Goal: Task Accomplishment & Management: Use online tool/utility

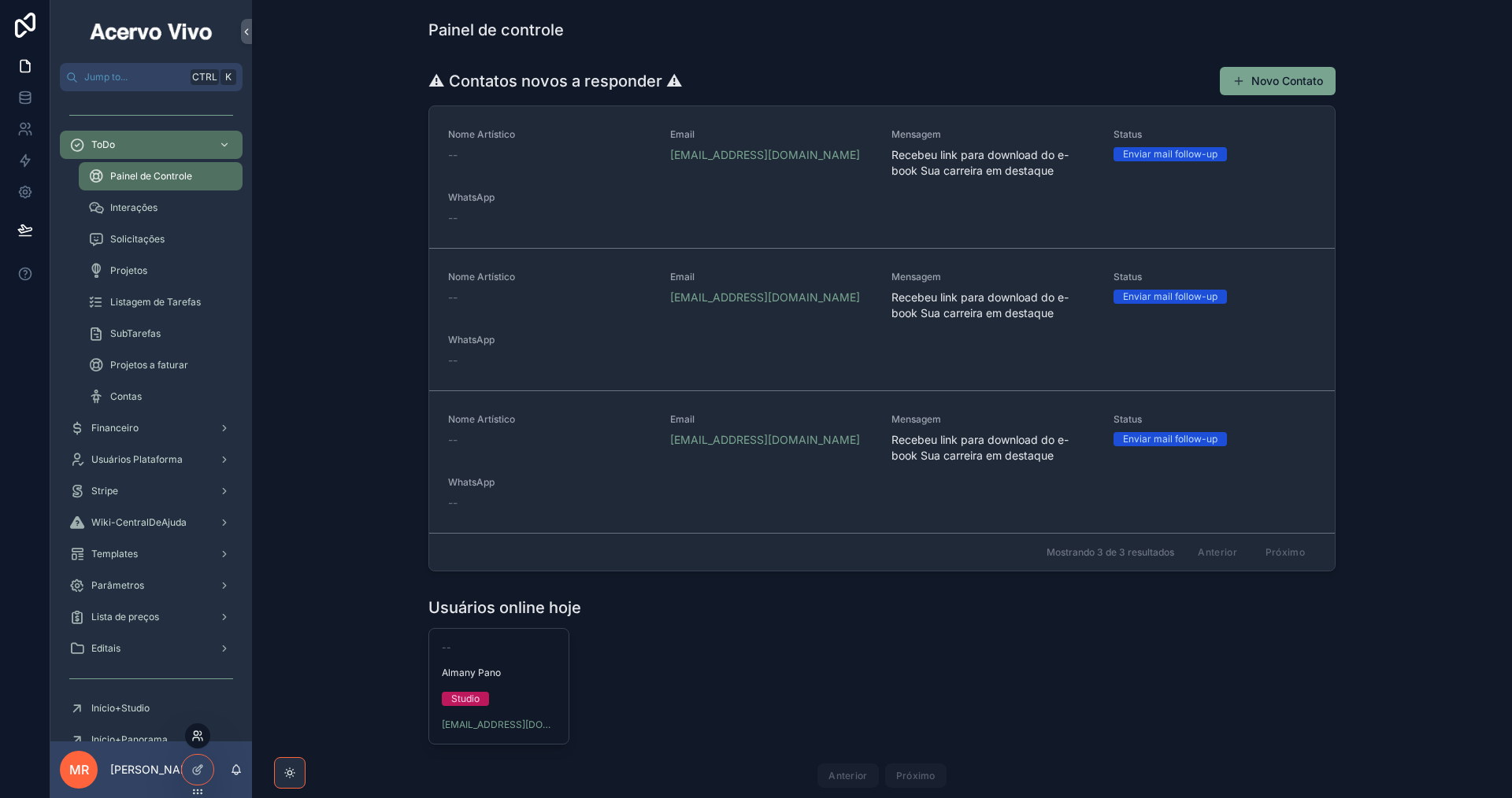
click at [198, 740] on icon at bounding box center [197, 736] width 12 height 12
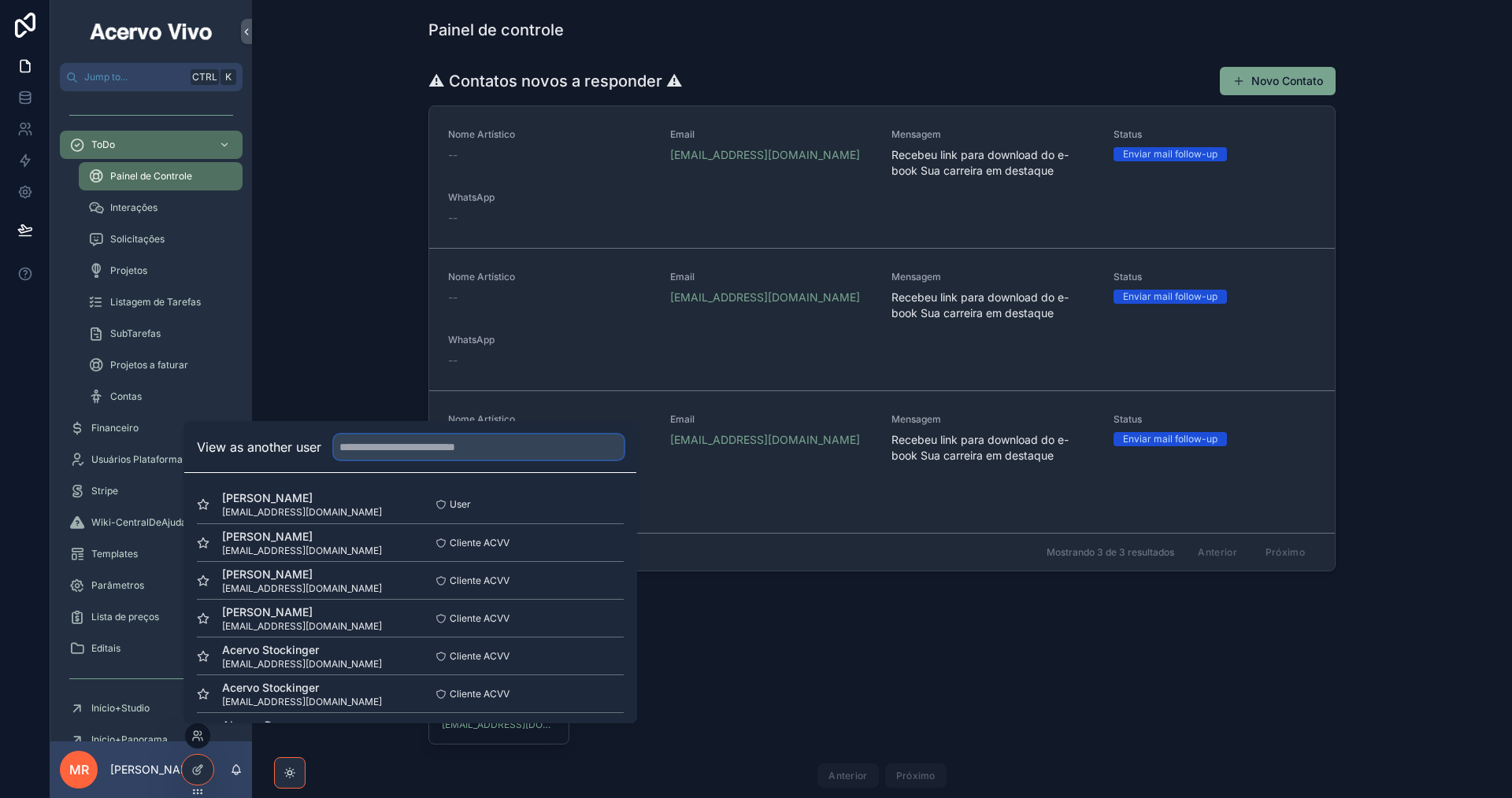
click at [388, 450] on input "text" at bounding box center [479, 447] width 290 height 25
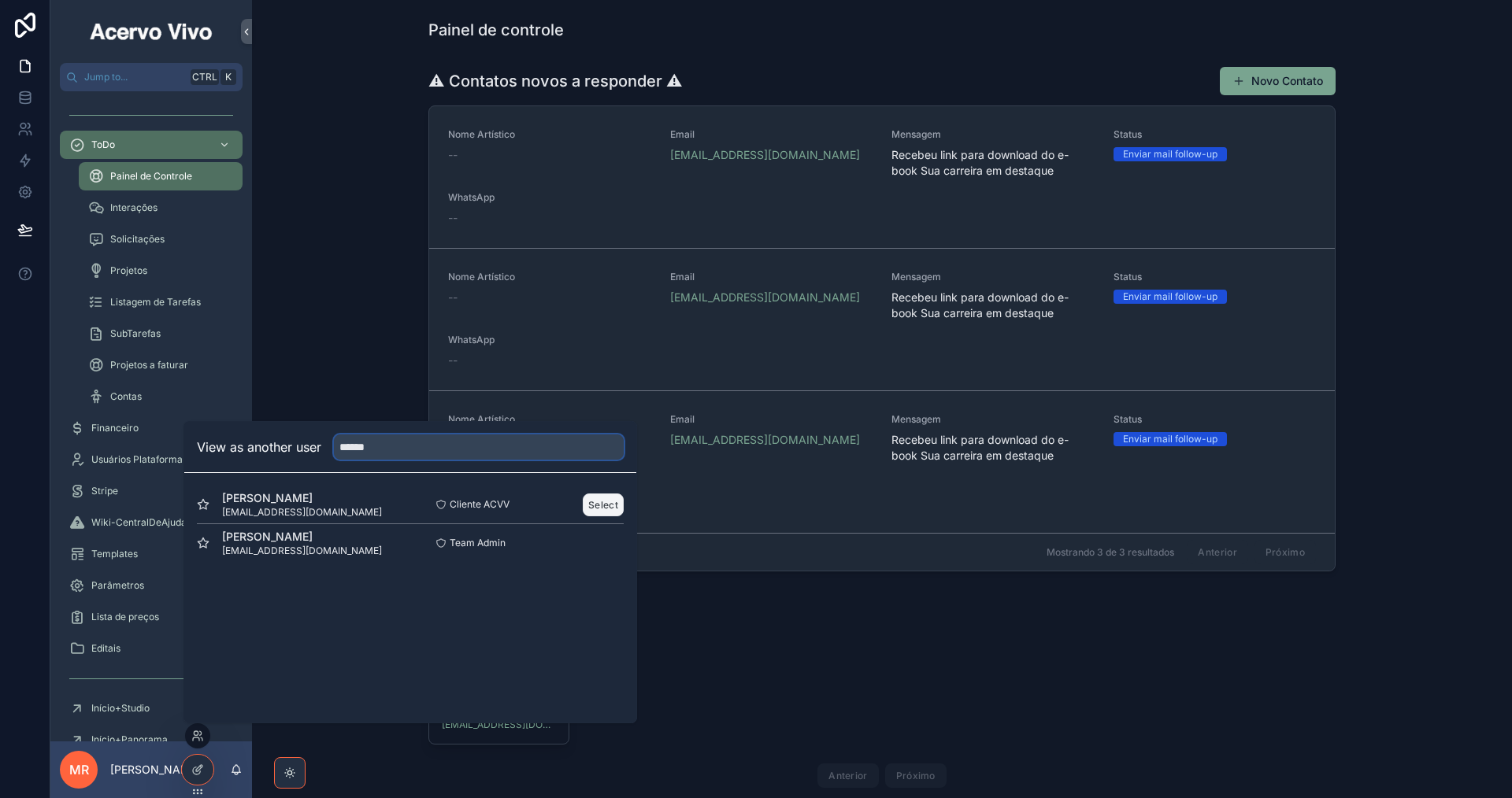
type input "******"
click at [600, 506] on button "Select" at bounding box center [603, 505] width 41 height 23
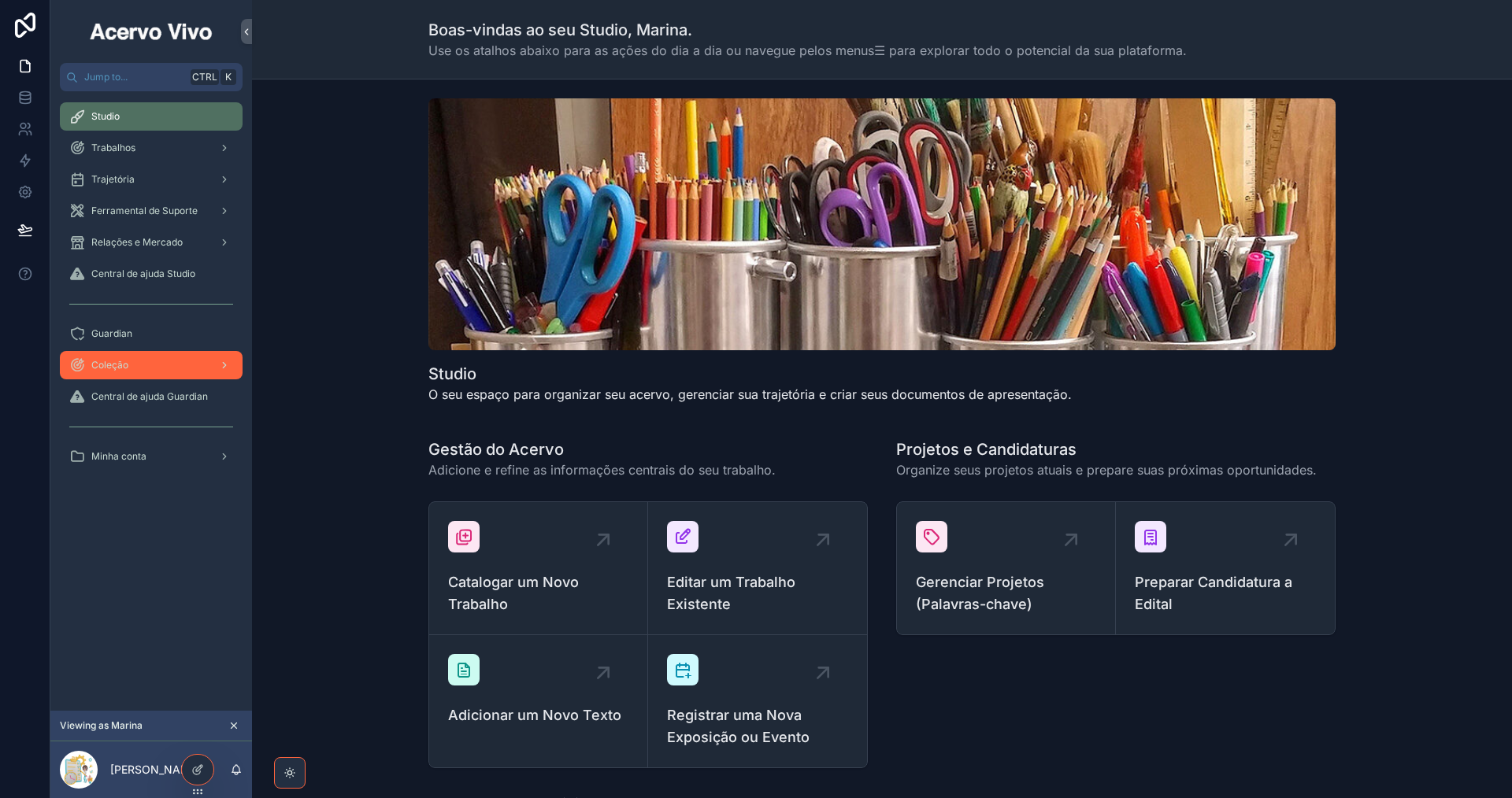
click at [168, 372] on div "Coleção" at bounding box center [151, 365] width 164 height 25
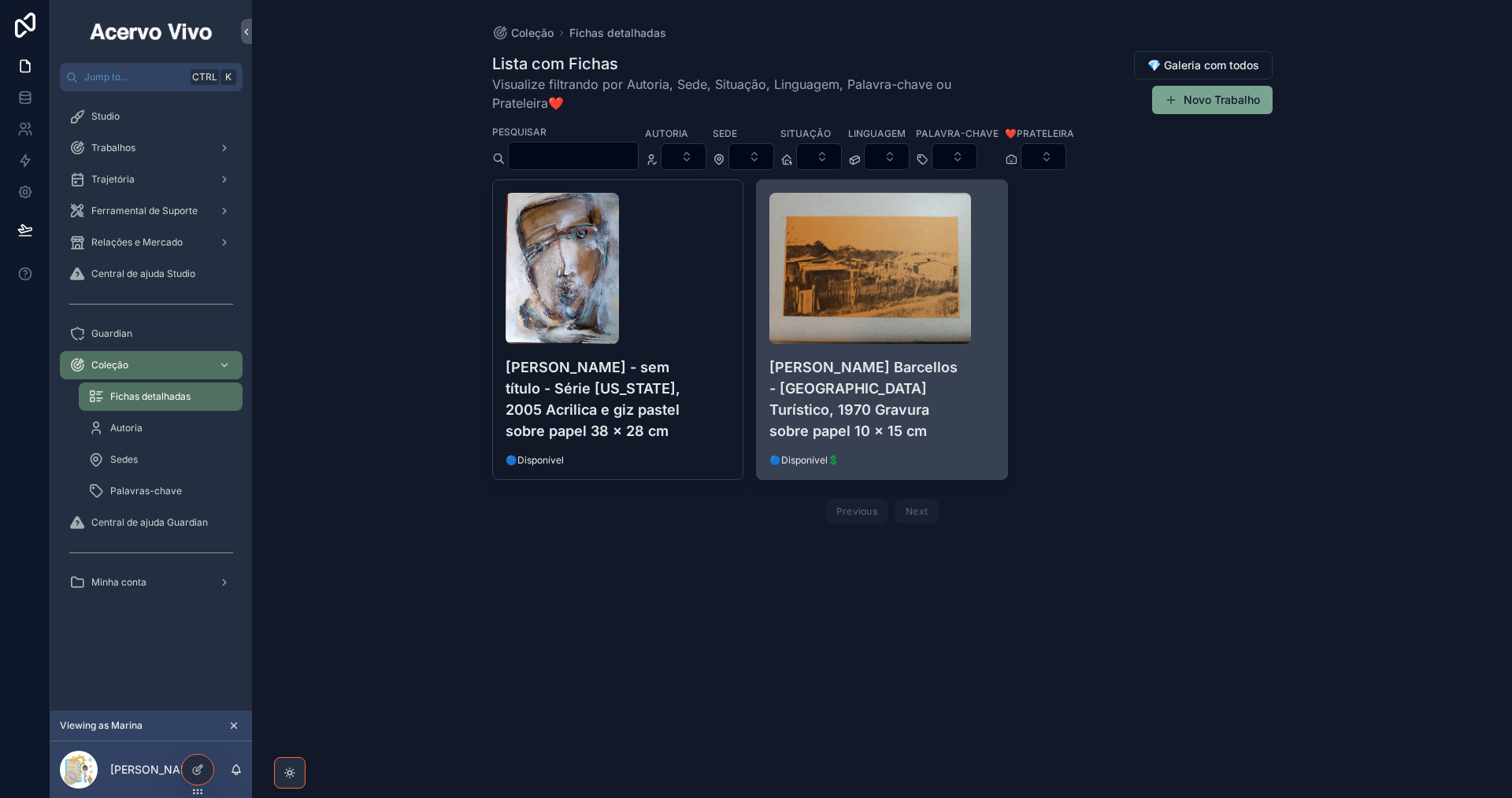
click at [970, 366] on h4 "[PERSON_NAME] Barcellos - [GEOGRAPHIC_DATA] Turístico, 1970 Gravura sobre papel…" at bounding box center [882, 398] width 225 height 85
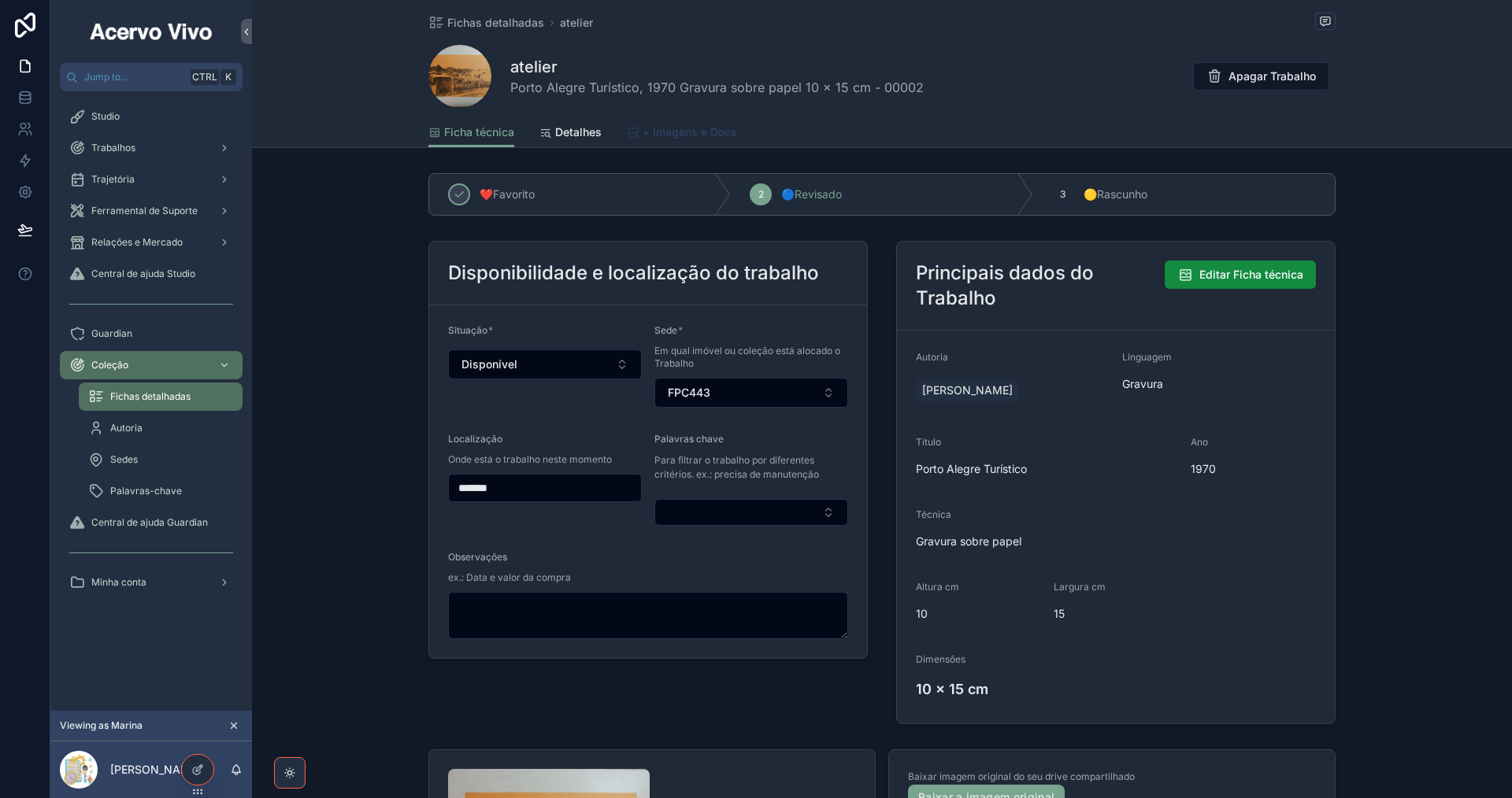
click at [670, 139] on span "+ Imagens e Docs" at bounding box center [690, 132] width 94 height 16
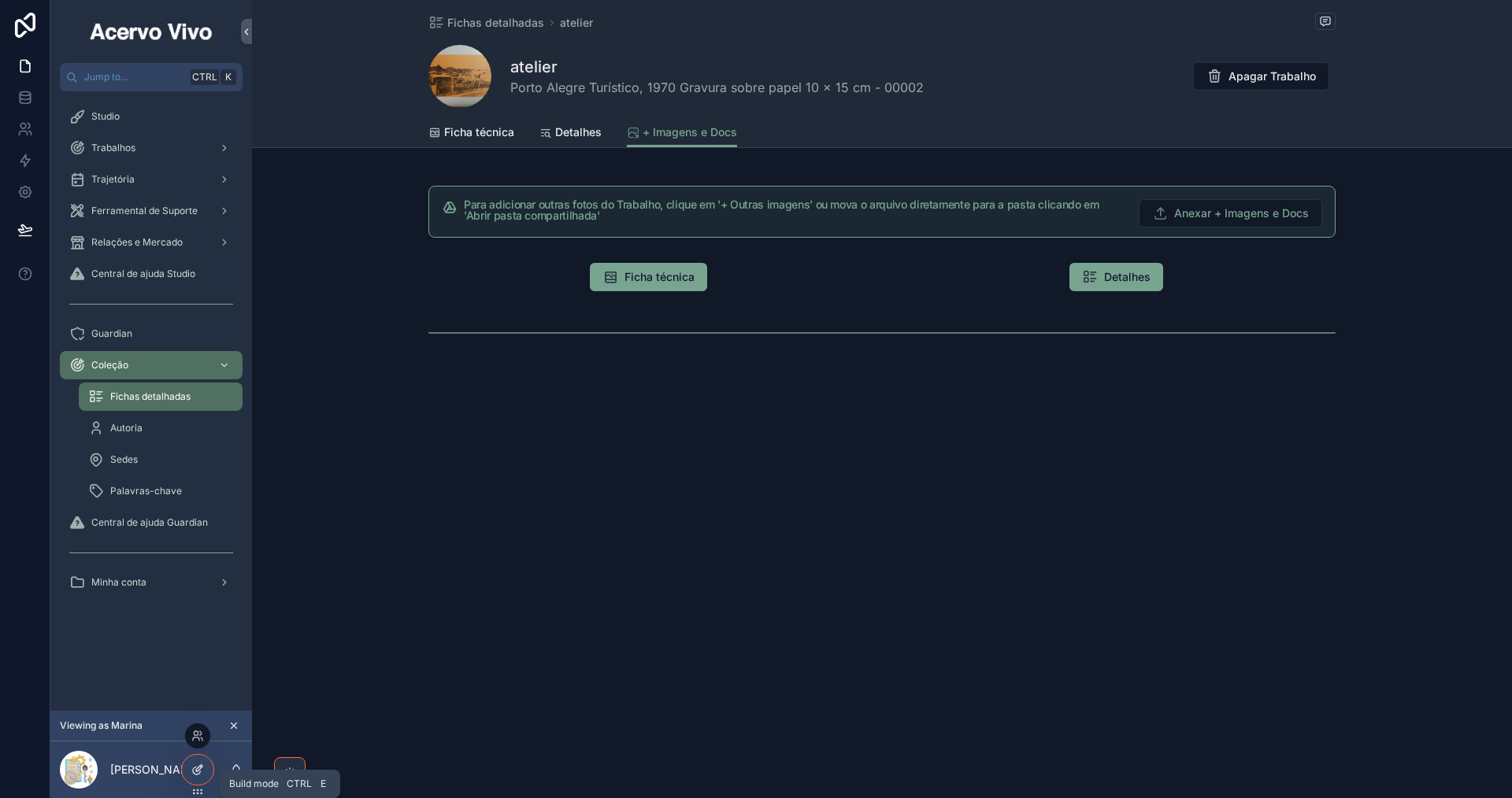
click at [199, 771] on icon at bounding box center [197, 769] width 12 height 12
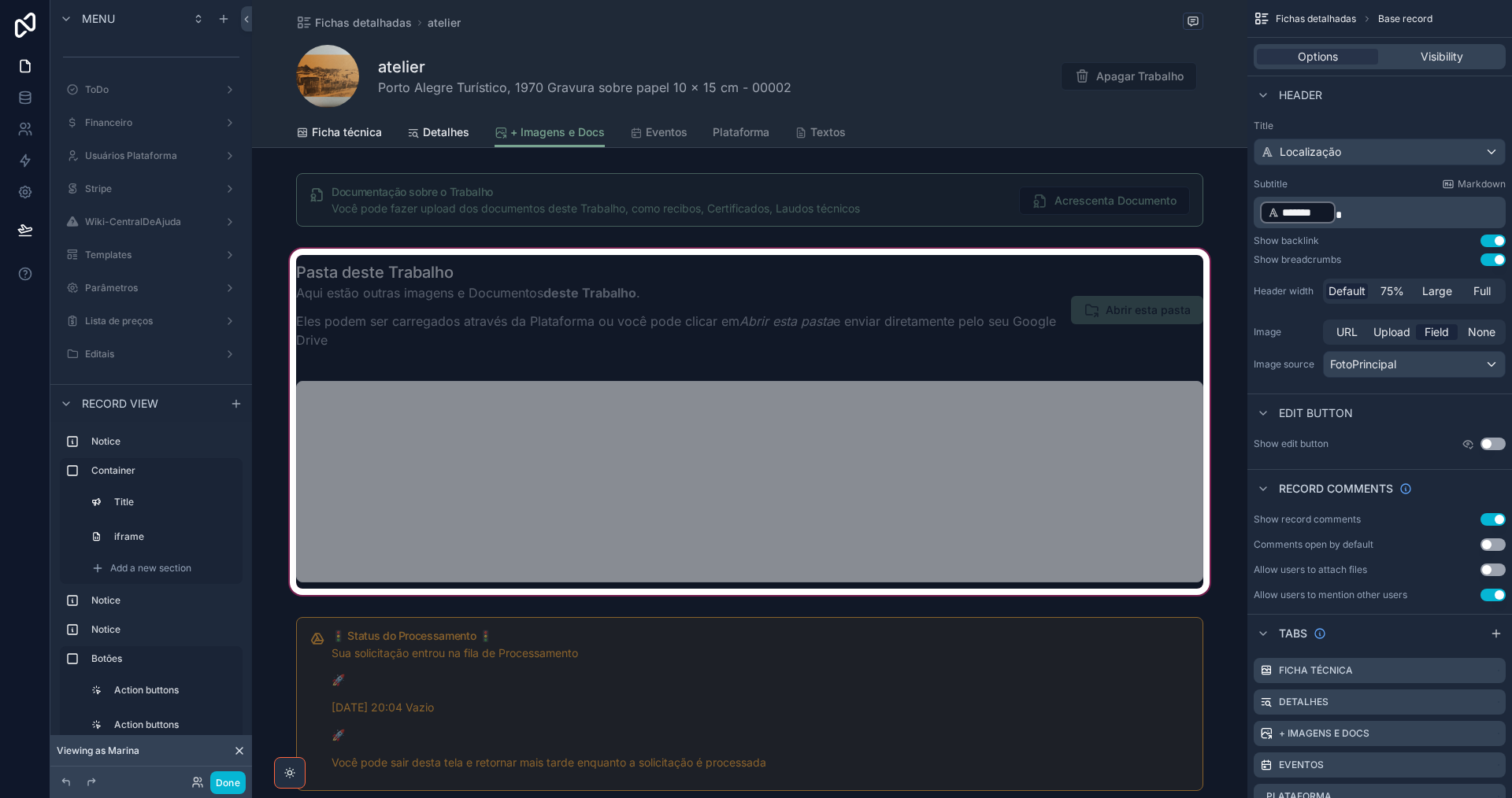
click at [478, 292] on div "scrollable content" at bounding box center [749, 422] width 995 height 353
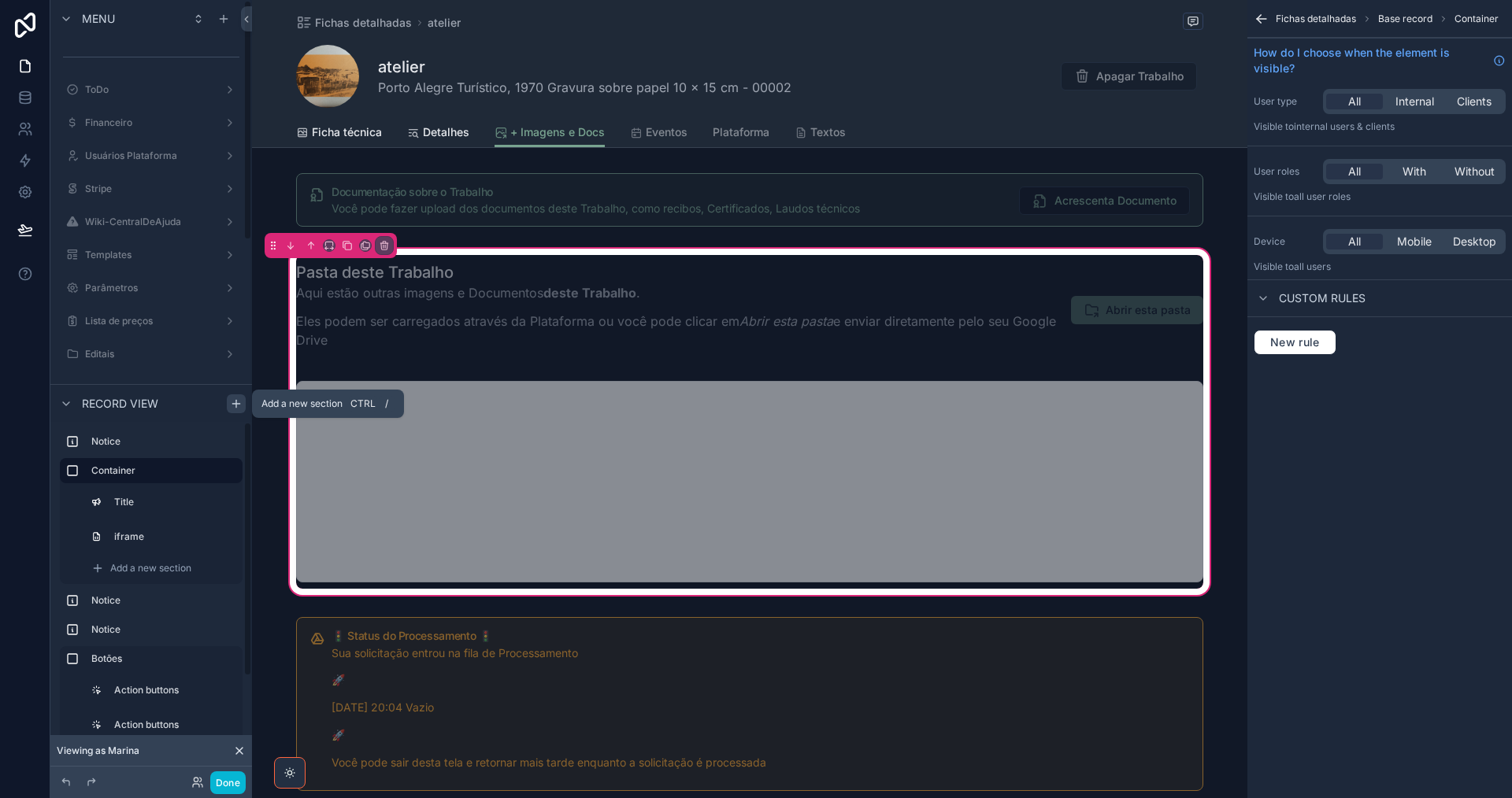
click at [236, 407] on icon "scrollable content" at bounding box center [236, 403] width 0 height 7
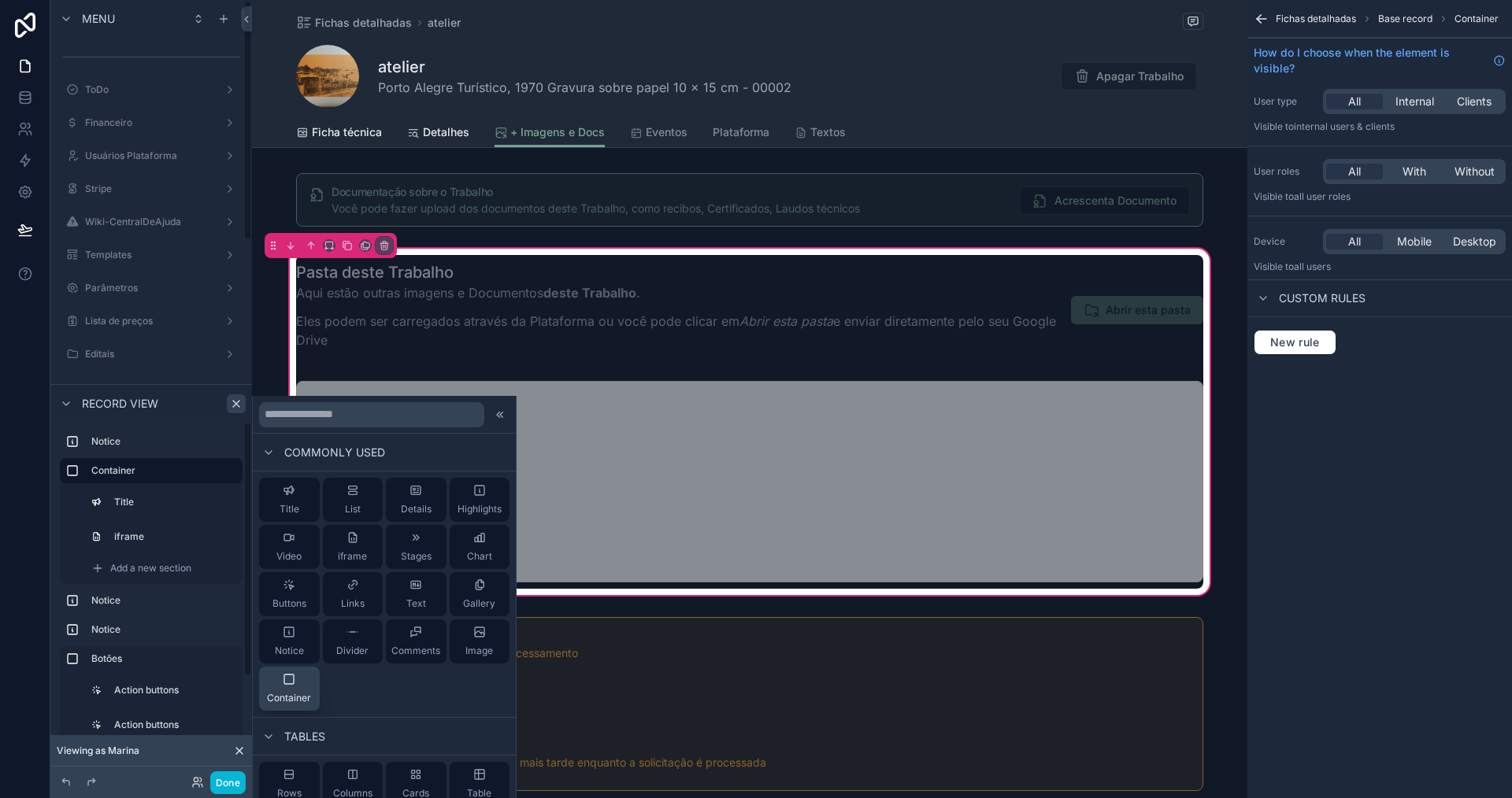
click at [289, 670] on button "Container" at bounding box center [289, 689] width 60 height 44
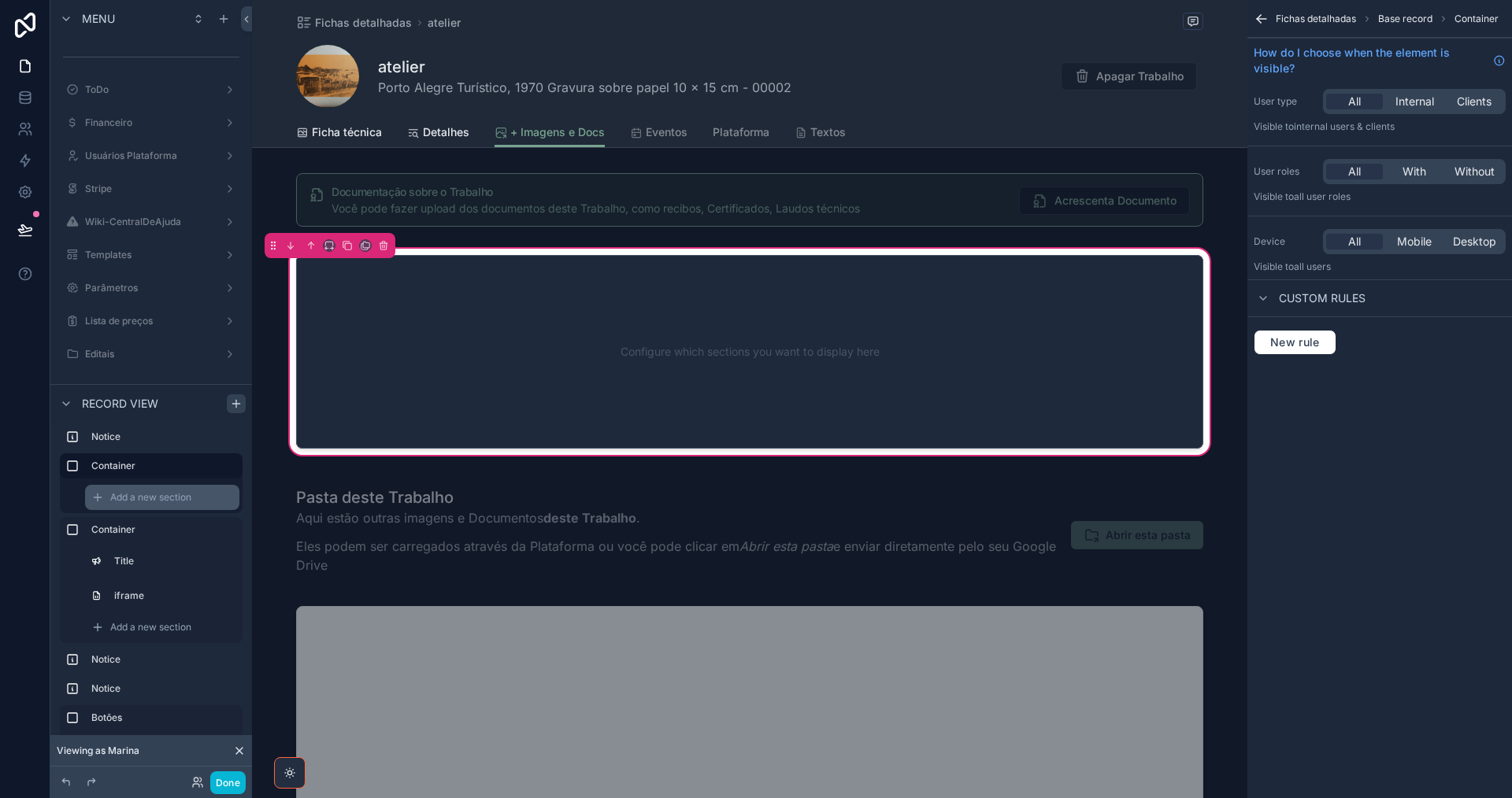
click at [181, 497] on span "Add a new section" at bounding box center [150, 498] width 81 height 12
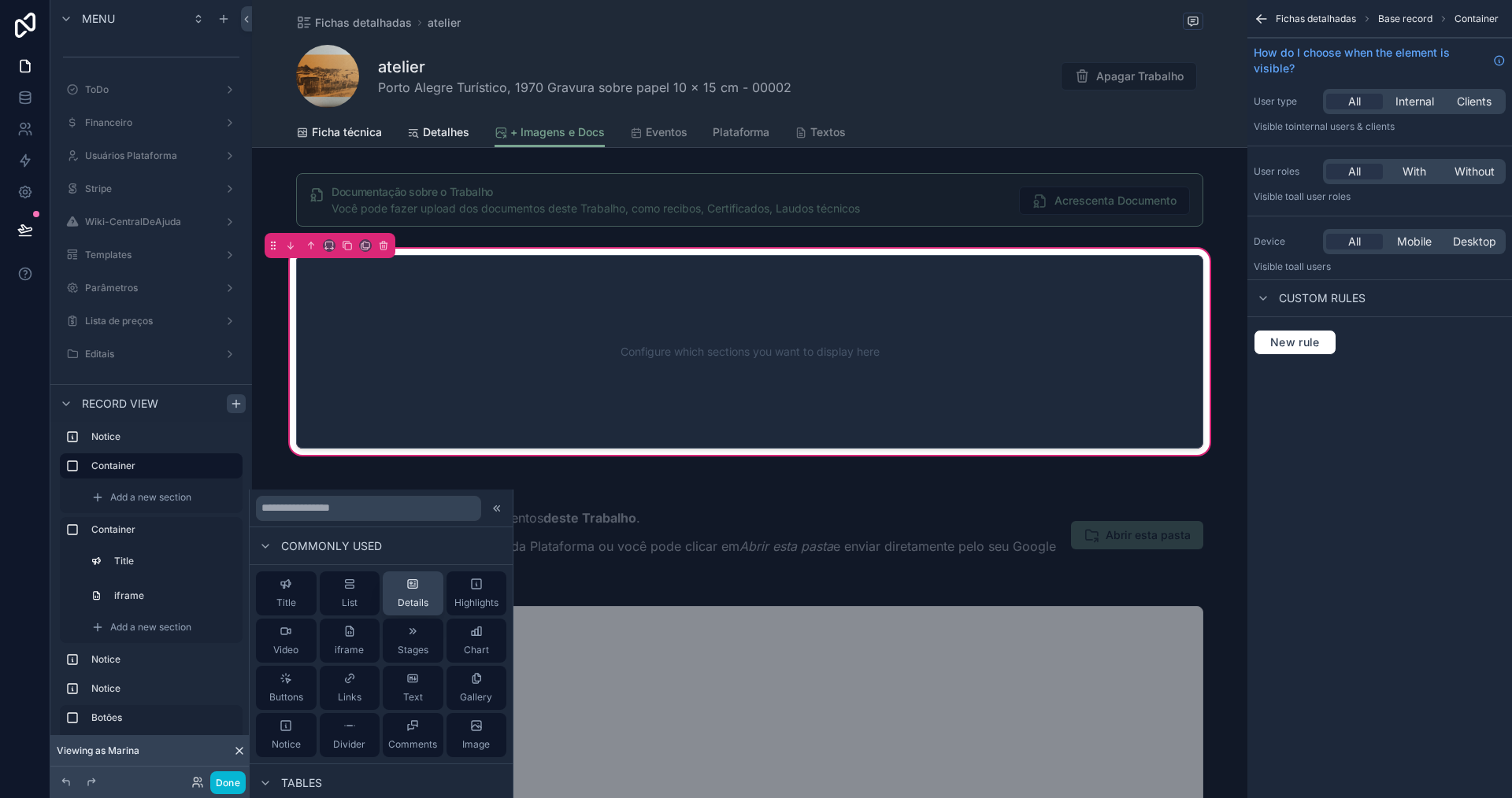
click at [422, 595] on div "Details" at bounding box center [412, 594] width 31 height 31
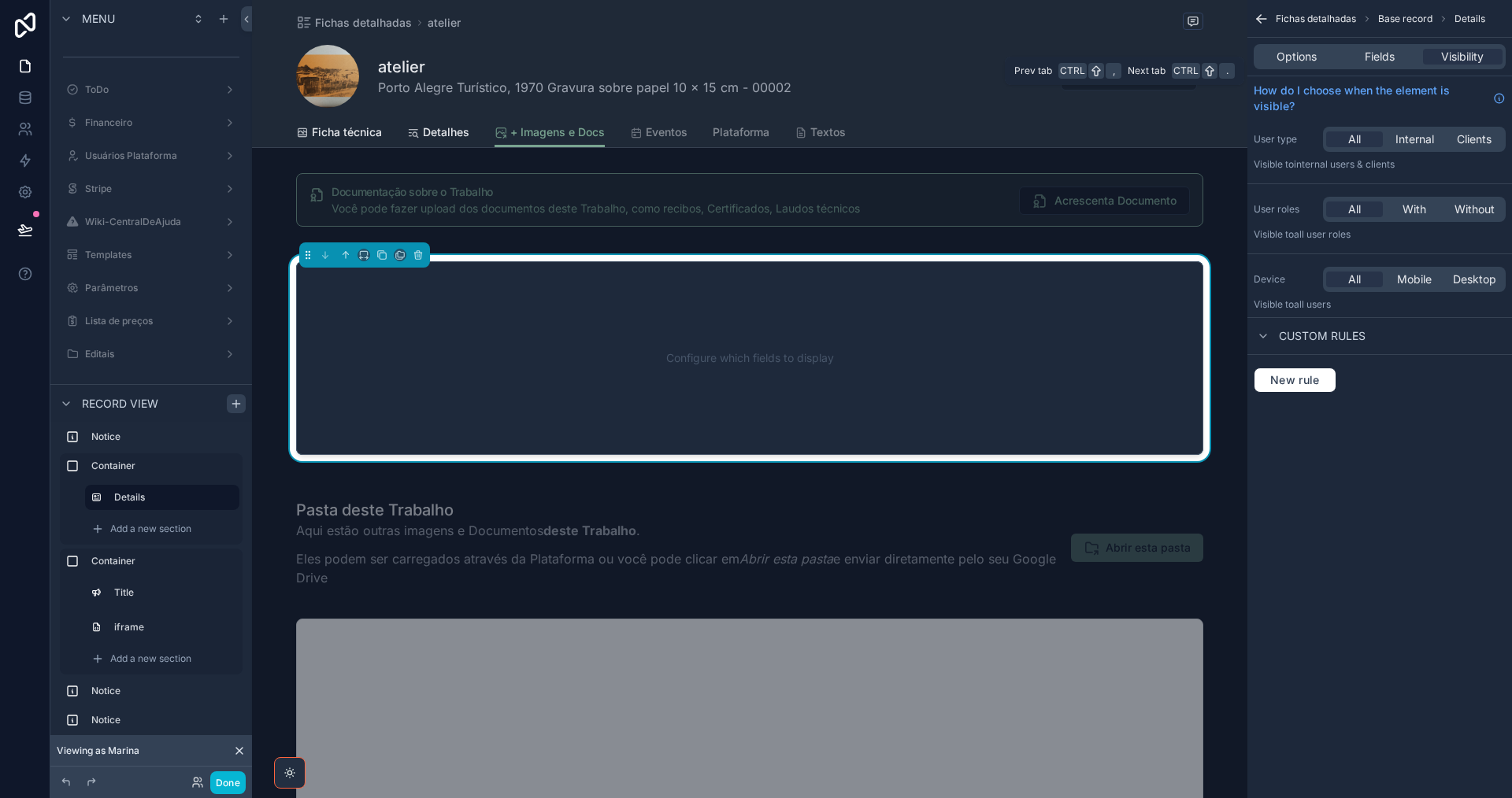
drag, startPoint x: 1395, startPoint y: 56, endPoint x: 1499, endPoint y: 65, distance: 104.4
click at [1395, 57] on span "Fields" at bounding box center [1379, 57] width 30 height 16
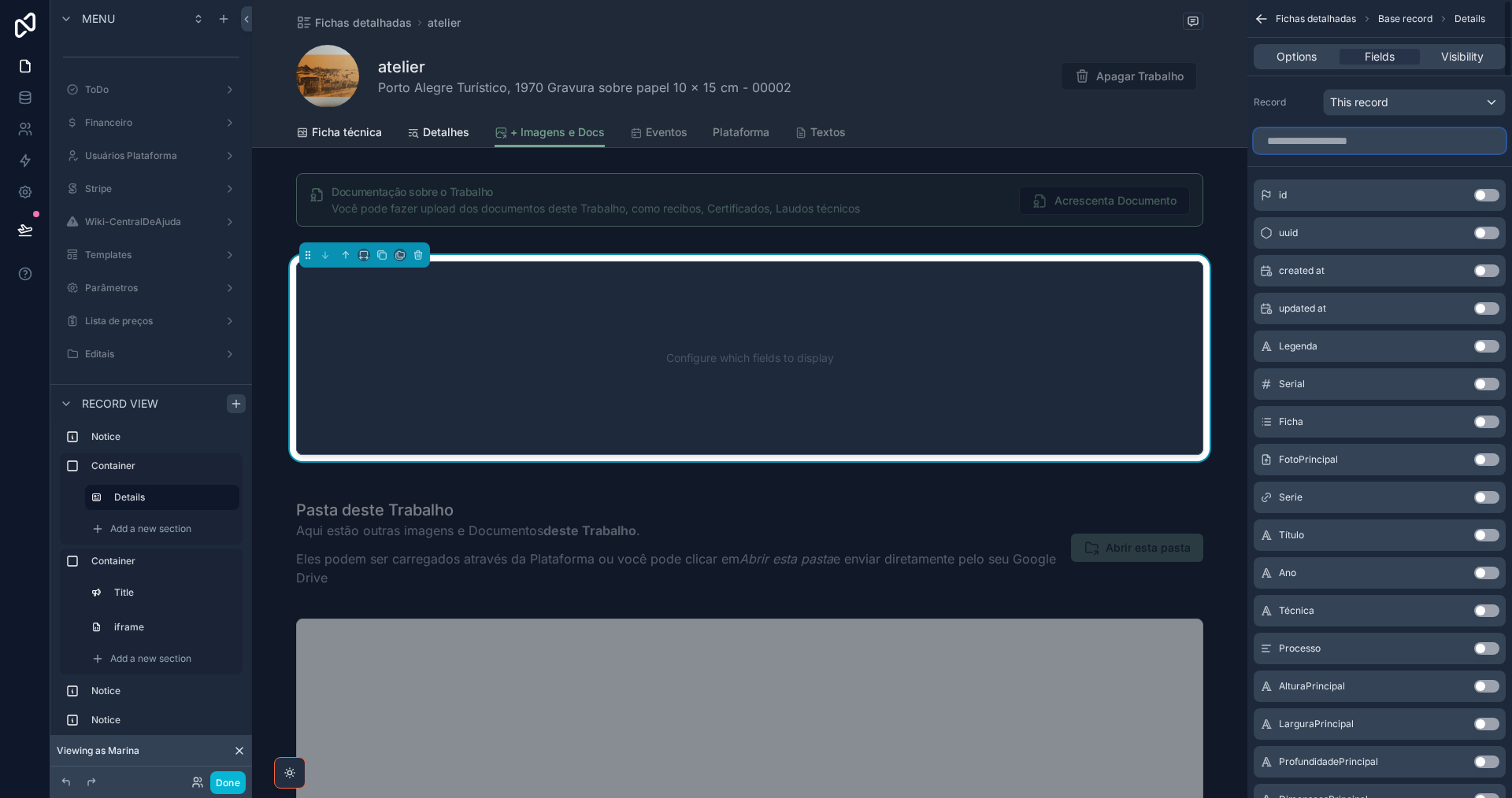
drag, startPoint x: 1316, startPoint y: 140, endPoint x: 1319, endPoint y: 148, distance: 8.5
click at [1316, 140] on input "scrollable content" at bounding box center [1379, 141] width 252 height 25
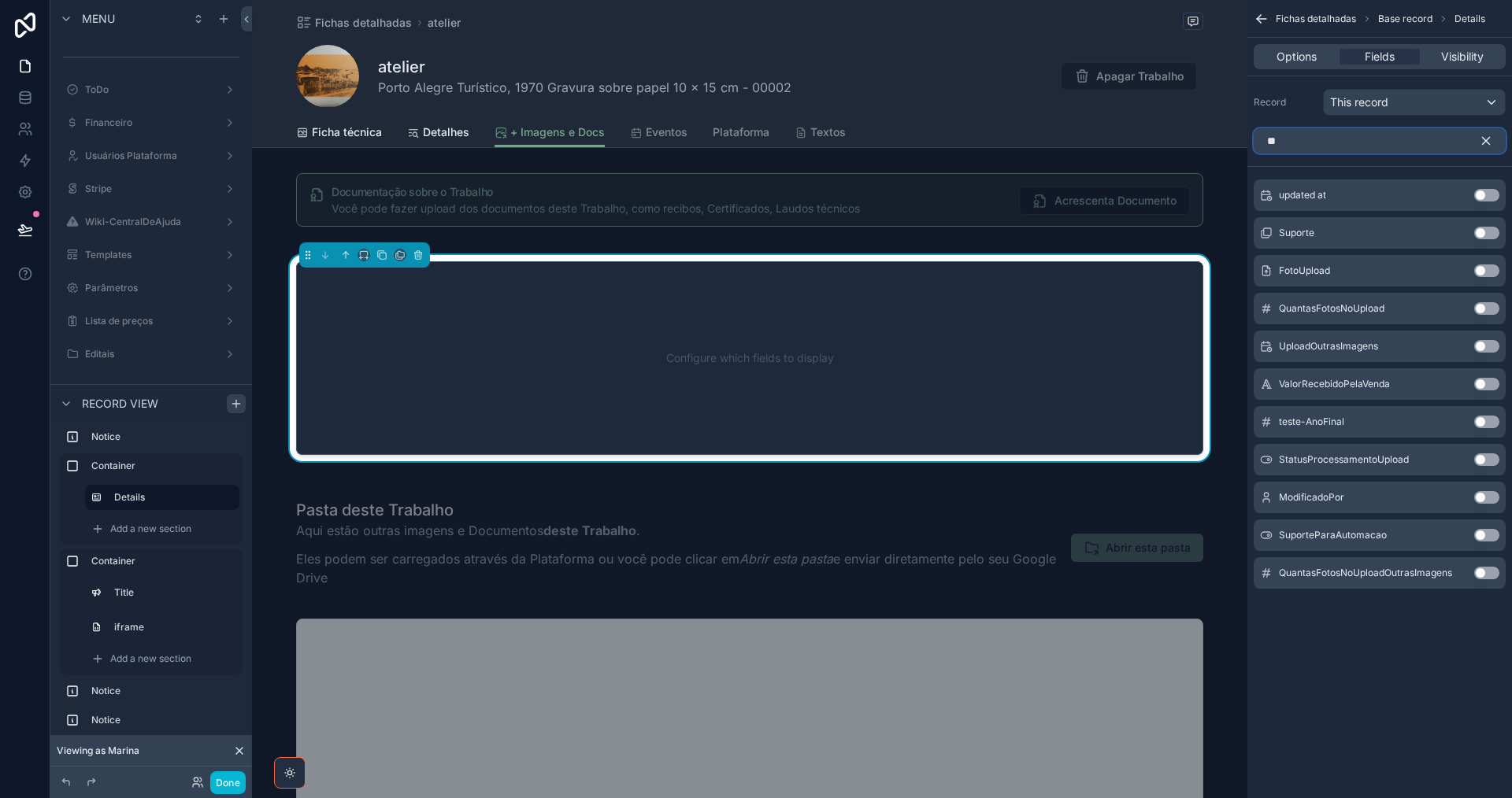
type input "*"
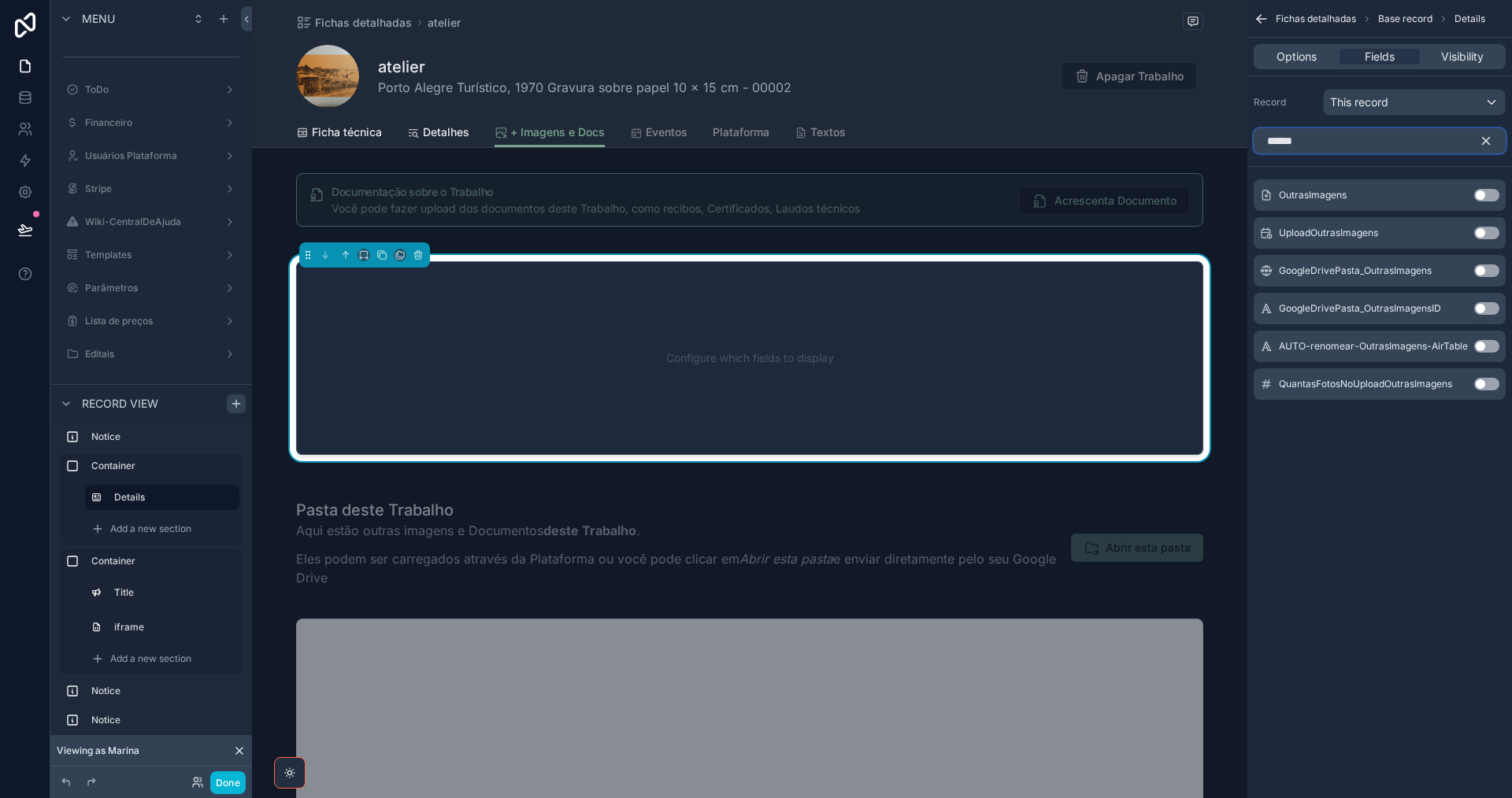
type input "******"
click at [1491, 196] on button "Use setting" at bounding box center [1487, 195] width 25 height 12
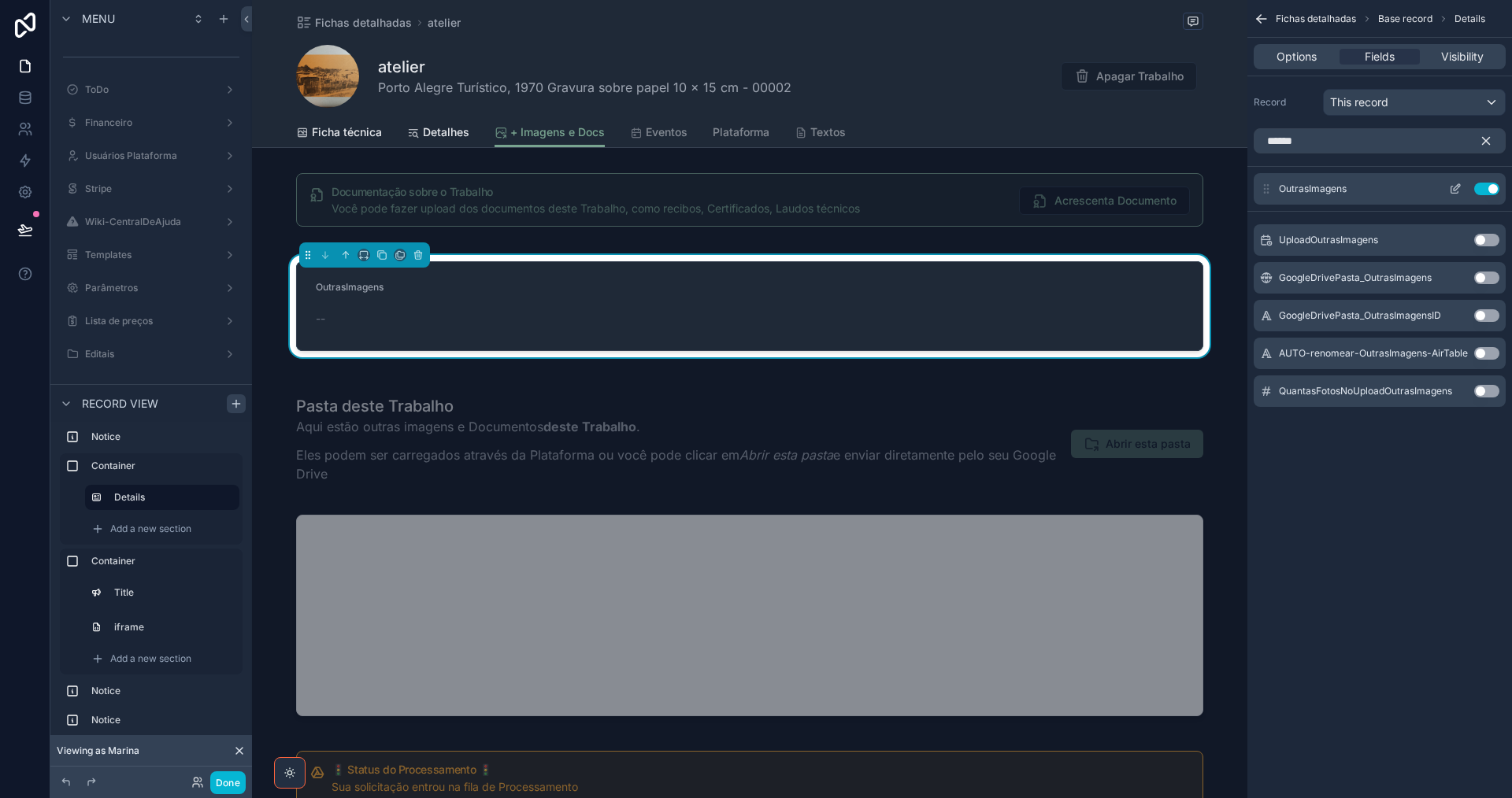
click at [1455, 189] on icon "scrollable content" at bounding box center [1455, 189] width 12 height 12
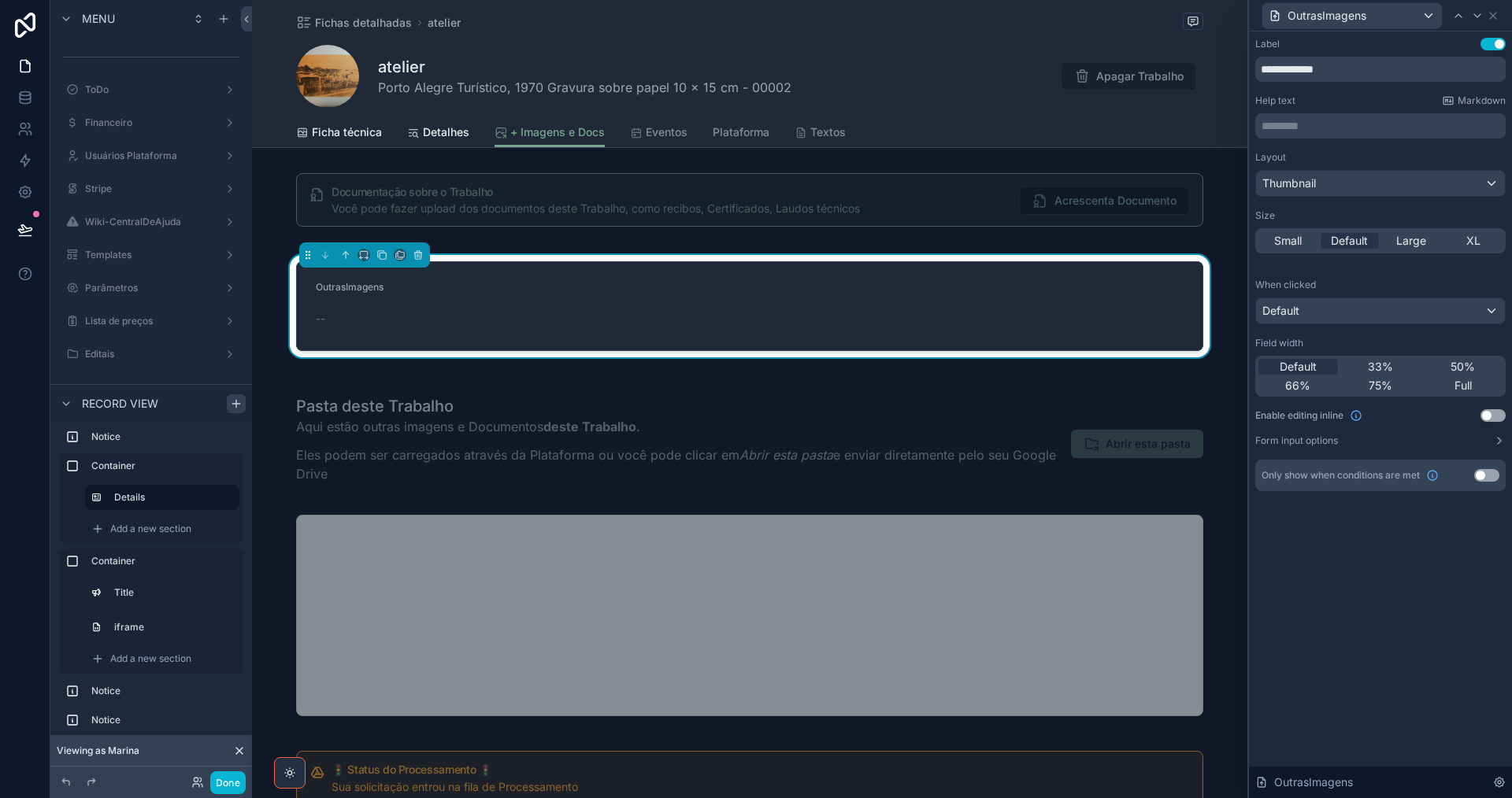
click at [1299, 127] on p "********* ﻿" at bounding box center [1382, 126] width 241 height 16
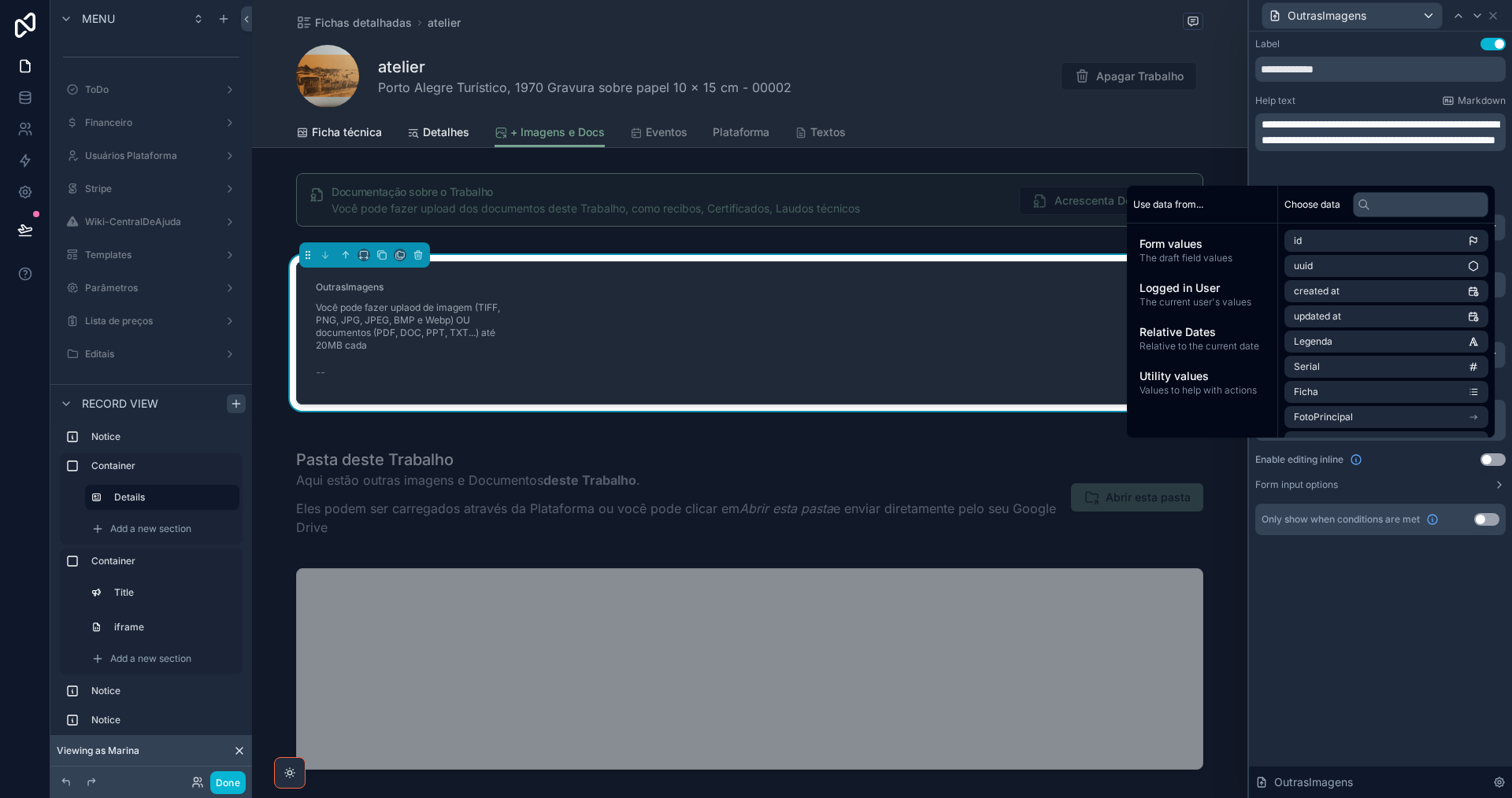
click at [1455, 146] on span "**********" at bounding box center [1379, 132] width 237 height 27
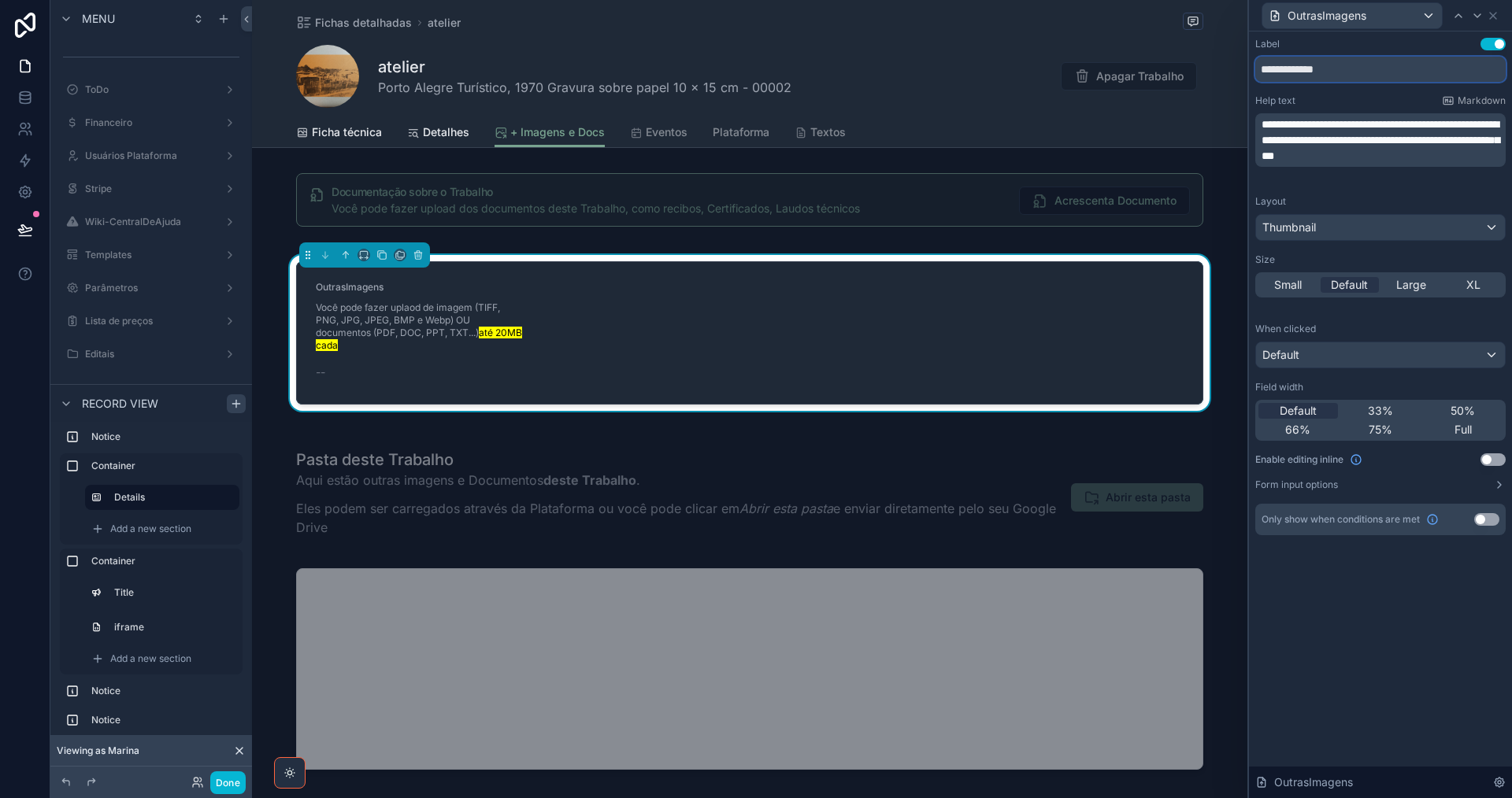
drag, startPoint x: 1368, startPoint y: 74, endPoint x: 1245, endPoint y: 87, distance: 123.7
click at [1245, 87] on div "**********" at bounding box center [756, 399] width 1512 height 798
click at [1351, 67] on input "**********" at bounding box center [1380, 69] width 251 height 25
paste input "**********"
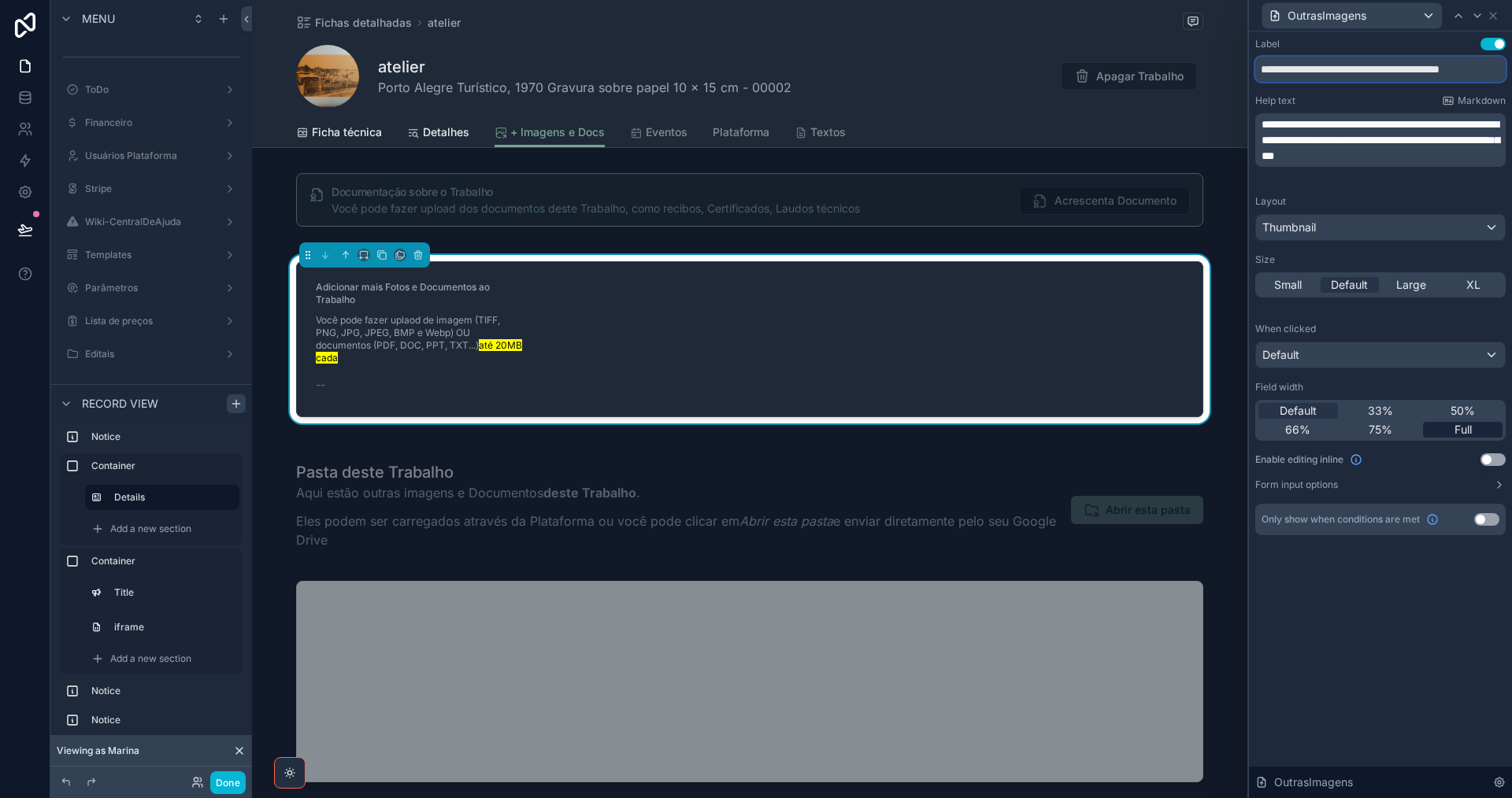
type input "**********"
click at [1472, 428] on span "Full" at bounding box center [1463, 430] width 17 height 16
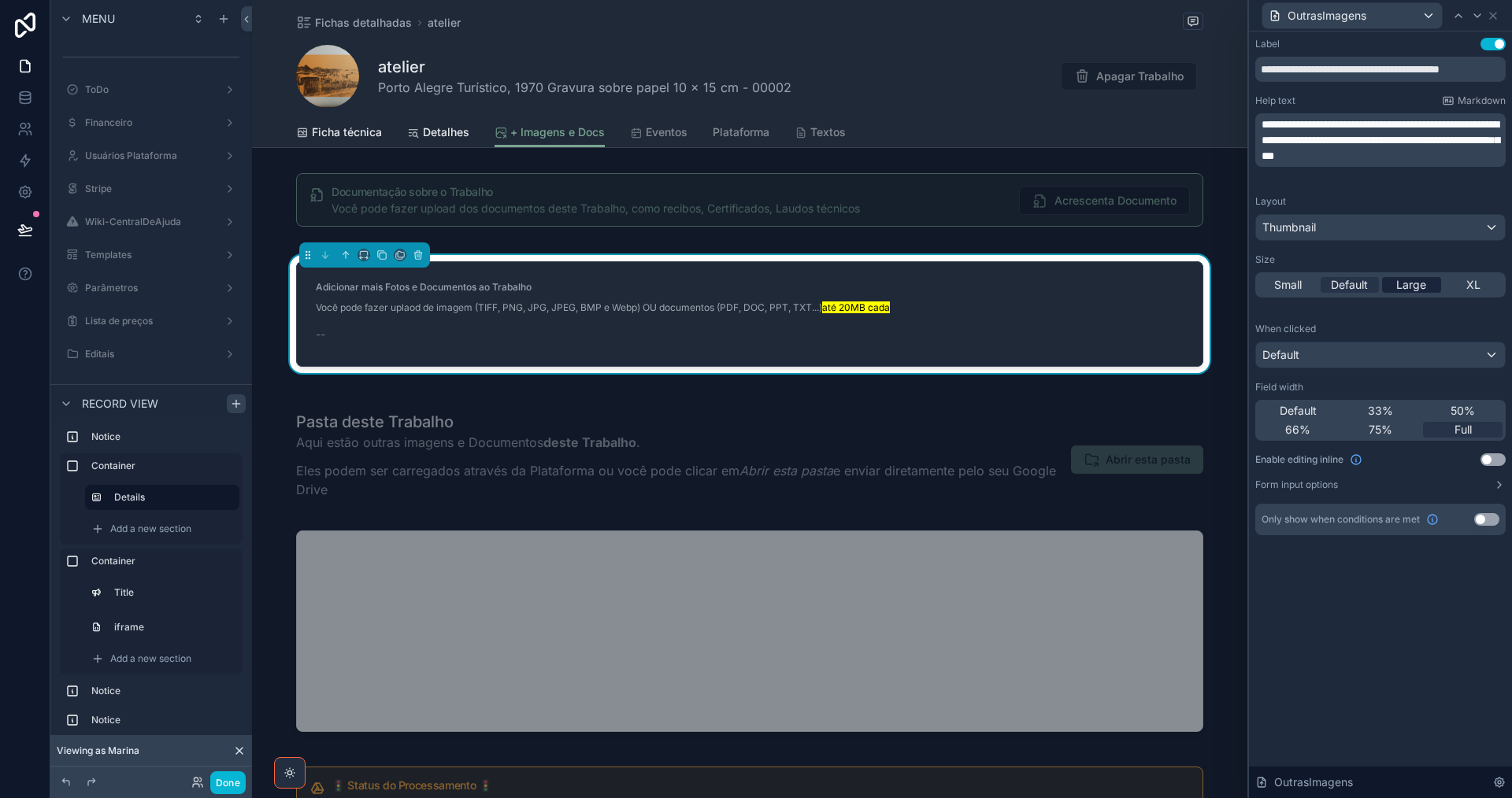
click at [1416, 285] on span "Large" at bounding box center [1411, 285] width 30 height 16
click at [1501, 460] on button "Use setting" at bounding box center [1493, 459] width 25 height 12
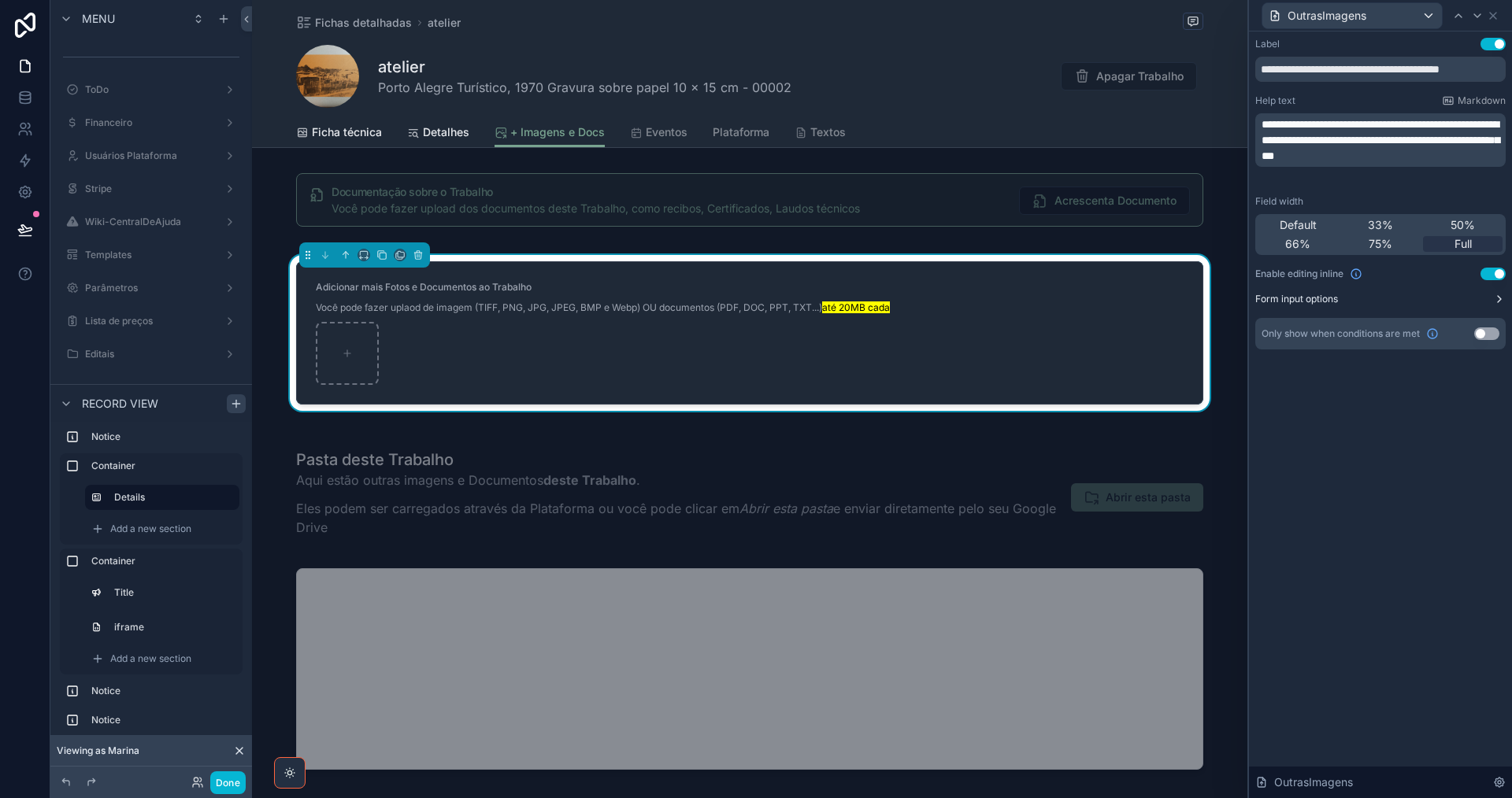
click at [1440, 299] on button "Form input options" at bounding box center [1380, 299] width 251 height 12
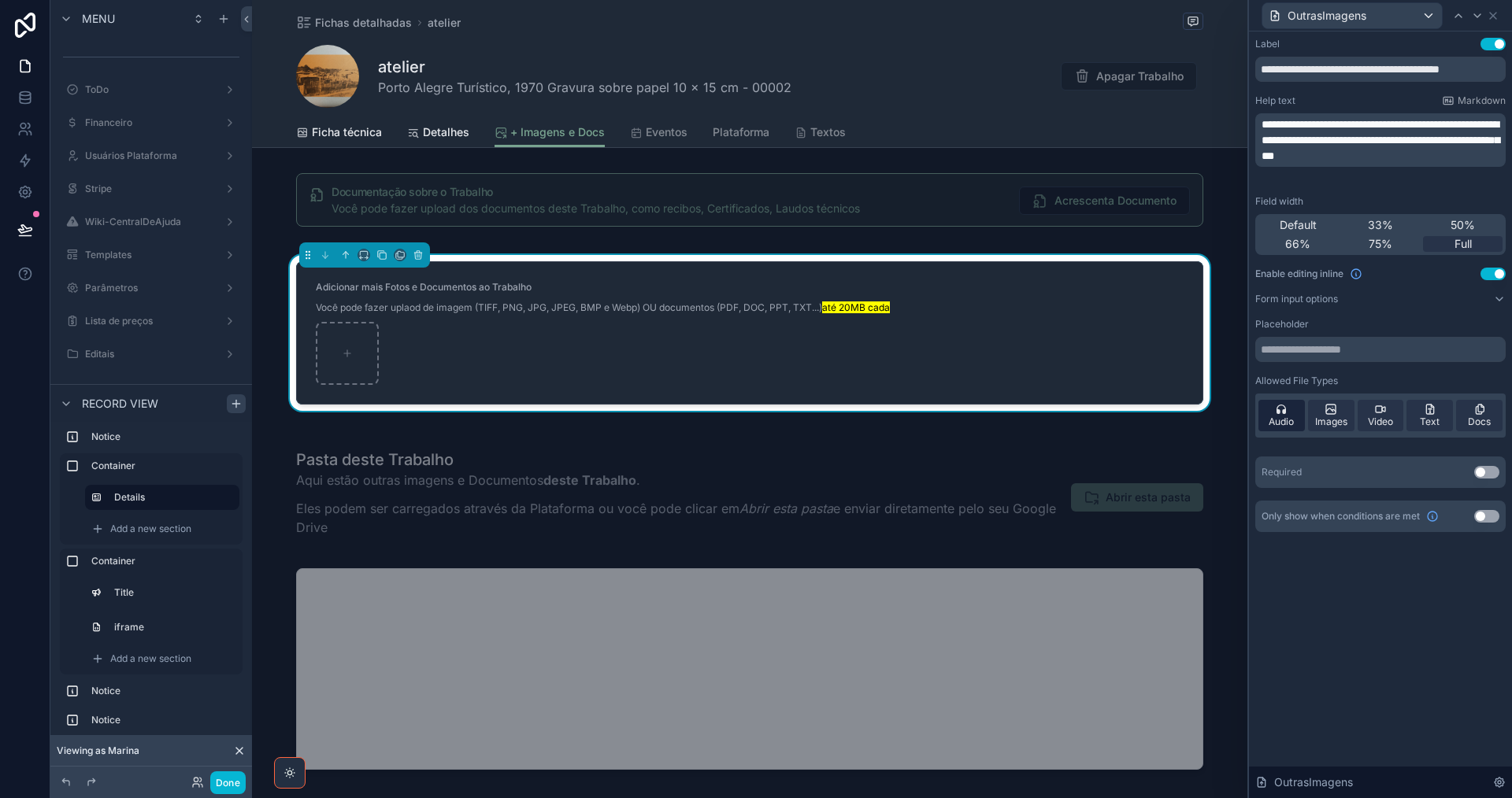
click at [1287, 422] on span "Audio" at bounding box center [1281, 422] width 25 height 12
click at [1379, 417] on span "Video" at bounding box center [1380, 422] width 25 height 12
click at [1492, 519] on button "Use setting" at bounding box center [1487, 516] width 25 height 12
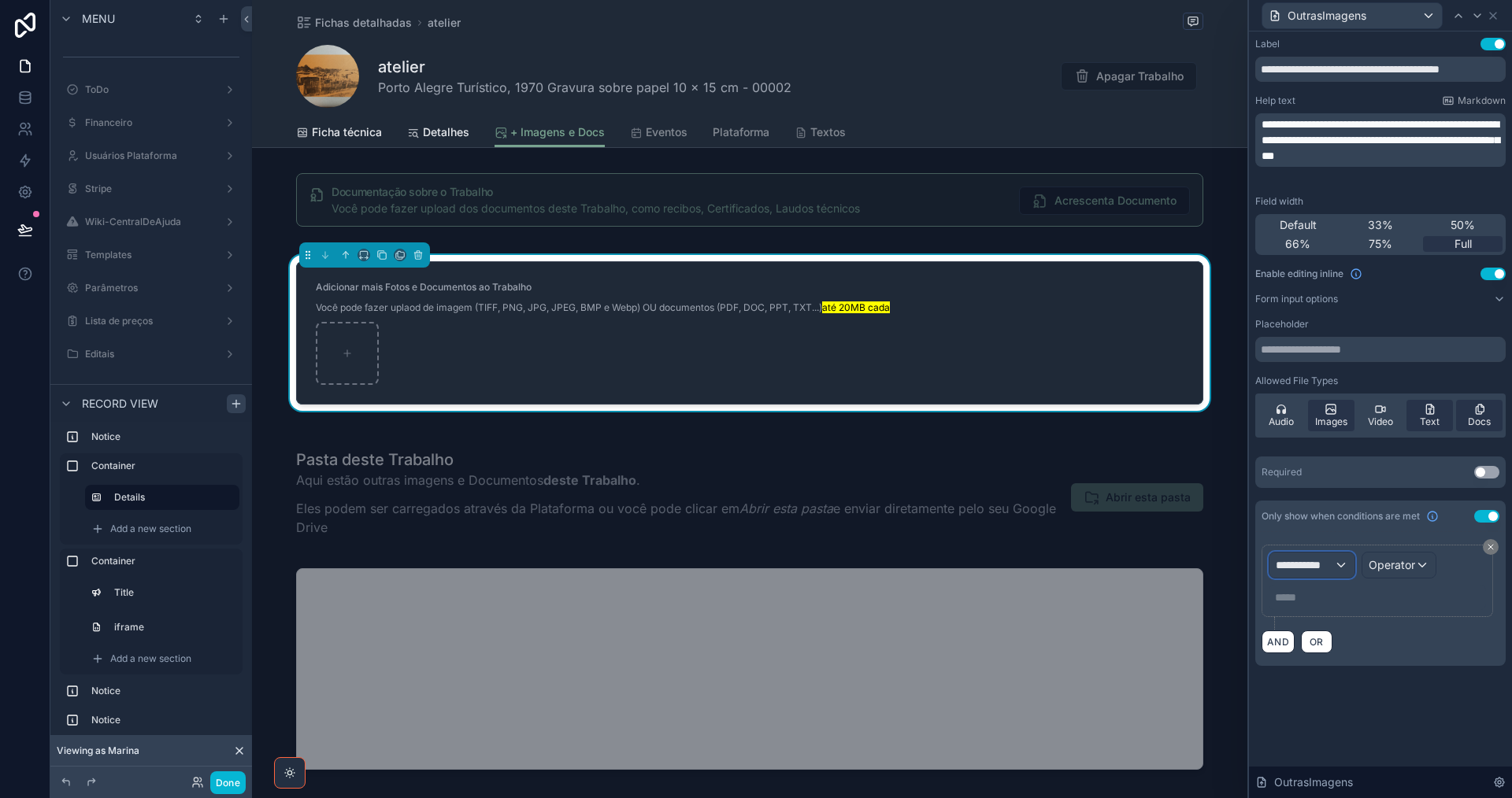
click at [1329, 564] on span "**********" at bounding box center [1304, 565] width 59 height 16
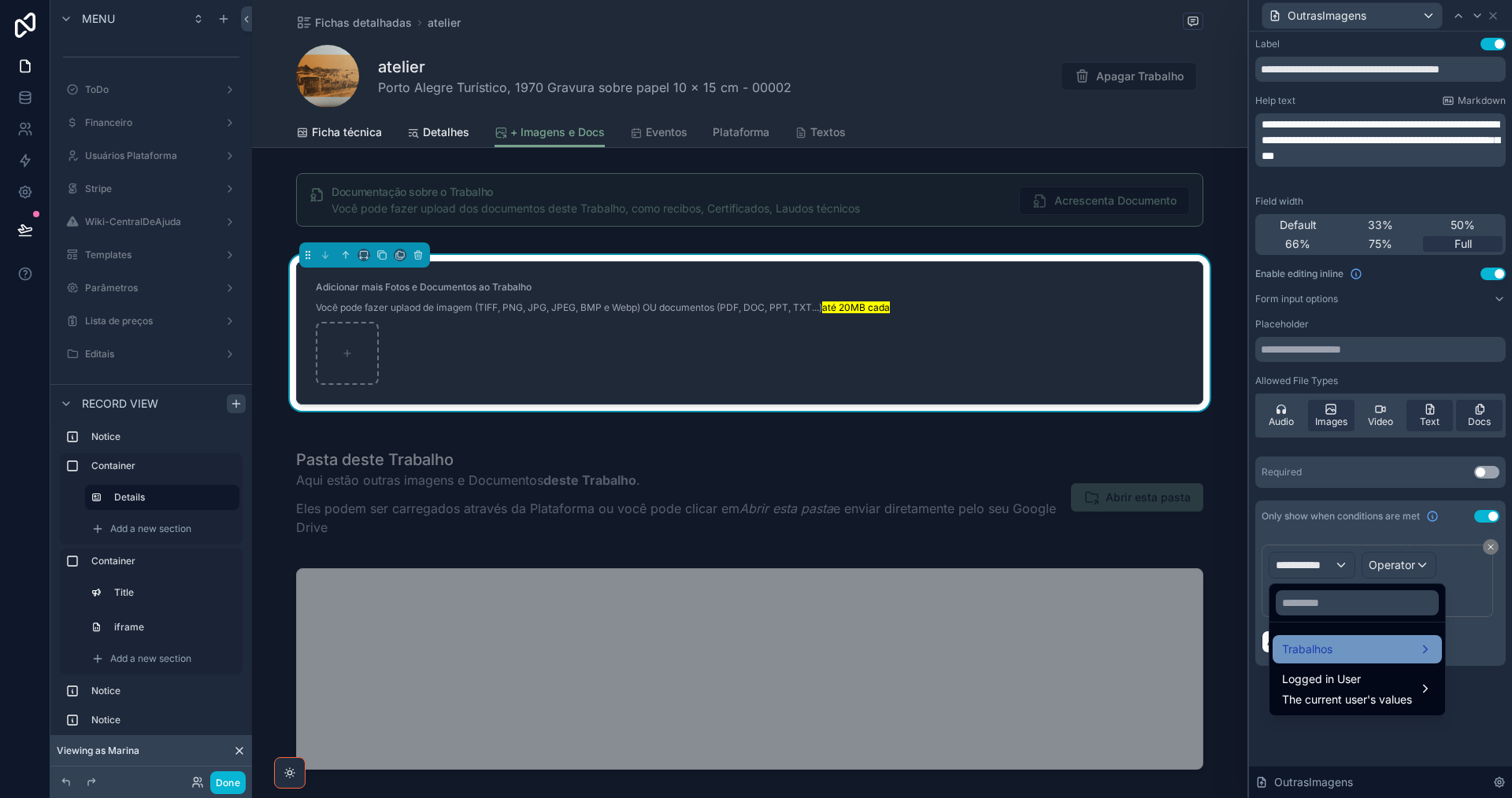
click at [1329, 653] on span "Trabalhos" at bounding box center [1308, 650] width 51 height 19
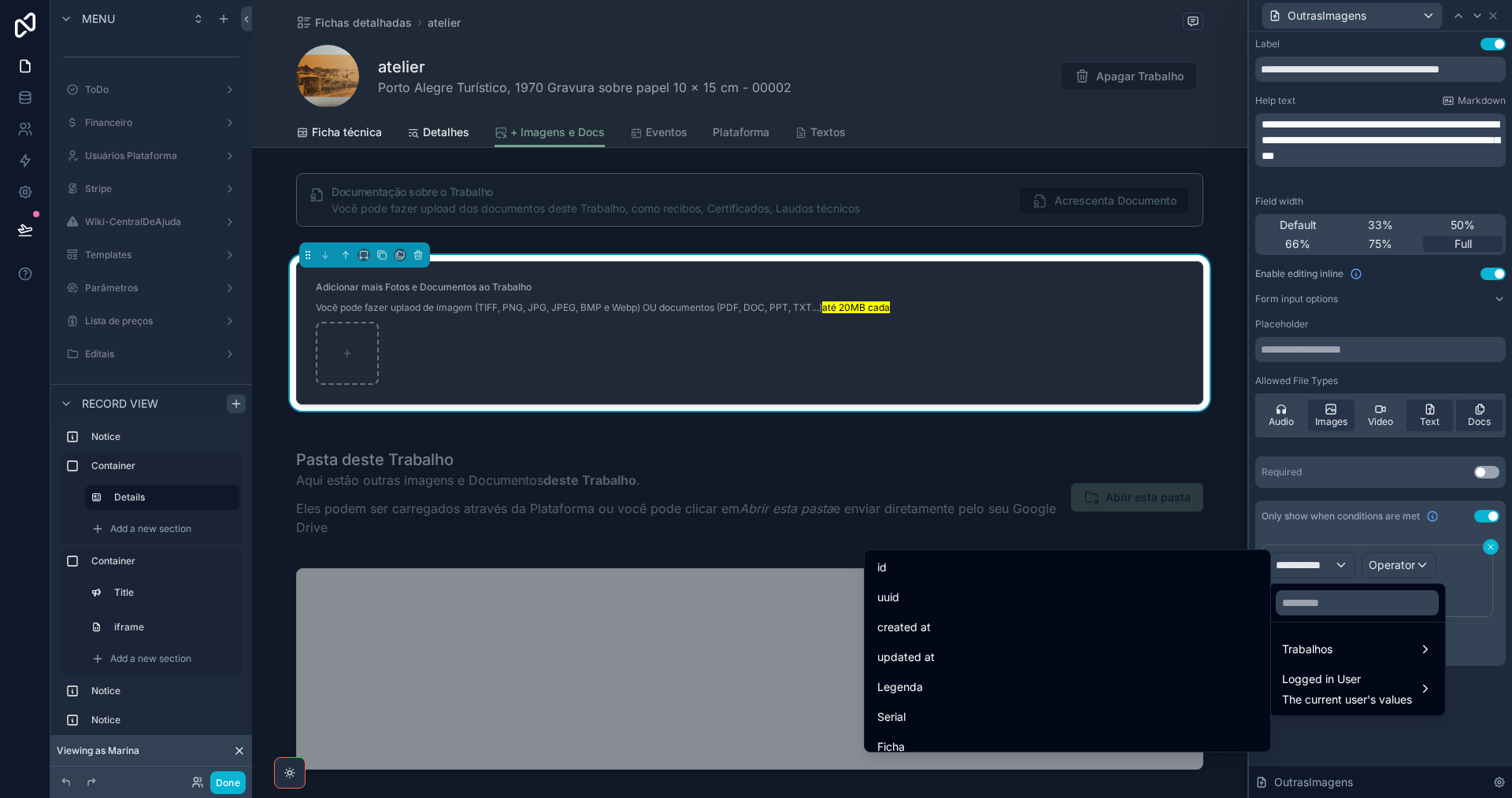
click at [1491, 548] on div at bounding box center [1380, 399] width 263 height 798
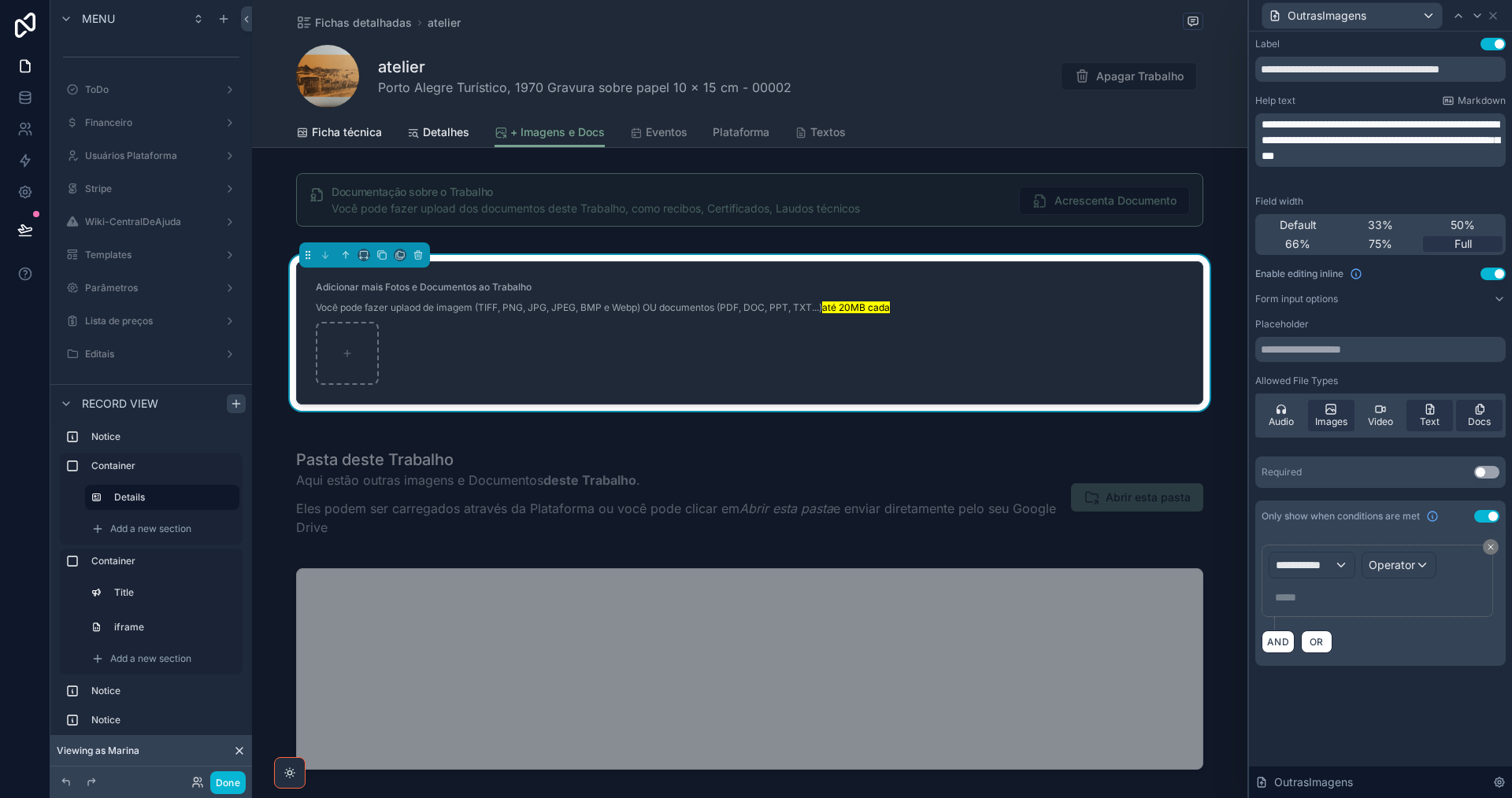
click at [1483, 511] on button "Use setting" at bounding box center [1487, 516] width 25 height 12
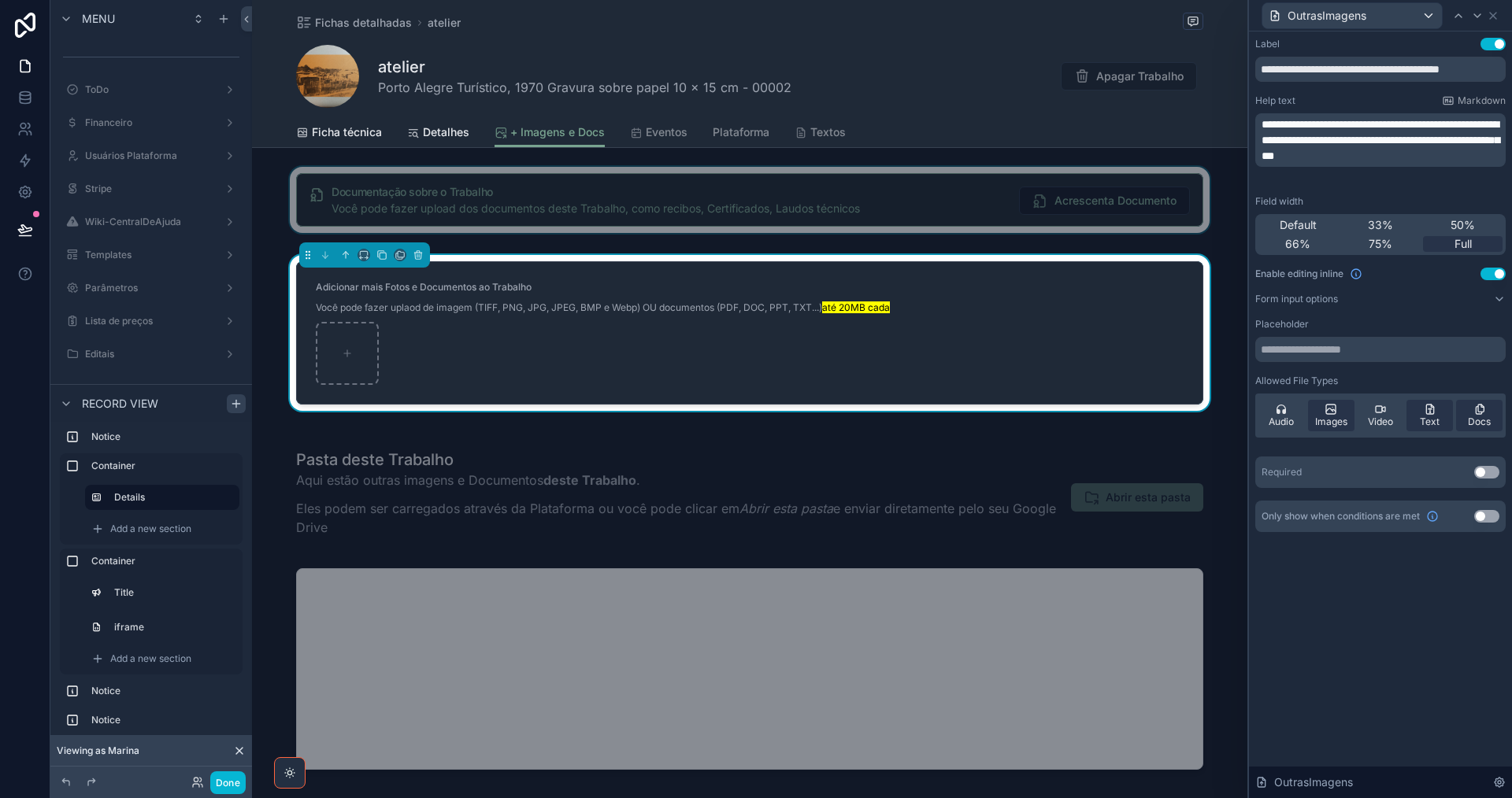
click at [923, 188] on div "scrollable content" at bounding box center [749, 200] width 995 height 66
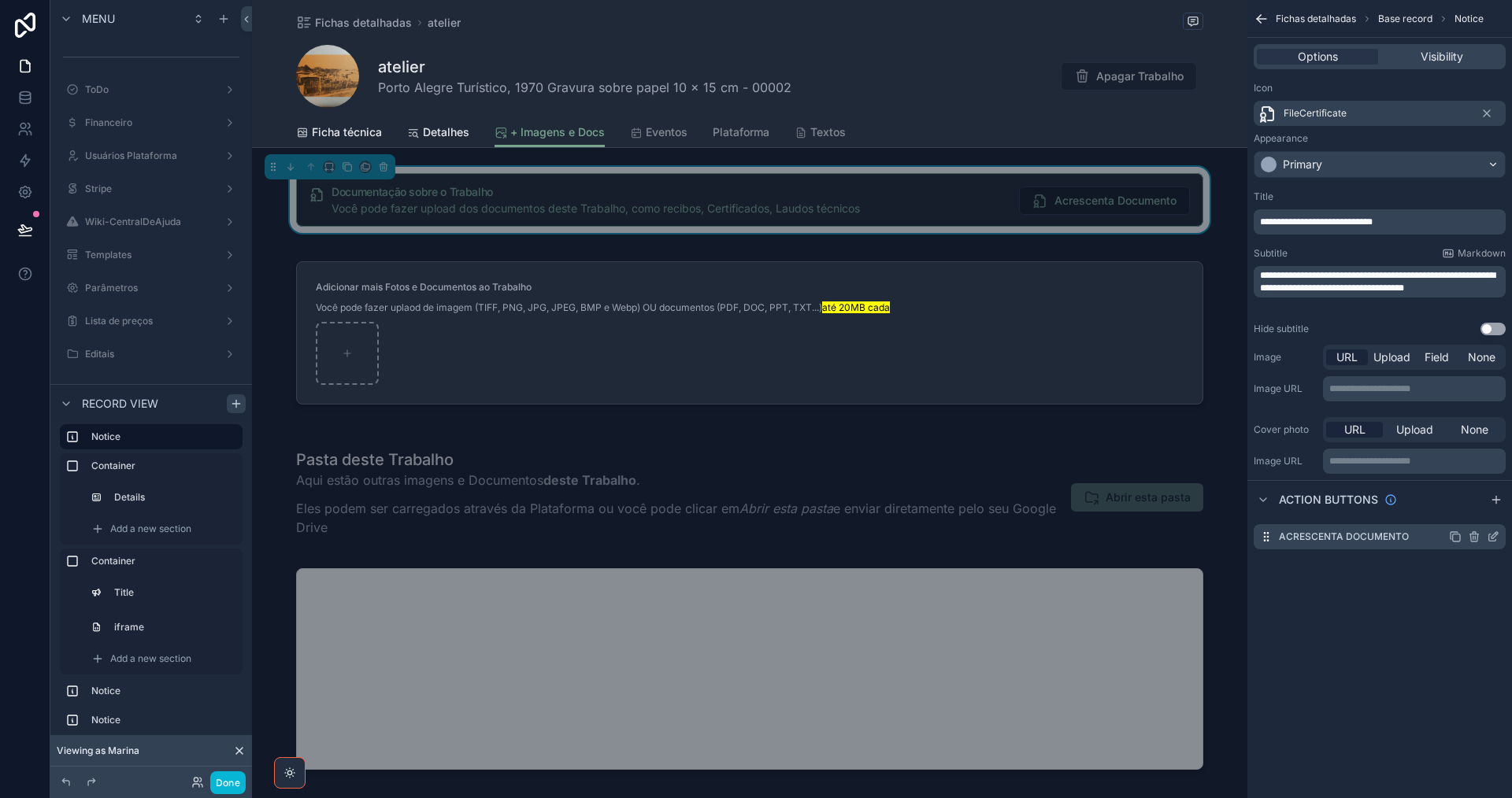
click at [1492, 539] on icon "scrollable content" at bounding box center [1494, 534] width 6 height 6
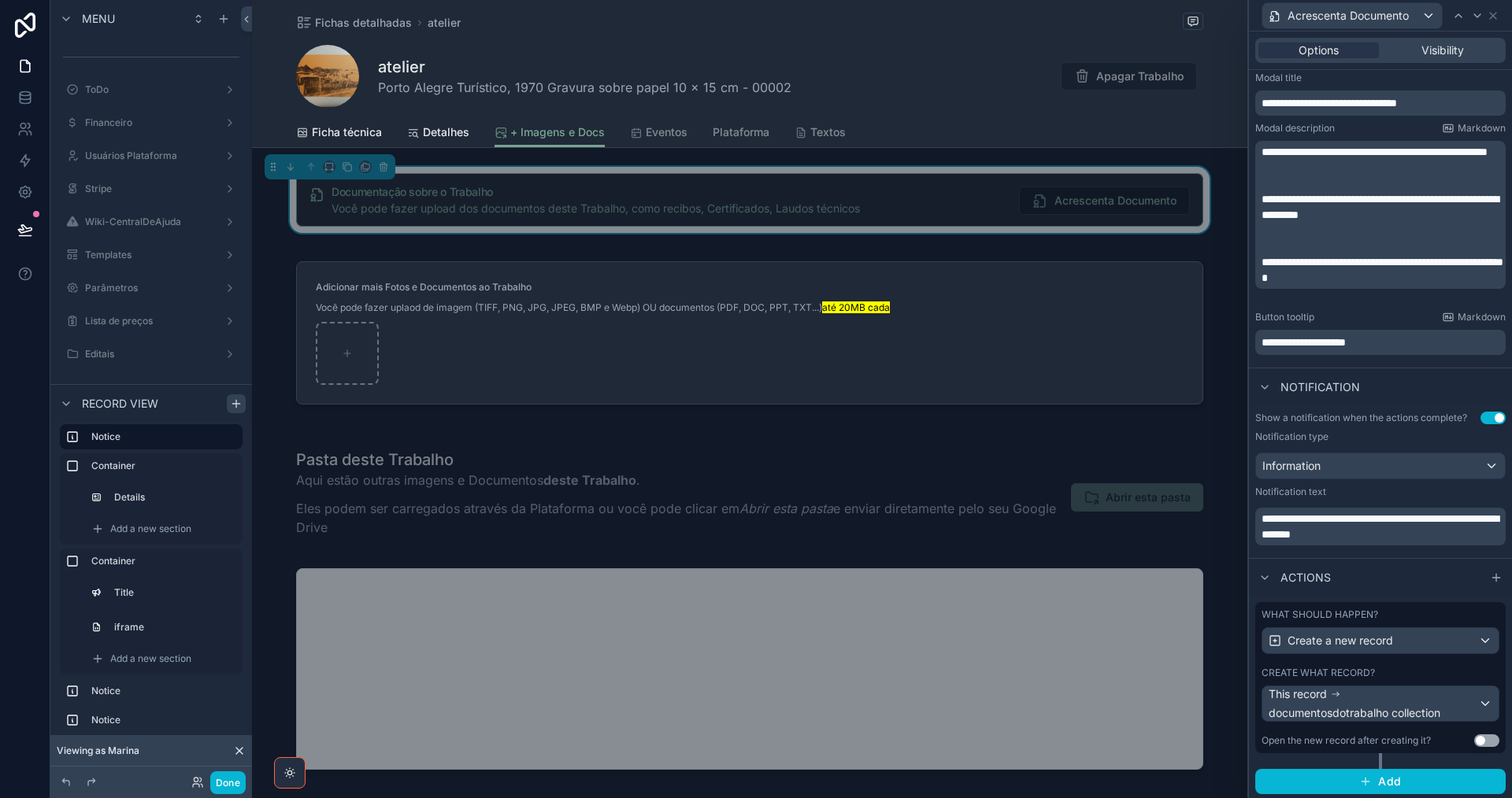
scroll to position [254, 0]
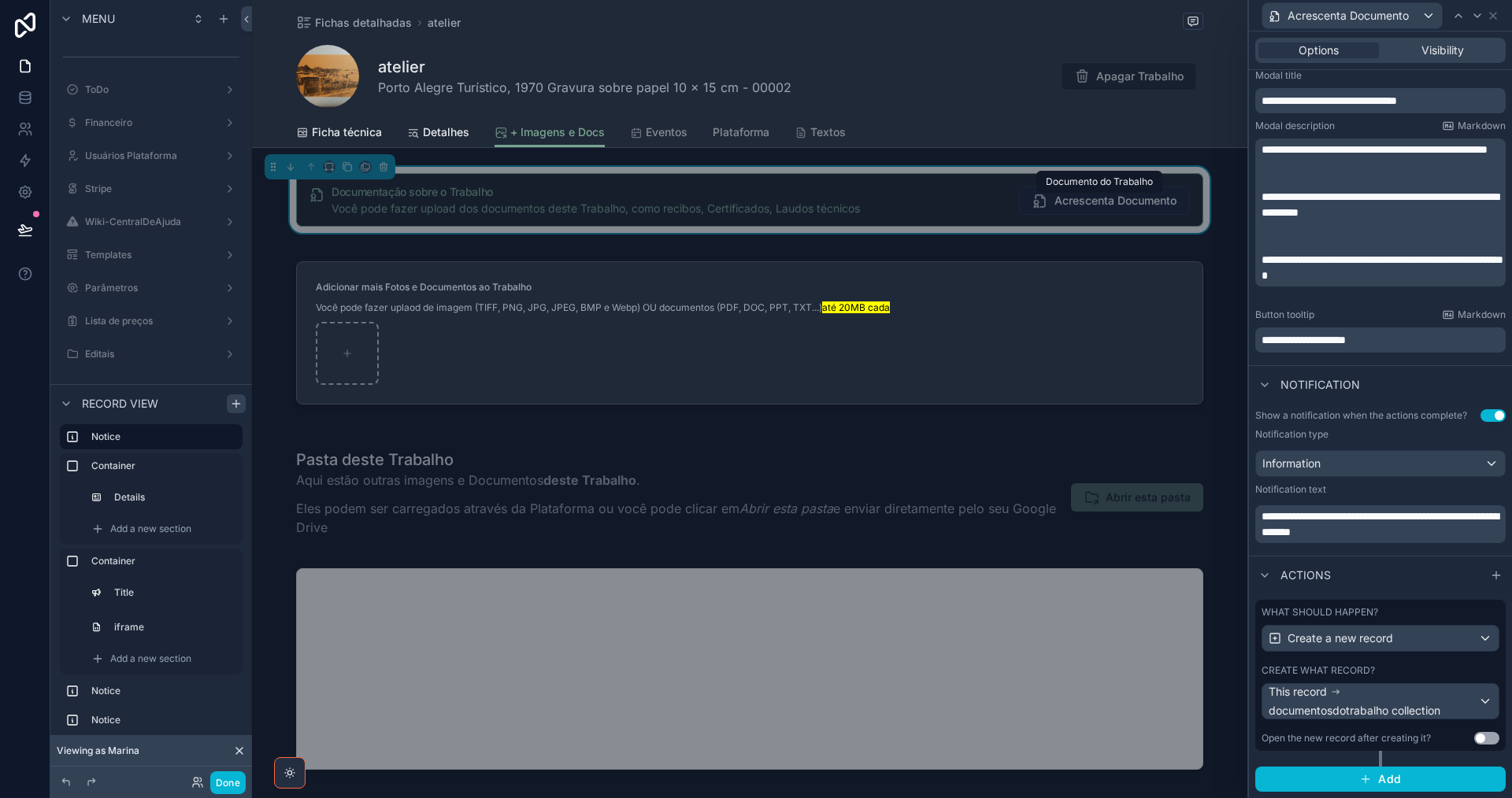
click at [1125, 203] on span "Acrescenta Documento" at bounding box center [1115, 201] width 122 height 16
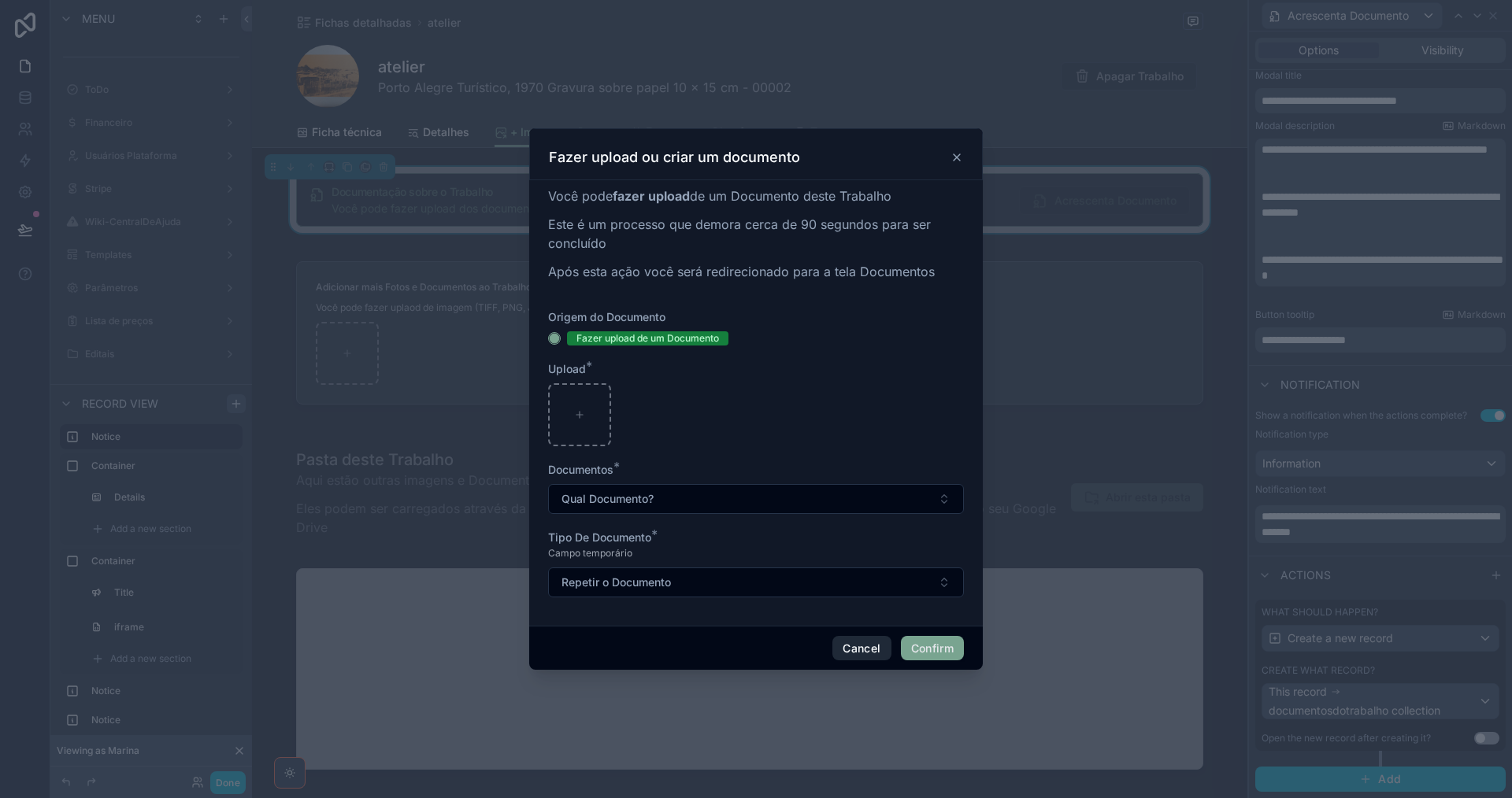
click at [873, 648] on button "Cancel" at bounding box center [861, 648] width 59 height 25
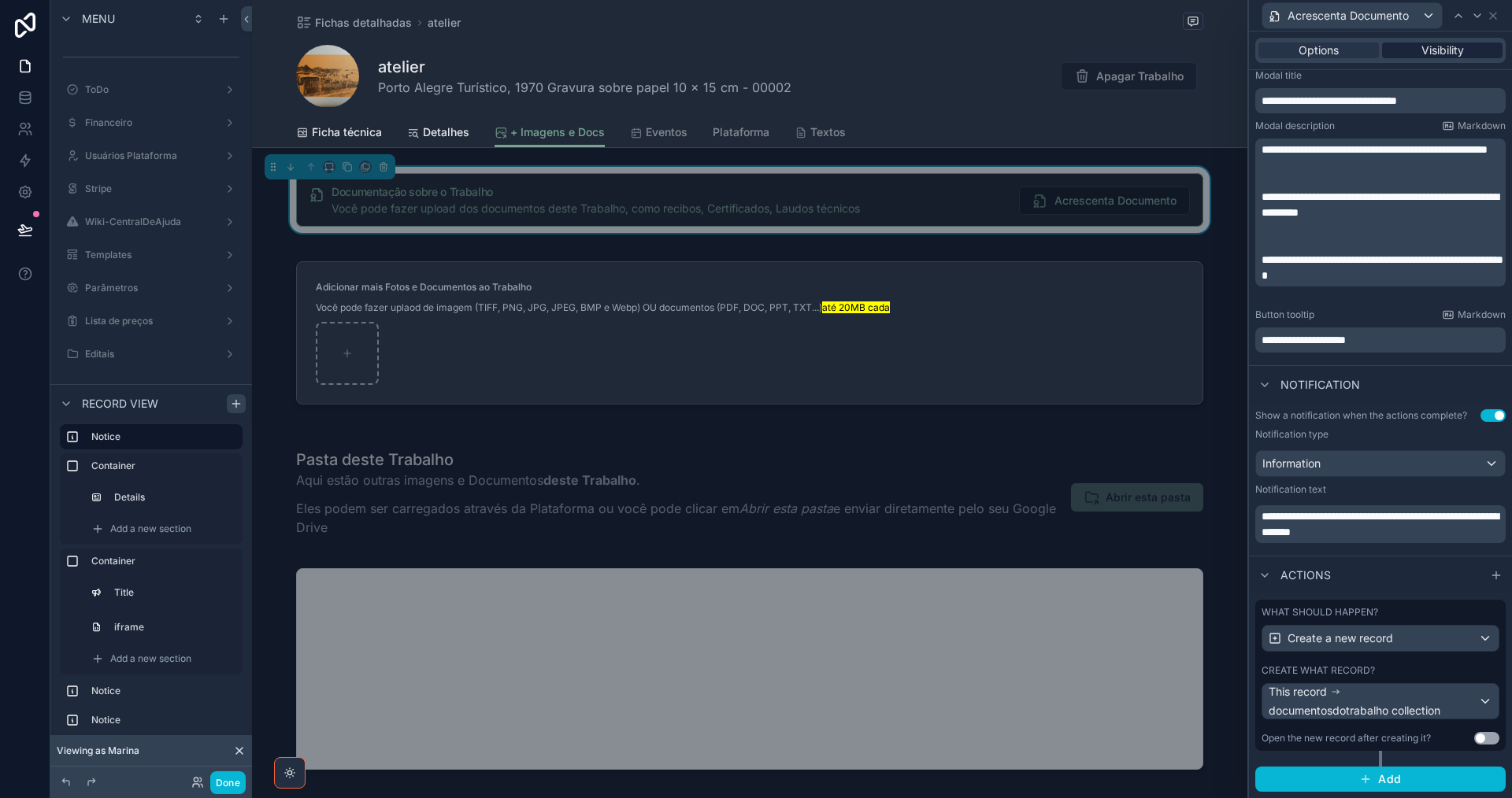
click at [1432, 50] on span "Visibility" at bounding box center [1442, 51] width 43 height 16
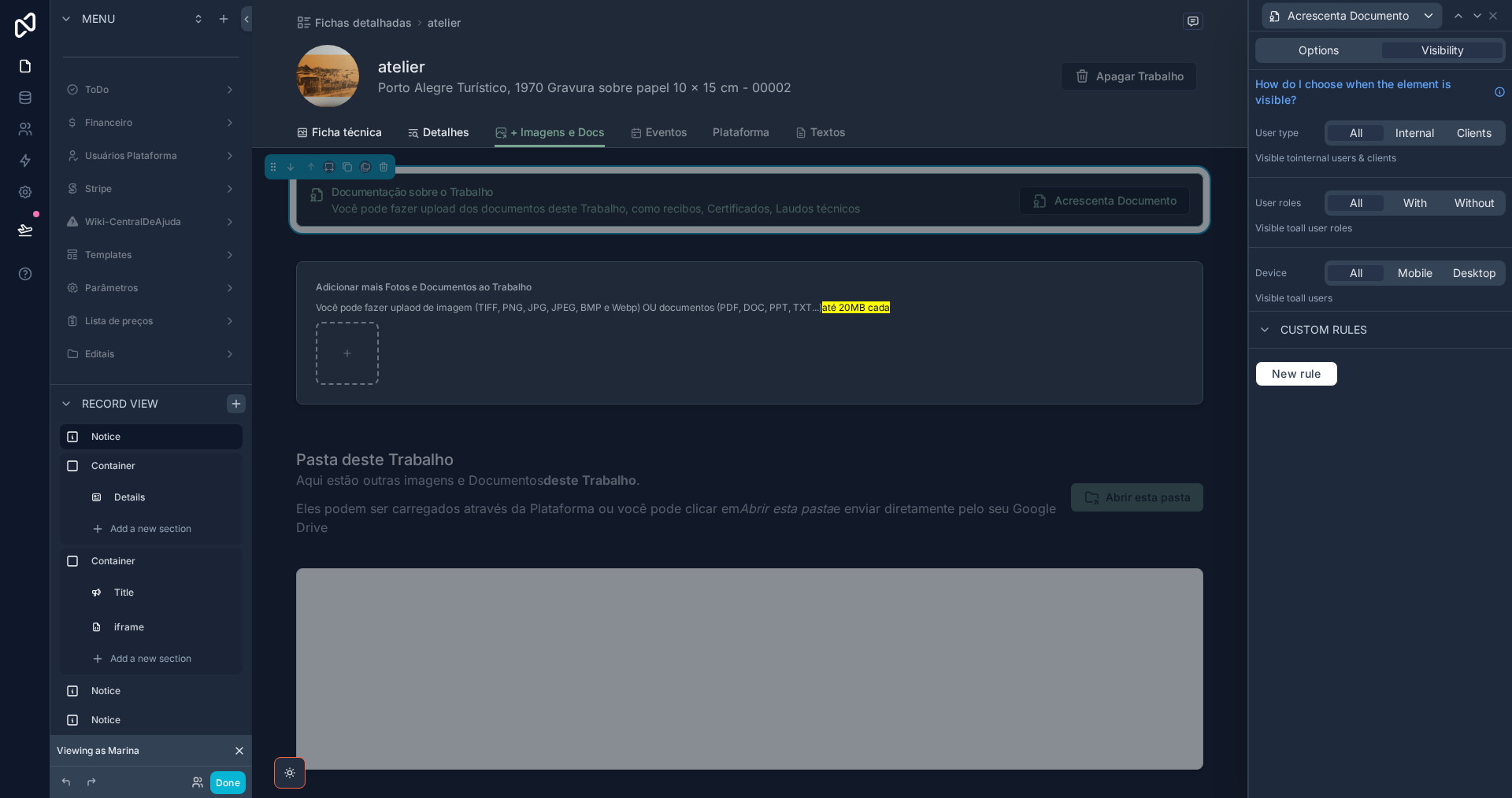
click at [1196, 220] on div "Documentação sobre o Trabalho Você pode fazer upload dos documentos deste Traba…" at bounding box center [749, 199] width 908 height 53
click at [1491, 10] on icon at bounding box center [1493, 16] width 12 height 12
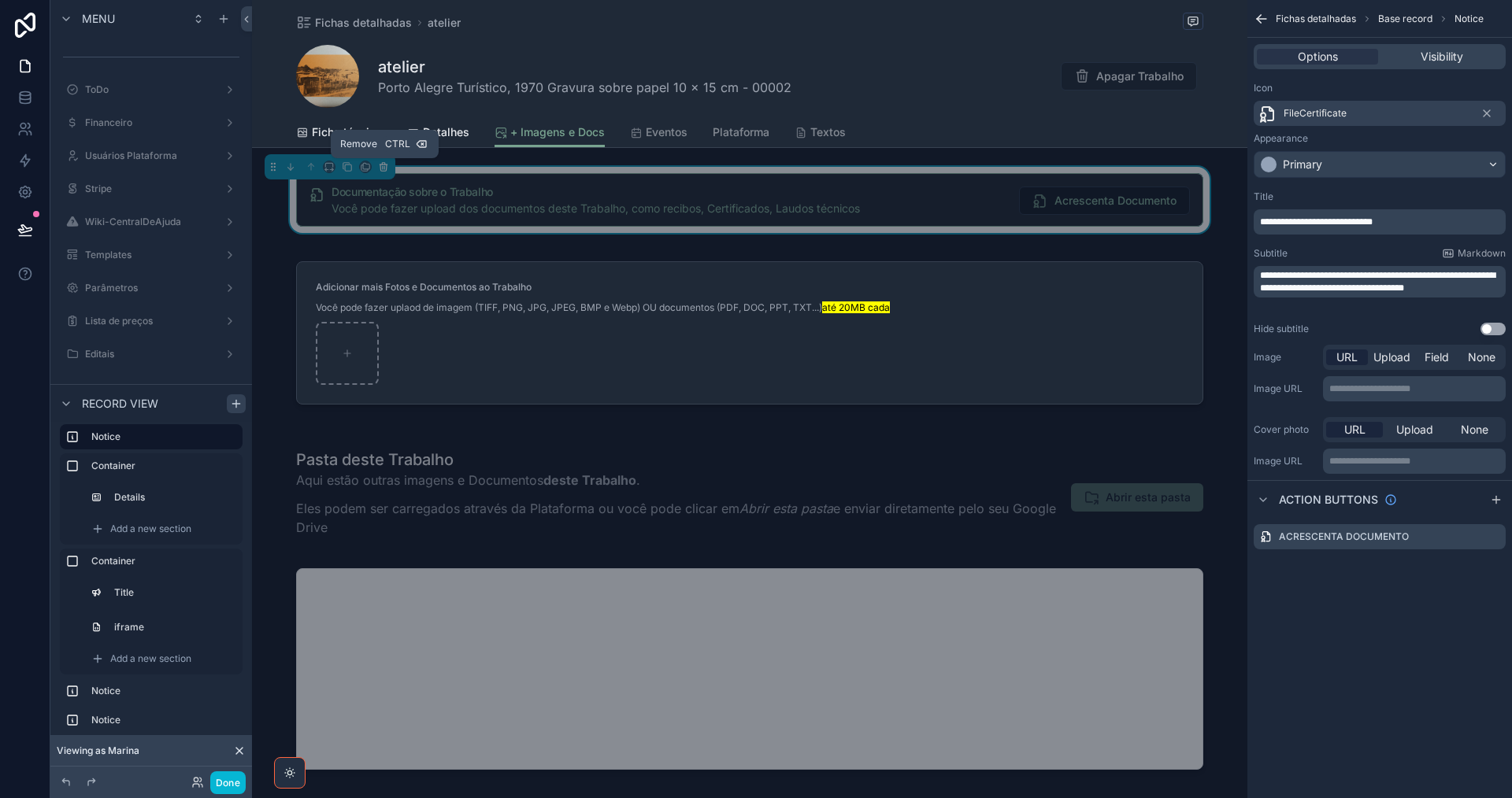
click at [386, 170] on icon "scrollable content" at bounding box center [383, 167] width 6 height 6
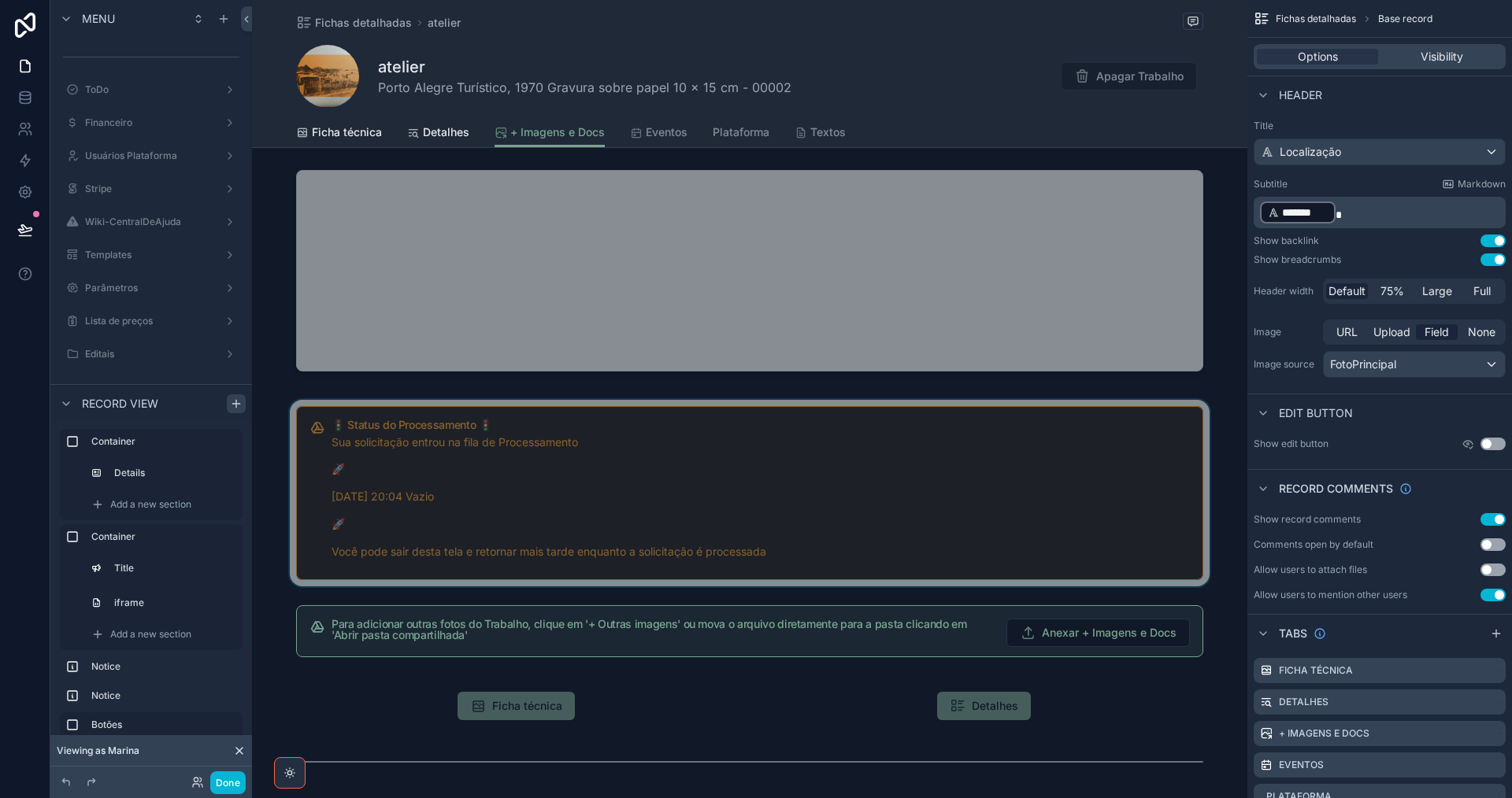
scroll to position [472, 0]
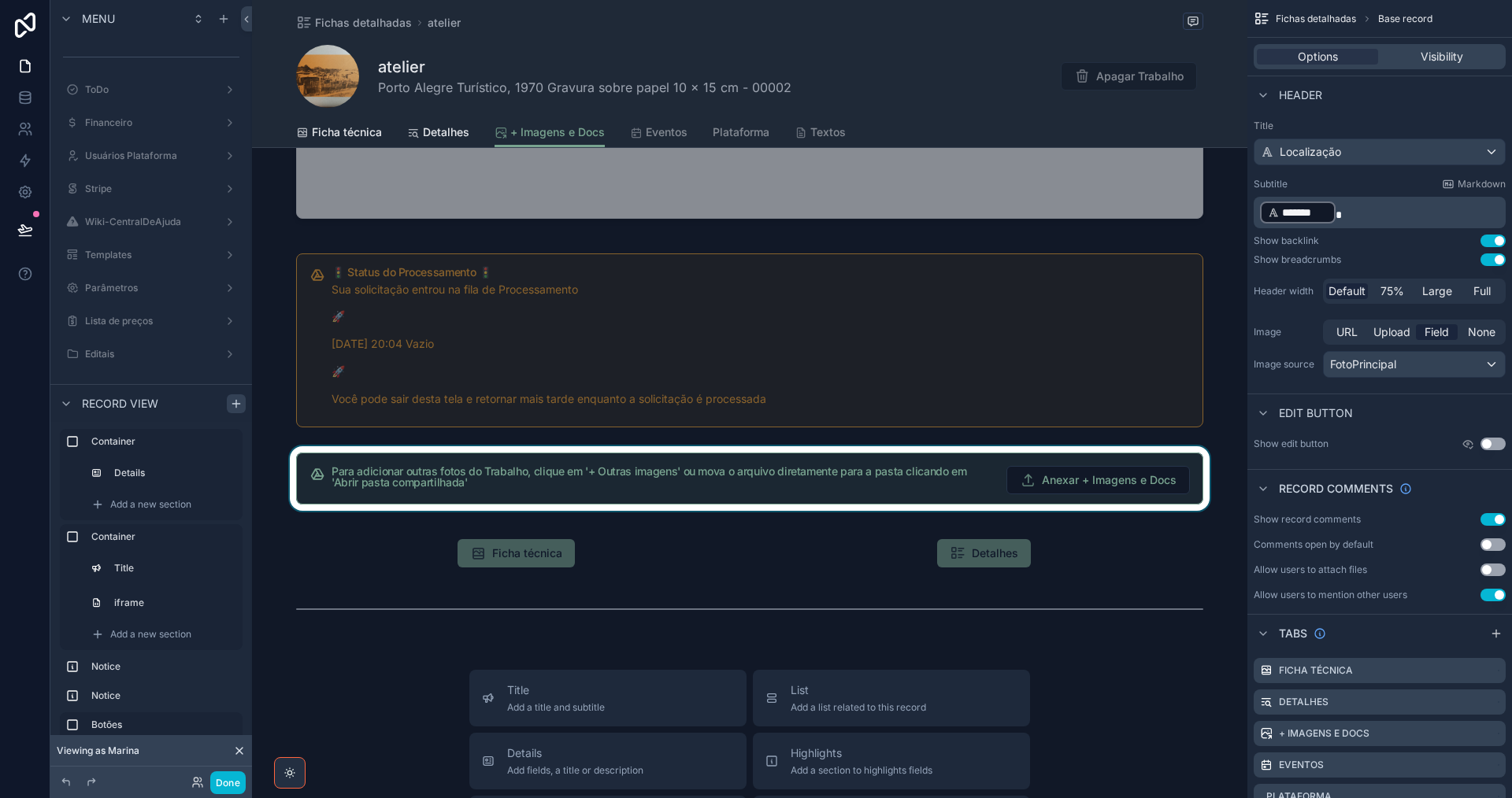
click at [708, 484] on div "scrollable content" at bounding box center [749, 478] width 995 height 65
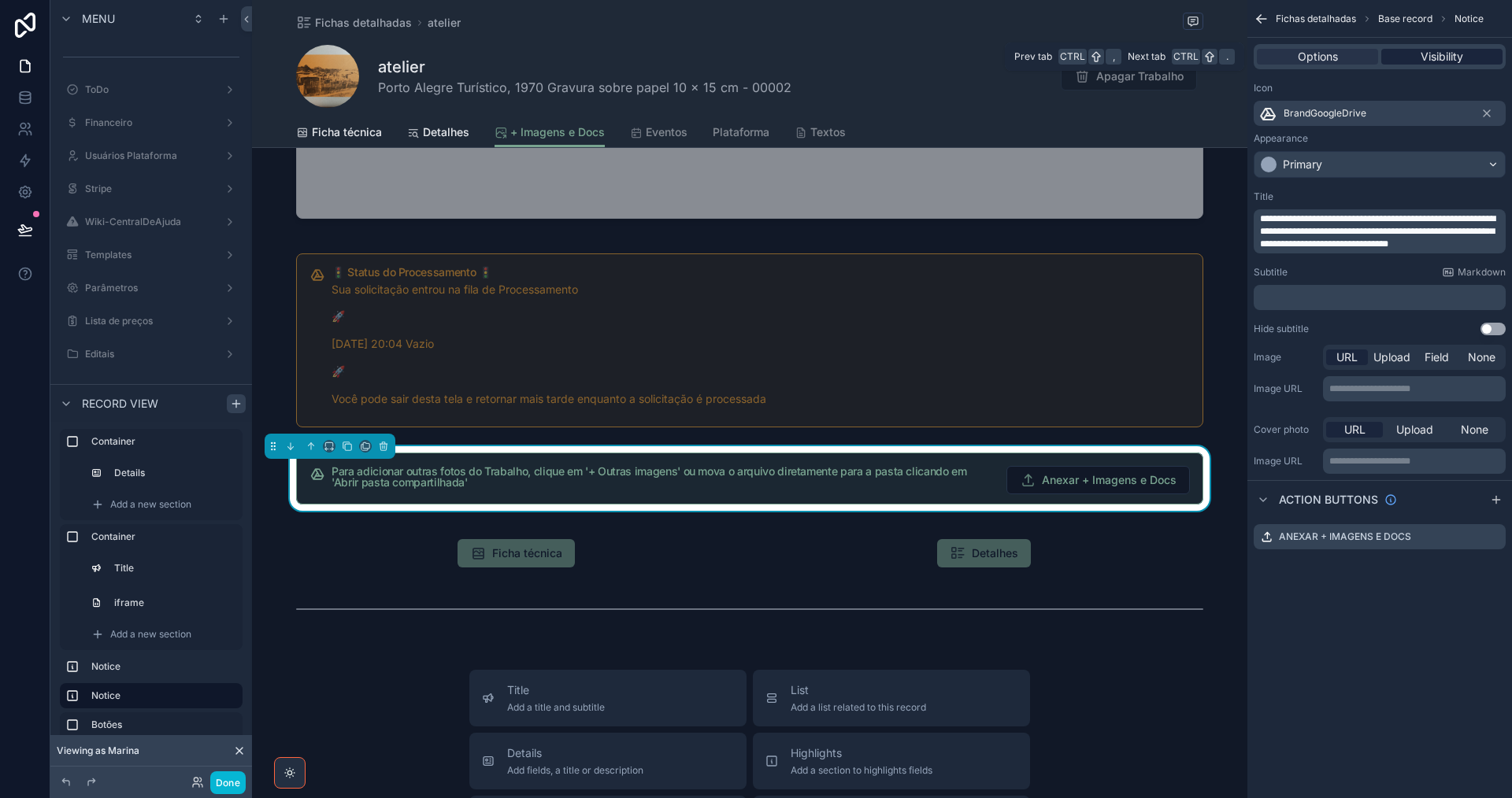
click at [1472, 63] on div "Visibility" at bounding box center [1441, 57] width 121 height 16
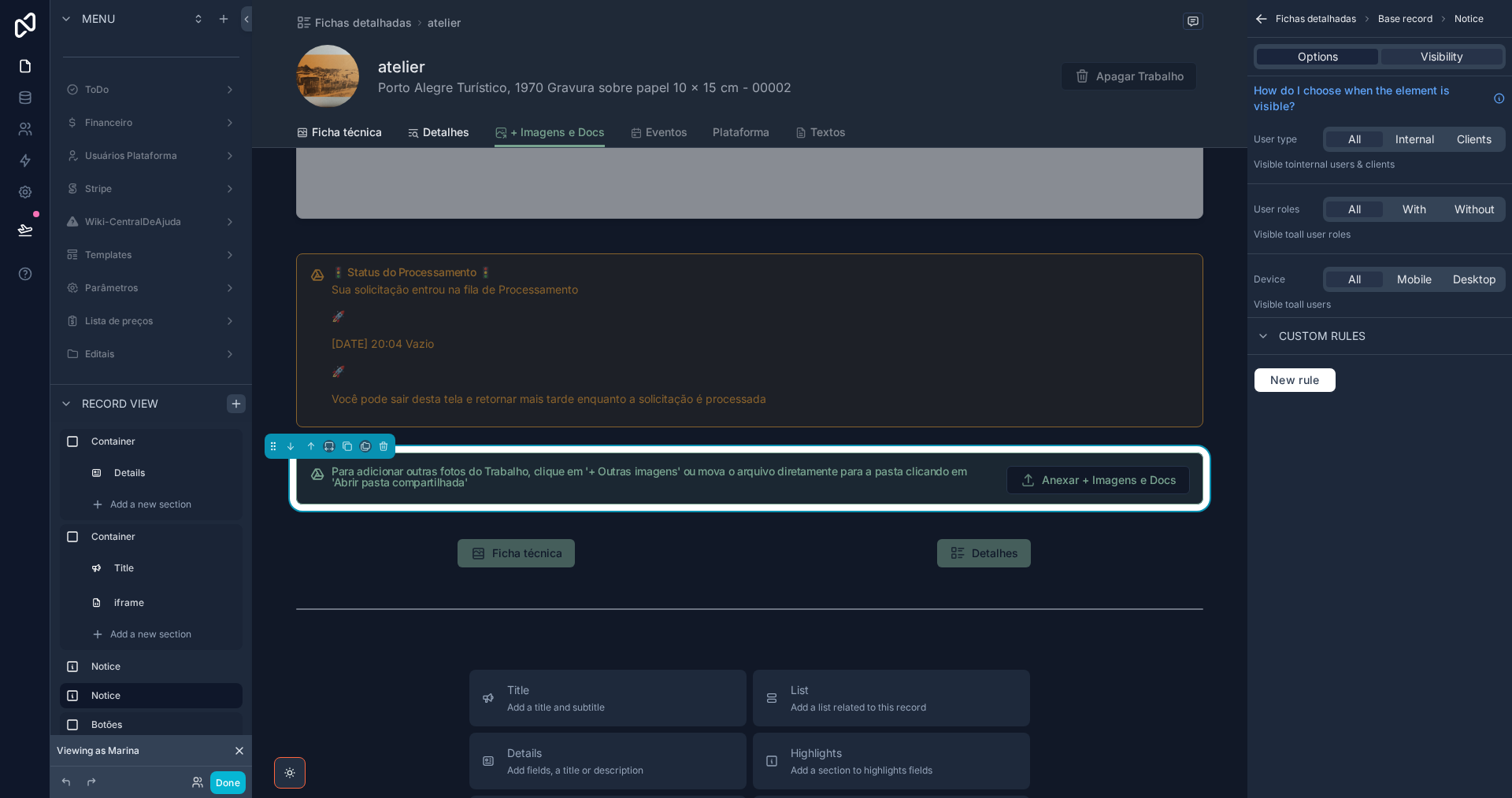
drag, startPoint x: 1296, startPoint y: 53, endPoint x: 1299, endPoint y: 65, distance: 12.4
click at [1297, 53] on div "Options" at bounding box center [1317, 57] width 121 height 16
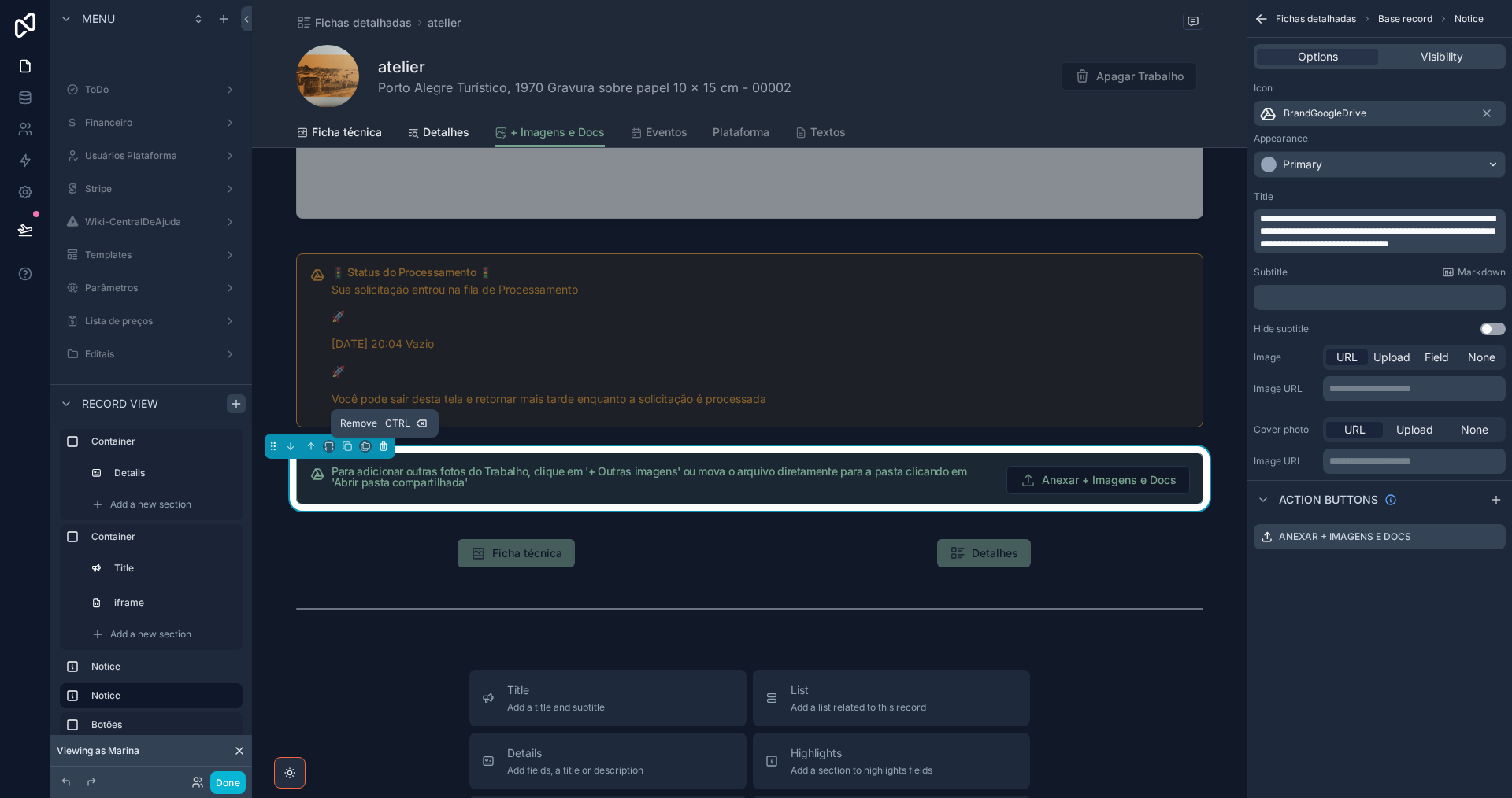
click at [381, 444] on icon "scrollable content" at bounding box center [383, 446] width 11 height 11
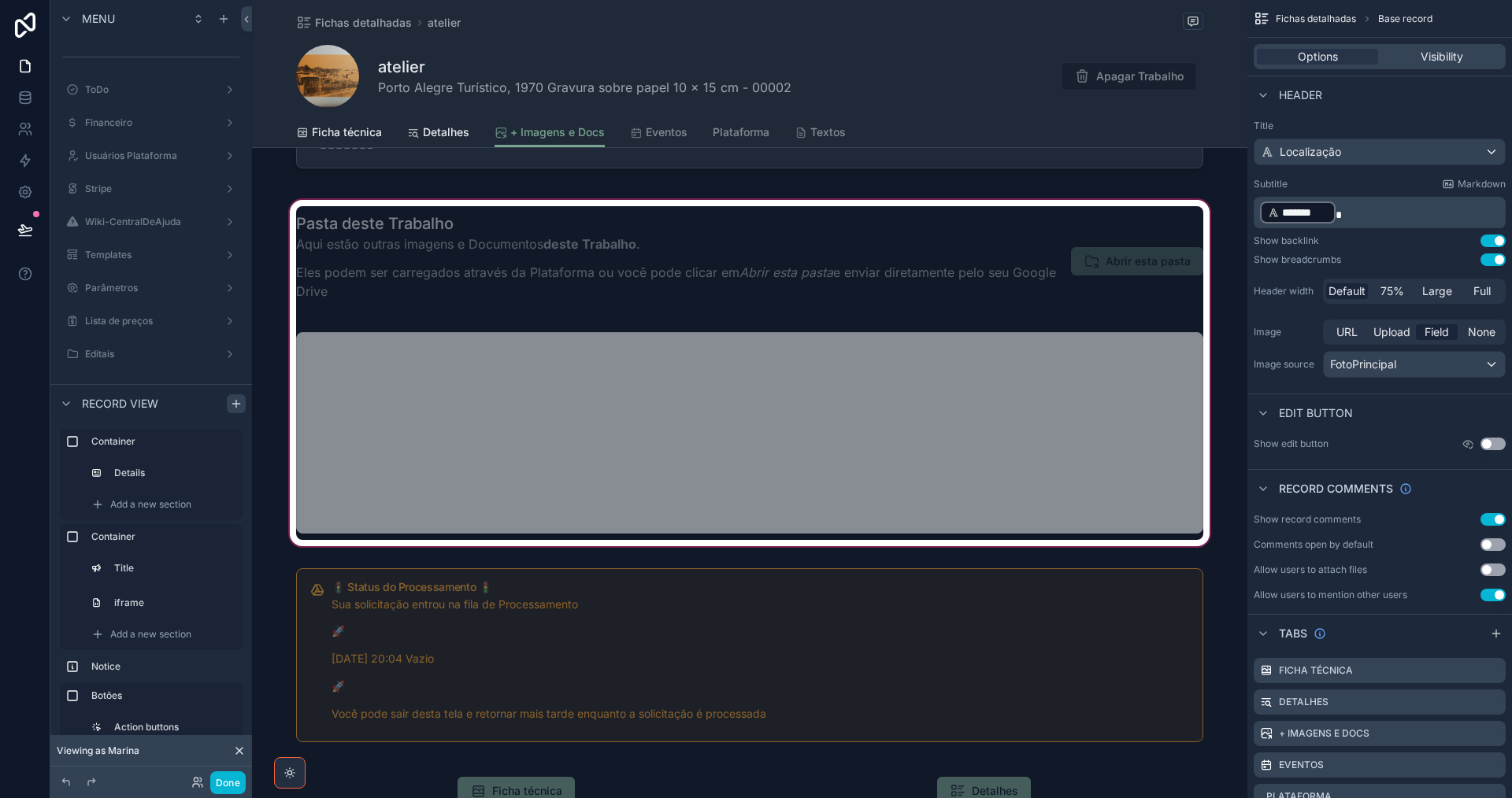
scroll to position [0, 0]
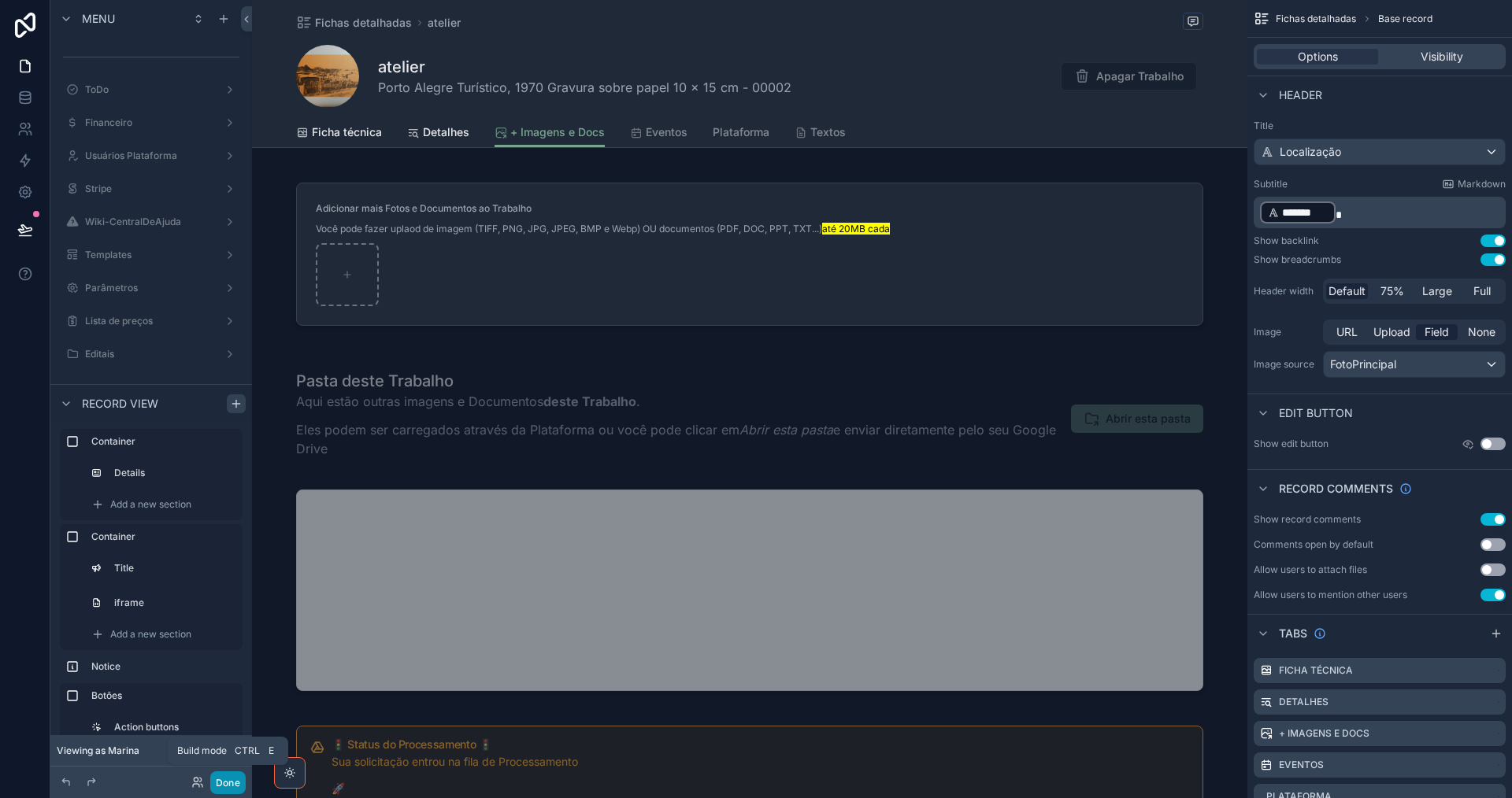
click at [224, 787] on button "Done" at bounding box center [228, 782] width 36 height 23
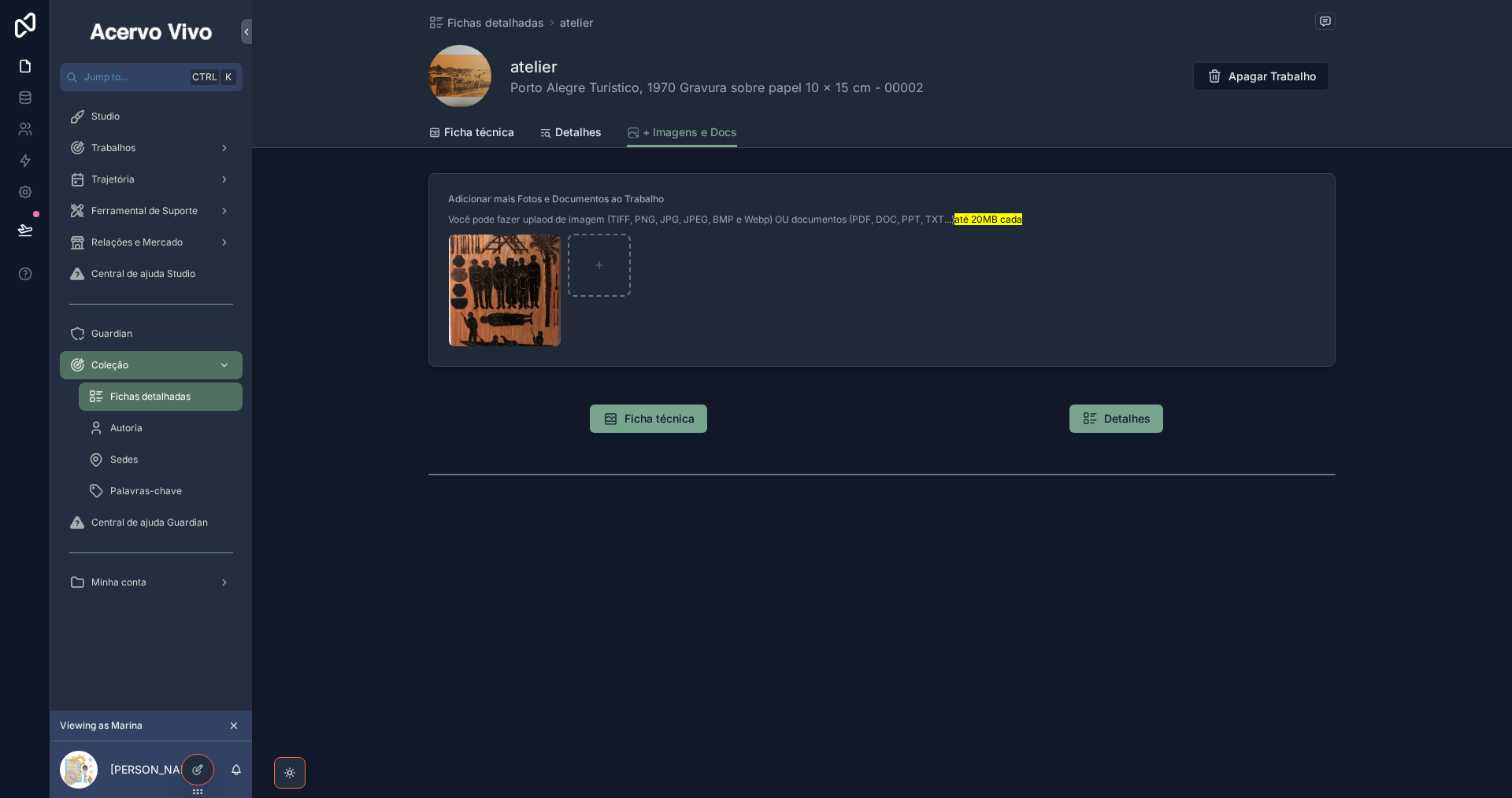
click at [336, 53] on div "Fichas detalhadas atelier atelier Porto Alegre Turístico, 1970 Gravura sobre pa…" at bounding box center [881, 73] width 1260 height 148
click at [202, 771] on icon at bounding box center [197, 769] width 12 height 12
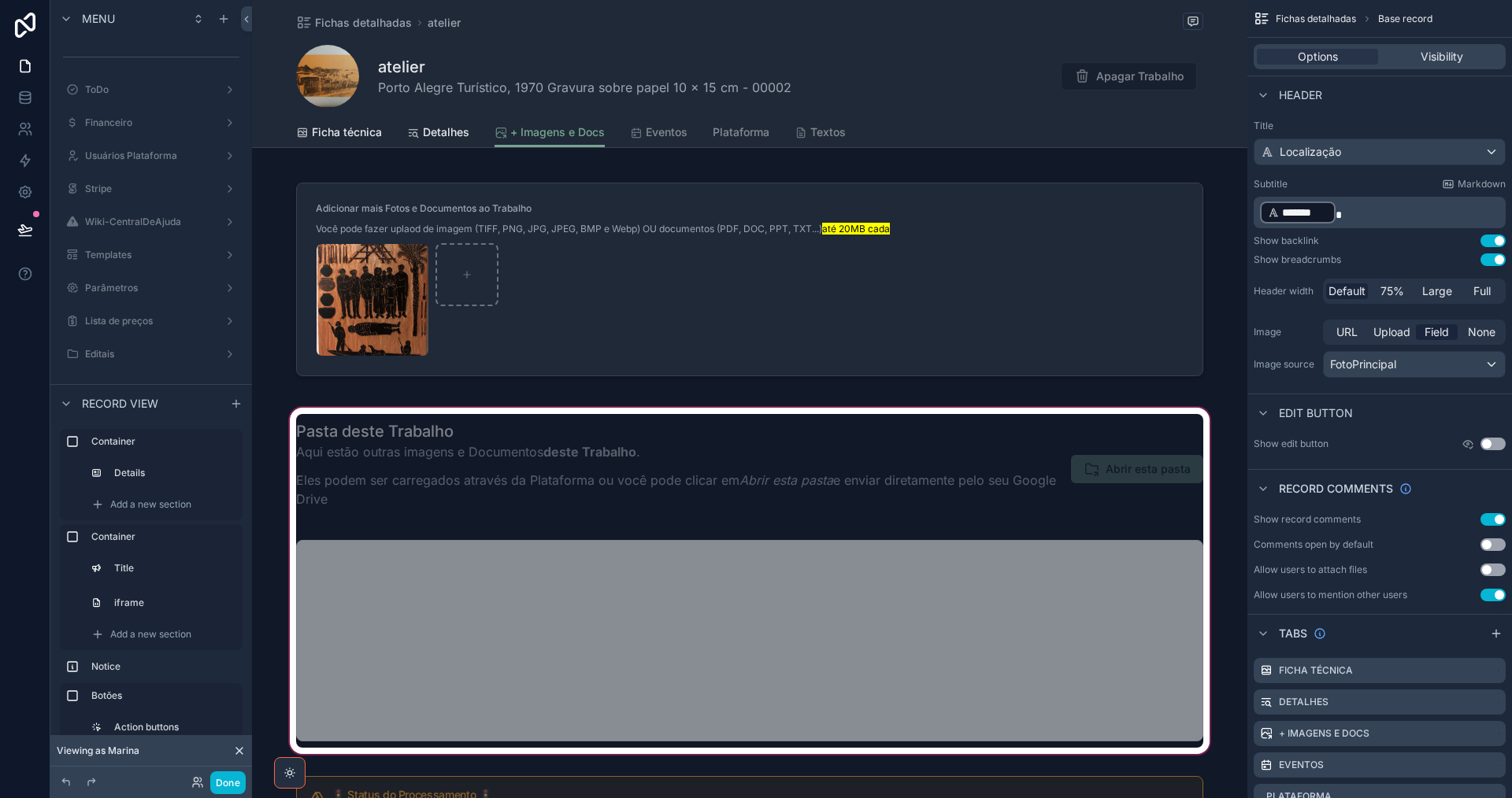
click at [868, 436] on div "scrollable content" at bounding box center [749, 581] width 995 height 353
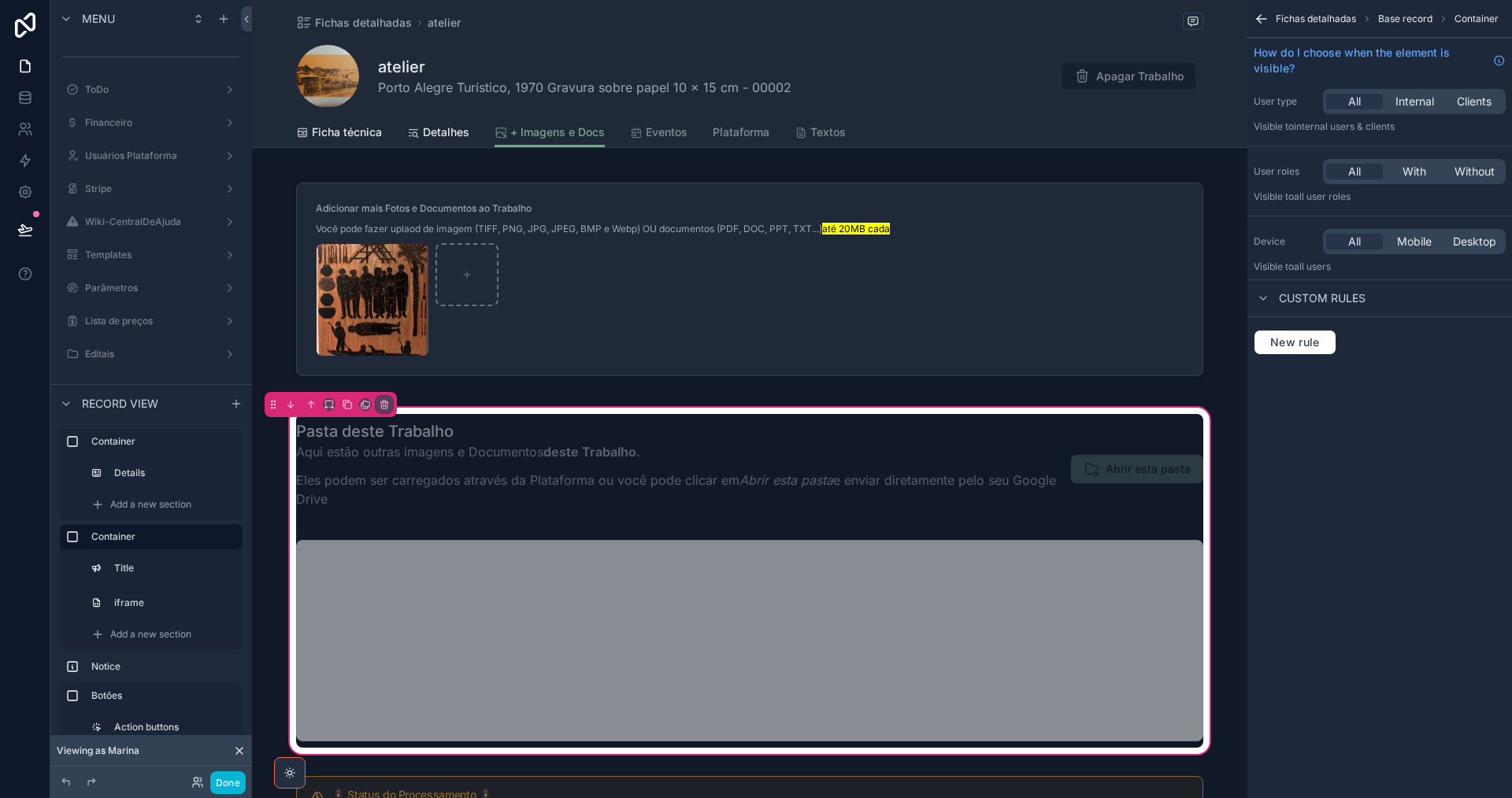
click at [734, 407] on div "Pasta deste Trabalho Aqui estão outras imagens e Documentos deste Trabalho . El…" at bounding box center [749, 581] width 995 height 353
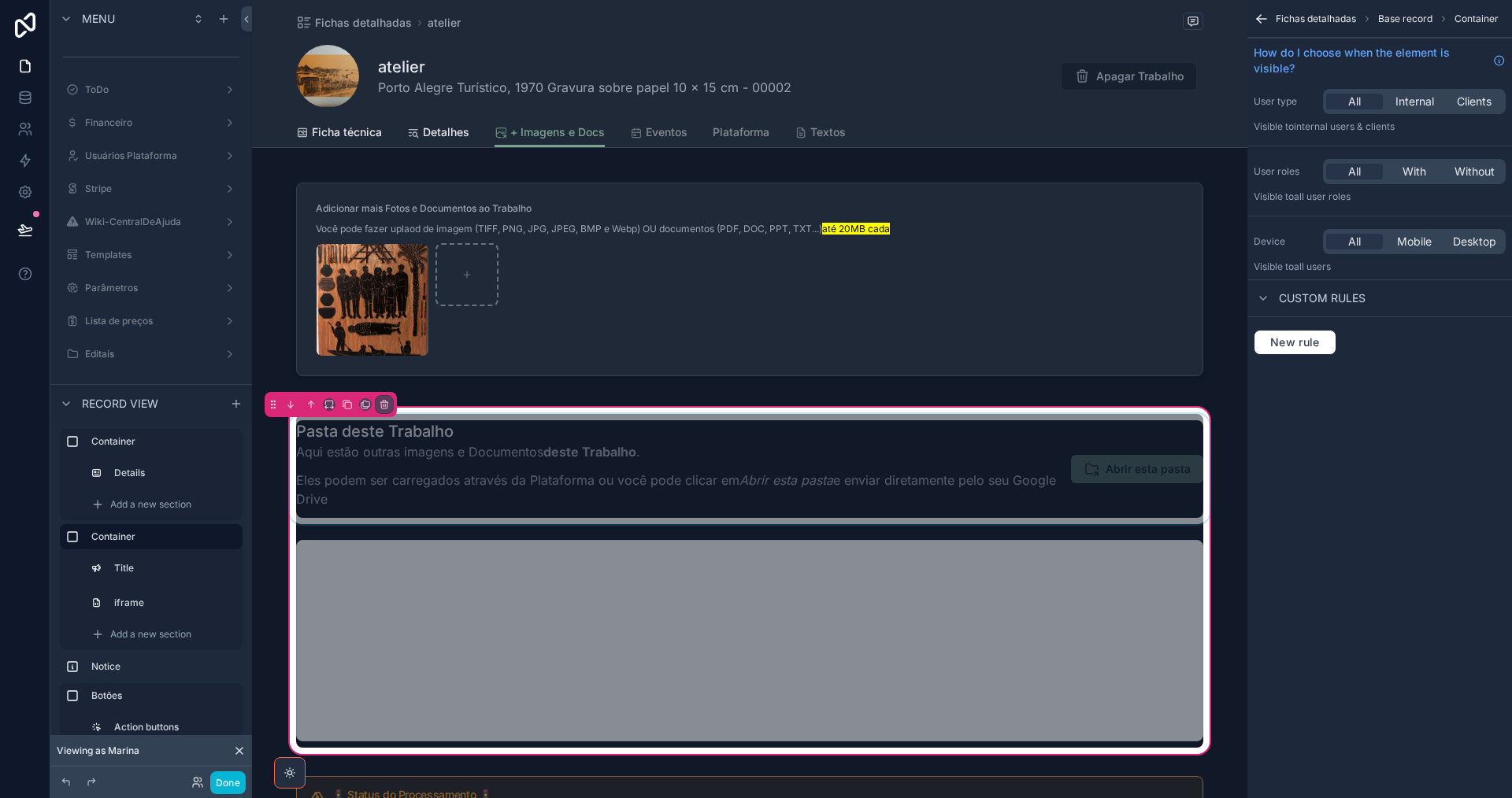
click at [487, 459] on div "scrollable content" at bounding box center [749, 469] width 926 height 110
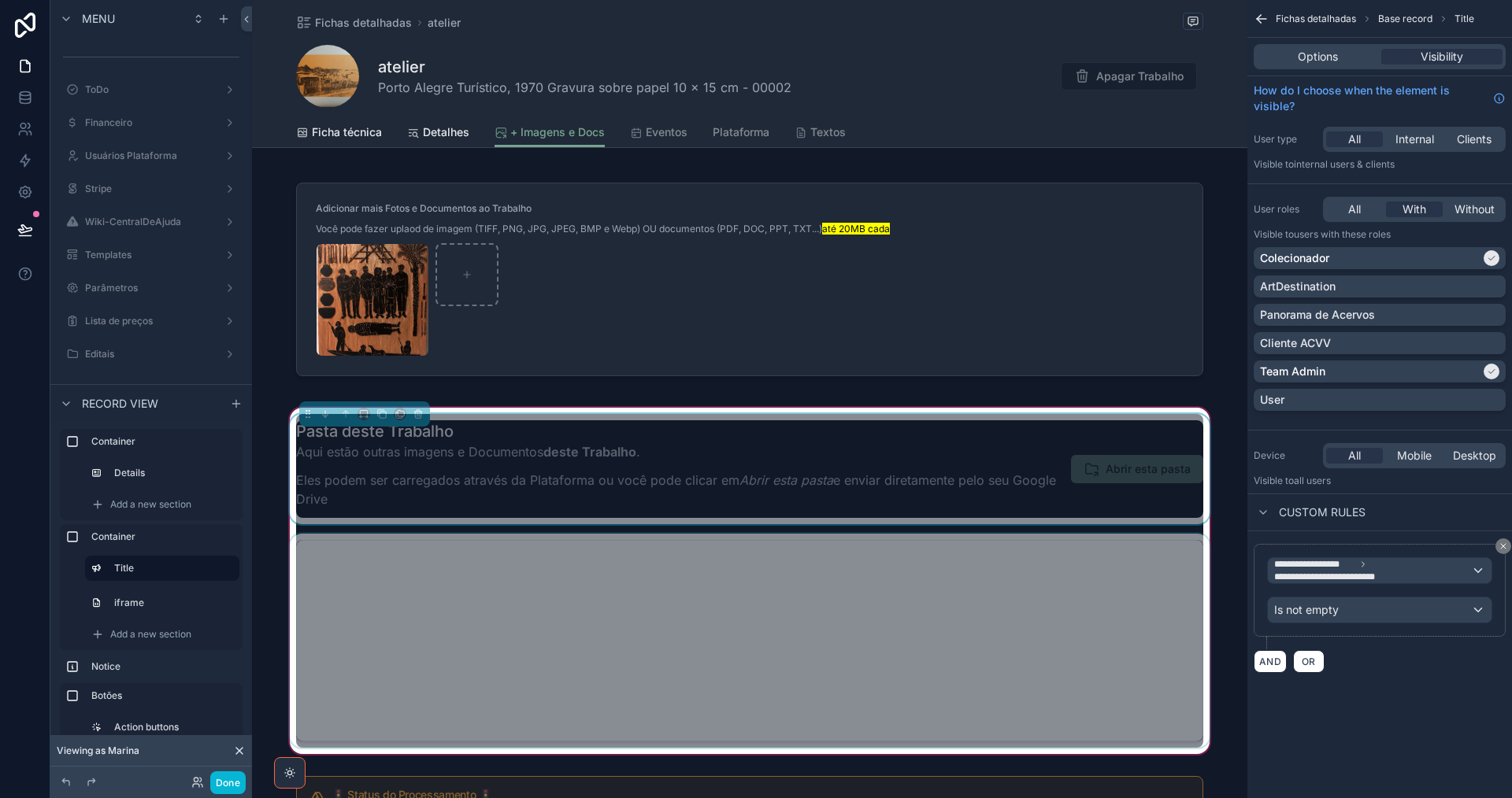
click at [361, 660] on div "scrollable content" at bounding box center [749, 640] width 926 height 214
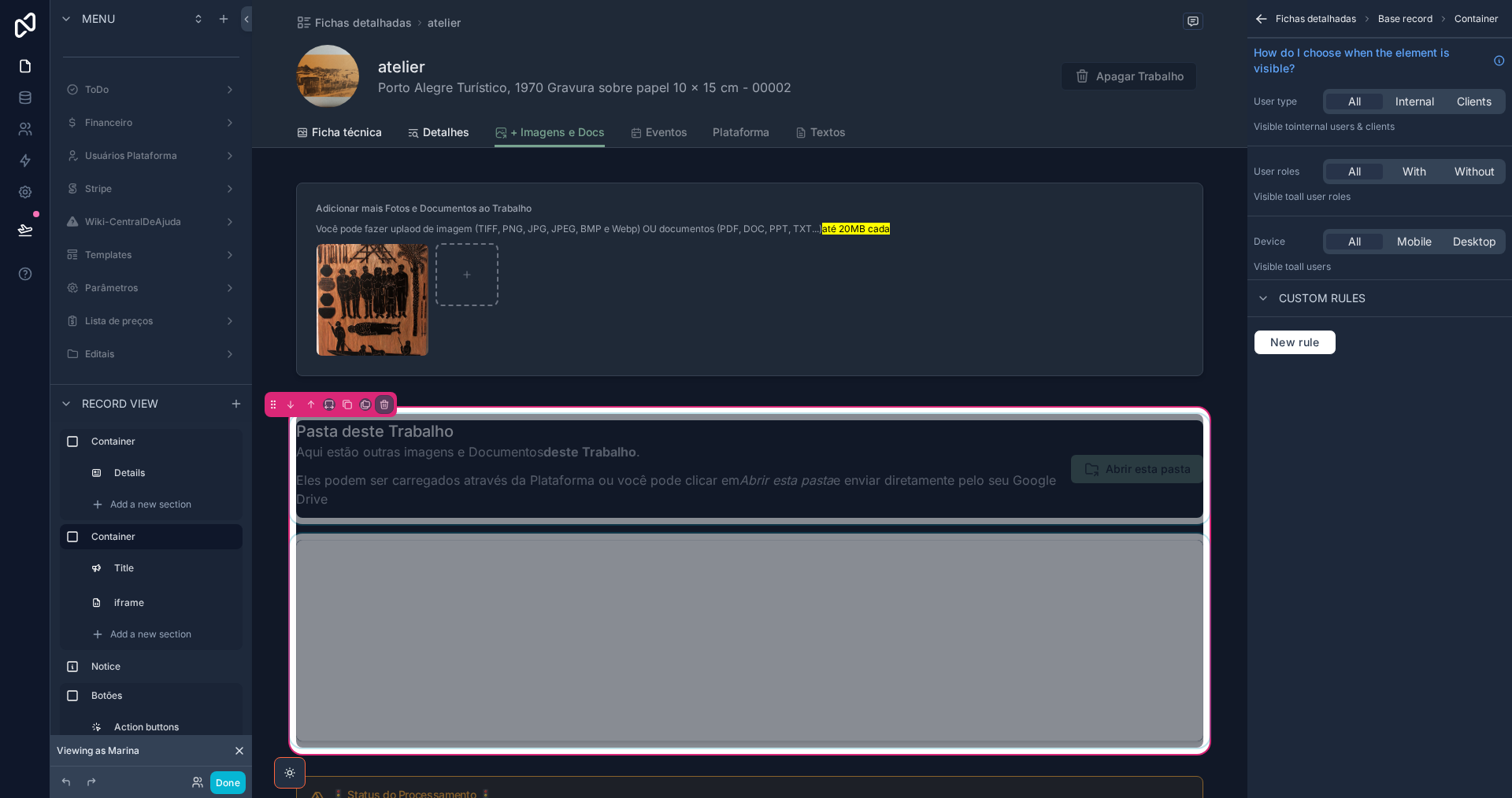
click at [543, 611] on div "scrollable content" at bounding box center [749, 640] width 926 height 214
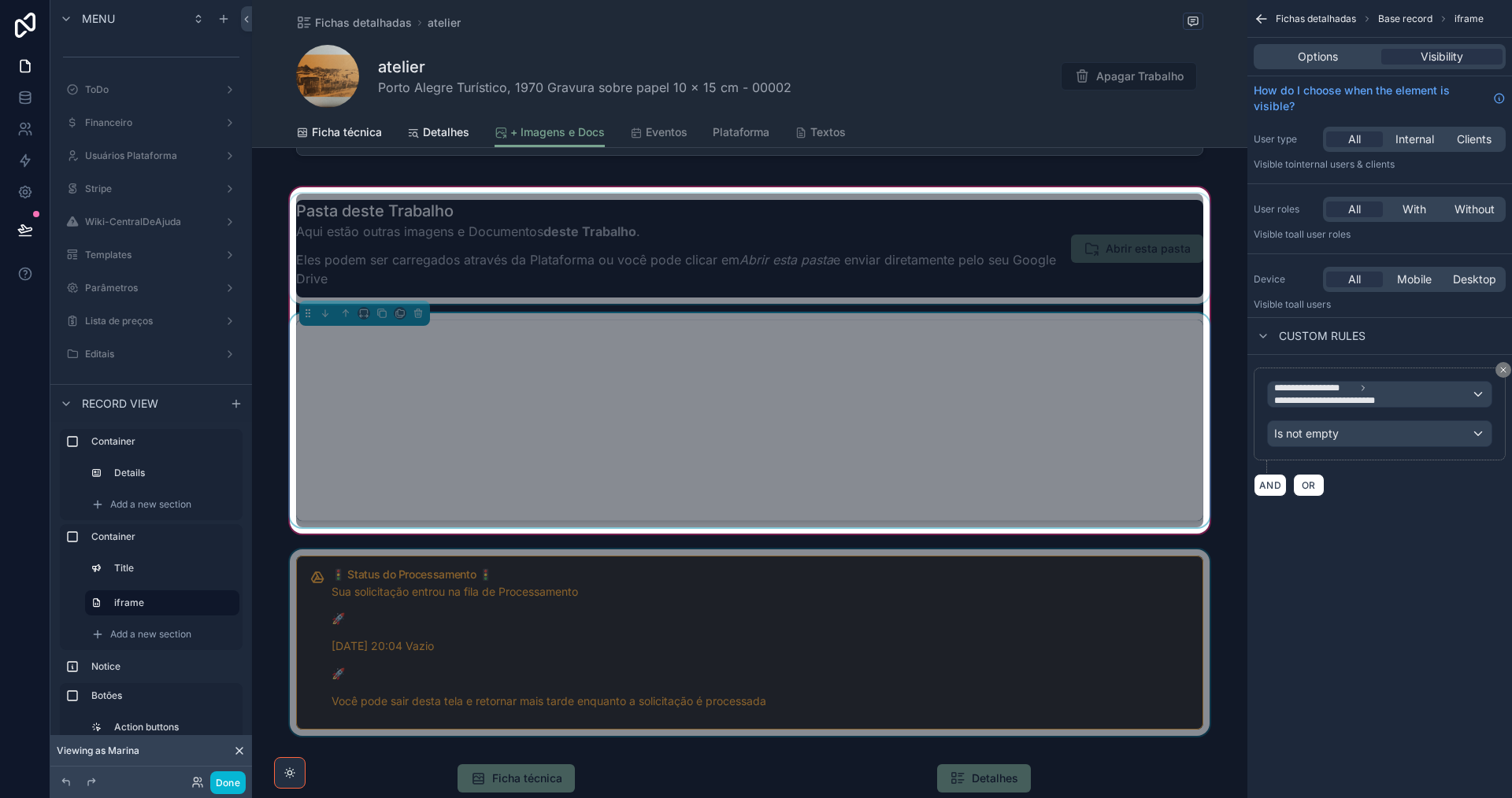
scroll to position [315, 0]
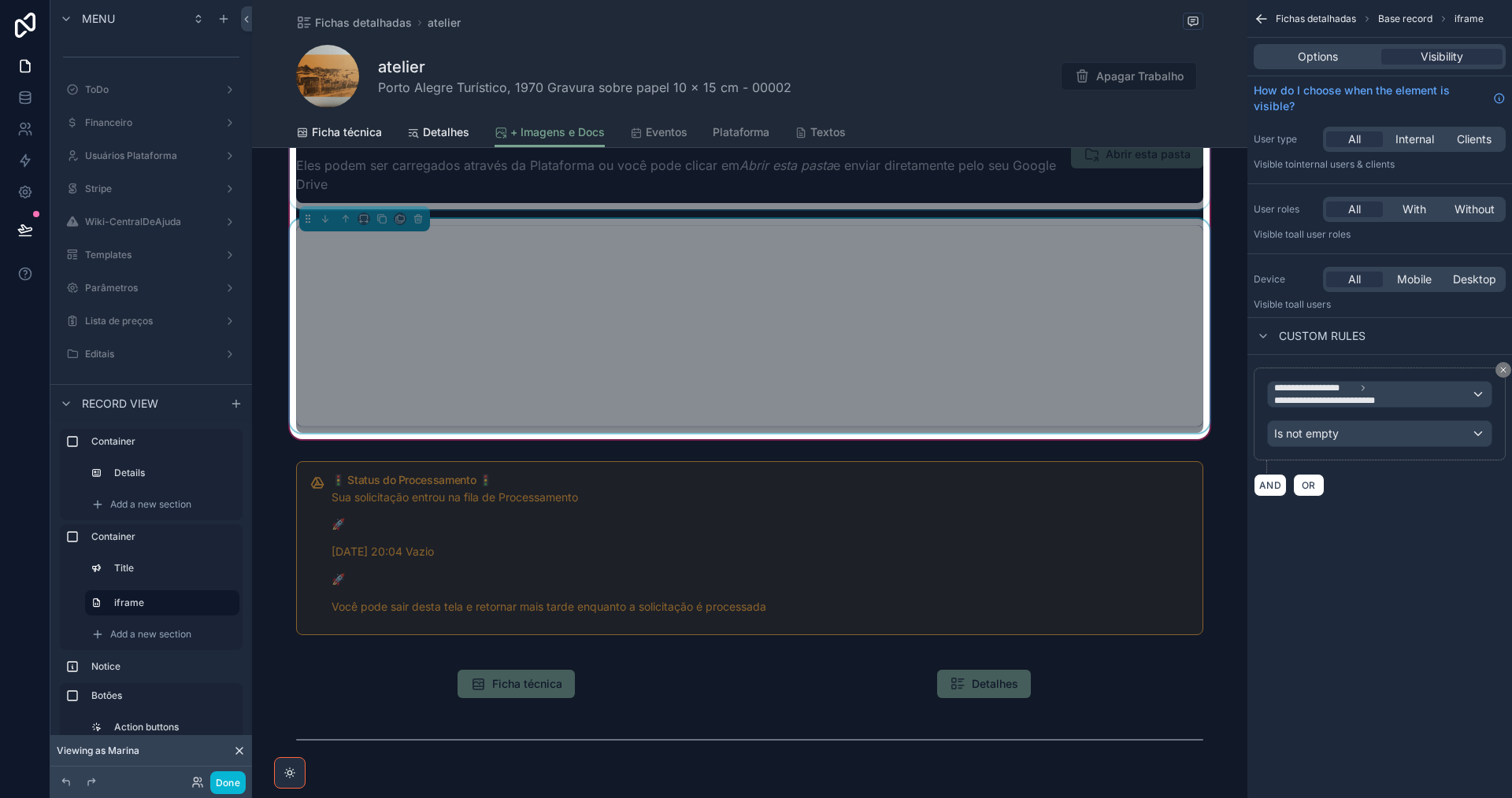
click at [641, 19] on div "Fichas detalhadas atelier" at bounding box center [749, 22] width 908 height 20
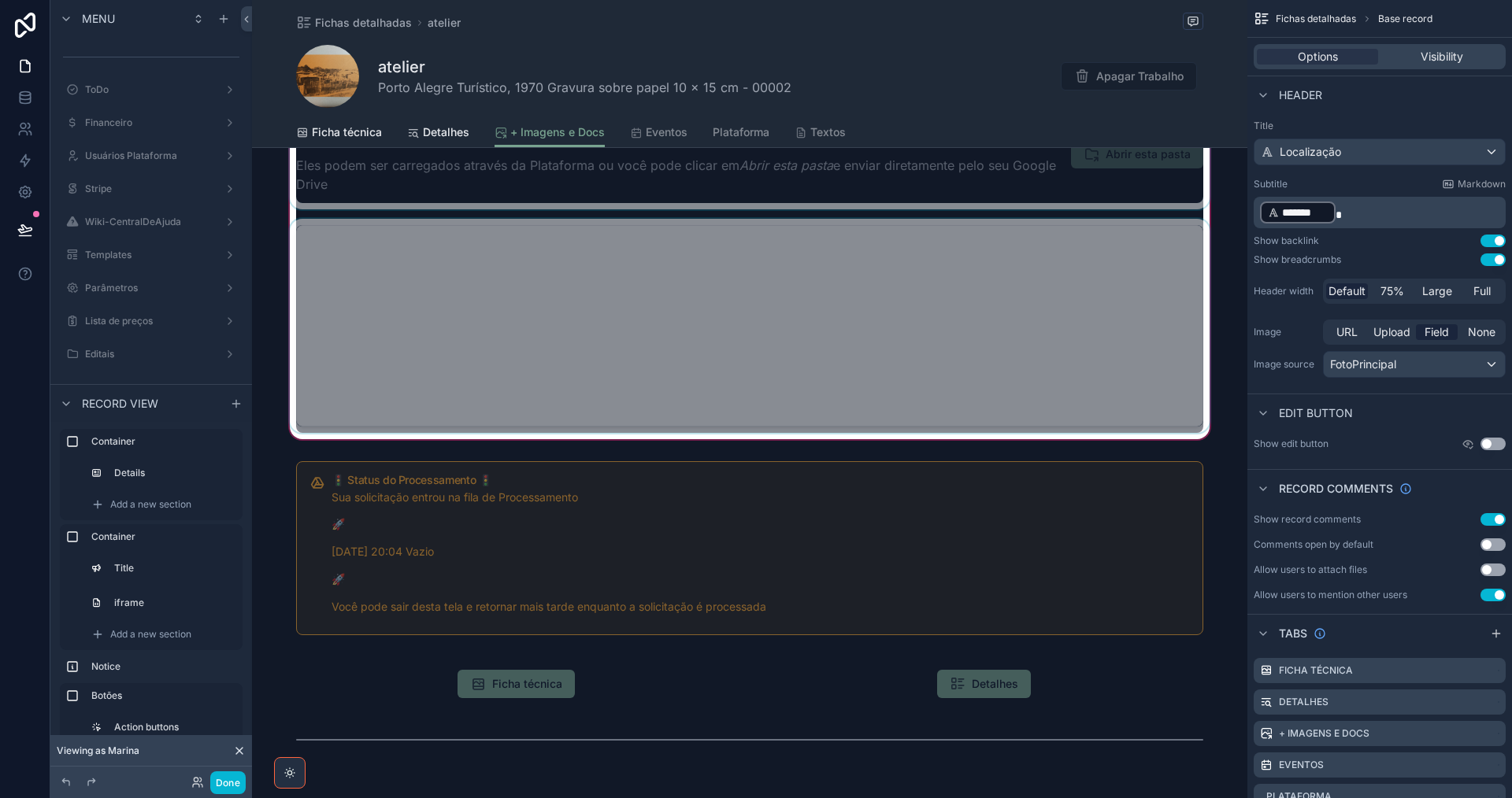
scroll to position [0, 0]
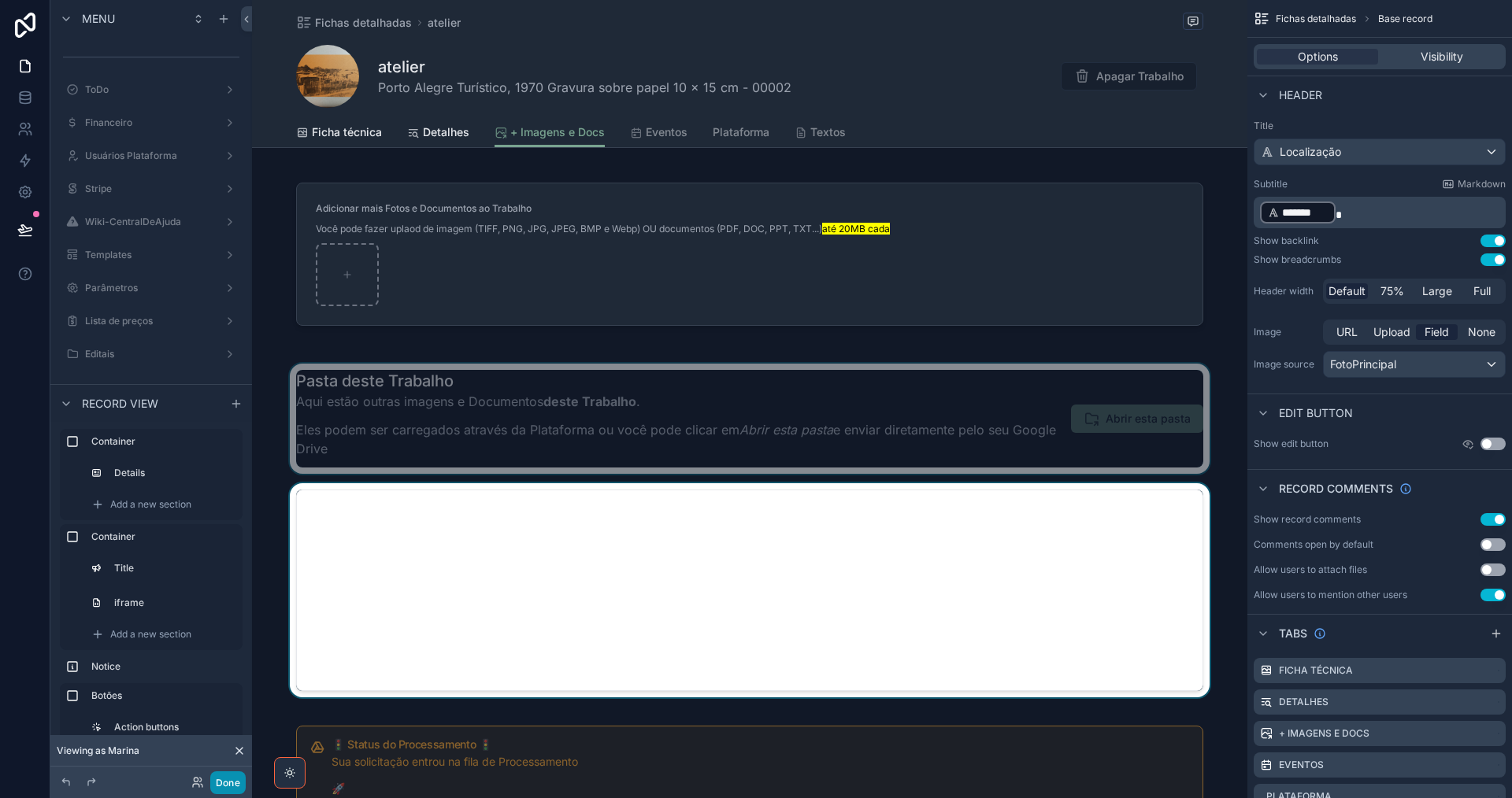
click at [236, 787] on button "Done" at bounding box center [228, 782] width 36 height 23
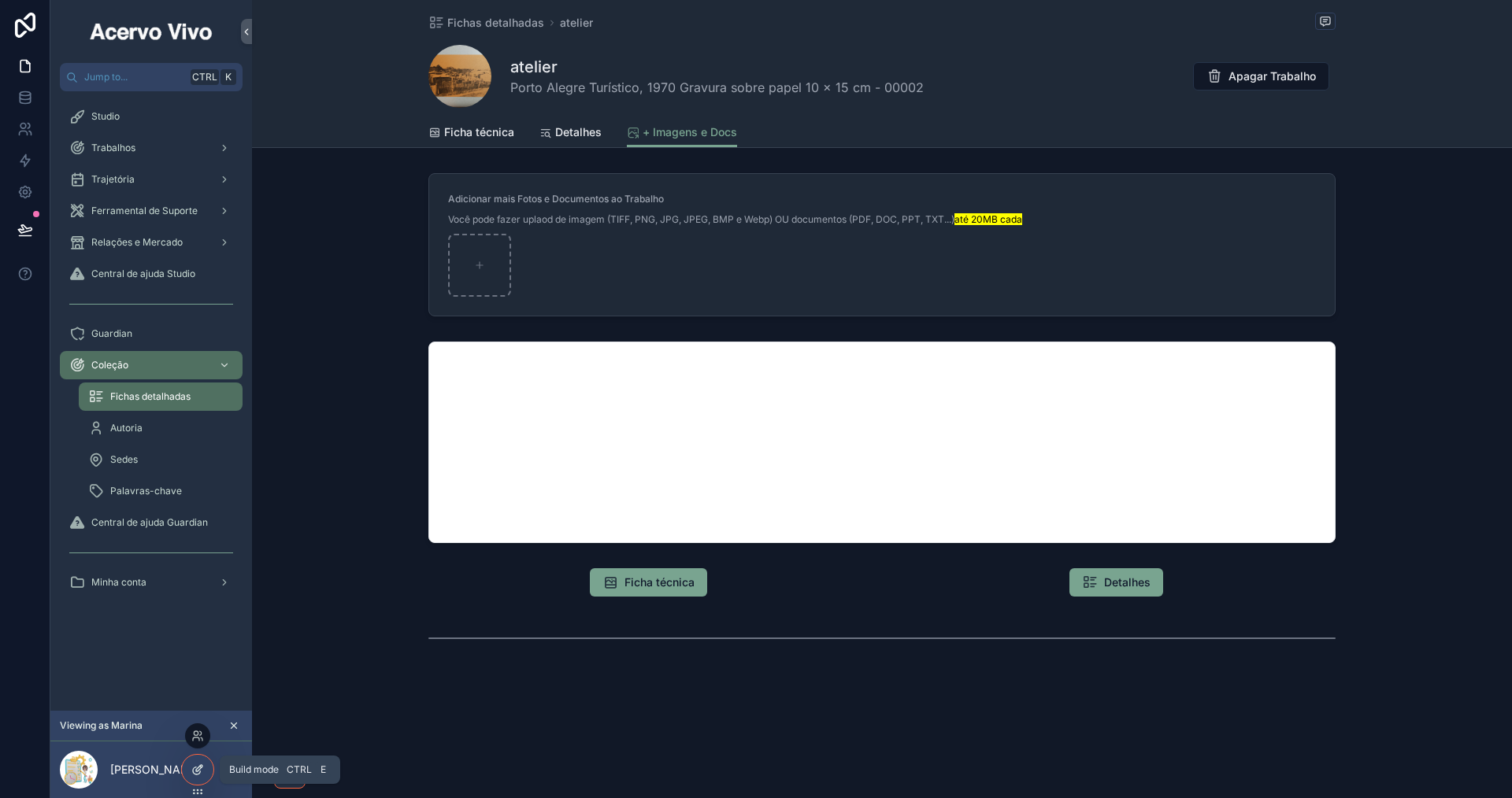
click at [196, 771] on icon at bounding box center [198, 767] width 6 height 6
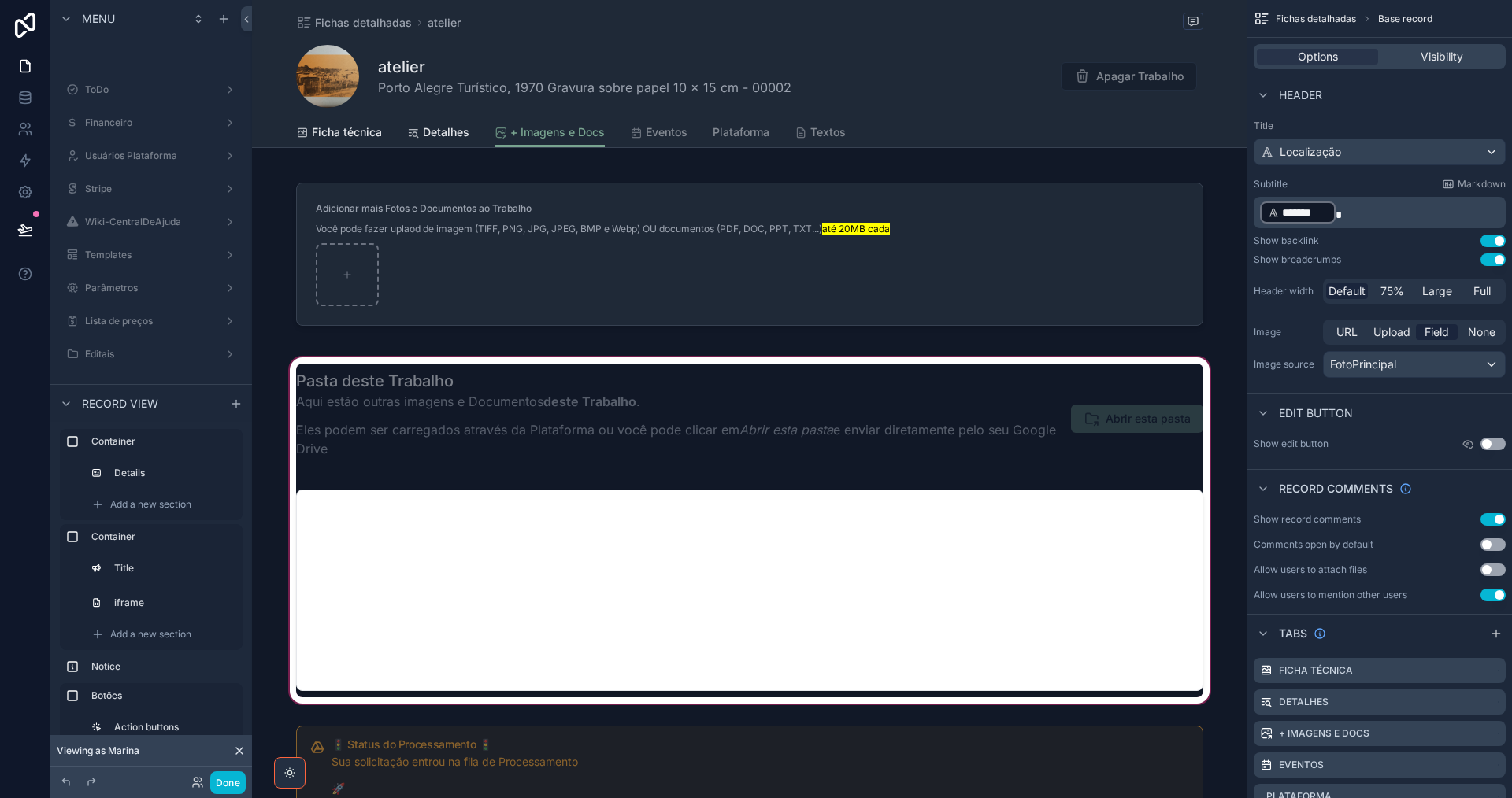
click at [897, 423] on div "scrollable content" at bounding box center [749, 531] width 995 height 353
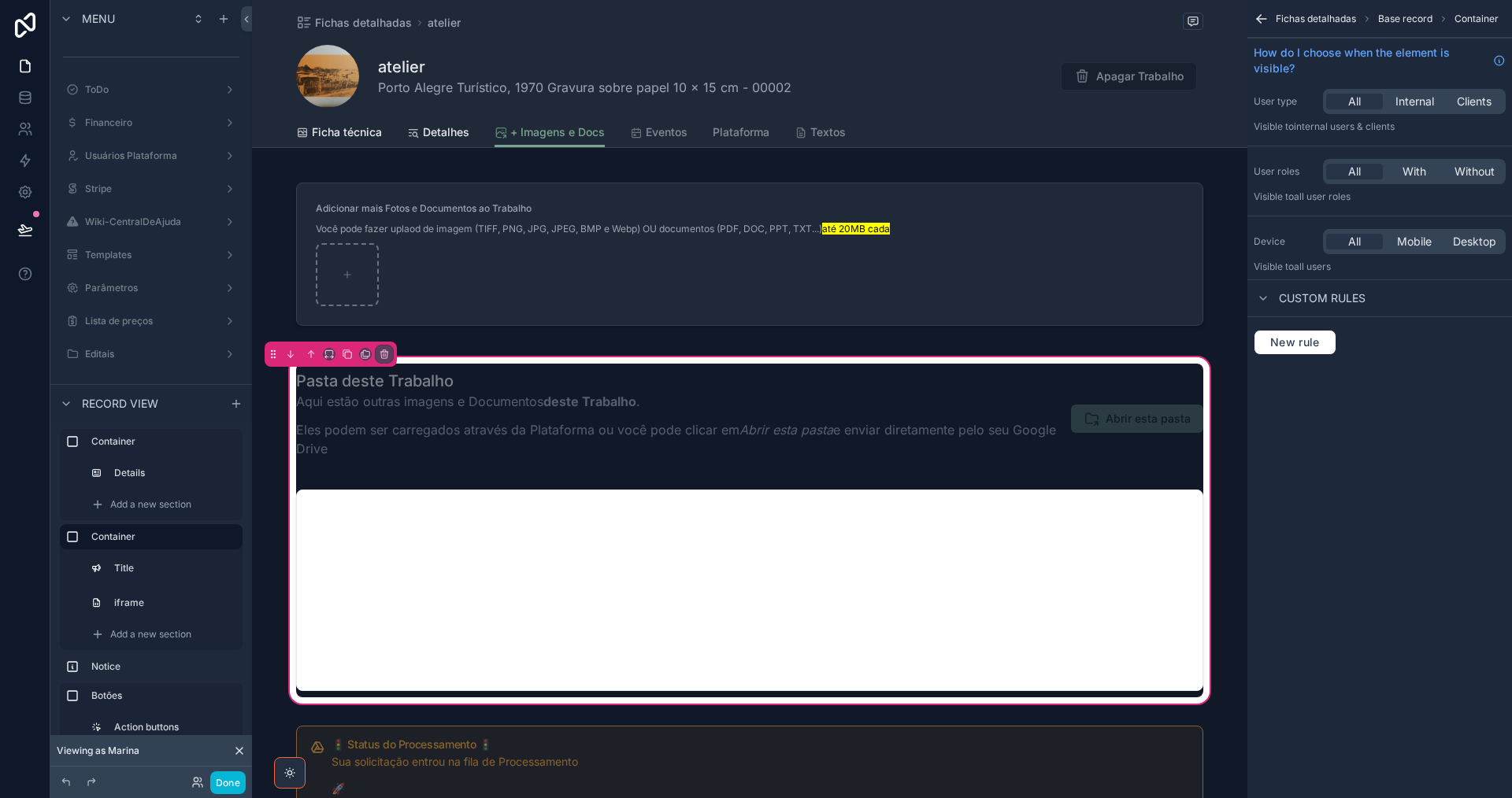
click at [897, 423] on div "scrollable content" at bounding box center [749, 418] width 926 height 110
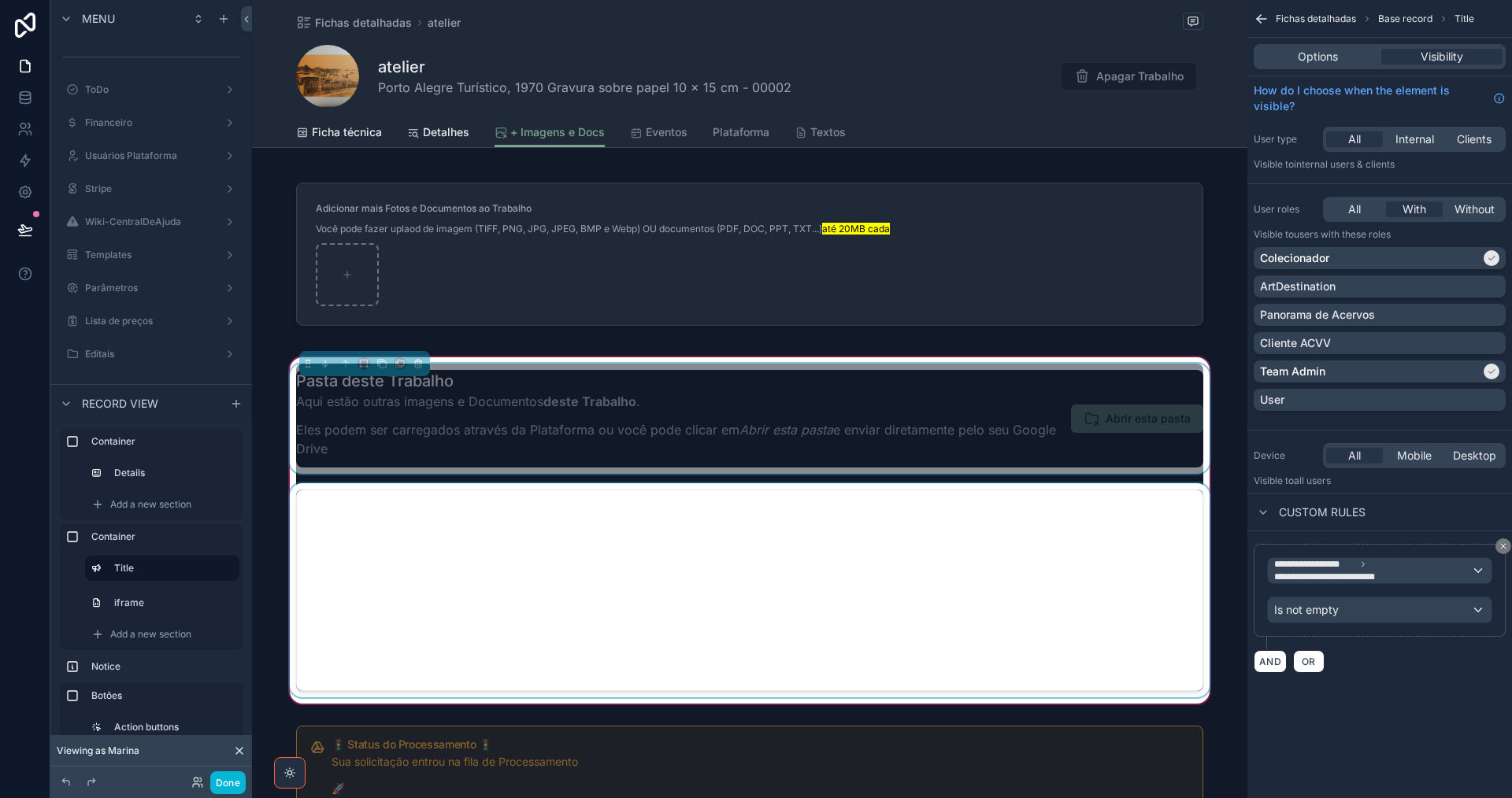
click at [913, 578] on div "scrollable content" at bounding box center [749, 590] width 926 height 214
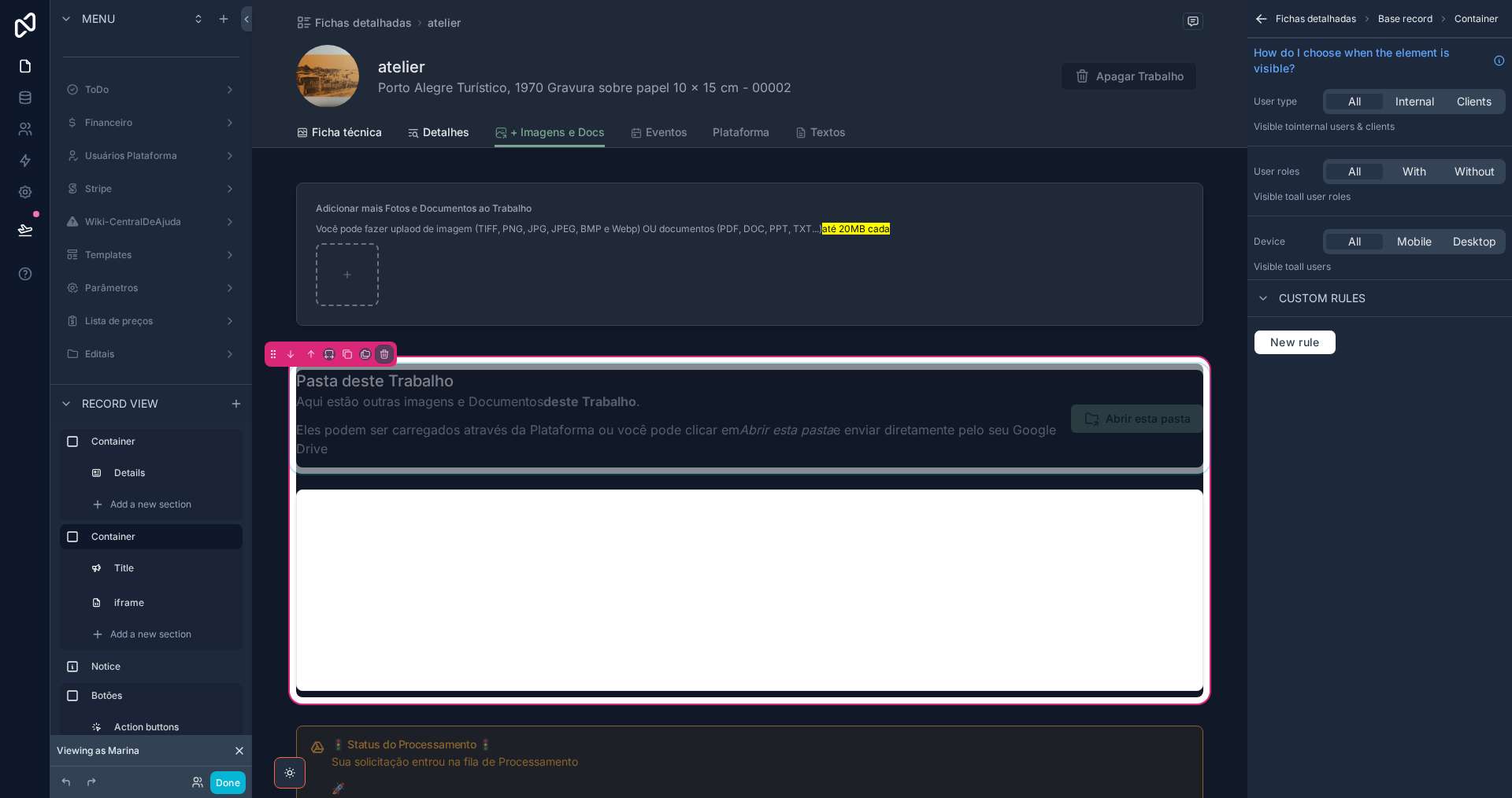
click at [973, 396] on div "scrollable content" at bounding box center [749, 418] width 926 height 110
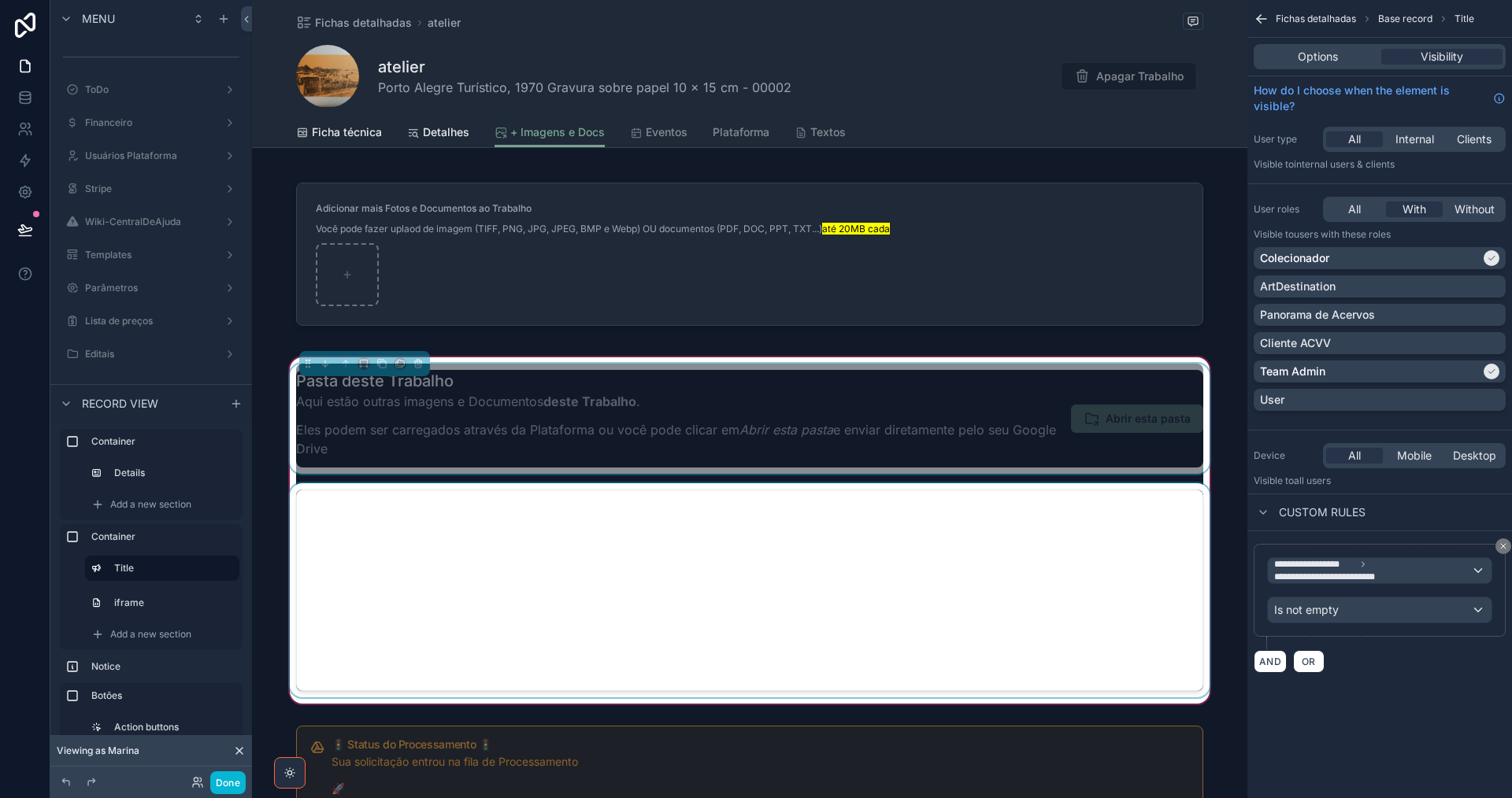
click at [979, 556] on div "scrollable content" at bounding box center [749, 590] width 926 height 214
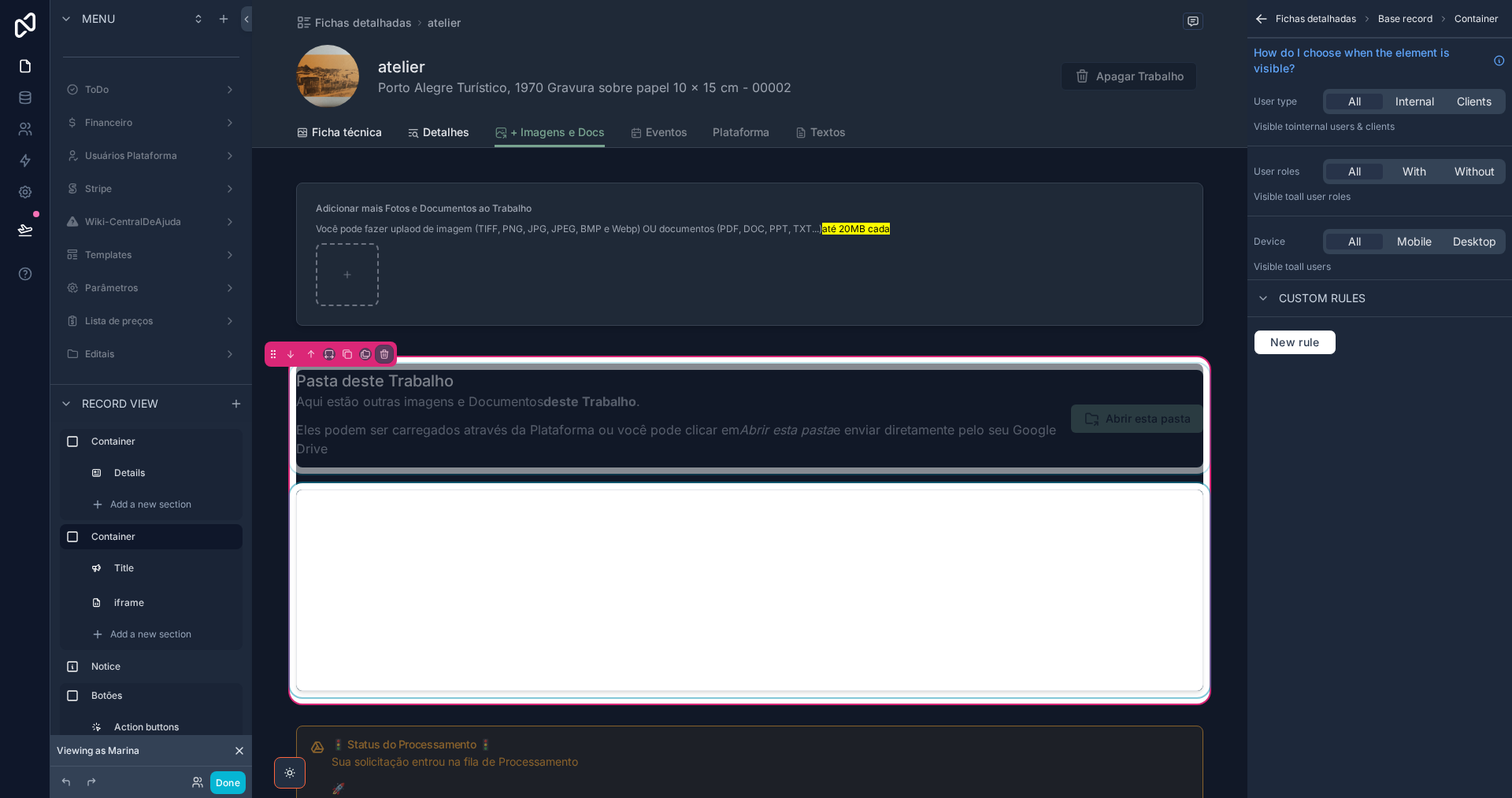
click at [979, 556] on div "scrollable content" at bounding box center [749, 590] width 926 height 214
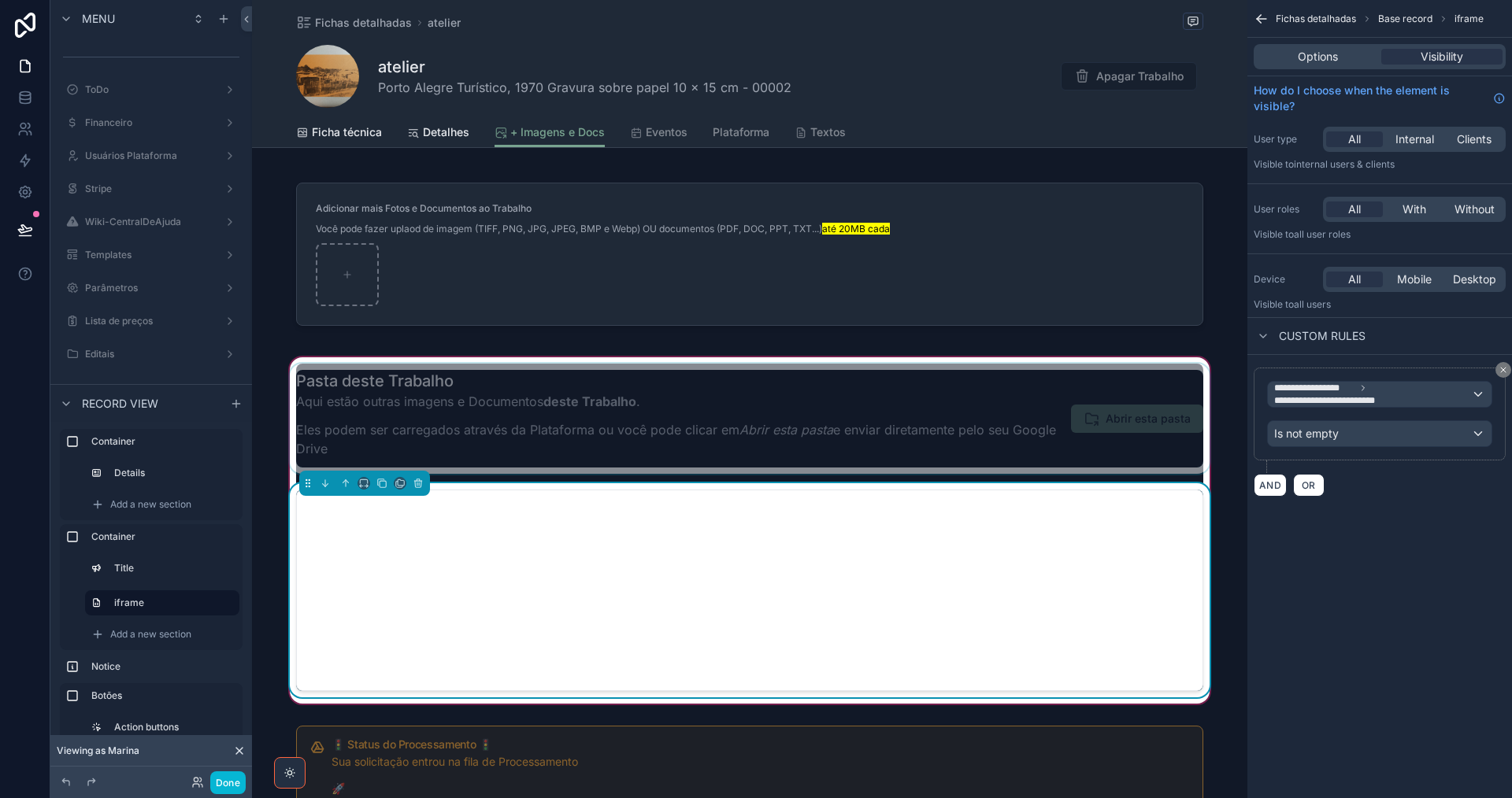
click at [978, 412] on div "scrollable content" at bounding box center [749, 418] width 926 height 110
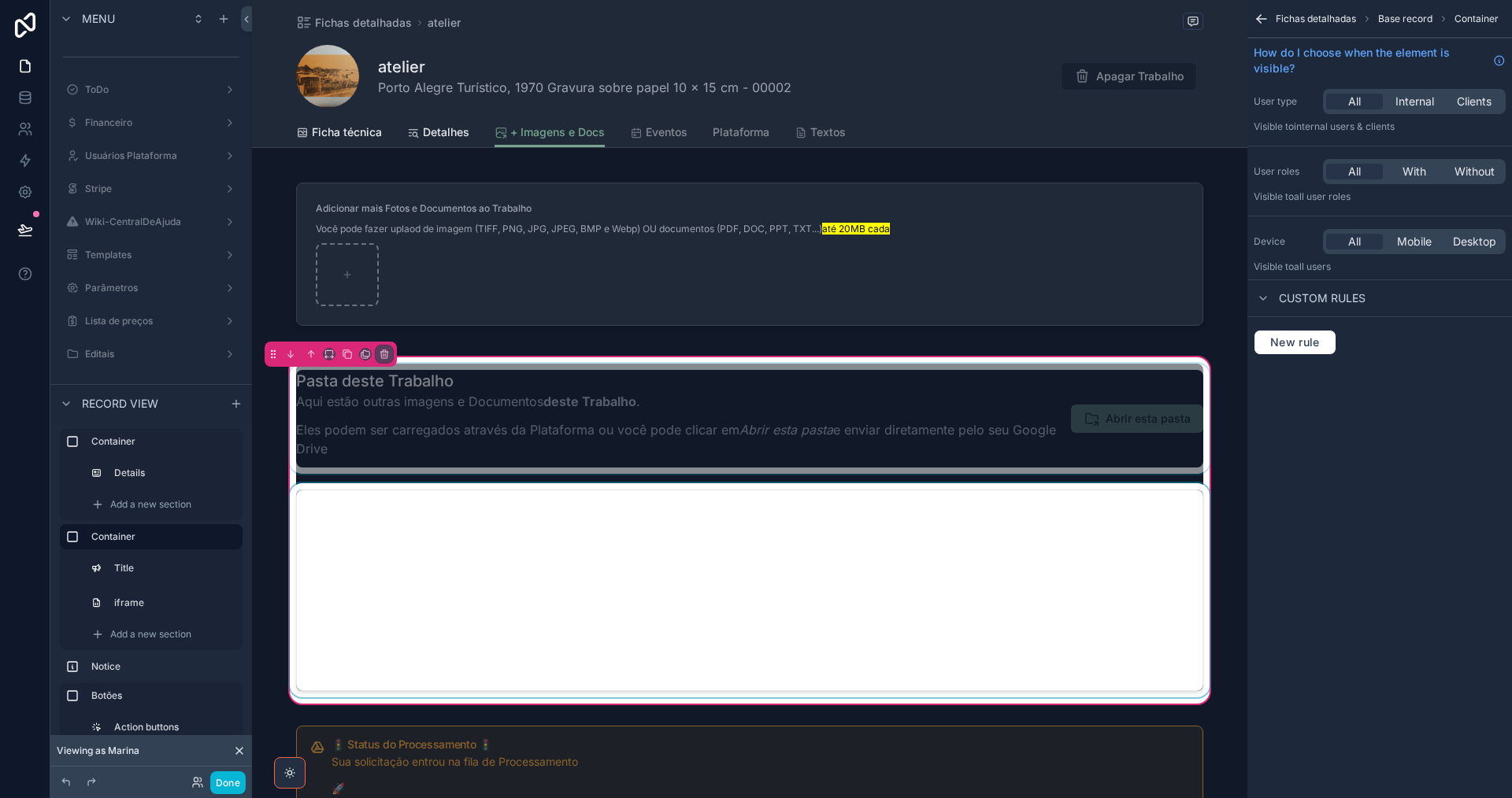
click at [977, 423] on div "scrollable content" at bounding box center [749, 418] width 926 height 110
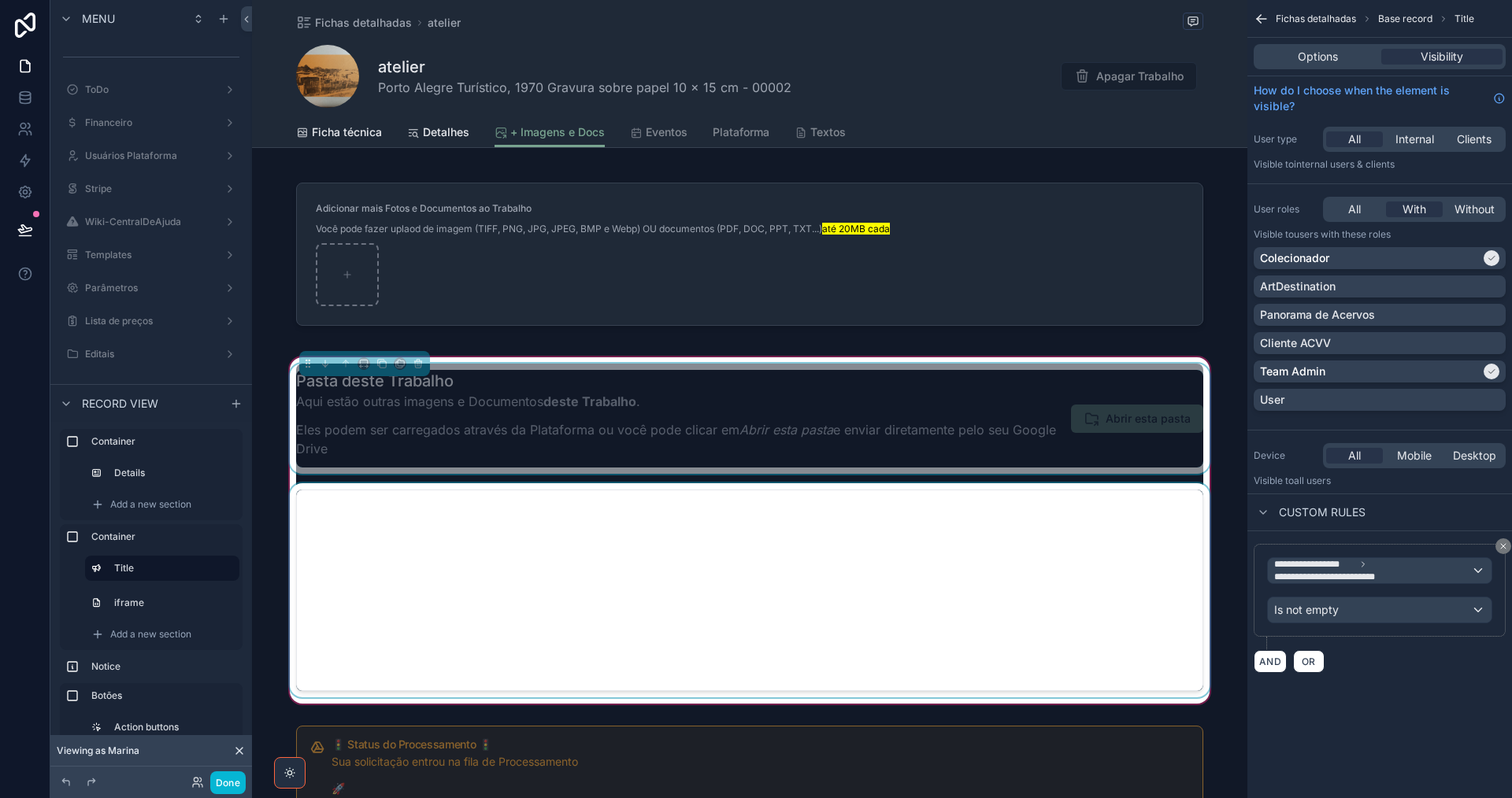
click at [1014, 365] on div "Pasta deste Trabalho Aqui estão outras imagens e Documentos deste Trabalho . El…" at bounding box center [749, 418] width 926 height 110
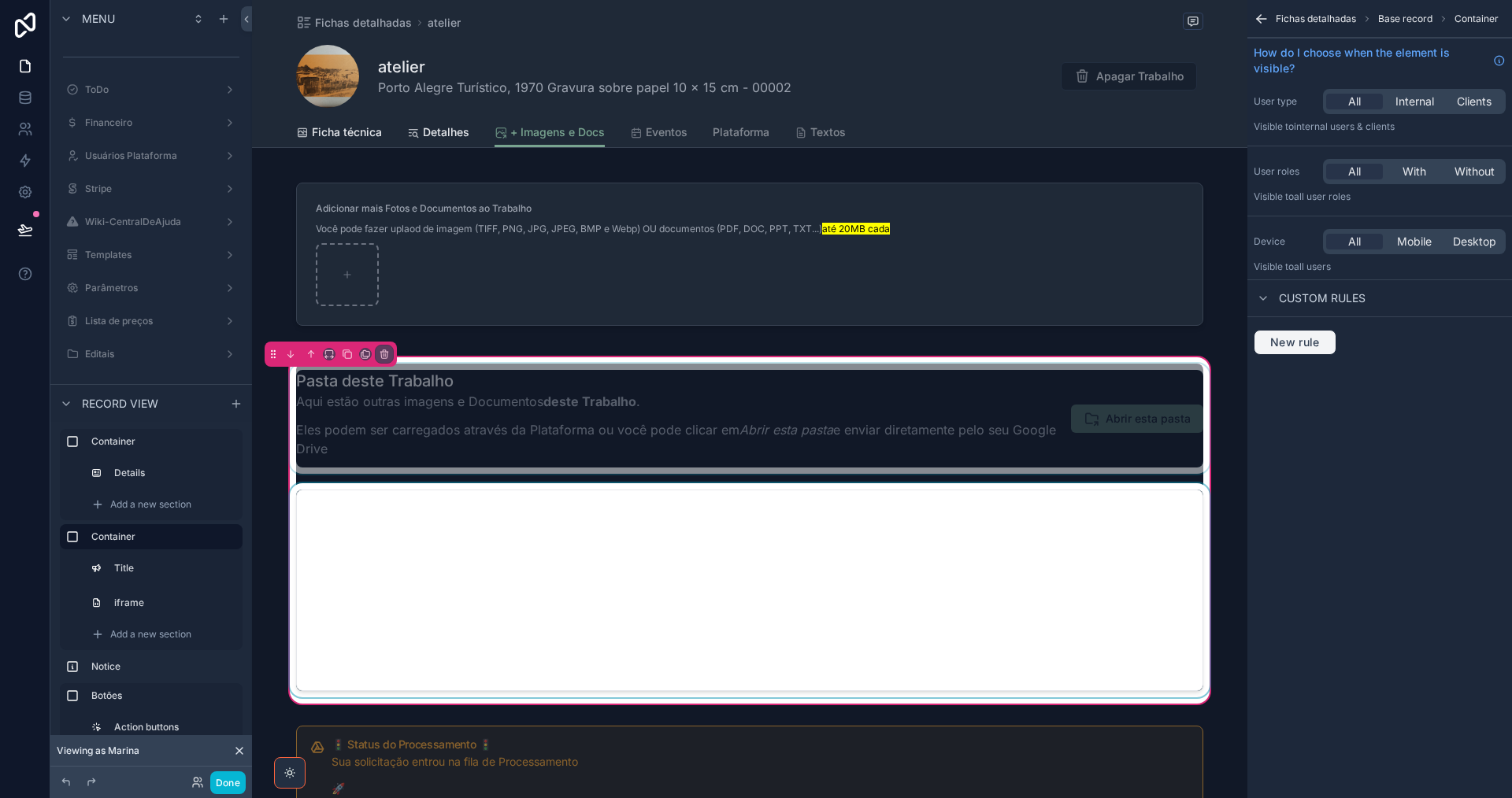
click at [1306, 335] on span "New rule" at bounding box center [1295, 342] width 62 height 14
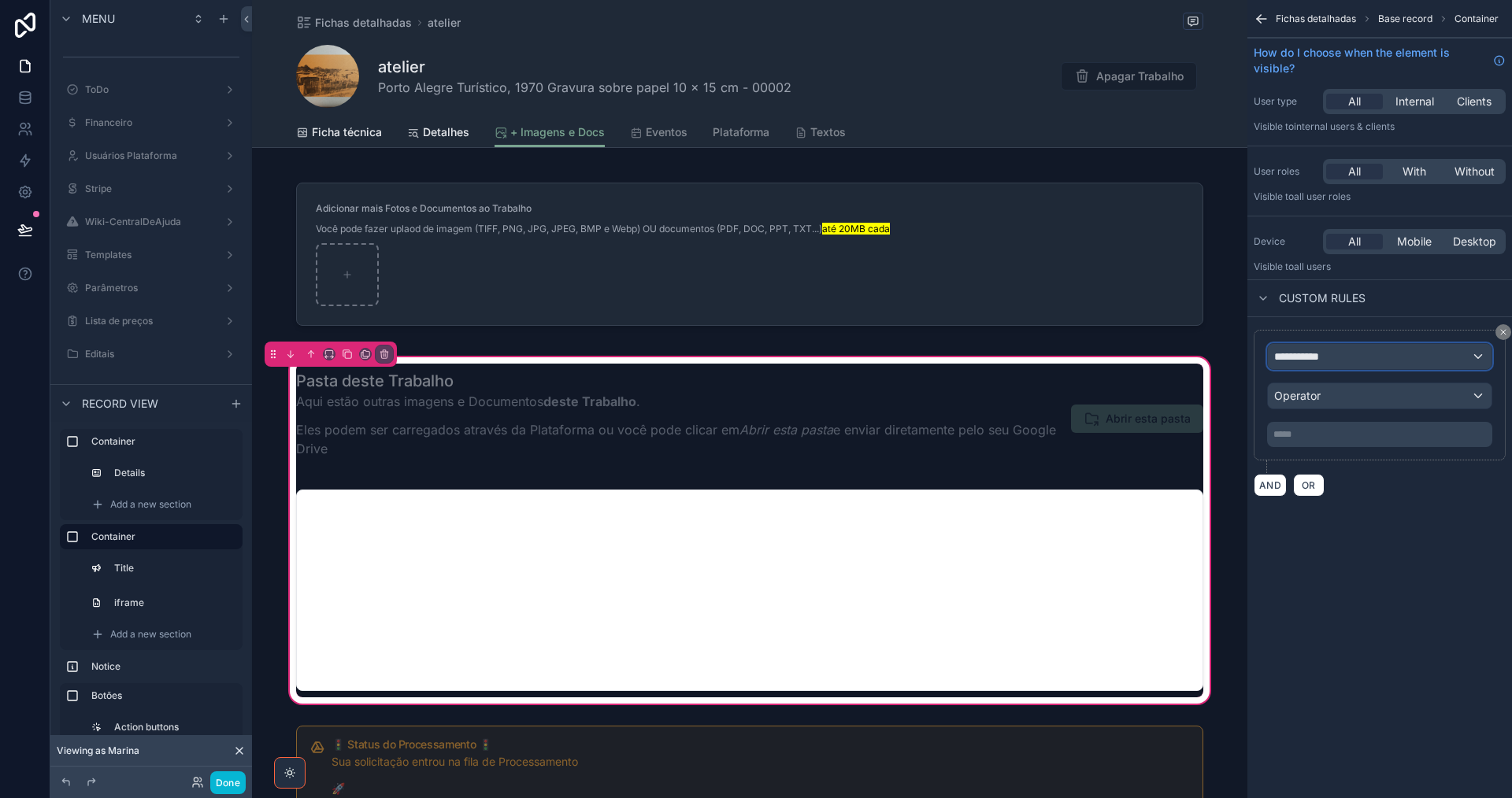
click at [1347, 357] on div "**********" at bounding box center [1379, 356] width 224 height 25
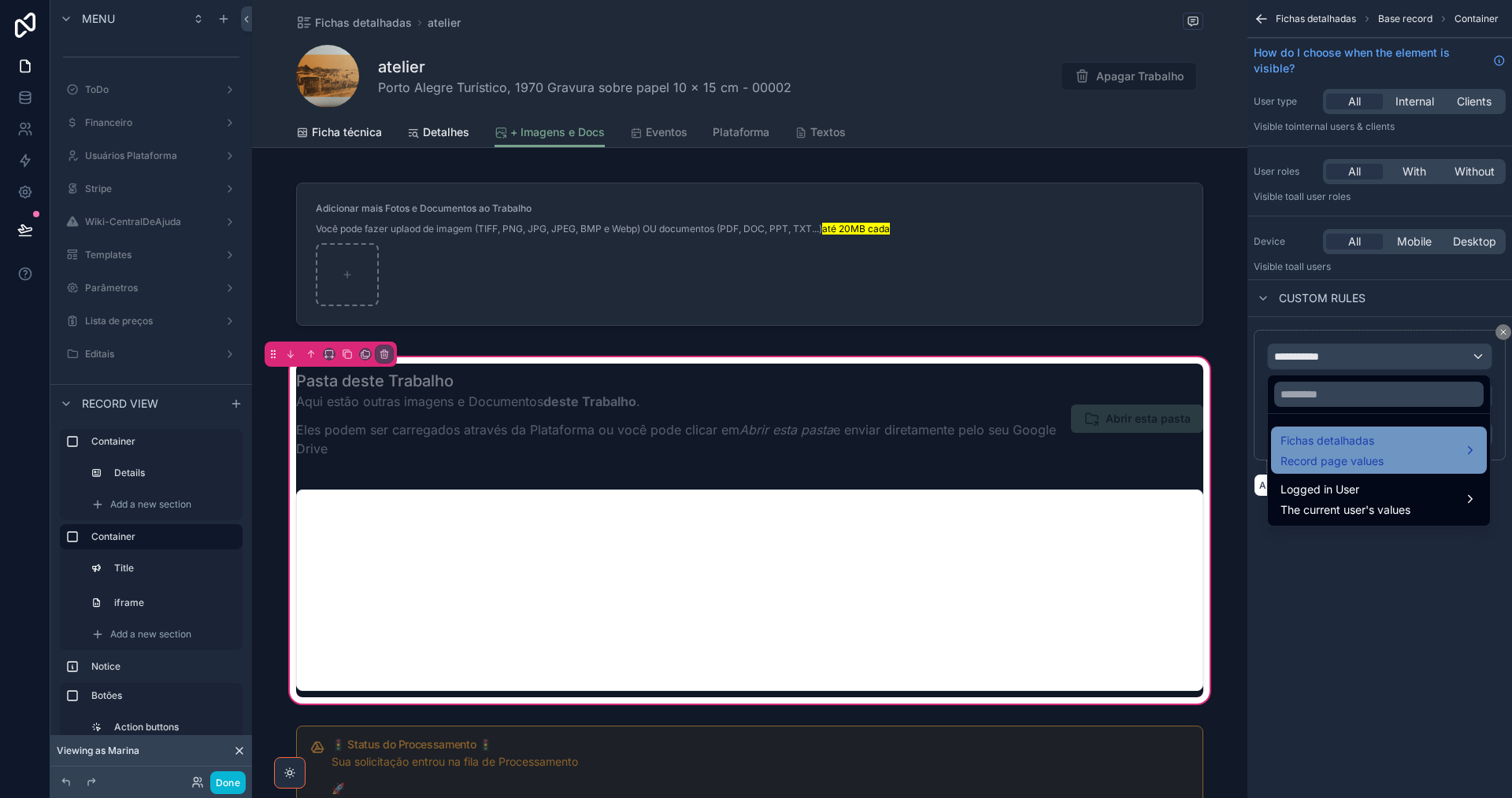
click at [1344, 440] on span "Fichas detalhadas" at bounding box center [1332, 441] width 103 height 19
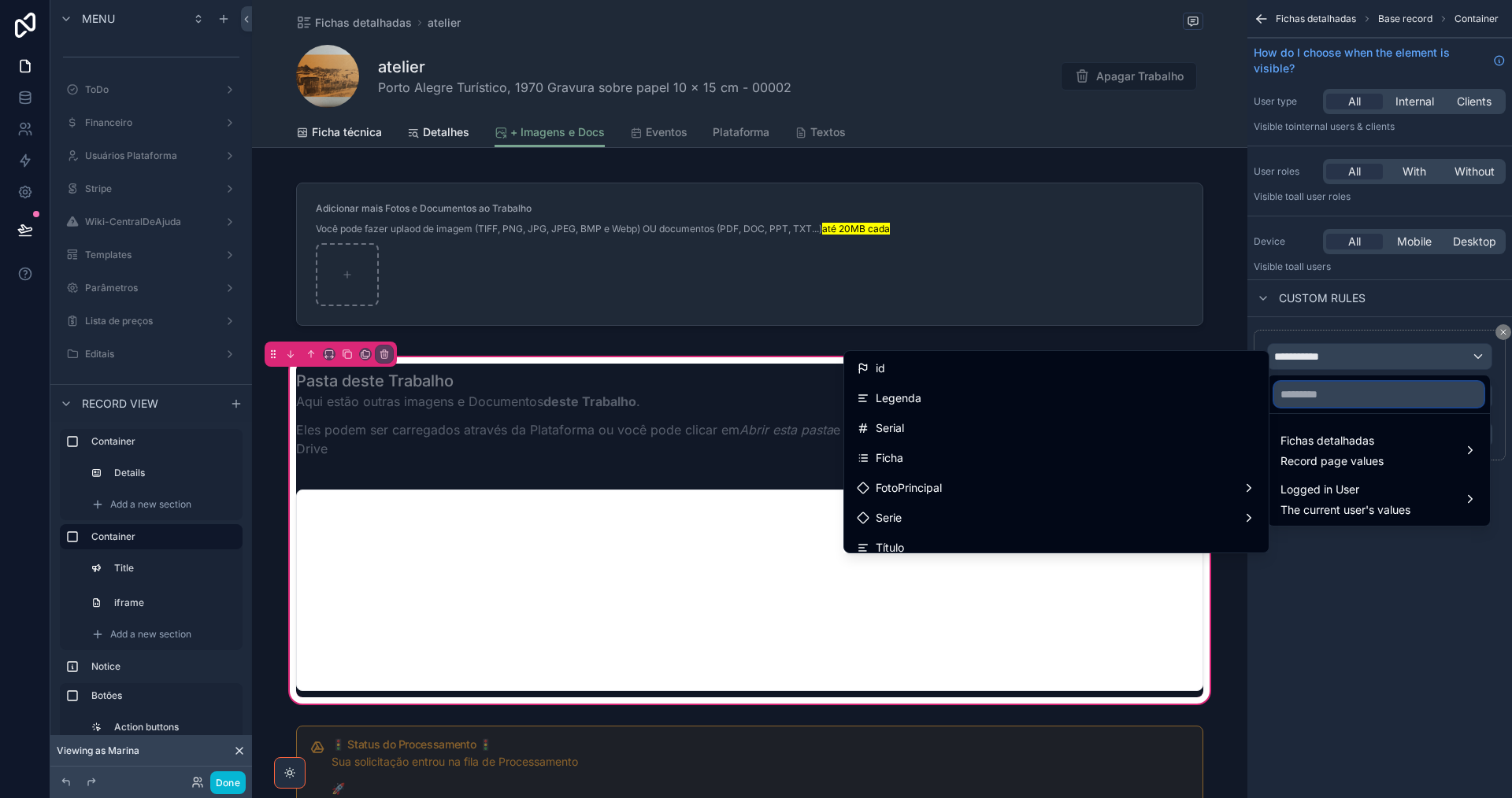
click at [1337, 387] on input "text" at bounding box center [1379, 394] width 210 height 25
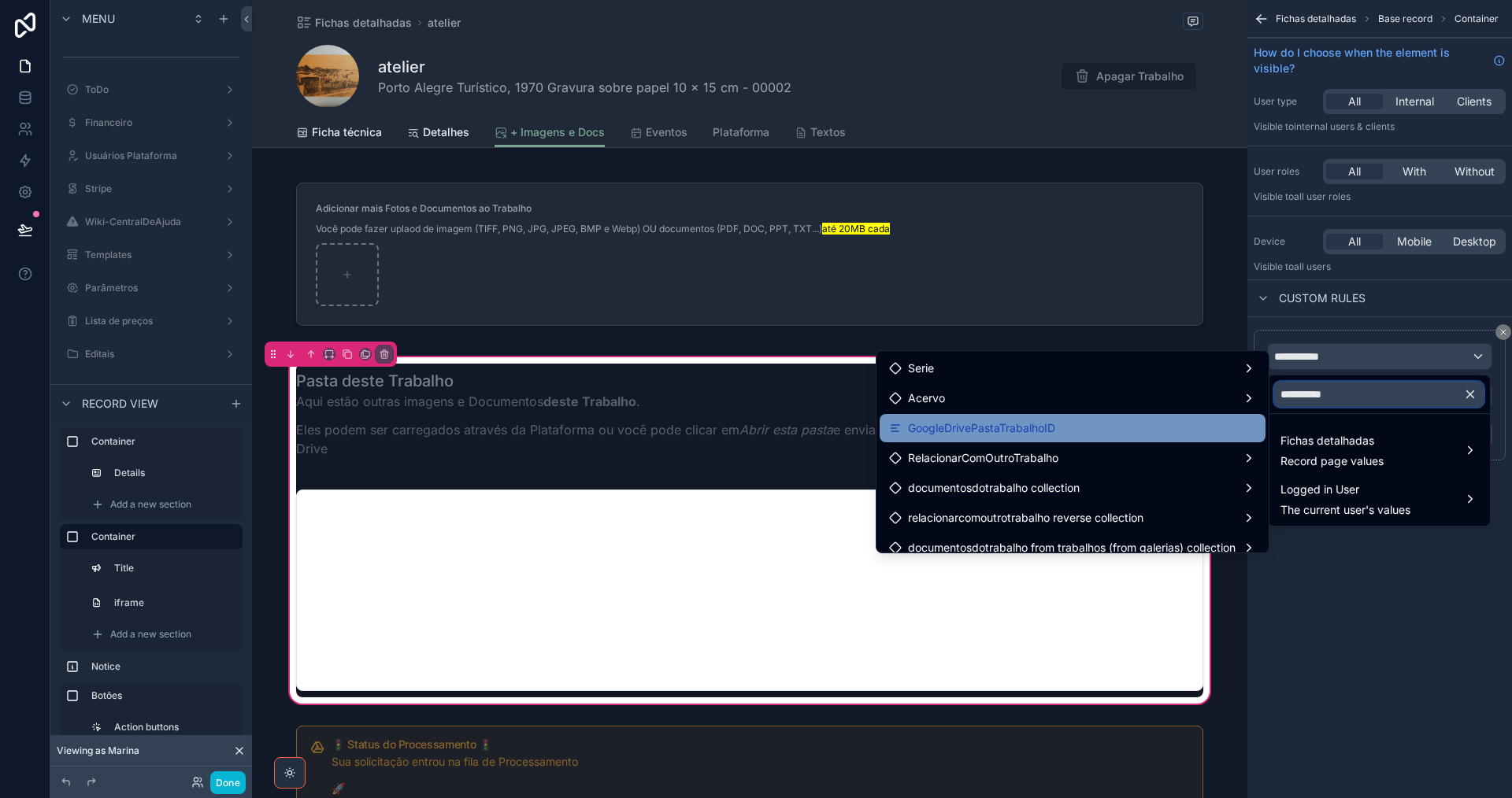
scroll to position [12, 0]
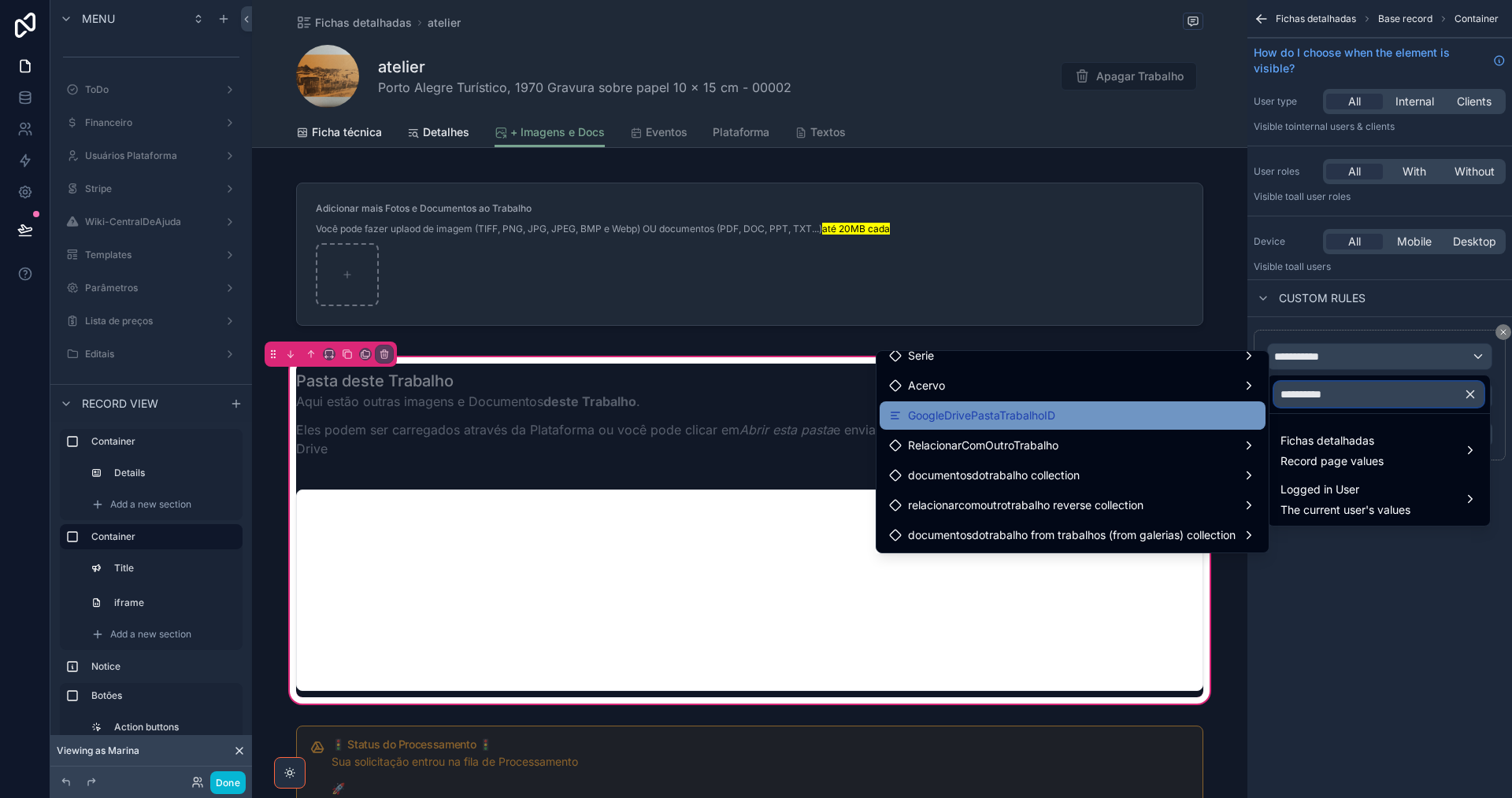
type input "**********"
click at [1177, 417] on div "GoogleDrivePastaTrabalhoID" at bounding box center [1073, 416] width 367 height 19
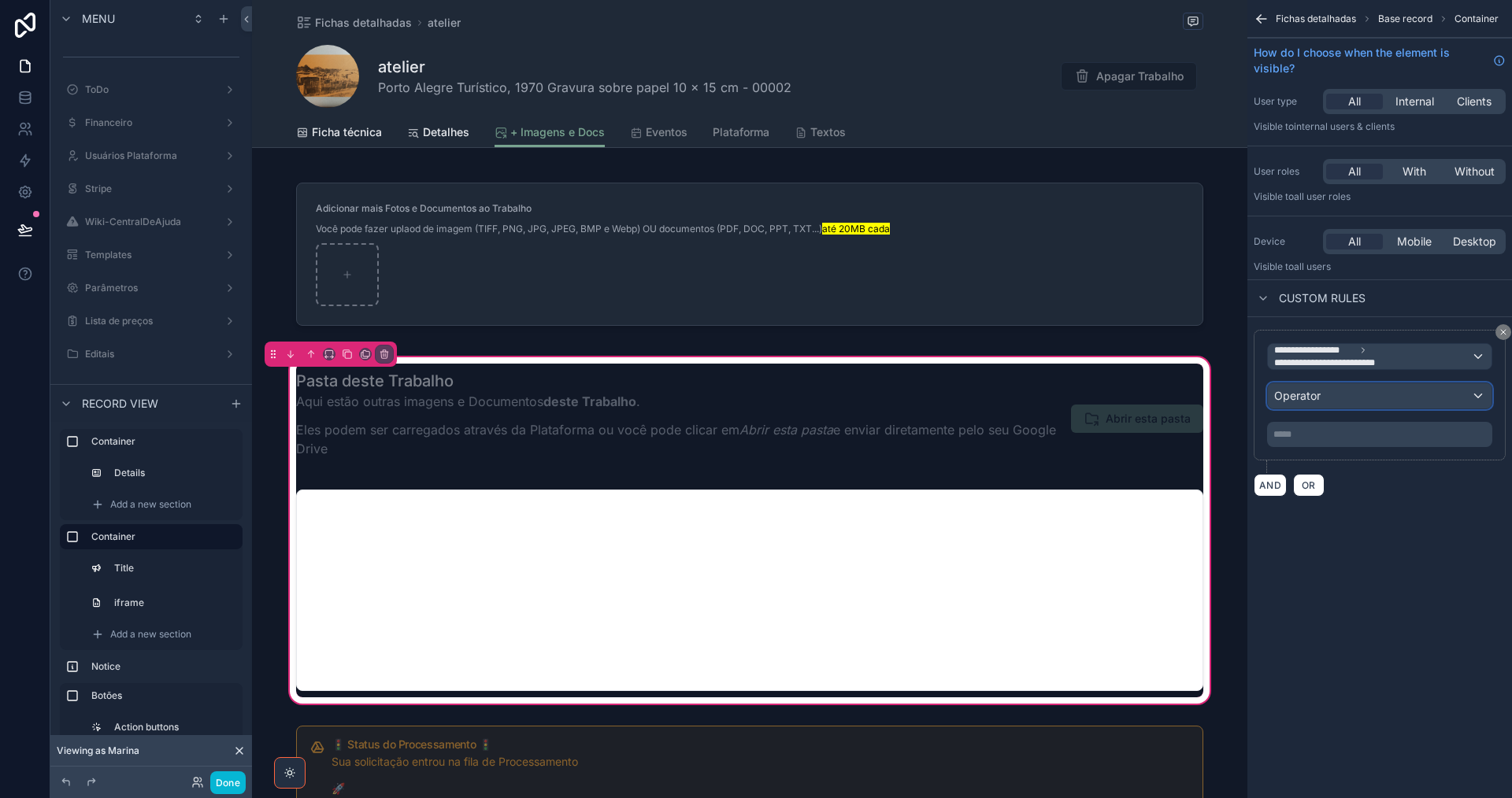
click at [1352, 396] on div "Operator" at bounding box center [1379, 396] width 224 height 25
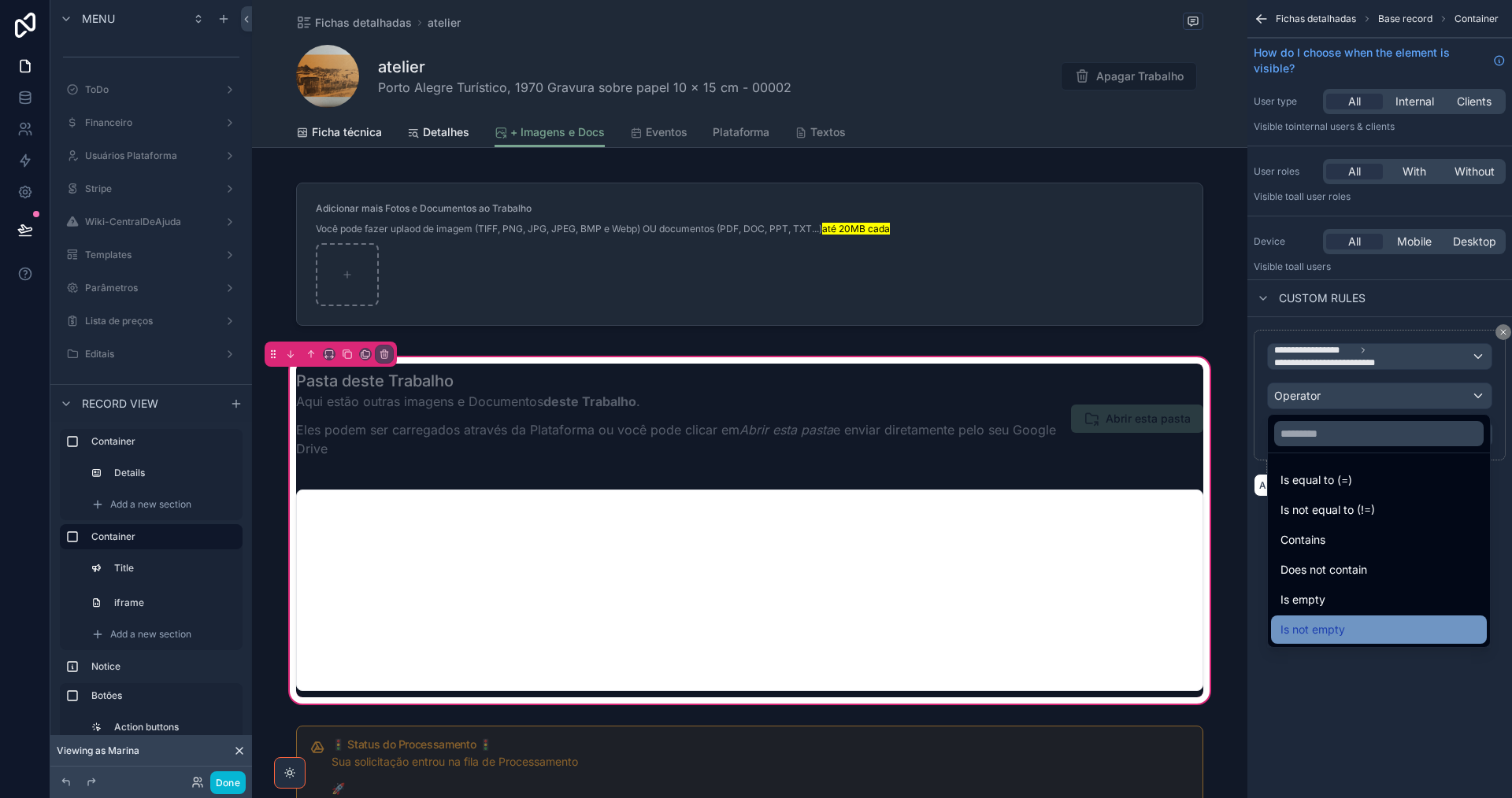
click at [1352, 632] on div "Is not empty" at bounding box center [1378, 629] width 197 height 19
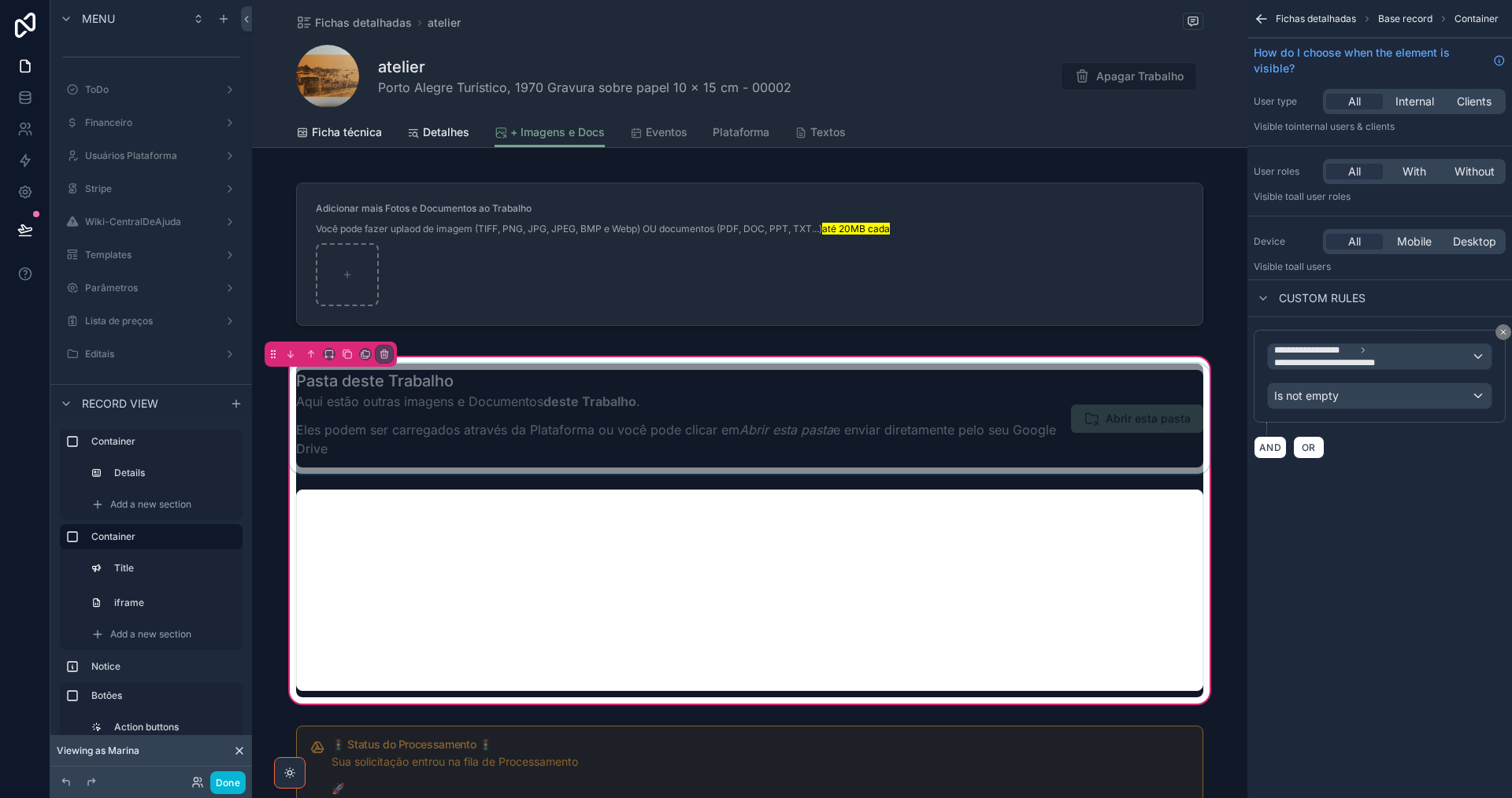
click at [947, 412] on div "scrollable content" at bounding box center [749, 418] width 926 height 110
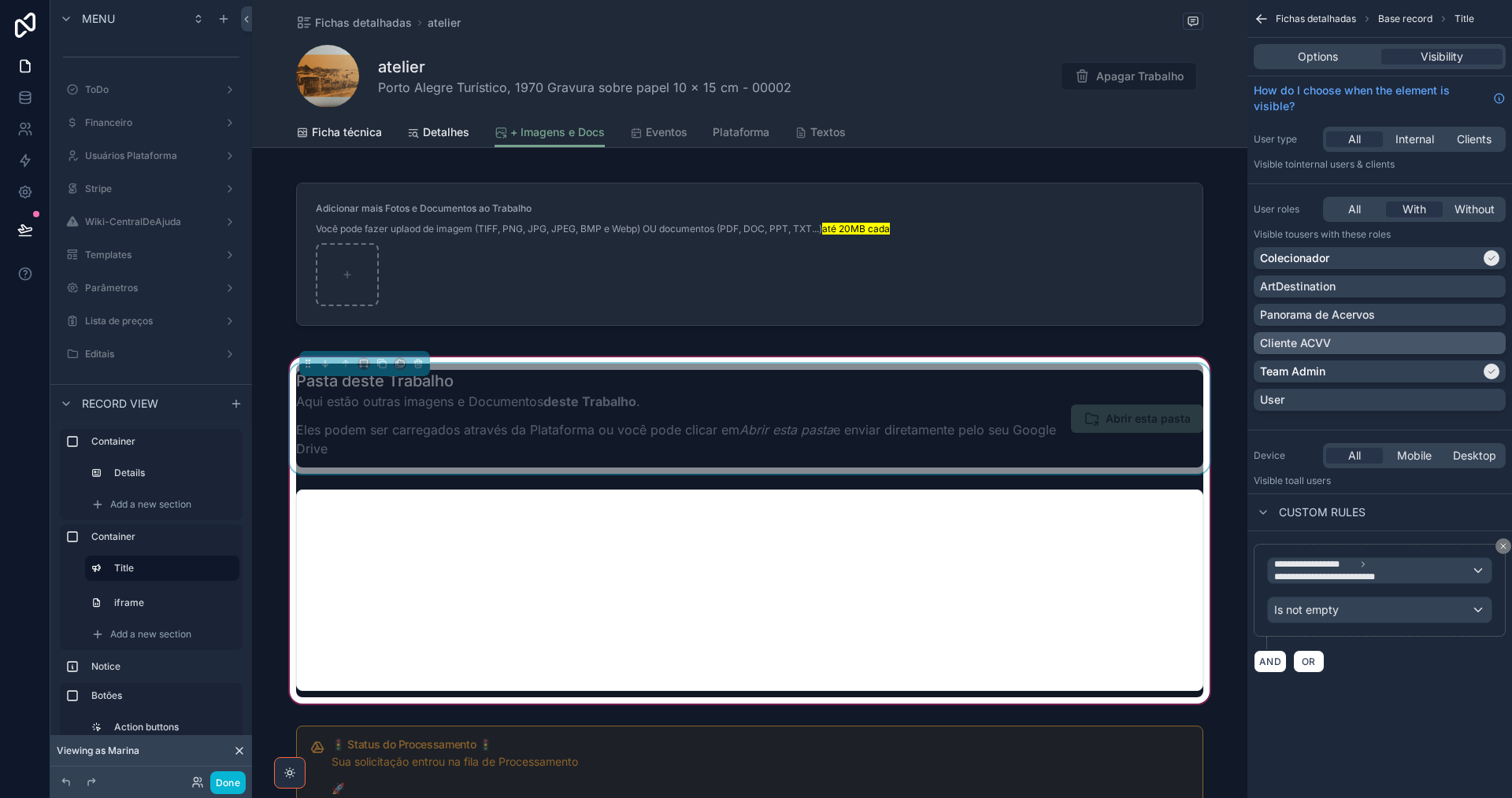
click at [1495, 342] on div "Cliente ACVV" at bounding box center [1379, 343] width 239 height 16
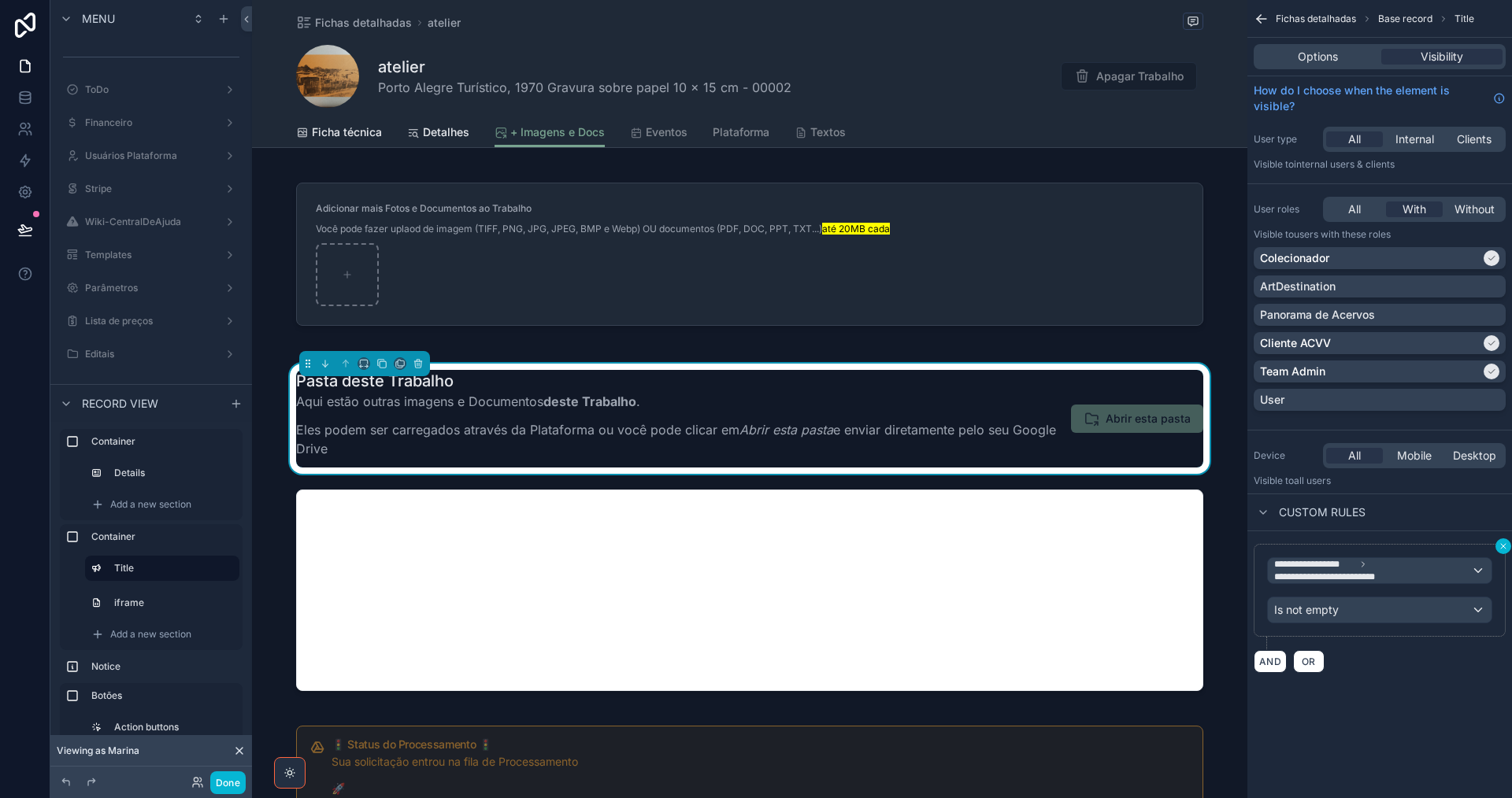
click at [1502, 547] on icon "scrollable content" at bounding box center [1503, 546] width 10 height 10
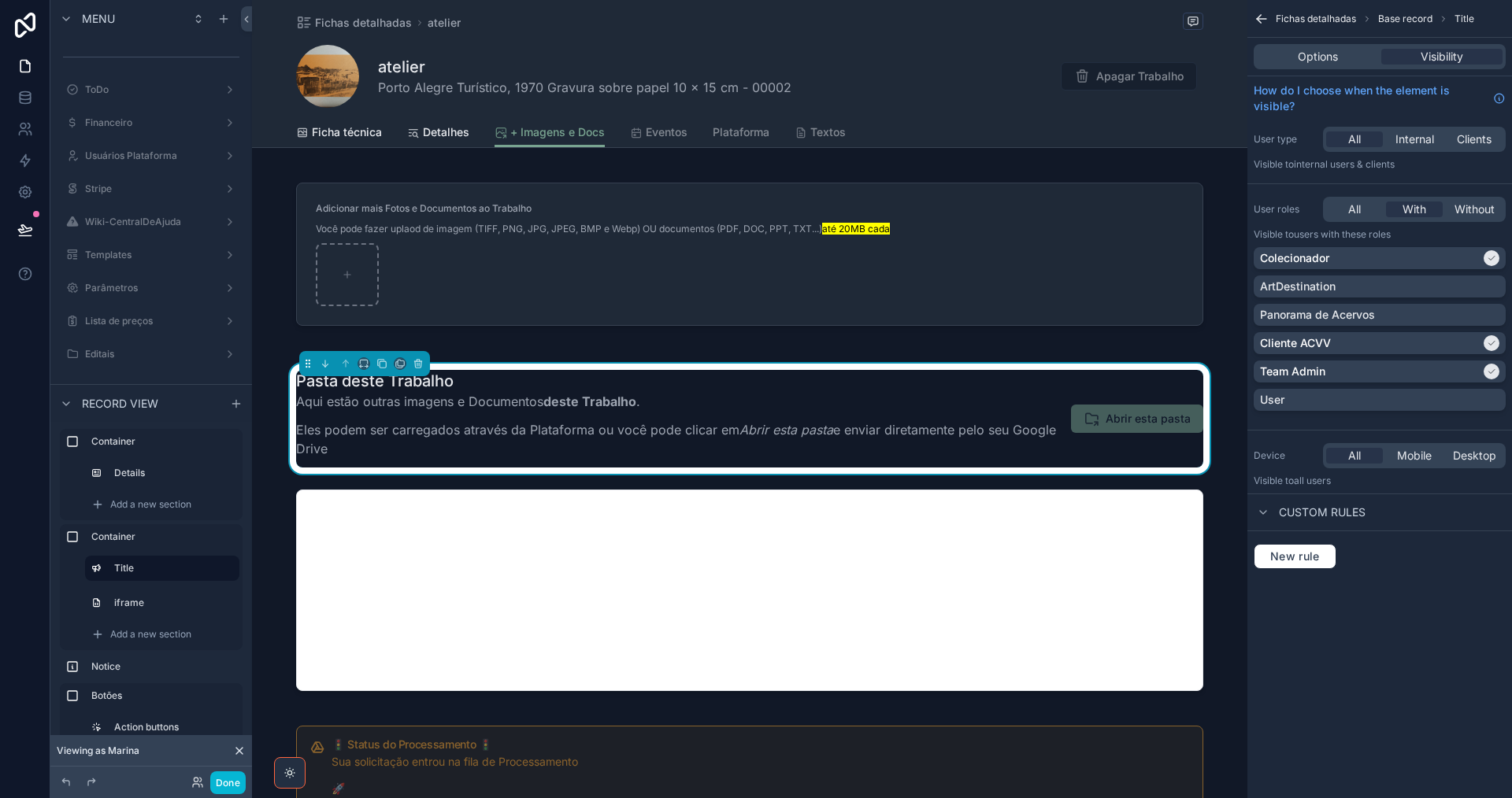
click at [1108, 566] on div "scrollable content" at bounding box center [749, 590] width 926 height 214
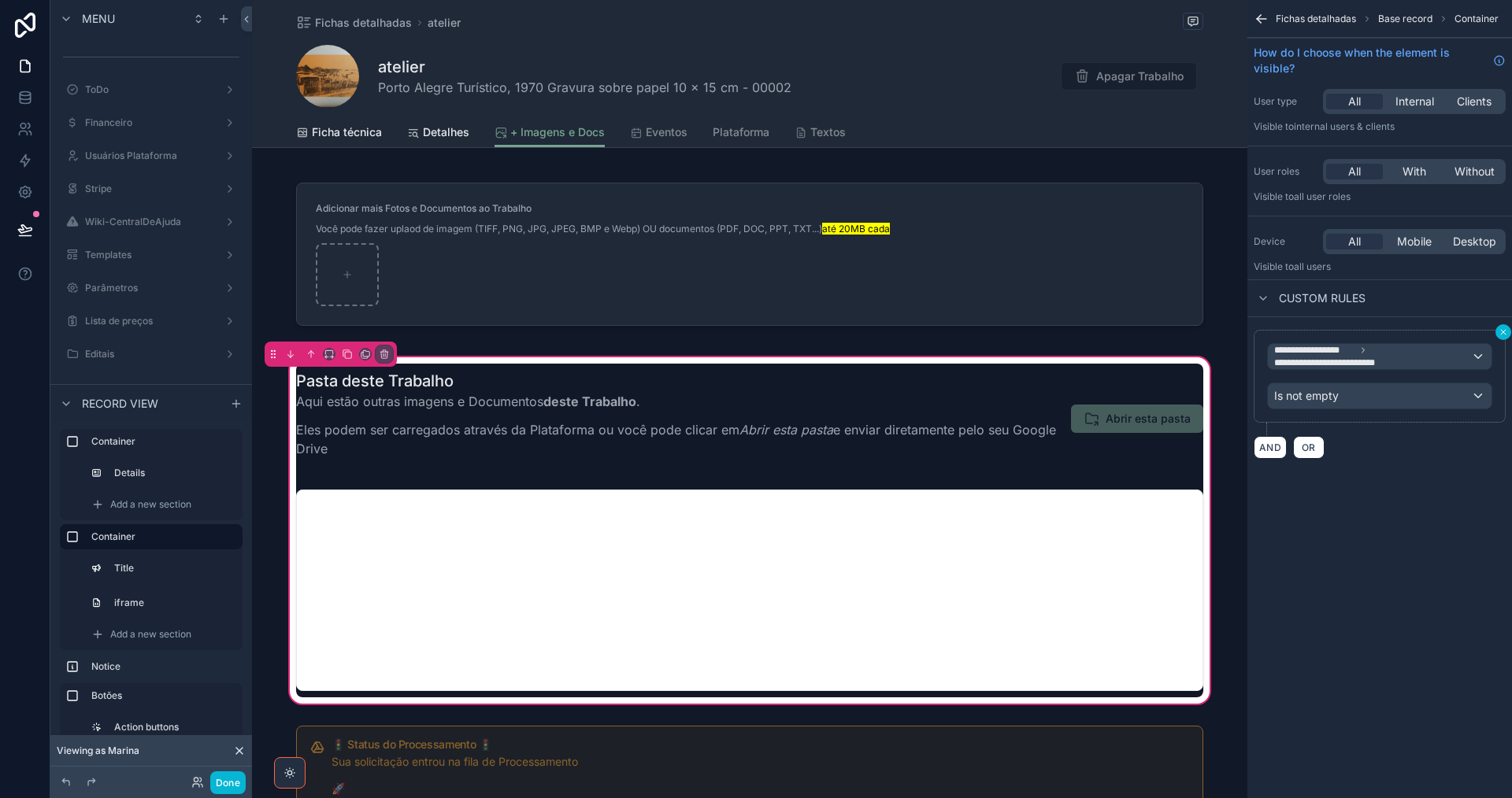
click at [1504, 334] on icon "scrollable content" at bounding box center [1503, 332] width 10 height 10
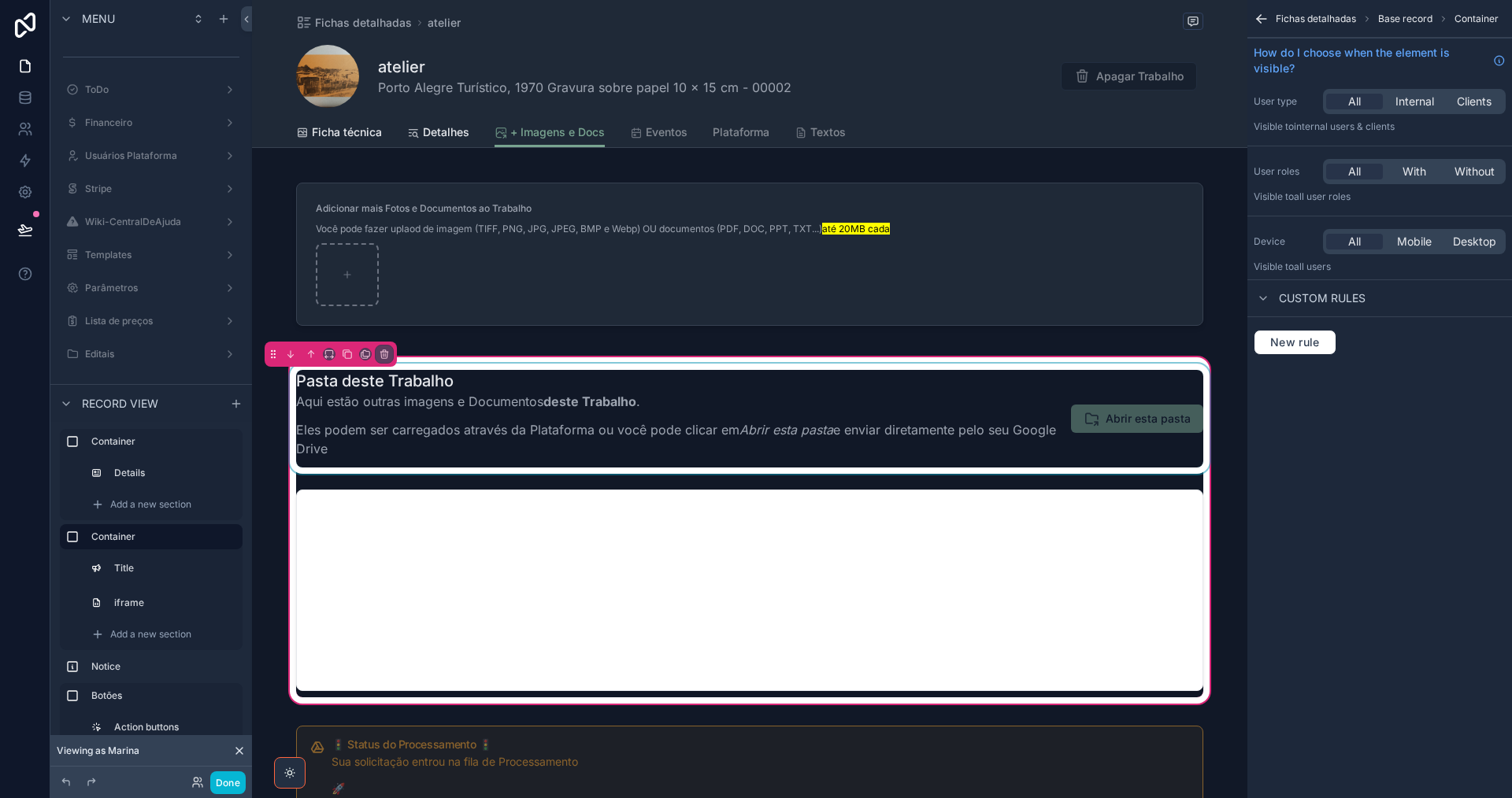
click at [1050, 466] on div "scrollable content" at bounding box center [749, 418] width 926 height 110
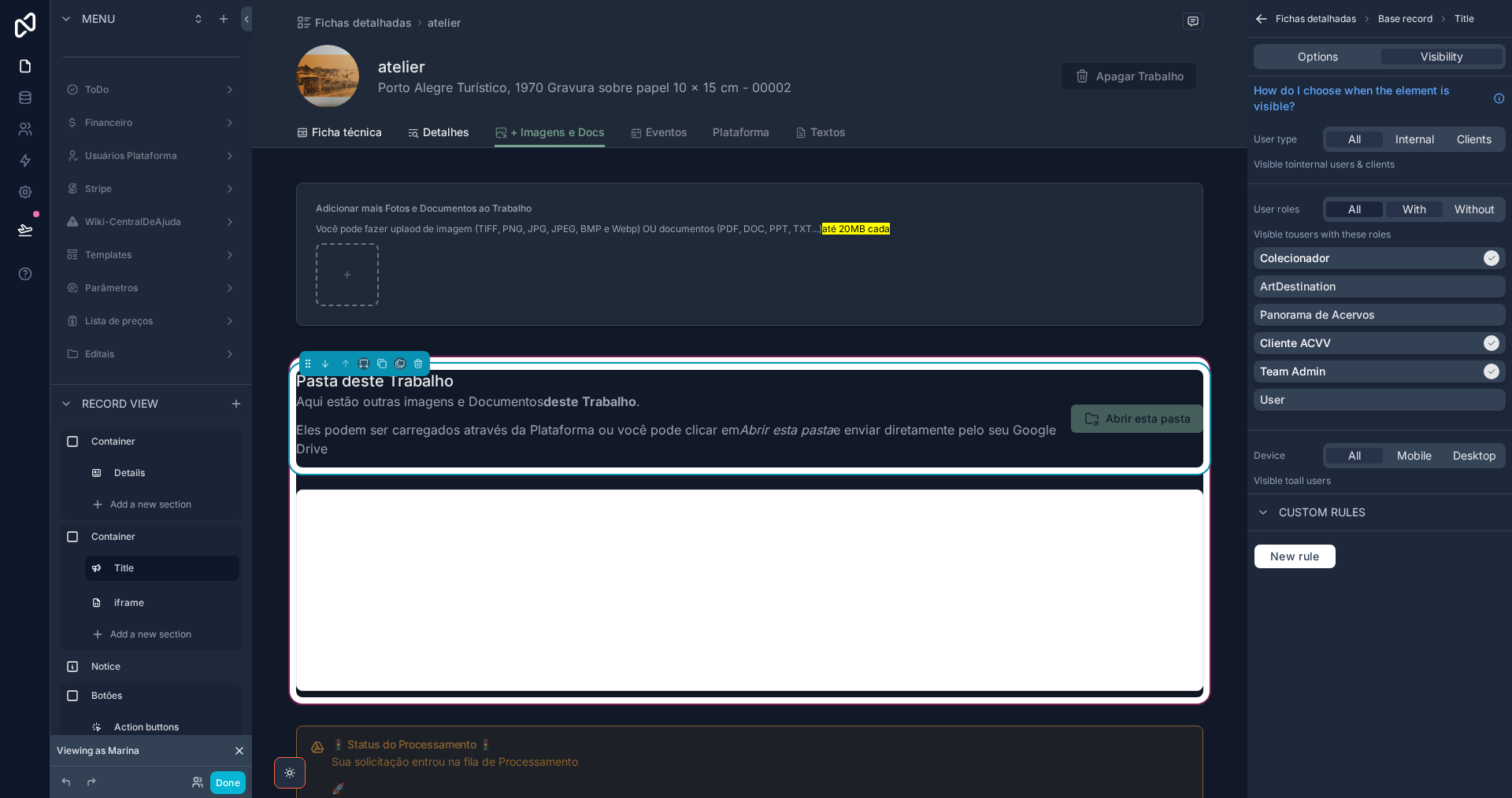
click at [1357, 214] on span "All" at bounding box center [1354, 210] width 12 height 16
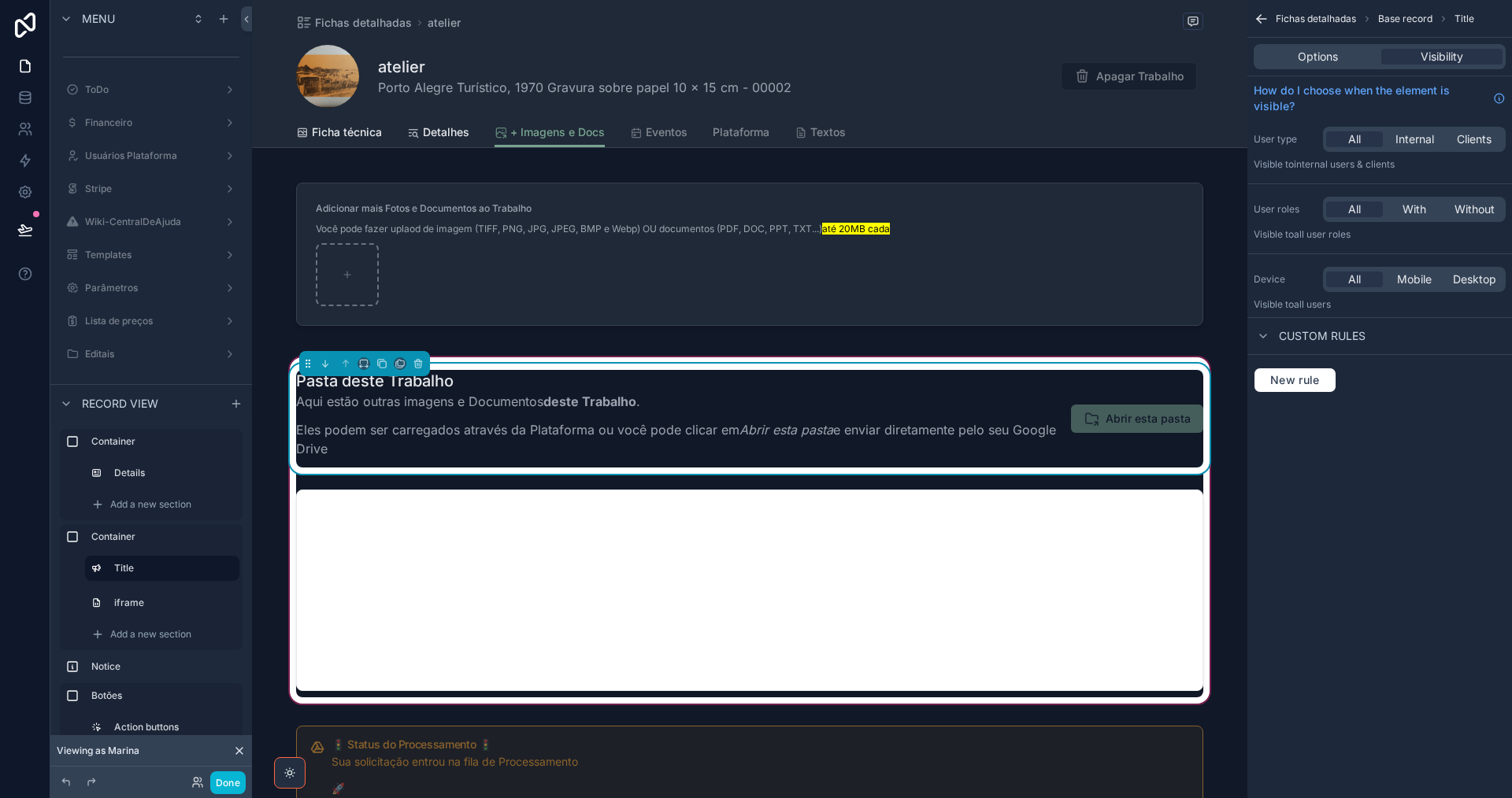
click at [991, 428] on p "Eles podem ser carregados através da Plataforma ou você pode clicar em Abrir es…" at bounding box center [680, 438] width 767 height 38
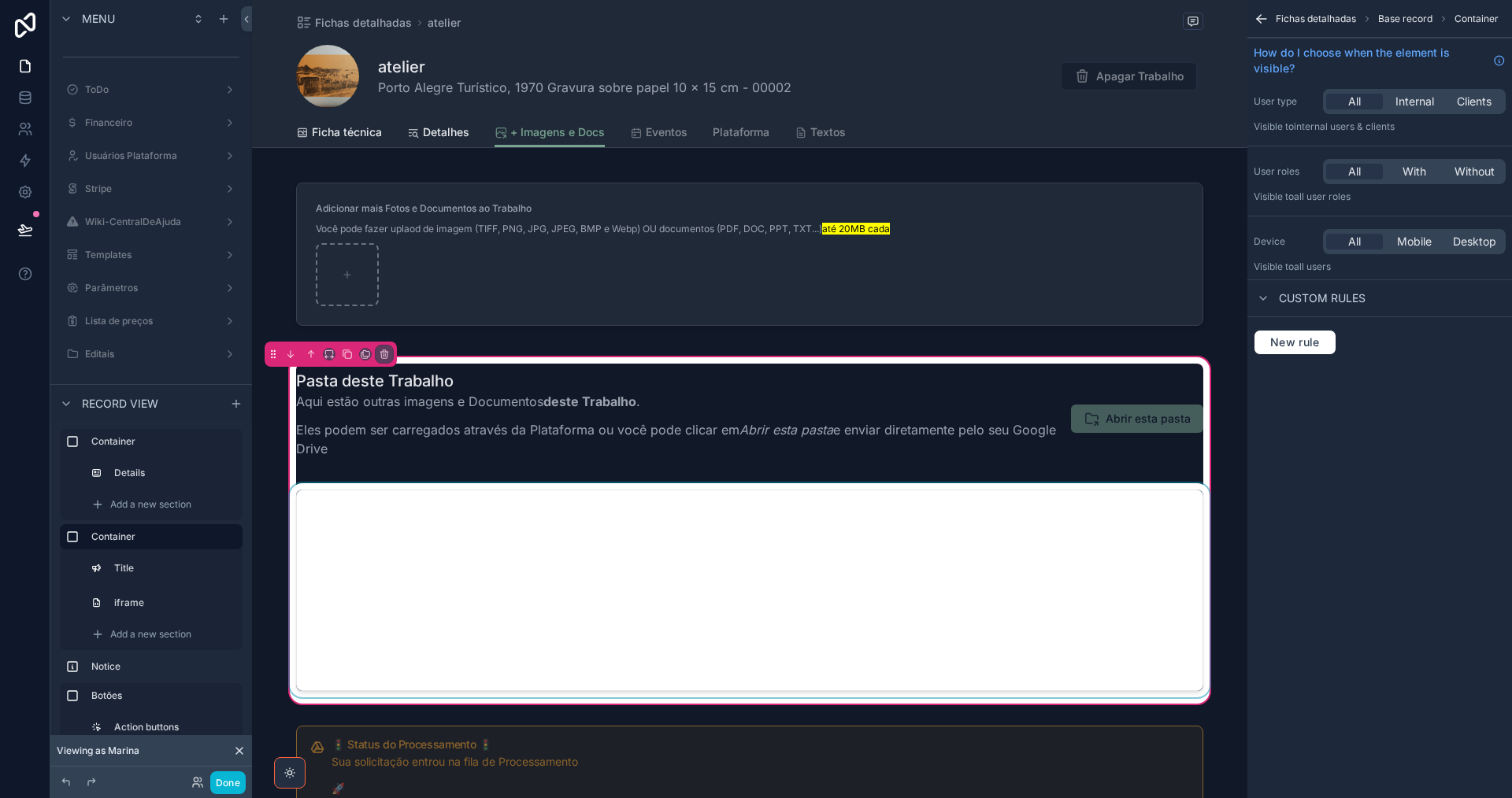
click at [988, 538] on div "scrollable content" at bounding box center [749, 590] width 926 height 214
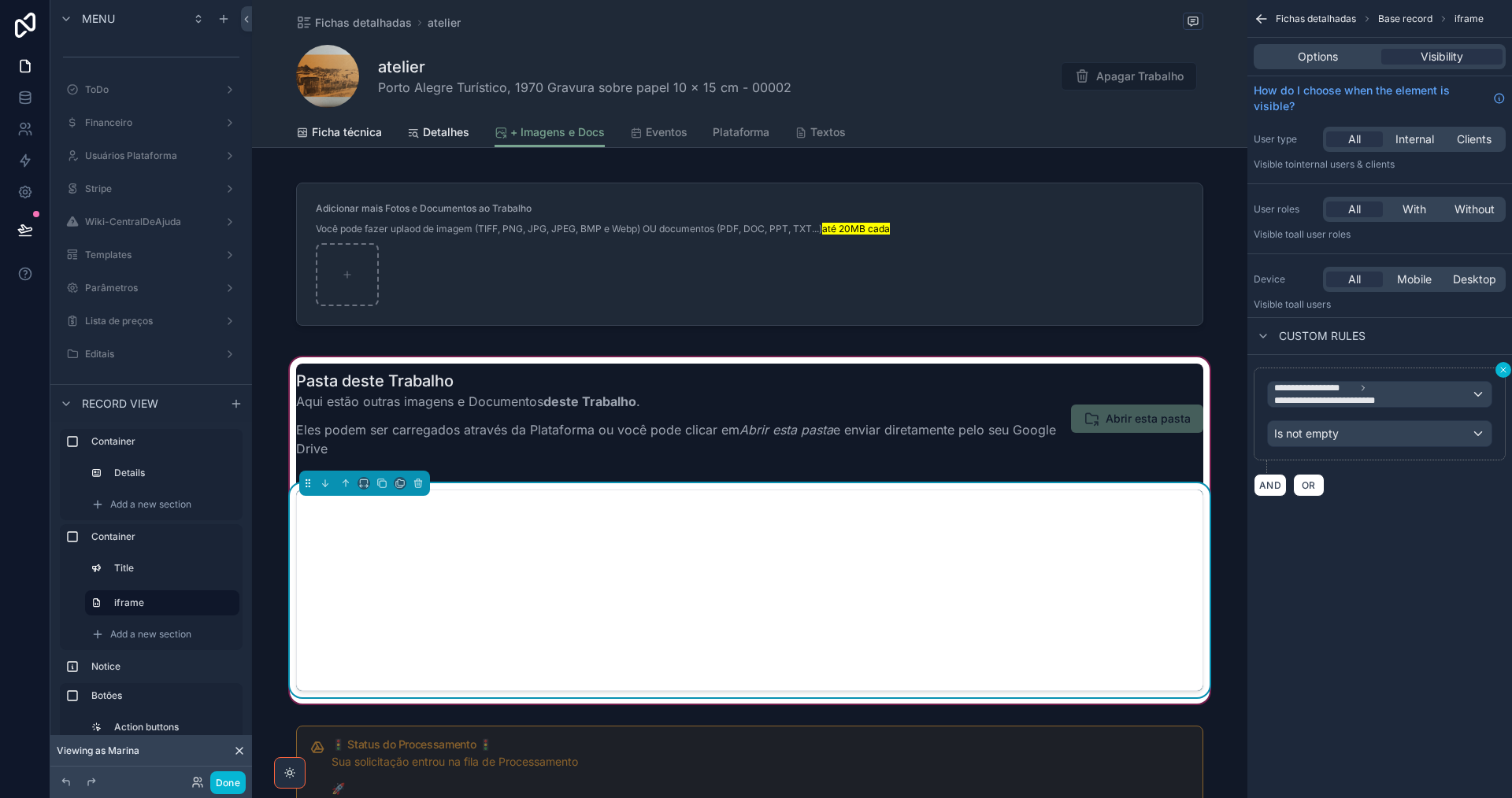
click at [1509, 370] on button "scrollable content" at bounding box center [1503, 370] width 16 height 16
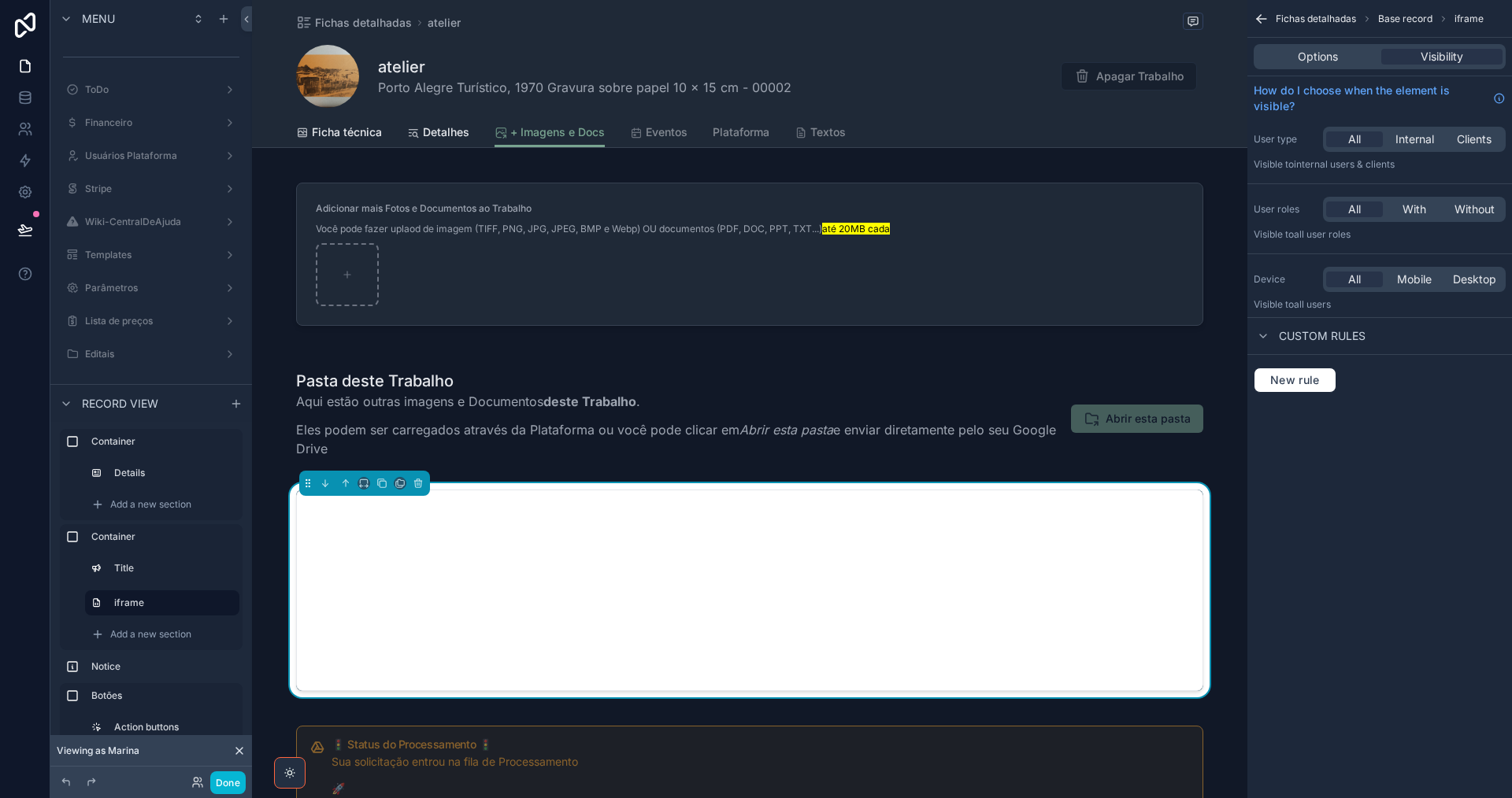
click at [1036, 363] on div "Pasta deste Trabalho Aqui estão outras imagens e Documentos deste Trabalho . El…" at bounding box center [749, 531] width 995 height 353
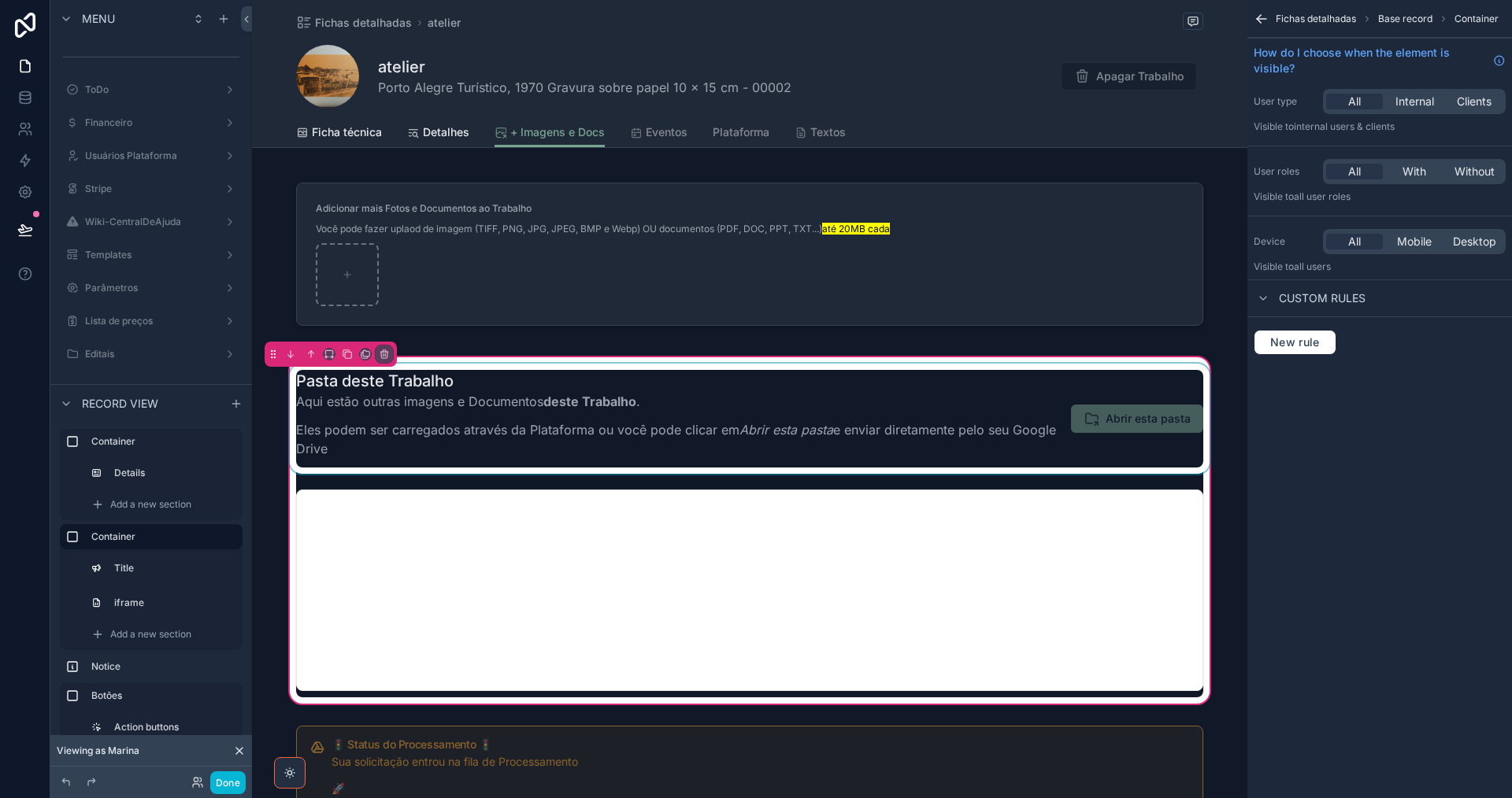
click at [1035, 369] on div "scrollable content" at bounding box center [749, 418] width 926 height 110
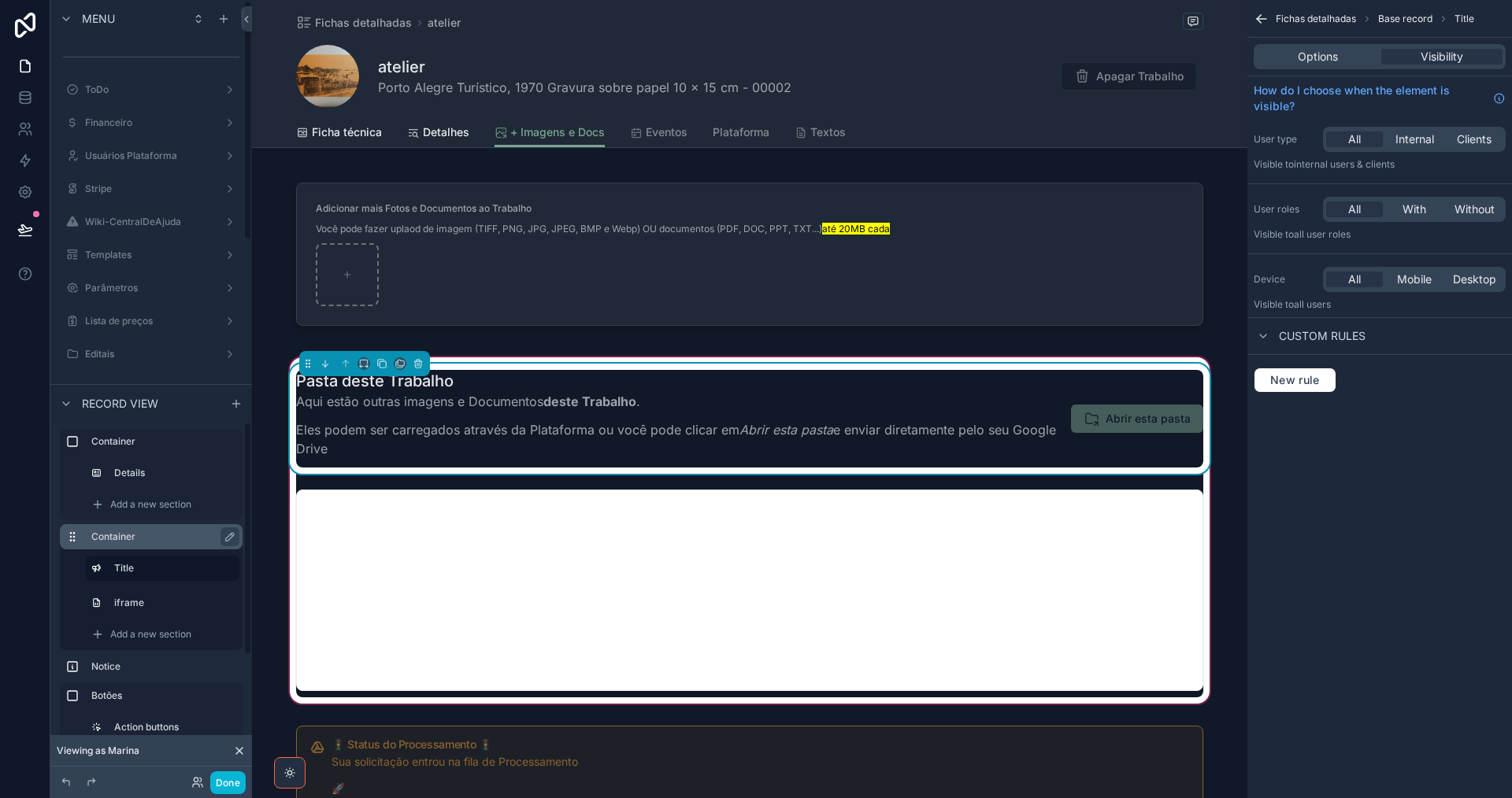
click at [161, 540] on label "Container" at bounding box center [161, 537] width 139 height 12
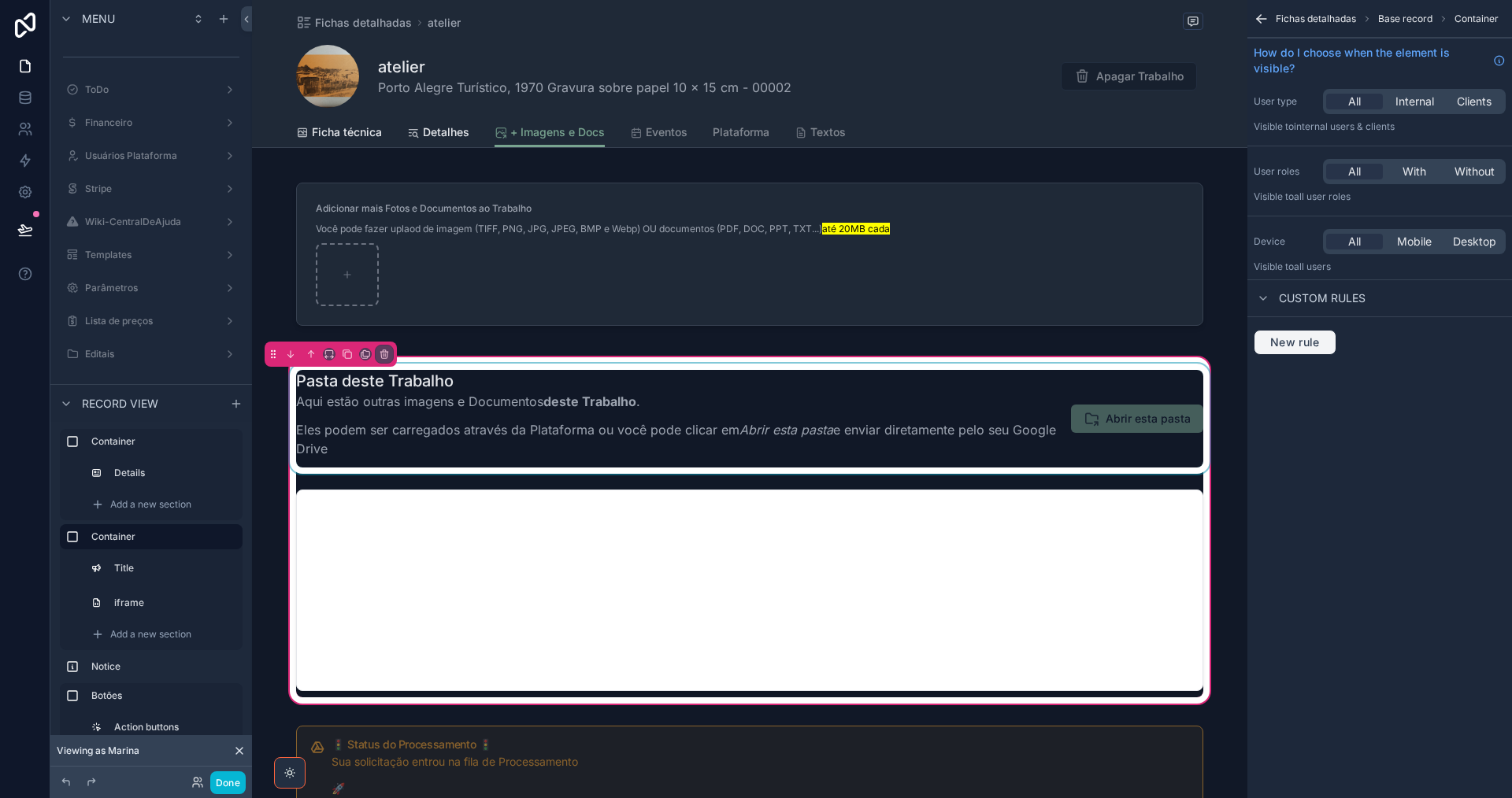
click at [1324, 341] on span "New rule" at bounding box center [1295, 342] width 62 height 14
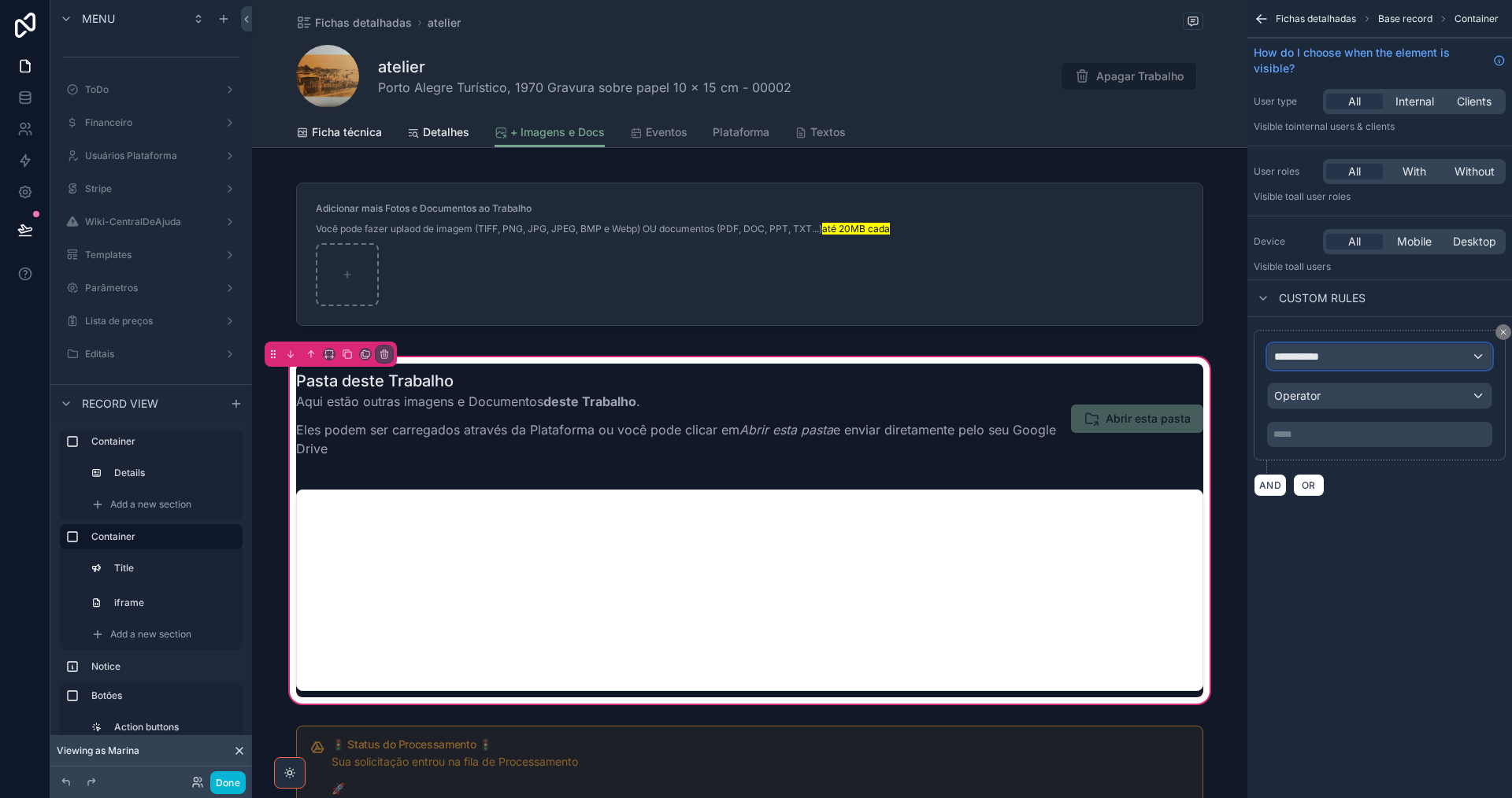
click at [1325, 361] on span "**********" at bounding box center [1303, 356] width 59 height 16
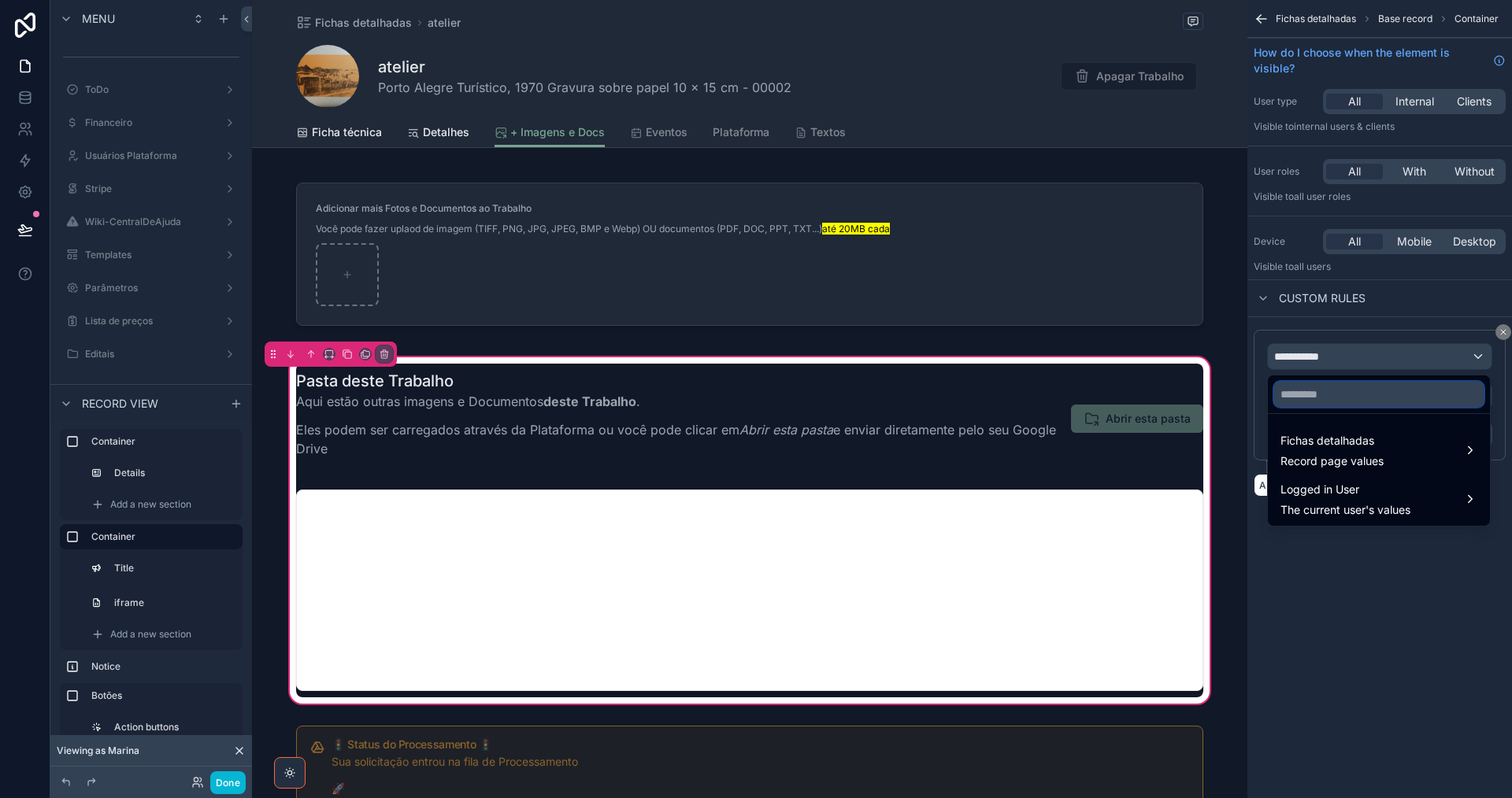
click at [1328, 399] on input "text" at bounding box center [1379, 394] width 210 height 25
type input "*********"
click at [1334, 448] on span "Fichas detalhadas" at bounding box center [1332, 441] width 103 height 19
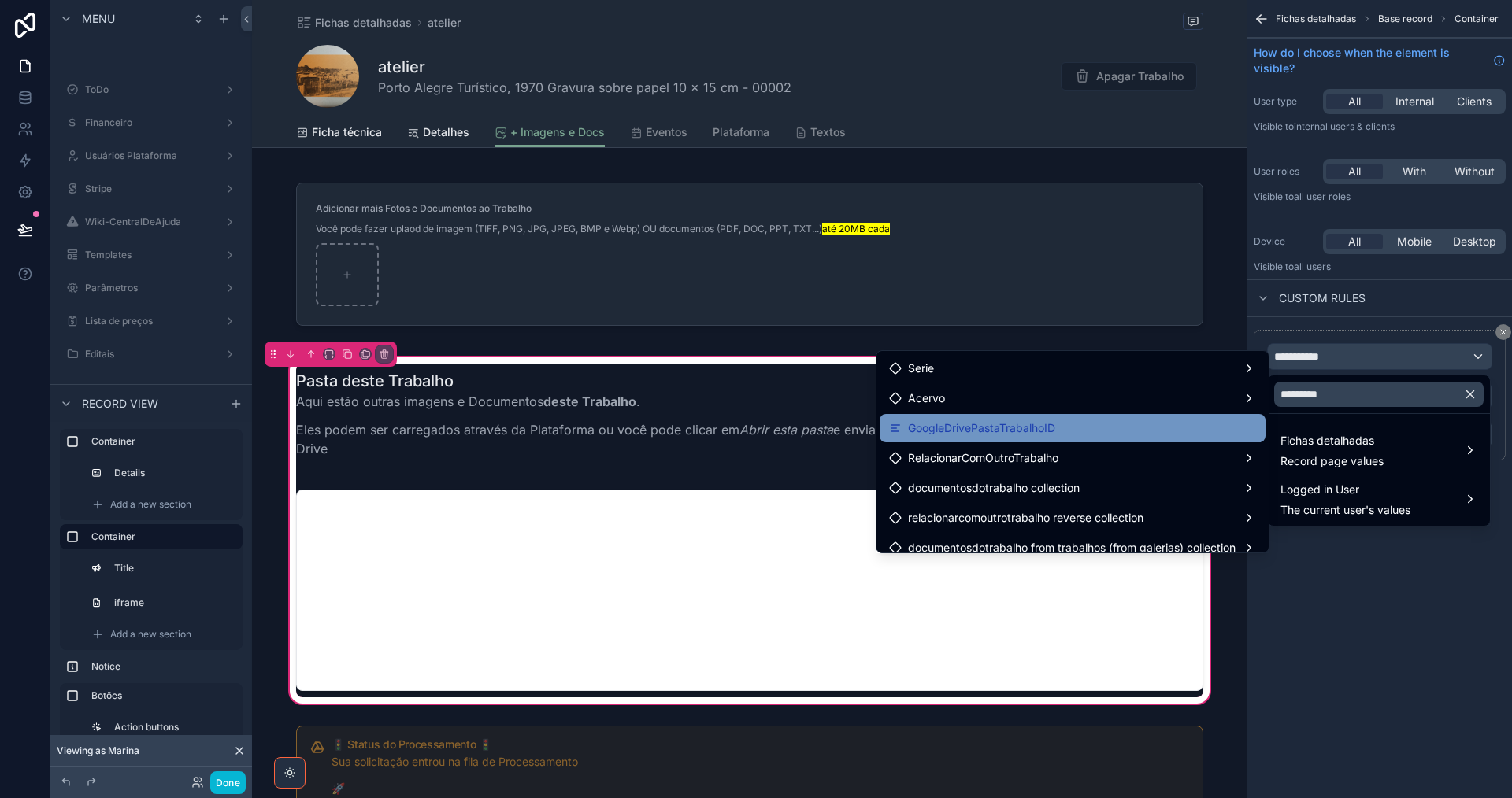
click at [1177, 423] on div "GoogleDrivePastaTrabalhoID" at bounding box center [1073, 429] width 367 height 19
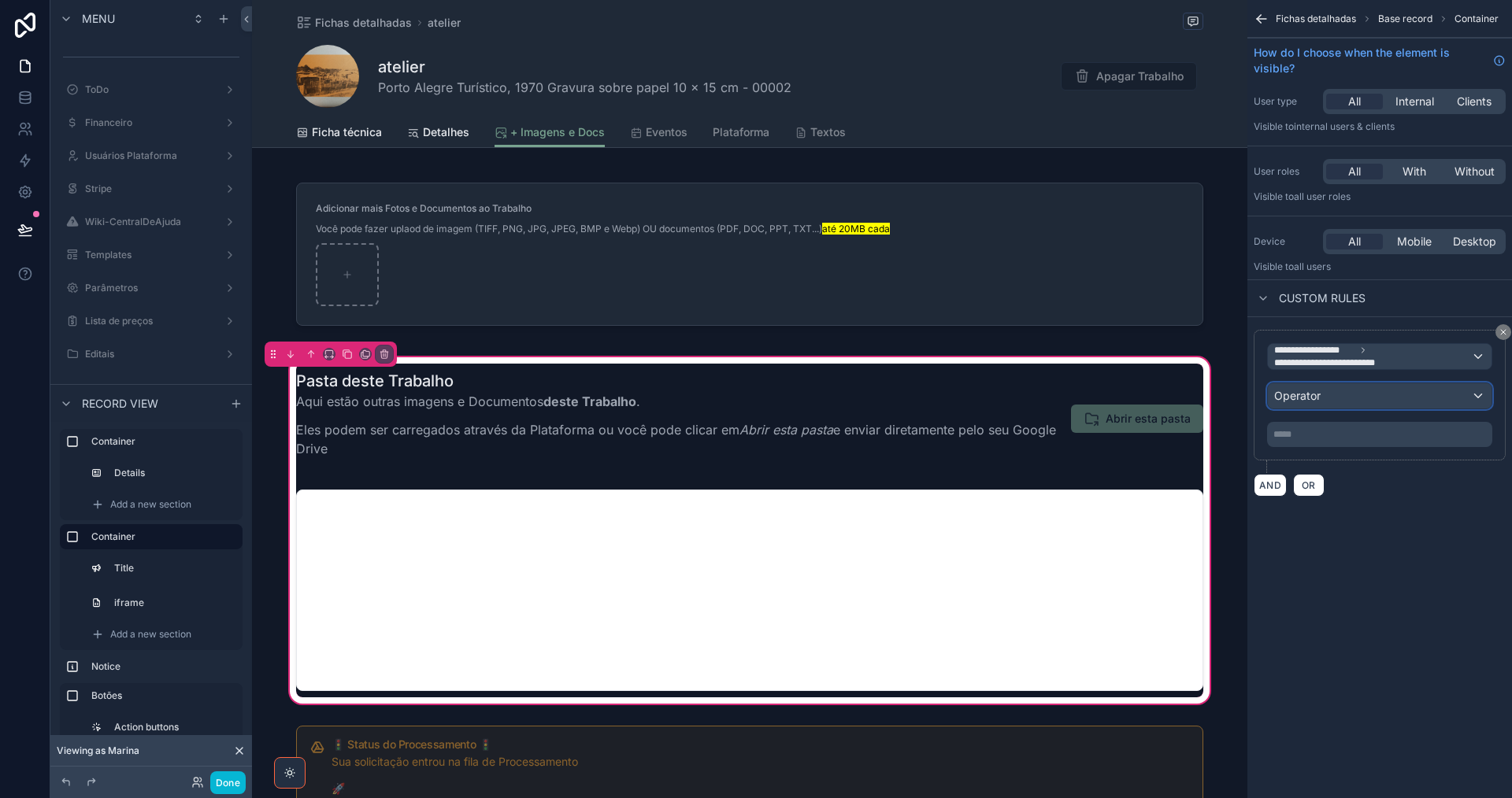
click at [1381, 391] on div "Operator" at bounding box center [1379, 396] width 224 height 25
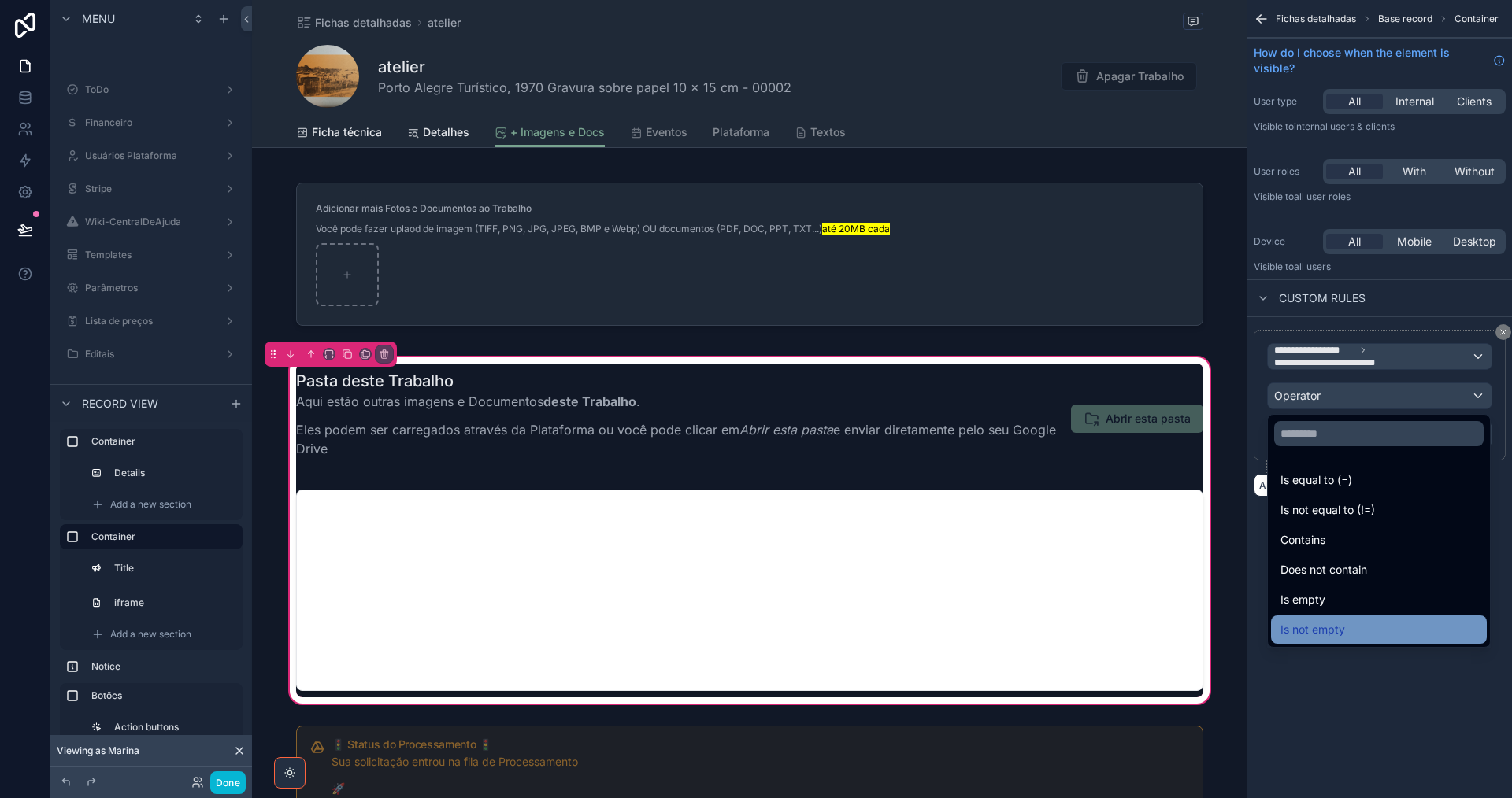
click at [1383, 629] on div "Is not empty" at bounding box center [1378, 629] width 197 height 19
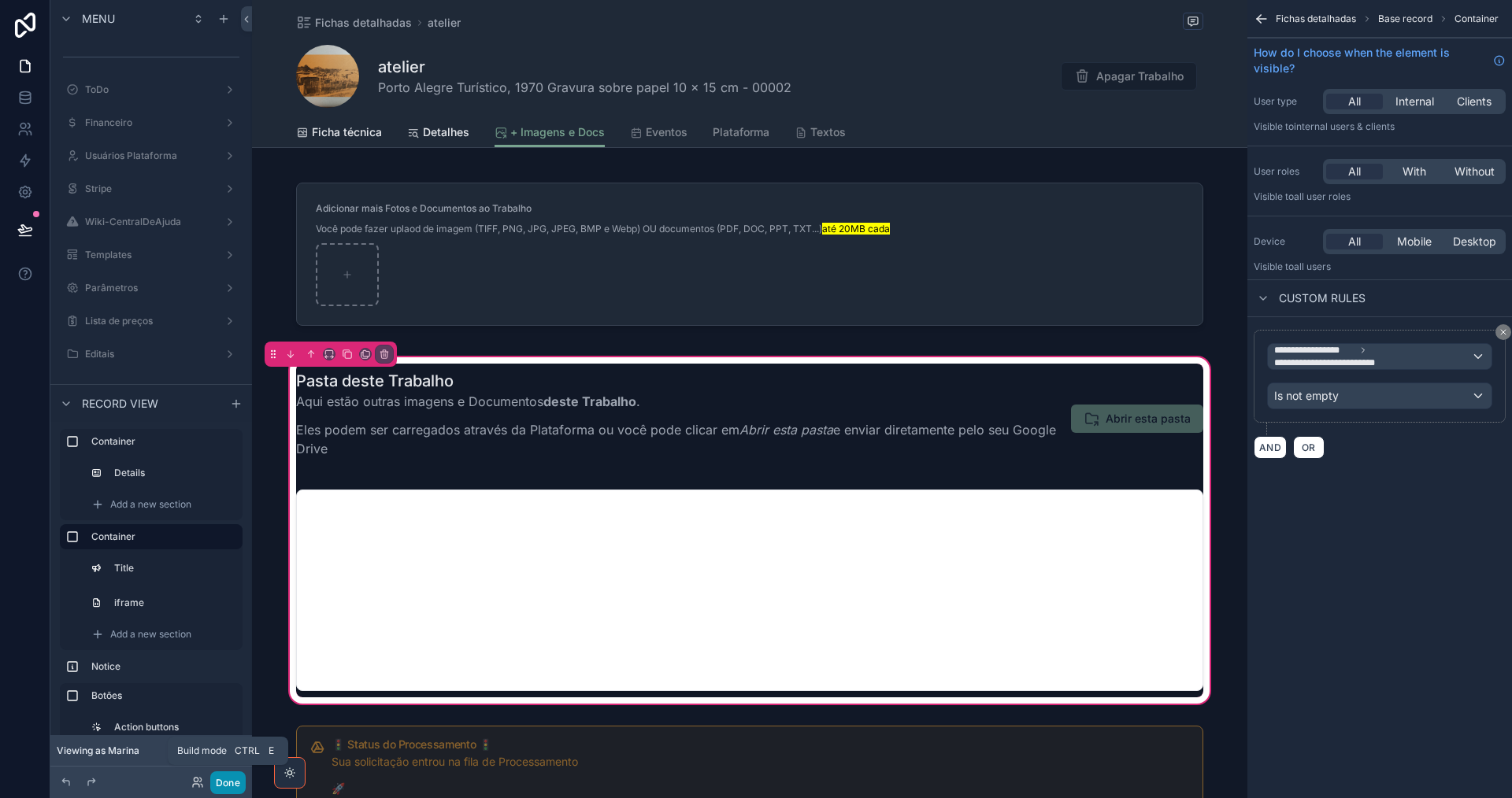
click at [232, 783] on button "Done" at bounding box center [228, 782] width 36 height 23
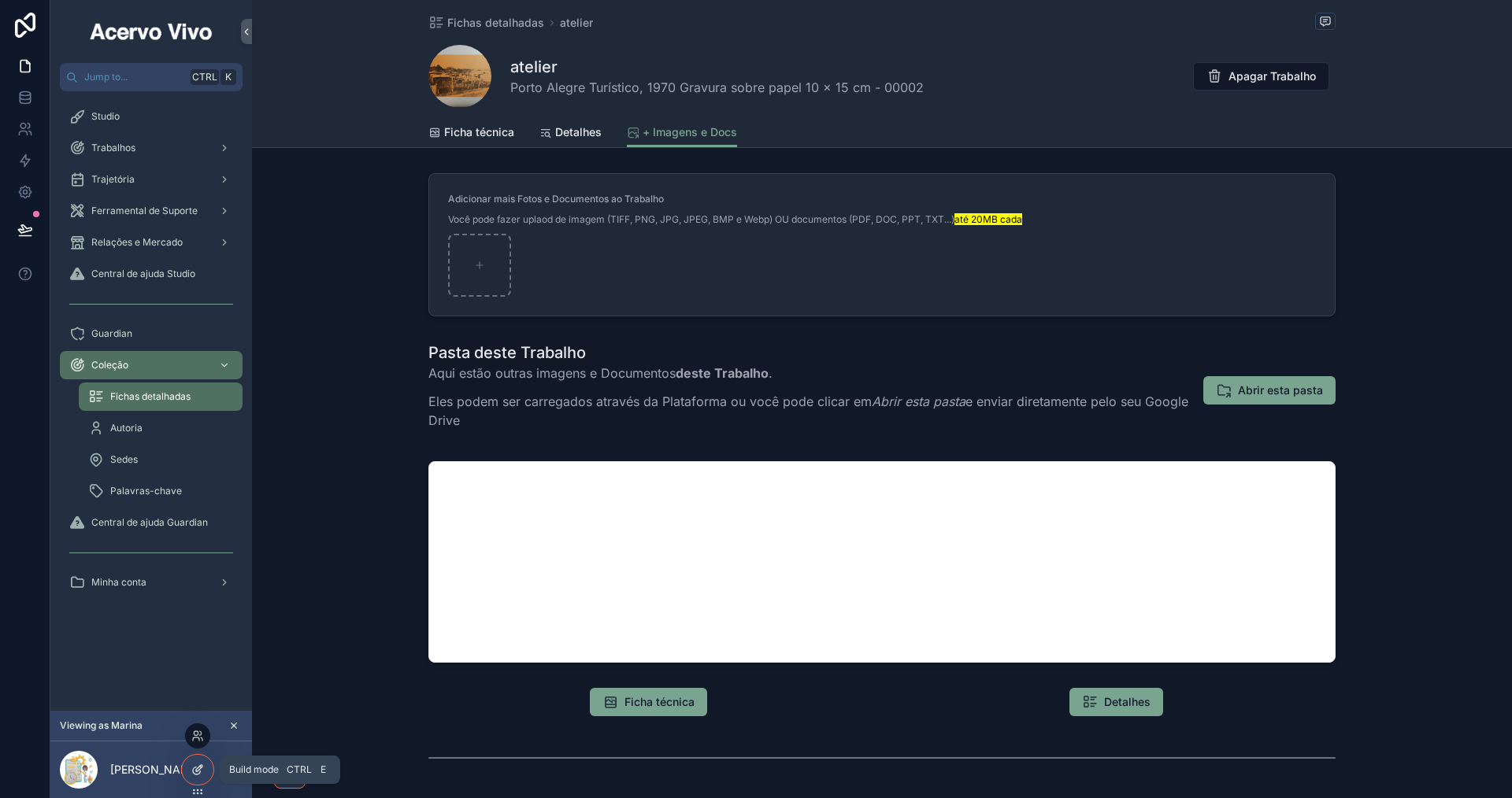
click at [195, 770] on icon at bounding box center [197, 769] width 12 height 12
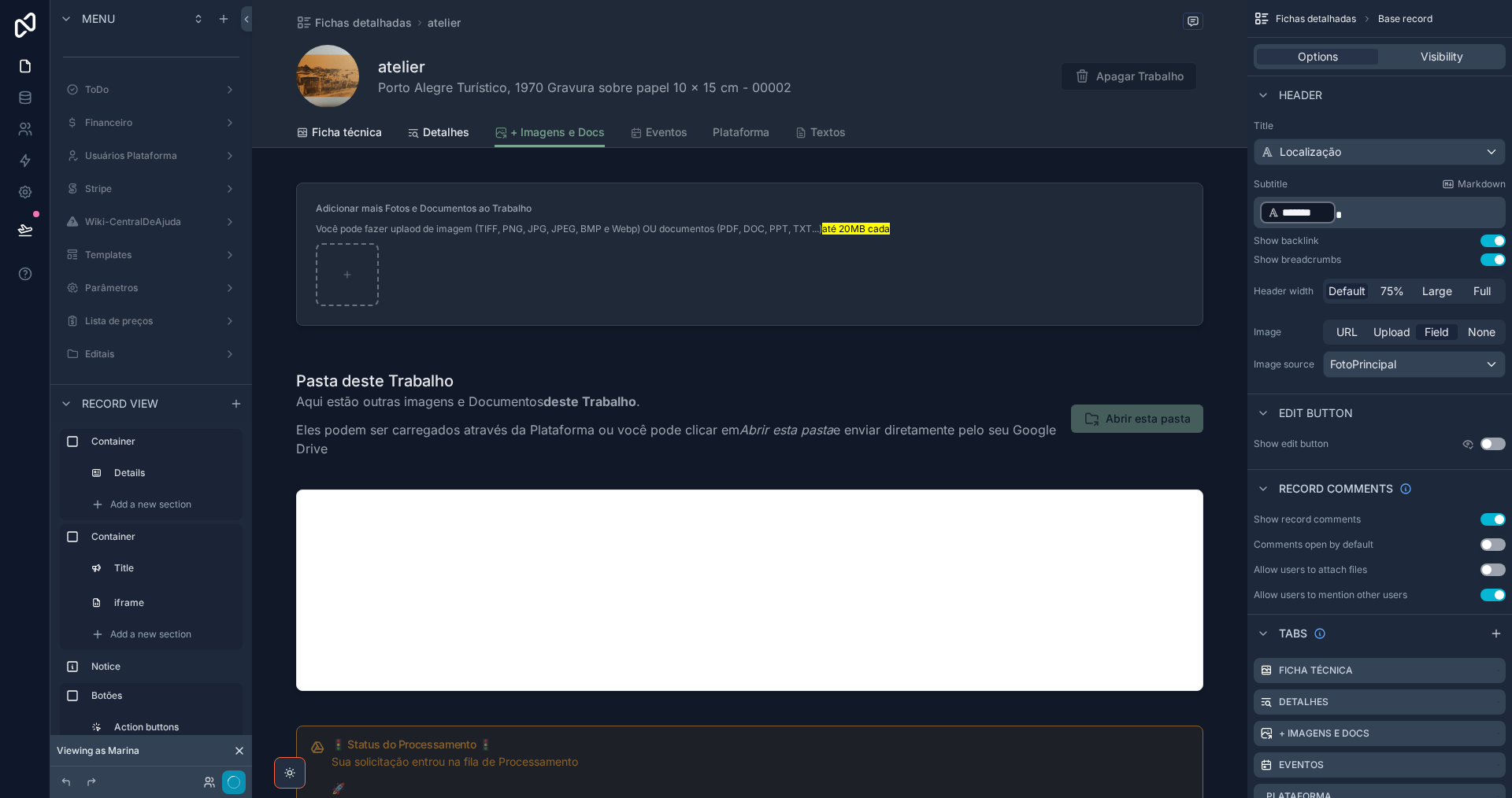
drag, startPoint x: 234, startPoint y: 783, endPoint x: 240, endPoint y: 775, distance: 10.0
click at [234, 784] on icon "button" at bounding box center [234, 782] width 12 height 12
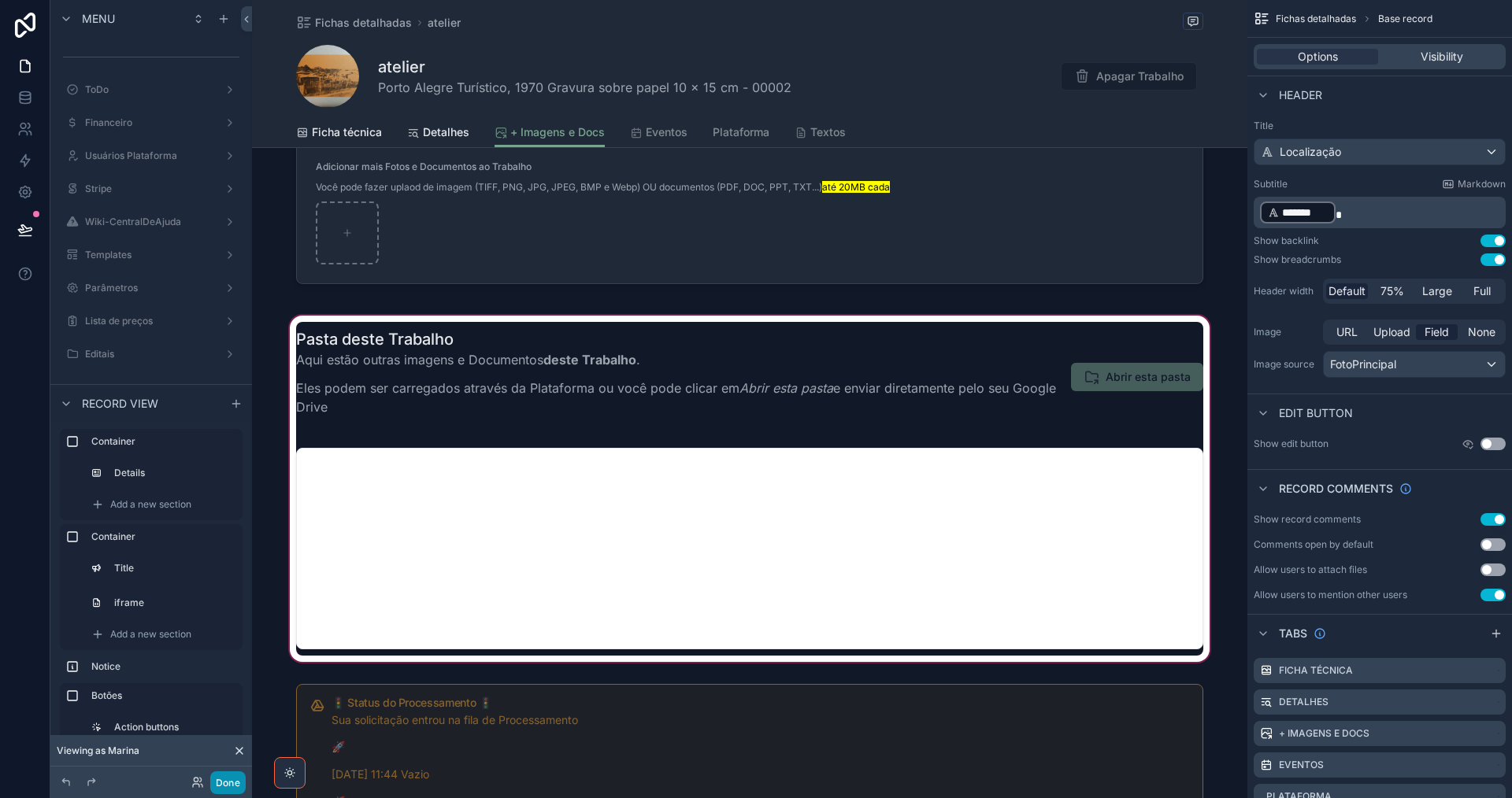
scroll to position [0, 0]
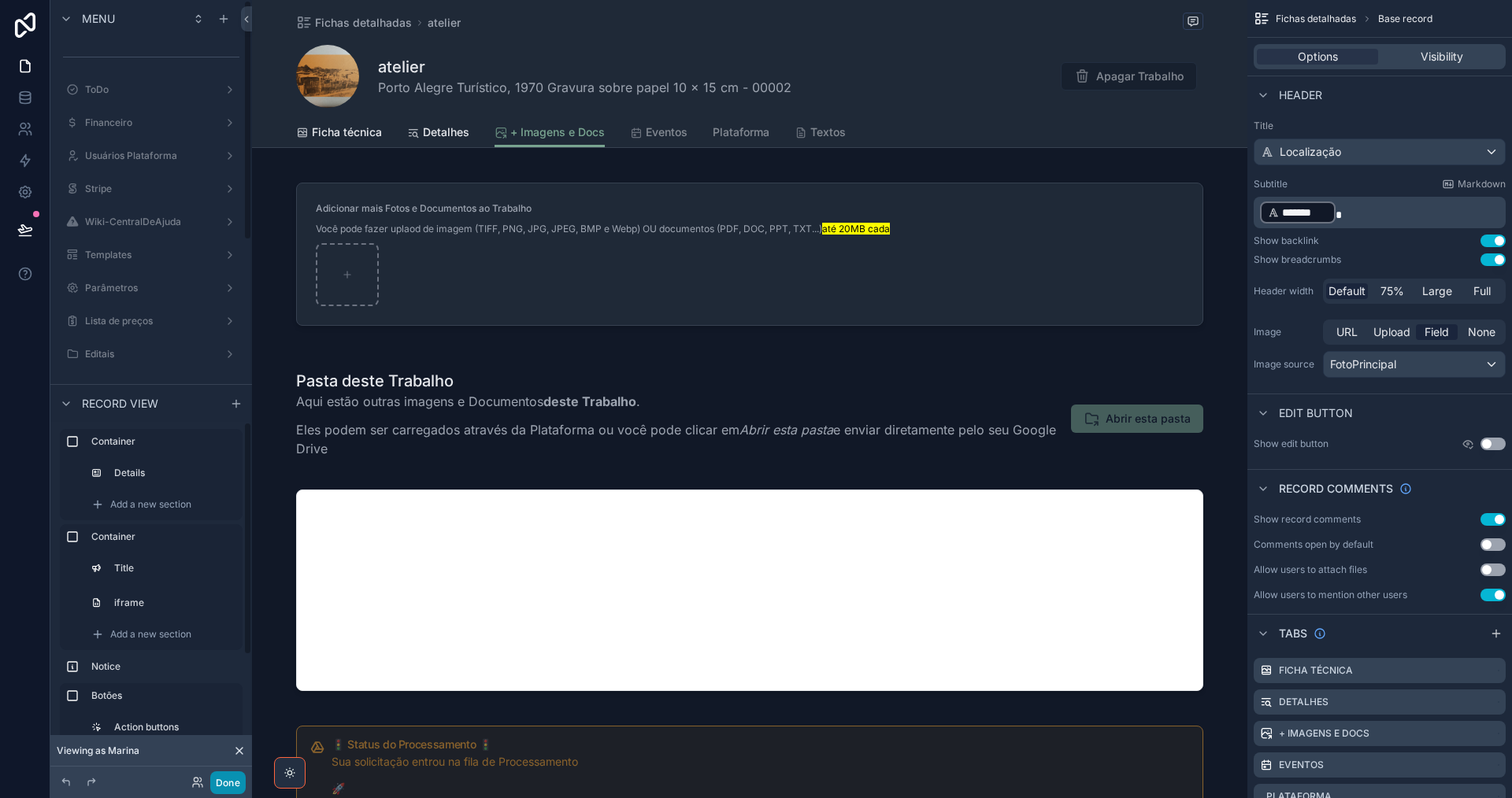
click at [243, 788] on button "Done" at bounding box center [228, 782] width 36 height 23
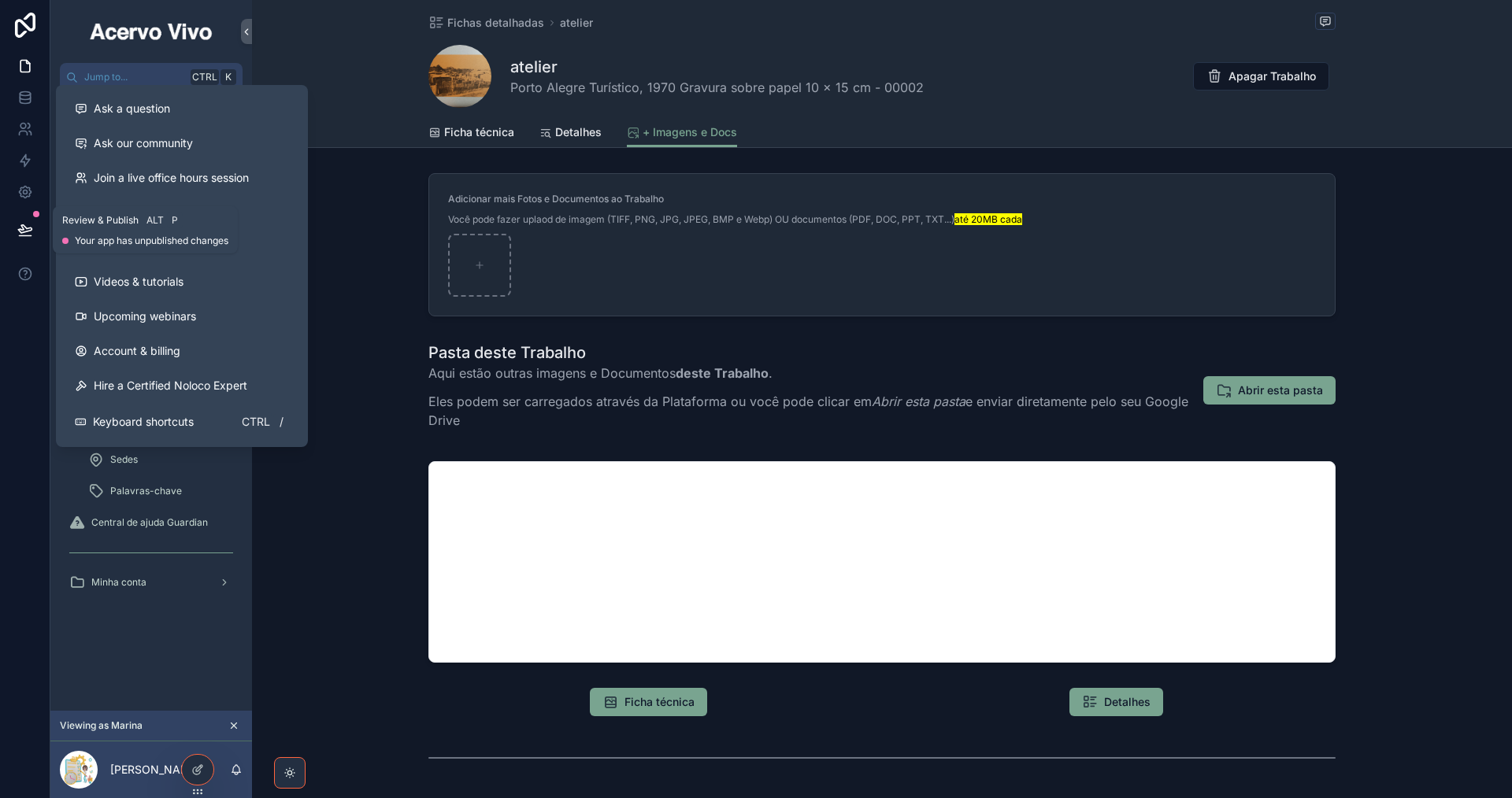
click at [24, 232] on icon at bounding box center [24, 229] width 13 height 8
drag, startPoint x: 313, startPoint y: 327, endPoint x: 345, endPoint y: 331, distance: 32.2
click at [312, 327] on button "Publish" at bounding box center [190, 324] width 252 height 25
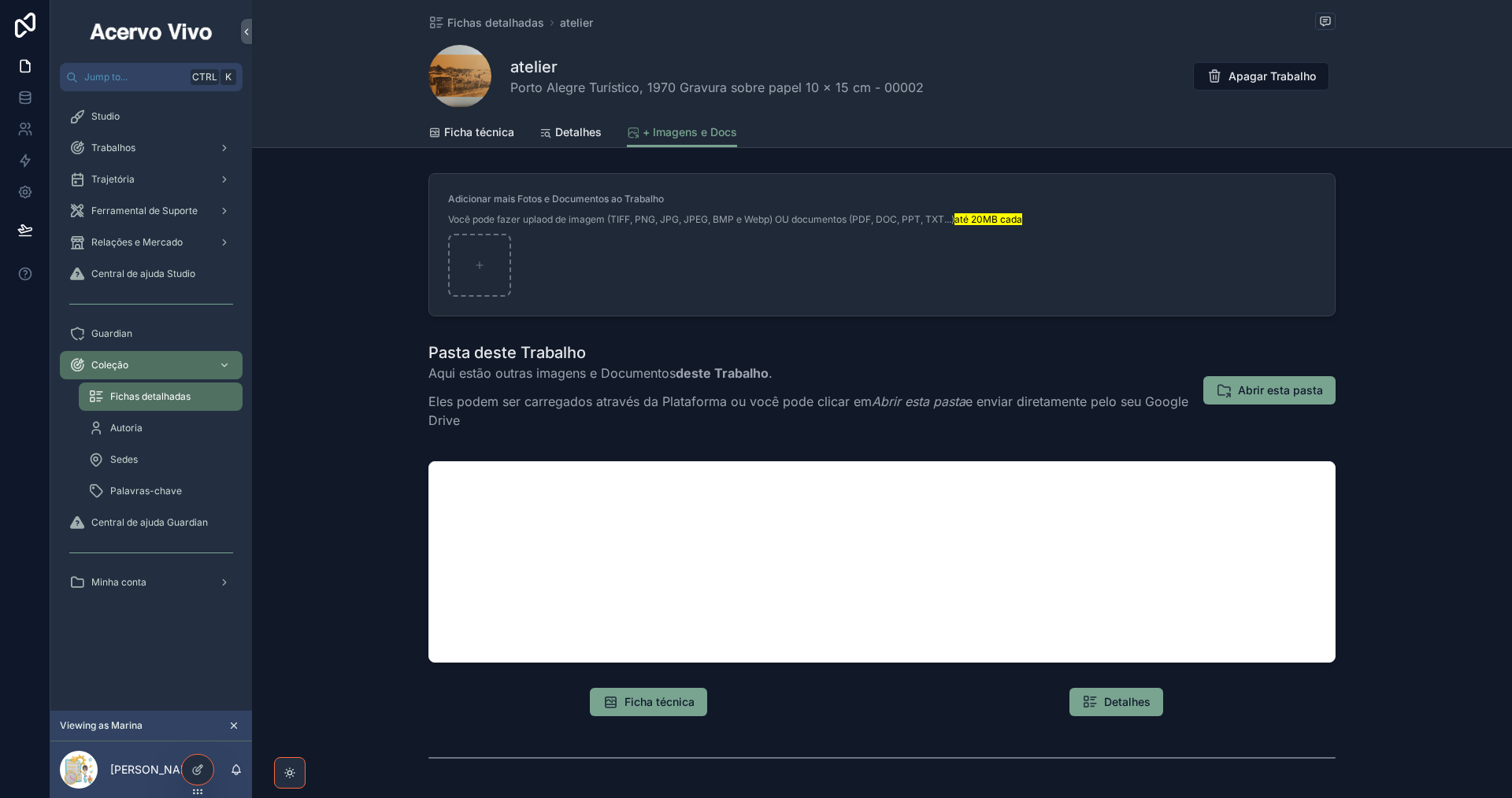
drag, startPoint x: 355, startPoint y: 591, endPoint x: 328, endPoint y: 550, distance: 49.1
click at [351, 592] on div "Pasta deste Trabalho Aqui estão outras imagens e Documentos deste Trabalho . El…" at bounding box center [881, 502] width 1260 height 334
click at [162, 141] on div "Trabalhos" at bounding box center [151, 148] width 164 height 25
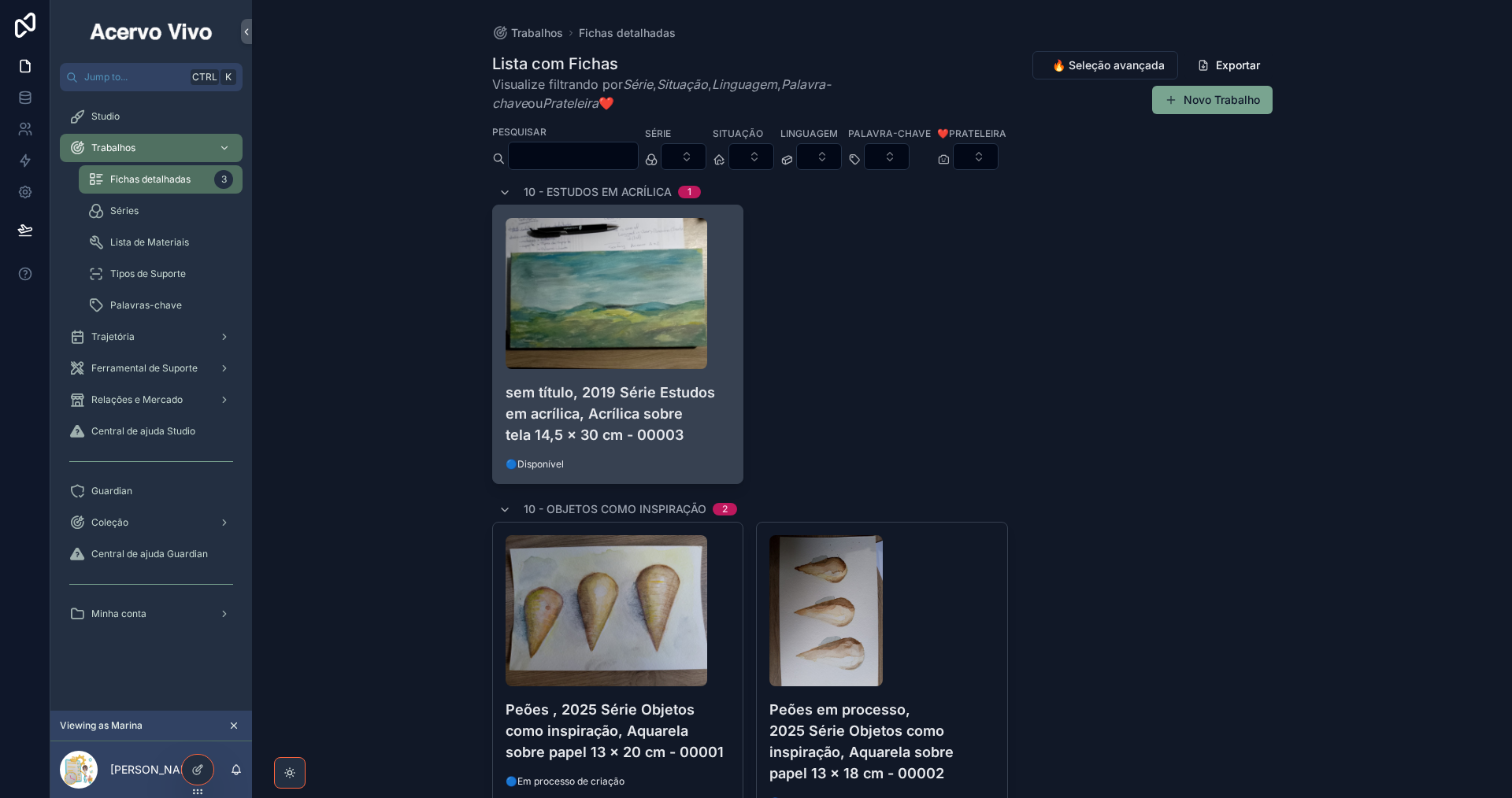
click at [684, 423] on h4 "sem título, 2019 Série Estudos em acrílica, Acrílica sobre tela 14,5 x 30 cm - …" at bounding box center [618, 413] width 225 height 64
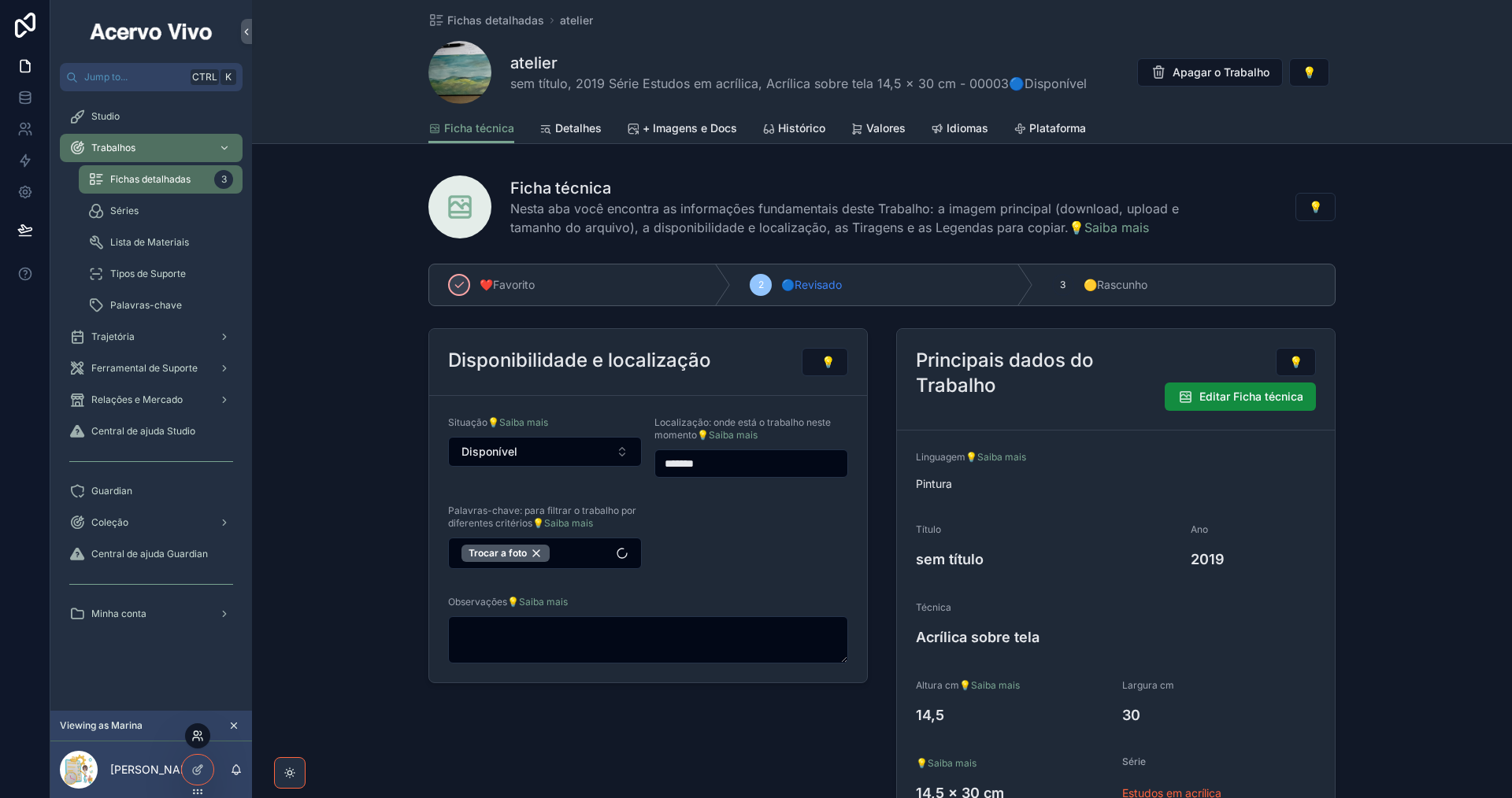
click at [195, 740] on icon at bounding box center [197, 736] width 12 height 12
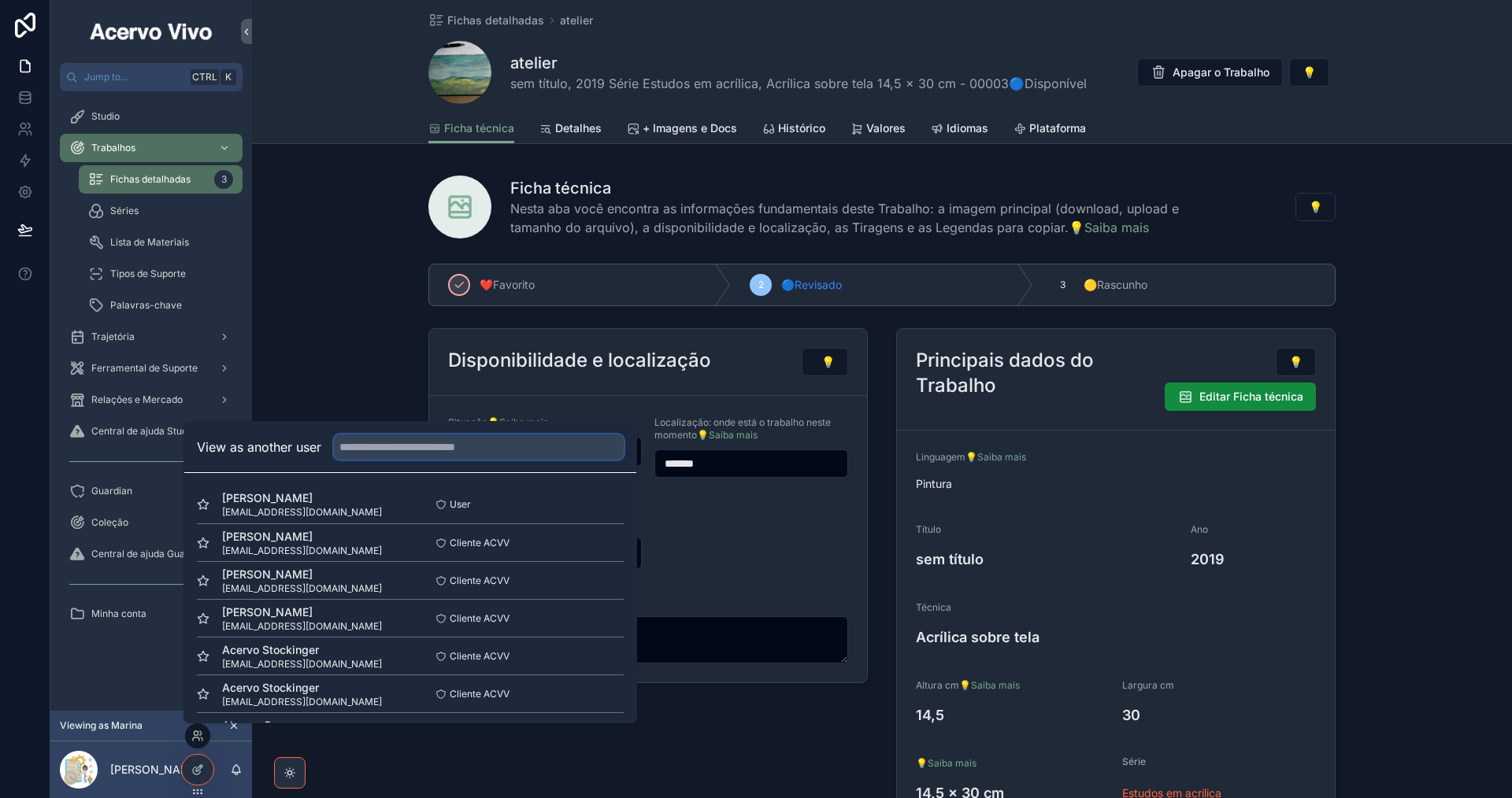
click at [376, 447] on input "text" at bounding box center [479, 447] width 290 height 25
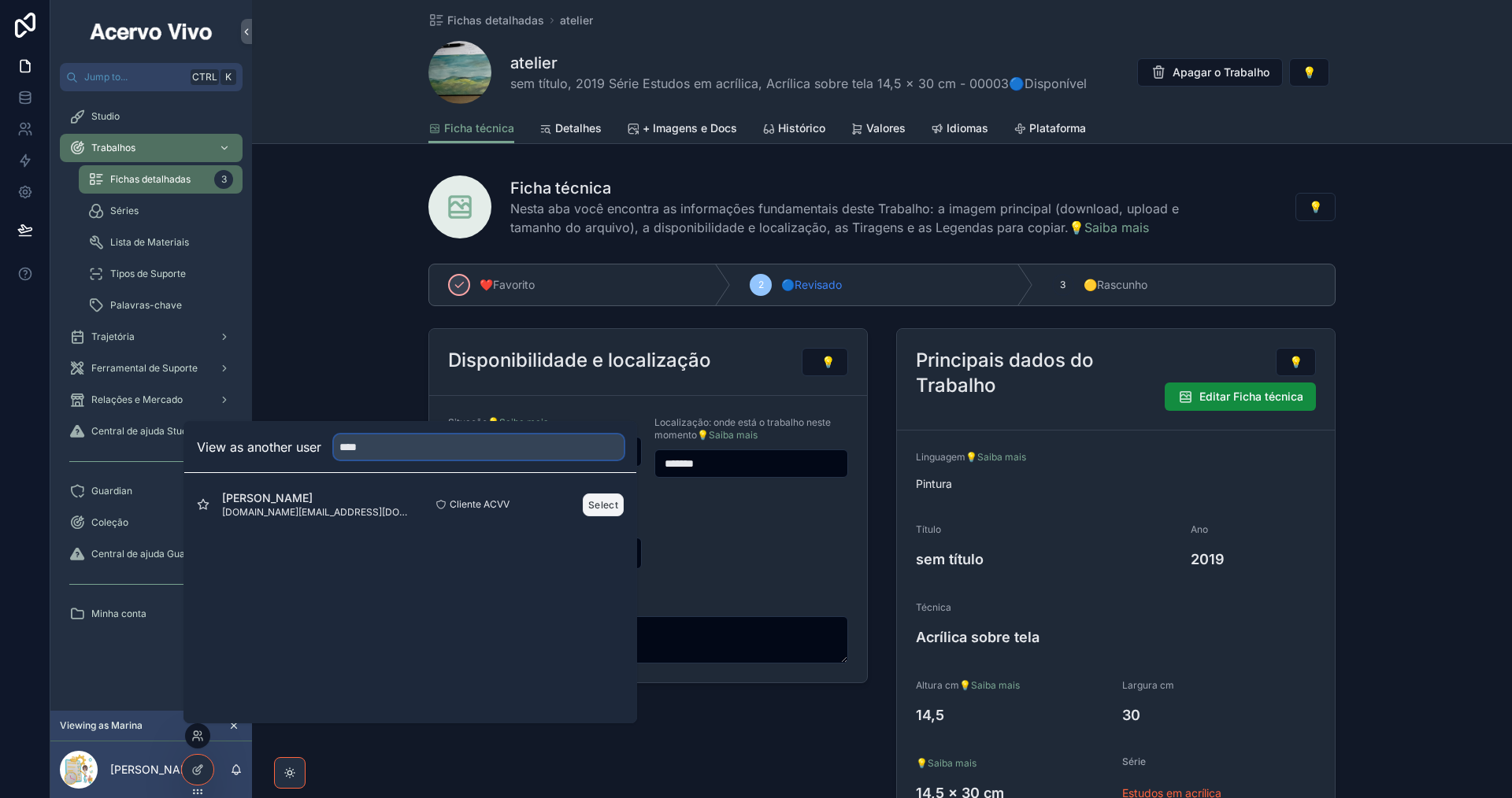
type input "****"
click at [601, 507] on button "Select" at bounding box center [603, 505] width 41 height 23
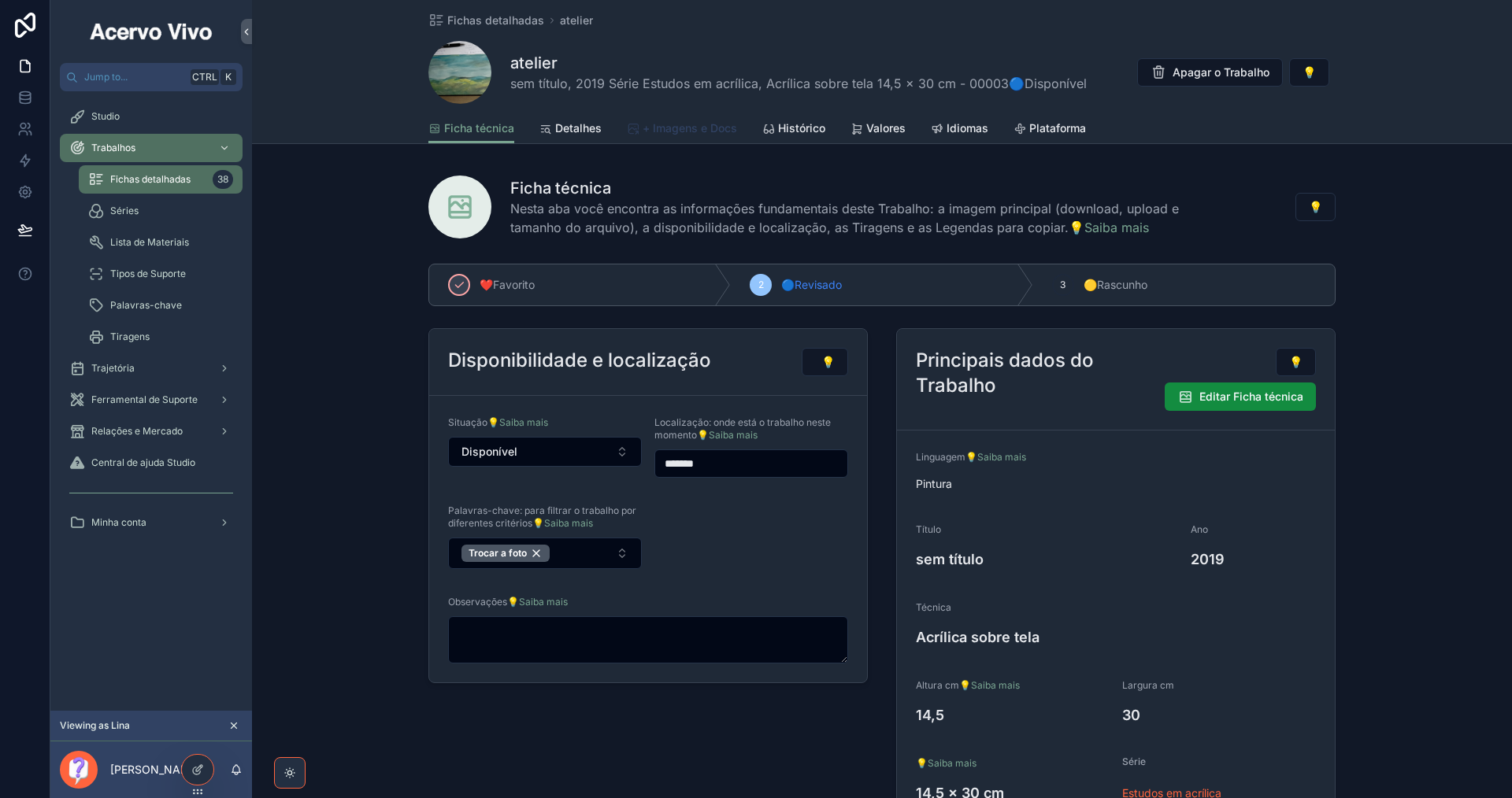
click at [684, 127] on span "+ Imagens e Docs" at bounding box center [690, 128] width 94 height 16
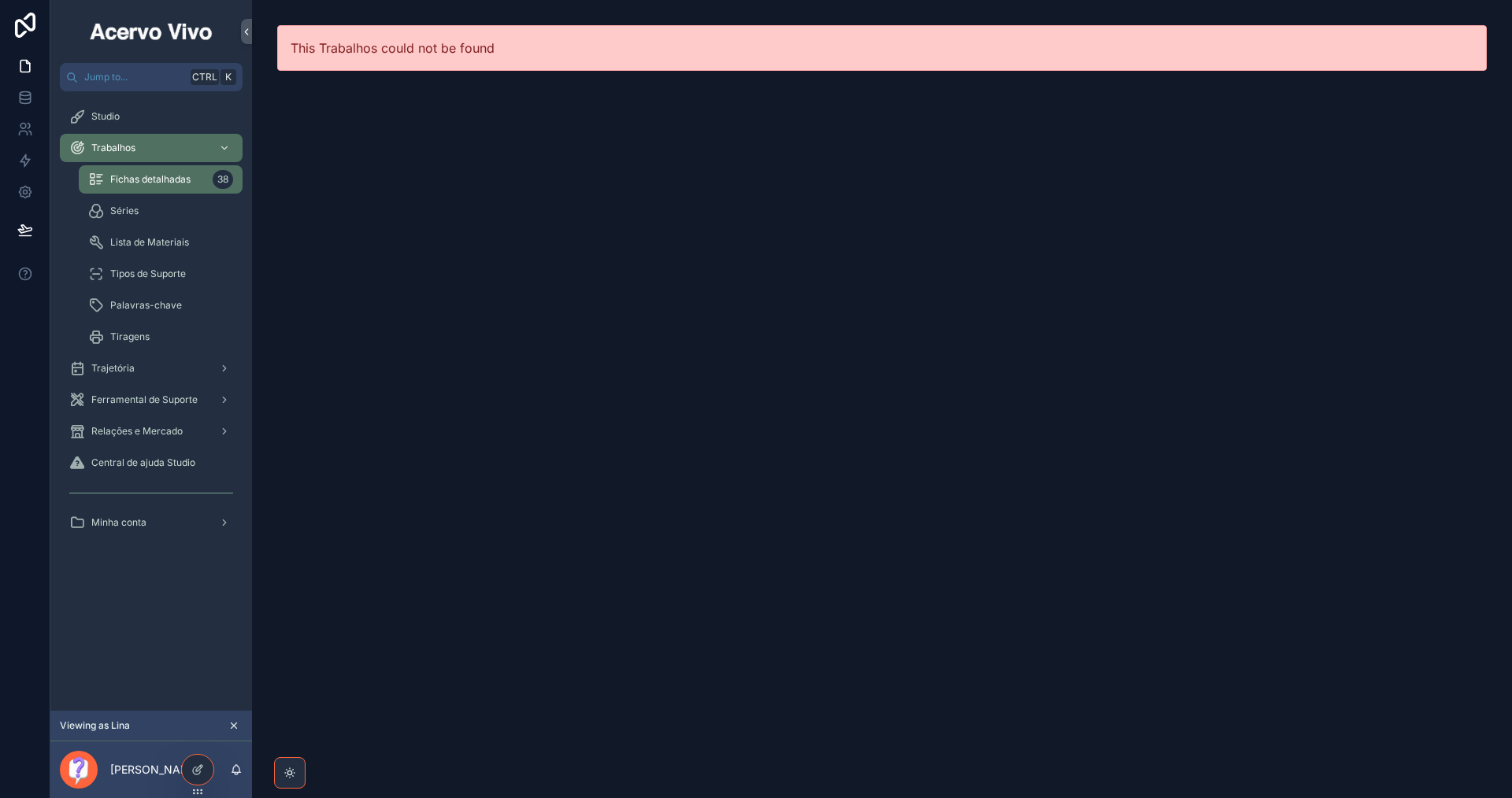
click at [151, 184] on span "Fichas detalhadas" at bounding box center [150, 179] width 80 height 12
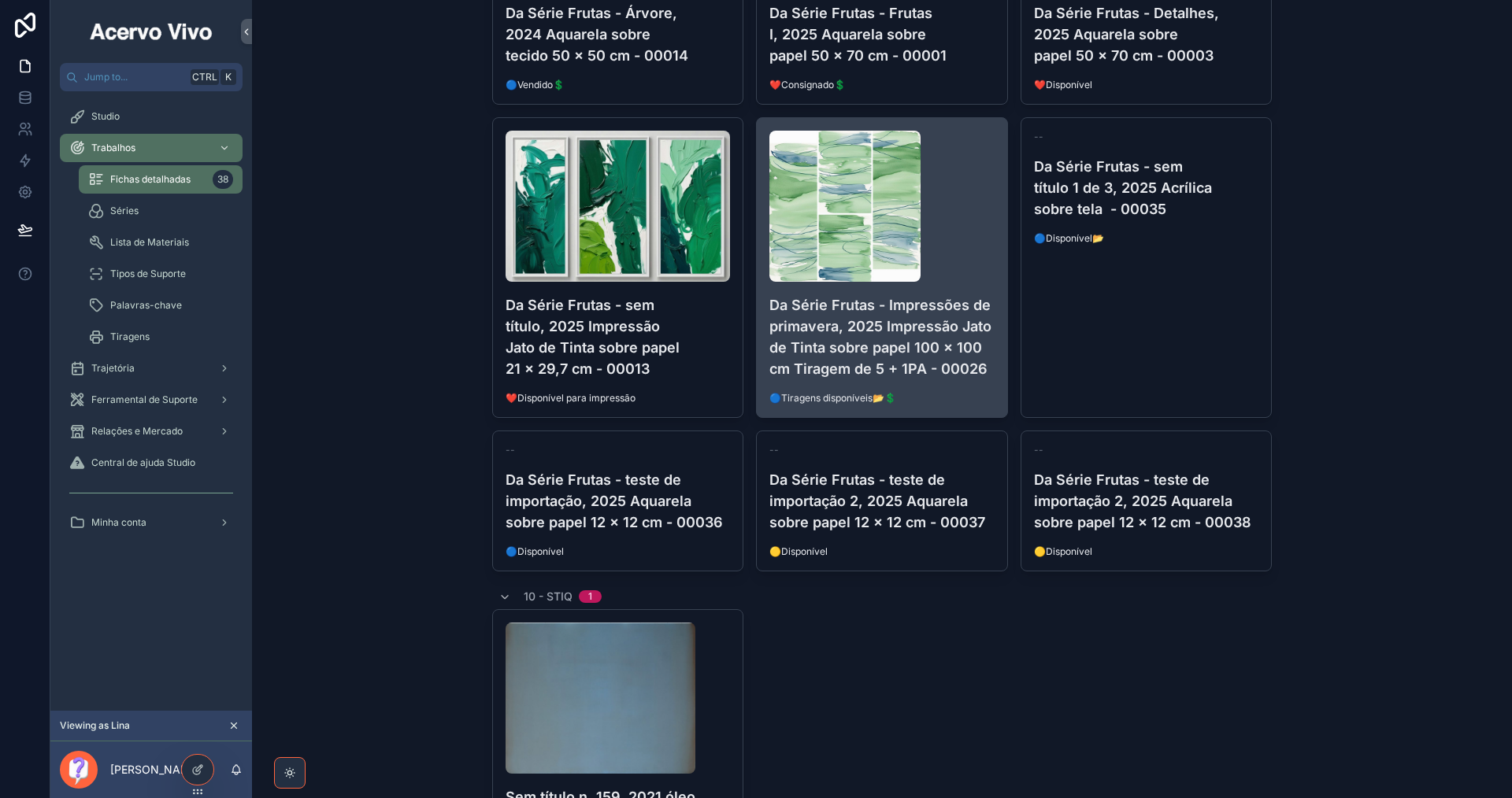
scroll to position [4329, 0]
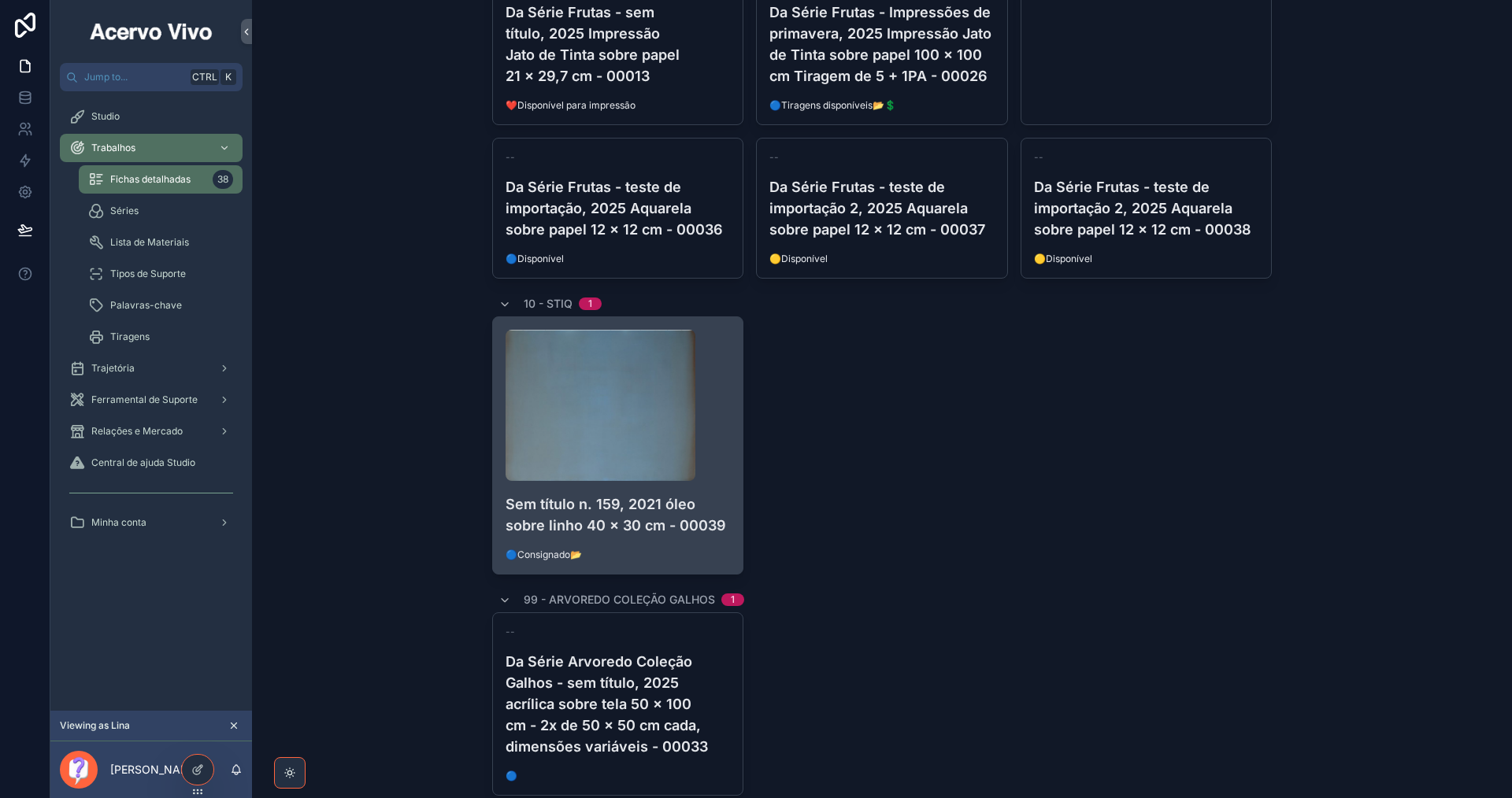
click at [712, 424] on div "scrollable content" at bounding box center [618, 405] width 225 height 151
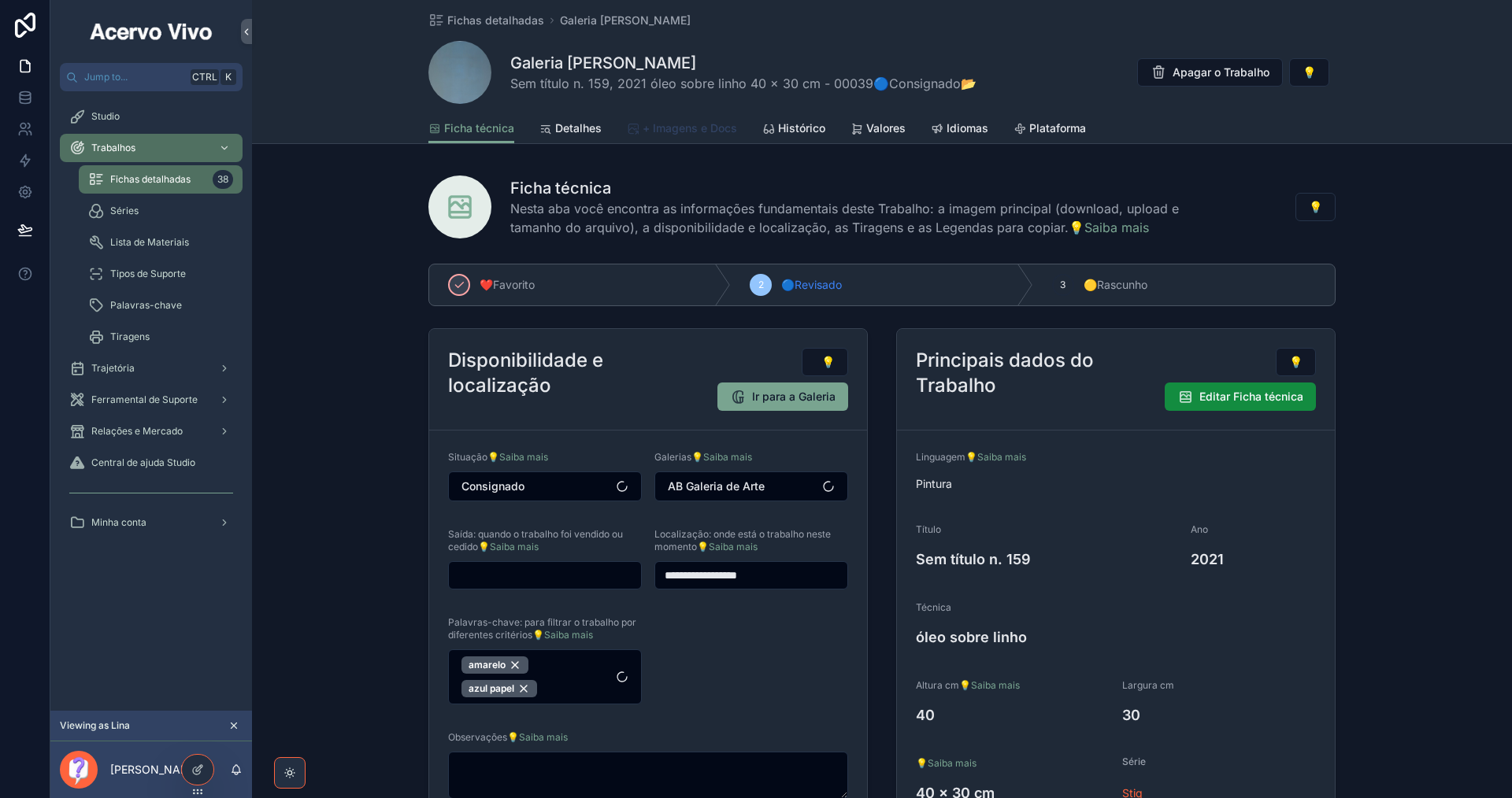
click at [703, 132] on span "+ Imagens e Docs" at bounding box center [690, 128] width 94 height 16
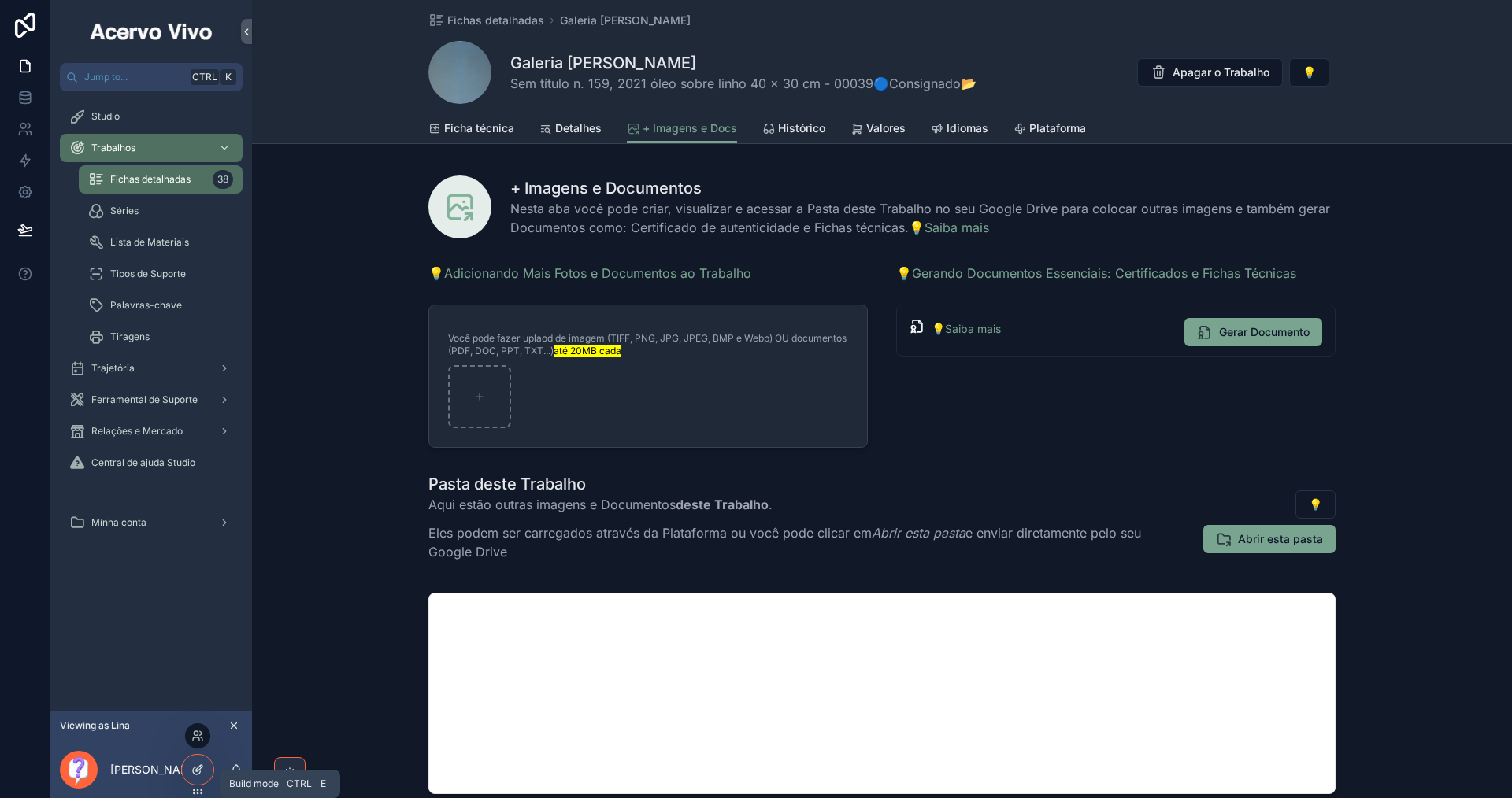
click at [193, 771] on icon at bounding box center [197, 771] width 7 height 7
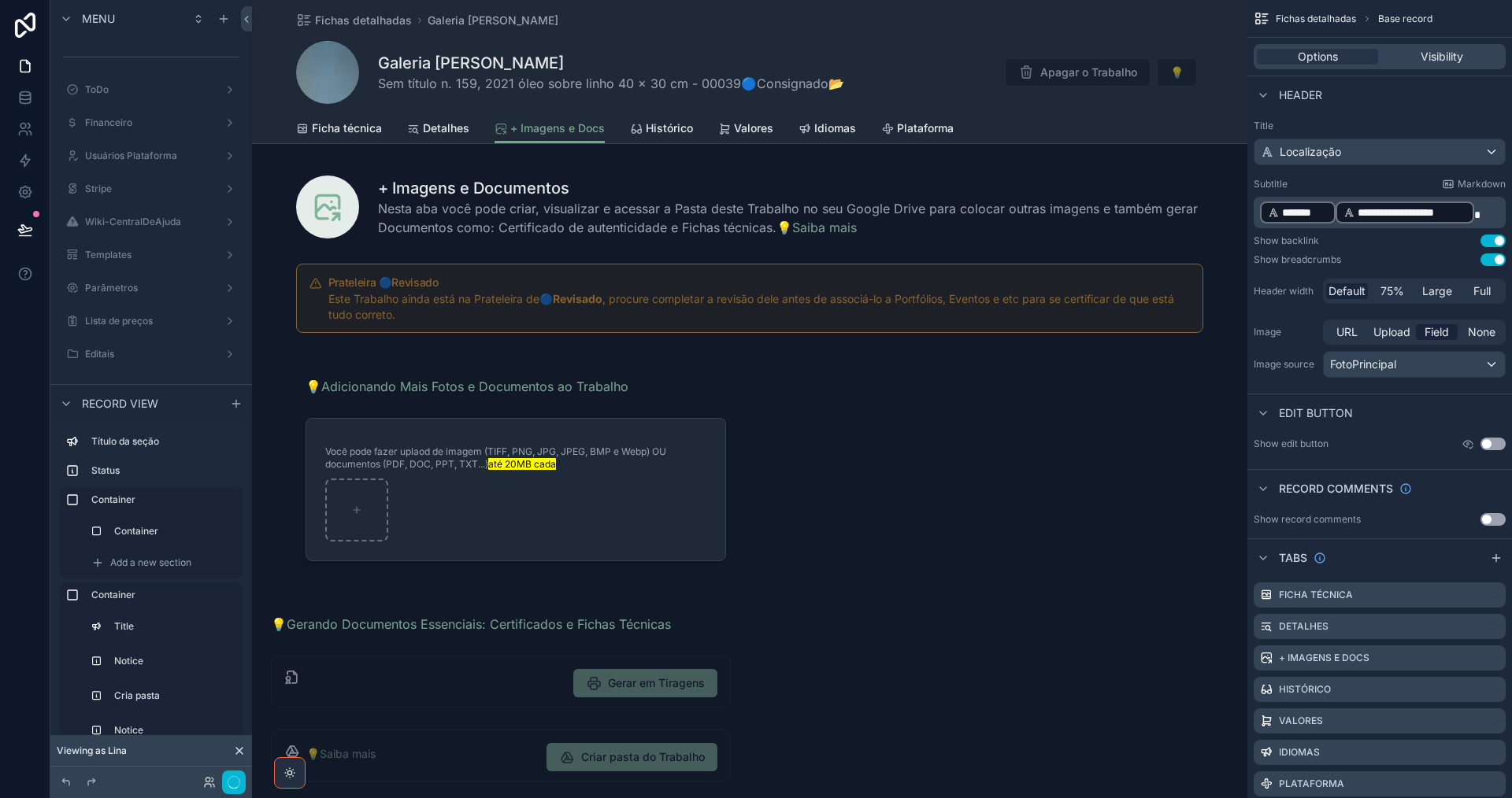
scroll to position [157, 0]
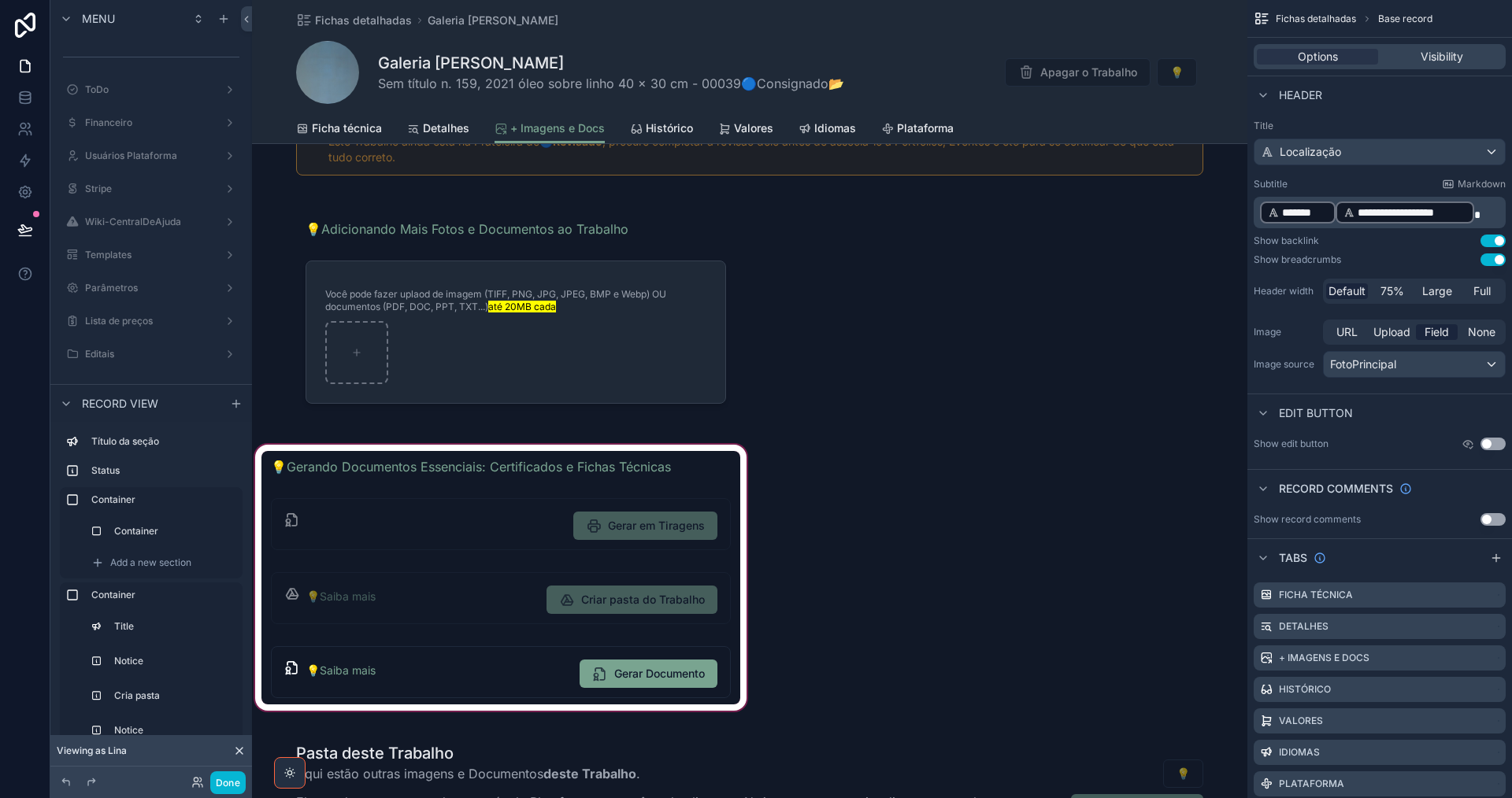
click at [473, 485] on div "scrollable content" at bounding box center [501, 578] width 498 height 272
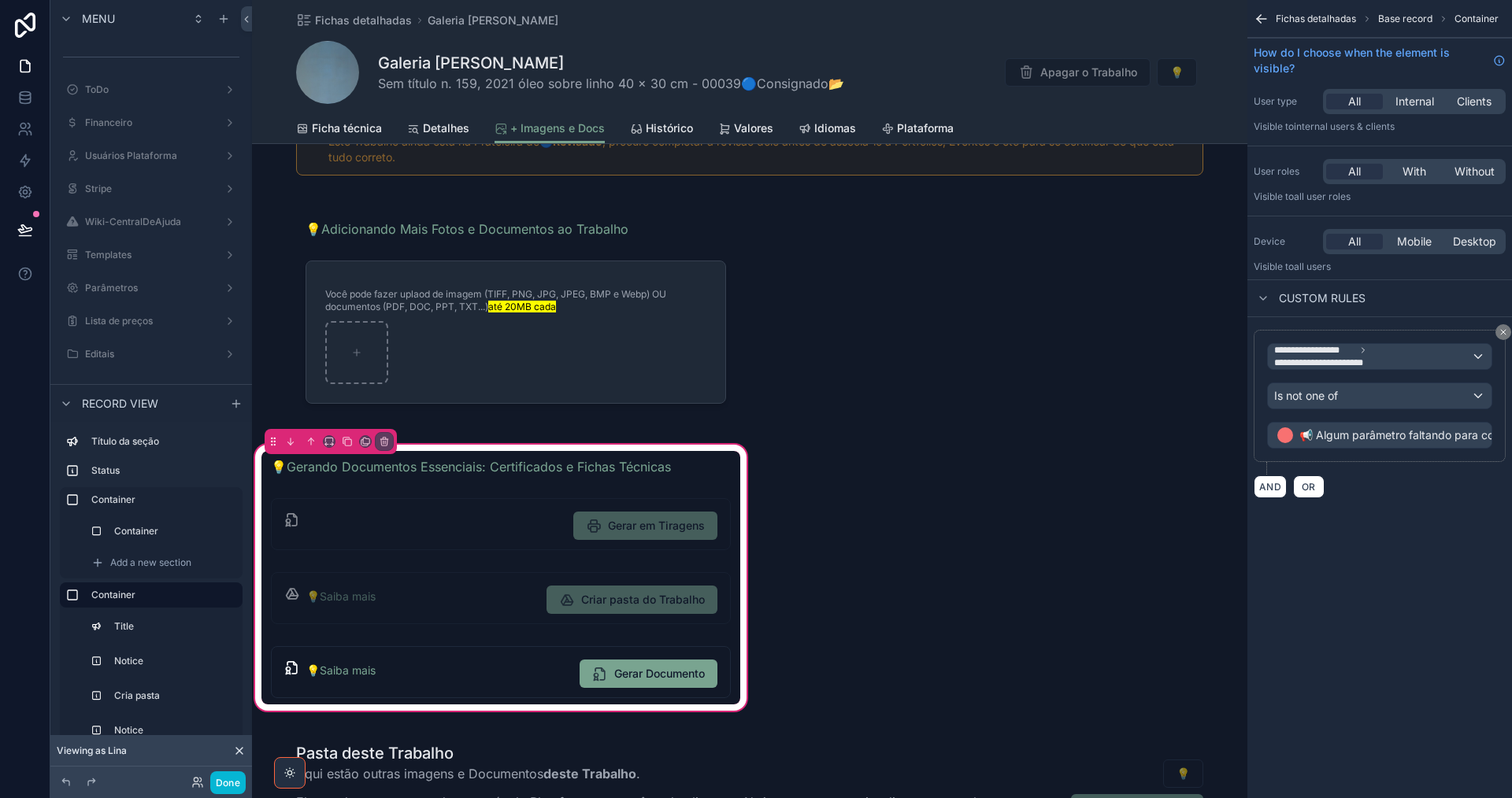
click at [473, 485] on div "💡Gerando Documentos Essenciais: Certificados e Fichas Técnicas Gerar em Tiragen…" at bounding box center [501, 578] width 479 height 253
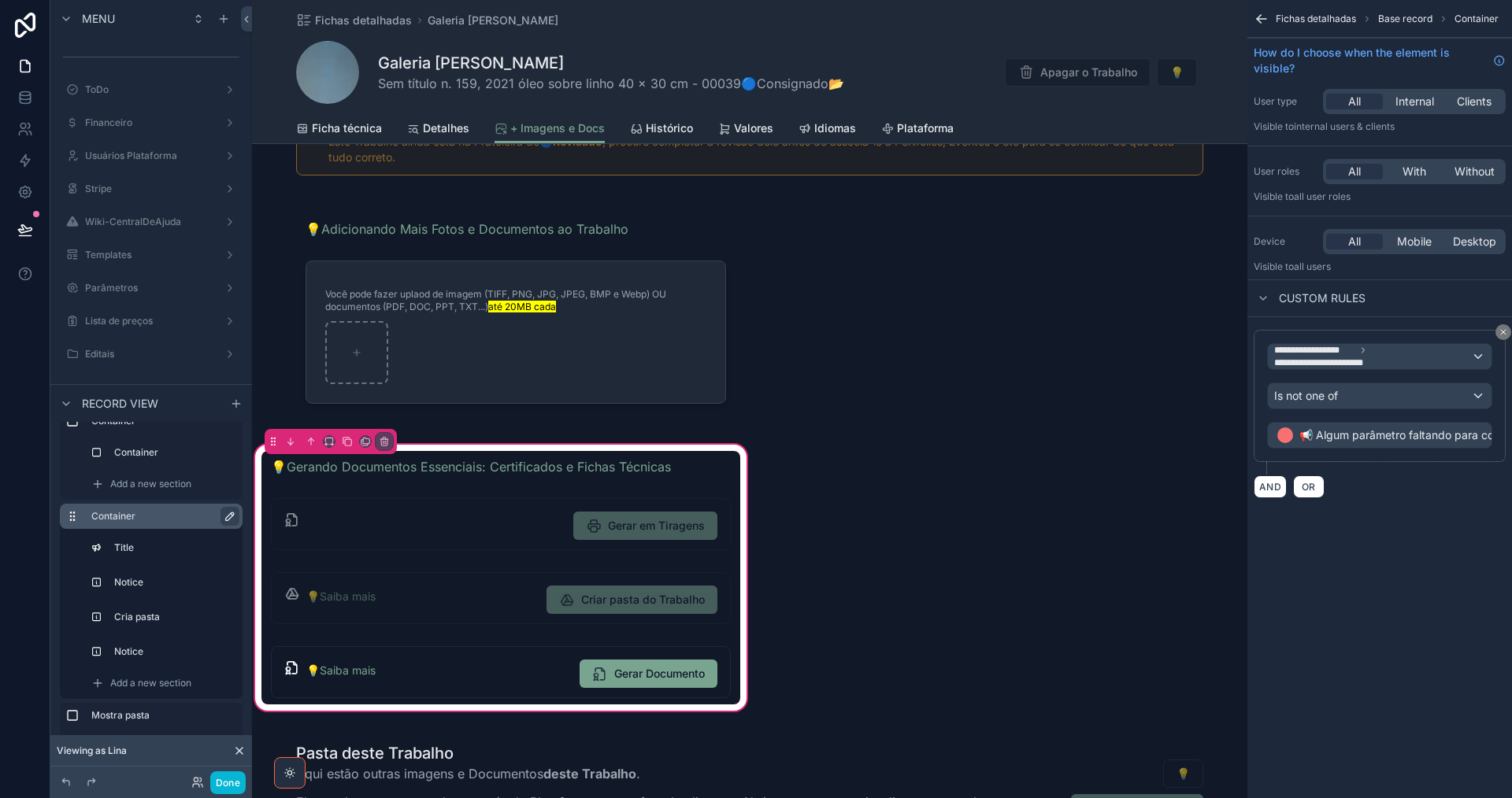
click at [231, 515] on icon "scrollable content" at bounding box center [230, 516] width 12 height 12
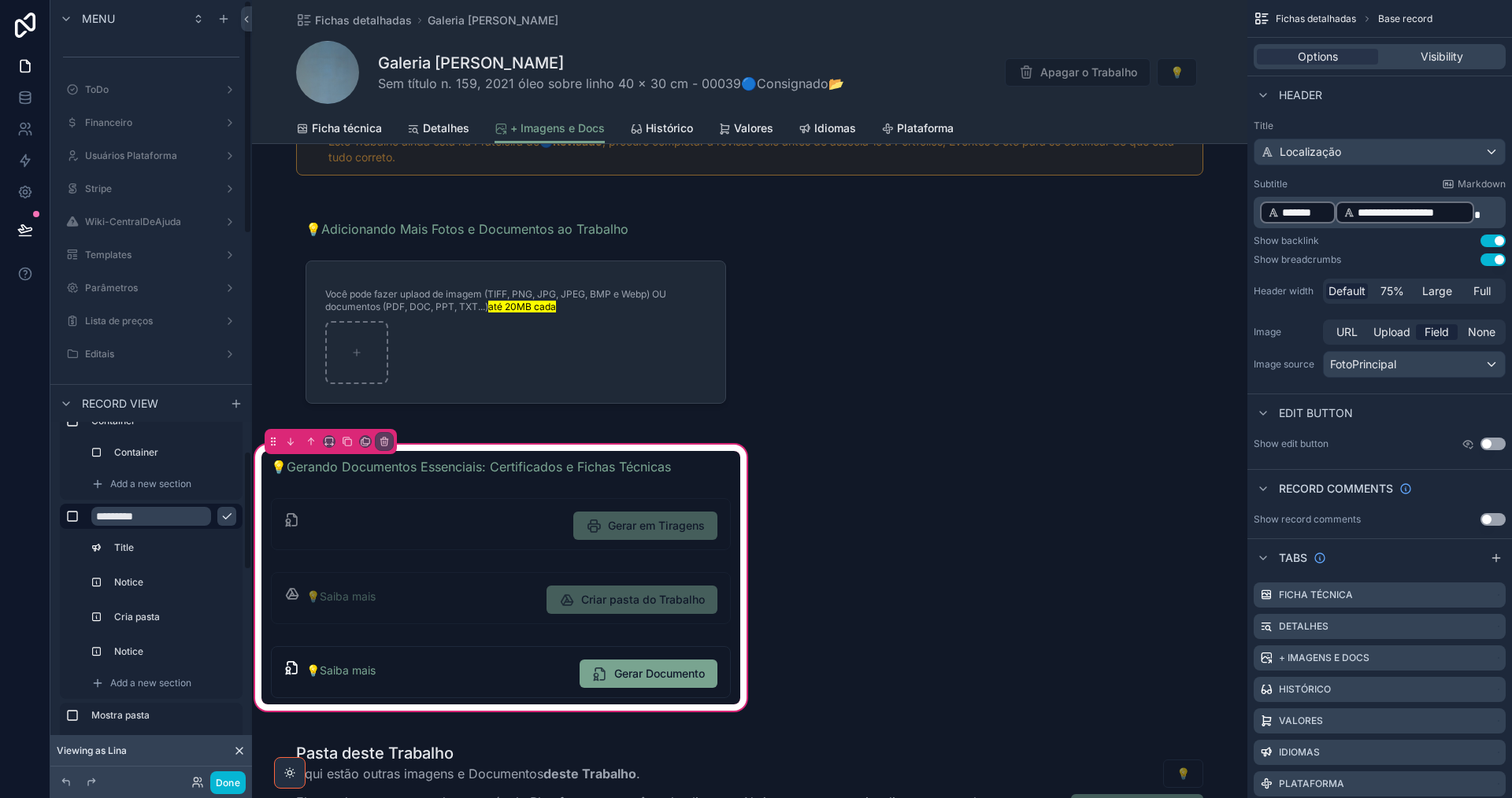
type input "*"
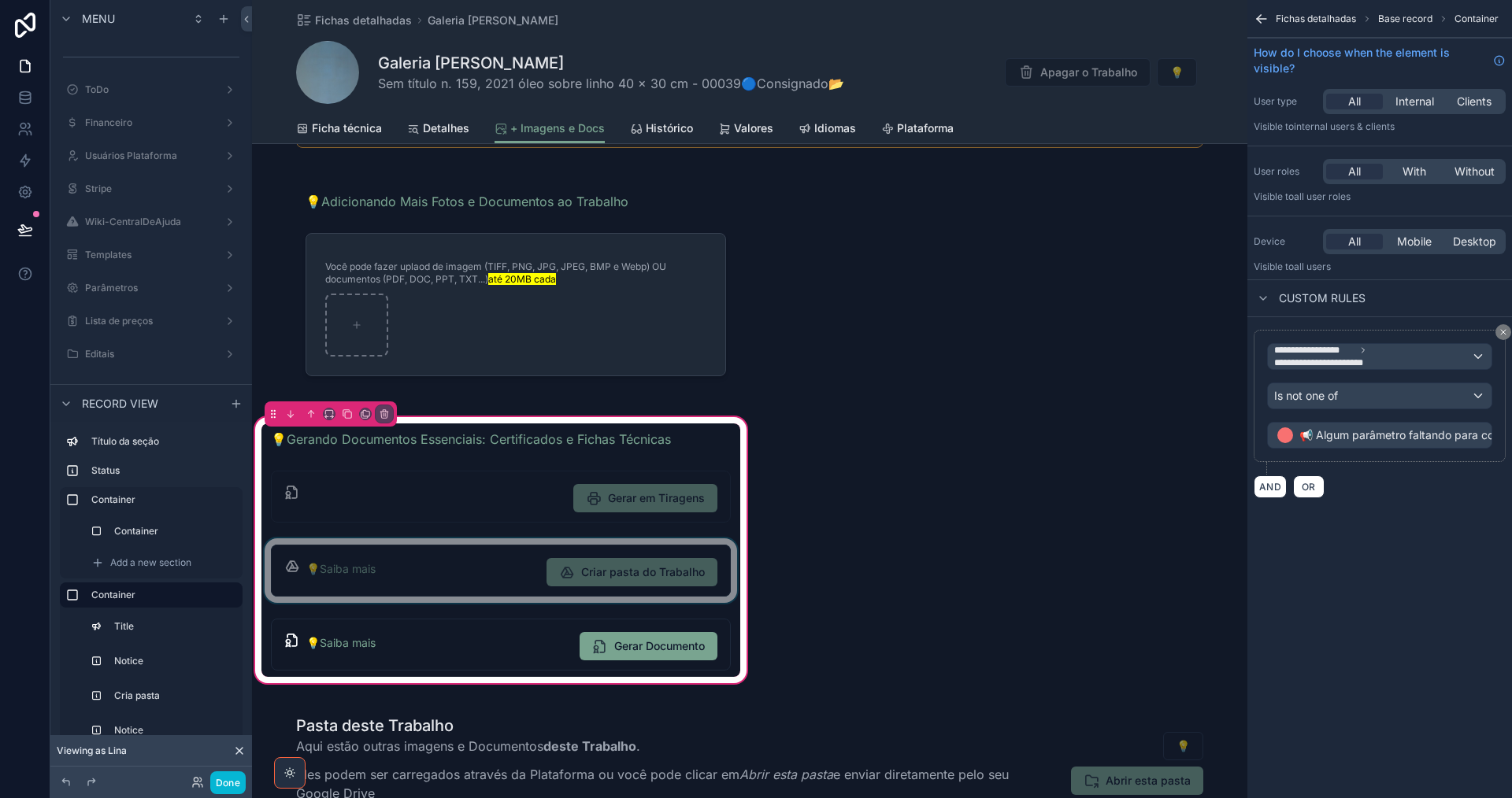
scroll to position [157, 0]
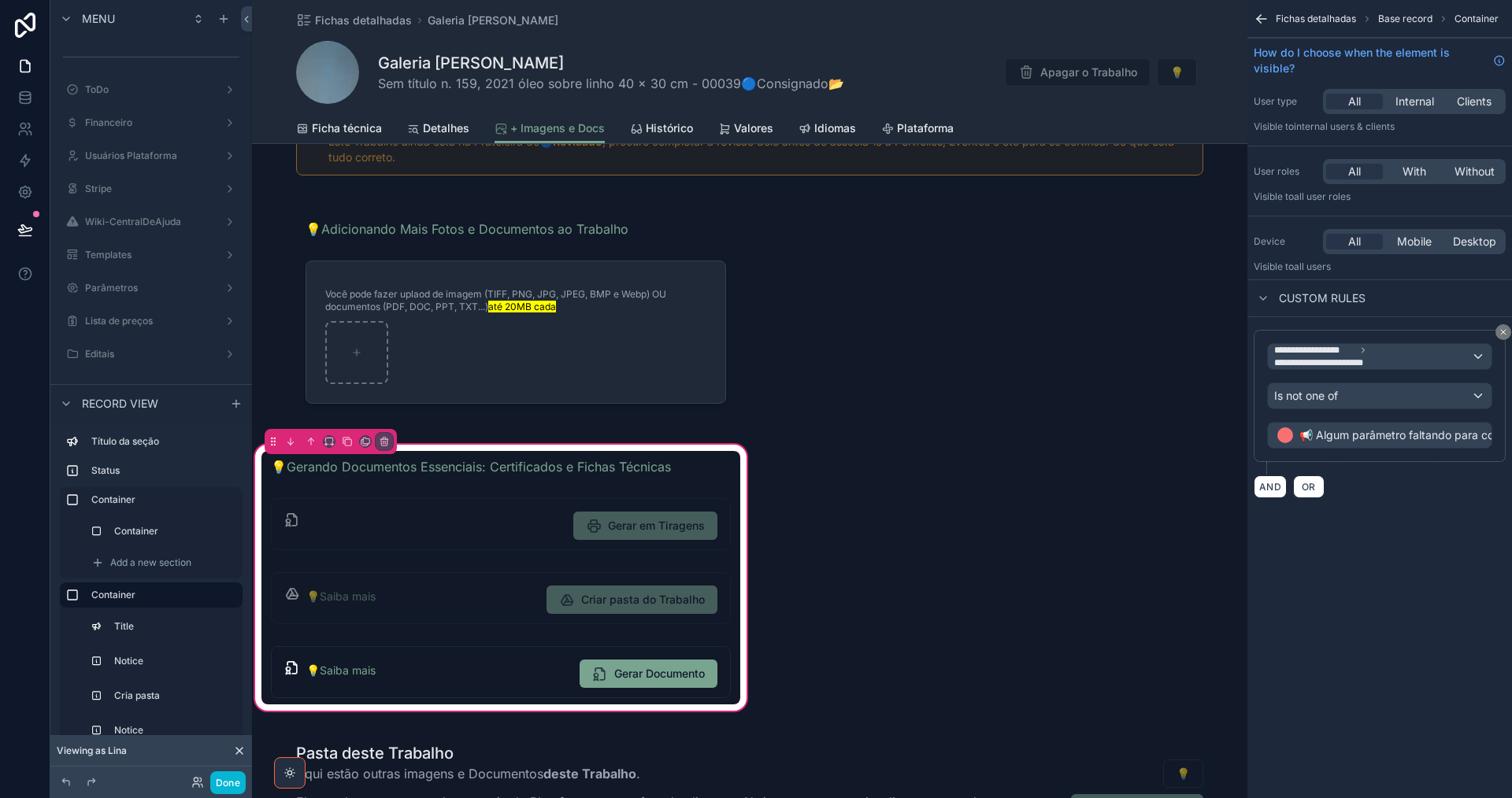
click at [736, 493] on div "💡Gerando Documentos Essenciais: Certificados e Fichas Técnicas Gerar em Tiragen…" at bounding box center [501, 578] width 498 height 272
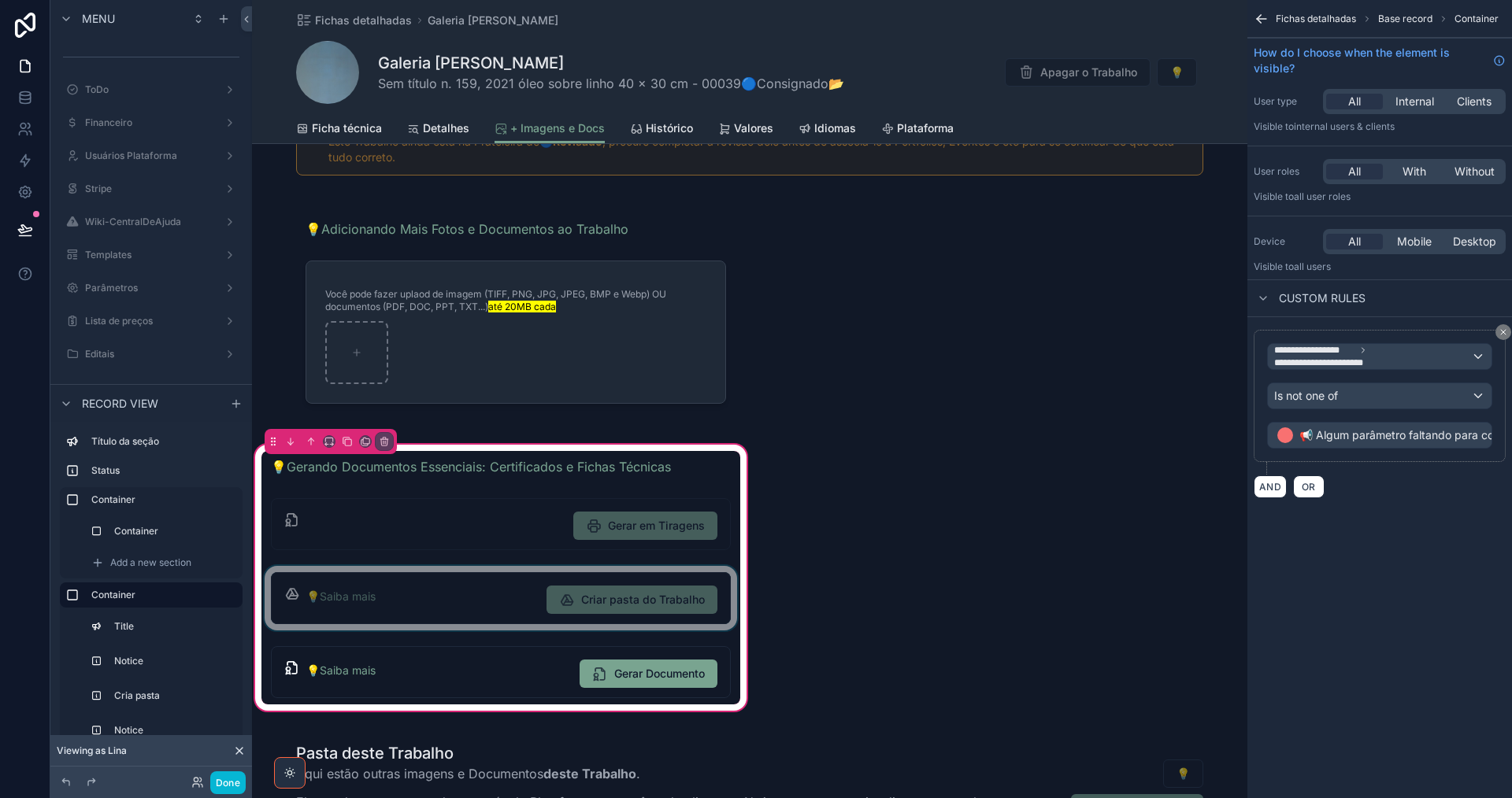
click at [487, 611] on div "scrollable content" at bounding box center [501, 598] width 479 height 65
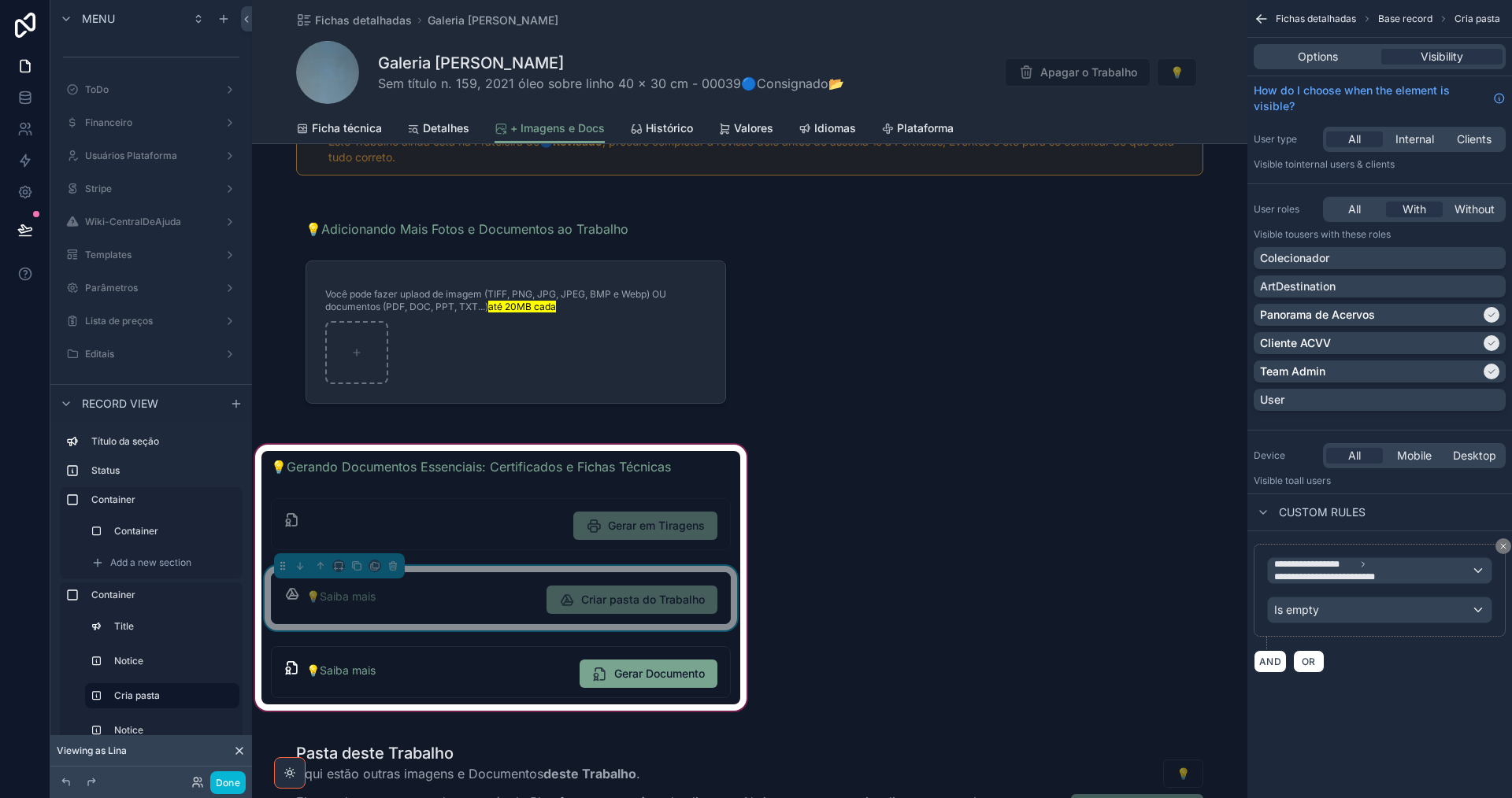
click at [487, 611] on div "💡Saiba mais Criar pasta do Trabalho" at bounding box center [512, 600] width 411 height 28
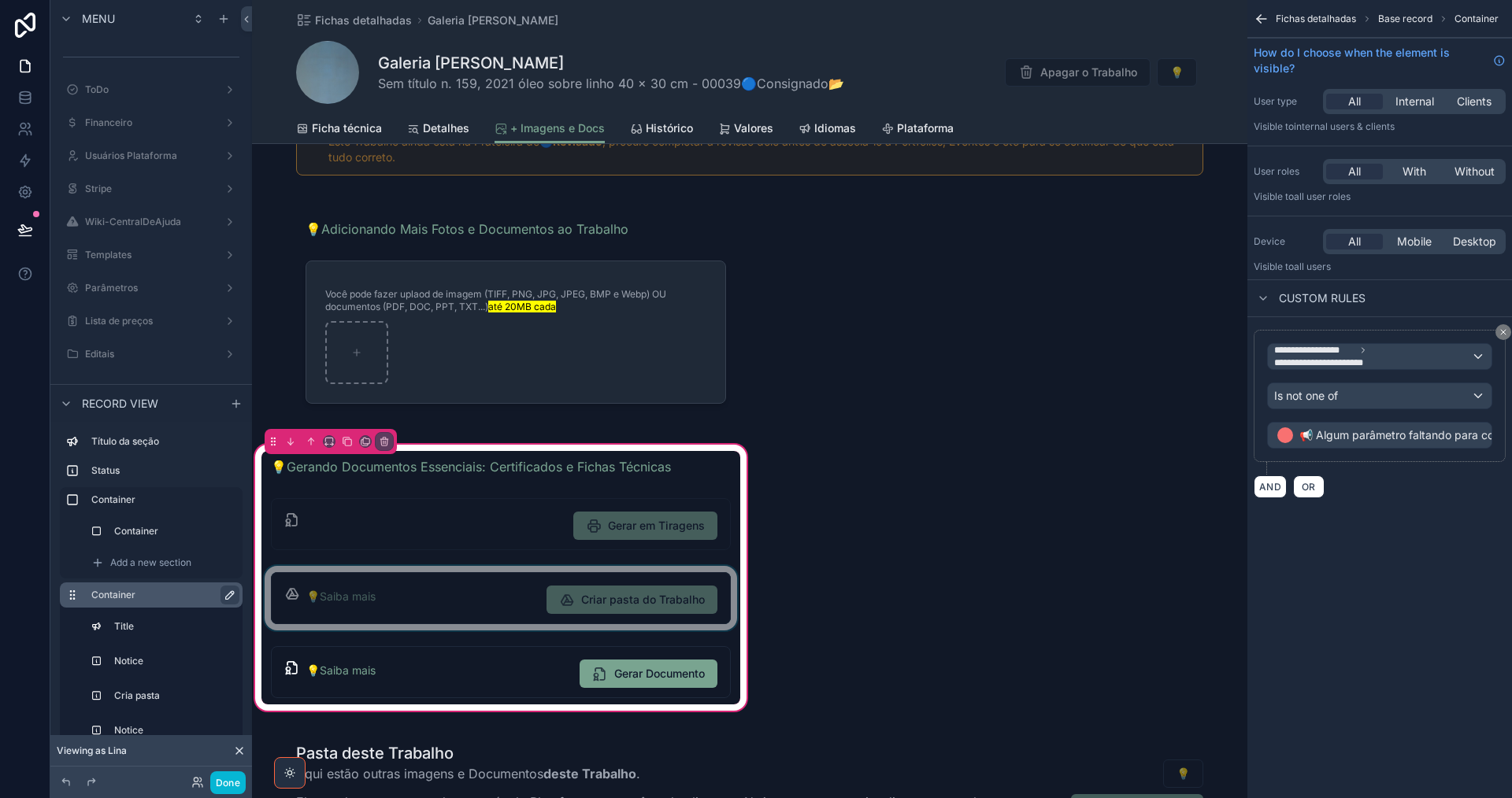
click at [231, 595] on icon "scrollable content" at bounding box center [230, 595] width 12 height 12
click at [169, 596] on input "*" at bounding box center [151, 595] width 120 height 19
type input "**********"
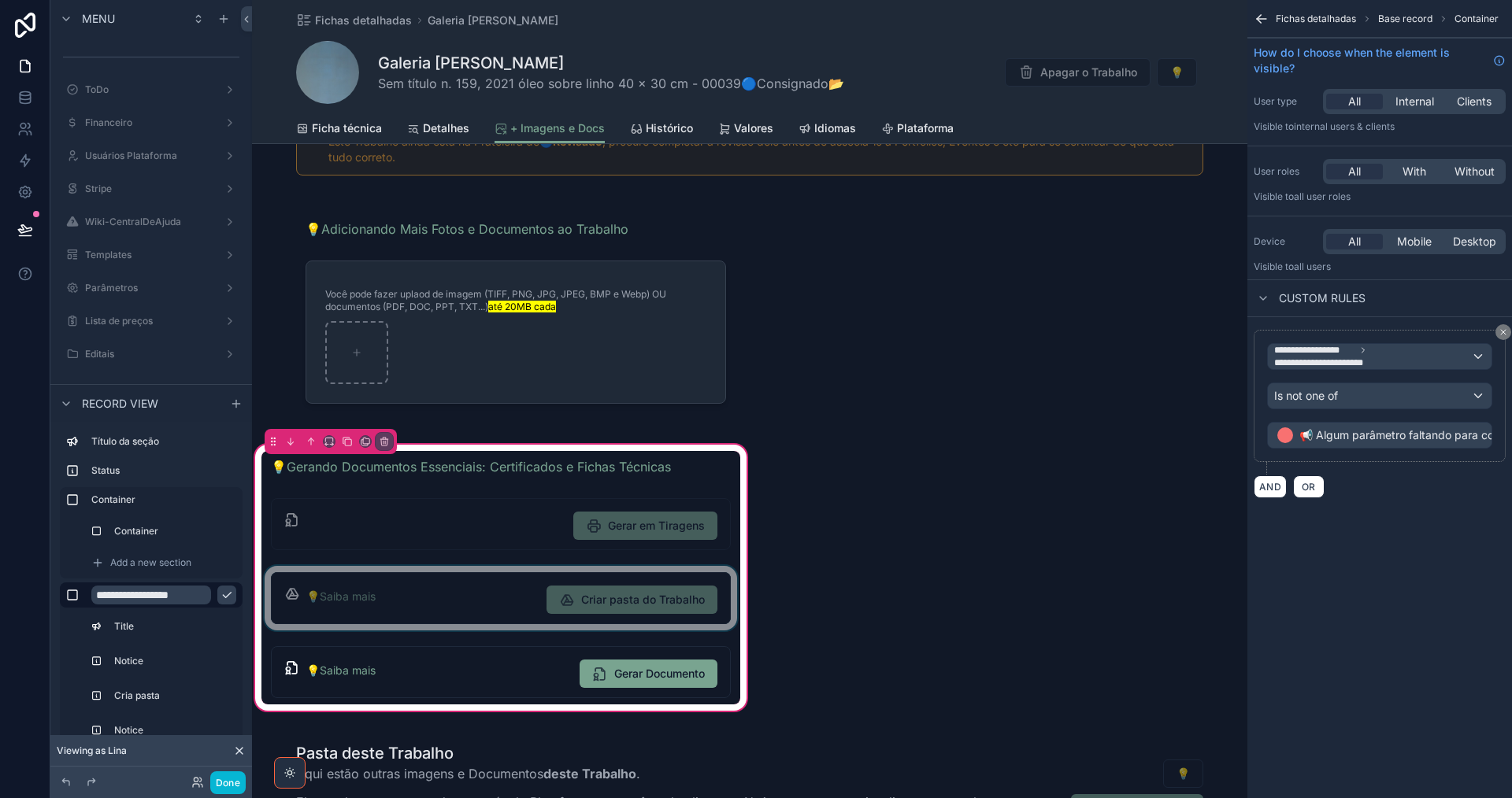
click at [224, 593] on icon "scrollable content" at bounding box center [226, 595] width 12 height 12
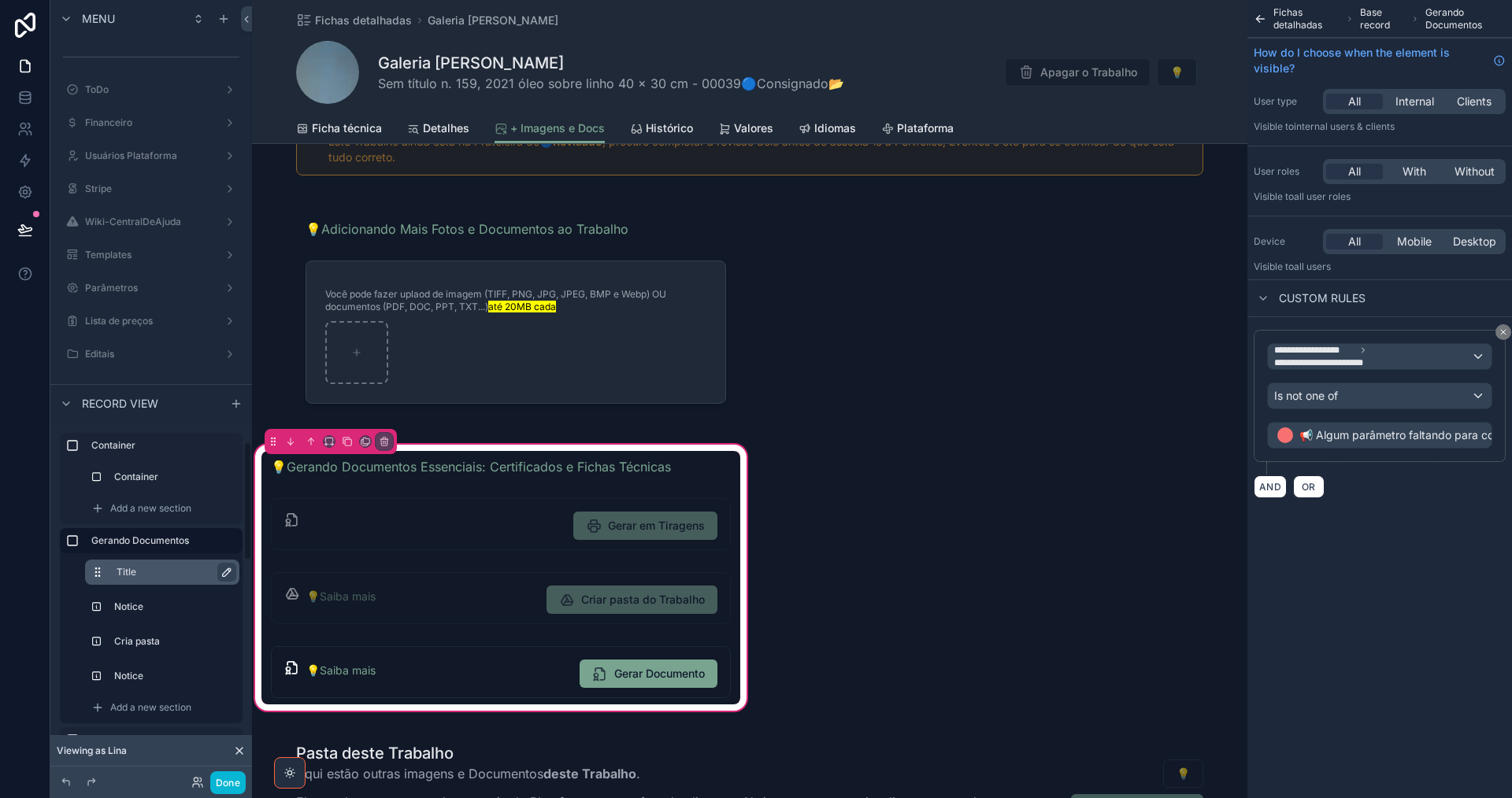
scroll to position [79, 0]
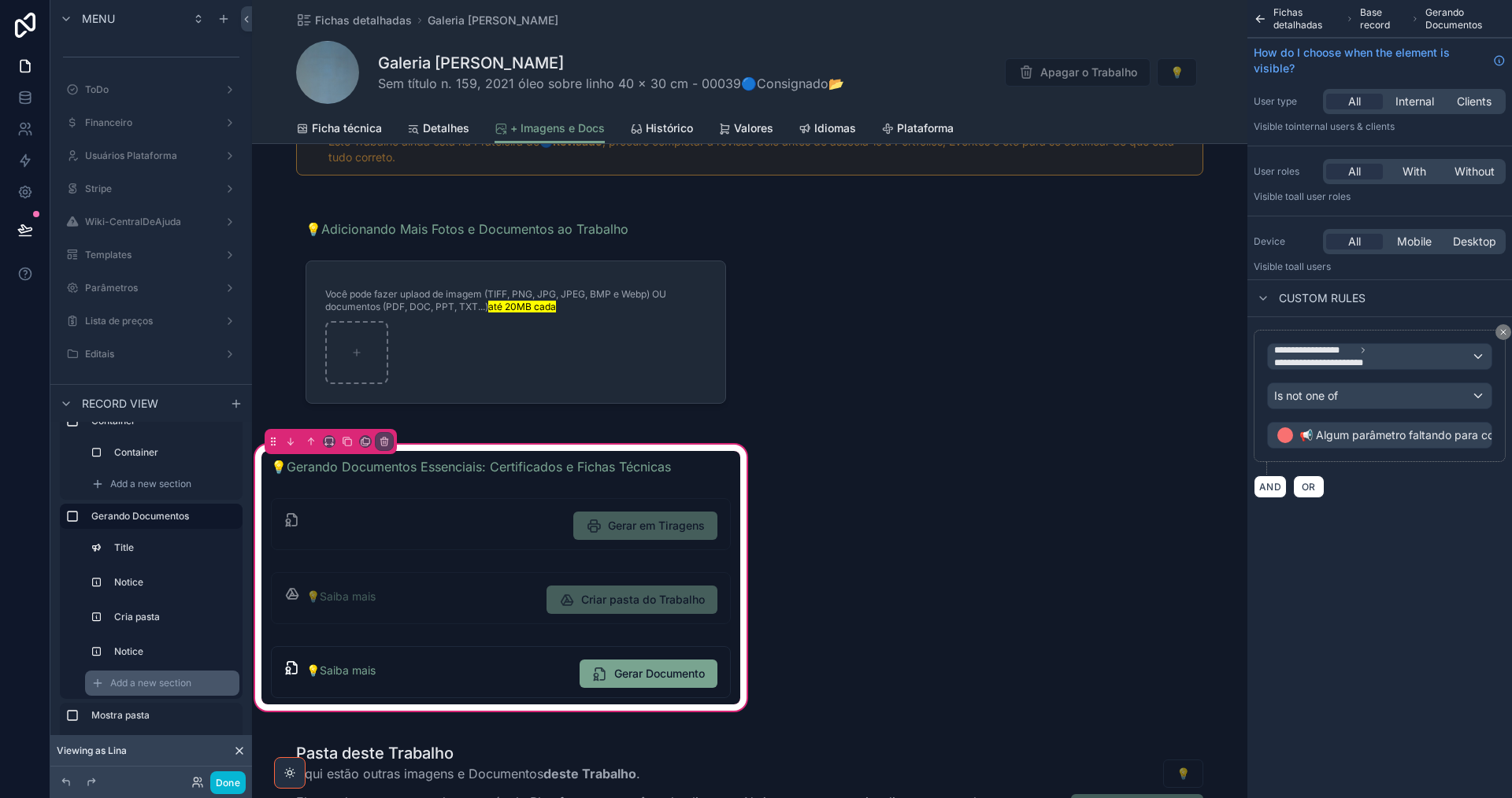
click at [178, 683] on span "Add a new section" at bounding box center [150, 683] width 81 height 12
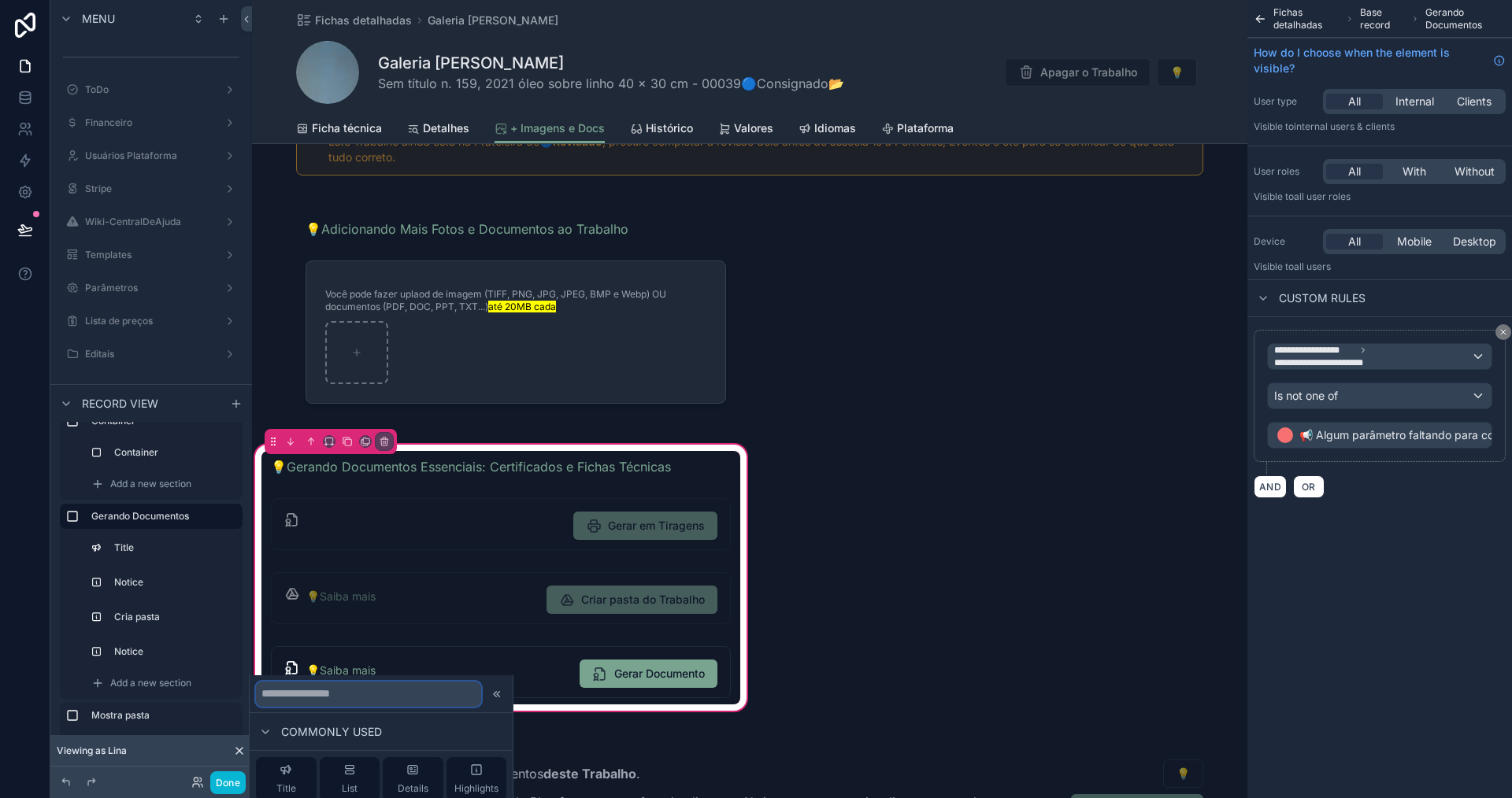
click at [346, 693] on input "text" at bounding box center [369, 694] width 225 height 25
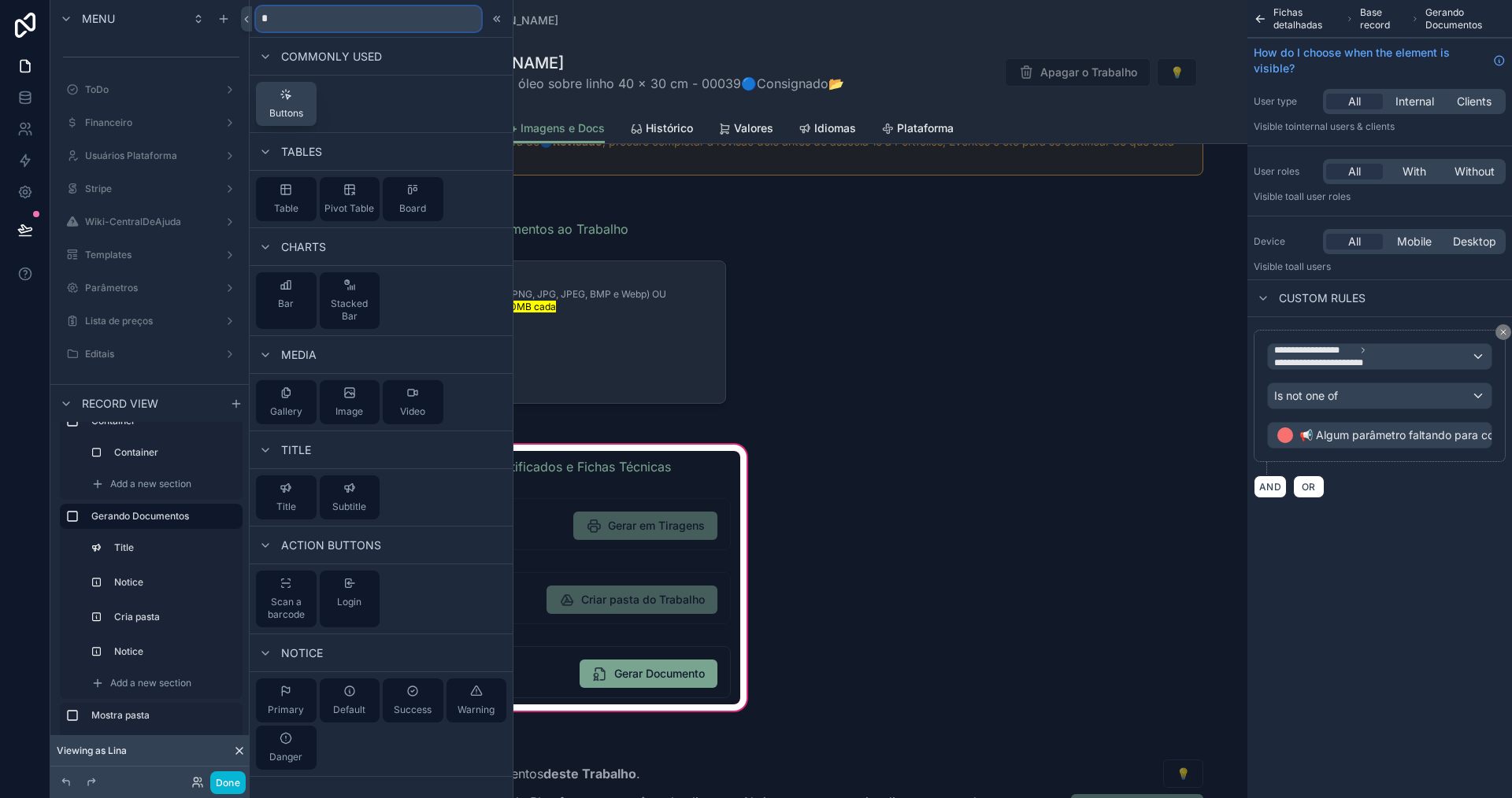
type input "*"
click at [292, 120] on button "Buttons" at bounding box center [286, 104] width 60 height 44
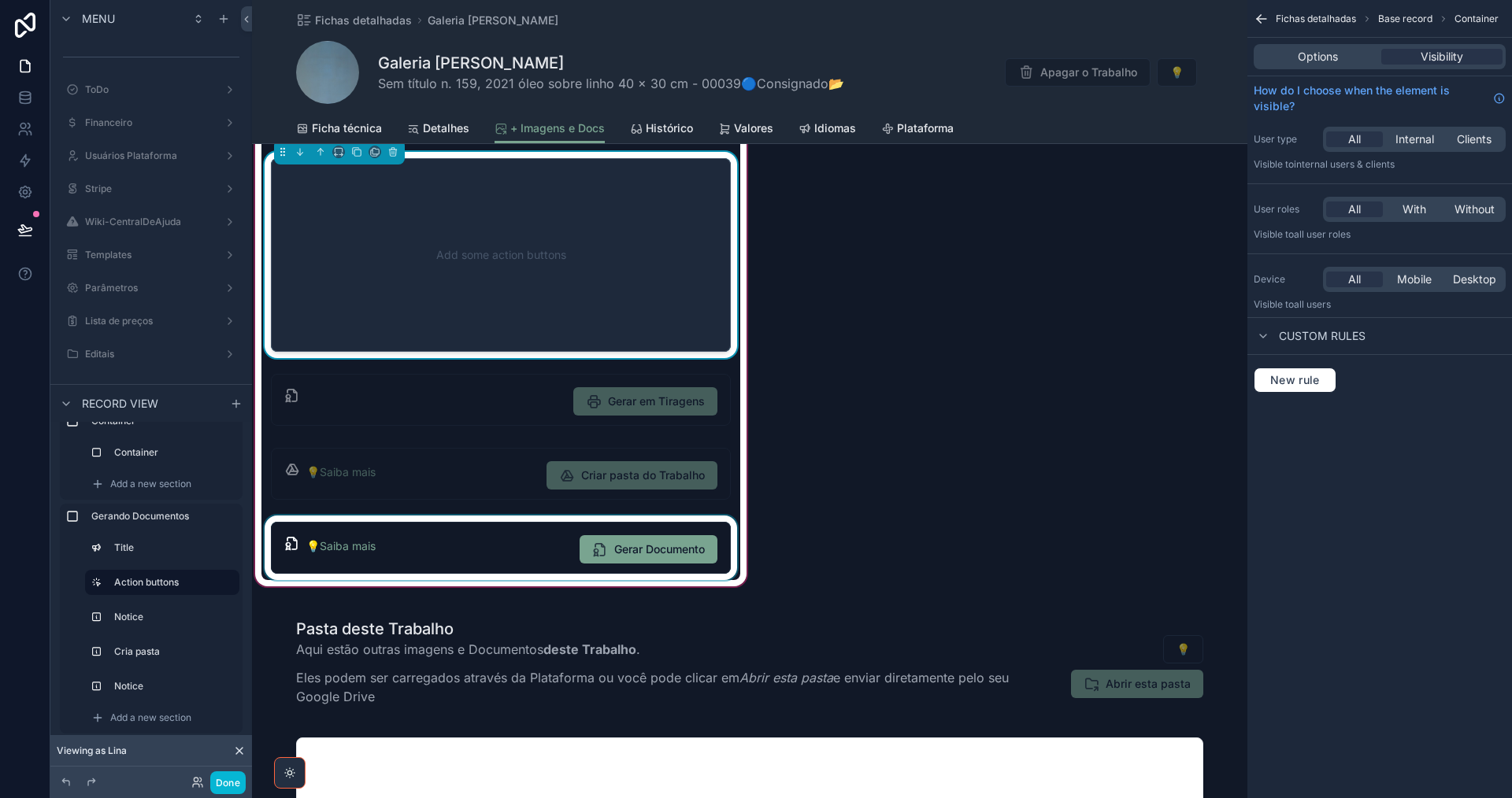
scroll to position [340, 0]
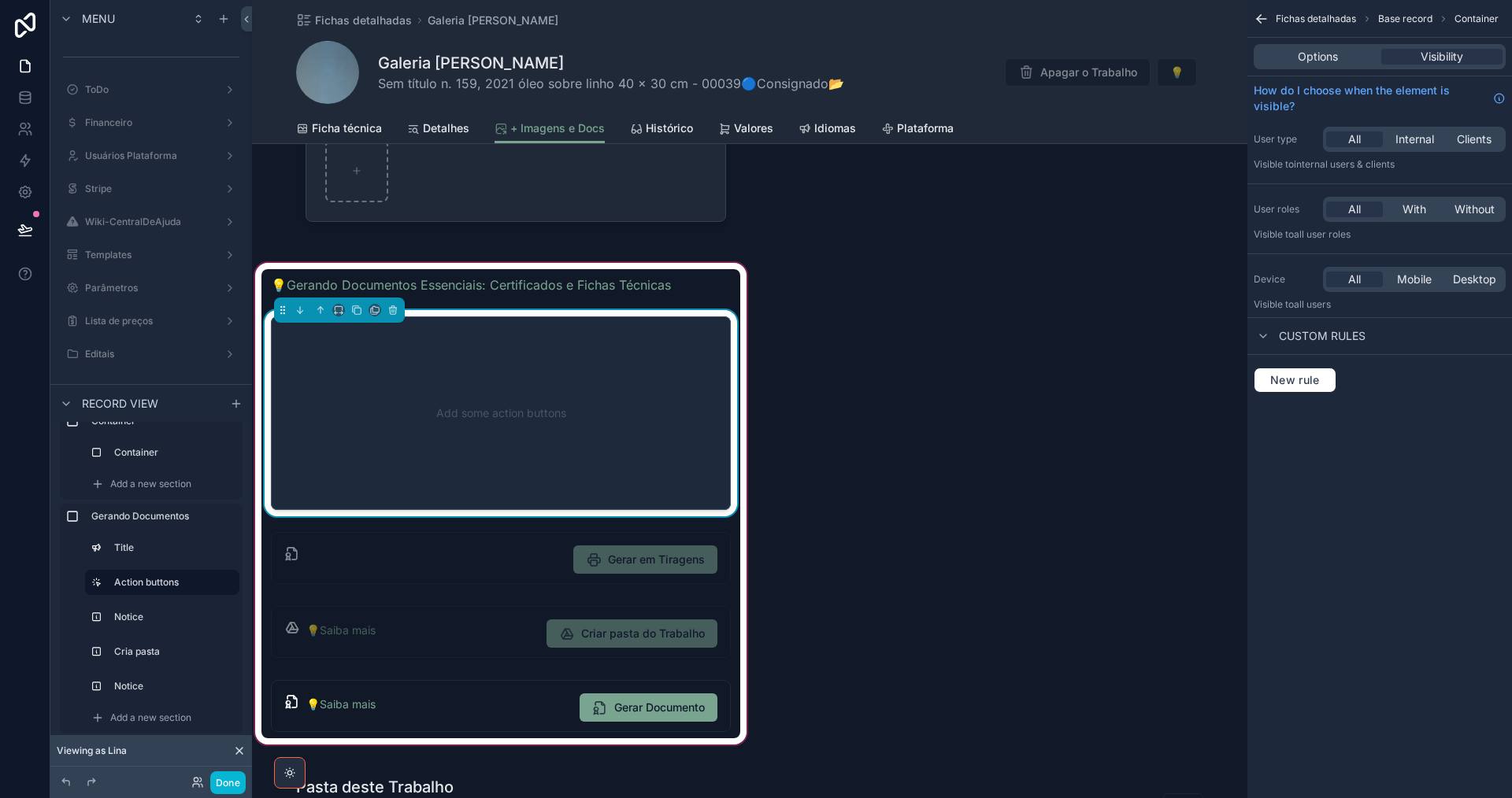
click at [418, 405] on div "Add some action buttons" at bounding box center [501, 413] width 408 height 141
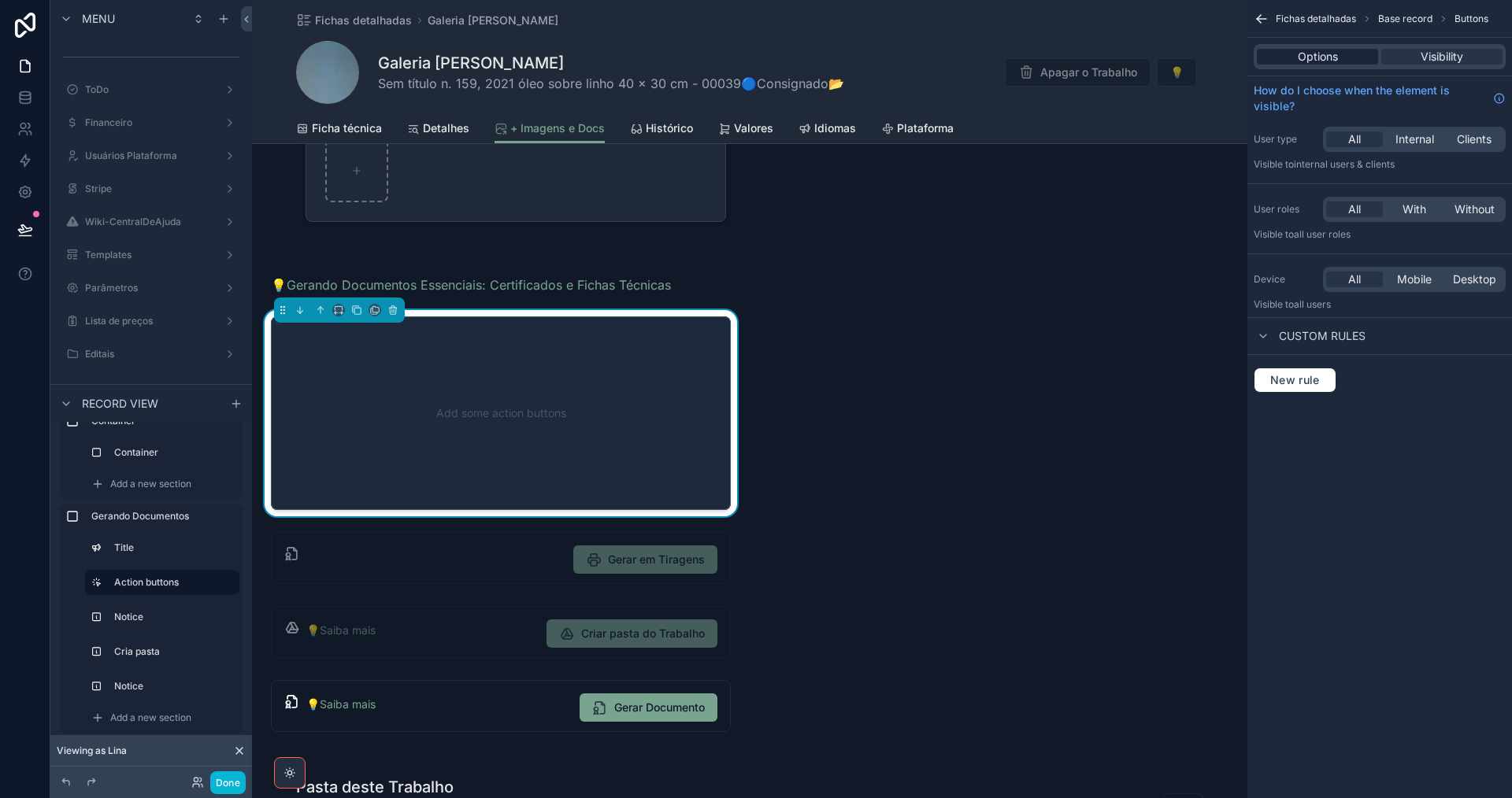
click at [1315, 55] on span "Options" at bounding box center [1318, 57] width 40 height 16
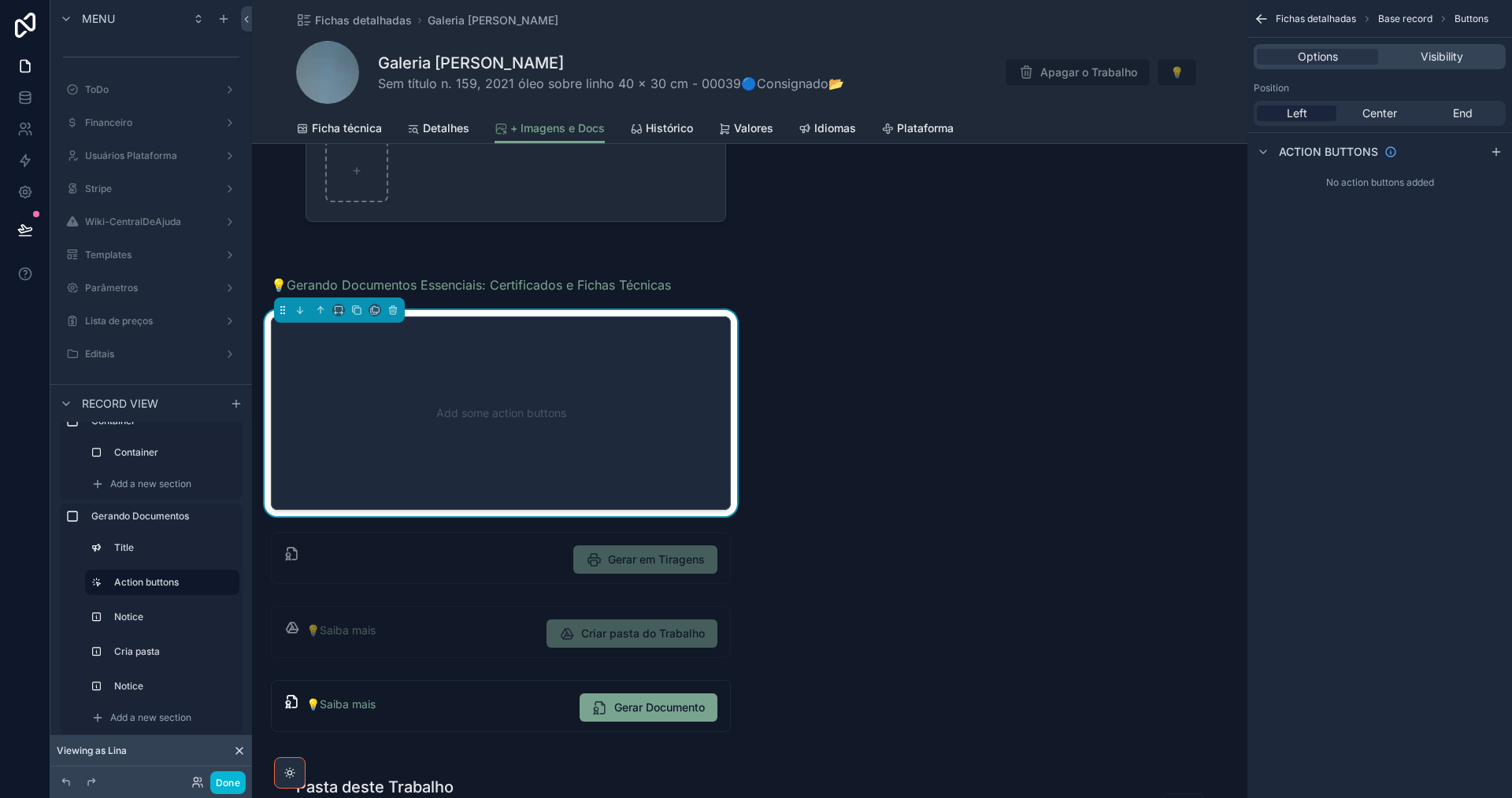
click at [1311, 116] on div "Left" at bounding box center [1296, 114] width 79 height 16
click at [1499, 143] on div "scrollable content" at bounding box center [1496, 152] width 19 height 19
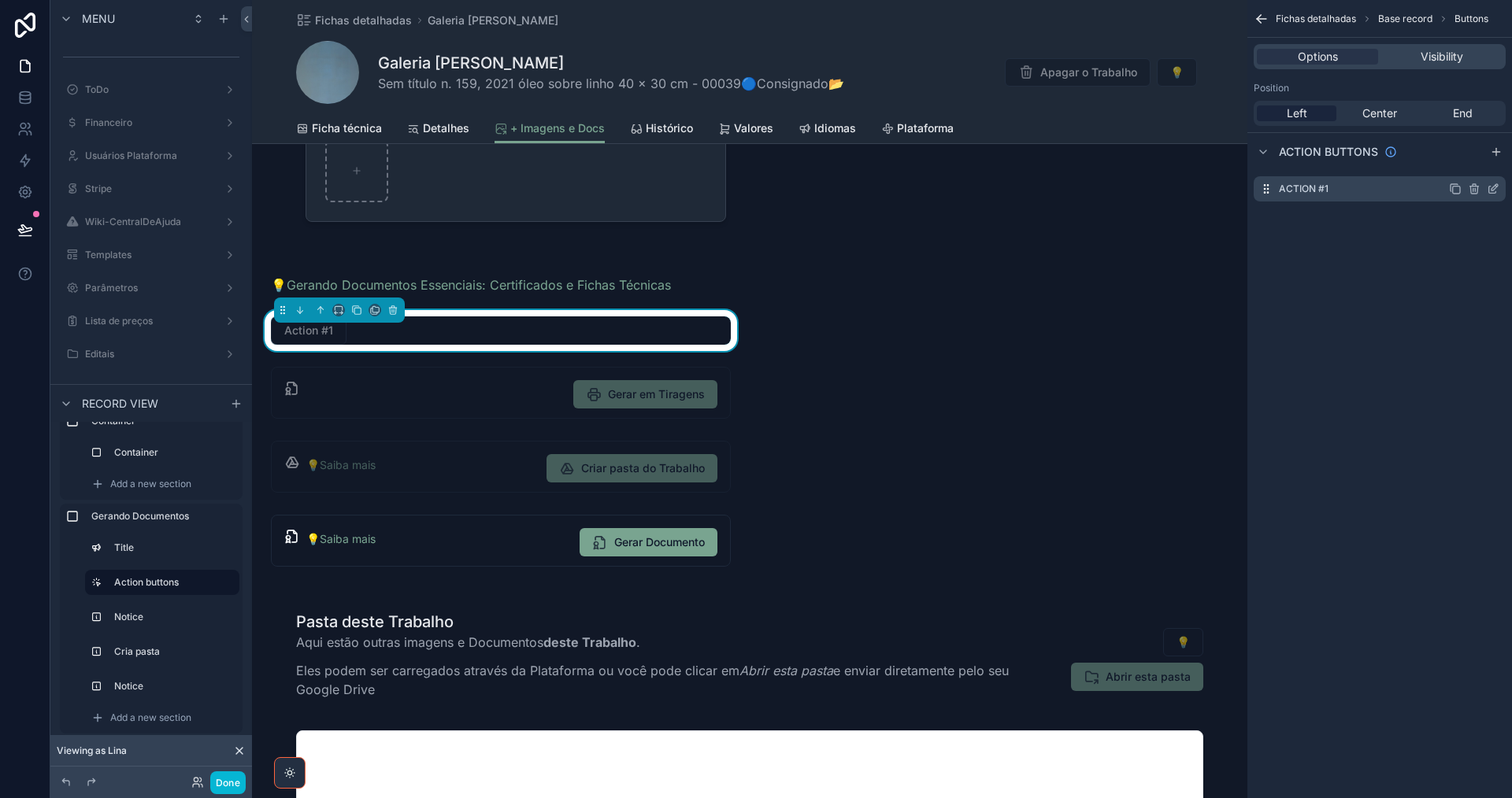
click at [1339, 186] on div "Action #1" at bounding box center [1379, 189] width 252 height 25
click at [1490, 188] on icon "scrollable content" at bounding box center [1493, 189] width 12 height 12
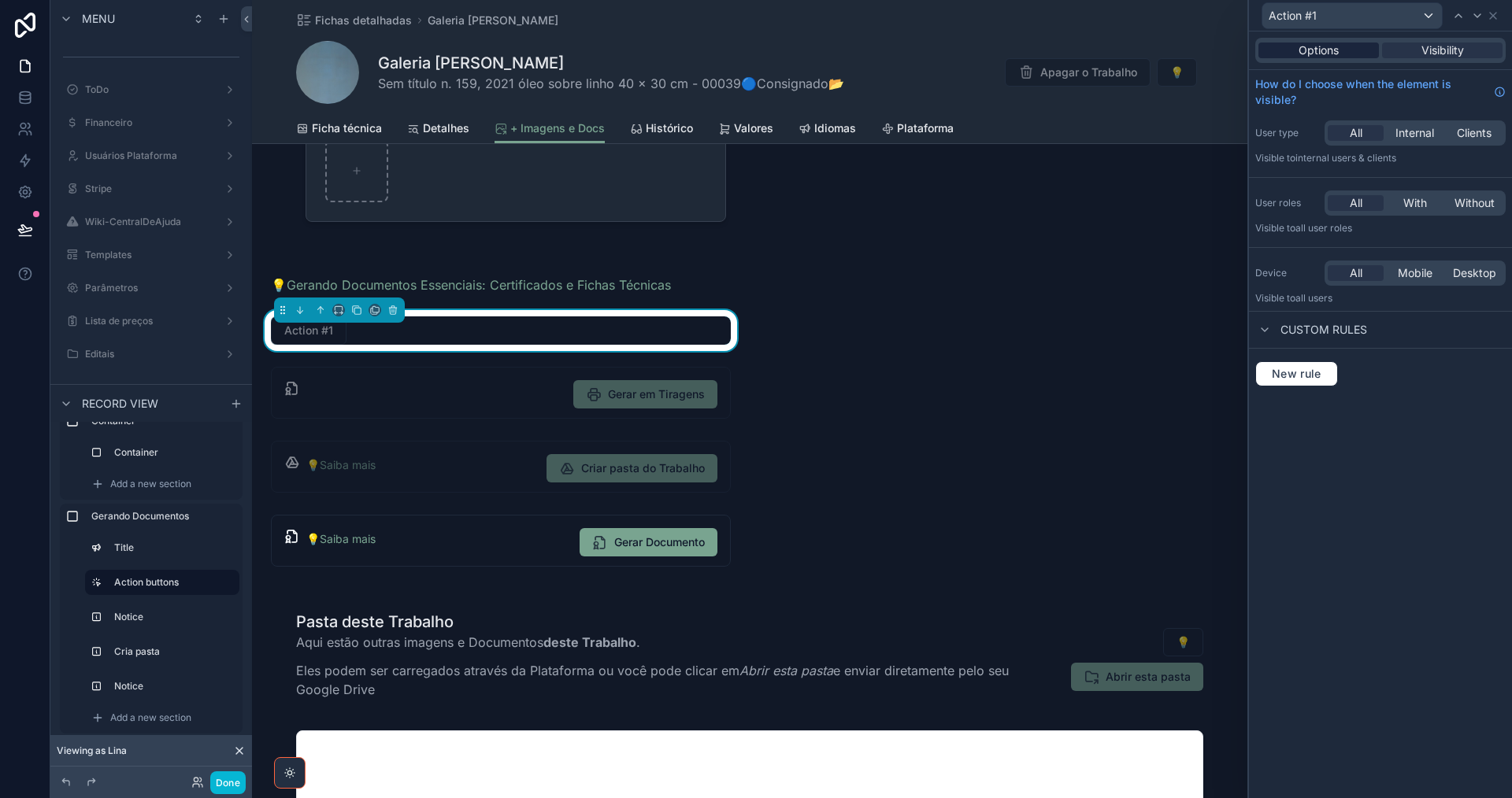
click at [1332, 50] on span "Options" at bounding box center [1319, 51] width 40 height 16
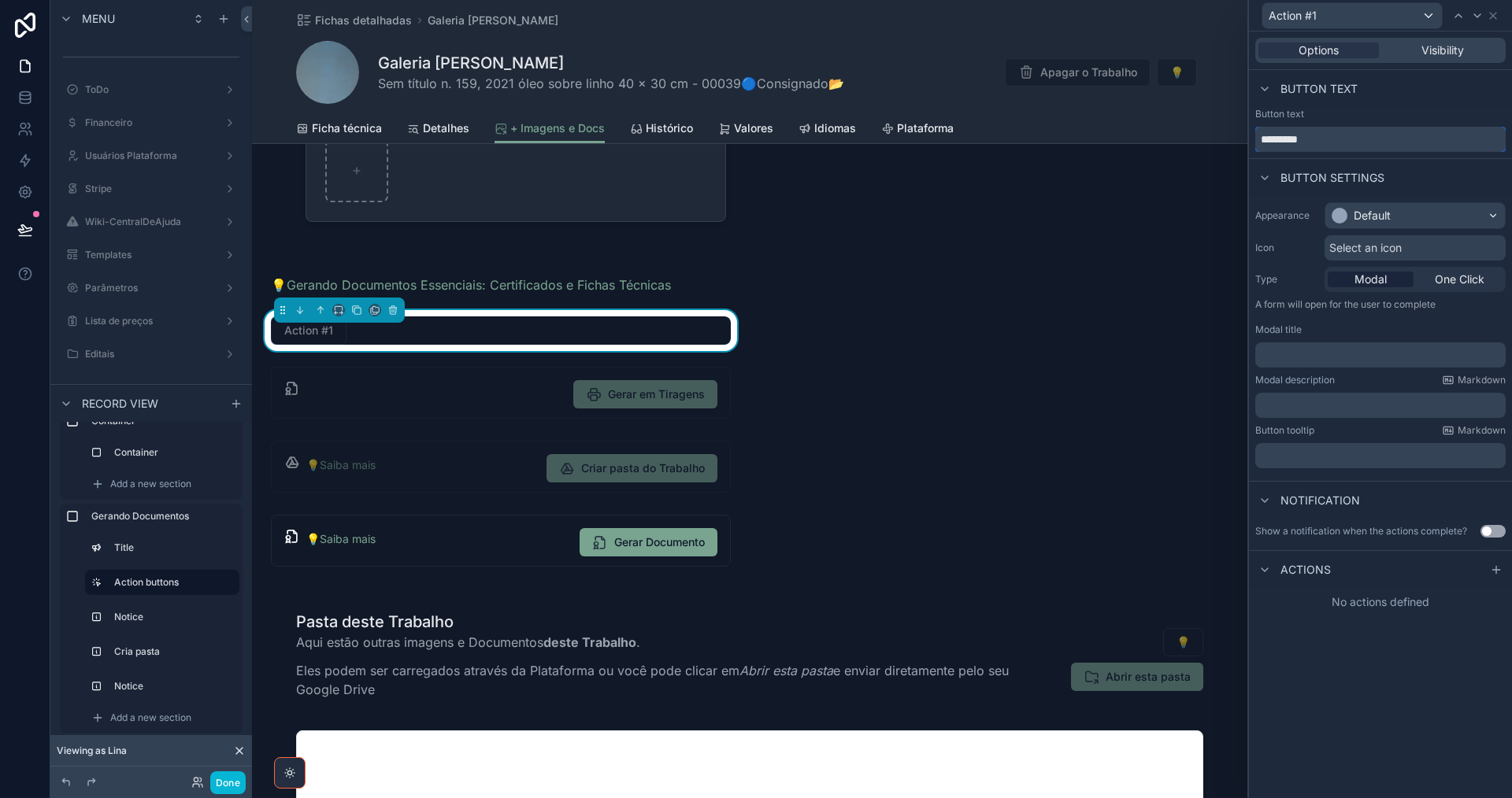
drag, startPoint x: 1331, startPoint y: 138, endPoint x: 1252, endPoint y: 142, distance: 79.1
click at [1253, 142] on div "Button text *********" at bounding box center [1380, 130] width 263 height 44
paste input "**********"
type input "**********"
click at [1427, 216] on div "Default" at bounding box center [1415, 216] width 180 height 25
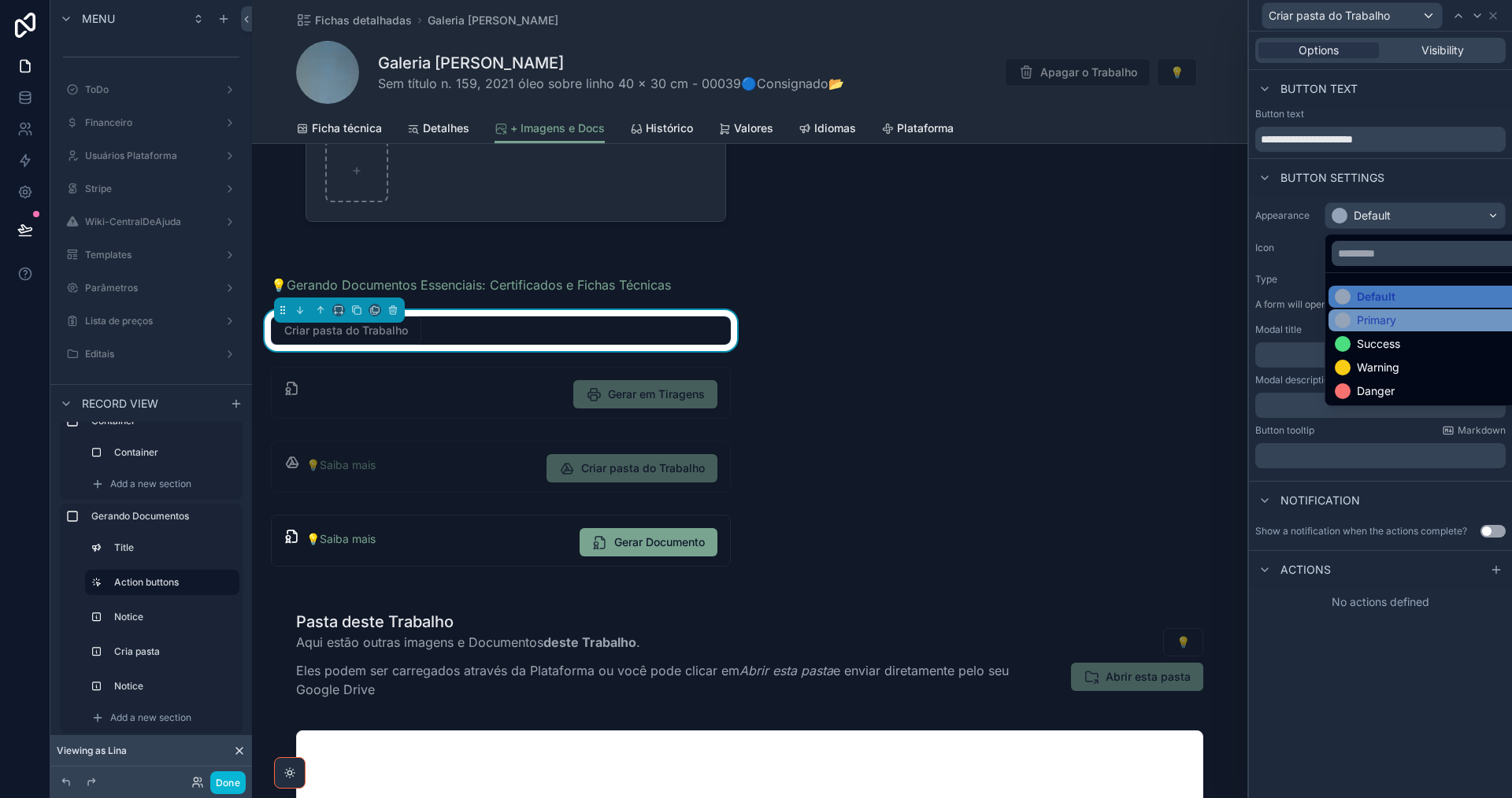
click at [1418, 318] on div "Primary" at bounding box center [1433, 320] width 197 height 16
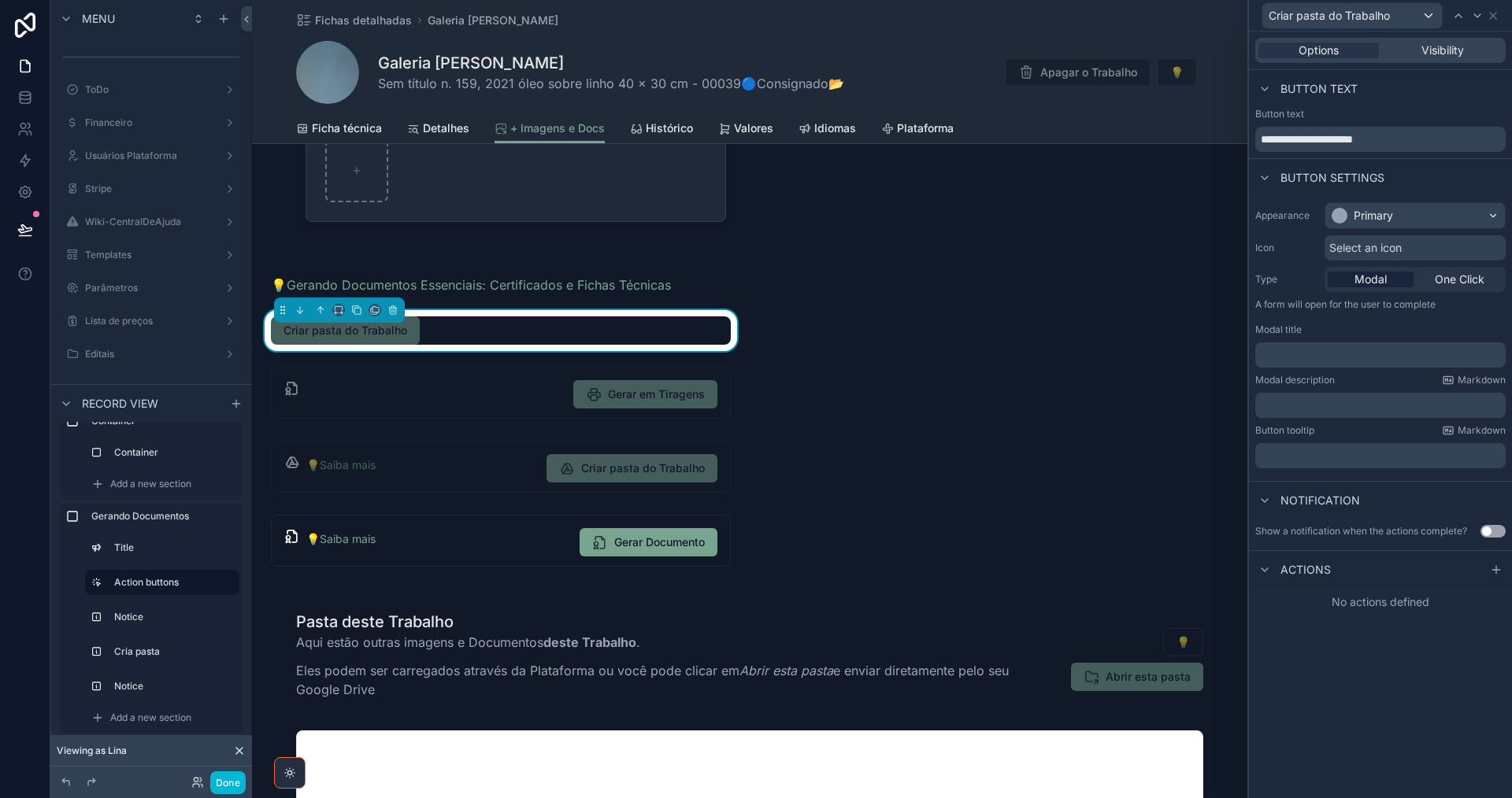
click at [1361, 244] on span "Select an icon" at bounding box center [1365, 248] width 72 height 16
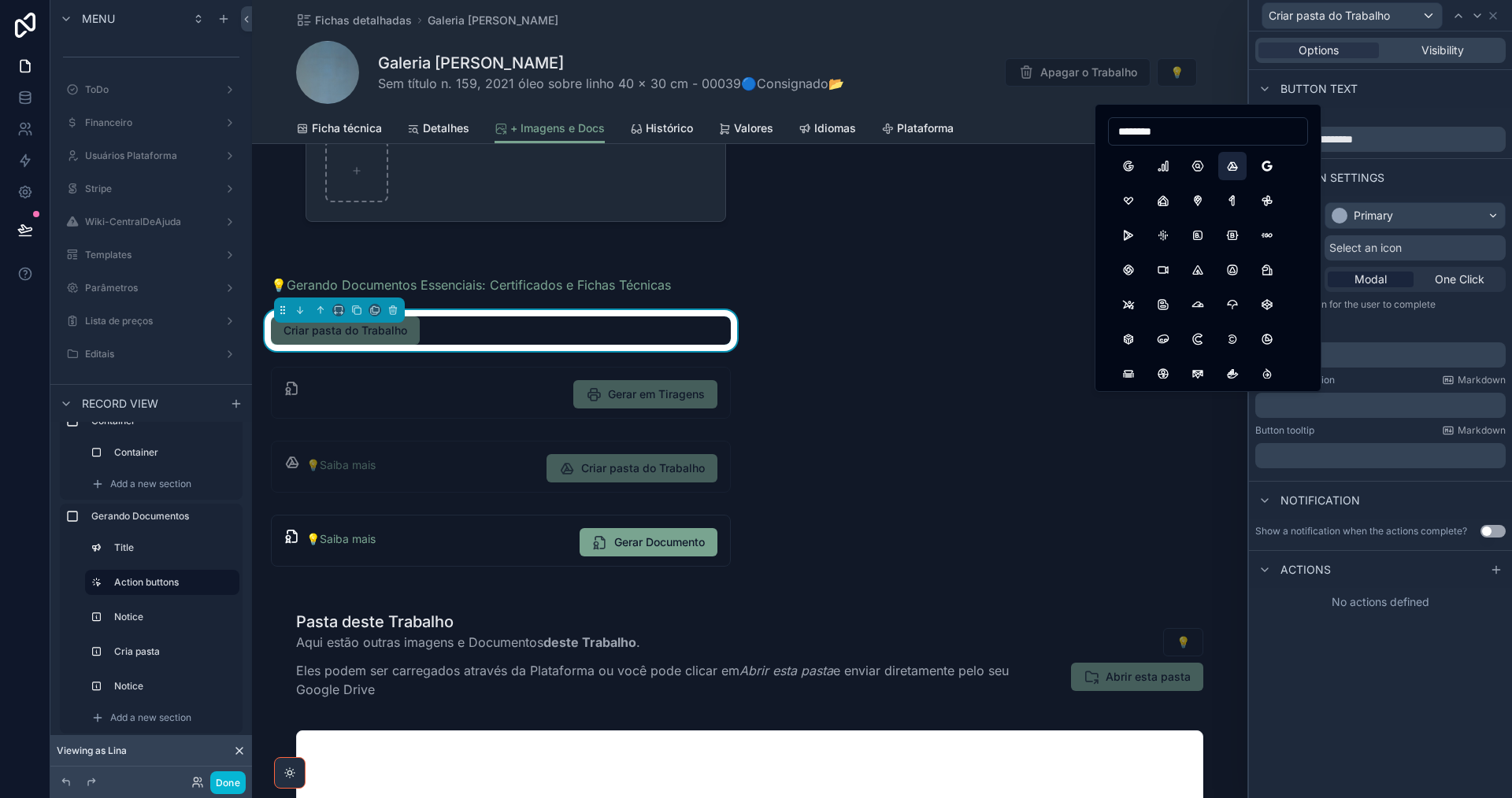
type input "********"
click at [1231, 174] on button "BrandGoogleDrive" at bounding box center [1232, 166] width 28 height 28
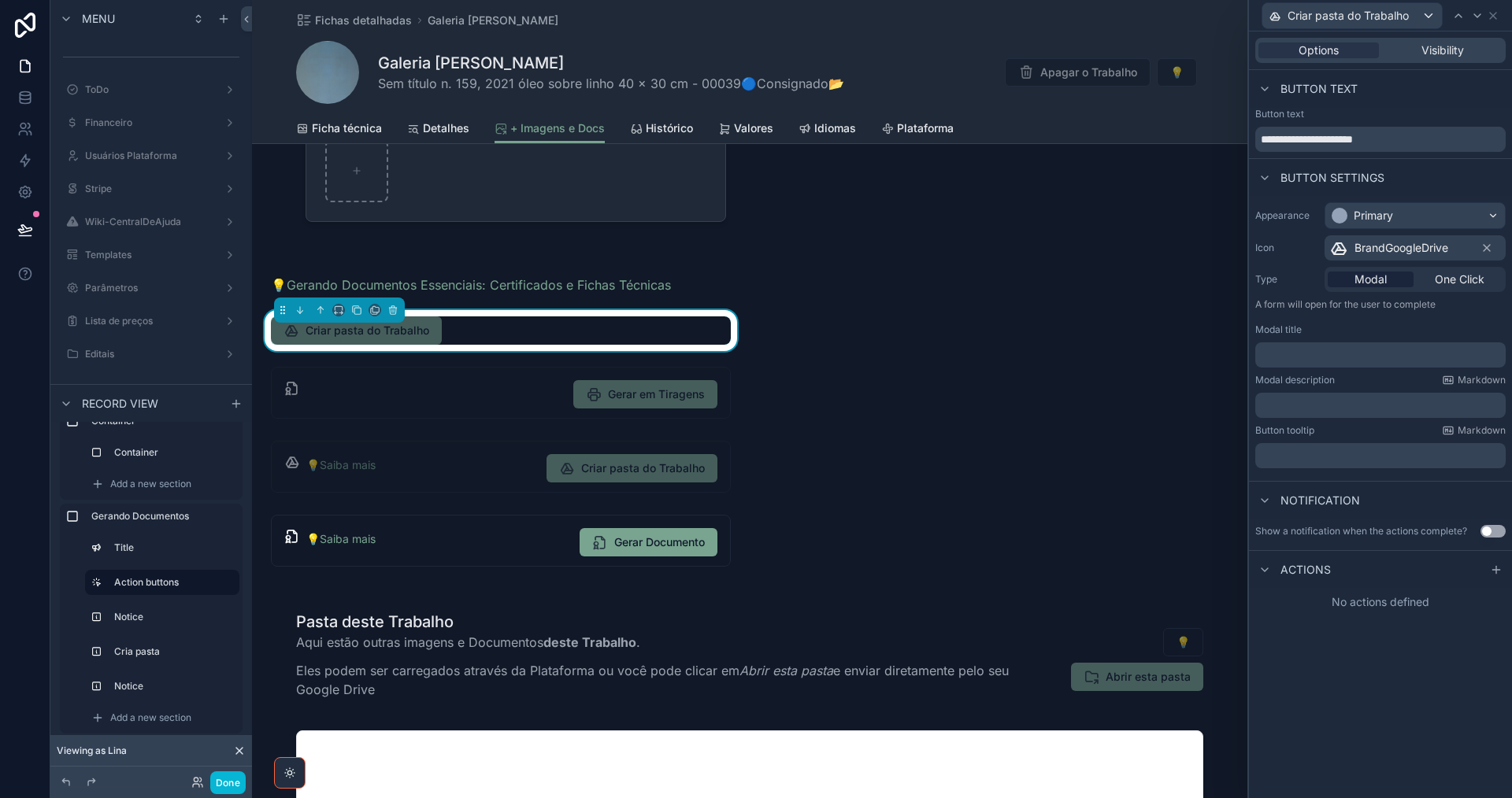
click at [1291, 360] on p "﻿" at bounding box center [1382, 355] width 241 height 16
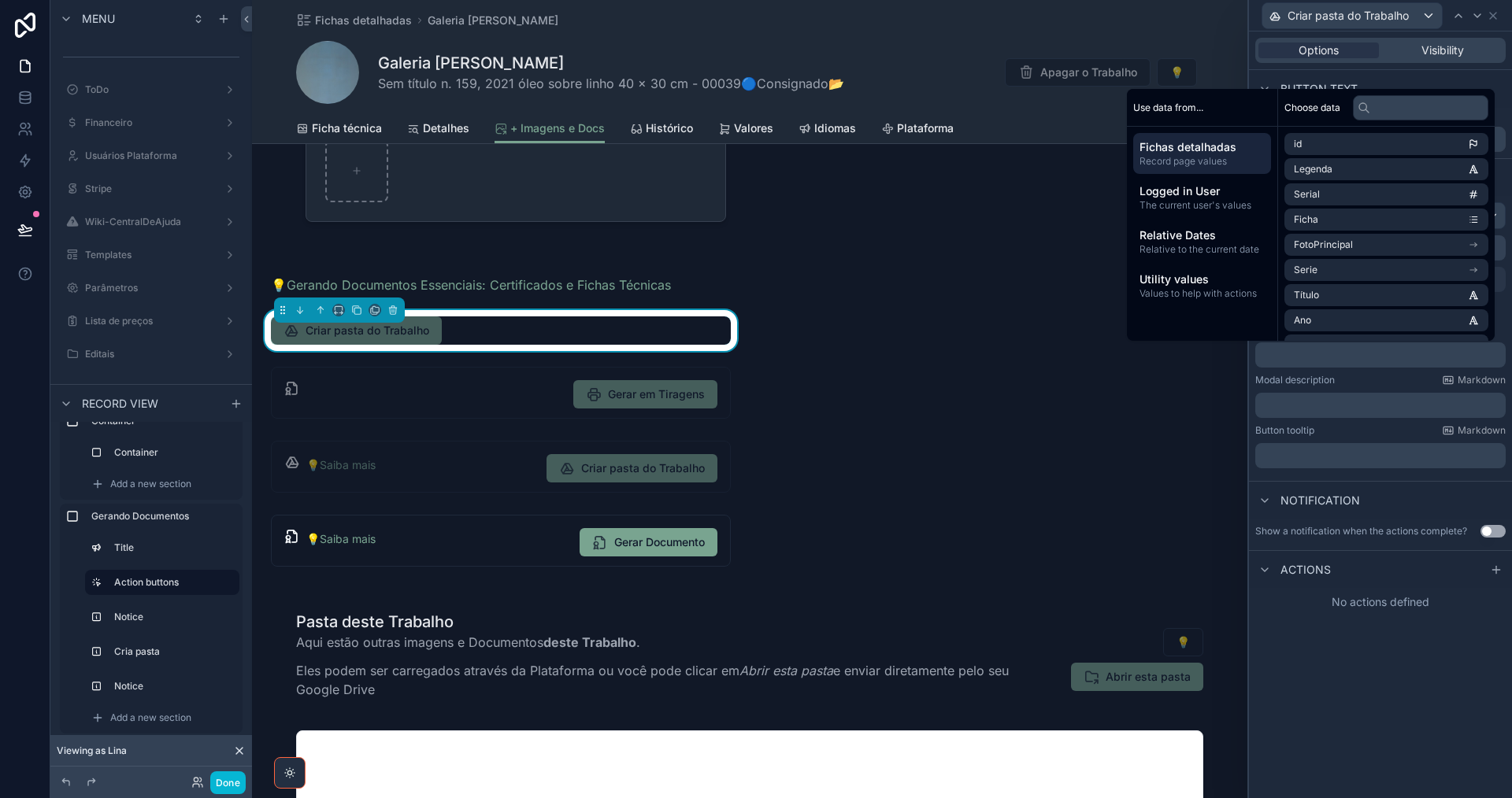
scroll to position [0, 0]
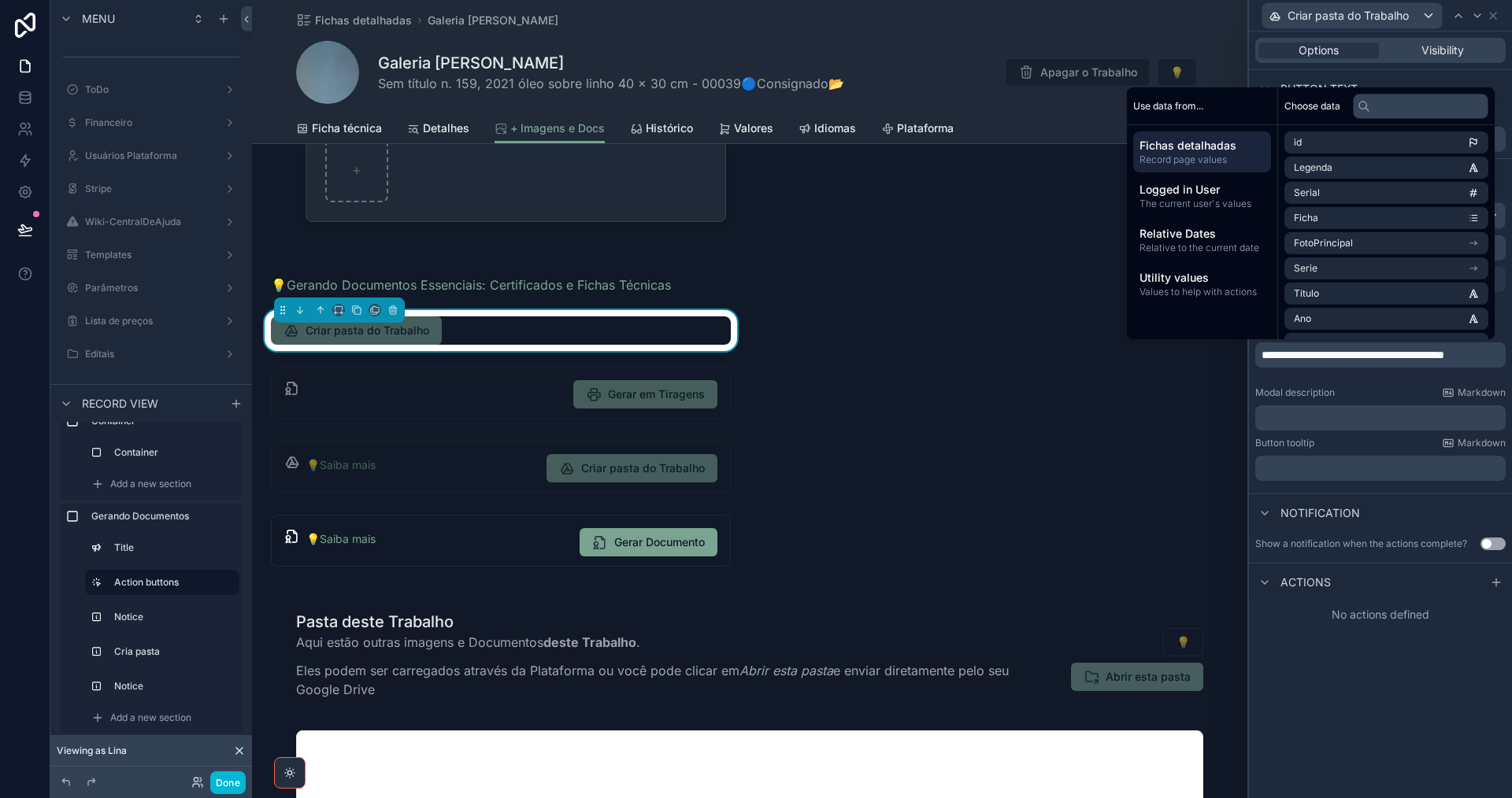
click at [1508, 308] on div "**********" at bounding box center [1380, 341] width 263 height 292
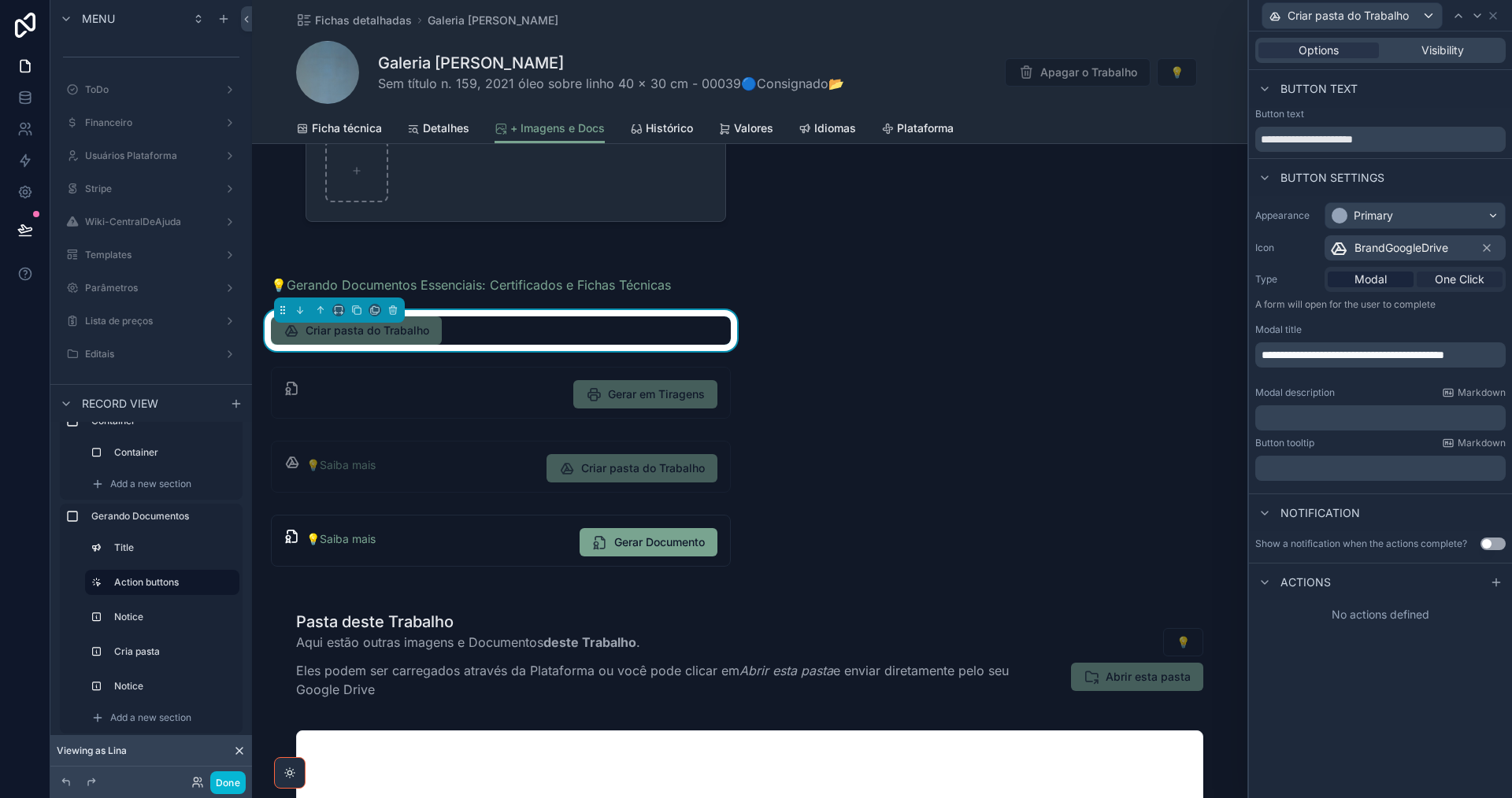
click at [1487, 281] on div "One Click" at bounding box center [1460, 279] width 86 height 16
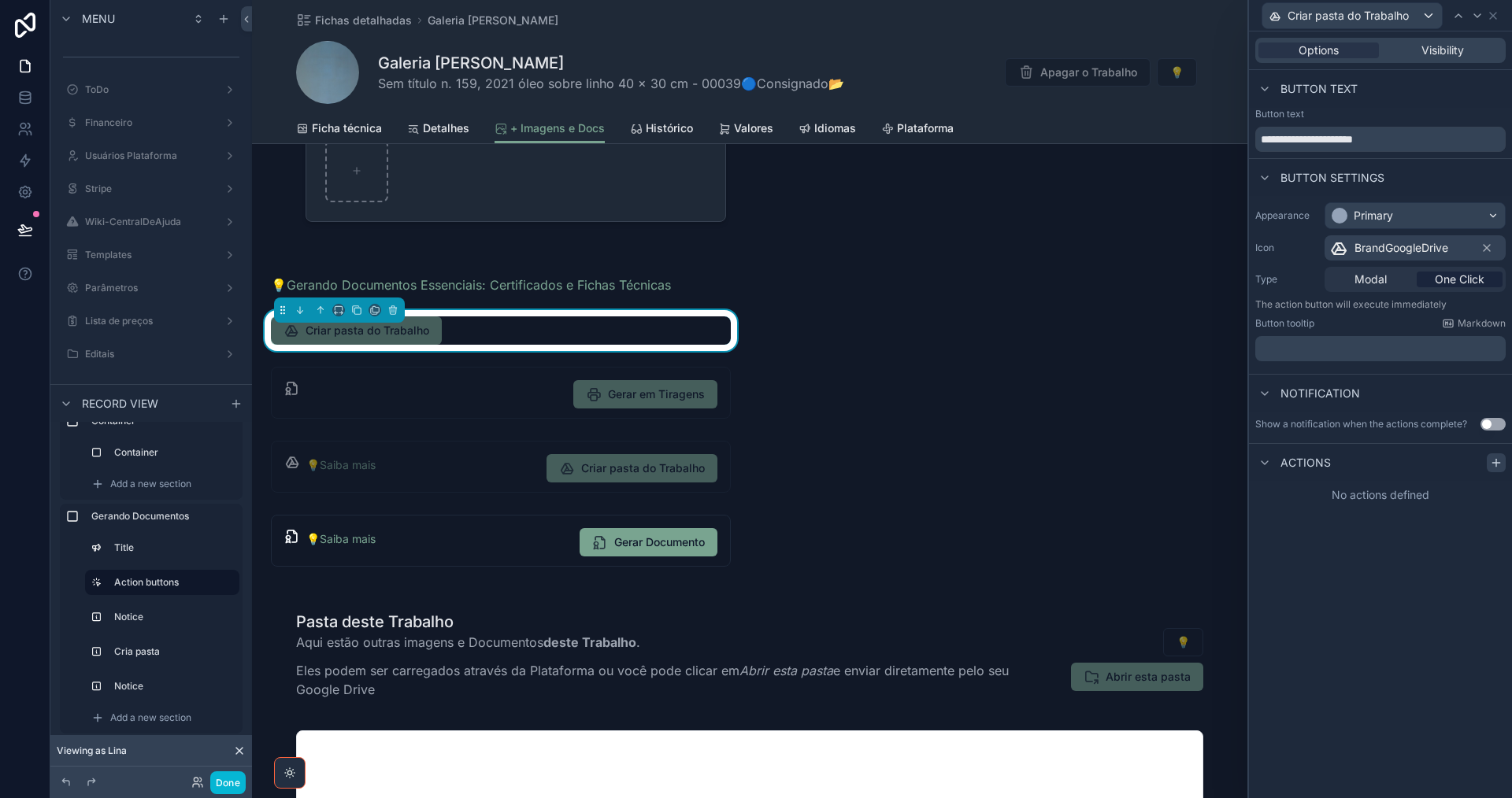
click at [1498, 466] on icon at bounding box center [1496, 463] width 12 height 12
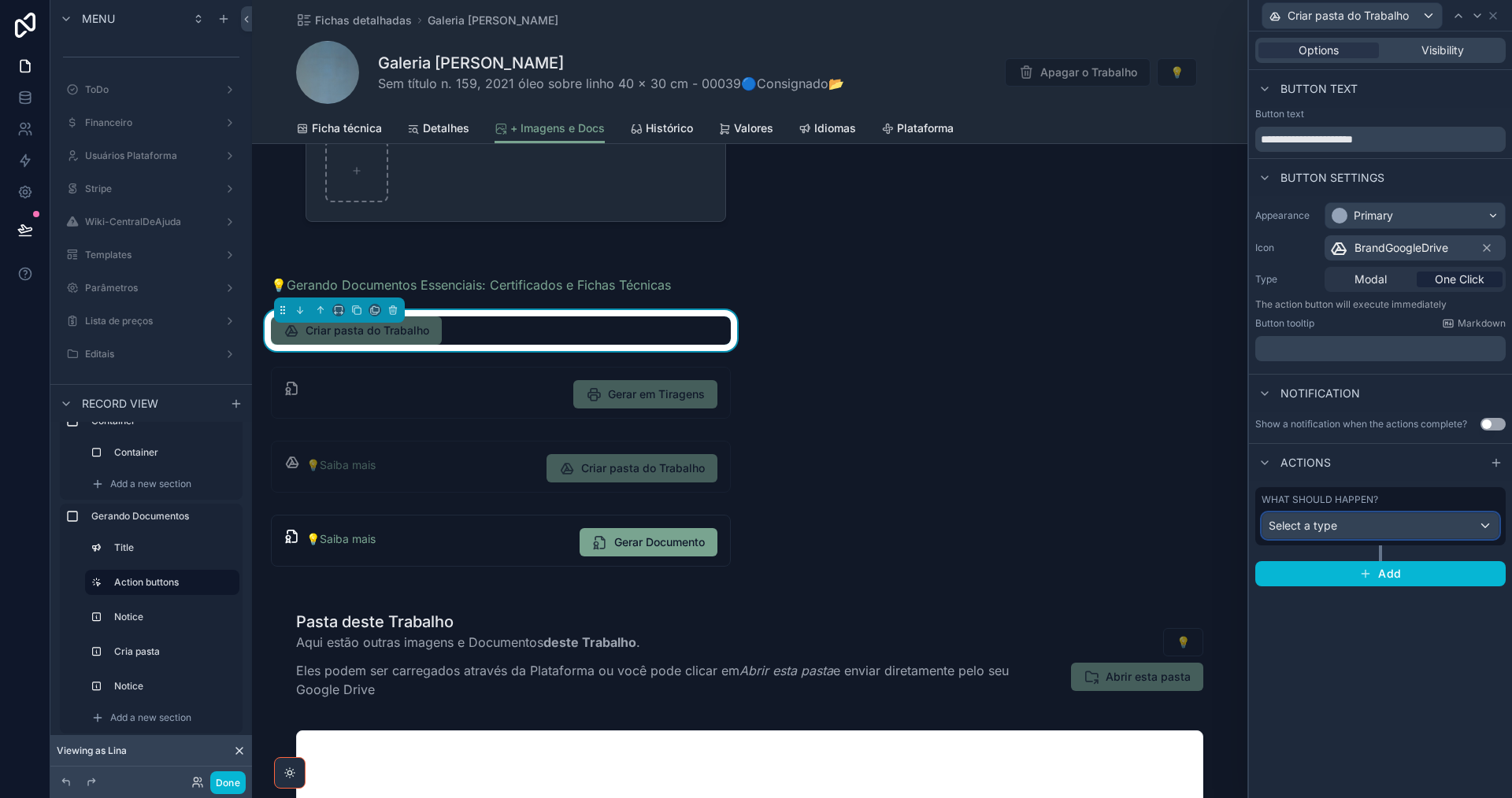
click at [1363, 525] on div "Select a type" at bounding box center [1380, 526] width 236 height 25
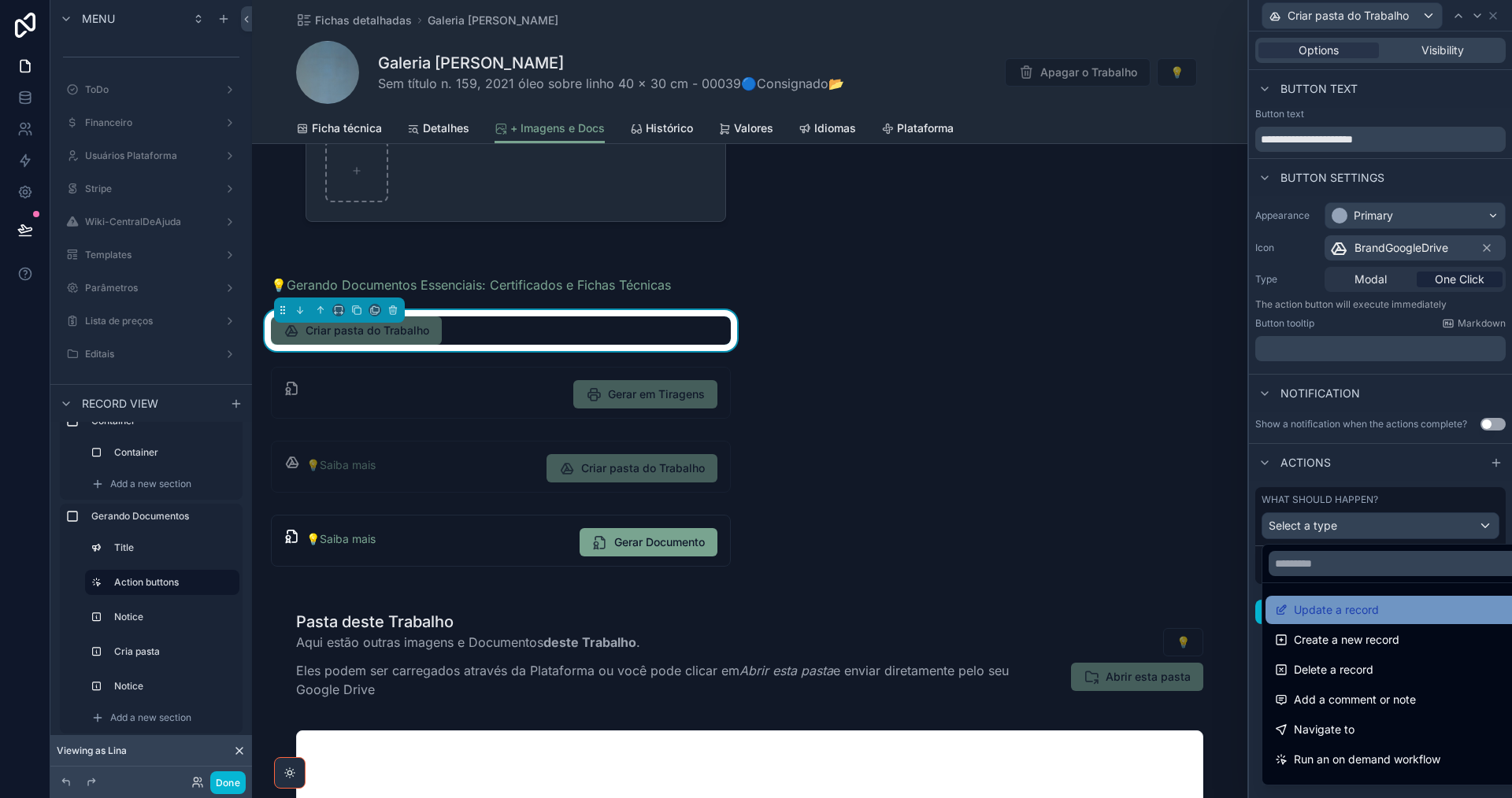
click at [1366, 609] on span "Update a record" at bounding box center [1336, 610] width 85 height 19
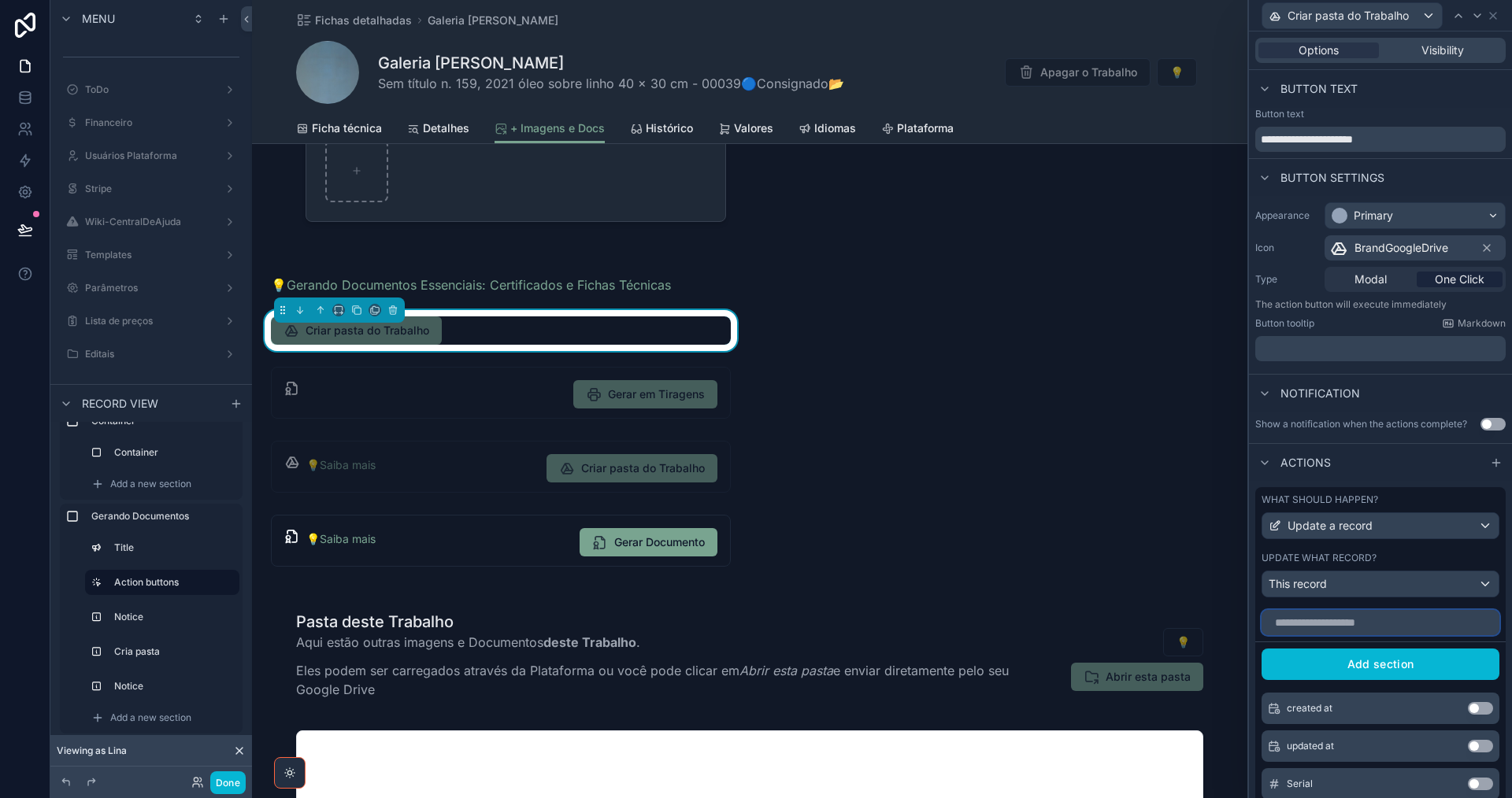
click at [1373, 616] on input "text" at bounding box center [1380, 623] width 238 height 25
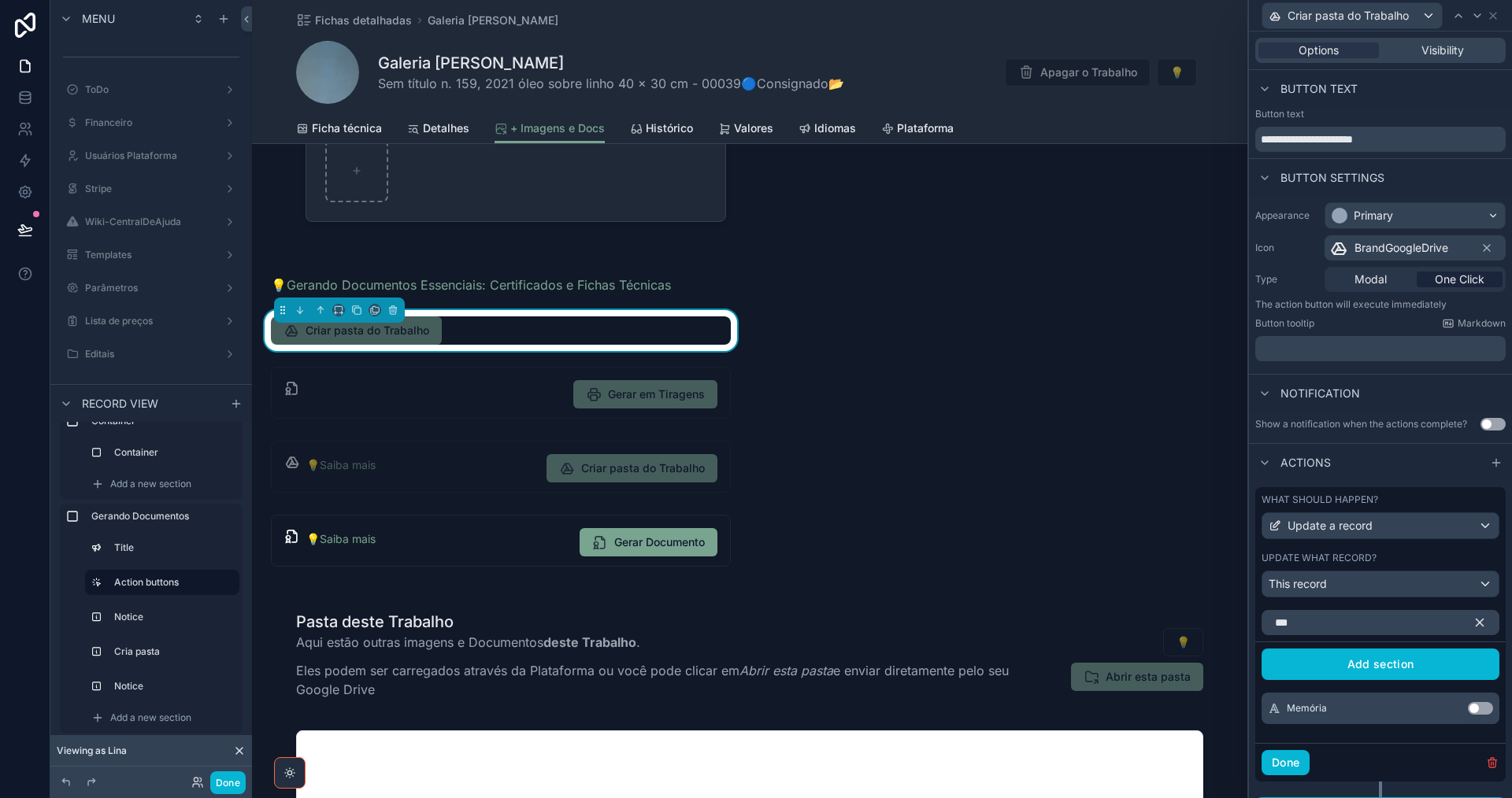
click at [1472, 709] on button "Use setting" at bounding box center [1480, 708] width 25 height 12
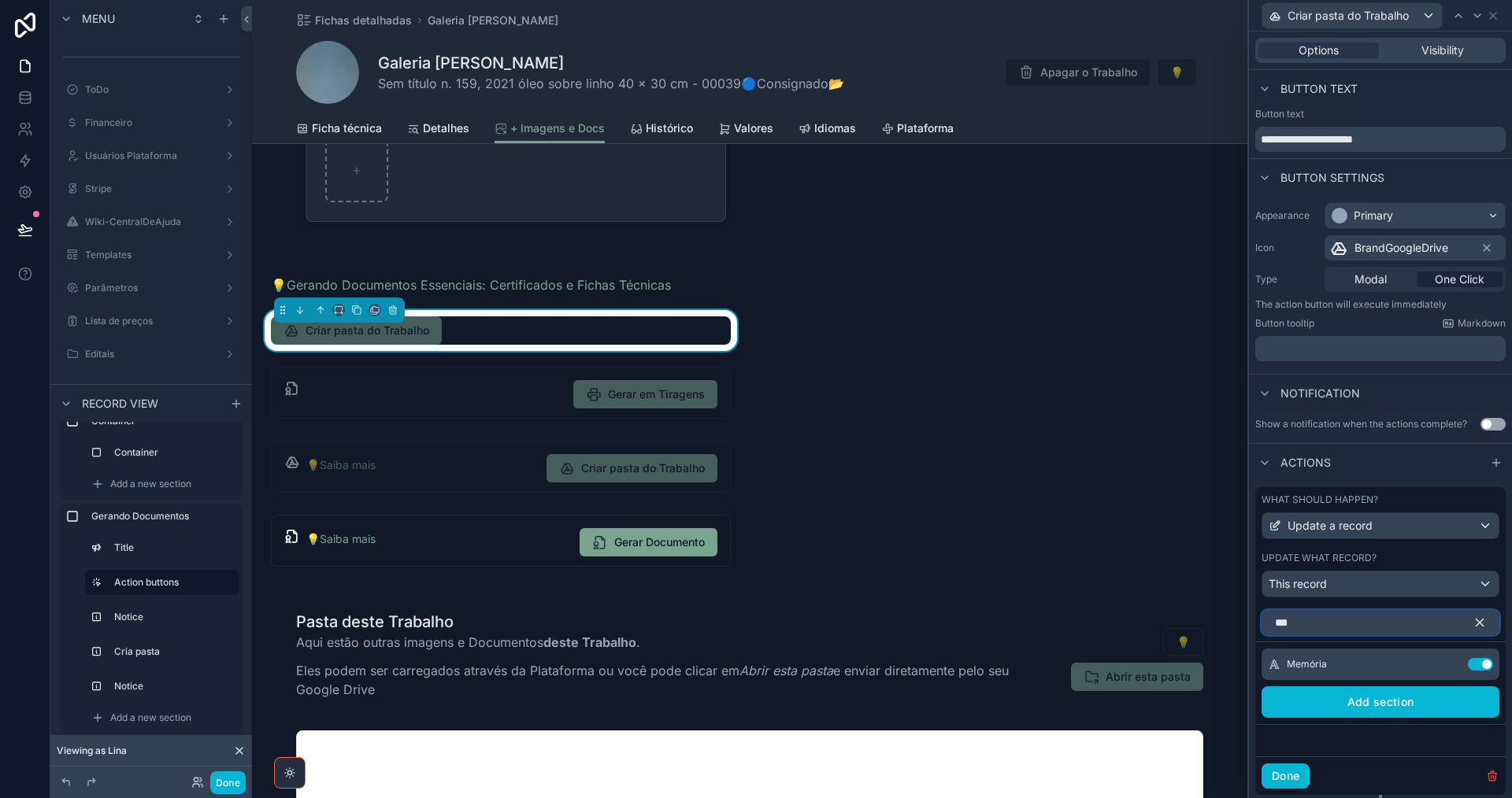
click at [1261, 625] on input "***" at bounding box center [1380, 623] width 238 height 25
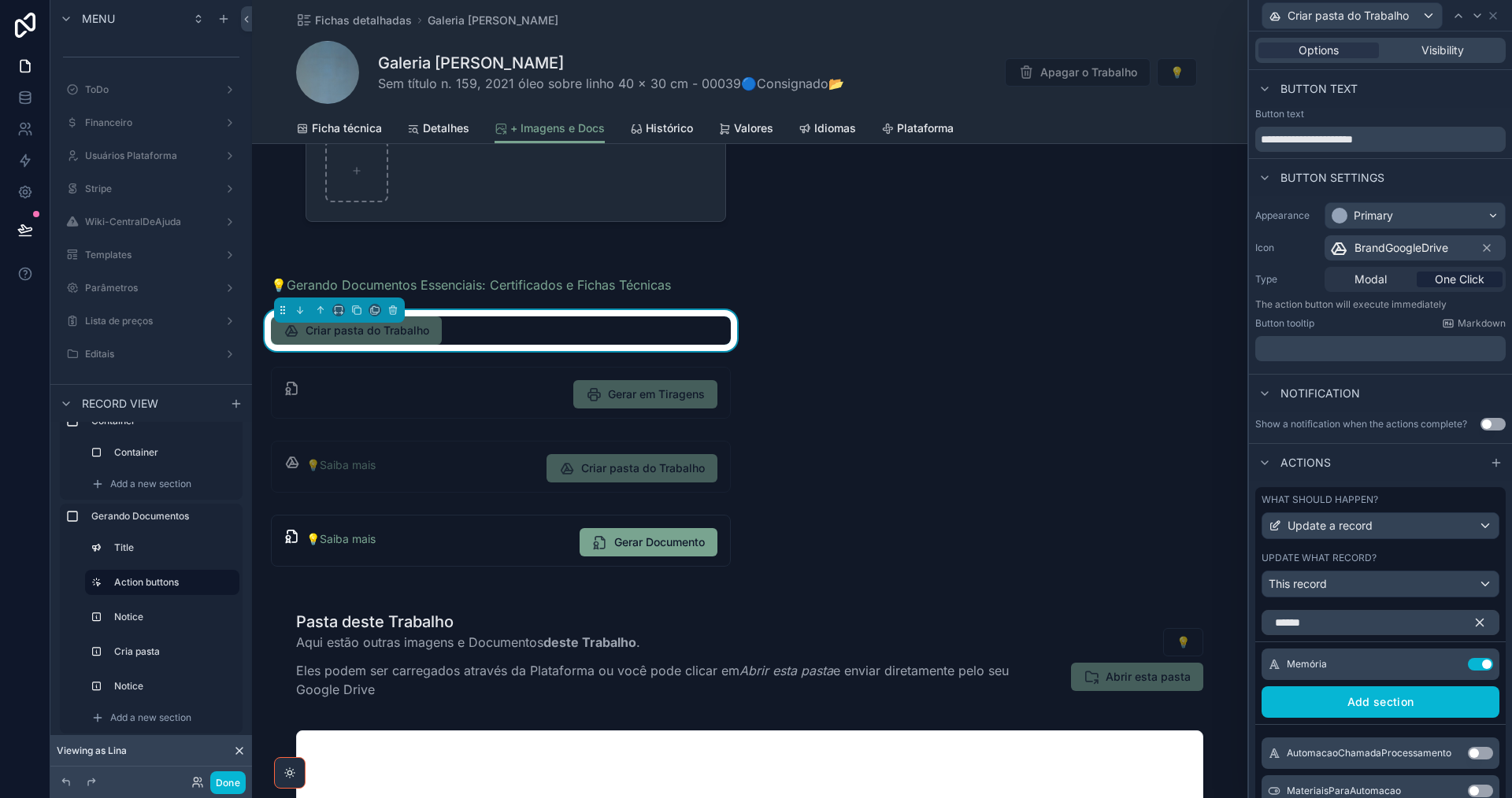
click at [1475, 753] on button "Use setting" at bounding box center [1480, 753] width 25 height 12
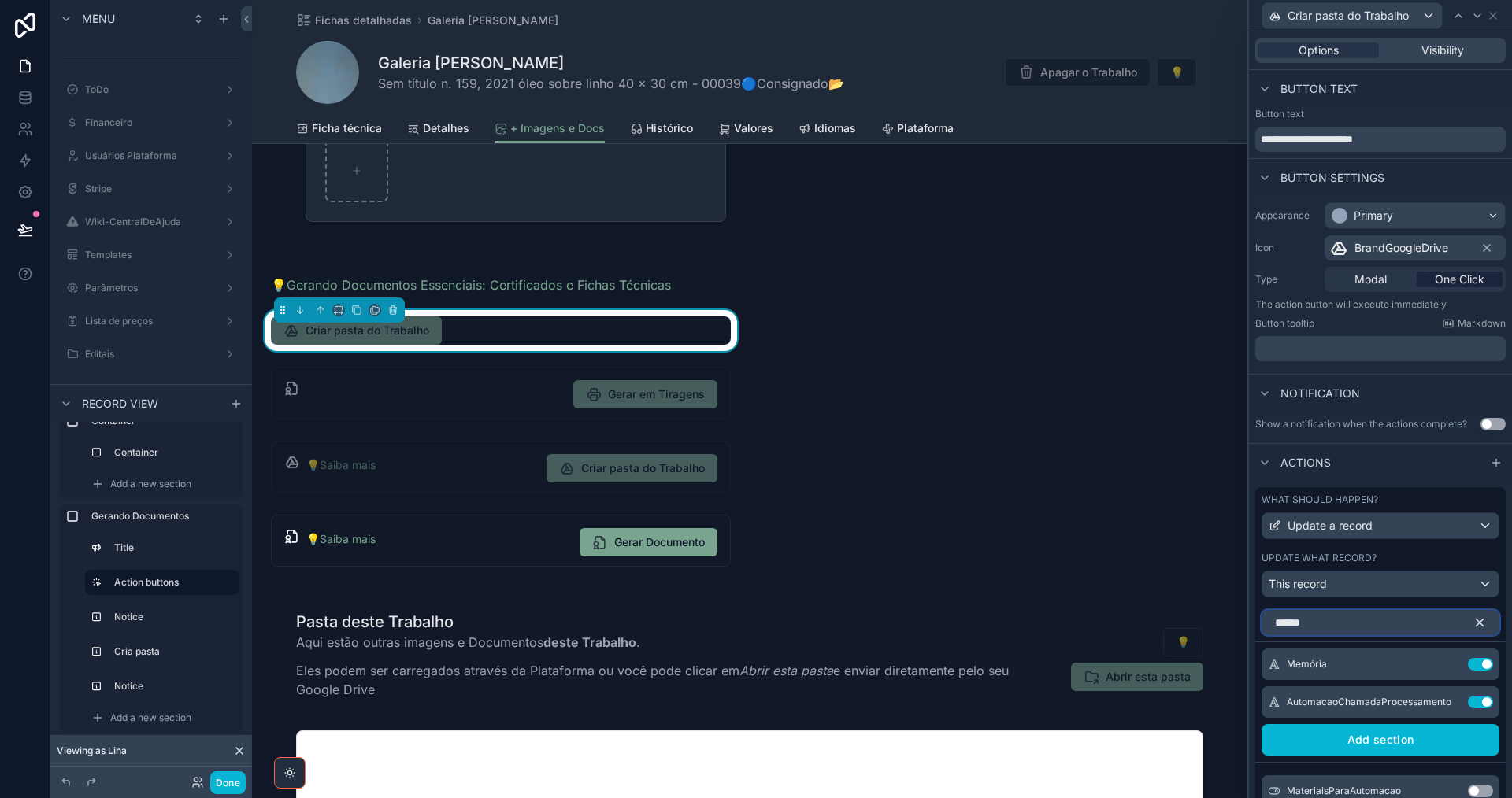
drag, startPoint x: 1321, startPoint y: 620, endPoint x: 1257, endPoint y: 620, distance: 64.0
click at [1257, 620] on div "******" at bounding box center [1380, 619] width 251 height 31
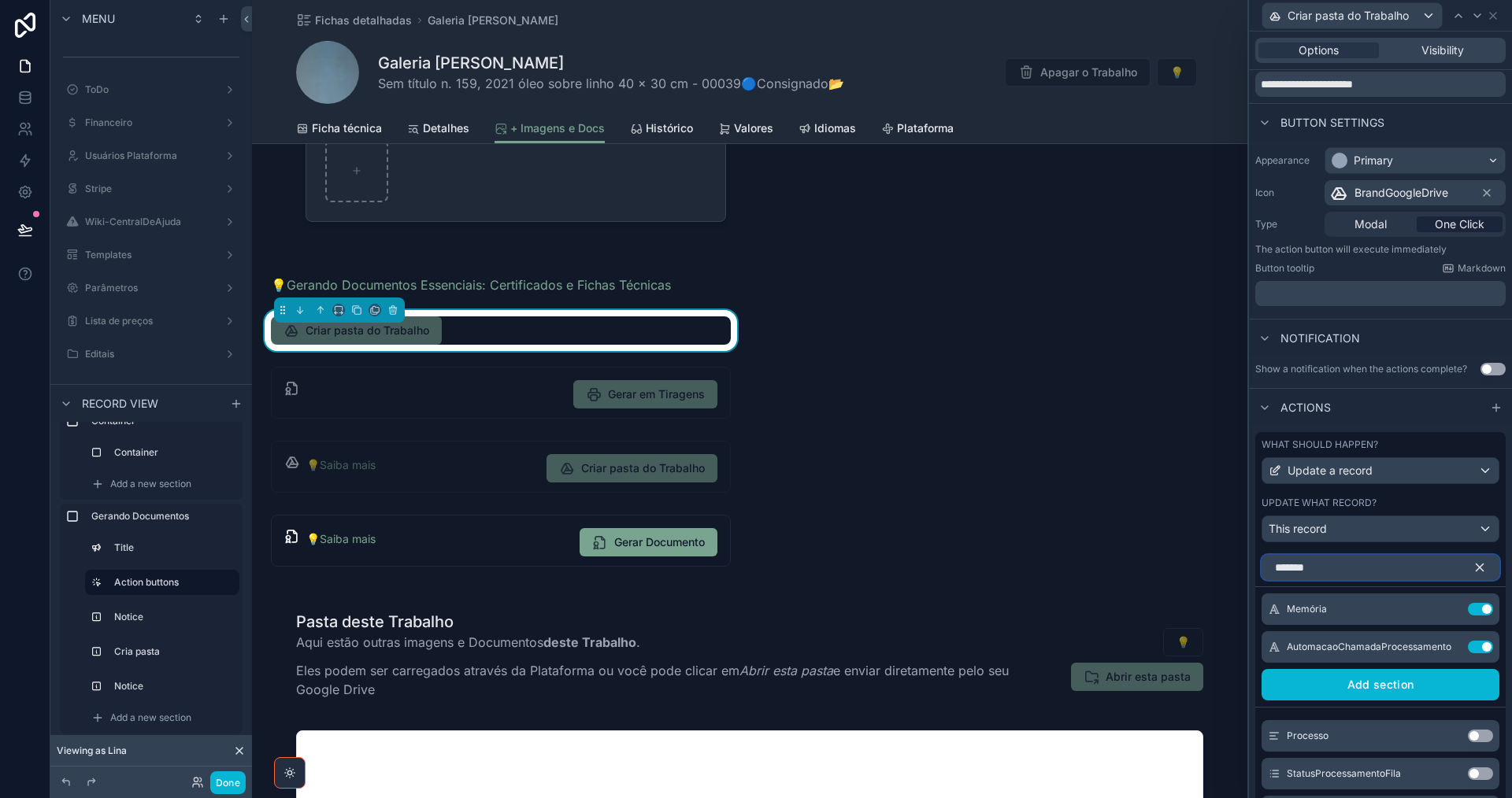
scroll to position [79, 0]
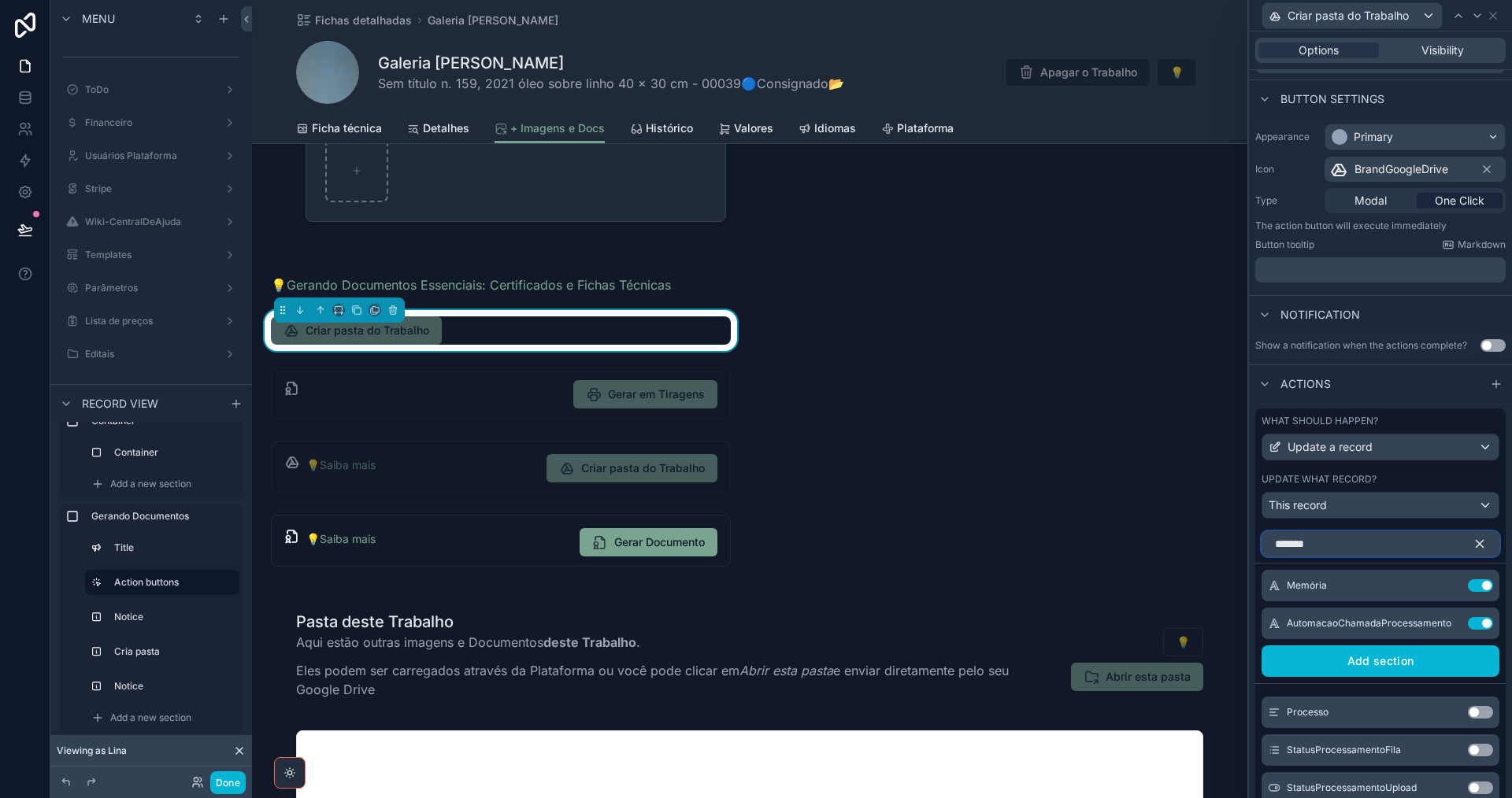
type input "*******"
drag, startPoint x: 1475, startPoint y: 747, endPoint x: 1474, endPoint y: 731, distance: 16.0
click at [1475, 748] on button "Use setting" at bounding box center [1480, 750] width 25 height 12
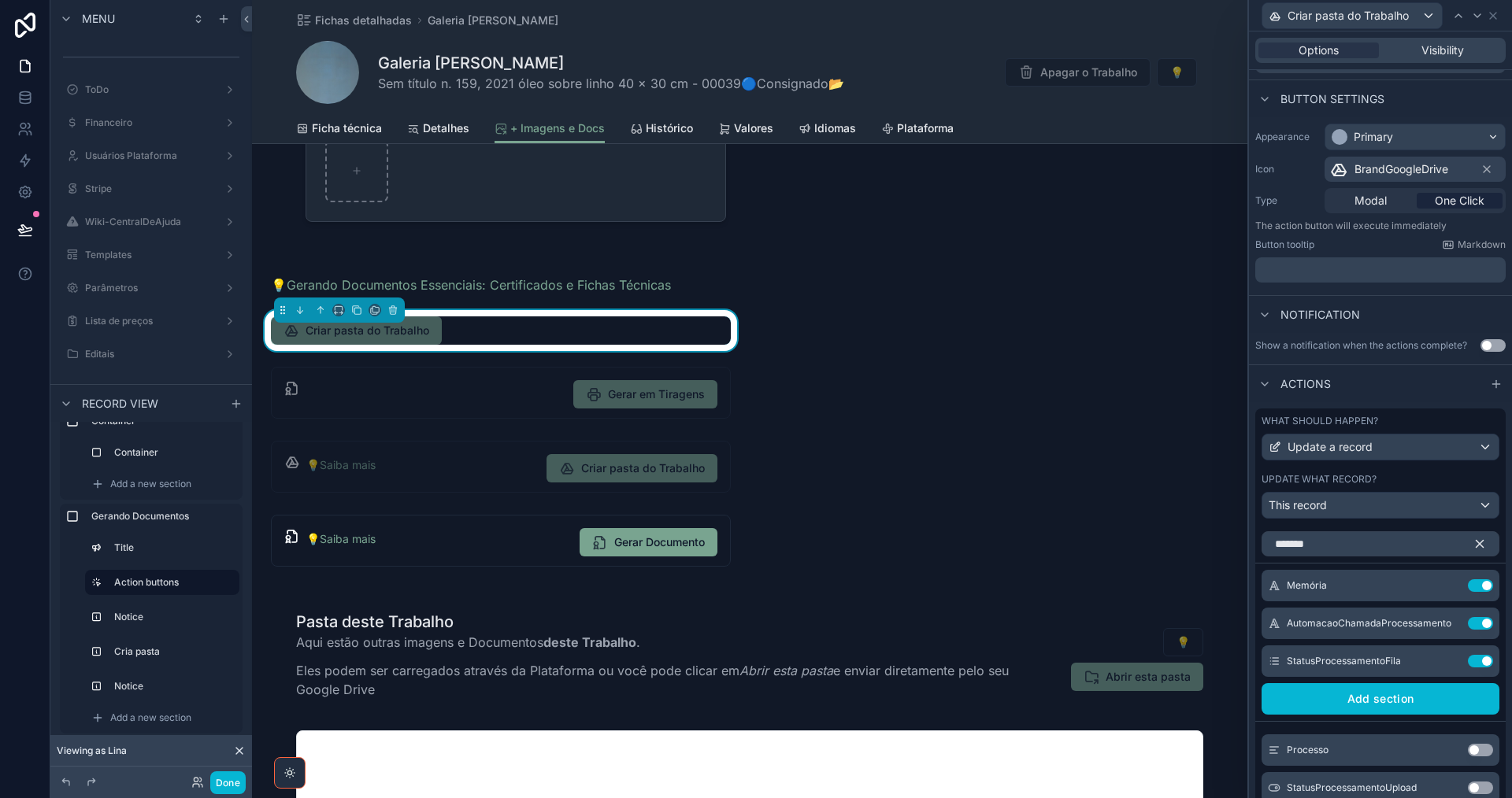
click at [1476, 543] on icon "button" at bounding box center [1480, 544] width 7 height 7
click at [1445, 585] on icon at bounding box center [1448, 587] width 7 height 7
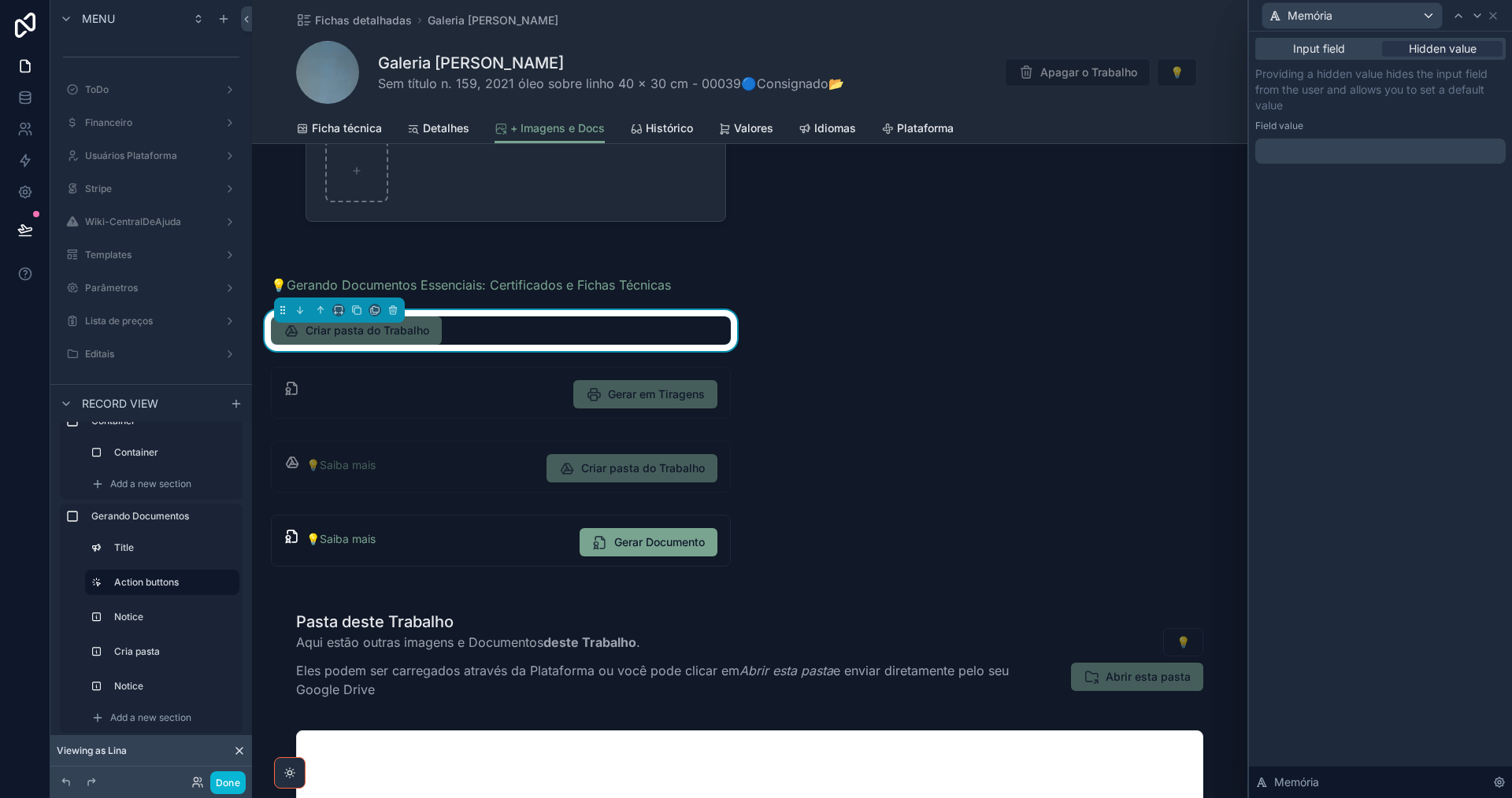
click at [1358, 154] on p "﻿" at bounding box center [1382, 151] width 241 height 16
click at [1482, 13] on icon at bounding box center [1477, 16] width 12 height 12
click at [1409, 148] on p "﻿" at bounding box center [1382, 151] width 241 height 16
click at [1483, 20] on icon at bounding box center [1485, 16] width 12 height 12
click at [1304, 154] on div at bounding box center [1380, 151] width 251 height 25
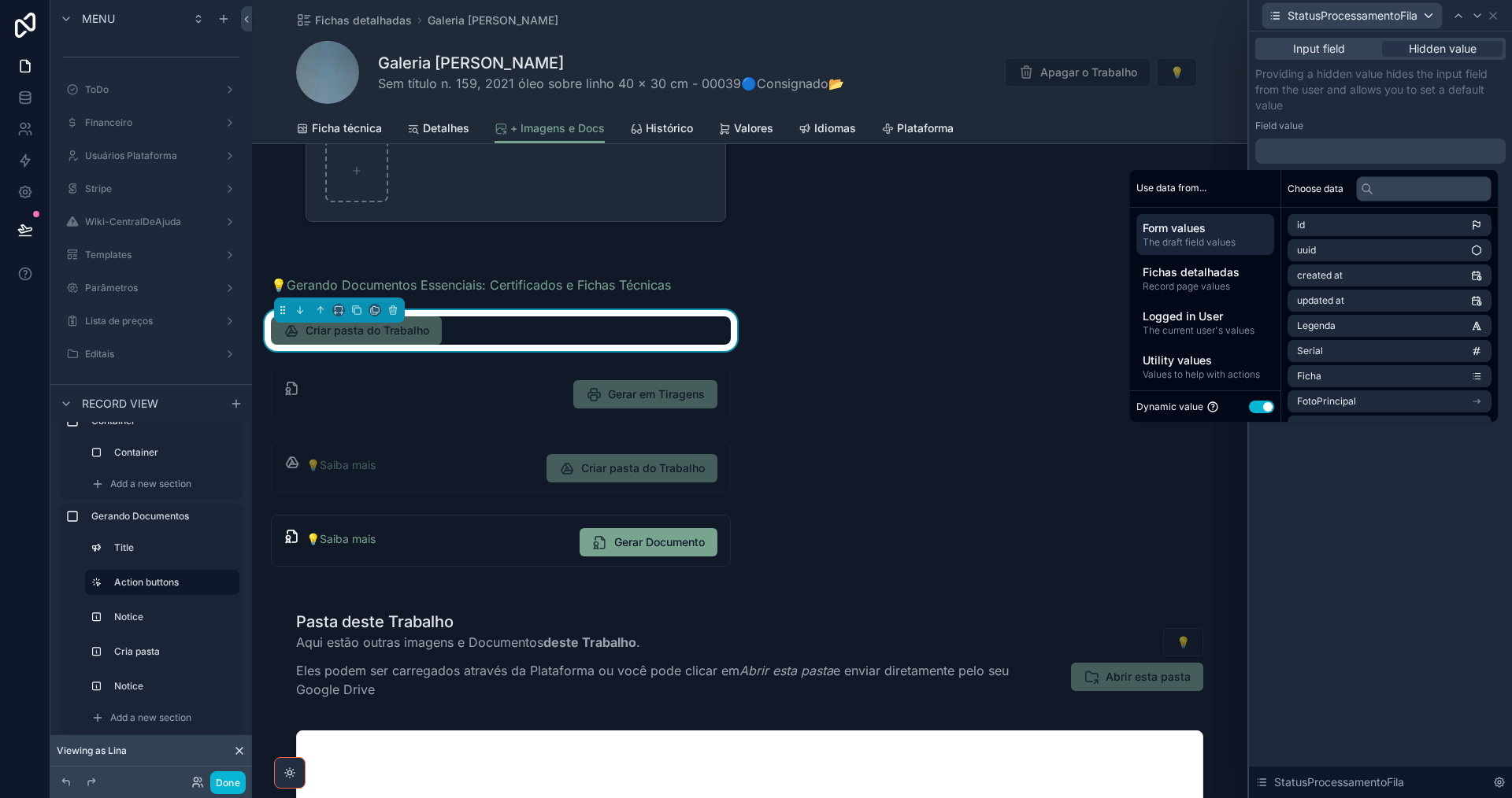
click at [1249, 405] on button "Use setting" at bounding box center [1261, 407] width 25 height 12
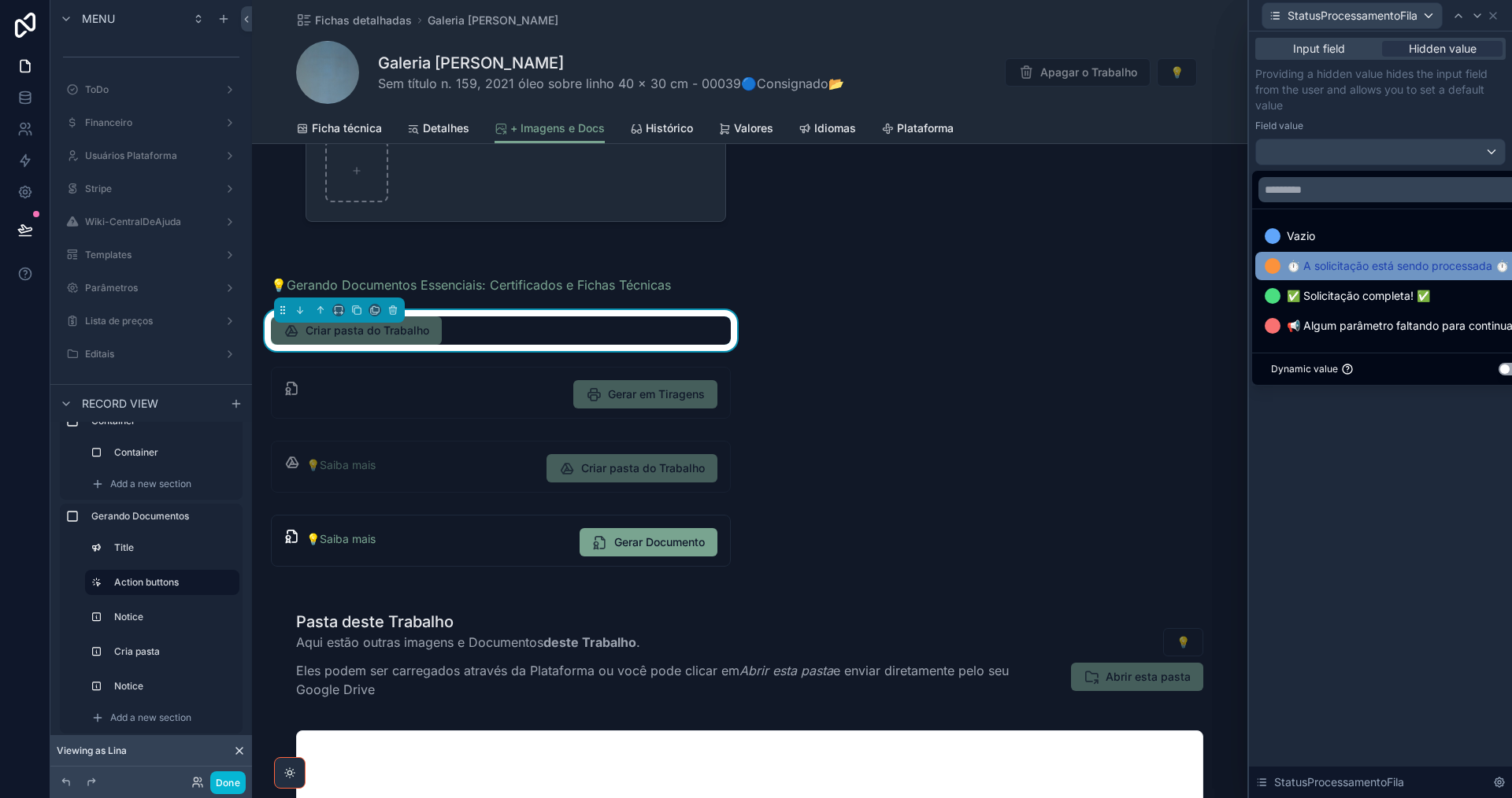
click at [1354, 276] on div "⏱️ A solicitação está sendo processada ⏱️" at bounding box center [1397, 265] width 284 height 28
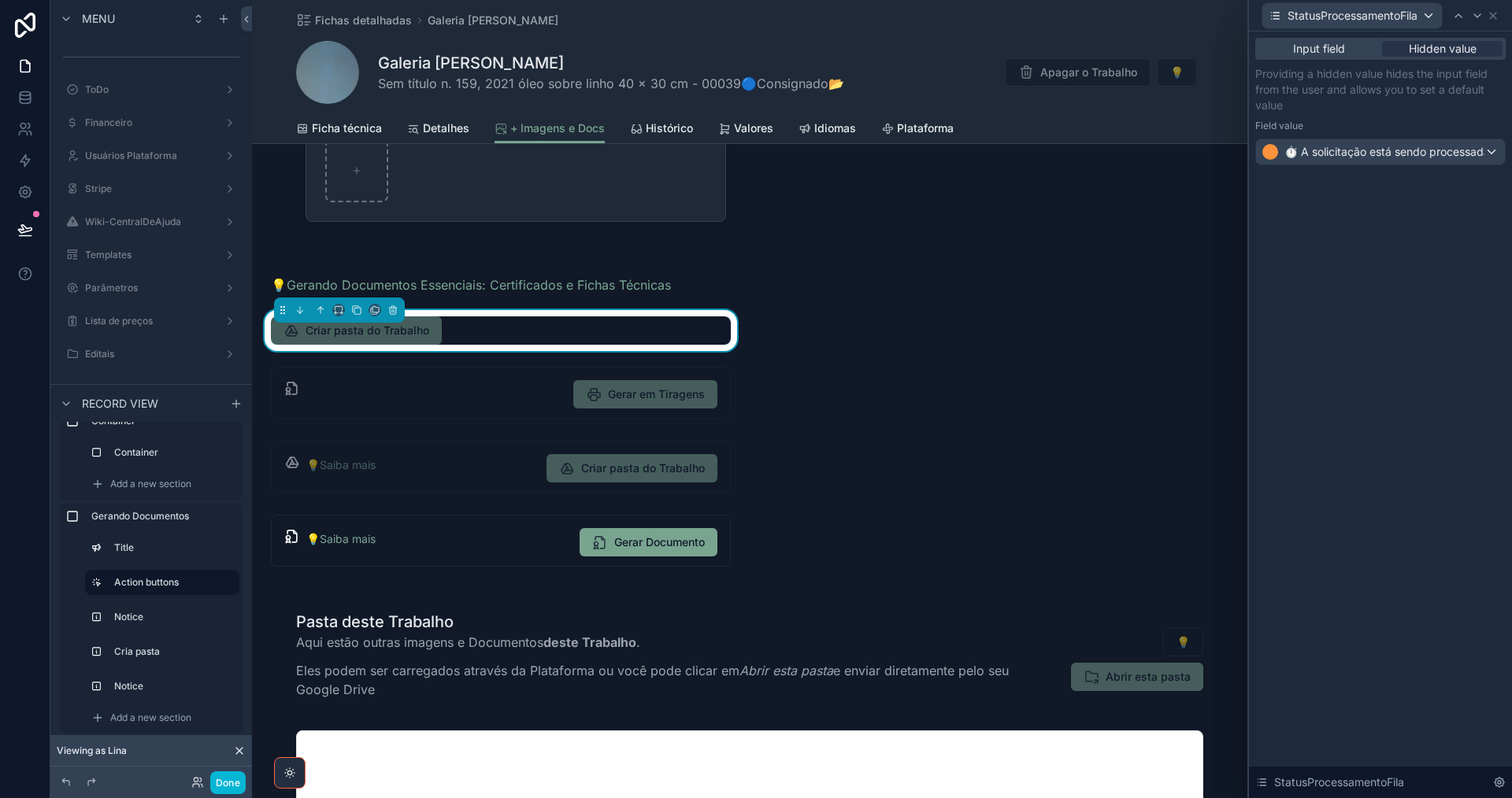
click at [1379, 474] on div "Input field Hidden value Providing a hidden value hides the input field from th…" at bounding box center [1380, 415] width 263 height 767
click at [1495, 16] on icon at bounding box center [1493, 16] width 12 height 12
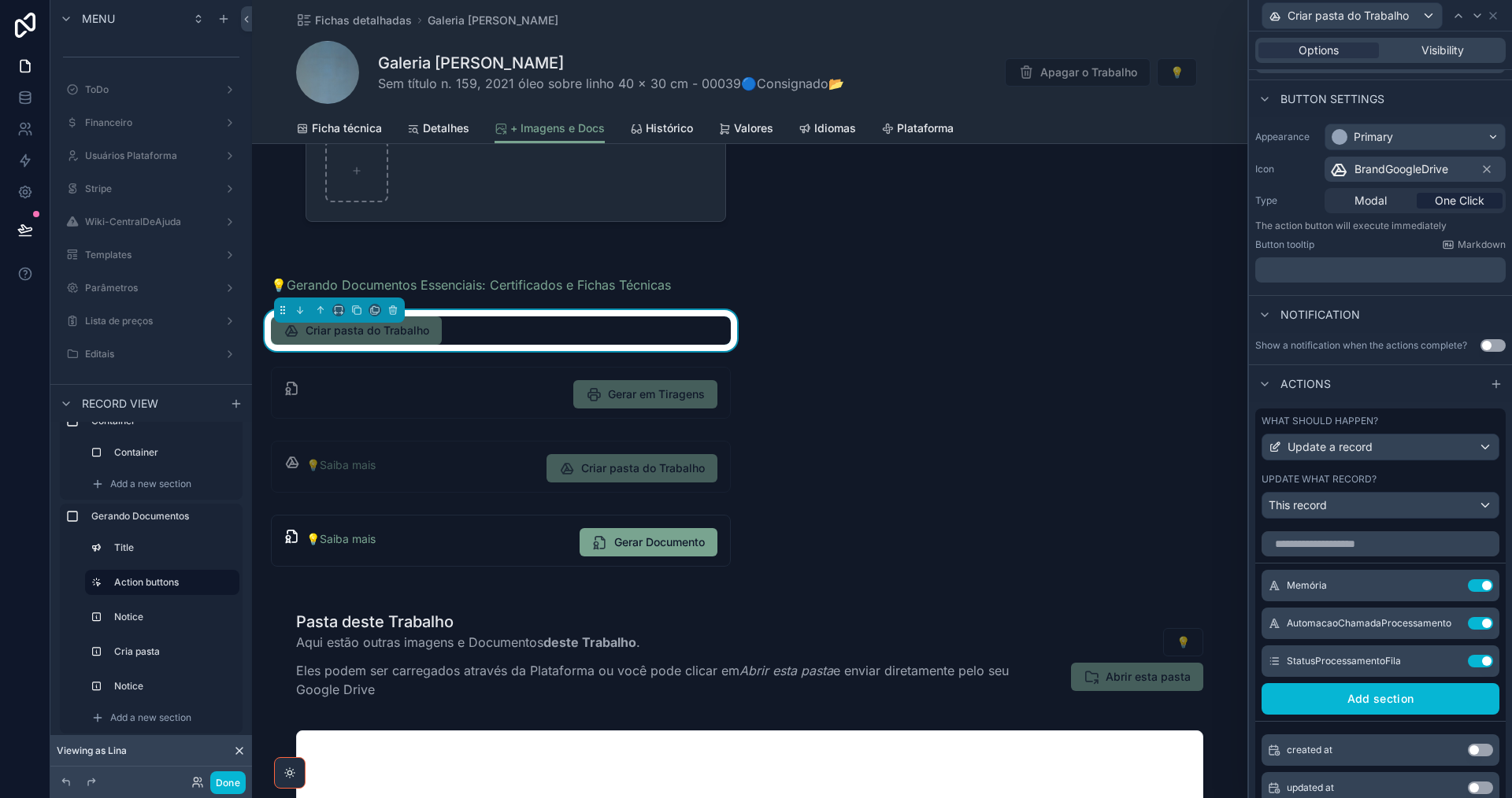
click at [1264, 379] on icon at bounding box center [1265, 384] width 12 height 12
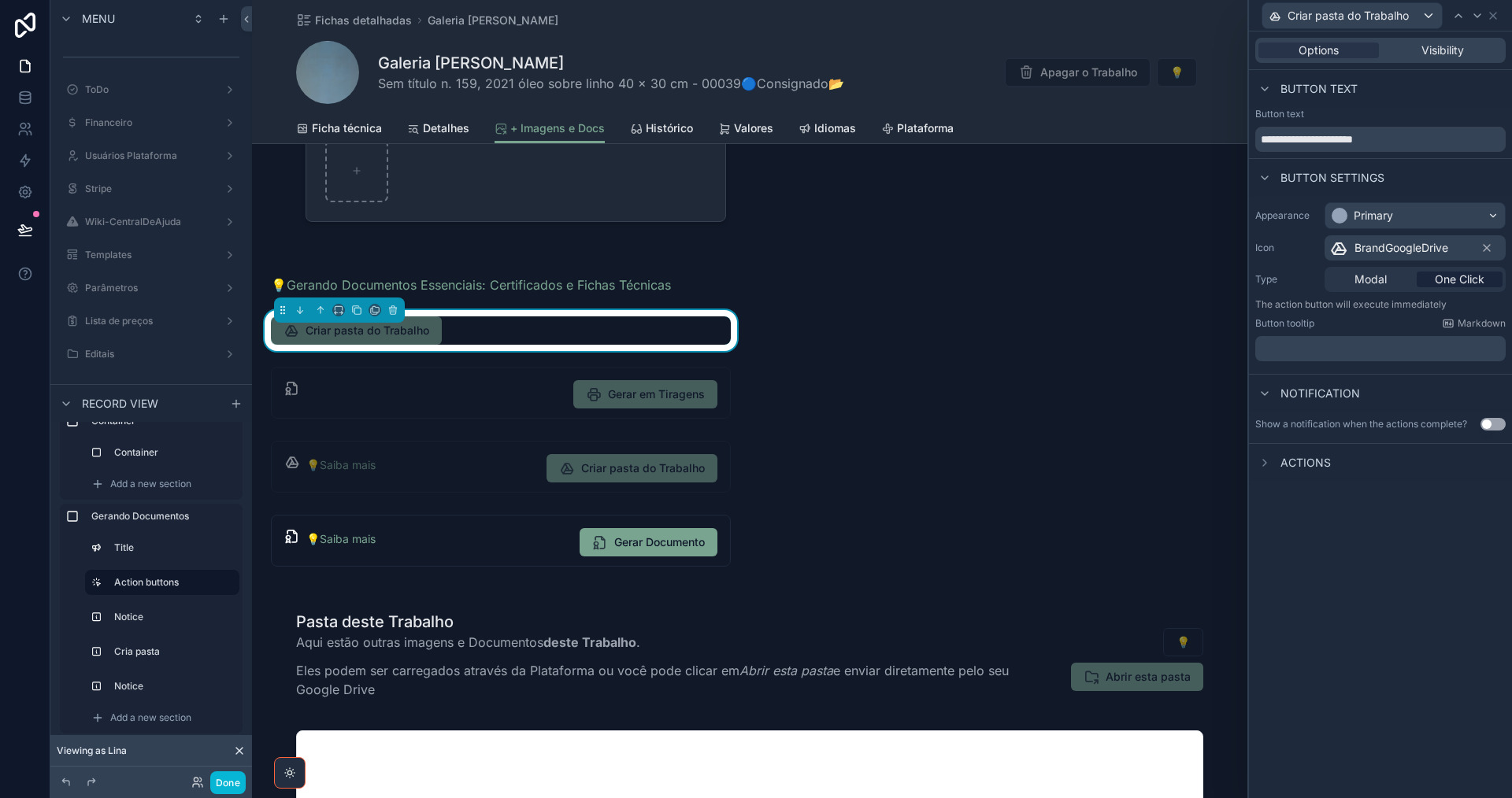
click at [1265, 469] on div at bounding box center [1265, 463] width 19 height 19
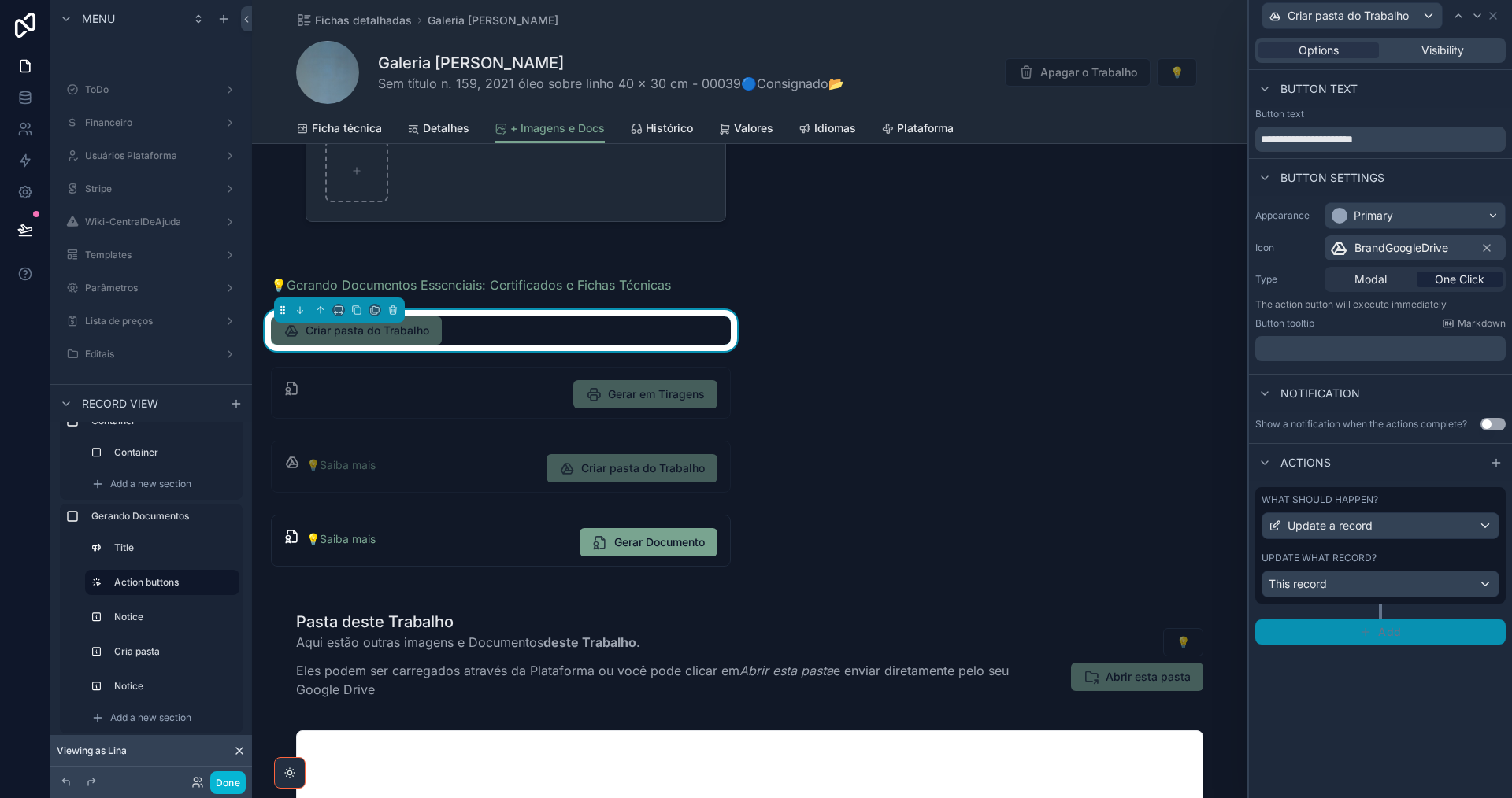
click at [1356, 635] on button "Add" at bounding box center [1380, 631] width 251 height 25
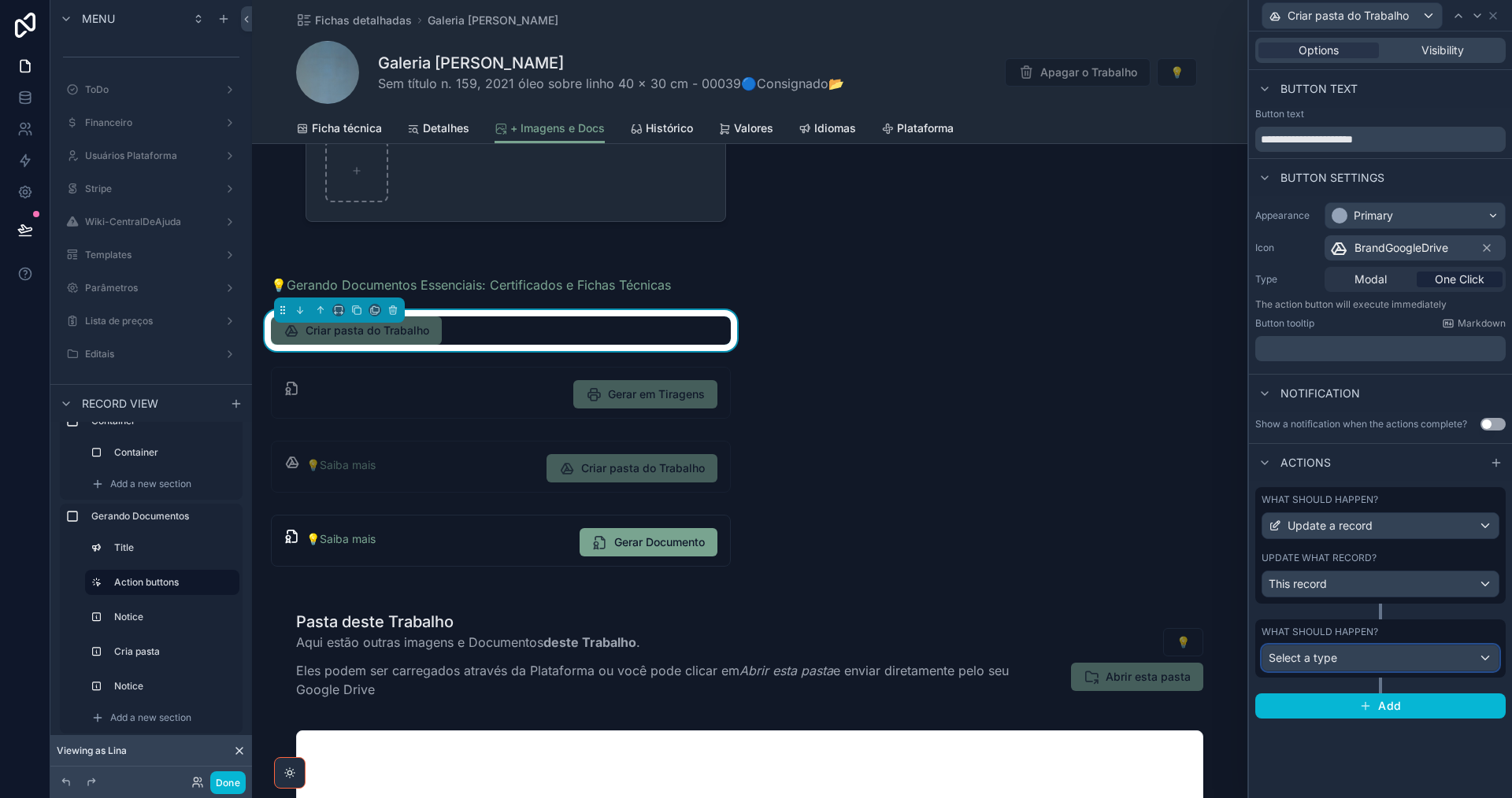
click at [1368, 660] on div "Select a type" at bounding box center [1380, 657] width 236 height 25
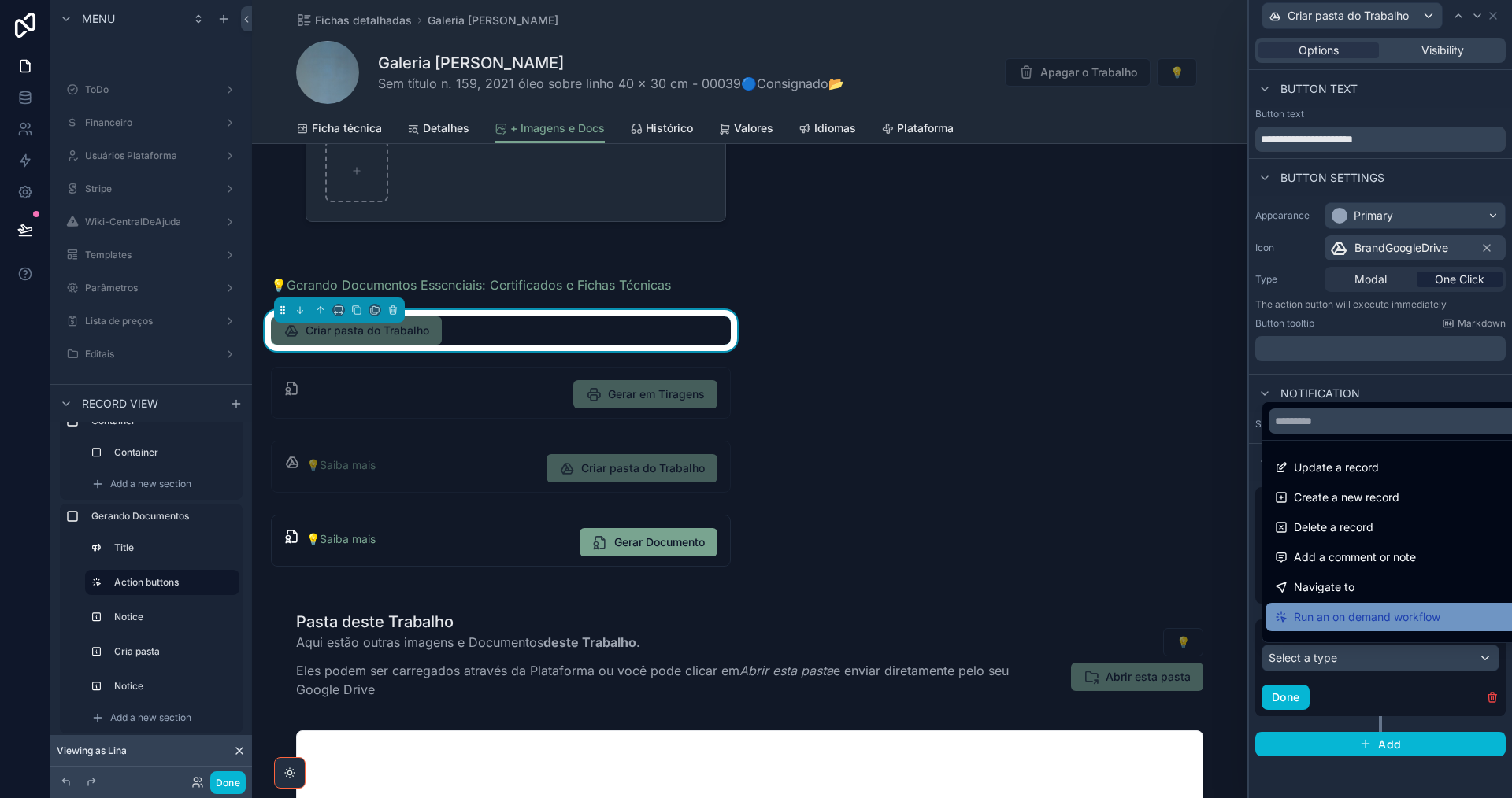
click at [1359, 619] on span "Run an on demand workflow" at bounding box center [1367, 617] width 147 height 19
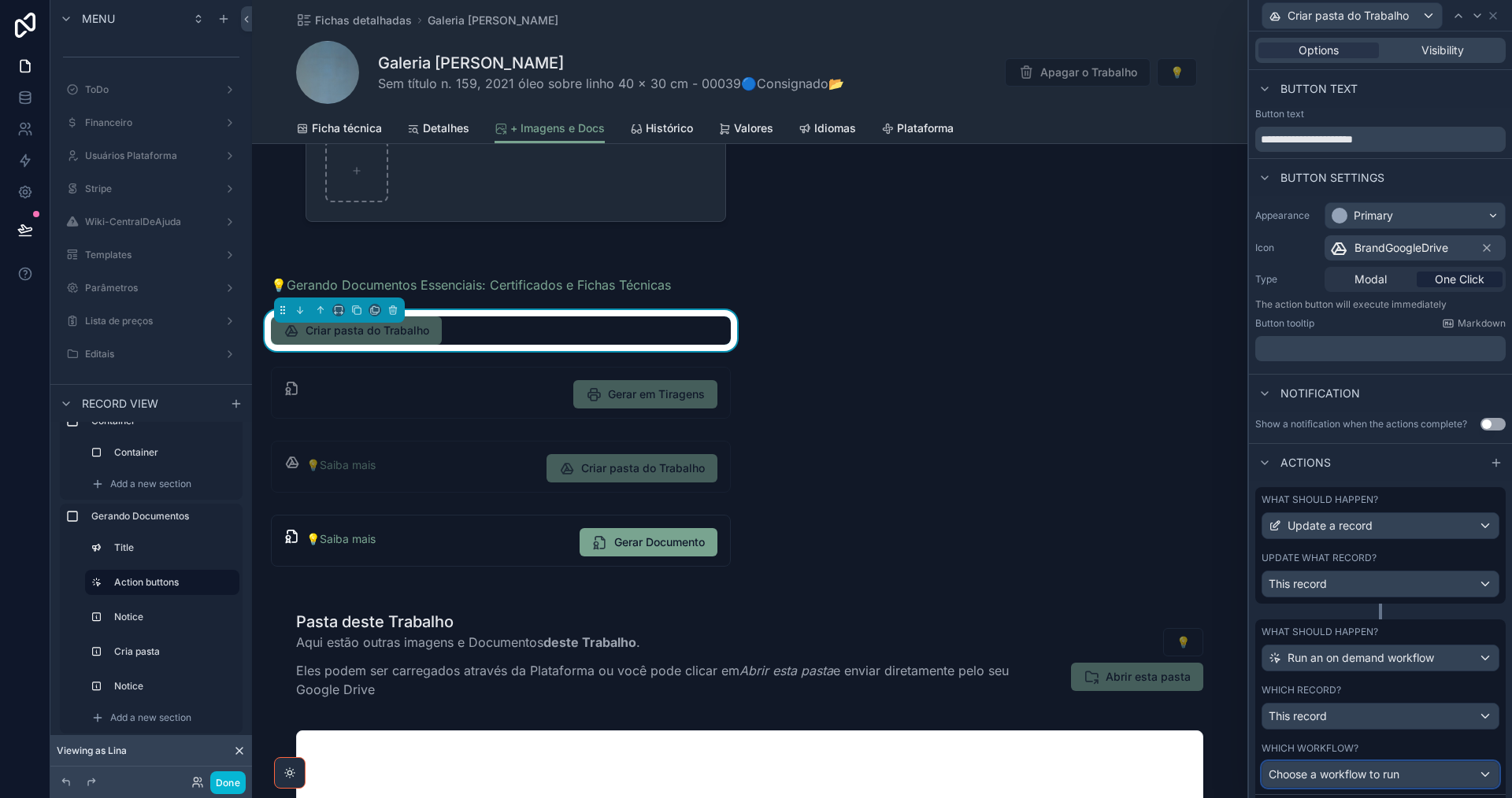
click at [1349, 785] on div "Choose a workflow to run" at bounding box center [1380, 774] width 236 height 25
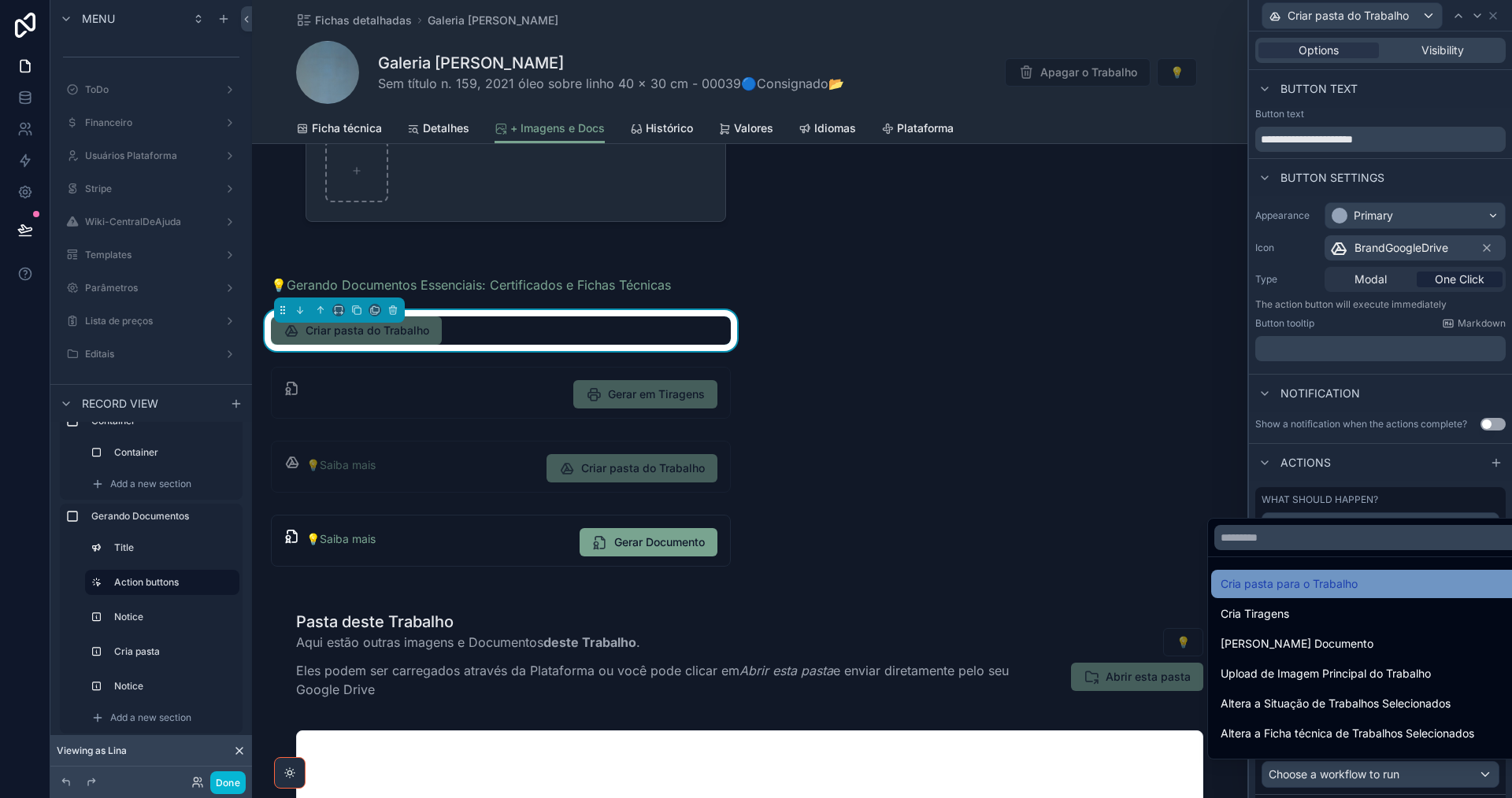
click at [1328, 591] on span "Cria pasta para o Trabalho" at bounding box center [1288, 584] width 137 height 19
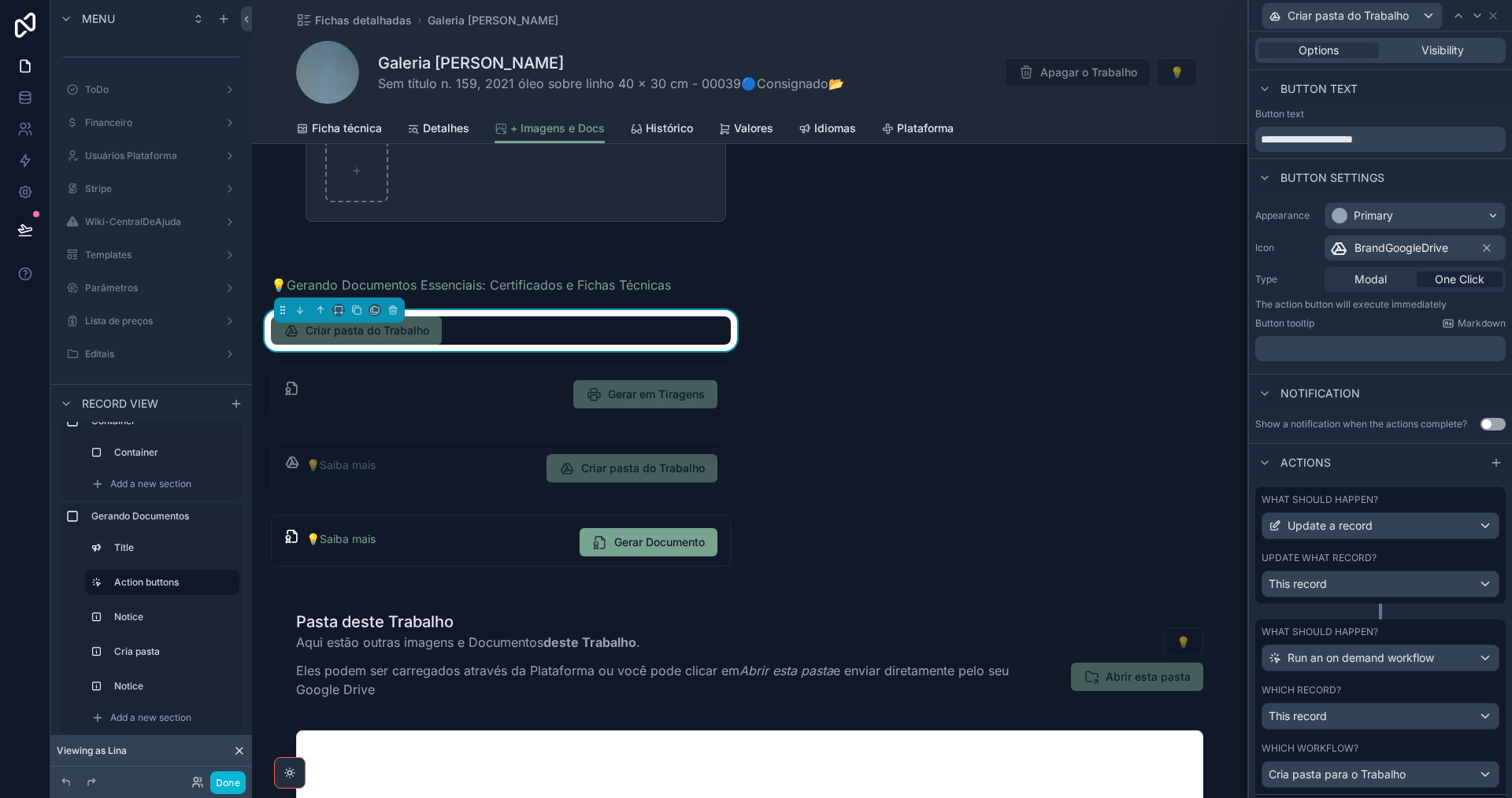
scroll to position [81, 0]
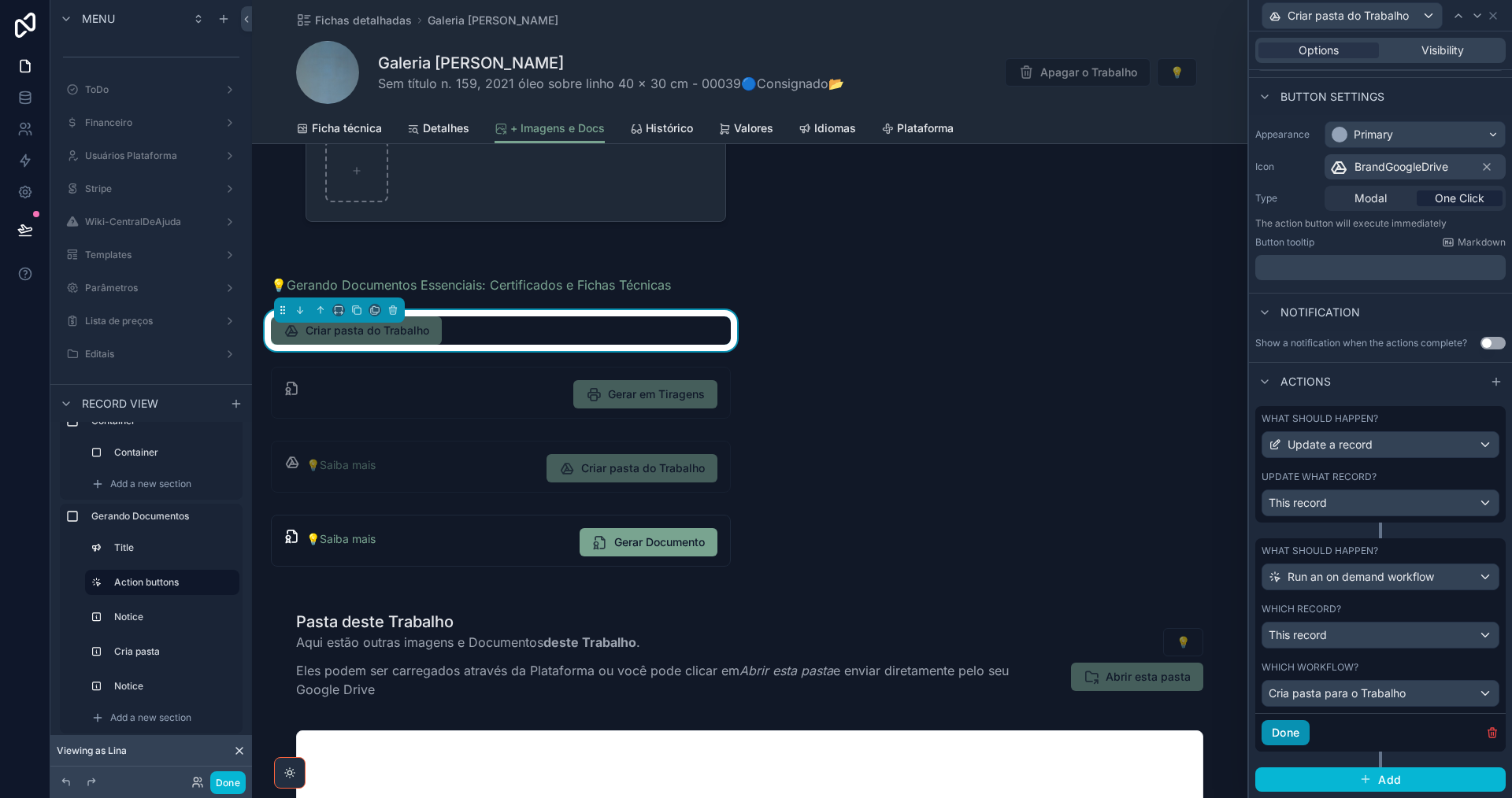
click at [1277, 731] on button "Done" at bounding box center [1285, 733] width 48 height 25
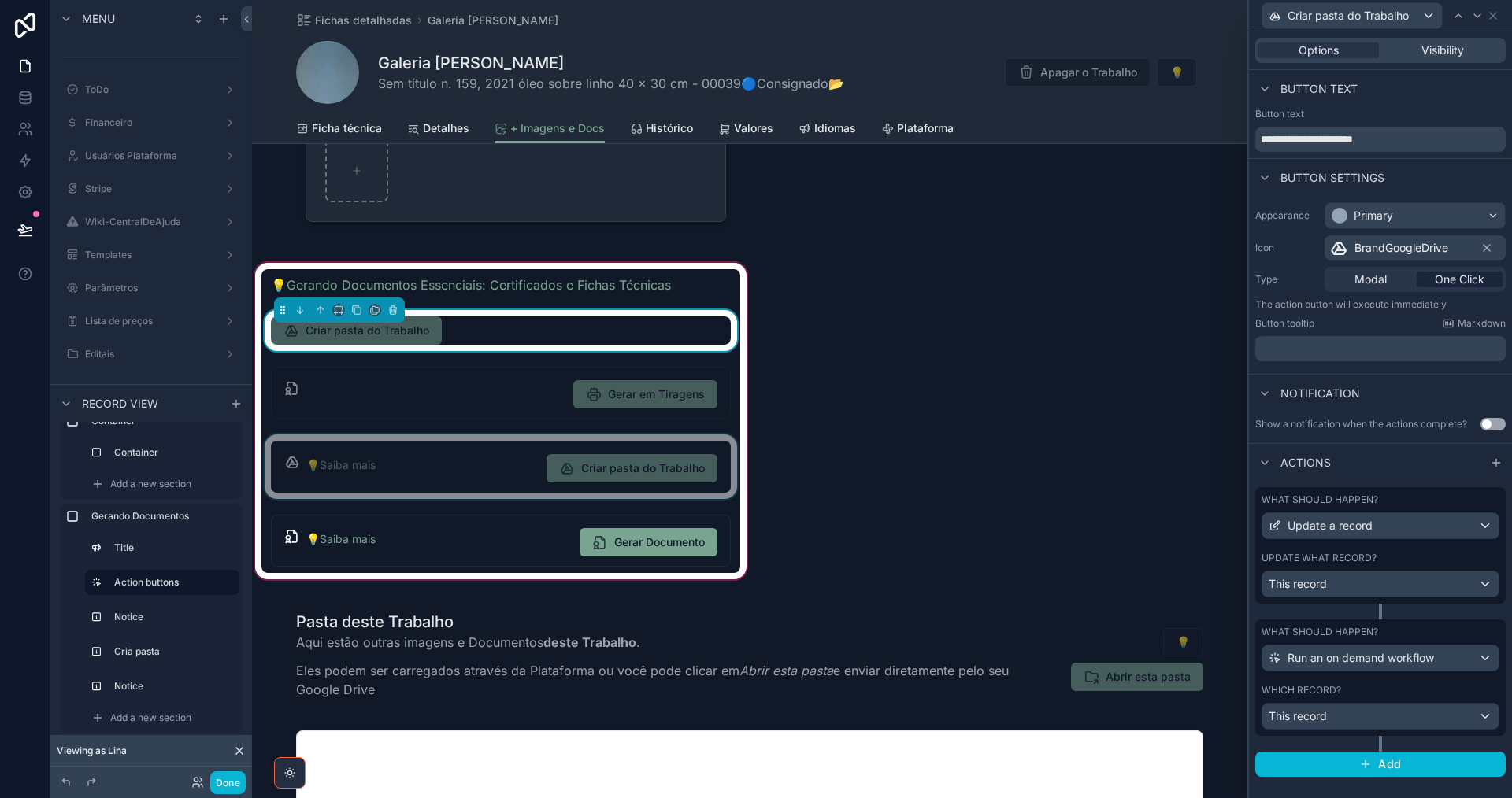
click at [396, 477] on div "scrollable content" at bounding box center [501, 467] width 479 height 65
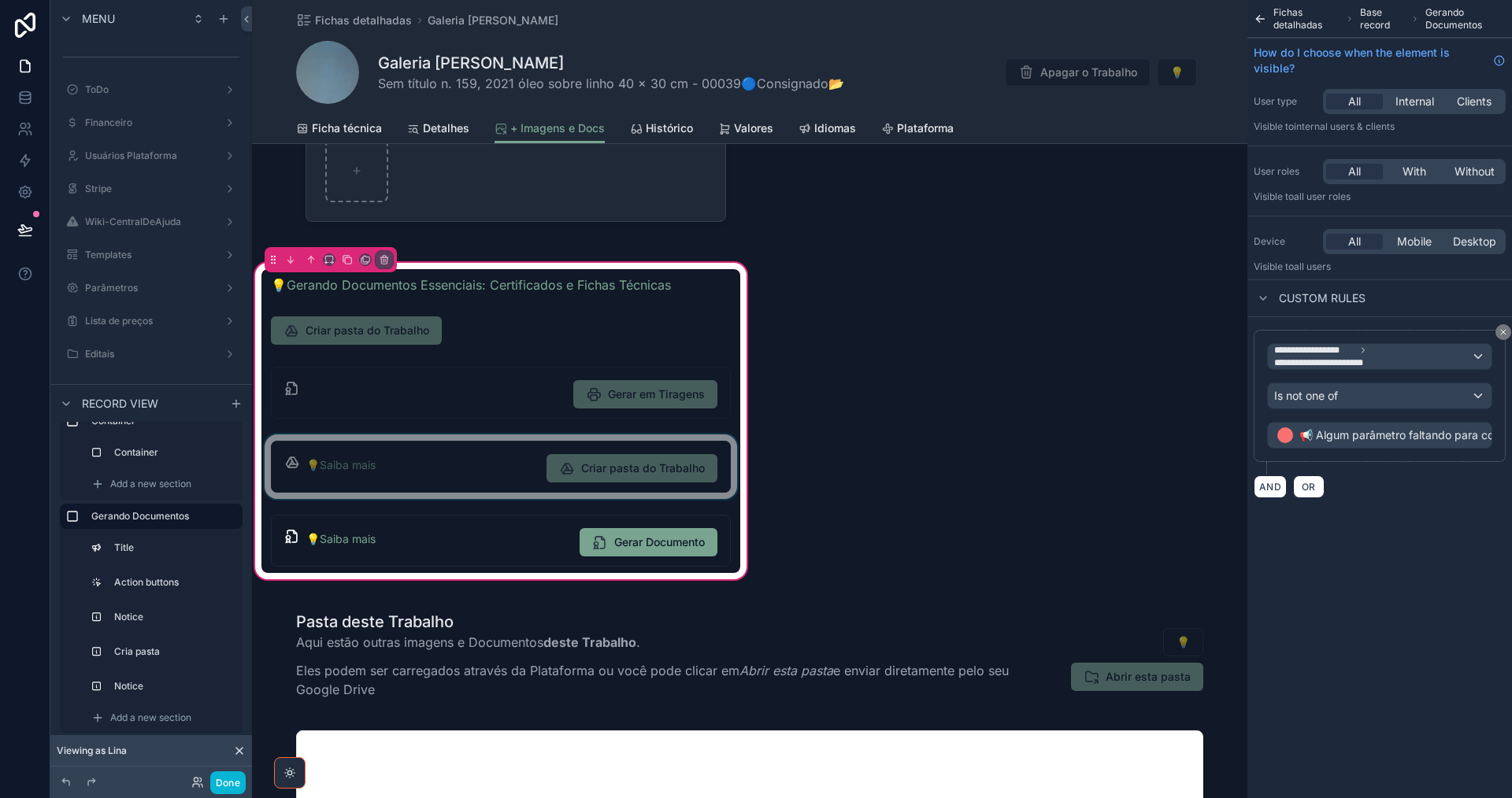
click at [409, 472] on div "scrollable content" at bounding box center [501, 467] width 479 height 65
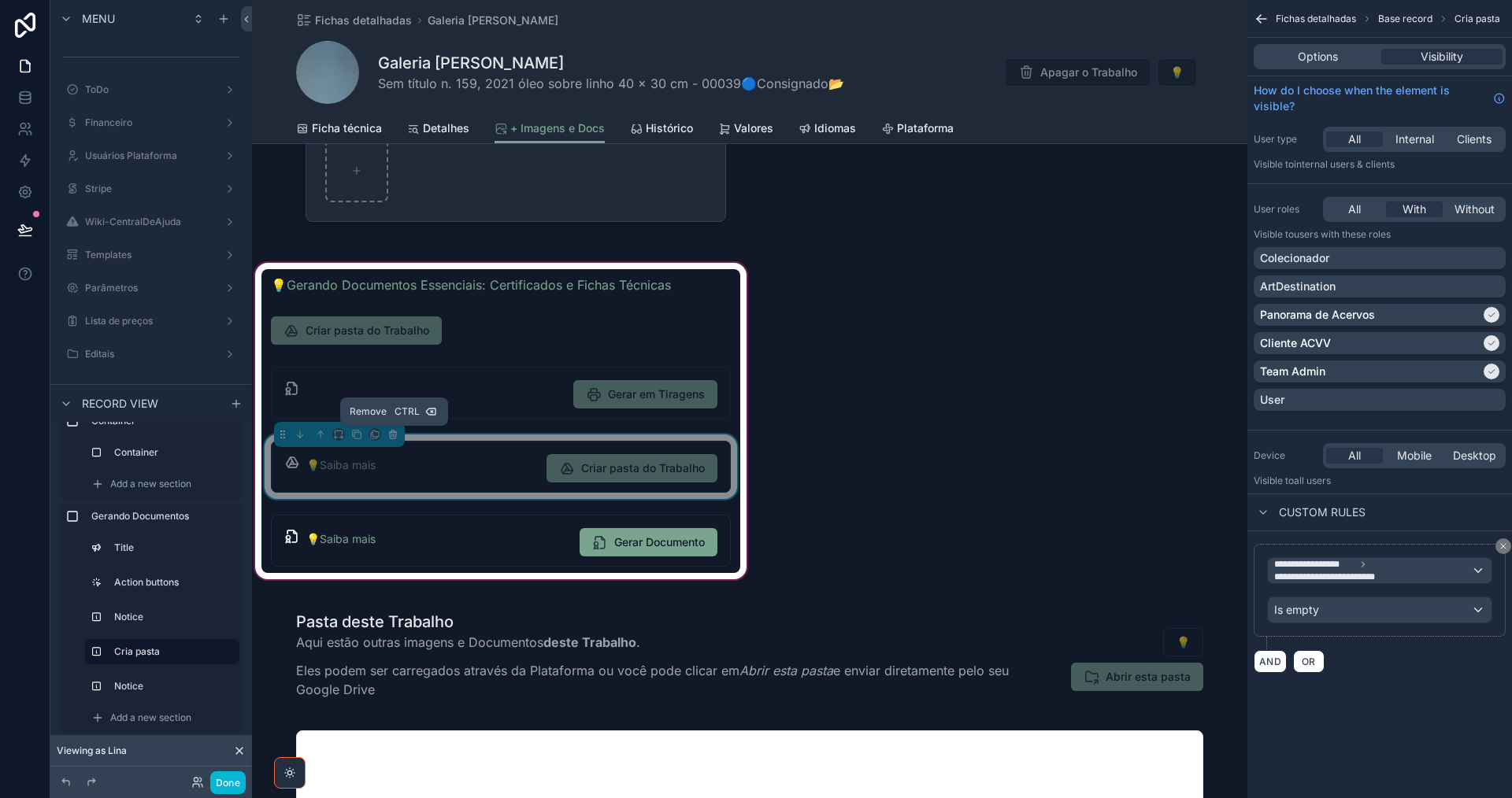
click at [395, 438] on icon "scrollable content" at bounding box center [392, 435] width 6 height 6
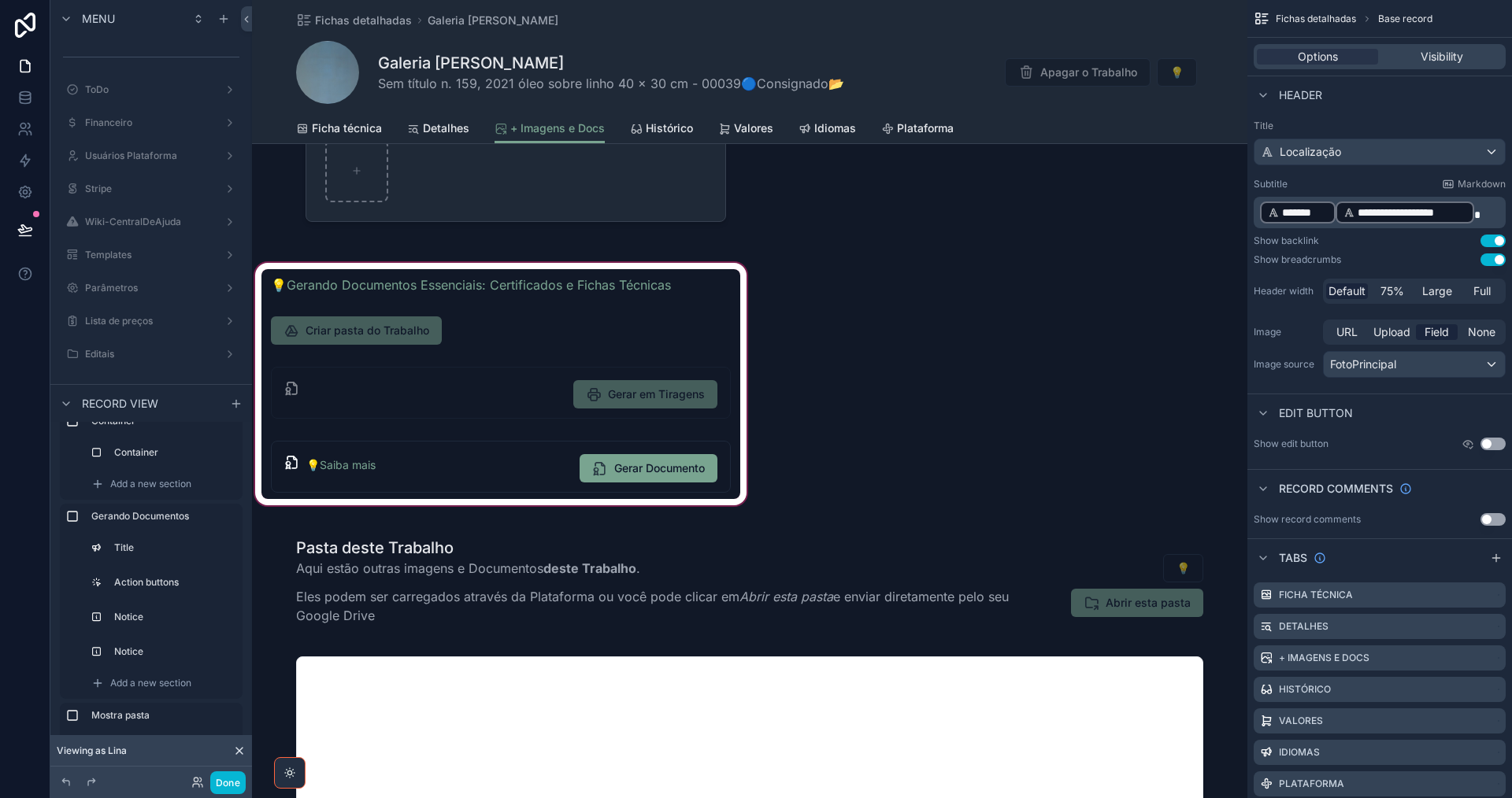
click at [552, 329] on div "scrollable content" at bounding box center [501, 383] width 498 height 249
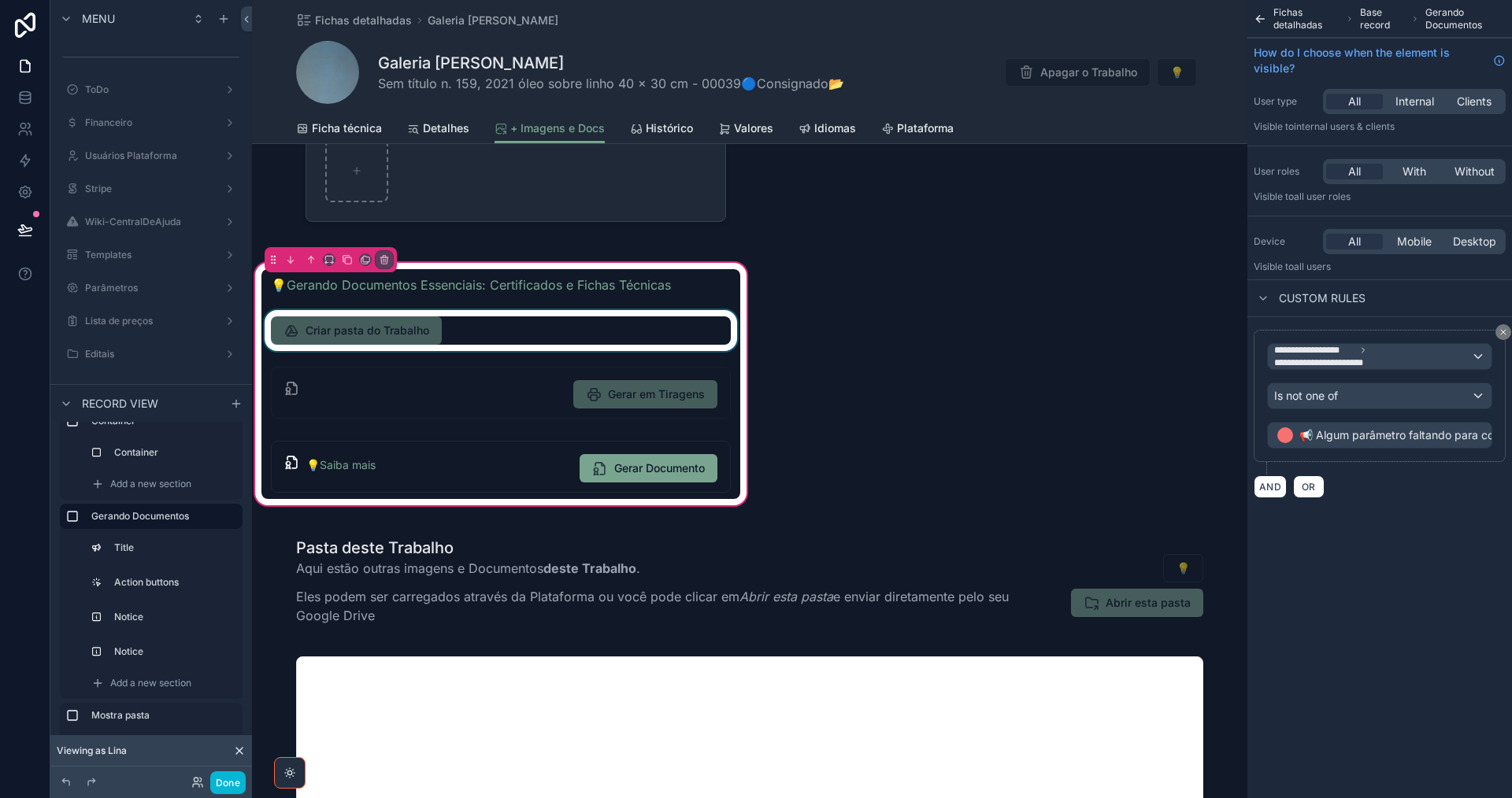
click at [542, 328] on div "scrollable content" at bounding box center [501, 330] width 479 height 41
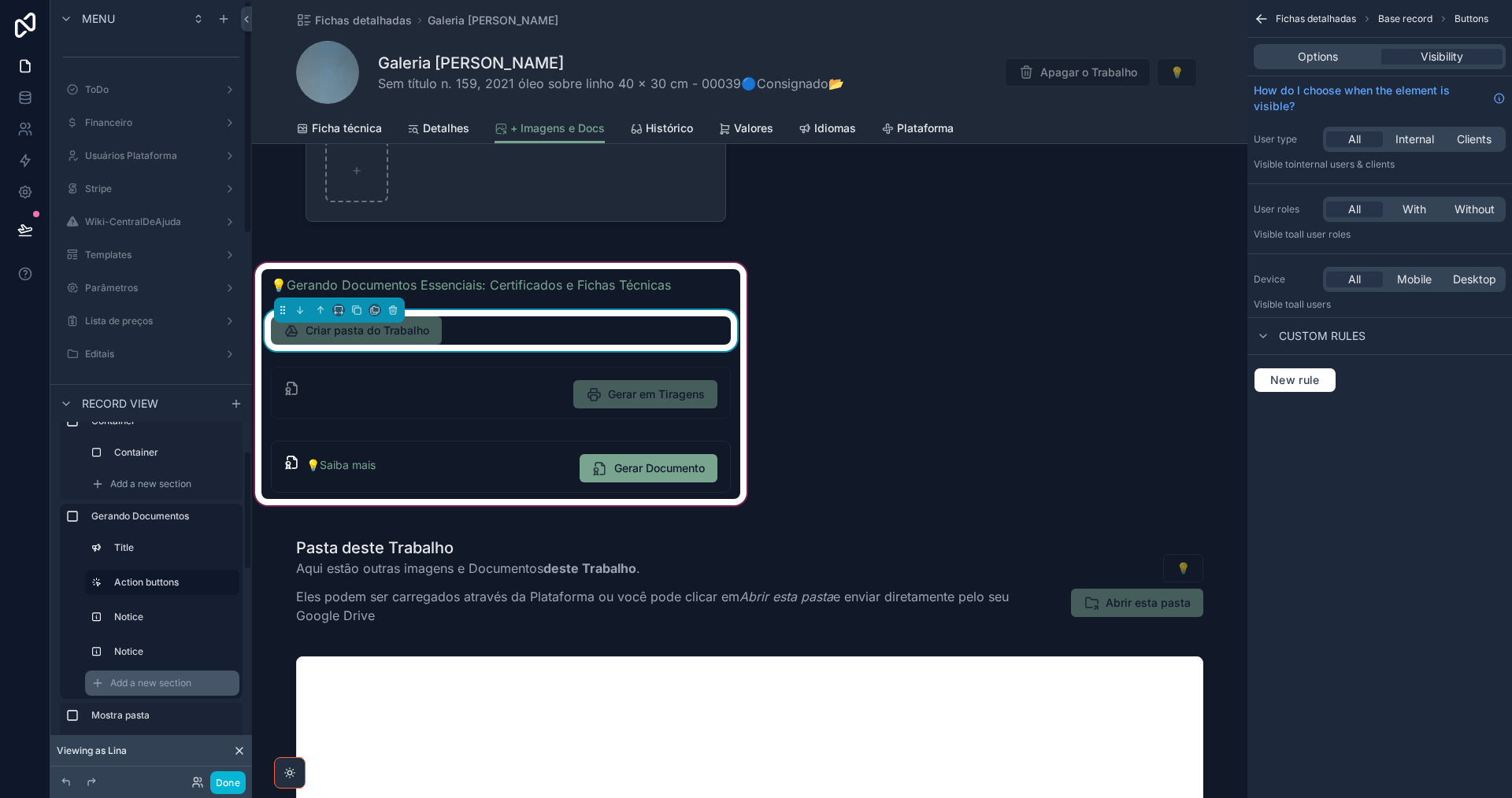
click at [151, 686] on span "Add a new section" at bounding box center [150, 683] width 81 height 12
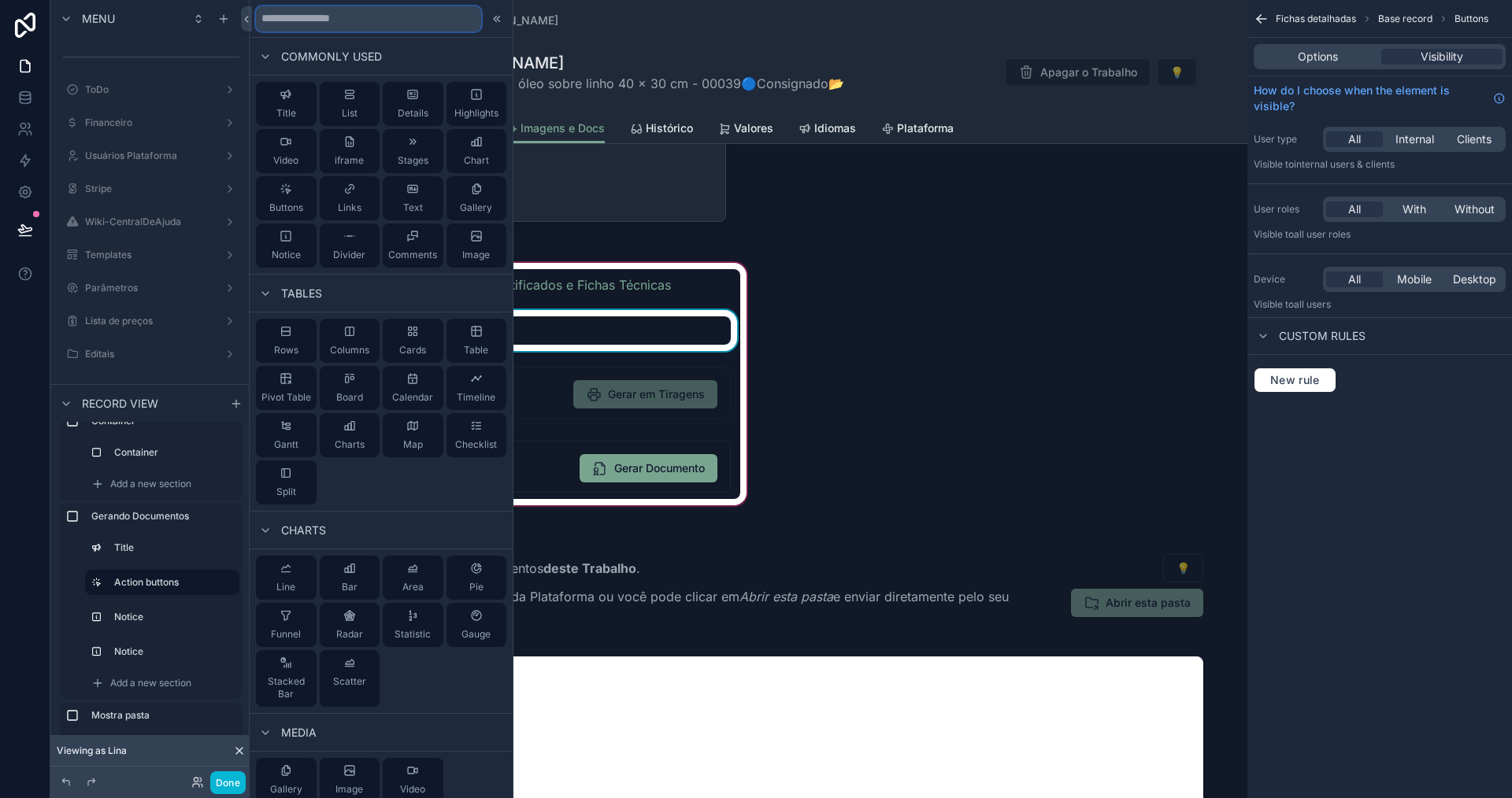
click at [341, 25] on input "text" at bounding box center [369, 18] width 225 height 25
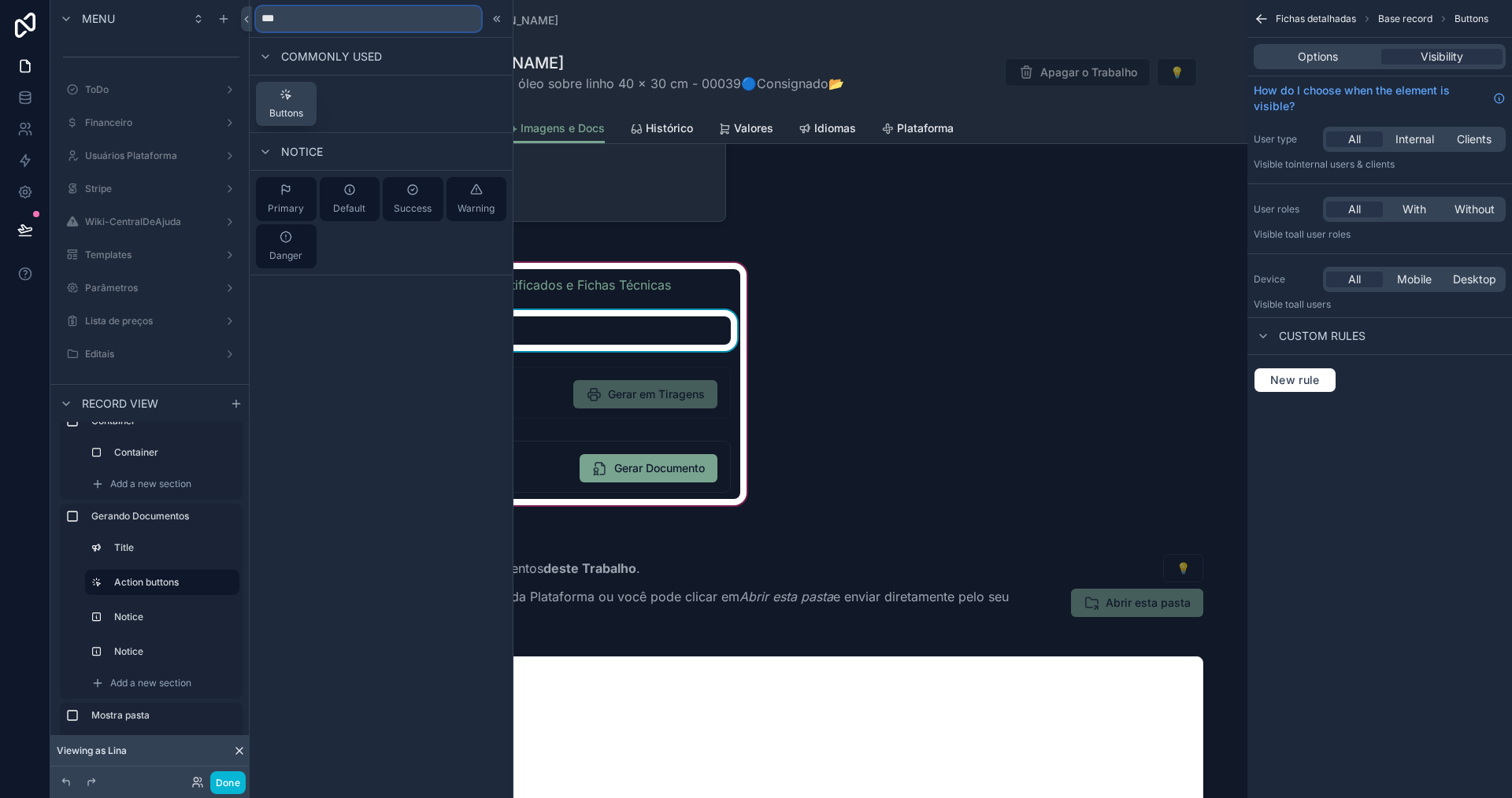
type input "***"
click at [304, 110] on button "Buttons" at bounding box center [286, 104] width 60 height 44
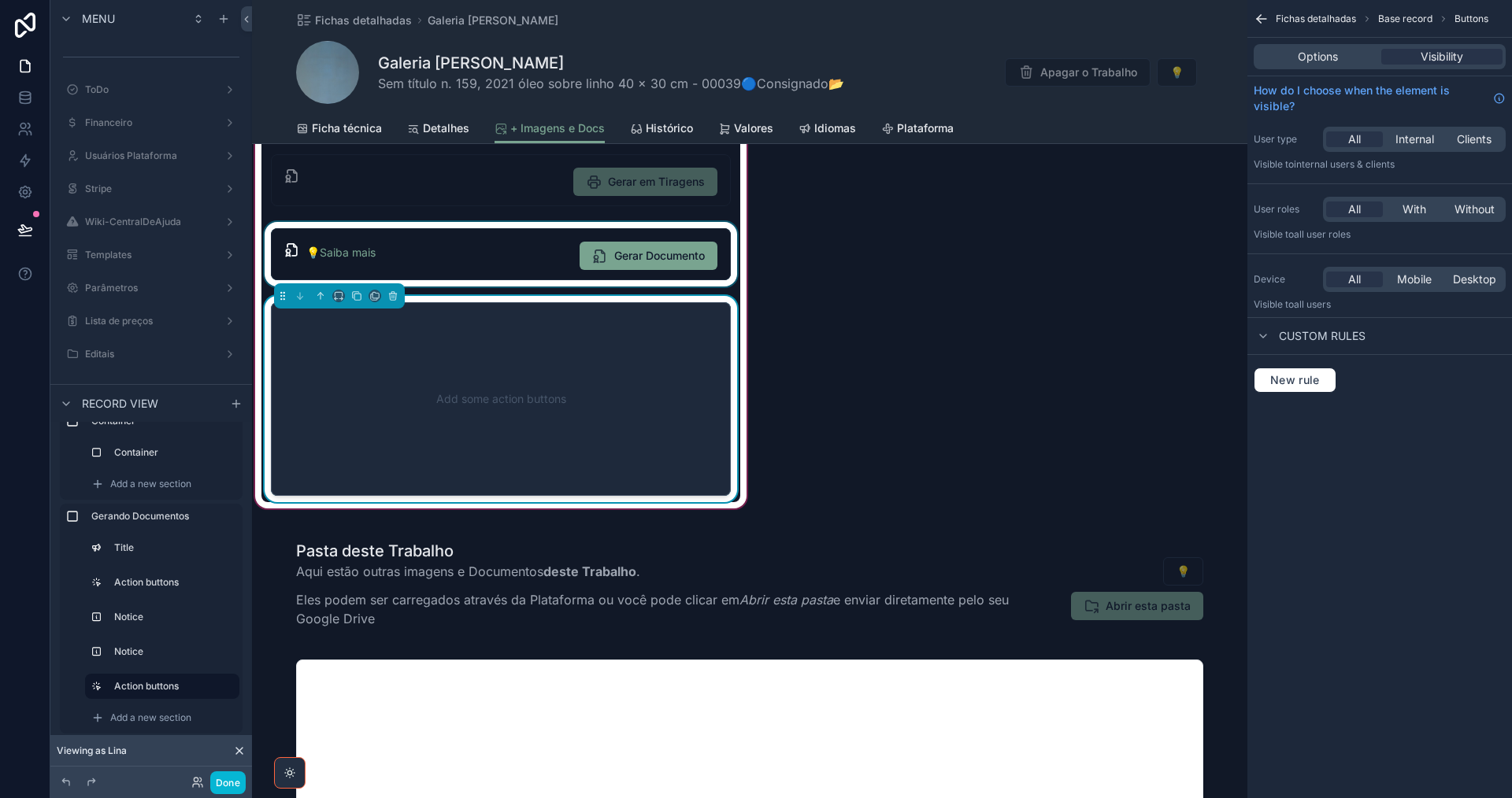
scroll to position [316, 0]
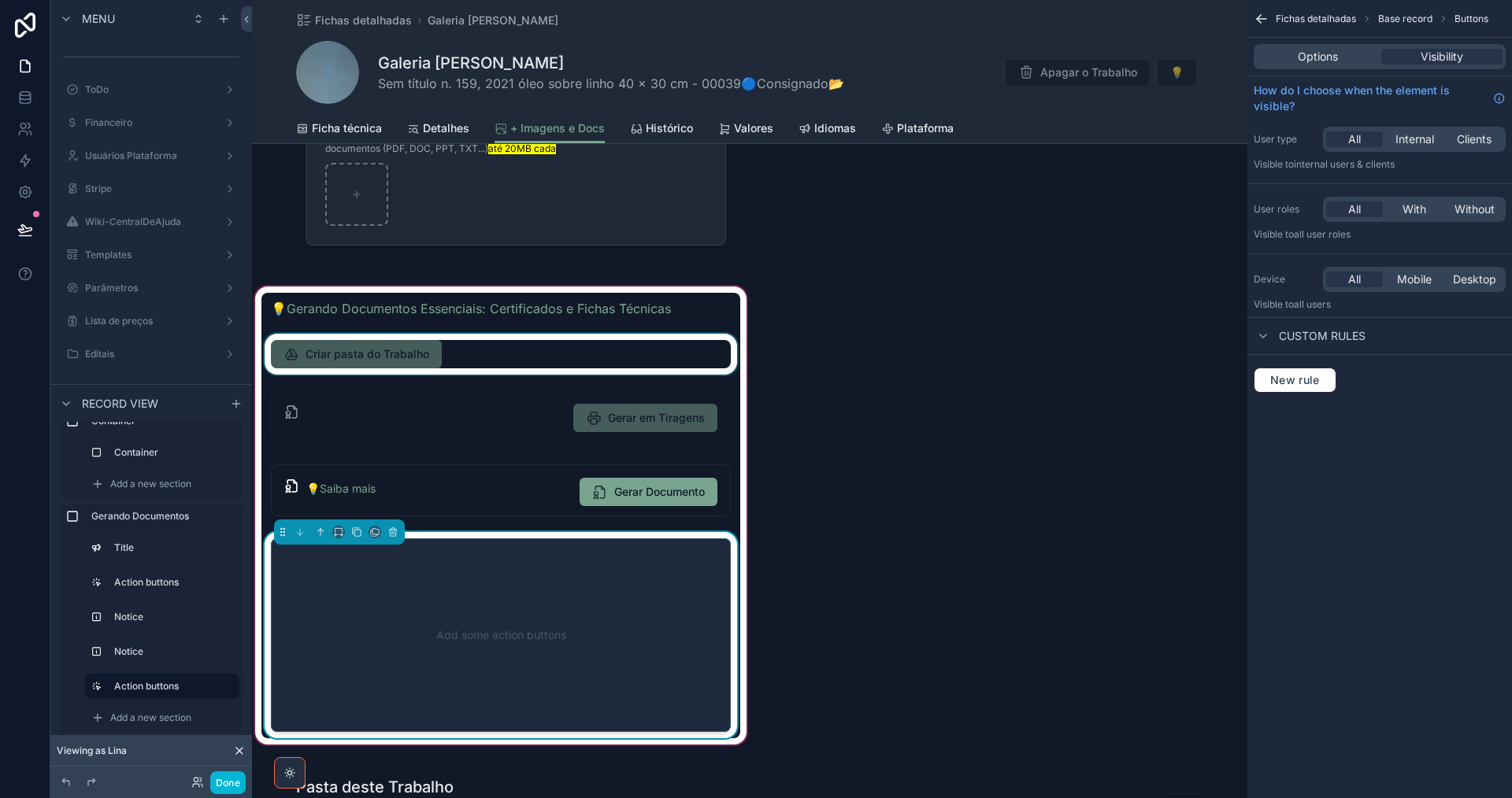
click at [535, 373] on div "scrollable content" at bounding box center [501, 354] width 479 height 41
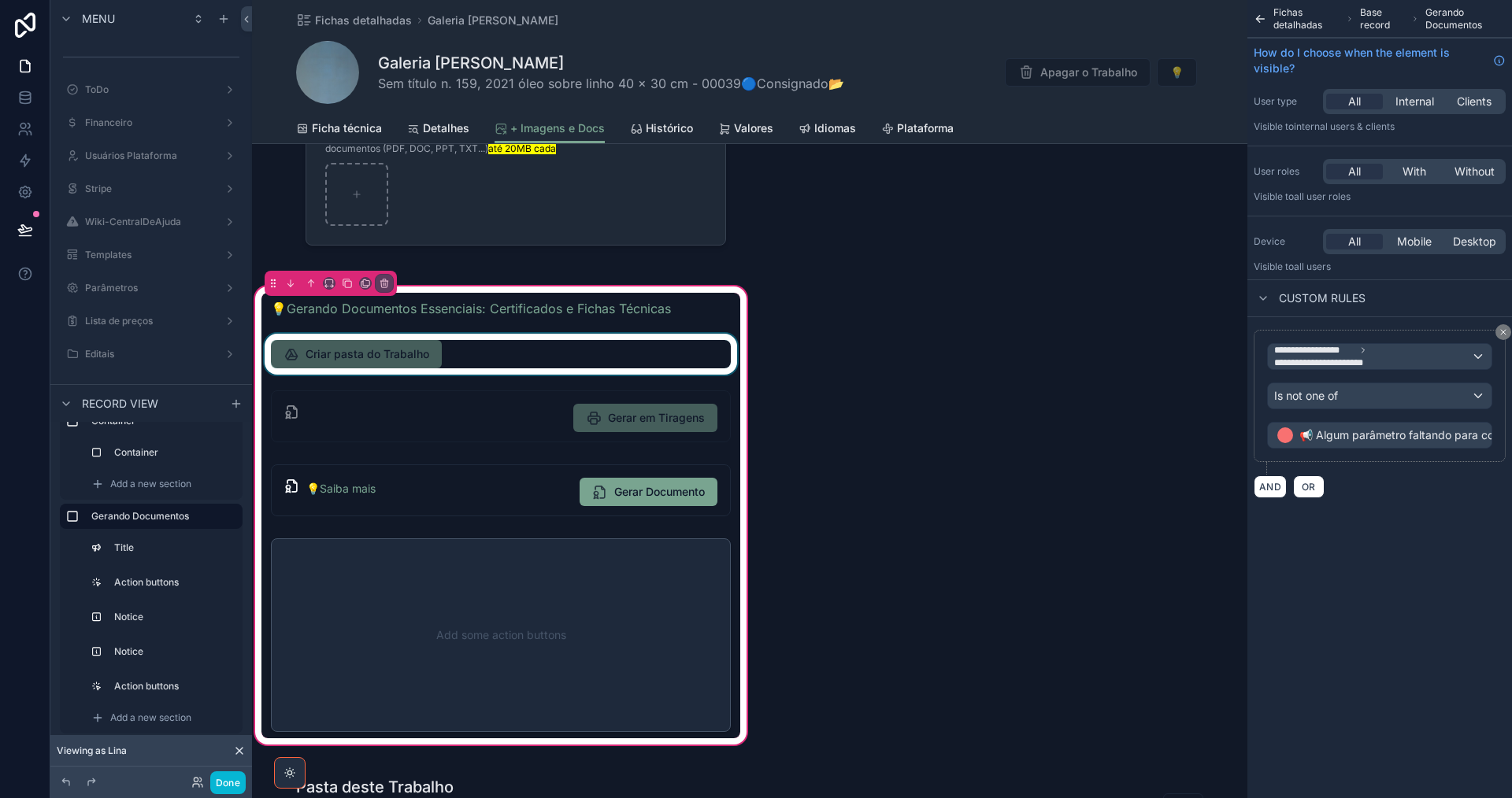
click at [531, 355] on div "scrollable content" at bounding box center [501, 354] width 479 height 41
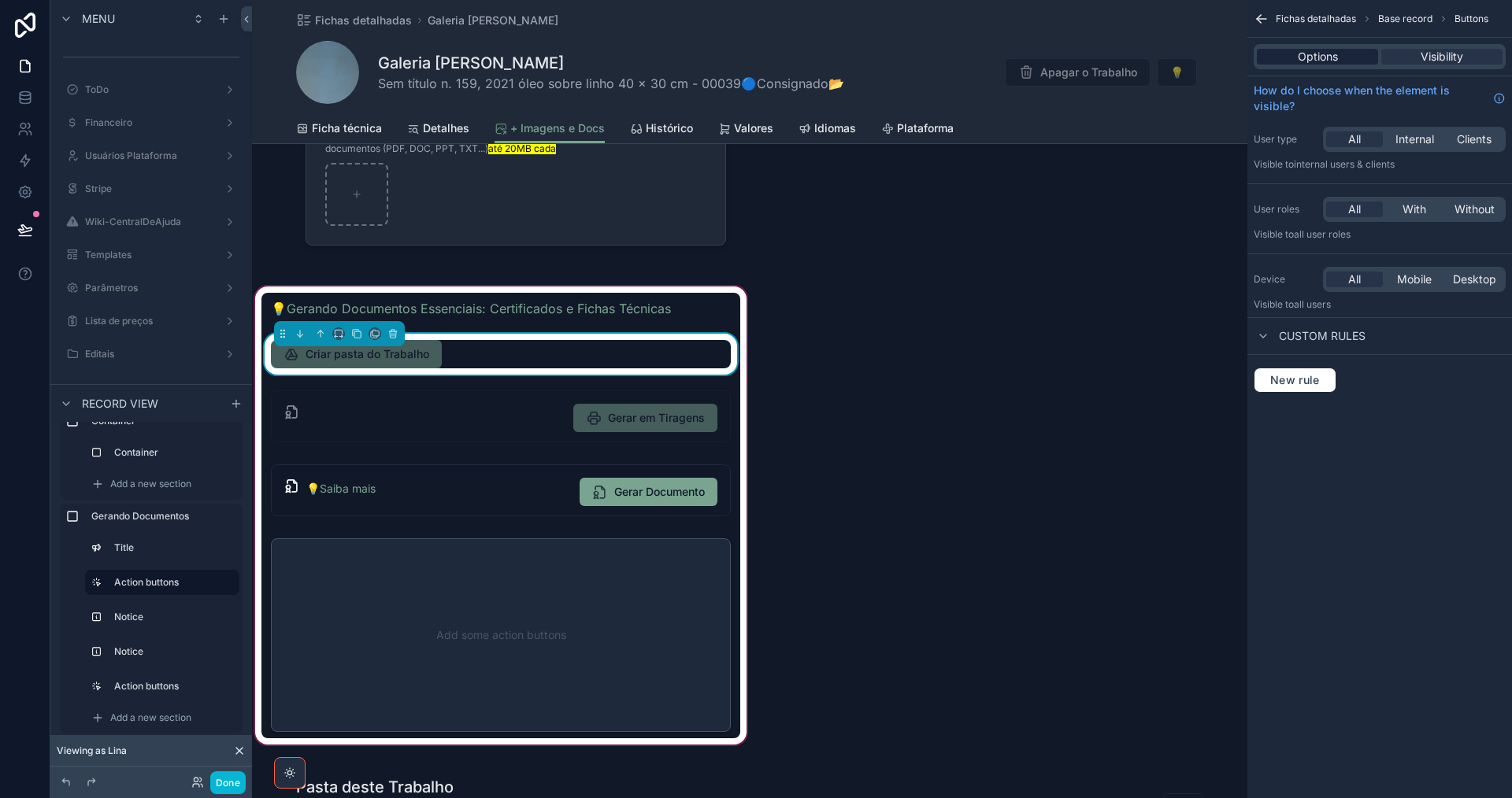
click at [1307, 60] on span "Options" at bounding box center [1318, 57] width 40 height 16
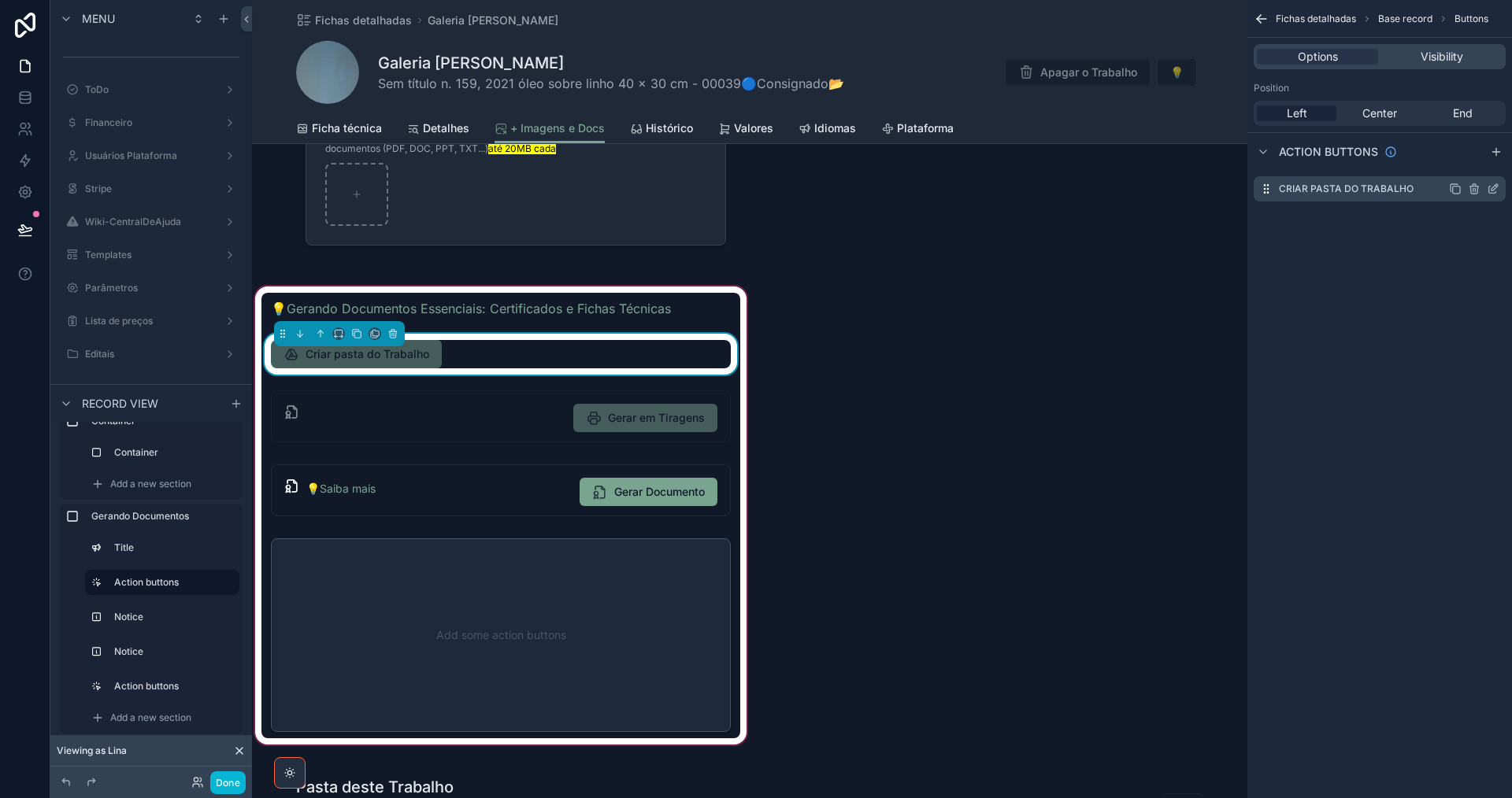
click at [1494, 188] on icon "scrollable content" at bounding box center [1493, 189] width 12 height 12
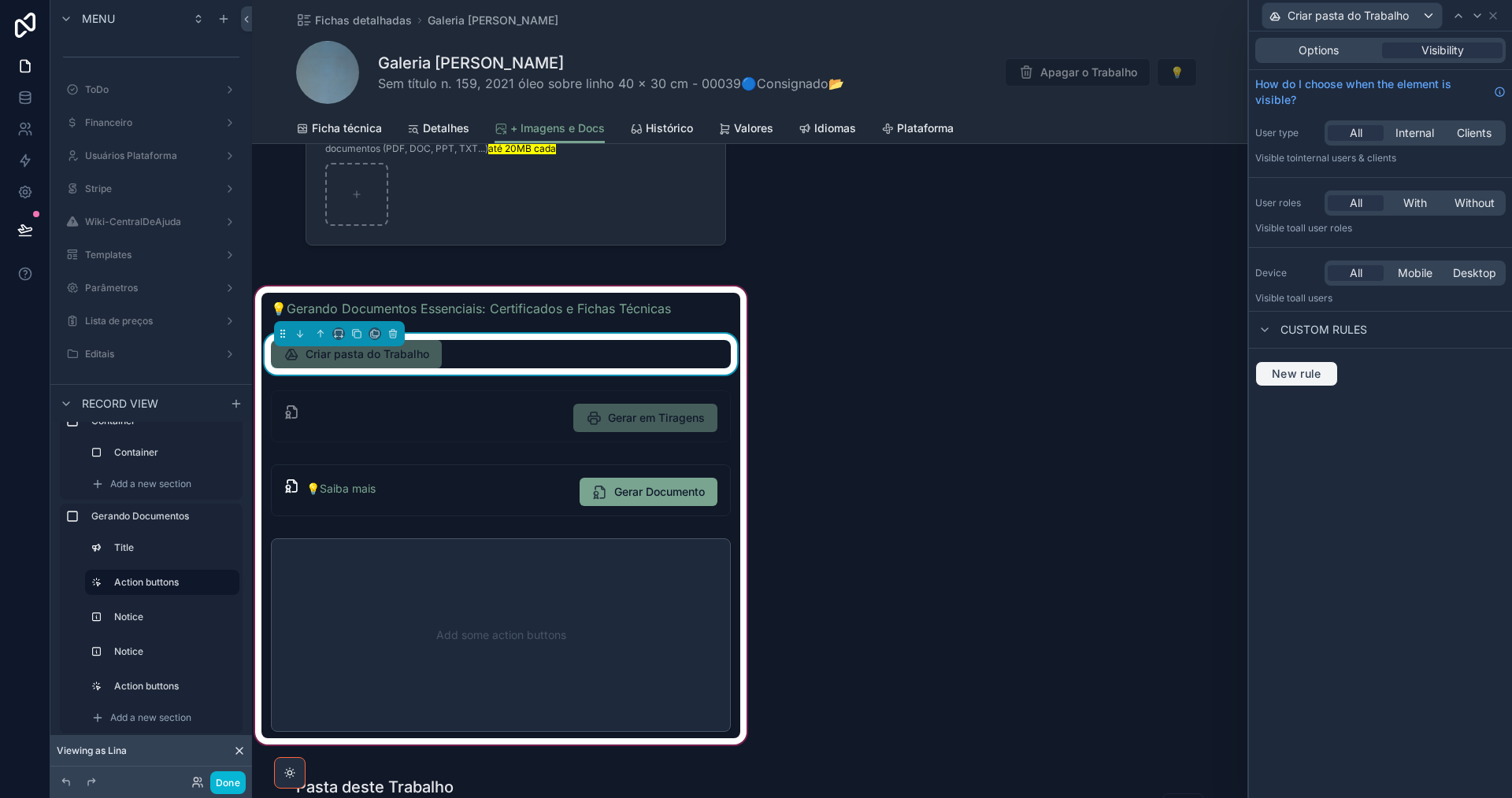
click at [1297, 372] on span "New rule" at bounding box center [1296, 374] width 62 height 14
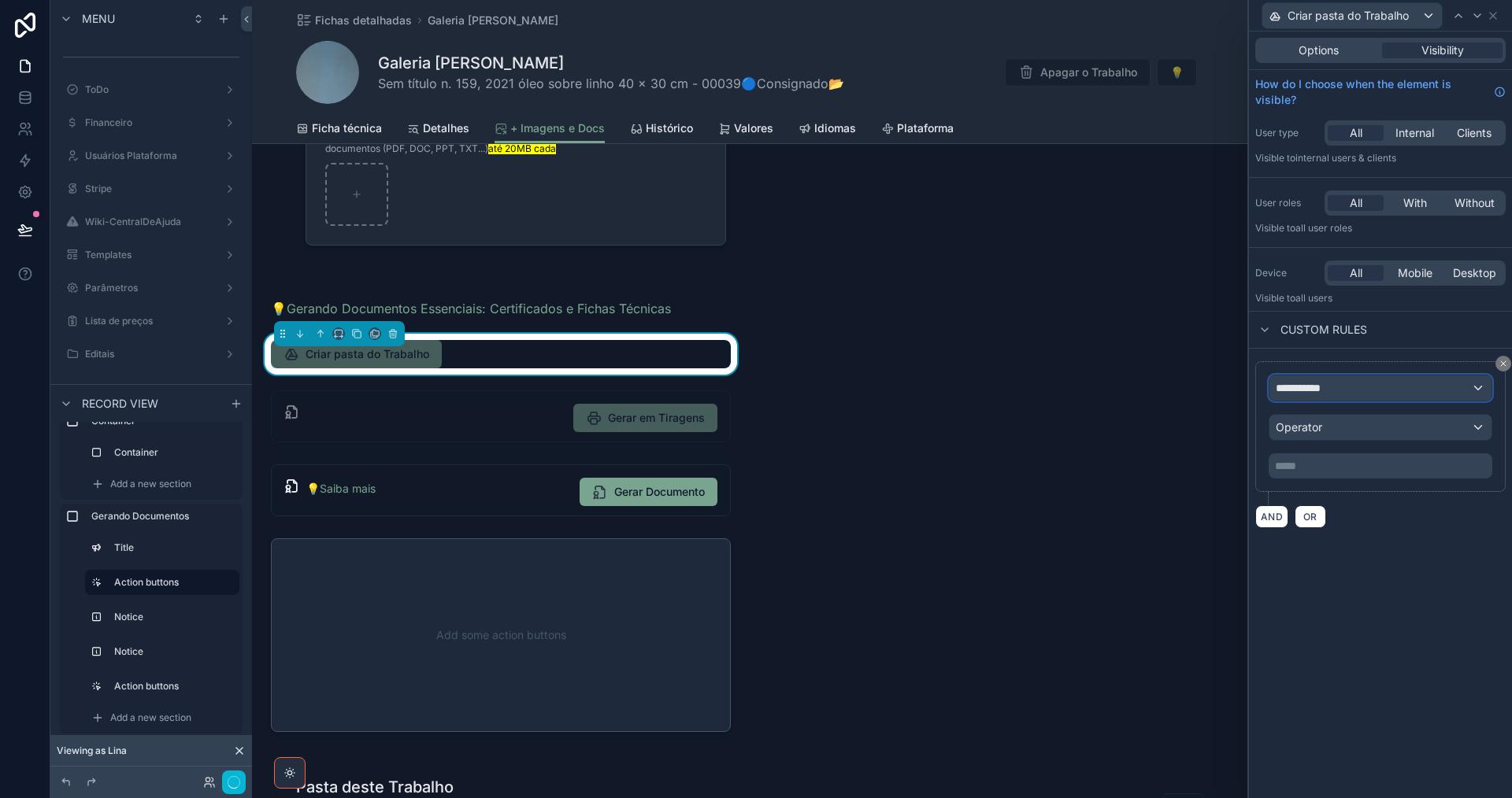
click at [1314, 388] on span "**********" at bounding box center [1304, 388] width 59 height 16
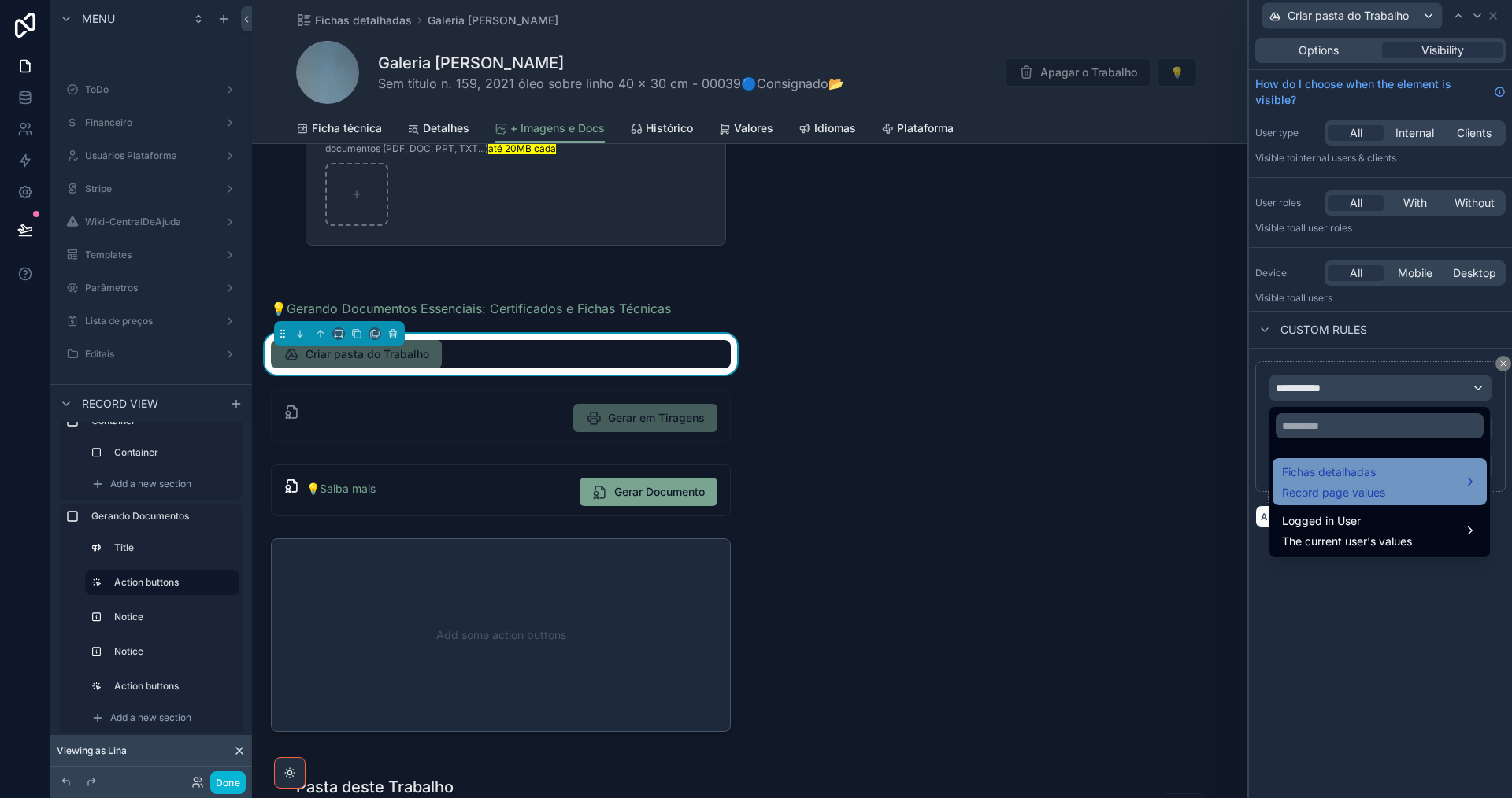
click at [1328, 471] on span "Fichas detalhadas" at bounding box center [1334, 472] width 103 height 19
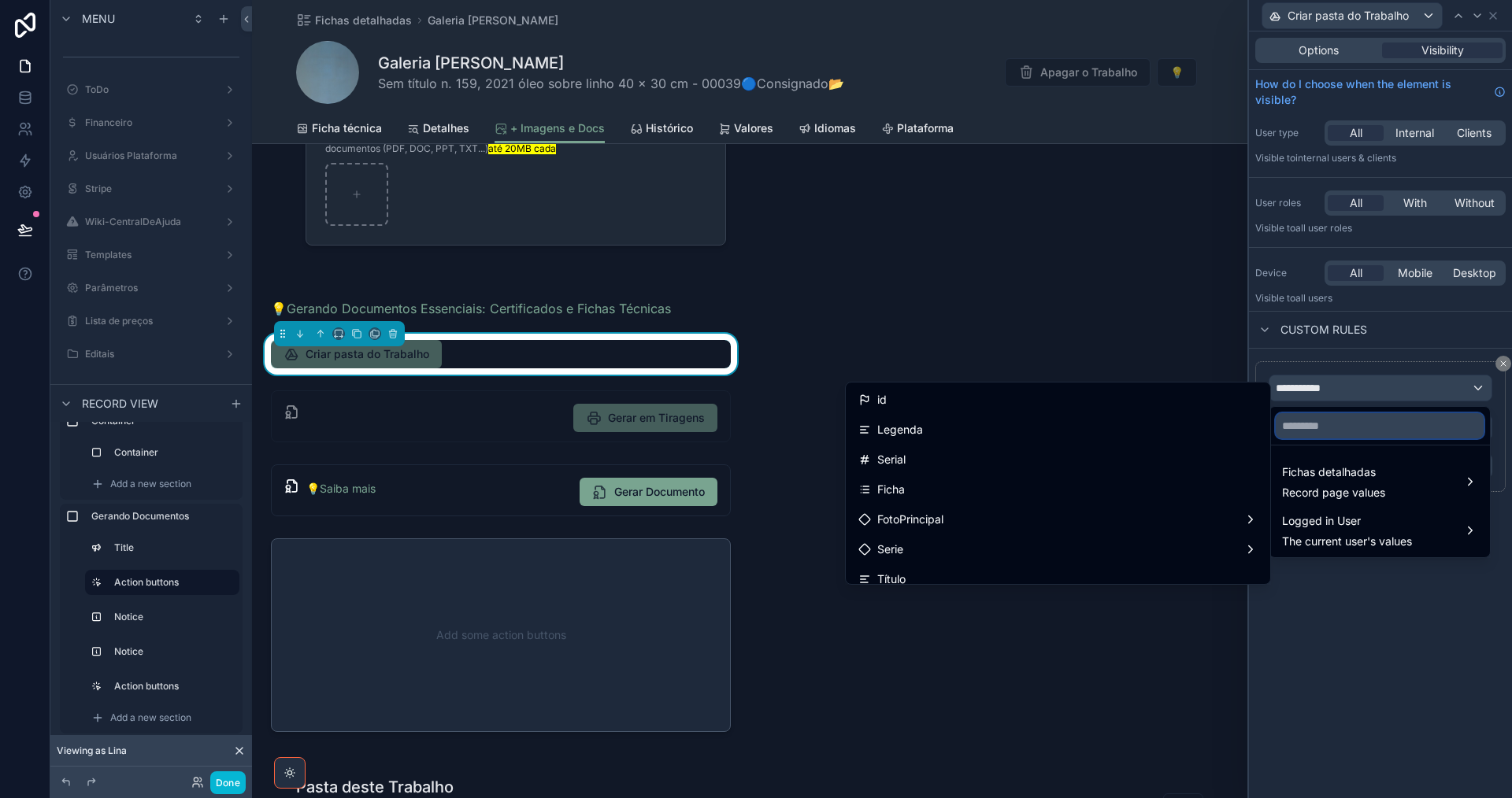
click at [1343, 420] on input "text" at bounding box center [1379, 425] width 208 height 25
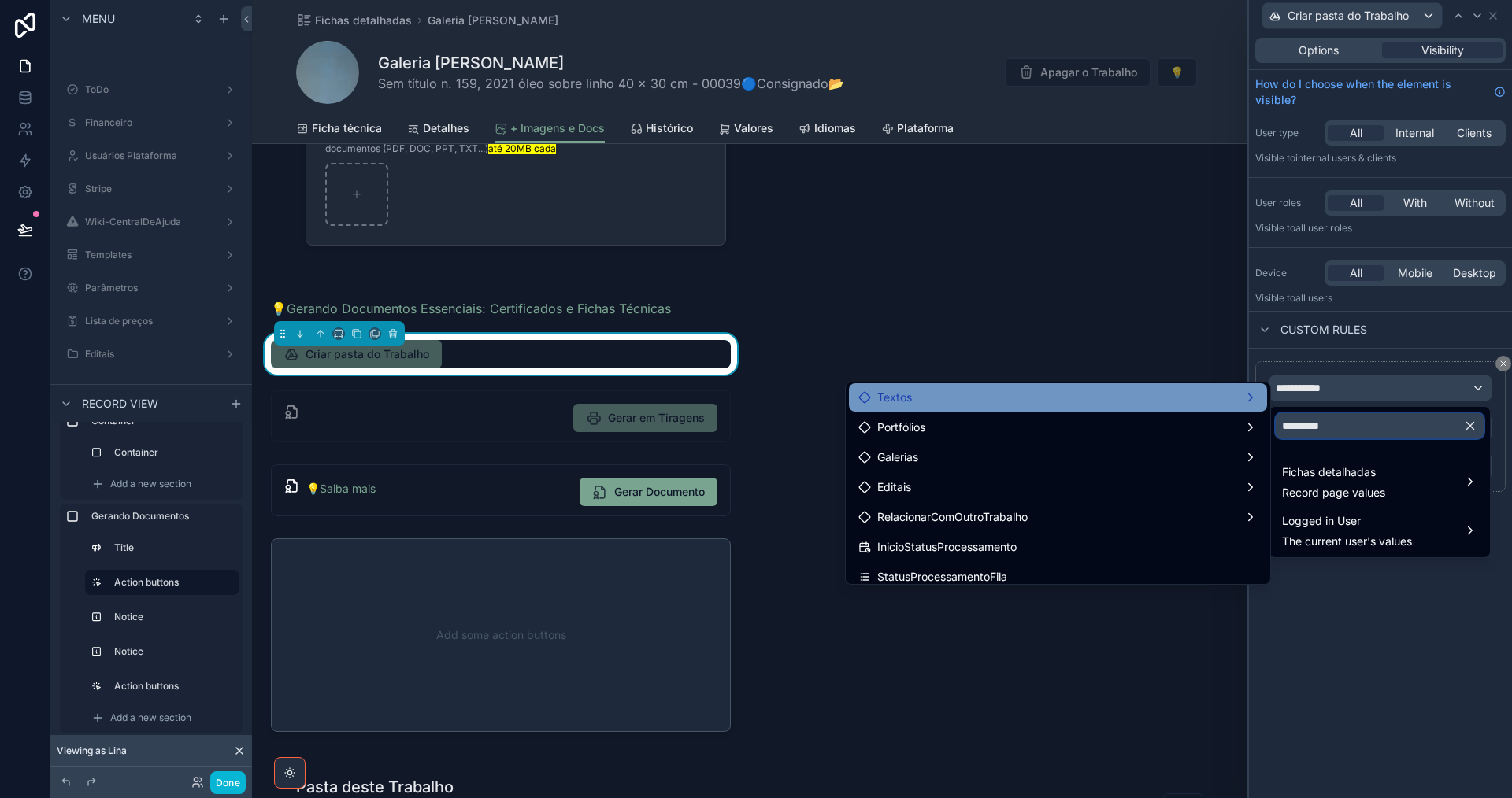
scroll to position [157, 0]
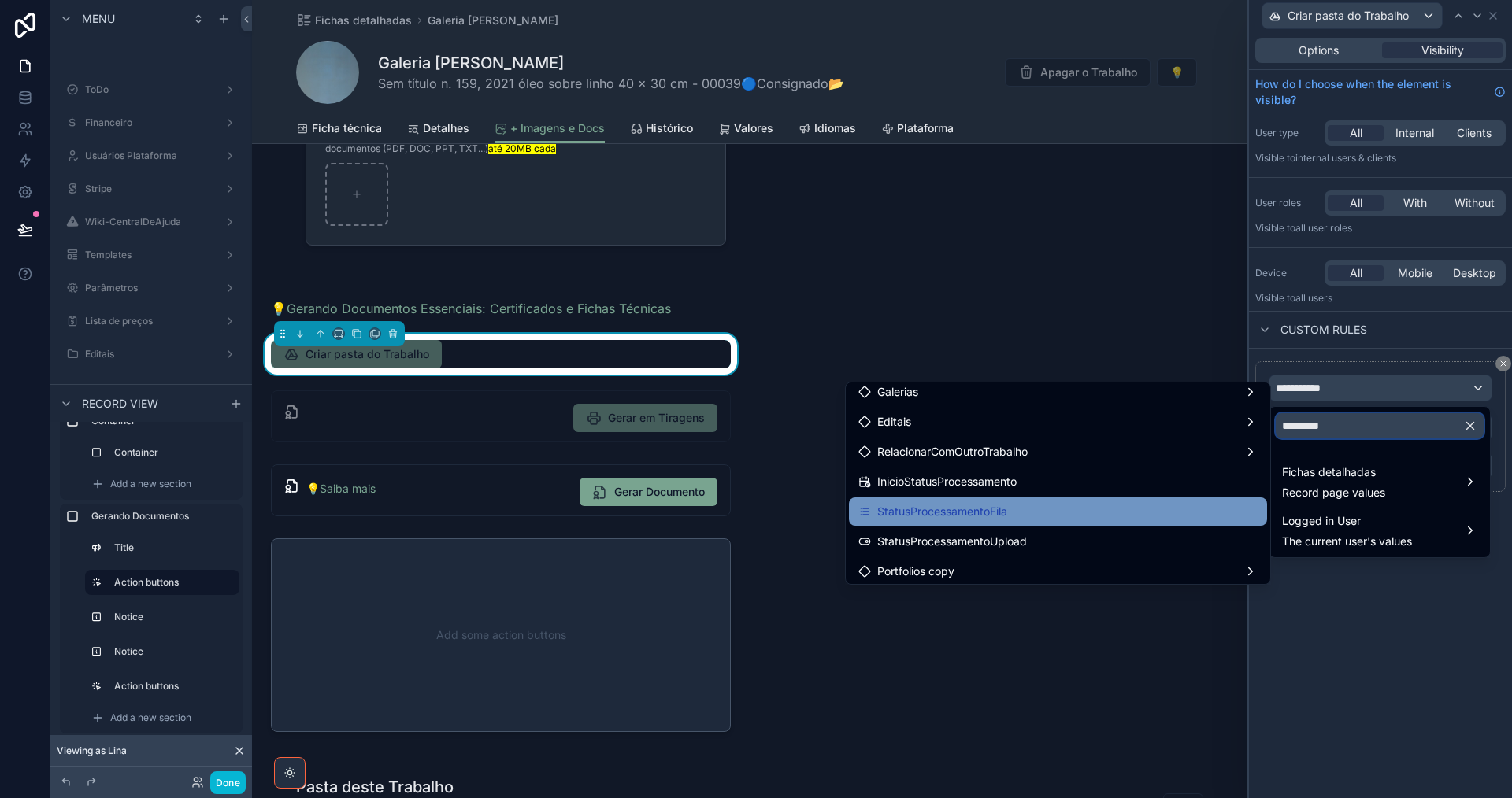
type input "*********"
click at [1172, 516] on div "StatusProcessamentoFila" at bounding box center [1058, 512] width 399 height 19
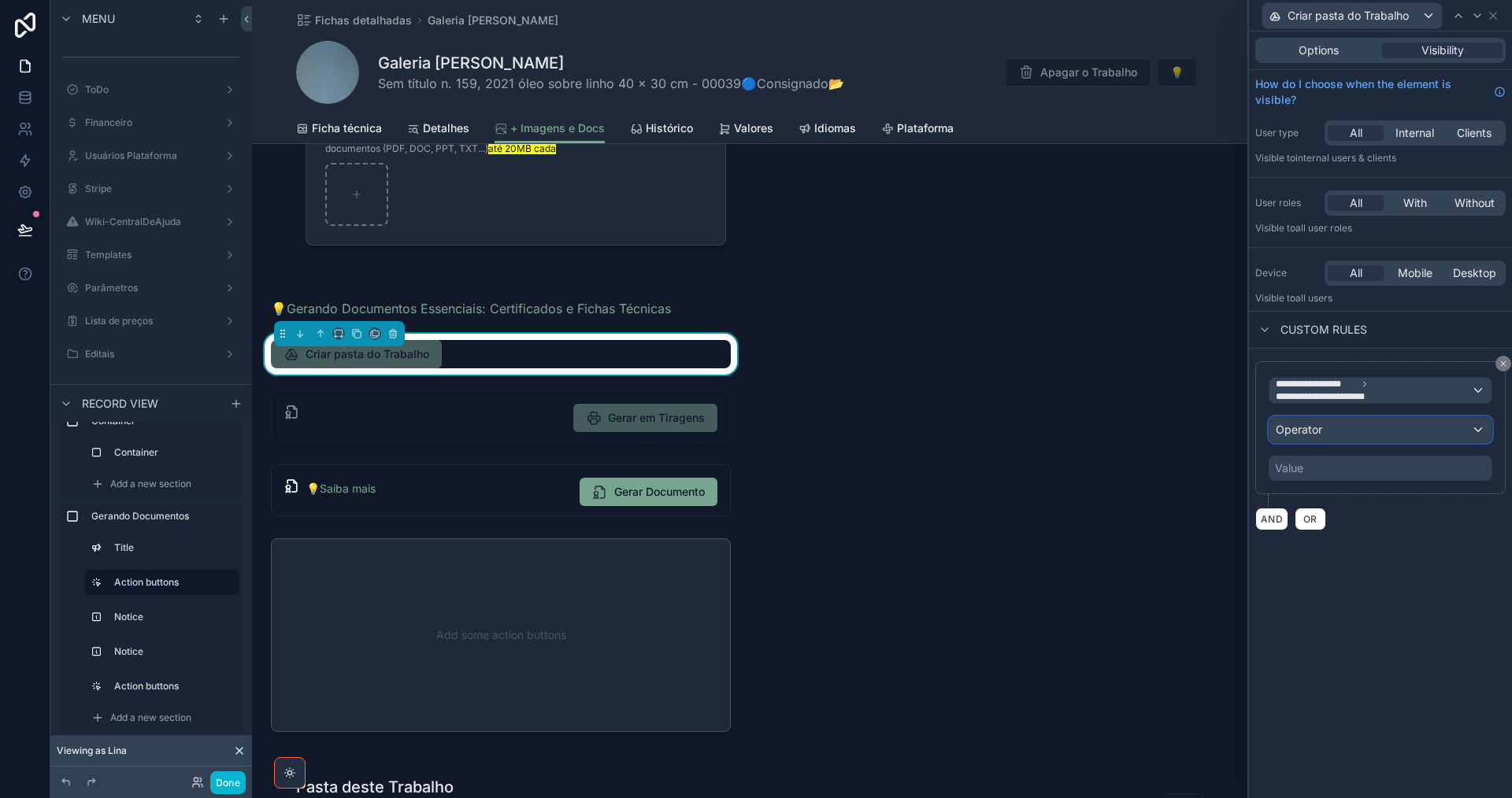
click at [1406, 435] on div "Operator" at bounding box center [1380, 430] width 222 height 25
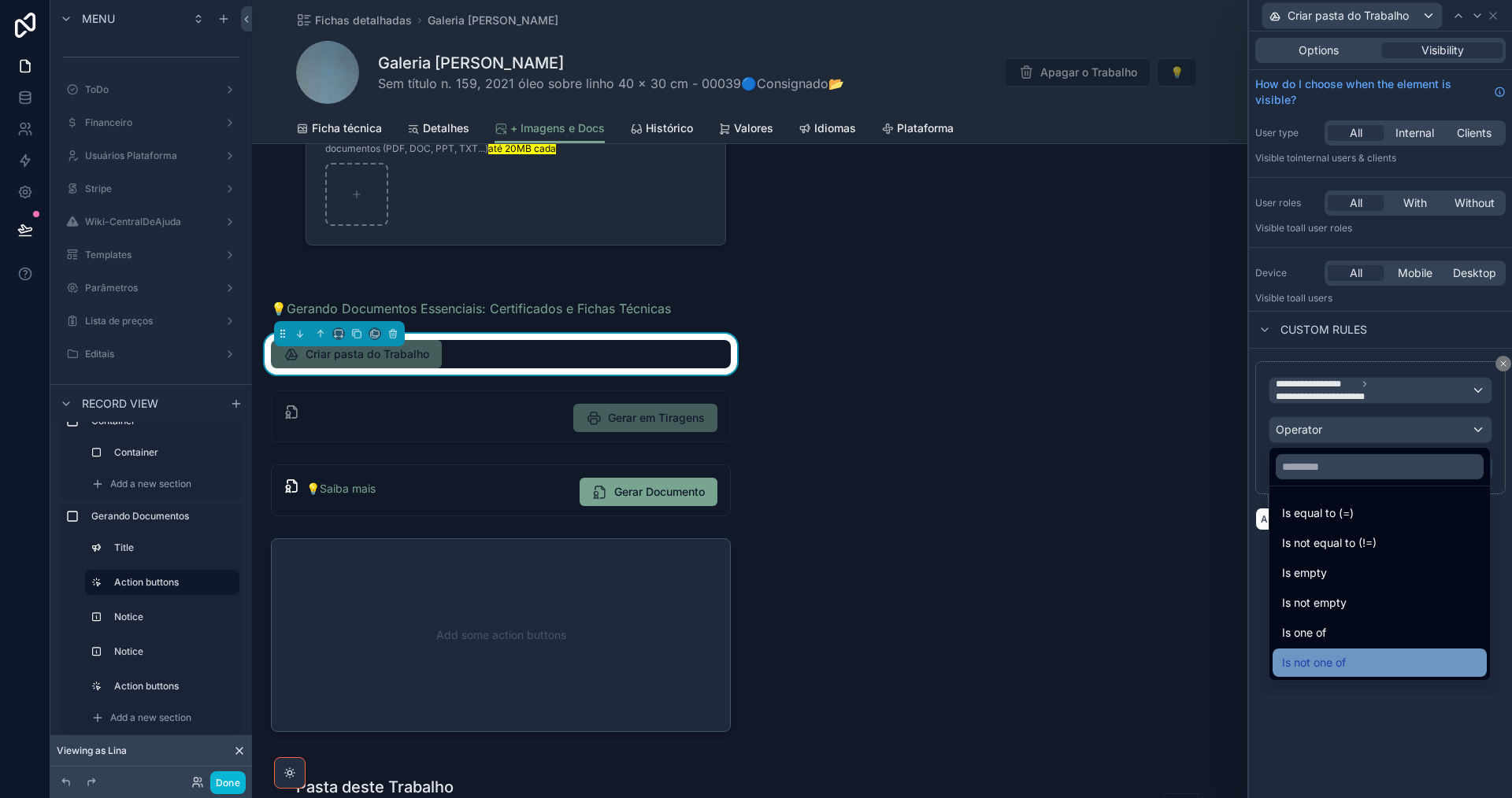
click at [1377, 659] on div "Is not one of" at bounding box center [1380, 663] width 196 height 19
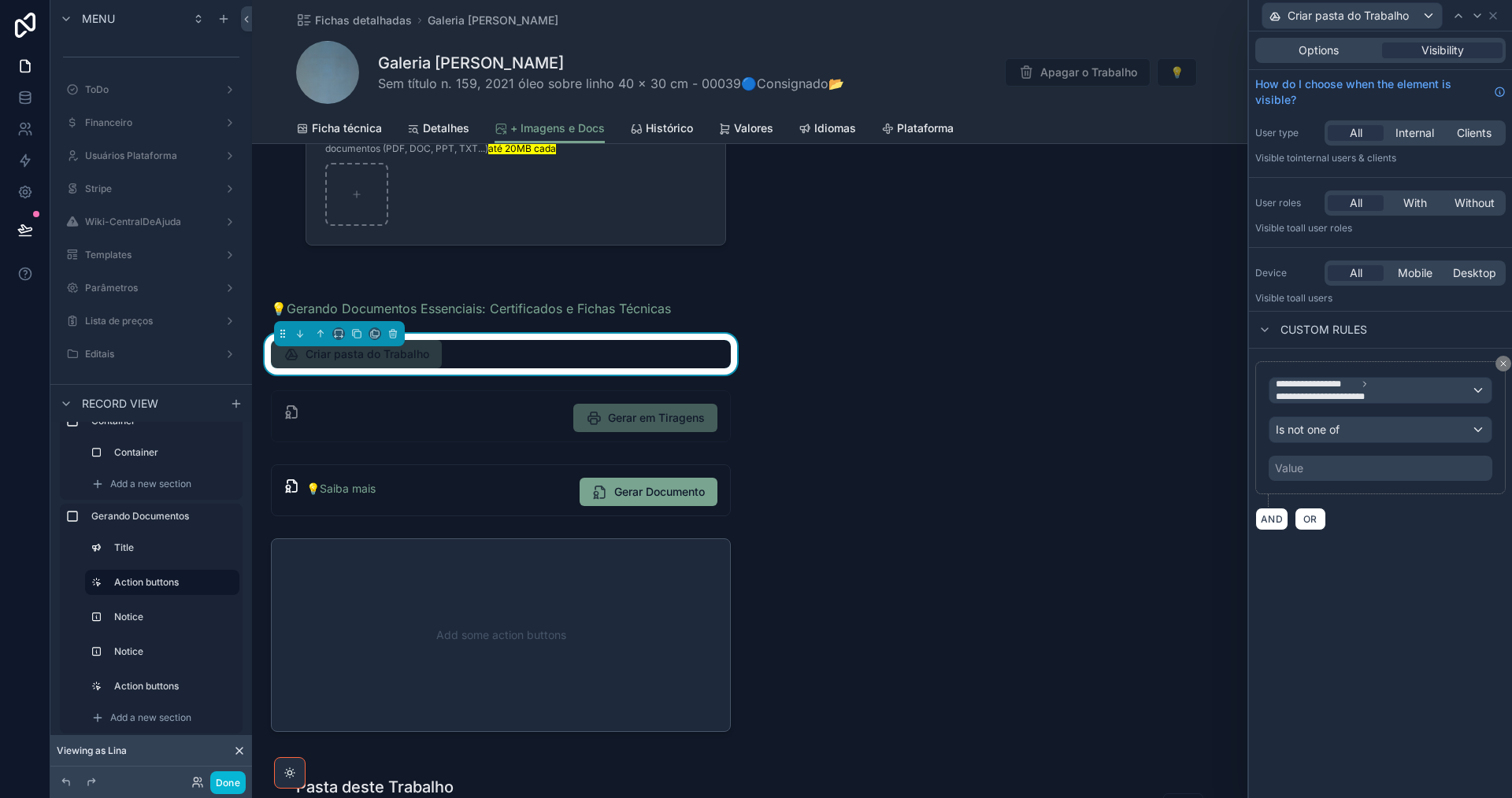
click at [1368, 467] on div "Value" at bounding box center [1380, 468] width 224 height 25
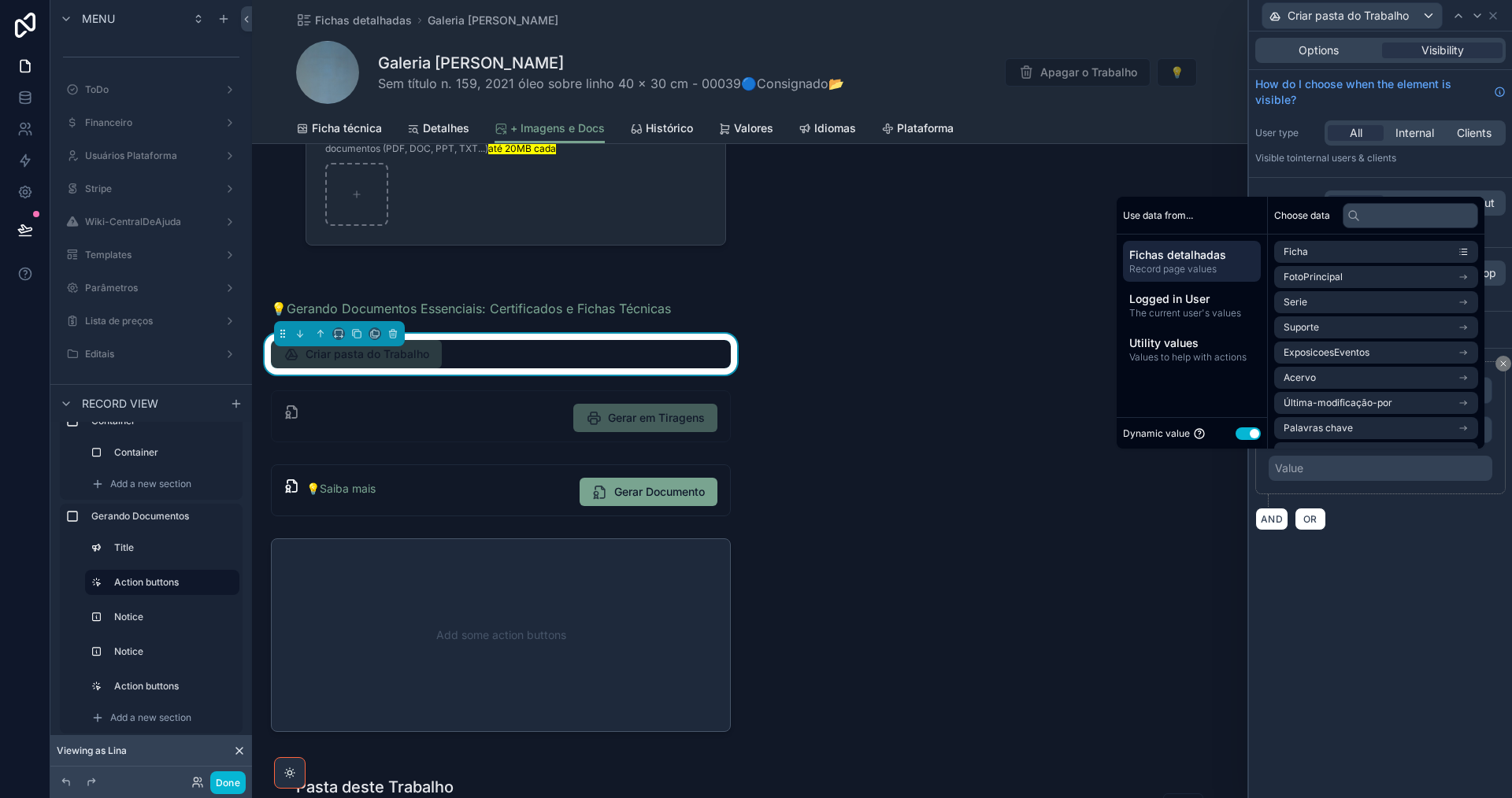
click at [1240, 436] on button "Use setting" at bounding box center [1247, 434] width 25 height 12
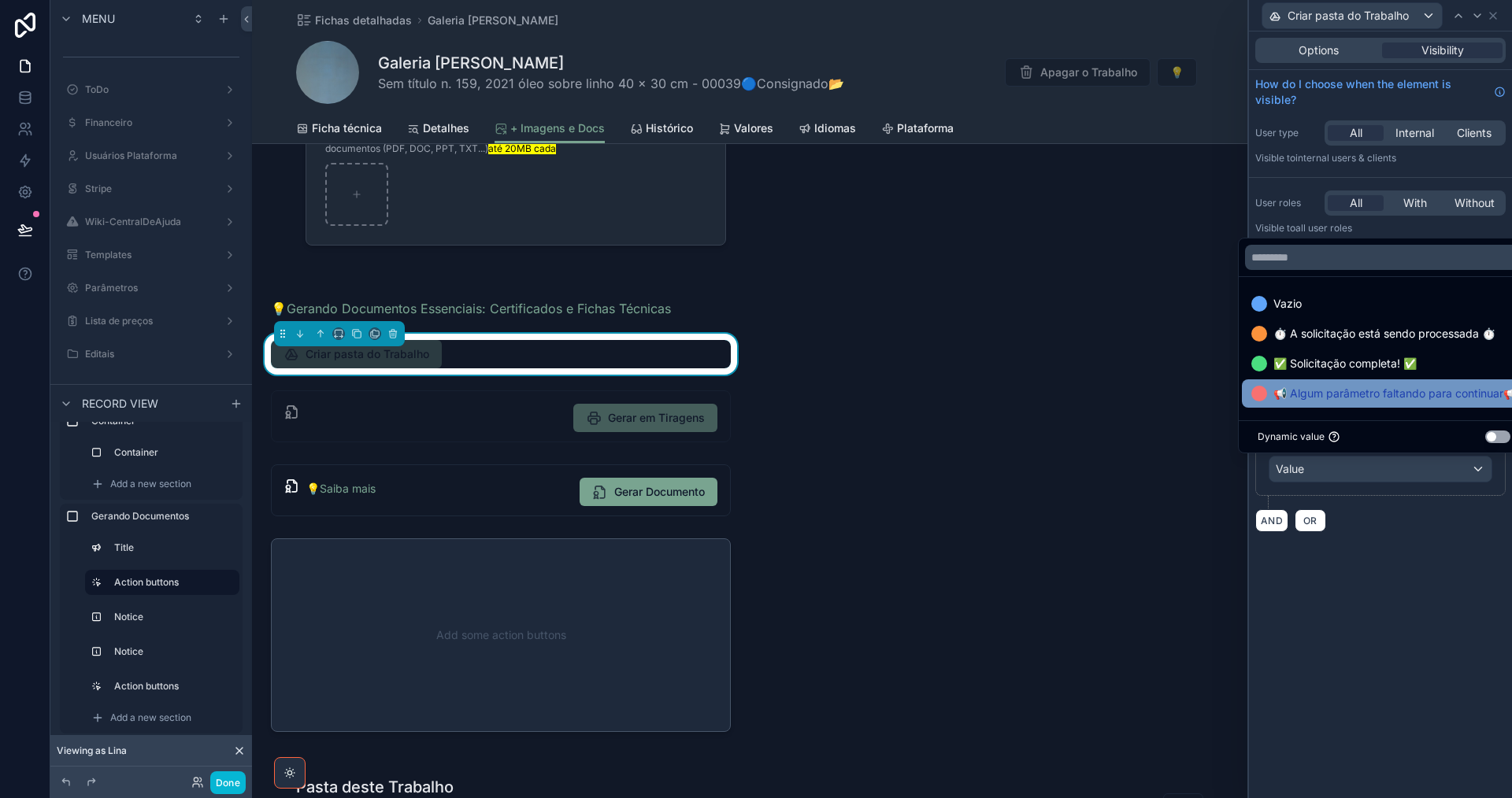
click at [1340, 393] on span "📢 Algum parâmetro faltando para continuar📢" at bounding box center [1395, 394] width 244 height 19
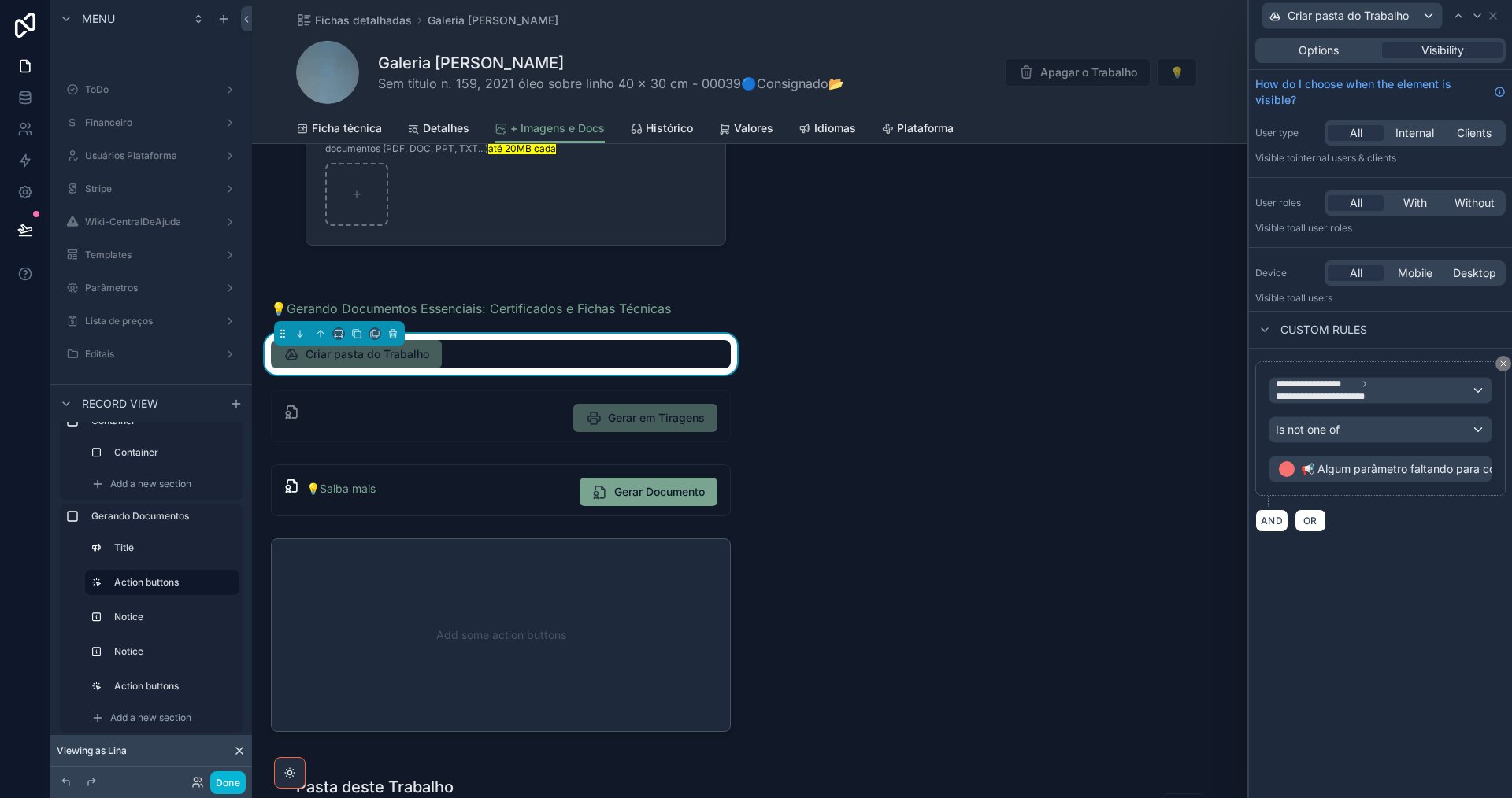
click at [1370, 598] on div "**********" at bounding box center [1380, 415] width 263 height 767
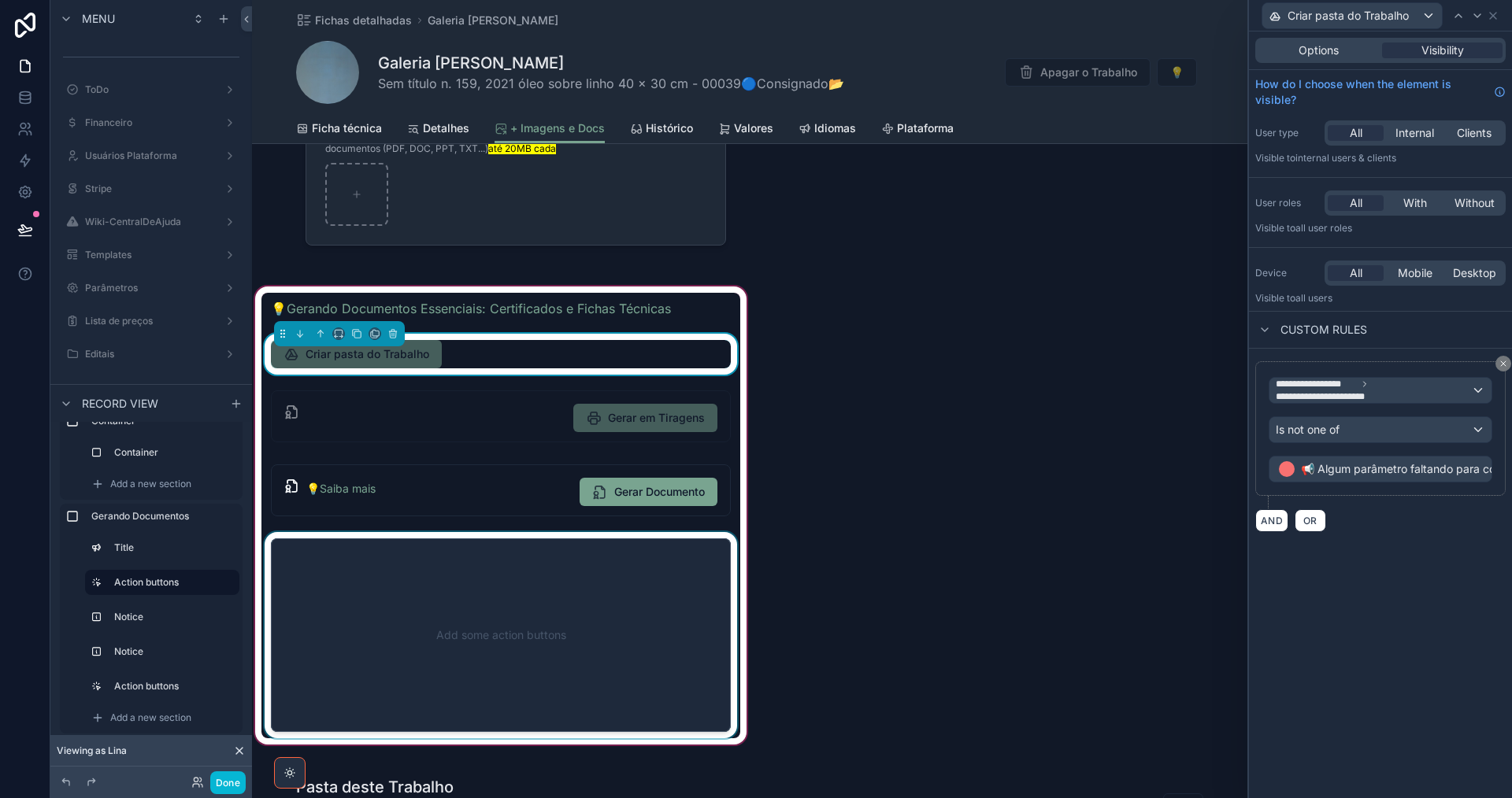
click at [539, 624] on div "scrollable content" at bounding box center [501, 635] width 479 height 206
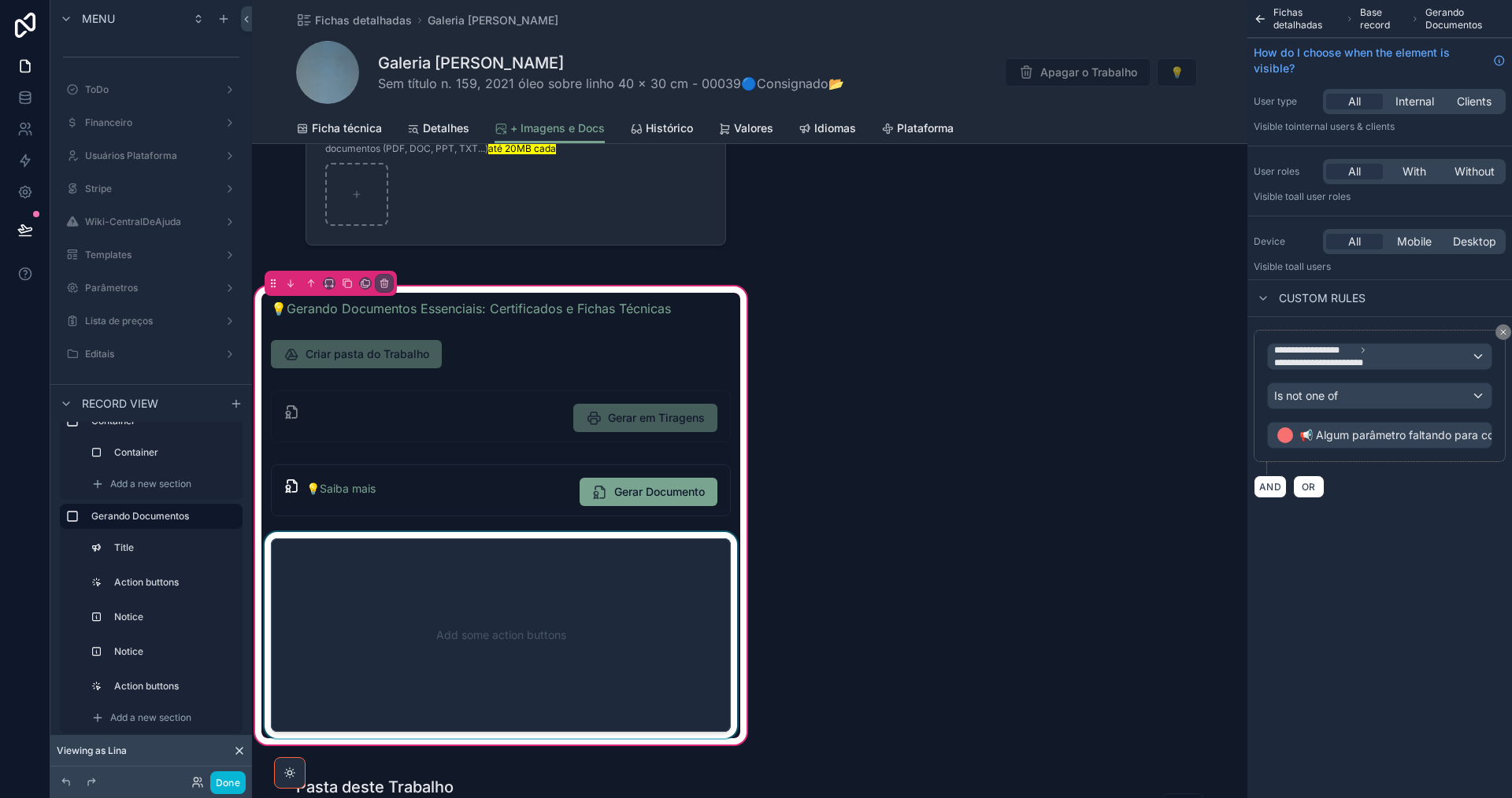
click at [544, 602] on div "scrollable content" at bounding box center [501, 635] width 479 height 206
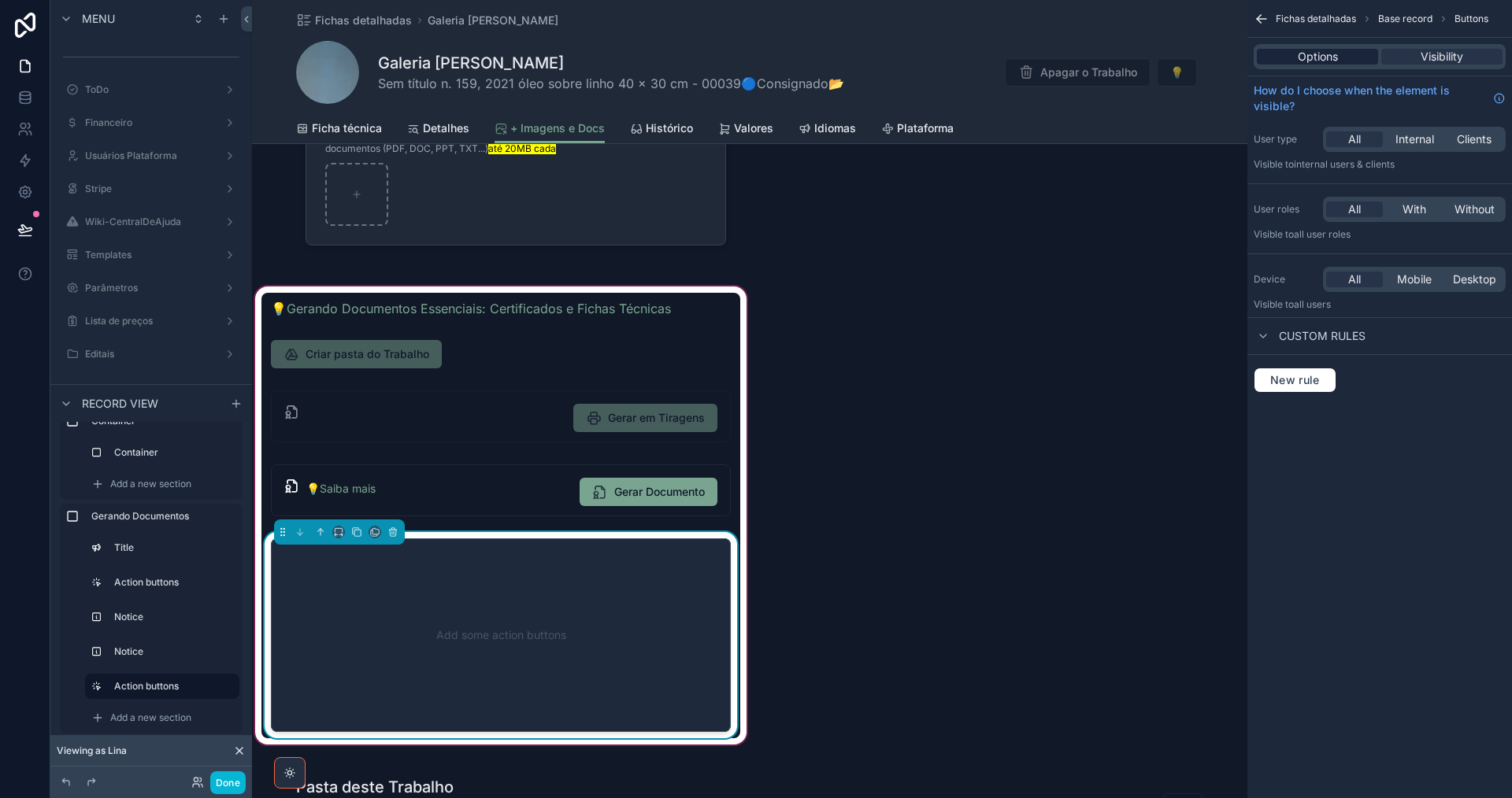
click at [1321, 60] on span "Options" at bounding box center [1318, 57] width 40 height 16
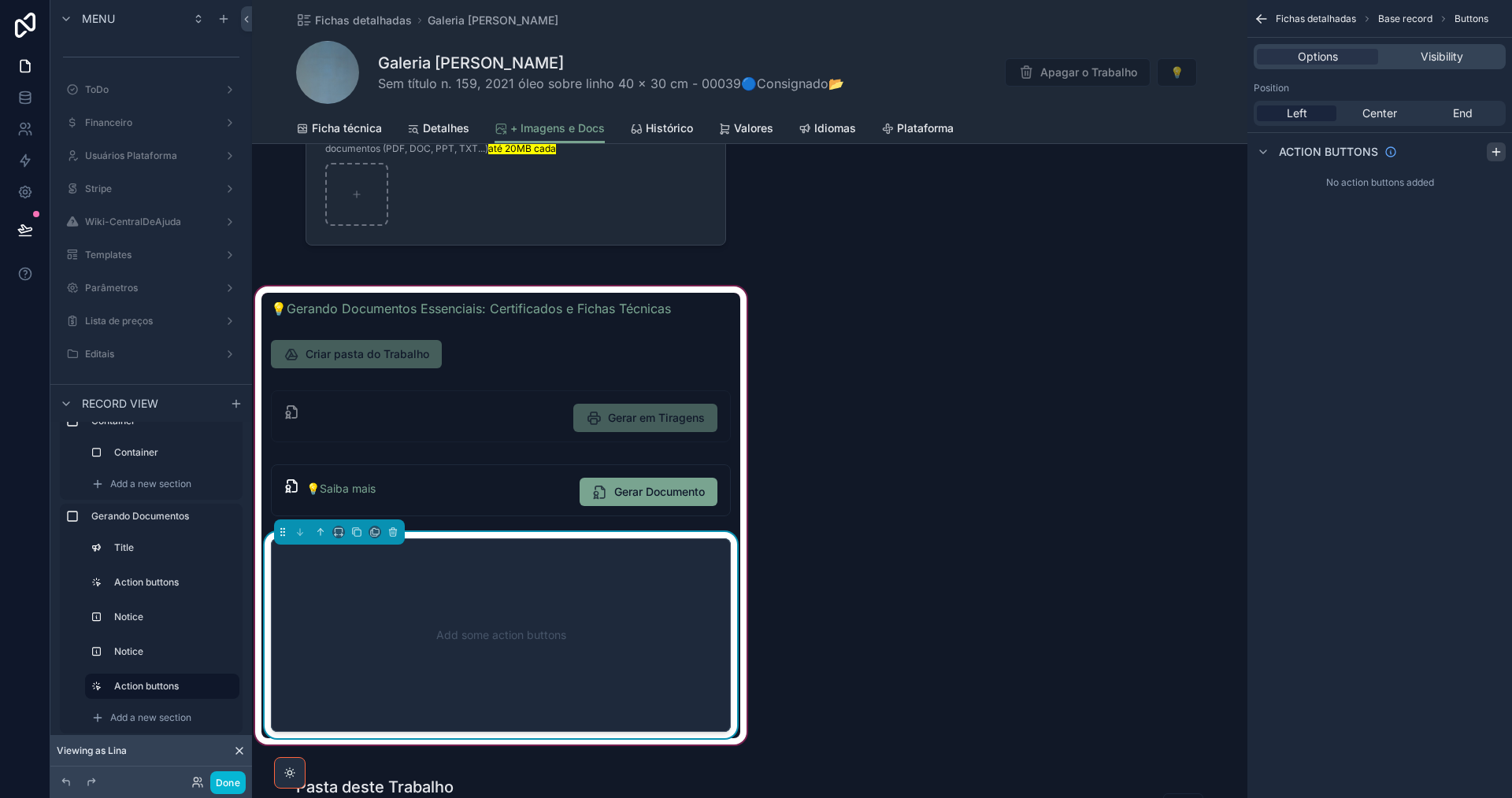
click at [1495, 155] on icon "scrollable content" at bounding box center [1496, 152] width 12 height 12
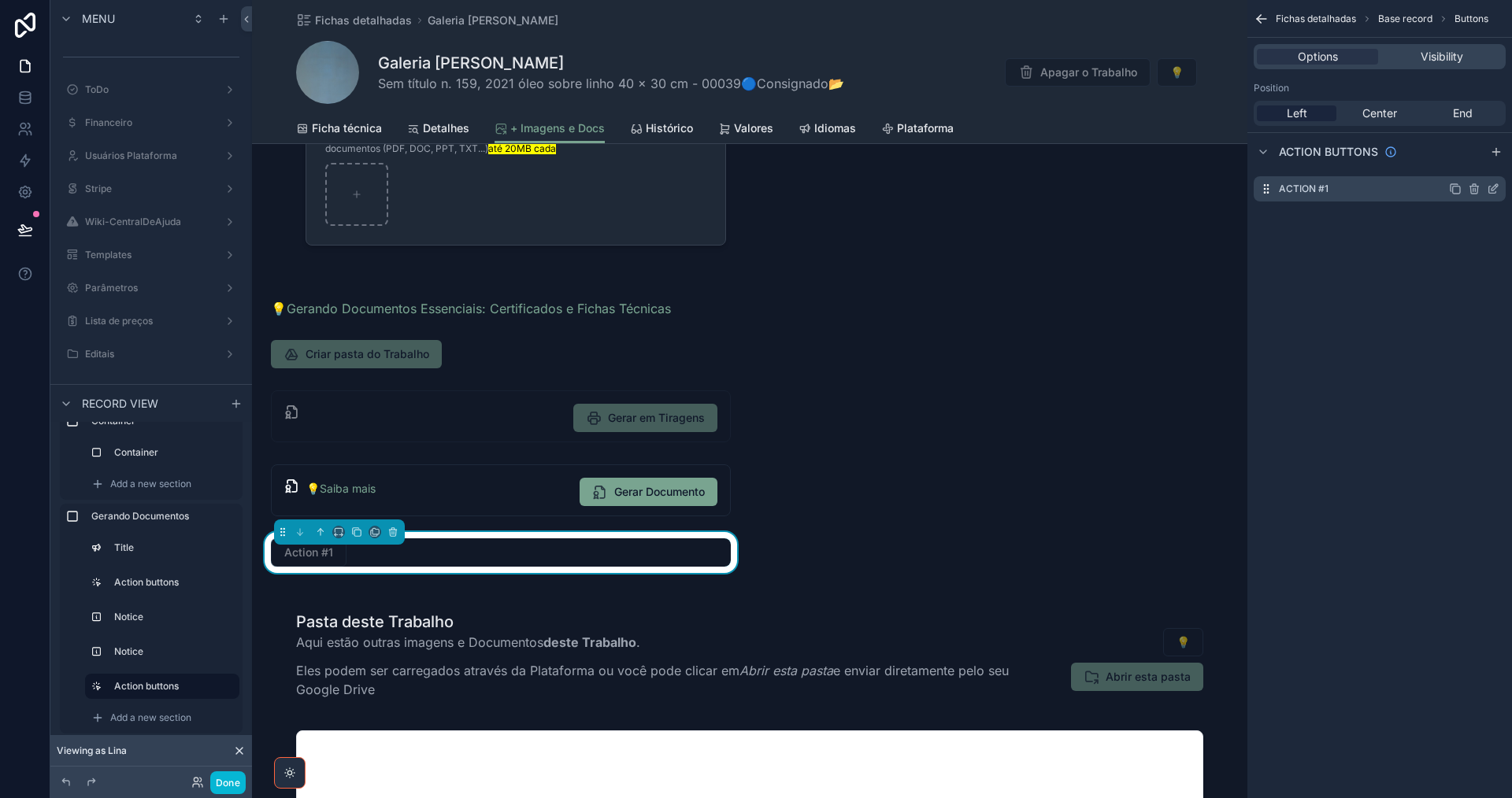
drag, startPoint x: 1491, startPoint y: 185, endPoint x: 1486, endPoint y: 193, distance: 9.4
click at [1491, 186] on icon "scrollable content" at bounding box center [1493, 189] width 12 height 12
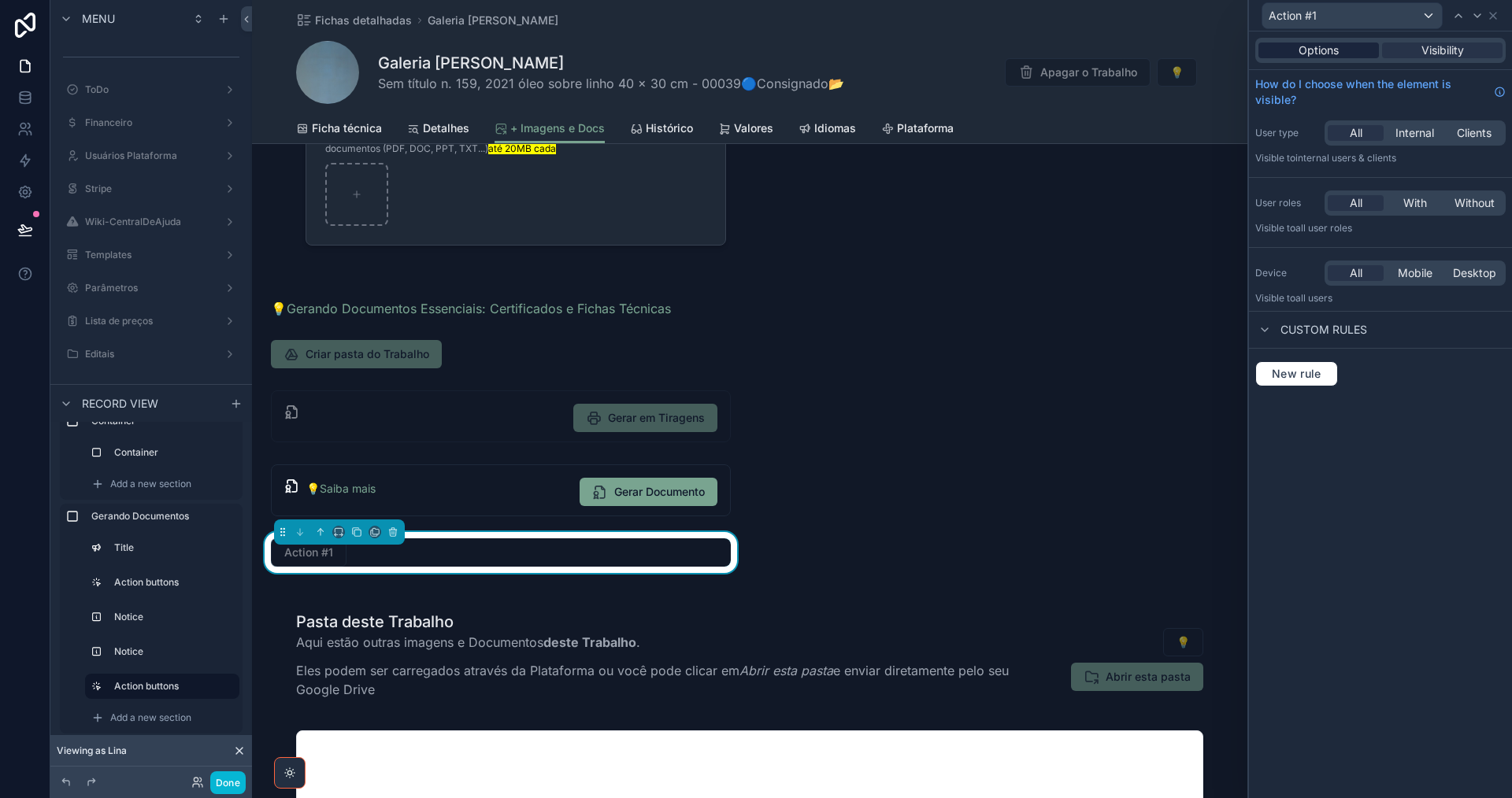
click at [1307, 52] on span "Options" at bounding box center [1319, 51] width 40 height 16
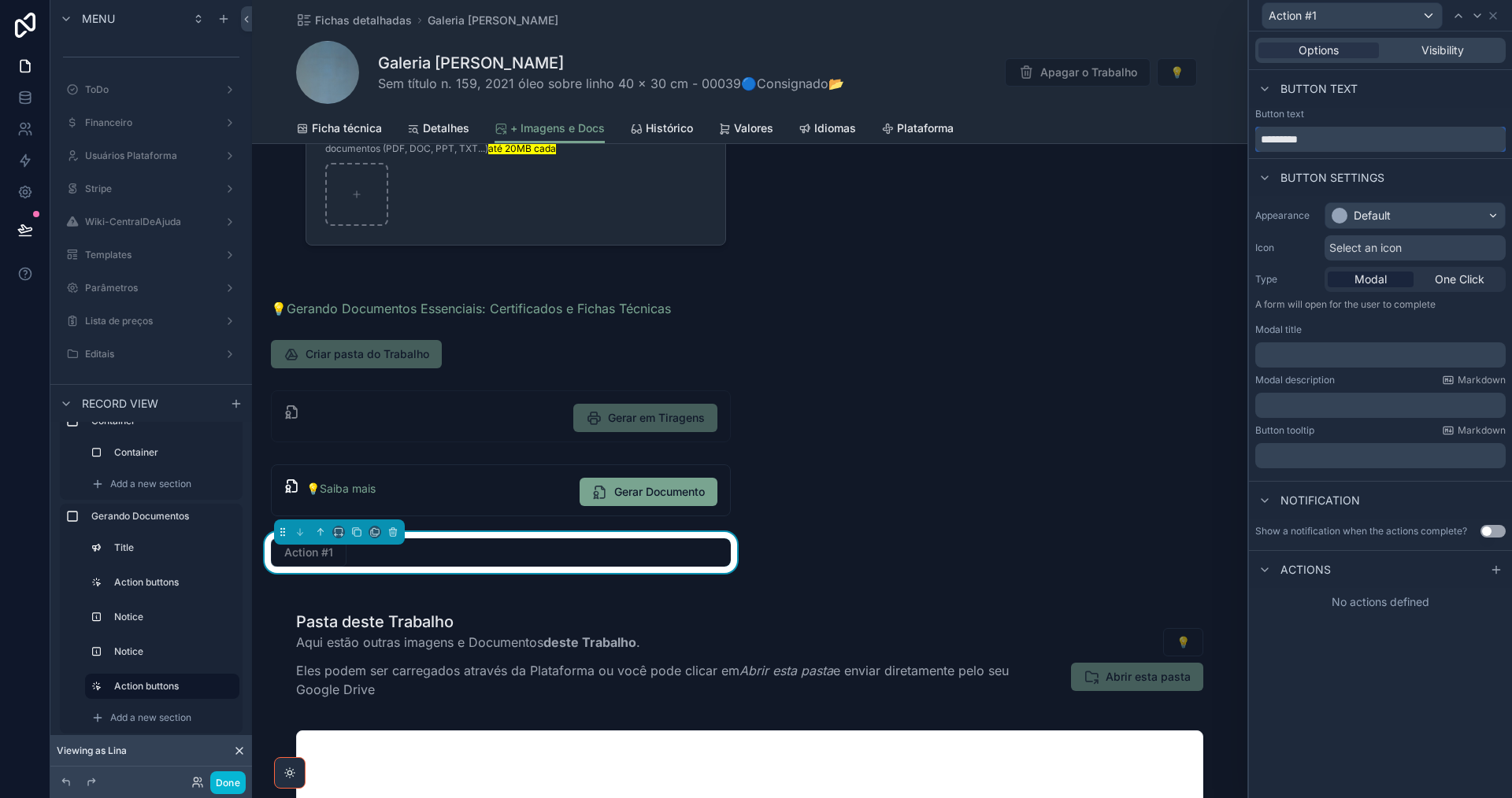
drag, startPoint x: 1322, startPoint y: 134, endPoint x: 1212, endPoint y: 140, distance: 110.2
click at [1214, 139] on div "Action #1 Options Visibility Button text Button text ********* Button settings …" at bounding box center [756, 399] width 1512 height 798
type input "**********"
click at [1413, 251] on div "Select an icon" at bounding box center [1414, 248] width 181 height 25
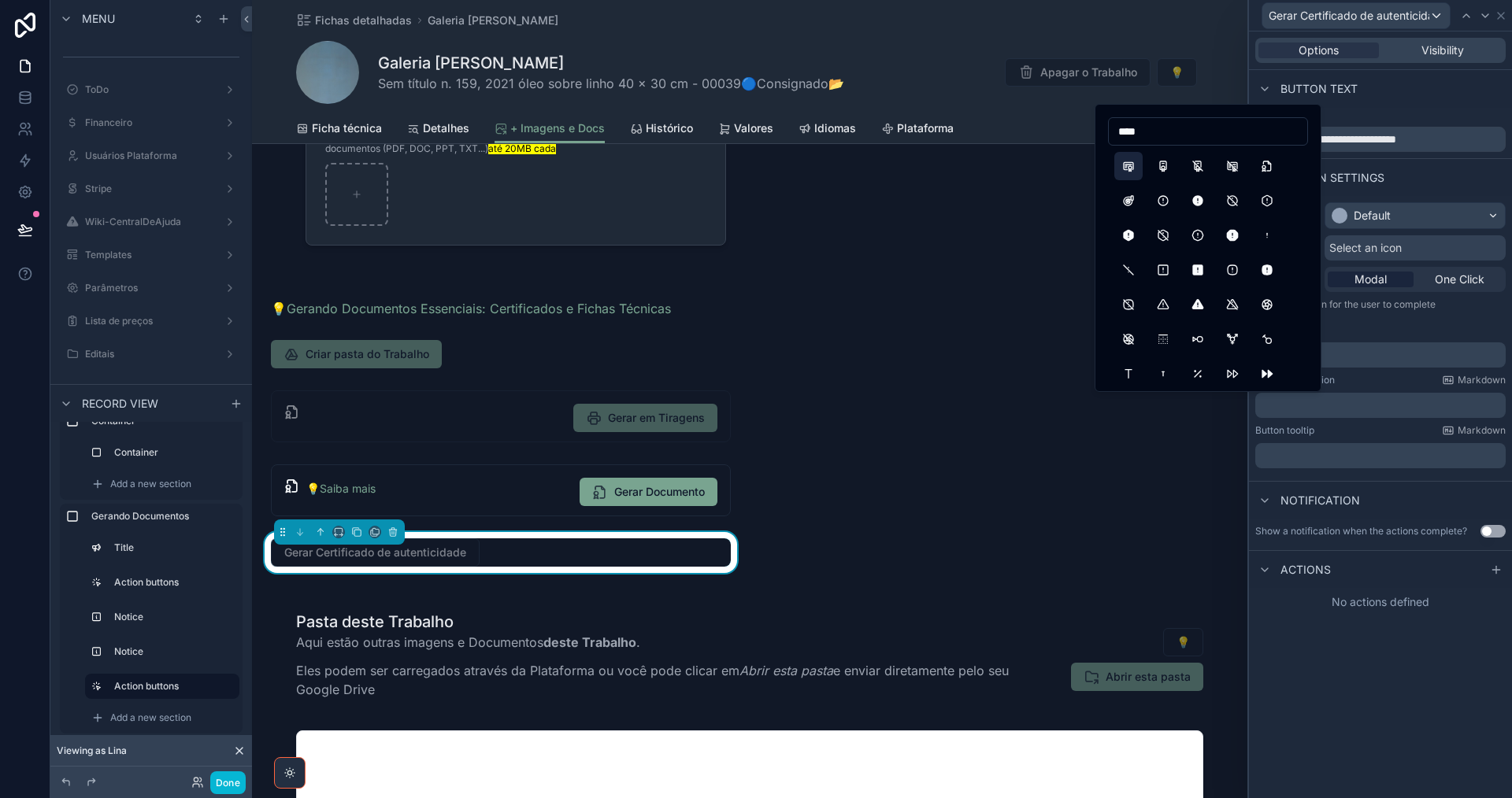
type input "****"
click at [1125, 169] on button "Certificate" at bounding box center [1129, 166] width 28 height 28
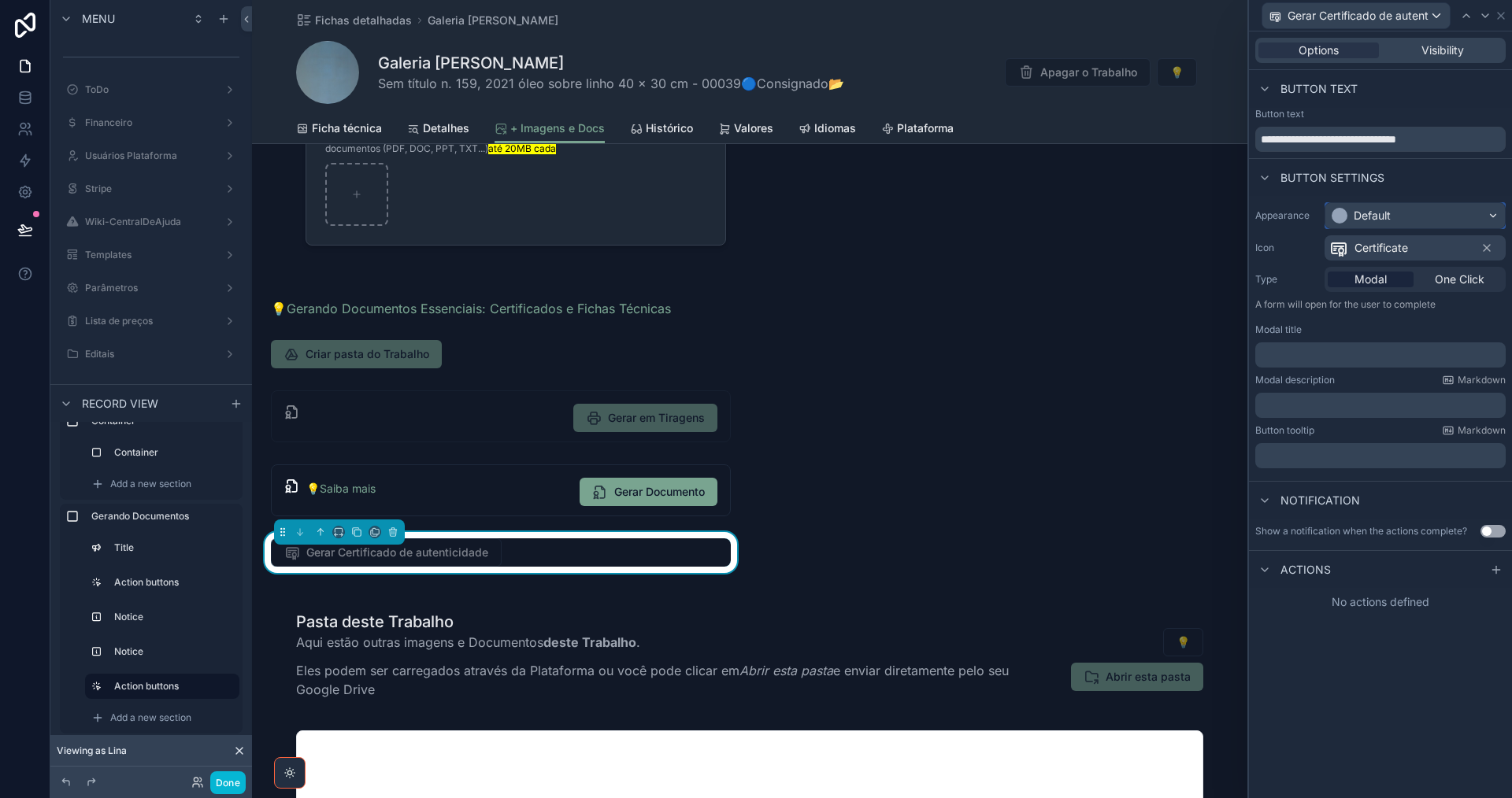
click at [1424, 217] on div "Default" at bounding box center [1415, 216] width 180 height 25
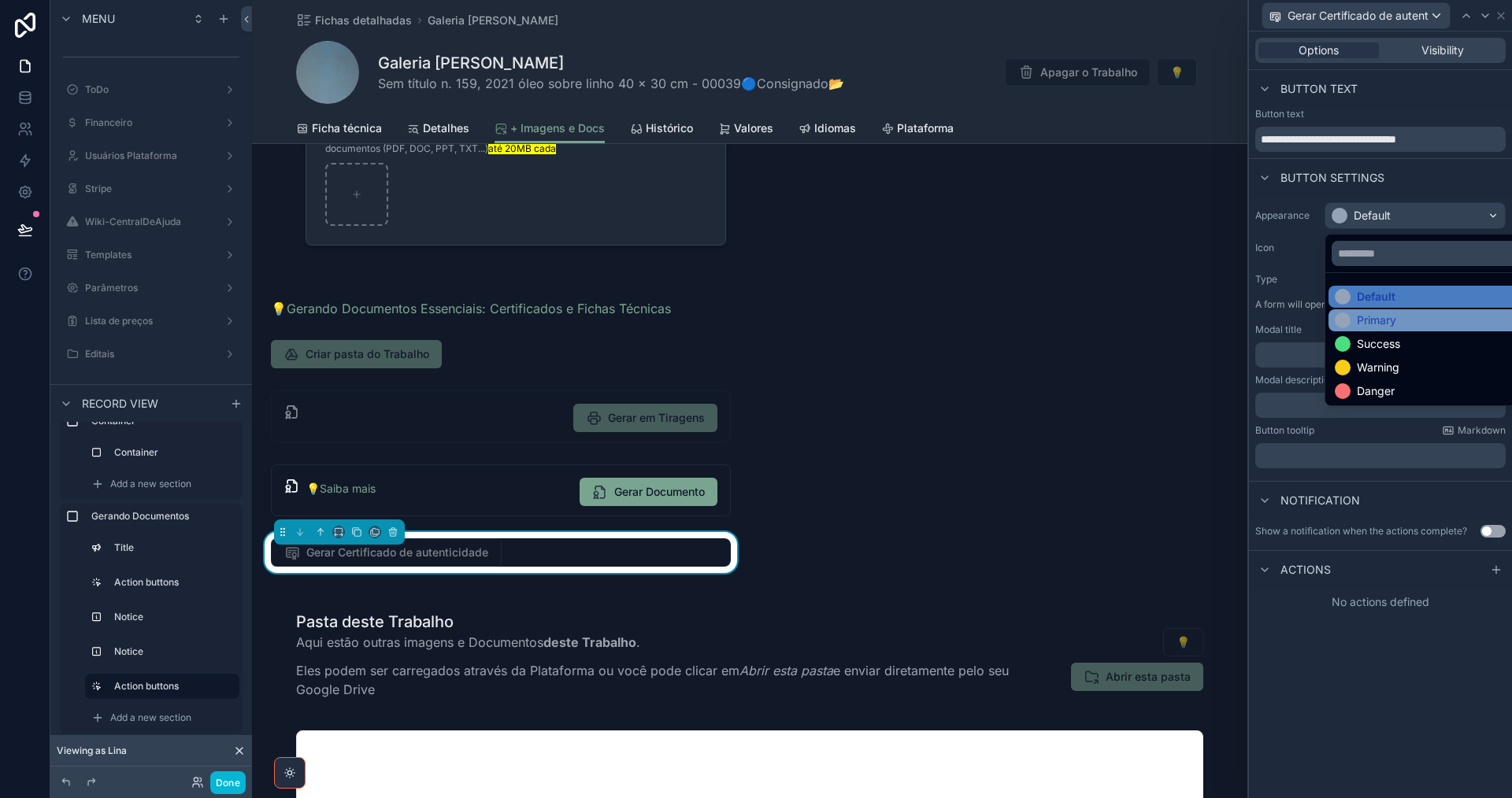
click at [1393, 318] on div "Primary" at bounding box center [1376, 320] width 39 height 16
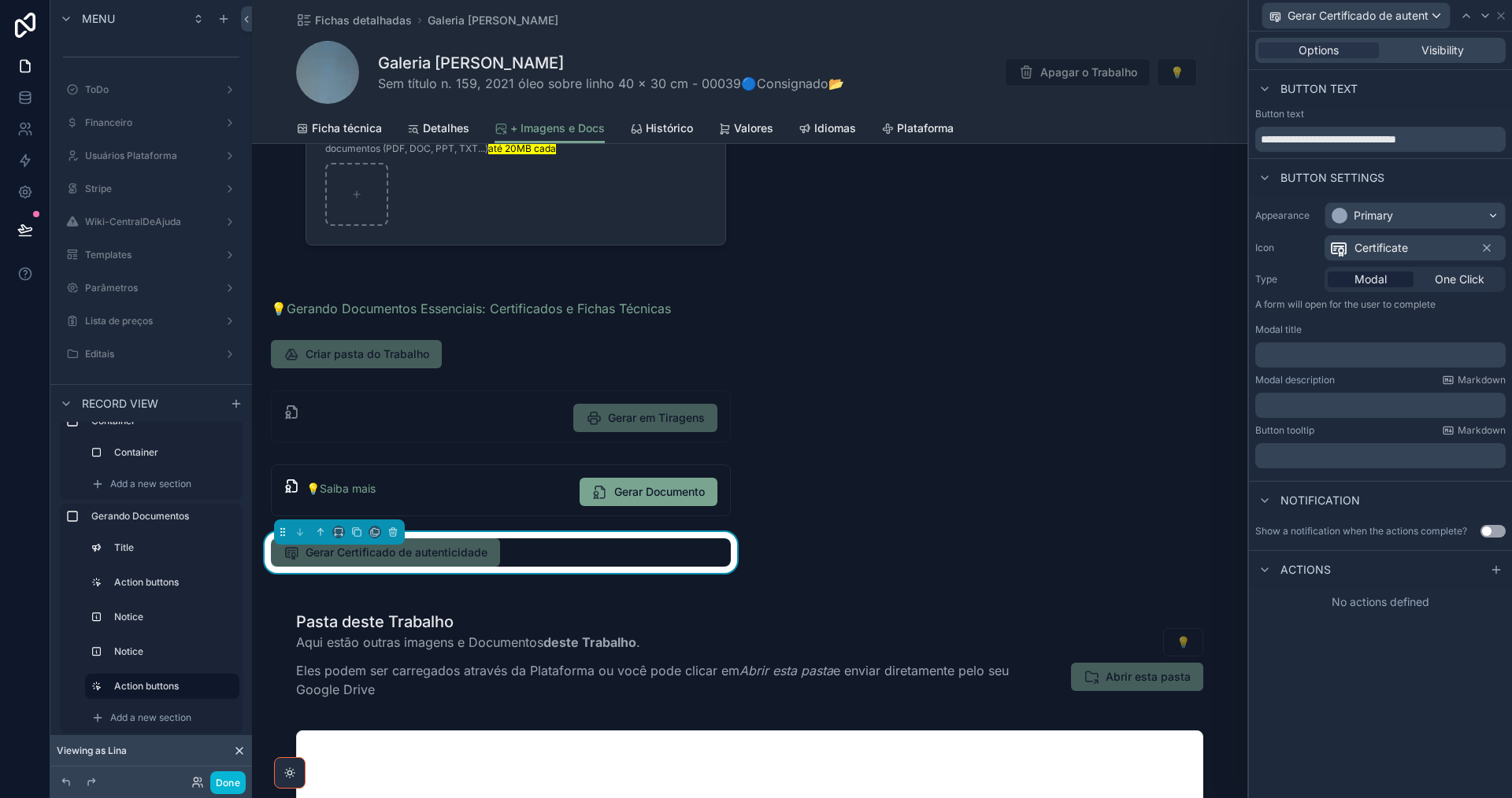
click at [1284, 411] on p "﻿" at bounding box center [1382, 405] width 241 height 16
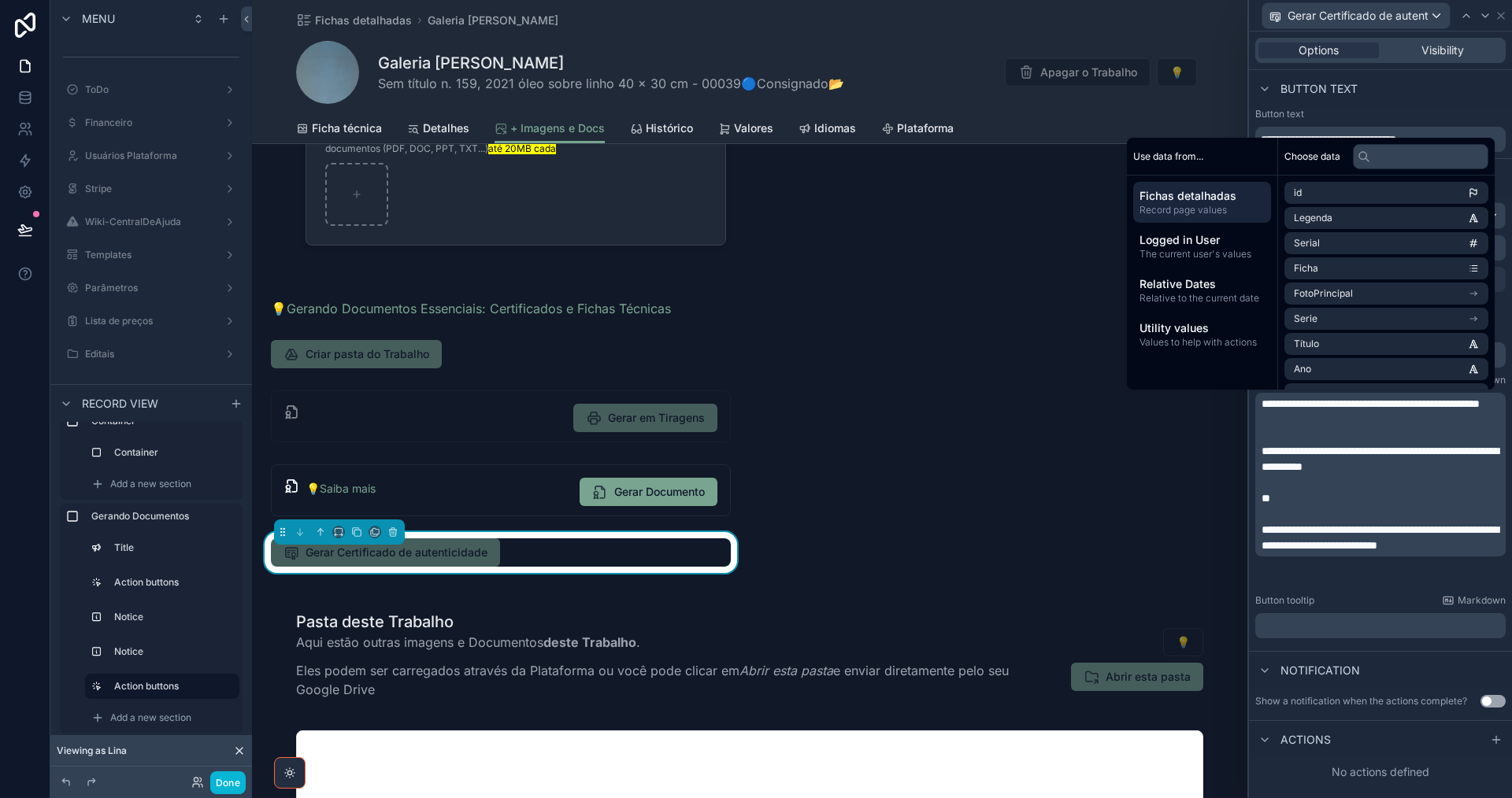
scroll to position [0, 0]
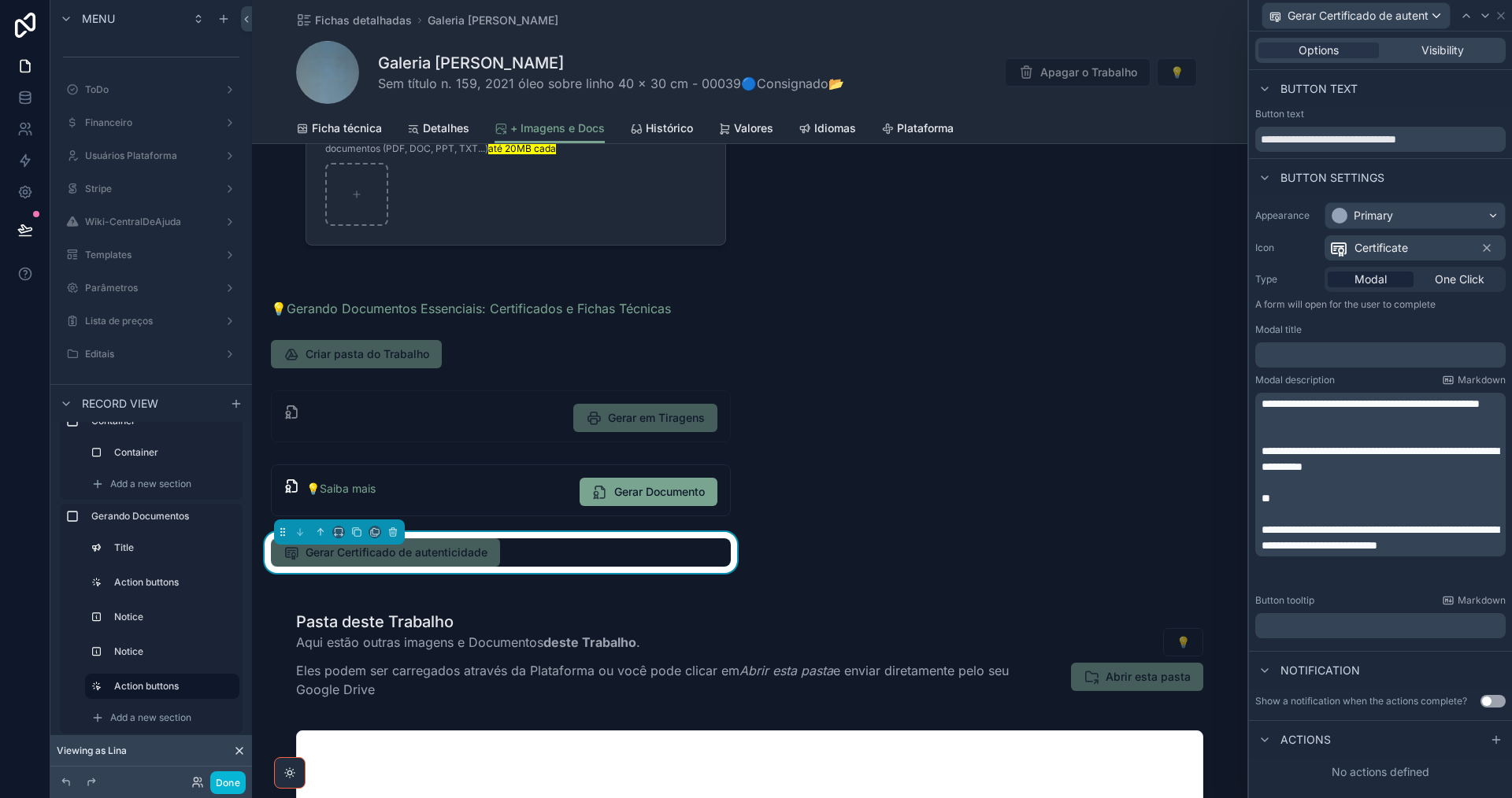
click at [1502, 320] on div "**********" at bounding box center [1380, 420] width 263 height 449
click at [1398, 356] on p "﻿" at bounding box center [1382, 355] width 241 height 16
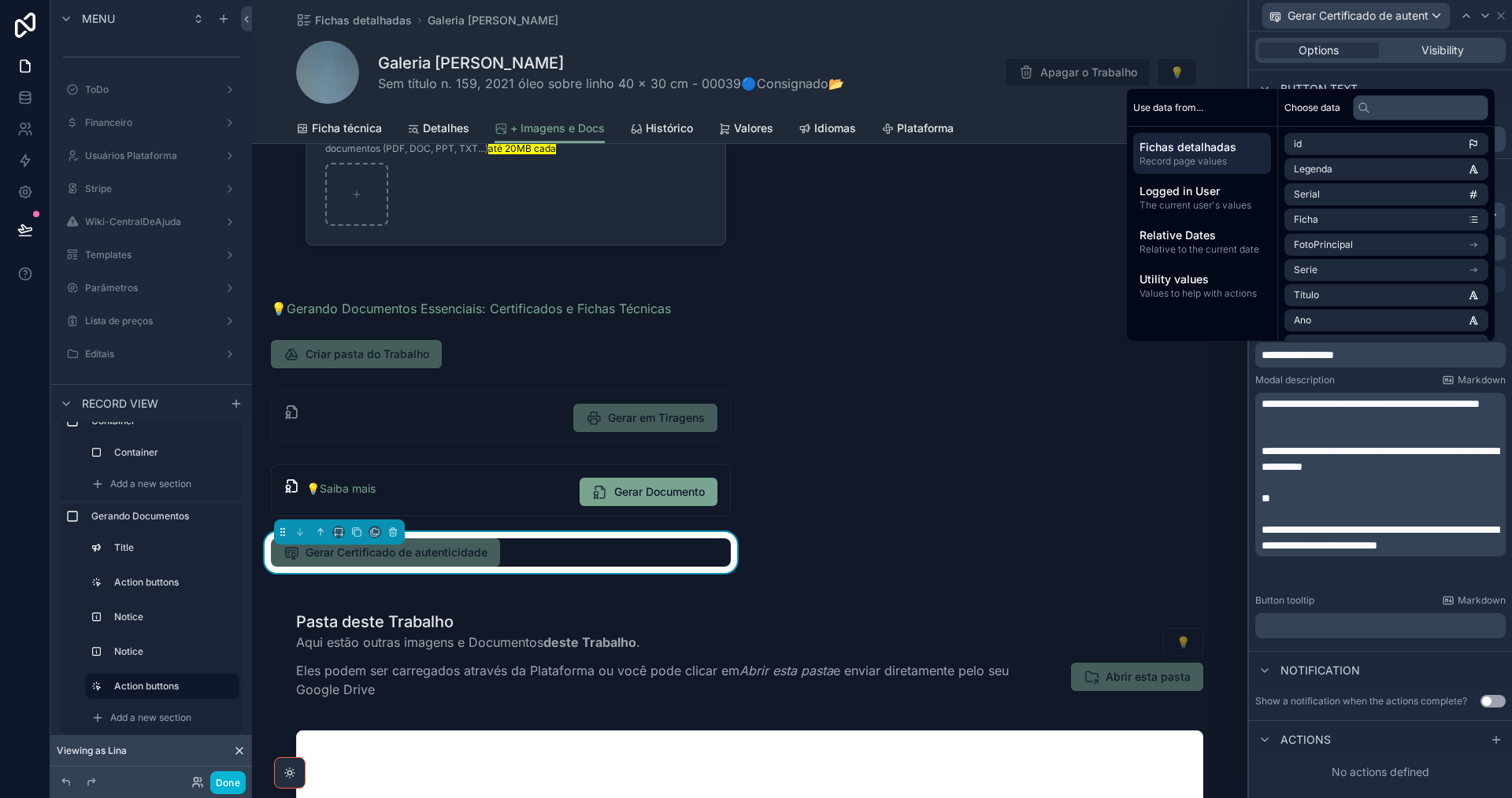
click at [1334, 355] on span "**********" at bounding box center [1297, 354] width 72 height 11
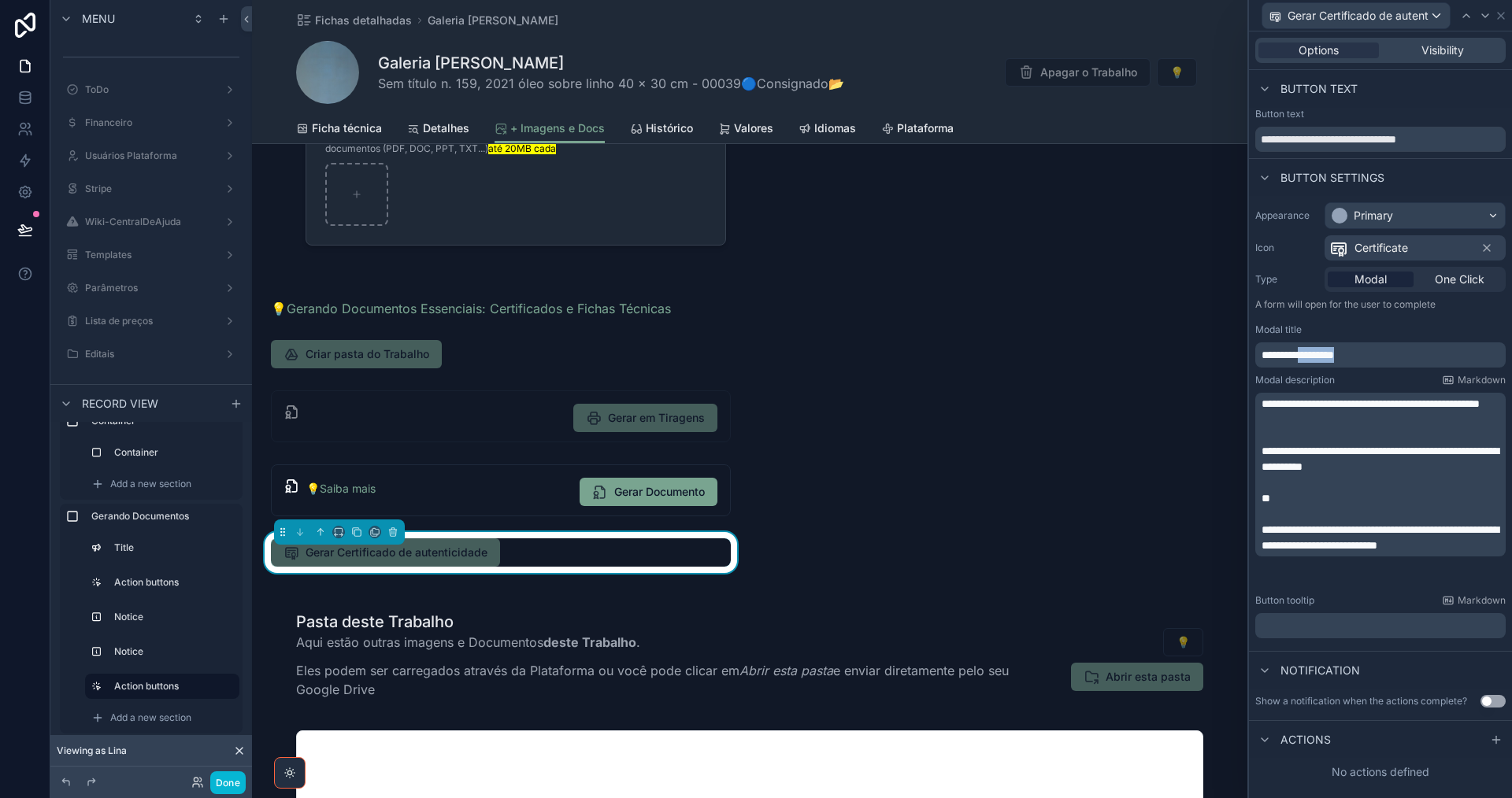
click at [1334, 355] on span "**********" at bounding box center [1297, 354] width 72 height 11
drag, startPoint x: 1472, startPoint y: 354, endPoint x: 1246, endPoint y: 355, distance: 226.0
click at [1246, 355] on div "**********" at bounding box center [756, 399] width 1512 height 798
copy span "**********"
click at [1322, 627] on p "﻿" at bounding box center [1382, 626] width 241 height 16
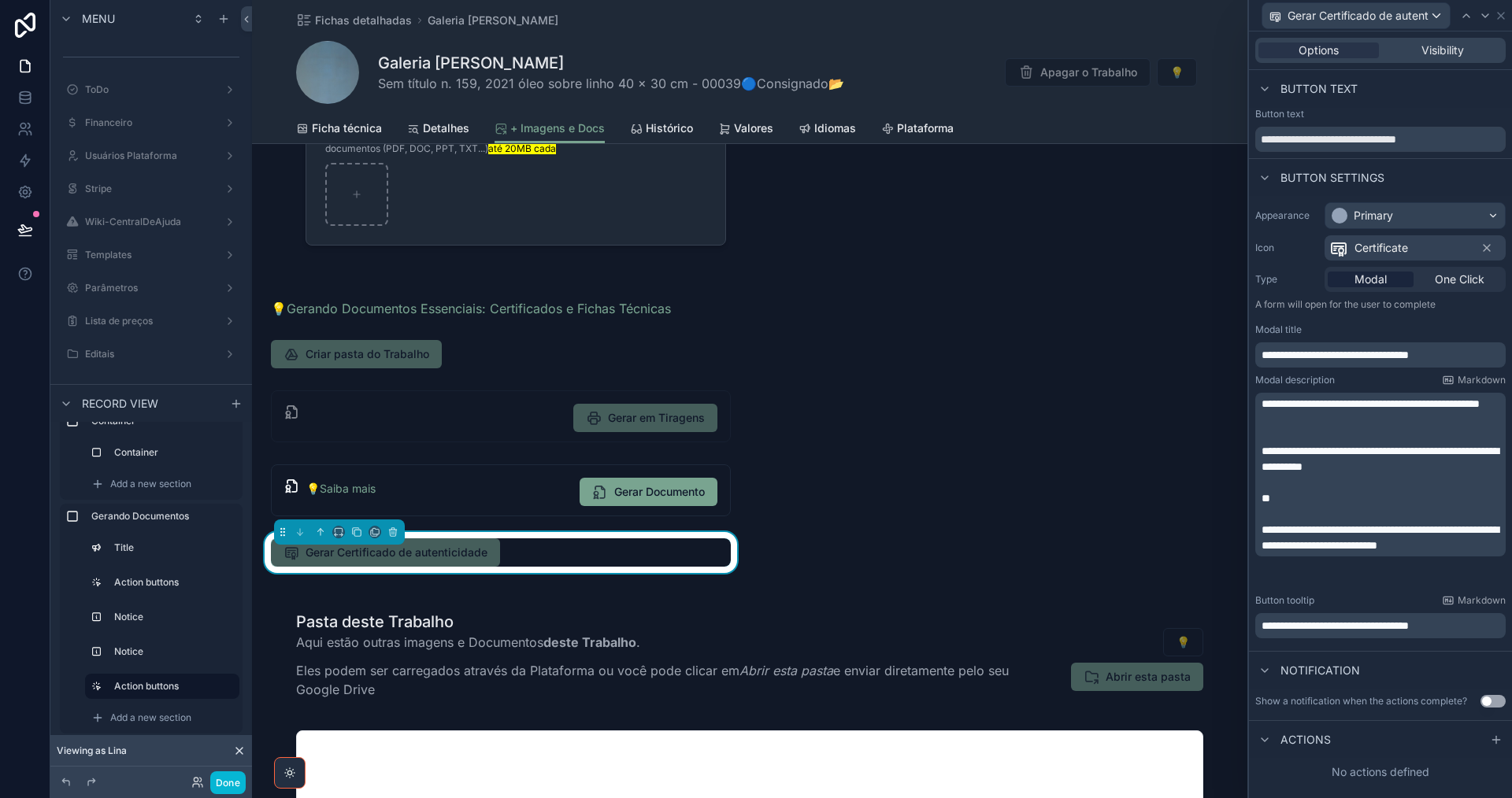
click at [1314, 628] on span "**********" at bounding box center [1335, 625] width 148 height 11
click at [1307, 349] on span "**********" at bounding box center [1335, 354] width 148 height 11
click at [1495, 699] on button "Use setting" at bounding box center [1493, 701] width 25 height 12
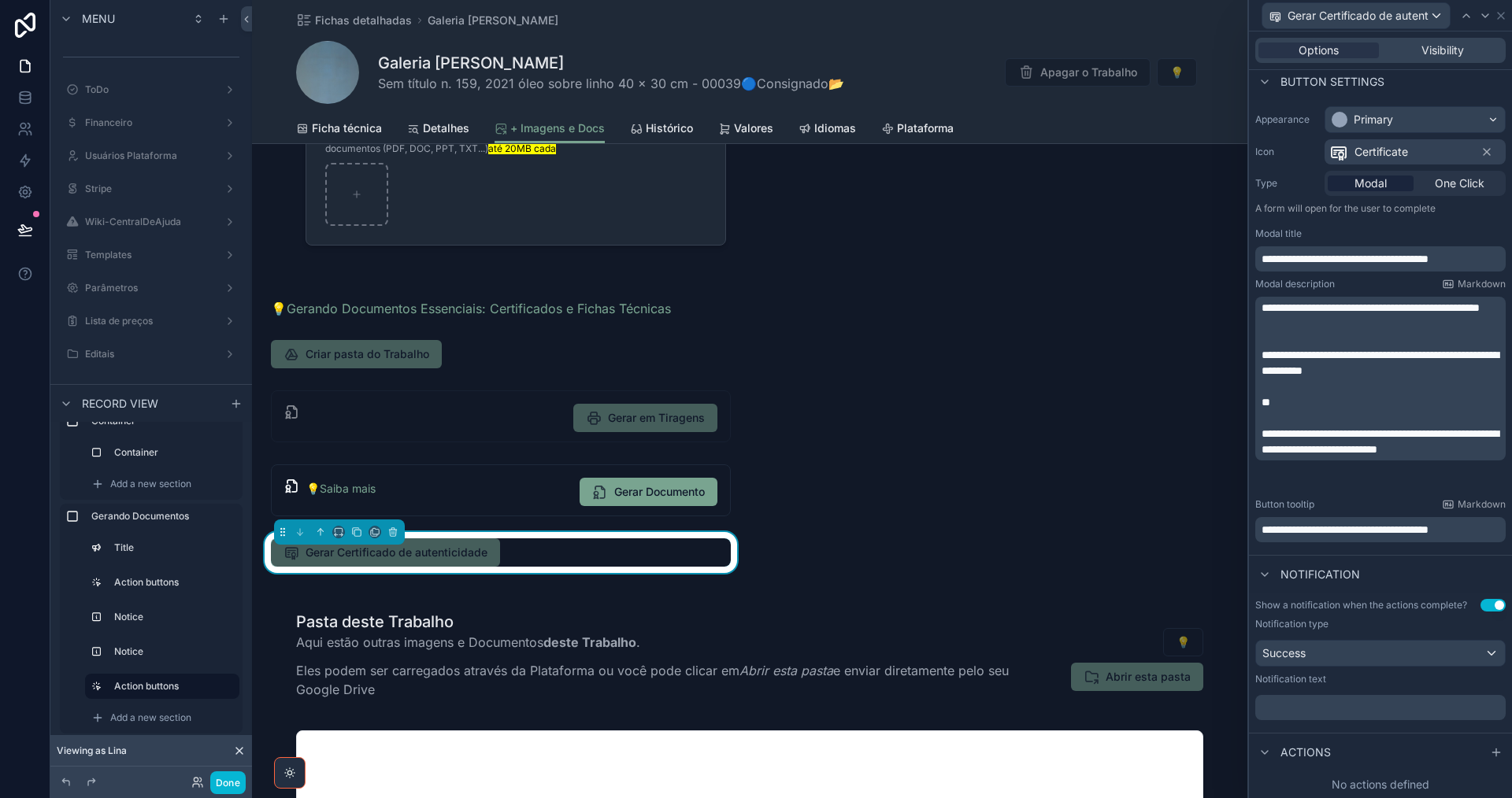
scroll to position [97, 0]
click at [1338, 654] on div "Success" at bounding box center [1380, 652] width 249 height 25
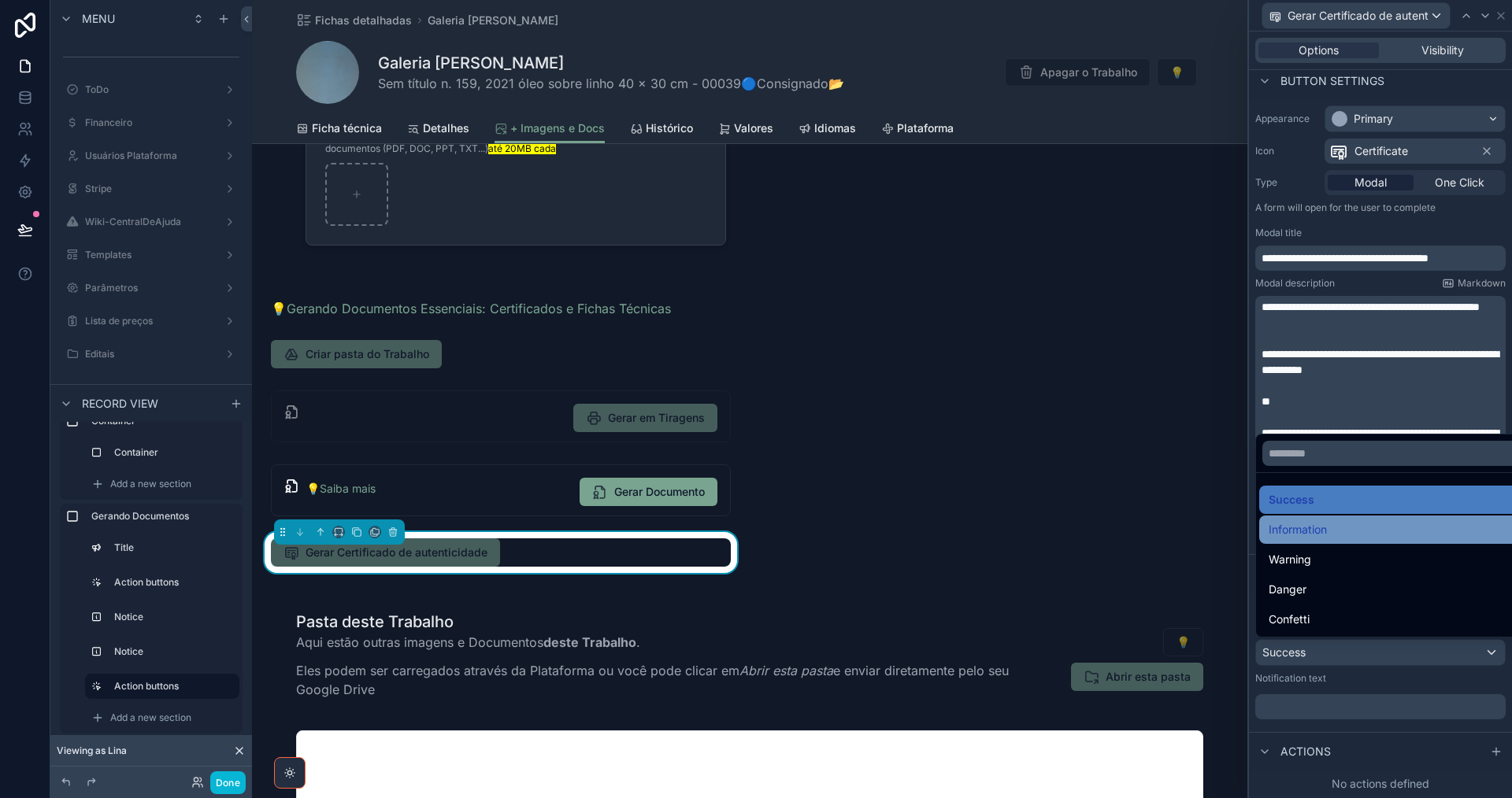
click at [1330, 534] on div "Information" at bounding box center [1392, 530] width 248 height 19
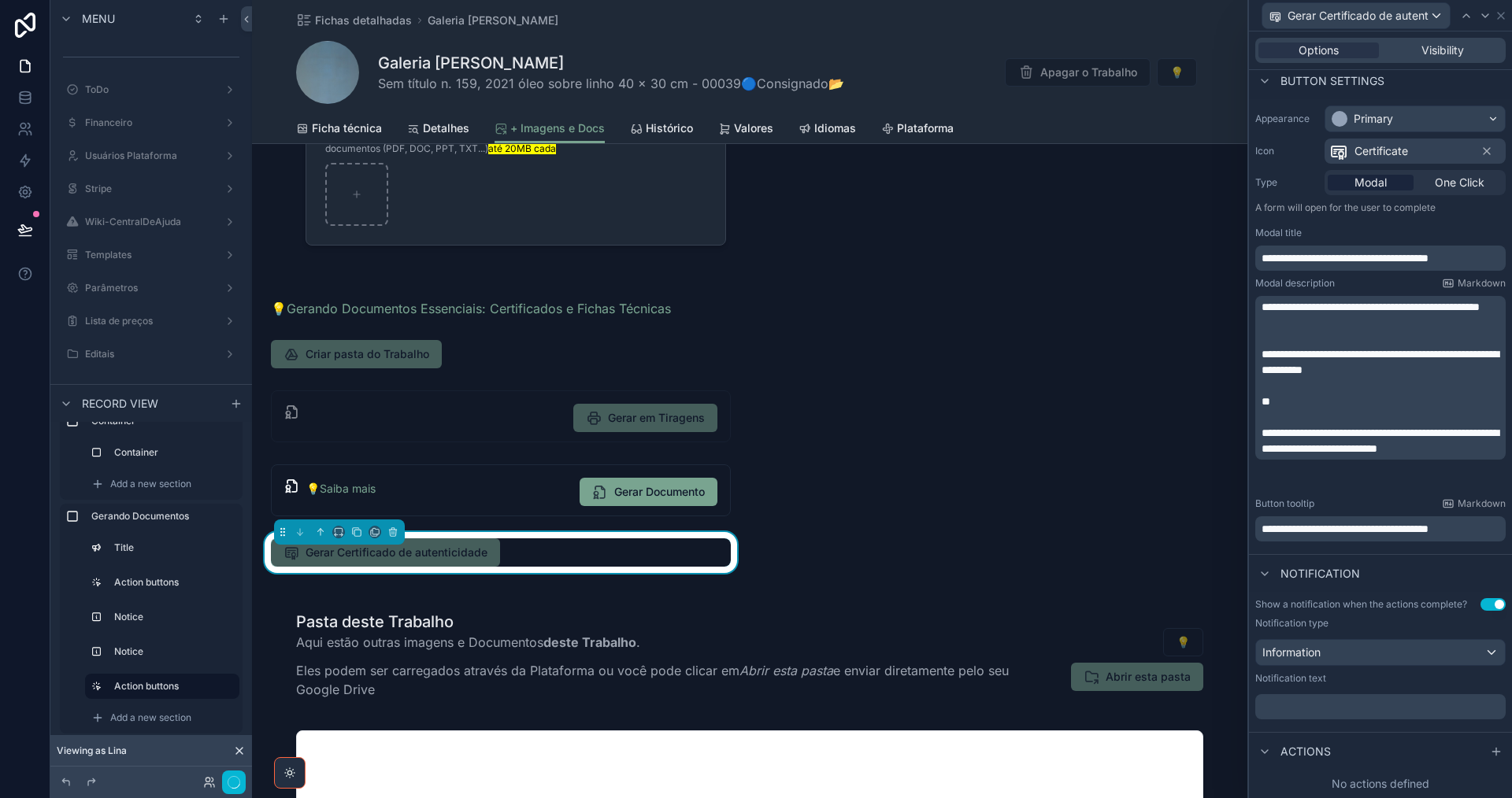
click at [1335, 706] on p "﻿" at bounding box center [1382, 707] width 241 height 16
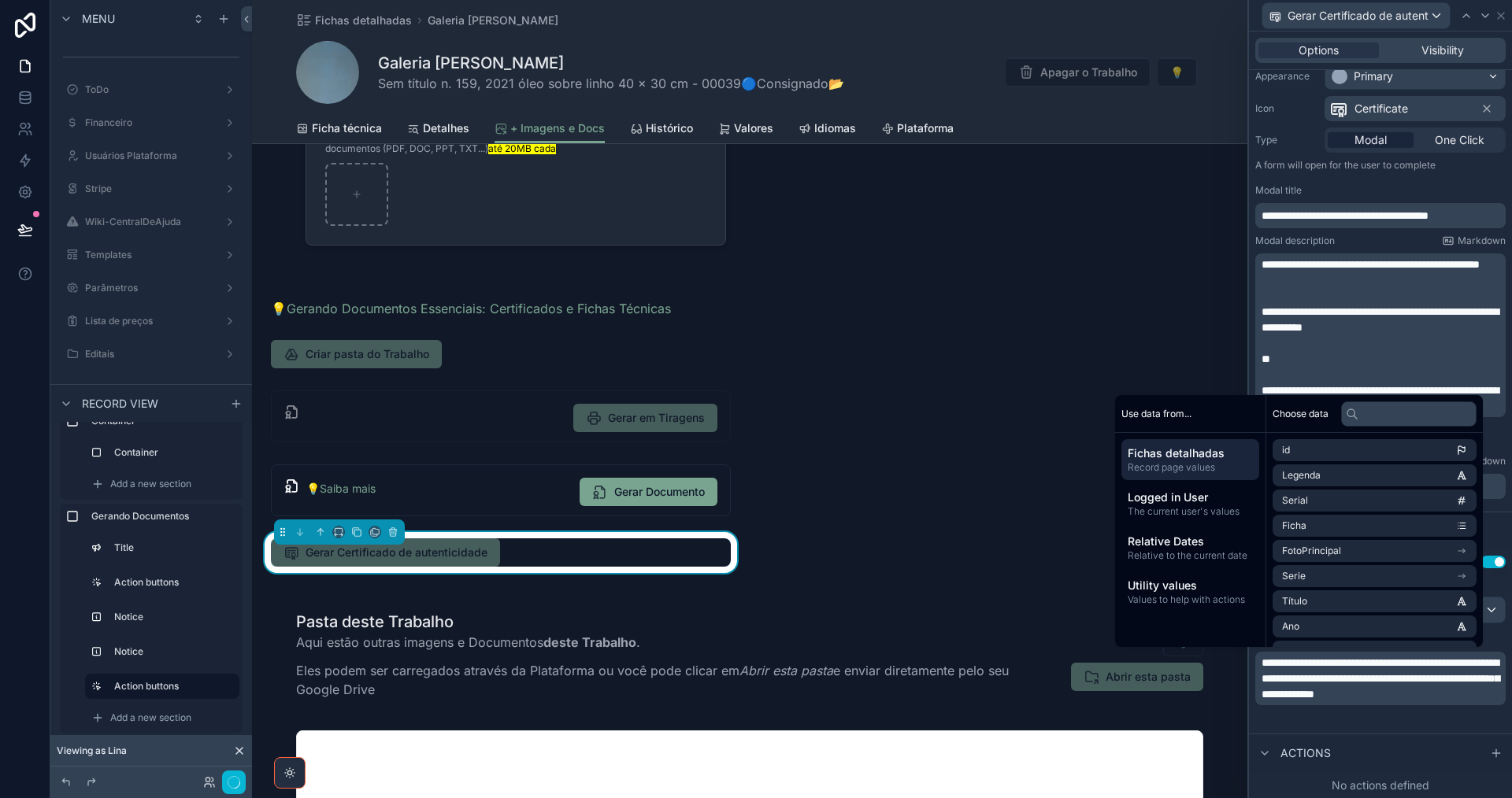
scroll to position [141, 0]
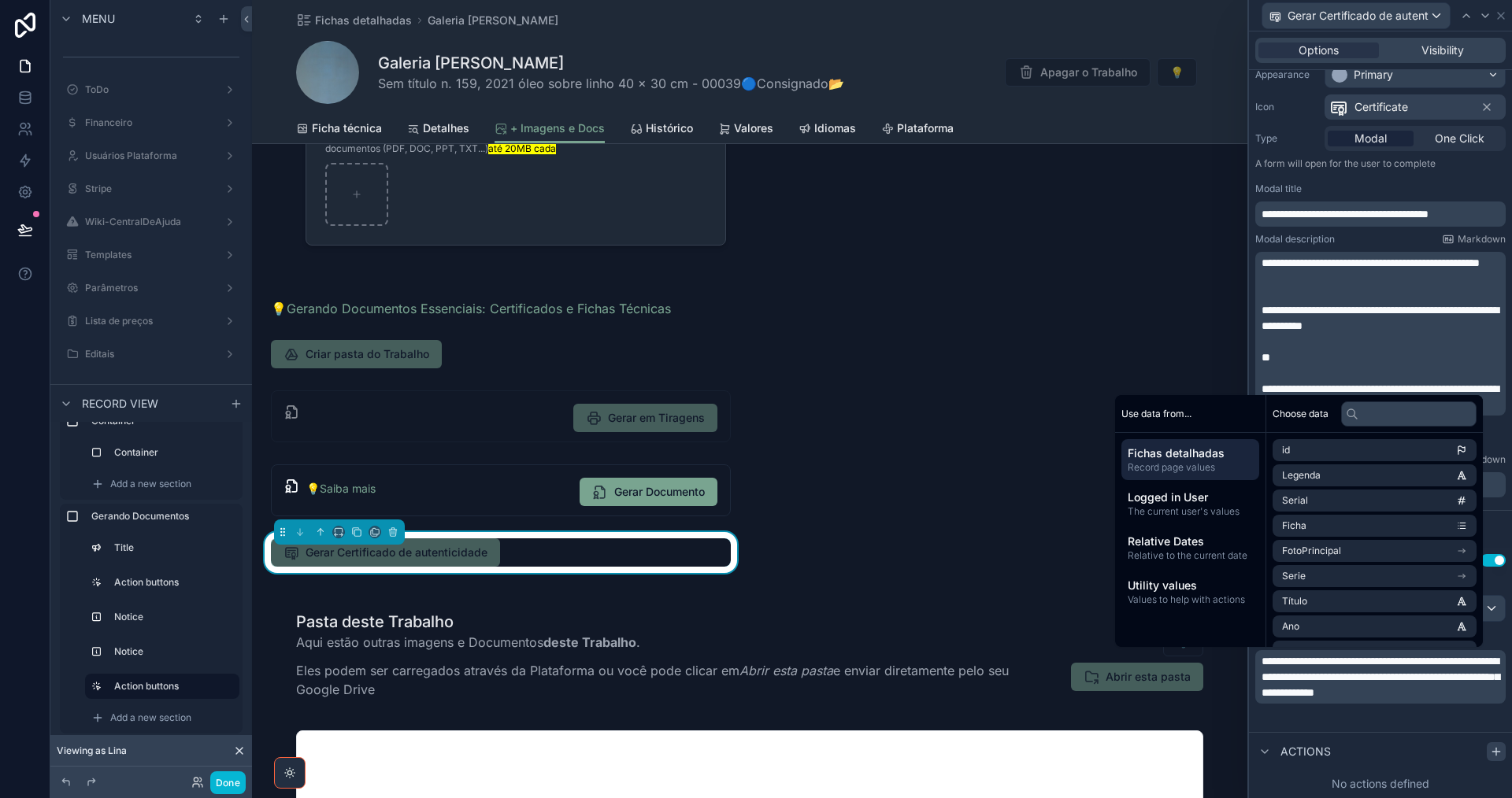
drag, startPoint x: 1489, startPoint y: 752, endPoint x: 1481, endPoint y: 755, distance: 8.5
click at [1490, 752] on icon at bounding box center [1496, 752] width 12 height 12
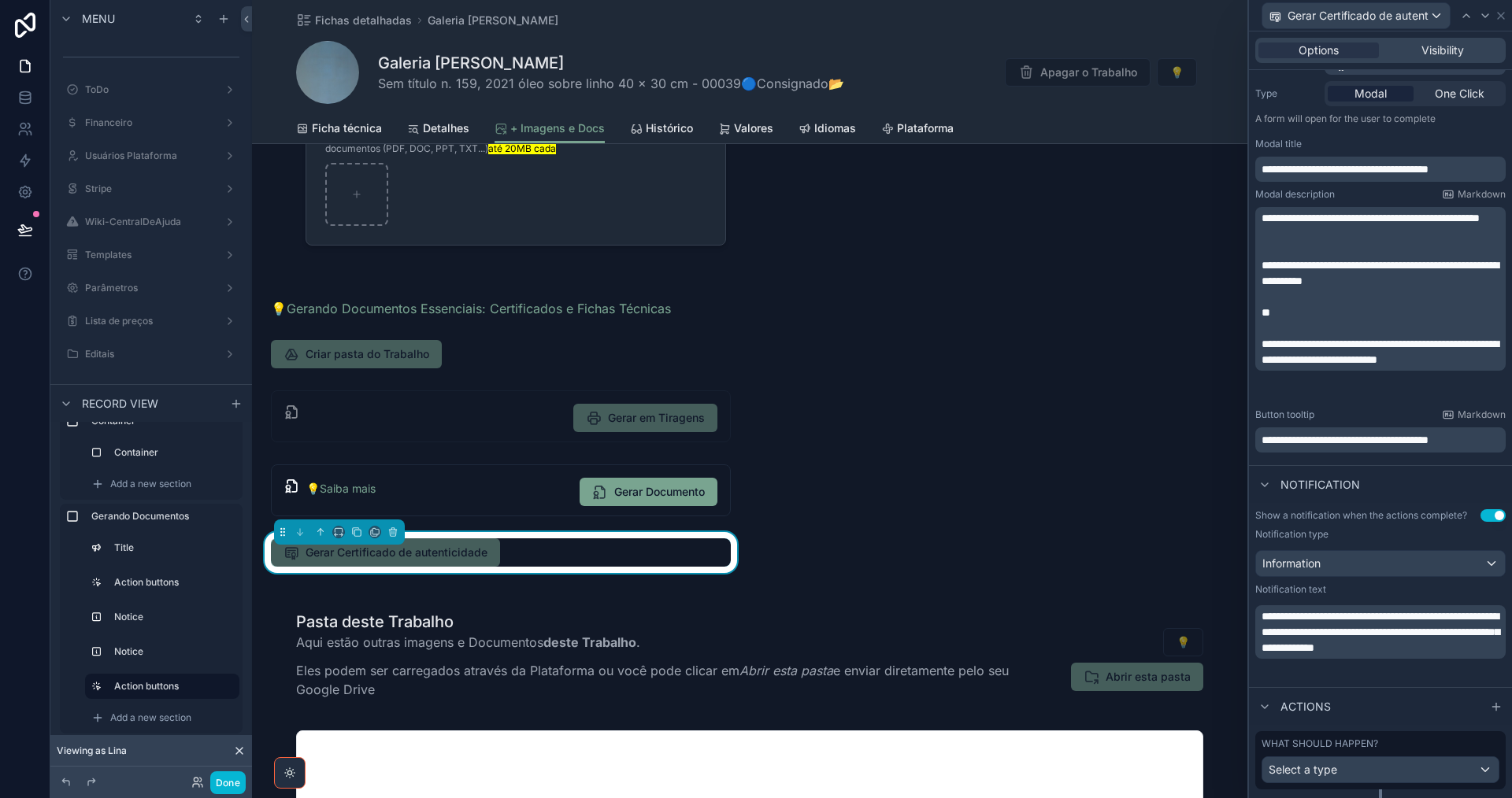
scroll to position [224, 0]
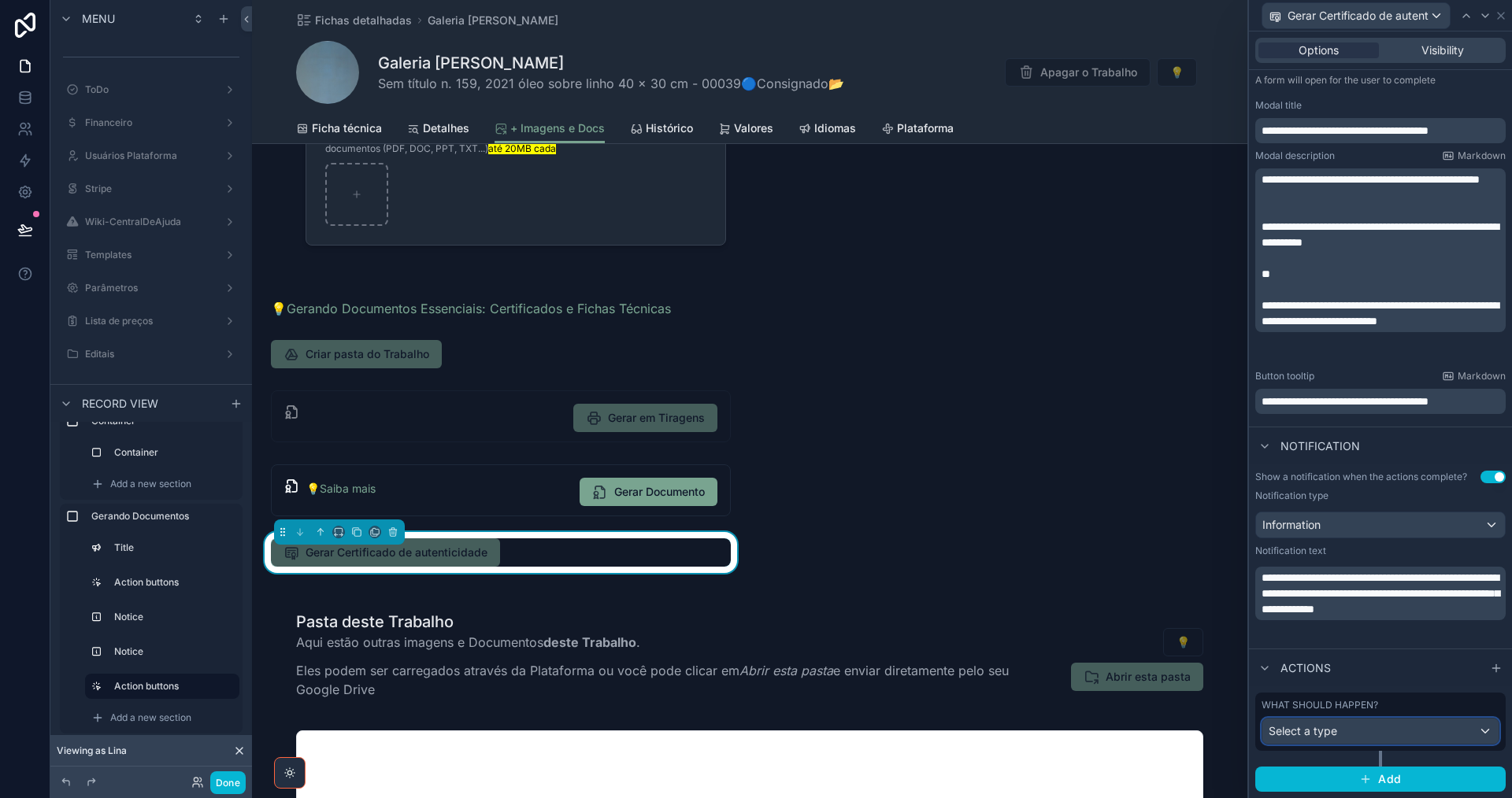
click at [1425, 733] on div "Select a type" at bounding box center [1380, 731] width 236 height 25
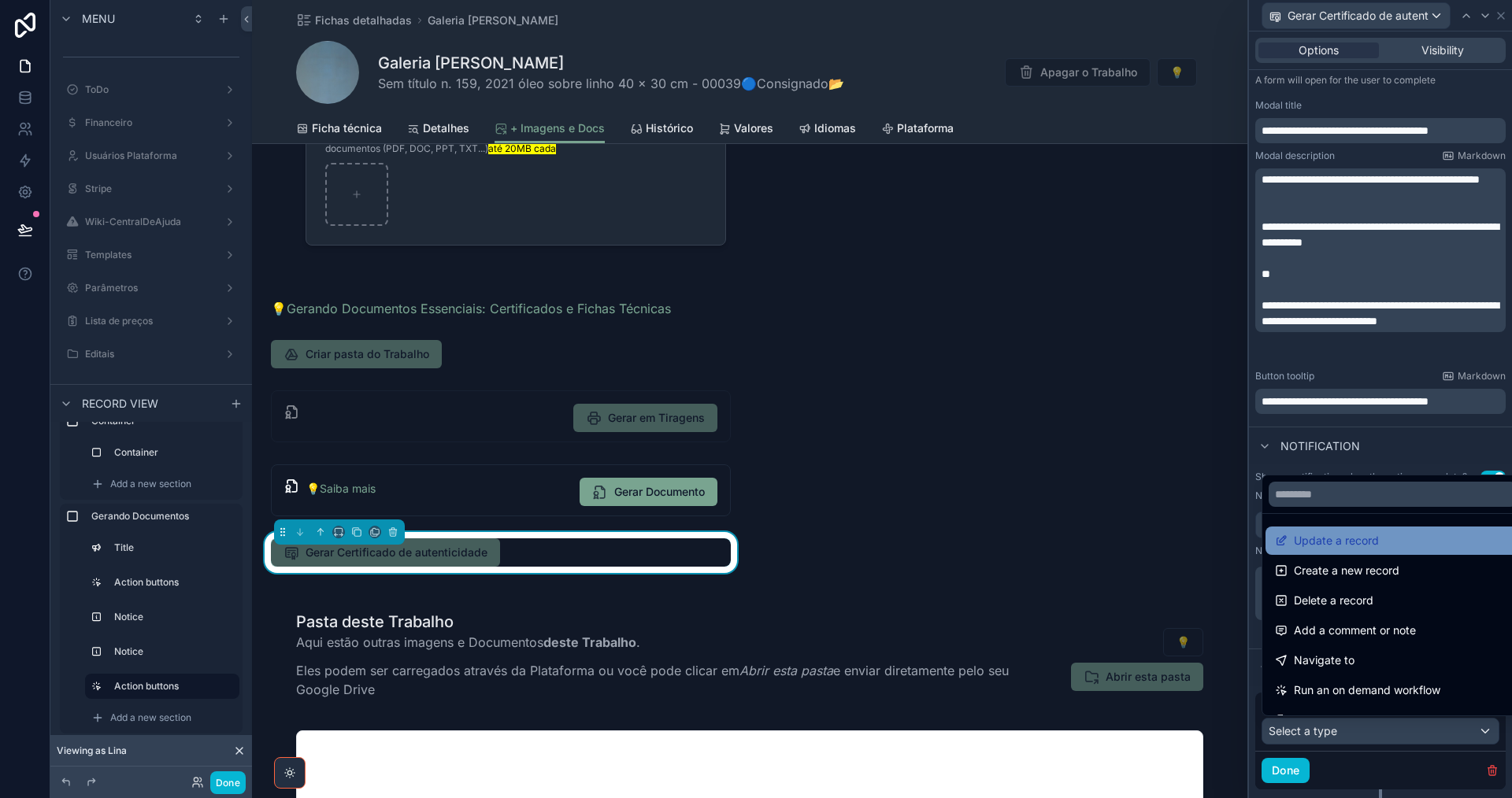
click at [1323, 554] on div "Update a record" at bounding box center [1392, 540] width 254 height 28
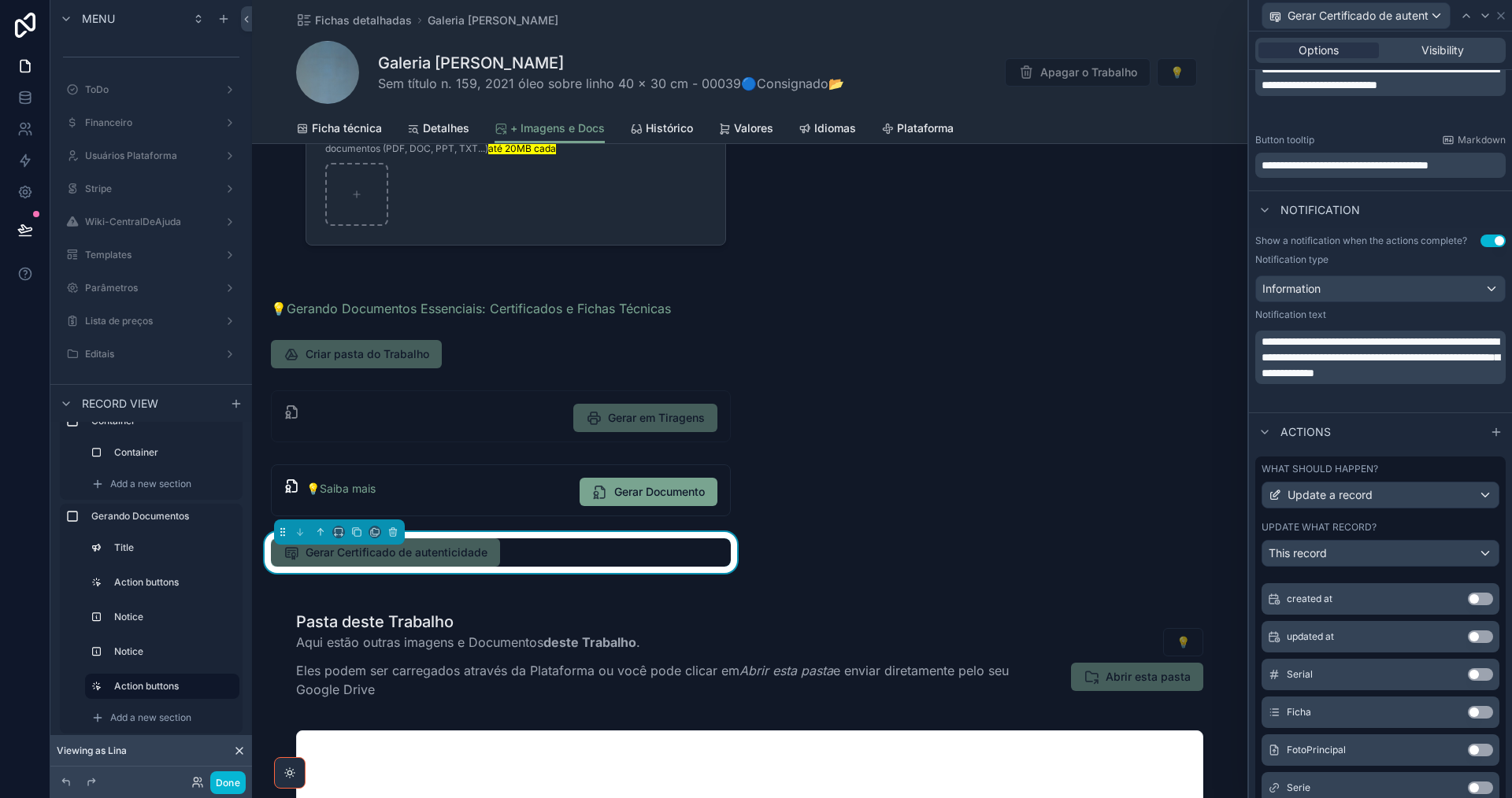
scroll to position [0, 0]
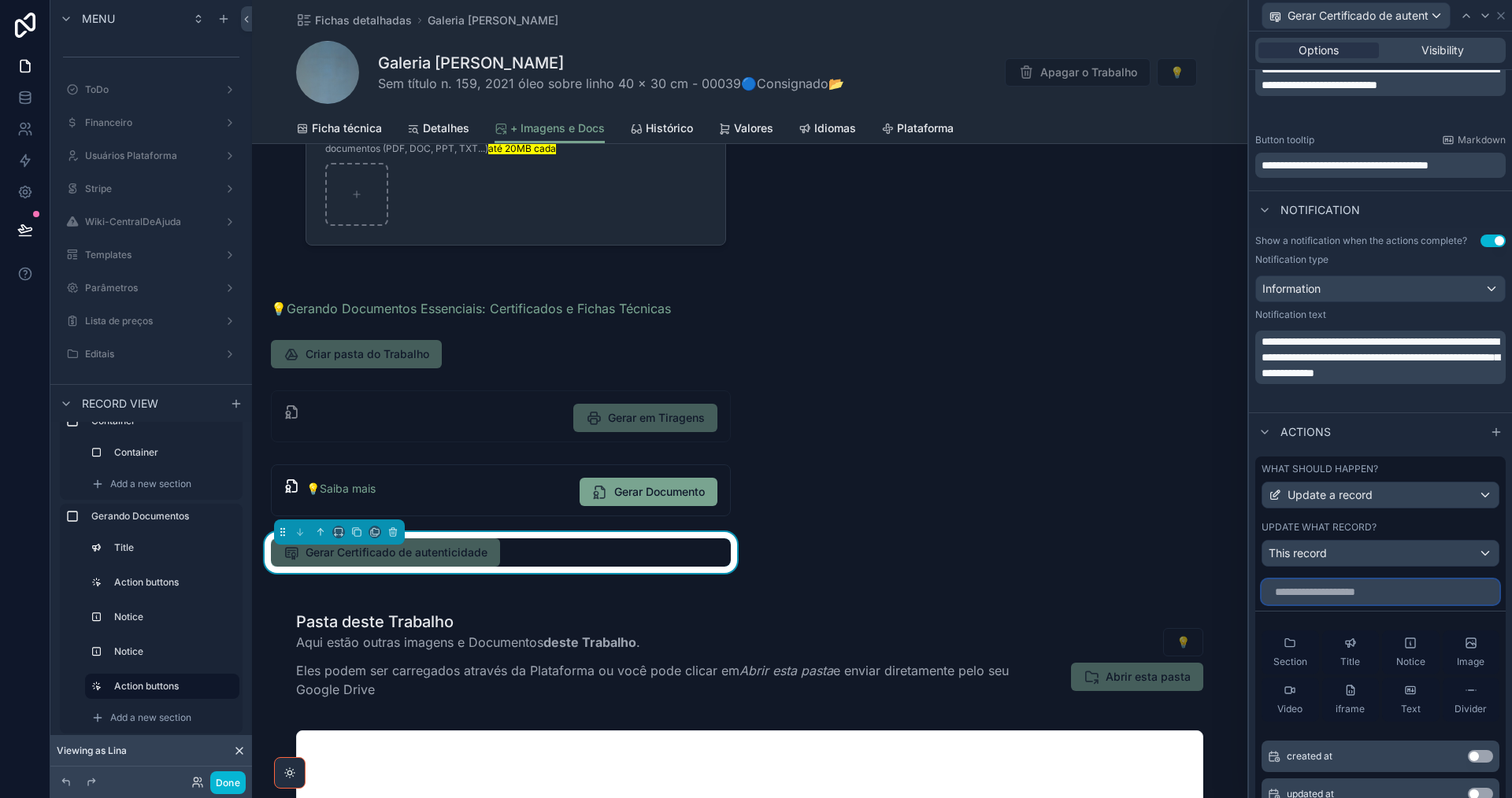
click at [1395, 595] on input "text" at bounding box center [1380, 592] width 238 height 25
type input "*"
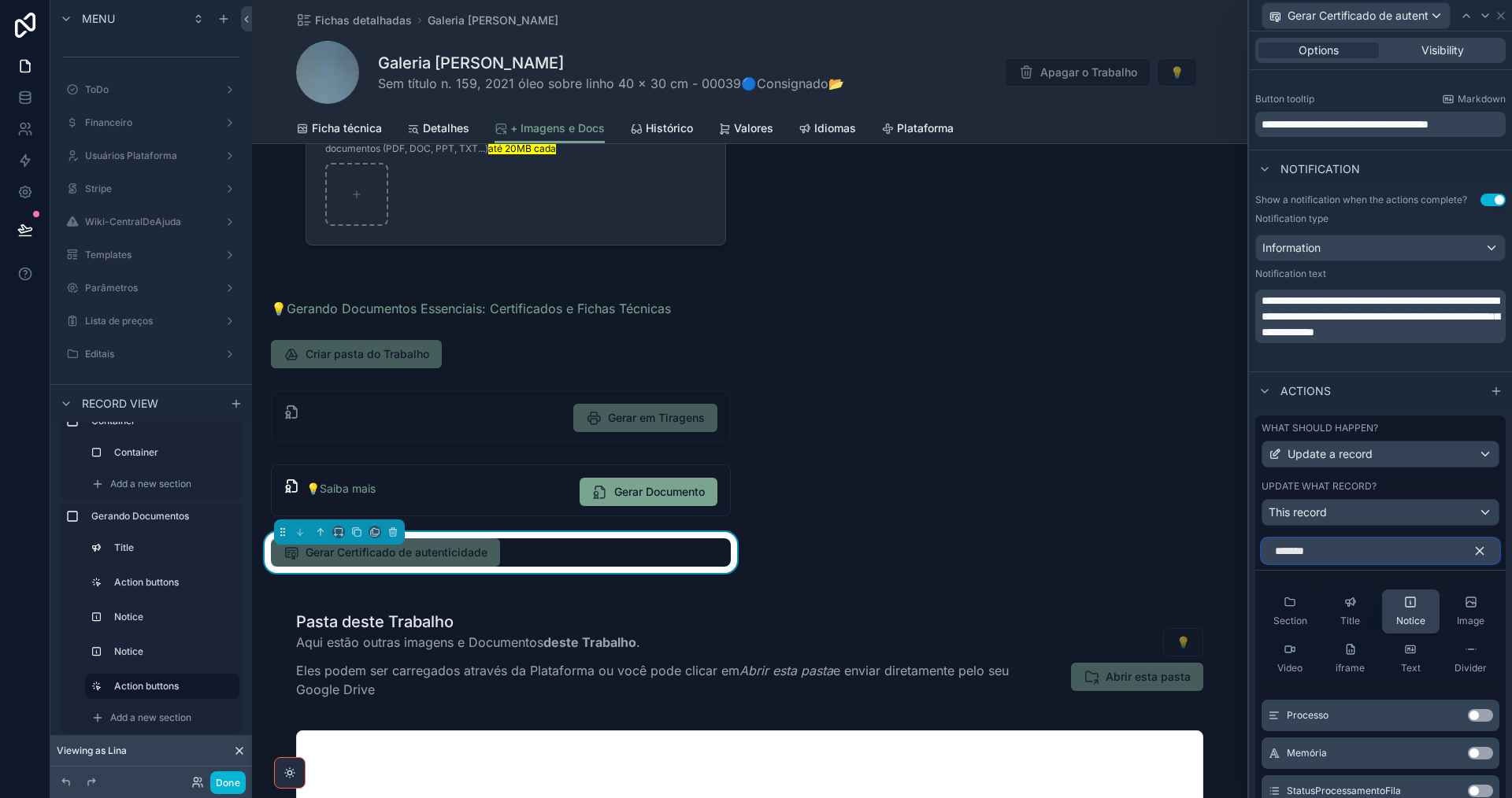
scroll to position [540, 0]
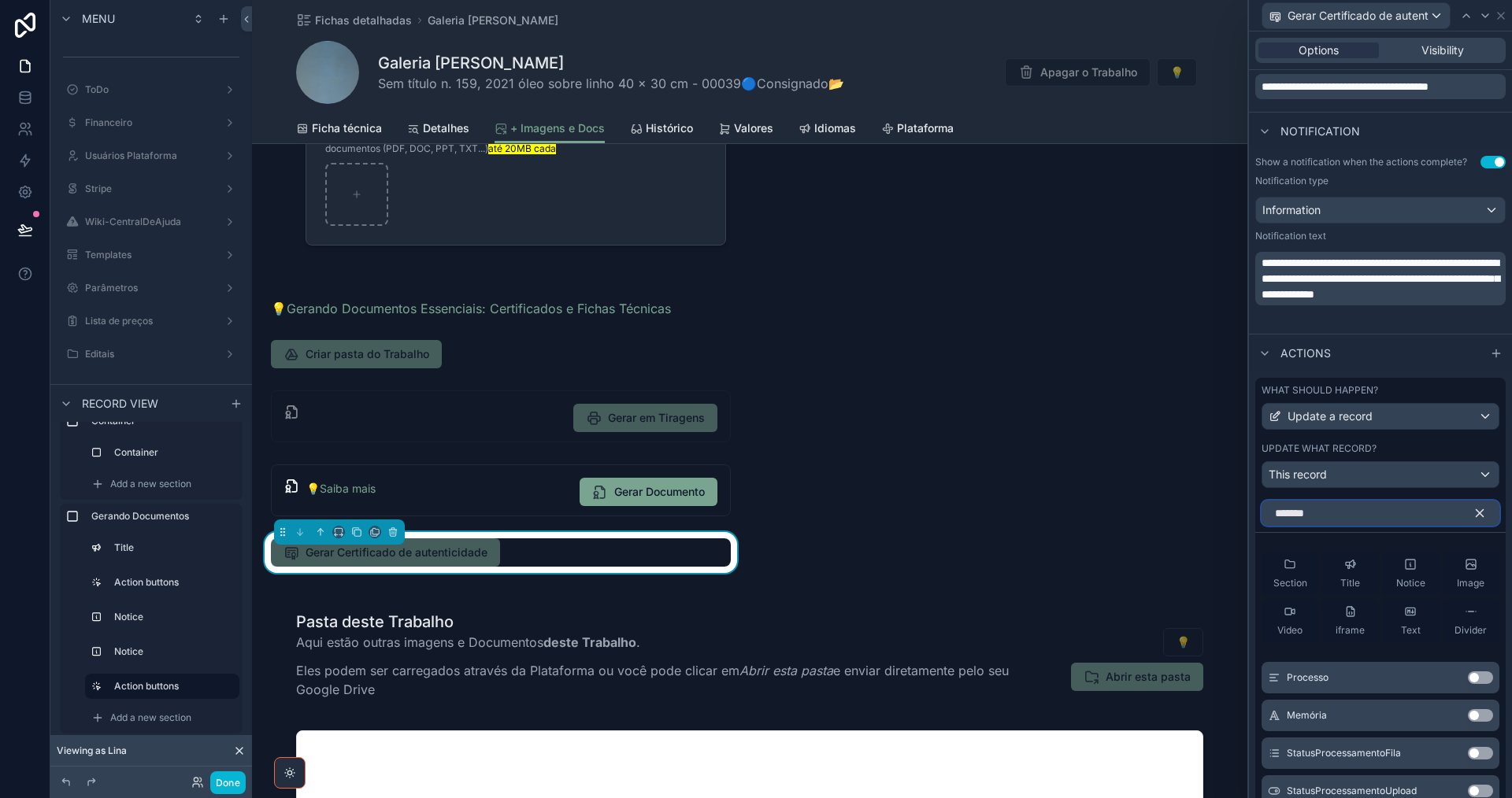
type input "*******"
click at [1475, 753] on button "Use setting" at bounding box center [1480, 753] width 25 height 12
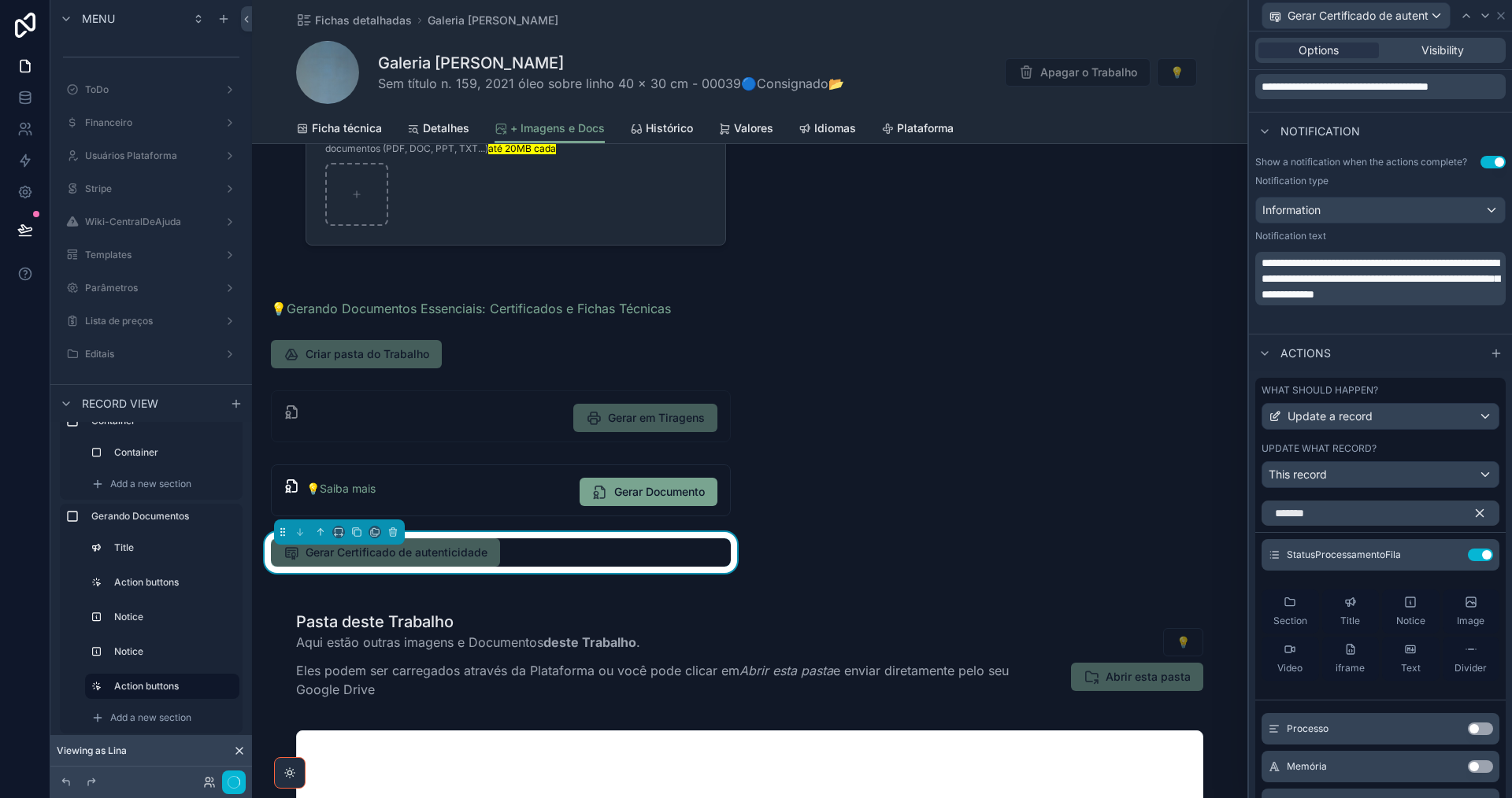
click at [1473, 720] on div "Processo Use setting" at bounding box center [1380, 729] width 238 height 31
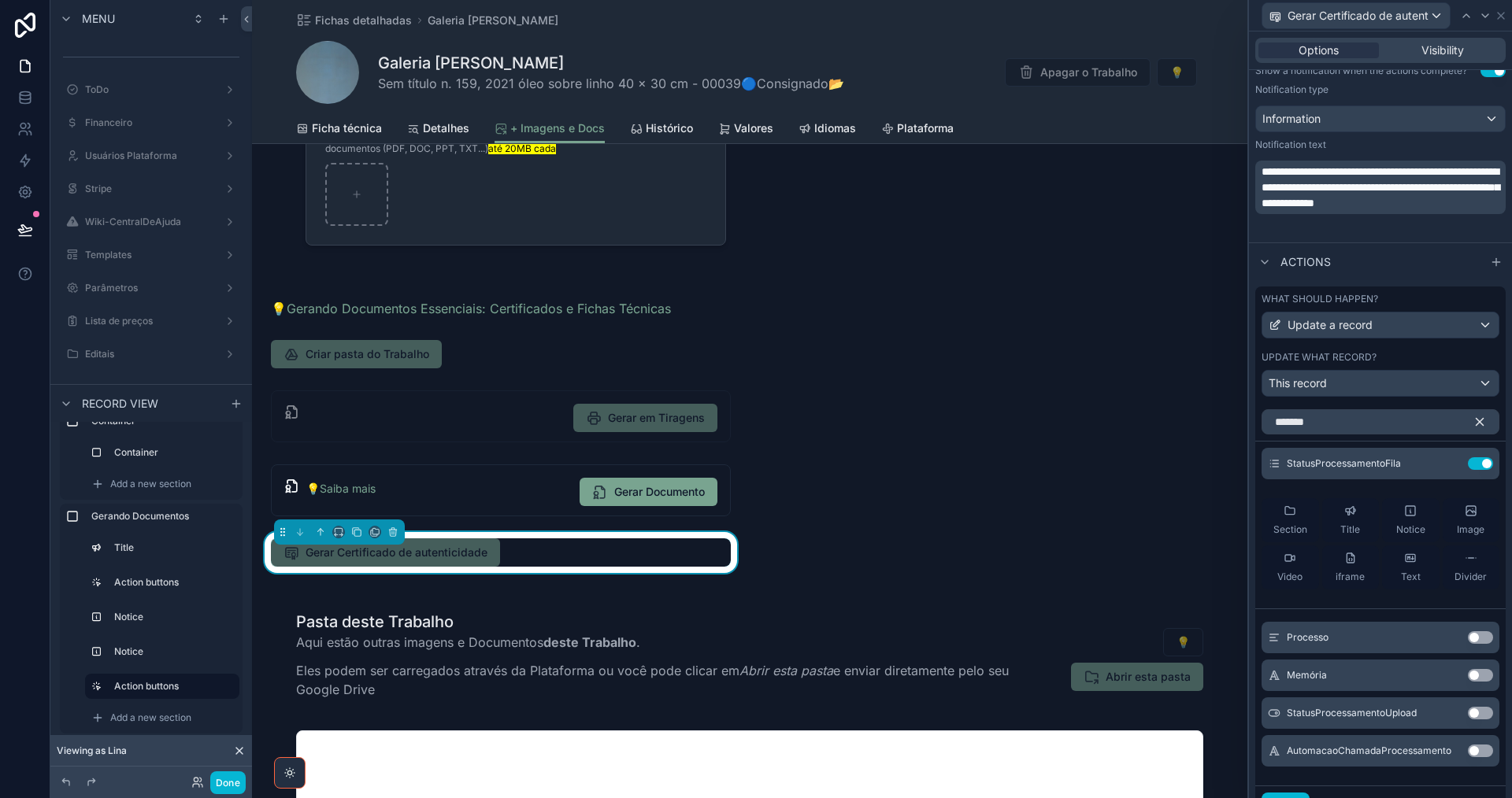
scroll to position [697, 0]
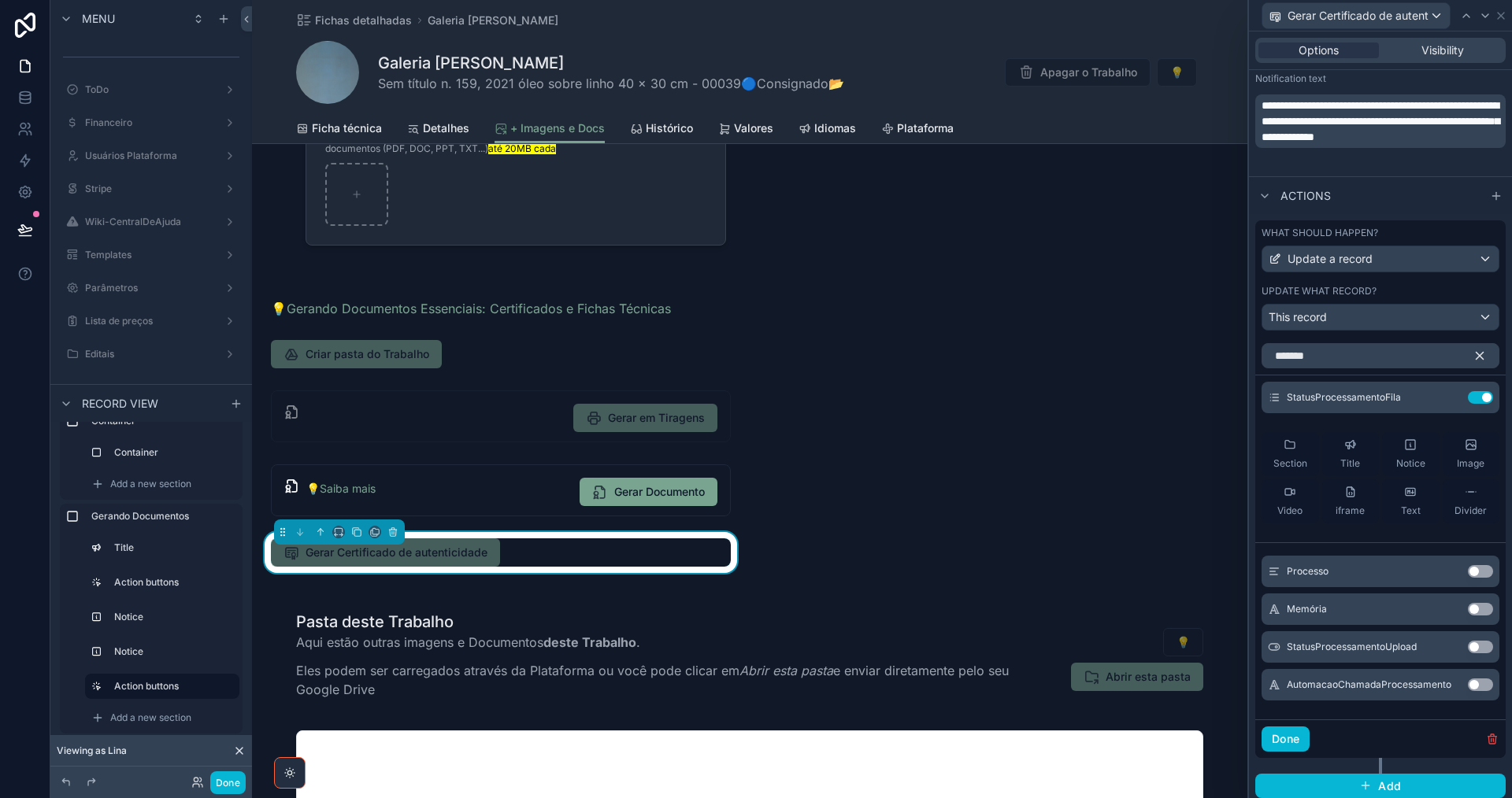
click at [1477, 612] on button "Use setting" at bounding box center [1480, 609] width 25 height 12
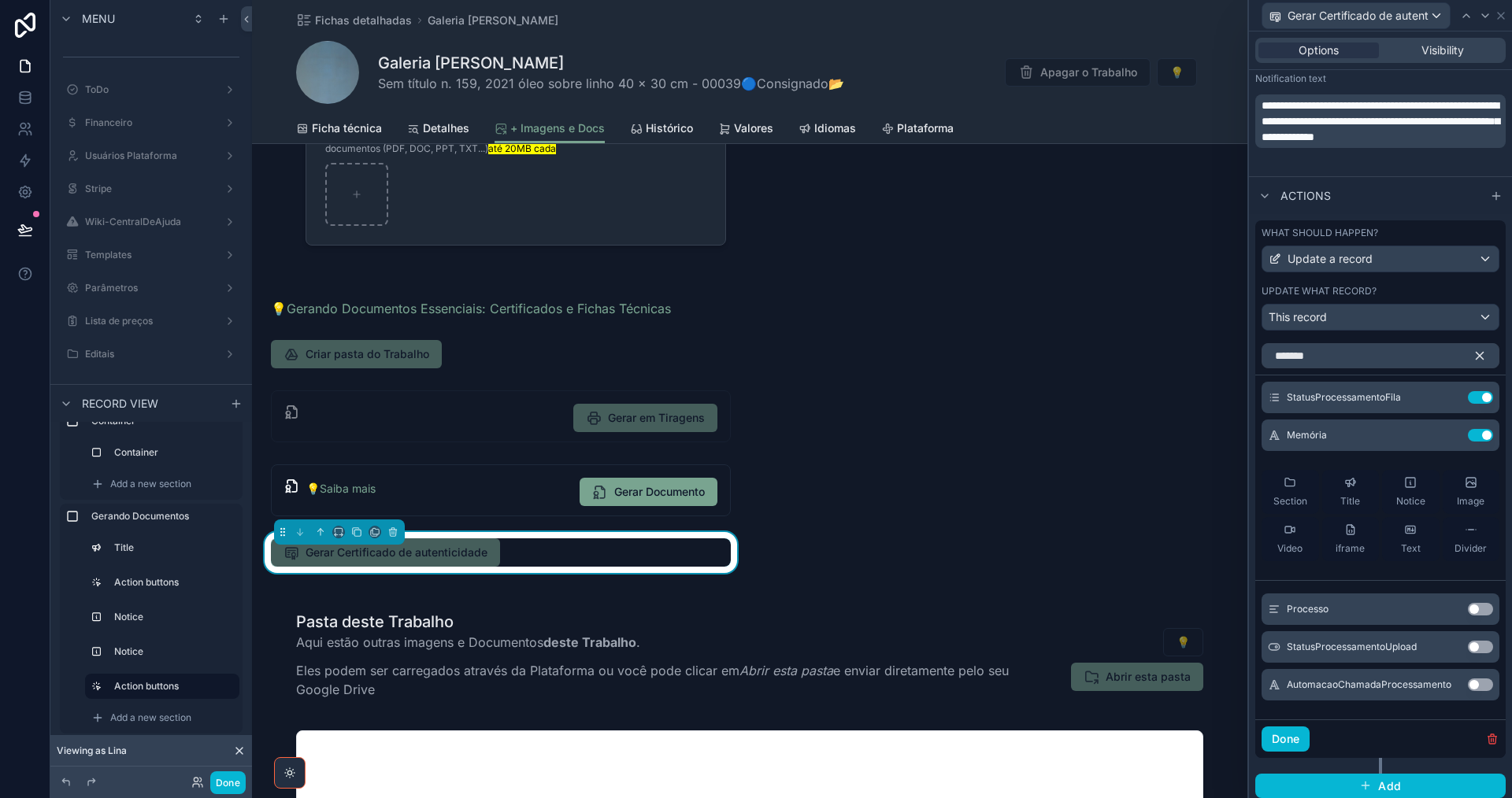
click at [1477, 685] on button "Use setting" at bounding box center [1480, 684] width 25 height 12
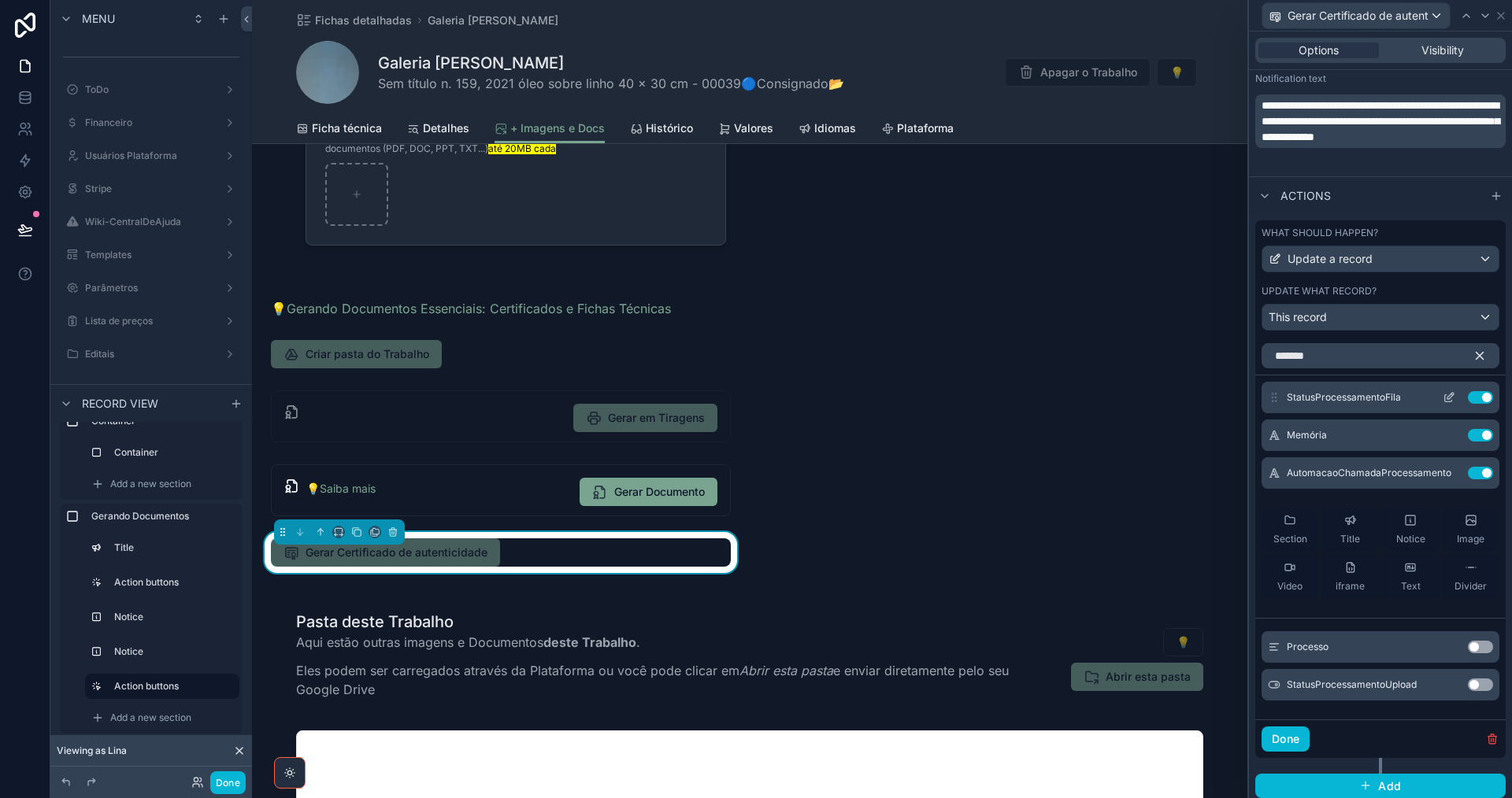
click at [1447, 399] on icon at bounding box center [1450, 396] width 6 height 6
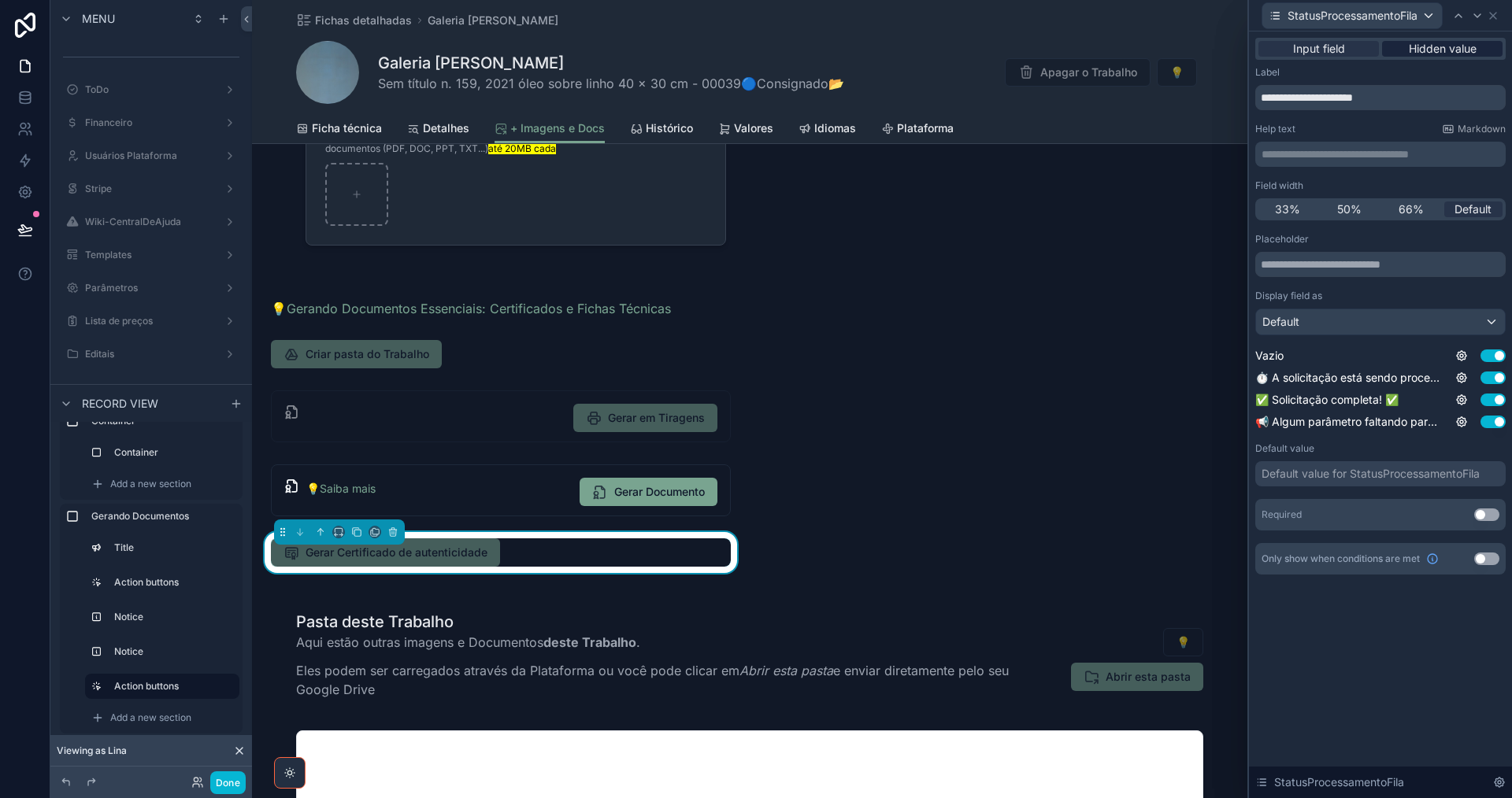
click at [1431, 52] on span "Hidden value" at bounding box center [1443, 49] width 68 height 16
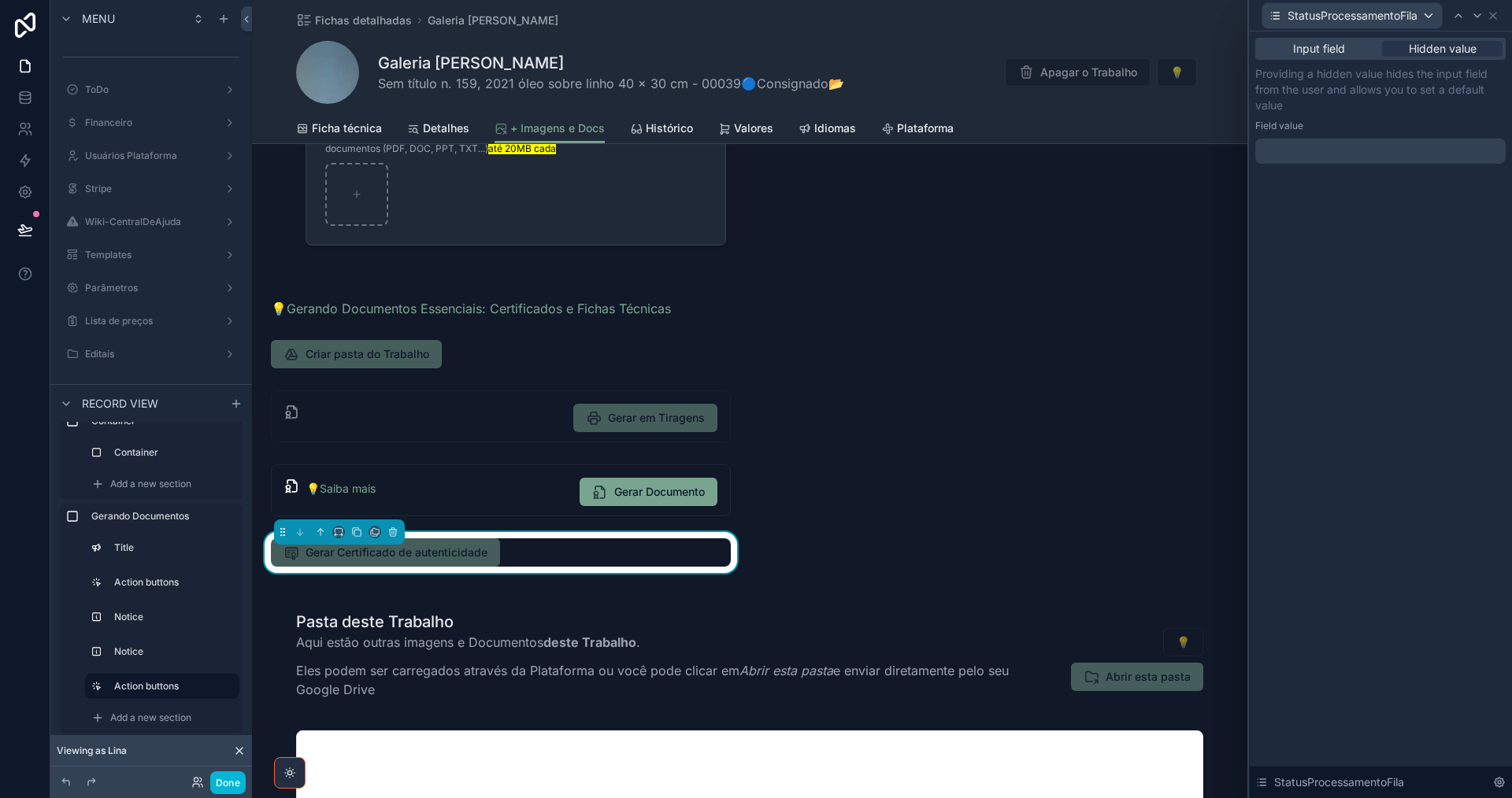
click at [1370, 154] on div at bounding box center [1380, 151] width 251 height 25
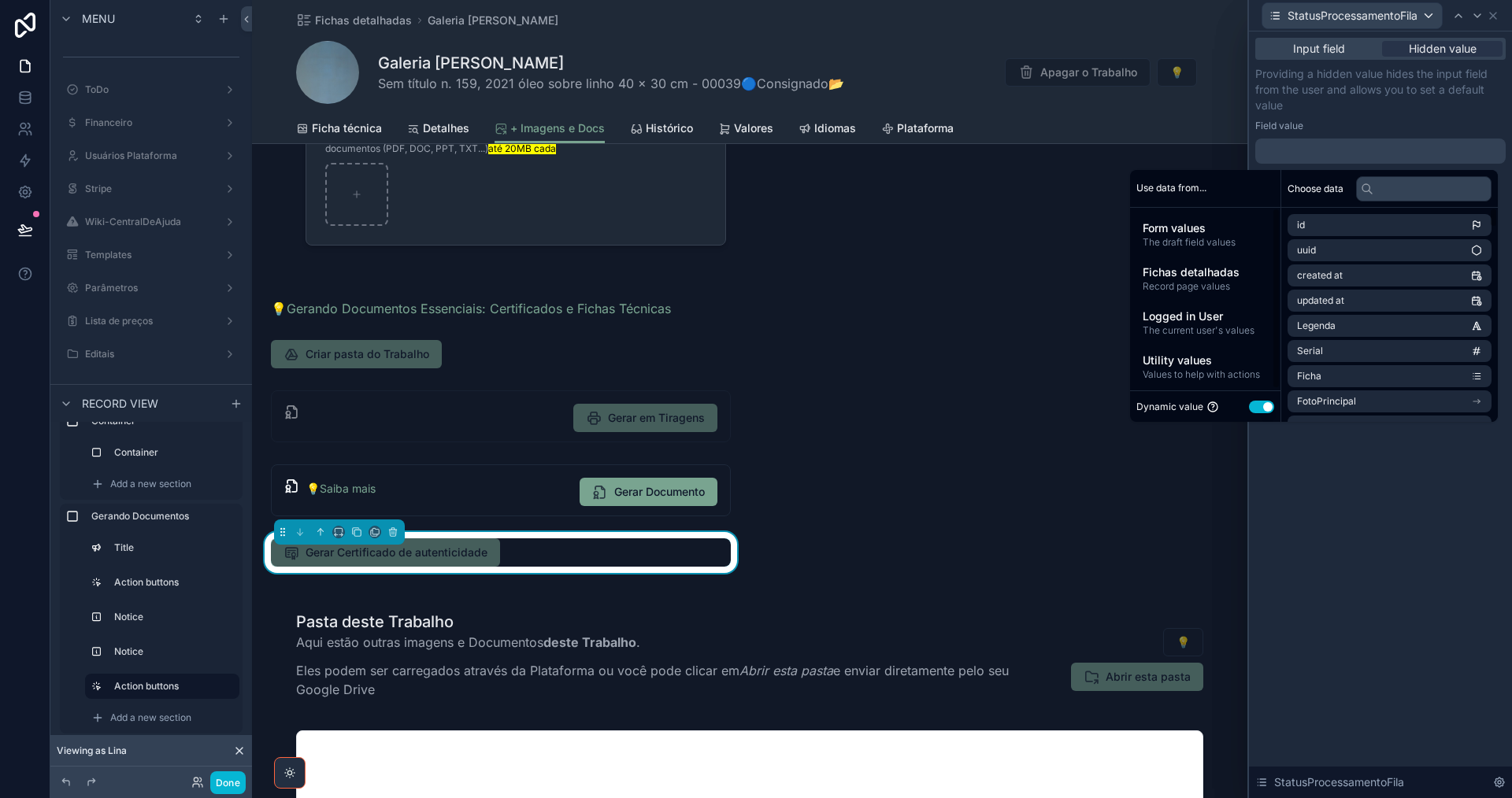
click at [1249, 411] on button "Use setting" at bounding box center [1261, 407] width 25 height 12
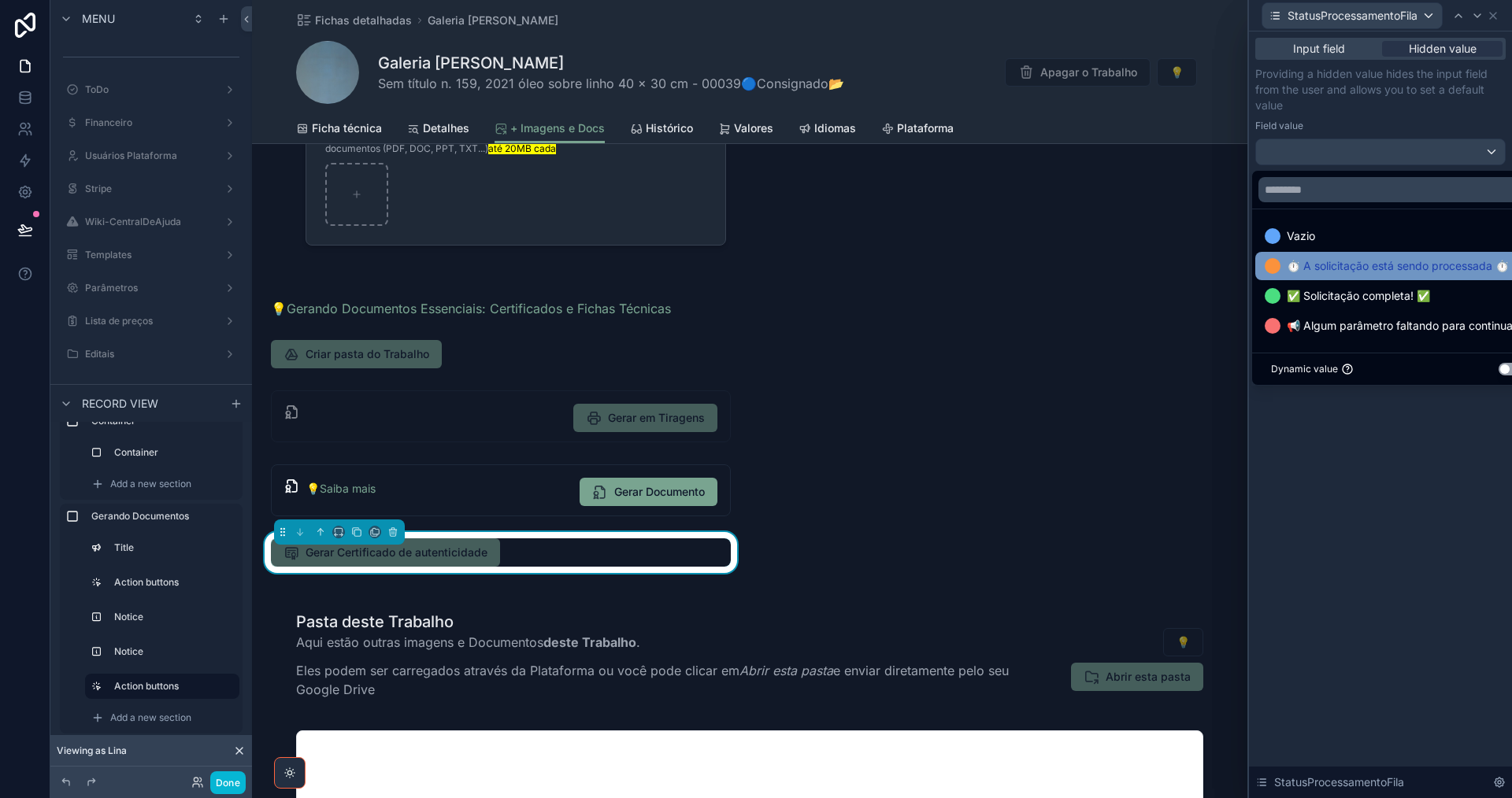
click at [1358, 271] on span "⏱️ A solicitação está sendo processada ⏱️" at bounding box center [1398, 266] width 222 height 19
click at [1476, 19] on icon at bounding box center [1477, 16] width 12 height 12
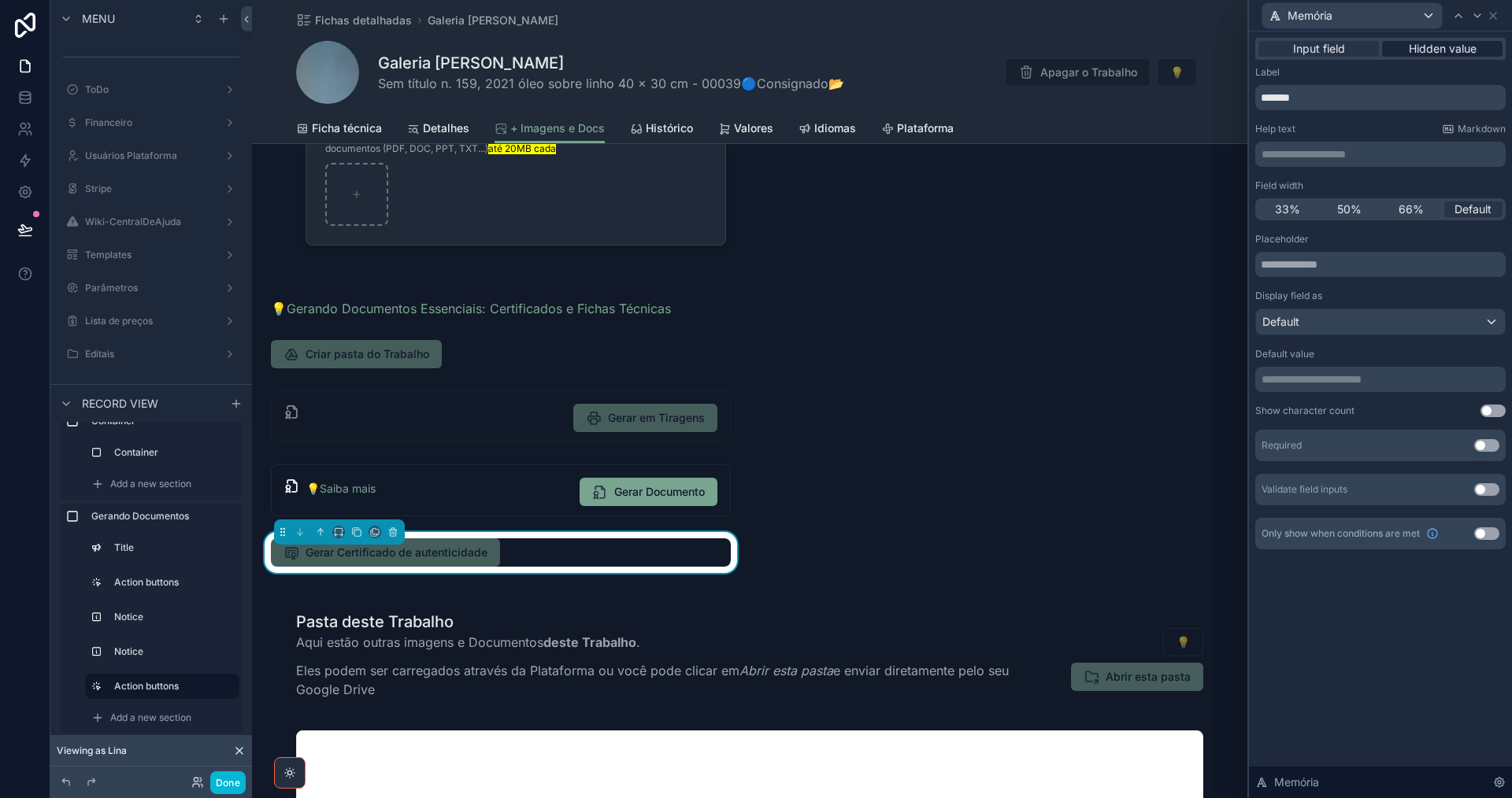
click at [1462, 51] on span "Hidden value" at bounding box center [1443, 49] width 68 height 16
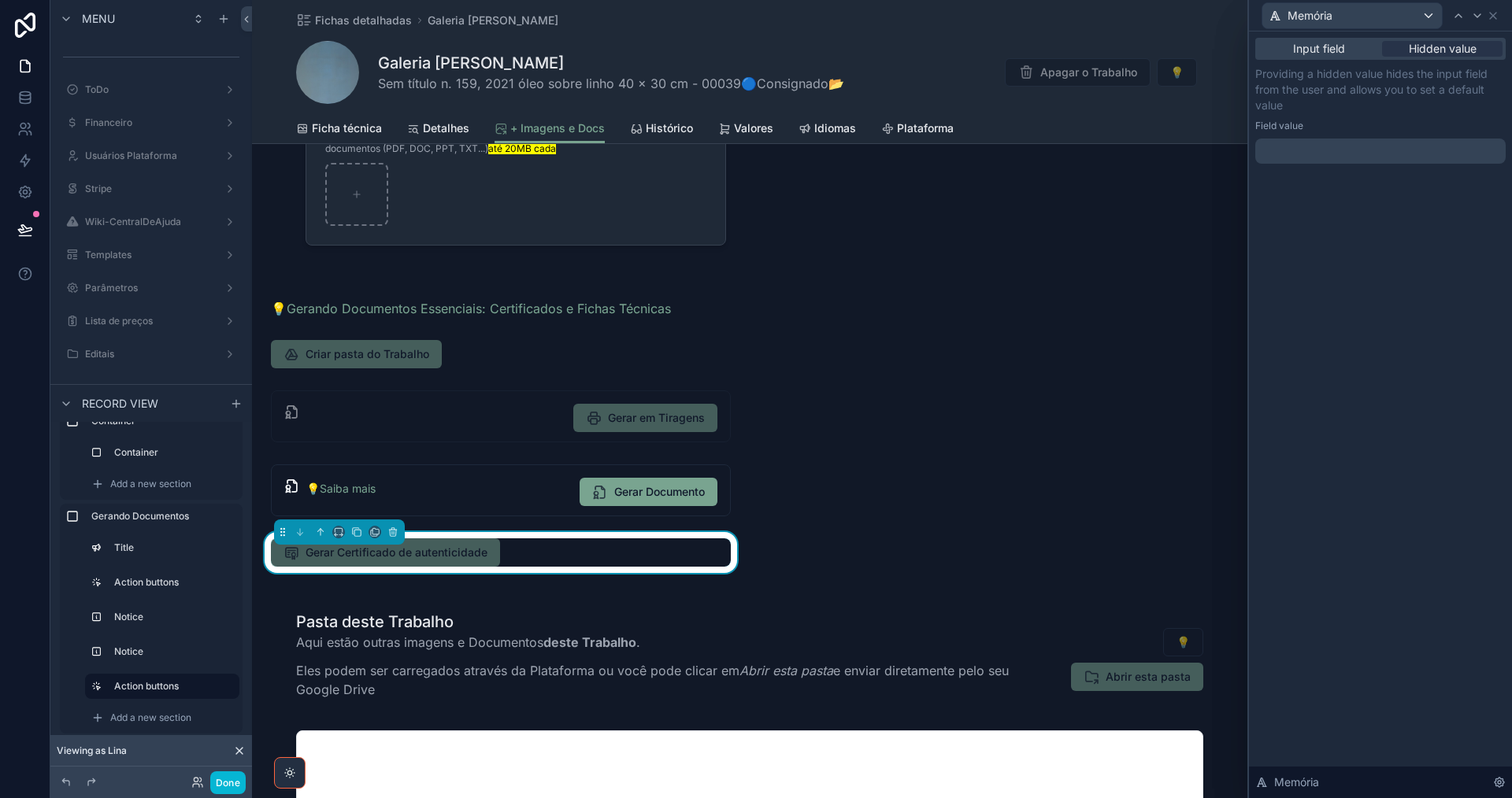
click at [1335, 146] on p "﻿" at bounding box center [1382, 151] width 241 height 16
click at [1346, 148] on span "**********" at bounding box center [1303, 151] width 84 height 11
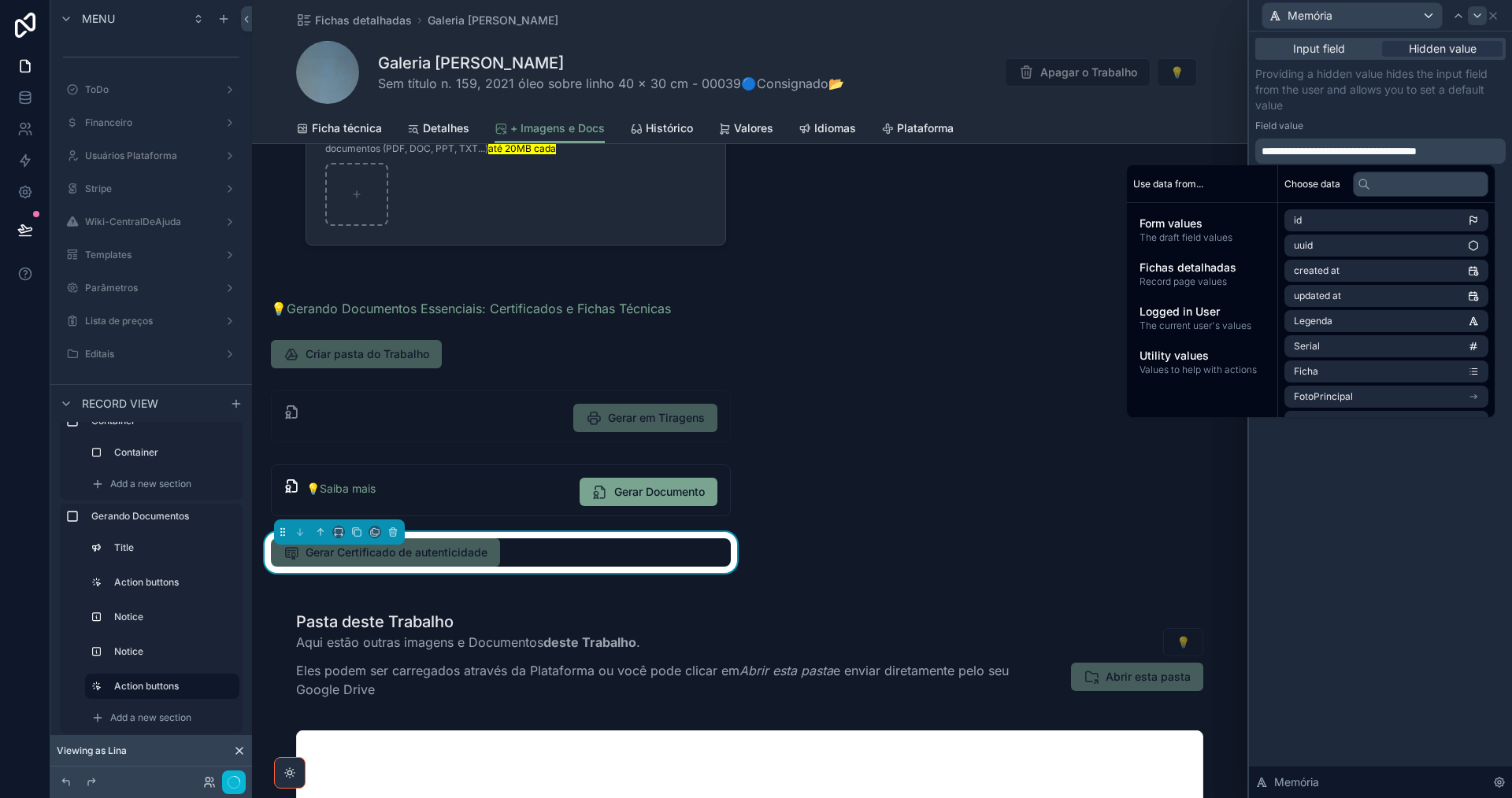
click at [1475, 20] on icon at bounding box center [1477, 16] width 12 height 12
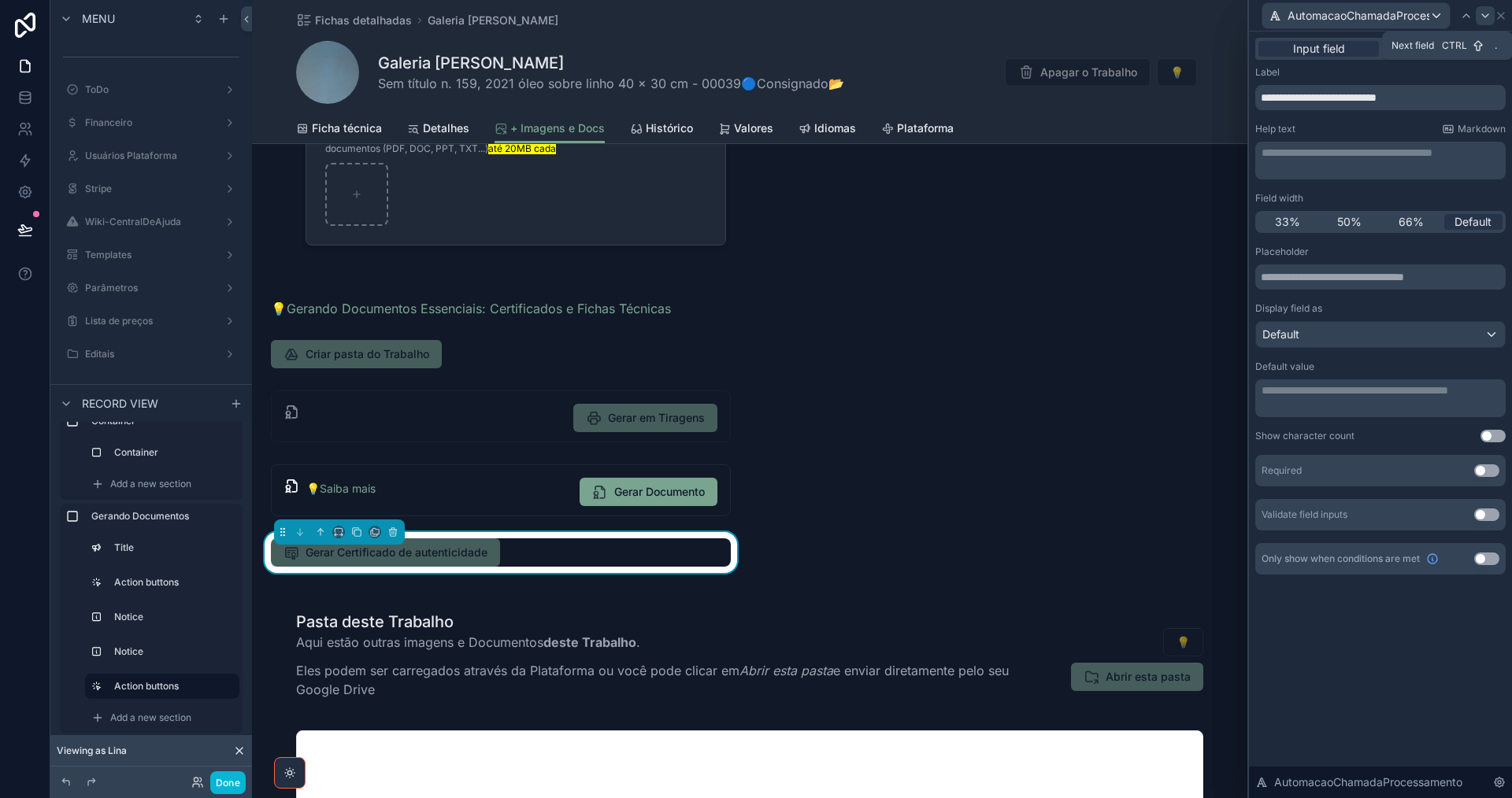
click at [1485, 15] on icon at bounding box center [1485, 16] width 12 height 12
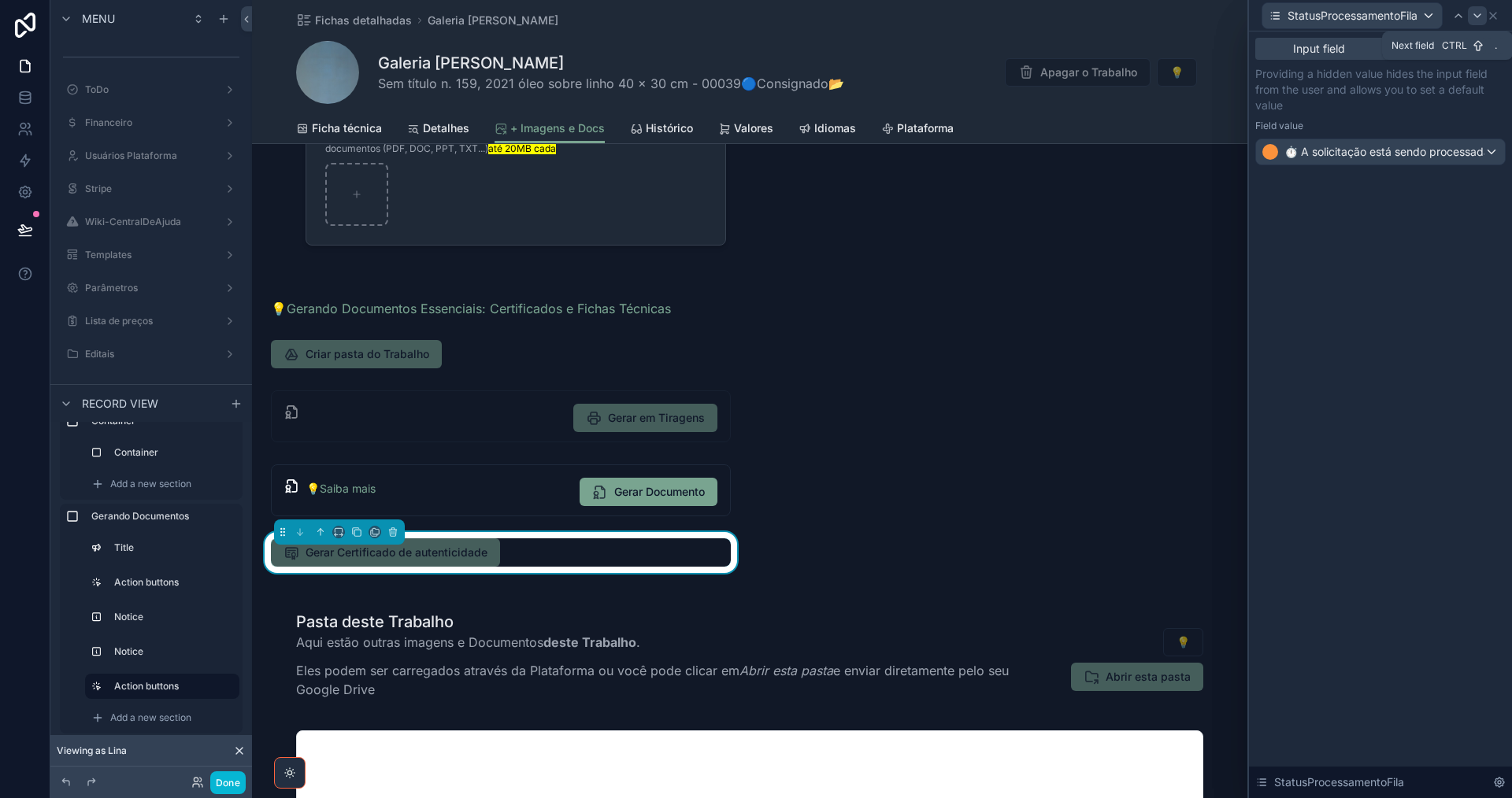
click at [1477, 20] on icon at bounding box center [1477, 16] width 12 height 12
drag, startPoint x: 1437, startPoint y: 148, endPoint x: 1293, endPoint y: 130, distance: 145.1
copy span "**********"
click at [1480, 17] on icon at bounding box center [1477, 16] width 12 height 12
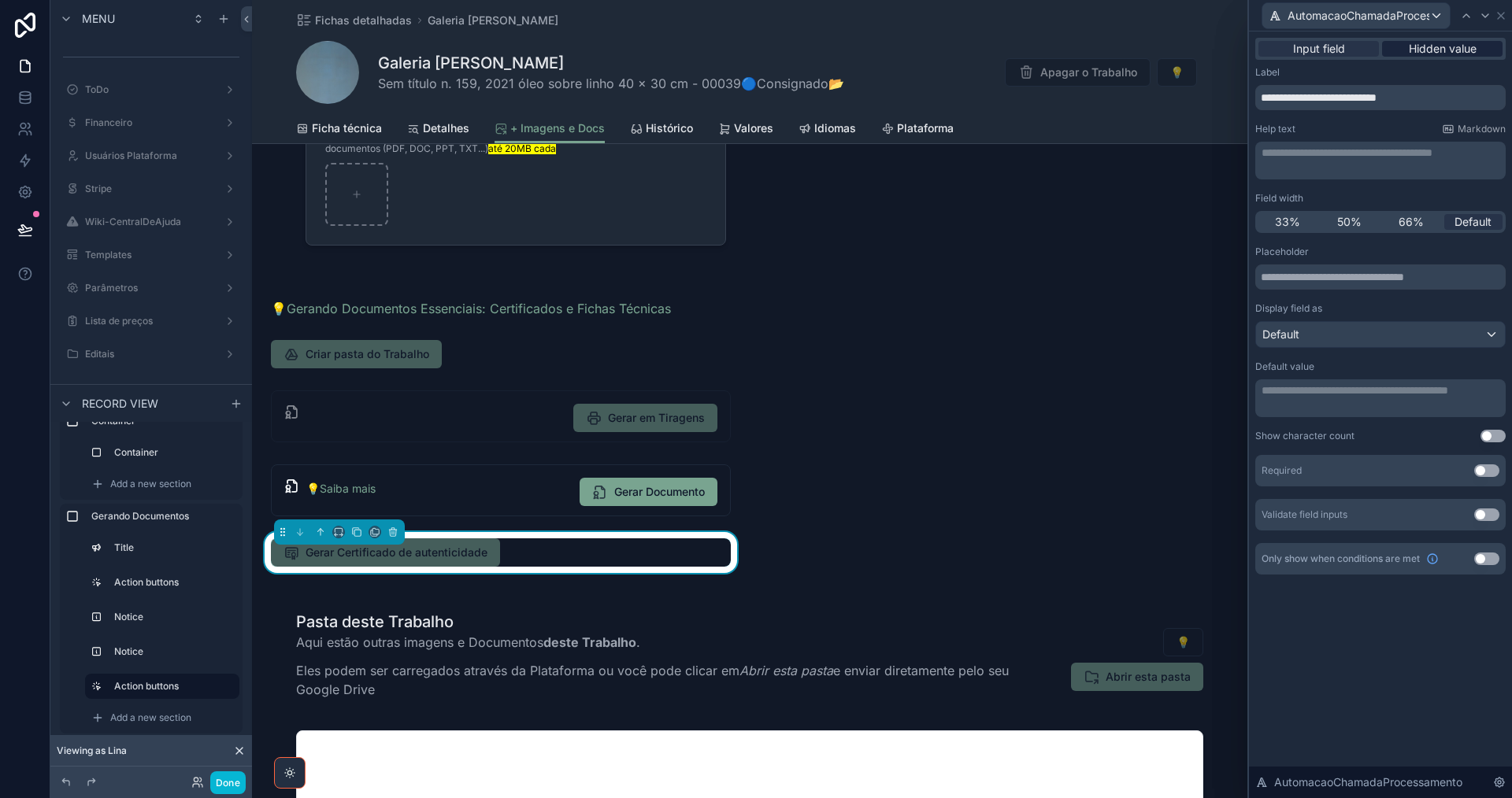
click at [1459, 46] on span "Hidden value" at bounding box center [1443, 49] width 68 height 16
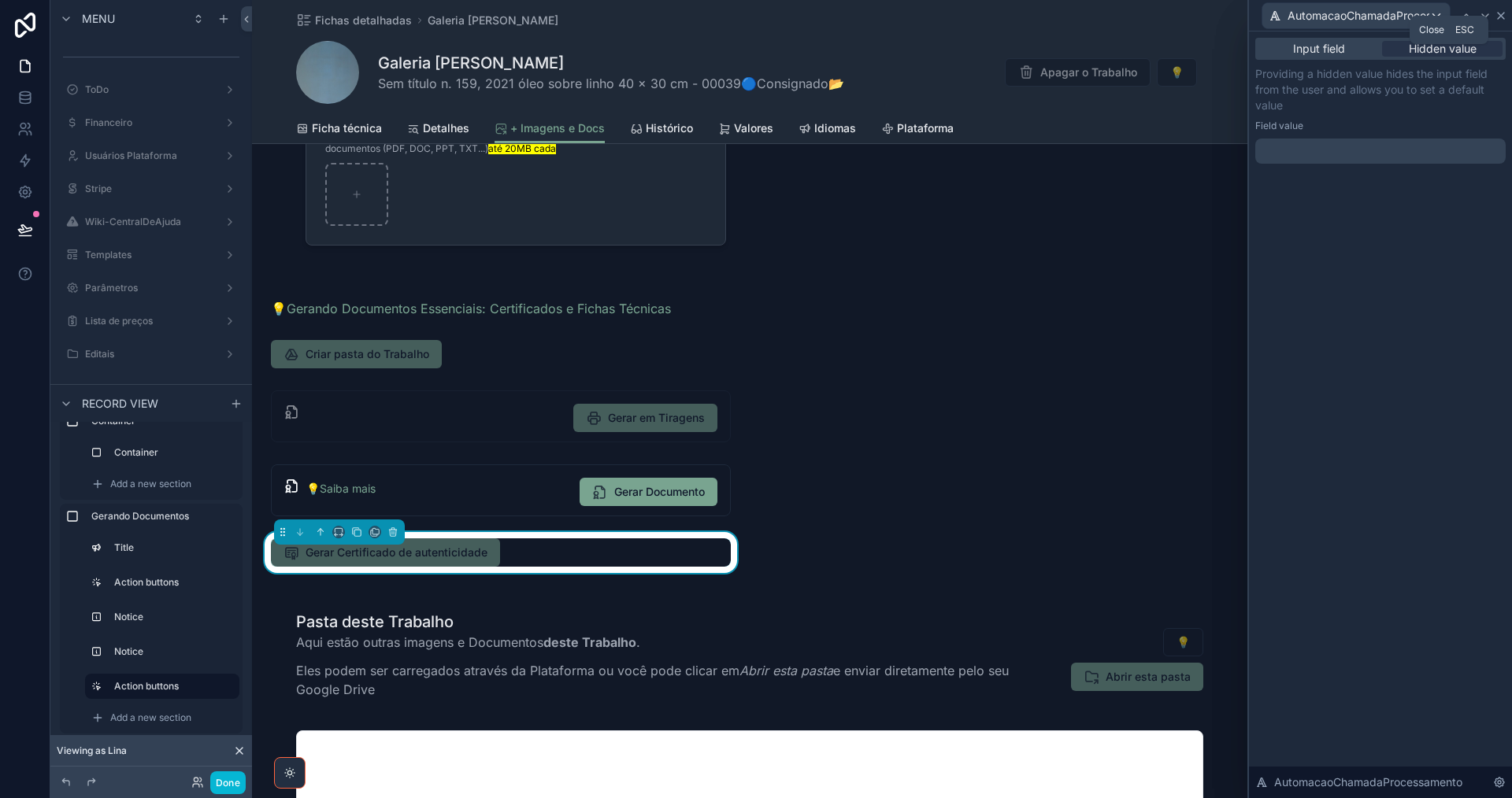
click at [1502, 18] on icon at bounding box center [1501, 16] width 12 height 12
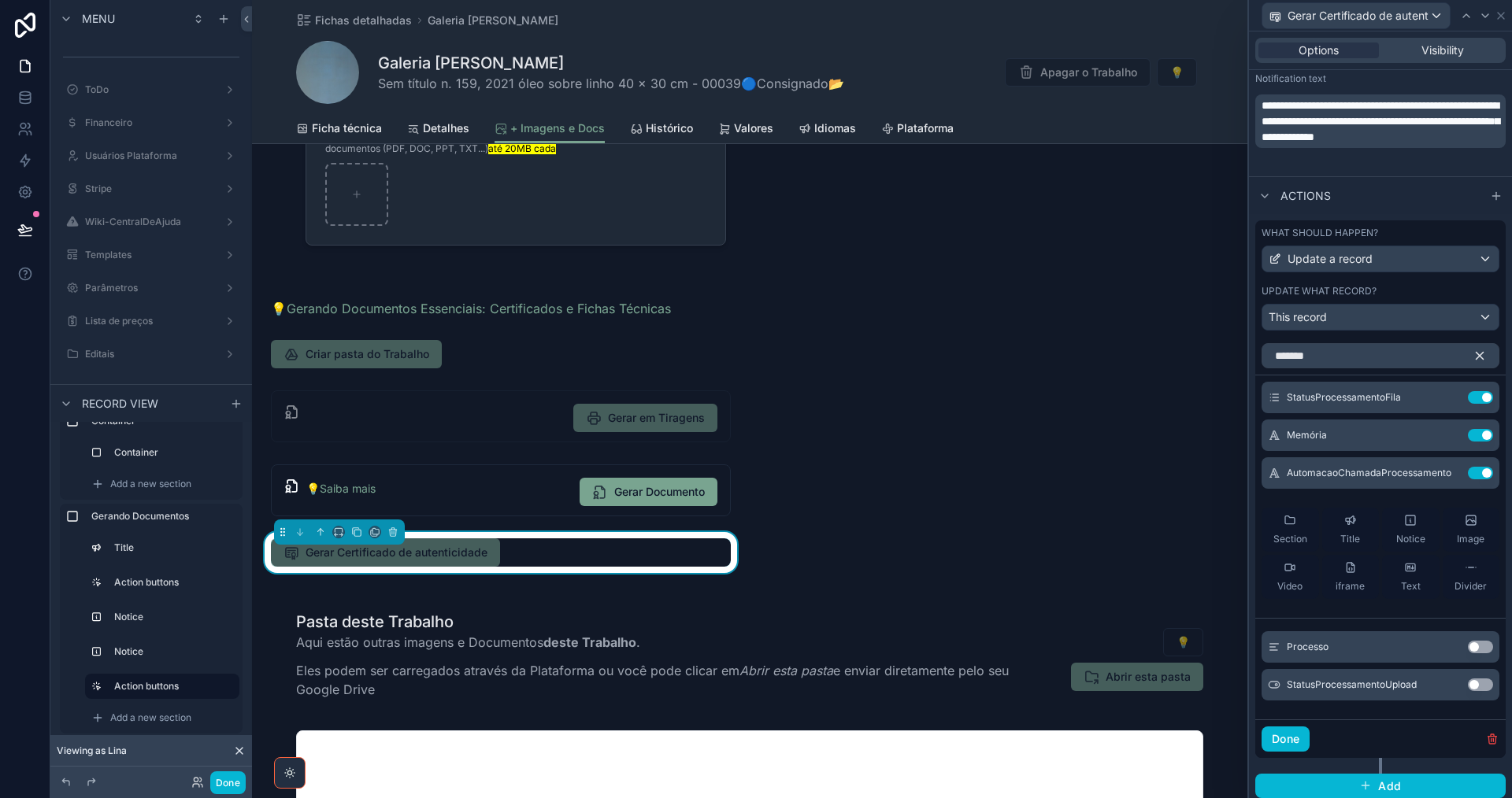
drag, startPoint x: 1469, startPoint y: 357, endPoint x: 1427, endPoint y: 265, distance: 101.1
click at [1473, 357] on icon "button" at bounding box center [1480, 355] width 14 height 14
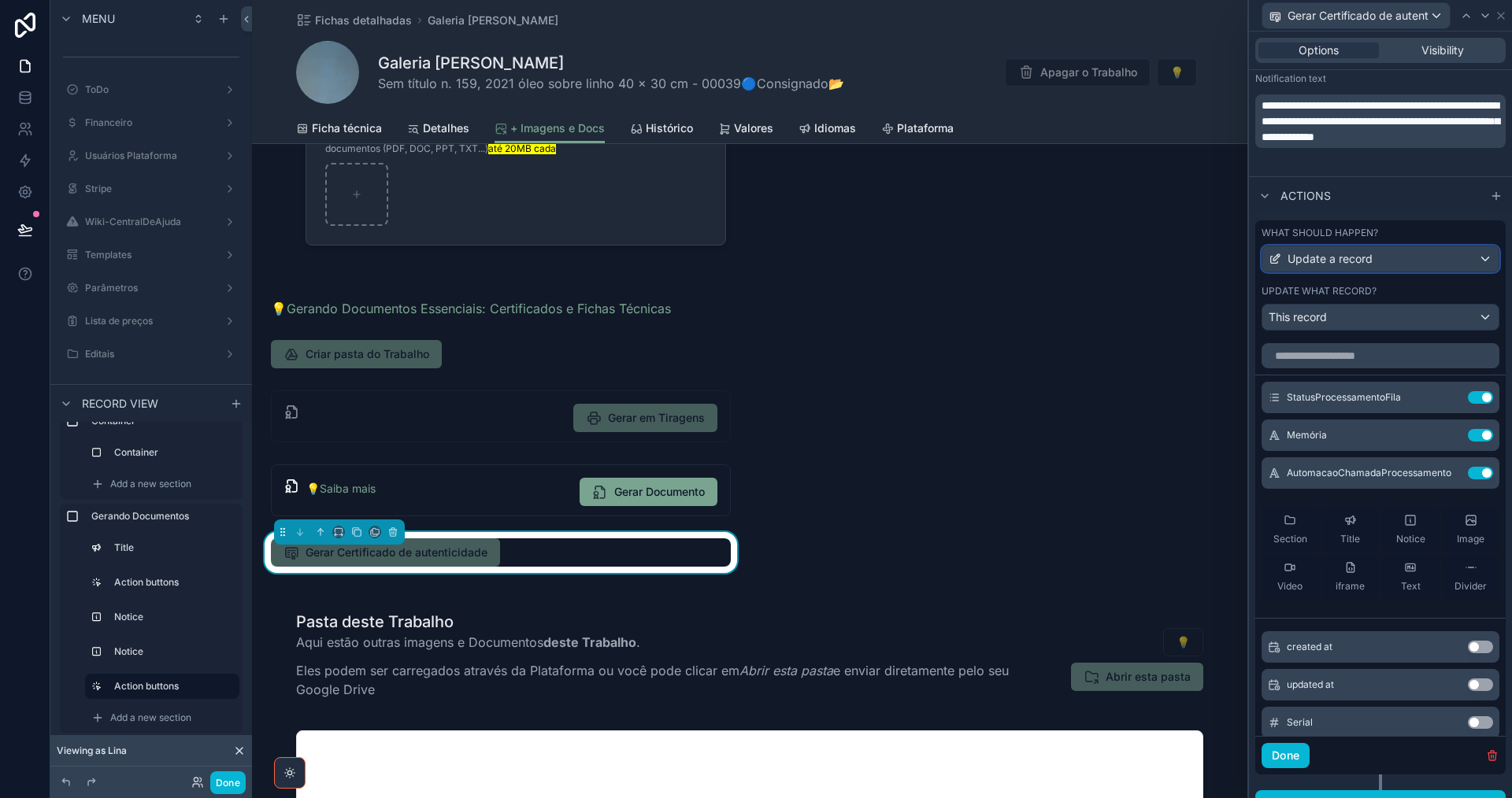
click at [1426, 261] on div "Update a record" at bounding box center [1380, 258] width 236 height 25
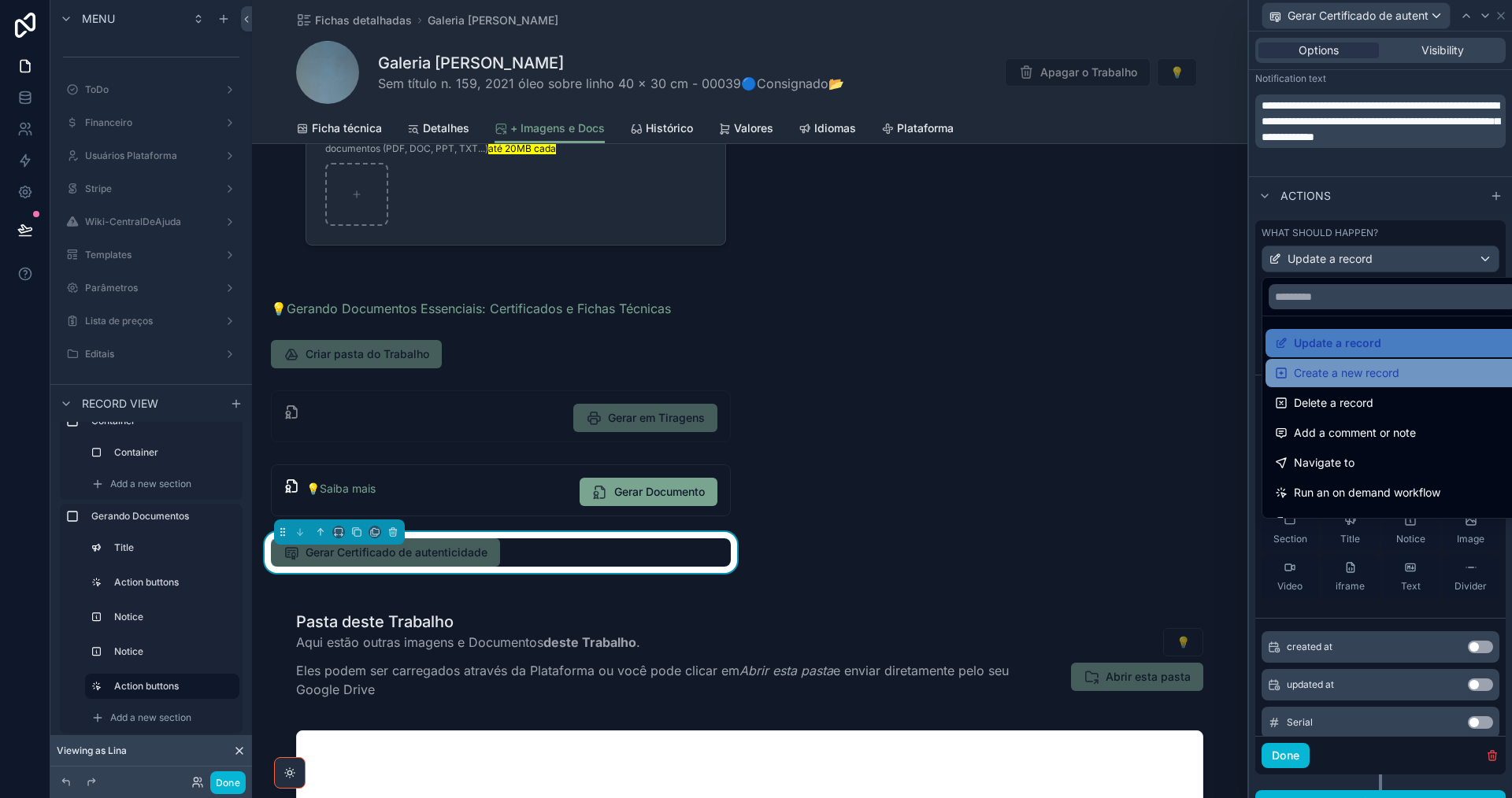
click at [1372, 375] on span "Create a new record" at bounding box center [1346, 373] width 106 height 19
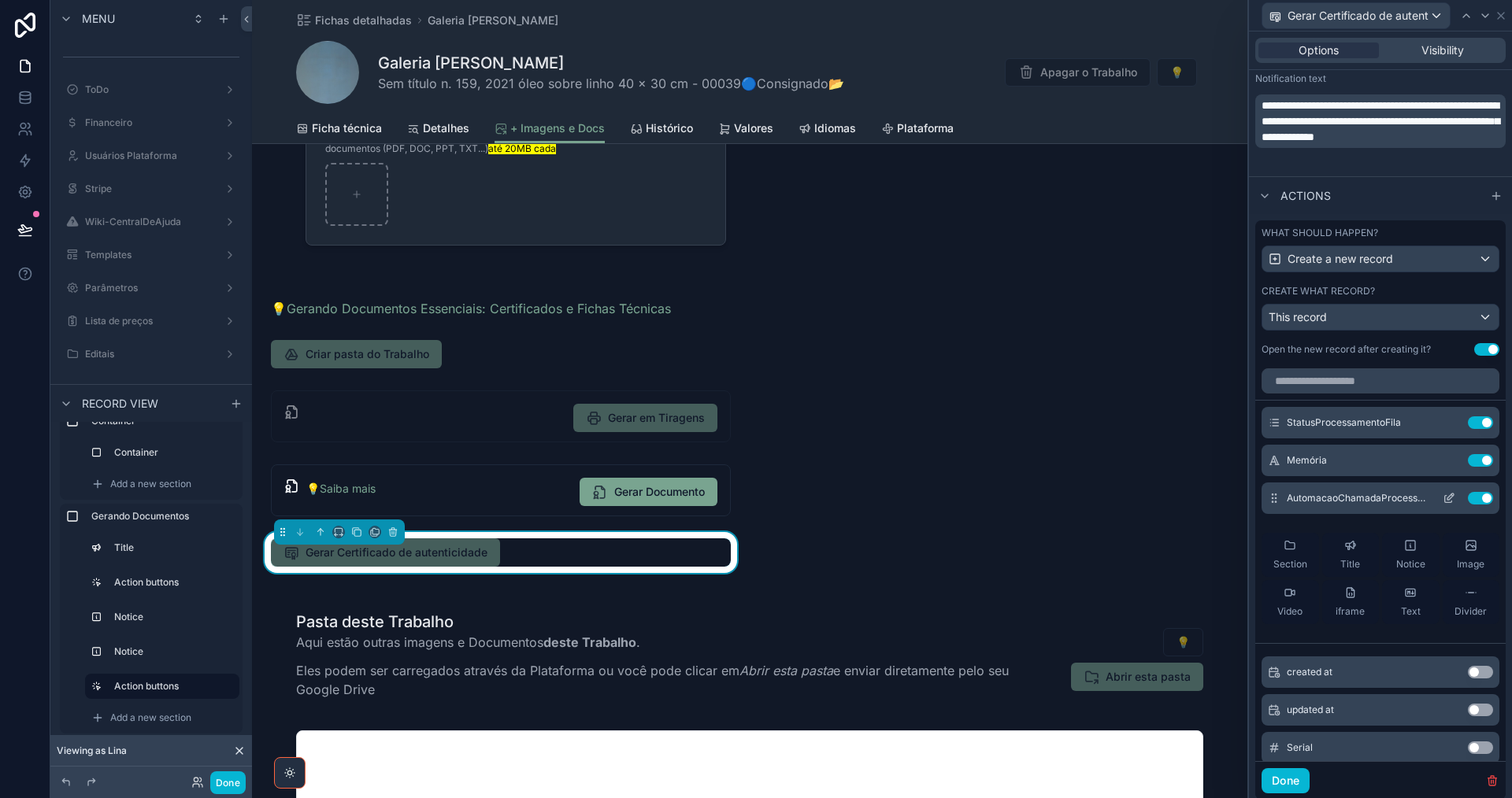
drag, startPoint x: 1448, startPoint y: 419, endPoint x: 1452, endPoint y: 461, distance: 42.2
click at [1467, 419] on button "Use setting" at bounding box center [1480, 423] width 25 height 12
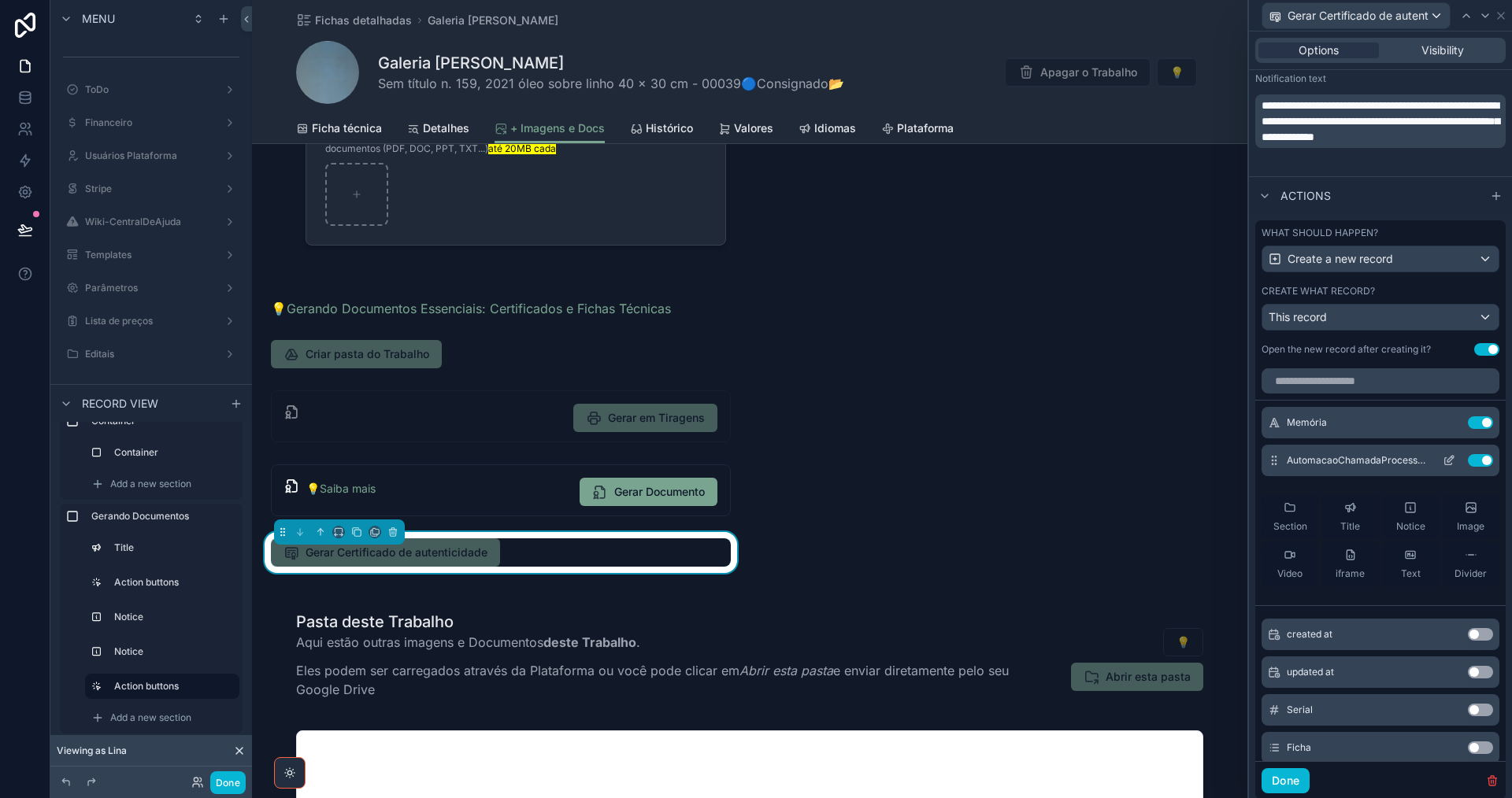
click at [1467, 461] on button "Use setting" at bounding box center [1480, 460] width 25 height 12
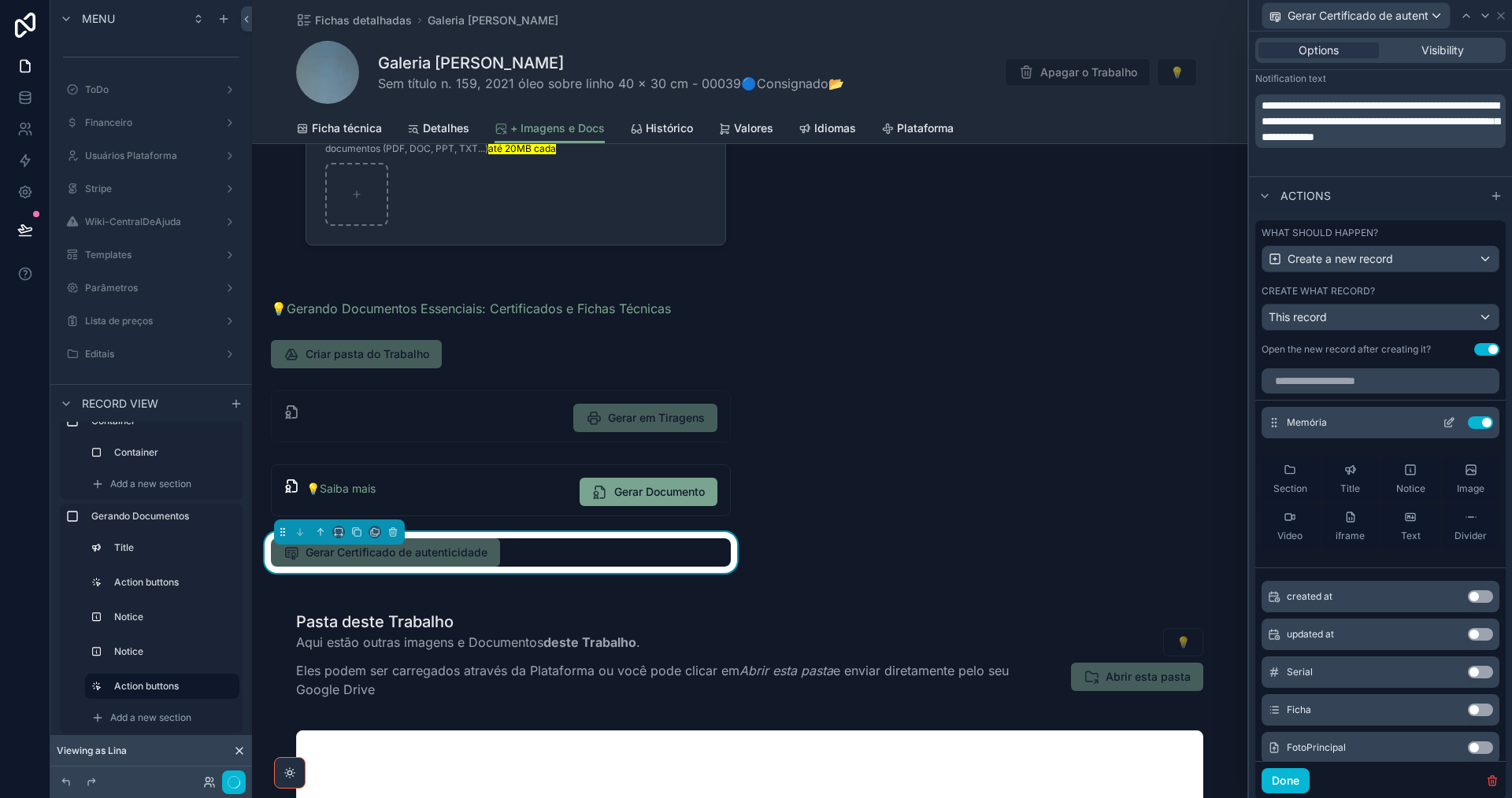
click at [1467, 424] on button "Use setting" at bounding box center [1480, 423] width 25 height 12
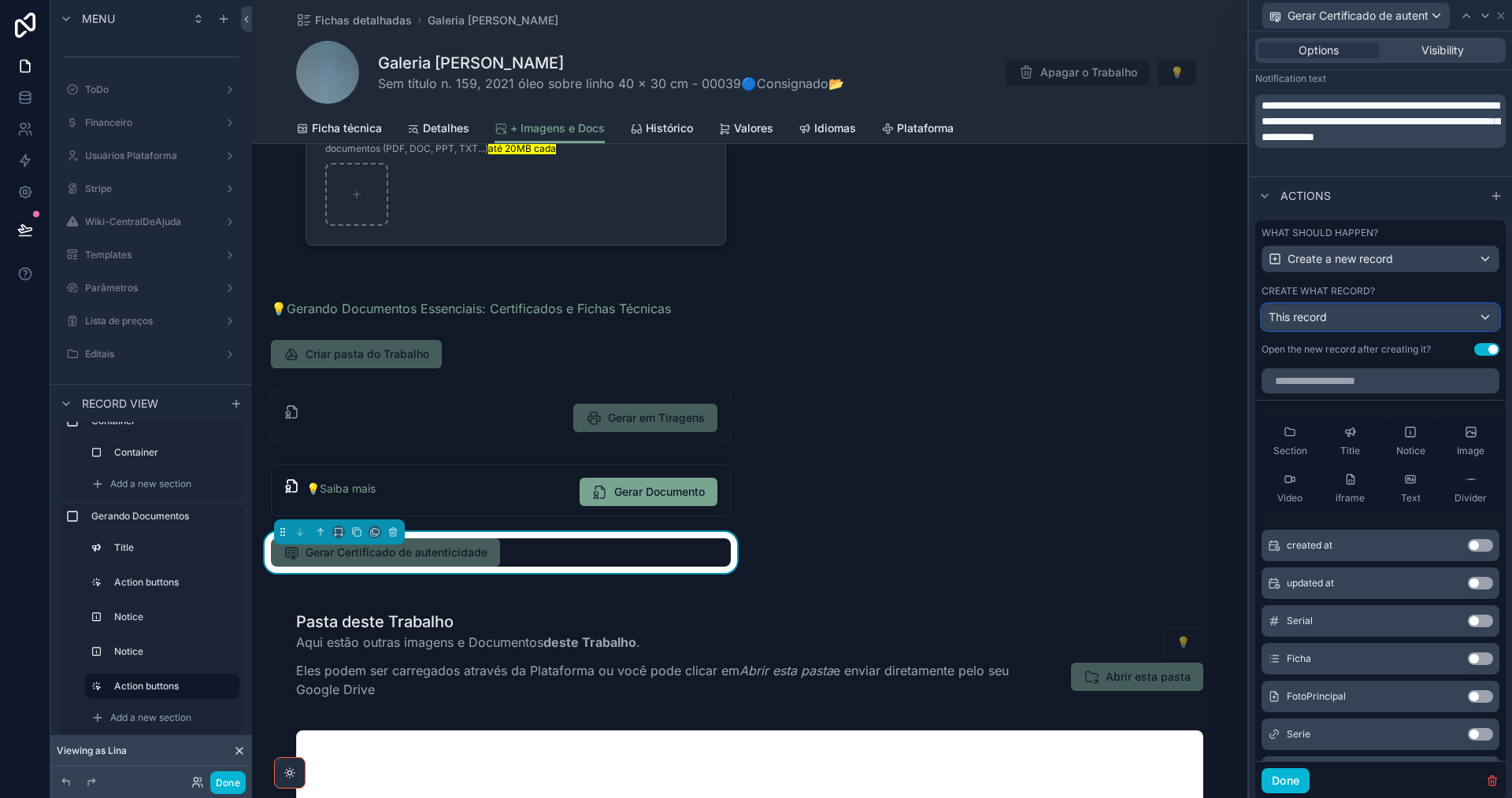
click at [1424, 316] on div "This record" at bounding box center [1380, 317] width 236 height 25
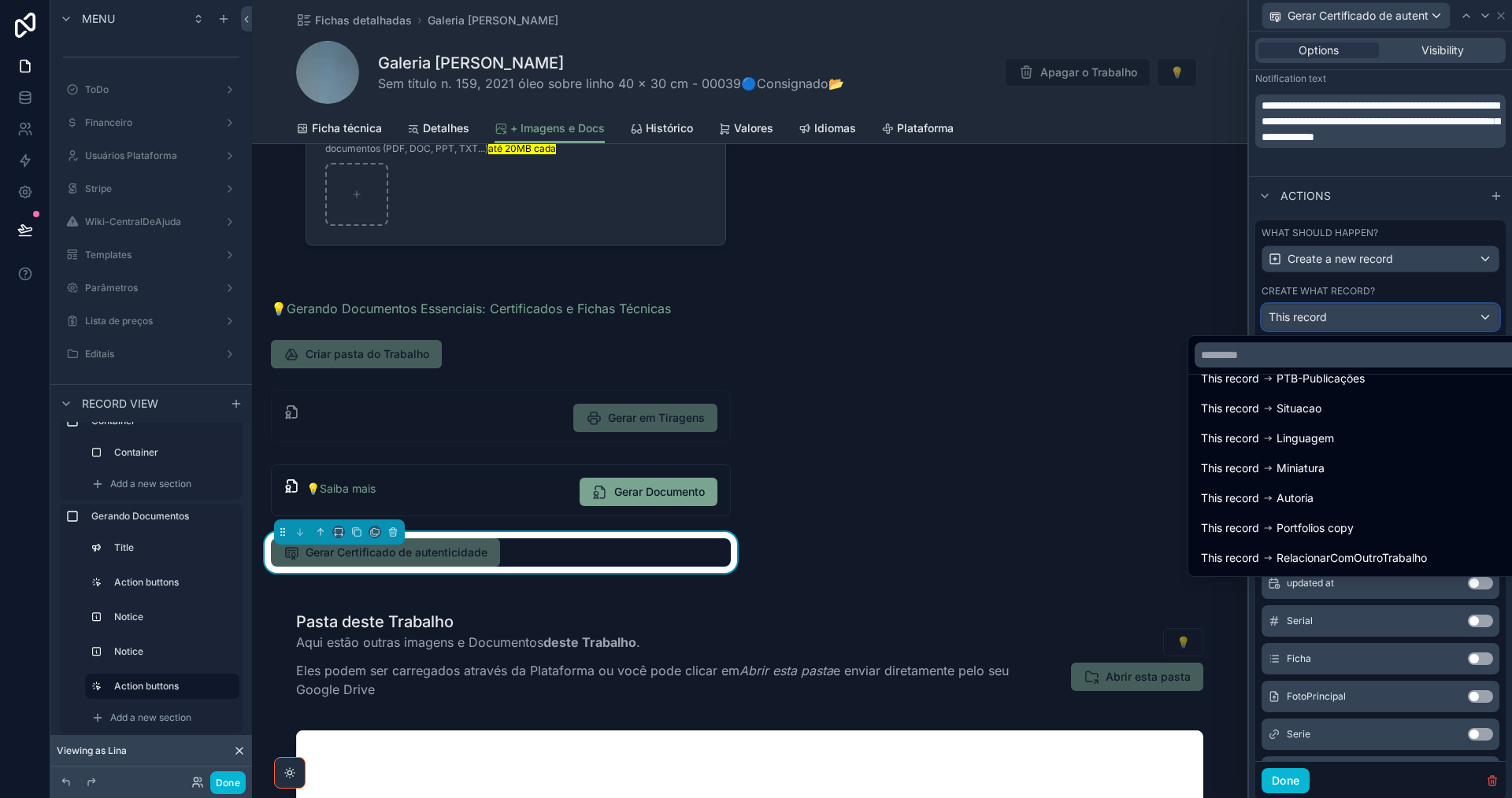
scroll to position [551, 0]
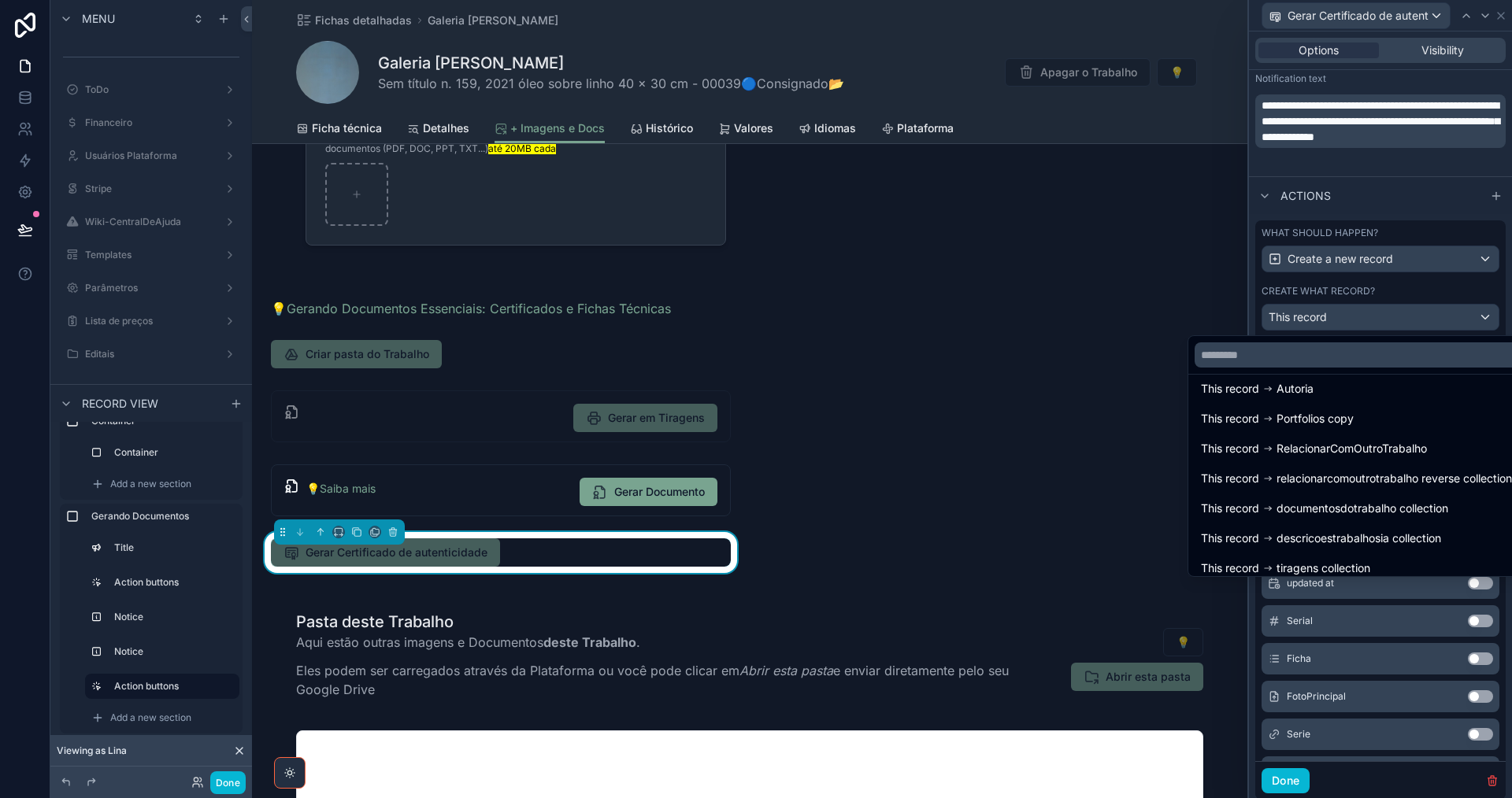
click at [1381, 515] on span "documentosdotrabalho collection" at bounding box center [1362, 509] width 172 height 19
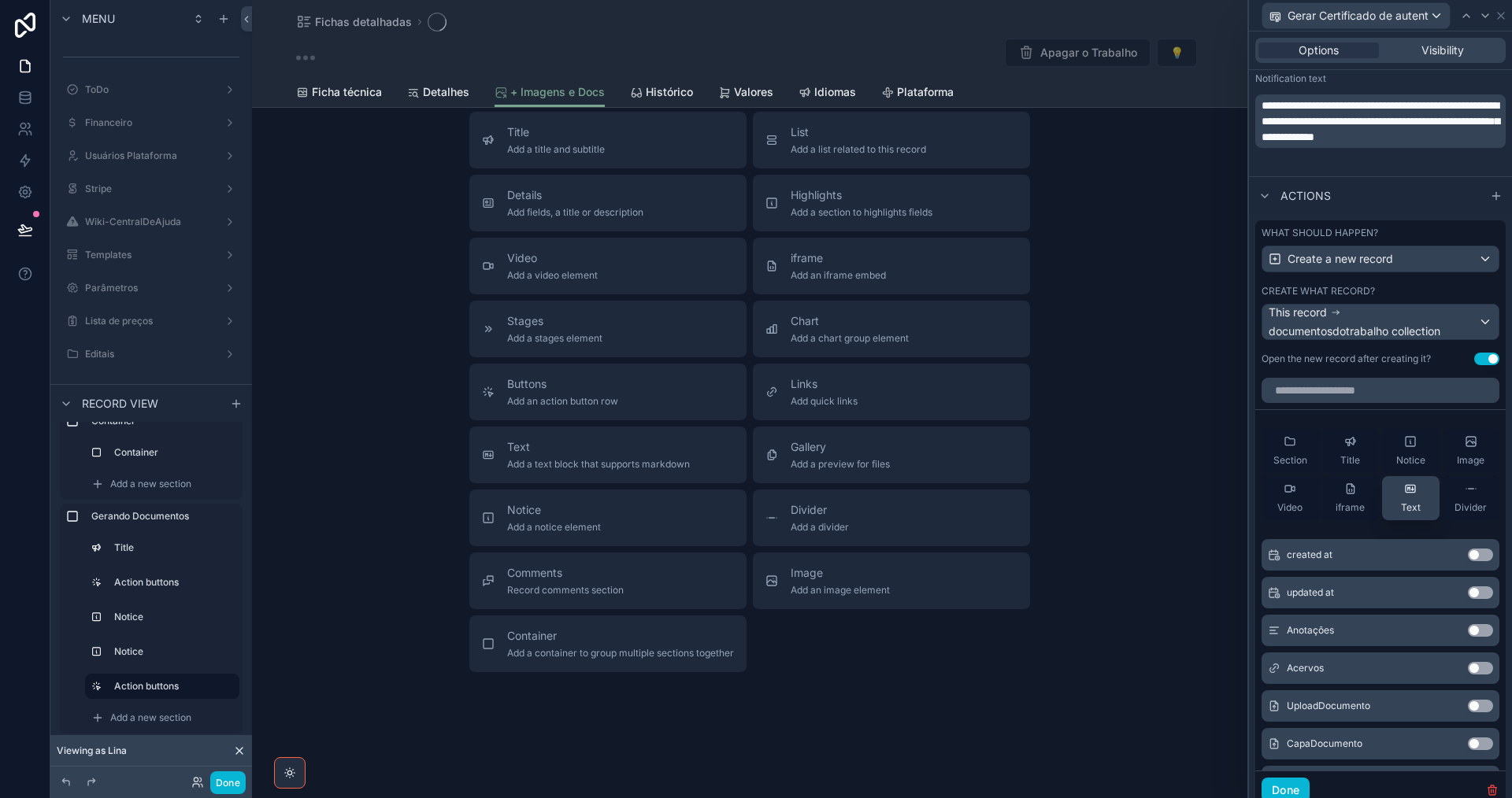
scroll to position [316, 0]
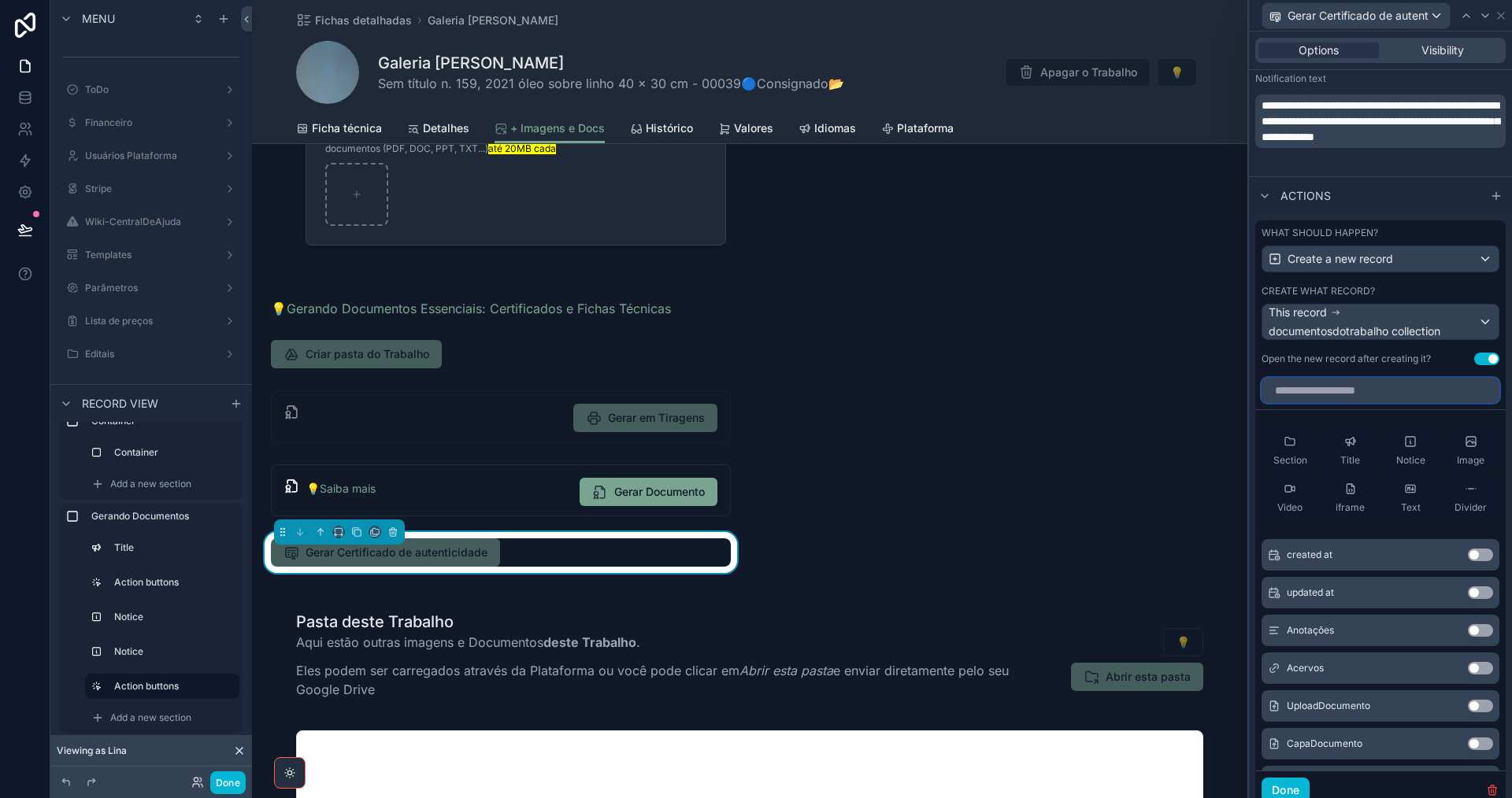
click at [1329, 387] on input "text" at bounding box center [1380, 390] width 238 height 25
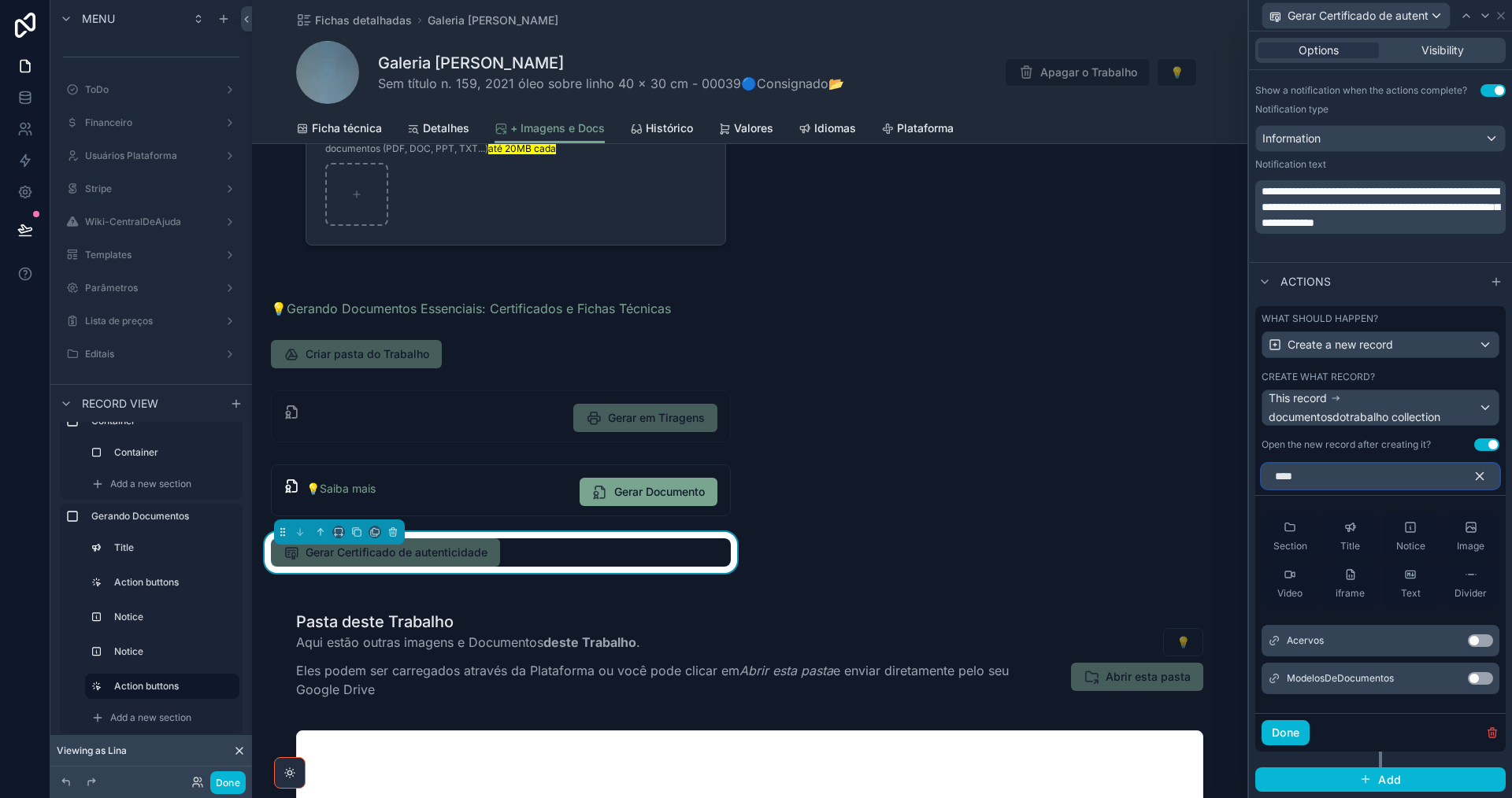
scroll to position [611, 0]
click at [1476, 643] on button "Use setting" at bounding box center [1480, 641] width 25 height 12
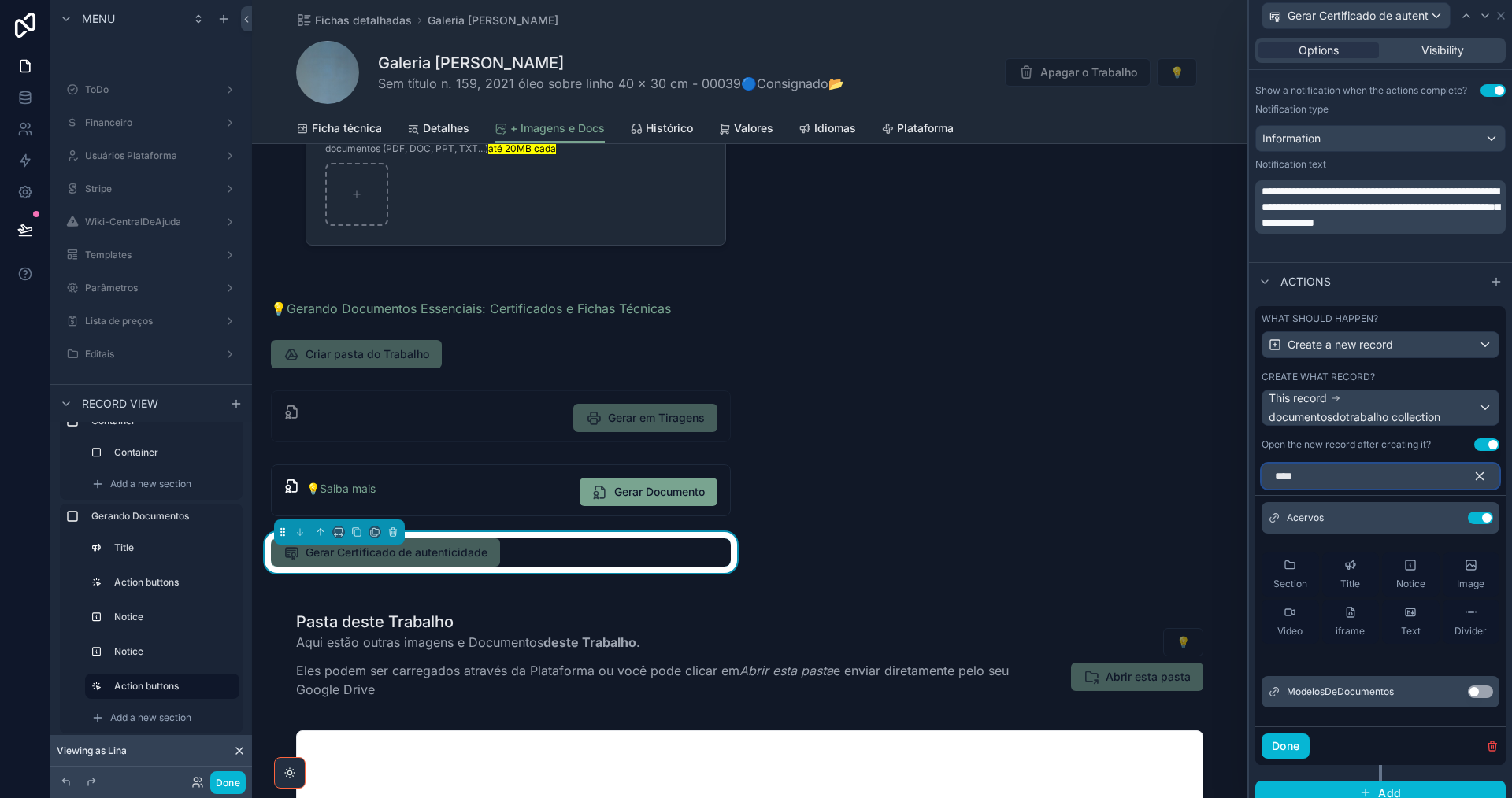
drag, startPoint x: 1308, startPoint y: 478, endPoint x: 1254, endPoint y: 478, distance: 54.0
click at [1255, 478] on div "****" at bounding box center [1380, 473] width 251 height 31
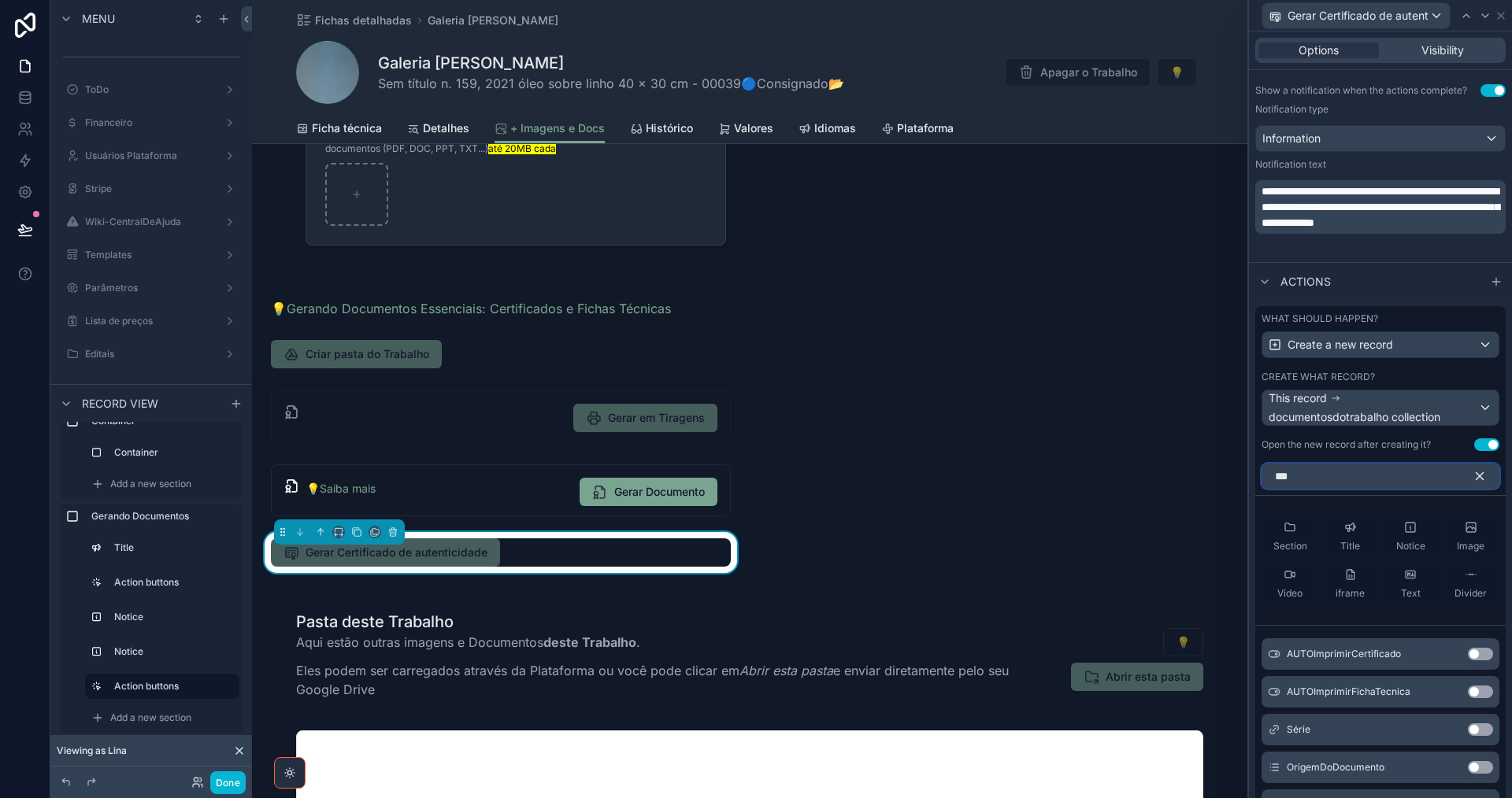
scroll to position [587, 0]
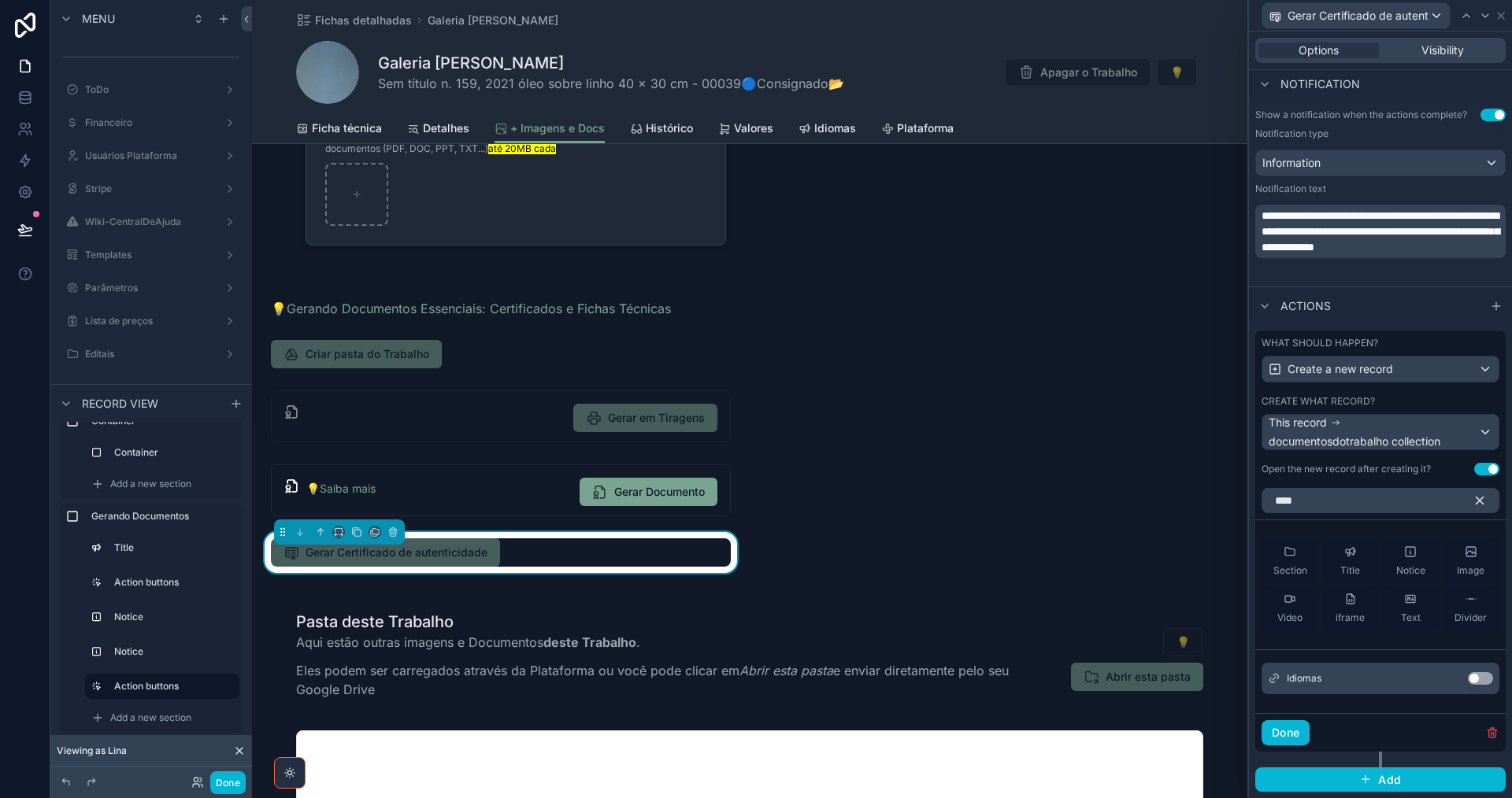
click at [1474, 679] on button "Use setting" at bounding box center [1480, 678] width 25 height 12
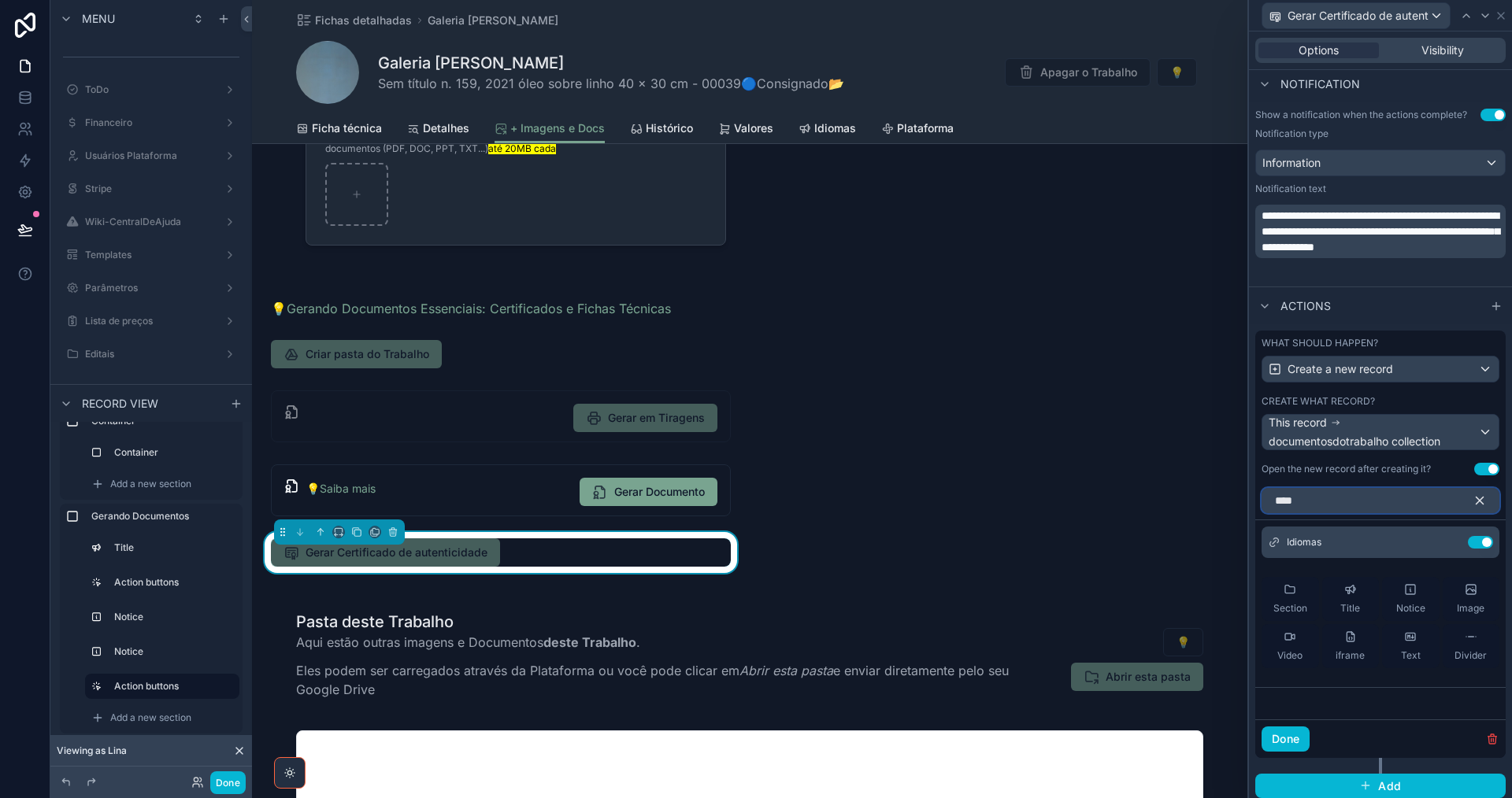
drag, startPoint x: 1322, startPoint y: 496, endPoint x: 1230, endPoint y: 499, distance: 92.0
click at [1230, 499] on div "**********" at bounding box center [756, 399] width 1512 height 798
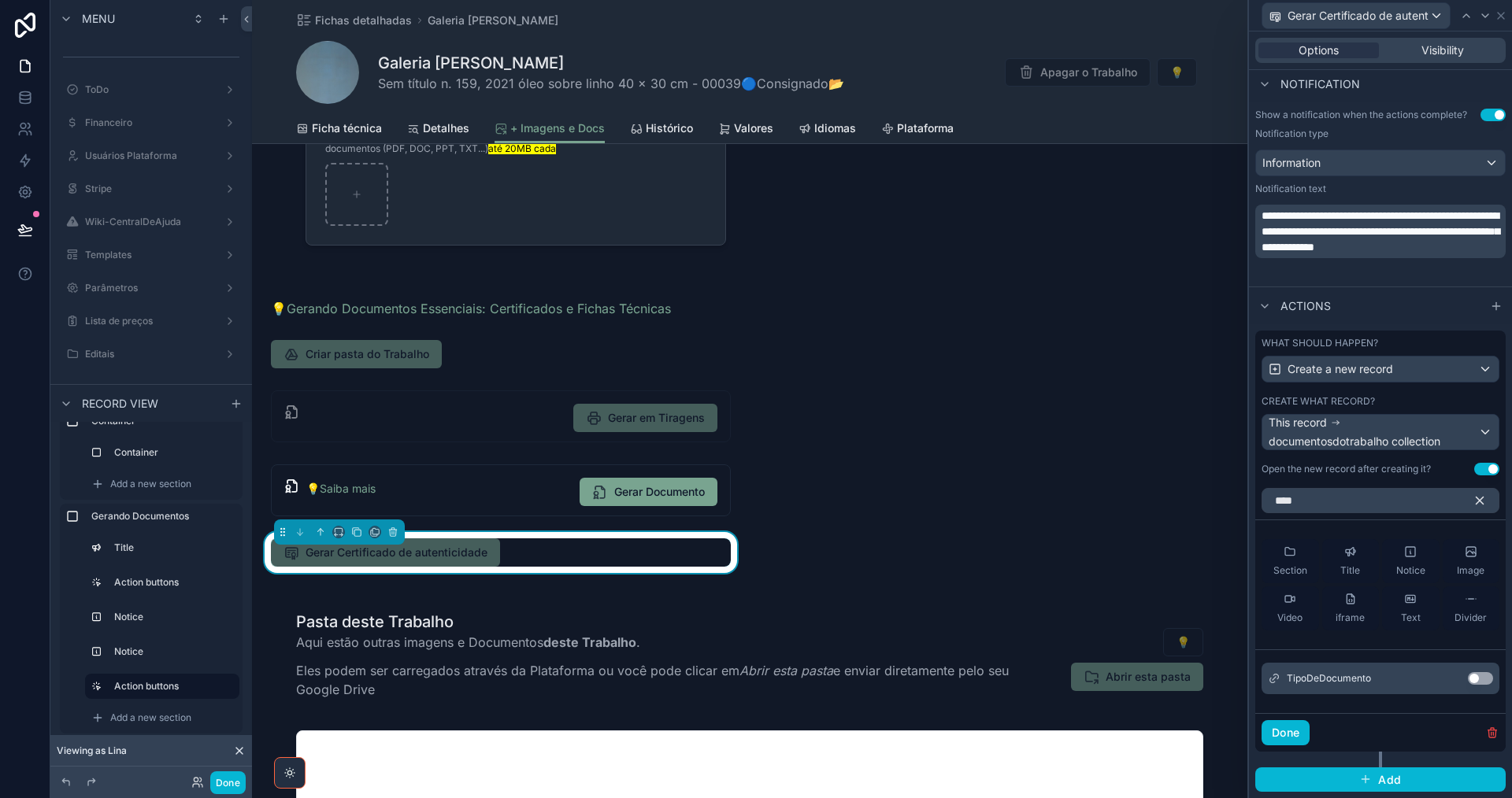
click at [1479, 678] on button "Use setting" at bounding box center [1480, 678] width 25 height 12
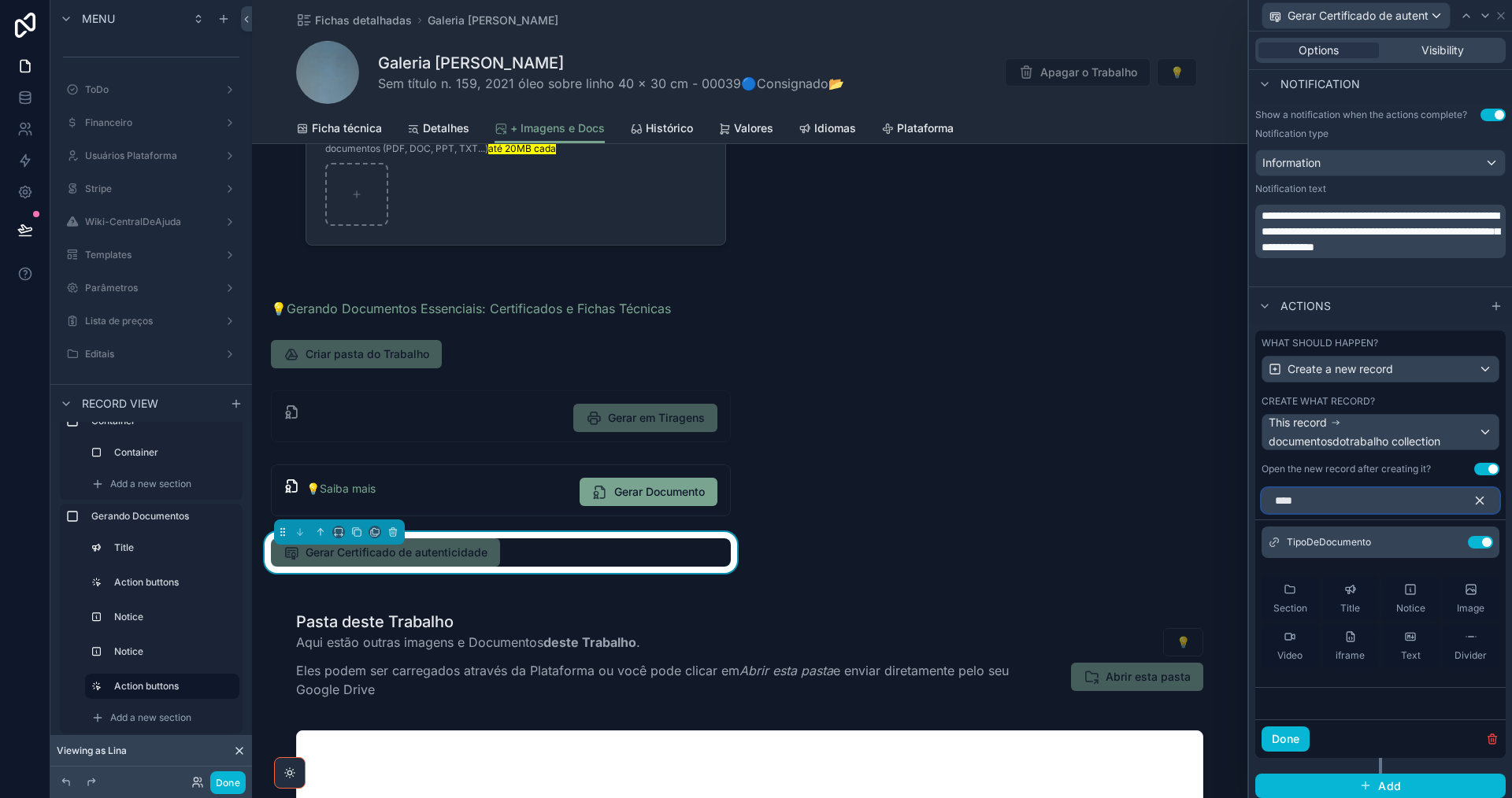
drag, startPoint x: 1271, startPoint y: 507, endPoint x: 1236, endPoint y: 507, distance: 35.0
click at [1236, 507] on div "**********" at bounding box center [756, 399] width 1512 height 798
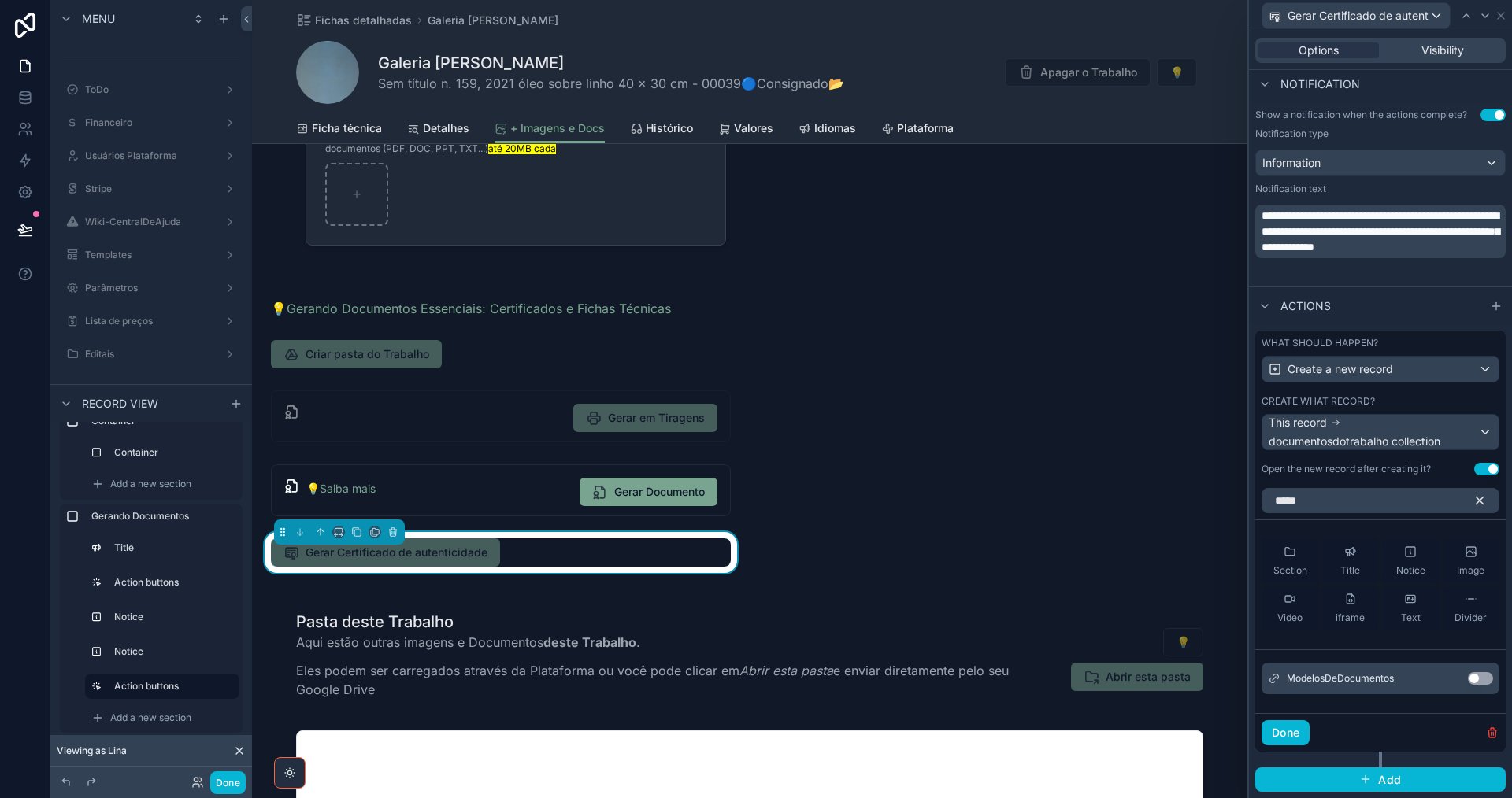
click at [1475, 679] on button "Use setting" at bounding box center [1480, 678] width 25 height 12
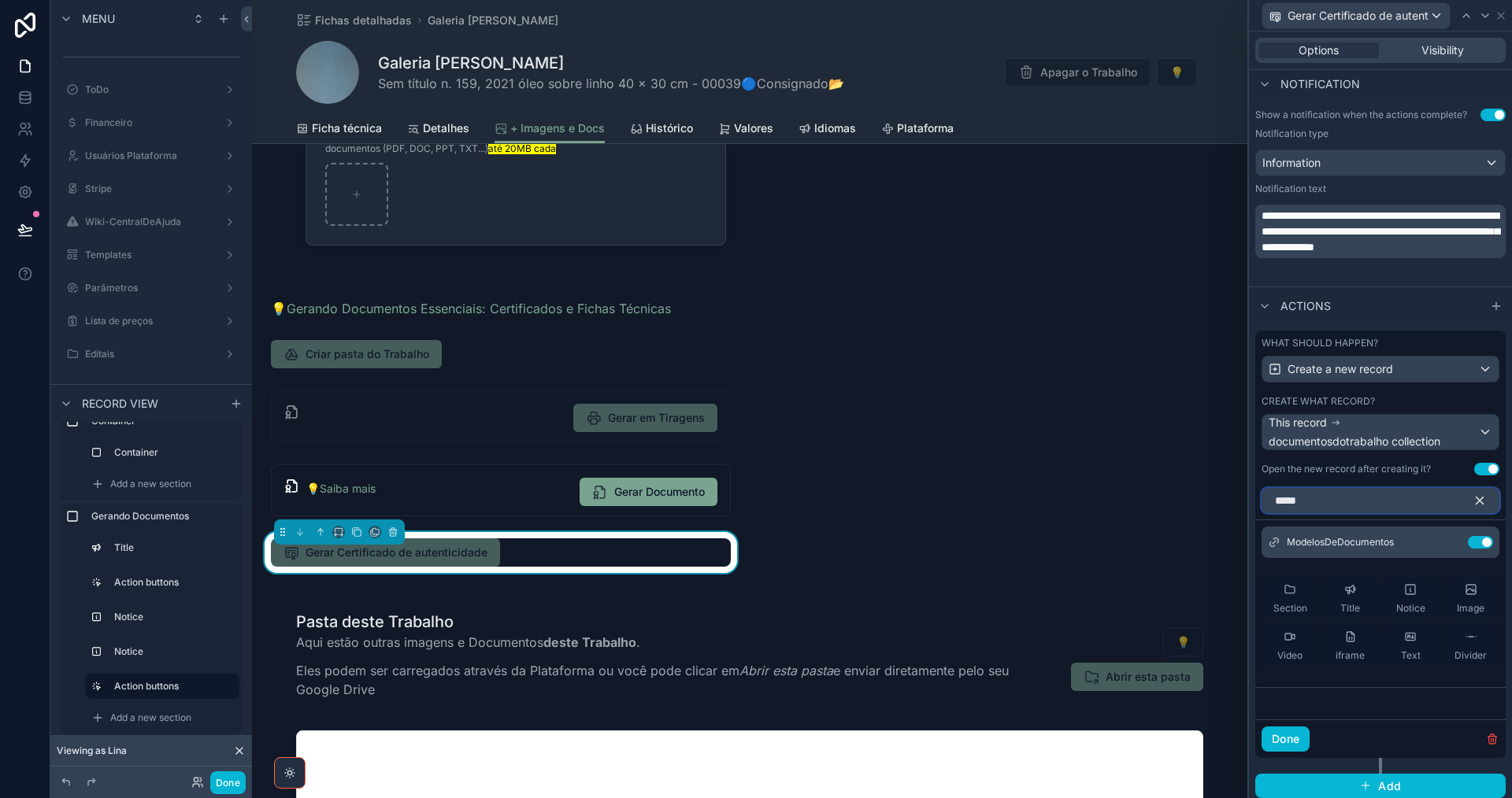
drag, startPoint x: 1313, startPoint y: 496, endPoint x: 1234, endPoint y: 498, distance: 79.0
click at [1234, 498] on div "**********" at bounding box center [756, 399] width 1512 height 798
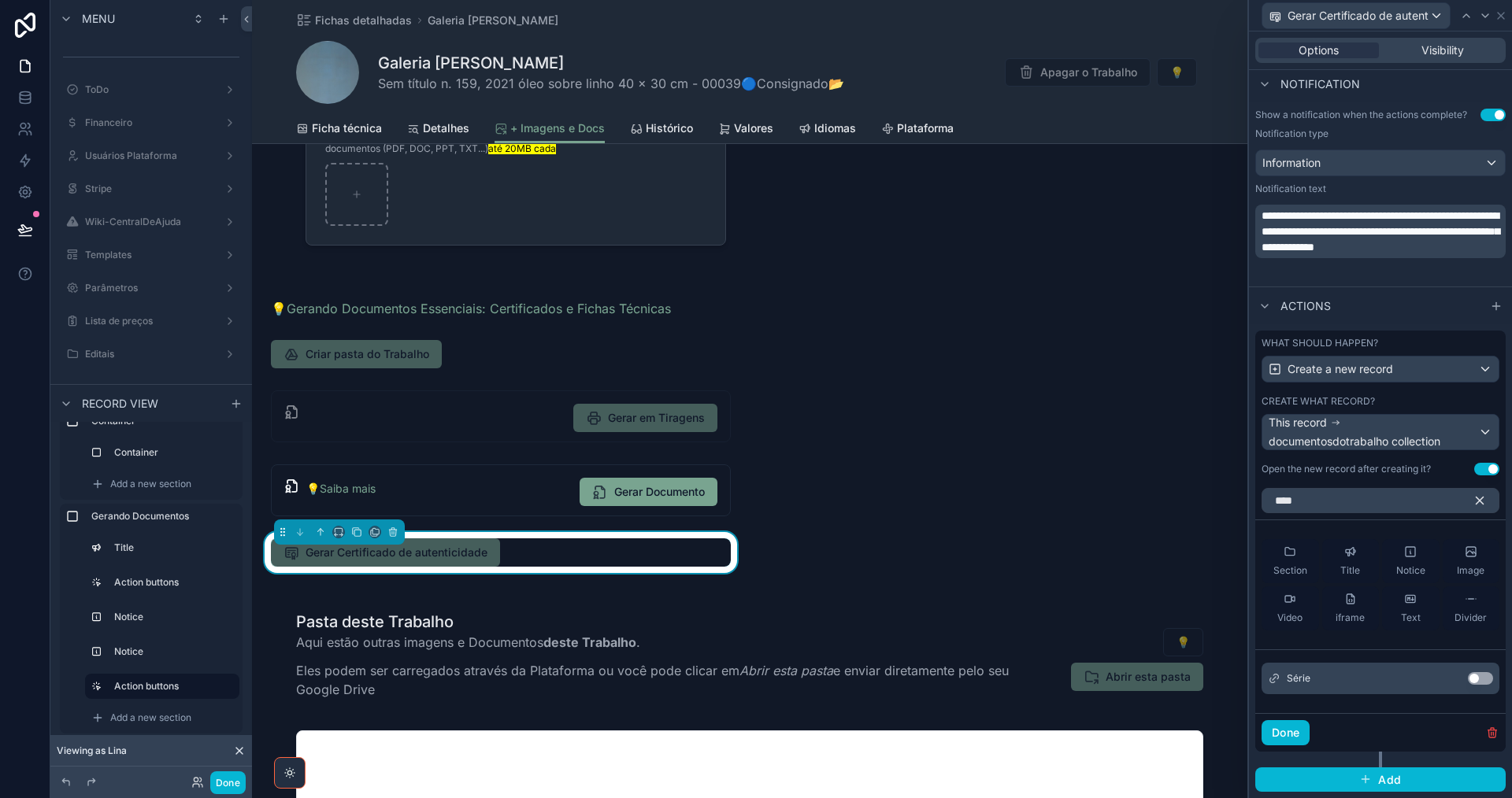
click at [1475, 677] on button "Use setting" at bounding box center [1480, 678] width 25 height 12
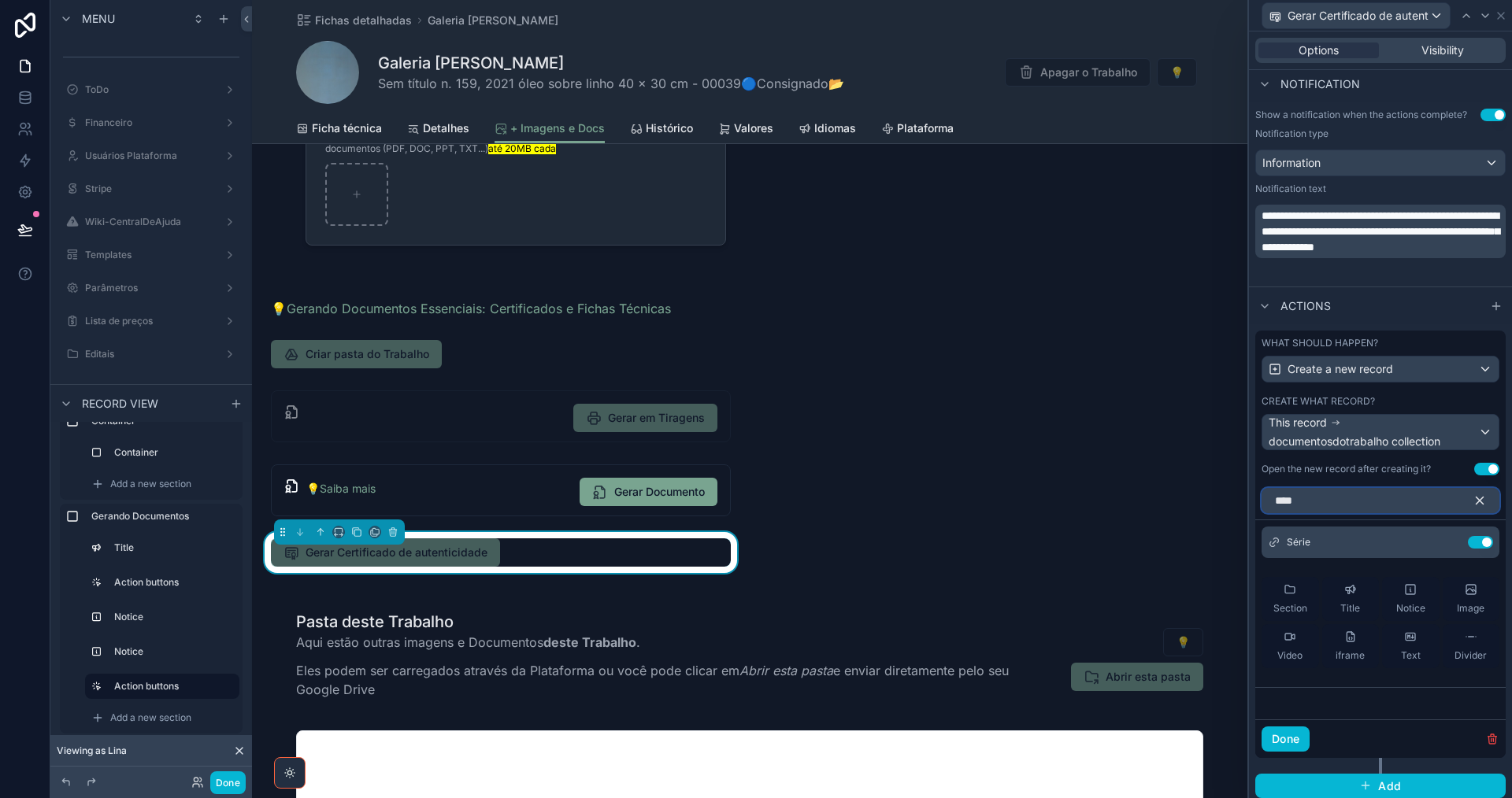
drag, startPoint x: 1275, startPoint y: 509, endPoint x: 1231, endPoint y: 503, distance: 44.4
click at [1231, 503] on div "**********" at bounding box center [756, 399] width 1512 height 798
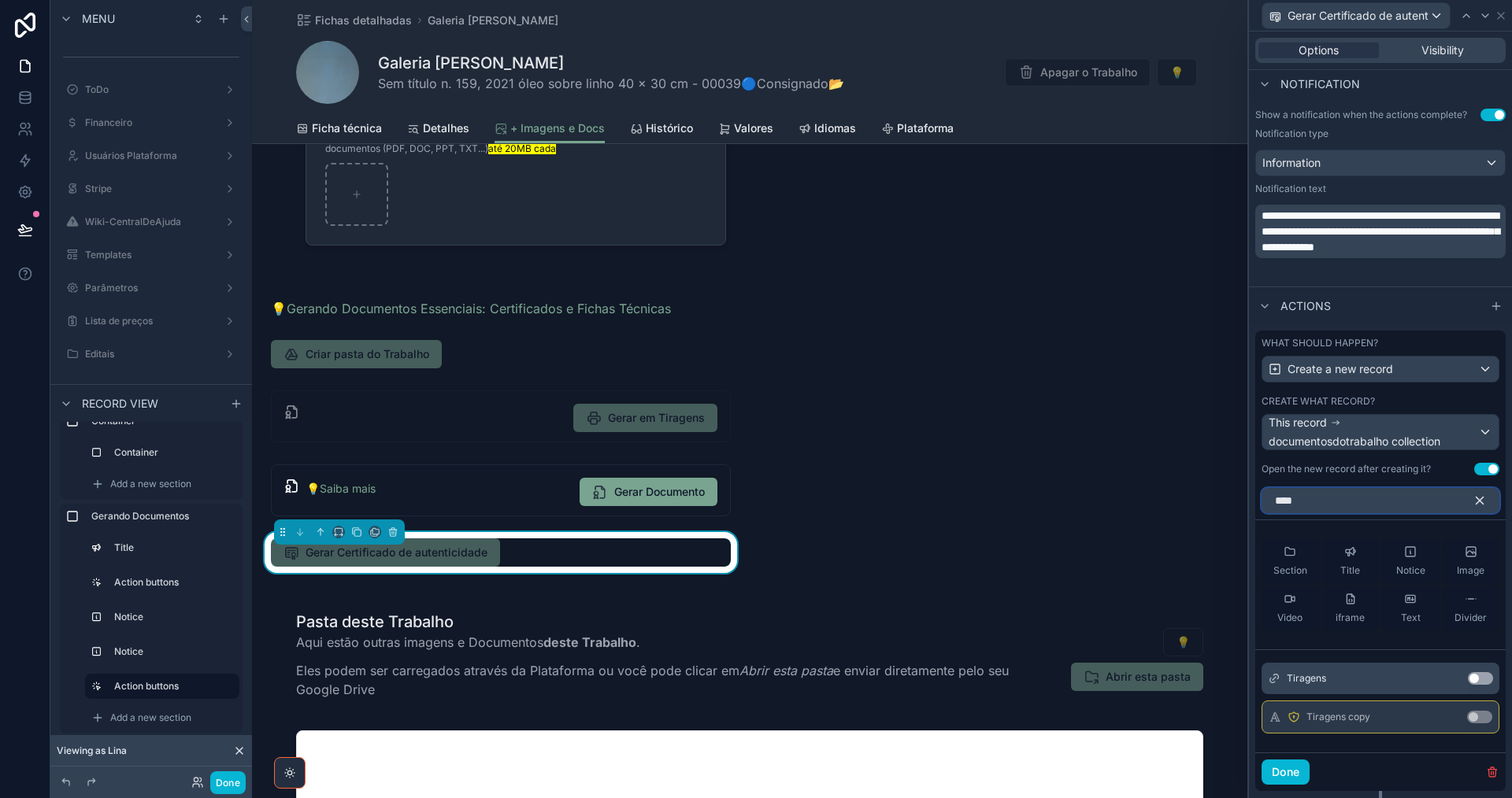
type input "****"
click at [1474, 682] on button "Use setting" at bounding box center [1480, 678] width 25 height 12
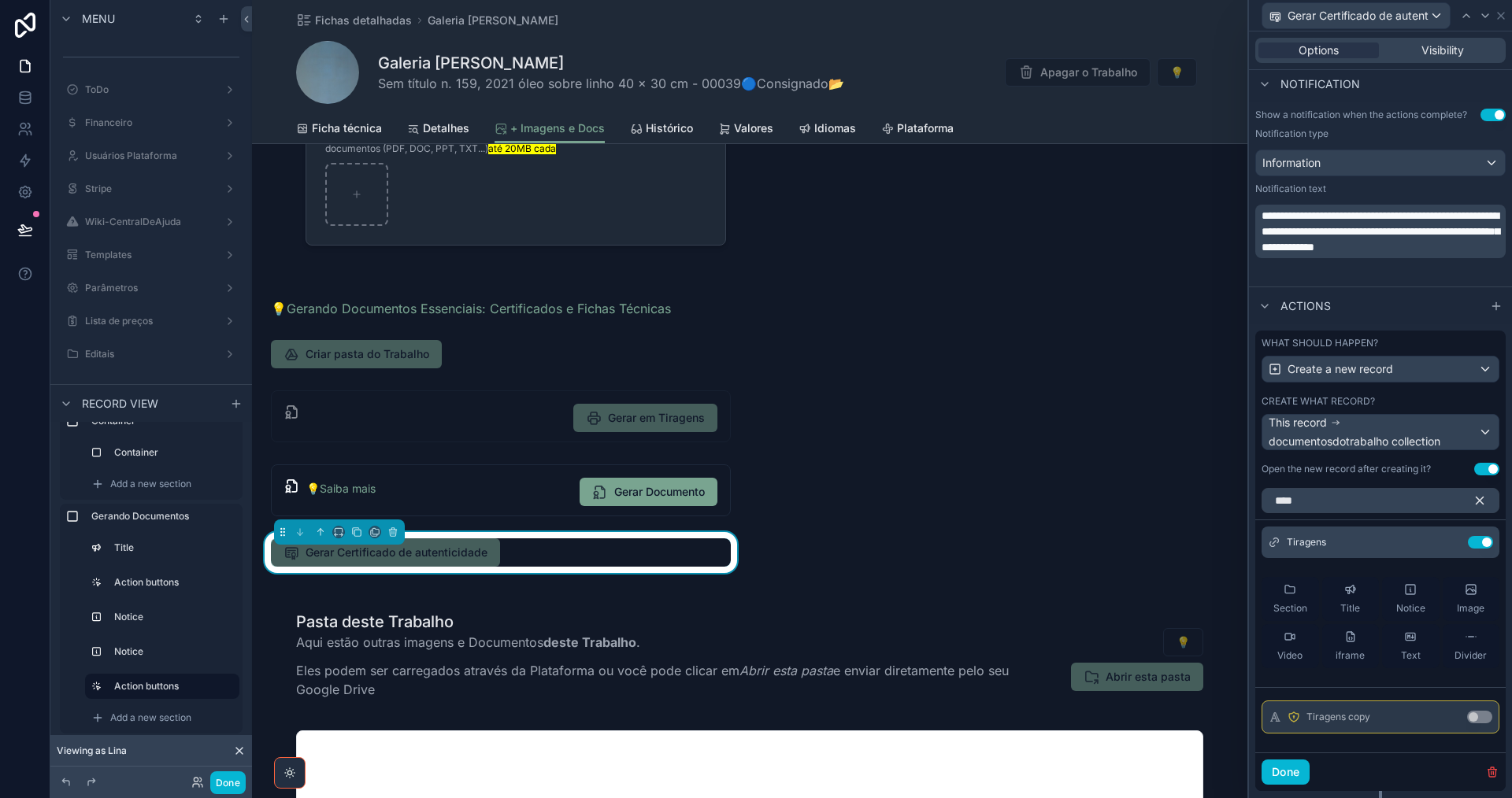
click at [1473, 497] on icon "button" at bounding box center [1480, 500] width 14 height 14
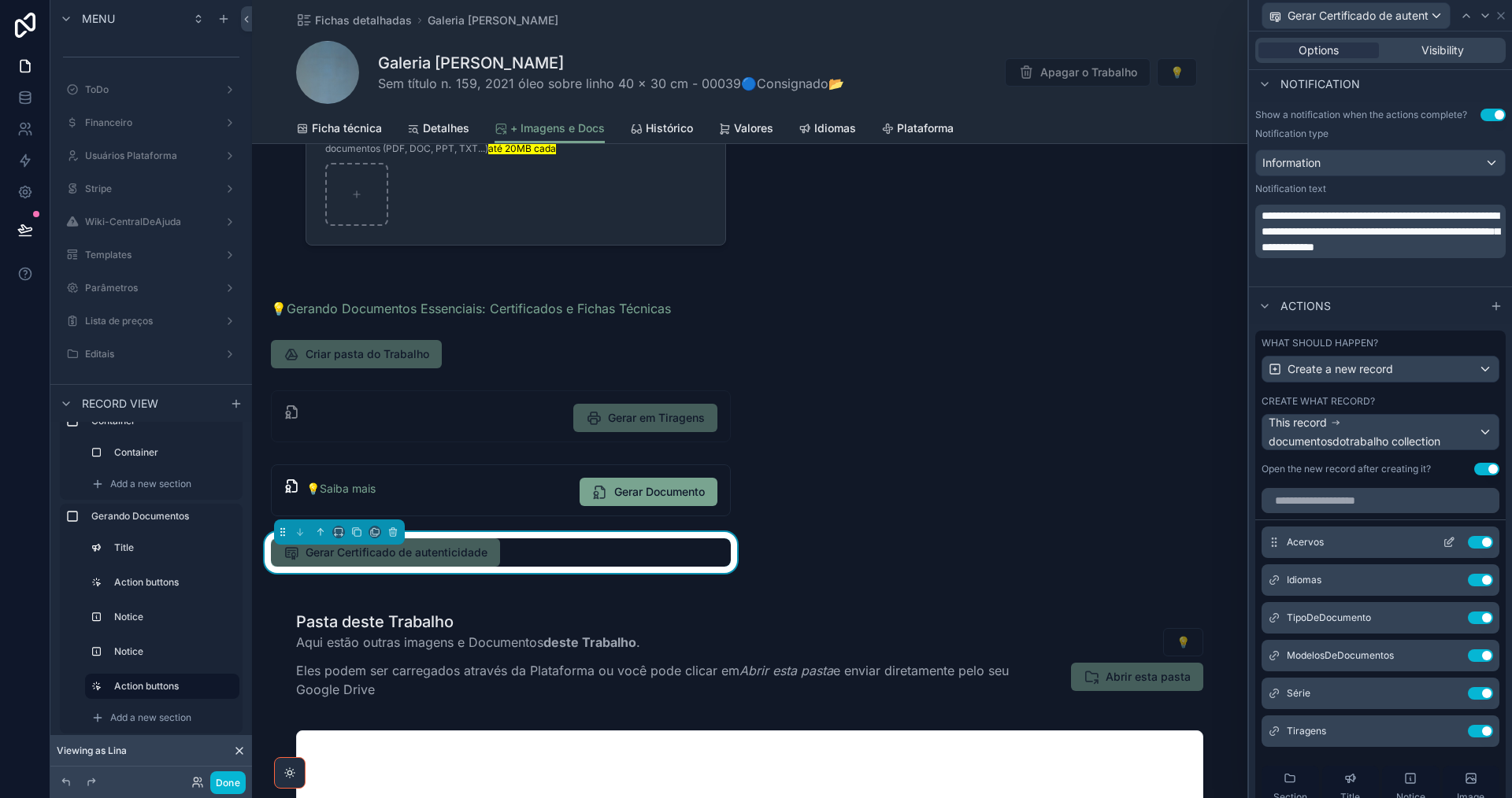
click at [1443, 540] on icon at bounding box center [1449, 542] width 12 height 12
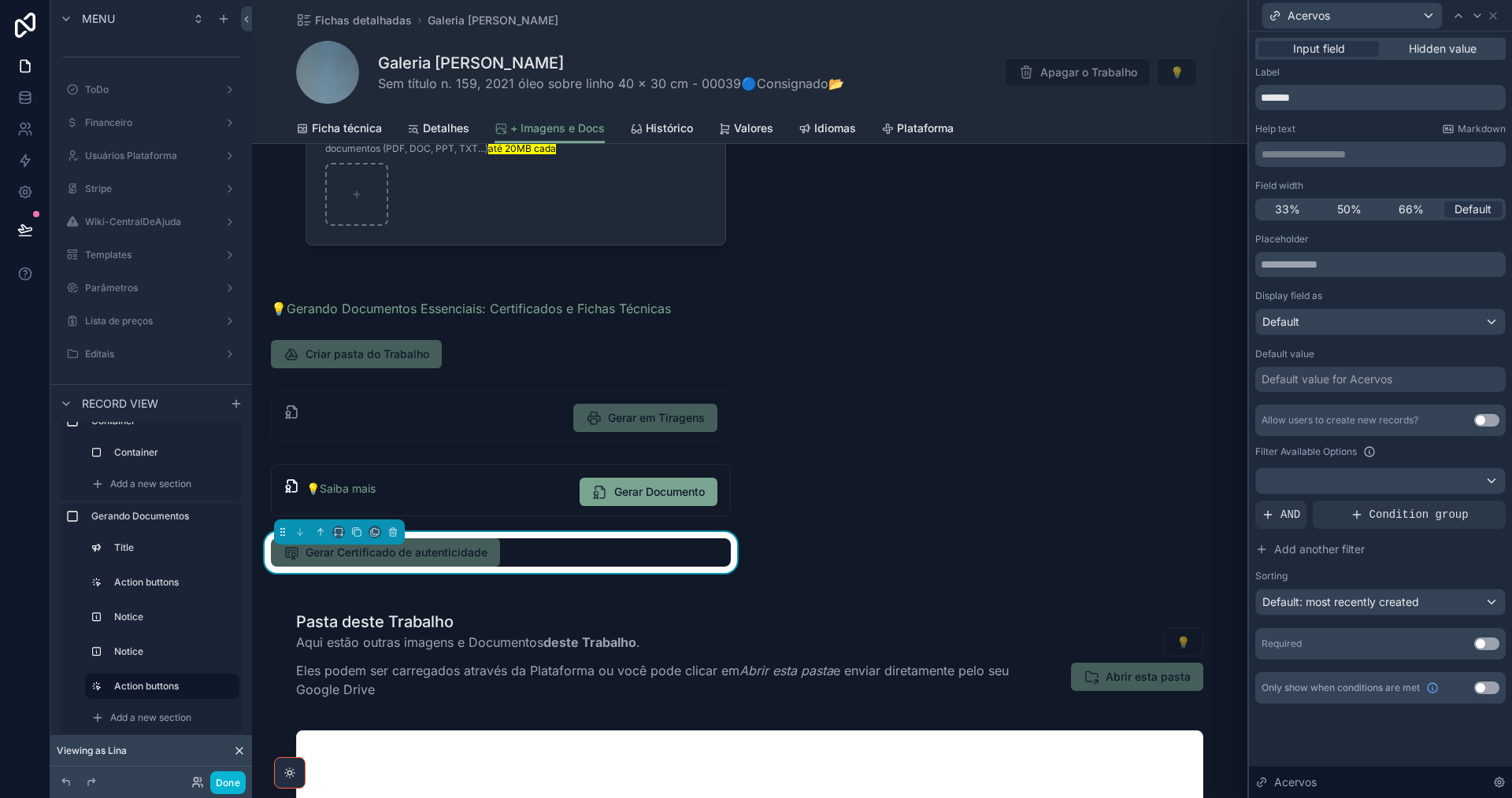
drag, startPoint x: 1444, startPoint y: 52, endPoint x: 1435, endPoint y: 65, distance: 15.8
click at [1444, 52] on span "Hidden value" at bounding box center [1443, 49] width 68 height 16
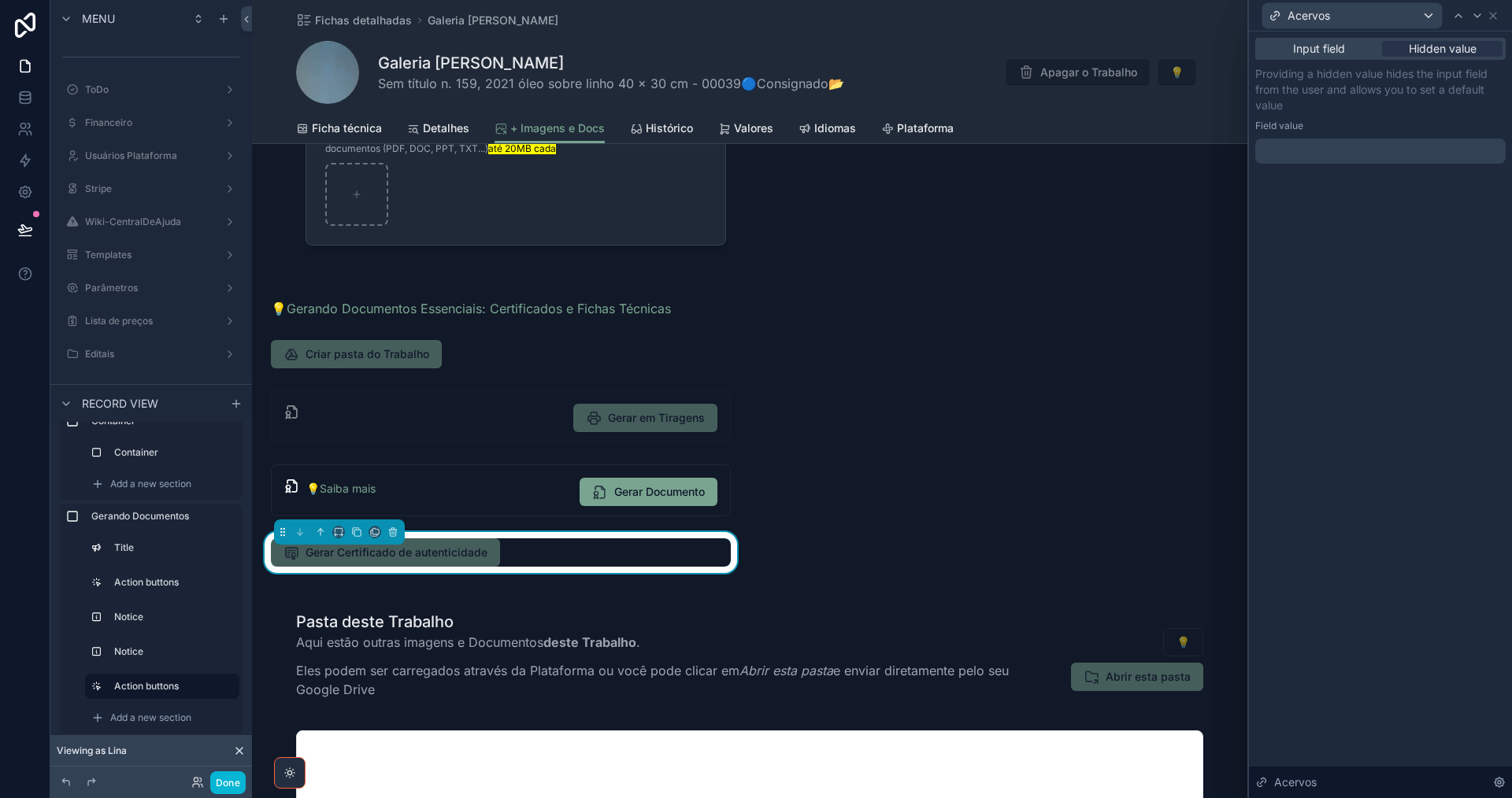
click at [1391, 153] on div at bounding box center [1380, 151] width 251 height 25
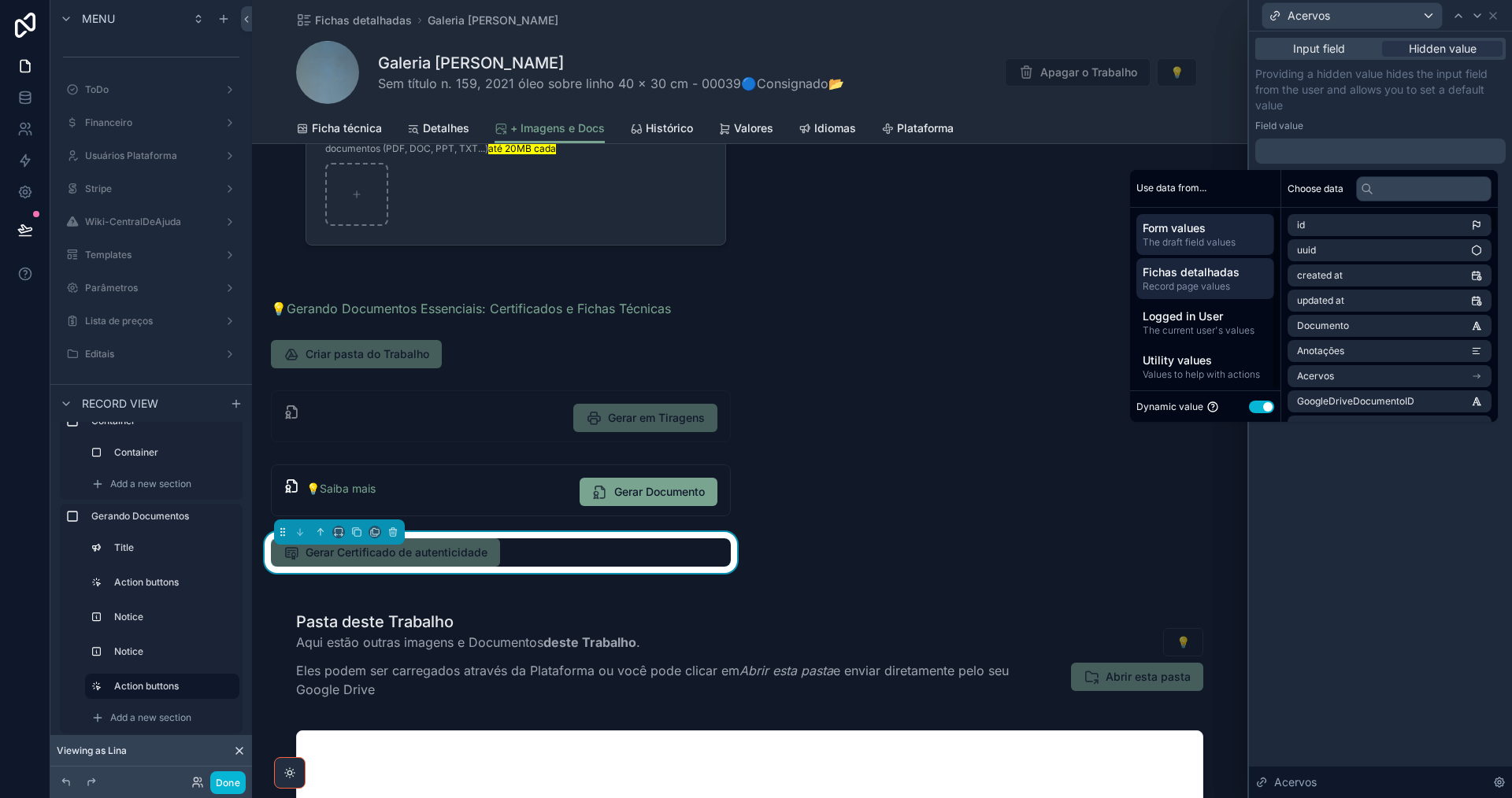
click at [1235, 284] on span "Record page values" at bounding box center [1205, 286] width 125 height 12
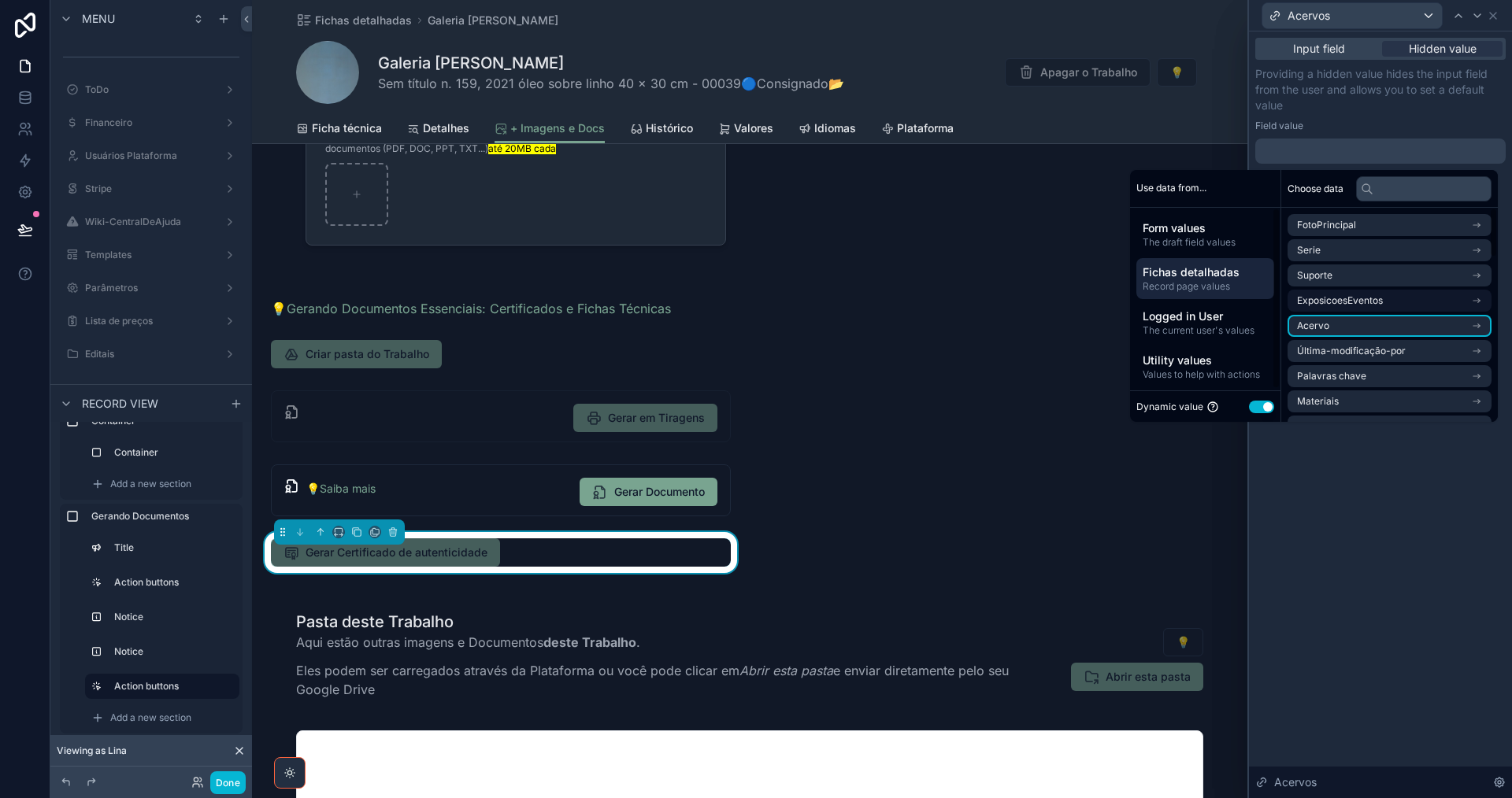
click at [1427, 325] on li "Acervo" at bounding box center [1389, 326] width 204 height 22
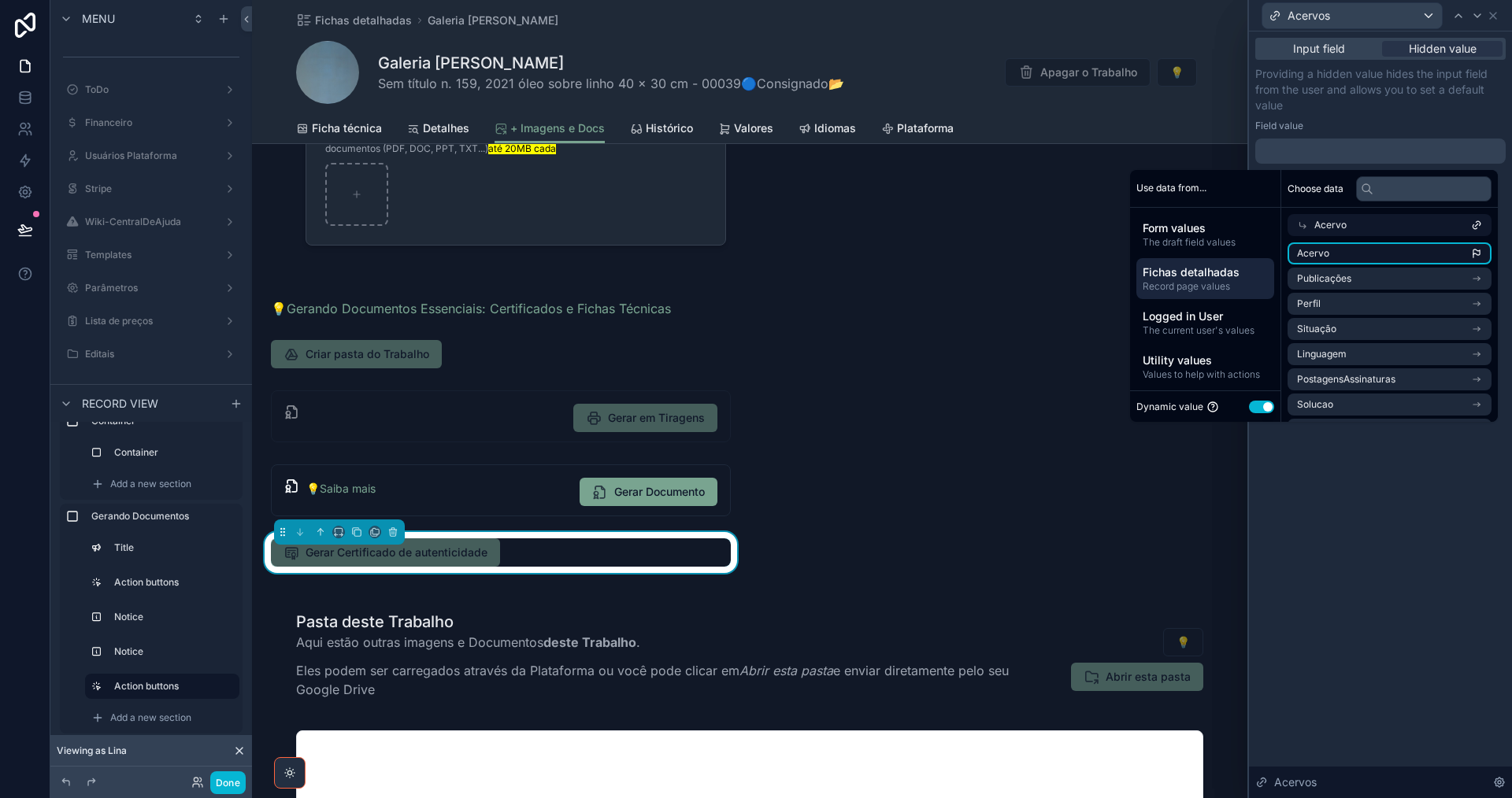
click at [1459, 258] on li "Acervo" at bounding box center [1389, 253] width 204 height 22
click at [1479, 20] on icon at bounding box center [1477, 16] width 12 height 12
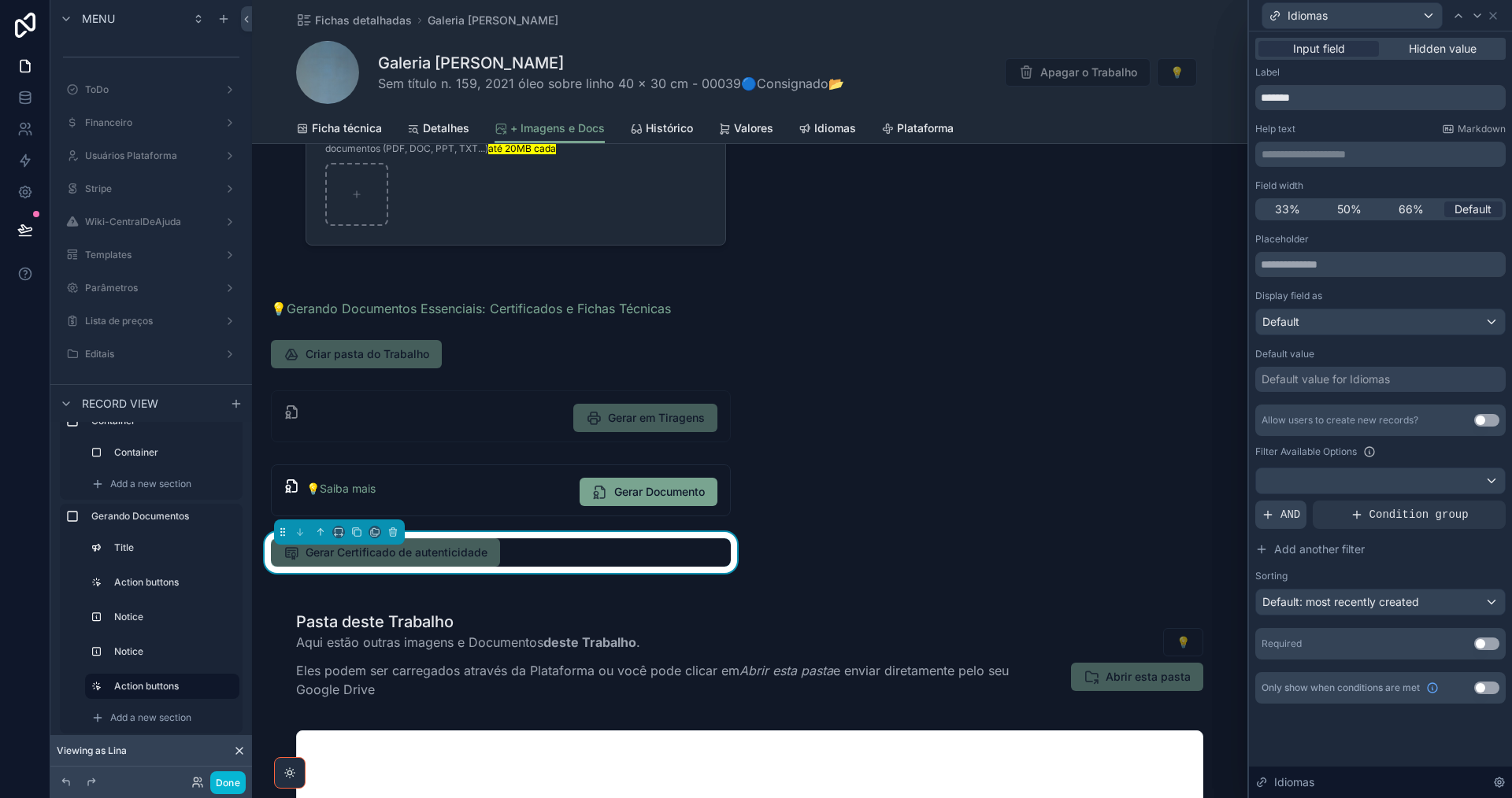
click at [1277, 521] on div "AND" at bounding box center [1281, 514] width 52 height 28
click at [1466, 500] on icon at bounding box center [1466, 502] width 10 height 10
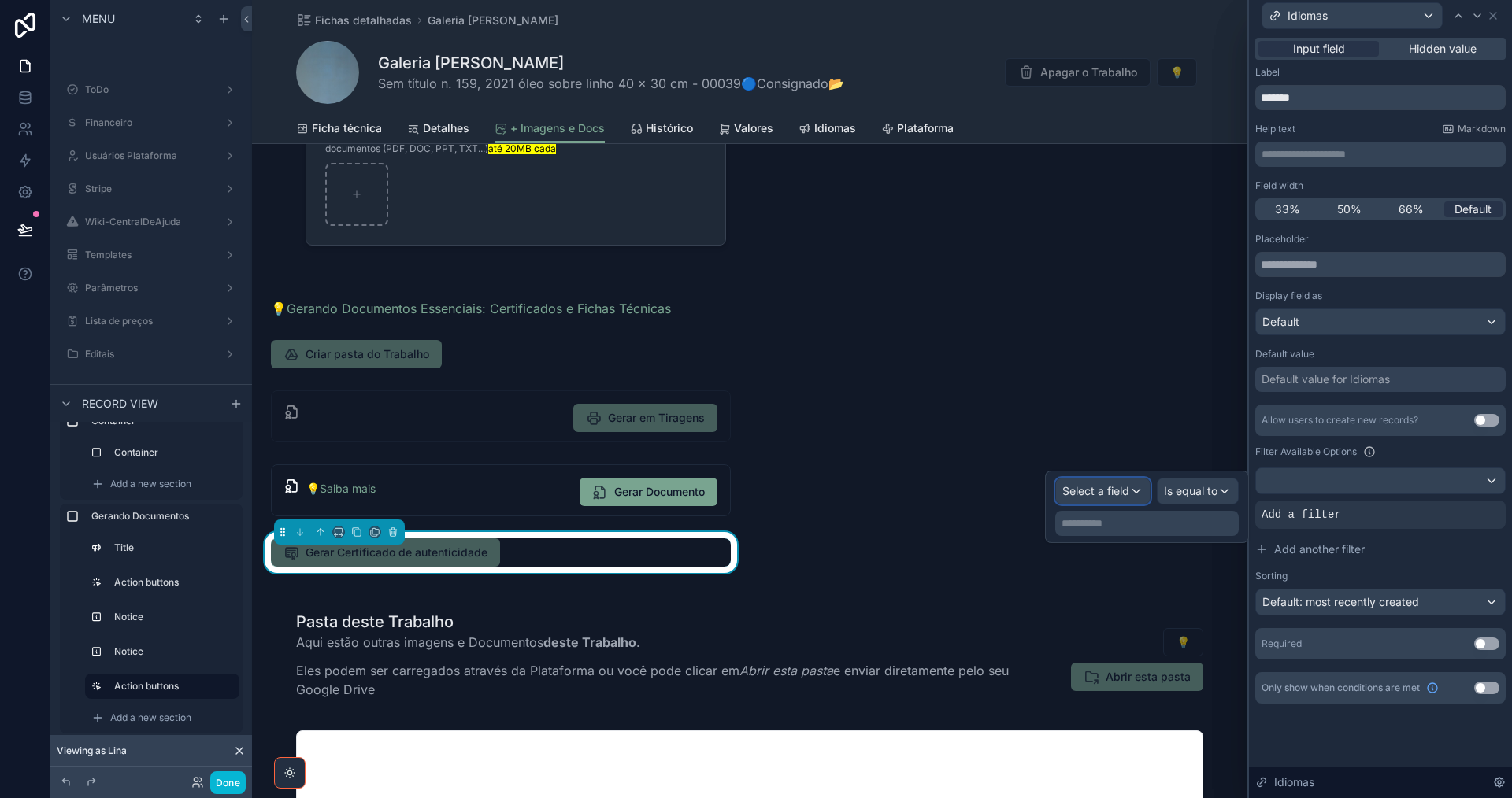
click at [1112, 497] on span "Select a field" at bounding box center [1095, 490] width 67 height 13
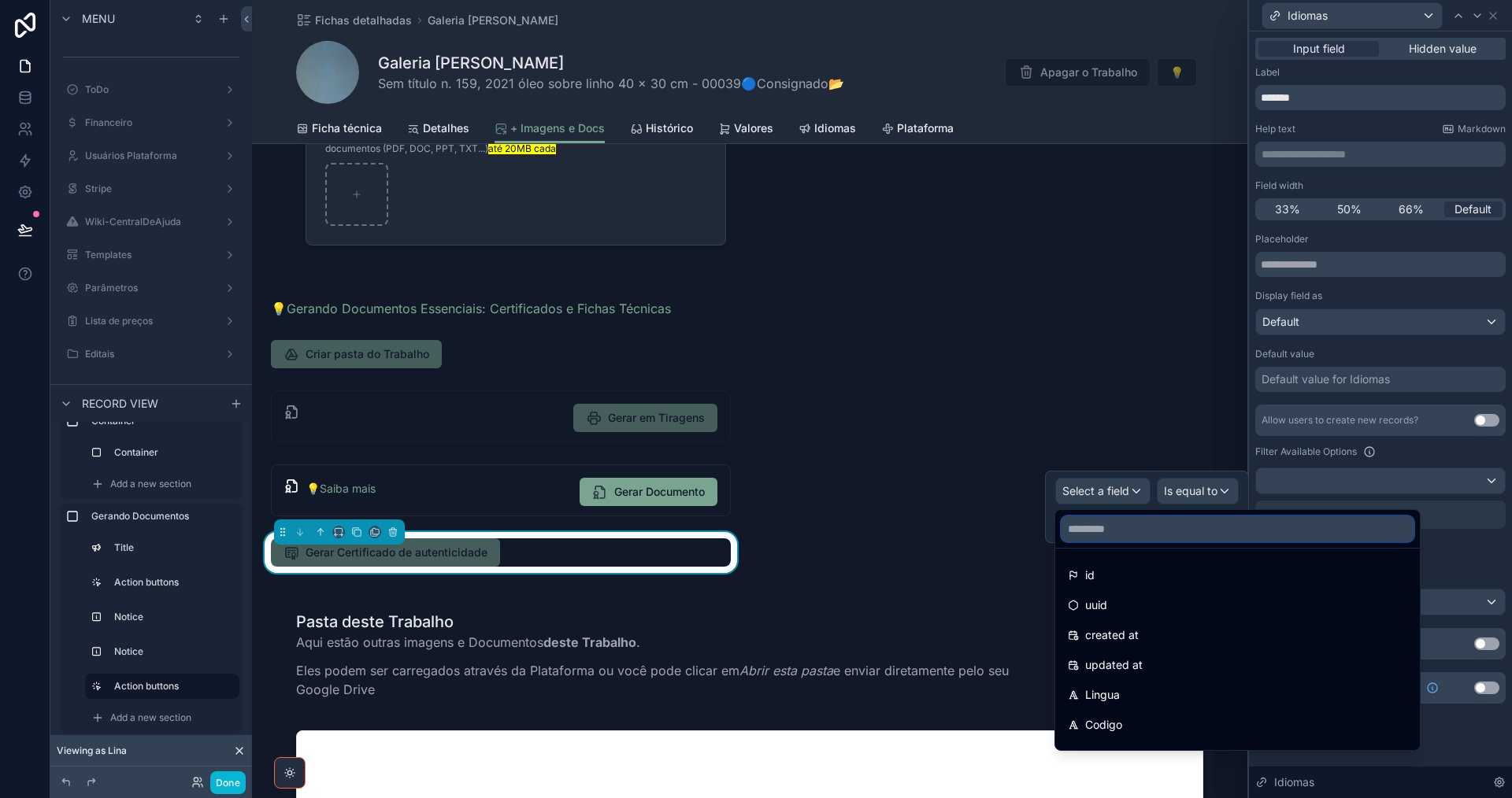
drag, startPoint x: 1130, startPoint y: 530, endPoint x: 1143, endPoint y: 539, distance: 15.8
click at [1134, 533] on input "text" at bounding box center [1237, 528] width 352 height 25
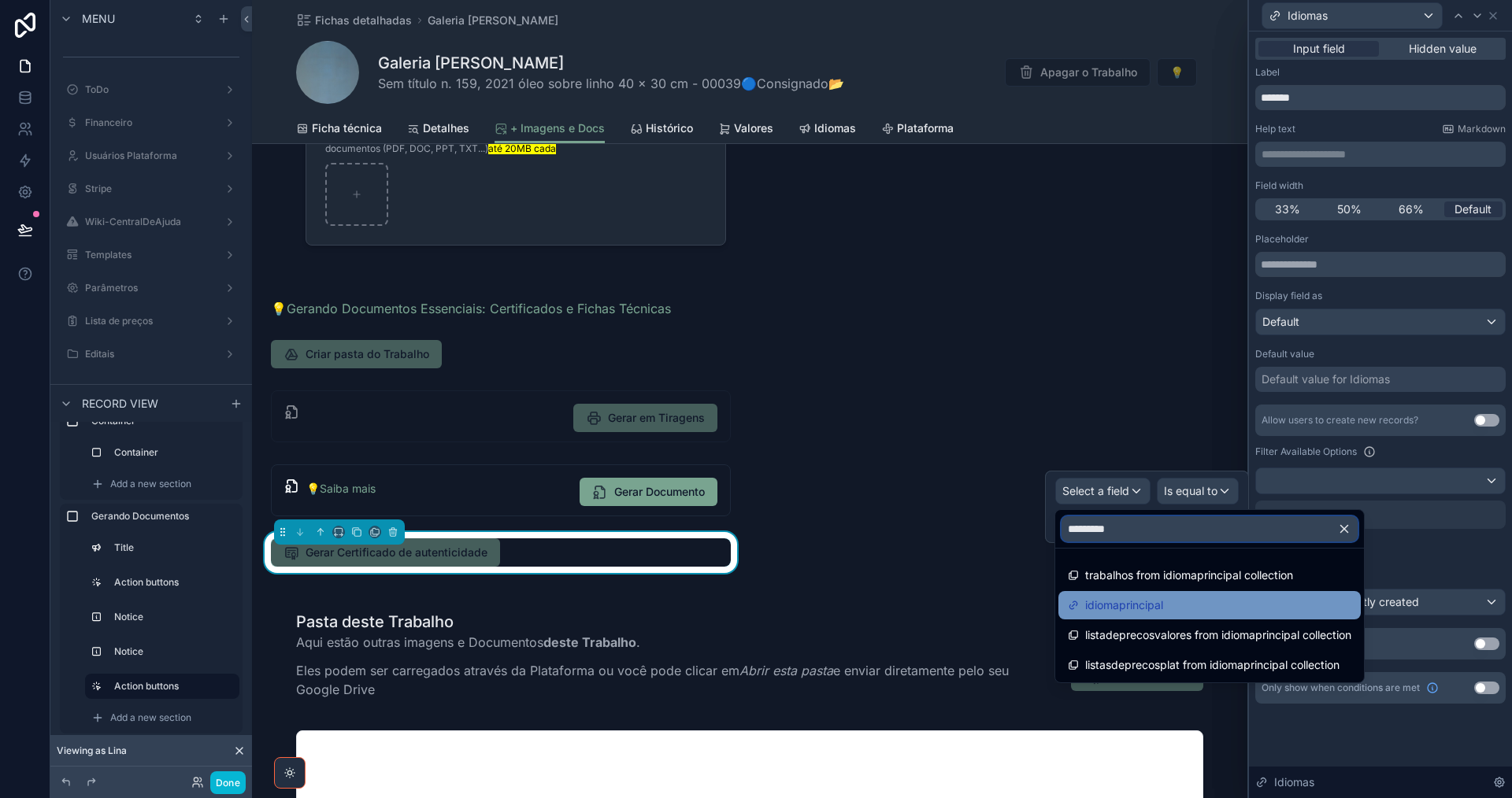
type input "*********"
click at [1165, 603] on div "idiomaprincipal" at bounding box center [1209, 605] width 284 height 19
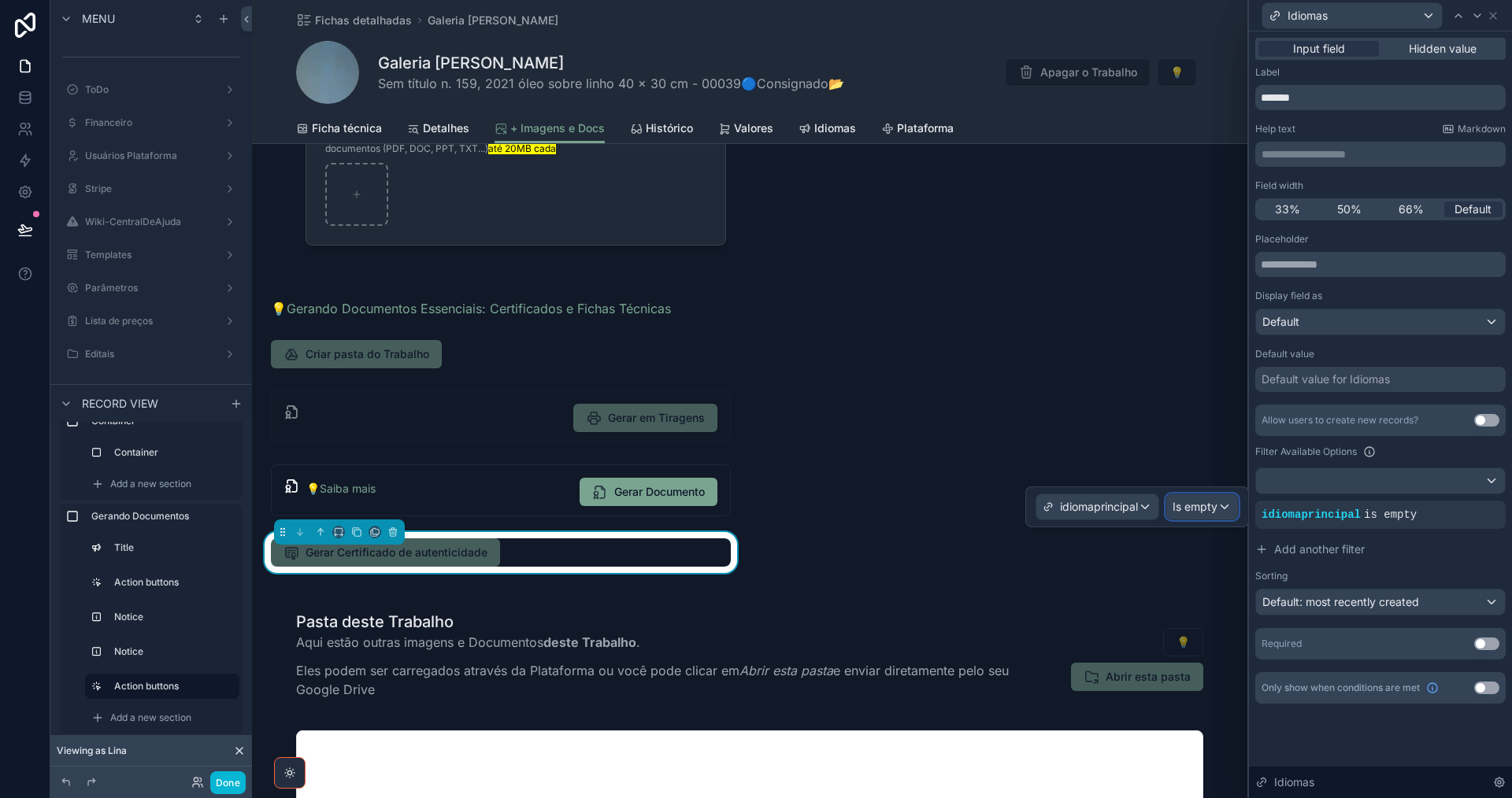
click at [1209, 509] on span "Is empty" at bounding box center [1194, 507] width 45 height 16
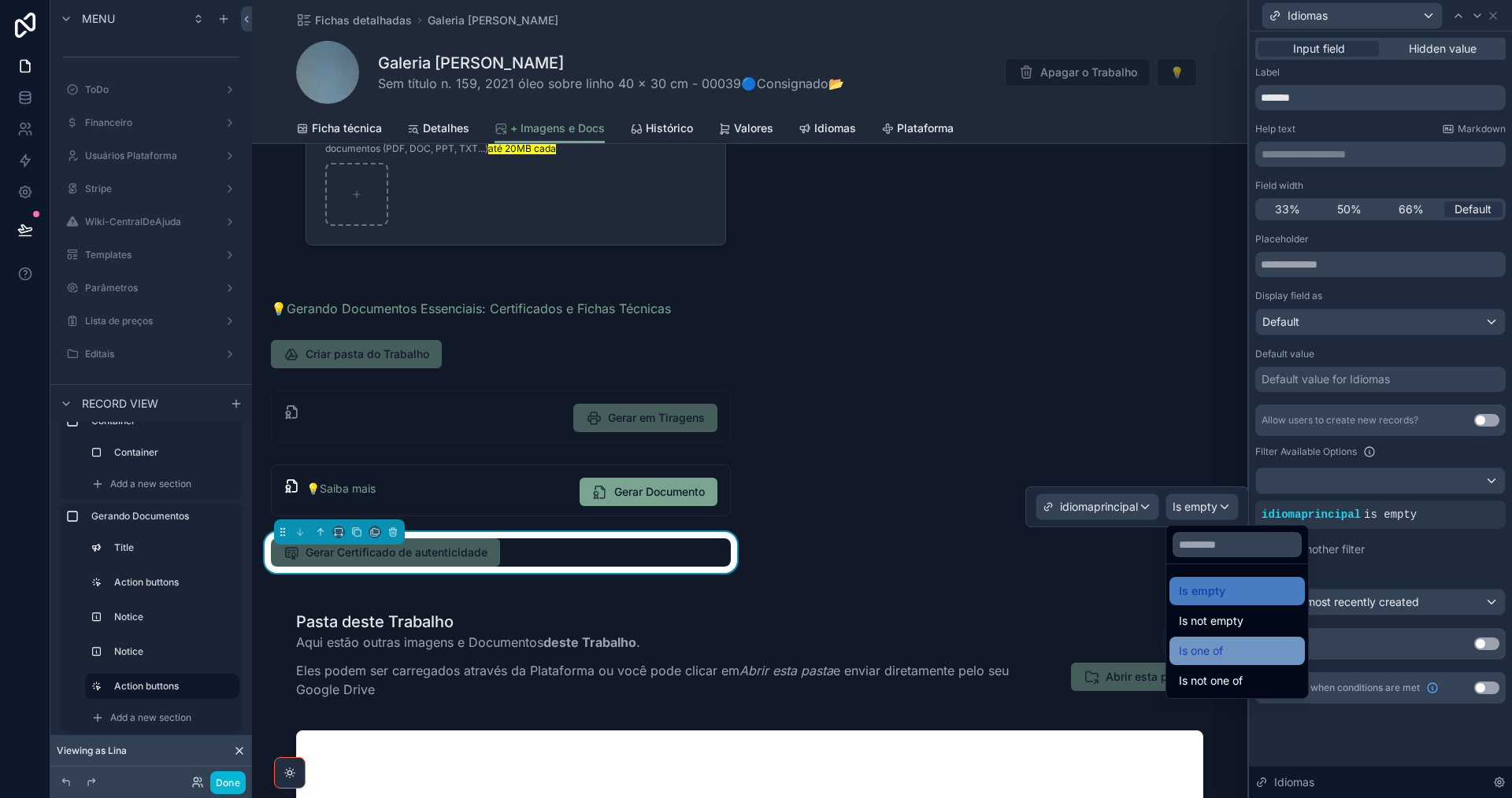
click at [1217, 664] on div "Is one of" at bounding box center [1237, 650] width 135 height 28
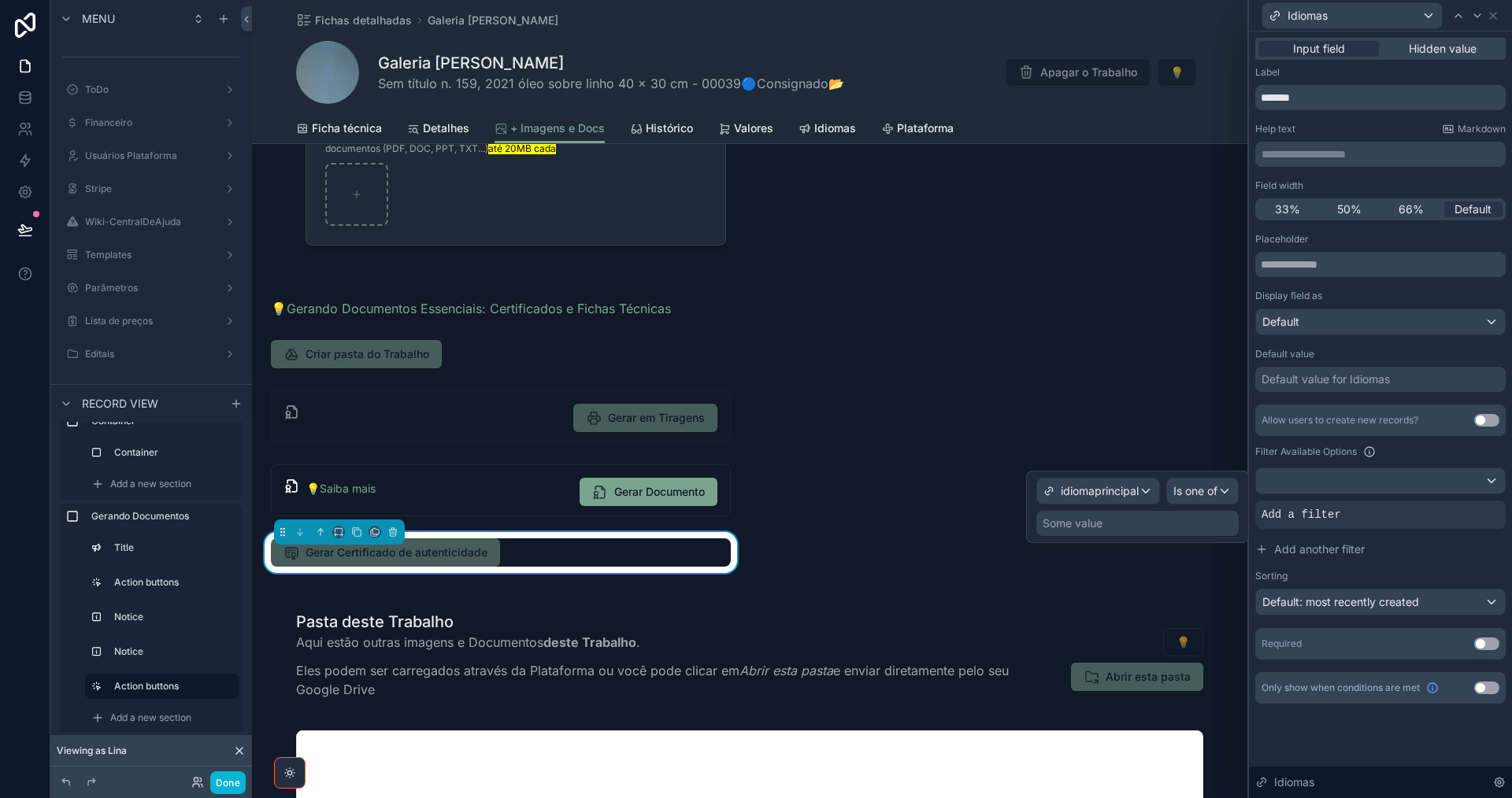
click at [1145, 528] on div "Some value" at bounding box center [1137, 523] width 203 height 25
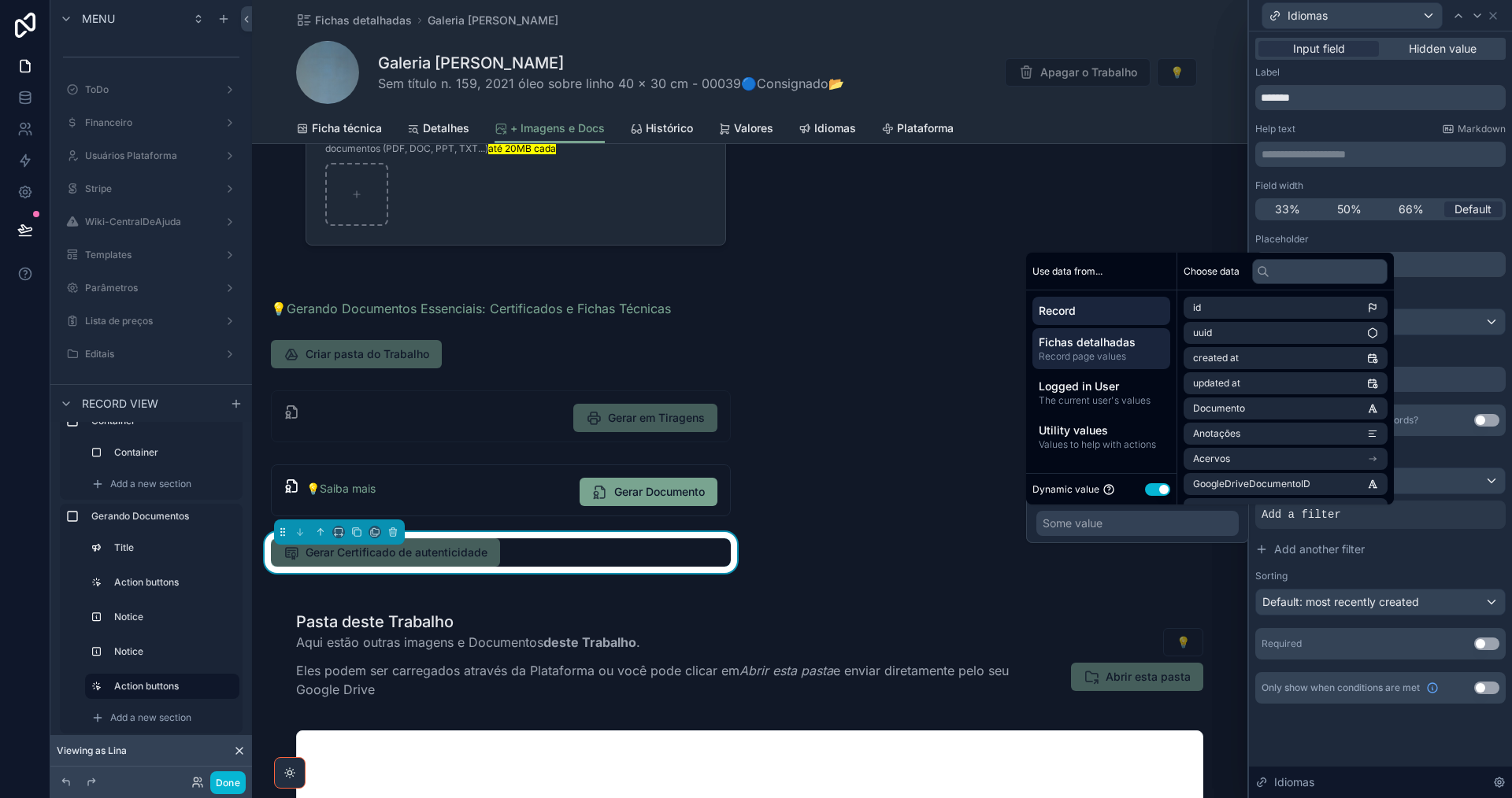
click at [1125, 351] on span "Record page values" at bounding box center [1101, 356] width 125 height 12
click at [1302, 412] on li "Acervo" at bounding box center [1285, 408] width 204 height 22
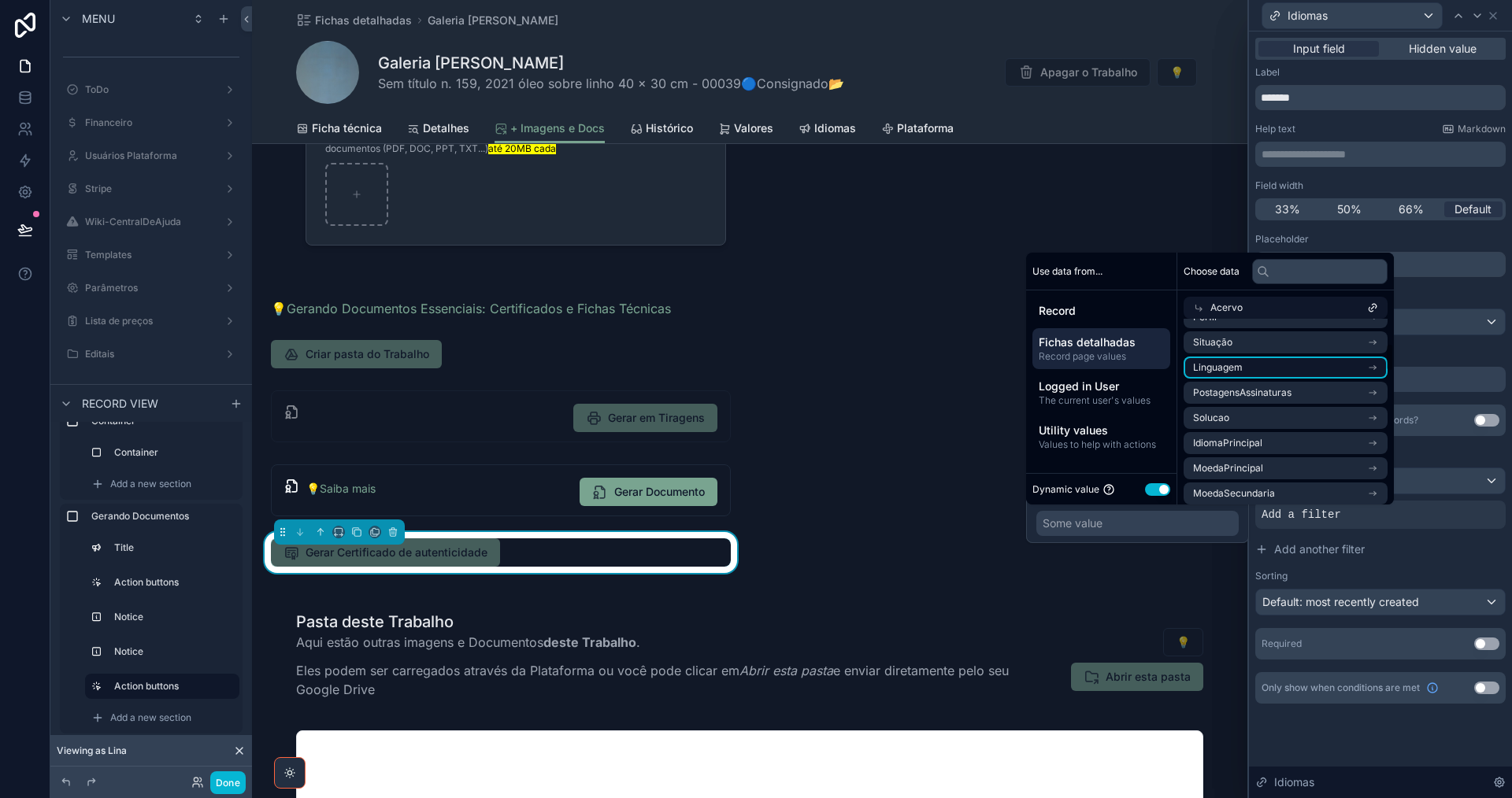
scroll to position [157, 0]
click at [1320, 273] on input "text" at bounding box center [1319, 272] width 135 height 25
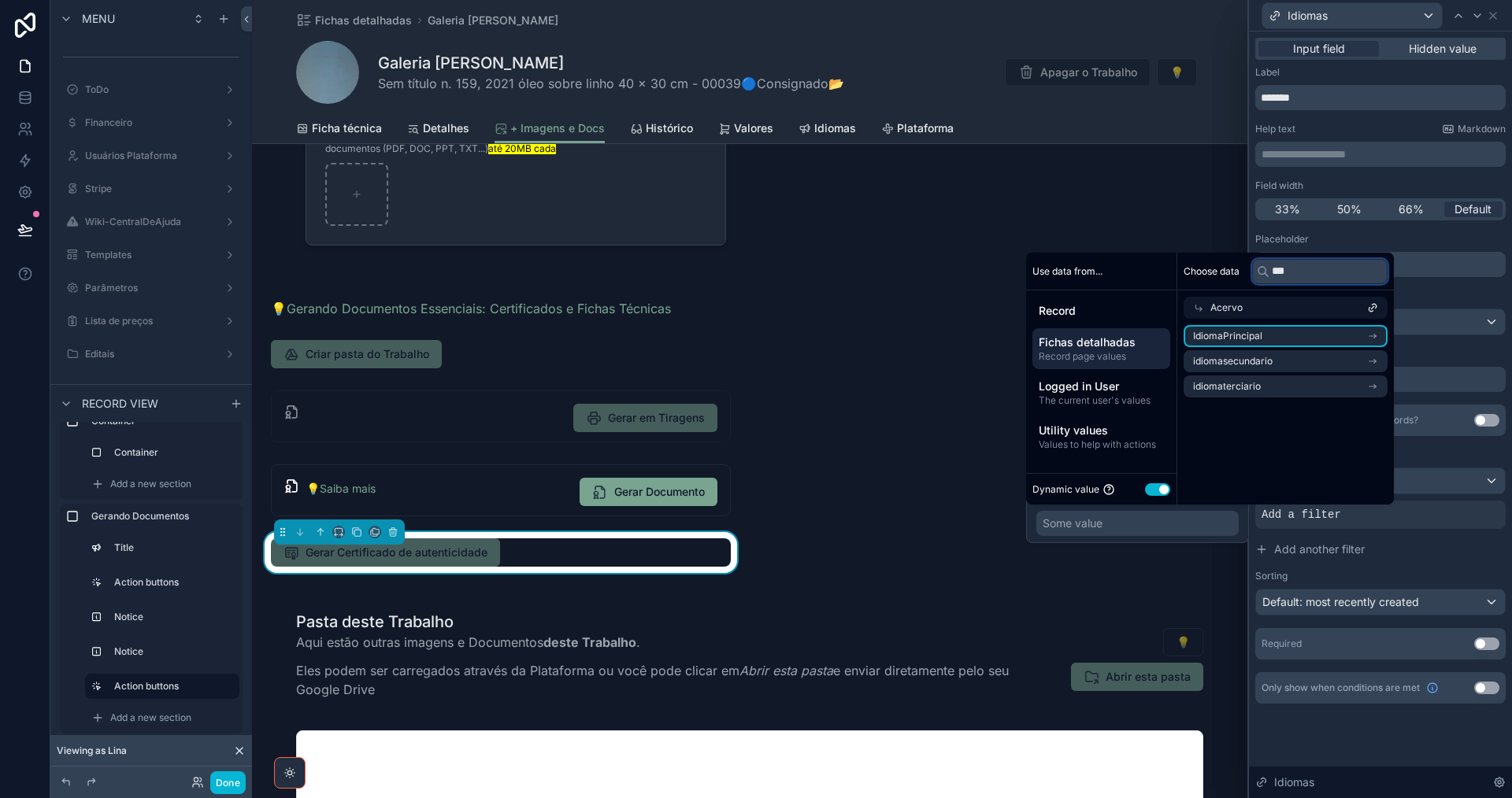
scroll to position [0, 0]
type input "*****"
click at [1341, 341] on li "IdiomaPrincipal" at bounding box center [1285, 335] width 204 height 22
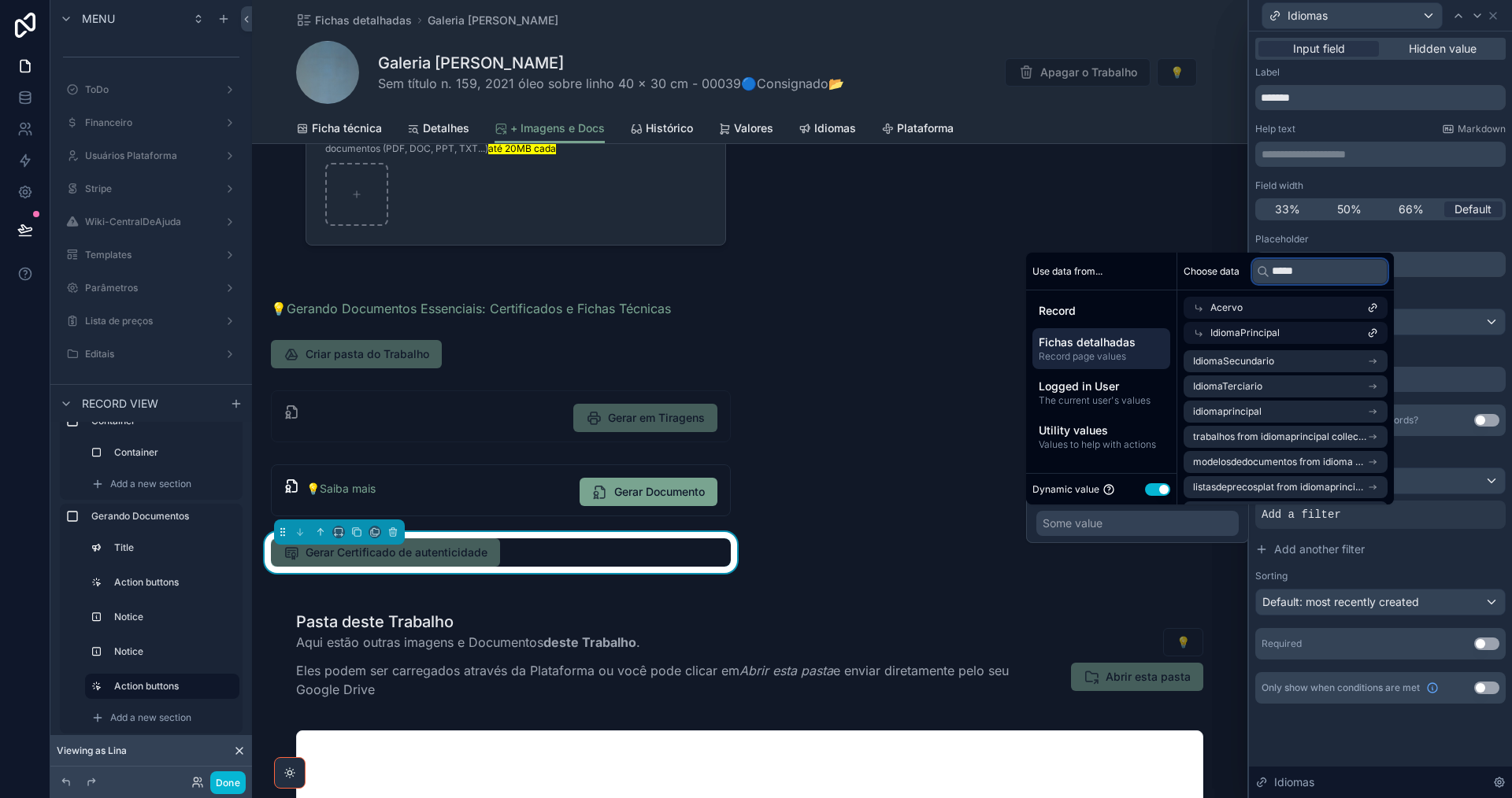
drag, startPoint x: 1318, startPoint y: 275, endPoint x: 1267, endPoint y: 275, distance: 51.0
click at [1267, 275] on div "*****" at bounding box center [1319, 272] width 135 height 25
click at [1364, 419] on li "idiomaprincipal" at bounding box center [1285, 411] width 204 height 22
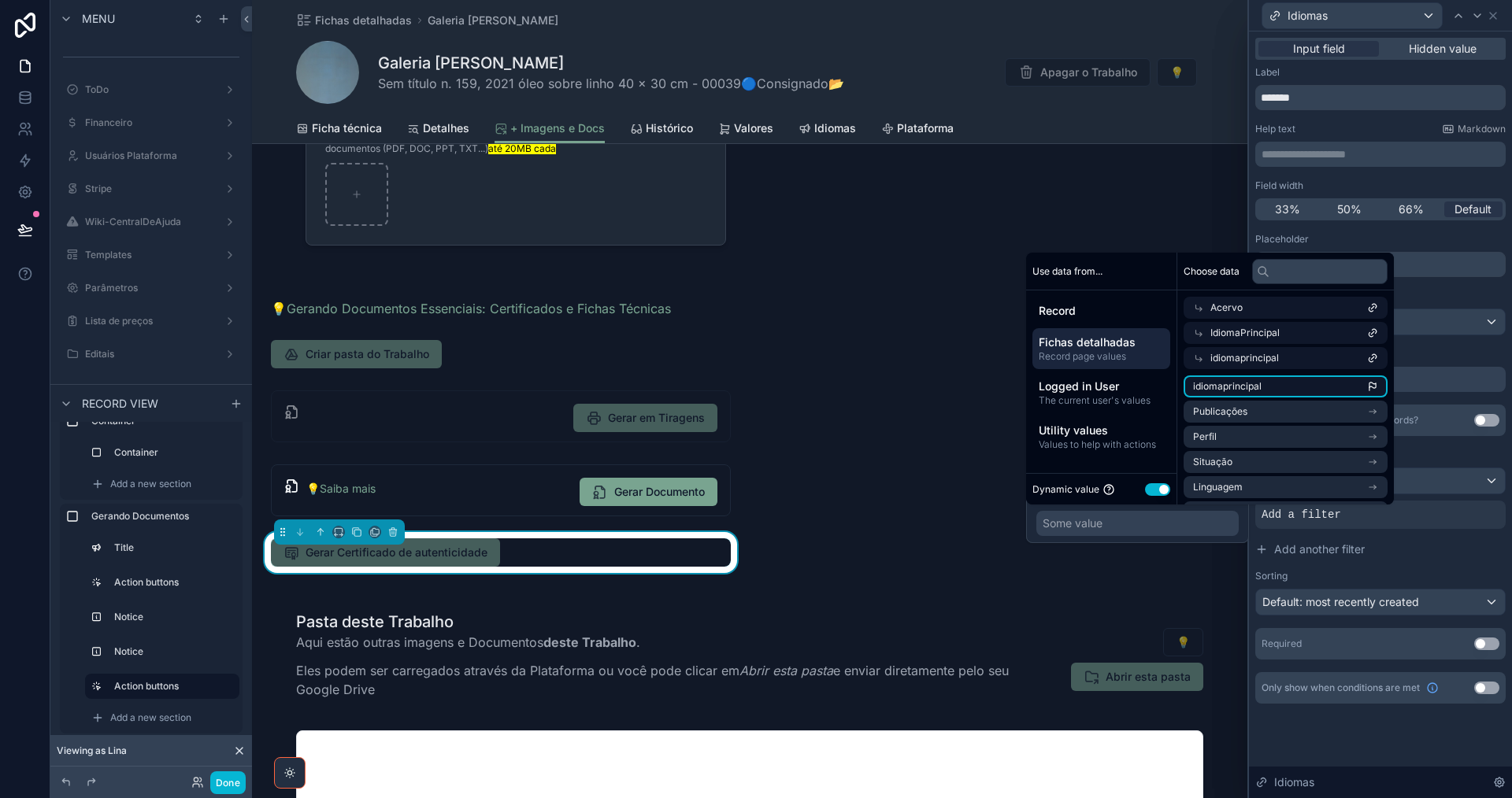
click at [1364, 389] on li "idiomaprincipal" at bounding box center [1285, 386] width 204 height 22
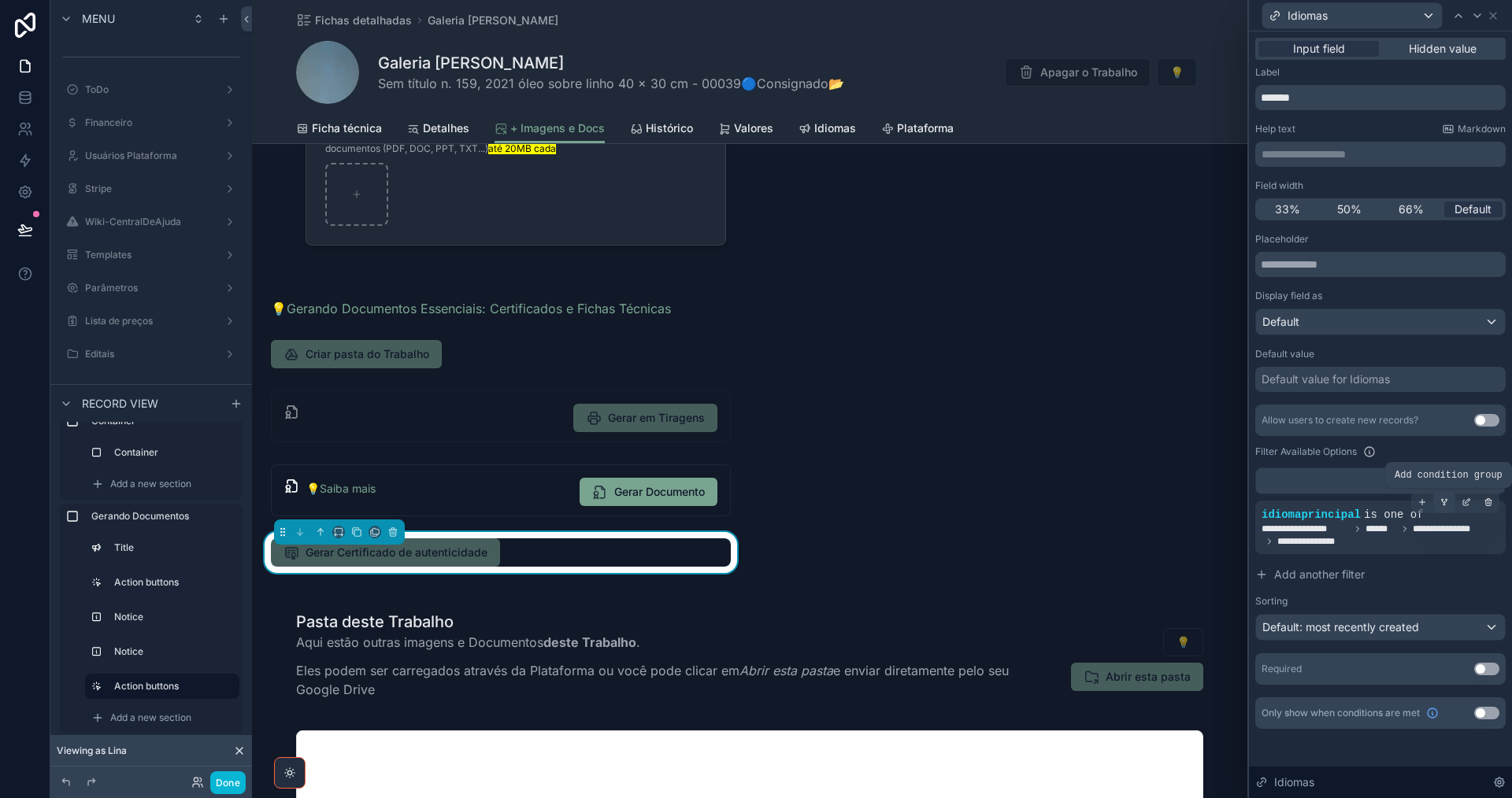
click at [1446, 499] on icon at bounding box center [1444, 502] width 10 height 10
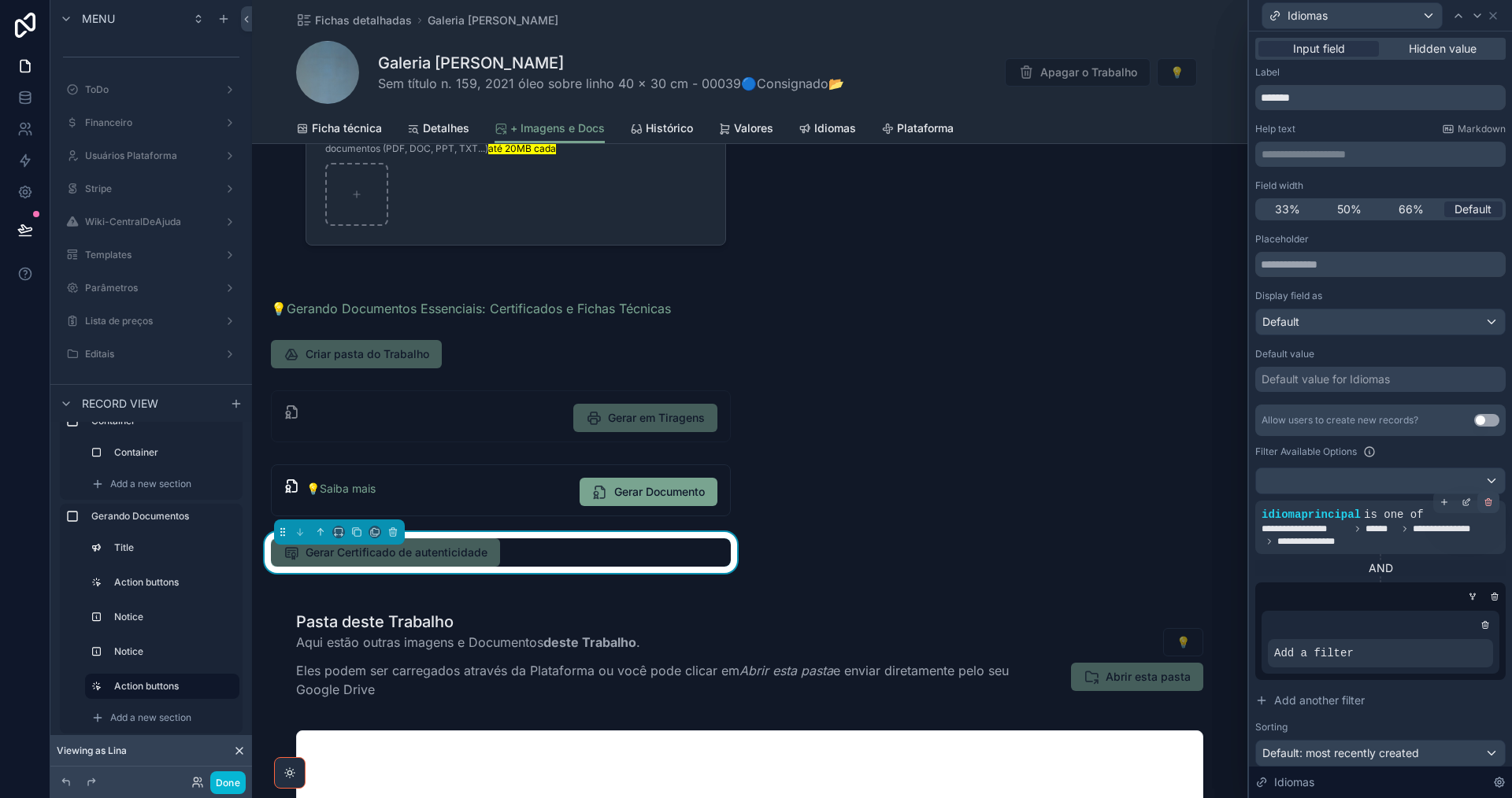
click at [1483, 501] on icon at bounding box center [1488, 502] width 10 height 10
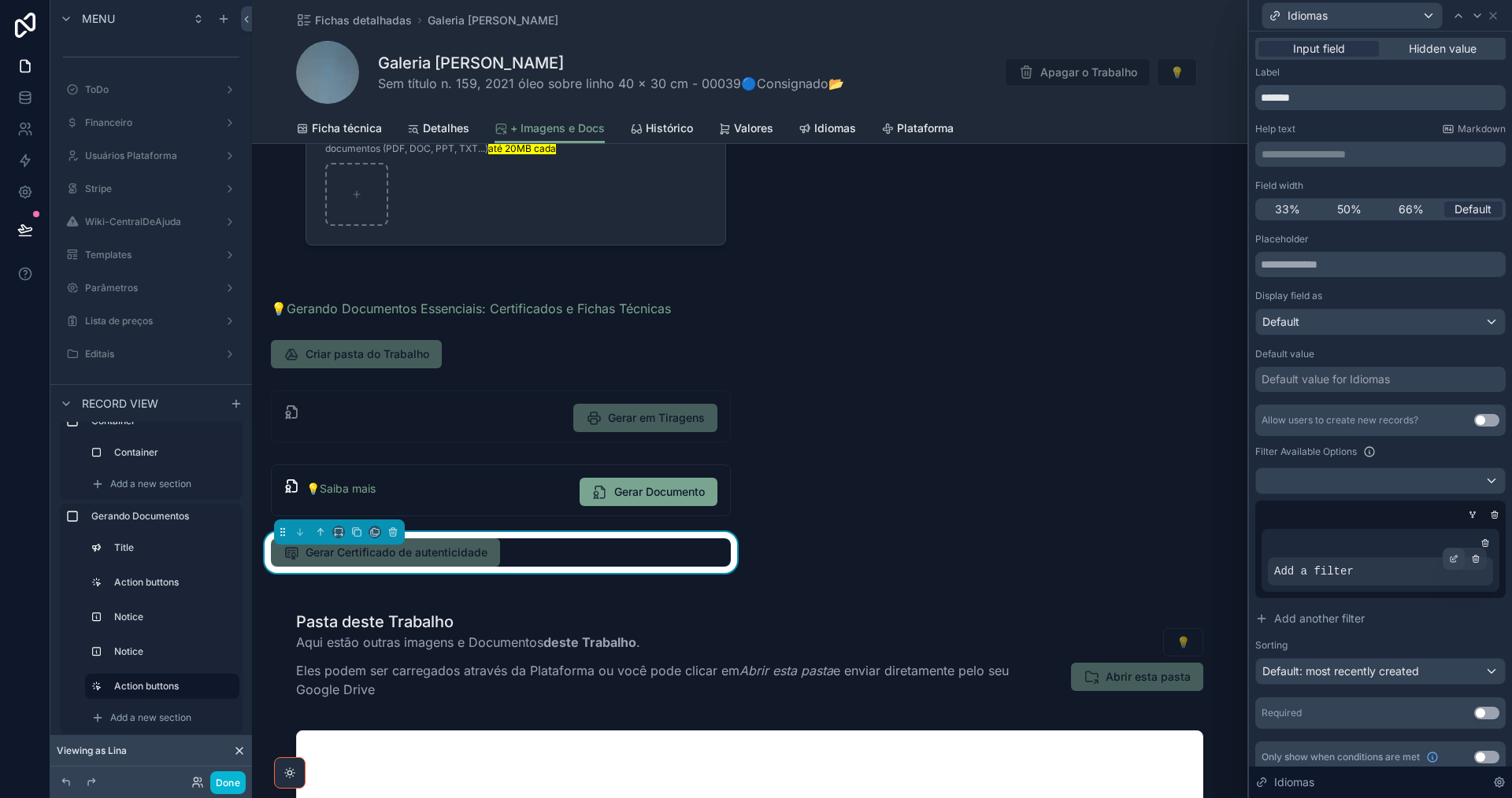
click at [1453, 560] on icon at bounding box center [1454, 557] width 4 height 4
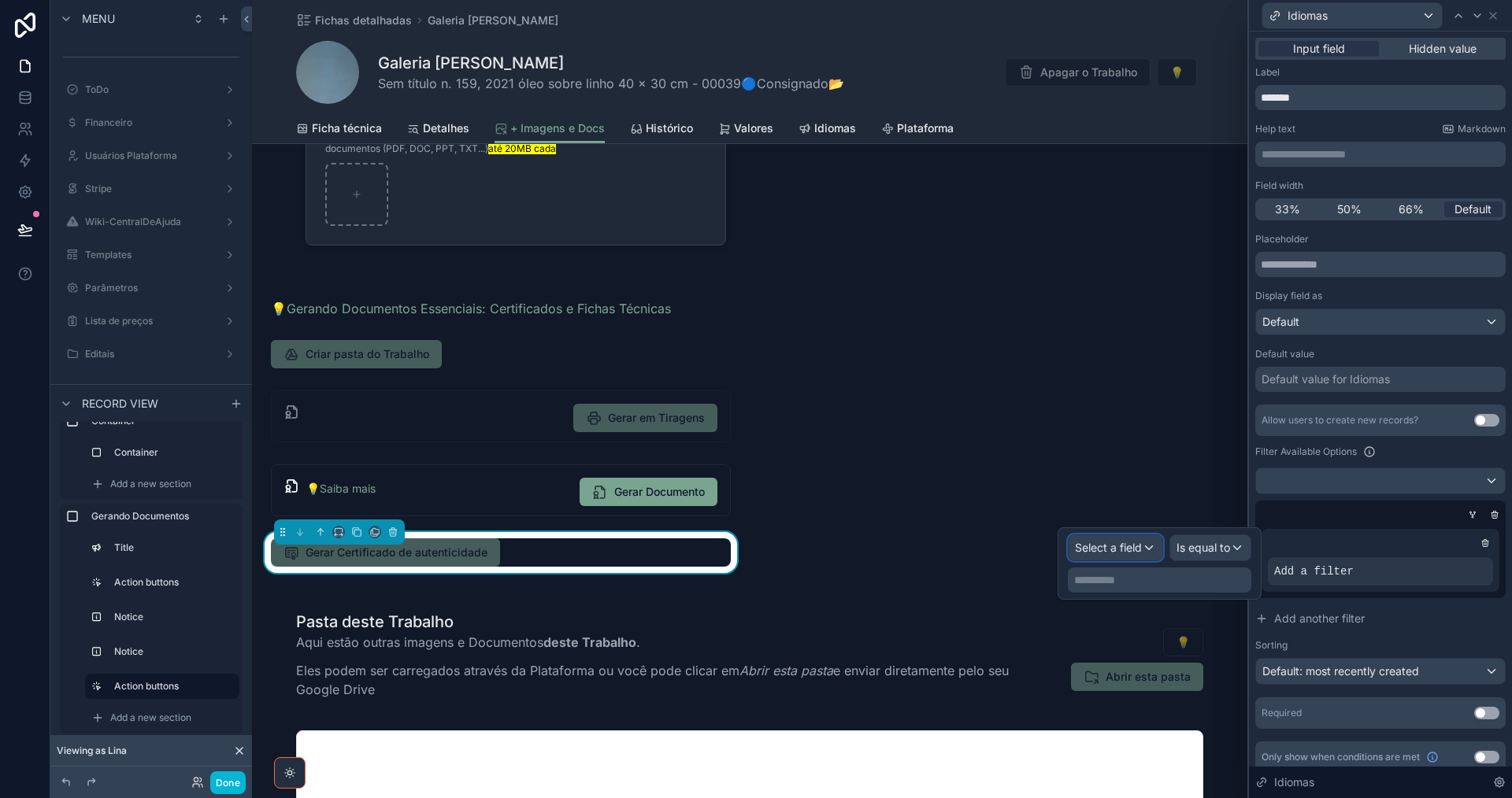
click at [1135, 552] on span "Select a field" at bounding box center [1108, 547] width 67 height 13
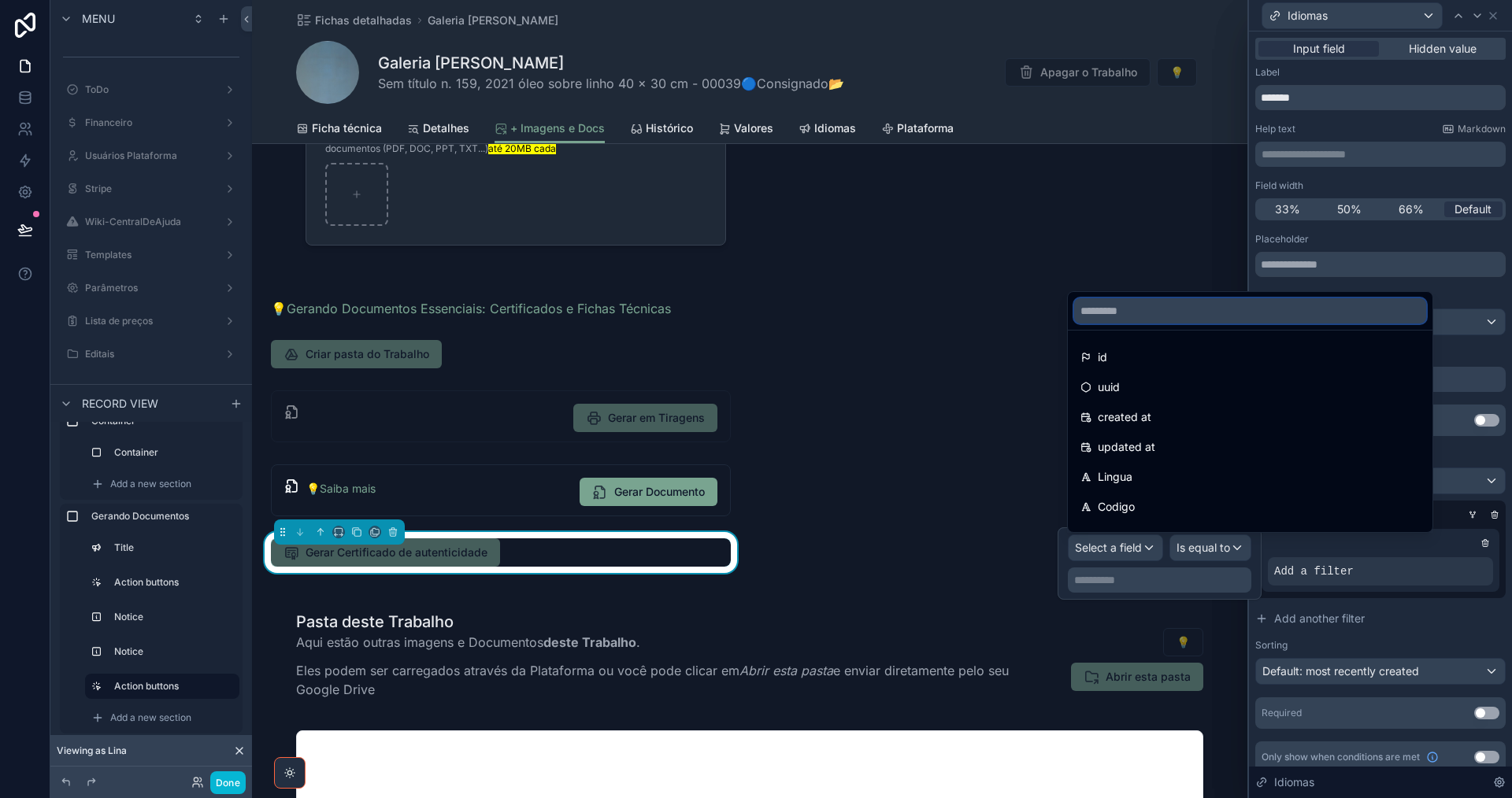
click at [1186, 316] on input "text" at bounding box center [1250, 311] width 352 height 25
type input "******"
click at [1417, 313] on icon "button" at bounding box center [1413, 311] width 7 height 7
click at [1156, 313] on input "text" at bounding box center [1250, 311] width 352 height 25
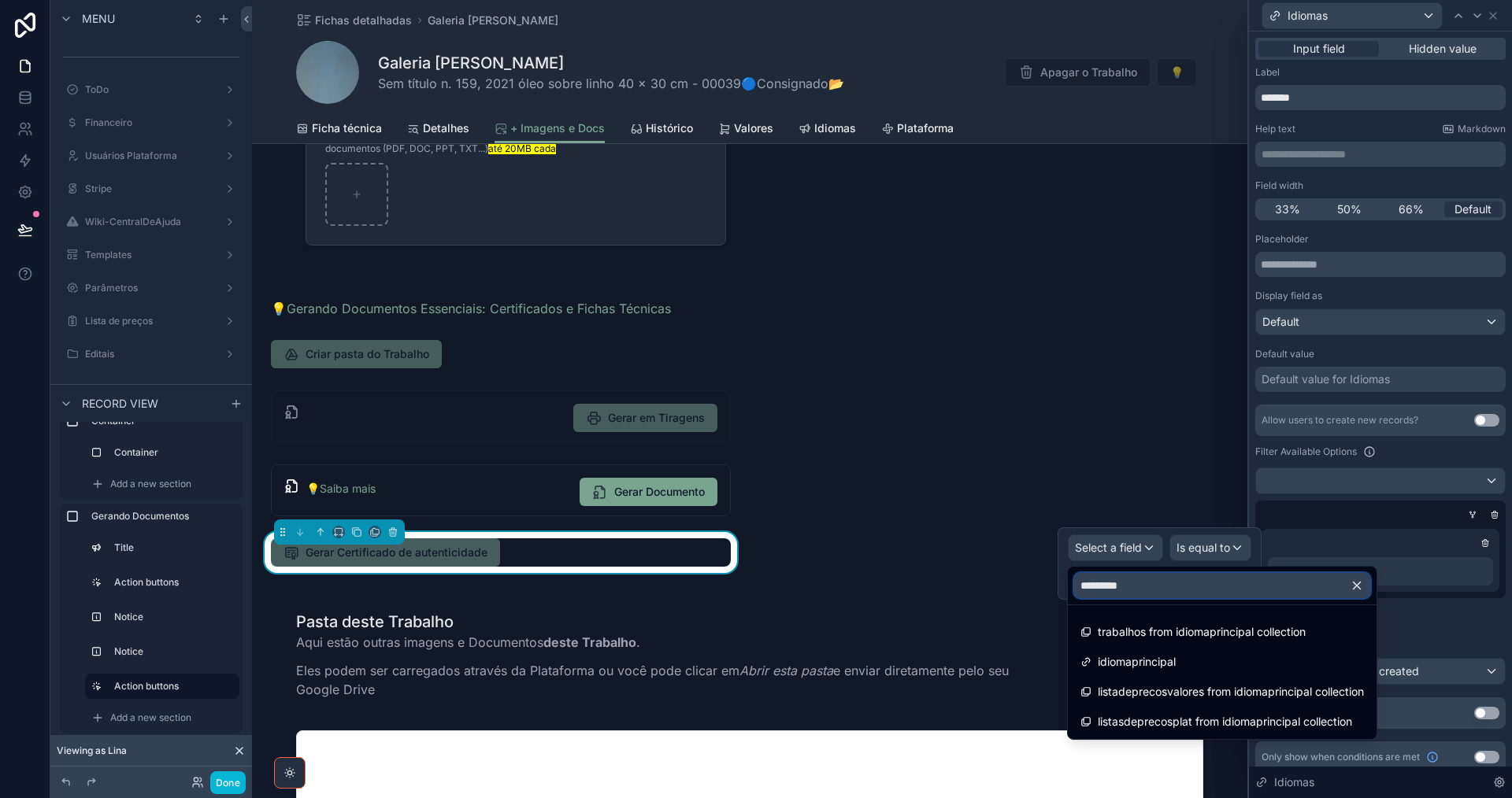
type input "*********"
click at [1139, 664] on span "idiomaprincipal" at bounding box center [1136, 662] width 78 height 19
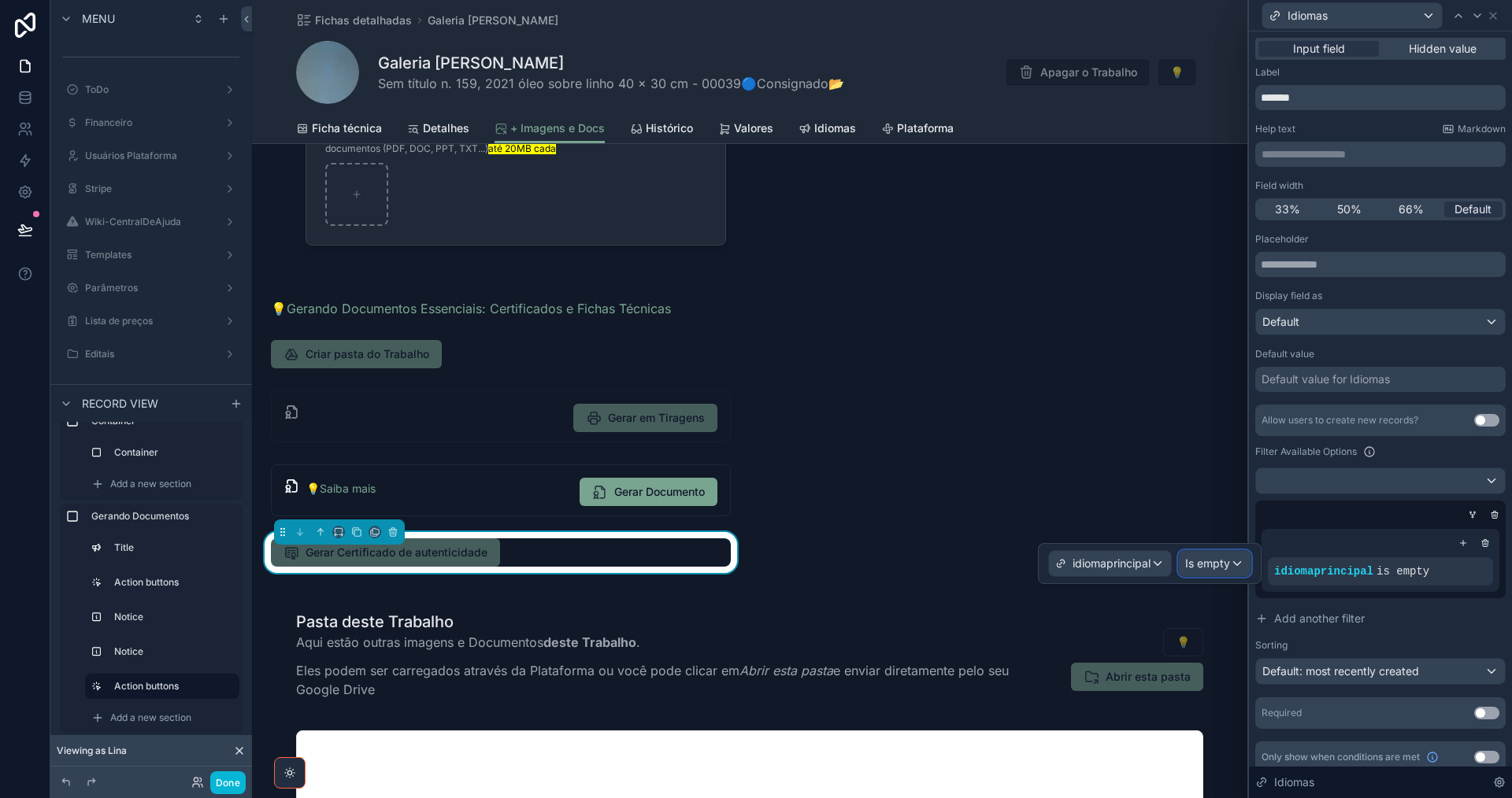
click at [1212, 566] on span "Is empty" at bounding box center [1207, 563] width 45 height 16
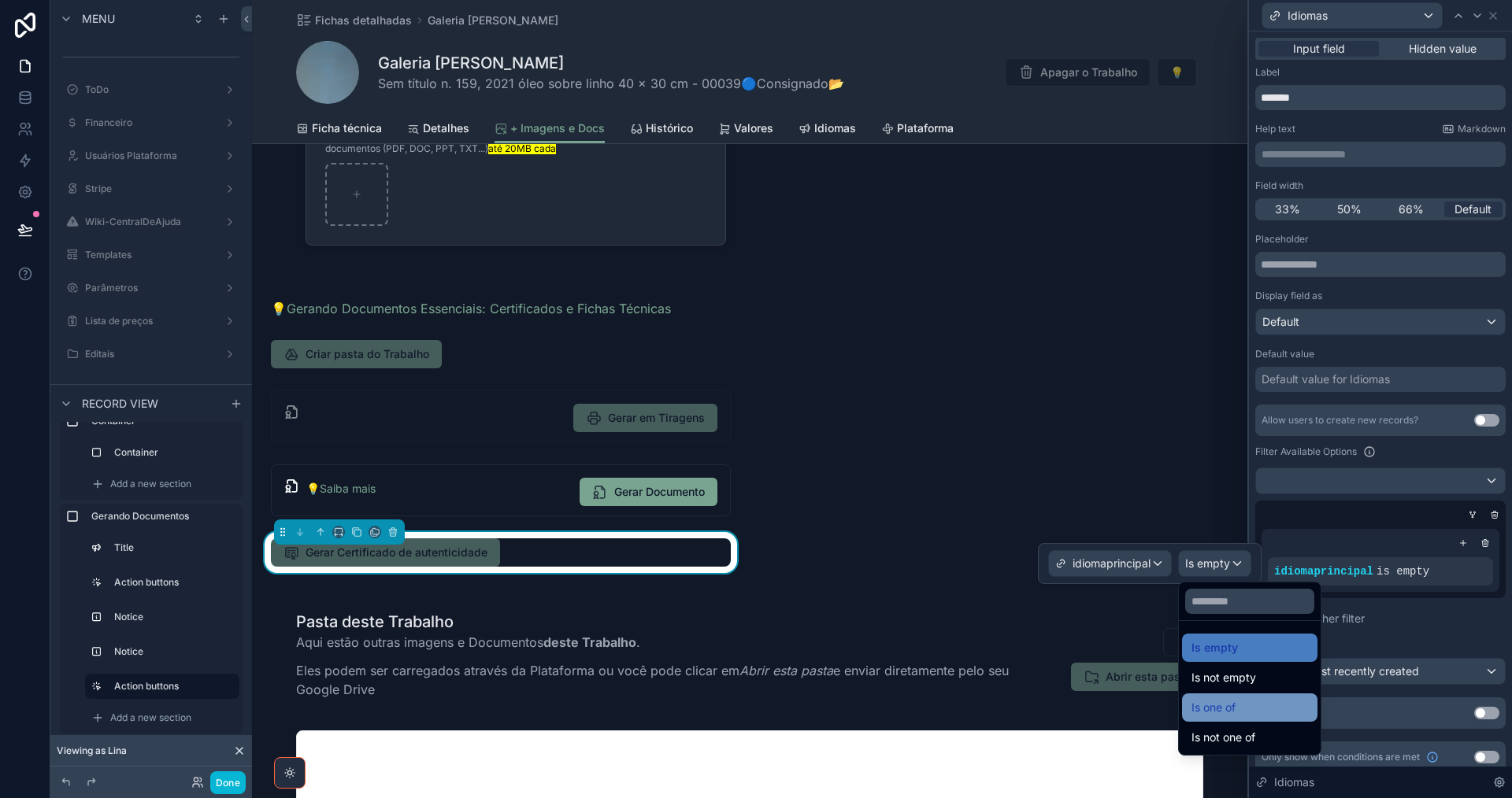
click at [1230, 712] on span "Is one of" at bounding box center [1213, 708] width 44 height 19
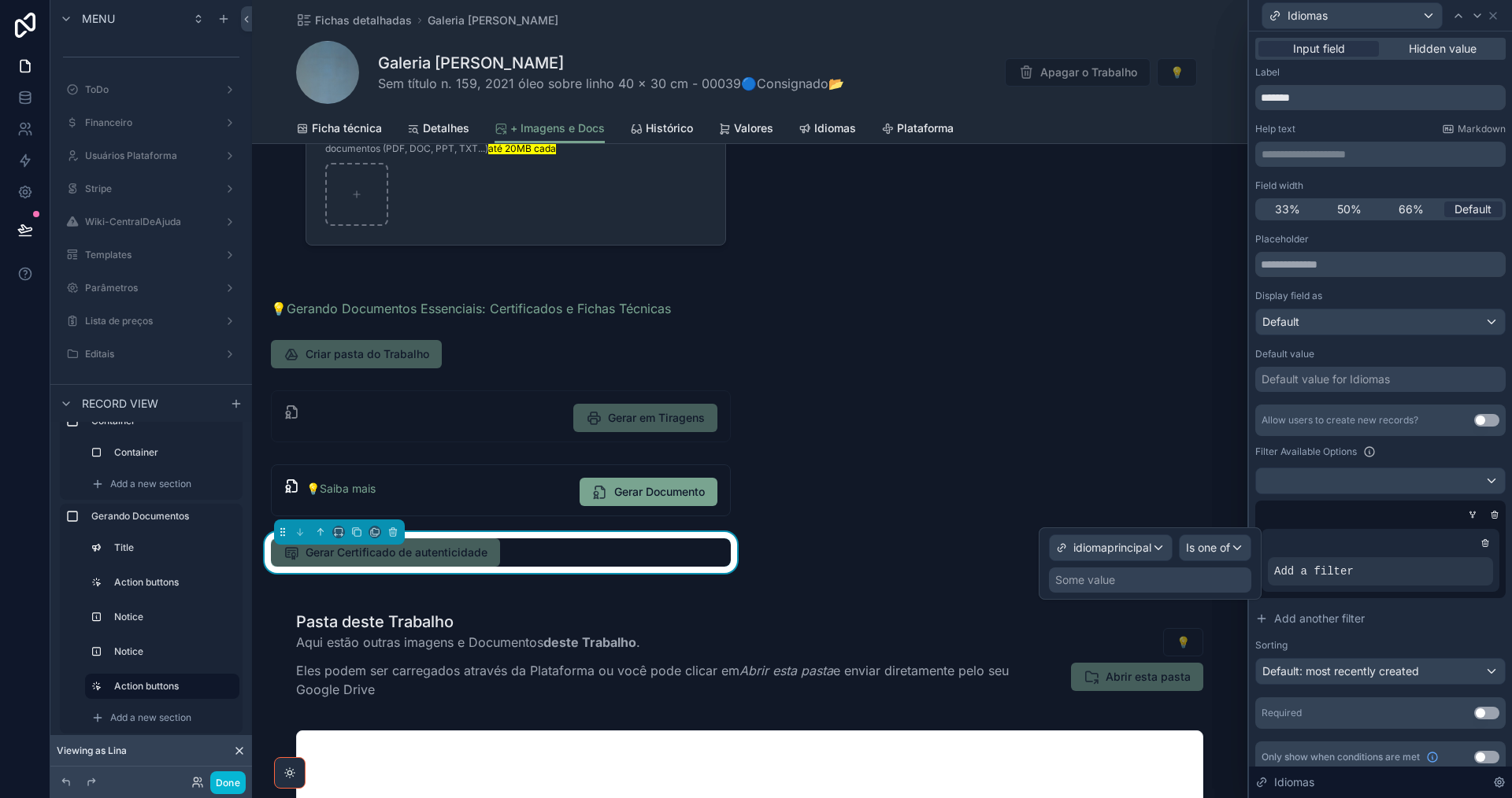
click at [1129, 584] on div "Some value" at bounding box center [1150, 580] width 203 height 25
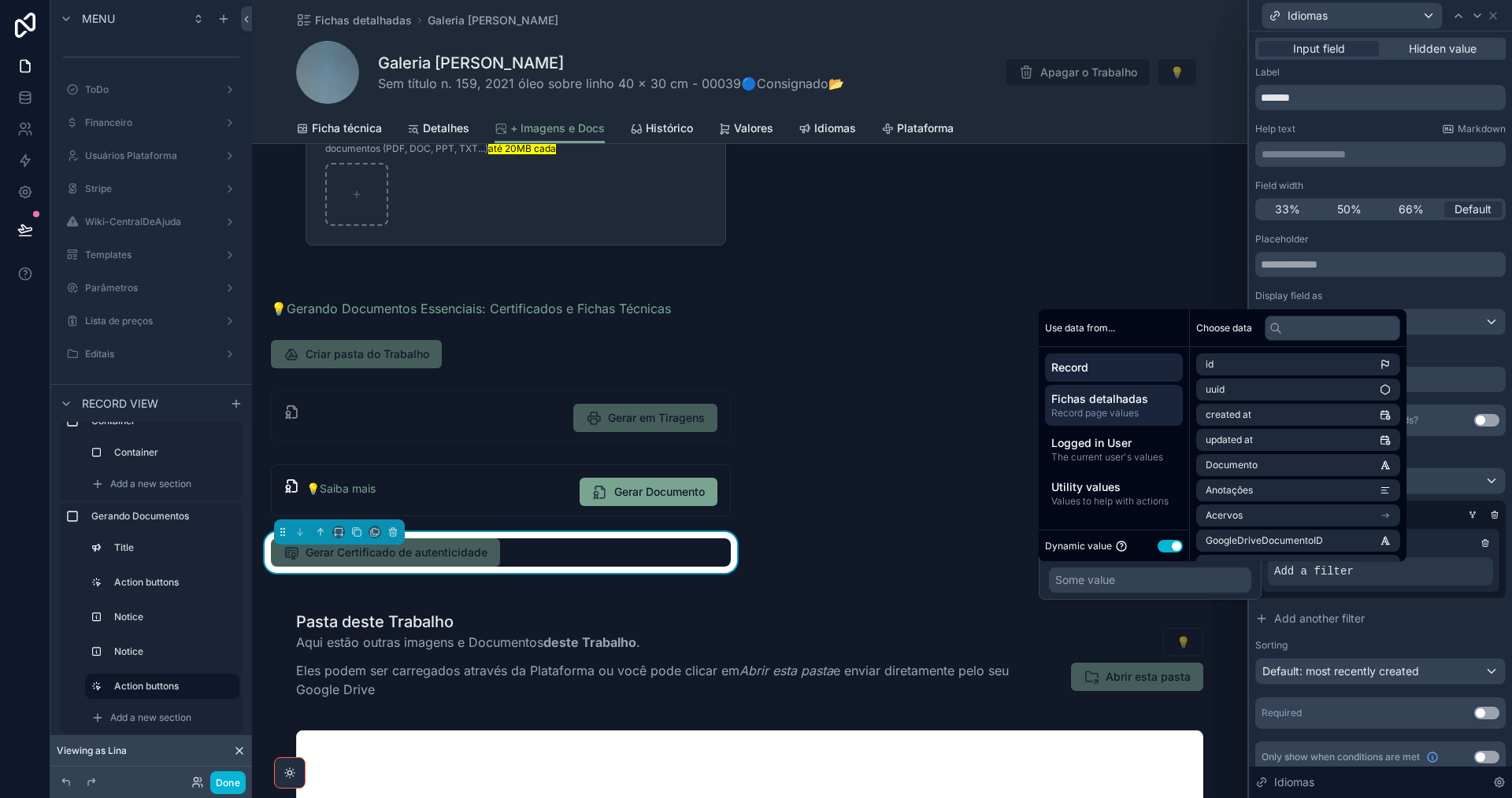
click at [1123, 404] on span "Fichas detalhadas" at bounding box center [1114, 399] width 125 height 16
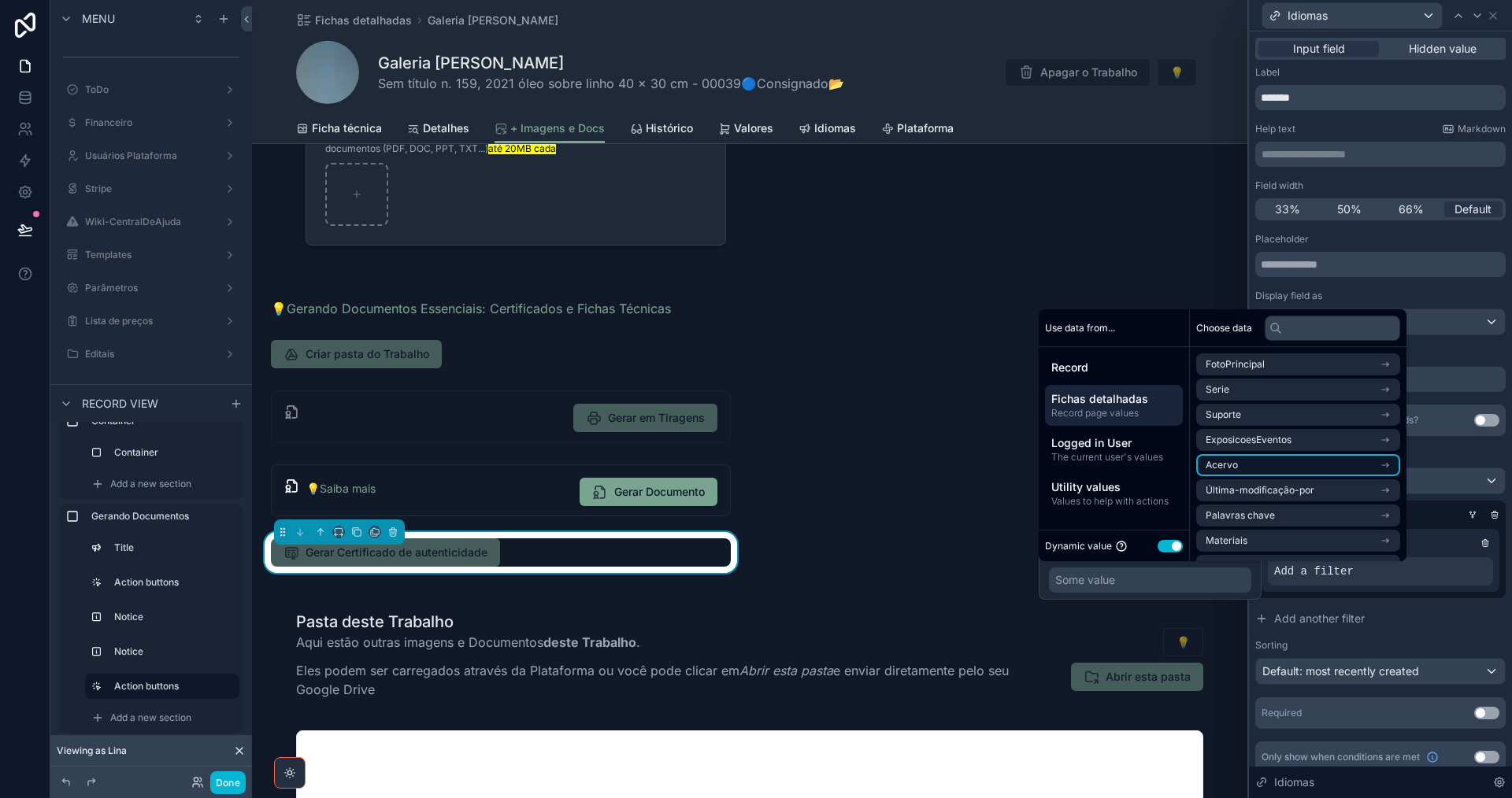
click at [1301, 465] on li "Acervo" at bounding box center [1297, 464] width 204 height 22
click at [1323, 328] on input "text" at bounding box center [1332, 328] width 135 height 25
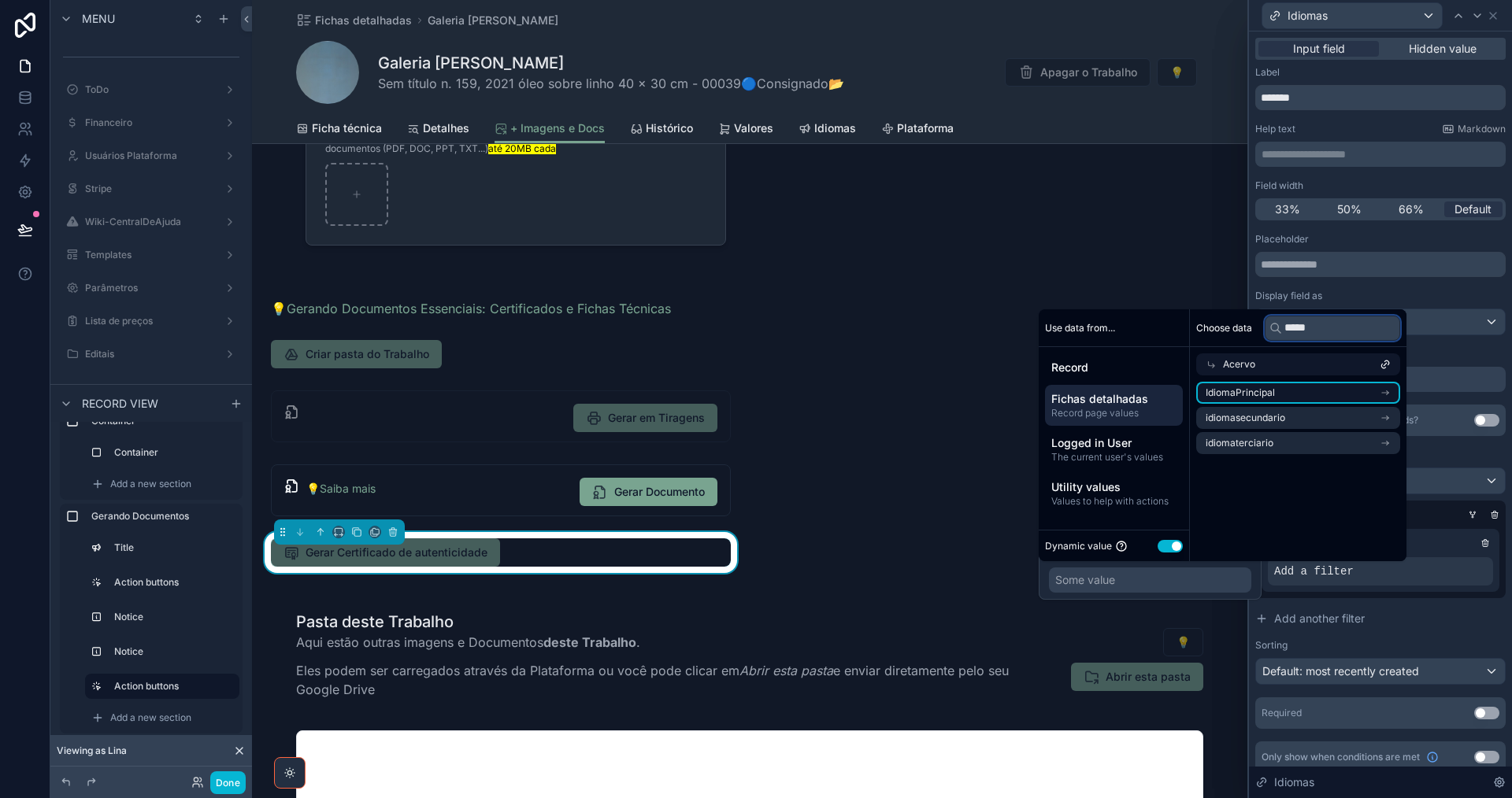
type input "*****"
click at [1349, 396] on li "IdiomaPrincipal" at bounding box center [1297, 392] width 204 height 22
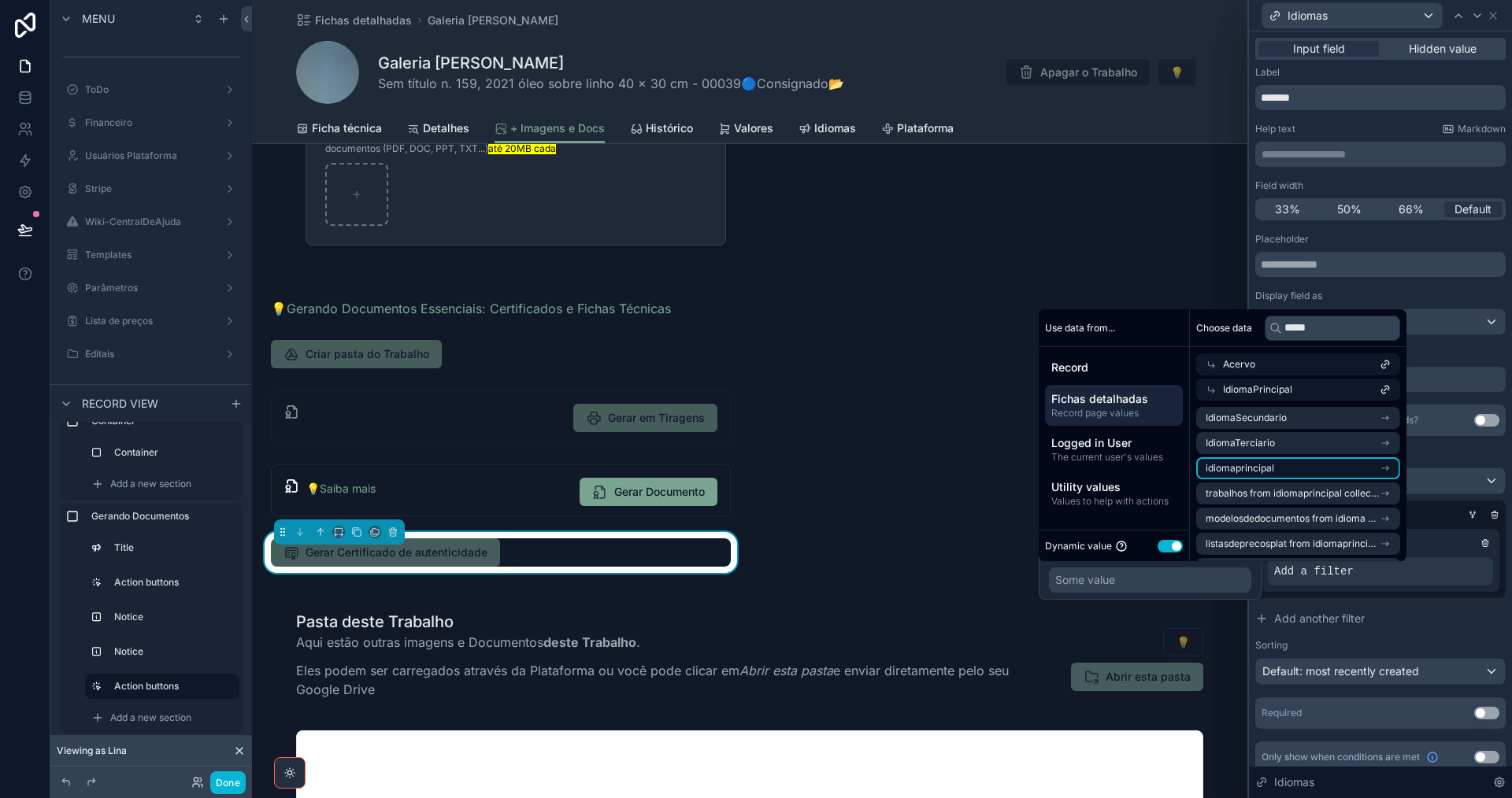
click at [1353, 471] on li "idiomaprincipal" at bounding box center [1297, 468] width 204 height 22
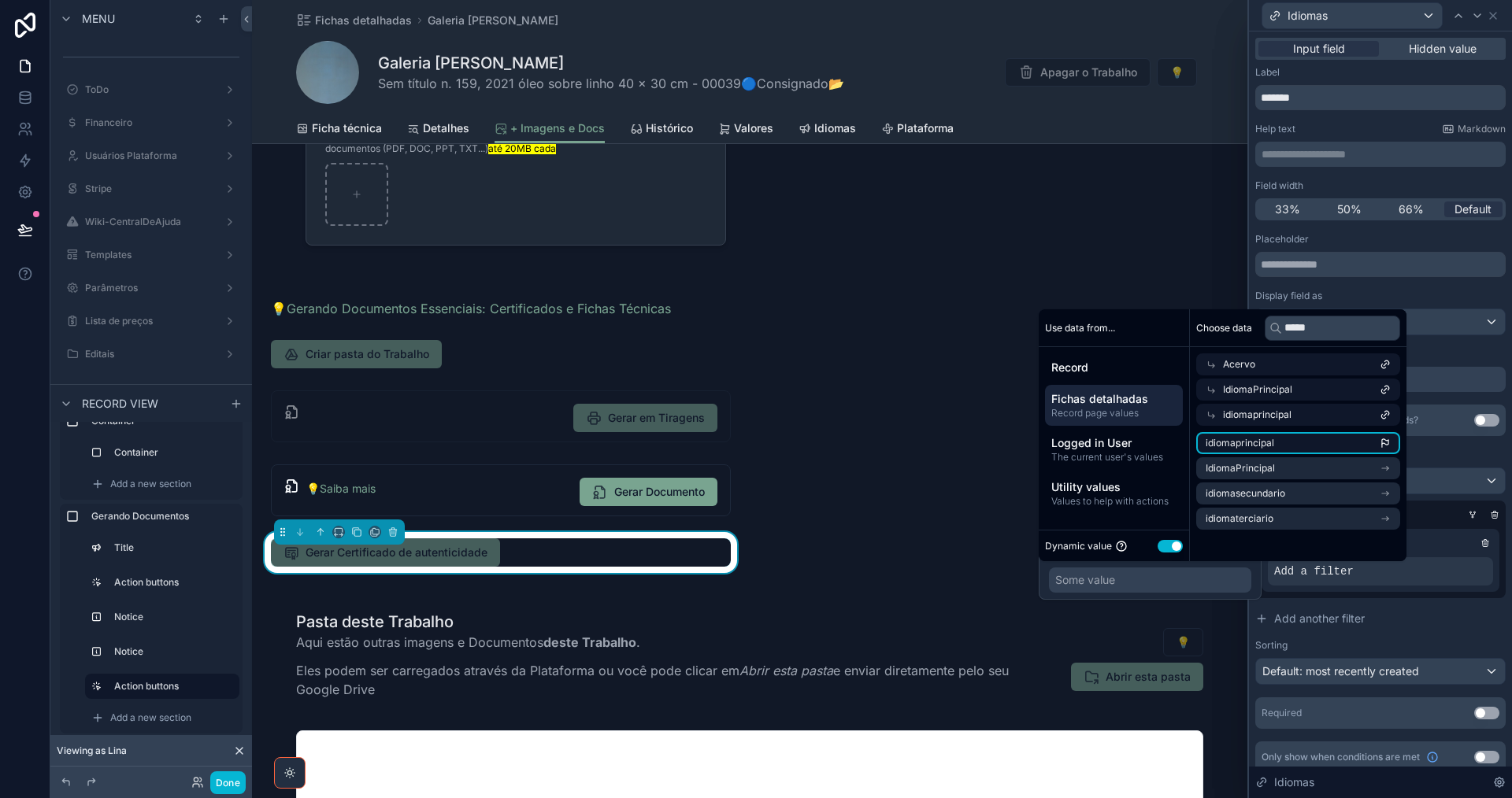
click at [1354, 451] on li "idiomaprincipal" at bounding box center [1297, 443] width 204 height 22
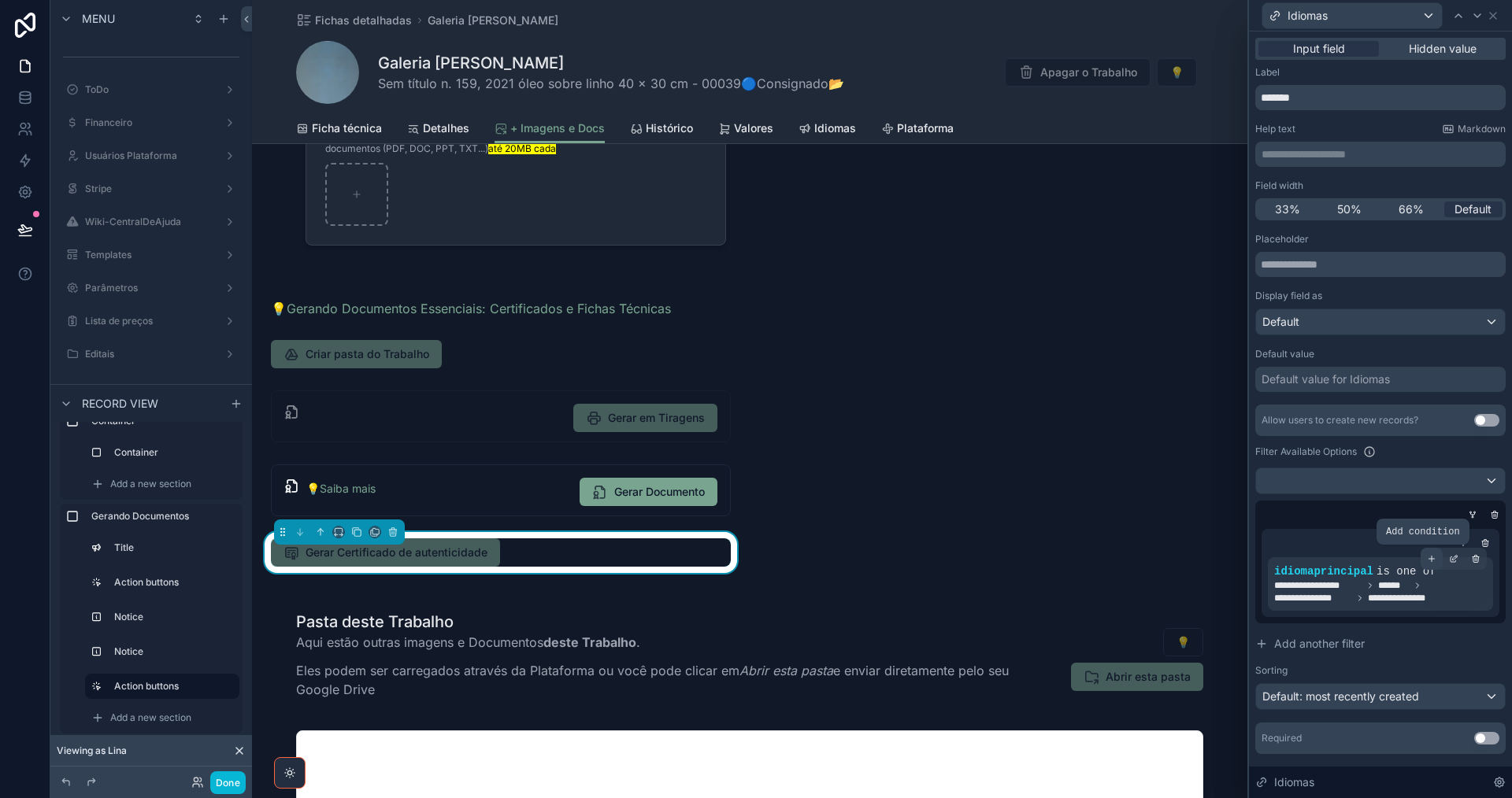
click at [1427, 560] on icon at bounding box center [1432, 559] width 10 height 10
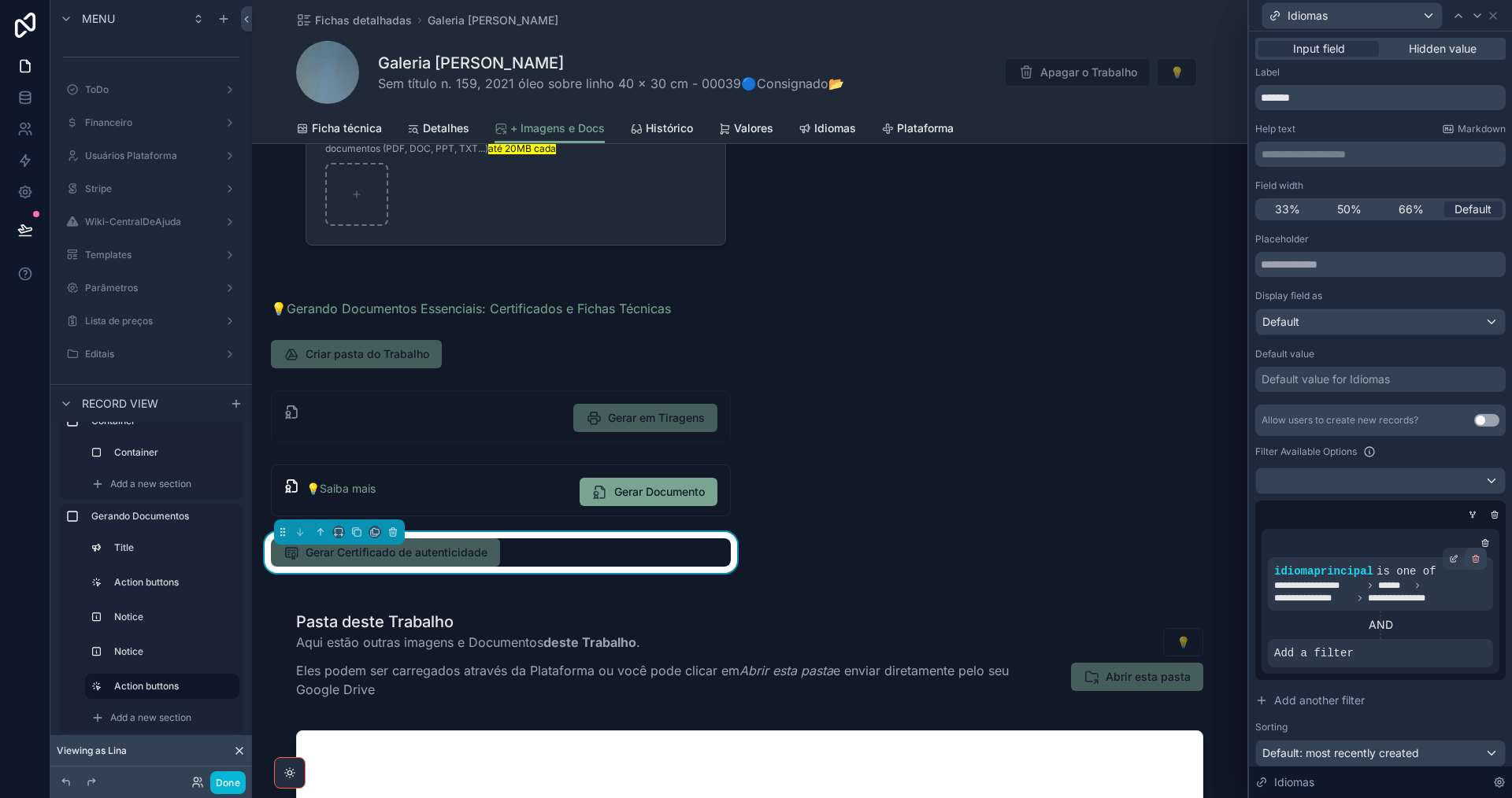
click at [1471, 558] on icon at bounding box center [1475, 559] width 10 height 10
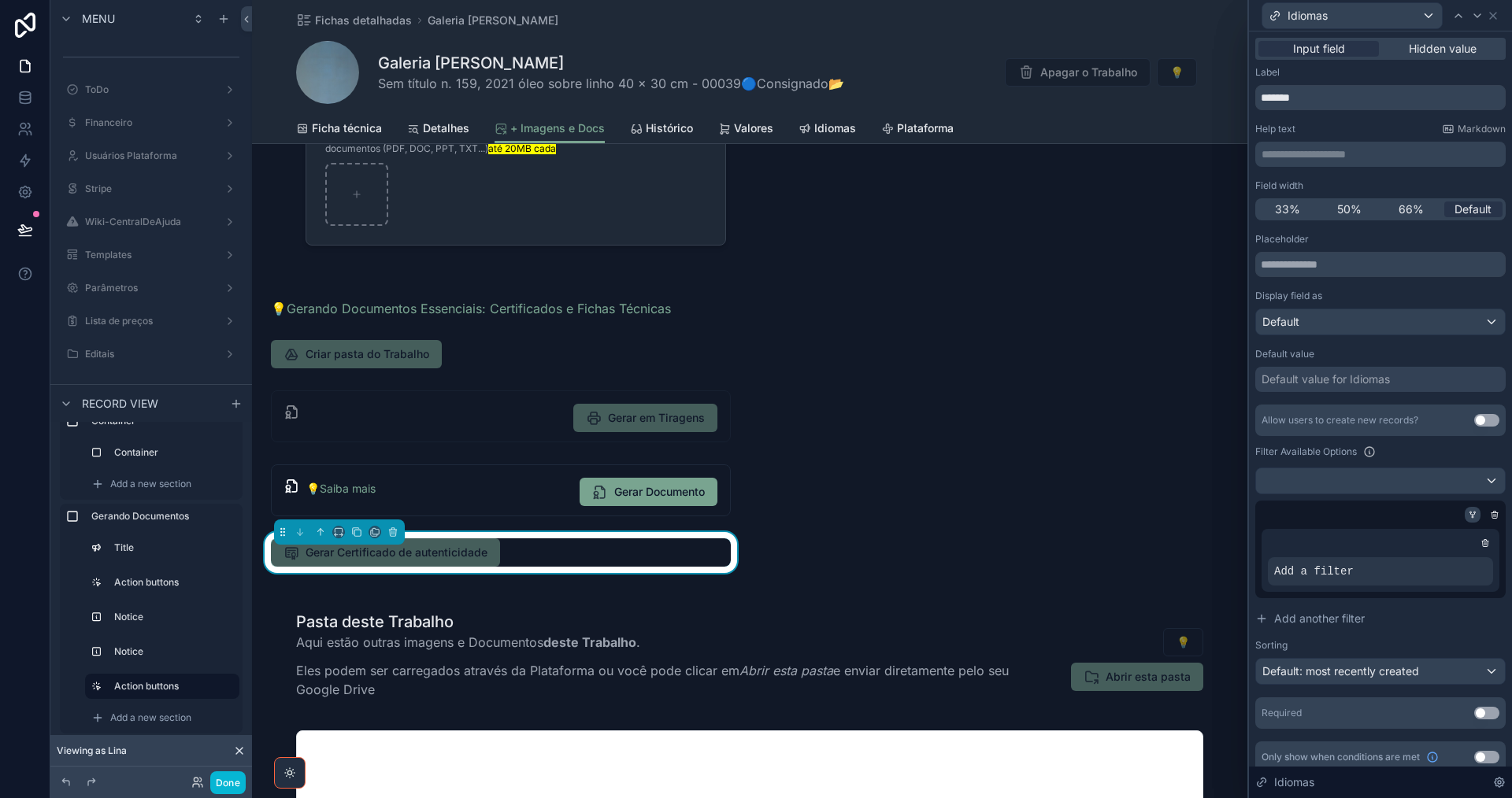
click at [1465, 509] on div at bounding box center [1473, 515] width 16 height 16
click at [1467, 519] on icon at bounding box center [1472, 514] width 10 height 10
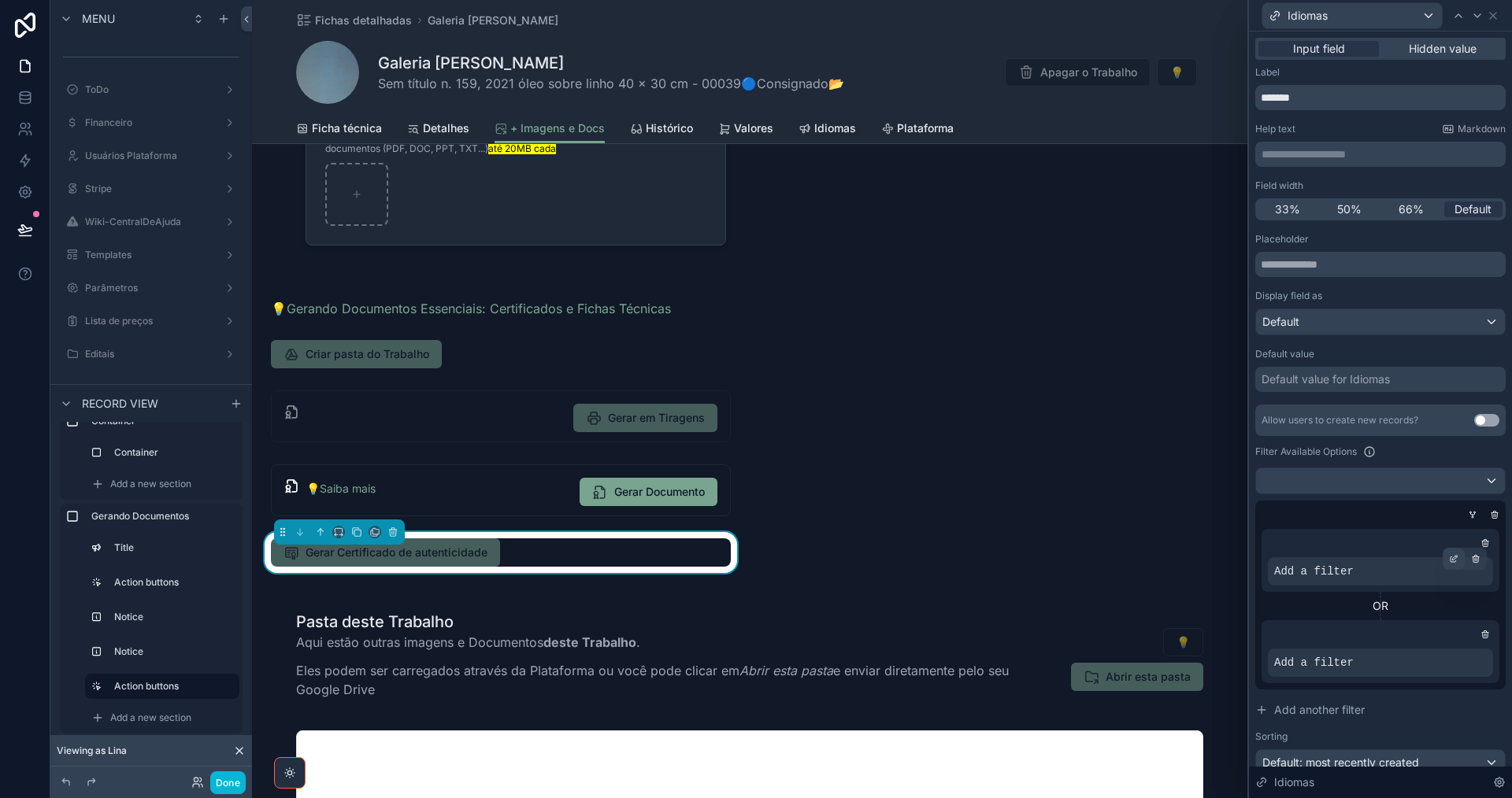
click at [1453, 556] on icon at bounding box center [1454, 557] width 4 height 4
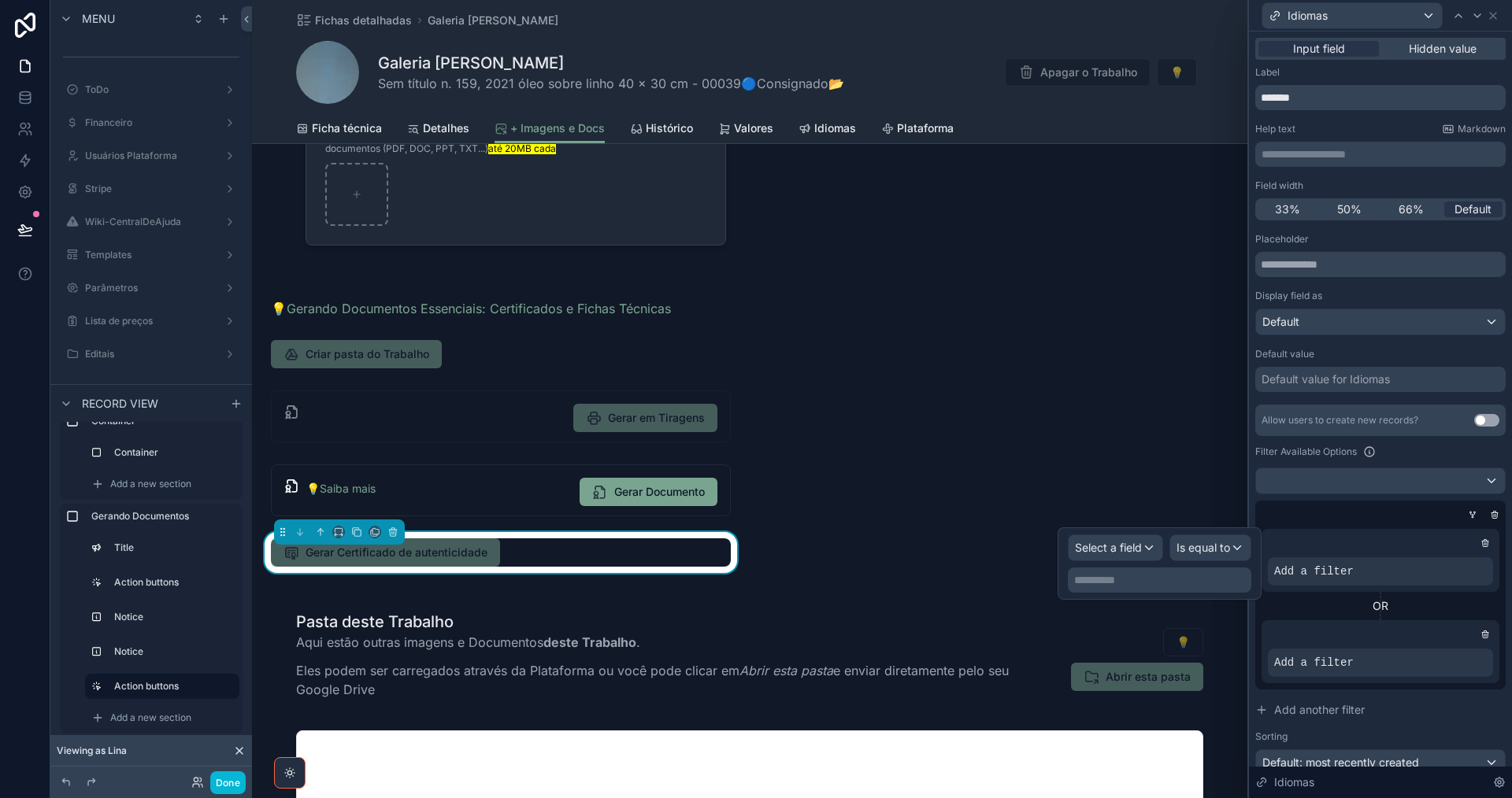
click at [1412, 534] on div "Add a filter" at bounding box center [1380, 561] width 238 height 63
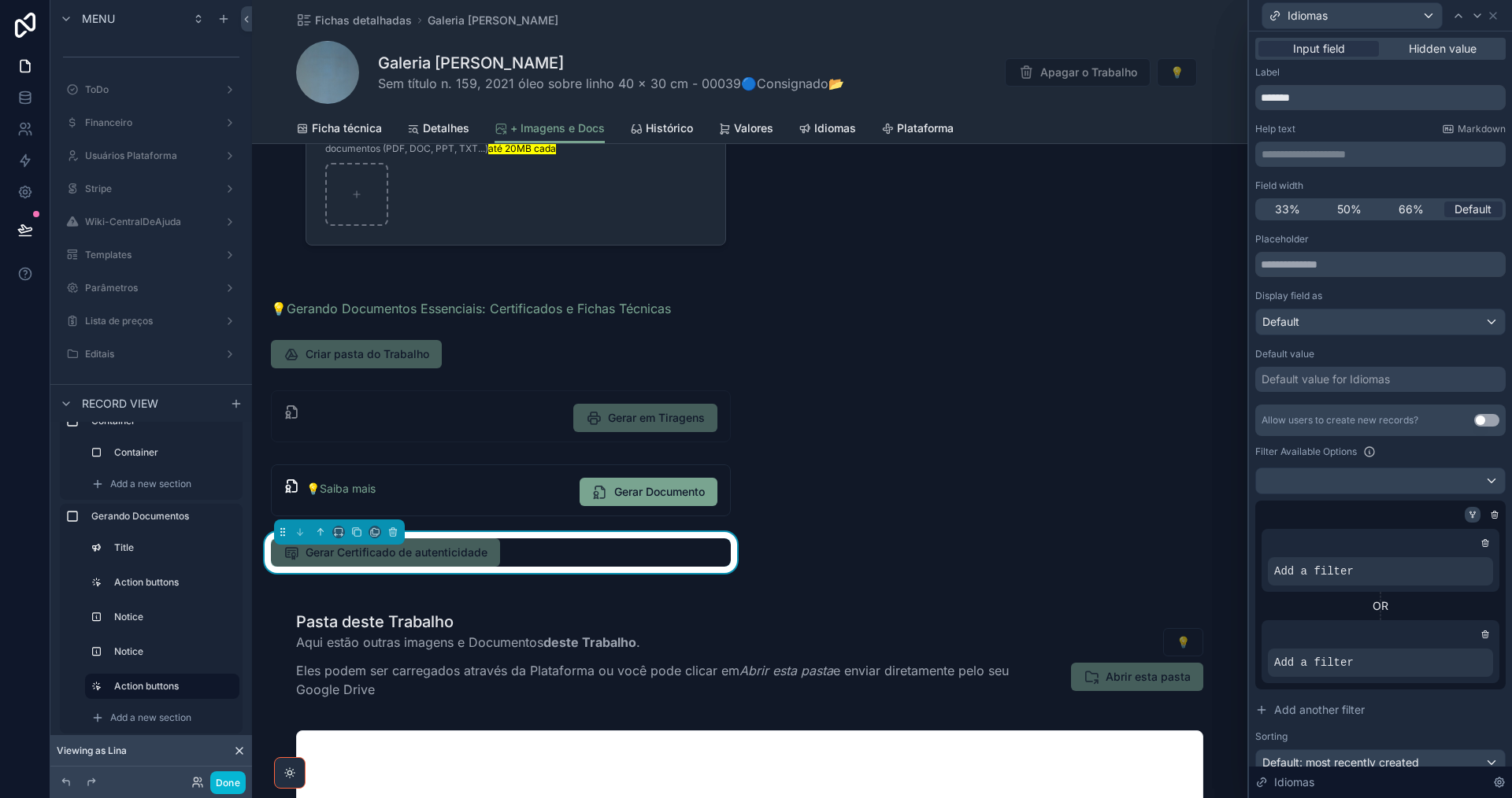
click at [1473, 515] on icon at bounding box center [1473, 516] width 0 height 2
click at [1449, 559] on icon at bounding box center [1453, 559] width 10 height 10
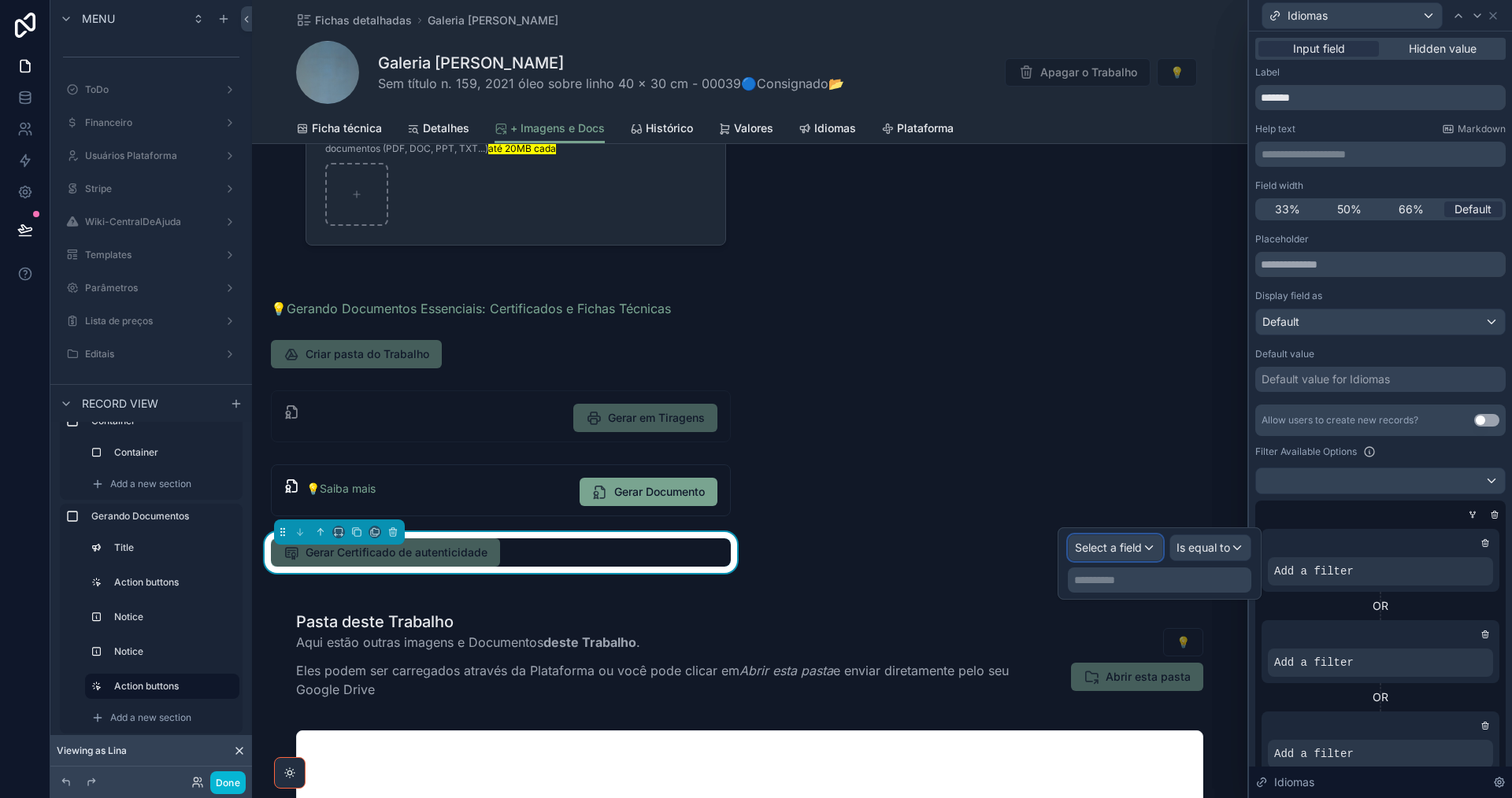
click at [1127, 547] on span "Select a field" at bounding box center [1108, 547] width 67 height 13
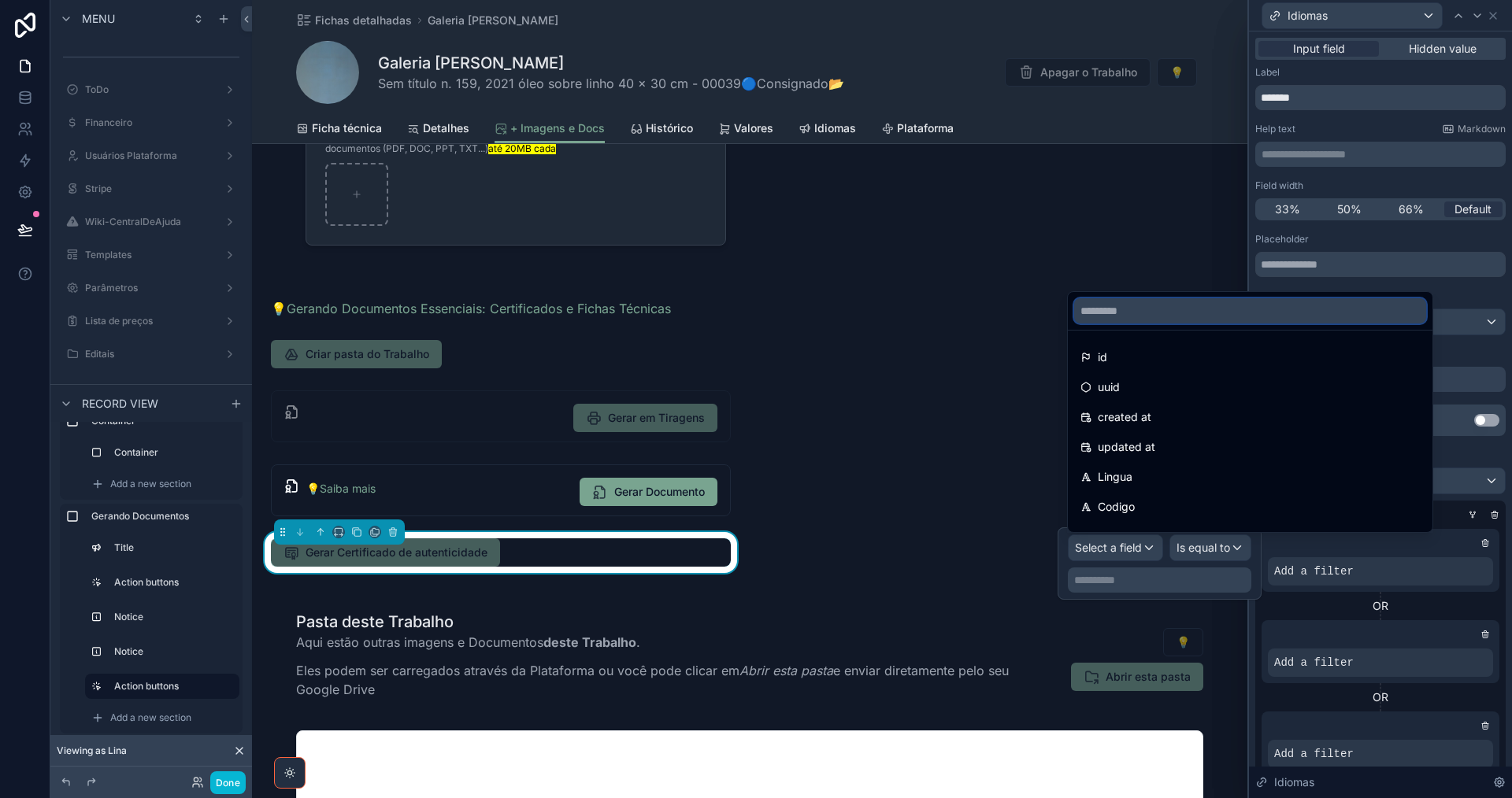
click at [1209, 313] on input "text" at bounding box center [1250, 311] width 352 height 25
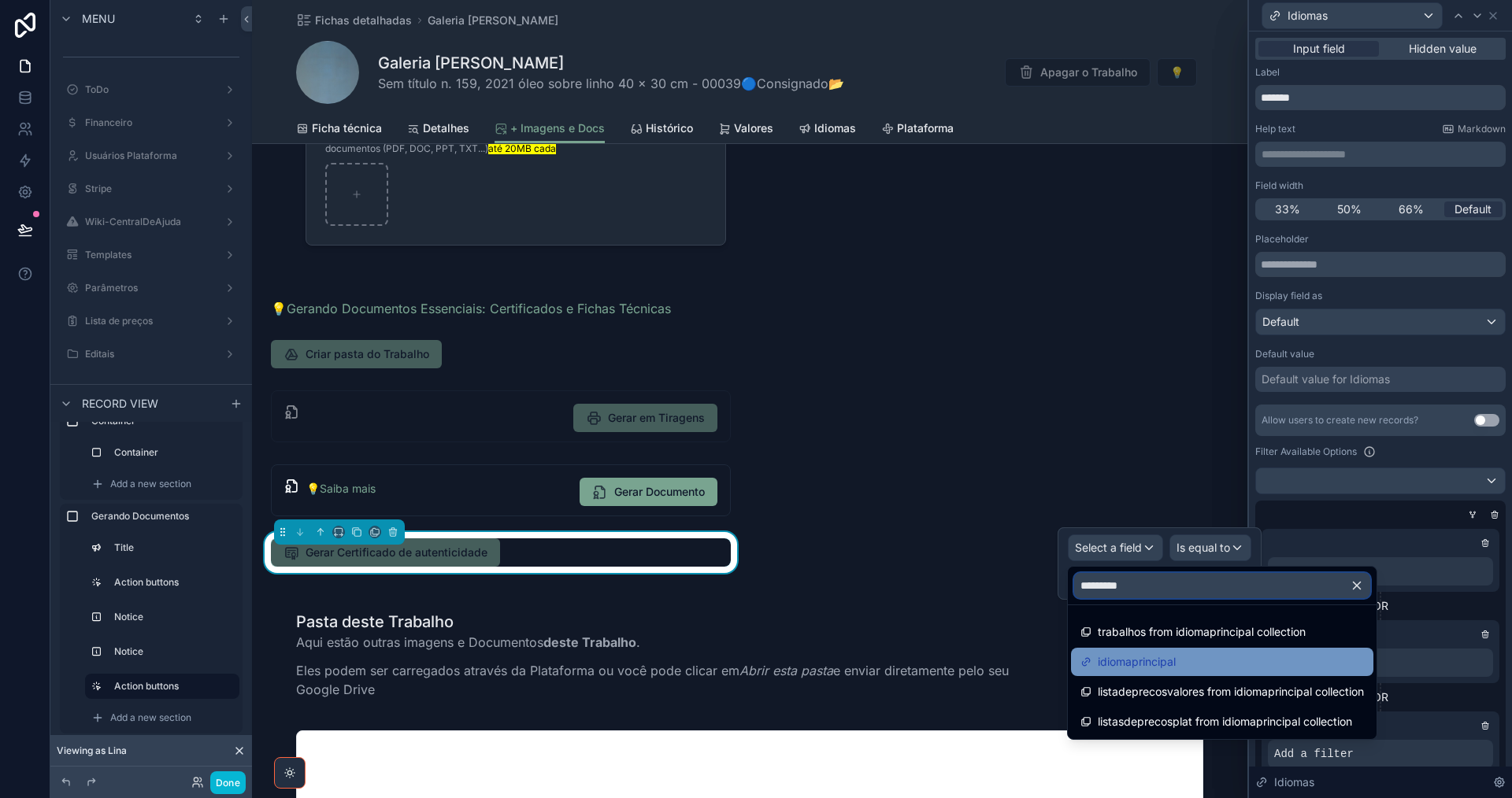
type input "*********"
click at [1220, 670] on div "idiomaprincipal" at bounding box center [1222, 662] width 284 height 19
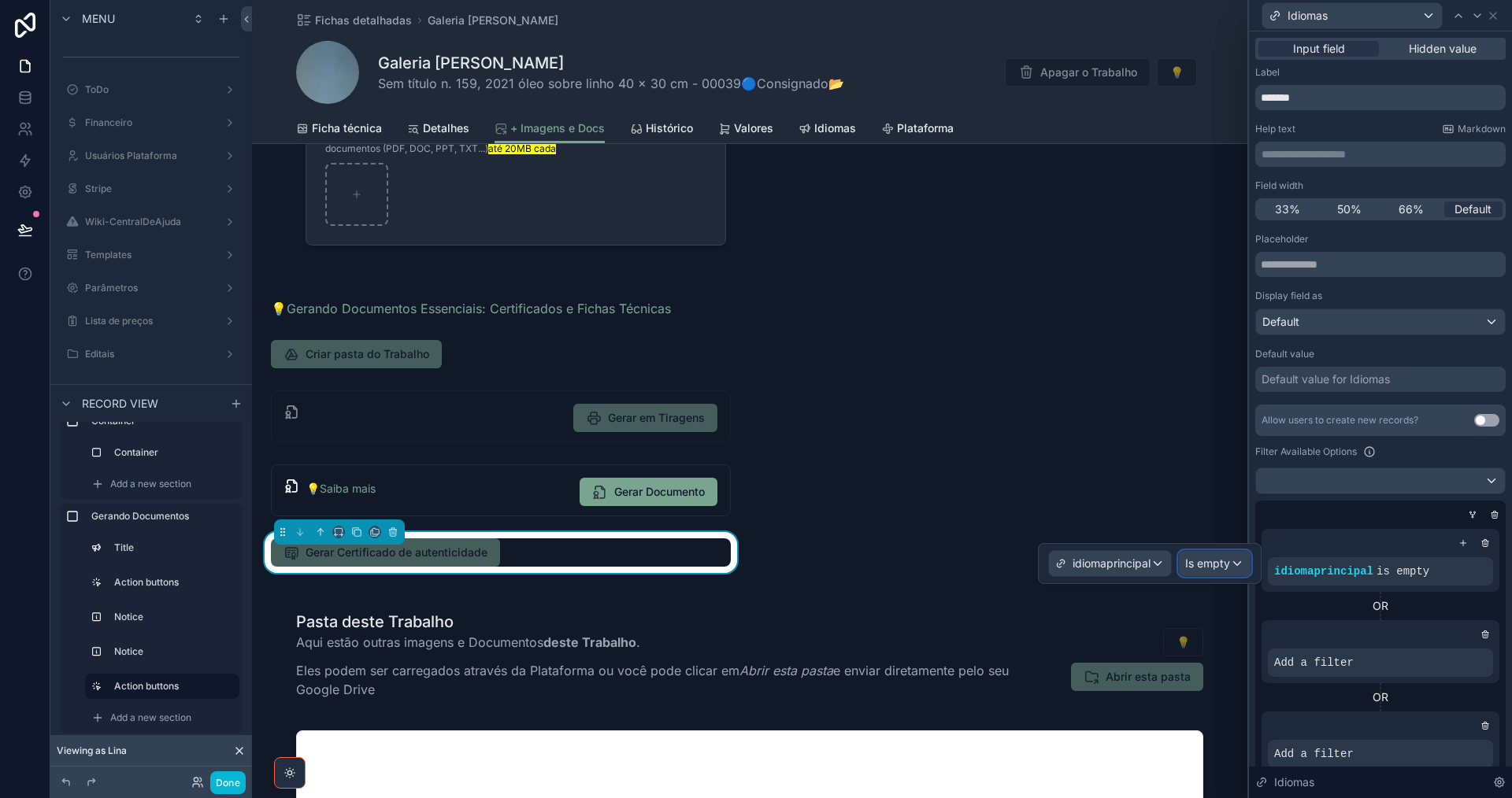
click at [1212, 564] on span "Is empty" at bounding box center [1207, 563] width 45 height 16
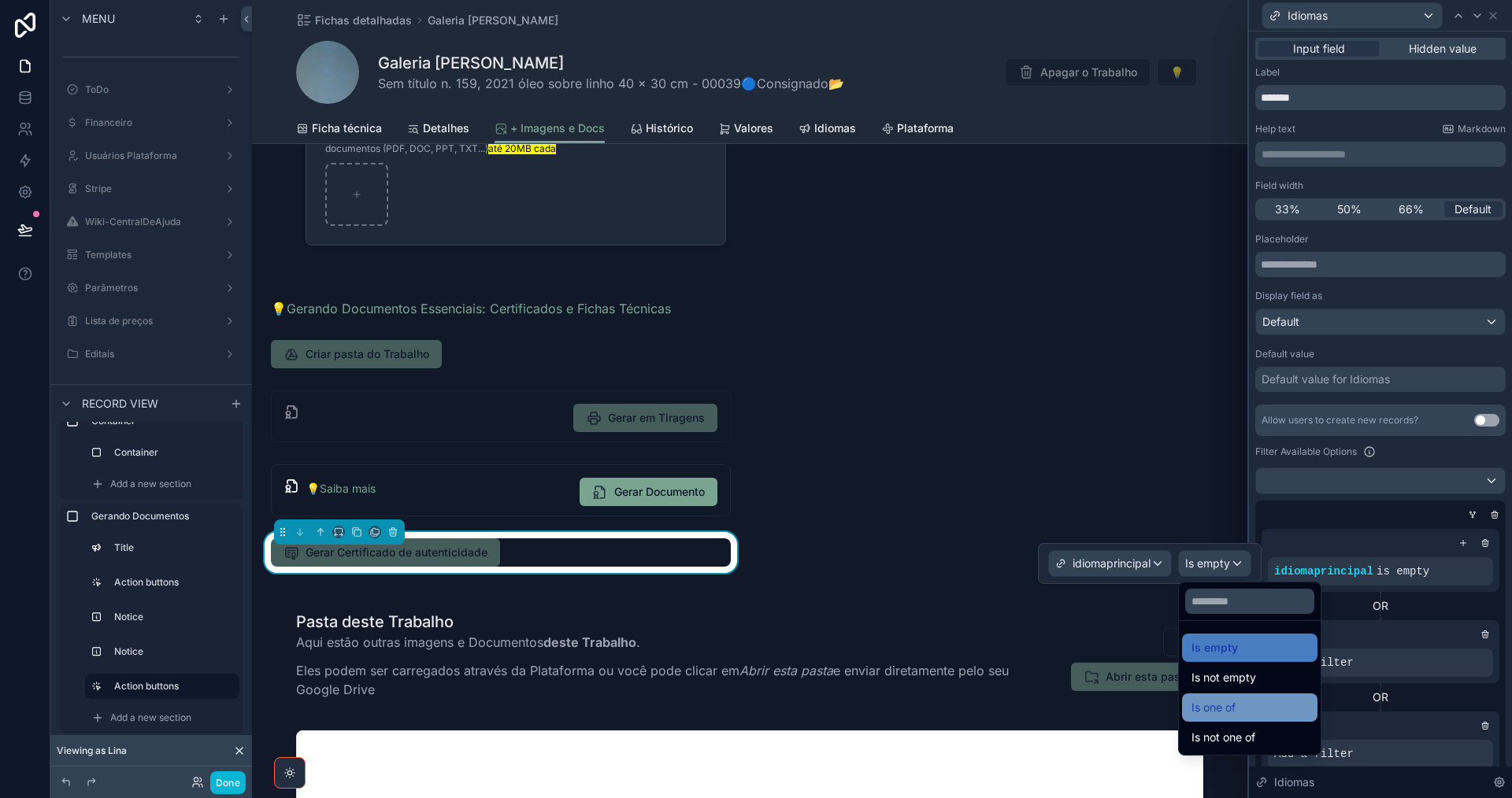
click at [1231, 705] on span "Is one of" at bounding box center [1213, 708] width 44 height 19
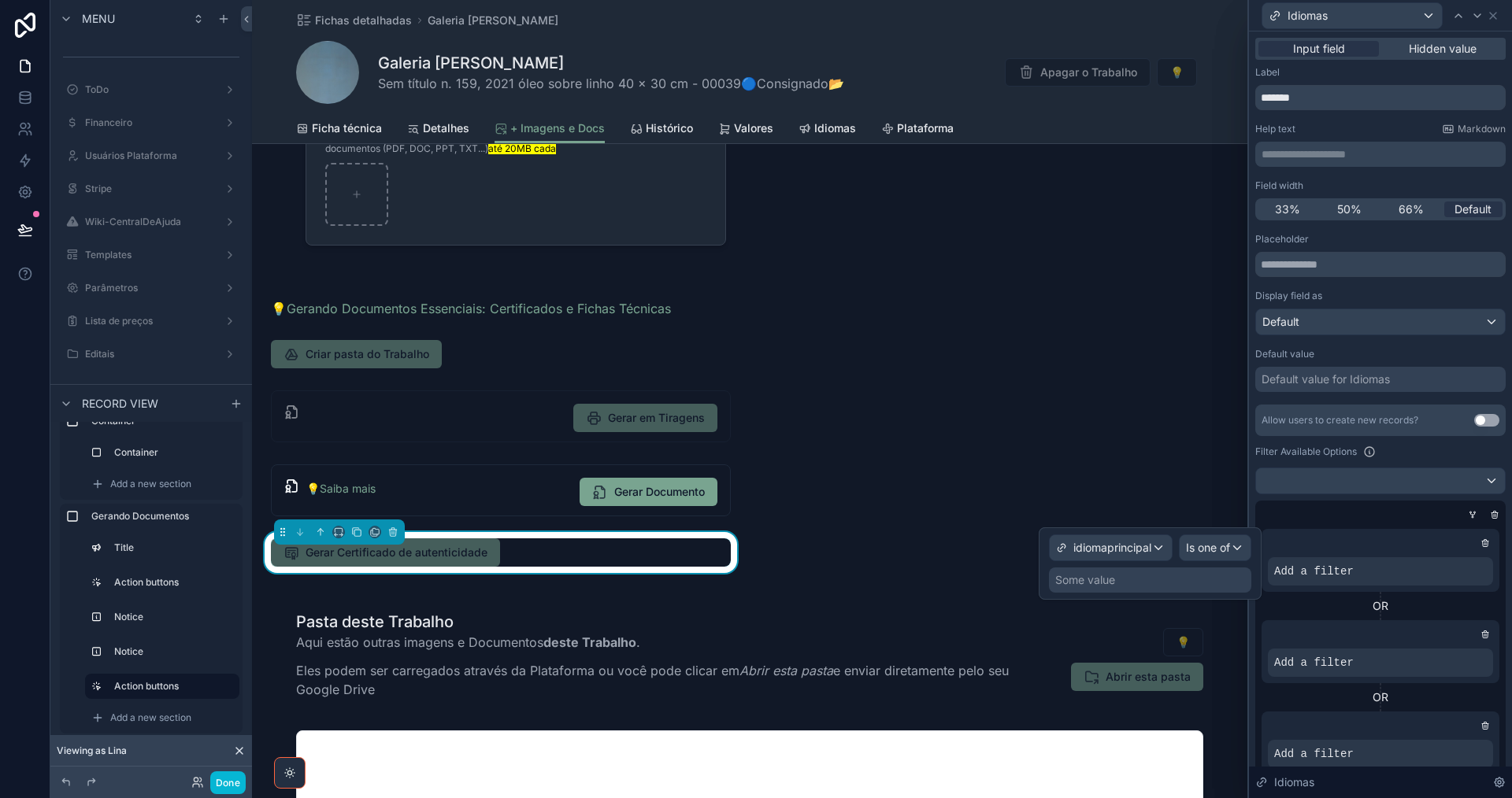
click at [1109, 575] on div "Some value" at bounding box center [1085, 580] width 60 height 16
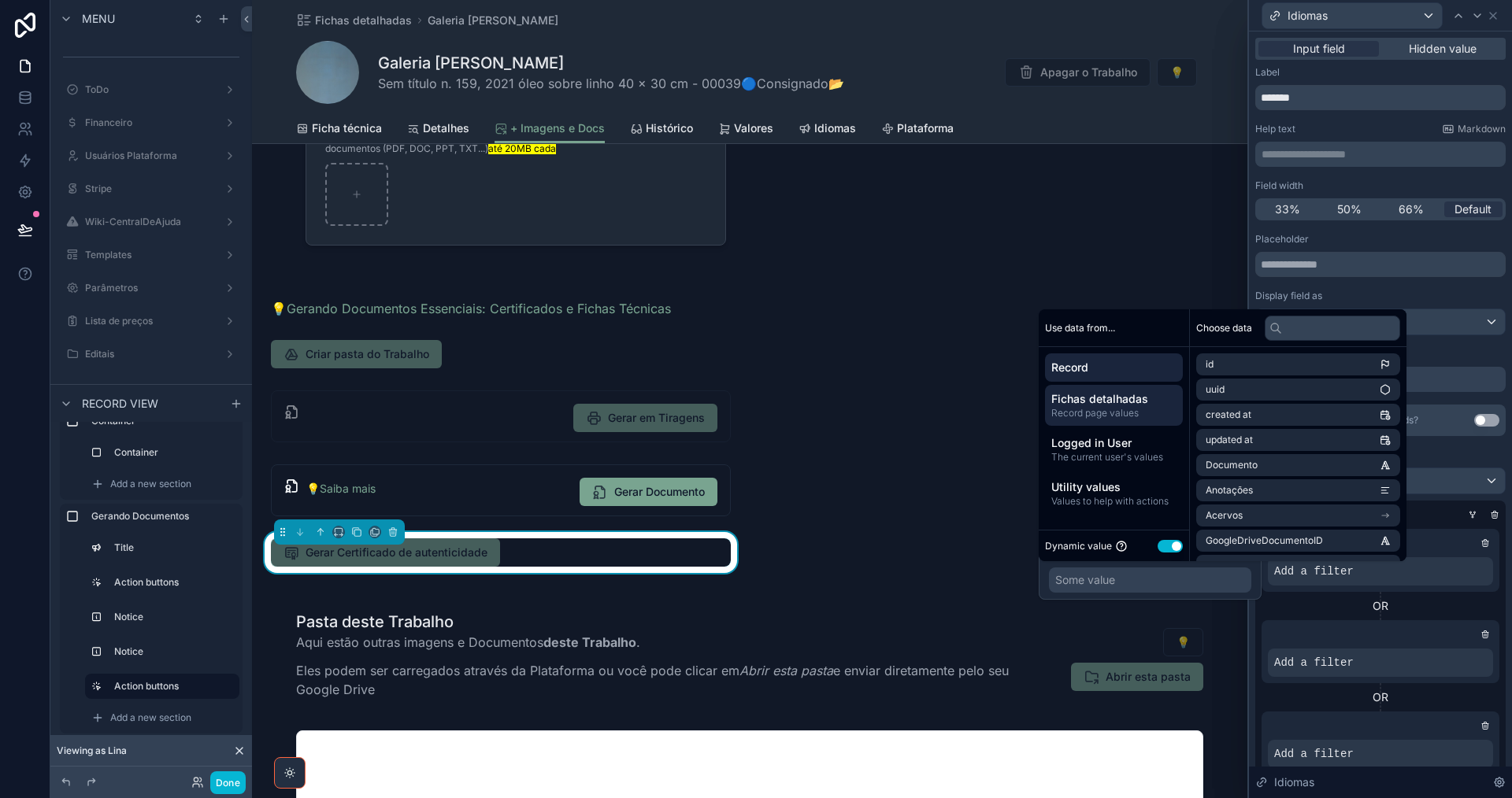
drag, startPoint x: 1143, startPoint y: 412, endPoint x: 1177, endPoint y: 416, distance: 34.2
click at [1143, 413] on span "Record page values" at bounding box center [1114, 413] width 125 height 12
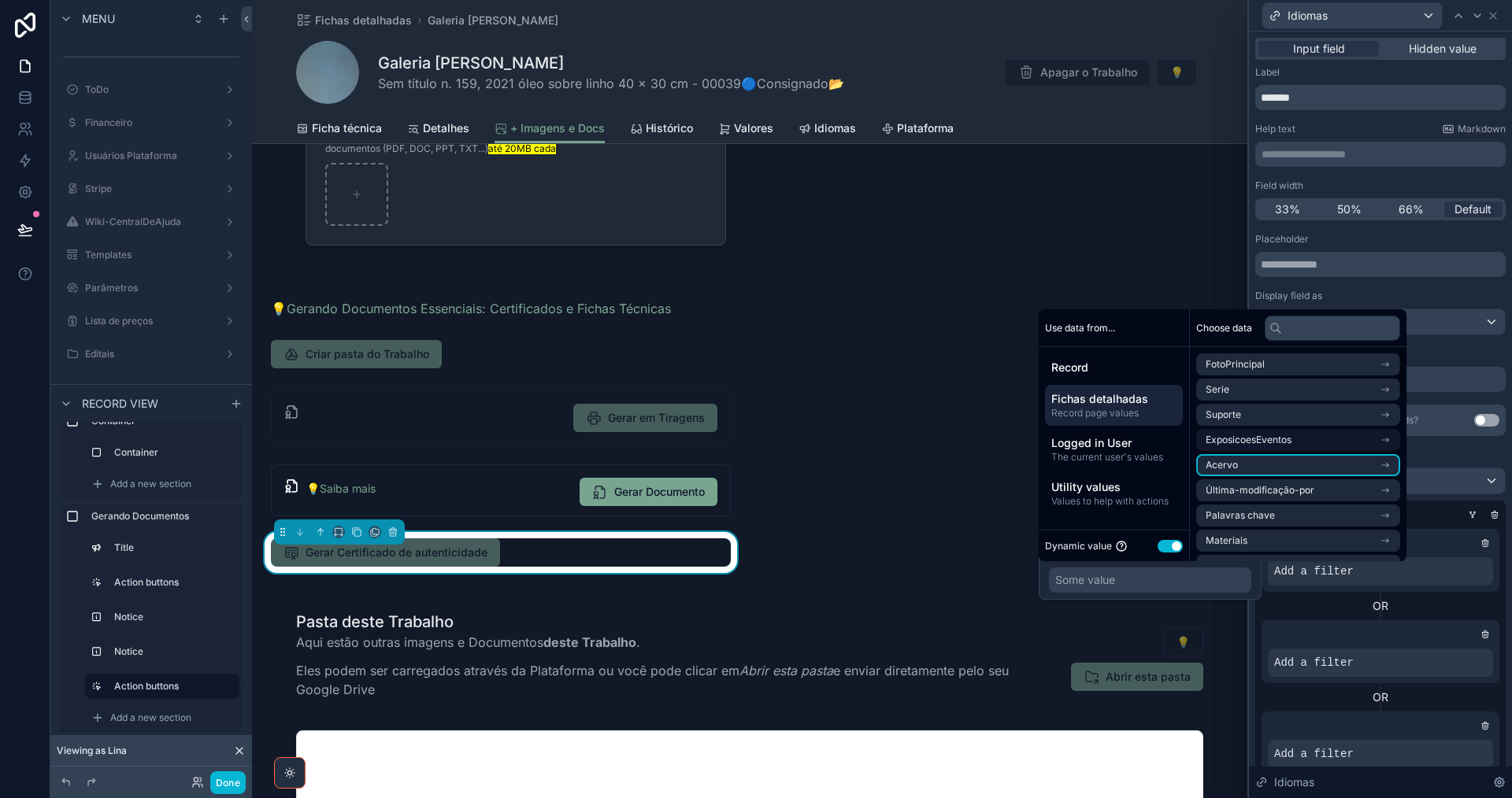
click at [1288, 459] on li "Acervo" at bounding box center [1297, 464] width 204 height 22
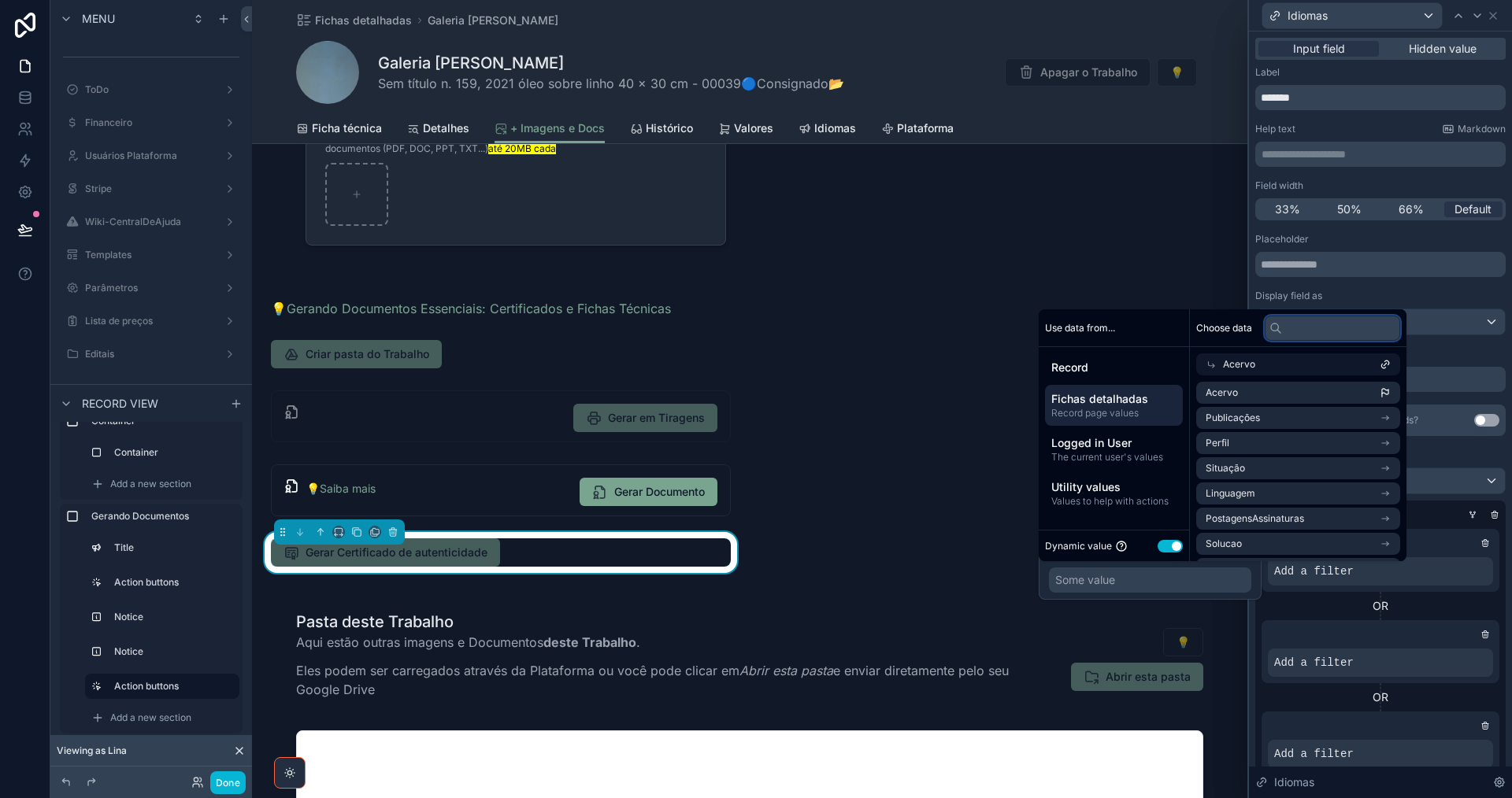
click at [1342, 325] on input "text" at bounding box center [1332, 328] width 135 height 25
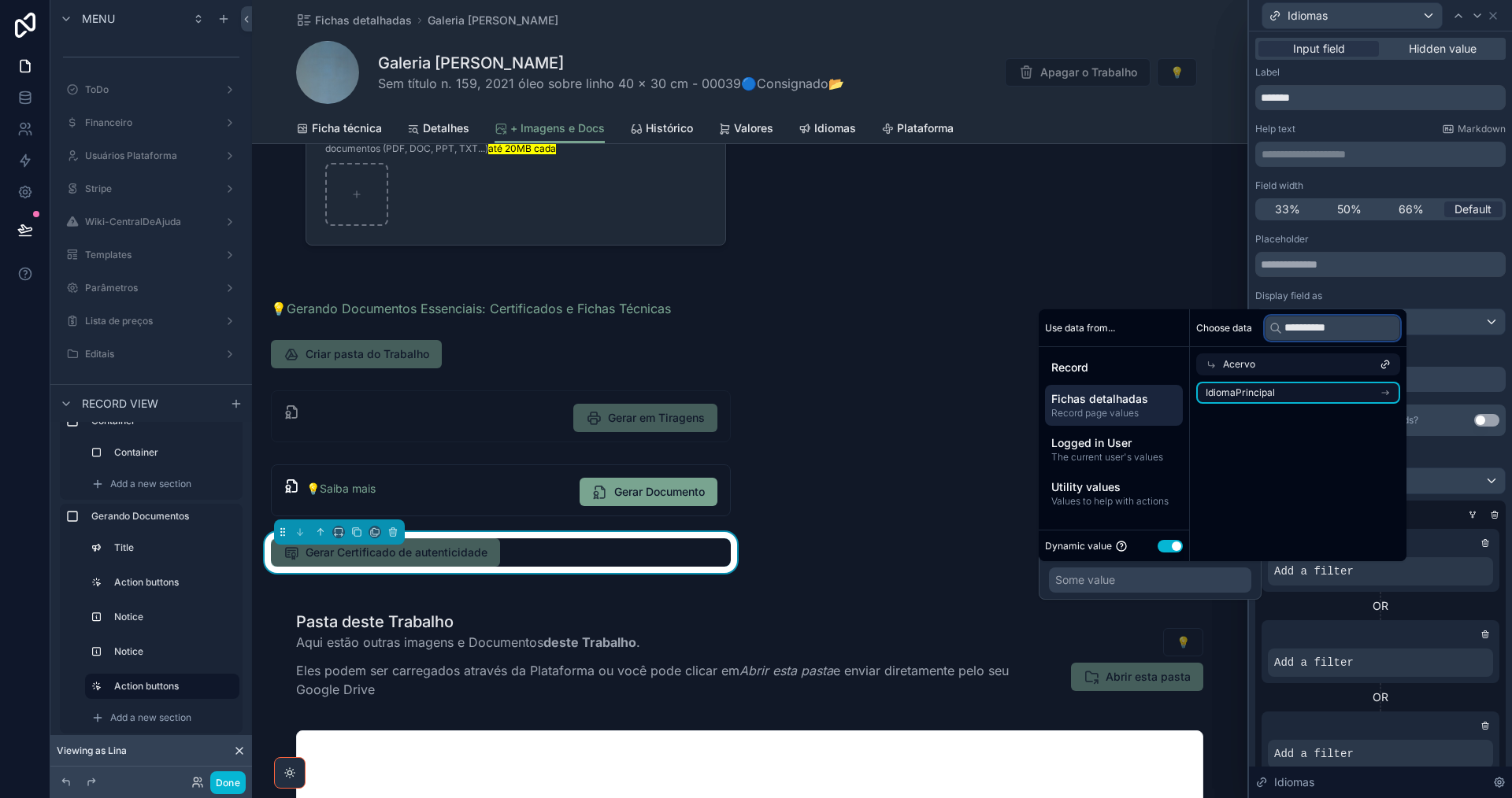
type input "**********"
click at [1351, 389] on li "IdiomaPrincipal" at bounding box center [1297, 392] width 204 height 22
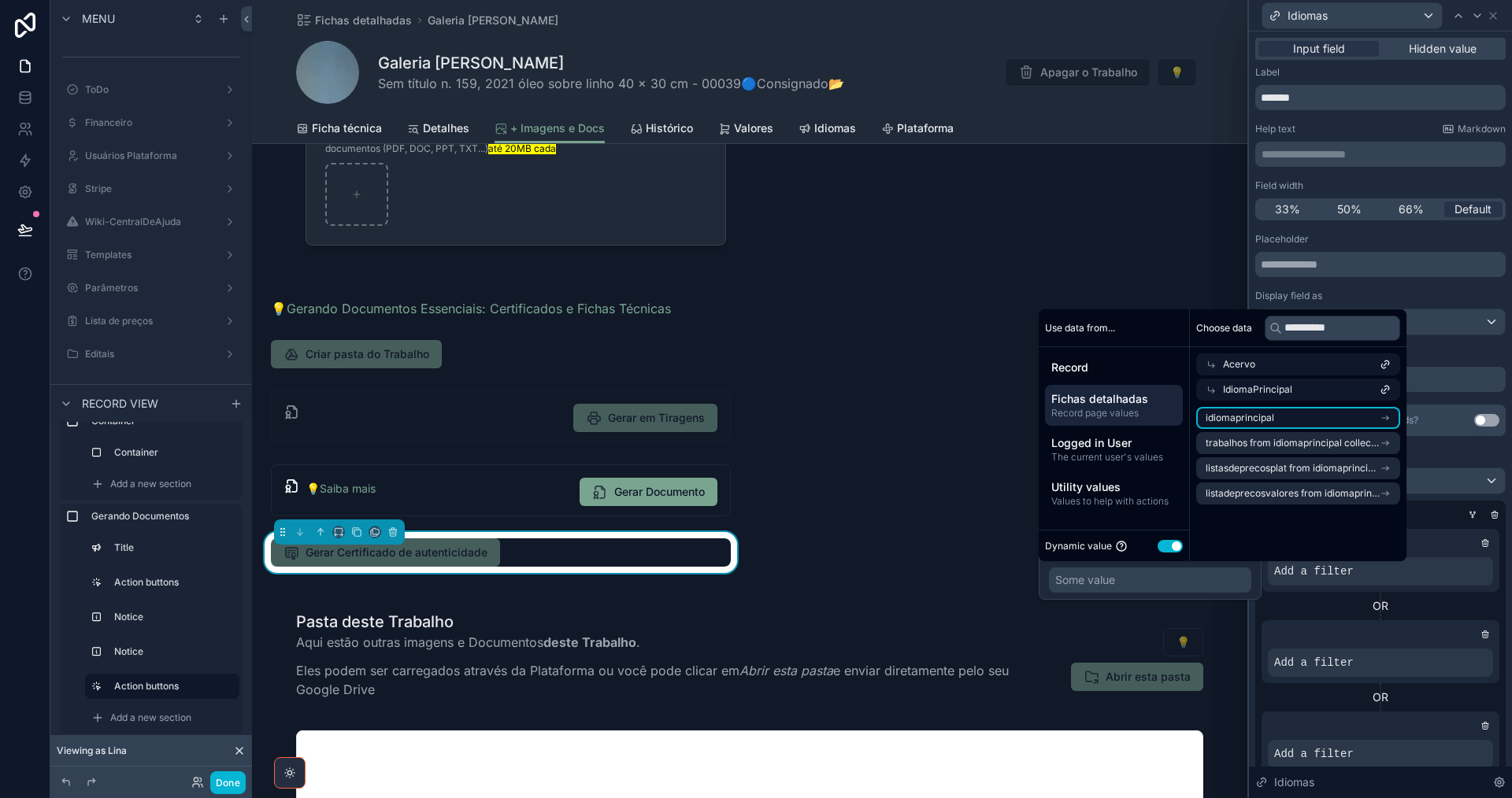
click at [1345, 416] on li "idiomaprincipal" at bounding box center [1297, 417] width 204 height 22
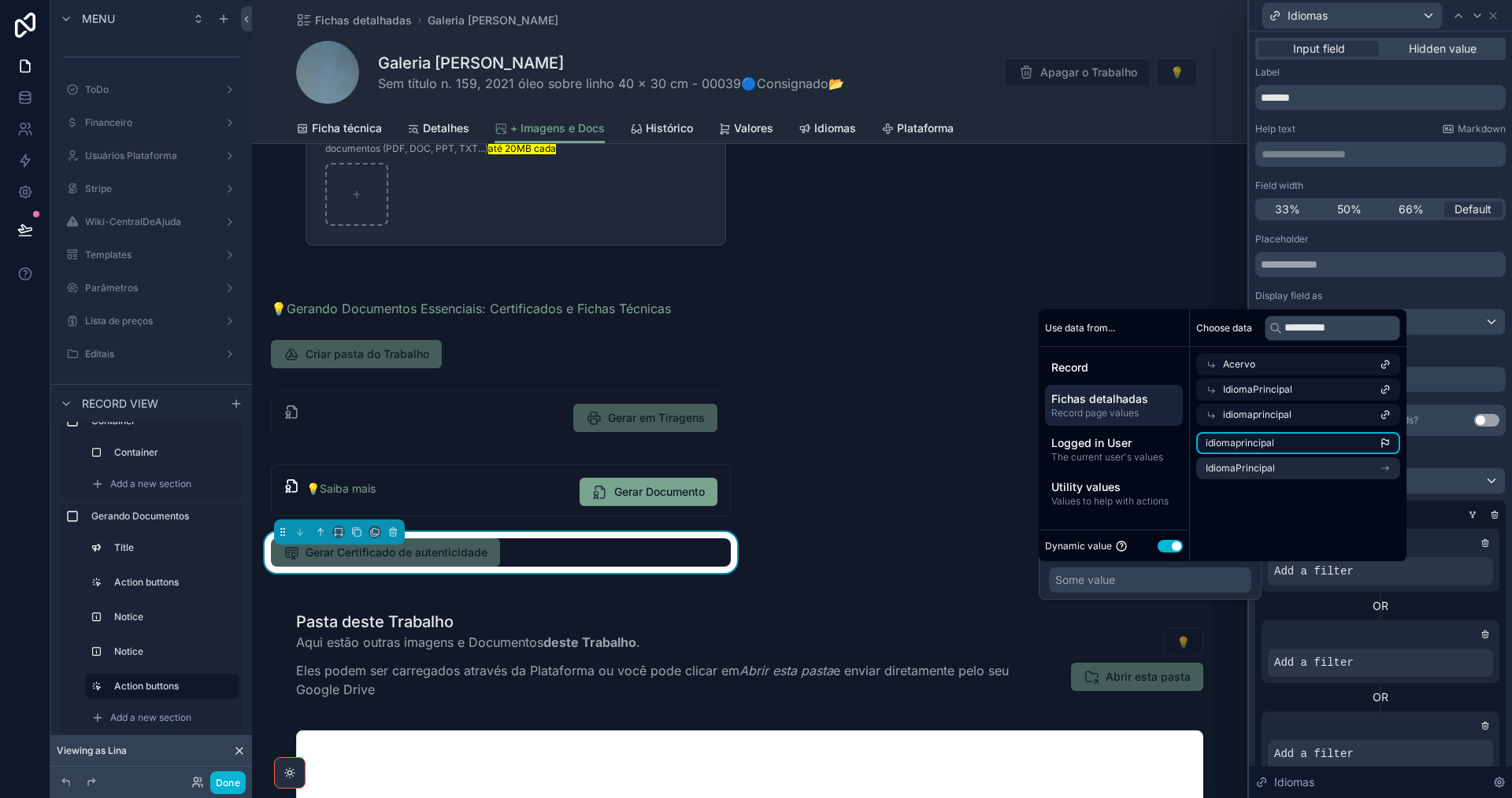
click at [1343, 439] on li "idiomaprincipal" at bounding box center [1297, 443] width 204 height 22
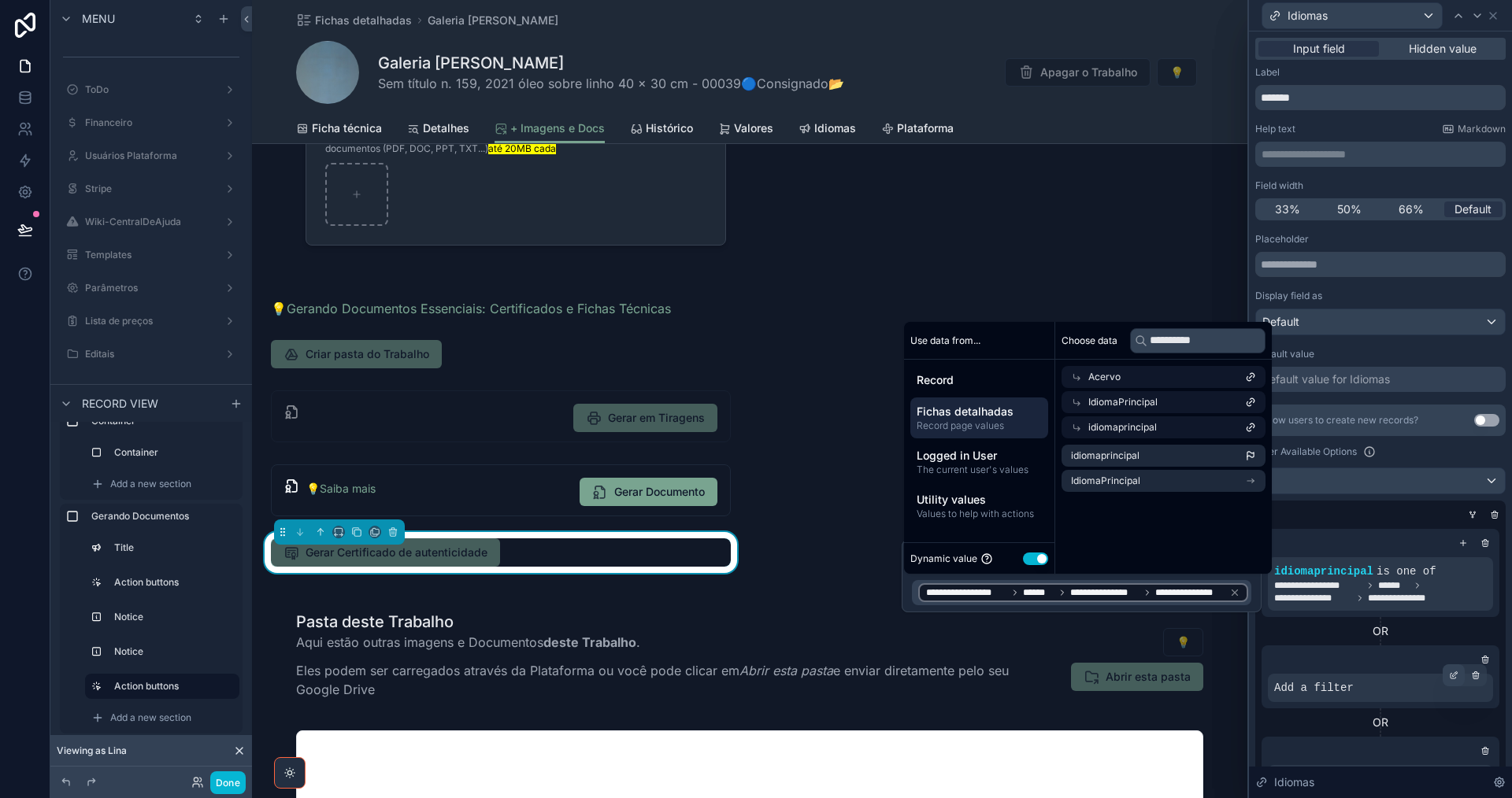
click at [1453, 676] on icon at bounding box center [1454, 673] width 4 height 4
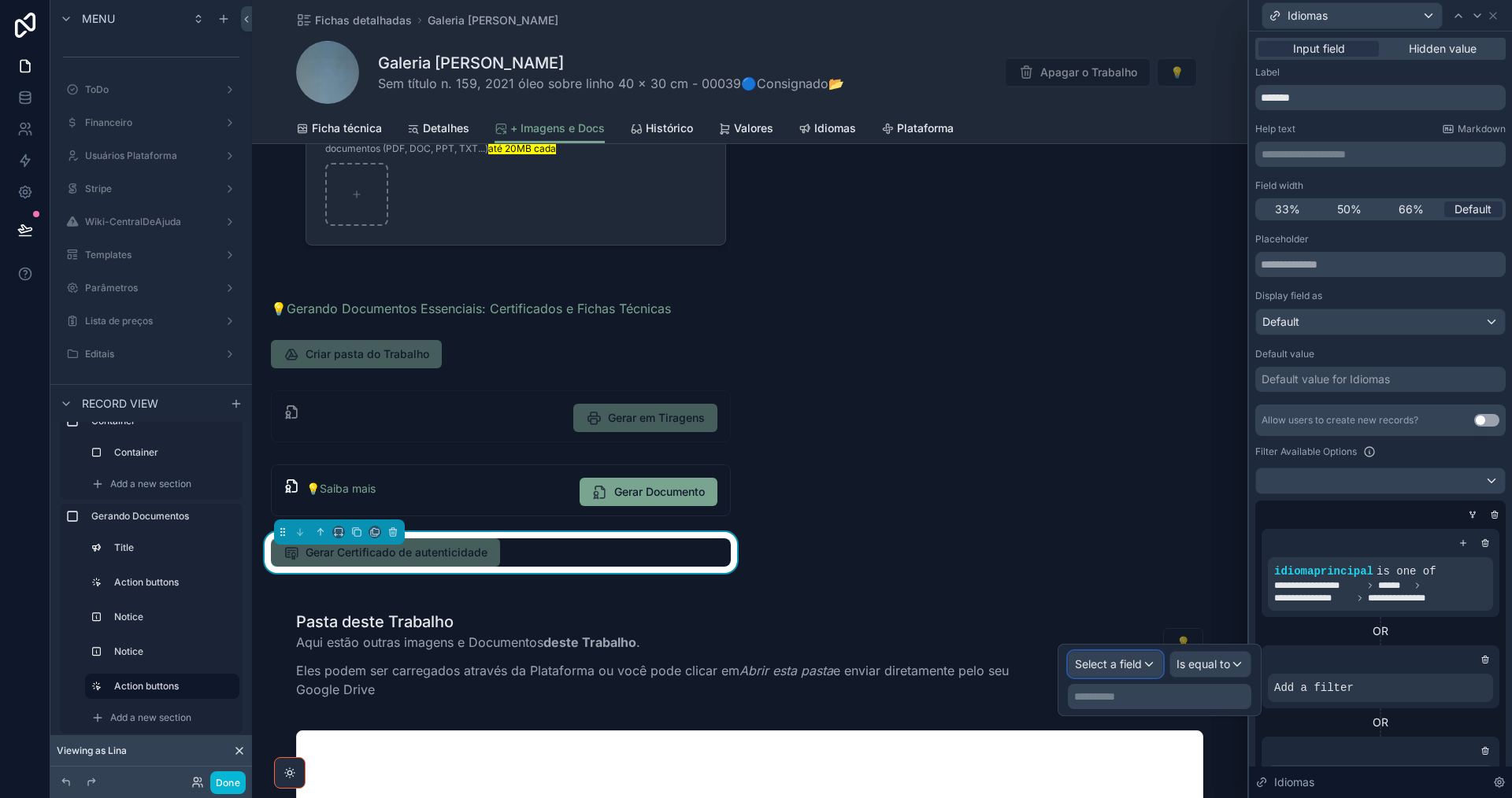
click at [1136, 661] on span "Select a field" at bounding box center [1108, 664] width 67 height 13
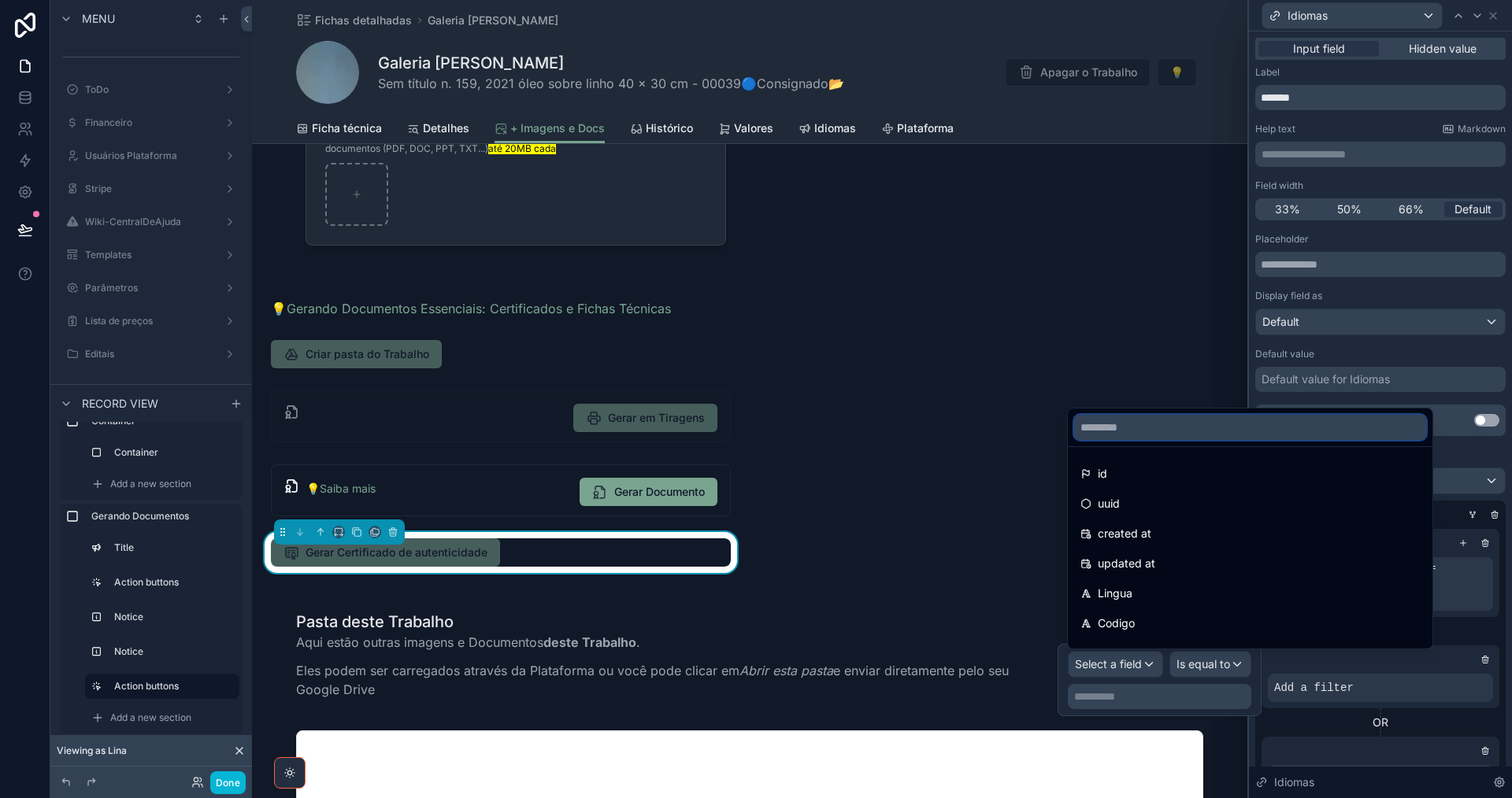
click at [1131, 432] on input "text" at bounding box center [1250, 427] width 352 height 25
paste input "**********"
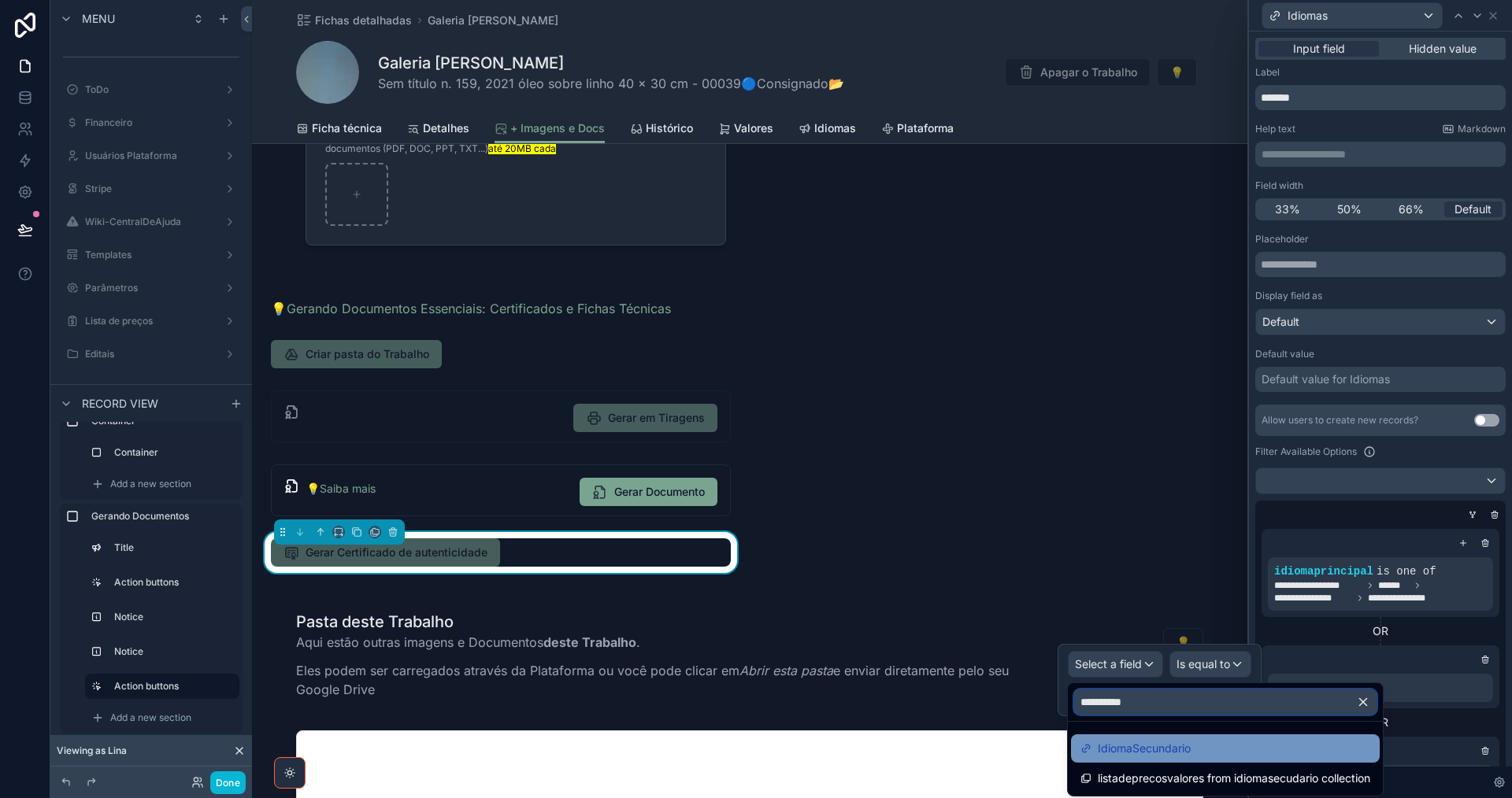
type input "**********"
click at [1181, 741] on span "IdiomaSecundario" at bounding box center [1144, 749] width 93 height 19
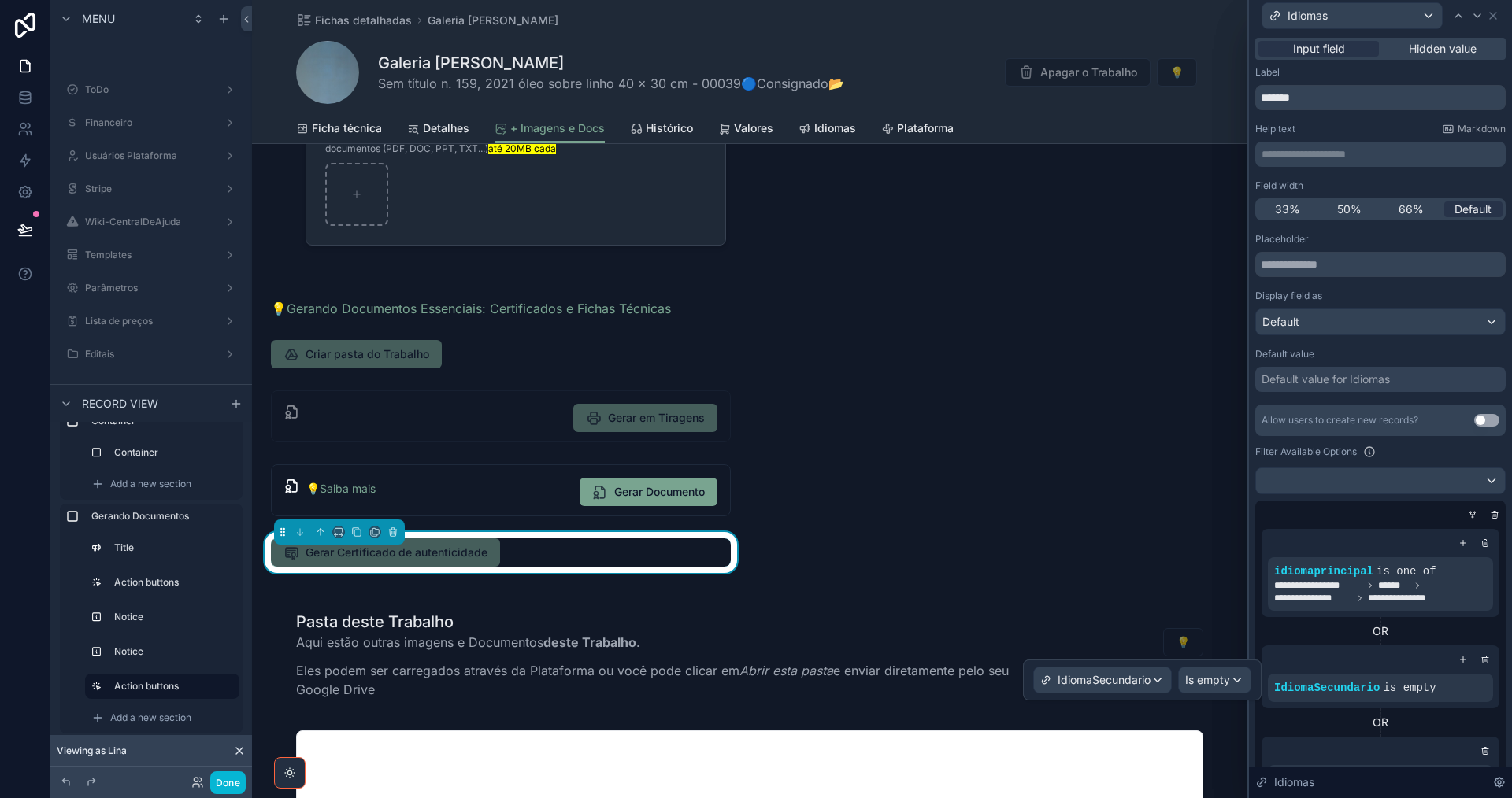
click at [1222, 665] on div "IdiomaSecundario Is empty" at bounding box center [1142, 679] width 238 height 41
click at [1222, 682] on span "Is empty" at bounding box center [1207, 680] width 45 height 16
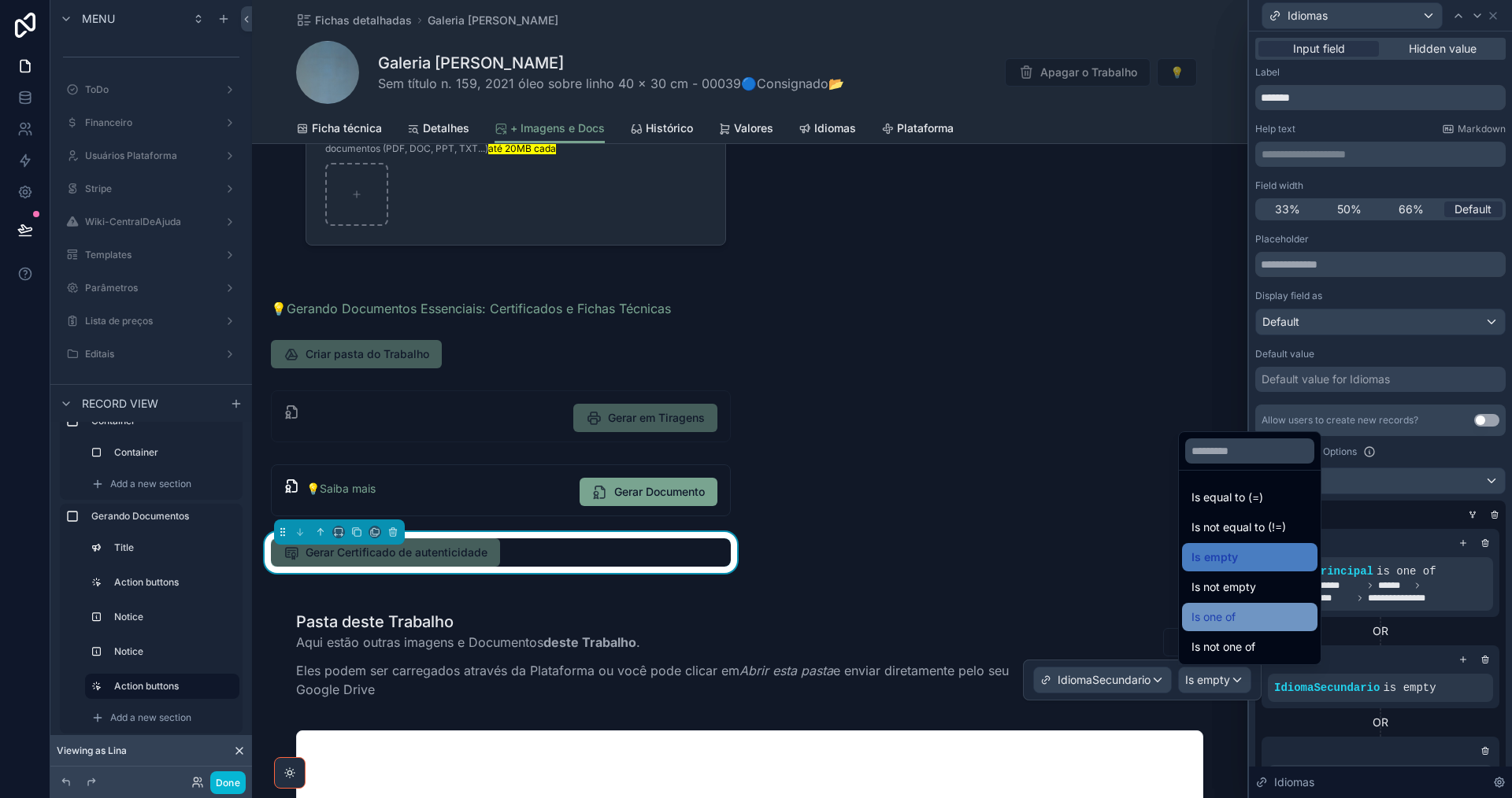
click at [1246, 616] on div "Is one of" at bounding box center [1249, 617] width 116 height 19
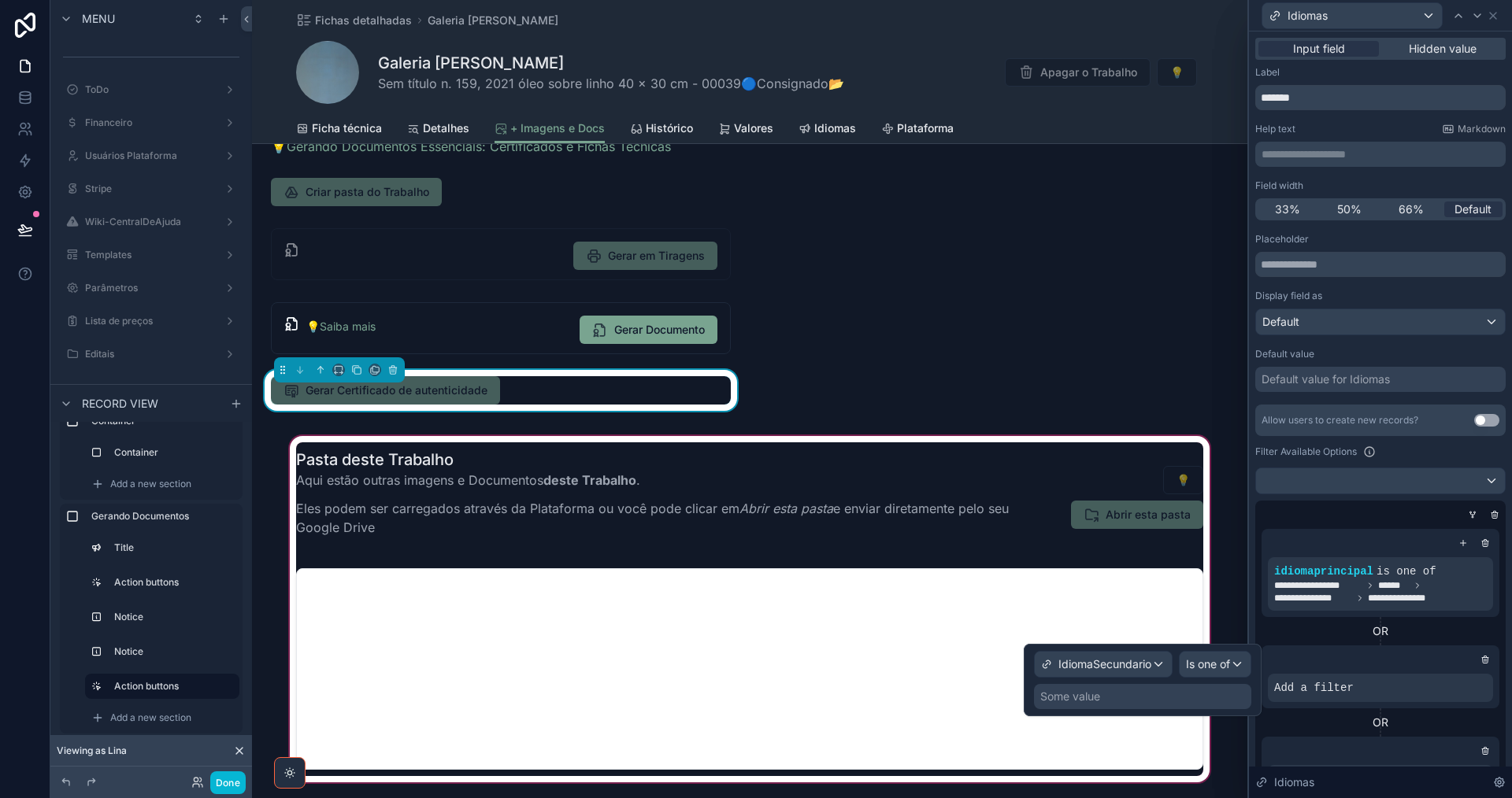
scroll to position [630, 0]
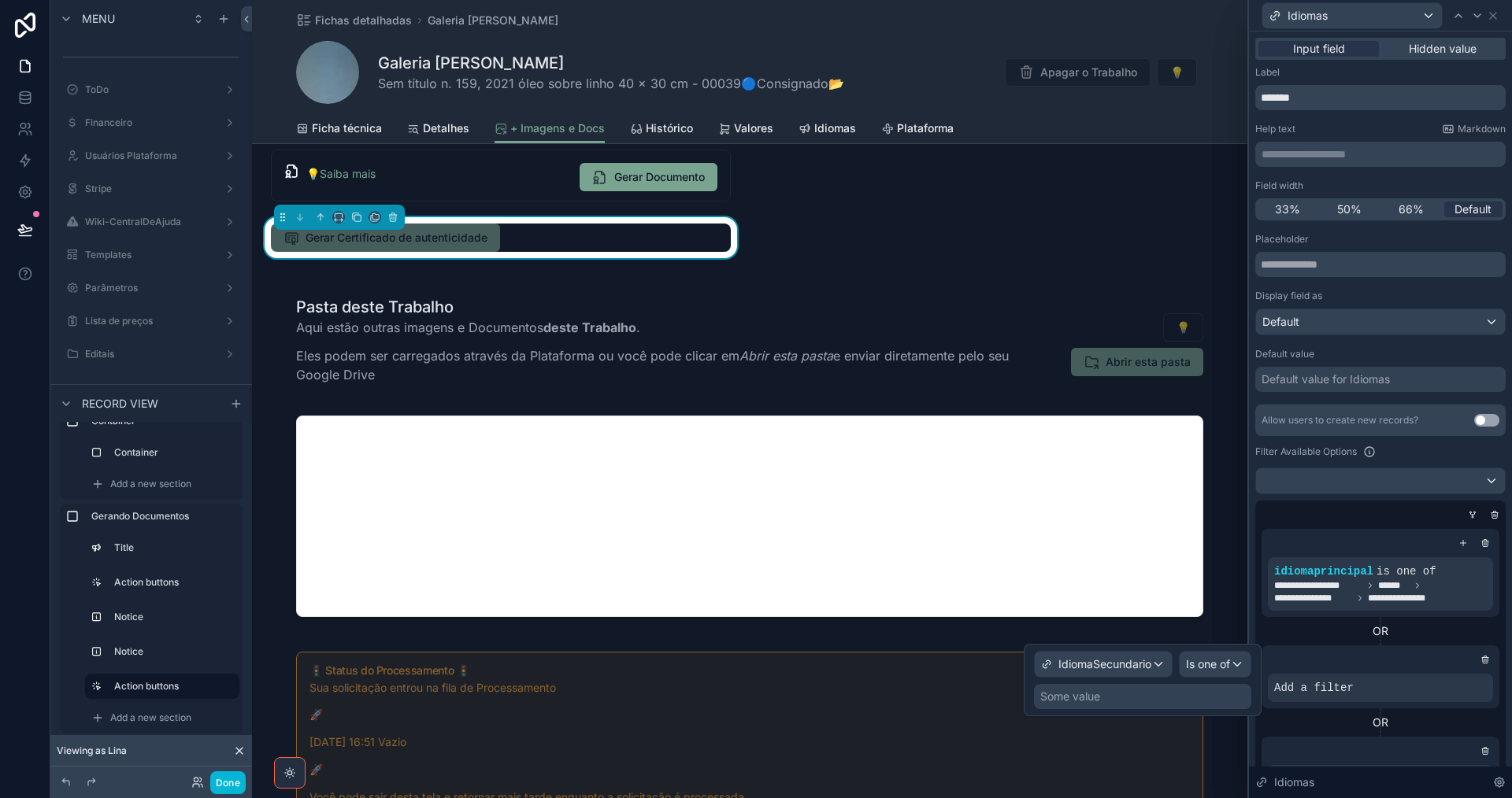
click at [1186, 699] on div "Some value" at bounding box center [1143, 696] width 217 height 25
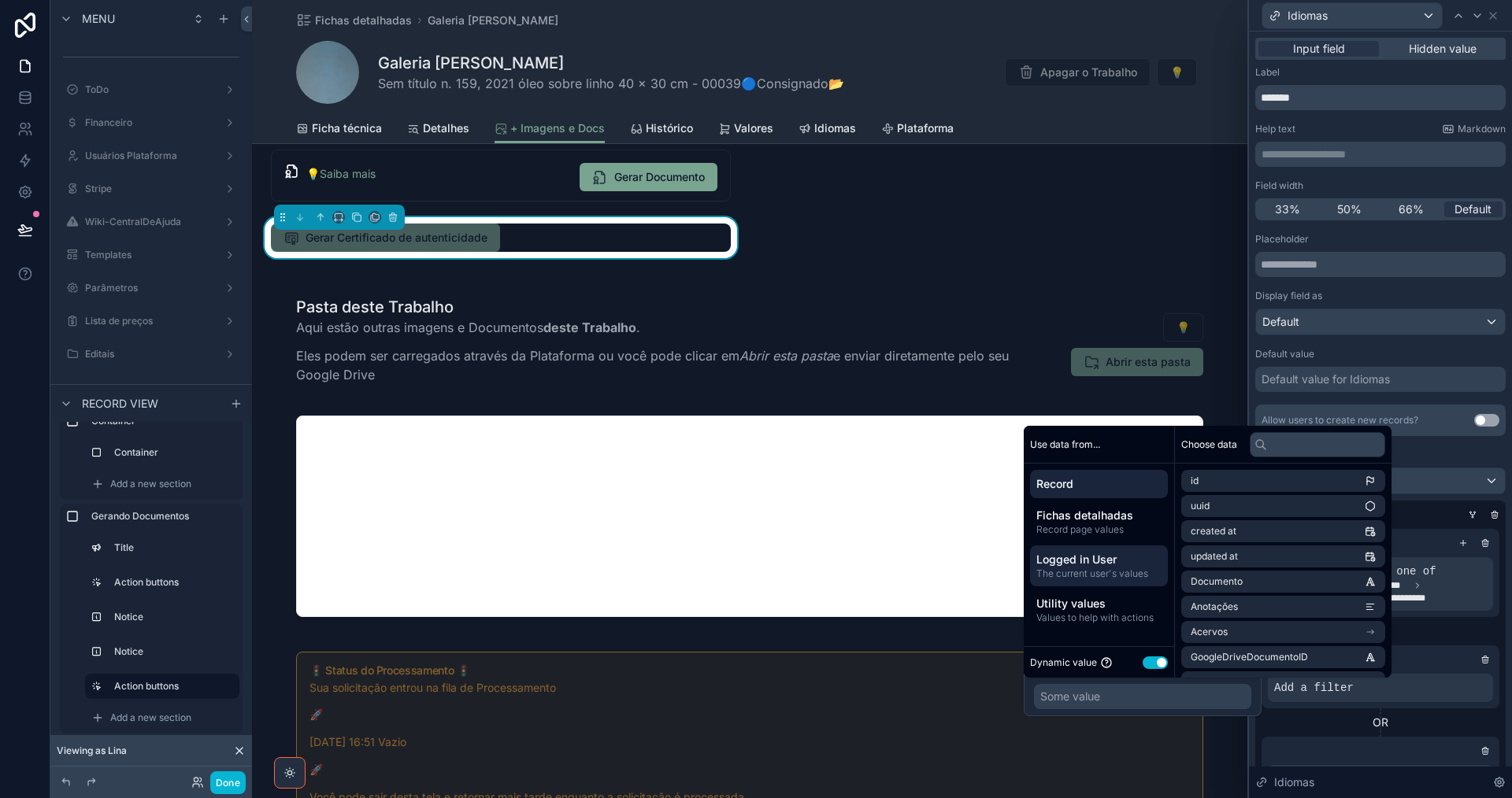
click at [1115, 563] on span "Logged in User" at bounding box center [1098, 560] width 125 height 16
click at [1256, 581] on li "Acervos" at bounding box center [1282, 581] width 204 height 22
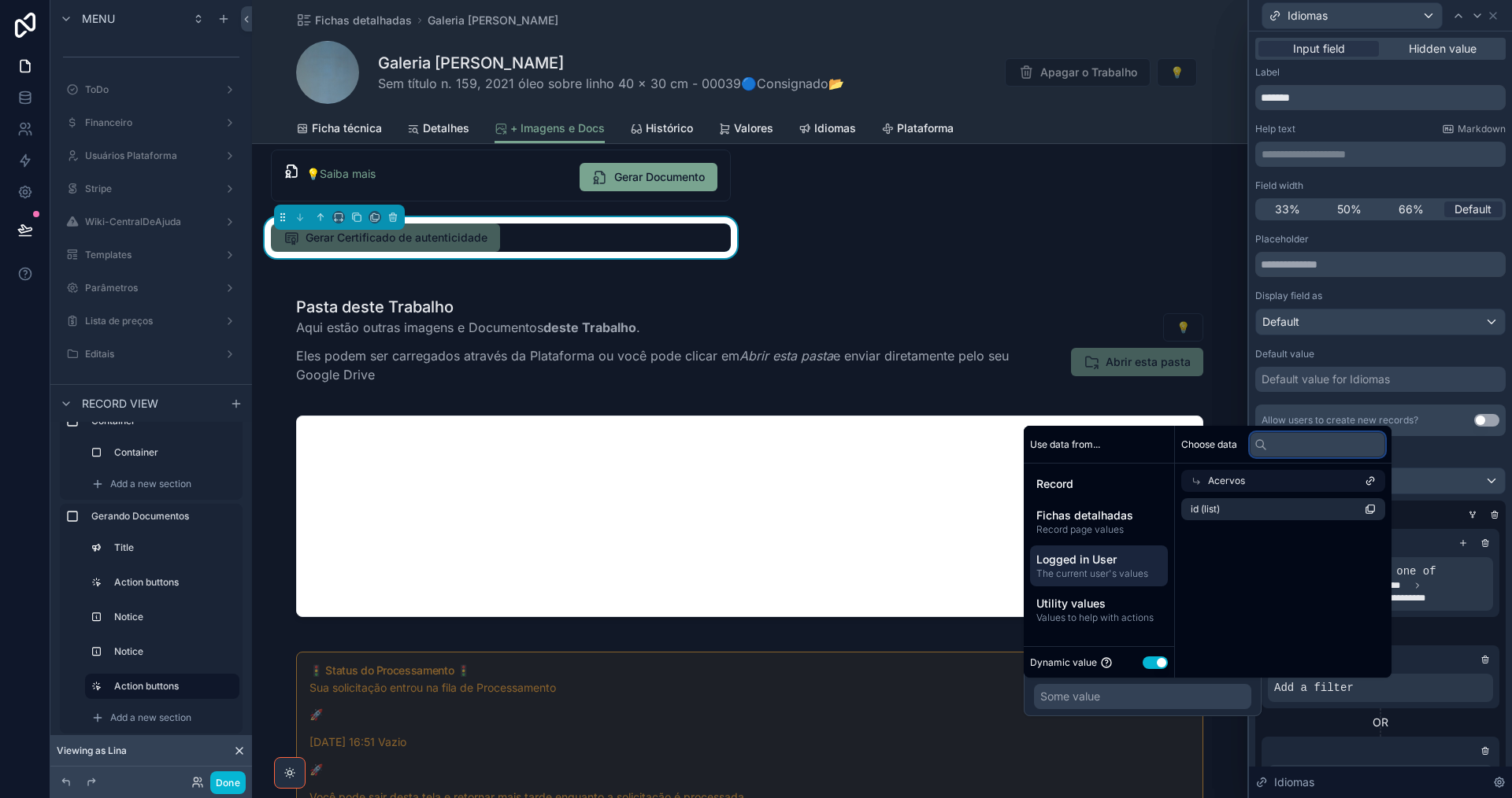
click at [1299, 443] on input "text" at bounding box center [1317, 444] width 135 height 25
paste input "**********"
type input "**********"
click at [1104, 564] on span "Logged in User" at bounding box center [1098, 560] width 125 height 16
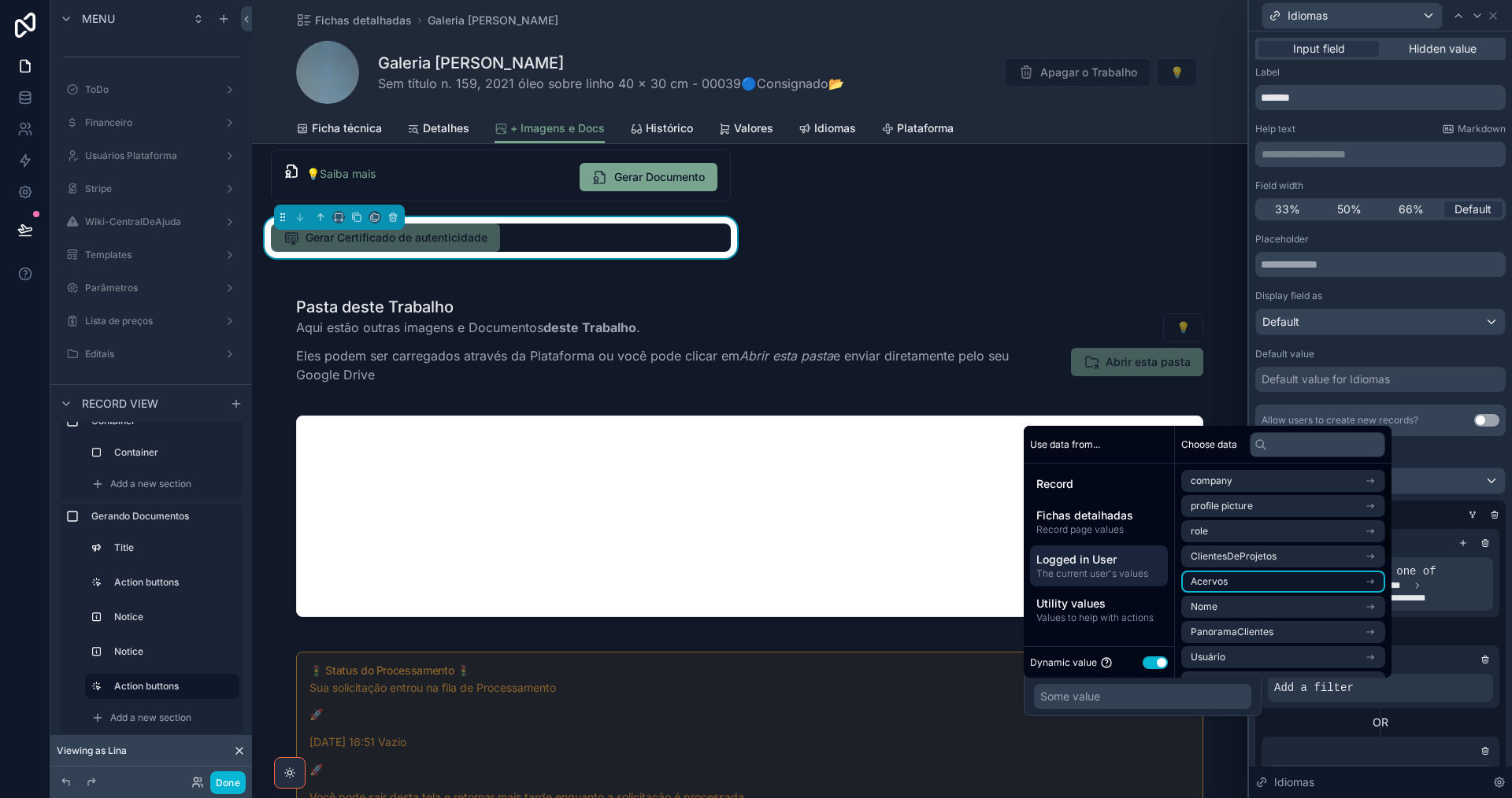
click at [1267, 581] on li "Acervos" at bounding box center [1282, 581] width 204 height 22
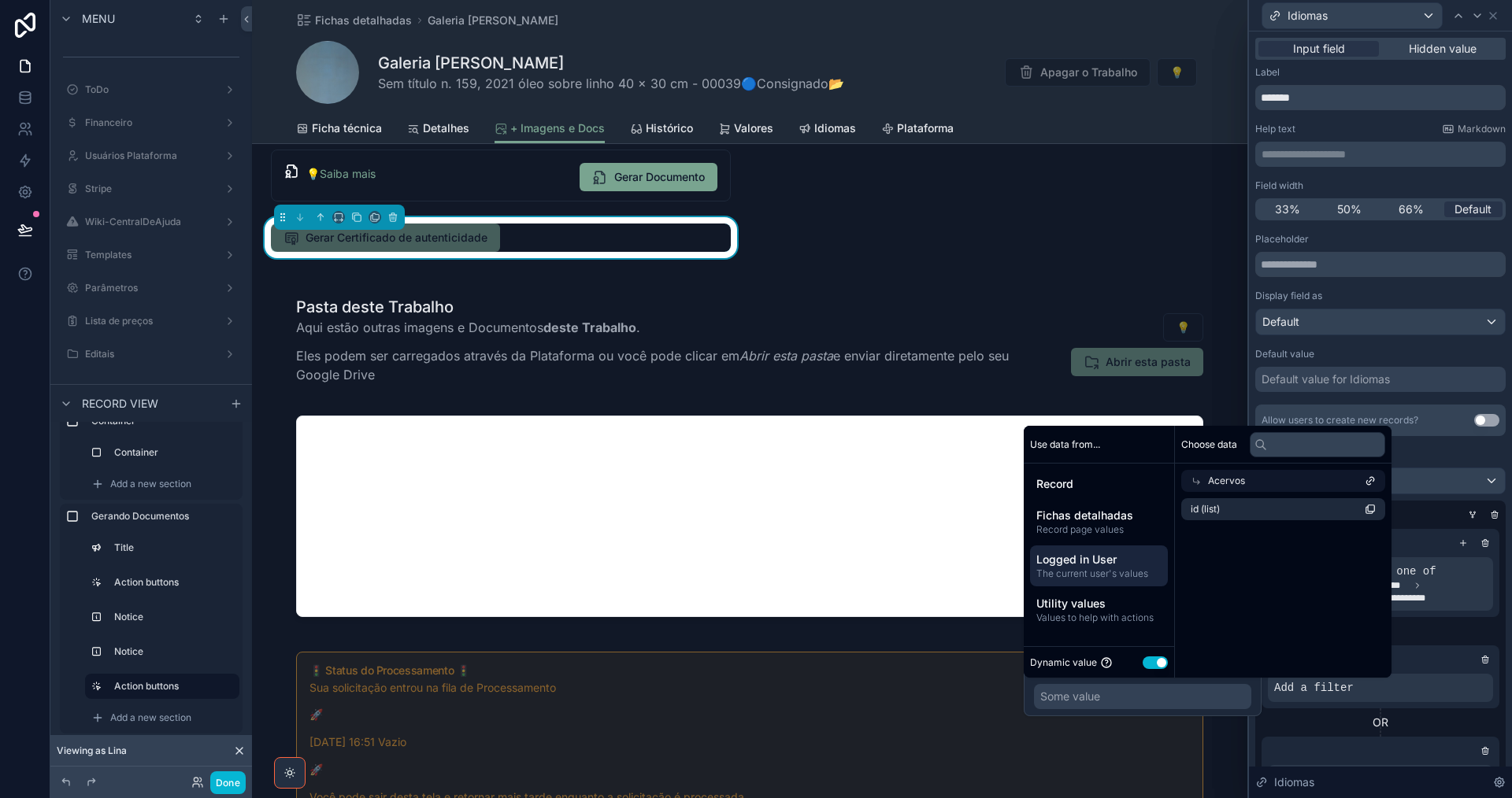
click at [1165, 691] on div "Some value" at bounding box center [1143, 696] width 217 height 25
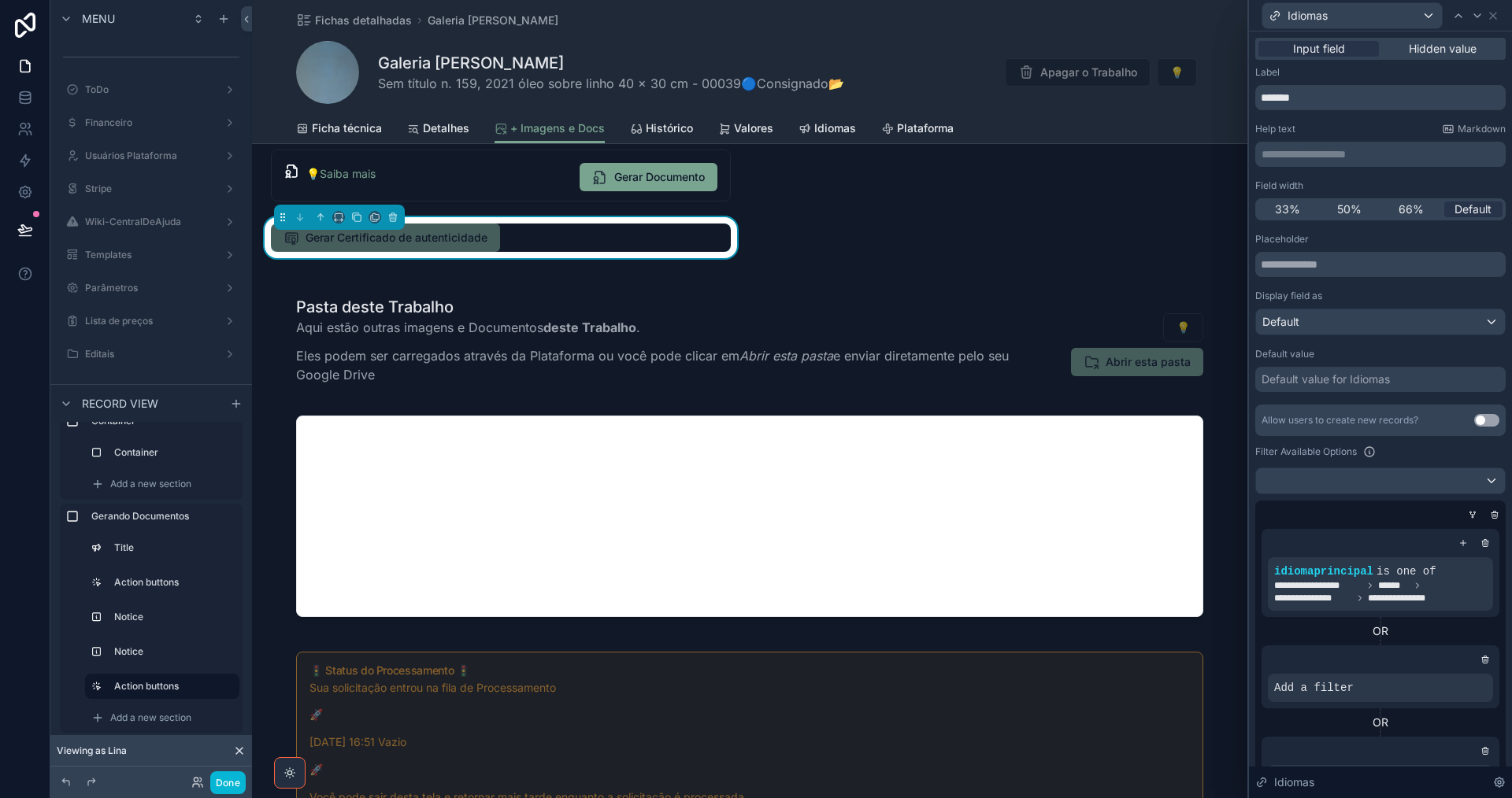
click at [1441, 628] on div "OR" at bounding box center [1380, 631] width 238 height 16
click at [1449, 679] on icon at bounding box center [1453, 675] width 10 height 10
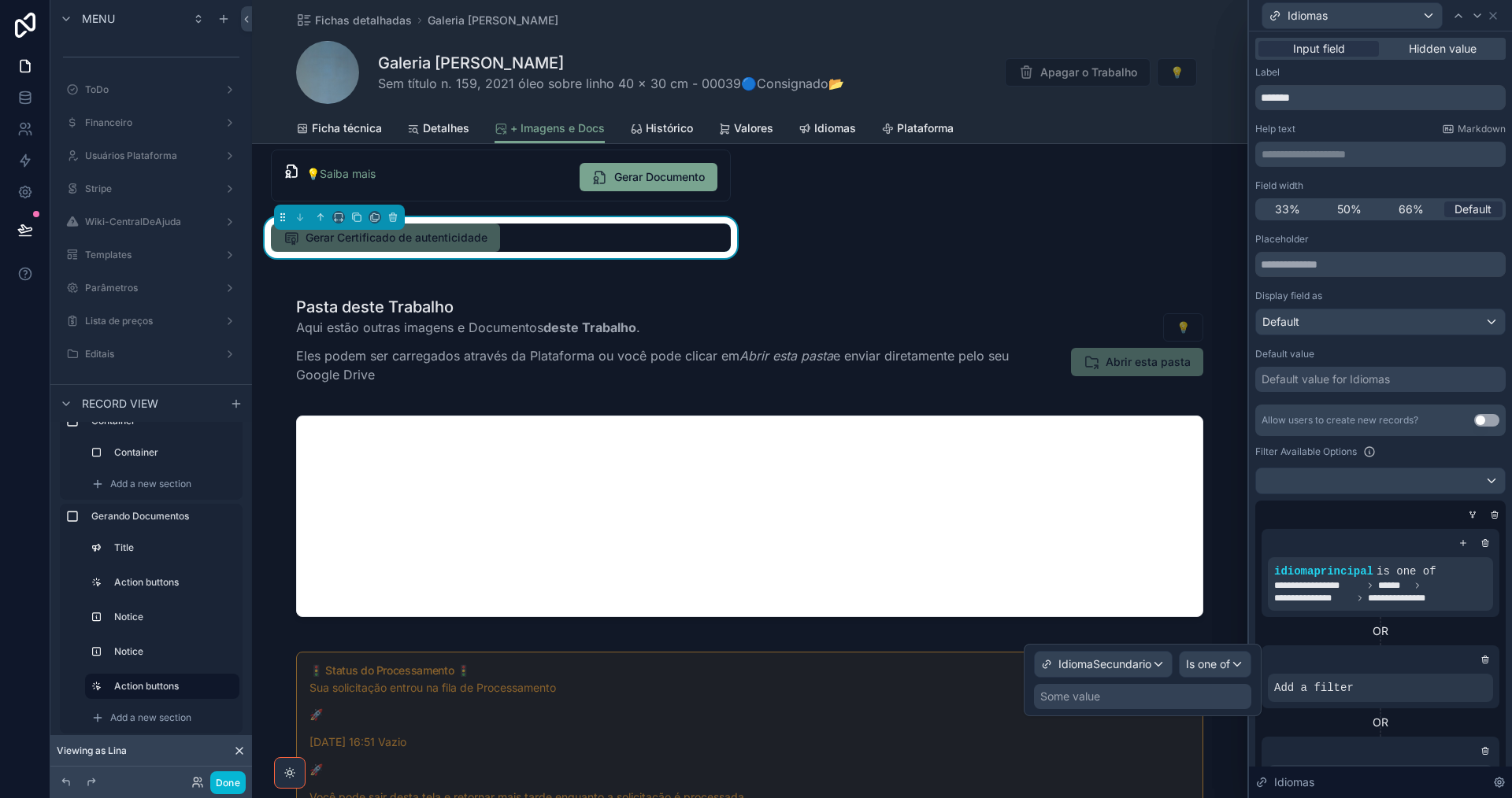
click at [1226, 701] on div "Some value" at bounding box center [1143, 696] width 217 height 25
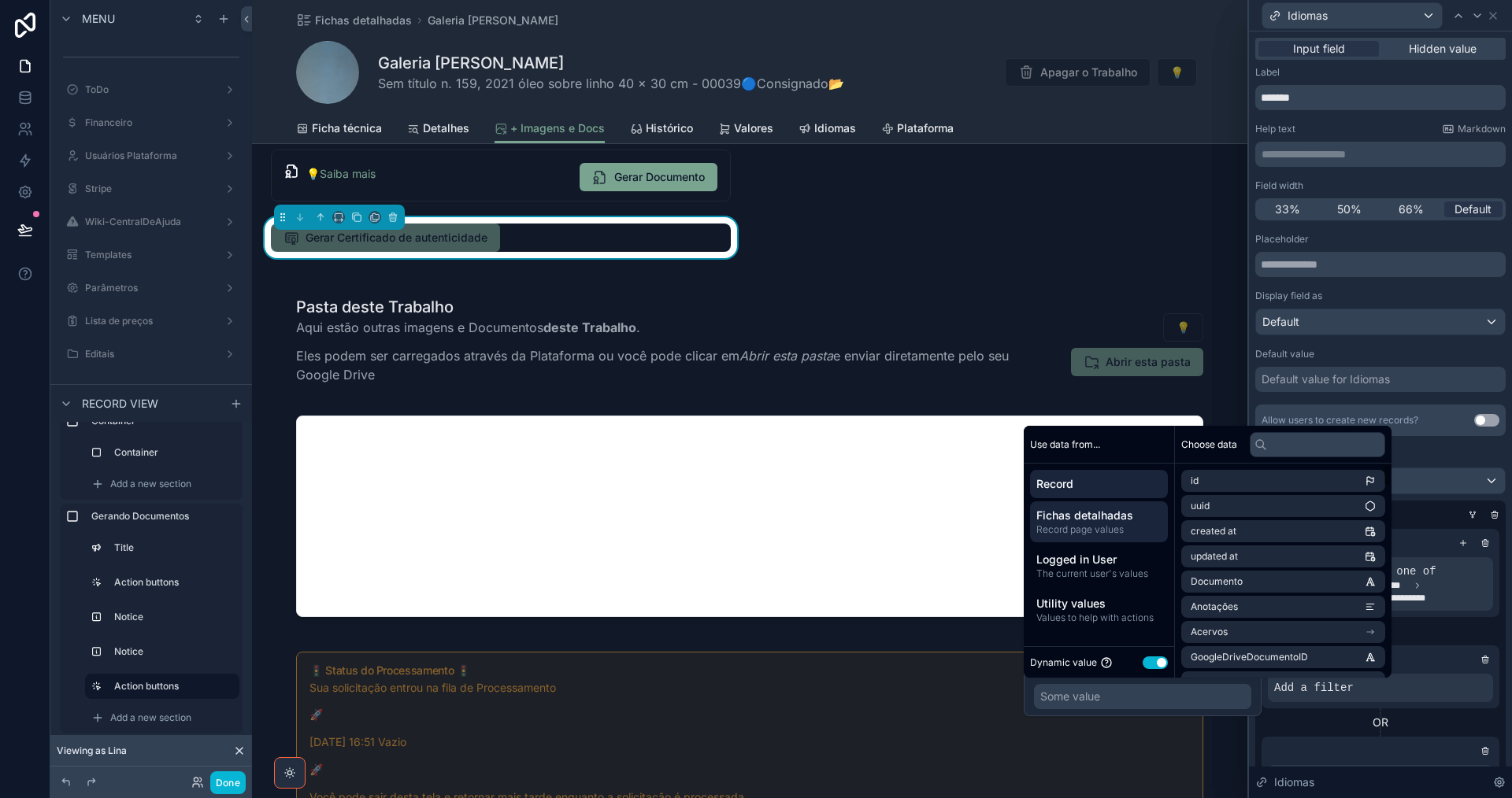
click at [1108, 519] on span "Fichas detalhadas" at bounding box center [1098, 515] width 125 height 16
click at [1297, 589] on li "Acervo" at bounding box center [1282, 581] width 204 height 22
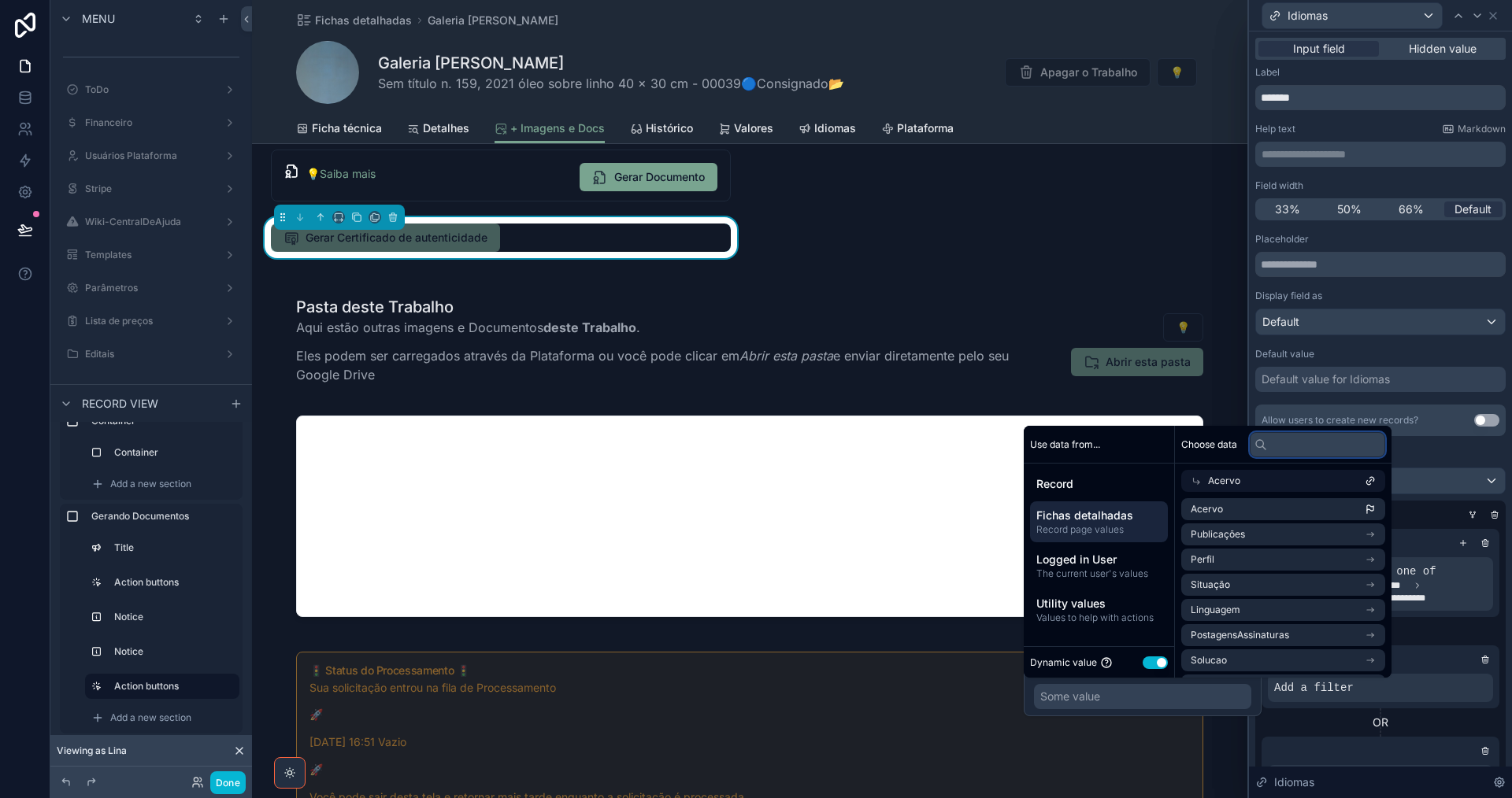
click at [1301, 445] on input "text" at bounding box center [1317, 444] width 135 height 25
paste input "**********"
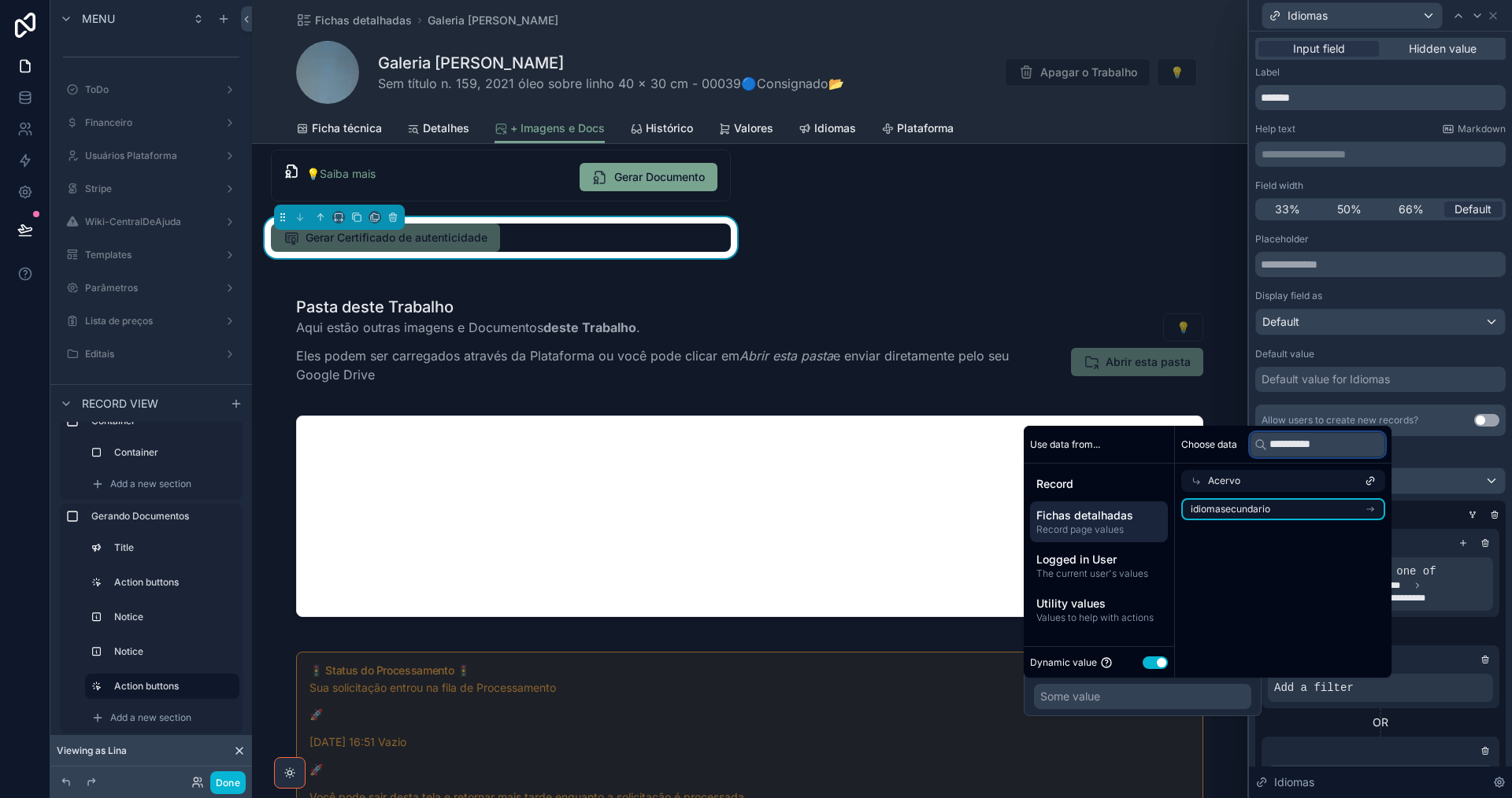
type input "**********"
click at [1295, 514] on li "idiomasecundario" at bounding box center [1282, 509] width 204 height 22
click at [1295, 536] on li "IdiomaSecundario" at bounding box center [1282, 533] width 204 height 22
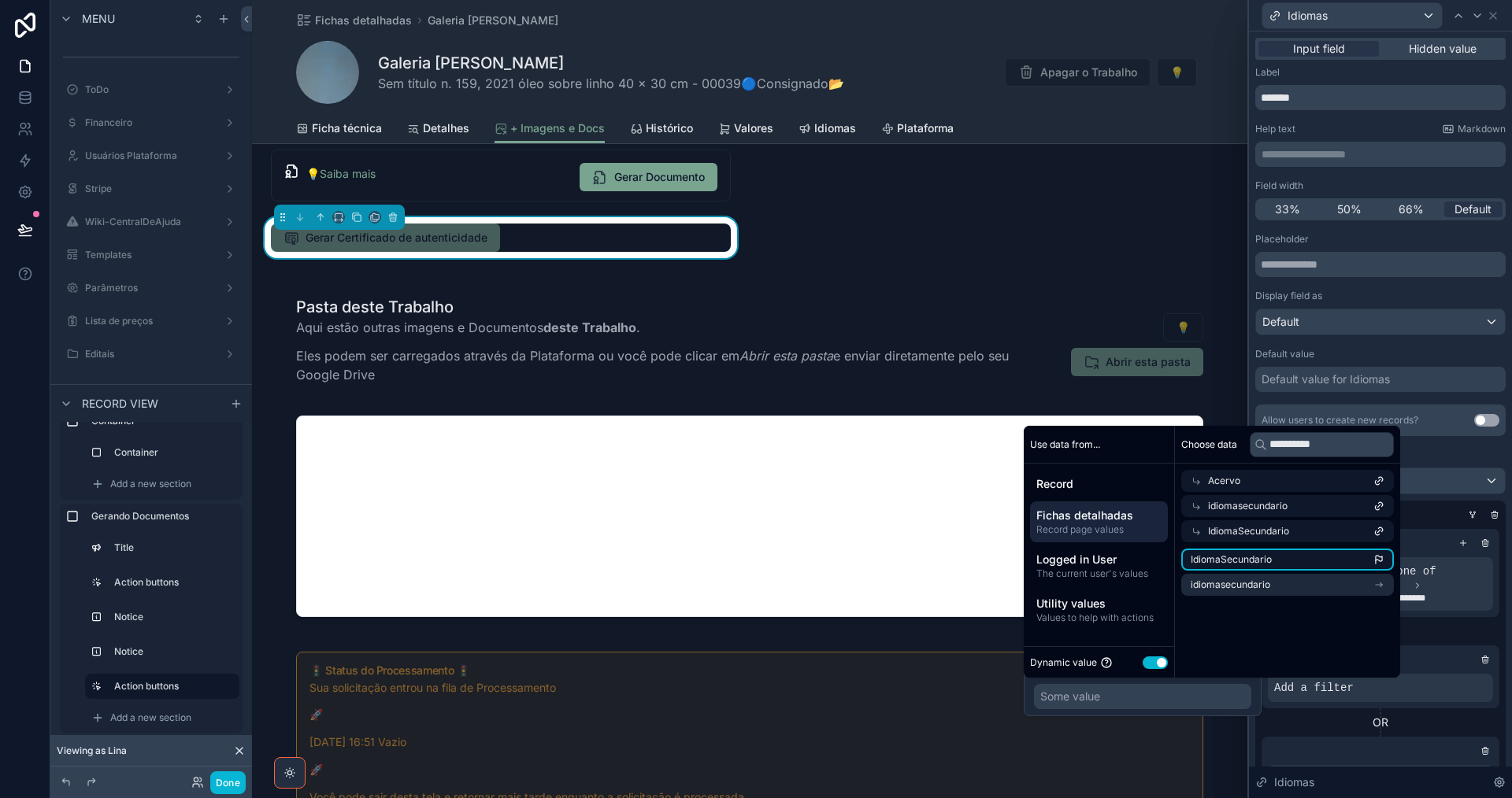
click at [1292, 556] on li "IdiomaSecundario" at bounding box center [1287, 559] width 212 height 22
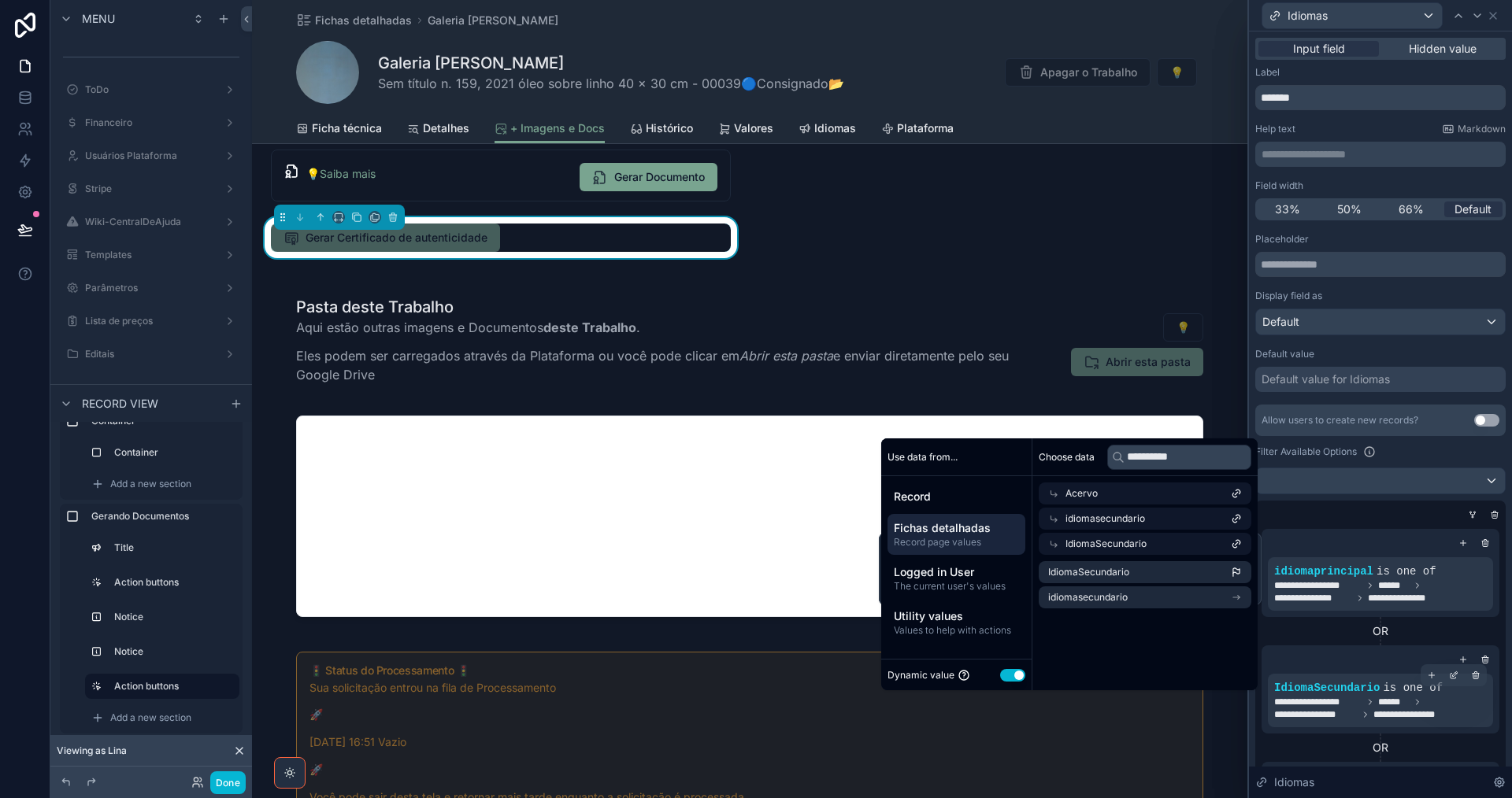
scroll to position [245, 0]
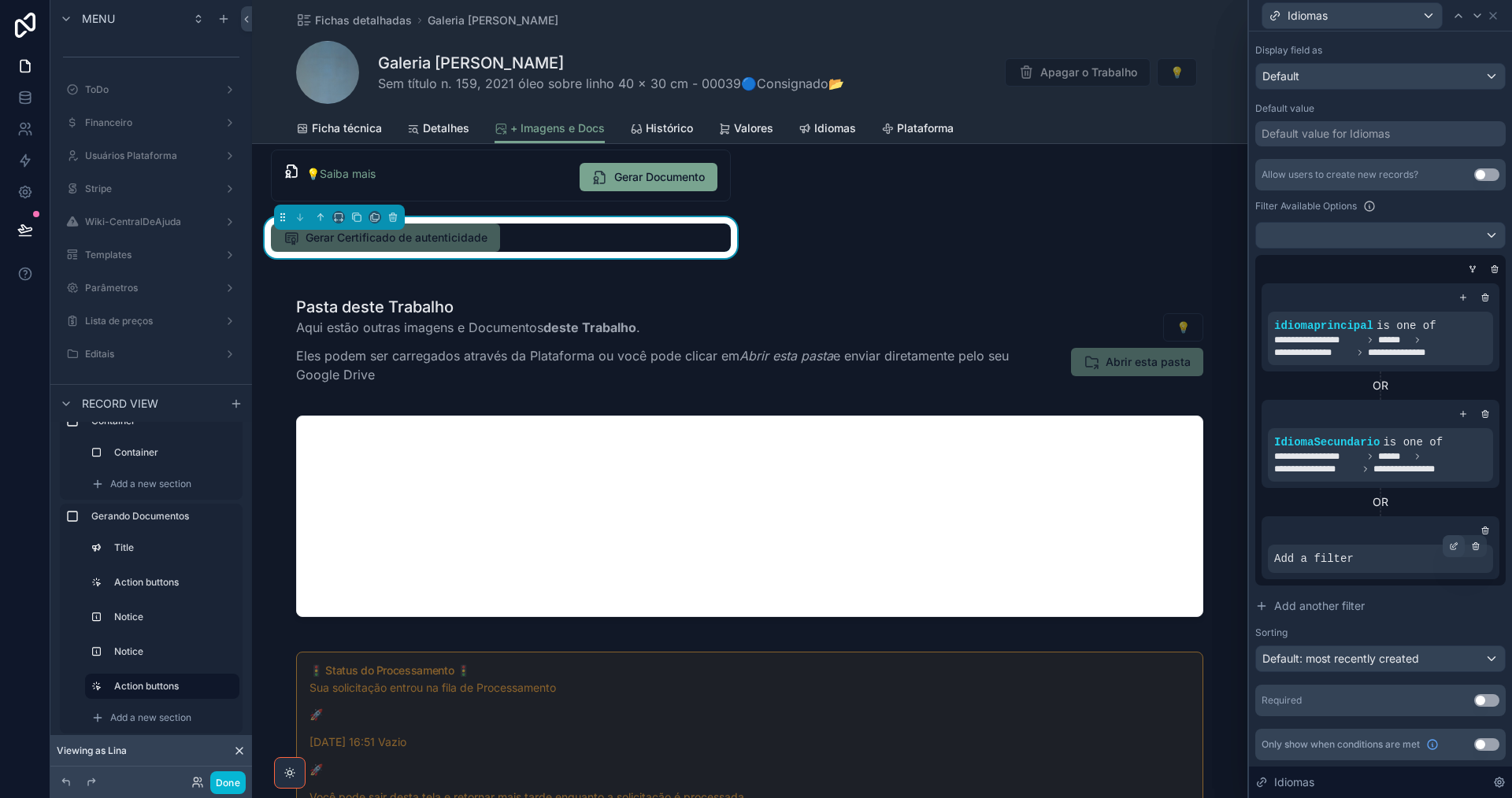
click at [1449, 545] on icon at bounding box center [1453, 546] width 10 height 10
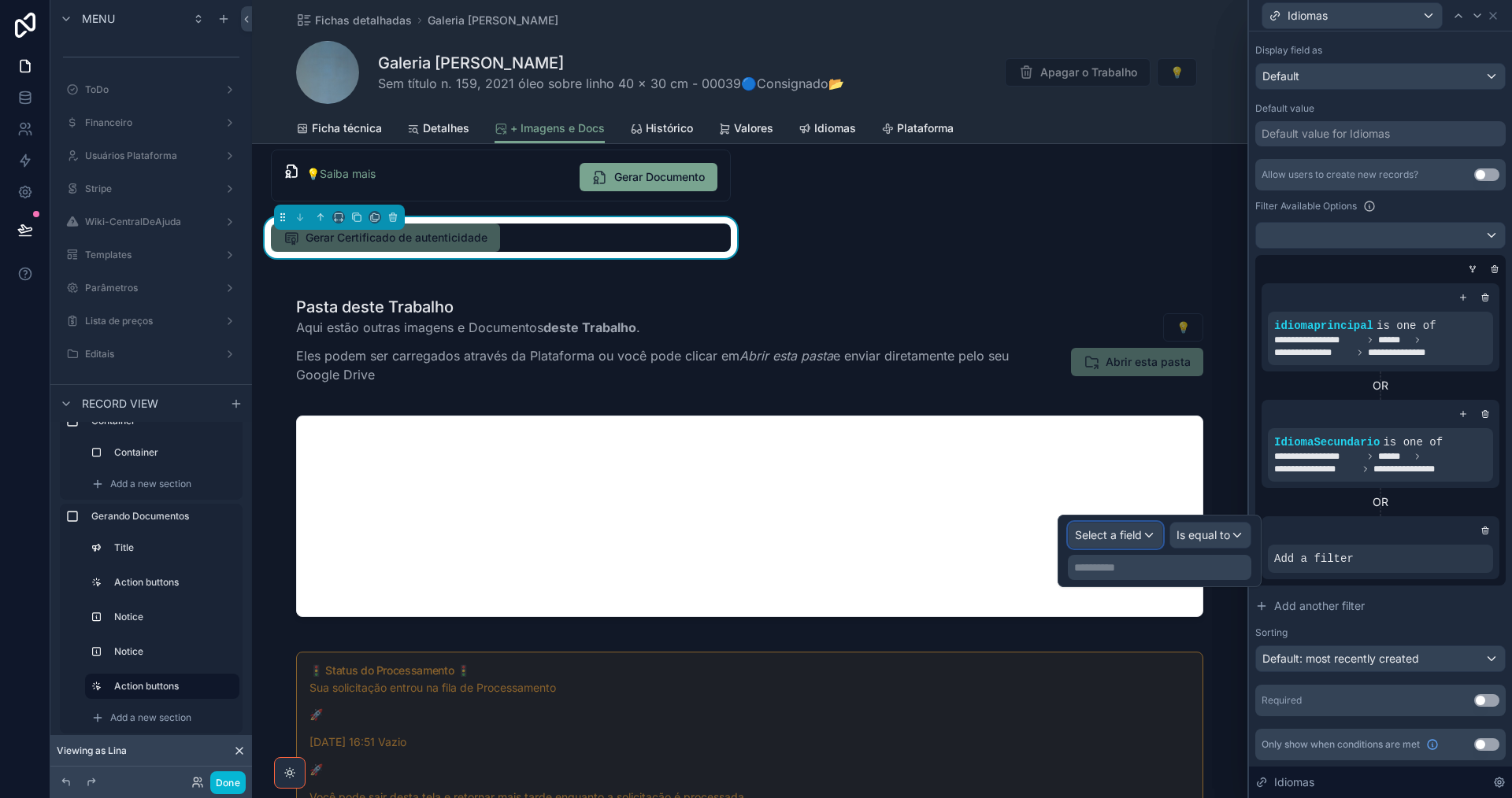
click at [1136, 534] on span "Select a field" at bounding box center [1108, 534] width 67 height 13
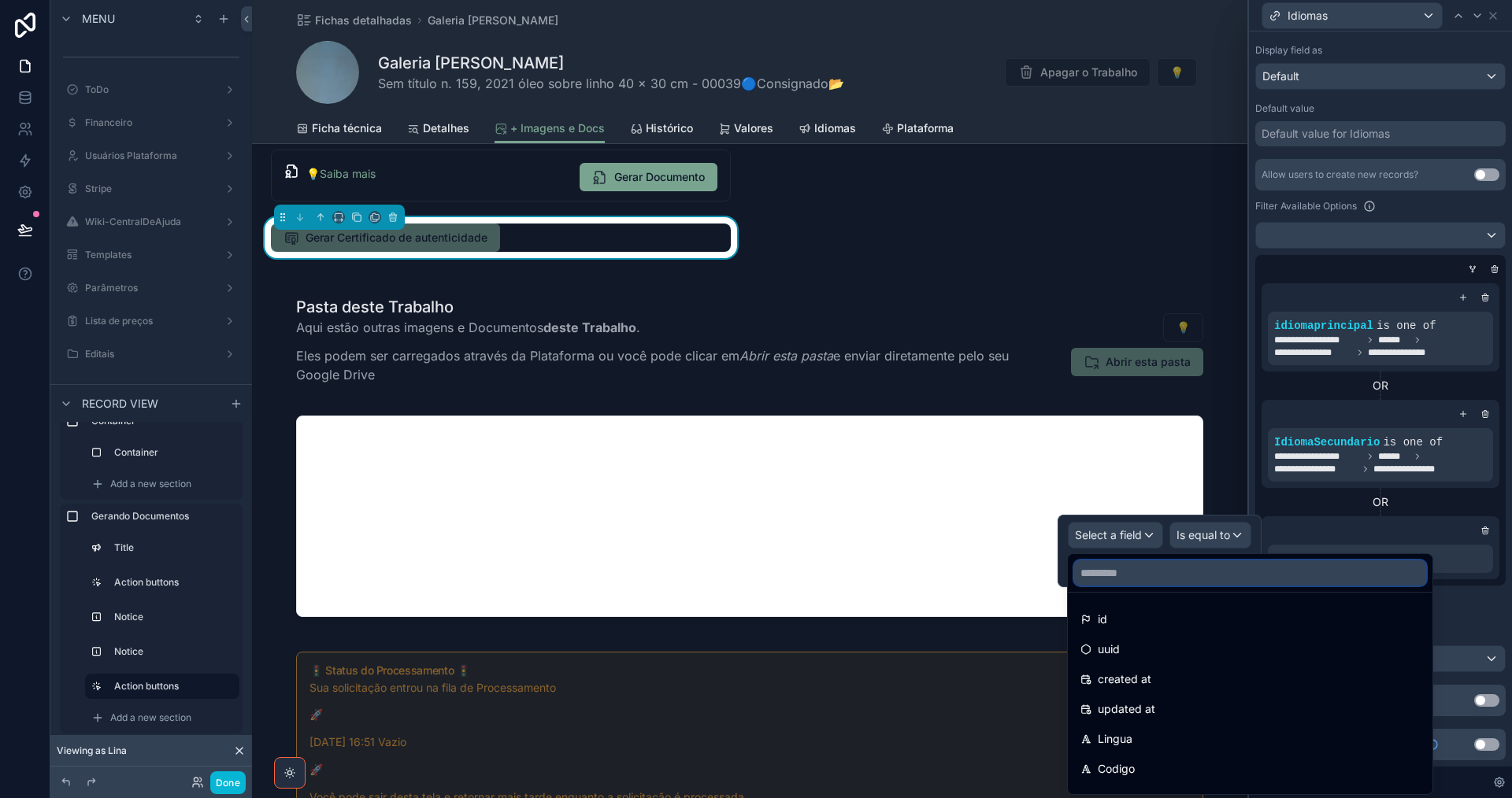
click at [1144, 574] on input "text" at bounding box center [1250, 573] width 352 height 25
paste input "**********"
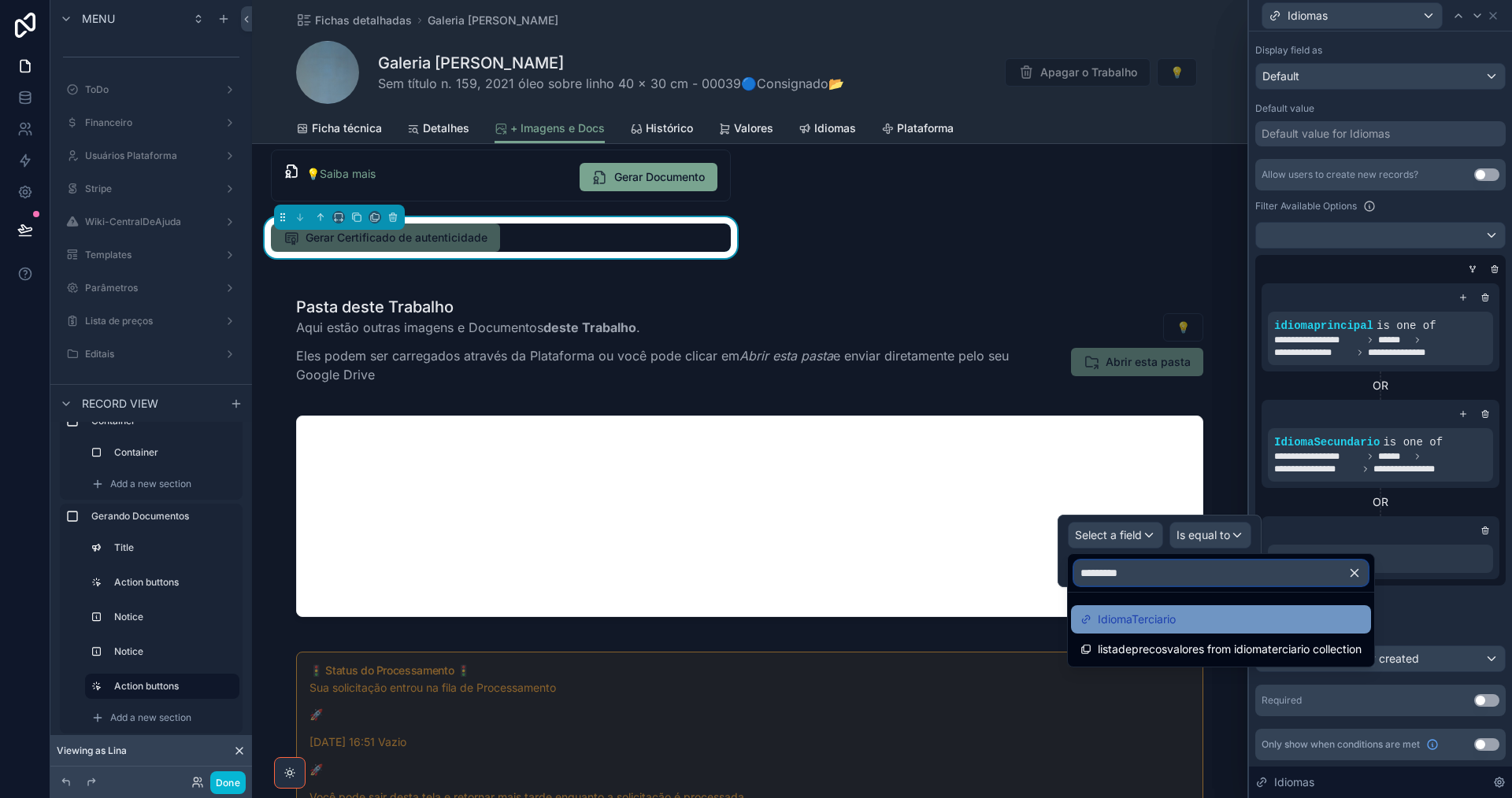
type input "*********"
click at [1171, 619] on span "IdiomaTerciario" at bounding box center [1136, 620] width 78 height 19
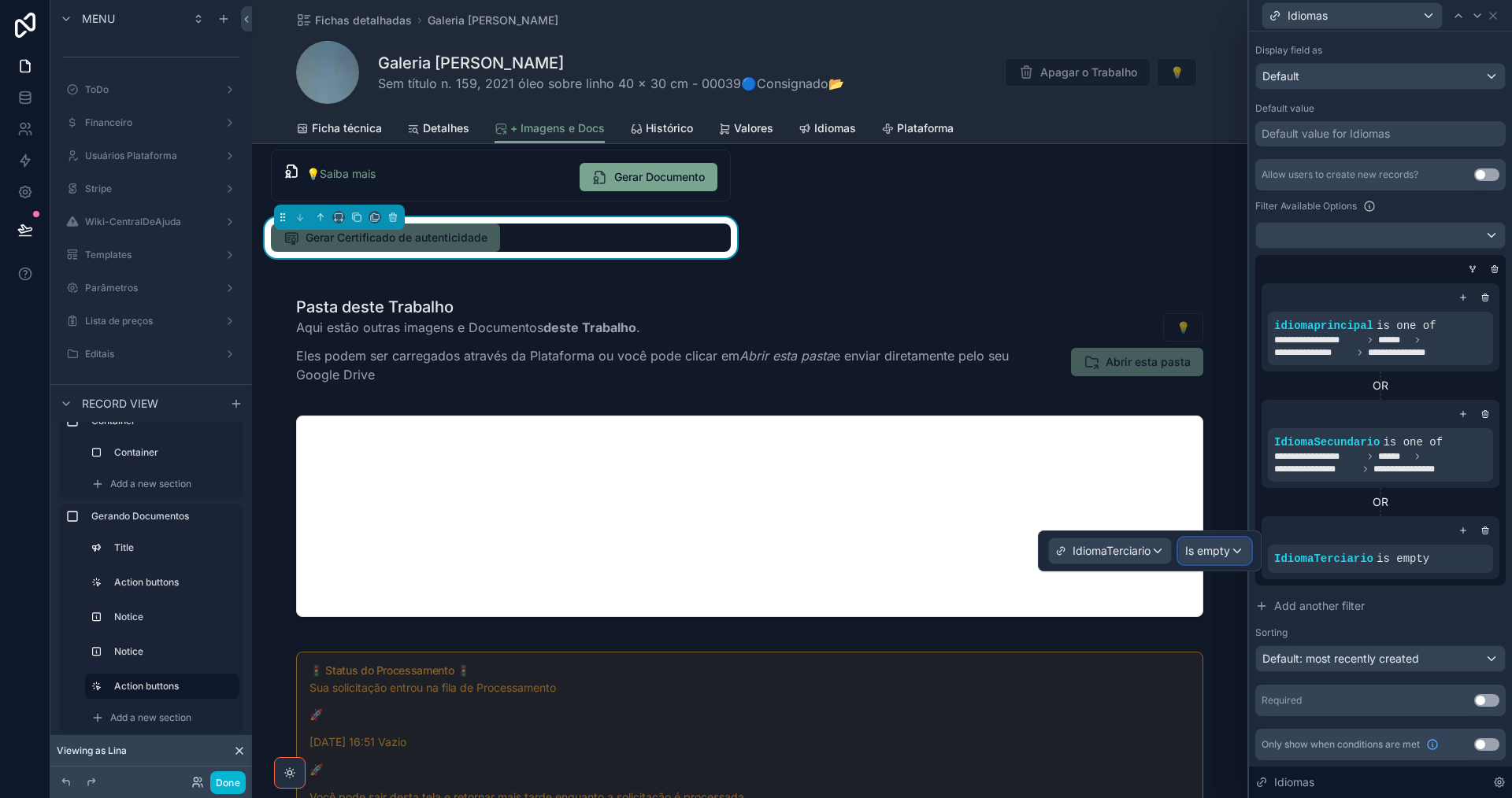
click at [1208, 547] on span "Is empty" at bounding box center [1207, 551] width 45 height 16
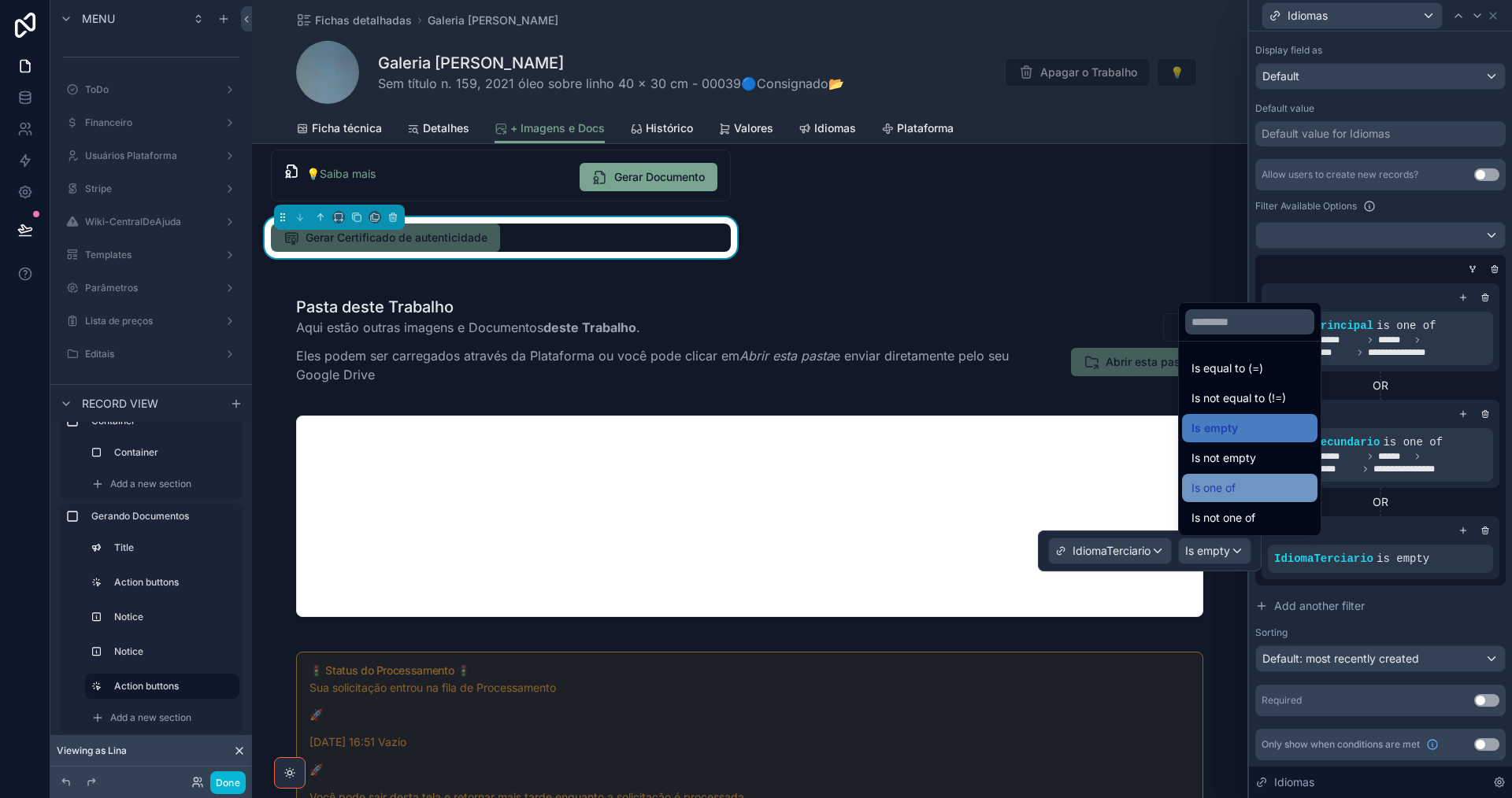
click at [1241, 491] on div "Is one of" at bounding box center [1249, 488] width 116 height 19
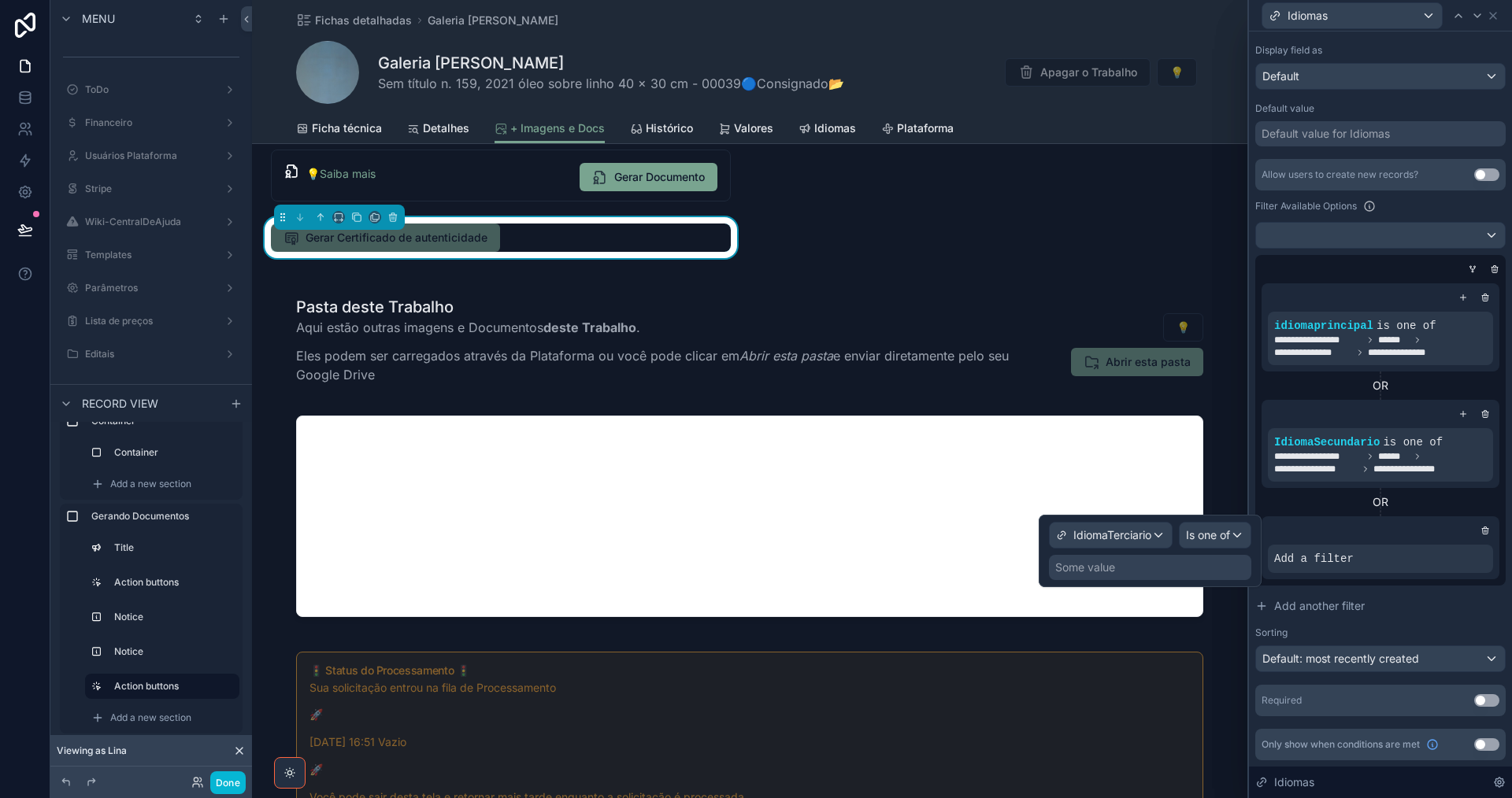
click at [1146, 570] on div "Some value" at bounding box center [1150, 568] width 203 height 25
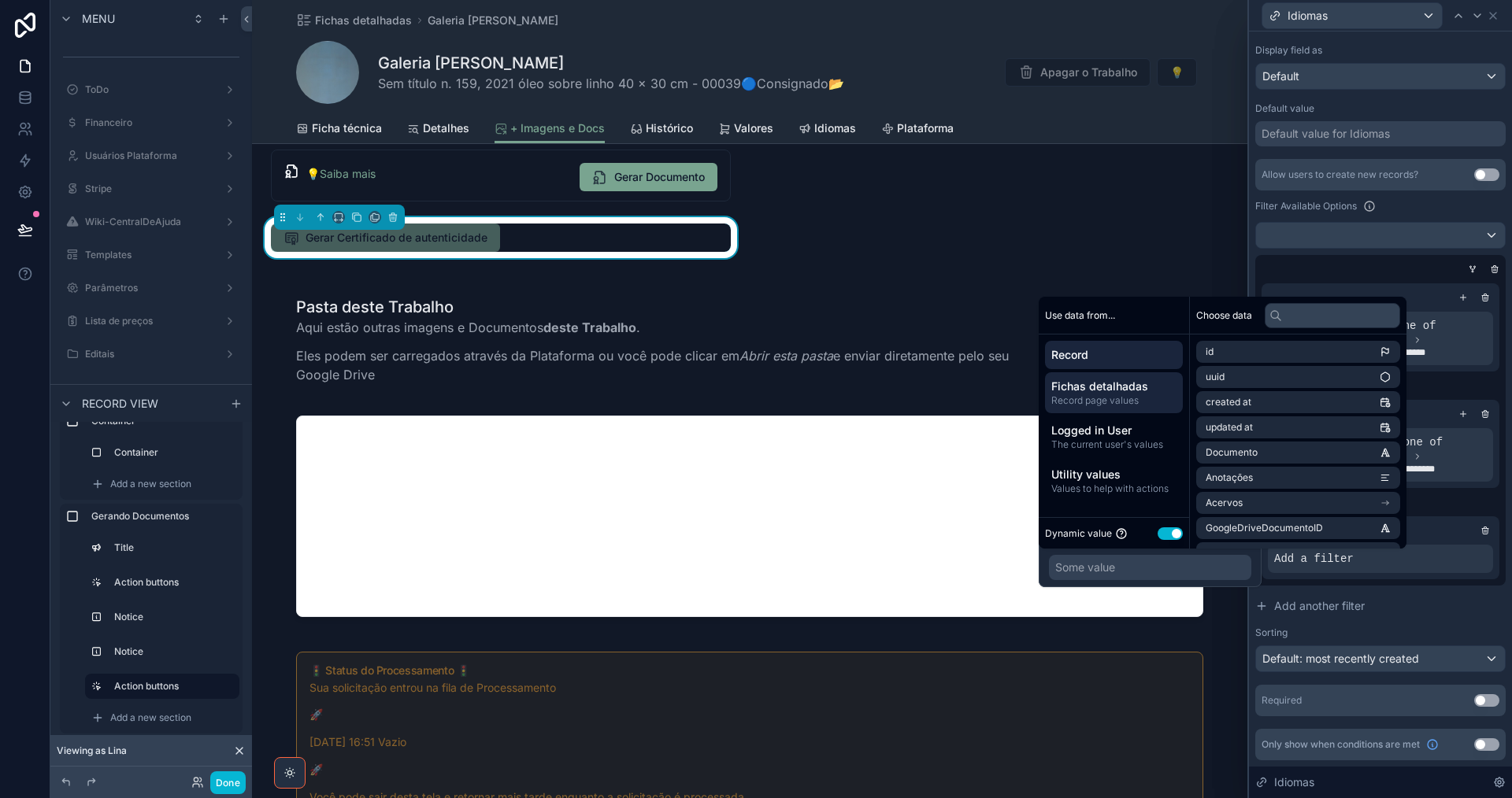
click at [1137, 409] on div "Fichas detalhadas Record page values" at bounding box center [1114, 392] width 138 height 41
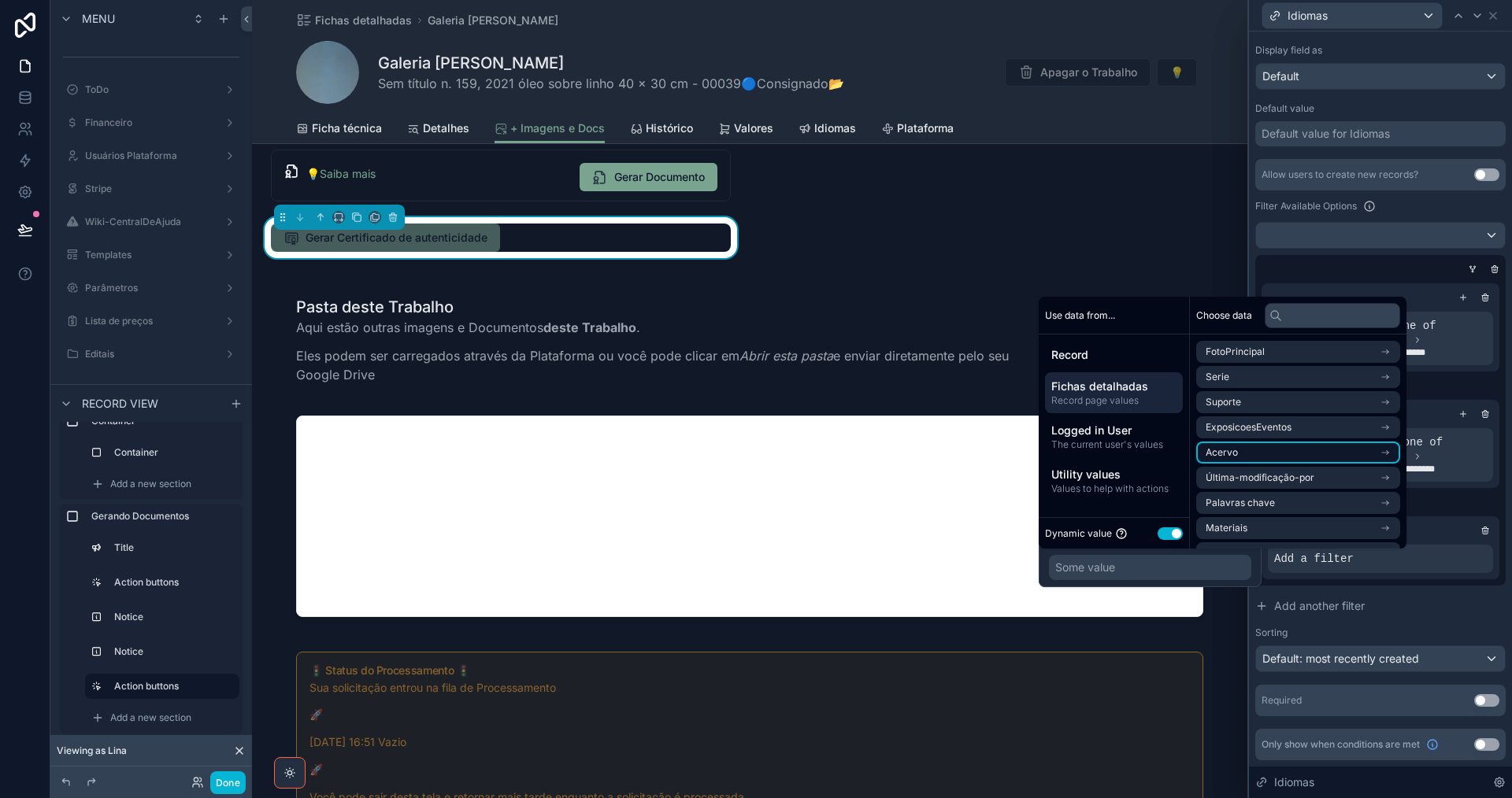
click at [1275, 445] on li "Acervo" at bounding box center [1297, 452] width 204 height 22
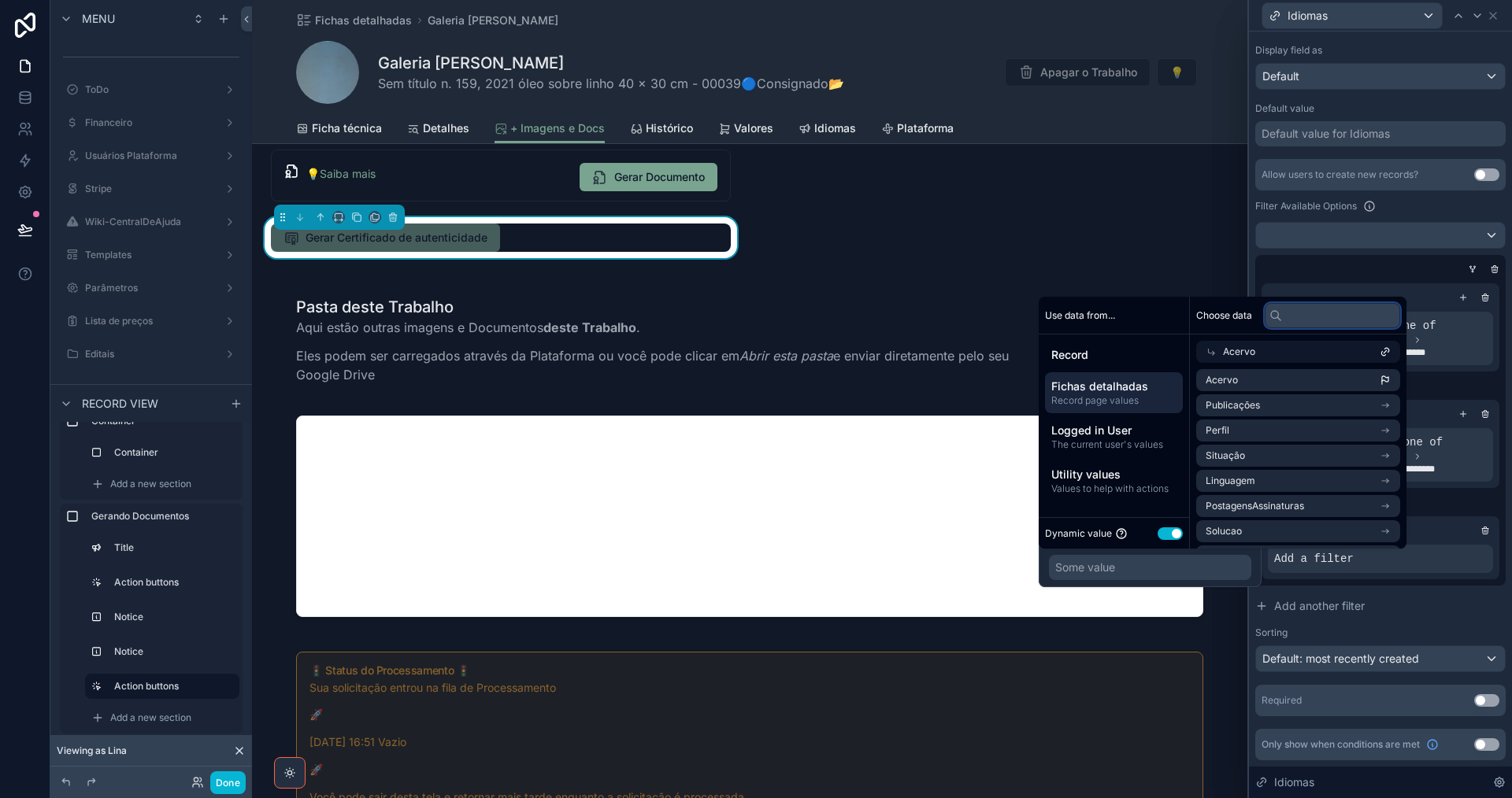
click at [1315, 316] on input "text" at bounding box center [1332, 315] width 135 height 25
paste input "*********"
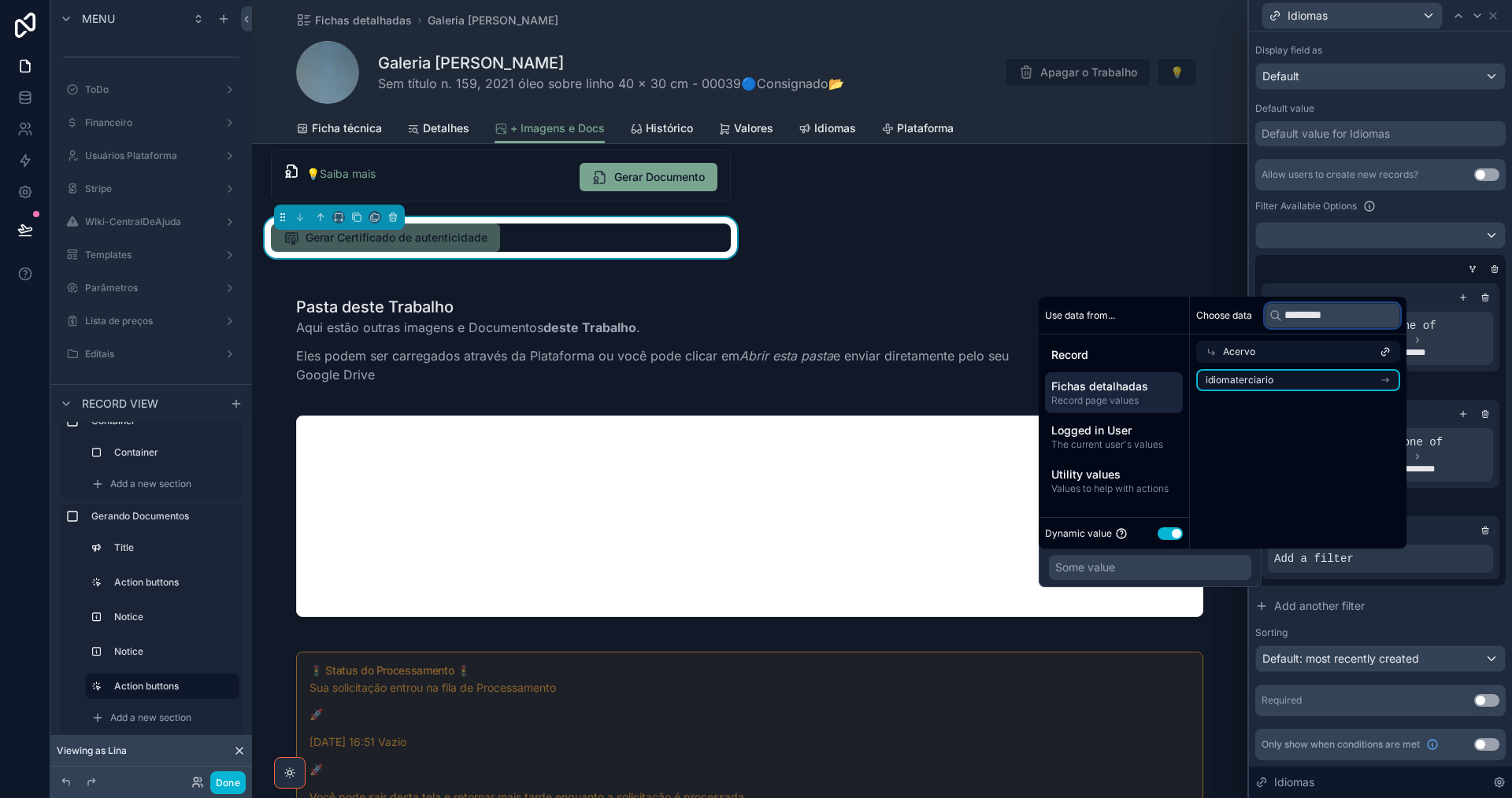
type input "*********"
click at [1315, 380] on li "idiomaterciario" at bounding box center [1297, 380] width 204 height 22
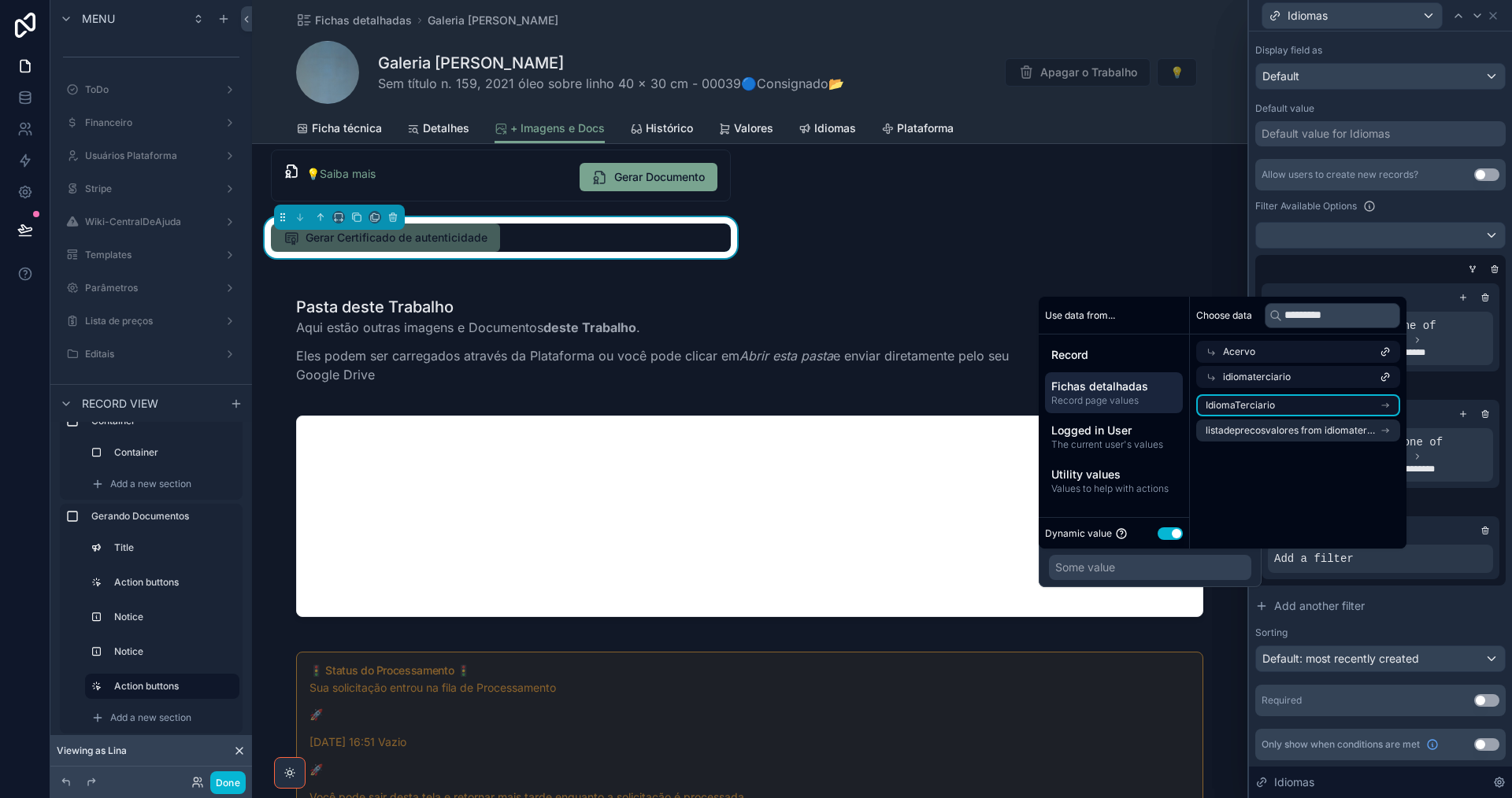
click at [1315, 404] on li "IdiomaTerciario" at bounding box center [1297, 405] width 204 height 22
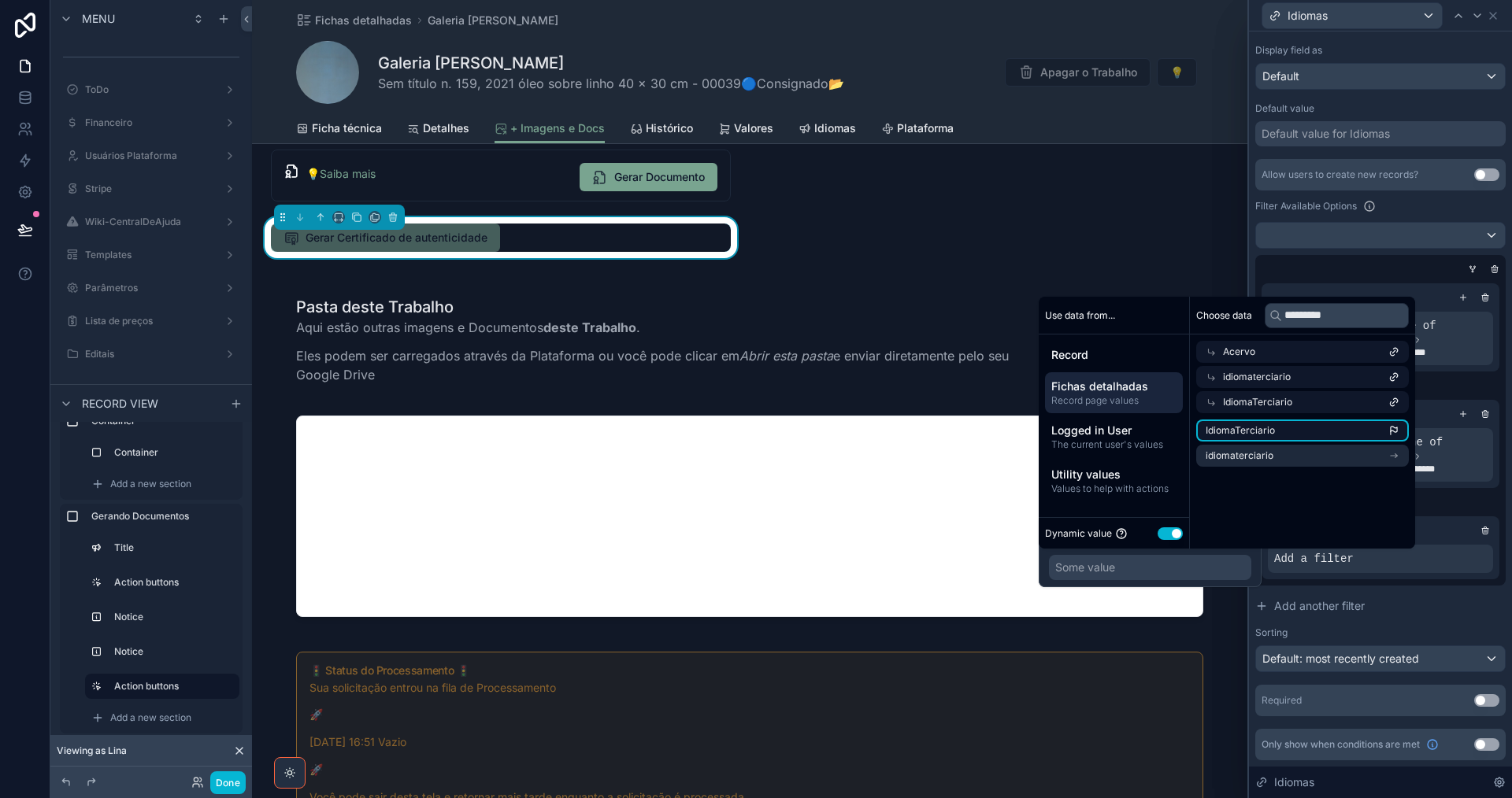
click at [1317, 436] on li "IdiomaTerciario" at bounding box center [1301, 430] width 212 height 22
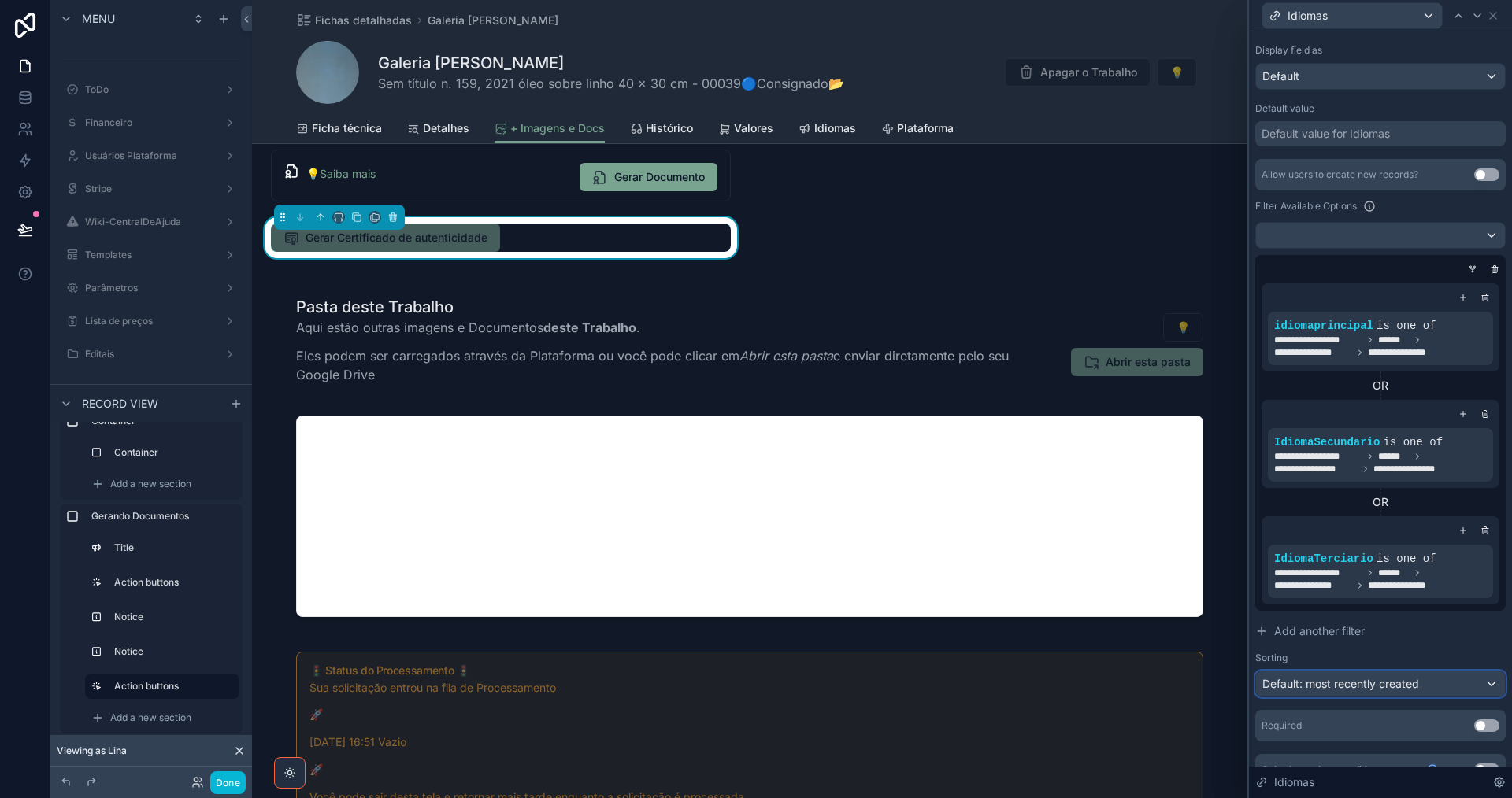
click at [1344, 681] on span "Default: most recently created" at bounding box center [1340, 683] width 156 height 13
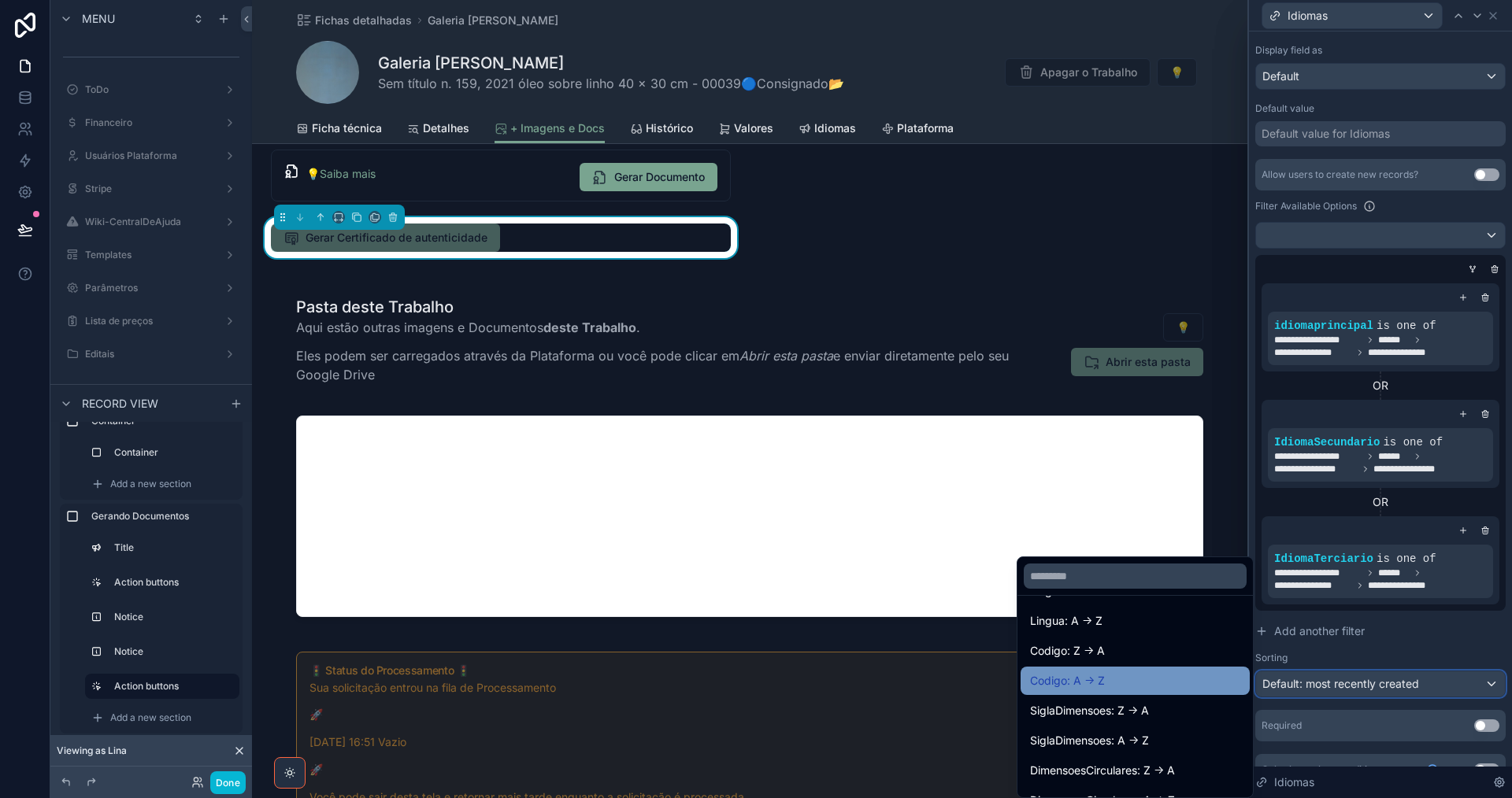
scroll to position [157, 0]
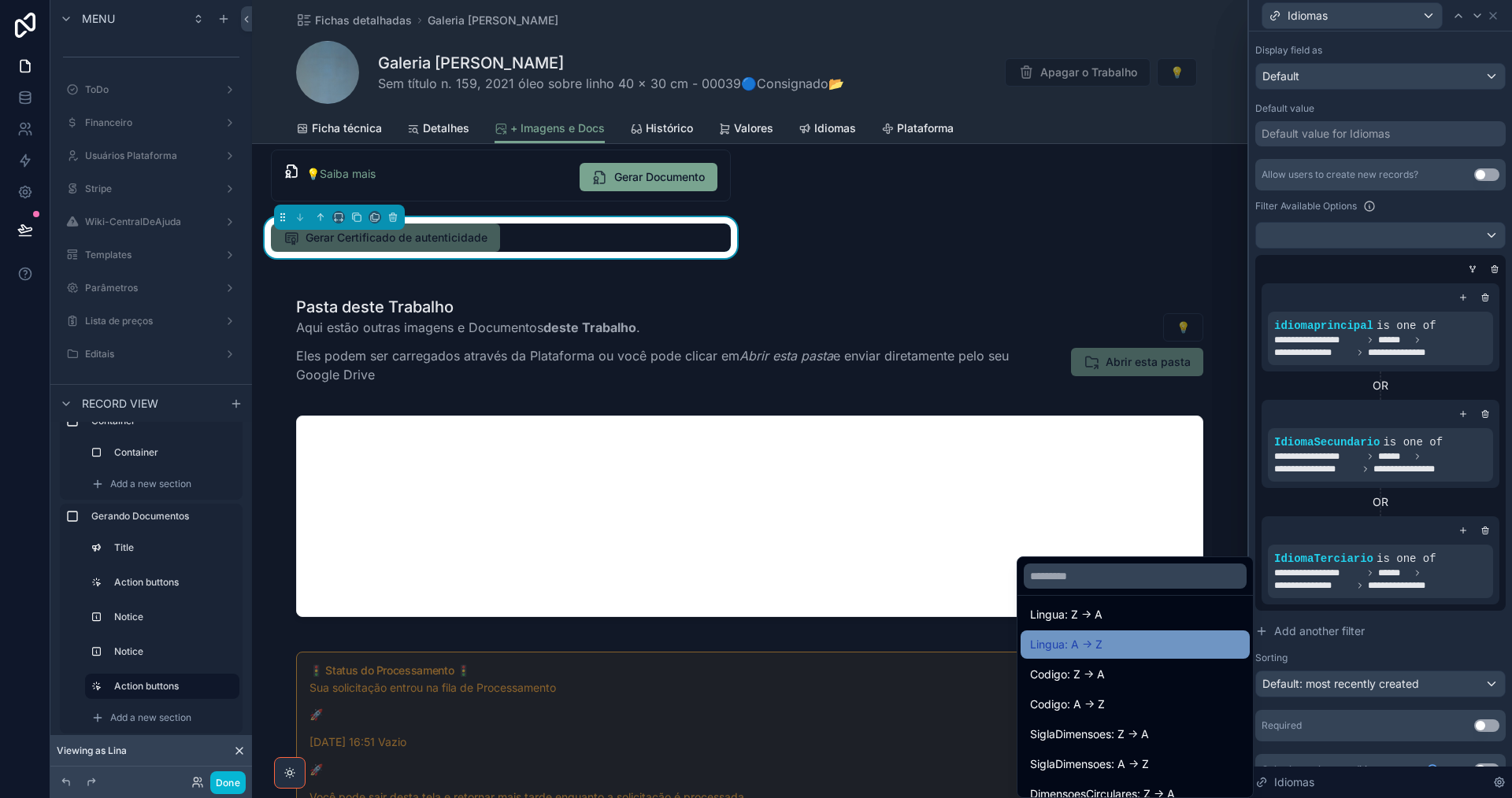
click at [1158, 640] on div "Lingua: A -> Z" at bounding box center [1135, 645] width 211 height 19
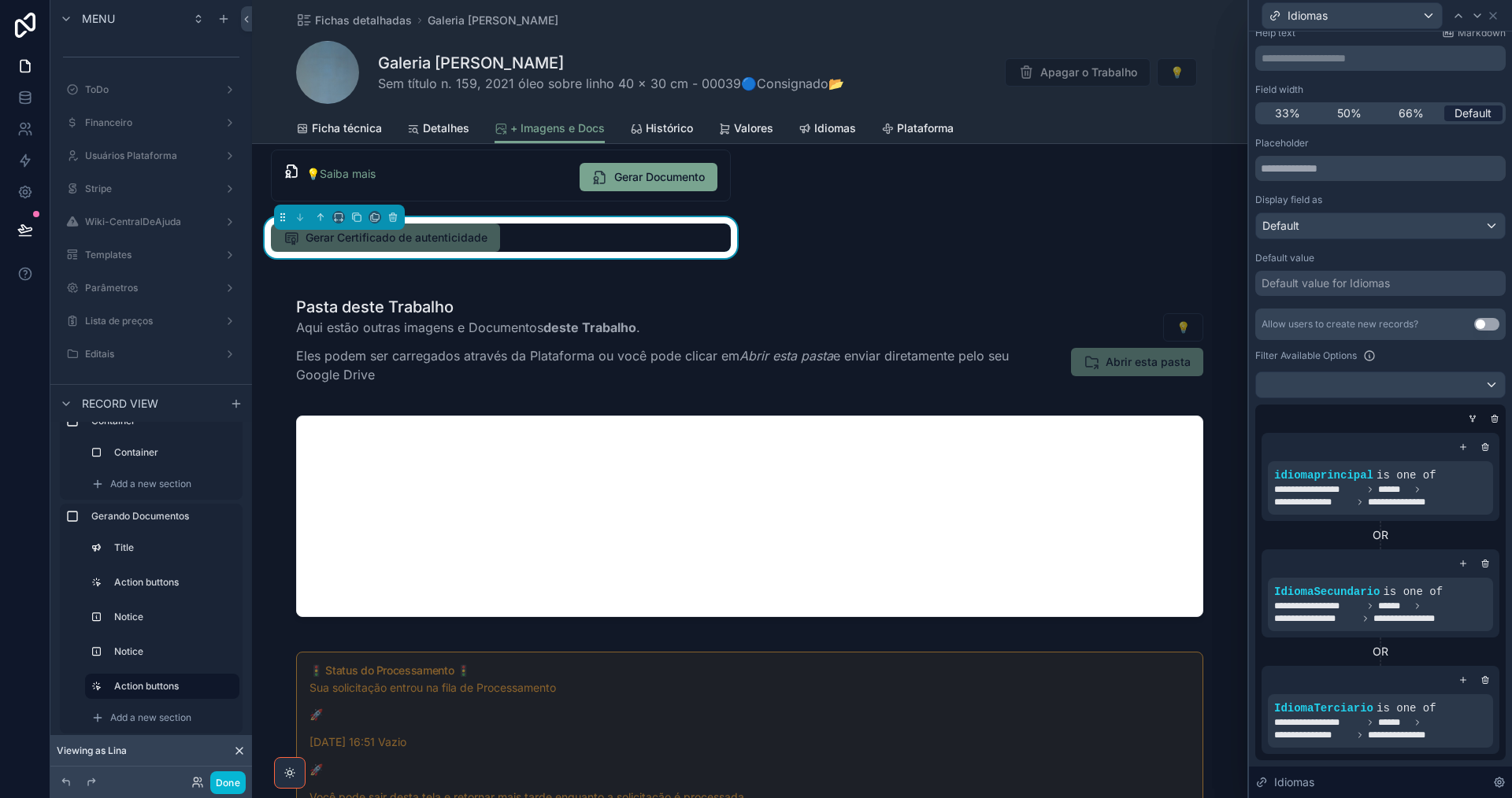
scroll to position [10, 0]
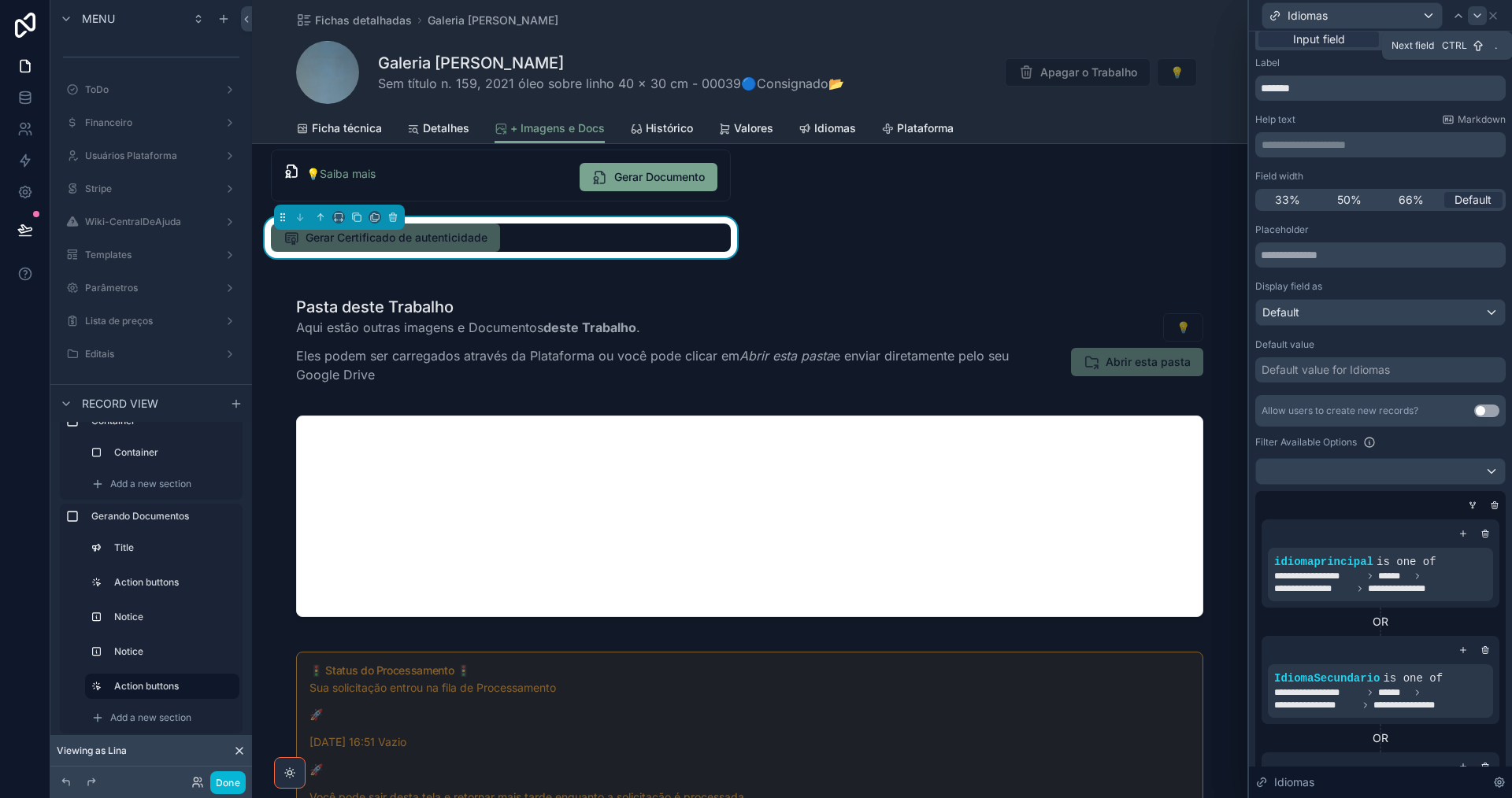
click at [1478, 20] on icon at bounding box center [1477, 16] width 12 height 12
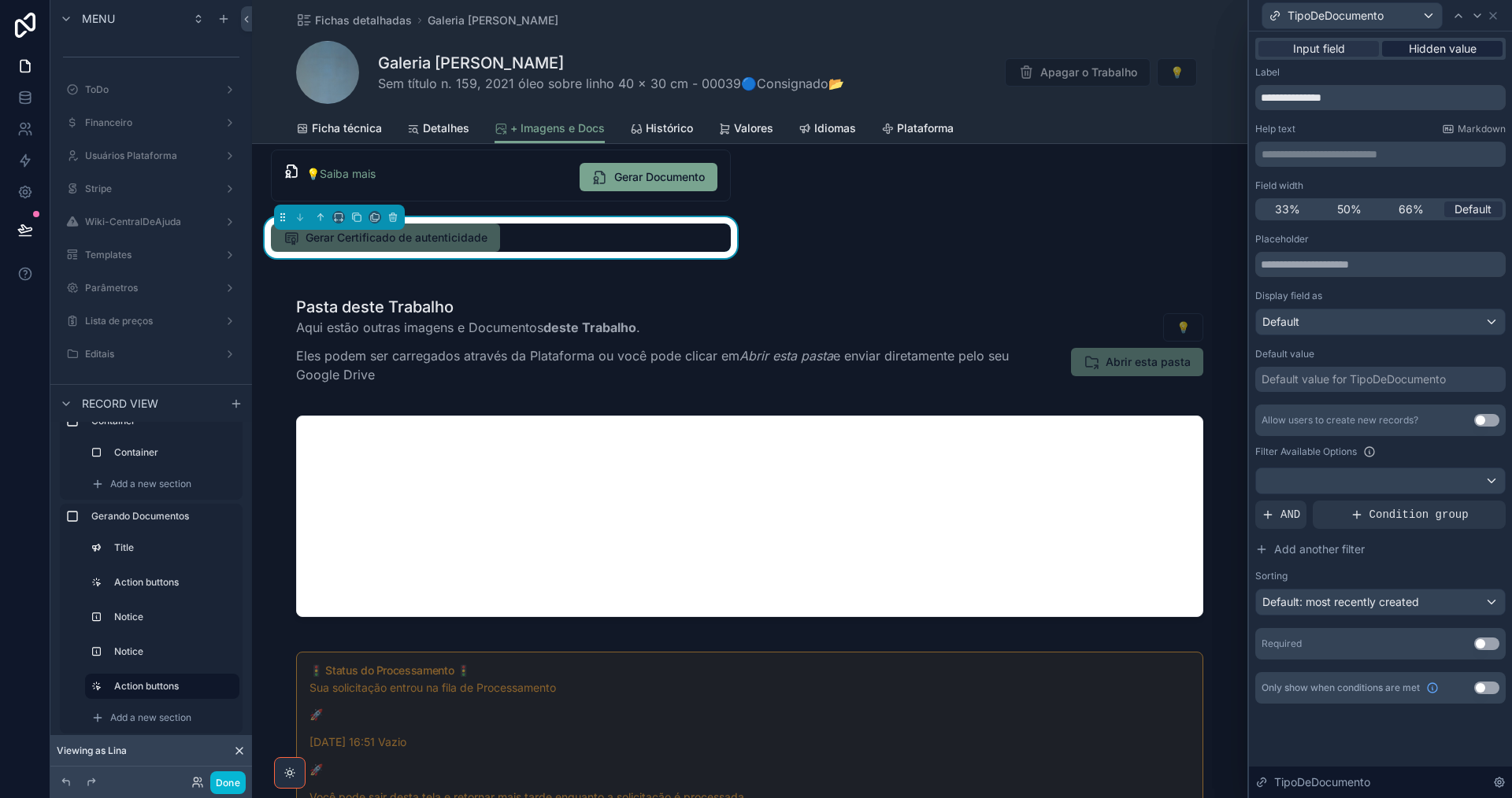
click at [1430, 56] on span "Hidden value" at bounding box center [1443, 49] width 68 height 16
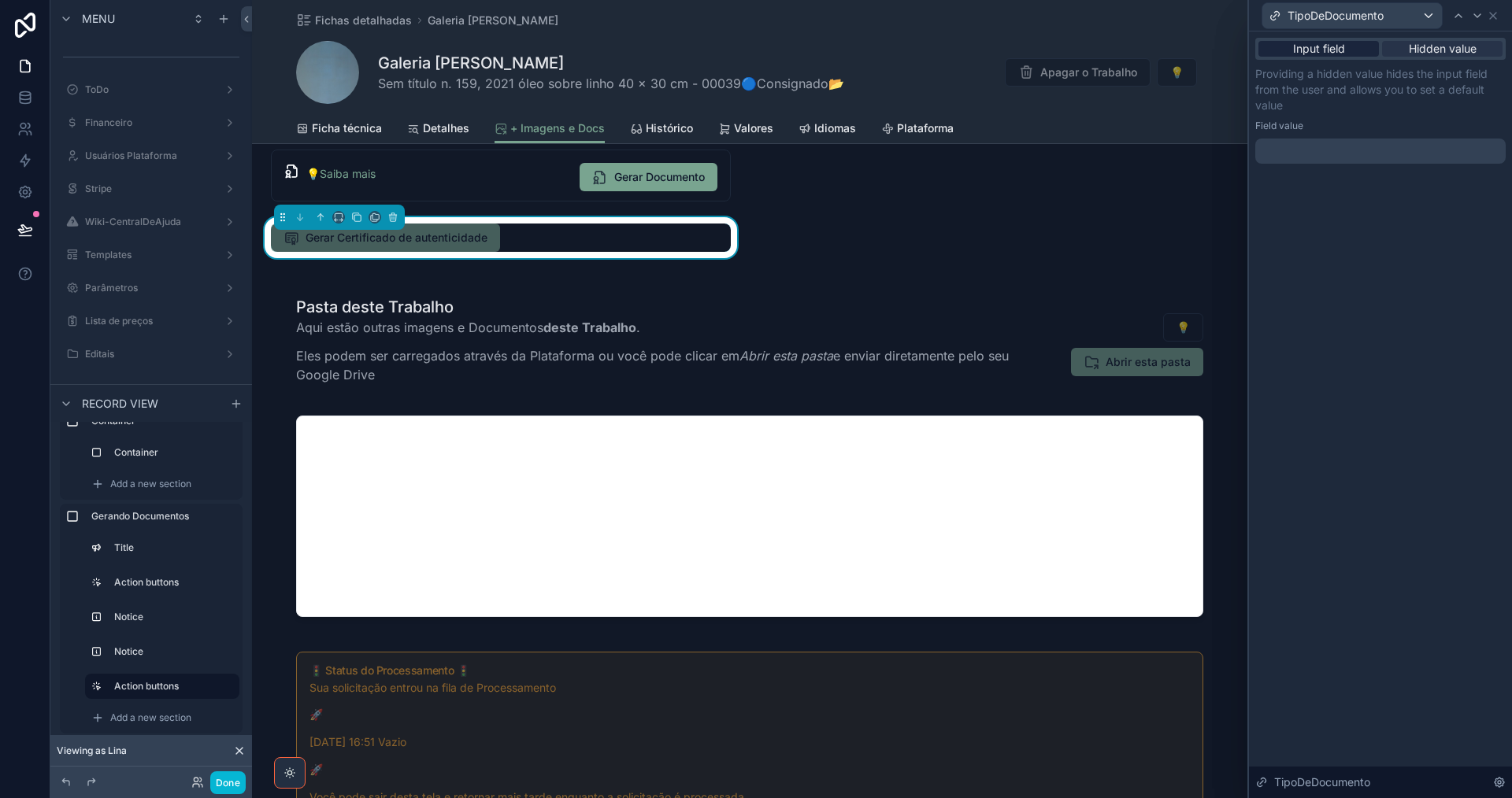
click at [1321, 52] on span "Input field" at bounding box center [1318, 49] width 52 height 16
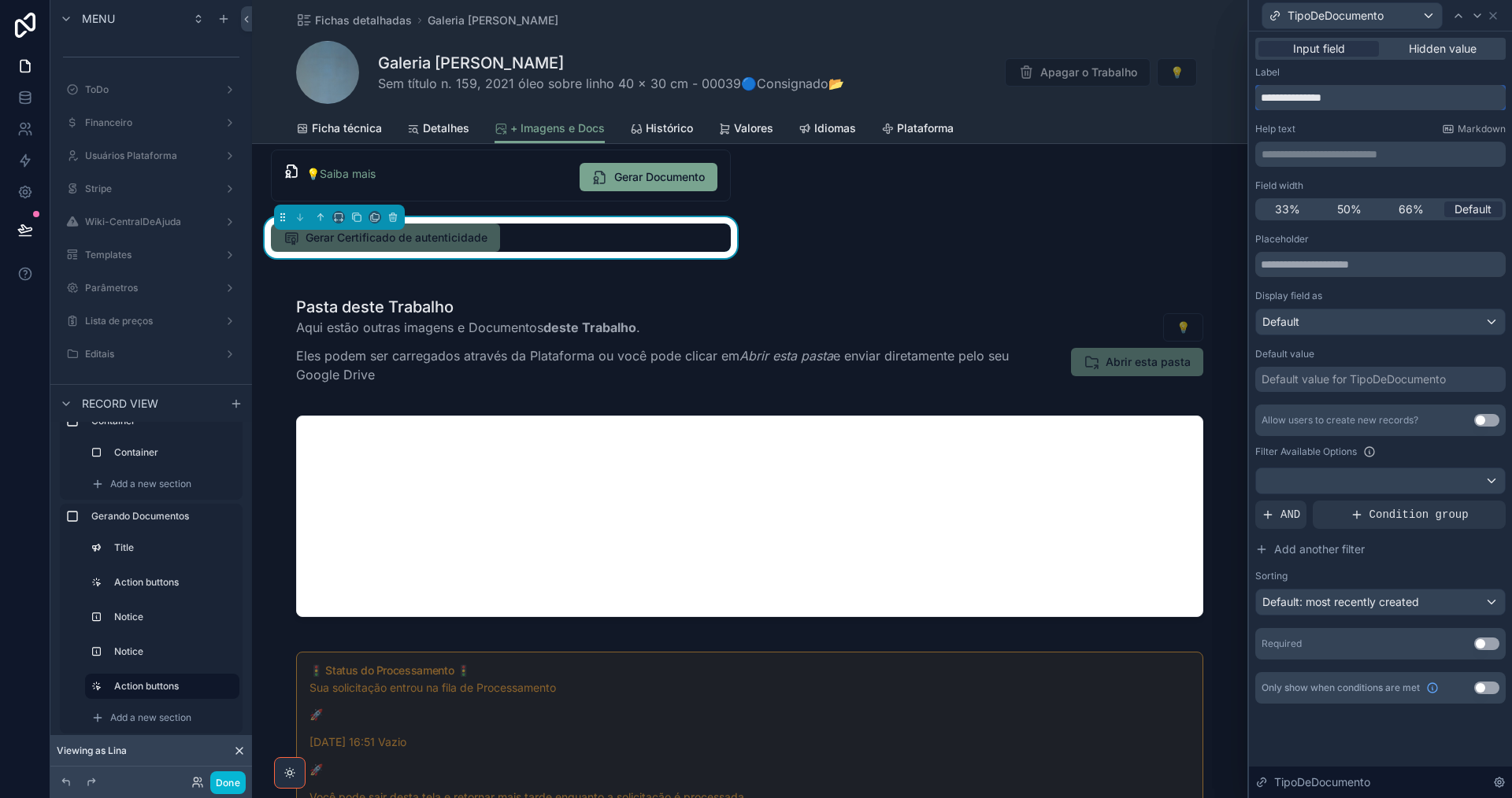
click at [1284, 95] on input "**********" at bounding box center [1380, 97] width 251 height 25
type input "**********"
click at [1323, 270] on input "text" at bounding box center [1380, 264] width 251 height 25
paste input "**********"
type input "**********"
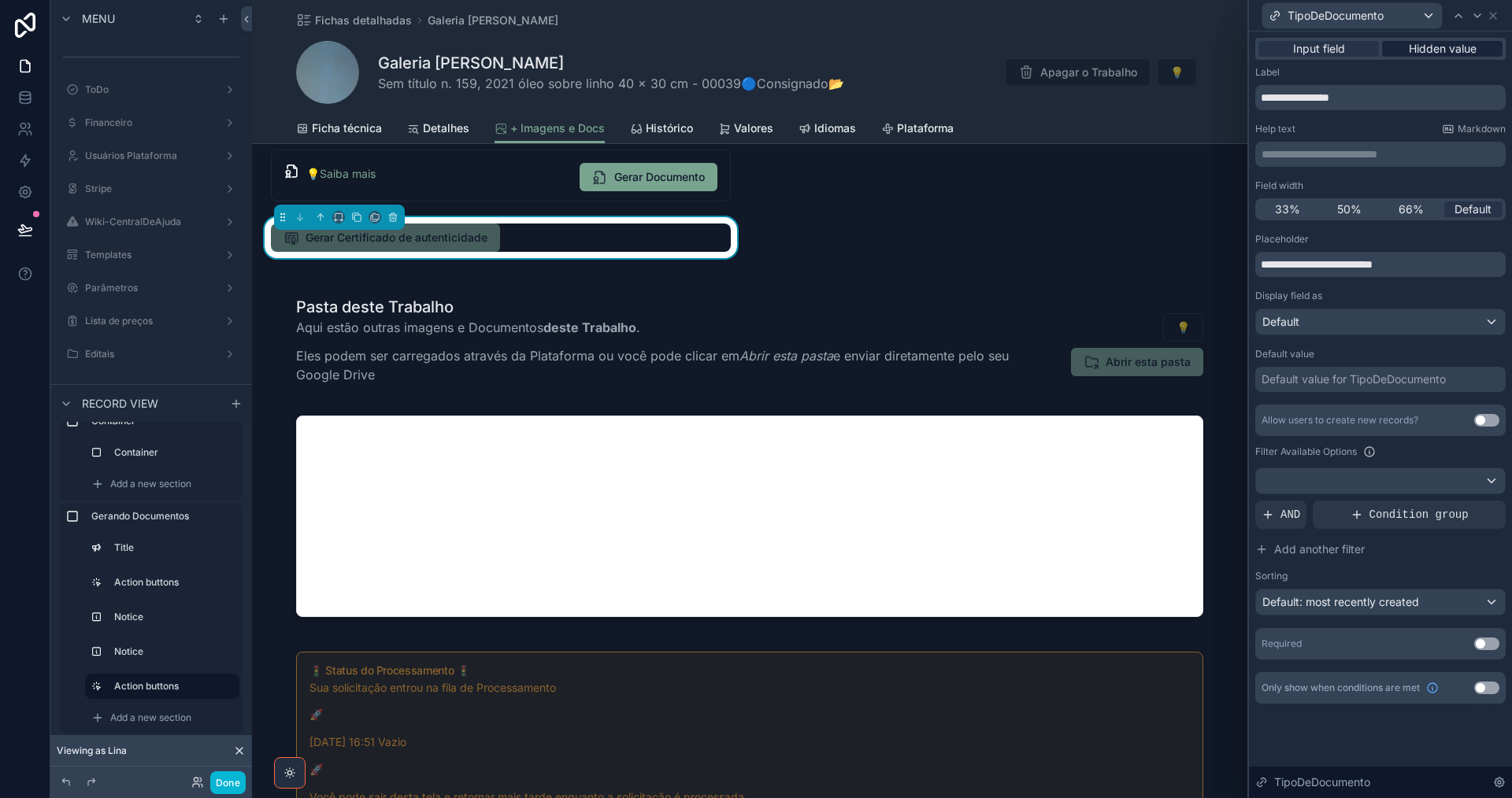
click at [1435, 48] on span "Hidden value" at bounding box center [1443, 49] width 68 height 16
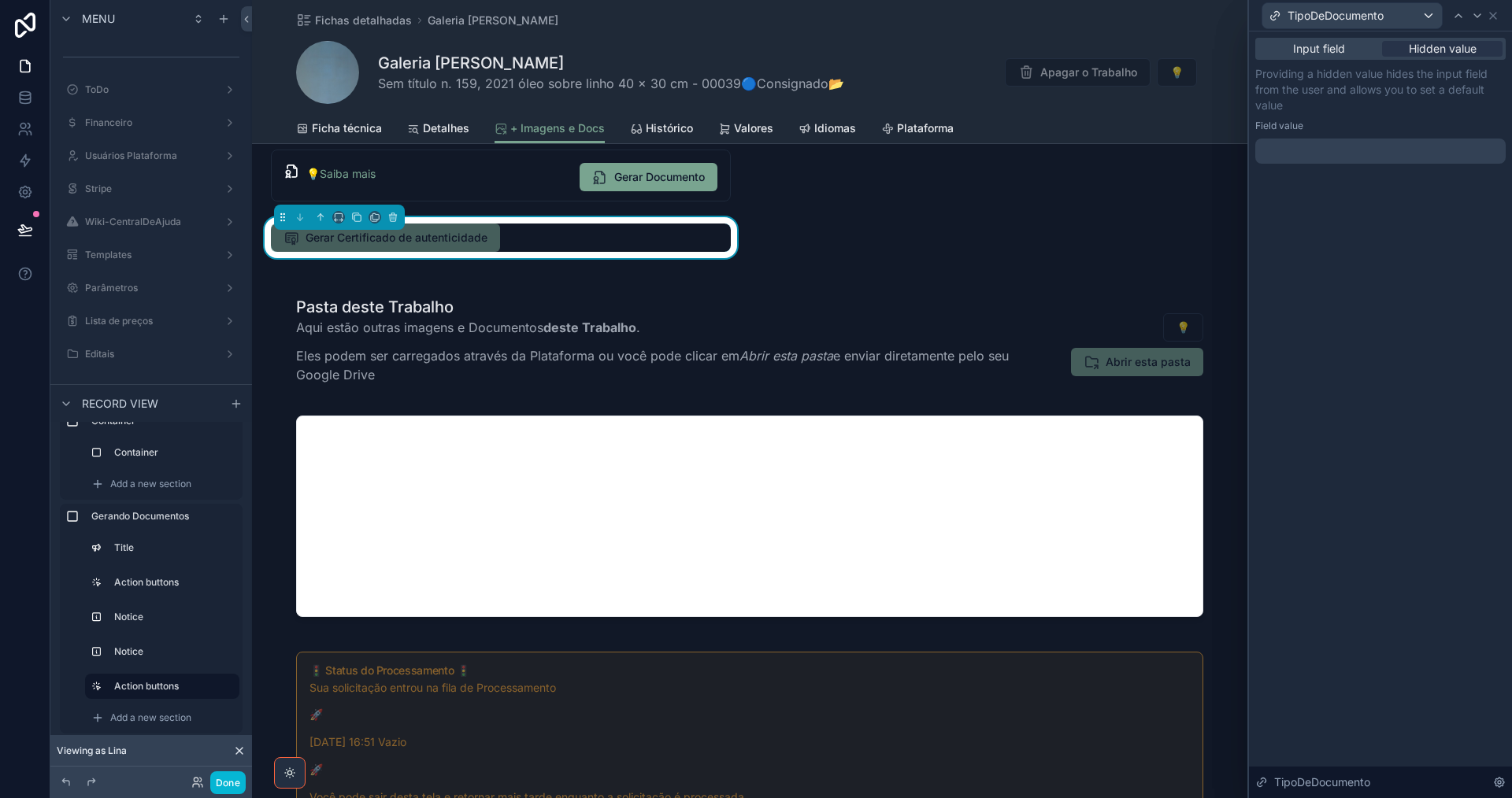
click at [1315, 148] on div at bounding box center [1380, 151] width 251 height 25
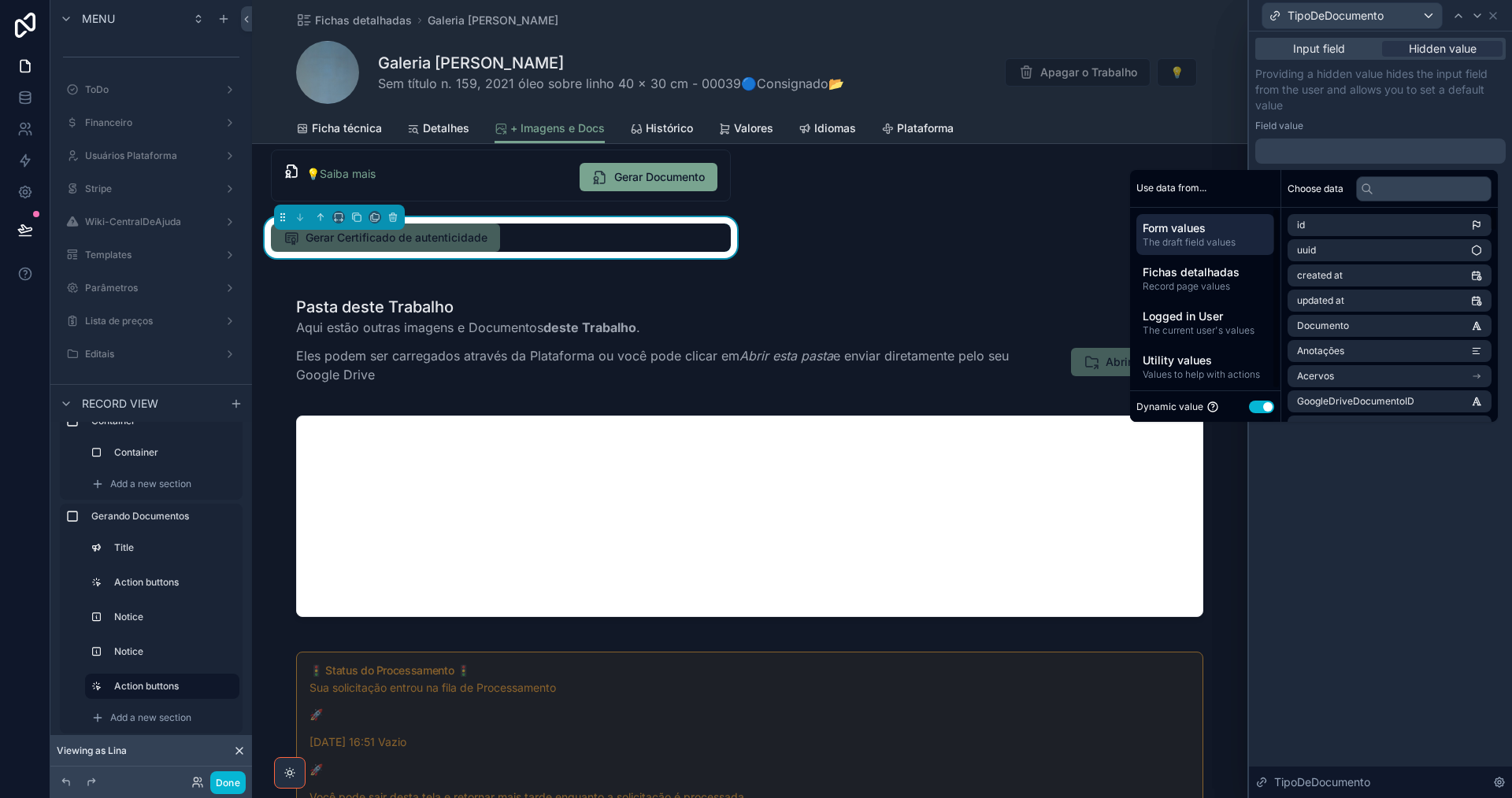
click at [1250, 408] on button "Use setting" at bounding box center [1261, 407] width 25 height 12
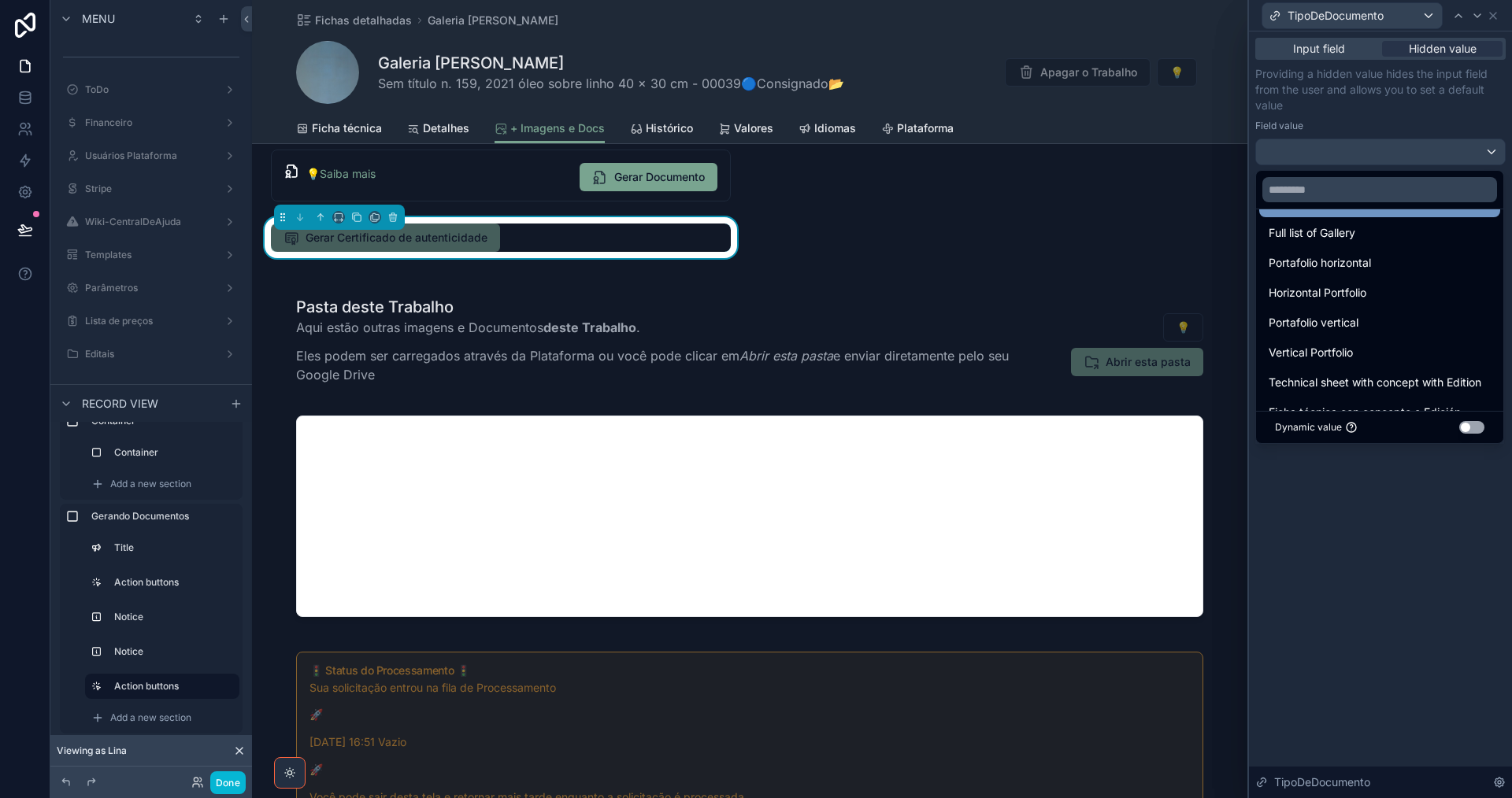
scroll to position [315, 0]
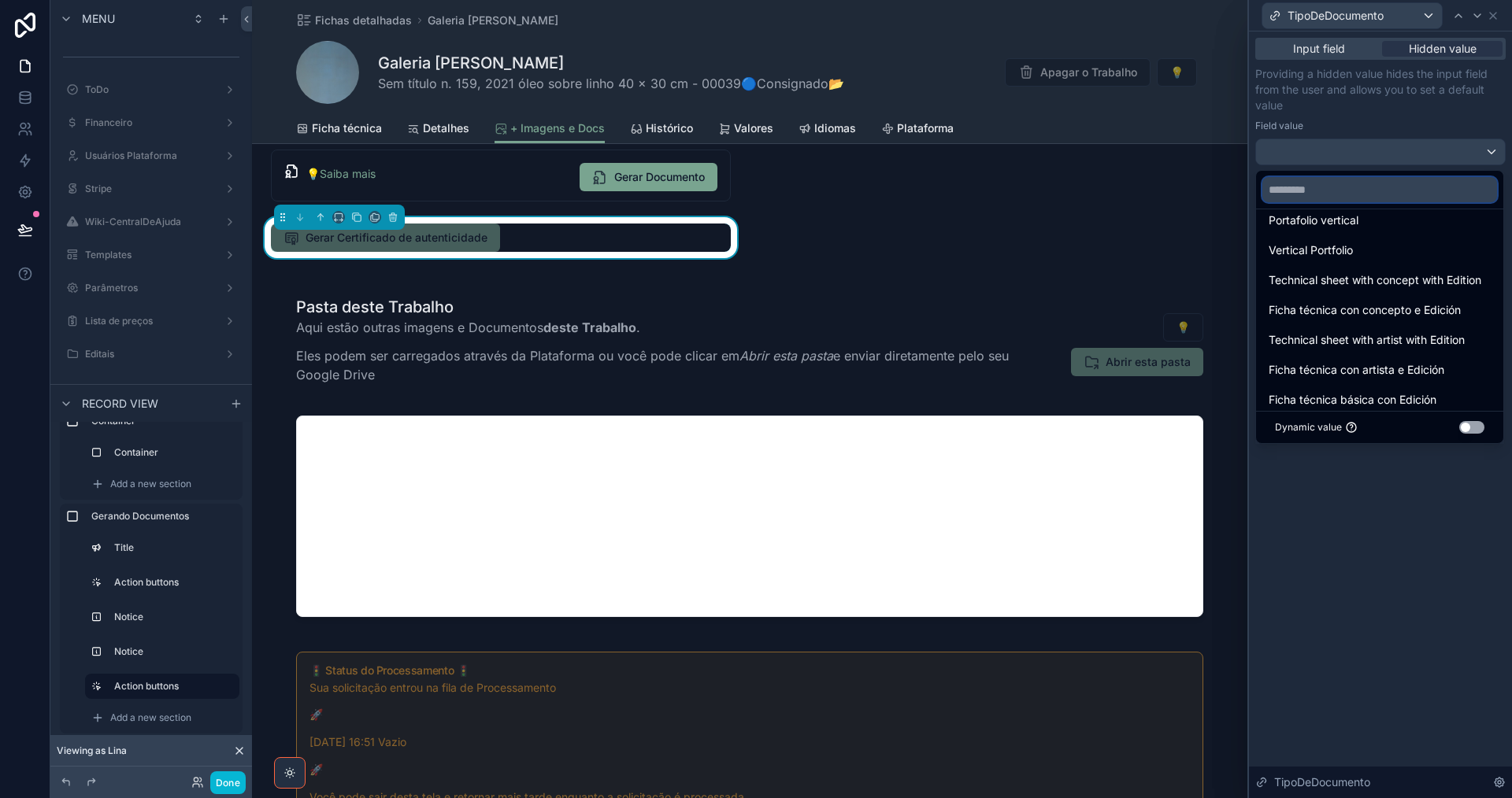
click at [1371, 188] on input "text" at bounding box center [1379, 189] width 235 height 25
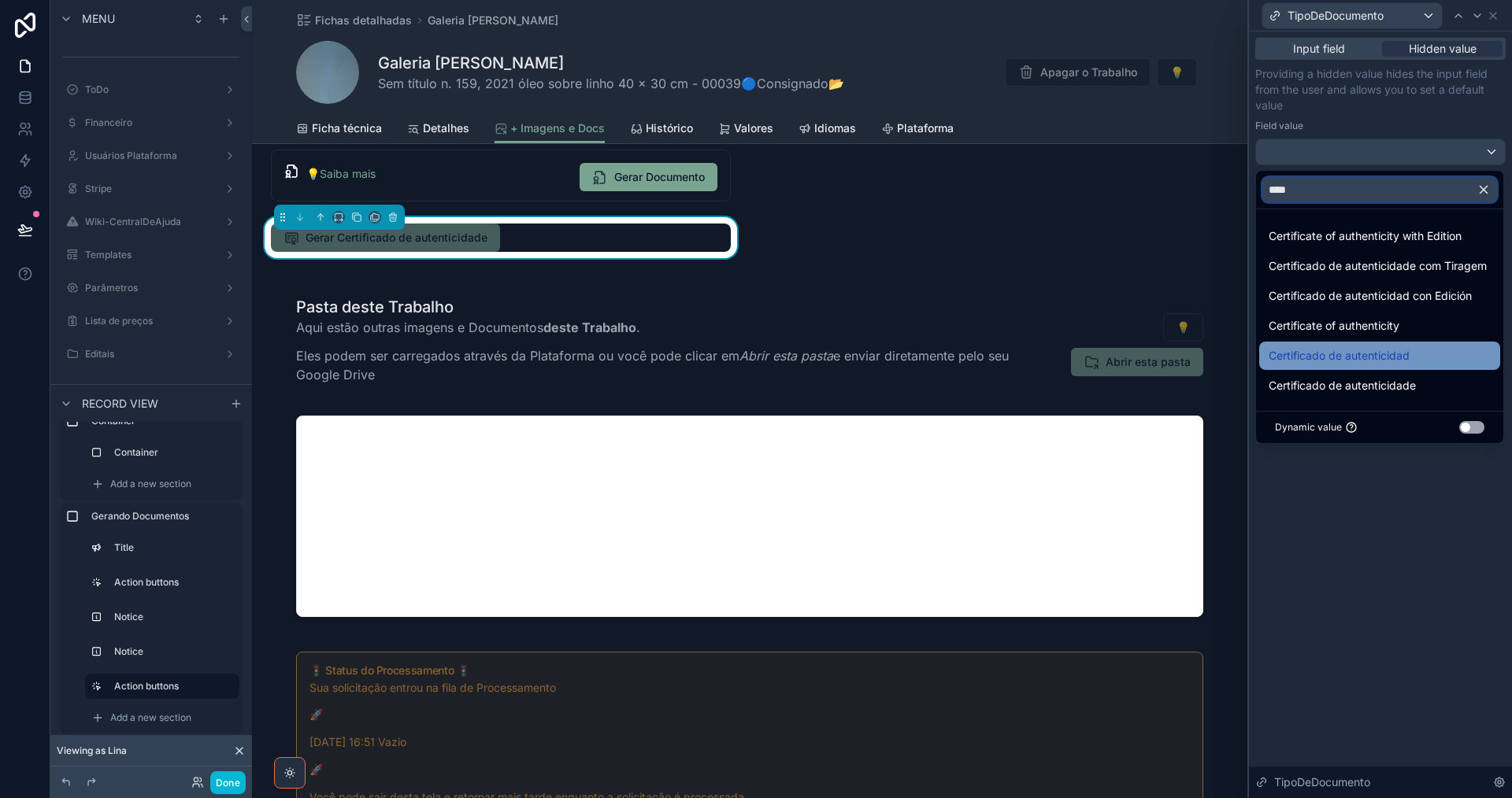
scroll to position [2, 0]
type input "****"
click at [1491, 189] on icon "button" at bounding box center [1483, 189] width 14 height 14
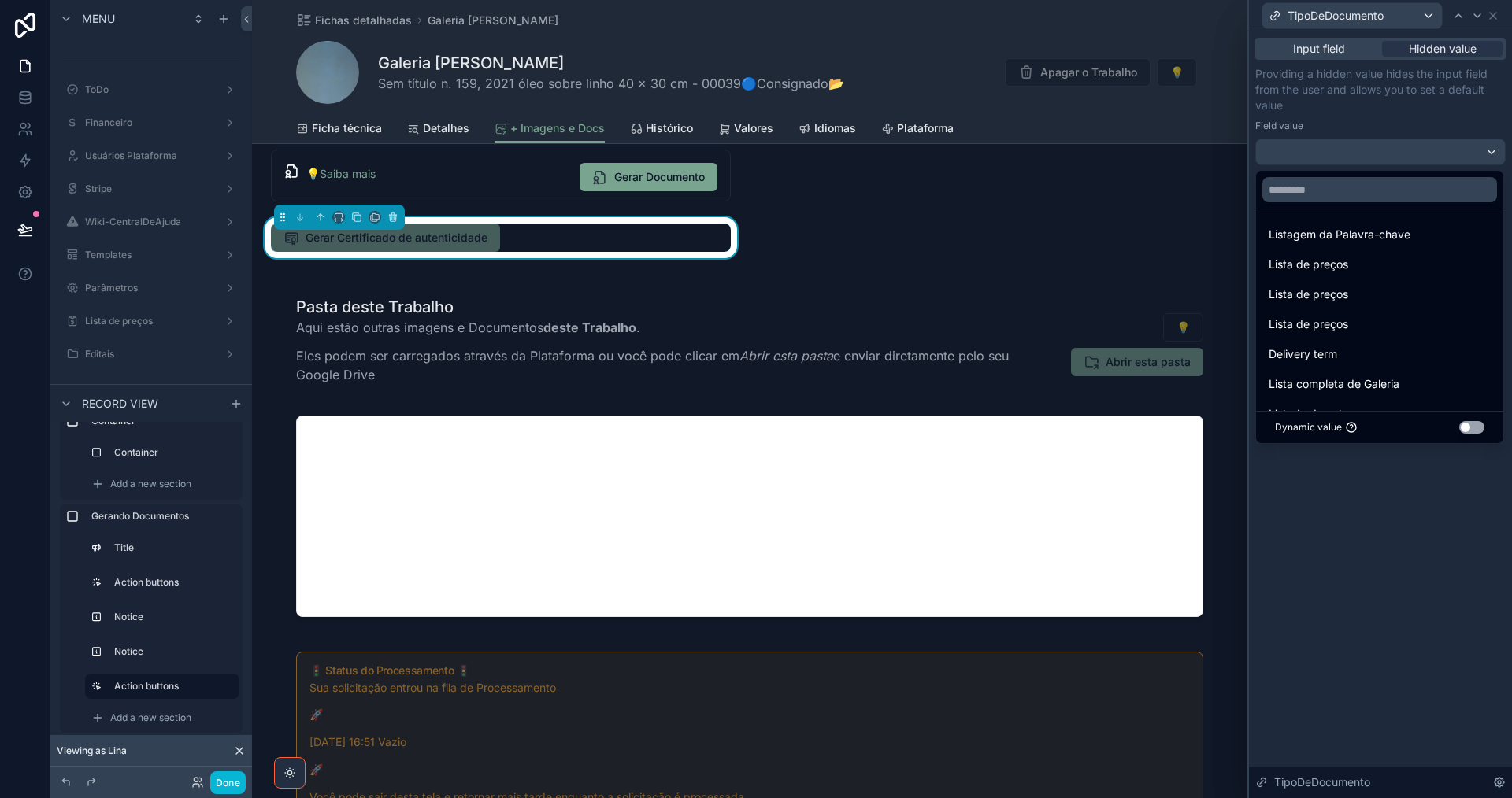
click at [1462, 148] on div at bounding box center [1380, 399] width 263 height 798
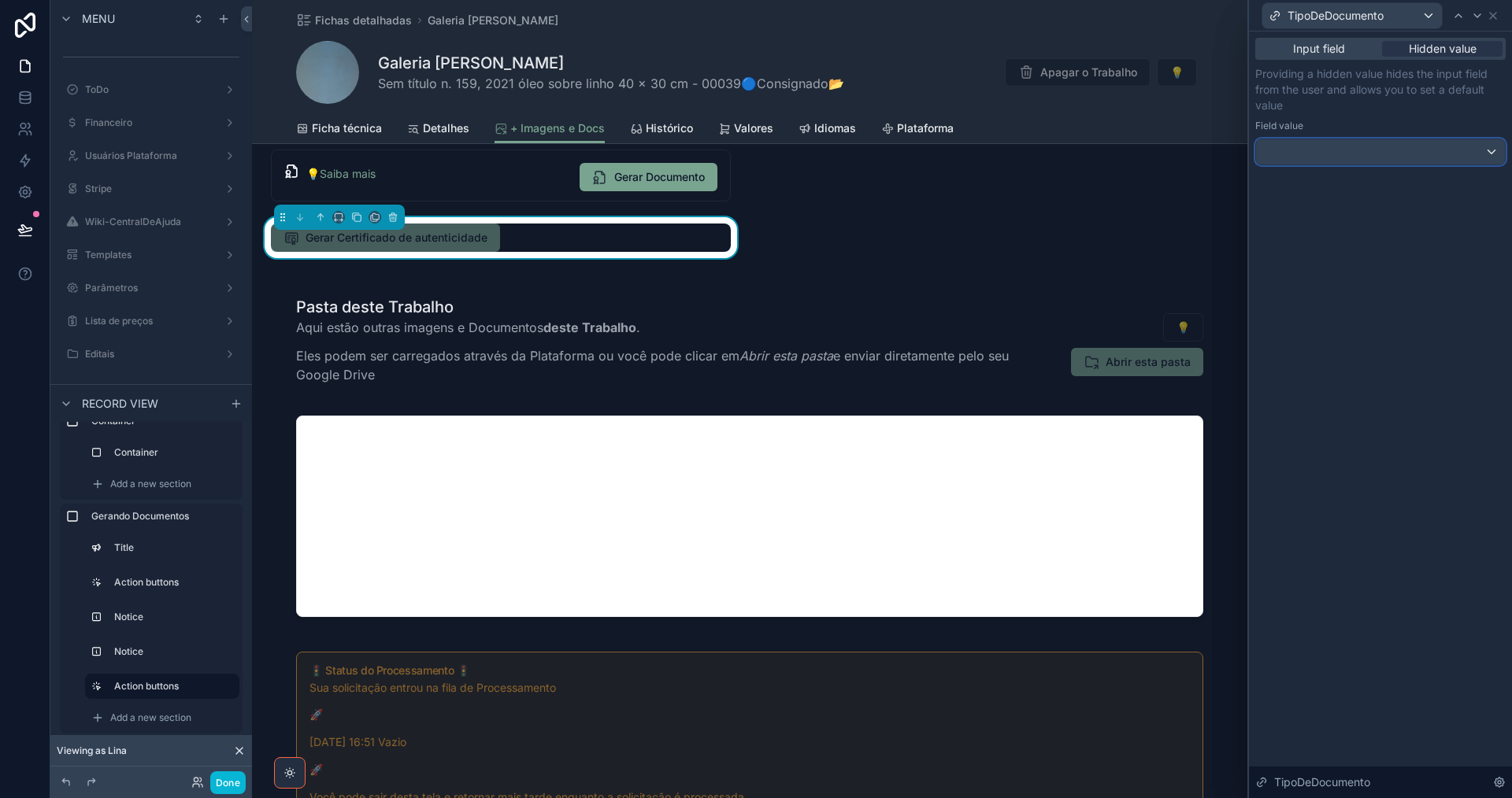
click at [1463, 148] on div at bounding box center [1380, 152] width 249 height 25
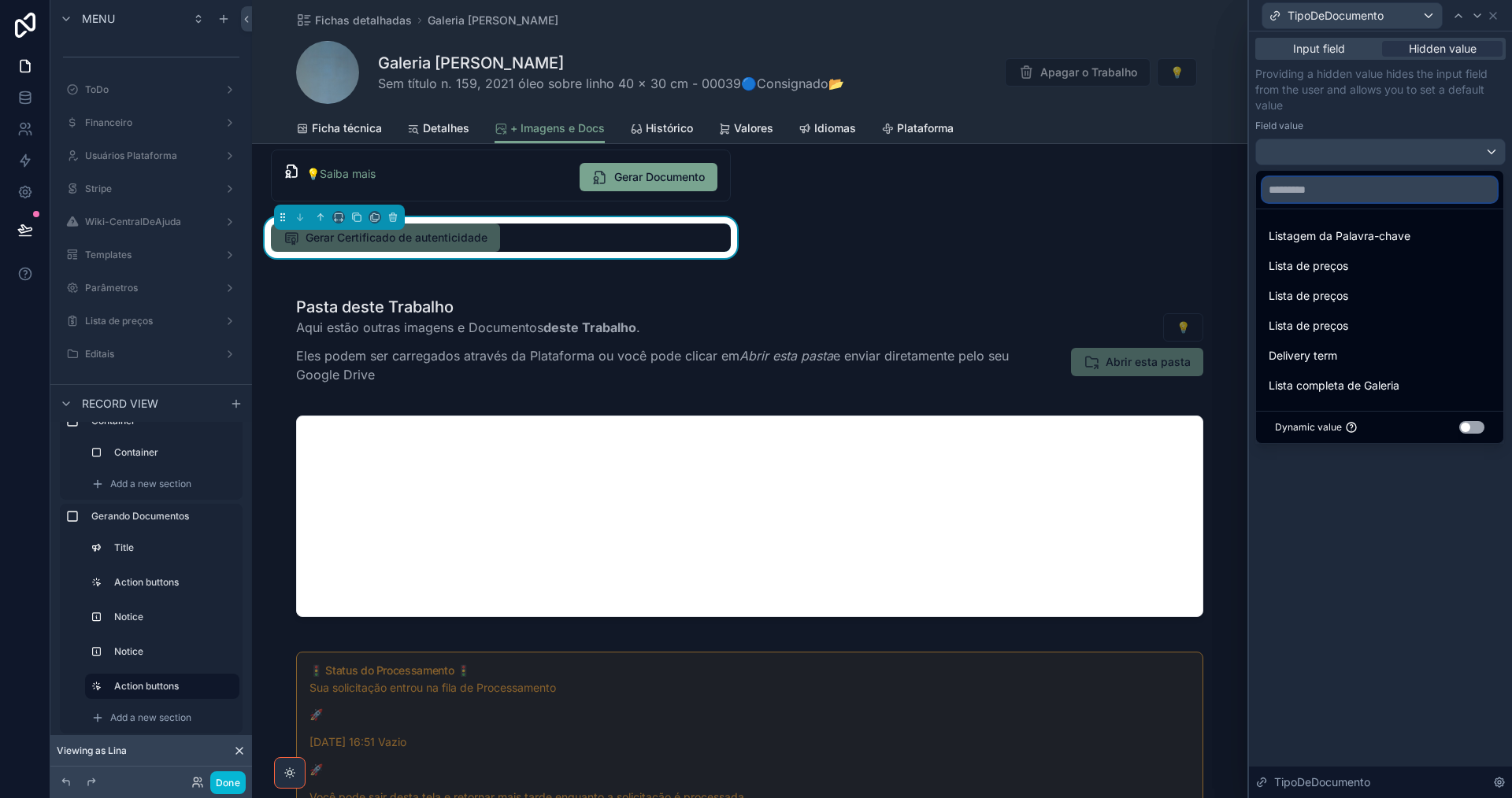
click at [1408, 196] on input "text" at bounding box center [1379, 189] width 235 height 25
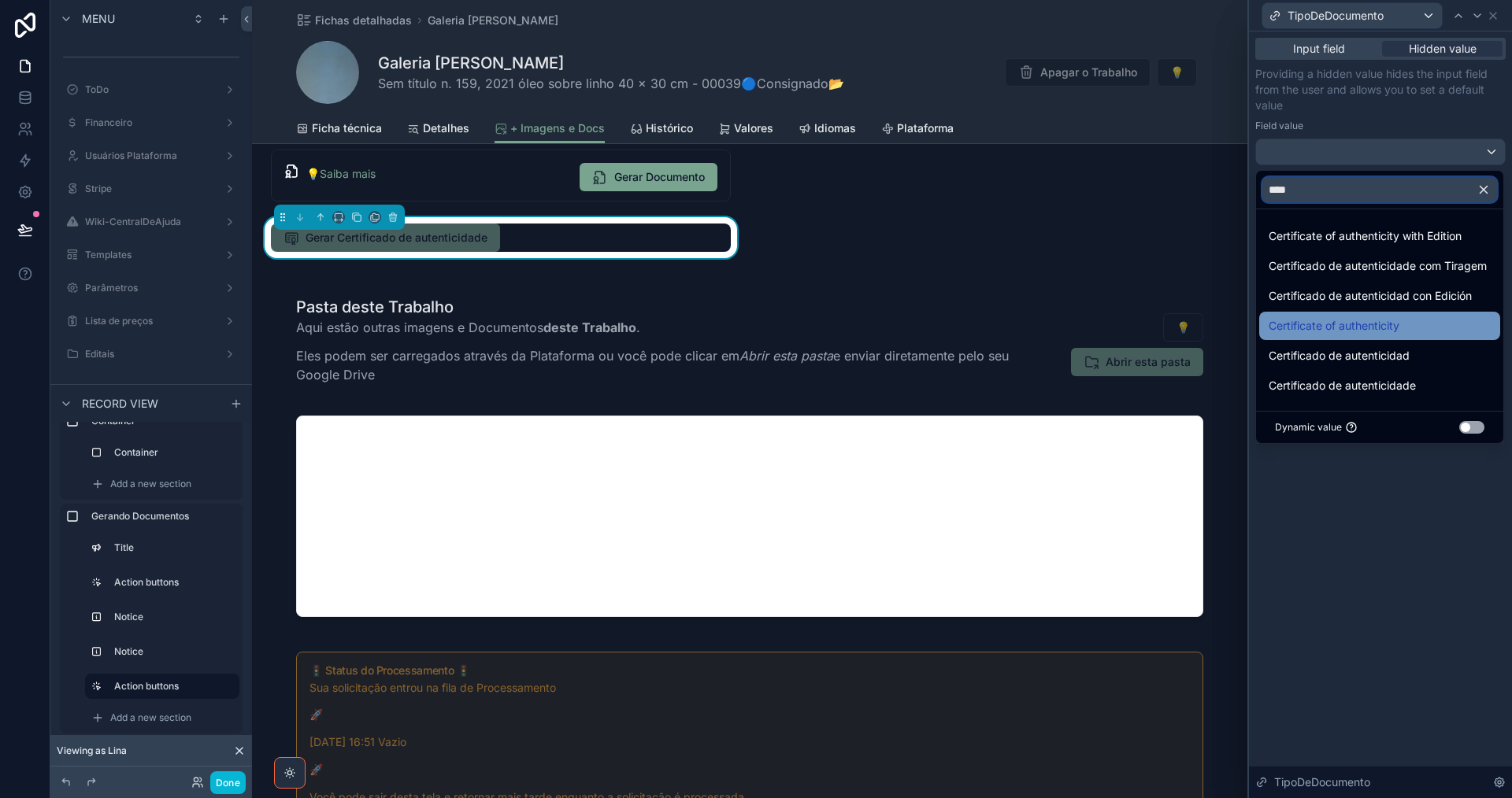
type input "****"
click at [1410, 325] on div "Certificate of authenticity" at bounding box center [1379, 326] width 222 height 19
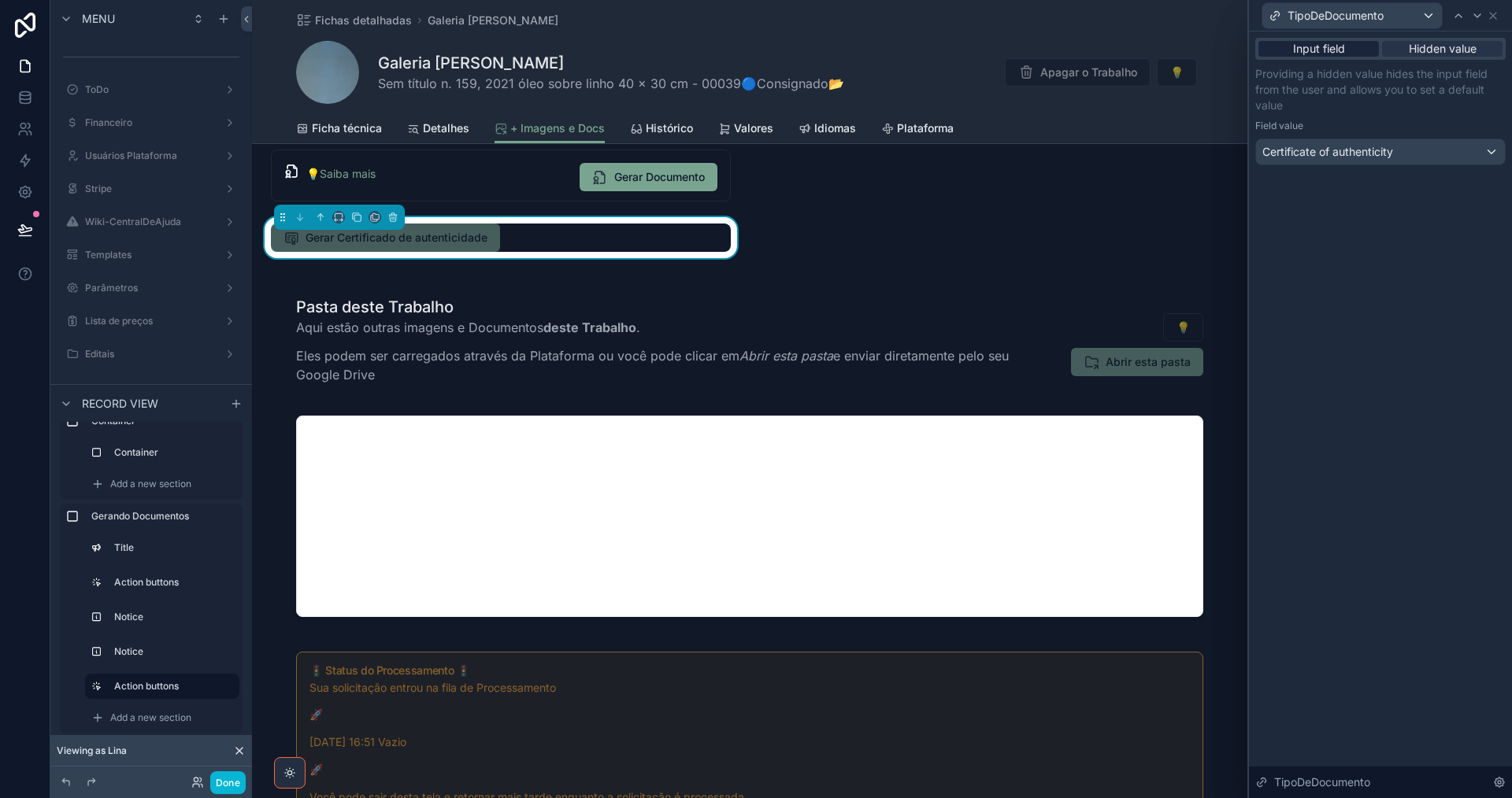
click at [1340, 52] on span "Input field" at bounding box center [1318, 49] width 52 height 16
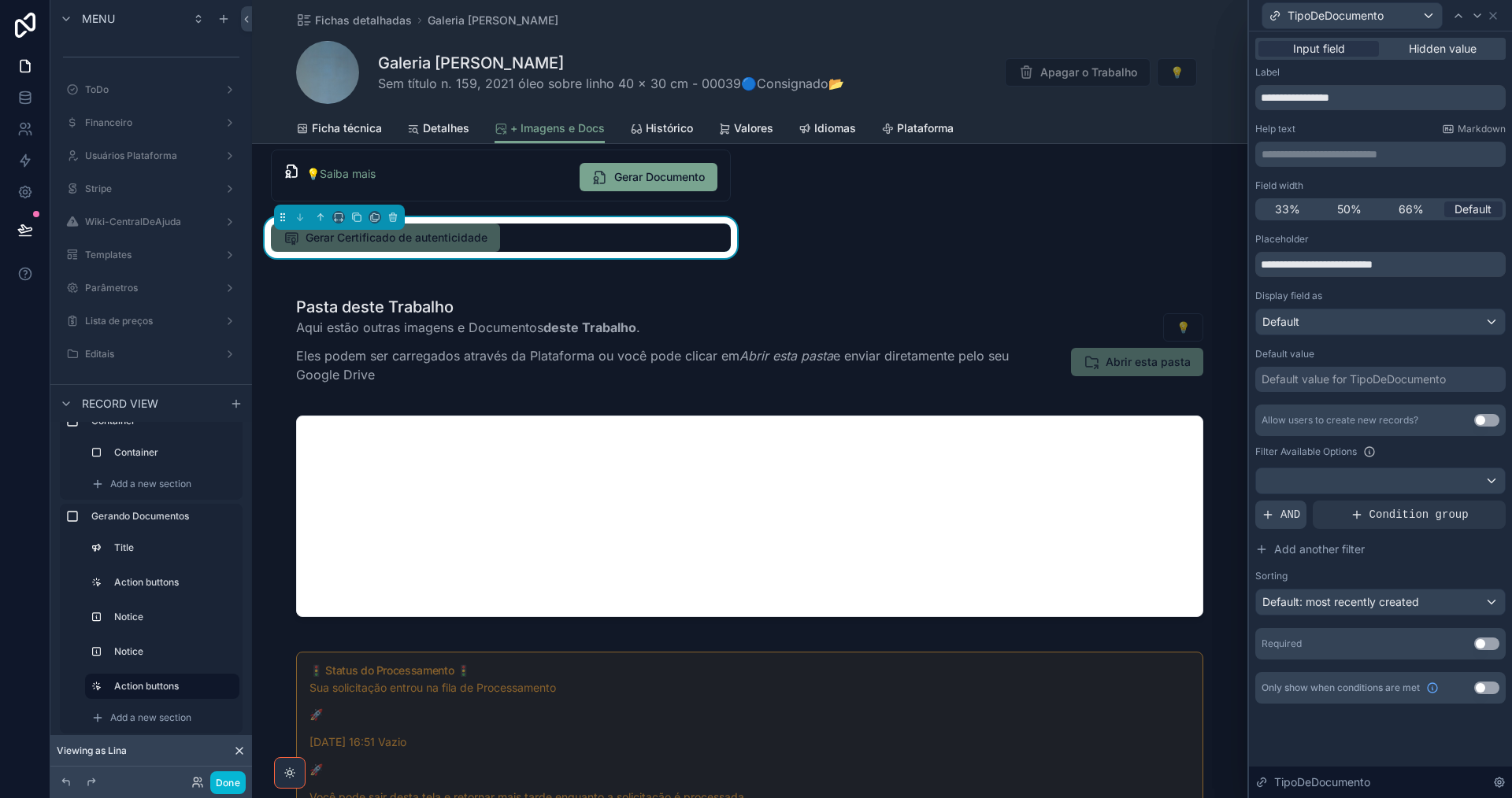
click at [1289, 519] on span "AND" at bounding box center [1290, 515] width 20 height 16
click at [1465, 501] on icon at bounding box center [1466, 502] width 10 height 10
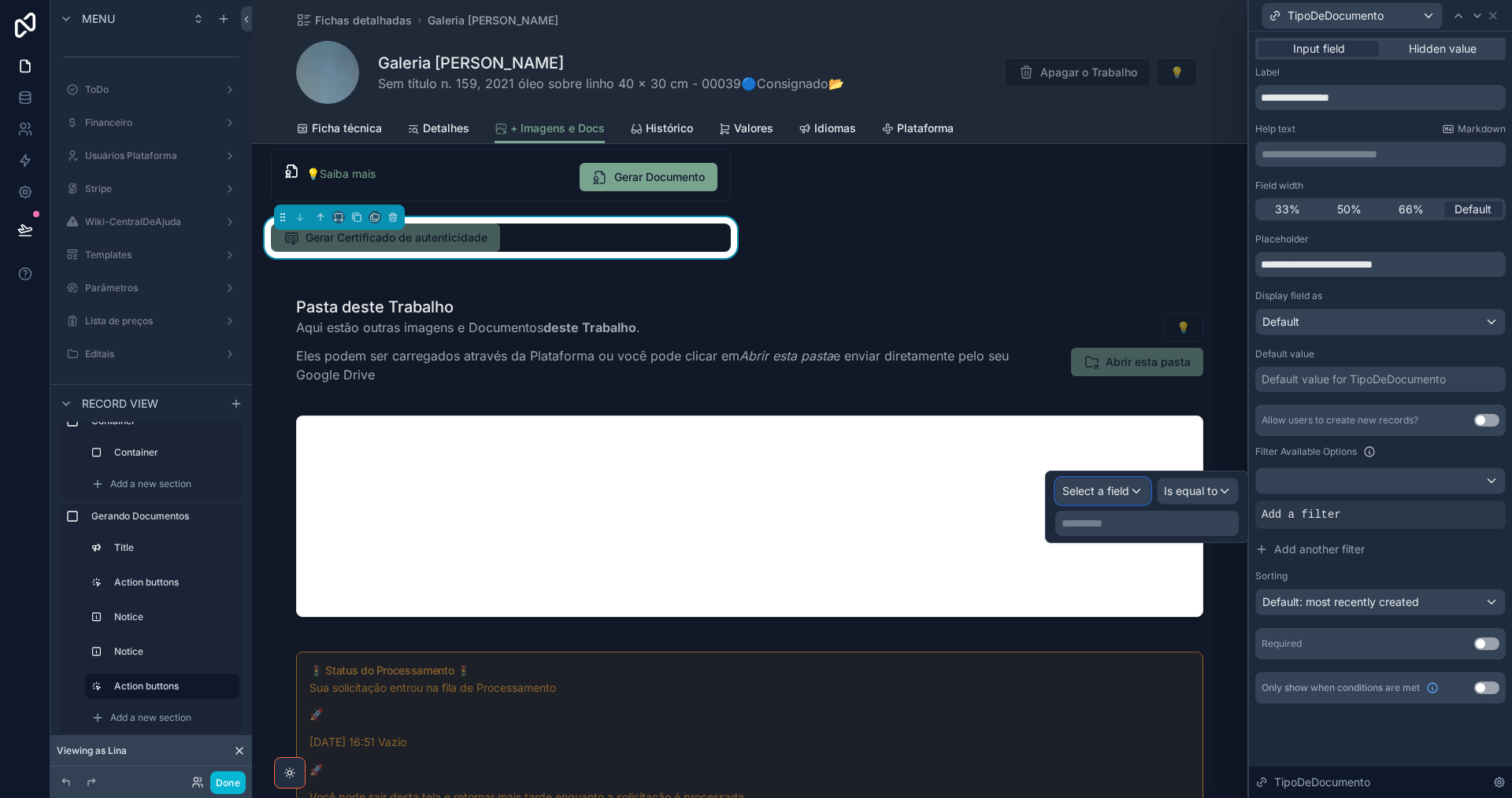
click at [1098, 491] on span "Select a field" at bounding box center [1095, 490] width 67 height 13
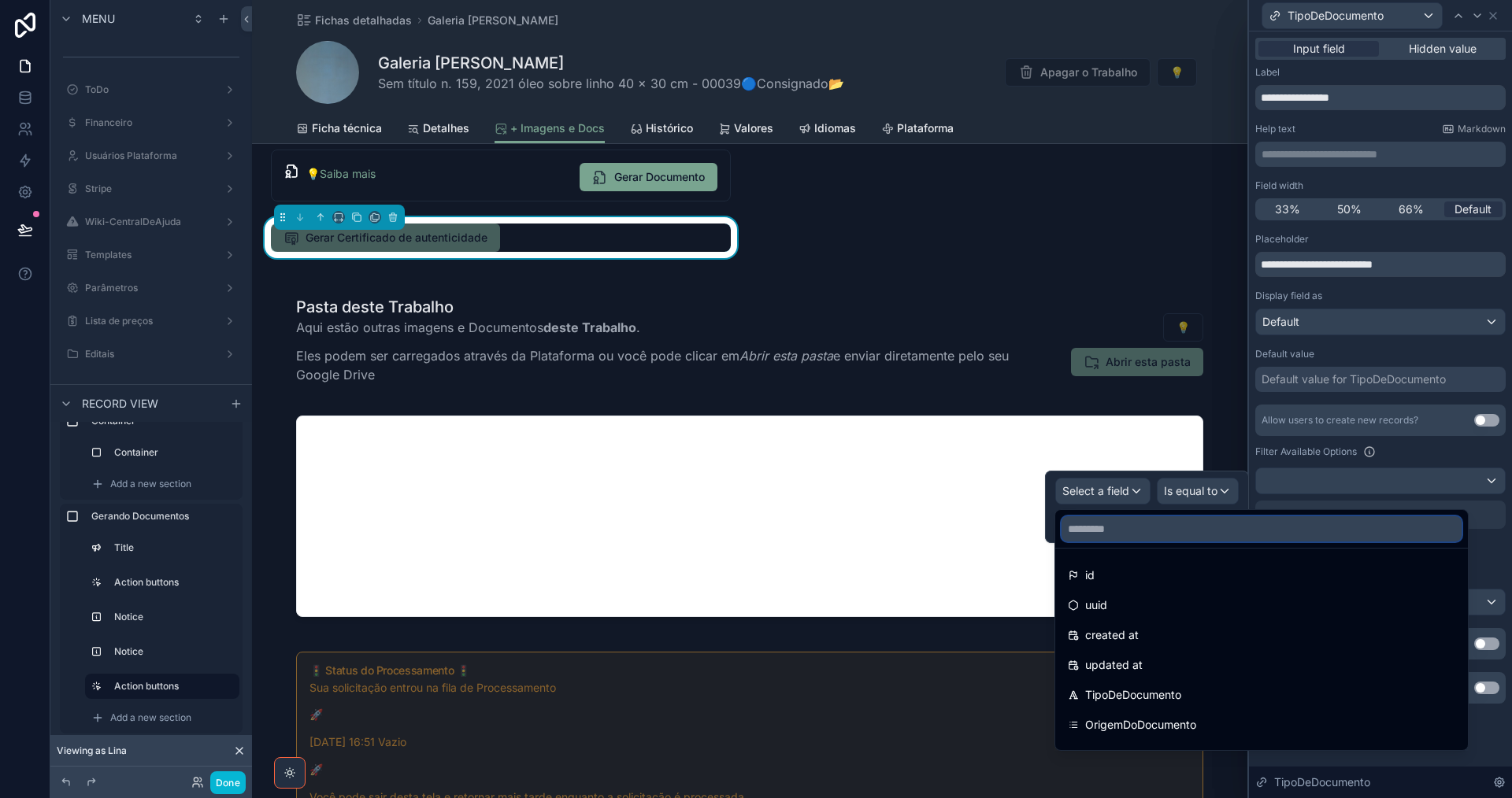
click at [1187, 526] on input "text" at bounding box center [1261, 528] width 400 height 25
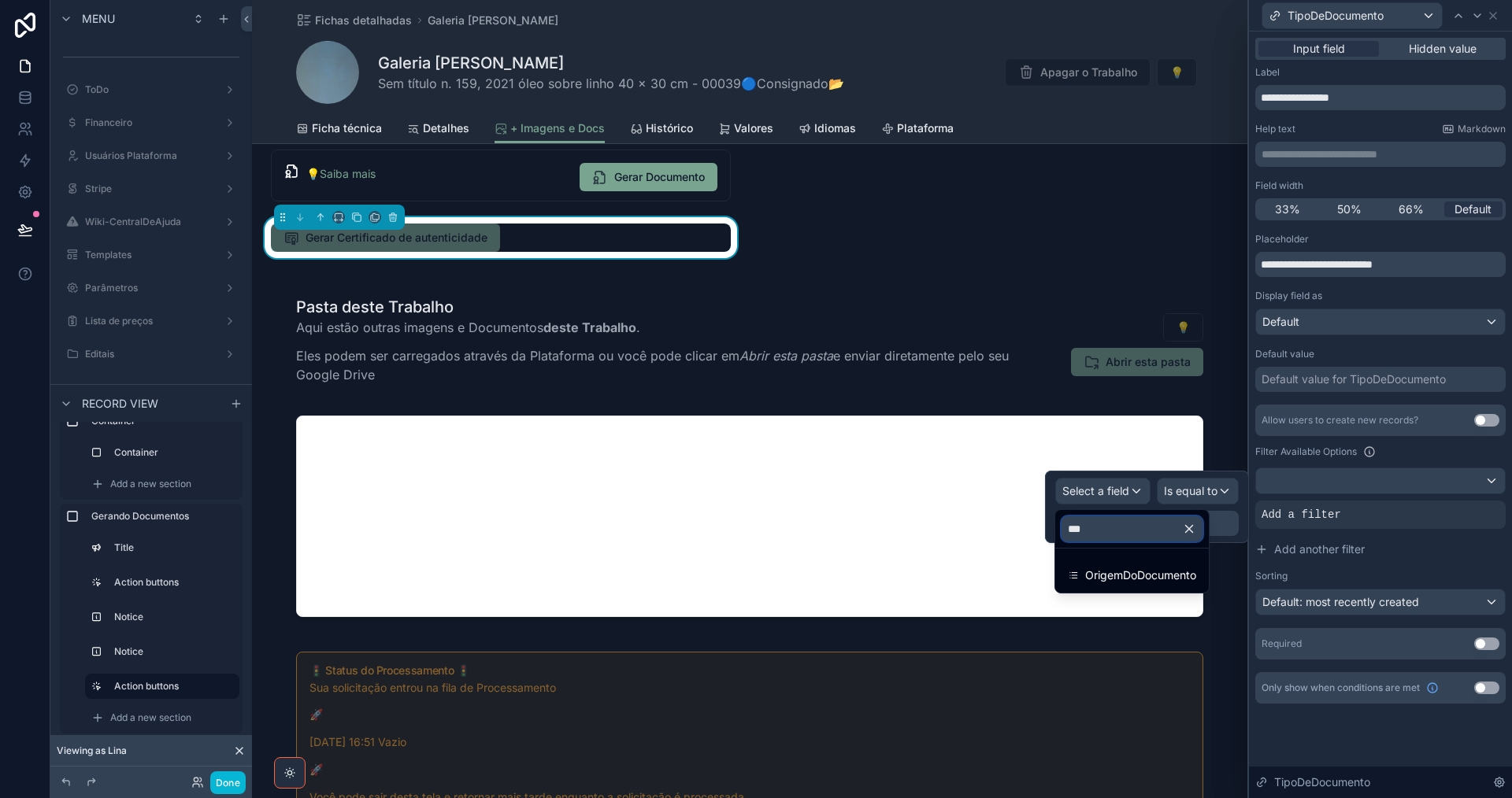
type input "****"
drag, startPoint x: 1196, startPoint y: 548, endPoint x: 1178, endPoint y: 582, distance: 38.5
click at [1178, 582] on span "OrigemDoDocumento" at bounding box center [1140, 575] width 111 height 19
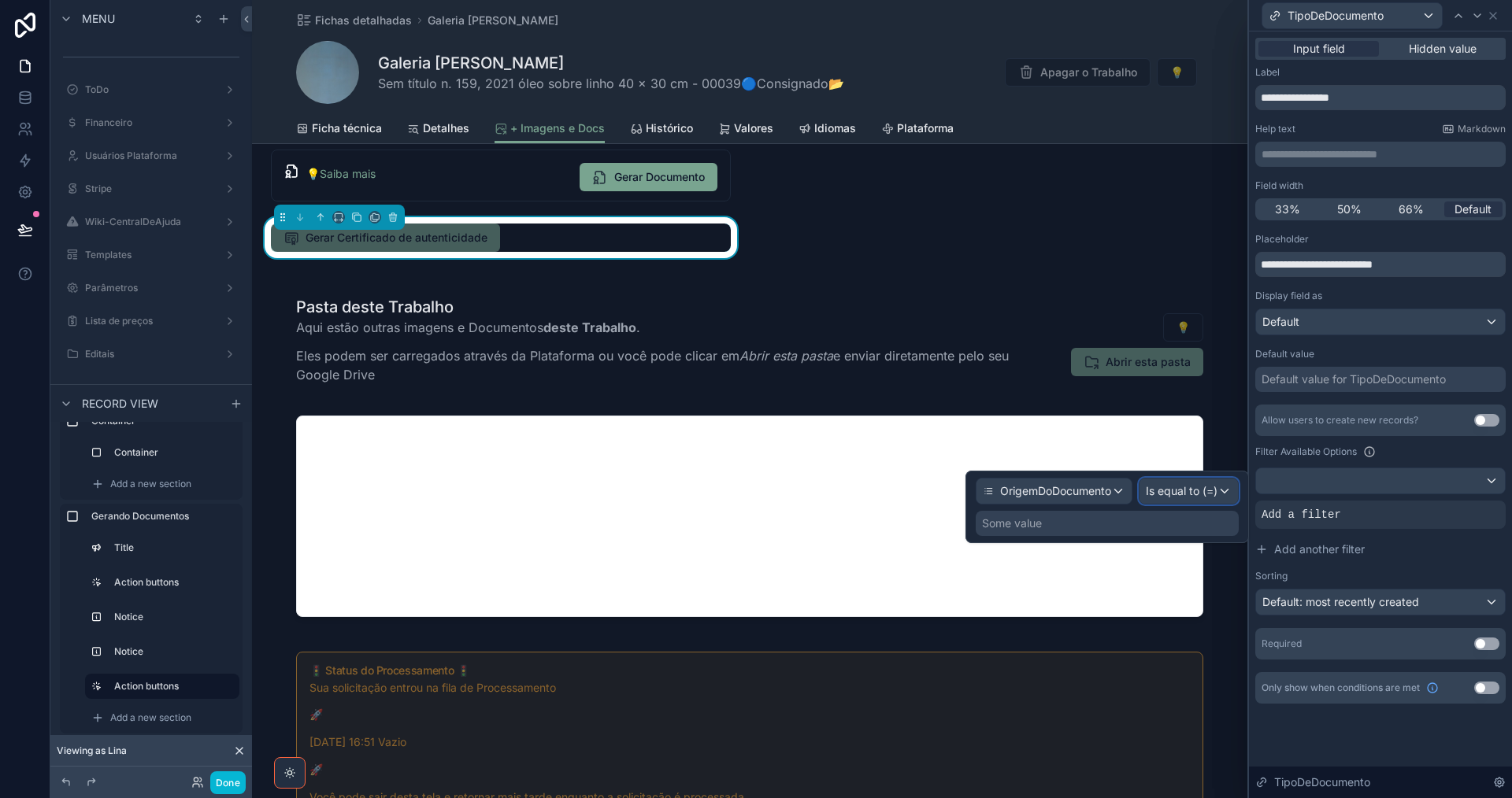
click at [1193, 488] on span "Is equal to (=)" at bounding box center [1182, 492] width 72 height 16
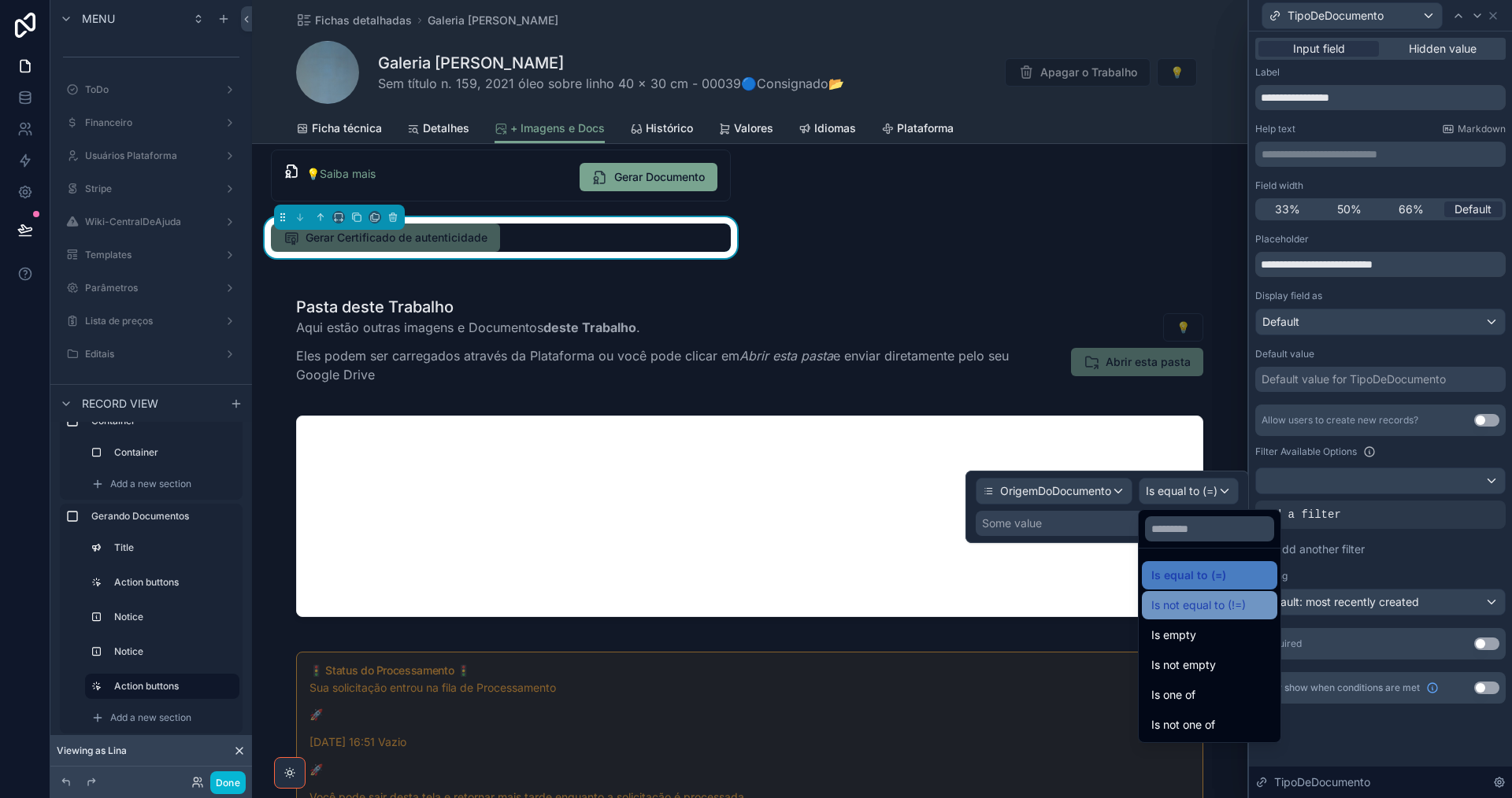
click at [1227, 609] on span "Is not equal to (!=)" at bounding box center [1198, 605] width 94 height 19
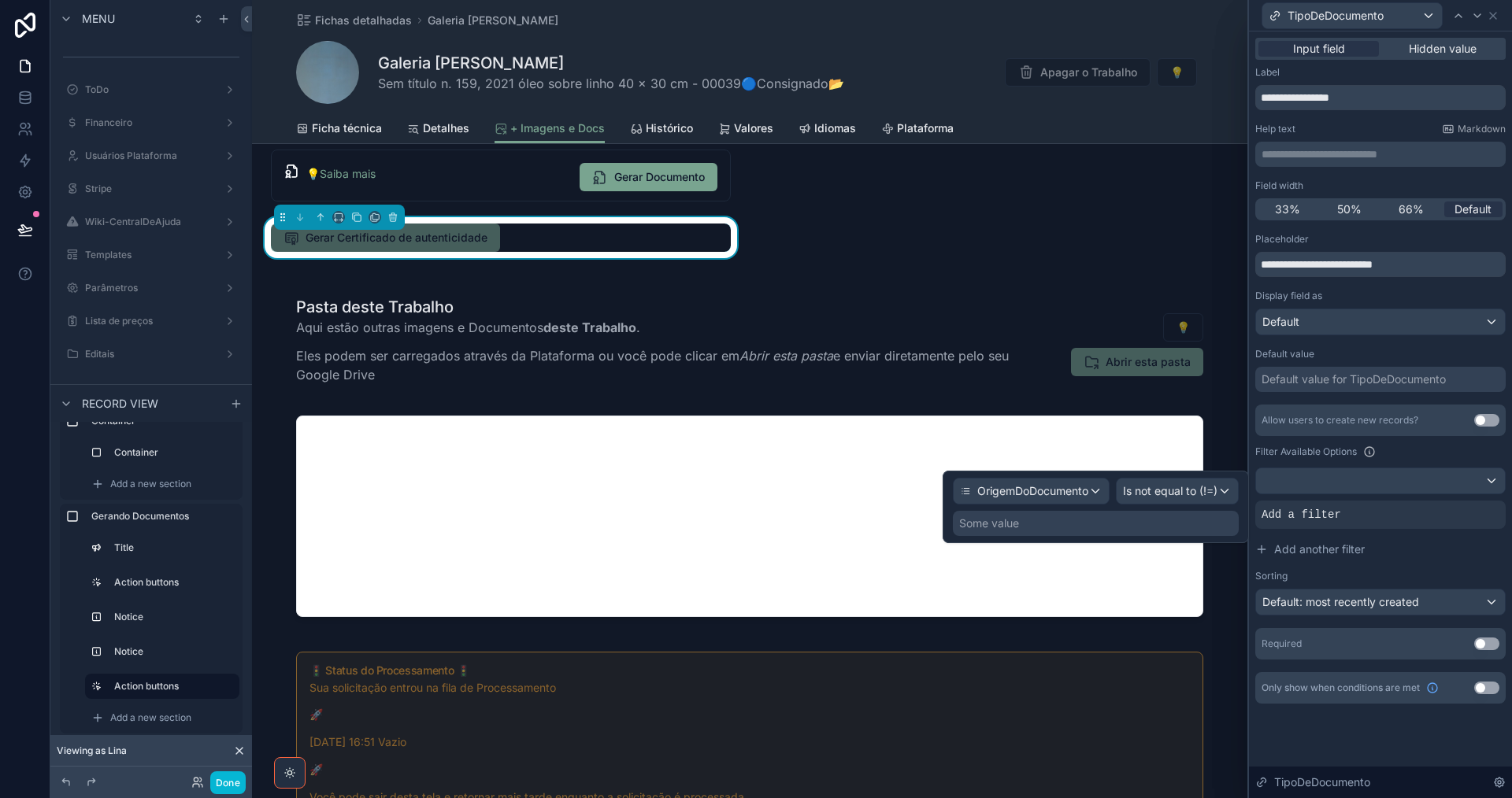
click at [1195, 528] on div "Some value" at bounding box center [1095, 523] width 286 height 25
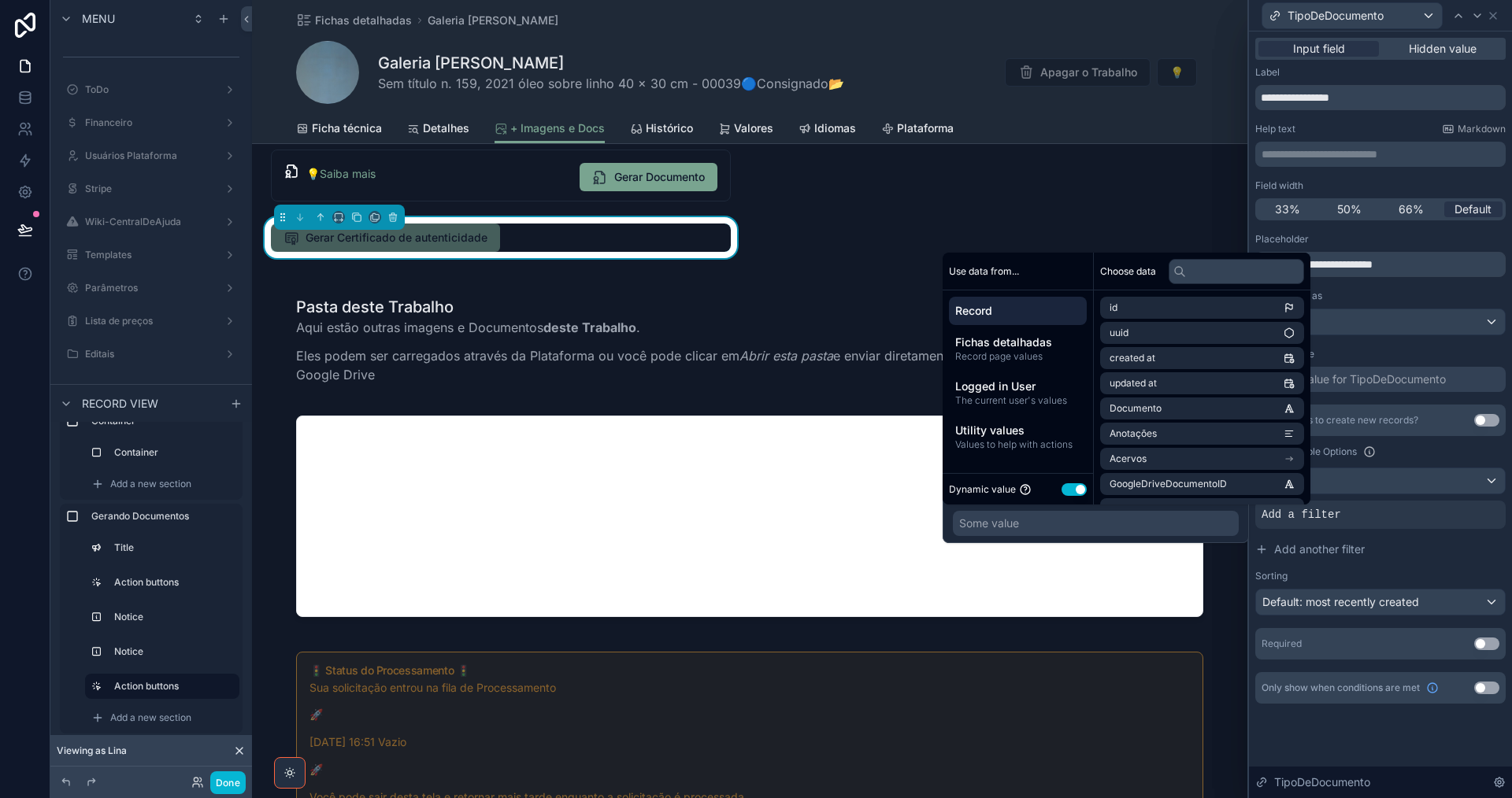
click at [1067, 485] on button "Use setting" at bounding box center [1074, 490] width 25 height 12
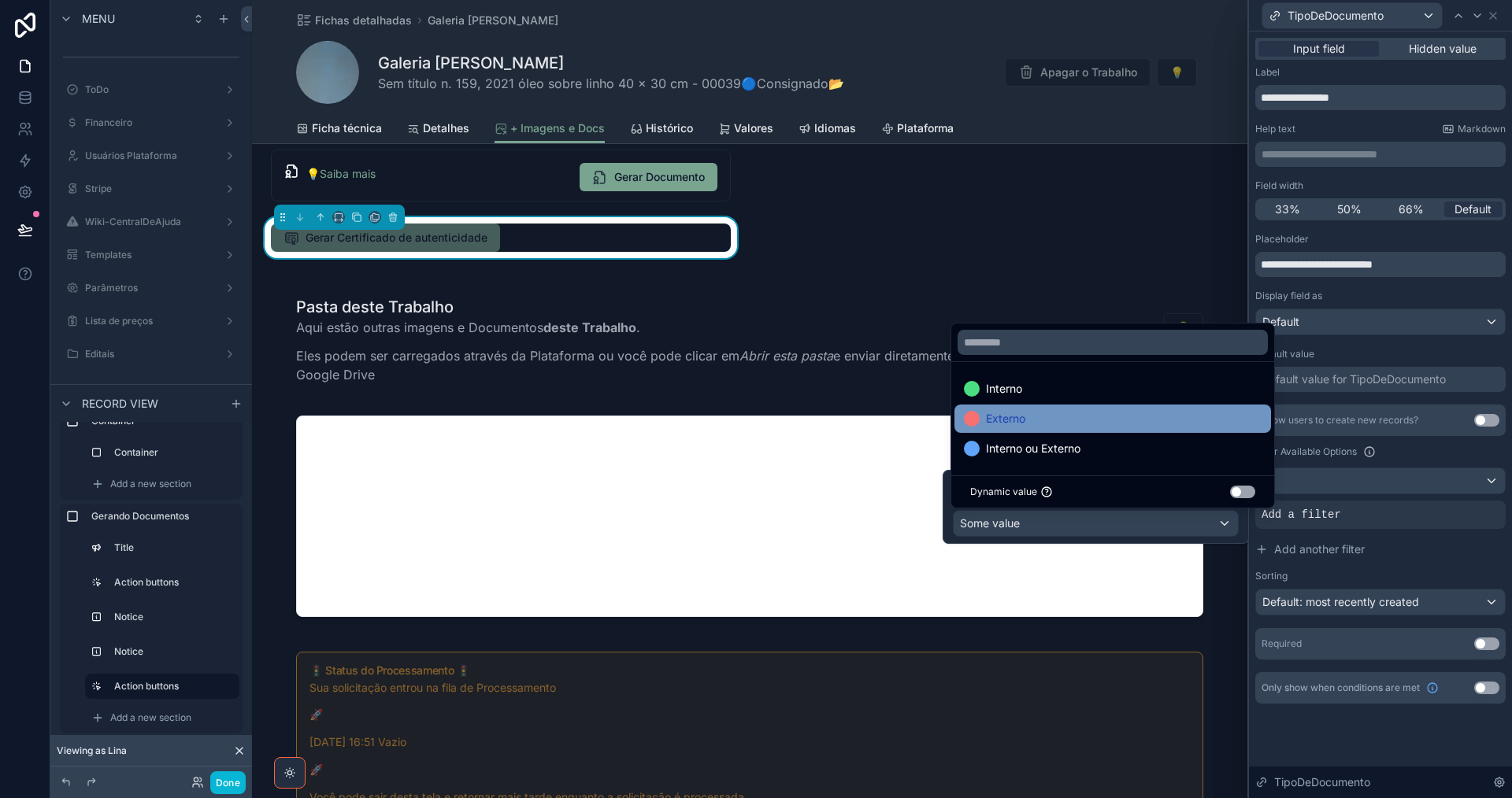
click at [1069, 419] on div "Externo" at bounding box center [1112, 419] width 298 height 19
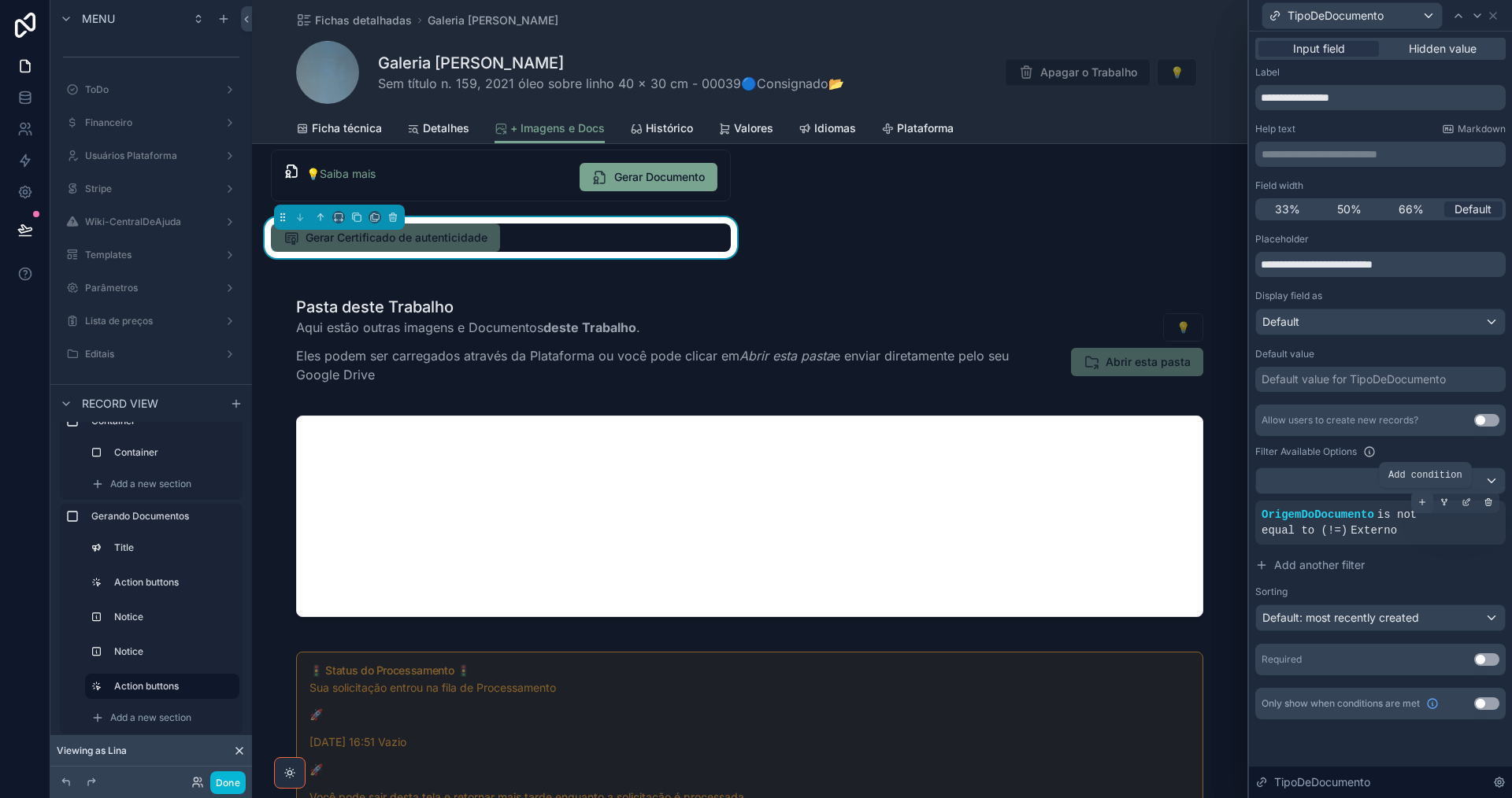
click at [1422, 503] on icon at bounding box center [1422, 502] width 0 height 5
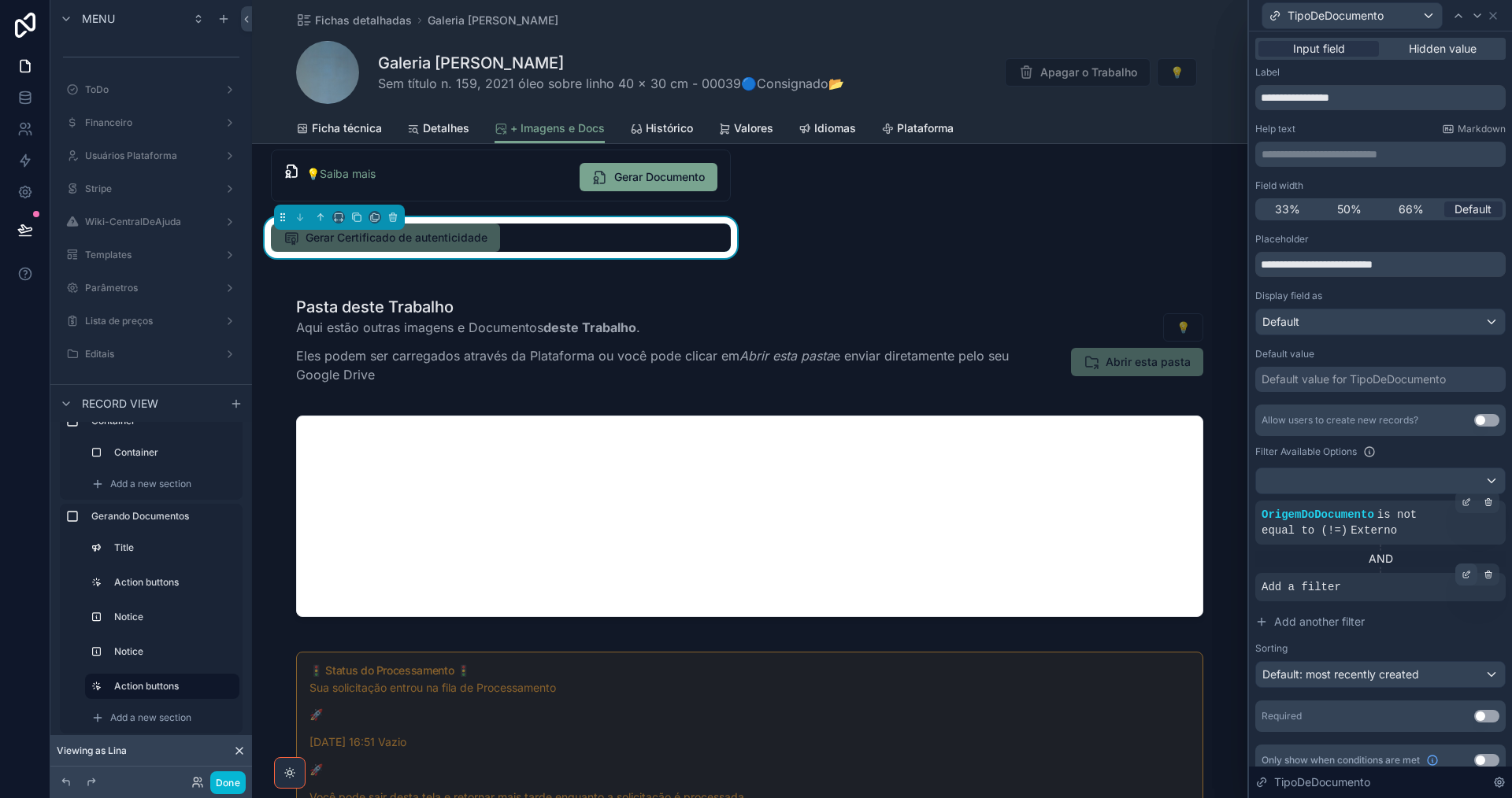
drag, startPoint x: 1458, startPoint y: 580, endPoint x: 1408, endPoint y: 586, distance: 50.4
click at [1457, 580] on div at bounding box center [1466, 574] width 22 height 22
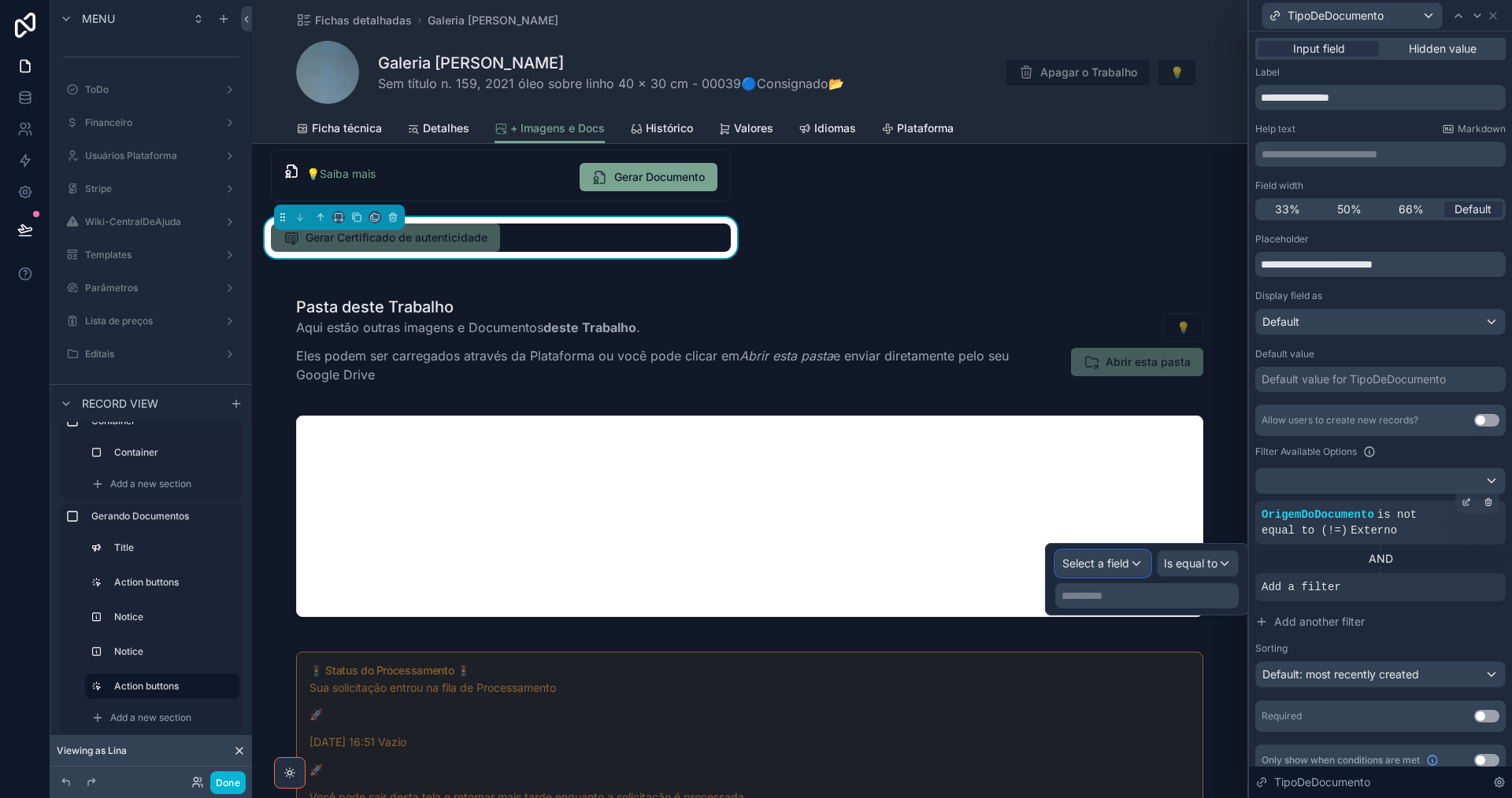
click at [1106, 563] on span "Select a field" at bounding box center [1095, 562] width 67 height 13
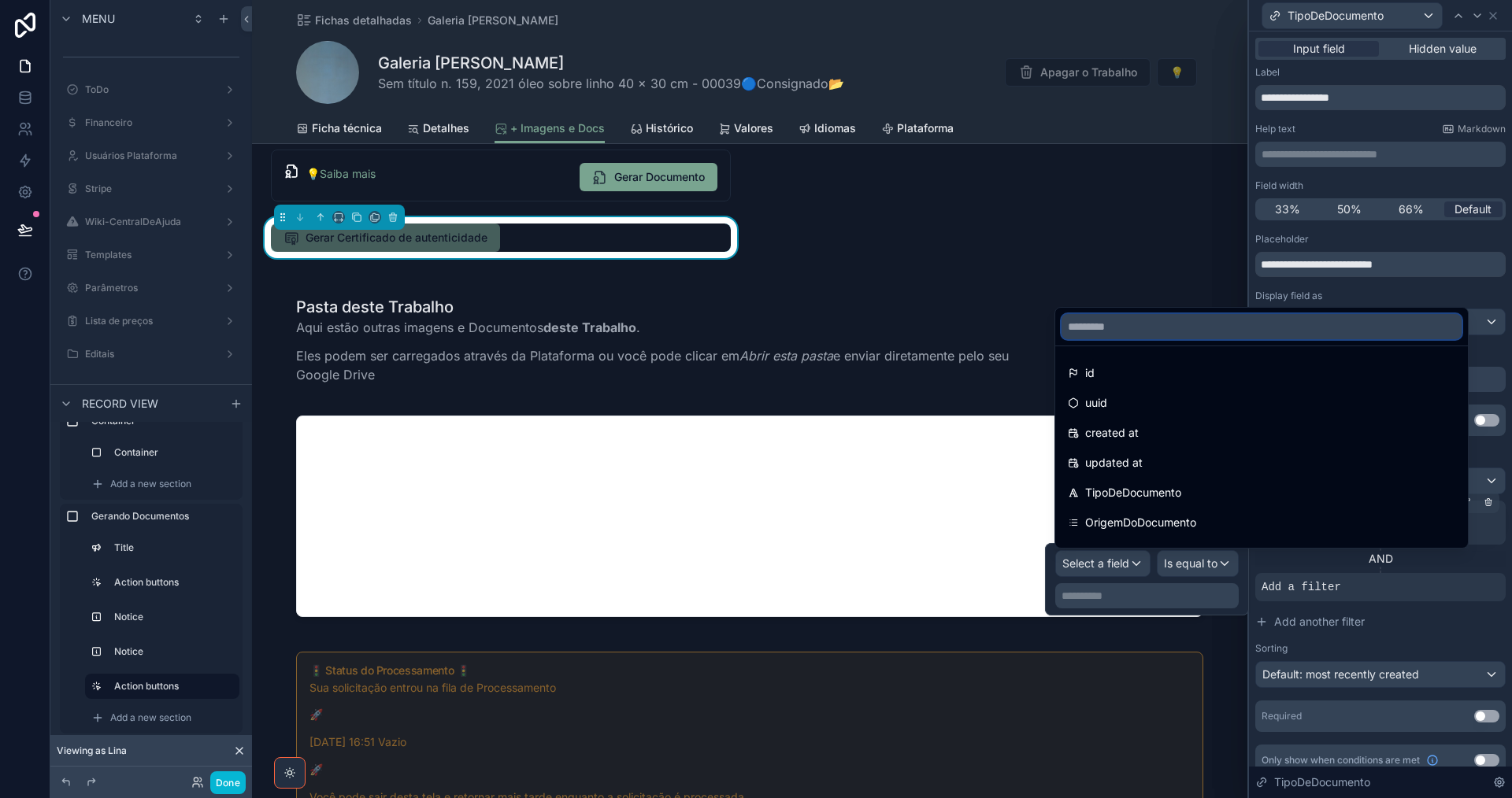
click at [1205, 331] on input "text" at bounding box center [1261, 327] width 400 height 25
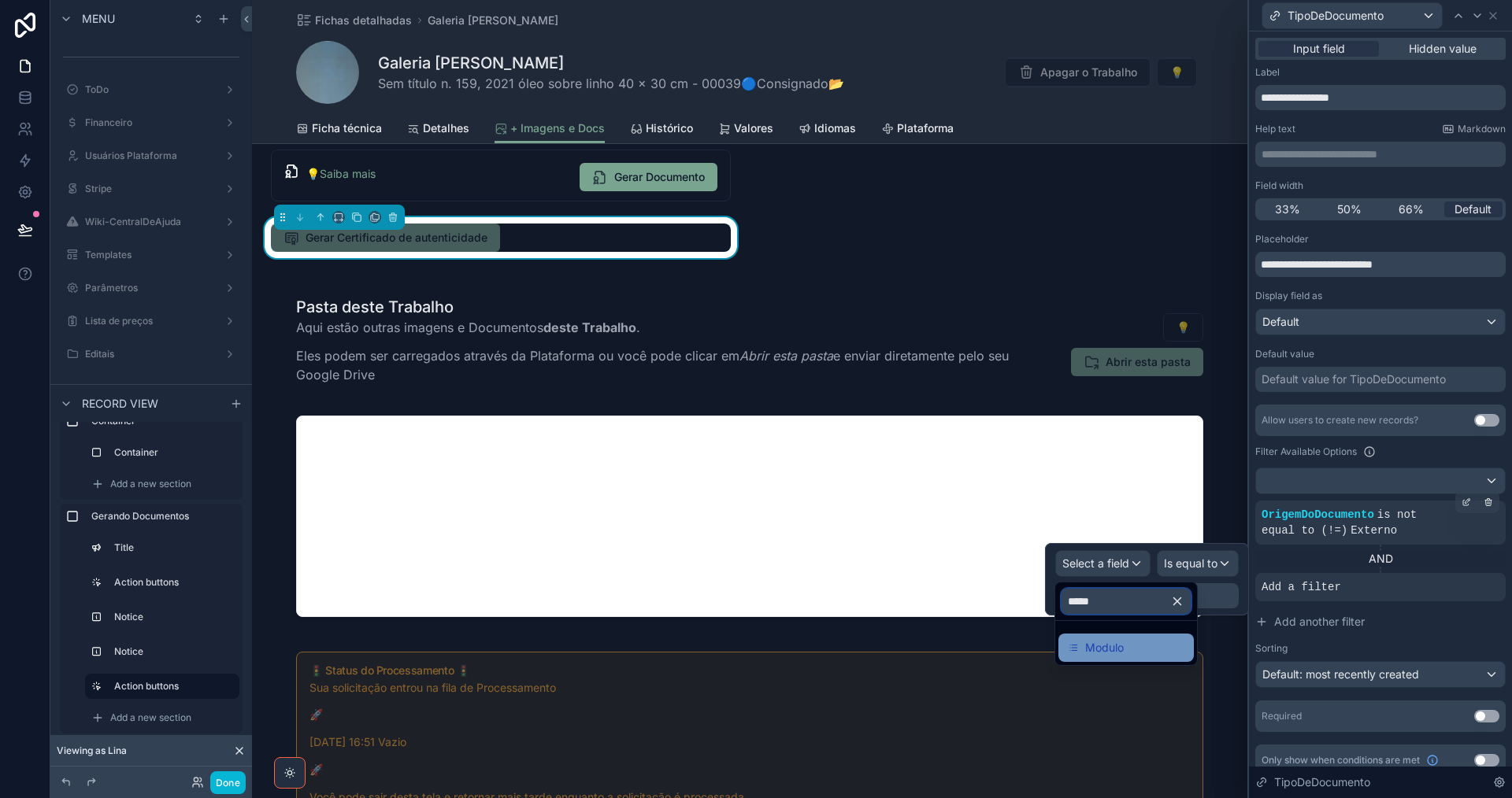
type input "*****"
click at [1146, 643] on div "Modulo" at bounding box center [1125, 648] width 116 height 19
click at [1170, 600] on div "Some value" at bounding box center [1143, 595] width 190 height 25
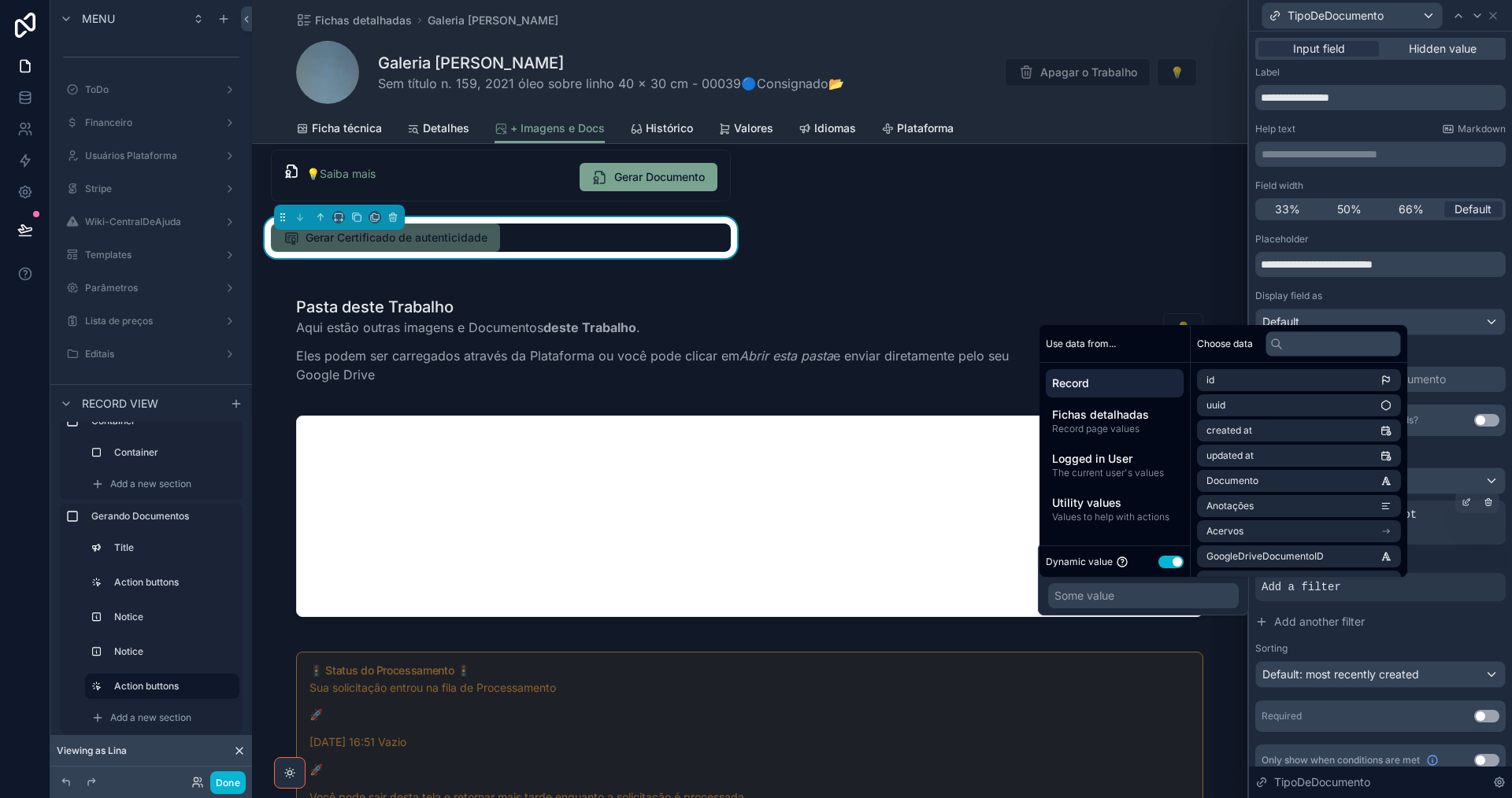
click at [1168, 561] on button "Use setting" at bounding box center [1170, 561] width 25 height 12
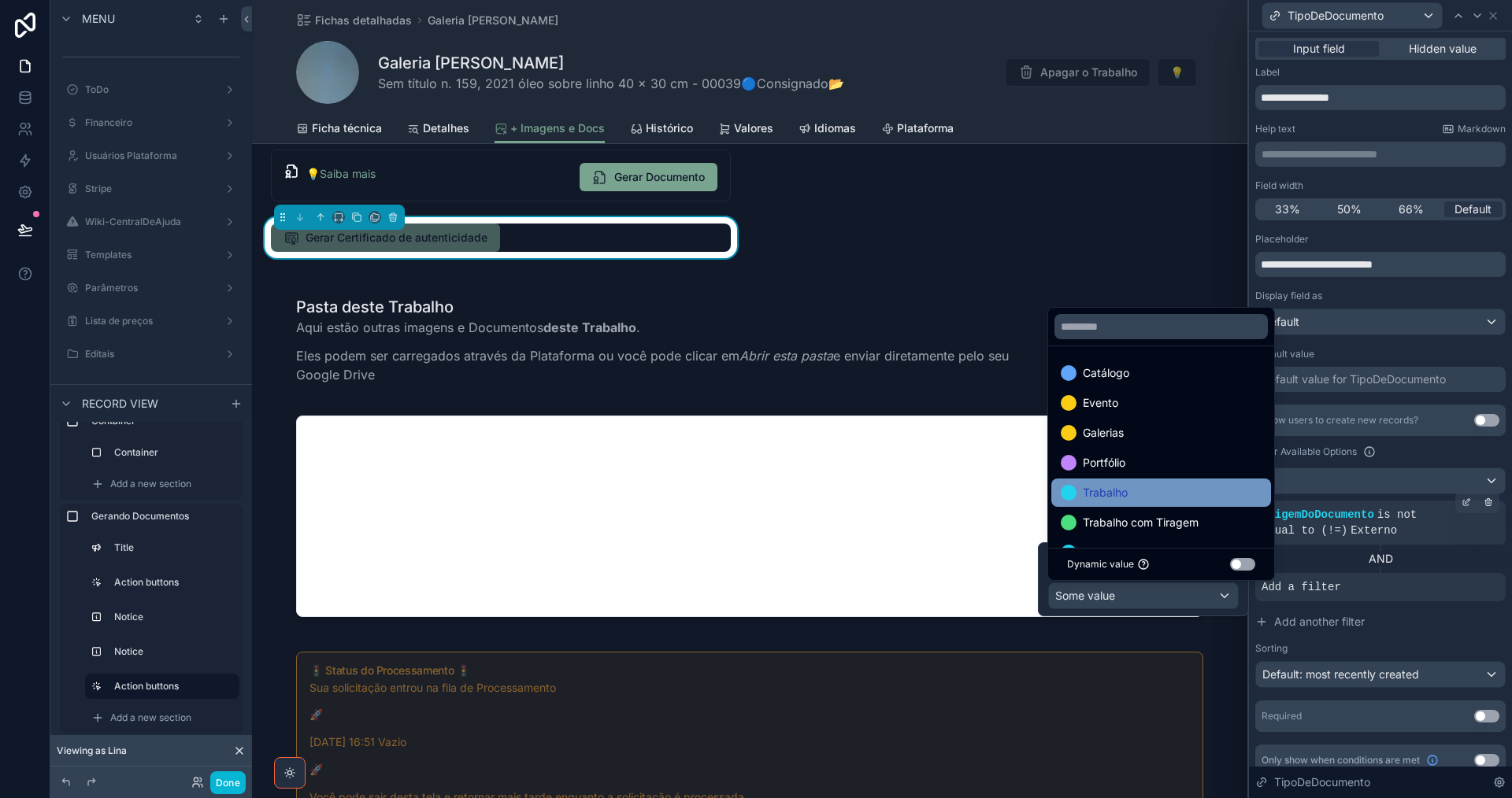
click at [1149, 483] on div "Trabalho" at bounding box center [1162, 492] width 220 height 28
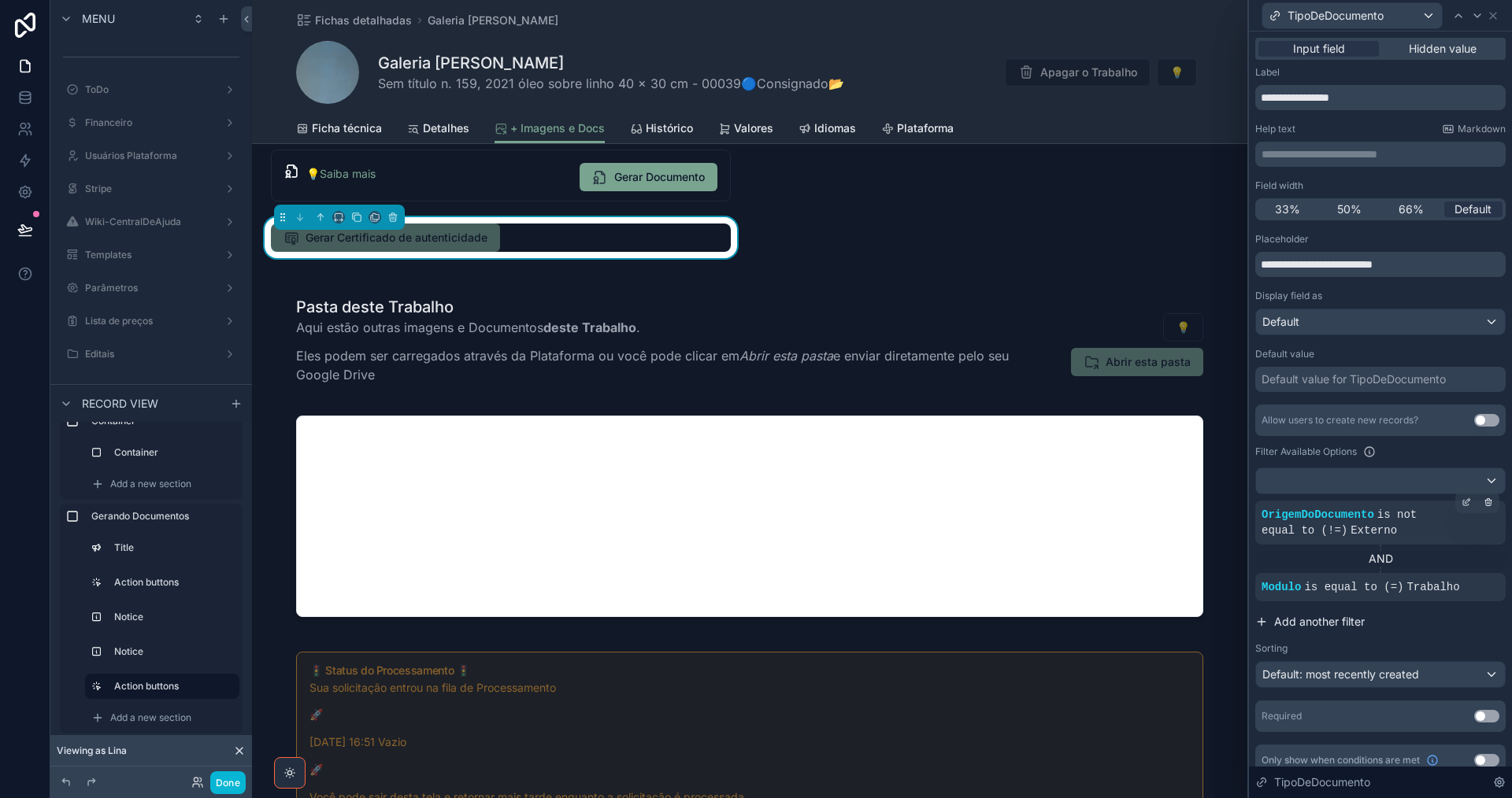
click at [1333, 623] on span "Add another filter" at bounding box center [1320, 622] width 91 height 16
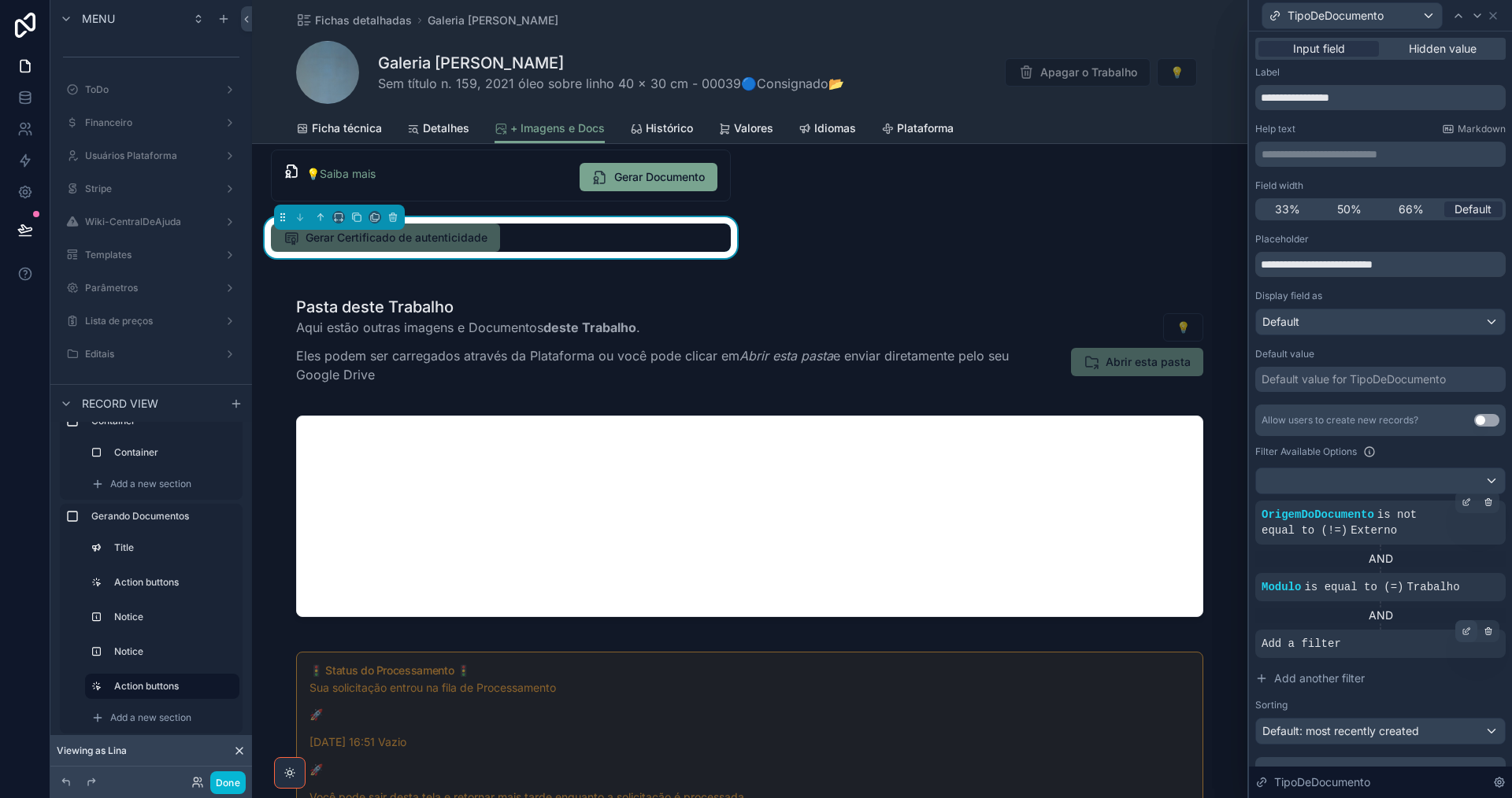
click at [1461, 632] on icon at bounding box center [1466, 631] width 10 height 10
click at [1108, 619] on span "Select a field" at bounding box center [1095, 619] width 67 height 13
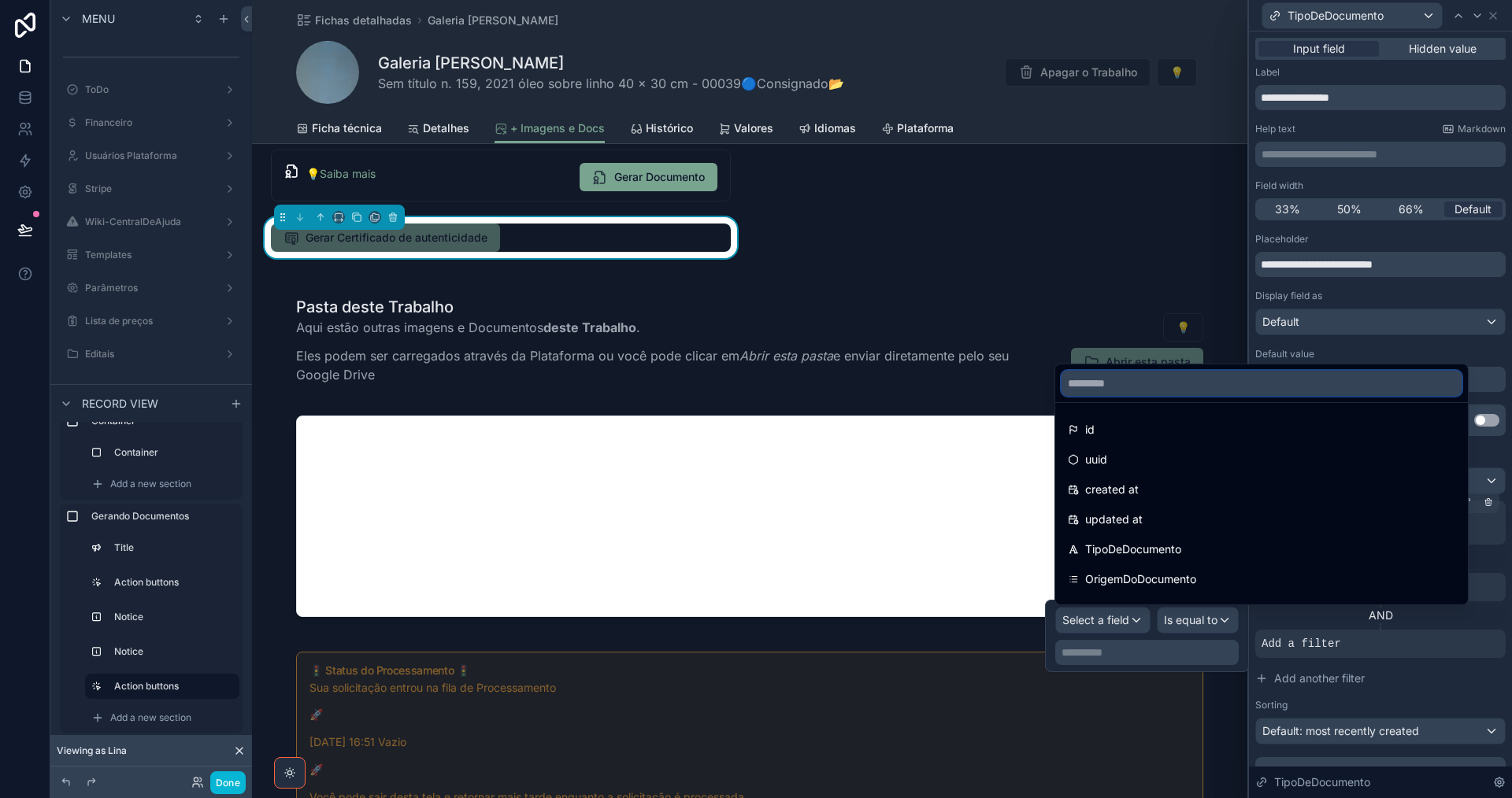
click at [1159, 387] on input "text" at bounding box center [1261, 383] width 400 height 25
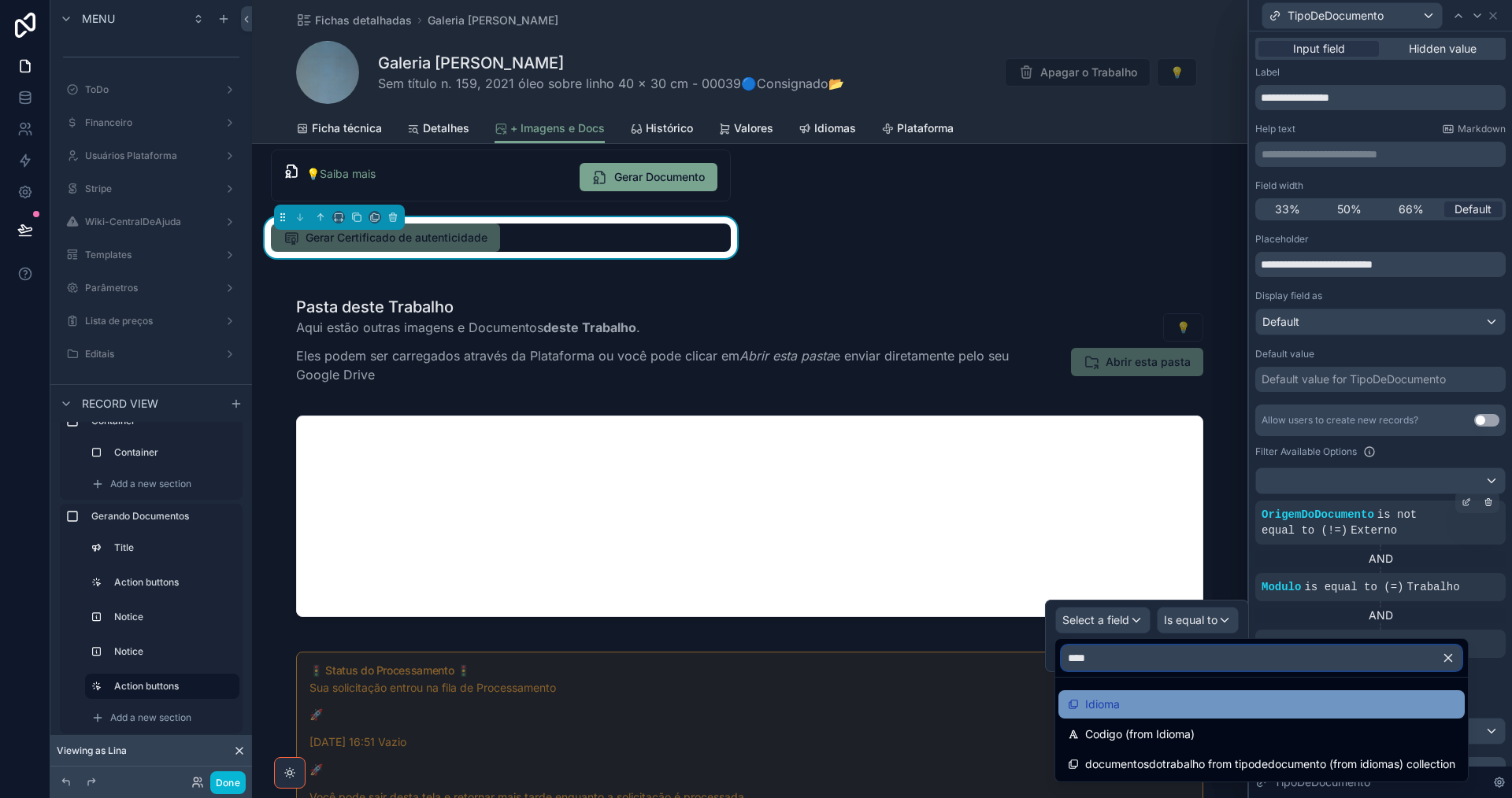
type input "****"
click at [1220, 691] on div "Idioma" at bounding box center [1261, 705] width 406 height 28
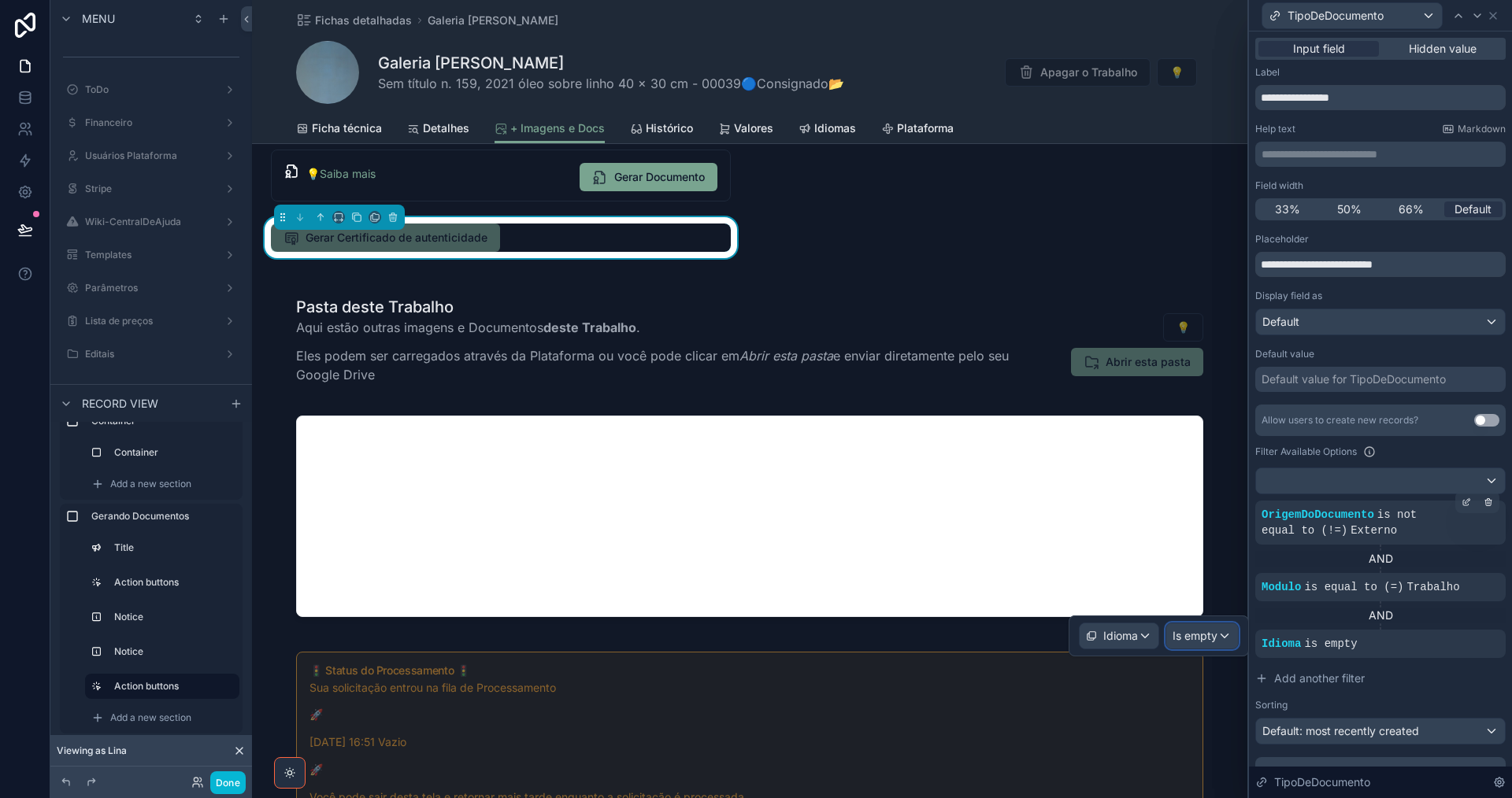
click at [1216, 636] on span "Is empty" at bounding box center [1194, 636] width 45 height 16
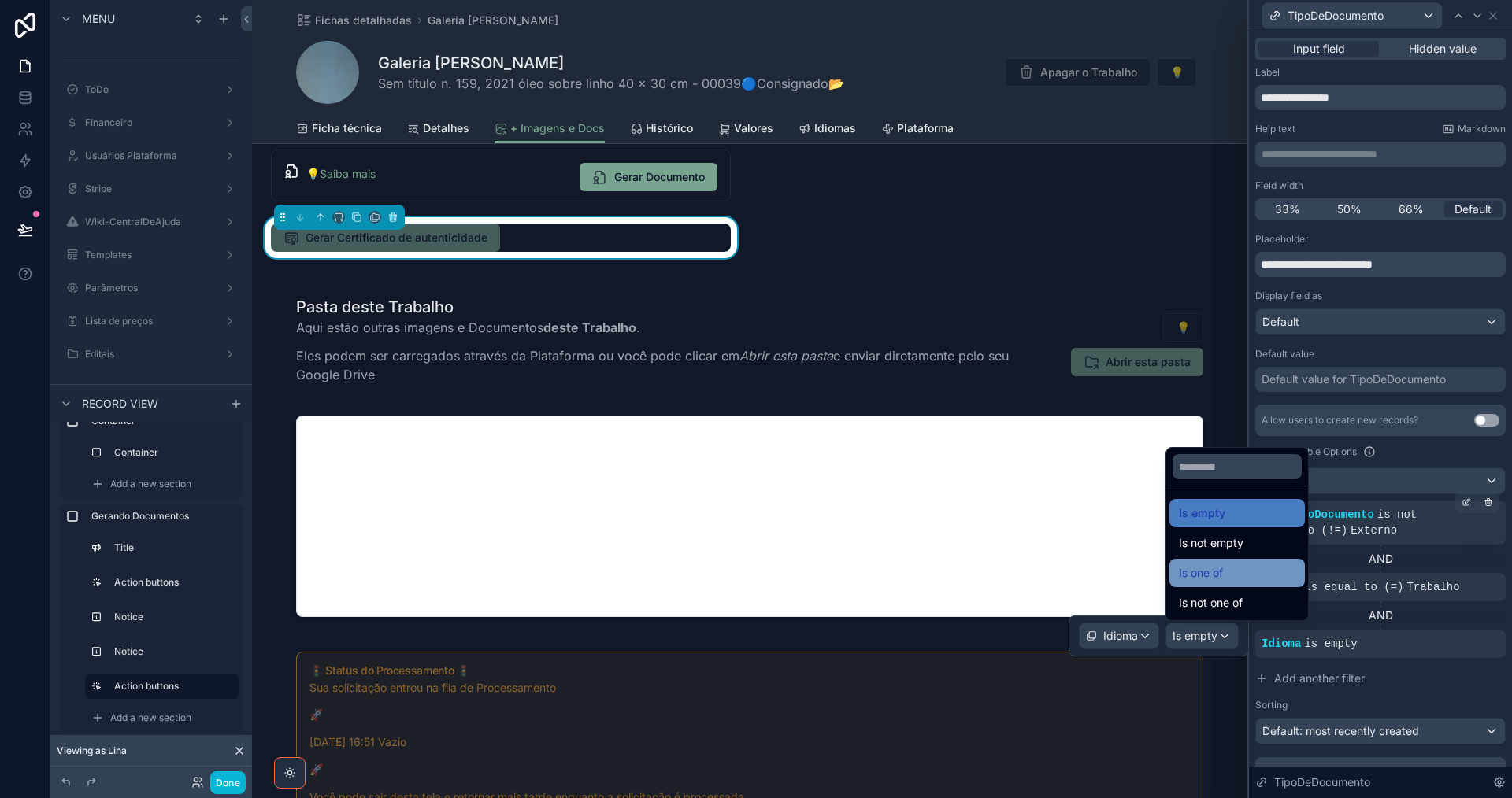
click at [1226, 577] on div "Is one of" at bounding box center [1237, 573] width 116 height 19
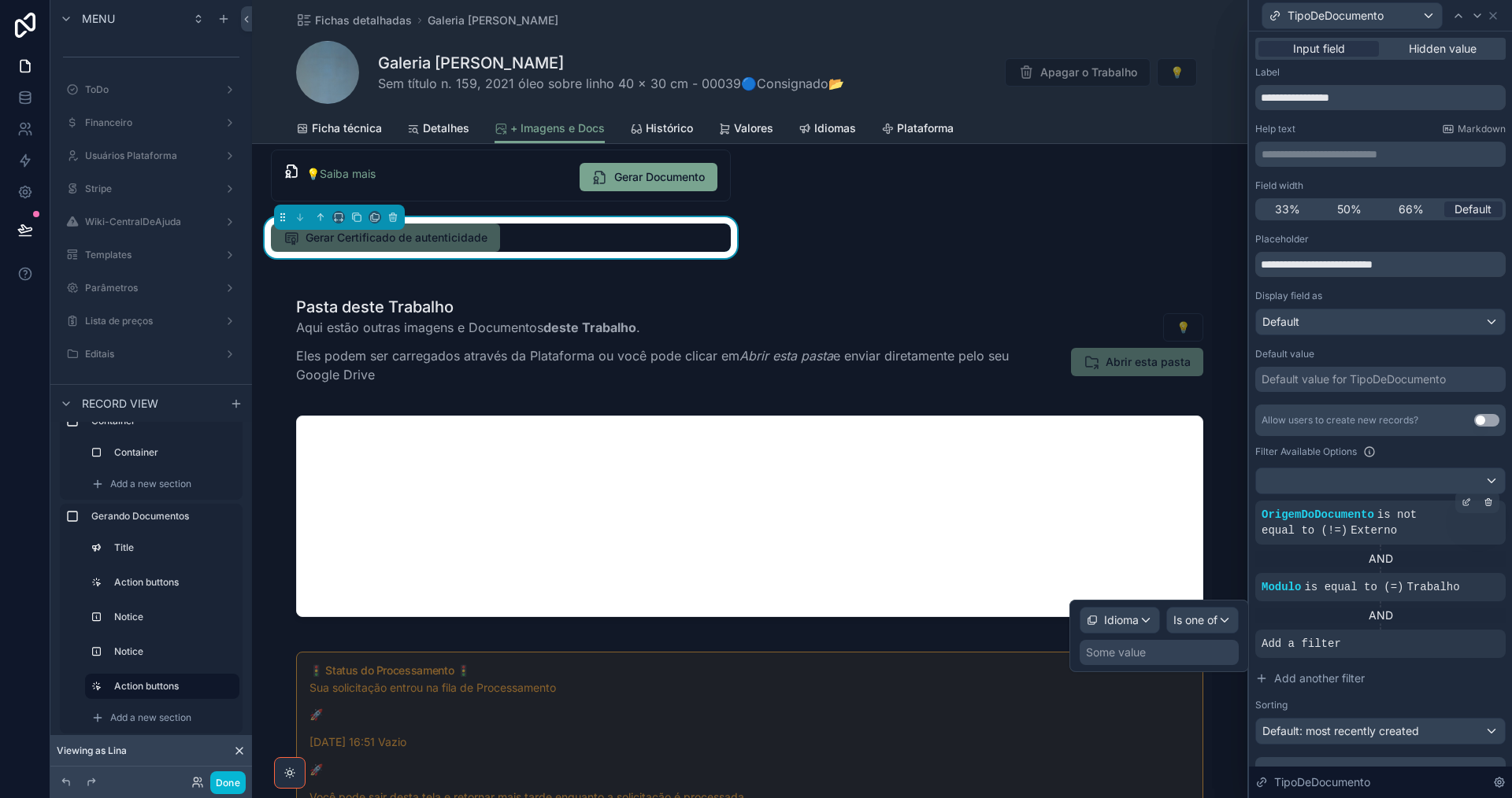
click at [1162, 657] on div "Some value" at bounding box center [1159, 652] width 159 height 25
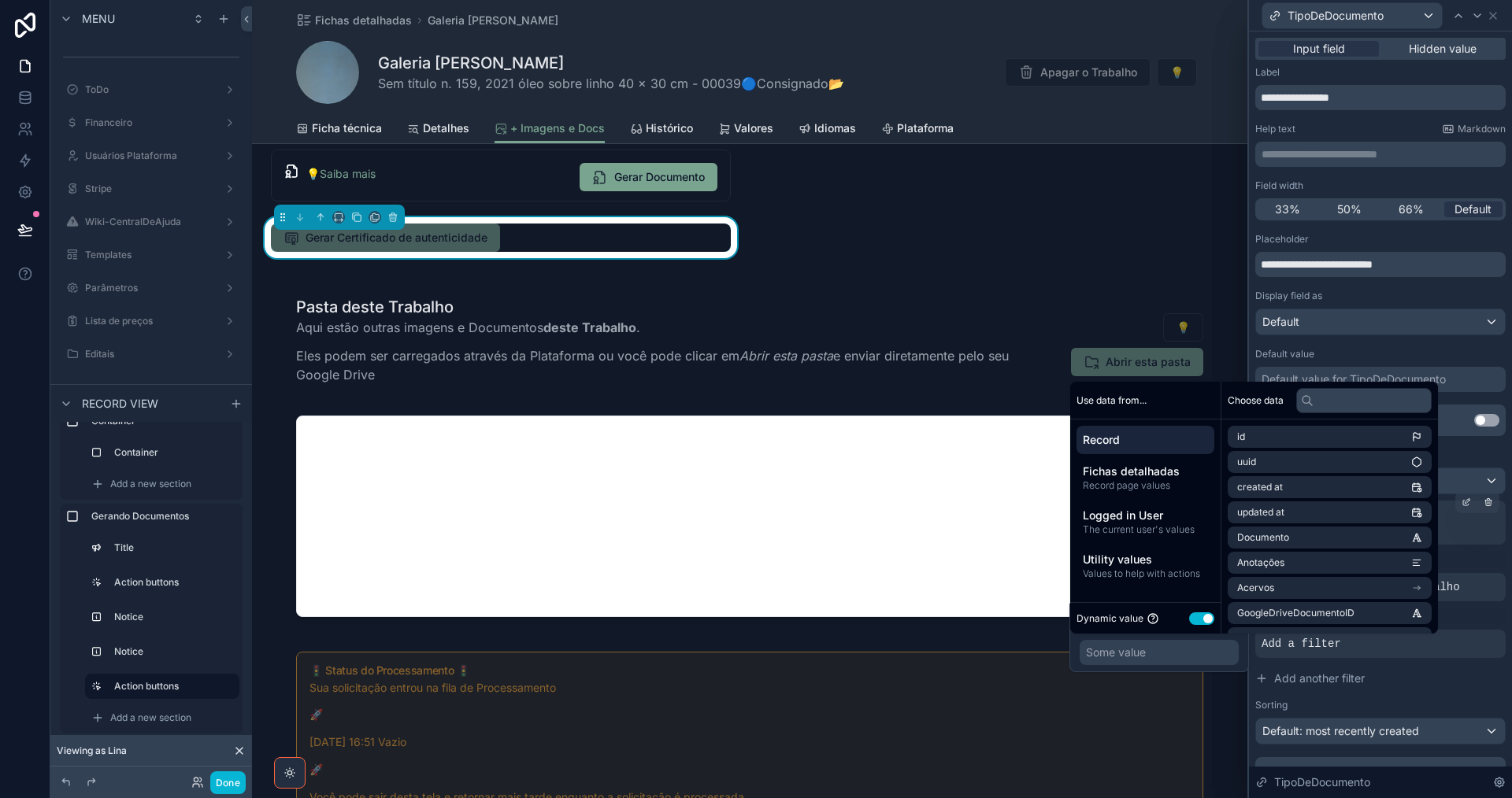
click at [1175, 438] on span "Record" at bounding box center [1145, 440] width 125 height 16
click at [1369, 400] on input "text" at bounding box center [1364, 400] width 135 height 25
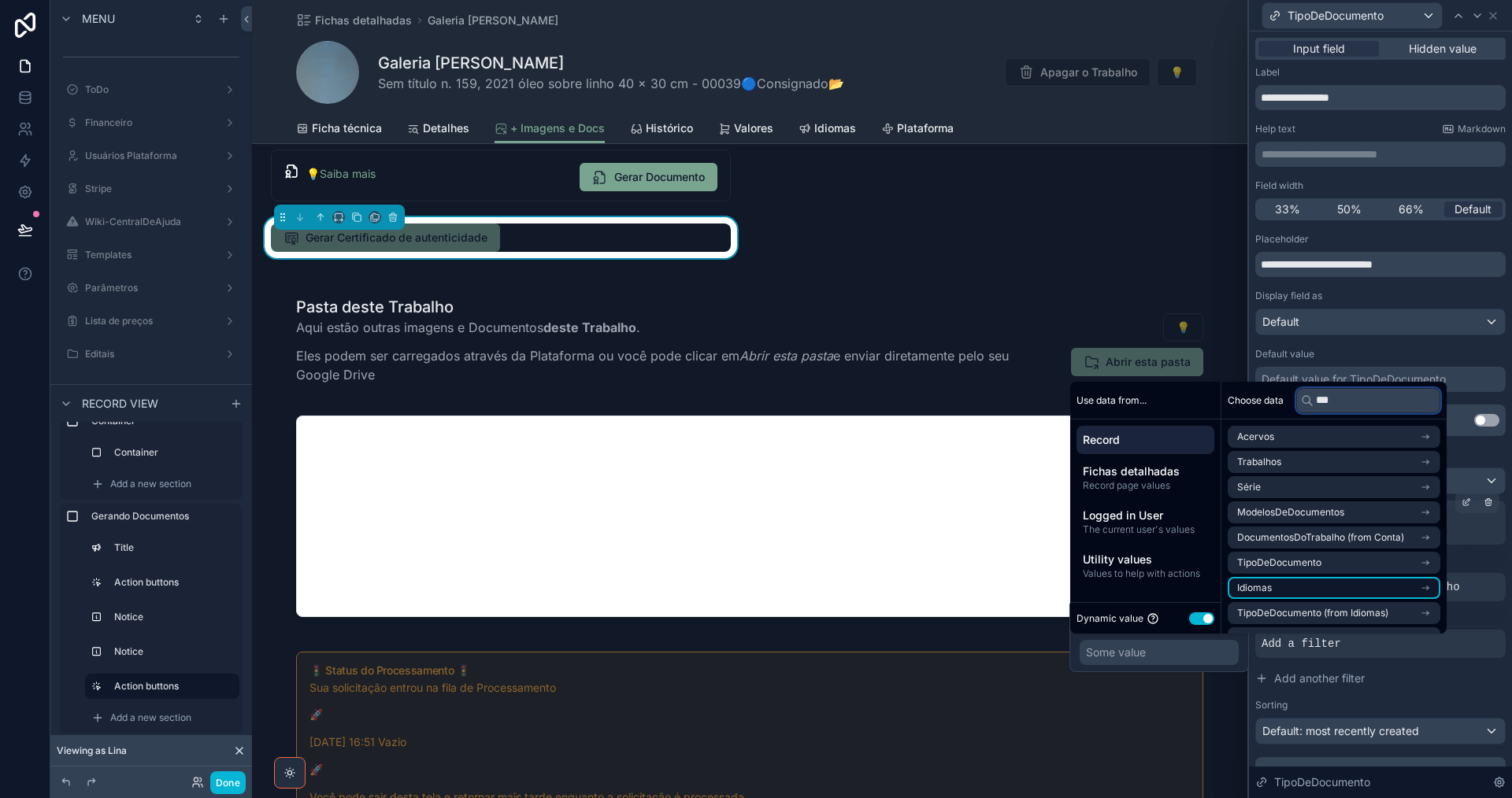
type input "***"
click at [1382, 587] on li "Idiomas" at bounding box center [1333, 588] width 212 height 22
drag, startPoint x: 1341, startPoint y: 404, endPoint x: 1306, endPoint y: 402, distance: 35.1
click at [1306, 402] on div "***" at bounding box center [1368, 400] width 144 height 25
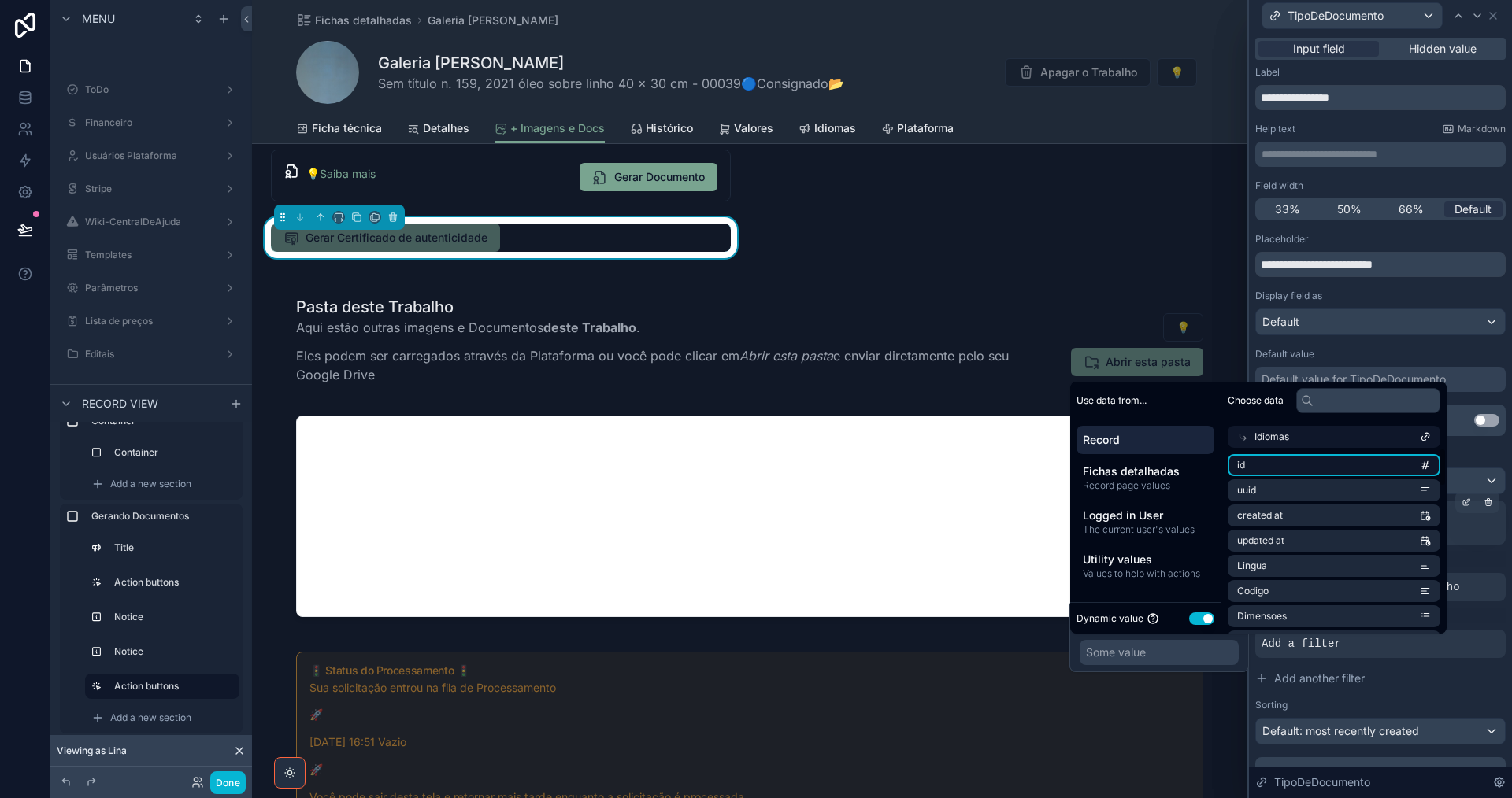
click at [1340, 464] on li "id" at bounding box center [1333, 464] width 212 height 22
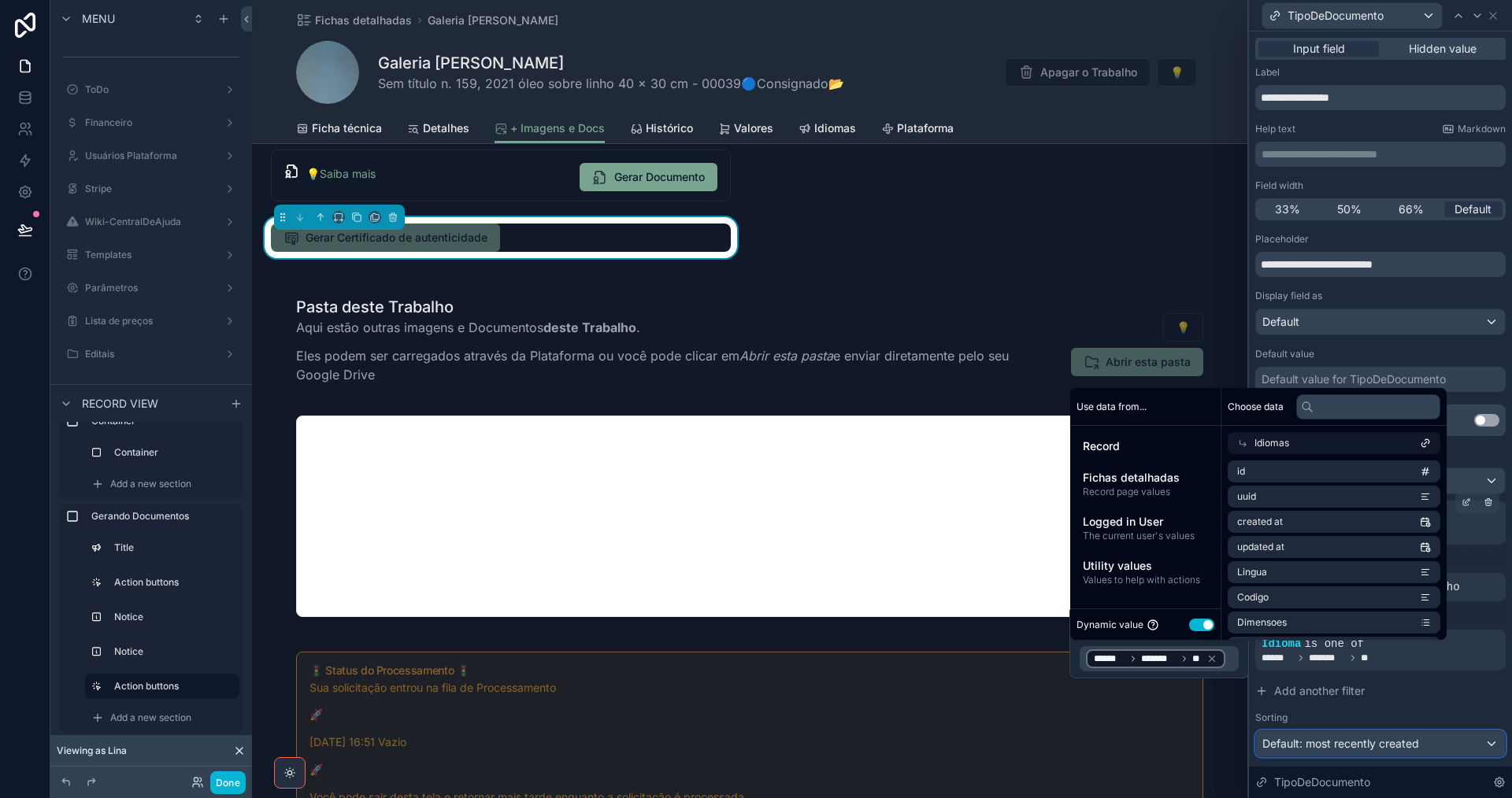
click at [1311, 739] on span "Default: most recently created" at bounding box center [1340, 743] width 156 height 13
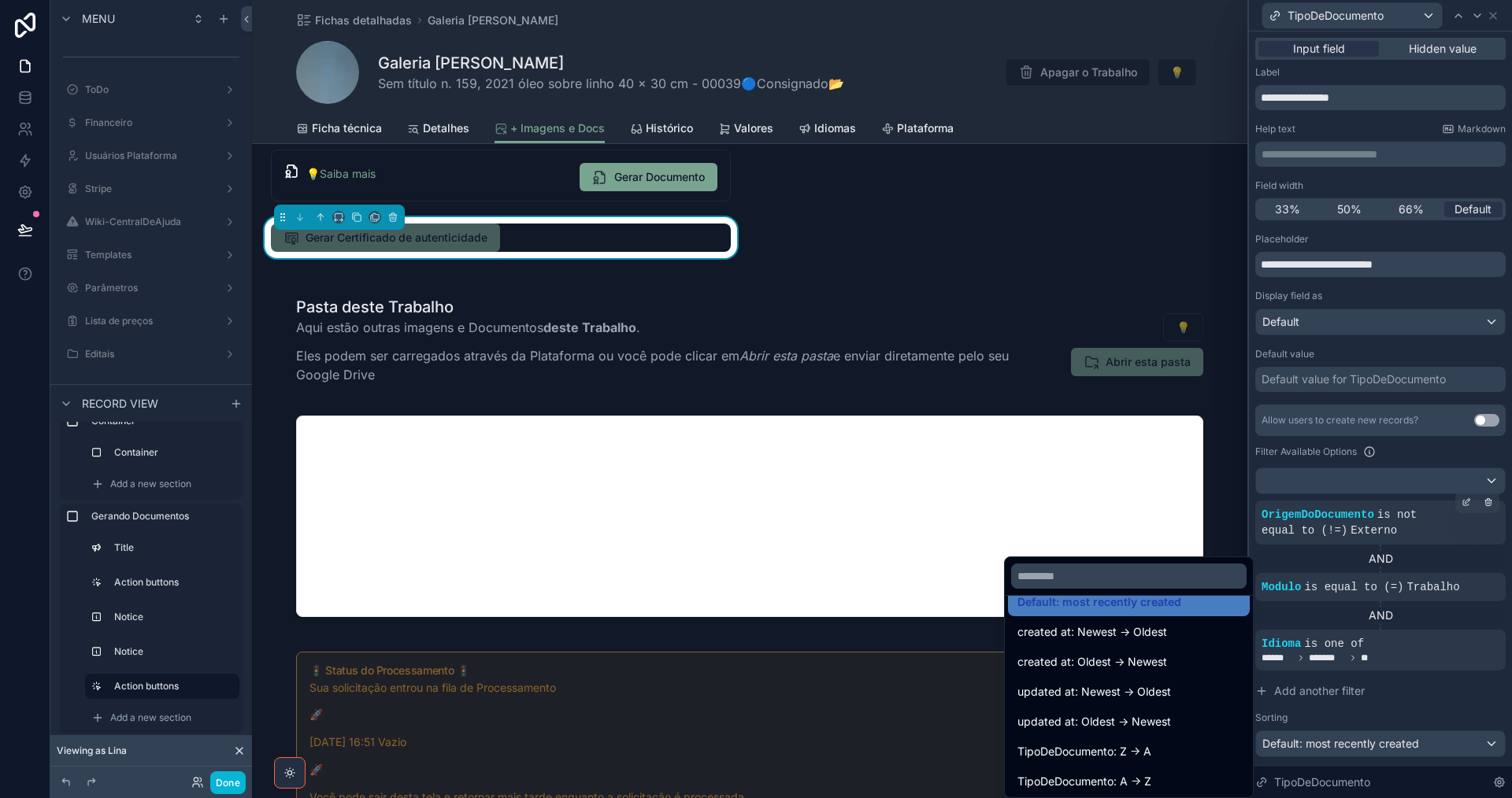
scroll to position [31, 0]
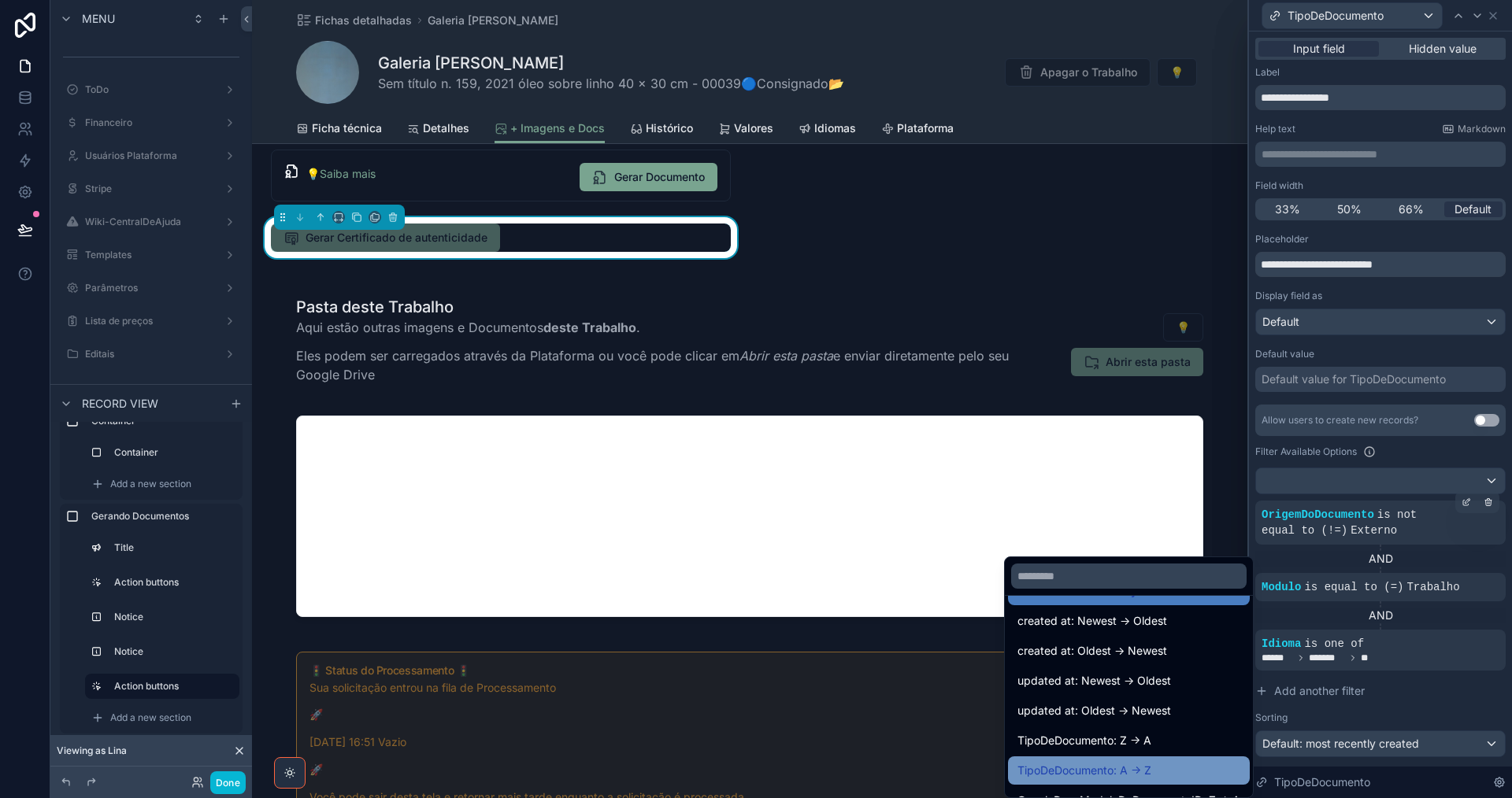
click at [1198, 772] on div "TipoDeDocumento: A -> Z" at bounding box center [1129, 771] width 223 height 19
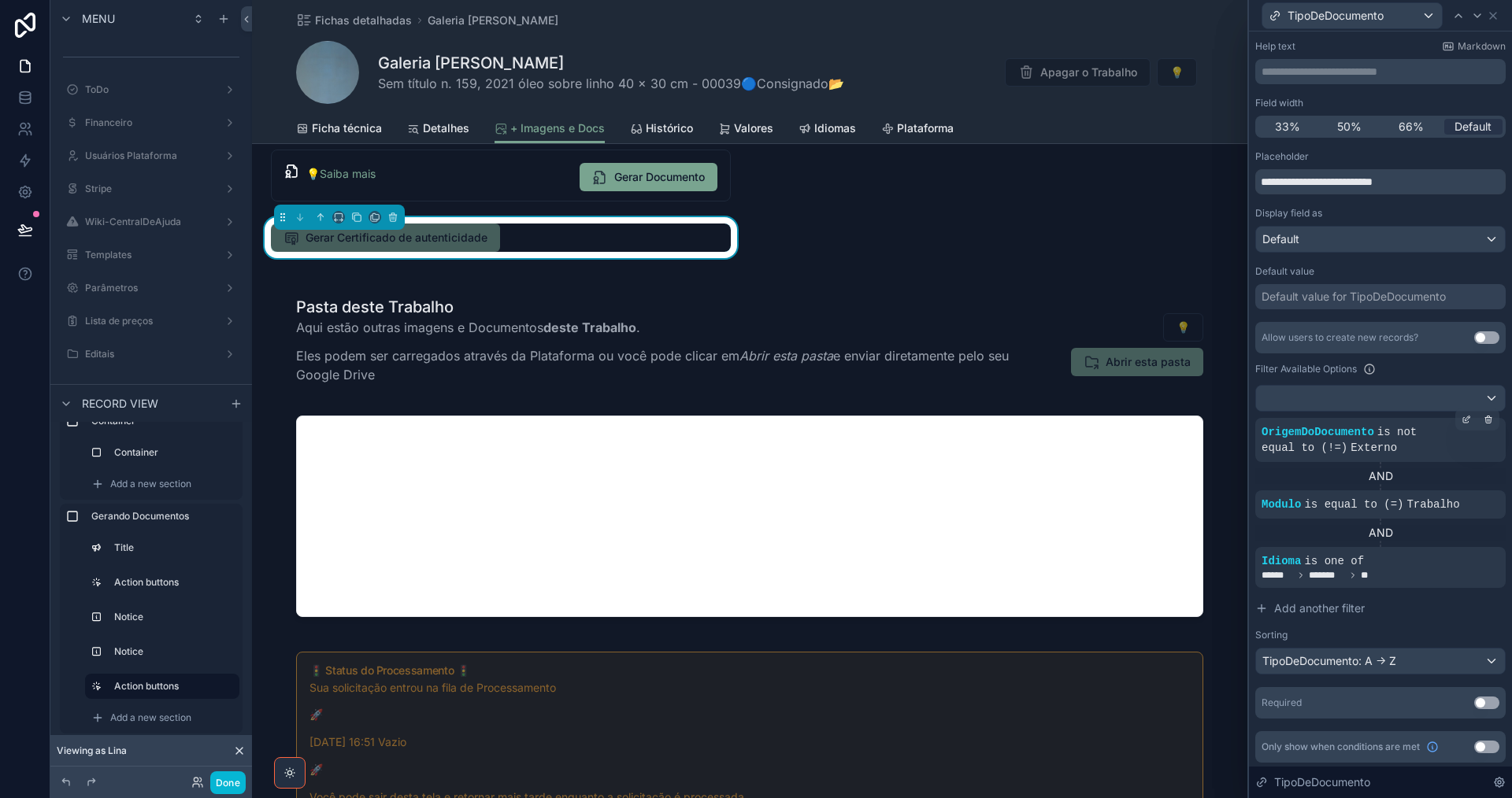
scroll to position [85, 0]
click at [1478, 698] on button "Use setting" at bounding box center [1487, 700] width 25 height 12
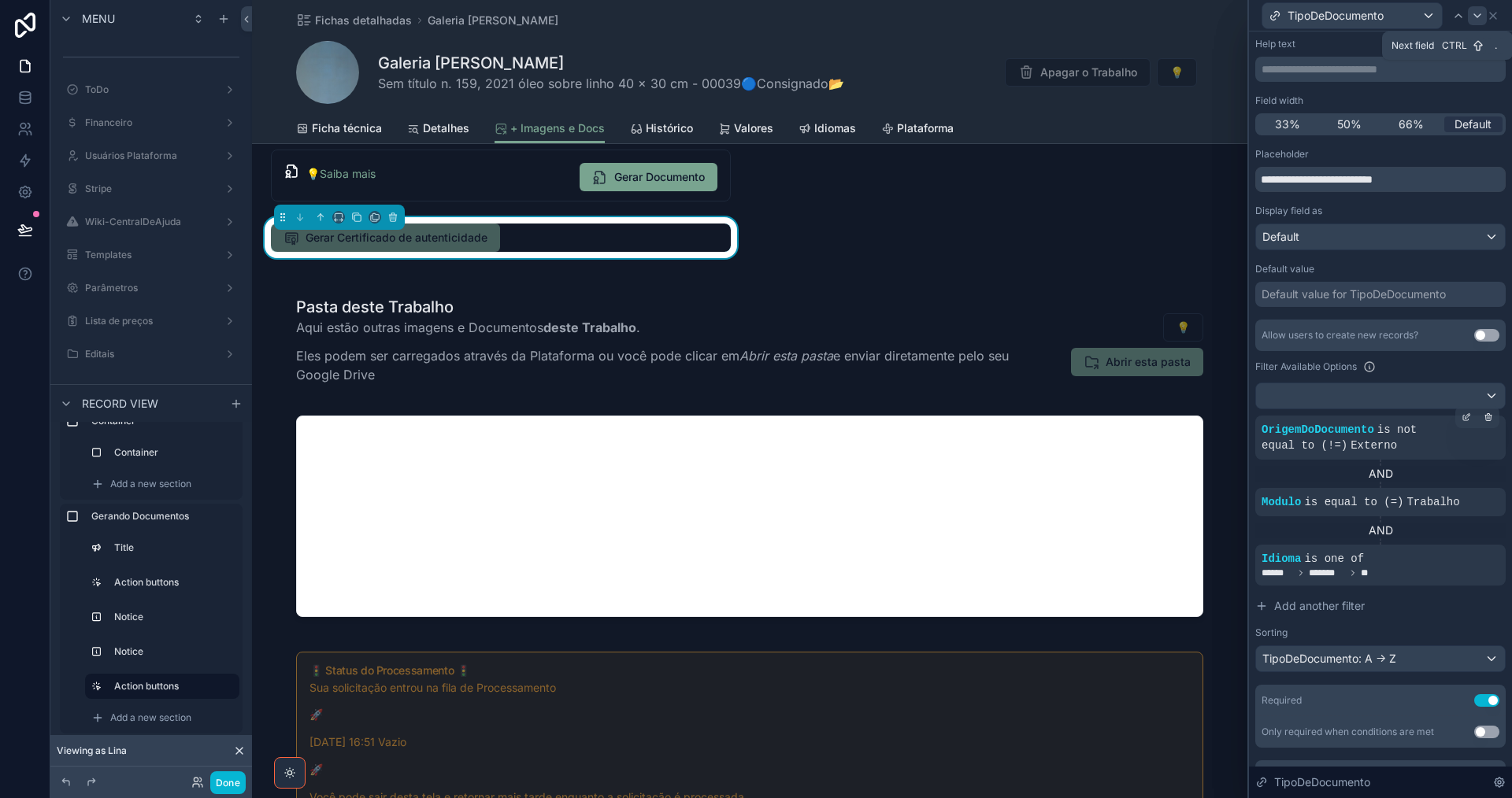
click at [1475, 18] on icon at bounding box center [1477, 16] width 12 height 12
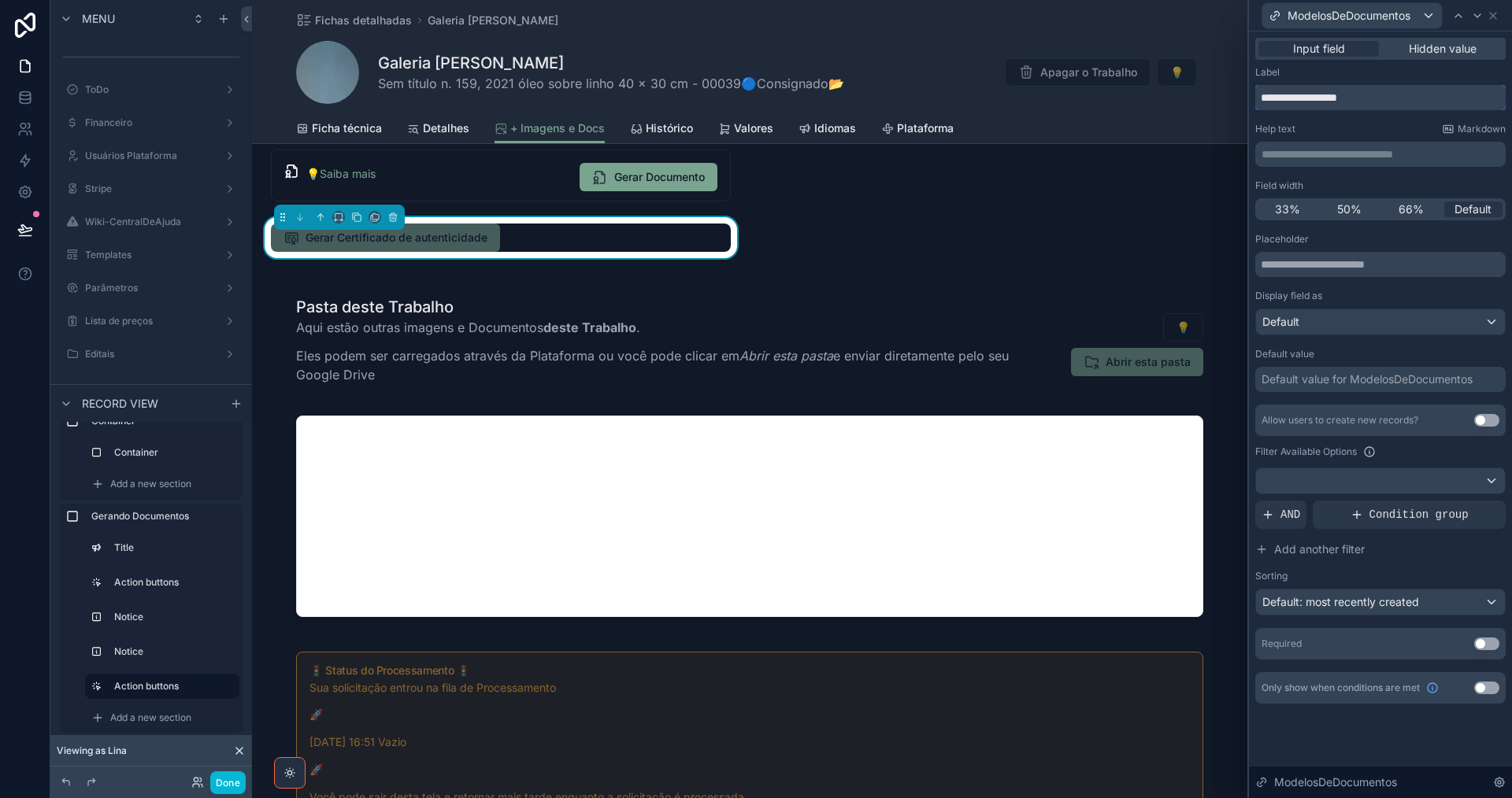
drag, startPoint x: 1396, startPoint y: 101, endPoint x: 1269, endPoint y: 107, distance: 127.1
click at [1243, 100] on div "**********" at bounding box center [756, 399] width 1512 height 798
paste input "text"
type input "******"
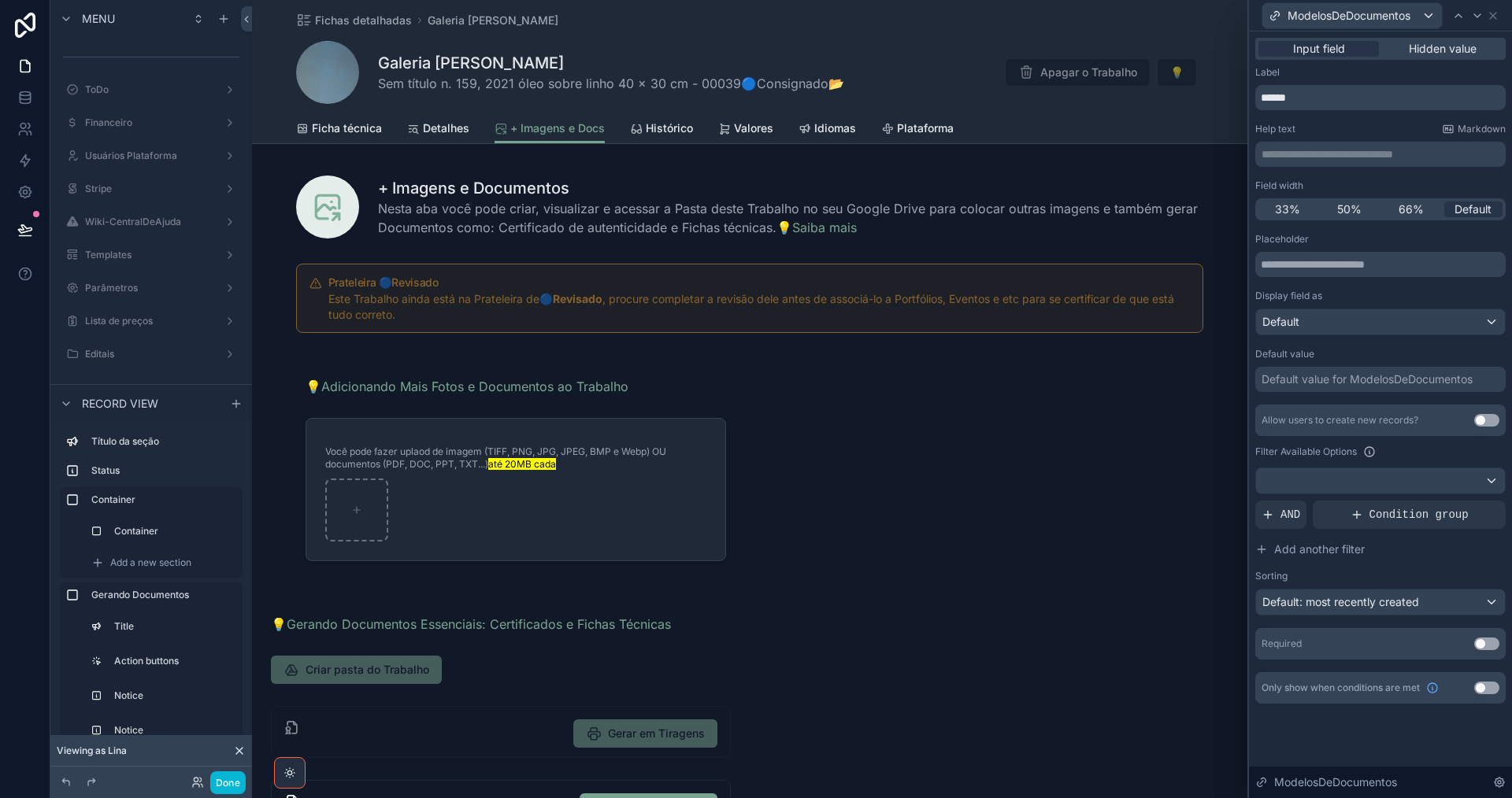
scroll to position [630, 0]
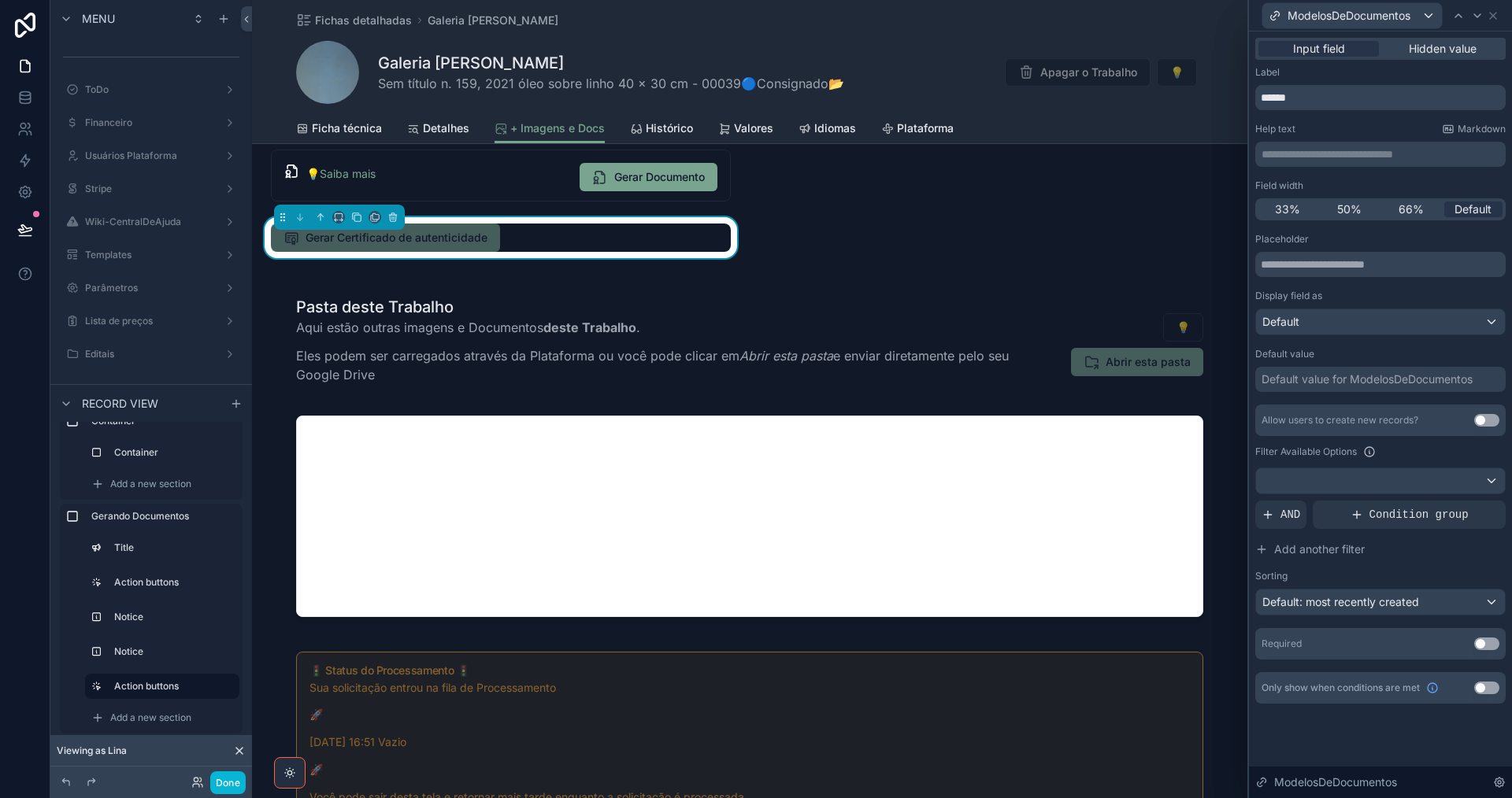
type input "******"
click at [1341, 266] on input "text" at bounding box center [1380, 264] width 251 height 25
paste input "**********"
type input "**********"
click at [1370, 376] on div "Default value for ModelosDeDocumentos" at bounding box center [1367, 380] width 211 height 16
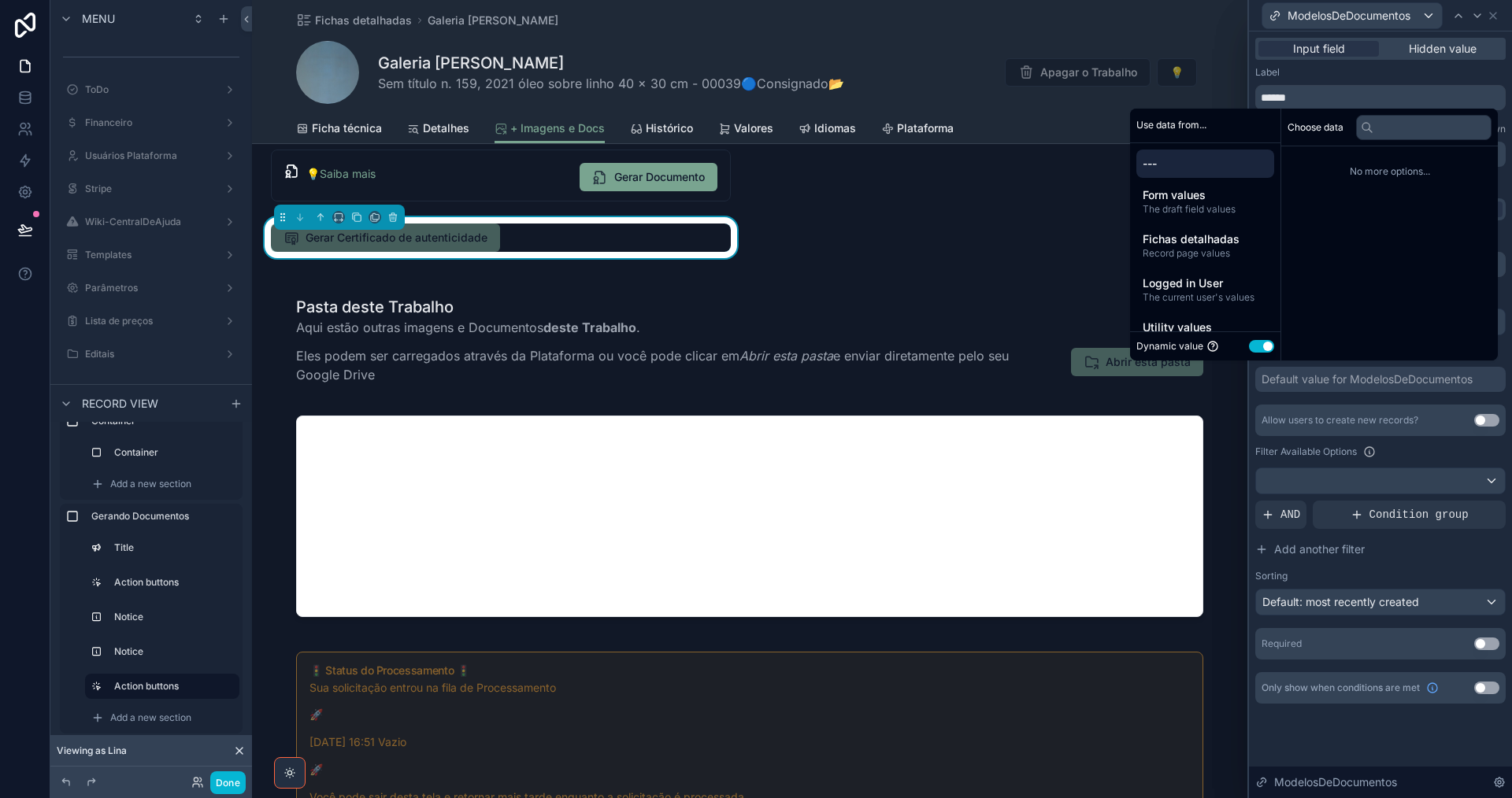
click at [1251, 349] on button "Use setting" at bounding box center [1261, 346] width 25 height 12
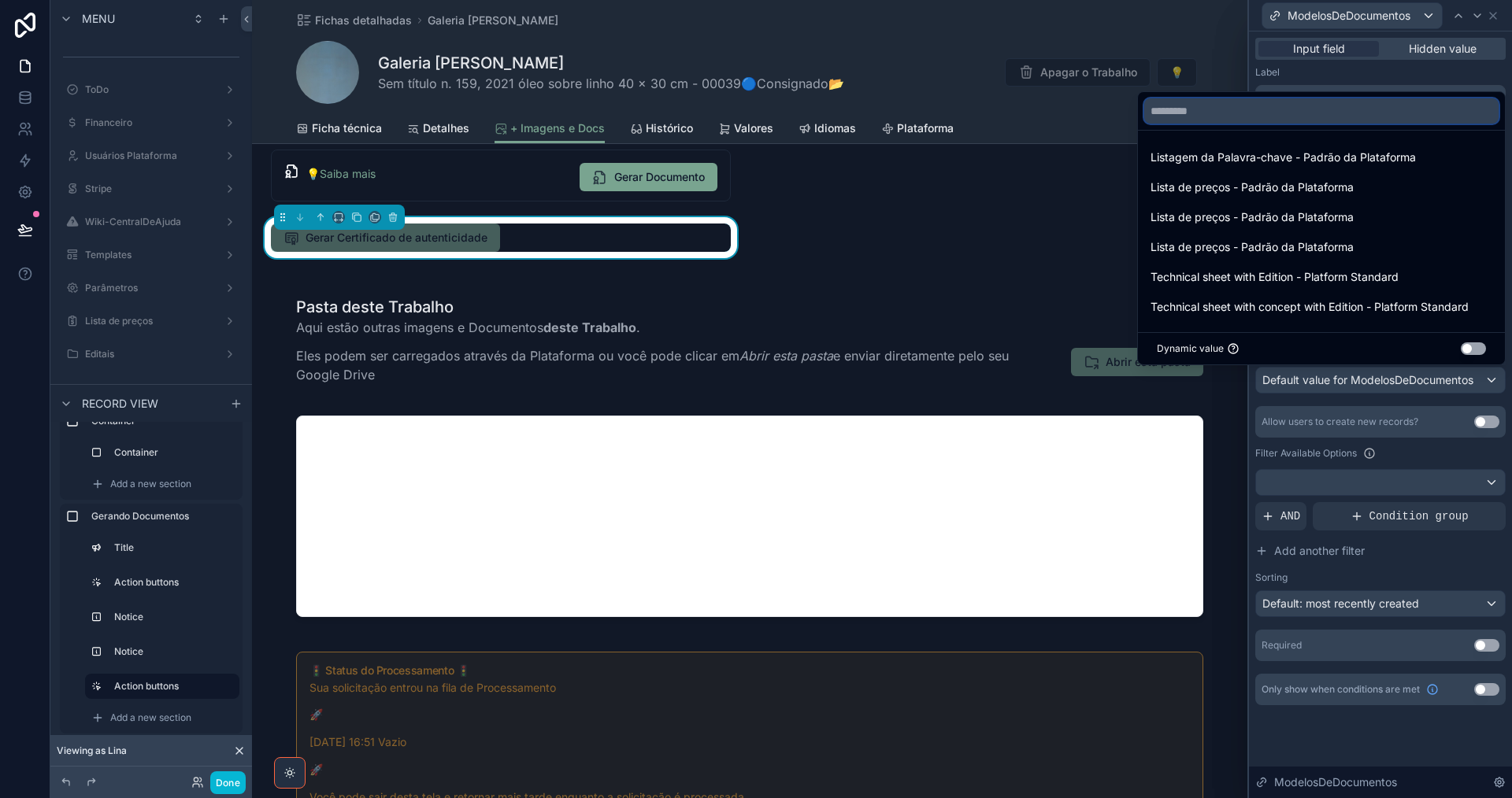
click at [1228, 110] on input "text" at bounding box center [1322, 111] width 355 height 25
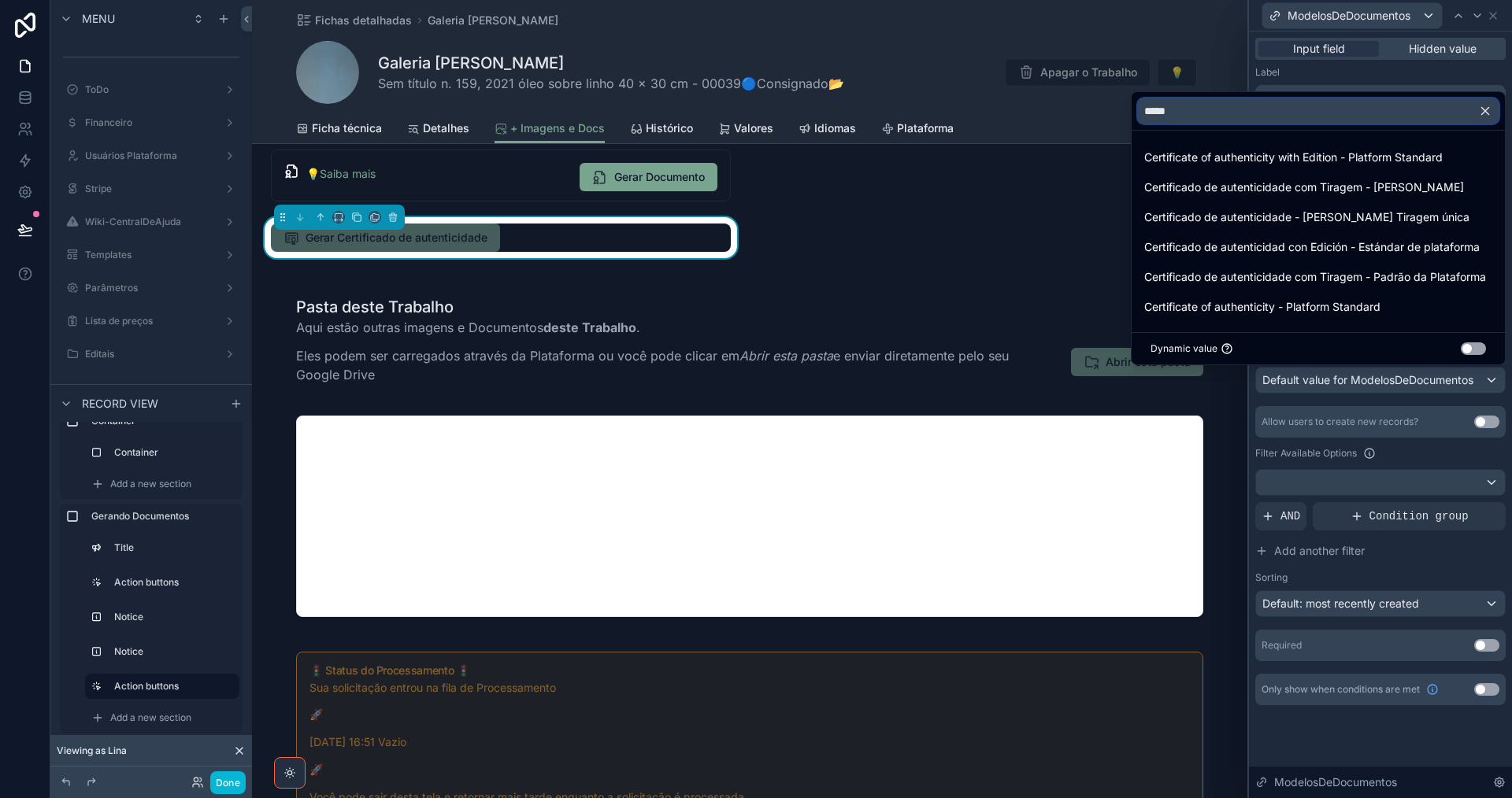
type input "*****"
click at [1487, 107] on icon "button" at bounding box center [1485, 111] width 14 height 14
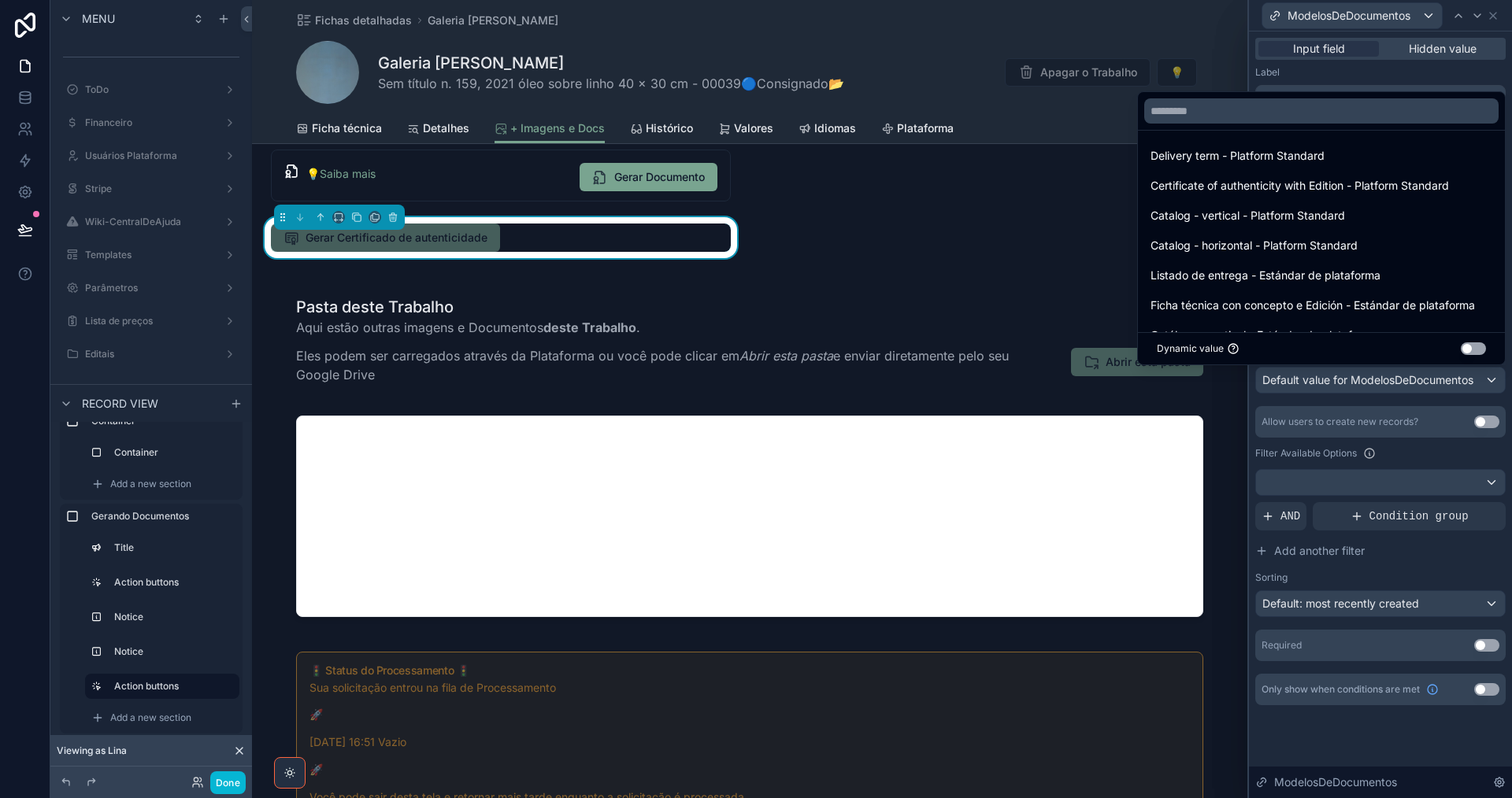
click at [1479, 347] on button "Use setting" at bounding box center [1473, 348] width 25 height 12
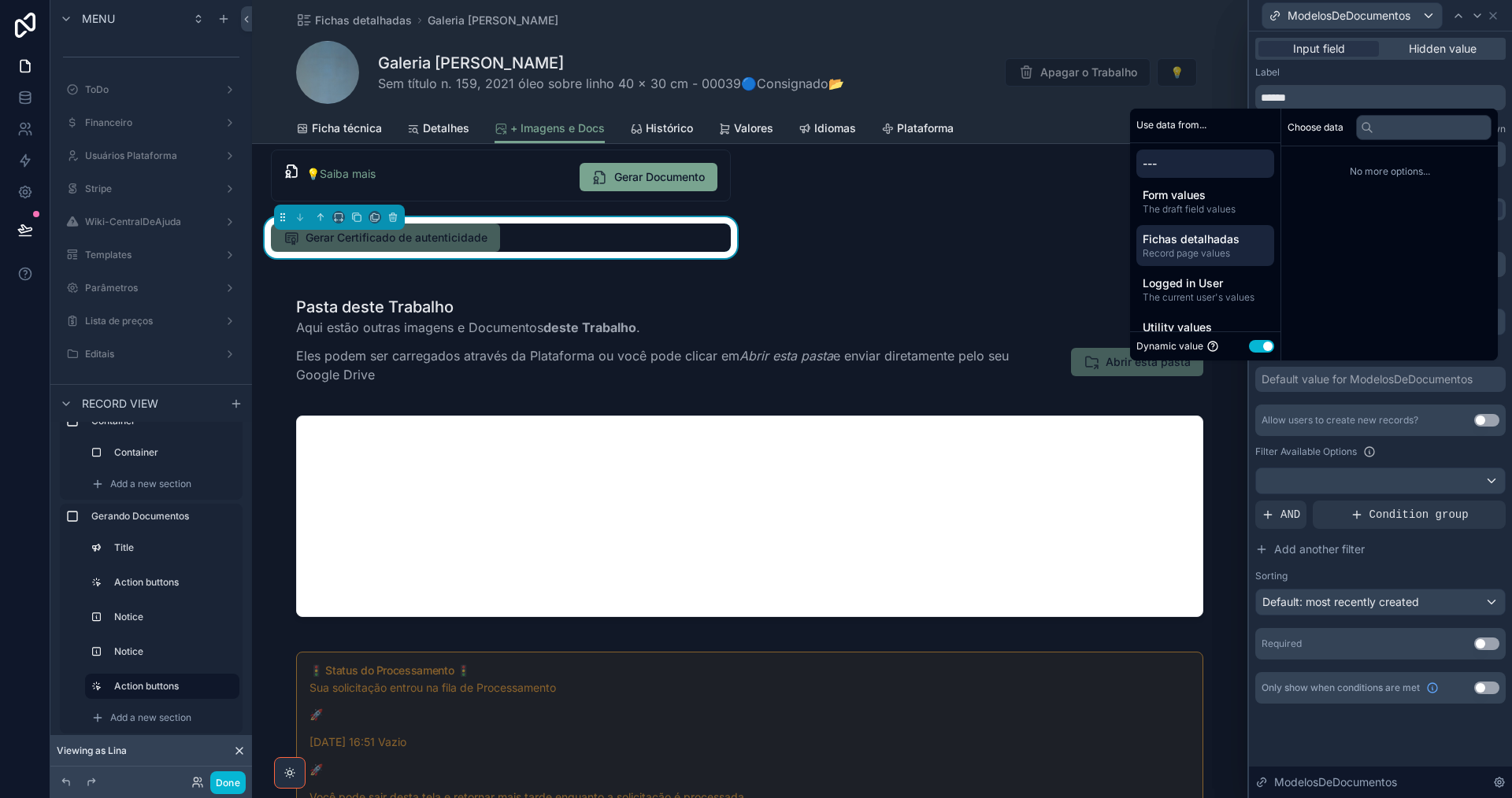
click at [1214, 257] on span "Record page values" at bounding box center [1205, 253] width 125 height 12
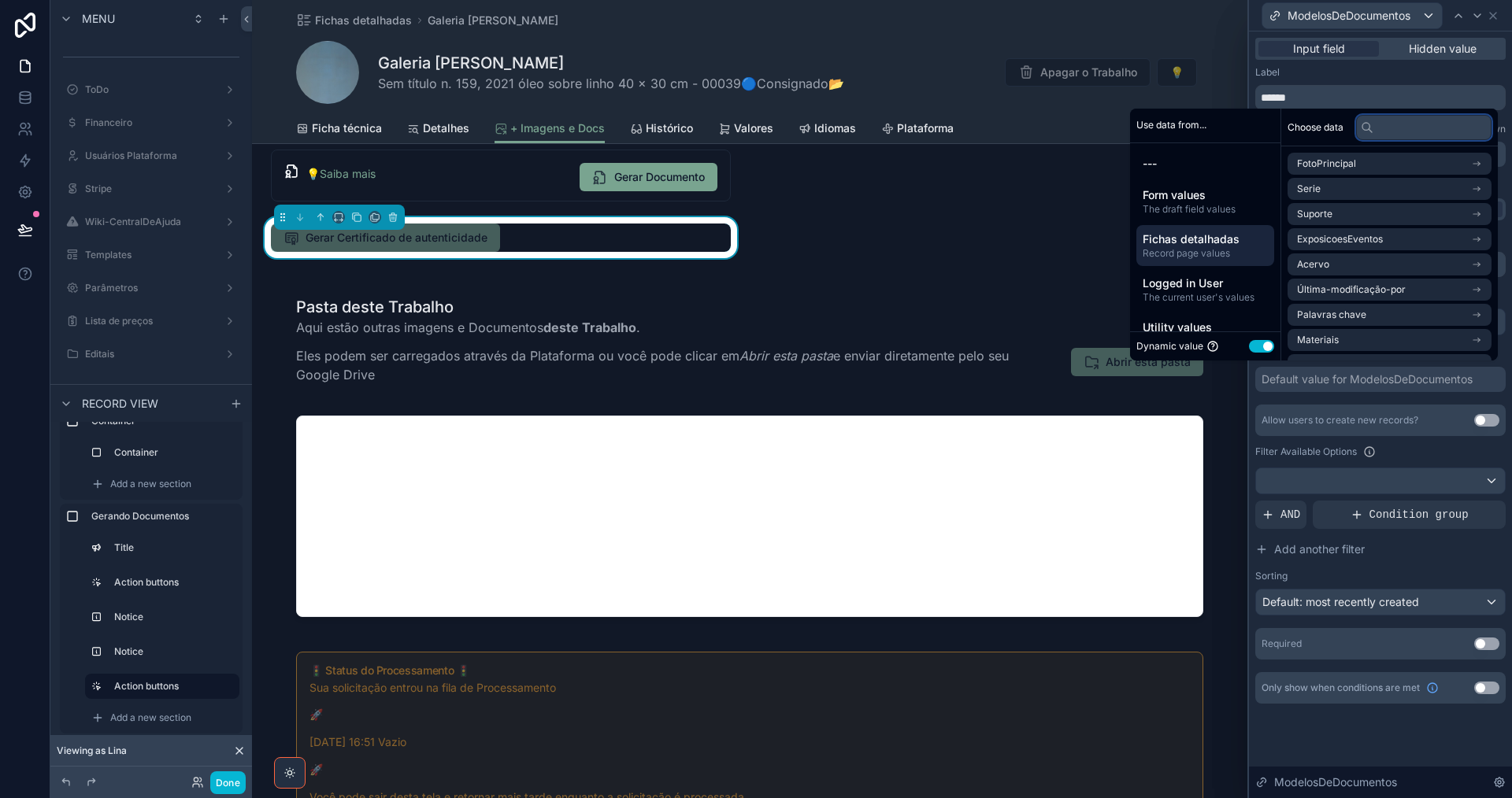
click at [1397, 129] on input "text" at bounding box center [1423, 127] width 135 height 25
click at [1436, 447] on div "Filter Available Options" at bounding box center [1380, 452] width 251 height 19
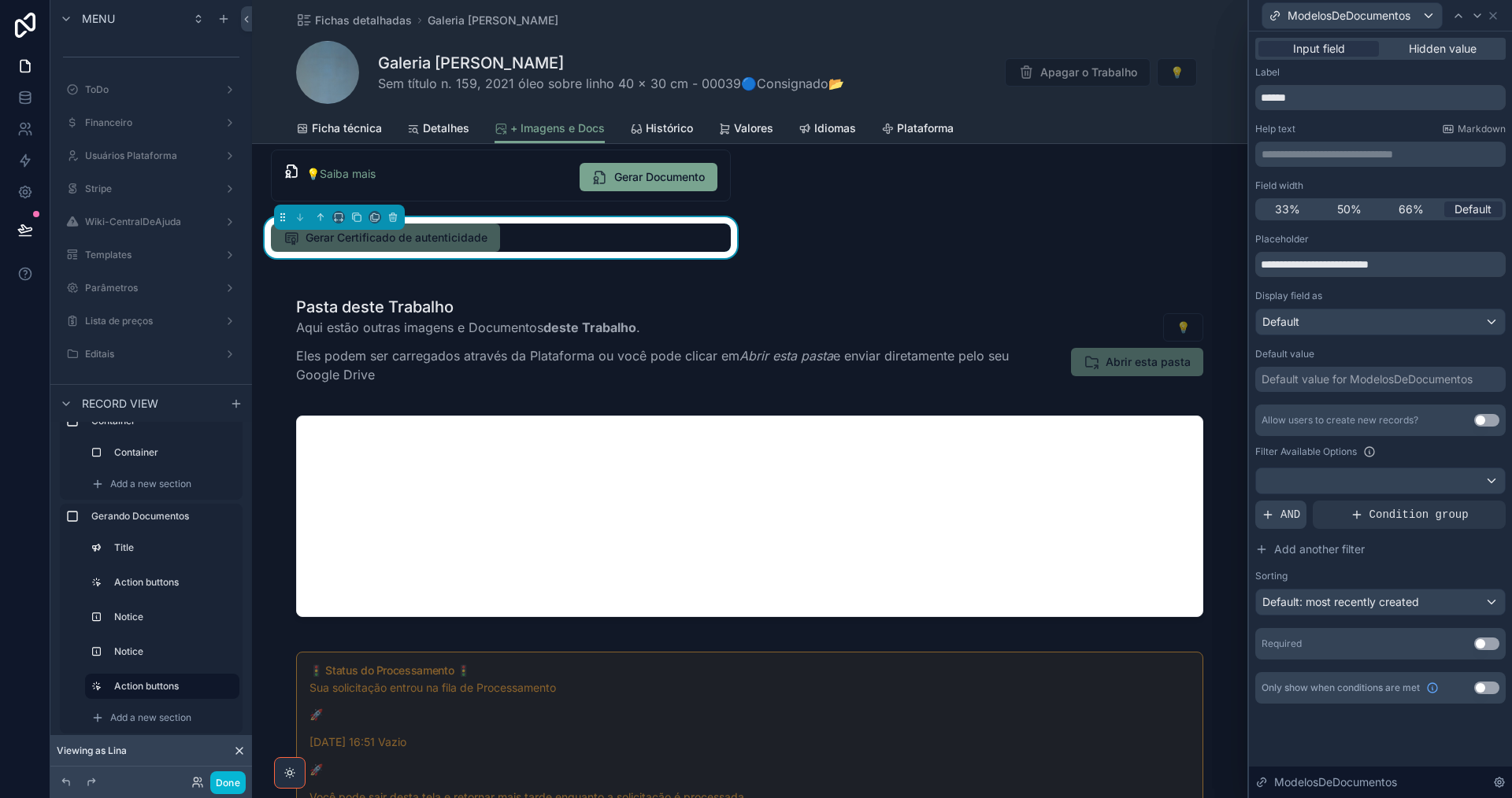
click at [1284, 516] on span "AND" at bounding box center [1290, 515] width 20 height 16
click at [1467, 504] on icon at bounding box center [1466, 502] width 10 height 10
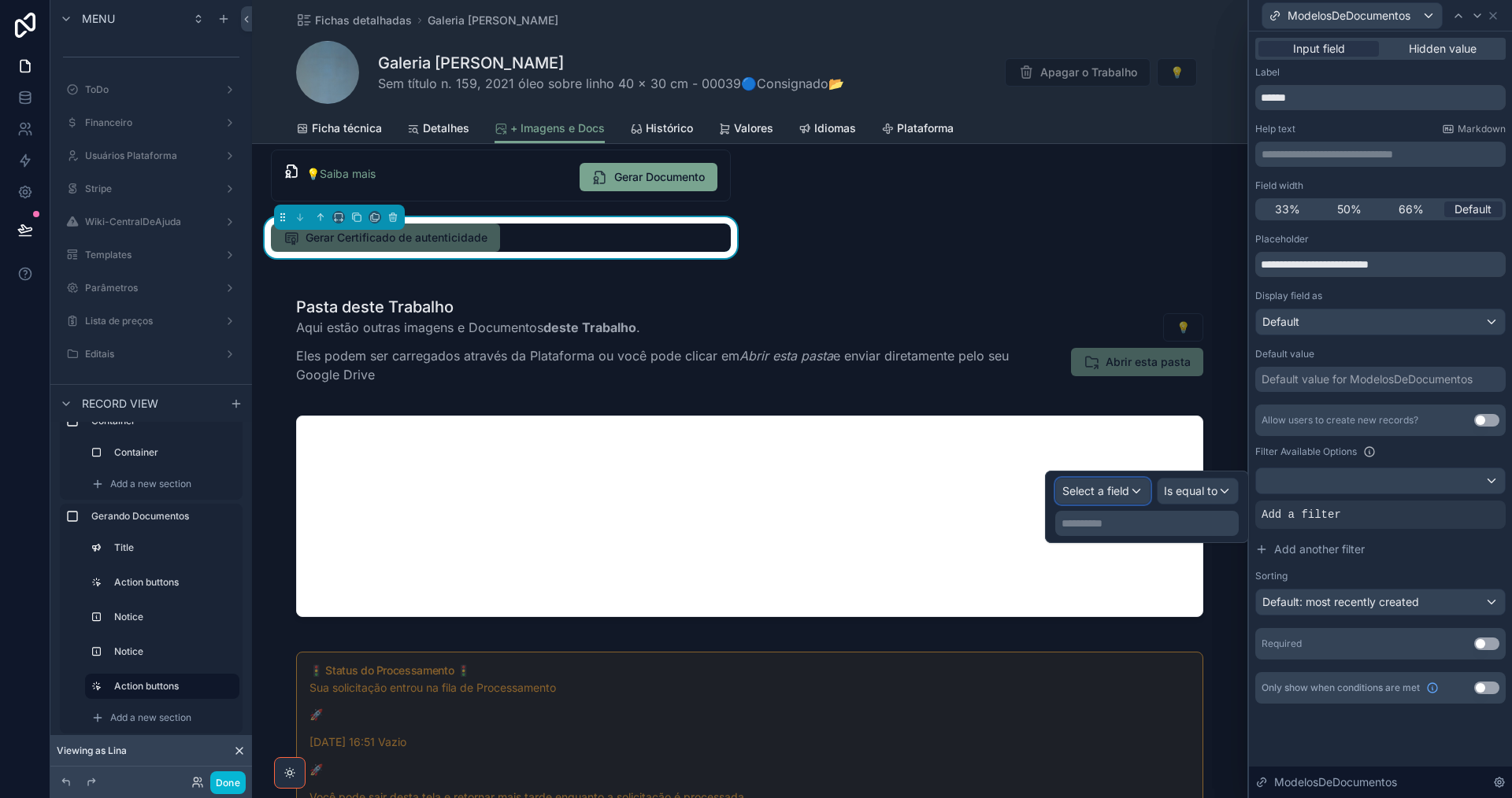
click at [1123, 492] on span "Select a field" at bounding box center [1095, 490] width 67 height 13
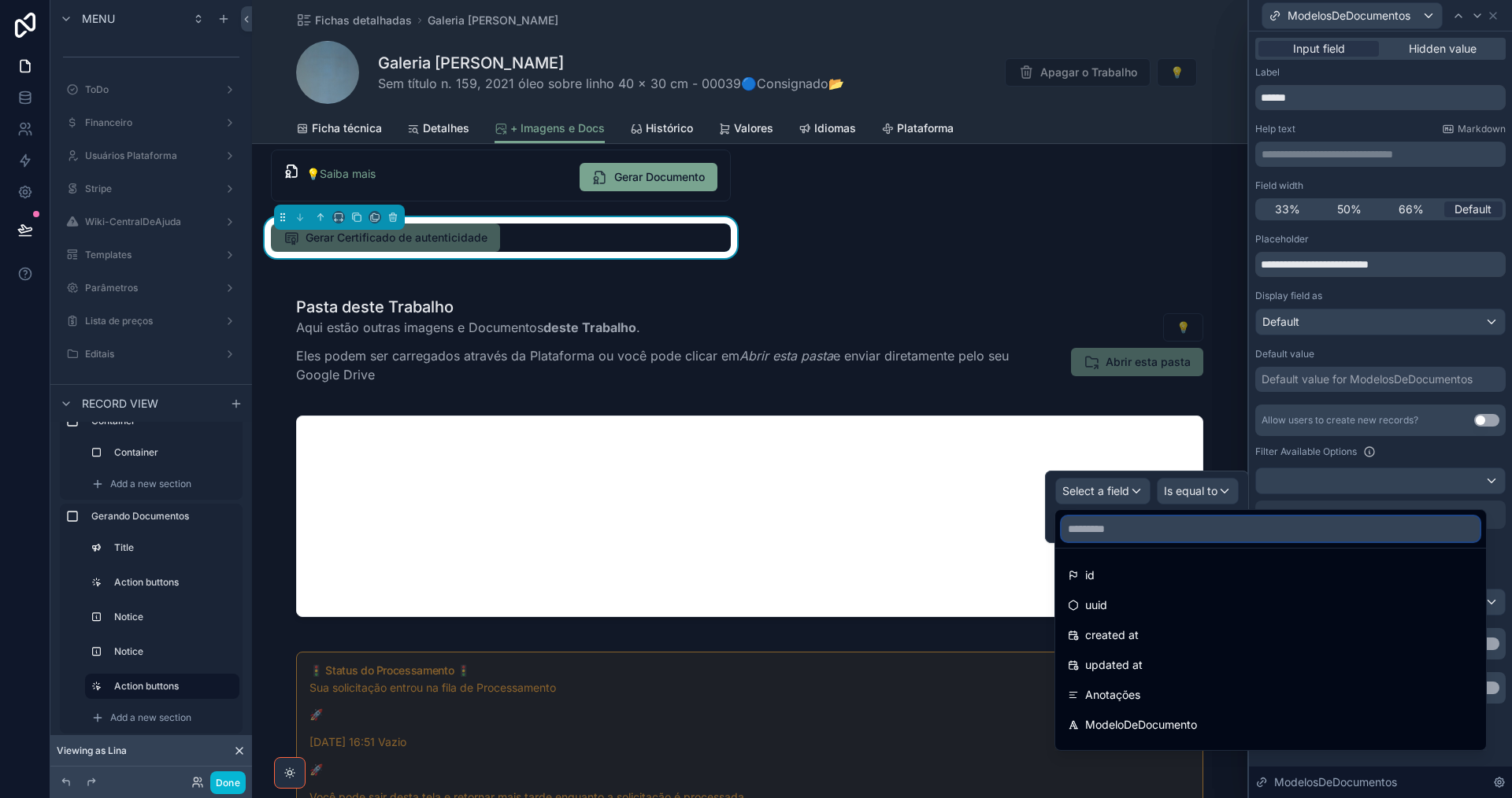
drag, startPoint x: 1140, startPoint y: 530, endPoint x: 1150, endPoint y: 533, distance: 10.4
click at [1141, 530] on input "text" at bounding box center [1270, 528] width 418 height 25
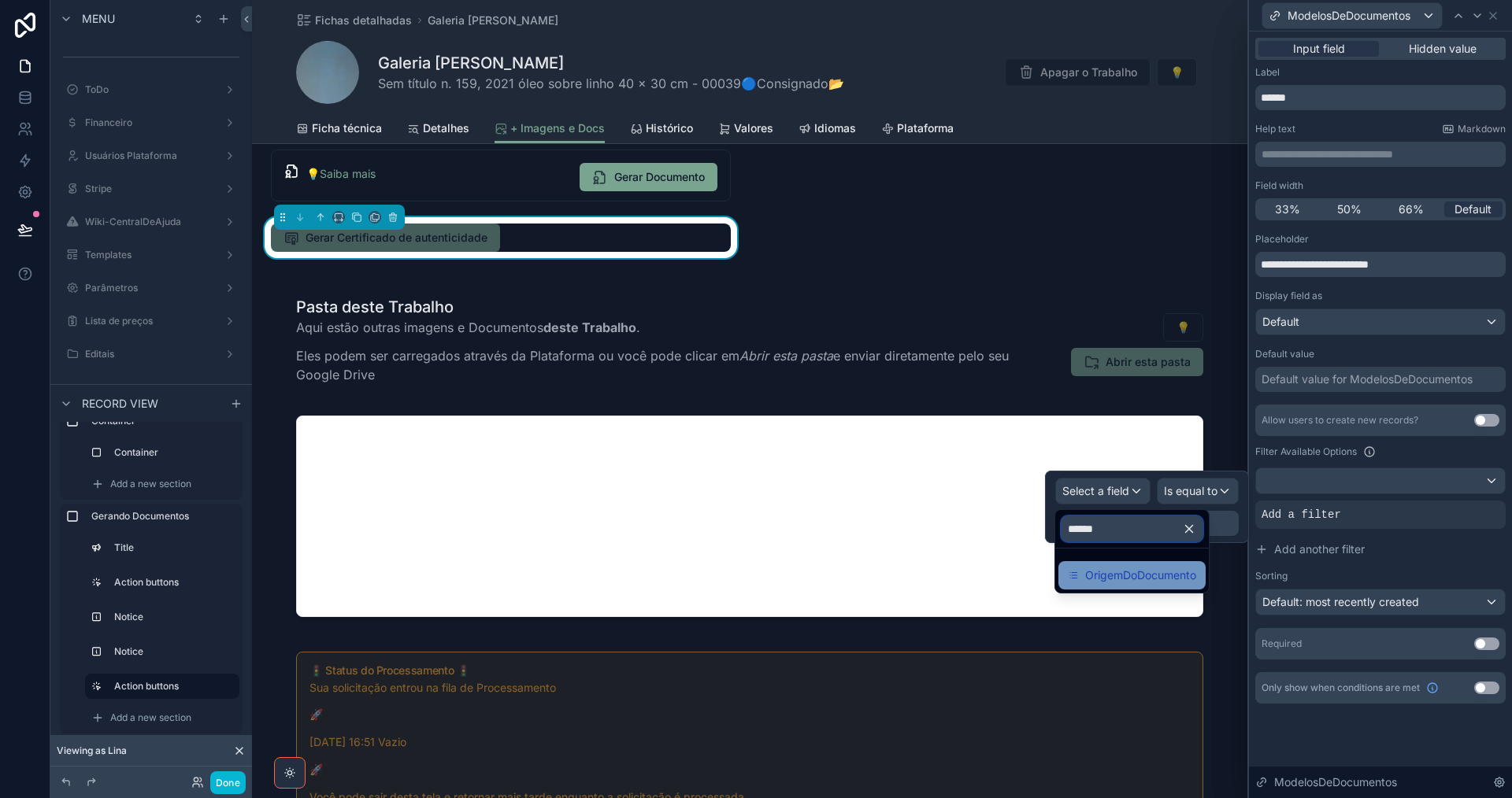
type input "******"
click at [1161, 581] on span "OrigemDoDocumento" at bounding box center [1140, 575] width 111 height 19
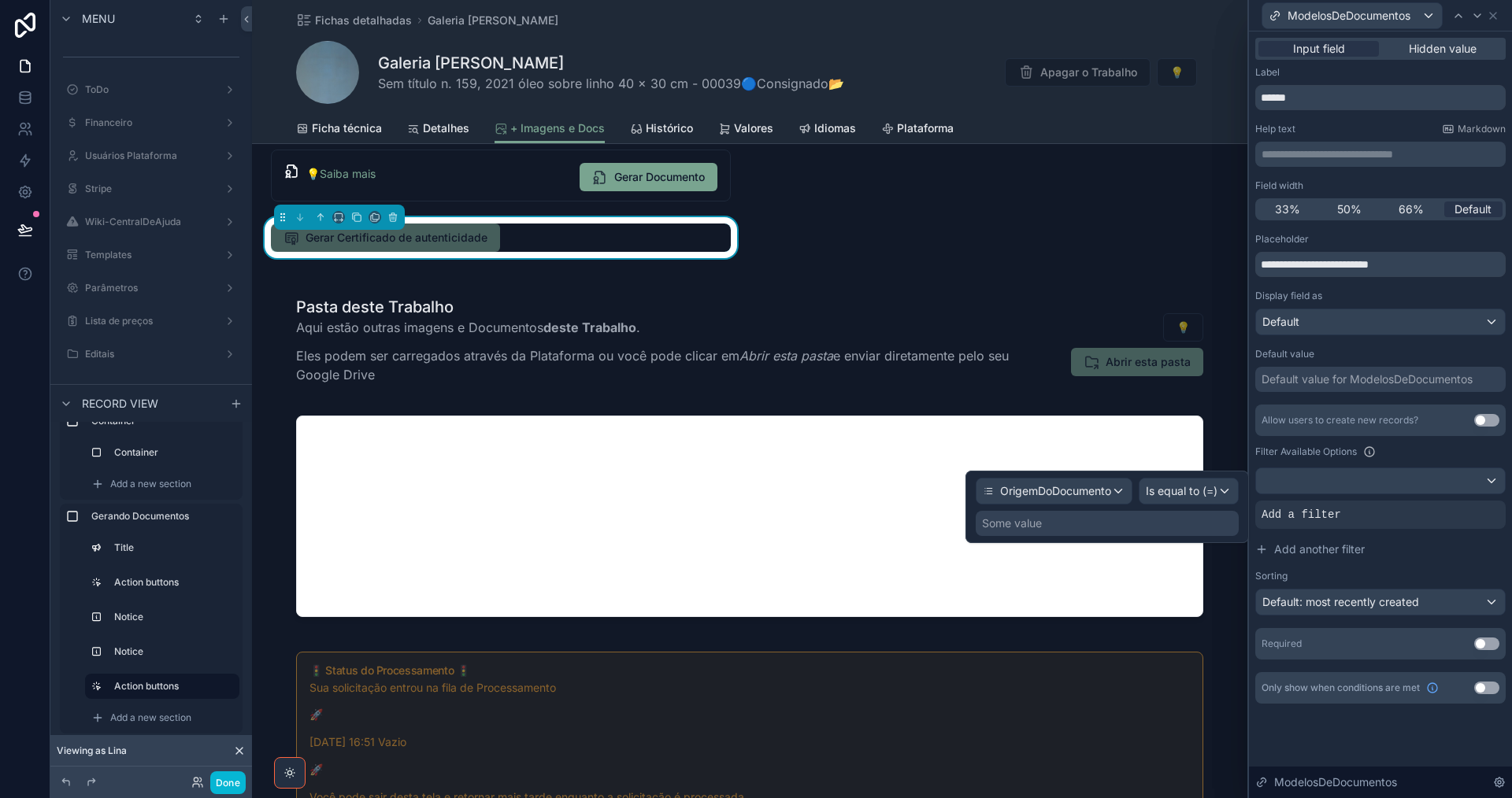
click at [1188, 526] on div "Some value" at bounding box center [1107, 523] width 263 height 25
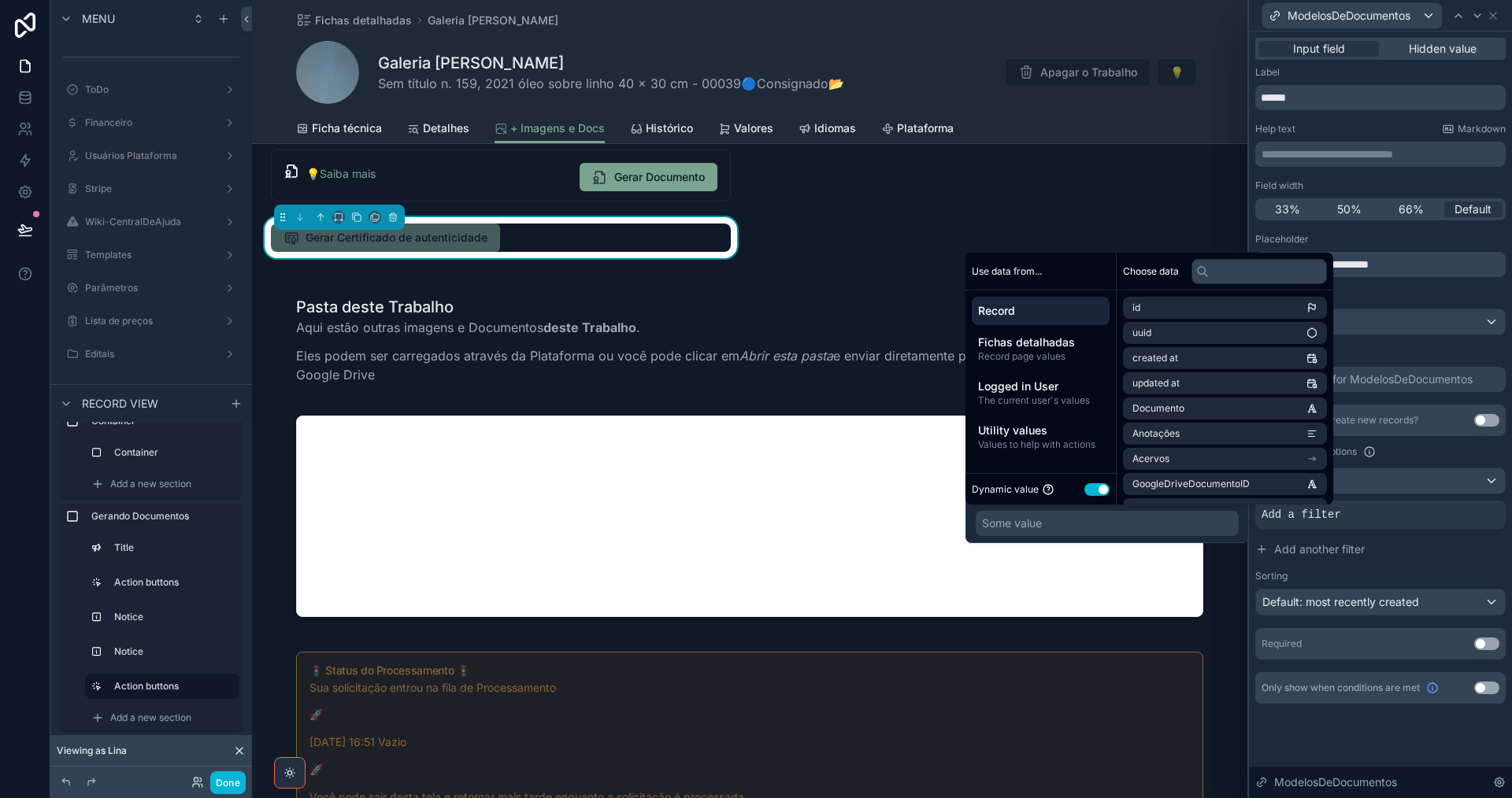
click at [1095, 487] on button "Use setting" at bounding box center [1096, 490] width 25 height 12
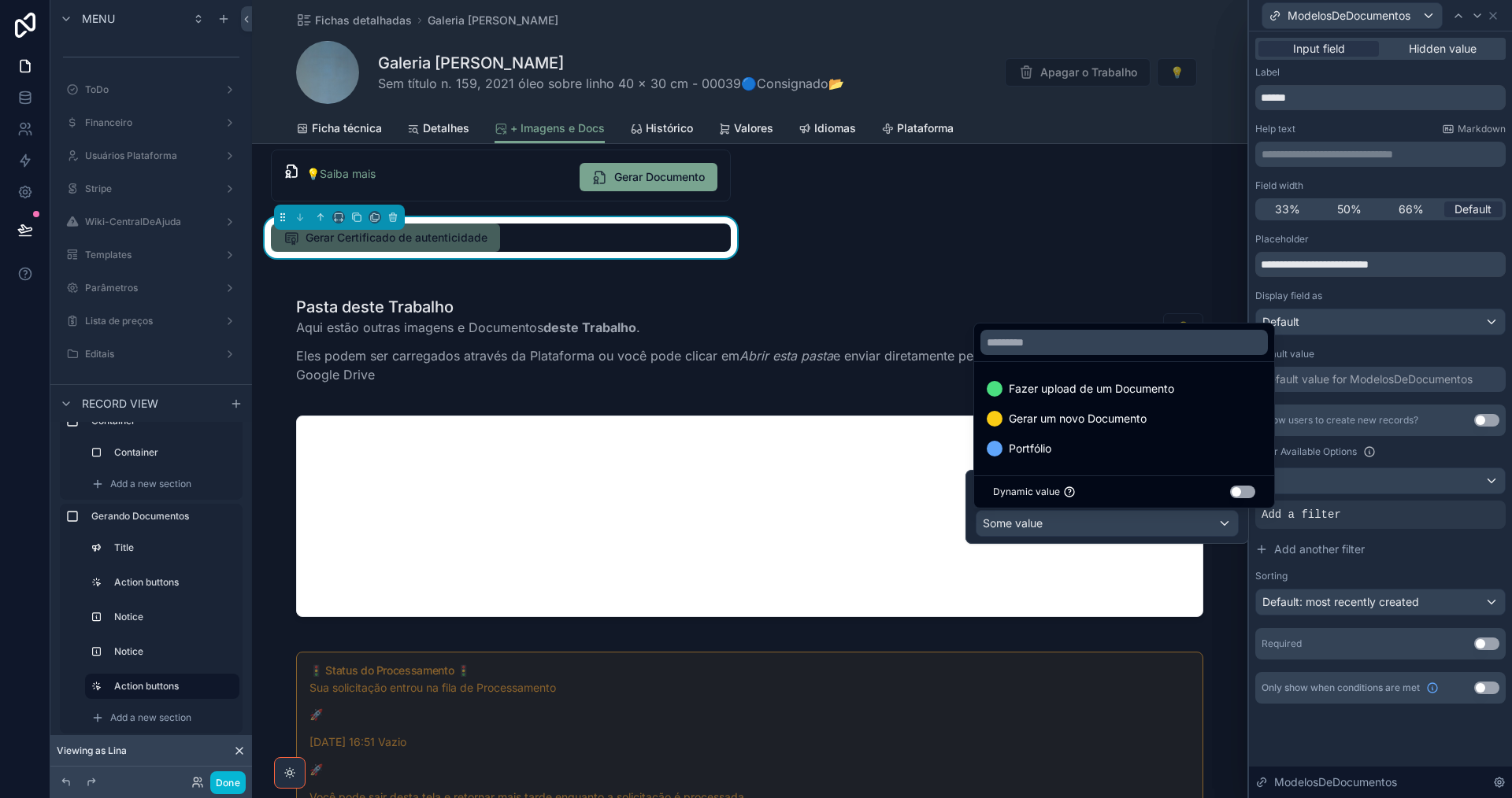
drag, startPoint x: 1152, startPoint y: 417, endPoint x: 1382, endPoint y: 475, distance: 237.2
click at [1152, 416] on div "Gerar um novo Documento" at bounding box center [1124, 419] width 275 height 19
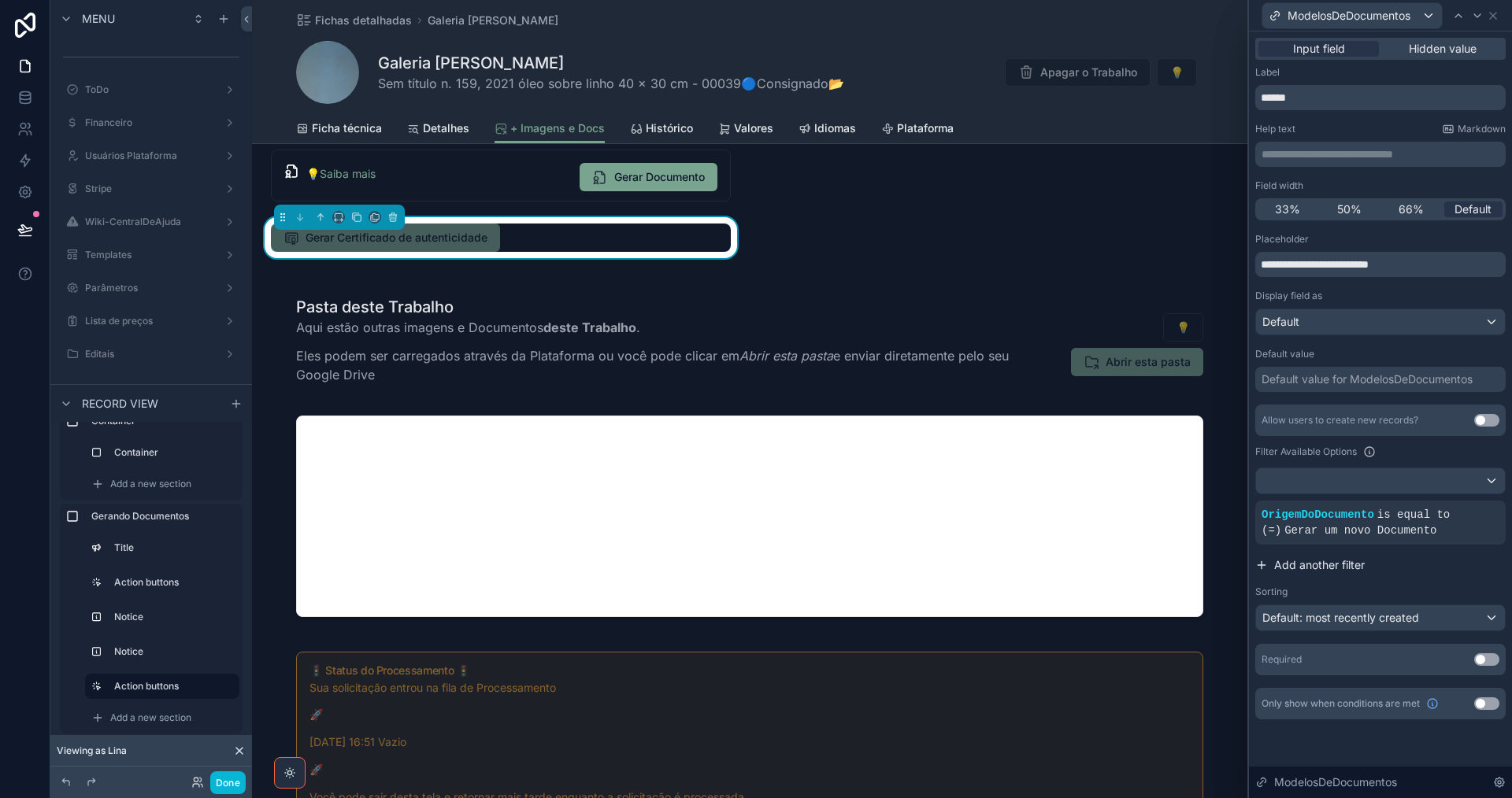
click at [1323, 566] on span "Add another filter" at bounding box center [1320, 565] width 91 height 16
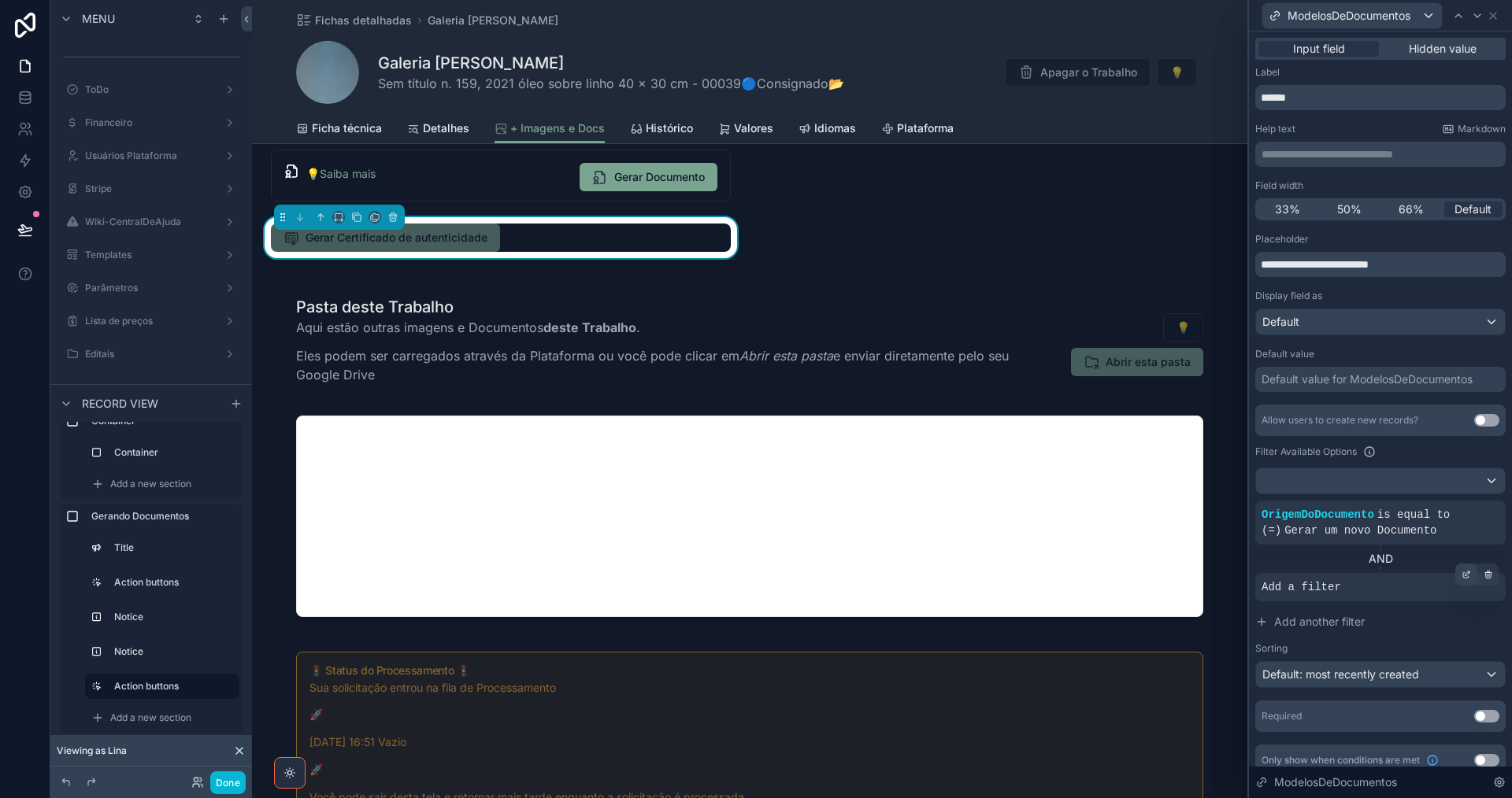
click at [1461, 574] on icon at bounding box center [1466, 574] width 10 height 10
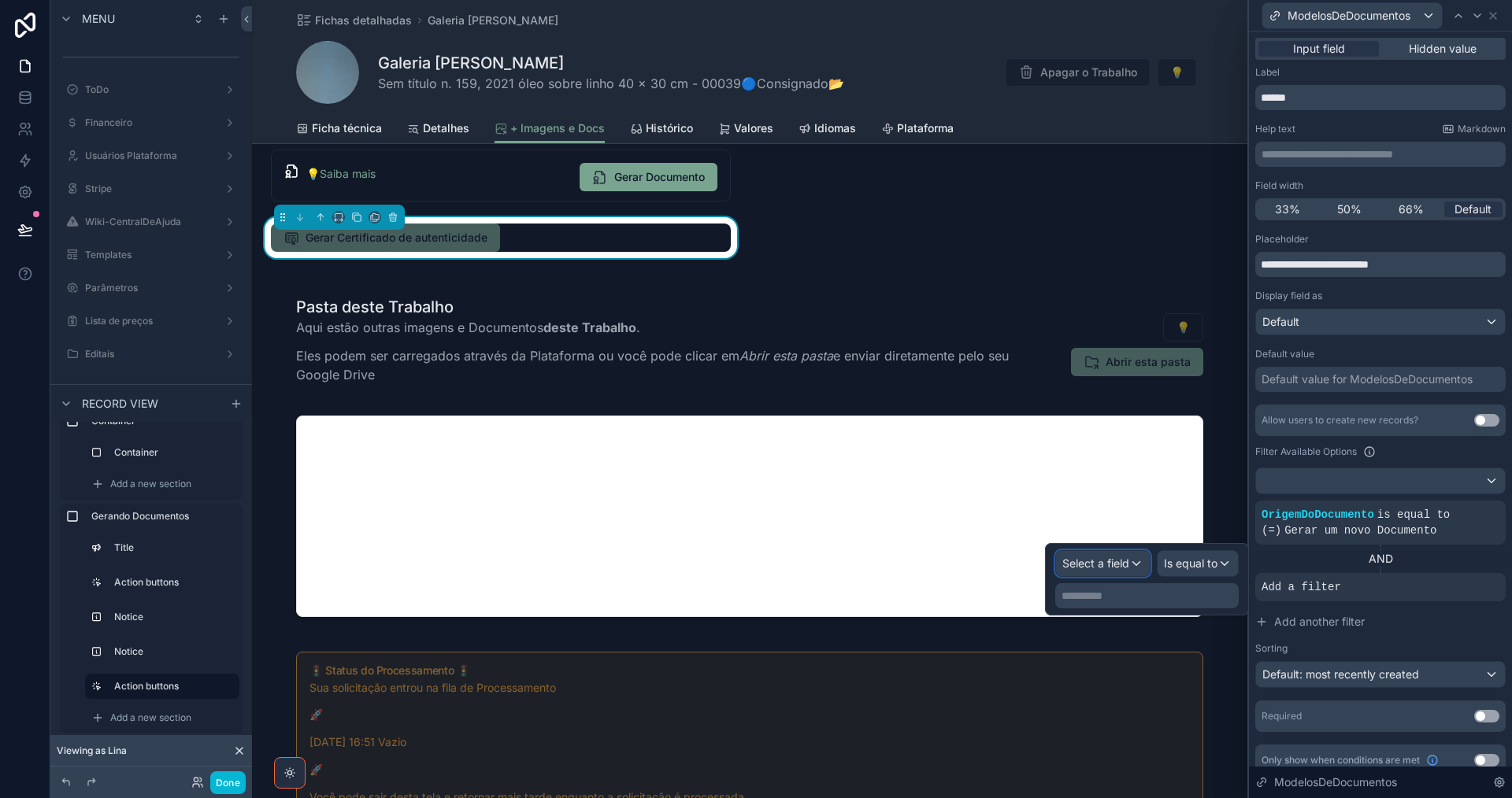
click at [1083, 557] on span "Select a field" at bounding box center [1095, 562] width 67 height 13
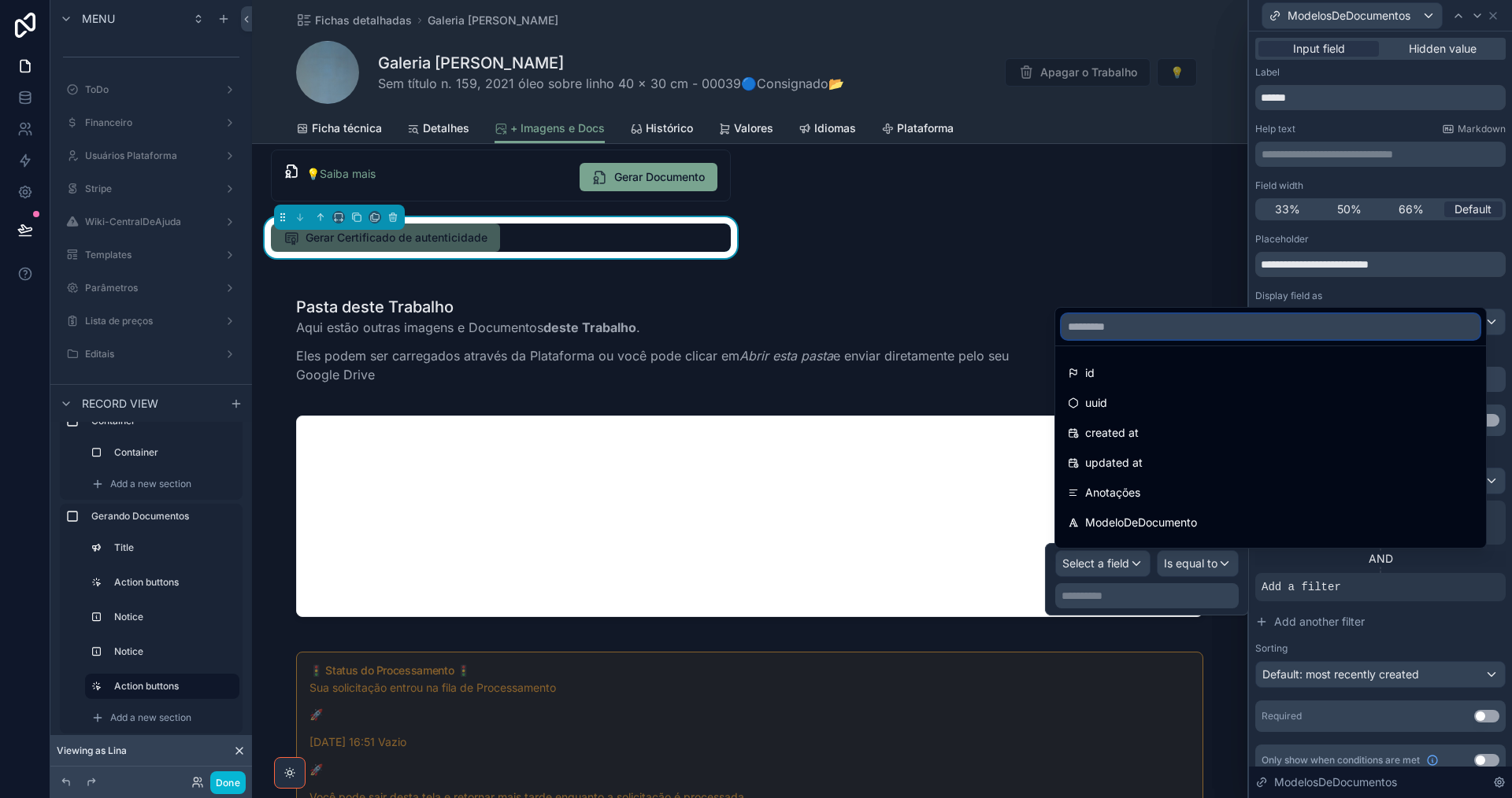
click at [1172, 334] on input "text" at bounding box center [1270, 327] width 418 height 25
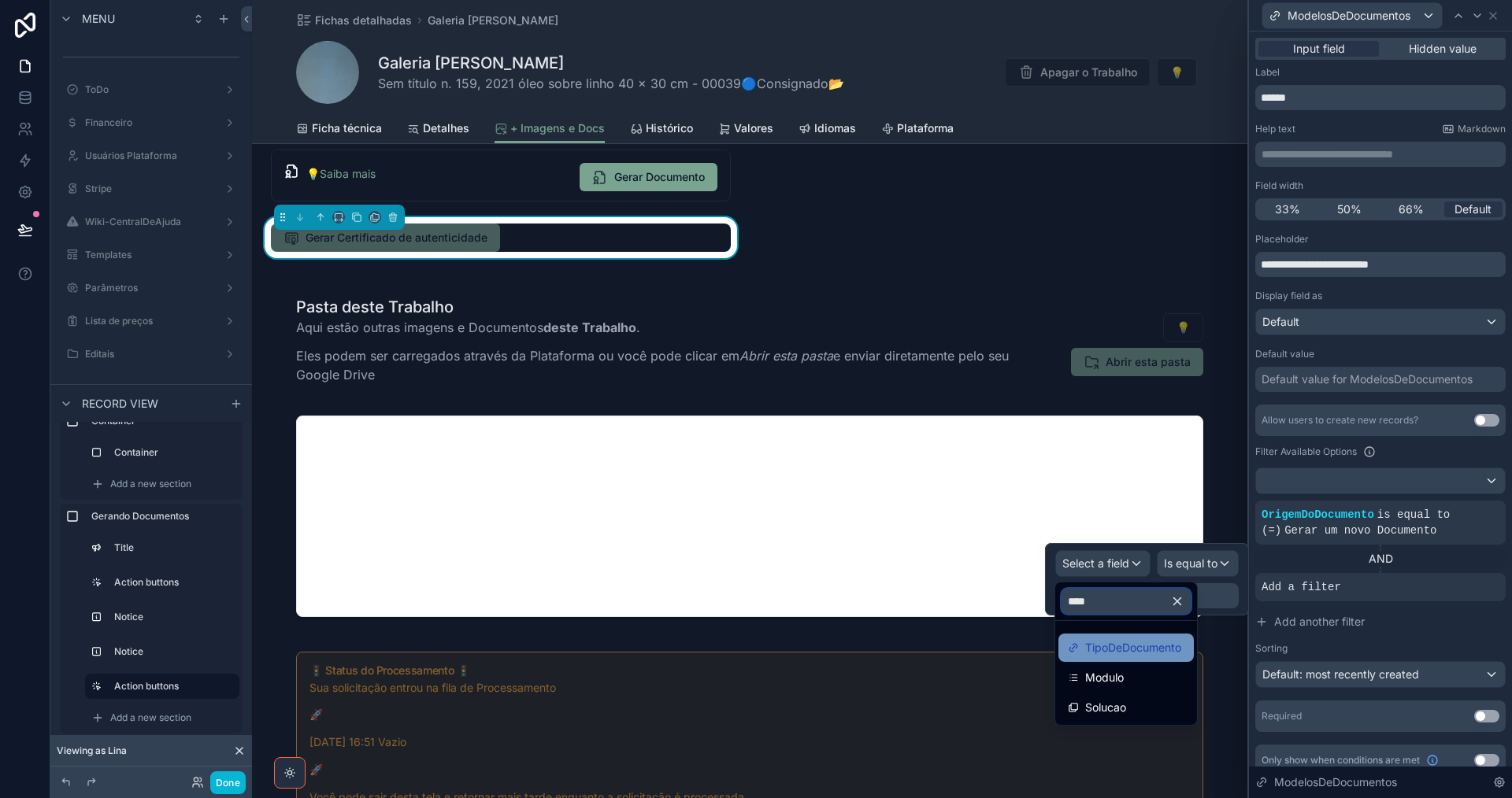
type input "****"
click at [1134, 660] on div "TipoDeDocumento" at bounding box center [1126, 648] width 135 height 28
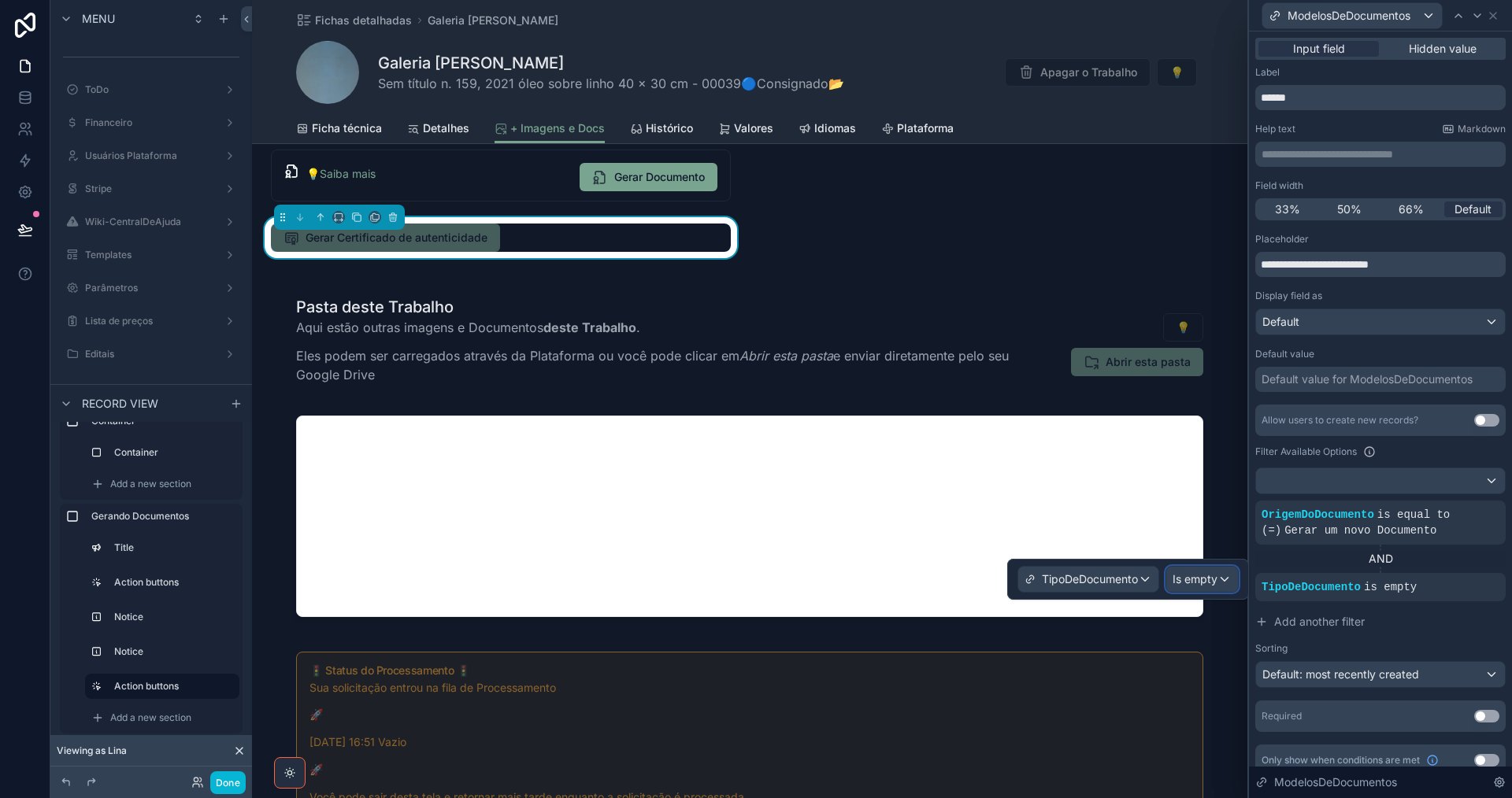
click at [1206, 576] on span "Is empty" at bounding box center [1194, 579] width 45 height 16
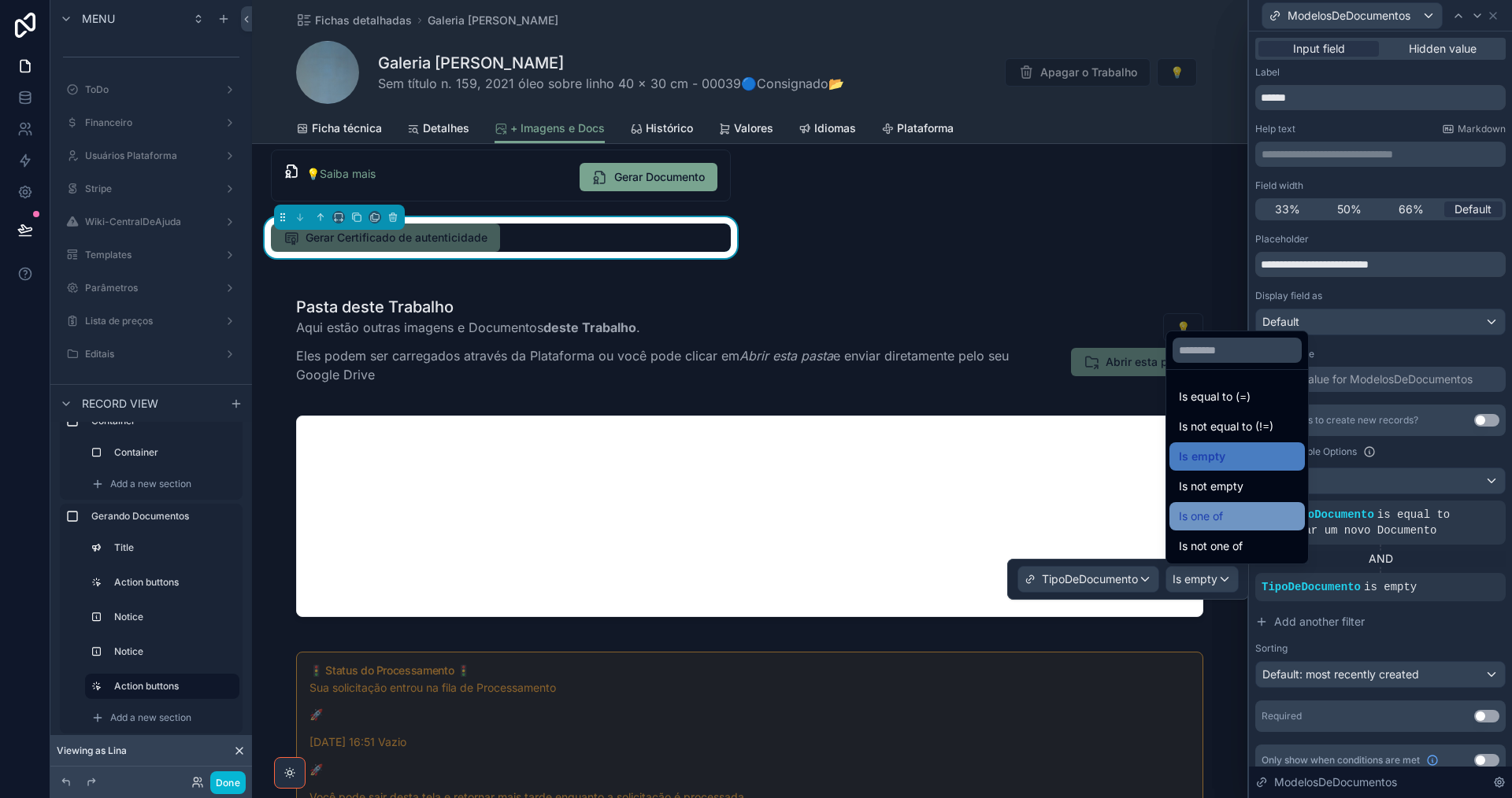
click at [1213, 520] on span "Is one of" at bounding box center [1201, 517] width 44 height 19
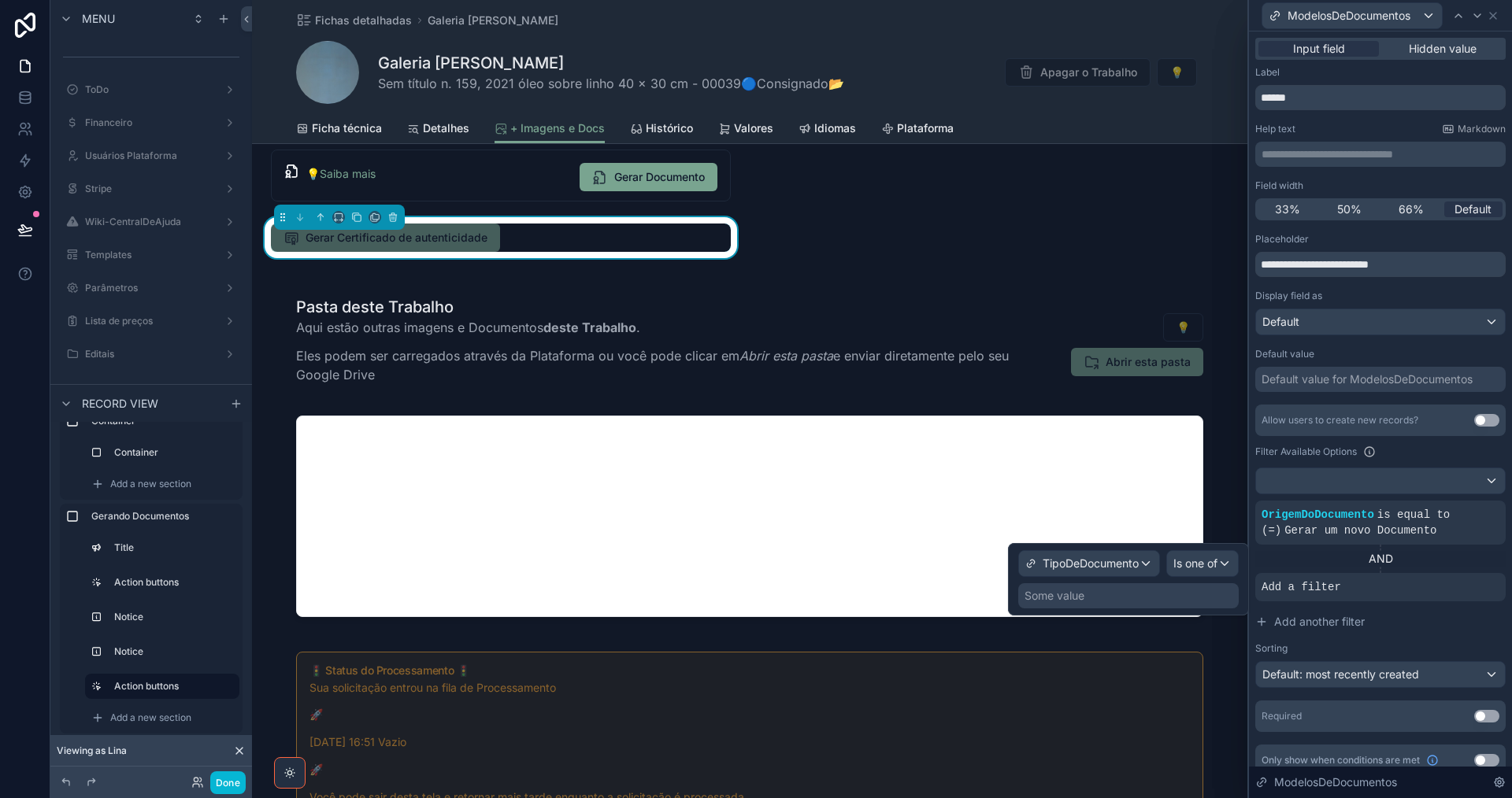
click at [1153, 596] on div "Some value" at bounding box center [1129, 595] width 220 height 25
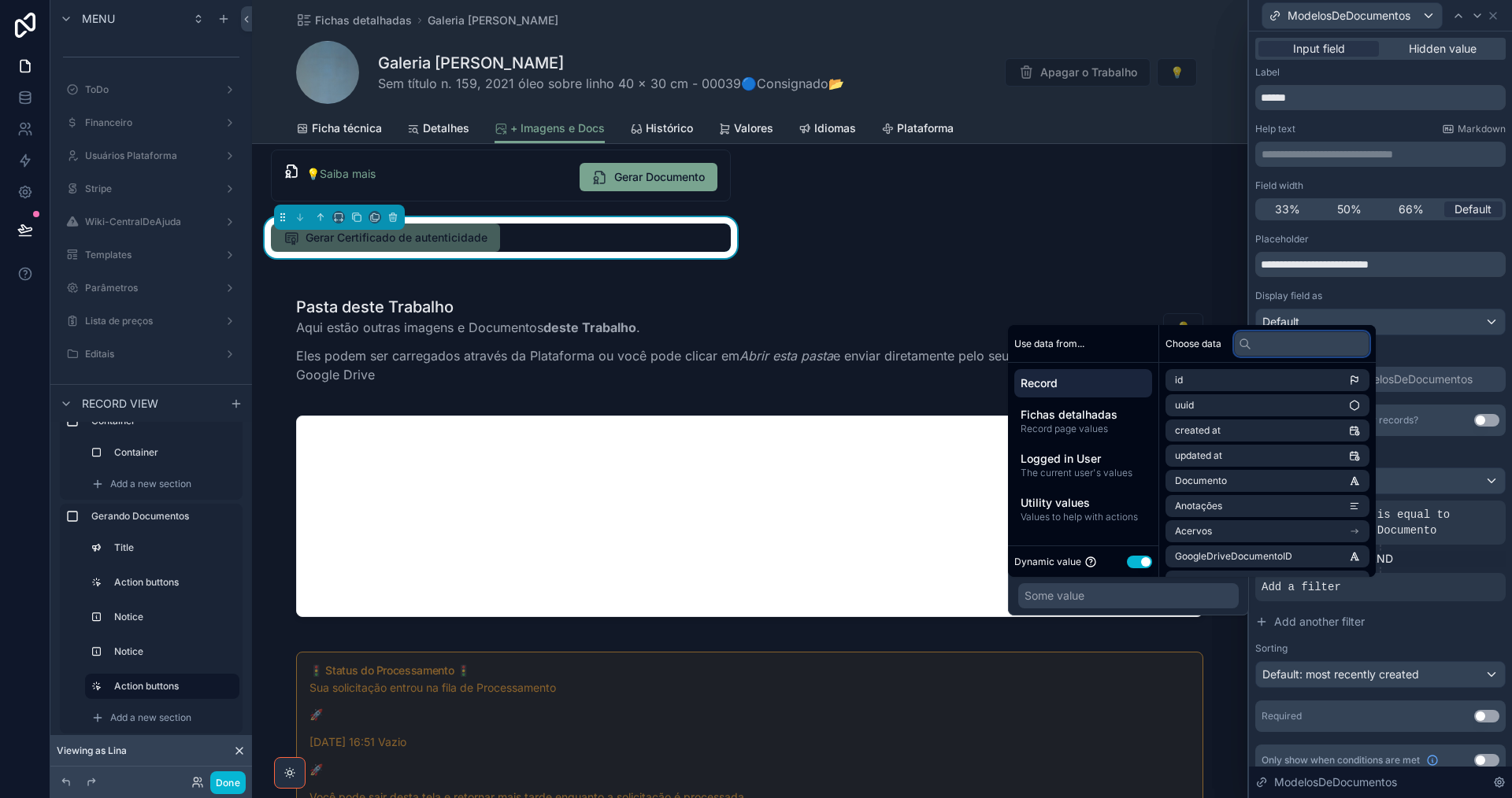
click at [1297, 338] on input "text" at bounding box center [1301, 344] width 135 height 25
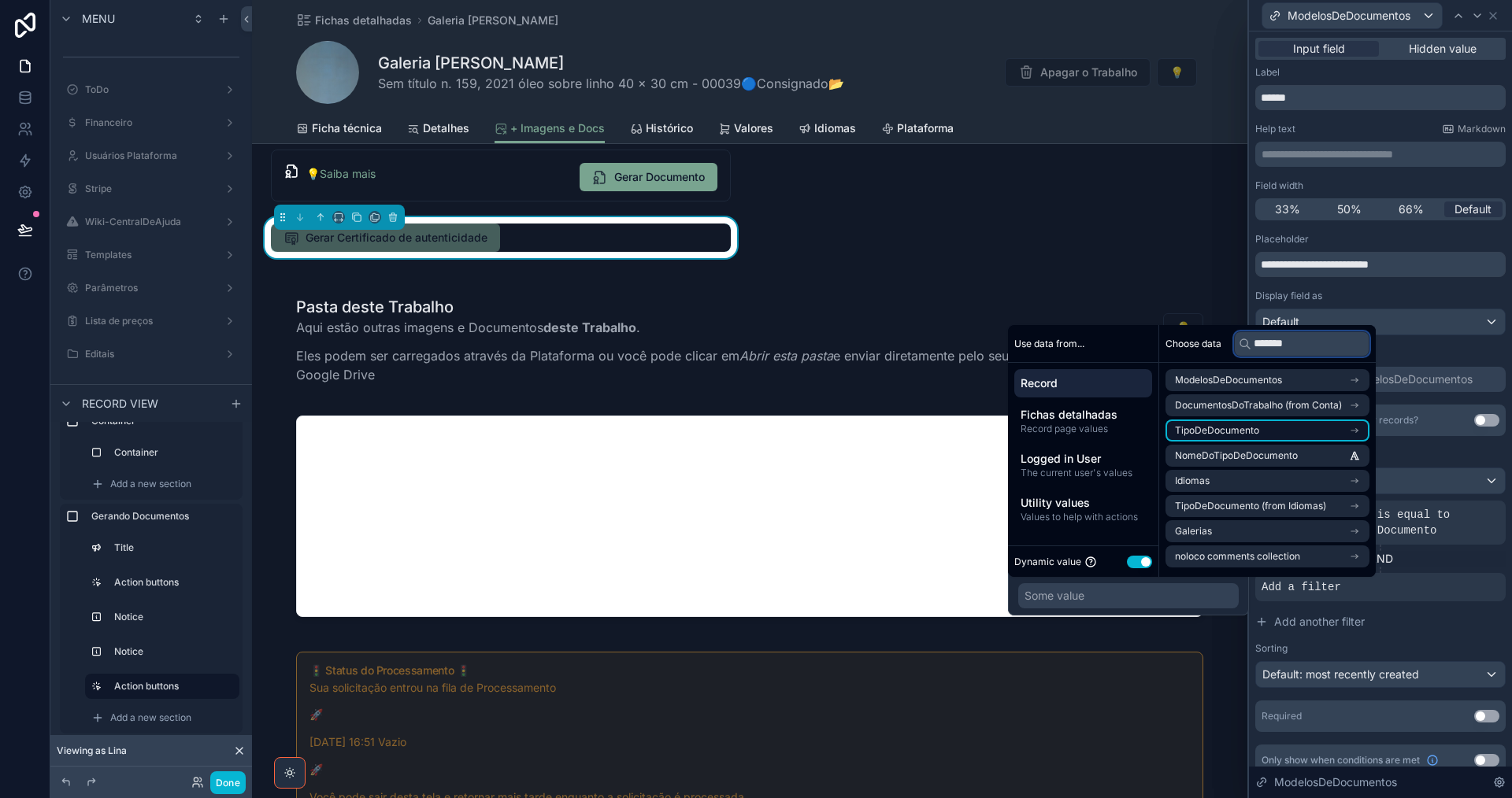
type input "*******"
click at [1299, 426] on li "TipoDeDocumento" at bounding box center [1267, 430] width 204 height 22
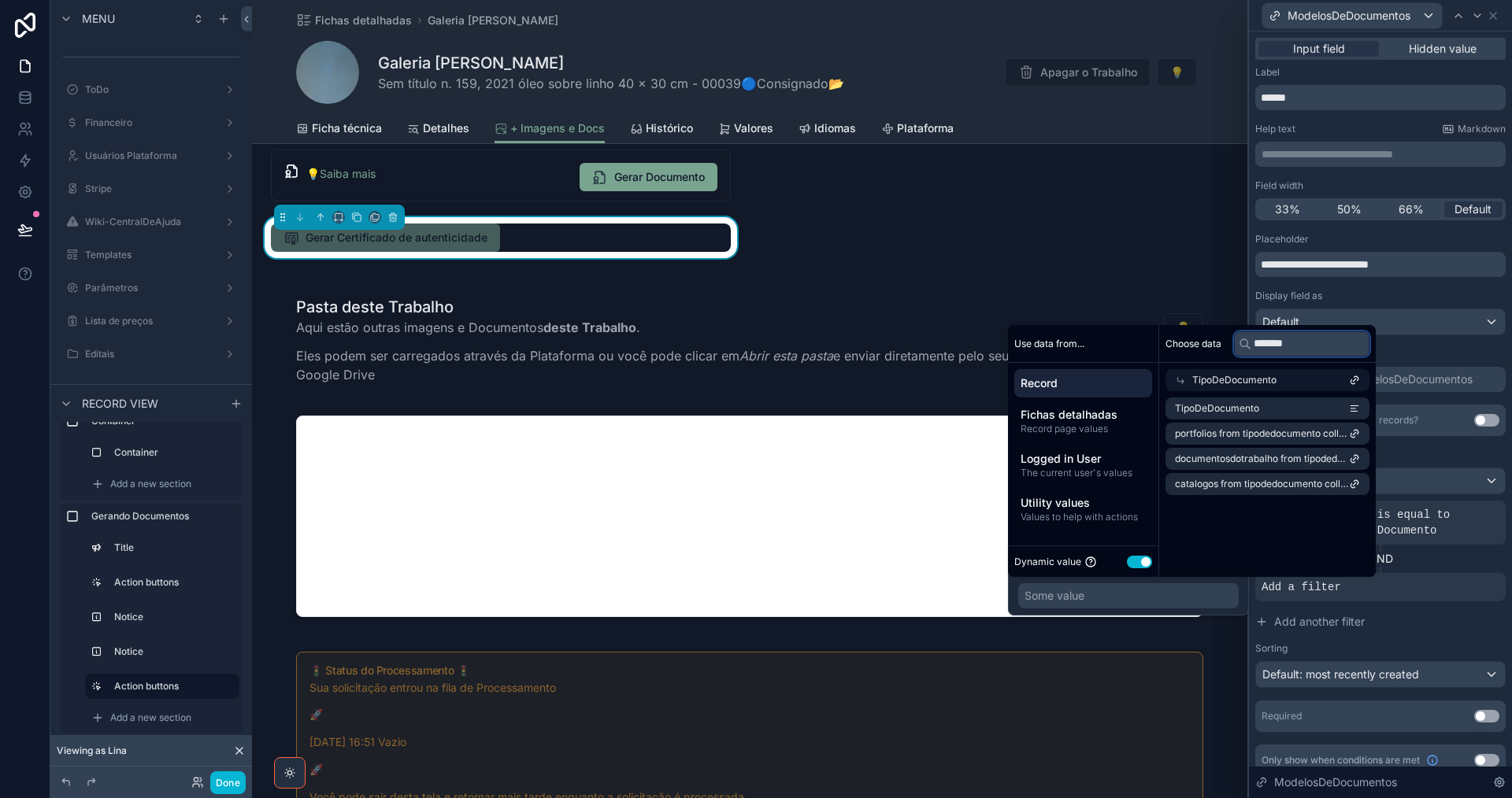
drag, startPoint x: 1277, startPoint y: 339, endPoint x: 1235, endPoint y: 341, distance: 42.0
click at [1235, 341] on input "*******" at bounding box center [1301, 344] width 135 height 25
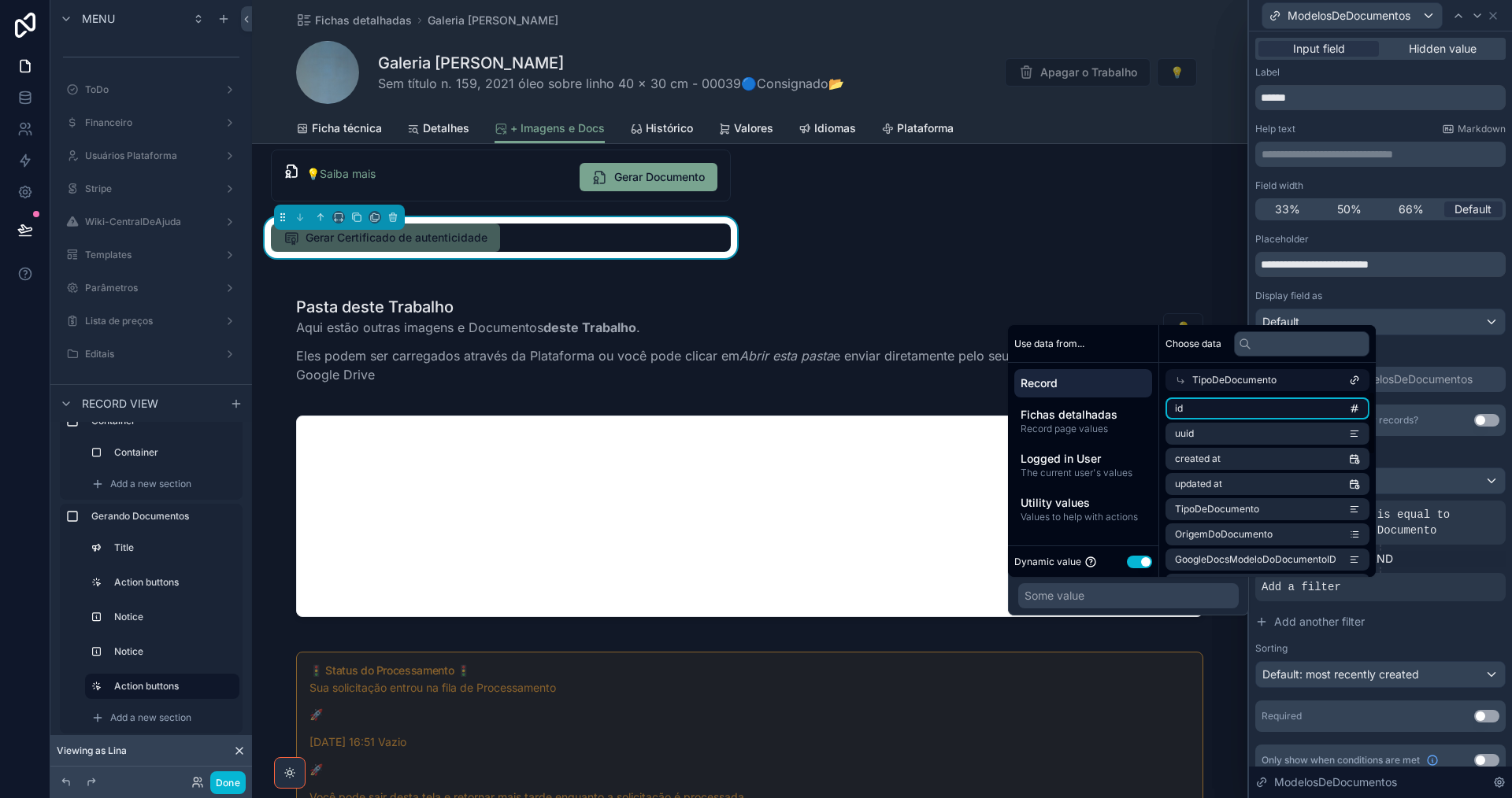
click at [1259, 411] on li "id" at bounding box center [1267, 408] width 204 height 22
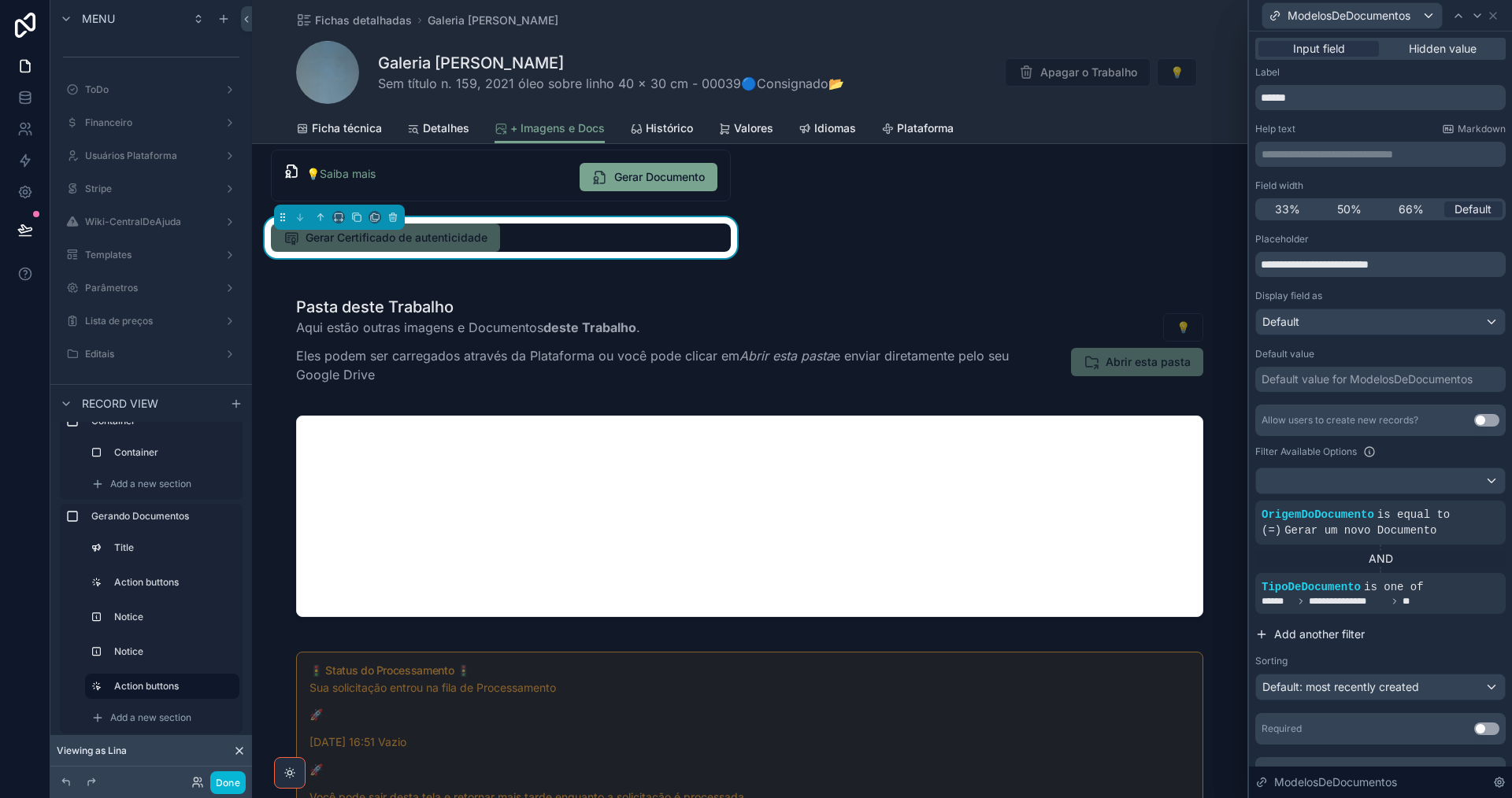
click at [1320, 634] on span "Add another filter" at bounding box center [1320, 635] width 91 height 16
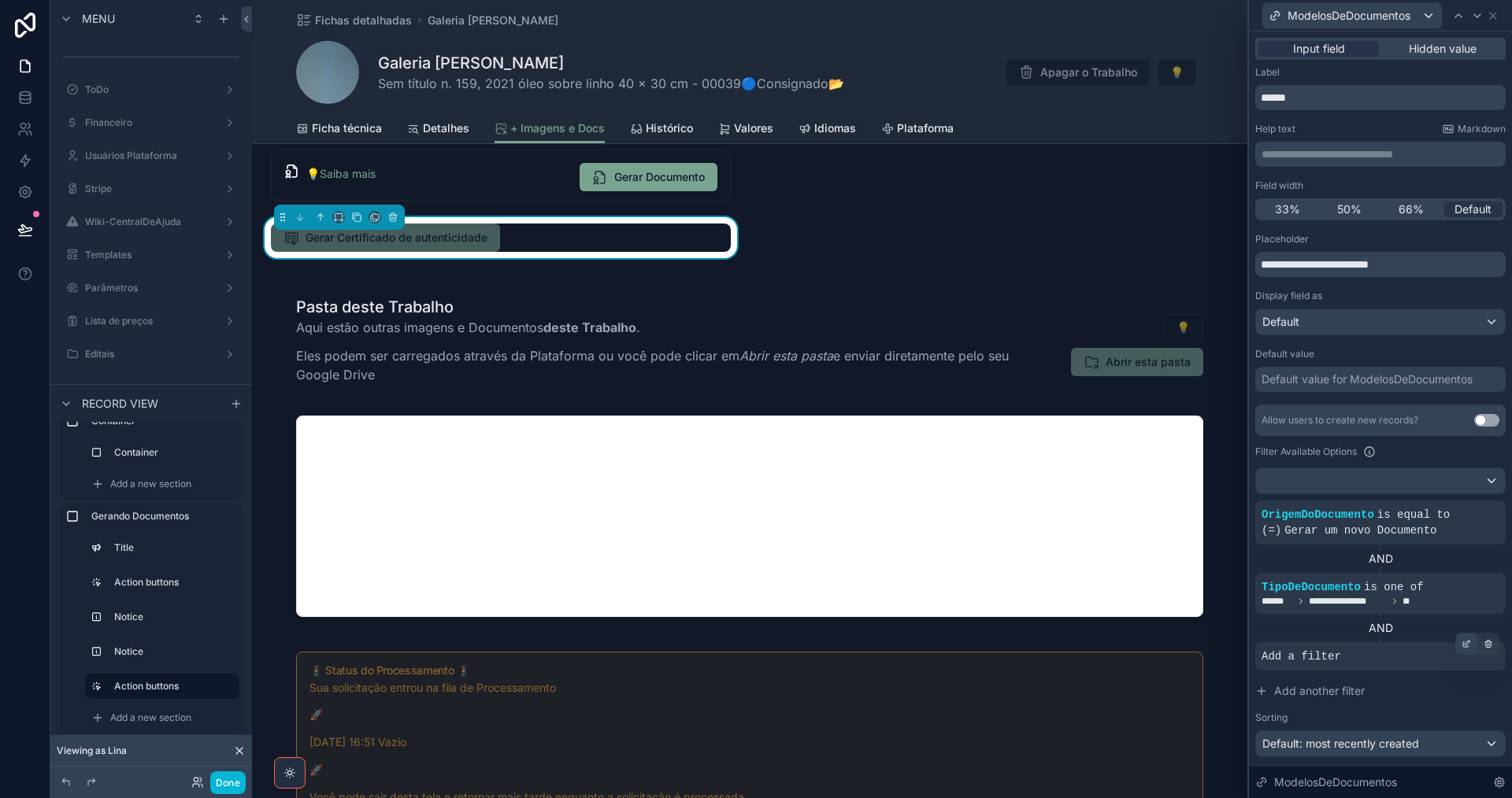
click at [1461, 647] on icon at bounding box center [1466, 643] width 10 height 10
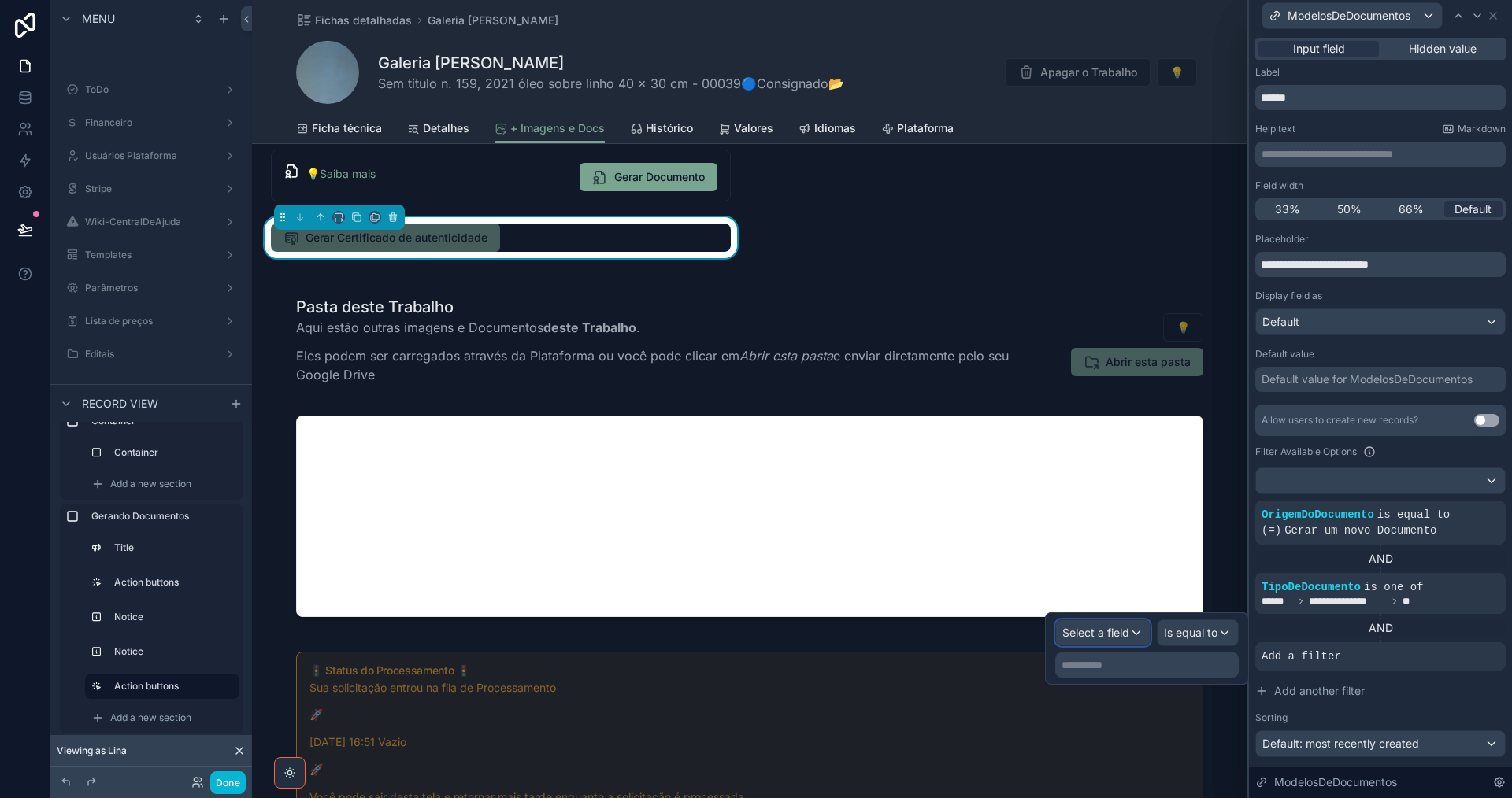
click at [1114, 636] on span "Select a field" at bounding box center [1095, 632] width 67 height 13
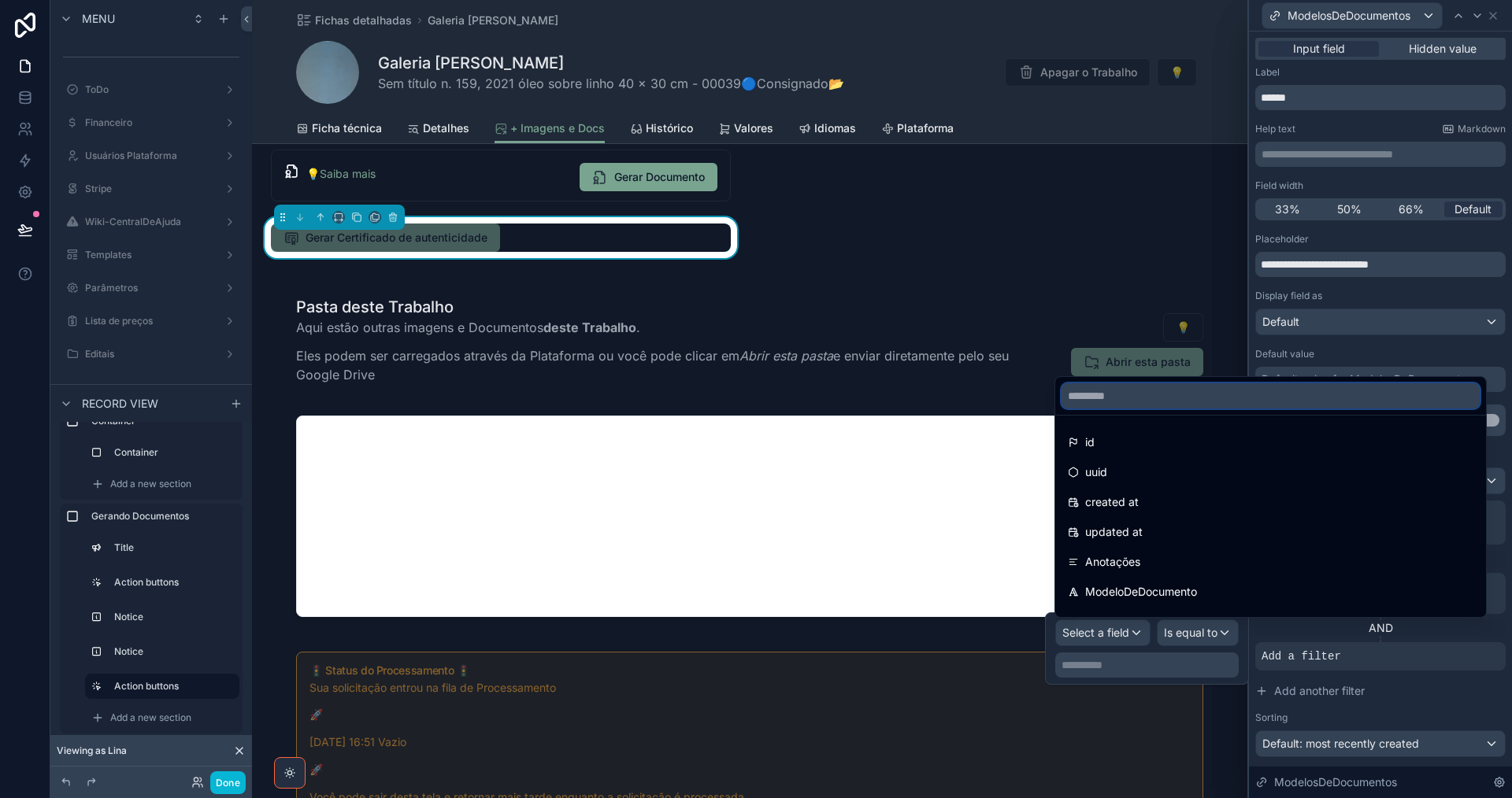
click at [1140, 396] on input "text" at bounding box center [1270, 396] width 418 height 25
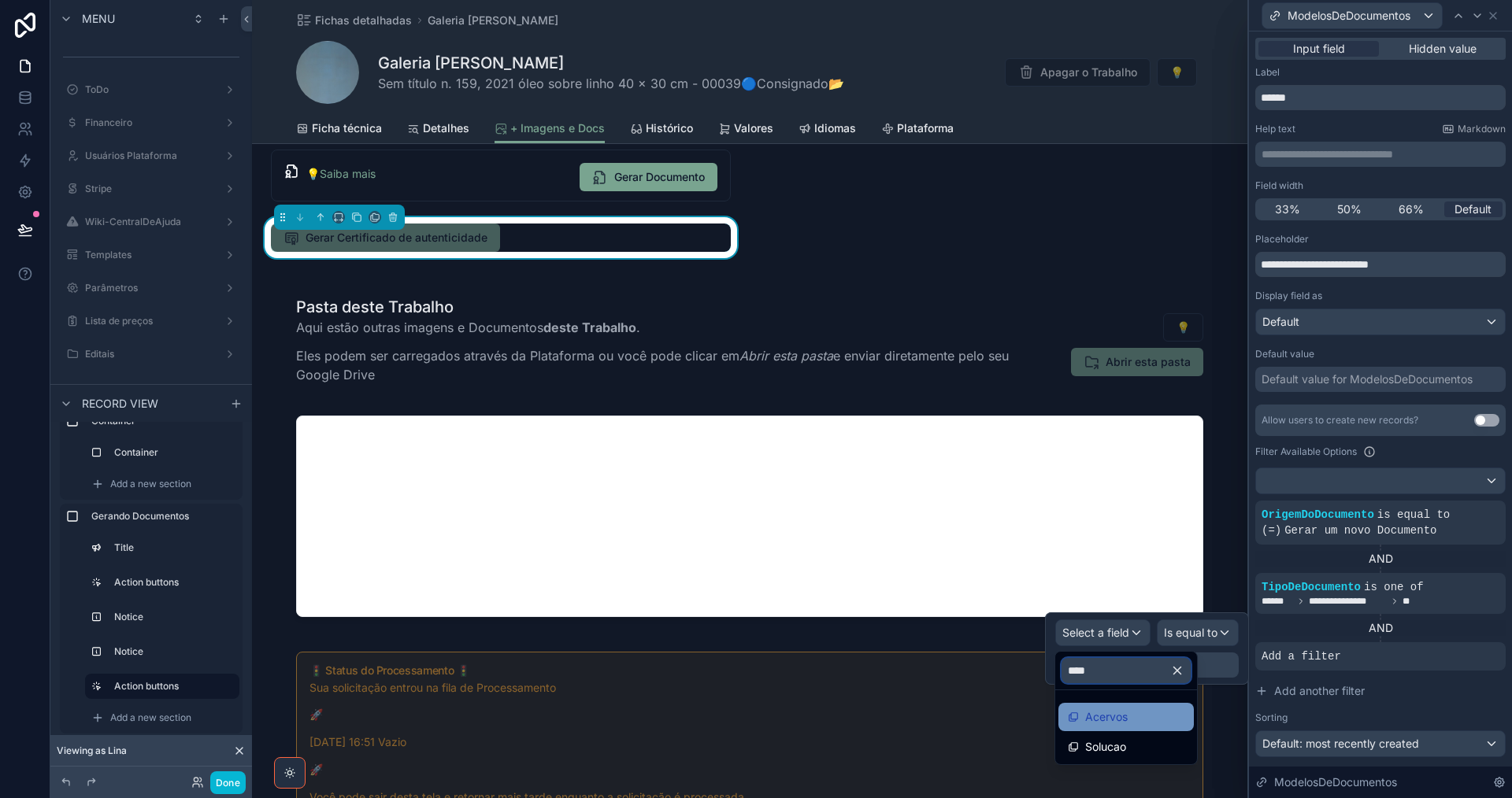
type input "****"
click at [1137, 719] on div "Acervos" at bounding box center [1125, 717] width 116 height 19
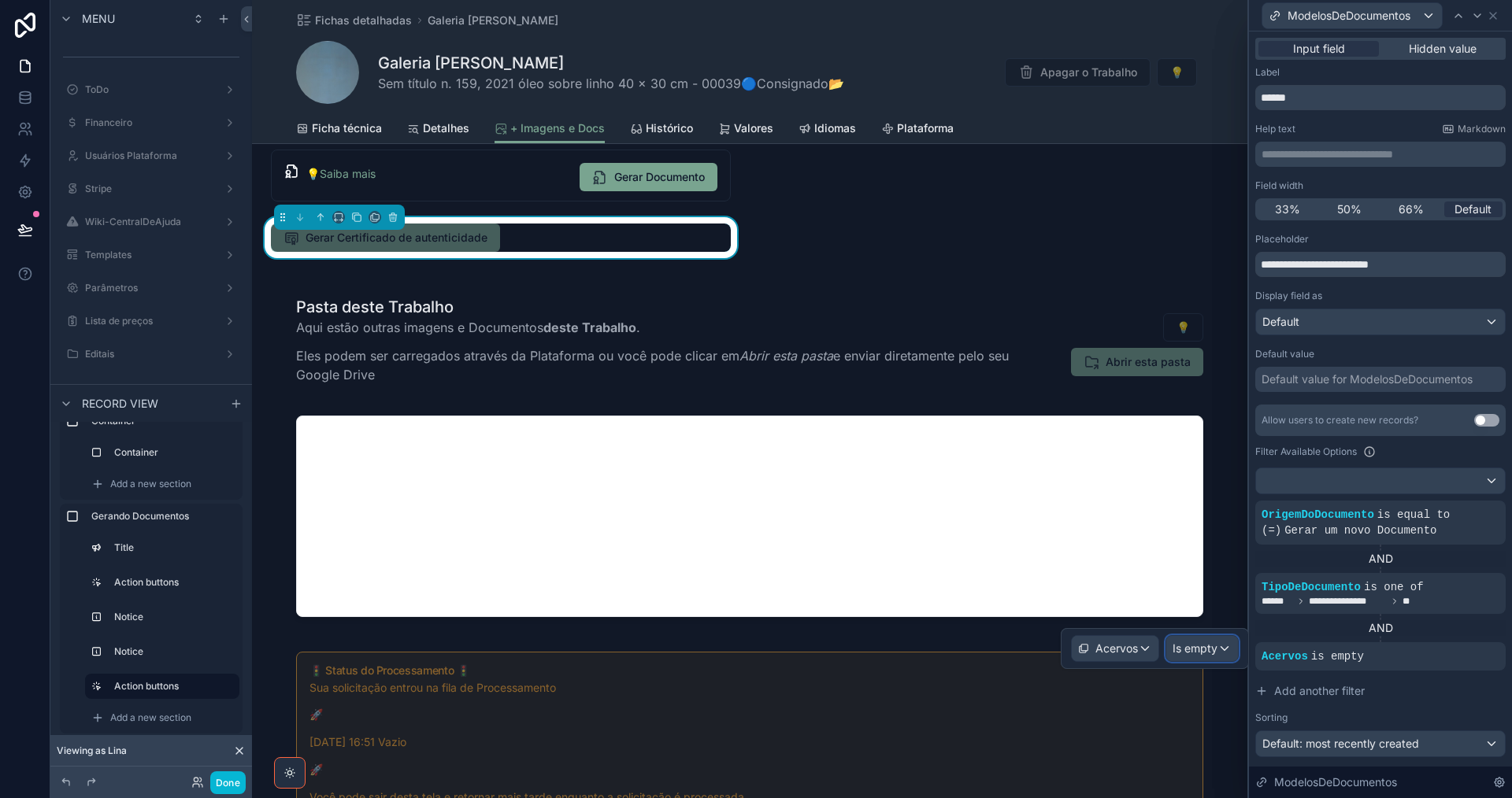
click at [1199, 647] on span "Is empty" at bounding box center [1194, 649] width 45 height 16
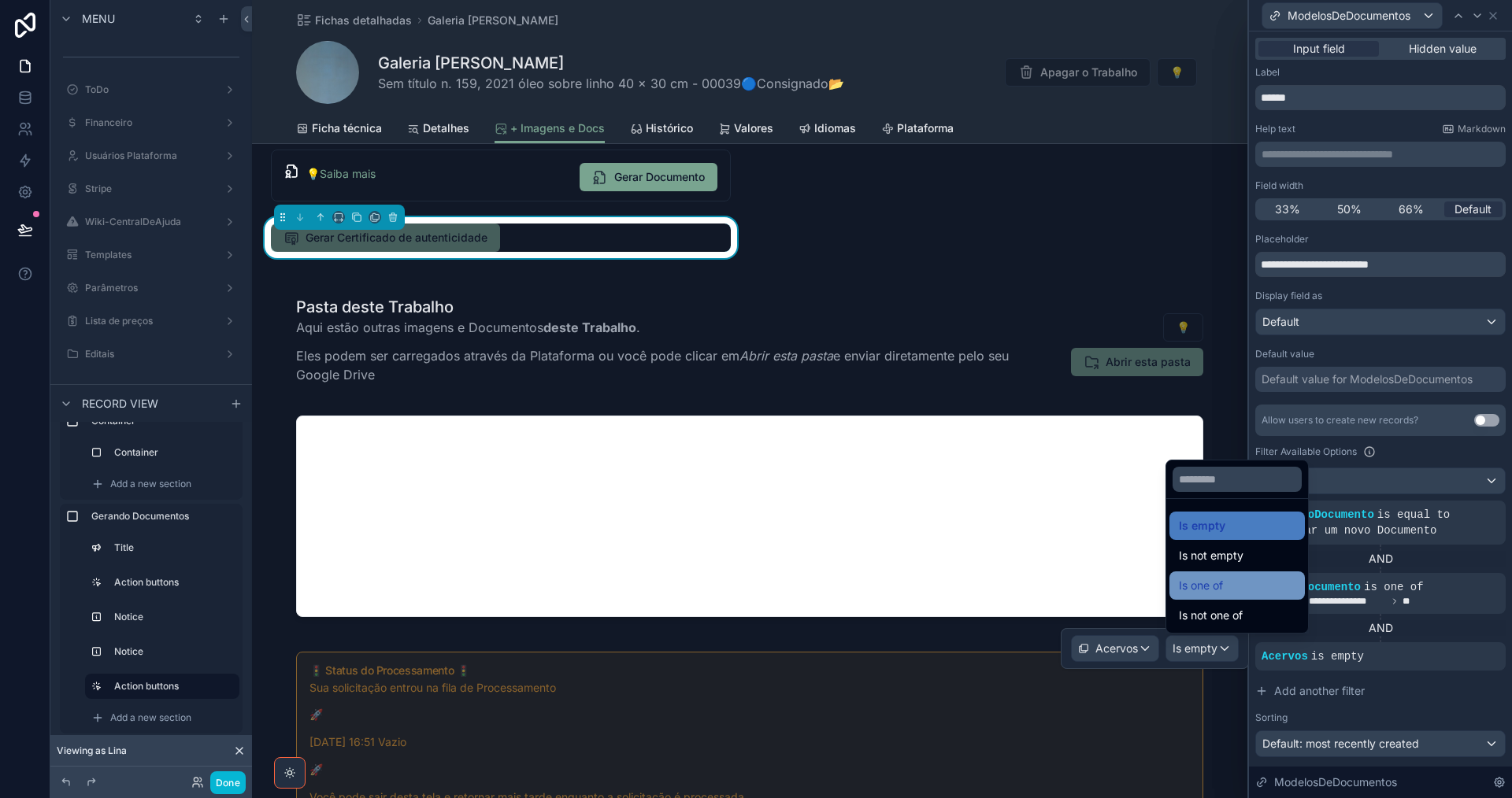
click at [1221, 585] on span "Is one of" at bounding box center [1201, 586] width 44 height 19
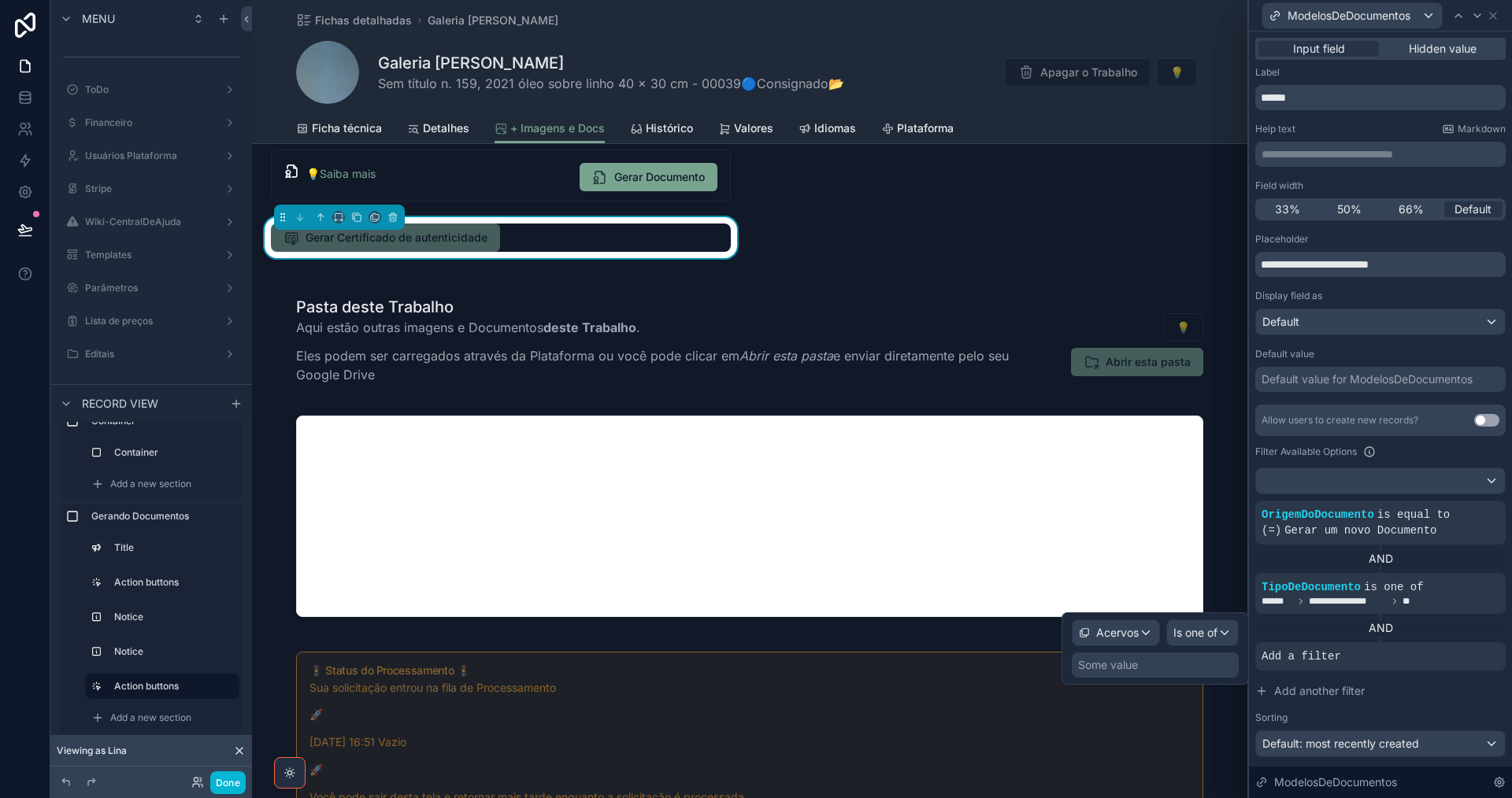
click at [1174, 670] on div "Some value" at bounding box center [1155, 664] width 167 height 25
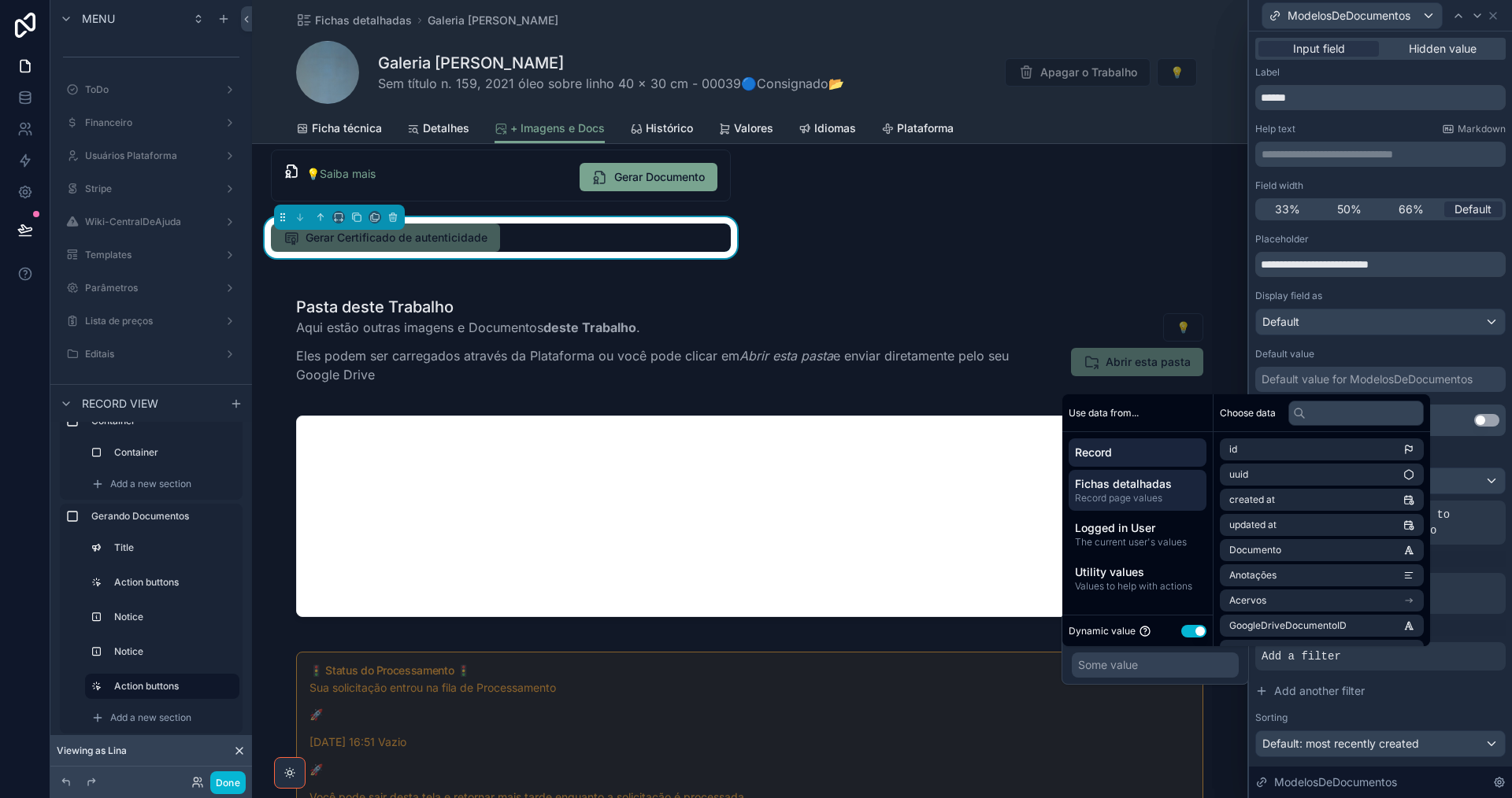
click at [1143, 499] on span "Record page values" at bounding box center [1137, 498] width 125 height 12
click at [1323, 552] on li "Acervo" at bounding box center [1321, 550] width 204 height 22
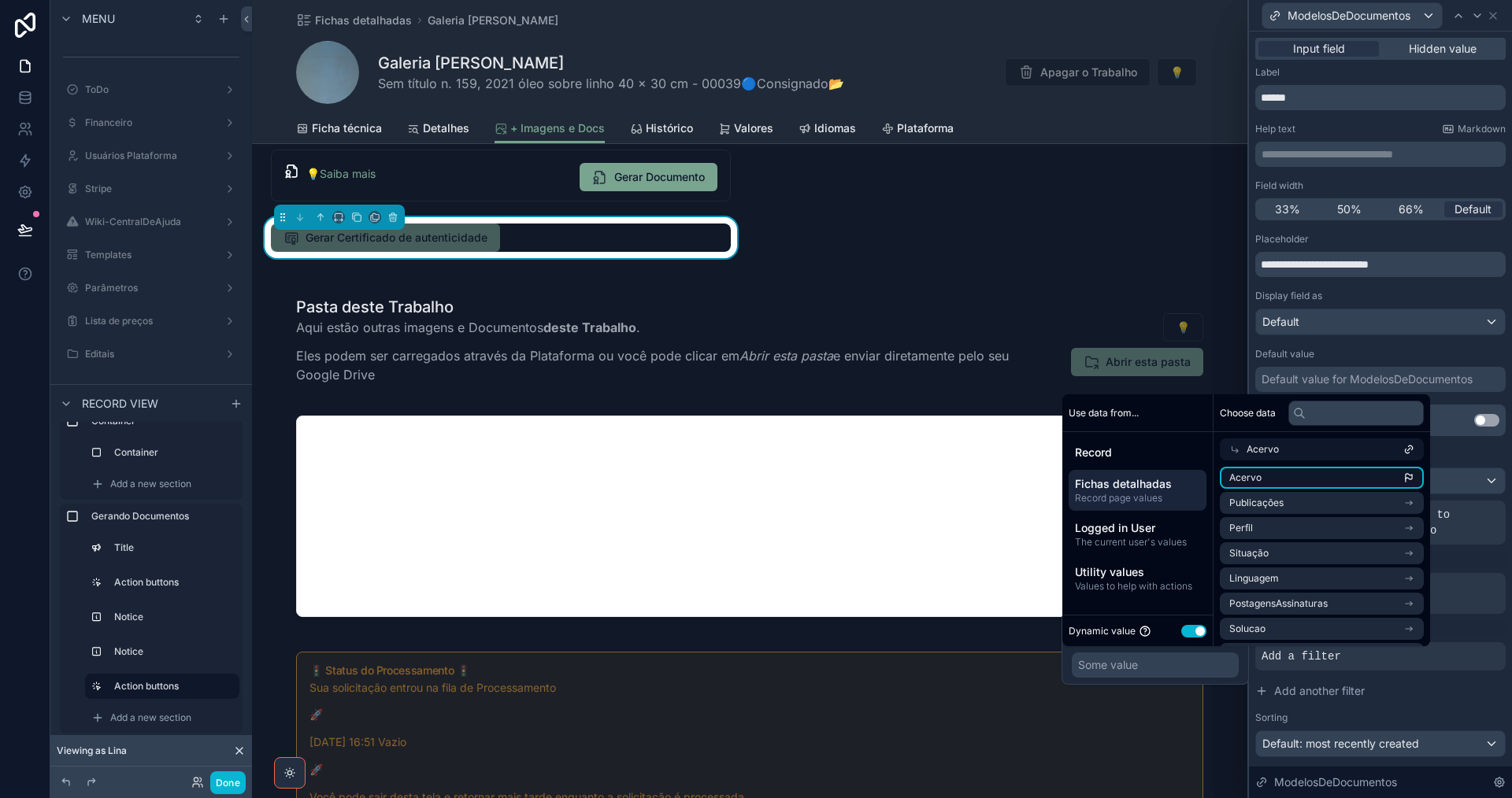
click at [1361, 485] on li "Acervo" at bounding box center [1321, 478] width 204 height 22
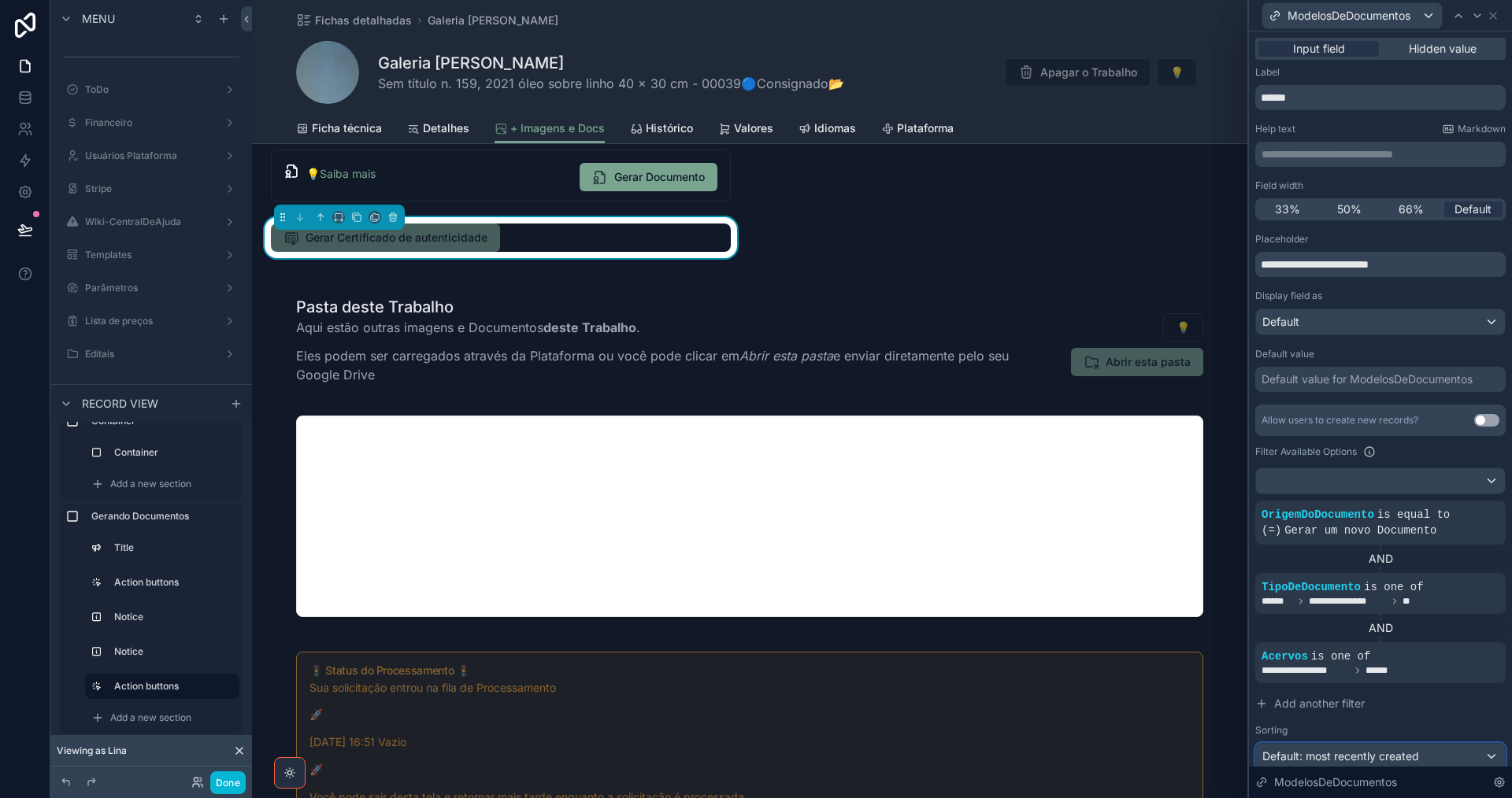
click at [1399, 756] on span "Default: most recently created" at bounding box center [1340, 755] width 156 height 13
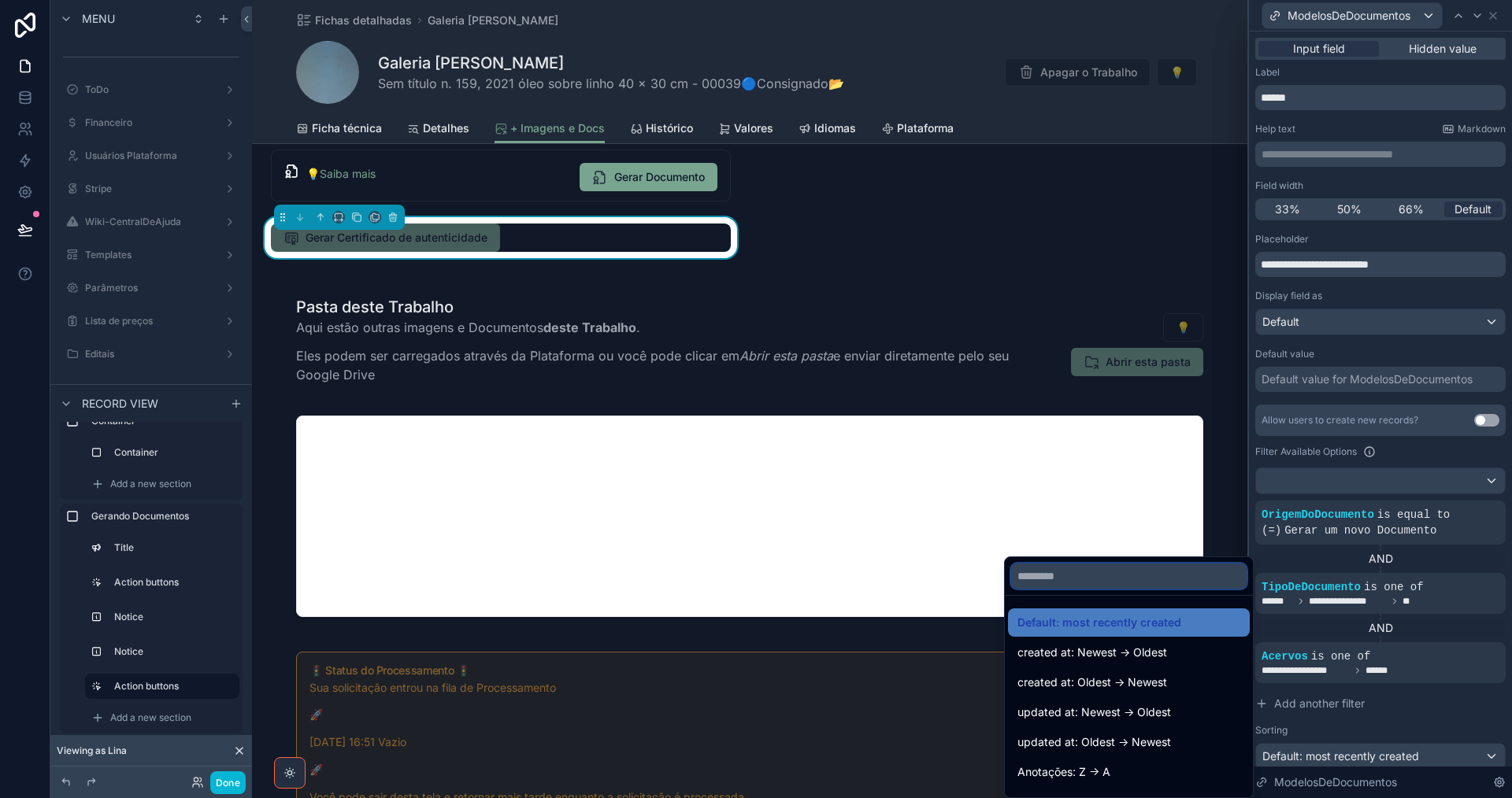
click at [1151, 570] on input "text" at bounding box center [1129, 575] width 236 height 25
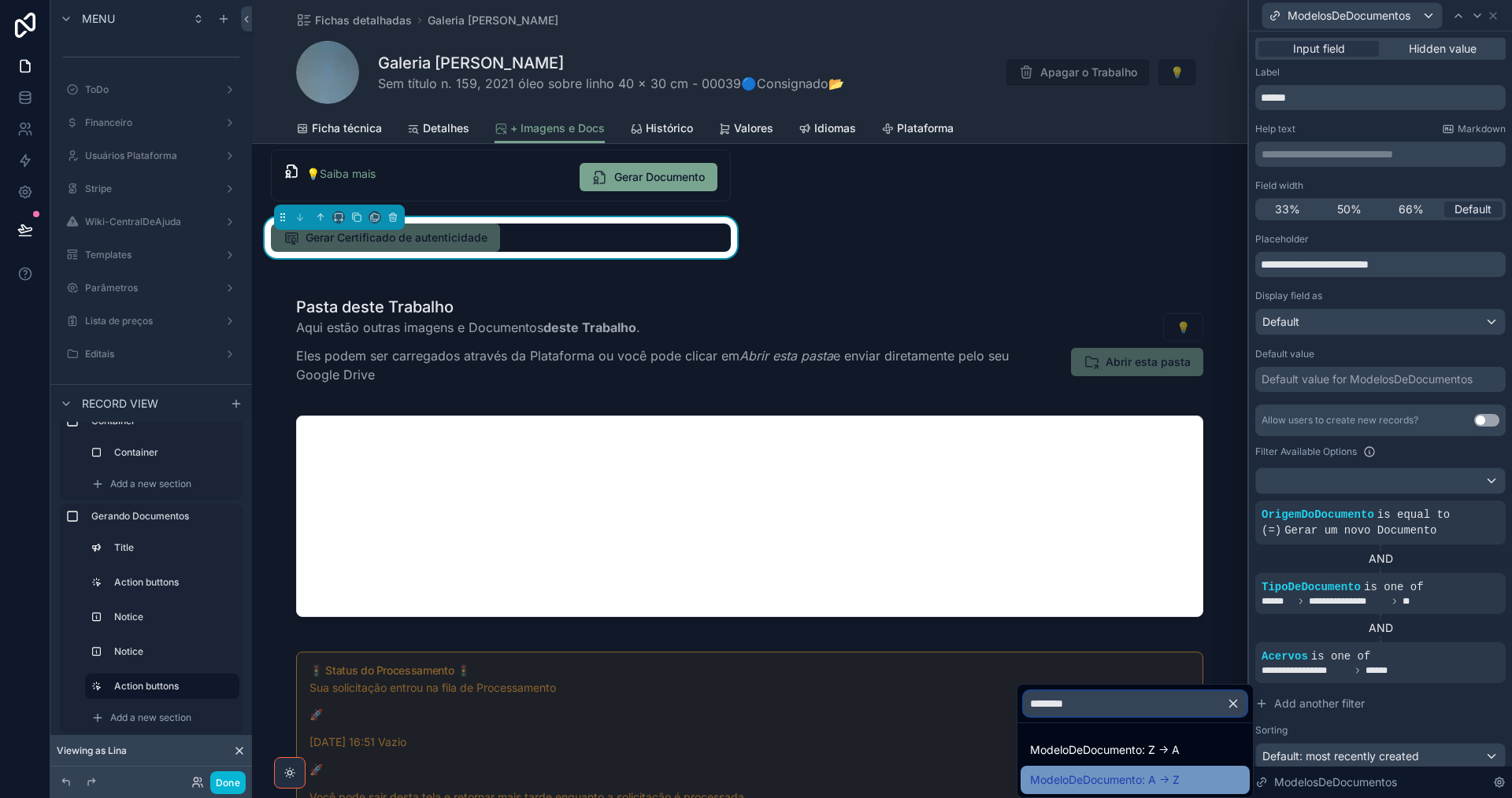
type input "********"
click at [1173, 779] on span "ModeloDeDocumento: A -> Z" at bounding box center [1104, 781] width 149 height 19
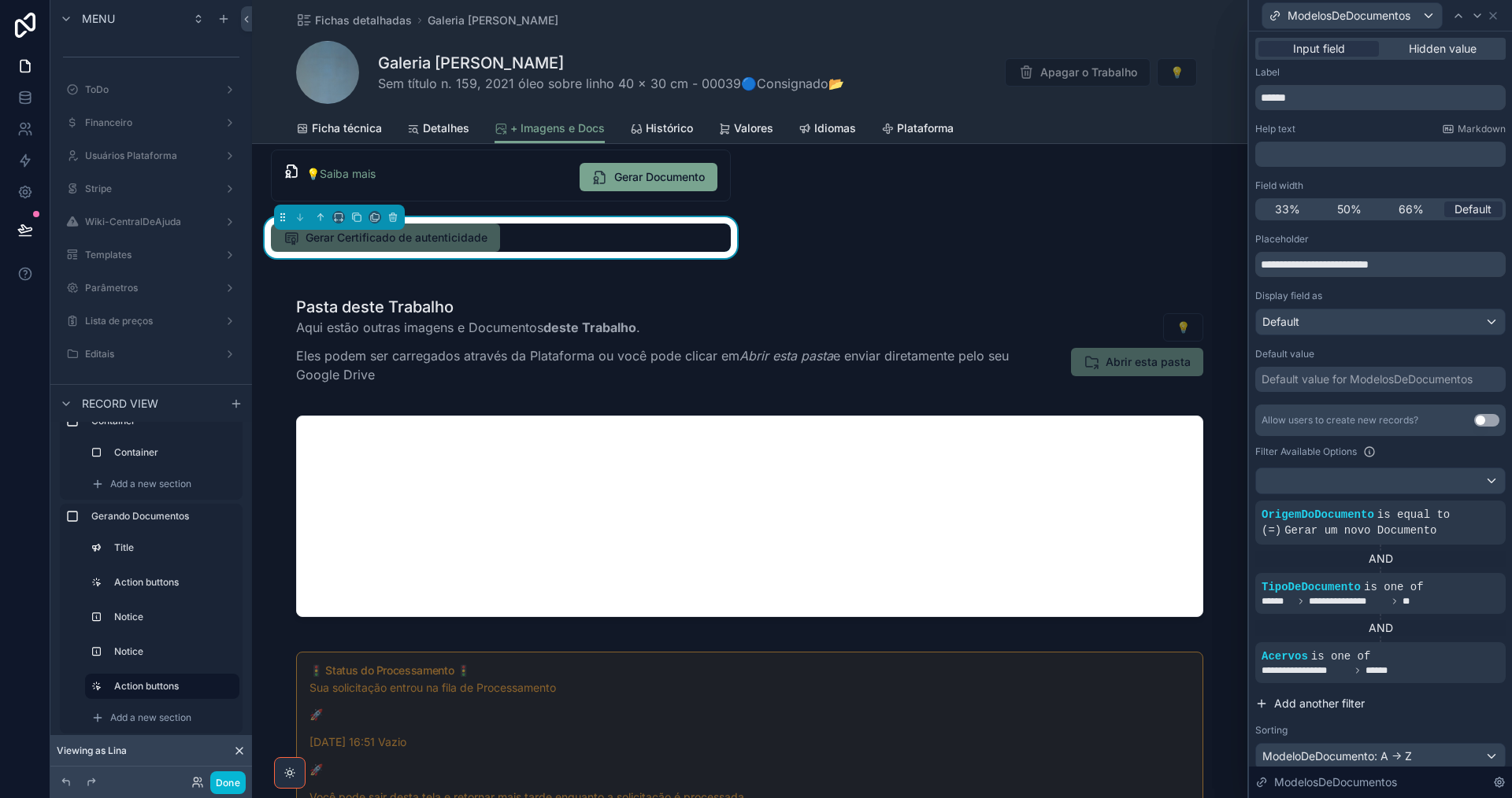
scroll to position [98, 0]
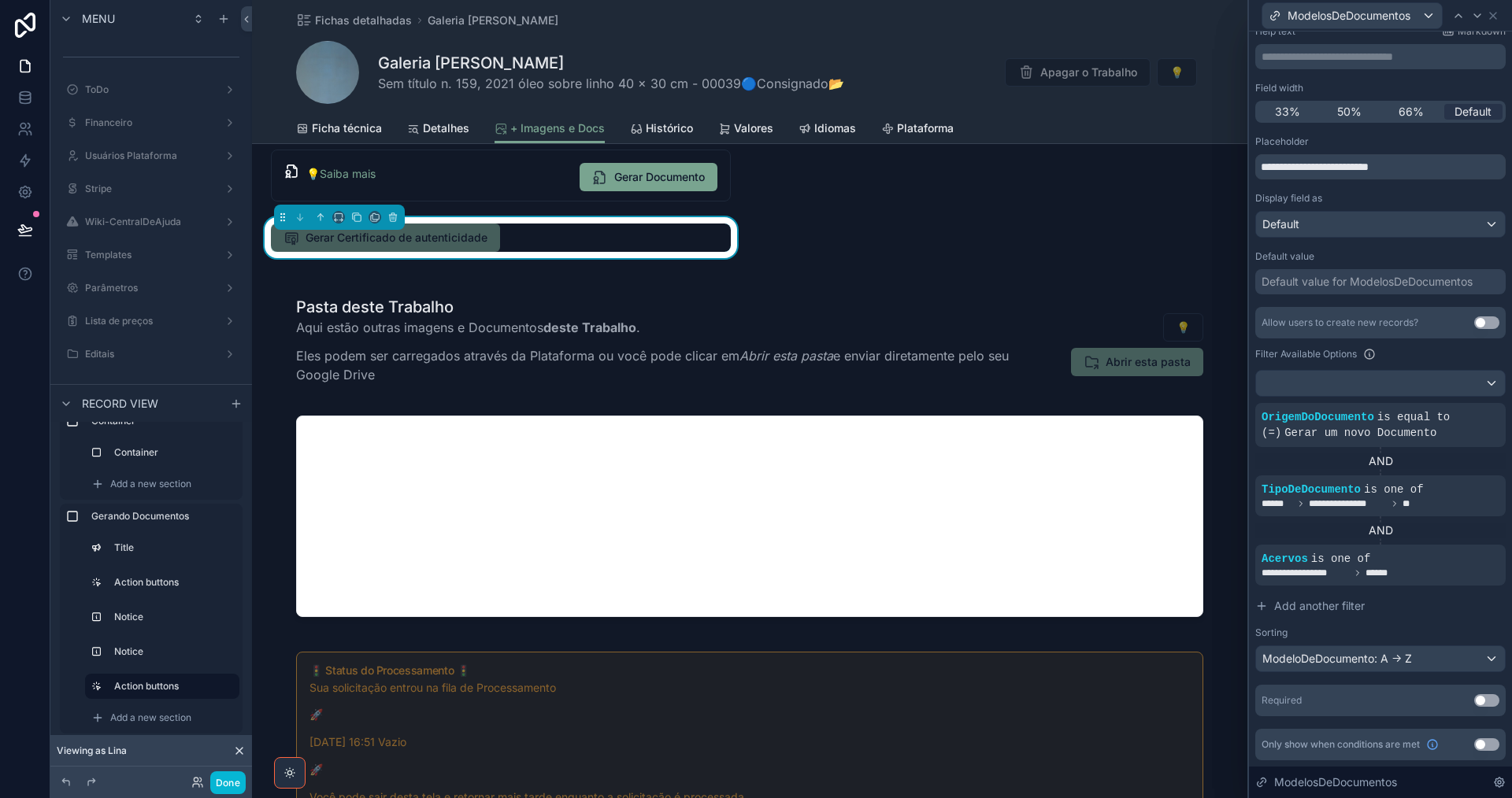
click at [1483, 701] on button "Use setting" at bounding box center [1487, 700] width 25 height 12
click at [1491, 16] on icon at bounding box center [1493, 16] width 12 height 12
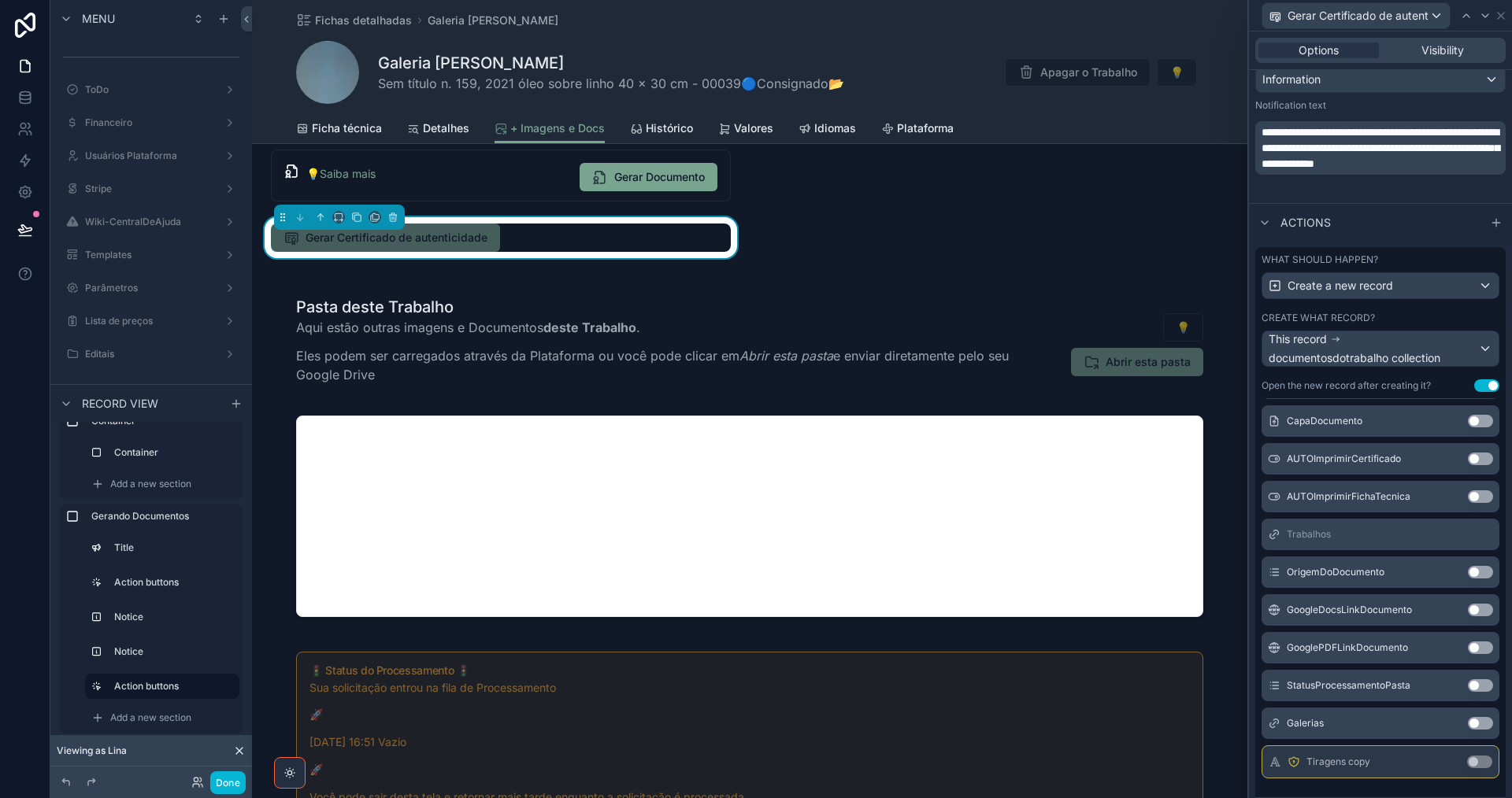
scroll to position [754, 0]
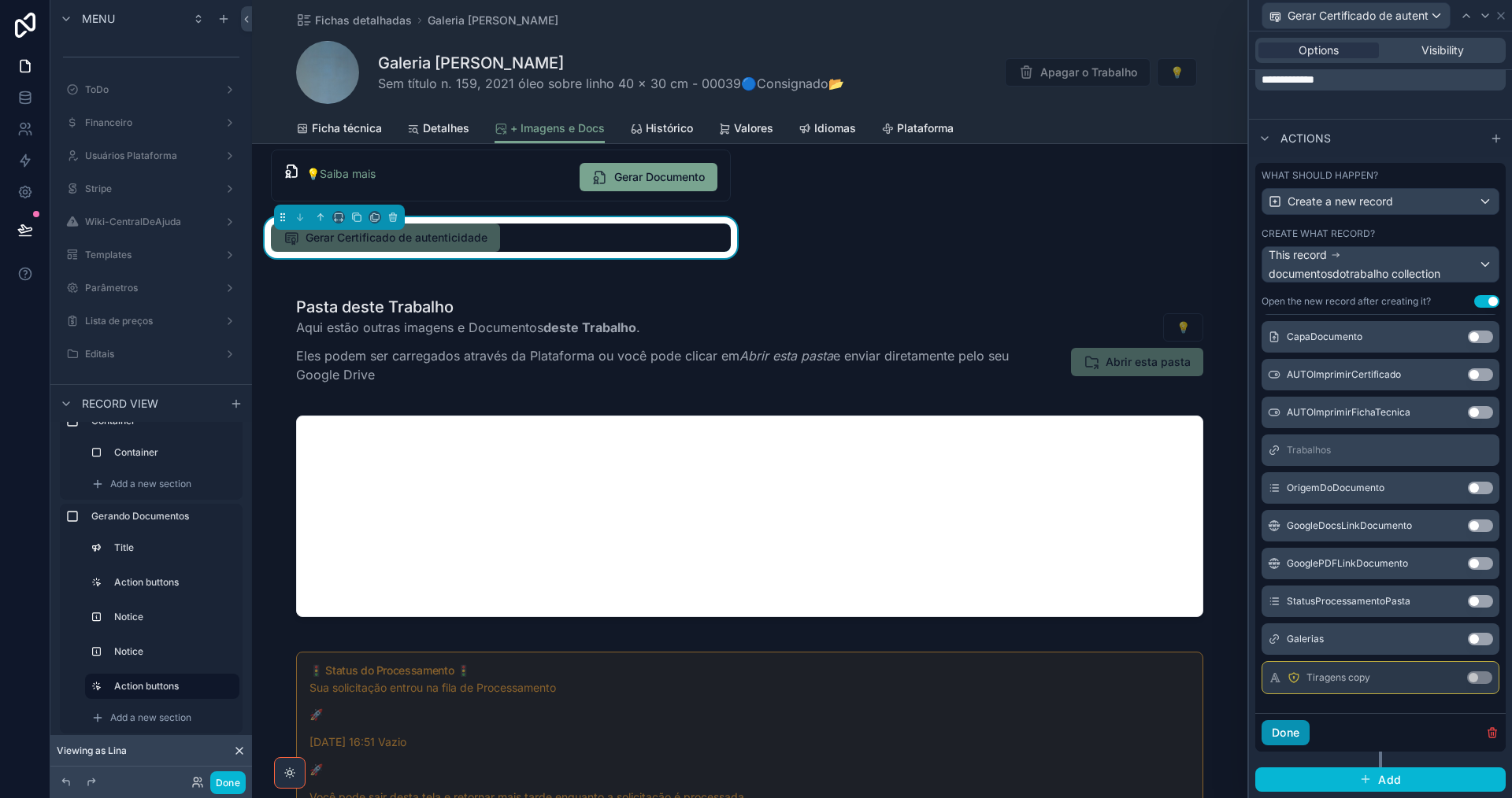
click at [1295, 734] on button "Done" at bounding box center [1285, 733] width 48 height 25
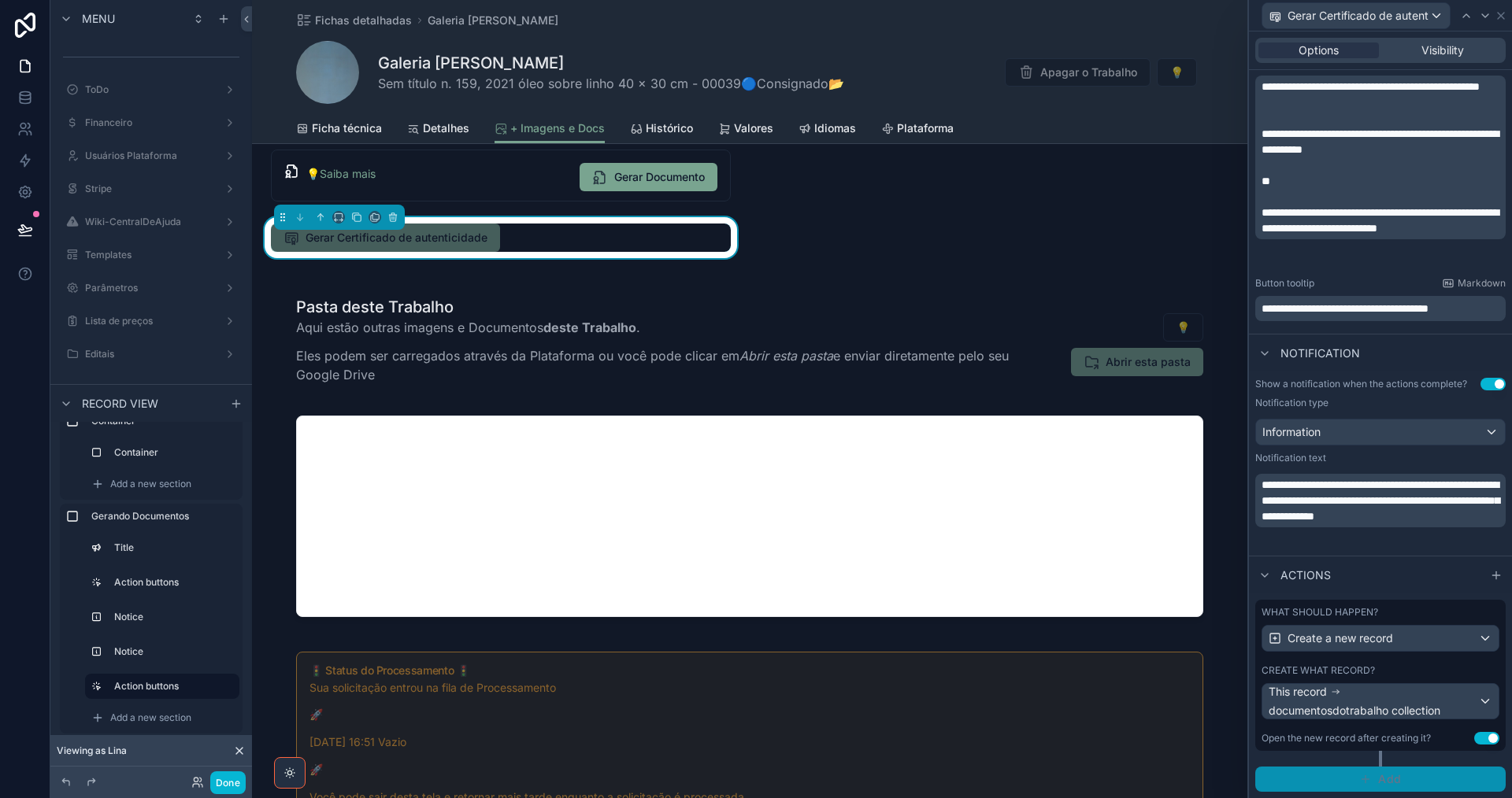
click at [1411, 783] on button "Add" at bounding box center [1380, 779] width 251 height 25
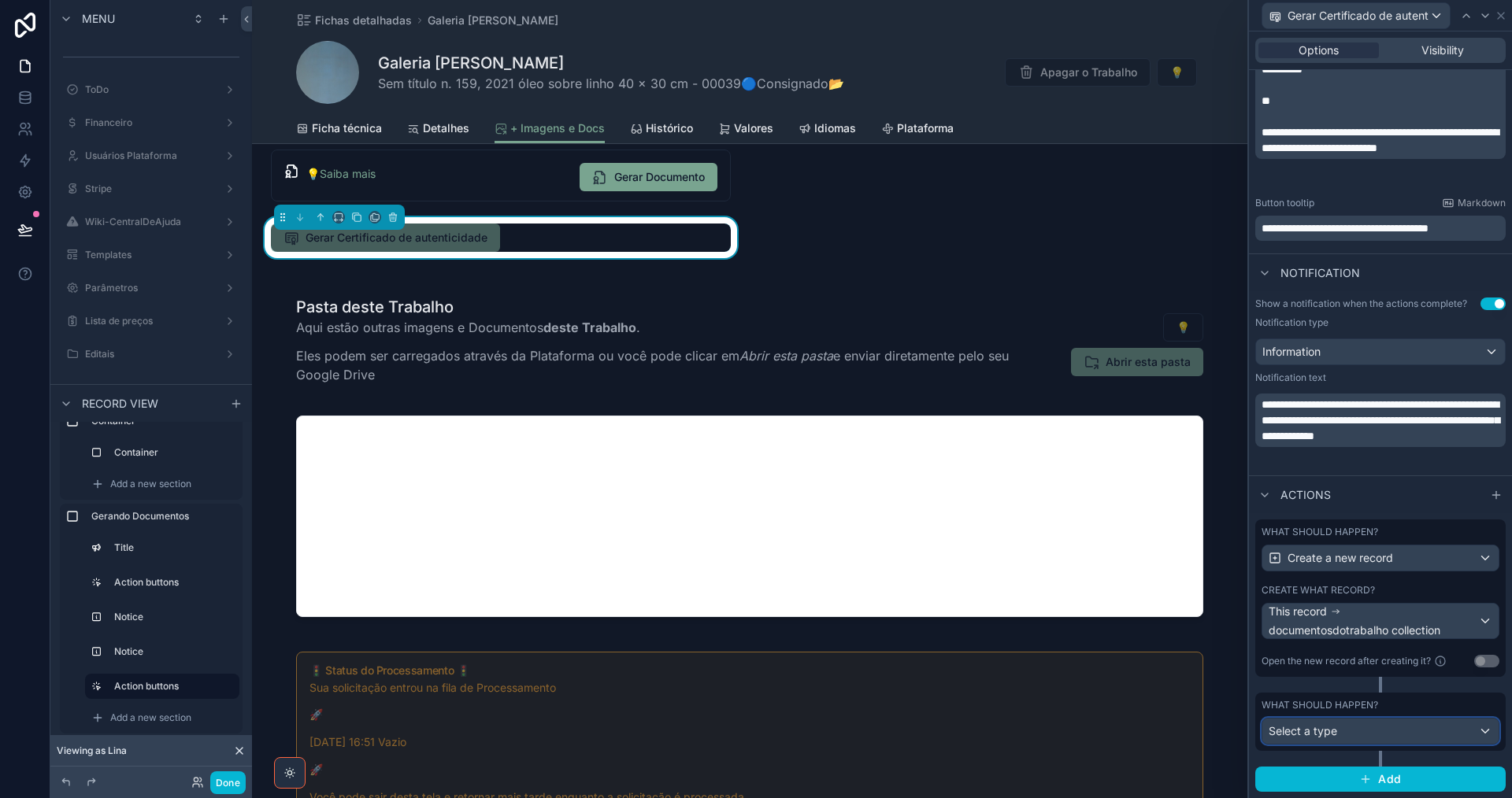
click at [1371, 726] on div "Select a type" at bounding box center [1380, 731] width 236 height 25
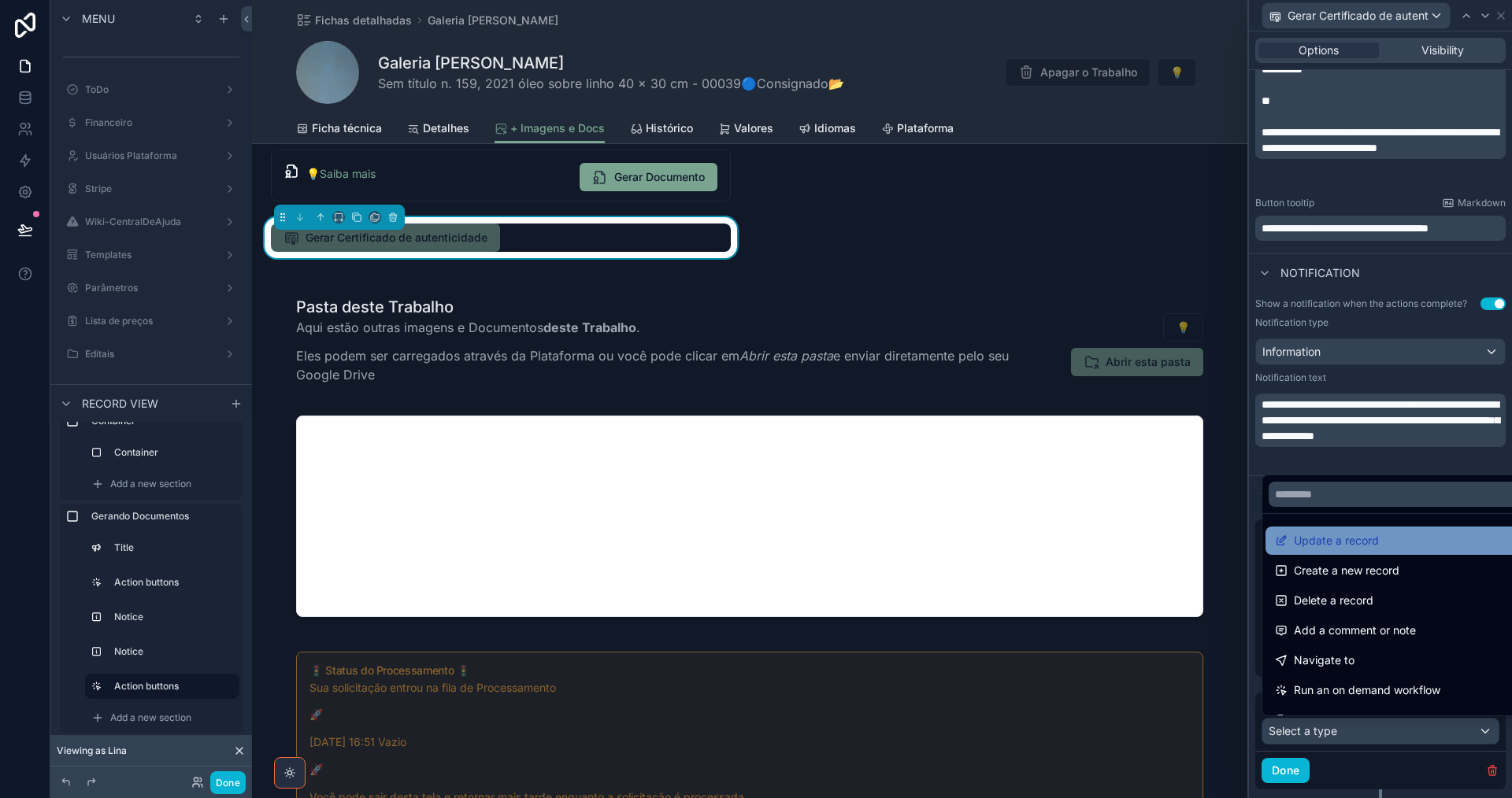
click at [1338, 540] on span "Update a record" at bounding box center [1336, 541] width 85 height 19
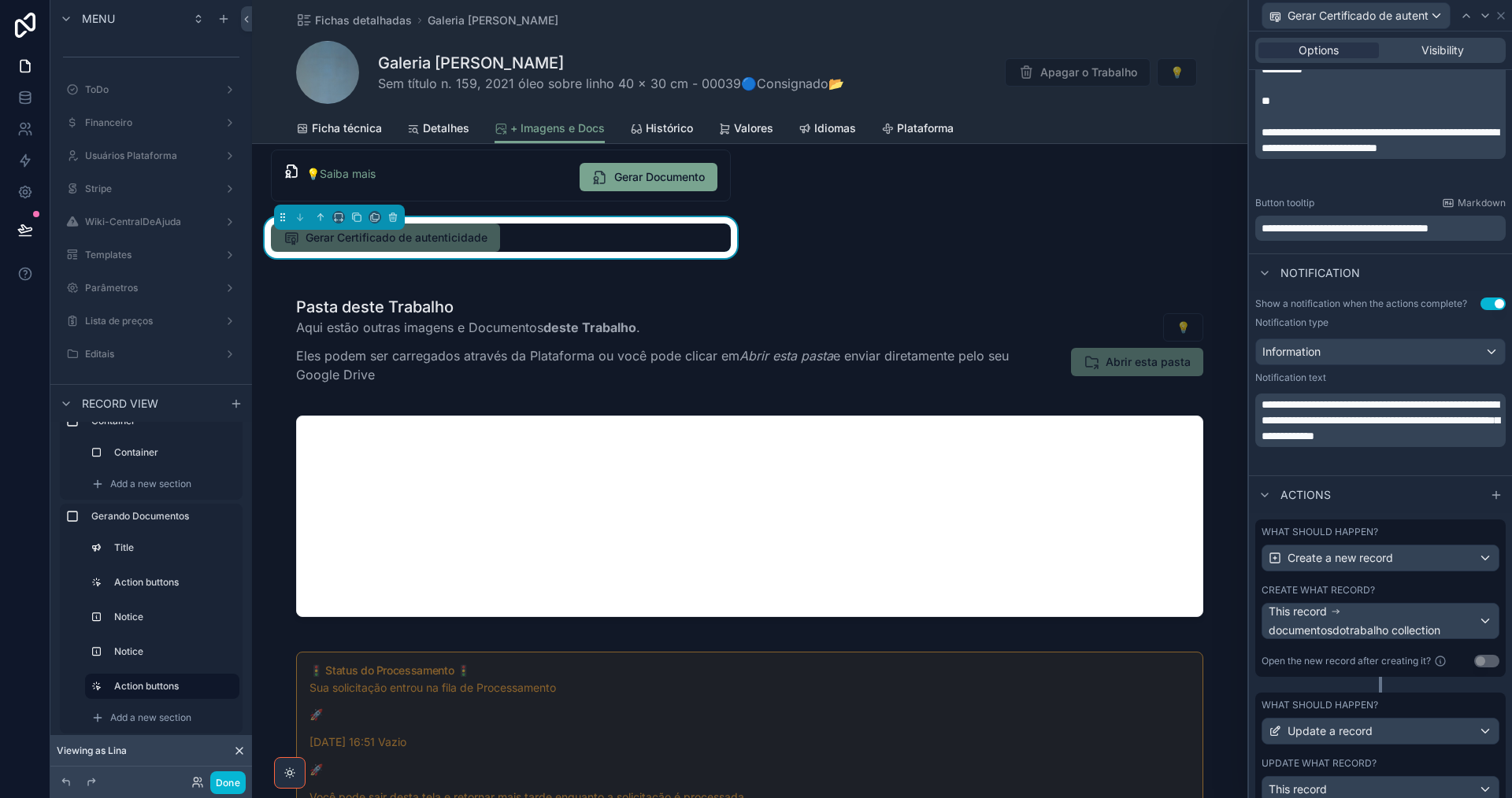
scroll to position [634, 0]
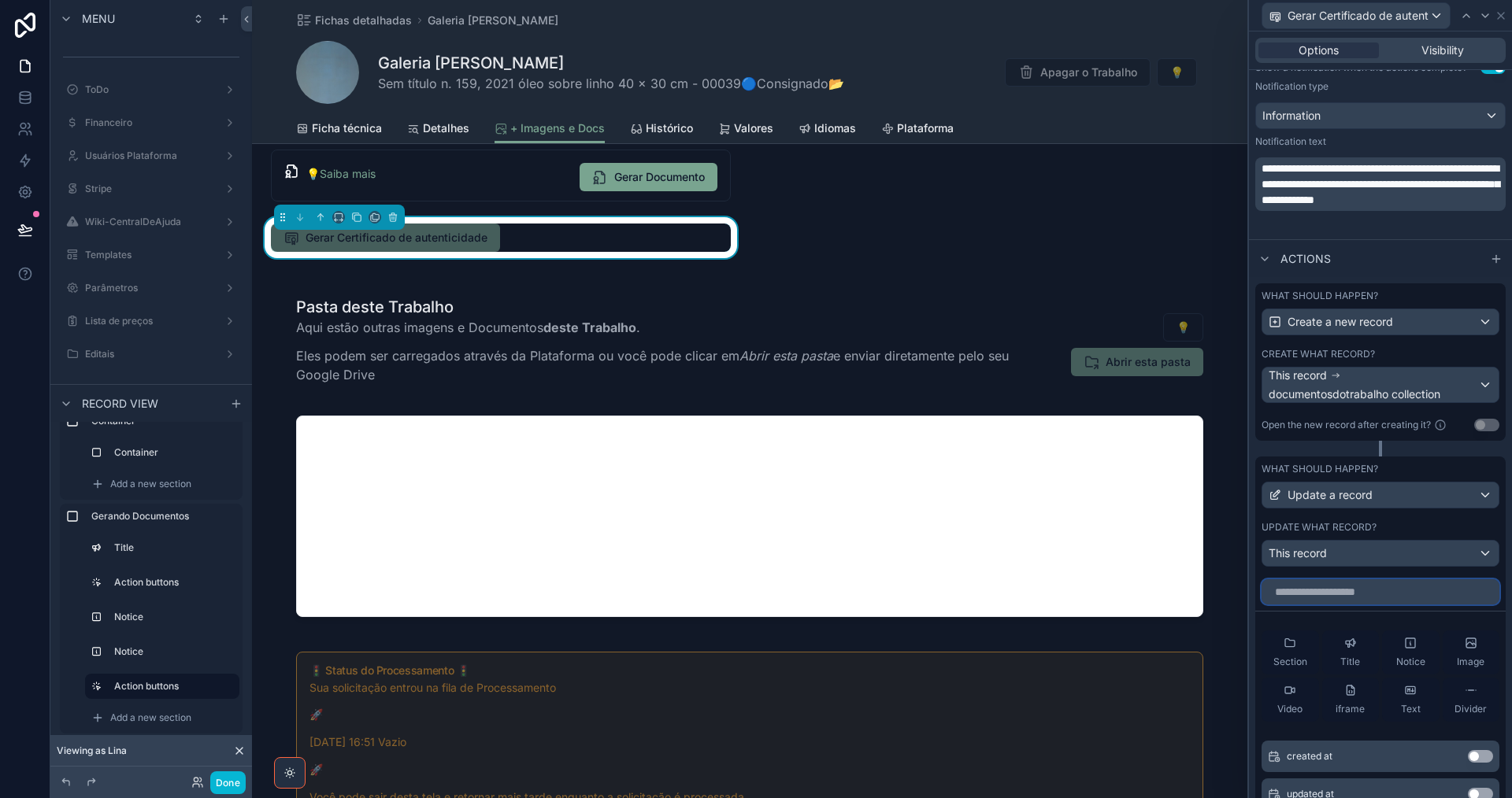
click at [1353, 591] on input "text" at bounding box center [1380, 592] width 238 height 25
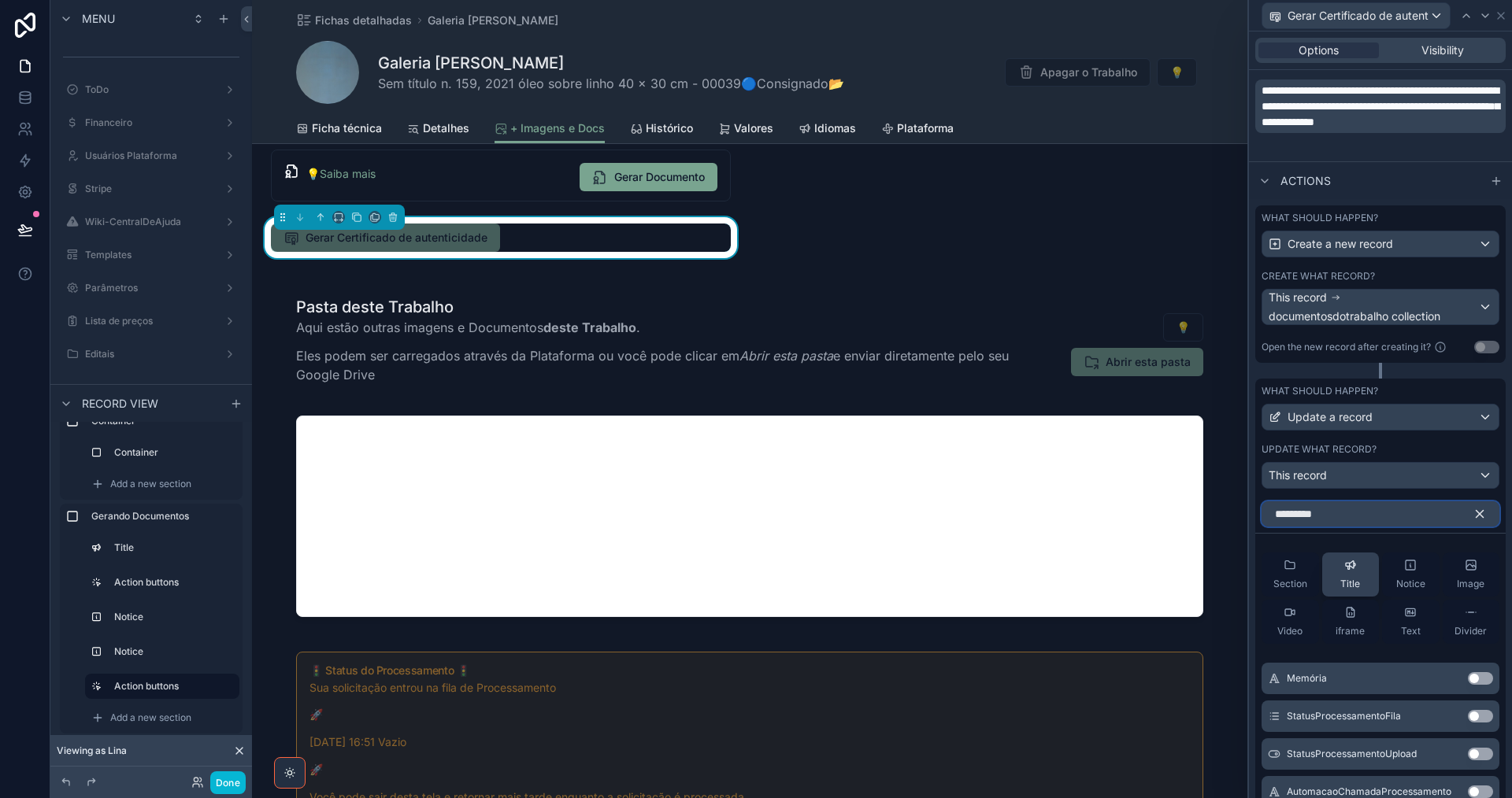
scroll to position [825, 0]
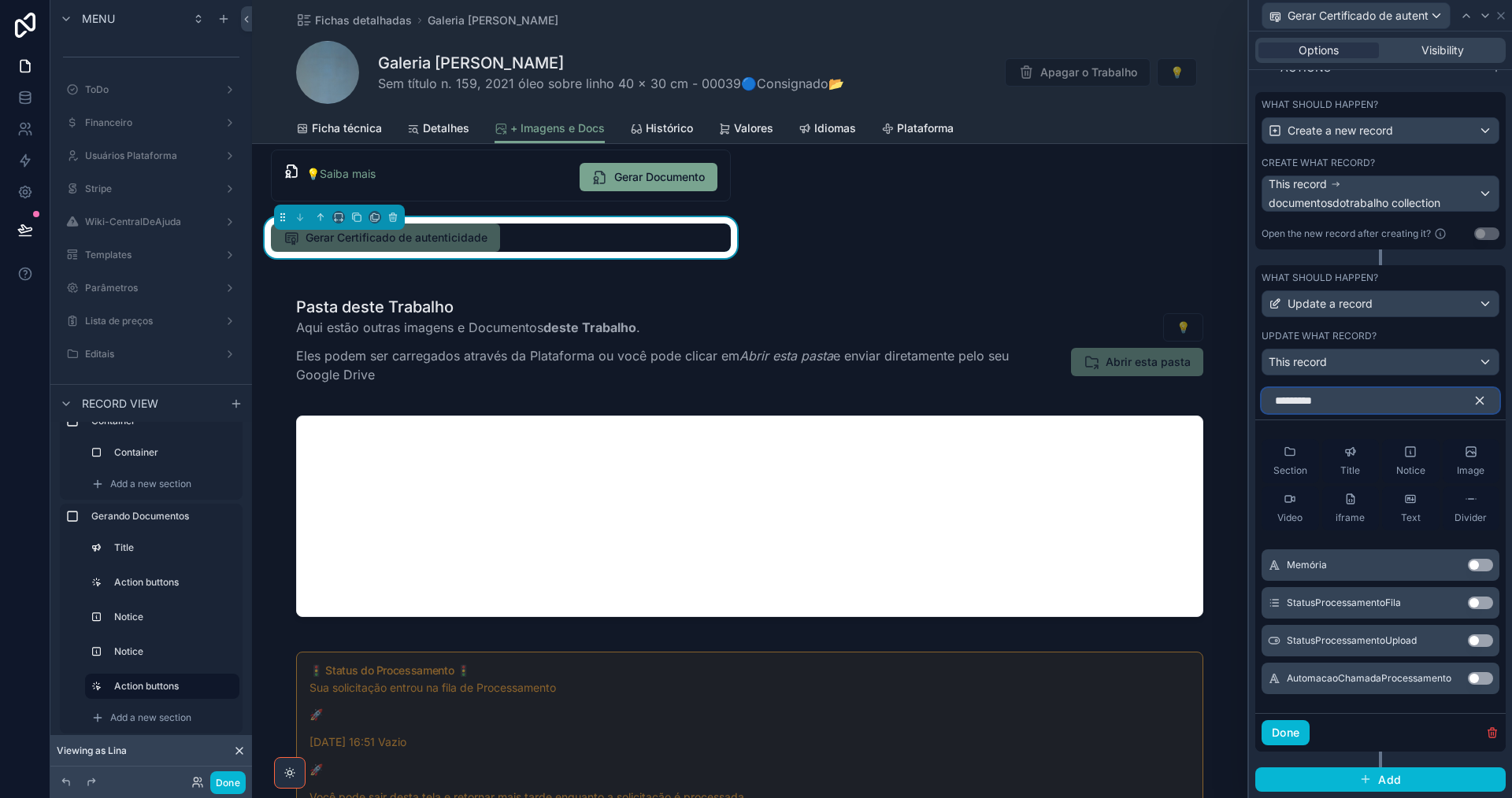
type input "*********"
click at [1474, 604] on button "Use setting" at bounding box center [1480, 602] width 25 height 12
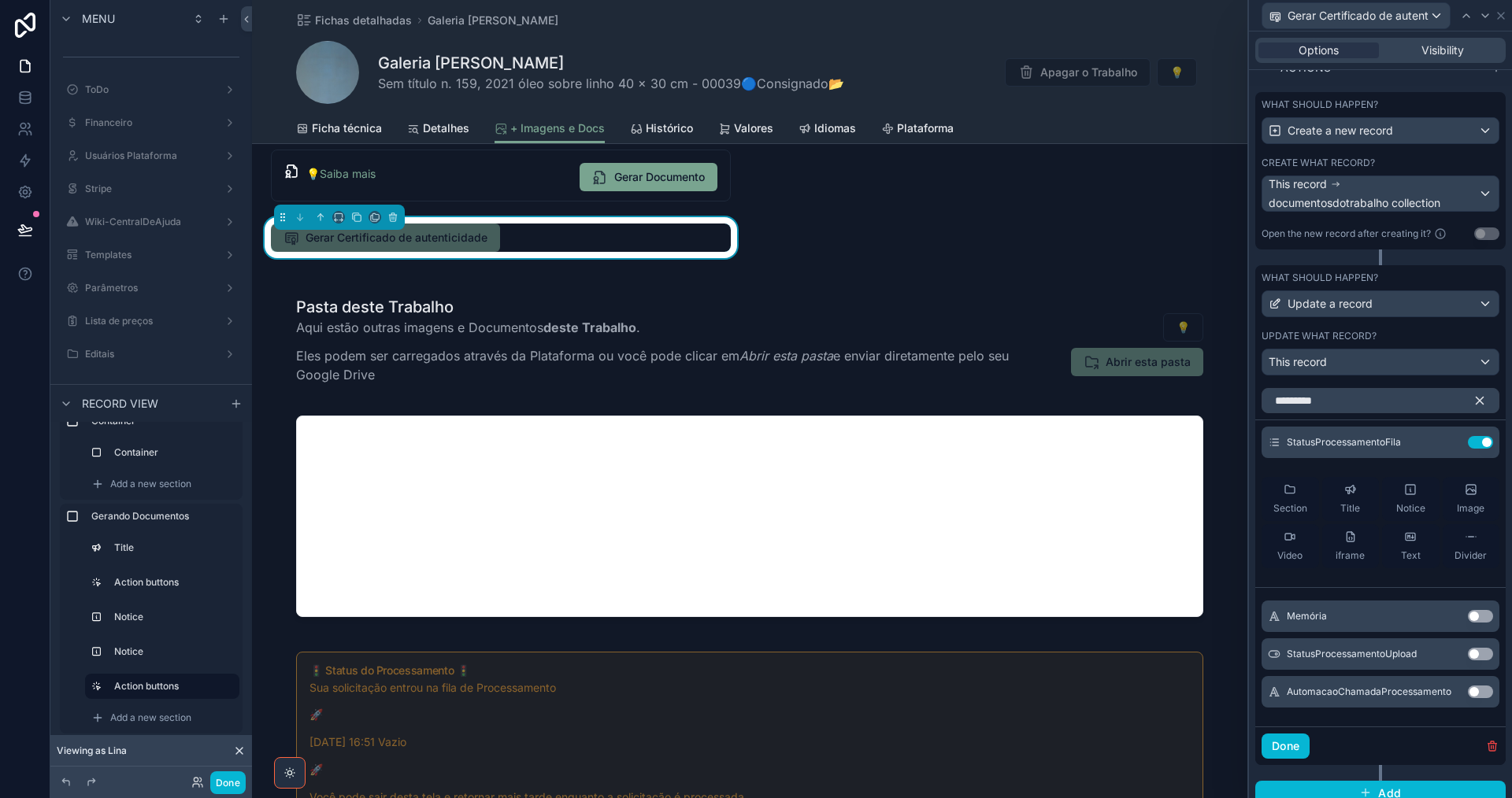
click at [1471, 618] on button "Use setting" at bounding box center [1480, 616] width 25 height 12
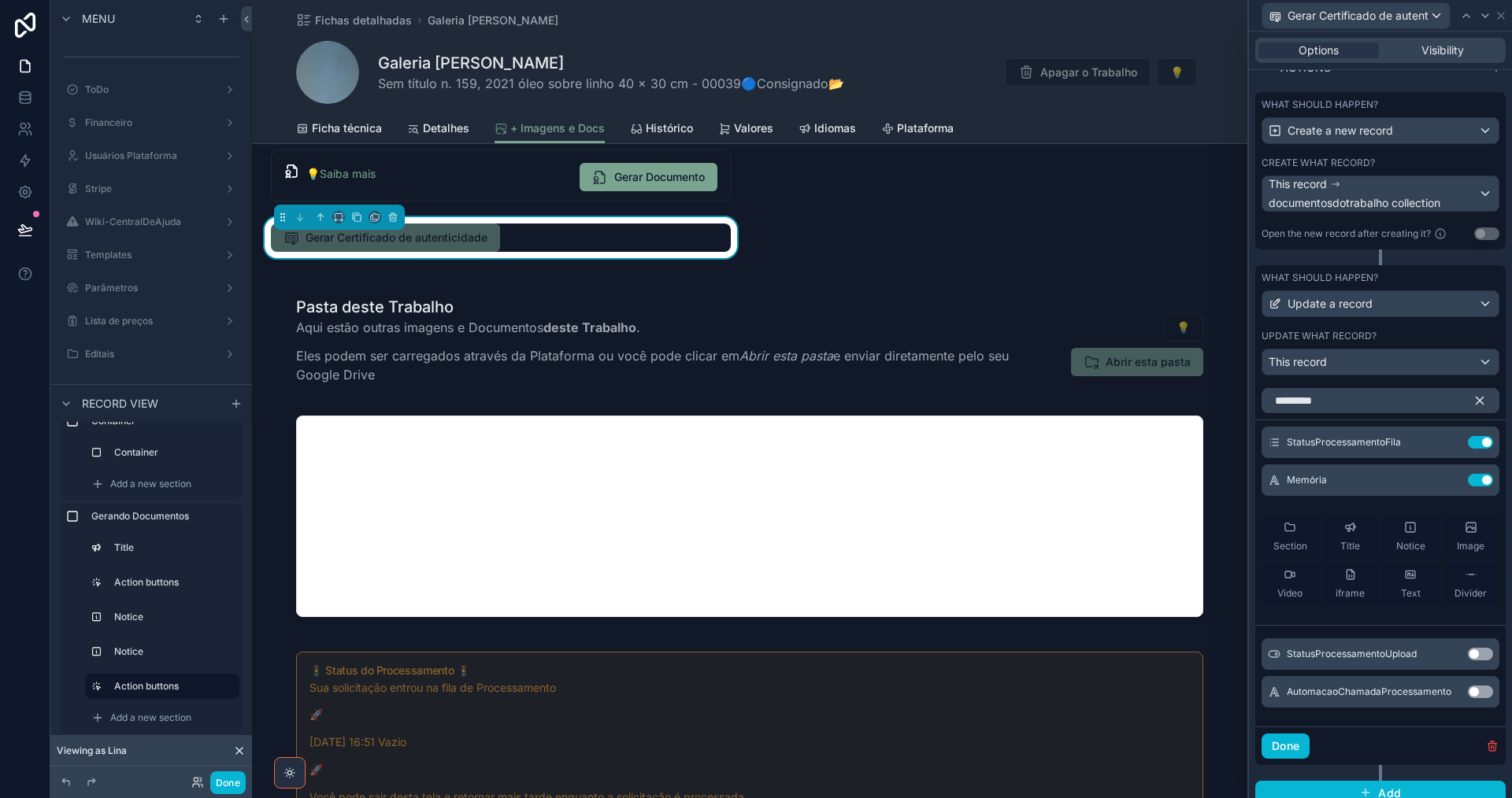
click at [1474, 691] on button "Use setting" at bounding box center [1480, 691] width 25 height 12
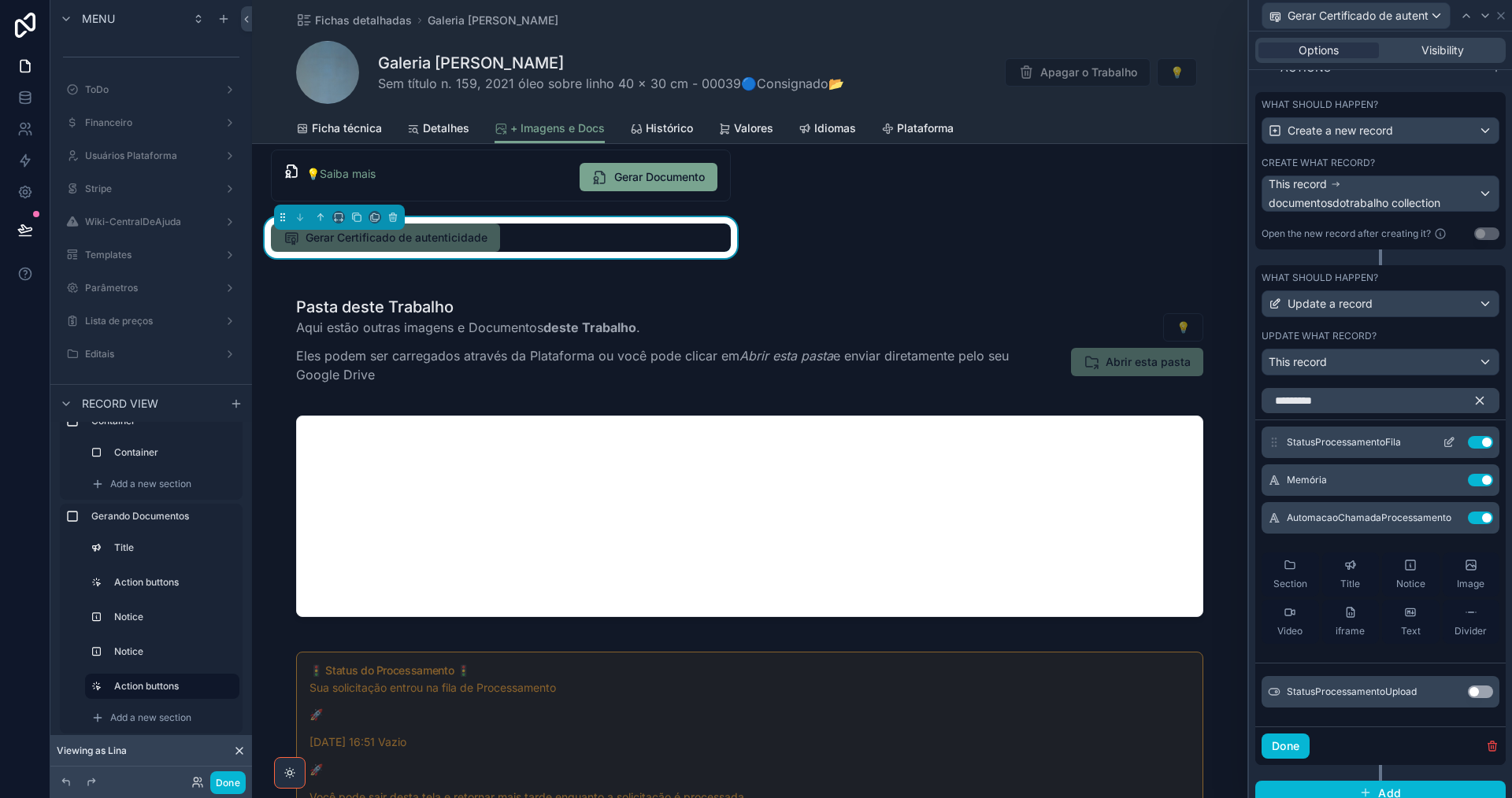
click at [1443, 444] on icon at bounding box center [1449, 442] width 12 height 12
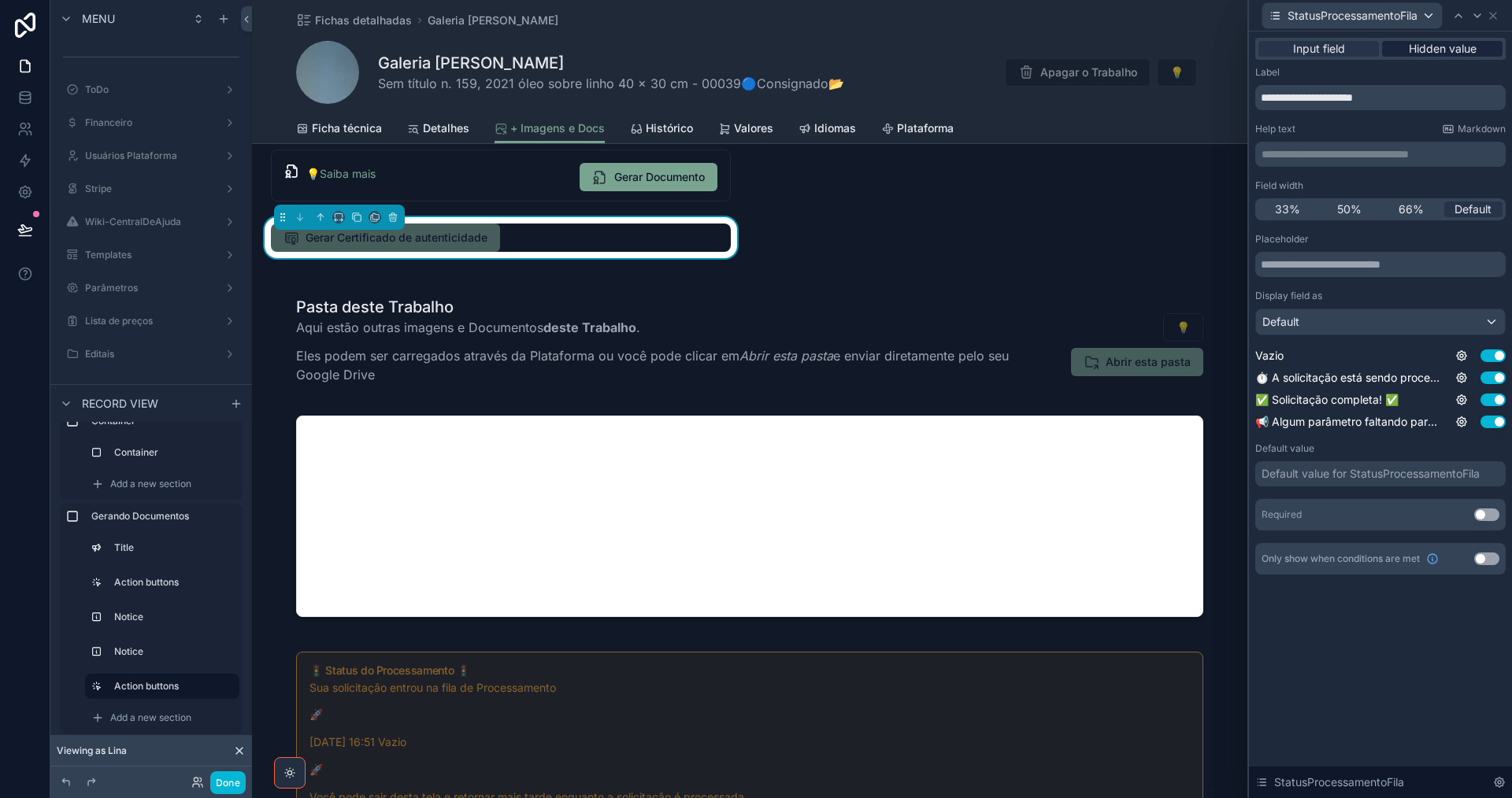
click at [1440, 48] on span "Hidden value" at bounding box center [1443, 49] width 68 height 16
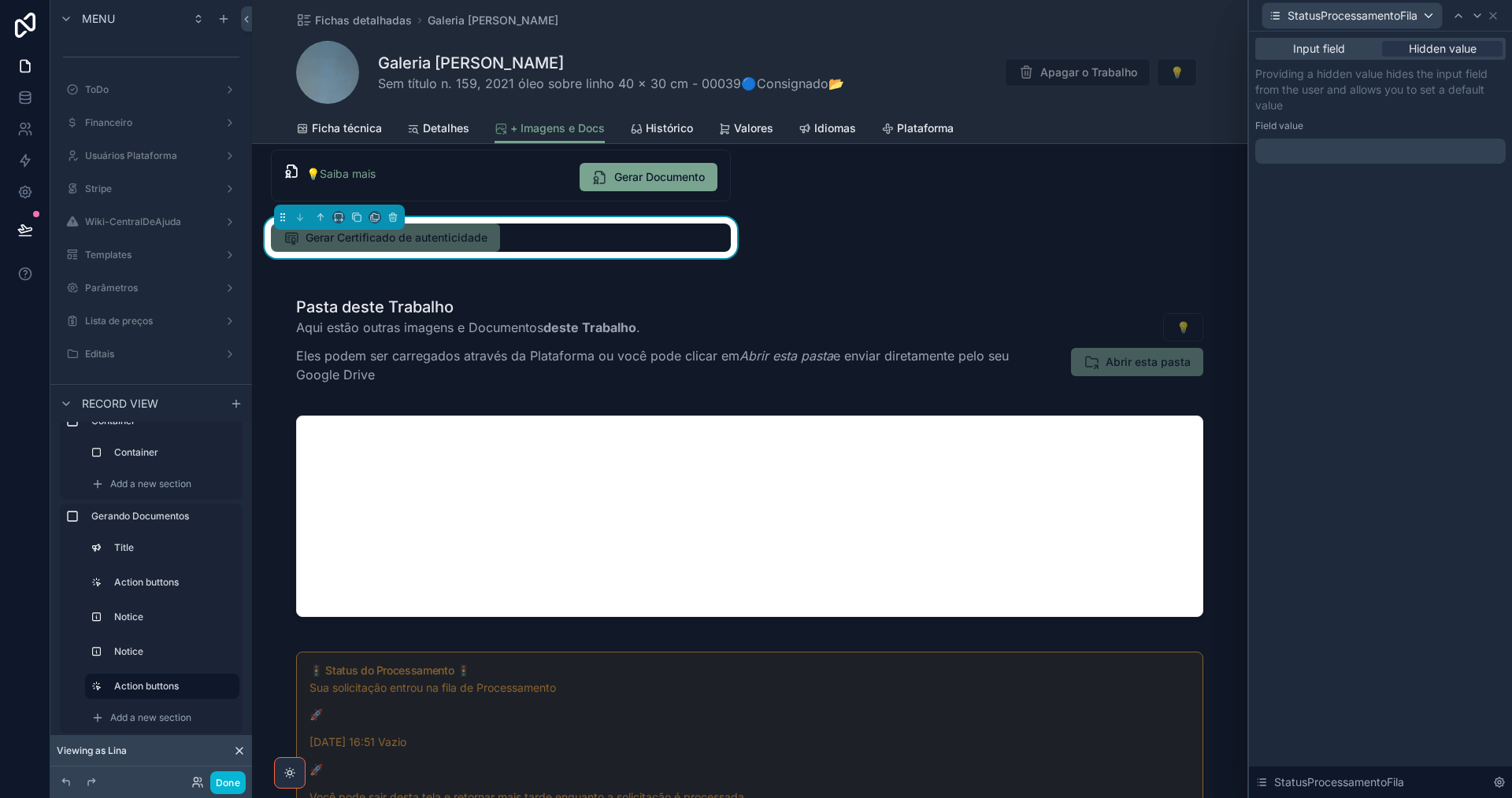
drag, startPoint x: 1391, startPoint y: 150, endPoint x: 1335, endPoint y: 165, distance: 58.0
click at [1390, 151] on div at bounding box center [1380, 151] width 251 height 25
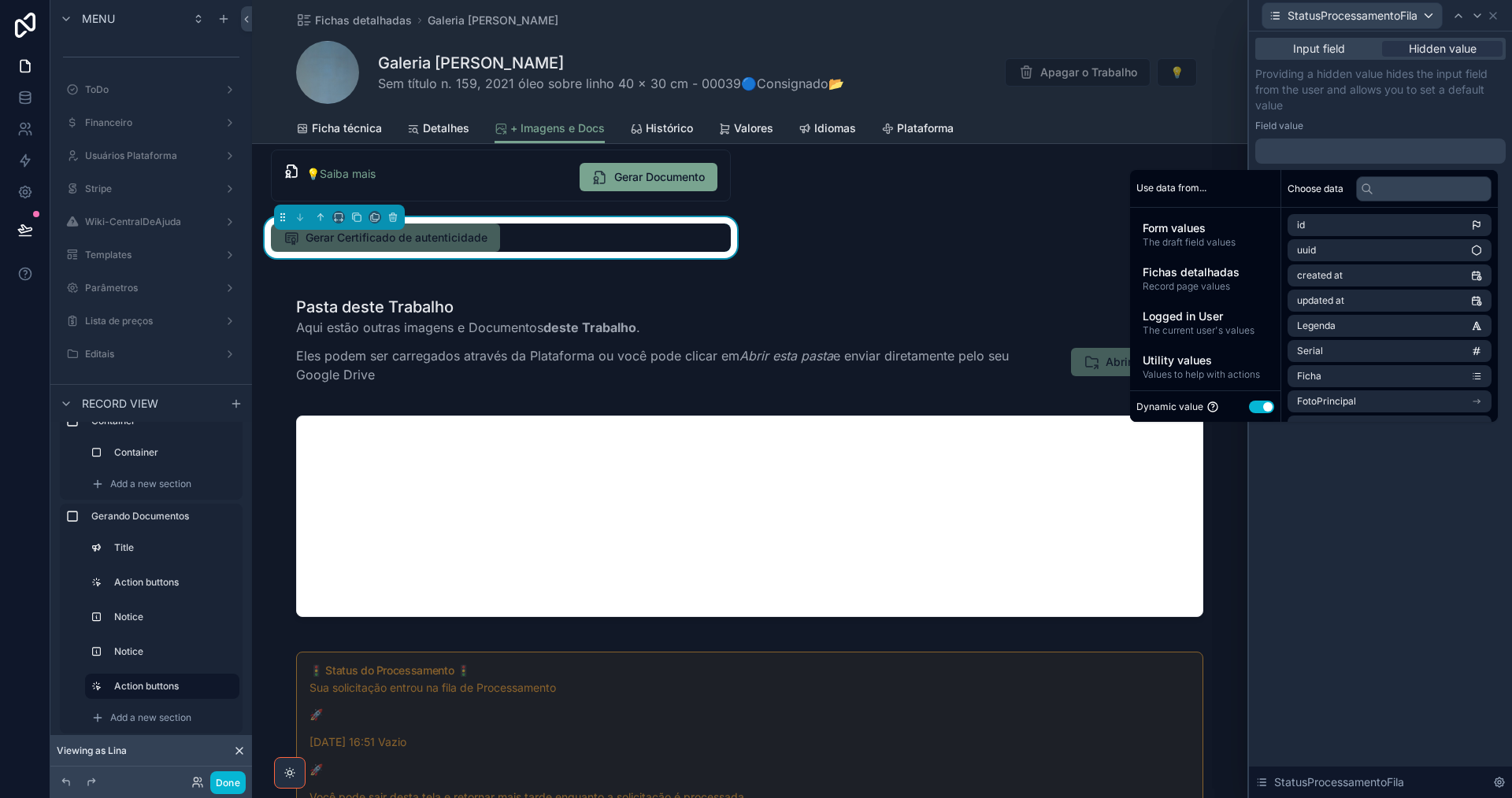
click at [1251, 411] on button "Use setting" at bounding box center [1261, 407] width 25 height 12
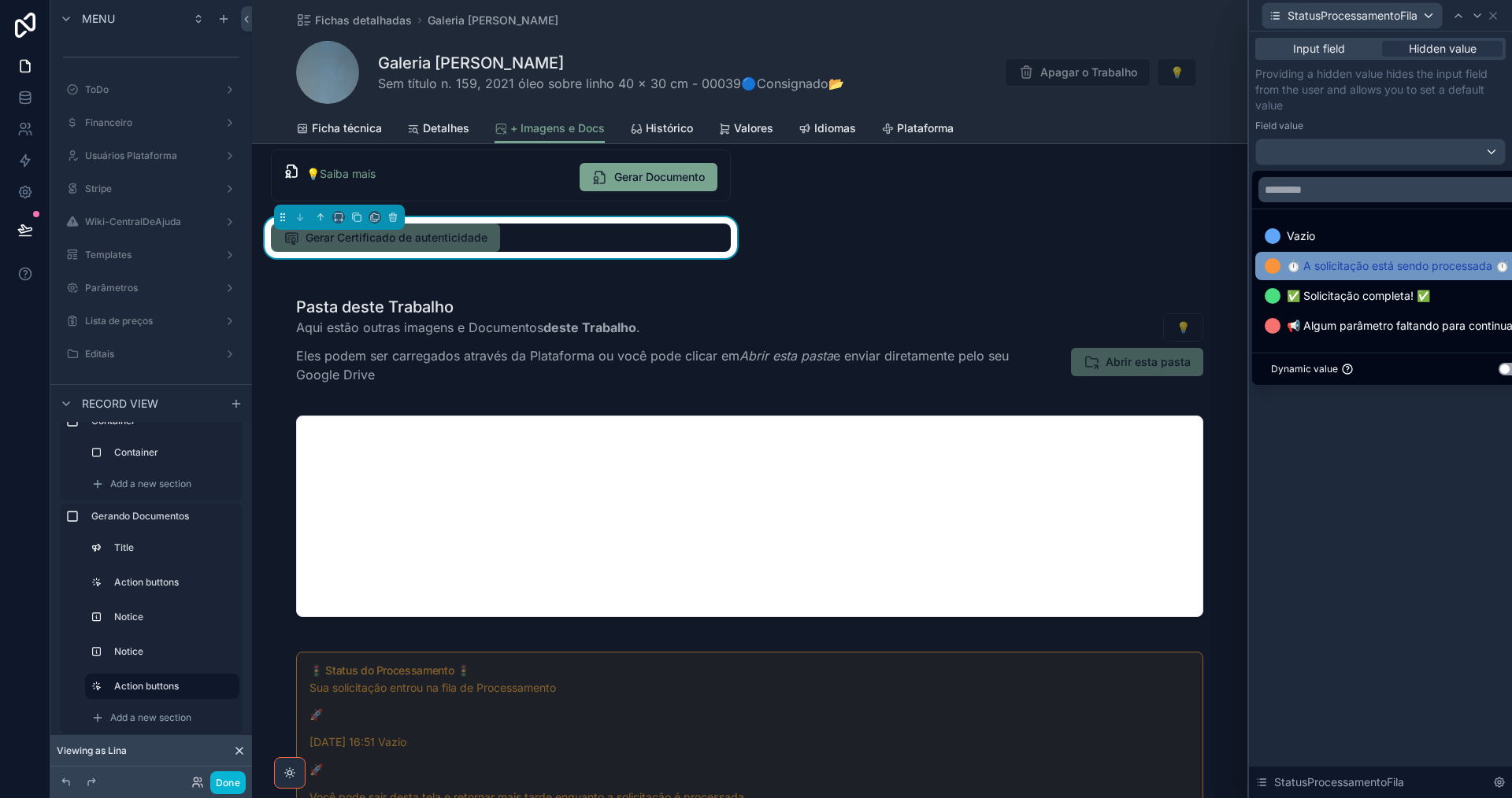
click at [1330, 273] on span "⏱️ A solicitação está sendo processada ⏱️" at bounding box center [1398, 266] width 222 height 19
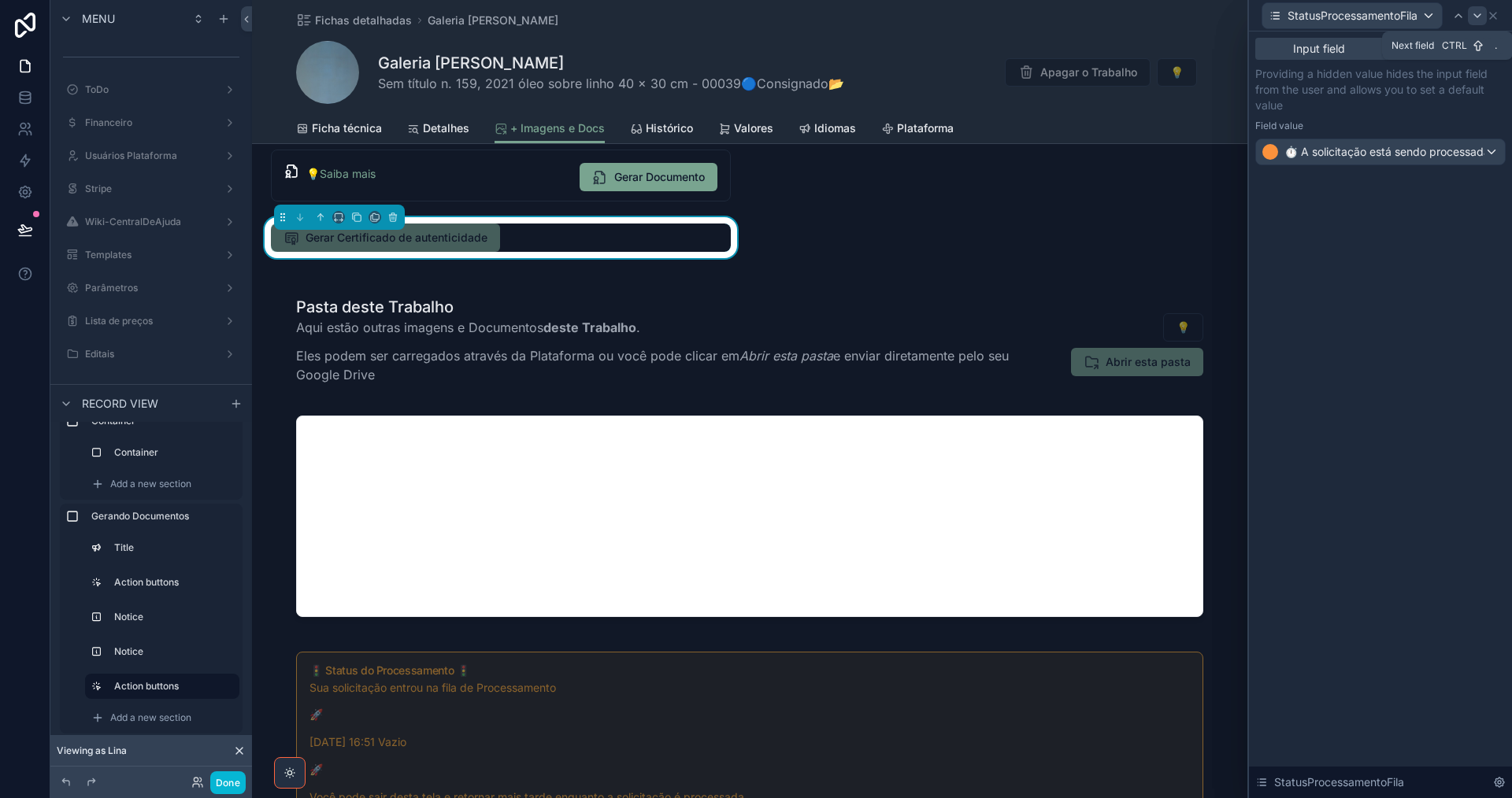
click at [1476, 20] on icon at bounding box center [1477, 16] width 12 height 12
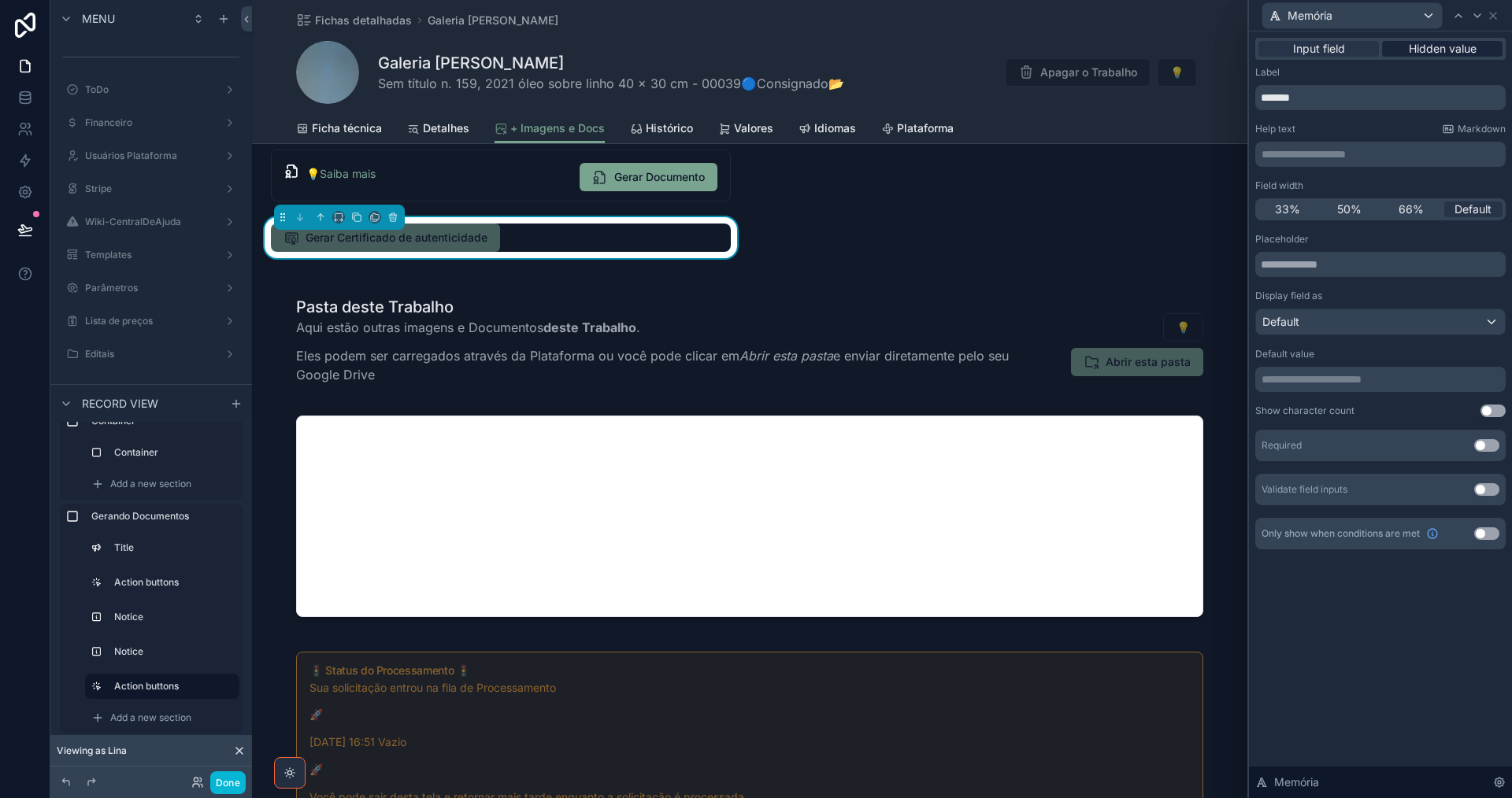
click at [1467, 45] on span "Hidden value" at bounding box center [1443, 49] width 68 height 16
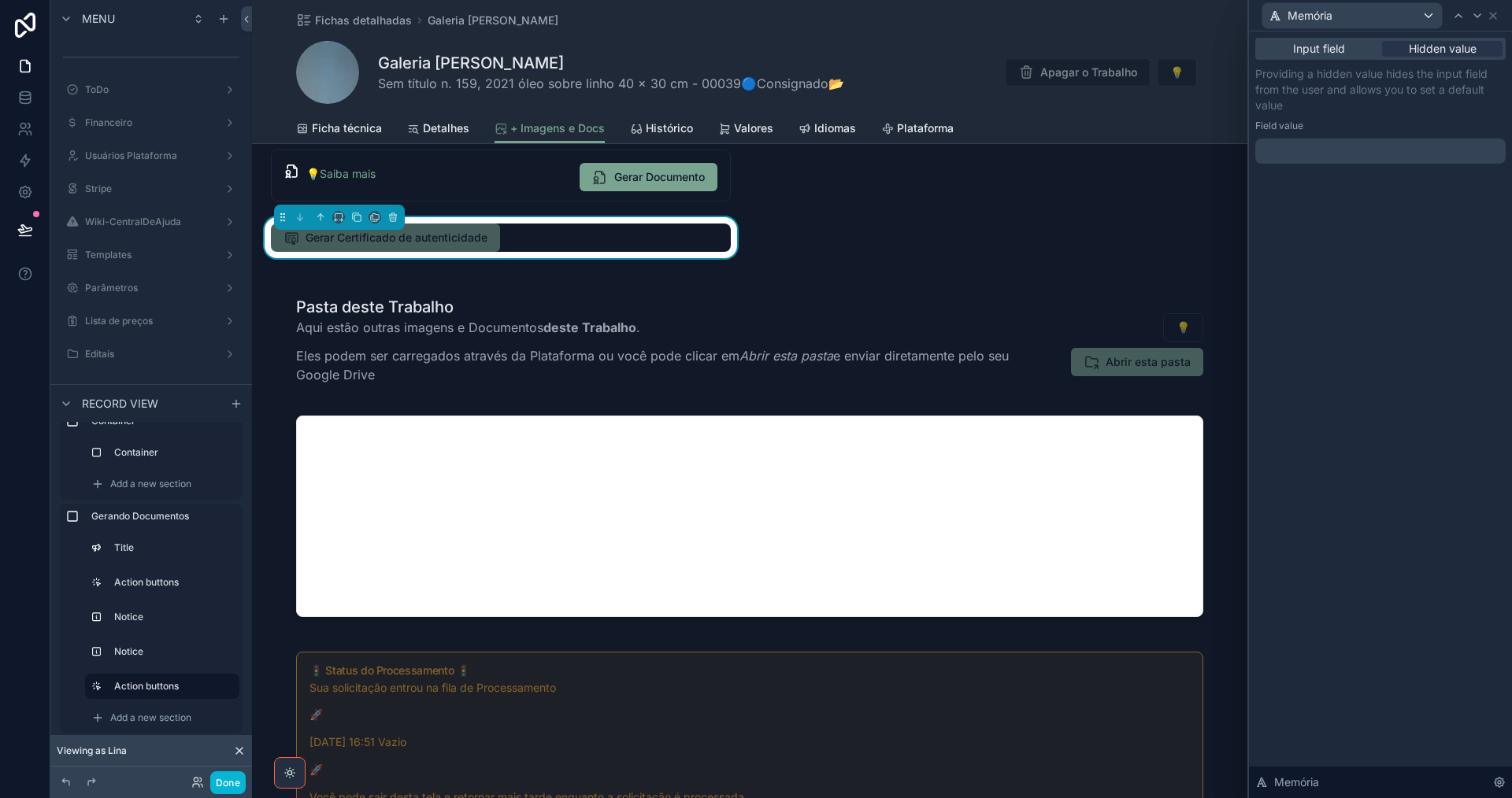
click at [1329, 155] on p "﻿" at bounding box center [1382, 151] width 241 height 16
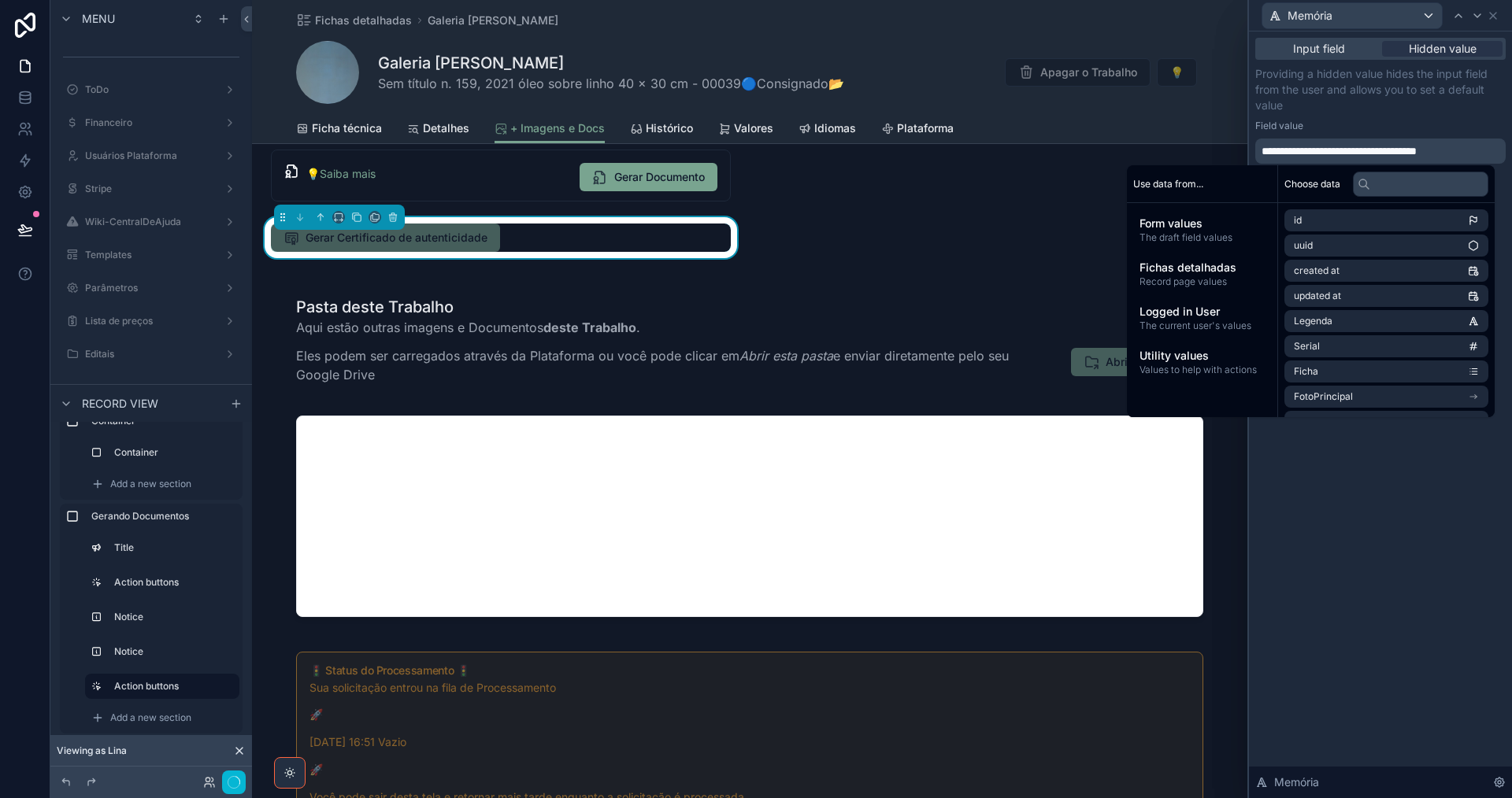
click at [1477, 15] on icon at bounding box center [1477, 16] width 12 height 12
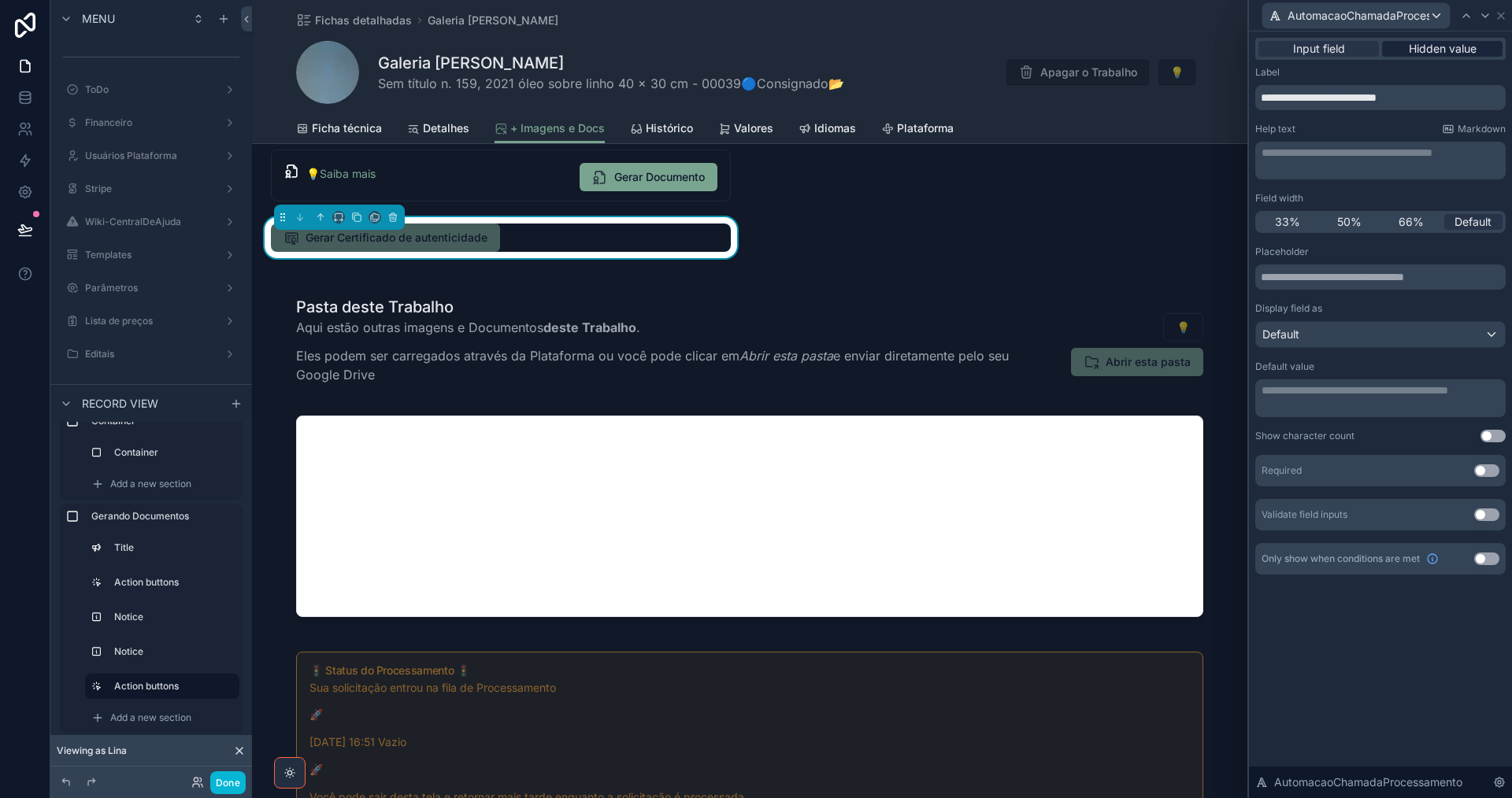
click at [1426, 53] on span "Hidden value" at bounding box center [1443, 49] width 68 height 16
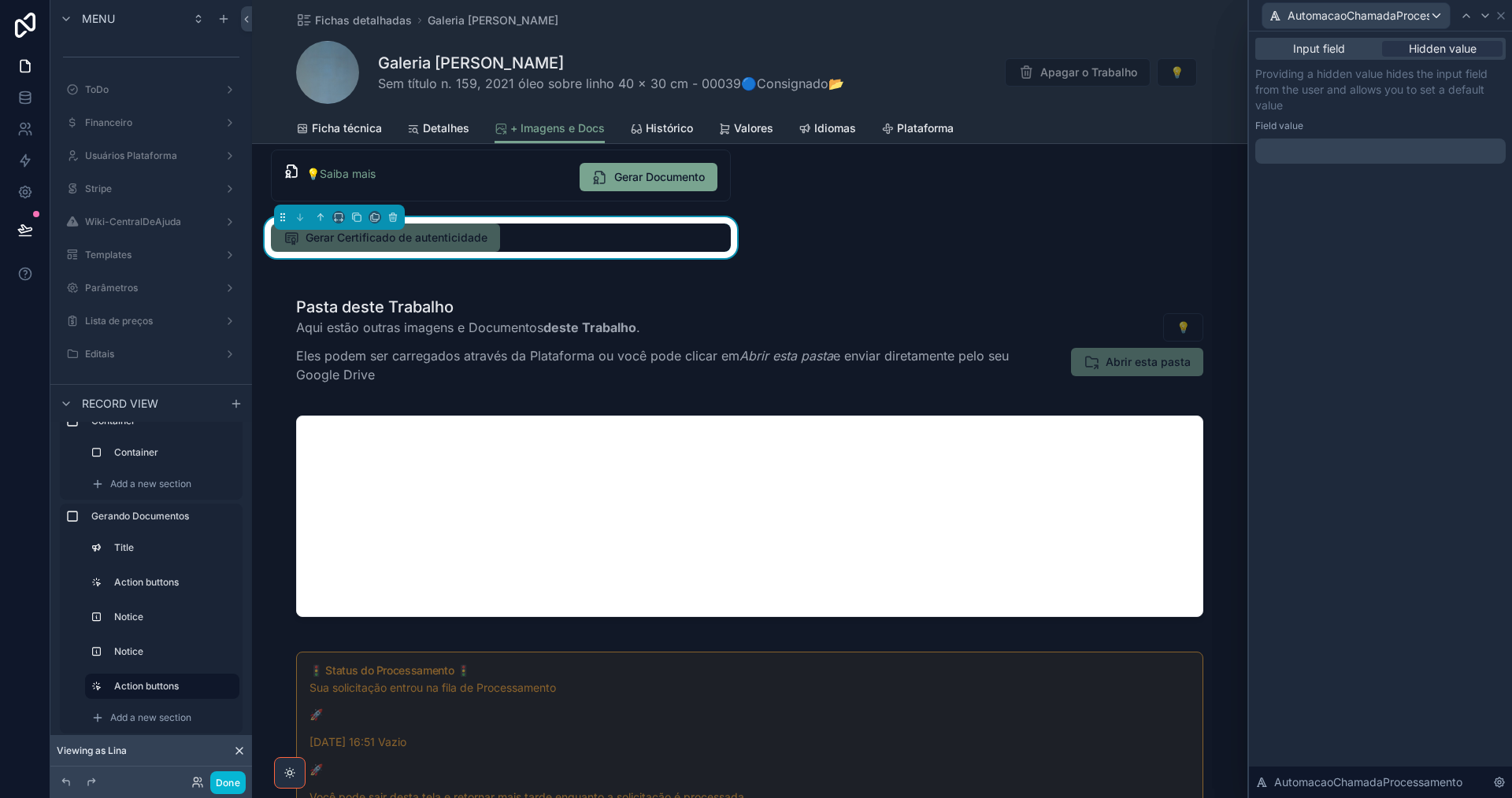
click at [1379, 148] on p "﻿" at bounding box center [1382, 151] width 241 height 16
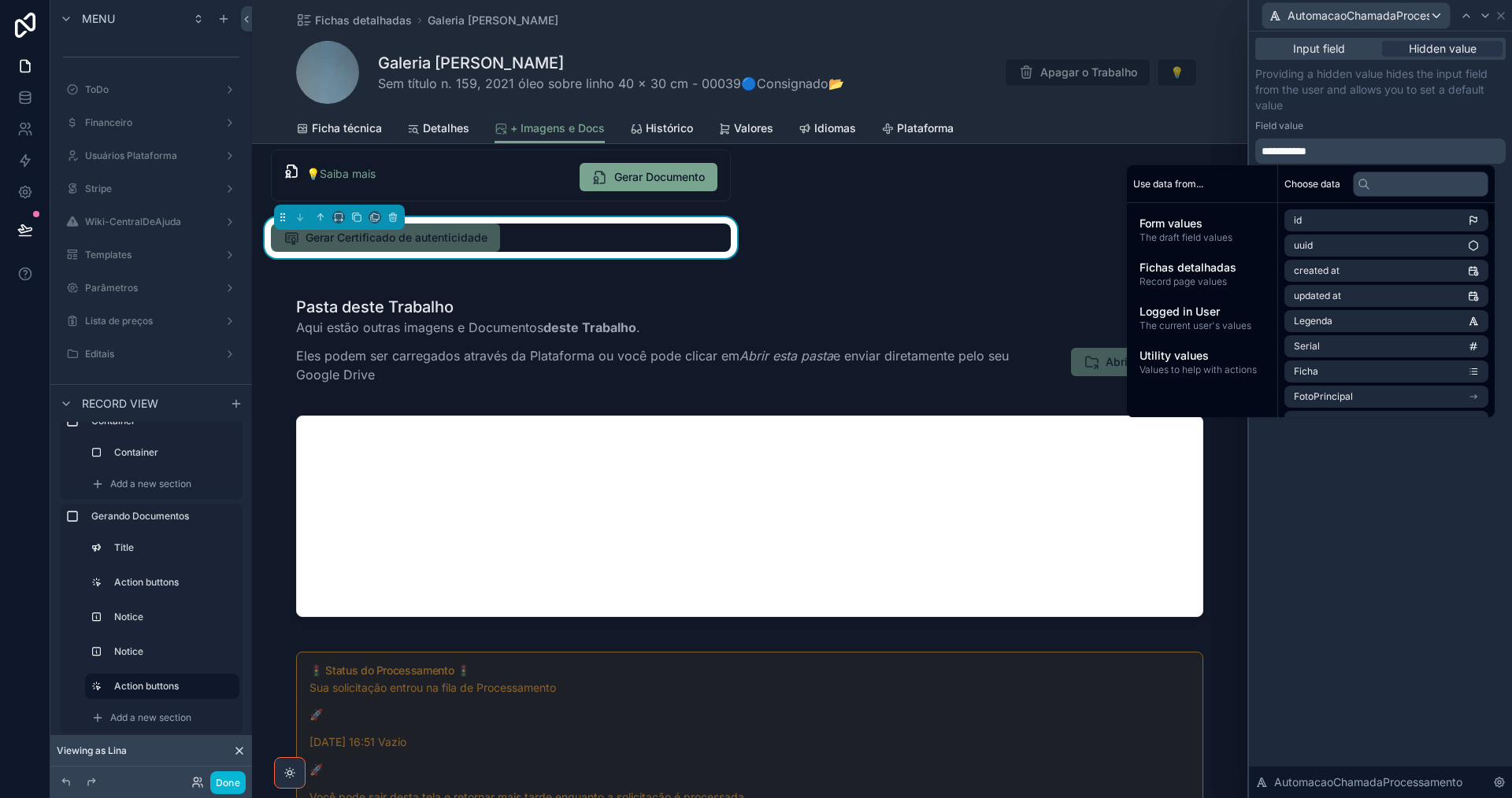
click at [1401, 508] on div "**********" at bounding box center [1380, 415] width 263 height 767
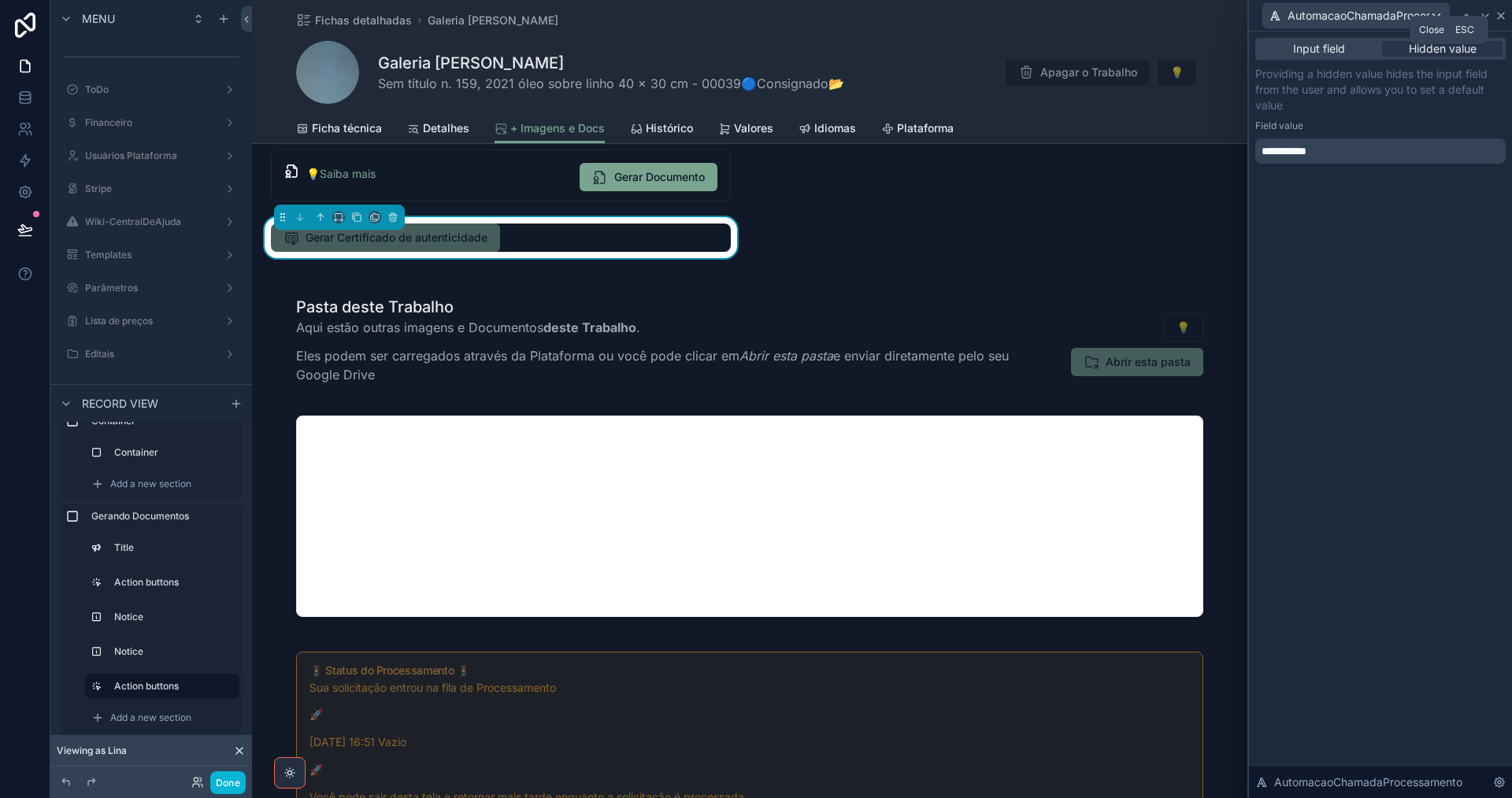
click at [1499, 14] on icon at bounding box center [1501, 15] width 6 height 6
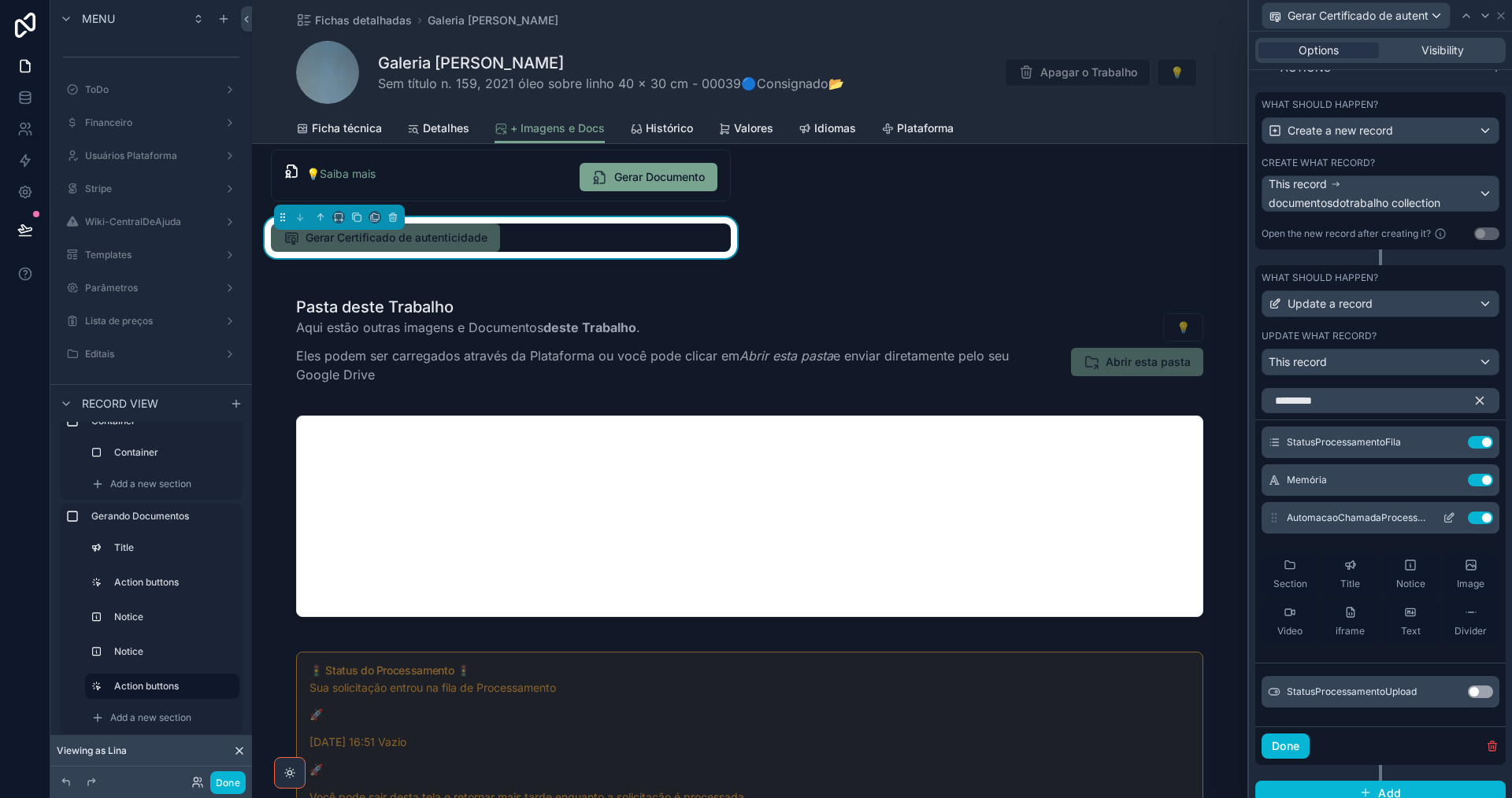
click at [1443, 516] on icon at bounding box center [1449, 518] width 12 height 12
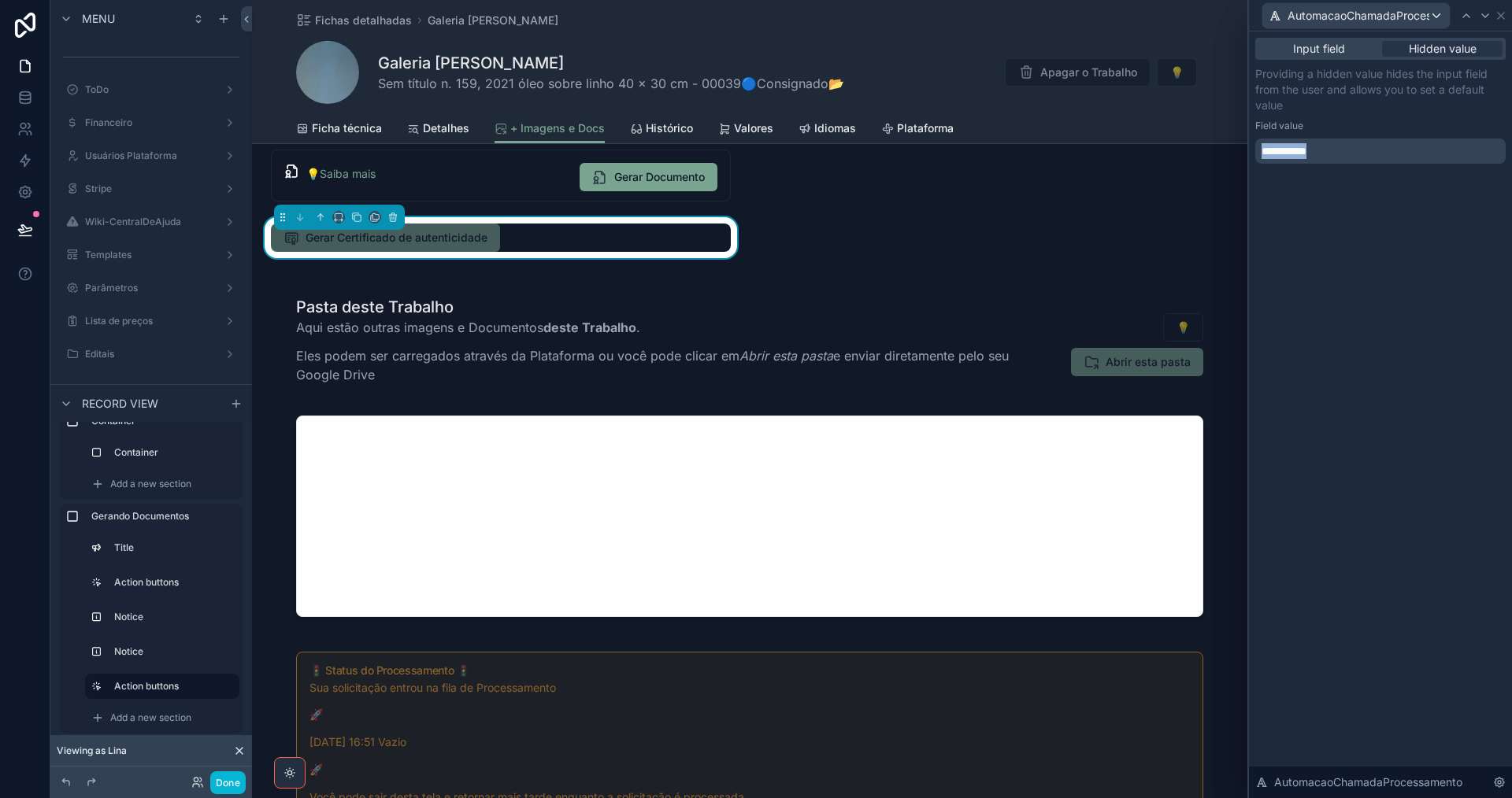
drag, startPoint x: 1315, startPoint y: 149, endPoint x: 1260, endPoint y: 155, distance: 55.3
click at [1260, 155] on div "**********" at bounding box center [1380, 151] width 251 height 25
click at [1299, 155] on span "**********" at bounding box center [1333, 151] width 143 height 11
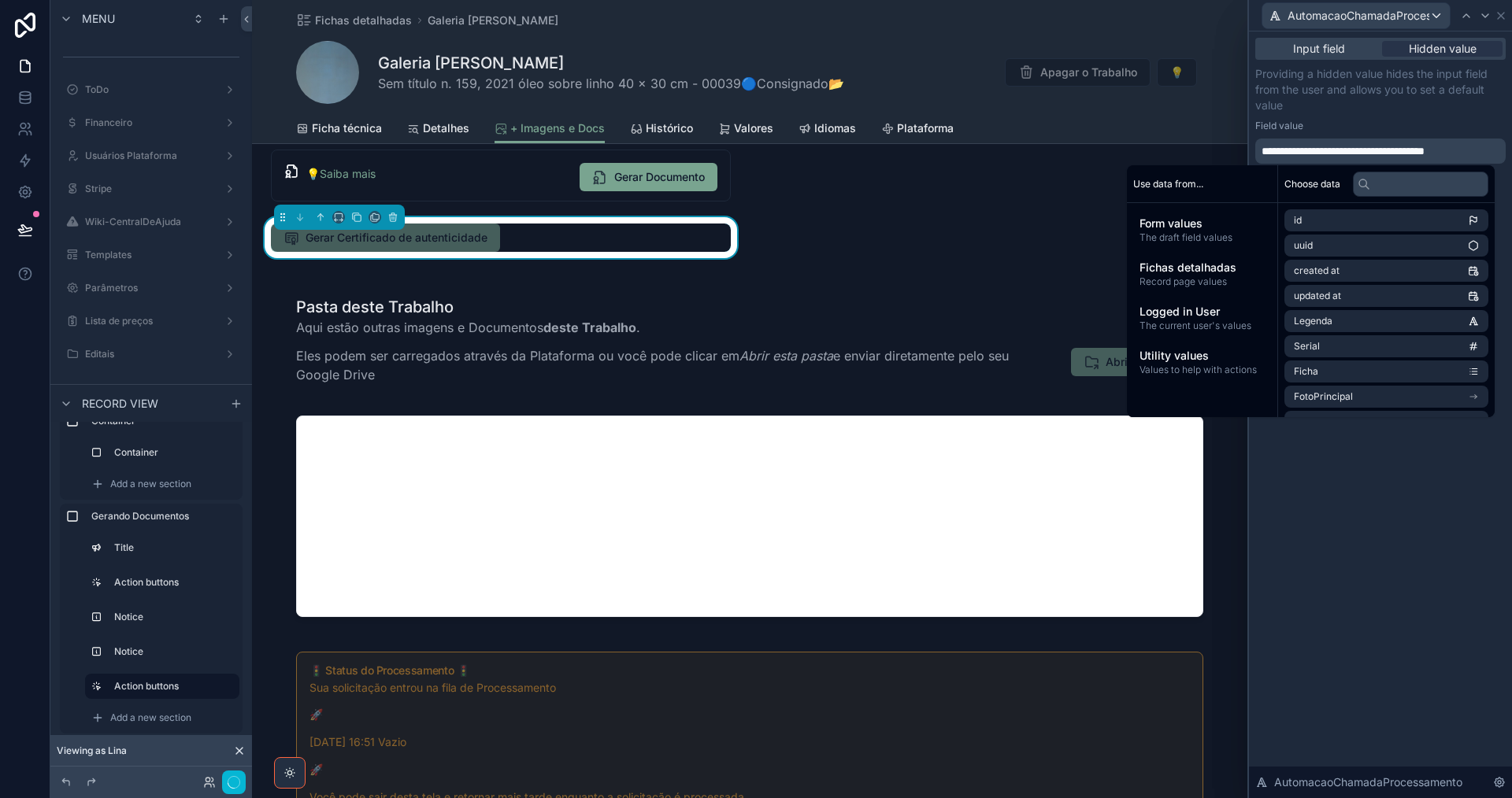
click at [1437, 518] on div "**********" at bounding box center [1380, 415] width 263 height 767
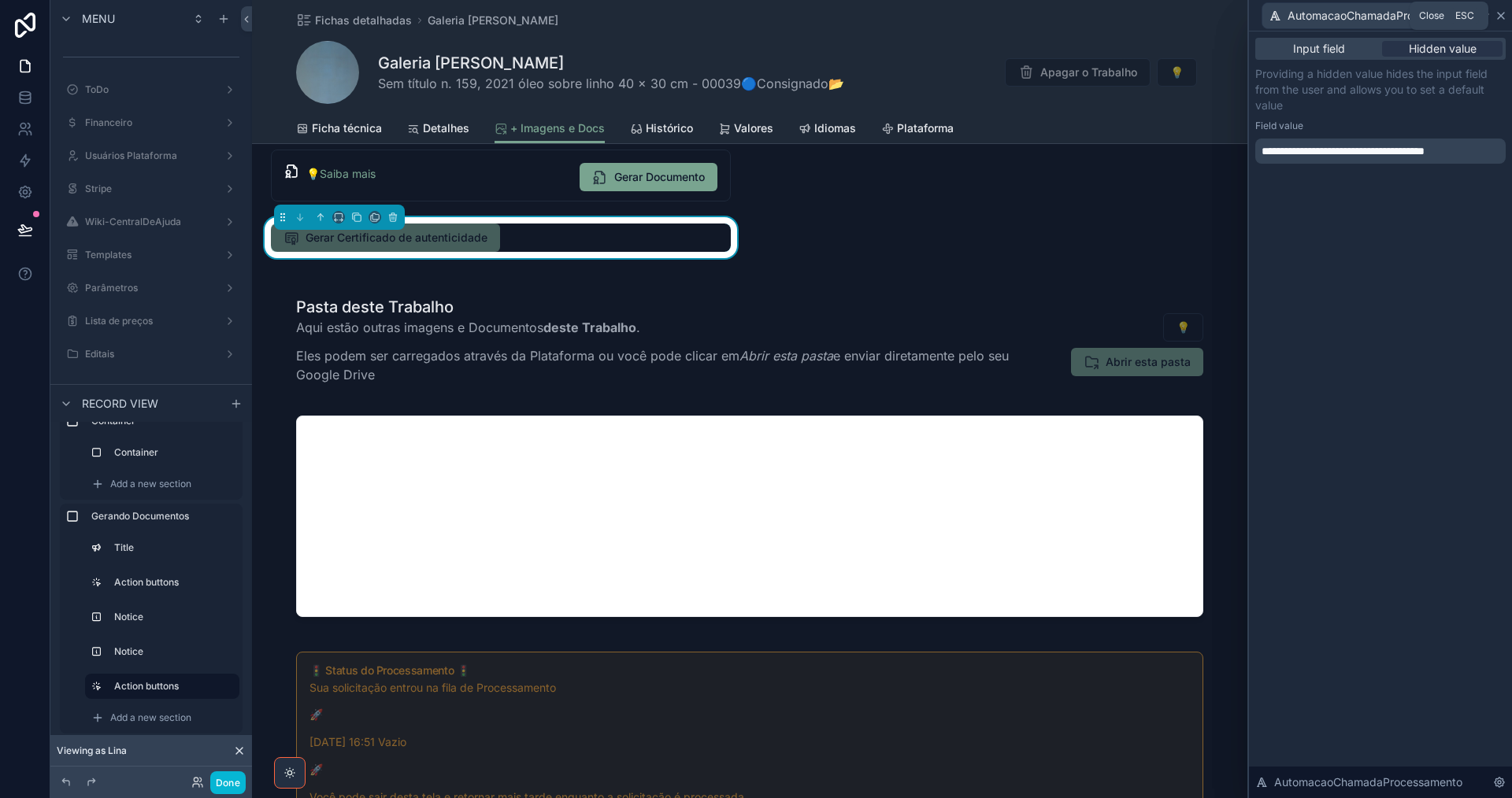
click at [1502, 12] on icon at bounding box center [1501, 16] width 12 height 12
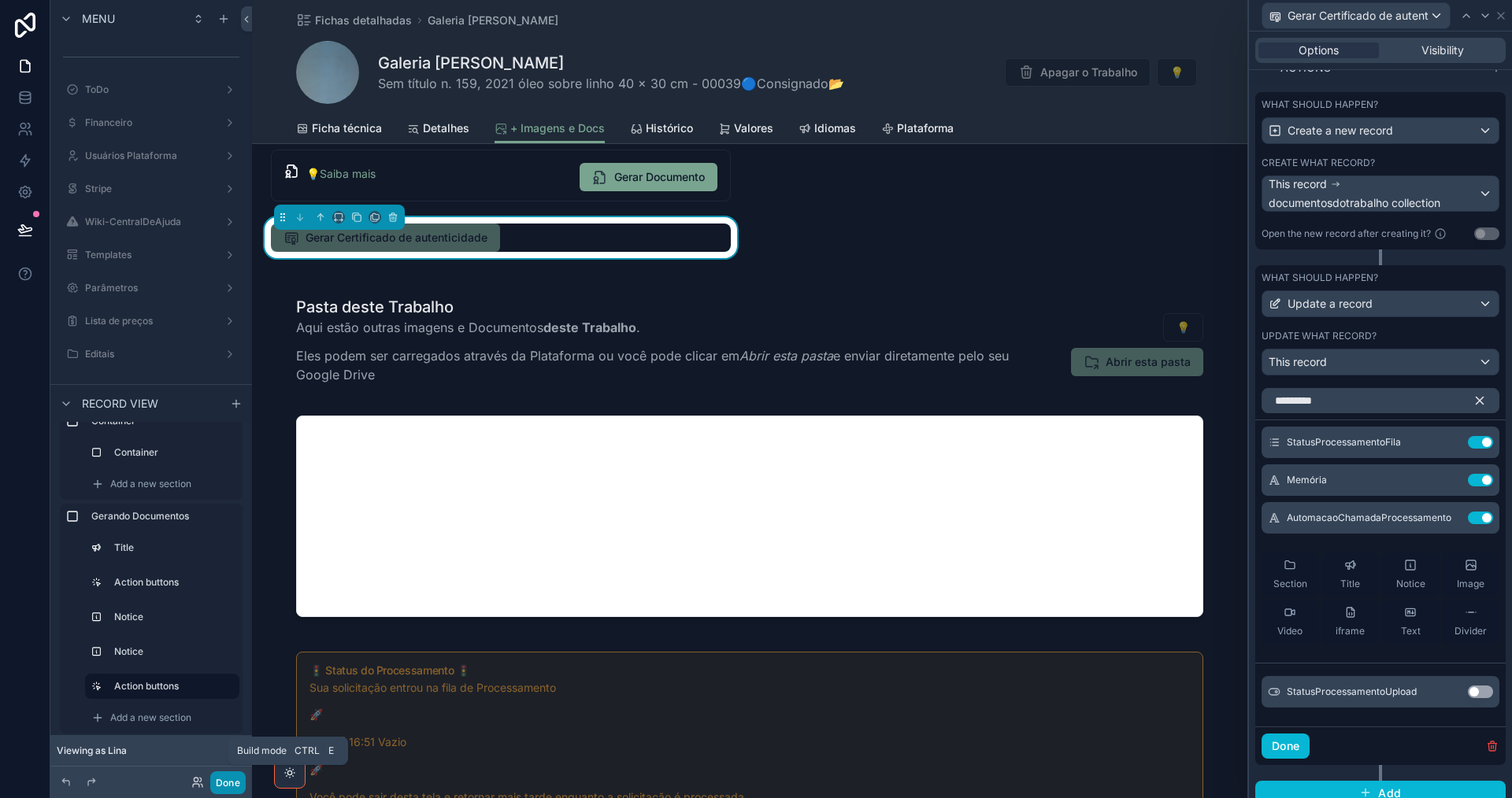
click at [226, 782] on button "Done" at bounding box center [228, 782] width 36 height 23
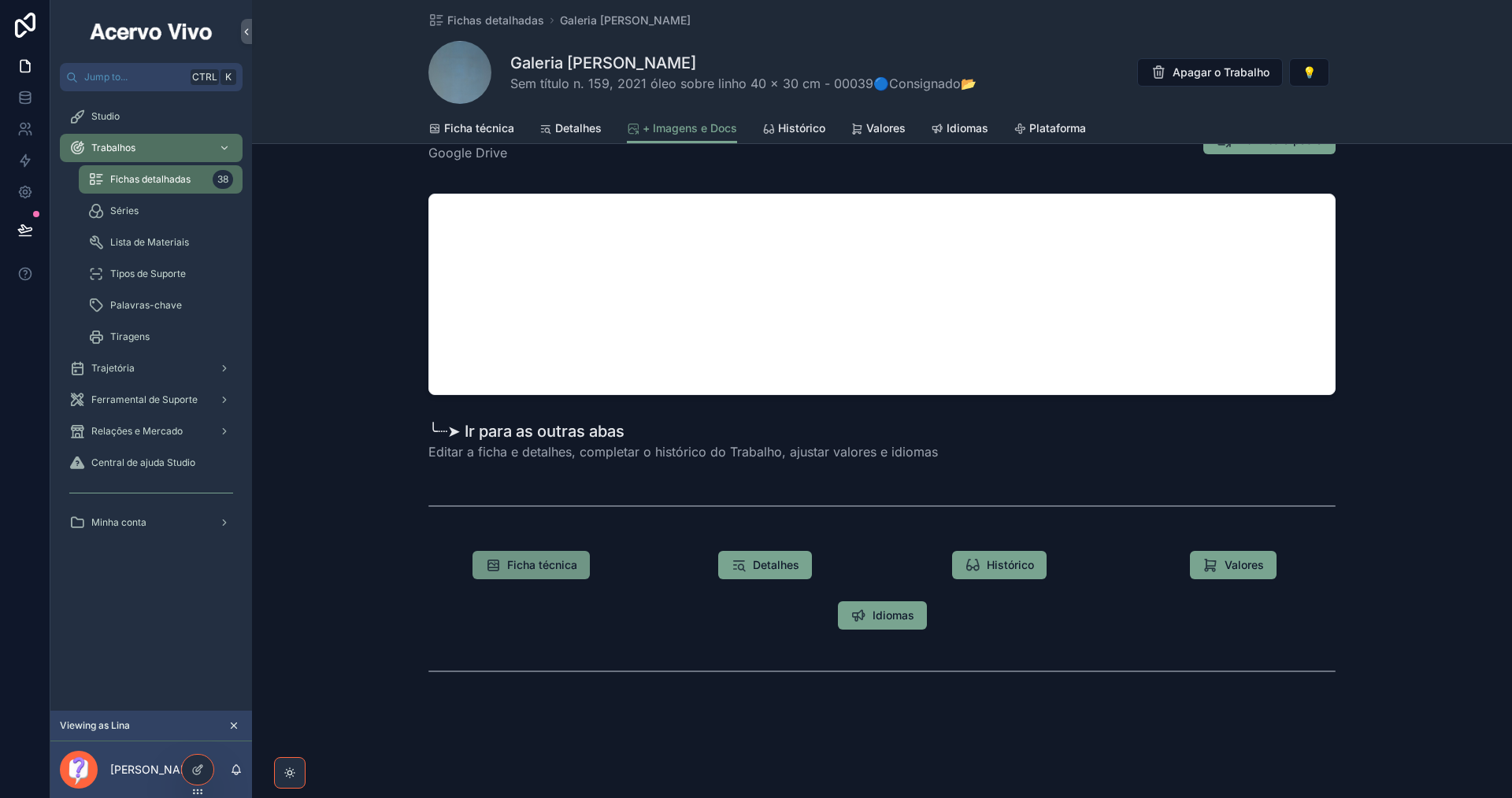
scroll to position [224, 0]
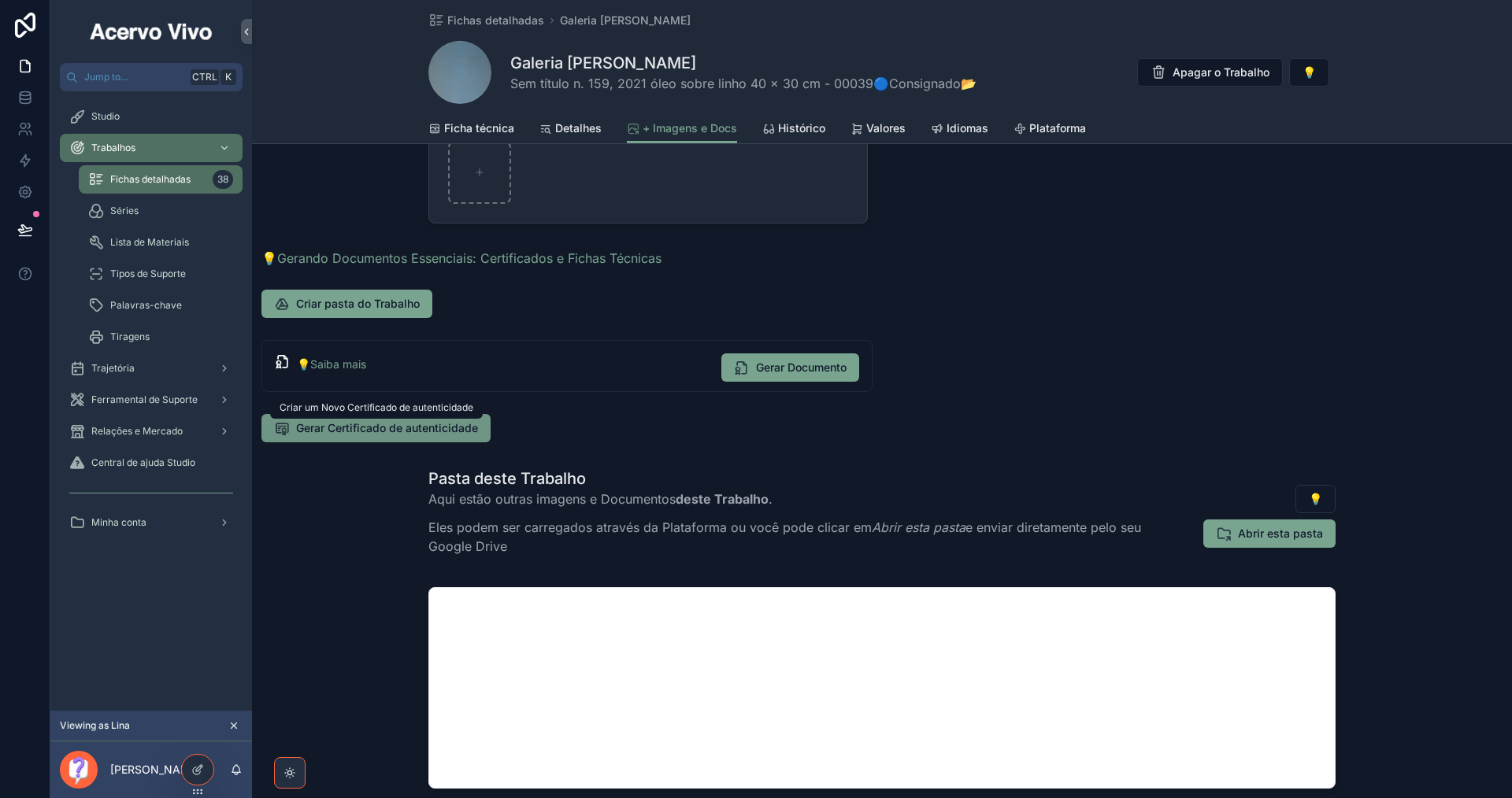
click at [397, 423] on span "Gerar Certificado de autenticidade" at bounding box center [387, 428] width 182 height 16
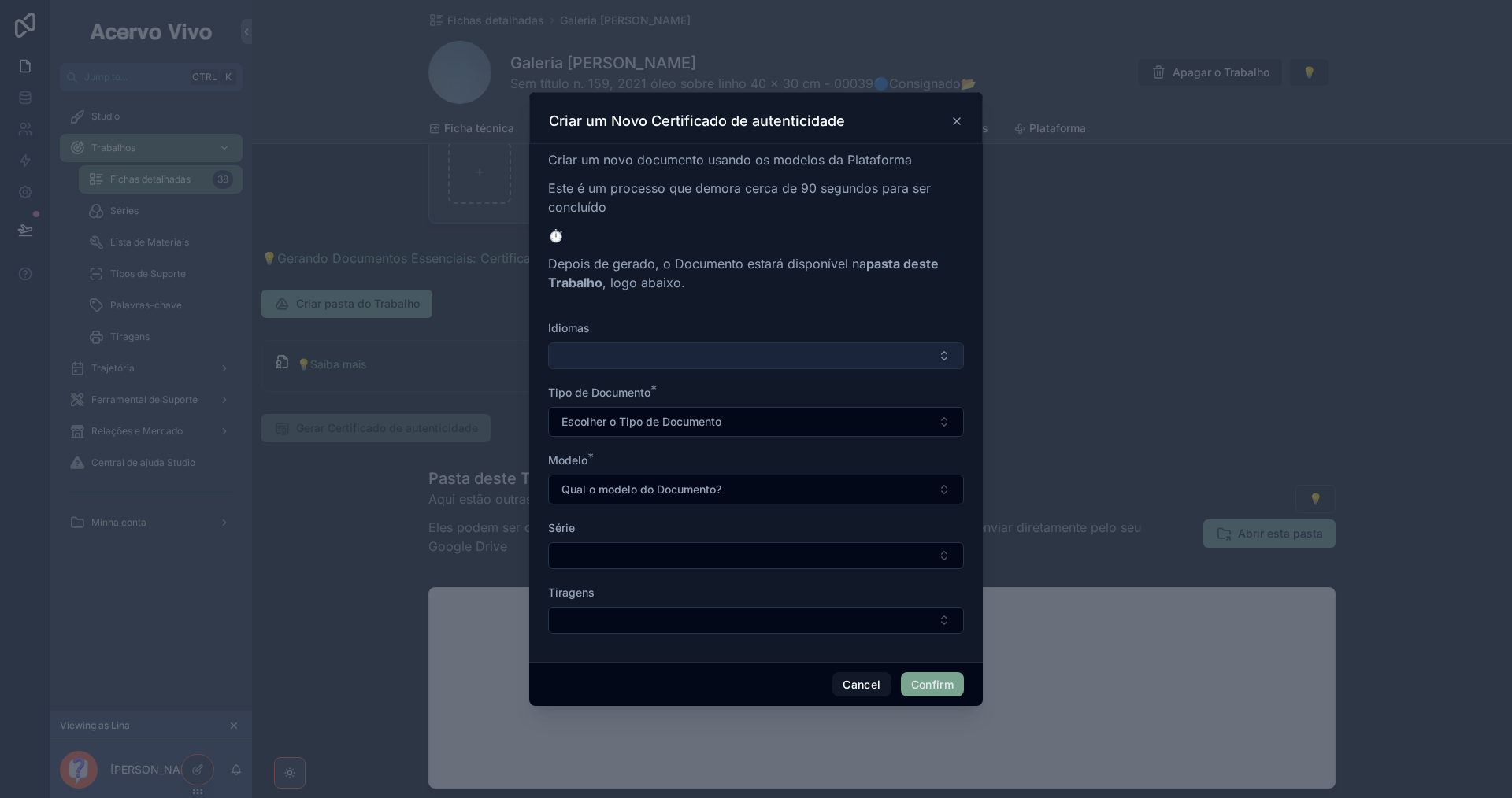
click at [747, 354] on button "Select Button" at bounding box center [756, 355] width 416 height 27
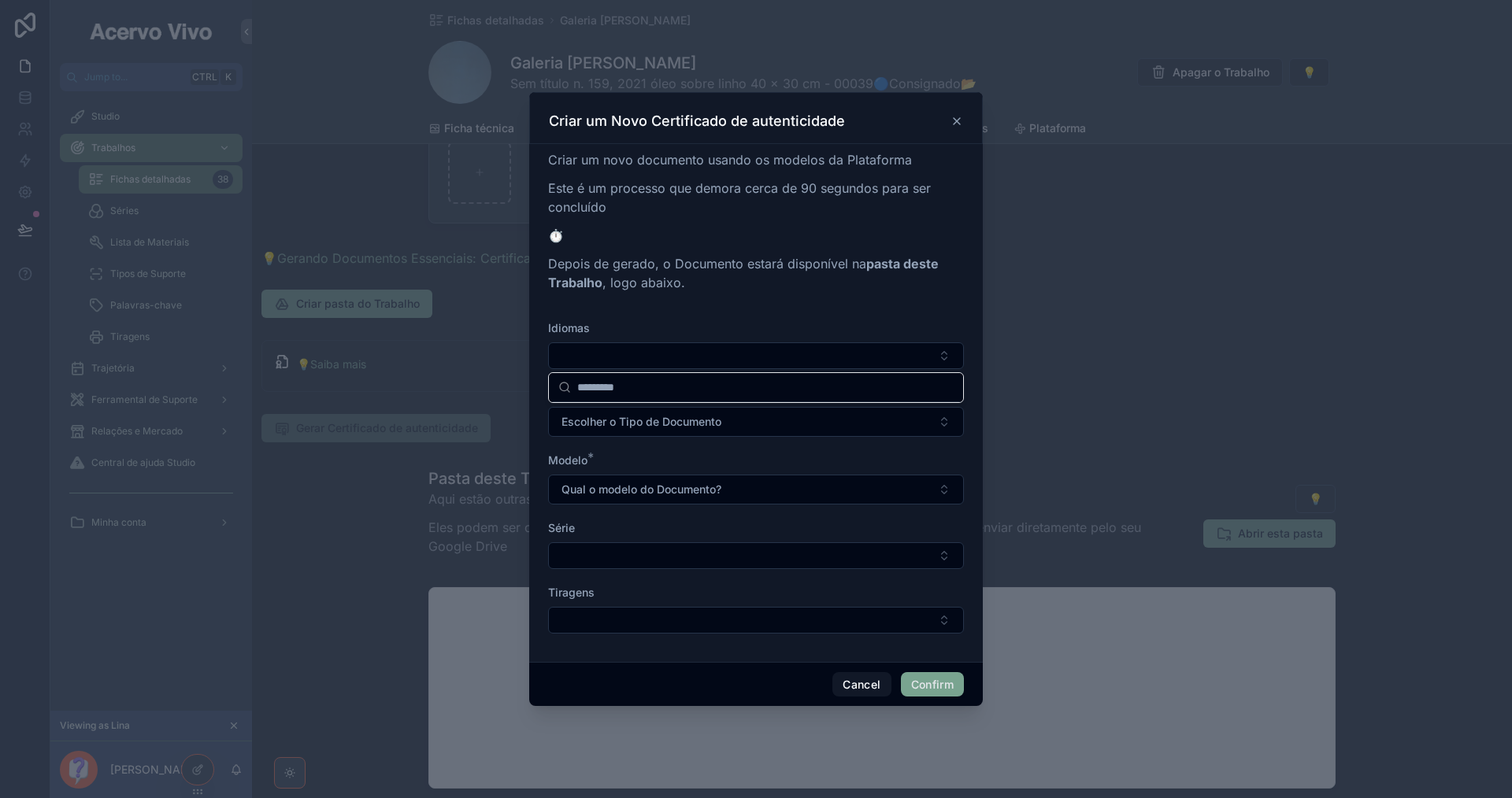
click at [759, 316] on div "Criar um novo documento usando os modelos da Plataforma Este é um processo que …" at bounding box center [756, 400] width 416 height 499
click at [866, 691] on button "Cancel" at bounding box center [861, 684] width 59 height 25
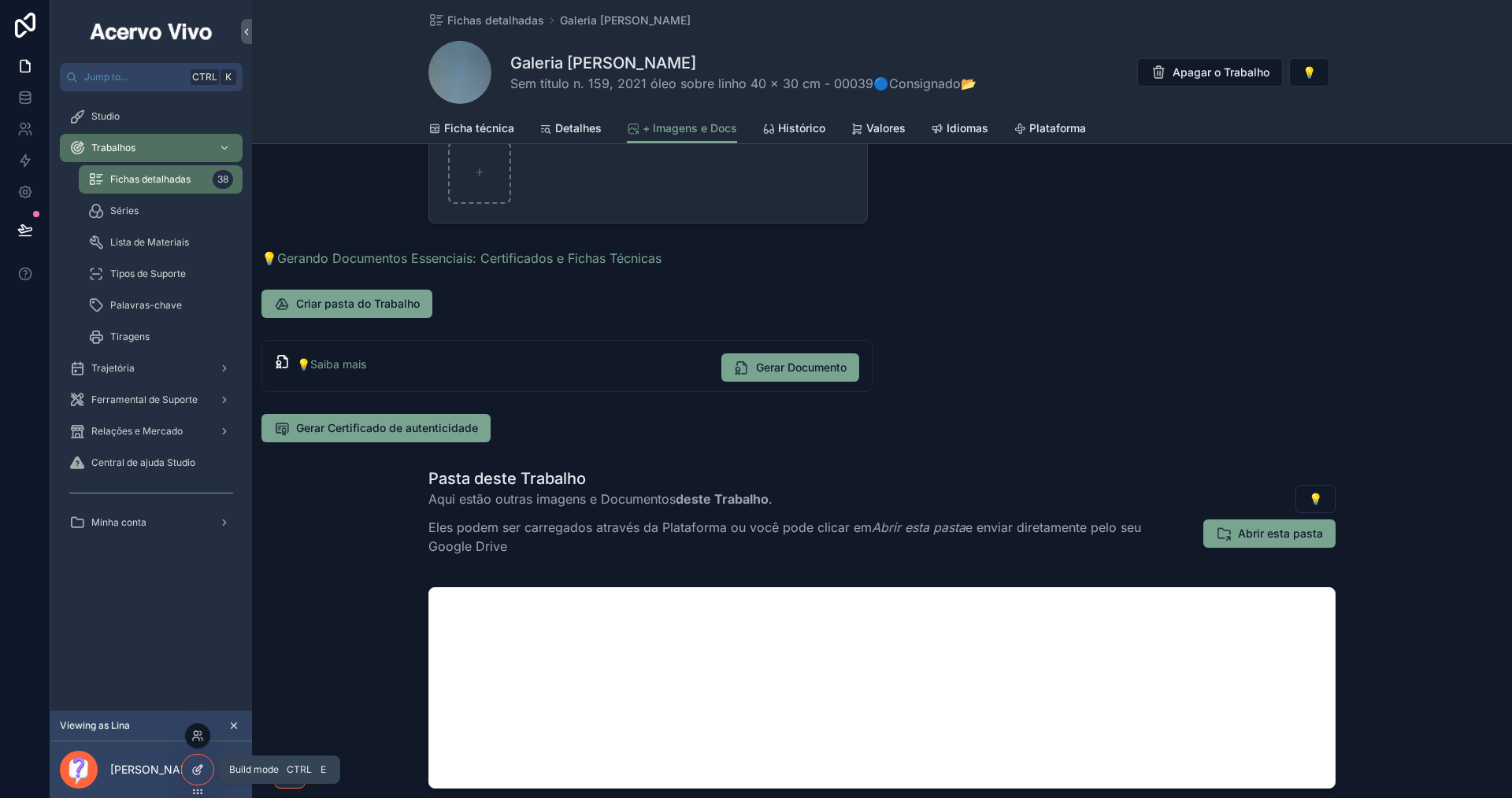
click at [195, 772] on icon at bounding box center [197, 769] width 12 height 12
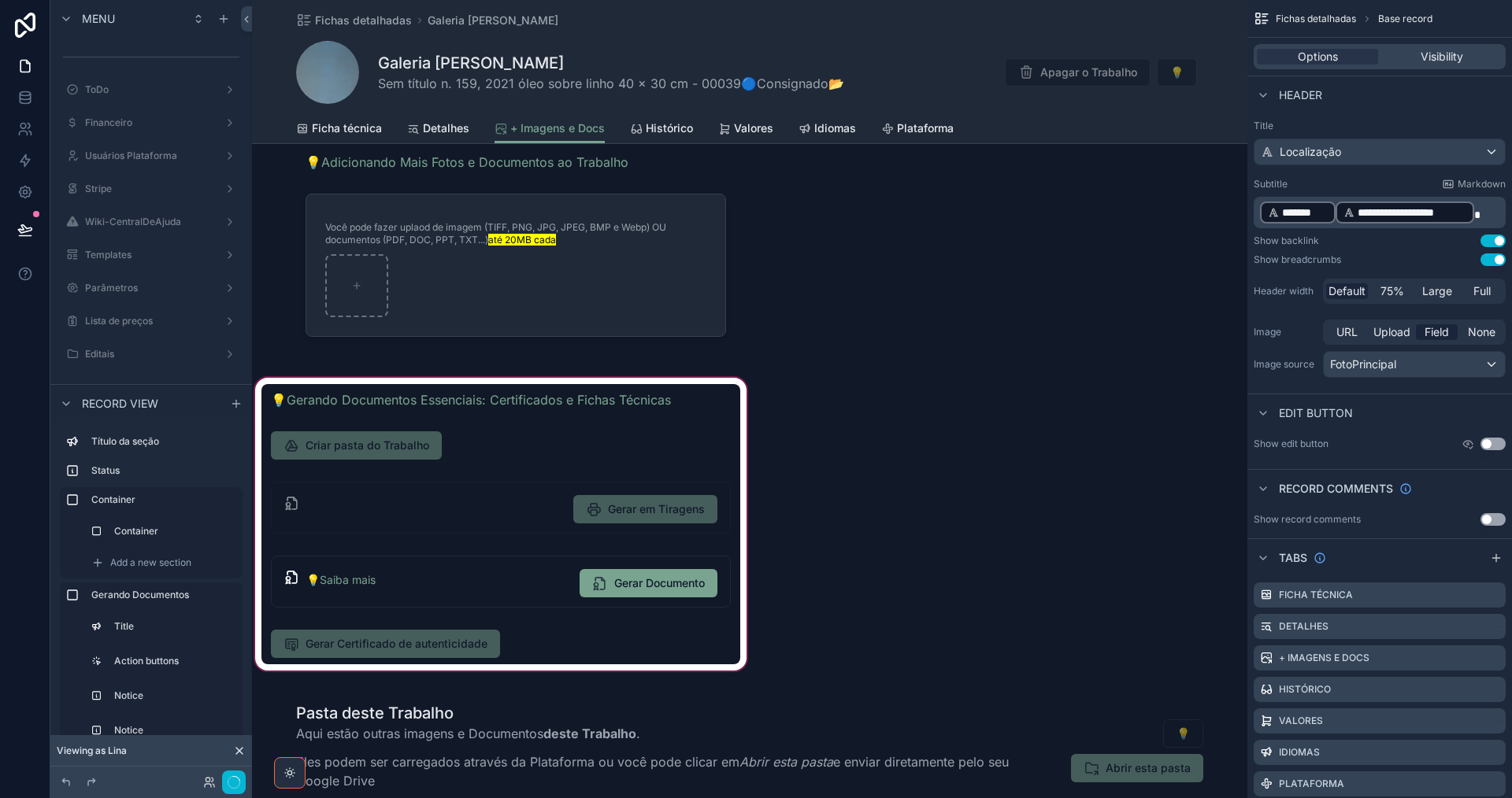
click at [541, 643] on div "scrollable content" at bounding box center [501, 524] width 498 height 299
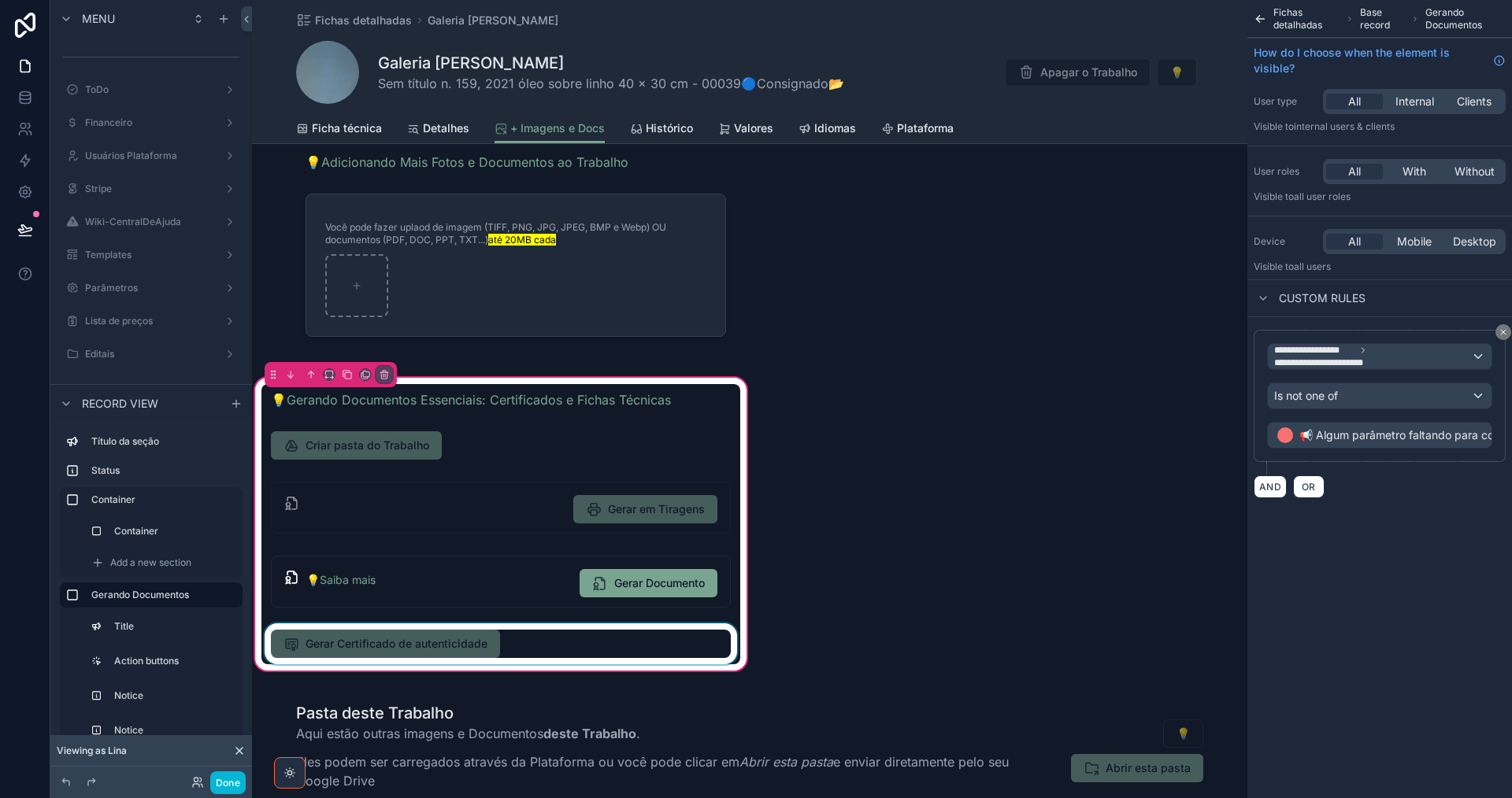
click at [536, 639] on div "scrollable content" at bounding box center [501, 643] width 479 height 41
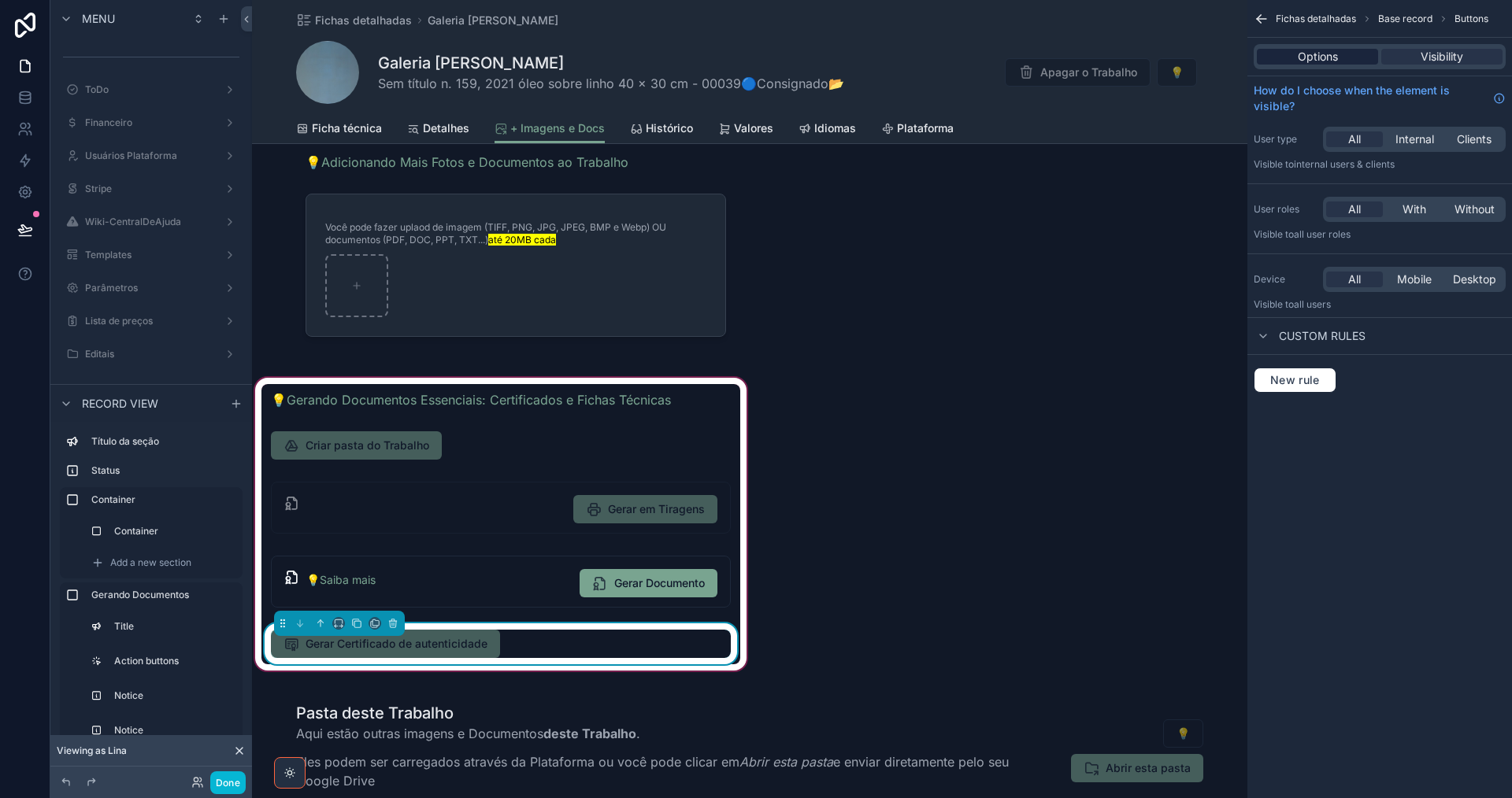
click at [1320, 60] on span "Options" at bounding box center [1318, 57] width 40 height 16
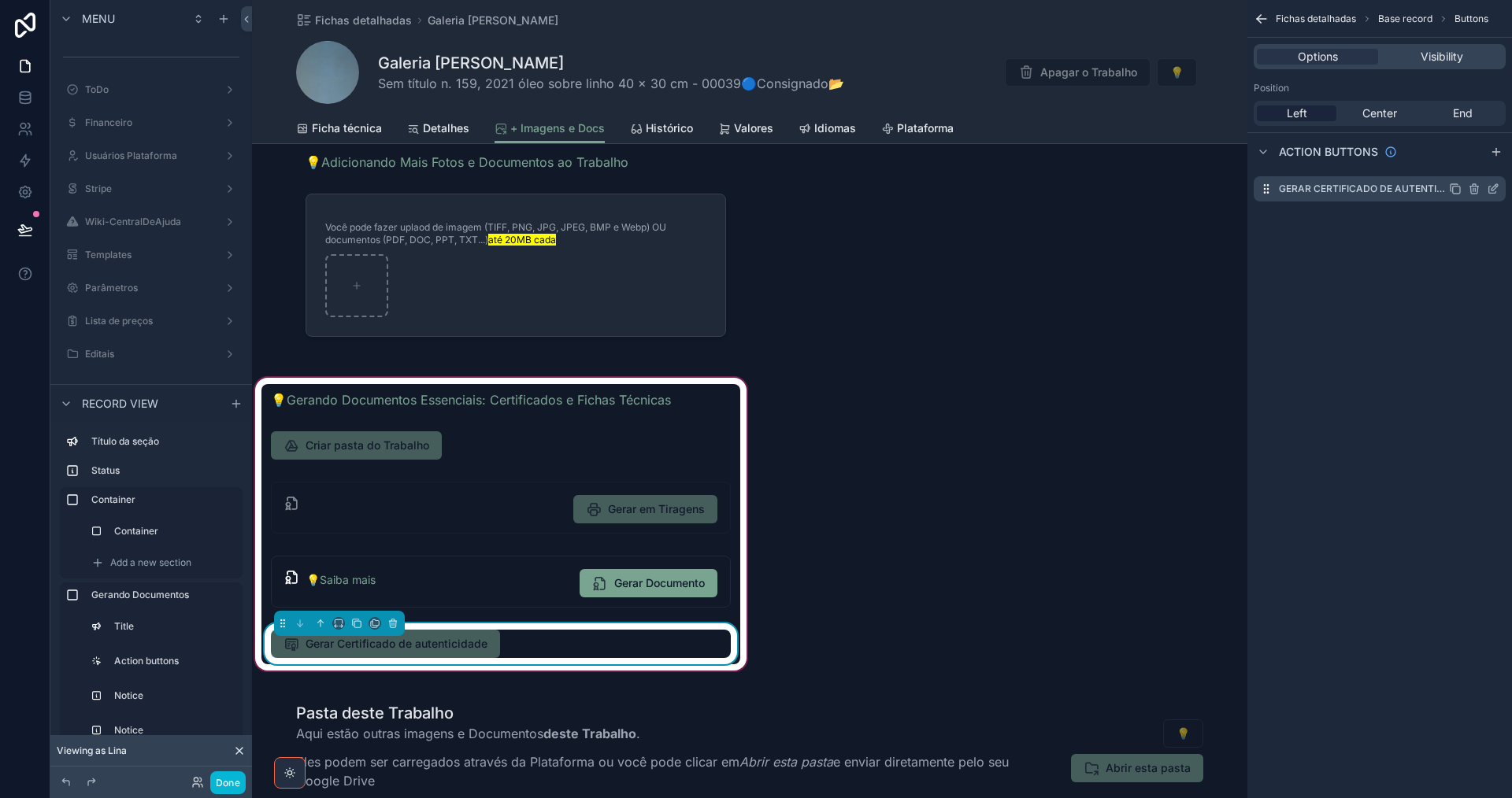
click at [1492, 192] on icon "scrollable content" at bounding box center [1493, 189] width 12 height 12
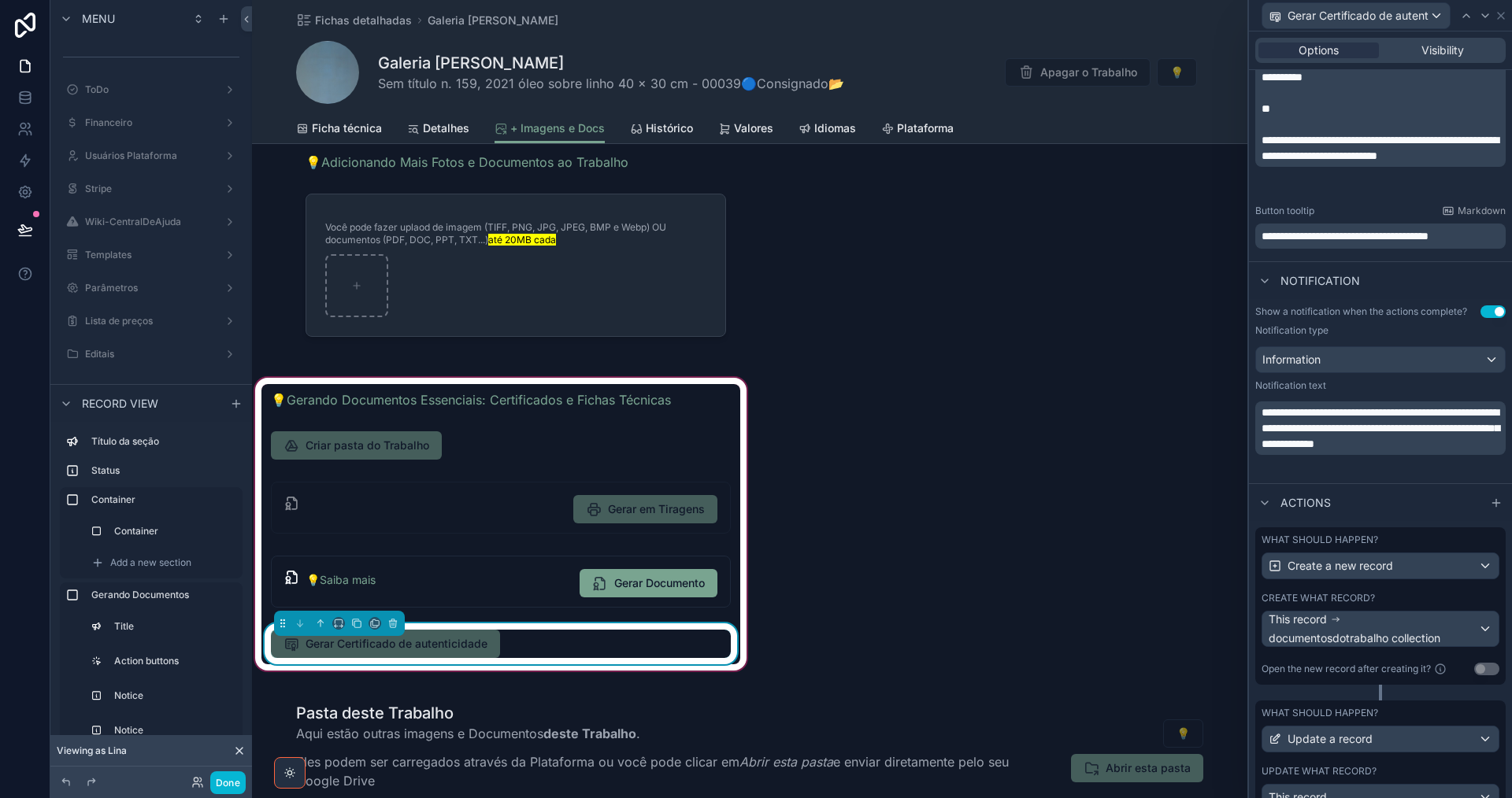
scroll to position [456, 0]
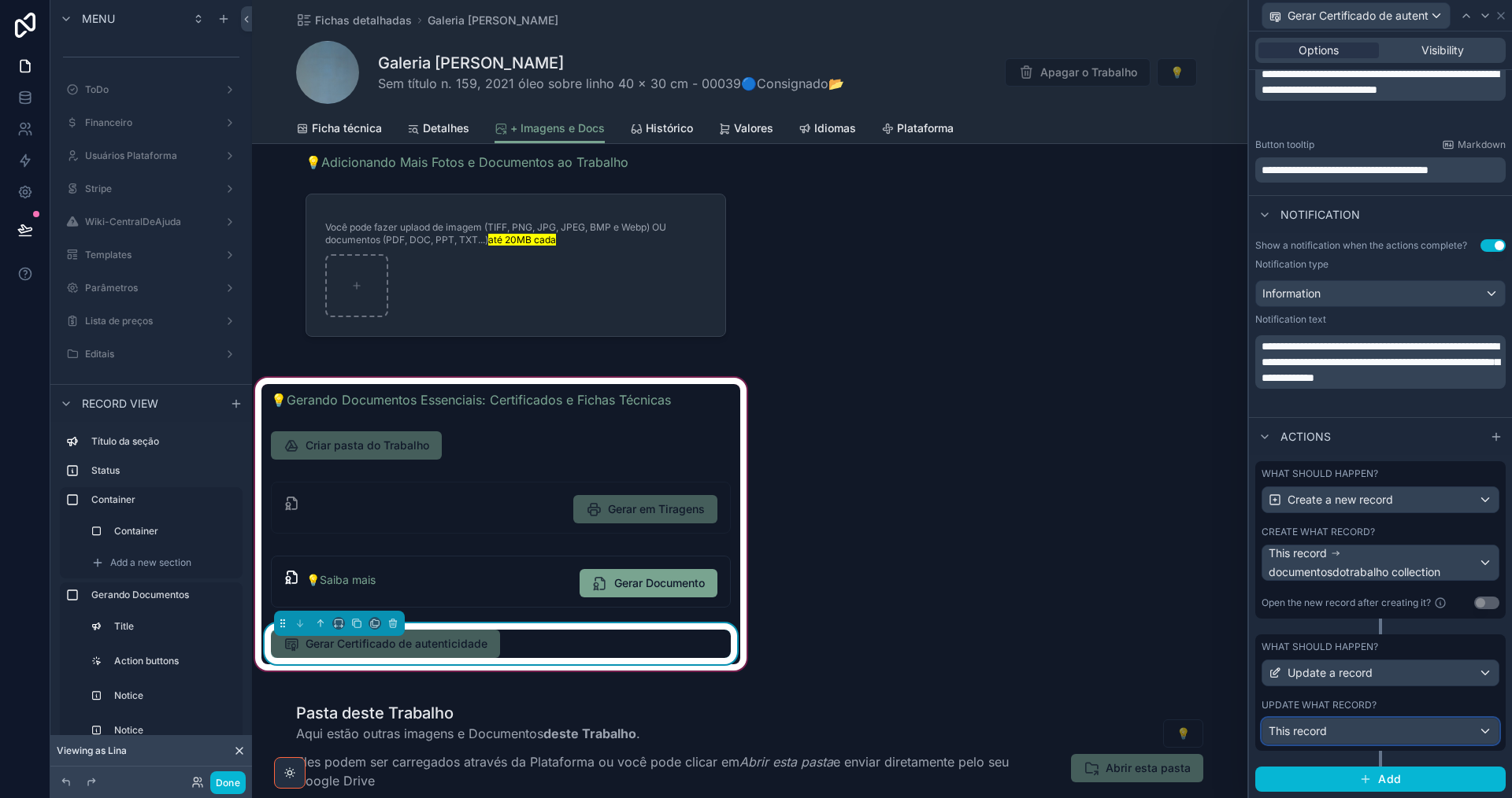
click at [1400, 737] on div "This record" at bounding box center [1380, 731] width 236 height 25
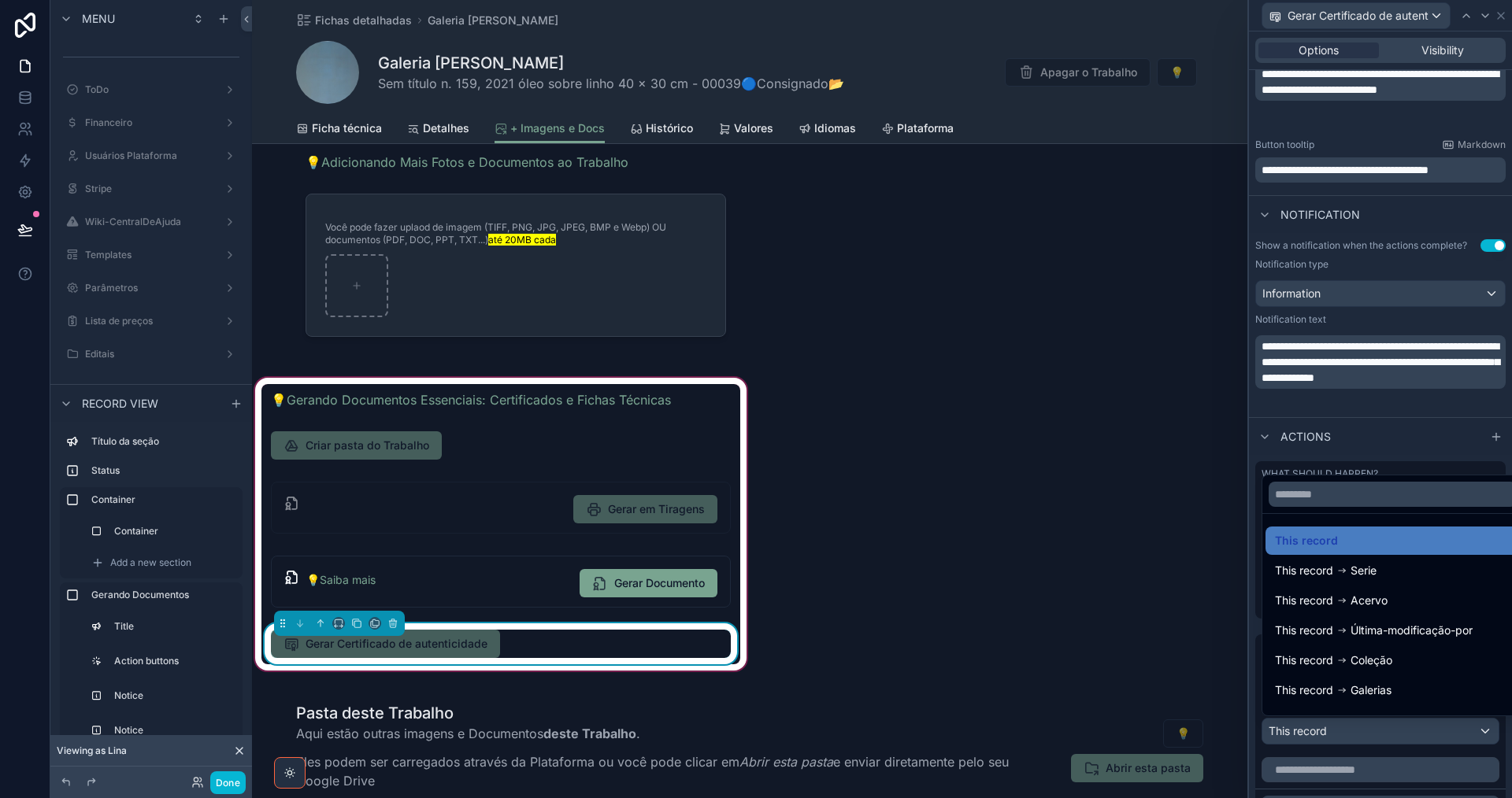
click at [1400, 737] on div at bounding box center [1380, 399] width 263 height 798
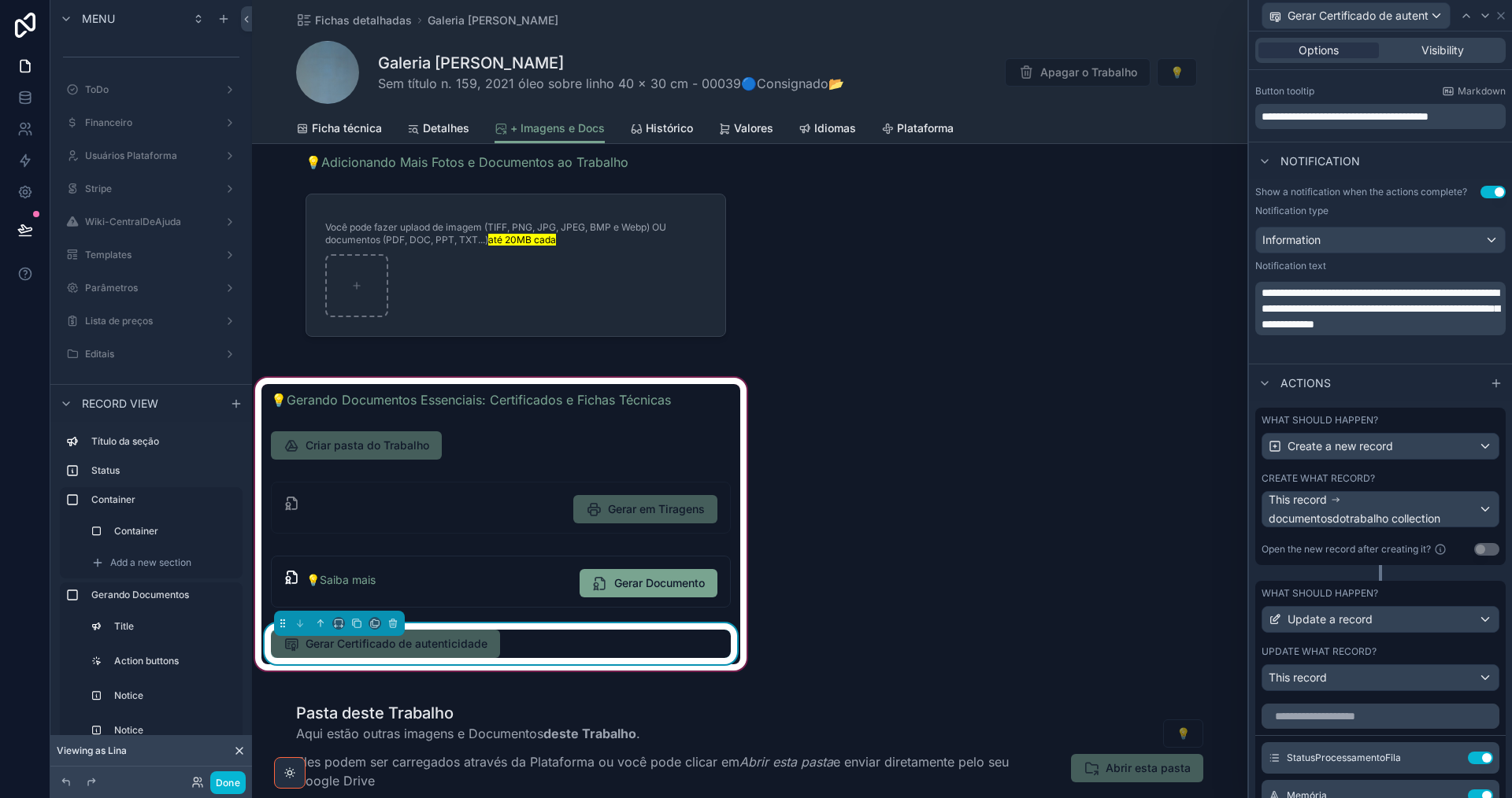
scroll to position [613, 0]
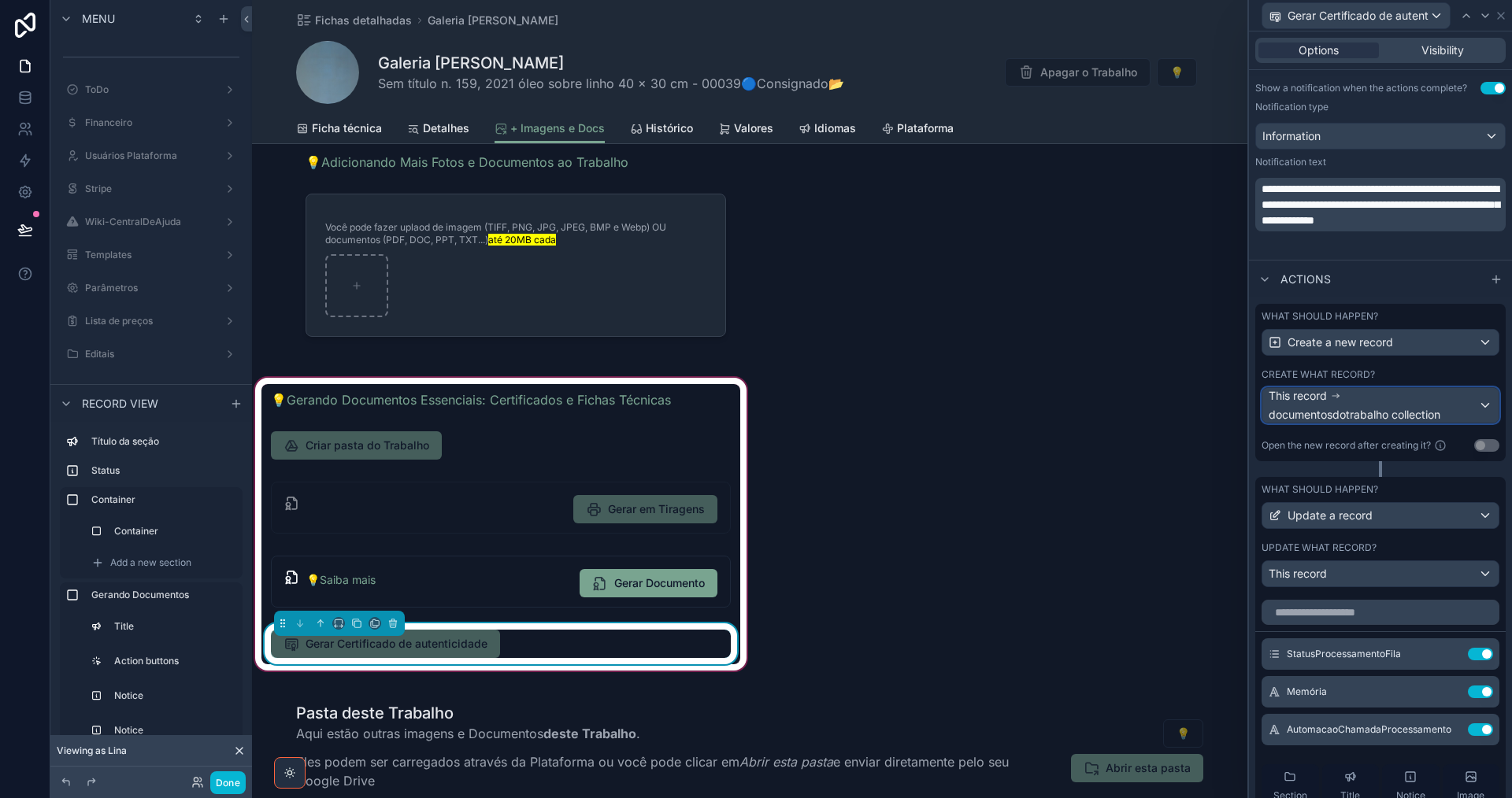
click at [1409, 403] on div "This record documentosdotrabalho collection" at bounding box center [1373, 405] width 210 height 35
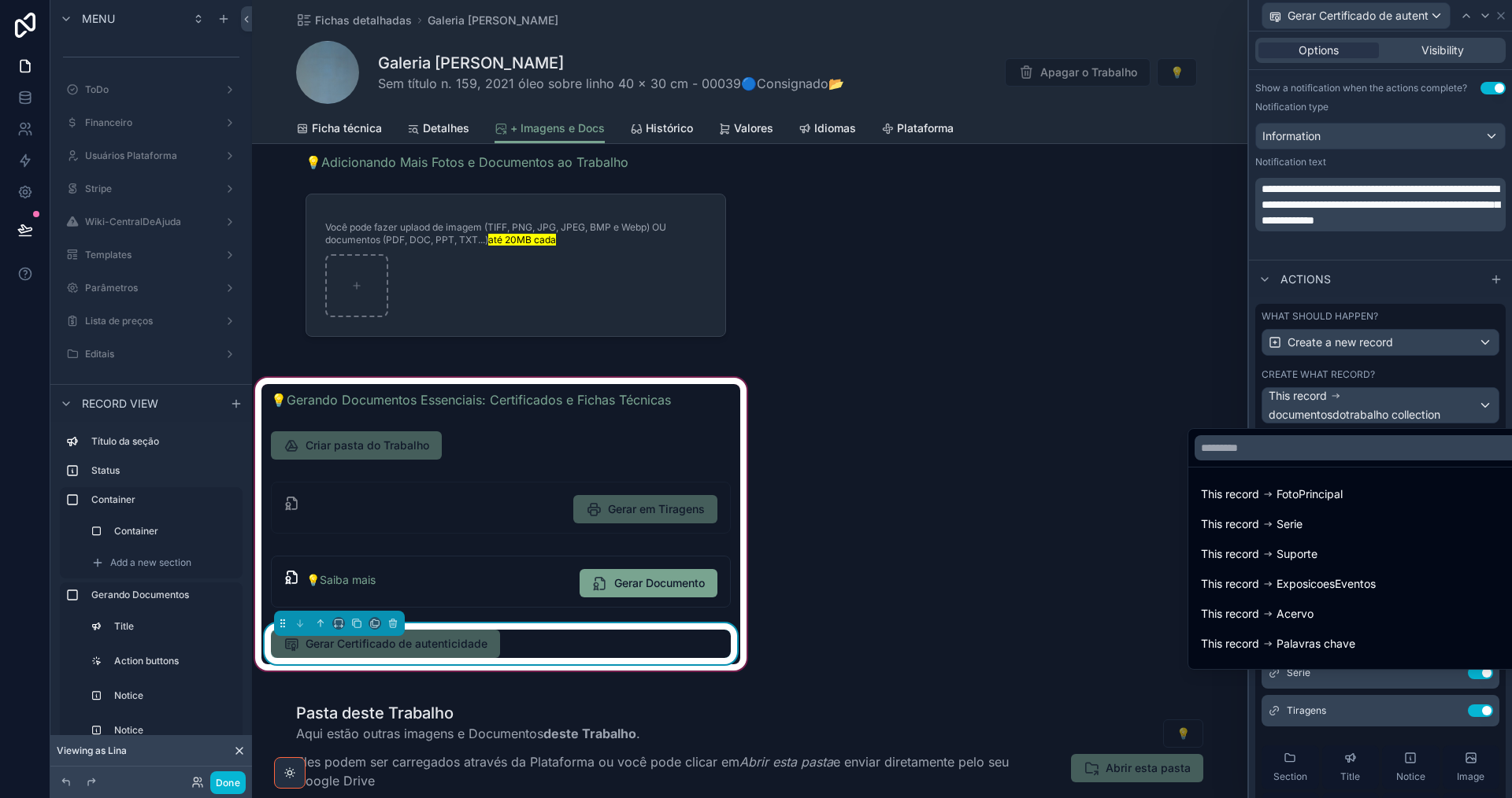
click at [1409, 403] on div at bounding box center [1380, 399] width 263 height 798
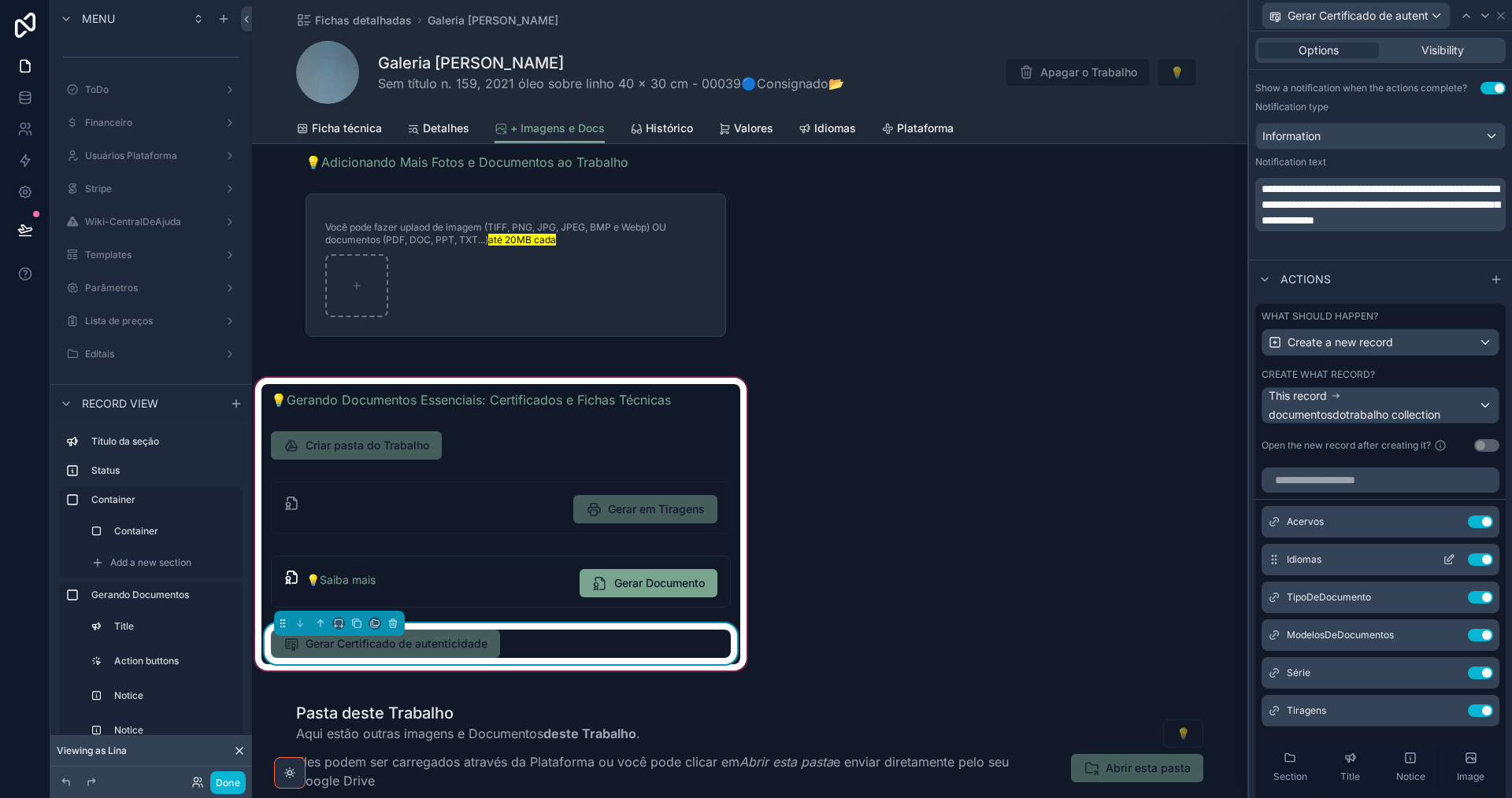
click at [1443, 560] on icon at bounding box center [1449, 560] width 12 height 12
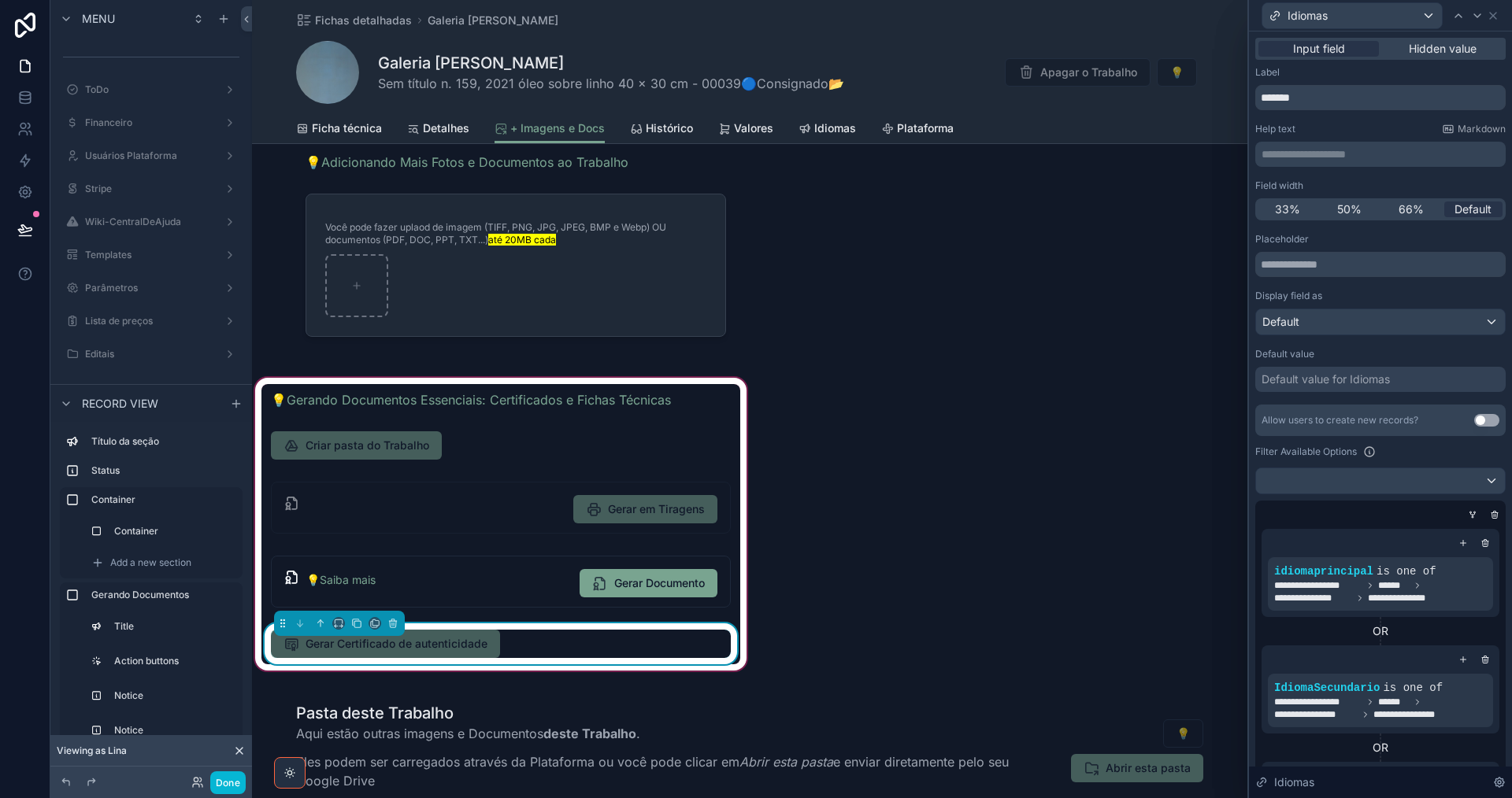
click at [1340, 379] on div "Default value for Idiomas" at bounding box center [1325, 380] width 128 height 16
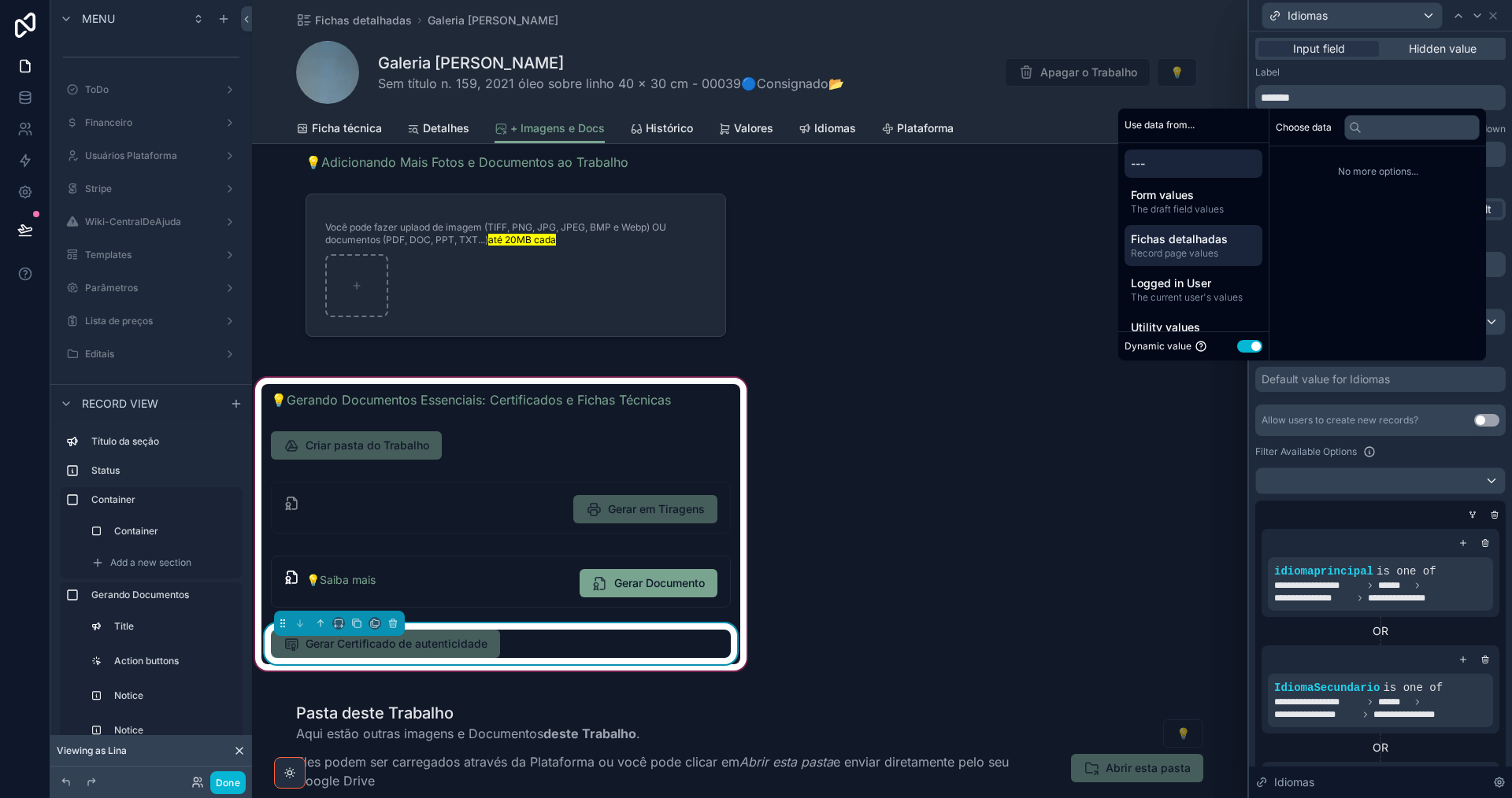
click at [1195, 241] on span "Fichas detalhadas" at bounding box center [1193, 239] width 125 height 16
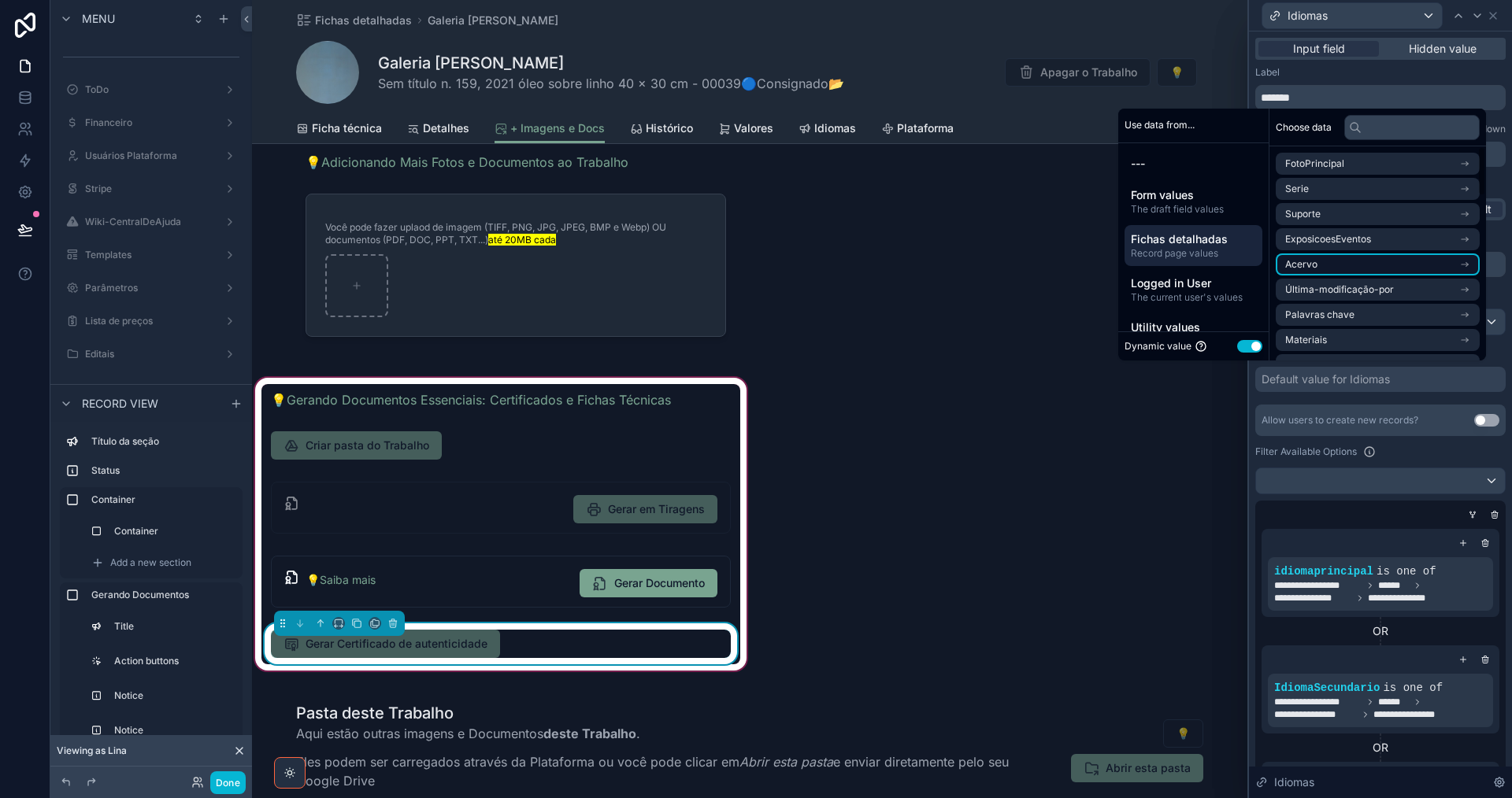
click at [1398, 257] on li "Acervo" at bounding box center [1377, 264] width 204 height 22
click at [1391, 127] on input "text" at bounding box center [1412, 127] width 135 height 25
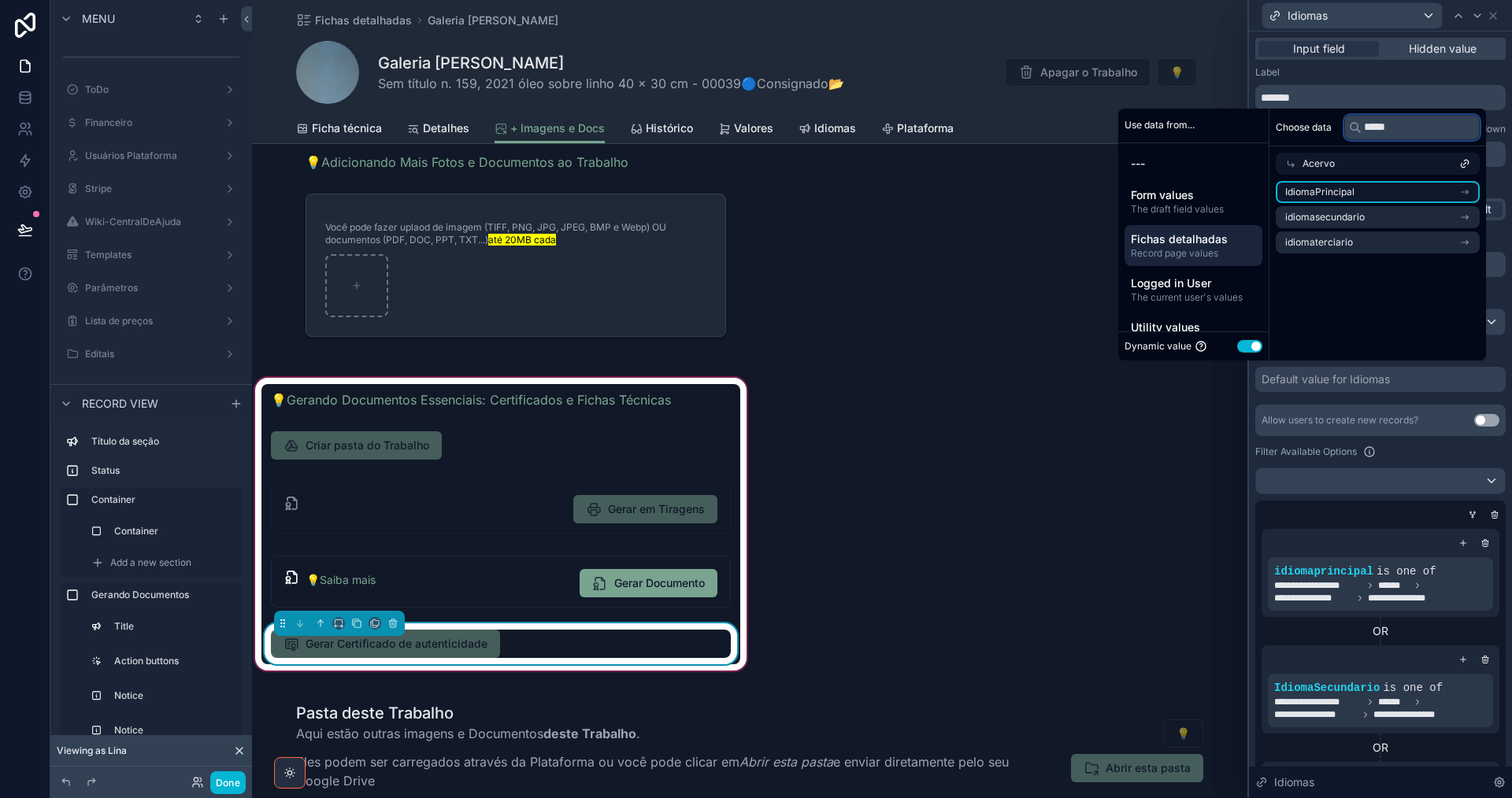
type input "*****"
click at [1432, 195] on li "IdiomaPrincipal" at bounding box center [1377, 191] width 204 height 22
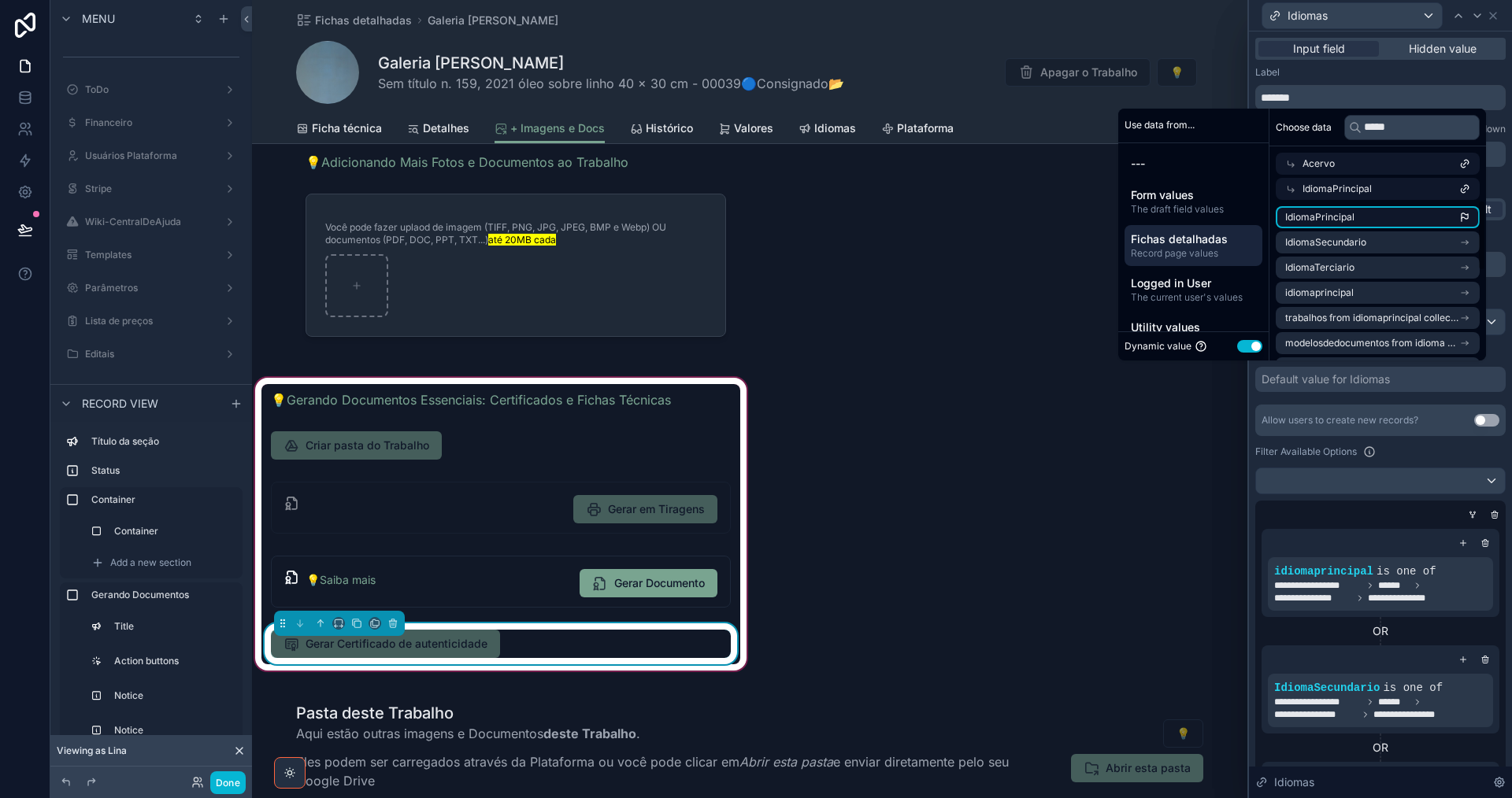
click at [1433, 215] on li "IdiomaPrincipal" at bounding box center [1377, 217] width 204 height 22
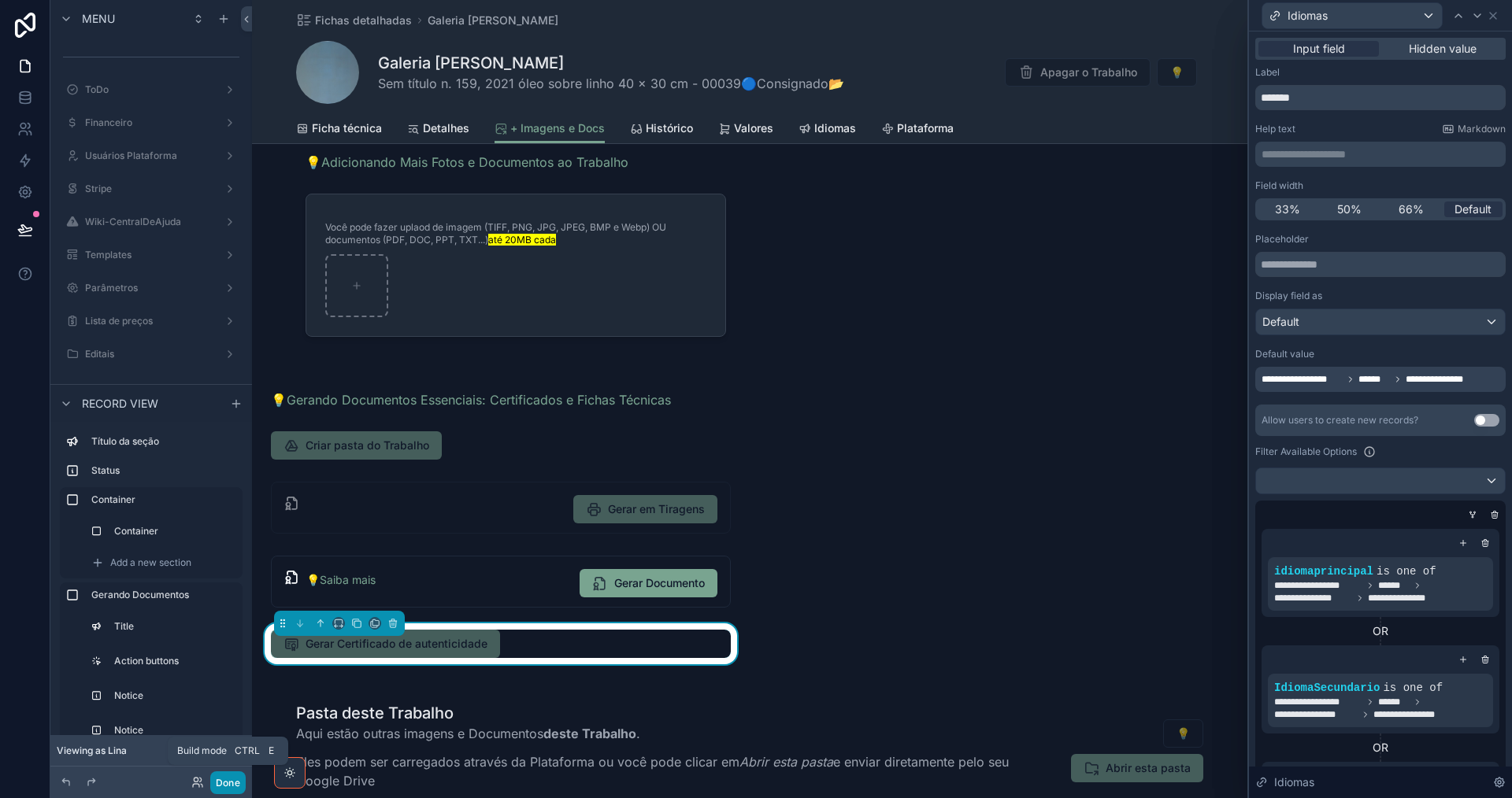
click at [230, 787] on button "Done" at bounding box center [228, 782] width 36 height 23
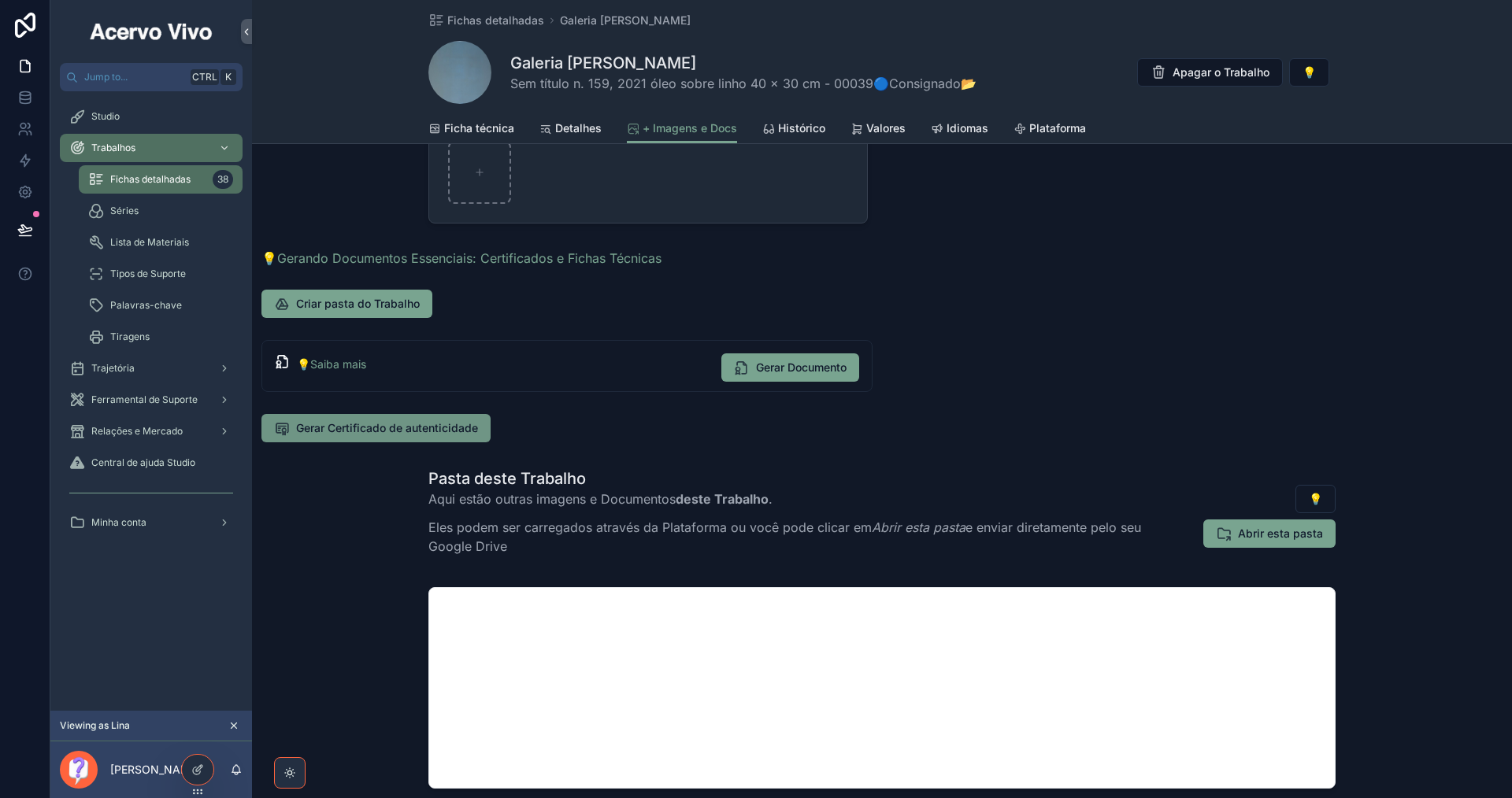
click at [360, 433] on span "Gerar Certificado de autenticidade" at bounding box center [387, 428] width 182 height 16
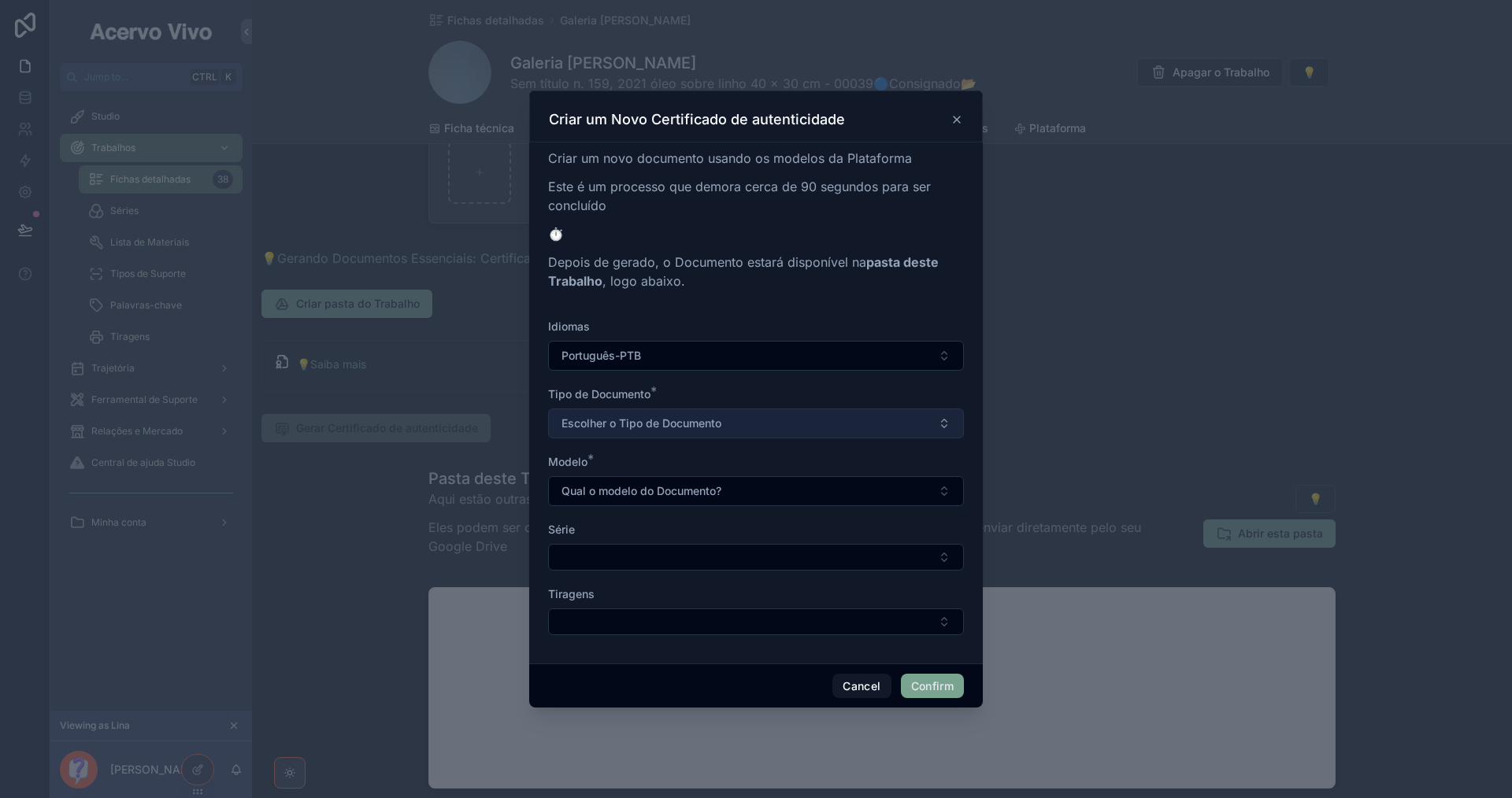
click at [749, 422] on button "Escolher o Tipo de Documento" at bounding box center [756, 423] width 416 height 30
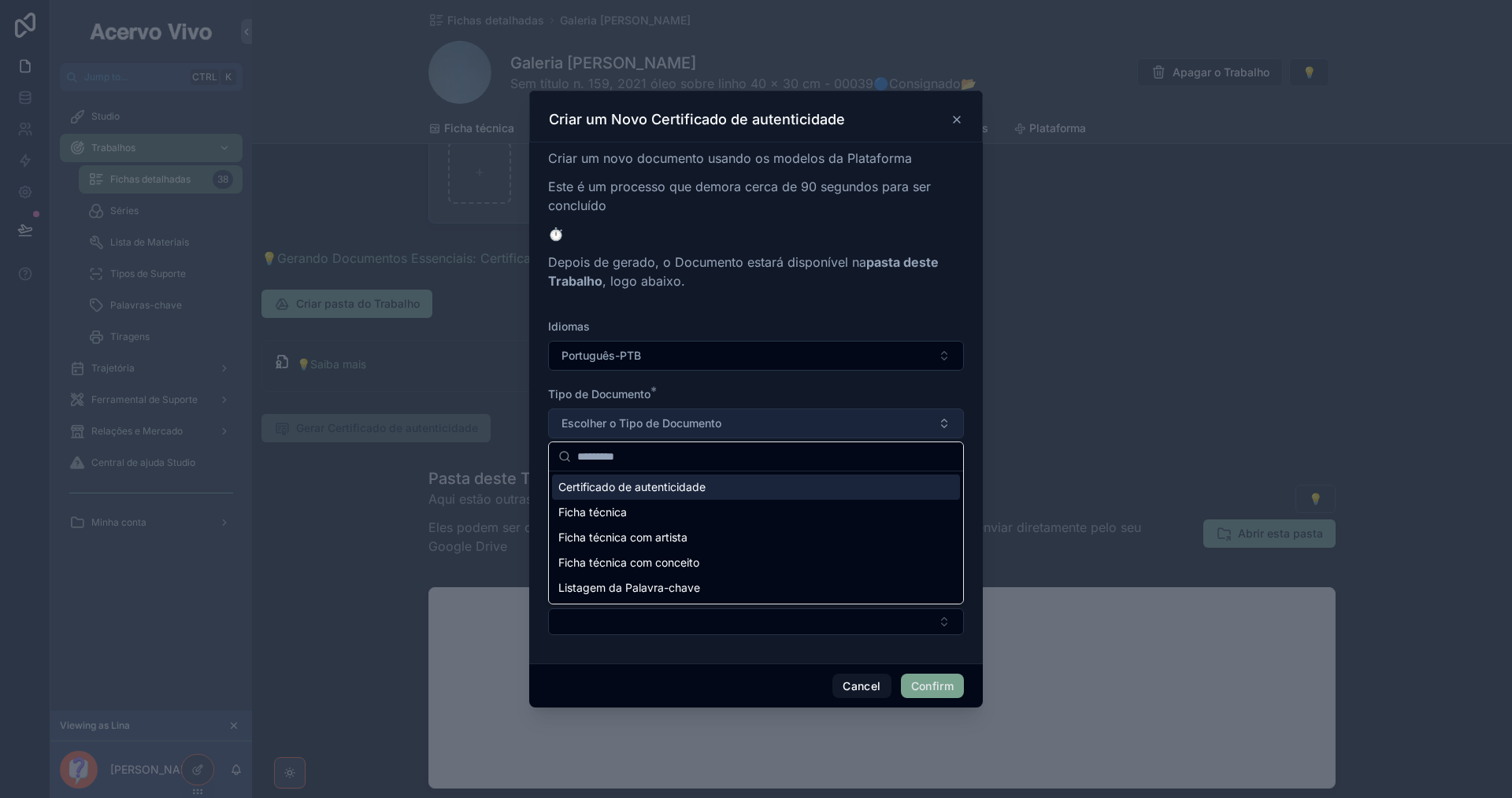
click at [749, 422] on button "Escolher o Tipo de Documento" at bounding box center [756, 423] width 416 height 30
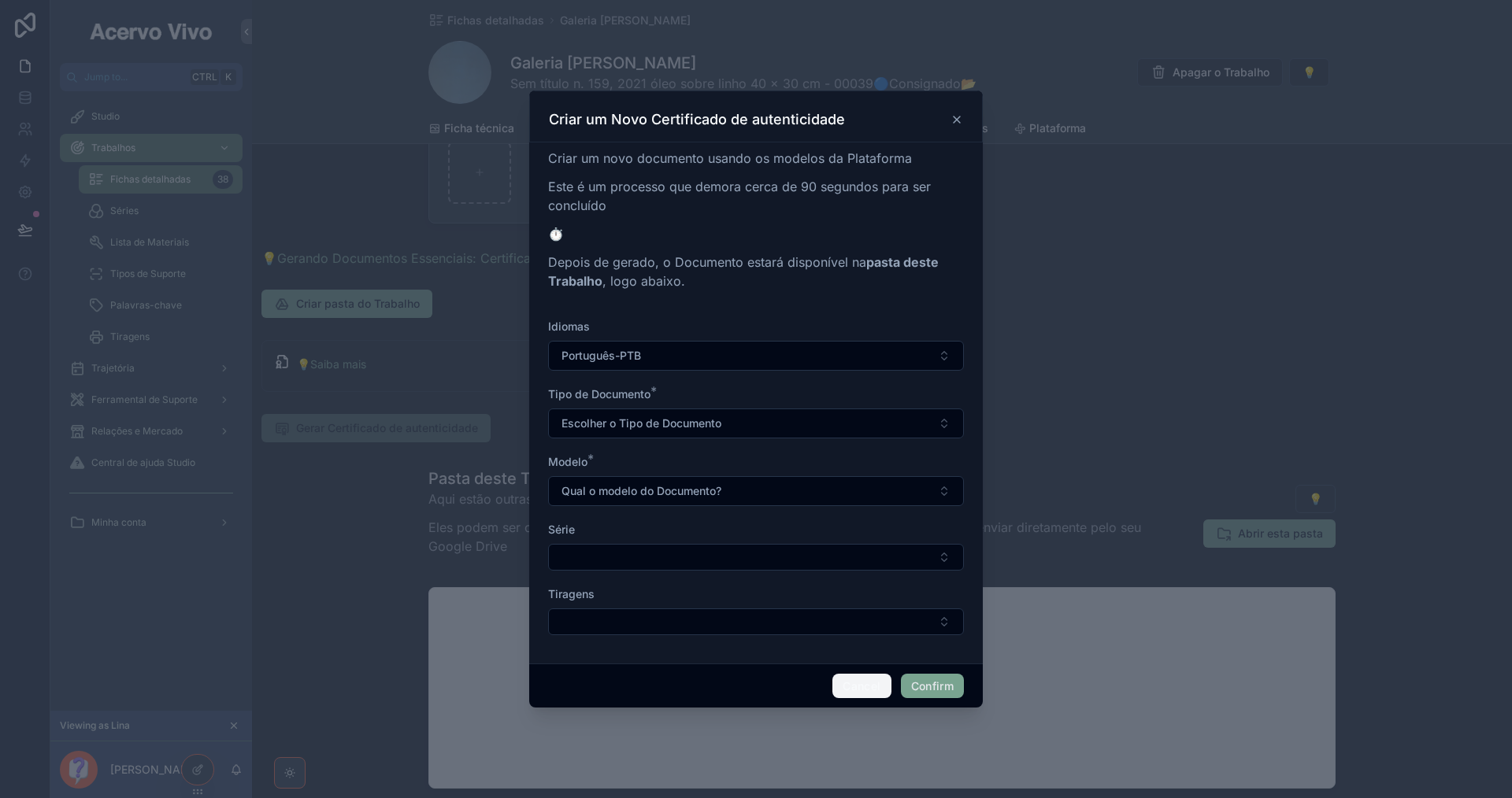
click at [872, 681] on button "Cancel" at bounding box center [861, 686] width 59 height 25
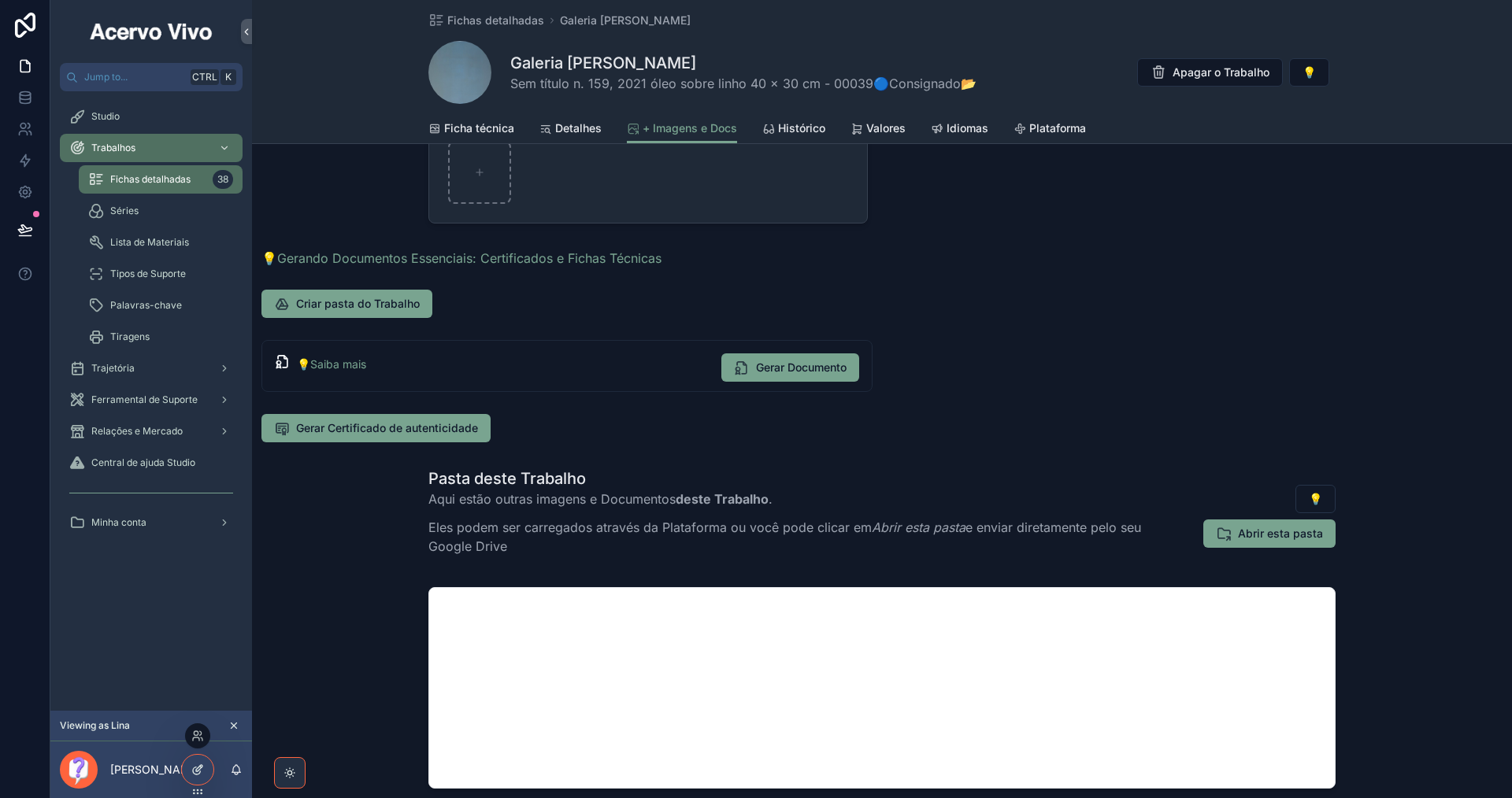
click at [192, 772] on icon at bounding box center [197, 769] width 12 height 12
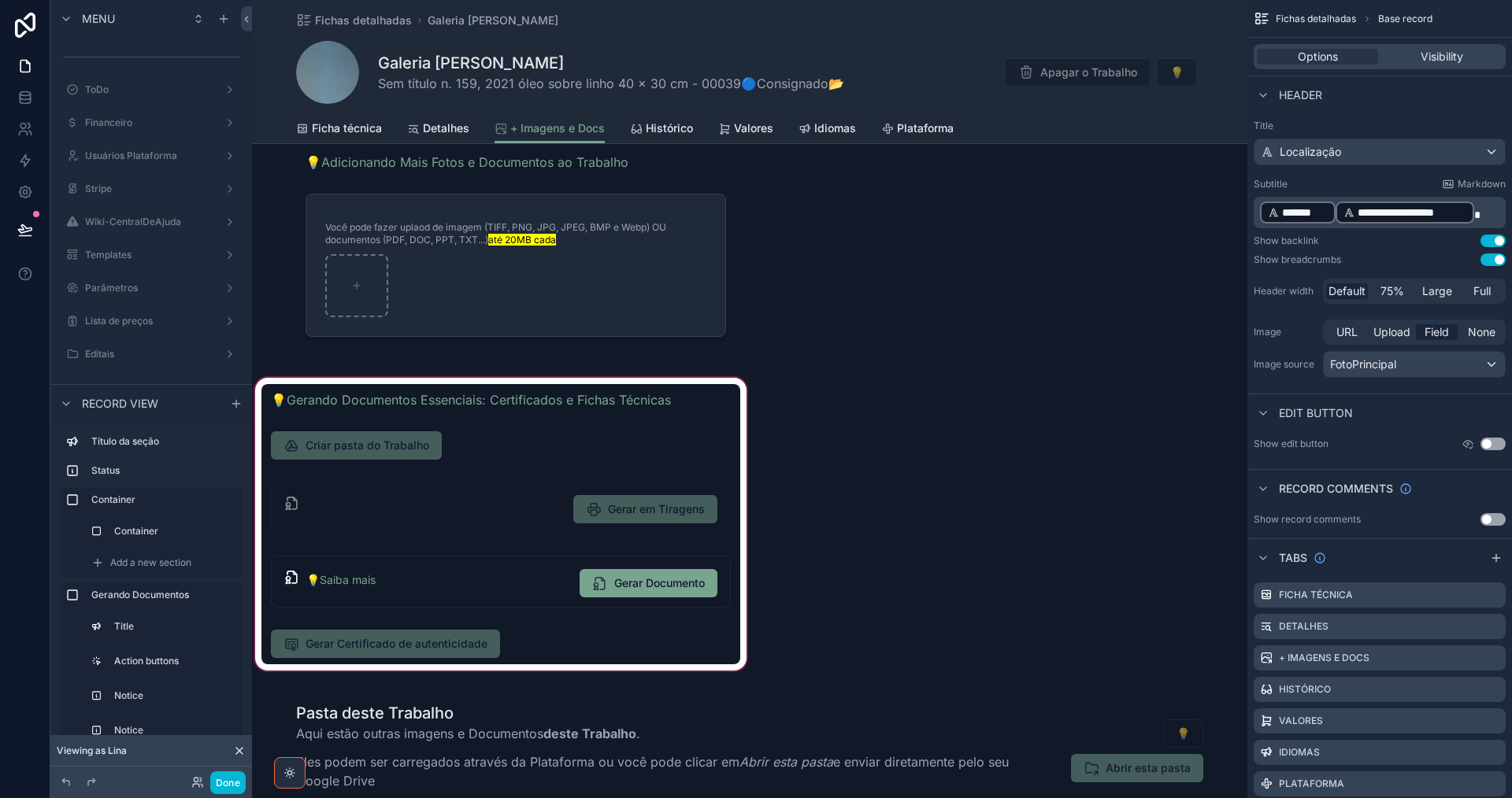
click at [630, 651] on div "scrollable content" at bounding box center [501, 524] width 498 height 299
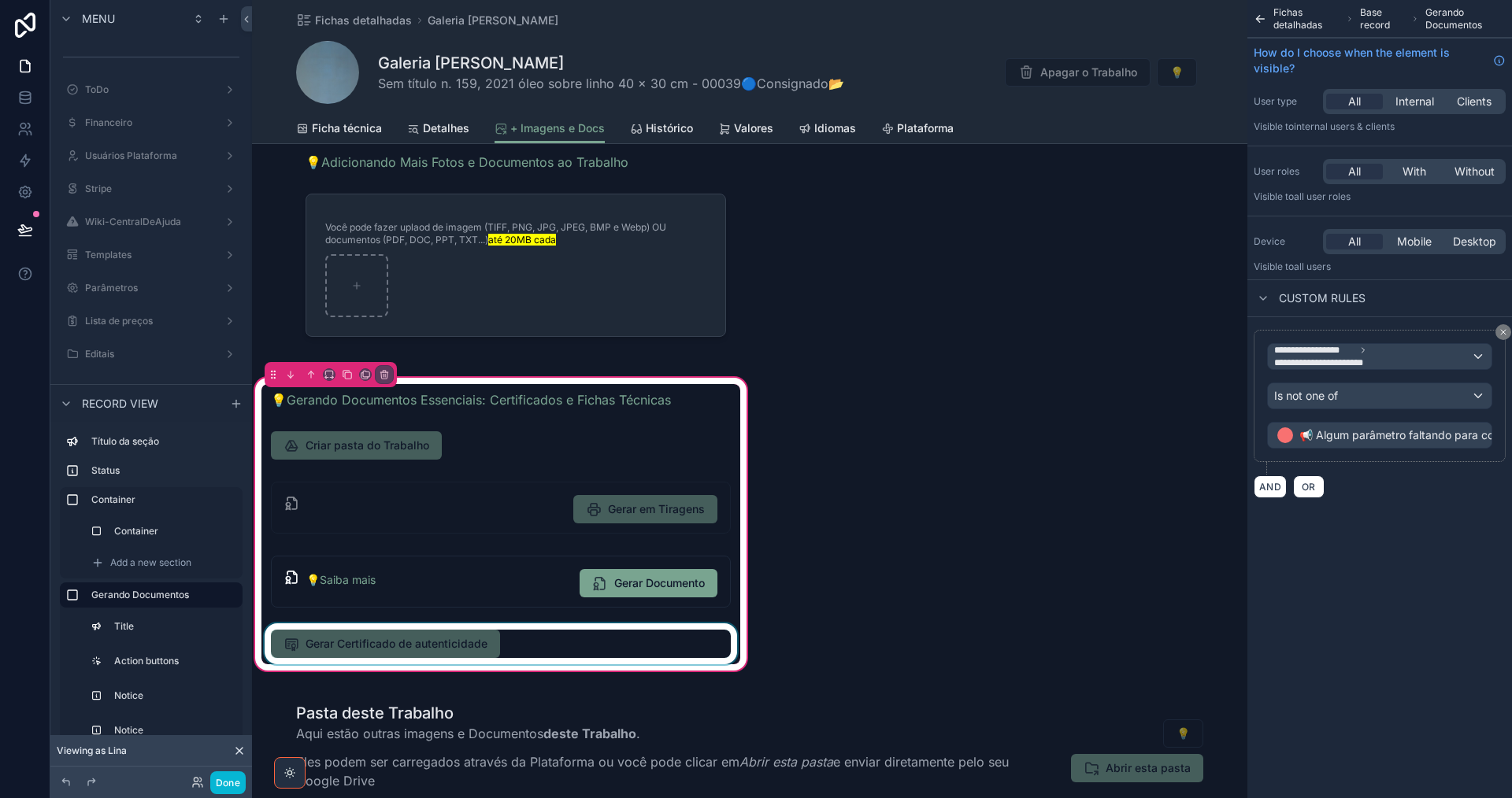
click at [627, 638] on div "scrollable content" at bounding box center [501, 643] width 479 height 41
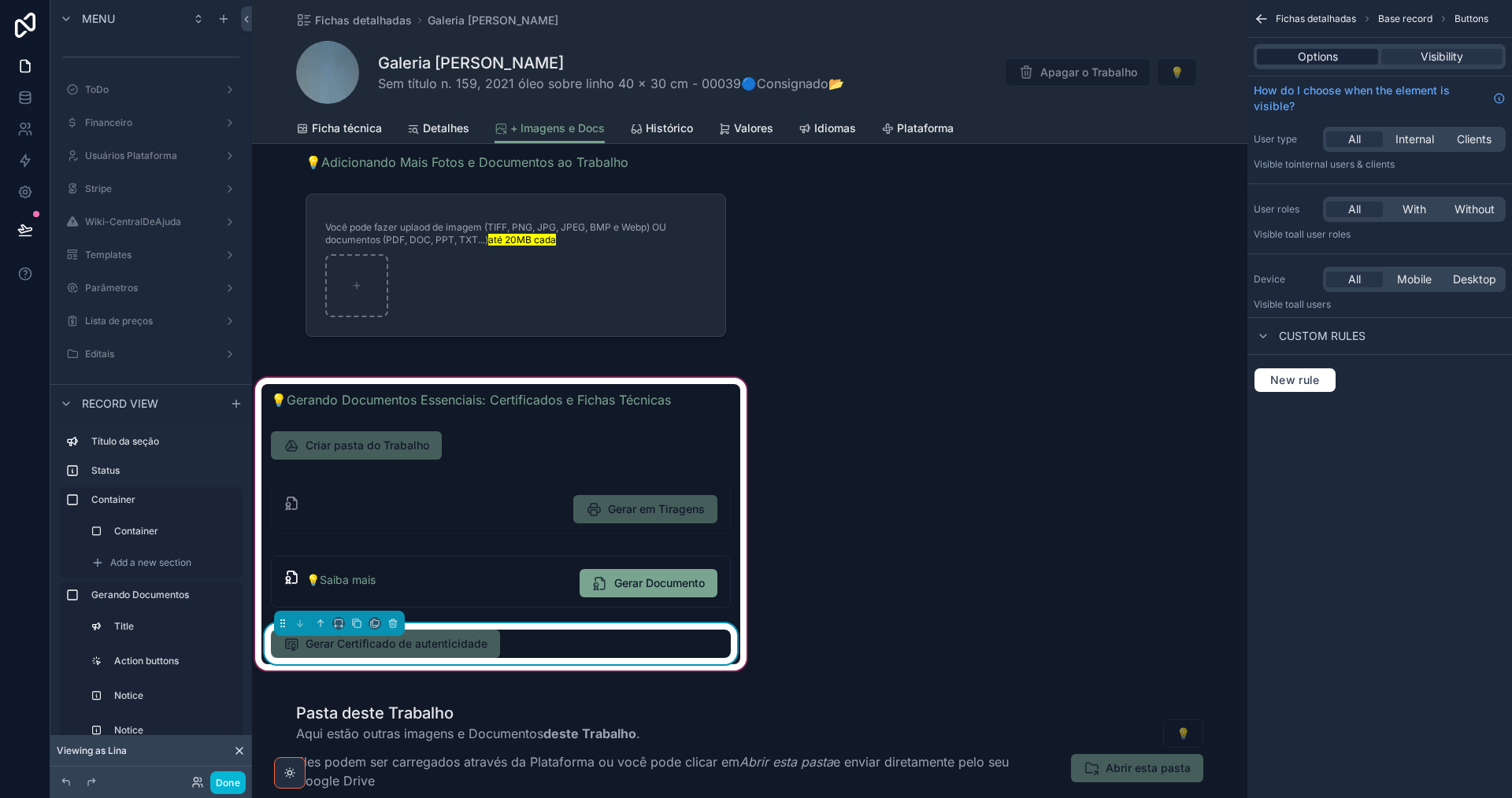
click at [1318, 56] on span "Options" at bounding box center [1318, 57] width 40 height 16
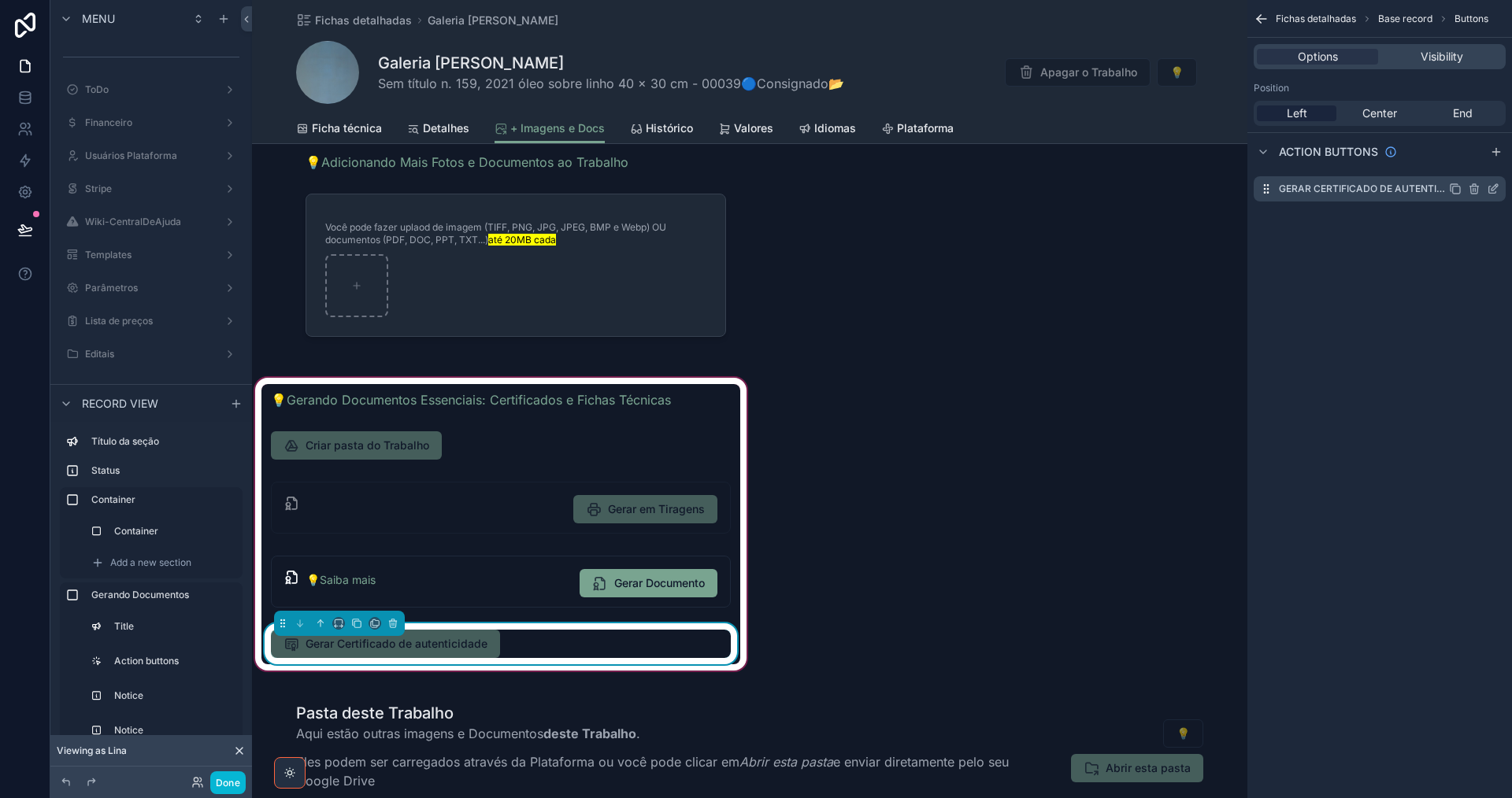
click at [1491, 186] on icon "scrollable content" at bounding box center [1493, 189] width 12 height 12
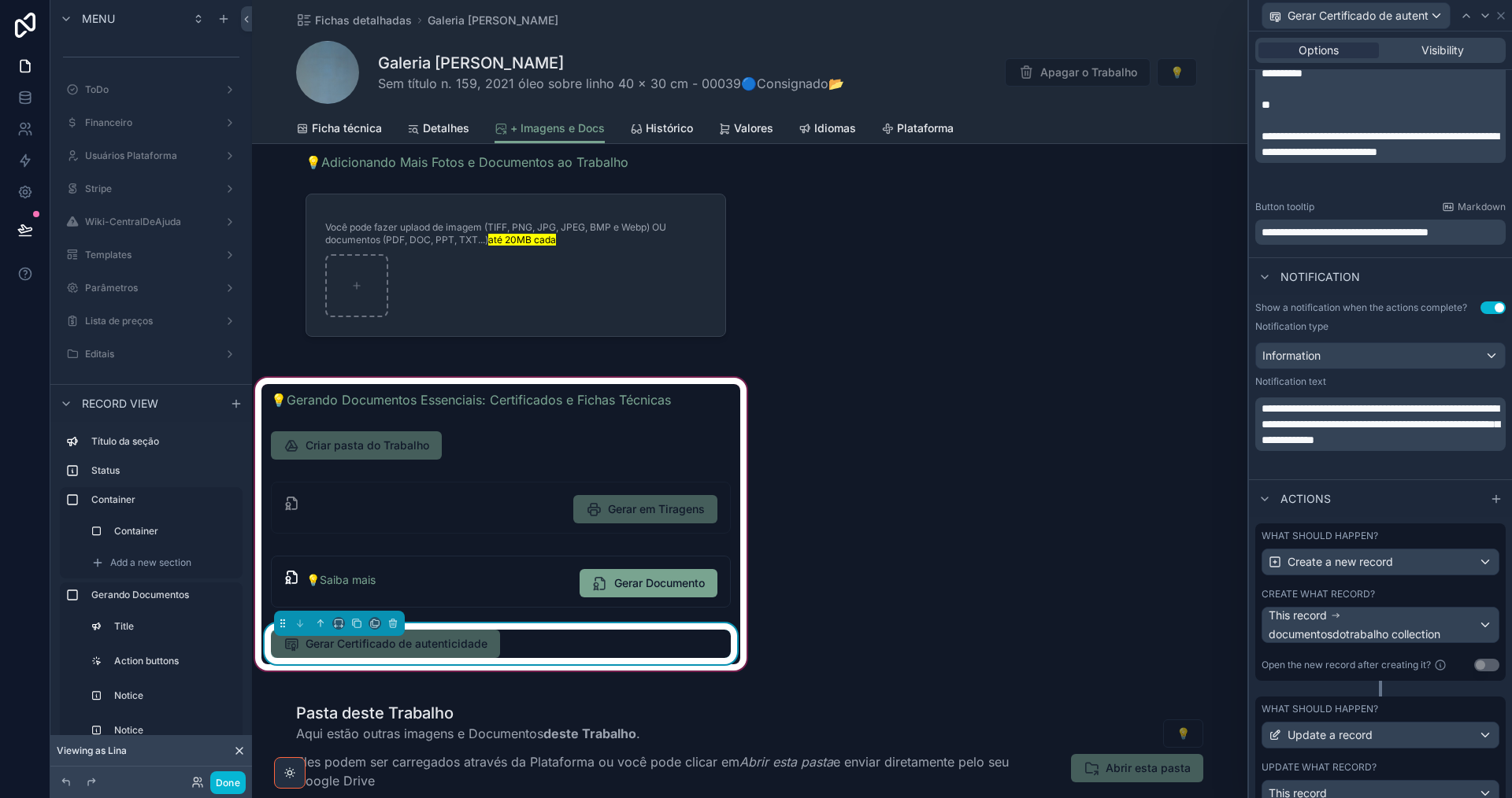
scroll to position [456, 0]
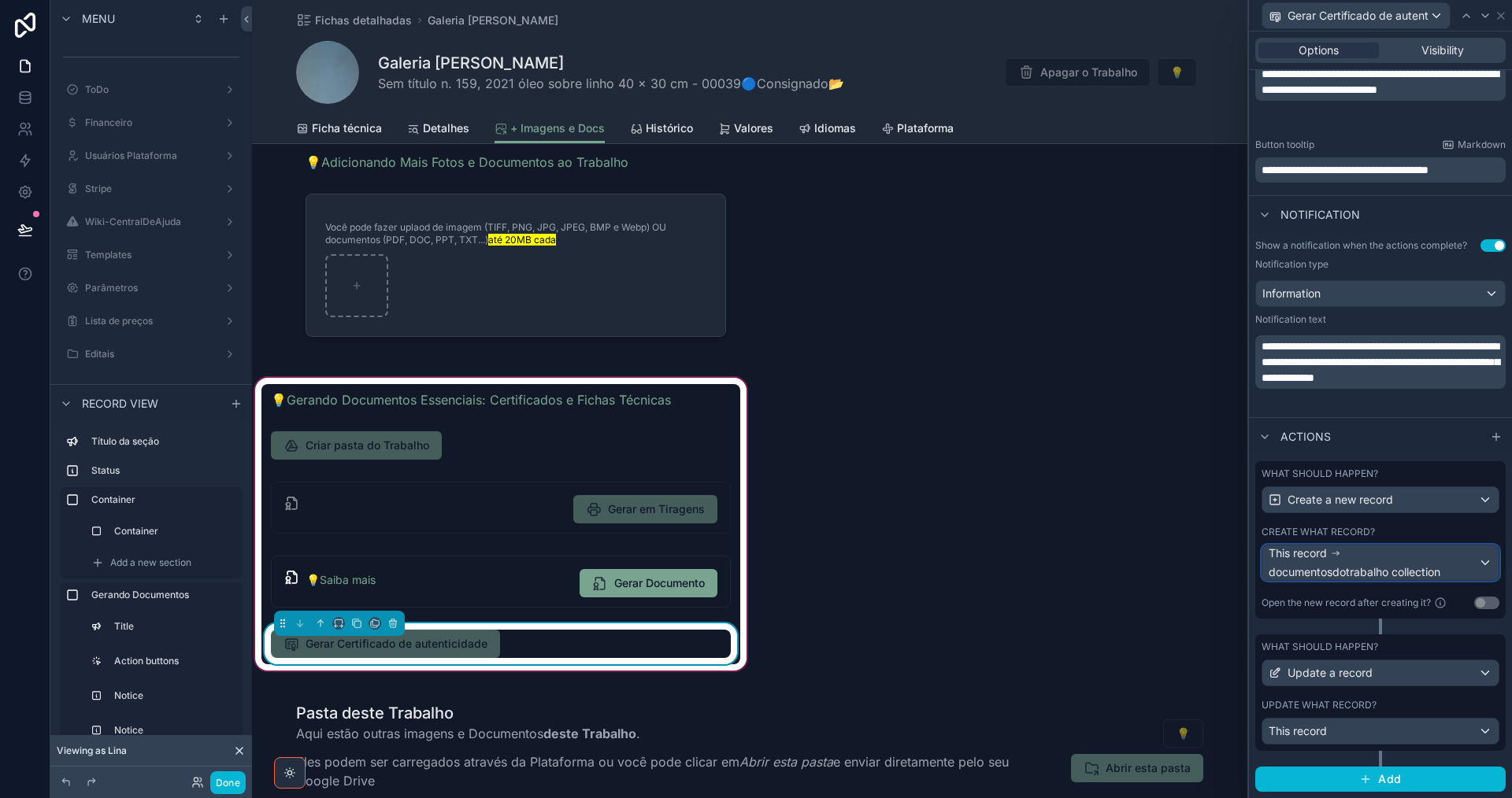
click at [1356, 561] on div "This record documentosdotrabalho collection" at bounding box center [1373, 563] width 210 height 35
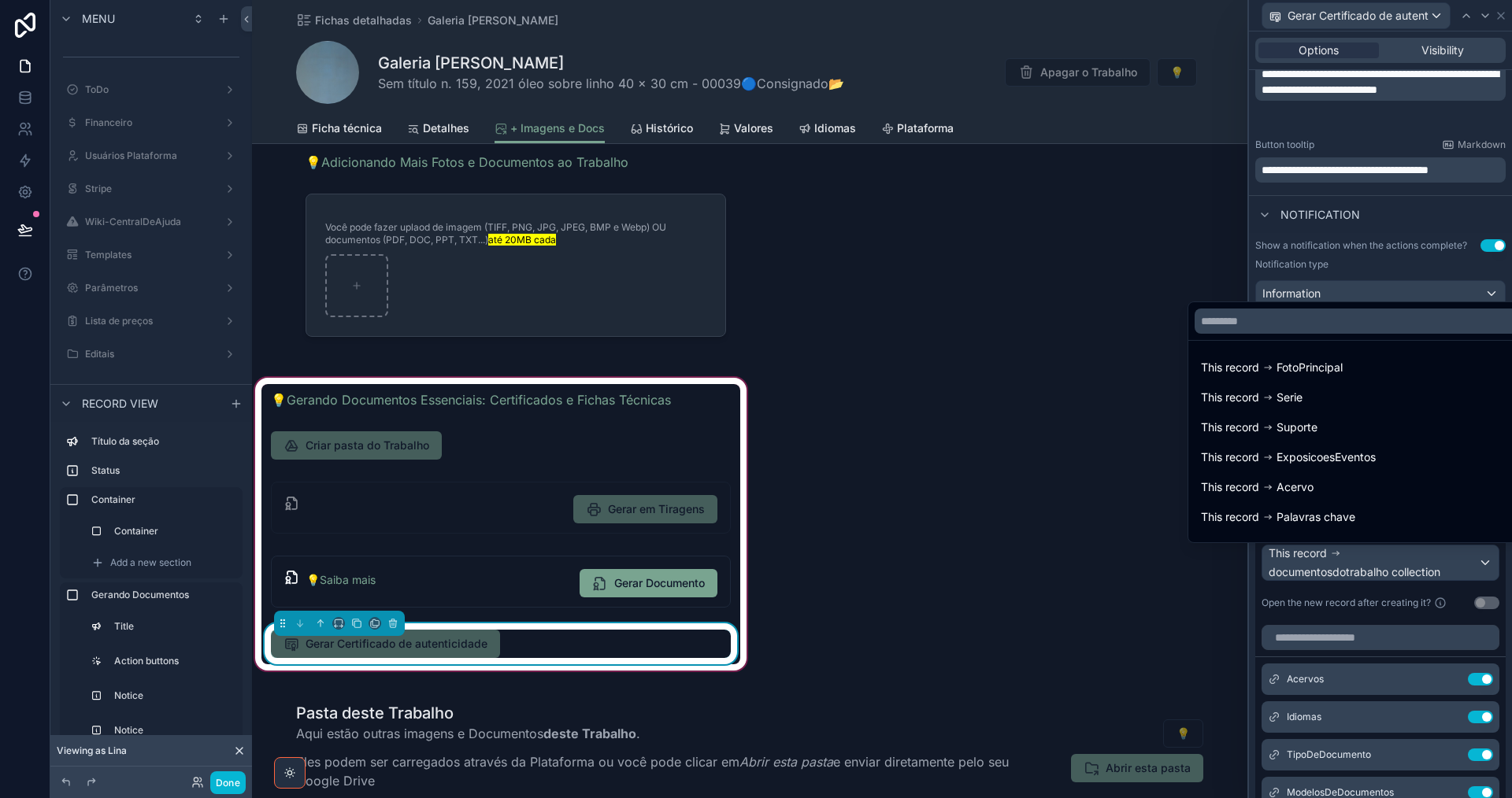
click at [1356, 561] on div at bounding box center [1380, 399] width 263 height 798
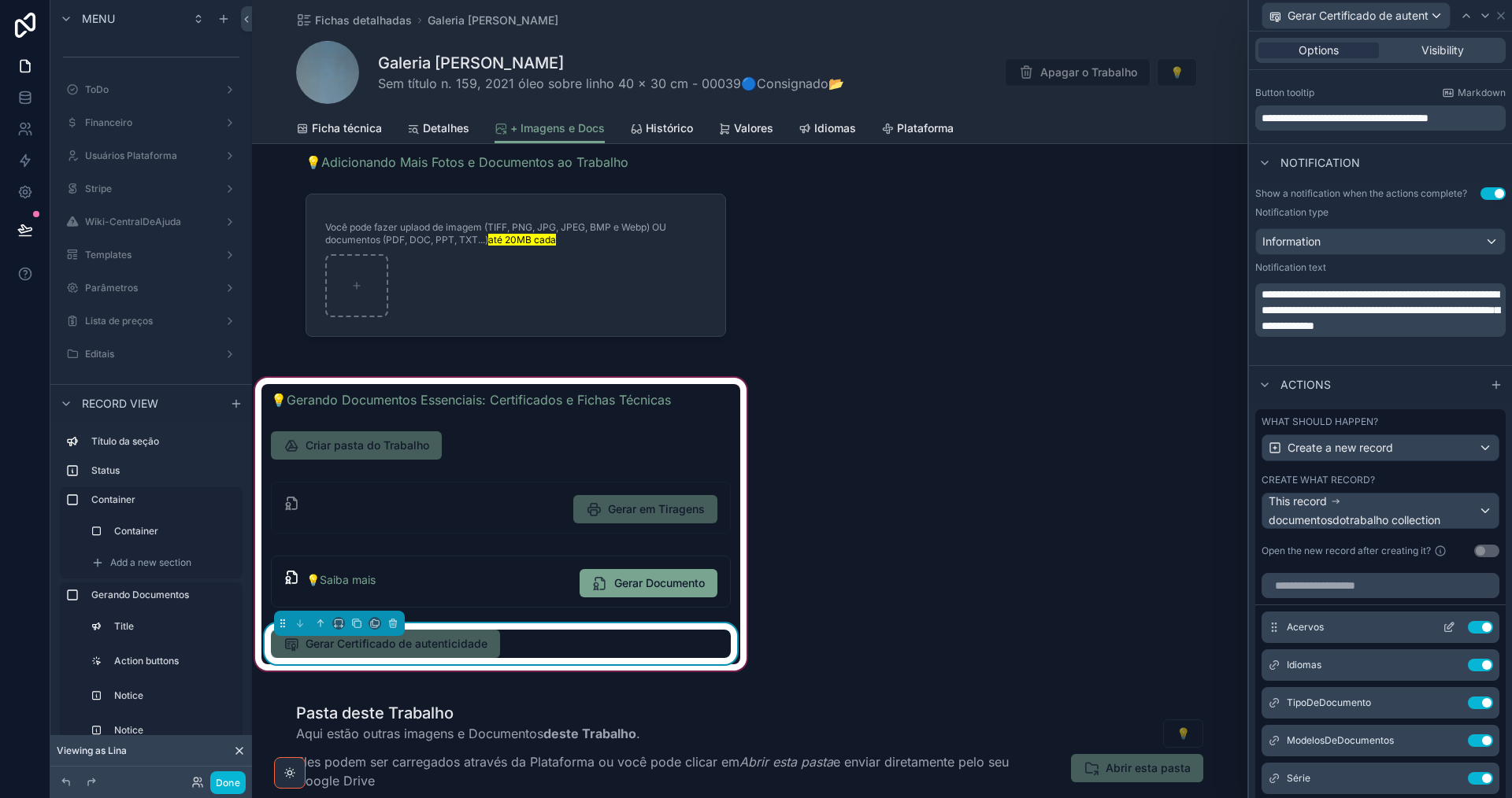
scroll to position [534, 0]
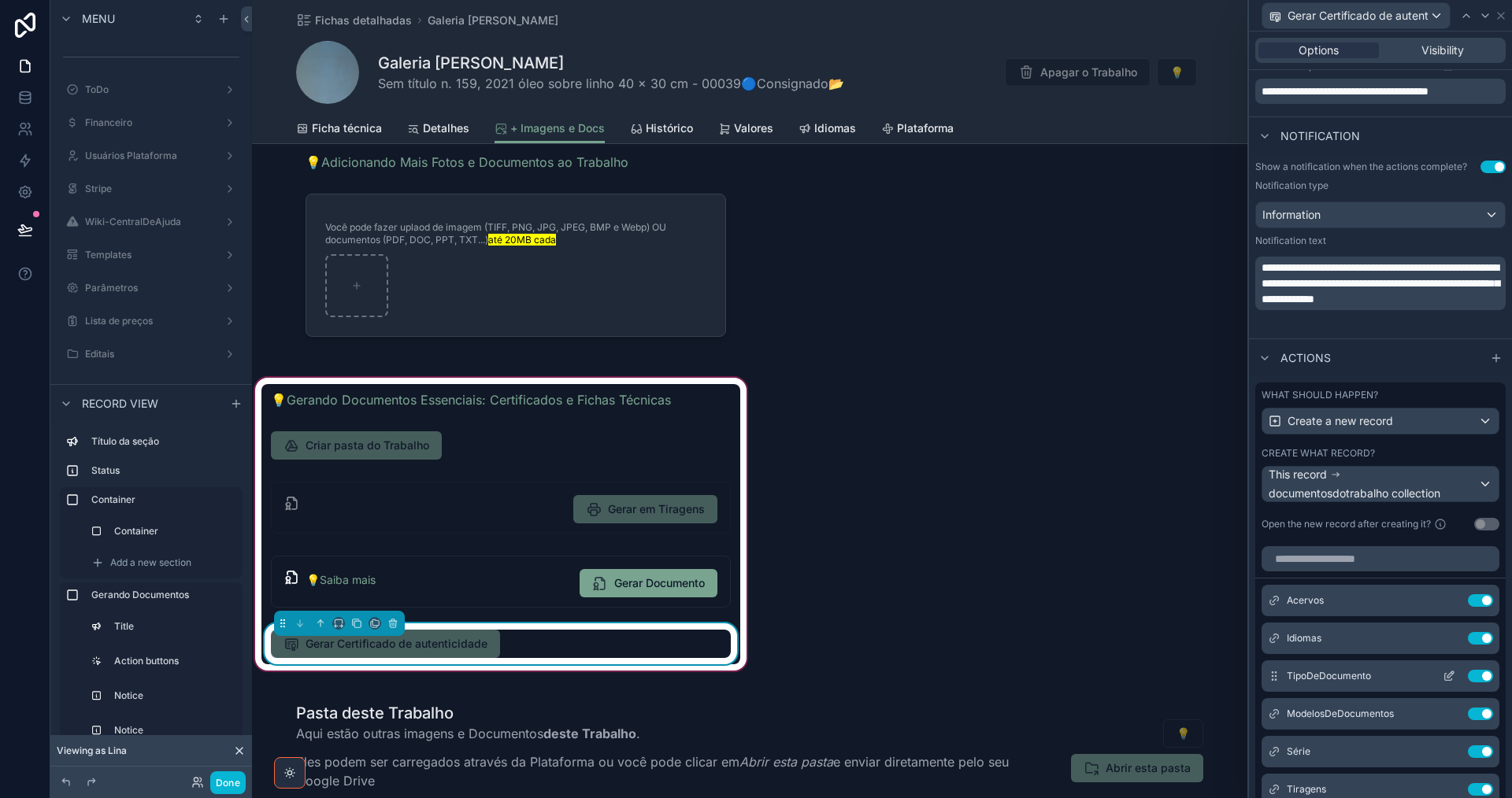
click at [1443, 673] on icon at bounding box center [1449, 676] width 12 height 12
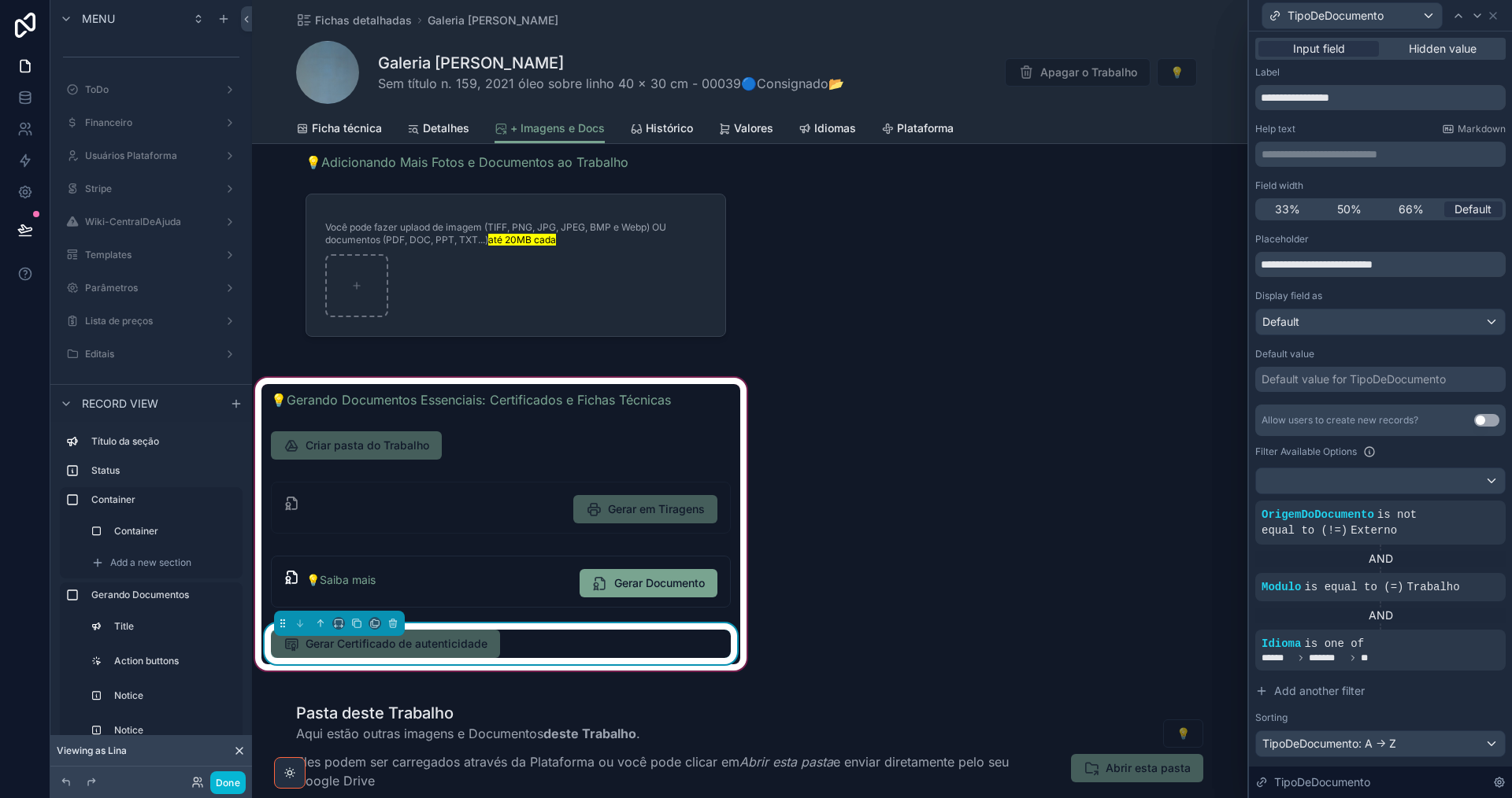
click at [1368, 378] on div "Default value for TipoDeDocumento" at bounding box center [1353, 380] width 184 height 16
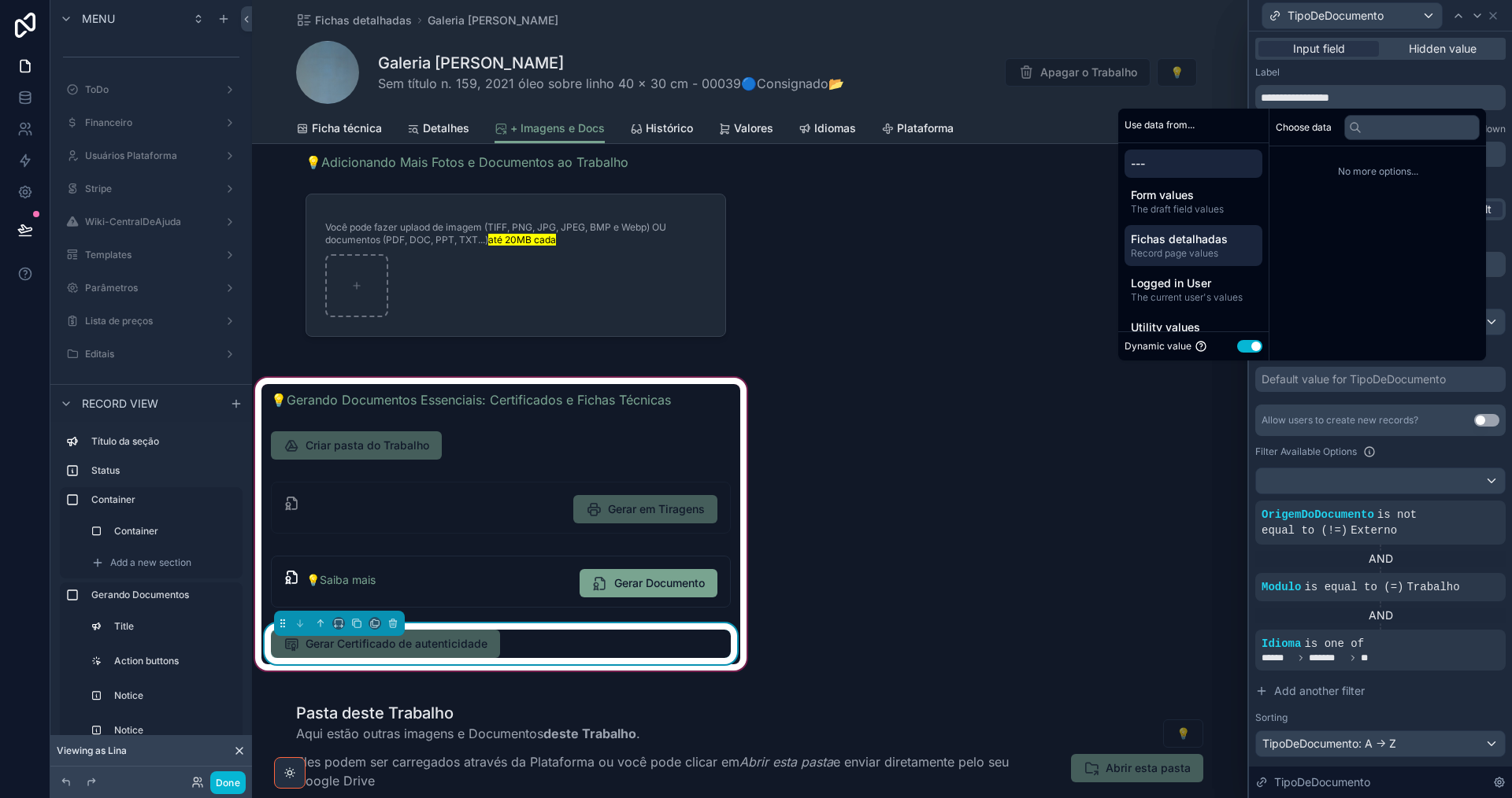
click at [1179, 243] on span "Fichas detalhadas" at bounding box center [1193, 239] width 125 height 16
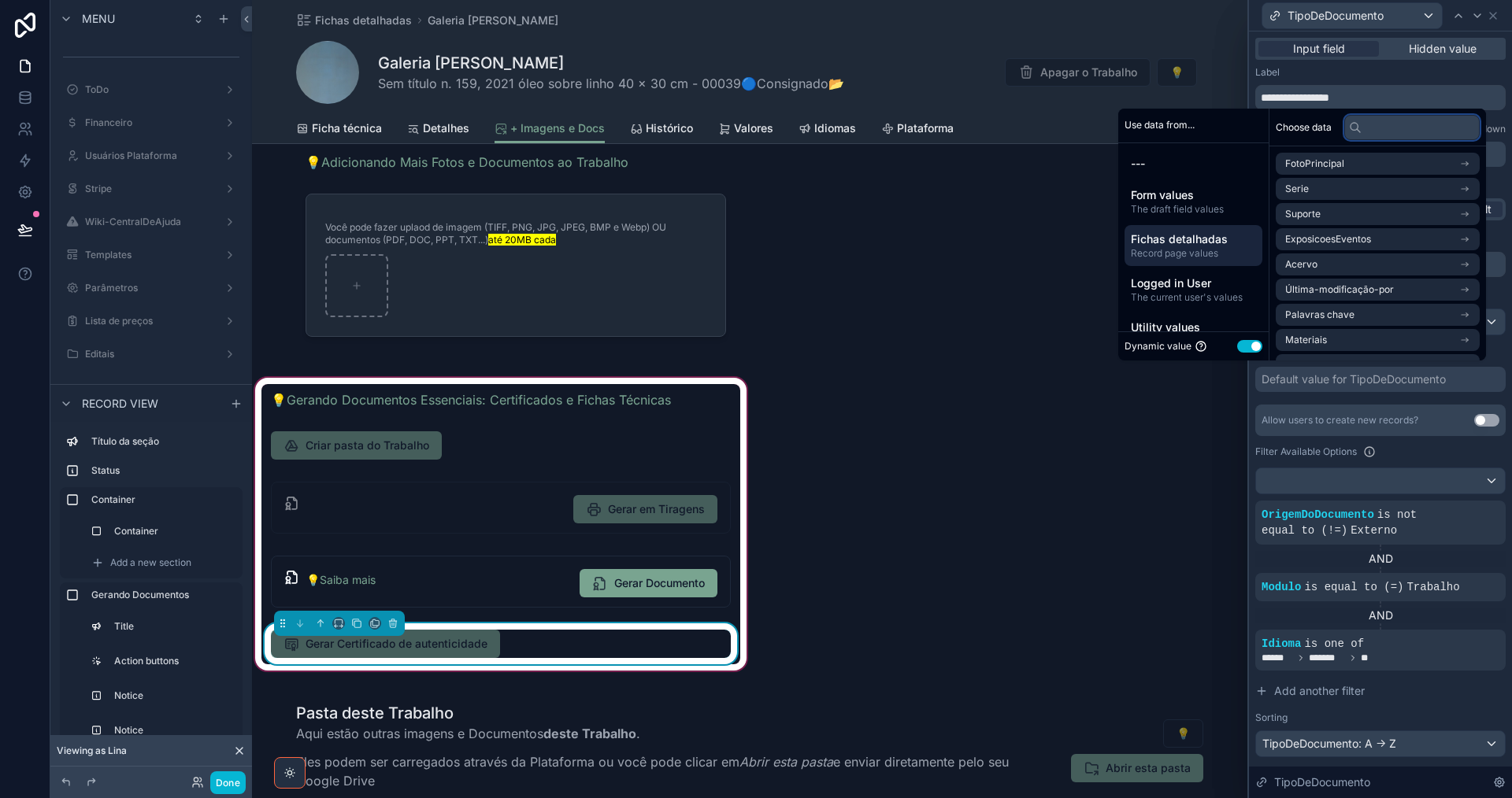
click at [1372, 130] on input "text" at bounding box center [1412, 127] width 135 height 25
click at [1240, 347] on button "Use setting" at bounding box center [1249, 346] width 25 height 12
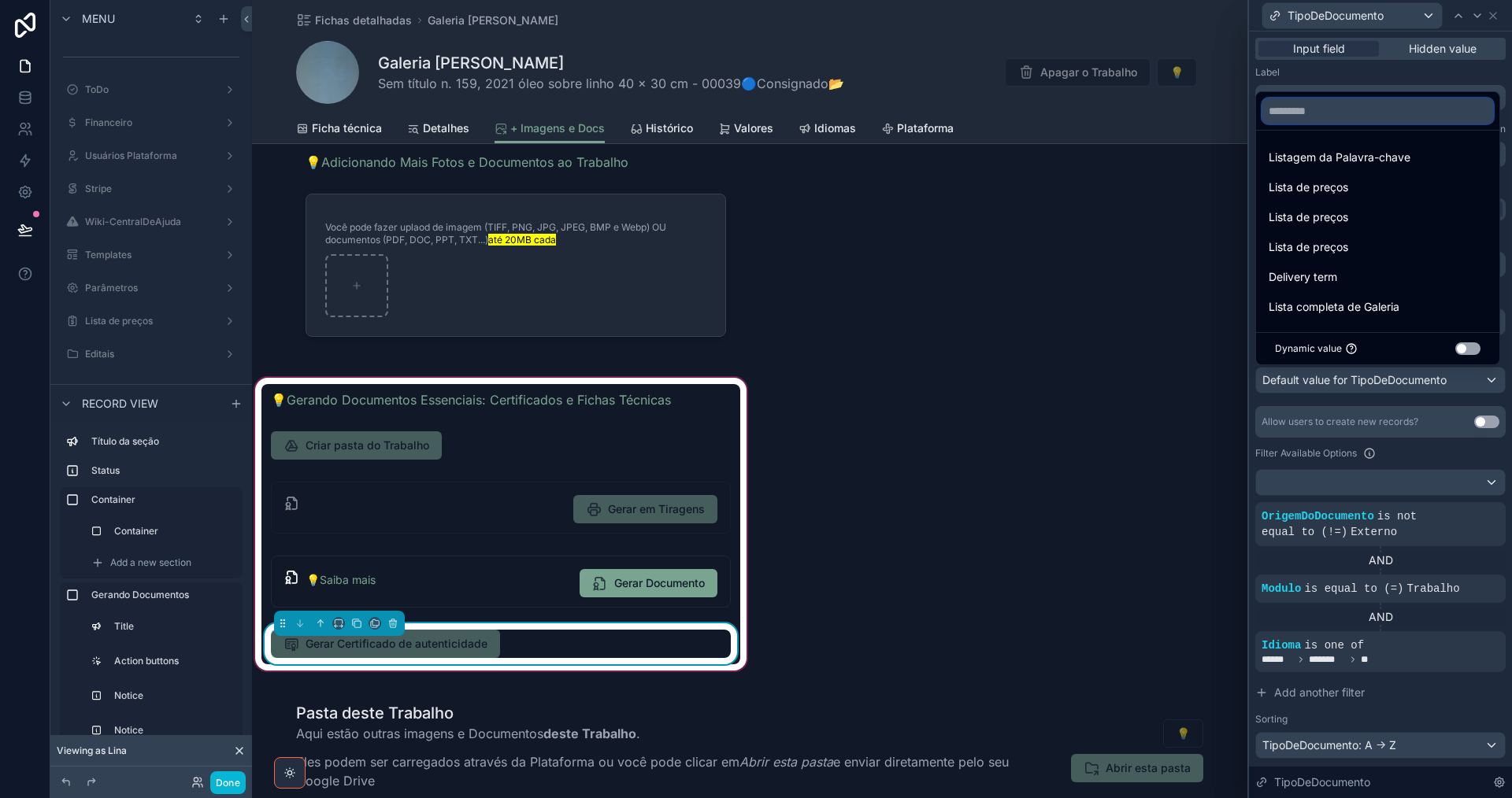
click at [1348, 114] on input "text" at bounding box center [1377, 111] width 231 height 25
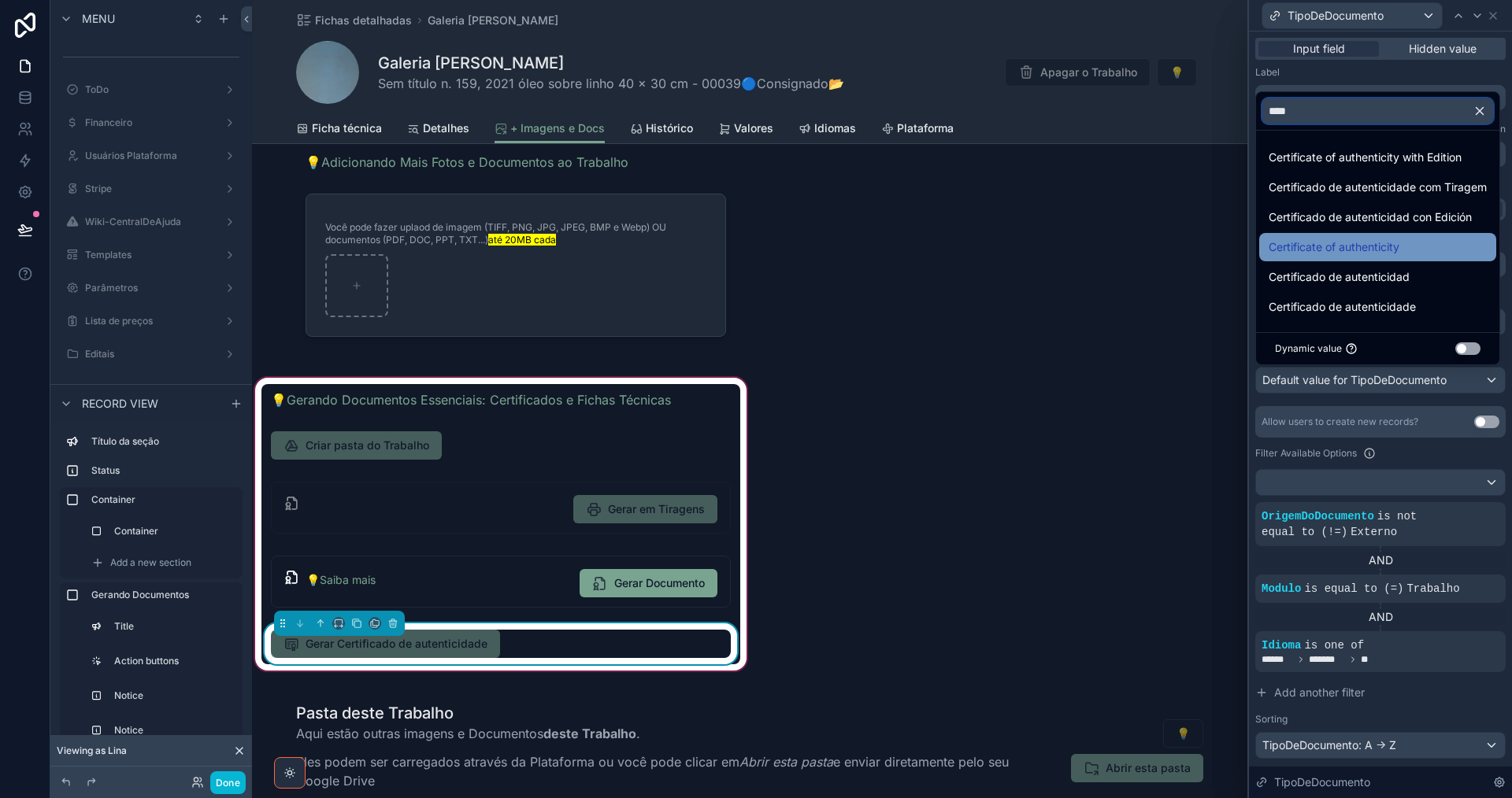
scroll to position [2, 0]
type input "****"
click at [1481, 347] on button "Use setting" at bounding box center [1467, 348] width 25 height 12
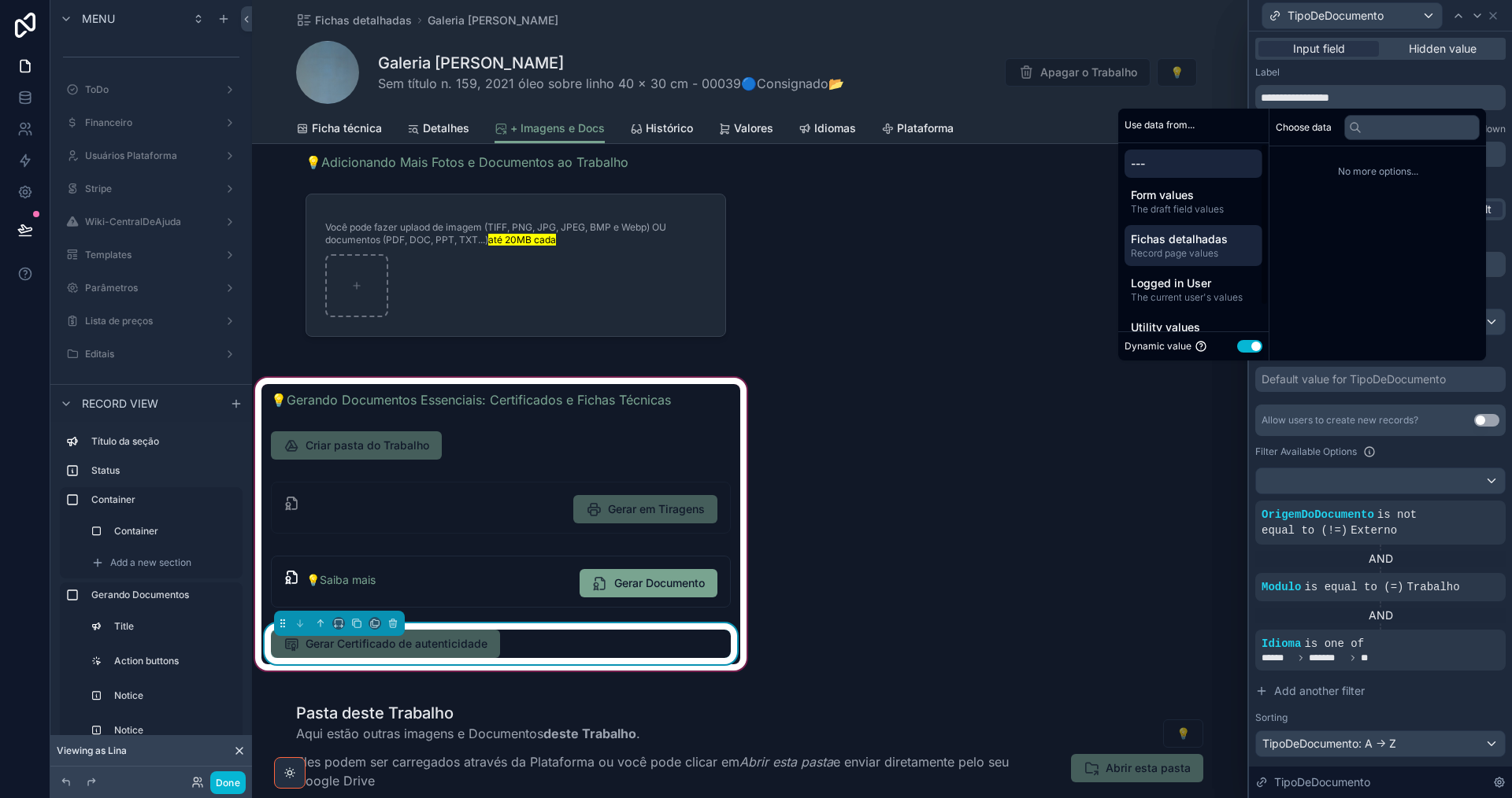
click at [1170, 256] on span "Record page values" at bounding box center [1193, 253] width 125 height 12
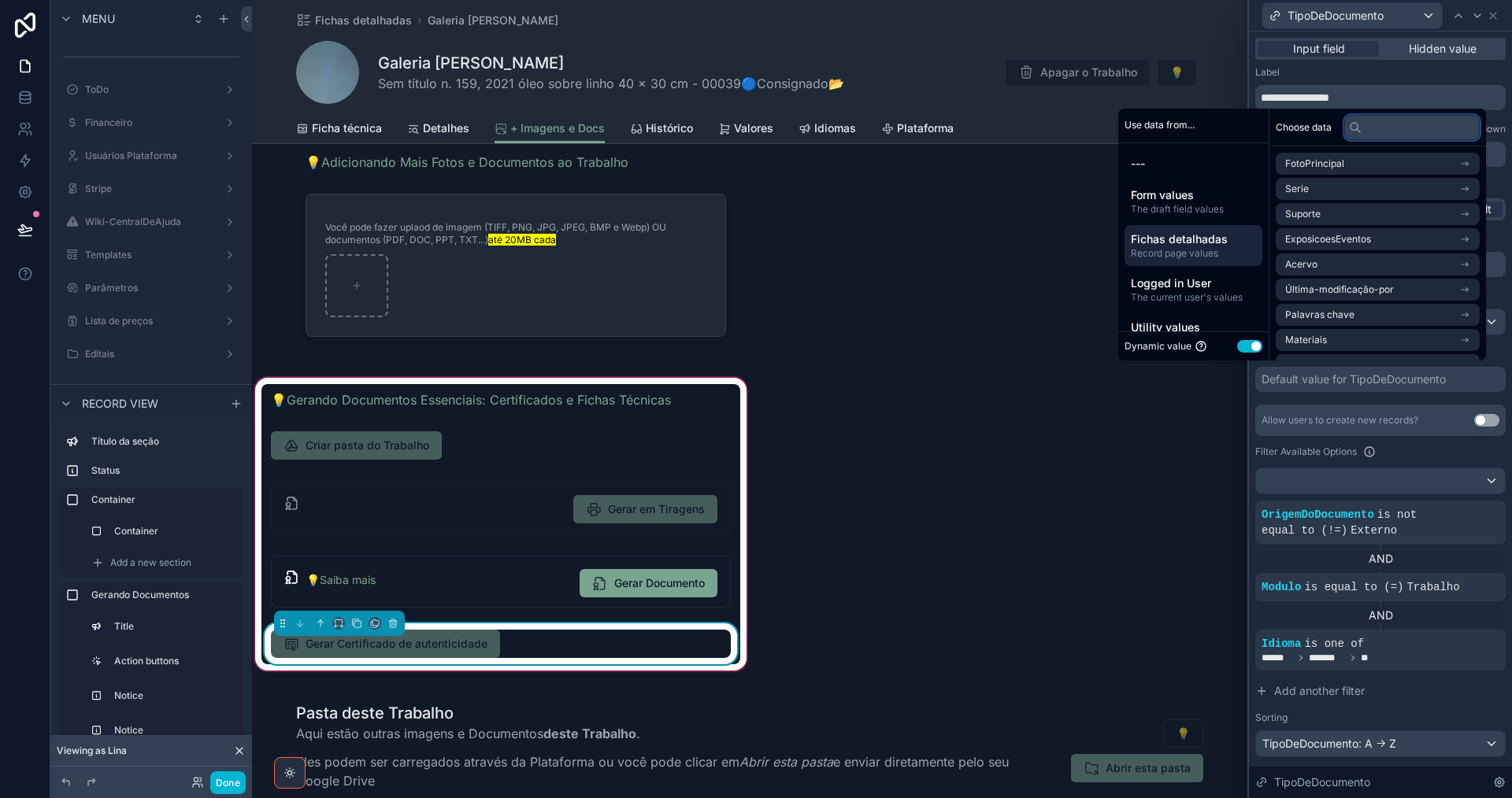
click at [1381, 127] on input "text" at bounding box center [1412, 127] width 135 height 25
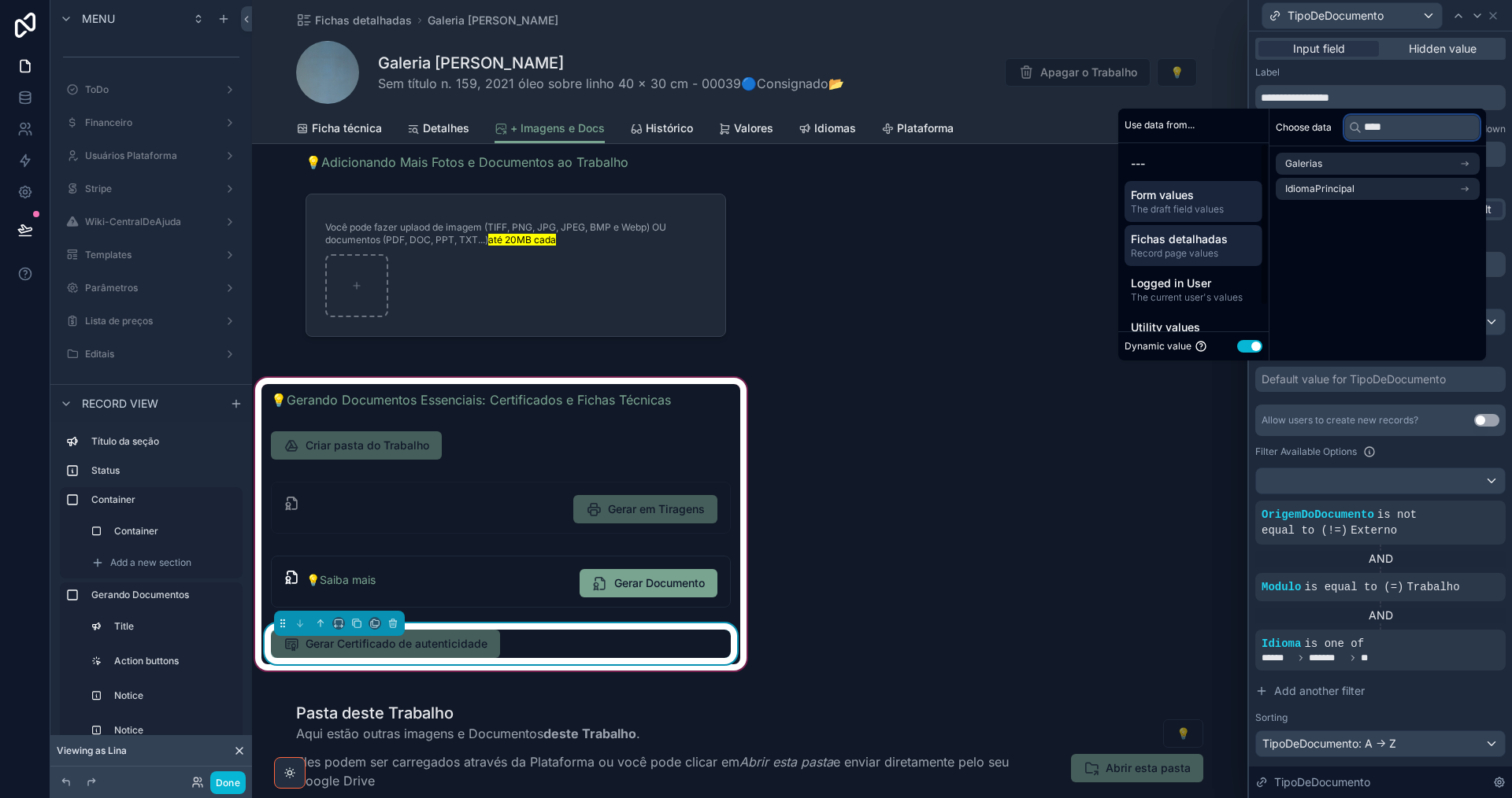
type input "****"
click at [1230, 203] on span "The draft field values" at bounding box center [1193, 210] width 125 height 12
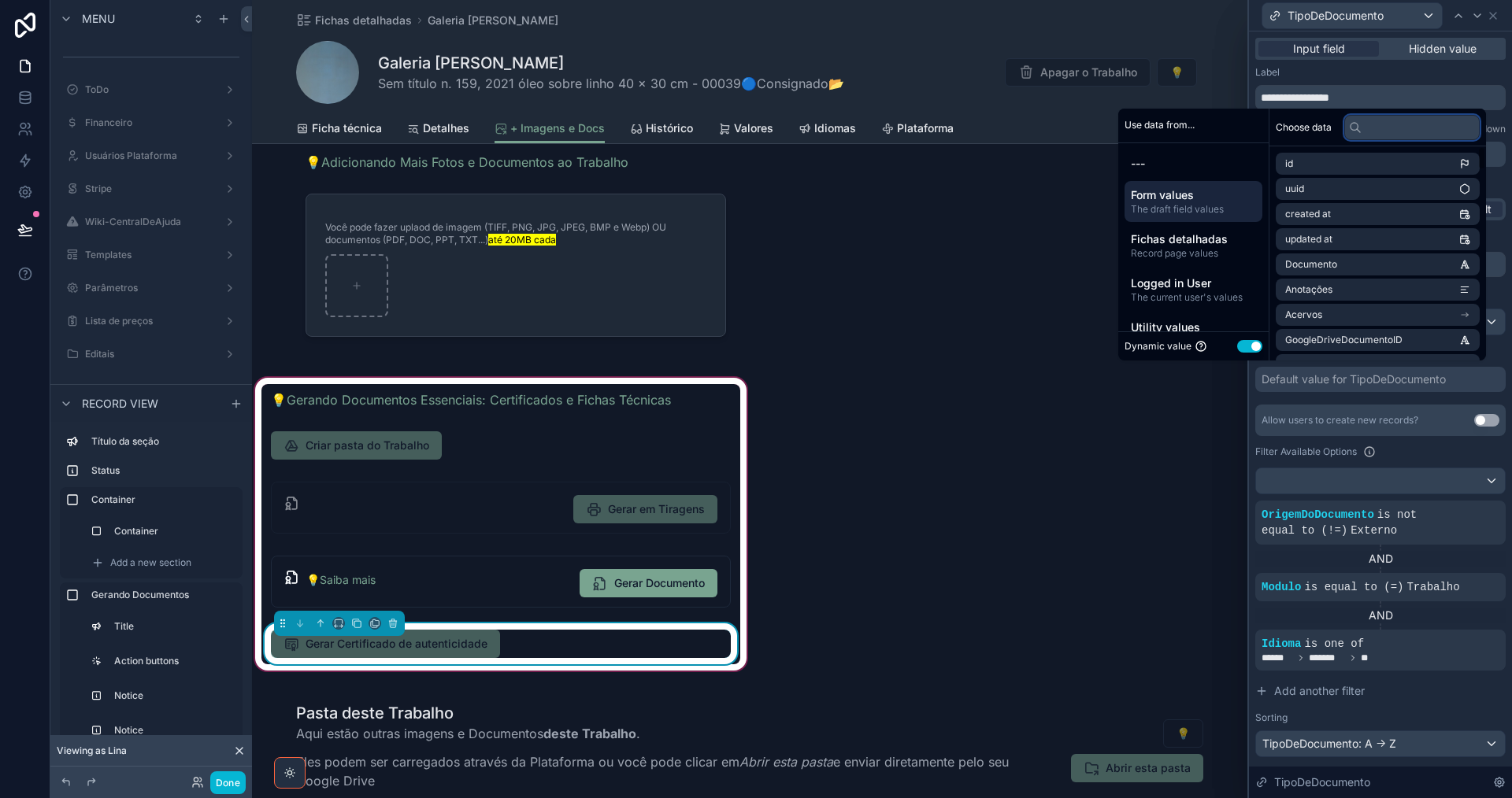
click at [1405, 127] on input "text" at bounding box center [1412, 127] width 135 height 25
type input "****"
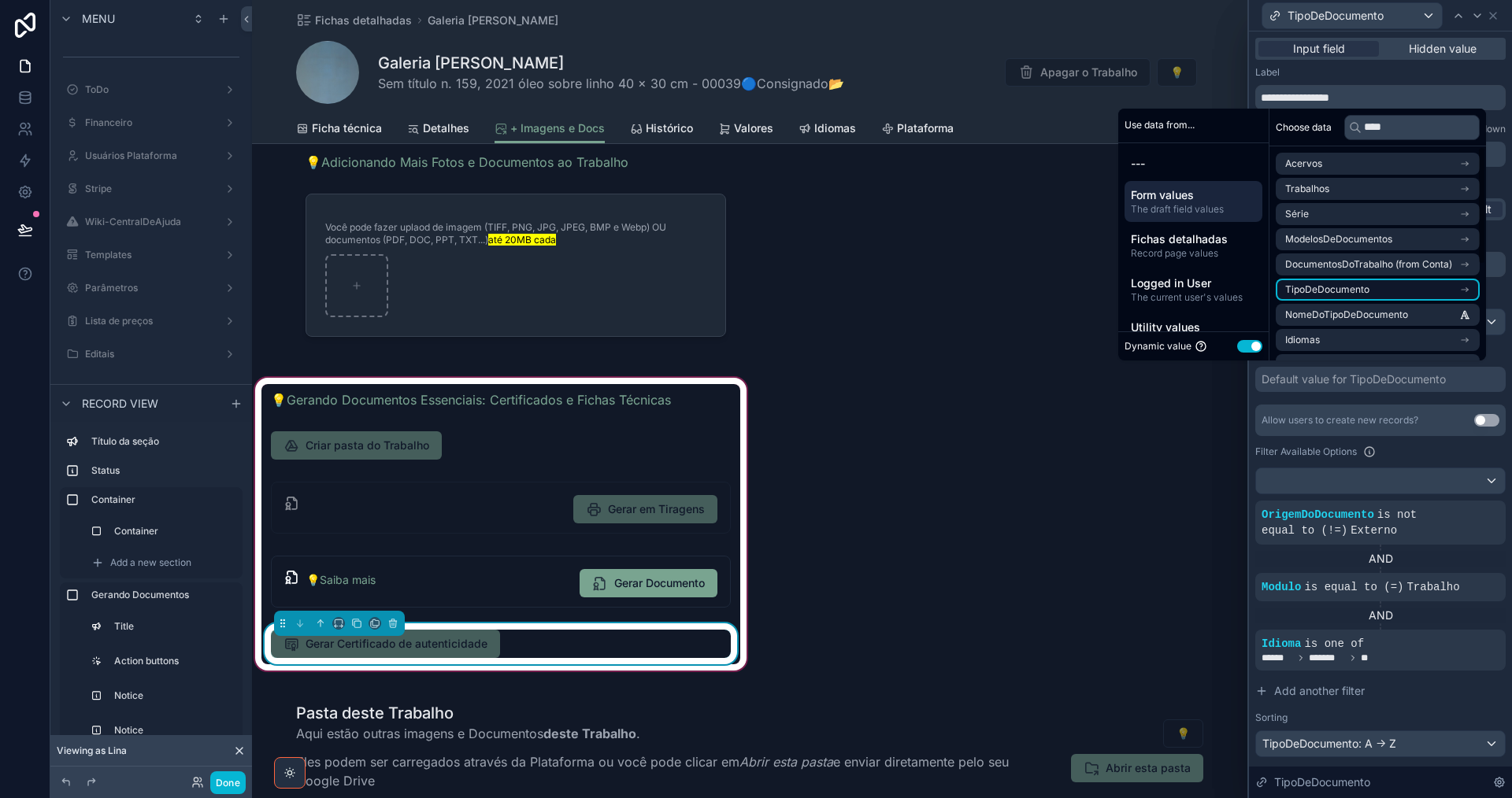
click at [1435, 294] on li "TipoDeDocumento" at bounding box center [1377, 289] width 204 height 22
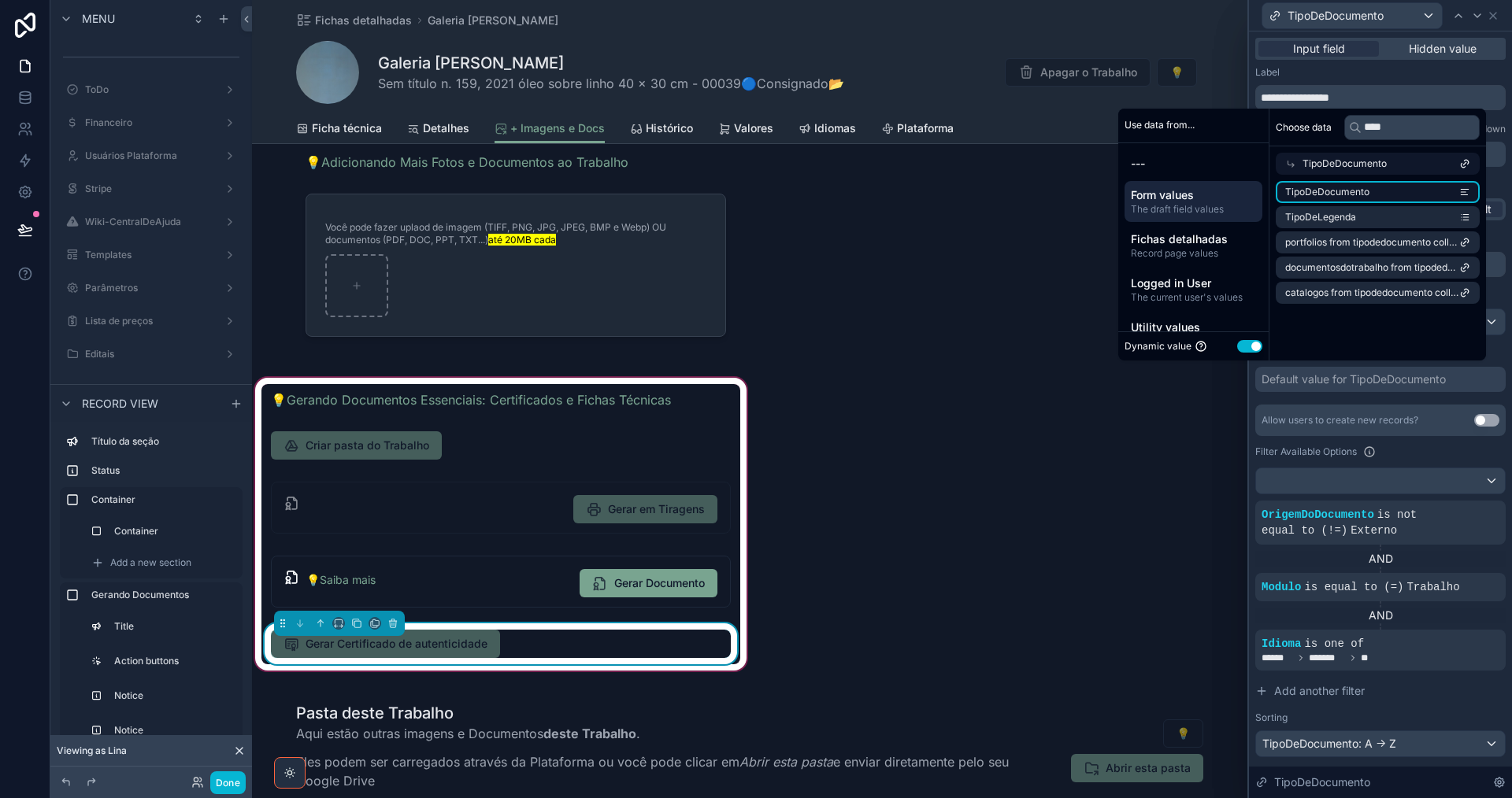
click at [1441, 194] on li "TipoDeDocumento" at bounding box center [1377, 191] width 204 height 22
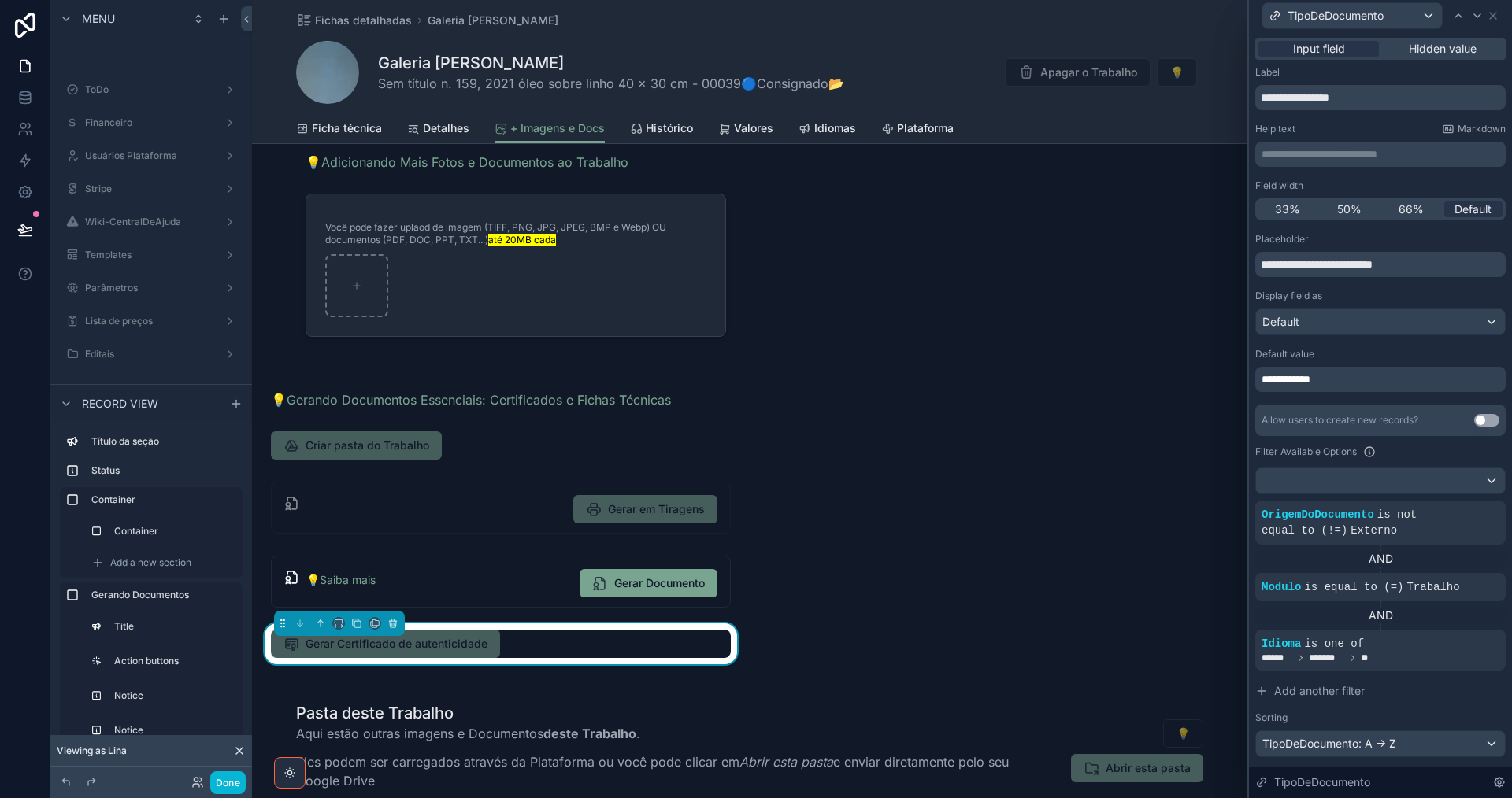
click at [1348, 383] on div "**********" at bounding box center [1380, 379] width 251 height 25
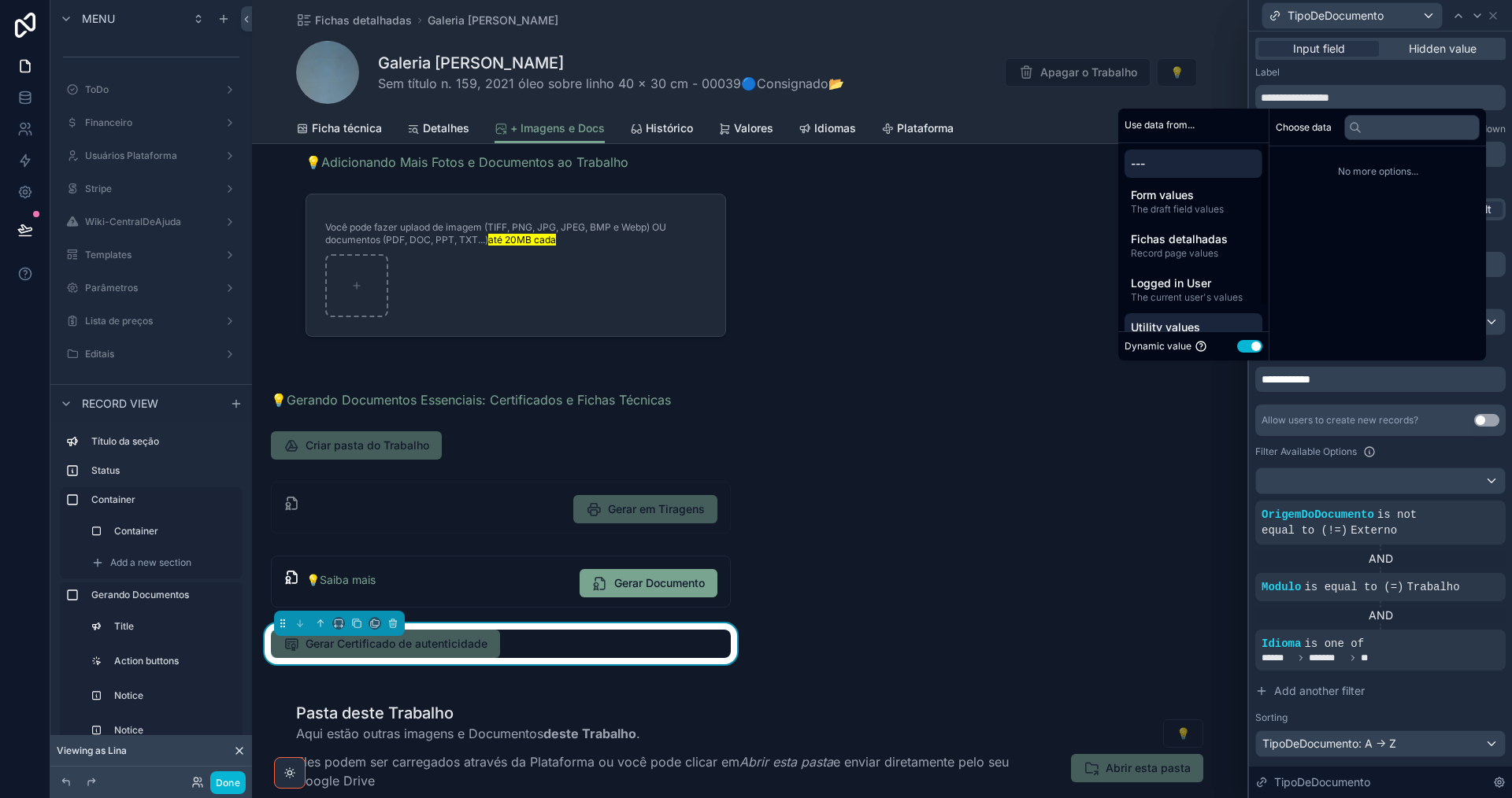
click at [1196, 328] on span "Utility values" at bounding box center [1193, 327] width 125 height 16
click at [1372, 163] on li "Empty value" at bounding box center [1377, 163] width 204 height 22
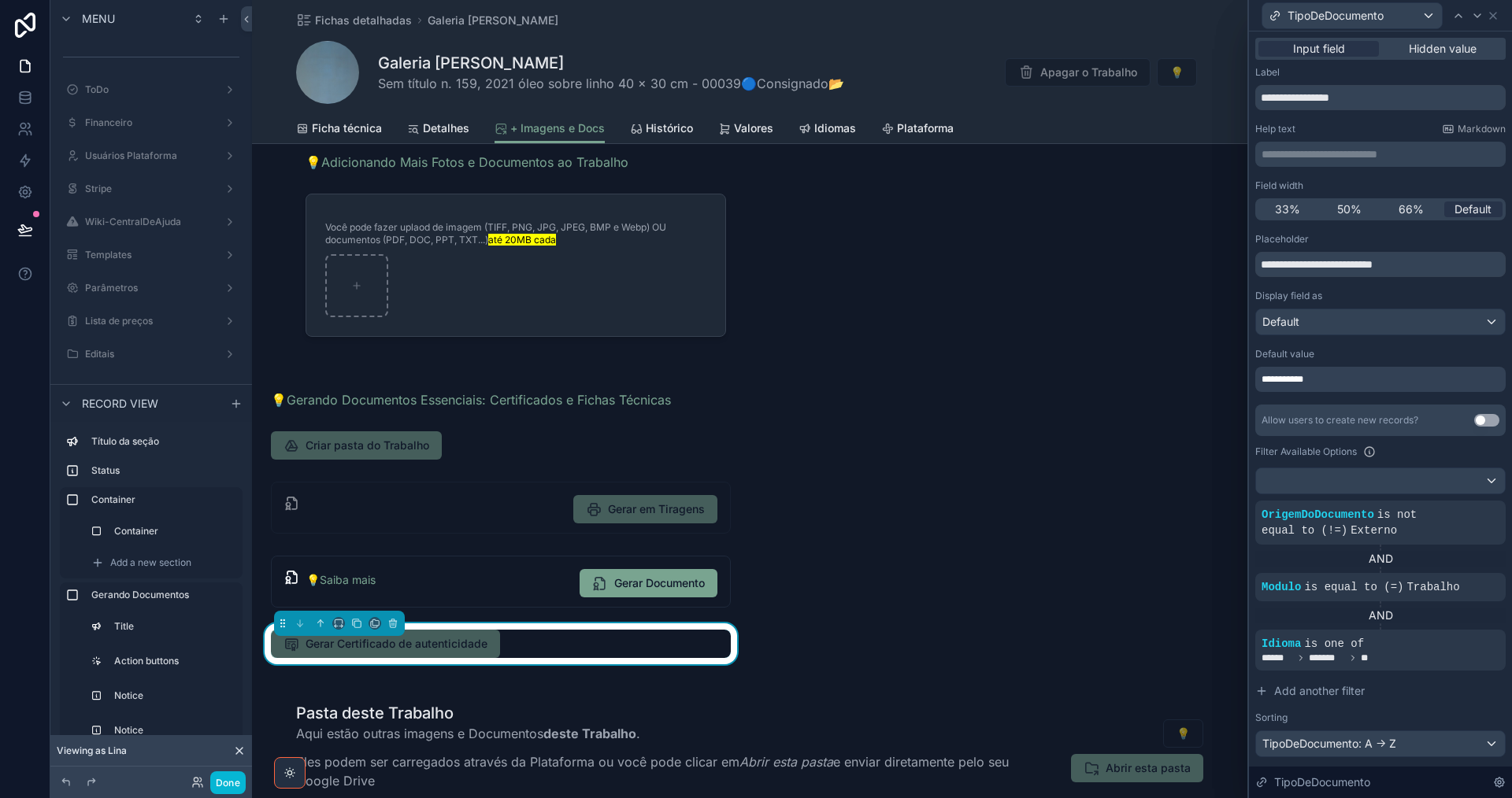
click at [1421, 451] on div "Filter Available Options" at bounding box center [1380, 452] width 251 height 19
click at [1372, 314] on div "Default" at bounding box center [1380, 321] width 249 height 25
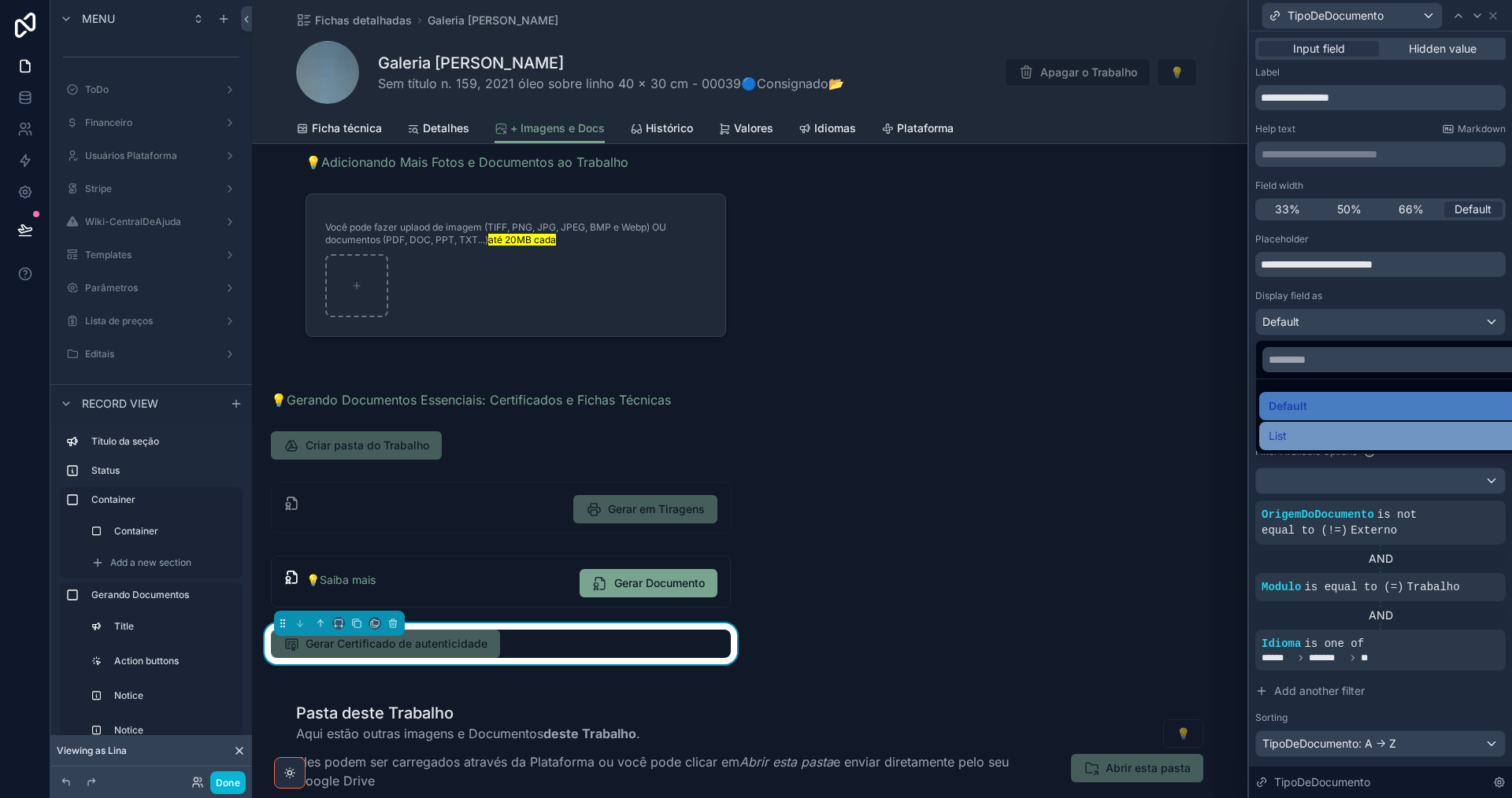
drag, startPoint x: 1349, startPoint y: 436, endPoint x: 133, endPoint y: 795, distance: 1267.9
click at [1348, 437] on div "List" at bounding box center [1392, 437] width 248 height 19
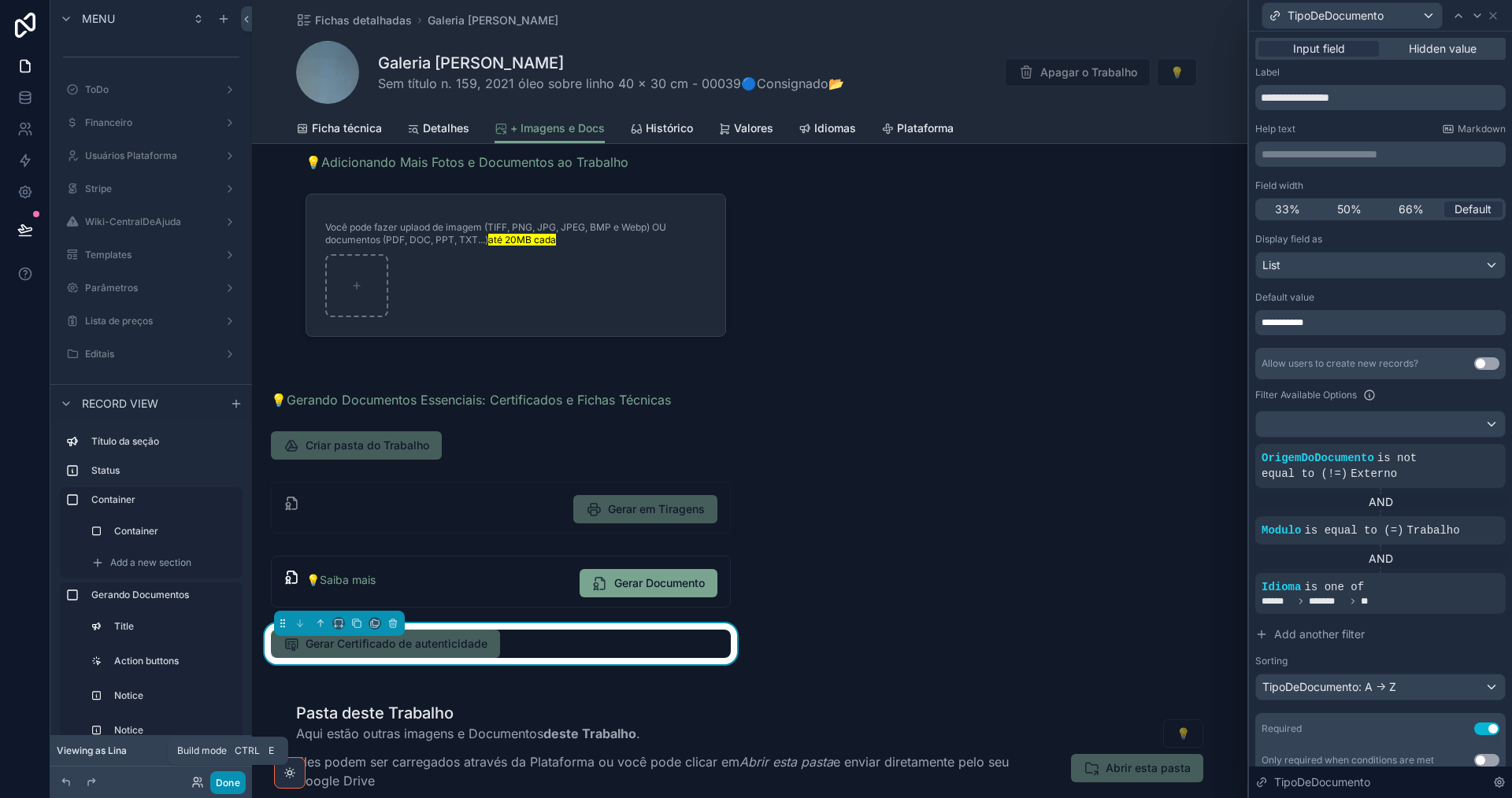
click at [228, 788] on button "Done" at bounding box center [228, 782] width 36 height 23
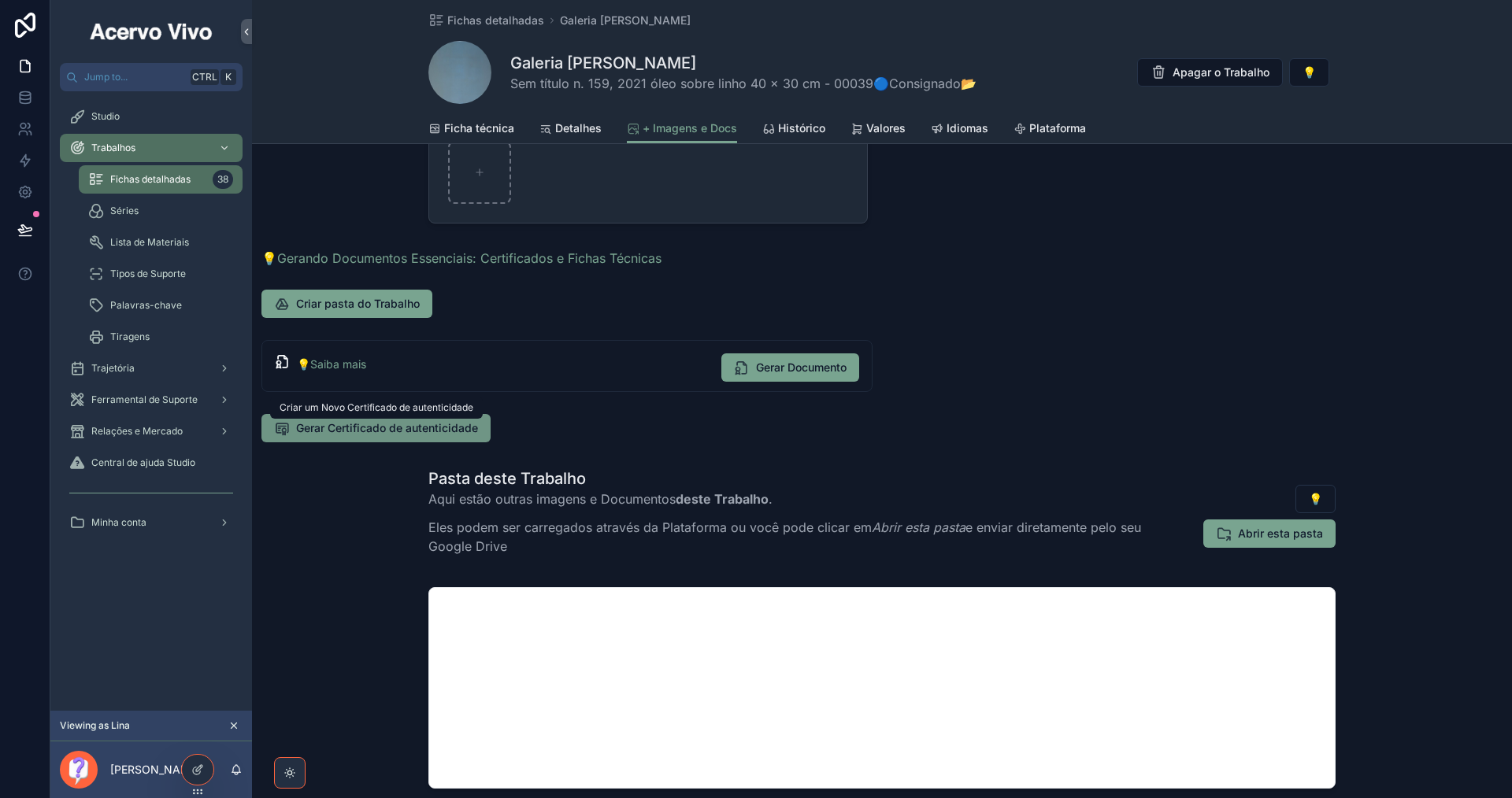
click at [412, 428] on span "Gerar Certificado de autenticidade" at bounding box center [387, 428] width 182 height 16
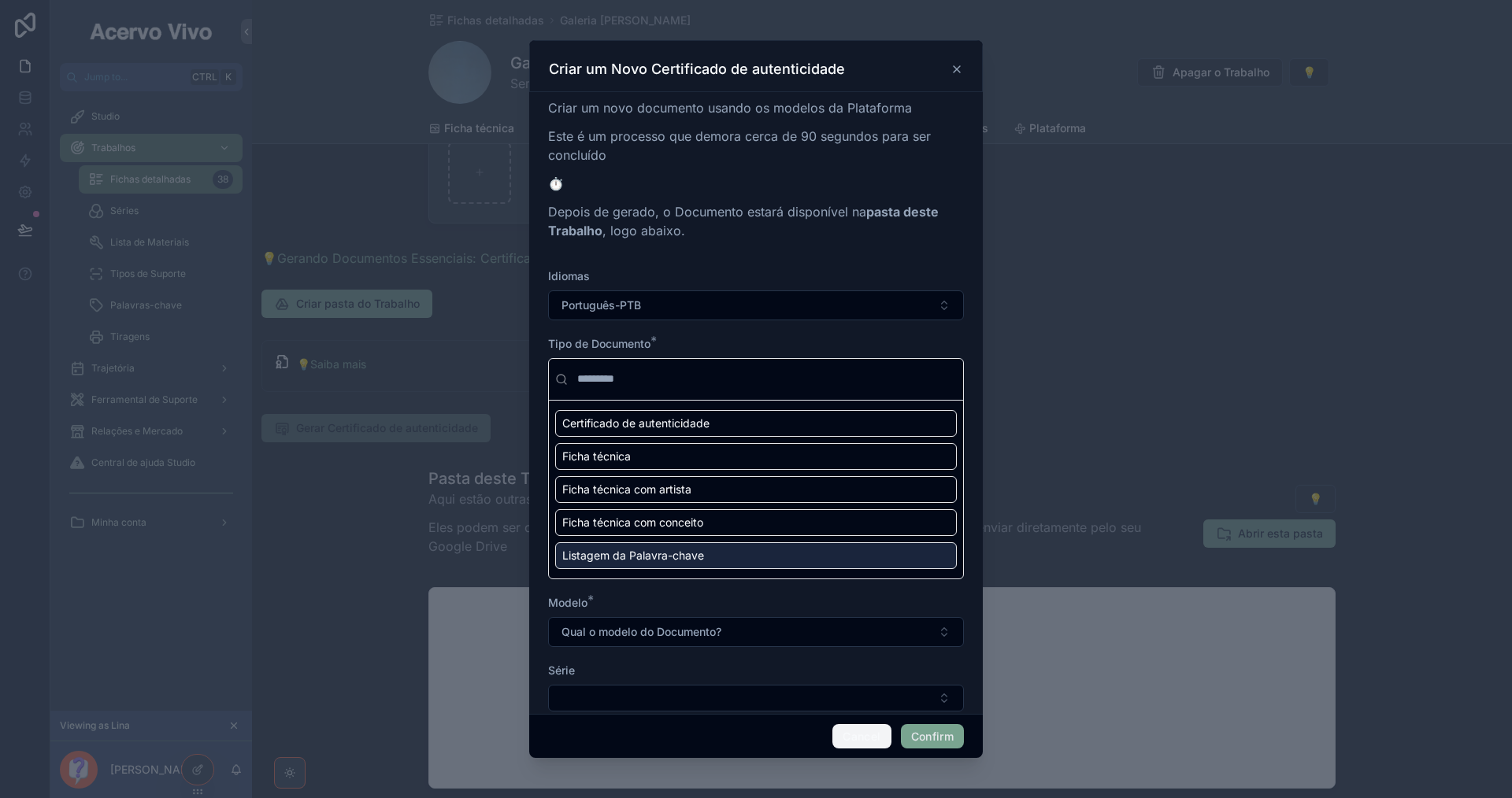
click at [859, 737] on button "Cancel" at bounding box center [861, 736] width 59 height 25
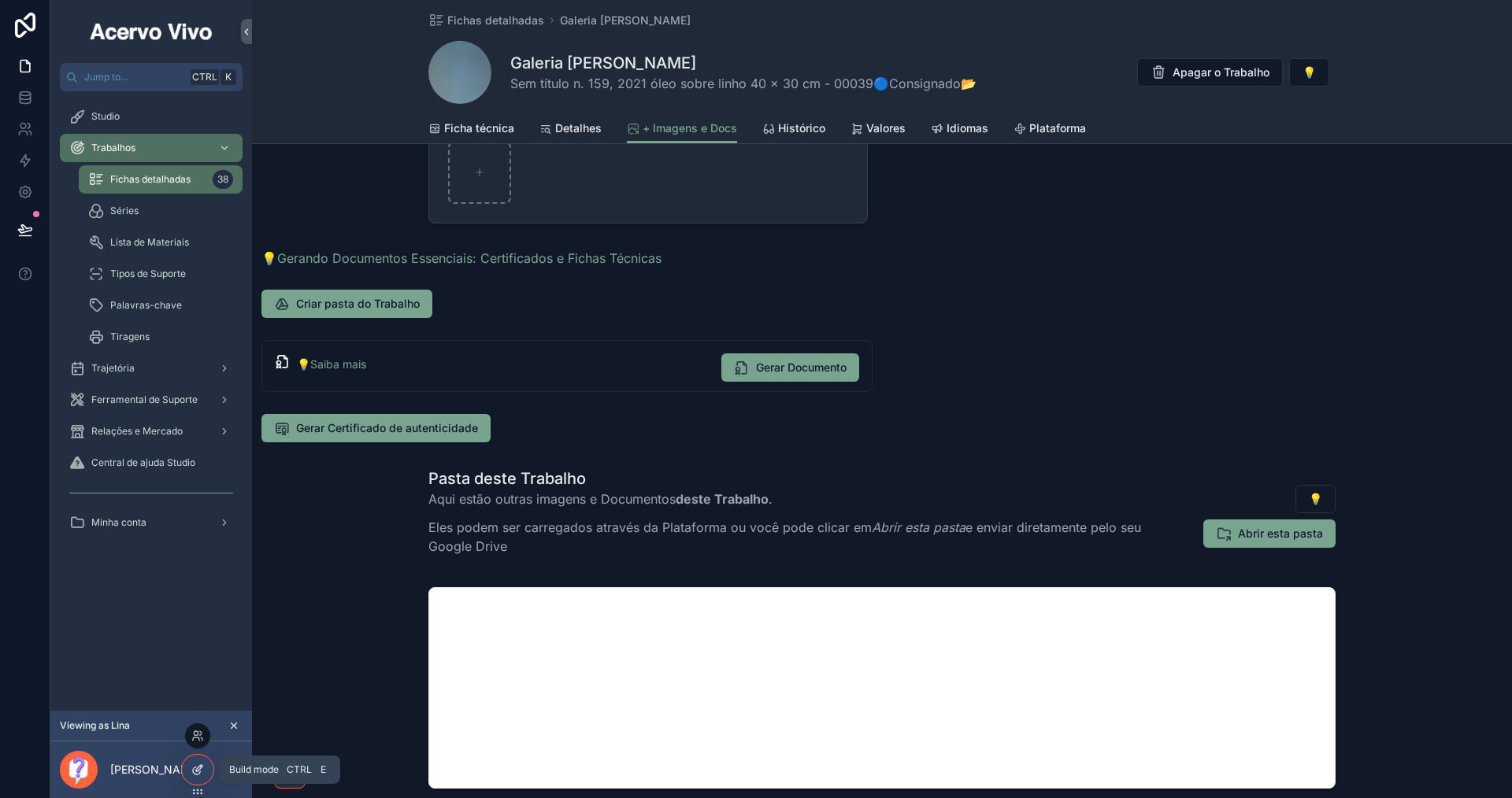
click at [196, 770] on icon at bounding box center [198, 767] width 6 height 6
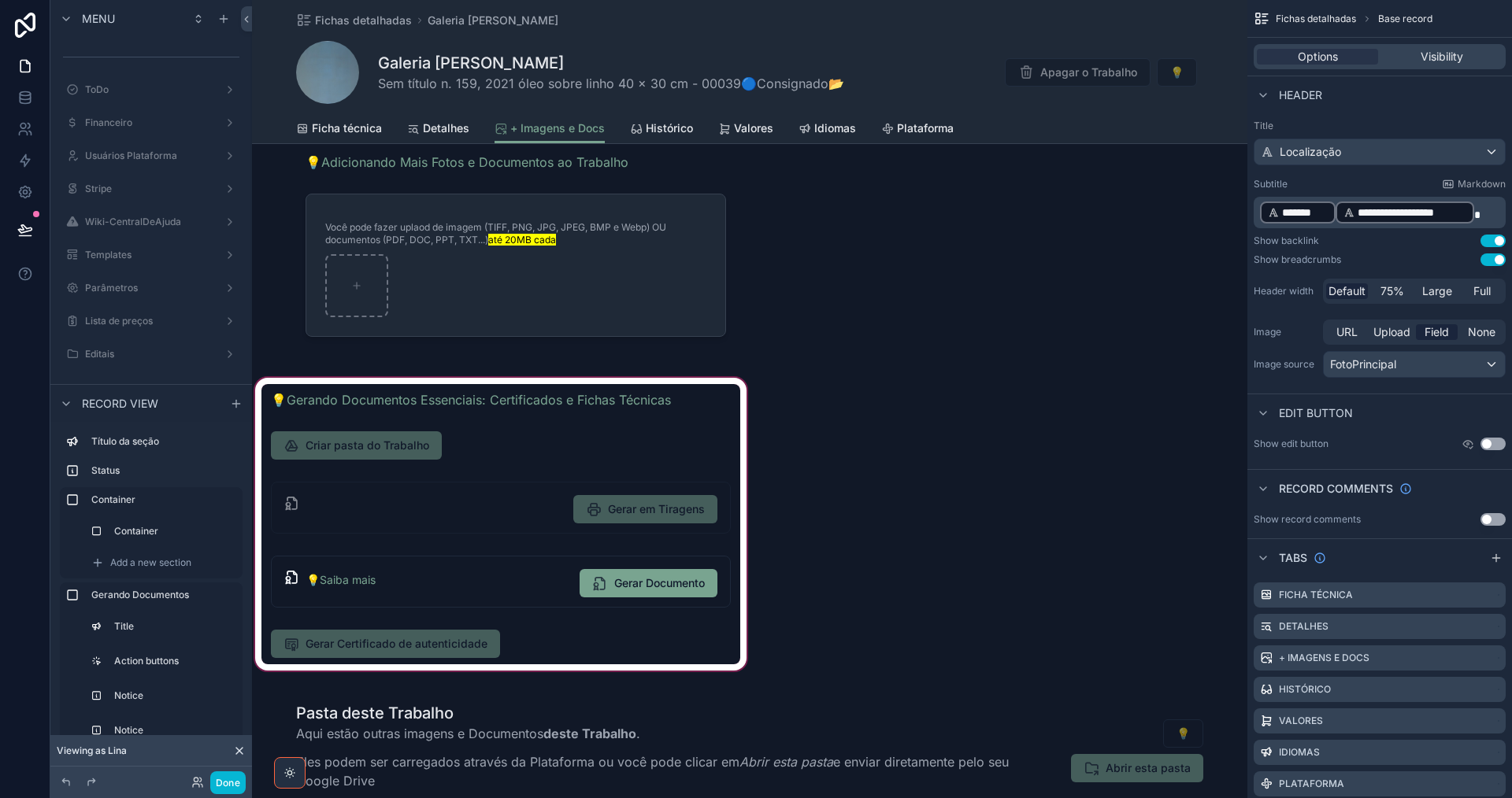
click at [576, 637] on div "scrollable content" at bounding box center [501, 524] width 498 height 299
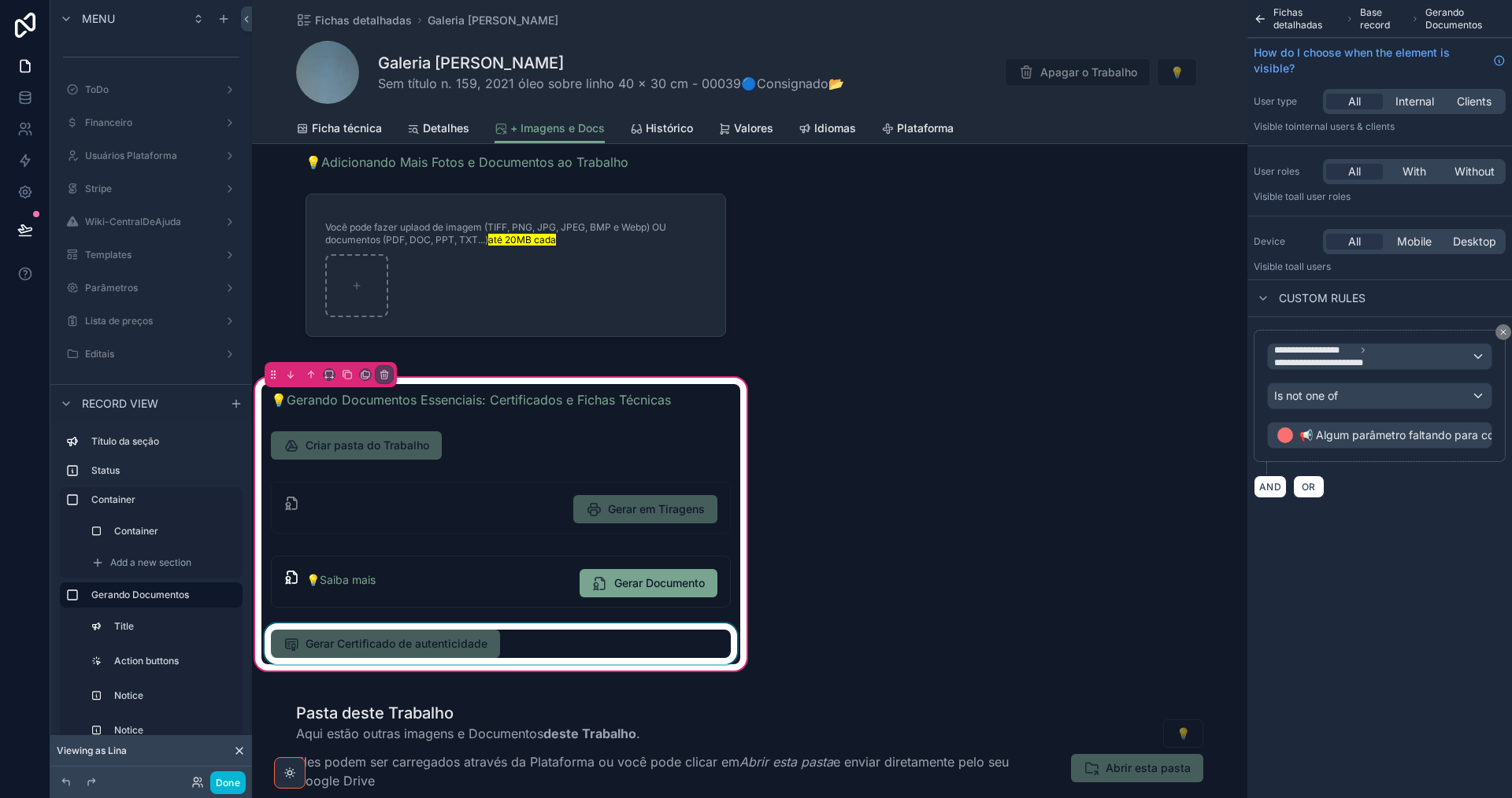
click at [550, 642] on div "scrollable content" at bounding box center [501, 643] width 479 height 41
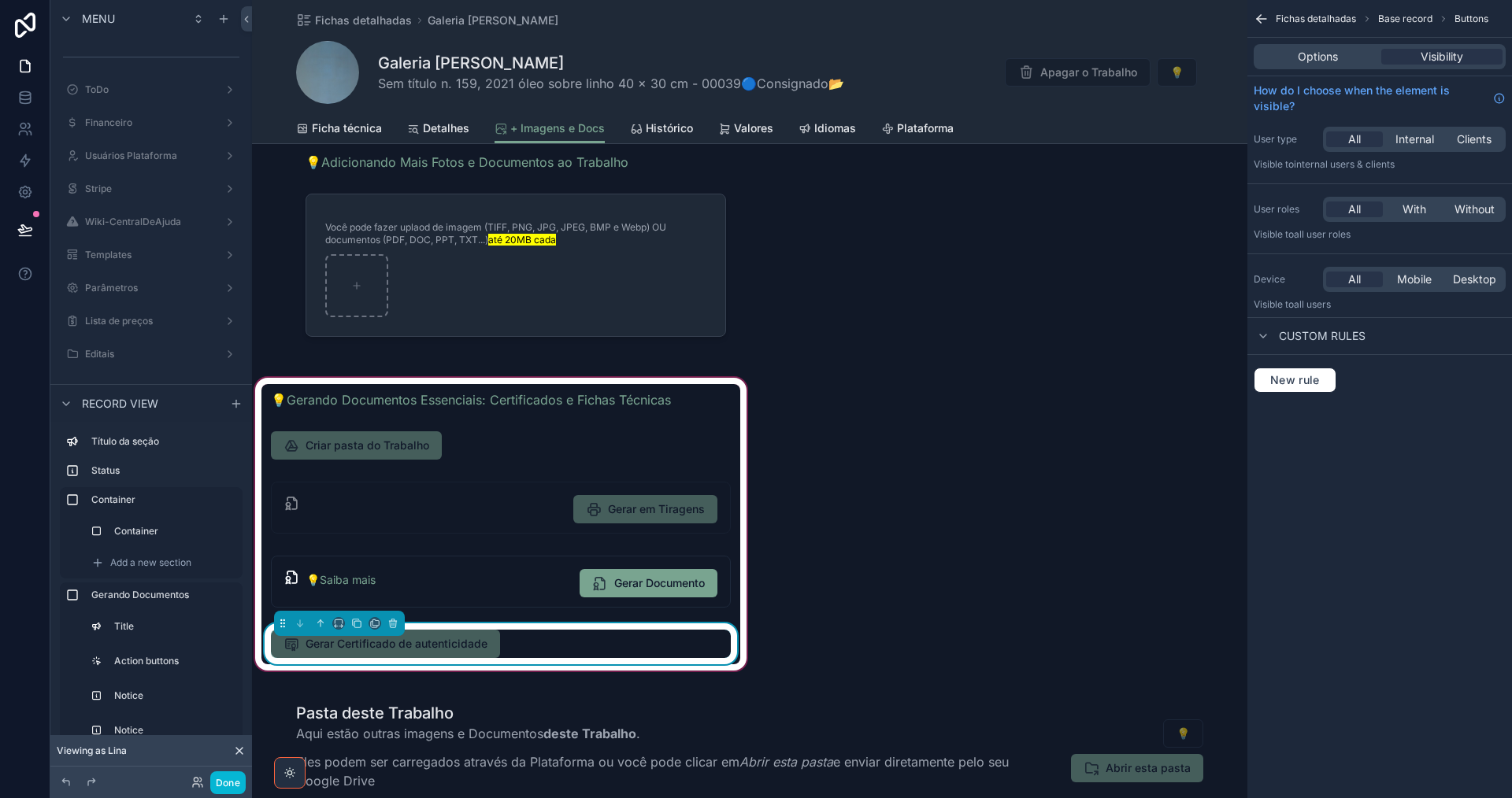
drag, startPoint x: 1323, startPoint y: 60, endPoint x: 1315, endPoint y: 67, distance: 10.6
click at [1323, 60] on span "Options" at bounding box center [1318, 57] width 40 height 16
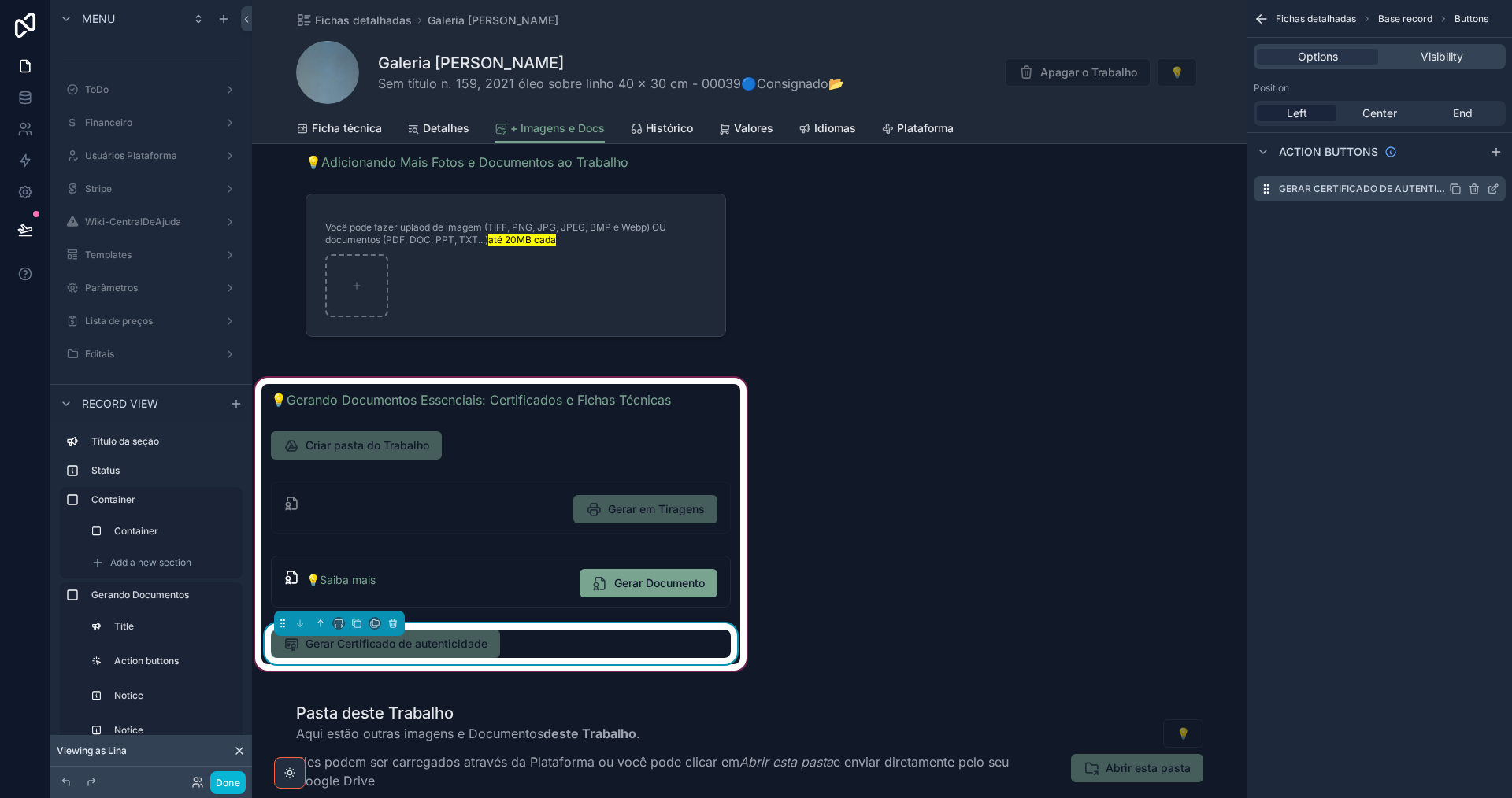
click at [1493, 188] on icon "scrollable content" at bounding box center [1493, 189] width 12 height 12
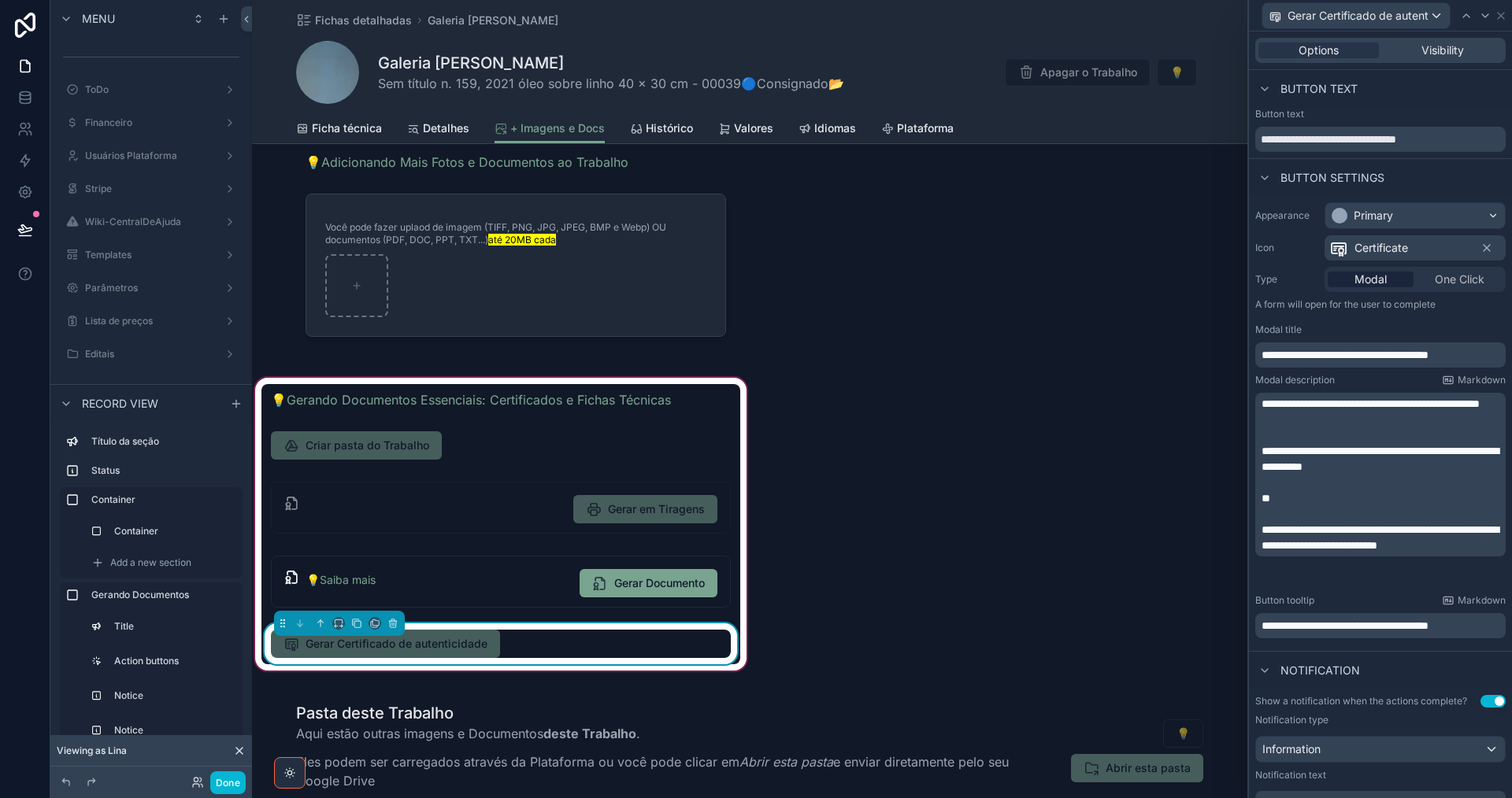
scroll to position [456, 0]
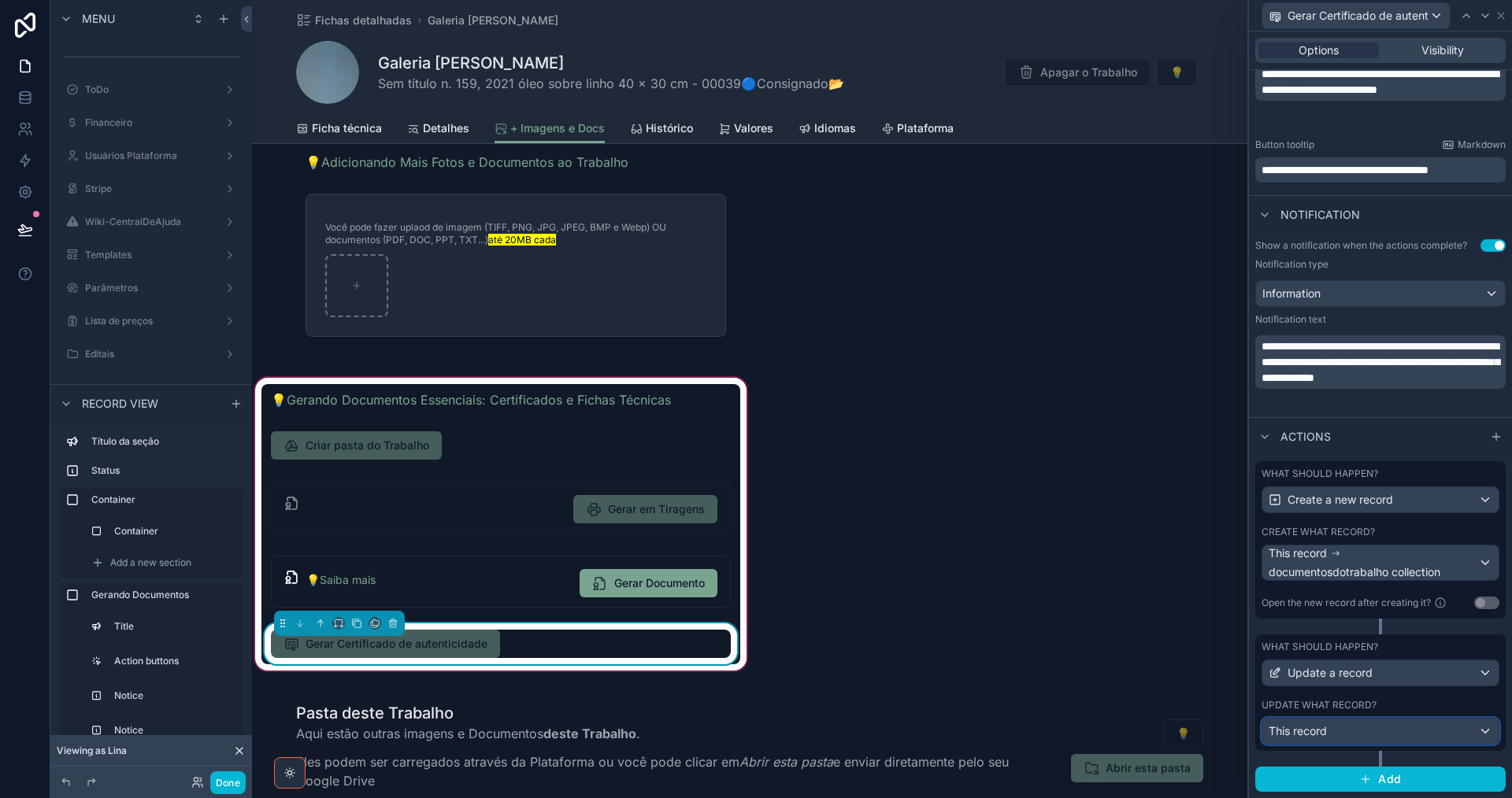
click at [1389, 738] on div "This record" at bounding box center [1380, 731] width 236 height 25
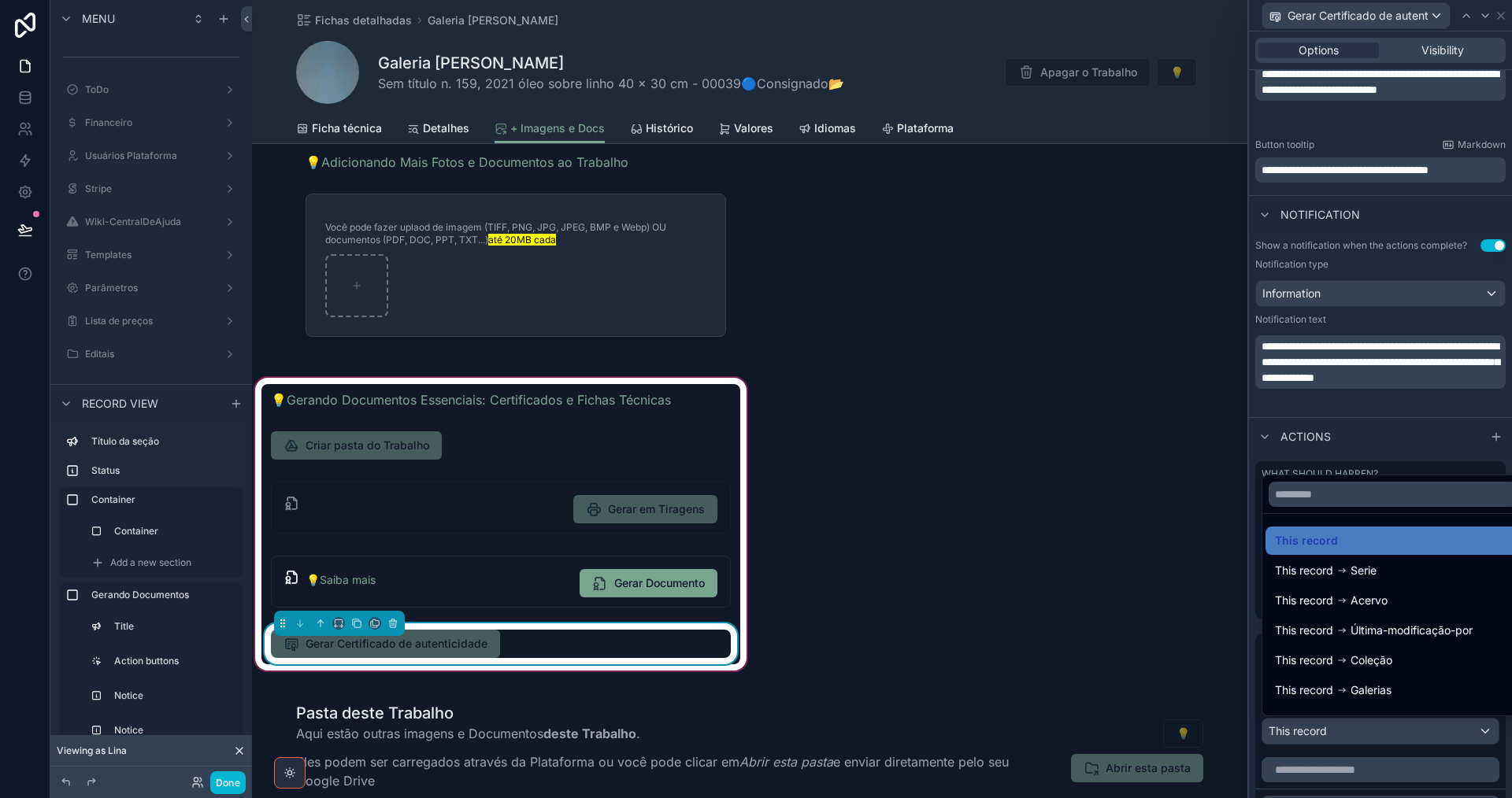
click at [1389, 738] on div at bounding box center [1380, 399] width 263 height 798
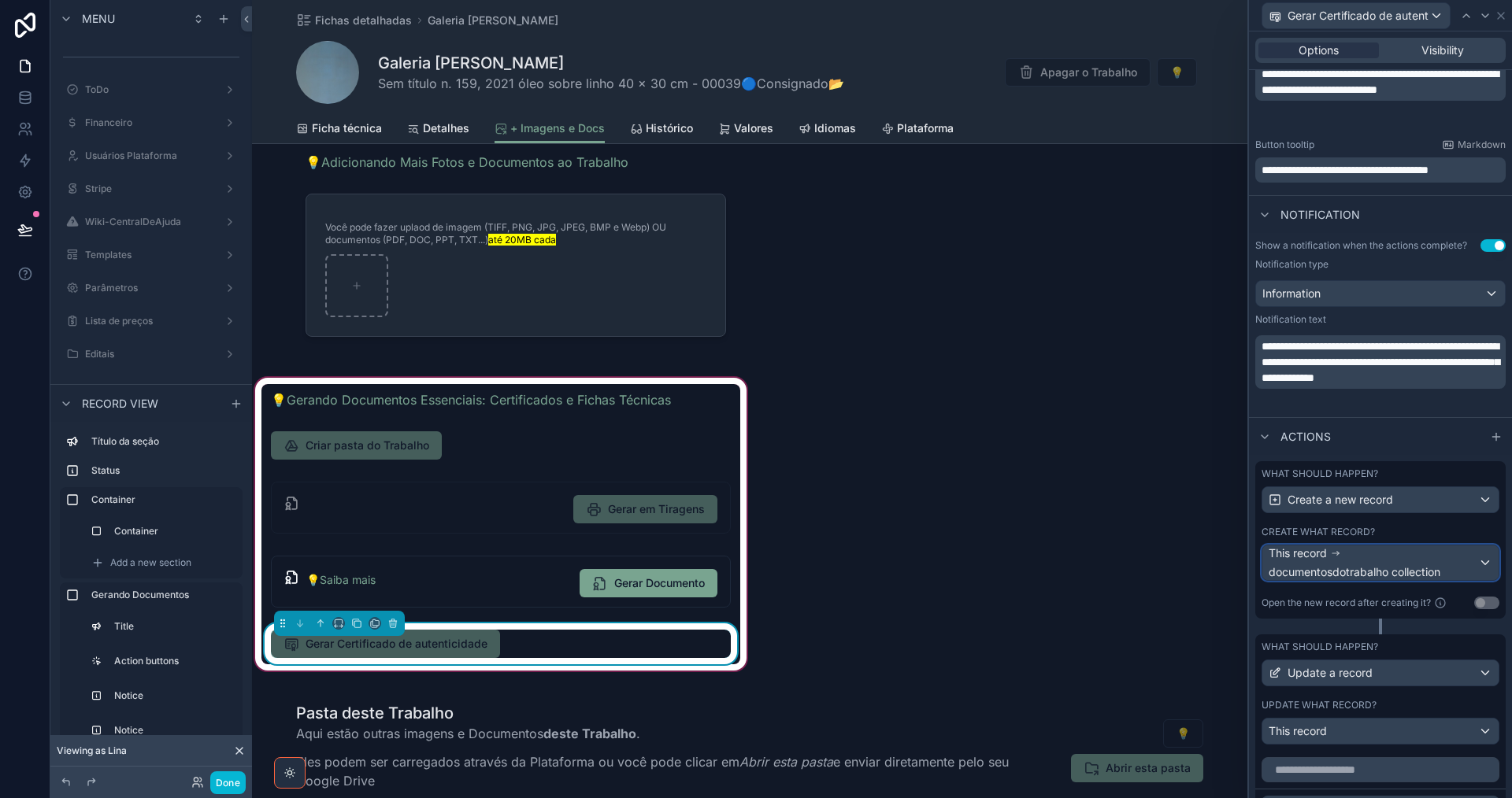
click at [1374, 563] on div "This record documentosdotrabalho collection" at bounding box center [1373, 563] width 210 height 35
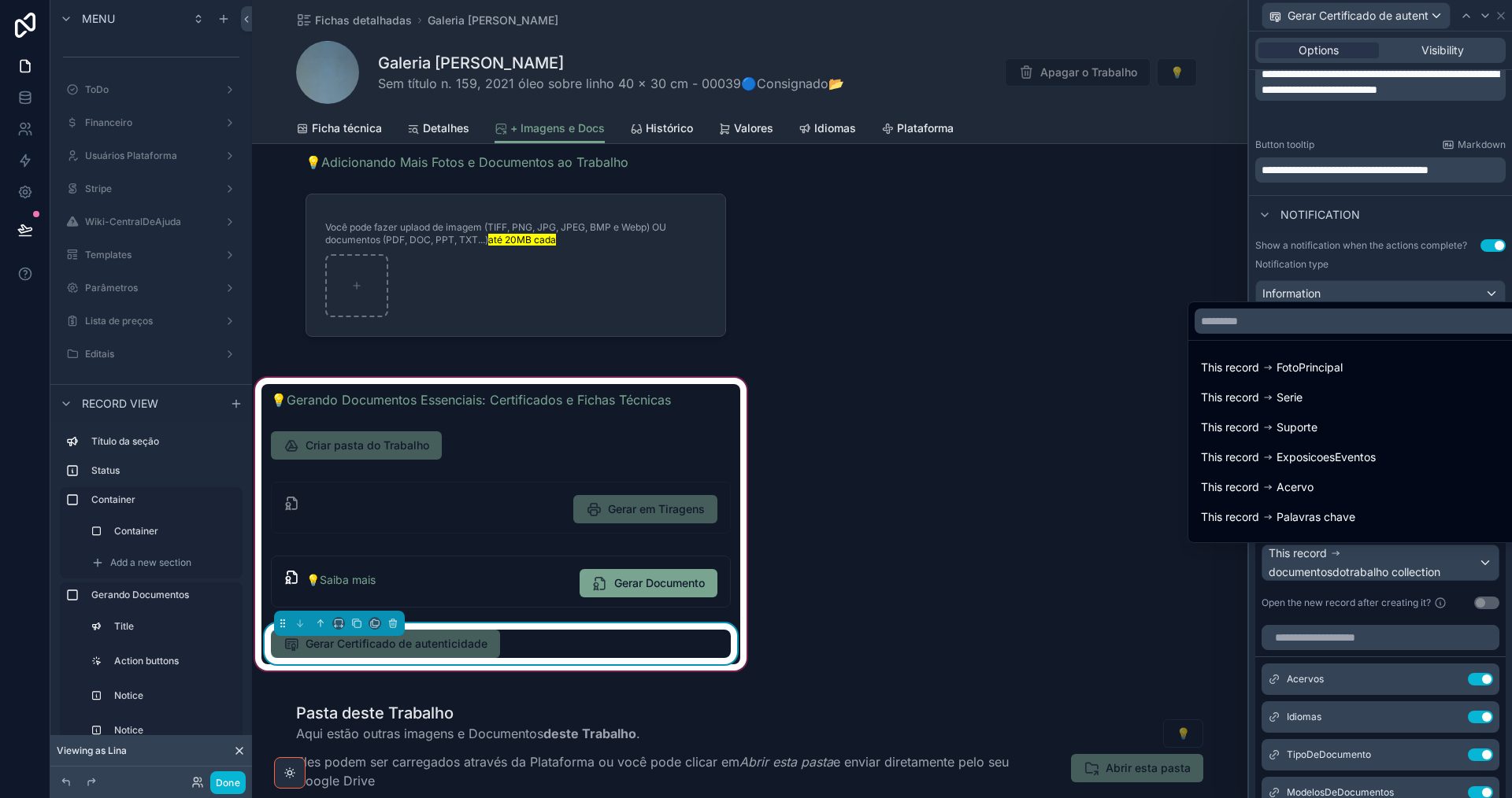
click at [1373, 563] on div at bounding box center [1380, 399] width 263 height 798
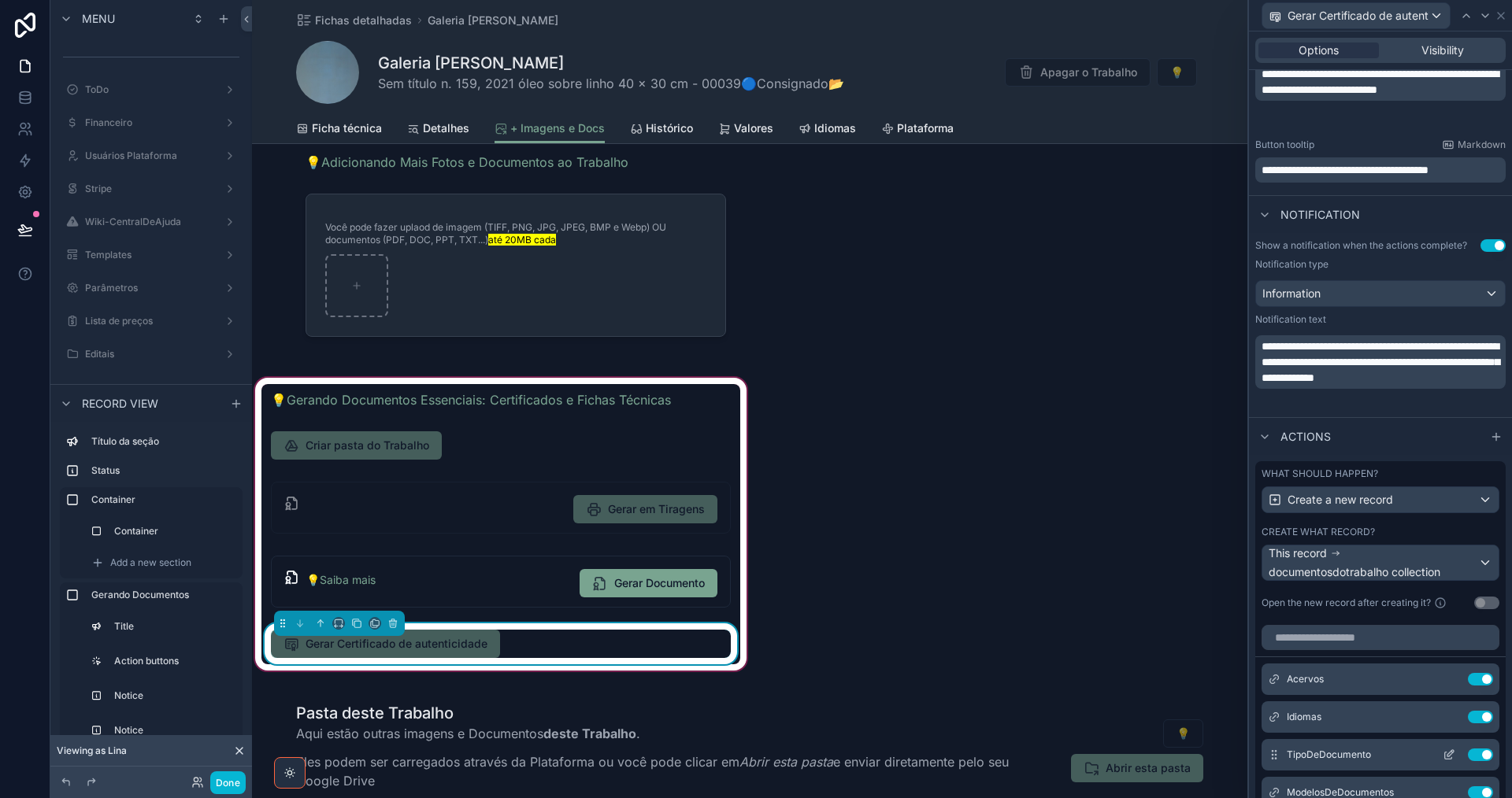
click at [1443, 753] on icon at bounding box center [1449, 754] width 12 height 12
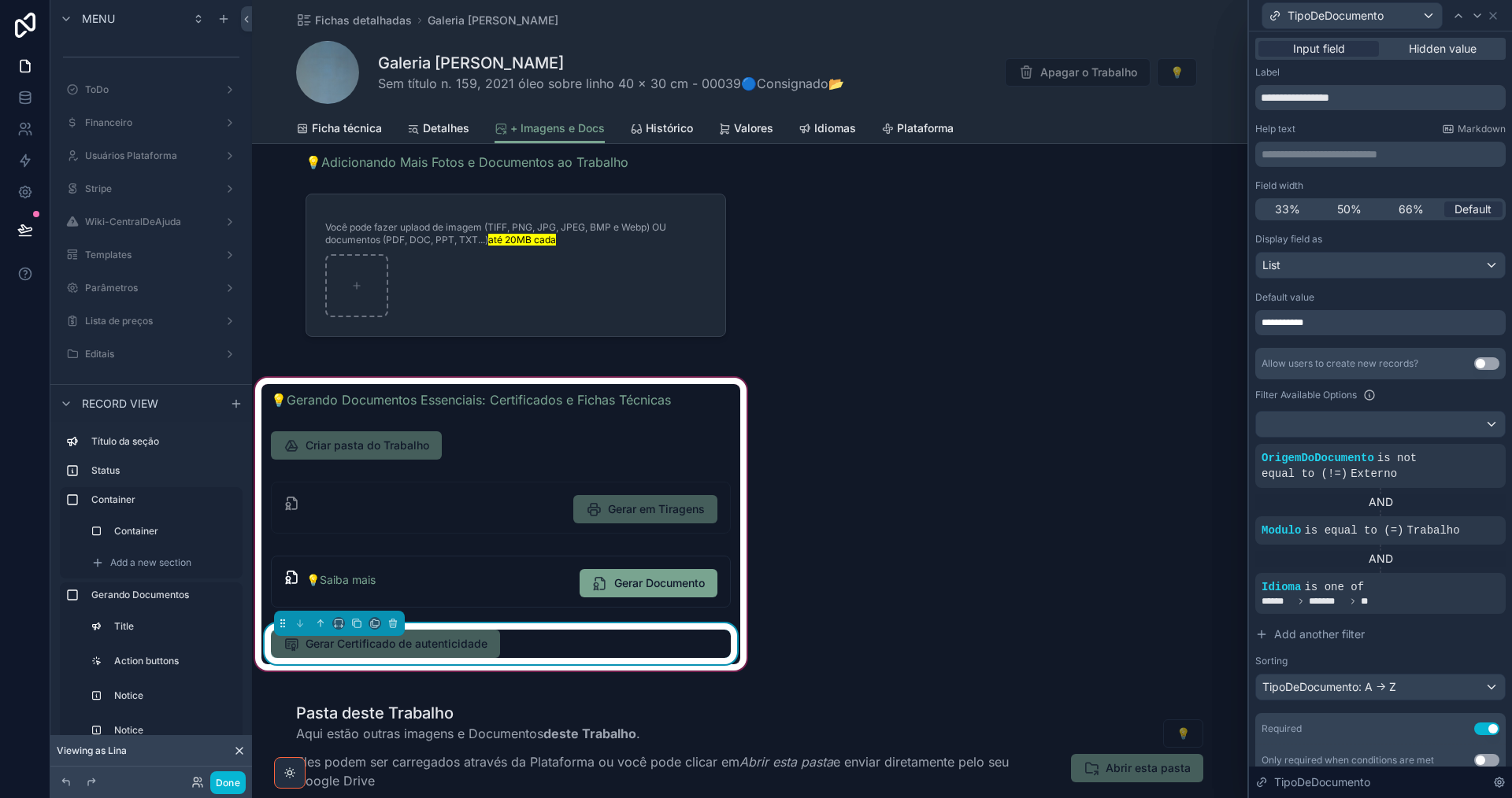
click at [1350, 327] on div "**********" at bounding box center [1380, 322] width 251 height 25
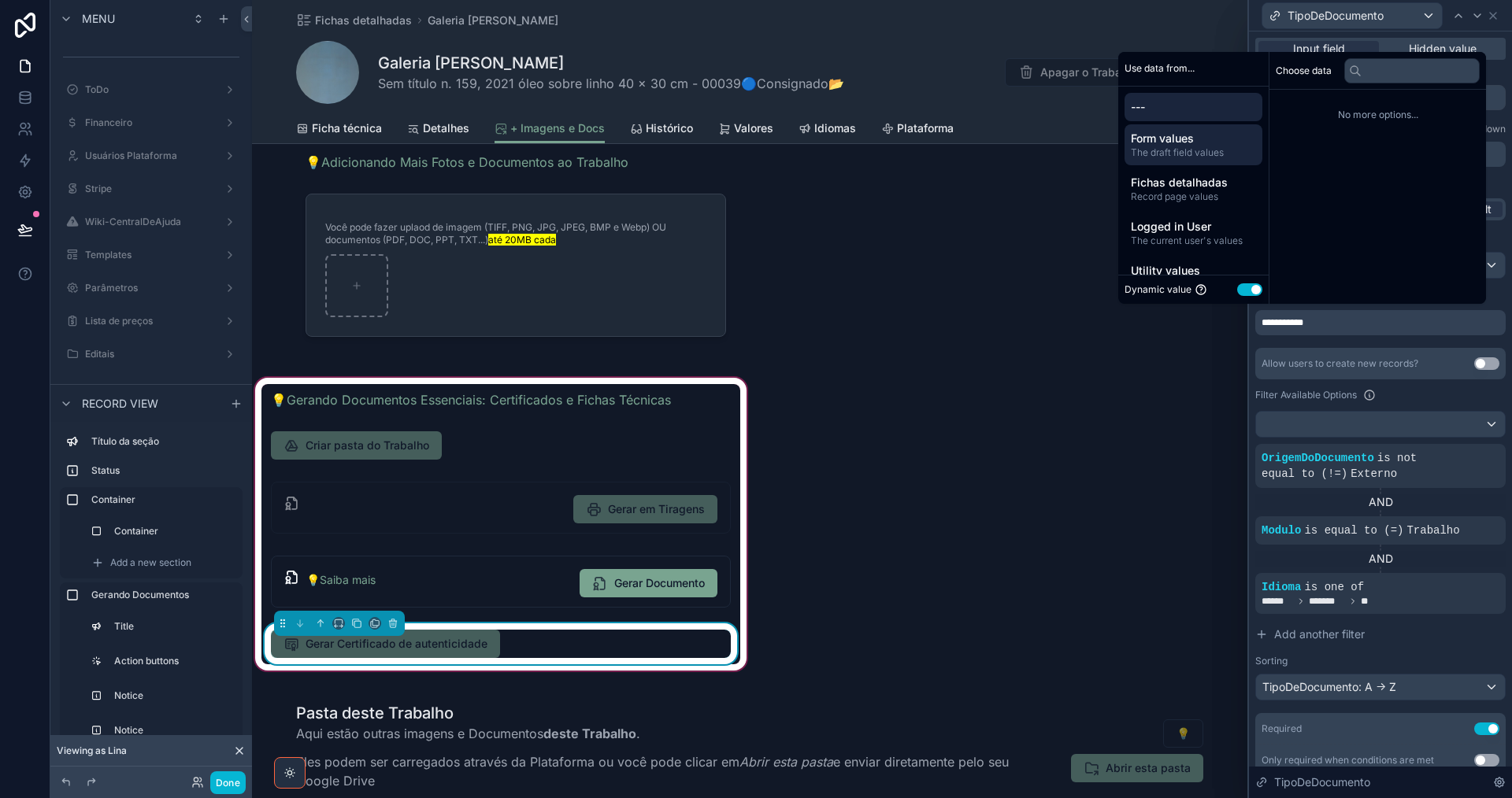
click at [1172, 147] on span "The draft field values" at bounding box center [1193, 153] width 125 height 12
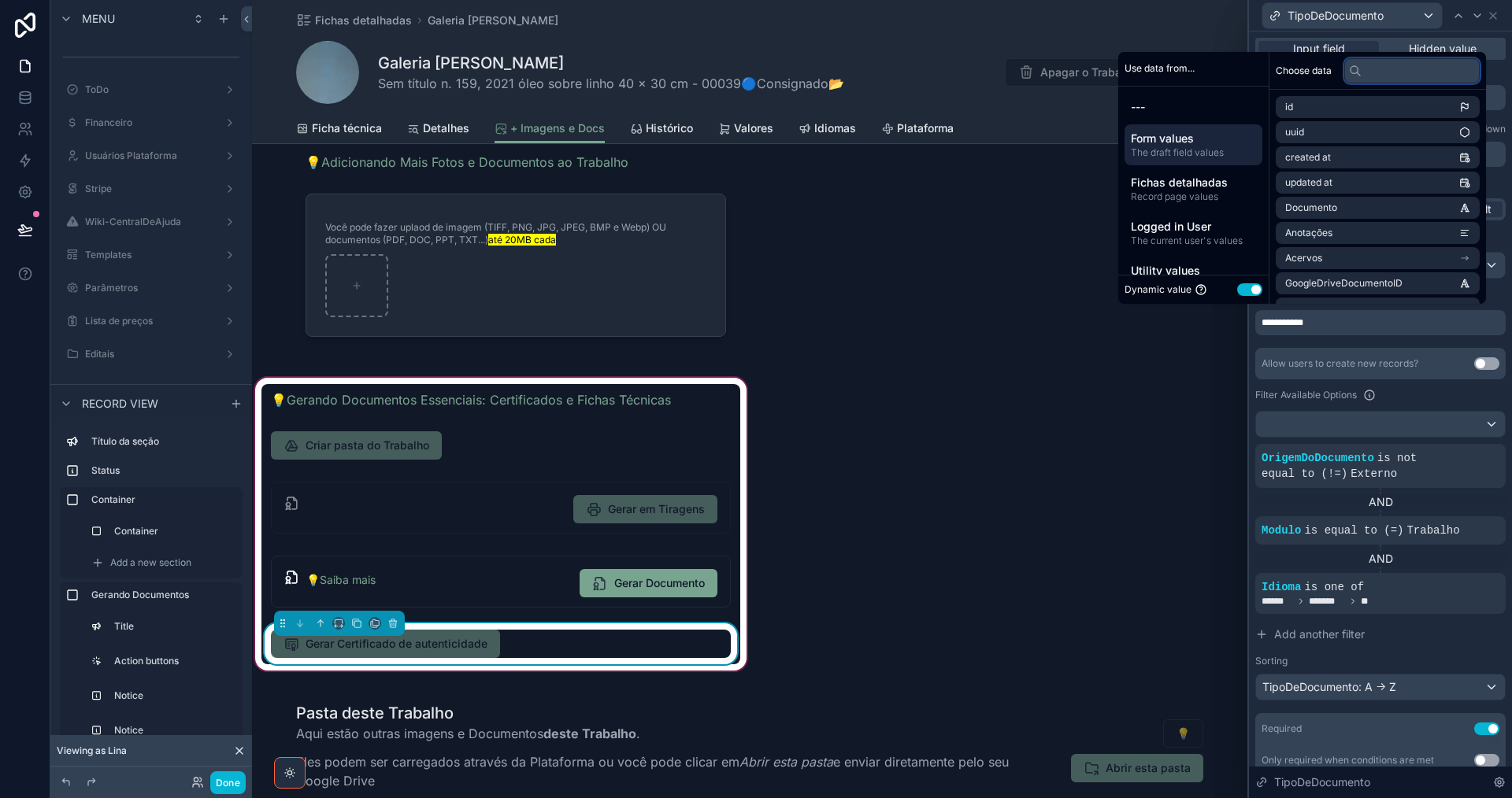
click at [1374, 69] on input "text" at bounding box center [1412, 71] width 135 height 25
type input "****"
click at [1386, 236] on li "TipoDeDocumento" at bounding box center [1377, 232] width 204 height 22
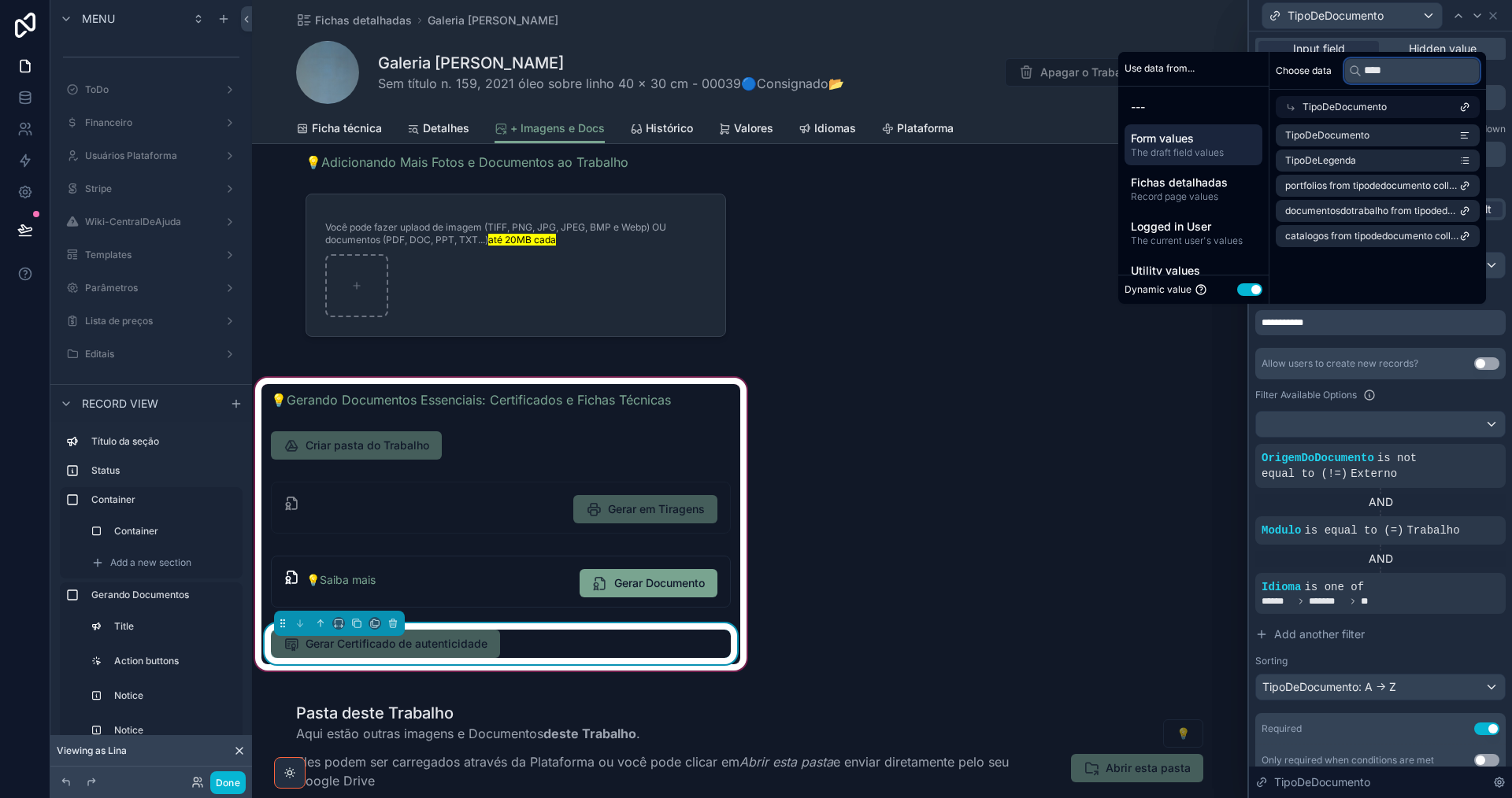
drag, startPoint x: 1388, startPoint y: 72, endPoint x: 1346, endPoint y: 71, distance: 42.0
click at [1346, 71] on div "****" at bounding box center [1412, 71] width 135 height 25
drag, startPoint x: 1371, startPoint y: 138, endPoint x: 1357, endPoint y: 189, distance: 52.9
click at [1371, 137] on li "TipoDeDocumento" at bounding box center [1377, 134] width 204 height 22
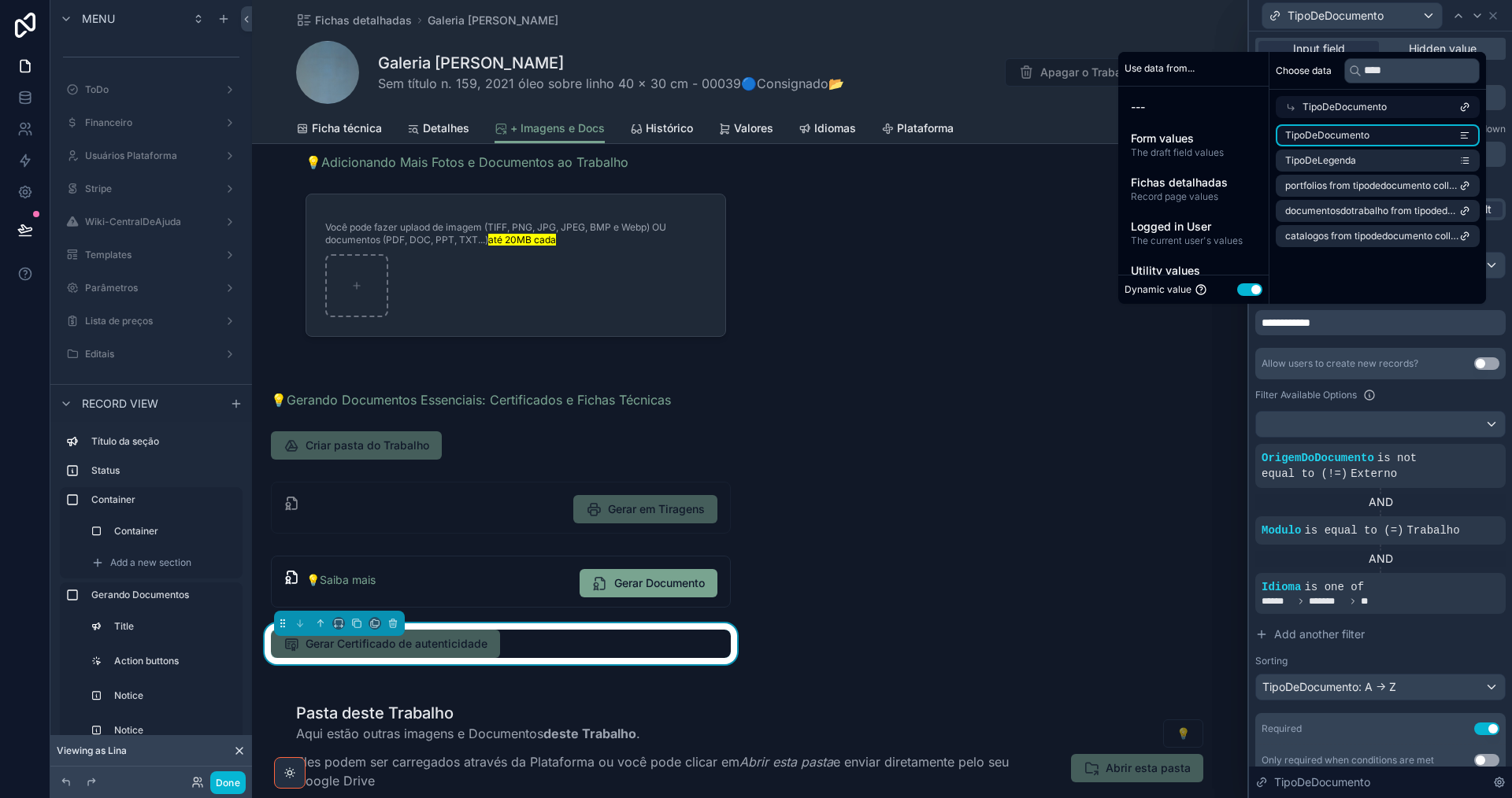
click at [1391, 135] on li "TipoDeDocumento" at bounding box center [1377, 134] width 204 height 22
click at [1237, 292] on button "Use setting" at bounding box center [1249, 290] width 25 height 12
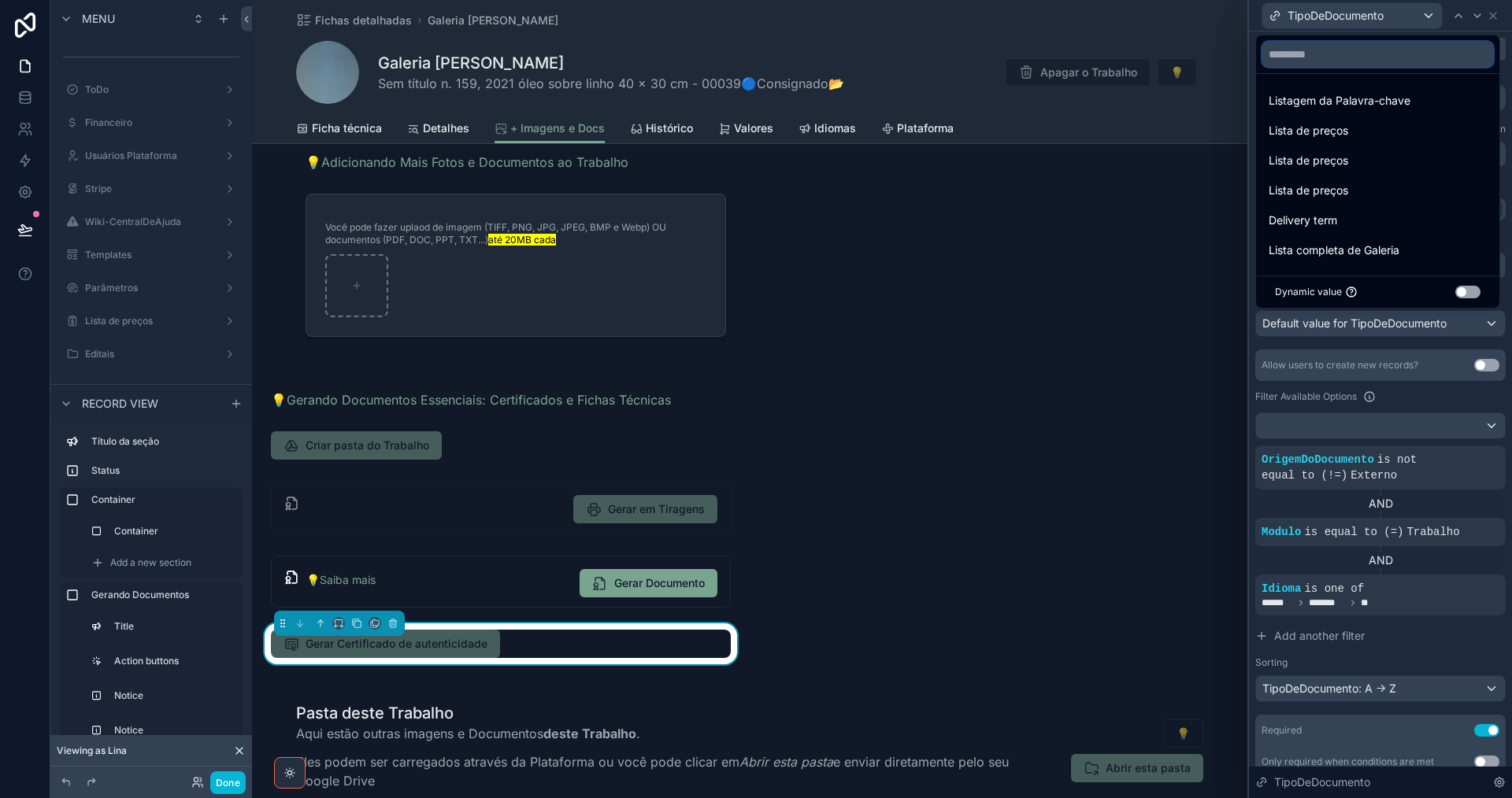
click at [1357, 46] on input "text" at bounding box center [1377, 54] width 231 height 25
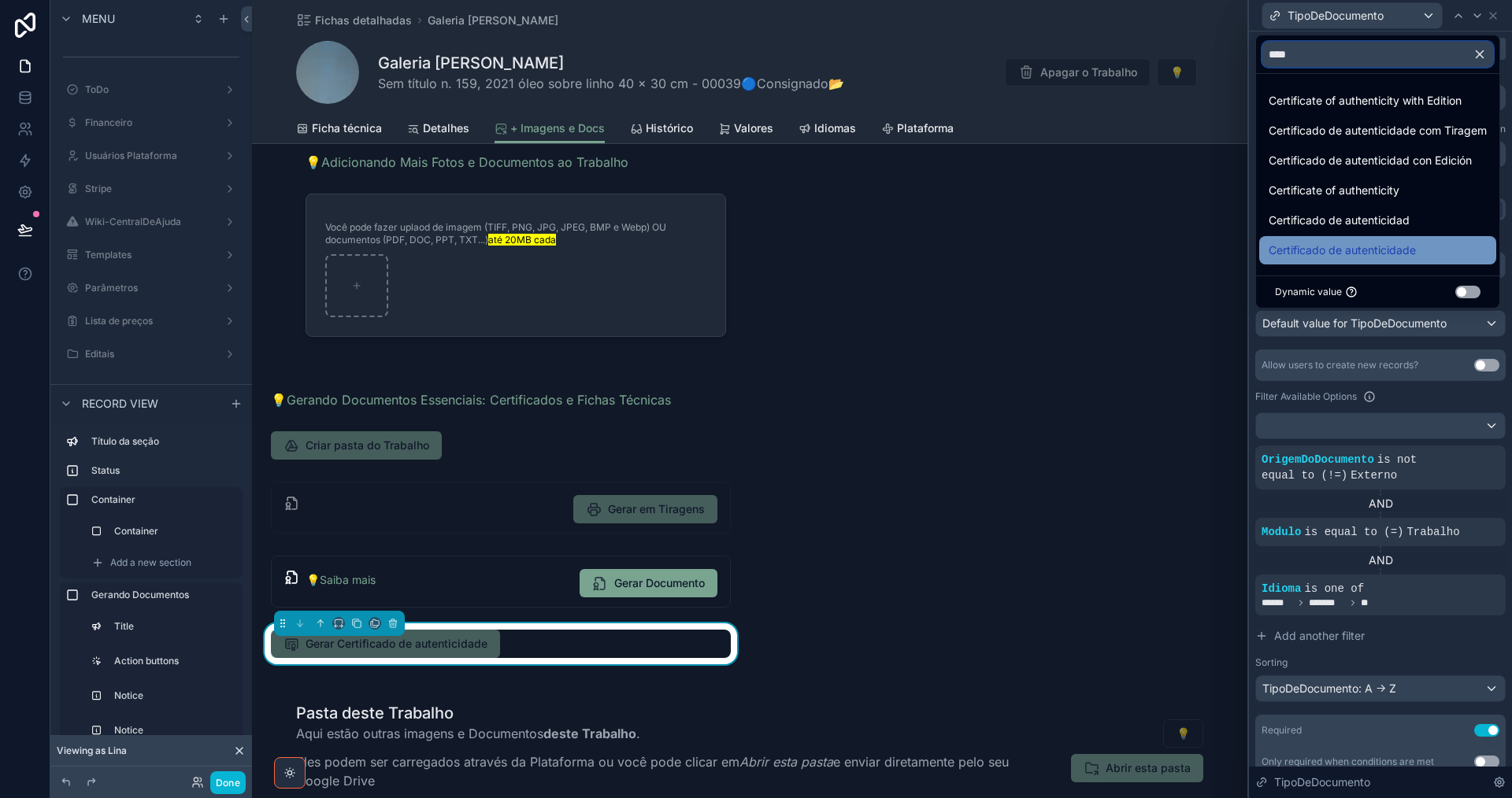
type input "****"
click at [1410, 249] on span "Certificado de autenticidade" at bounding box center [1342, 251] width 148 height 19
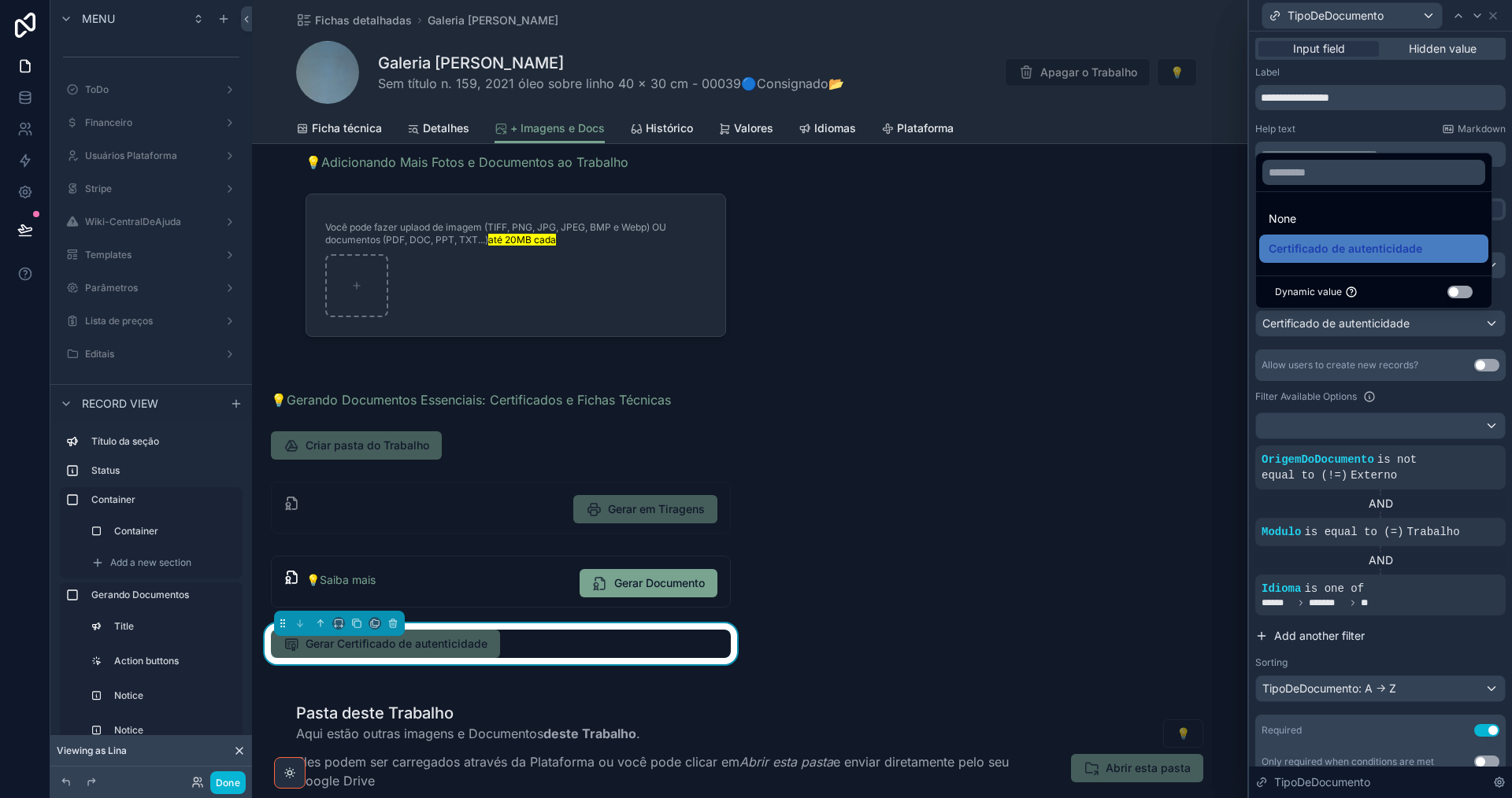
click at [1347, 637] on span "Add another filter" at bounding box center [1320, 636] width 91 height 16
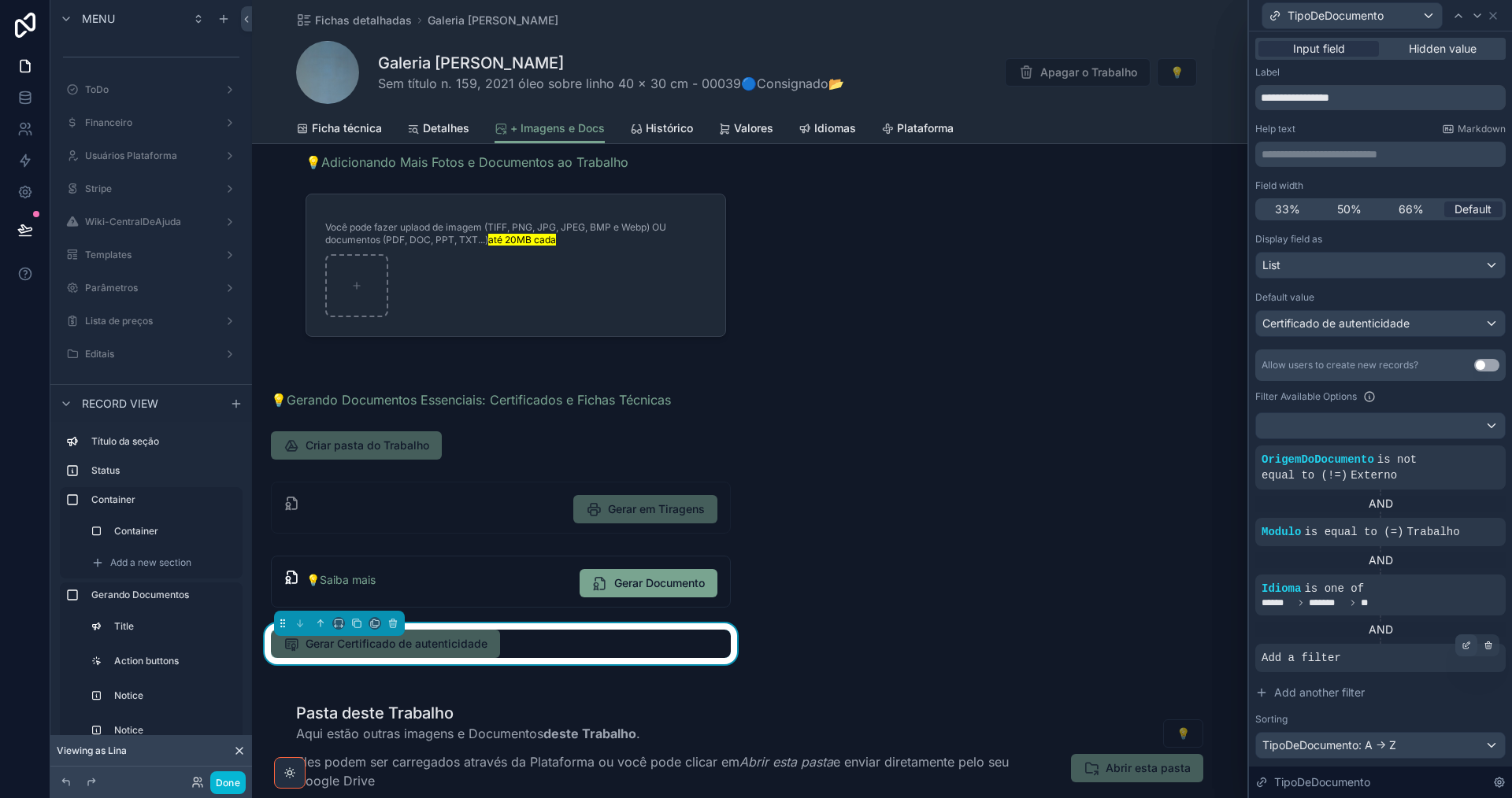
click at [1459, 644] on div at bounding box center [1466, 645] width 22 height 22
click at [1113, 631] on span "Select a field" at bounding box center [1095, 633] width 67 height 13
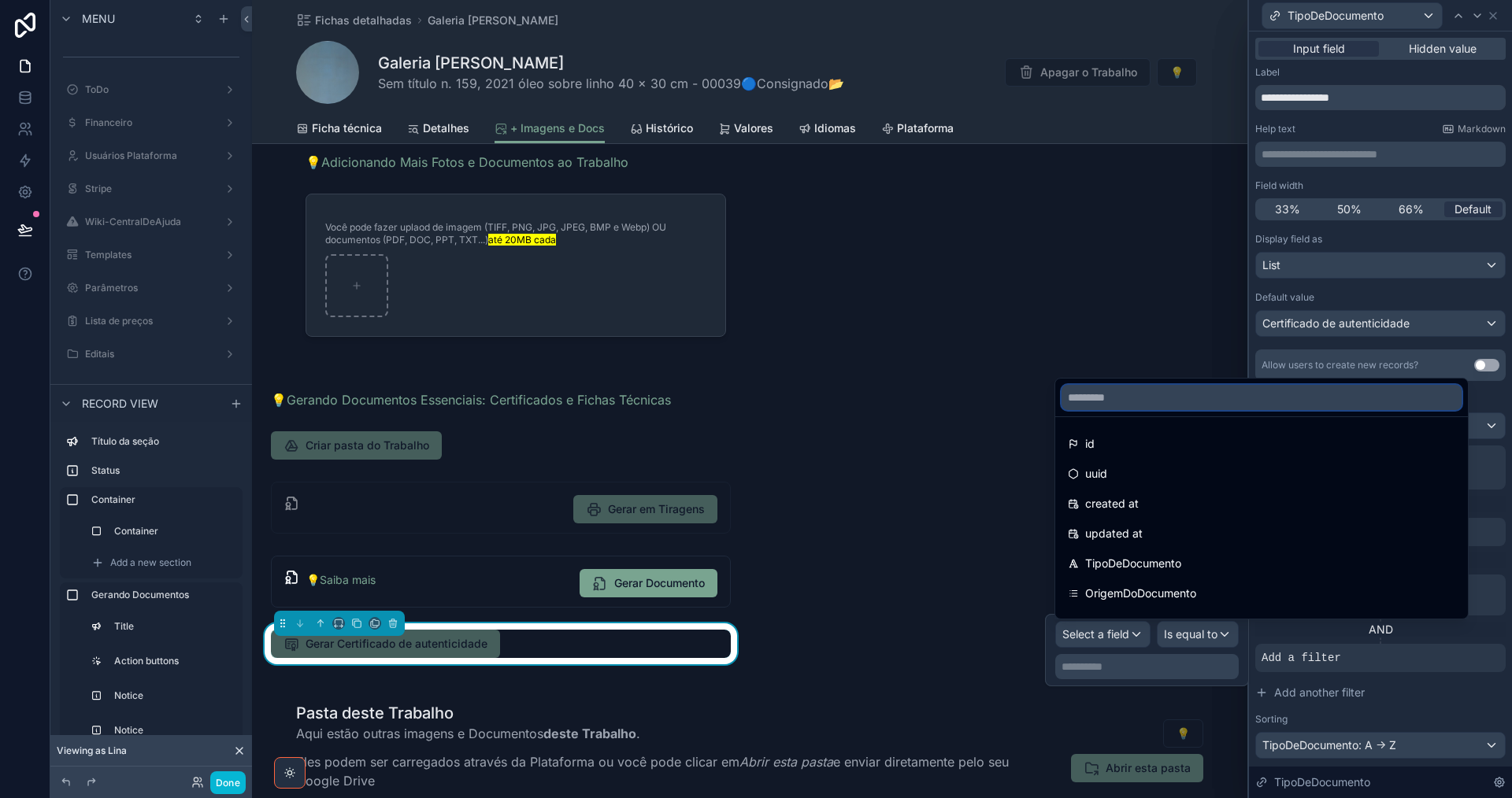
click at [1219, 403] on input "text" at bounding box center [1261, 397] width 400 height 25
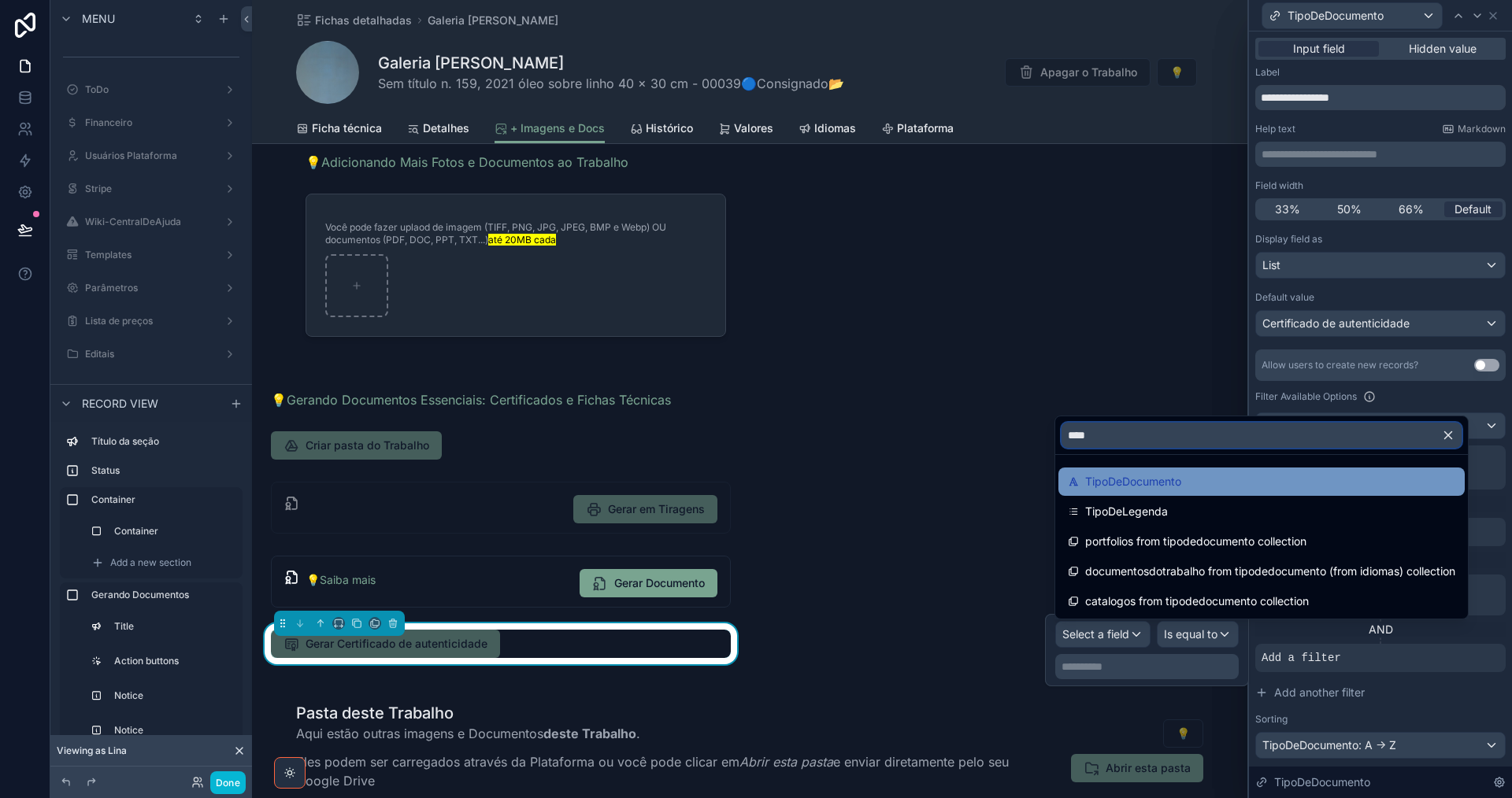
type input "****"
click at [1203, 476] on div "TipoDeDocumento" at bounding box center [1261, 482] width 388 height 19
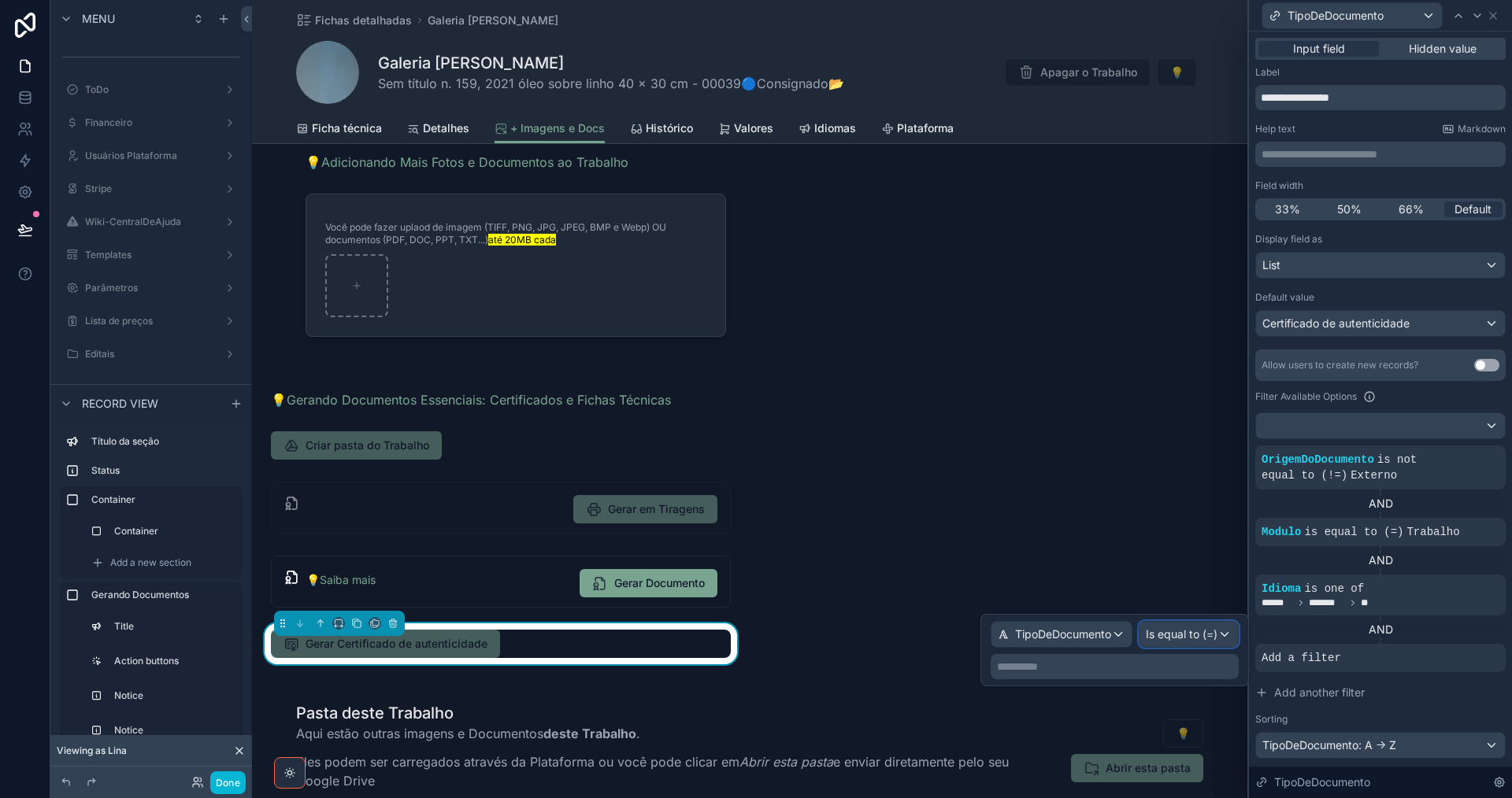
click at [1184, 636] on span "Is equal to (=)" at bounding box center [1182, 635] width 72 height 16
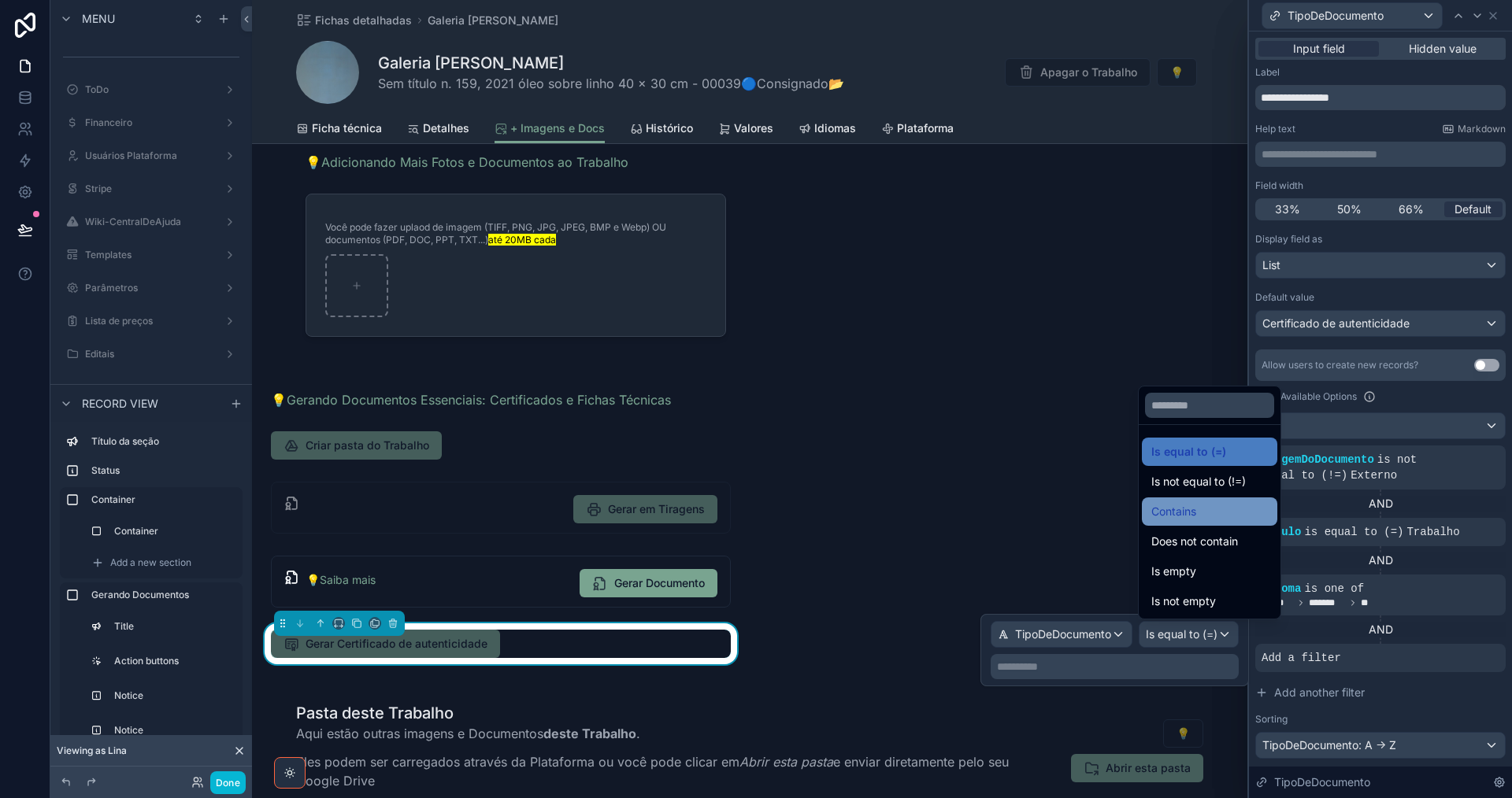
click at [1208, 516] on div "Contains" at bounding box center [1209, 512] width 116 height 19
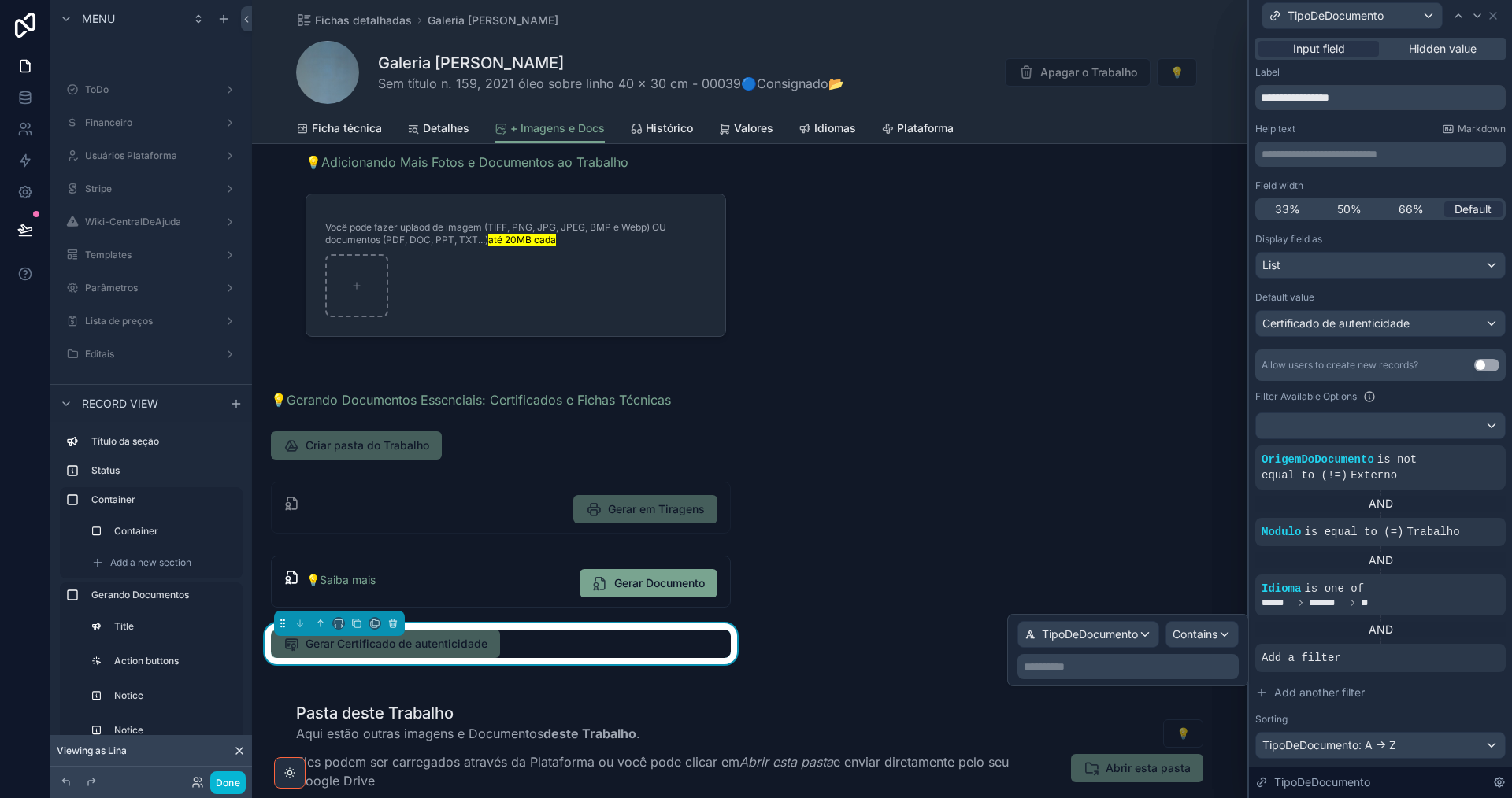
click at [1141, 664] on p "**********" at bounding box center [1129, 667] width 212 height 16
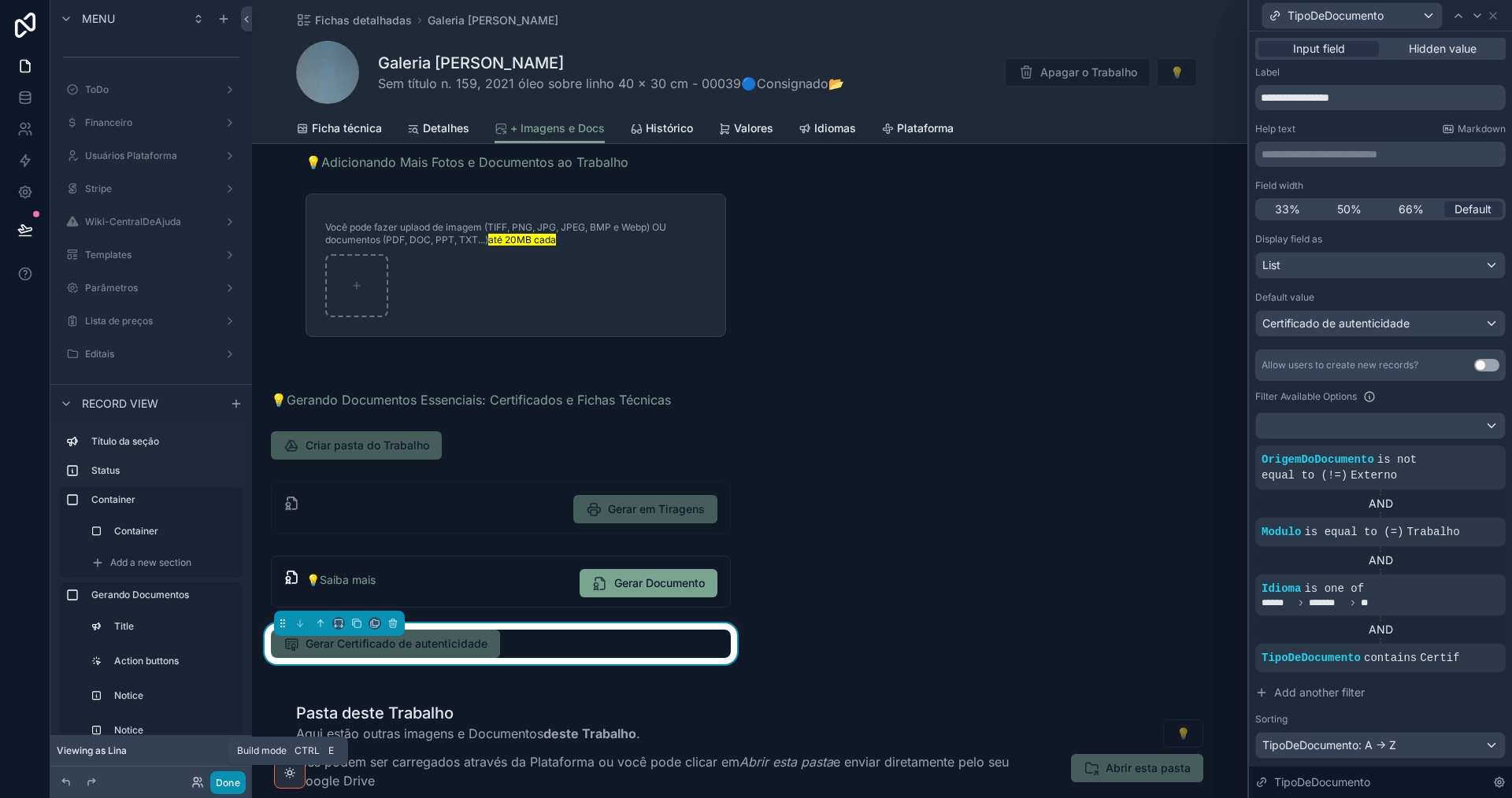
click at [233, 779] on button "Done" at bounding box center [228, 782] width 36 height 23
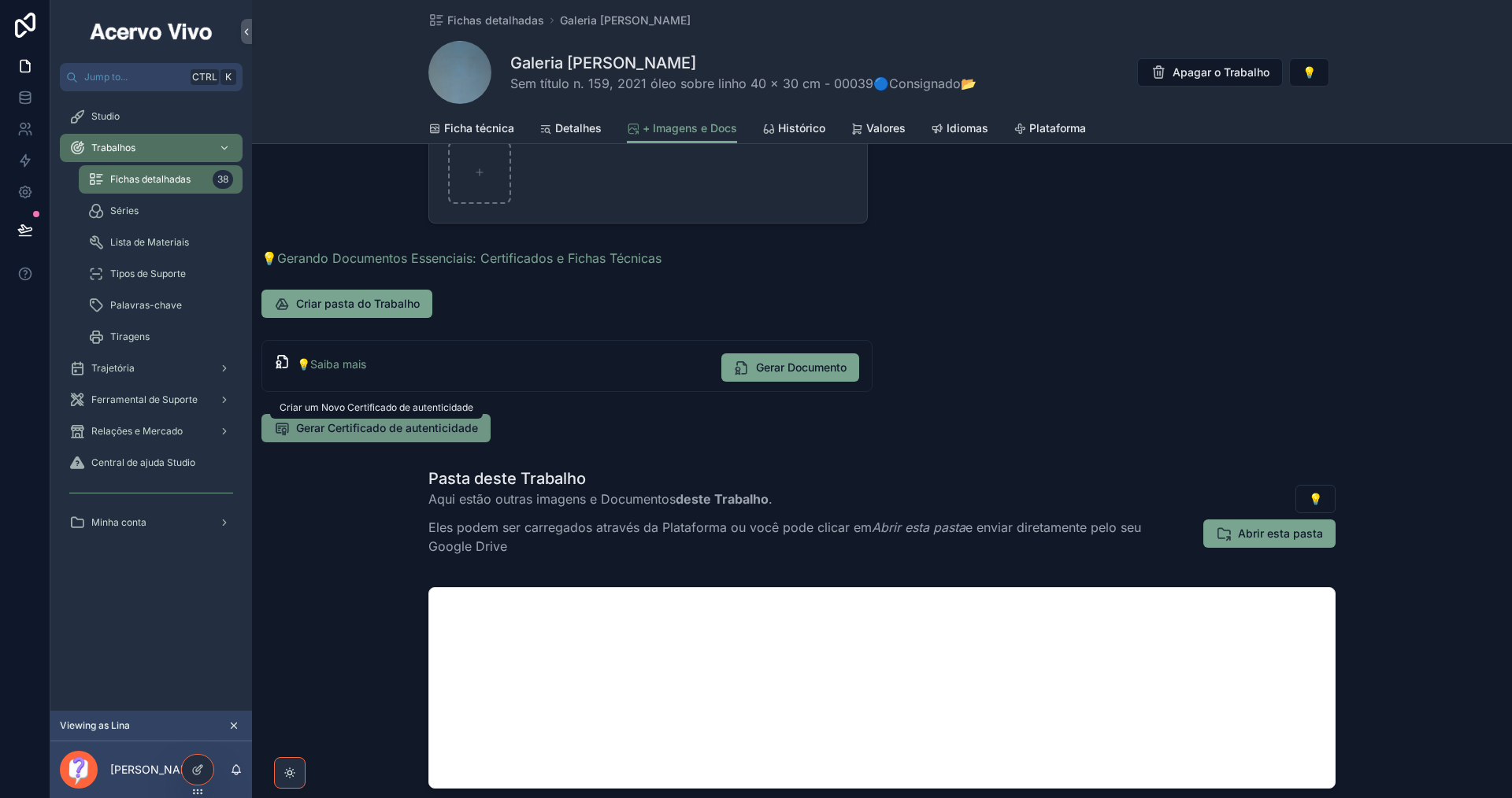
click at [405, 429] on span "Gerar Certificado de autenticidade" at bounding box center [387, 428] width 182 height 16
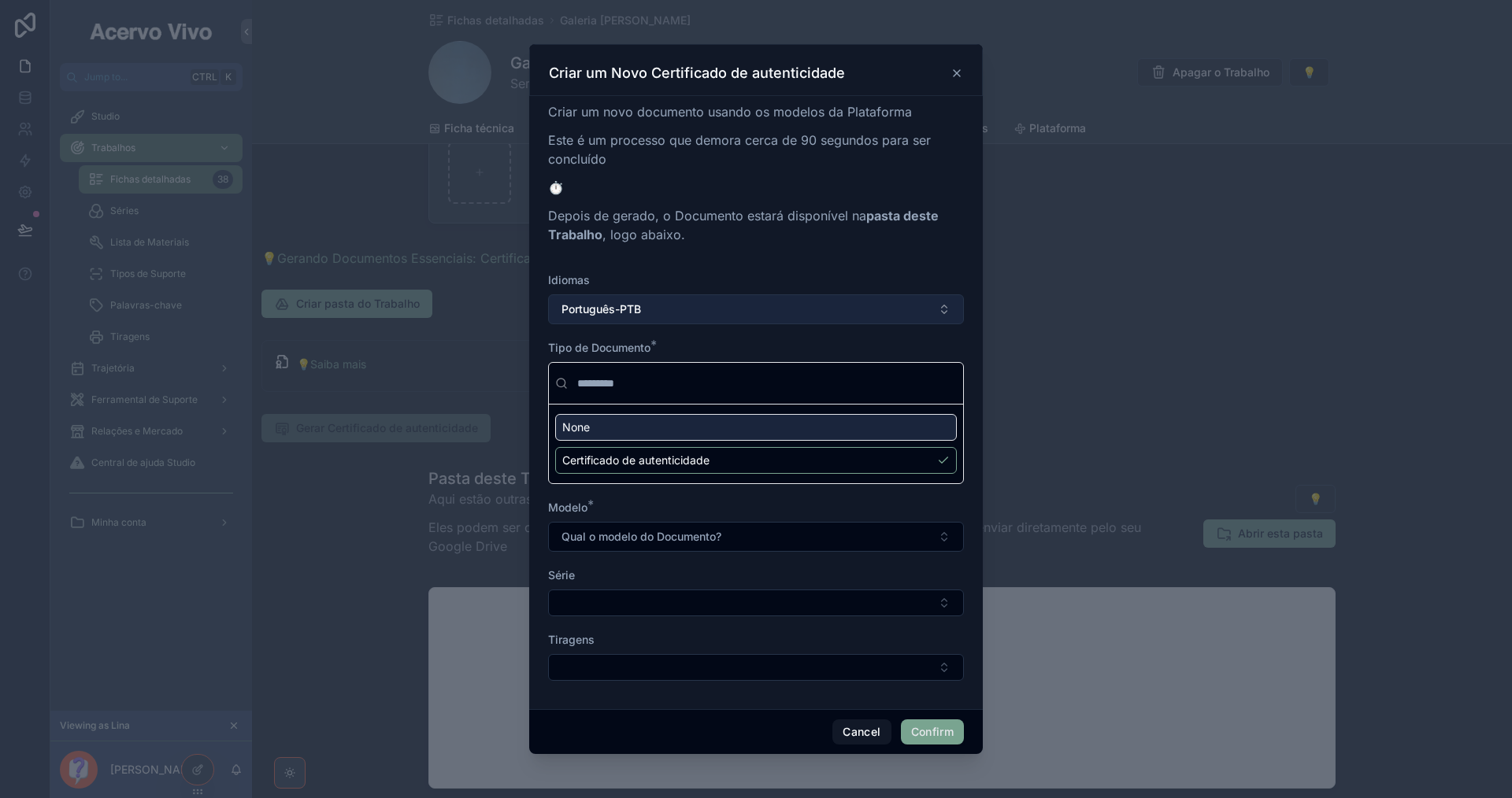
click at [740, 304] on button "Português-PTB" at bounding box center [756, 309] width 416 height 30
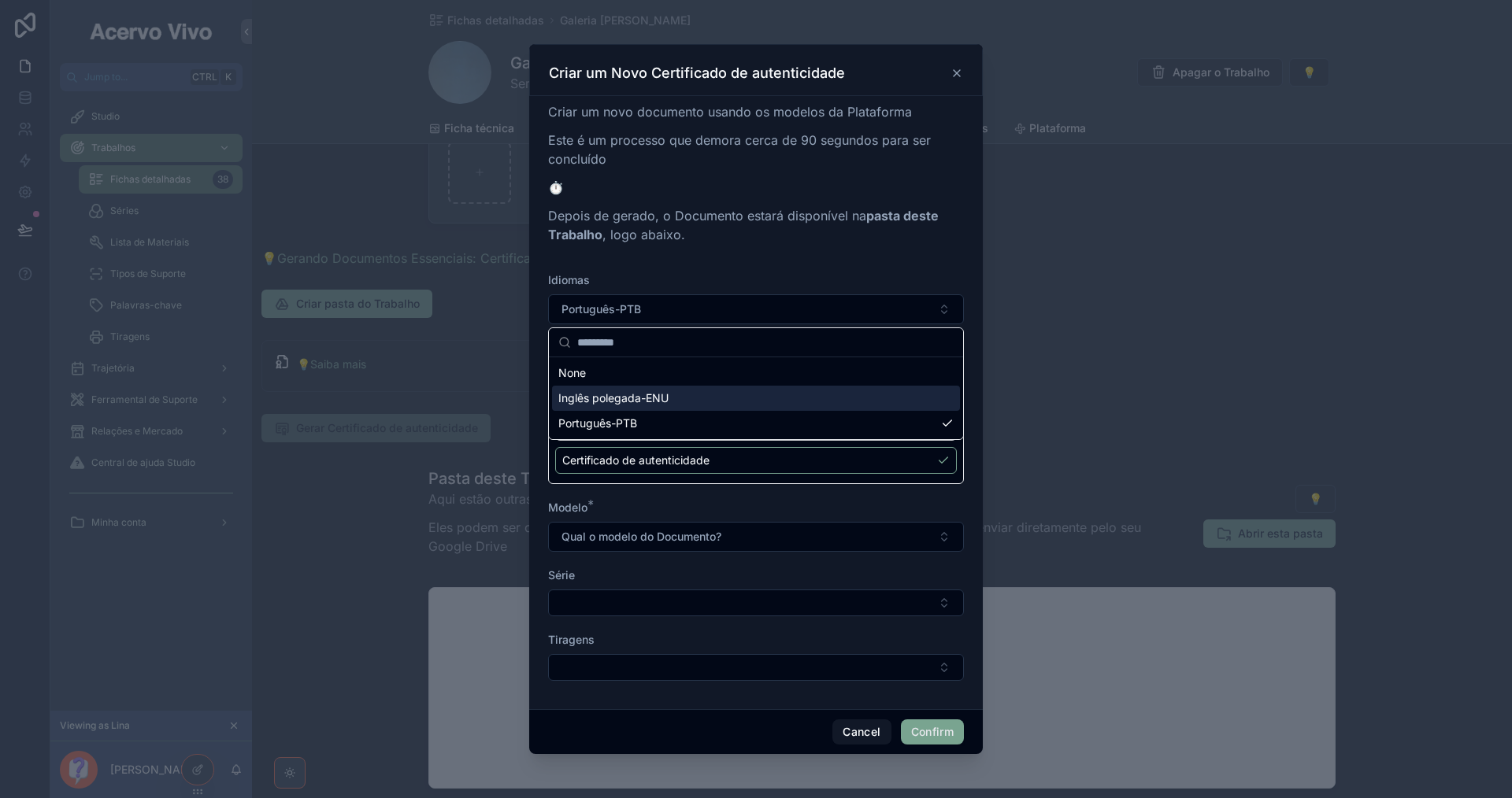
click at [726, 403] on div "Inglês polegada-ENU" at bounding box center [756, 398] width 408 height 25
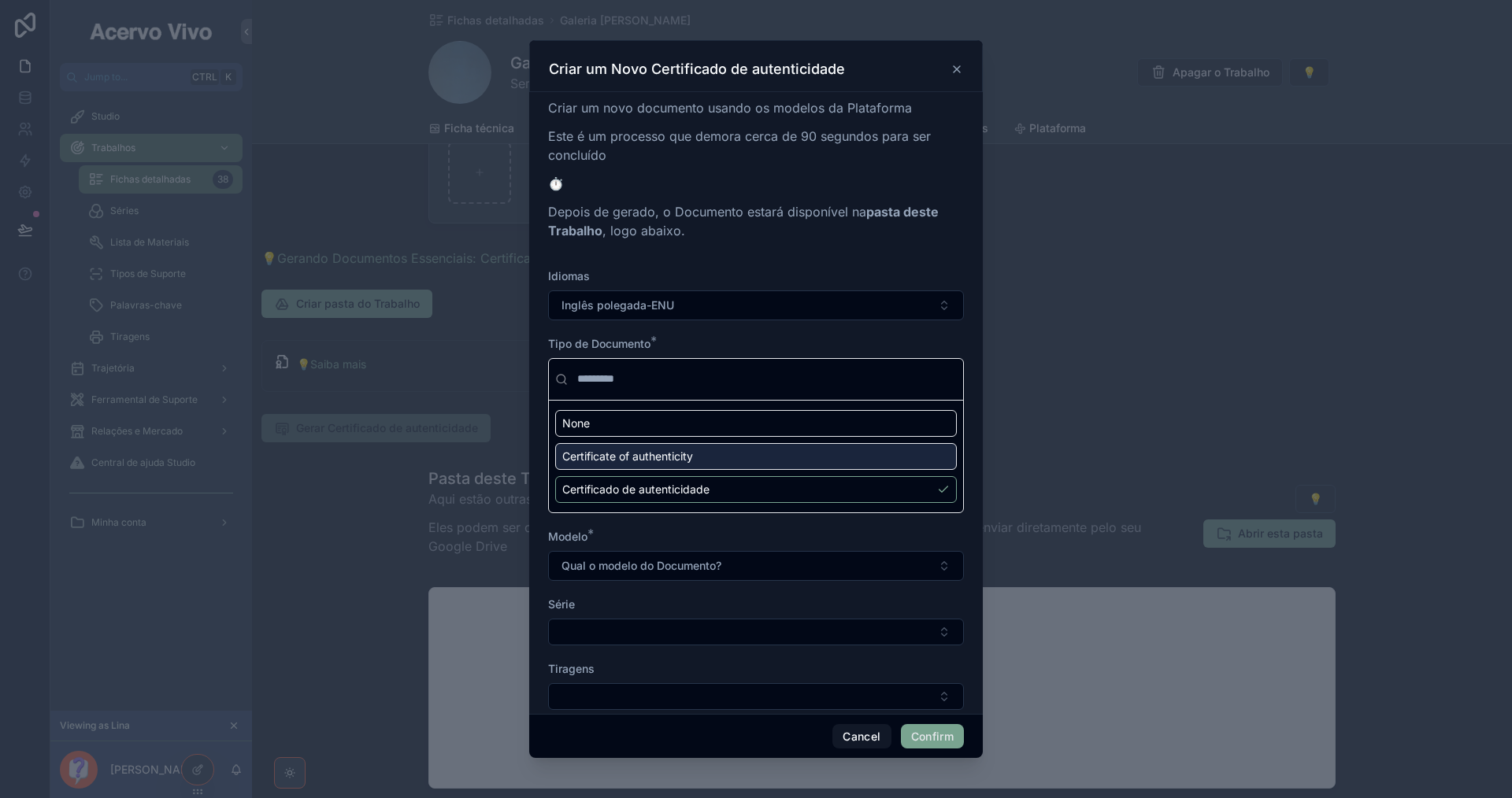
click at [766, 459] on div "Certificate of authenticity" at bounding box center [756, 457] width 402 height 27
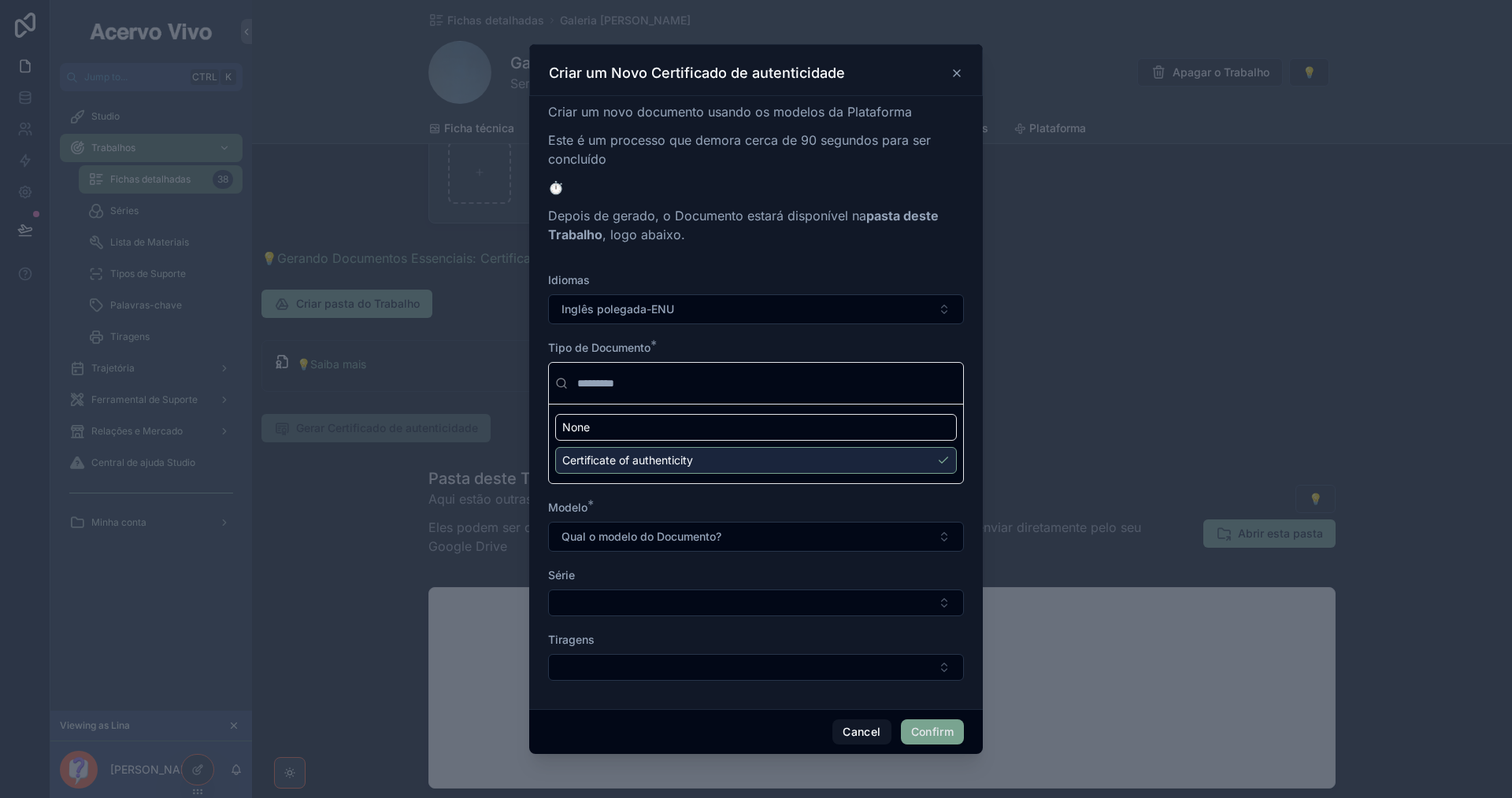
click at [770, 457] on div "Certificate of authenticity" at bounding box center [756, 460] width 402 height 27
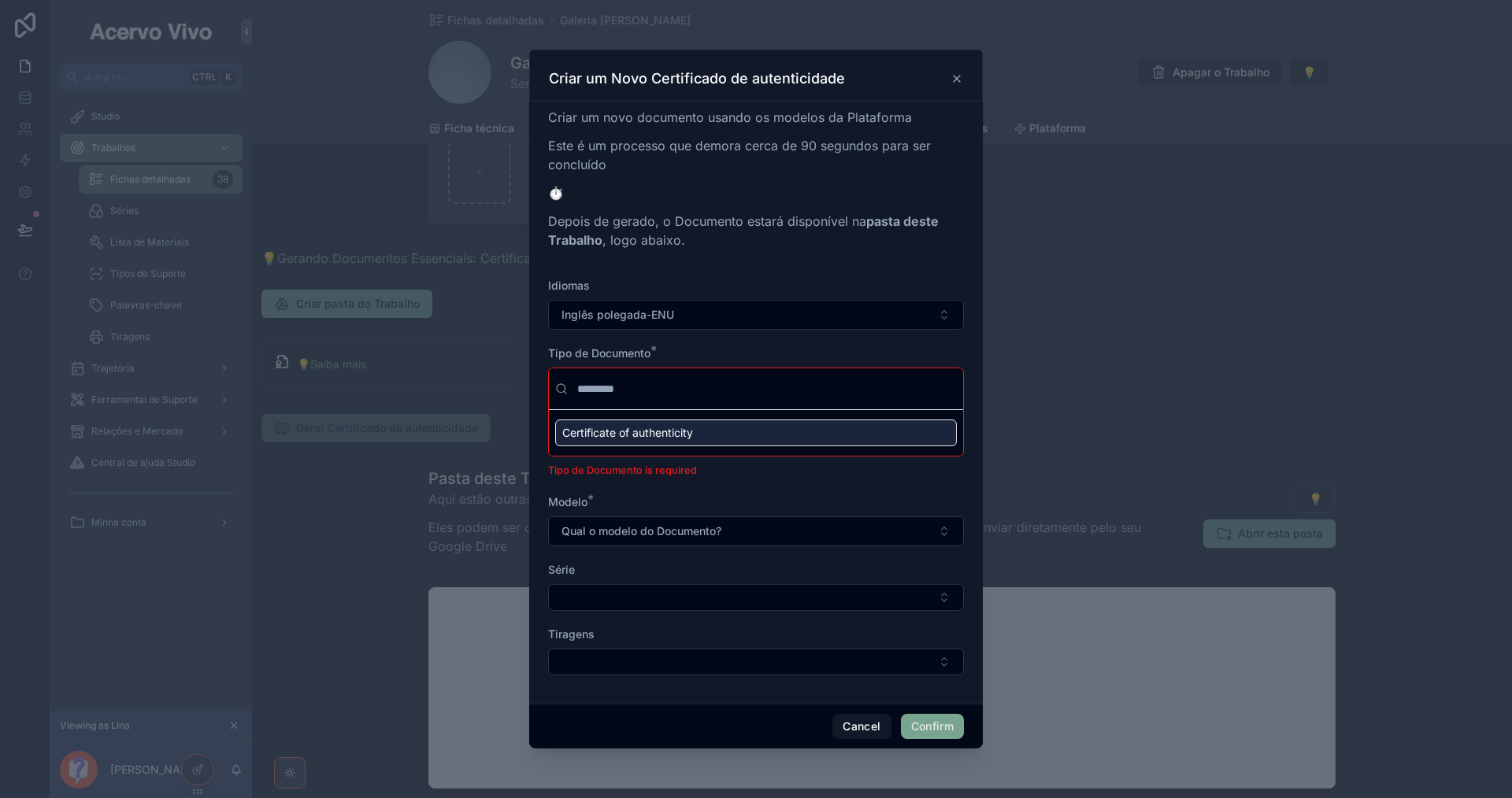
click at [777, 435] on div "Certificate of authenticity" at bounding box center [756, 432] width 402 height 27
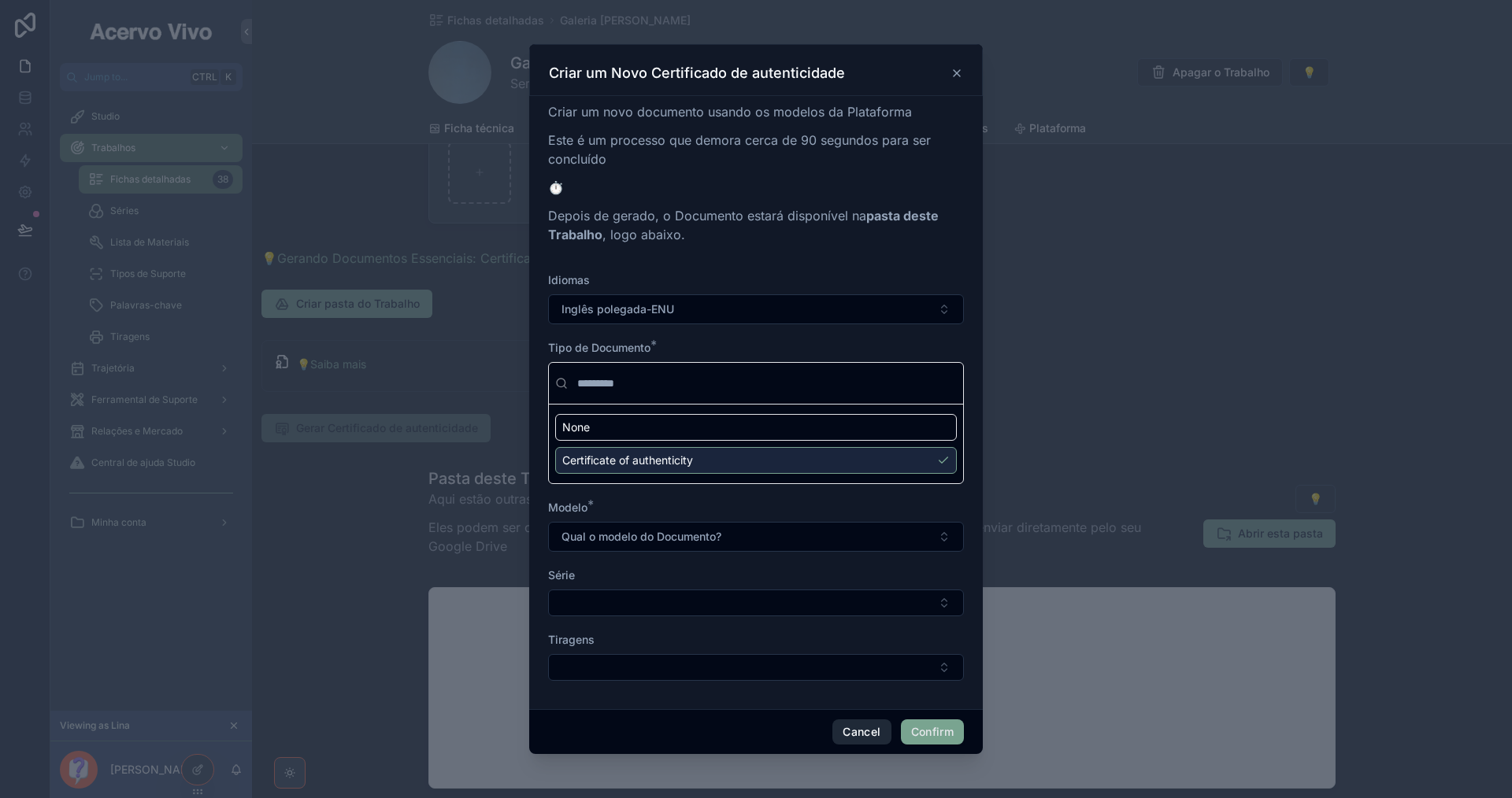
click at [852, 740] on button "Cancel" at bounding box center [861, 732] width 59 height 25
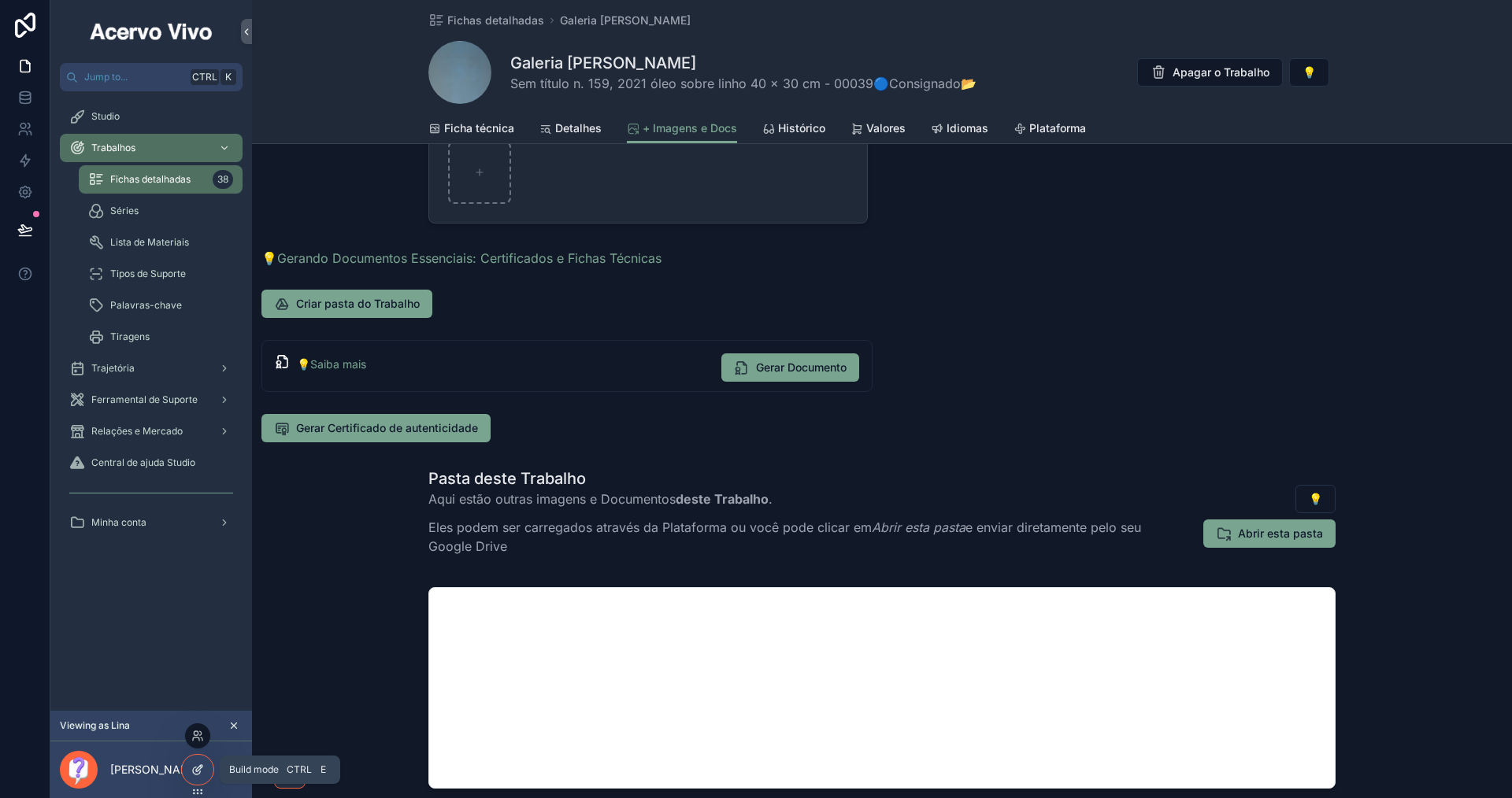
click at [193, 771] on icon at bounding box center [197, 771] width 7 height 7
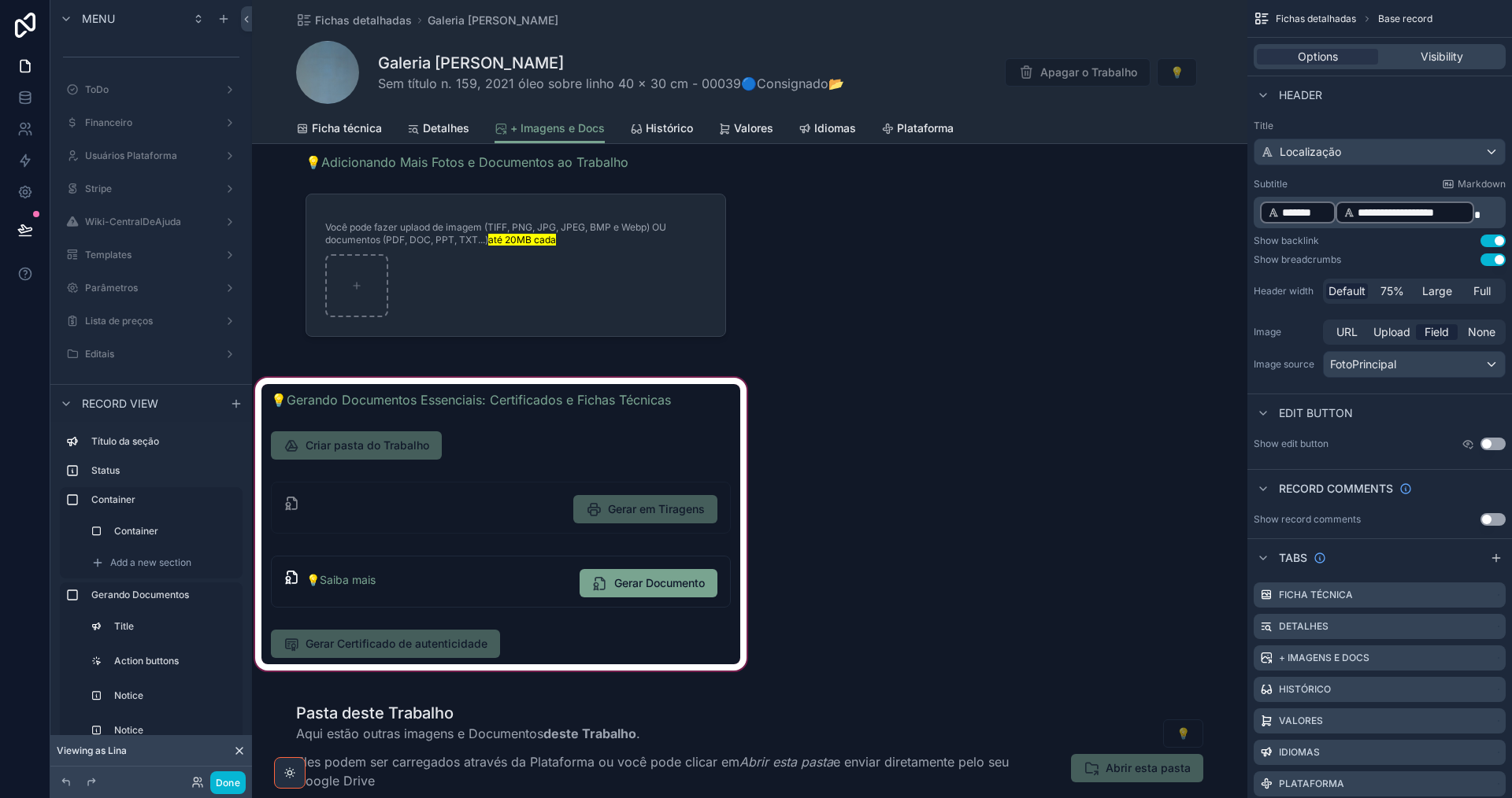
click at [651, 650] on div "scrollable content" at bounding box center [501, 524] width 498 height 299
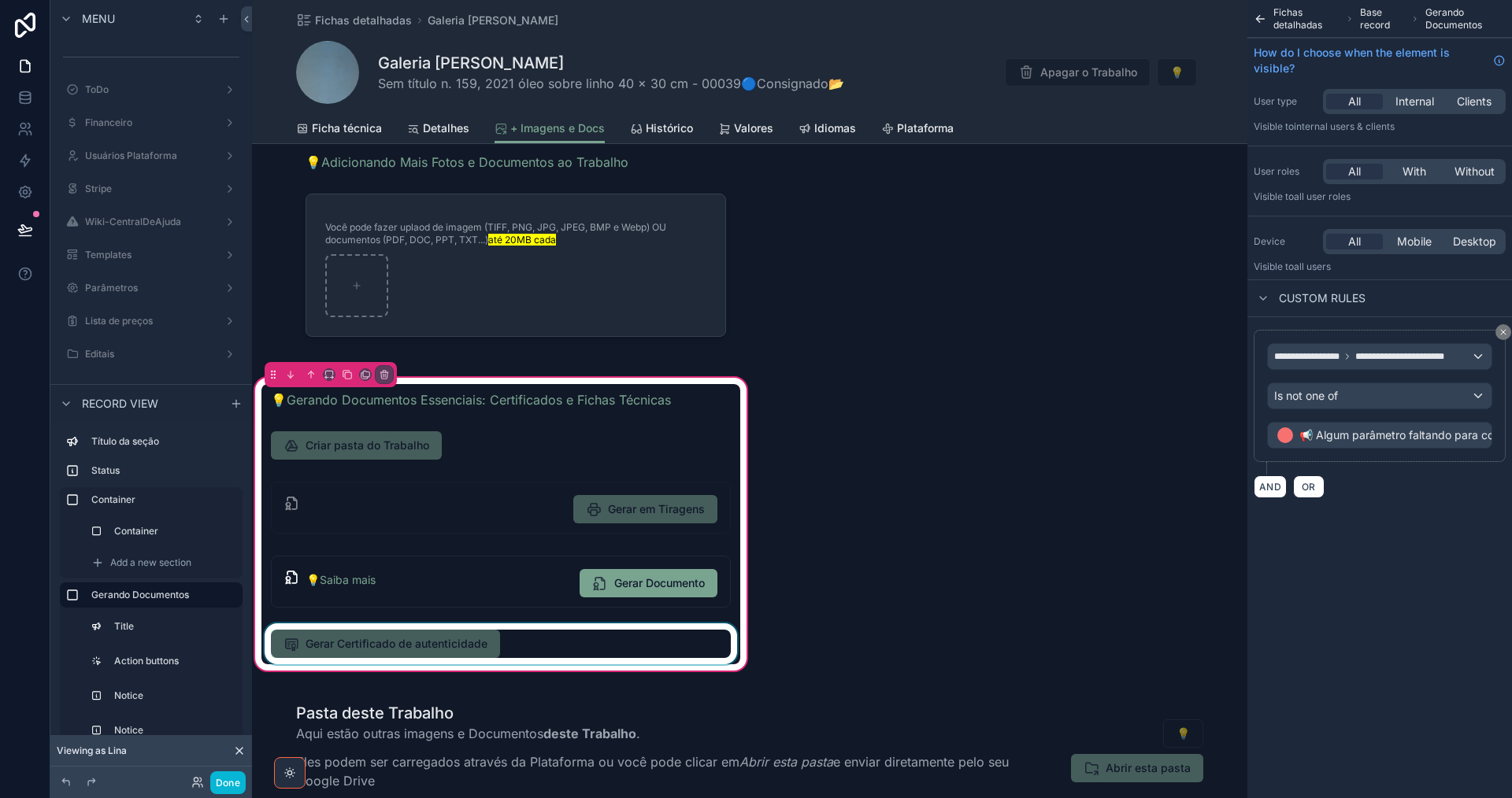
click at [647, 646] on div "scrollable content" at bounding box center [501, 643] width 479 height 41
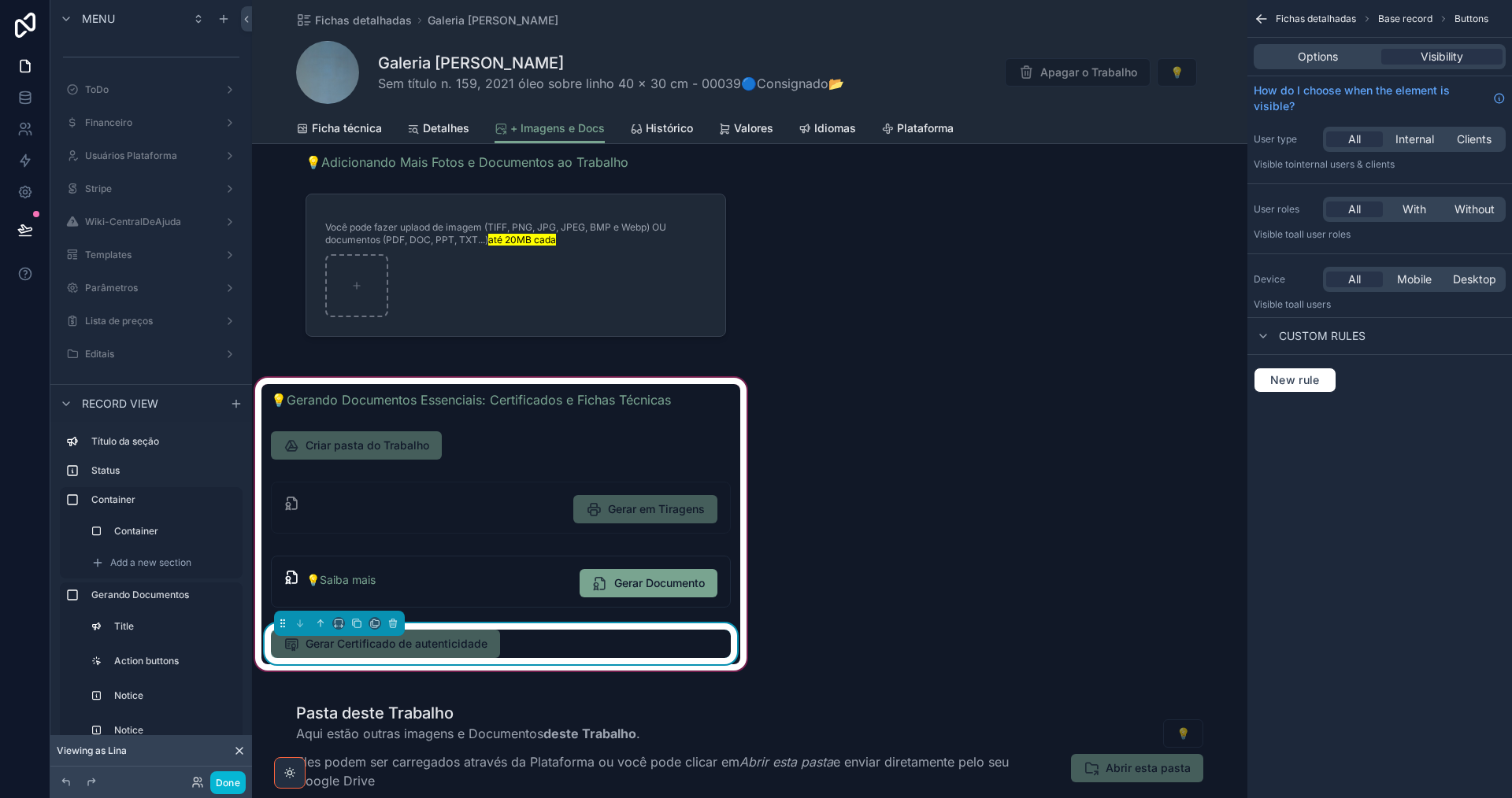
click at [1319, 45] on div "Options Visibility" at bounding box center [1379, 56] width 252 height 25
click at [1319, 58] on span "Options" at bounding box center [1318, 57] width 40 height 16
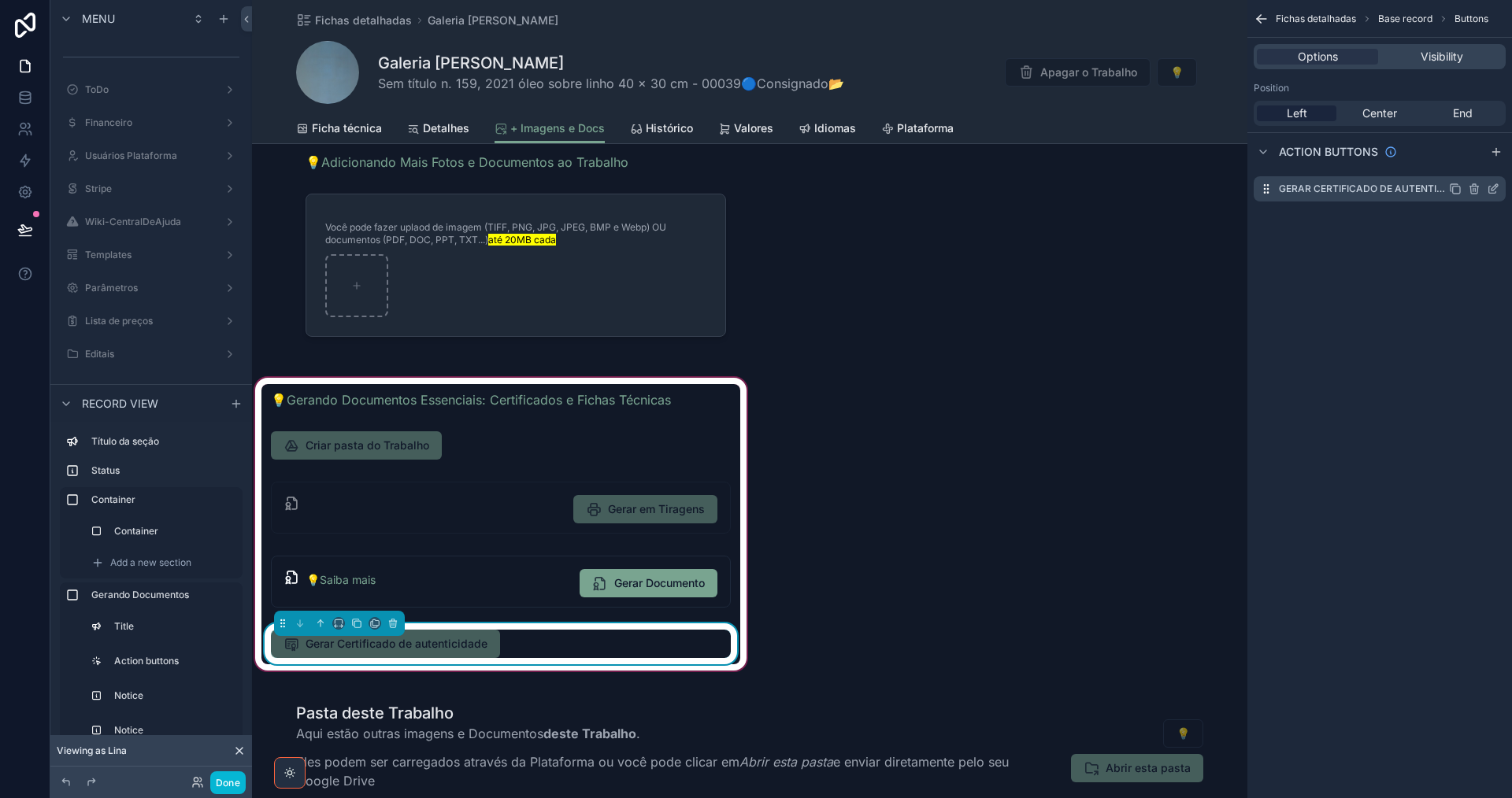
click at [1499, 188] on div "Gerar Certificado de autenticidade" at bounding box center [1379, 189] width 252 height 25
click at [1495, 190] on icon "scrollable content" at bounding box center [1493, 189] width 12 height 12
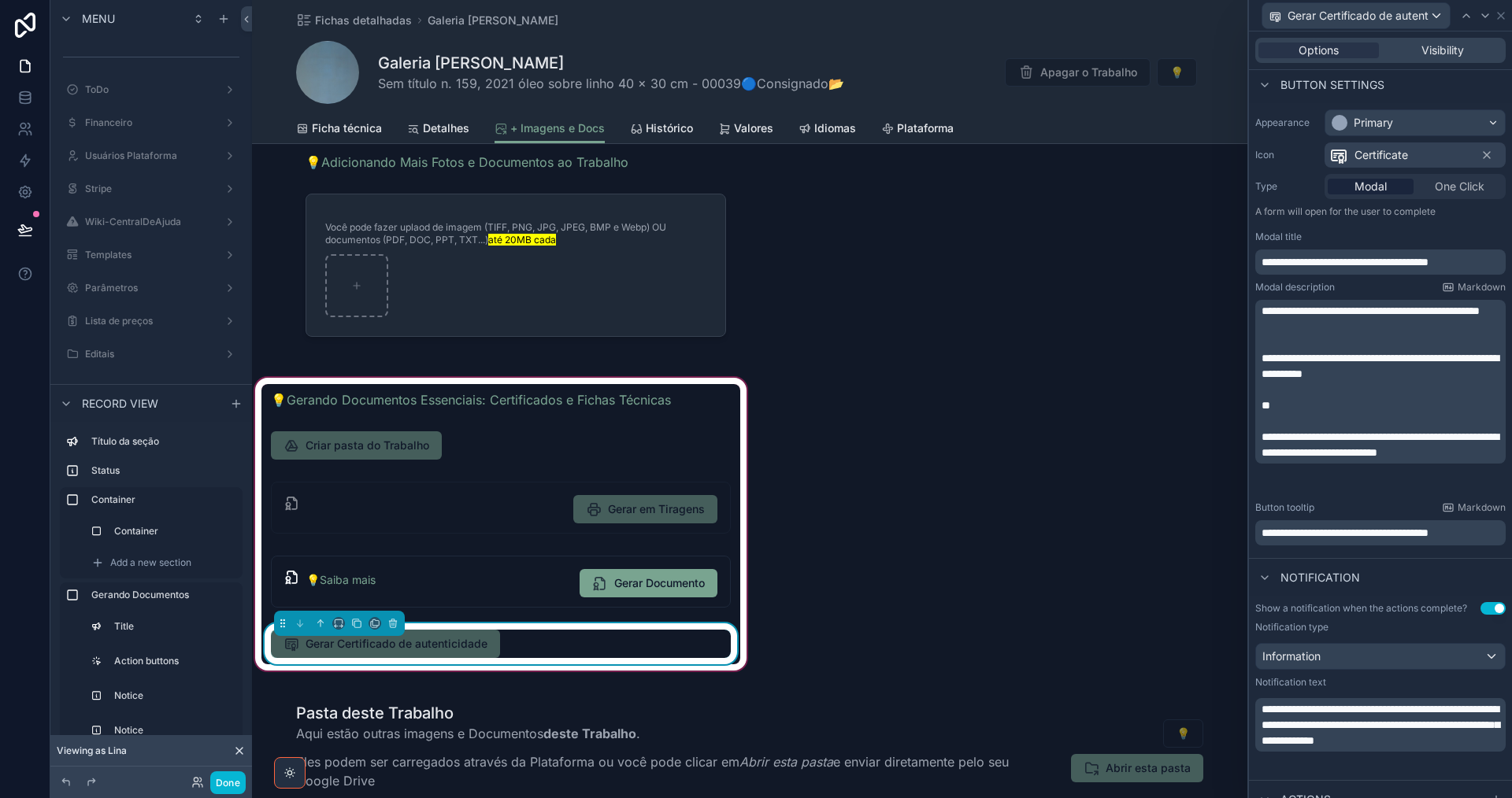
scroll to position [315, 0]
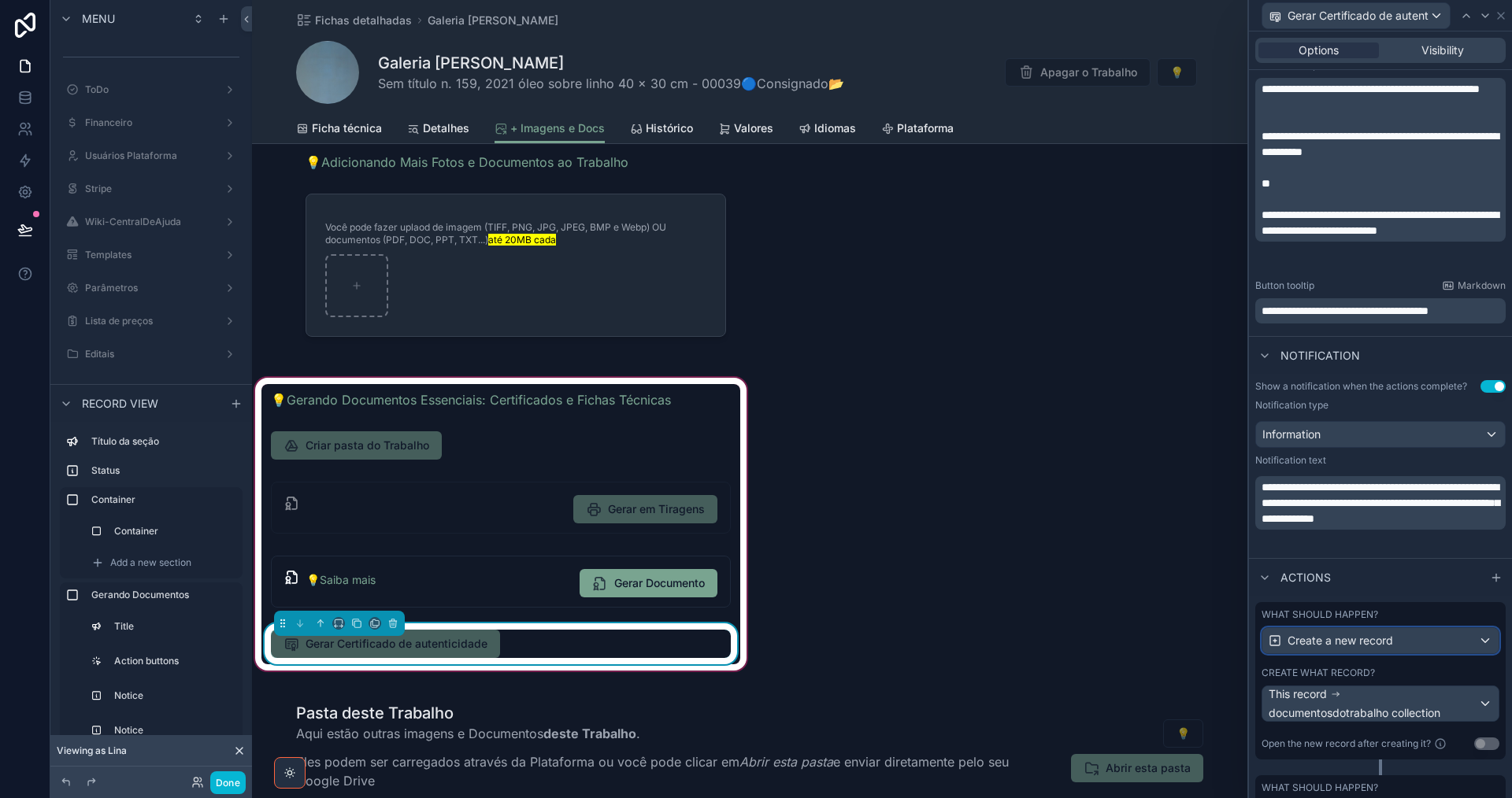
click at [1430, 640] on div "Create a new record" at bounding box center [1380, 640] width 236 height 25
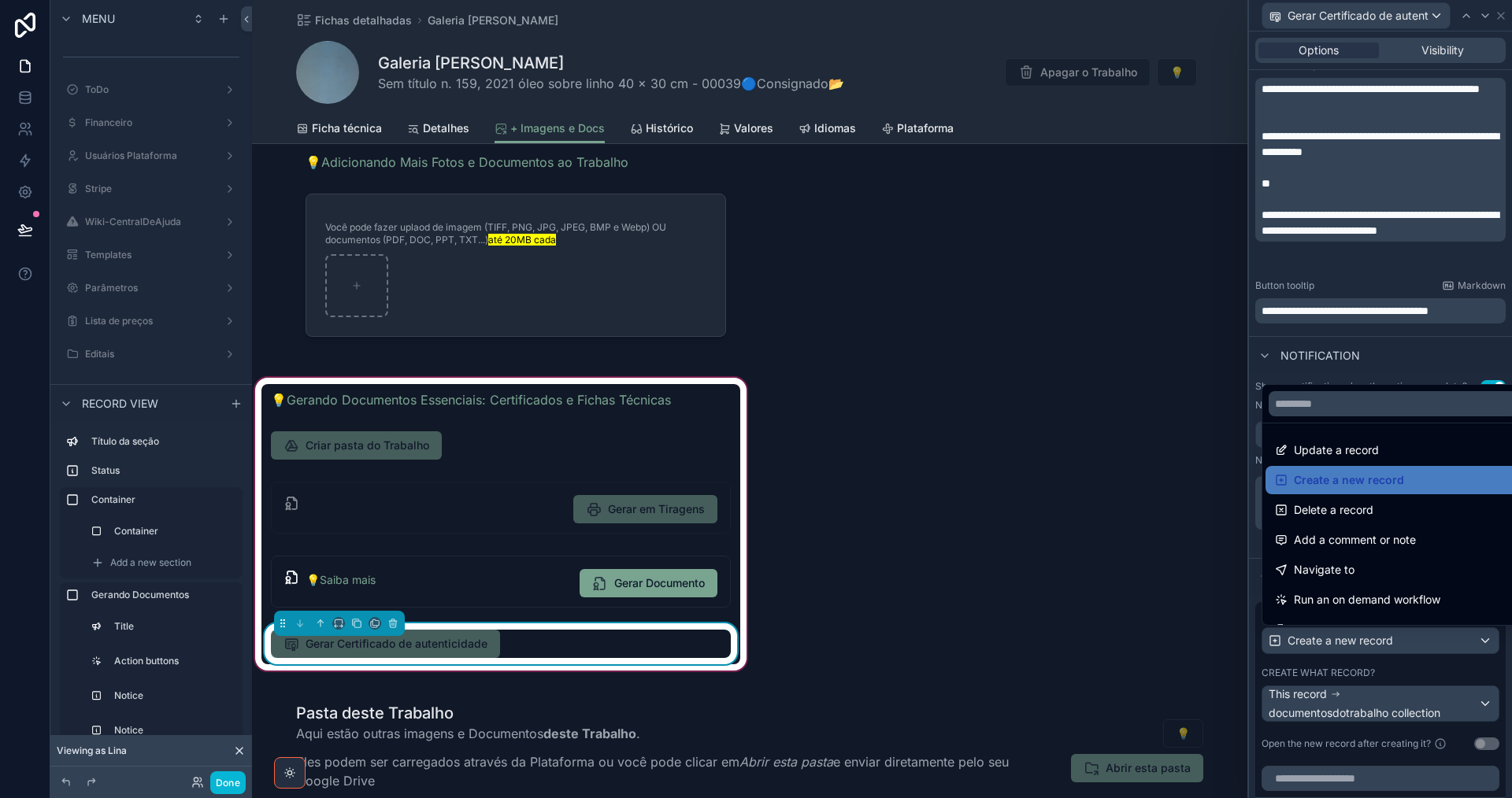
click at [1430, 640] on div at bounding box center [1380, 399] width 263 height 798
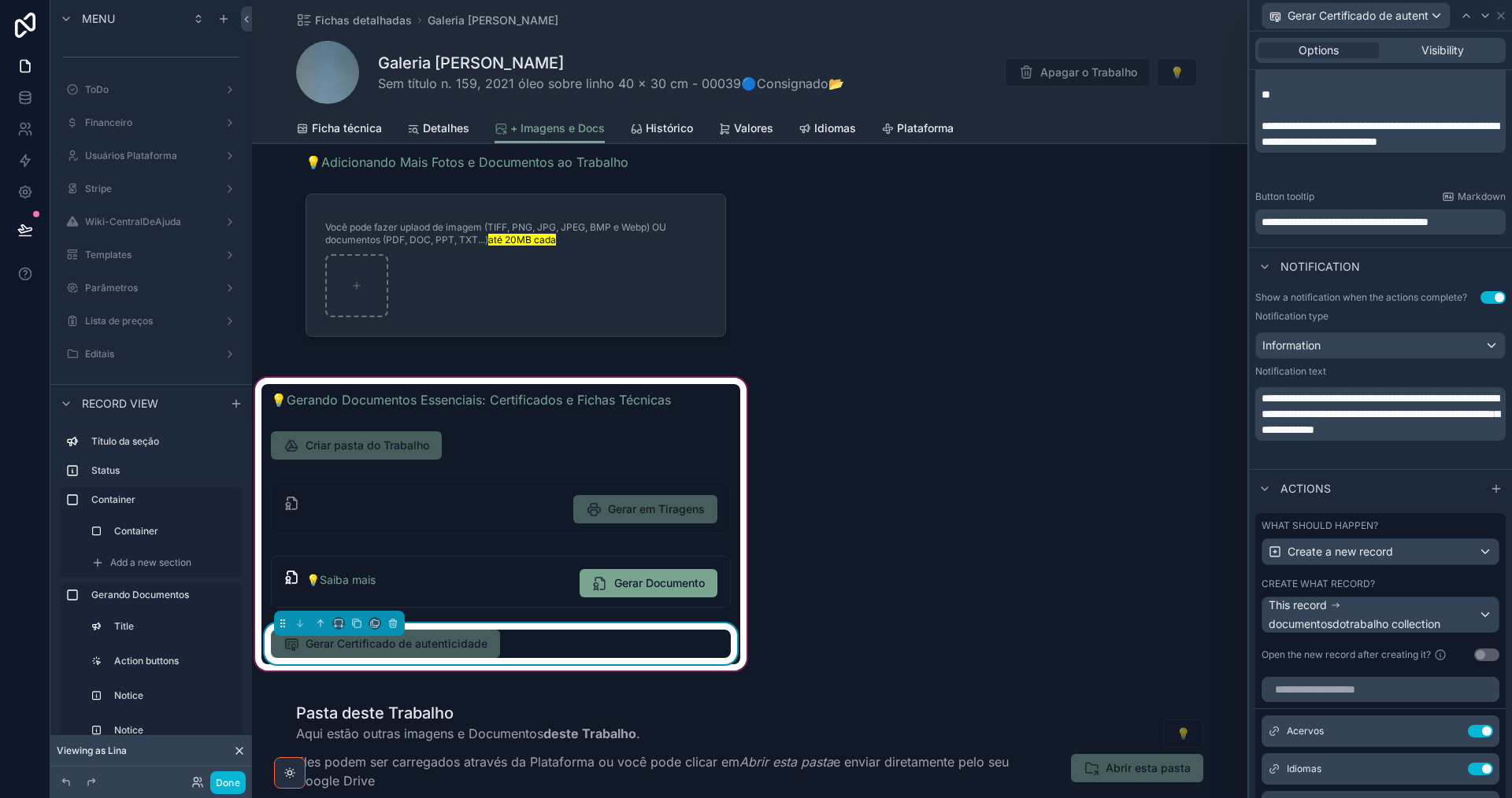
scroll to position [472, 0]
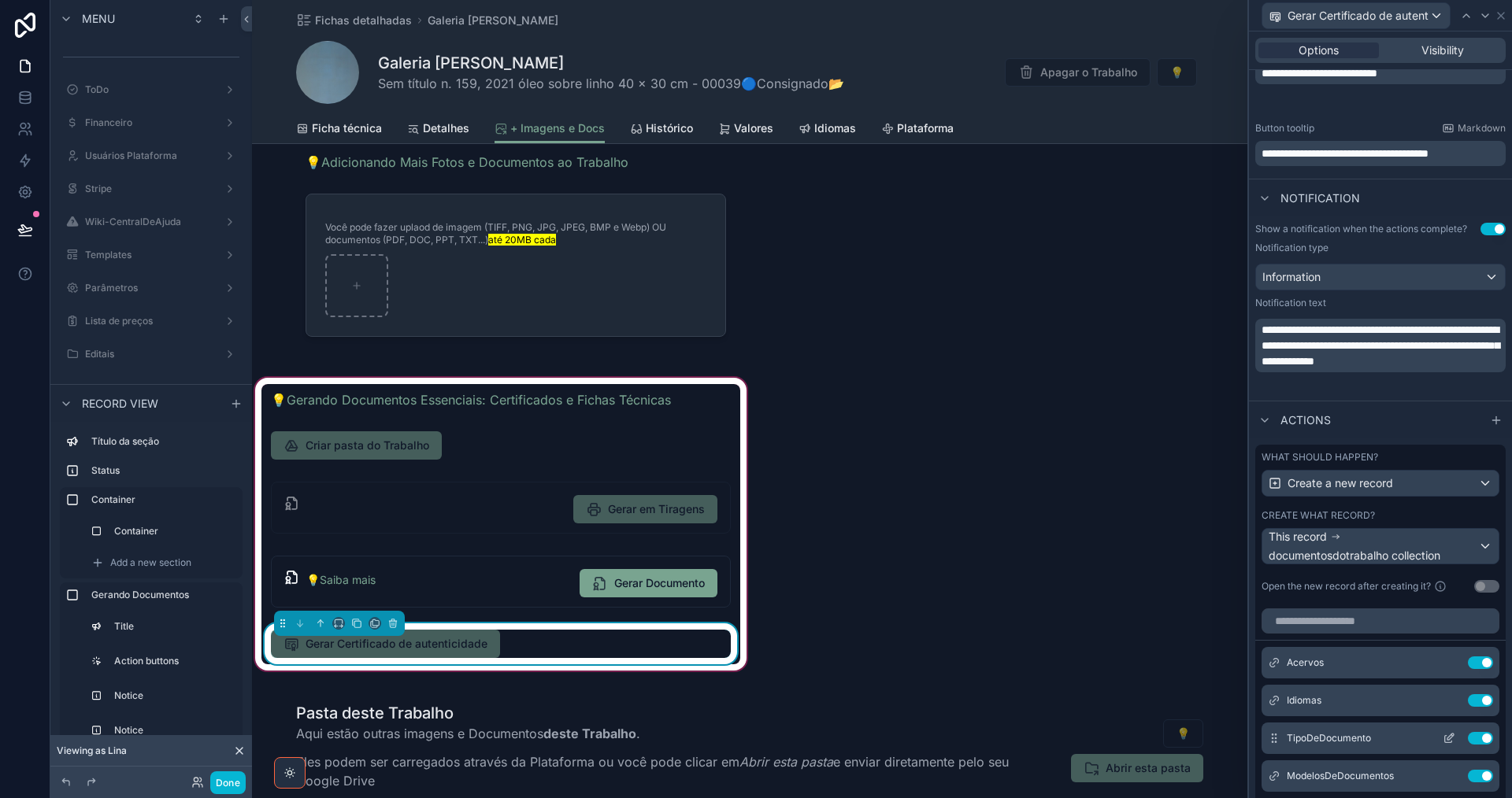
click at [1443, 735] on icon at bounding box center [1449, 738] width 12 height 12
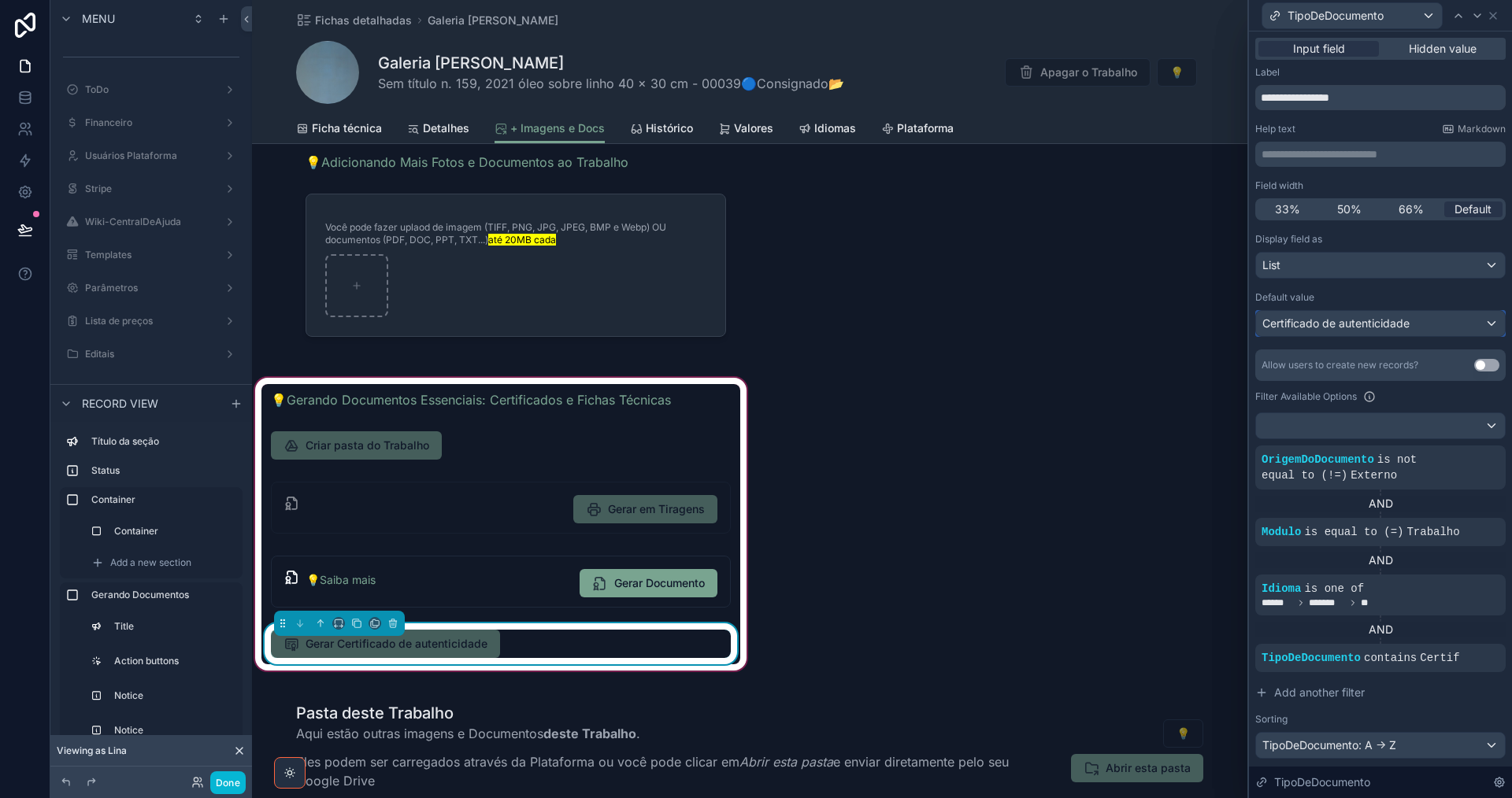
click at [1433, 319] on div "Certificado de autenticidade" at bounding box center [1380, 323] width 249 height 25
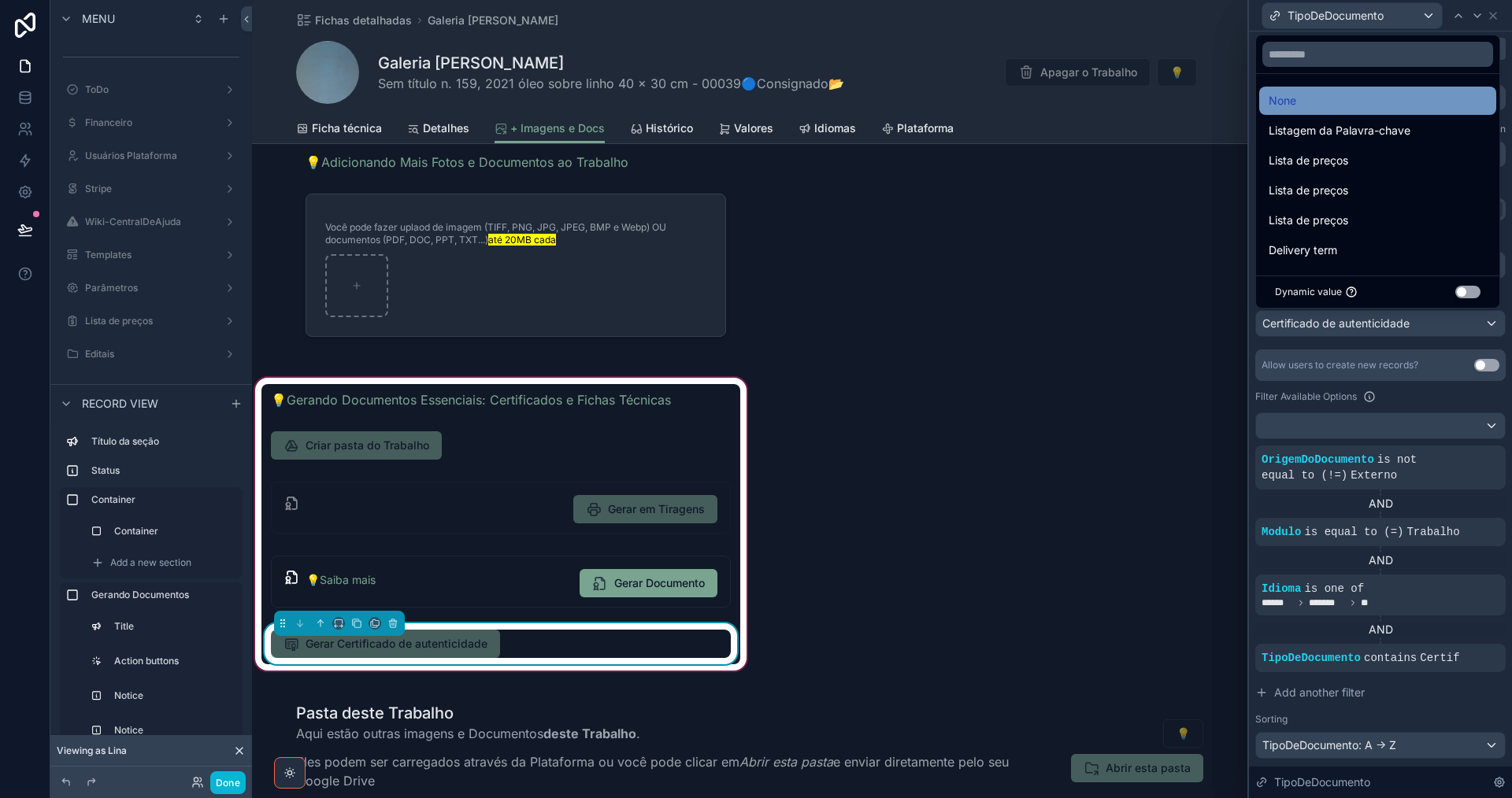
click at [1335, 114] on div "None" at bounding box center [1377, 100] width 237 height 28
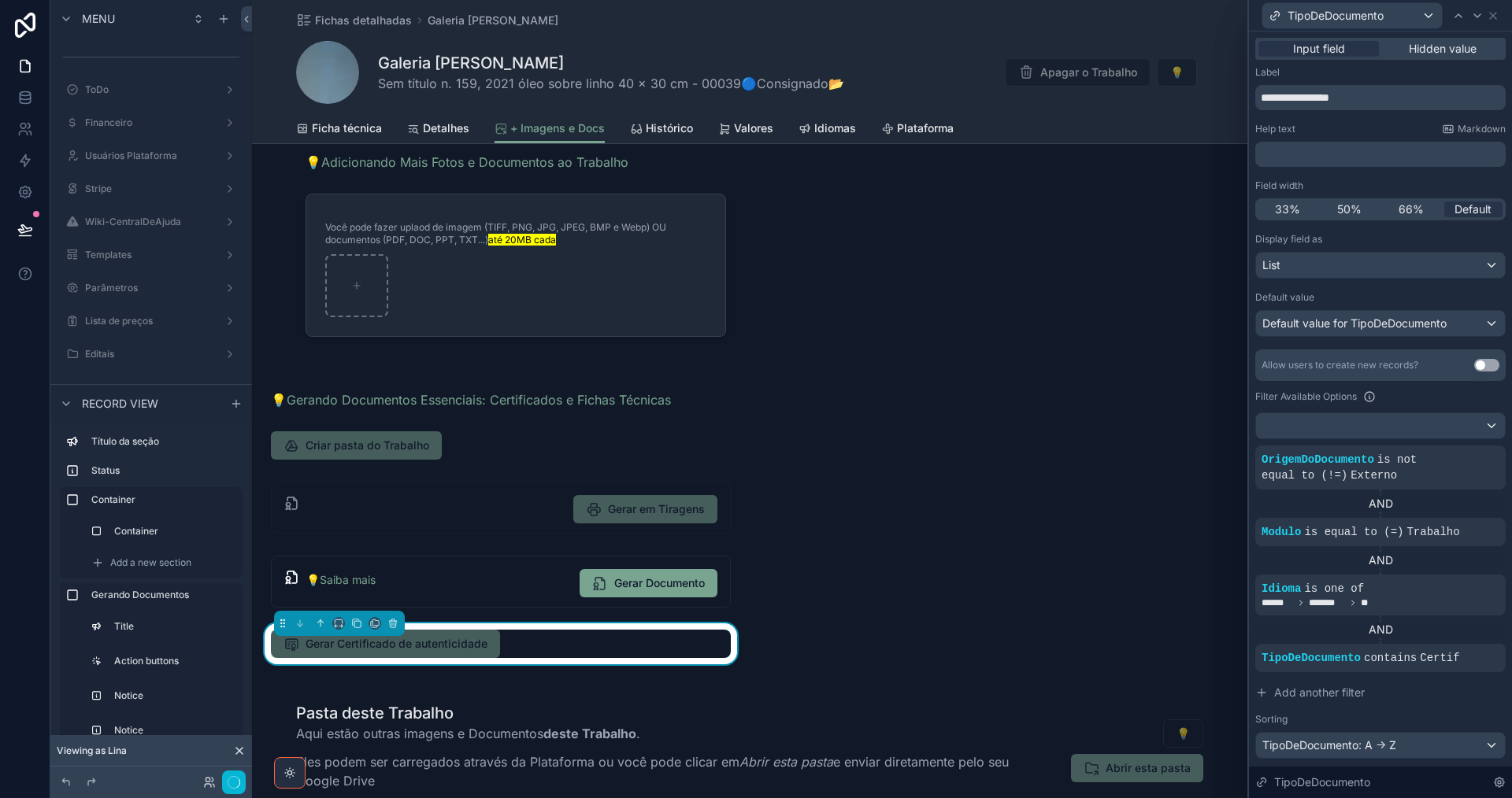
click at [1332, 112] on div "**********" at bounding box center [1380, 472] width 251 height 812
click at [1388, 266] on div "List" at bounding box center [1380, 265] width 249 height 25
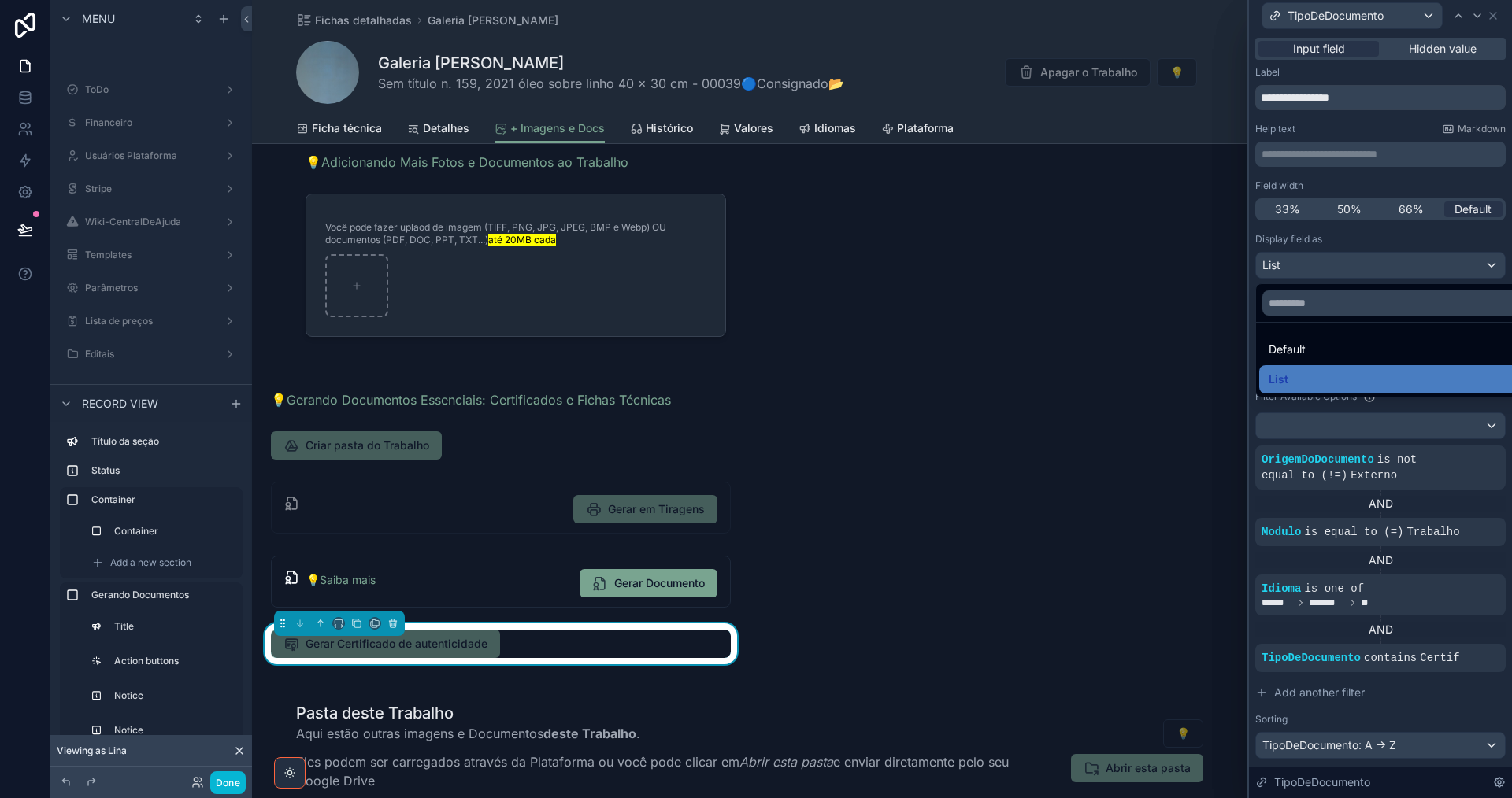
click at [1388, 266] on div at bounding box center [1380, 399] width 263 height 798
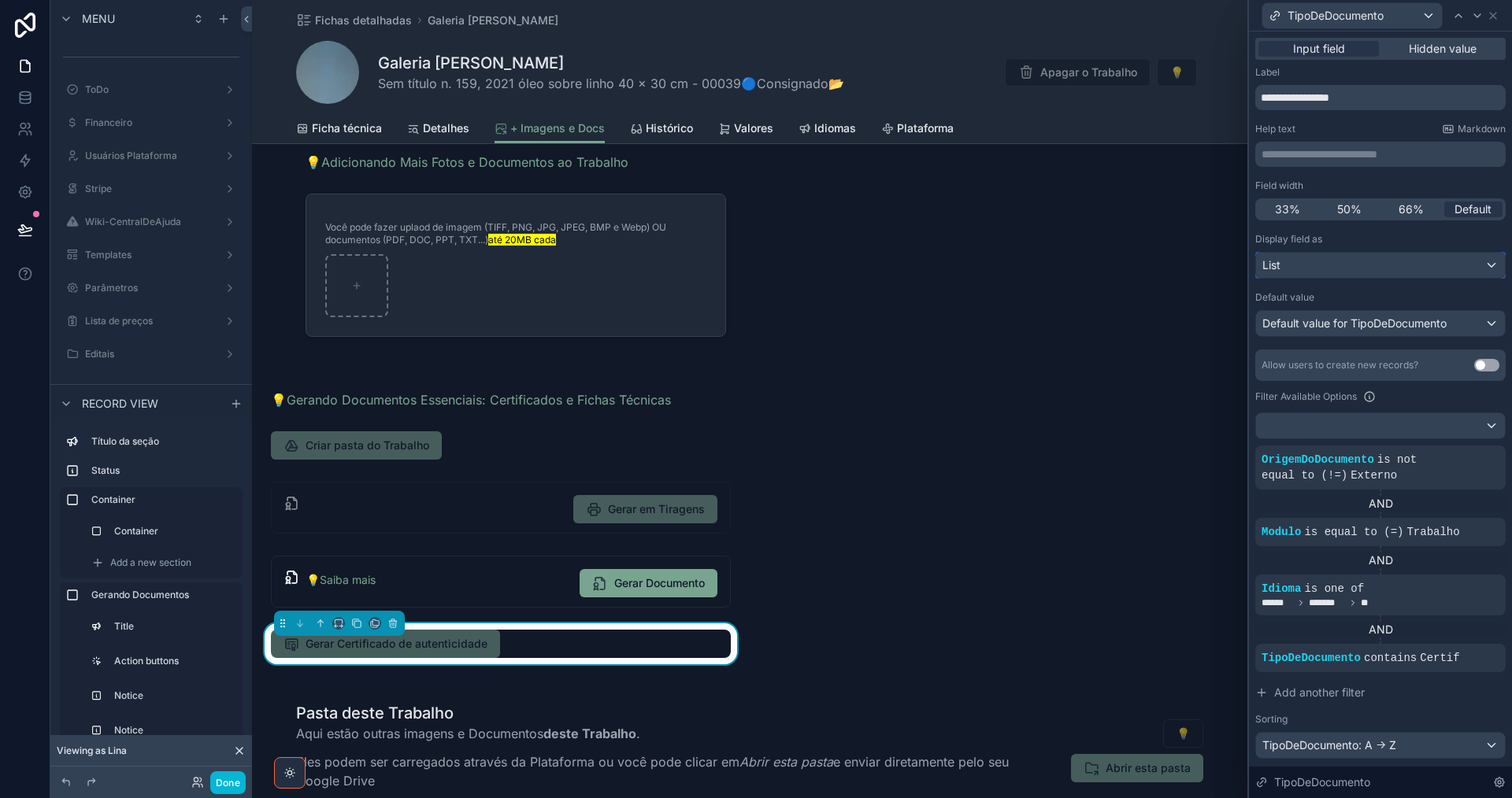
click at [1395, 274] on div "List" at bounding box center [1380, 265] width 249 height 25
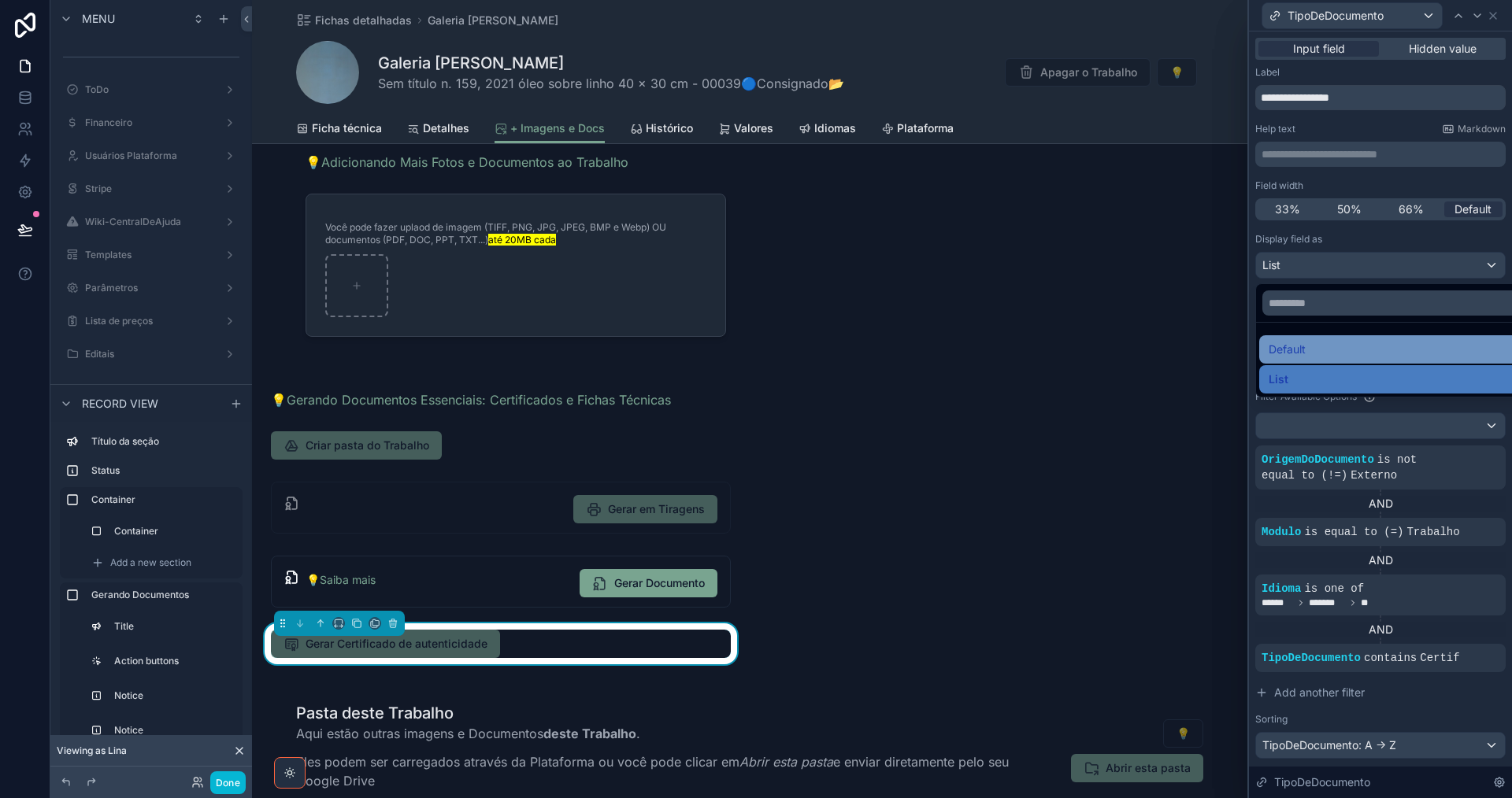
click at [1379, 341] on div "Default" at bounding box center [1392, 349] width 248 height 19
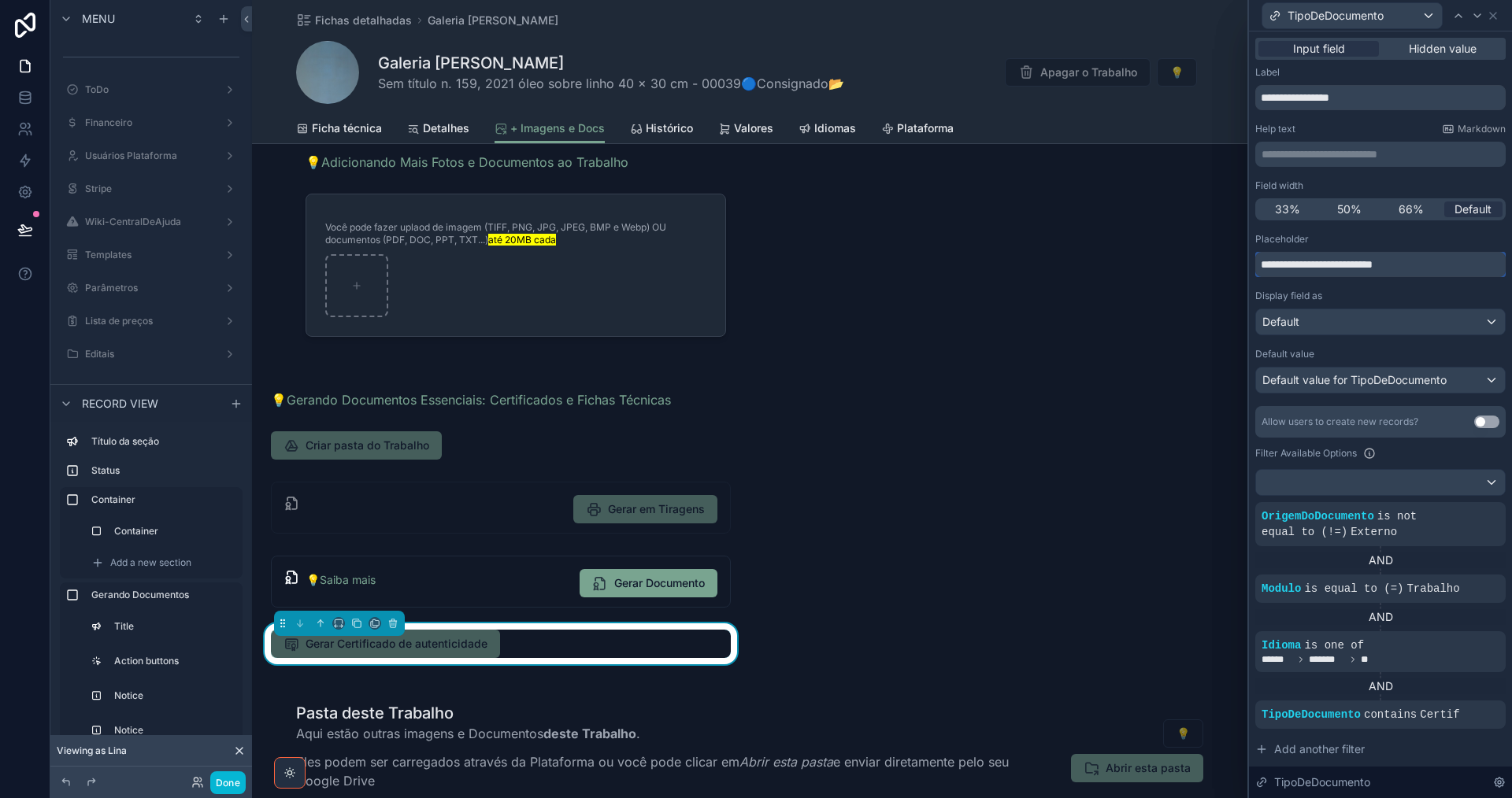
click at [1305, 264] on input "**********" at bounding box center [1380, 264] width 251 height 25
type input "**********"
click at [226, 787] on button "Done" at bounding box center [228, 782] width 36 height 23
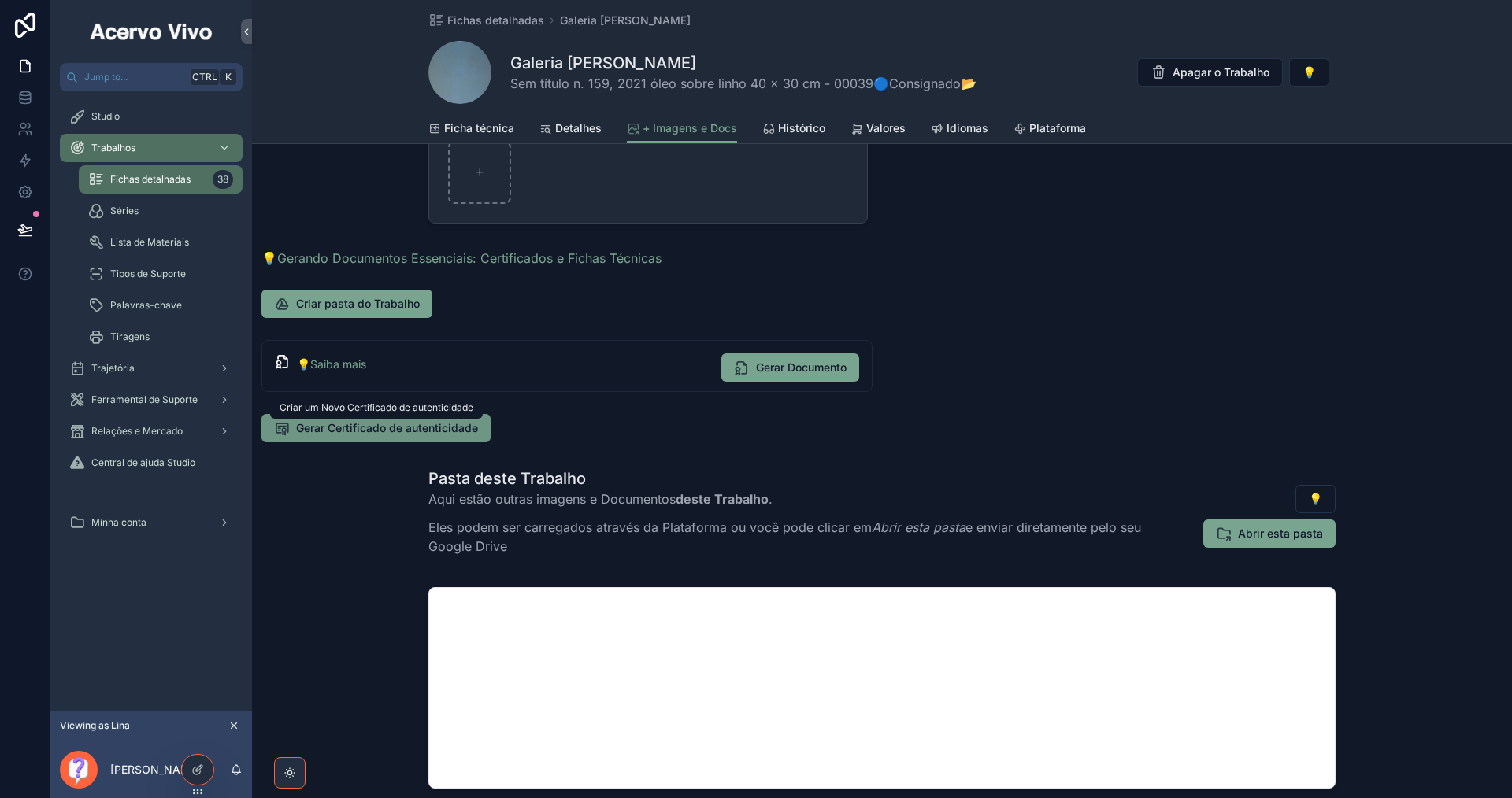
click at [422, 428] on span "Gerar Certificado de autenticidade" at bounding box center [387, 428] width 182 height 16
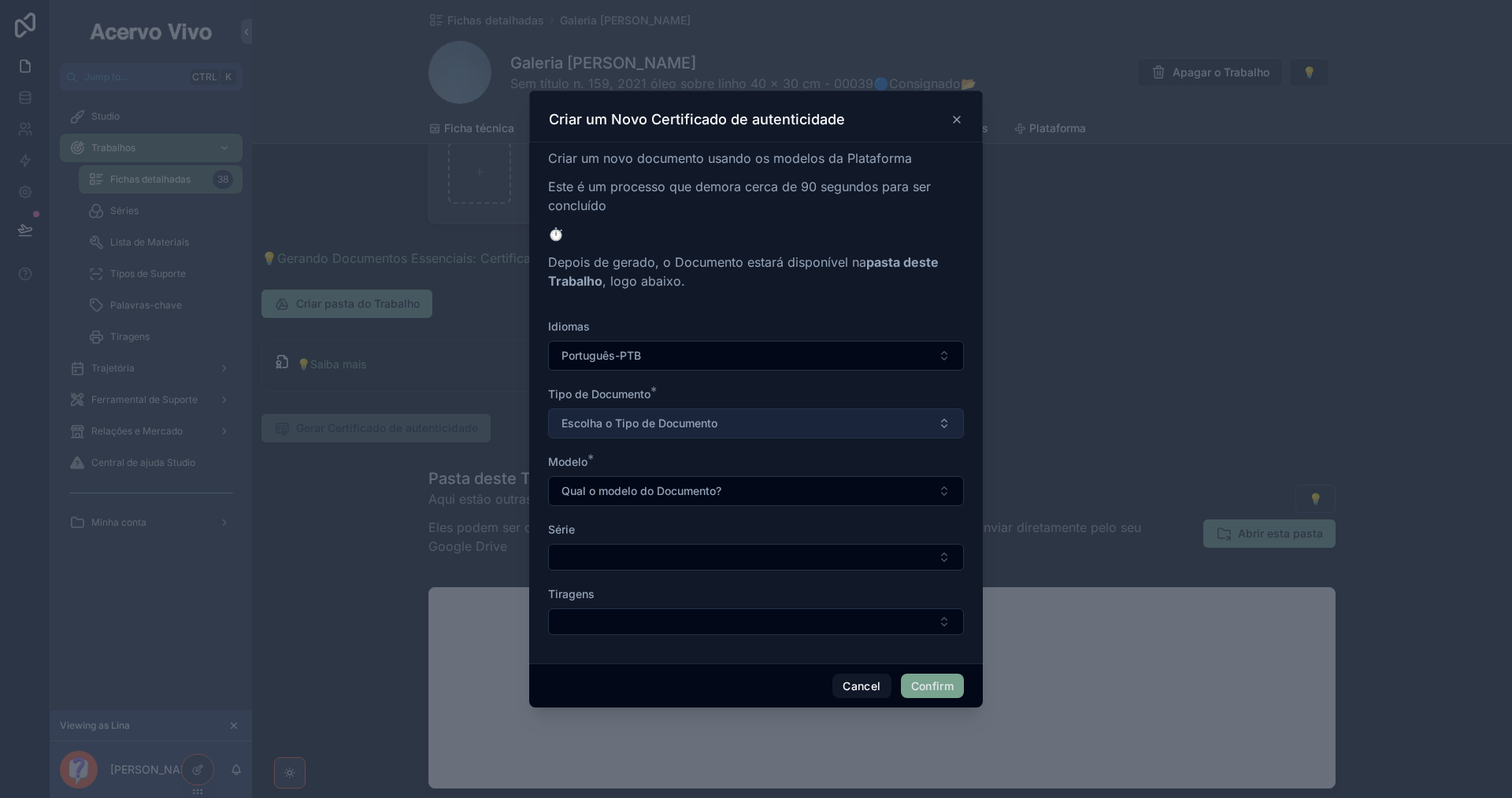
click at [799, 419] on button "Escolha o Tipo de Documento" at bounding box center [756, 423] width 416 height 30
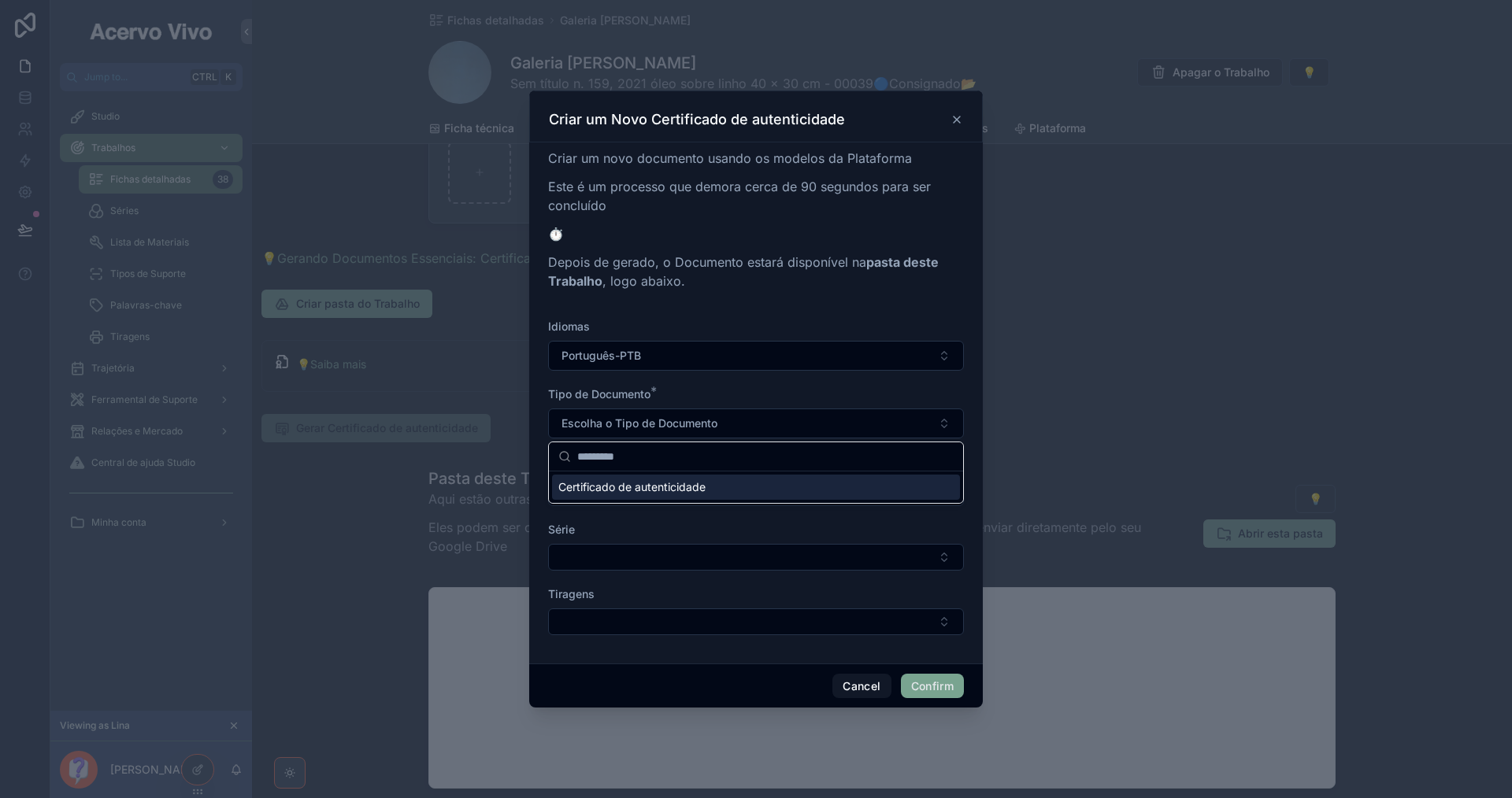
click at [804, 484] on div "Certificado de autenticidade" at bounding box center [756, 487] width 408 height 25
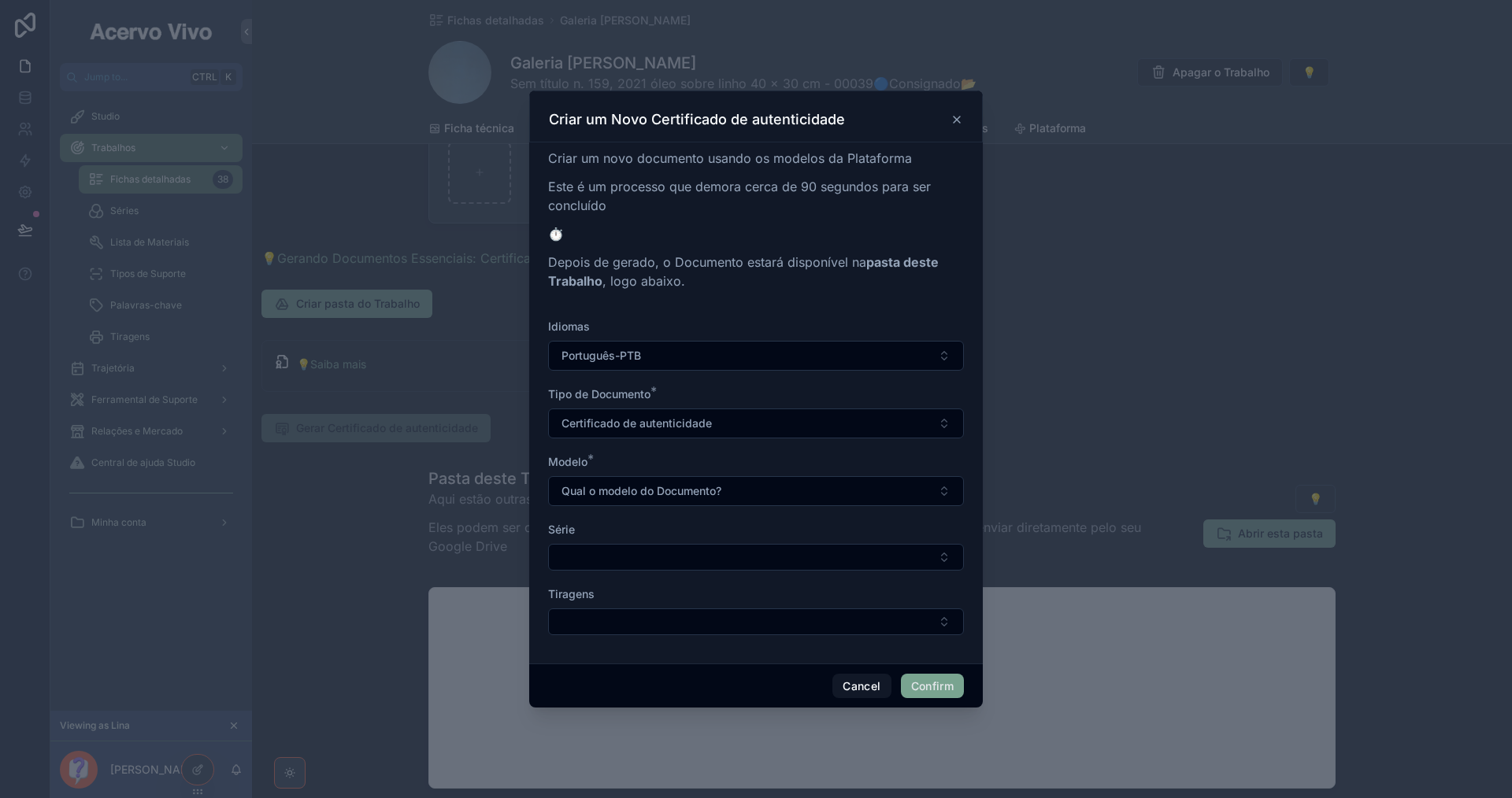
click at [804, 484] on button "Qual o modelo do Documento?" at bounding box center [756, 491] width 416 height 30
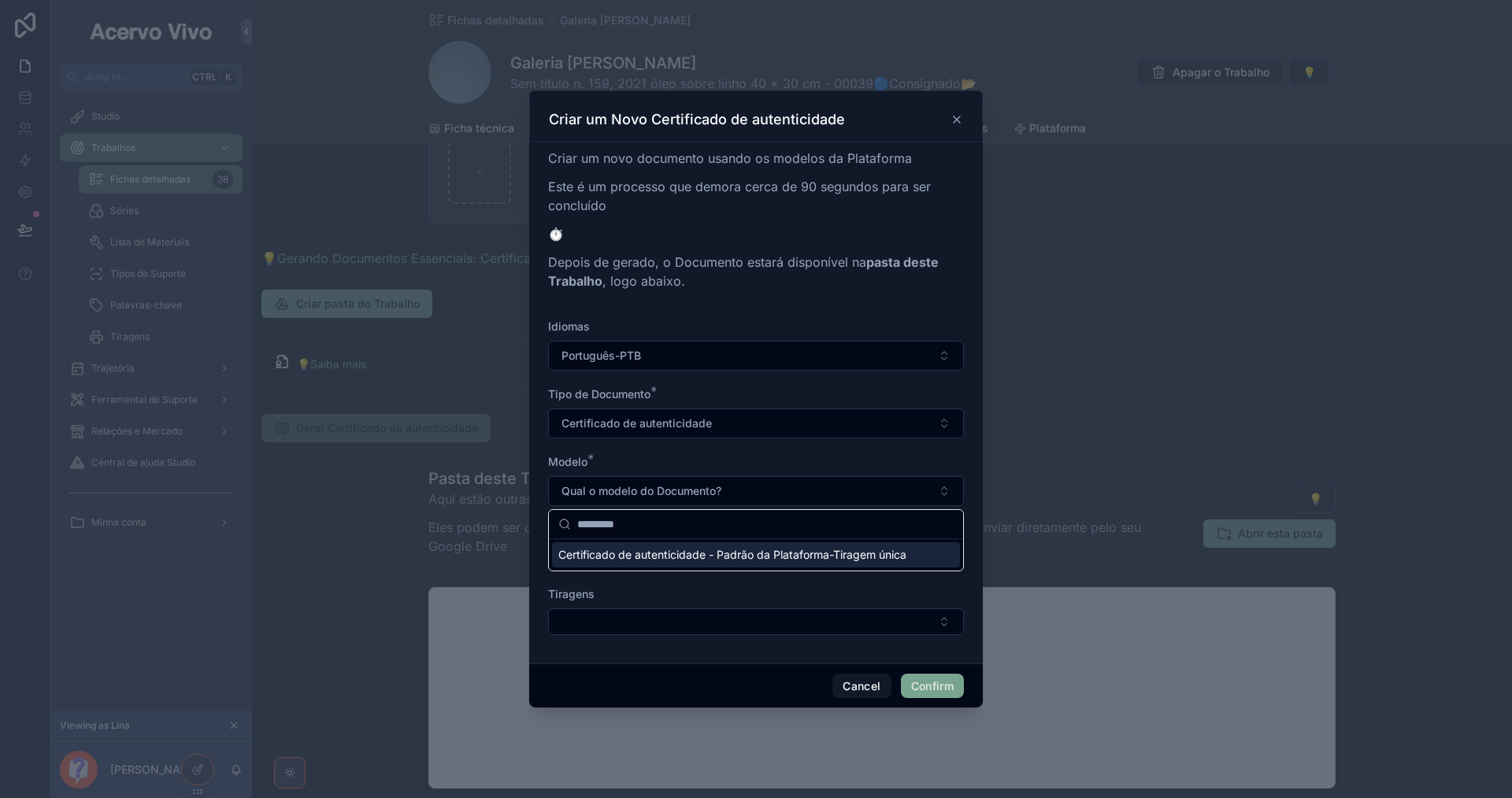
click at [795, 556] on span "Certificado de autenticidade - Padrão da Plataforma-Tiragem única" at bounding box center [732, 555] width 348 height 16
click at [791, 553] on button "Select Button" at bounding box center [756, 557] width 416 height 27
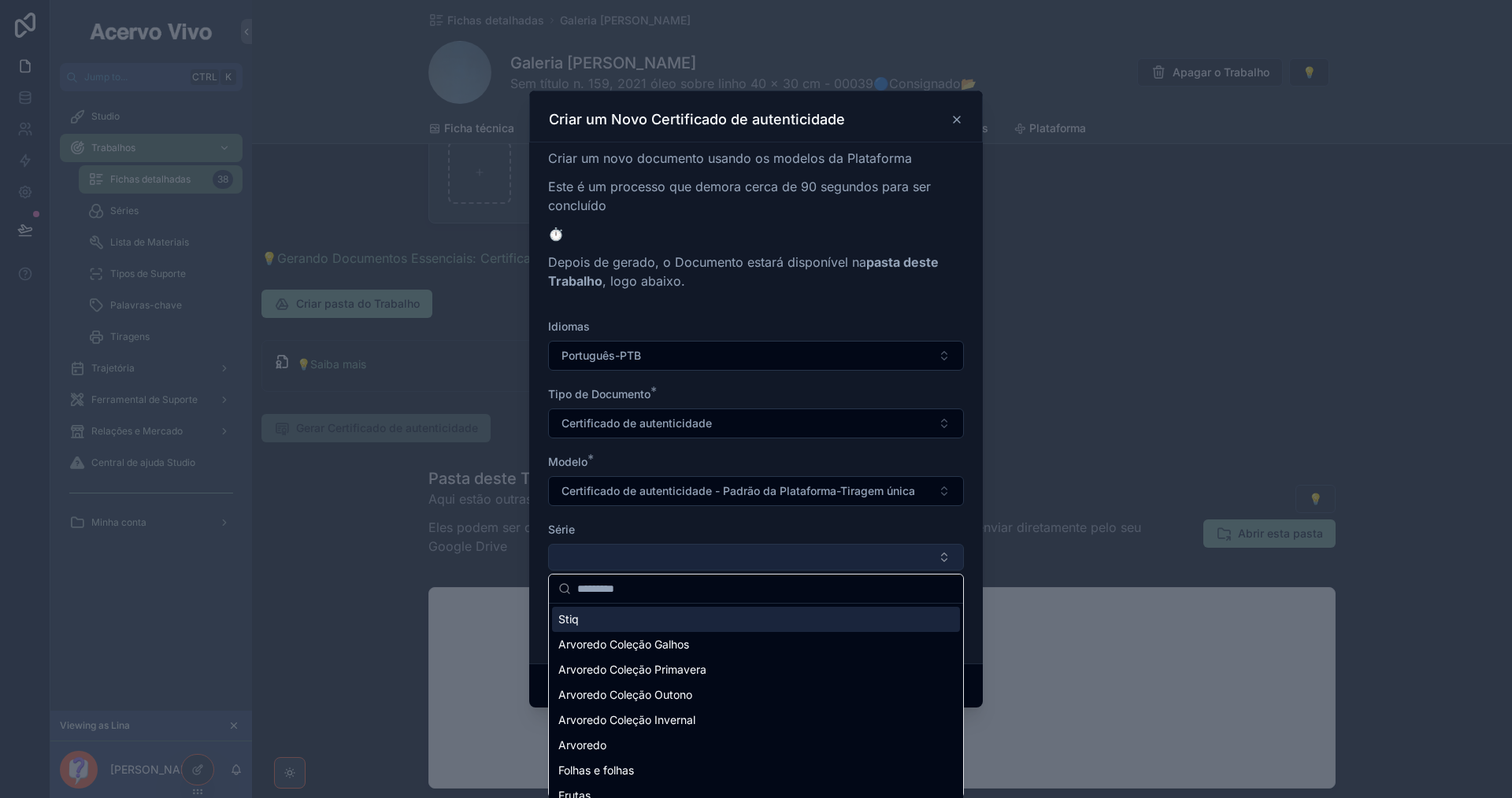
click at [793, 554] on button "Select Button" at bounding box center [756, 557] width 416 height 27
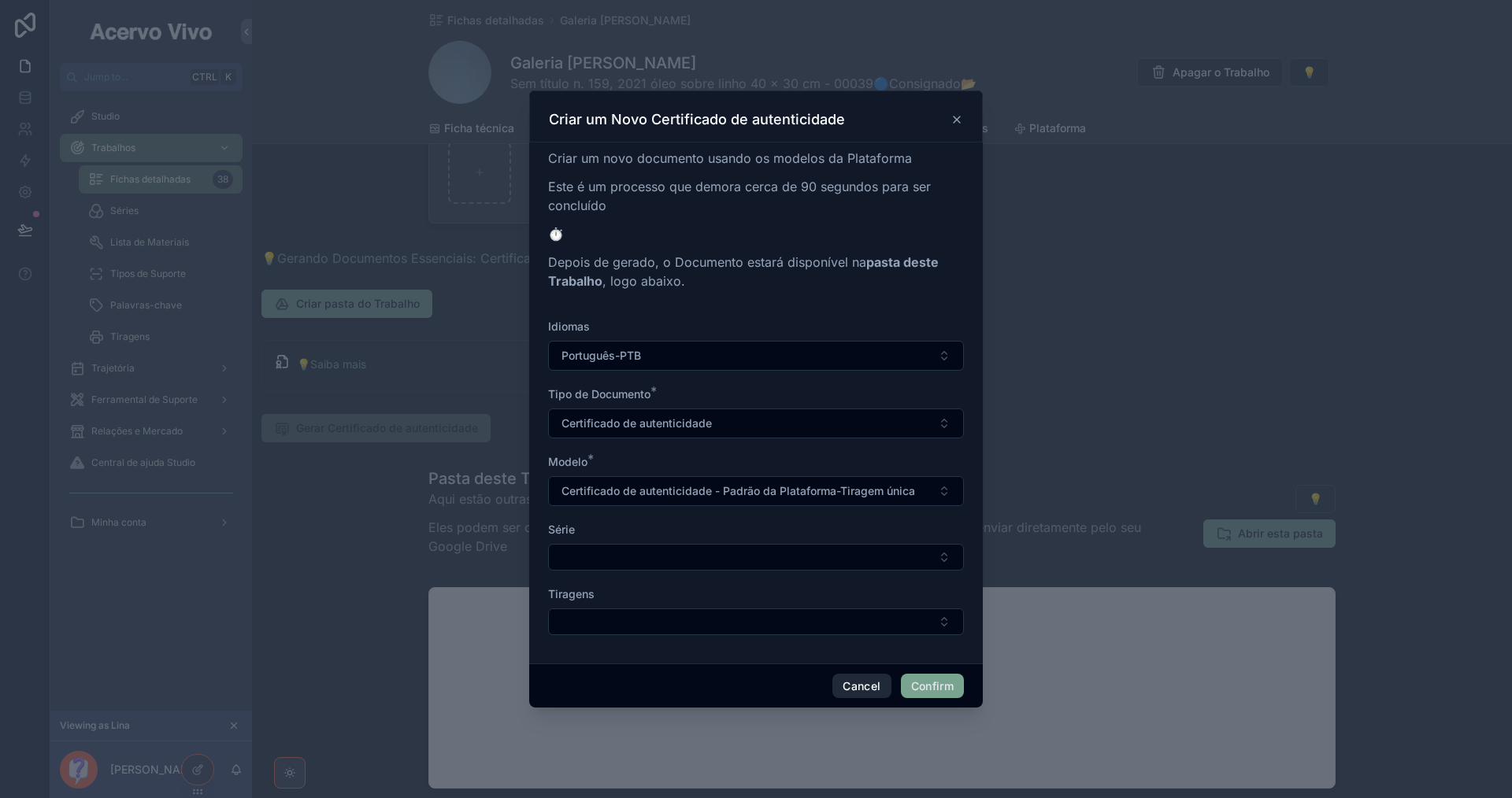
click at [852, 684] on button "Cancel" at bounding box center [861, 686] width 59 height 25
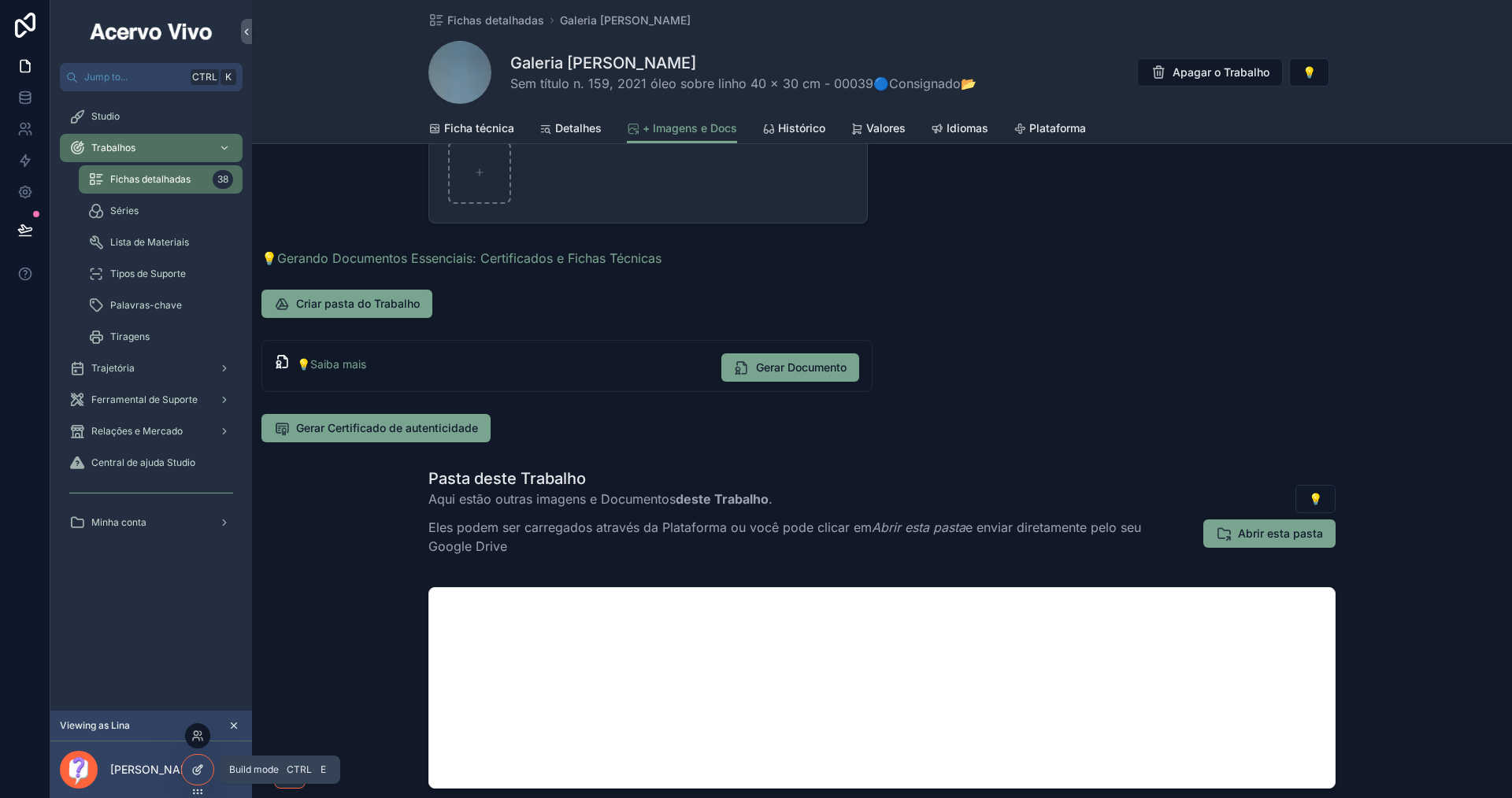
click at [196, 771] on icon at bounding box center [197, 769] width 12 height 12
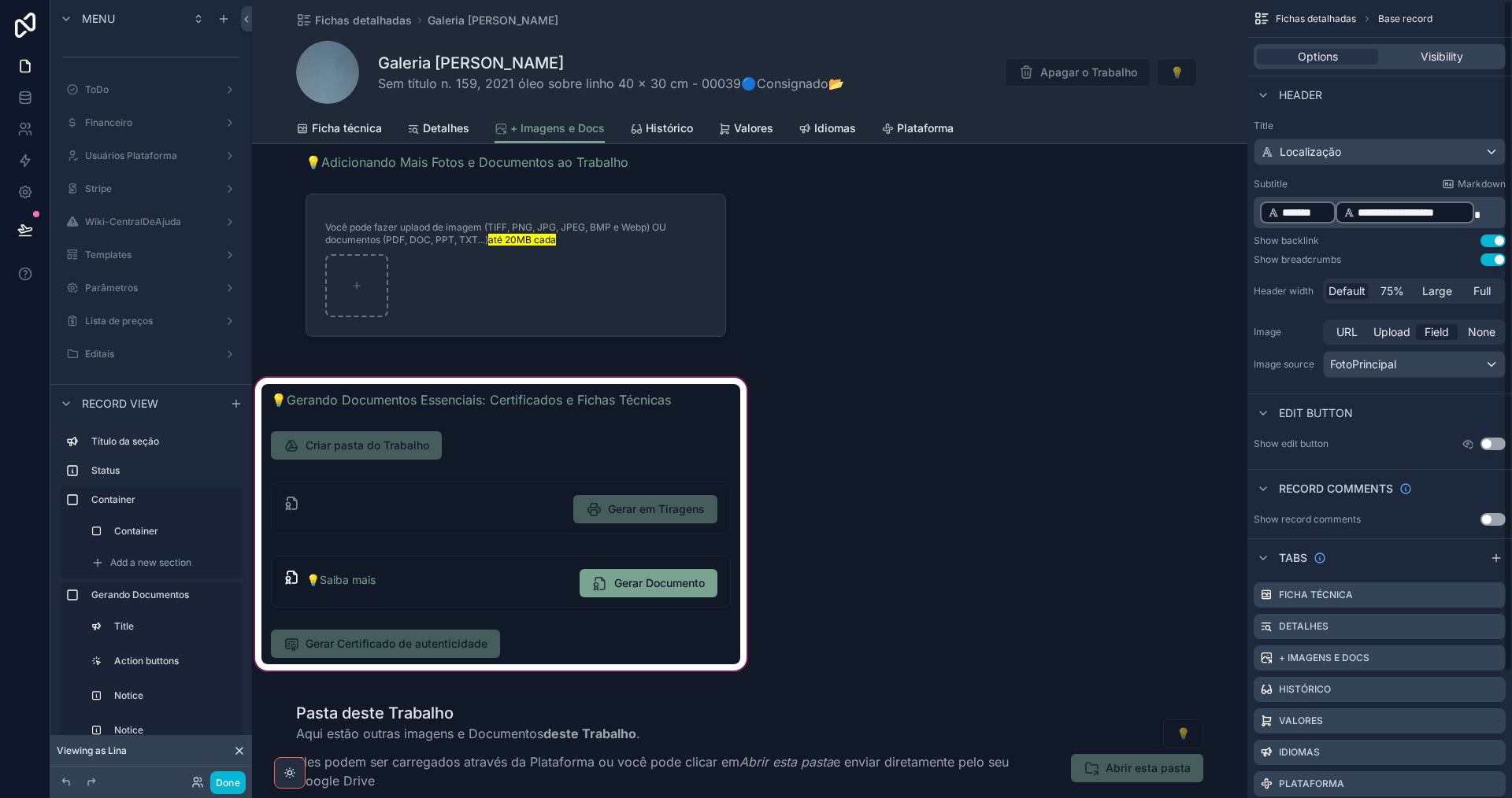
click at [556, 645] on div "scrollable content" at bounding box center [501, 524] width 498 height 299
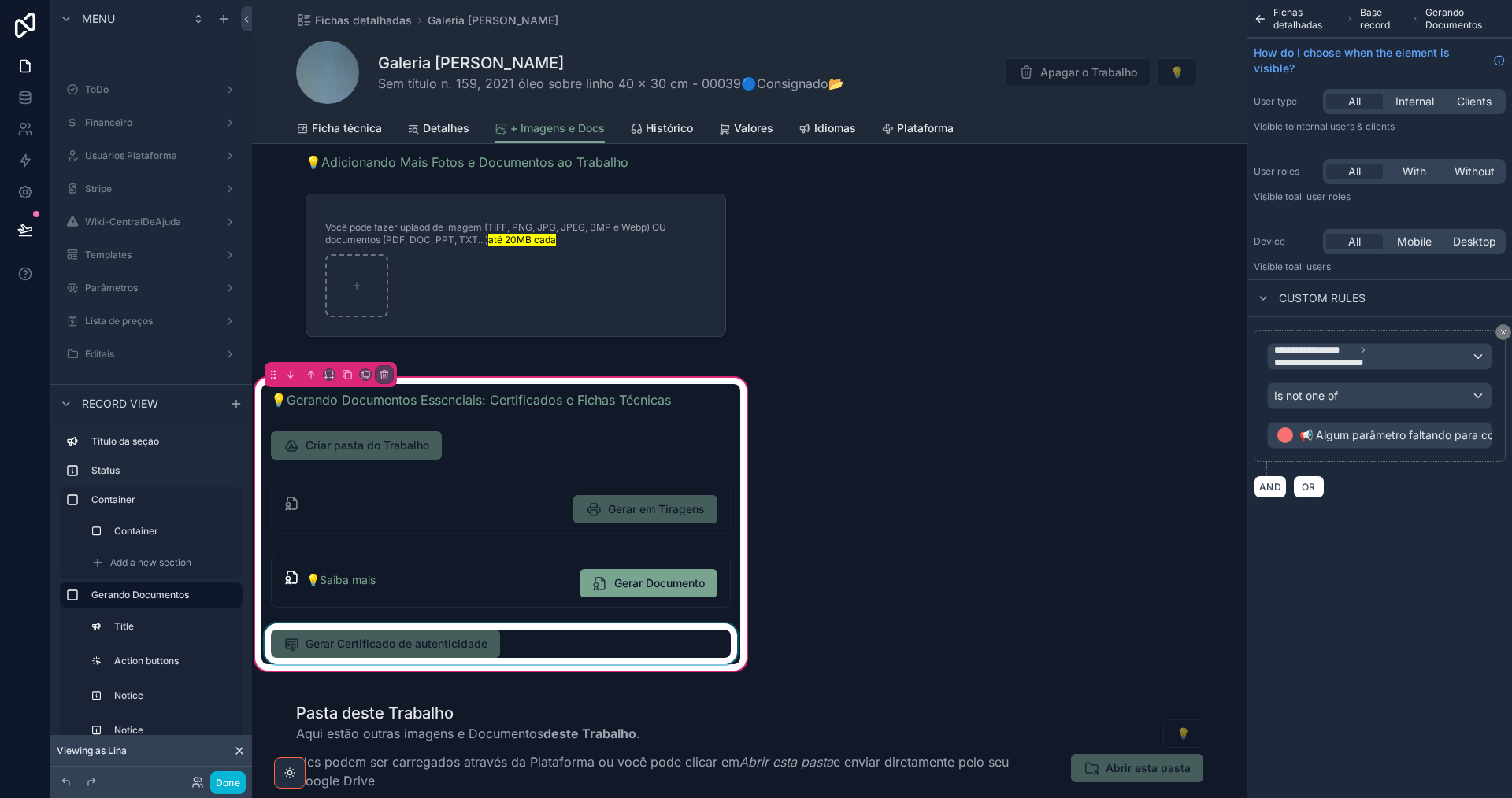
click at [547, 643] on div "scrollable content" at bounding box center [501, 643] width 479 height 41
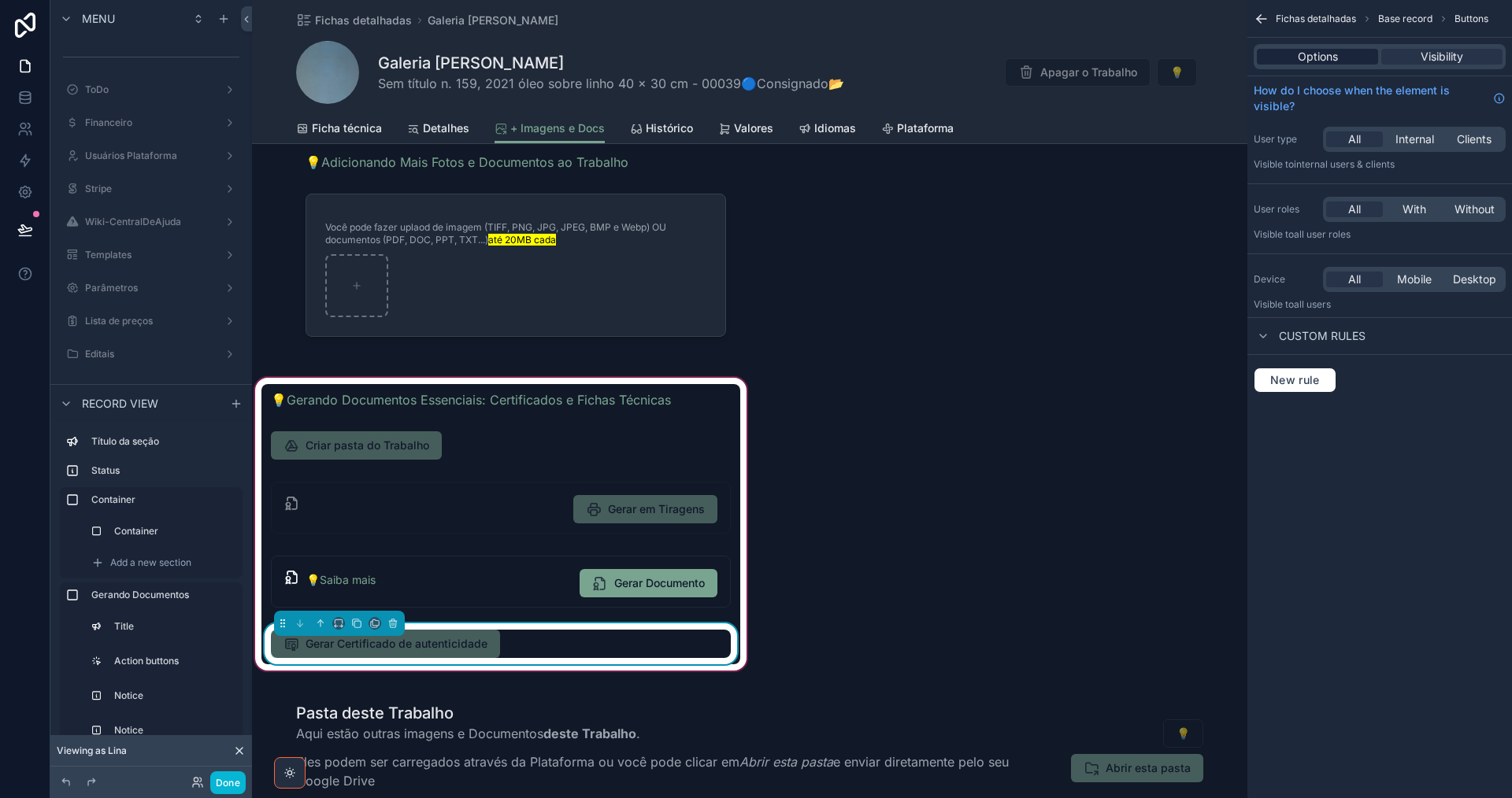
click at [1300, 60] on span "Options" at bounding box center [1318, 57] width 40 height 16
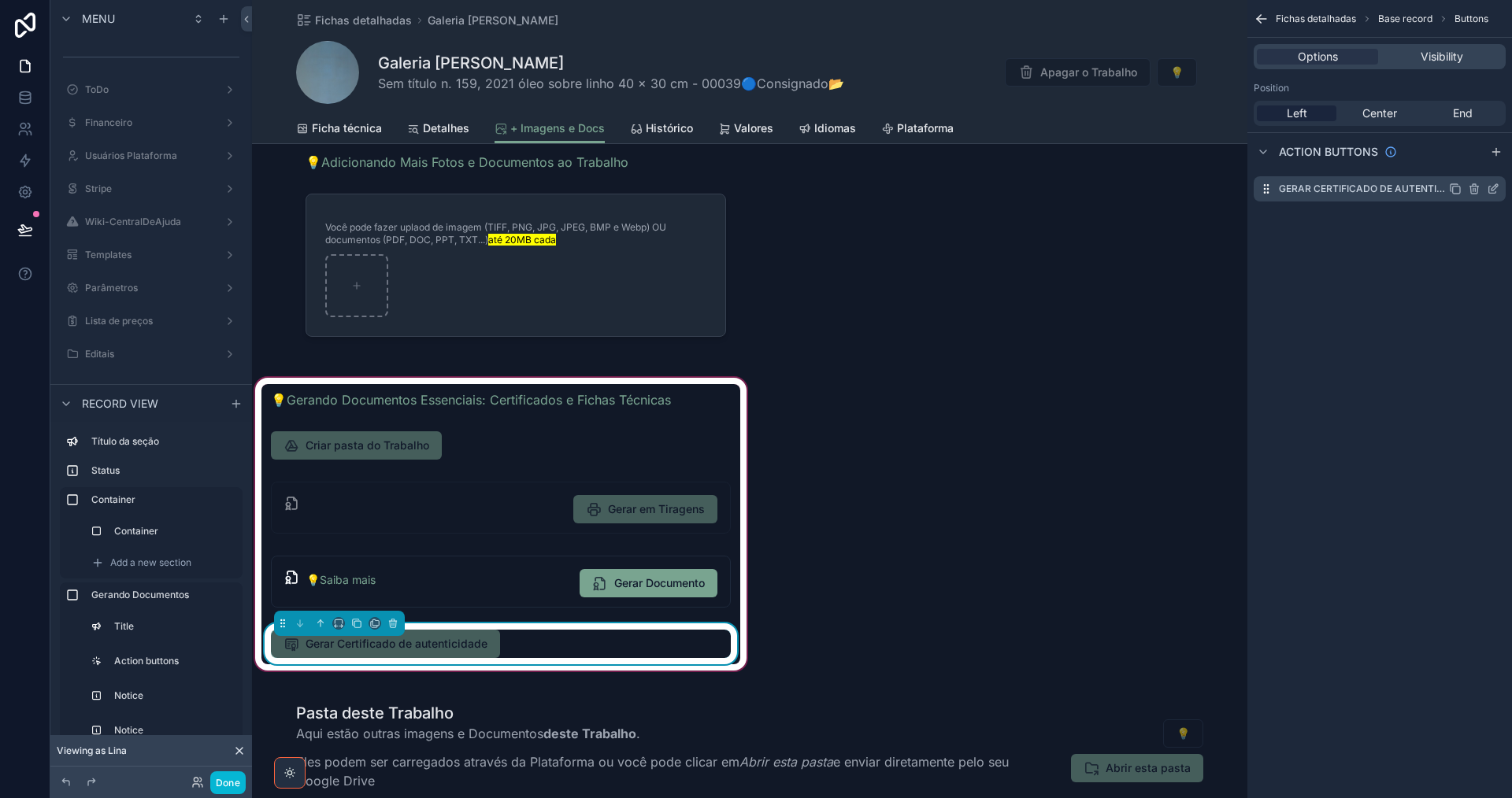
click at [1492, 187] on icon "scrollable content" at bounding box center [1493, 189] width 12 height 12
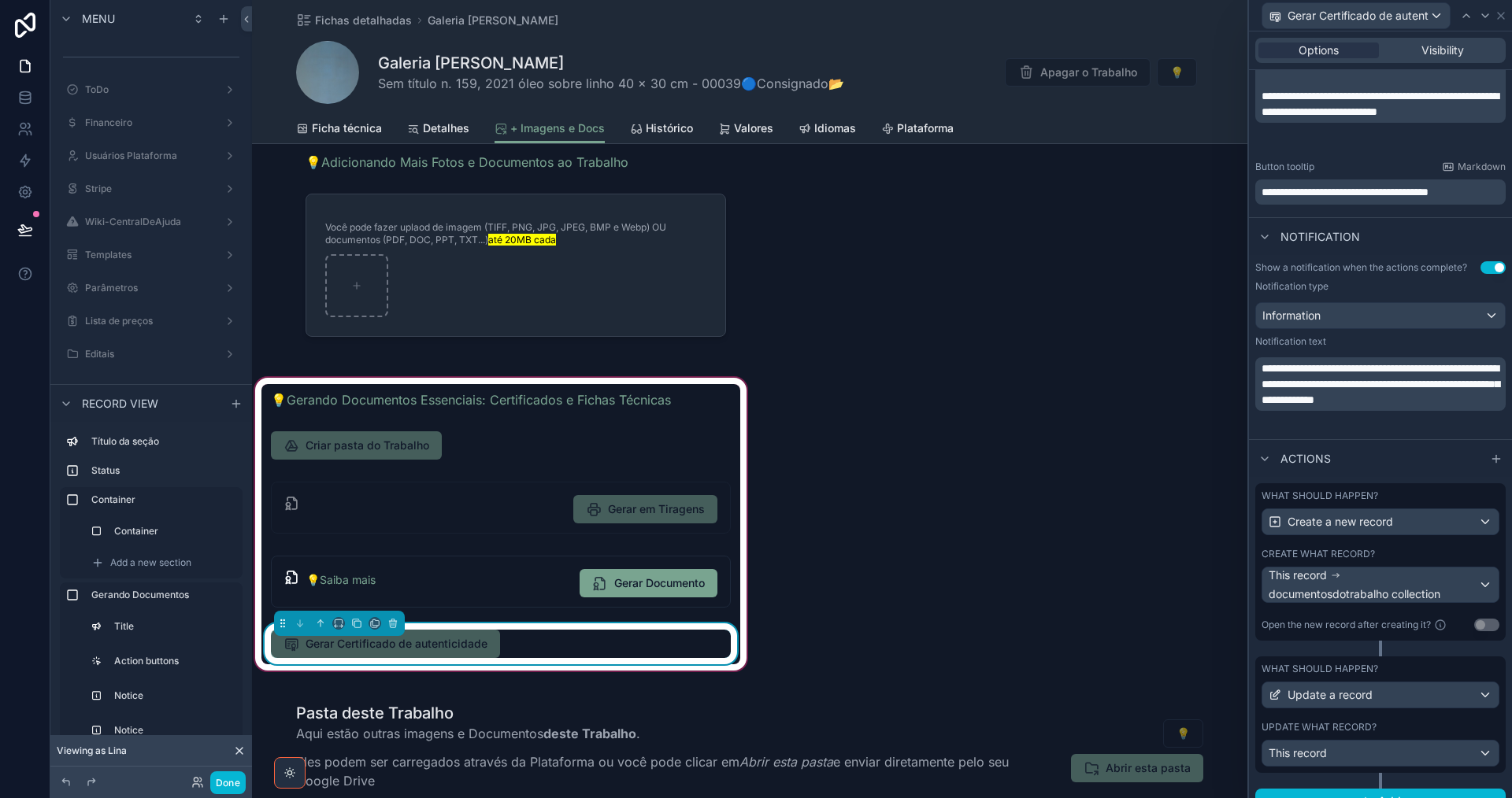
scroll to position [456, 0]
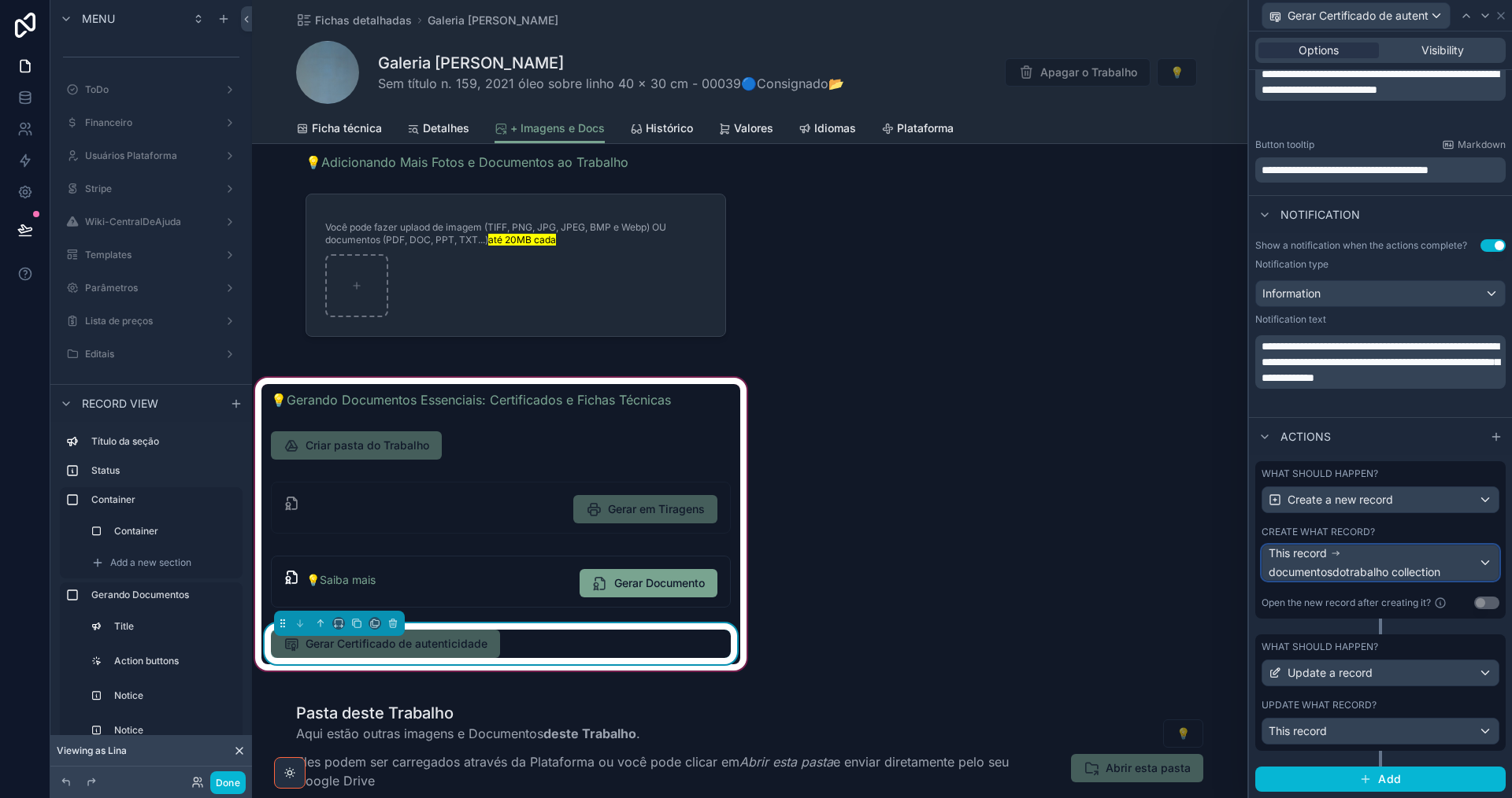
click at [1404, 559] on div "This record documentosdotrabalho collection" at bounding box center [1373, 563] width 210 height 35
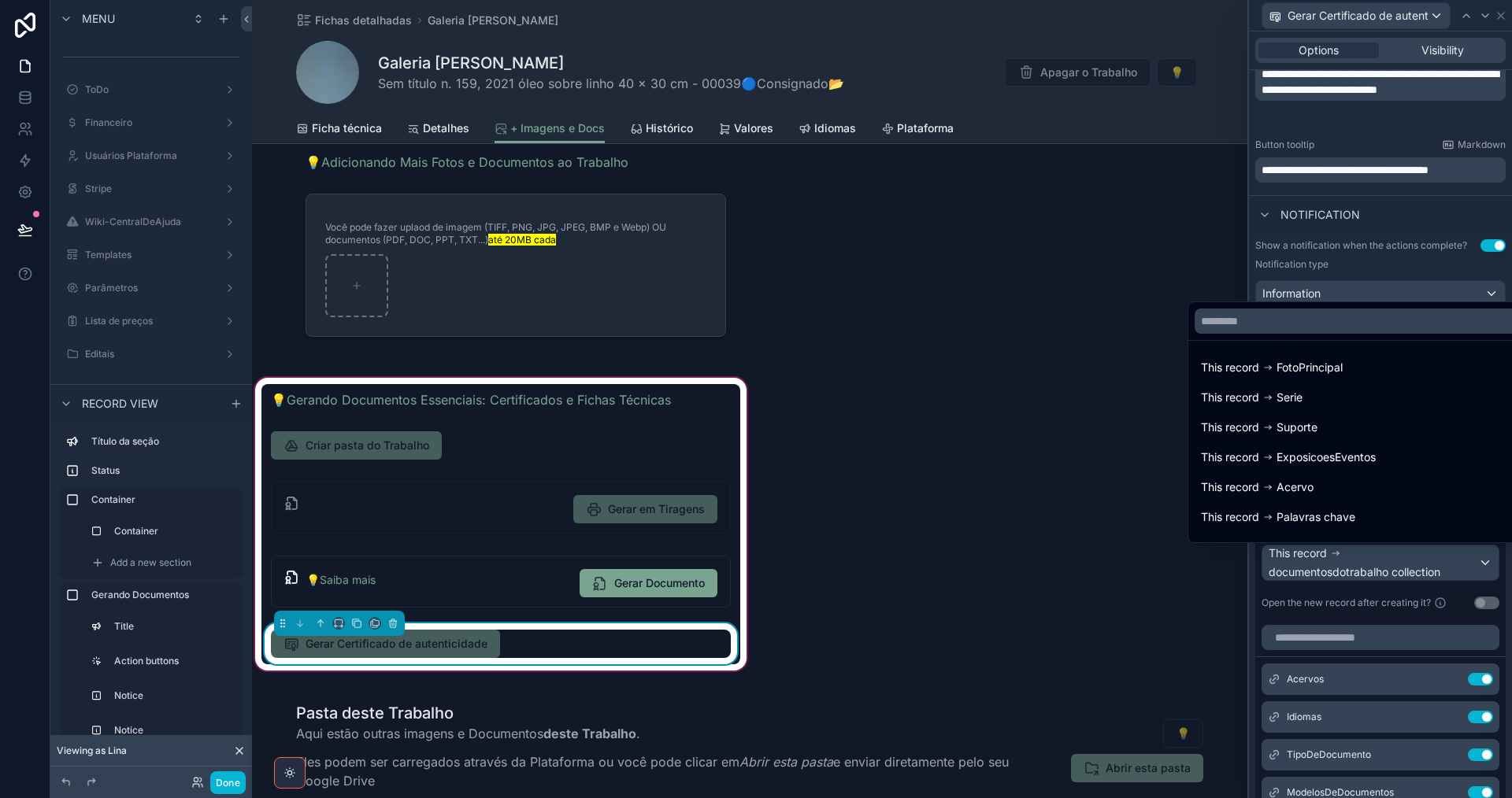
click at [1403, 562] on div at bounding box center [1380, 399] width 263 height 798
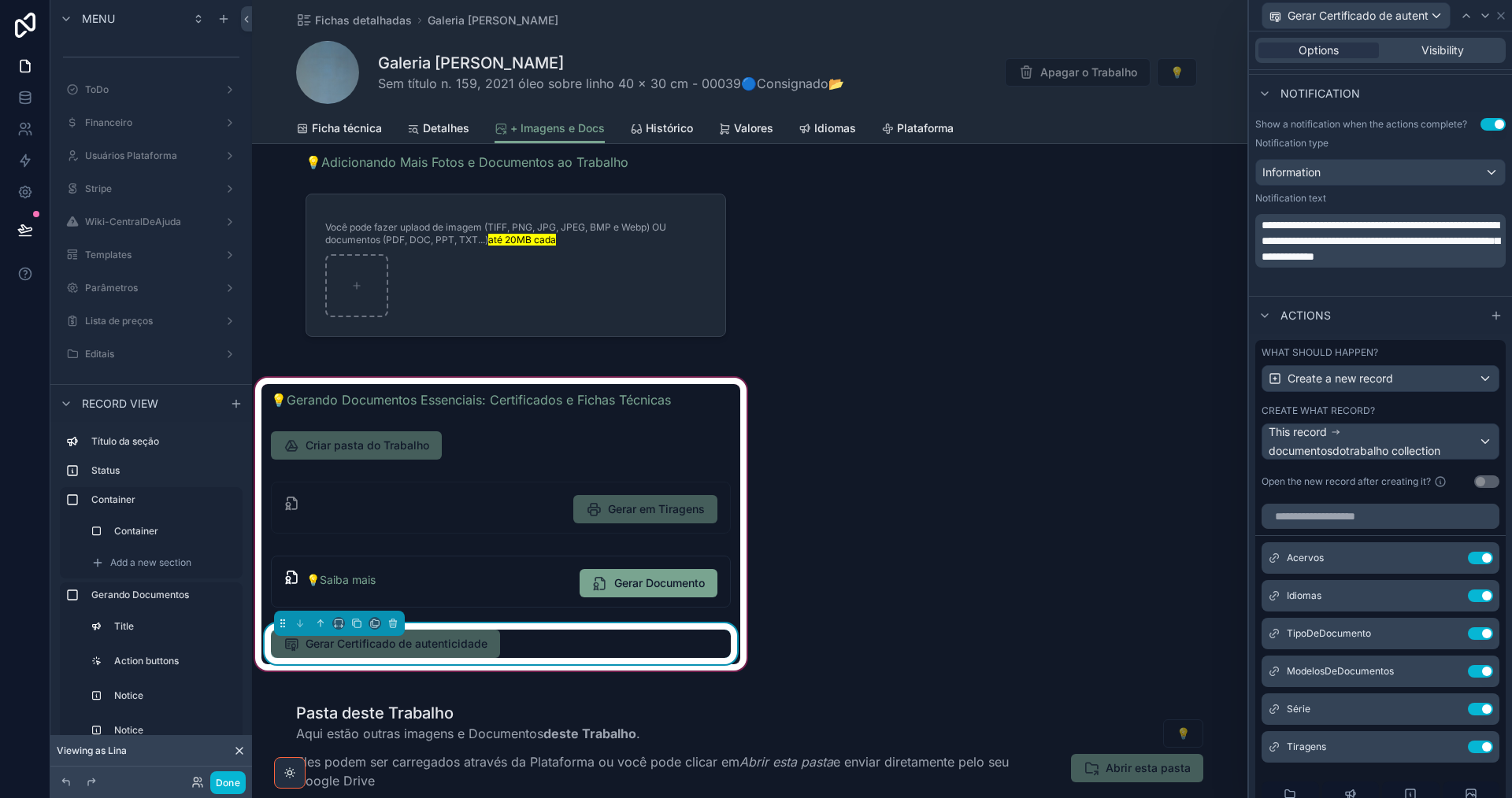
scroll to position [771, 0]
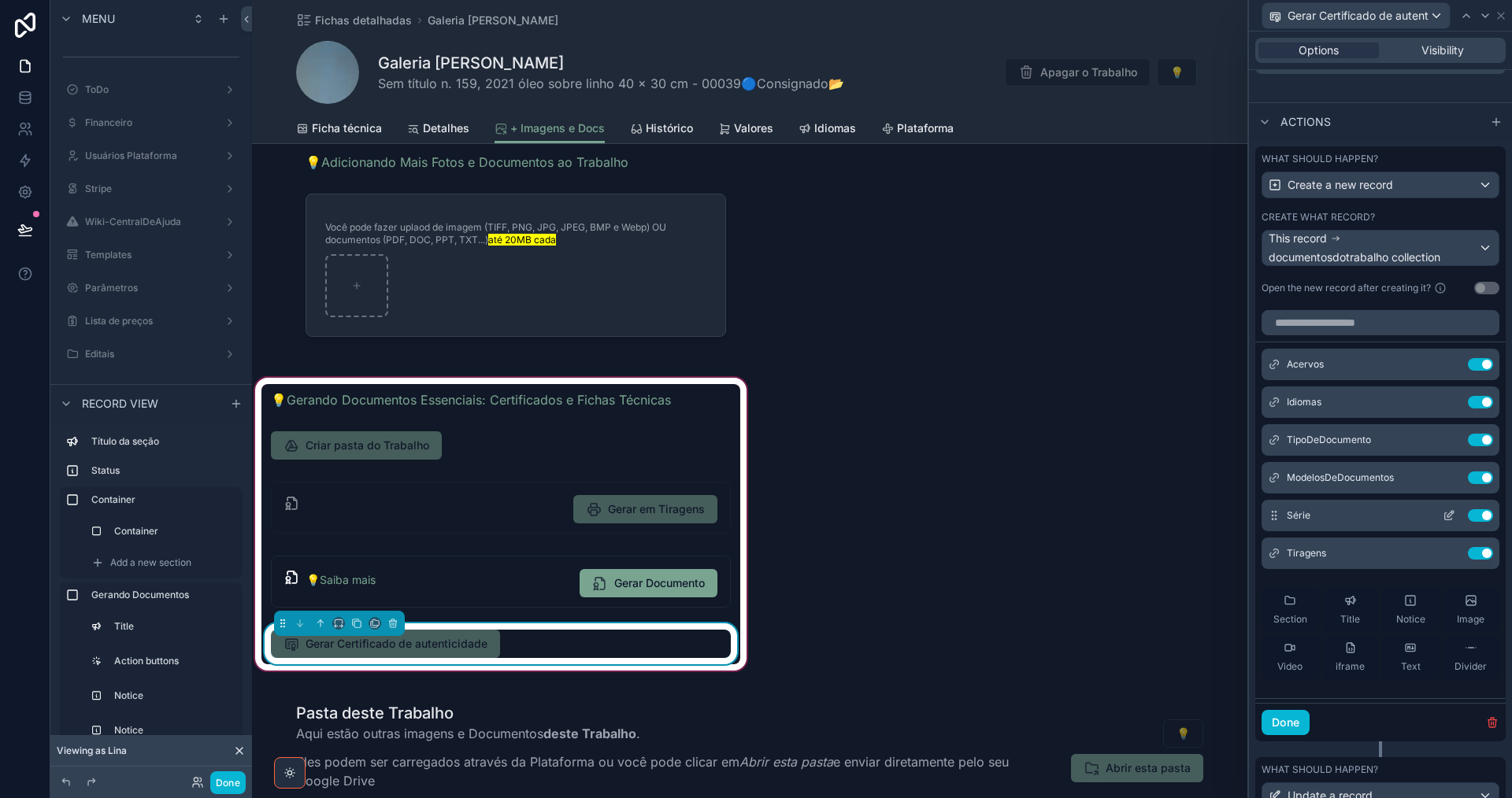
click at [1443, 514] on icon at bounding box center [1449, 515] width 12 height 12
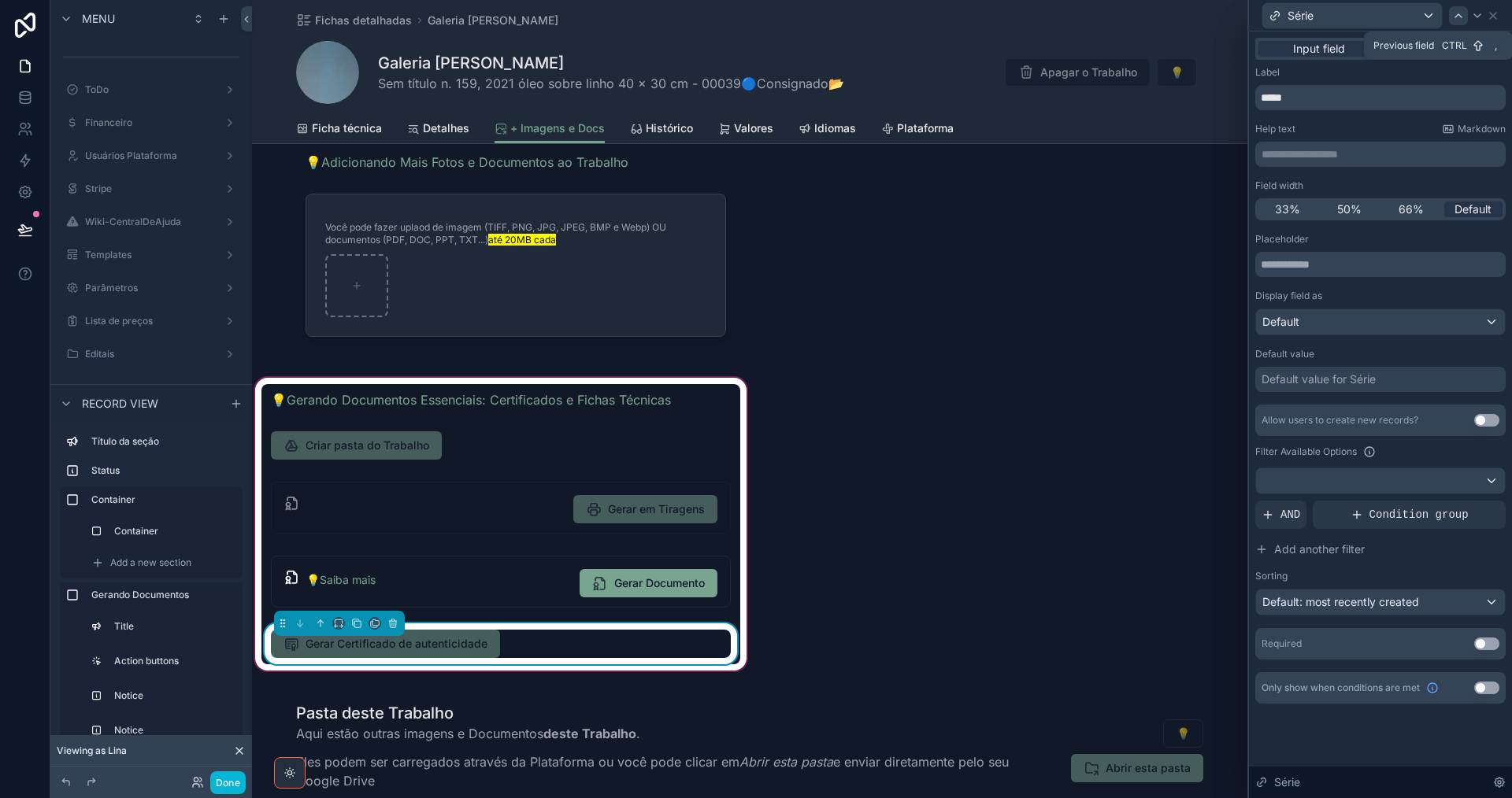
click at [1459, 11] on icon at bounding box center [1458, 16] width 12 height 12
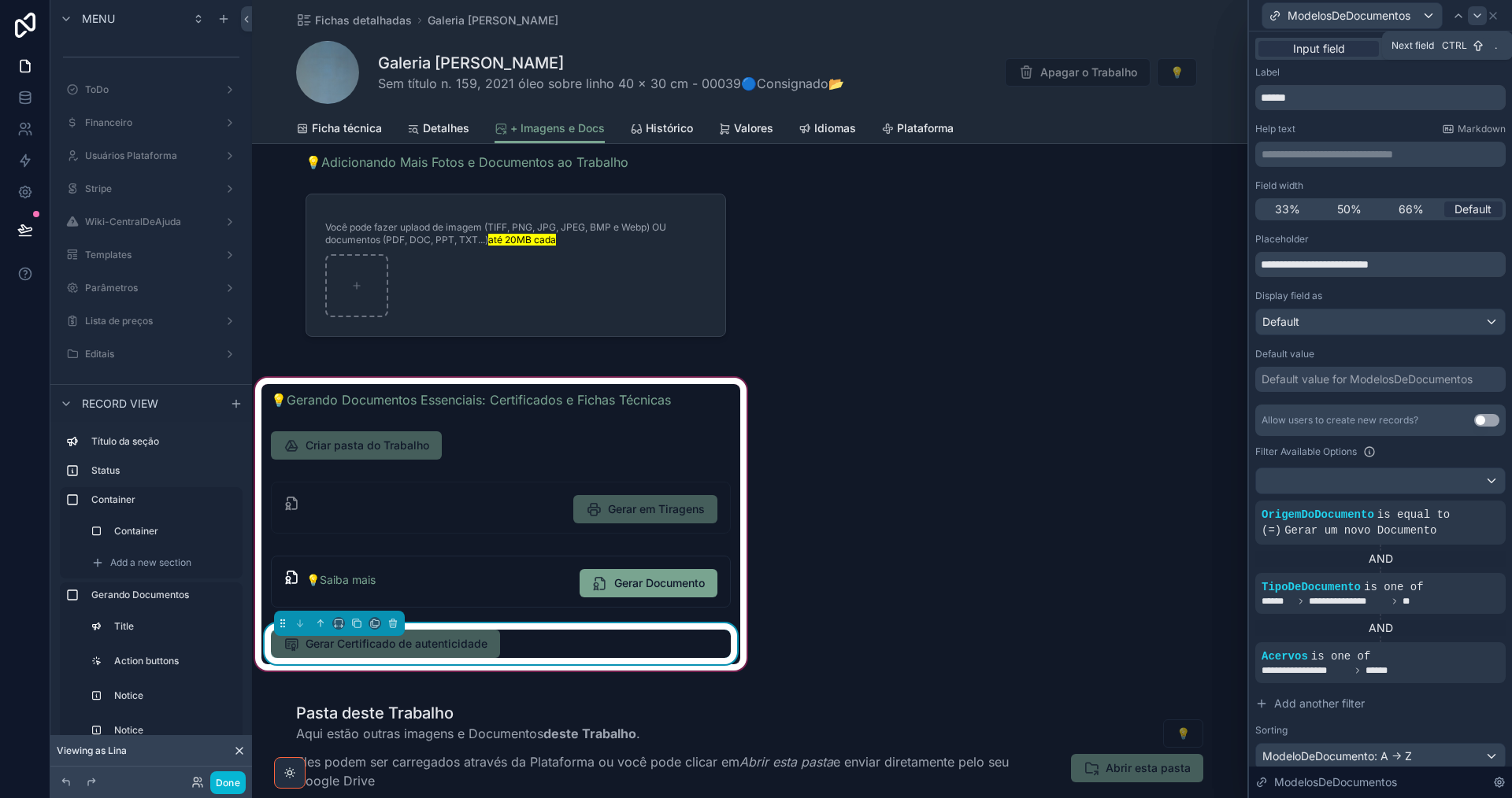
click at [1476, 16] on icon at bounding box center [1477, 16] width 6 height 3
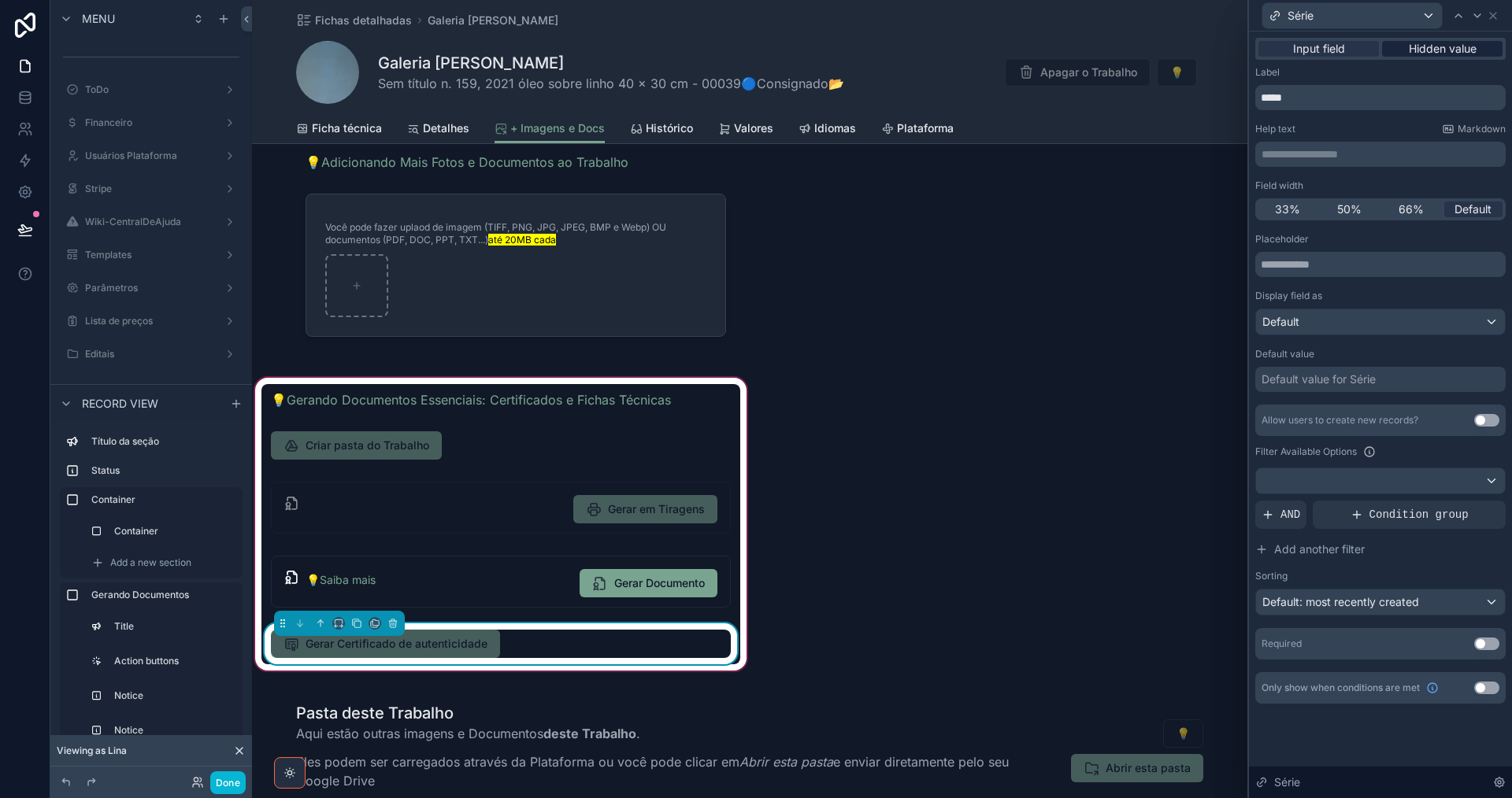
click at [1425, 48] on span "Hidden value" at bounding box center [1443, 49] width 68 height 16
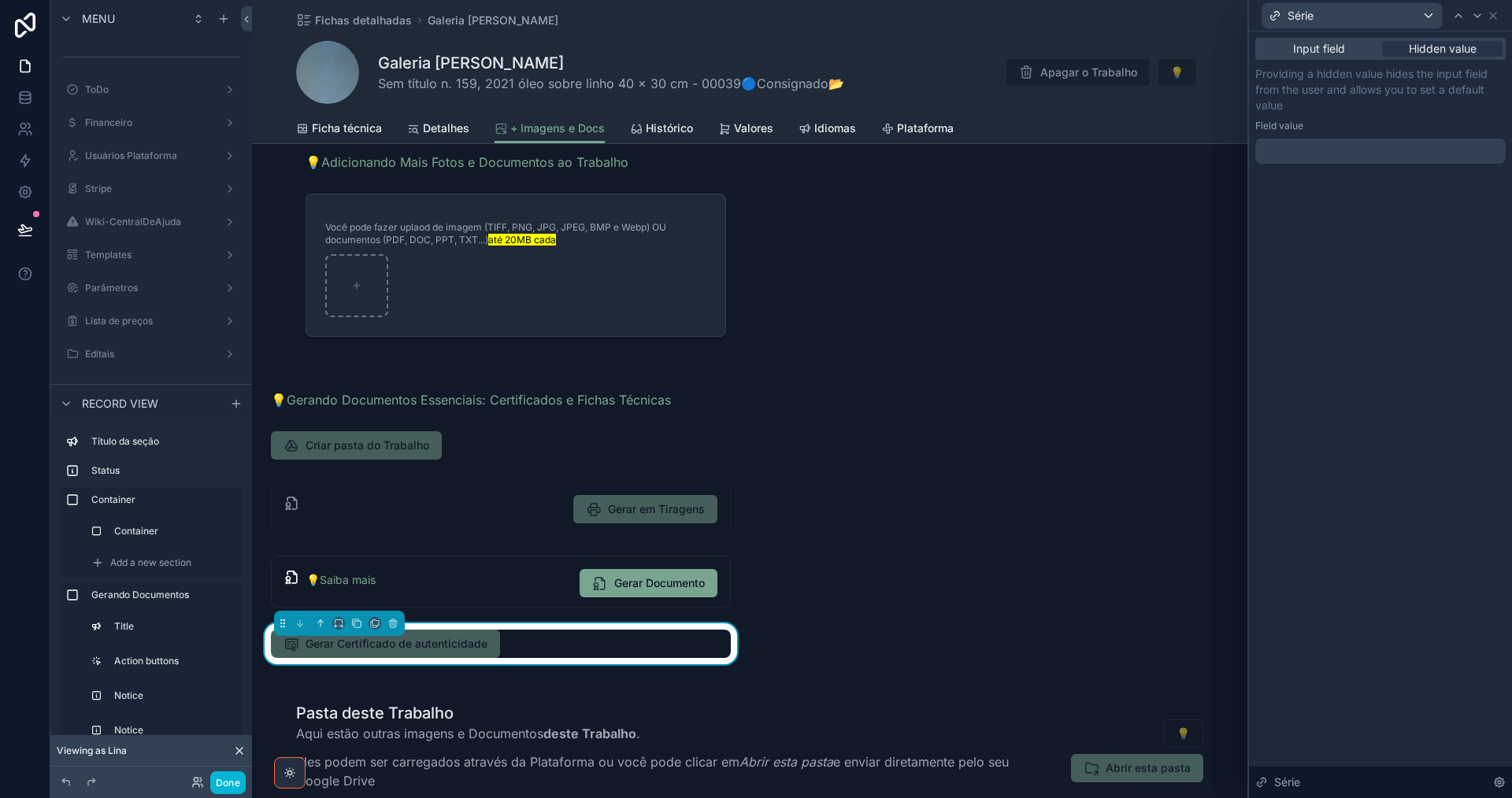
click at [1322, 151] on div at bounding box center [1380, 151] width 251 height 25
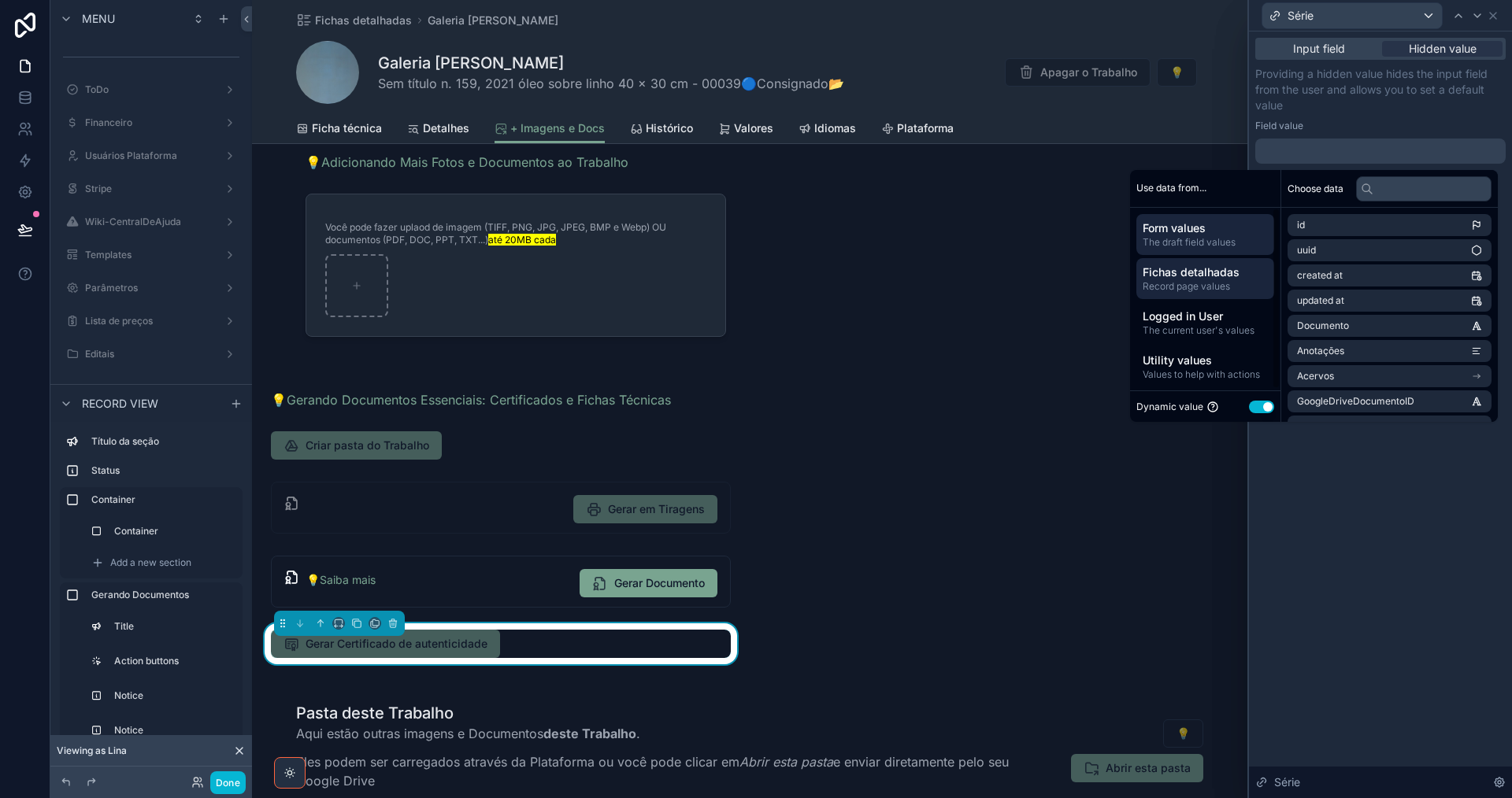
click at [1180, 291] on span "Record page values" at bounding box center [1205, 286] width 125 height 12
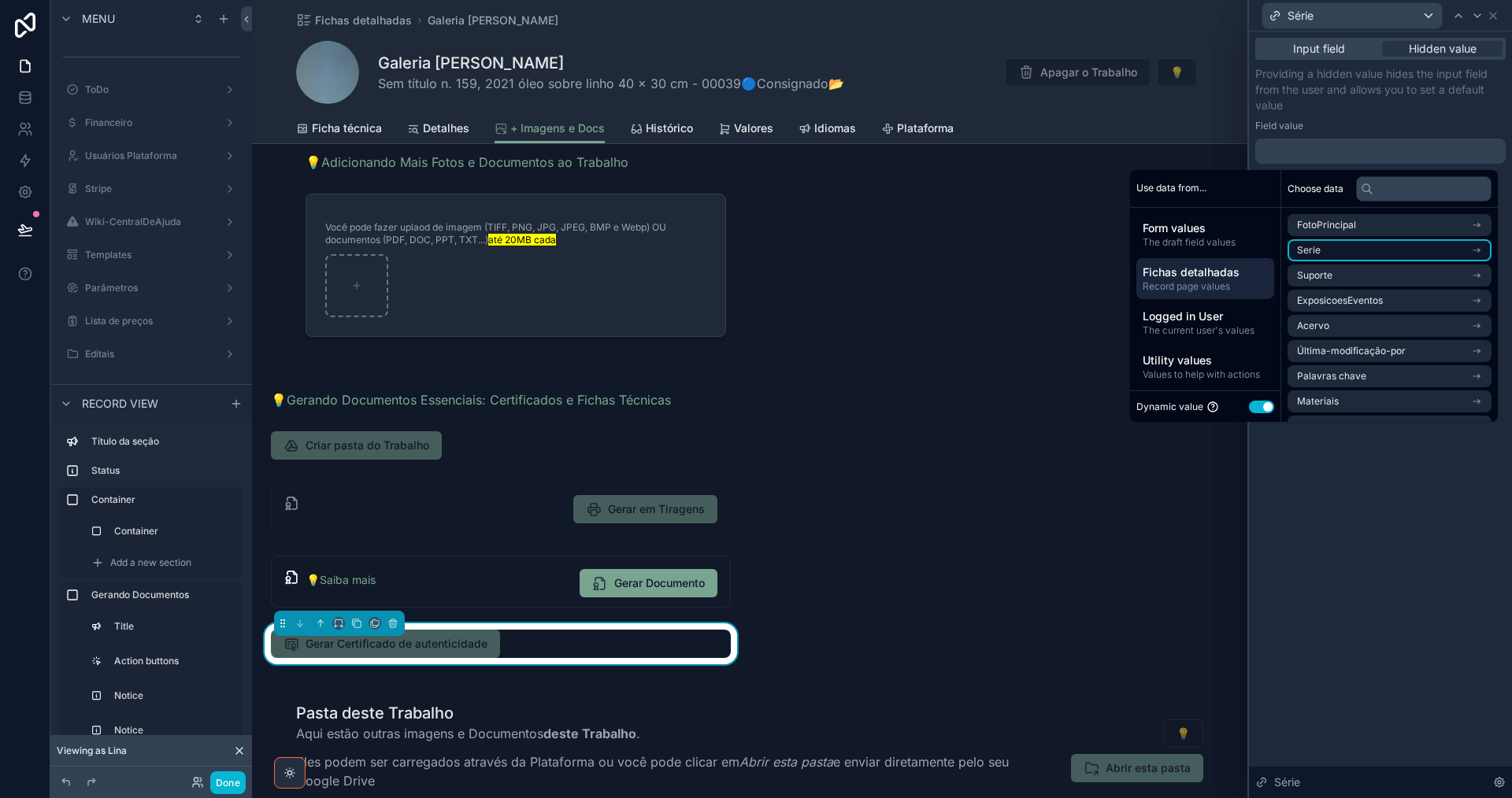
click at [1371, 250] on li "Serie" at bounding box center [1389, 250] width 204 height 22
click at [1379, 251] on li "Serie" at bounding box center [1389, 253] width 204 height 22
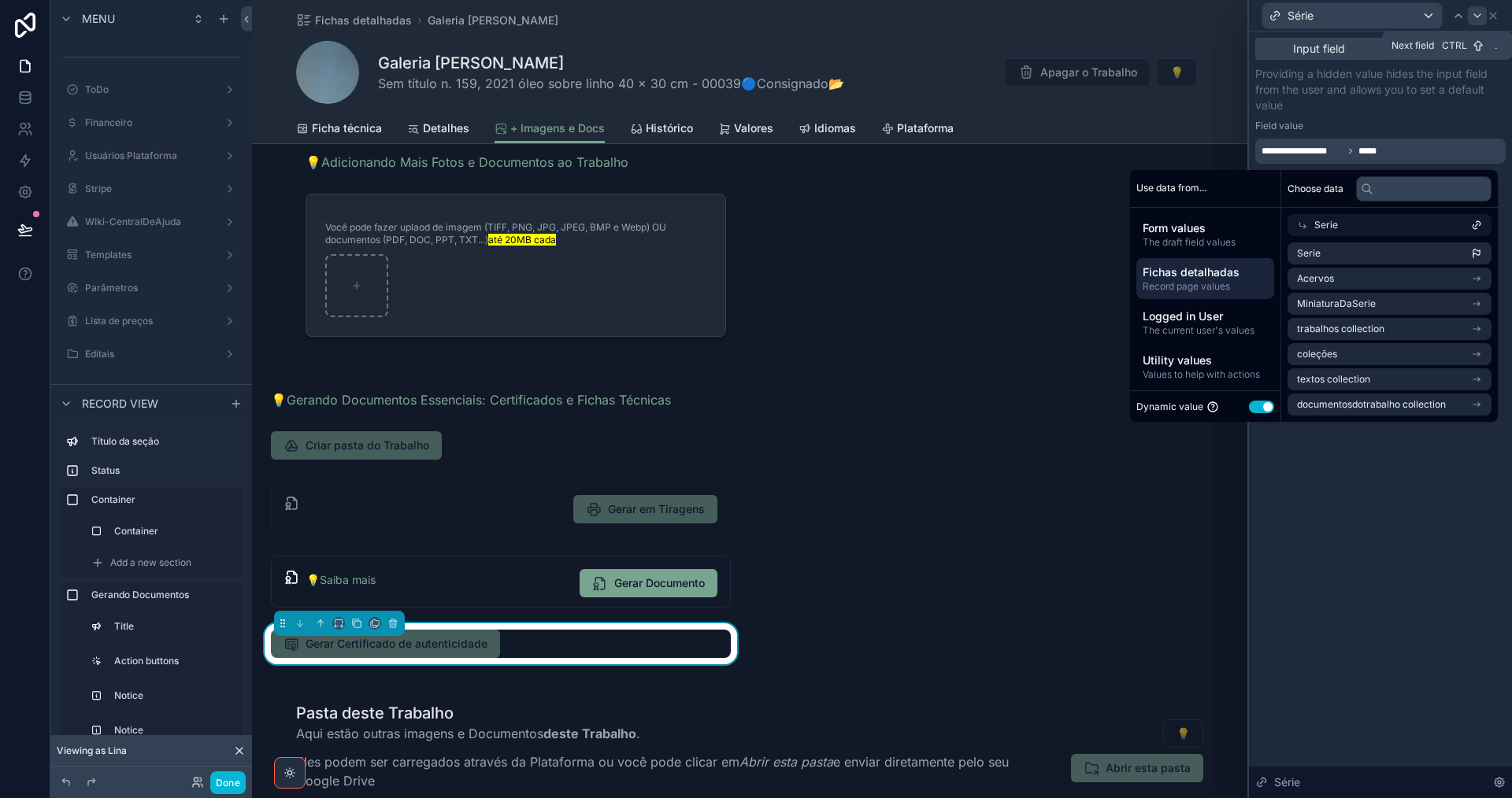
click at [1475, 12] on icon at bounding box center [1477, 16] width 12 height 12
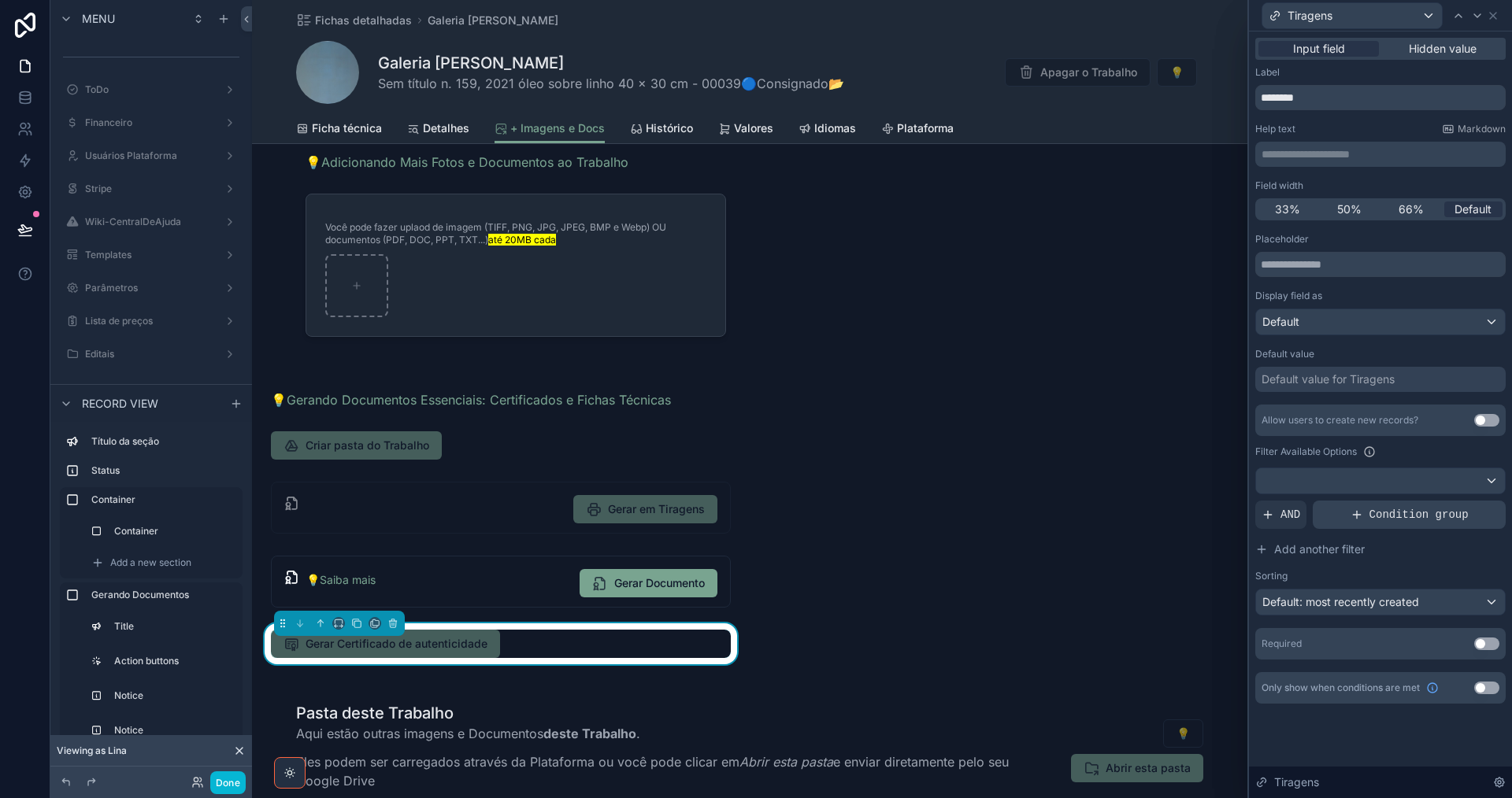
drag, startPoint x: 1492, startPoint y: 689, endPoint x: 1364, endPoint y: 526, distance: 207.3
click at [1492, 689] on button "Use setting" at bounding box center [1487, 688] width 25 height 12
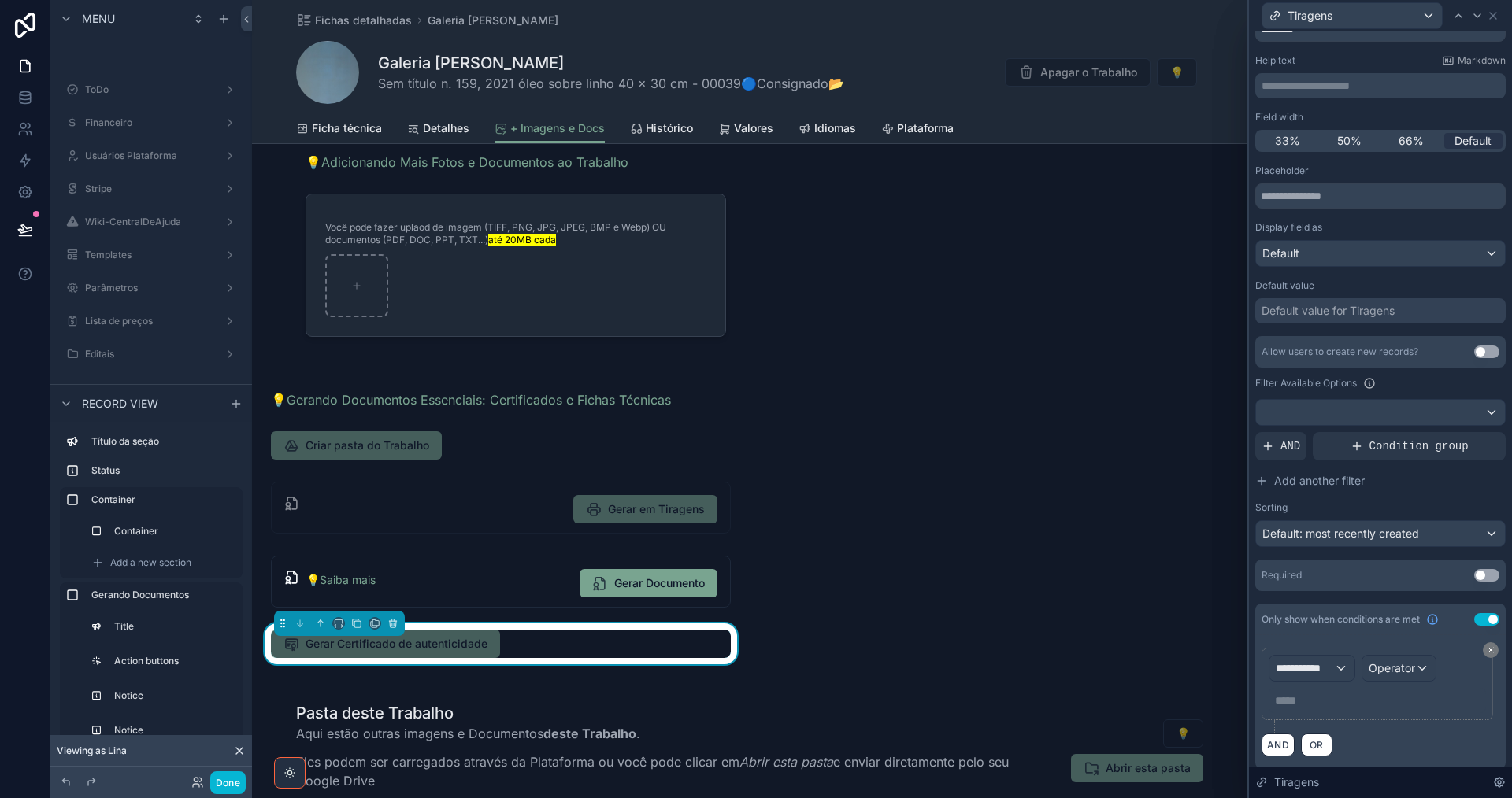
scroll to position [77, 0]
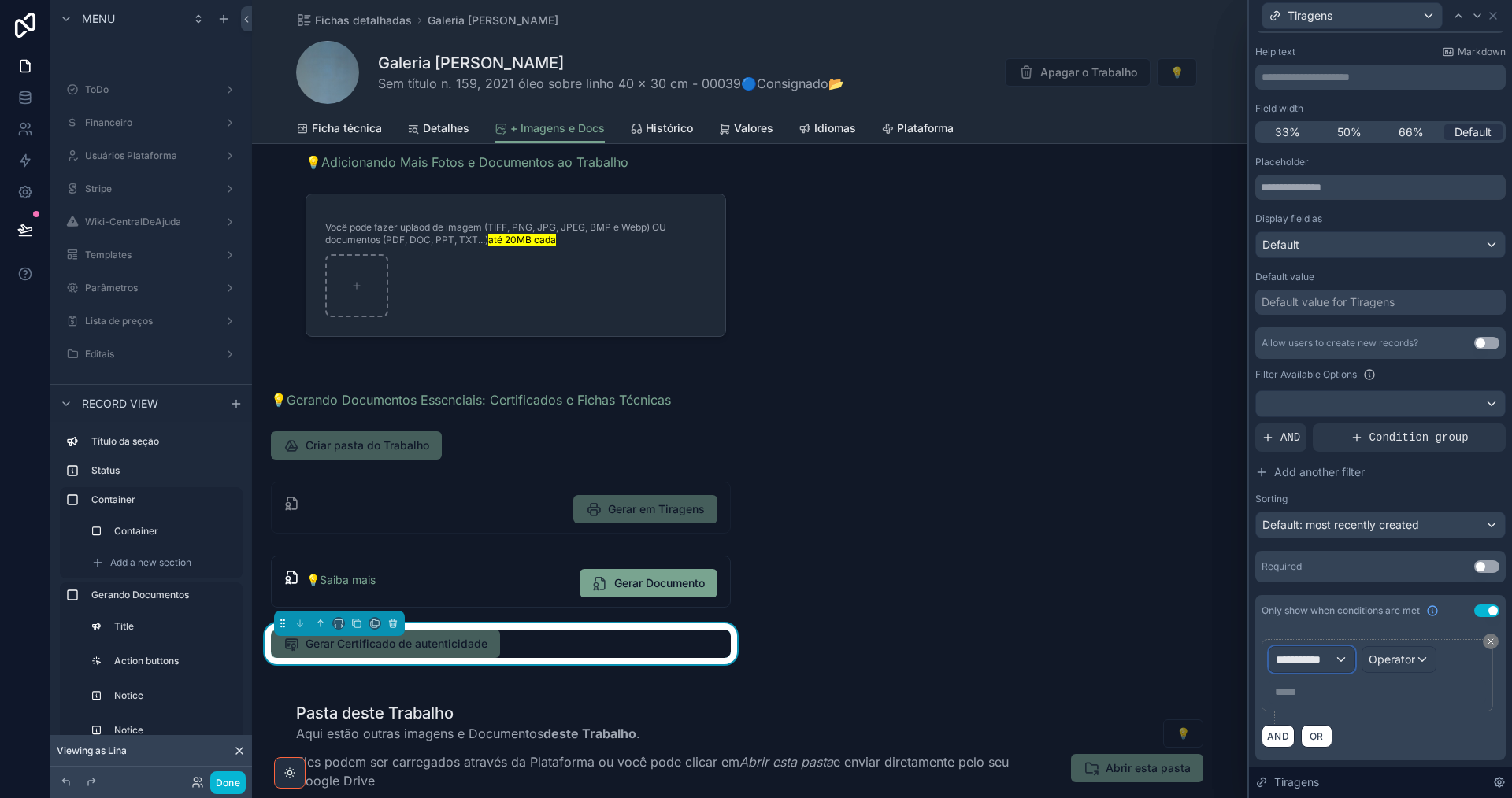
click at [1334, 663] on span "**********" at bounding box center [1304, 659] width 59 height 16
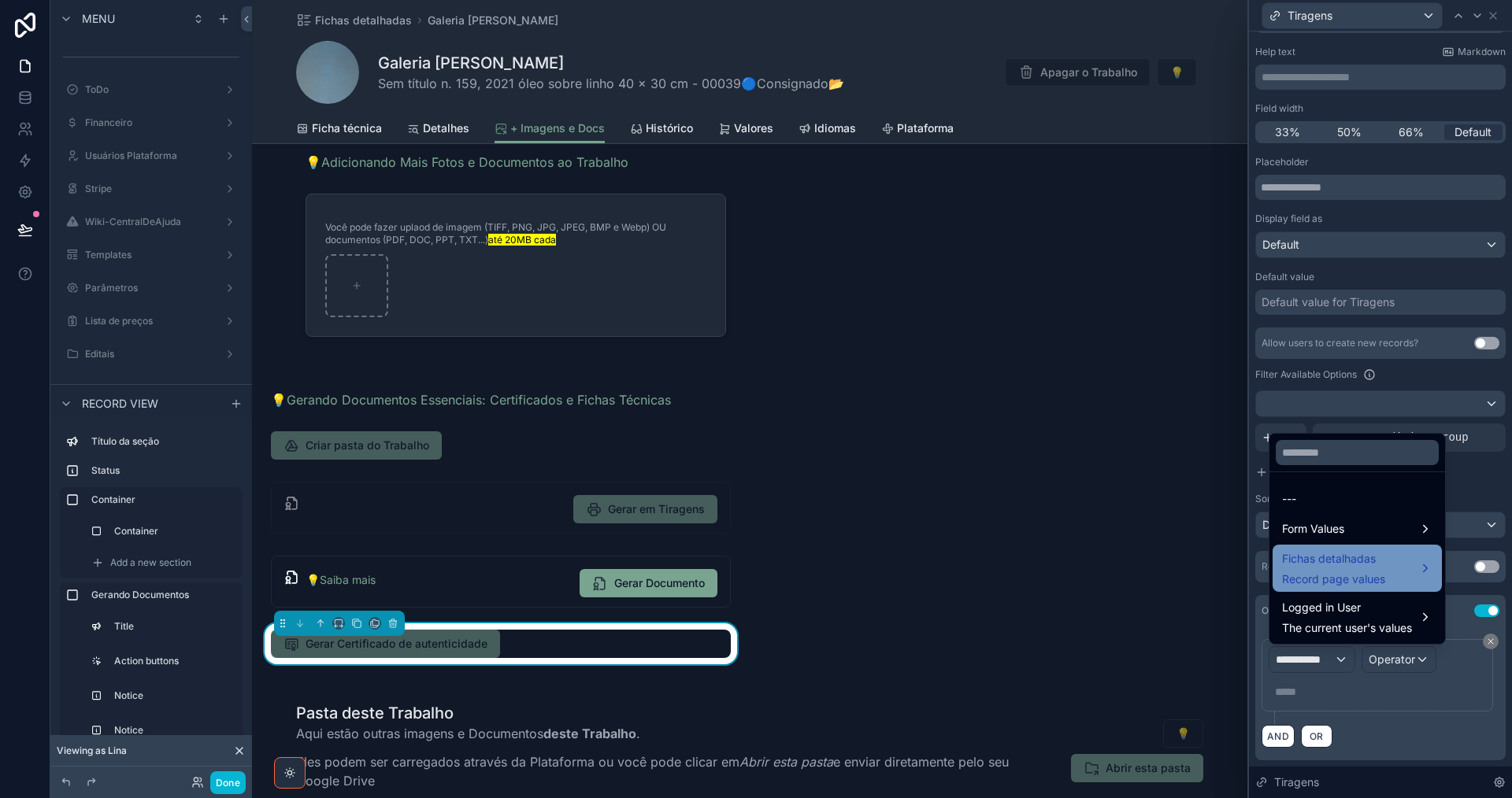
click at [1336, 573] on span "Record page values" at bounding box center [1334, 579] width 103 height 16
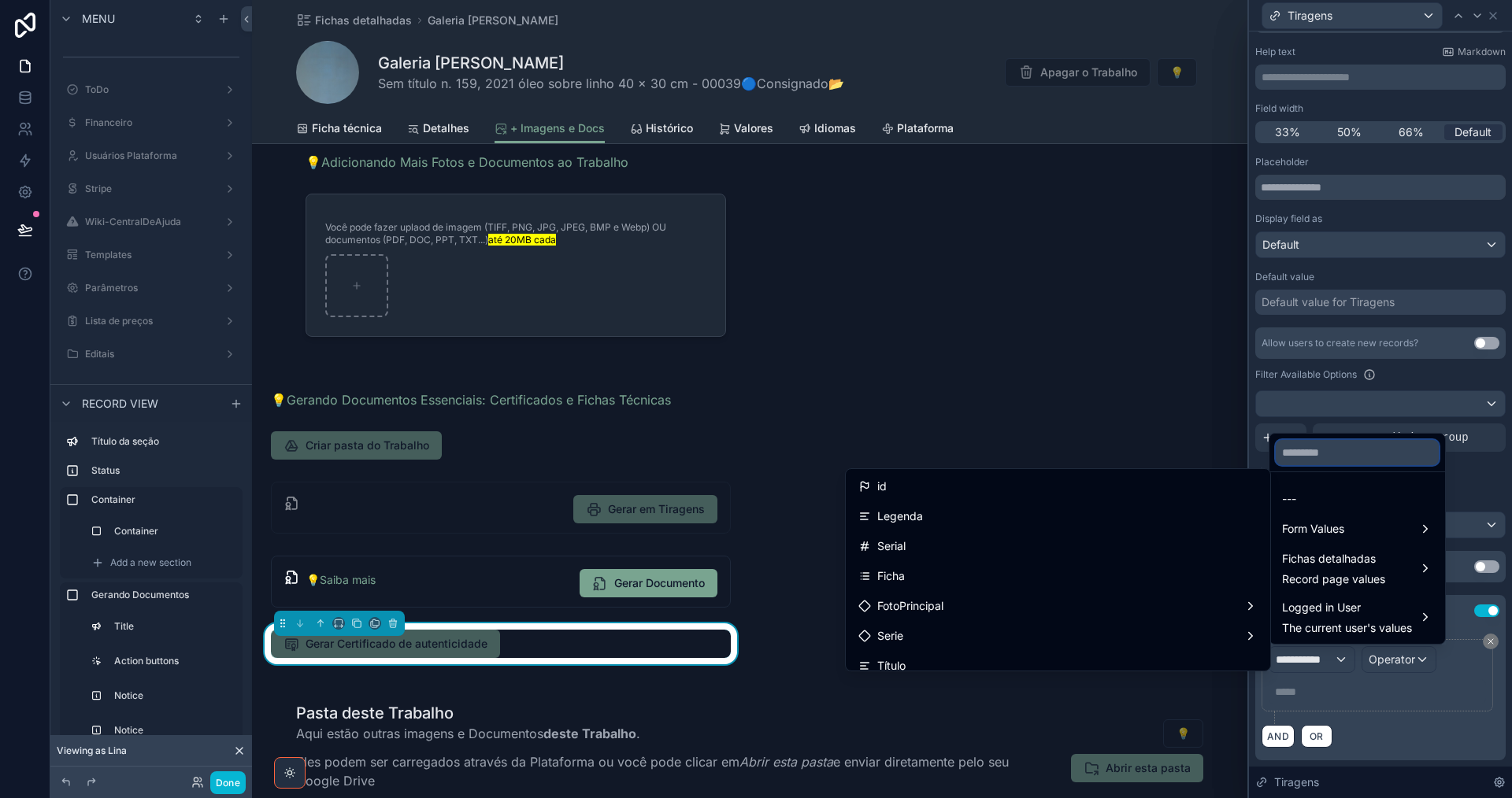
click at [1338, 452] on input "text" at bounding box center [1357, 452] width 163 height 25
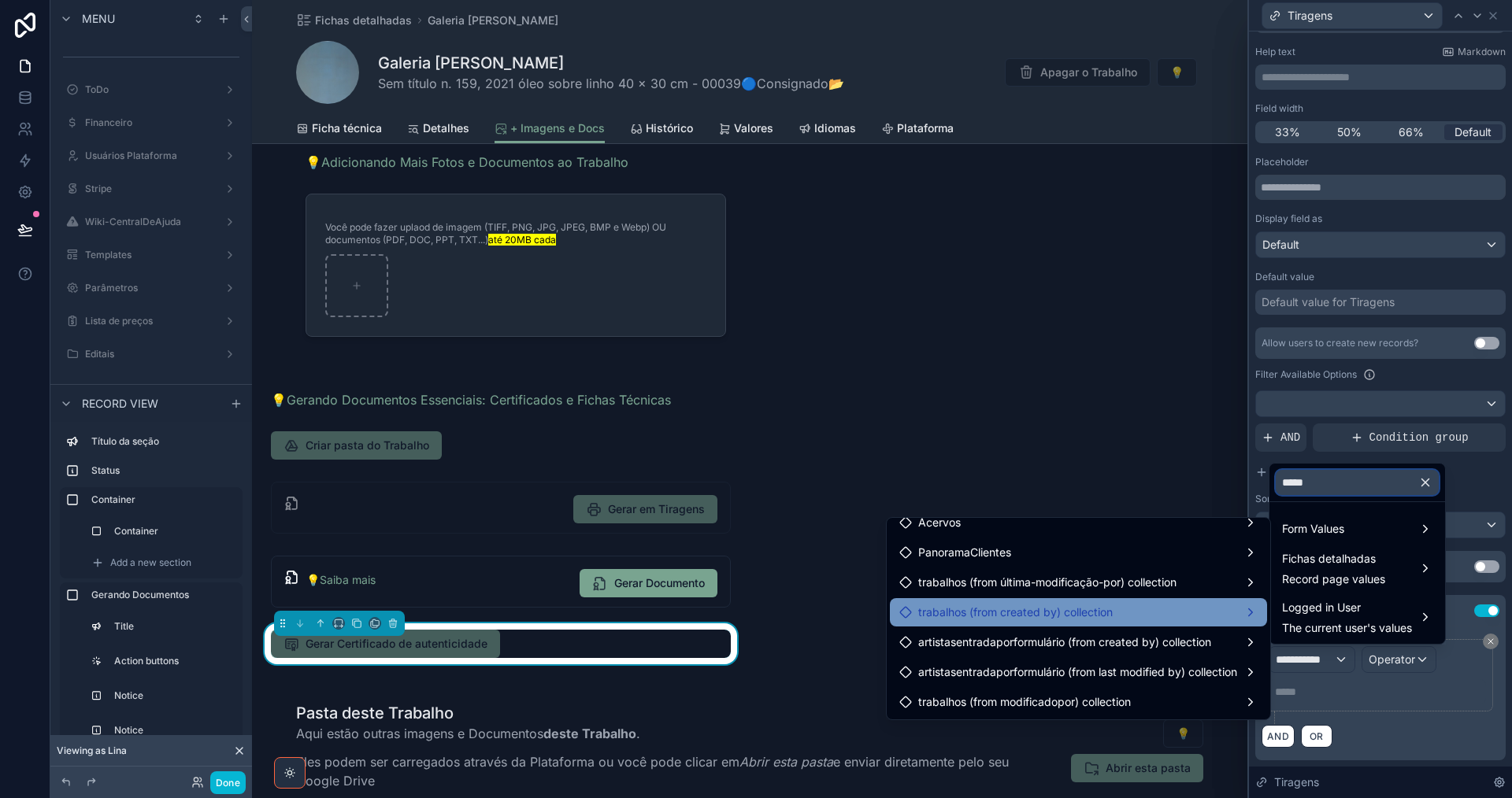
scroll to position [0, 0]
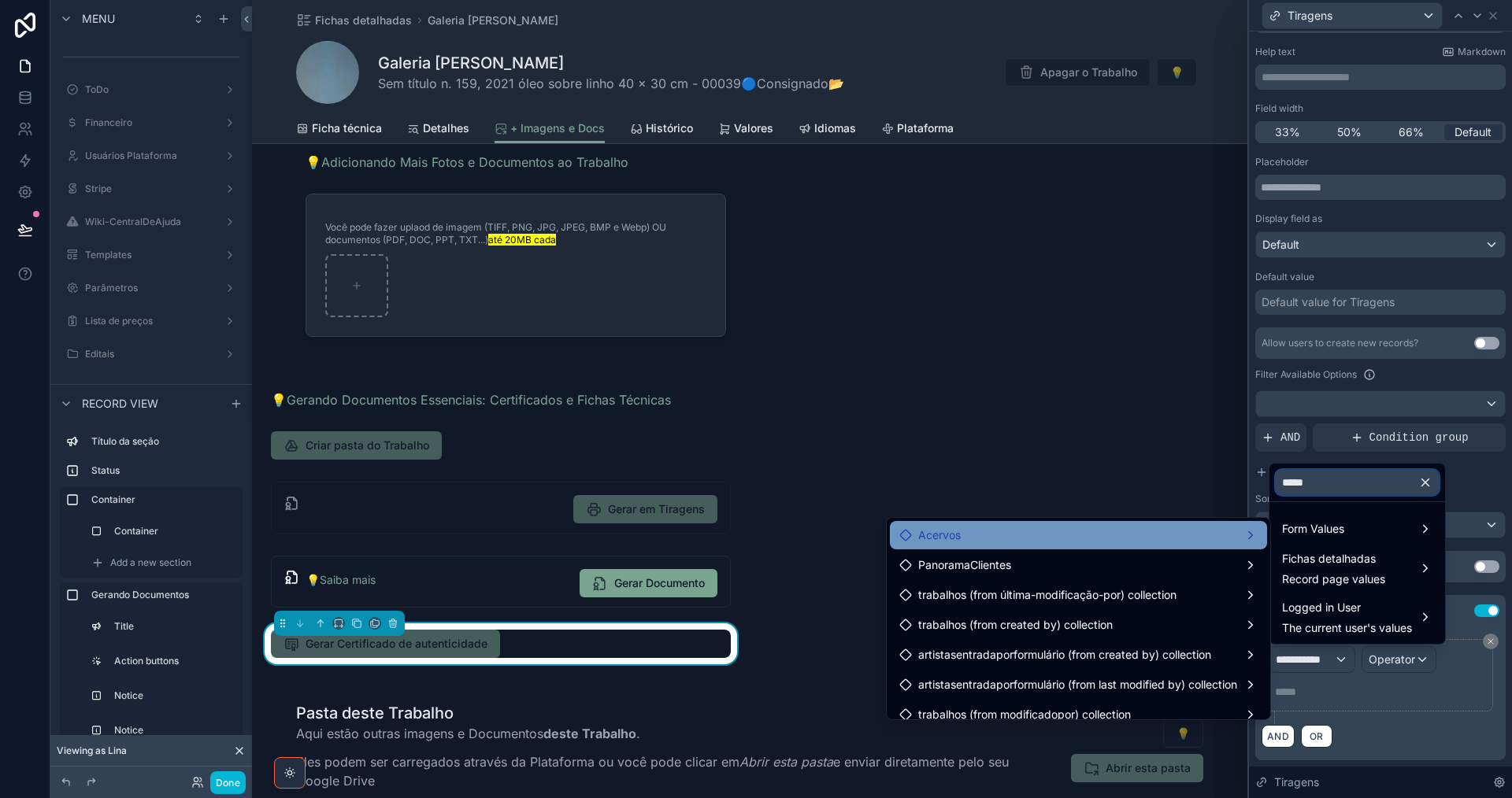
type input "*****"
click at [1137, 534] on div "Acervos" at bounding box center [1079, 535] width 358 height 19
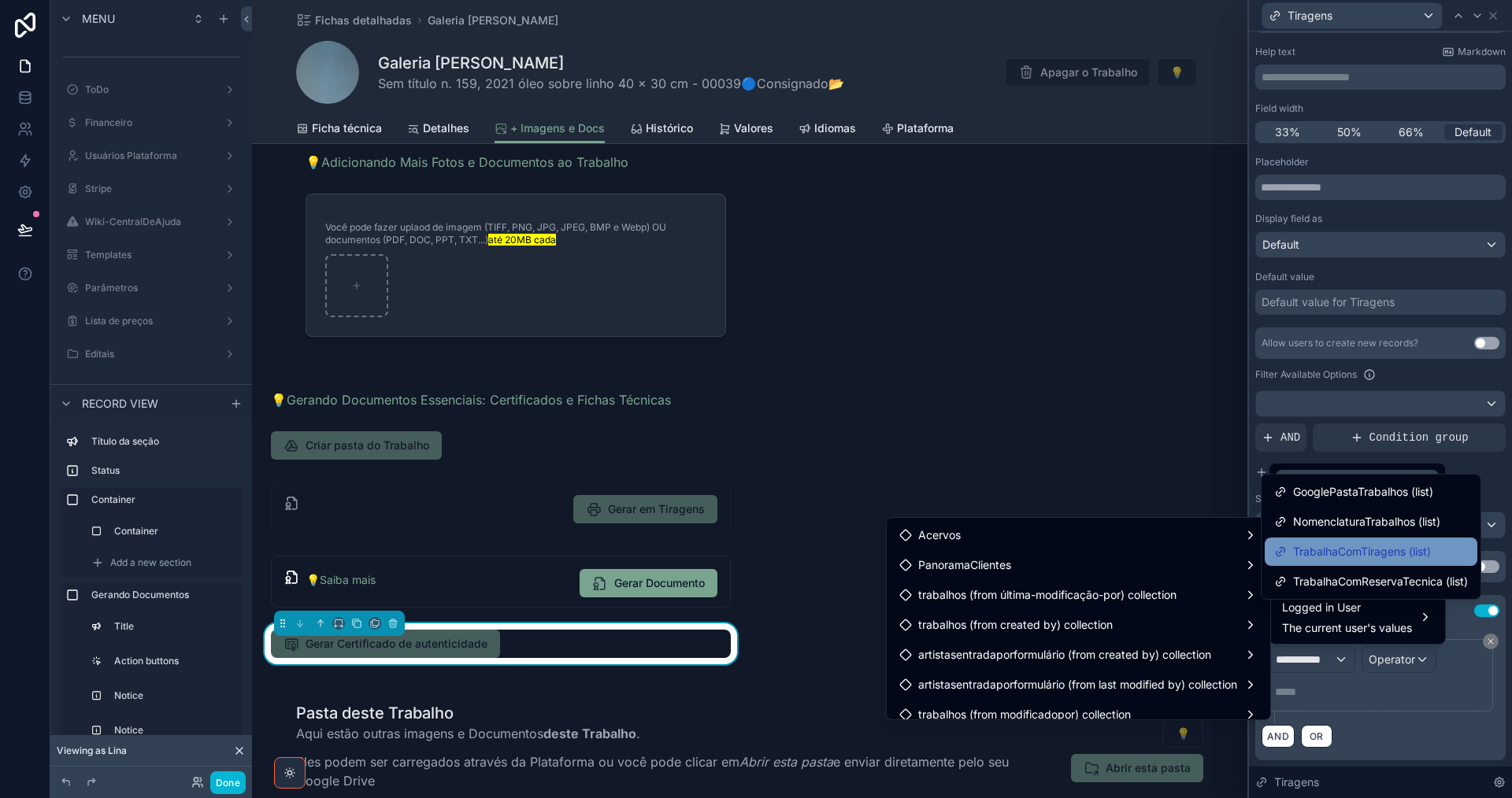
click at [1384, 550] on span "TrabalhaComTiragens (list)" at bounding box center [1362, 552] width 138 height 19
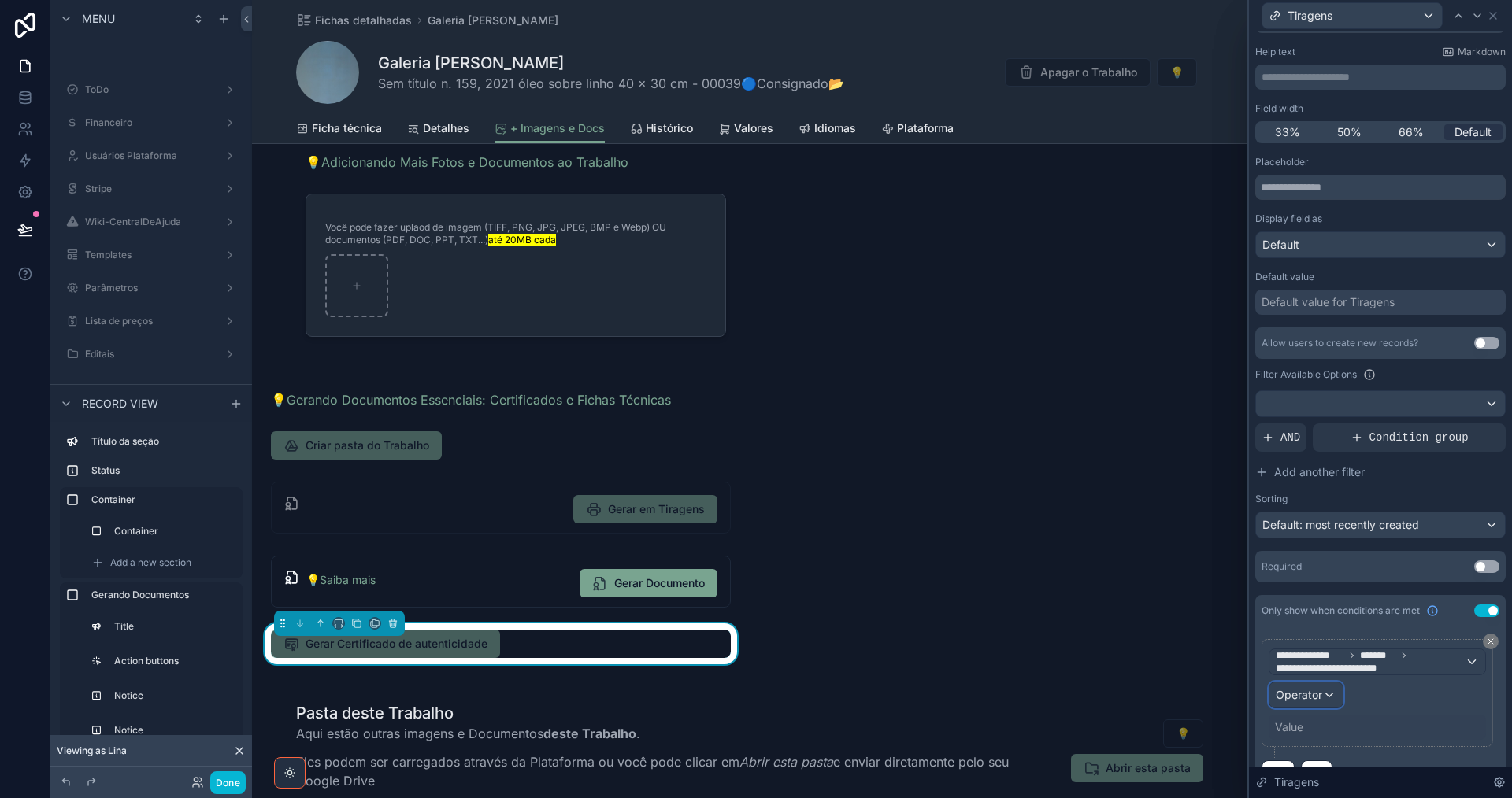
click at [1302, 696] on span "Operator" at bounding box center [1298, 694] width 46 height 13
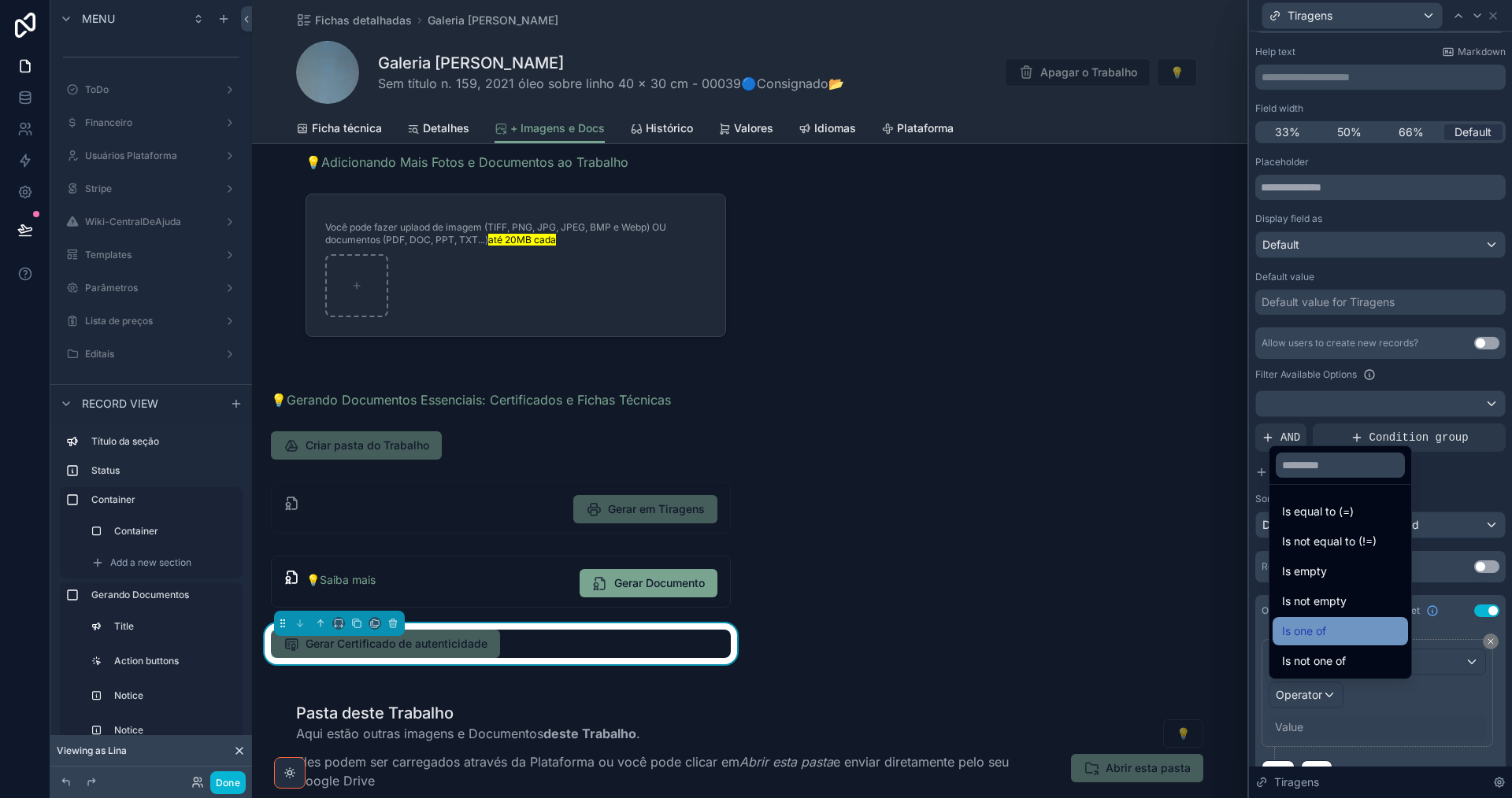
click at [1321, 637] on span "Is one of" at bounding box center [1304, 631] width 44 height 19
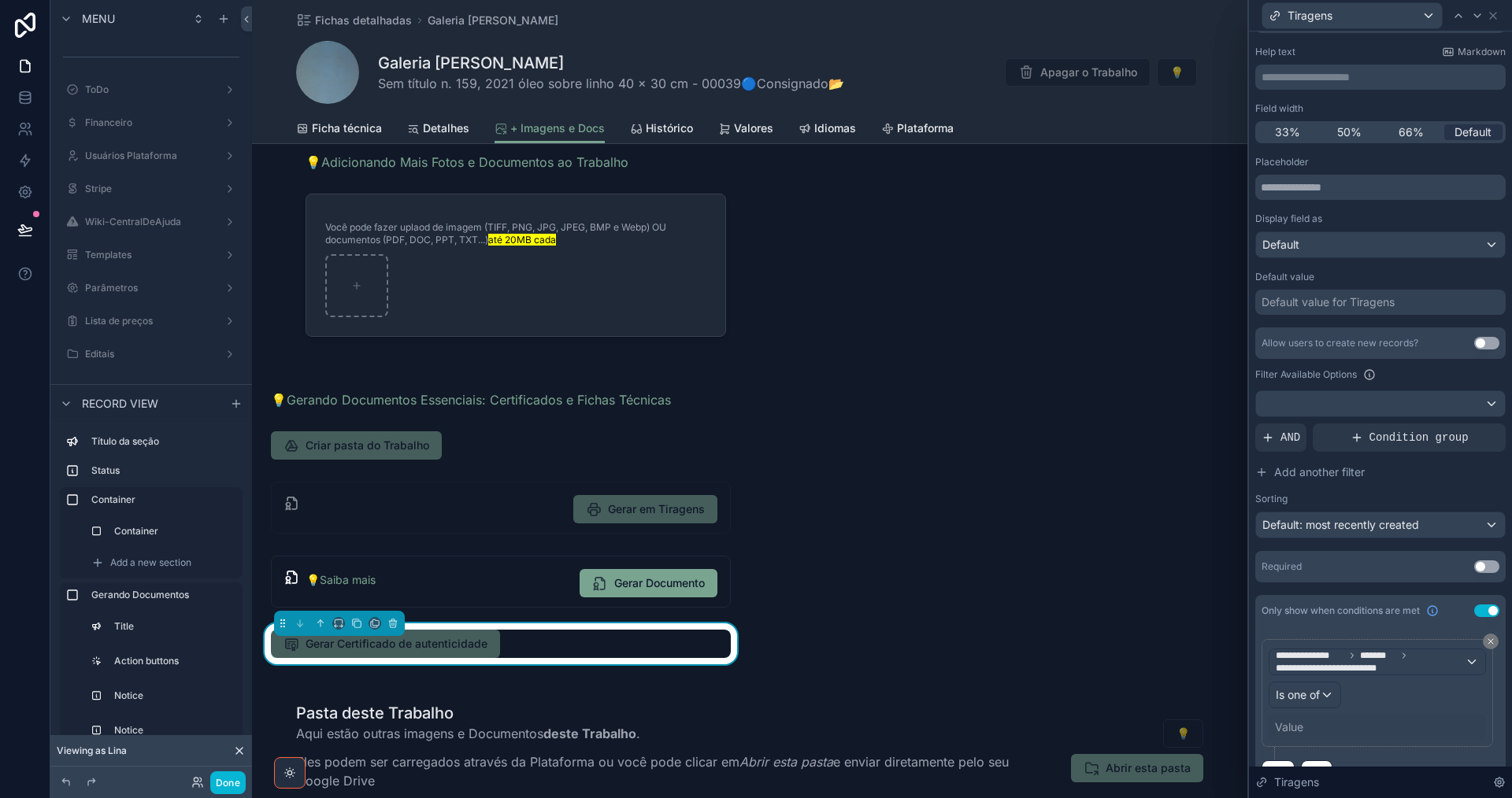
click at [1299, 727] on div "Value" at bounding box center [1289, 727] width 28 height 16
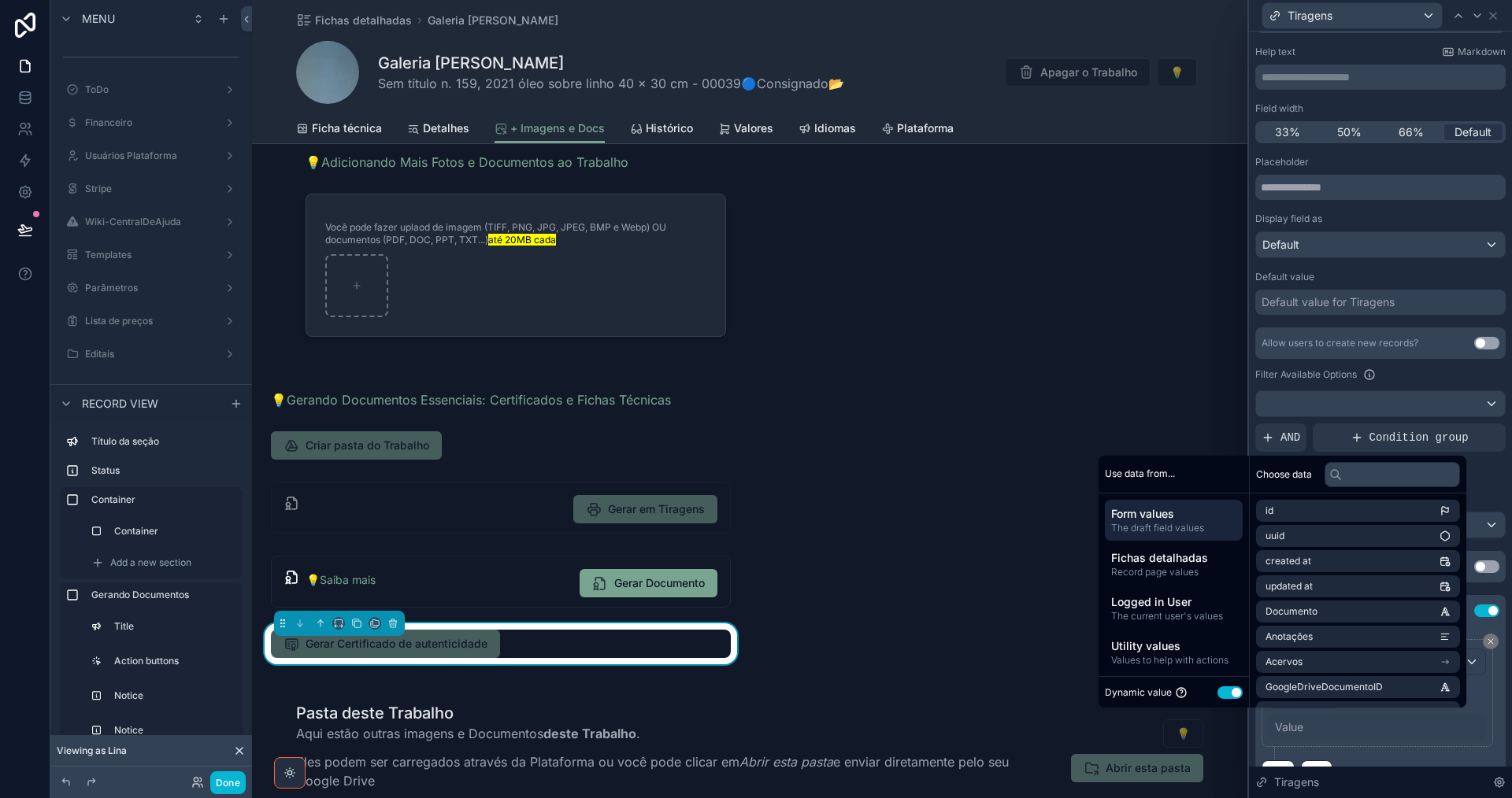
click at [1218, 689] on button "Use setting" at bounding box center [1230, 692] width 25 height 12
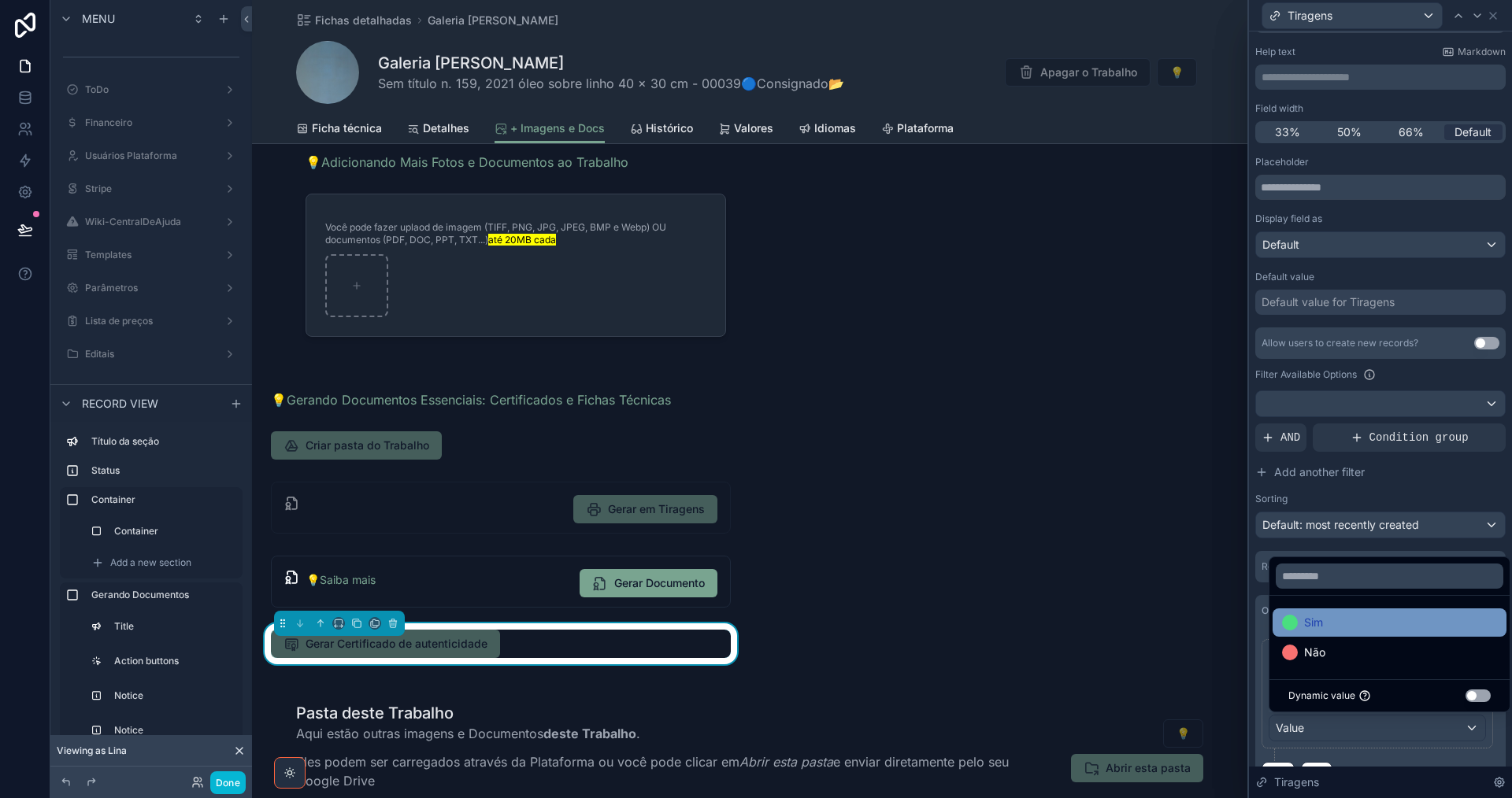
click at [1297, 627] on span at bounding box center [1290, 623] width 16 height 16
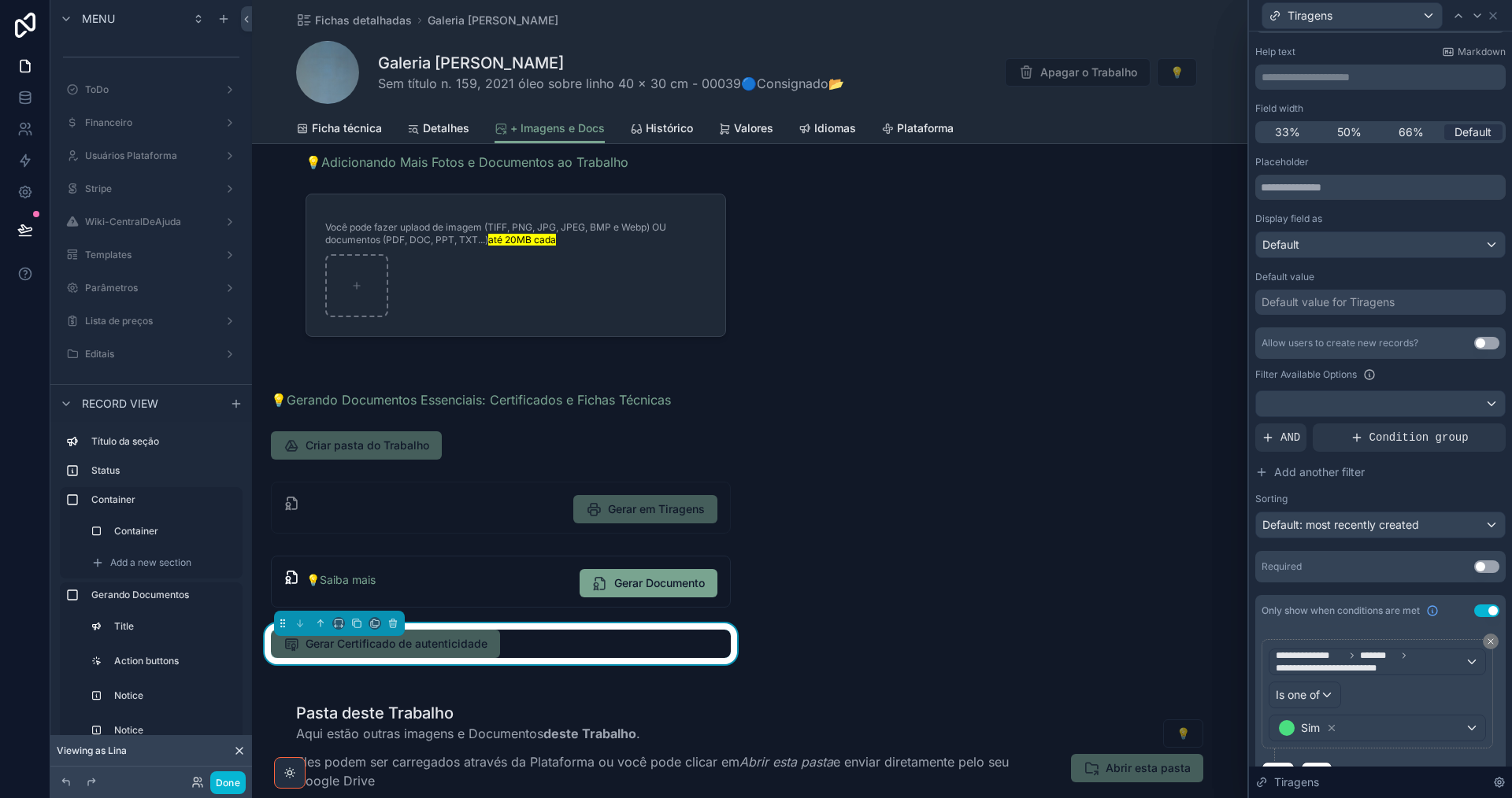
click at [1477, 754] on div "**********" at bounding box center [1380, 700] width 238 height 122
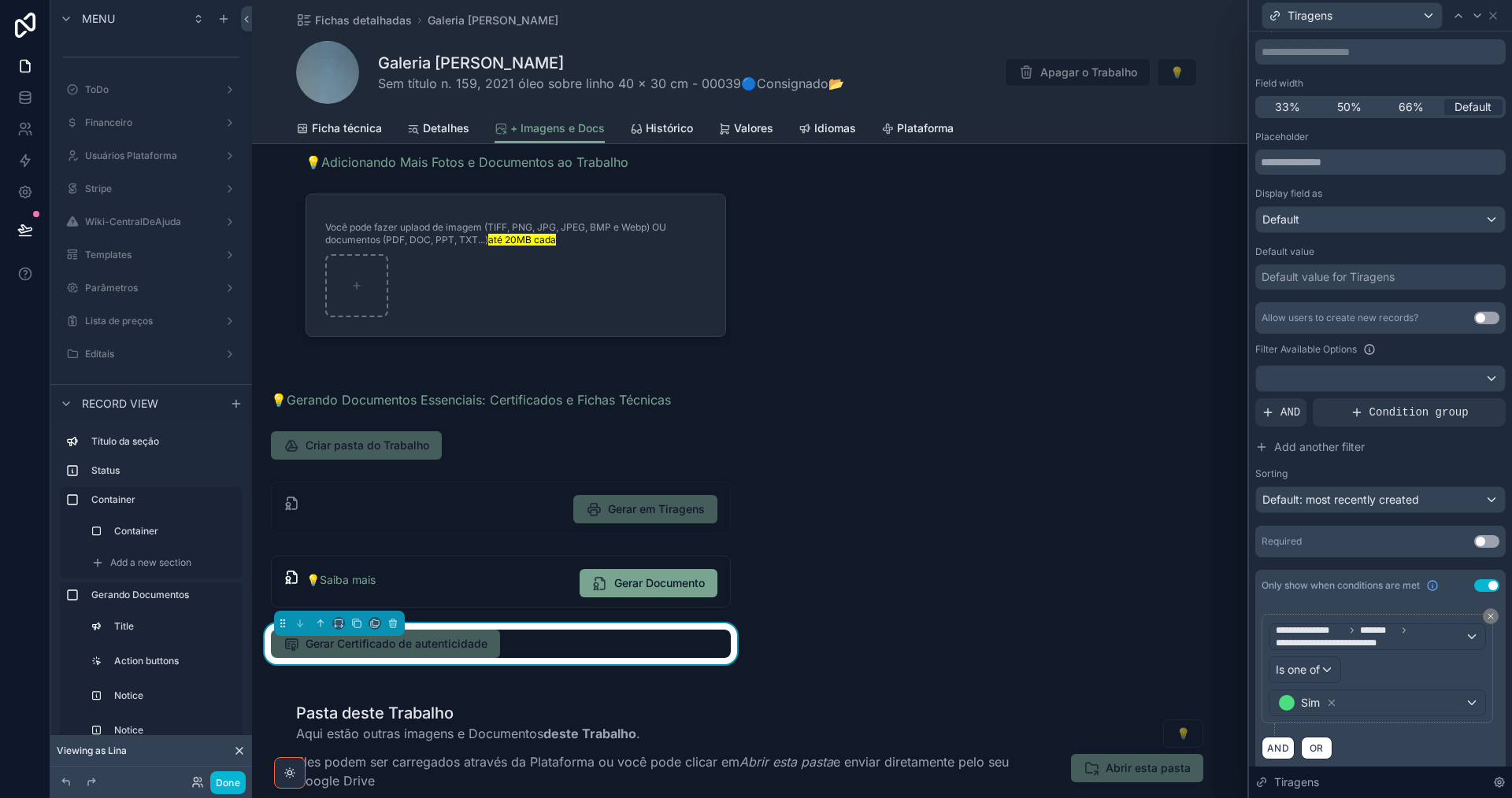
scroll to position [114, 0]
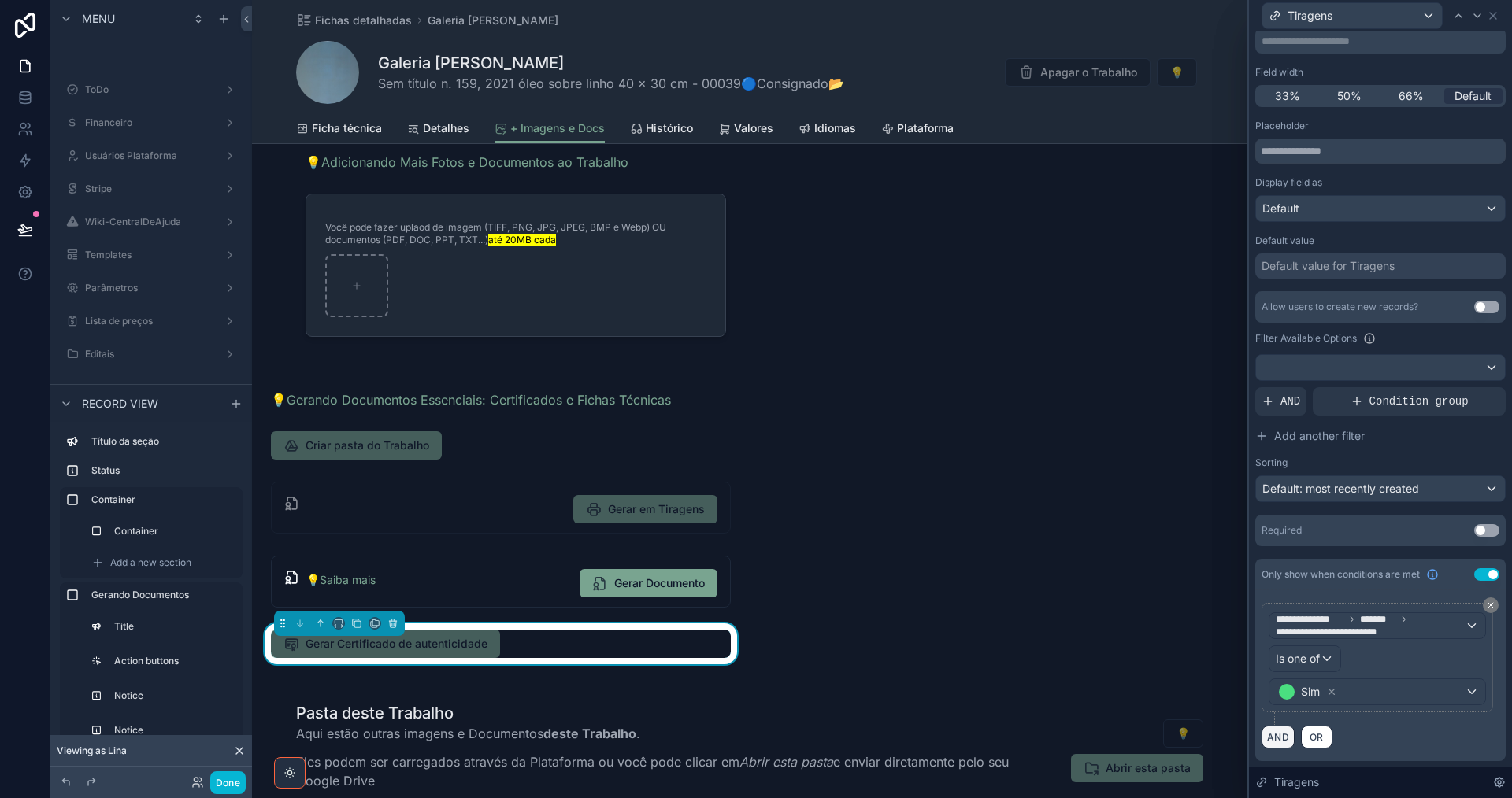
click at [1280, 740] on button "AND" at bounding box center [1278, 737] width 33 height 23
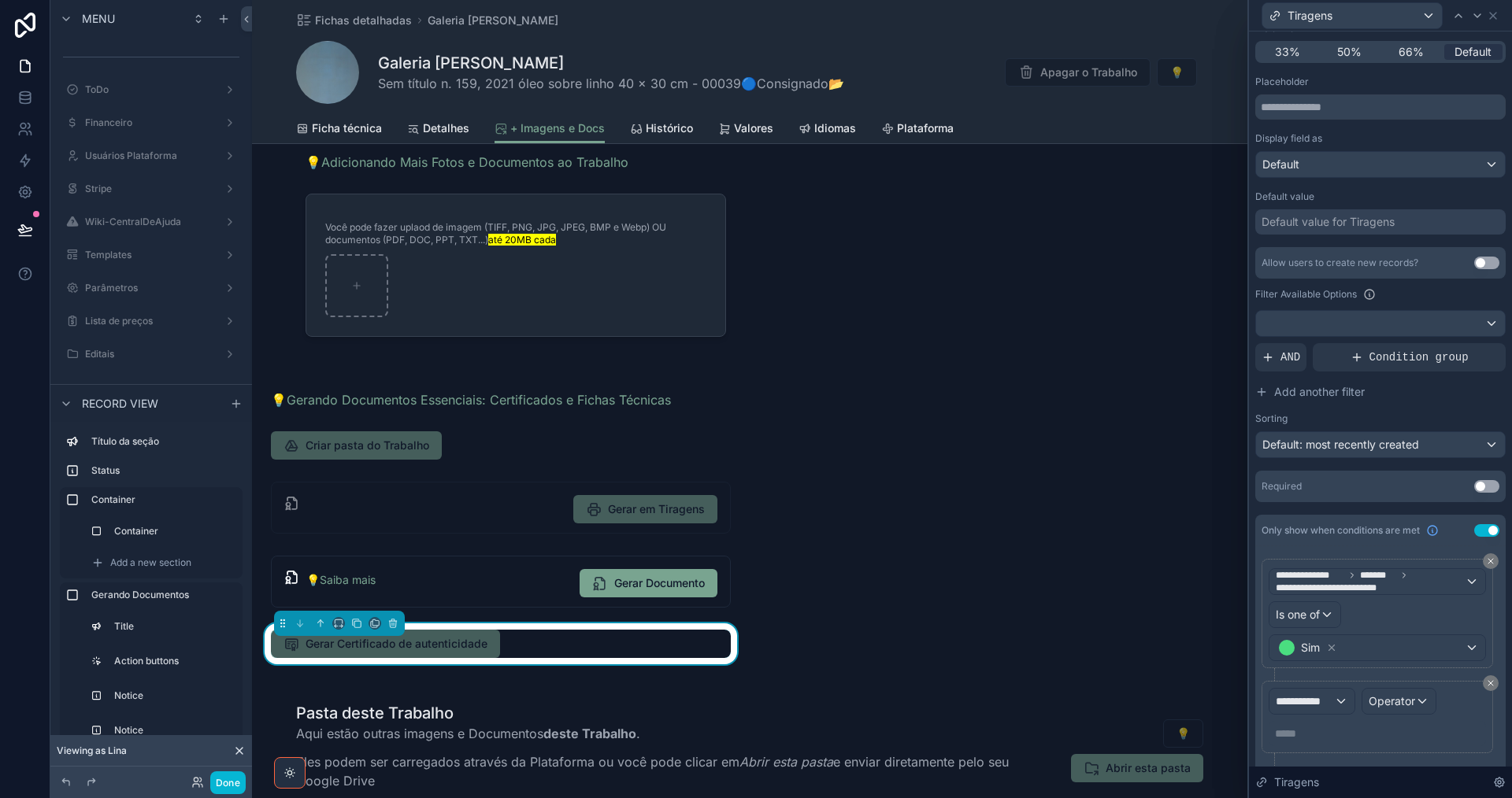
scroll to position [198, 0]
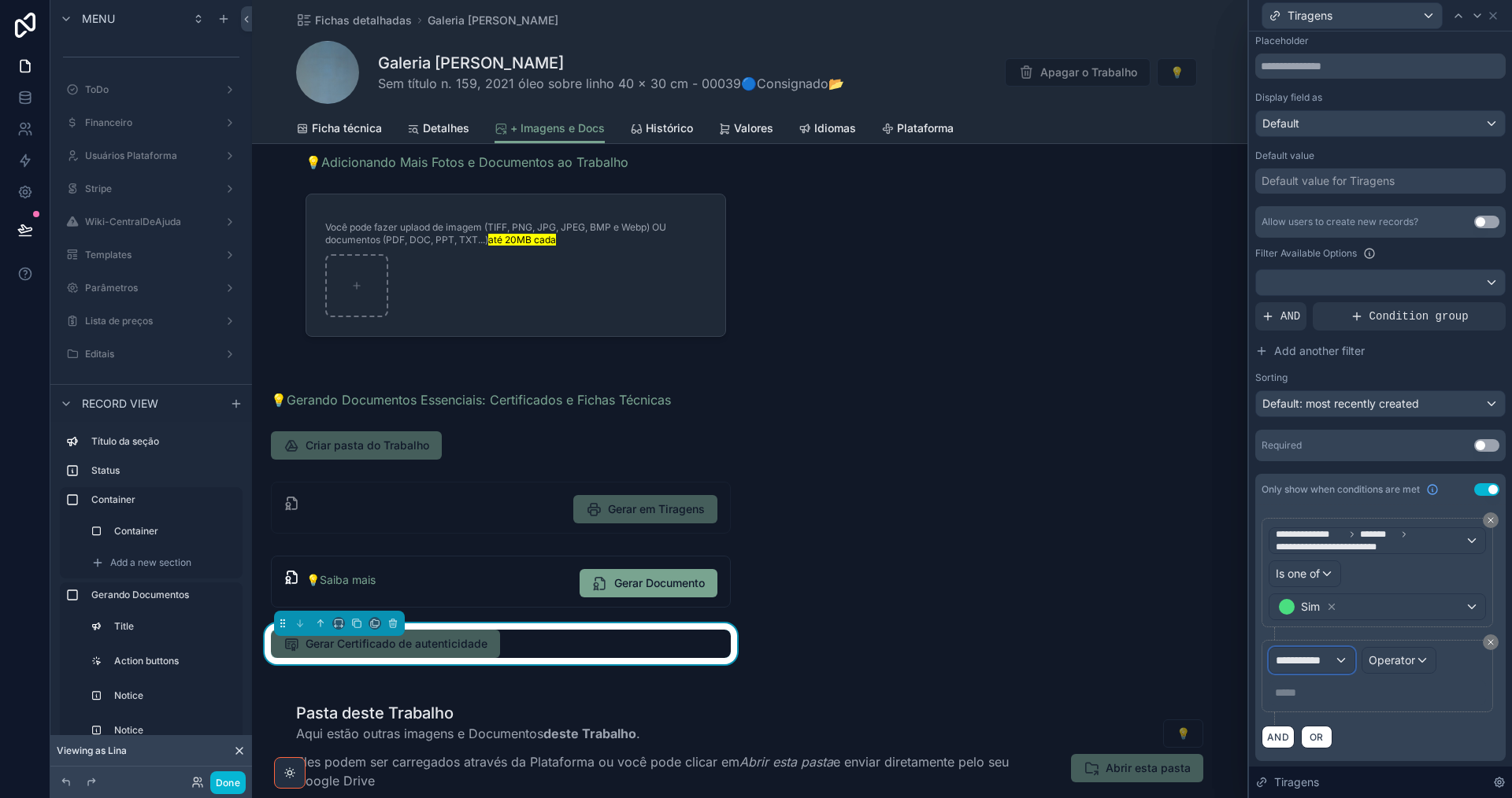
click at [1310, 660] on span "**********" at bounding box center [1304, 660] width 59 height 16
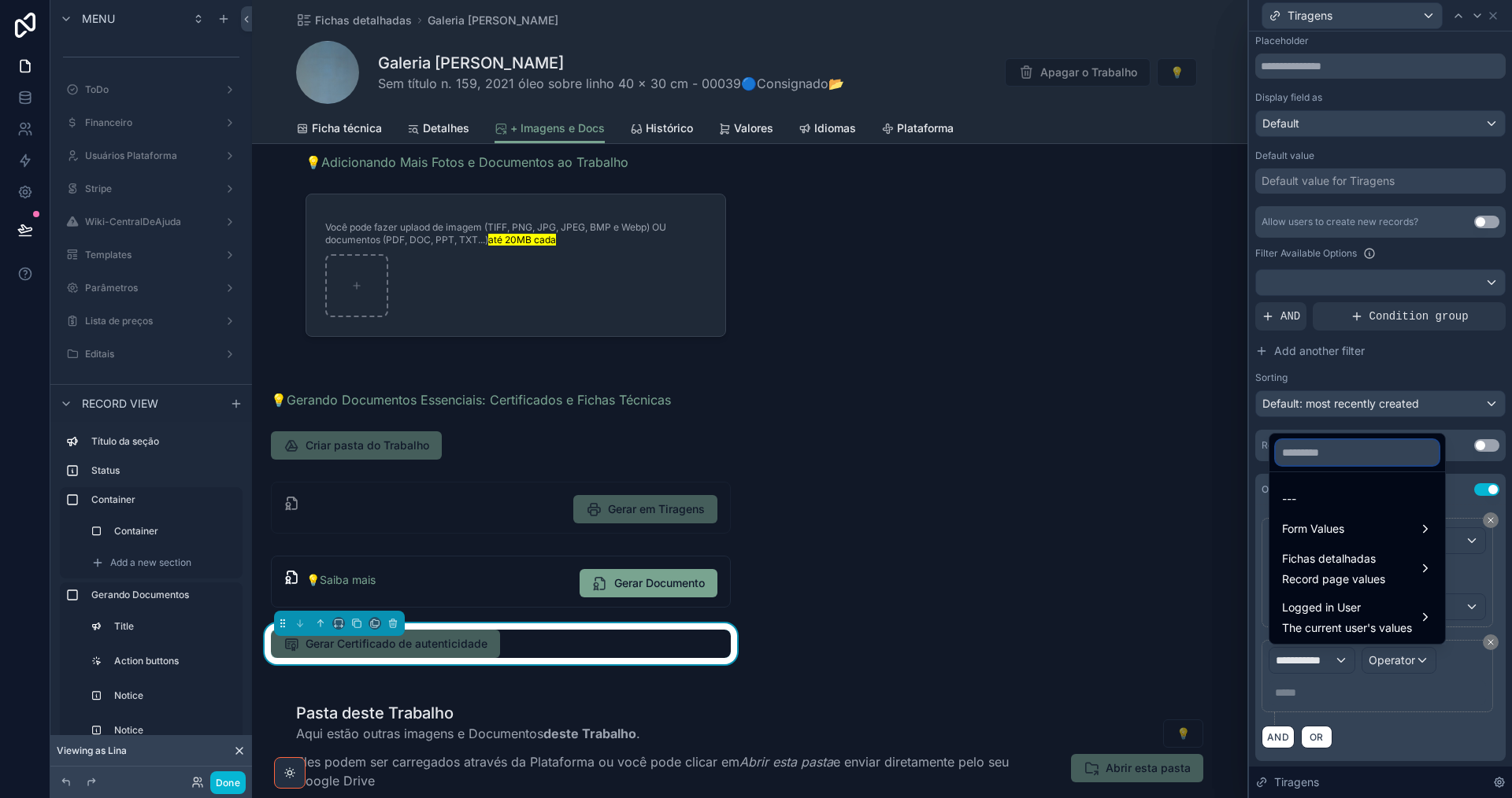
click at [1355, 454] on input "text" at bounding box center [1357, 452] width 163 height 25
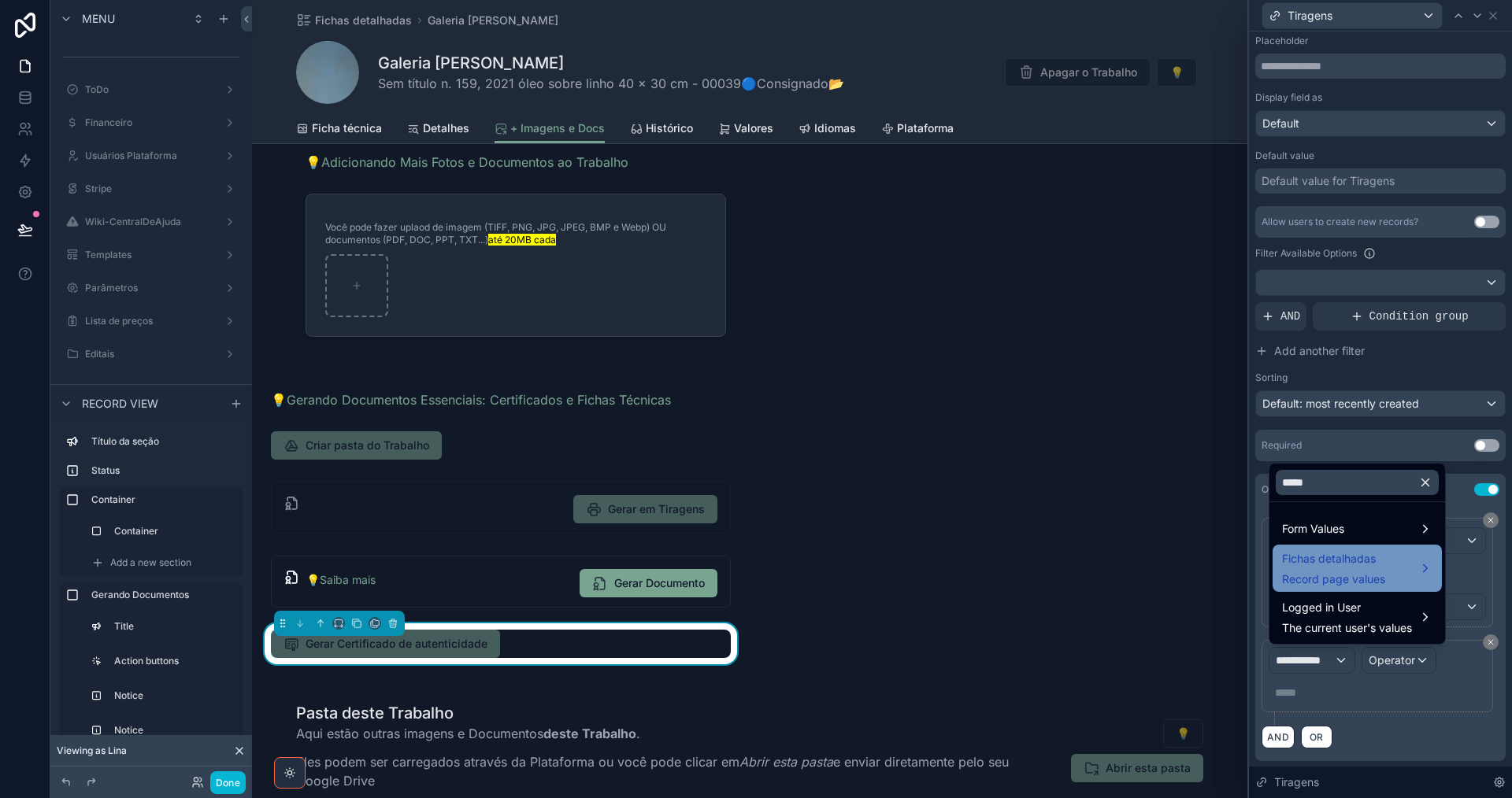
click at [1379, 556] on span "Fichas detalhadas" at bounding box center [1334, 559] width 103 height 19
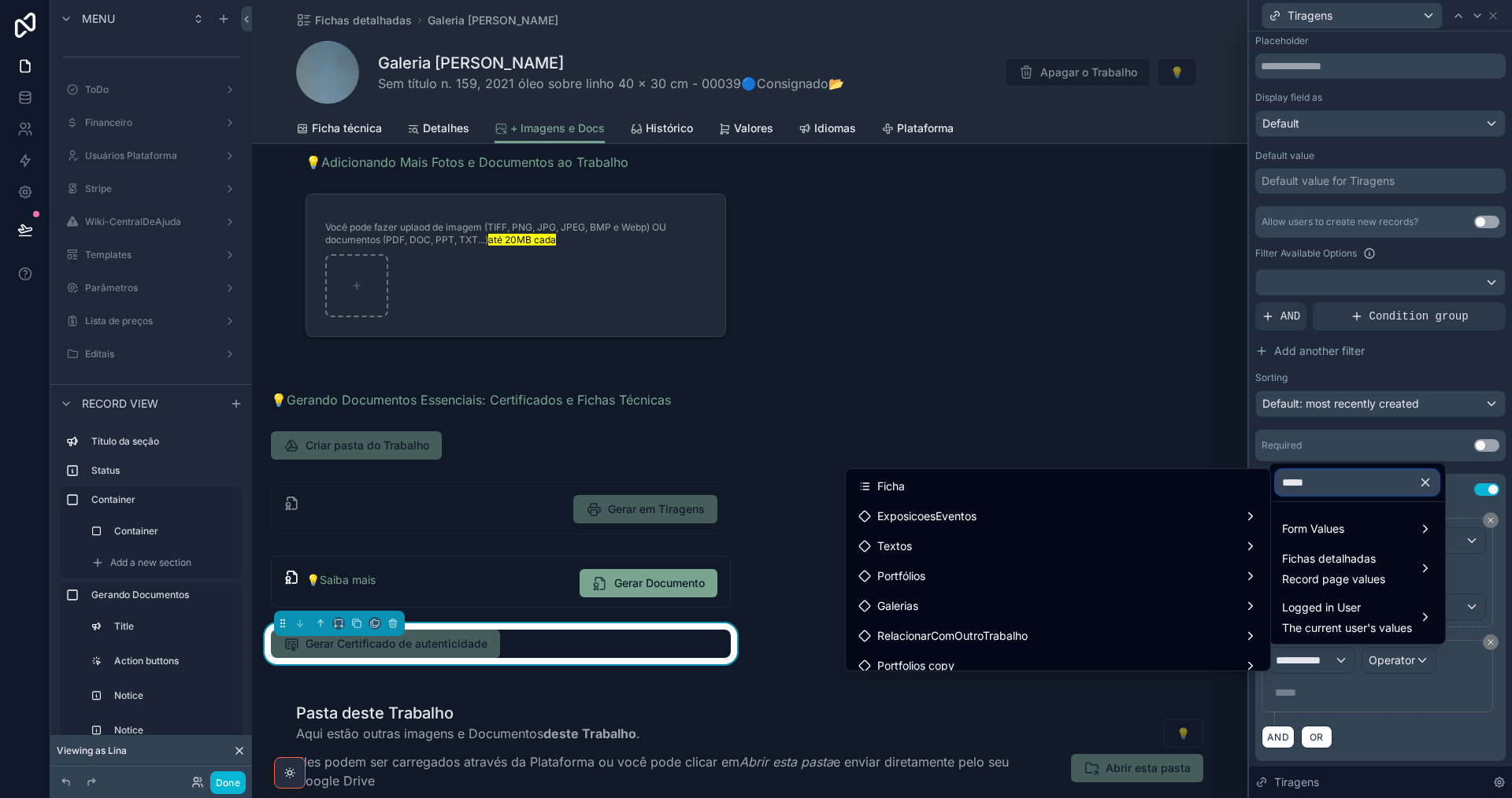
drag, startPoint x: 1312, startPoint y: 488, endPoint x: 1272, endPoint y: 485, distance: 40.1
click at [1272, 489] on div "*****" at bounding box center [1357, 482] width 176 height 38
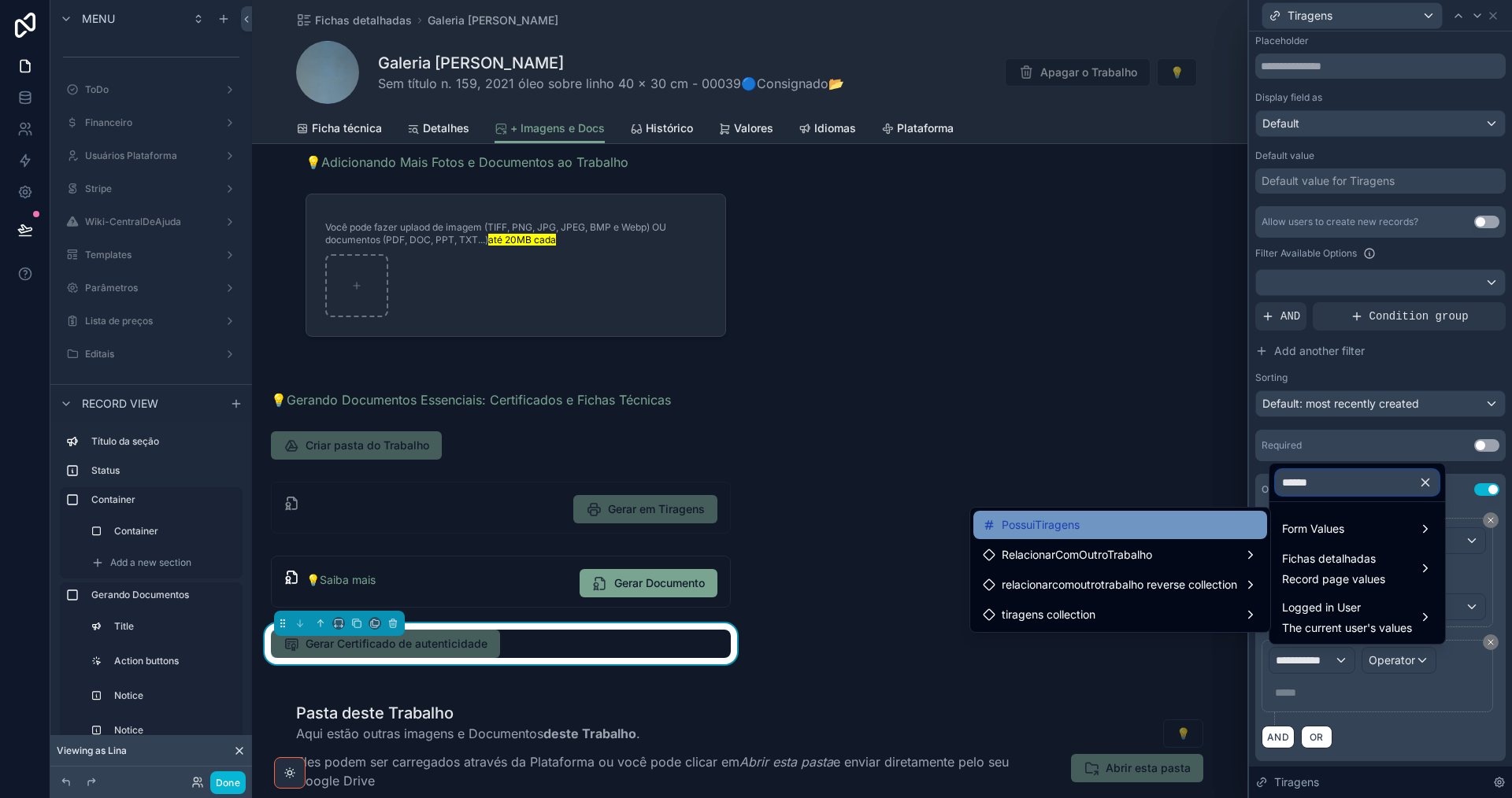
type input "******"
click at [1168, 524] on div "PossuiTiragens" at bounding box center [1120, 525] width 275 height 19
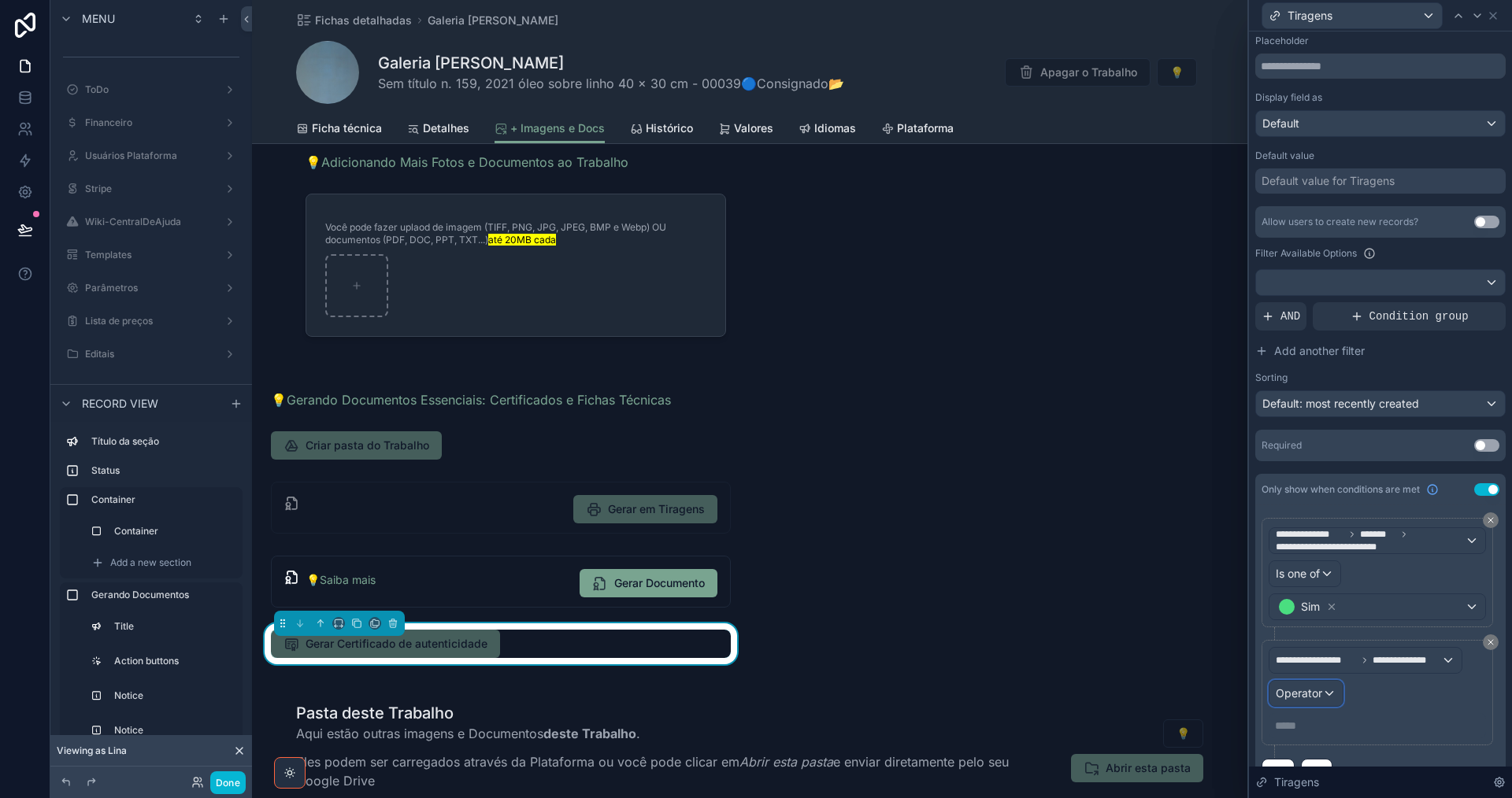
click at [1328, 694] on div "Operator" at bounding box center [1306, 693] width 73 height 25
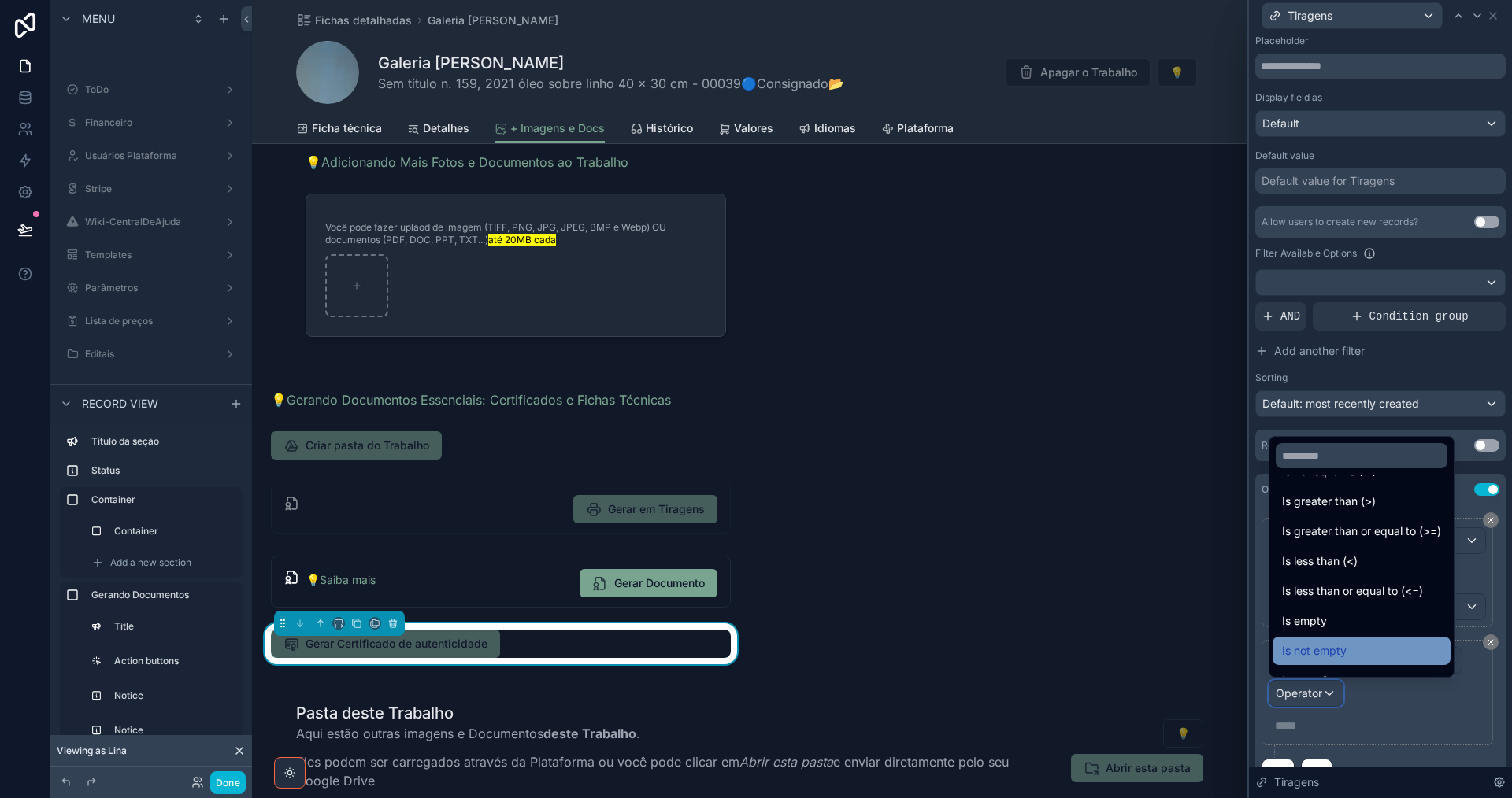
scroll to position [112, 0]
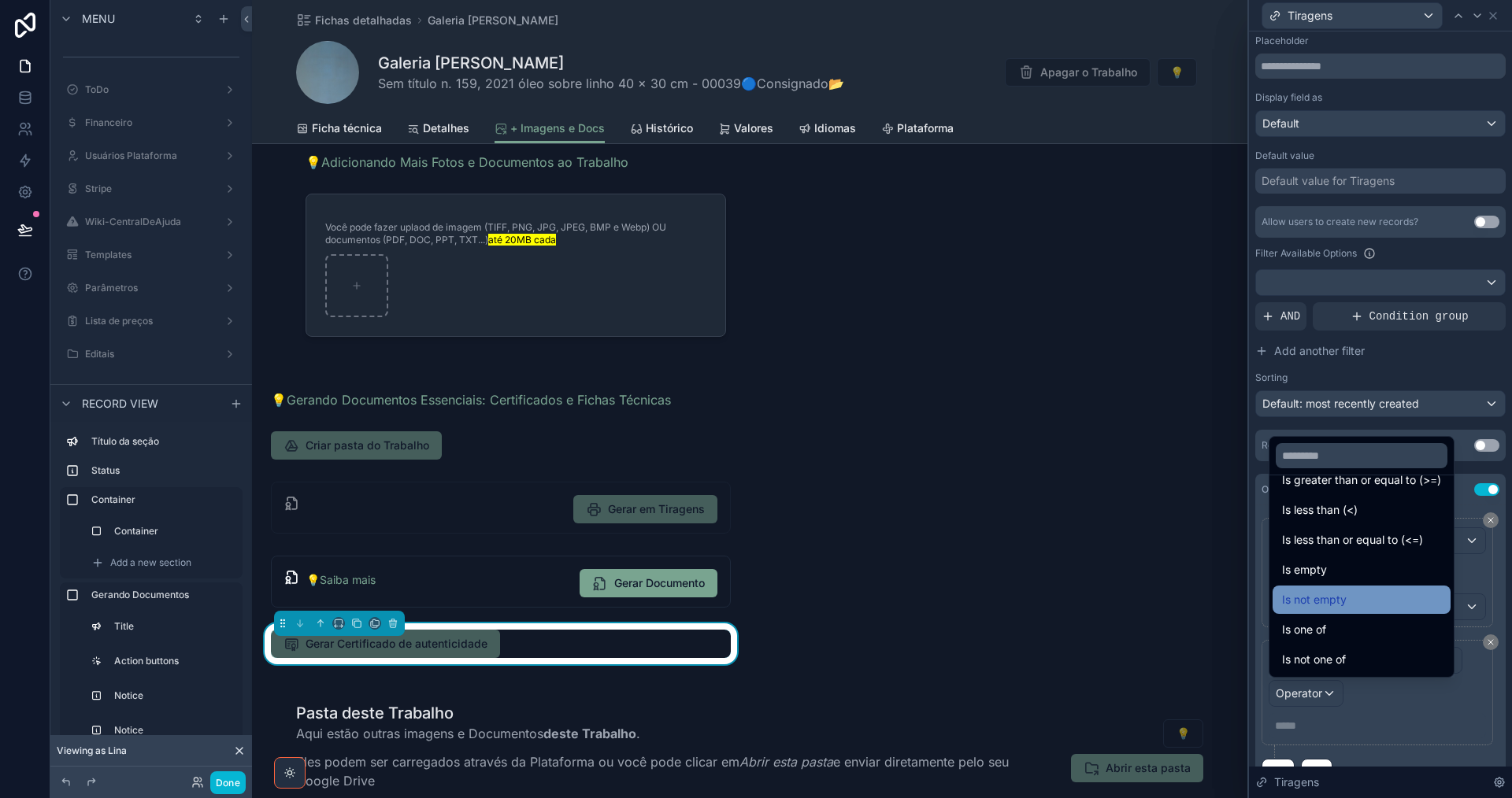
click at [1350, 603] on div "Is not empty" at bounding box center [1362, 600] width 159 height 19
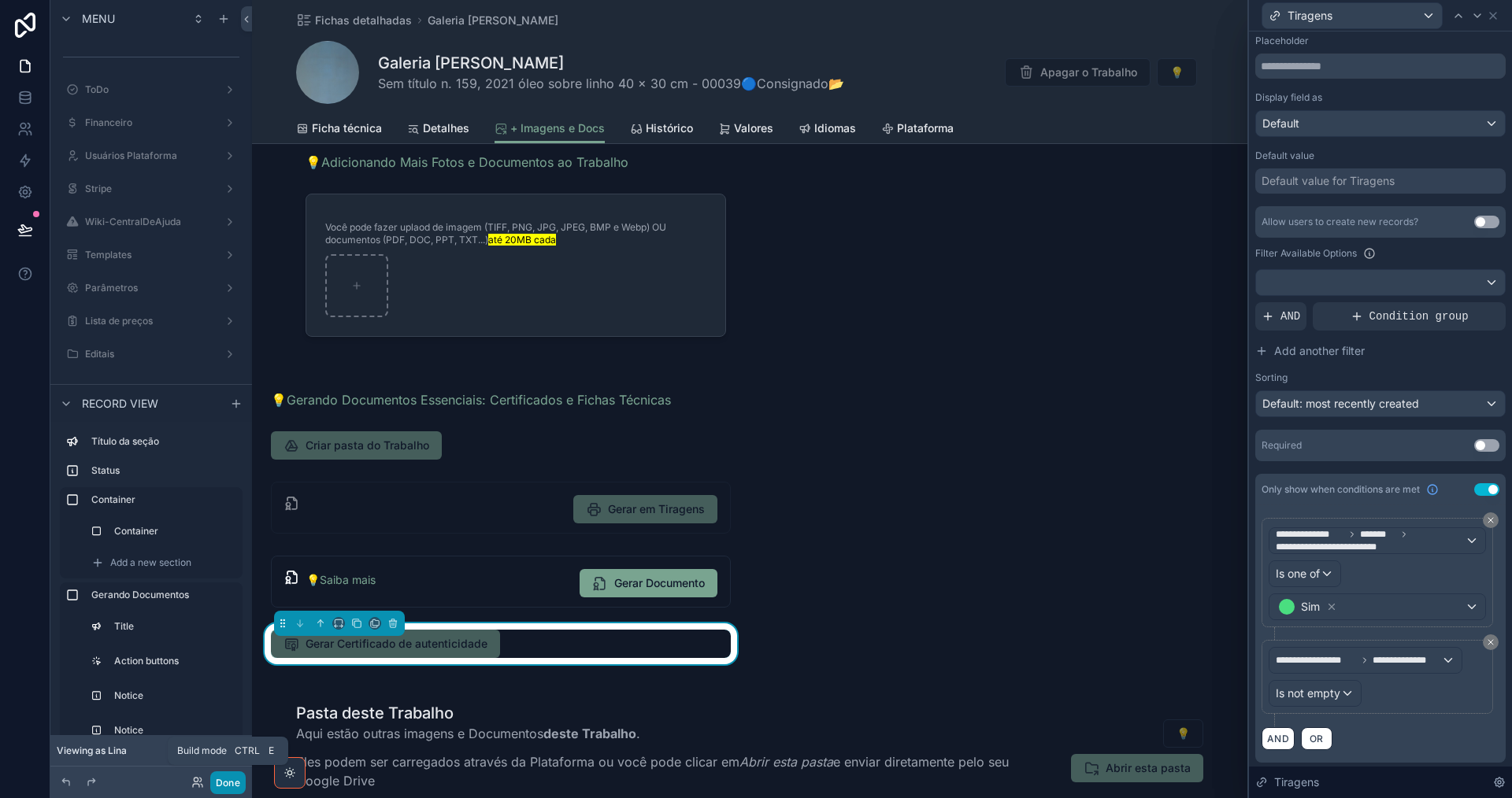
click at [215, 783] on button "Done" at bounding box center [228, 782] width 36 height 23
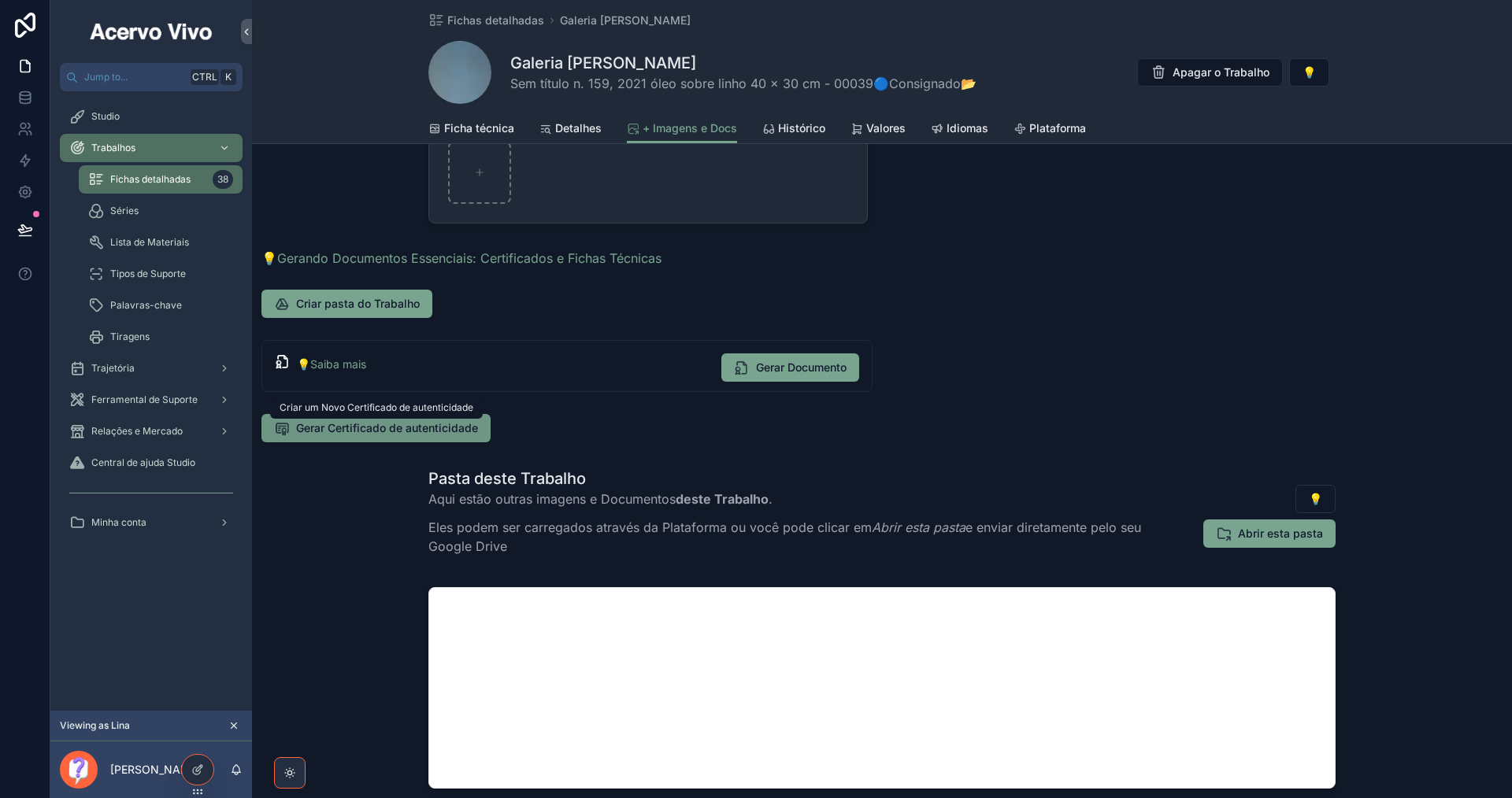
click at [409, 431] on span "Gerar Certificado de autenticidade" at bounding box center [387, 428] width 182 height 16
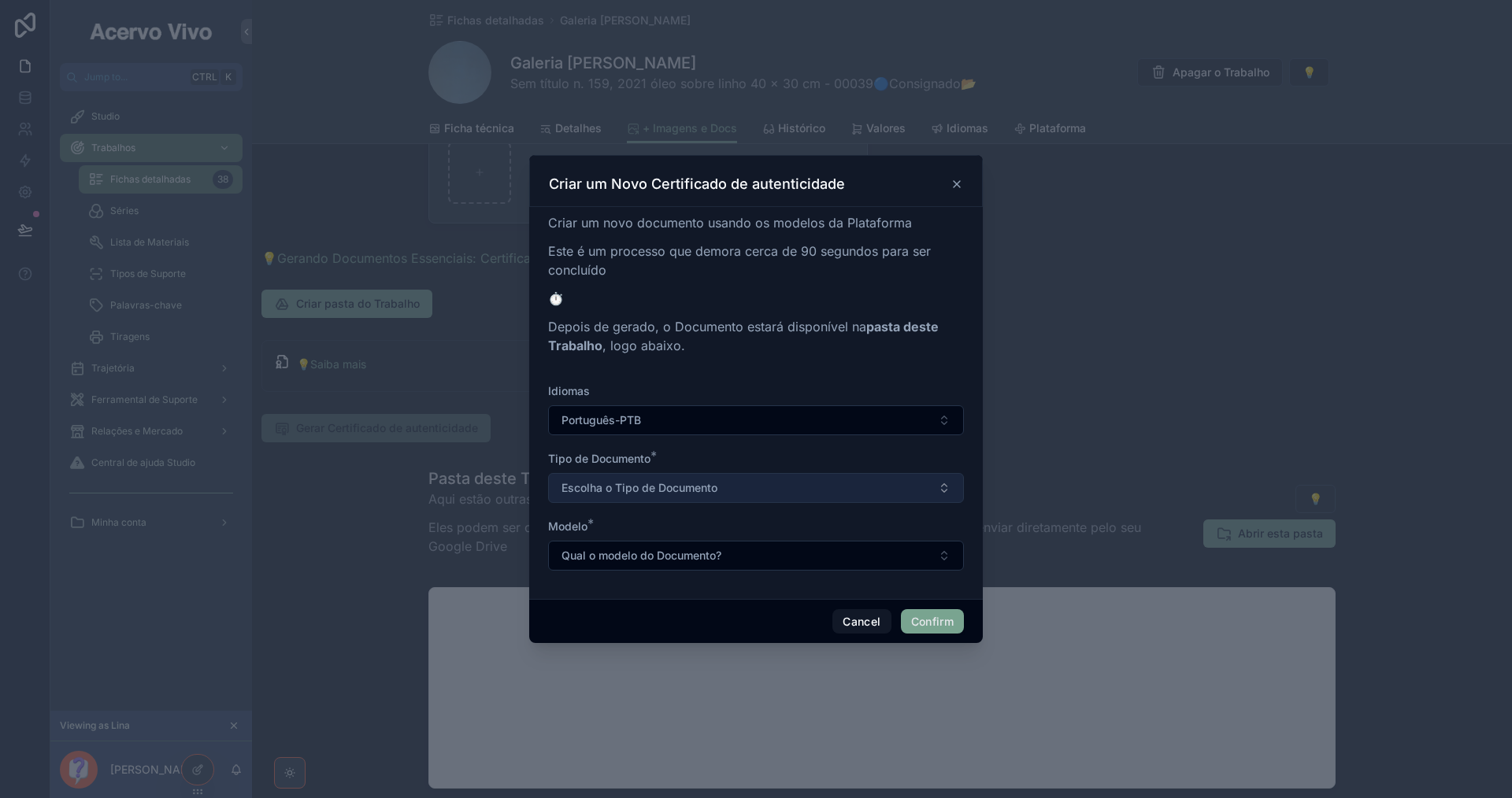
click at [780, 490] on button "Escolha o Tipo de Documento" at bounding box center [756, 488] width 416 height 30
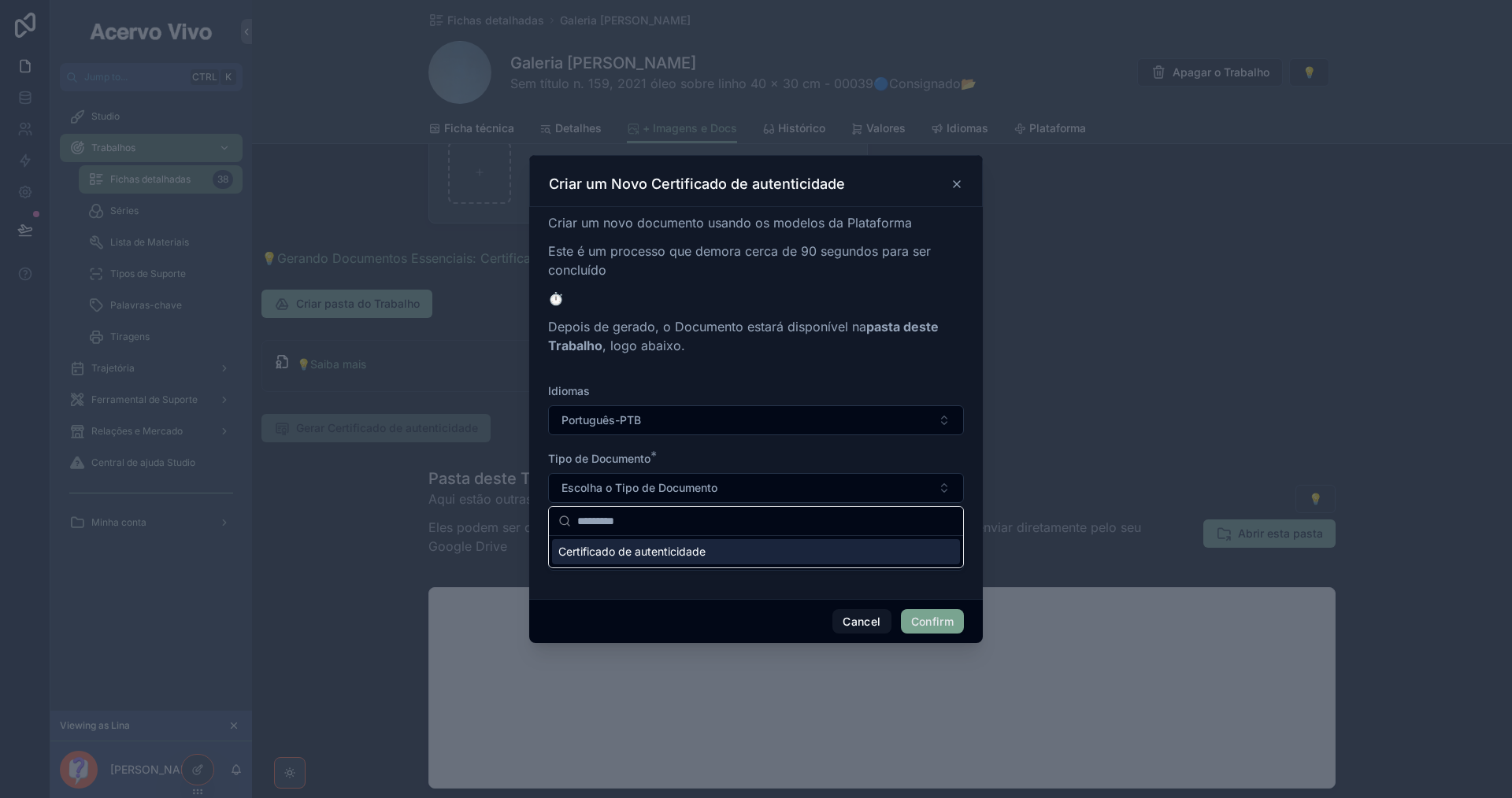
click at [784, 555] on div "Certificado de autenticidade" at bounding box center [756, 552] width 408 height 25
click at [787, 553] on button "Qual o modelo do Documento?" at bounding box center [756, 555] width 416 height 30
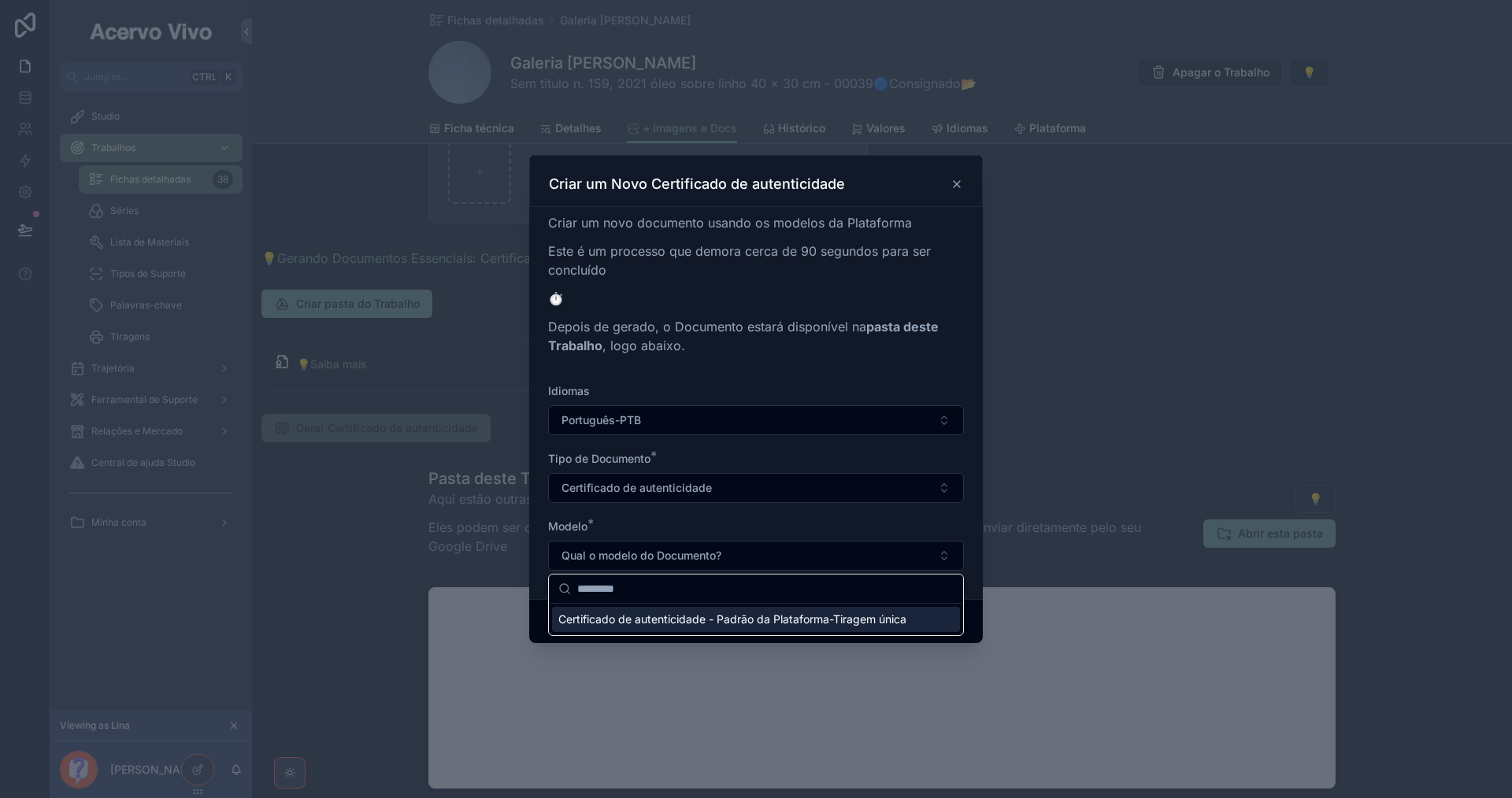
click at [811, 622] on span "Certificado de autenticidade - Padrão da Plataforma-Tiragem única" at bounding box center [732, 619] width 348 height 16
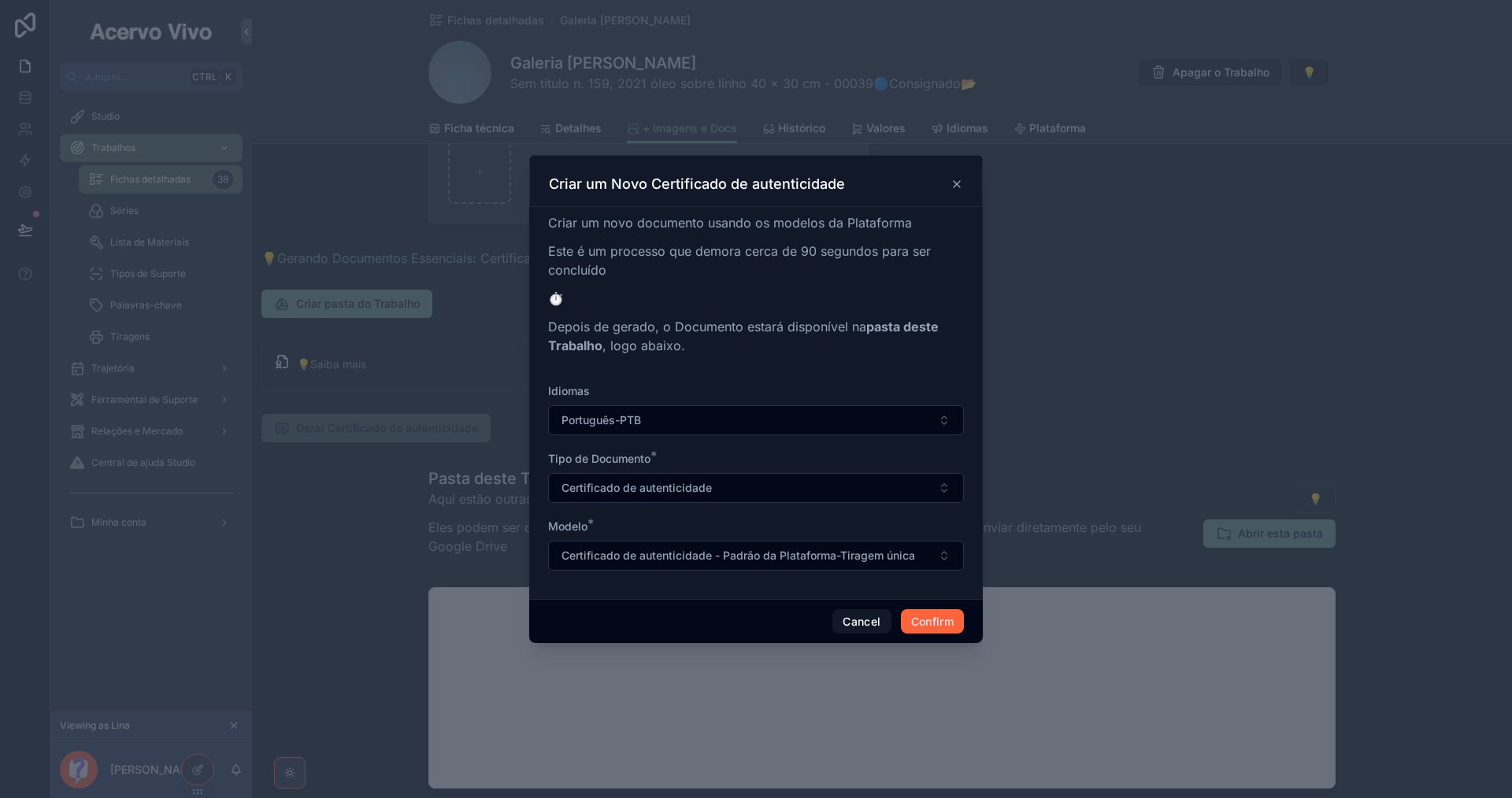
click at [932, 623] on button "Confirm" at bounding box center [932, 622] width 63 height 25
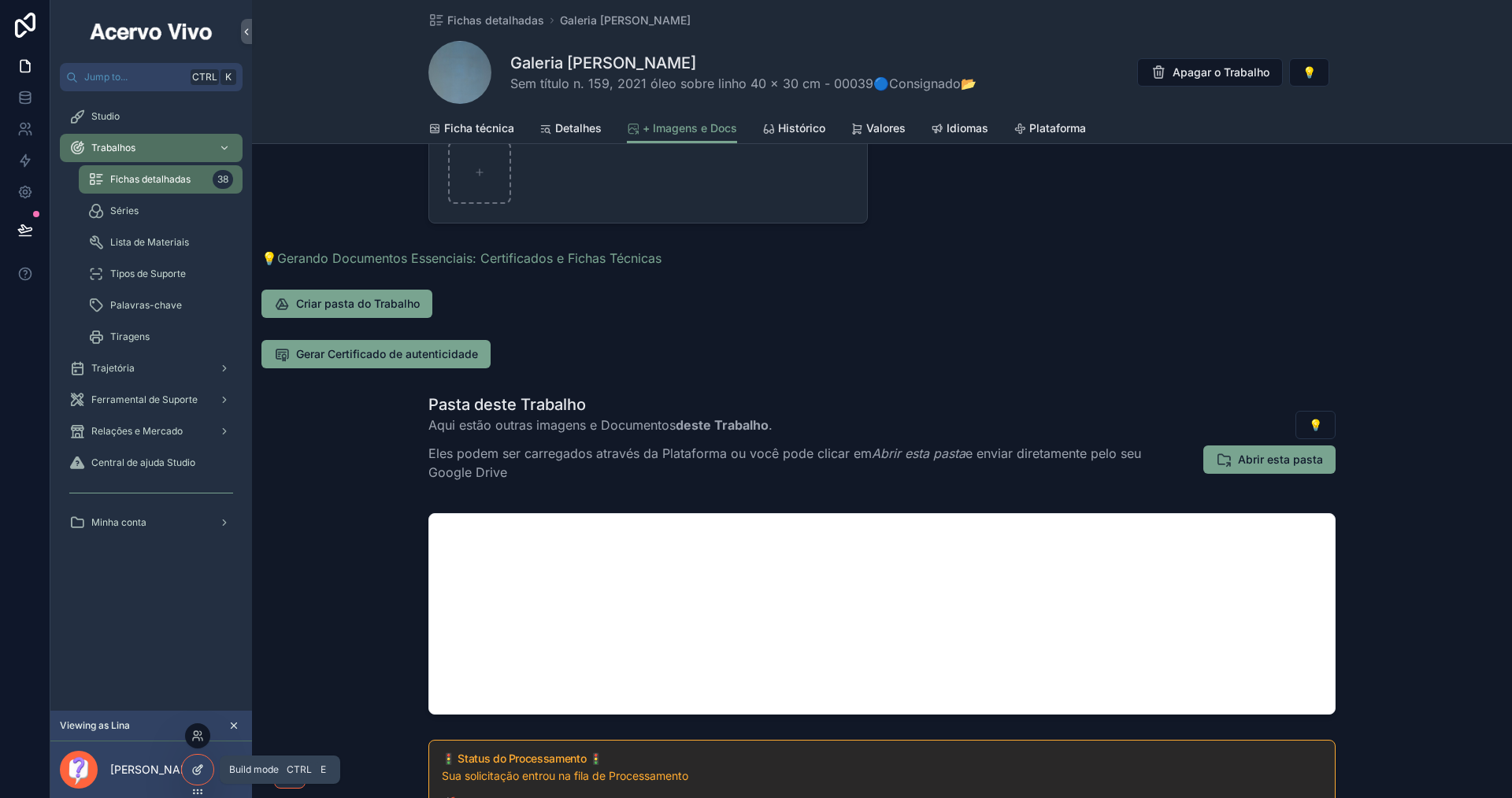
click at [194, 777] on div at bounding box center [197, 770] width 31 height 30
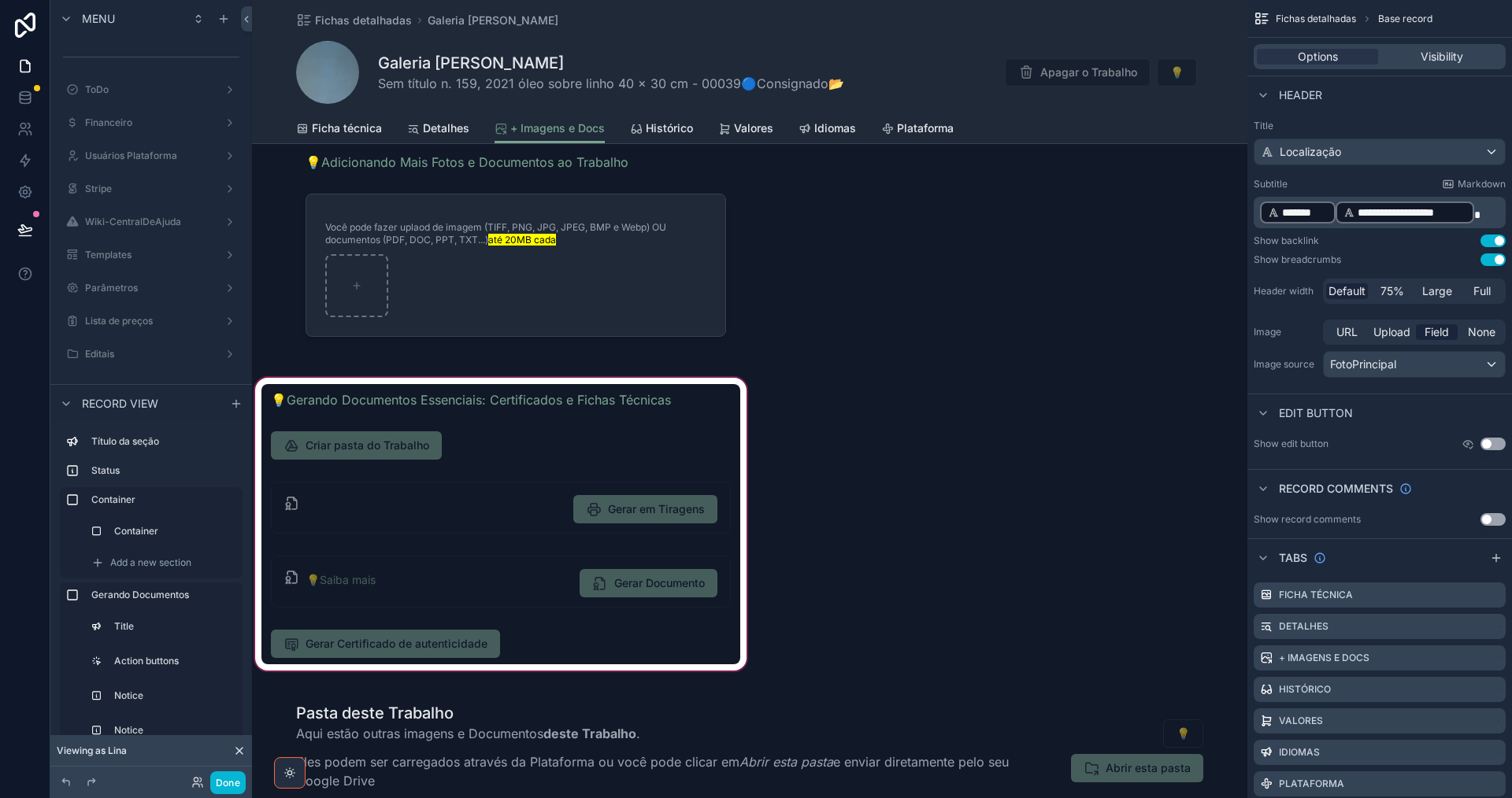
scroll to position [540, 0]
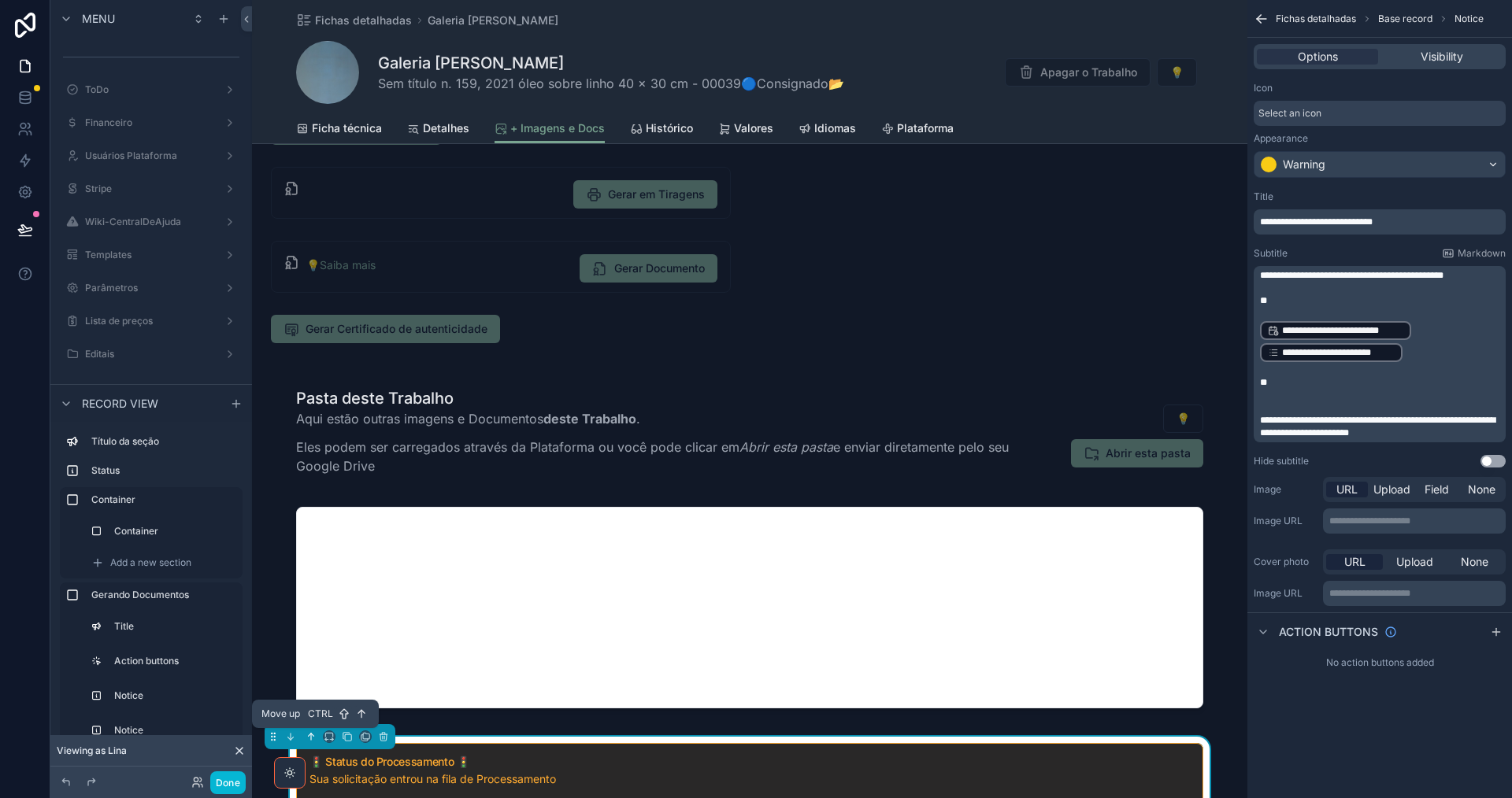
click at [311, 738] on icon "scrollable content" at bounding box center [311, 735] width 0 height 6
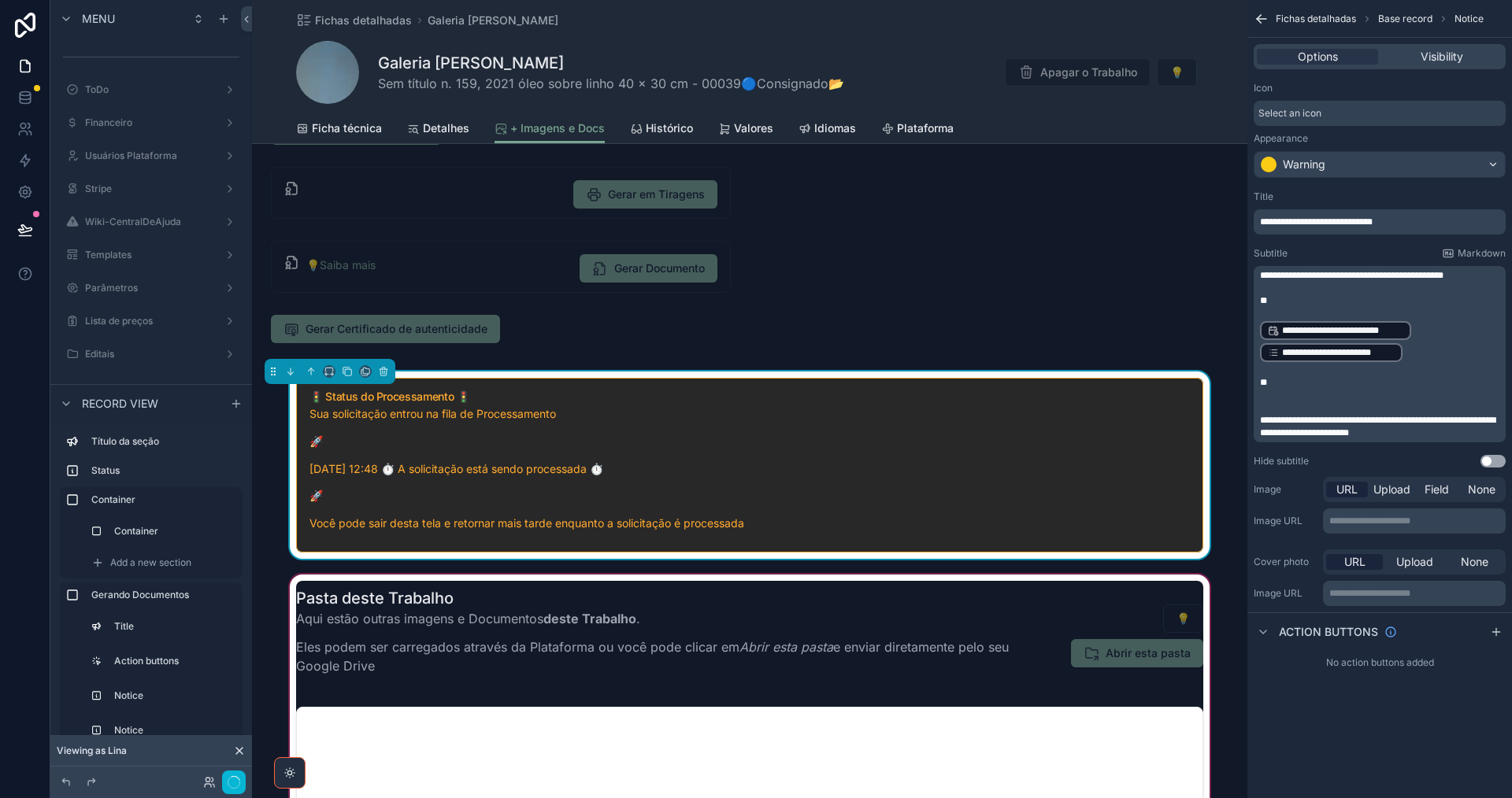
click at [312, 738] on div "scrollable content" at bounding box center [749, 747] width 995 height 353
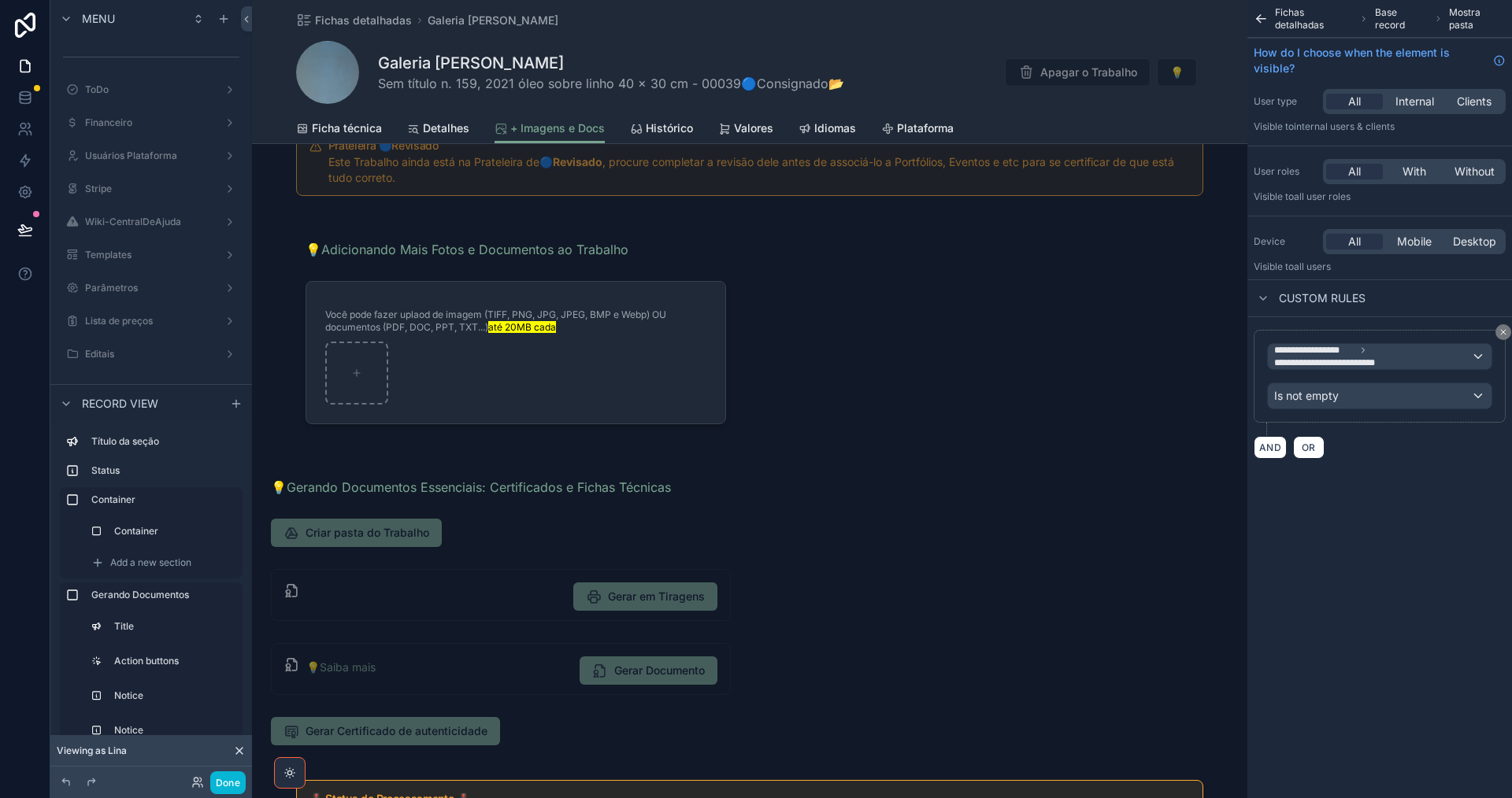
scroll to position [224, 0]
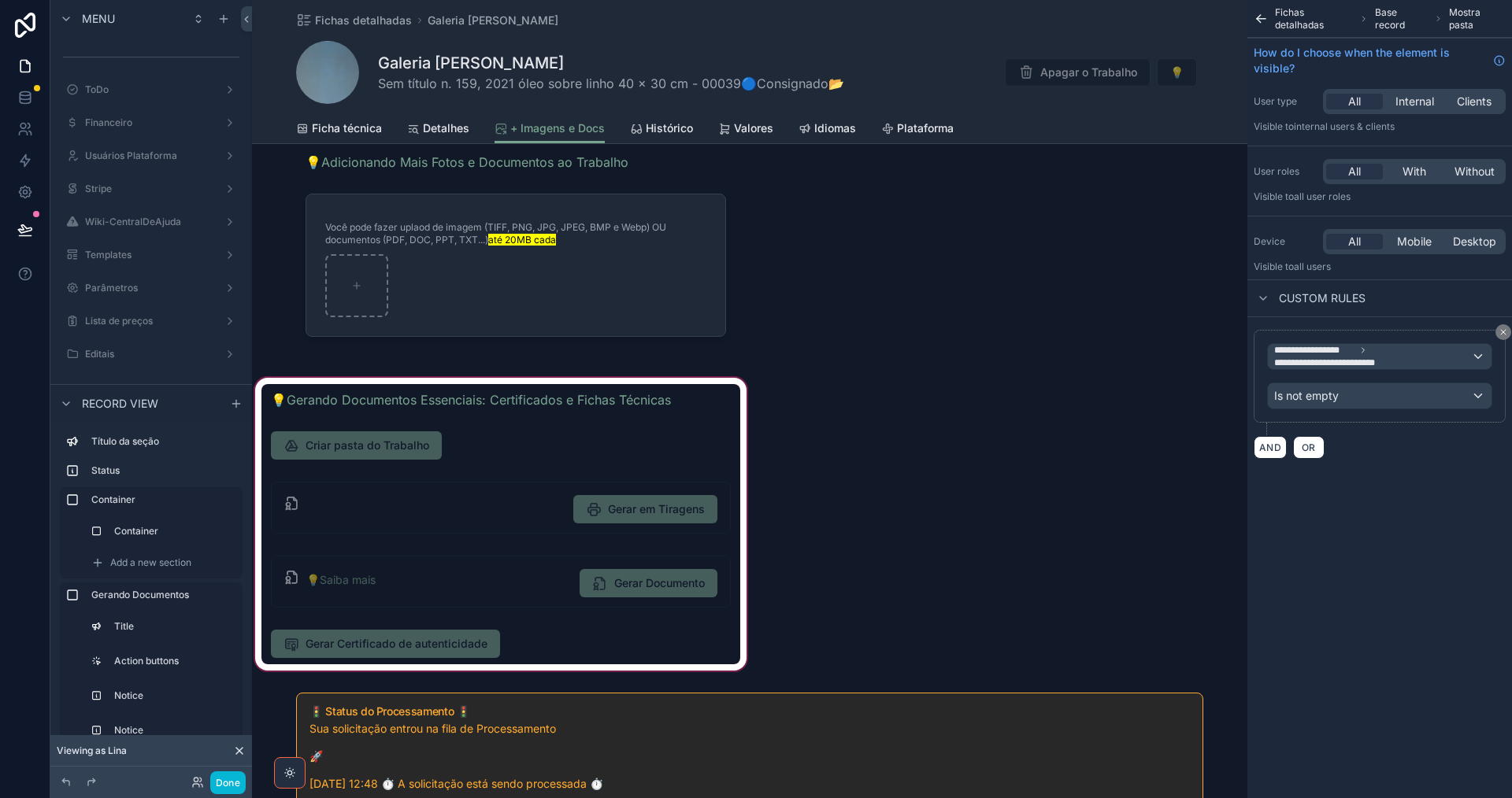
click at [598, 644] on div "scrollable content" at bounding box center [501, 524] width 498 height 299
click at [602, 633] on div "scrollable content" at bounding box center [501, 524] width 498 height 299
click at [588, 638] on div "scrollable content" at bounding box center [501, 524] width 498 height 299
click at [577, 632] on div "scrollable content" at bounding box center [501, 524] width 498 height 299
click at [492, 614] on div "scrollable content" at bounding box center [501, 524] width 498 height 299
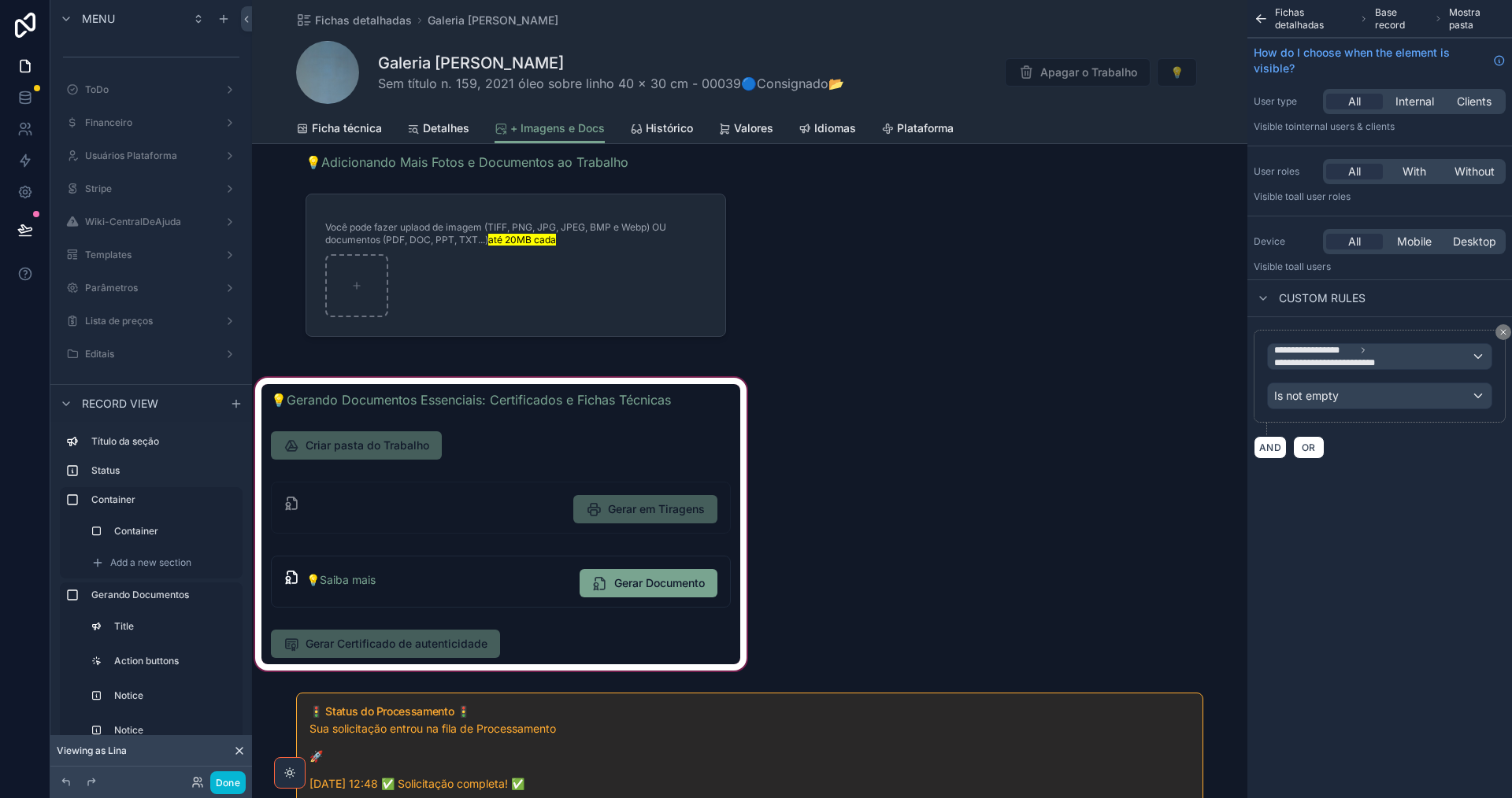
click at [531, 649] on div "scrollable content" at bounding box center [501, 524] width 498 height 299
click at [546, 633] on div "scrollable content" at bounding box center [501, 524] width 498 height 299
click at [621, 629] on div "scrollable content" at bounding box center [501, 524] width 498 height 299
click at [619, 640] on div "scrollable content" at bounding box center [501, 524] width 498 height 299
click at [475, 626] on div "scrollable content" at bounding box center [501, 524] width 498 height 299
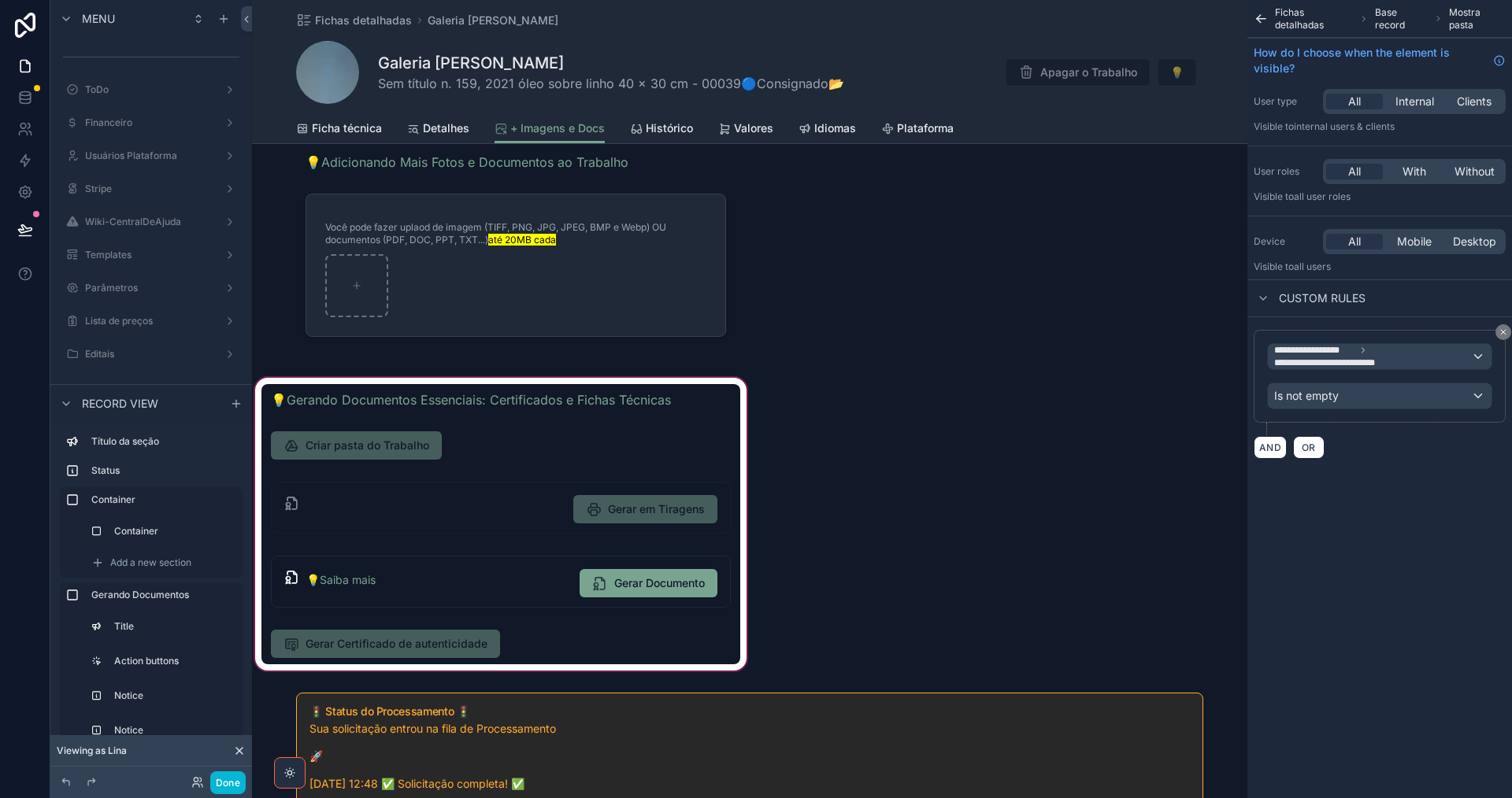
click at [571, 643] on div "scrollable content" at bounding box center [501, 524] width 498 height 299
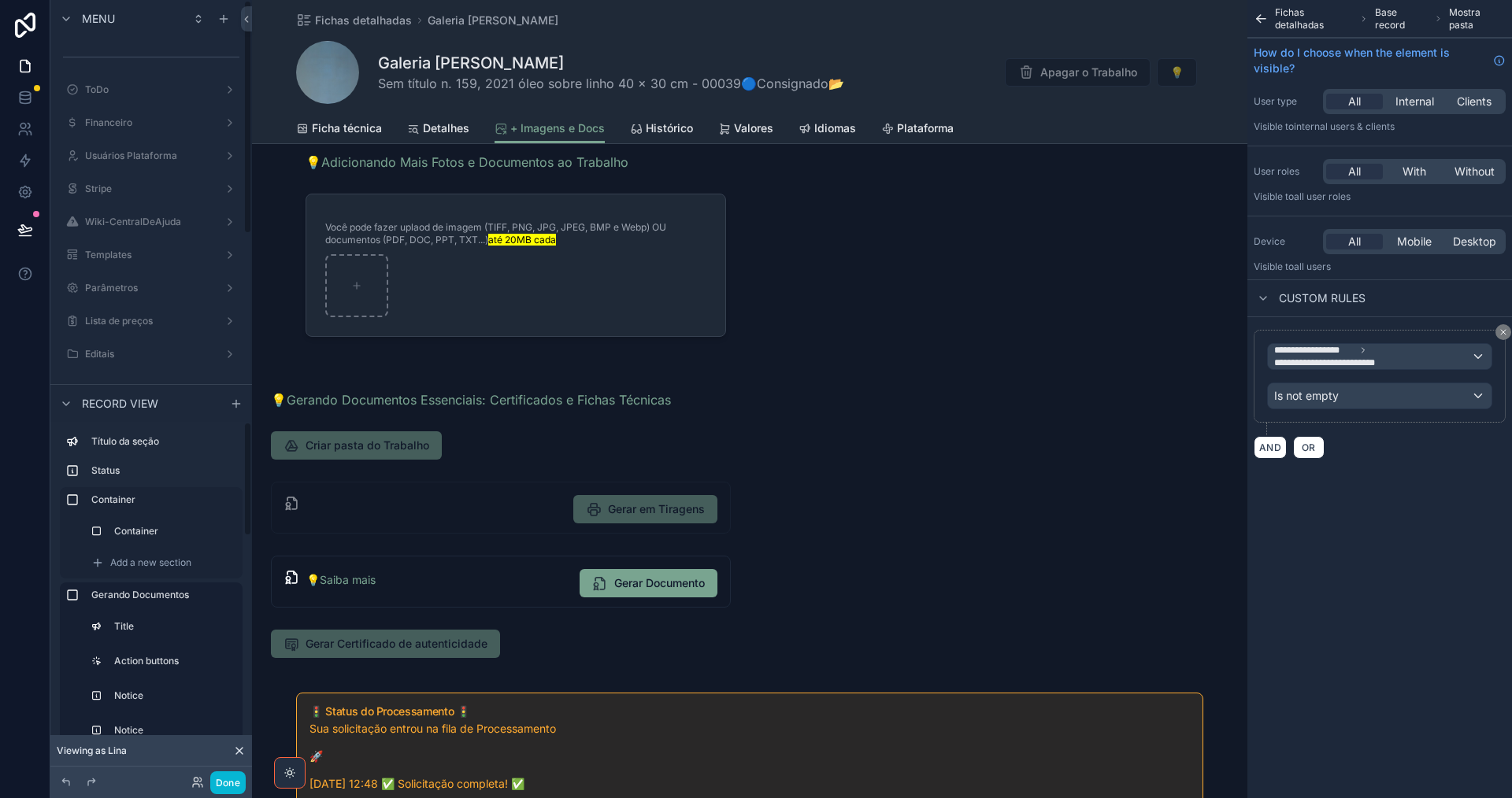
scroll to position [157, 0]
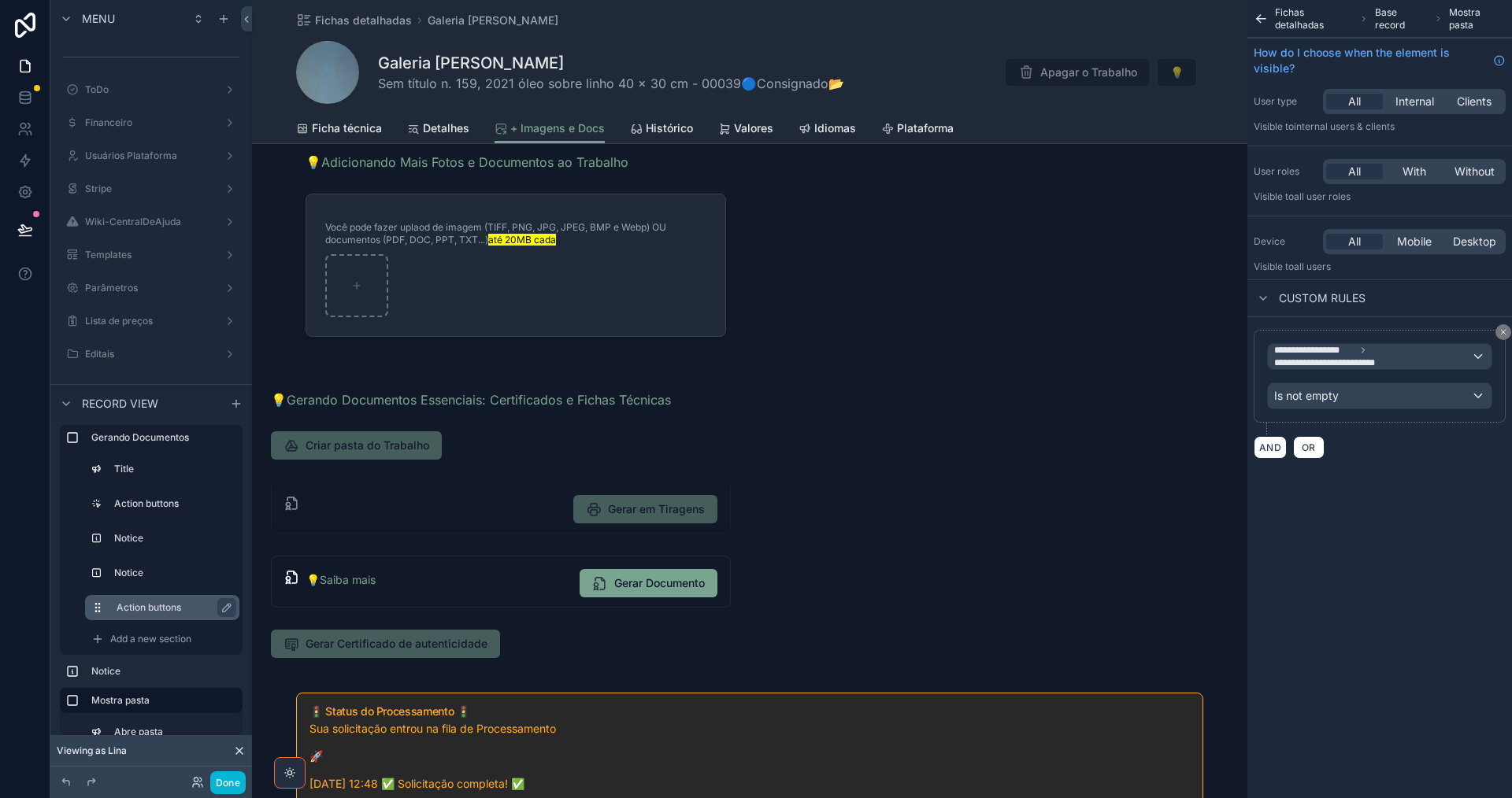
click at [179, 606] on label "Action buttons" at bounding box center [171, 608] width 110 height 12
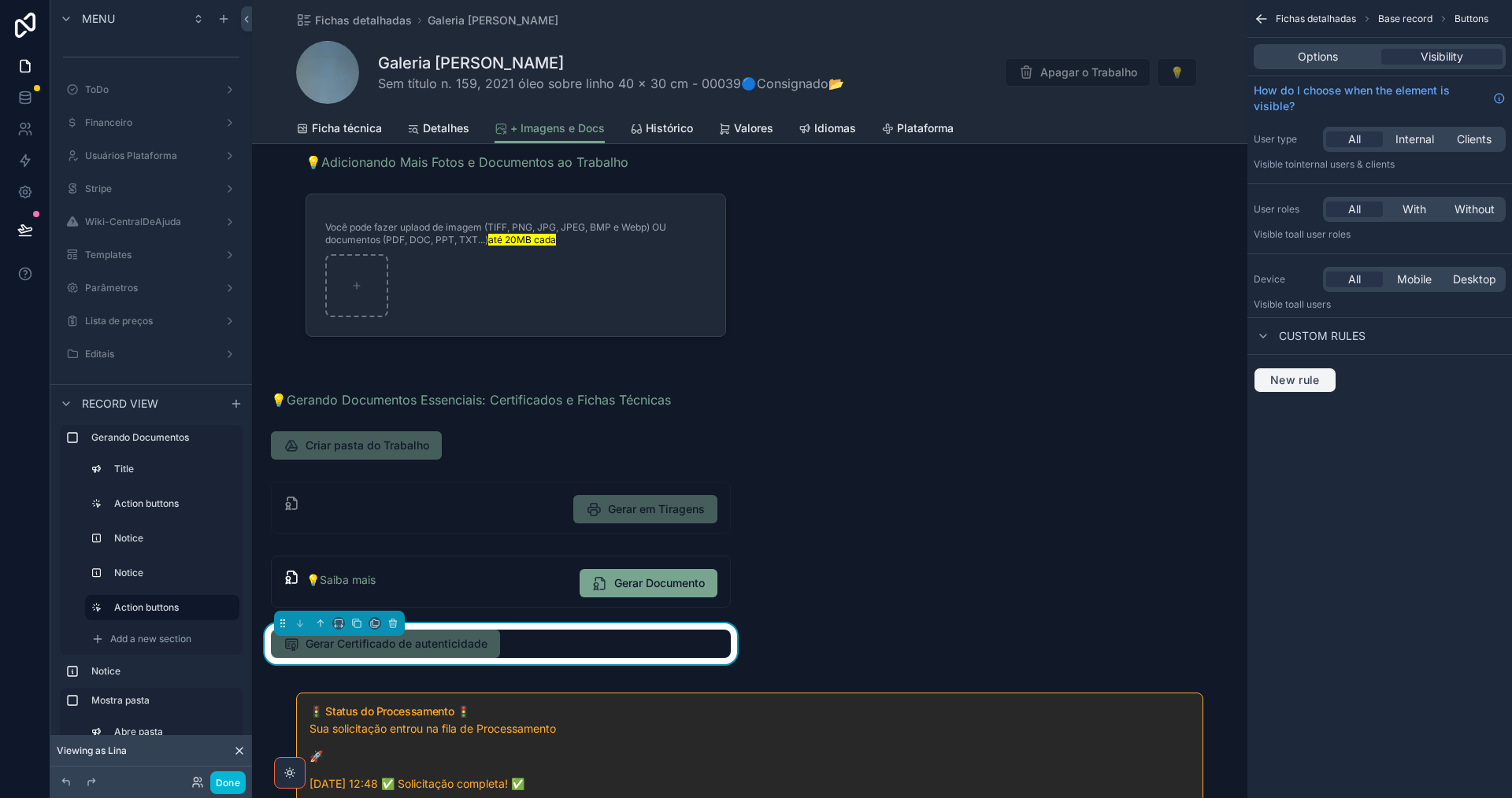
click at [1299, 381] on span "New rule" at bounding box center [1295, 380] width 62 height 14
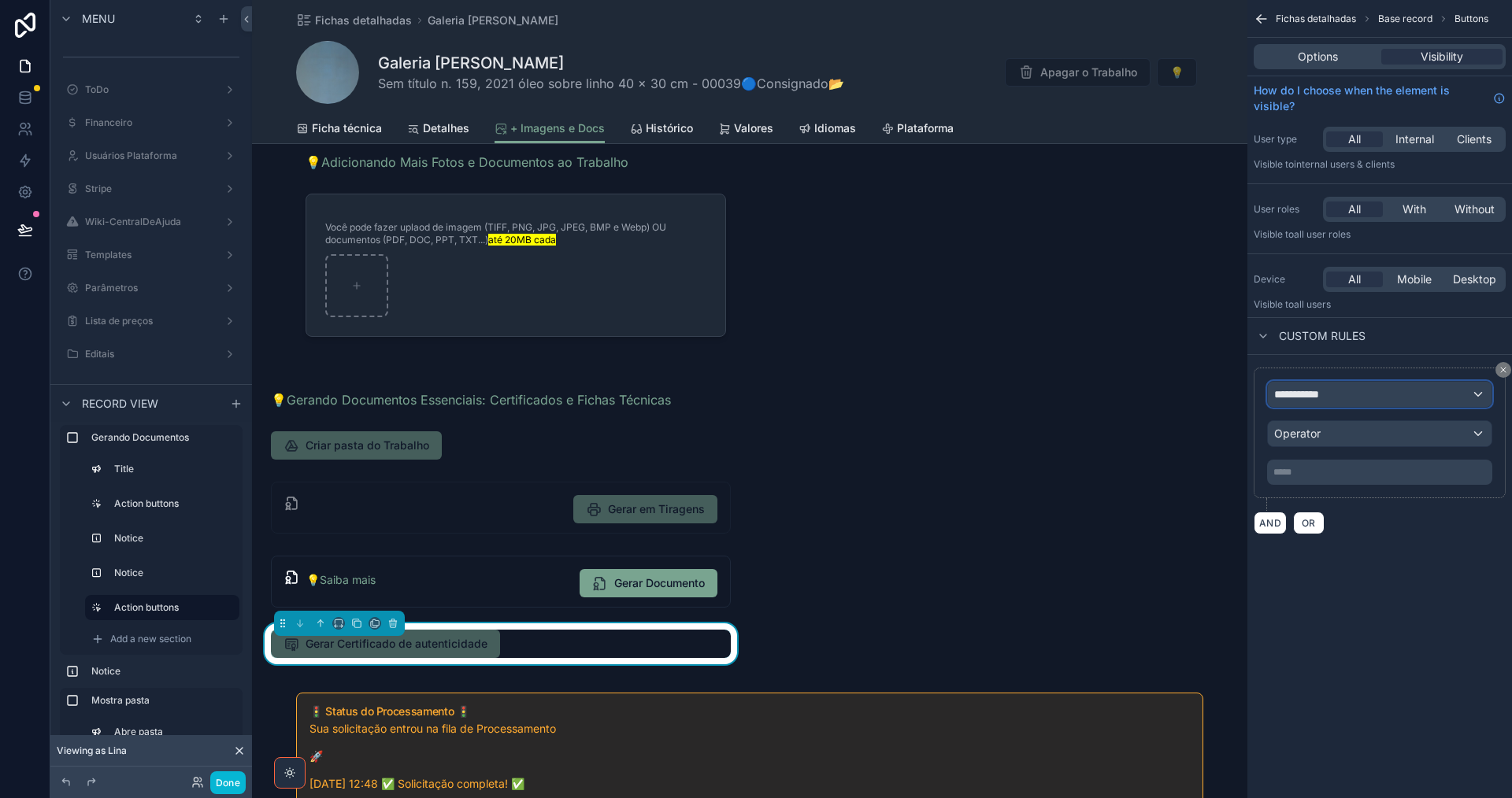
click at [1298, 397] on span "**********" at bounding box center [1303, 395] width 59 height 16
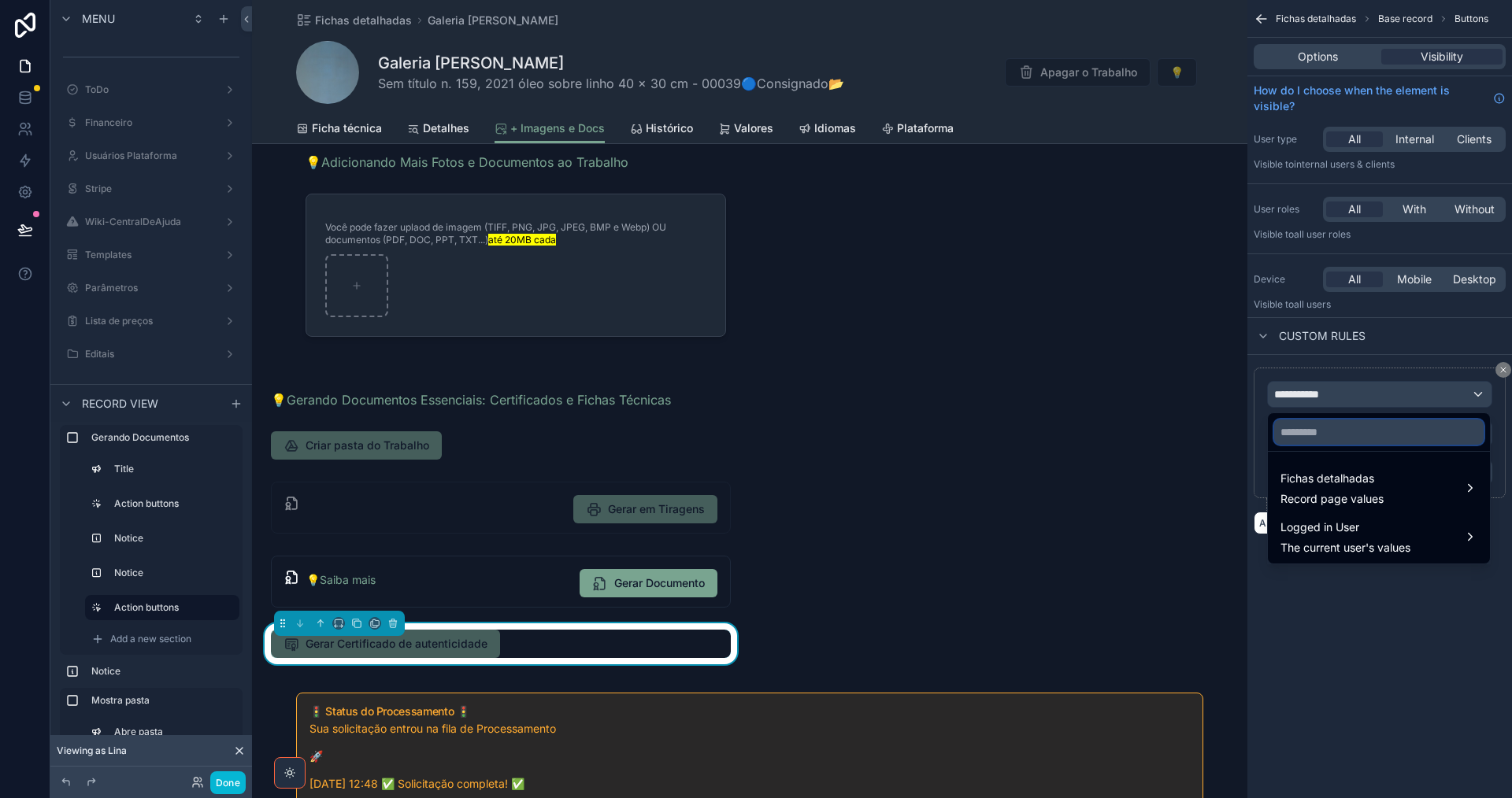
click at [1329, 439] on input "text" at bounding box center [1379, 431] width 210 height 25
click at [1343, 484] on span "Fichas detalhadas" at bounding box center [1332, 478] width 103 height 19
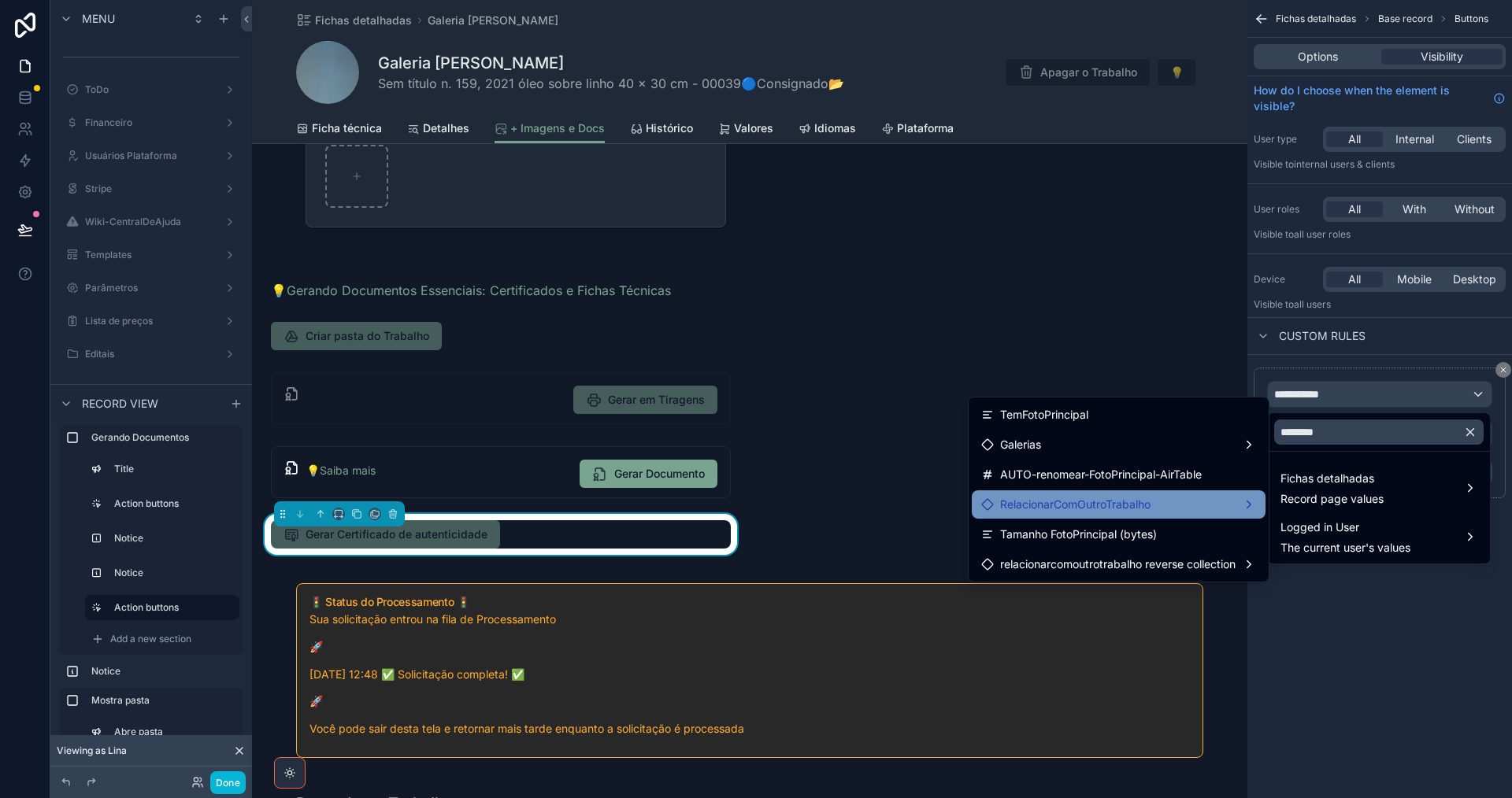
scroll to position [382, 0]
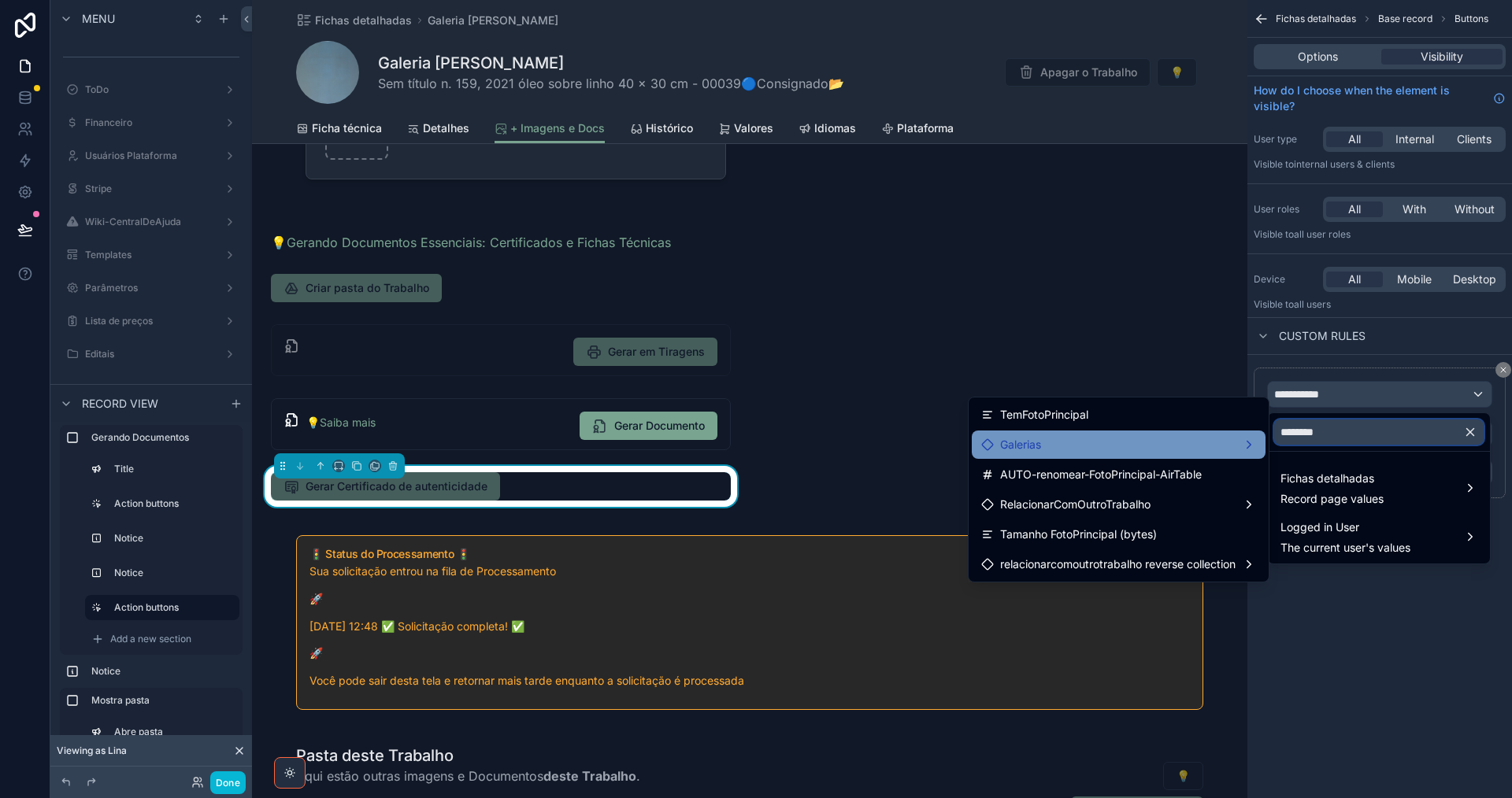
drag, startPoint x: 1345, startPoint y: 435, endPoint x: 1259, endPoint y: 435, distance: 86.0
click at [1259, 435] on div "******** Fichas detalhadas Record page values Logged in User The current user's…" at bounding box center [756, 399] width 1512 height 798
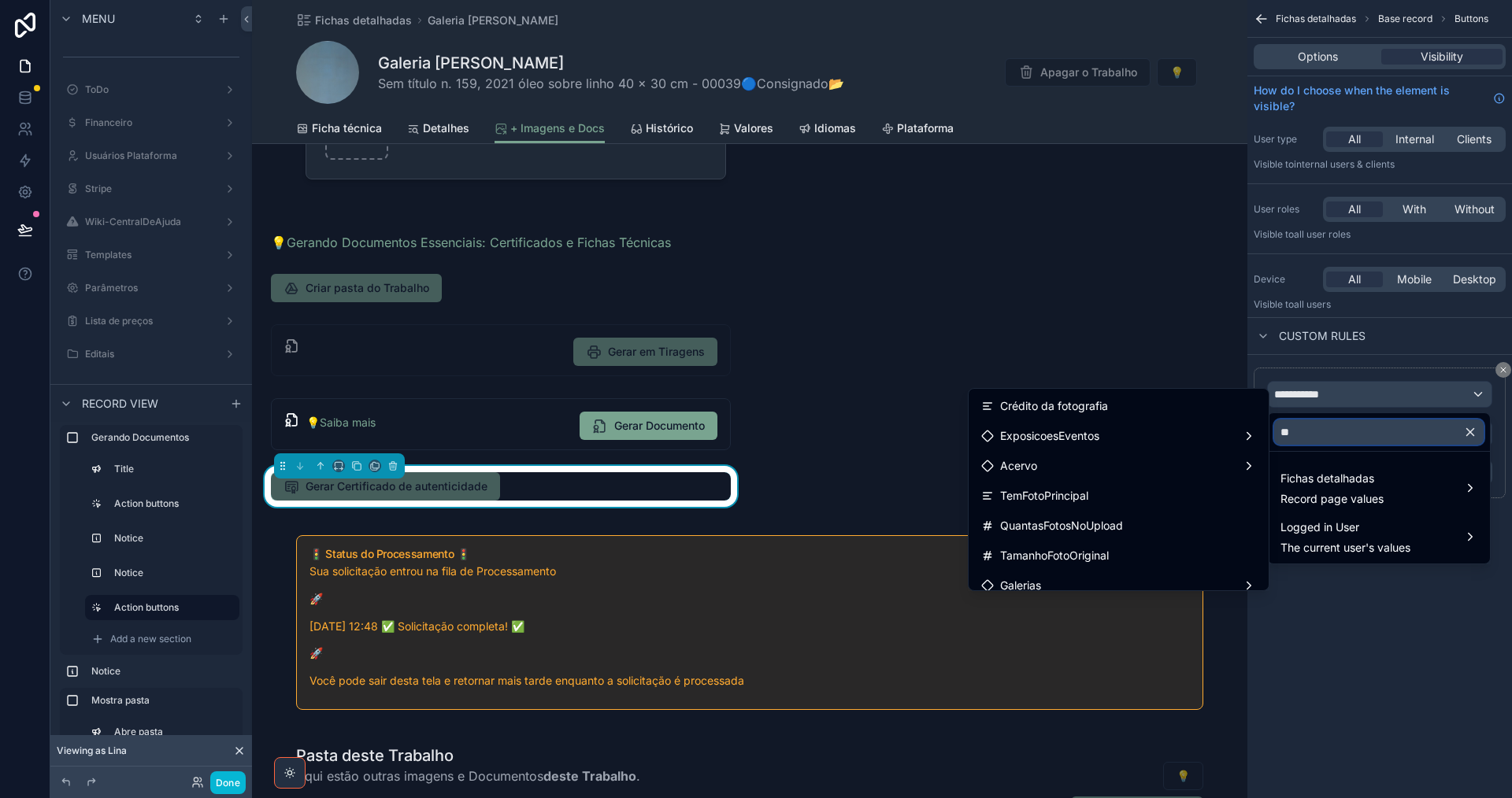
type input "*"
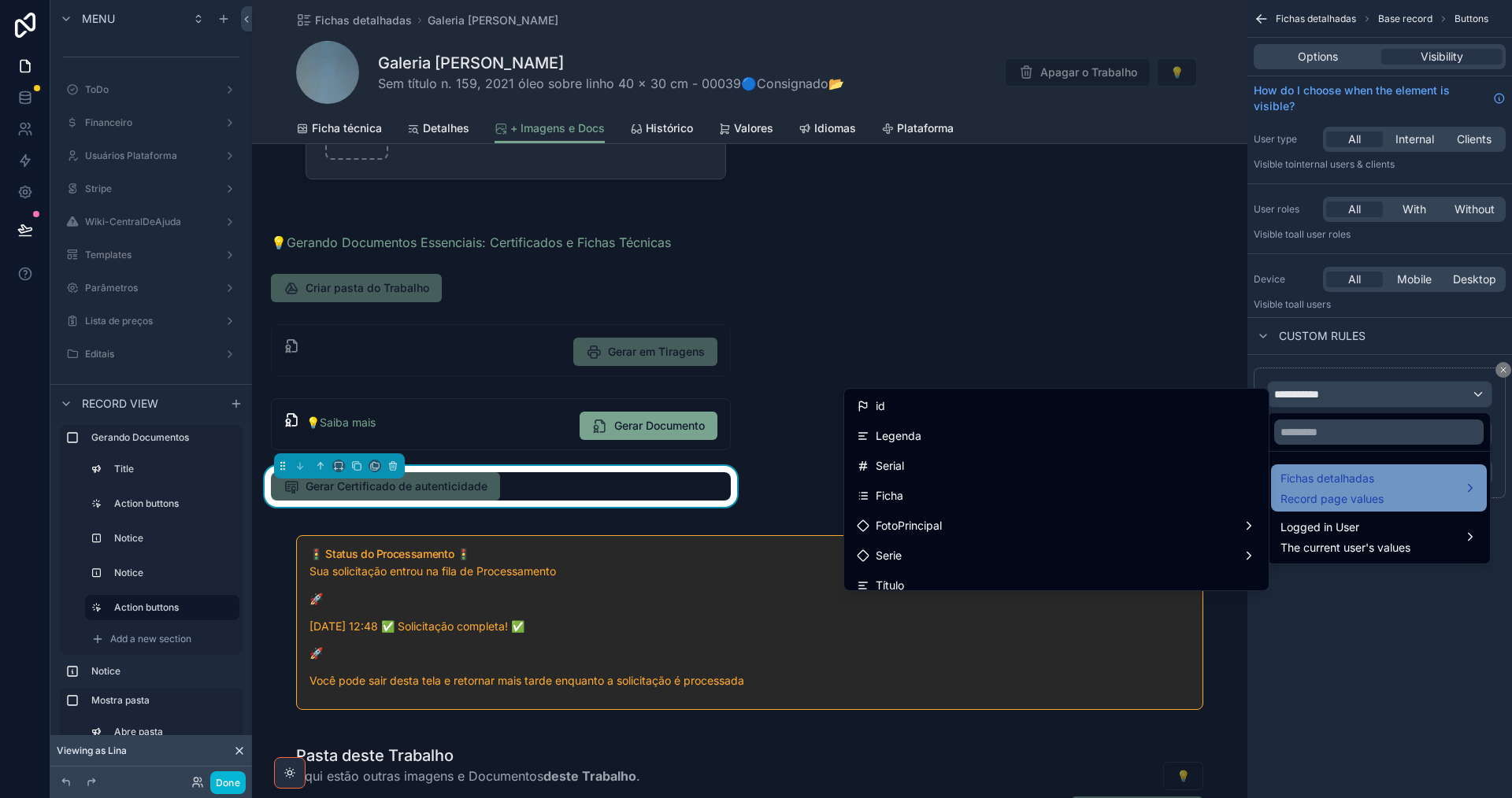
click at [1388, 476] on div "Fichas detalhadas Record page values" at bounding box center [1378, 487] width 197 height 38
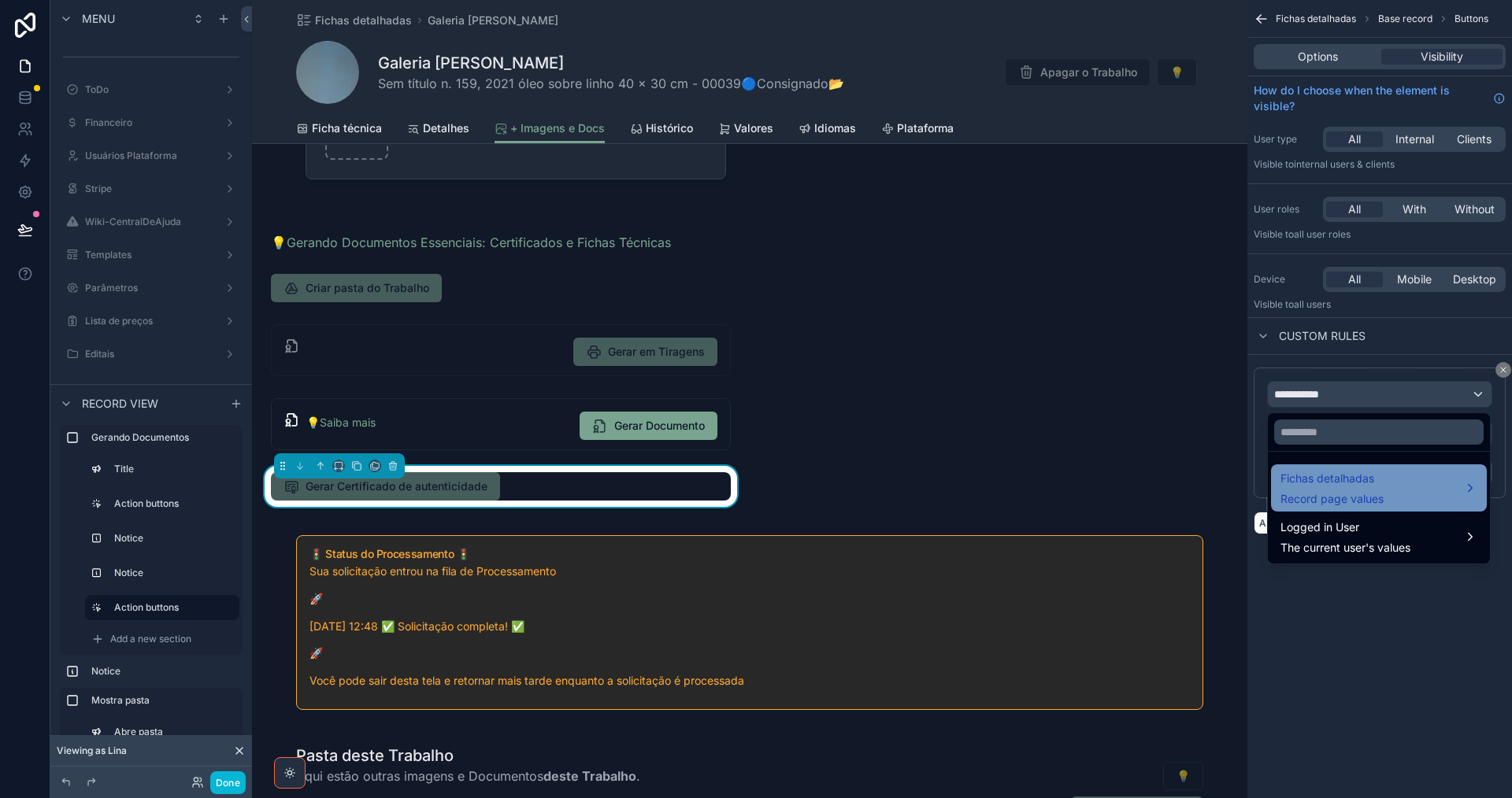
click at [1389, 476] on div "Fichas detalhadas Record page values" at bounding box center [1378, 487] width 197 height 38
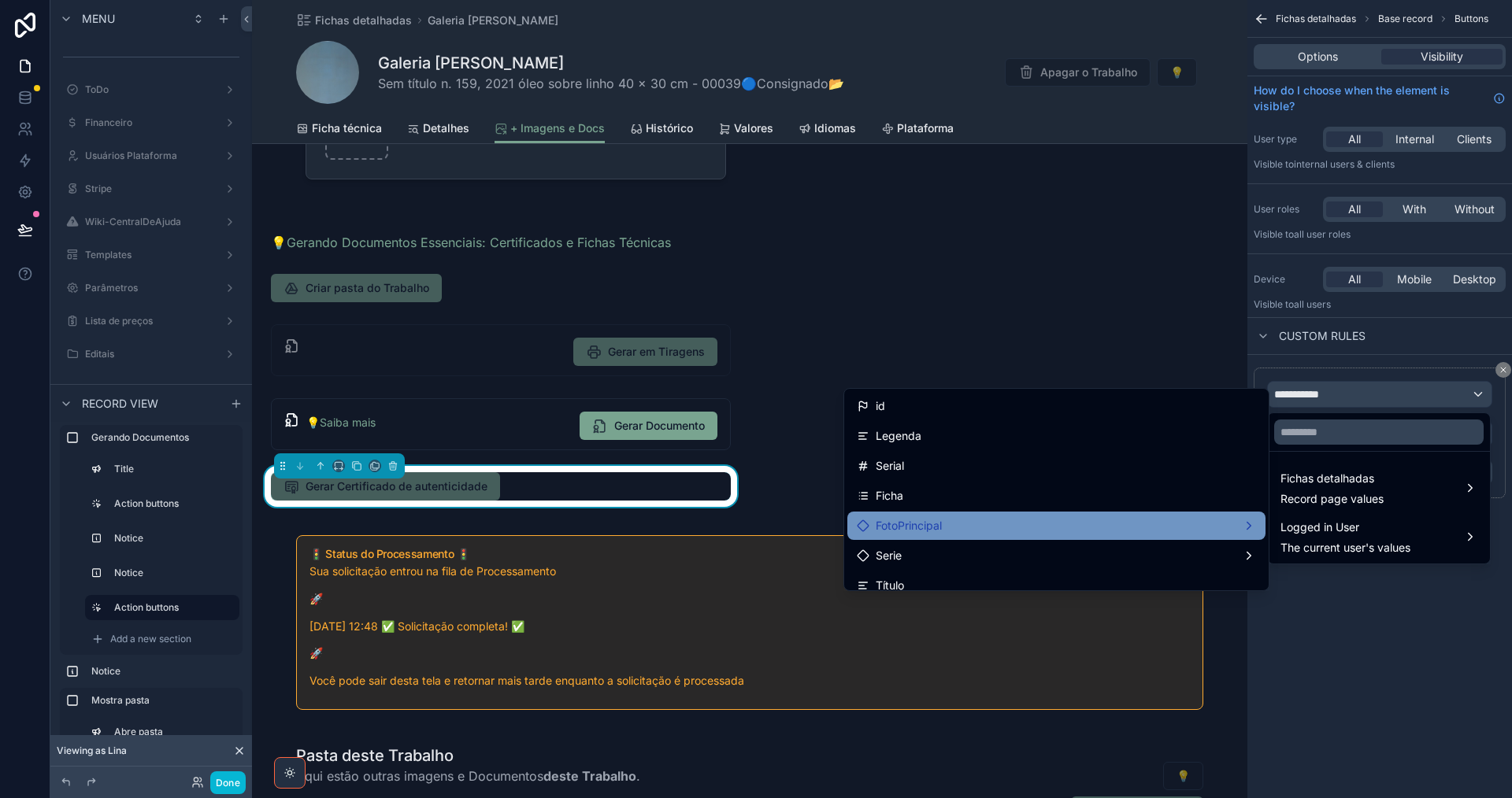
click at [1088, 514] on div "FotoPrincipal" at bounding box center [1056, 526] width 418 height 28
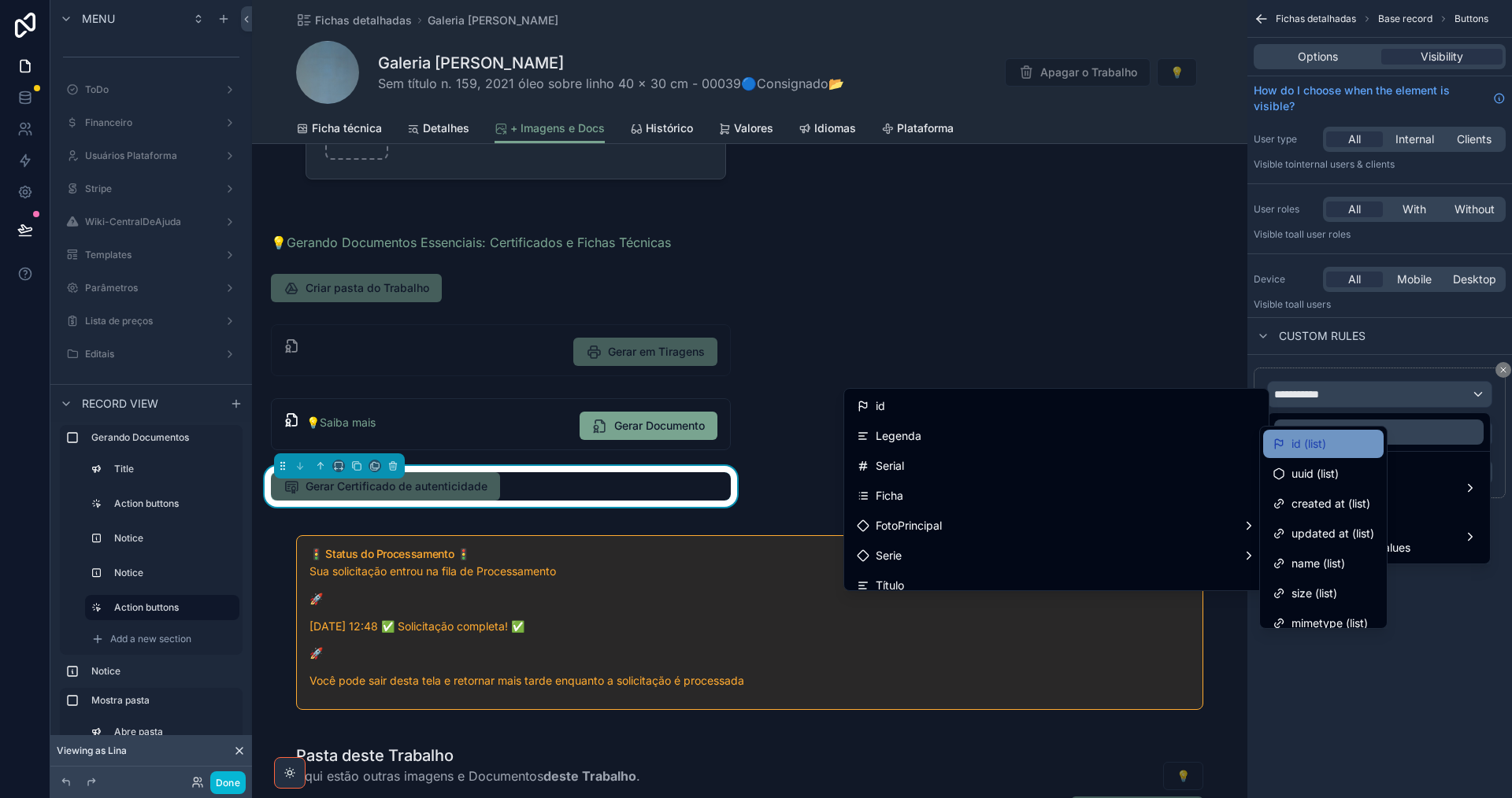
click at [1296, 453] on div "id (list)" at bounding box center [1323, 444] width 121 height 28
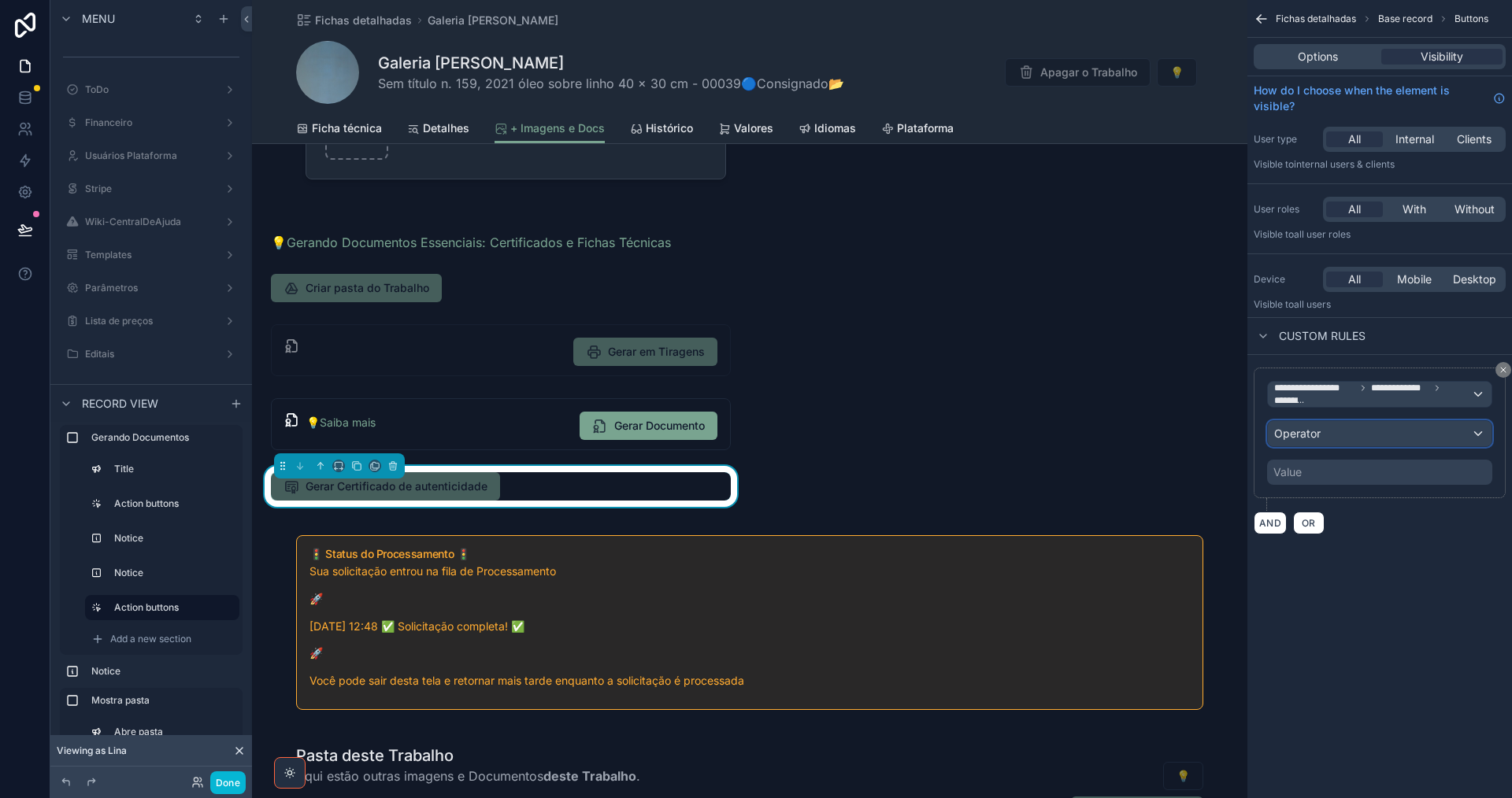
click at [1387, 437] on div "Operator" at bounding box center [1379, 433] width 224 height 25
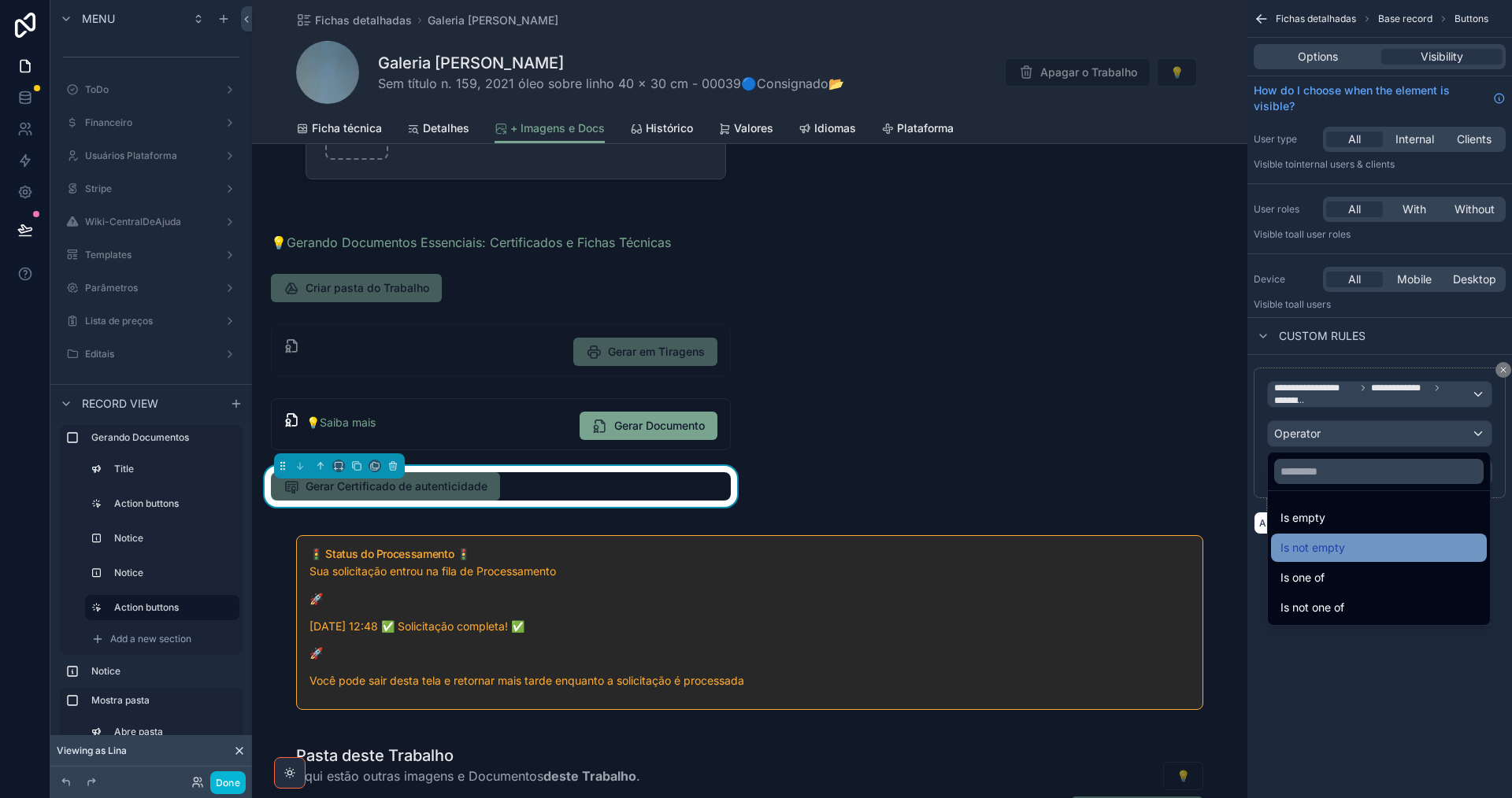
click at [1377, 554] on div "Is not empty" at bounding box center [1378, 548] width 197 height 19
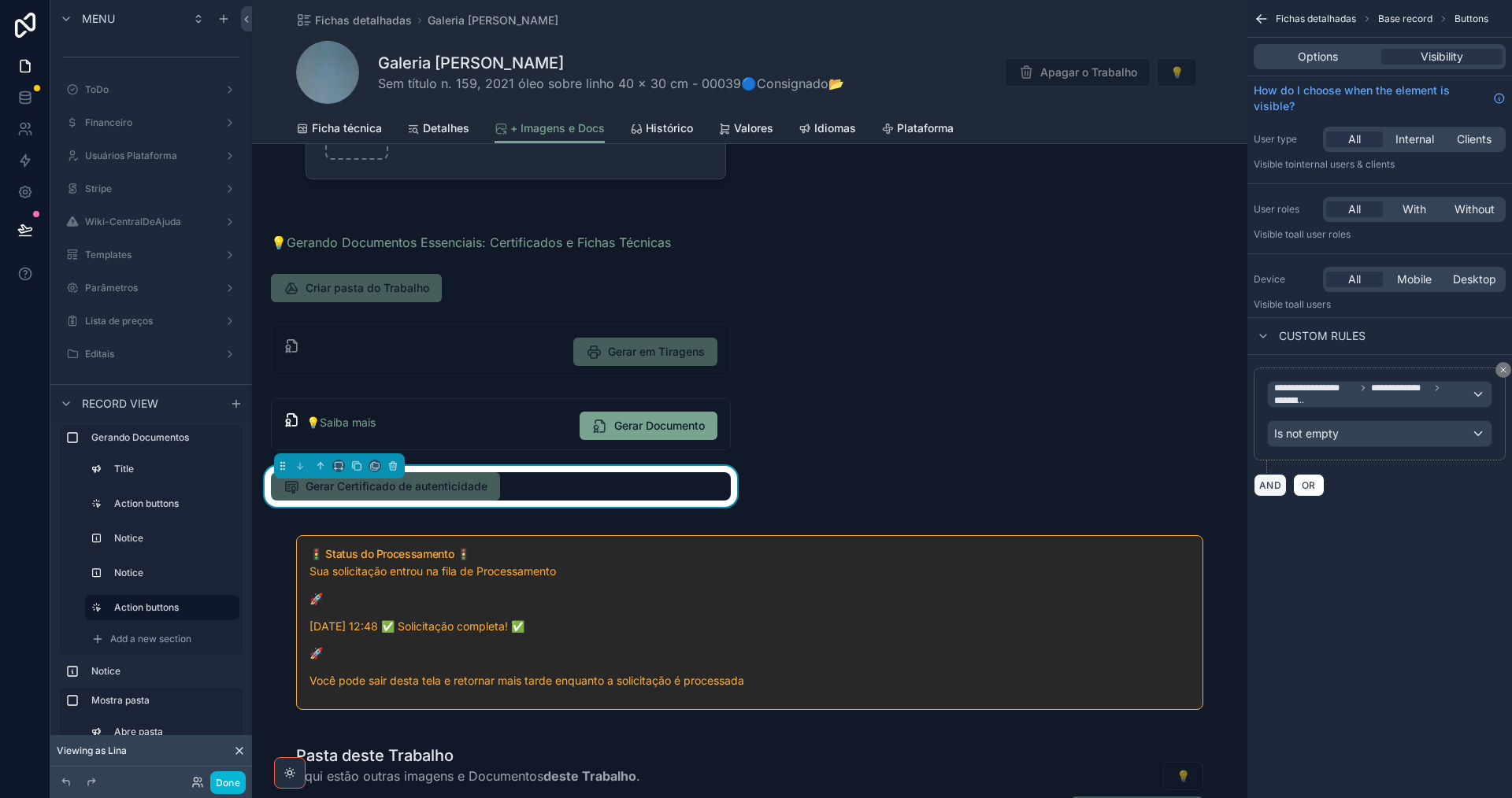
click at [1279, 482] on button "AND" at bounding box center [1270, 485] width 33 height 23
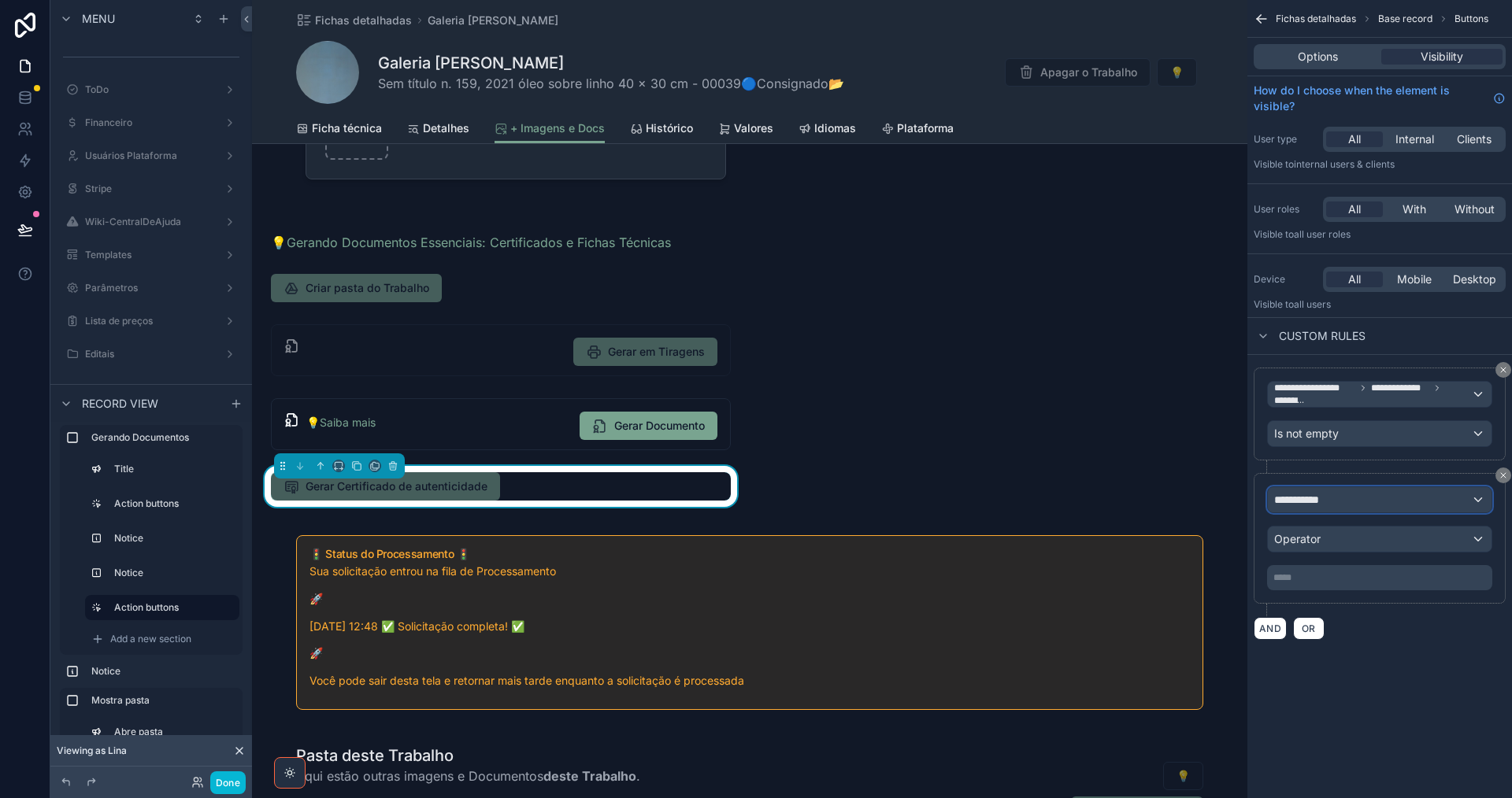
click at [1335, 495] on div "**********" at bounding box center [1379, 499] width 224 height 25
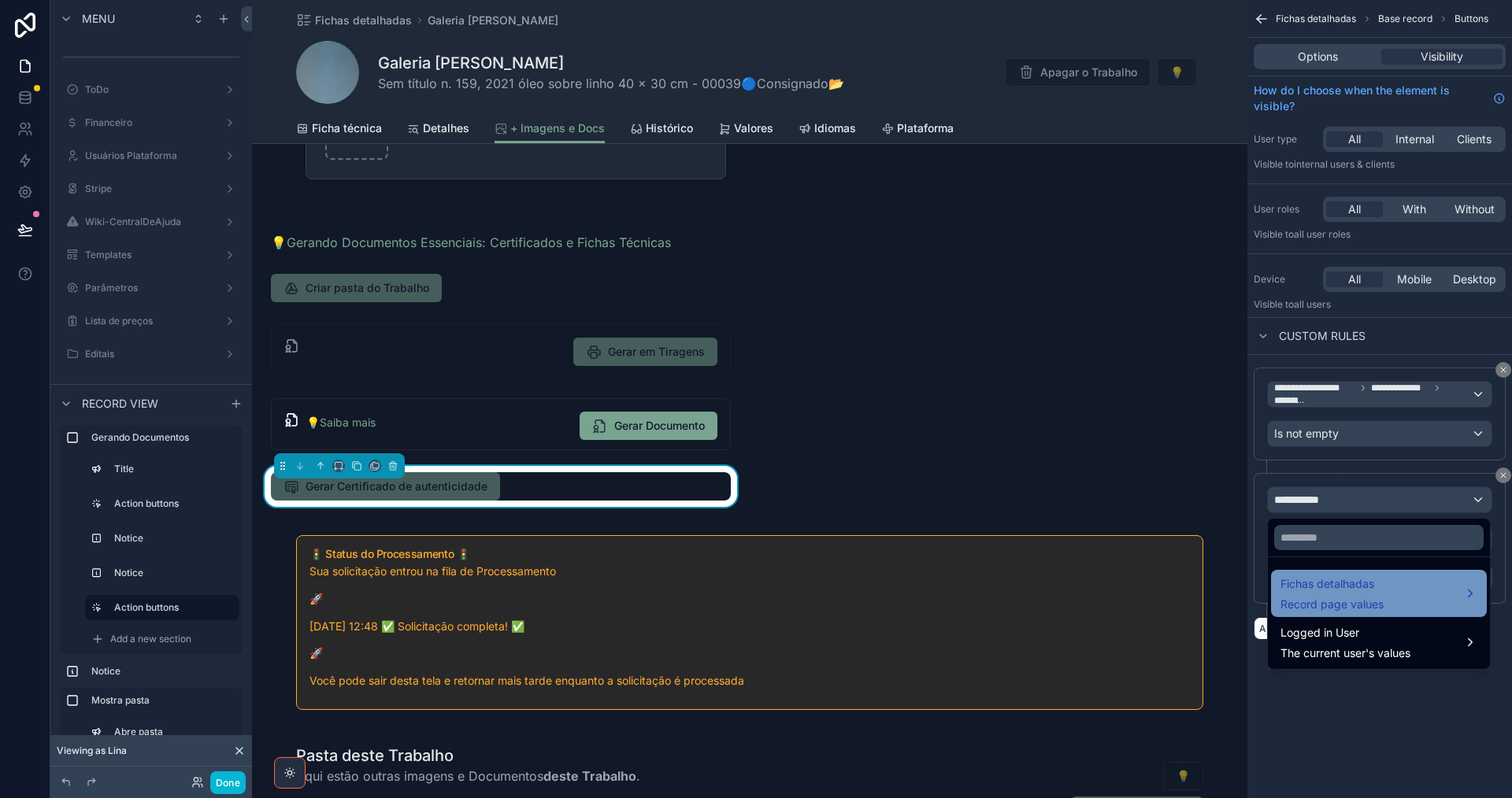
click at [1368, 587] on span "Fichas detalhadas" at bounding box center [1332, 584] width 103 height 19
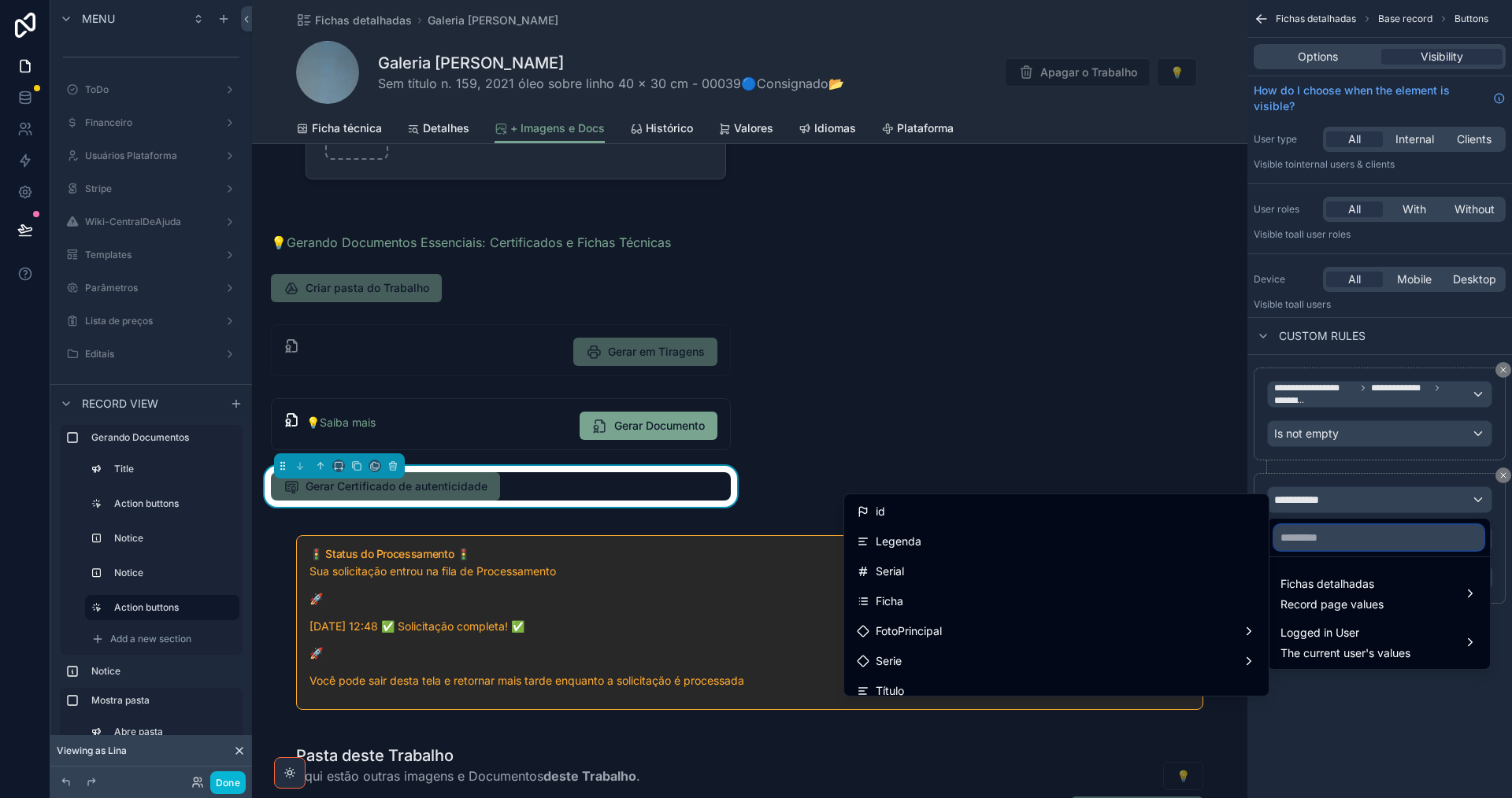
click at [1367, 541] on input "text" at bounding box center [1379, 537] width 210 height 25
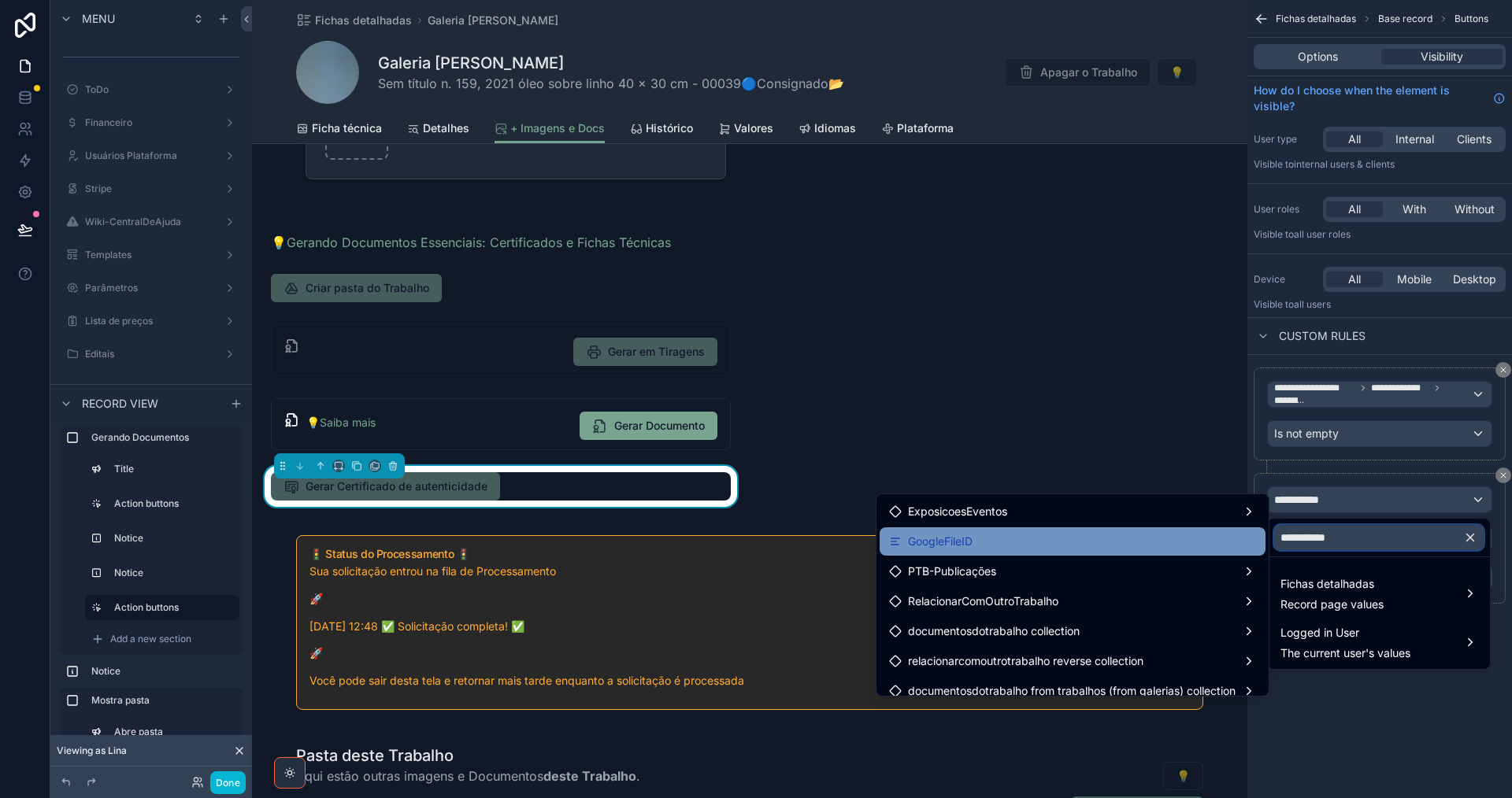
type input "**********"
click at [1211, 529] on div "GoogleFileID" at bounding box center [1073, 541] width 386 height 28
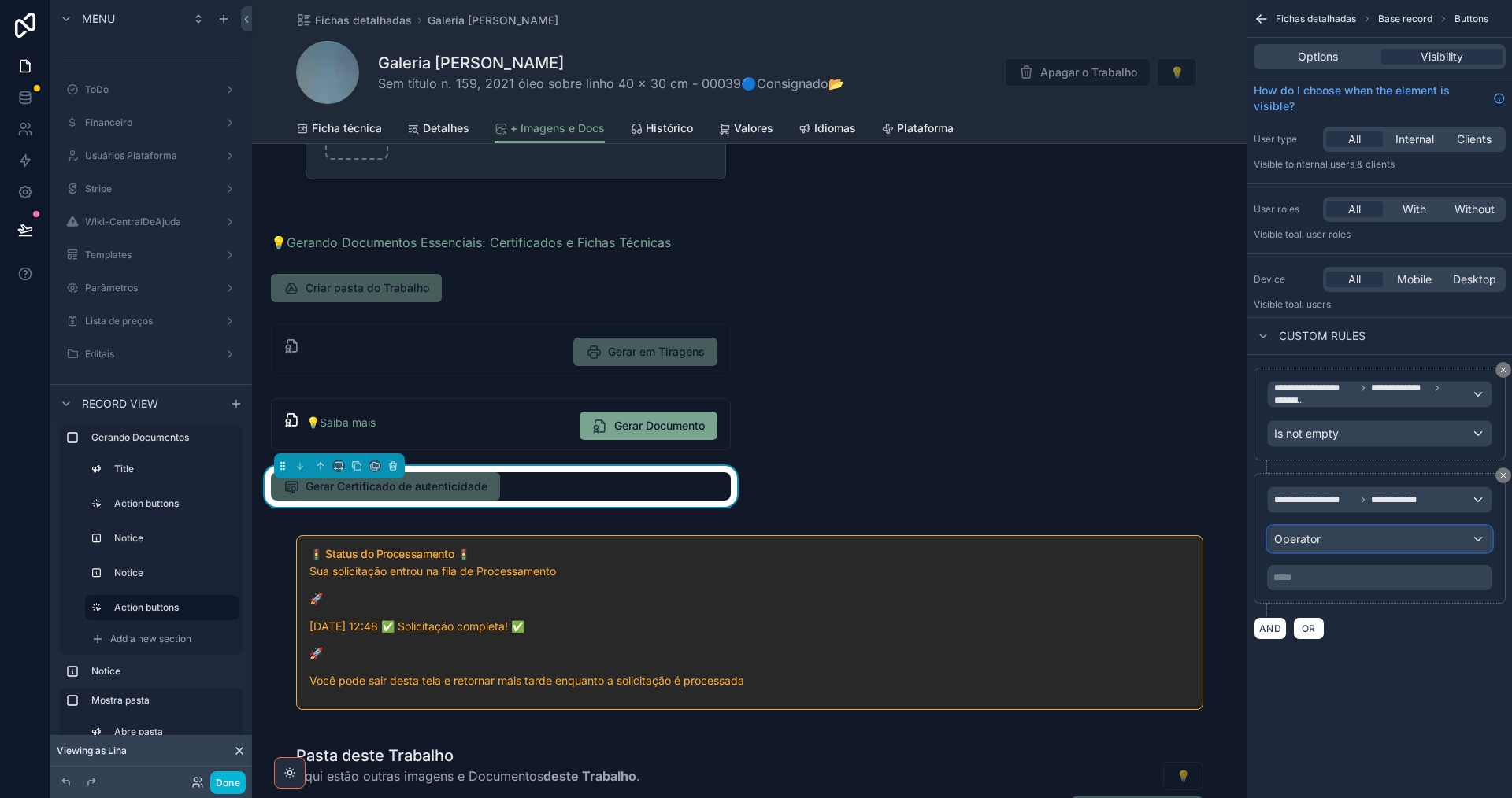
click at [1403, 532] on div "Operator" at bounding box center [1379, 539] width 224 height 25
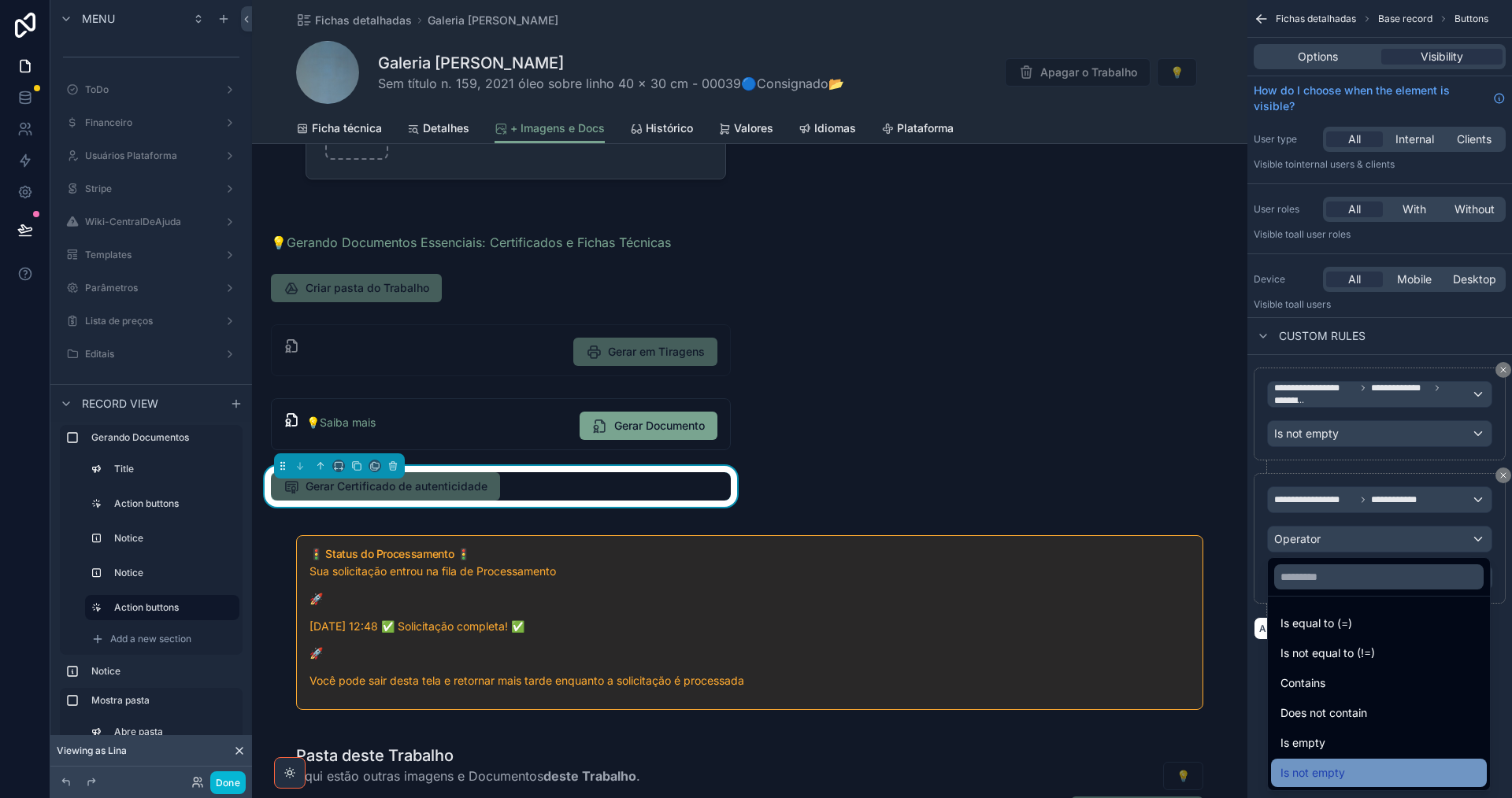
click at [1391, 771] on div "Is not empty" at bounding box center [1378, 773] width 197 height 19
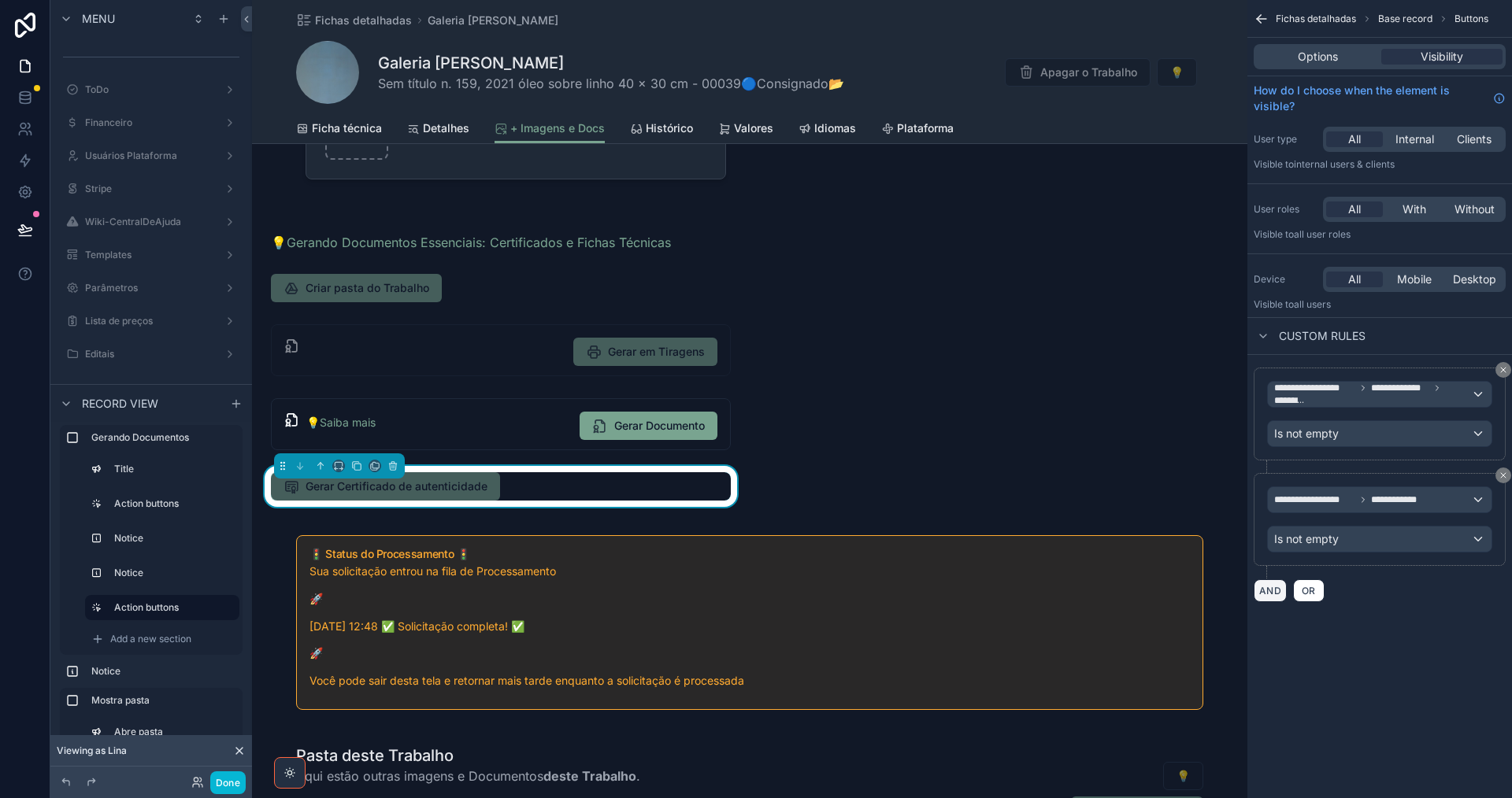
click at [1277, 588] on button "AND" at bounding box center [1270, 591] width 33 height 23
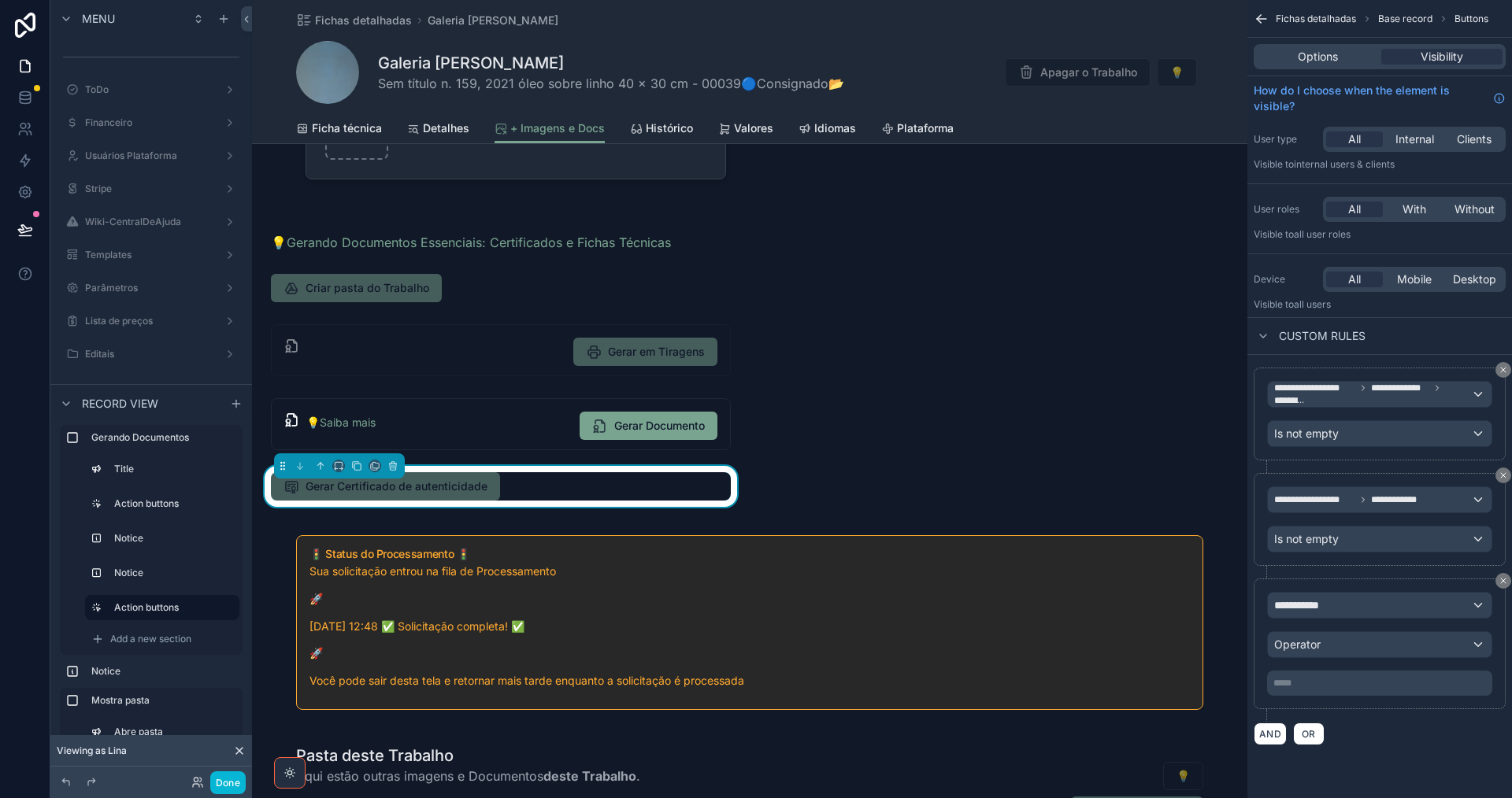
drag, startPoint x: 1502, startPoint y: 580, endPoint x: 1380, endPoint y: 746, distance: 206.0
click at [1502, 579] on icon "scrollable content" at bounding box center [1503, 581] width 10 height 10
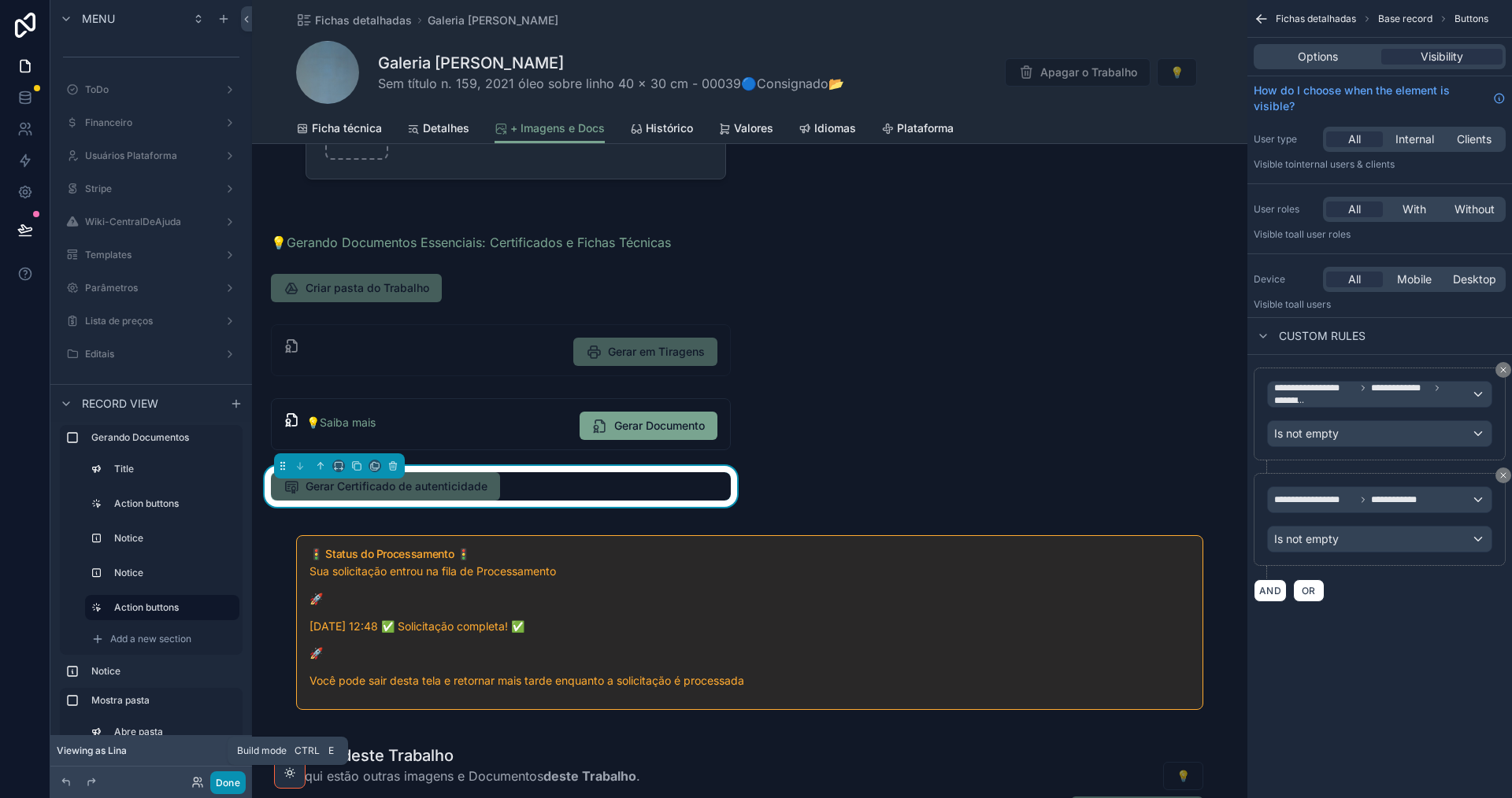
click at [230, 783] on button "Done" at bounding box center [228, 782] width 36 height 23
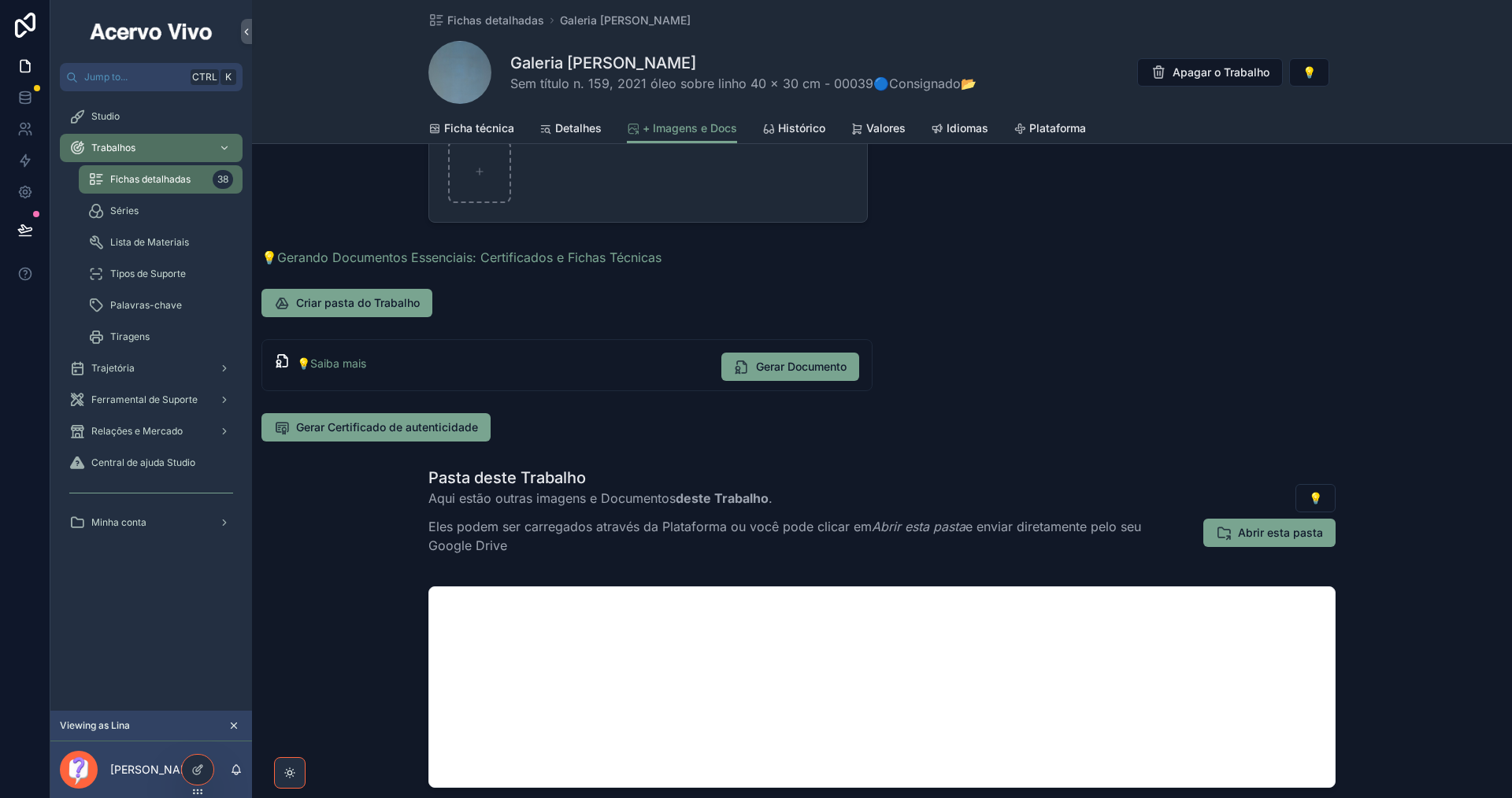
scroll to position [224, 0]
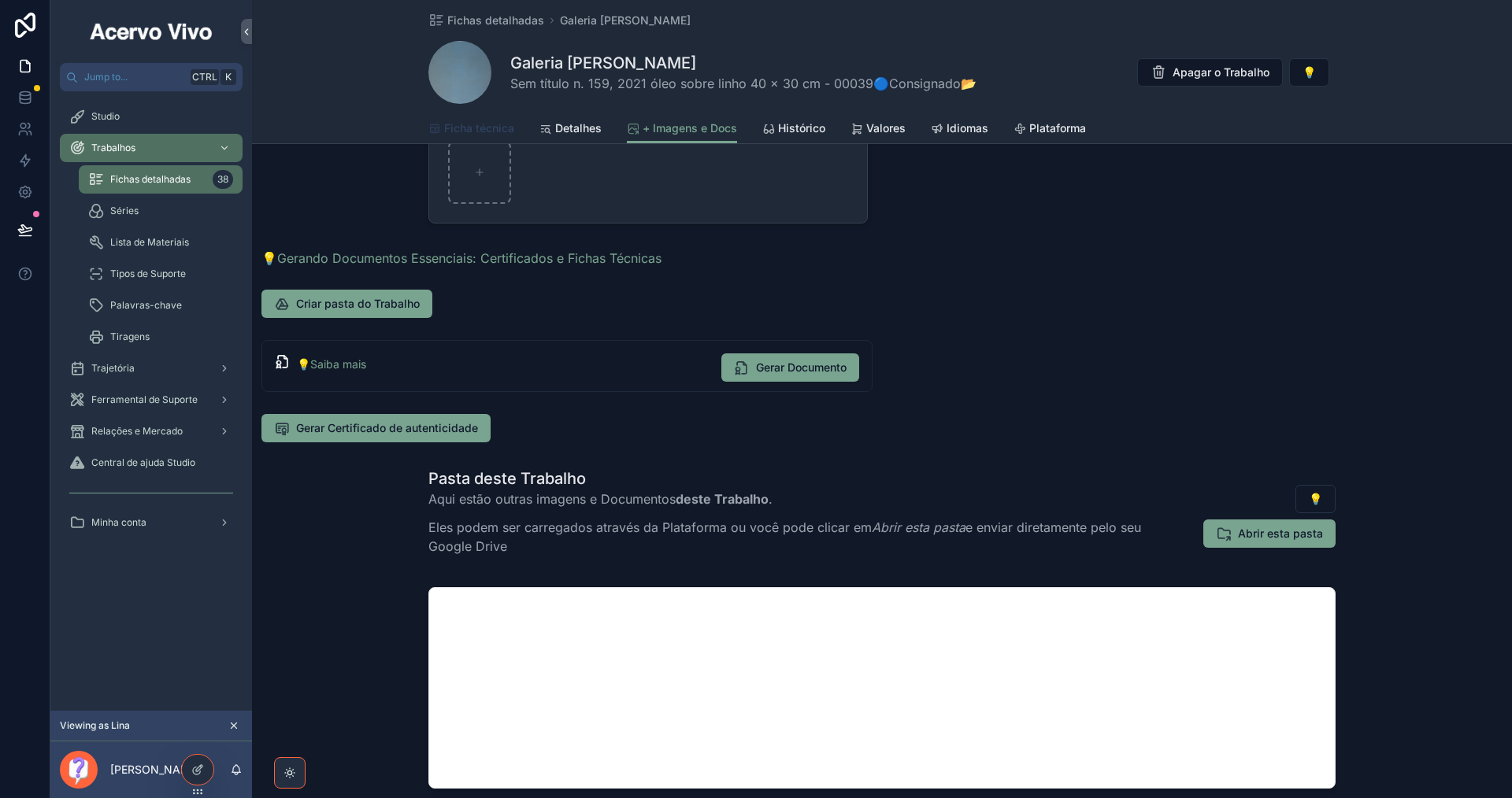
click at [480, 124] on span "Ficha técnica" at bounding box center [479, 128] width 70 height 16
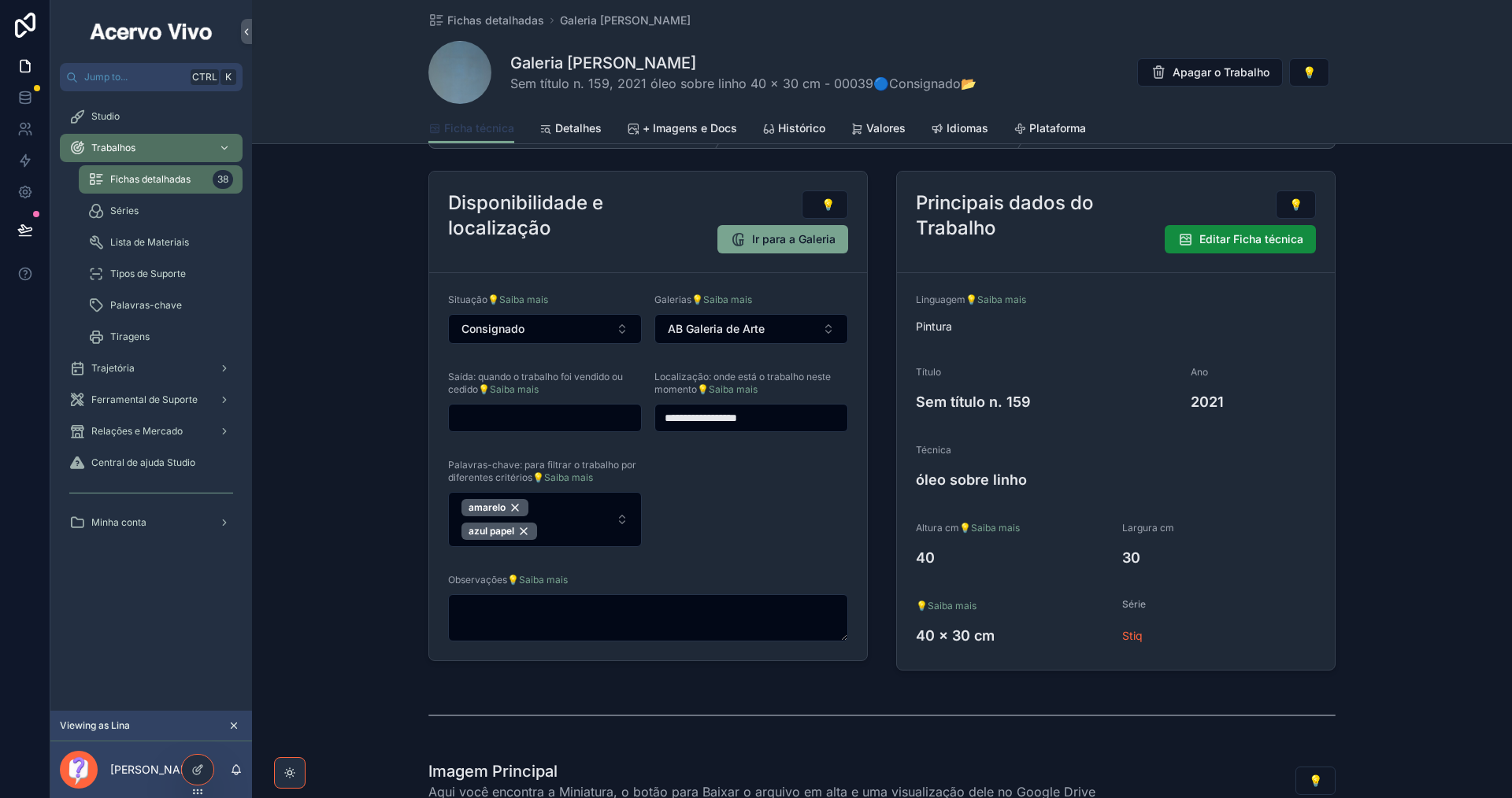
scroll to position [79, 0]
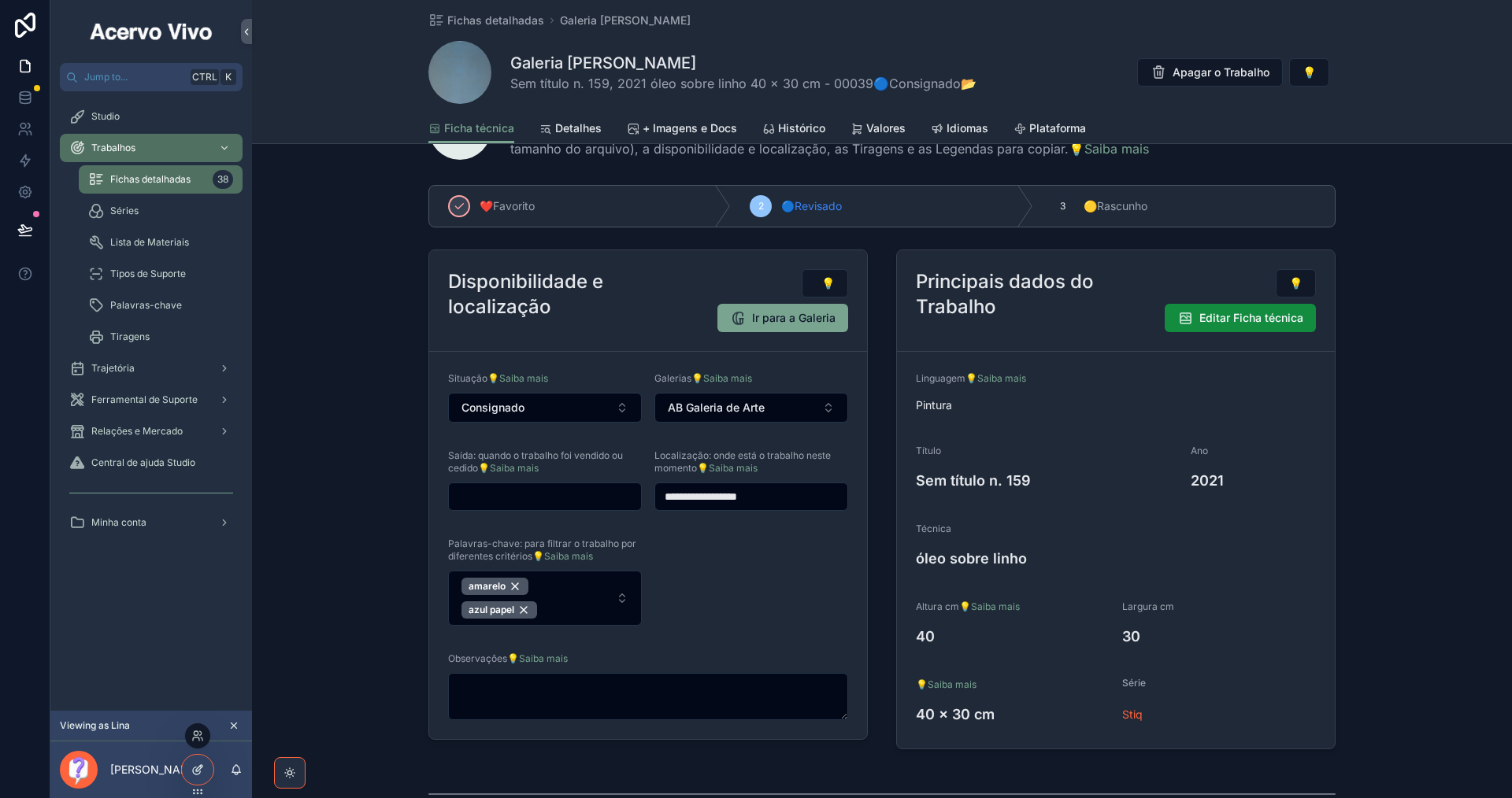
click at [201, 769] on icon at bounding box center [197, 769] width 12 height 12
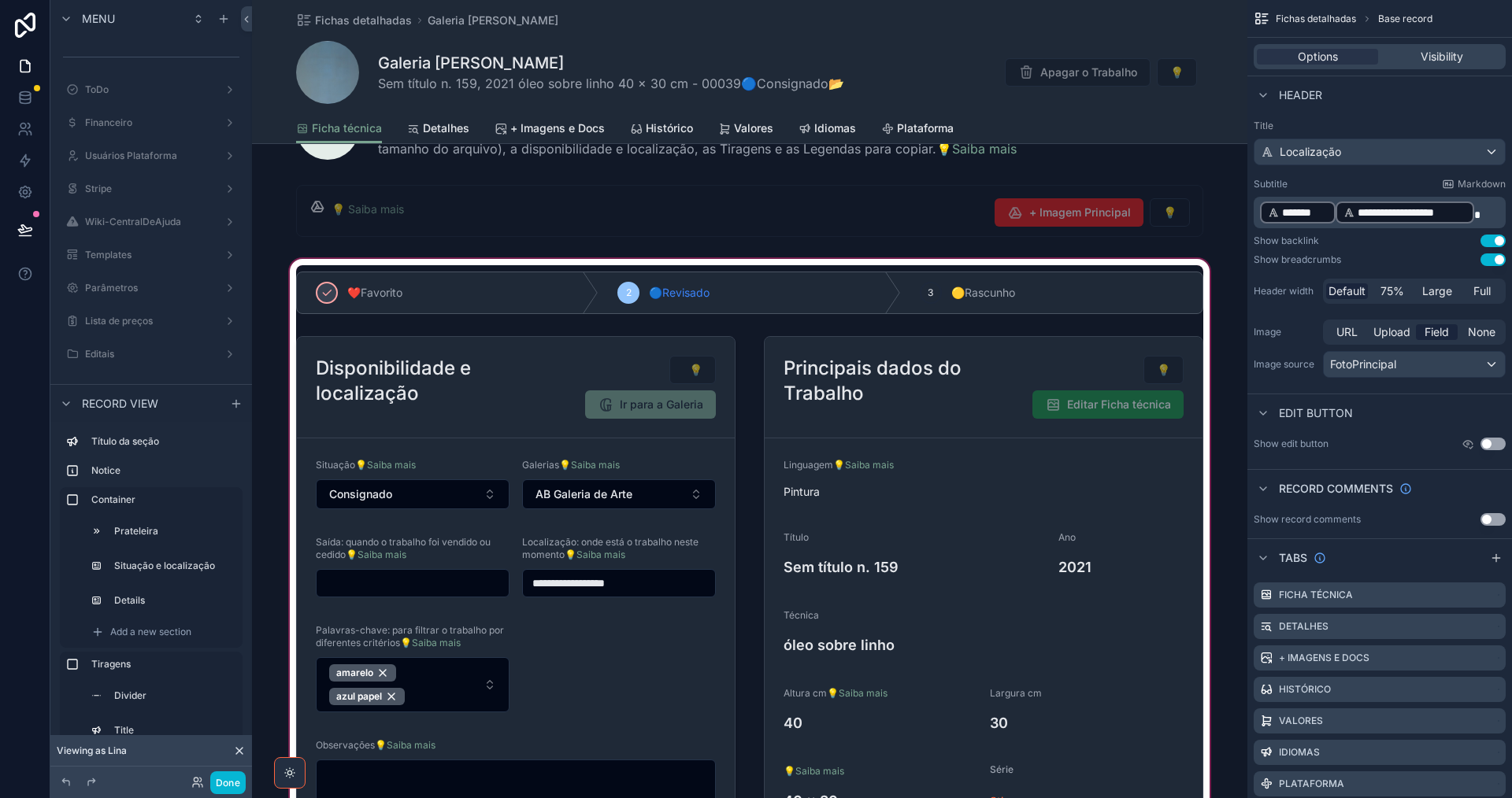
click at [628, 647] on div "scrollable content" at bounding box center [749, 554] width 995 height 595
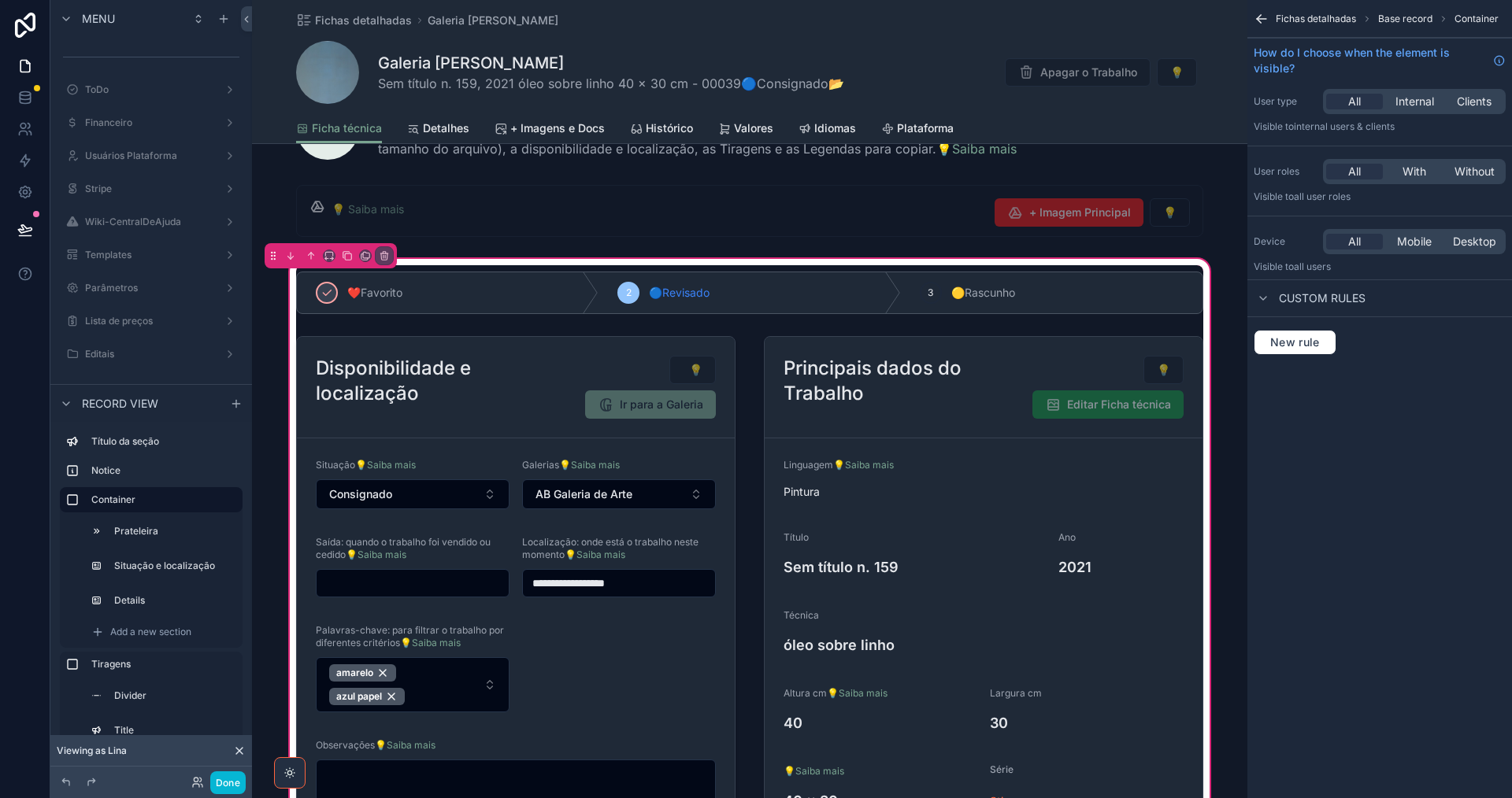
click at [628, 647] on div "scrollable content" at bounding box center [515, 586] width 459 height 513
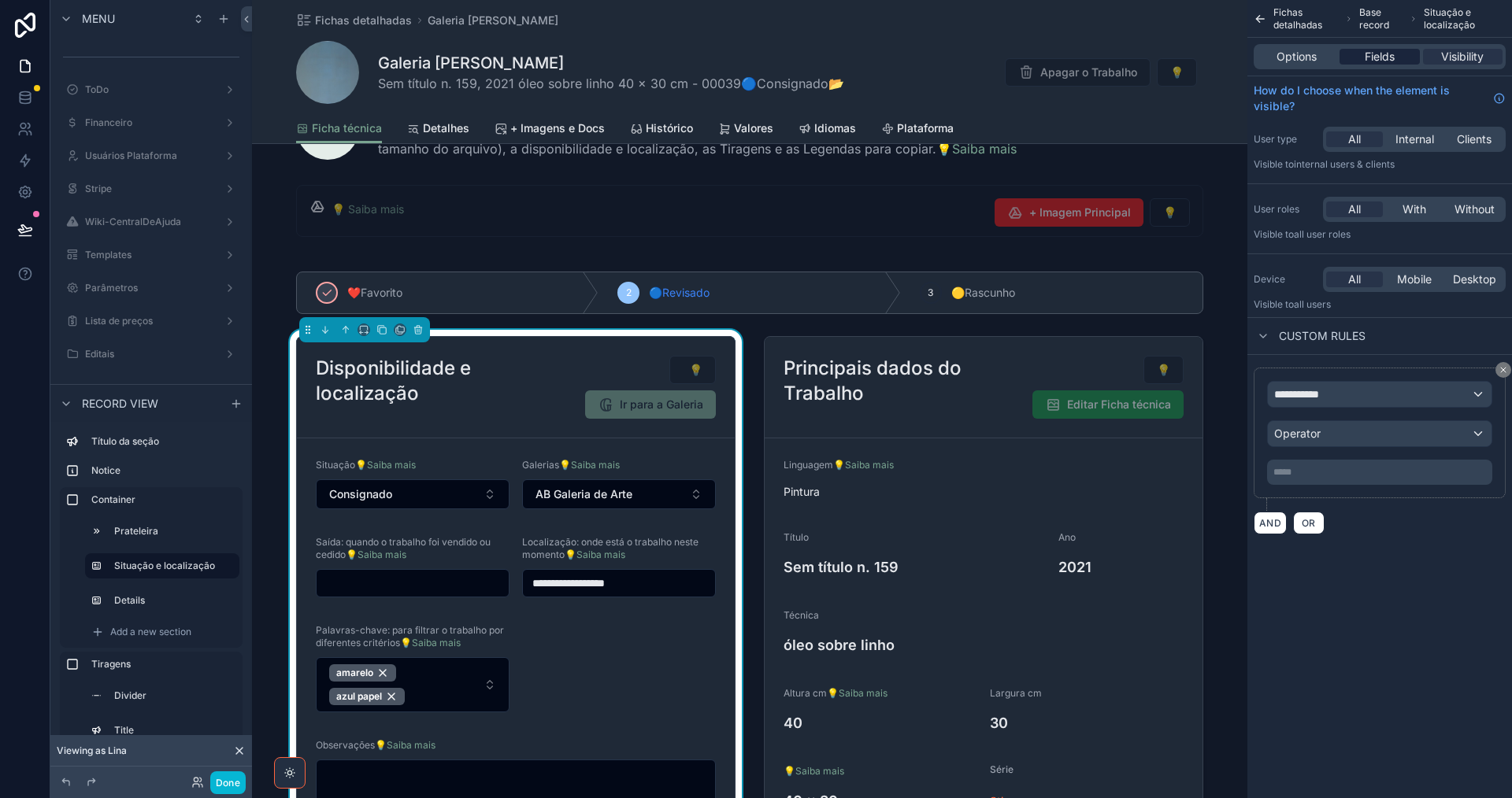
click at [1384, 58] on span "Fields" at bounding box center [1379, 57] width 30 height 16
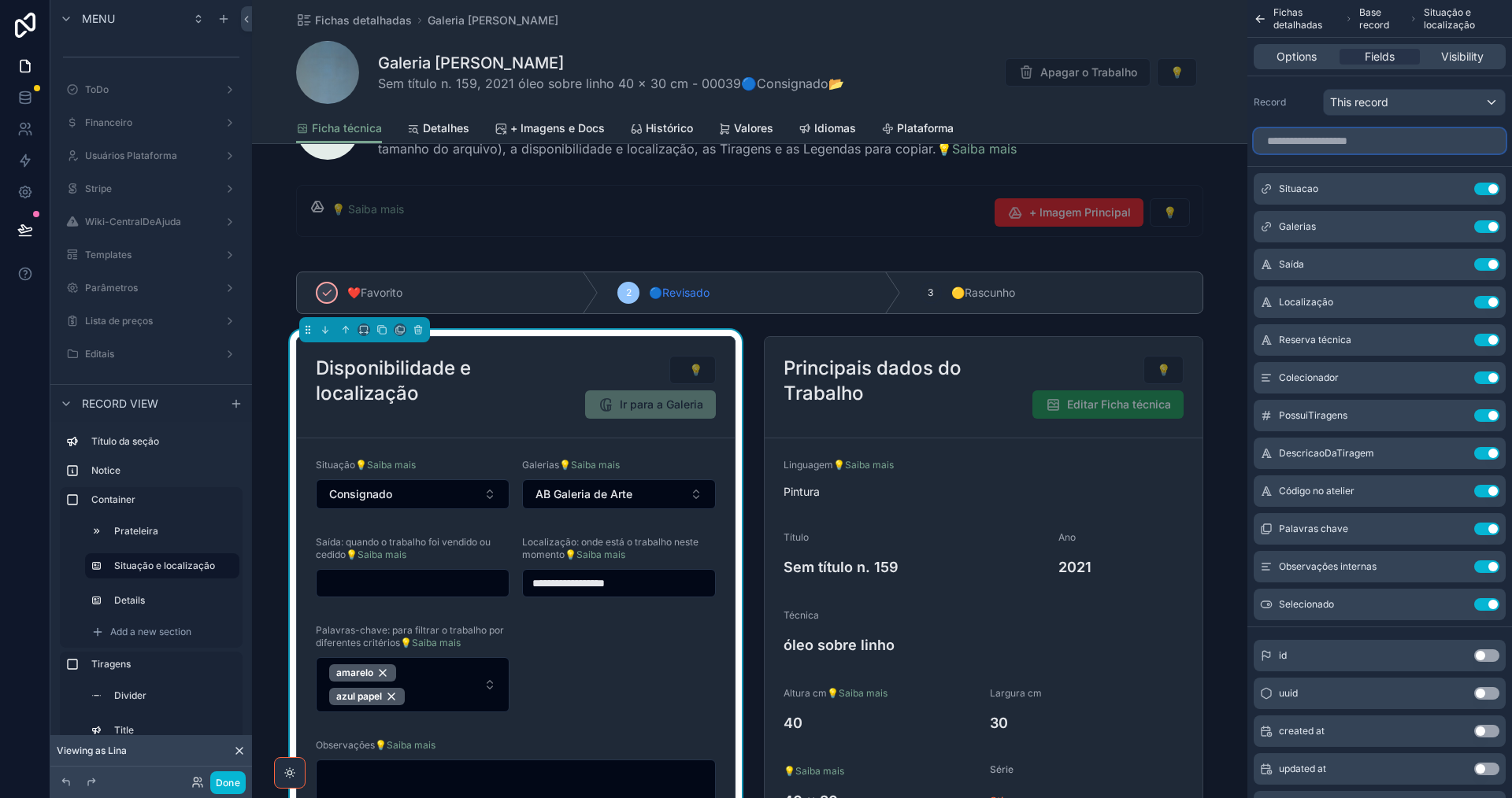
click at [1367, 136] on input "scrollable content" at bounding box center [1379, 141] width 252 height 25
click at [1455, 418] on icon "scrollable content" at bounding box center [1455, 416] width 12 height 12
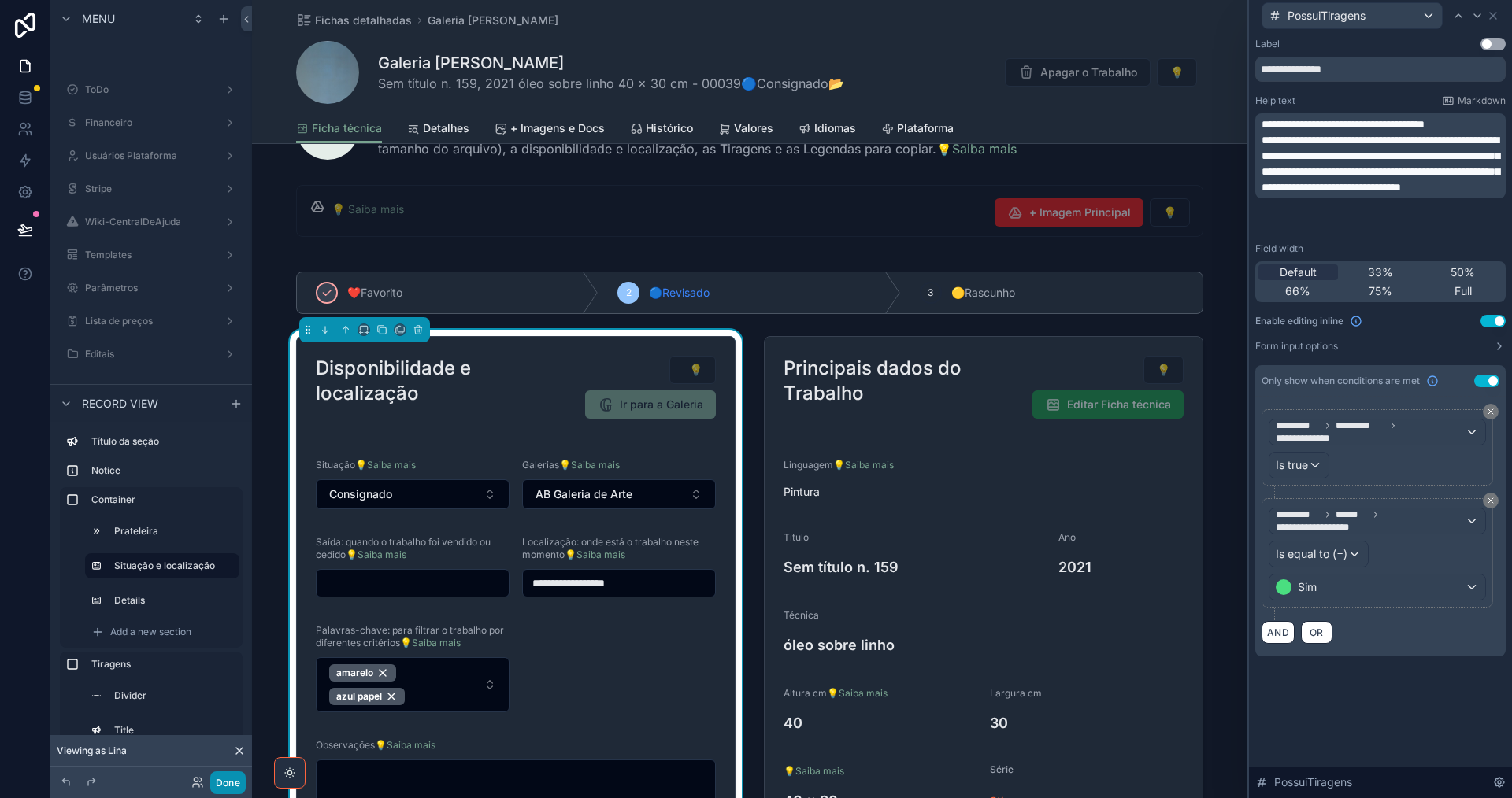
click at [230, 788] on button "Done" at bounding box center [228, 782] width 36 height 23
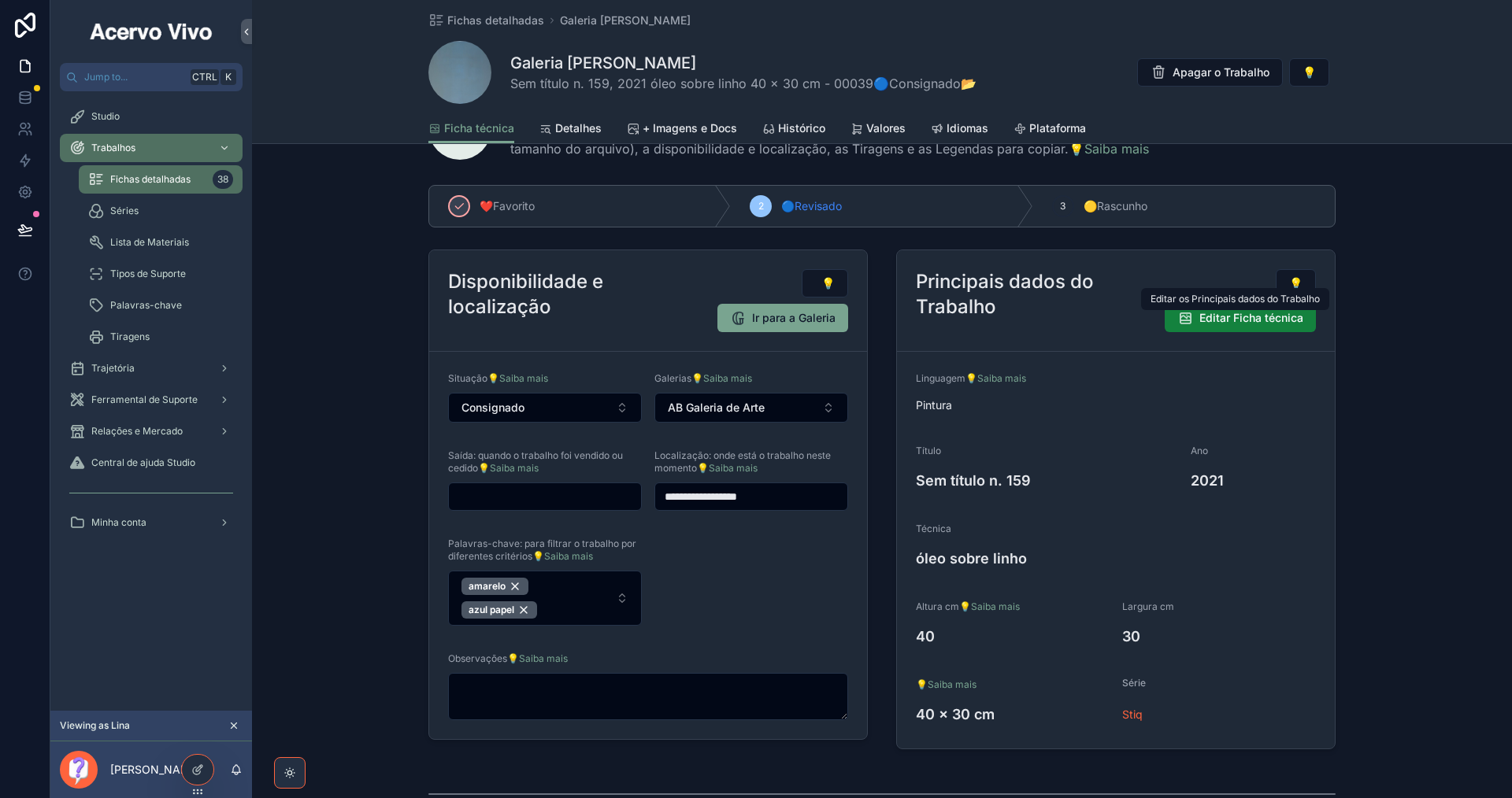
click at [1223, 317] on span "Editar Ficha técnica" at bounding box center [1251, 318] width 104 height 16
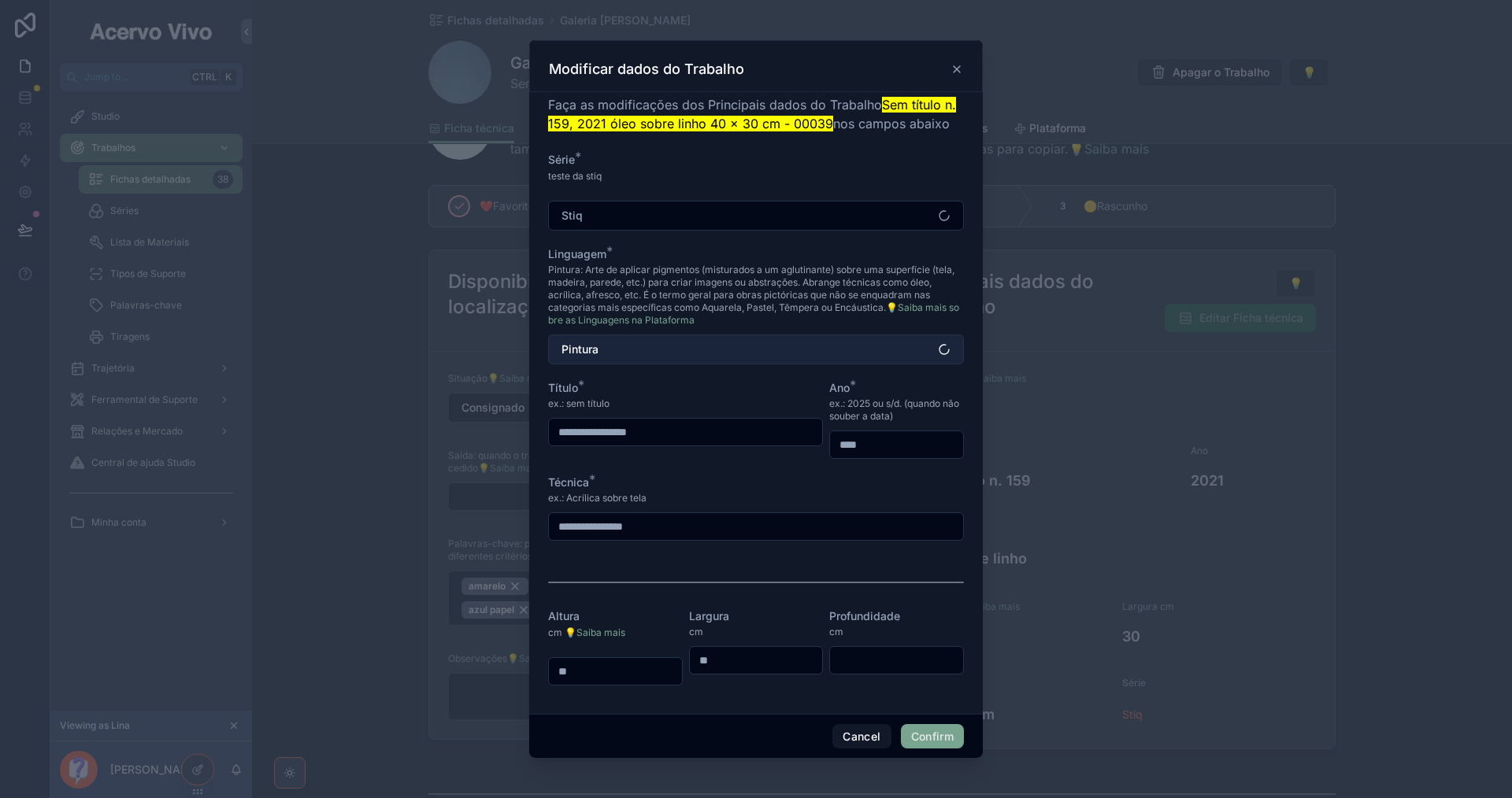
scroll to position [0, 0]
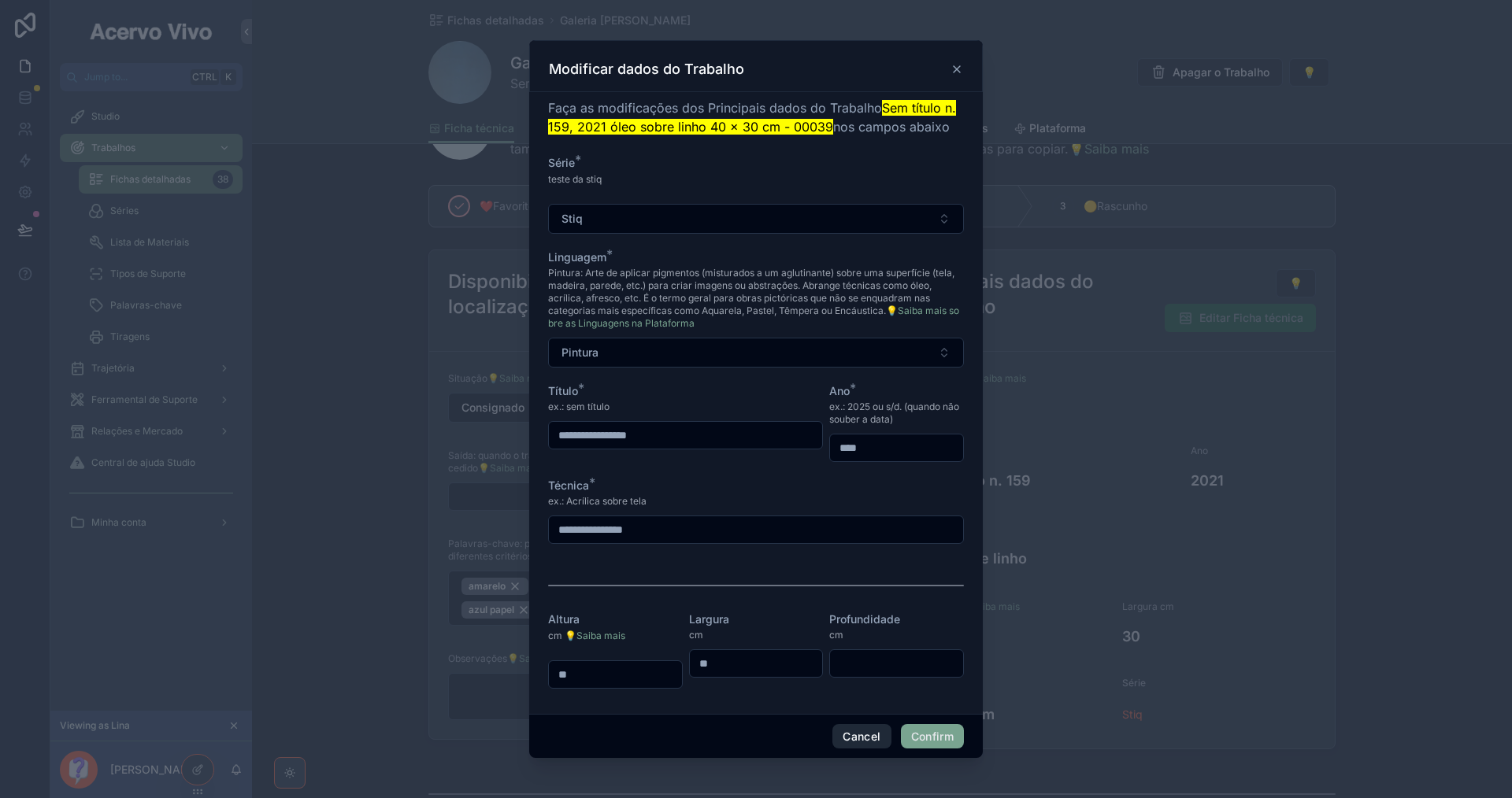
click at [866, 740] on button "Cancel" at bounding box center [861, 736] width 59 height 25
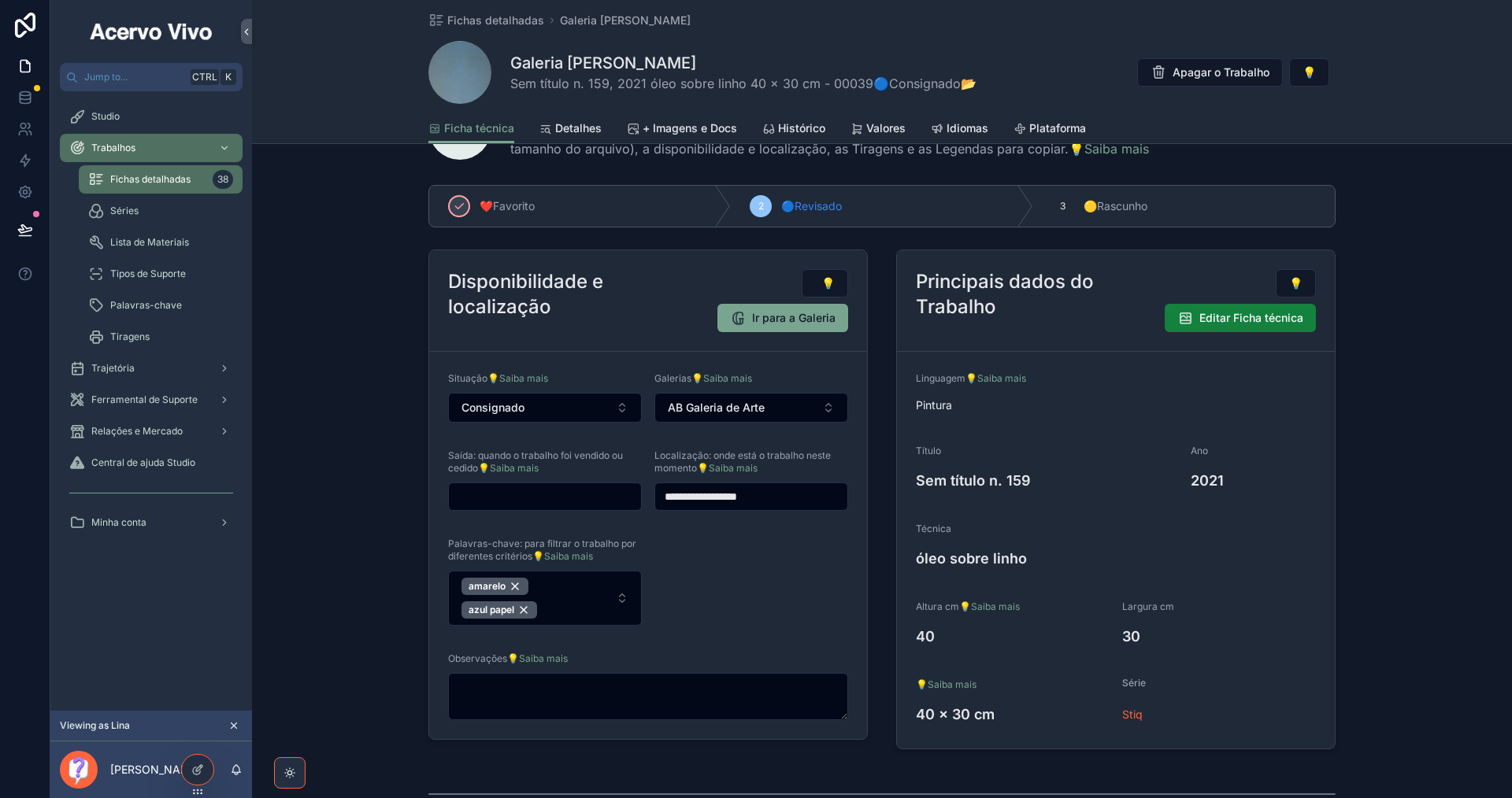
click at [1242, 315] on span "Editar Ficha técnica" at bounding box center [1251, 318] width 104 height 16
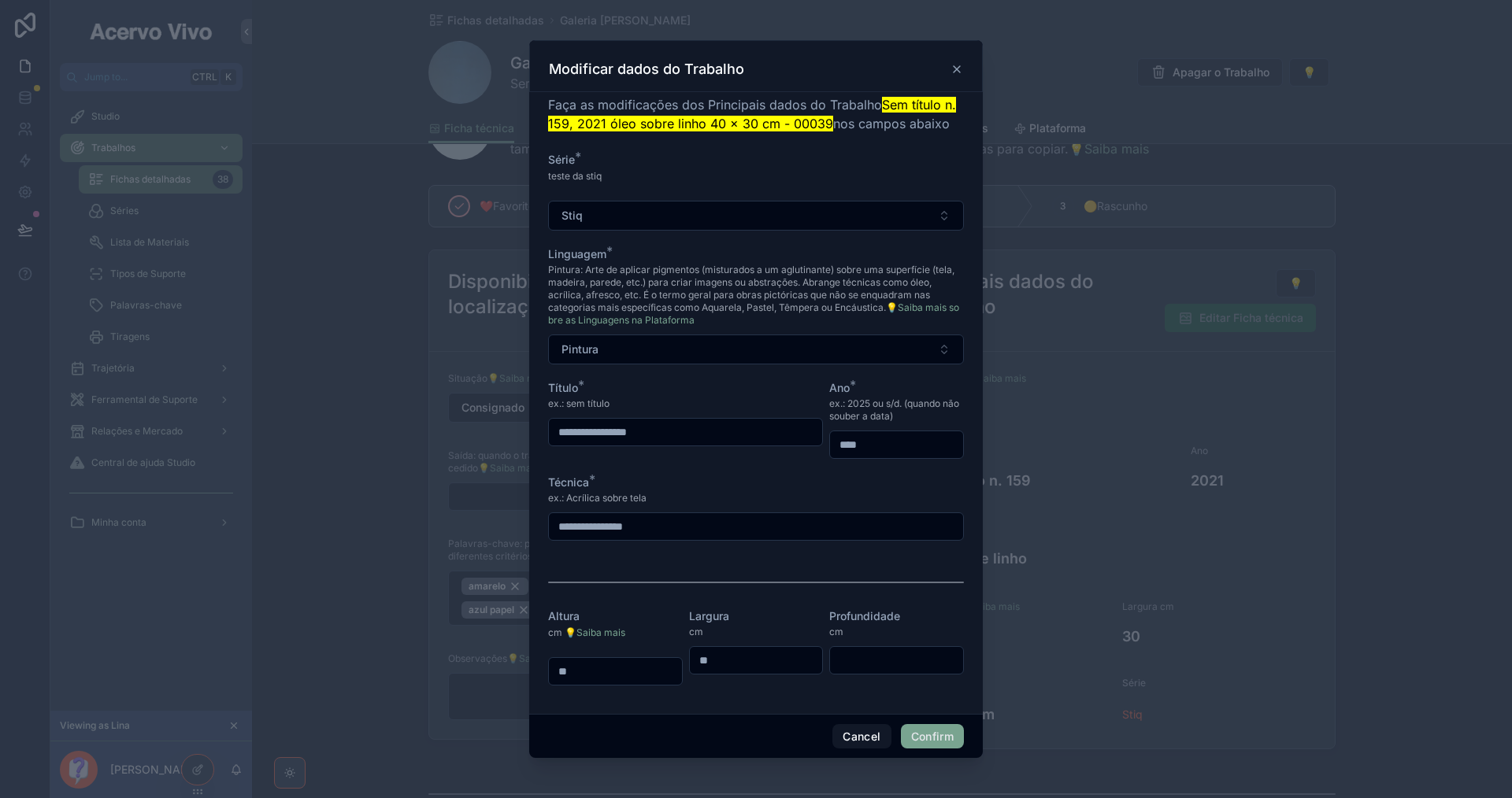
scroll to position [22, 0]
click at [861, 737] on button "Cancel" at bounding box center [861, 736] width 59 height 25
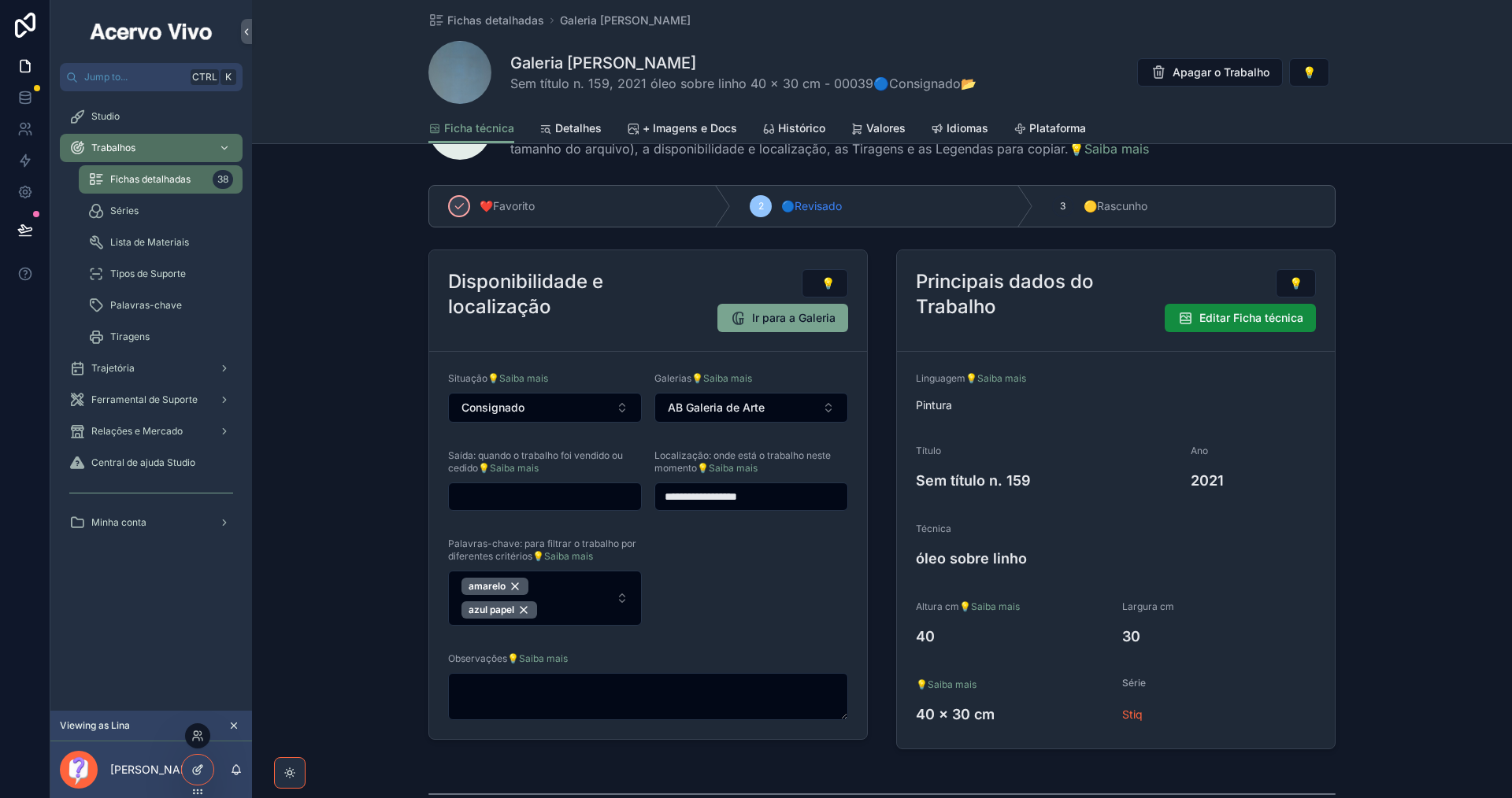
click at [189, 771] on div at bounding box center [197, 770] width 31 height 30
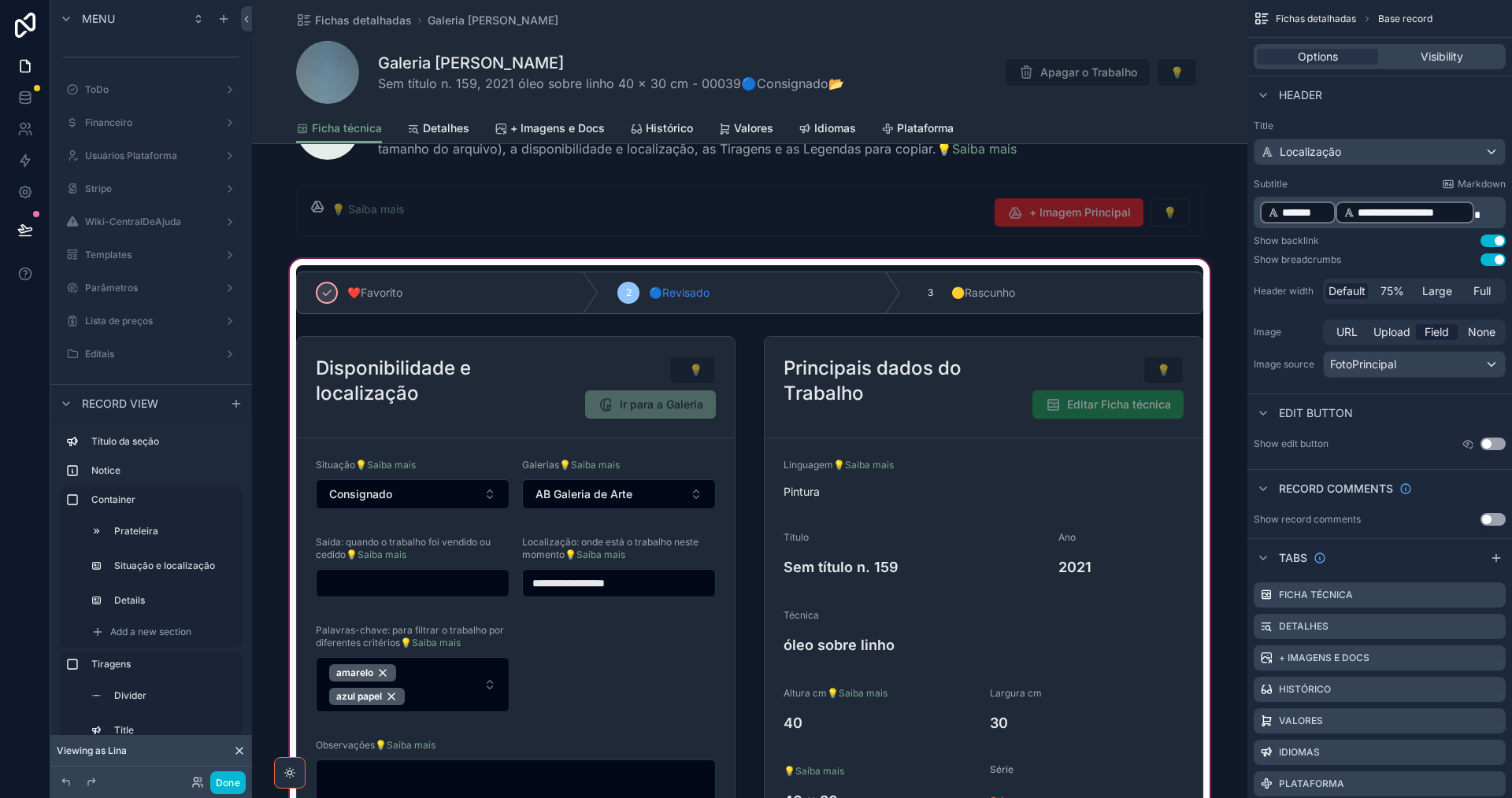
click at [1052, 357] on div "scrollable content" at bounding box center [749, 554] width 995 height 595
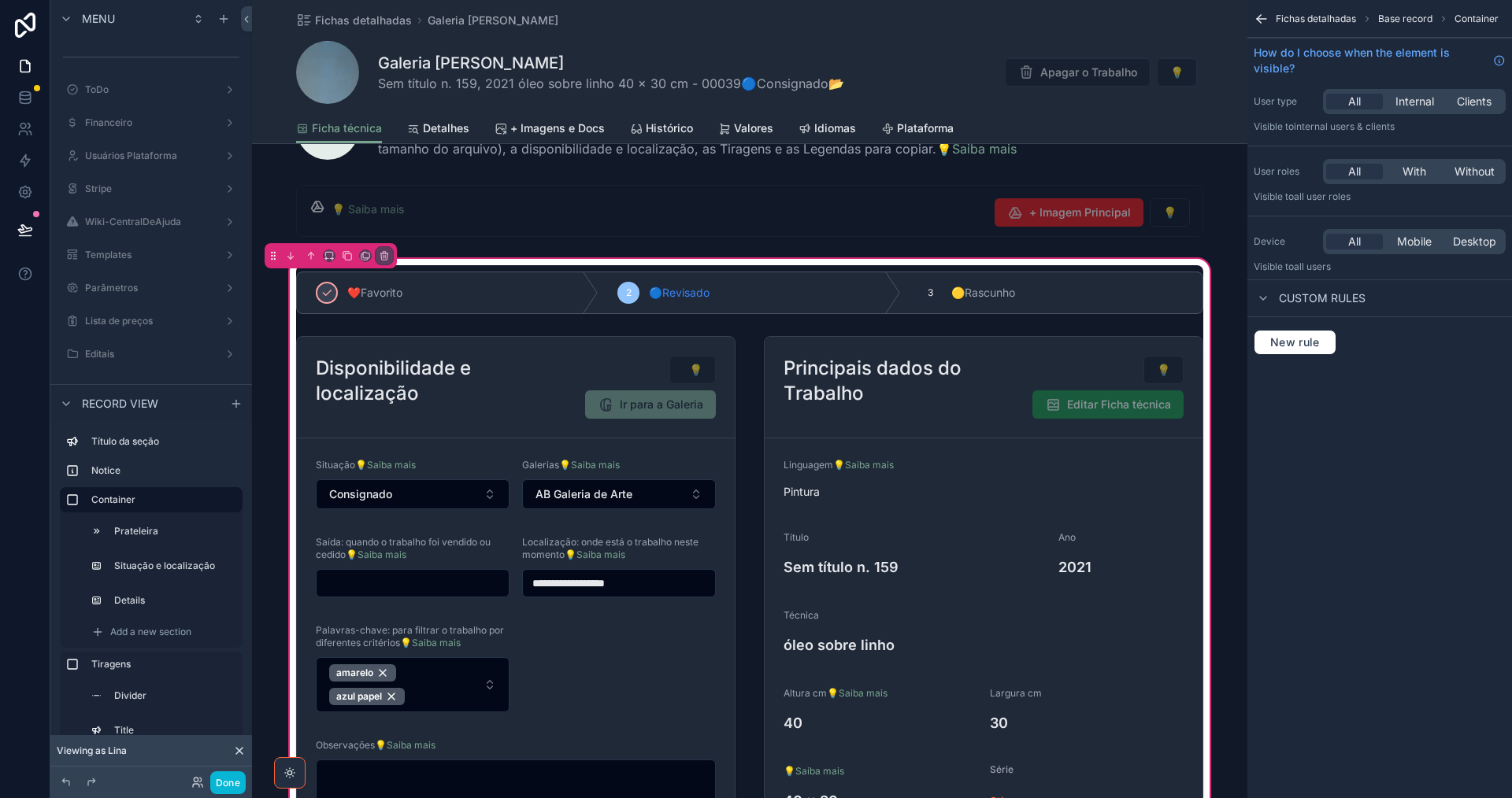
click at [1042, 363] on div "scrollable content" at bounding box center [984, 586] width 459 height 513
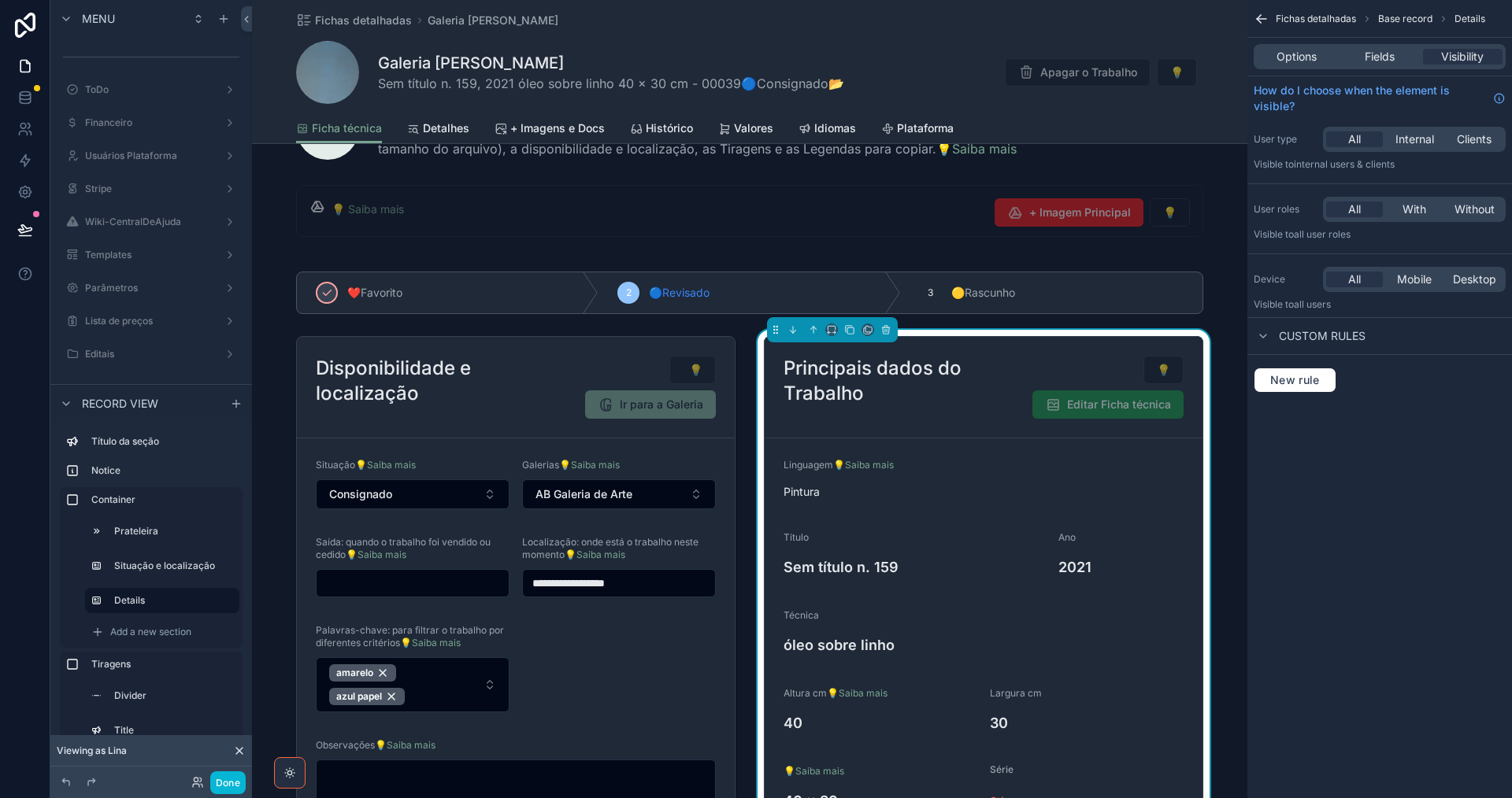
drag, startPoint x: 1291, startPoint y: 57, endPoint x: 1307, endPoint y: 74, distance: 23.3
click at [1291, 56] on span "Options" at bounding box center [1296, 57] width 40 height 16
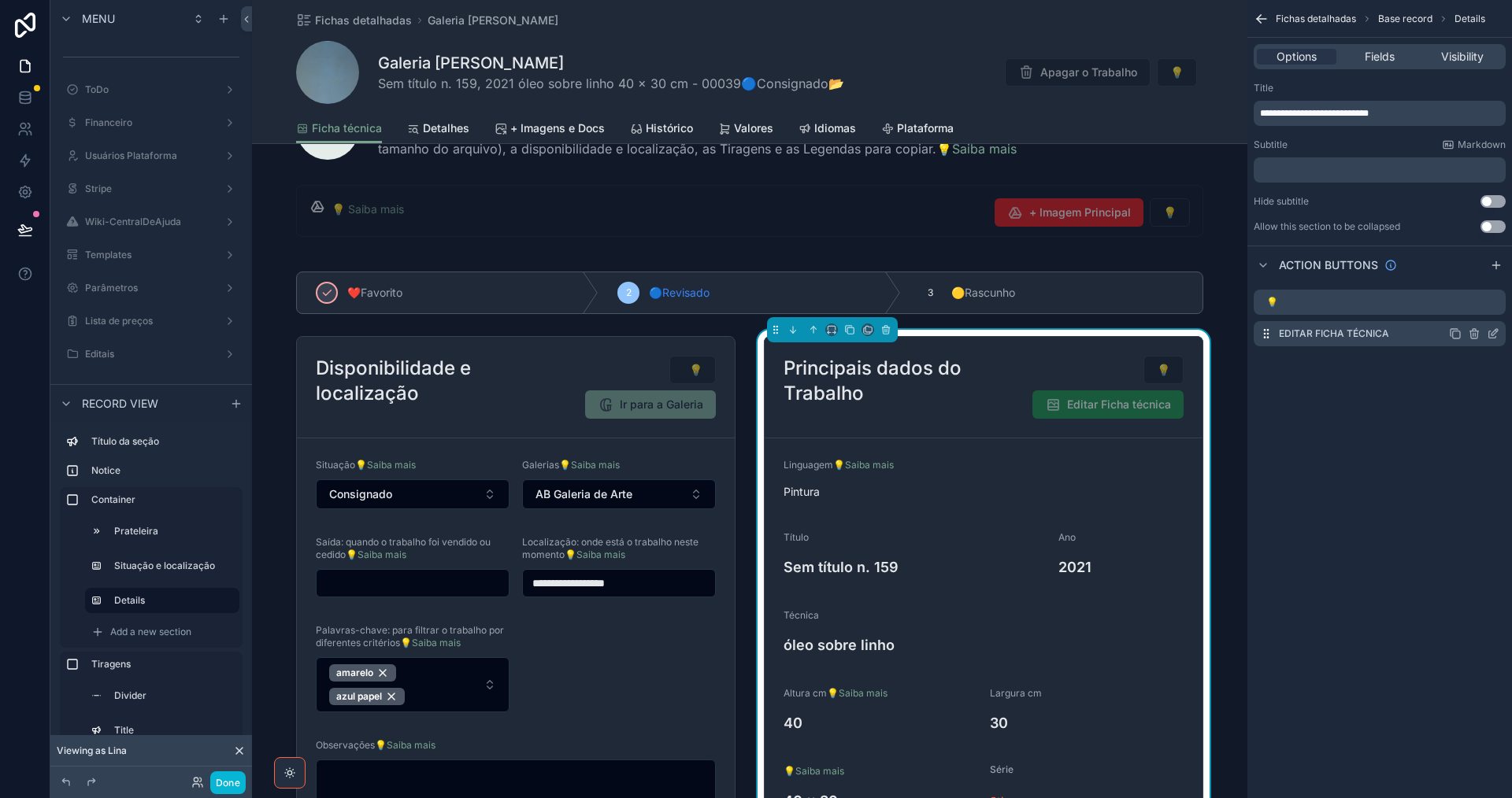
click at [1494, 334] on icon "scrollable content" at bounding box center [1494, 332] width 6 height 6
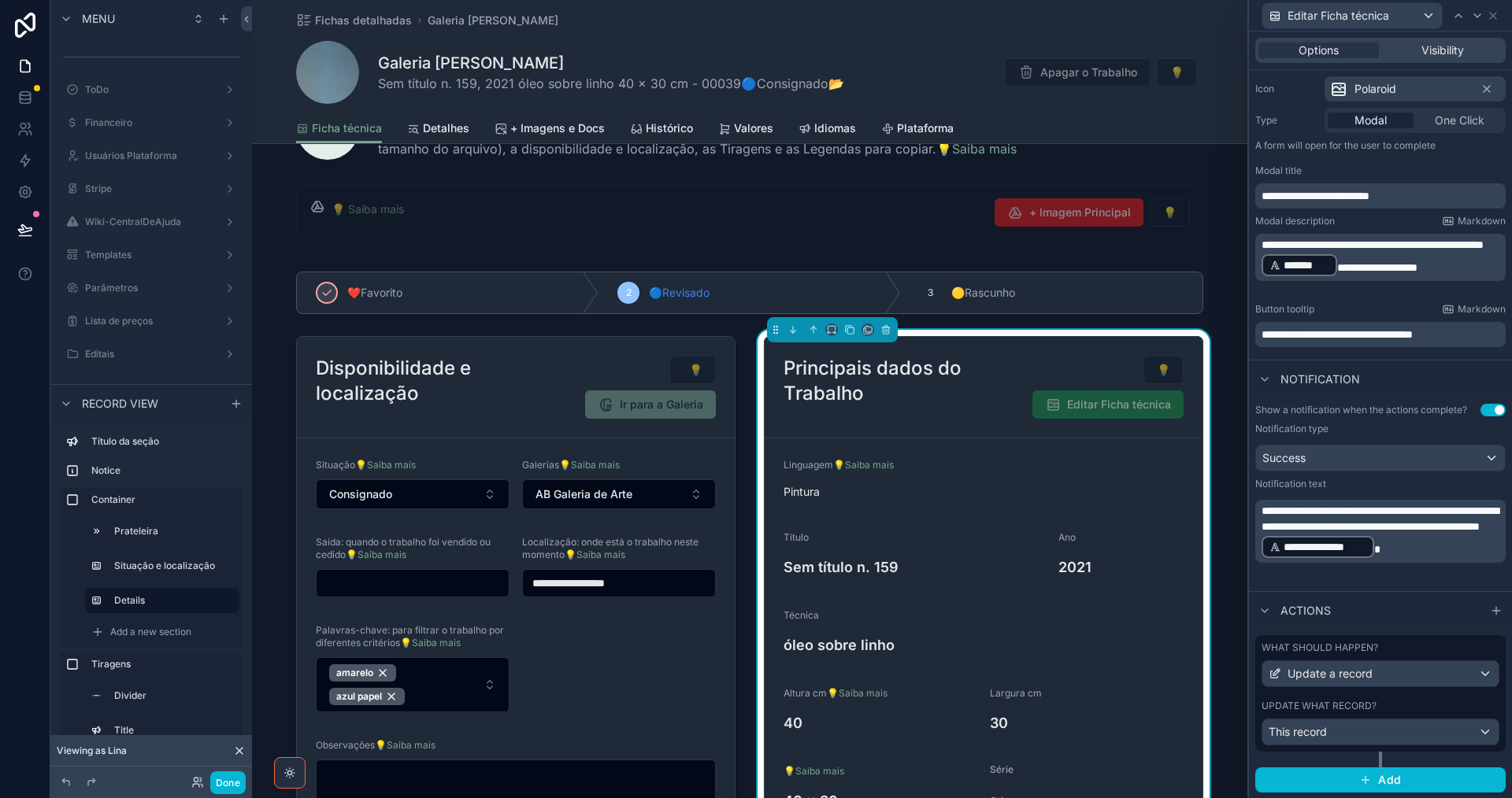
scroll to position [160, 0]
click at [1411, 665] on div "Update a record" at bounding box center [1380, 672] width 236 height 25
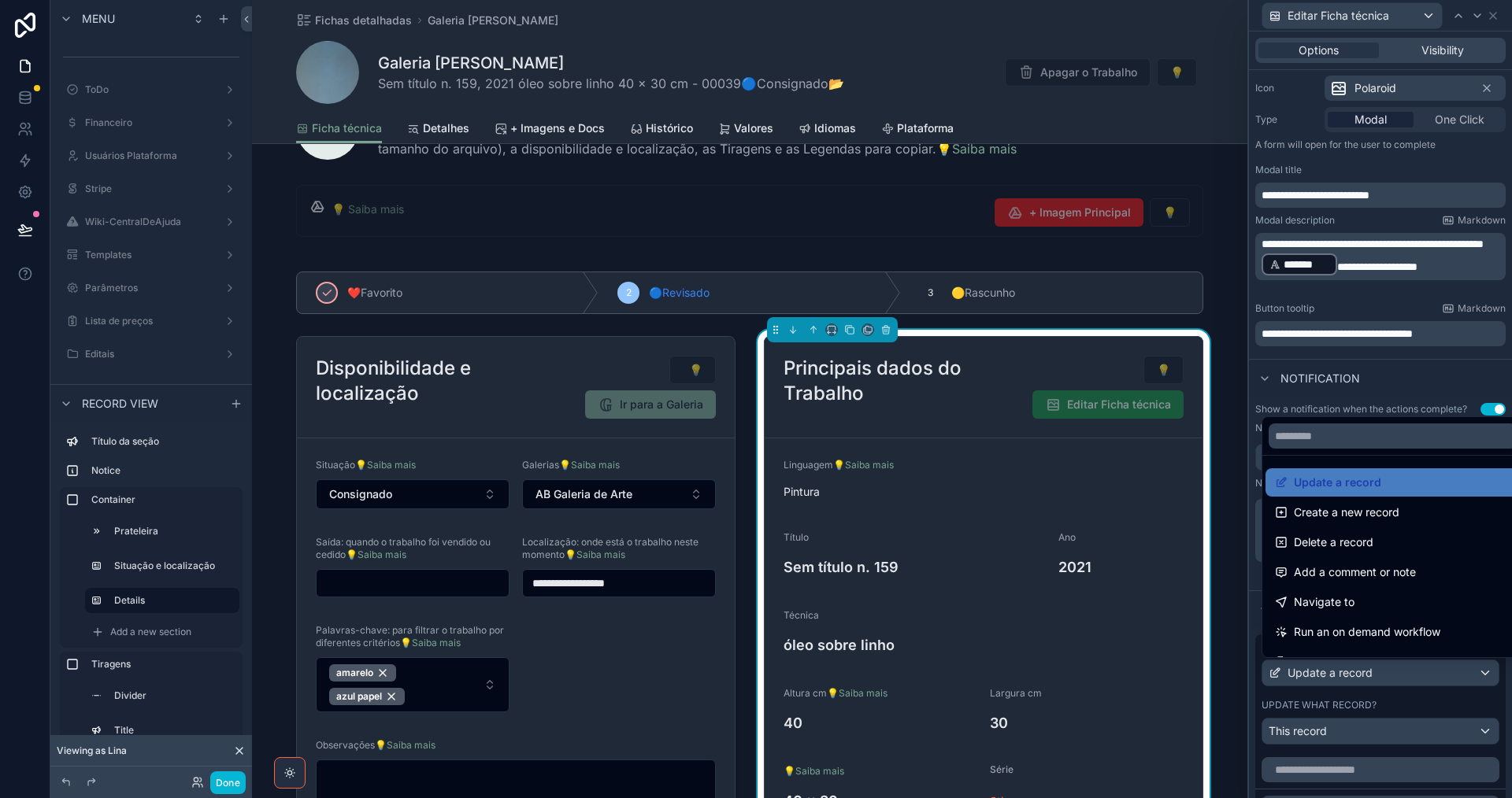
click at [1411, 667] on div at bounding box center [1380, 399] width 263 height 798
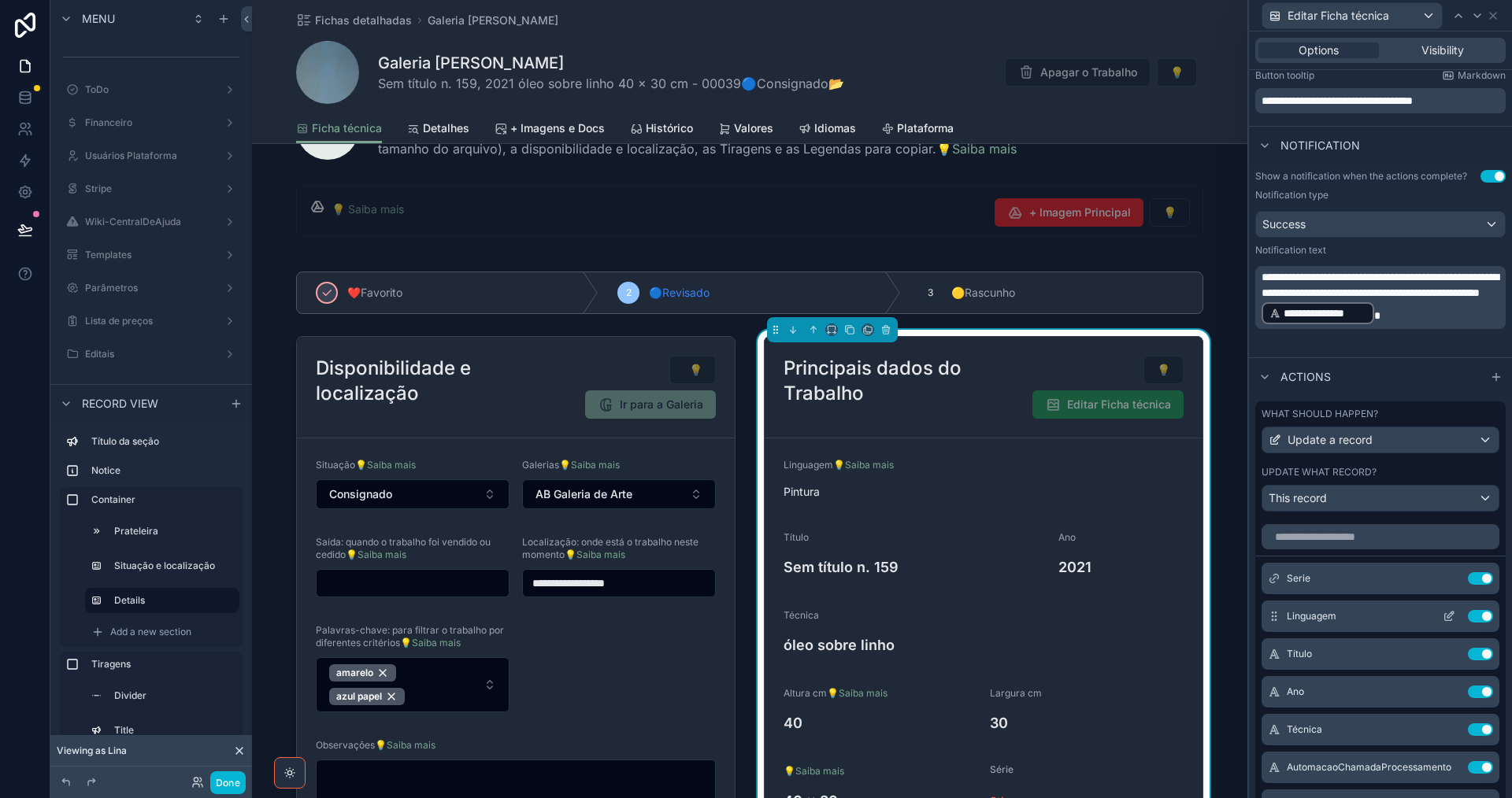
scroll to position [396, 0]
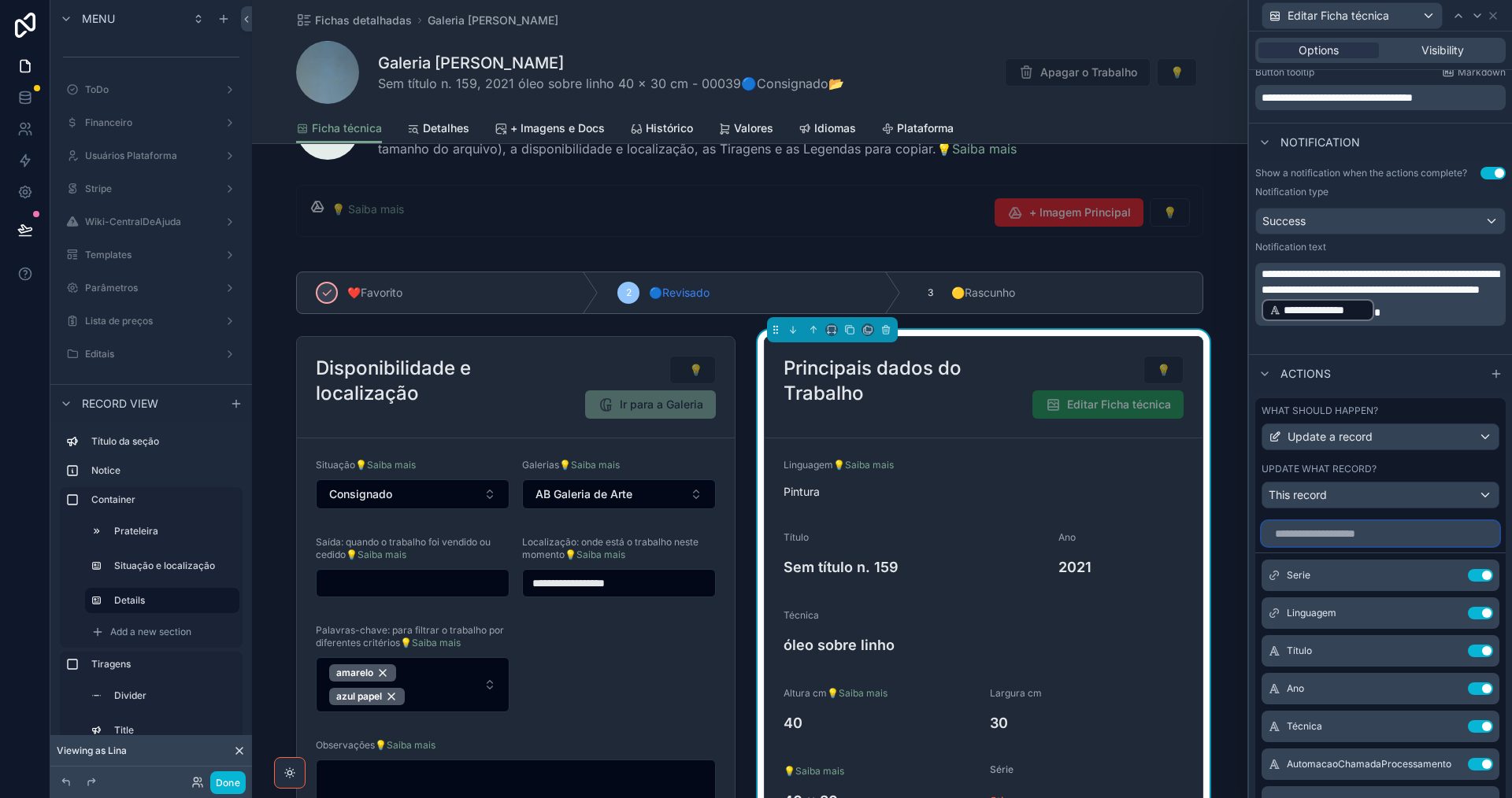
click at [1376, 531] on input "text" at bounding box center [1380, 533] width 238 height 25
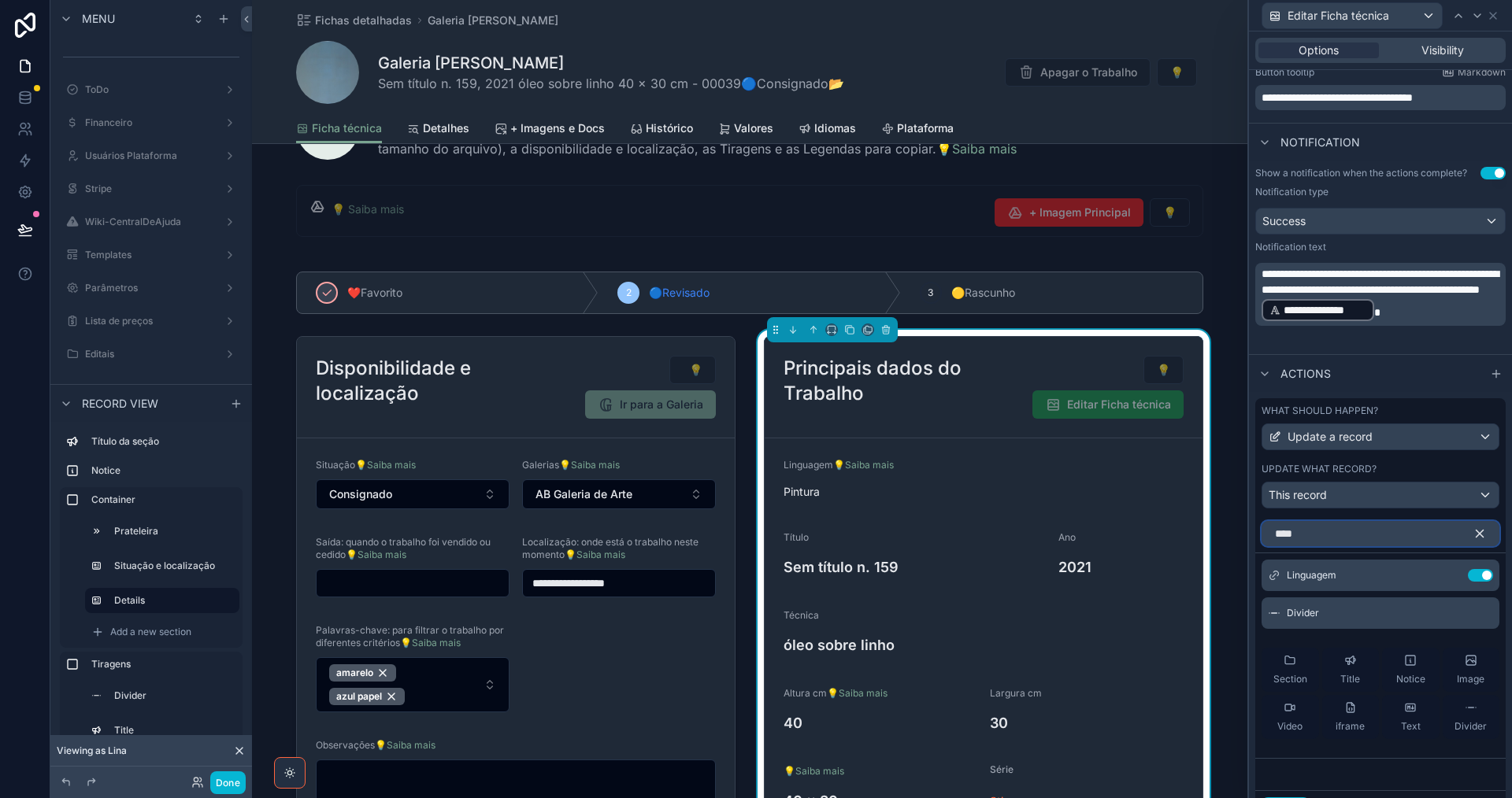
type input "****"
click at [1473, 533] on icon "button" at bounding box center [1480, 533] width 14 height 14
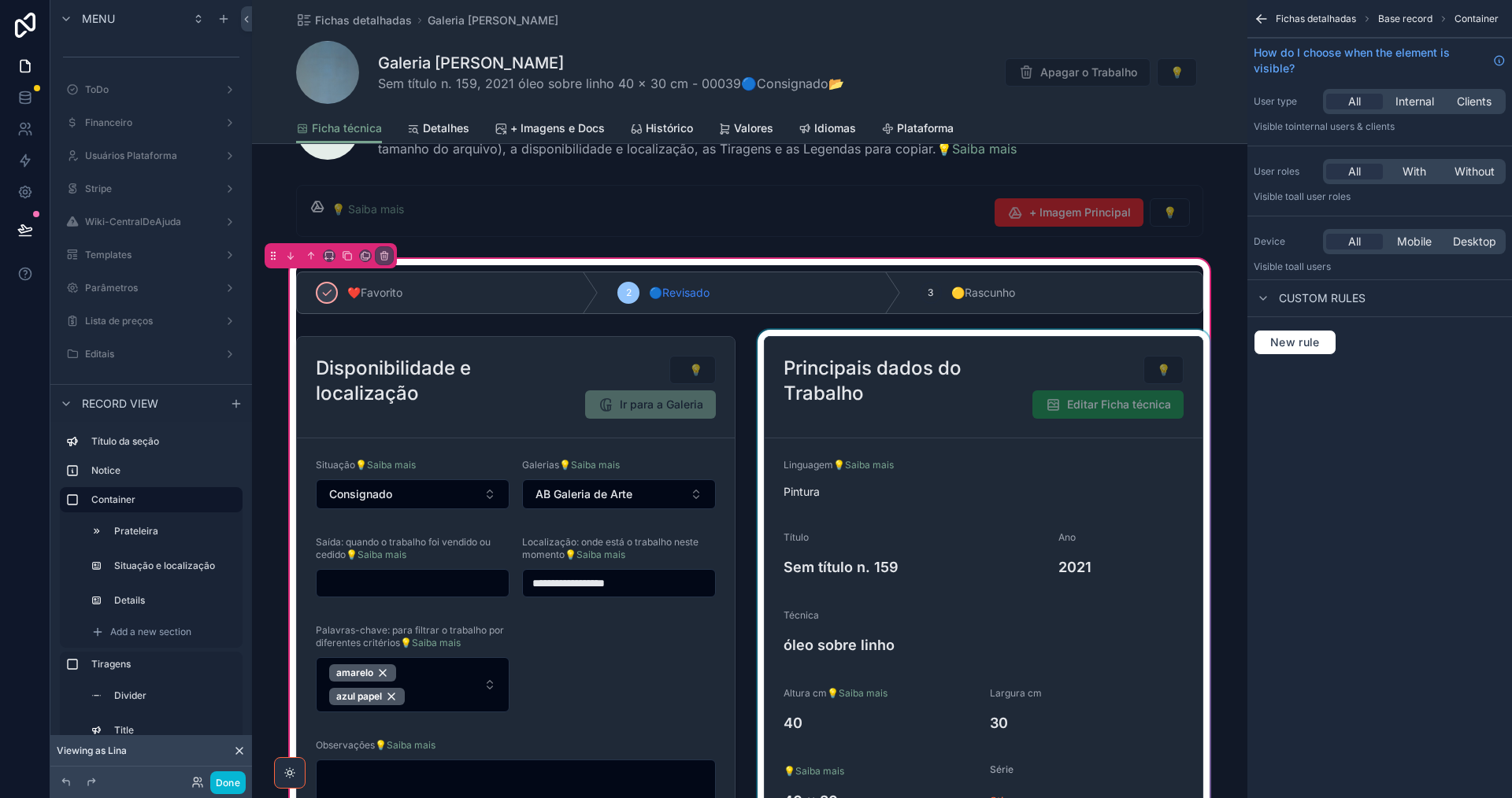
click at [1103, 411] on div "scrollable content" at bounding box center [984, 586] width 459 height 513
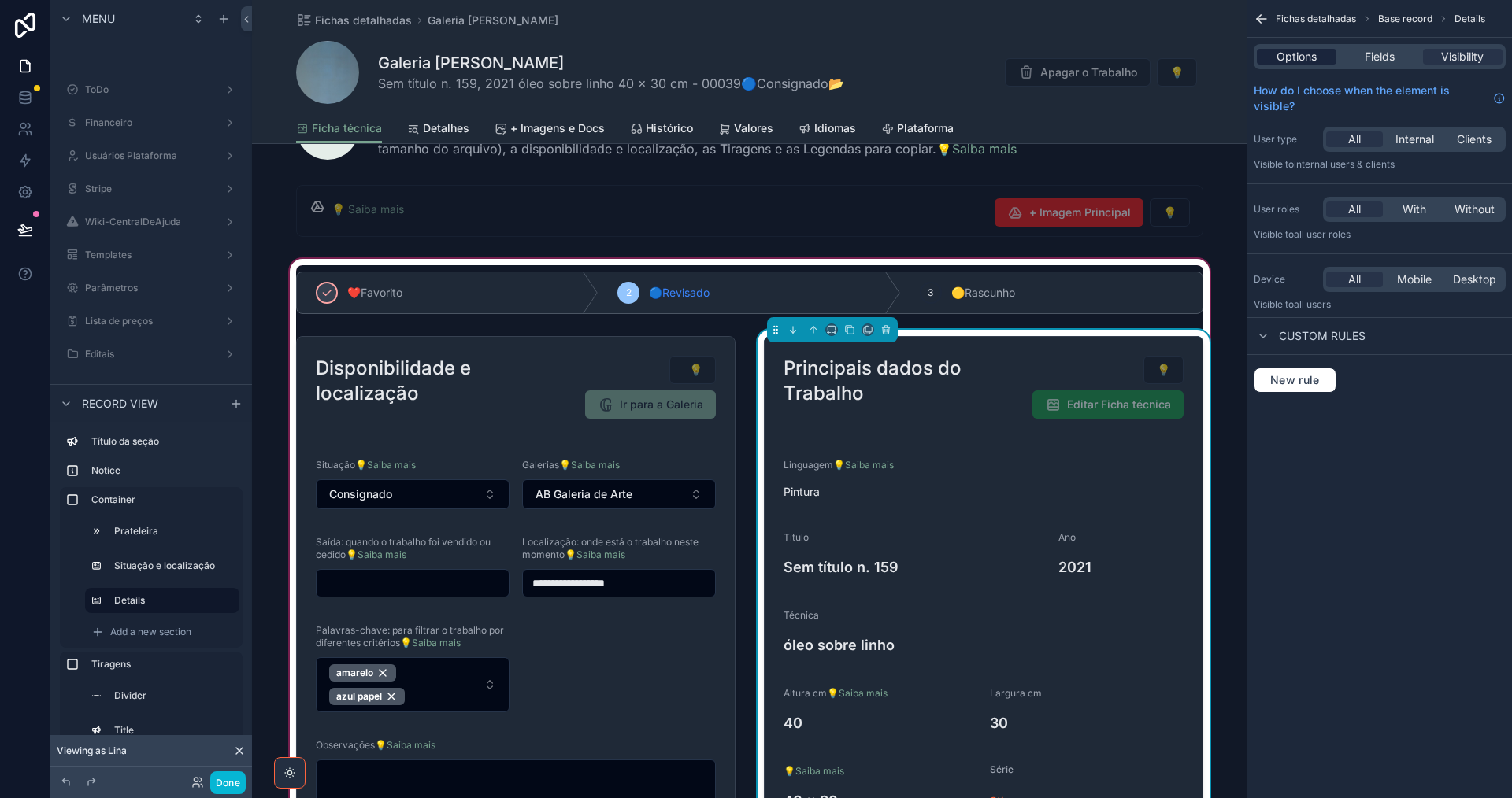
click at [1287, 55] on span "Options" at bounding box center [1296, 57] width 40 height 16
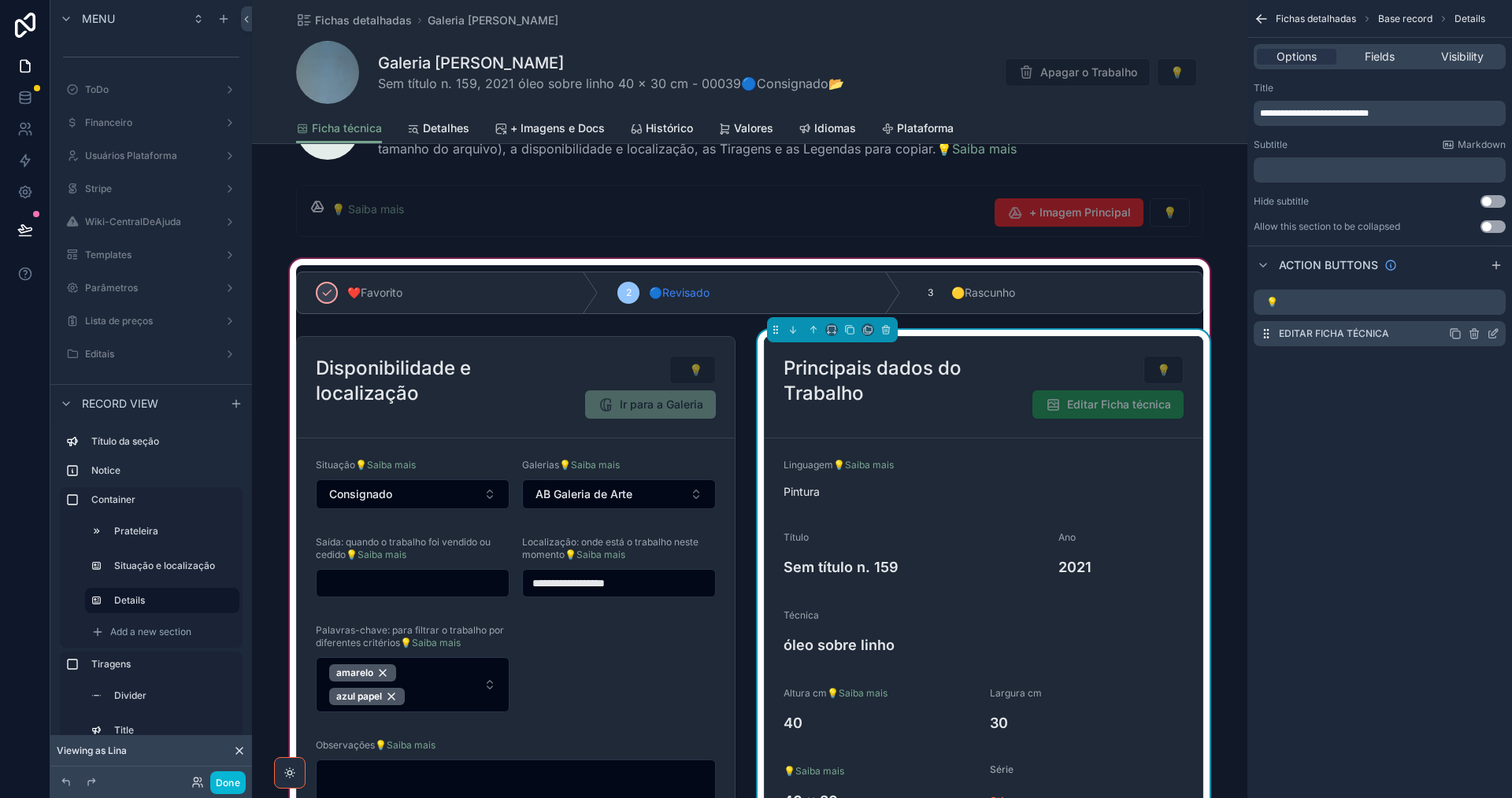
click at [1491, 335] on icon "scrollable content" at bounding box center [1493, 334] width 12 height 12
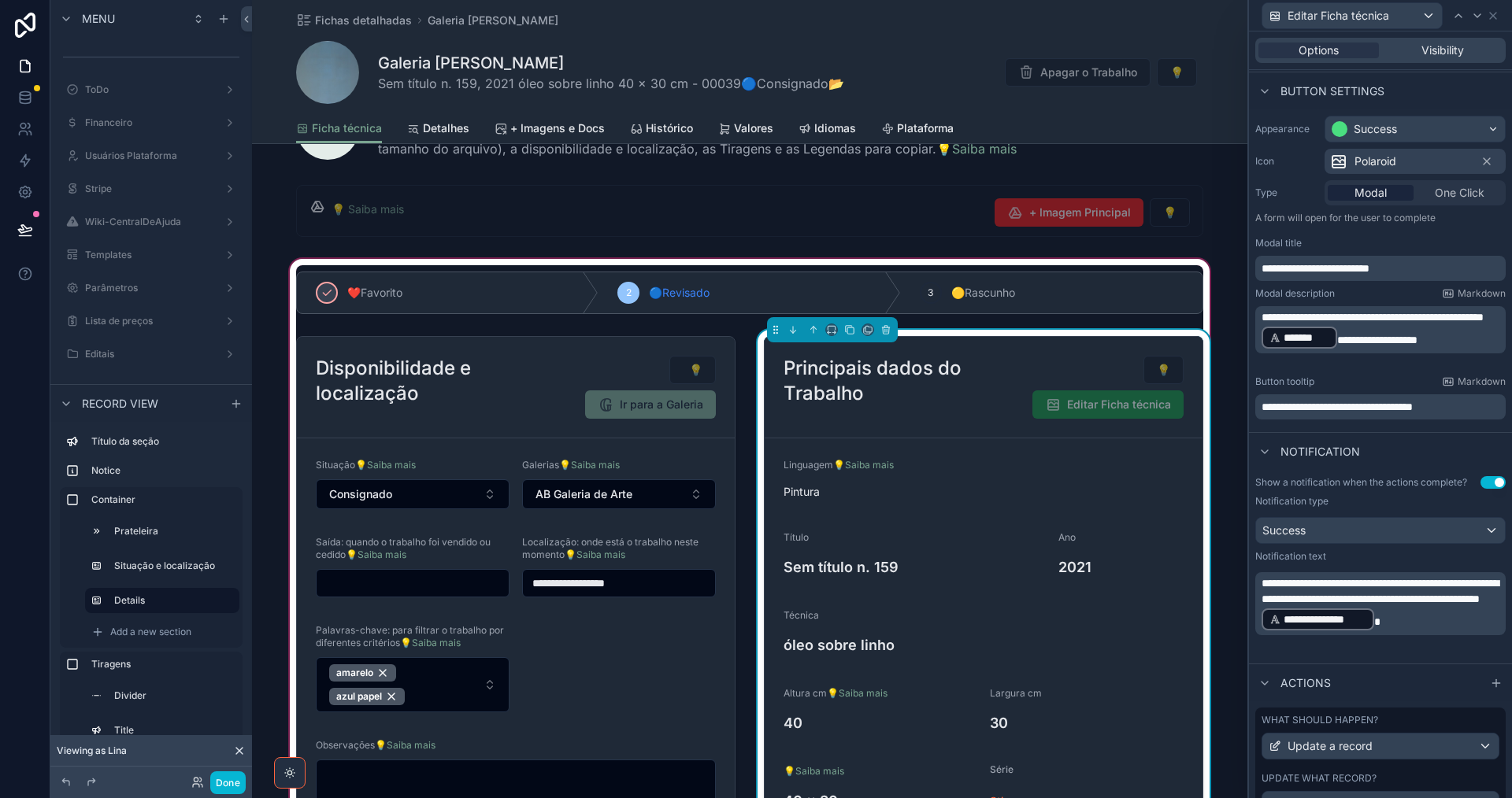
scroll to position [160, 0]
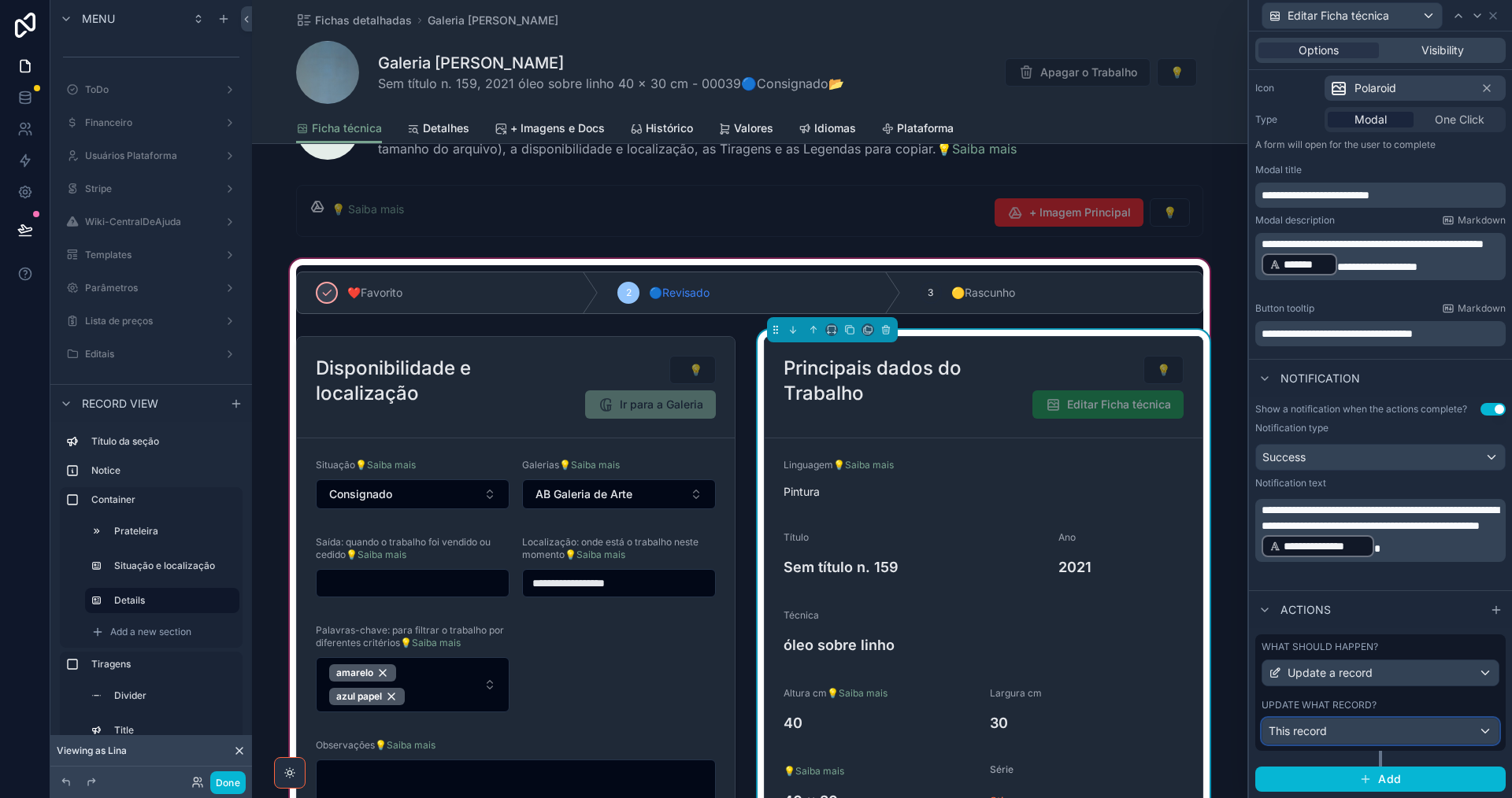
click at [1395, 738] on div "This record" at bounding box center [1380, 731] width 236 height 25
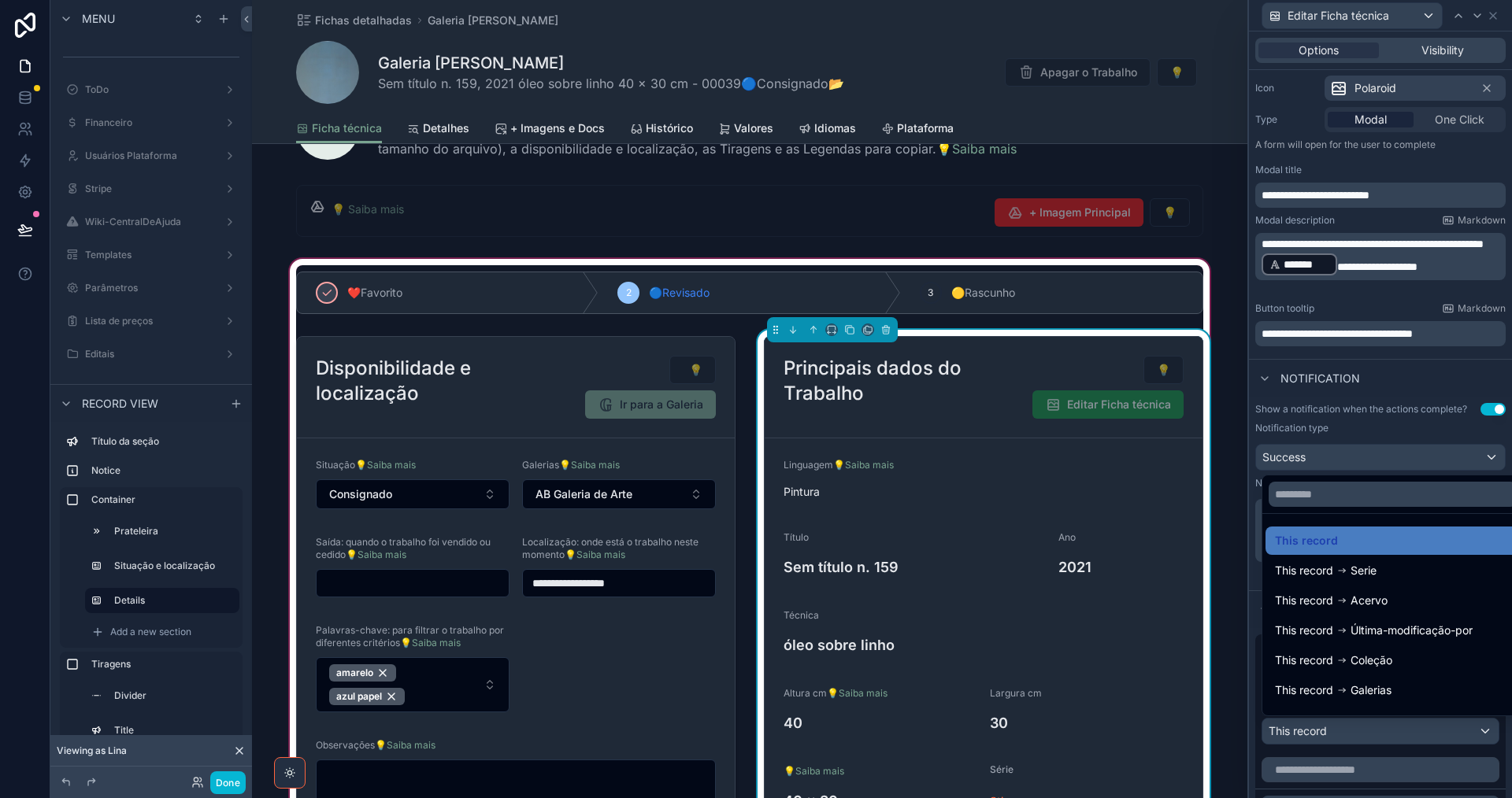
click at [1395, 738] on div at bounding box center [1380, 399] width 263 height 798
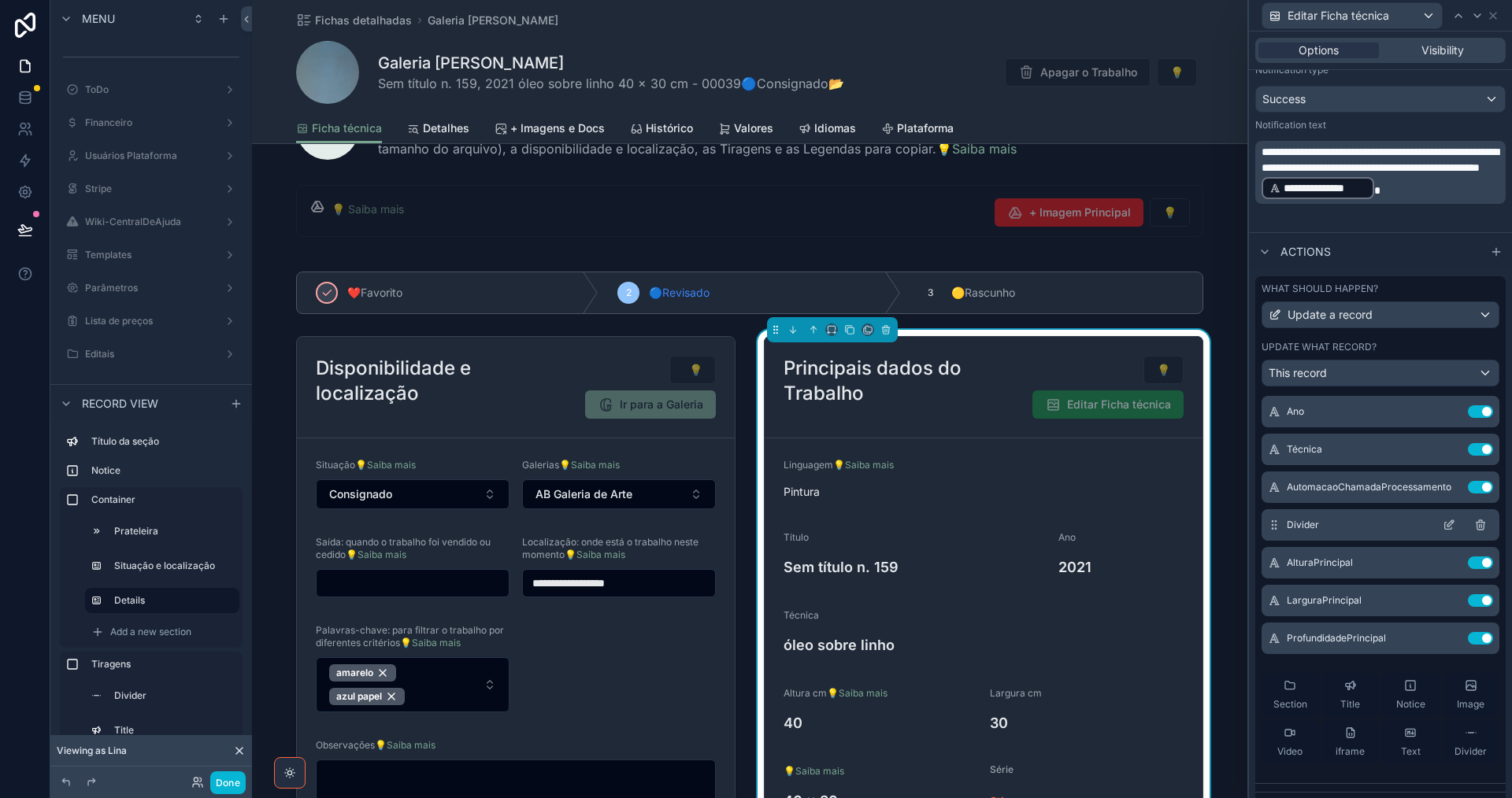
scroll to position [236, 0]
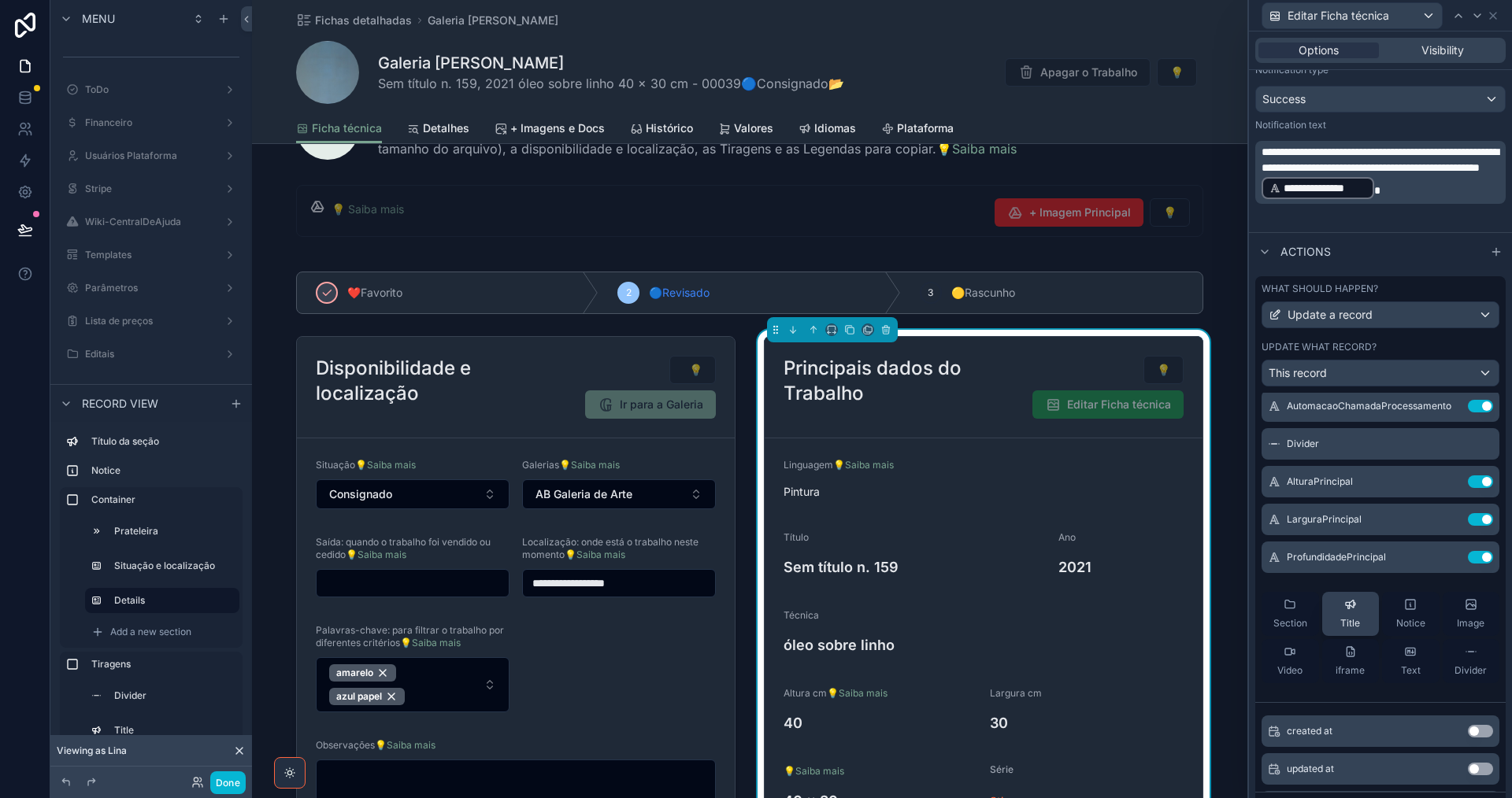
click at [1344, 604] on icon at bounding box center [1350, 604] width 12 height 12
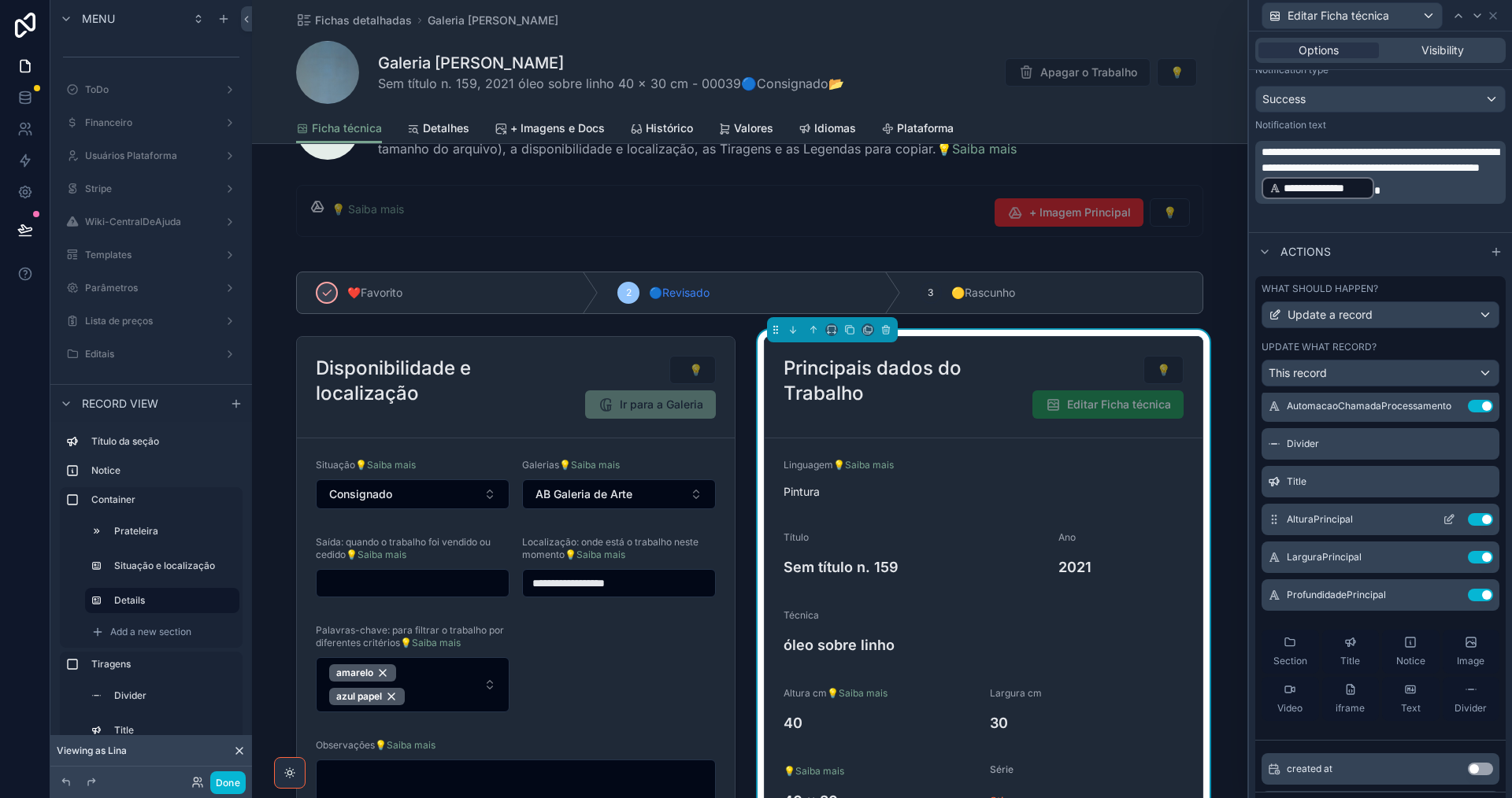
click at [1443, 519] on icon at bounding box center [1449, 519] width 12 height 12
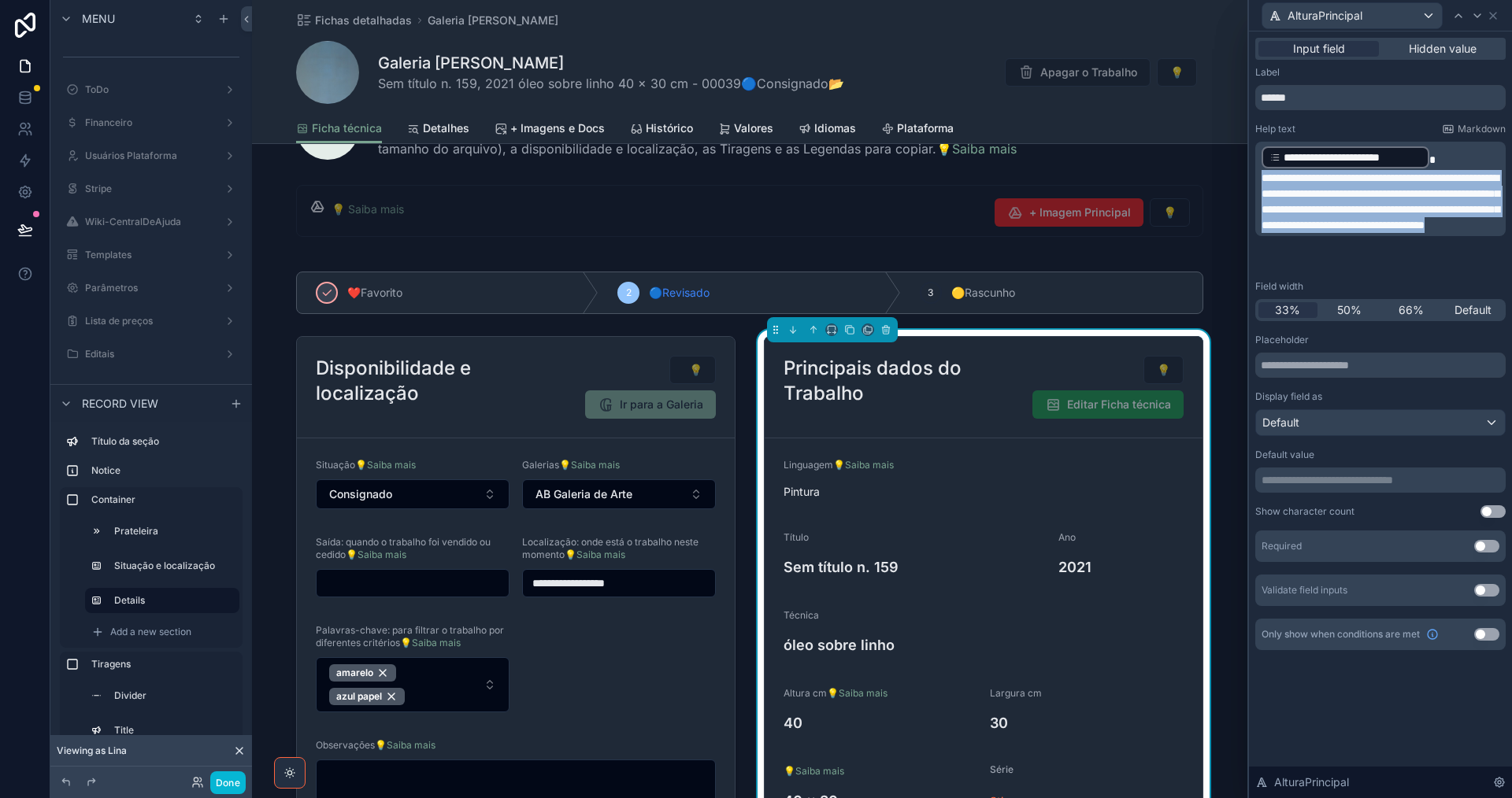
drag, startPoint x: 1500, startPoint y: 254, endPoint x: 1262, endPoint y: 174, distance: 251.1
click at [1262, 174] on p "**********" at bounding box center [1382, 202] width 241 height 63
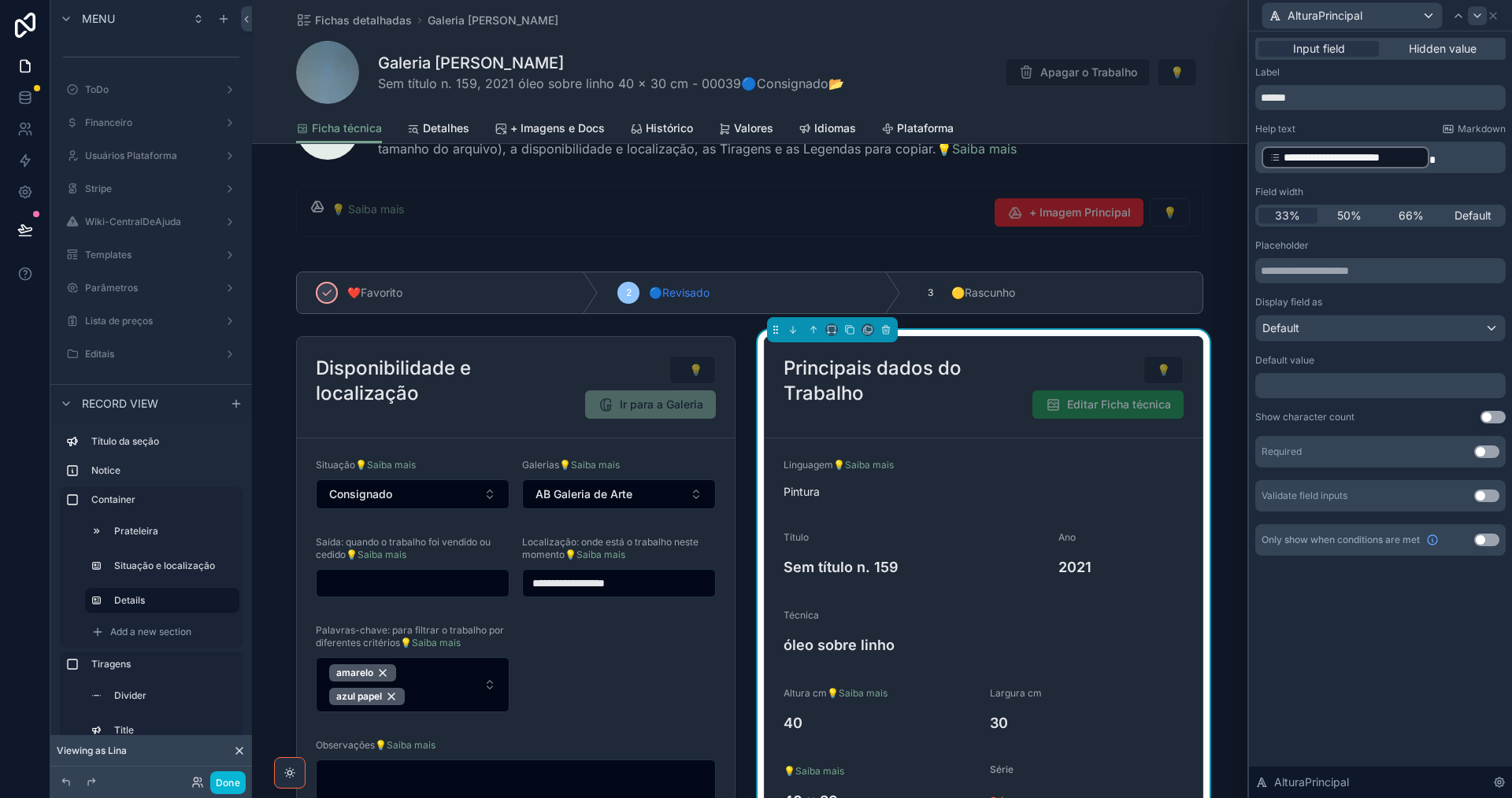
click at [1479, 14] on icon at bounding box center [1477, 16] width 12 height 12
click at [1492, 17] on icon at bounding box center [1493, 15] width 6 height 6
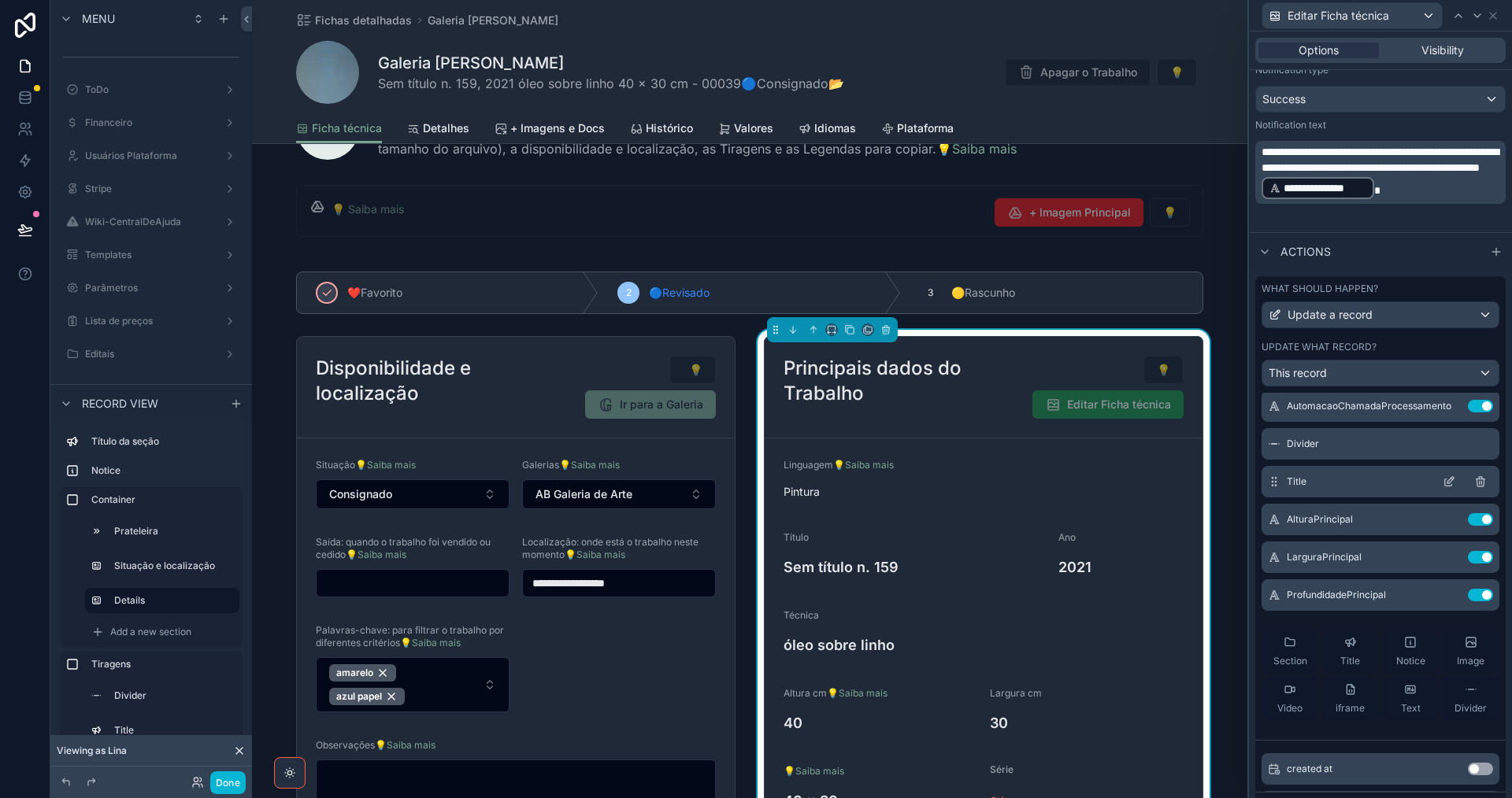
click at [1379, 479] on div "Title" at bounding box center [1380, 482] width 238 height 31
click at [1447, 483] on icon at bounding box center [1450, 479] width 6 height 6
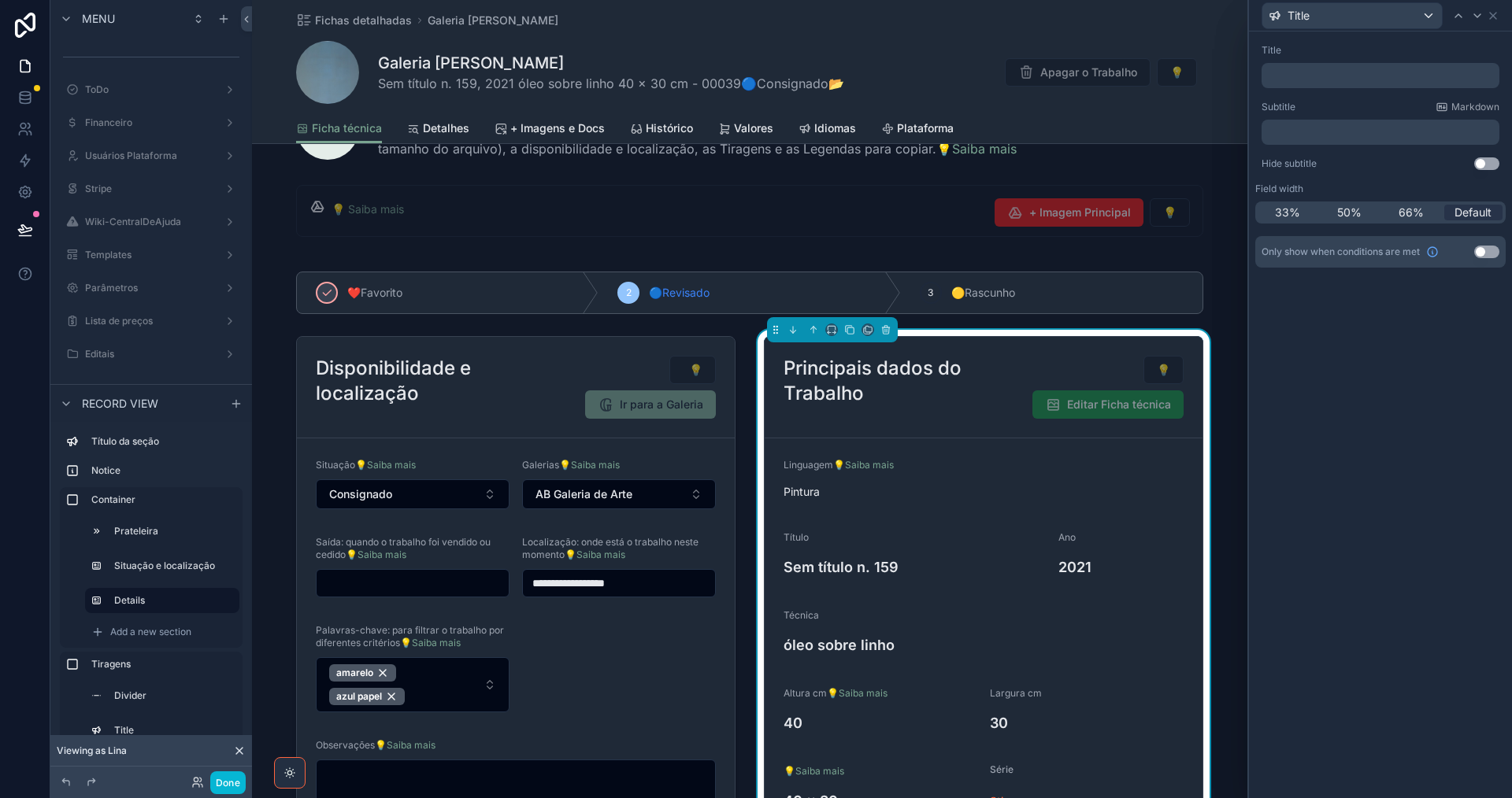
click at [1315, 135] on p "﻿" at bounding box center [1381, 132] width 228 height 16
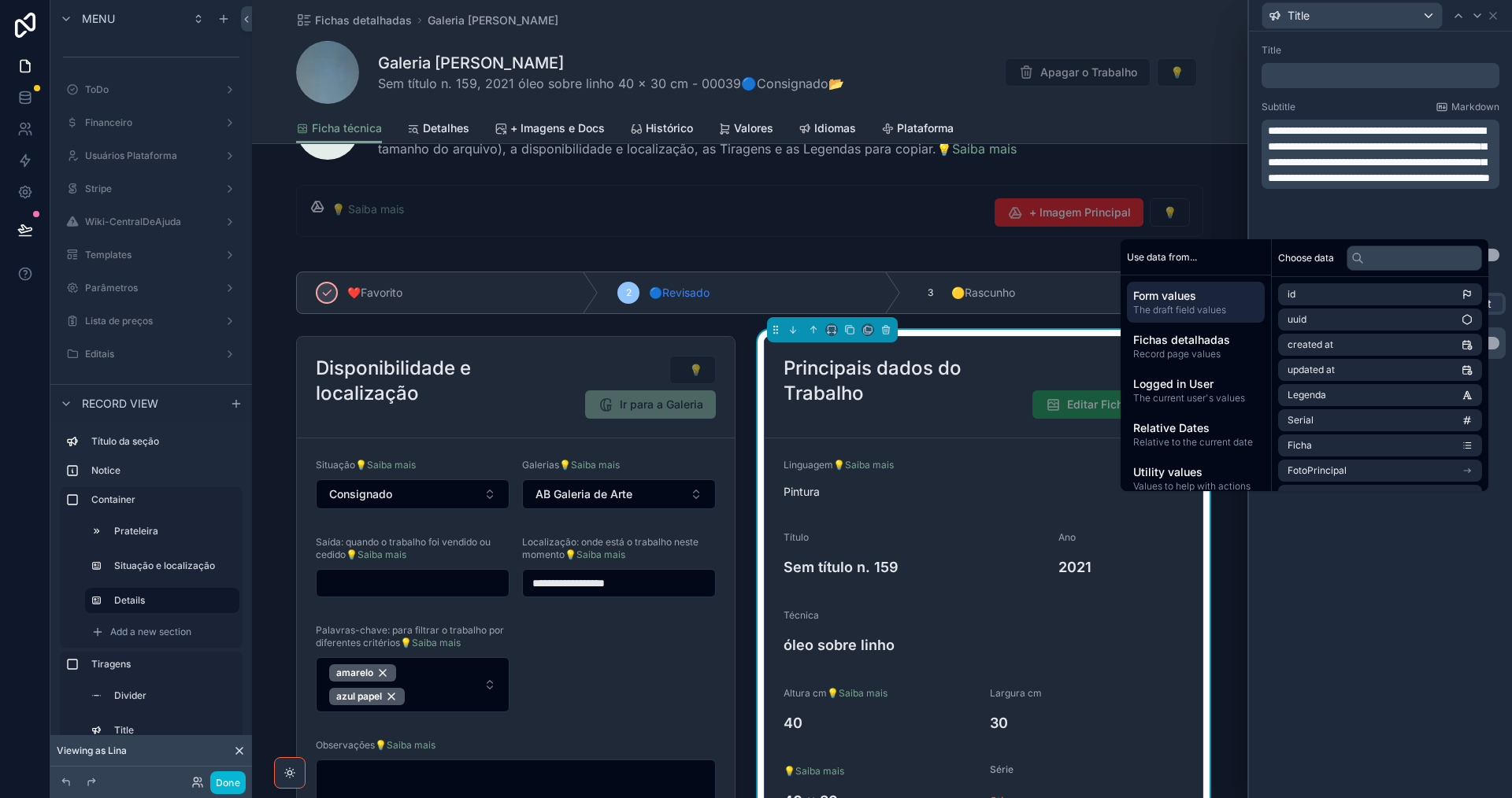
scroll to position [0, 0]
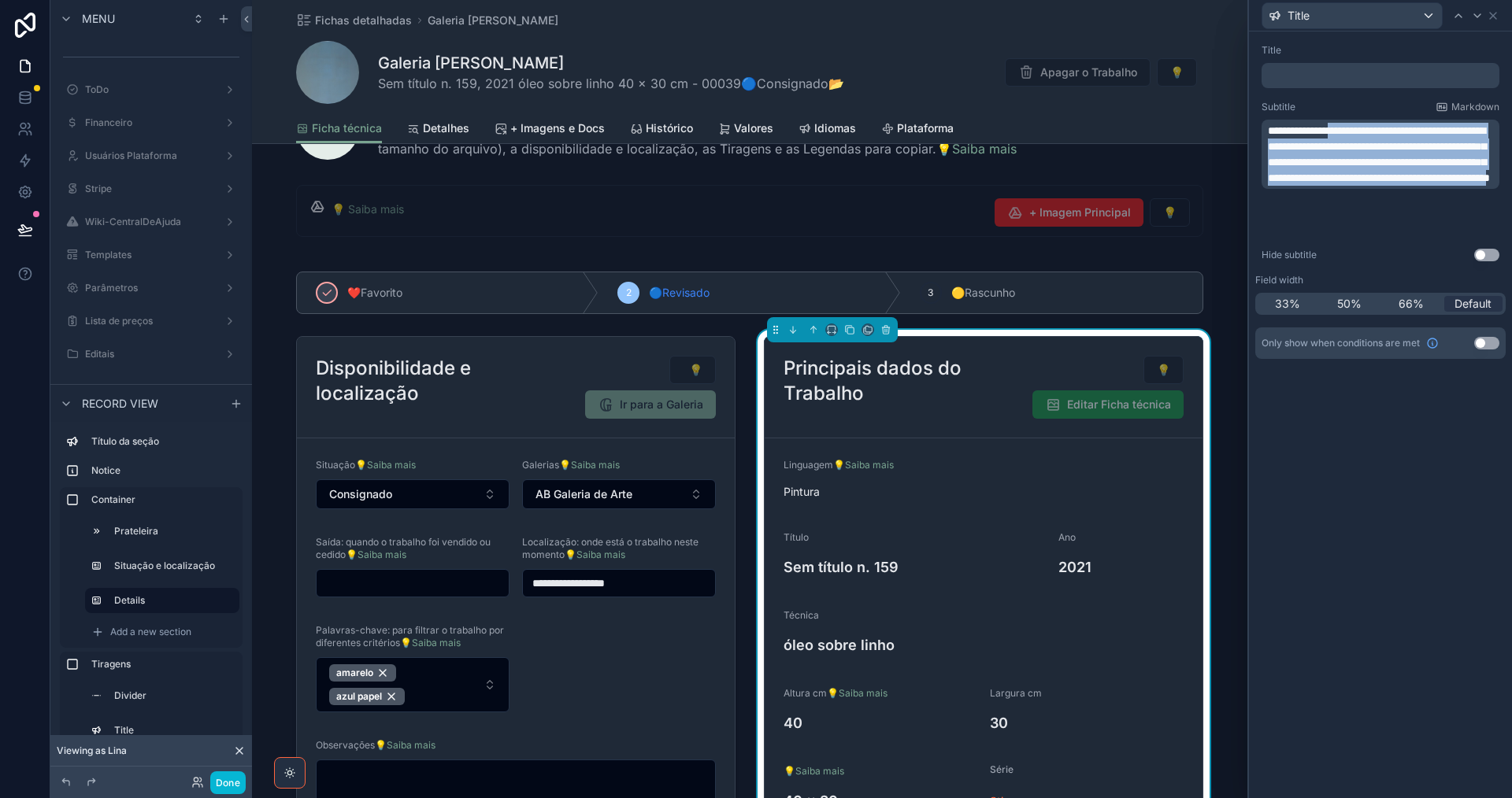
drag, startPoint x: 1271, startPoint y: 147, endPoint x: 1453, endPoint y: 224, distance: 197.6
click at [1453, 183] on span "**********" at bounding box center [1378, 154] width 222 height 58
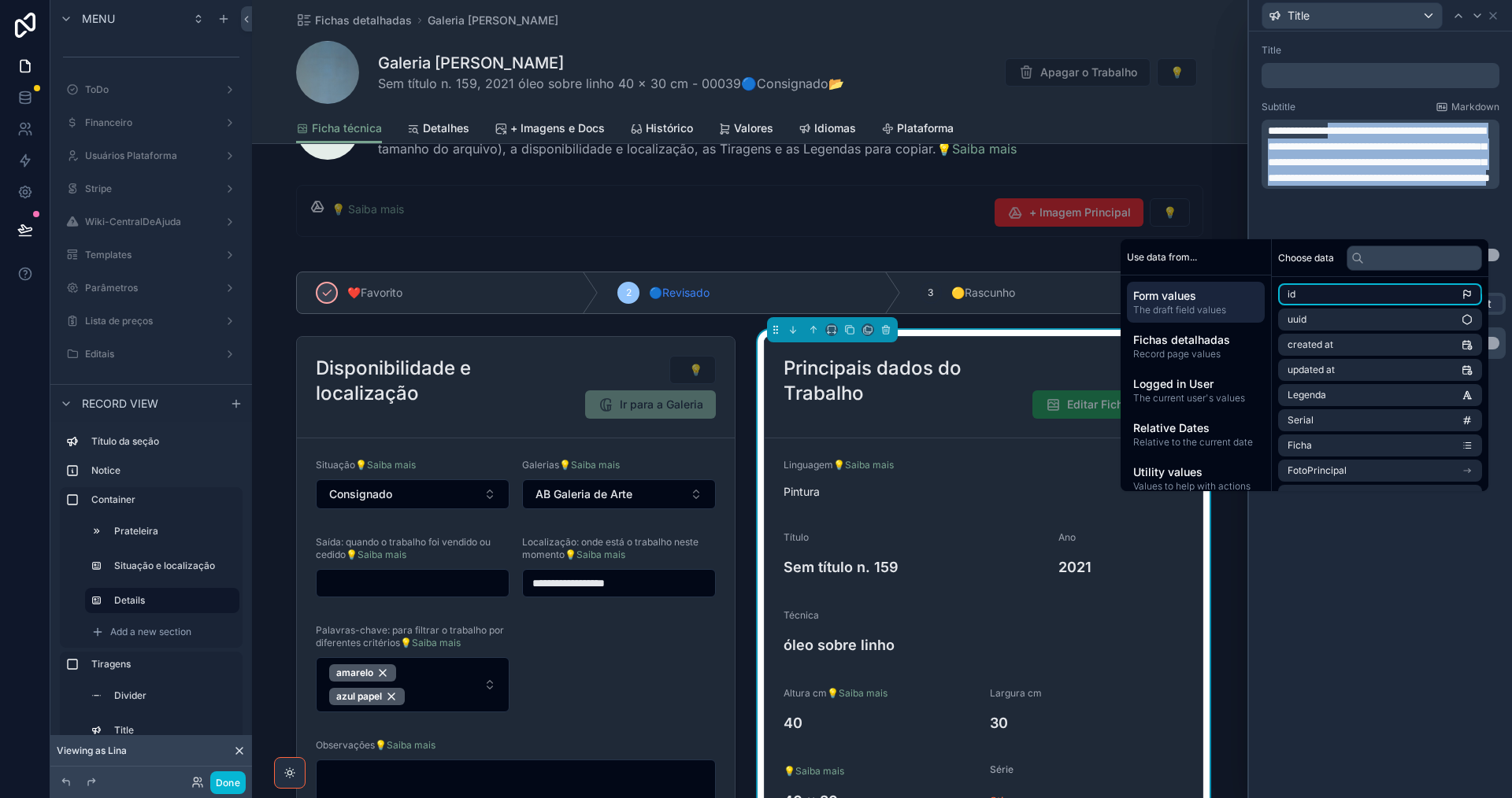
copy span "**********"
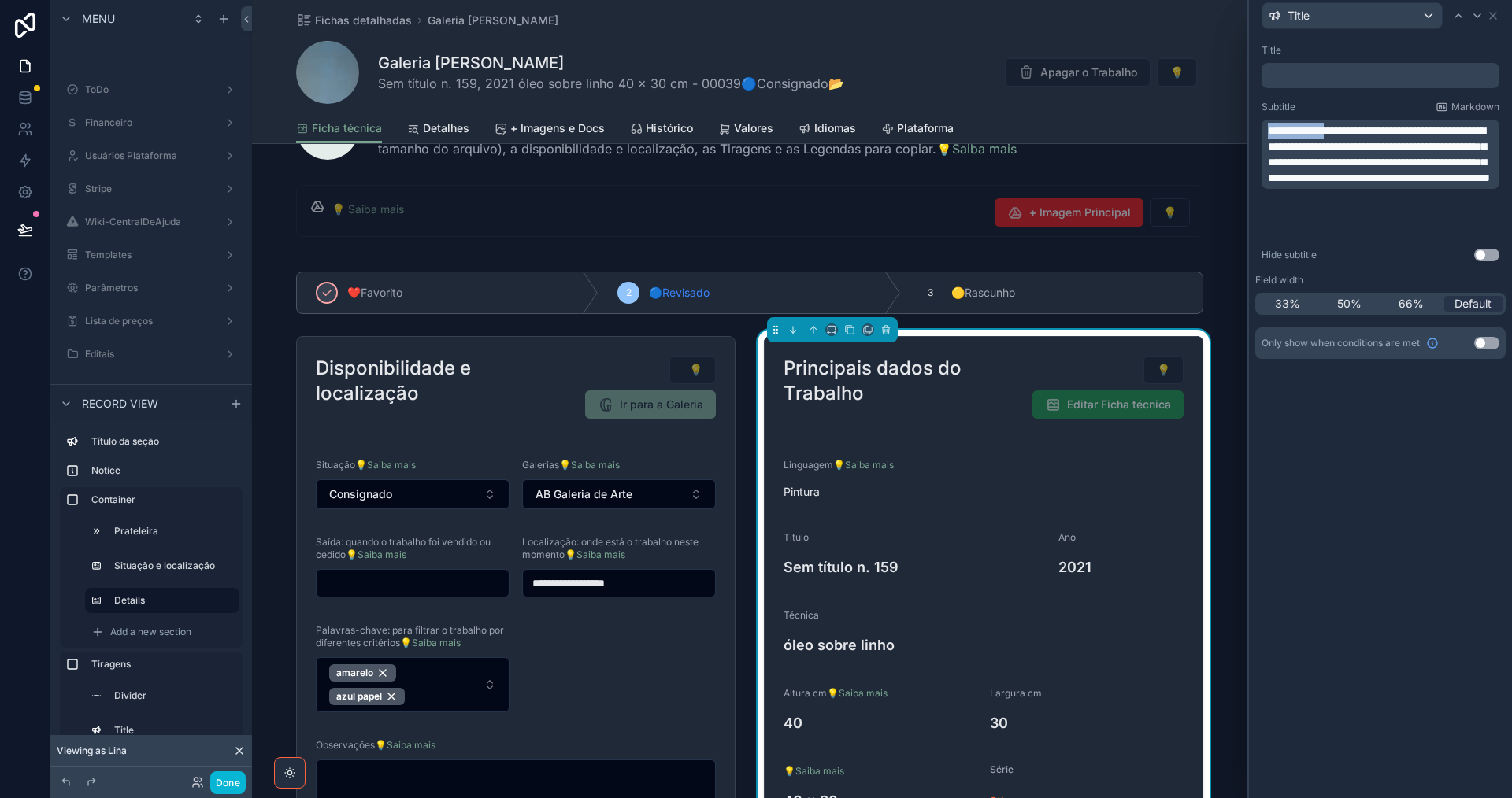
drag, startPoint x: 1343, startPoint y: 128, endPoint x: 1269, endPoint y: 131, distance: 74.1
click at [1269, 131] on span "**********" at bounding box center [1378, 154] width 222 height 58
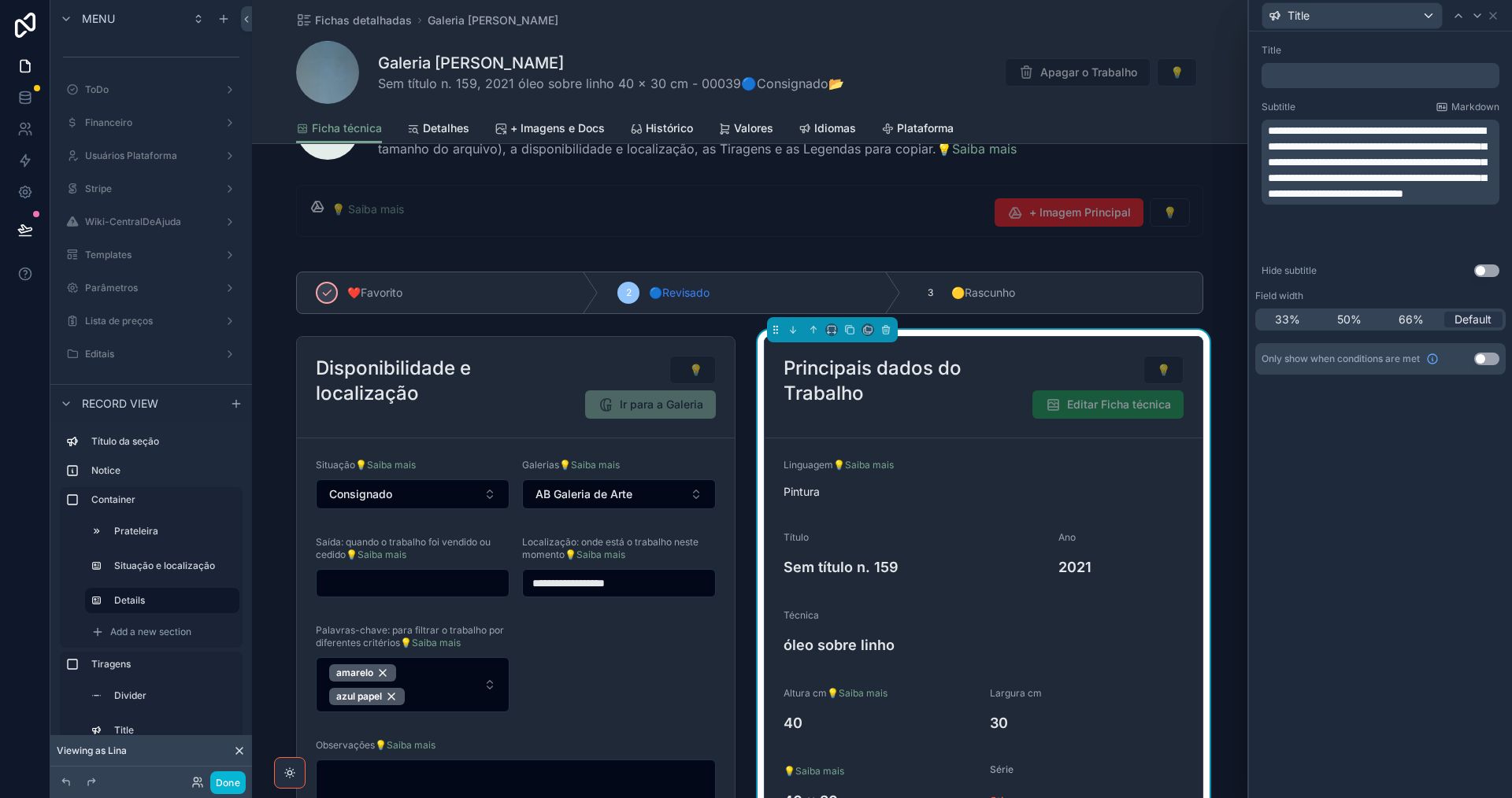
drag, startPoint x: 1320, startPoint y: 126, endPoint x: 1329, endPoint y: 178, distance: 52.8
click at [1320, 127] on span "**********" at bounding box center [1377, 162] width 218 height 74
drag, startPoint x: 1384, startPoint y: 129, endPoint x: 1384, endPoint y: 188, distance: 59.0
click at [1384, 130] on span "**********" at bounding box center [1377, 162] width 218 height 74
click at [1356, 132] on span "**********" at bounding box center [1377, 162] width 218 height 74
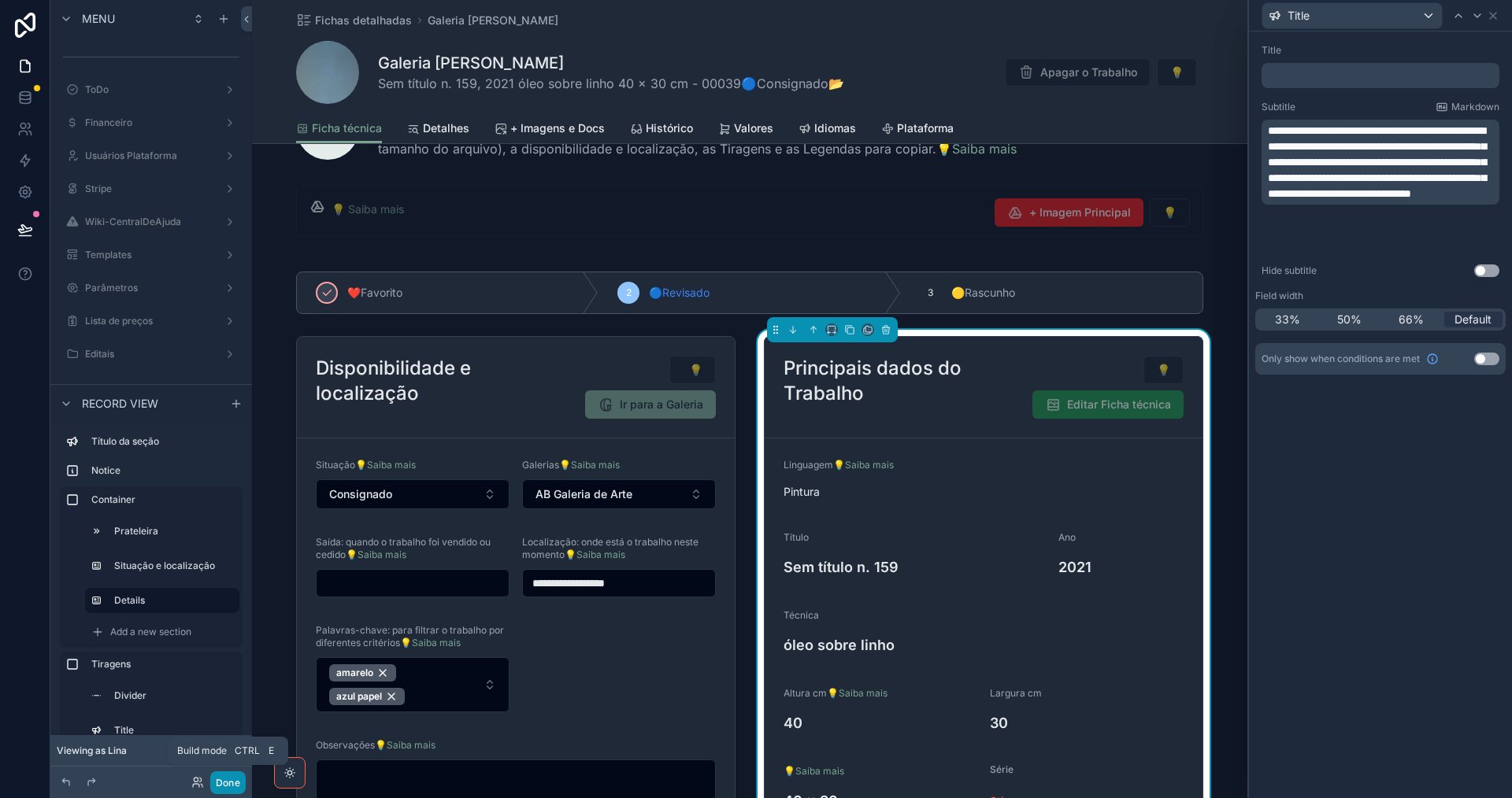
click at [231, 789] on button "Done" at bounding box center [228, 782] width 36 height 23
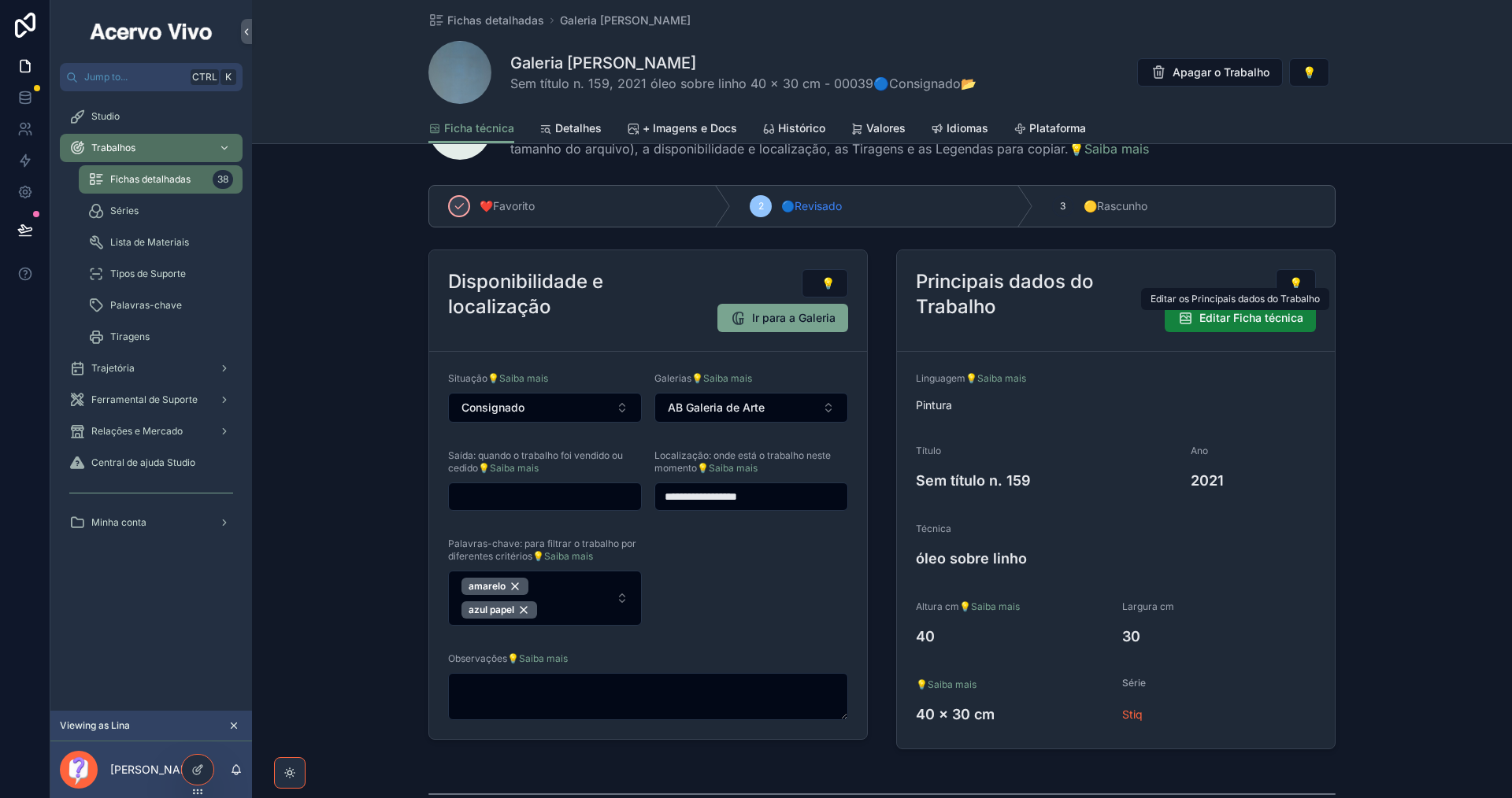
click at [1259, 324] on span "Editar Ficha técnica" at bounding box center [1251, 318] width 104 height 16
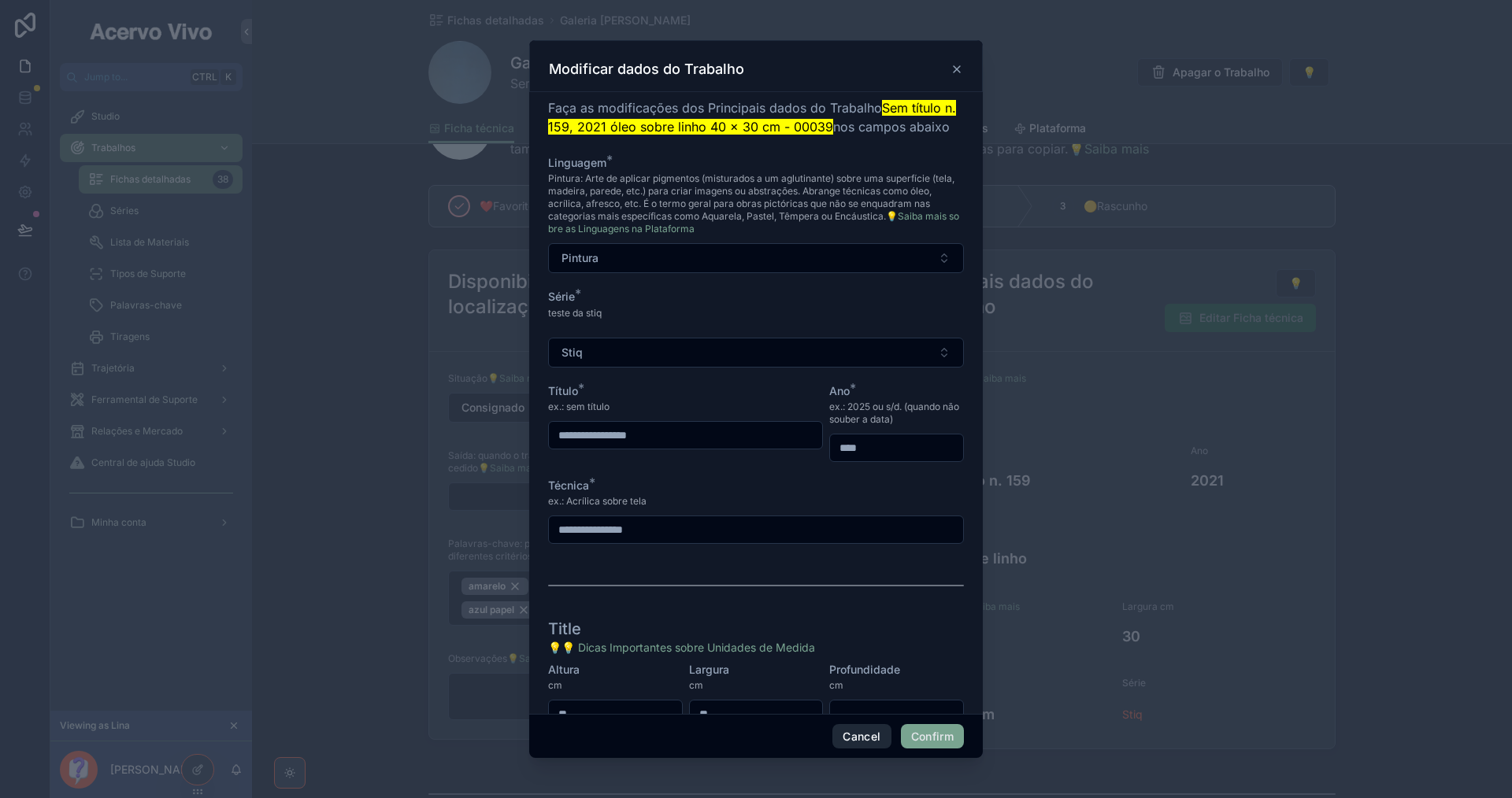
click at [859, 743] on button "Cancel" at bounding box center [861, 736] width 59 height 25
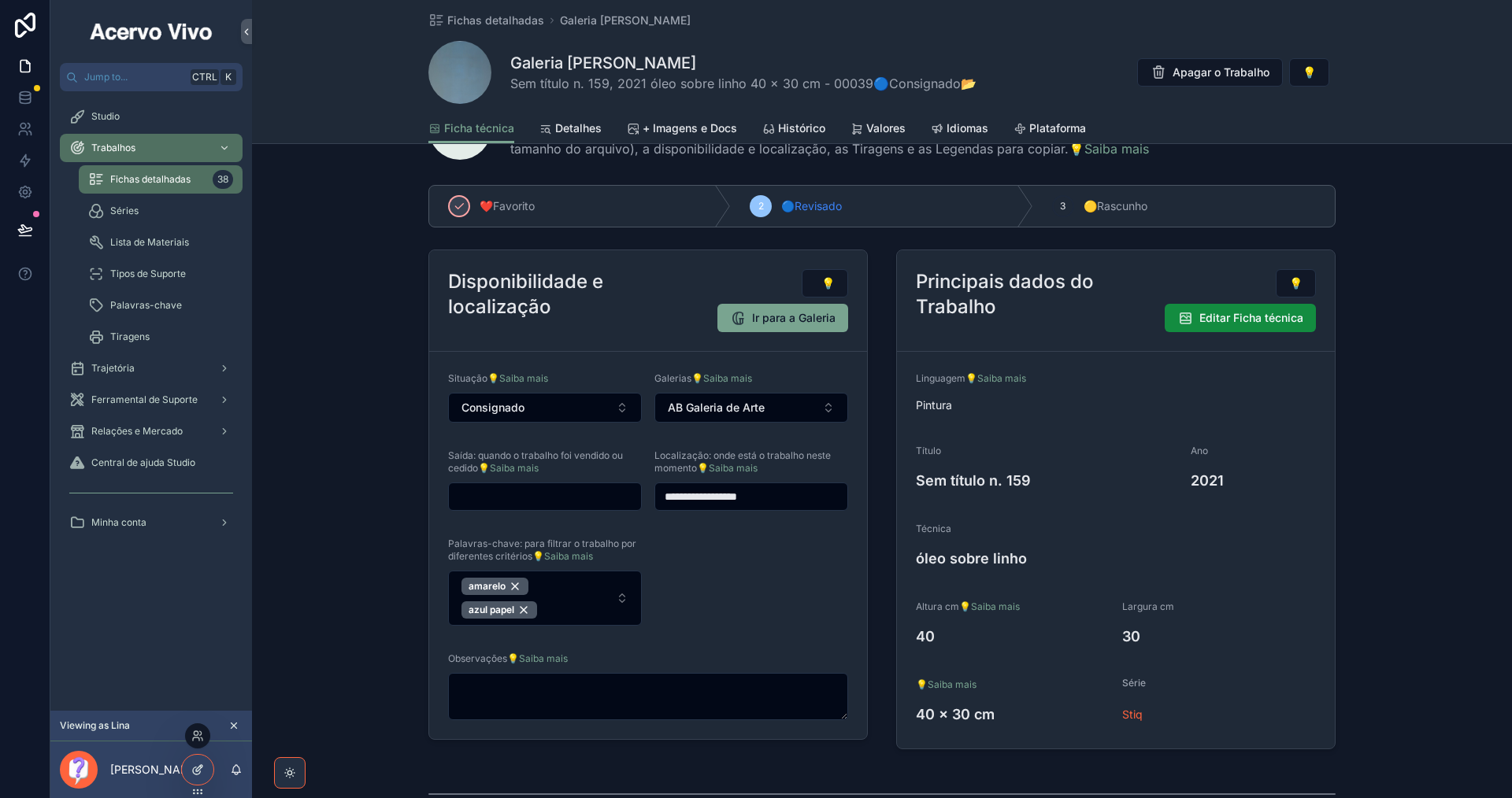
click at [204, 771] on div at bounding box center [197, 770] width 31 height 30
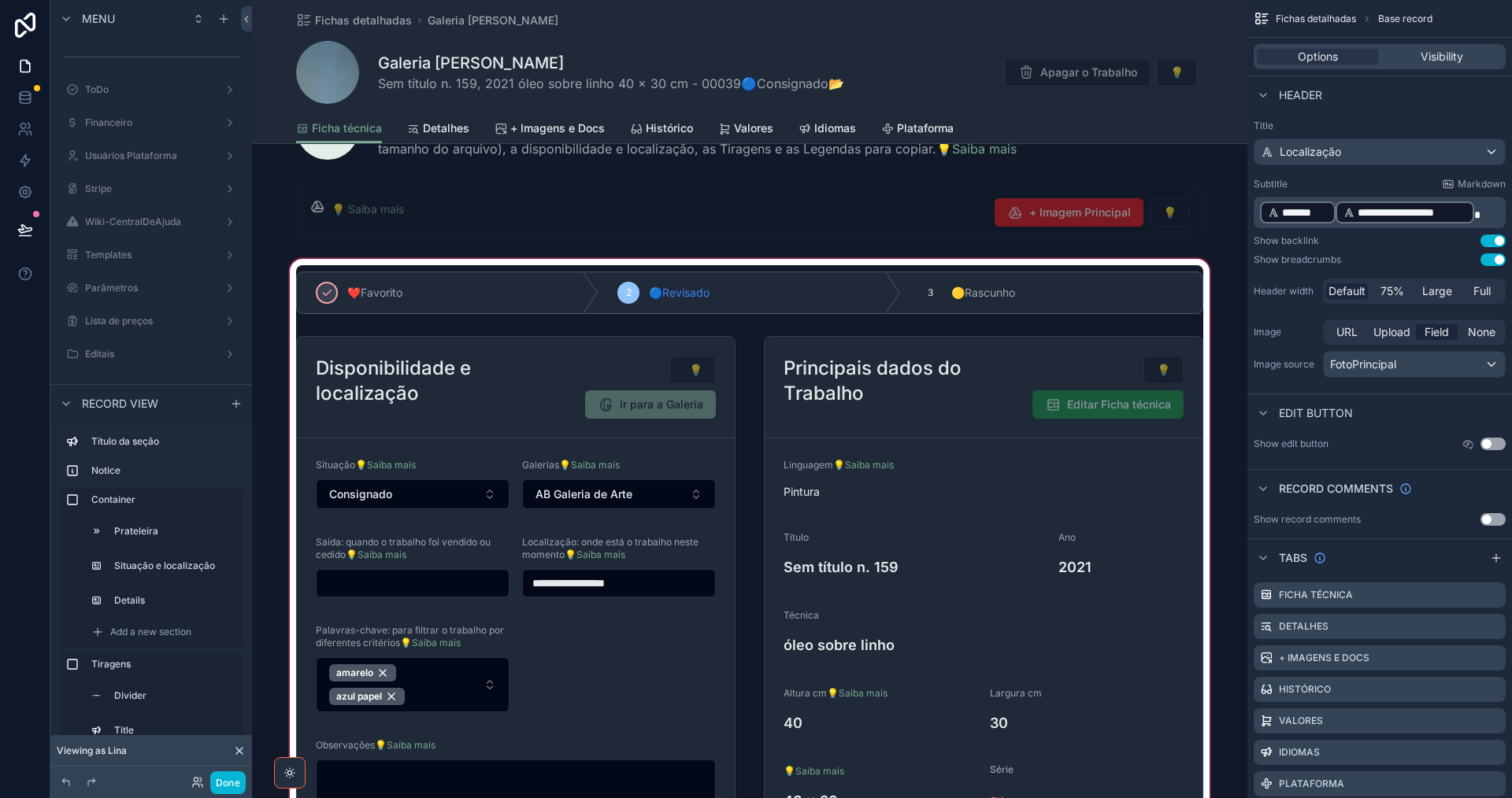
click at [1061, 362] on div "scrollable content" at bounding box center [749, 554] width 995 height 595
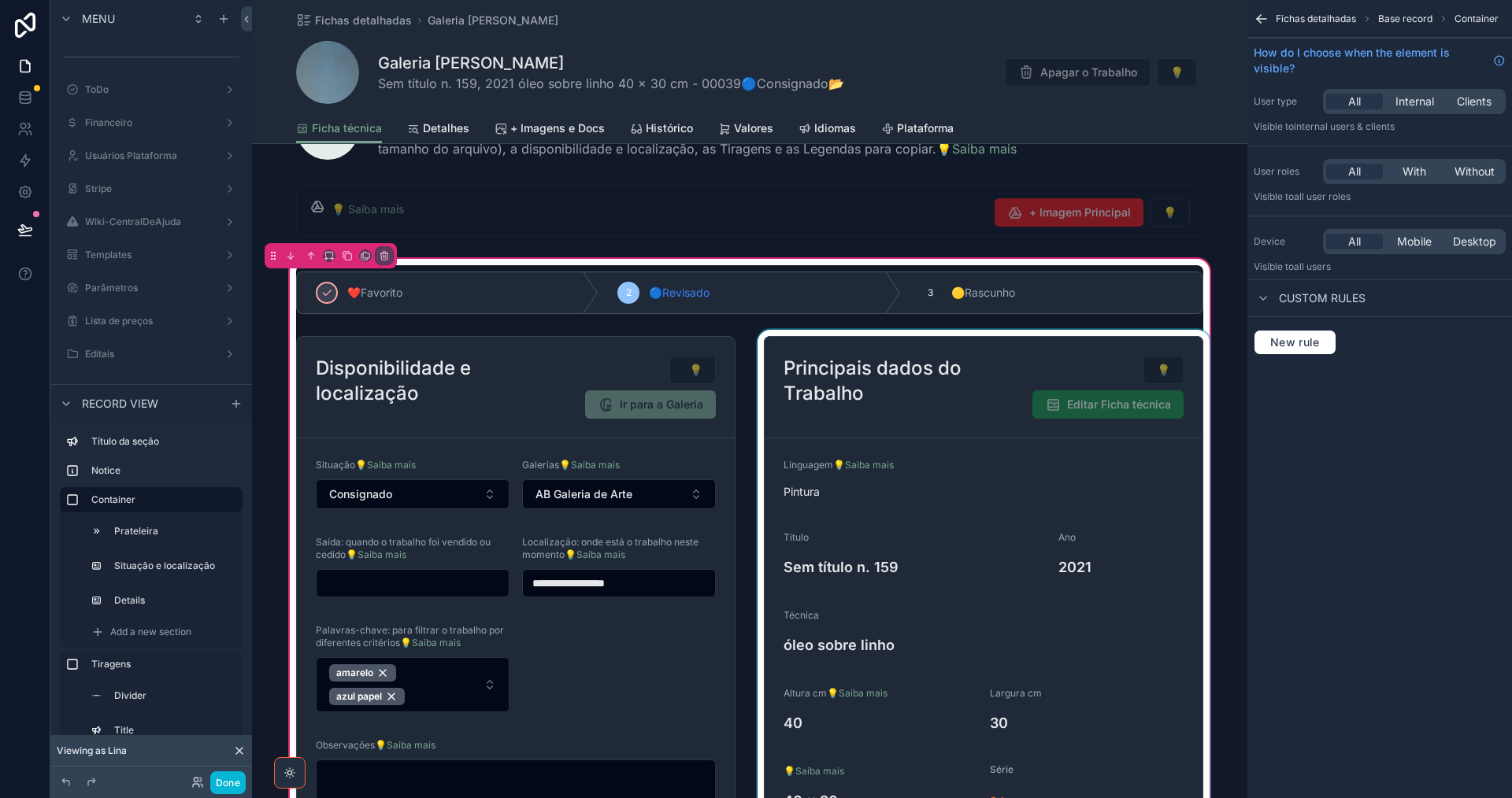
click at [1060, 363] on div "scrollable content" at bounding box center [984, 586] width 459 height 513
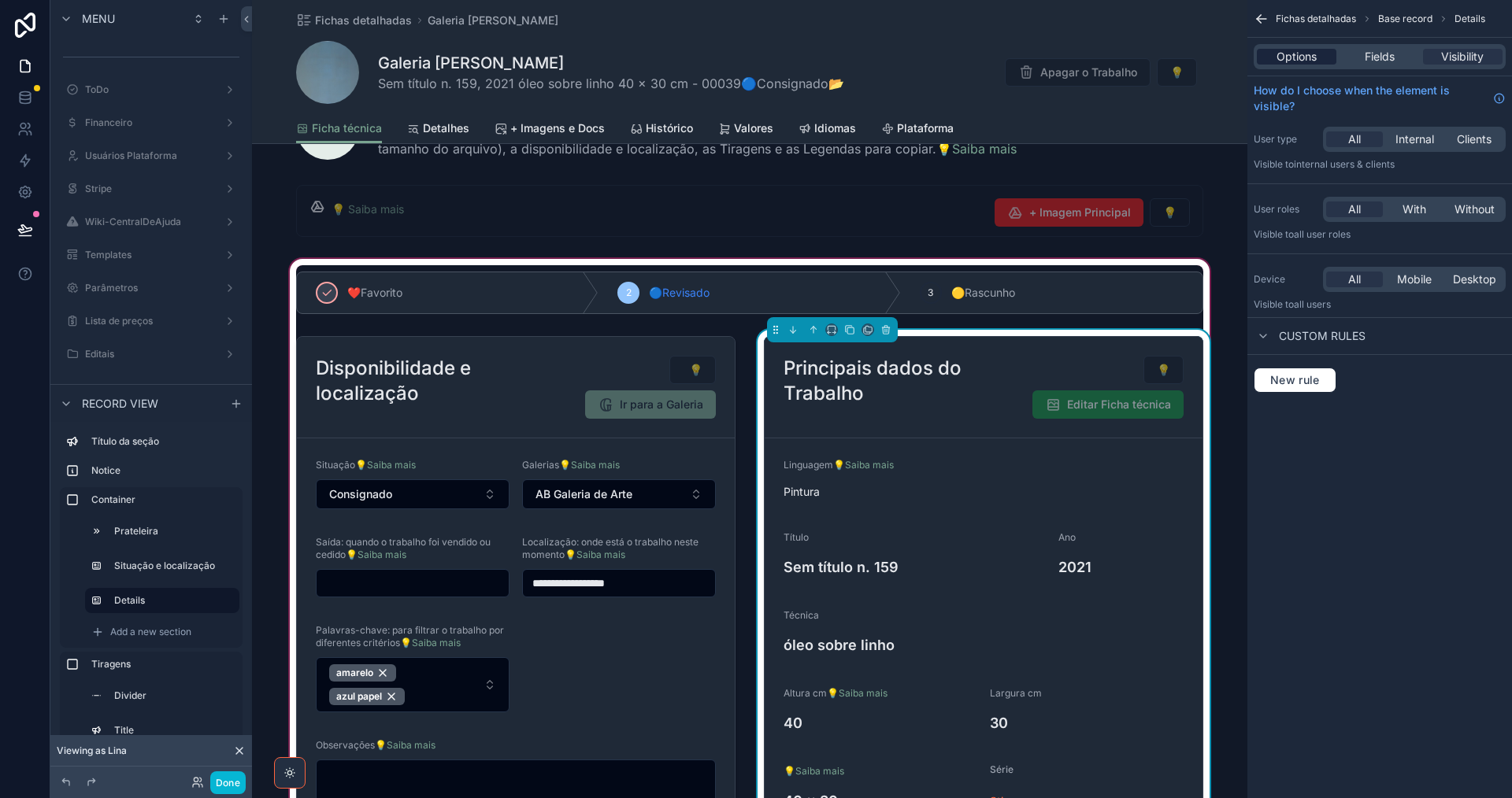
click at [1318, 55] on div "Options" at bounding box center [1296, 57] width 79 height 16
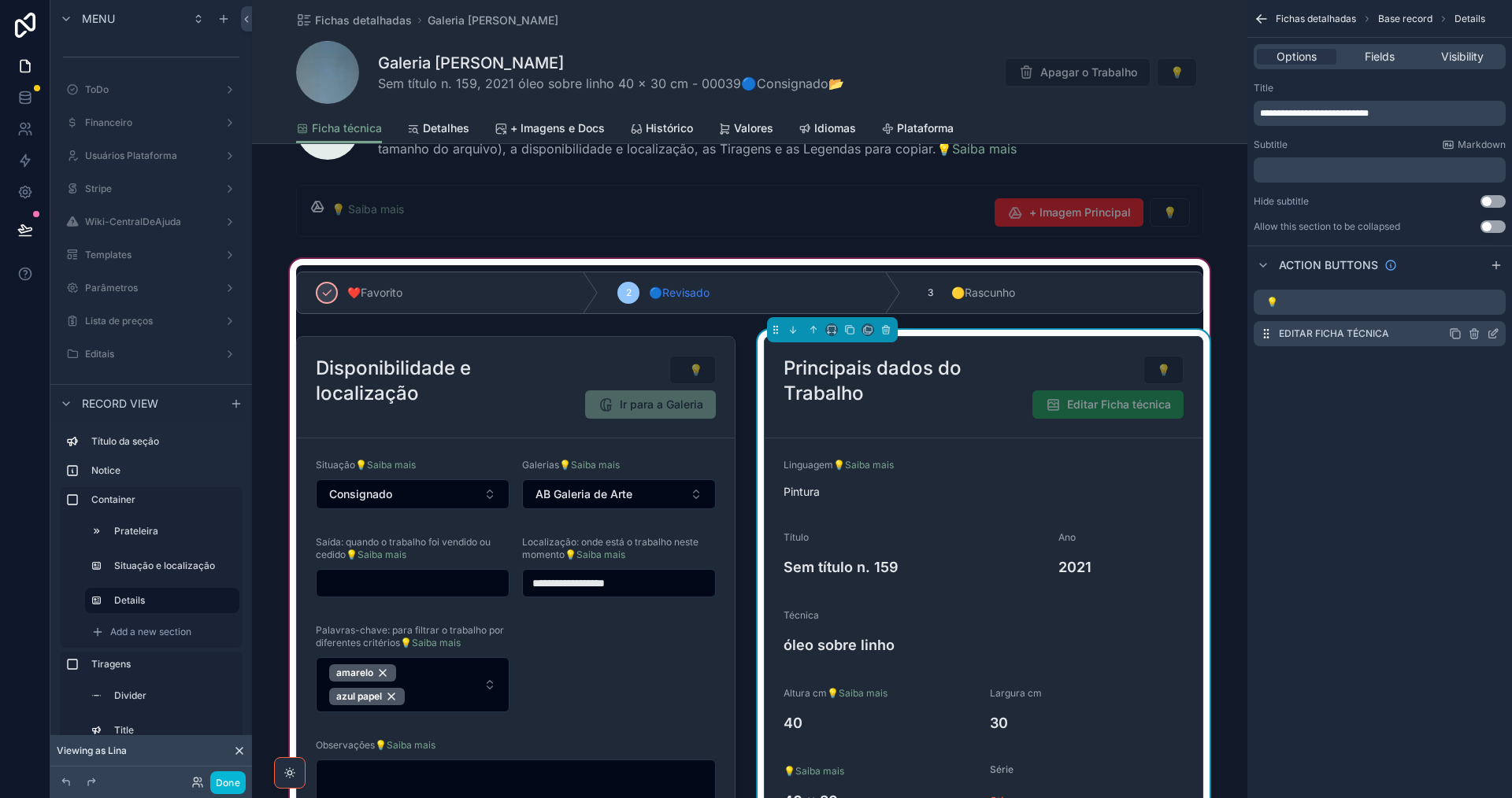
click at [1495, 334] on icon "scrollable content" at bounding box center [1493, 334] width 12 height 12
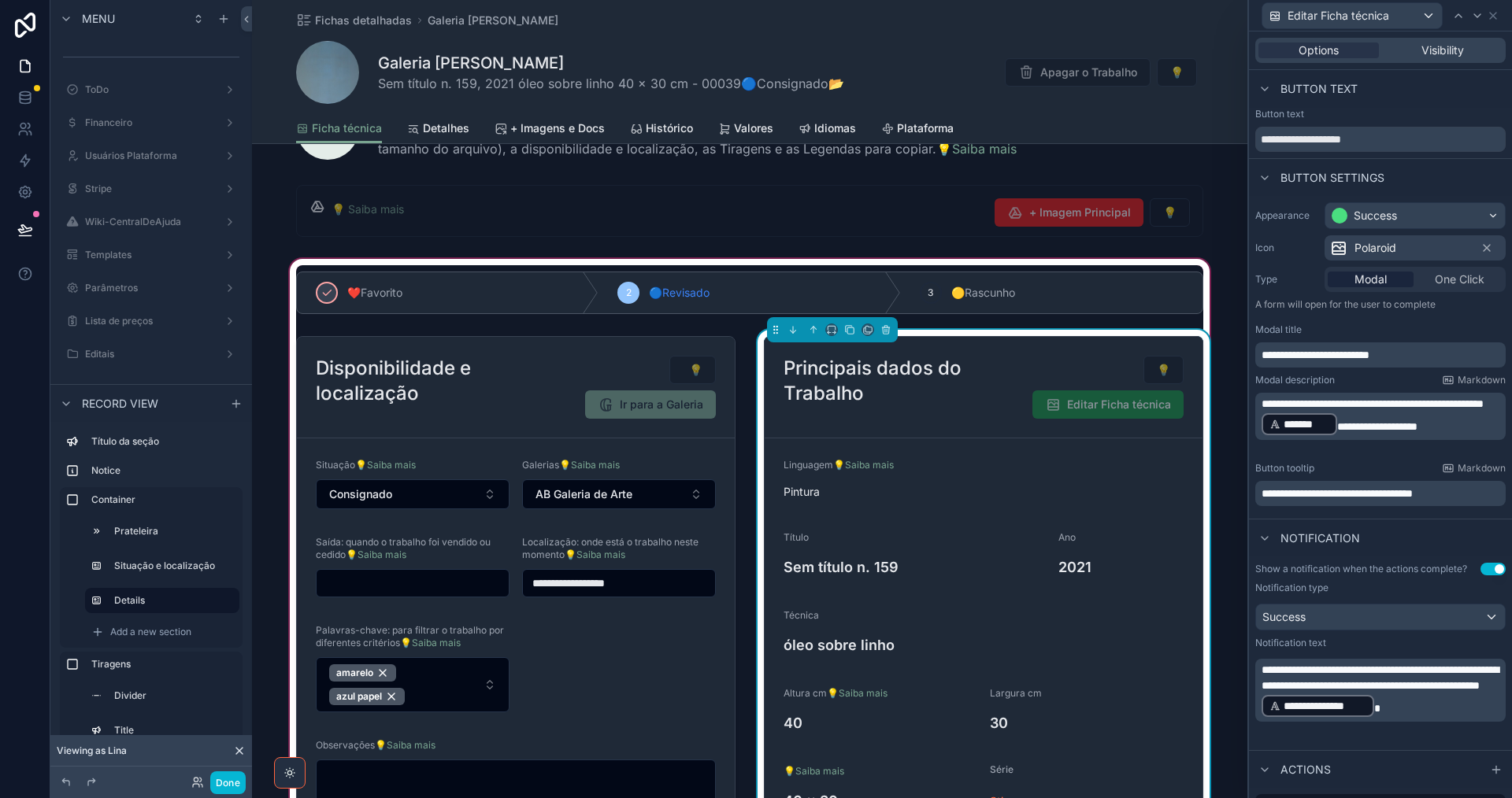
click at [1325, 409] on span "**********" at bounding box center [1372, 403] width 222 height 11
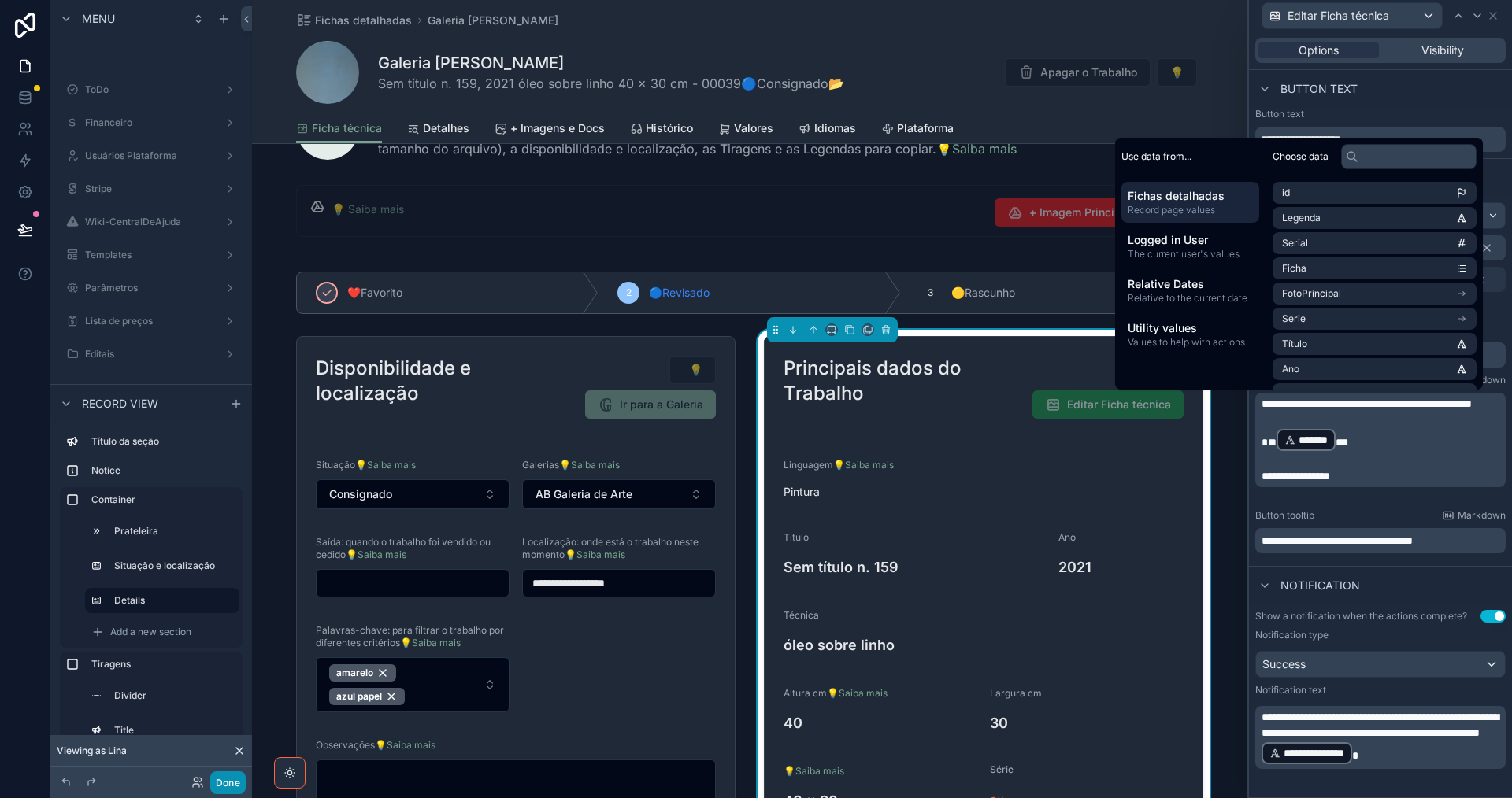
click at [225, 782] on button "Done" at bounding box center [228, 782] width 36 height 23
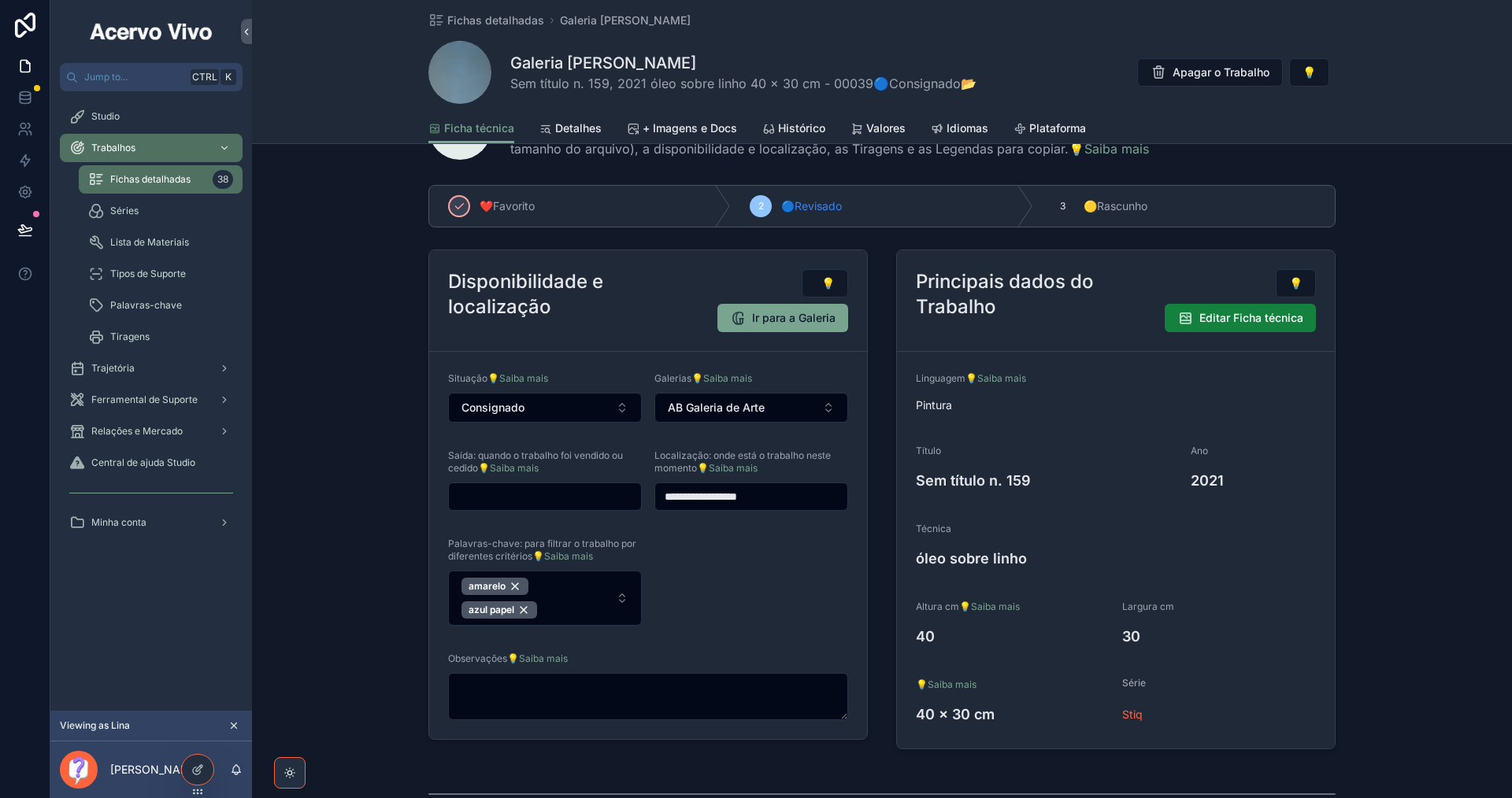
click at [1226, 320] on span "Editar Ficha técnica" at bounding box center [1251, 318] width 104 height 16
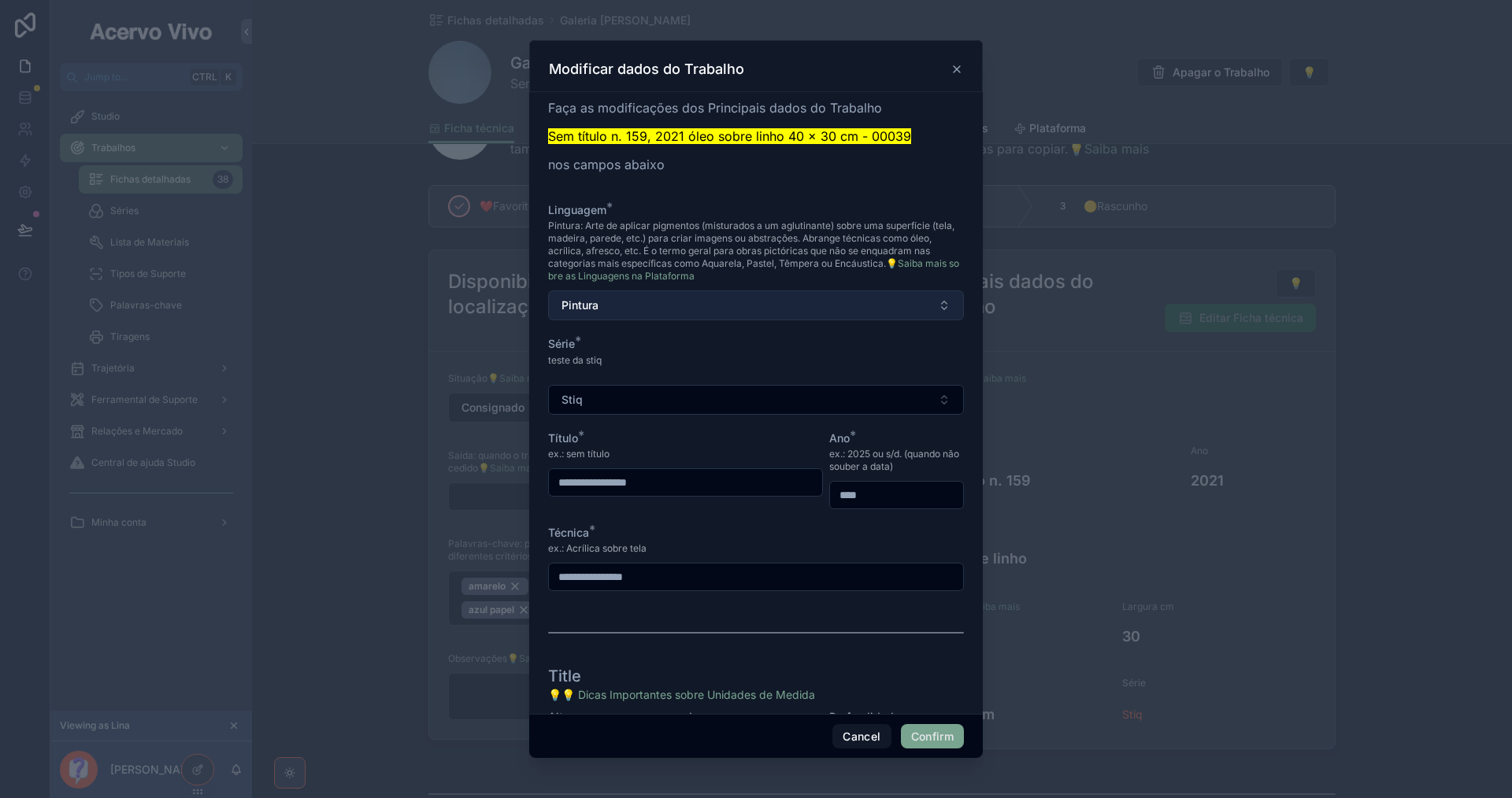
click at [689, 306] on button "Pintura" at bounding box center [756, 306] width 416 height 30
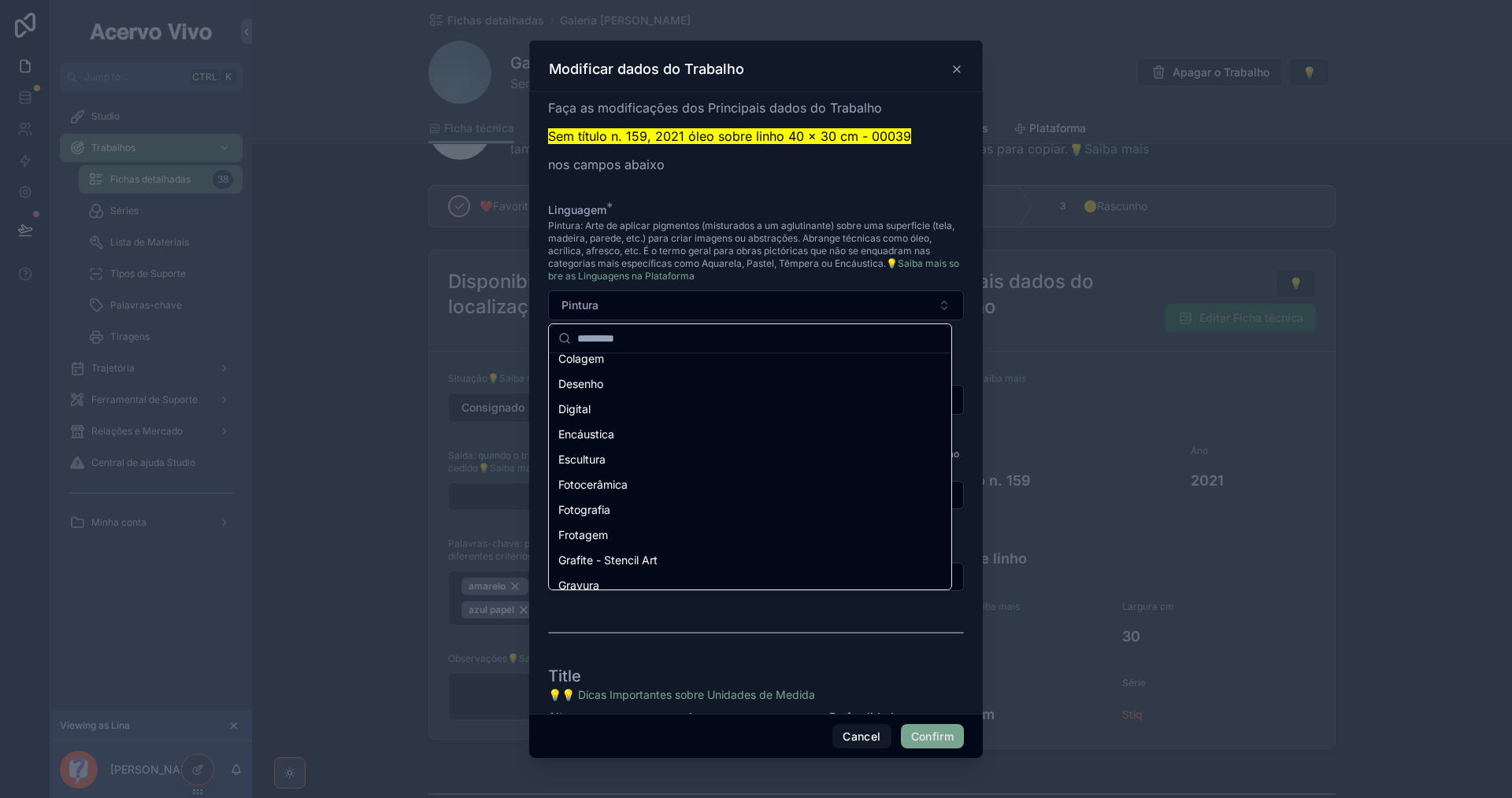
scroll to position [394, 0]
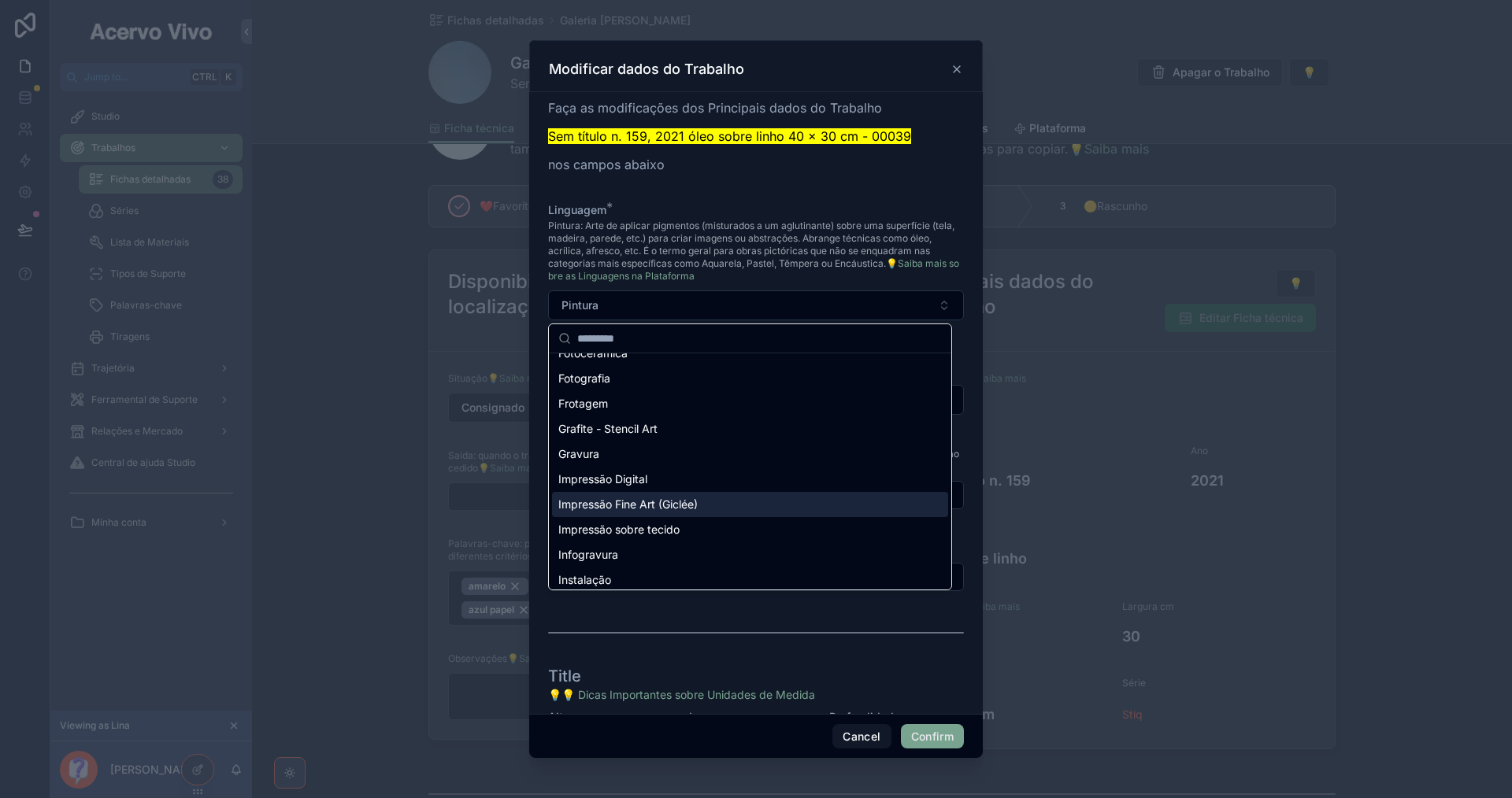
click at [734, 513] on div "Impressão Fine Art (Giclée)" at bounding box center [749, 504] width 396 height 25
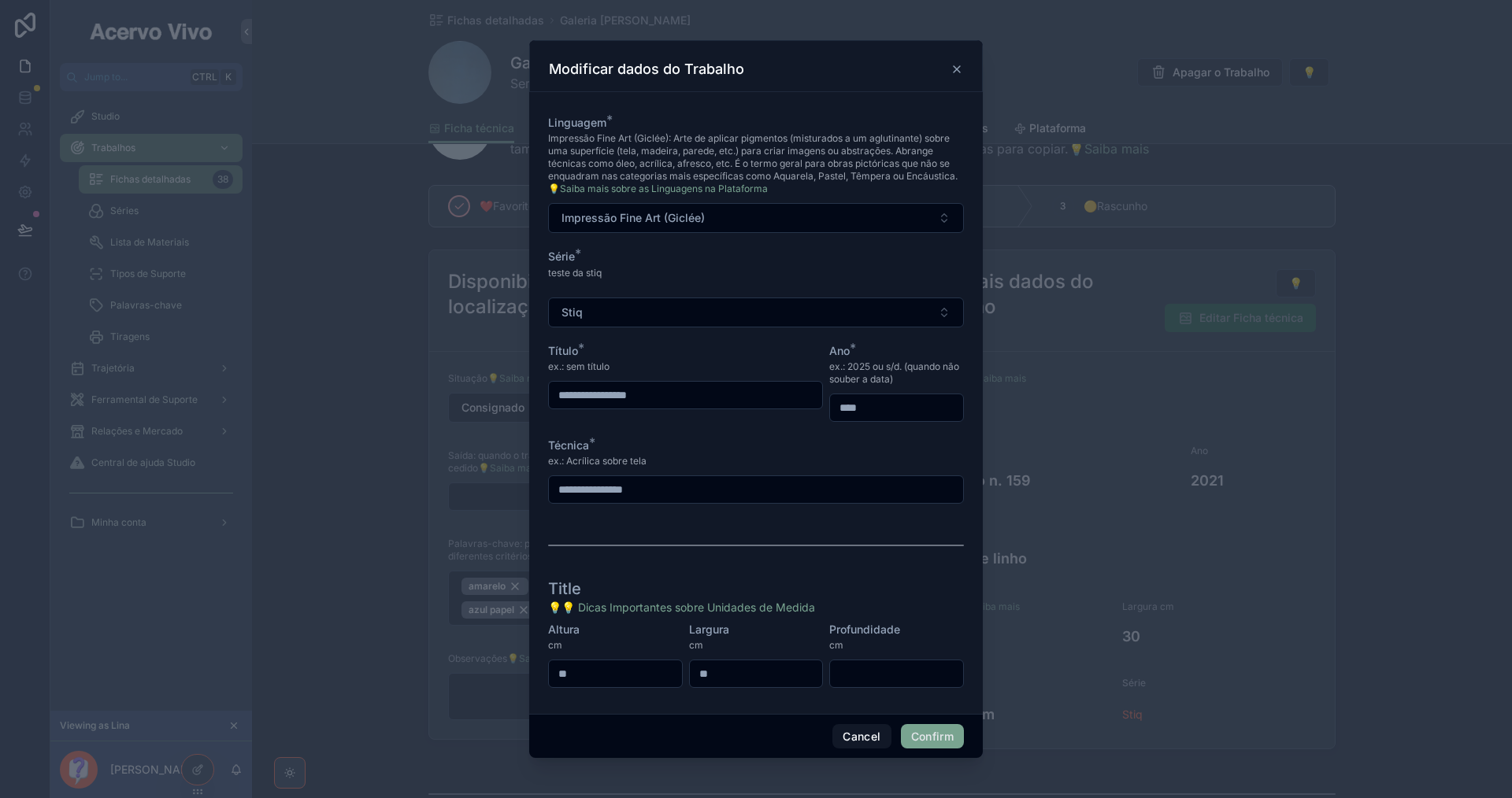
scroll to position [90, 0]
click at [921, 741] on button "Confirm" at bounding box center [932, 736] width 63 height 25
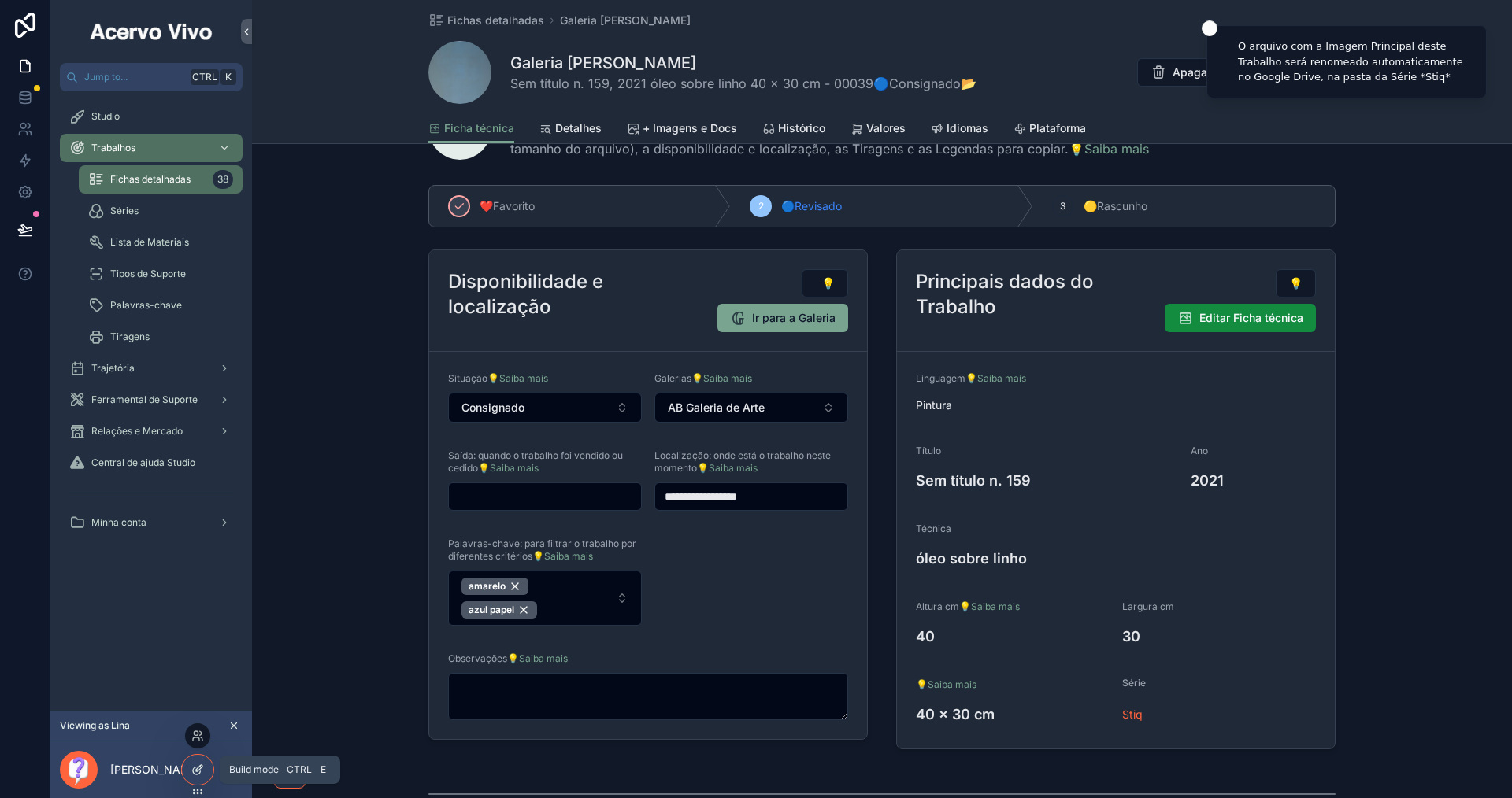
click at [200, 771] on icon at bounding box center [197, 771] width 7 height 7
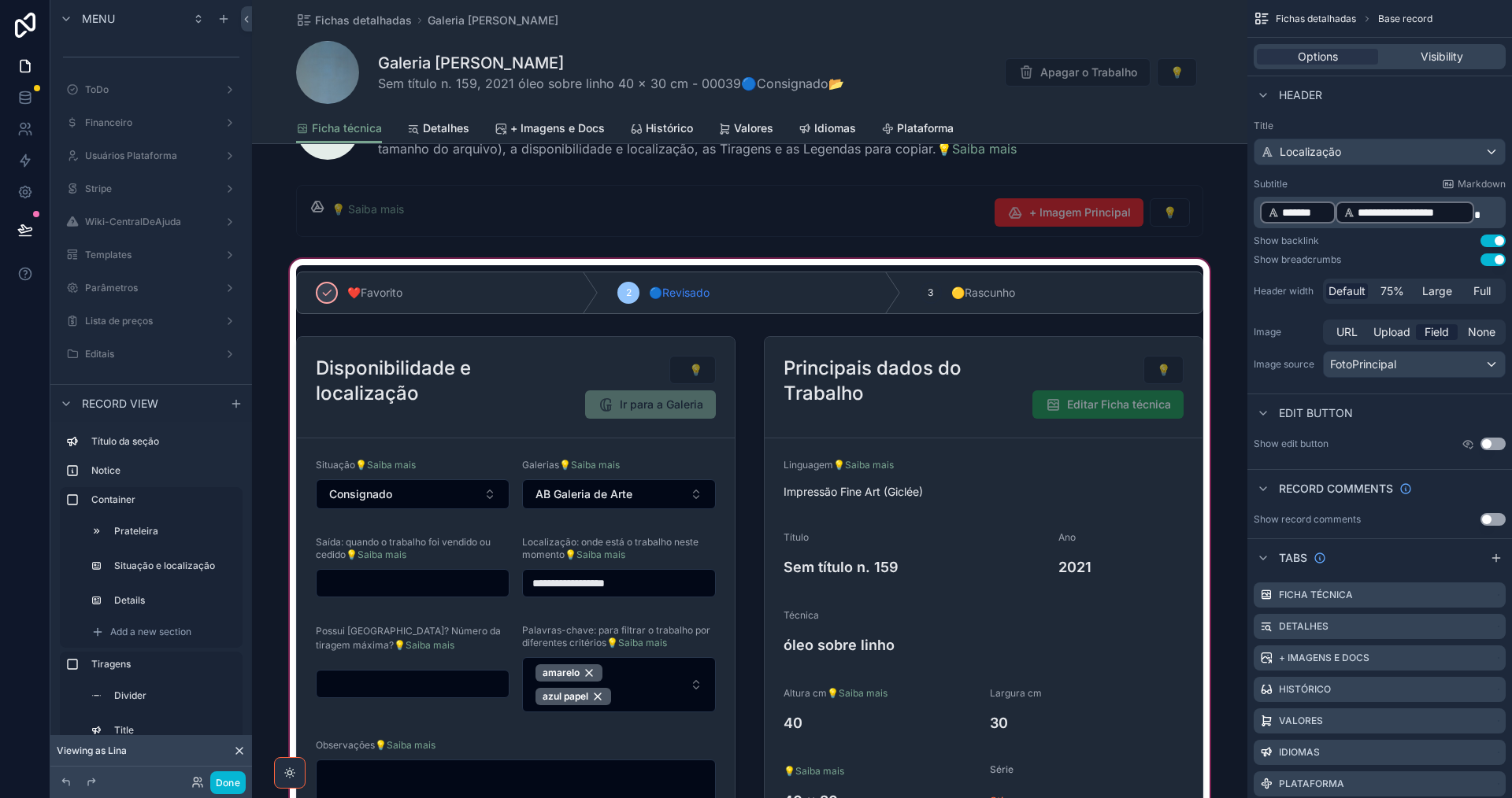
click at [1012, 377] on div "scrollable content" at bounding box center [749, 554] width 995 height 595
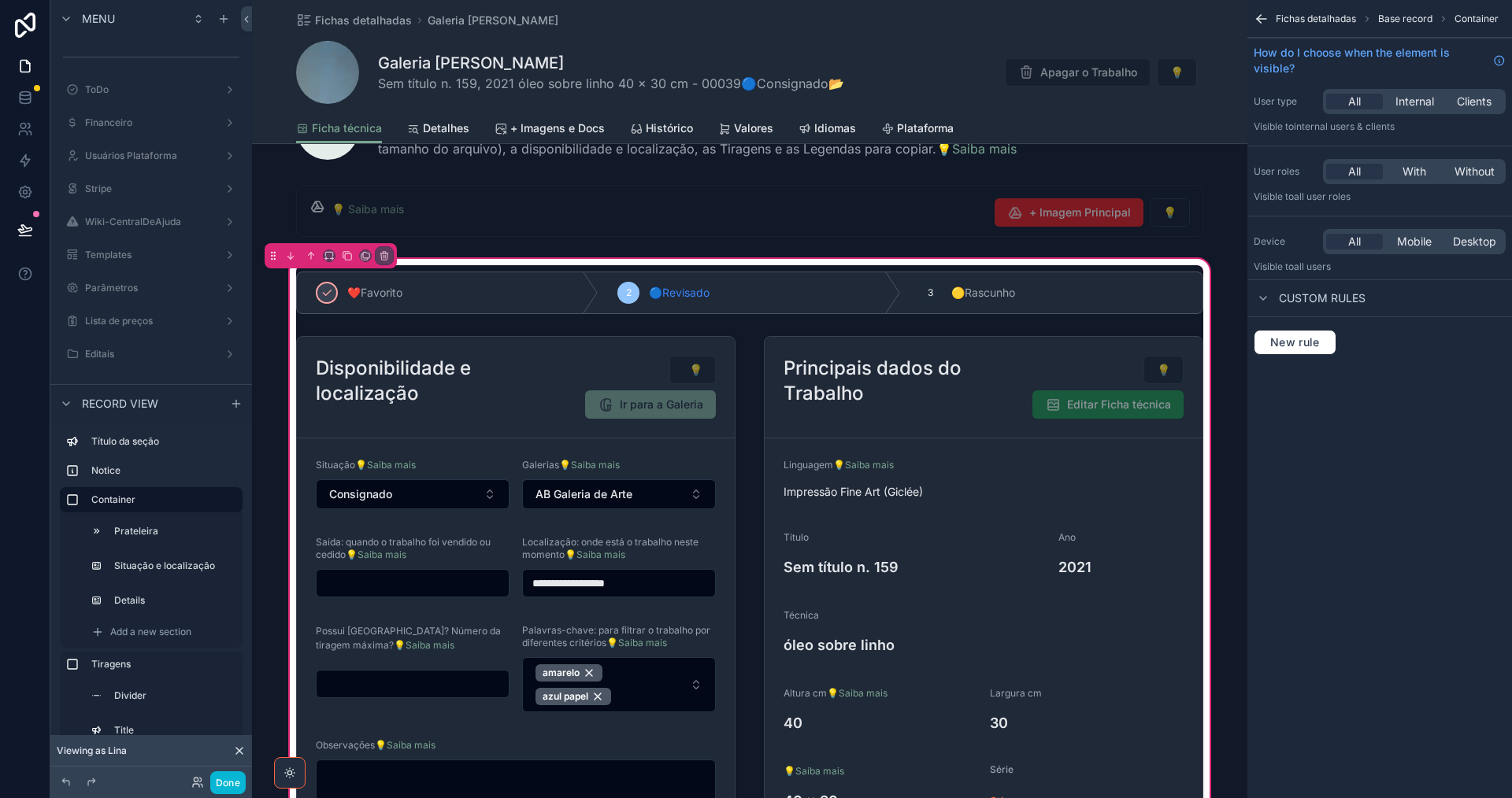
click at [1004, 373] on div "scrollable content" at bounding box center [984, 586] width 459 height 513
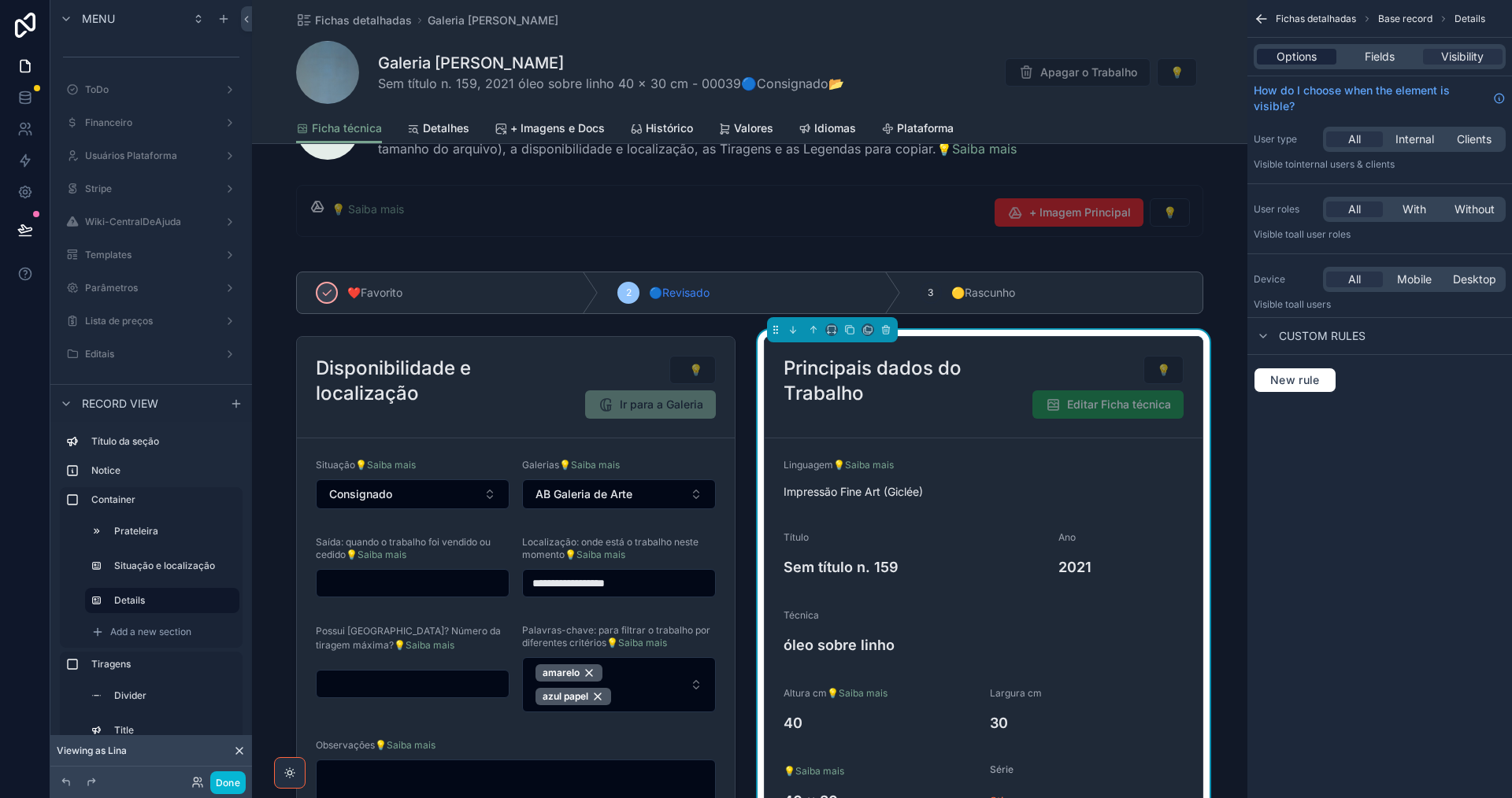
click at [1302, 60] on span "Options" at bounding box center [1296, 57] width 40 height 16
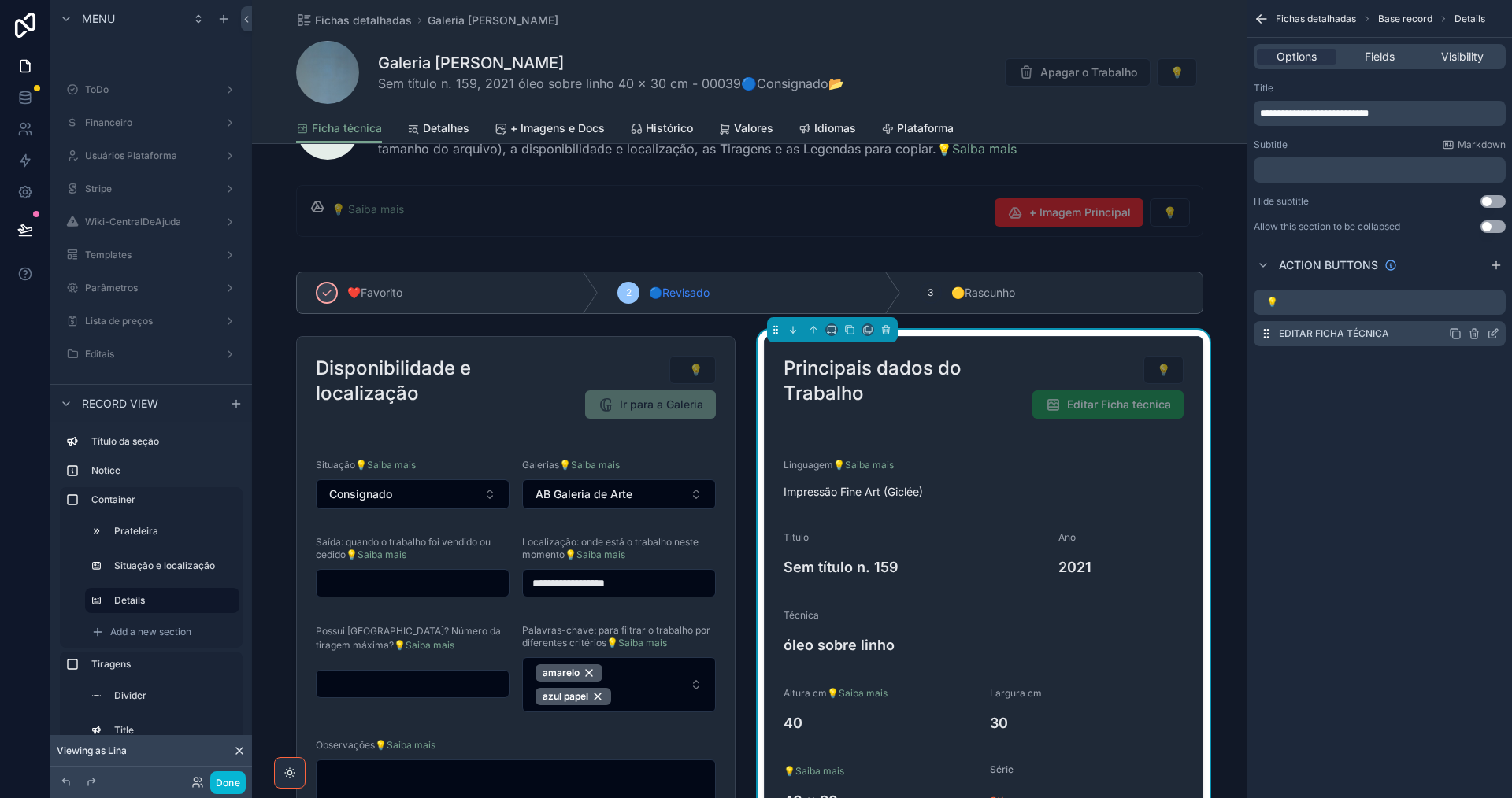
click at [1491, 336] on icon "scrollable content" at bounding box center [1493, 334] width 12 height 12
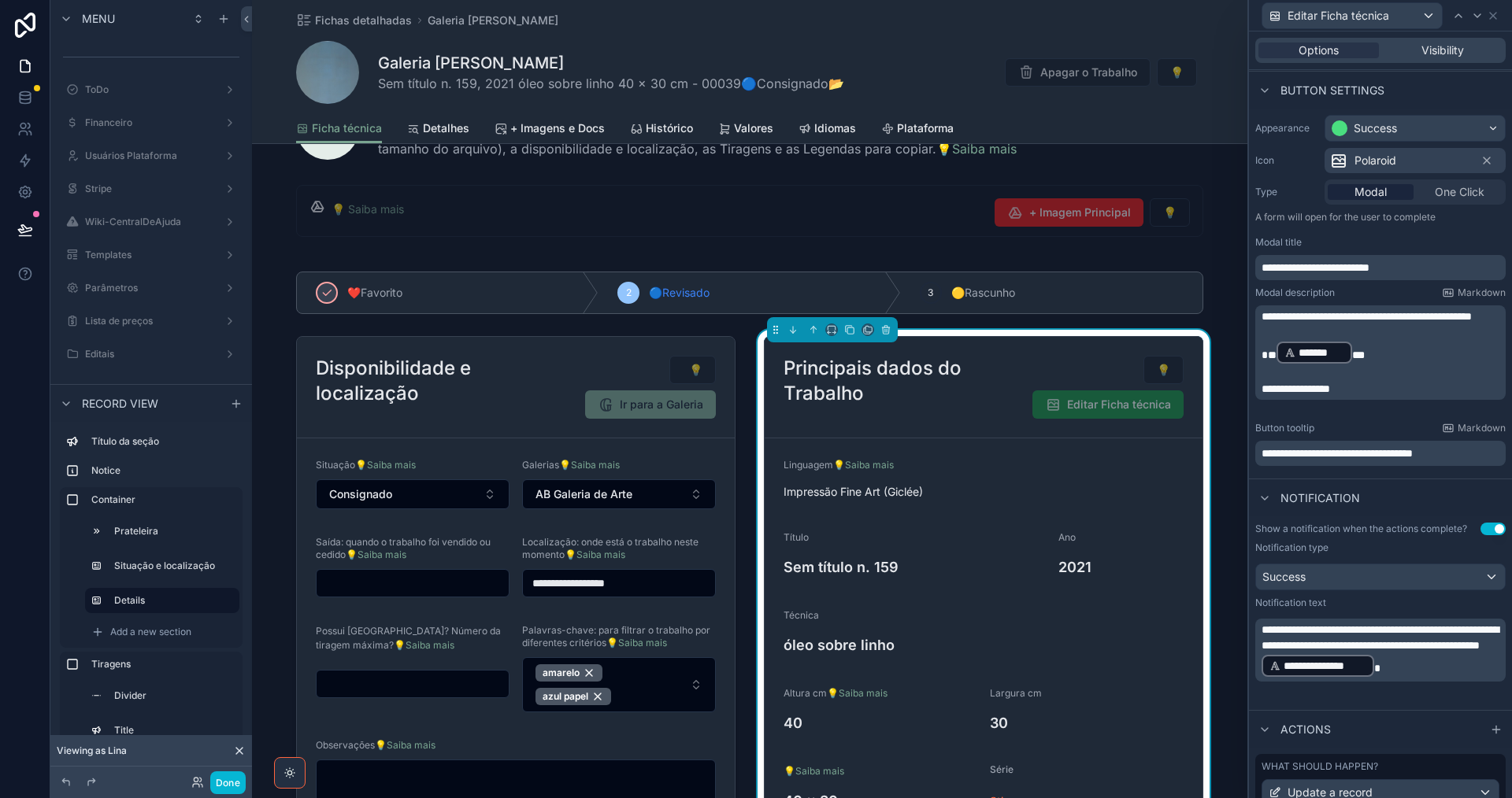
scroll to position [207, 0]
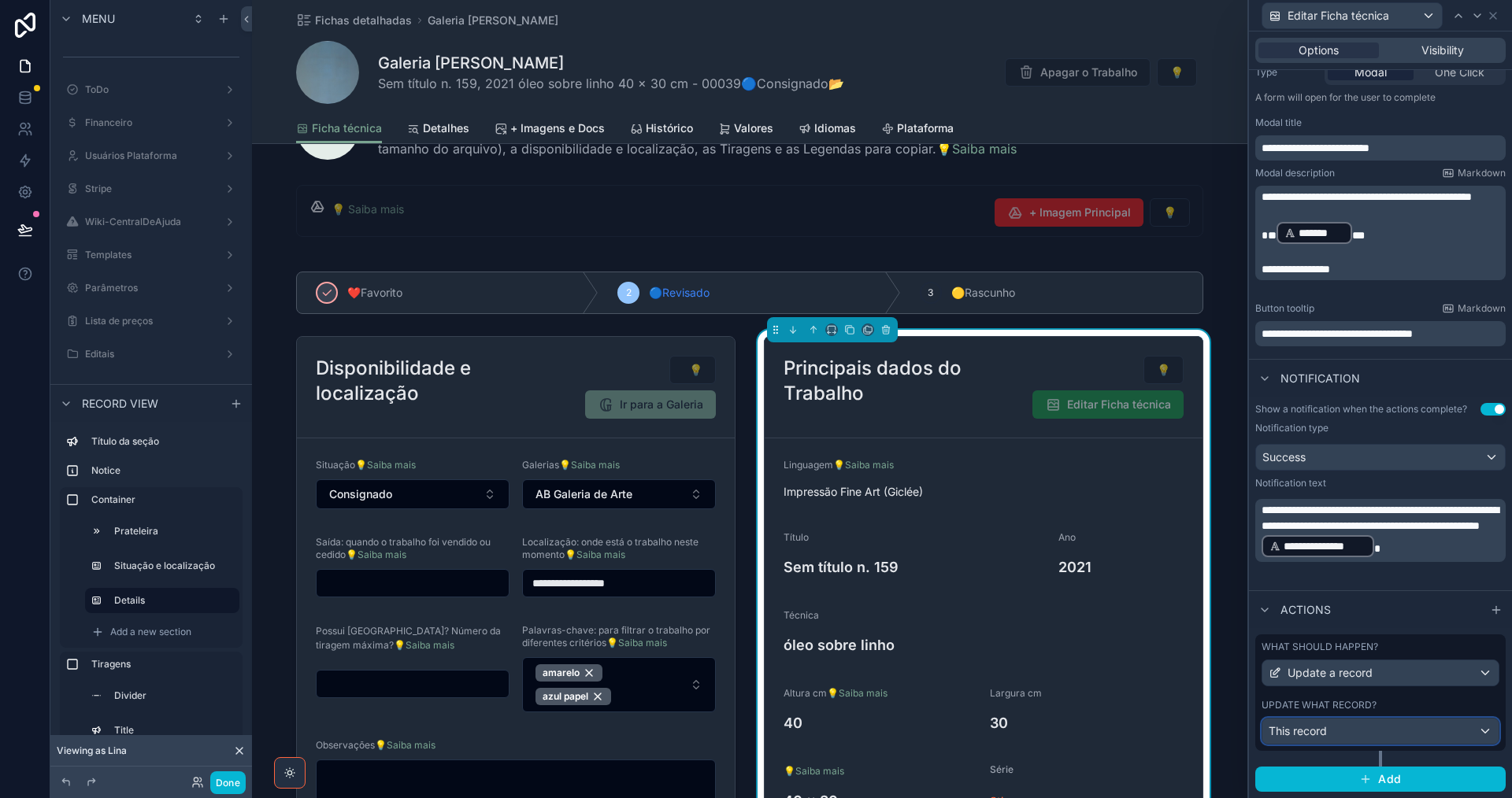
click at [1370, 734] on div "This record" at bounding box center [1380, 731] width 236 height 25
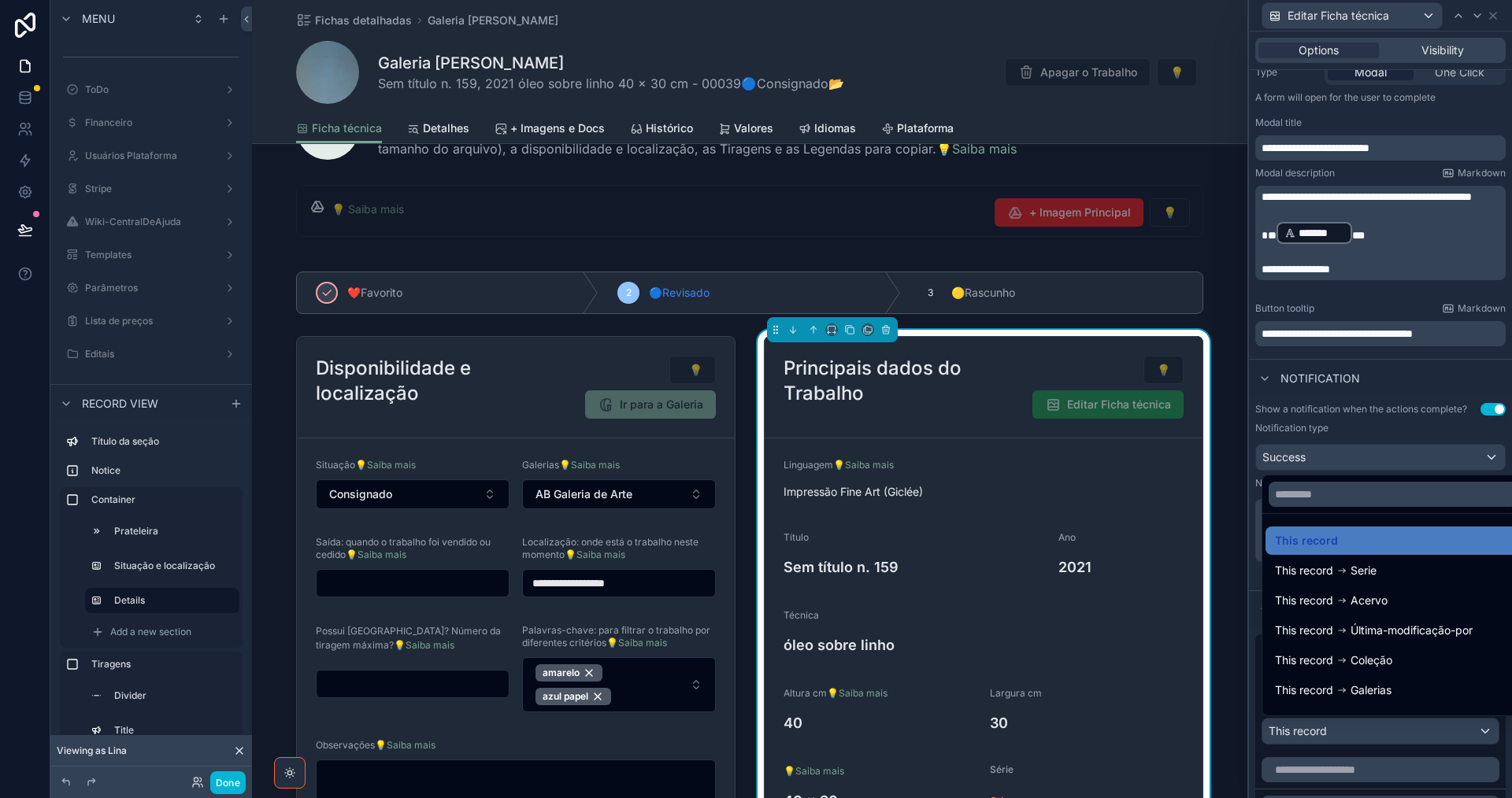
click at [1370, 734] on div at bounding box center [1380, 399] width 263 height 798
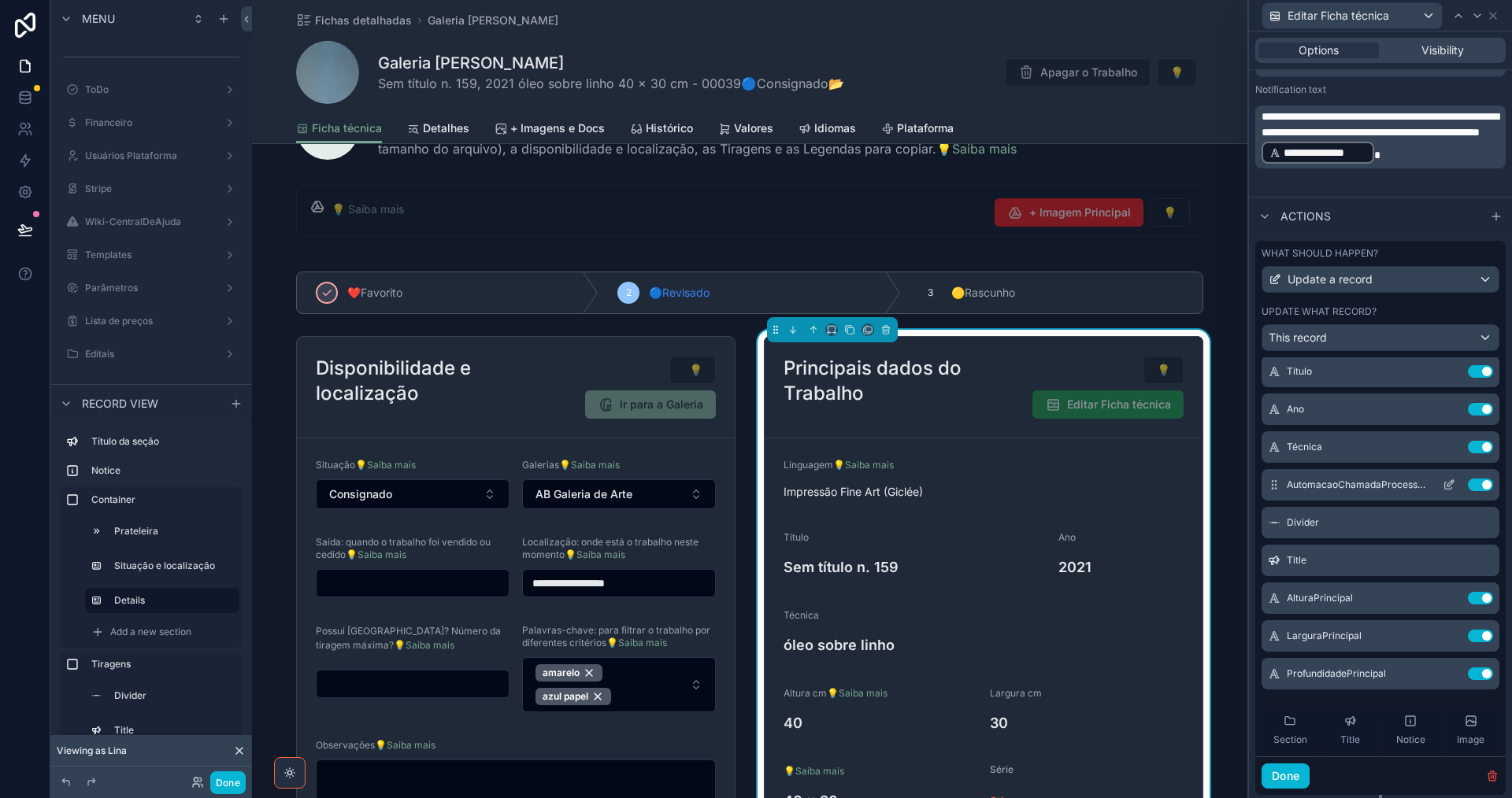
scroll to position [315, 0]
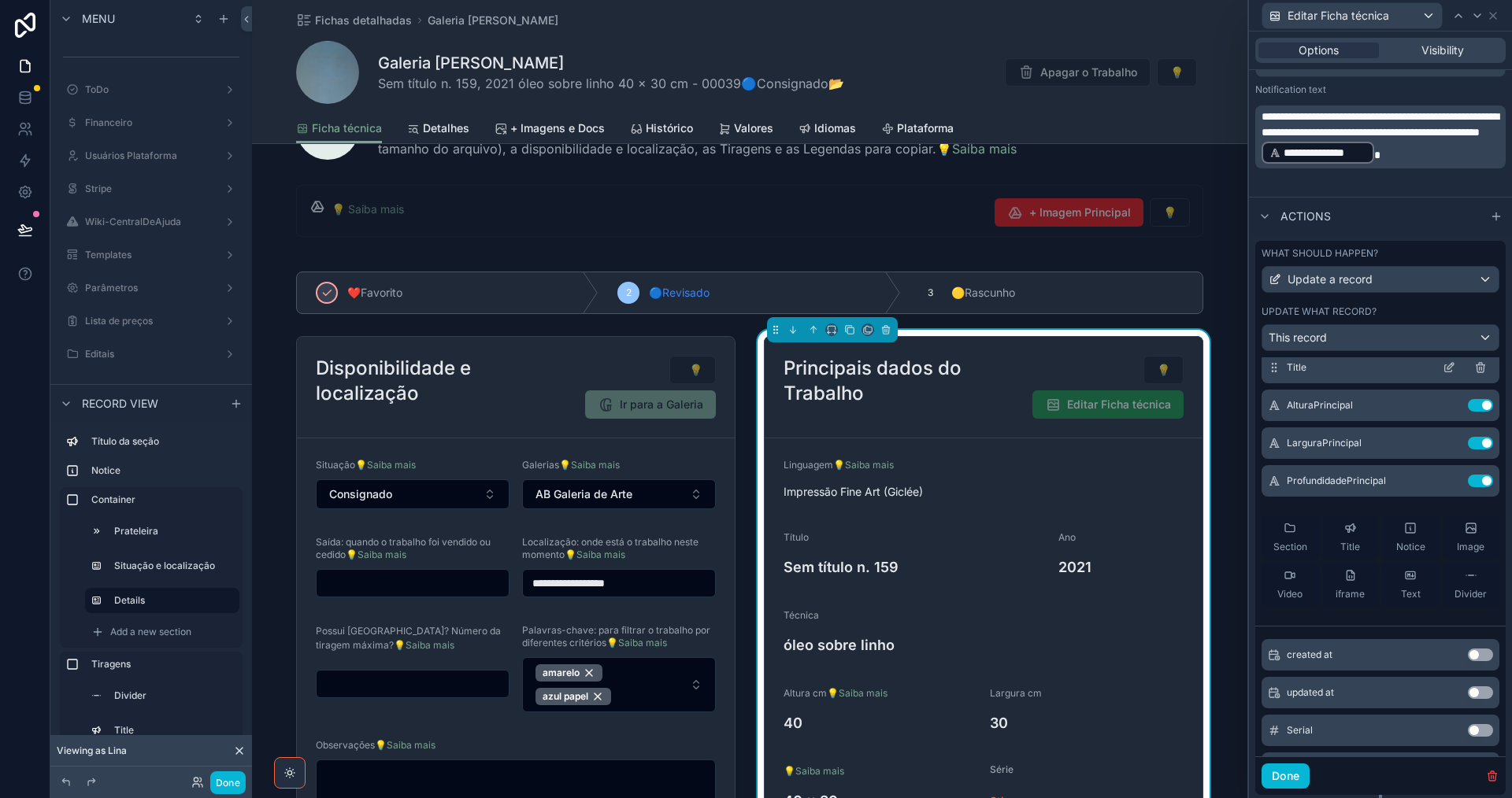
click at [1447, 365] on icon at bounding box center [1450, 366] width 6 height 6
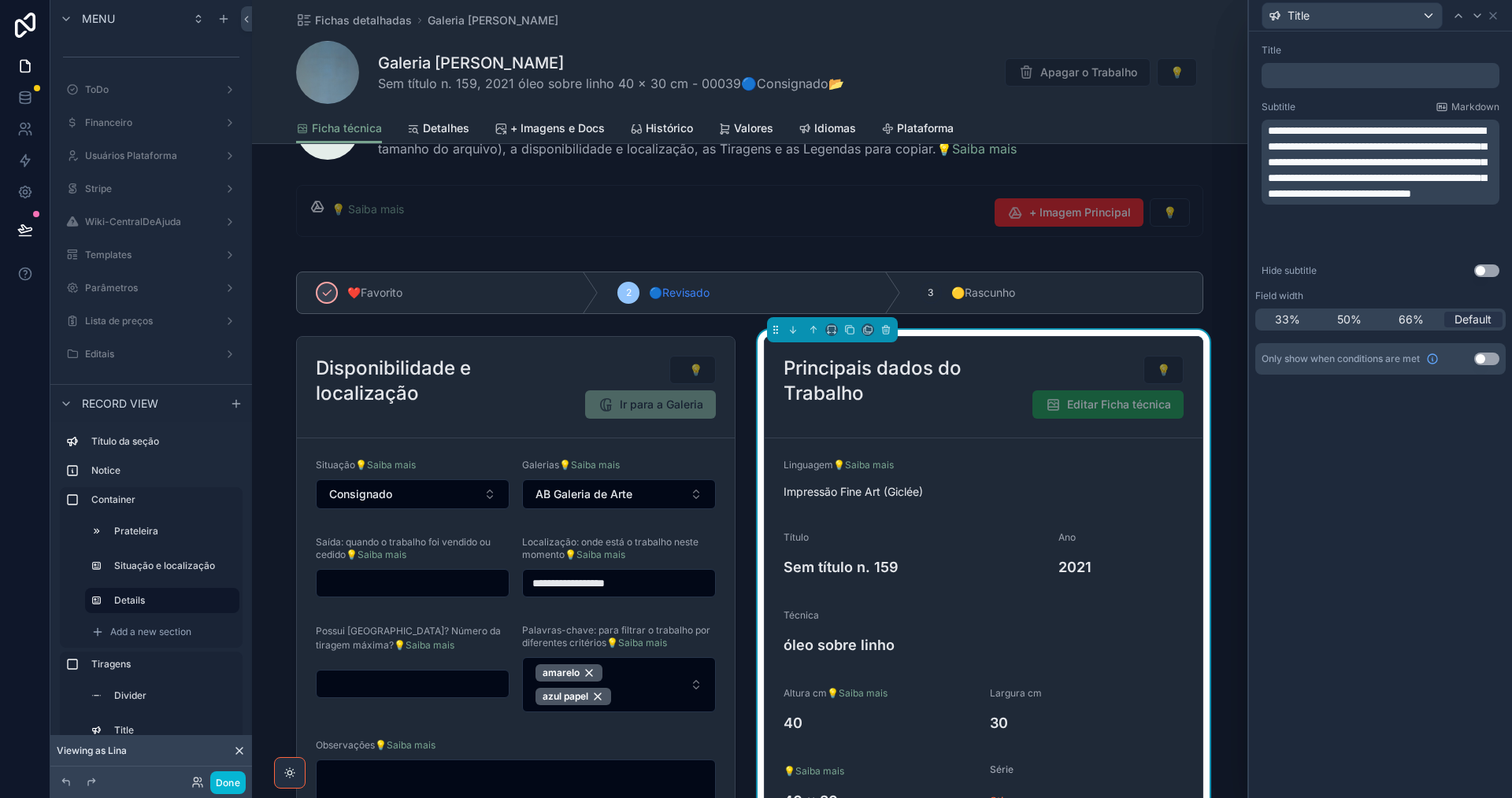
click at [1295, 77] on p "﻿" at bounding box center [1381, 76] width 228 height 16
click at [1315, 44] on div "Title" at bounding box center [1380, 50] width 238 height 12
click at [1275, 78] on p "﻿" at bounding box center [1381, 76] width 228 height 16
click at [1375, 532] on div "**********" at bounding box center [1380, 415] width 263 height 767
click at [224, 783] on button "Done" at bounding box center [228, 782] width 36 height 23
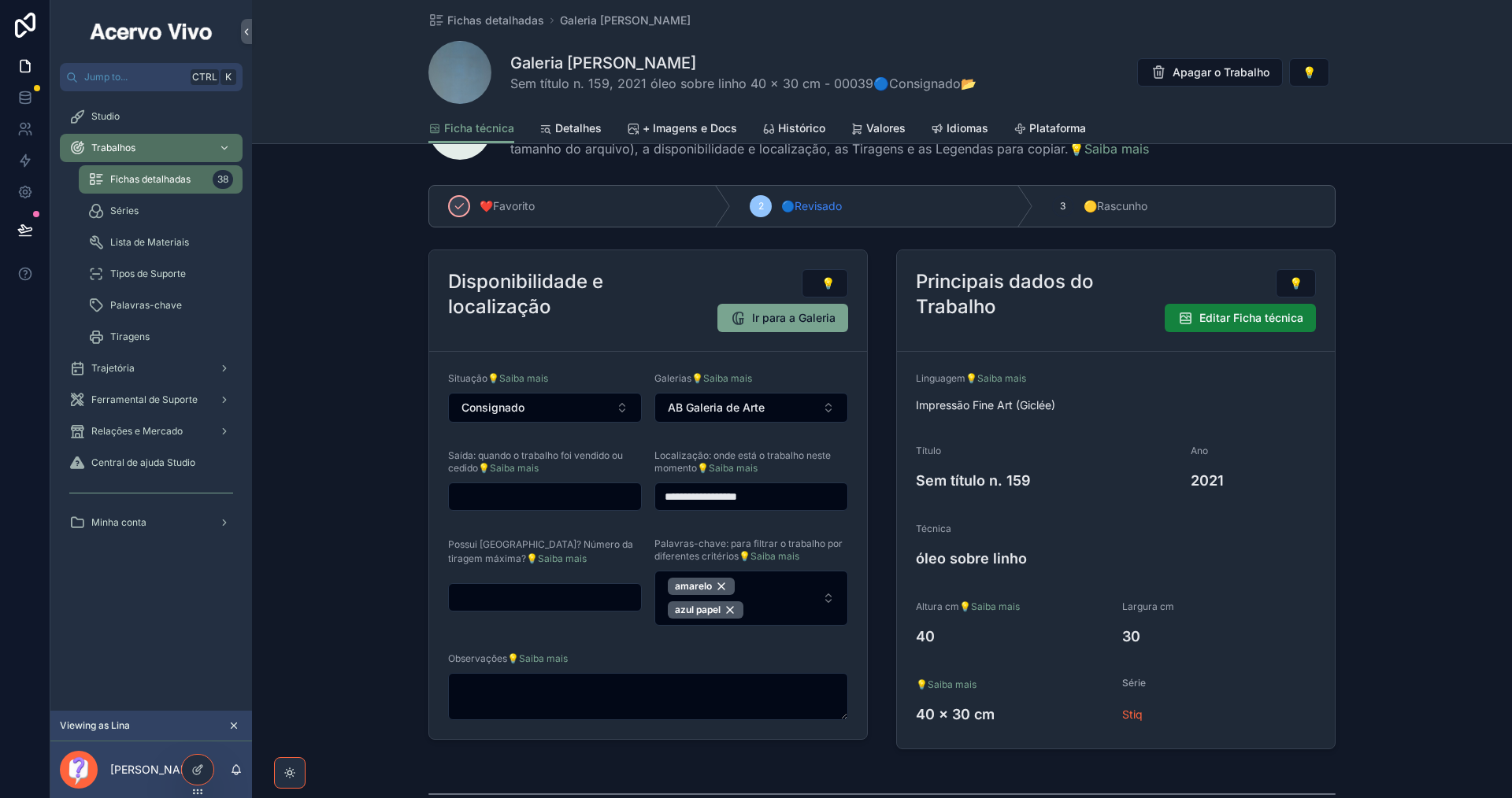
click at [1233, 316] on span "Editar Ficha técnica" at bounding box center [1251, 318] width 104 height 16
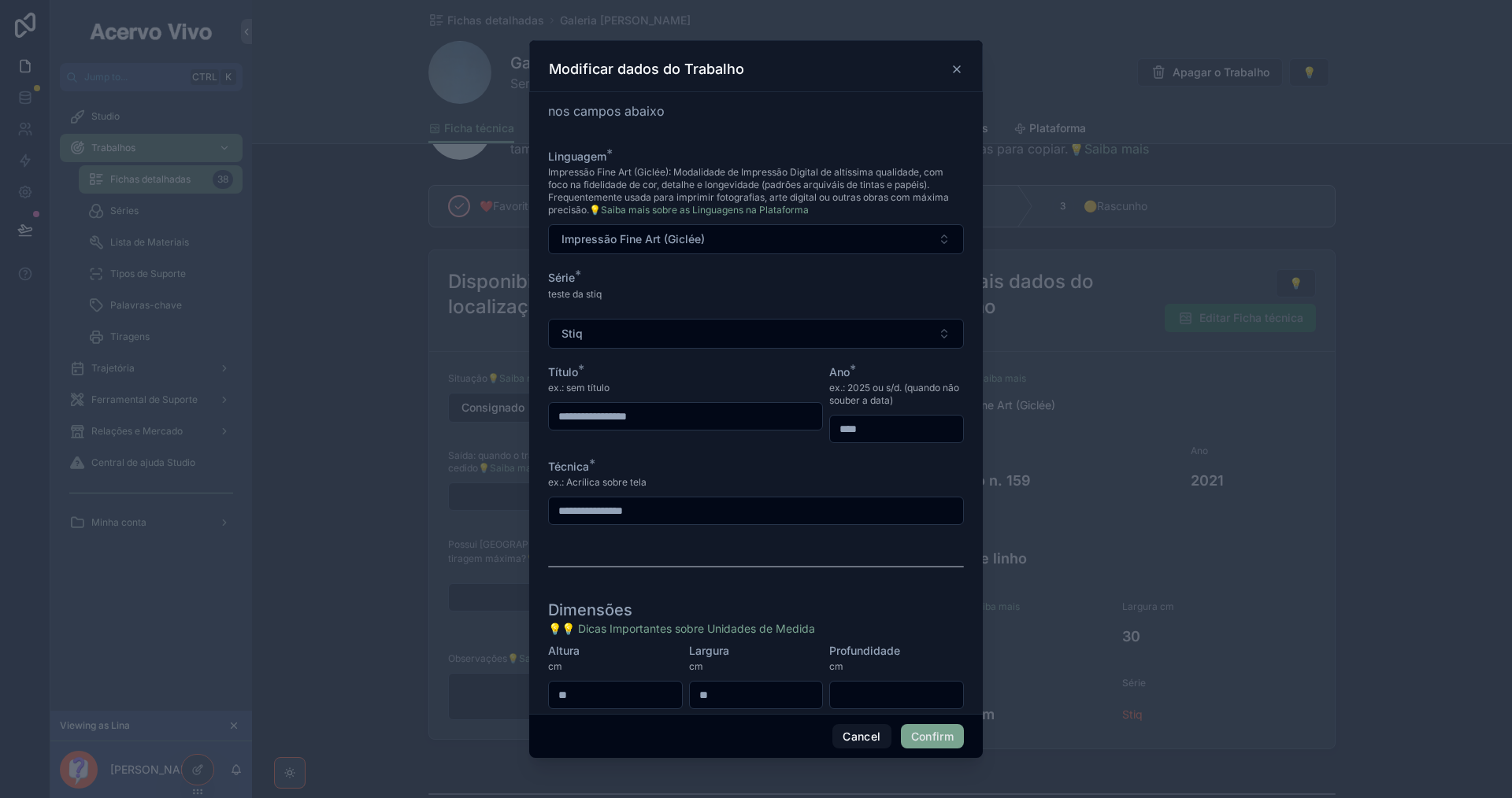
scroll to position [77, 0]
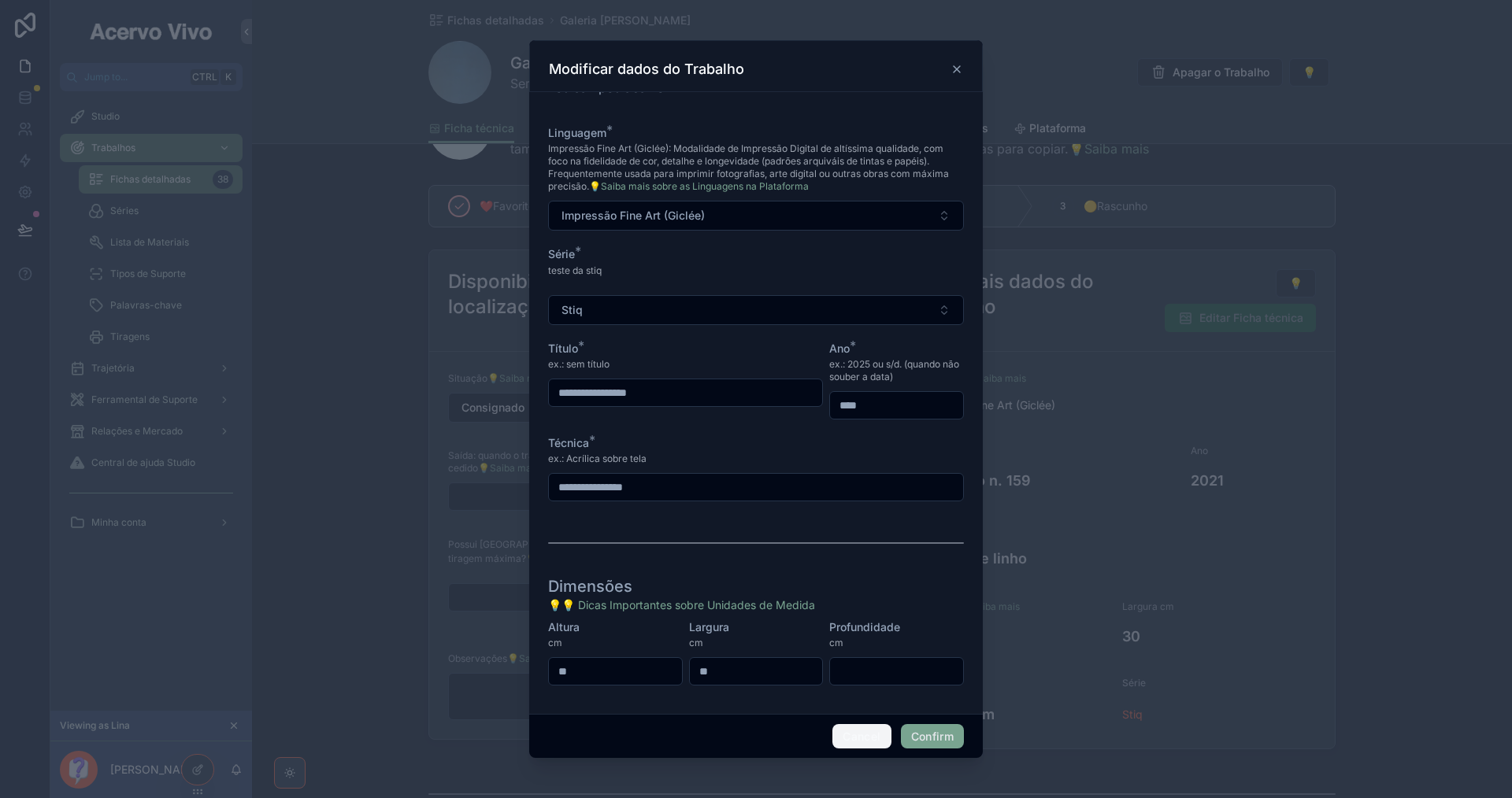
click at [874, 740] on button "Cancel" at bounding box center [861, 736] width 59 height 25
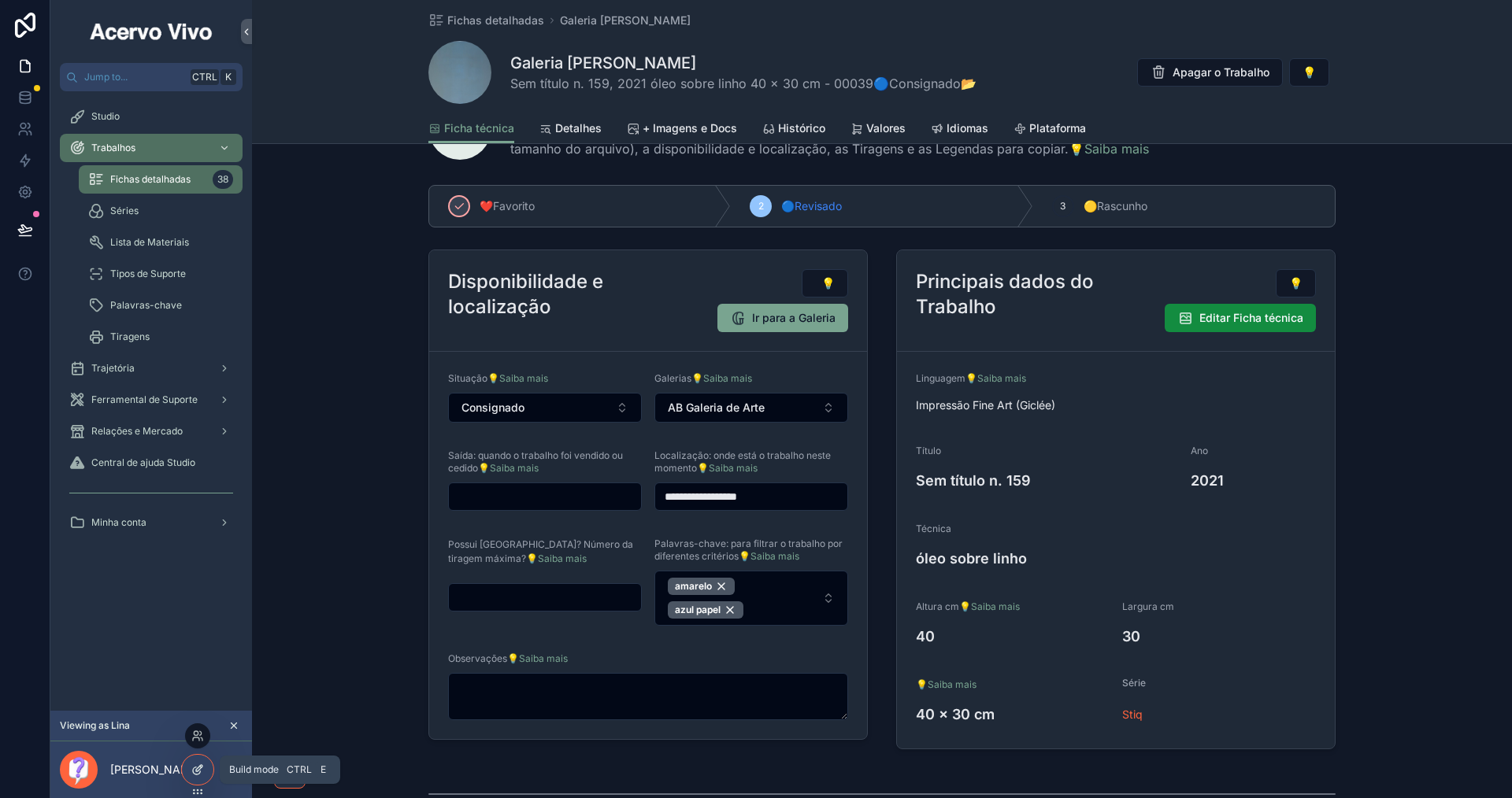
click at [194, 774] on icon at bounding box center [197, 769] width 12 height 12
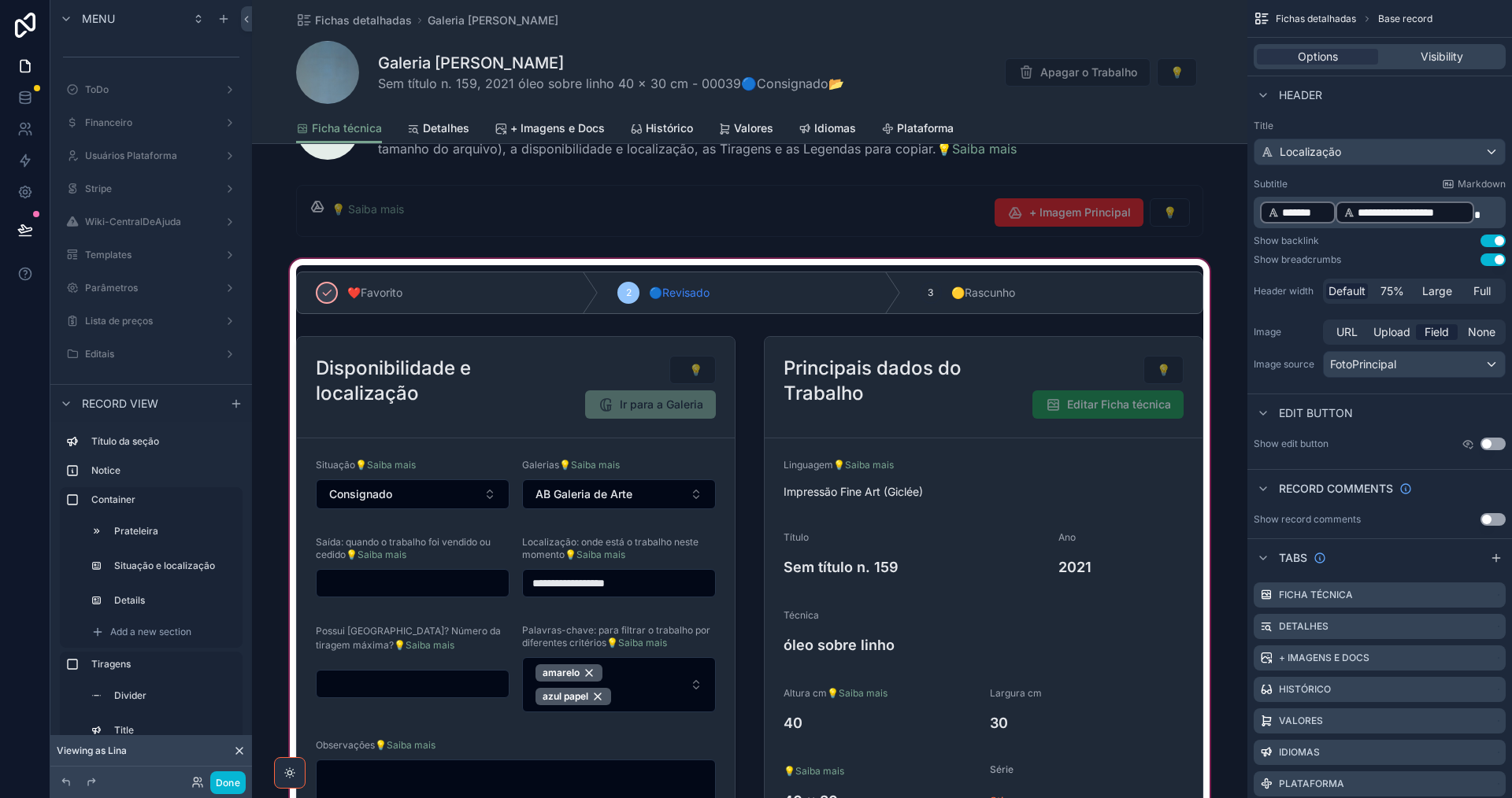
click at [1179, 529] on div "scrollable content" at bounding box center [749, 554] width 995 height 595
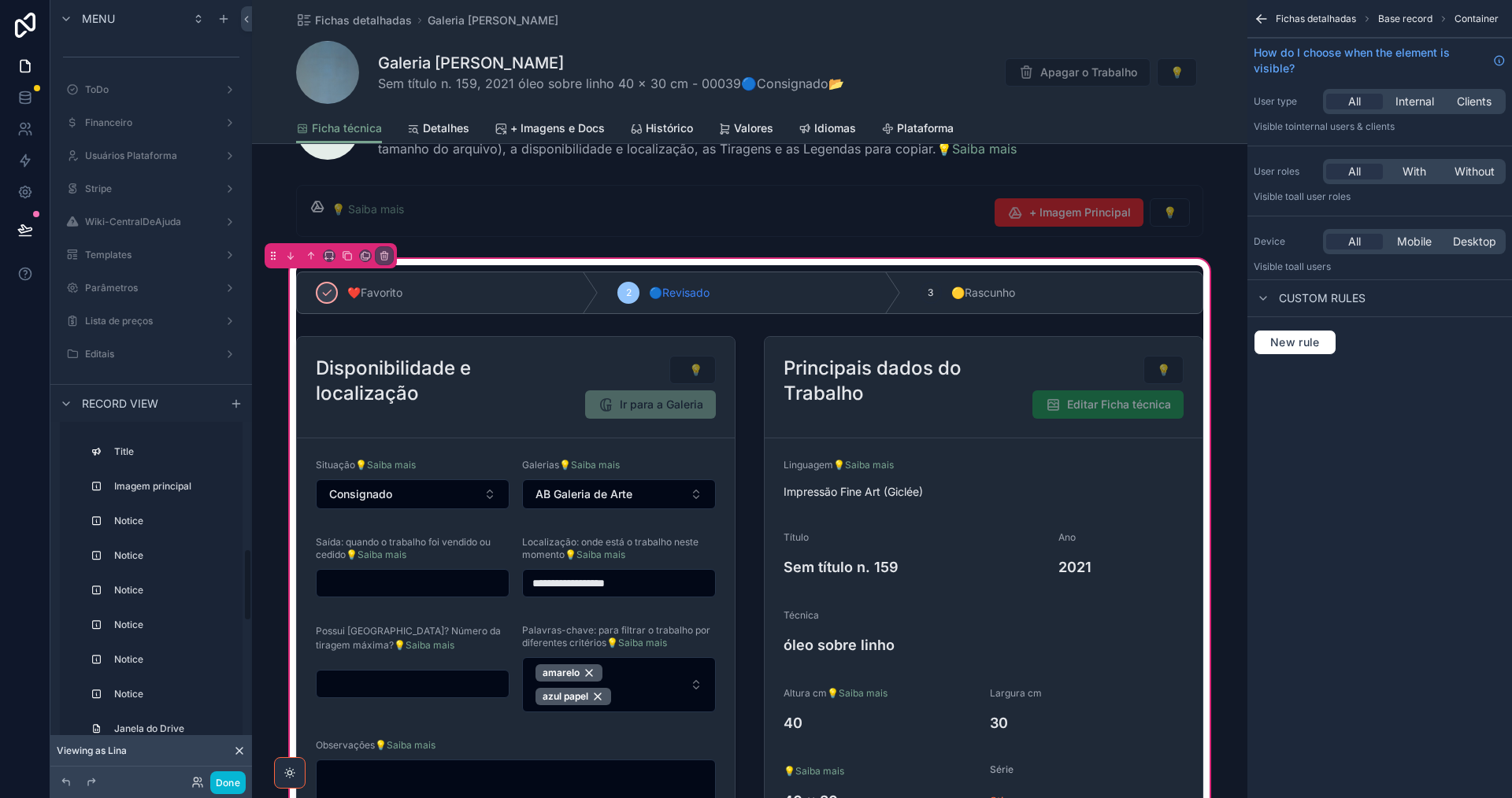
scroll to position [787, 0]
click at [66, 404] on icon "scrollable content" at bounding box center [66, 404] width 6 height 3
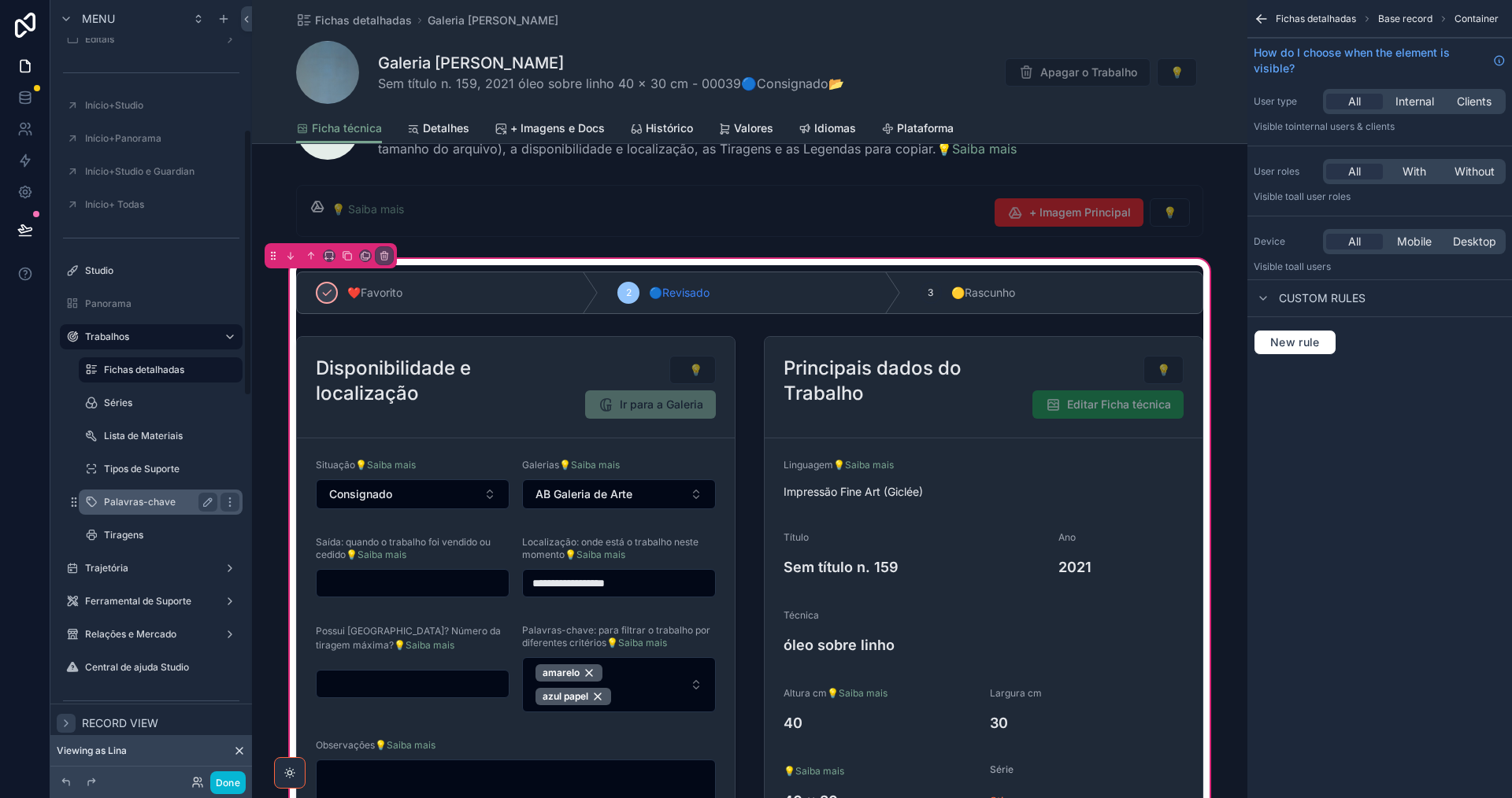
scroll to position [551, 0]
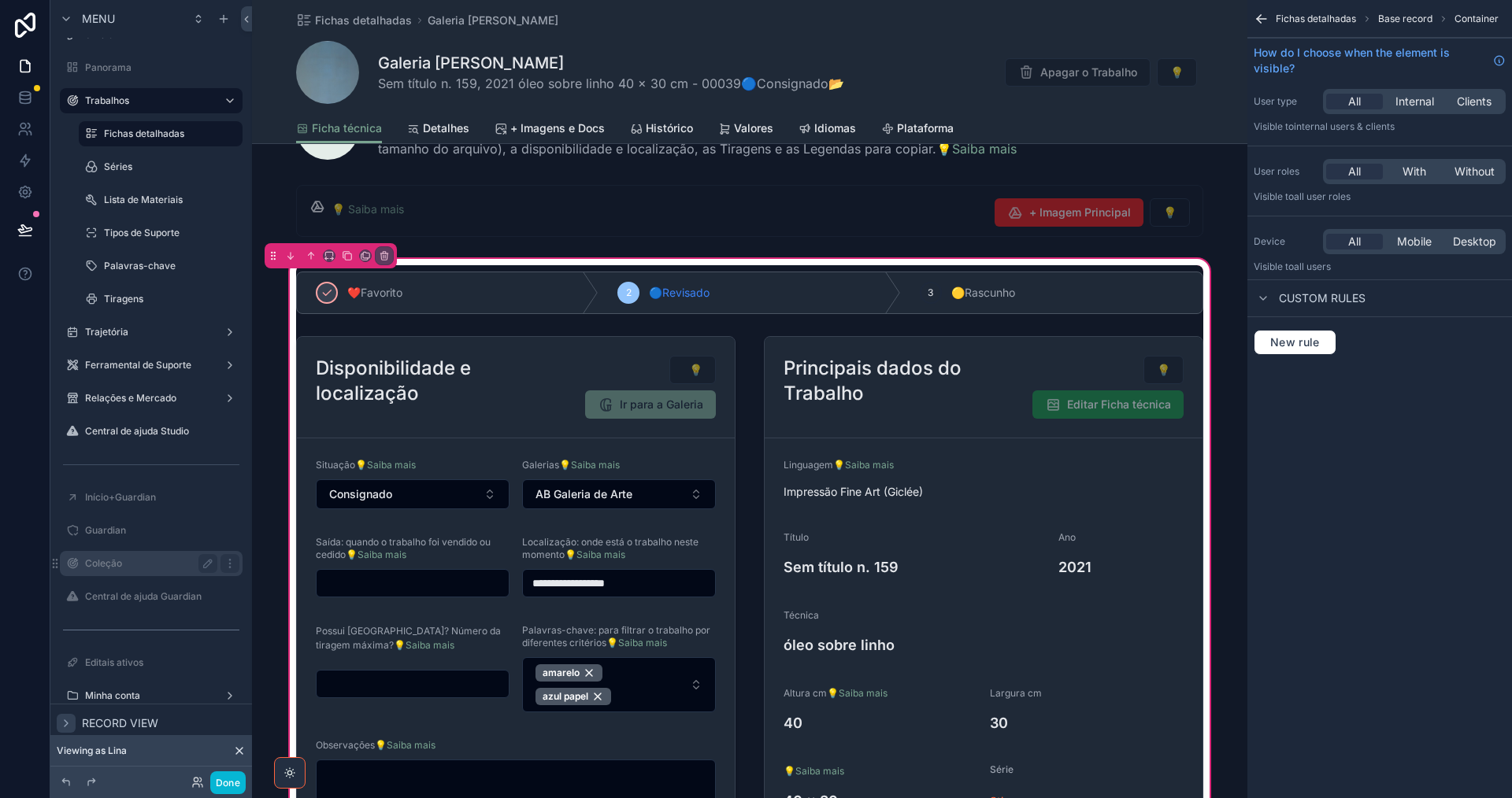
click at [102, 563] on label "Coleção" at bounding box center [148, 563] width 126 height 12
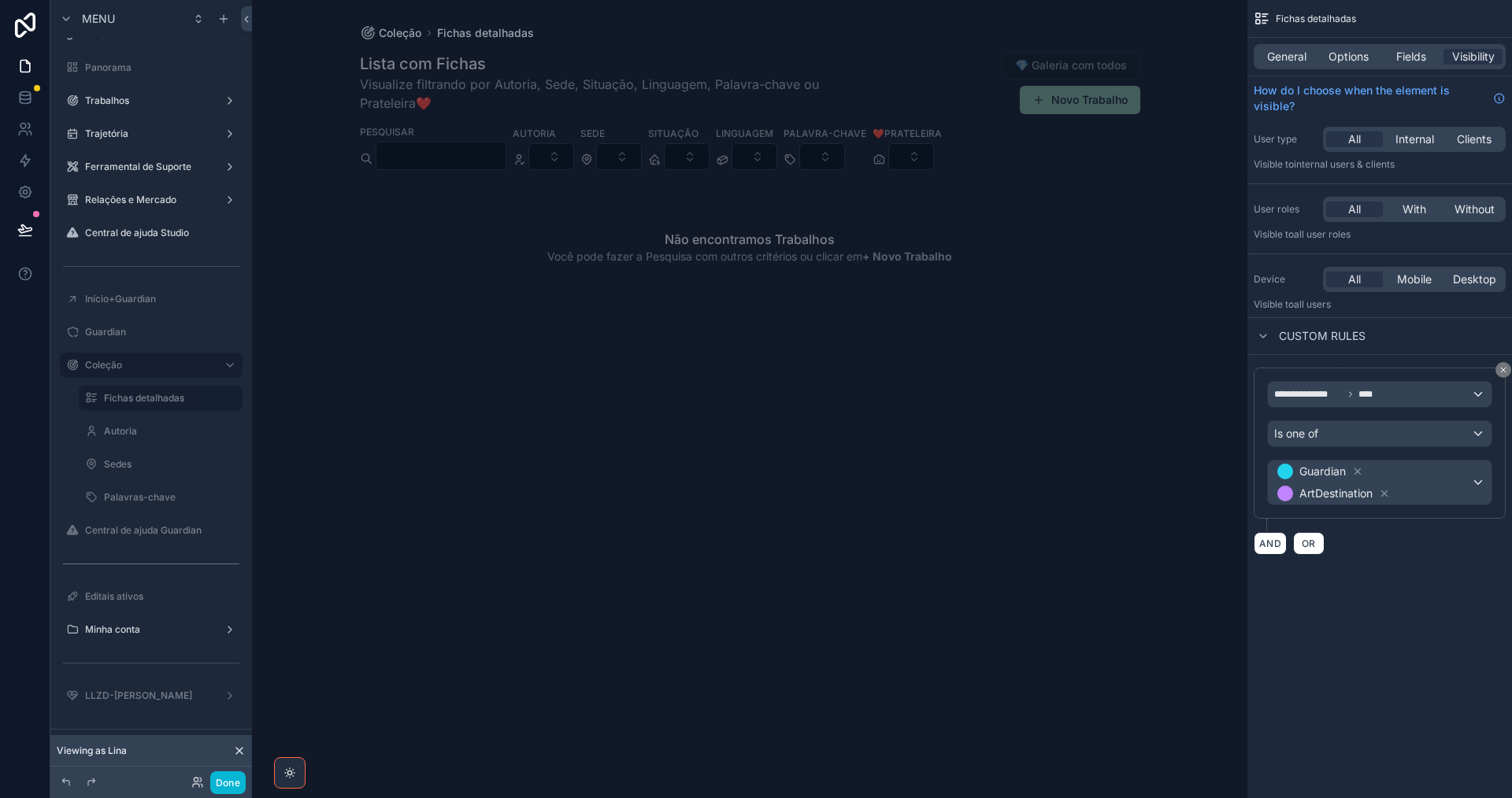
click at [242, 748] on icon at bounding box center [238, 750] width 6 height 6
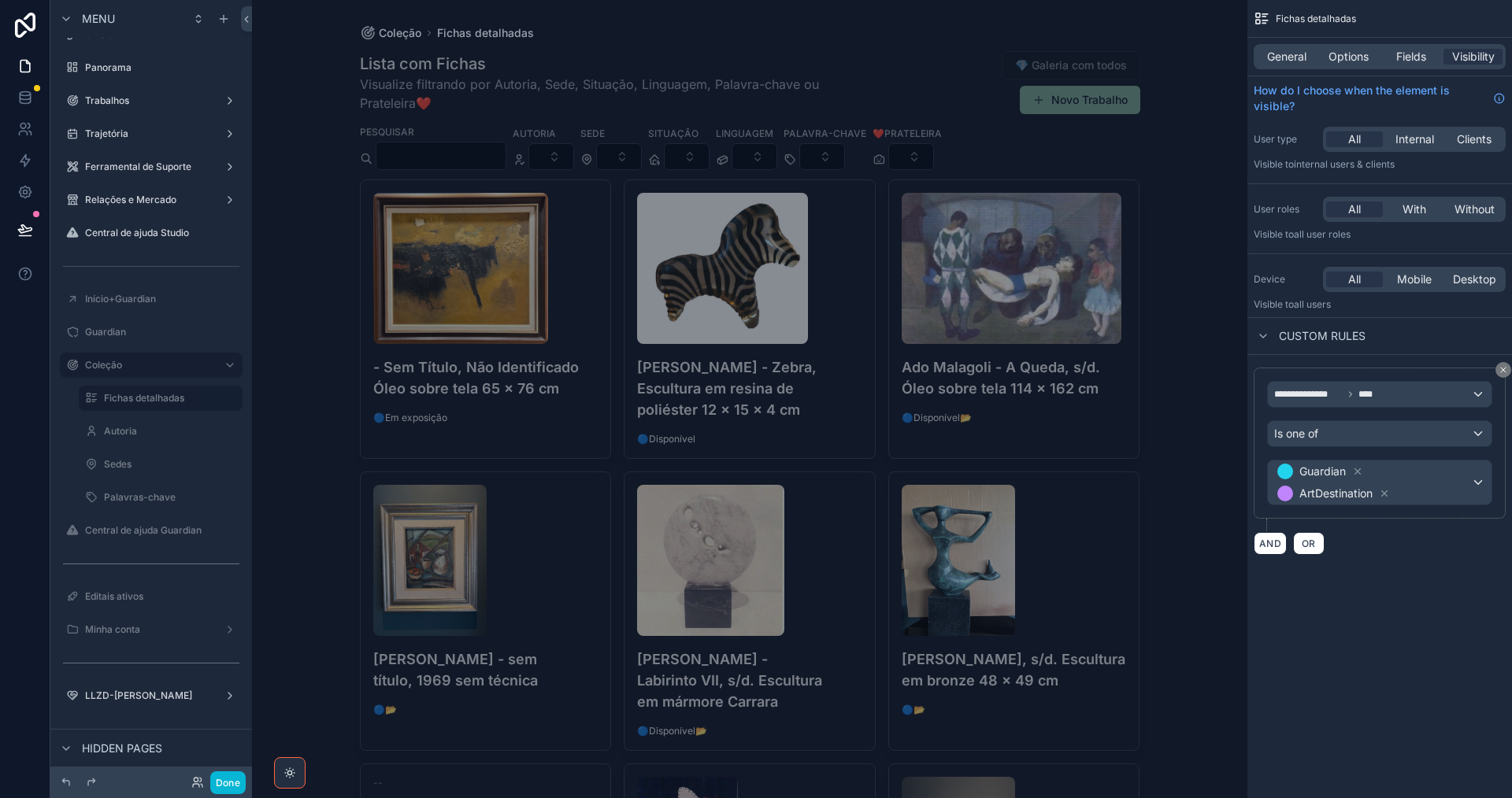
click at [817, 379] on h4 "[PERSON_NAME] - Zebra, Escultura em resina de poliéster 12 x 15 x 4 cm" at bounding box center [749, 388] width 225 height 64
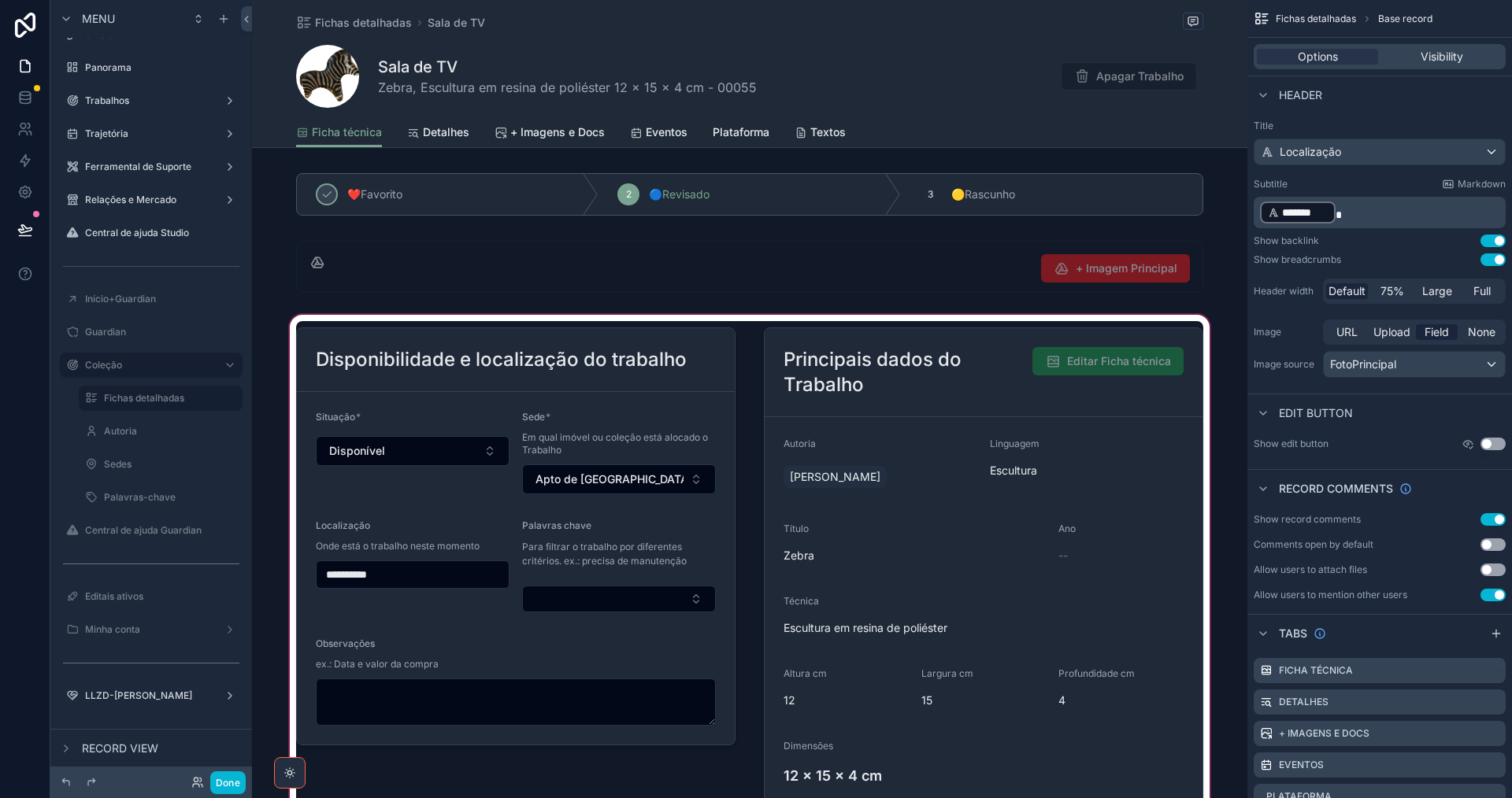
click at [1147, 478] on div "scrollable content" at bounding box center [749, 569] width 995 height 515
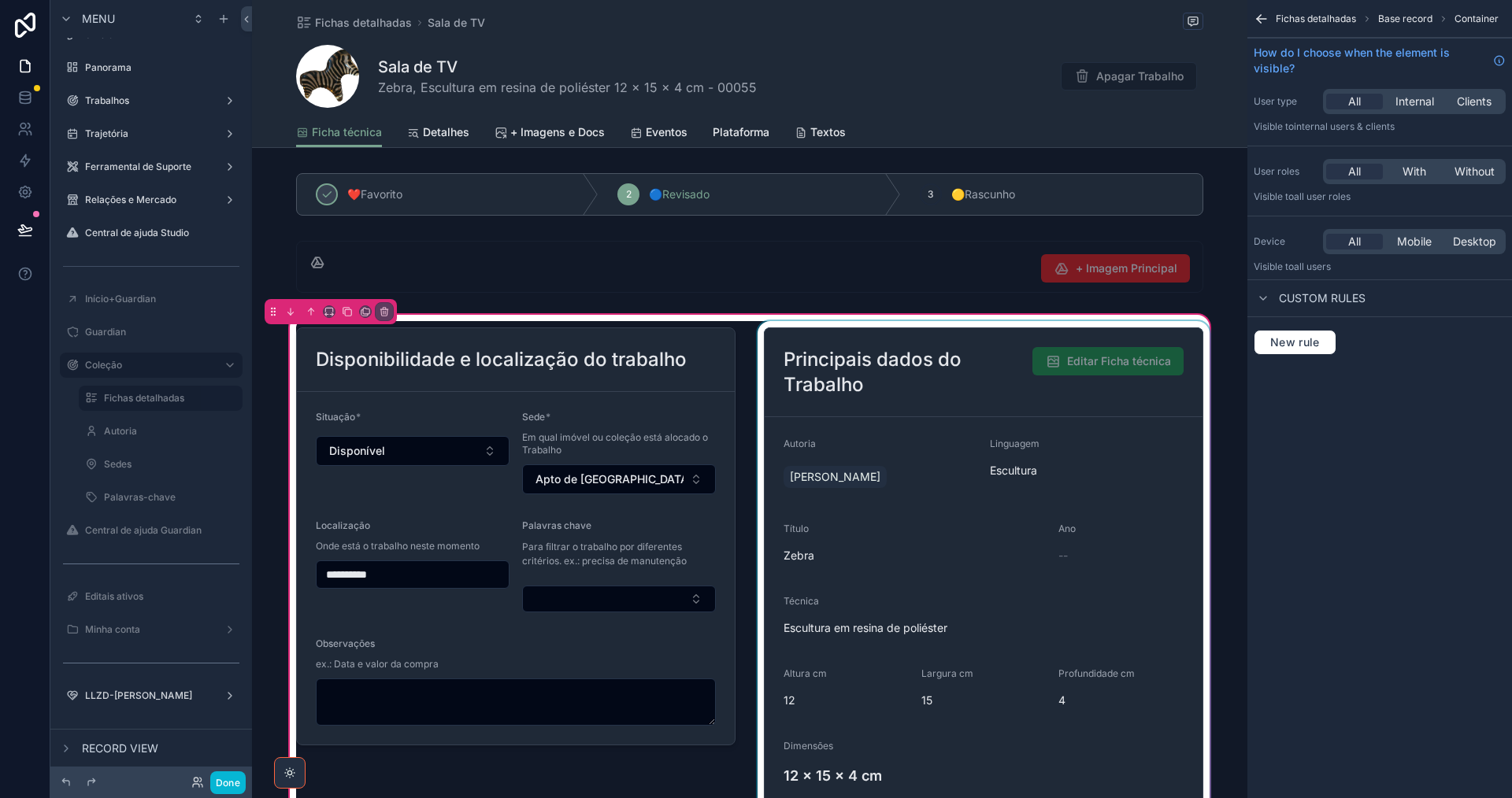
click at [1148, 478] on div "scrollable content" at bounding box center [984, 569] width 459 height 496
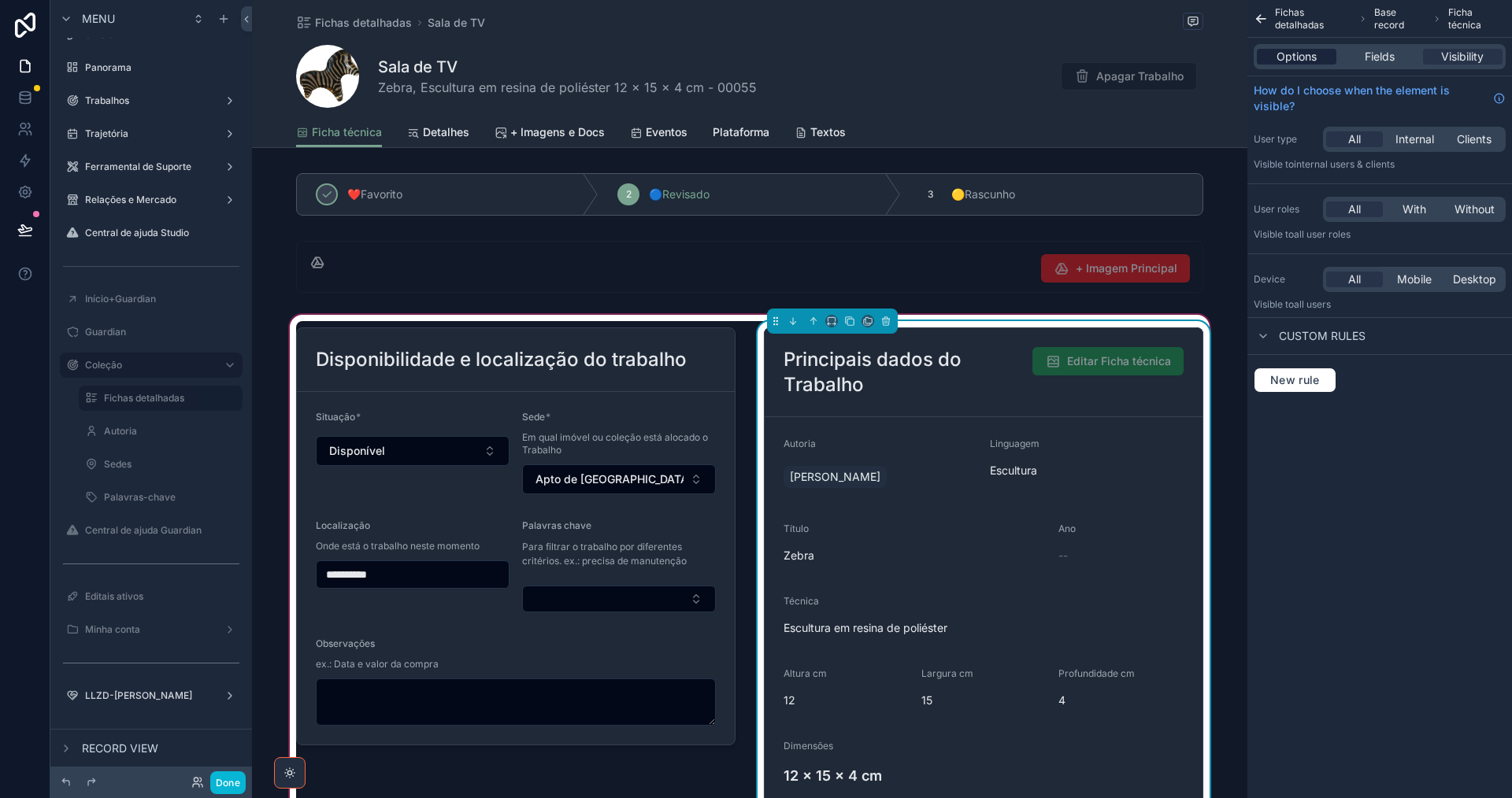
click at [1293, 56] on span "Options" at bounding box center [1296, 57] width 40 height 16
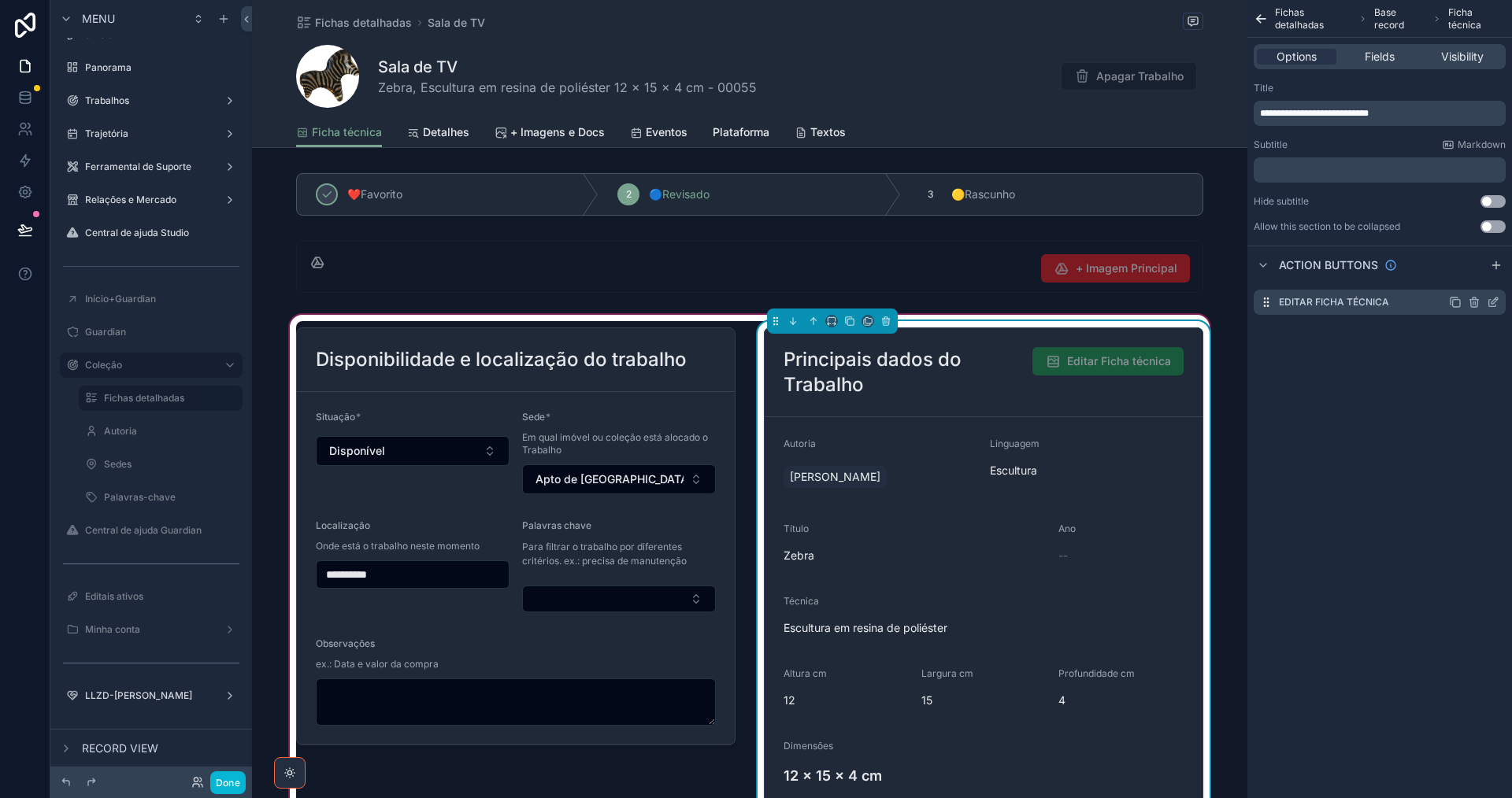
click at [1494, 301] on icon "scrollable content" at bounding box center [1493, 302] width 12 height 12
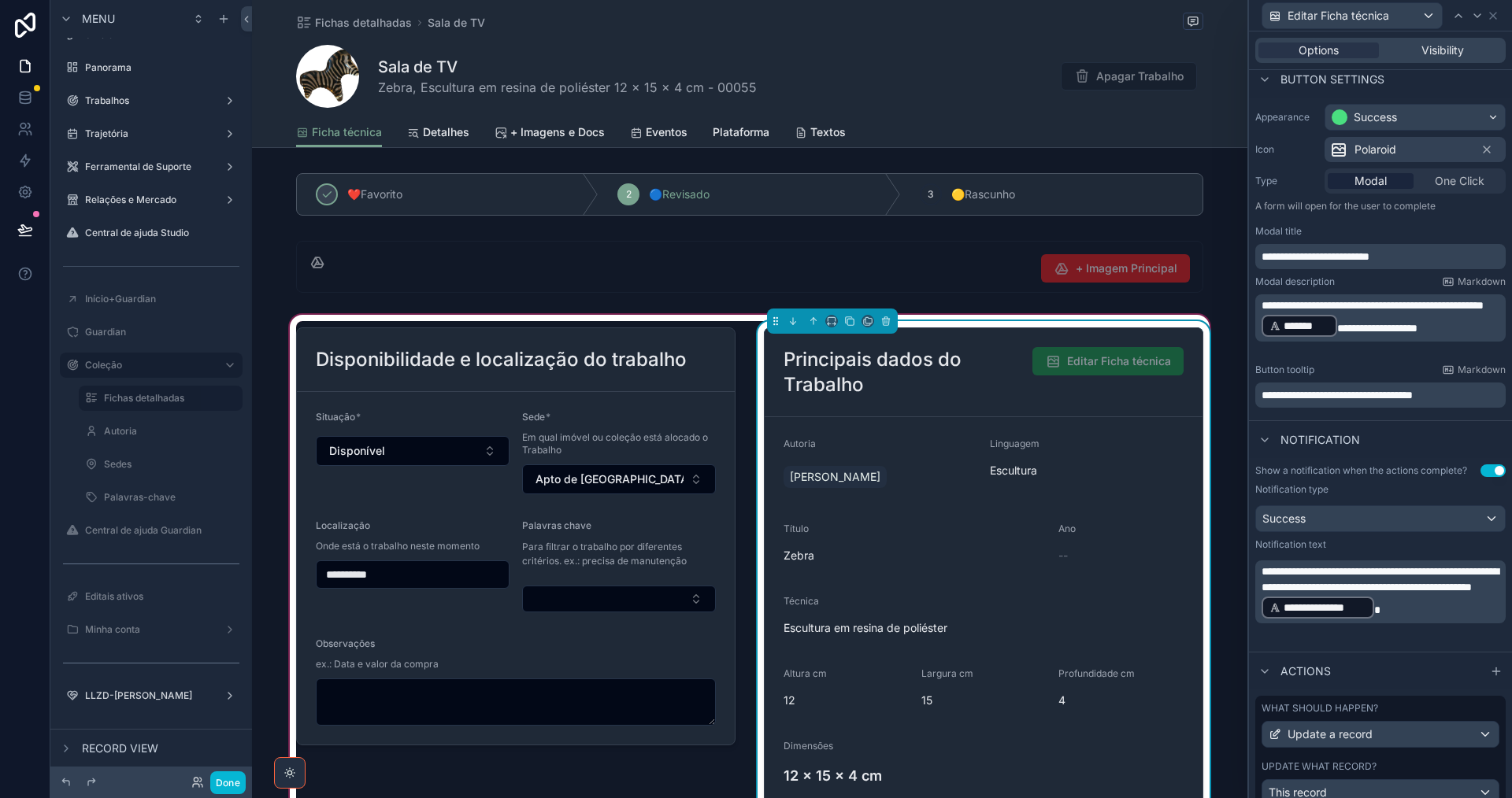
scroll to position [160, 0]
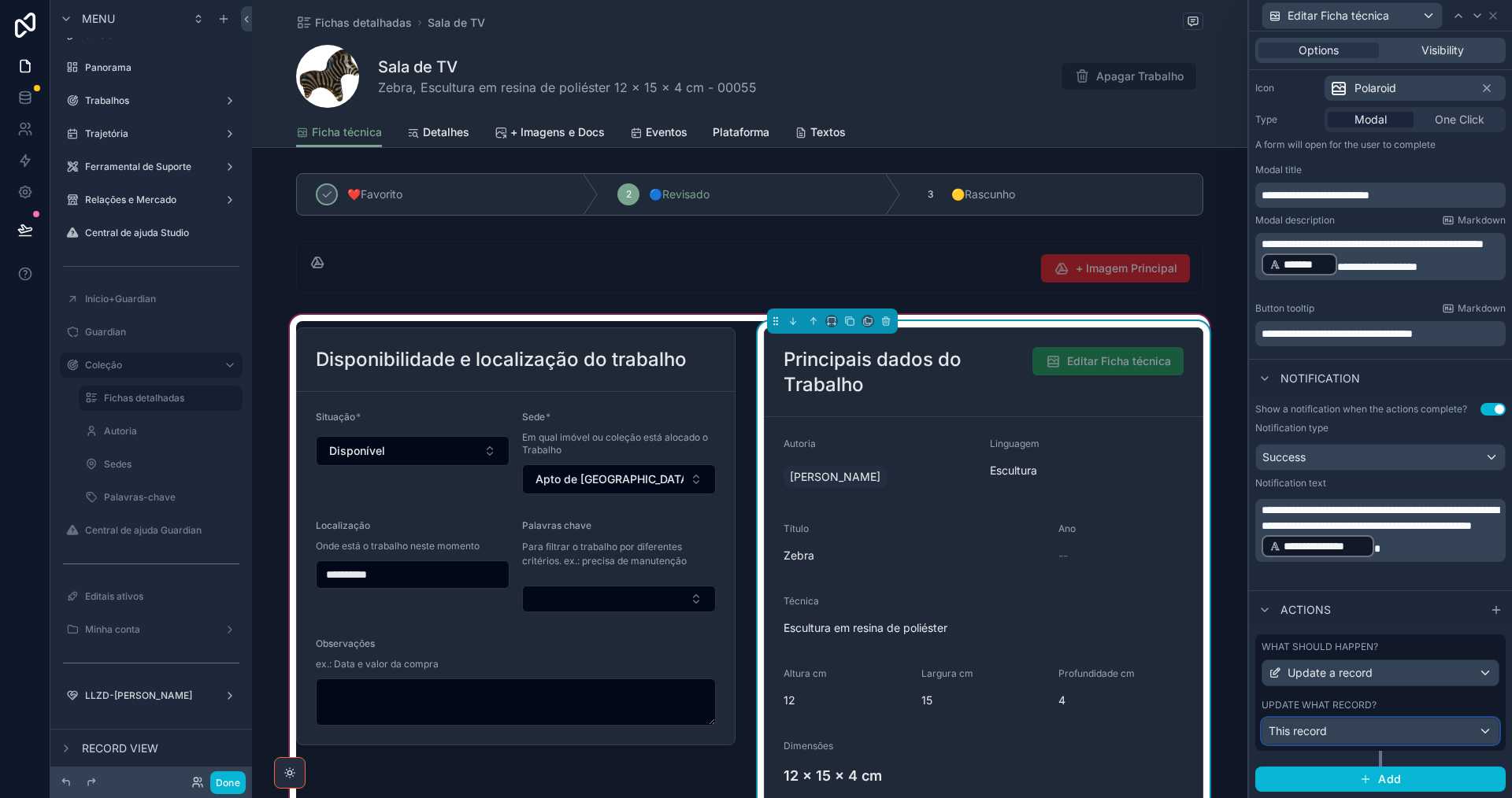
click at [1393, 733] on div "This record" at bounding box center [1380, 731] width 236 height 25
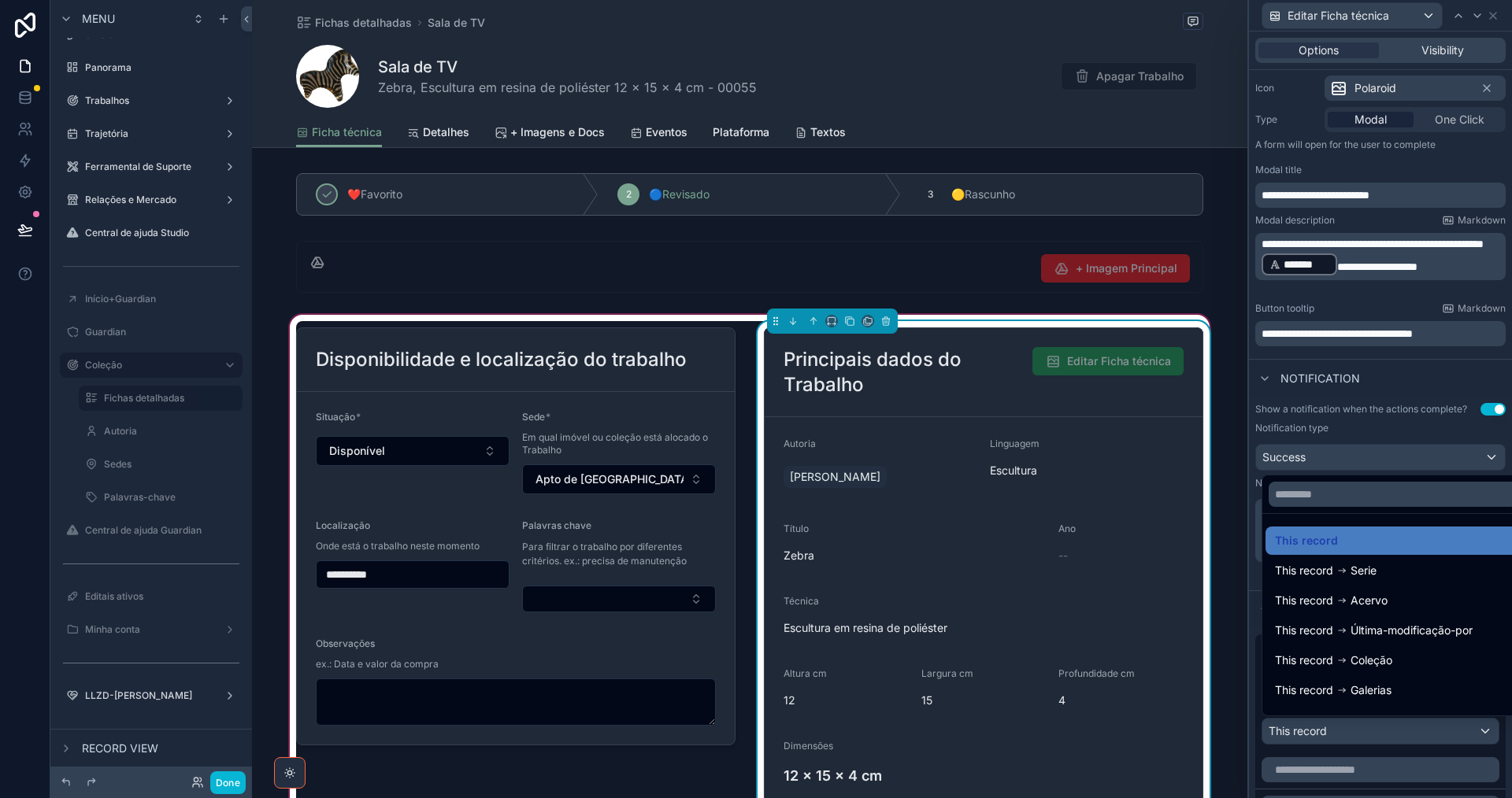
click at [1393, 733] on div at bounding box center [1380, 399] width 263 height 798
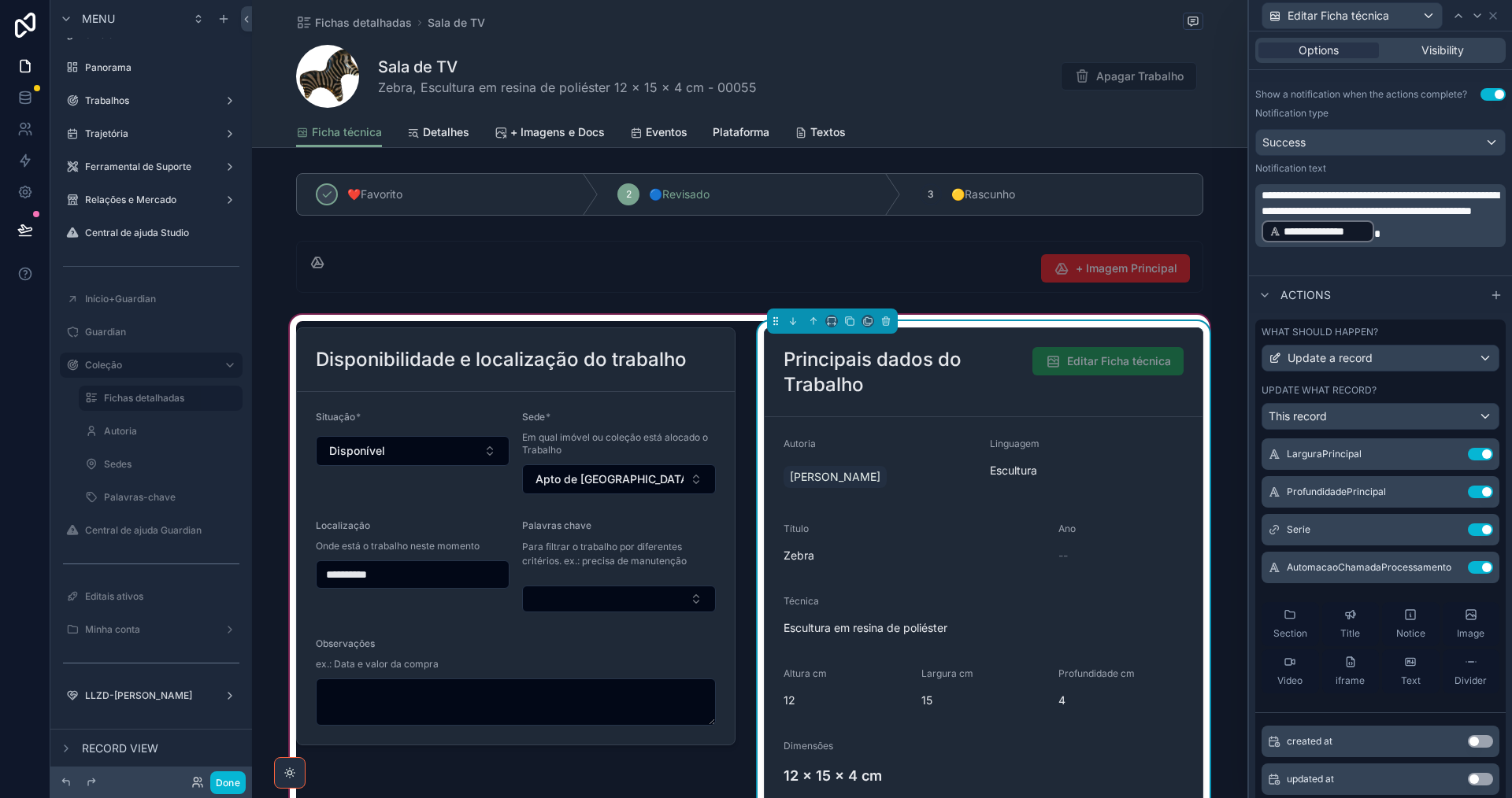
scroll to position [157, 0]
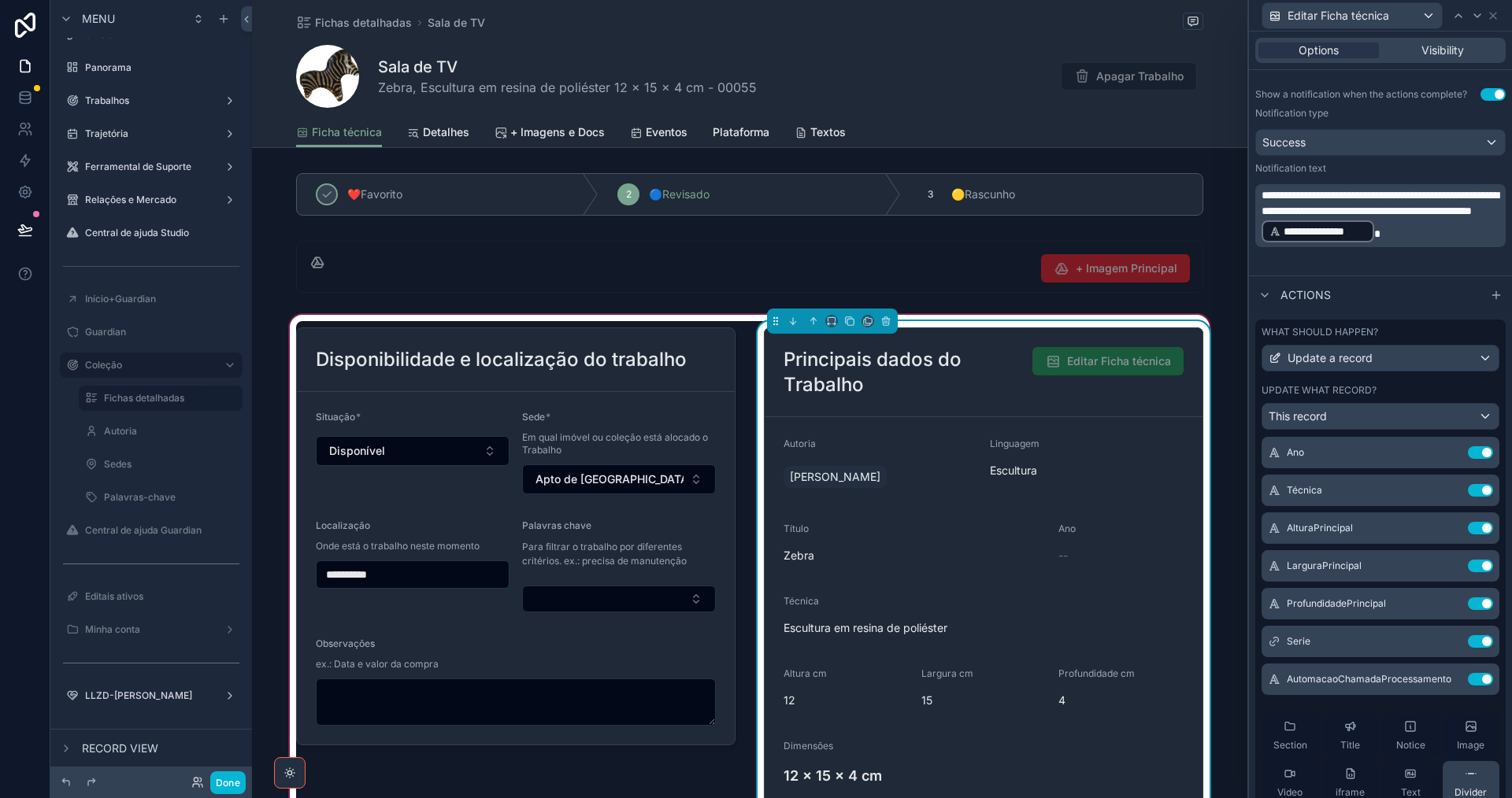
click at [1465, 772] on icon at bounding box center [1471, 774] width 12 height 12
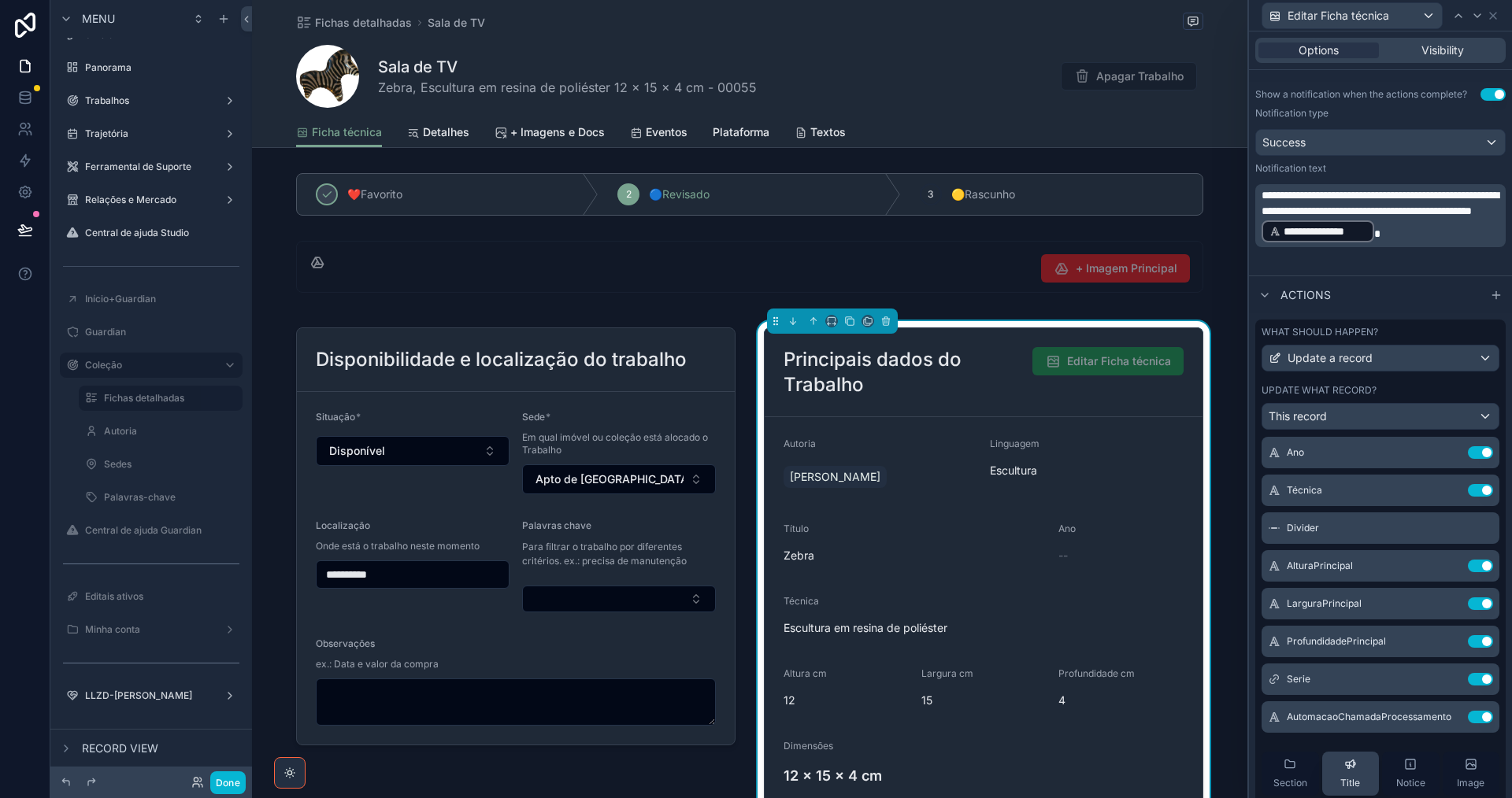
click at [1342, 781] on span "Title" at bounding box center [1350, 783] width 20 height 12
click at [1443, 566] on icon at bounding box center [1449, 566] width 12 height 12
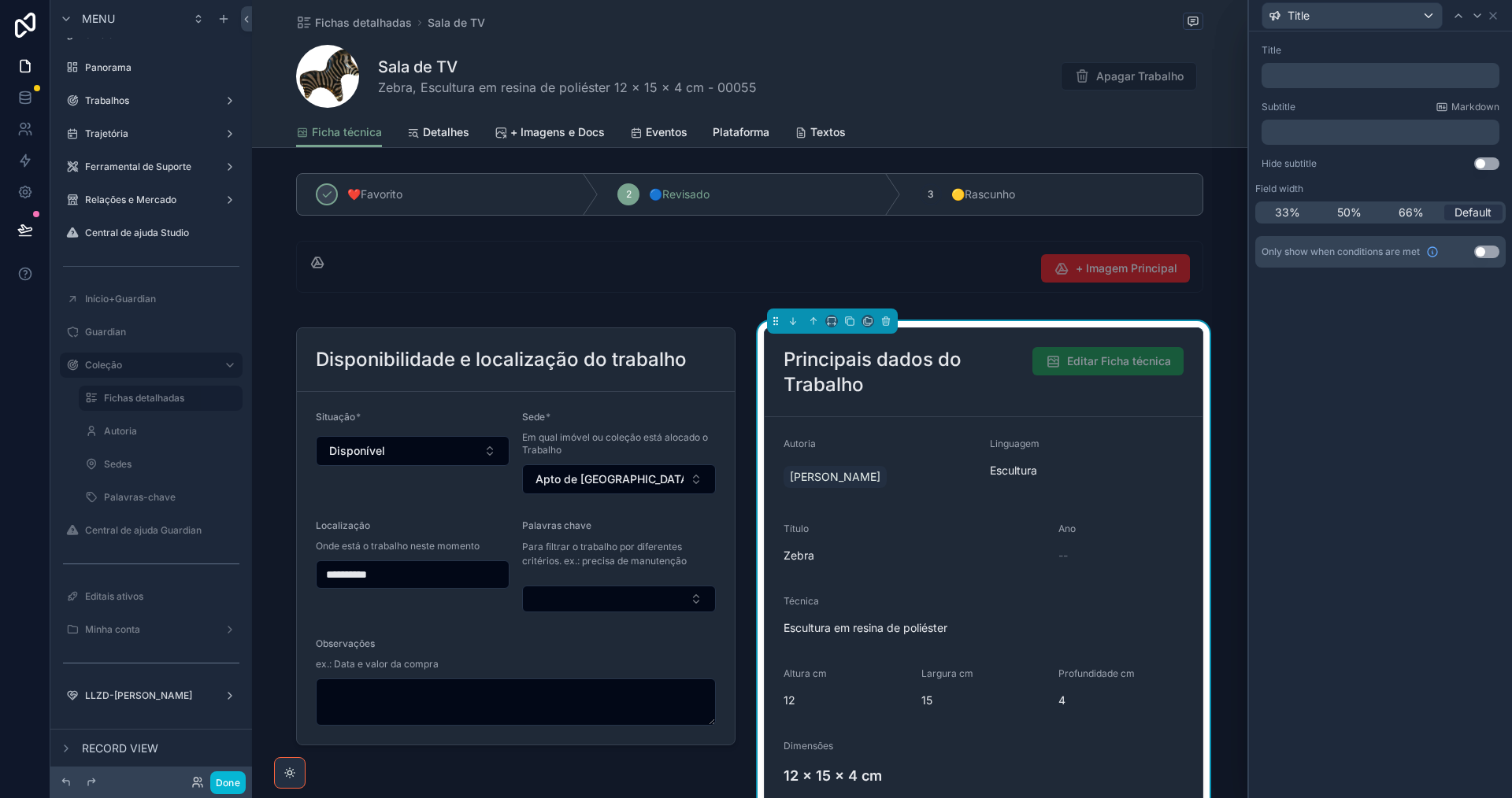
click at [1345, 76] on p "﻿" at bounding box center [1381, 76] width 228 height 16
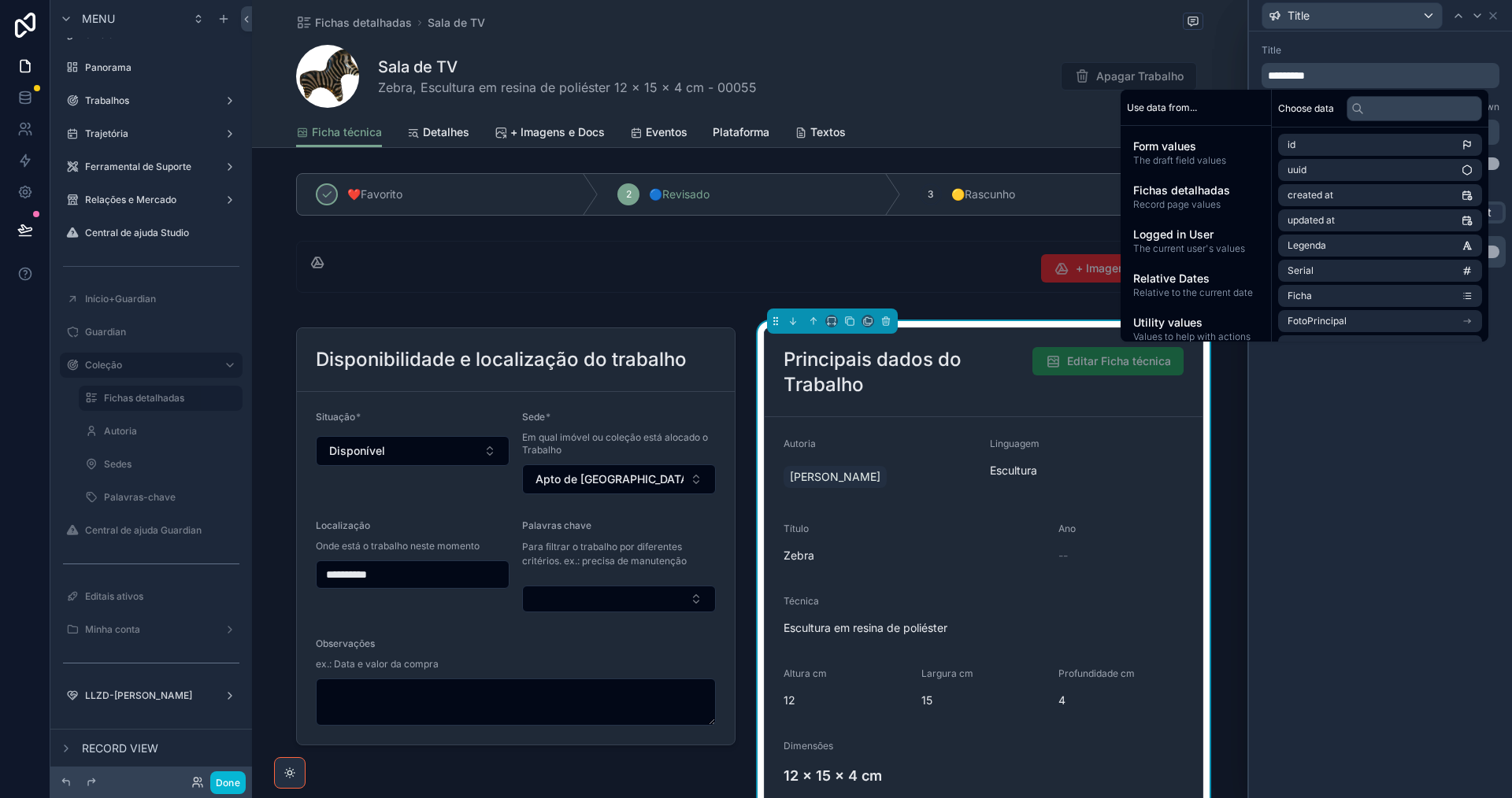
click at [1381, 46] on div "Title" at bounding box center [1380, 50] width 238 height 12
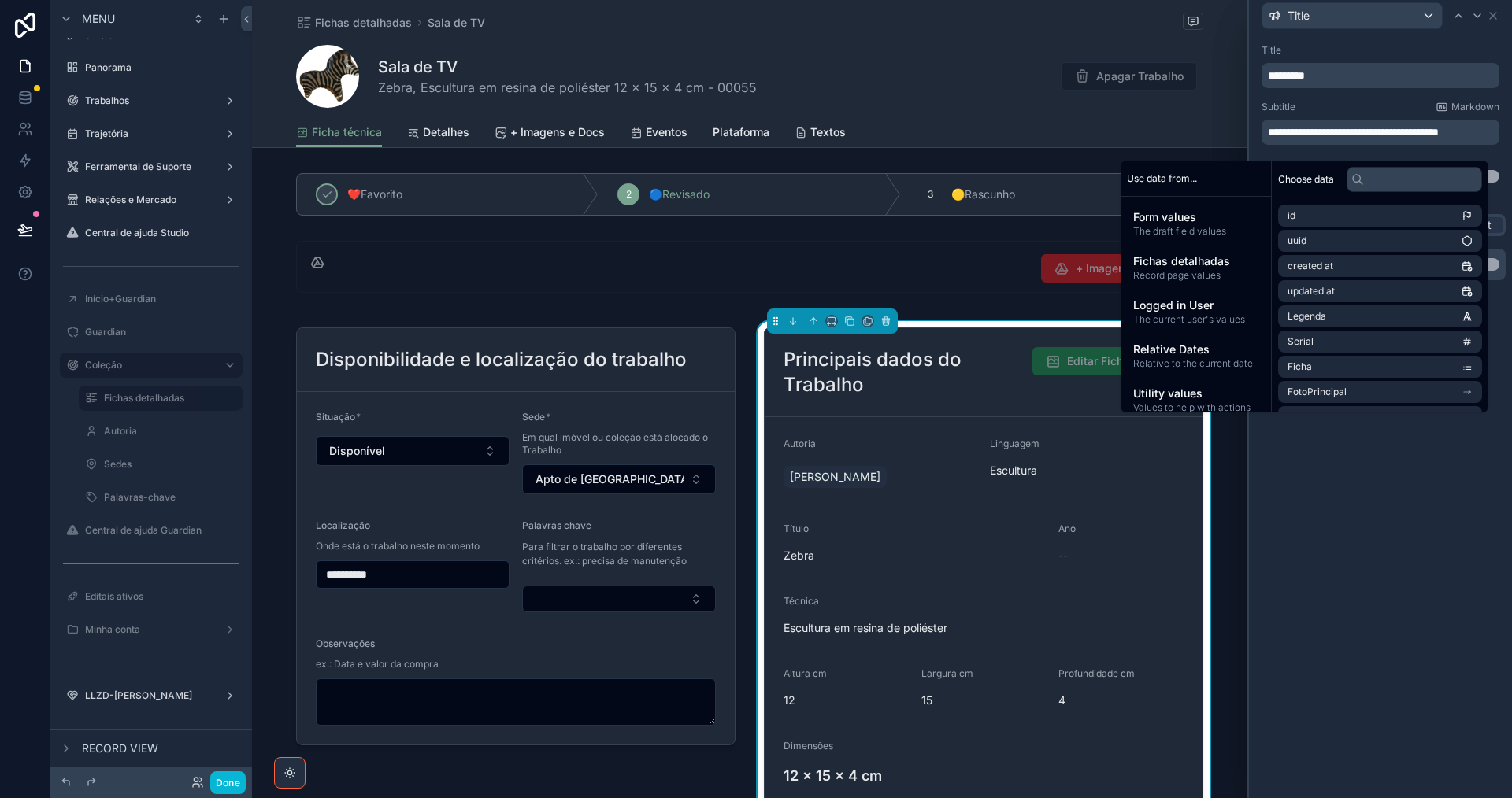
scroll to position [0, 0]
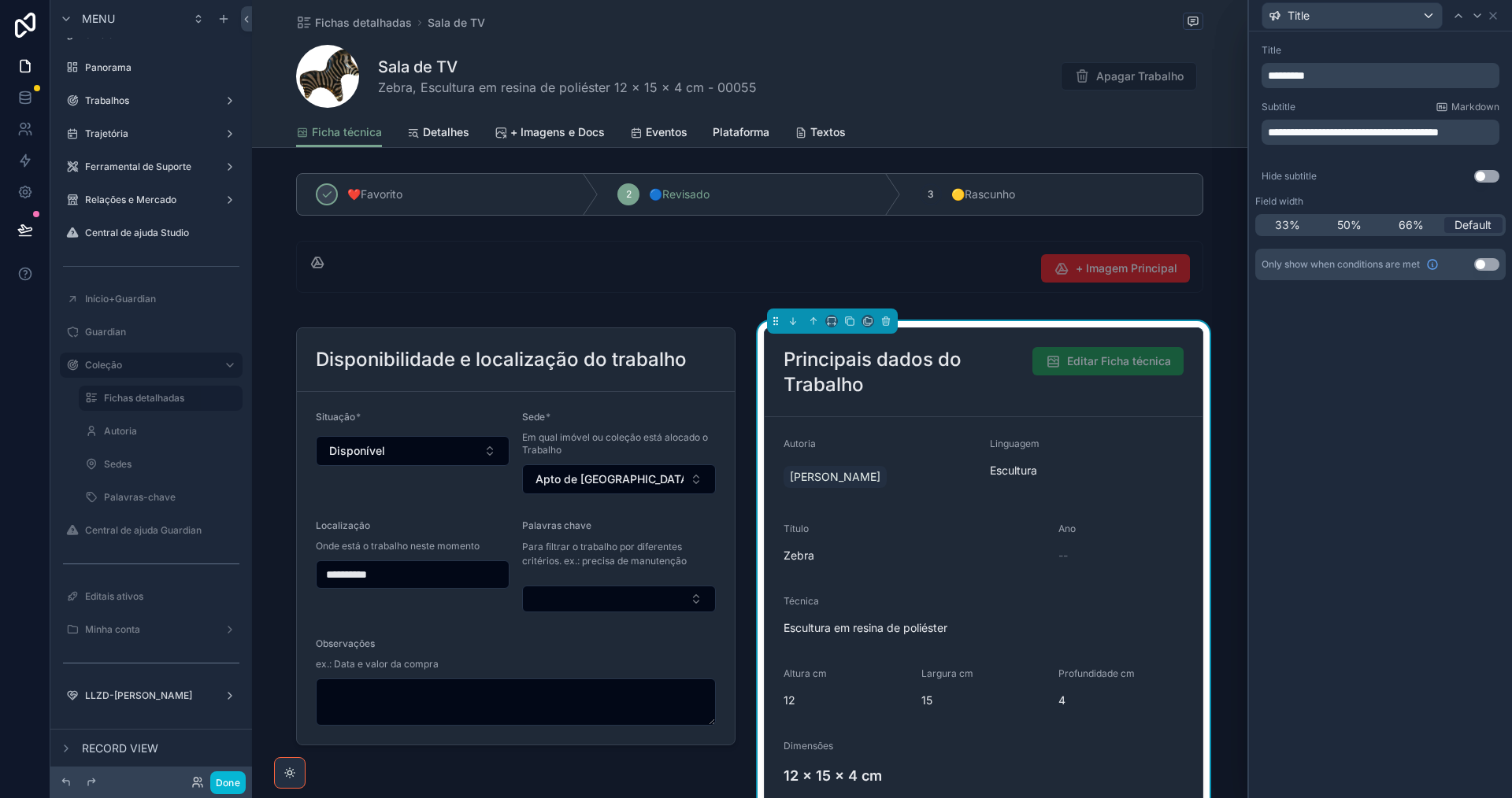
click at [1270, 130] on span "**********" at bounding box center [1353, 132] width 171 height 11
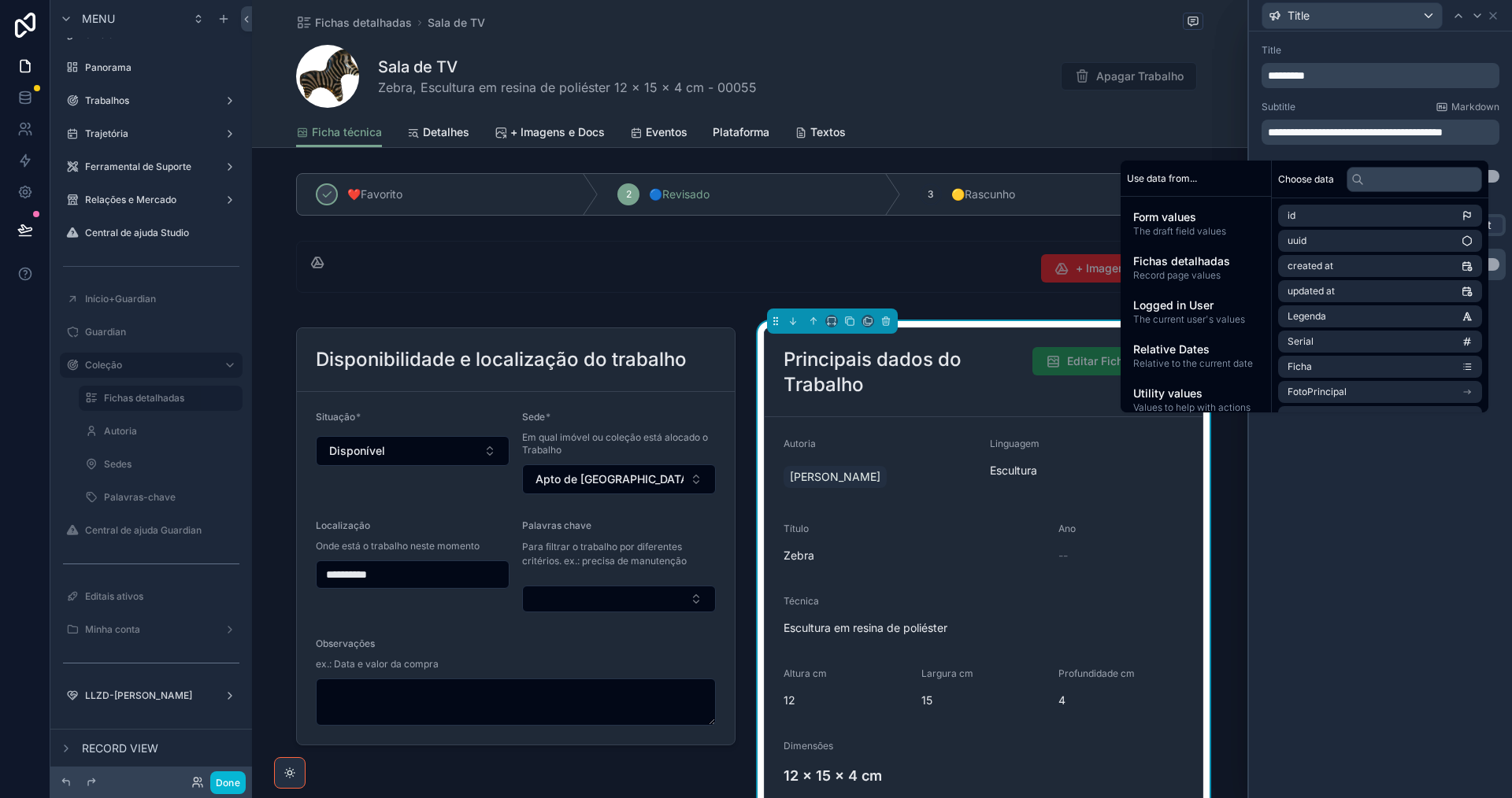
click at [1325, 140] on p "**********" at bounding box center [1381, 132] width 228 height 16
click at [1344, 140] on p "**********" at bounding box center [1381, 132] width 228 height 16
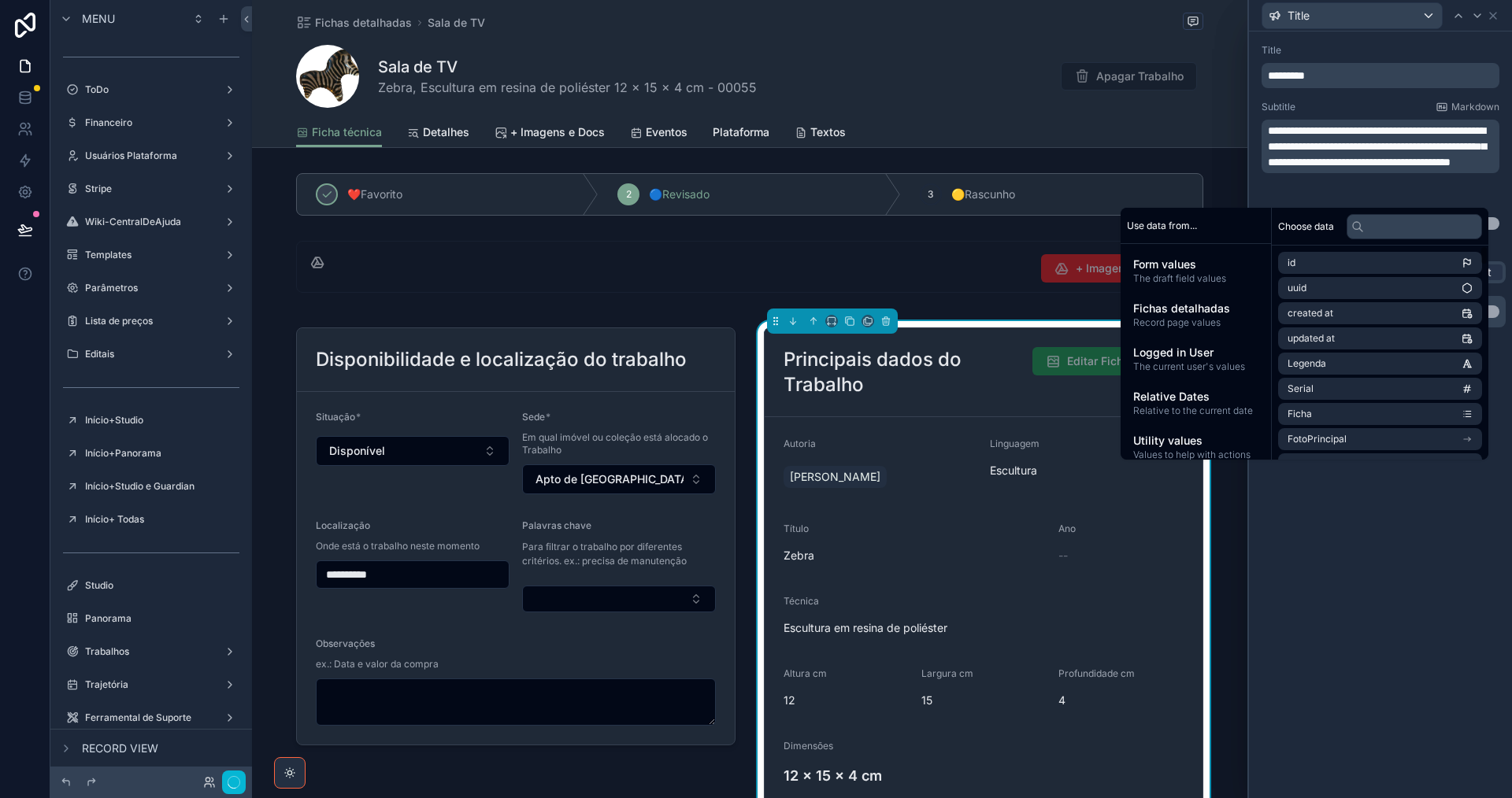
scroll to position [551, 0]
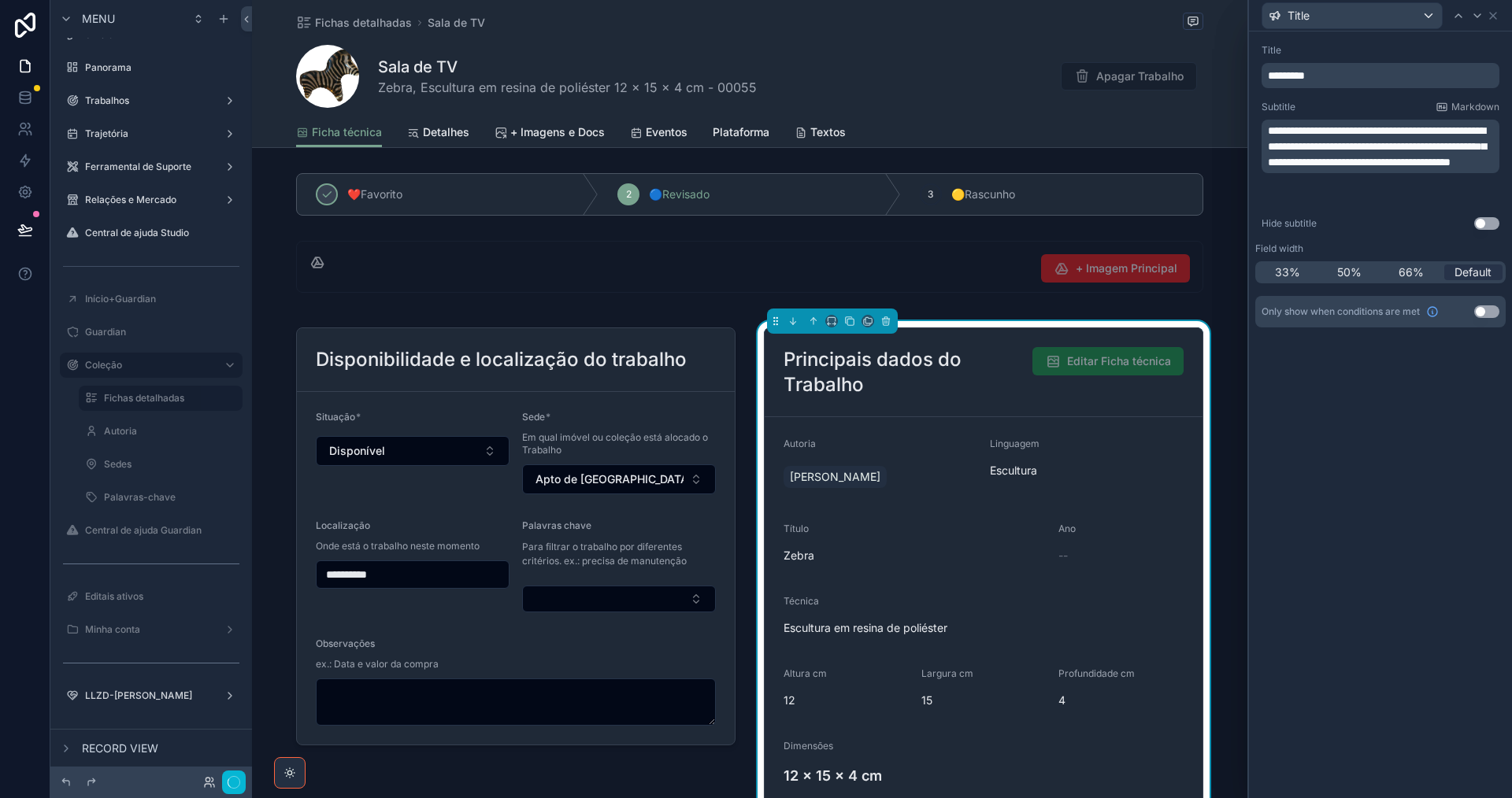
click at [1405, 597] on div "**********" at bounding box center [1380, 415] width 263 height 767
click at [217, 786] on button "Done" at bounding box center [228, 782] width 36 height 23
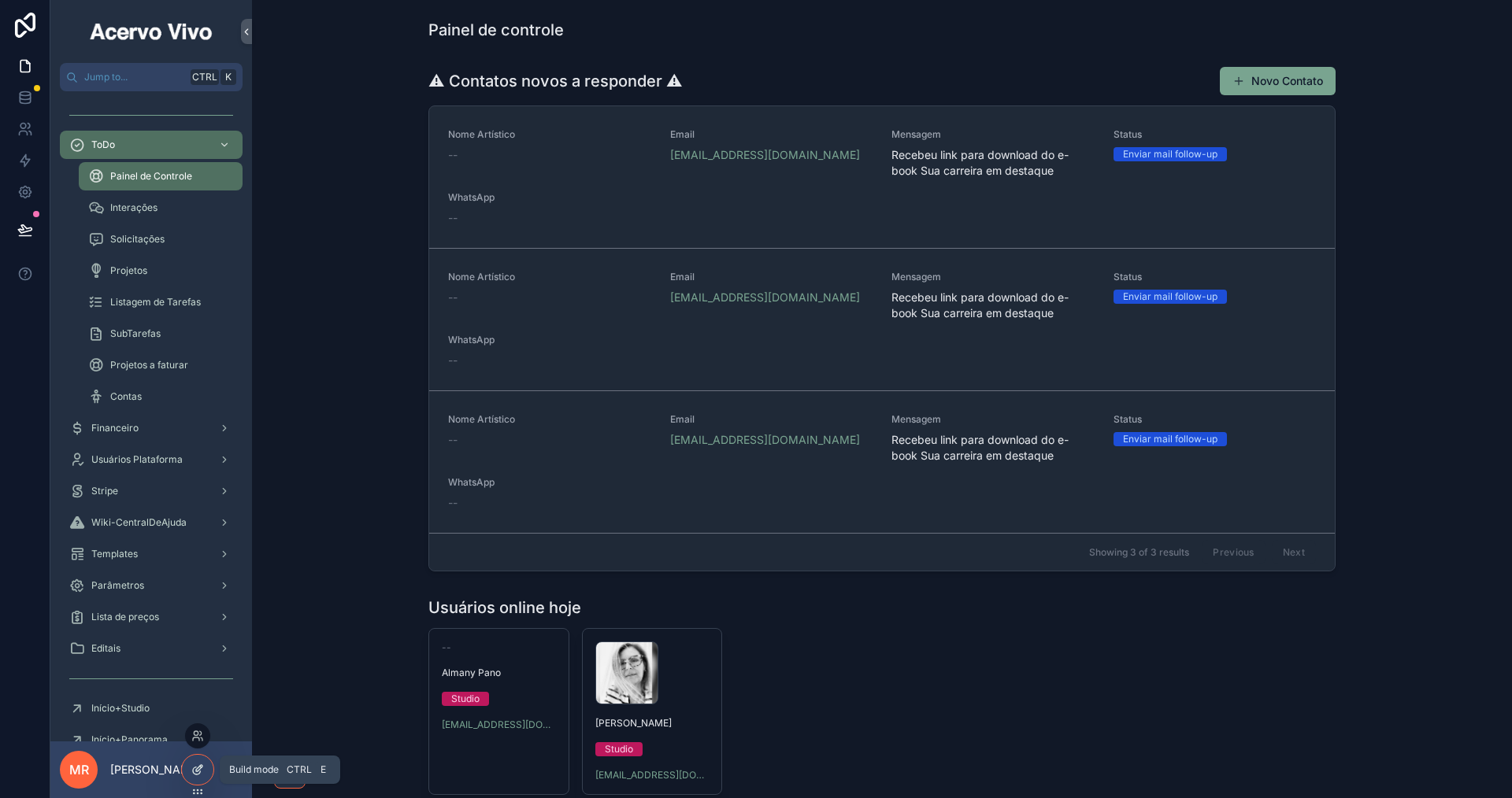
click at [204, 764] on div at bounding box center [197, 770] width 31 height 30
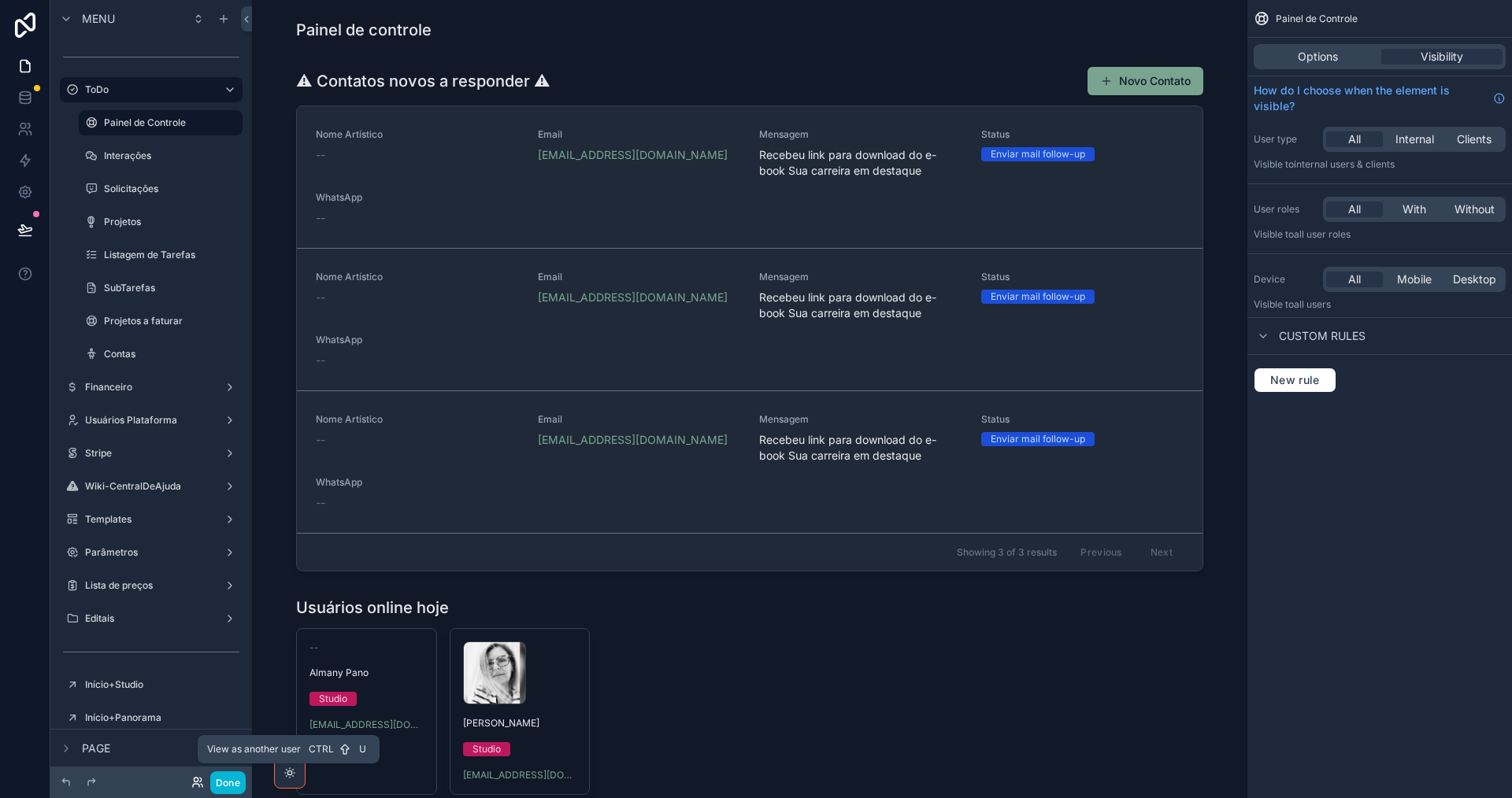
click at [201, 781] on icon at bounding box center [197, 782] width 12 height 12
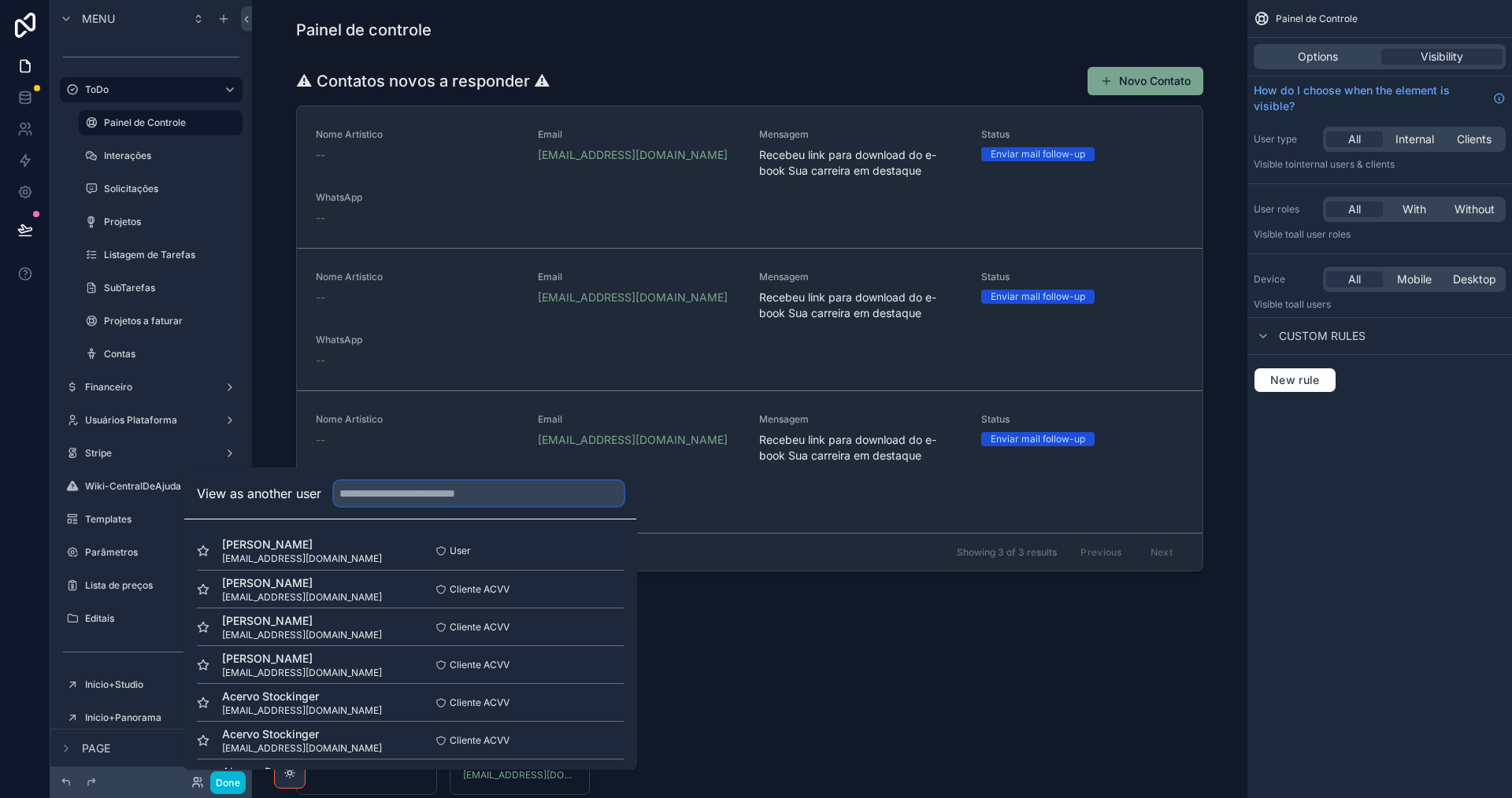
click at [419, 491] on input "text" at bounding box center [479, 493] width 290 height 25
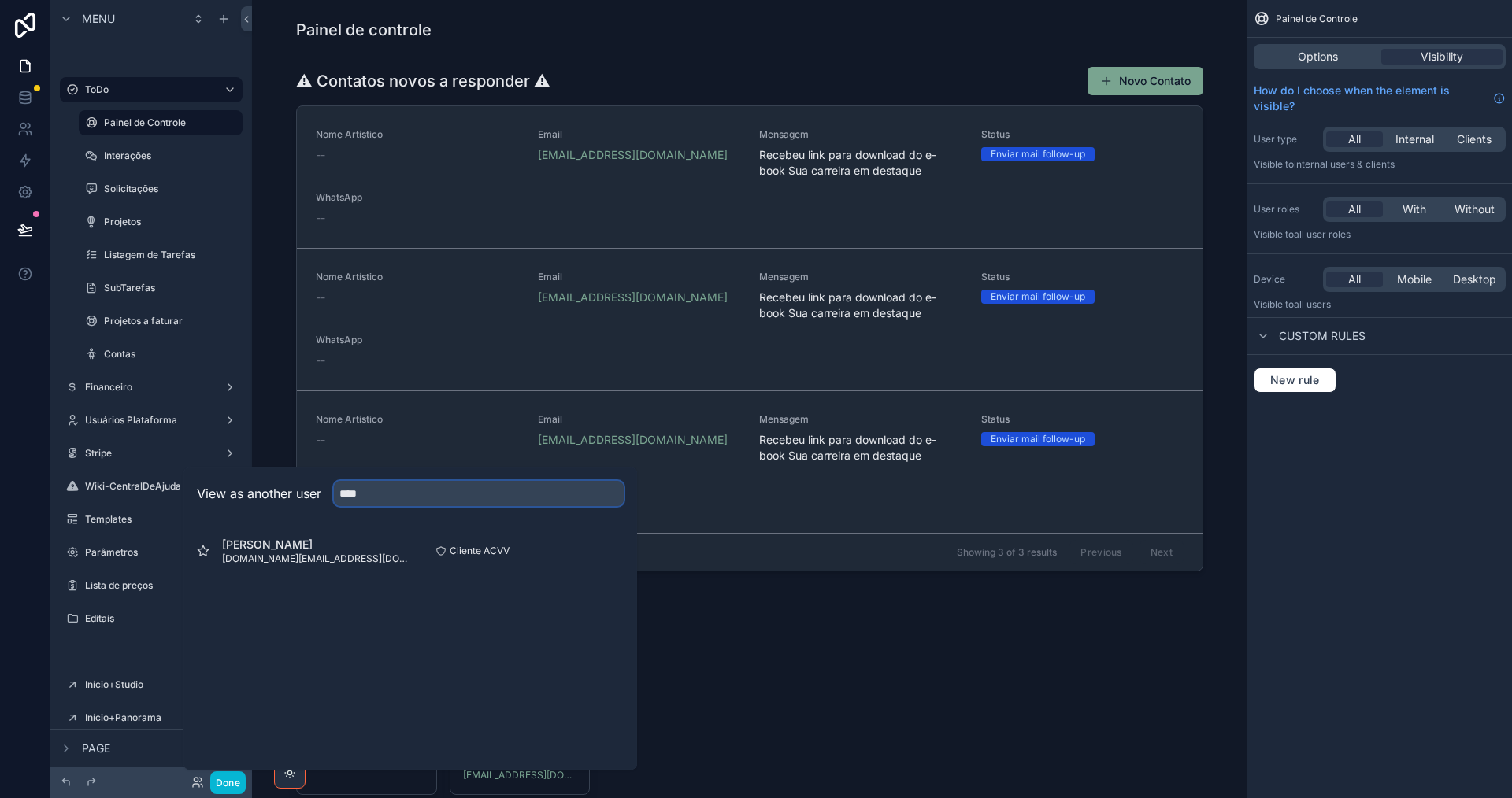
type input "****"
click at [0, 0] on button "Select" at bounding box center [0, 0] width 0 height 0
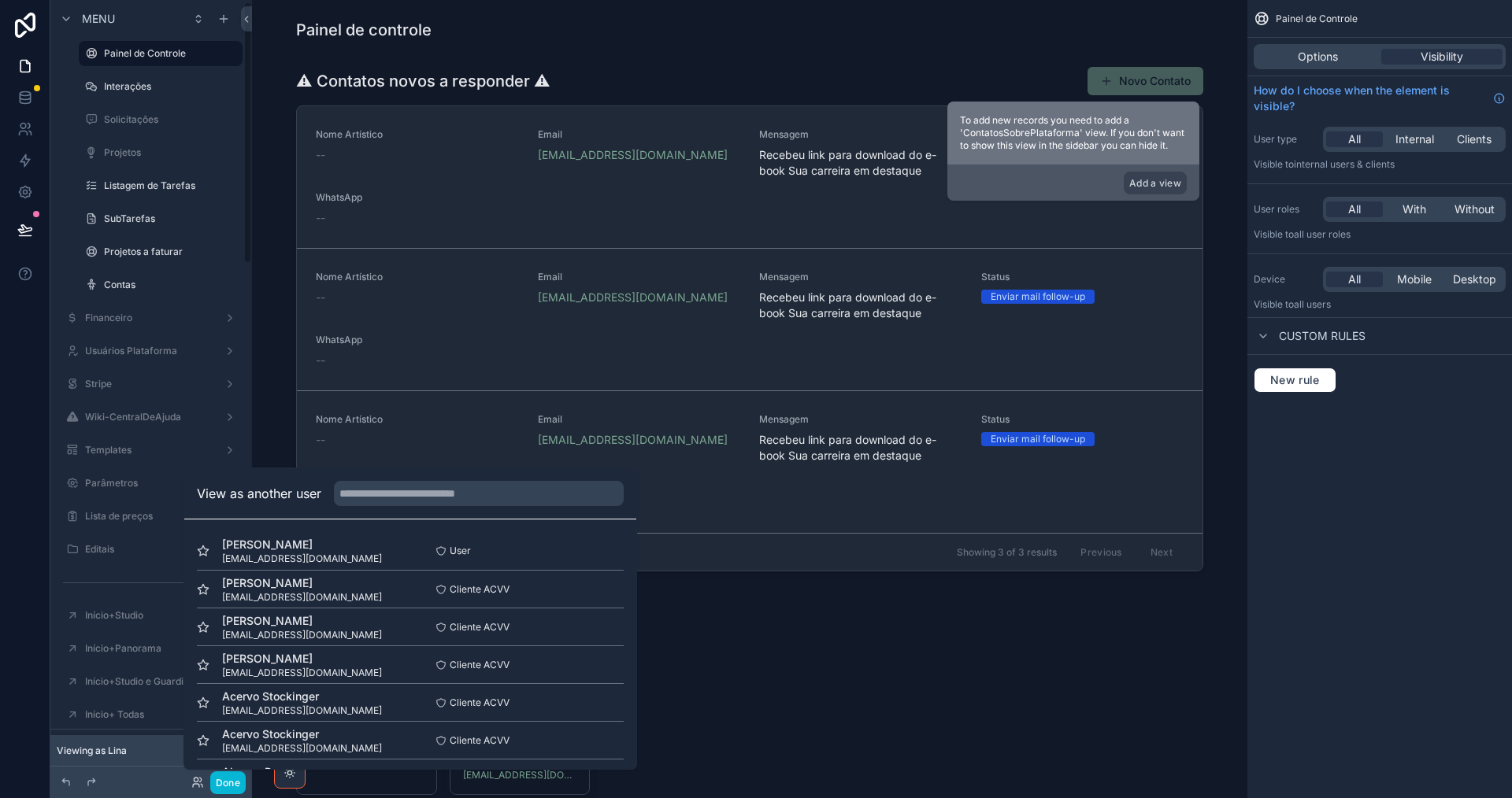
scroll to position [315, 0]
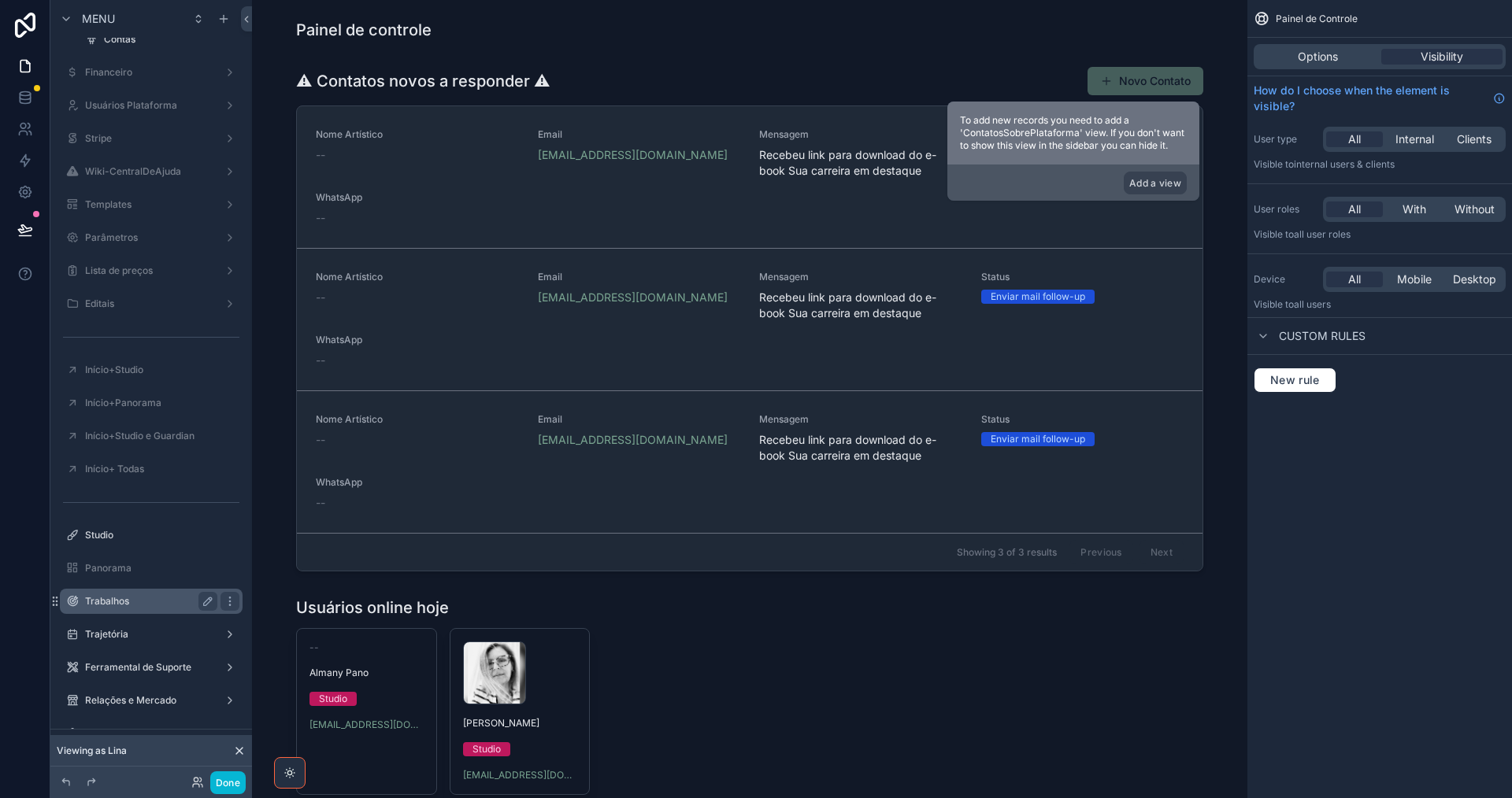
click at [131, 598] on label "Trabalhos" at bounding box center [148, 602] width 126 height 12
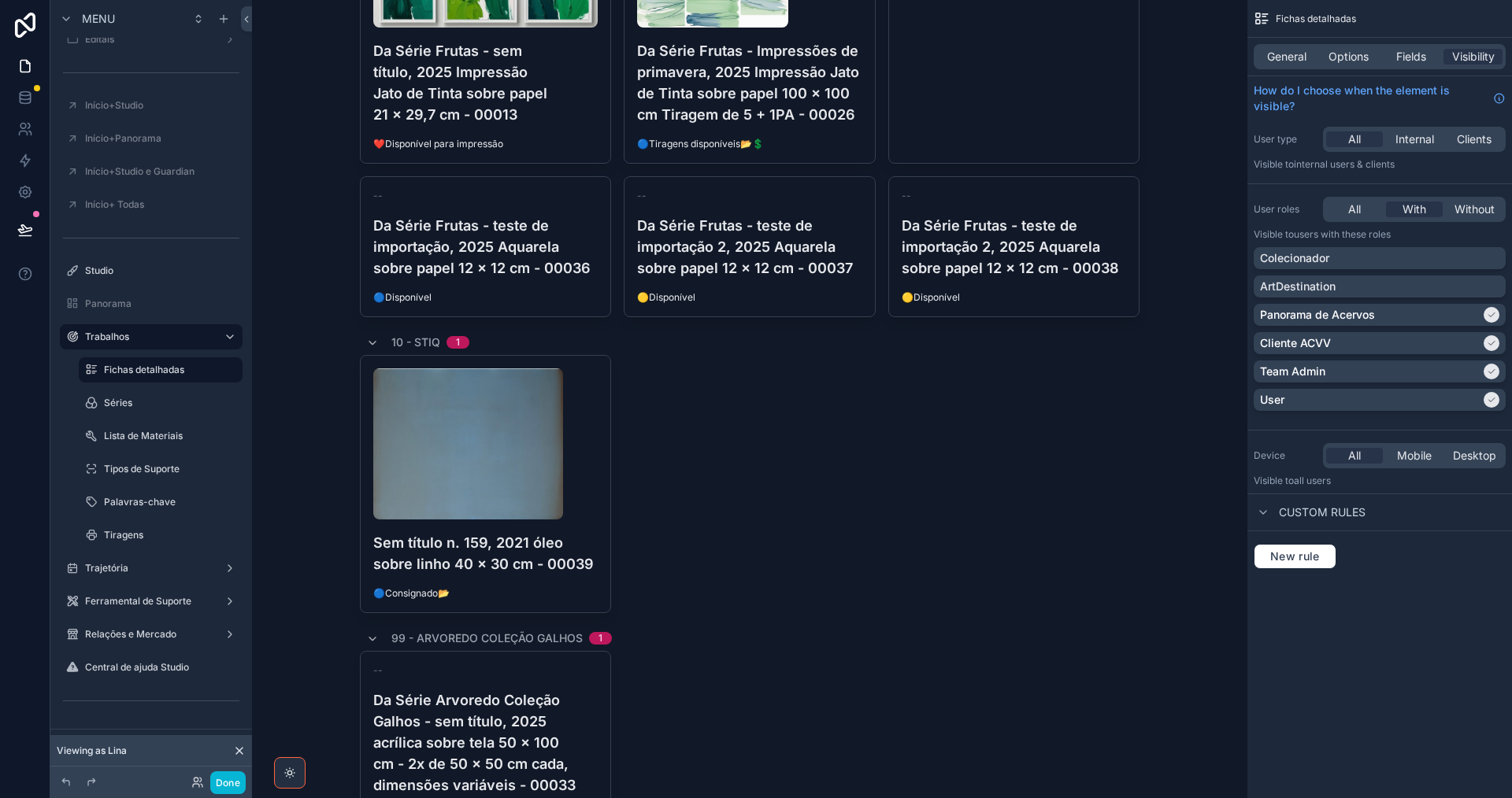
scroll to position [4427, 0]
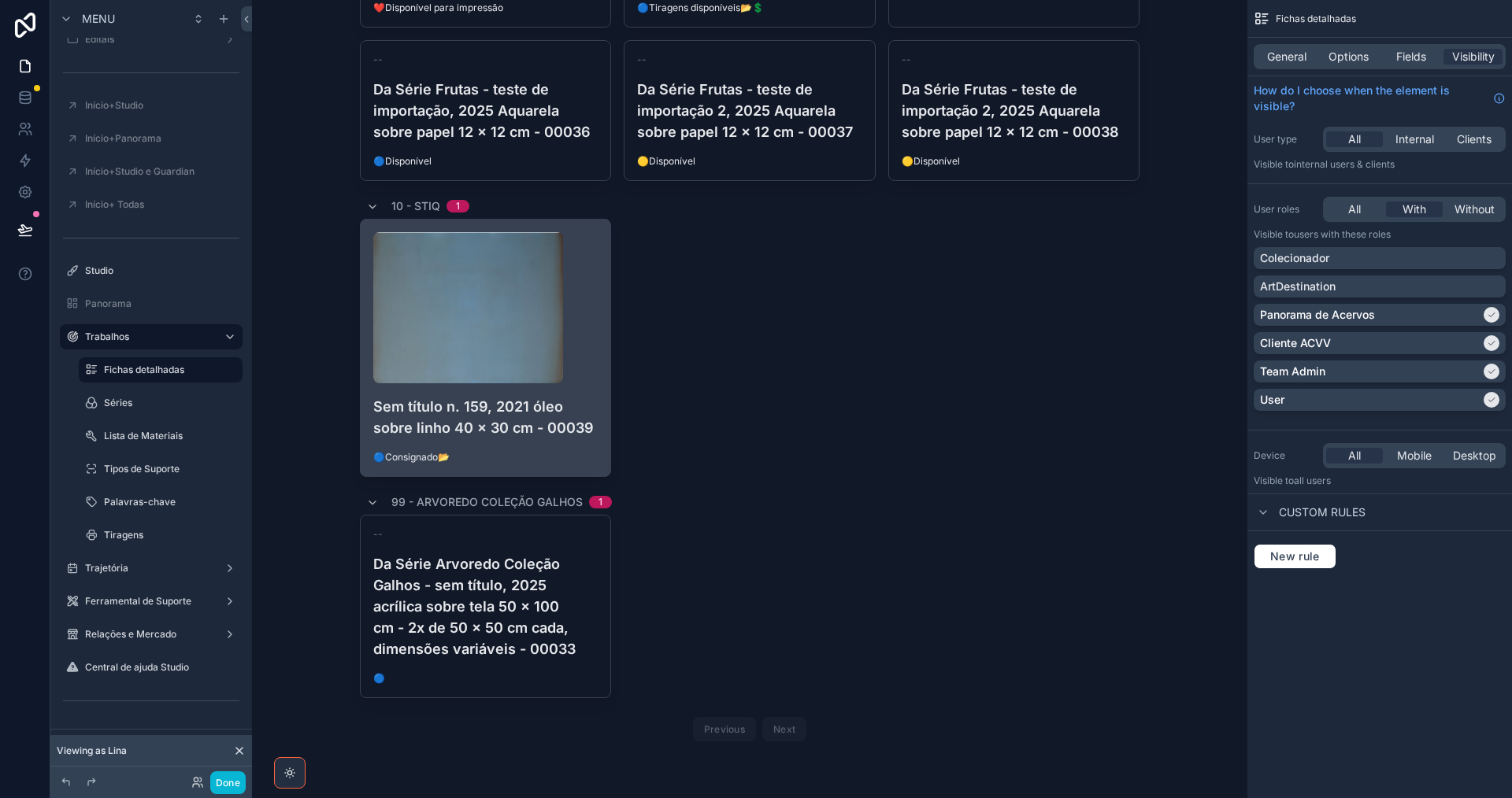
click at [532, 417] on h4 "Sem título n. 159, 2021 óleo sobre linho 40 x 30 cm - 00039" at bounding box center [486, 416] width 225 height 43
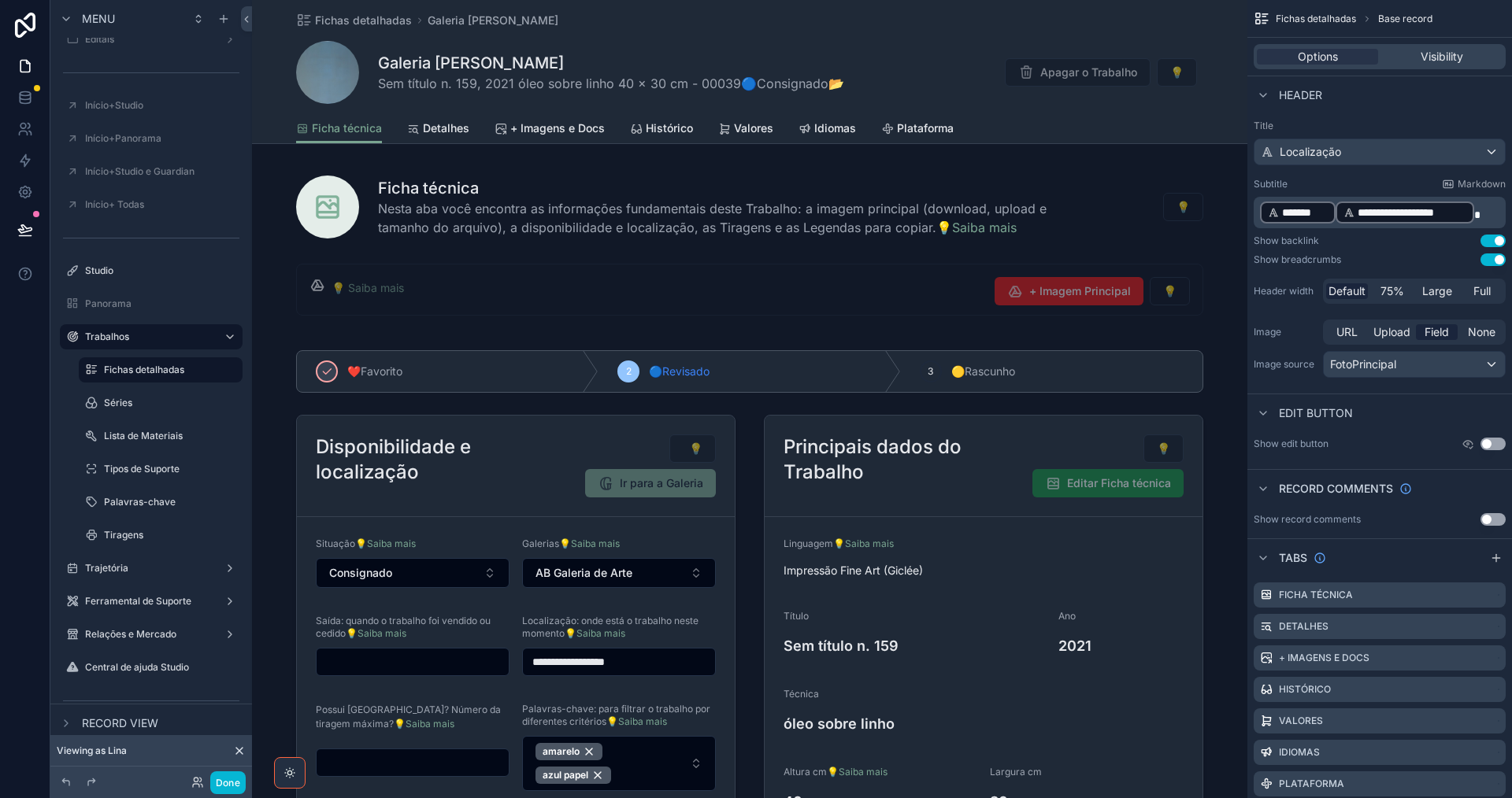
scroll to position [157, 0]
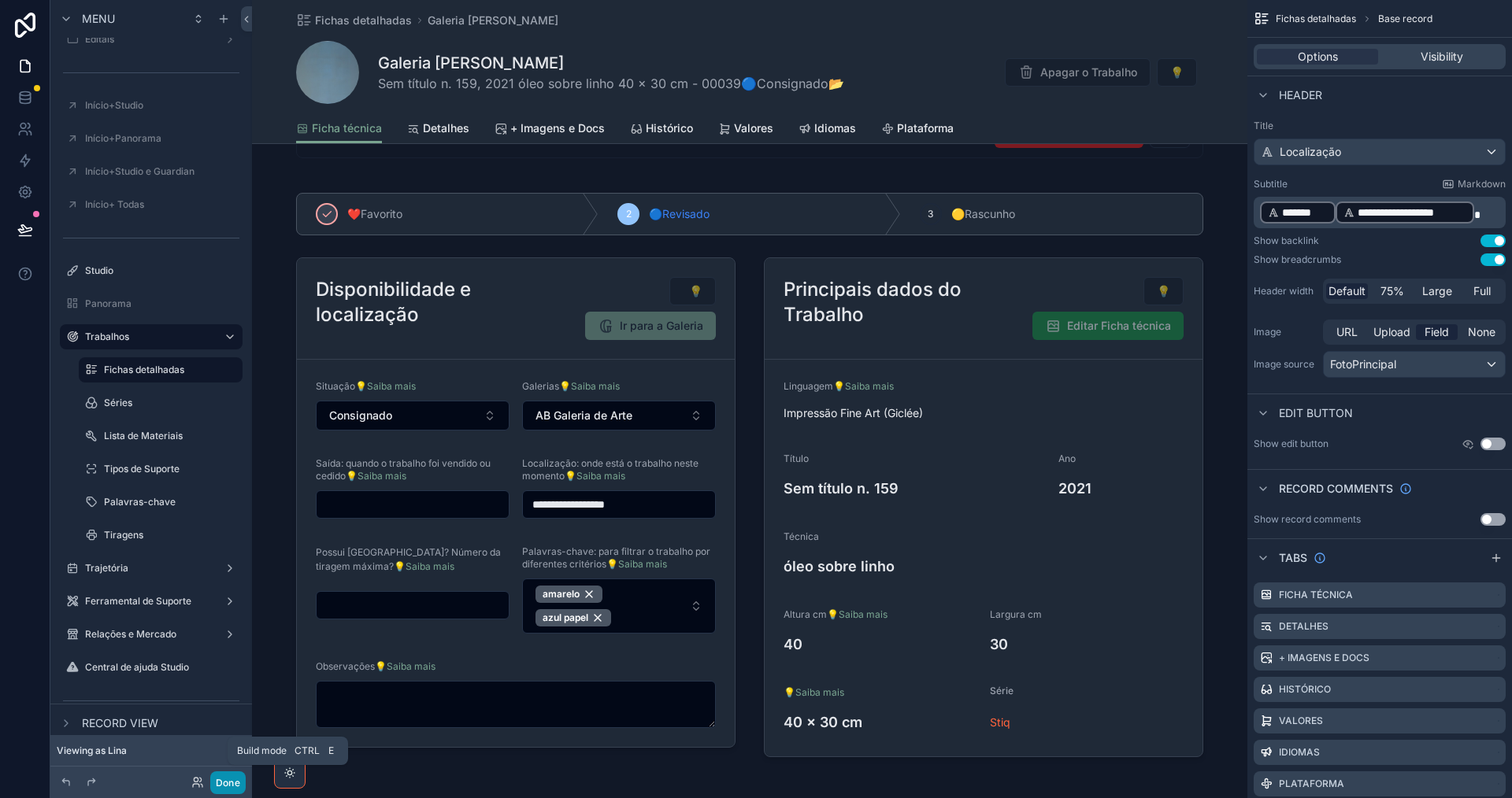
click at [230, 784] on button "Done" at bounding box center [228, 782] width 36 height 23
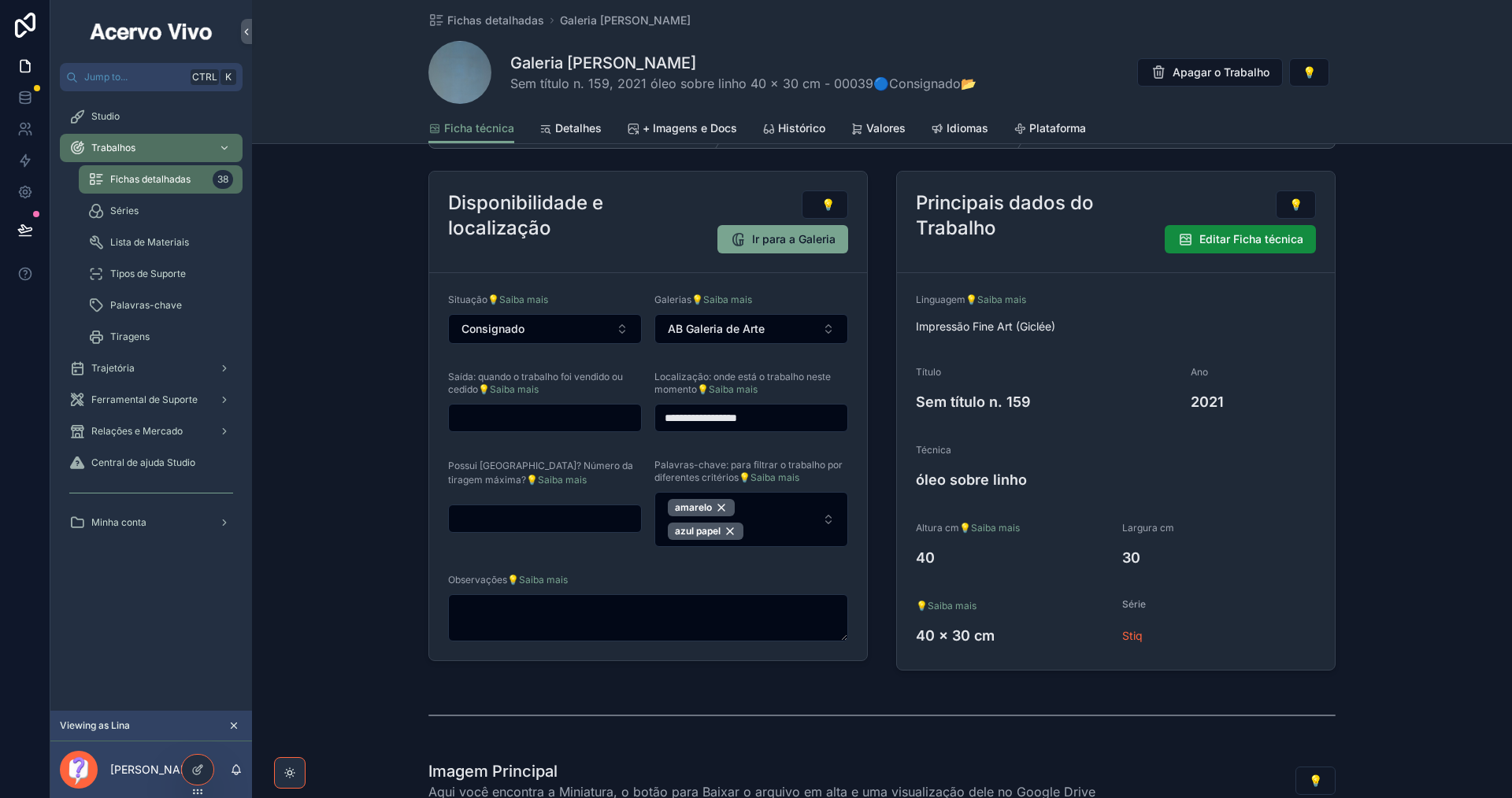
click at [536, 514] on input "scrollable content" at bounding box center [545, 518] width 192 height 22
type input "*"
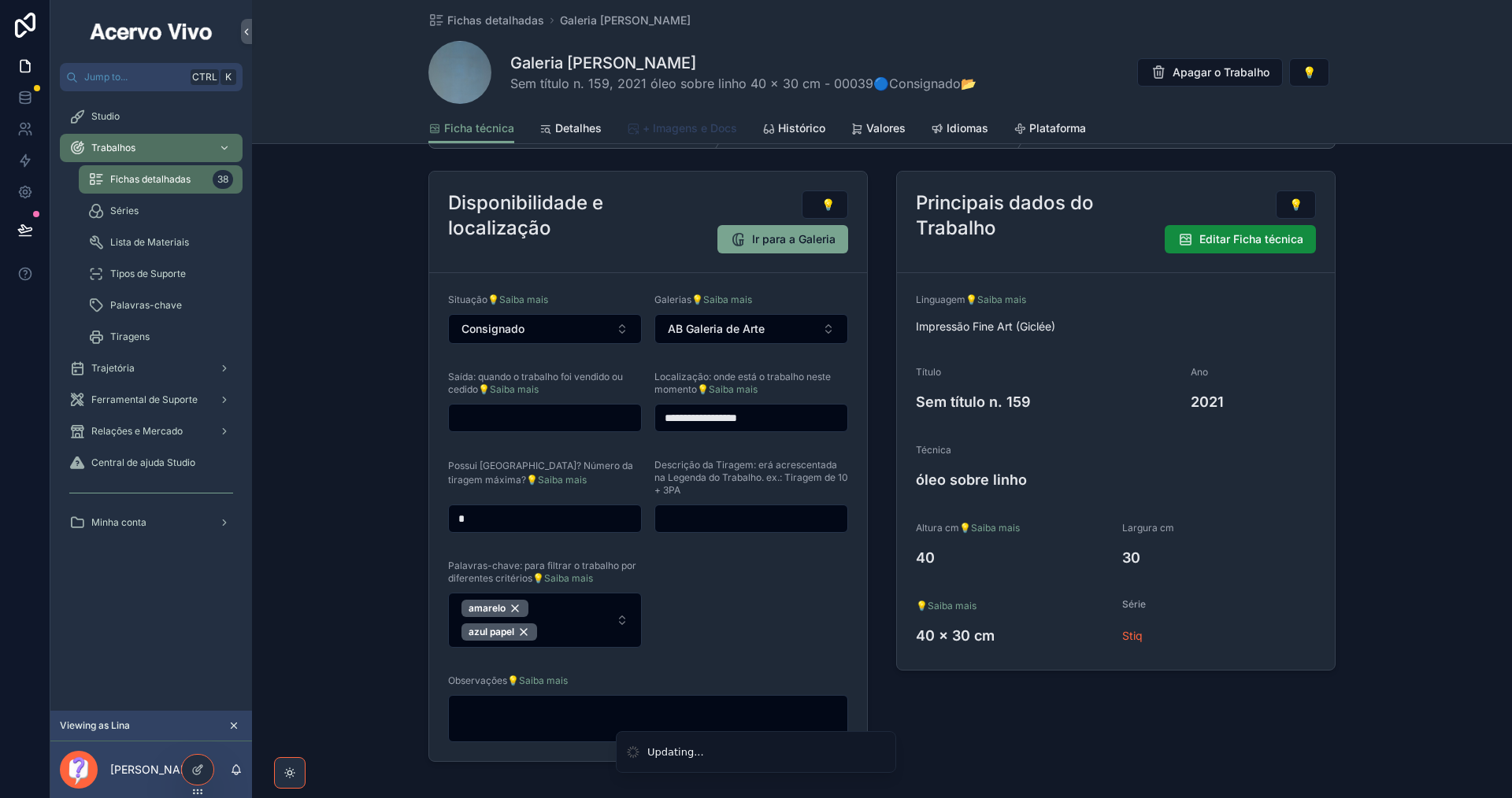
click at [697, 122] on span "+ Imagens e Docs" at bounding box center [690, 128] width 94 height 16
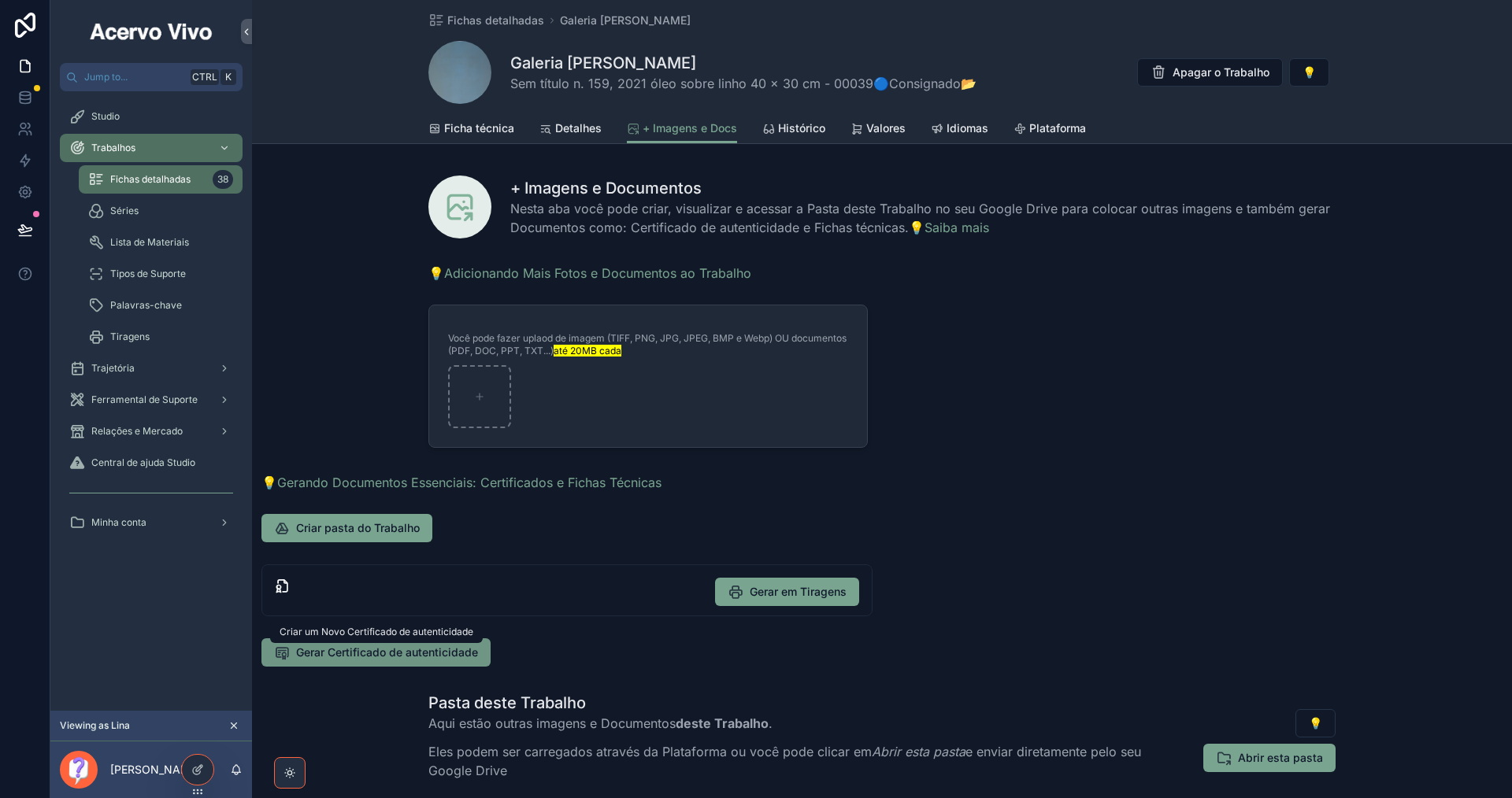
click at [346, 659] on span "Gerar Certificado de autenticidade" at bounding box center [387, 652] width 182 height 16
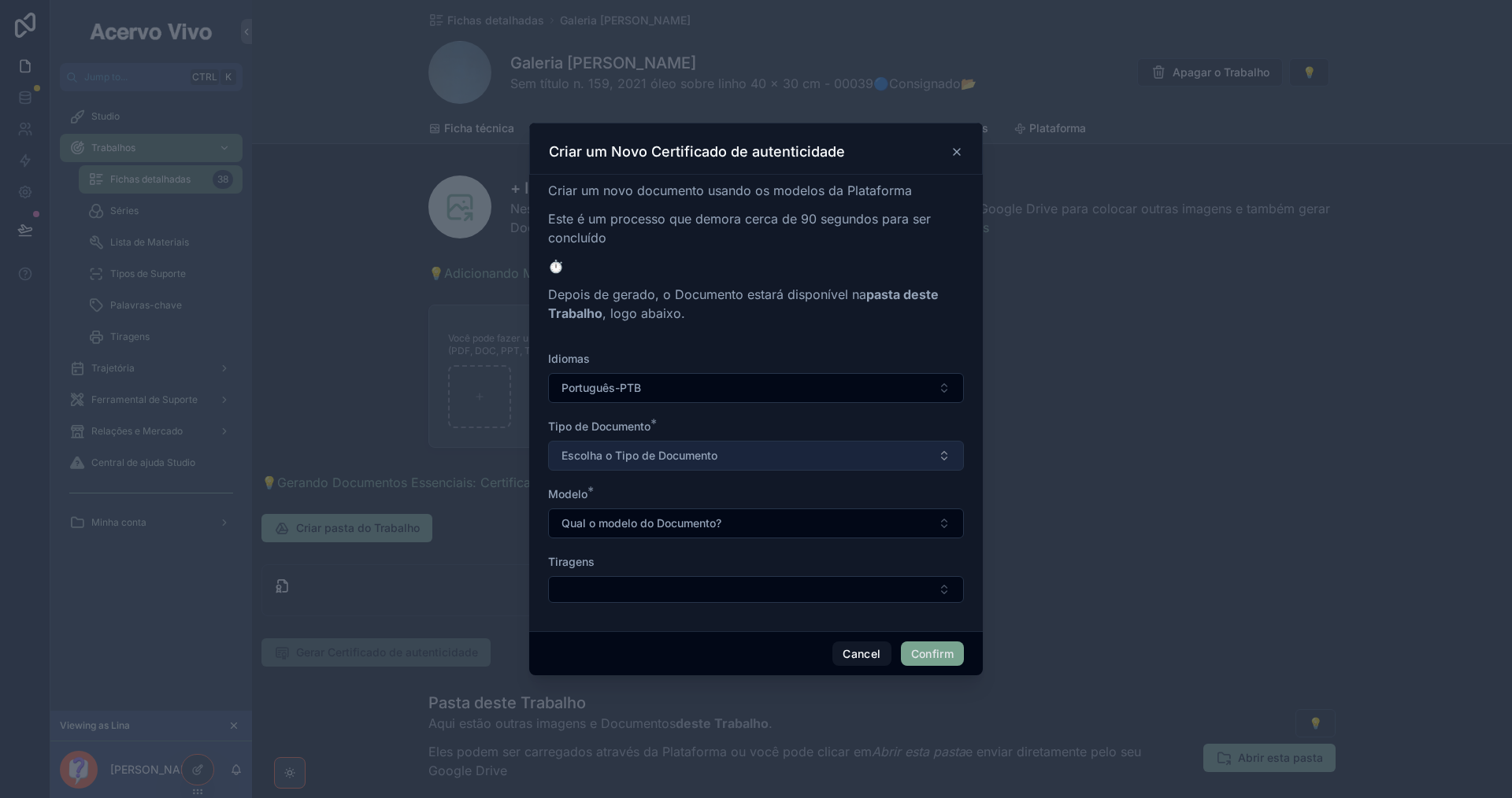
click at [815, 457] on button "Escolha o Tipo de Documento" at bounding box center [756, 456] width 416 height 30
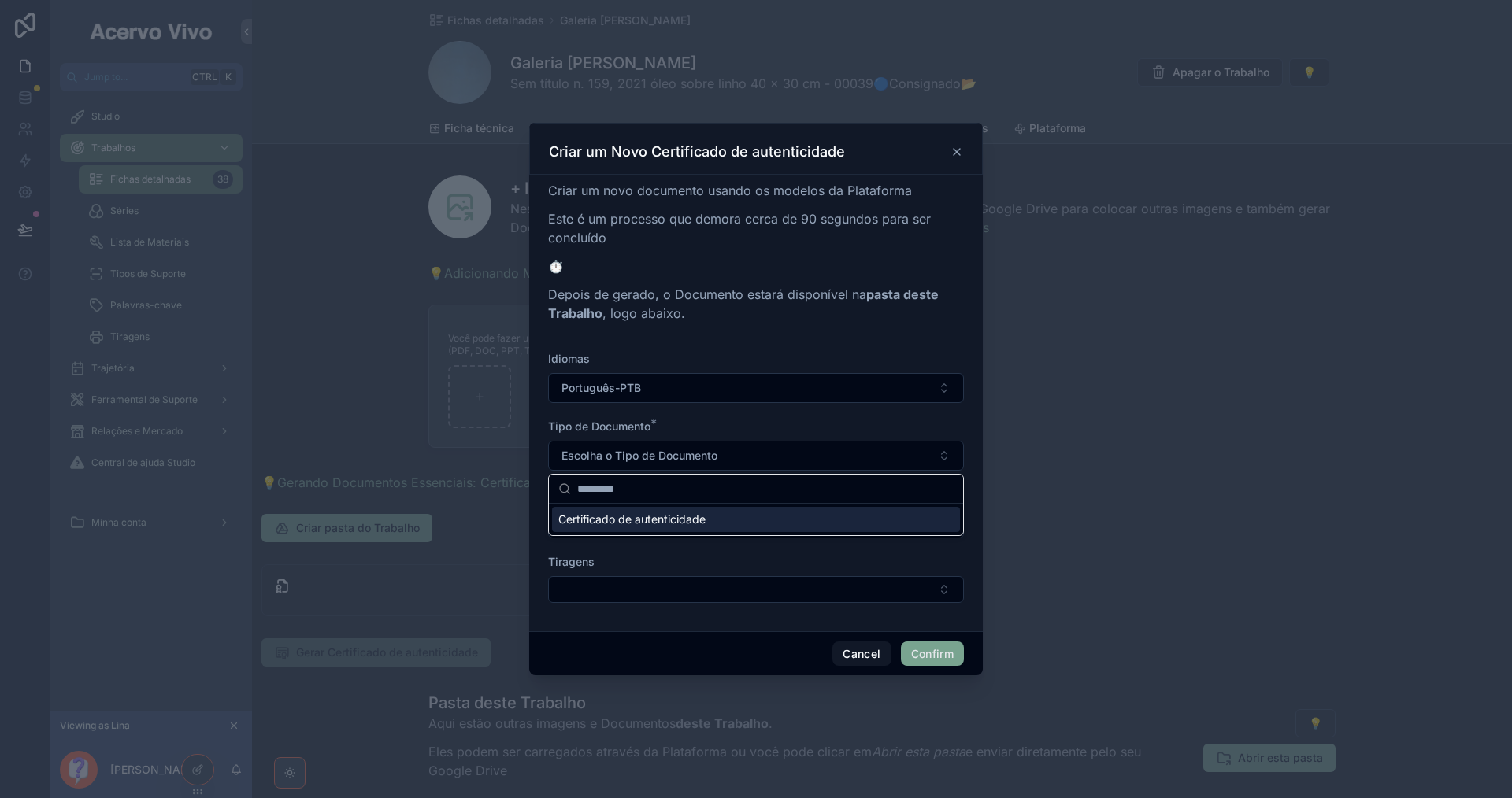
click at [781, 527] on div "Certificado de autenticidade" at bounding box center [756, 519] width 408 height 25
click at [779, 527] on button "Qual o modelo do Documento?" at bounding box center [756, 523] width 416 height 30
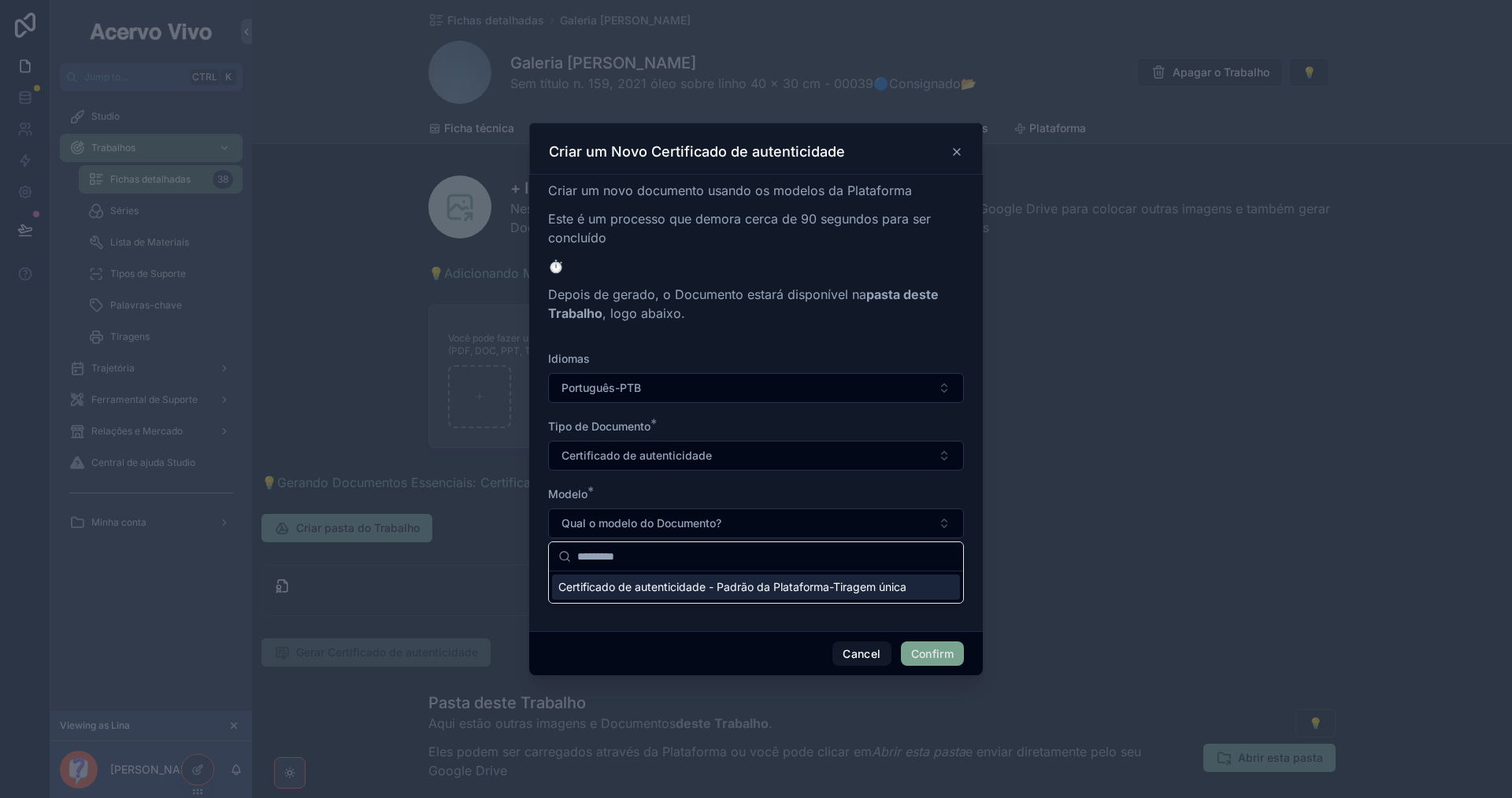
click at [760, 591] on span "Certificado de autenticidade - Padrão da Plataforma-Tiragem única" at bounding box center [732, 588] width 348 height 16
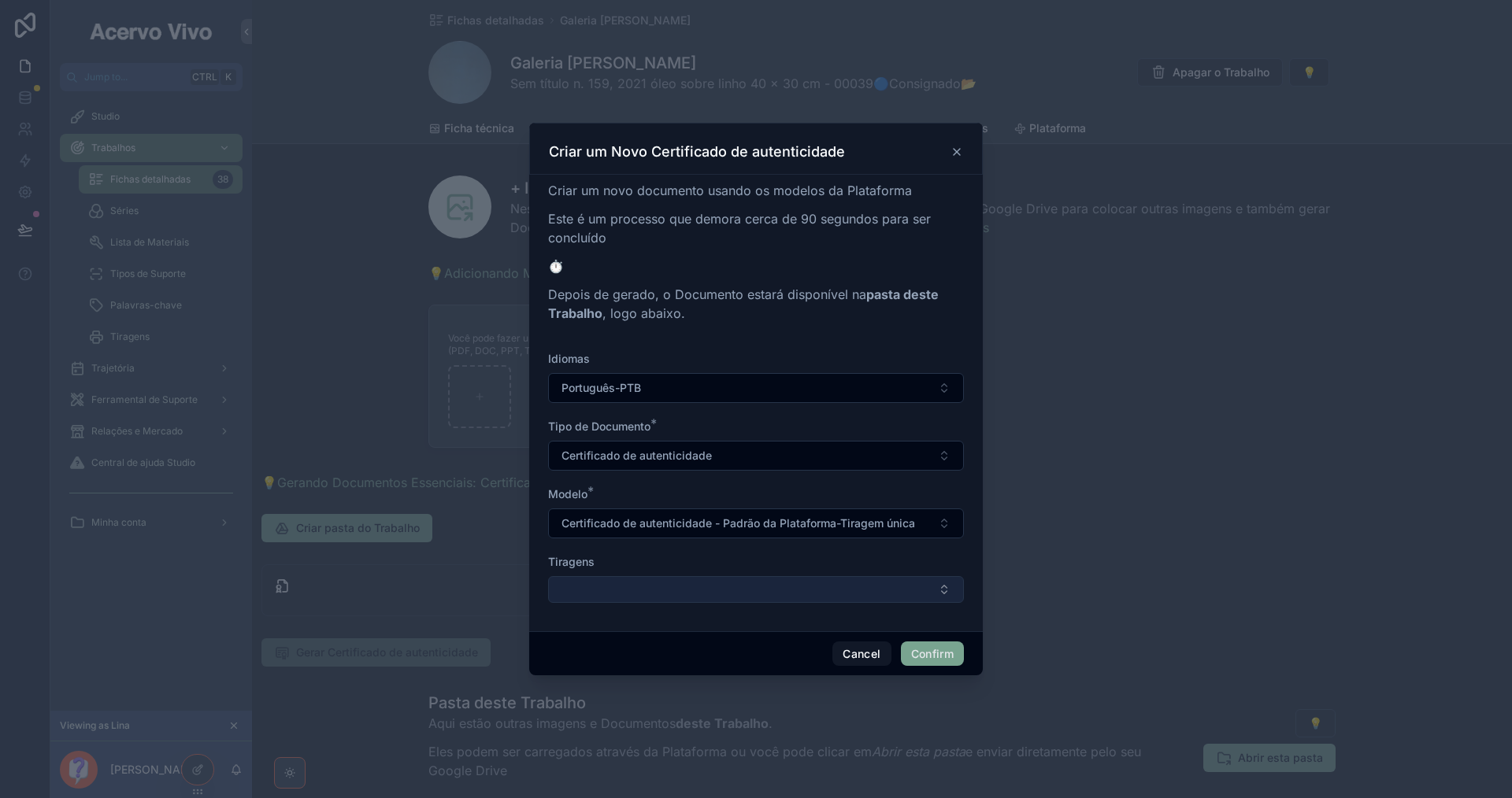
click at [758, 588] on button "Select Button" at bounding box center [756, 589] width 416 height 27
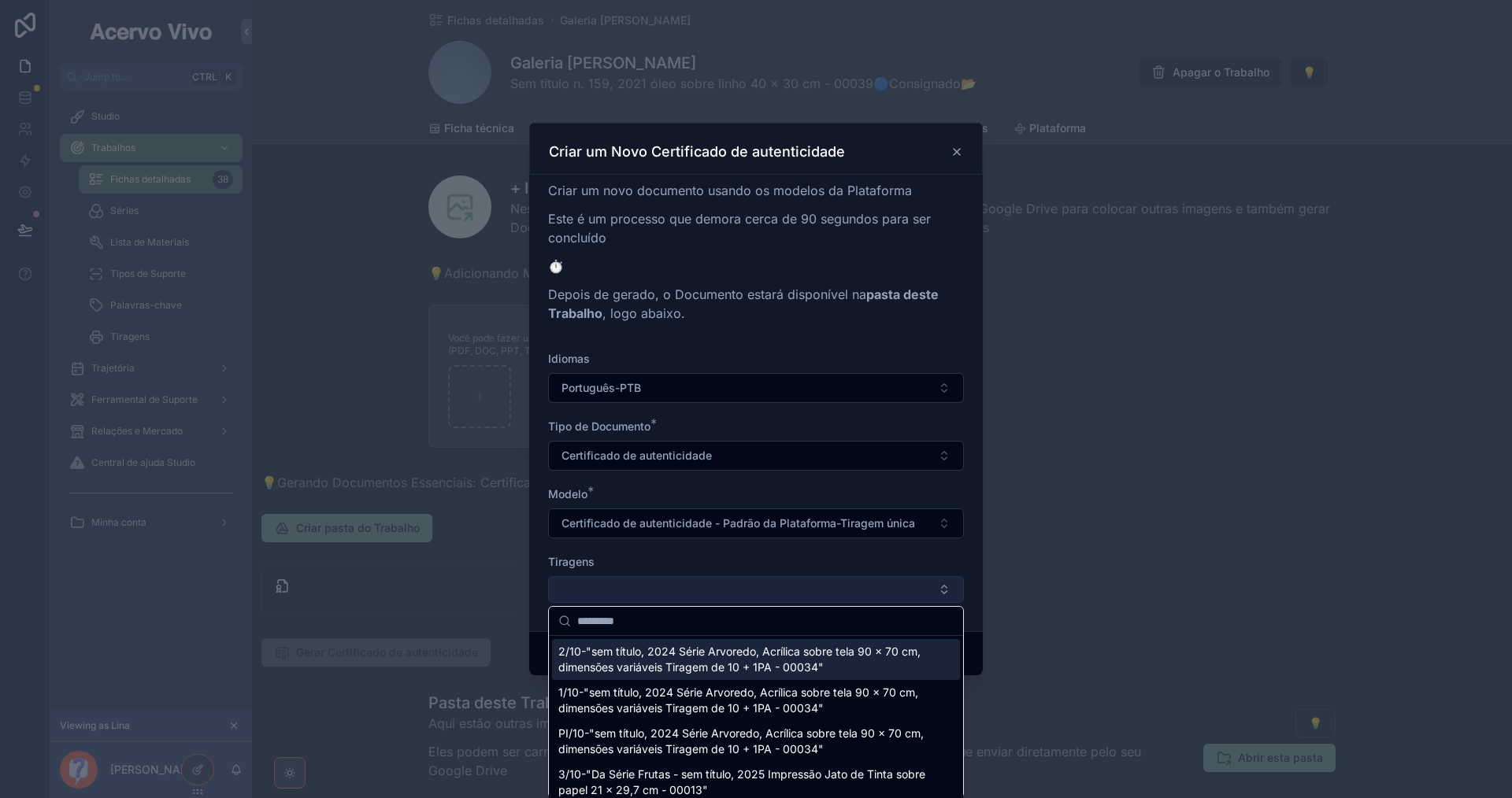
click at [760, 586] on button "Select Button" at bounding box center [756, 589] width 416 height 27
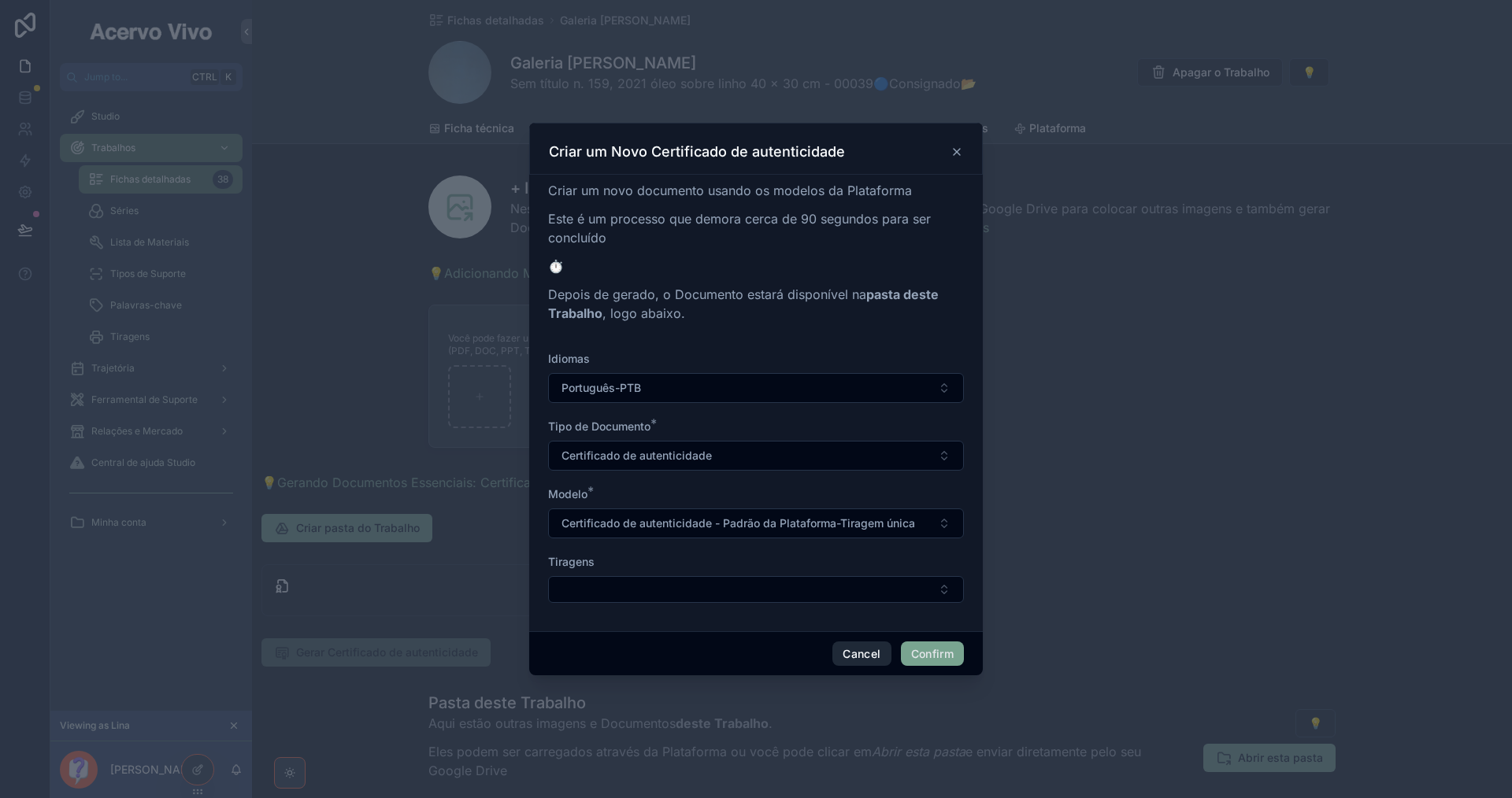
click at [853, 654] on button "Cancel" at bounding box center [861, 654] width 59 height 25
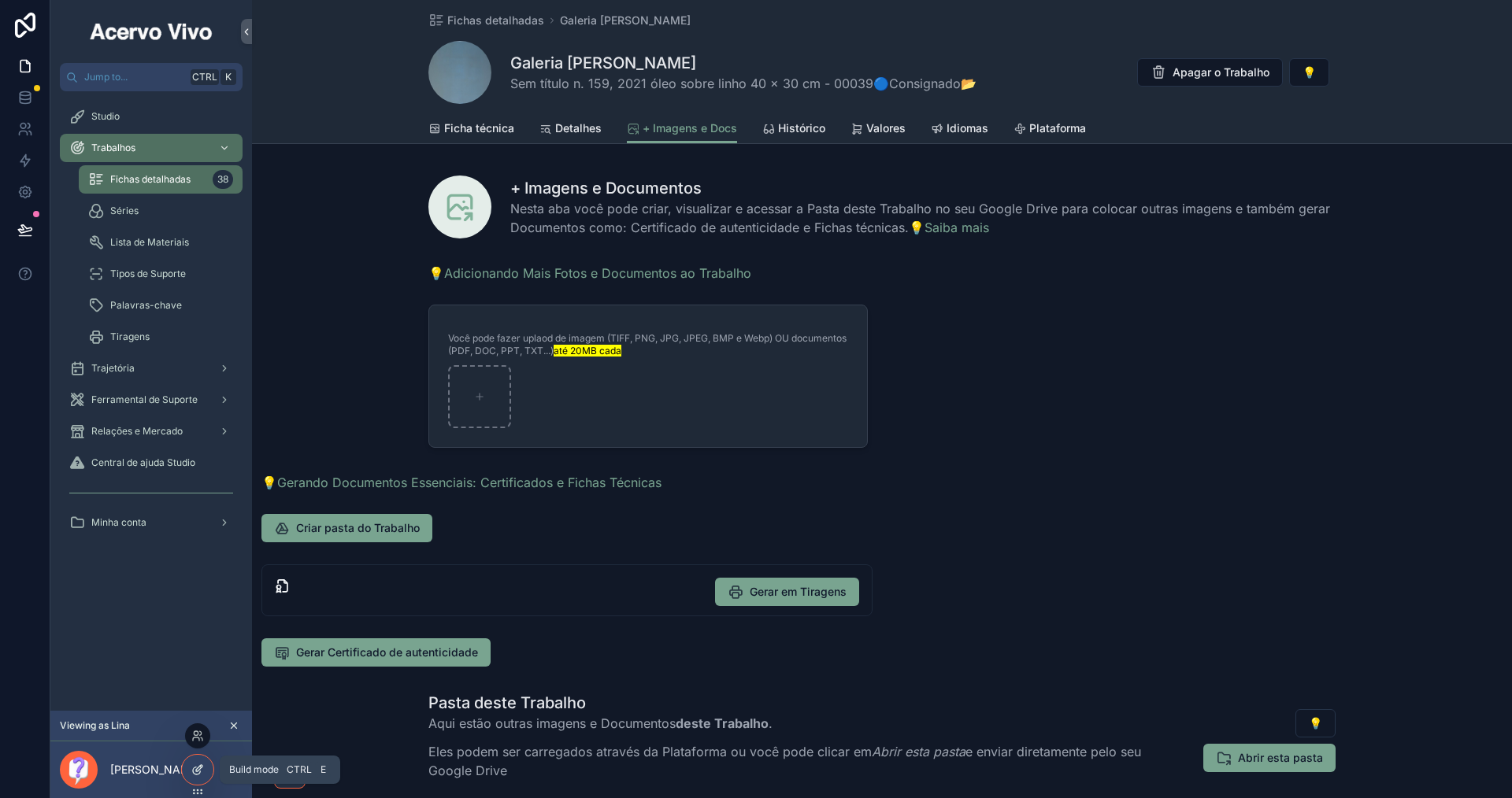
click at [204, 770] on icon at bounding box center [197, 769] width 12 height 12
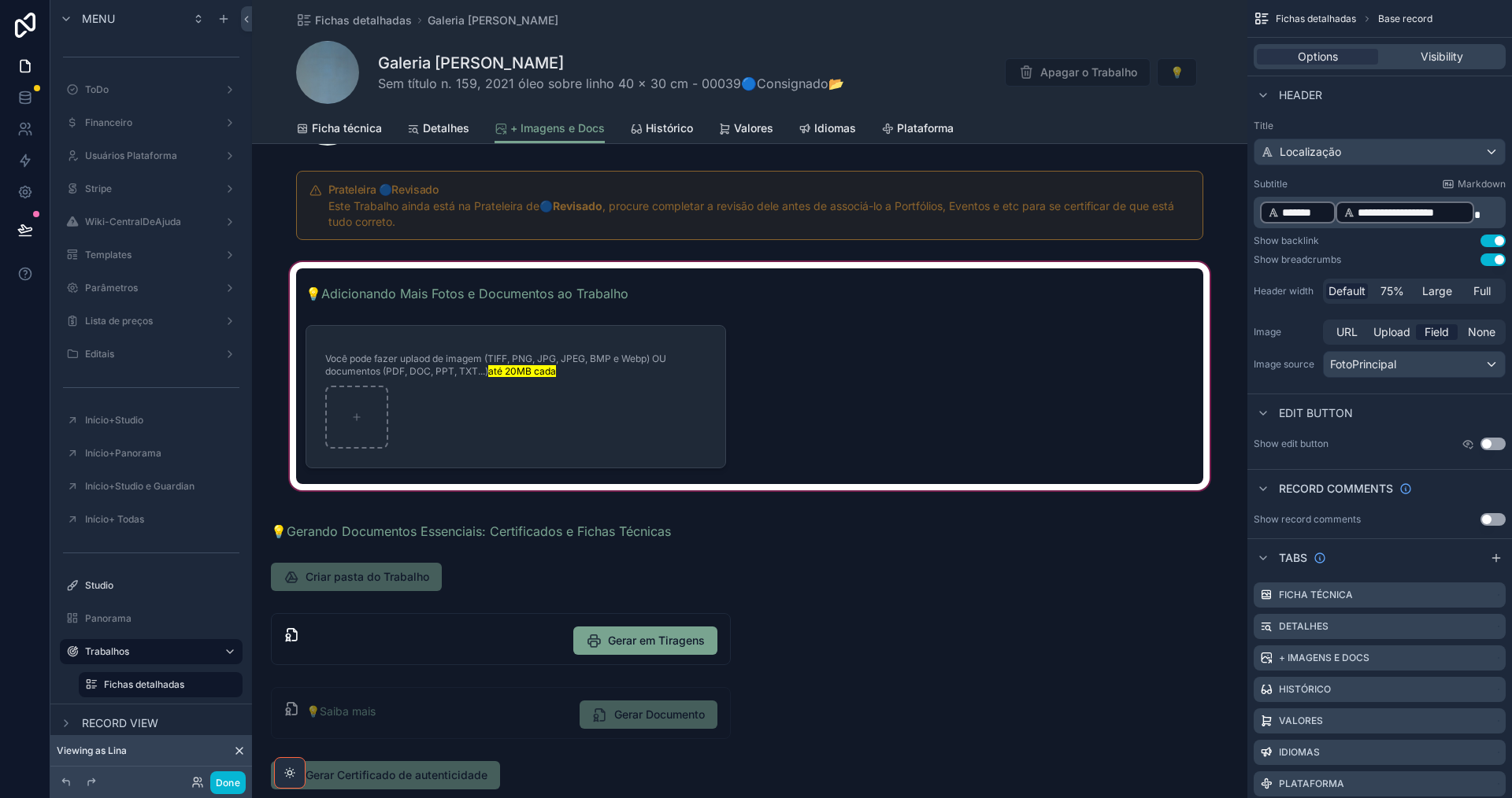
scroll to position [236, 0]
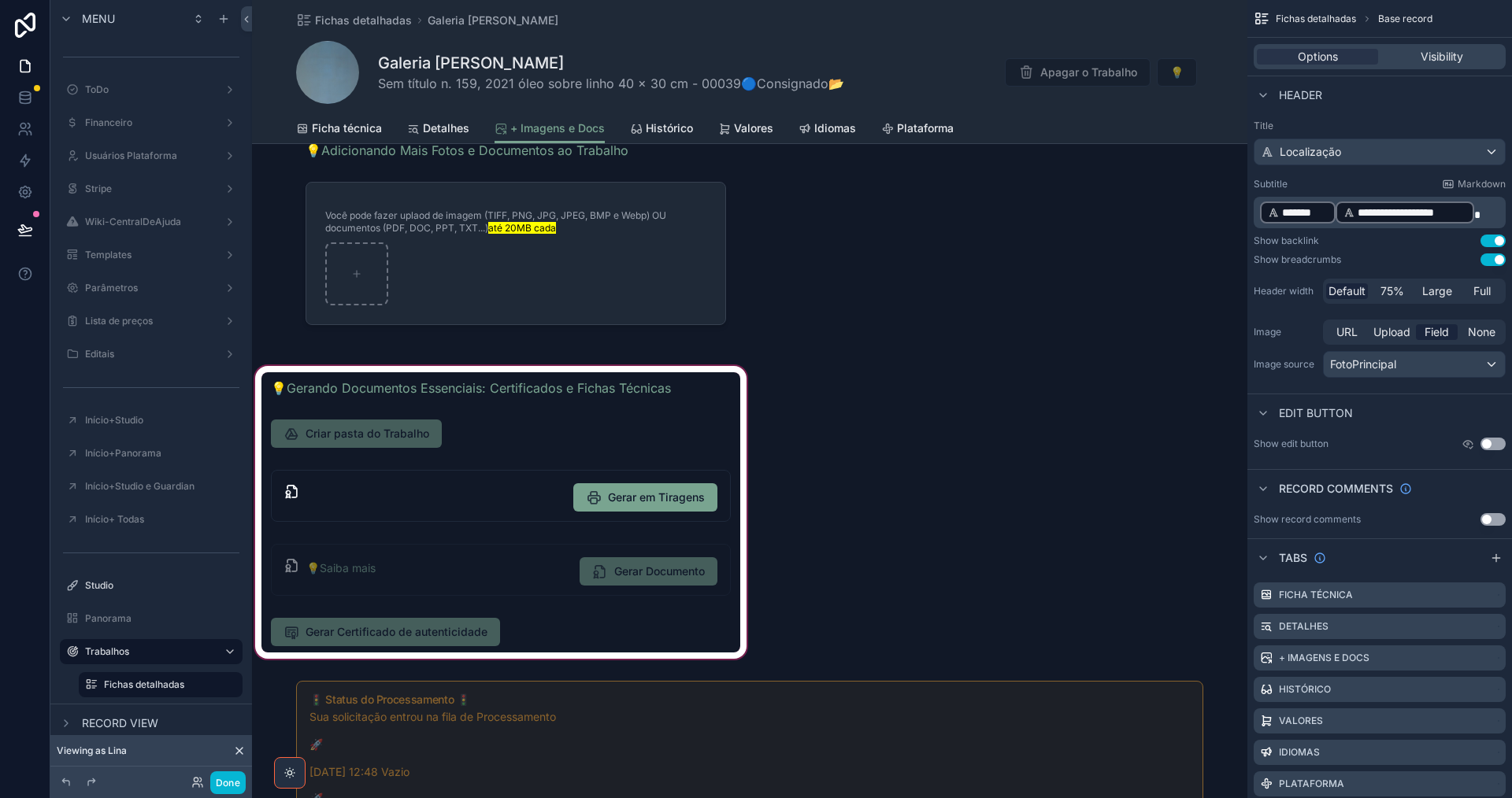
click at [606, 627] on div "scrollable content" at bounding box center [501, 513] width 498 height 299
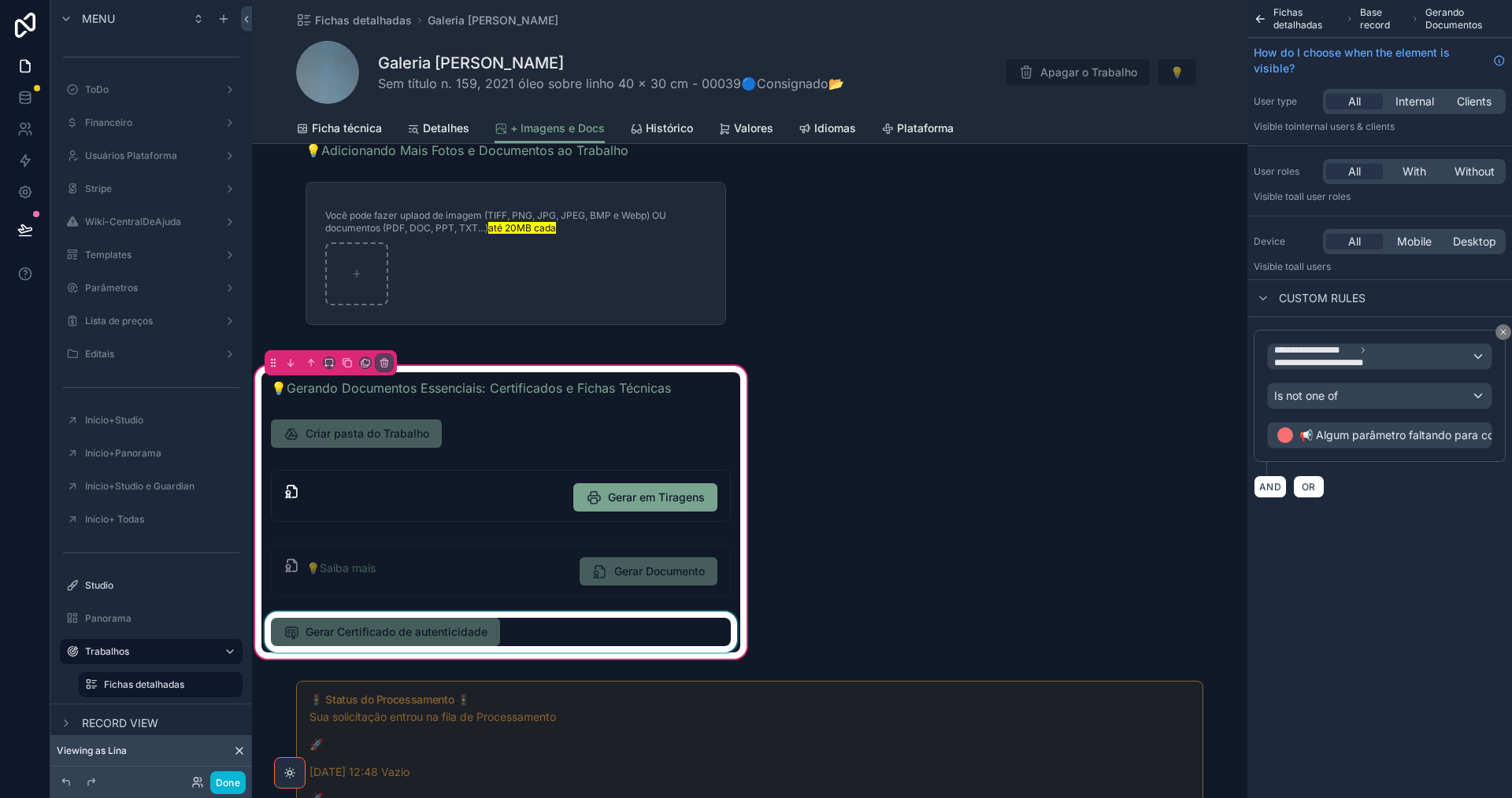
click at [548, 630] on div "scrollable content" at bounding box center [501, 631] width 479 height 41
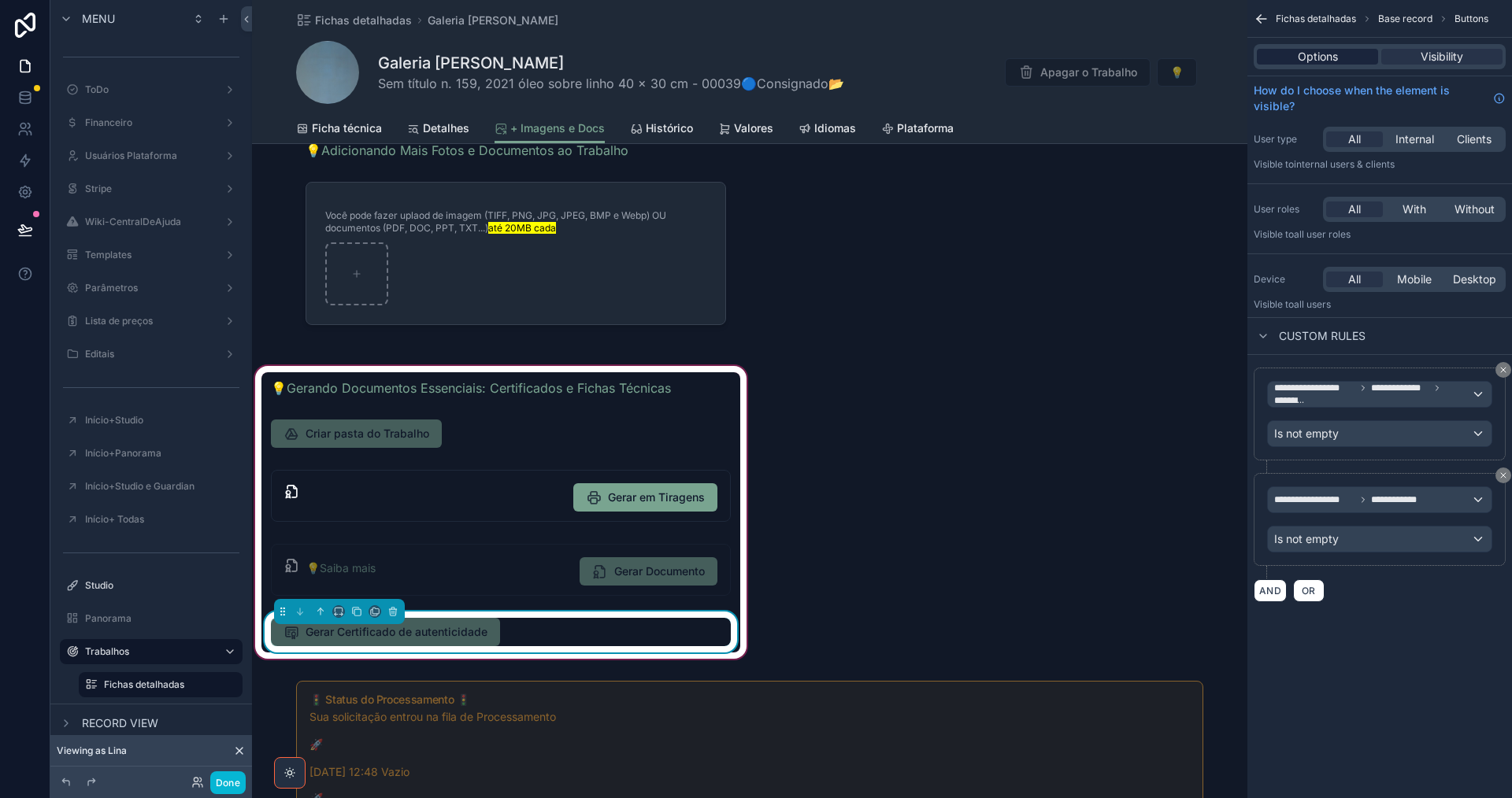
click at [1302, 58] on span "Options" at bounding box center [1318, 57] width 40 height 16
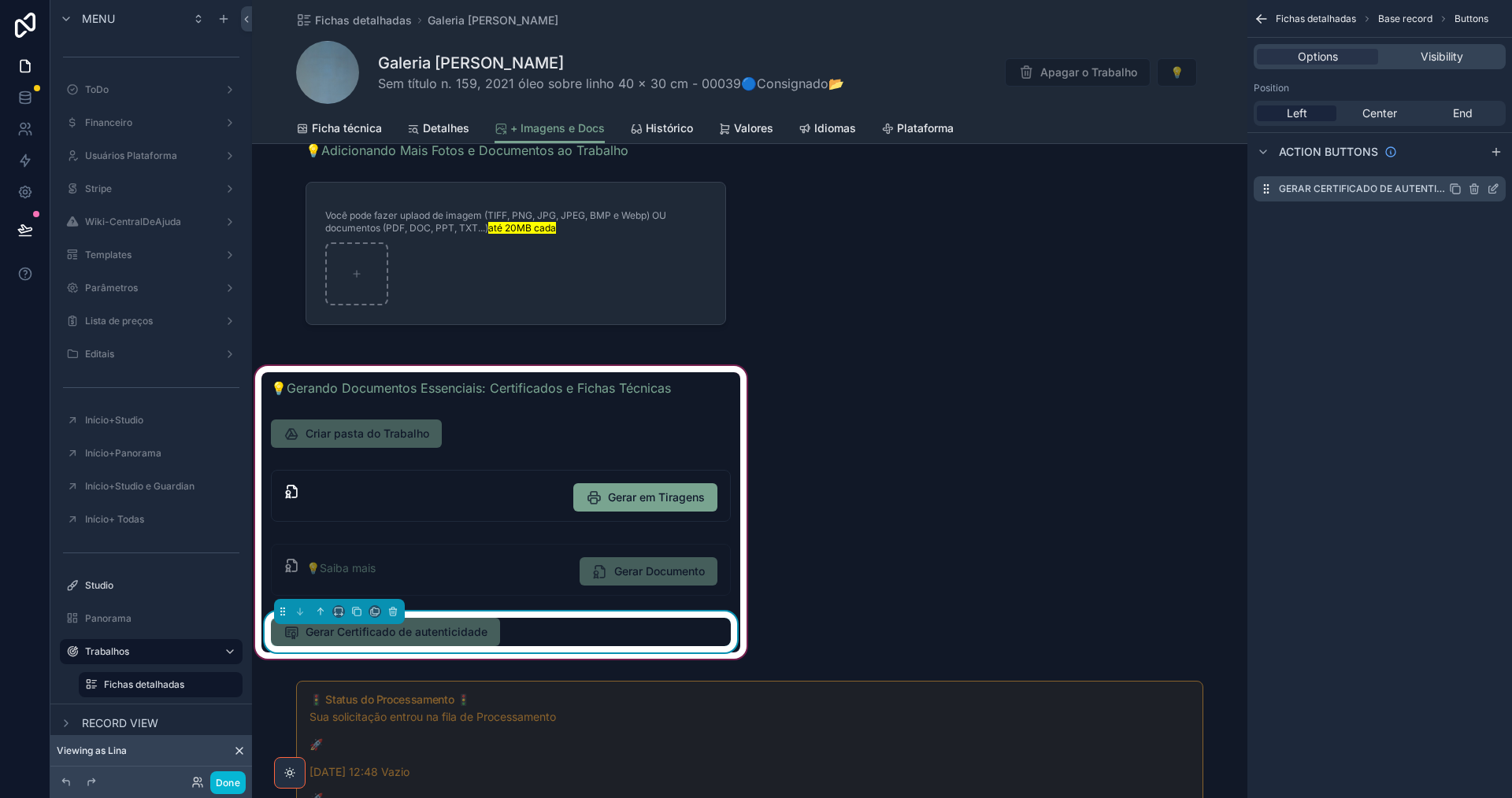
click at [1491, 190] on icon "scrollable content" at bounding box center [1493, 189] width 12 height 12
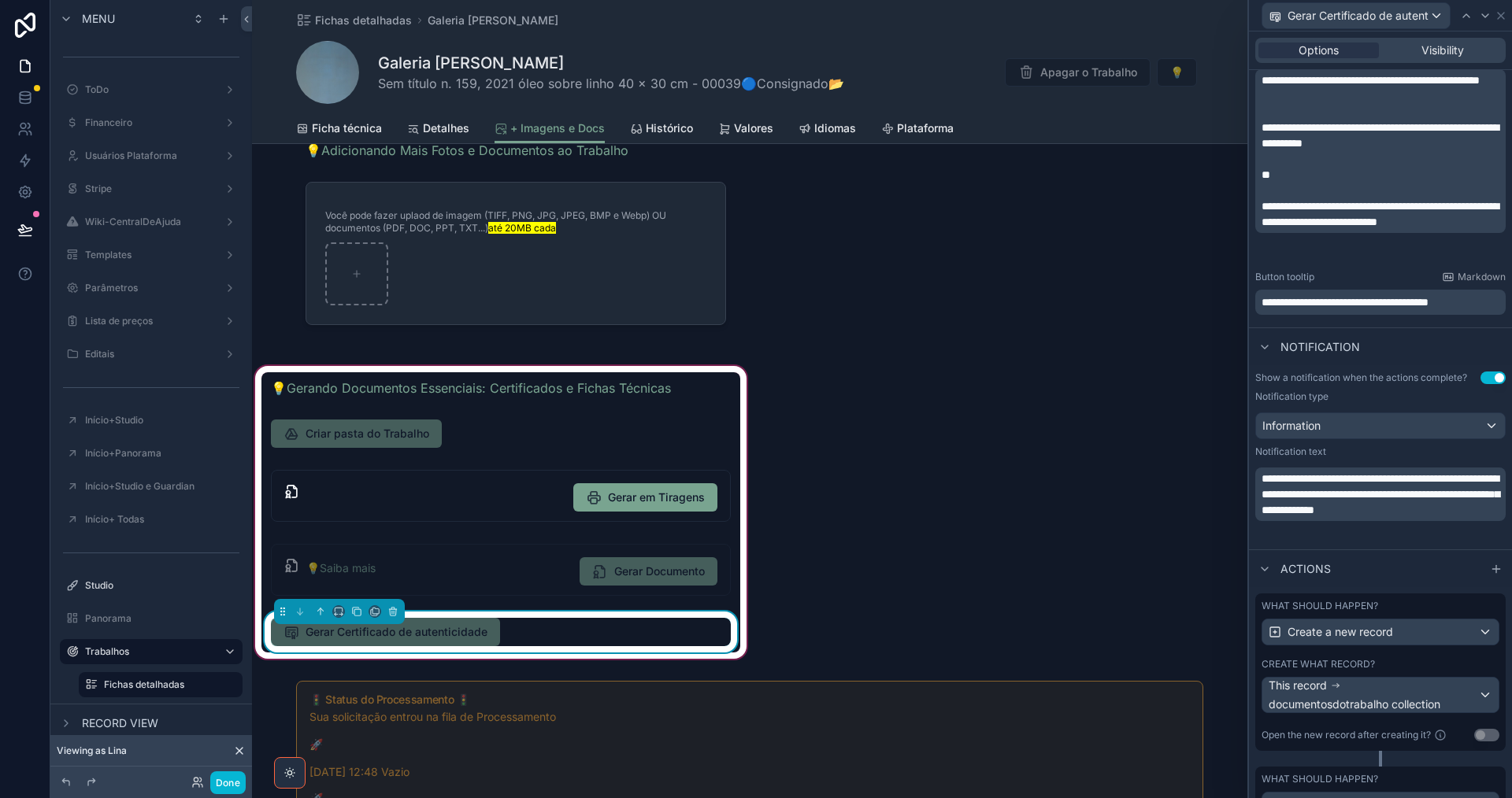
scroll to position [456, 0]
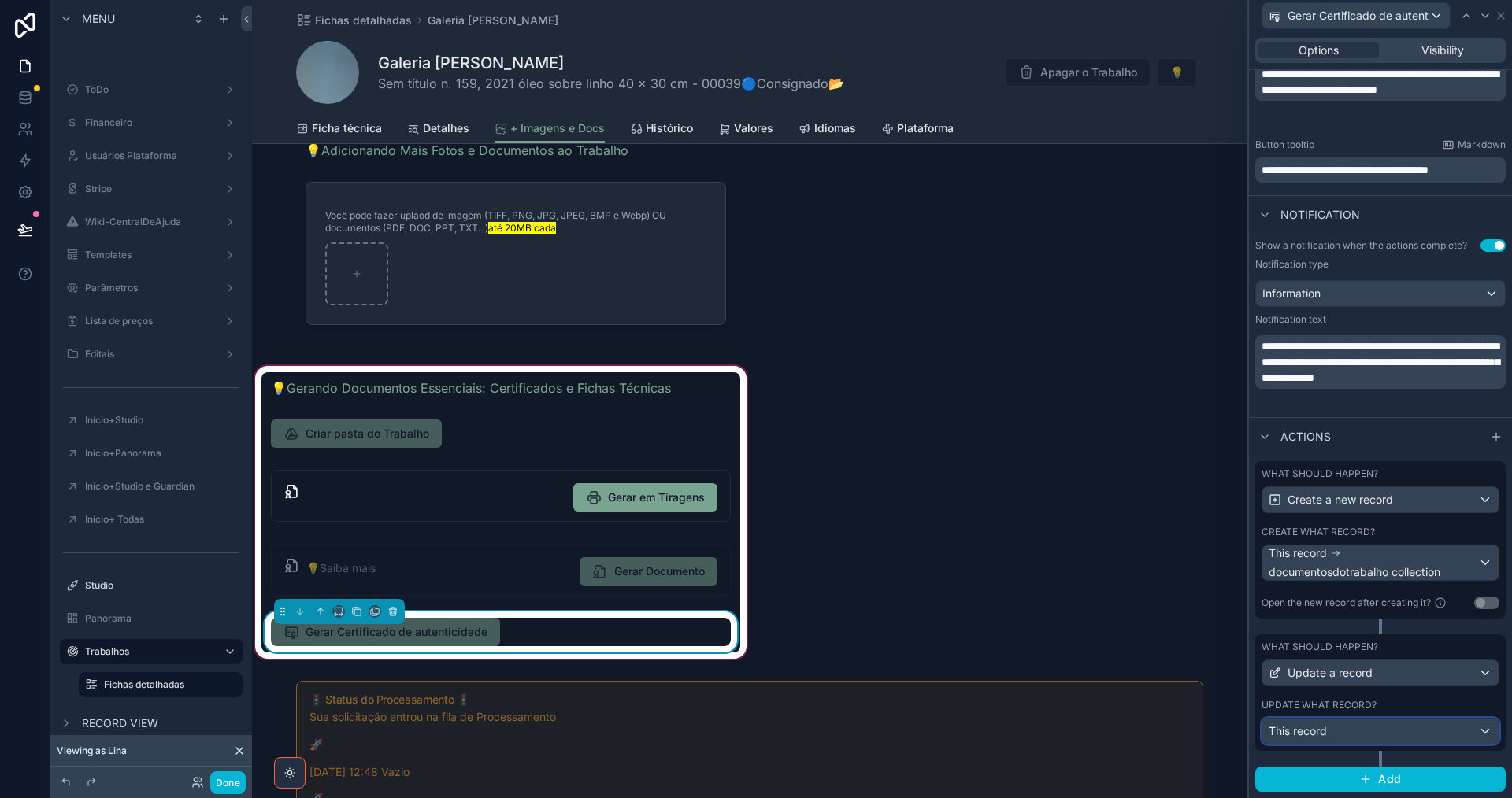
click at [1436, 729] on div "This record" at bounding box center [1380, 731] width 236 height 25
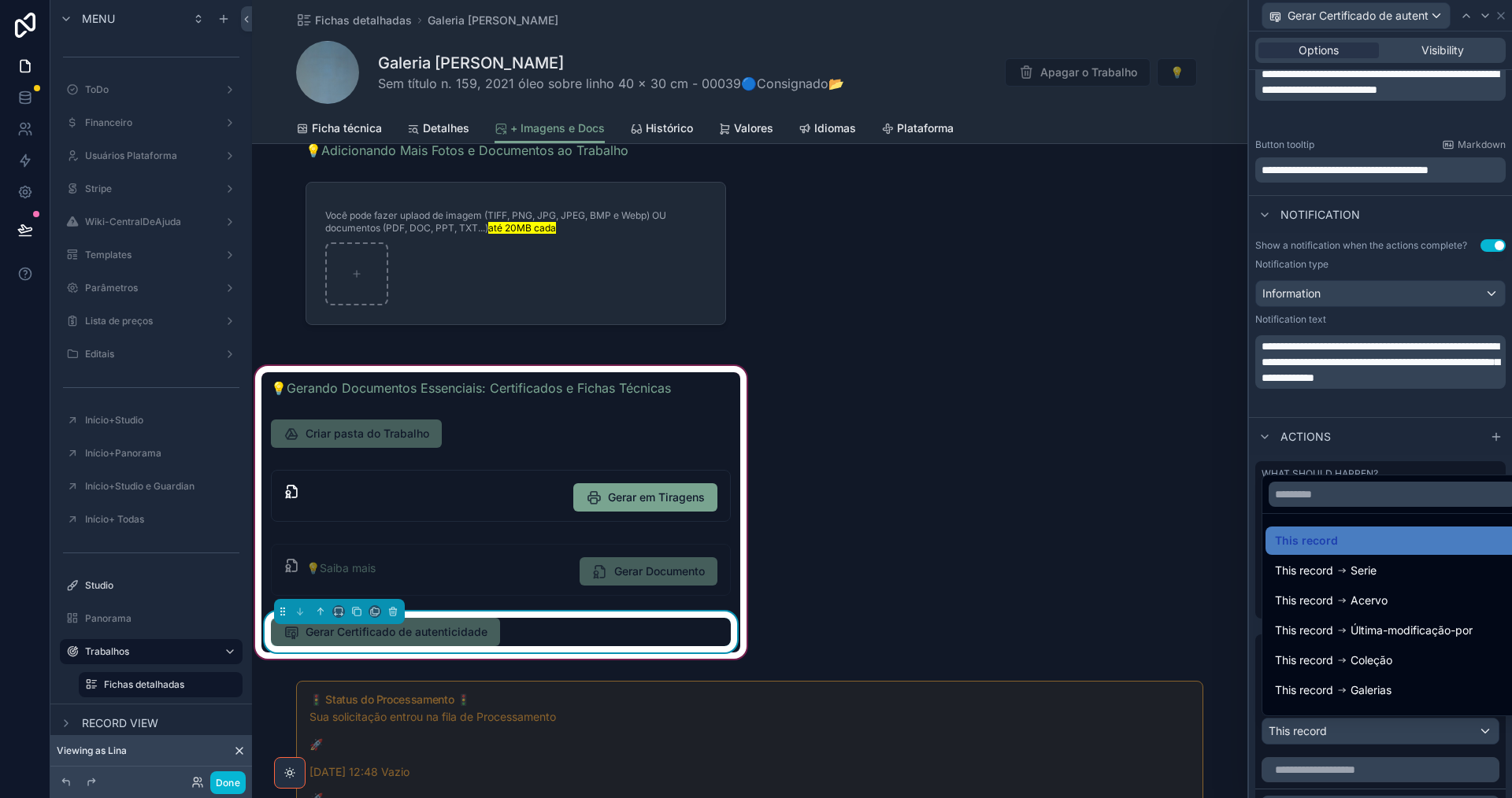
click at [1435, 729] on div at bounding box center [1380, 399] width 263 height 798
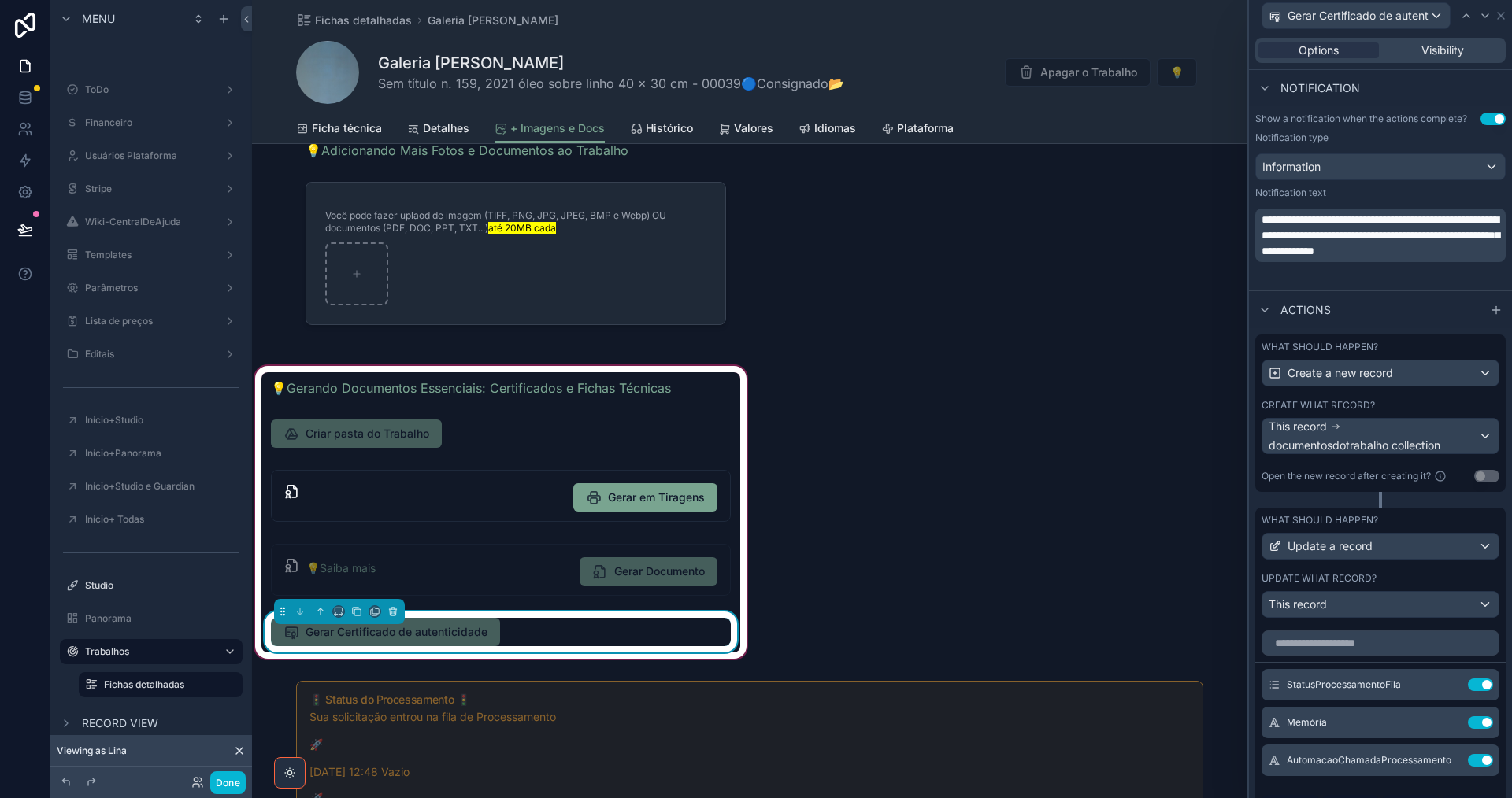
scroll to position [691, 0]
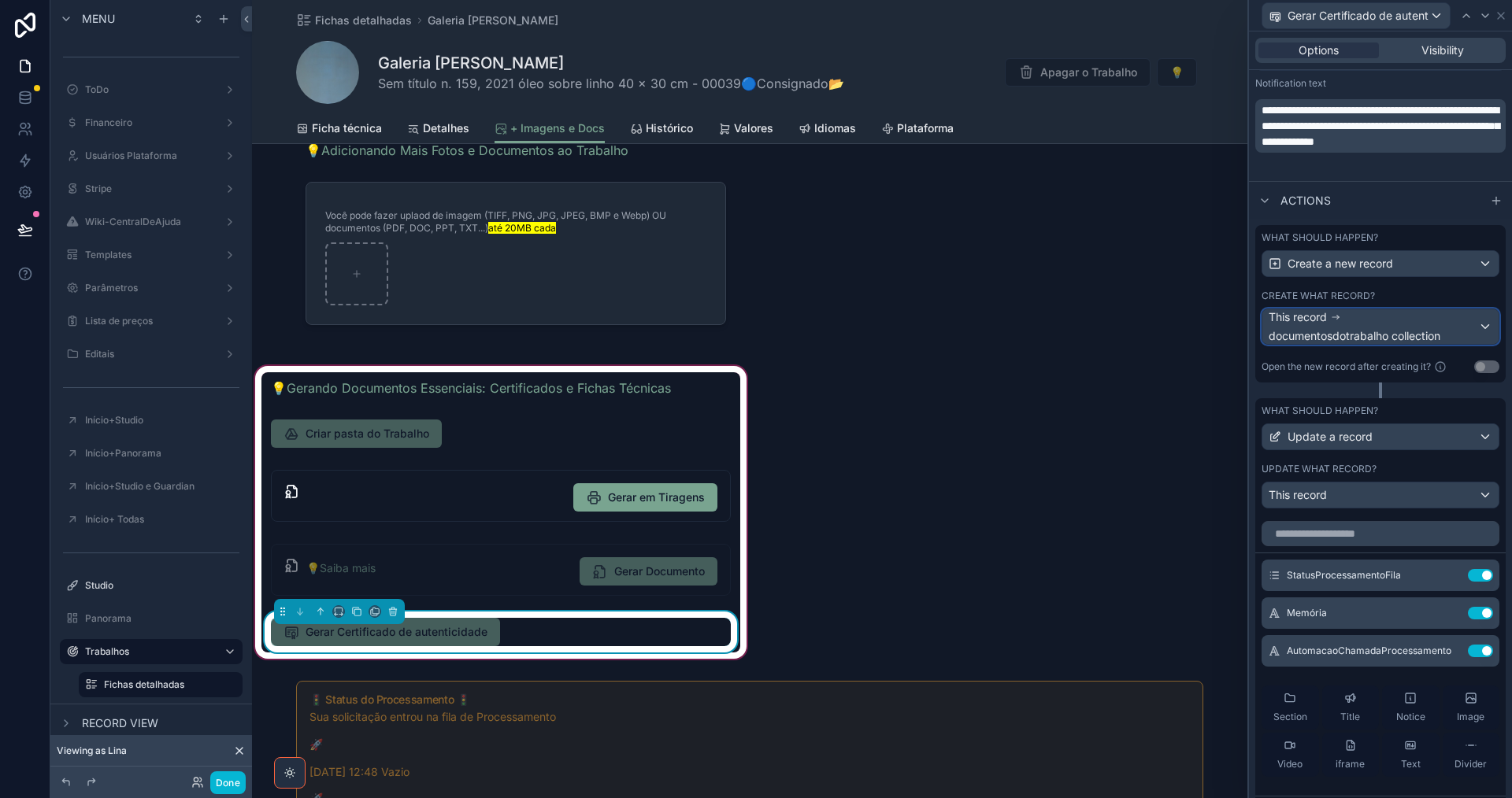
click at [1363, 329] on span "documentosdotrabalho collection" at bounding box center [1354, 336] width 172 height 16
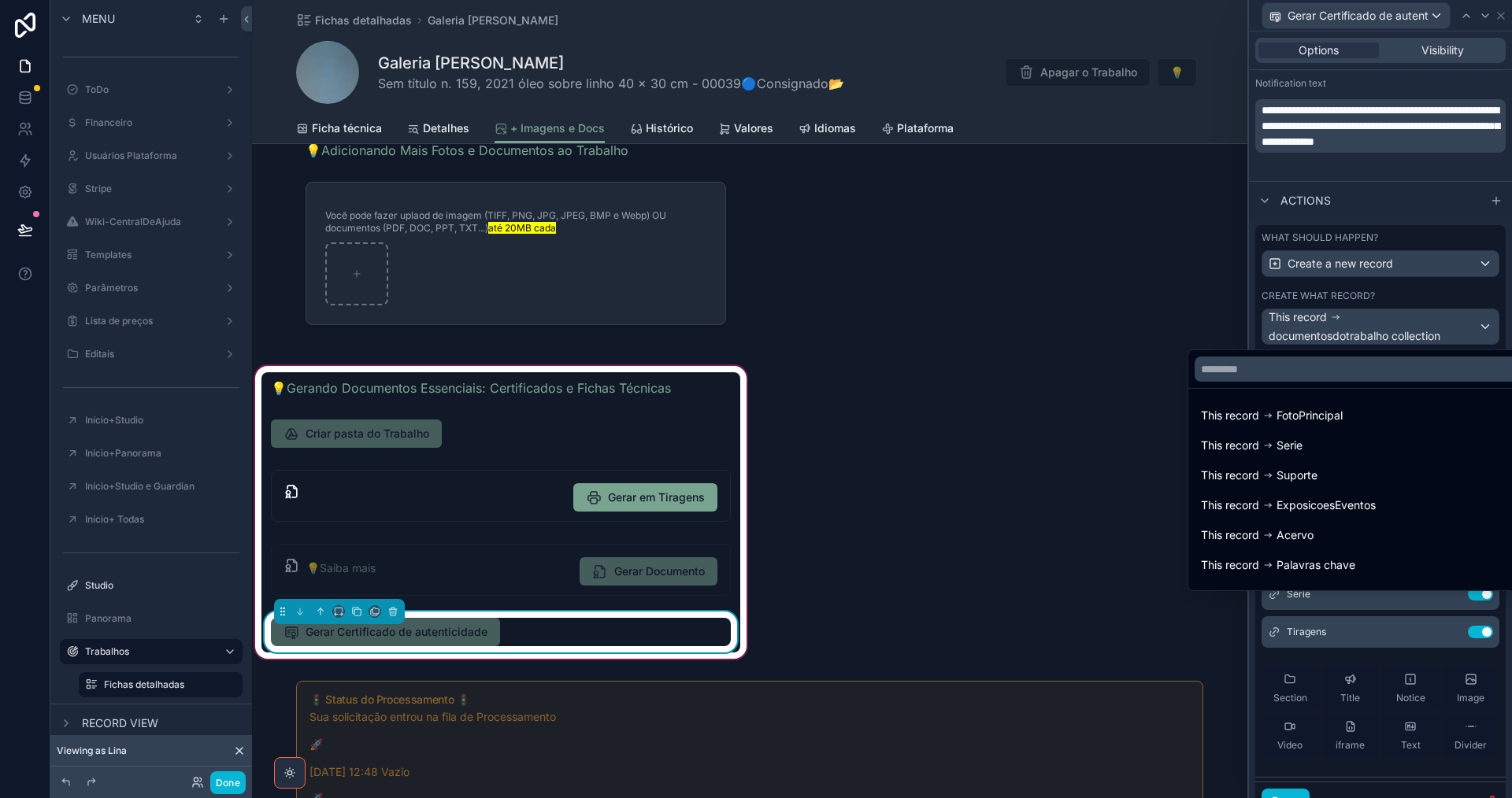
click at [1353, 327] on div at bounding box center [1380, 399] width 263 height 798
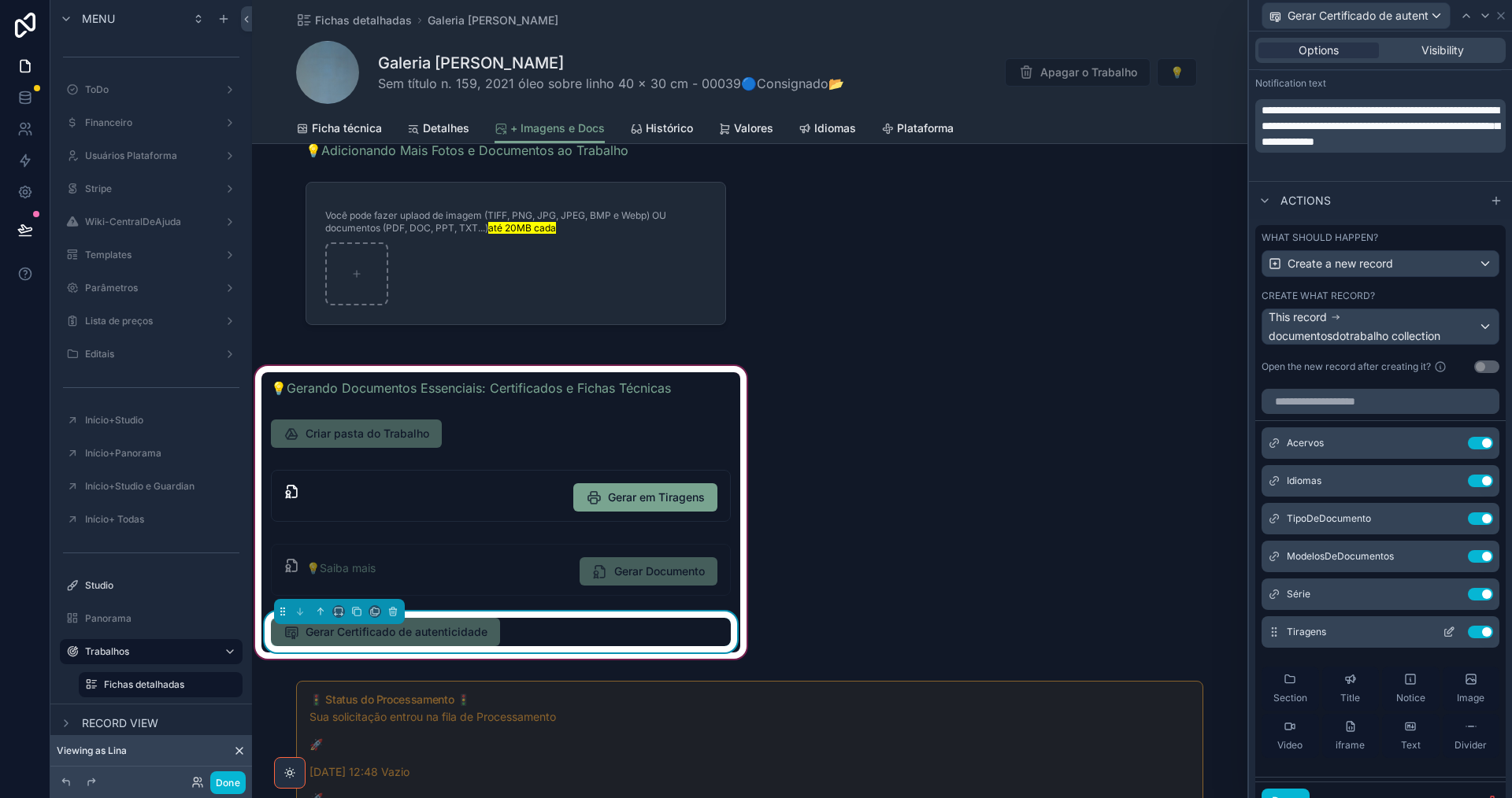
click at [1443, 636] on icon at bounding box center [1449, 632] width 12 height 12
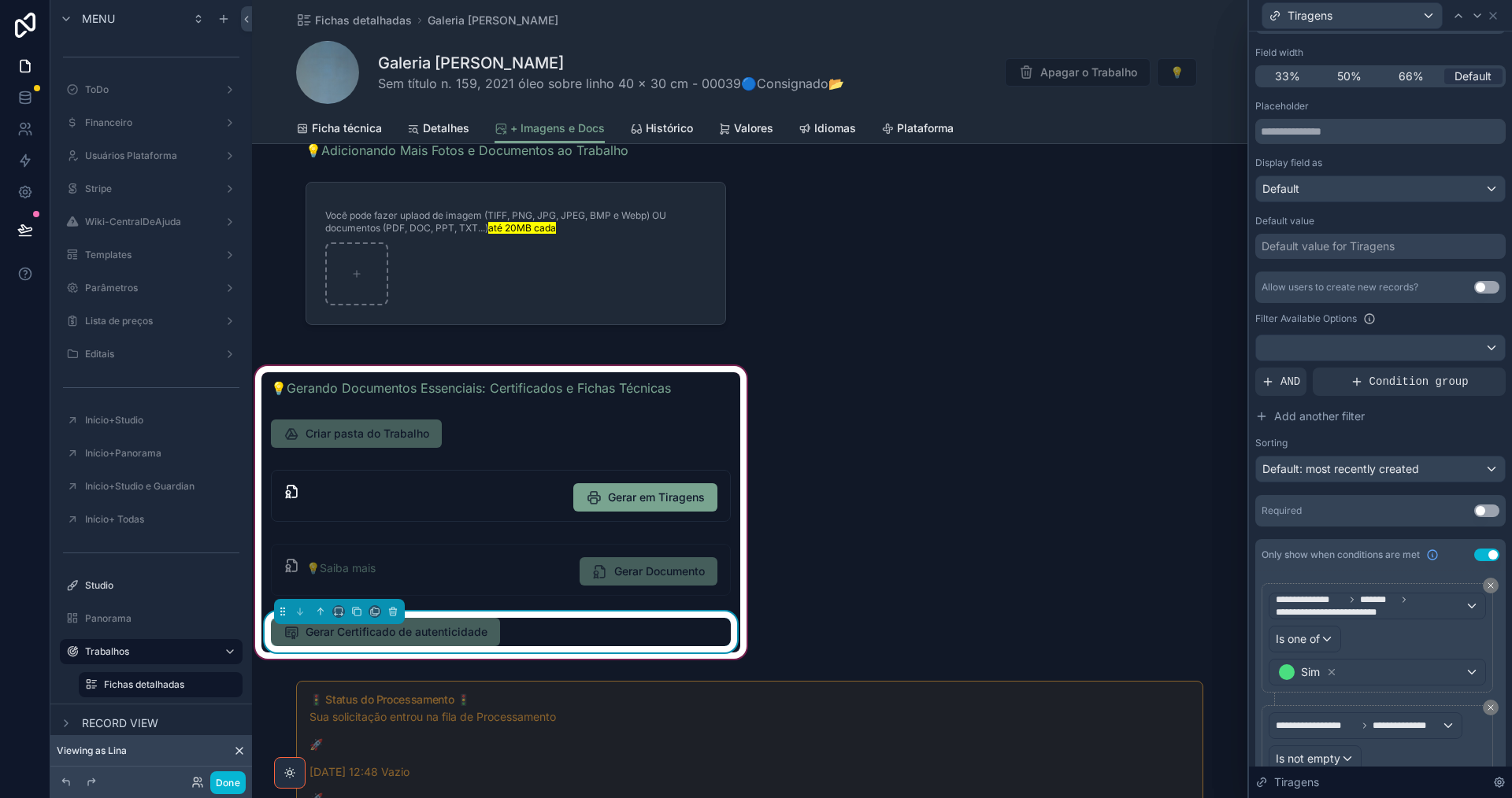
scroll to position [0, 0]
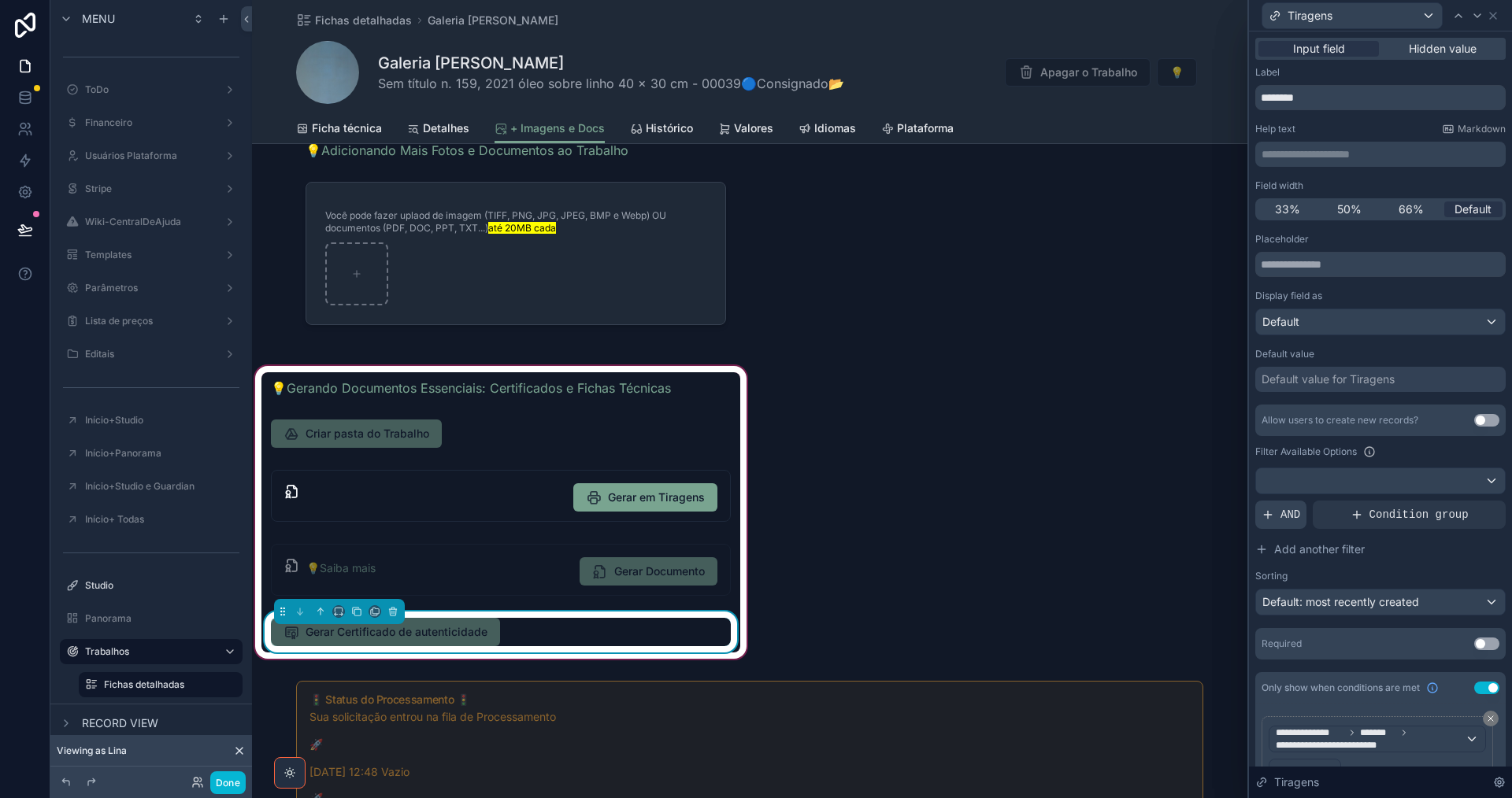
click at [1283, 507] on span "AND" at bounding box center [1290, 515] width 20 height 16
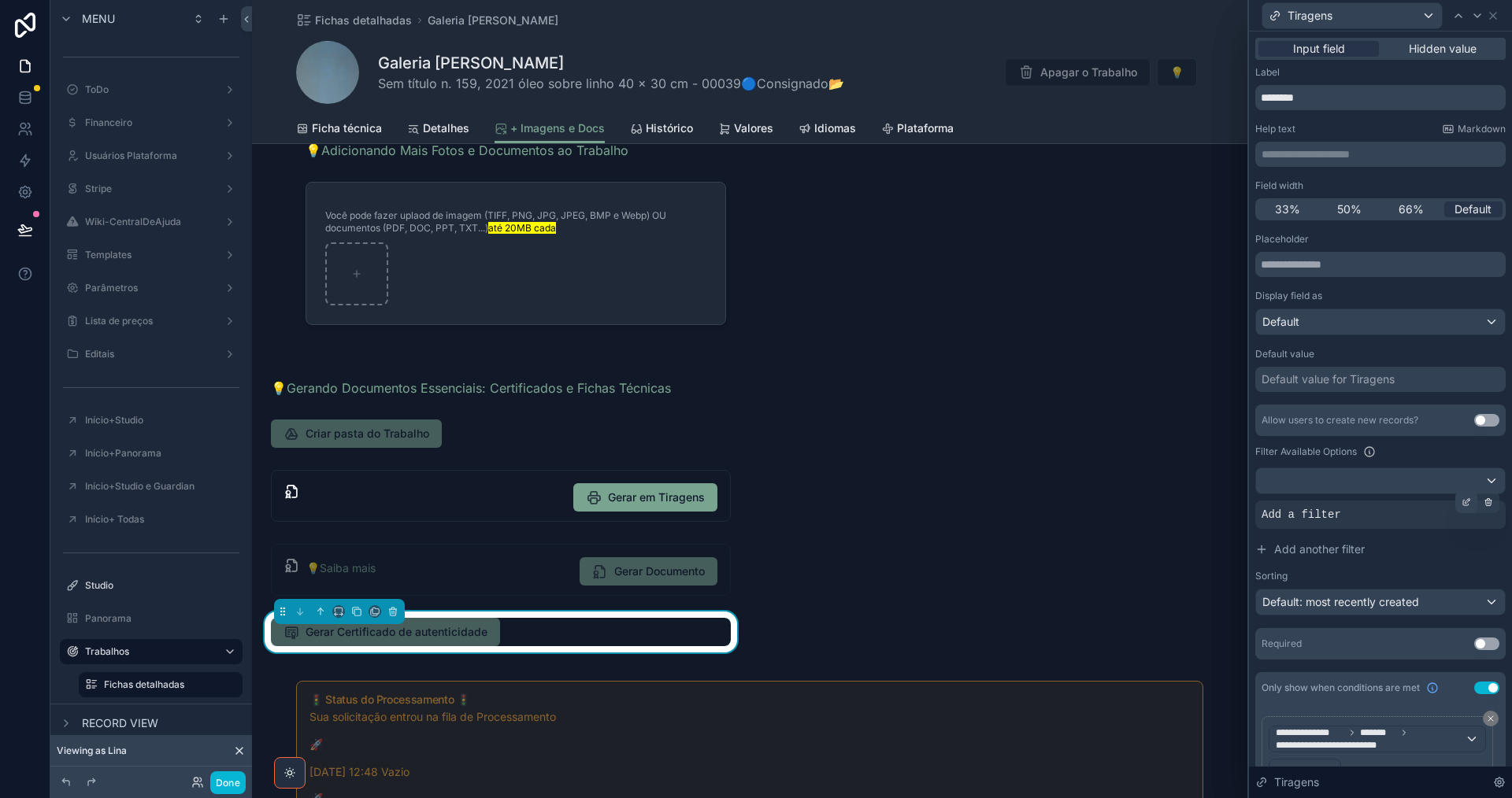
click at [1463, 503] on icon at bounding box center [1466, 503] width 5 height 5
click at [1114, 490] on span "Select a field" at bounding box center [1095, 490] width 67 height 13
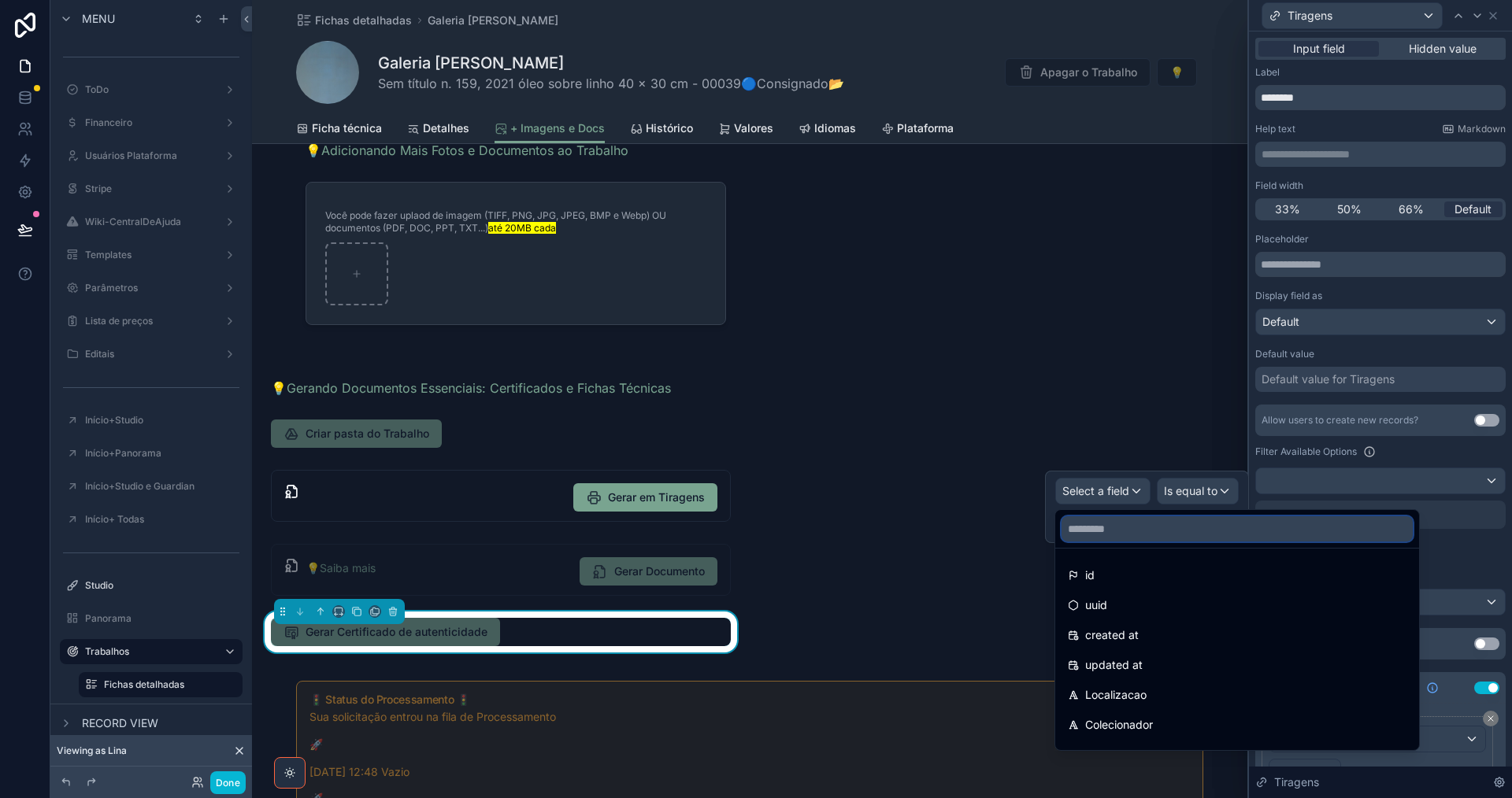
click at [1115, 540] on input "text" at bounding box center [1237, 528] width 351 height 25
click at [1140, 530] on input "******" at bounding box center [1237, 528] width 351 height 25
type input "*"
click at [1142, 533] on input "text" at bounding box center [1237, 528] width 351 height 25
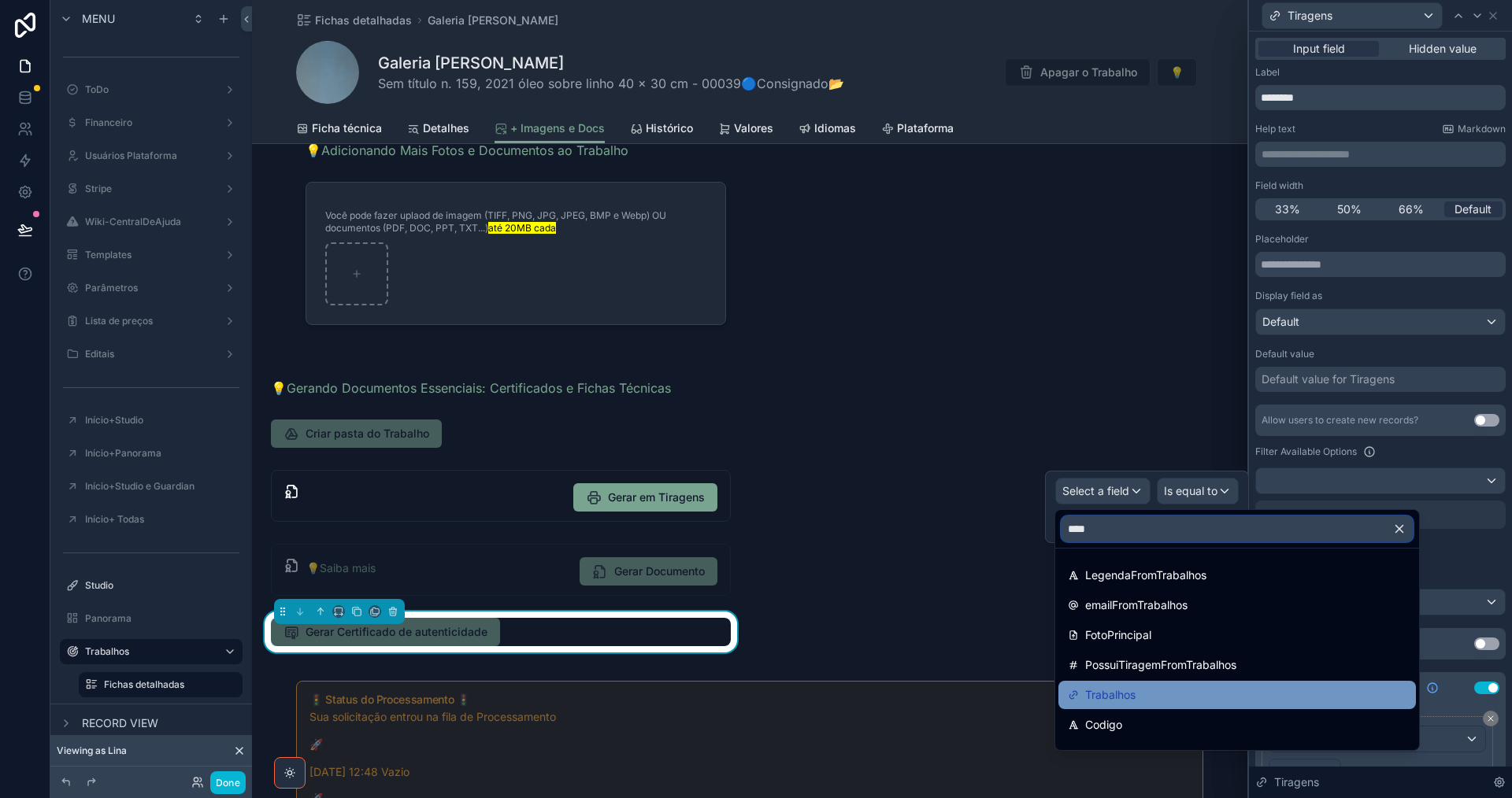
type input "****"
click at [1140, 684] on div "Trabalhos" at bounding box center [1237, 695] width 357 height 28
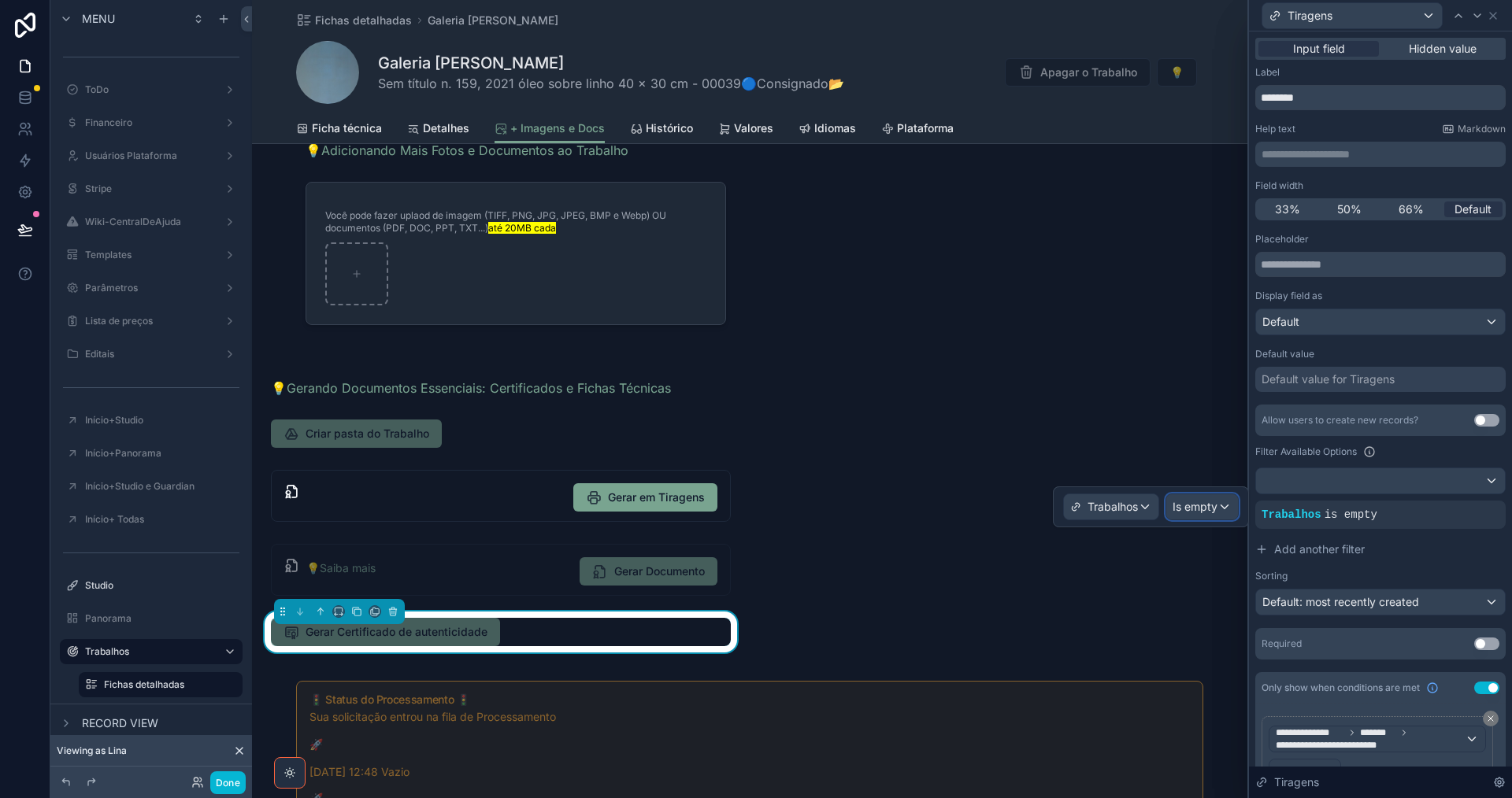
click at [1208, 513] on span "Is empty" at bounding box center [1194, 507] width 45 height 16
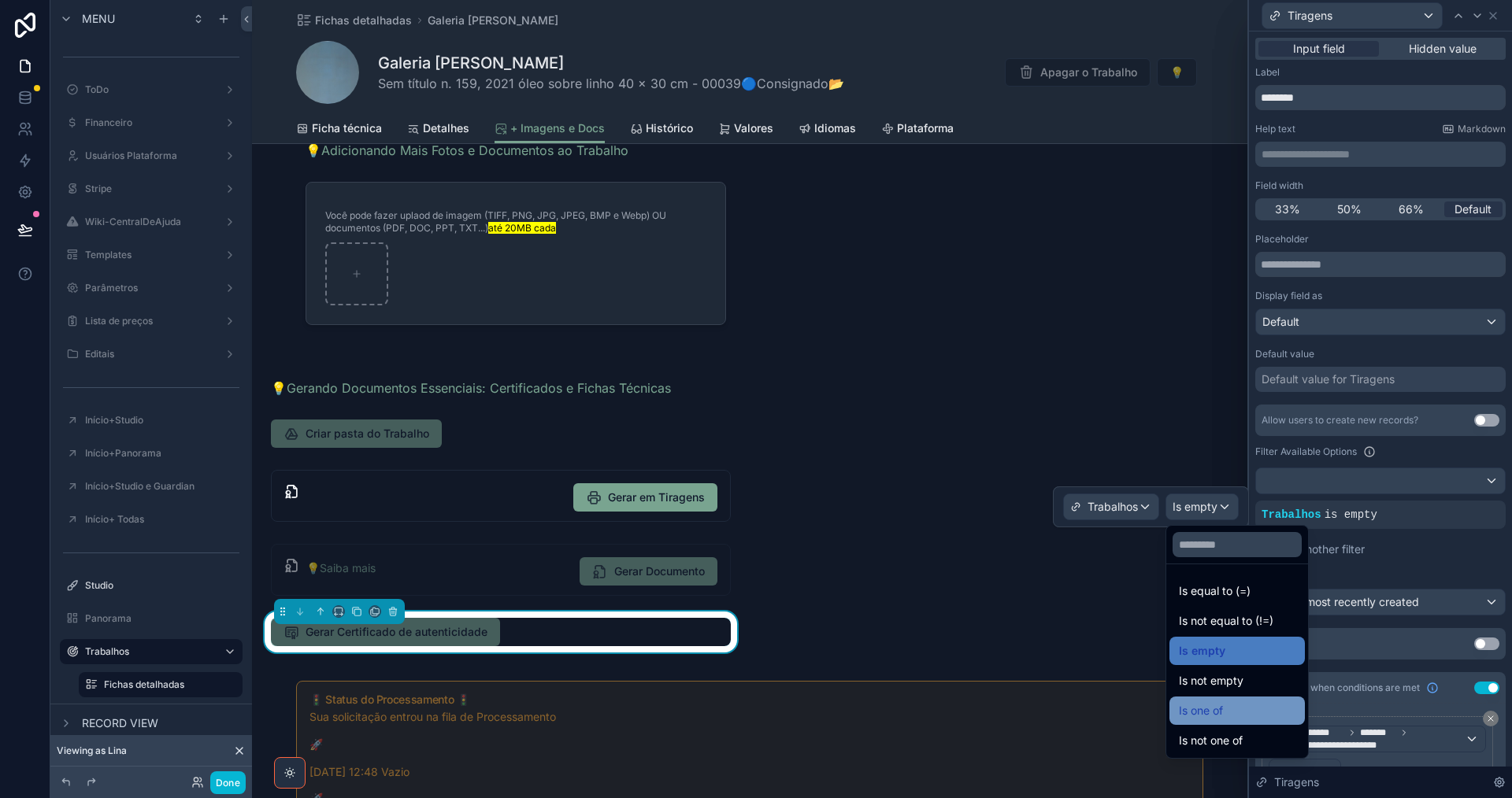
click at [1263, 706] on div "Is one of" at bounding box center [1237, 711] width 116 height 19
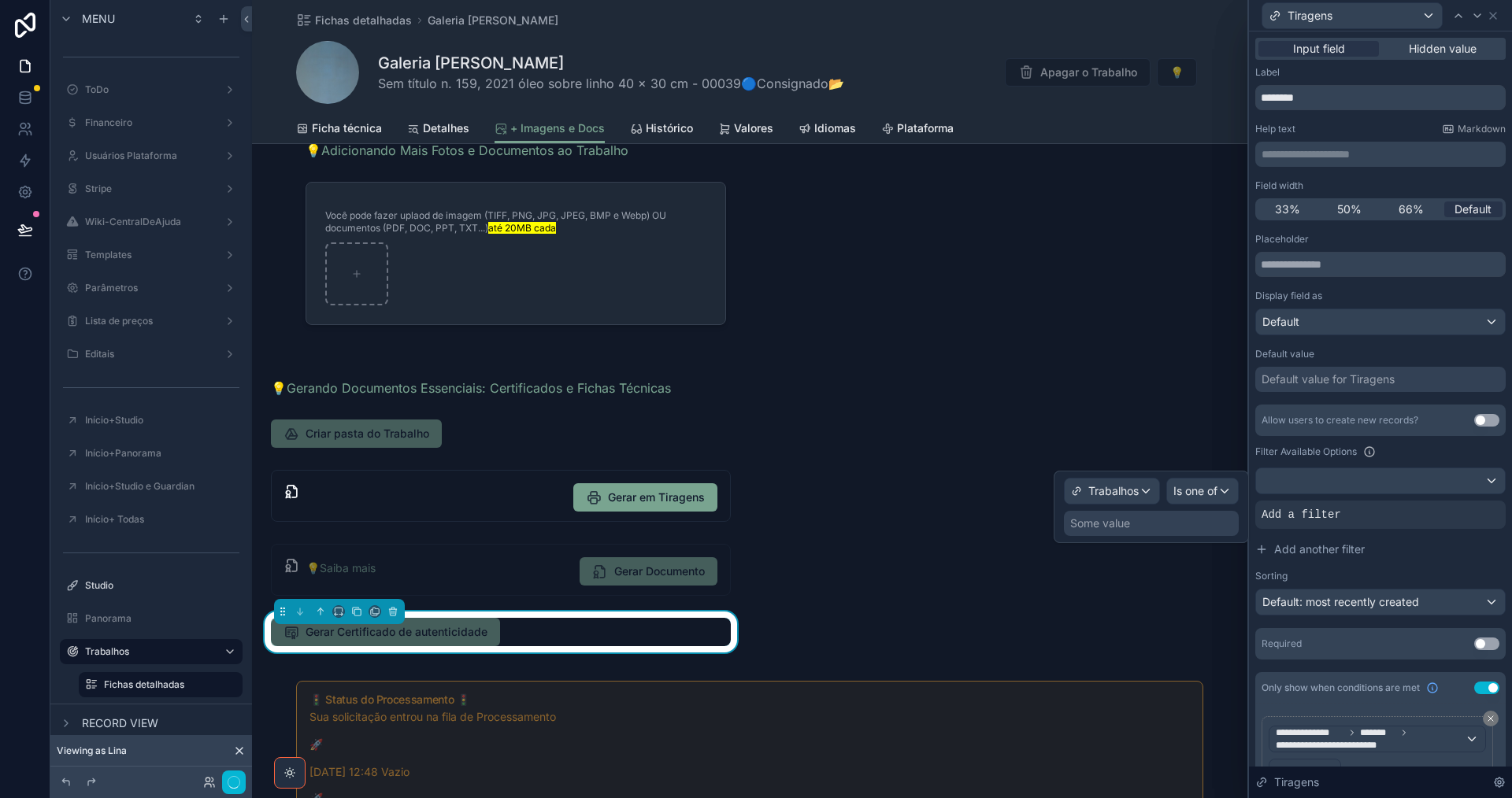
click at [1156, 519] on div "Some value" at bounding box center [1151, 523] width 175 height 25
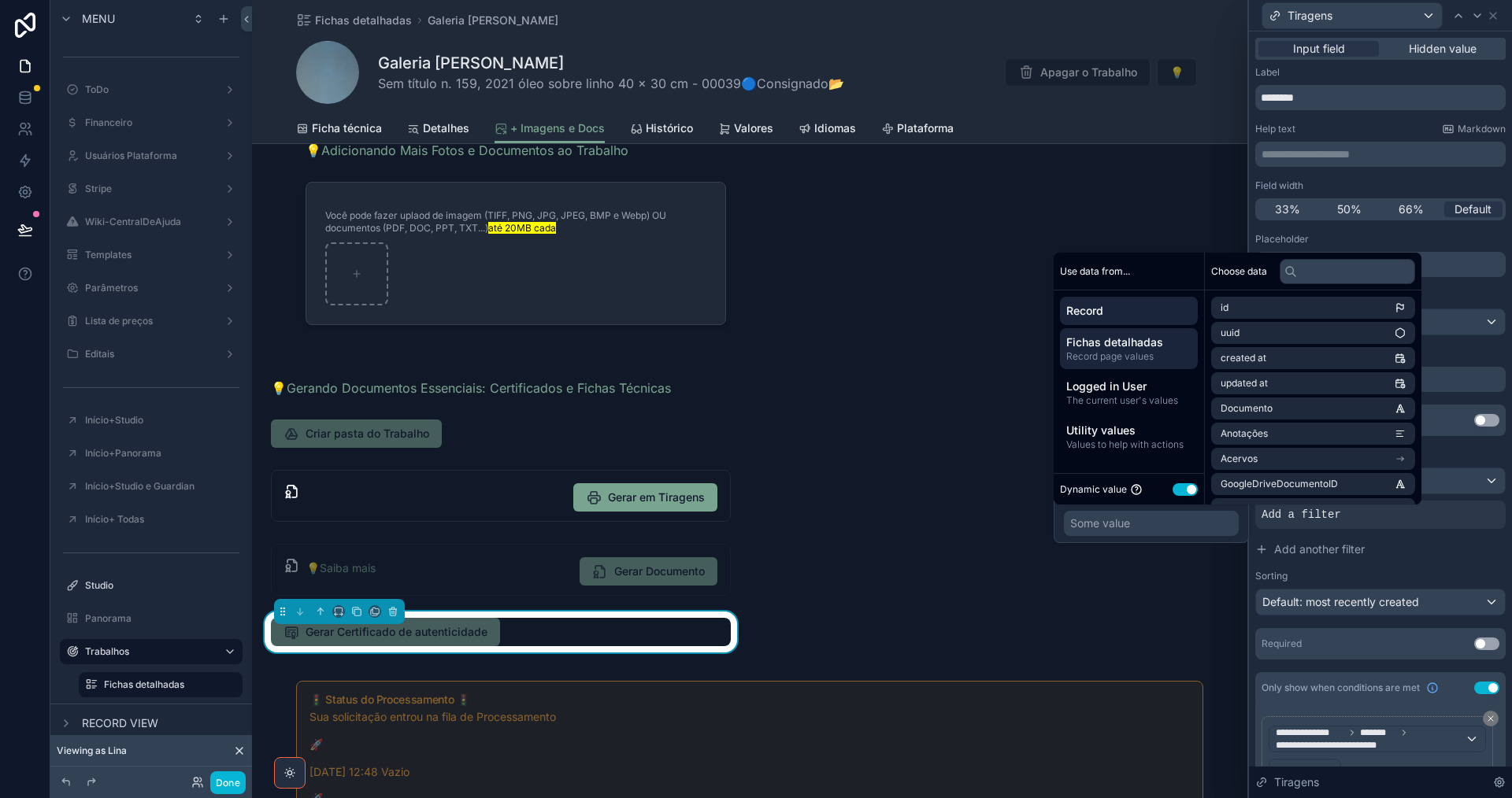
click at [1155, 358] on span "Record page values" at bounding box center [1129, 356] width 125 height 12
click at [1318, 274] on input "text" at bounding box center [1347, 272] width 135 height 25
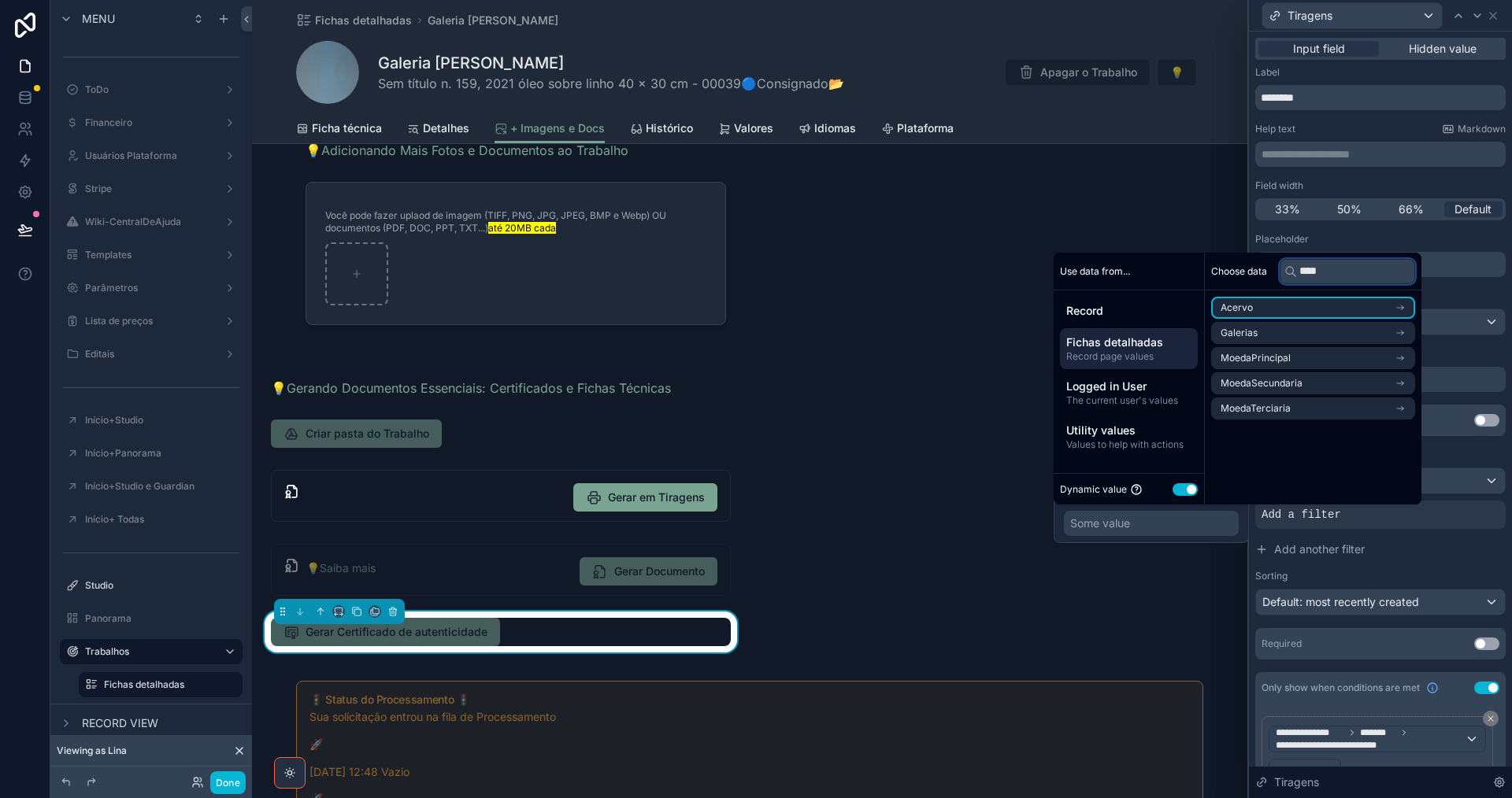
type input "*****"
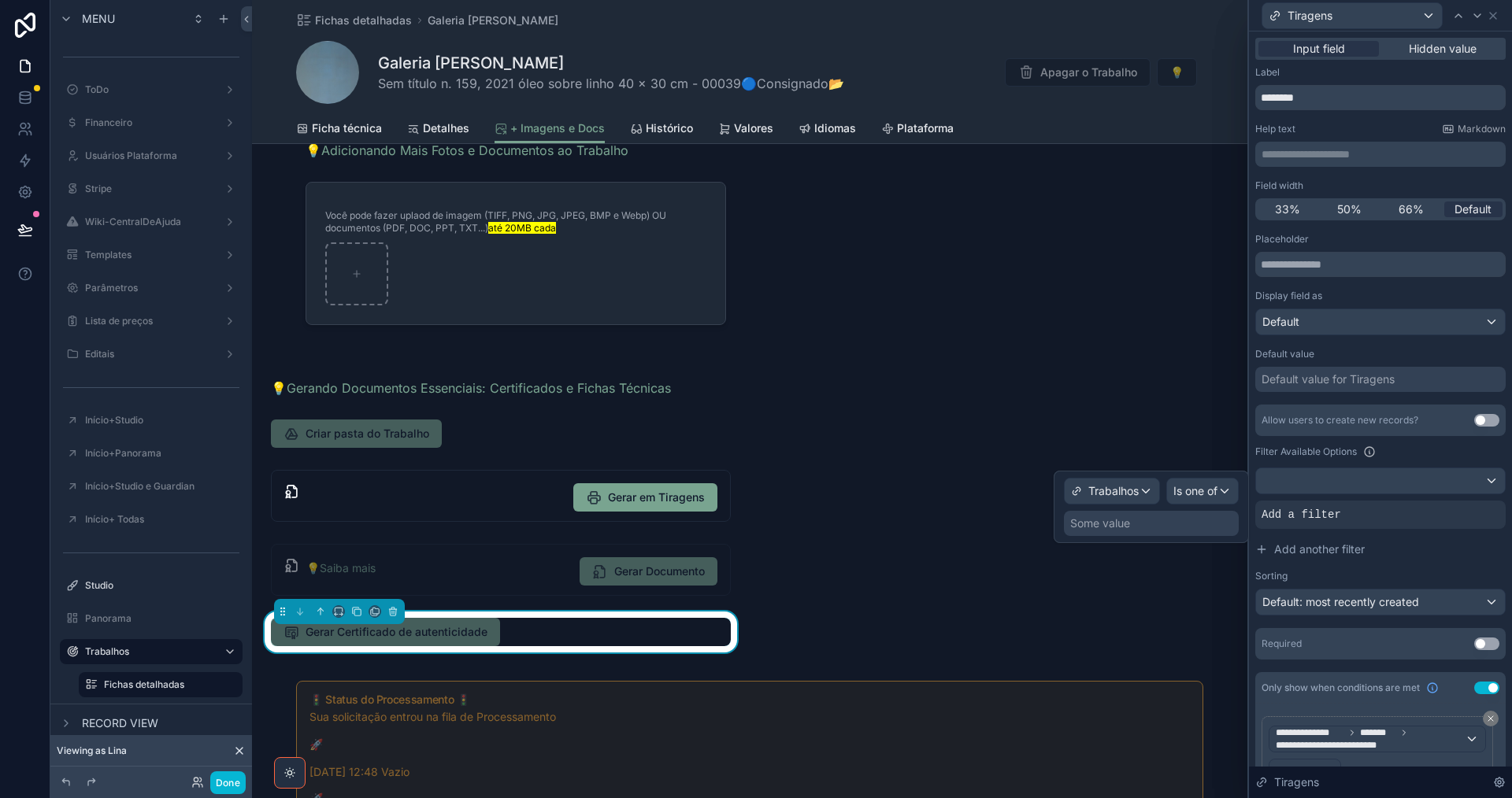
click at [1187, 522] on div "Some value" at bounding box center [1151, 523] width 175 height 25
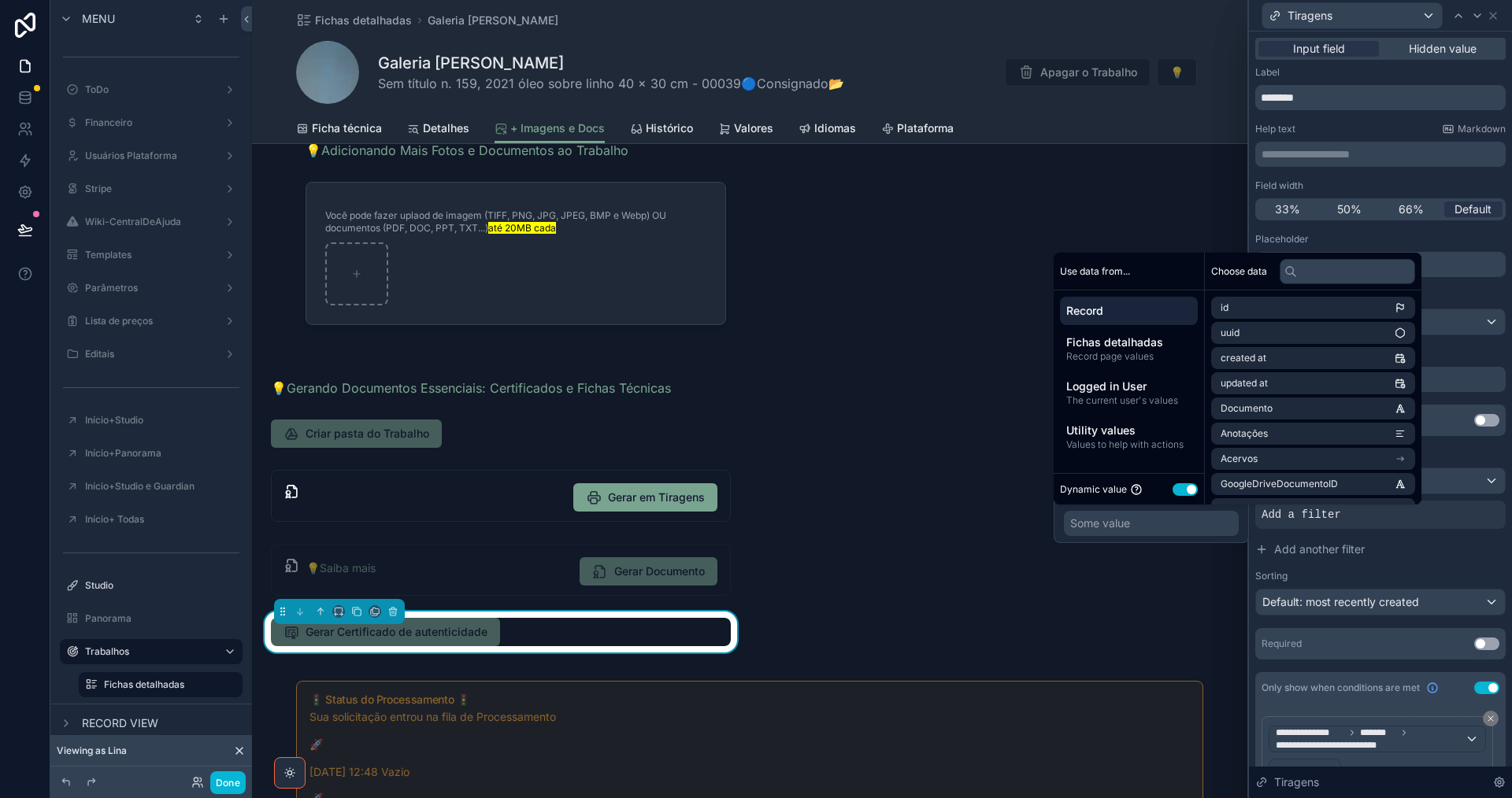
click at [998, 504] on div "+ Imagens e Documentos Nesta aba você pode criar, visualizar e acessar a Pasta …" at bounding box center [749, 733] width 995 height 1614
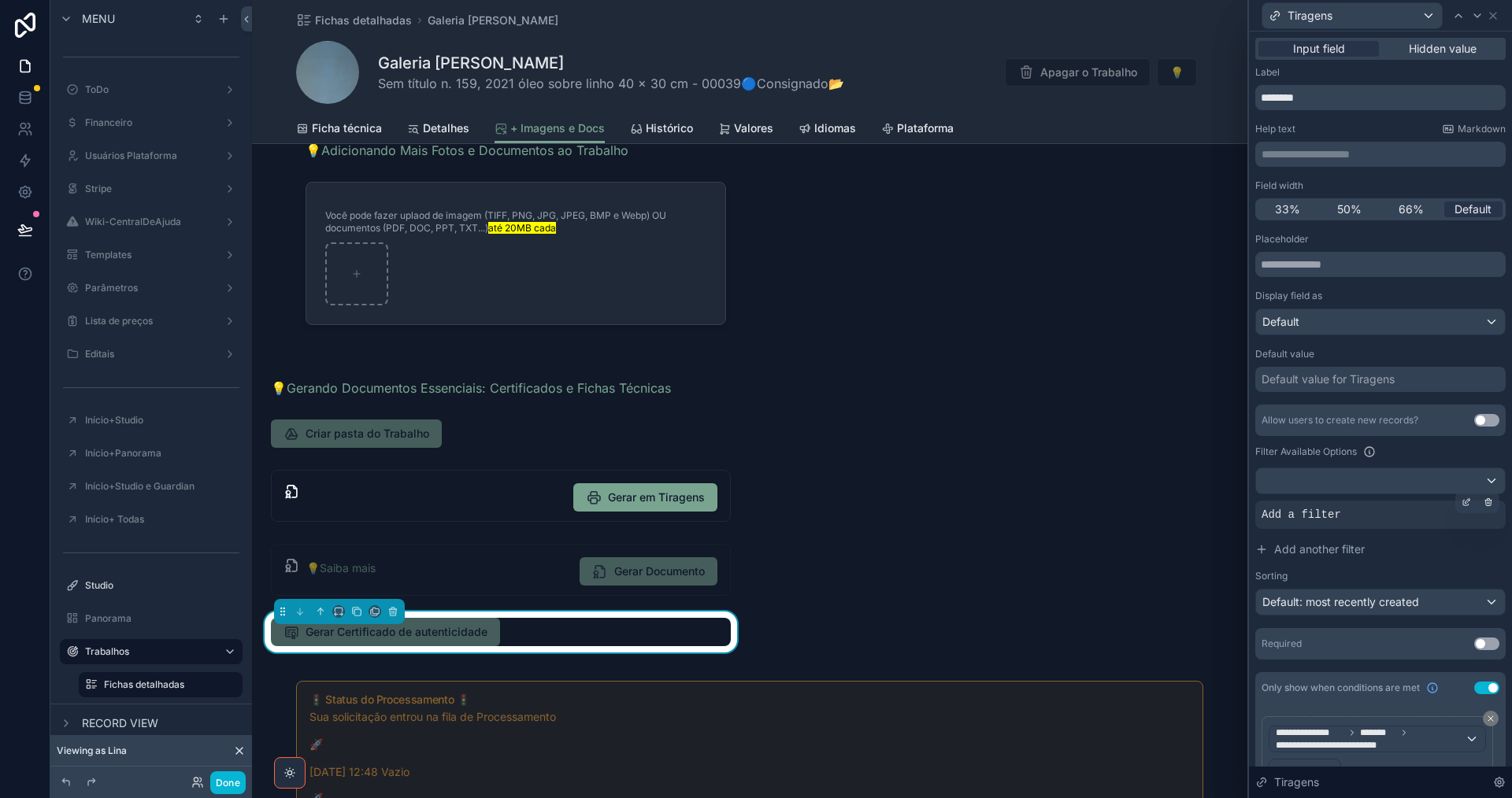
drag, startPoint x: 1453, startPoint y: 498, endPoint x: 1267, endPoint y: 508, distance: 186.3
click at [1461, 499] on icon at bounding box center [1466, 502] width 10 height 10
click at [1108, 496] on span "Trabalhos" at bounding box center [1114, 492] width 51 height 16
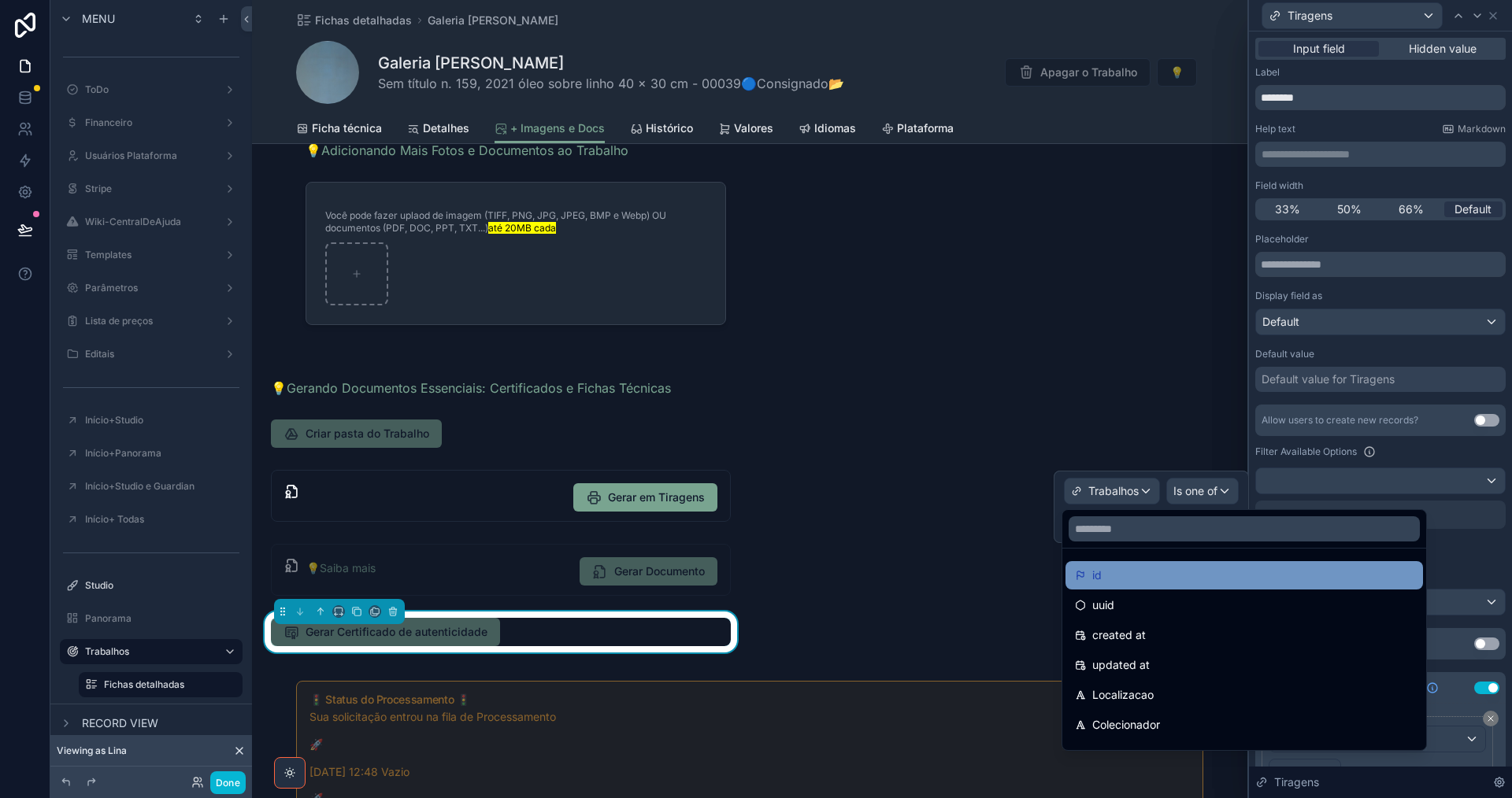
click at [1118, 574] on div "id" at bounding box center [1245, 575] width 339 height 19
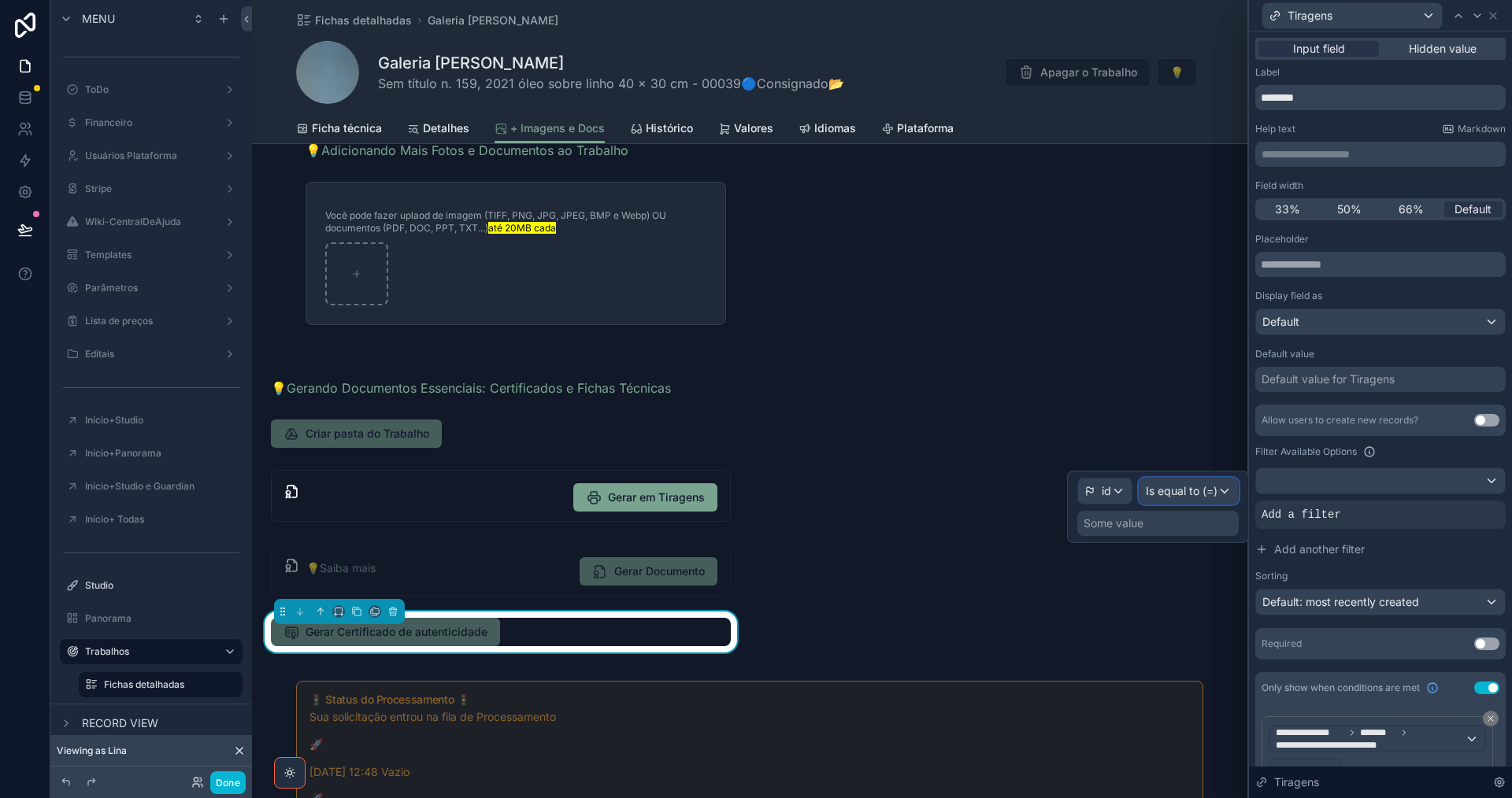
click at [1192, 492] on span "Is equal to (=)" at bounding box center [1182, 492] width 72 height 16
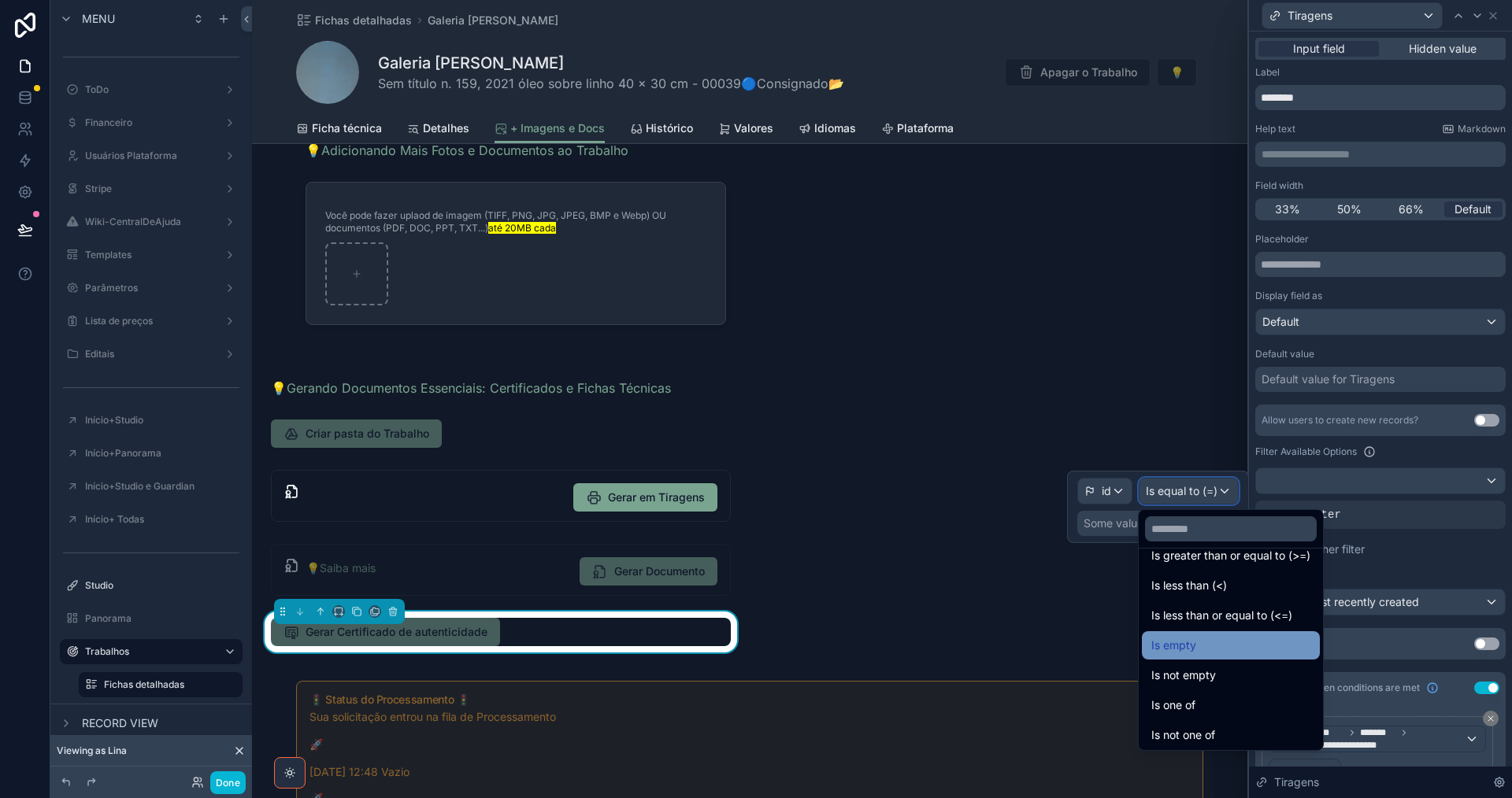
scroll to position [112, 0]
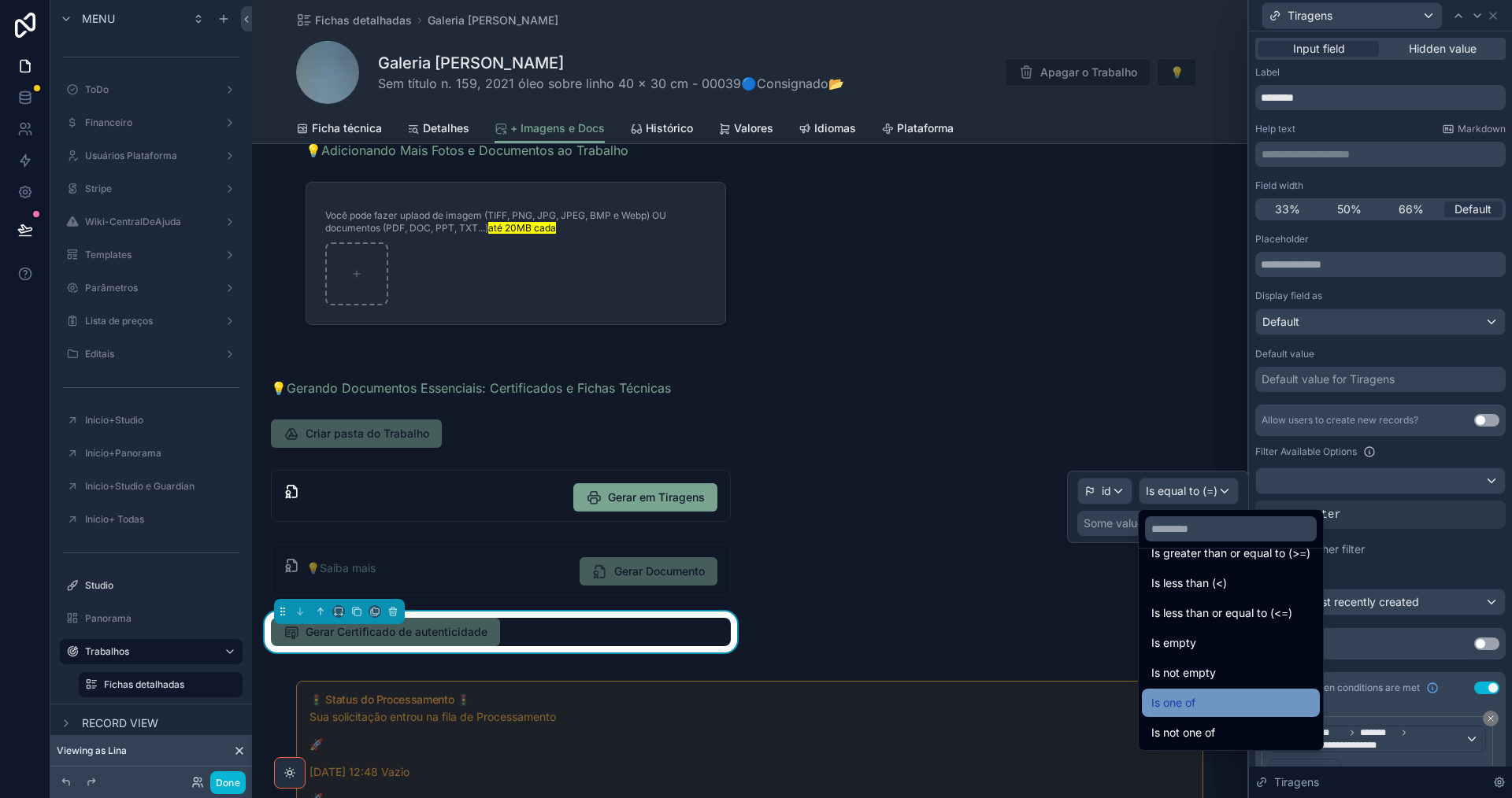
click at [1237, 702] on div "Is one of" at bounding box center [1231, 703] width 159 height 19
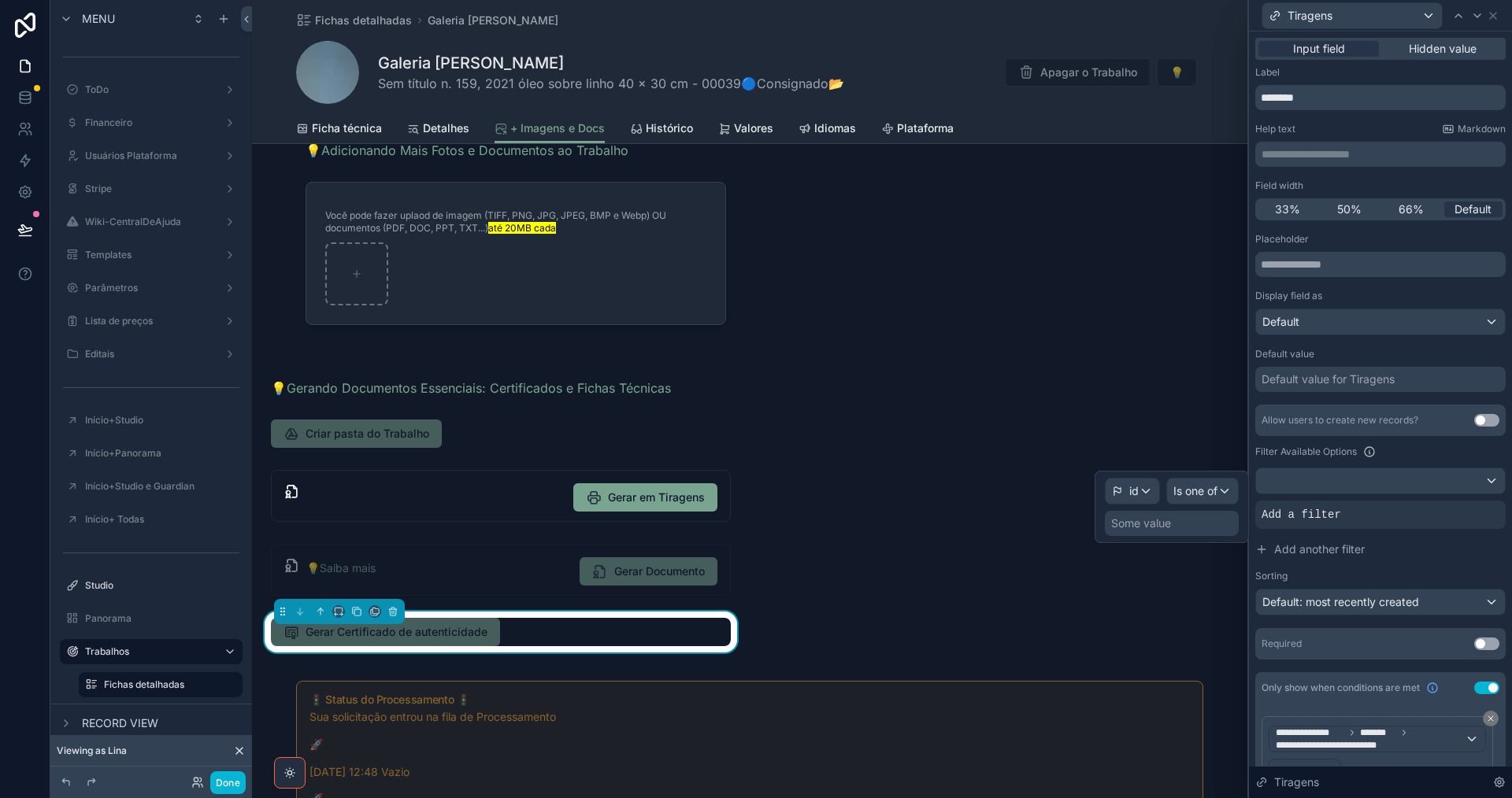
click at [1116, 524] on div "Some value" at bounding box center [1141, 523] width 60 height 16
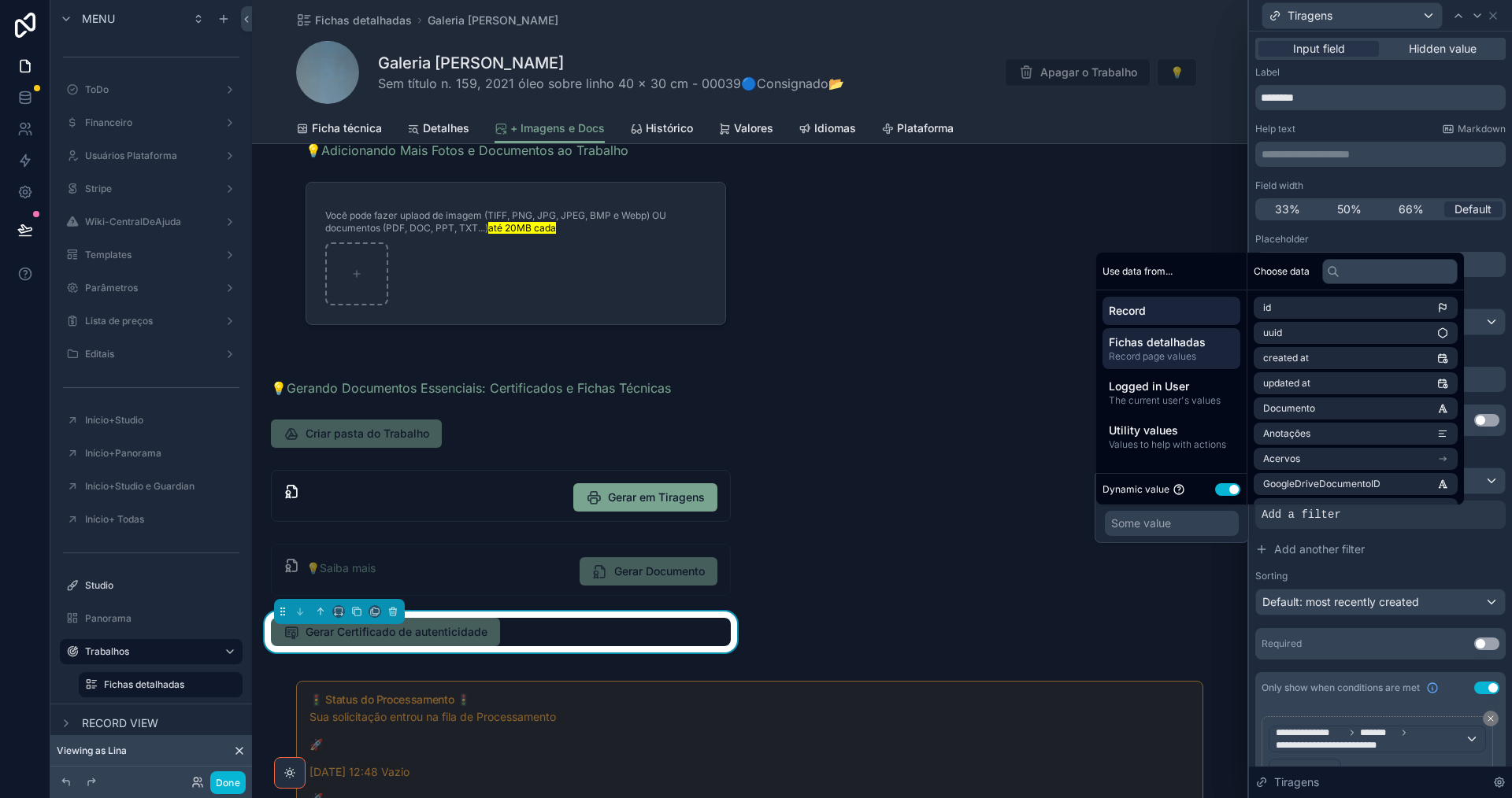
click at [1198, 341] on span "Fichas detalhadas" at bounding box center [1170, 342] width 125 height 16
click at [1364, 270] on input "text" at bounding box center [1390, 272] width 135 height 25
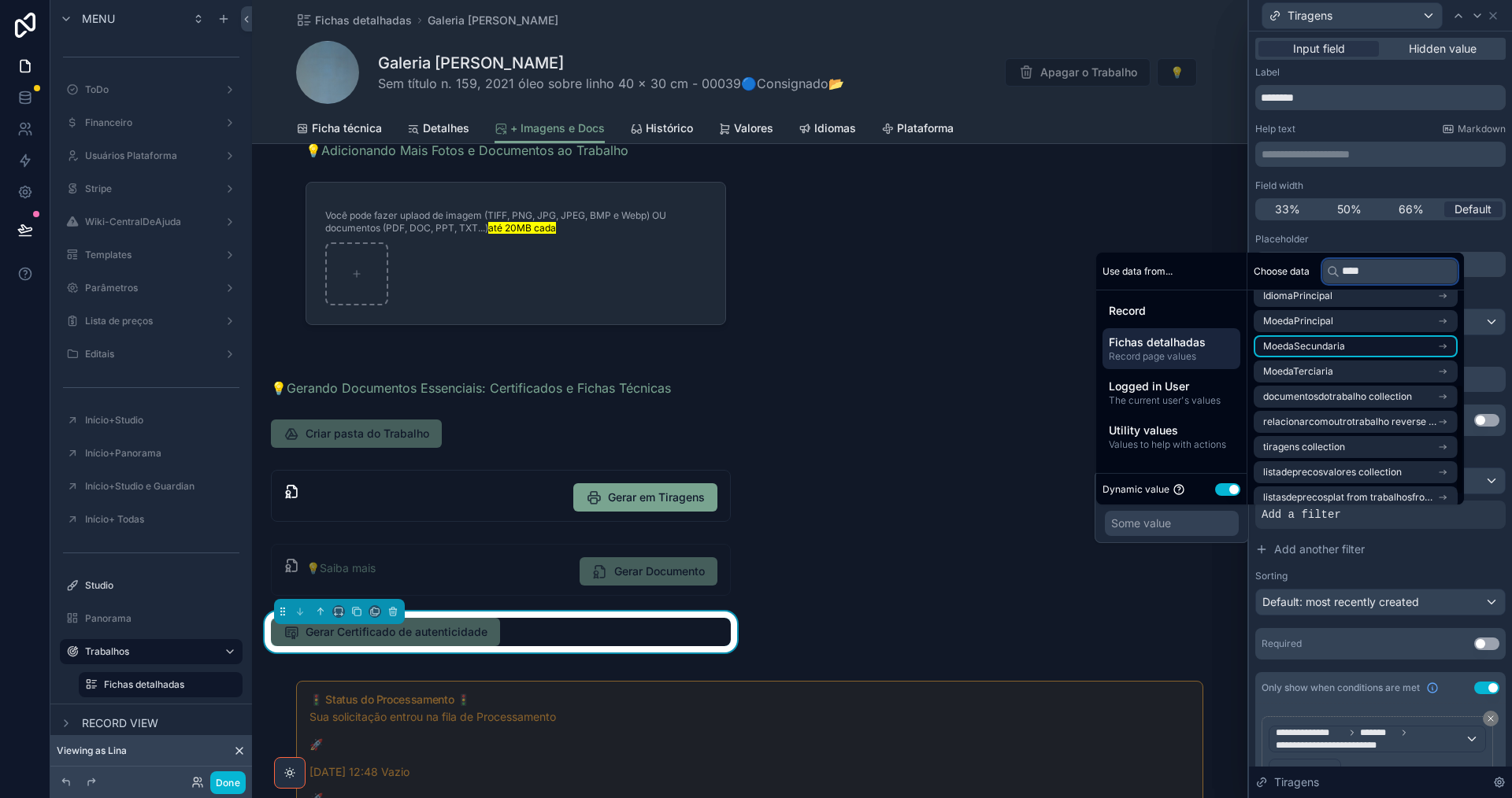
scroll to position [198, 0]
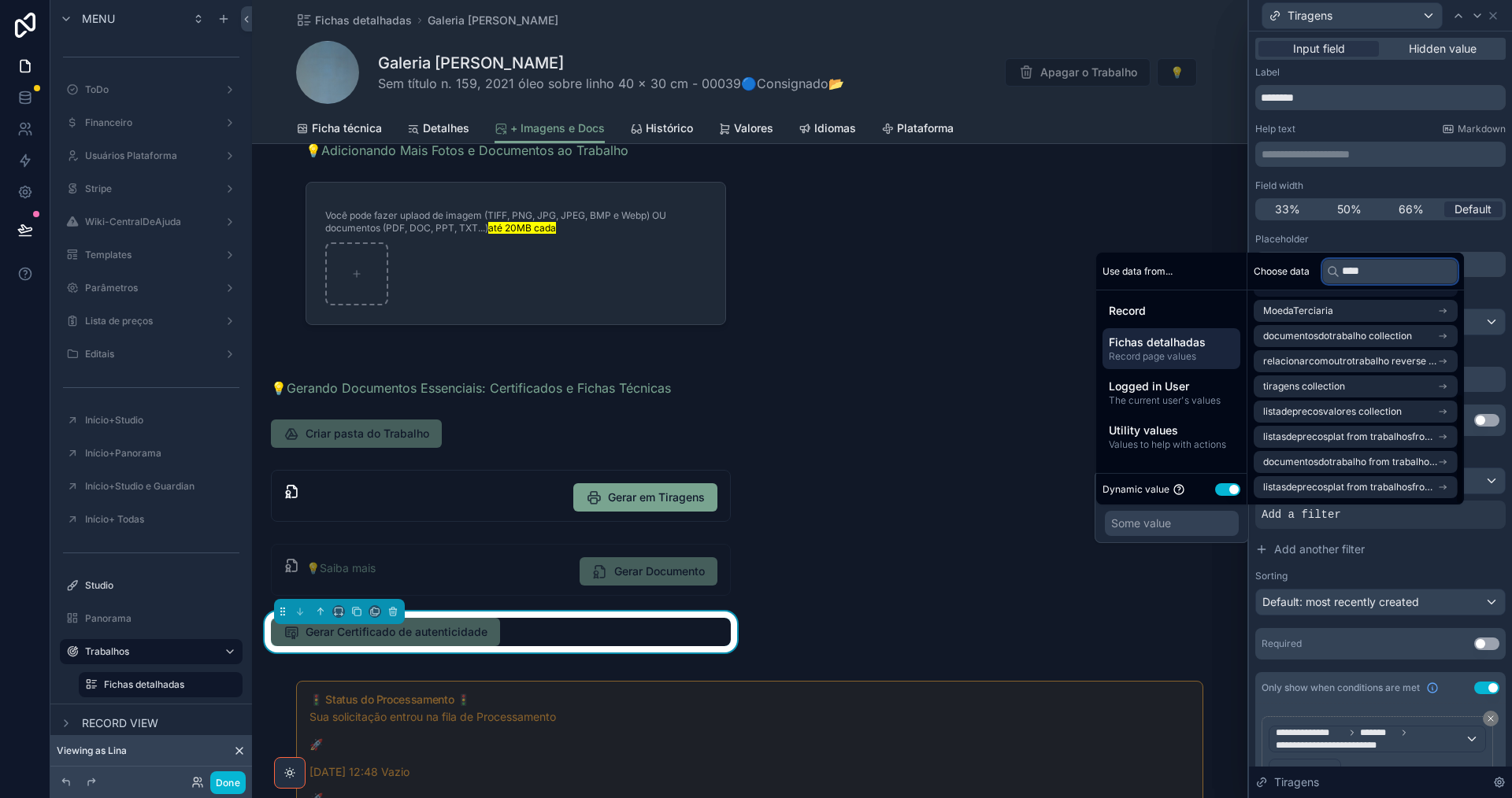
type input "****"
click at [1381, 389] on li "tiragens collection" at bounding box center [1355, 386] width 204 height 22
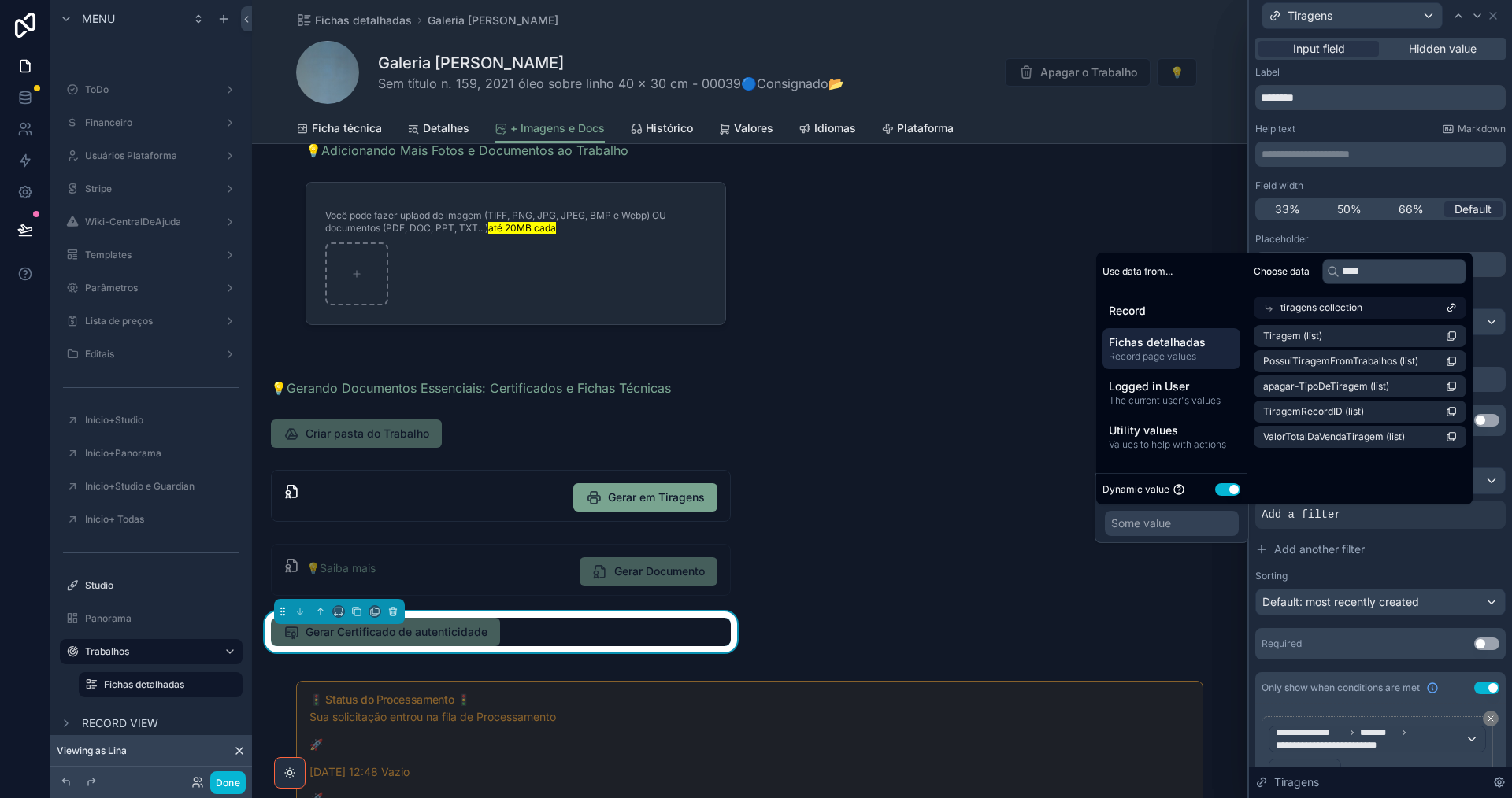
scroll to position [0, 0]
drag, startPoint x: 1368, startPoint y: 276, endPoint x: 1329, endPoint y: 273, distance: 39.1
click at [1329, 273] on div "****" at bounding box center [1390, 272] width 135 height 25
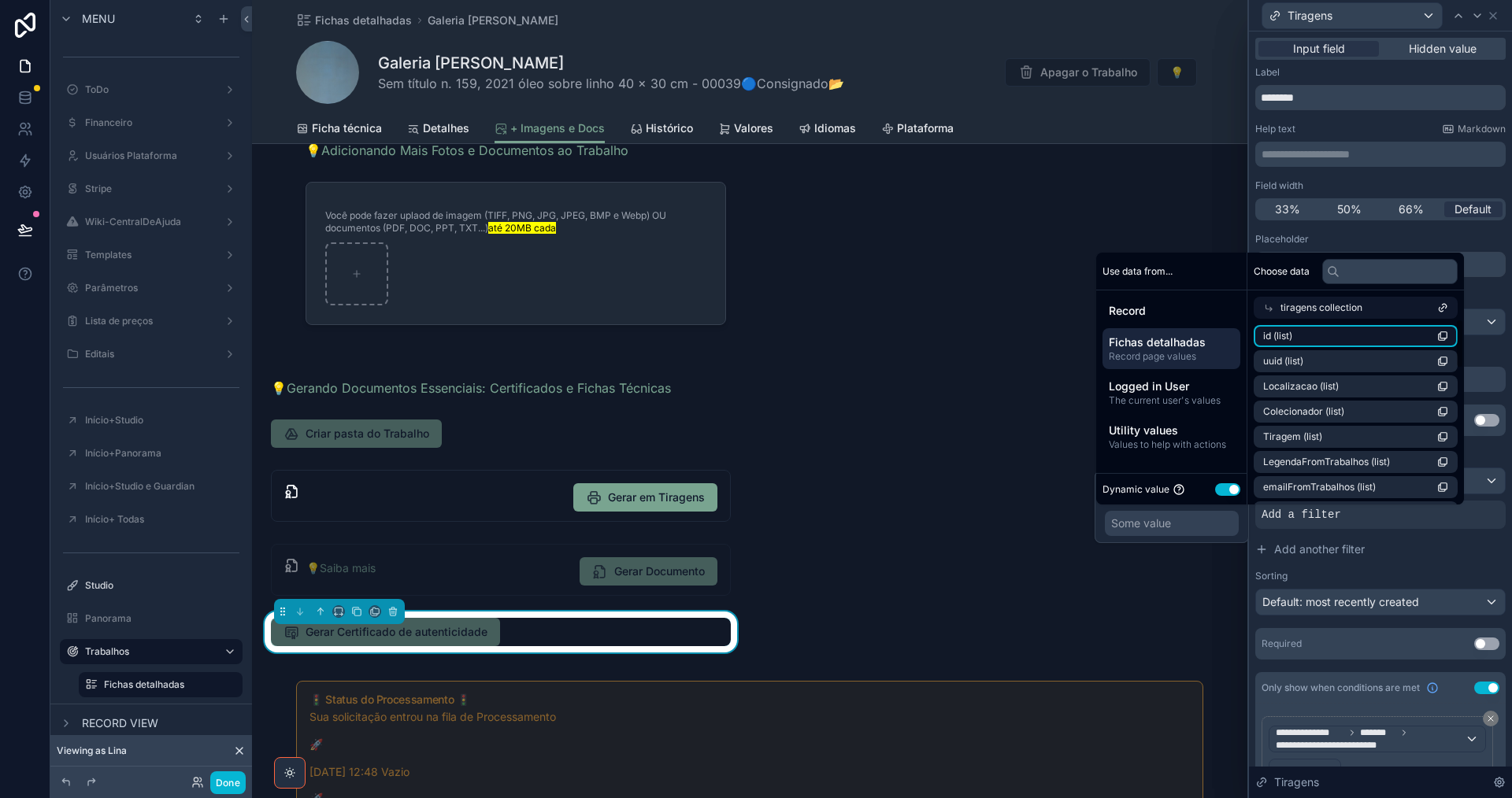
click at [1370, 332] on li "id (list)" at bounding box center [1355, 335] width 204 height 22
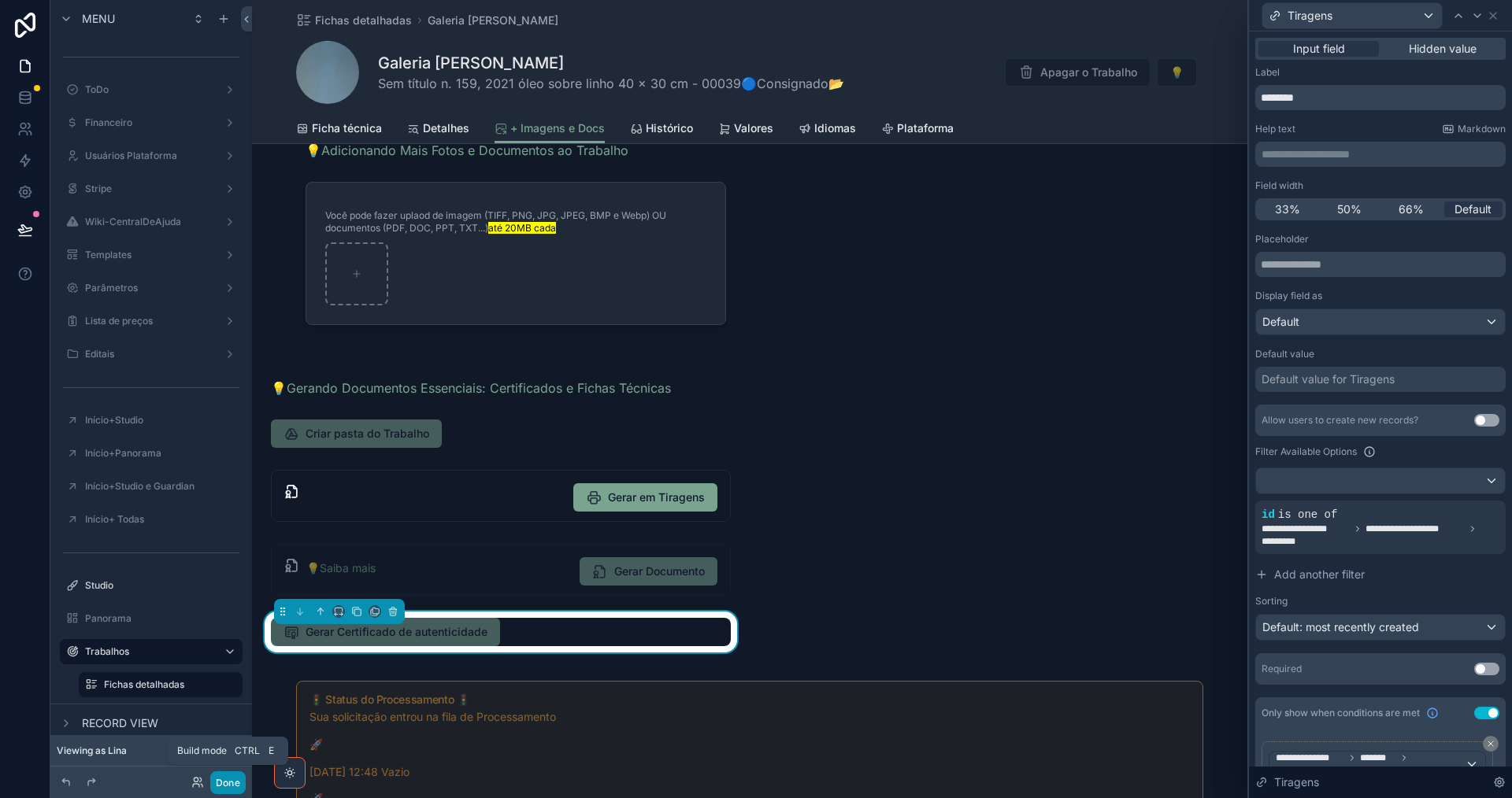
click at [231, 780] on button "Done" at bounding box center [228, 782] width 36 height 23
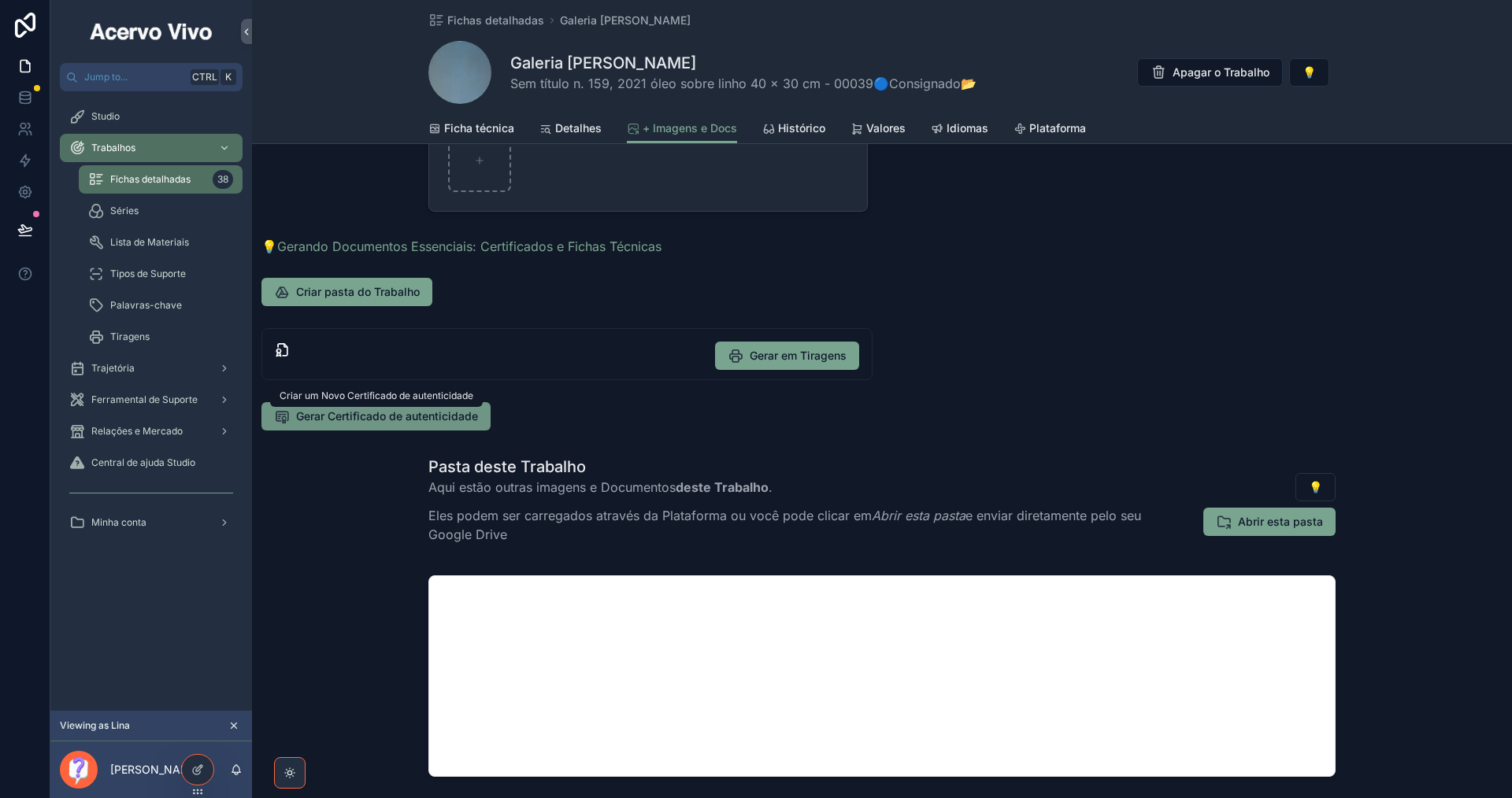
click at [439, 411] on span "Gerar Certificado de autenticidade" at bounding box center [387, 416] width 182 height 16
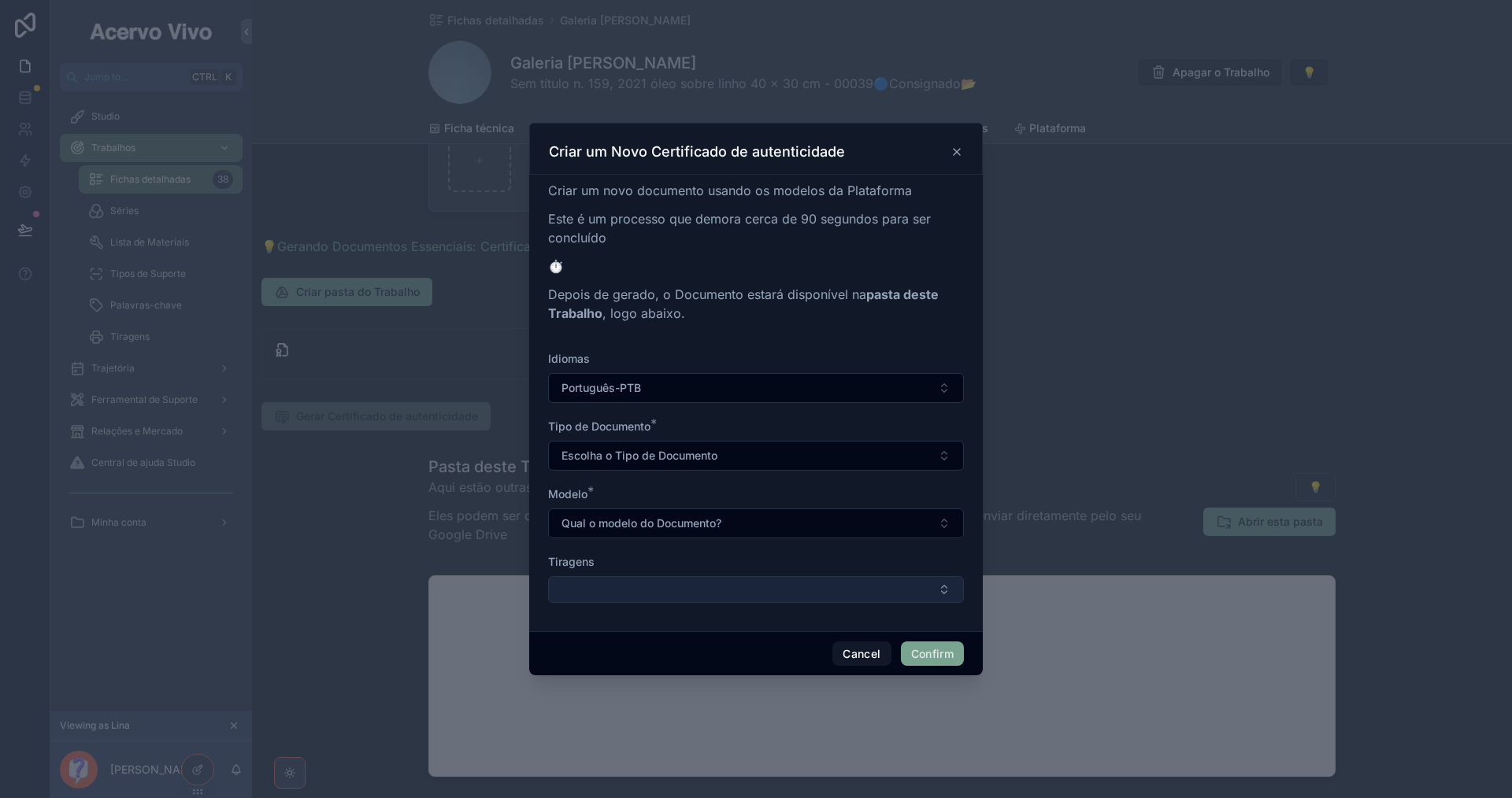
click at [663, 583] on button "Select Button" at bounding box center [756, 589] width 416 height 27
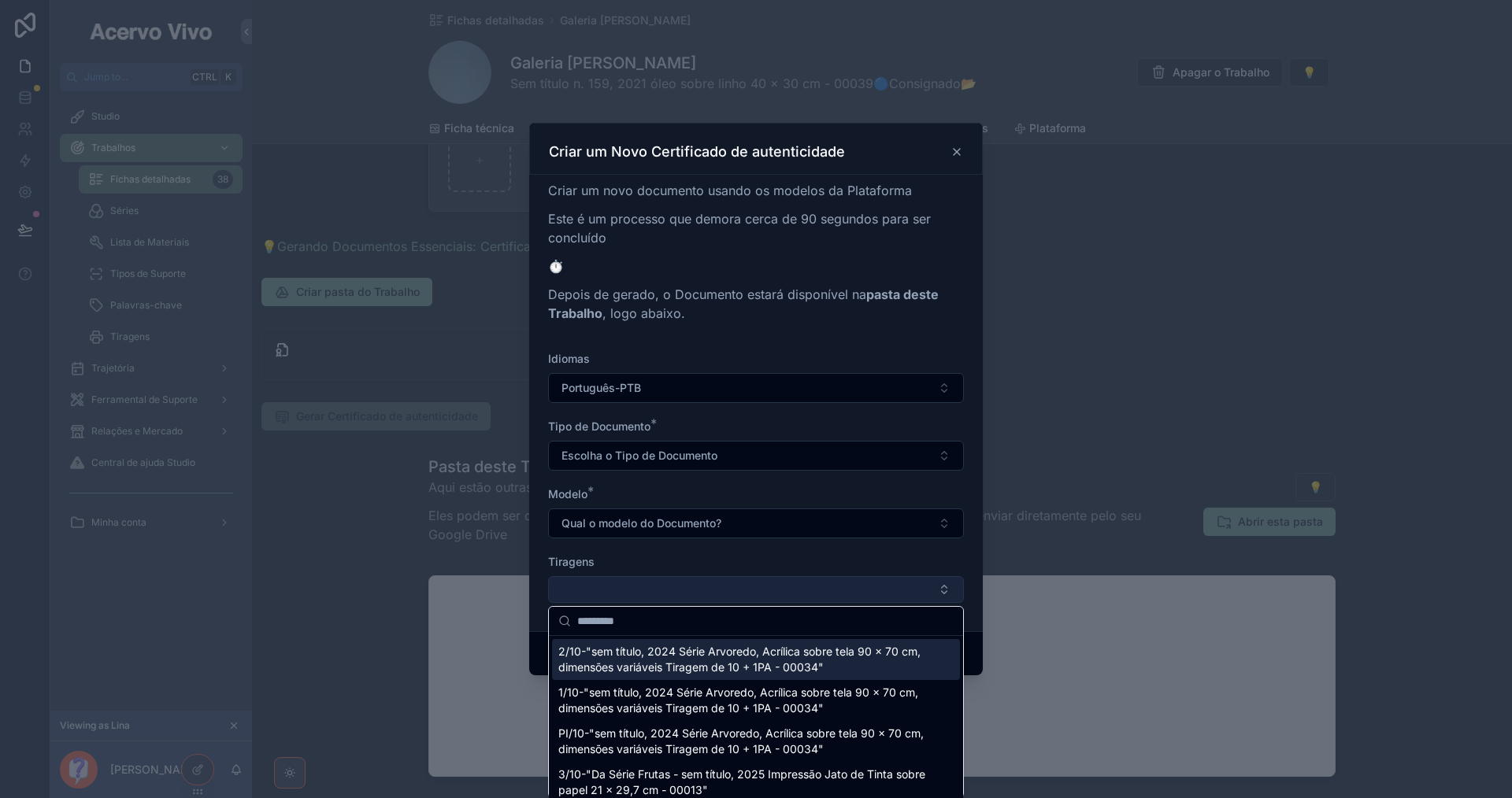
click at [665, 583] on button "Select Button" at bounding box center [756, 589] width 416 height 27
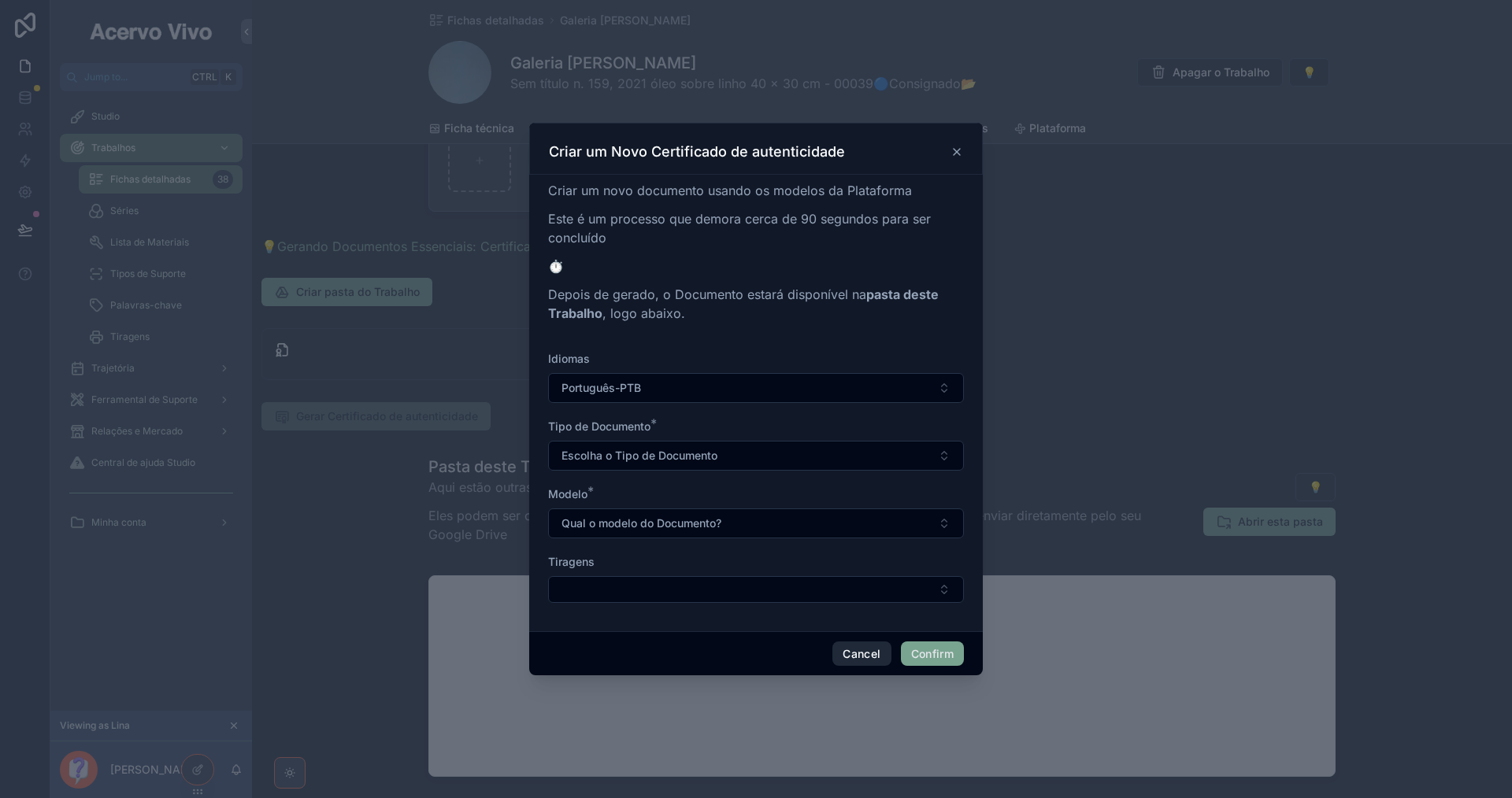
click at [854, 659] on button "Cancel" at bounding box center [861, 654] width 59 height 25
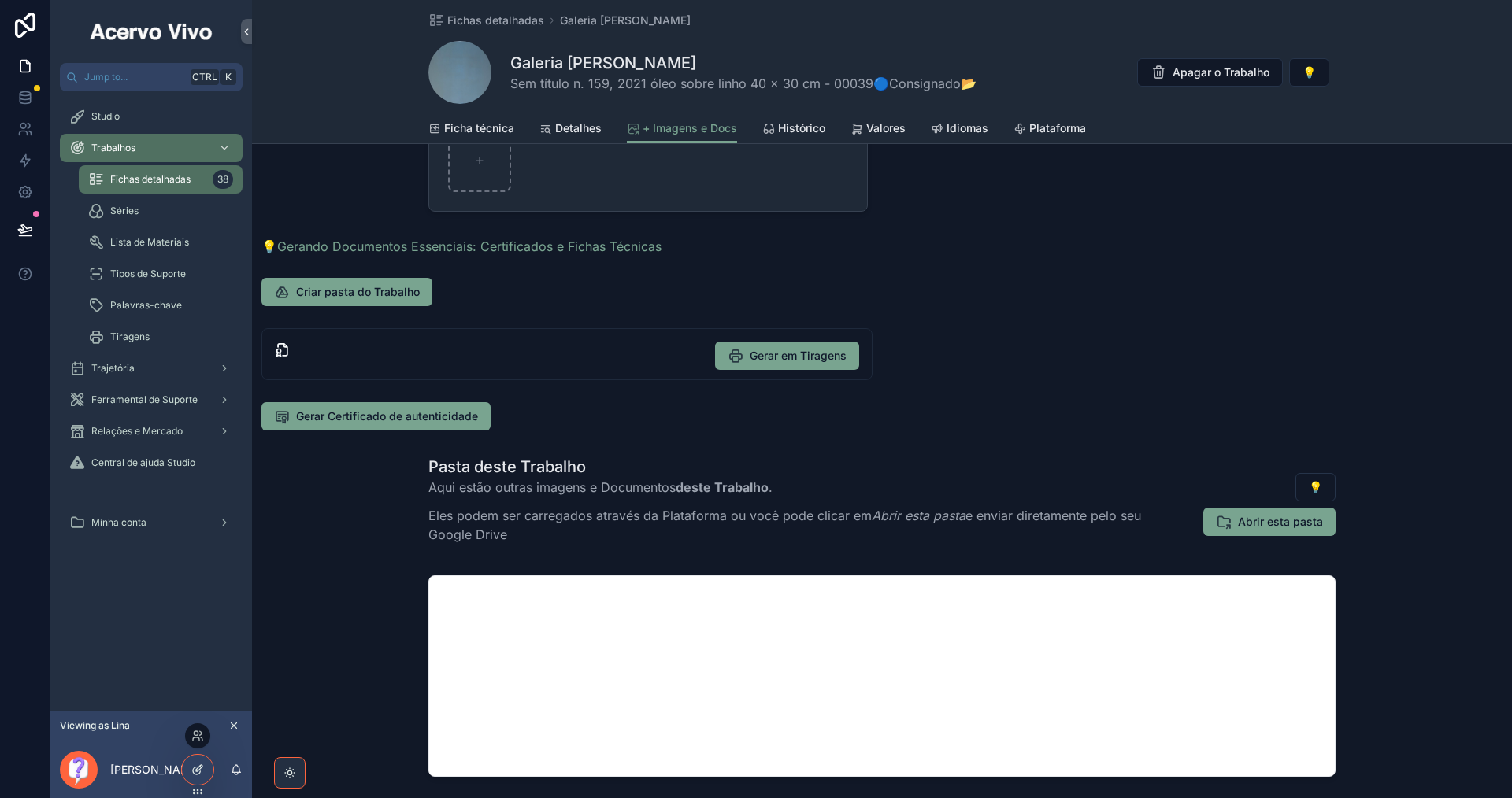
click at [200, 774] on icon at bounding box center [197, 769] width 12 height 12
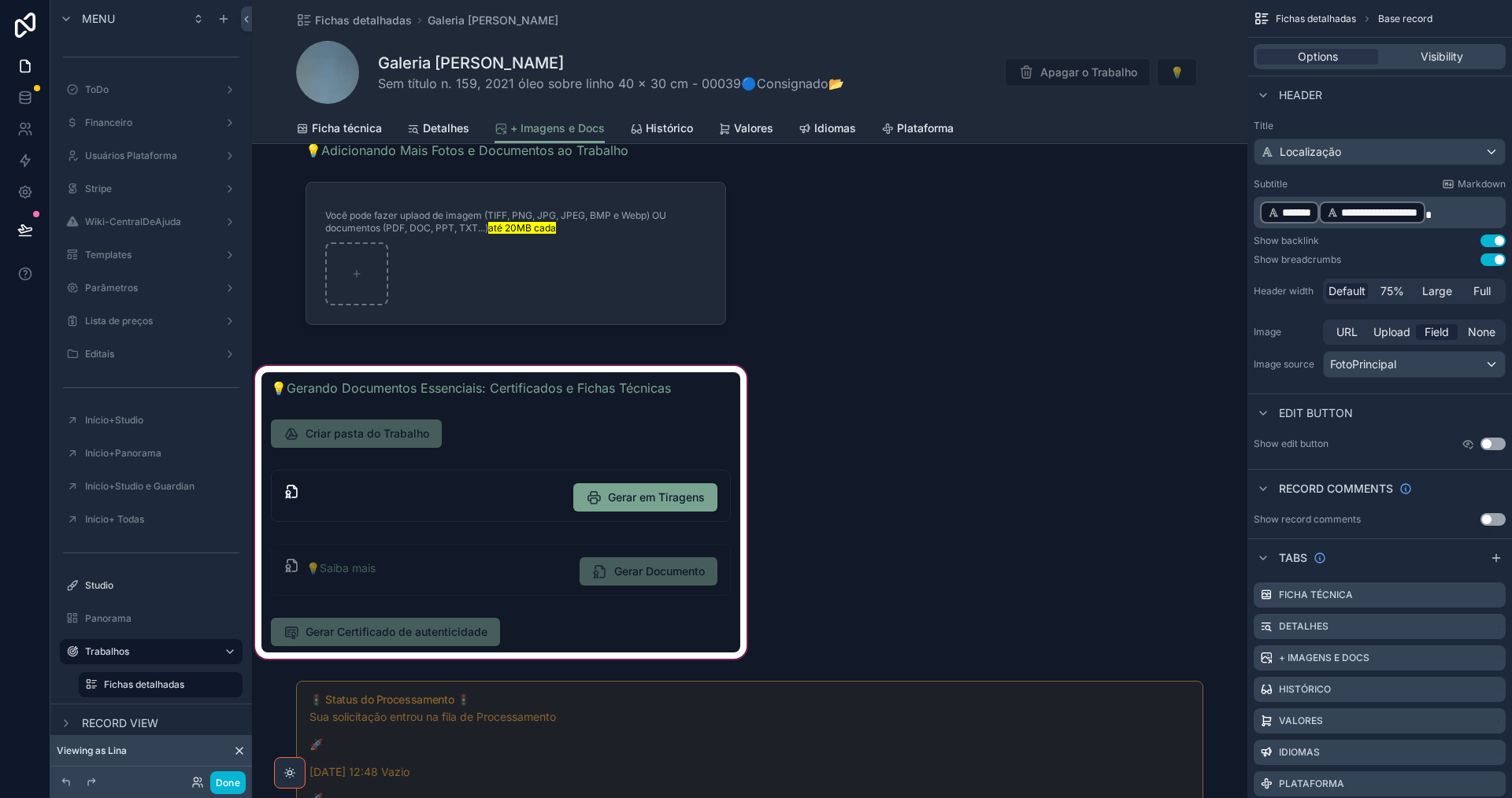
click at [621, 617] on div "scrollable content" at bounding box center [501, 513] width 498 height 299
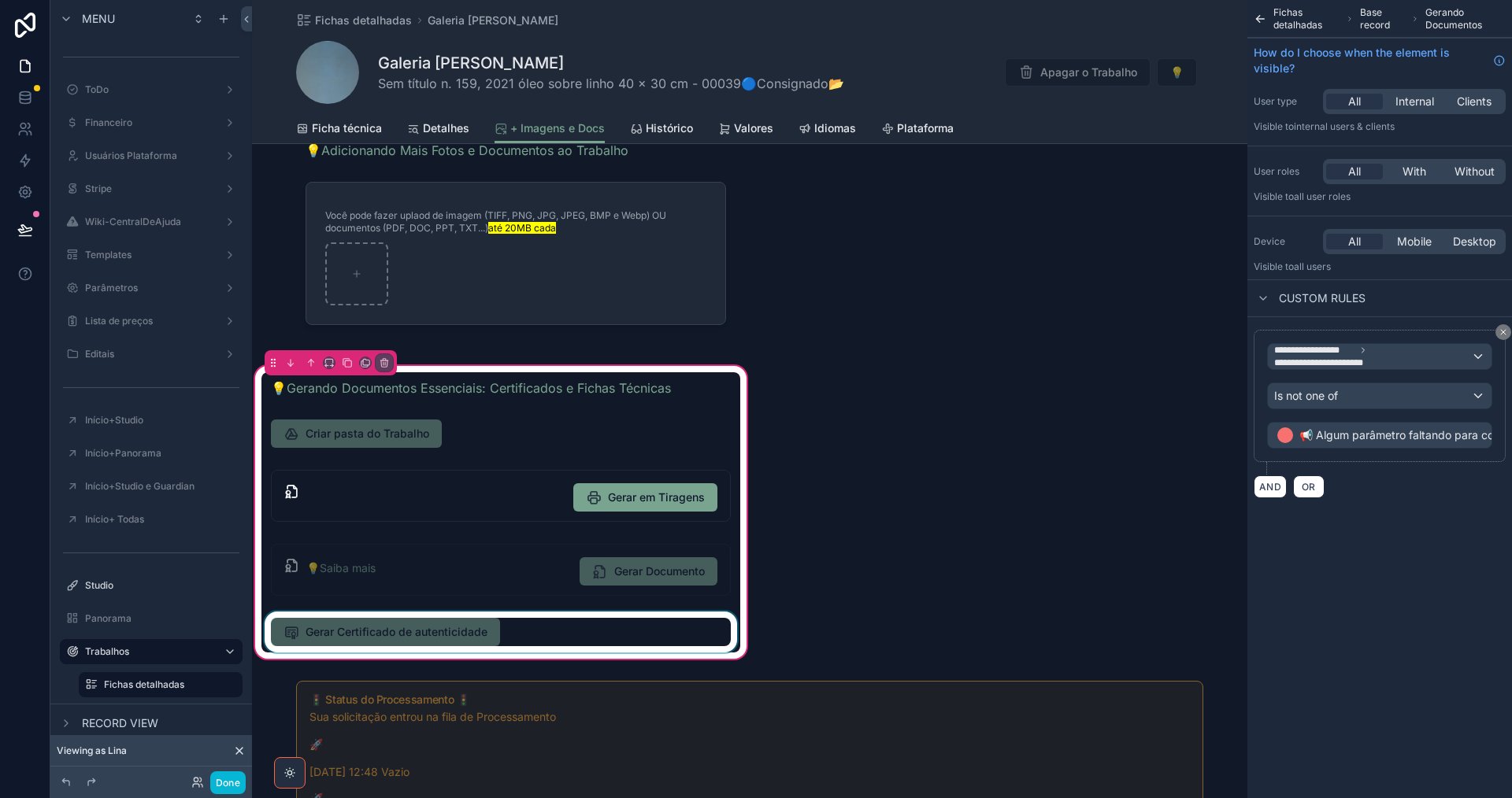
click at [528, 636] on div "scrollable content" at bounding box center [501, 631] width 479 height 41
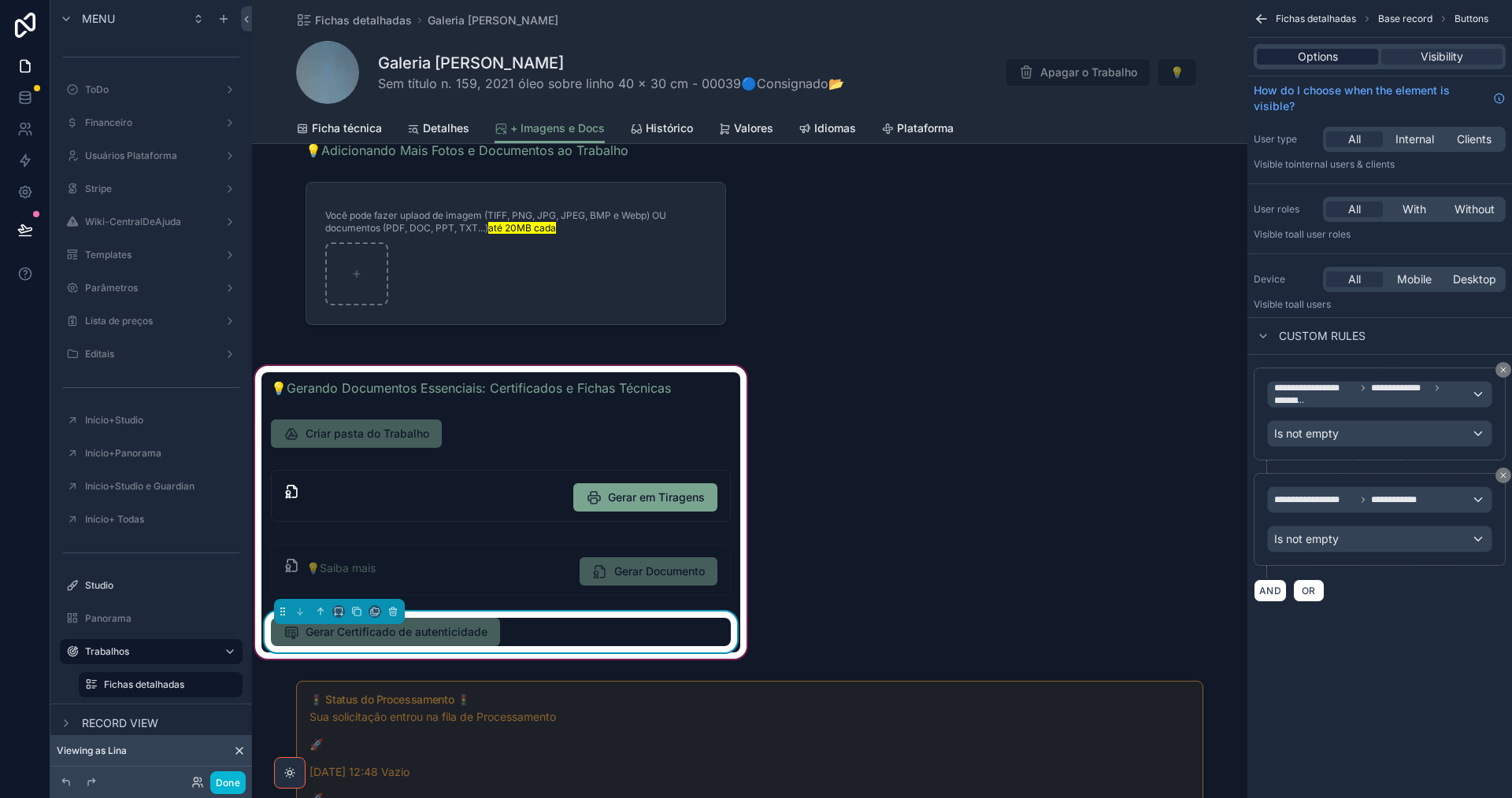
click at [1283, 52] on div "Options" at bounding box center [1317, 57] width 121 height 16
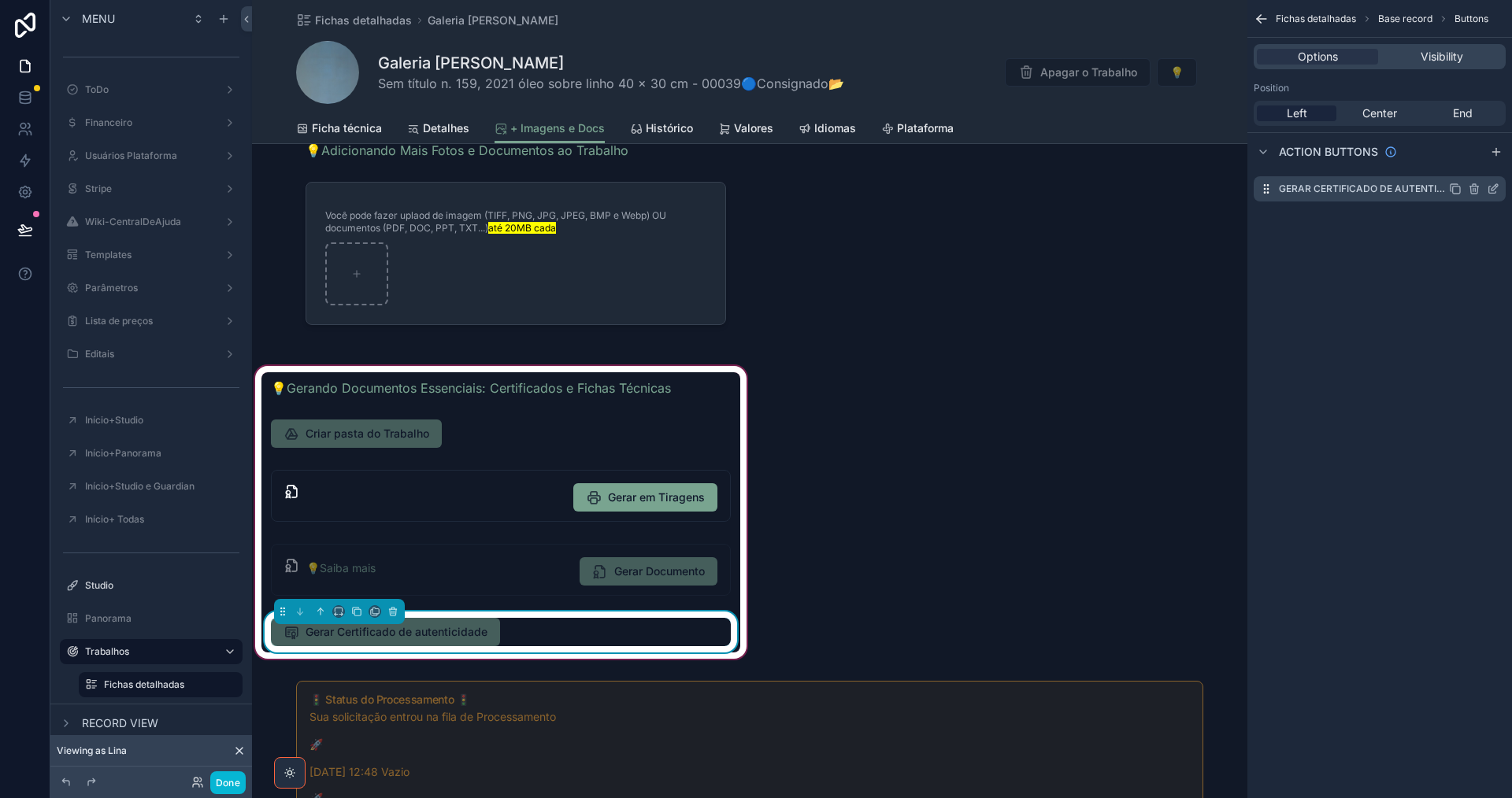
click at [1490, 189] on icon "scrollable content" at bounding box center [1493, 189] width 12 height 12
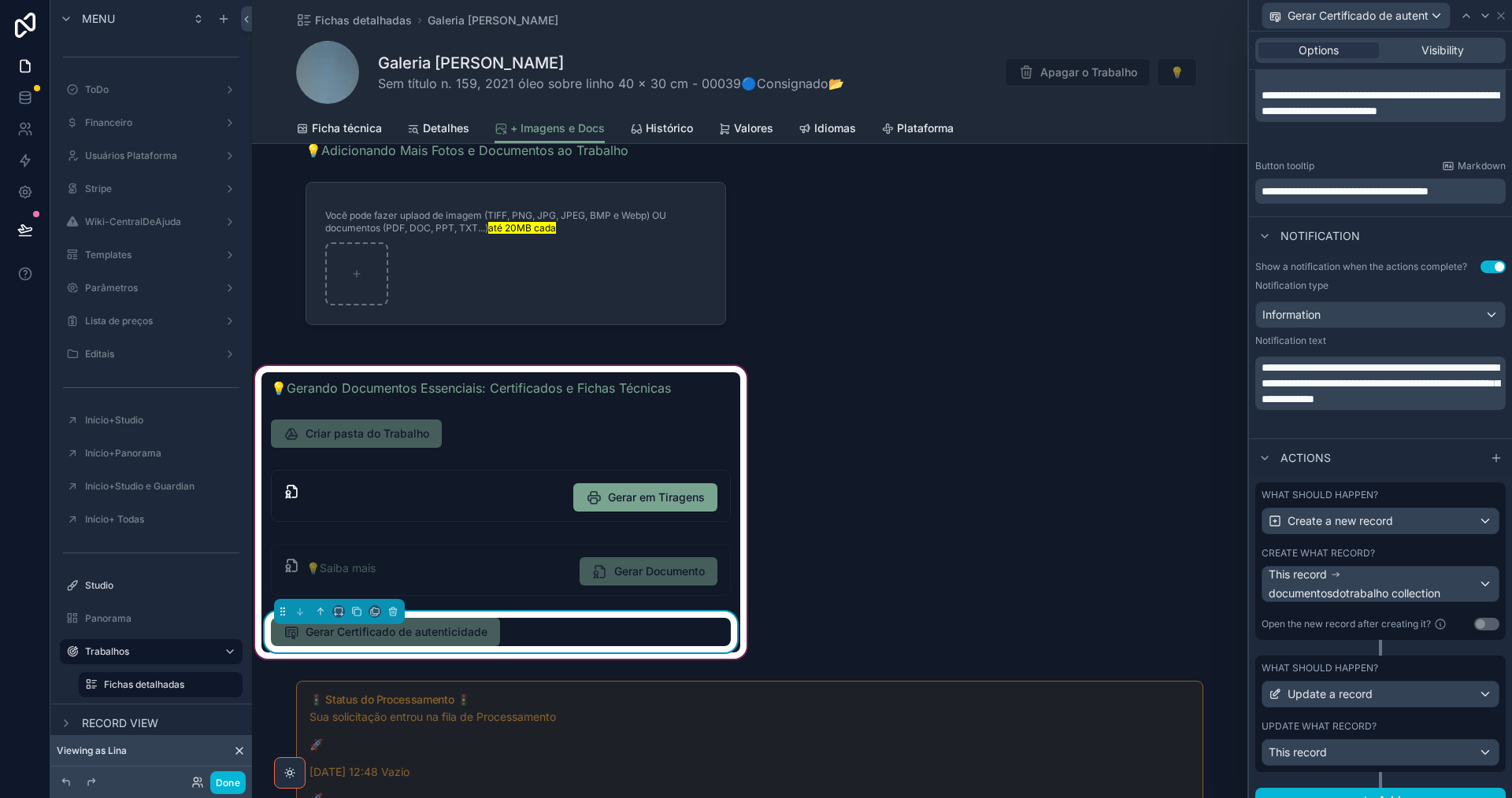
scroll to position [456, 0]
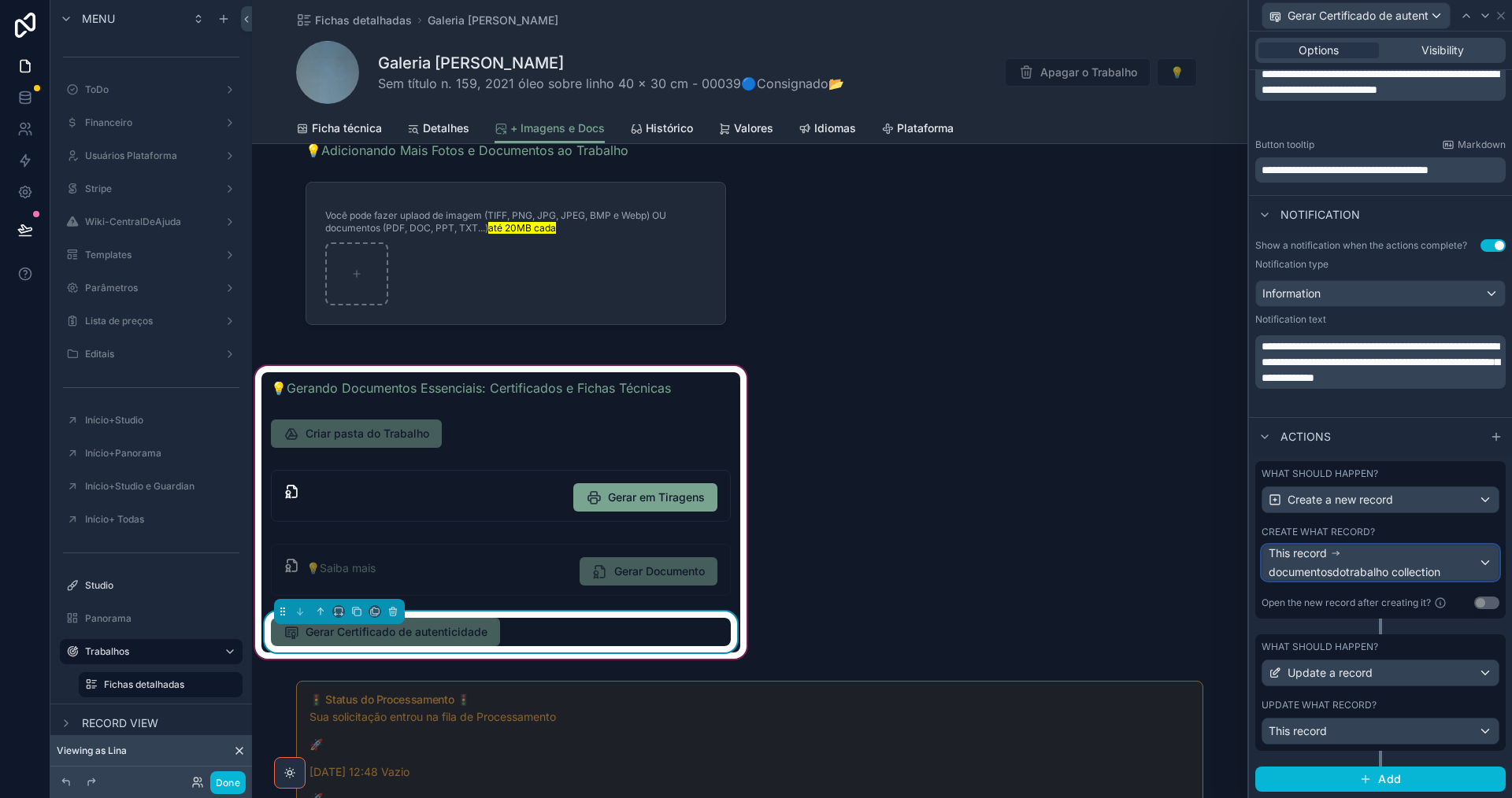
click at [1372, 546] on div "This record documentosdotrabalho collection" at bounding box center [1373, 563] width 210 height 35
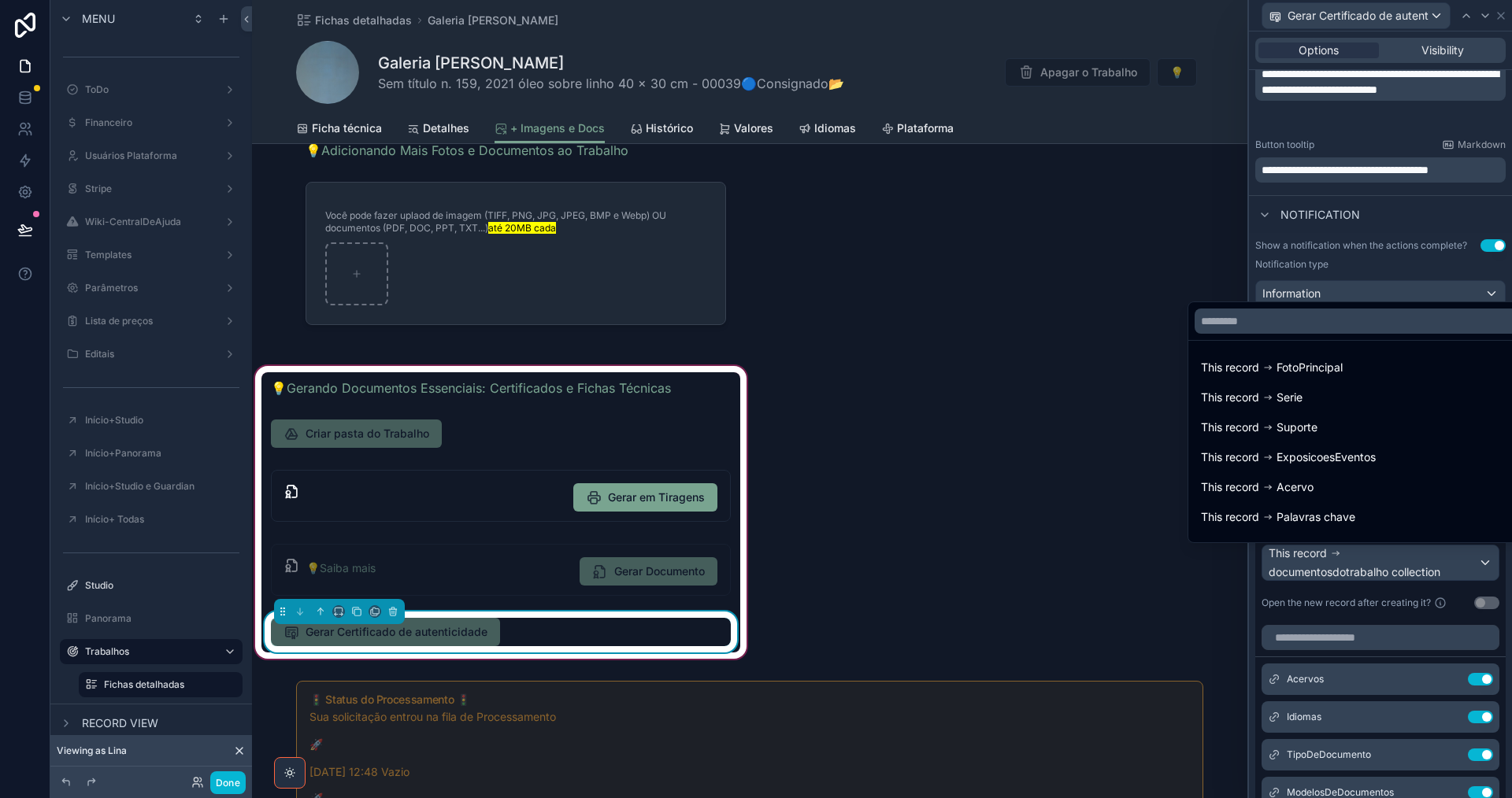
drag, startPoint x: 1372, startPoint y: 546, endPoint x: 1371, endPoint y: 563, distance: 17.0
click at [1371, 563] on div at bounding box center [1380, 399] width 263 height 798
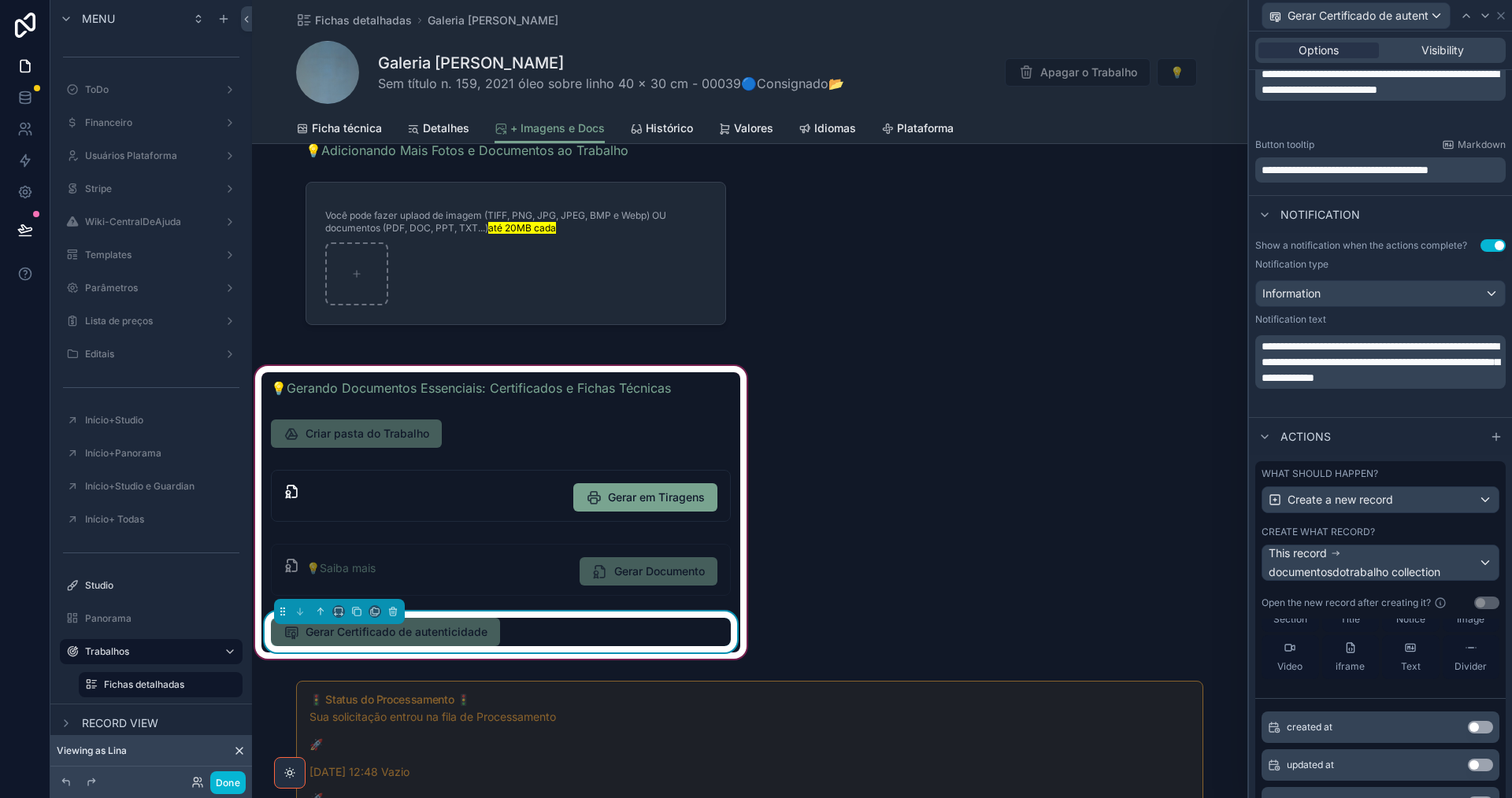
scroll to position [236, 0]
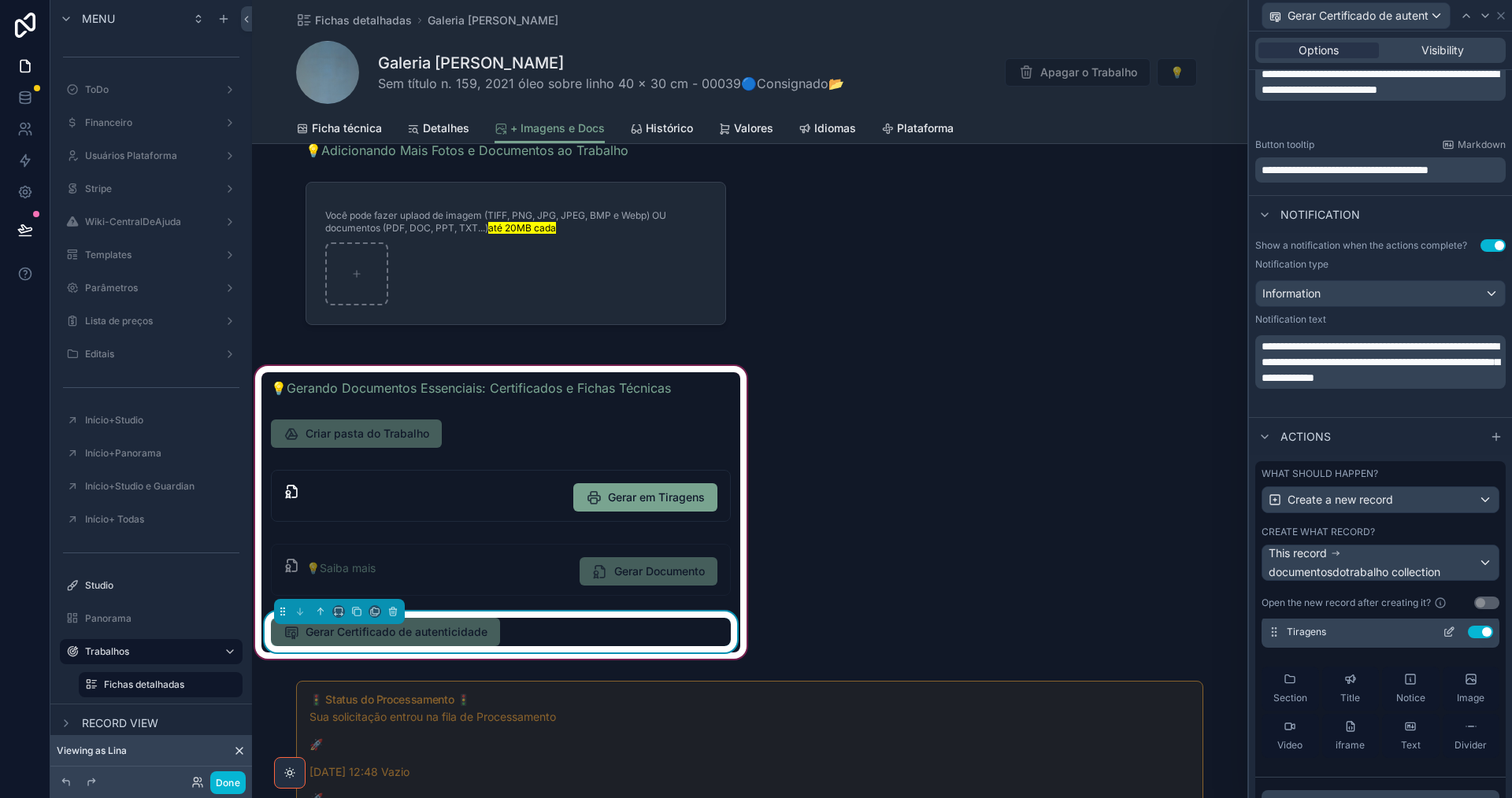
click at [1451, 629] on icon at bounding box center [1452, 629] width 2 height 2
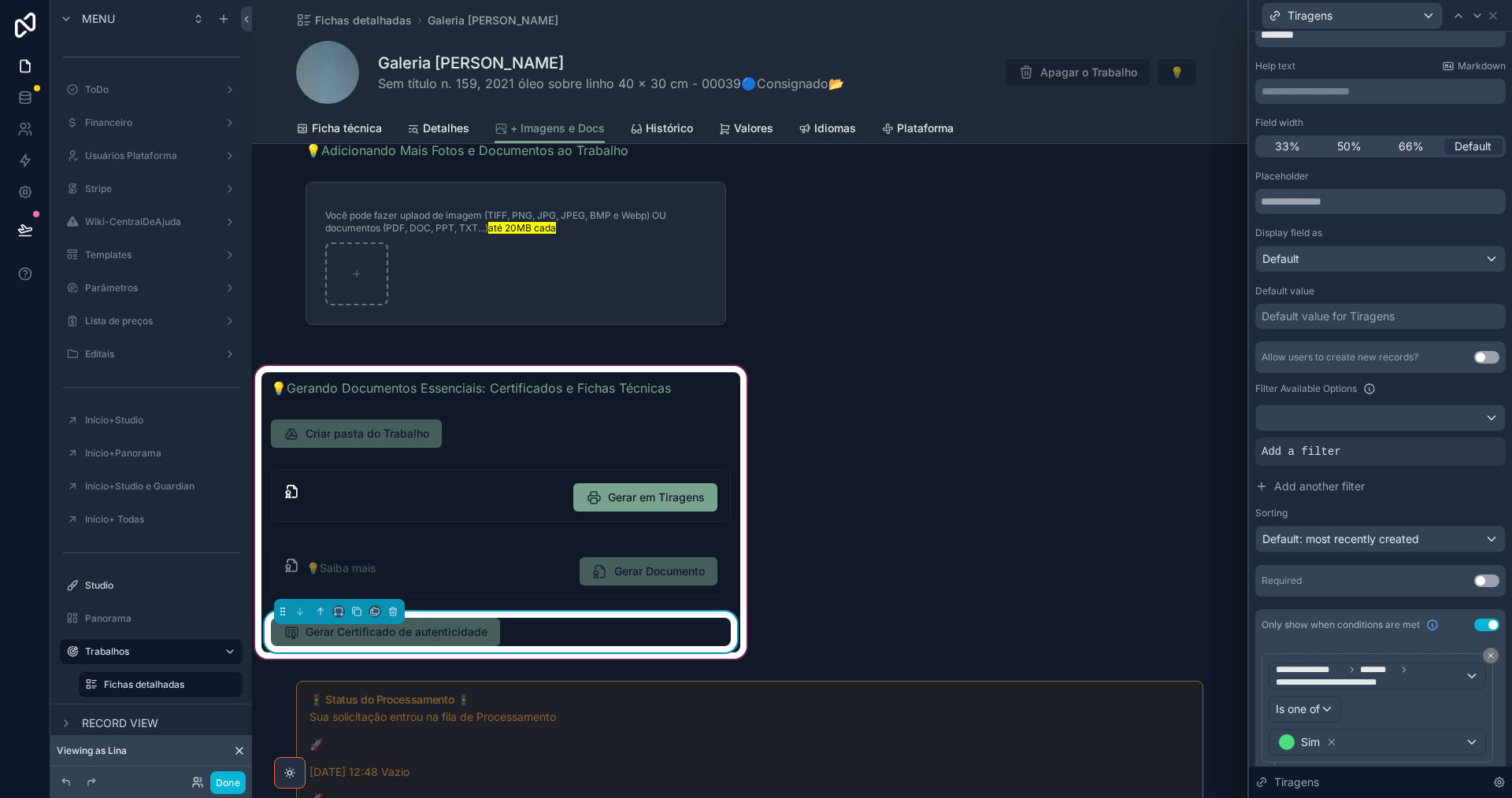
scroll to position [157, 0]
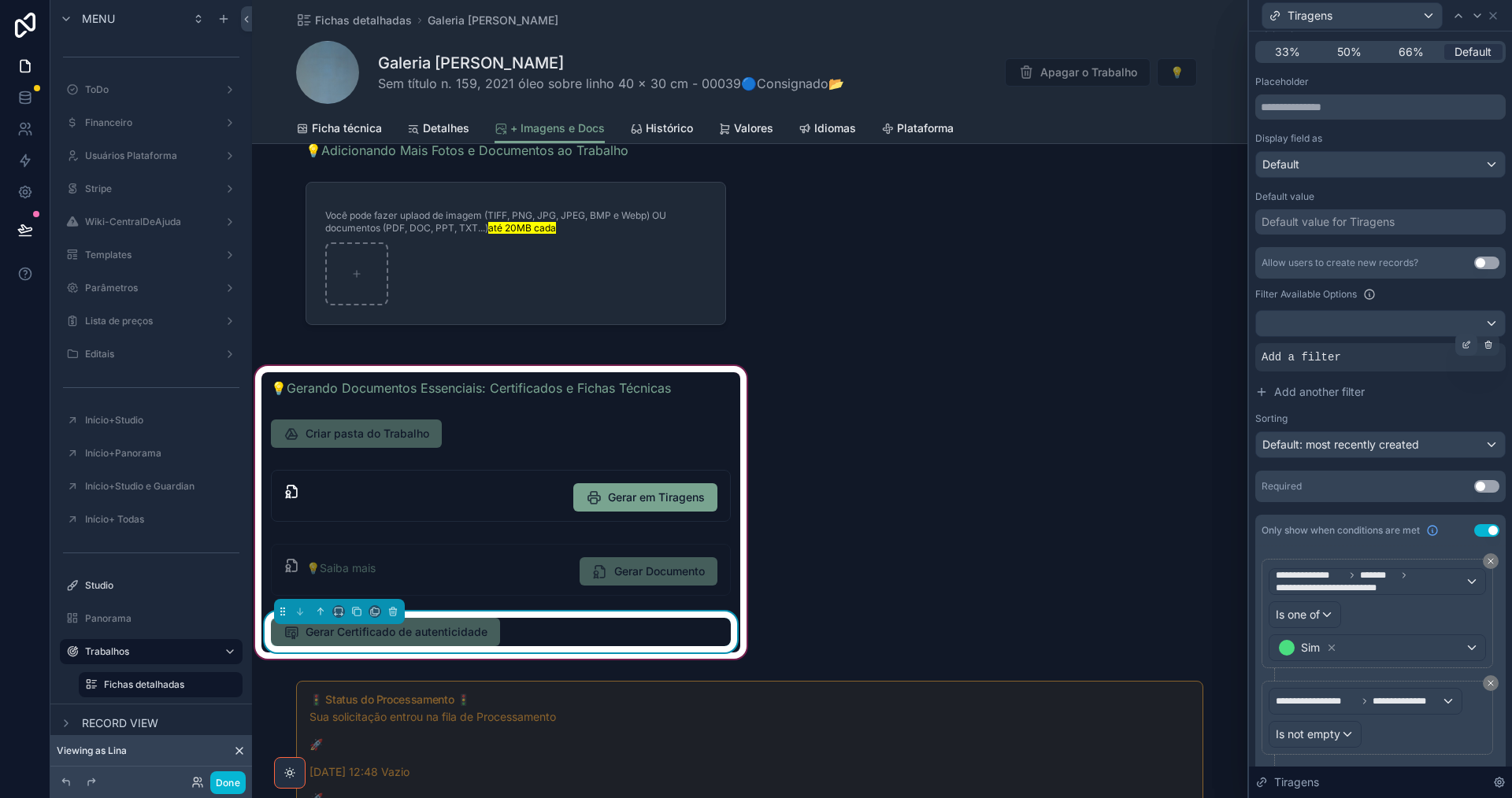
click at [1461, 347] on icon at bounding box center [1466, 344] width 10 height 10
click at [1194, 363] on div "Some value" at bounding box center [1171, 366] width 134 height 25
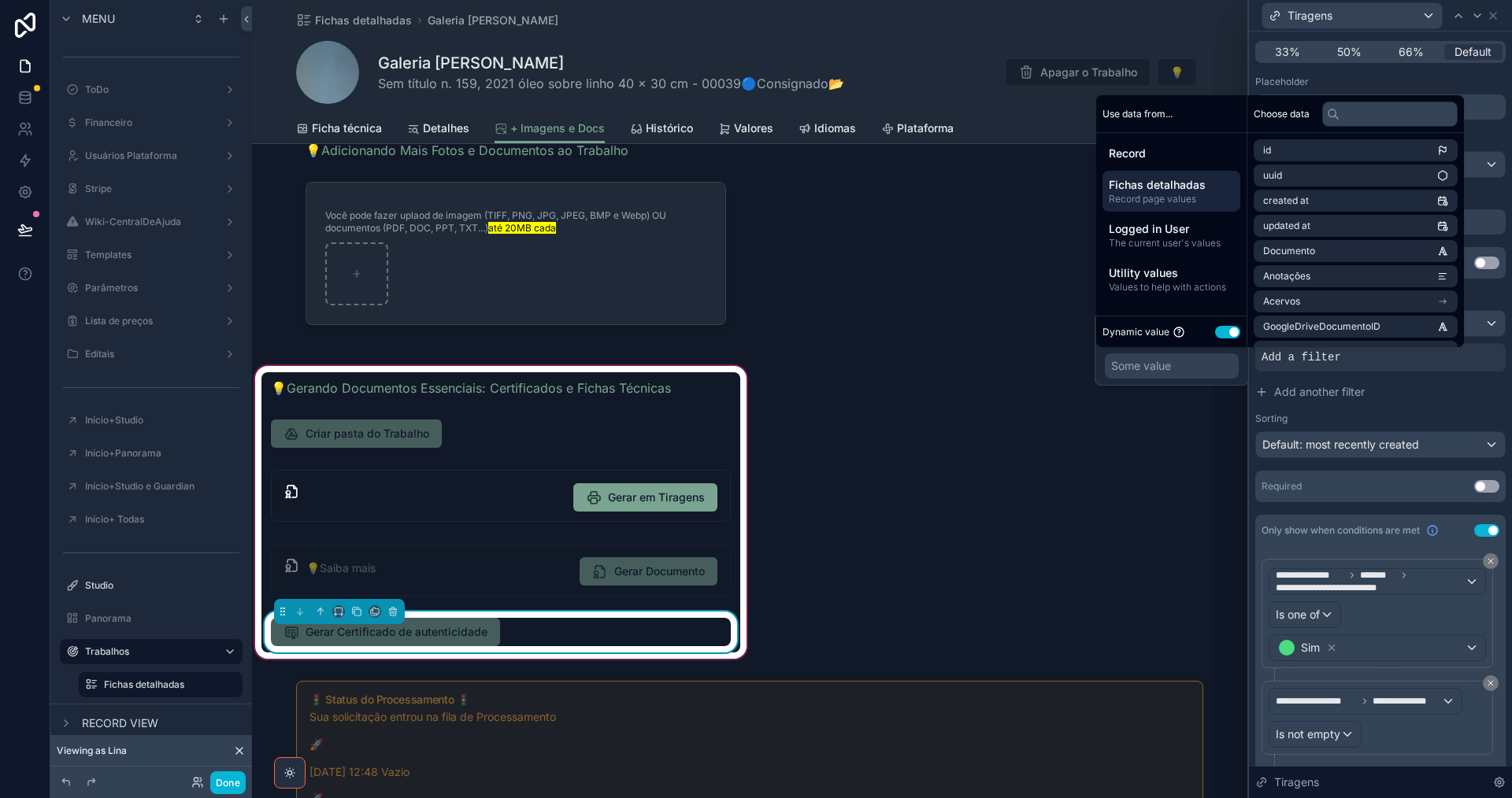
click at [1201, 203] on span "Record page values" at bounding box center [1170, 199] width 125 height 12
click at [1411, 116] on input "text" at bounding box center [1390, 114] width 135 height 25
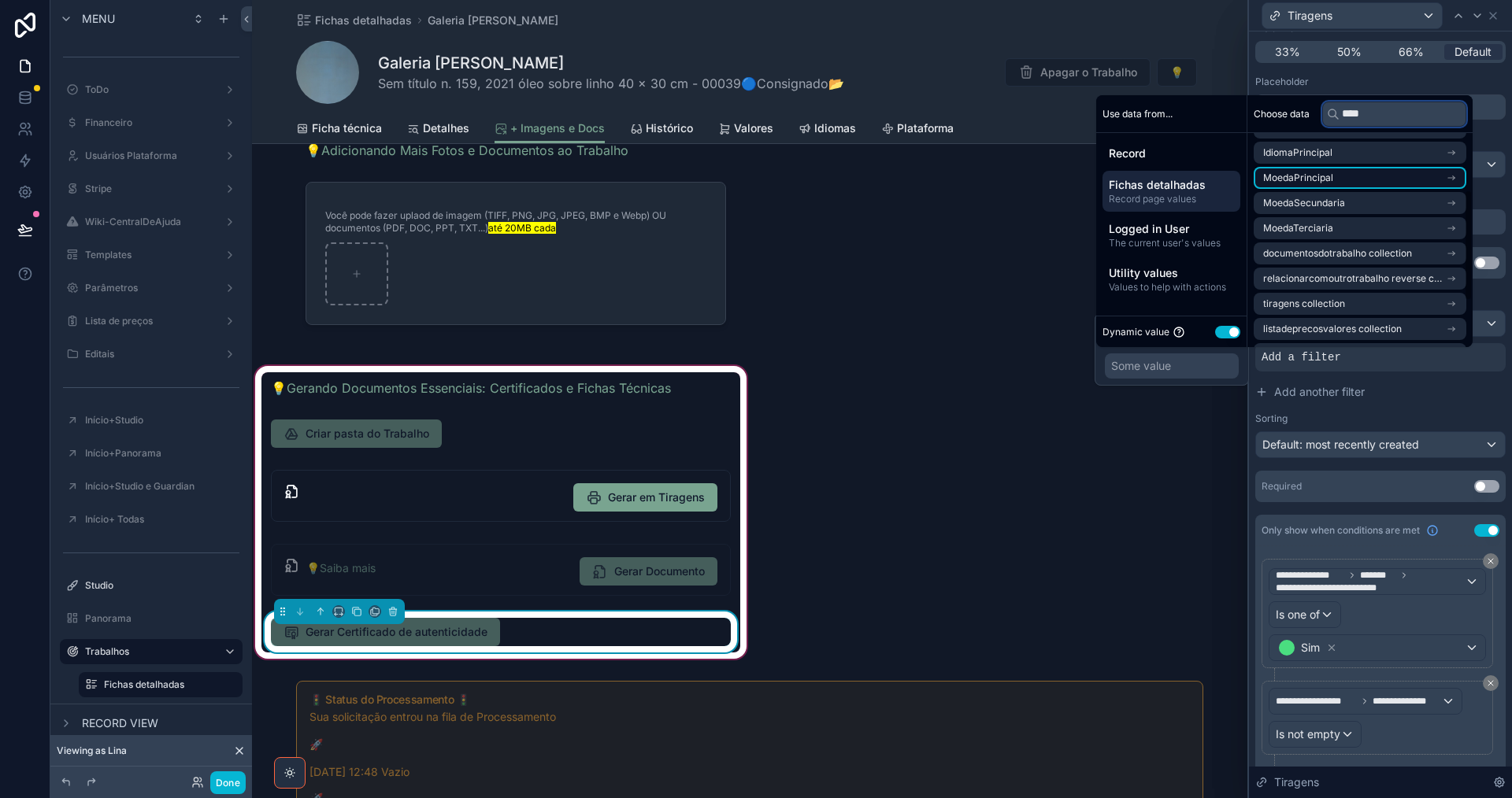
scroll to position [198, 0]
type input "****"
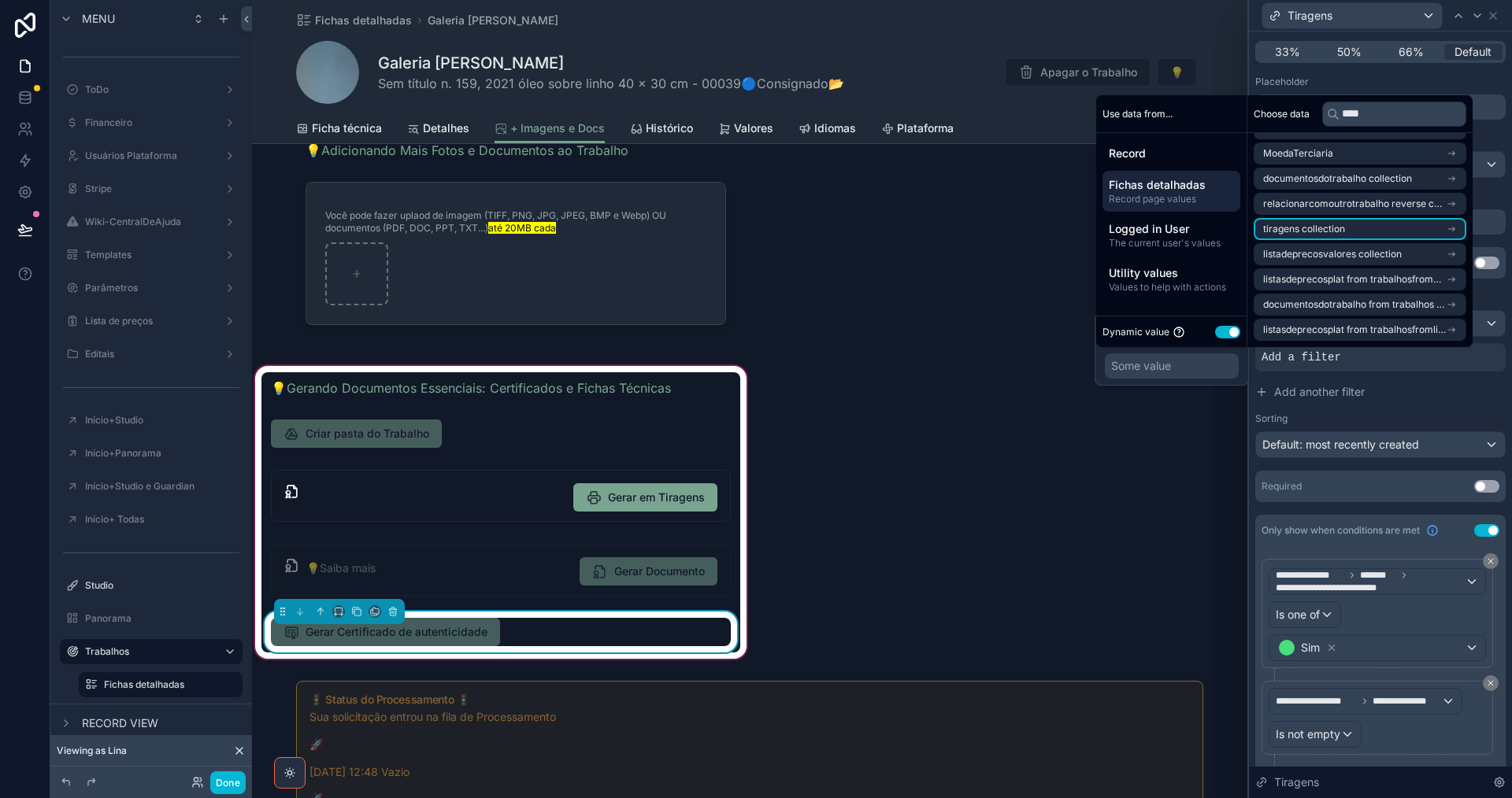
click at [1377, 224] on li "tiragens collection" at bounding box center [1359, 229] width 212 height 22
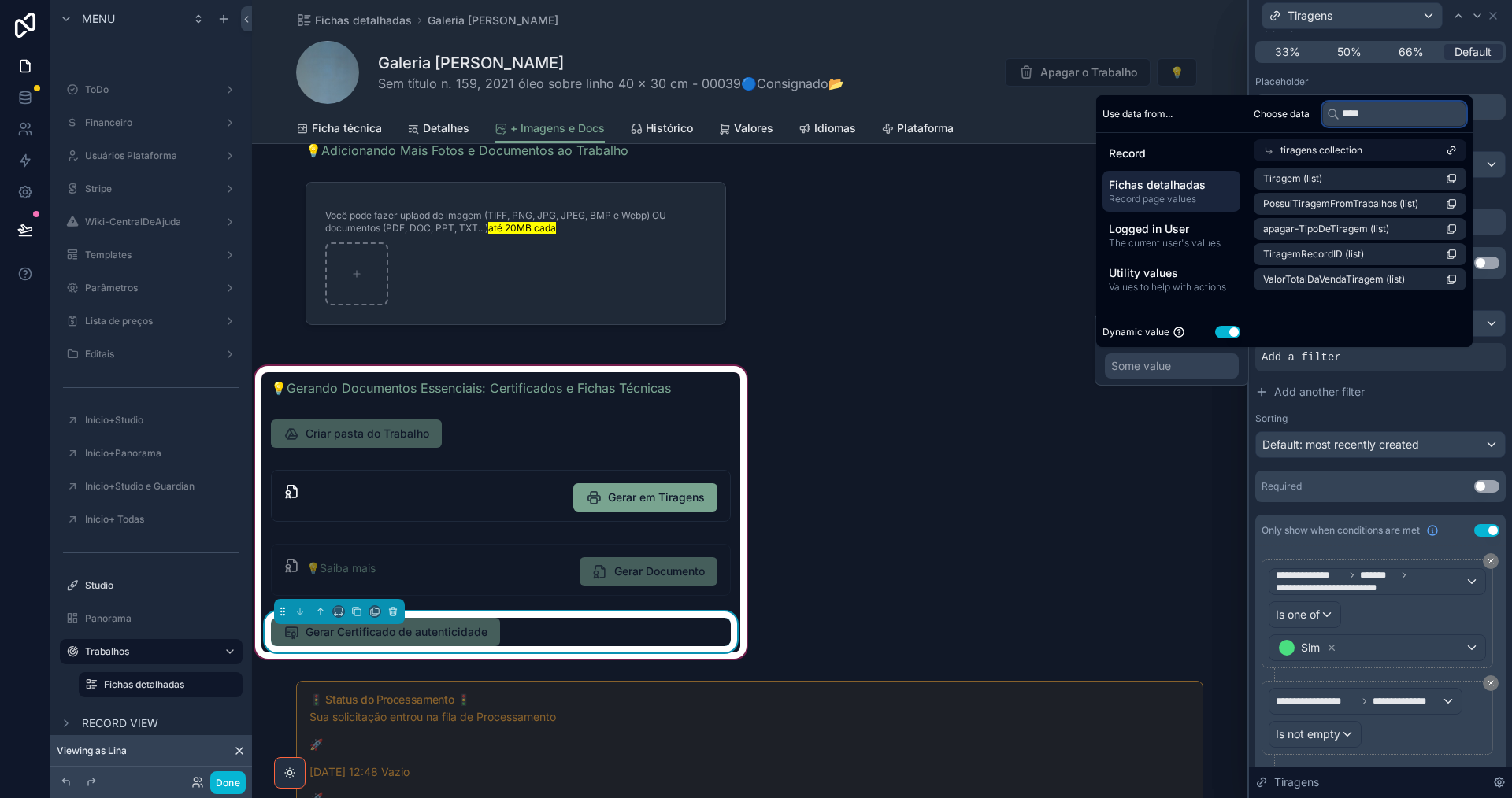
drag, startPoint x: 1377, startPoint y: 108, endPoint x: 1330, endPoint y: 108, distance: 47.0
click at [1330, 108] on div "****" at bounding box center [1394, 114] width 144 height 25
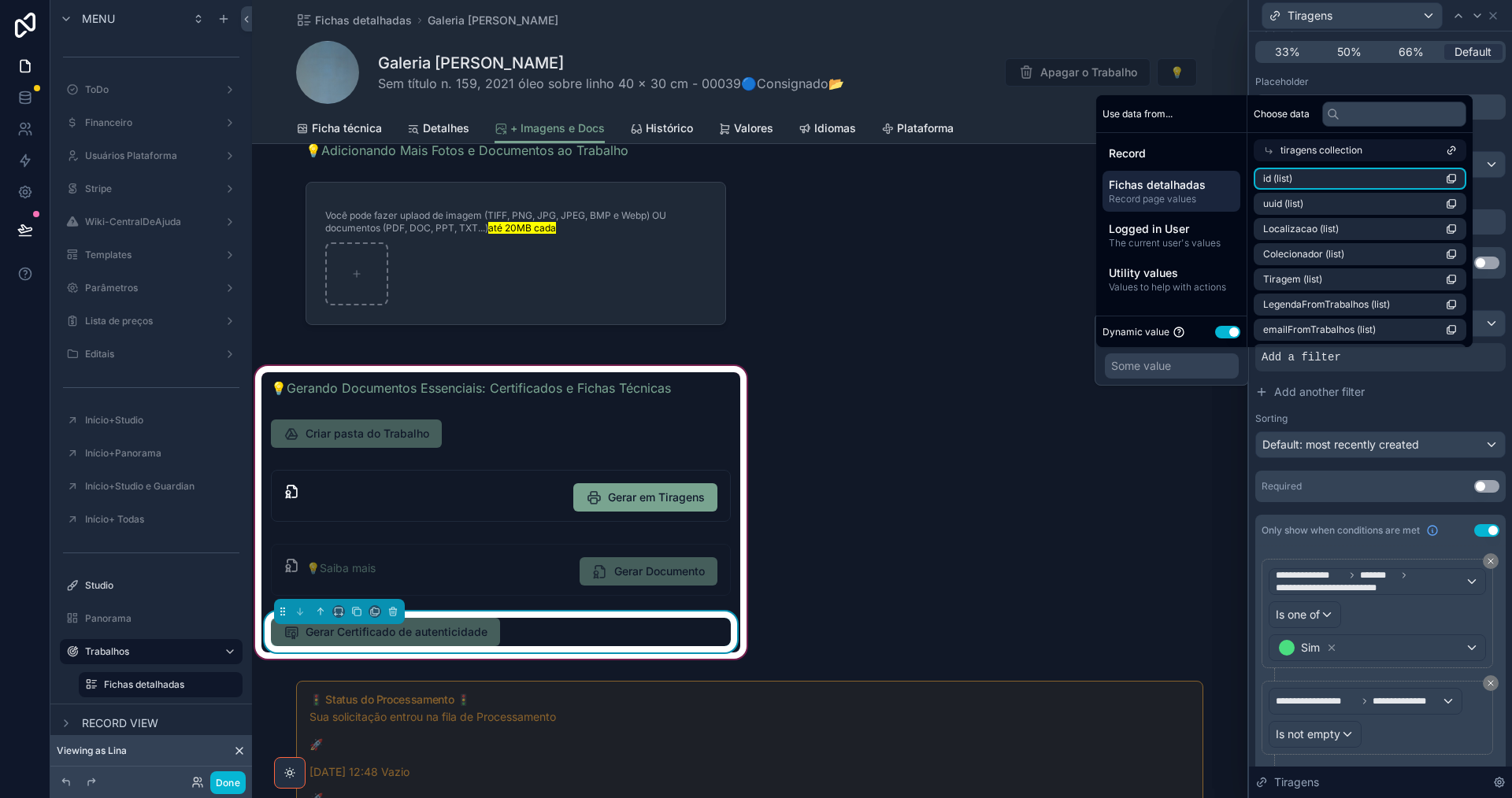
click at [1452, 179] on icon "scrollable content" at bounding box center [1451, 178] width 11 height 11
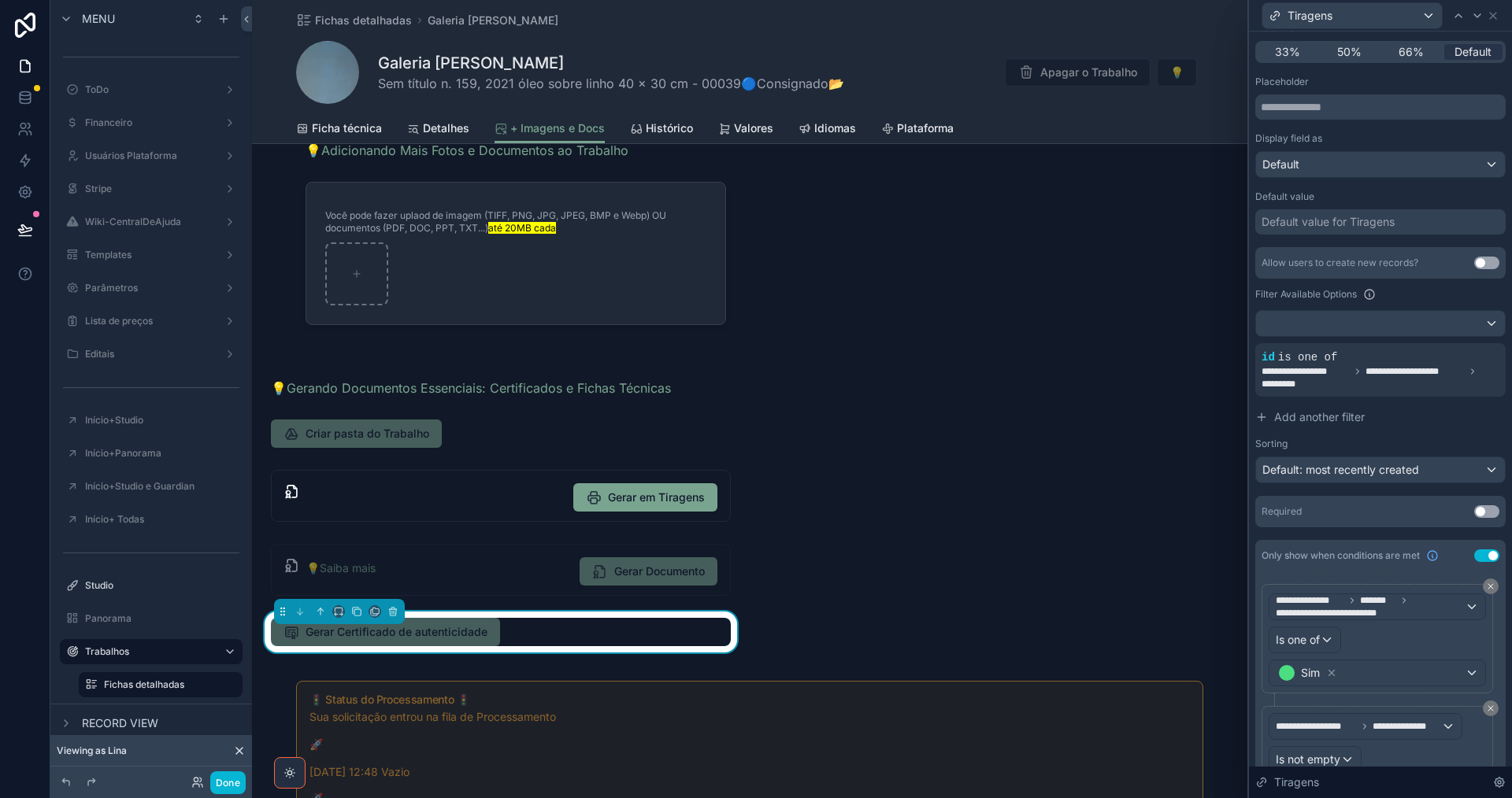
click at [1004, 510] on div "+ Imagens e Documentos Nesta aba você pode criar, visualizar e acessar a Pasta …" at bounding box center [749, 733] width 995 height 1614
click at [223, 786] on button "Done" at bounding box center [228, 782] width 36 height 23
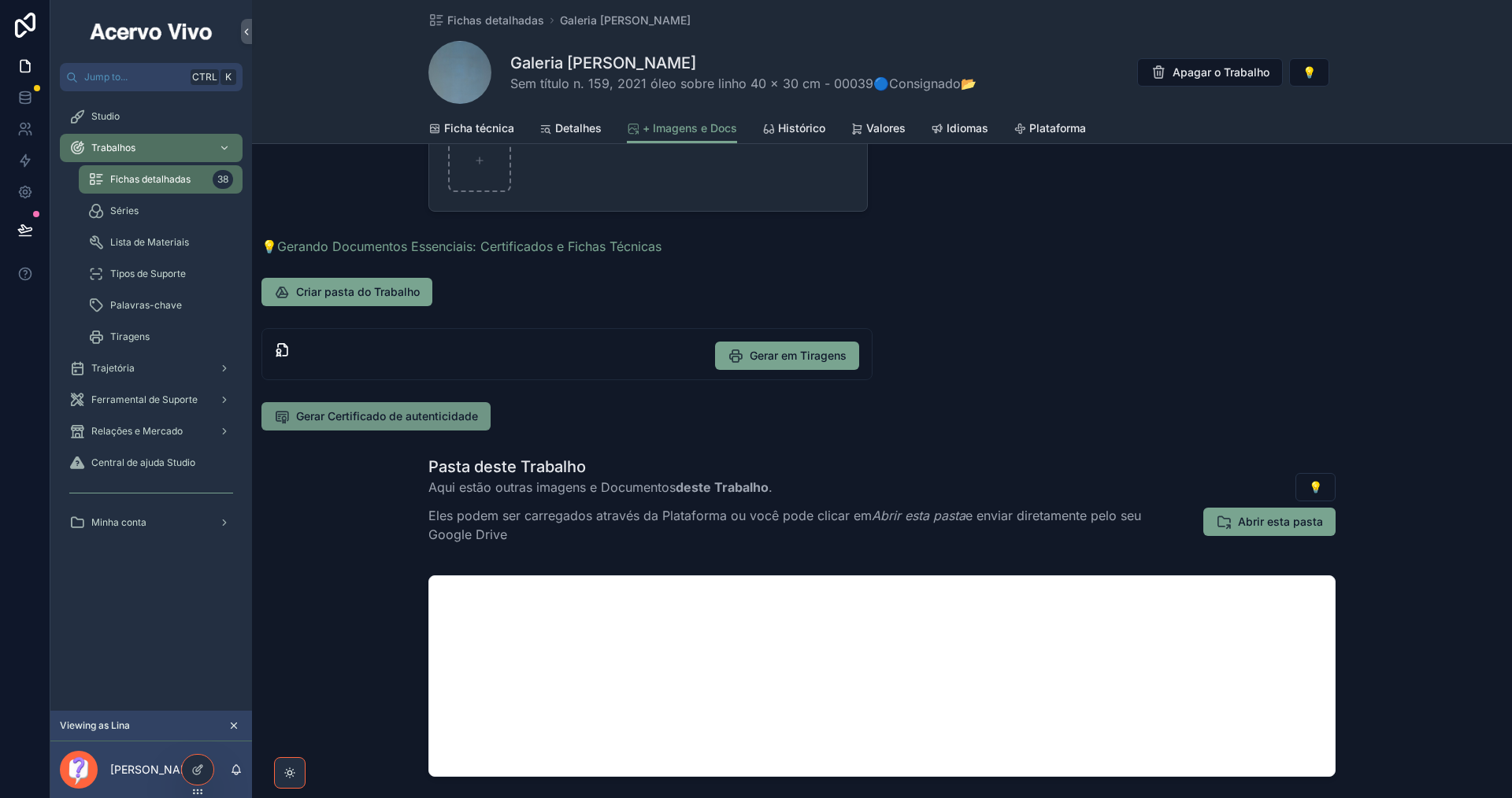
click at [395, 428] on button "Gerar Certificado de autenticidade" at bounding box center [376, 416] width 229 height 28
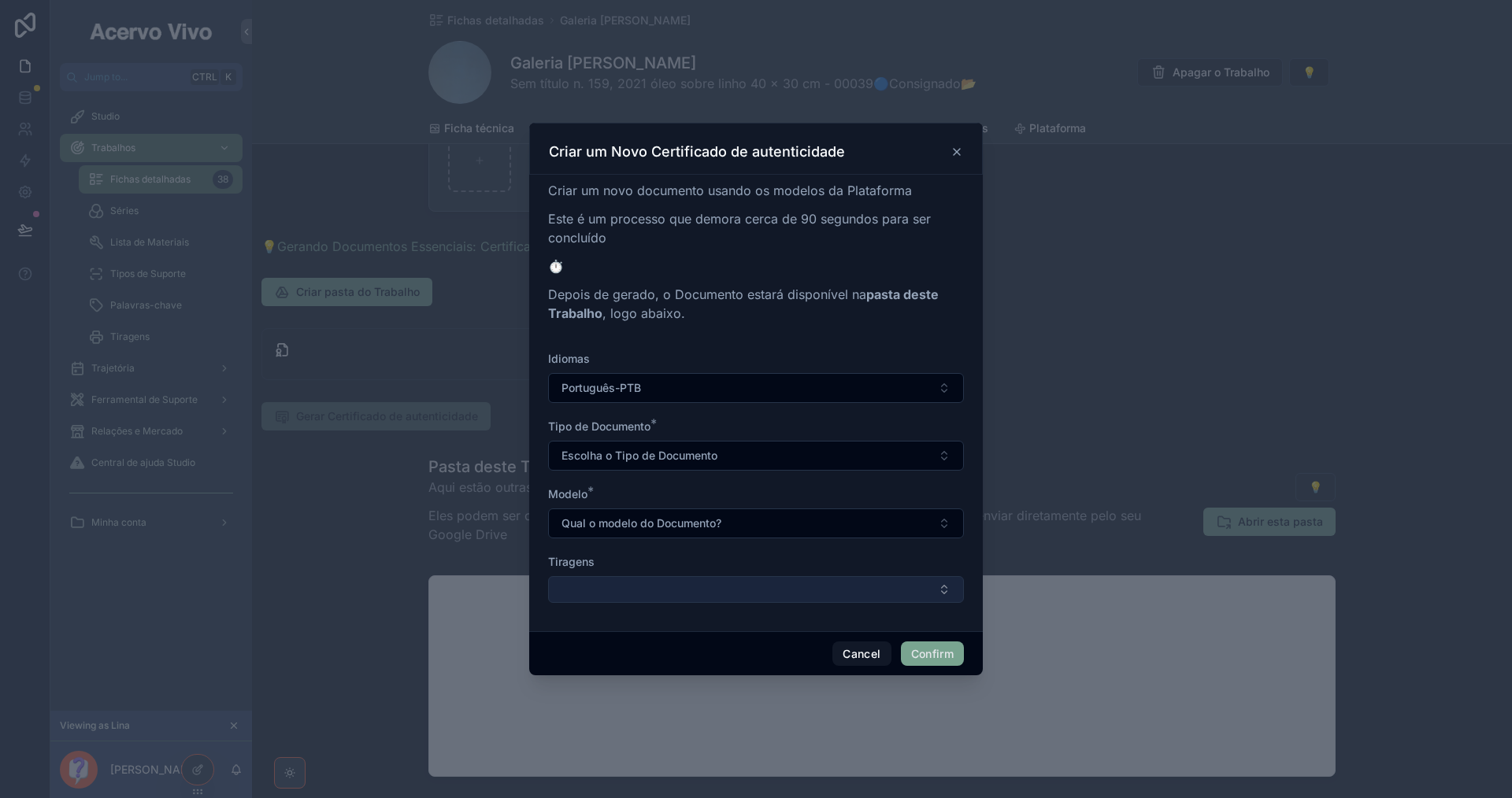
click at [633, 583] on button "Select Button" at bounding box center [756, 589] width 416 height 27
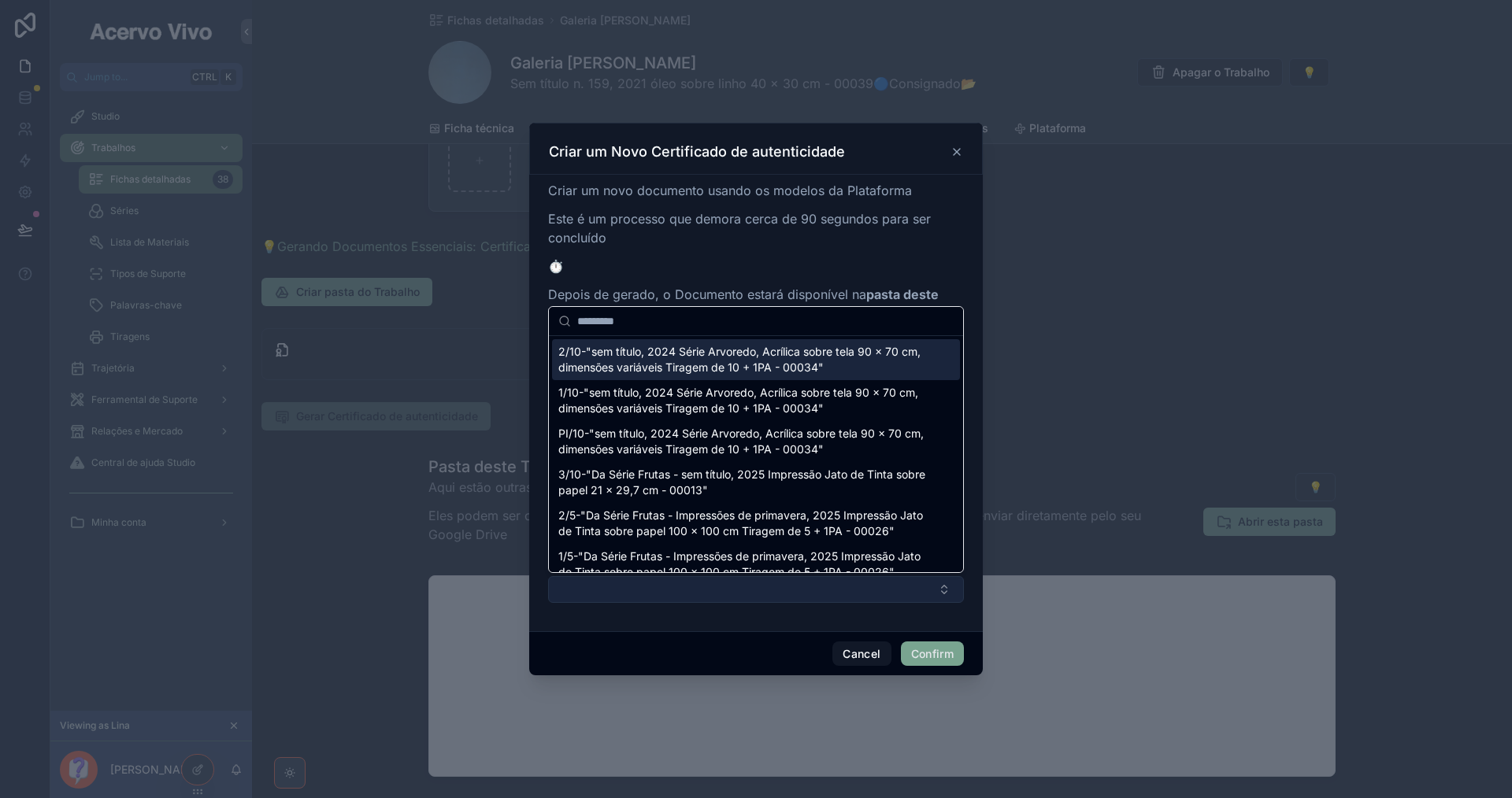
drag, startPoint x: 639, startPoint y: 584, endPoint x: 696, endPoint y: 595, distance: 58.1
click at [639, 584] on button "Select Button" at bounding box center [756, 589] width 416 height 27
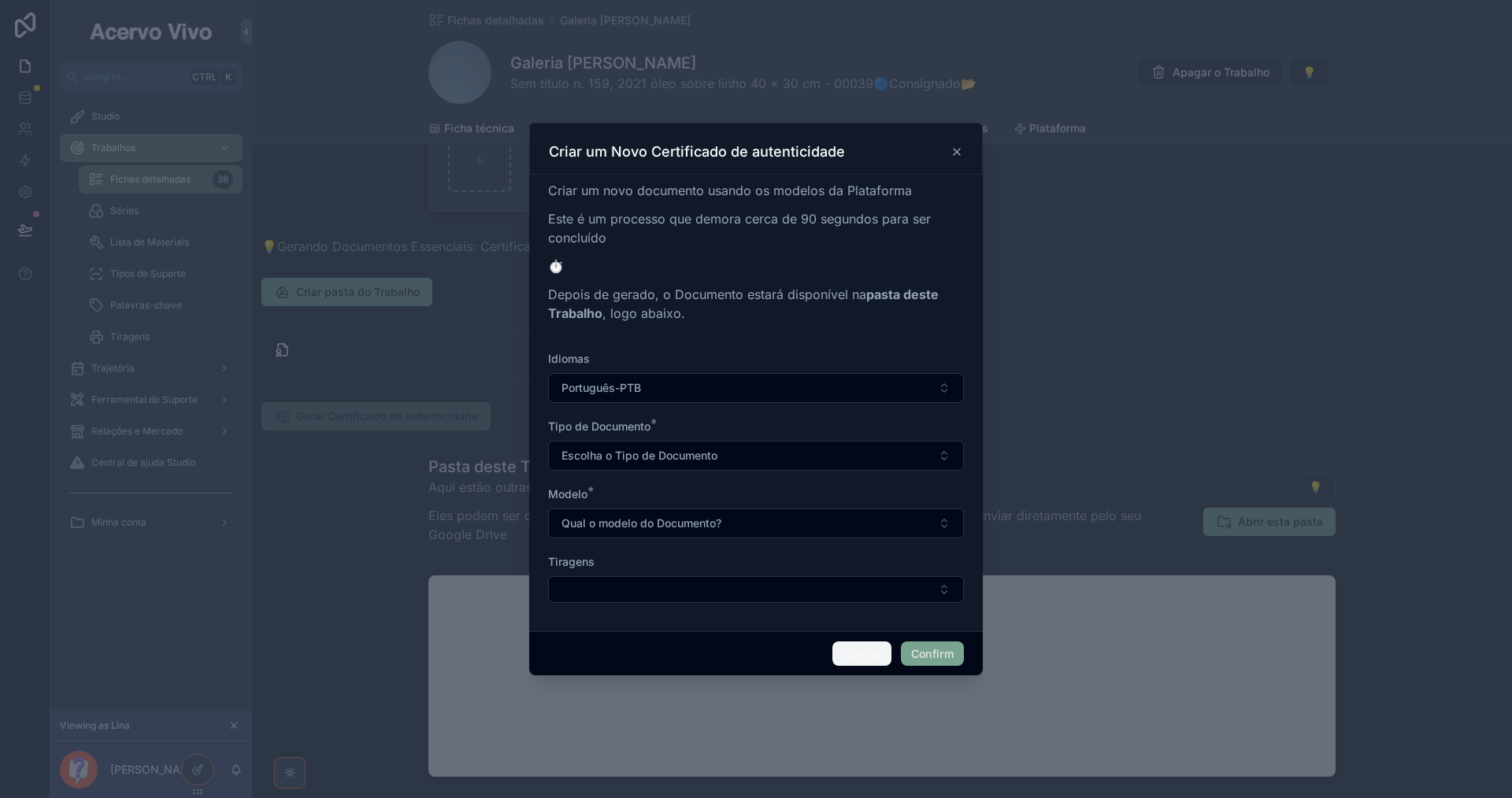
click at [853, 657] on button "Cancel" at bounding box center [861, 654] width 59 height 25
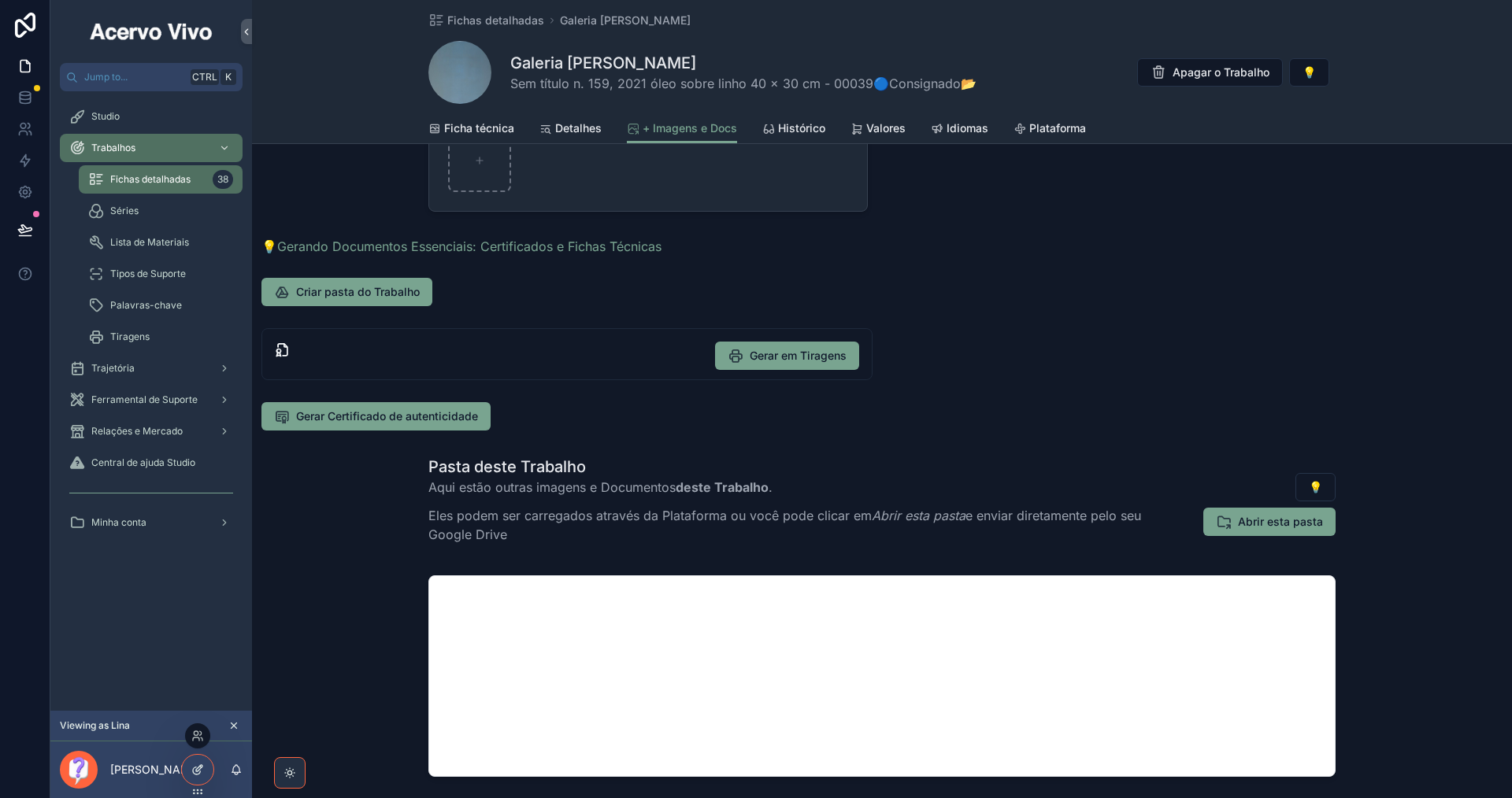
click at [201, 767] on icon at bounding box center [197, 769] width 12 height 12
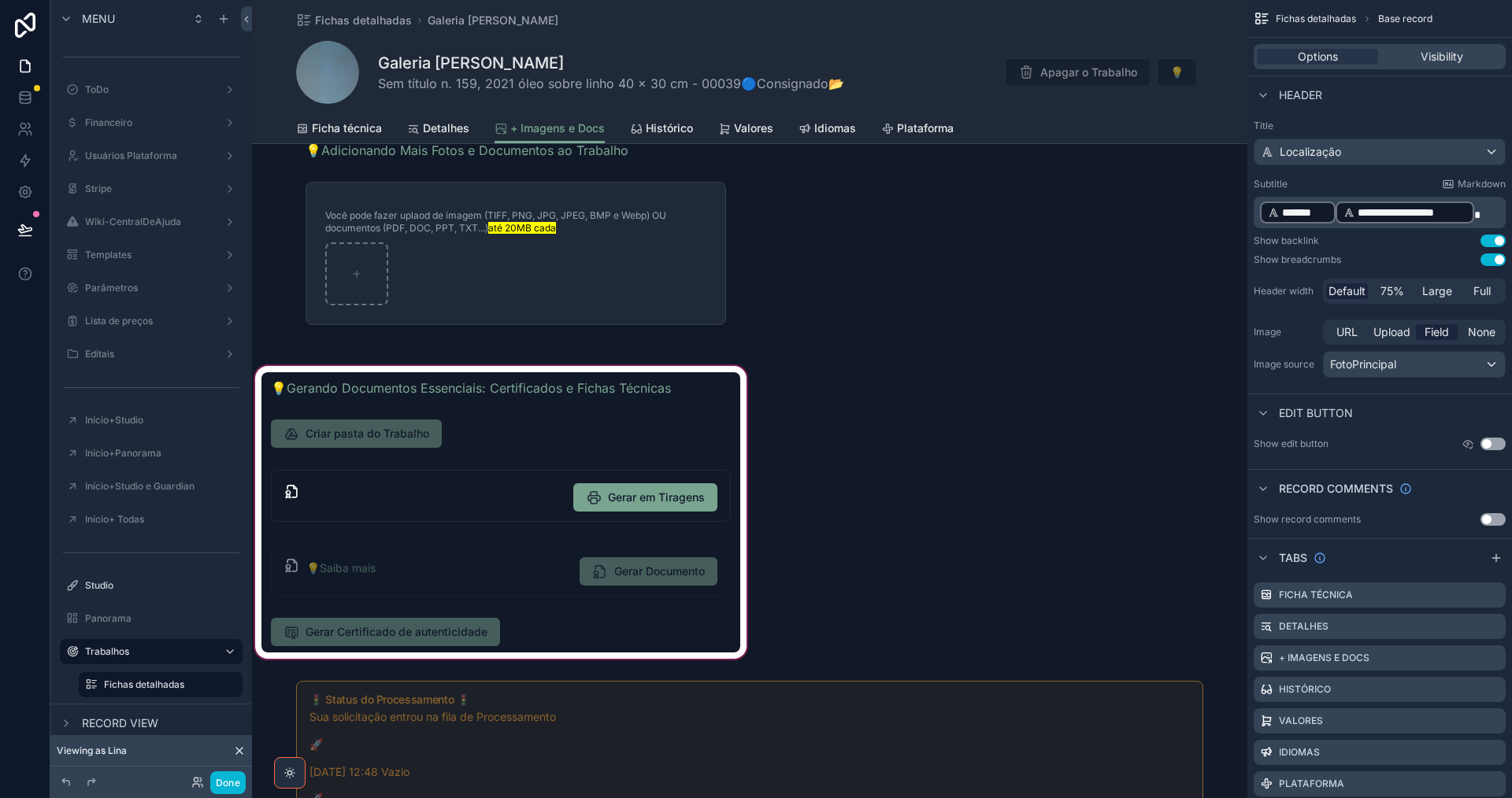
click at [573, 636] on div "scrollable content" at bounding box center [501, 513] width 498 height 299
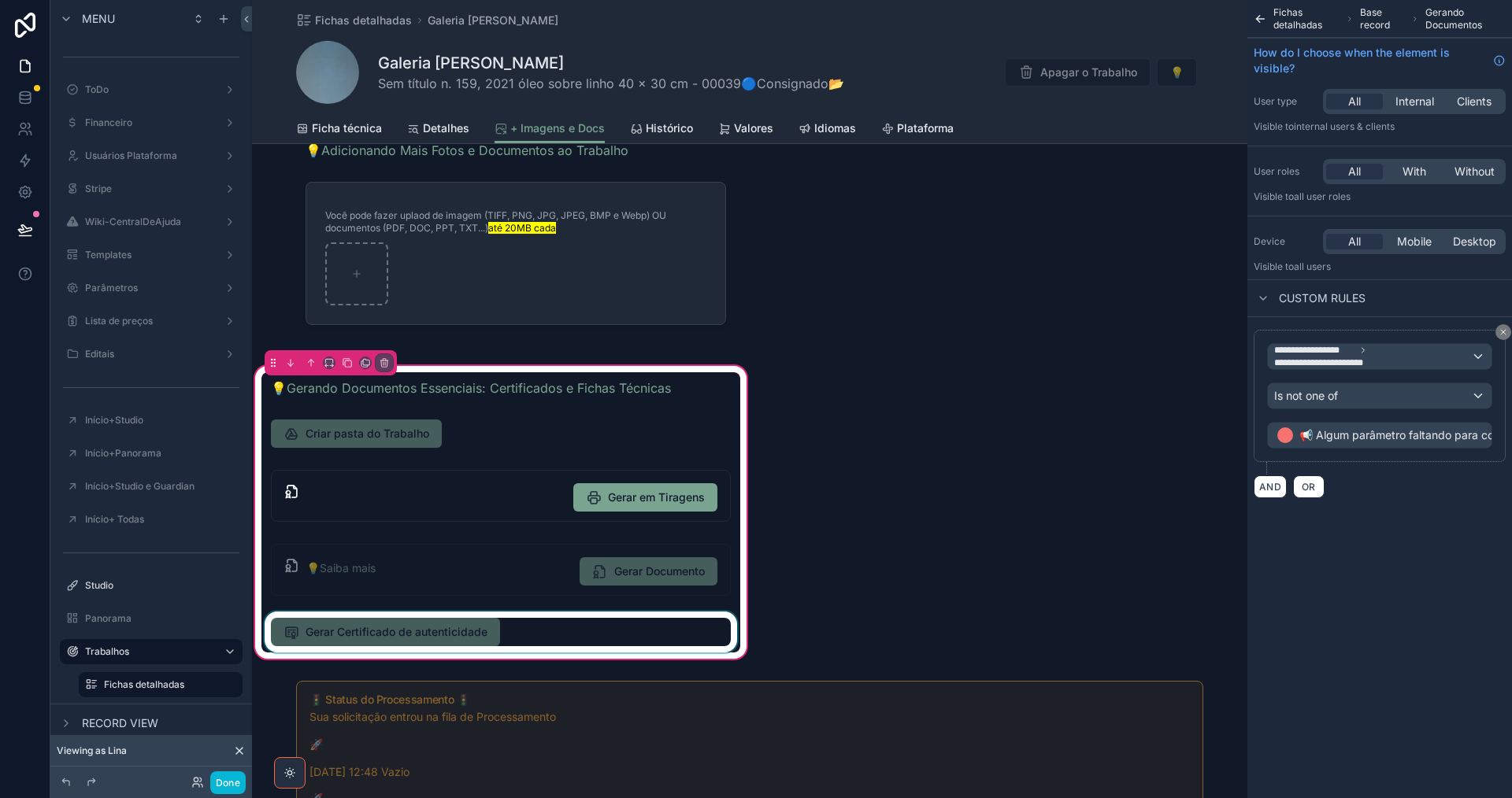
click at [556, 626] on div "scrollable content" at bounding box center [501, 631] width 479 height 41
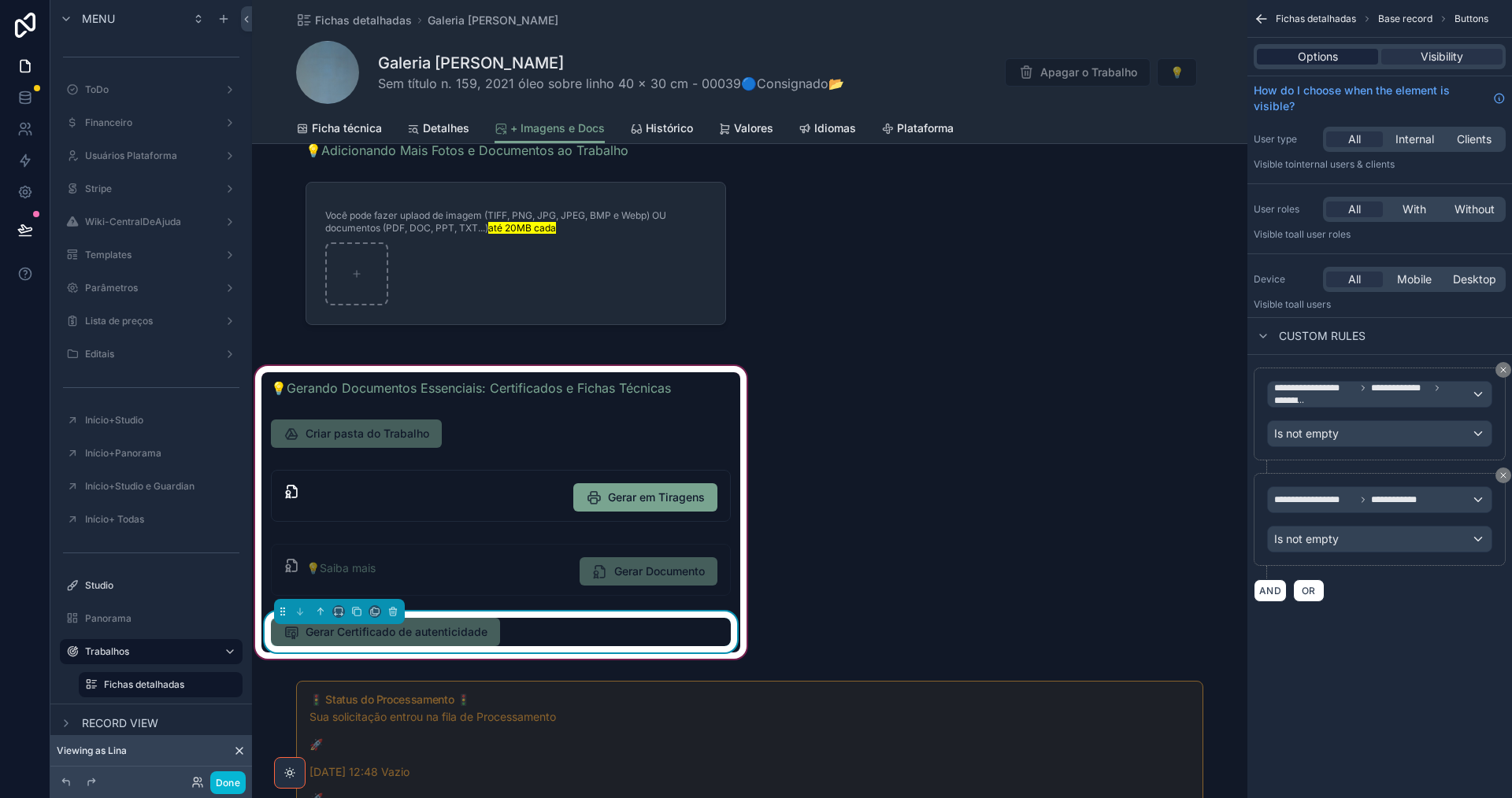
click at [1314, 57] on span "Options" at bounding box center [1318, 57] width 40 height 16
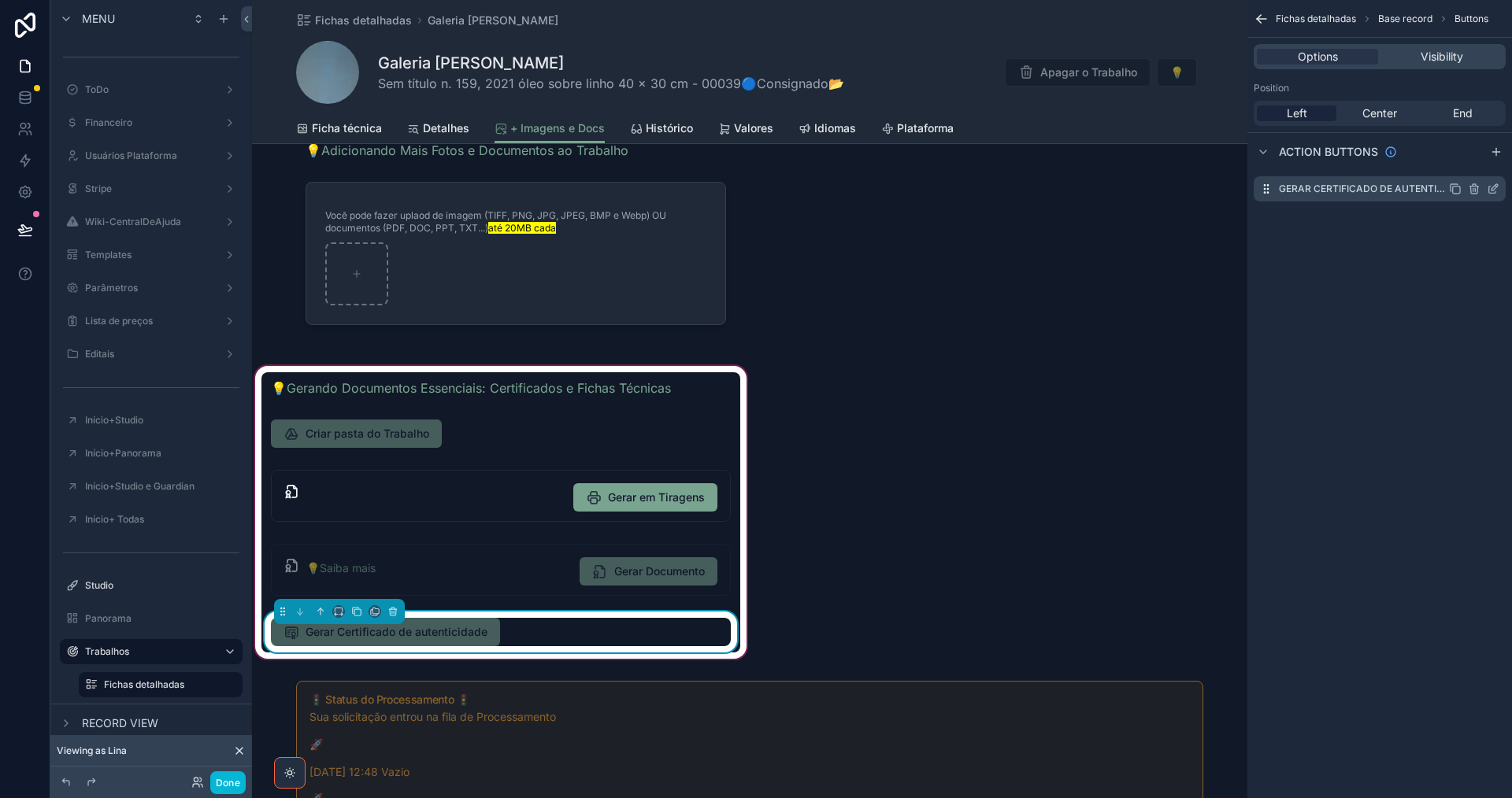
click at [1492, 184] on icon "scrollable content" at bounding box center [1493, 189] width 12 height 12
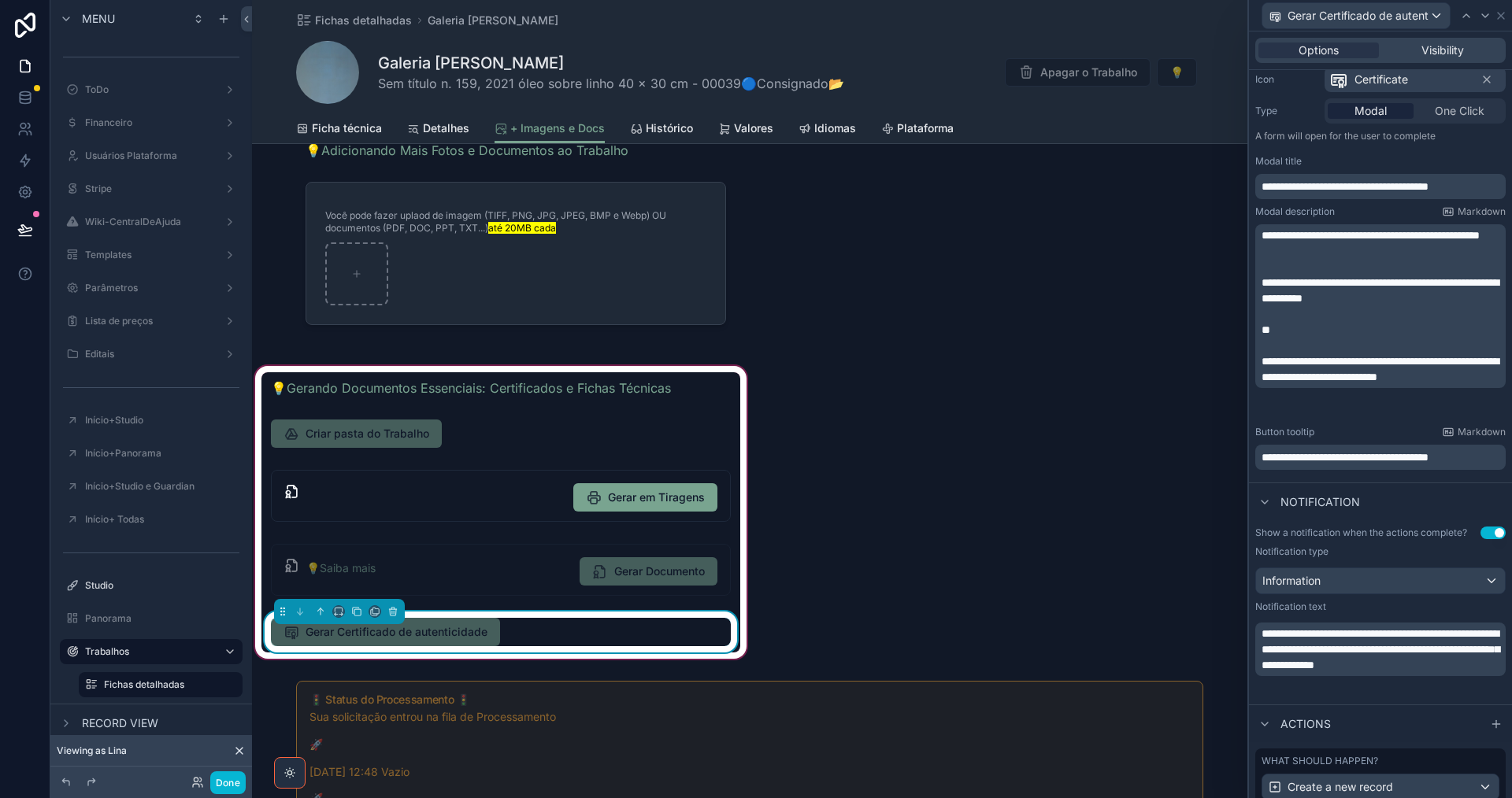
scroll to position [315, 0]
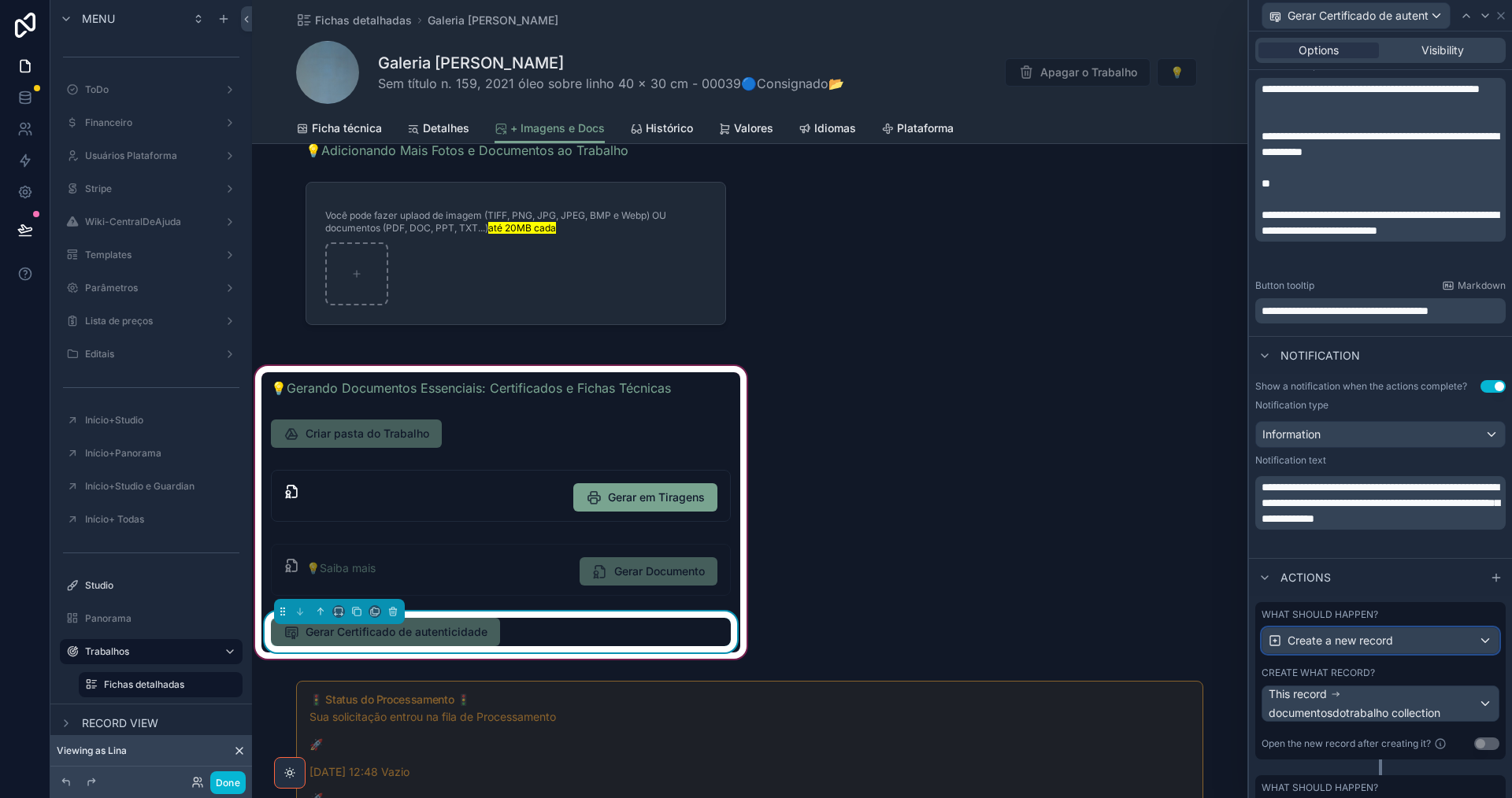
click at [1425, 643] on div "Create a new record" at bounding box center [1380, 640] width 236 height 25
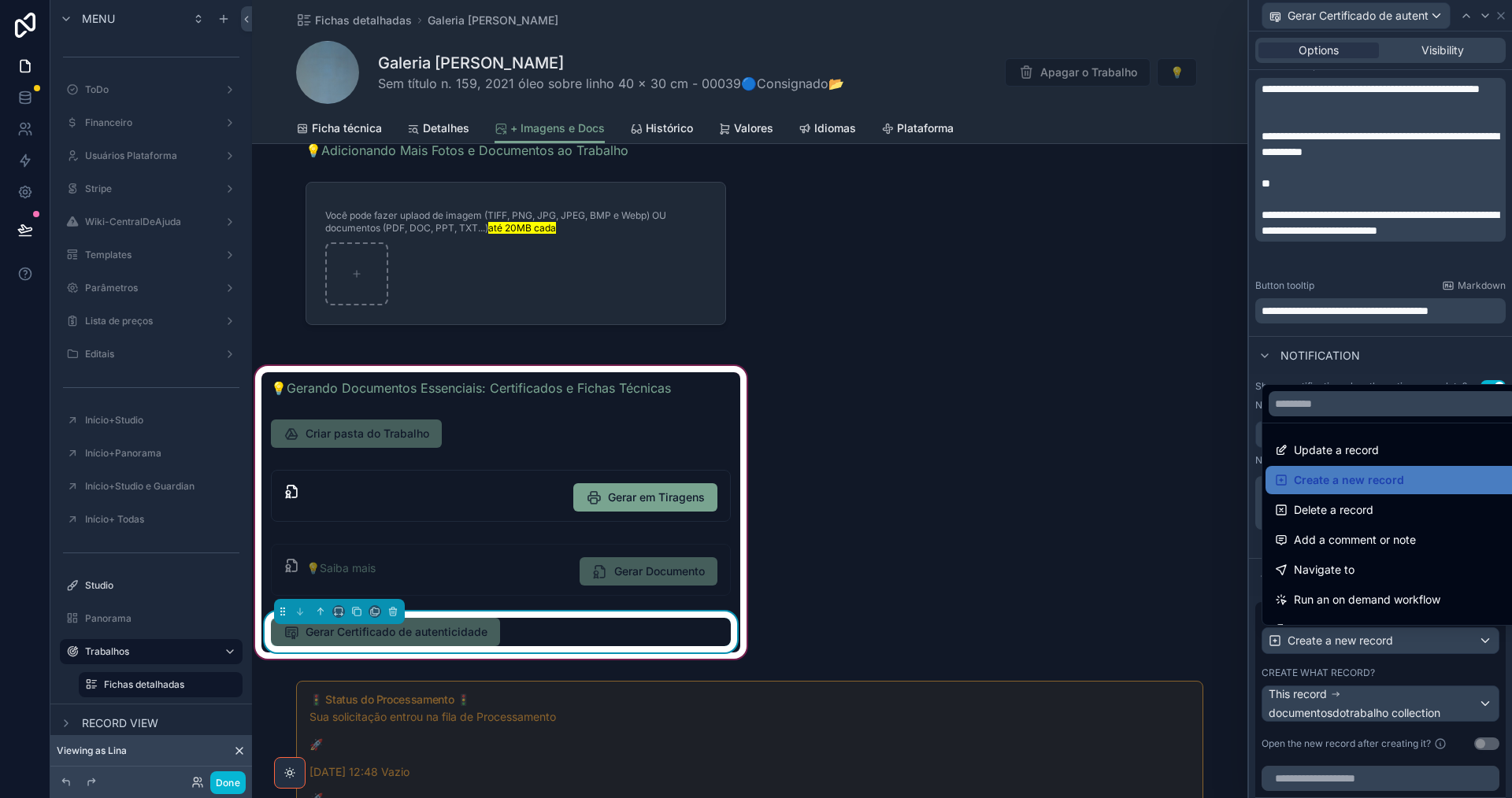
click at [1425, 643] on div at bounding box center [1380, 399] width 263 height 798
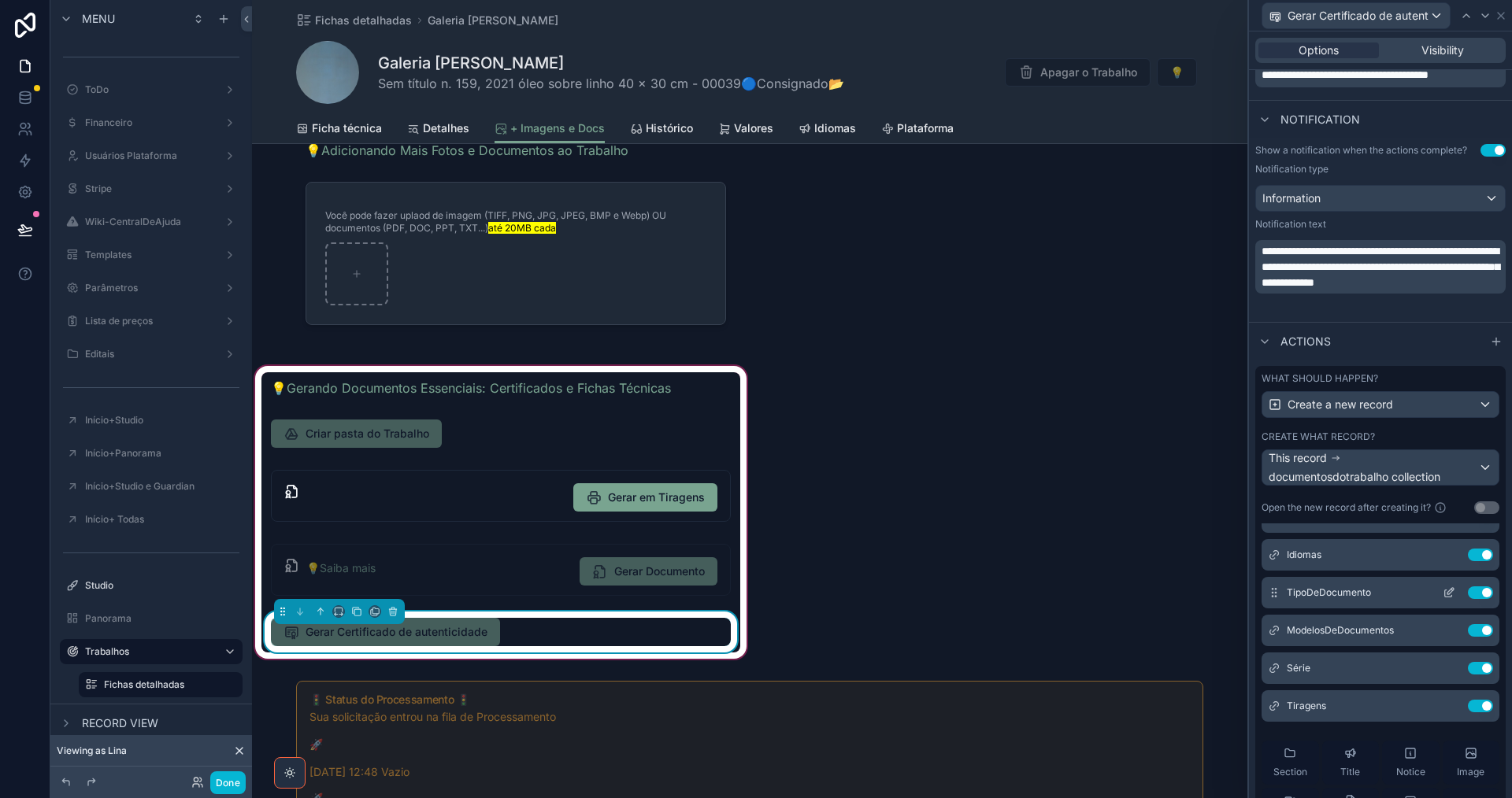
scroll to position [157, 0]
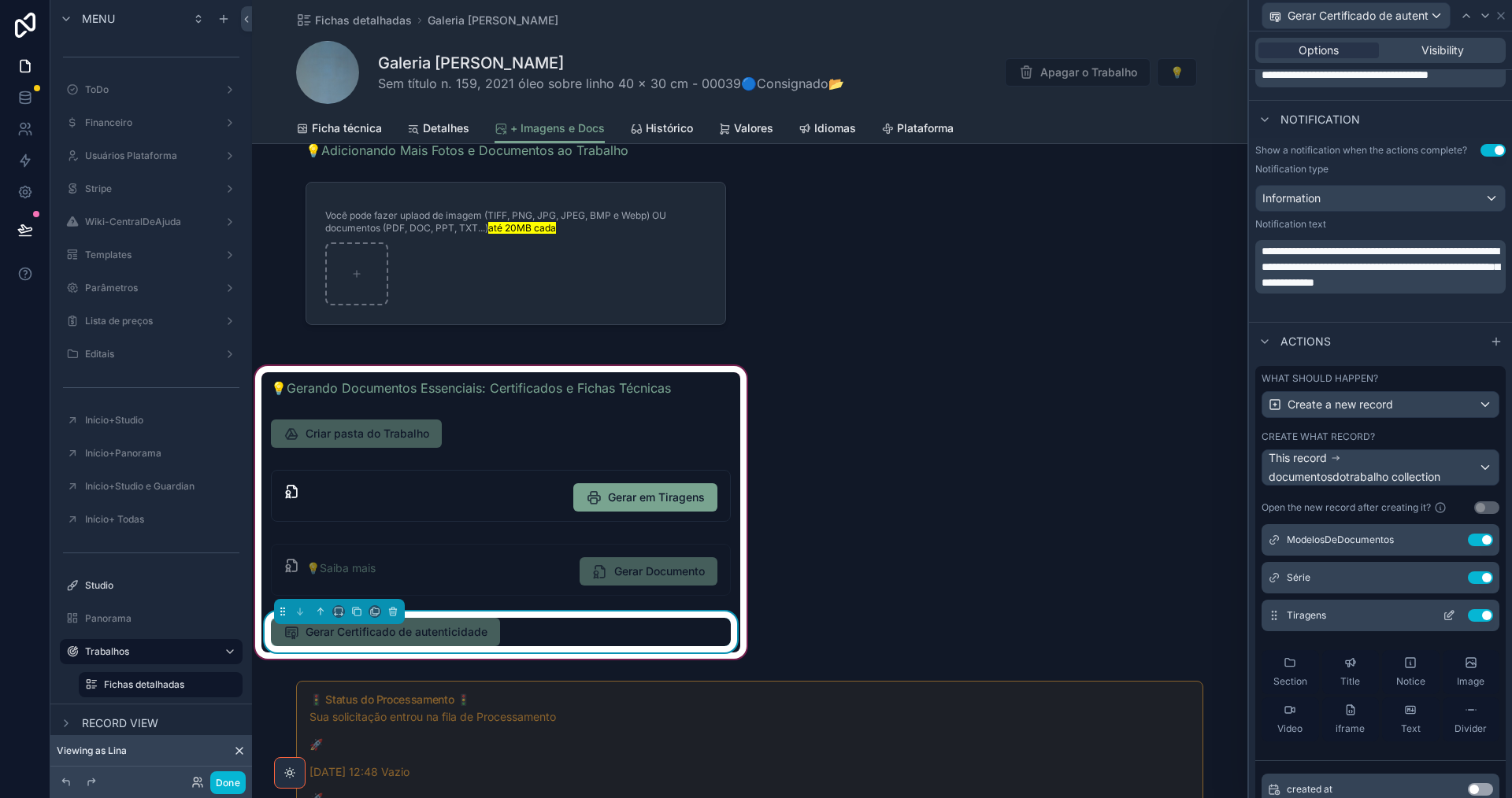
click at [1447, 615] on icon at bounding box center [1450, 614] width 6 height 6
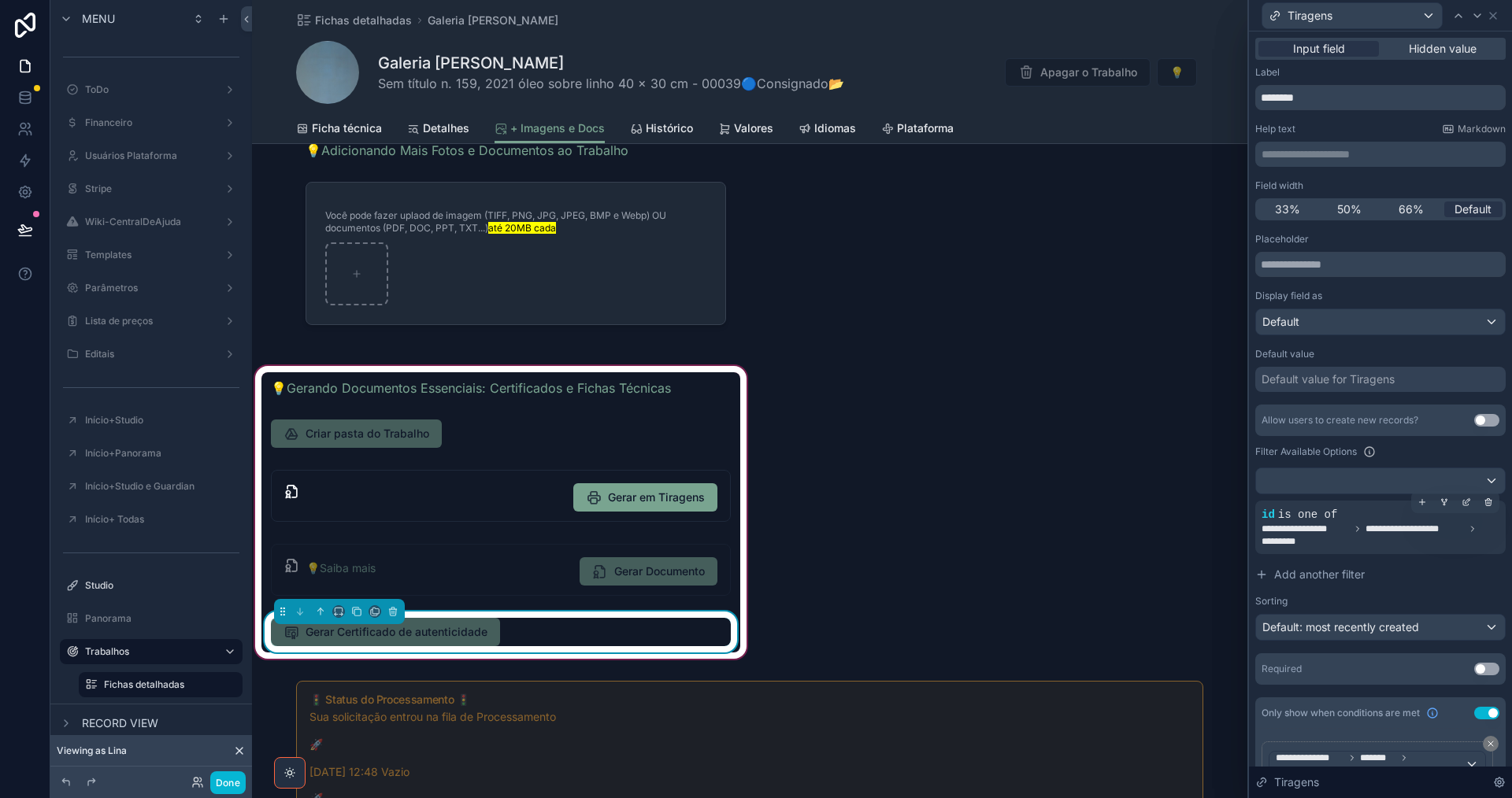
drag, startPoint x: 1455, startPoint y: 498, endPoint x: 1414, endPoint y: 519, distance: 46.1
click at [1461, 499] on icon at bounding box center [1466, 502] width 10 height 10
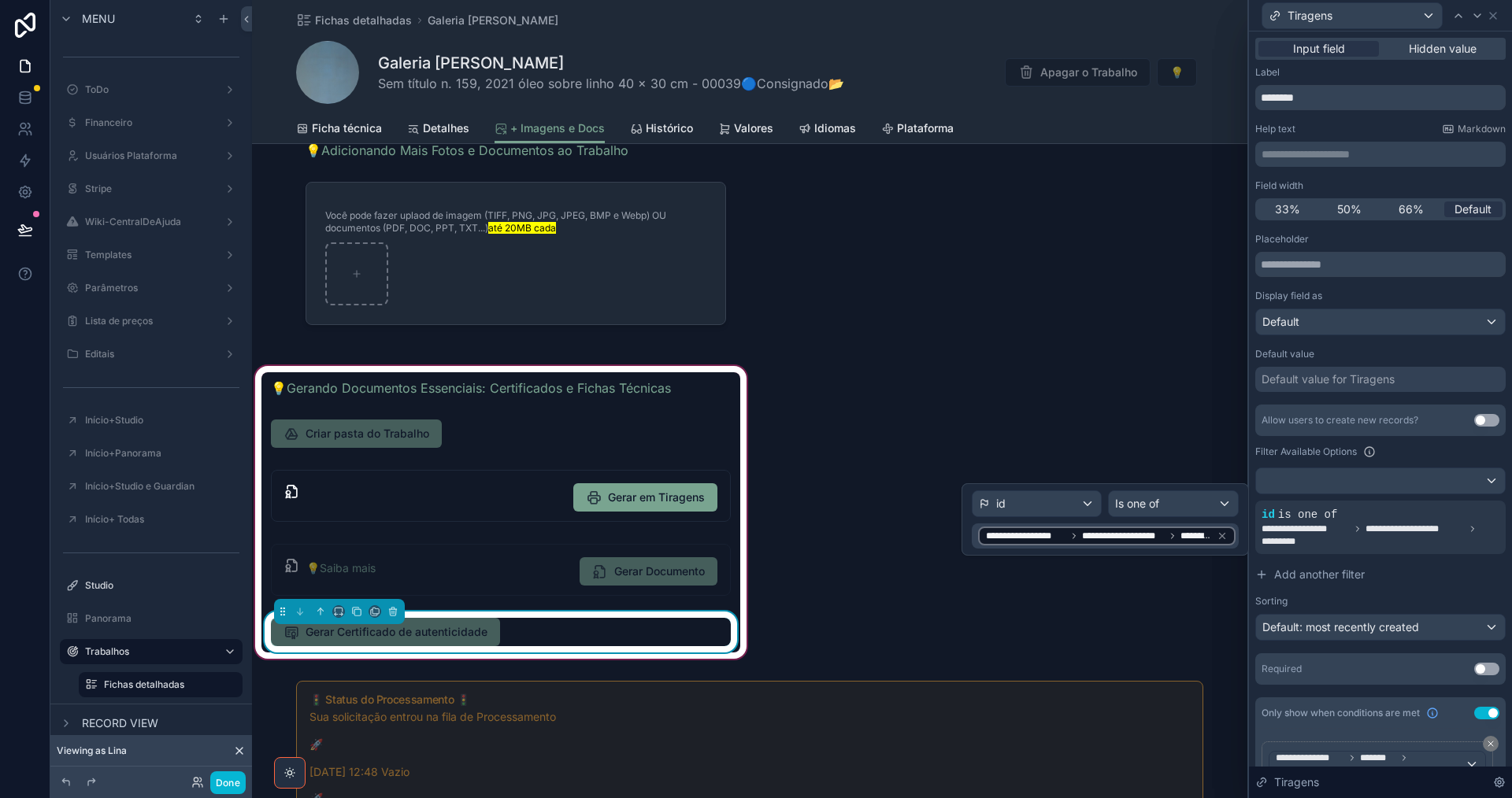
click at [1223, 535] on icon at bounding box center [1222, 536] width 11 height 11
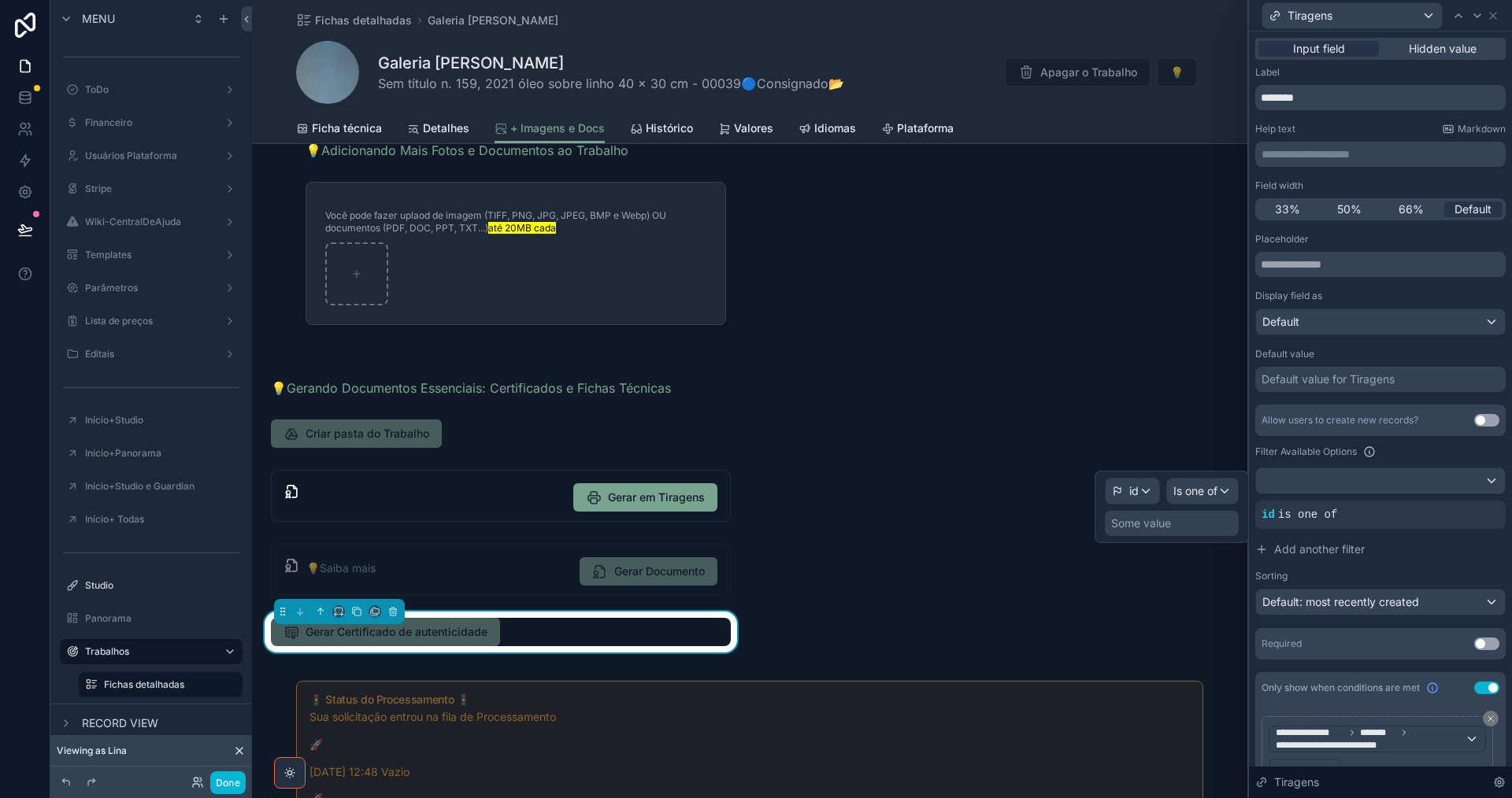
click at [1186, 523] on div "Some value" at bounding box center [1171, 523] width 134 height 25
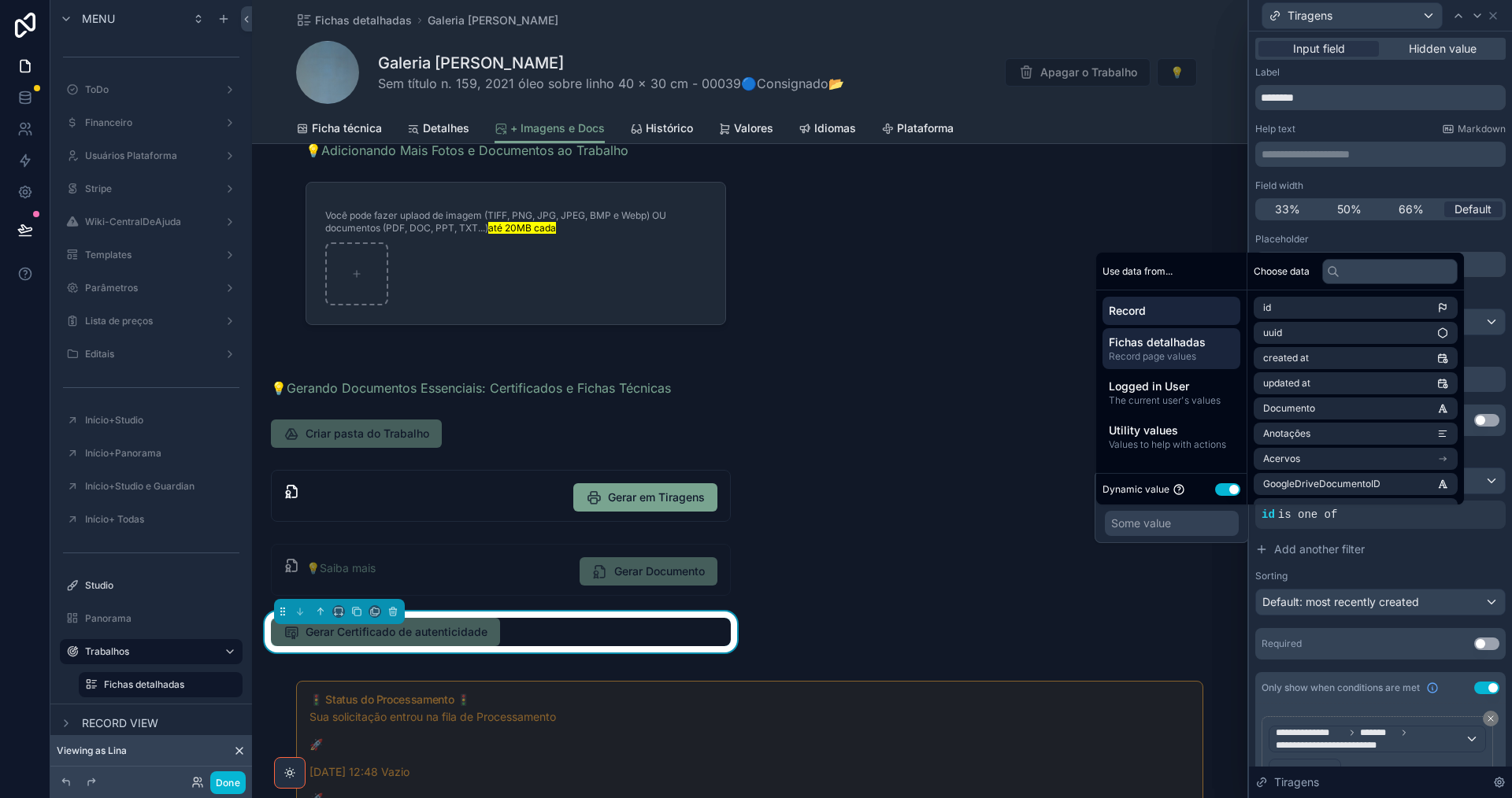
click at [1189, 353] on span "Record page values" at bounding box center [1170, 356] width 125 height 12
click at [1367, 269] on input "text" at bounding box center [1390, 272] width 135 height 25
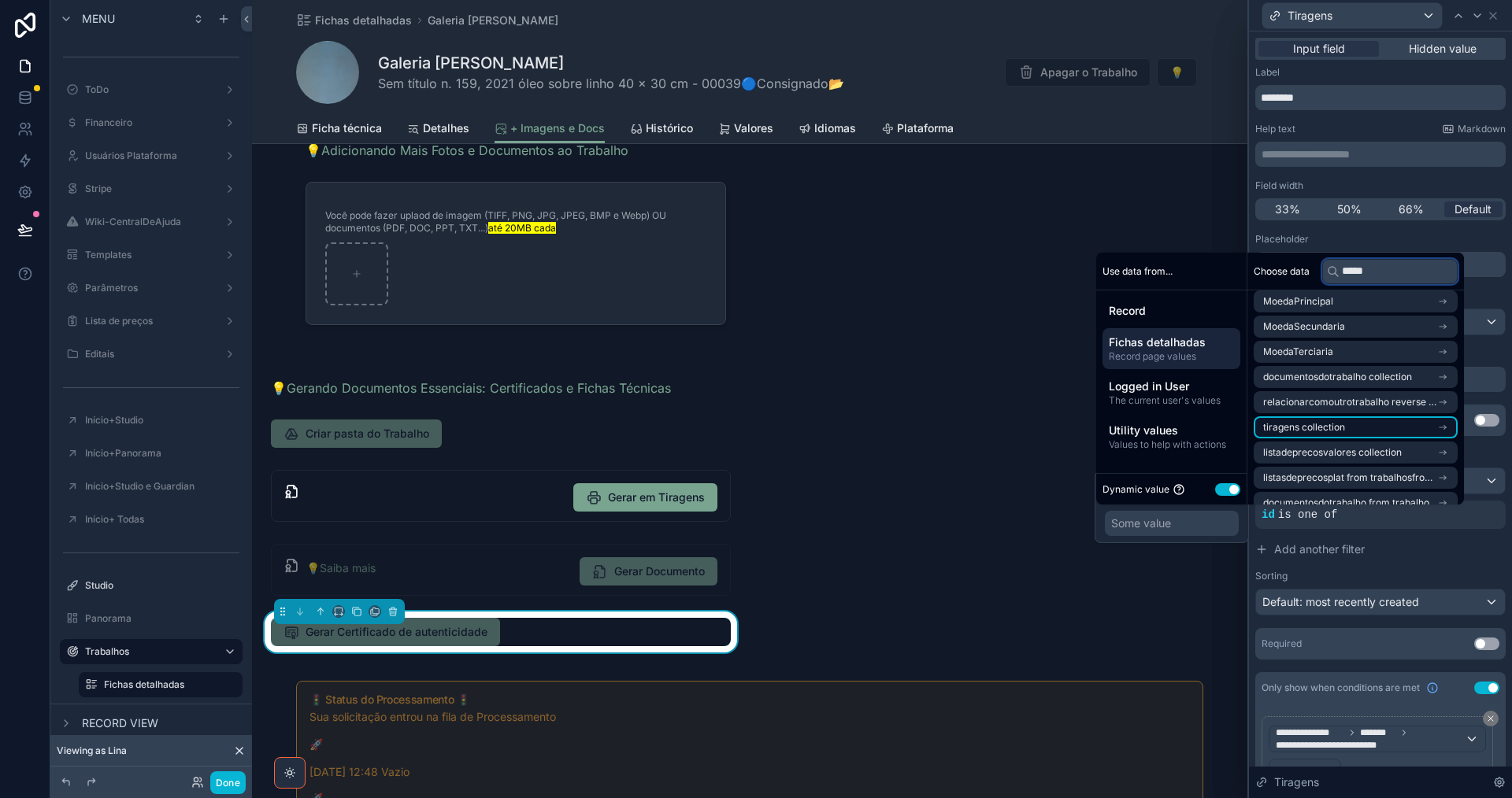
type input "*****"
click at [1379, 428] on li "tiragens collection" at bounding box center [1355, 427] width 204 height 22
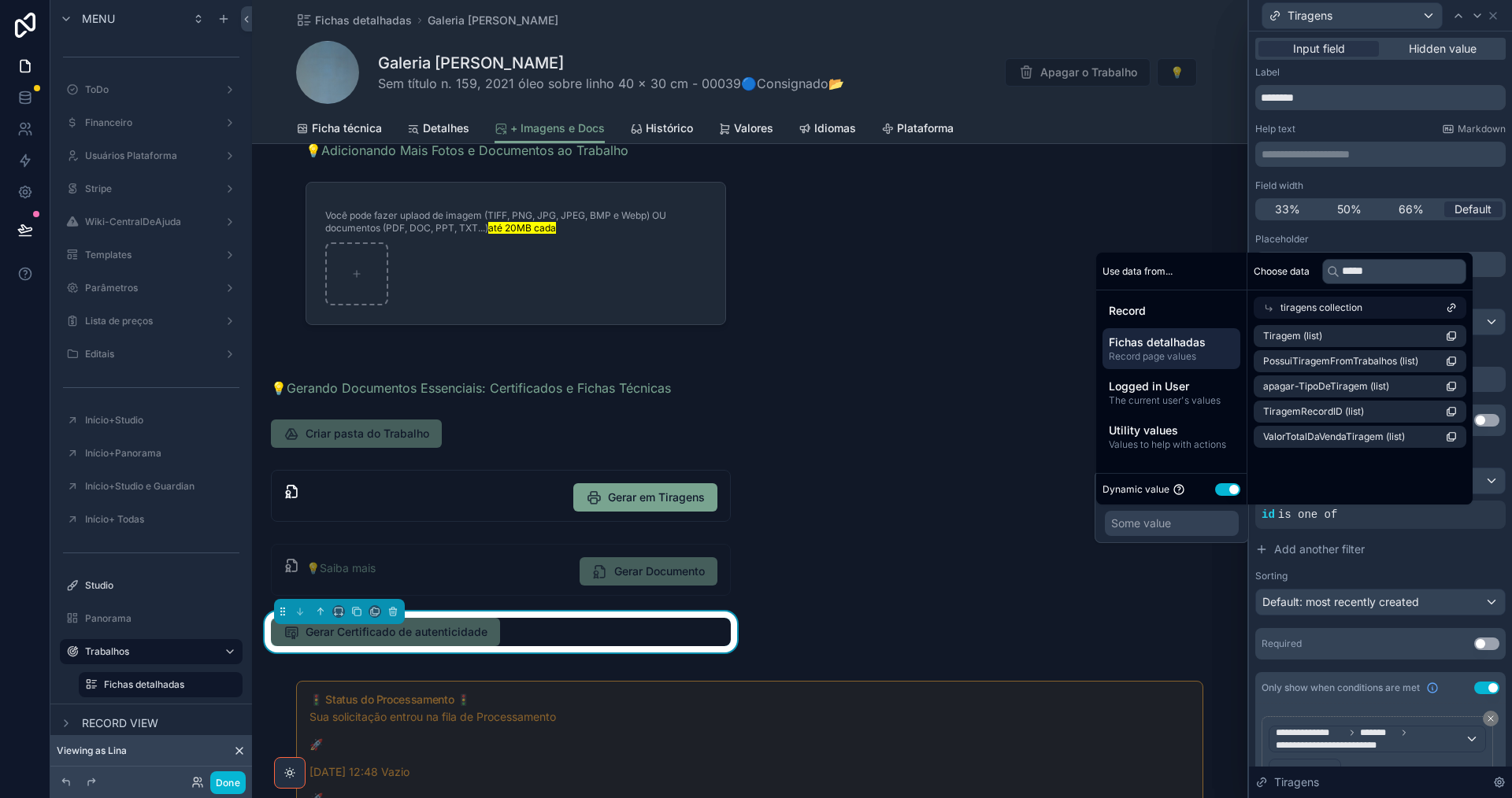
scroll to position [0, 0]
drag, startPoint x: 1374, startPoint y: 273, endPoint x: 1315, endPoint y: 278, distance: 59.2
click at [1315, 278] on div "Choose data *****" at bounding box center [1356, 271] width 217 height 38
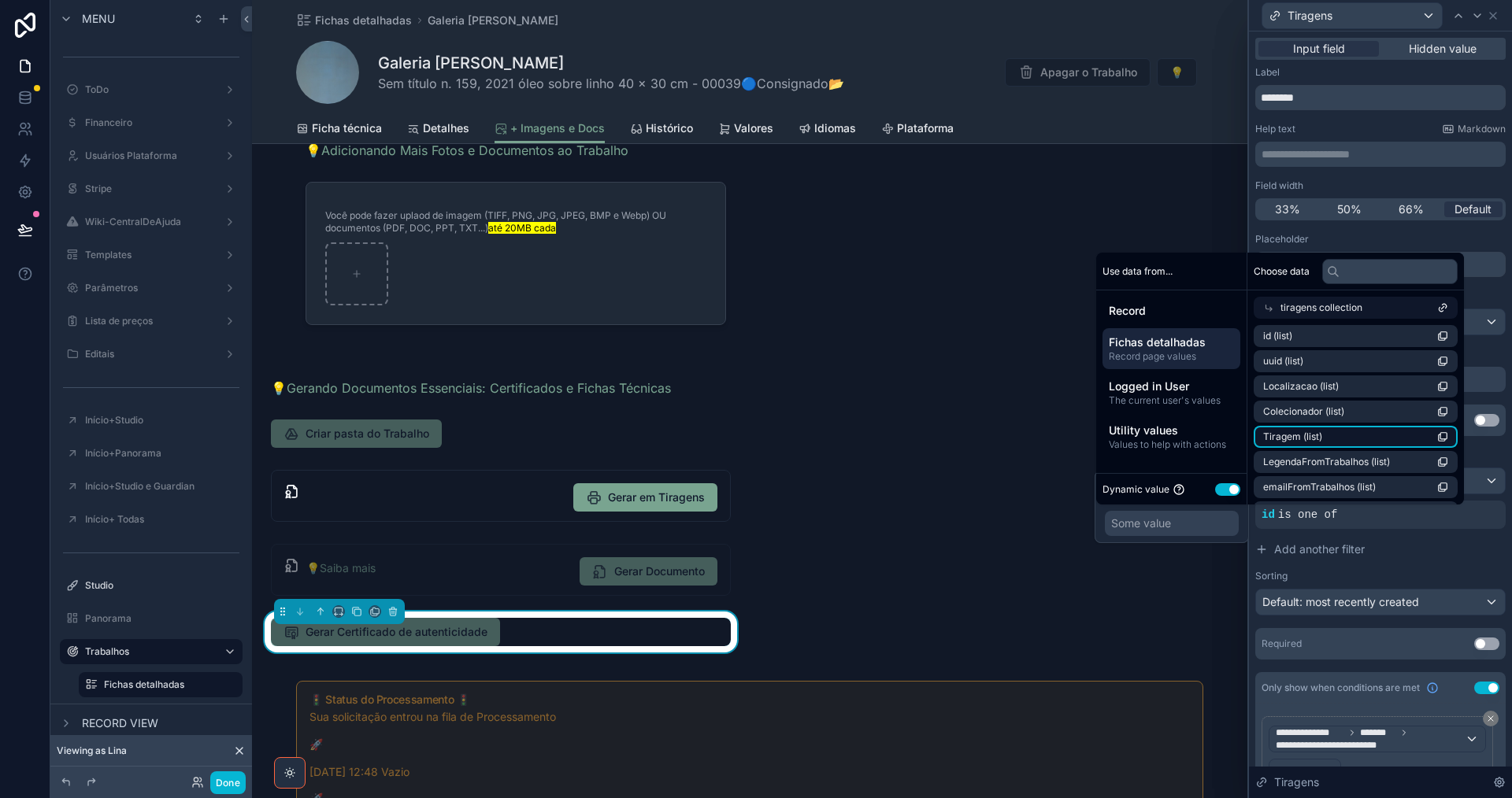
click at [1400, 436] on li "Tiragem (list)" at bounding box center [1355, 437] width 204 height 22
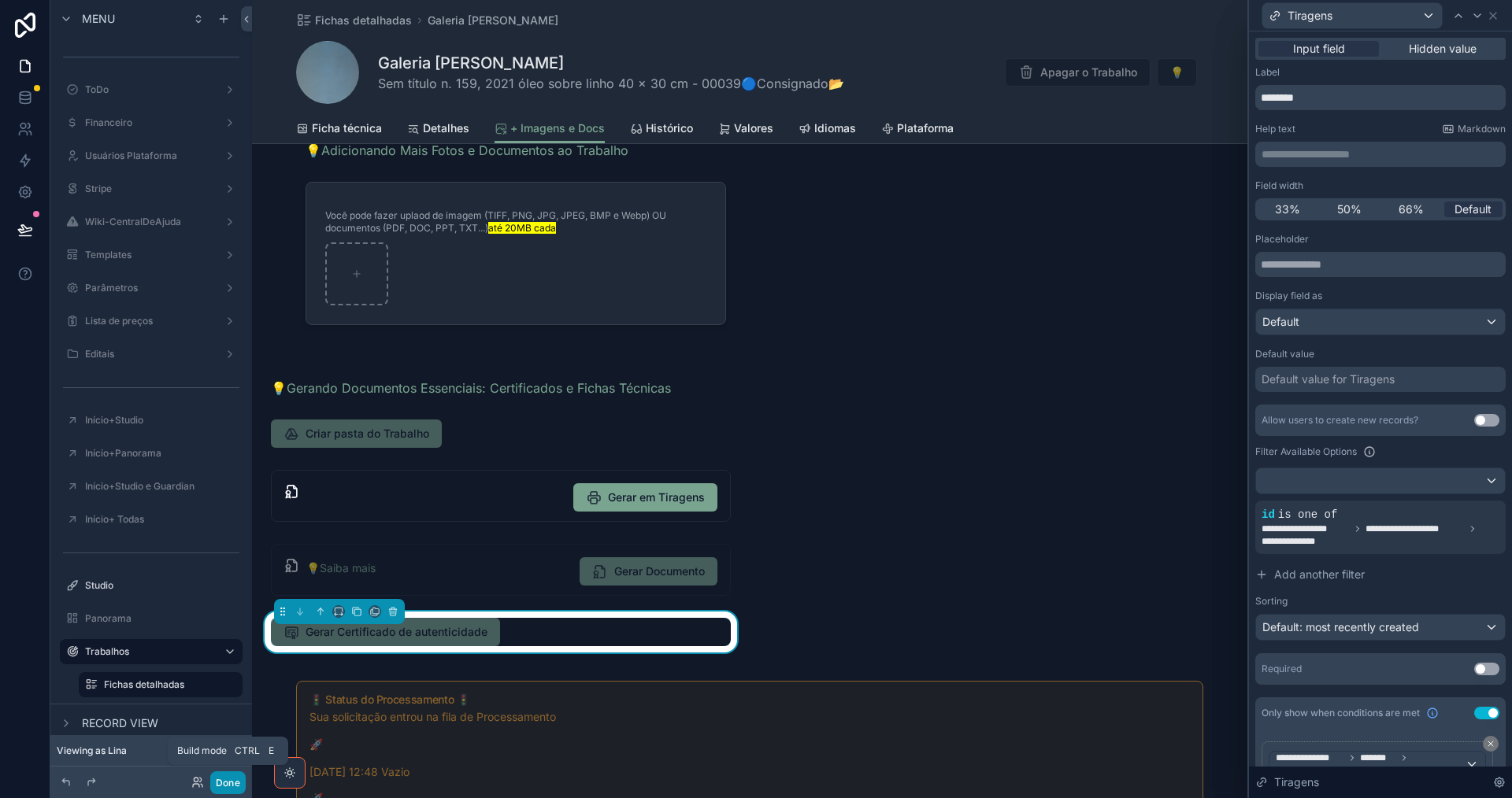
click at [225, 776] on button "Done" at bounding box center [228, 782] width 36 height 23
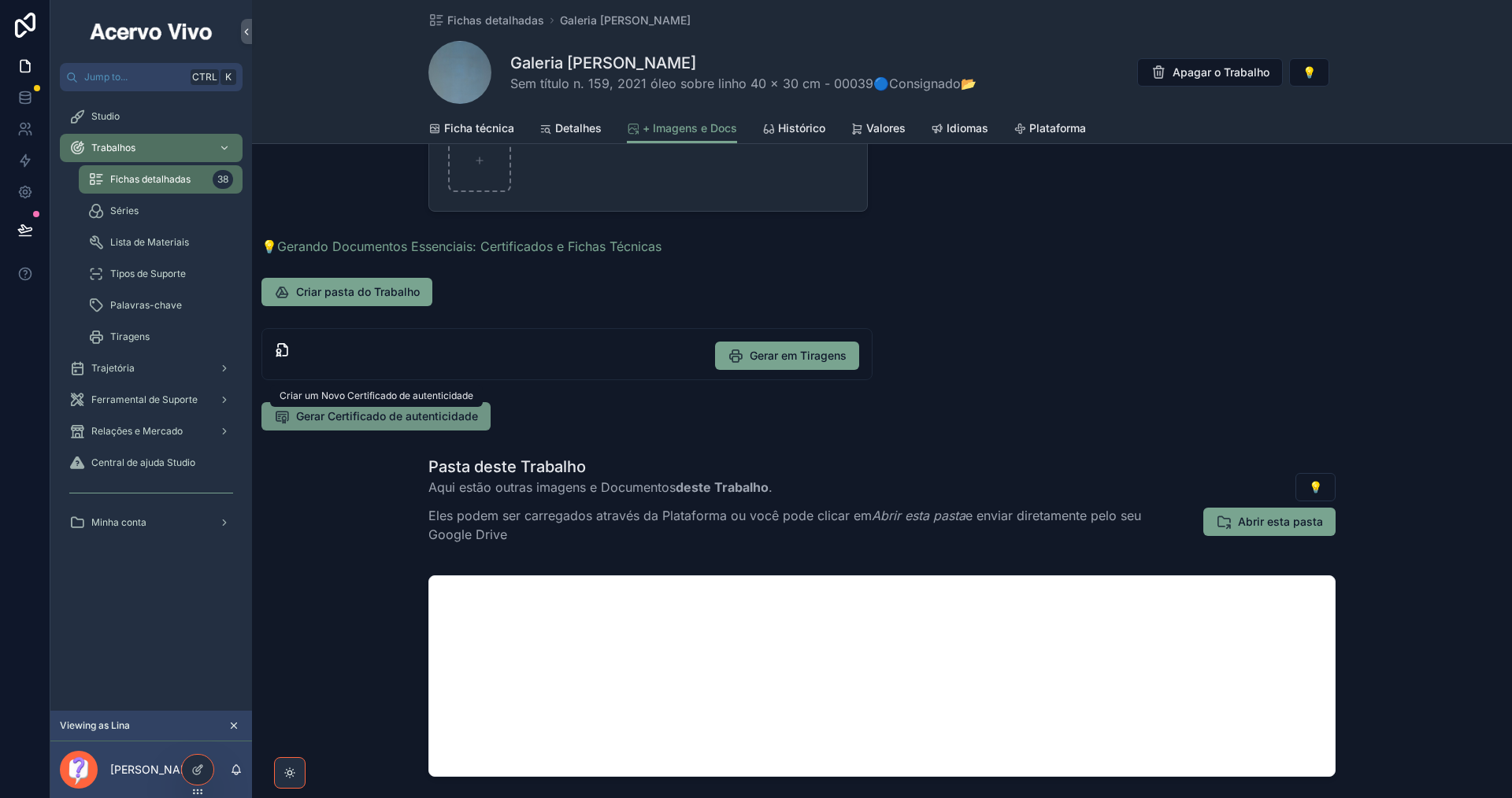
click at [358, 419] on span "Gerar Certificado de autenticidade" at bounding box center [387, 416] width 182 height 16
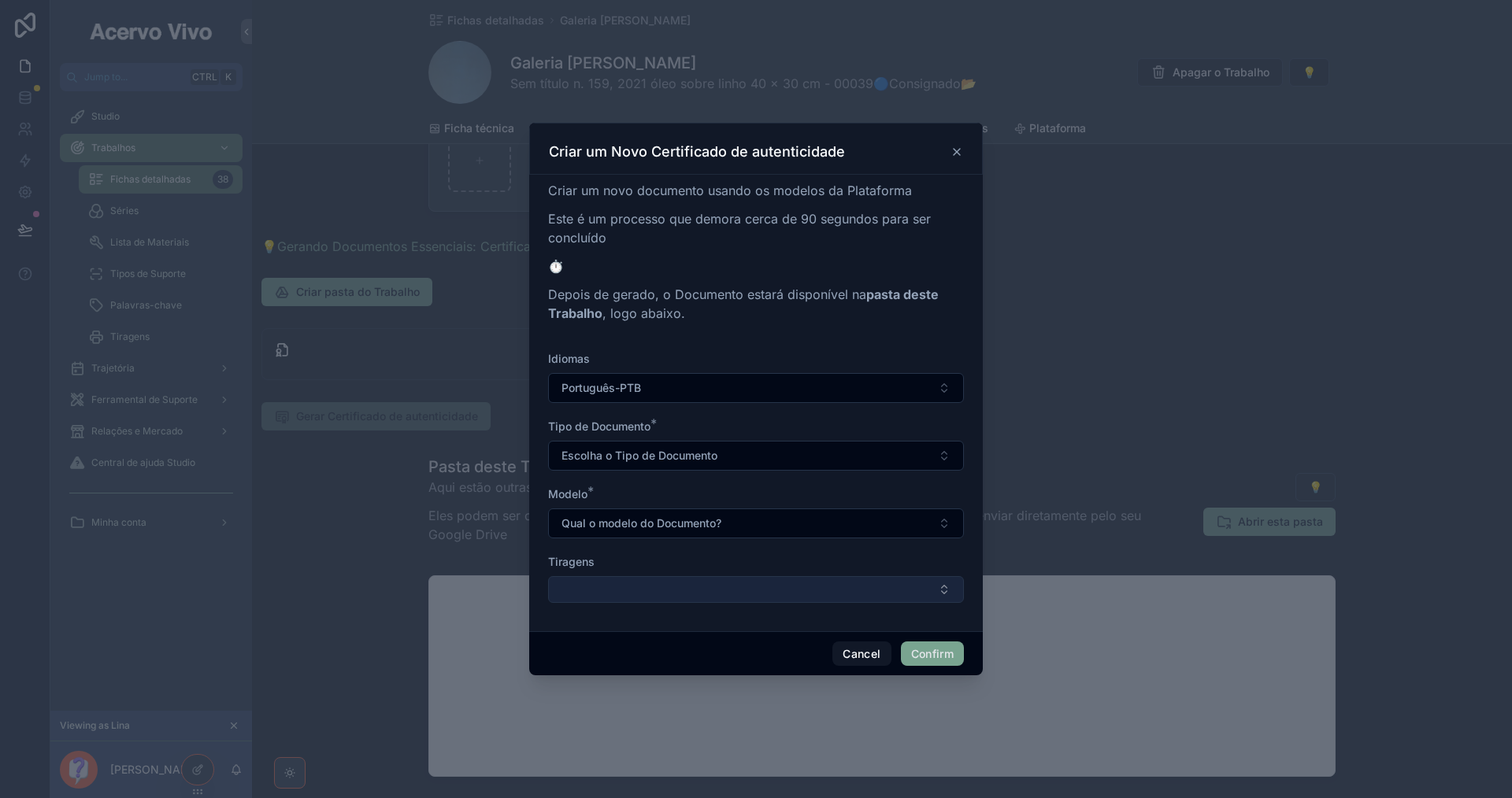
click at [592, 588] on button "Select Button" at bounding box center [756, 589] width 416 height 27
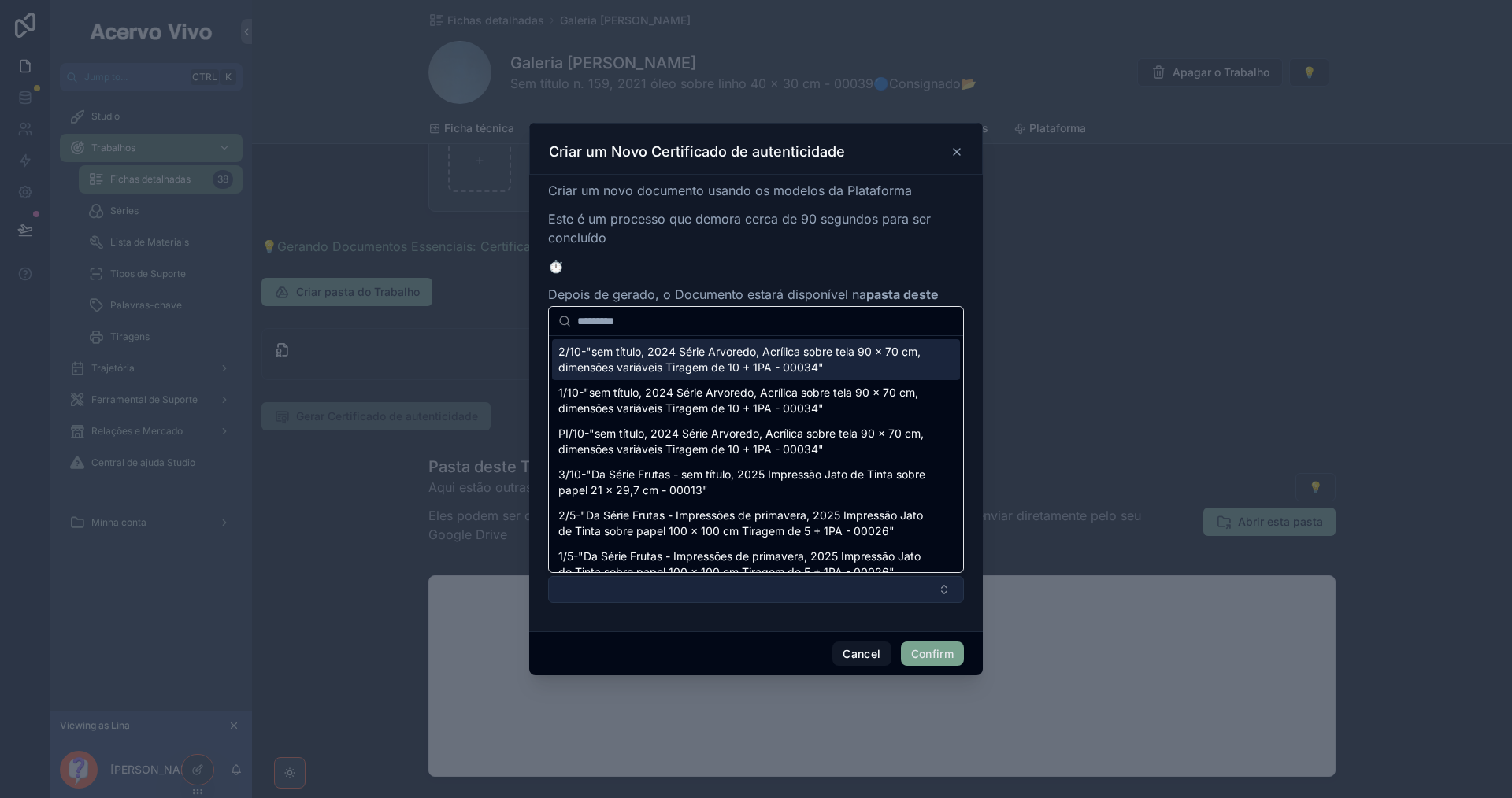
click at [593, 588] on button "Select Button" at bounding box center [756, 589] width 416 height 27
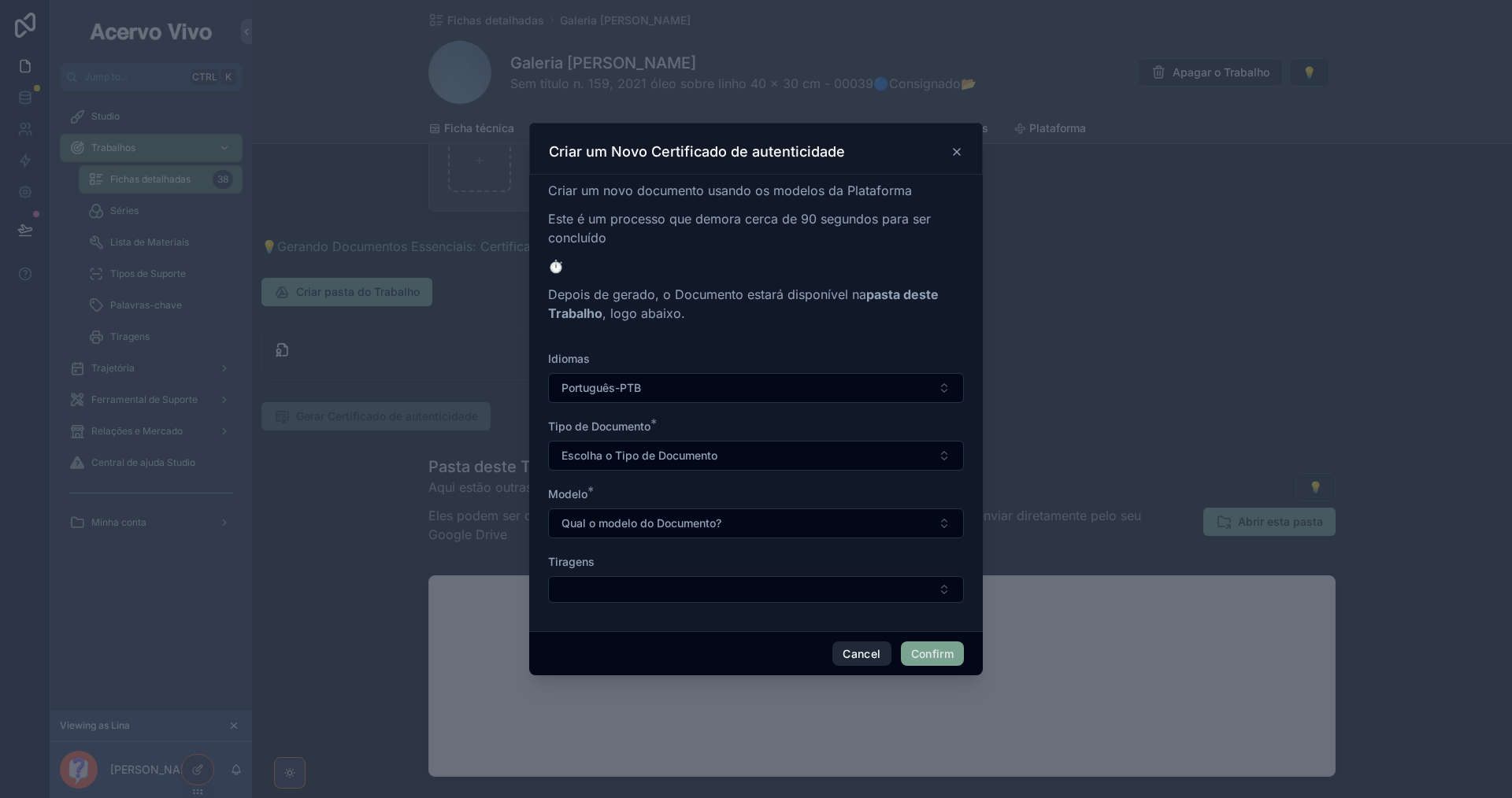
click at [856, 659] on button "Cancel" at bounding box center [861, 654] width 59 height 25
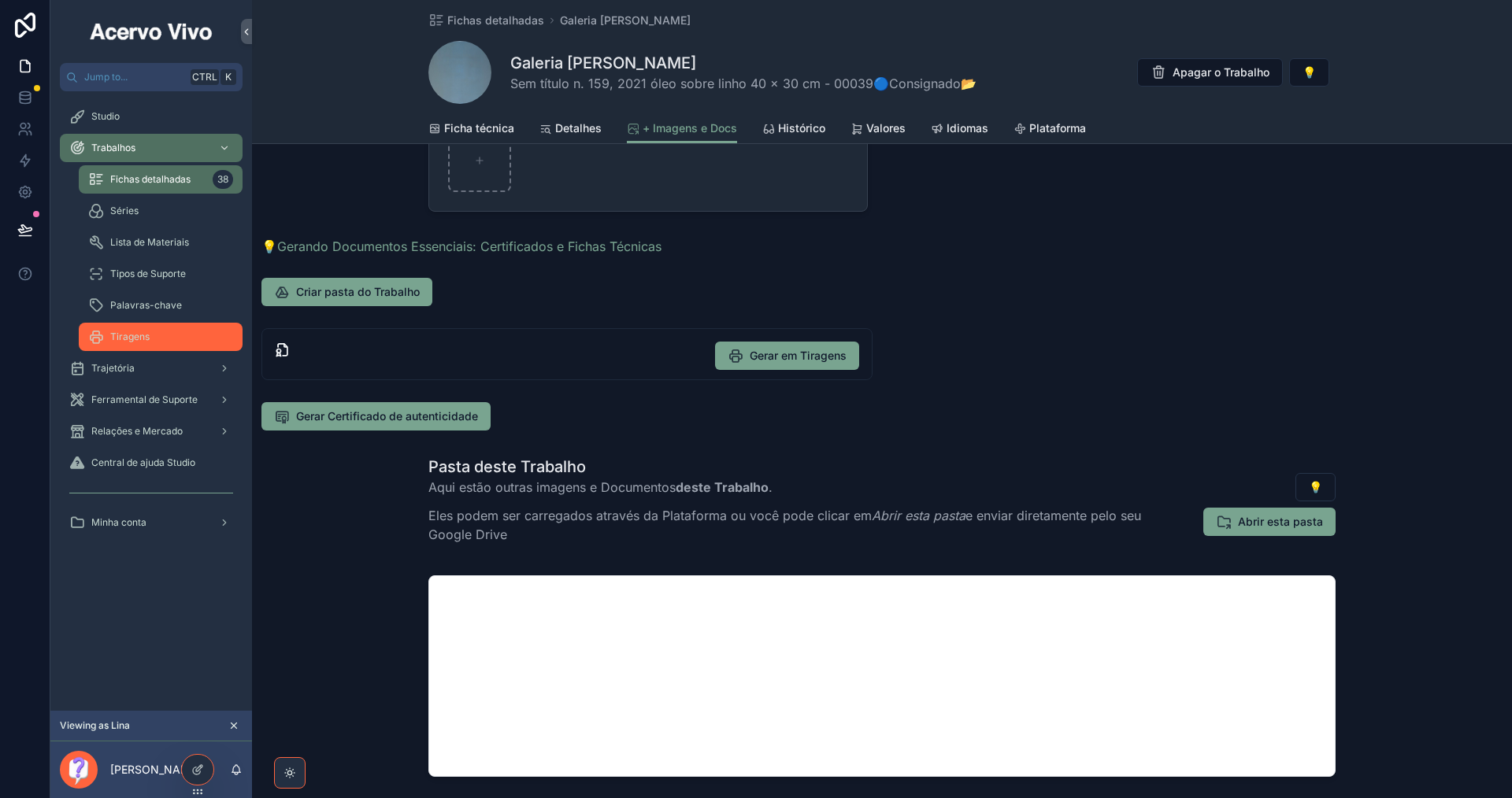
click at [188, 340] on div "Tiragens" at bounding box center [161, 336] width 145 height 25
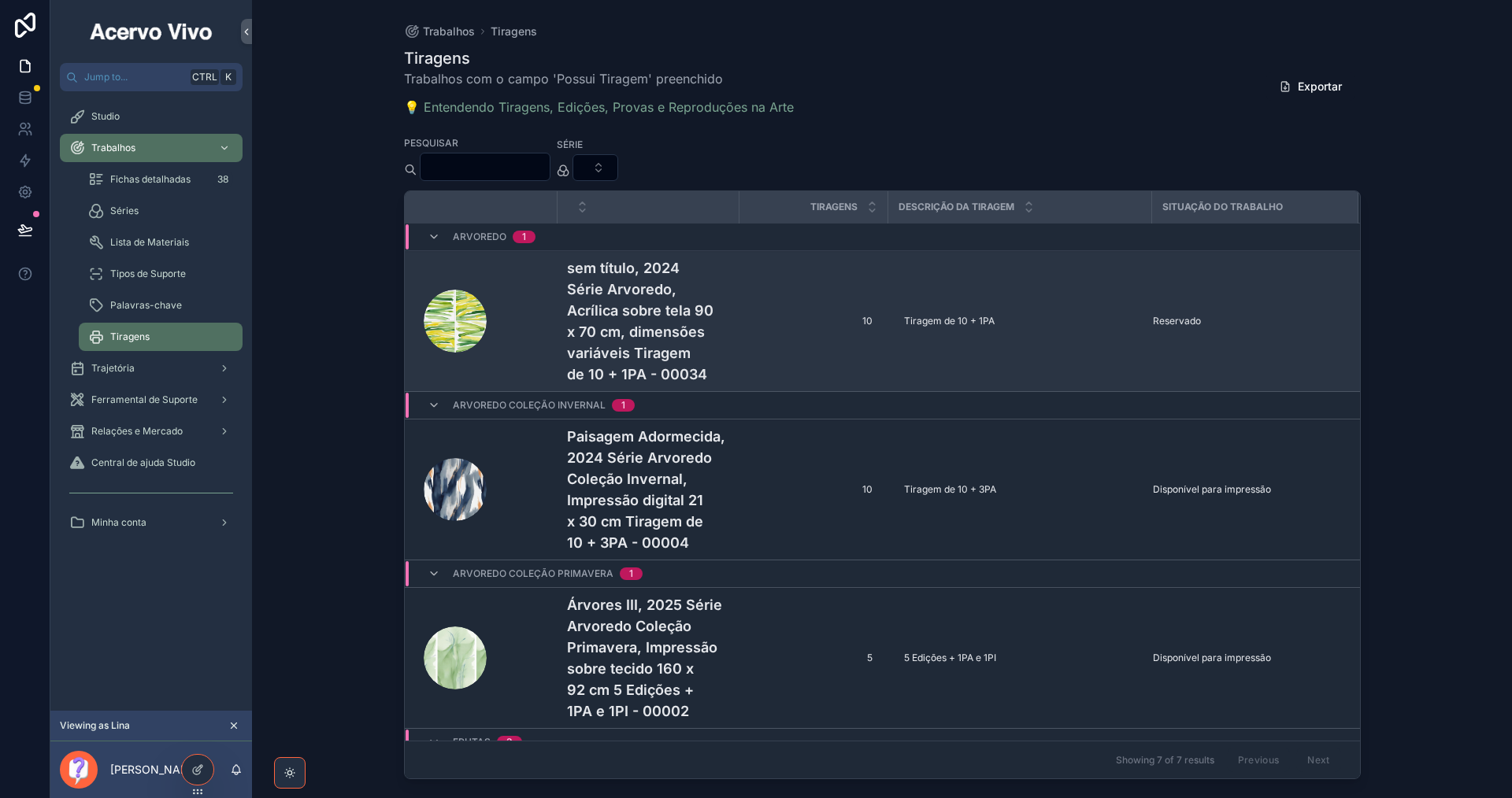
click at [717, 310] on h4 "sem título, 2024 Série Arvoredo, Acrílica sobre tela 90 x 70 cm, dimensões vari…" at bounding box center [648, 321] width 163 height 127
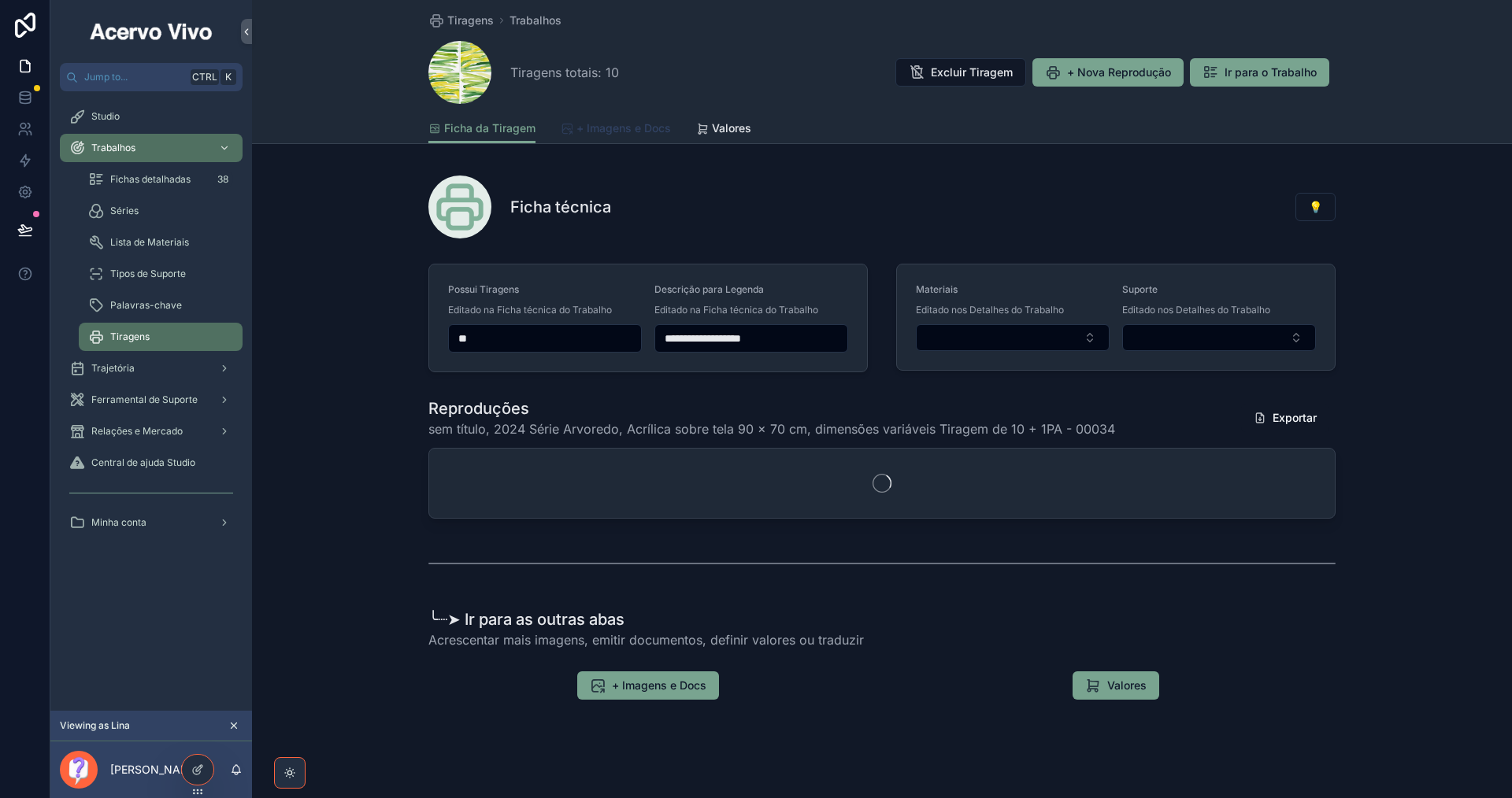
click at [639, 126] on span "+ Imagens e Docs" at bounding box center [624, 128] width 94 height 16
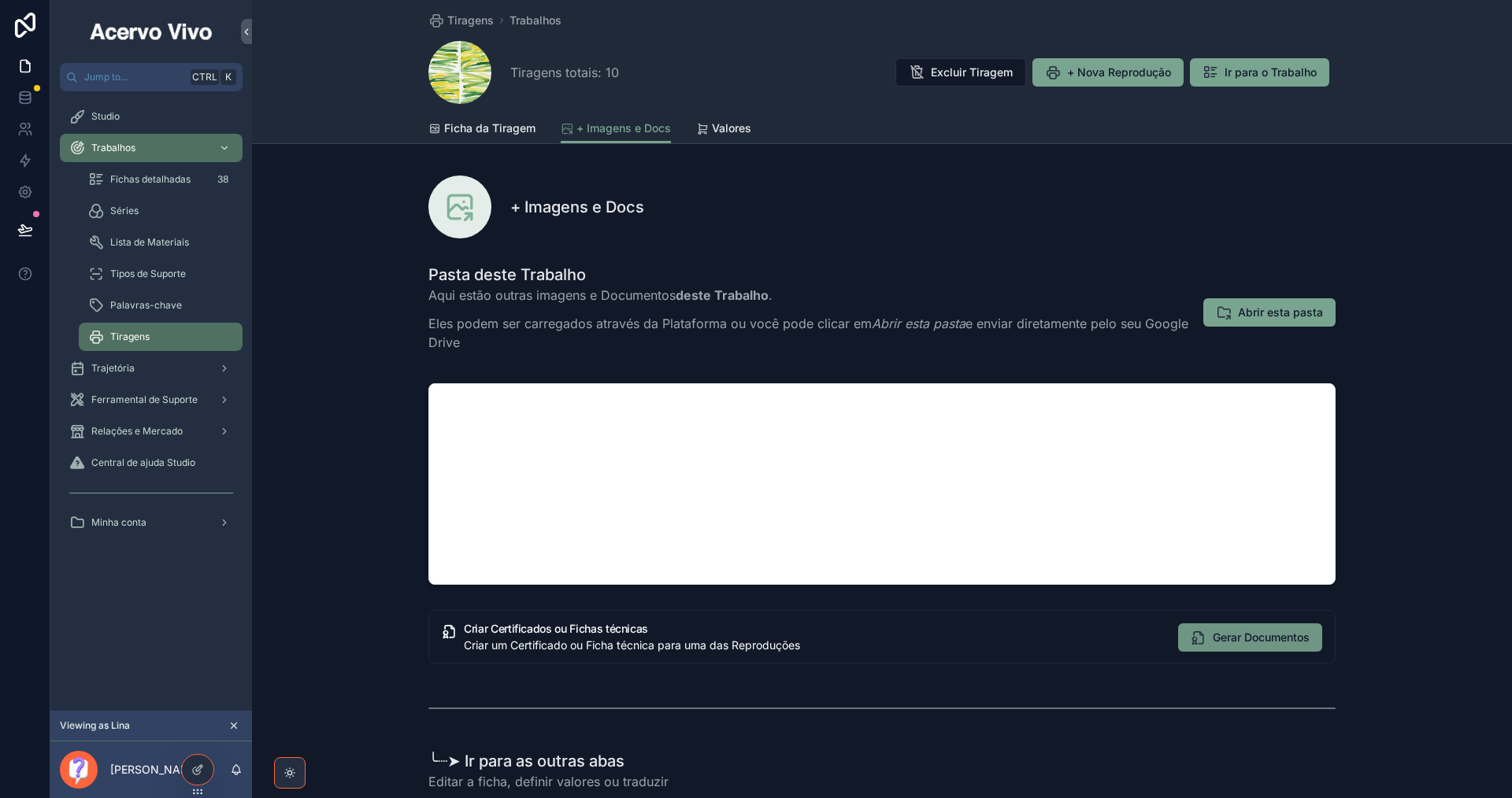
click at [1301, 642] on span "Gerar Documentos" at bounding box center [1260, 637] width 97 height 16
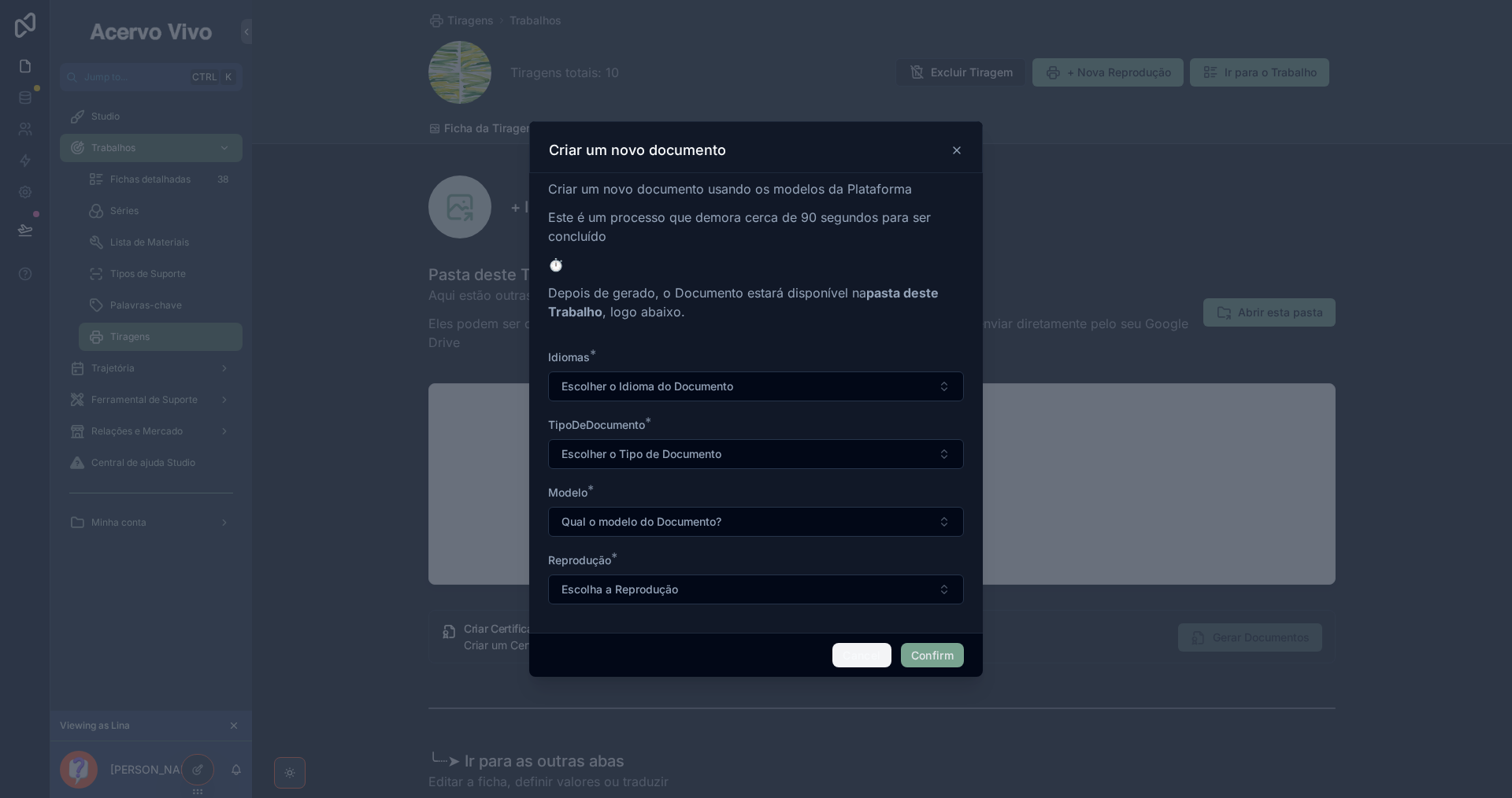
drag, startPoint x: 873, startPoint y: 654, endPoint x: 791, endPoint y: 715, distance: 102.2
click at [871, 657] on button "Cancel" at bounding box center [861, 656] width 59 height 25
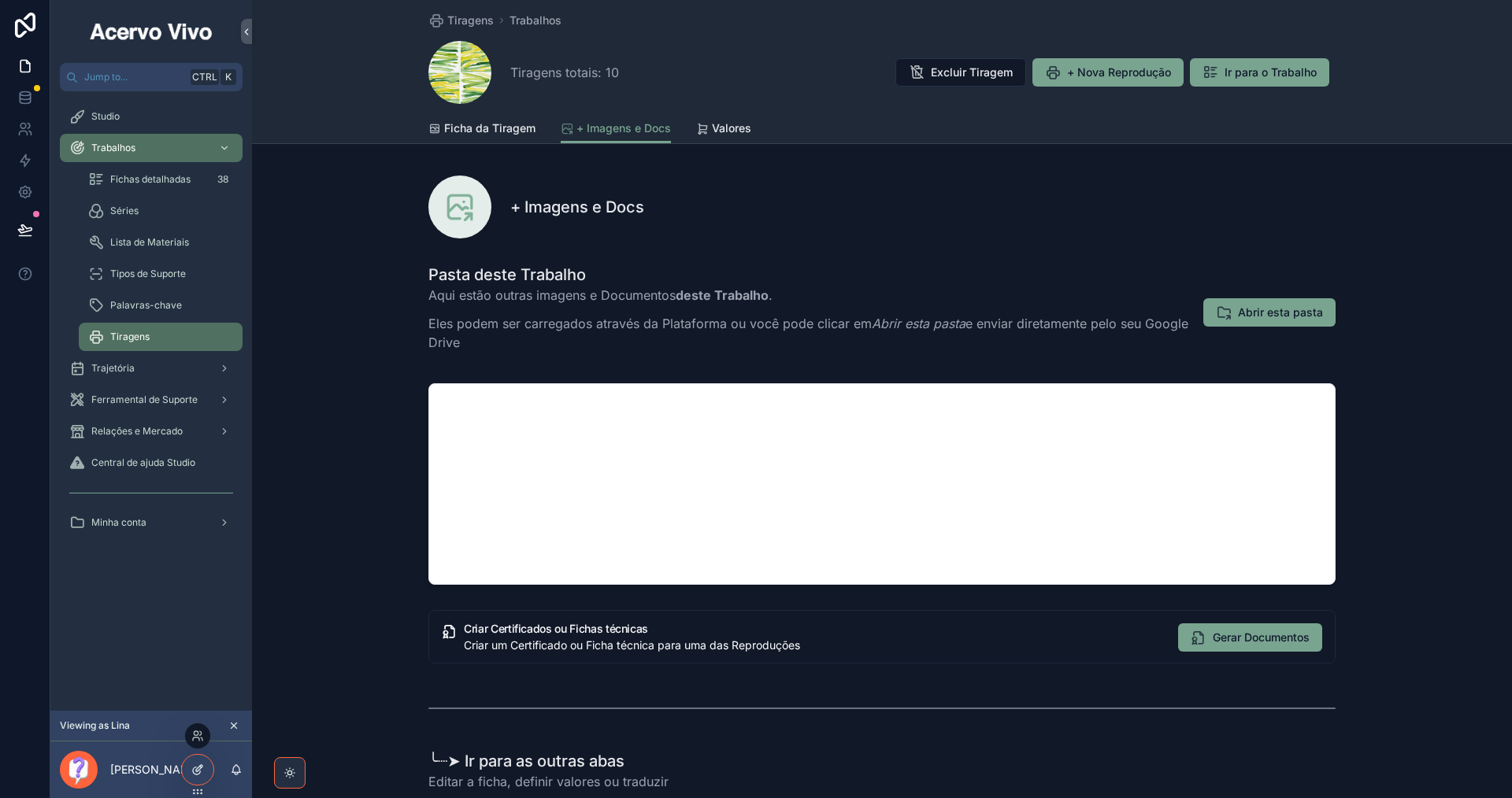
click at [193, 766] on div at bounding box center [197, 770] width 31 height 30
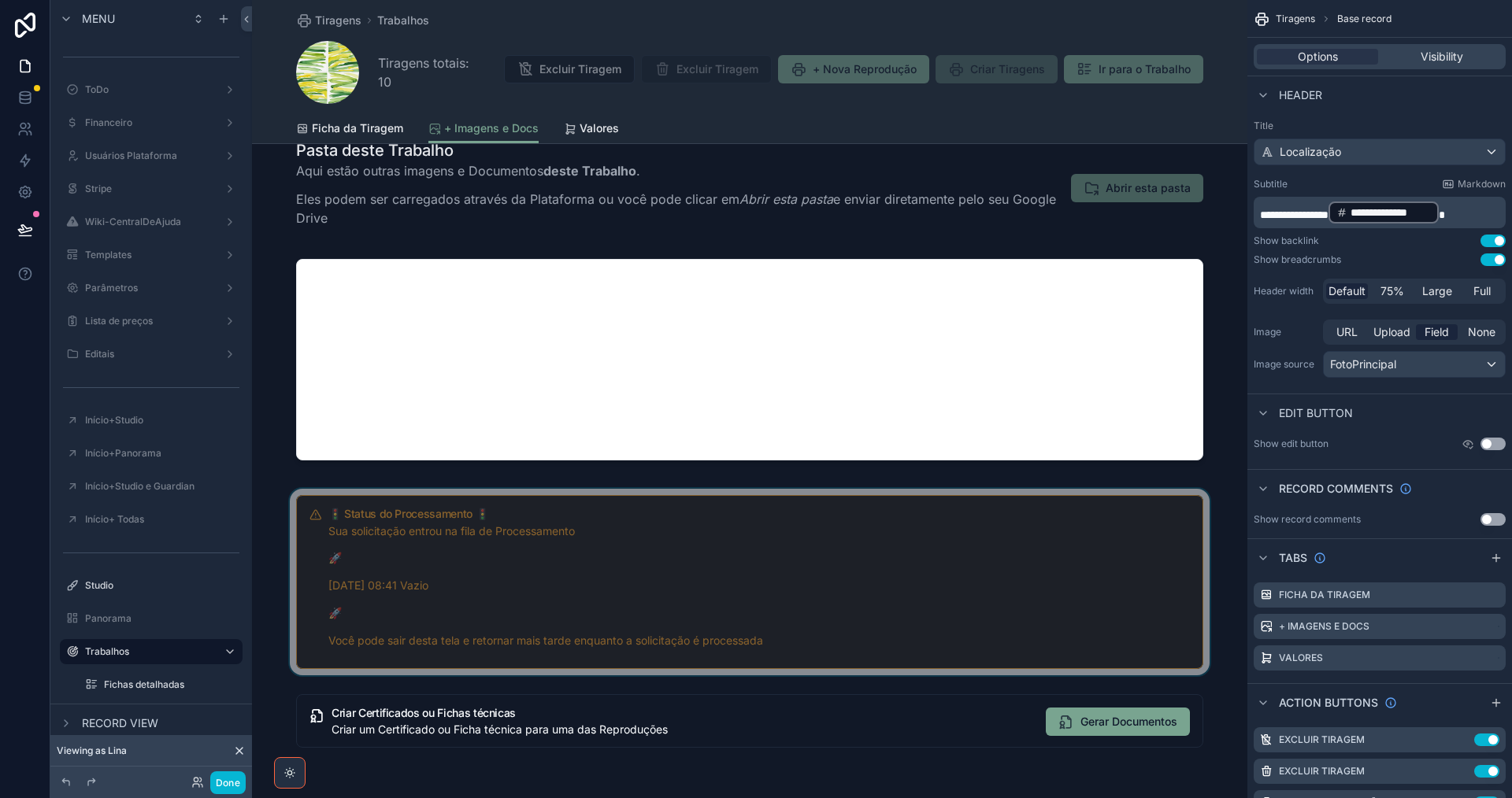
scroll to position [315, 0]
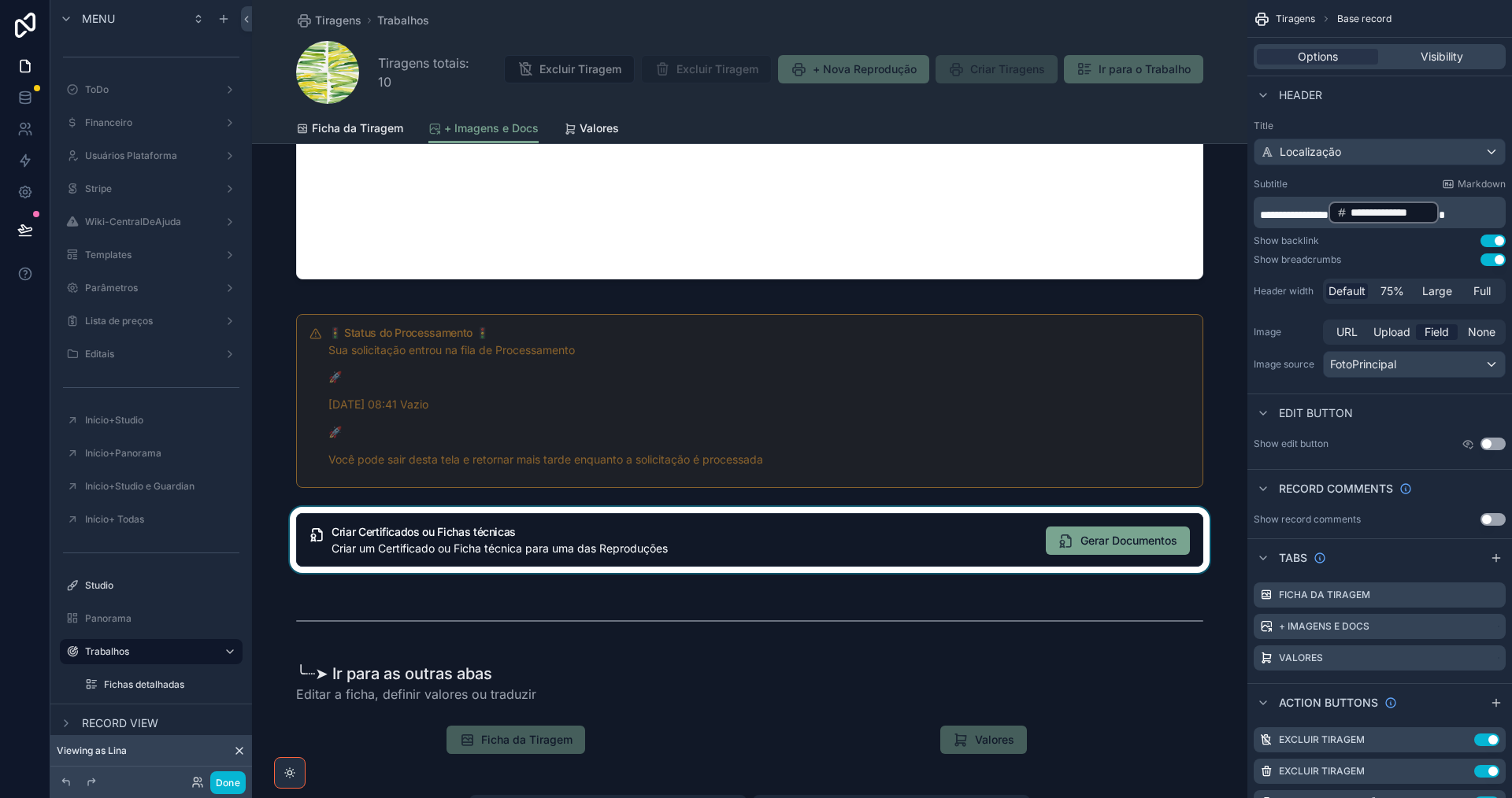
click at [985, 540] on div "scrollable content" at bounding box center [749, 540] width 995 height 66
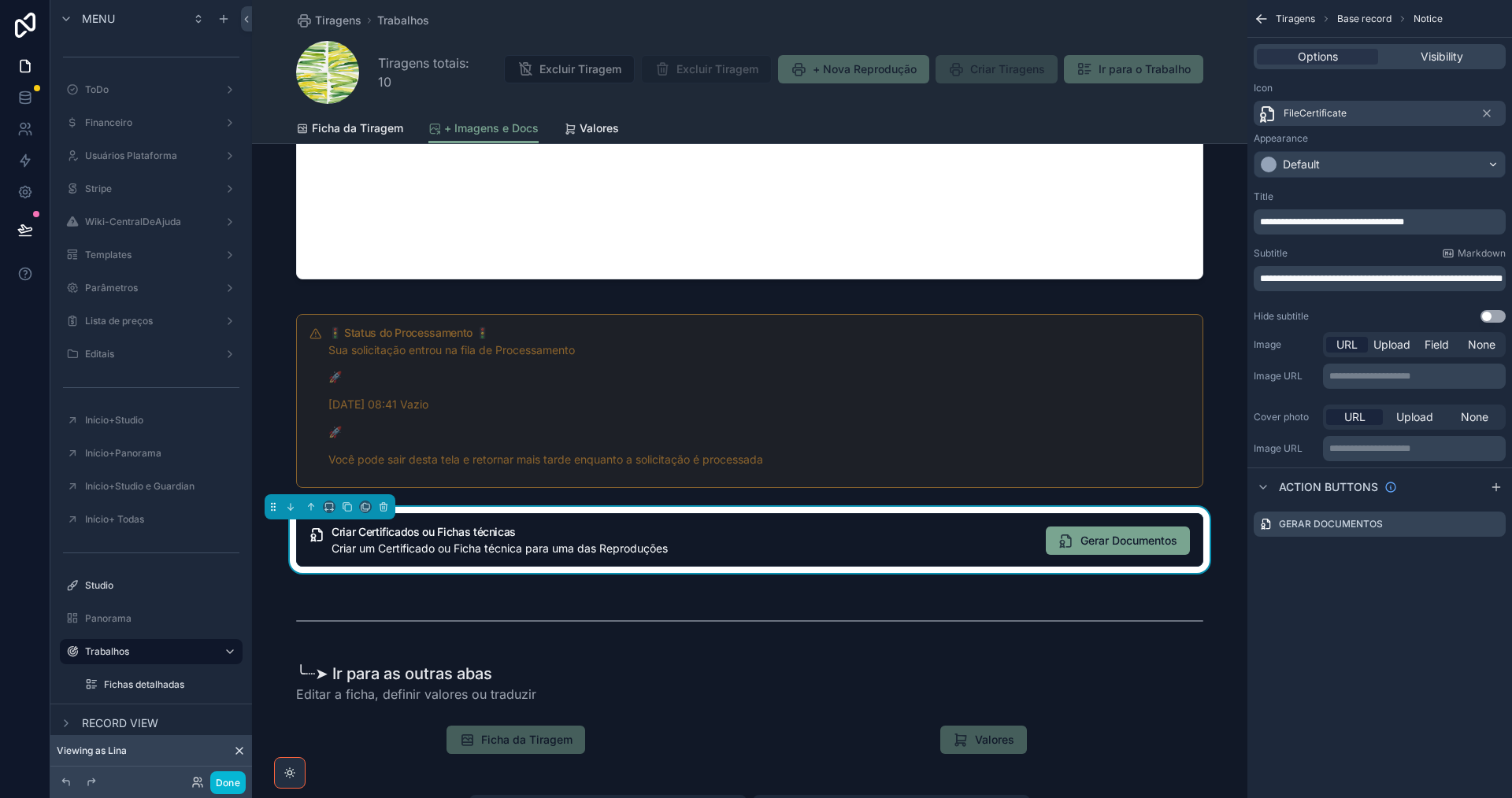
click at [985, 540] on div "Criar um Certificado ou Ficha técnica para uma das Reproduções" at bounding box center [682, 548] width 701 height 16
click at [1498, 526] on icon "scrollable content" at bounding box center [1493, 524] width 12 height 12
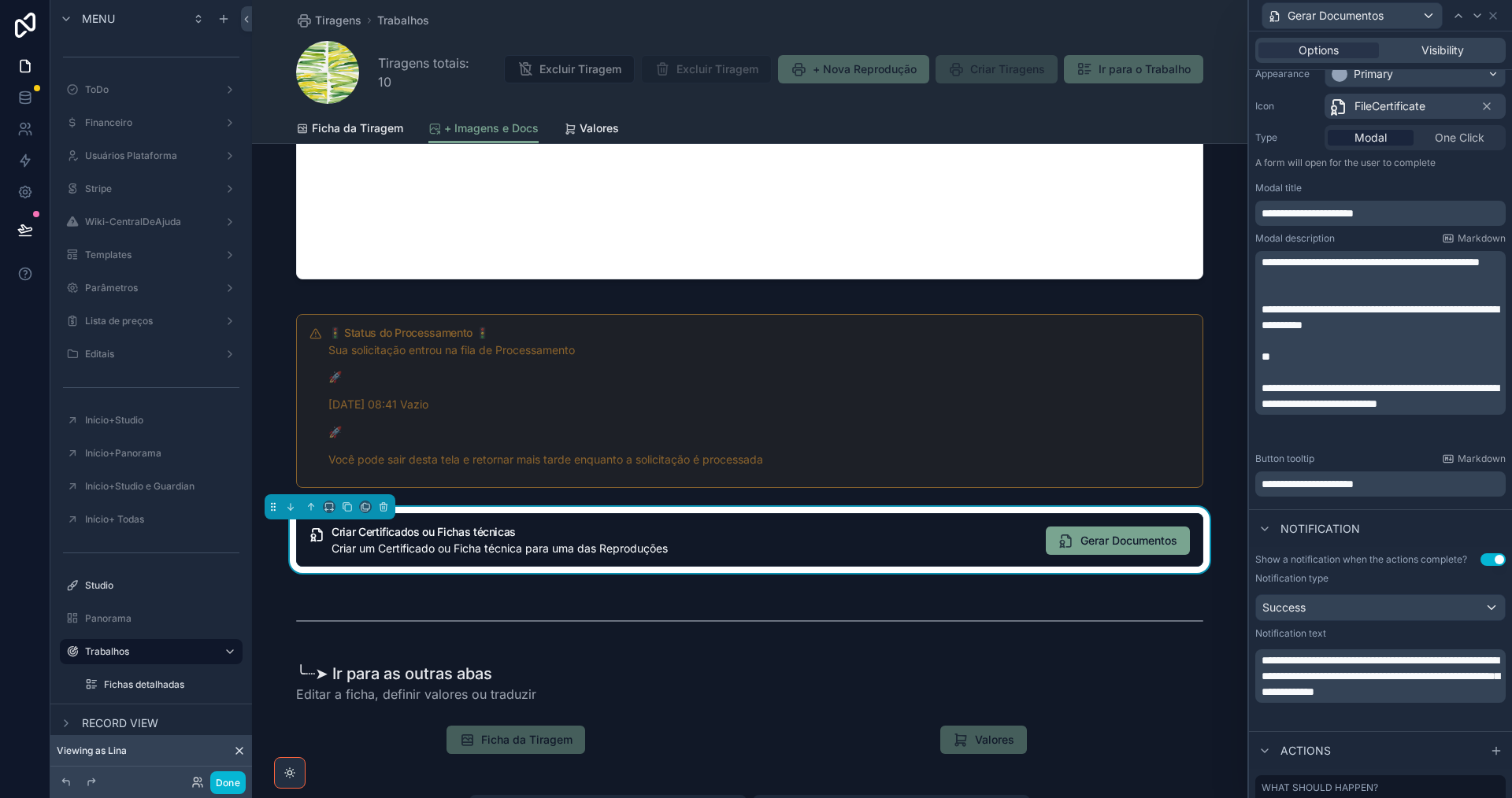
scroll to position [317, 0]
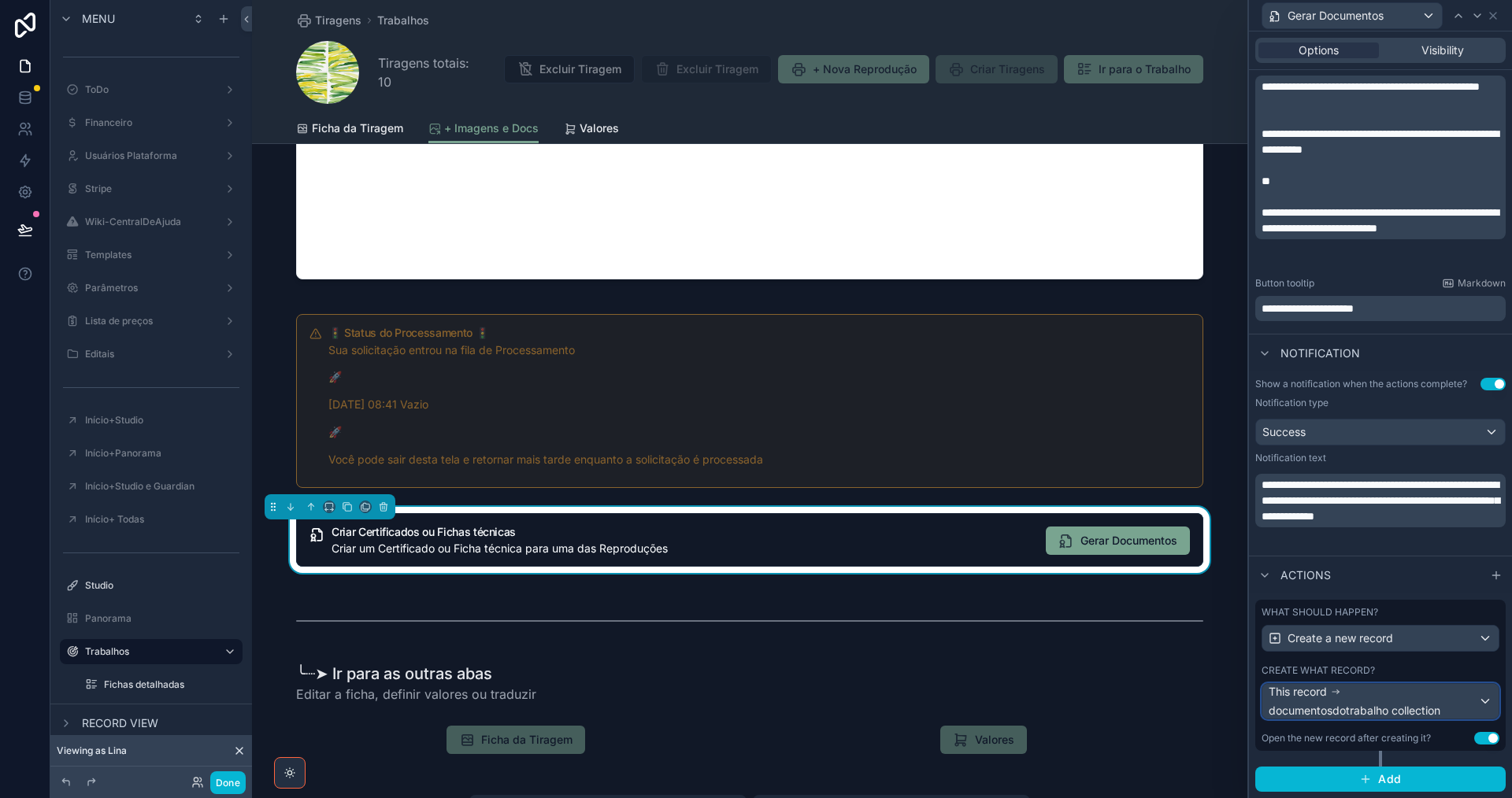
click at [1452, 694] on div "This record documentosdotrabalho collection" at bounding box center [1373, 701] width 210 height 35
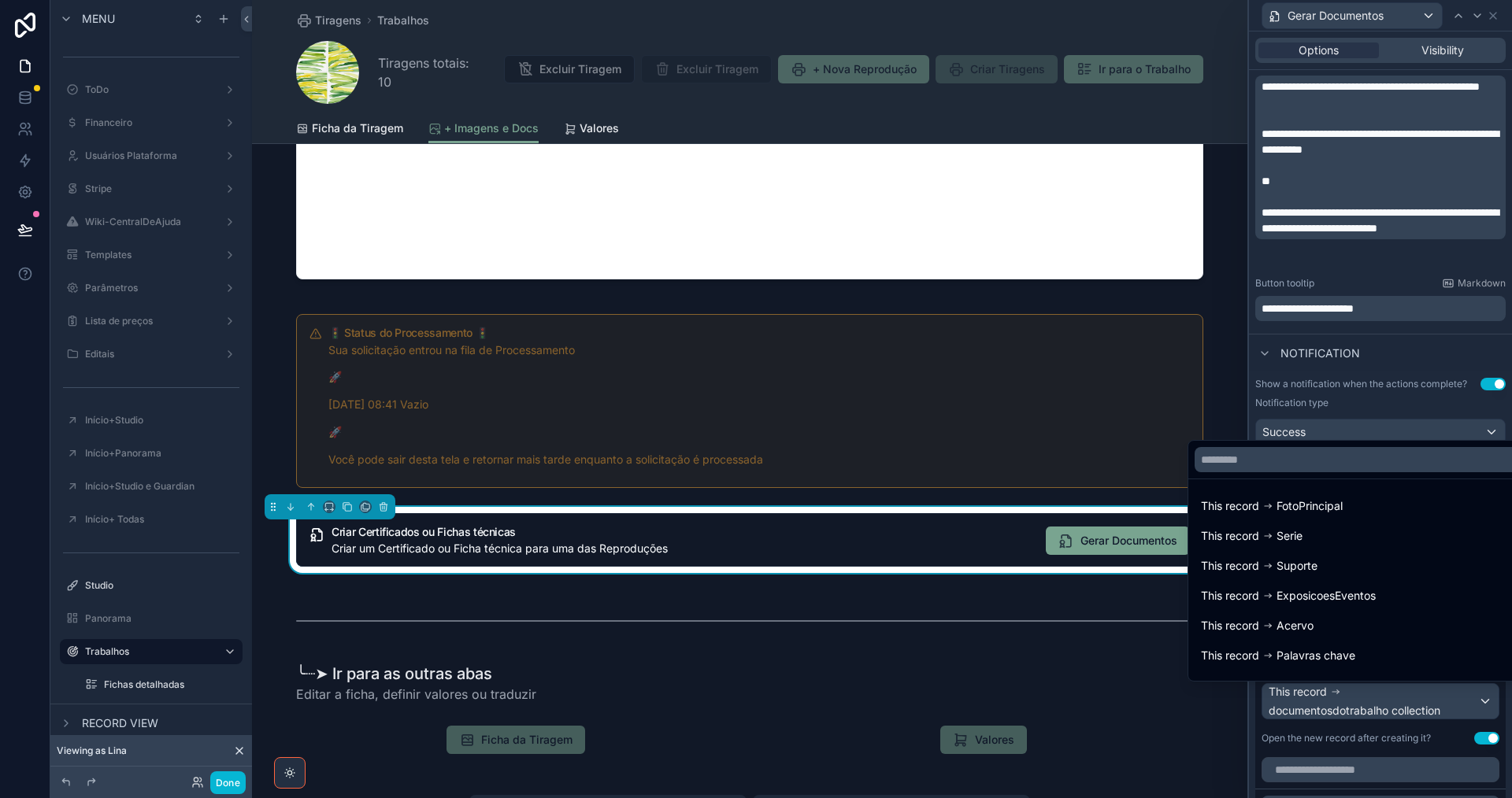
click at [1434, 705] on div at bounding box center [1380, 399] width 263 height 798
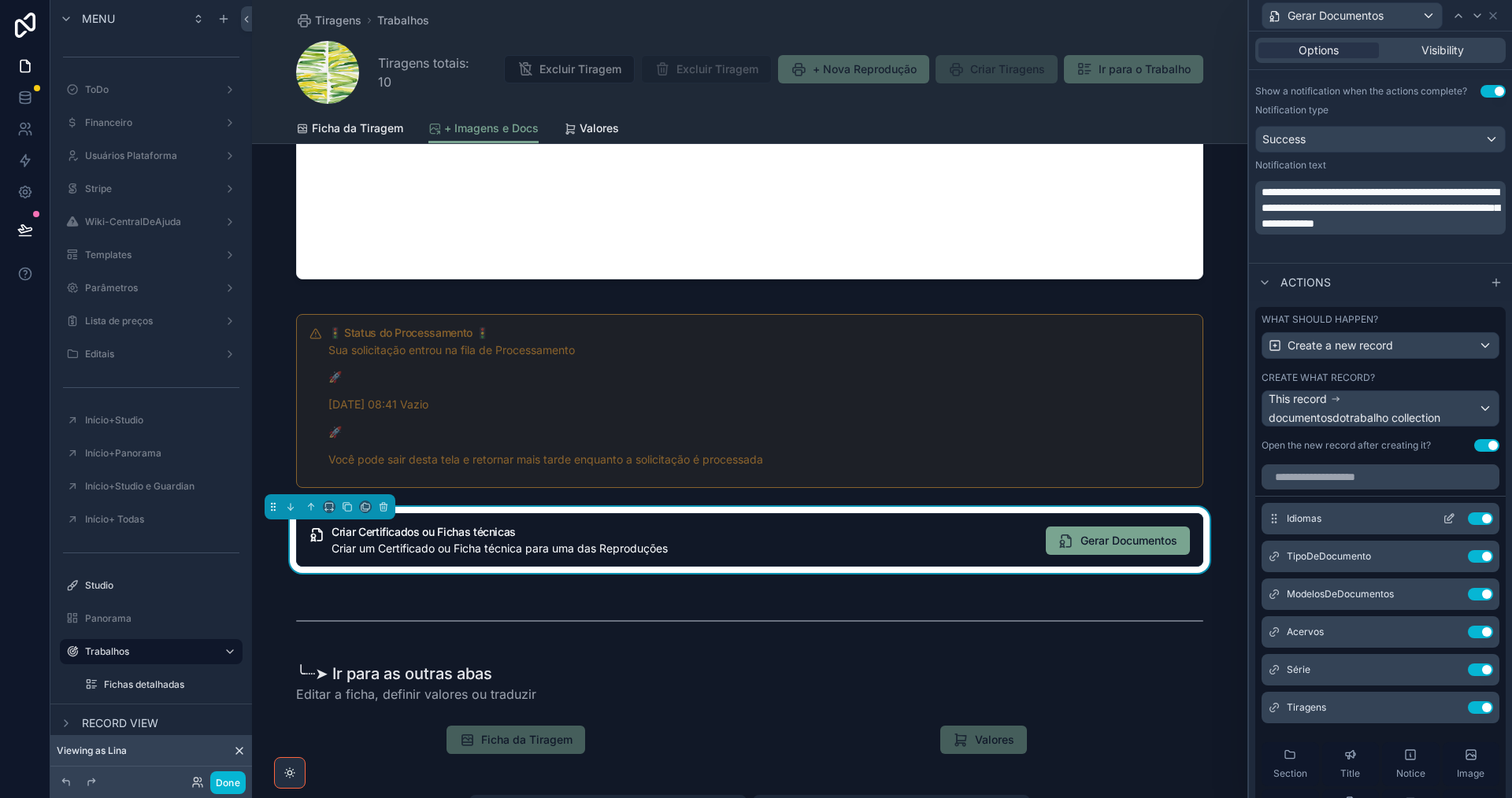
scroll to position [711, 0]
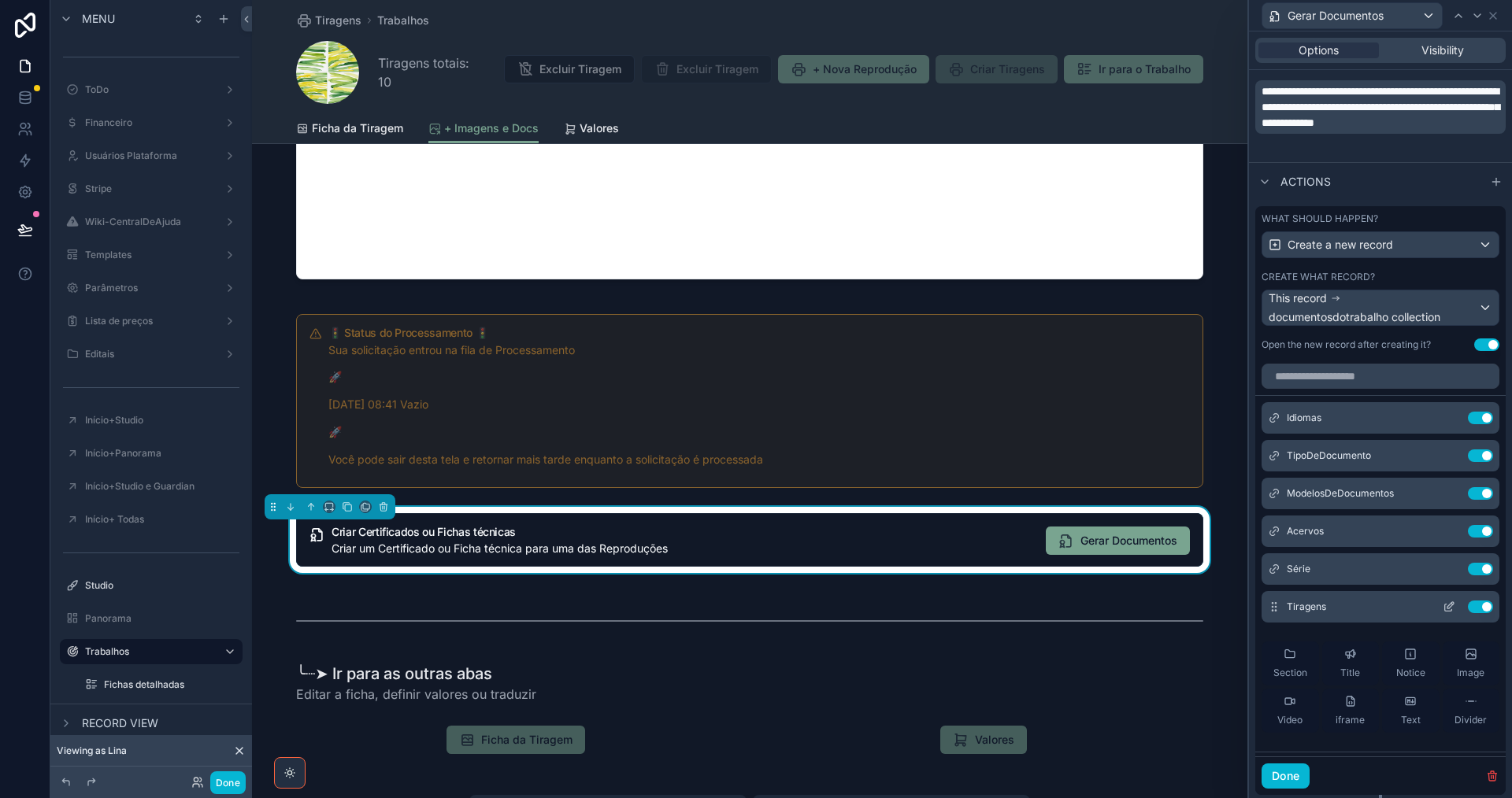
click at [1443, 603] on icon at bounding box center [1449, 607] width 12 height 12
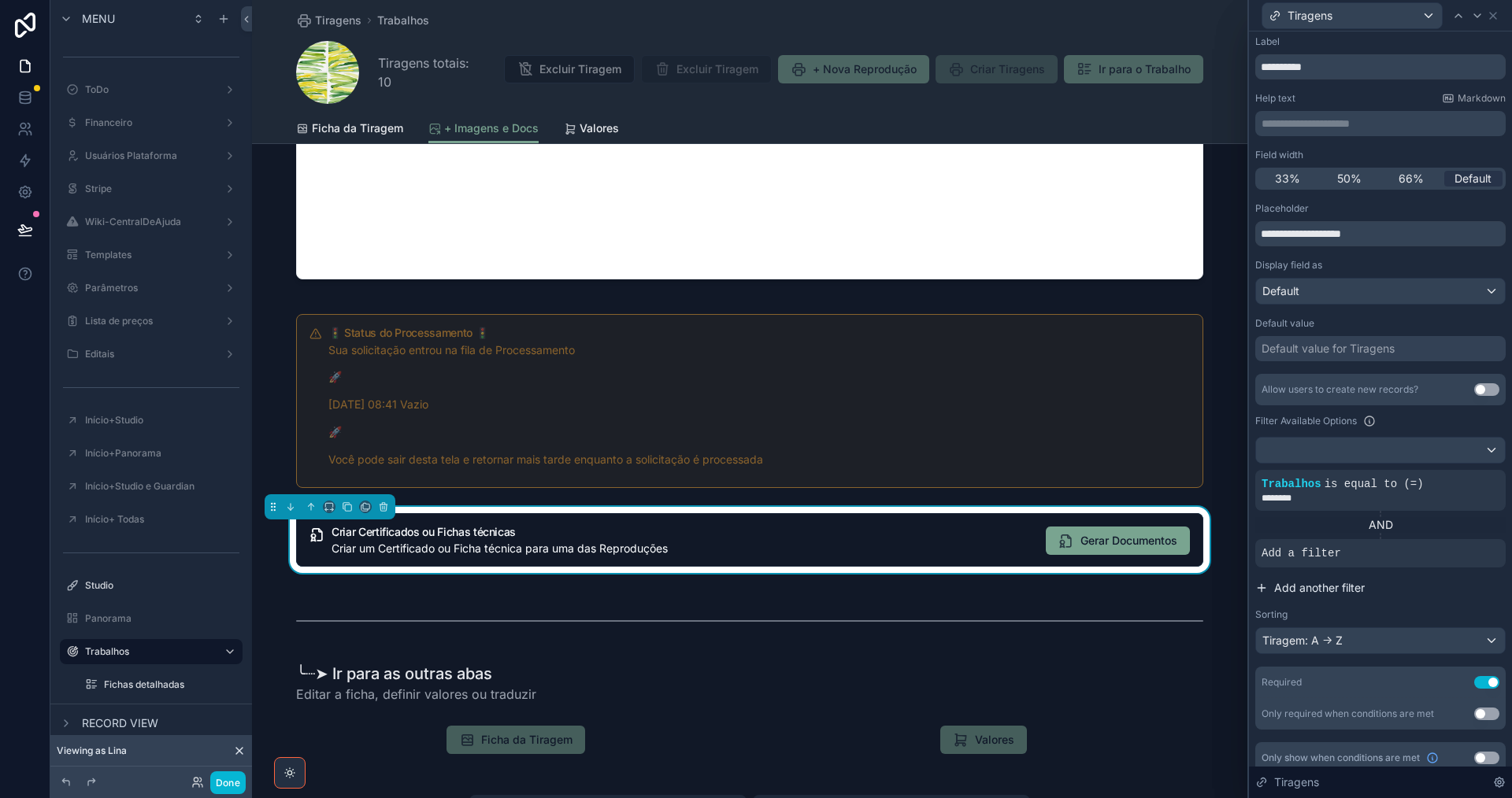
scroll to position [44, 0]
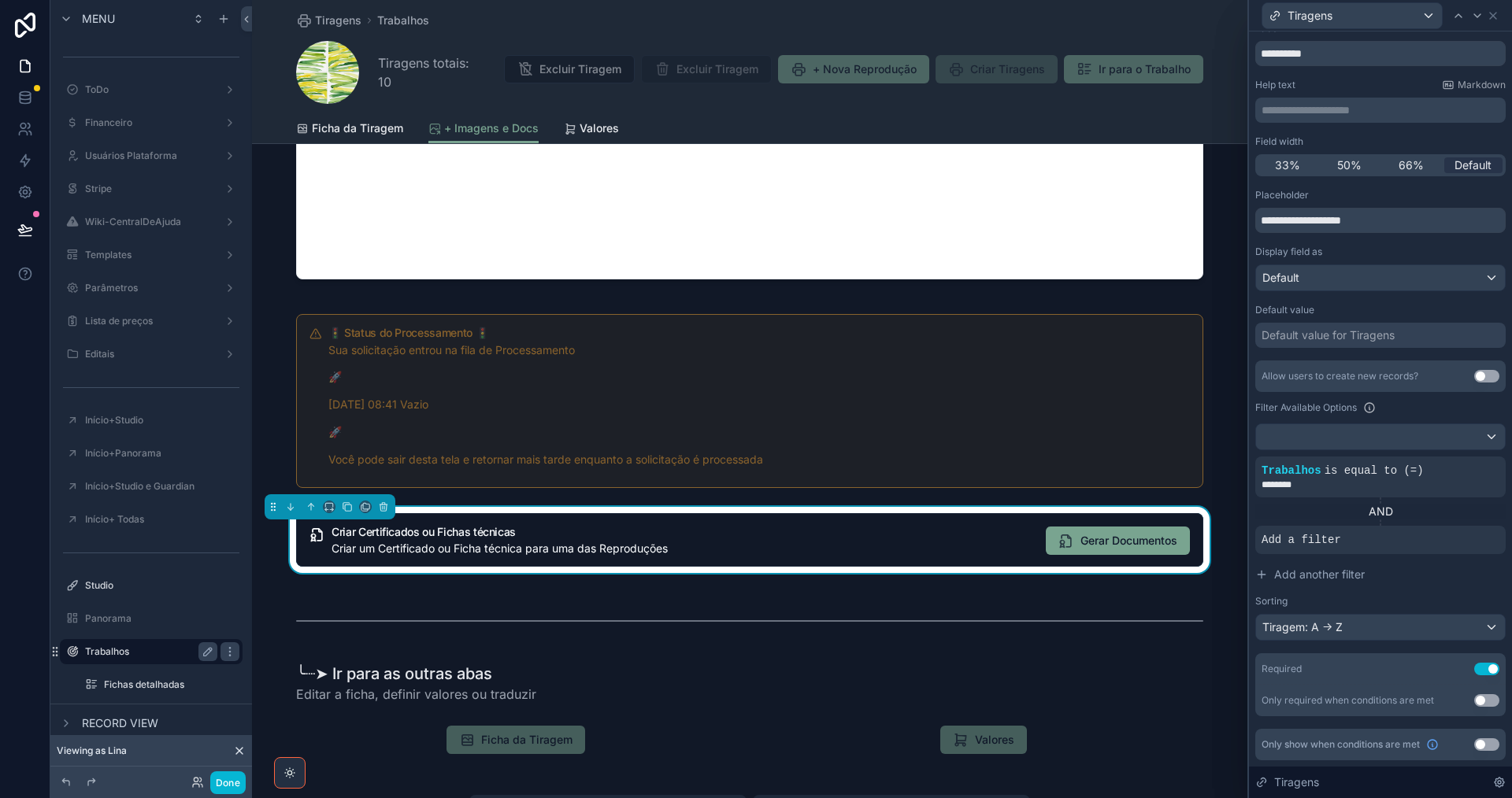
click at [148, 650] on label "Trabalhos" at bounding box center [148, 651] width 126 height 12
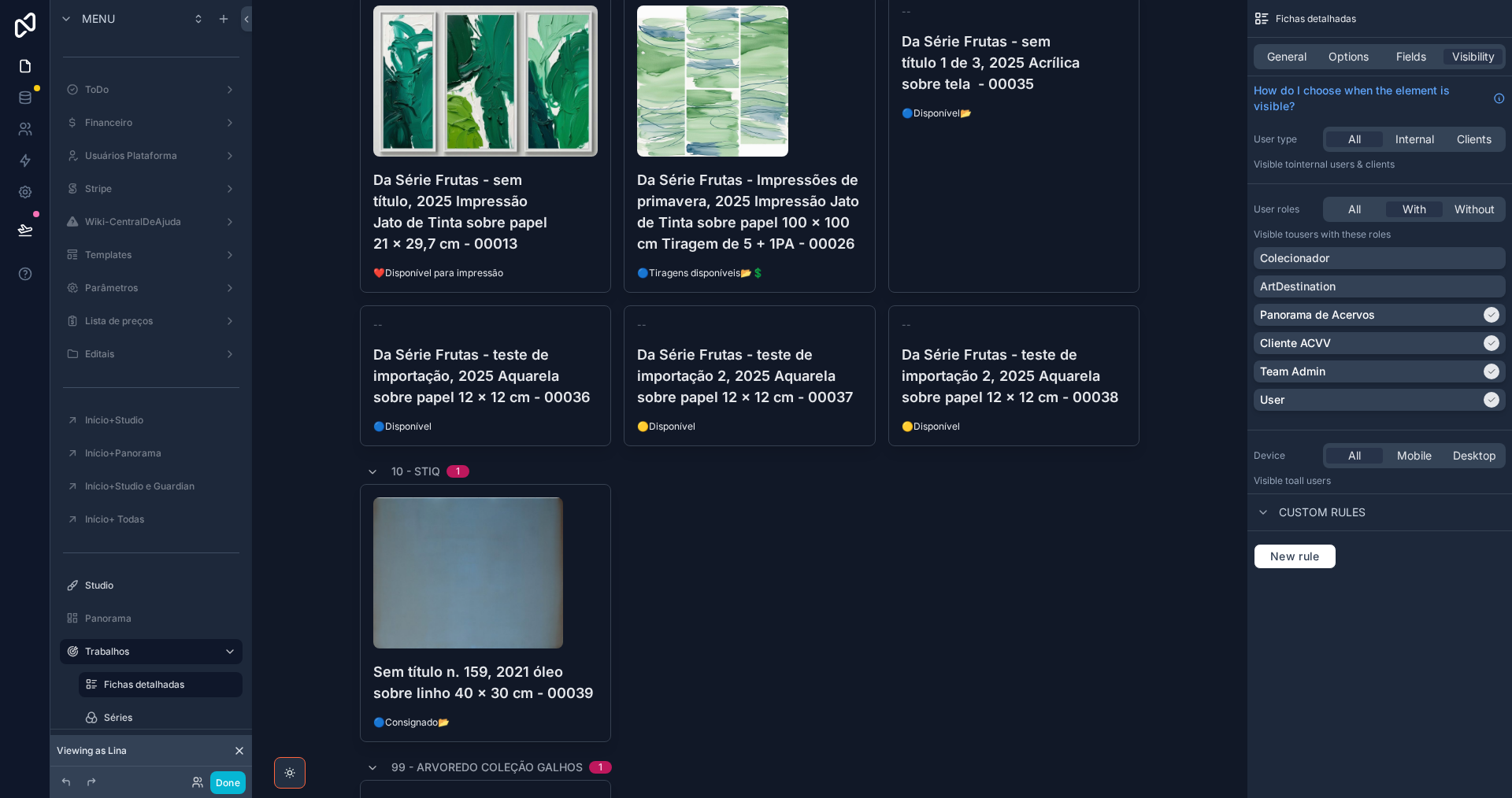
scroll to position [4250, 0]
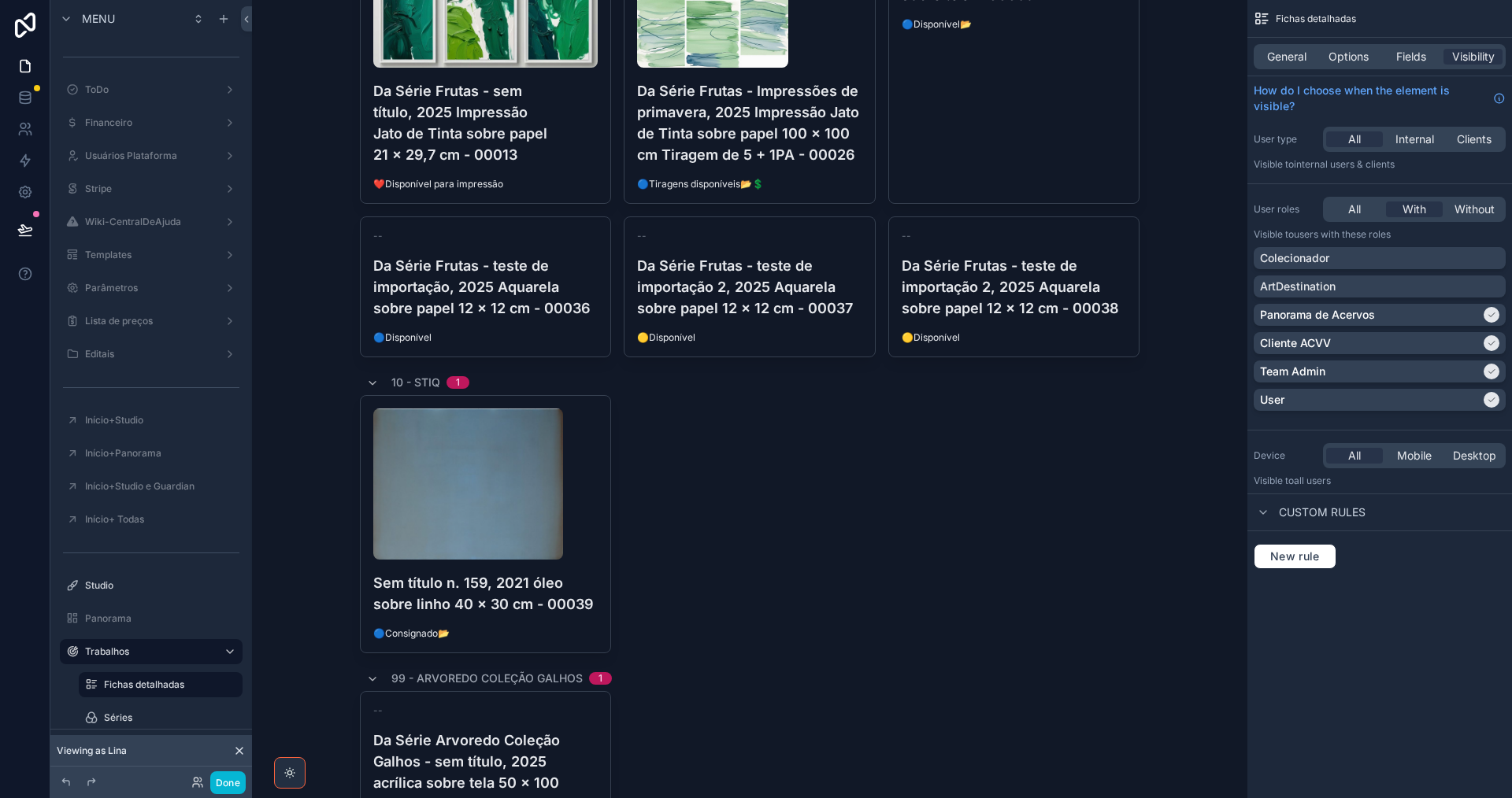
click at [580, 516] on div "scrollable content" at bounding box center [486, 484] width 225 height 151
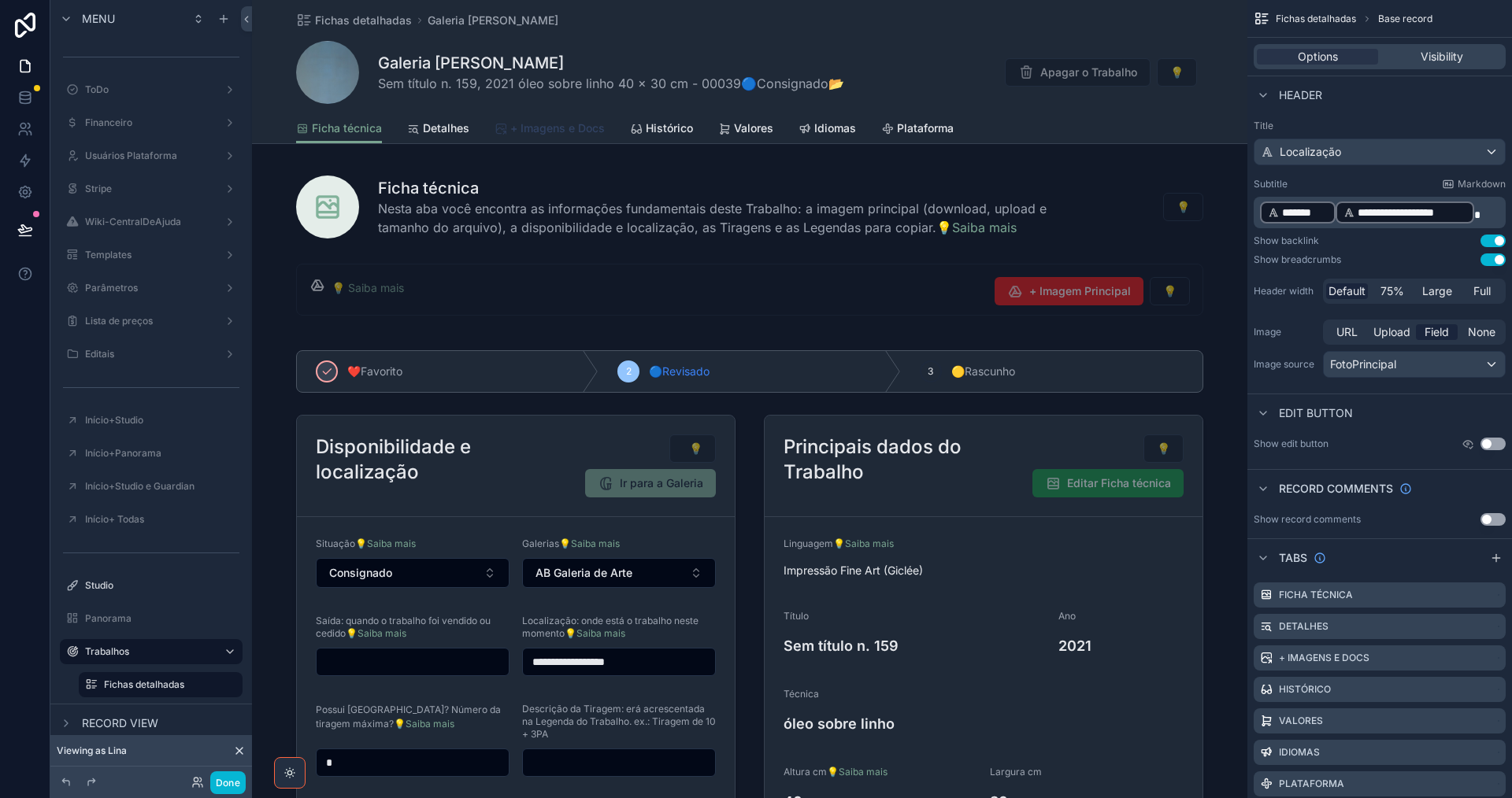
click at [541, 127] on span "+ Imagens e Docs" at bounding box center [557, 128] width 94 height 16
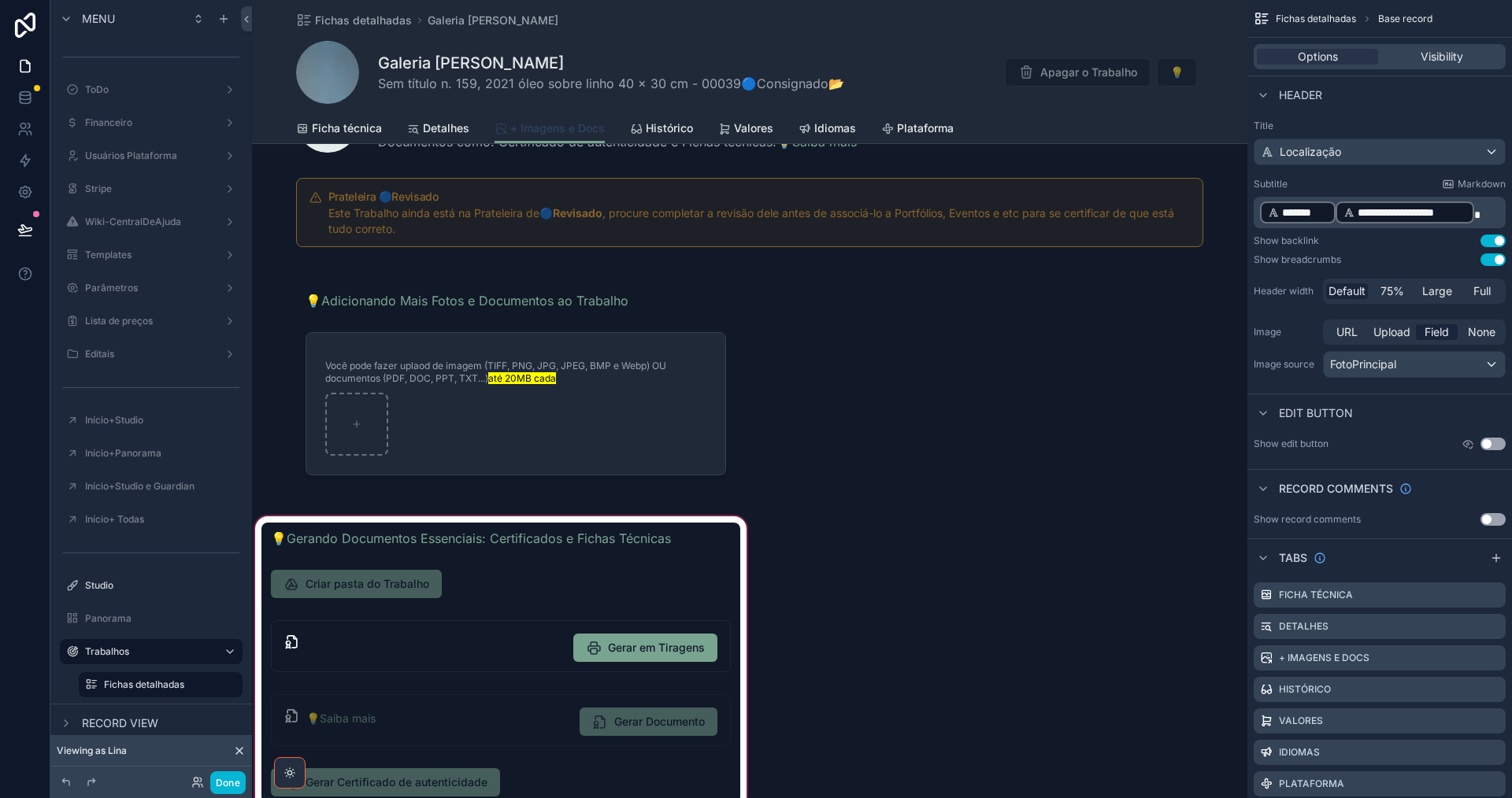
scroll to position [236, 0]
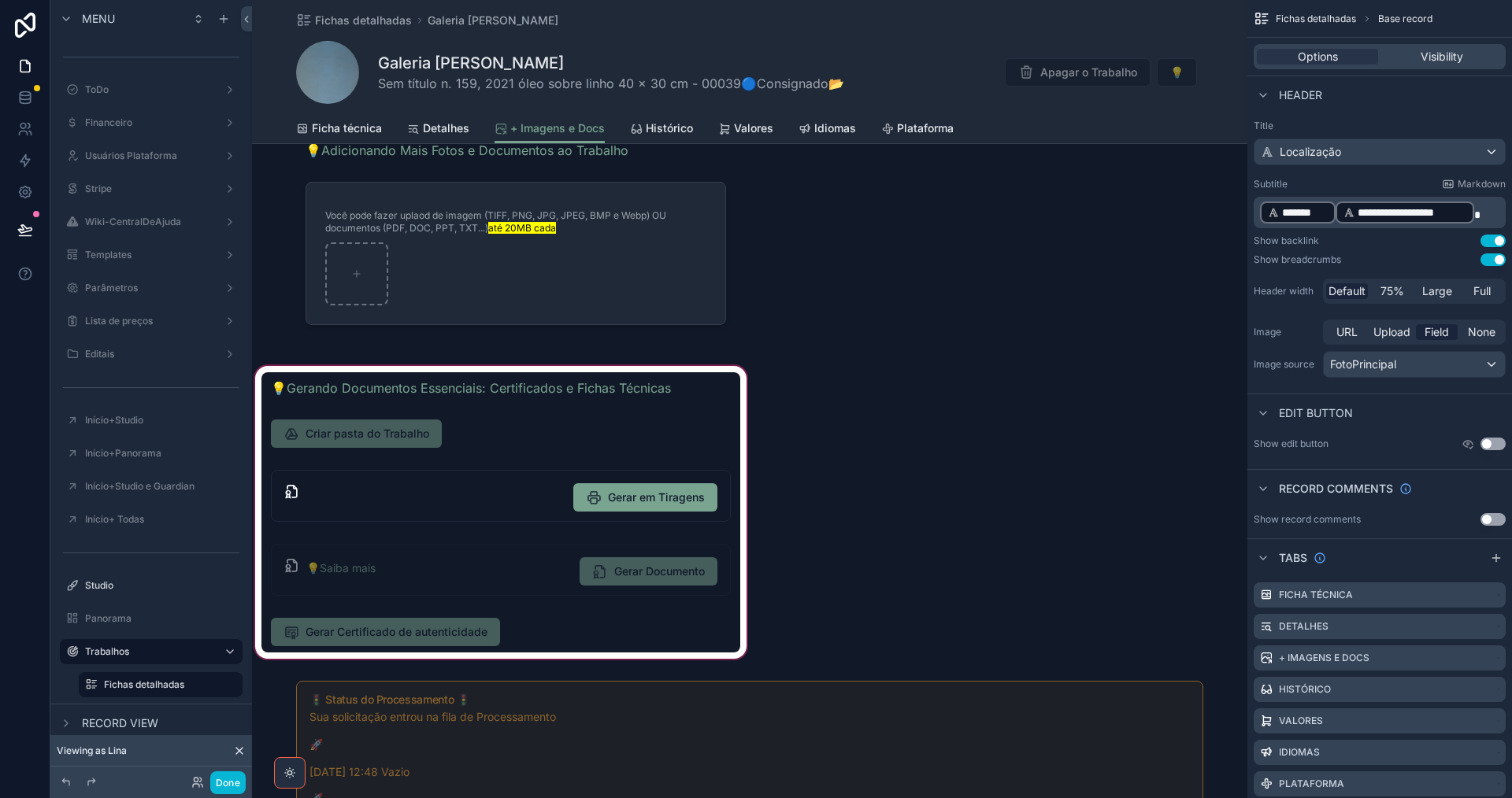
click at [522, 628] on div "scrollable content" at bounding box center [501, 513] width 498 height 299
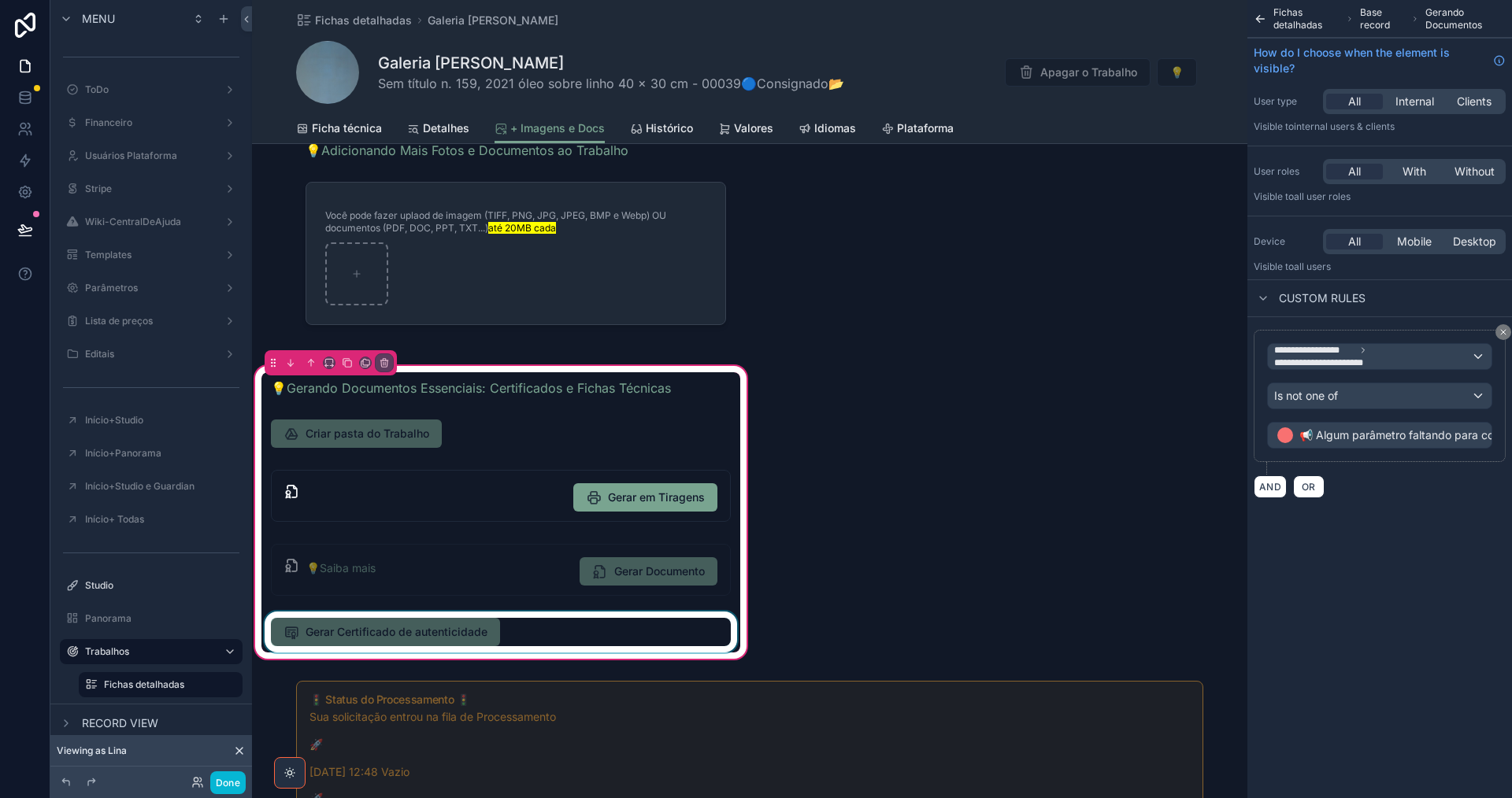
click at [522, 623] on div "scrollable content" at bounding box center [501, 631] width 479 height 41
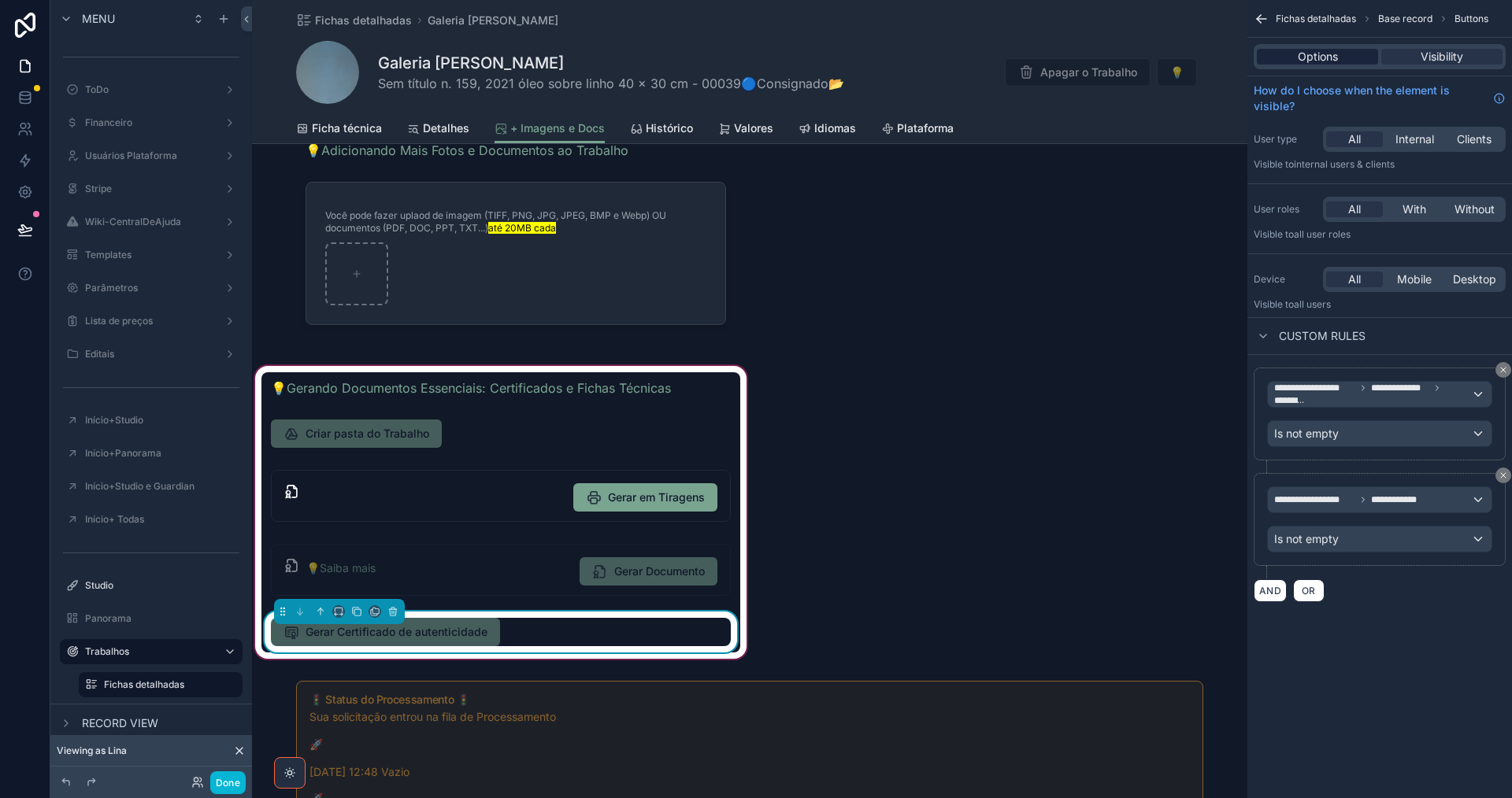
click at [1341, 56] on div "Options" at bounding box center [1317, 57] width 121 height 16
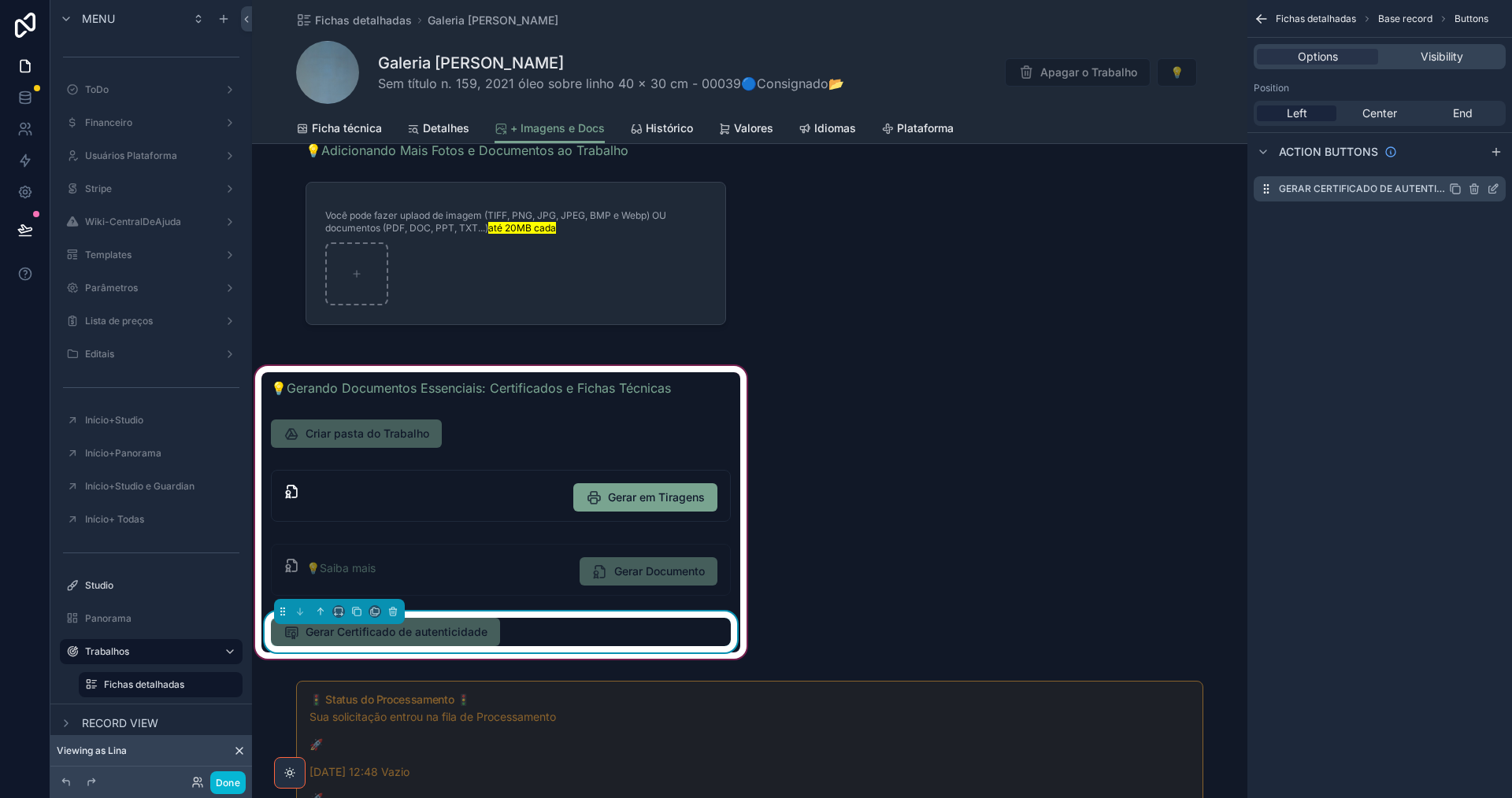
click at [1494, 187] on icon "scrollable content" at bounding box center [1494, 187] width 6 height 6
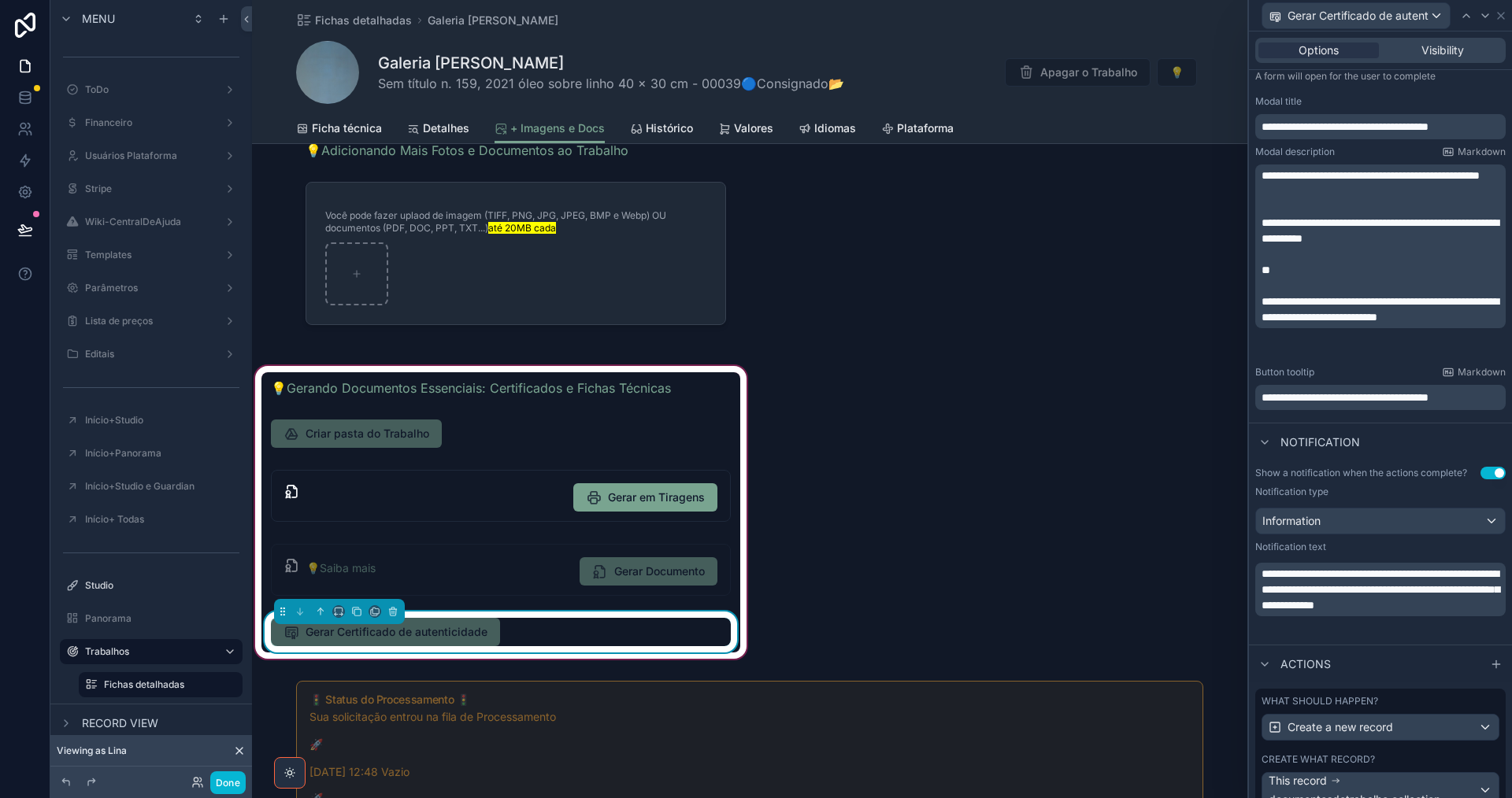
scroll to position [456, 0]
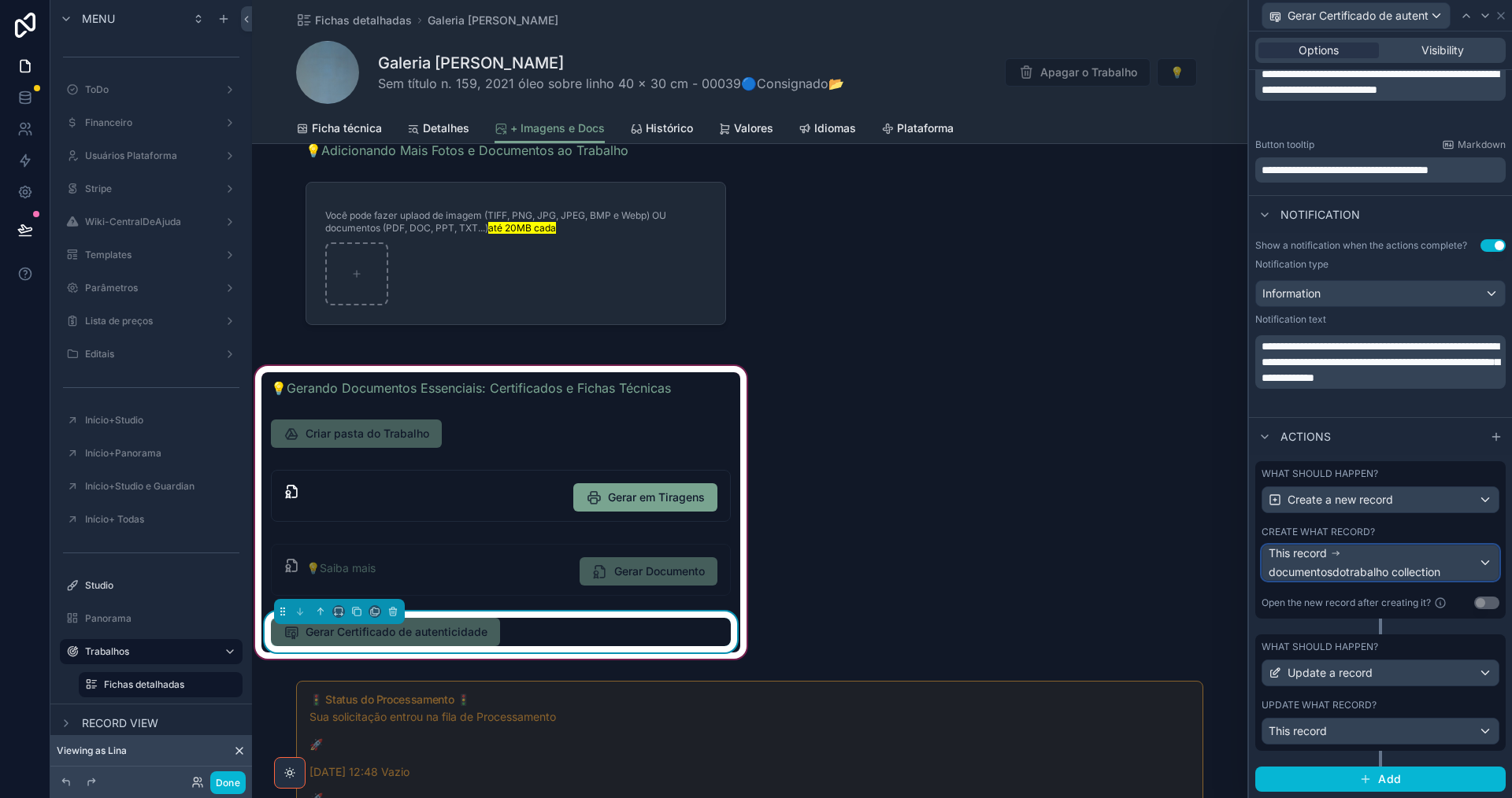
click at [1374, 563] on div "This record documentosdotrabalho collection" at bounding box center [1373, 563] width 210 height 35
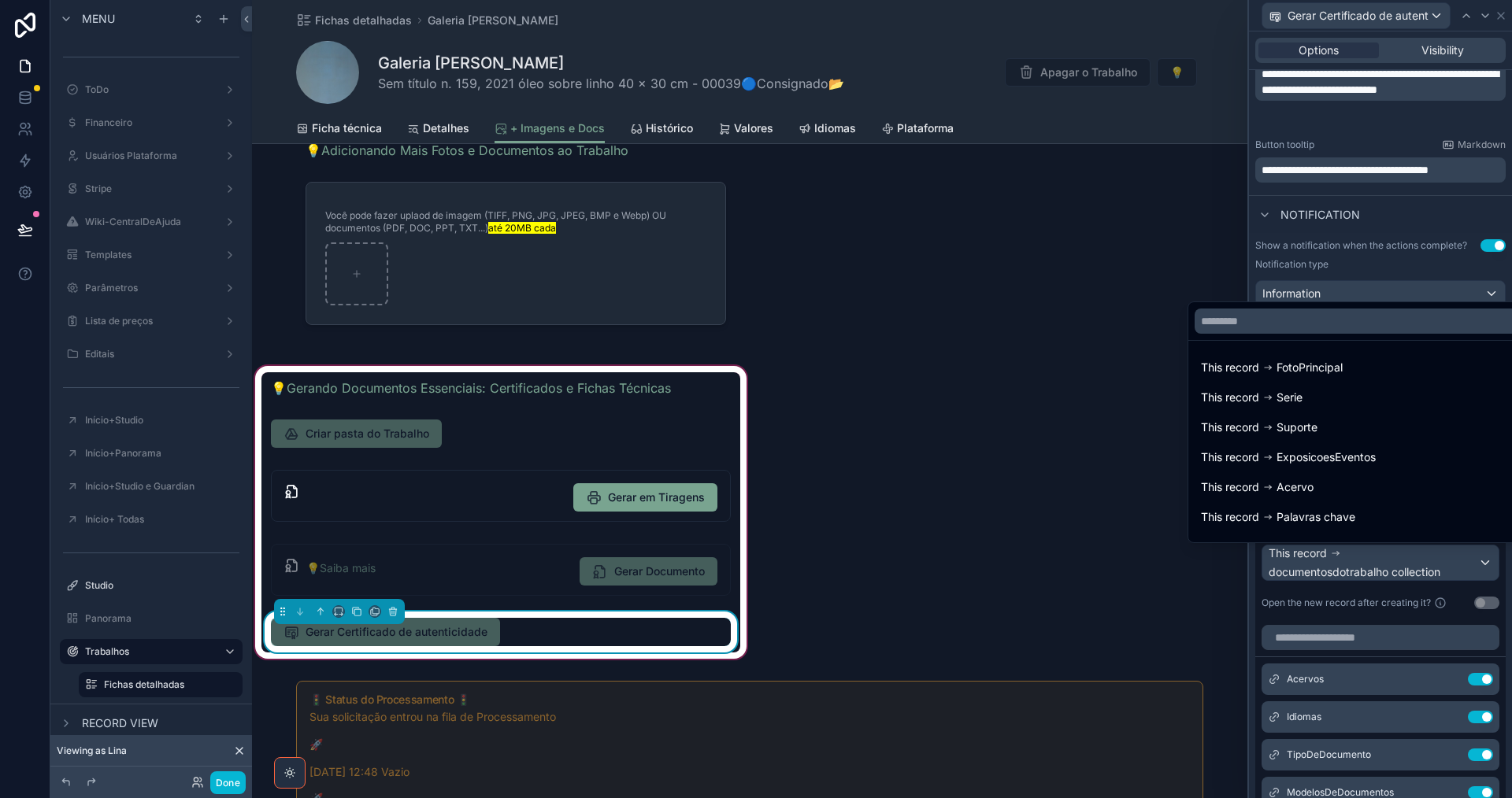
click at [1374, 563] on div at bounding box center [1380, 399] width 263 height 798
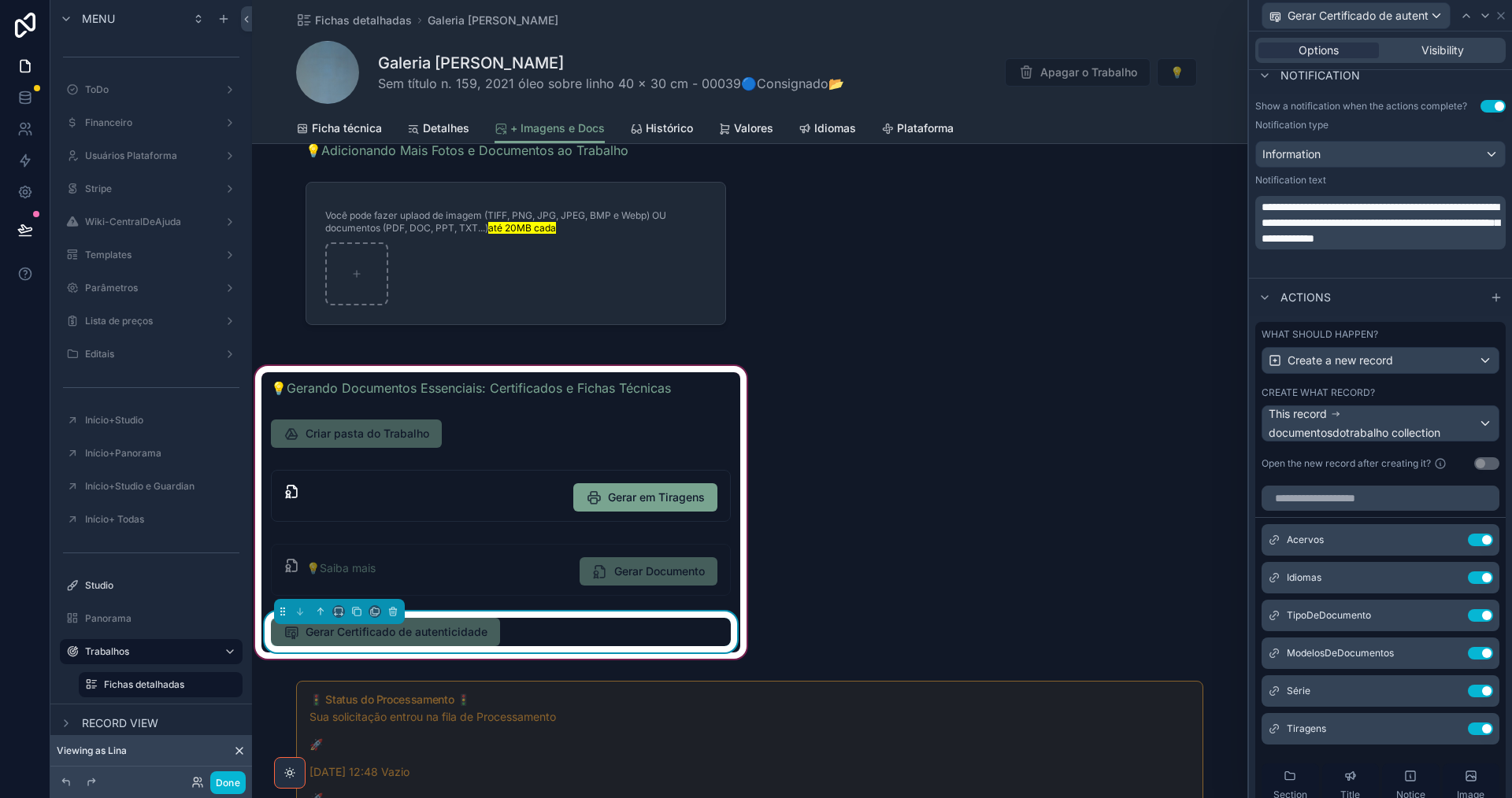
scroll to position [771, 0]
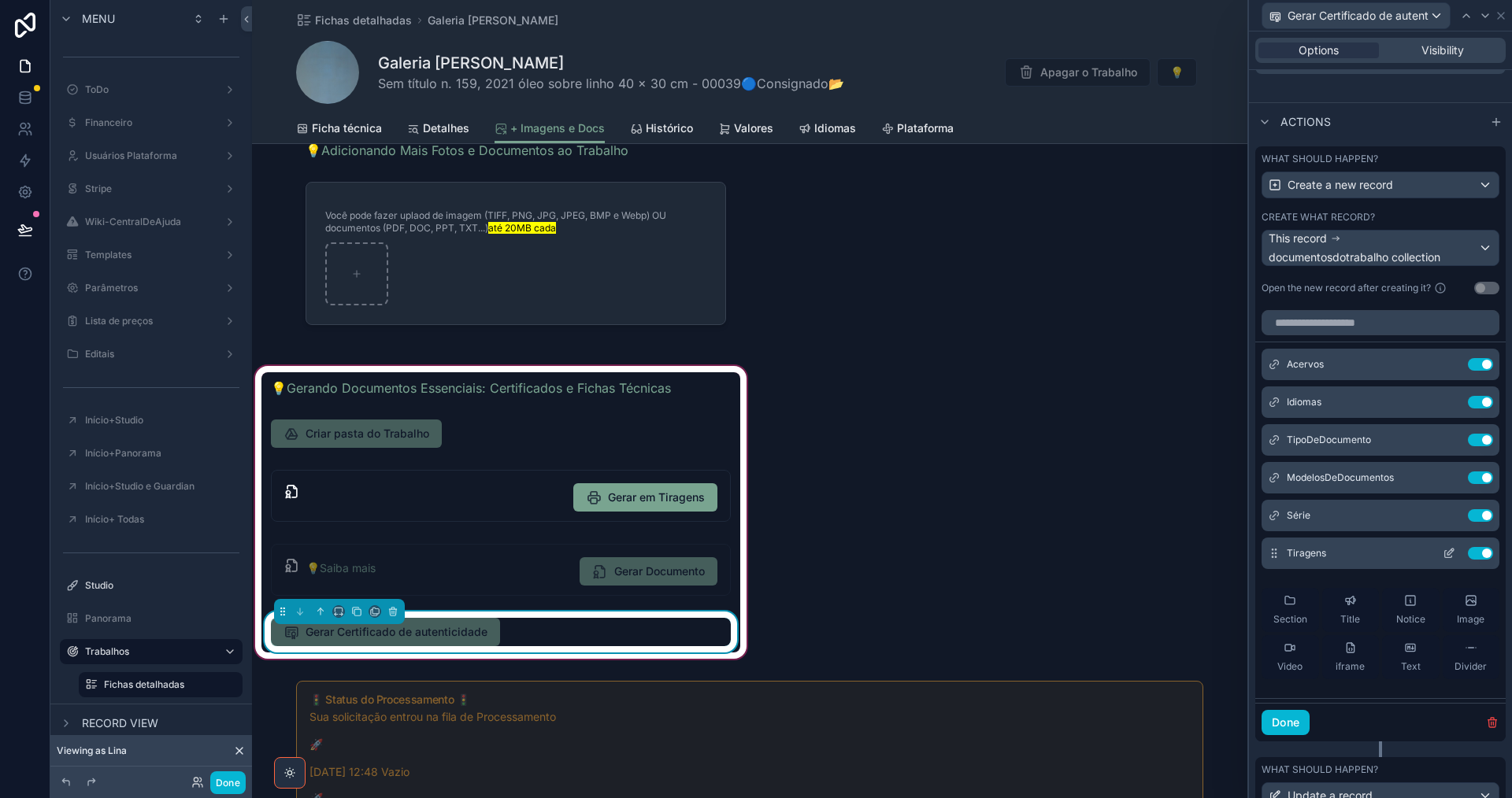
click at [1443, 553] on icon at bounding box center [1449, 554] width 12 height 12
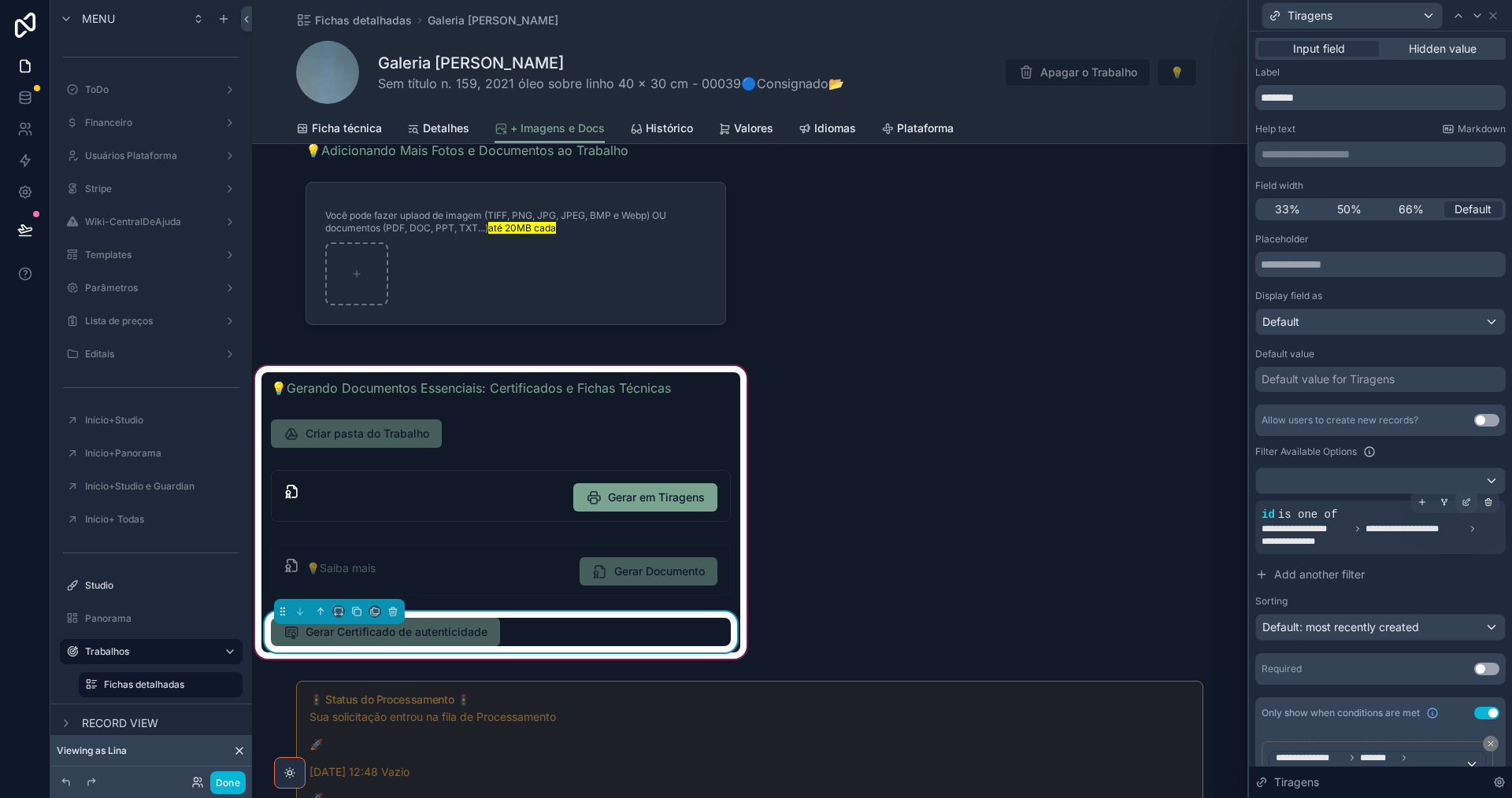
click at [1466, 501] on icon at bounding box center [1467, 500] width 4 height 4
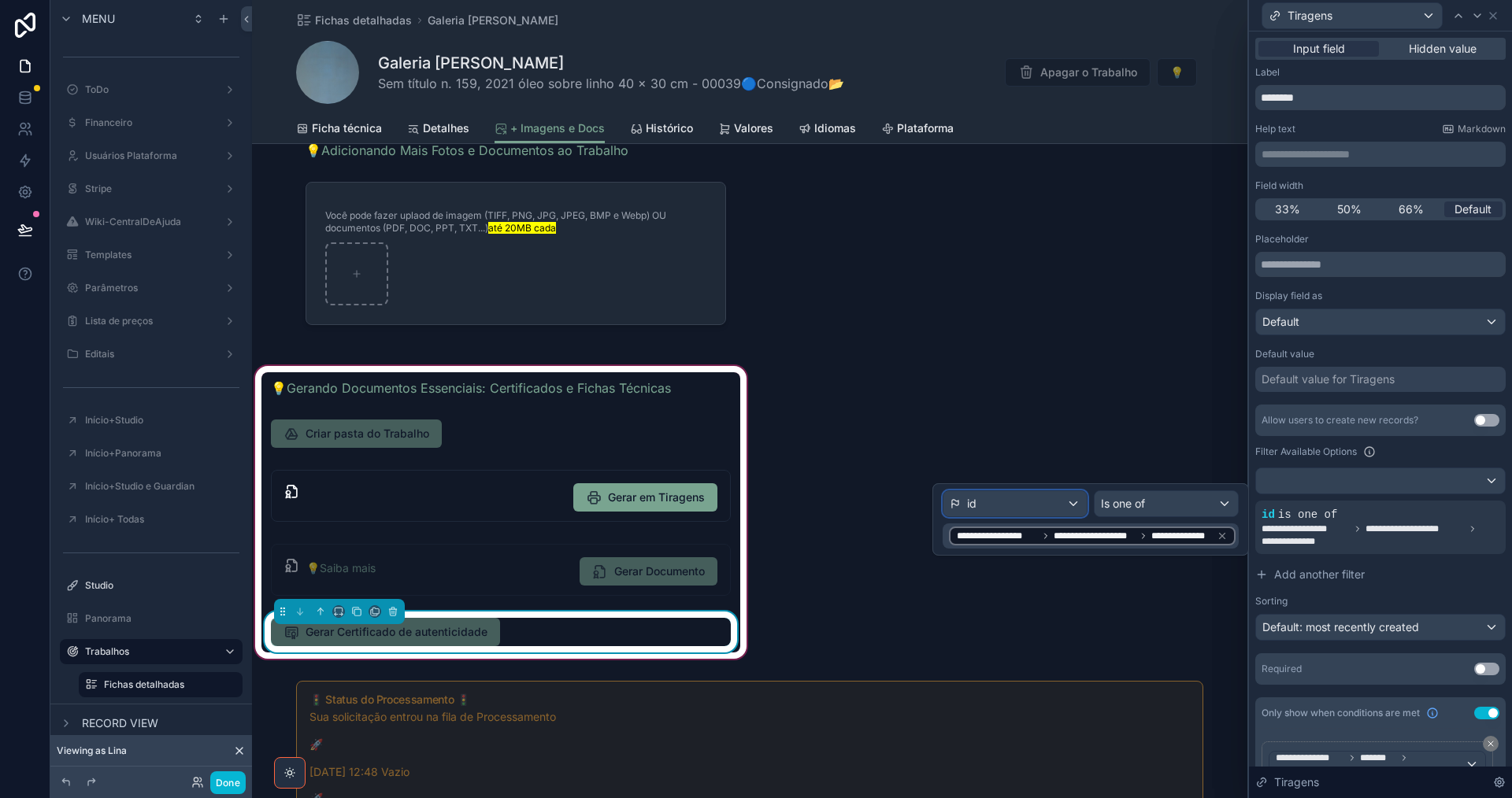
click at [1020, 506] on div "id" at bounding box center [1015, 504] width 143 height 25
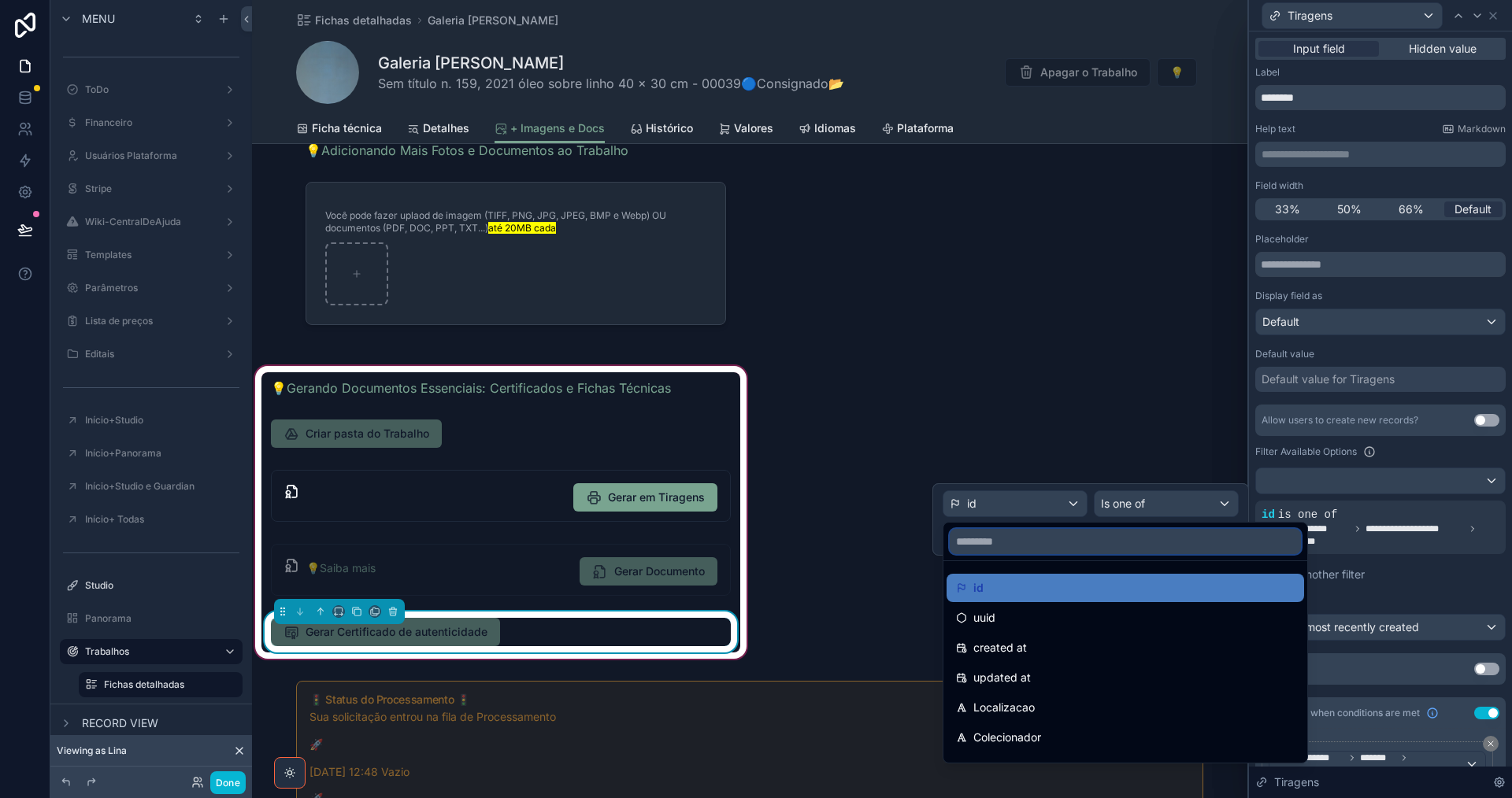
click at [1026, 540] on input "text" at bounding box center [1125, 541] width 351 height 25
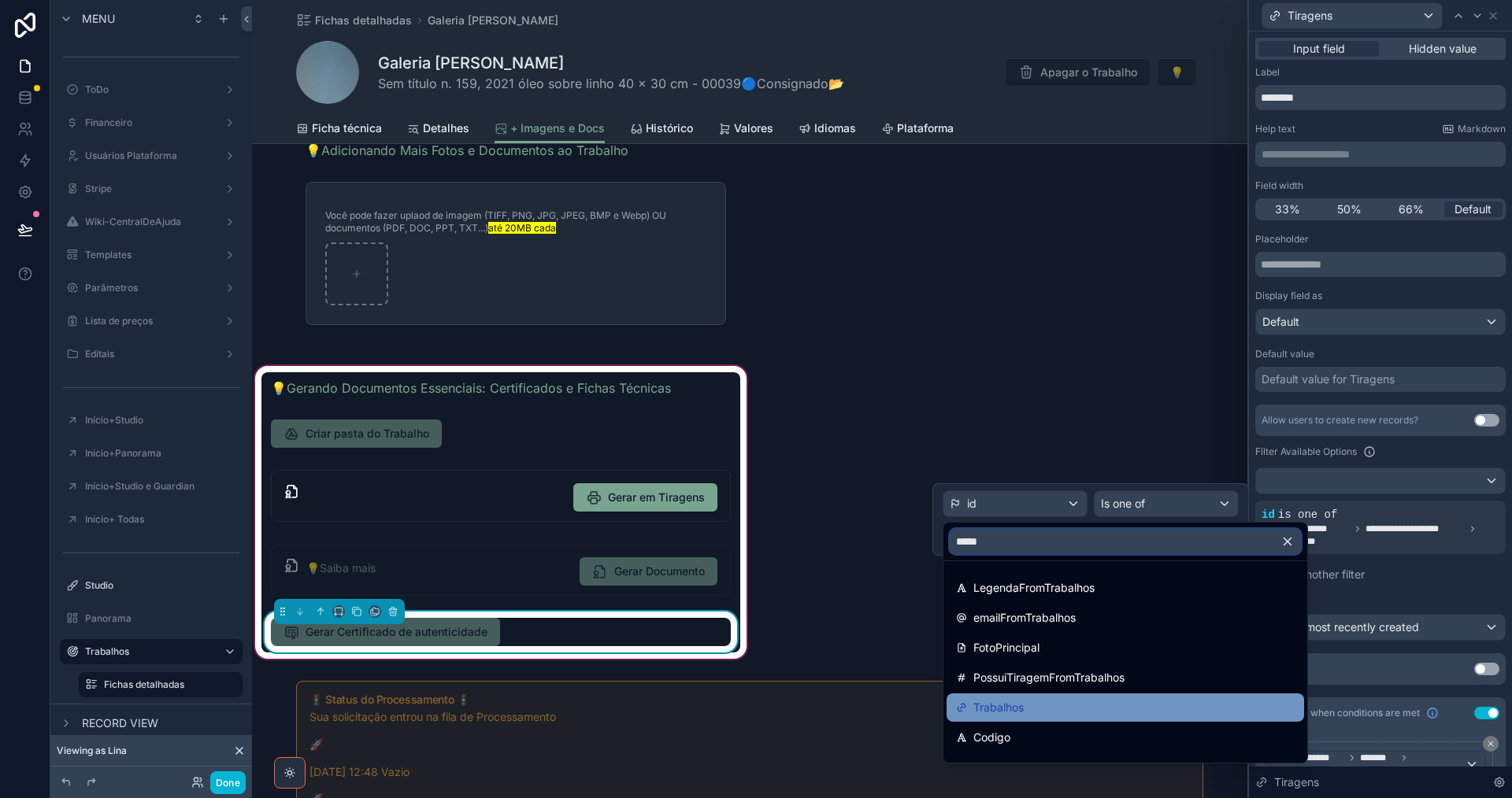
type input "*****"
click at [1052, 713] on div "Trabalhos" at bounding box center [1125, 708] width 339 height 19
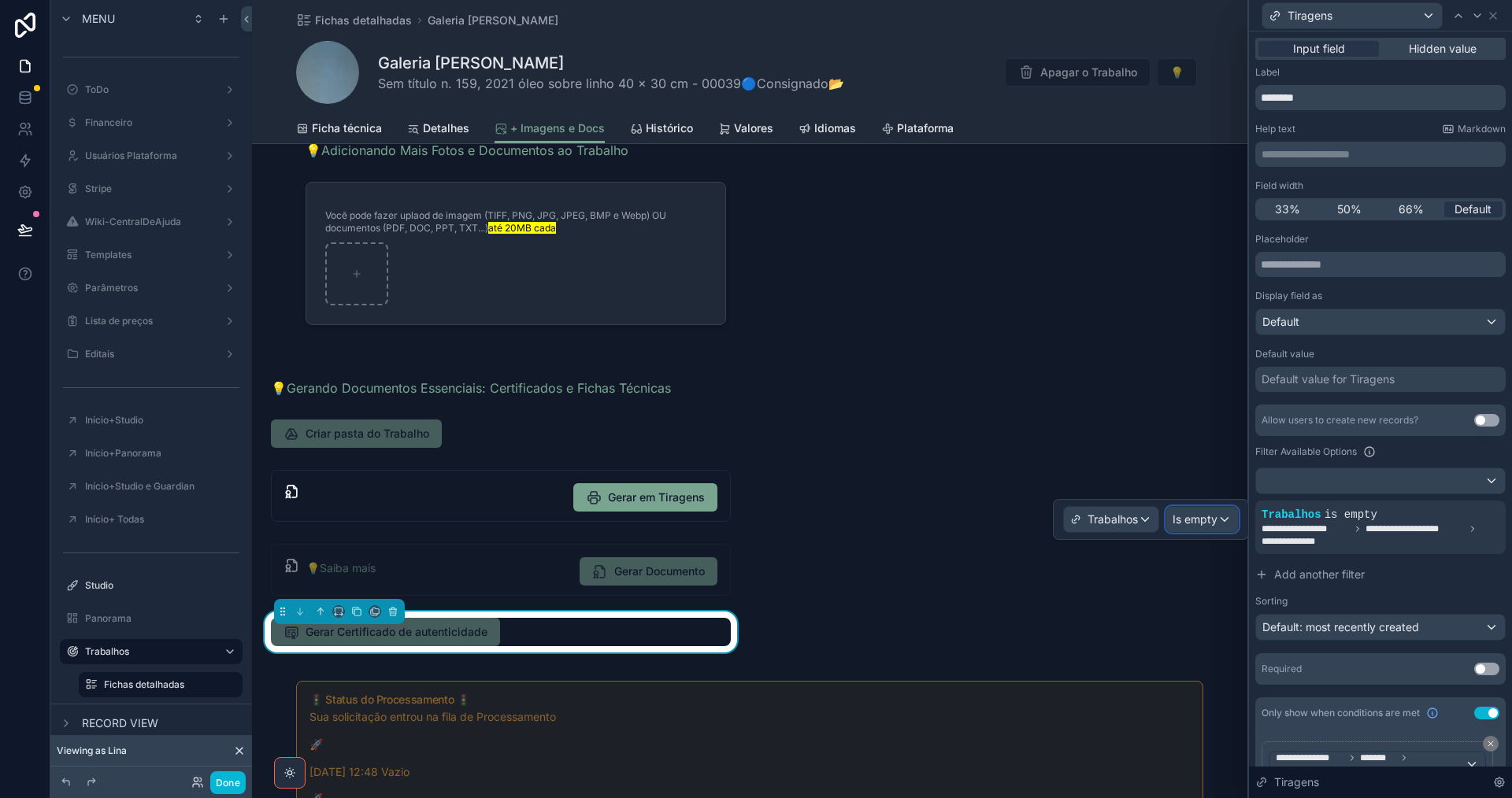
click at [1193, 527] on div "Is empty" at bounding box center [1202, 519] width 72 height 25
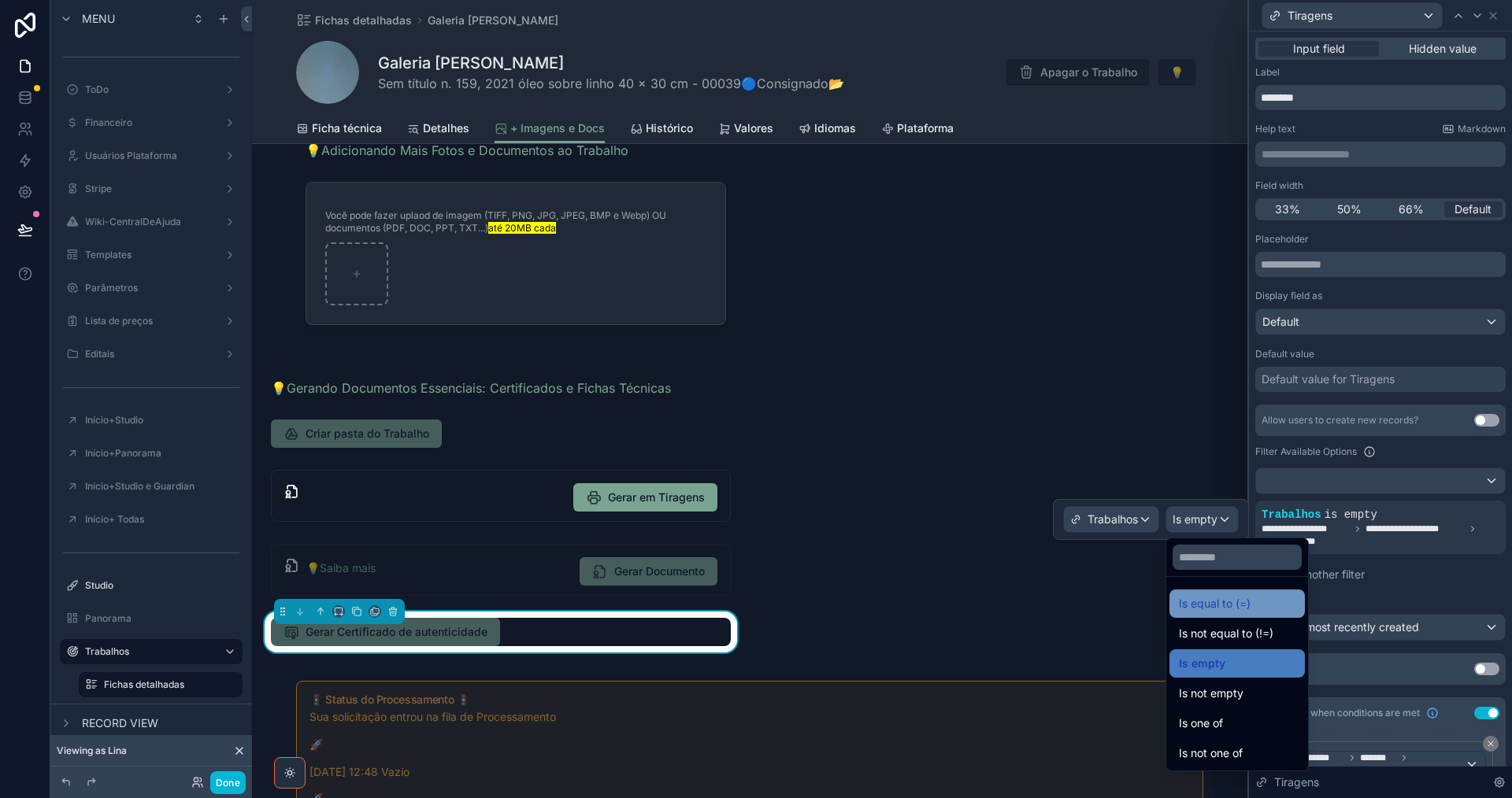
click at [1212, 602] on span "Is equal to (=)" at bounding box center [1215, 604] width 72 height 19
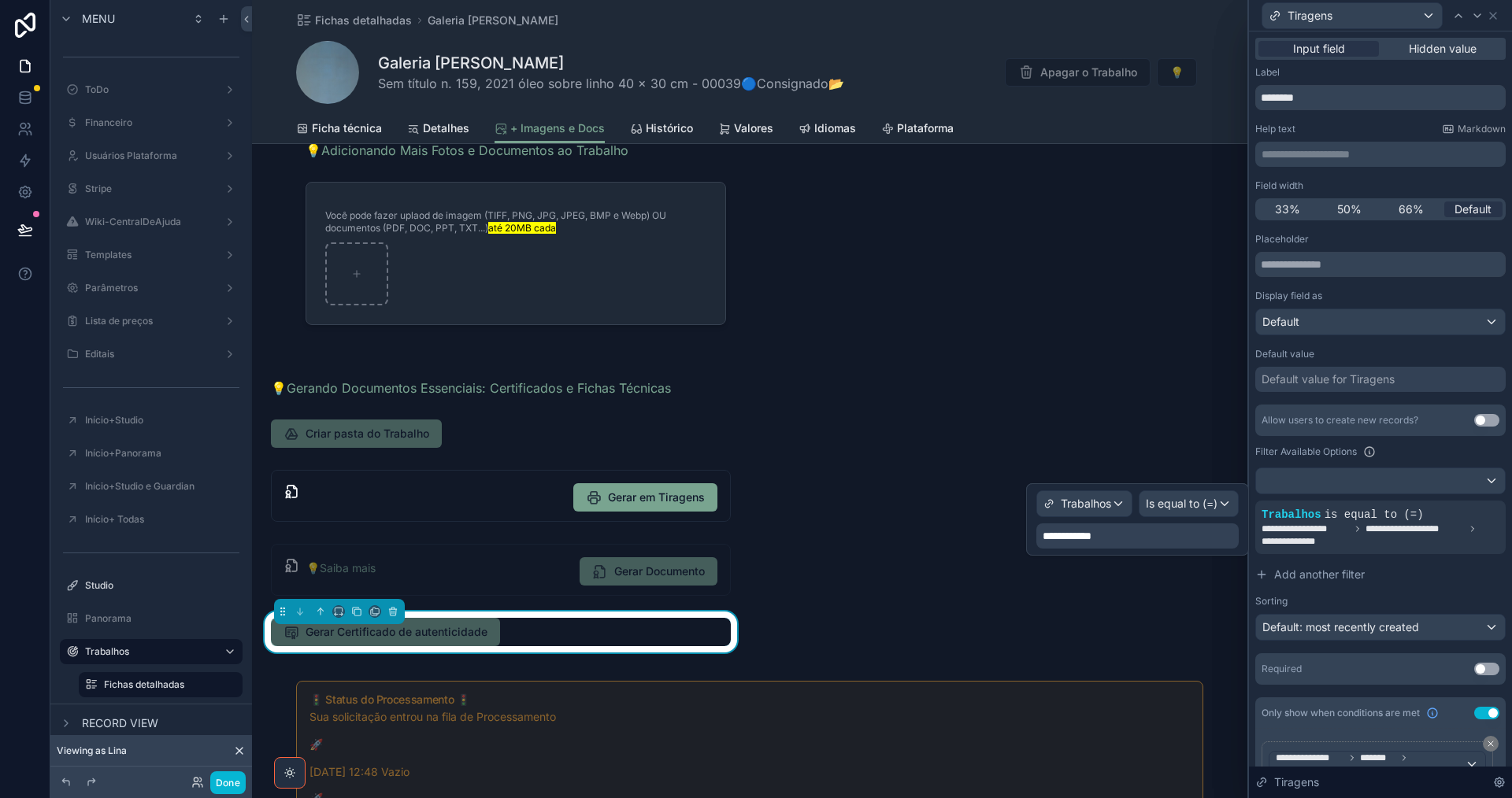
click at [1170, 538] on div "**********" at bounding box center [1137, 535] width 203 height 25
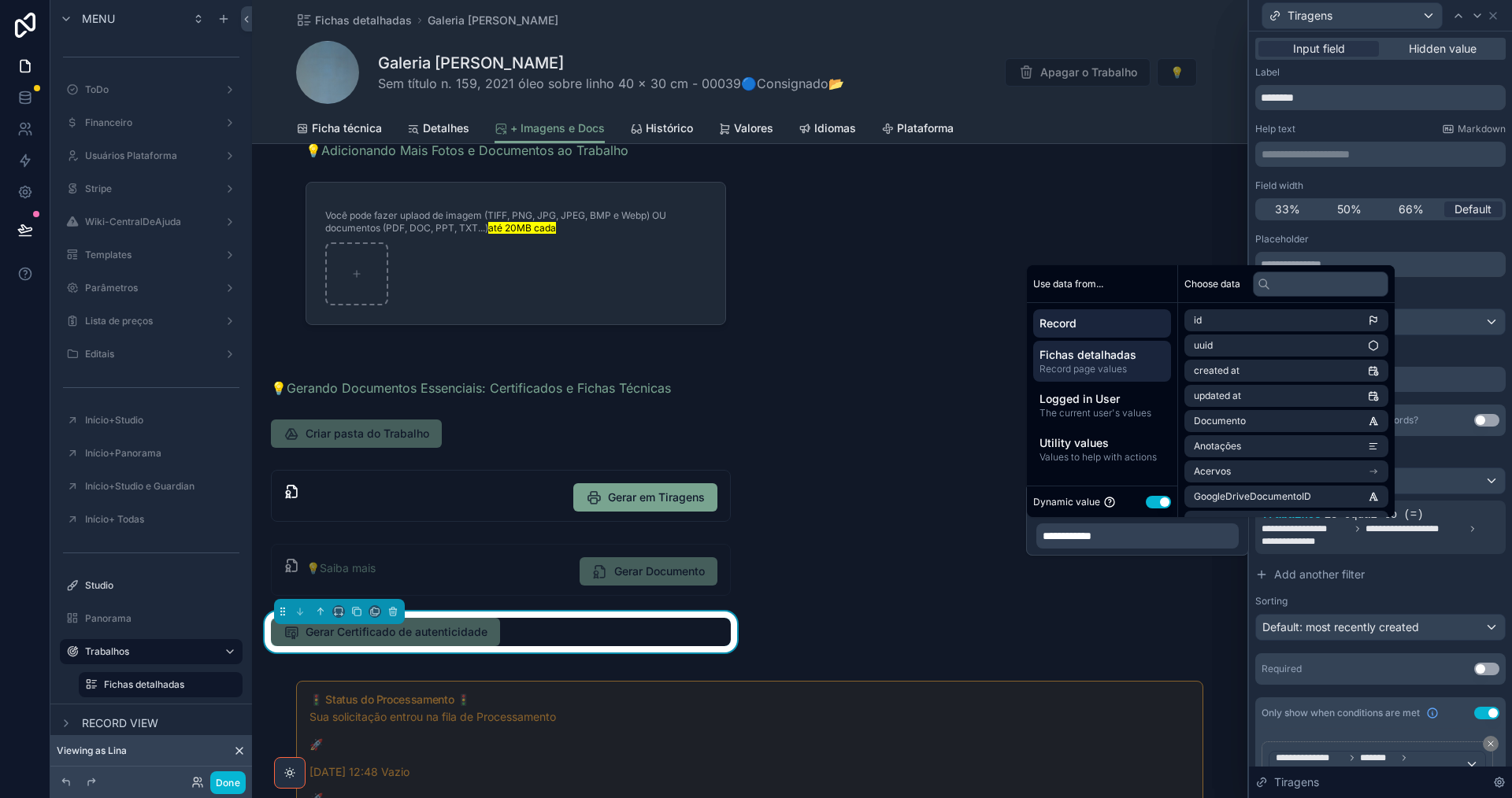
click at [1114, 360] on span "Fichas detalhadas" at bounding box center [1101, 355] width 125 height 16
click at [1318, 291] on input "text" at bounding box center [1320, 284] width 135 height 25
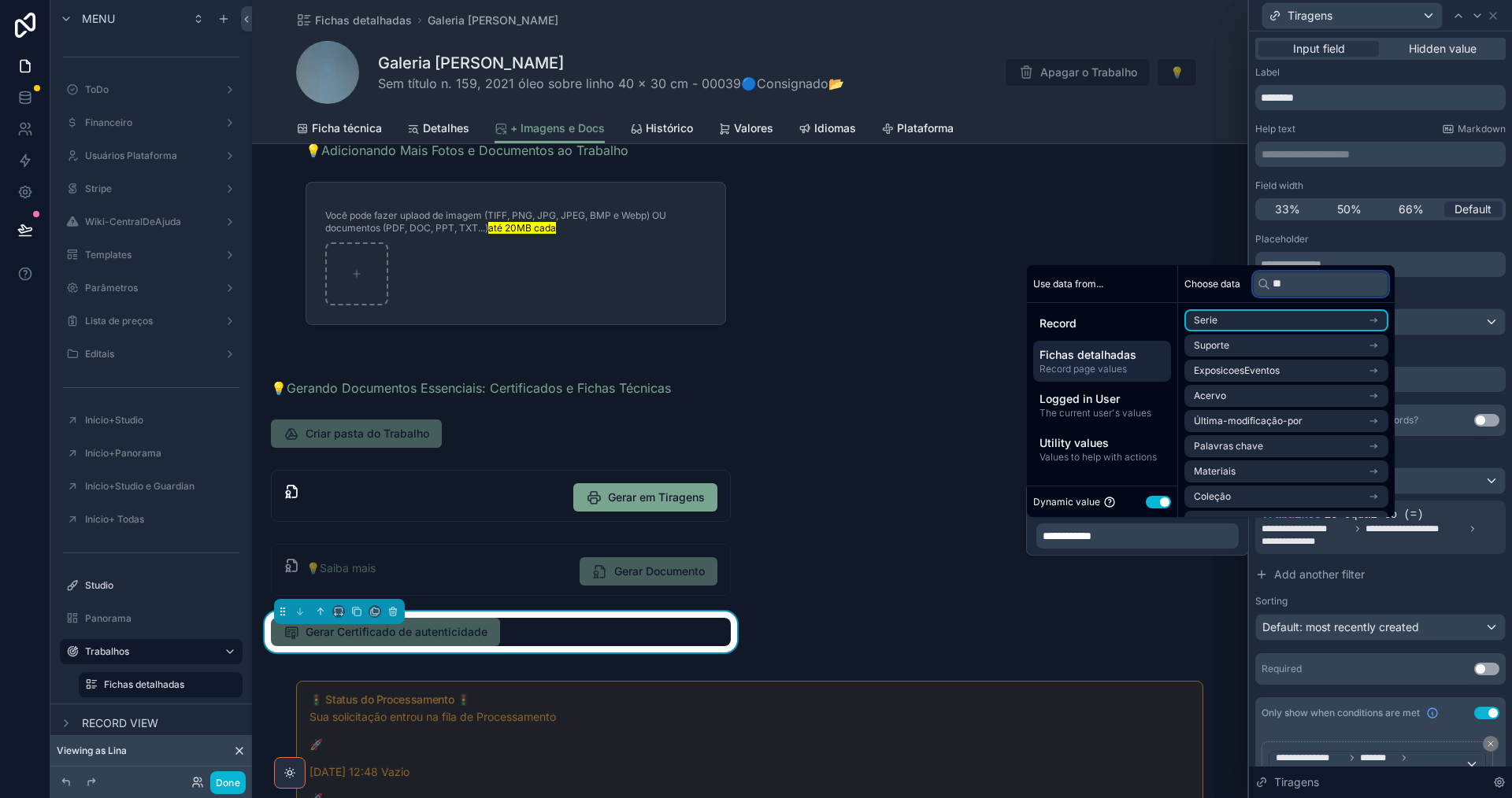
type input "*"
click at [1325, 315] on li "Trabalhos item" at bounding box center [1286, 320] width 204 height 22
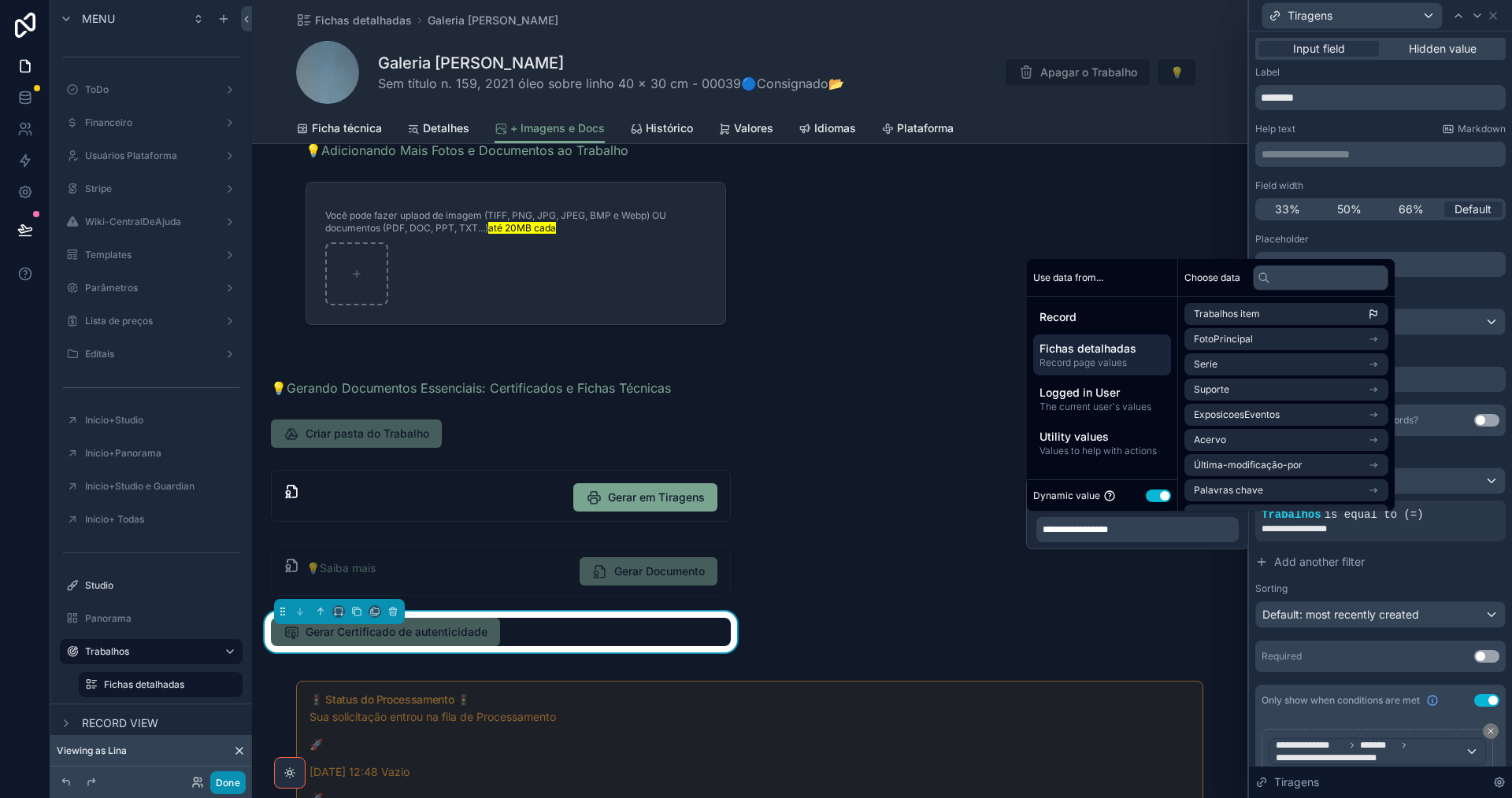
click at [220, 779] on button "Done" at bounding box center [228, 782] width 36 height 23
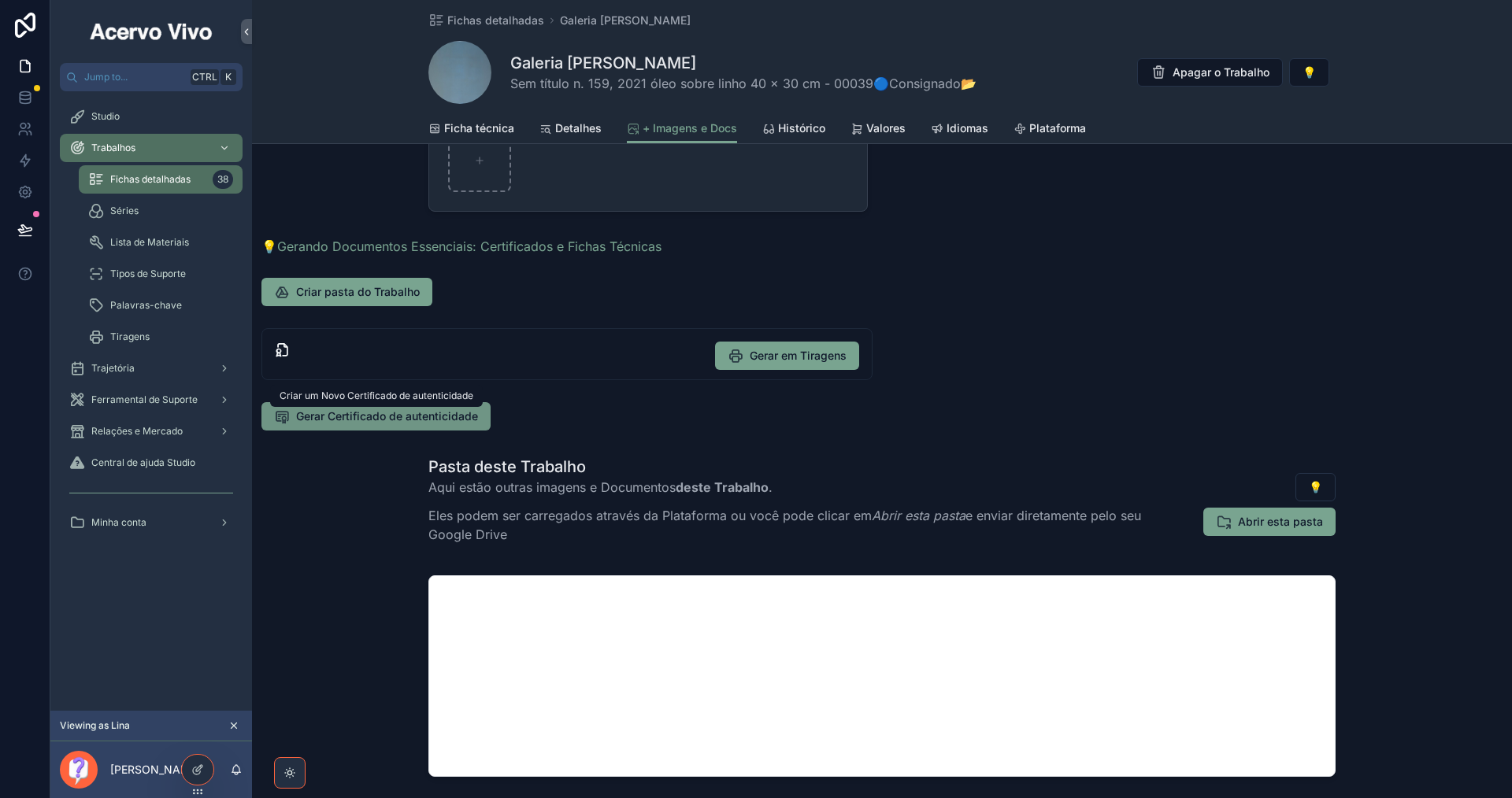
click at [381, 415] on span "Gerar Certificado de autenticidade" at bounding box center [387, 416] width 182 height 16
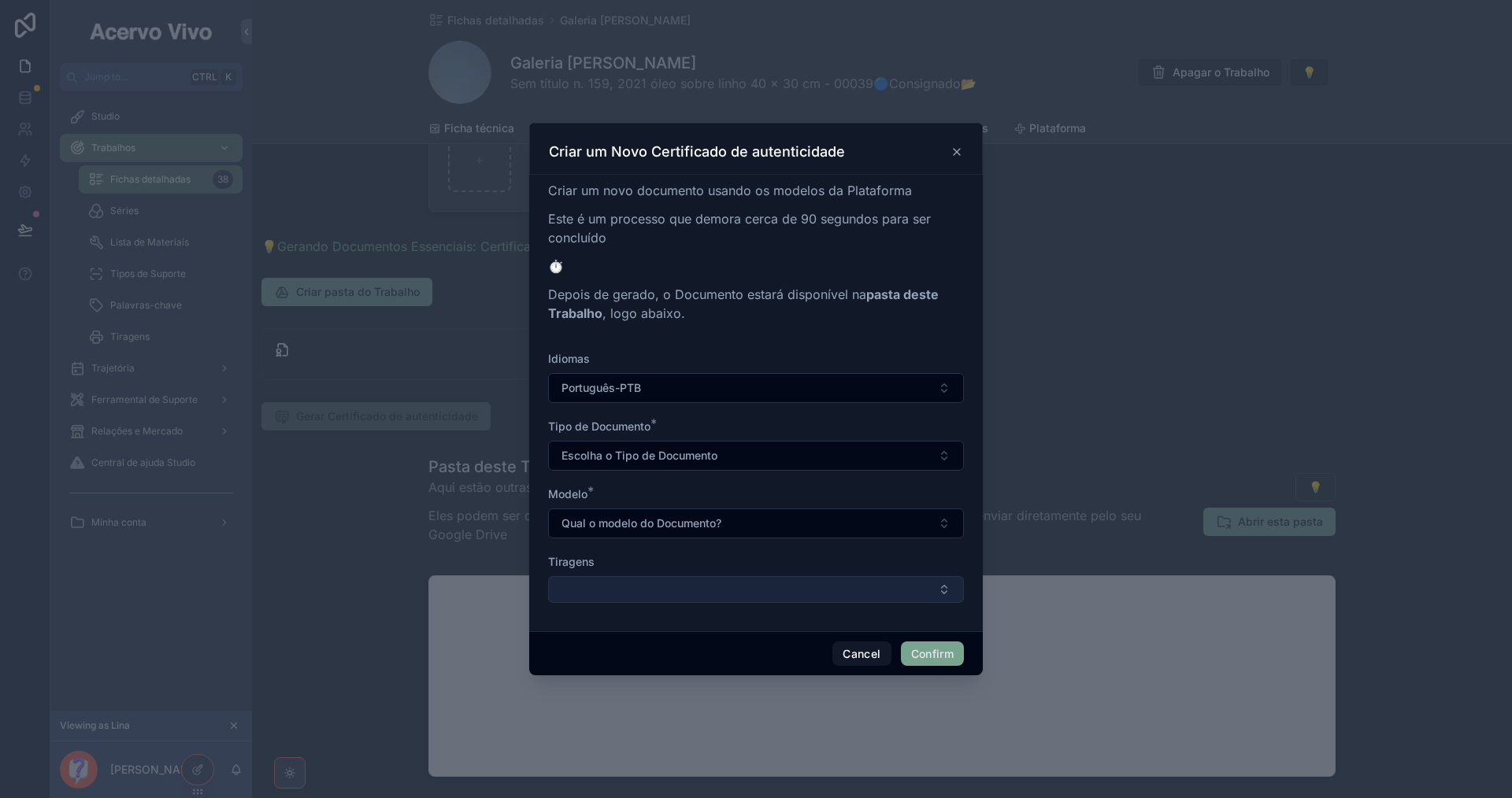
click at [605, 593] on button "Select Button" at bounding box center [756, 589] width 416 height 27
click at [860, 651] on button "Cancel" at bounding box center [861, 654] width 59 height 25
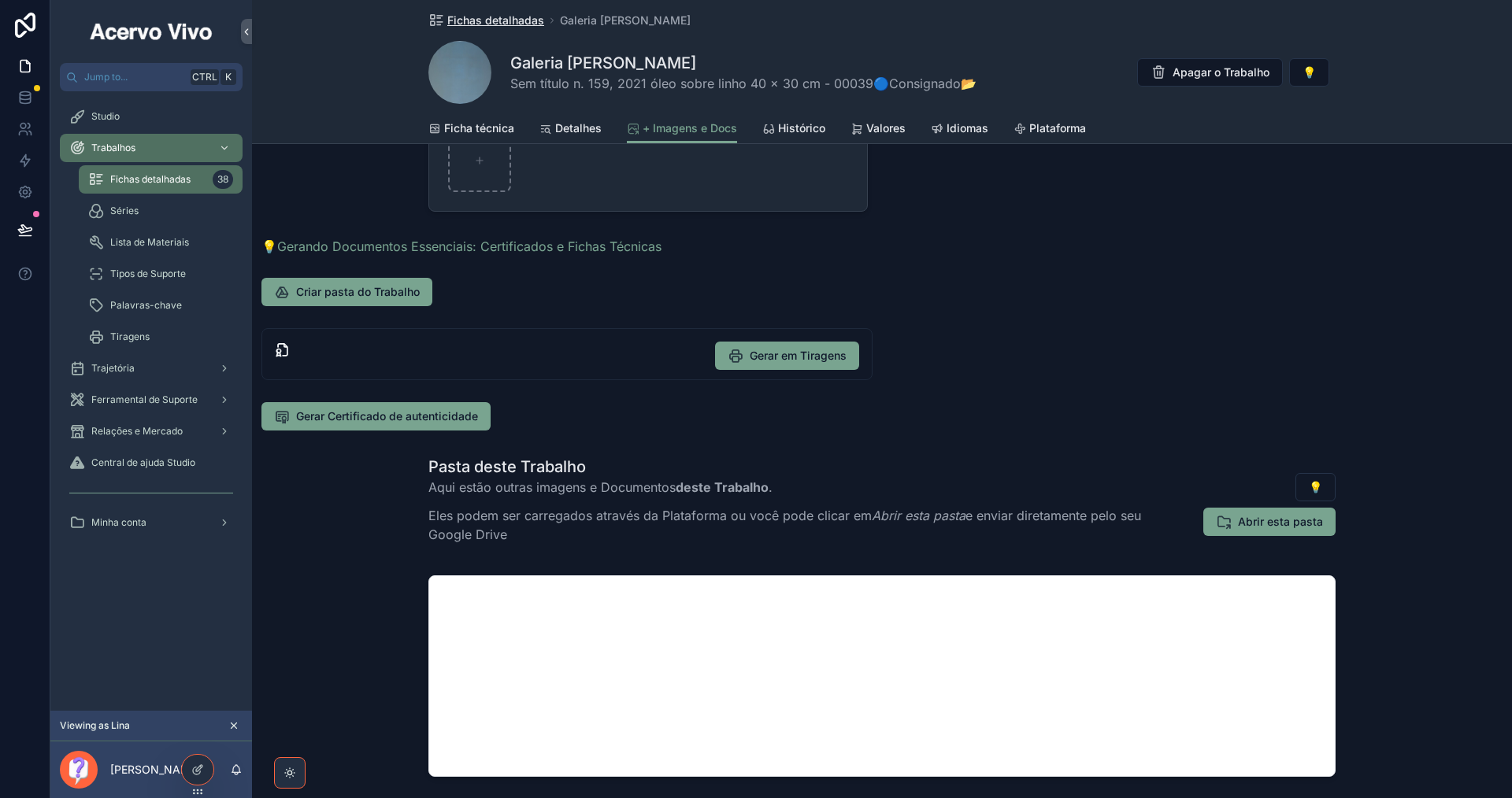
click at [480, 22] on span "Fichas detalhadas" at bounding box center [495, 20] width 97 height 16
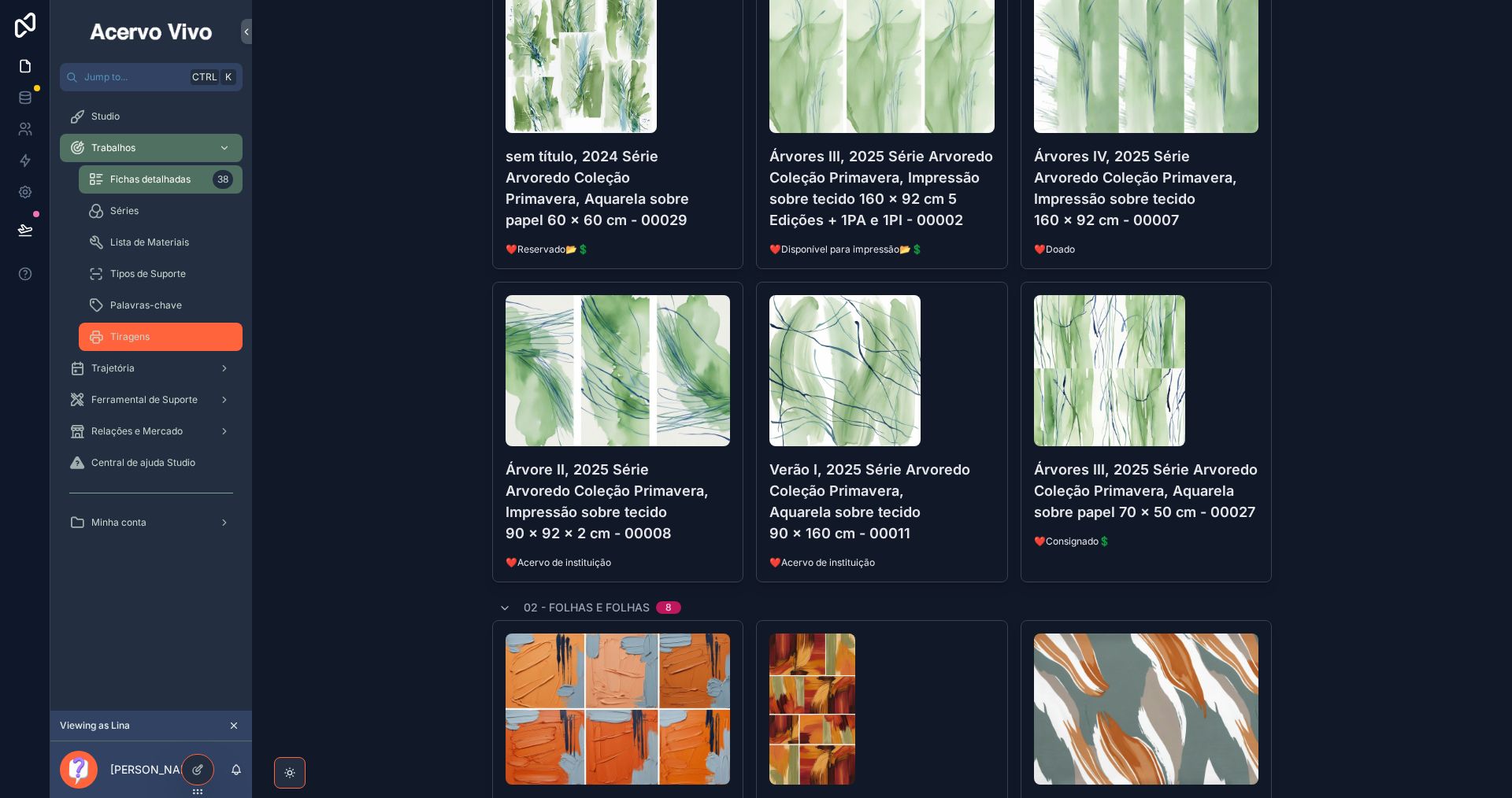
click at [165, 330] on div "Tiragens" at bounding box center [161, 336] width 145 height 25
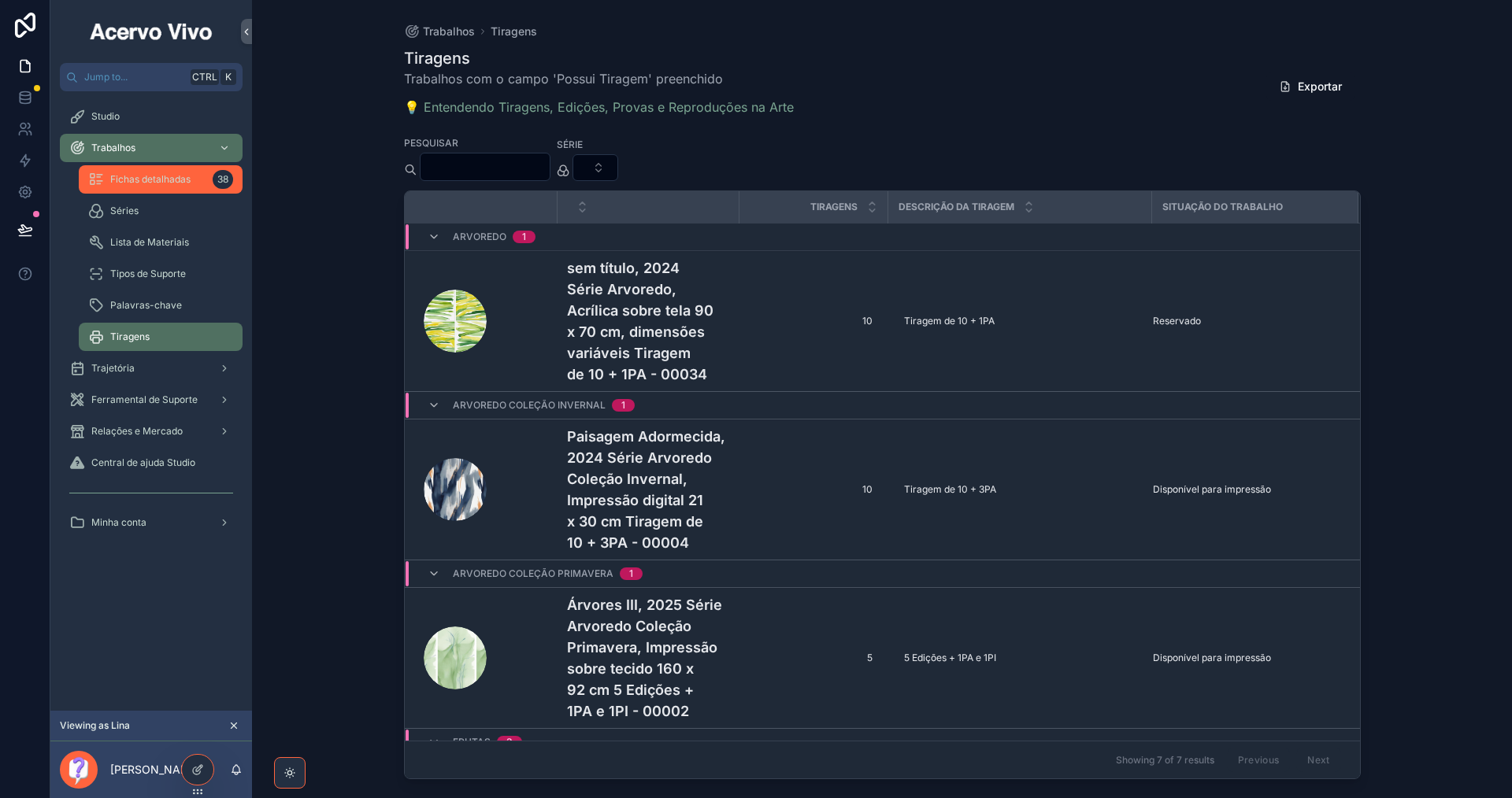
click at [138, 182] on span "Fichas detalhadas" at bounding box center [150, 179] width 80 height 12
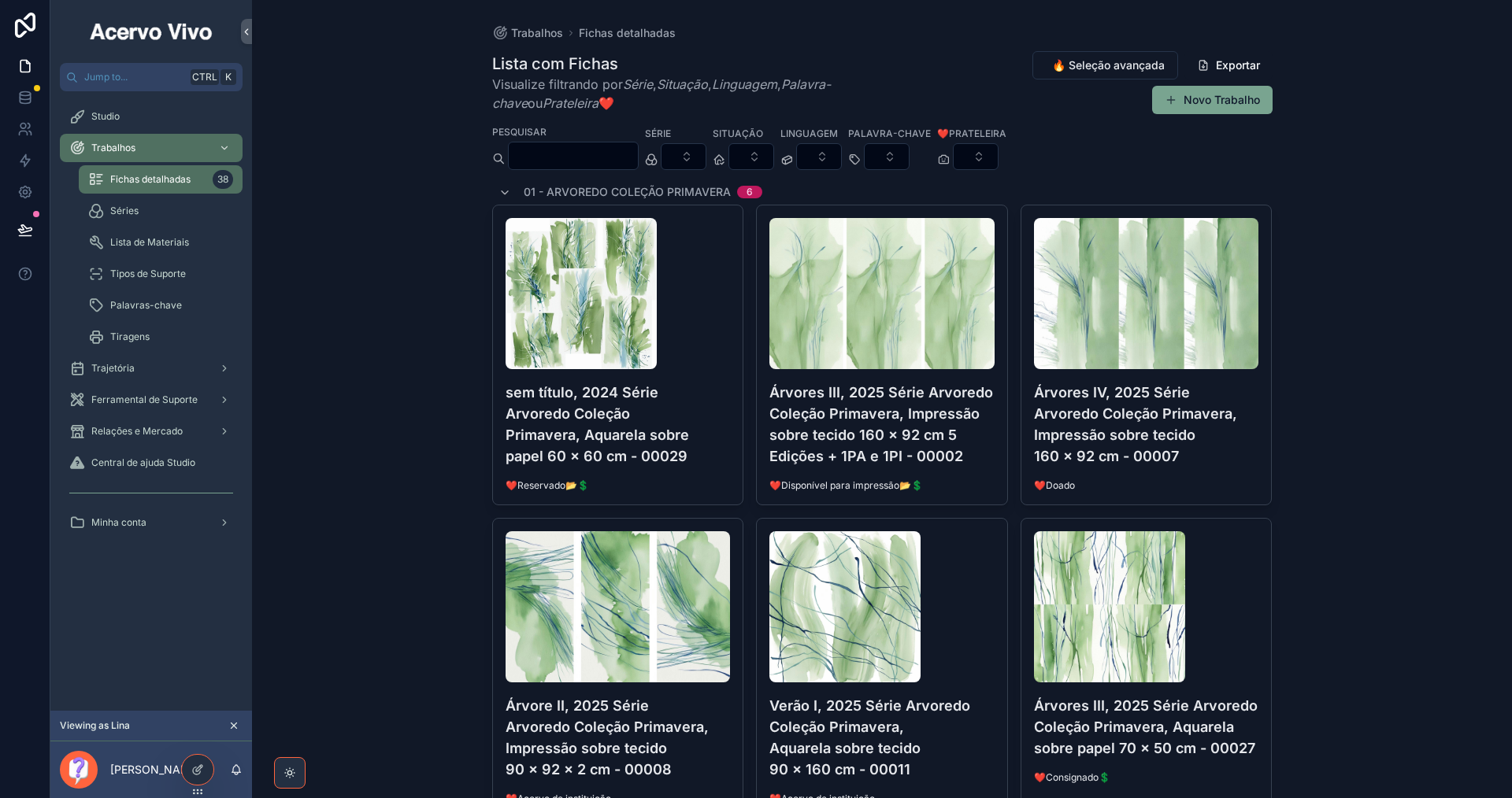
drag, startPoint x: 492, startPoint y: 172, endPoint x: 560, endPoint y: 155, distance: 70.1
click at [560, 155] on input "scrollable content" at bounding box center [573, 155] width 129 height 22
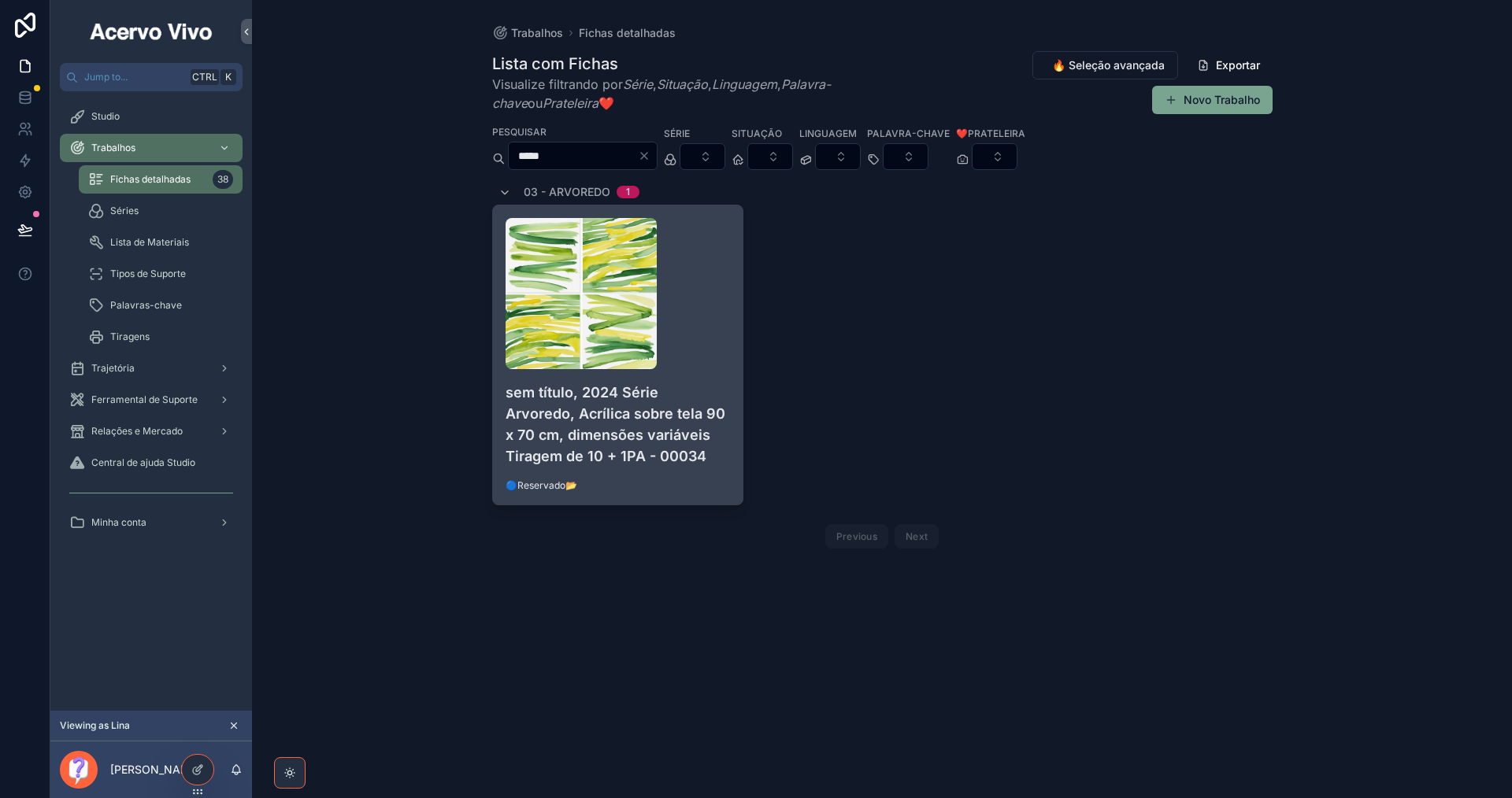
type input "*****"
click at [723, 332] on div "scrollable content" at bounding box center [618, 293] width 225 height 151
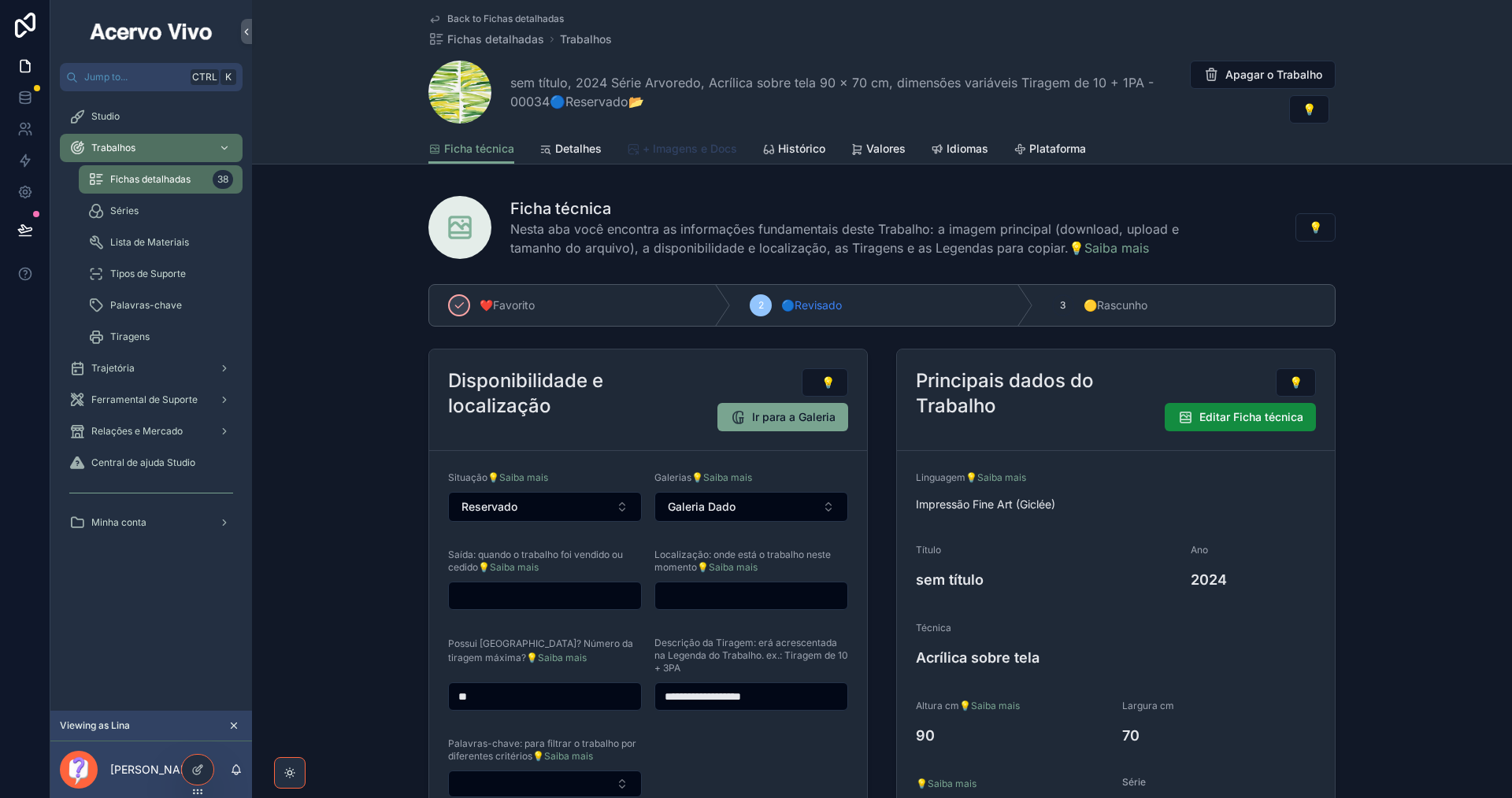
click at [688, 148] on span "+ Imagens e Docs" at bounding box center [690, 148] width 94 height 16
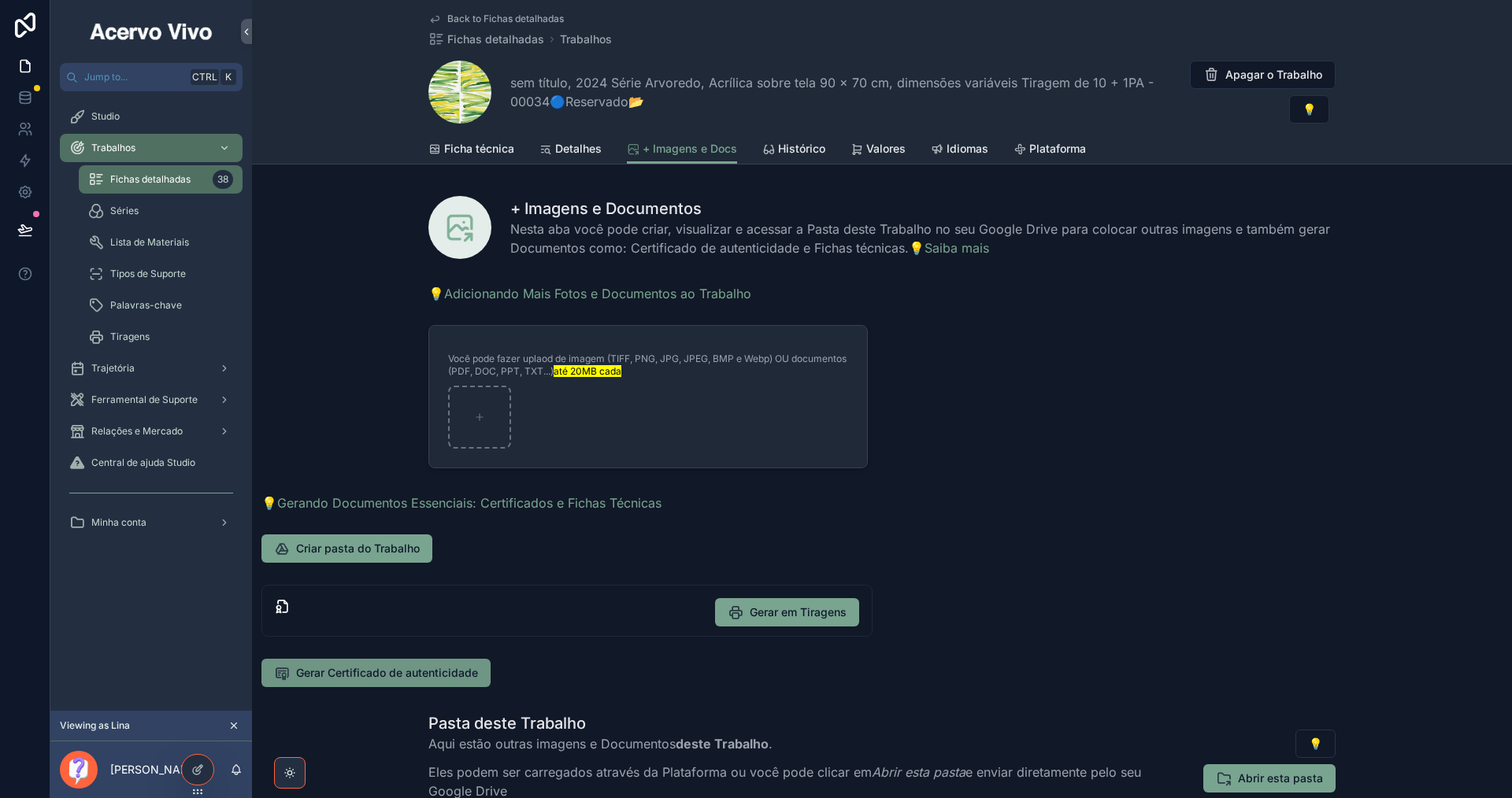
click at [384, 671] on span "Gerar Certificado de autenticidade" at bounding box center [387, 673] width 182 height 16
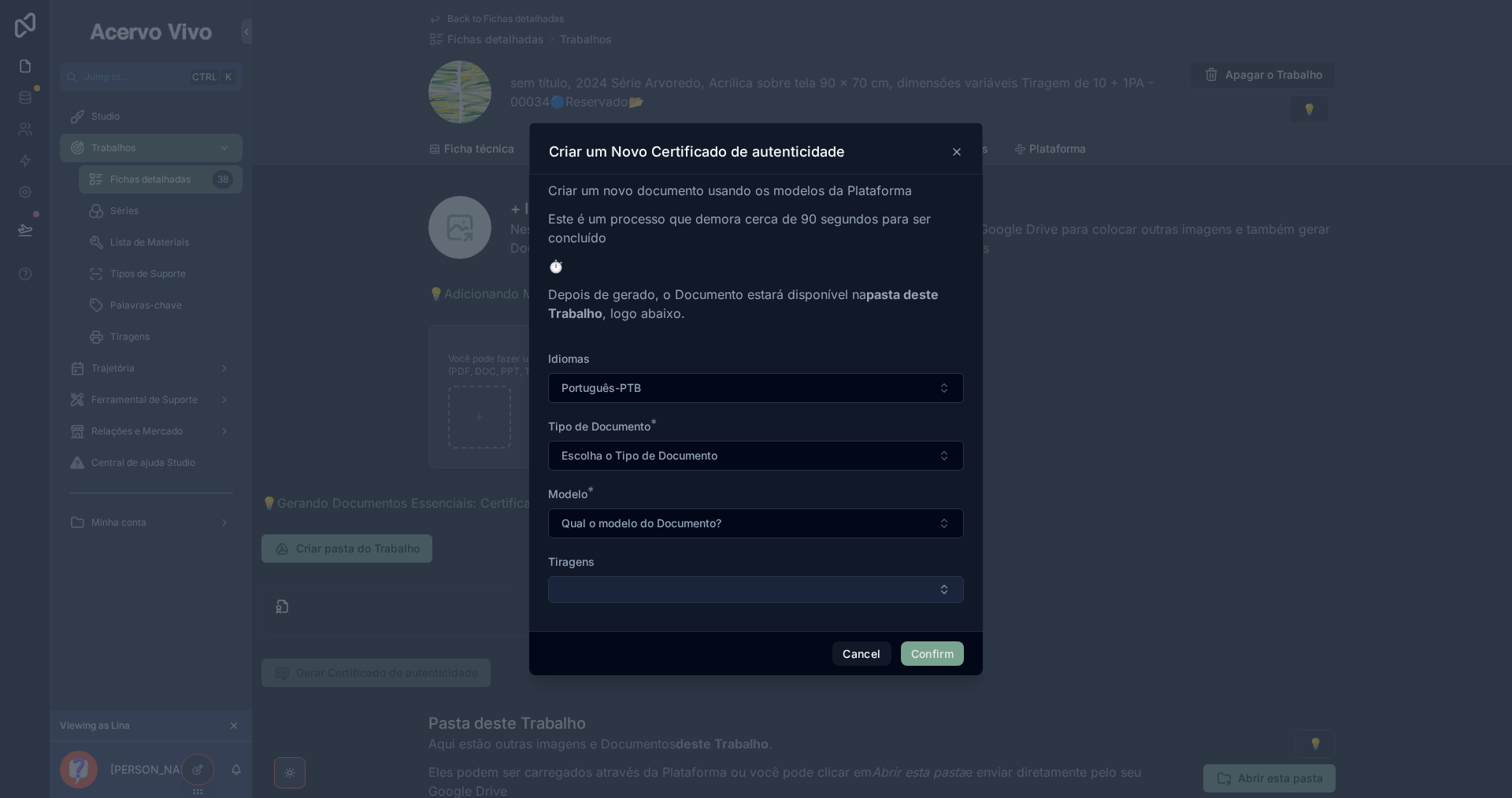
click at [662, 587] on button "Select Button" at bounding box center [756, 589] width 416 height 27
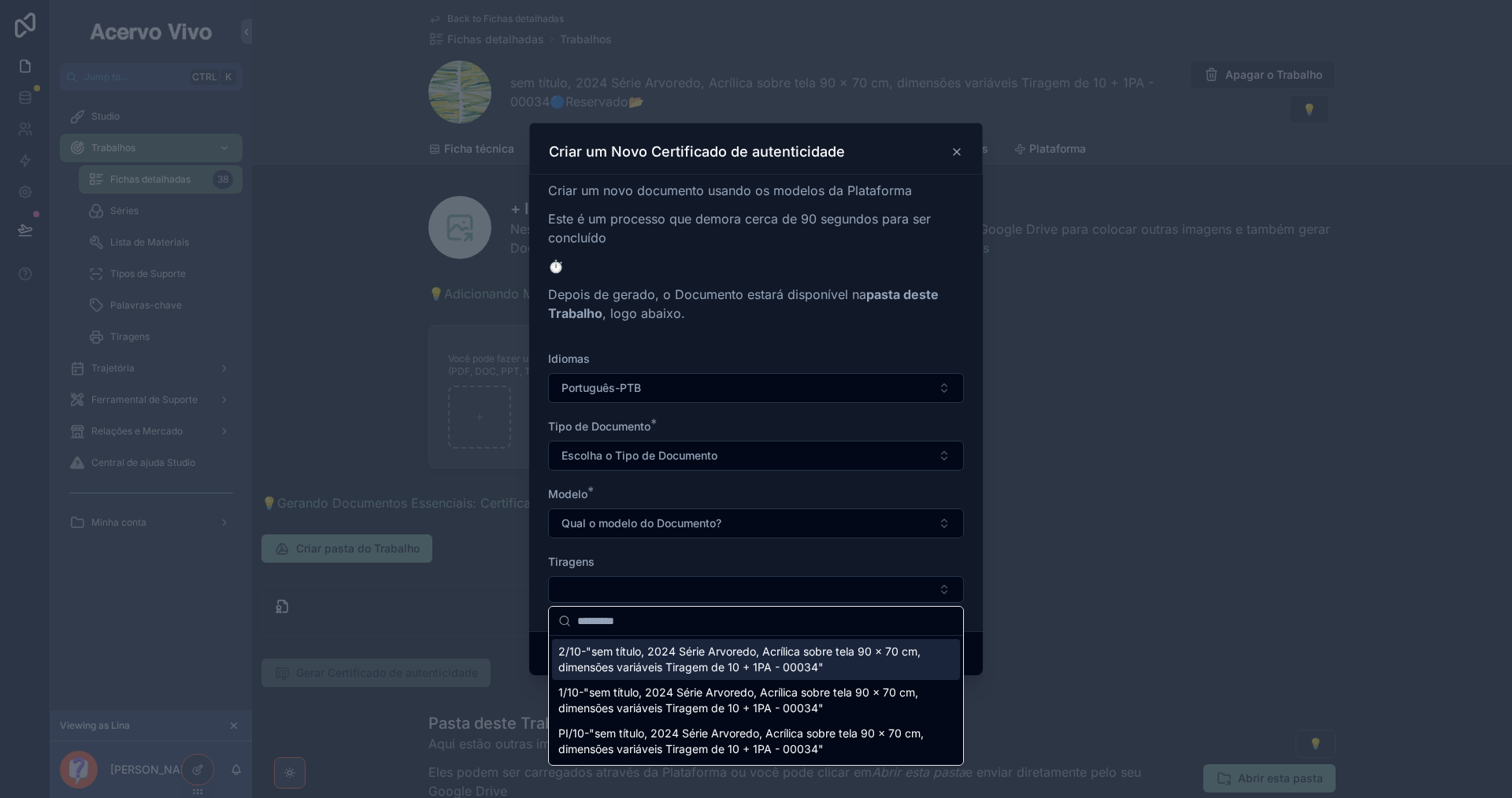
click at [696, 646] on span "2/10-"sem título, 2024 Série Arvoredo, Acrílica sobre tela 90 x 70 cm, dimensõe…" at bounding box center [746, 659] width 376 height 31
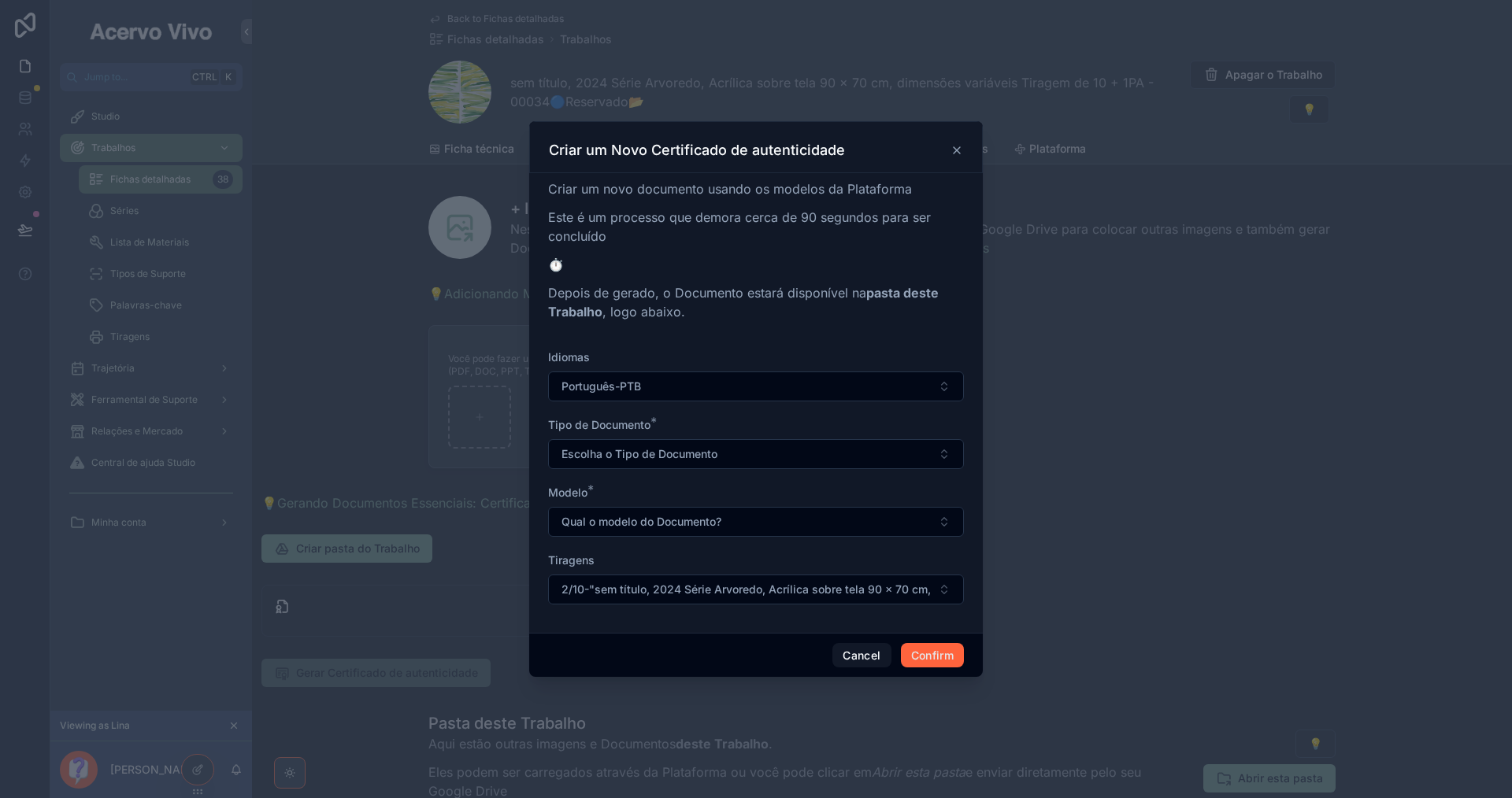
click at [935, 652] on button "Confirm" at bounding box center [932, 656] width 63 height 25
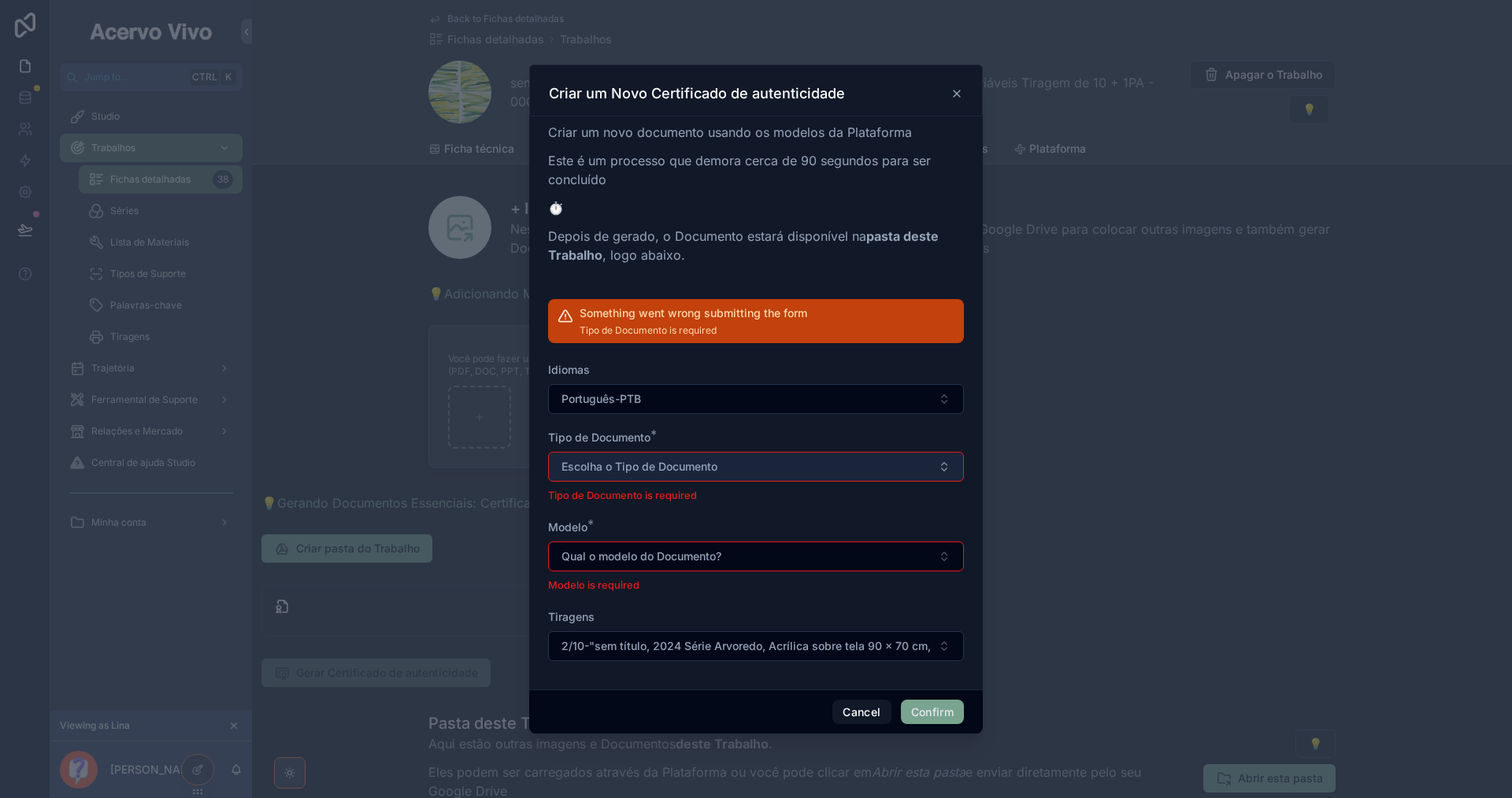
click at [855, 463] on button "Escolha o Tipo de Documento" at bounding box center [756, 466] width 416 height 30
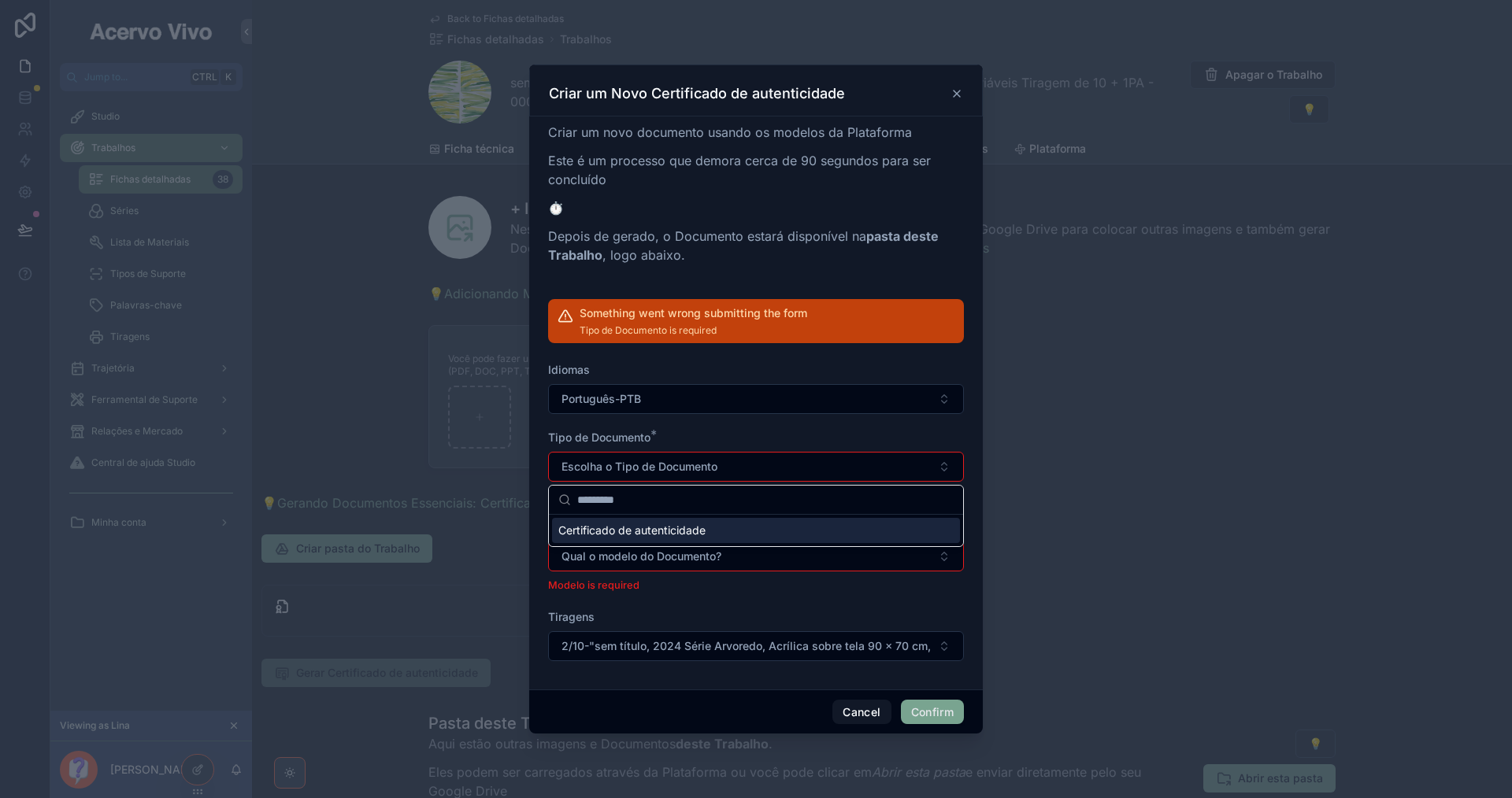
click at [835, 537] on div "Certificado de autenticidade" at bounding box center [756, 530] width 408 height 25
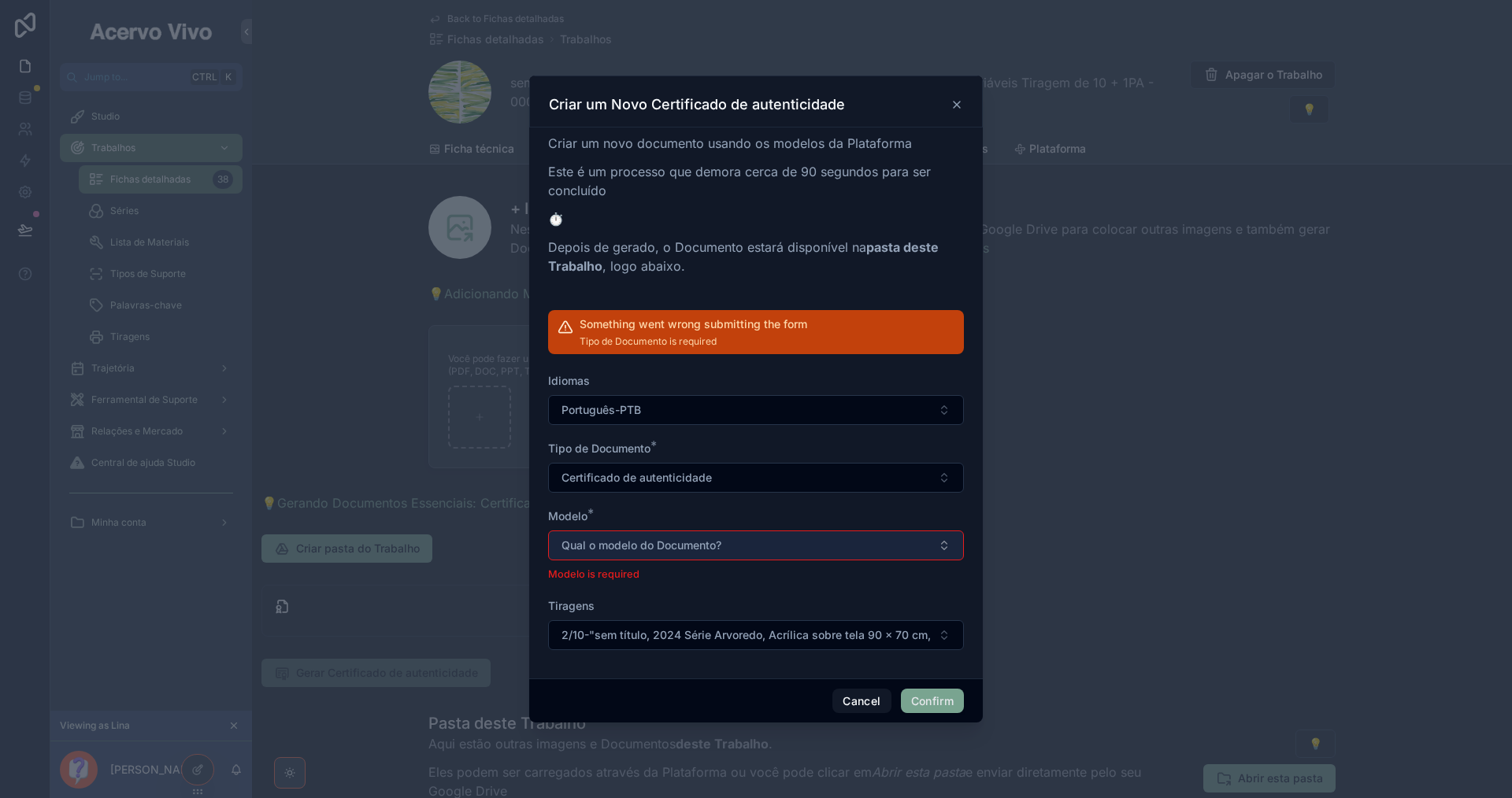
click at [835, 545] on button "Qual o modelo do Documento?" at bounding box center [756, 546] width 416 height 30
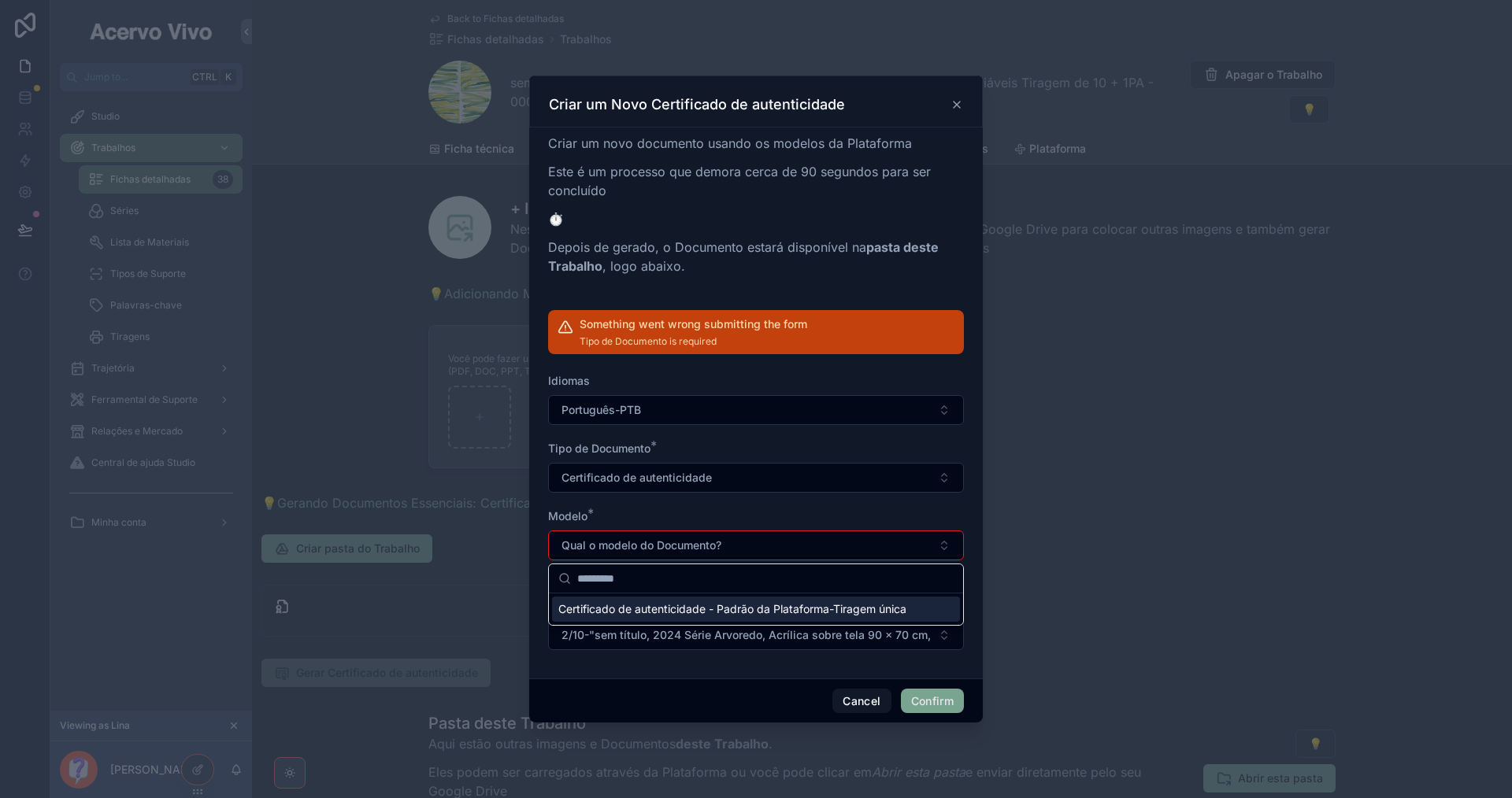
click at [821, 611] on span "Certificado de autenticidade - Padrão da Plataforma-Tiragem única" at bounding box center [732, 609] width 348 height 16
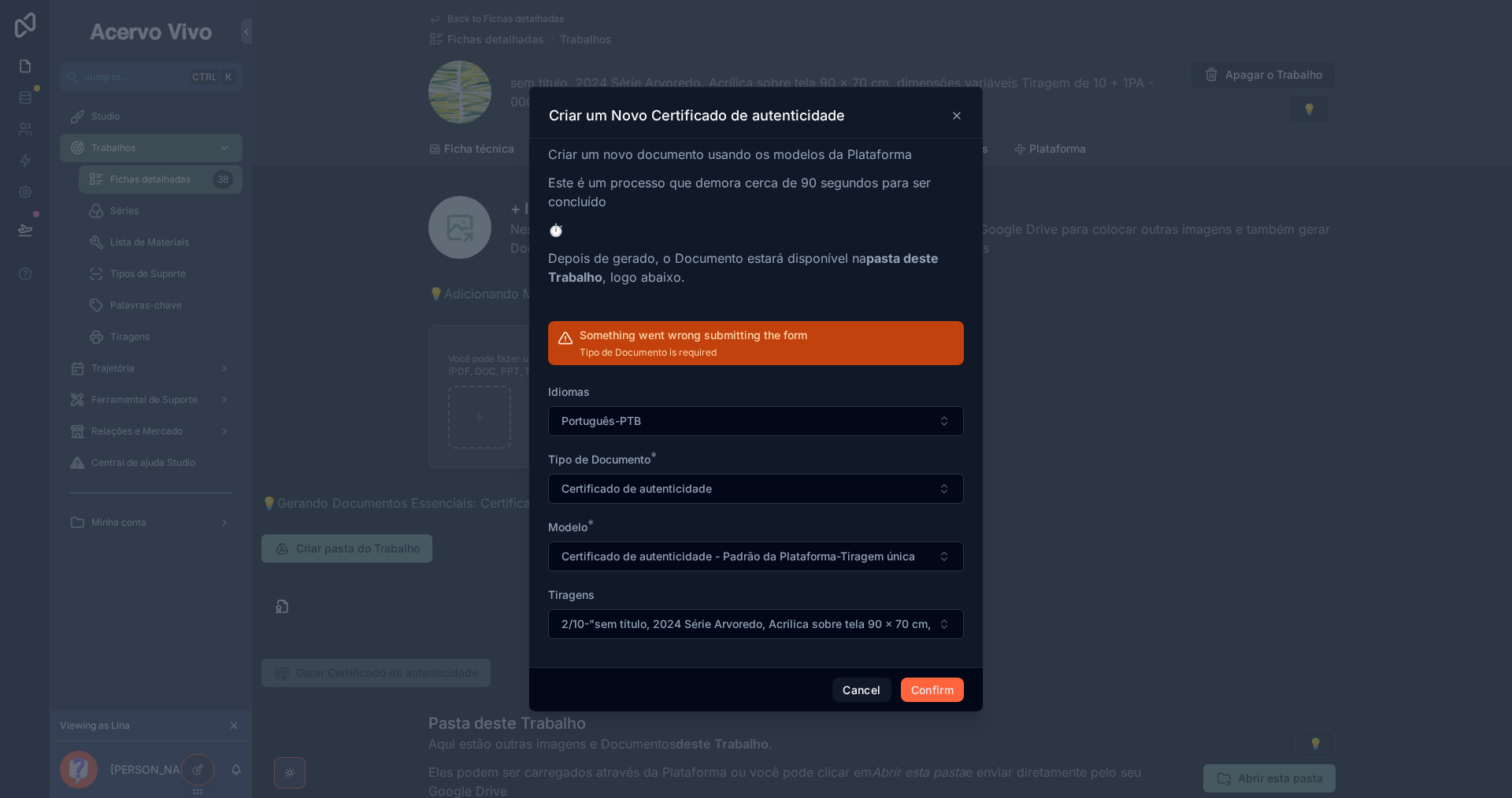
drag, startPoint x: 936, startPoint y: 697, endPoint x: 945, endPoint y: 692, distance: 10.3
click at [937, 697] on button "Confirm" at bounding box center [932, 690] width 63 height 25
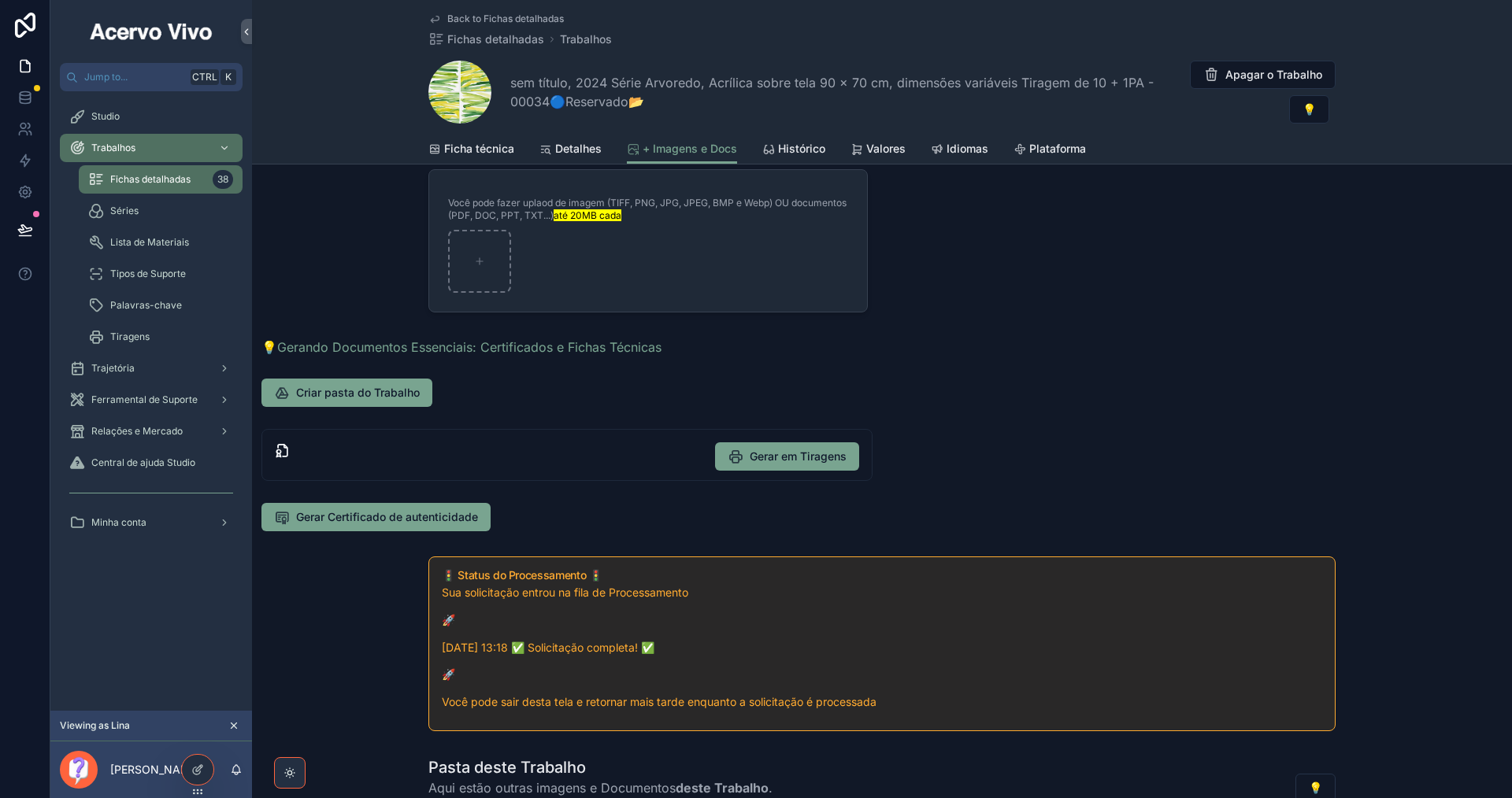
scroll to position [157, 0]
click at [386, 515] on span "Gerar Certificado de autenticidade" at bounding box center [387, 515] width 182 height 16
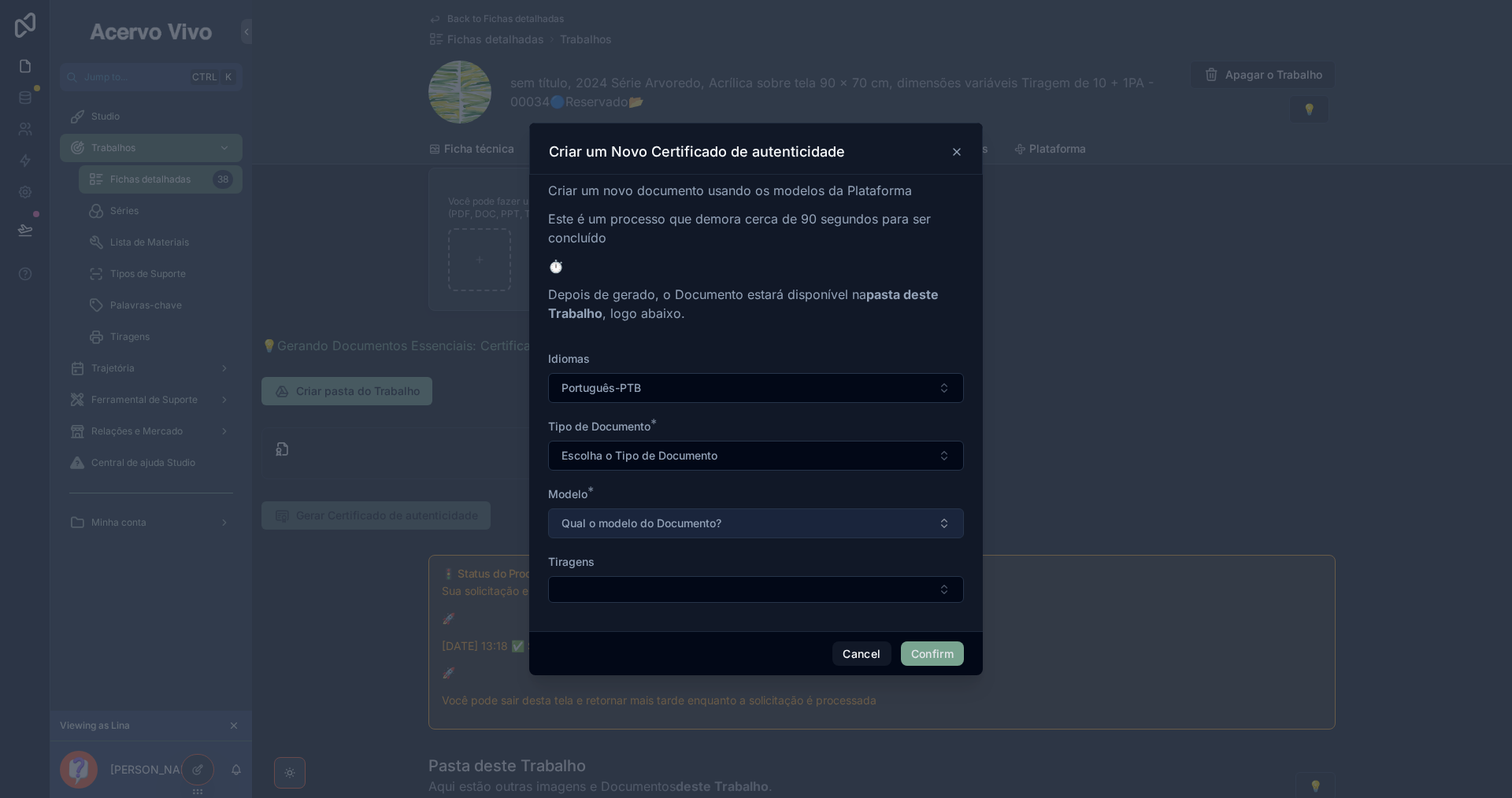
click at [763, 519] on button "Qual o modelo do Documento?" at bounding box center [756, 523] width 416 height 30
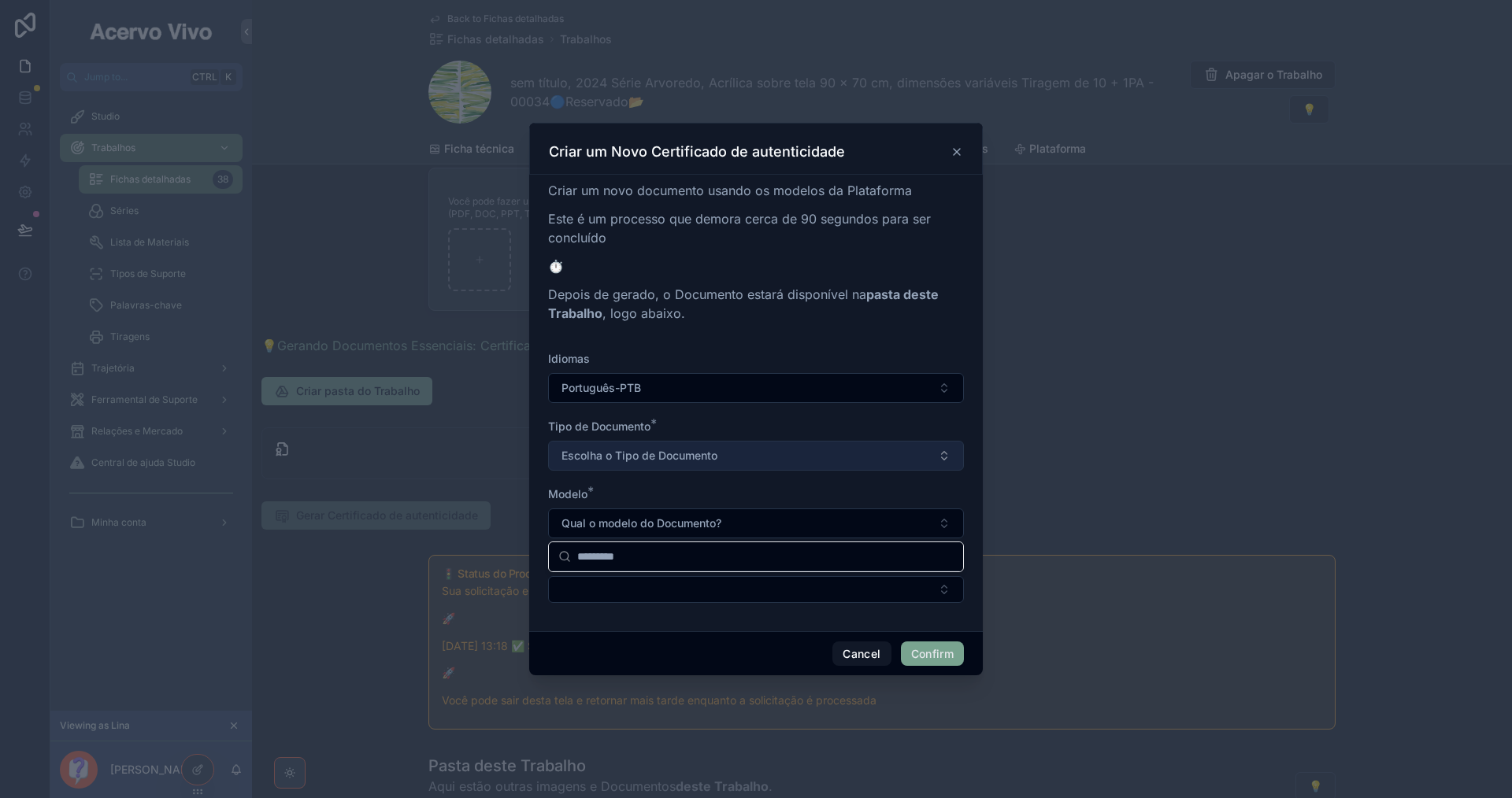
click at [763, 461] on button "Escolha o Tipo de Documento" at bounding box center [756, 456] width 416 height 30
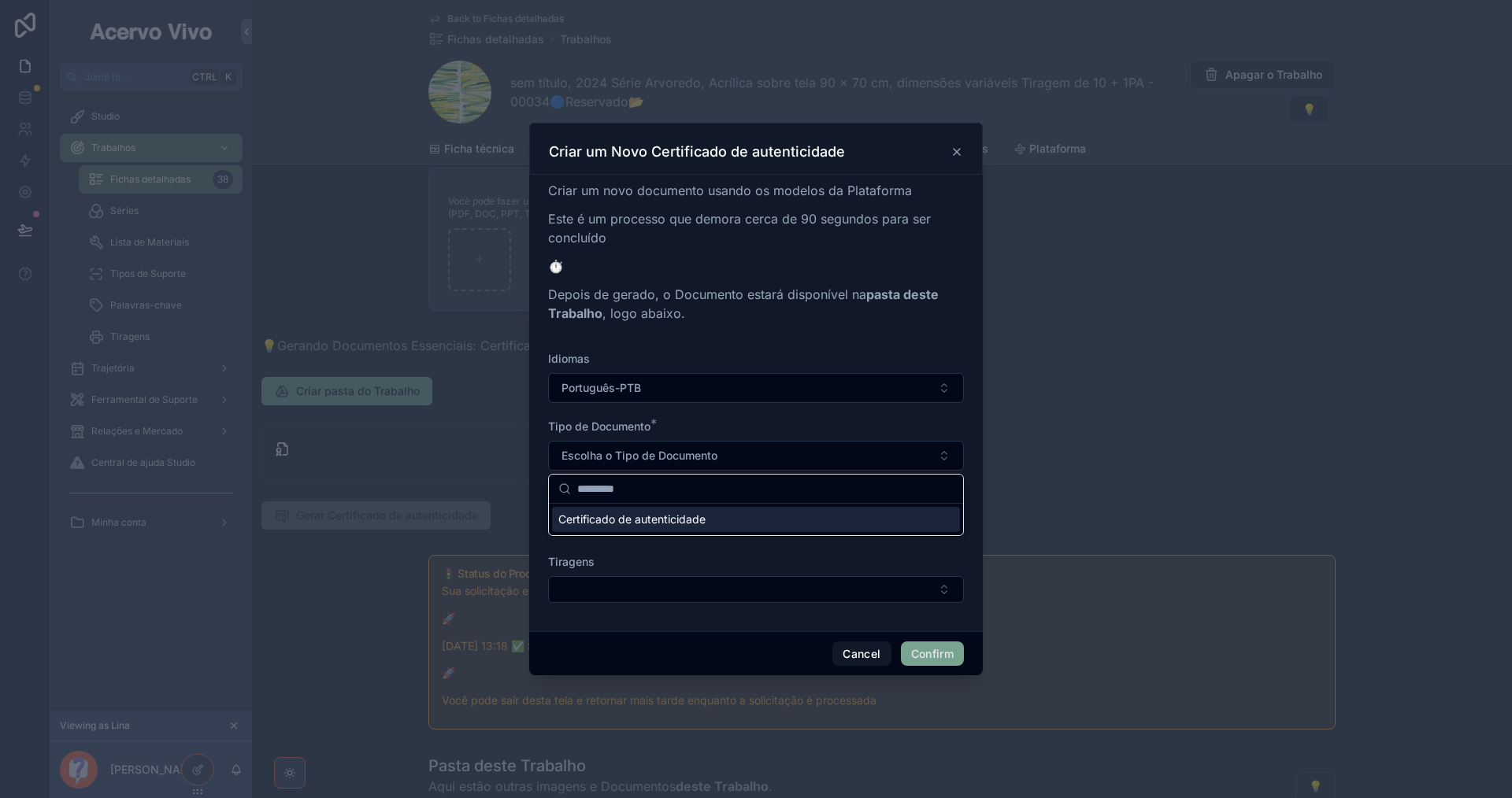
click at [763, 515] on div "Certificado de autenticidade" at bounding box center [756, 519] width 408 height 25
click at [764, 515] on button "Qual o modelo do Documento?" at bounding box center [756, 523] width 416 height 30
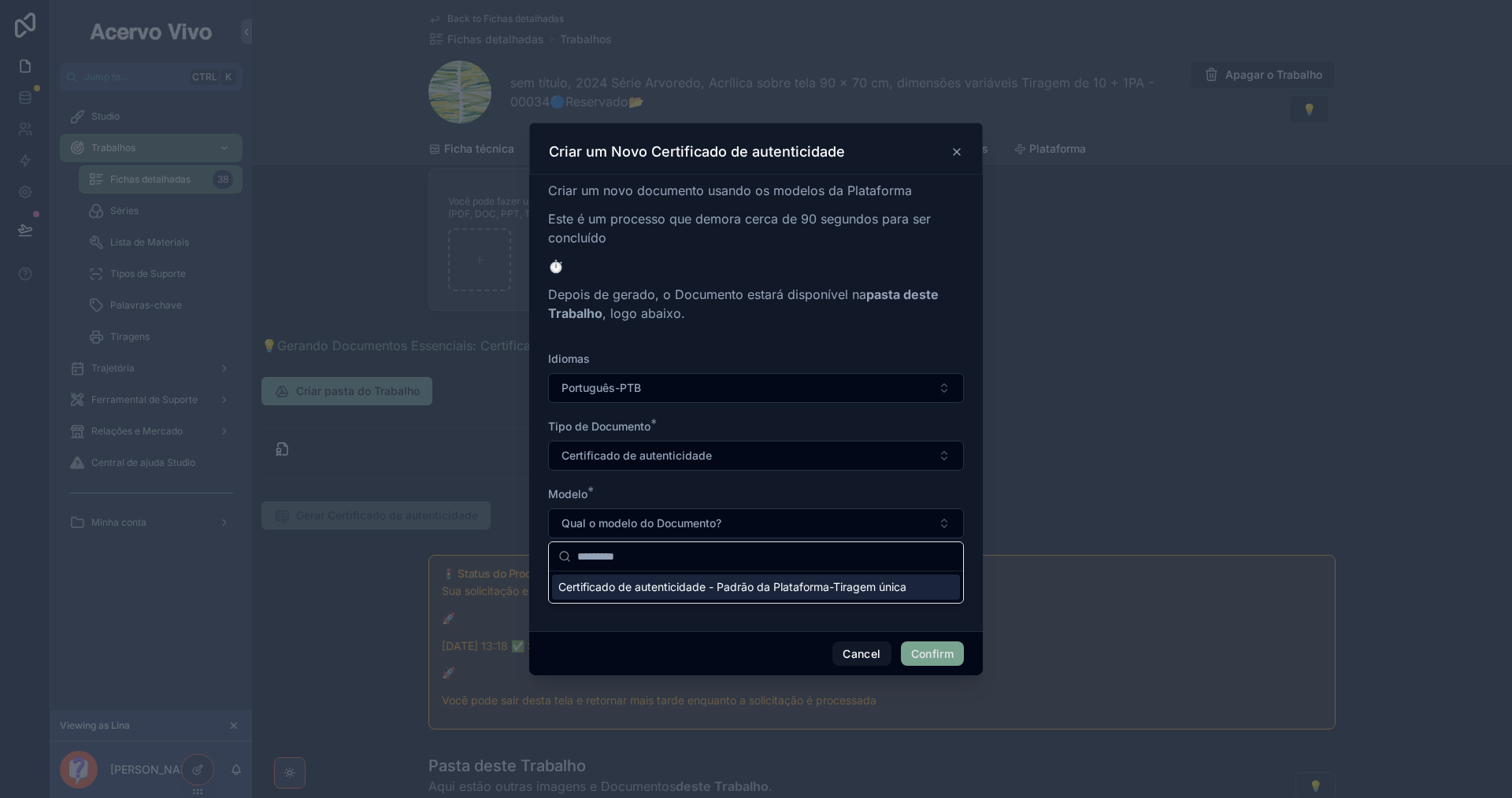
click at [770, 484] on form "Idiomas Português-PTB Tipo de Documento * Certificado de autenticidade Modelo *…" at bounding box center [756, 485] width 416 height 268
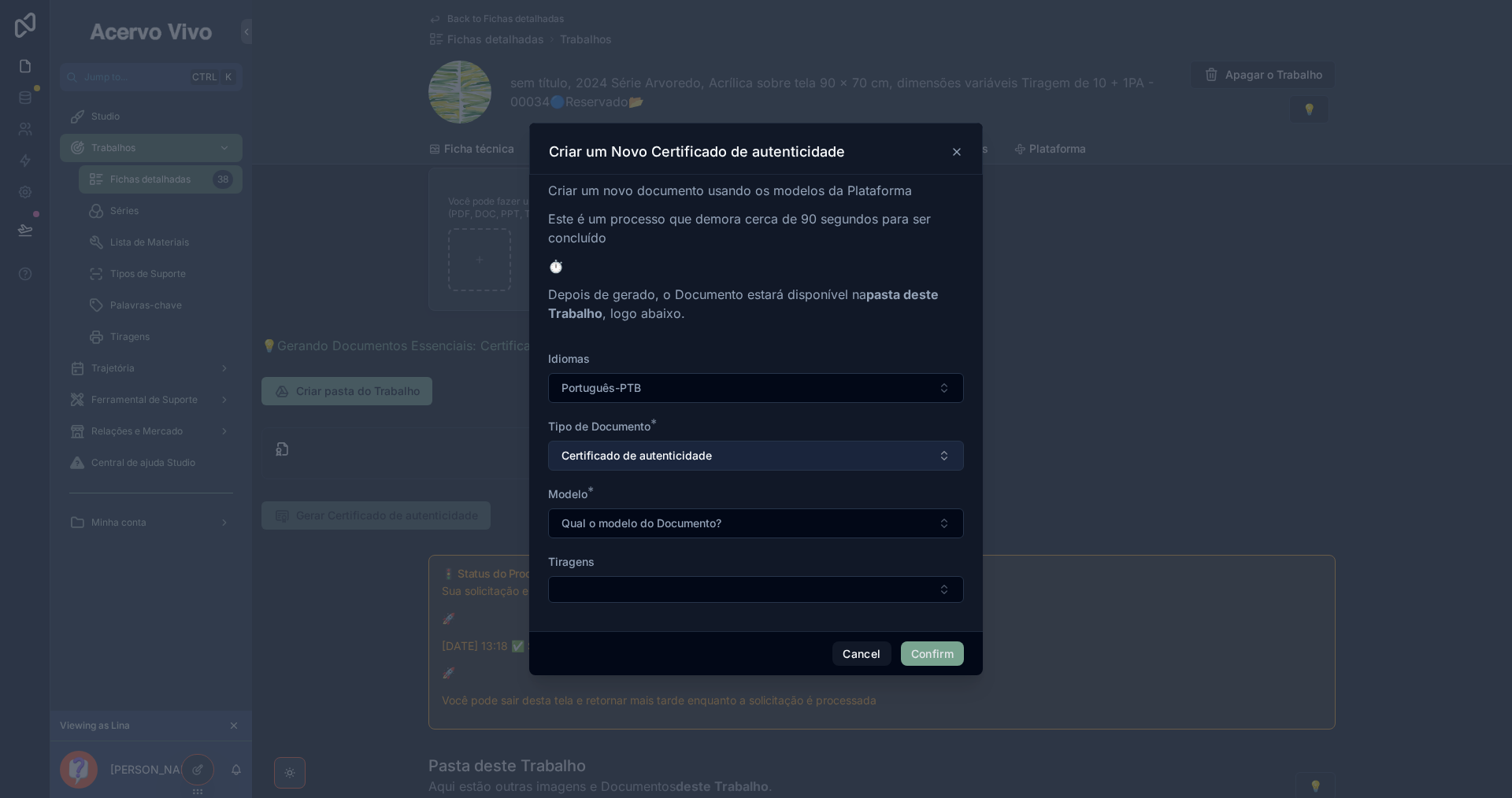
click at [778, 454] on button "Certificado de autenticidade" at bounding box center [756, 456] width 416 height 30
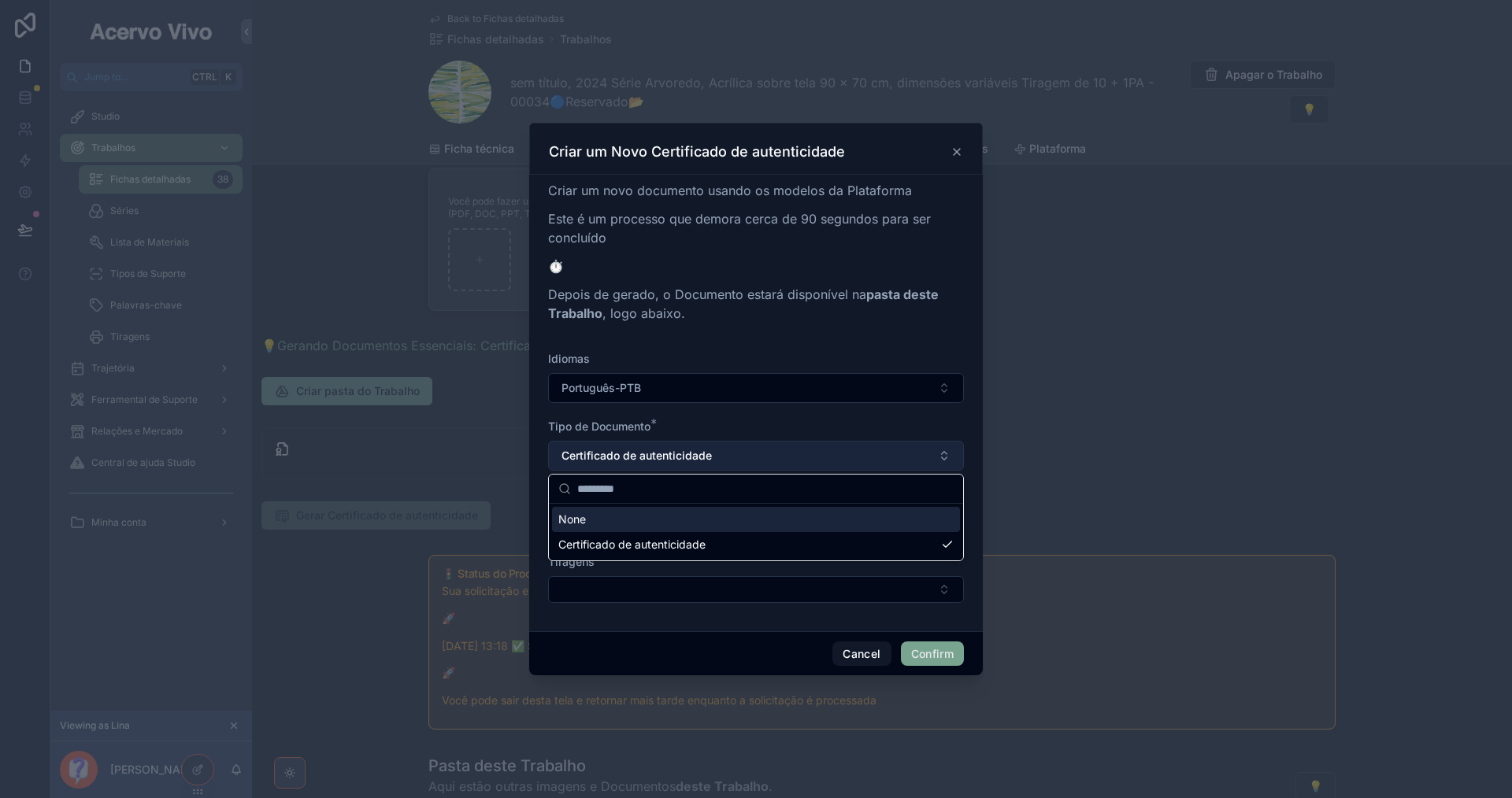
click at [779, 453] on button "Certificado de autenticidade" at bounding box center [756, 456] width 416 height 30
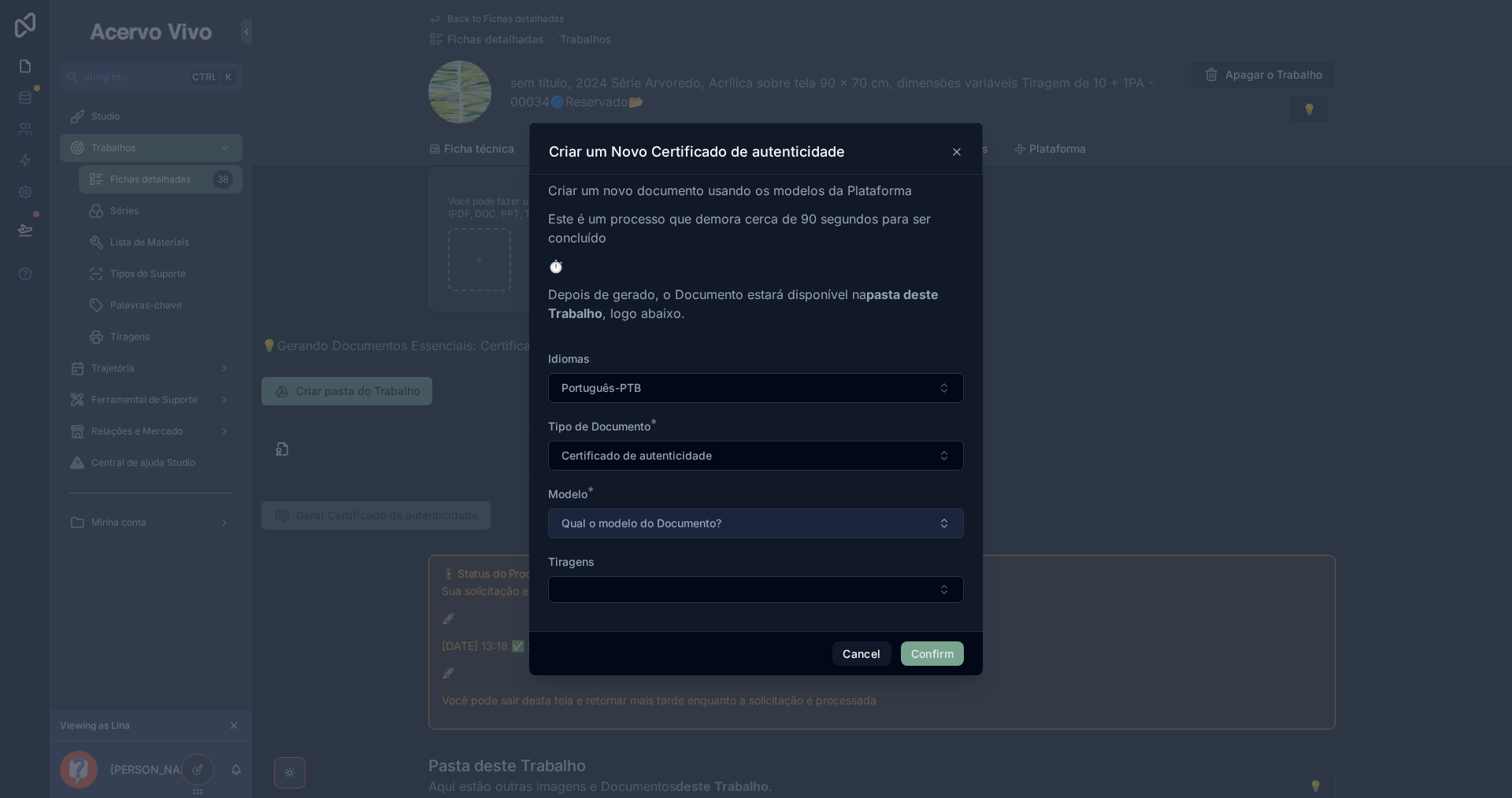
click at [853, 524] on button "Qual o modelo do Documento?" at bounding box center [756, 523] width 416 height 30
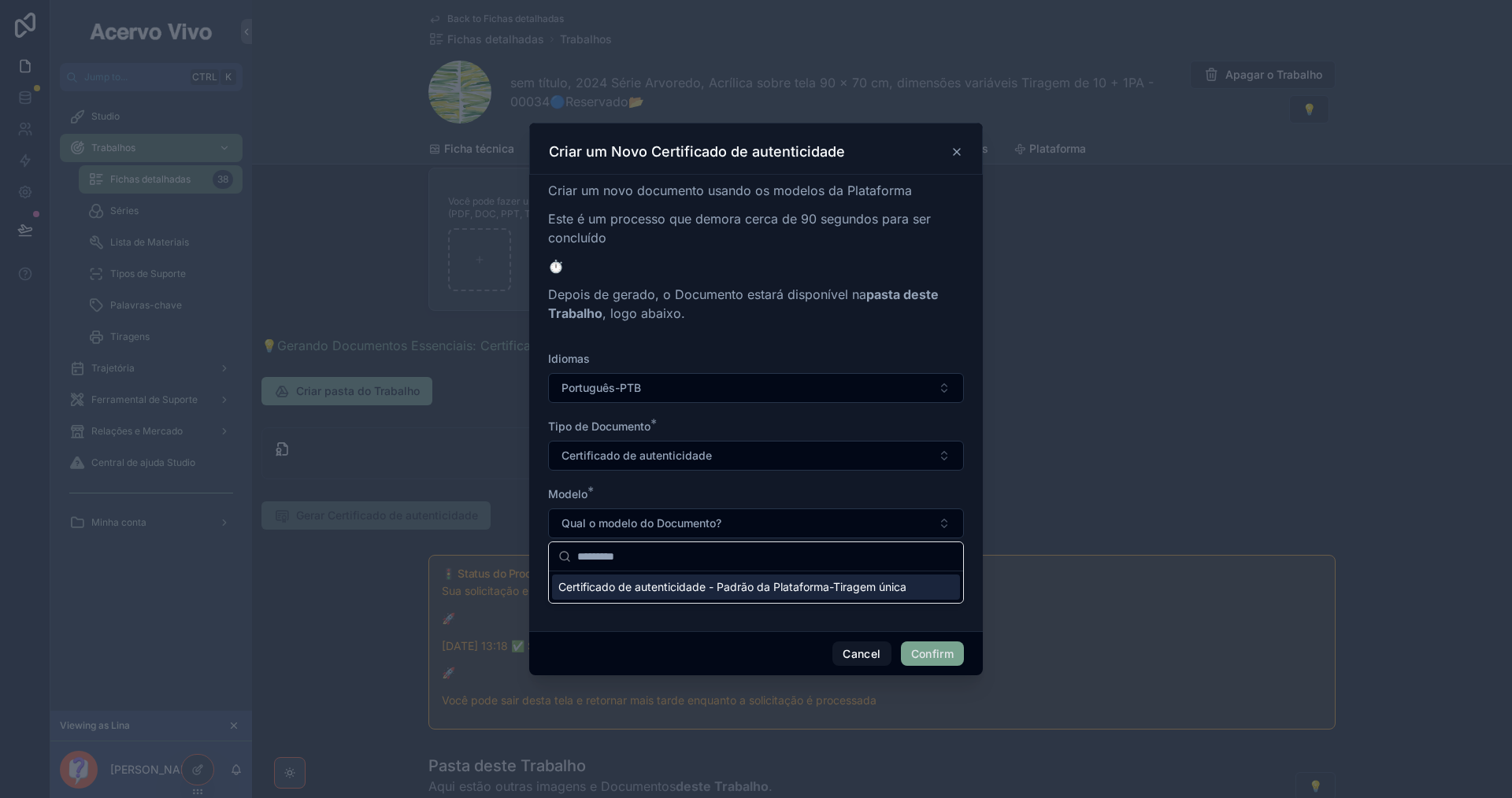
click at [853, 581] on span "Certificado de autenticidade - Padrão da Plataforma-Tiragem única" at bounding box center [732, 588] width 348 height 16
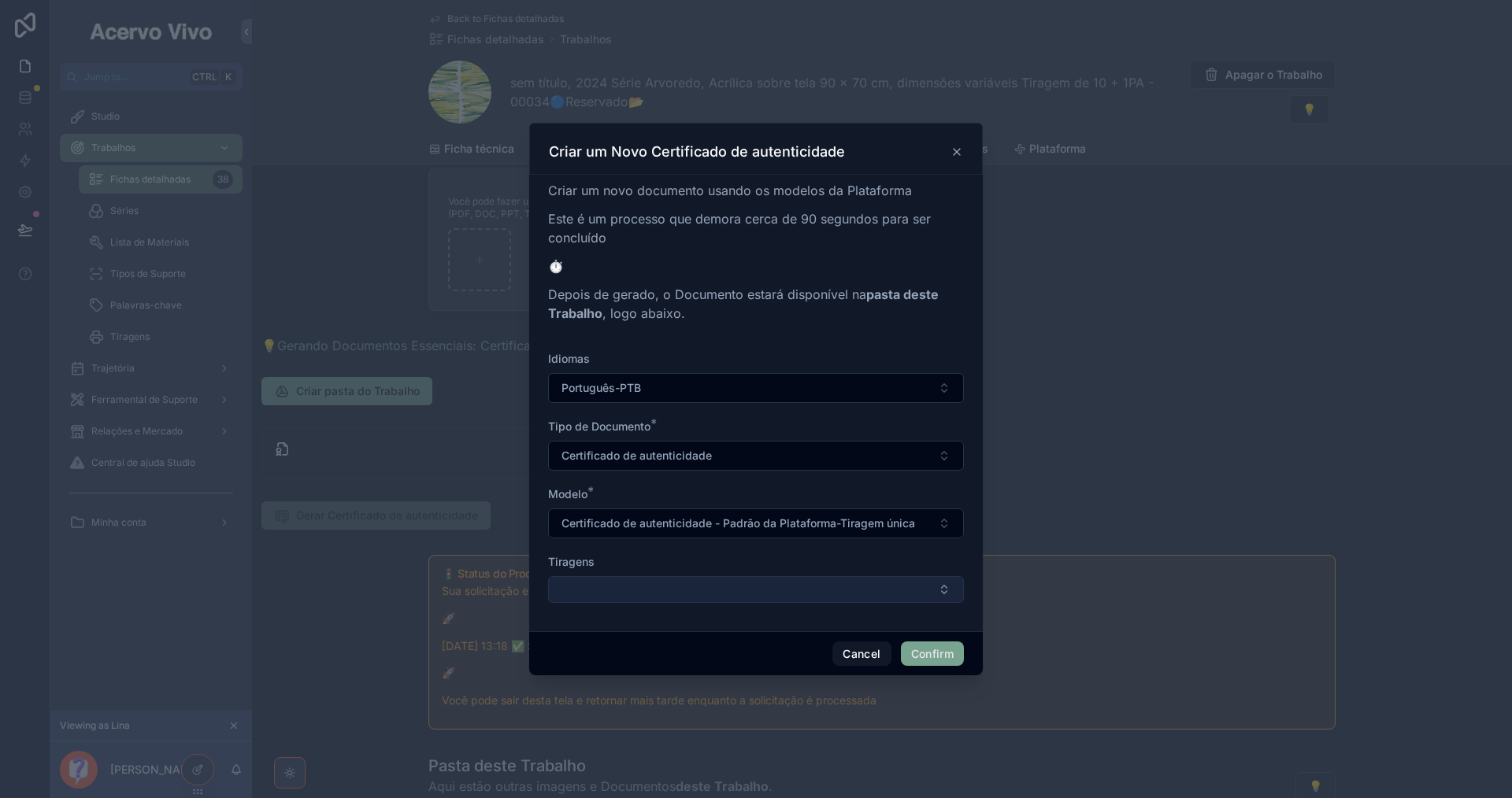
click at [850, 590] on button "Select Button" at bounding box center [756, 589] width 416 height 27
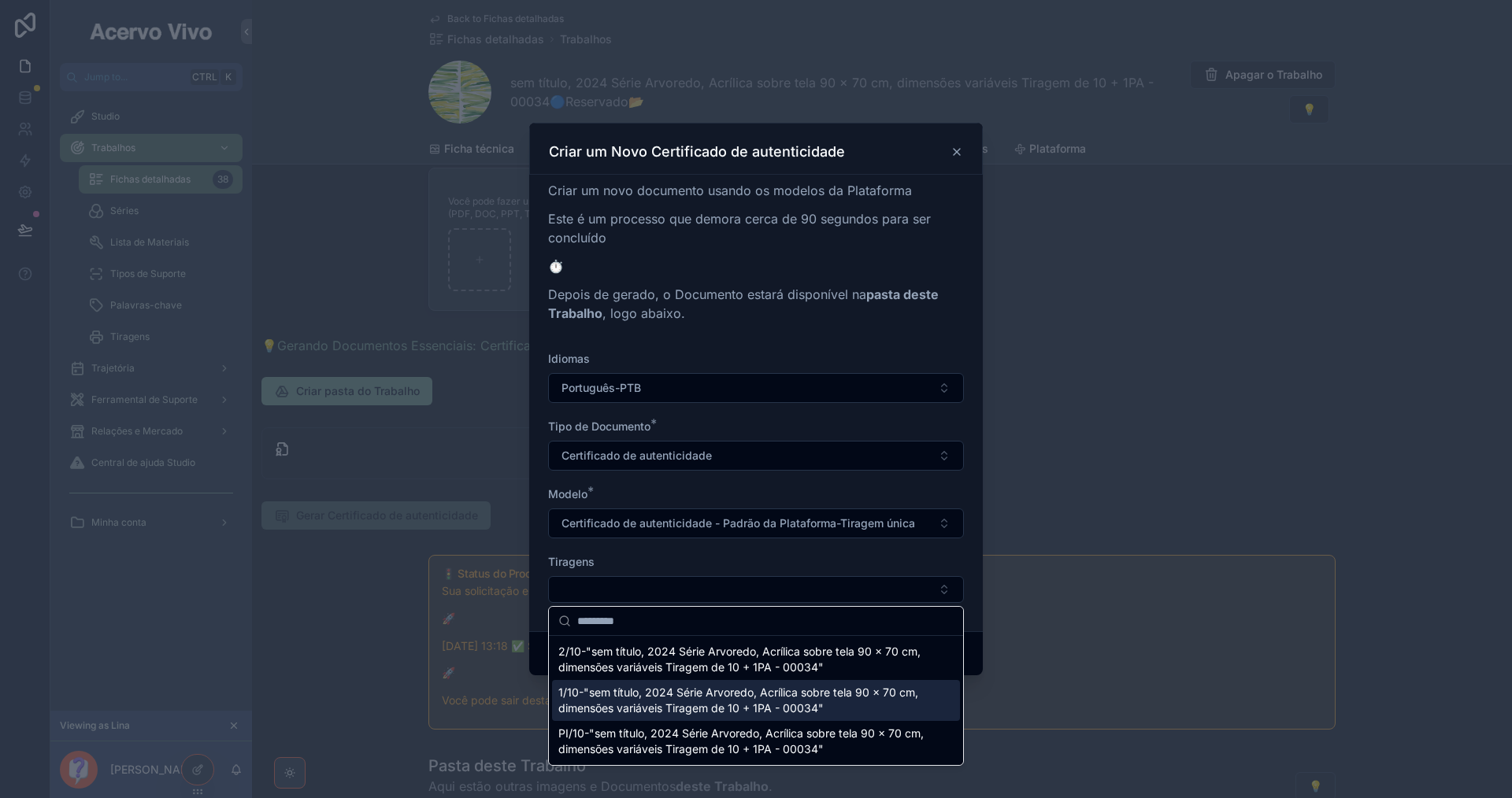
click at [839, 699] on span "1/10-"sem título, 2024 Série Arvoredo, Acrílica sobre tela 90 x 70 cm, dimensõe…" at bounding box center [746, 700] width 376 height 31
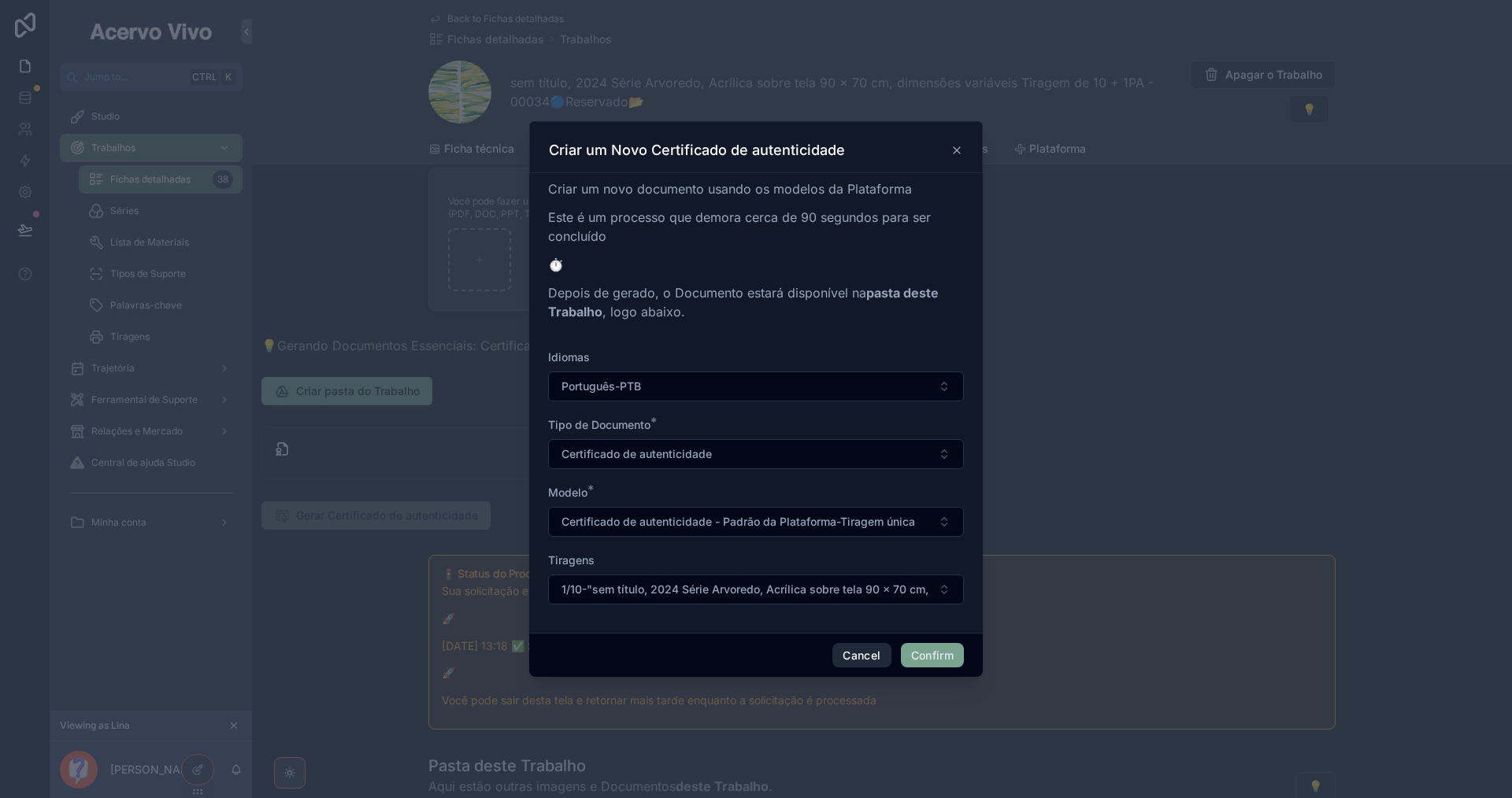
click at [870, 662] on button "Cancel" at bounding box center [861, 656] width 59 height 25
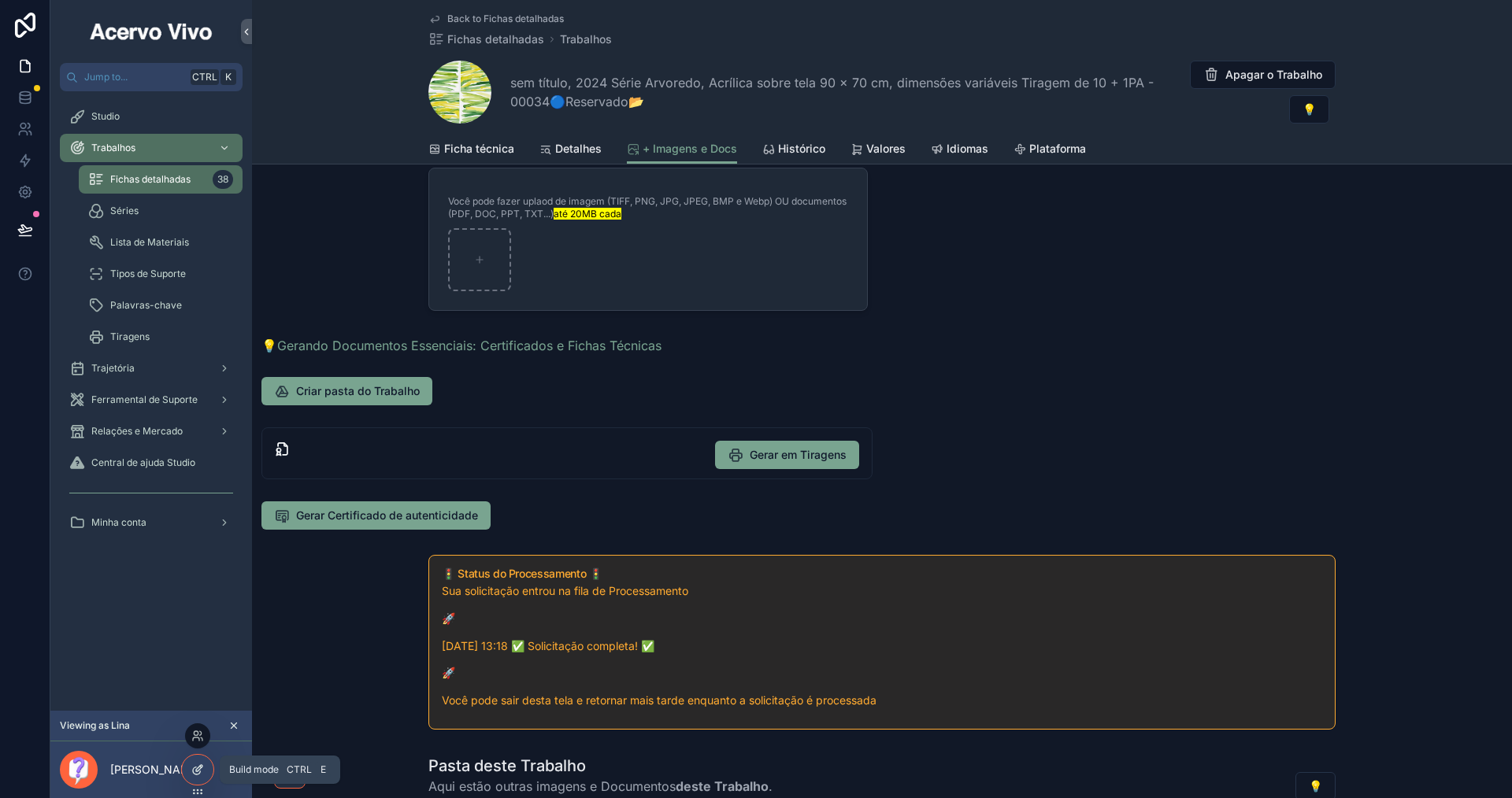
click at [193, 768] on icon at bounding box center [197, 769] width 12 height 12
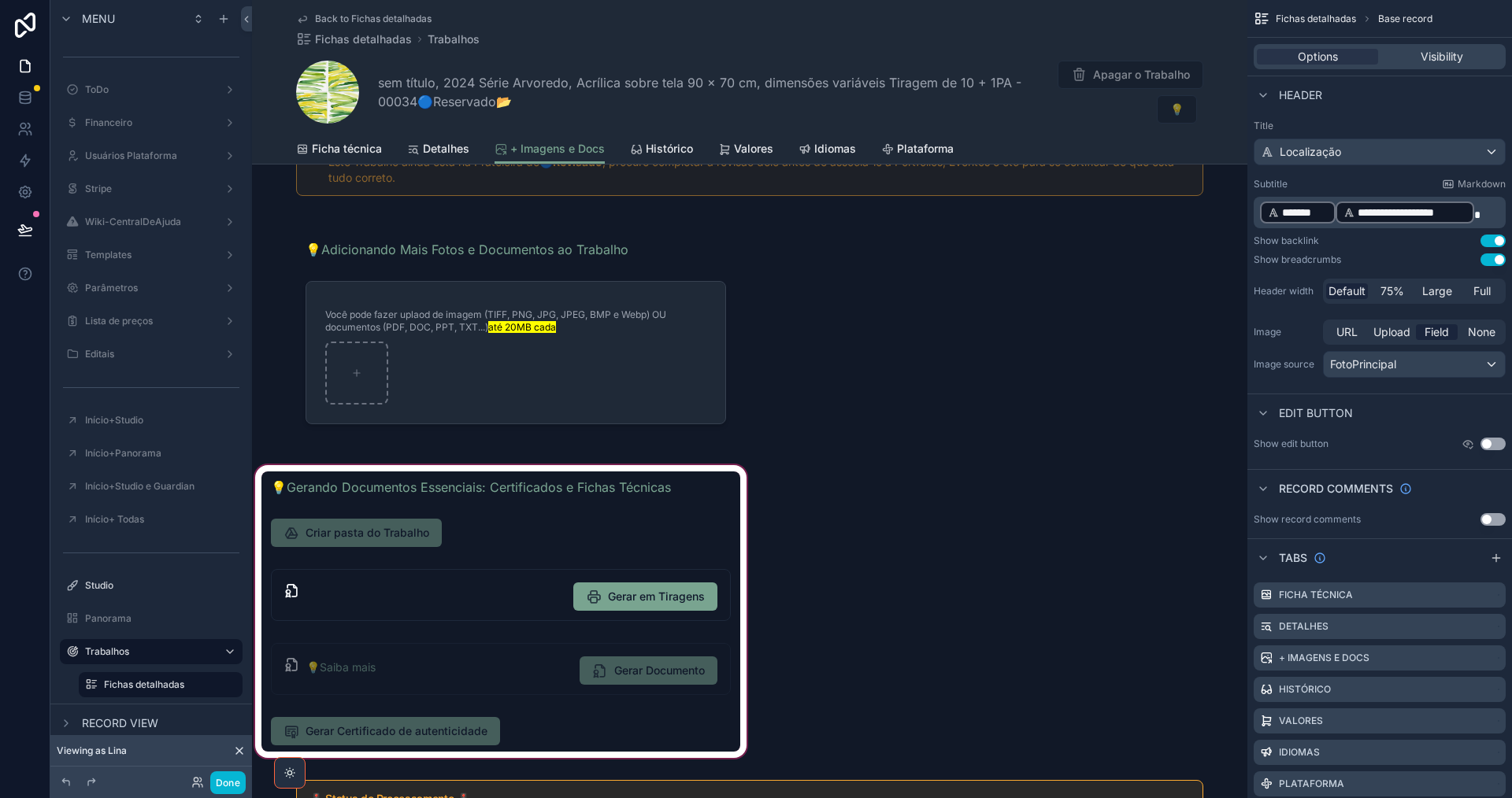
click at [604, 733] on div "scrollable content" at bounding box center [501, 611] width 498 height 299
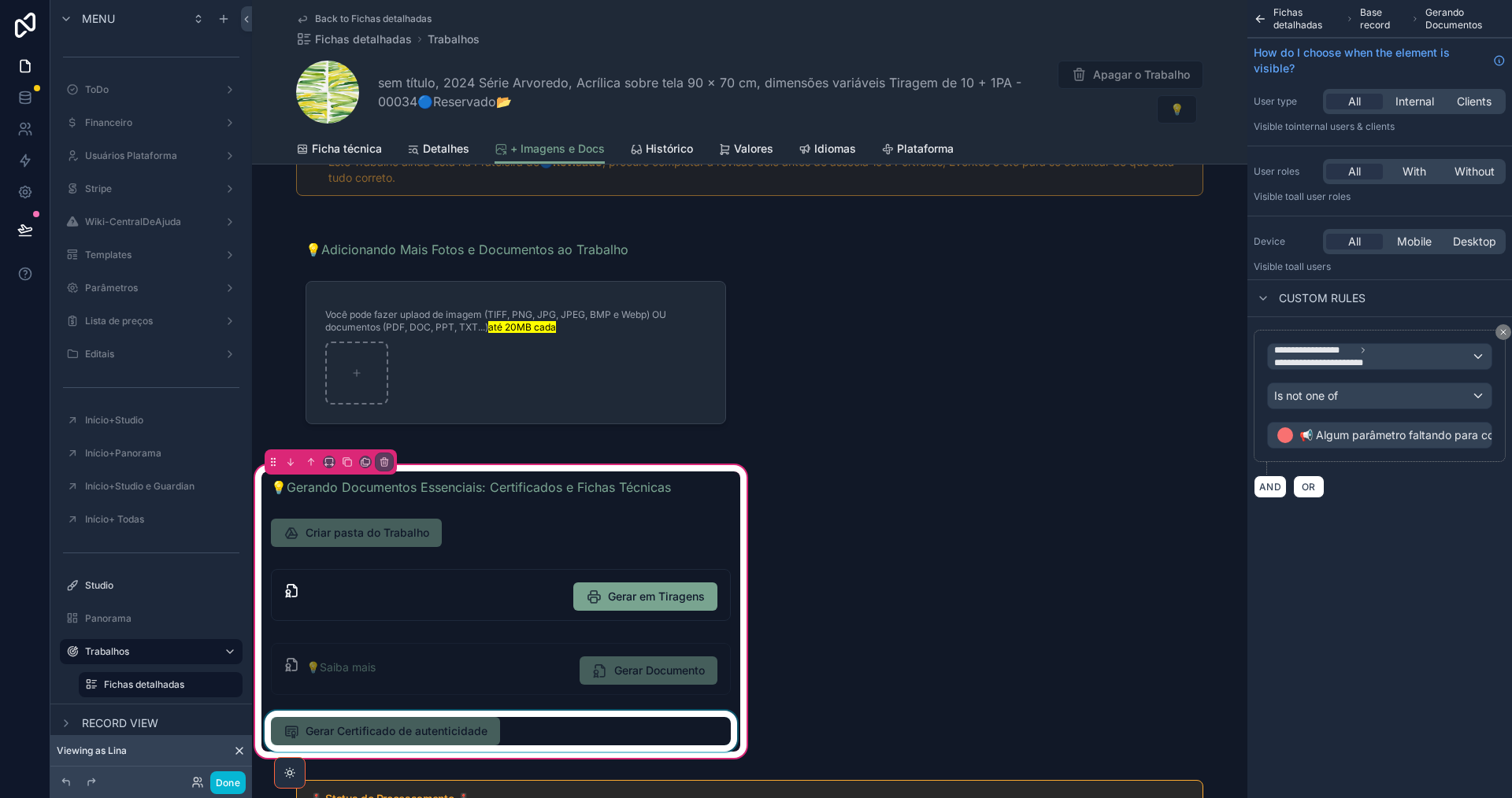
click at [596, 726] on div "scrollable content" at bounding box center [501, 731] width 479 height 41
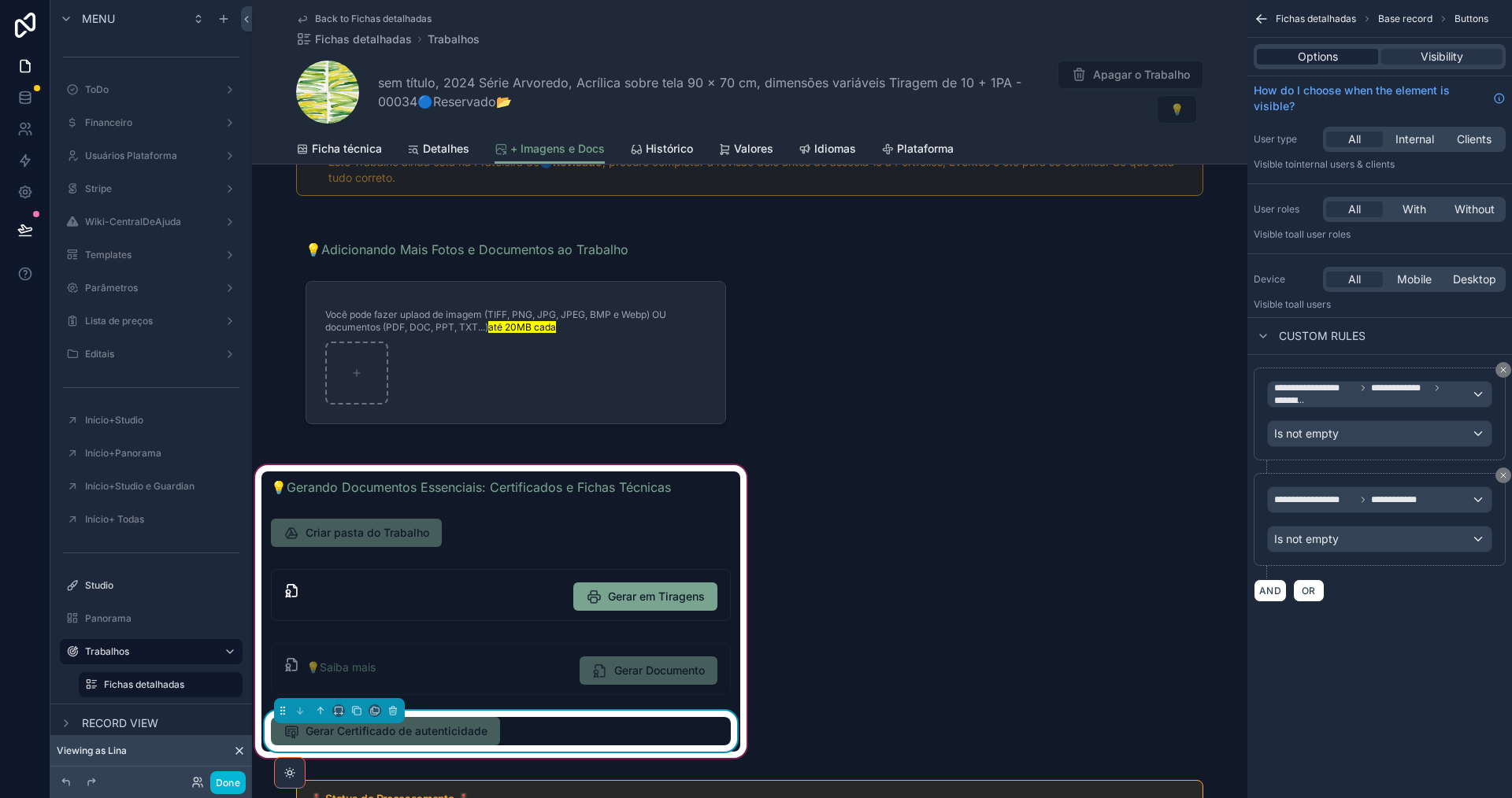
click at [1322, 62] on span "Options" at bounding box center [1318, 57] width 40 height 16
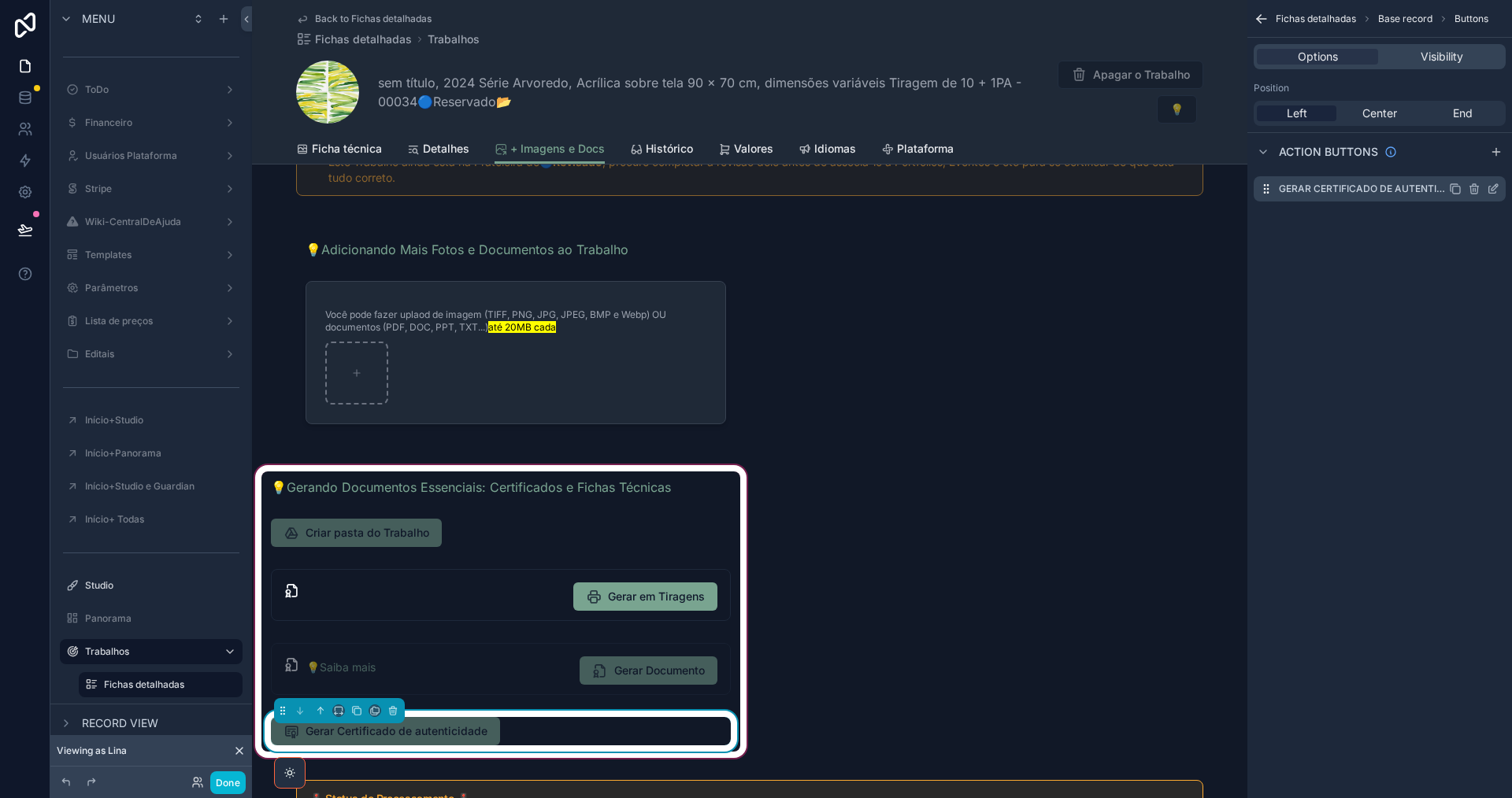
drag, startPoint x: 1495, startPoint y: 189, endPoint x: 1490, endPoint y: 238, distance: 49.3
click at [0, 0] on icon "scrollable content" at bounding box center [0, 0] width 0 height 0
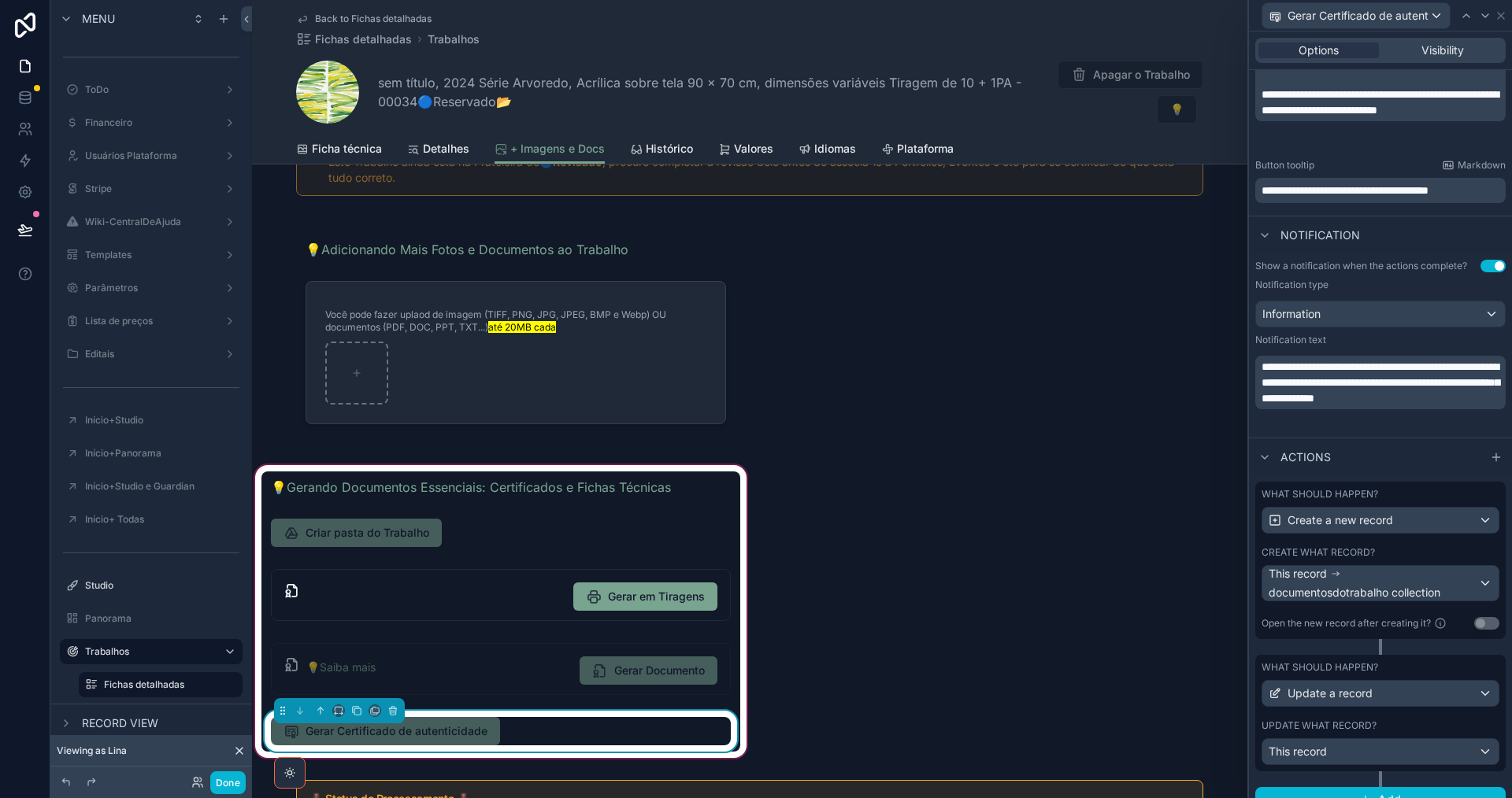
scroll to position [456, 0]
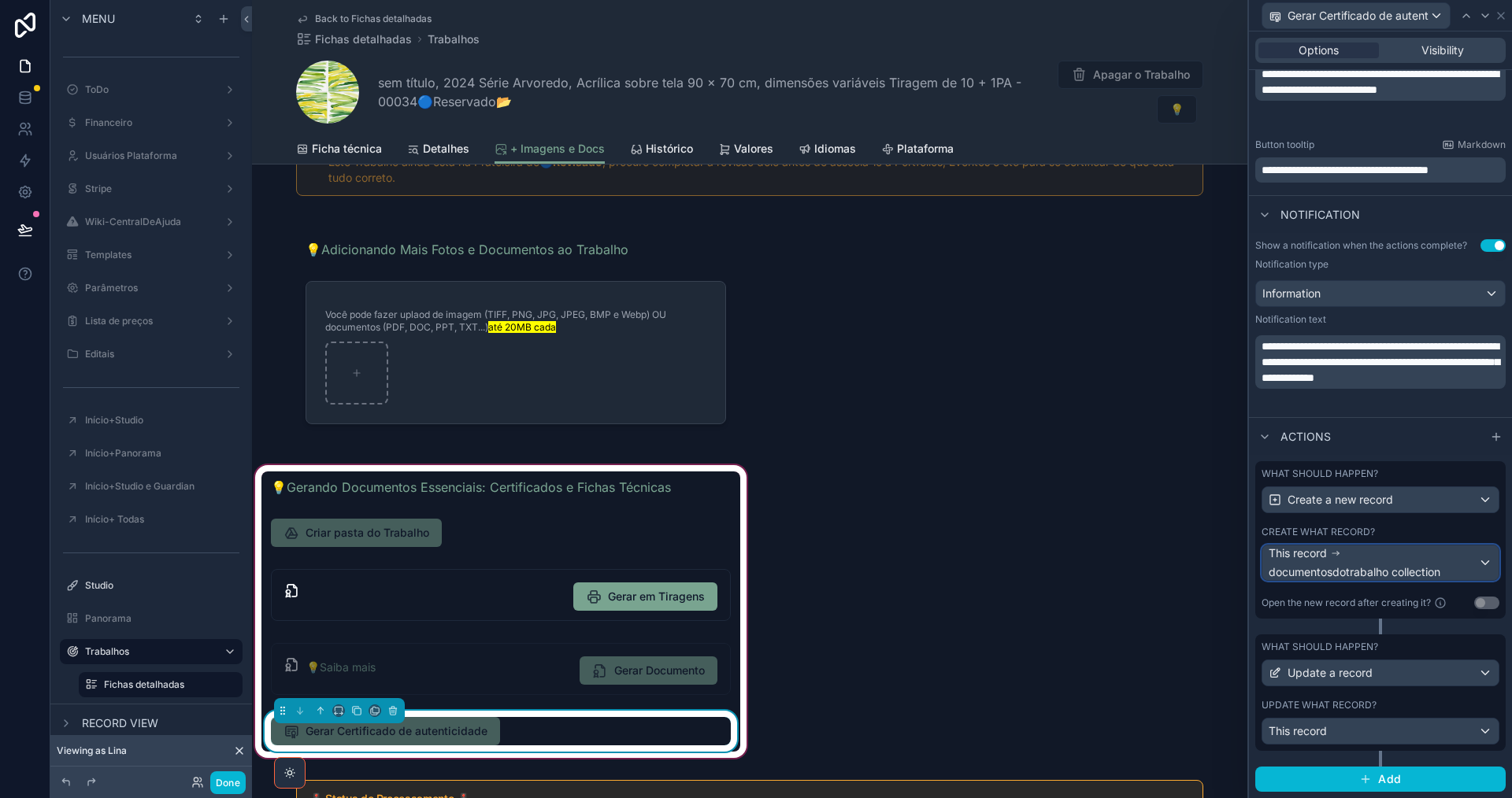
click at [1438, 564] on span "documentosdotrabalho collection" at bounding box center [1354, 572] width 172 height 16
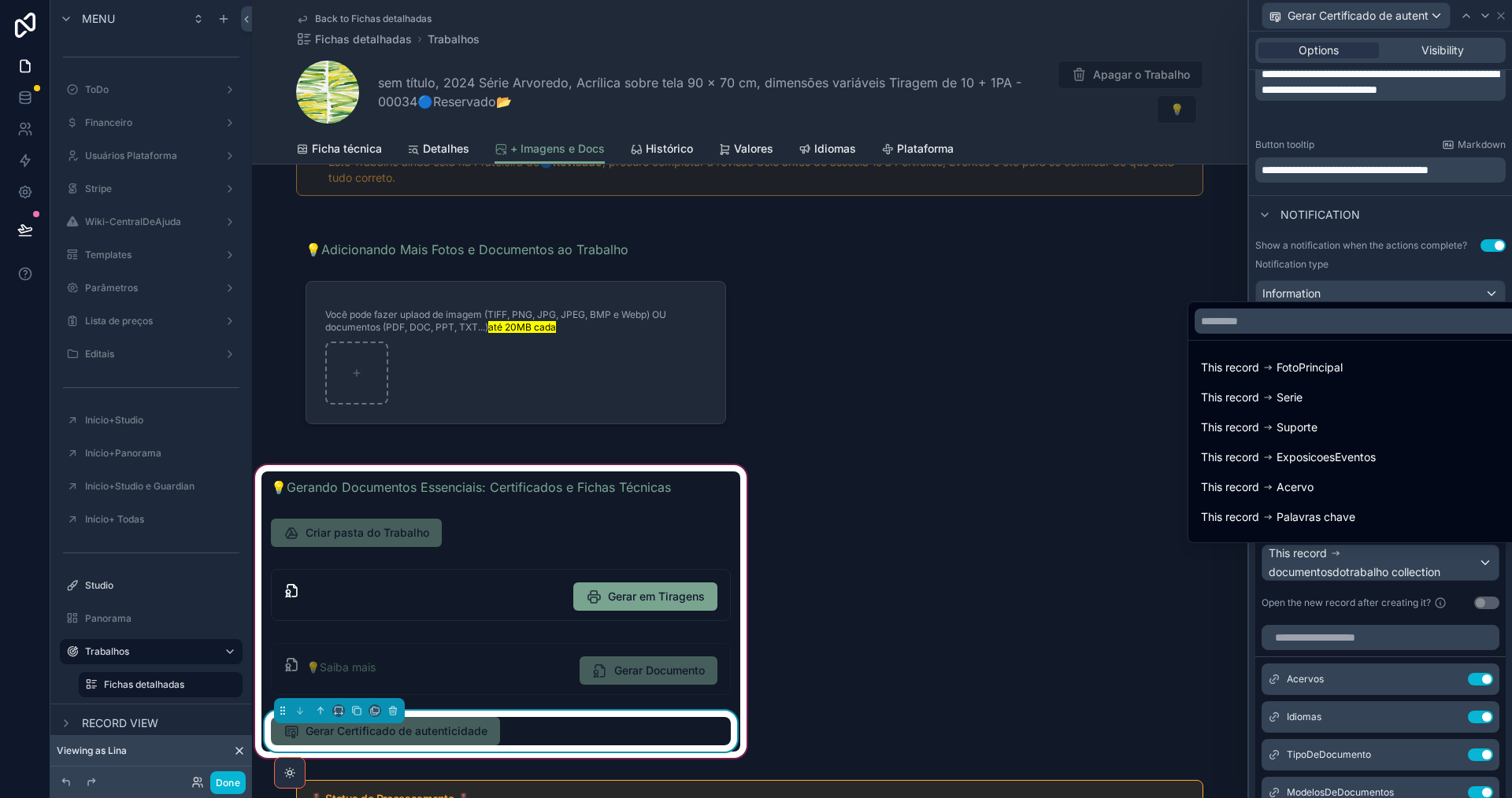
click at [1438, 564] on div at bounding box center [1380, 399] width 263 height 798
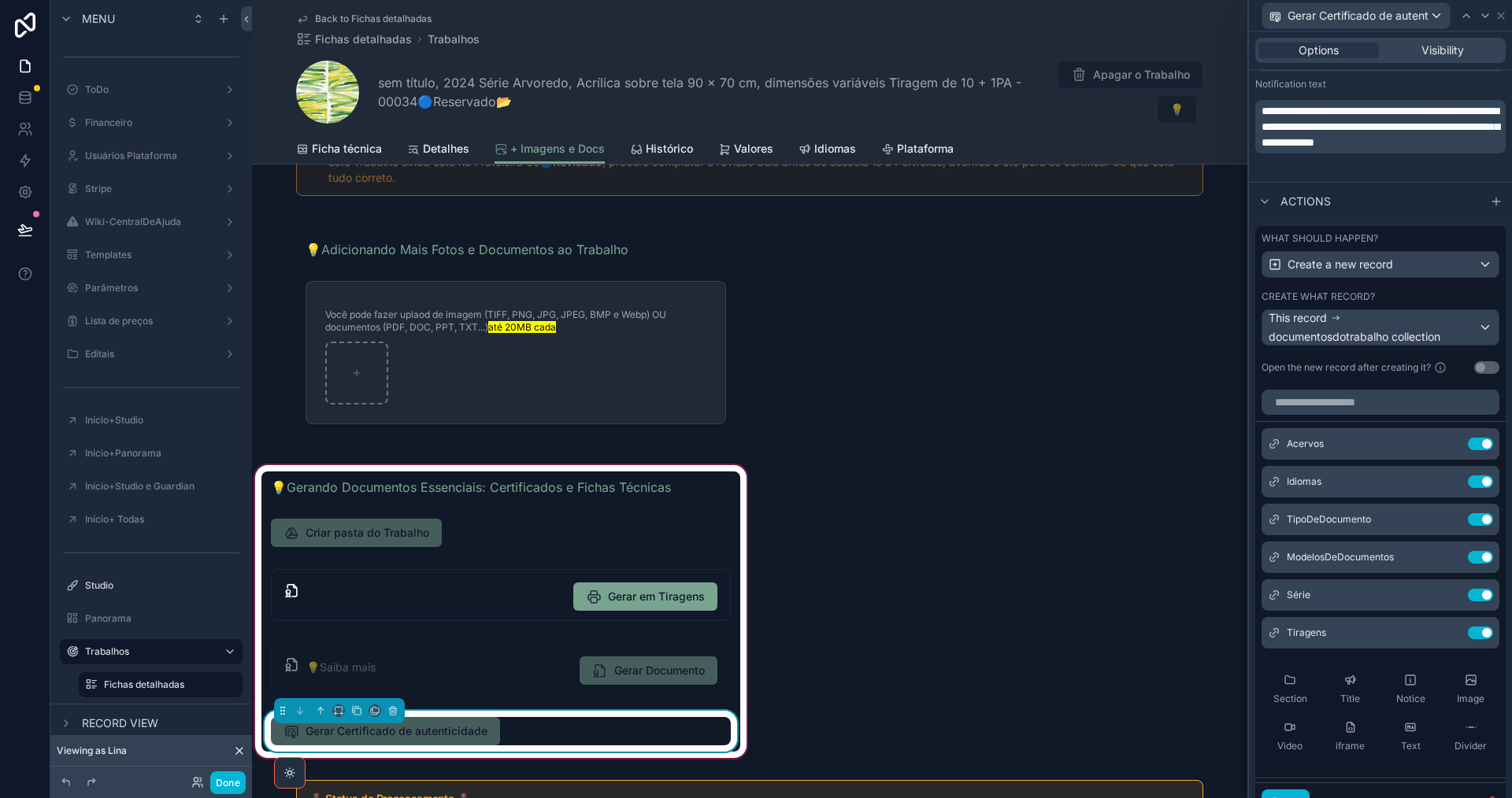
scroll to position [691, 0]
click at [1445, 447] on icon at bounding box center [1448, 444] width 7 height 7
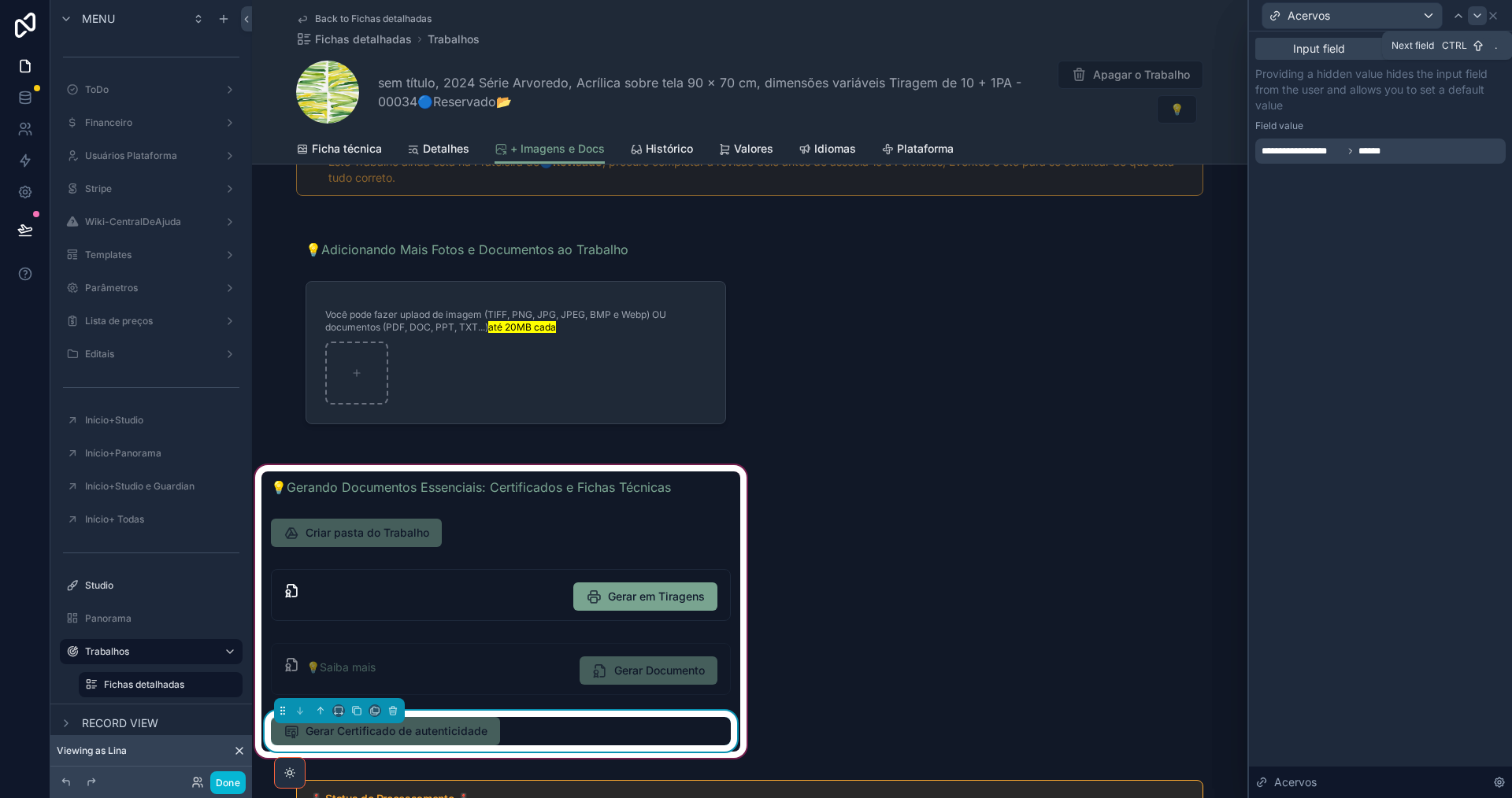
click at [1476, 15] on icon at bounding box center [1477, 16] width 12 height 12
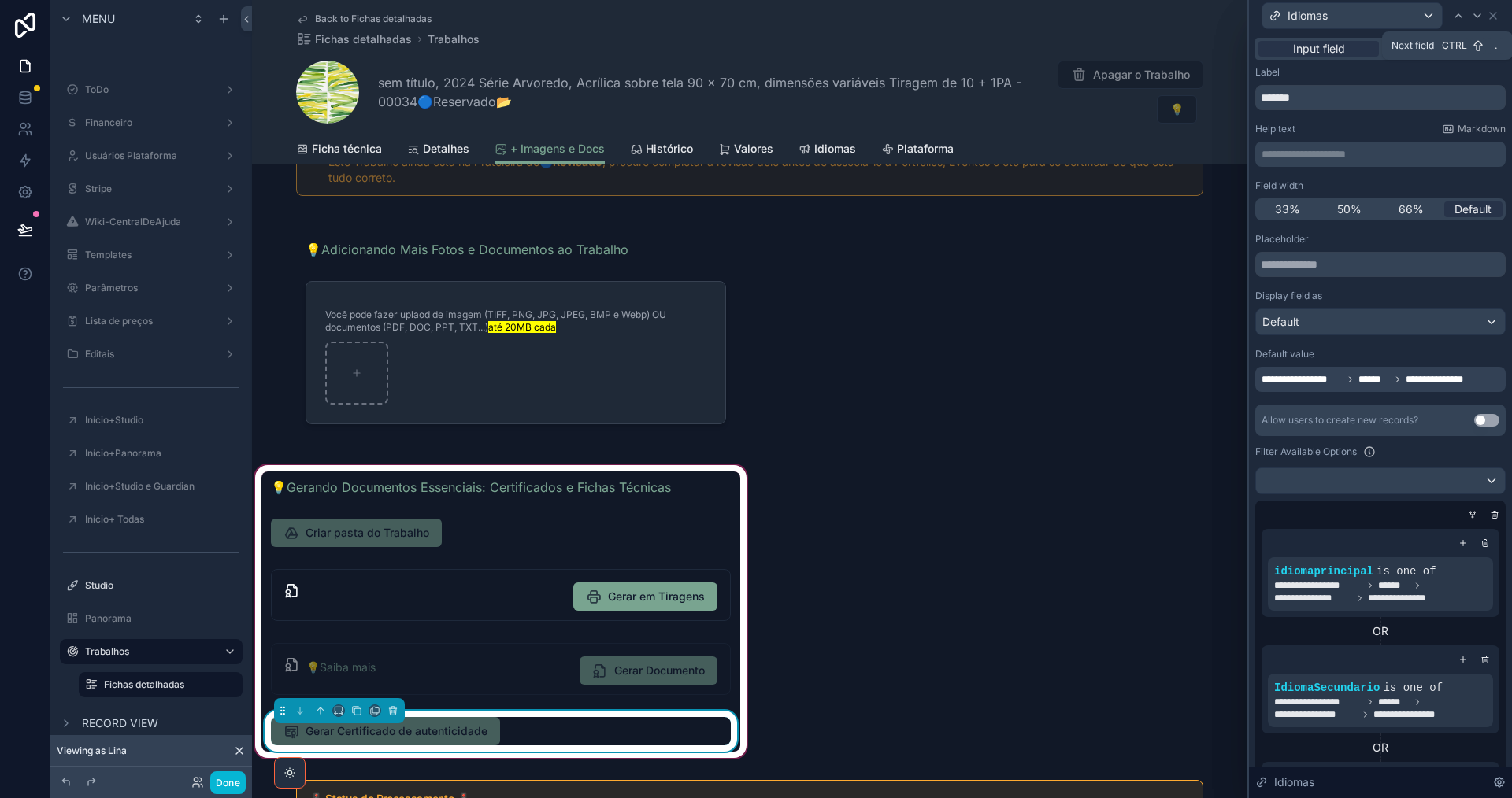
click at [1476, 14] on icon at bounding box center [1477, 16] width 12 height 12
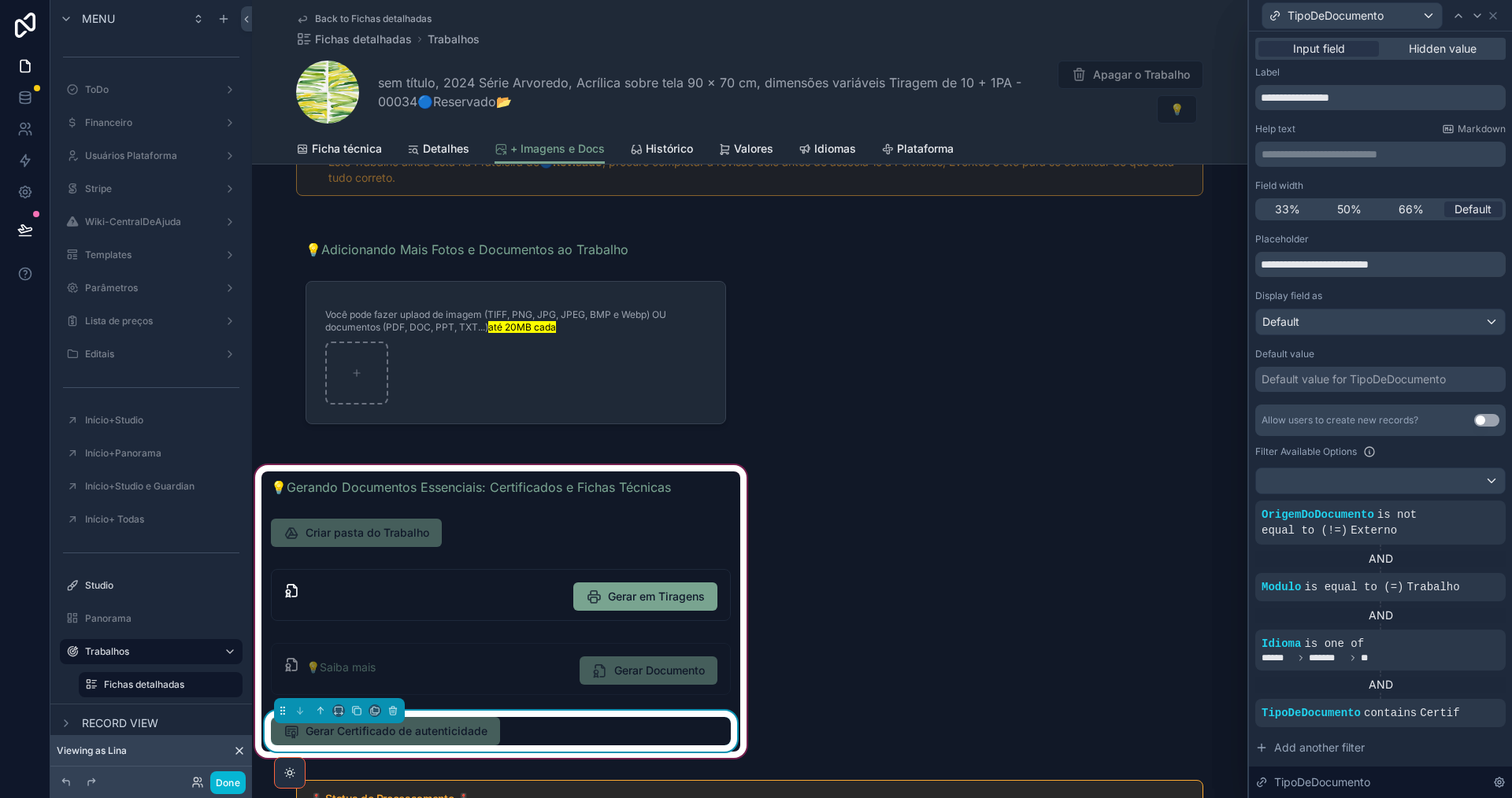
click at [1408, 383] on div "Default value for TipoDeDocumento" at bounding box center [1353, 380] width 184 height 16
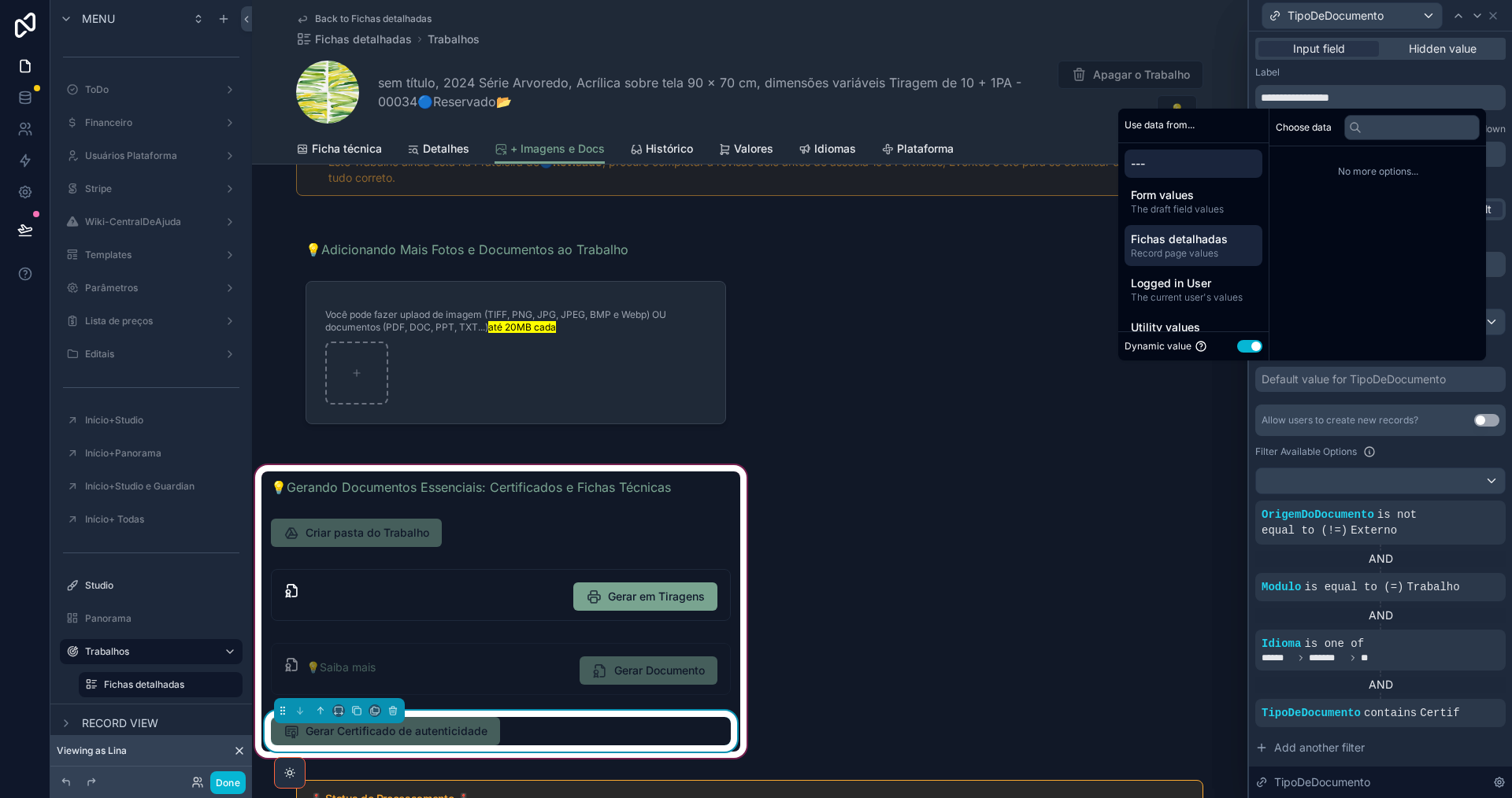
click at [1181, 241] on span "Fichas detalhadas" at bounding box center [1193, 239] width 125 height 16
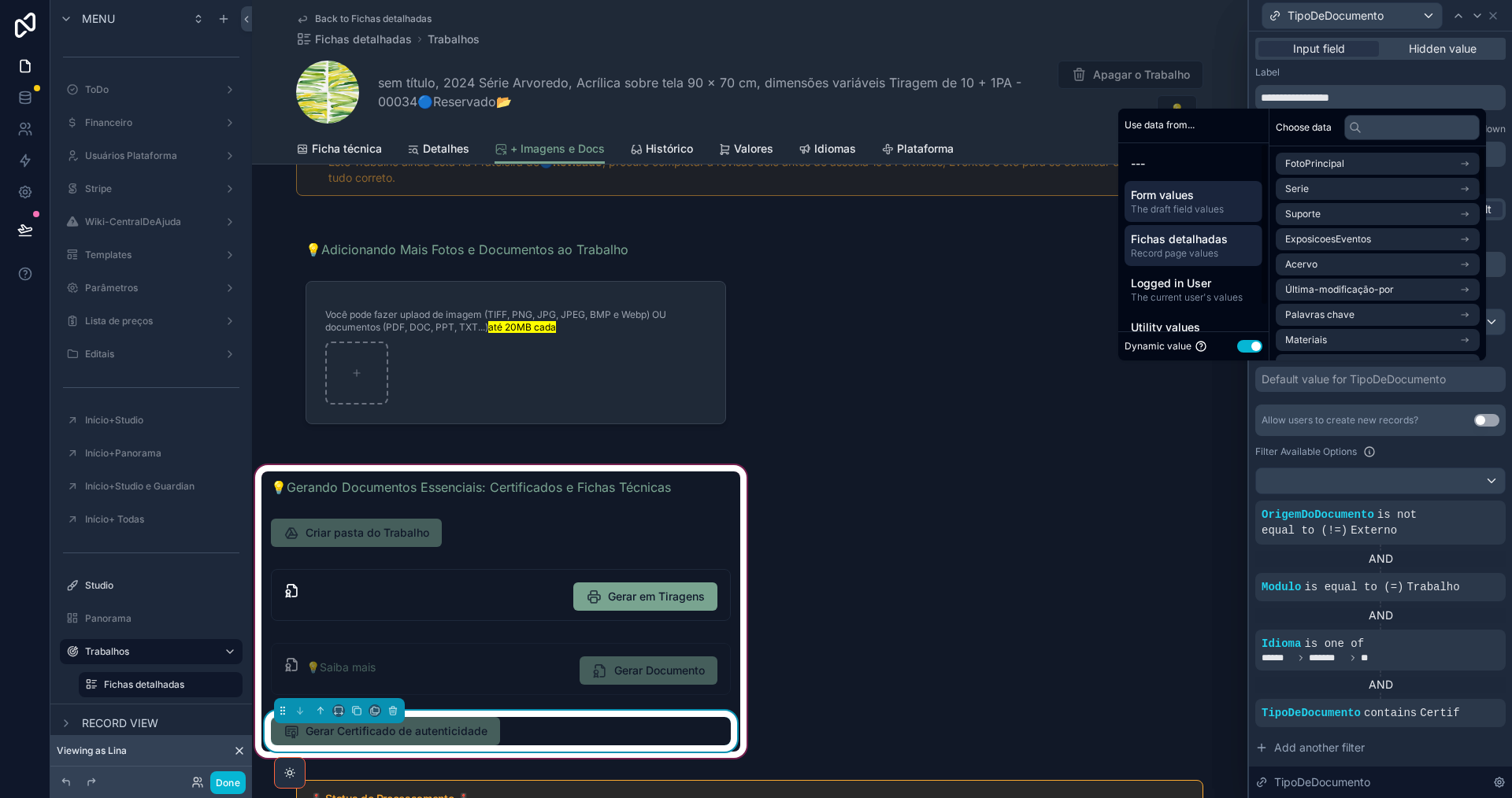
click at [1202, 204] on span "The draft field values" at bounding box center [1193, 210] width 125 height 12
click at [1410, 126] on input "text" at bounding box center [1412, 127] width 135 height 25
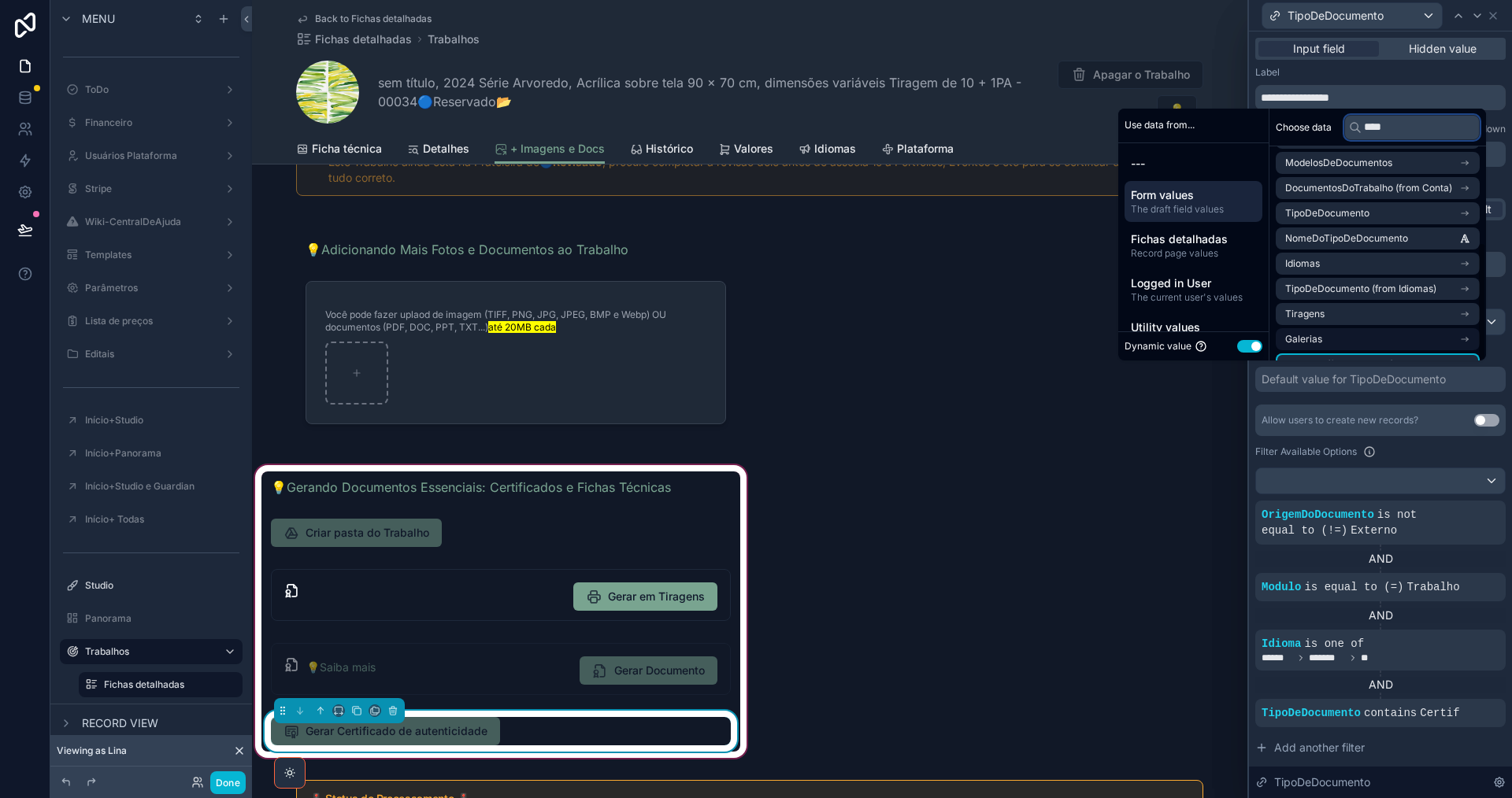
scroll to position [0, 0]
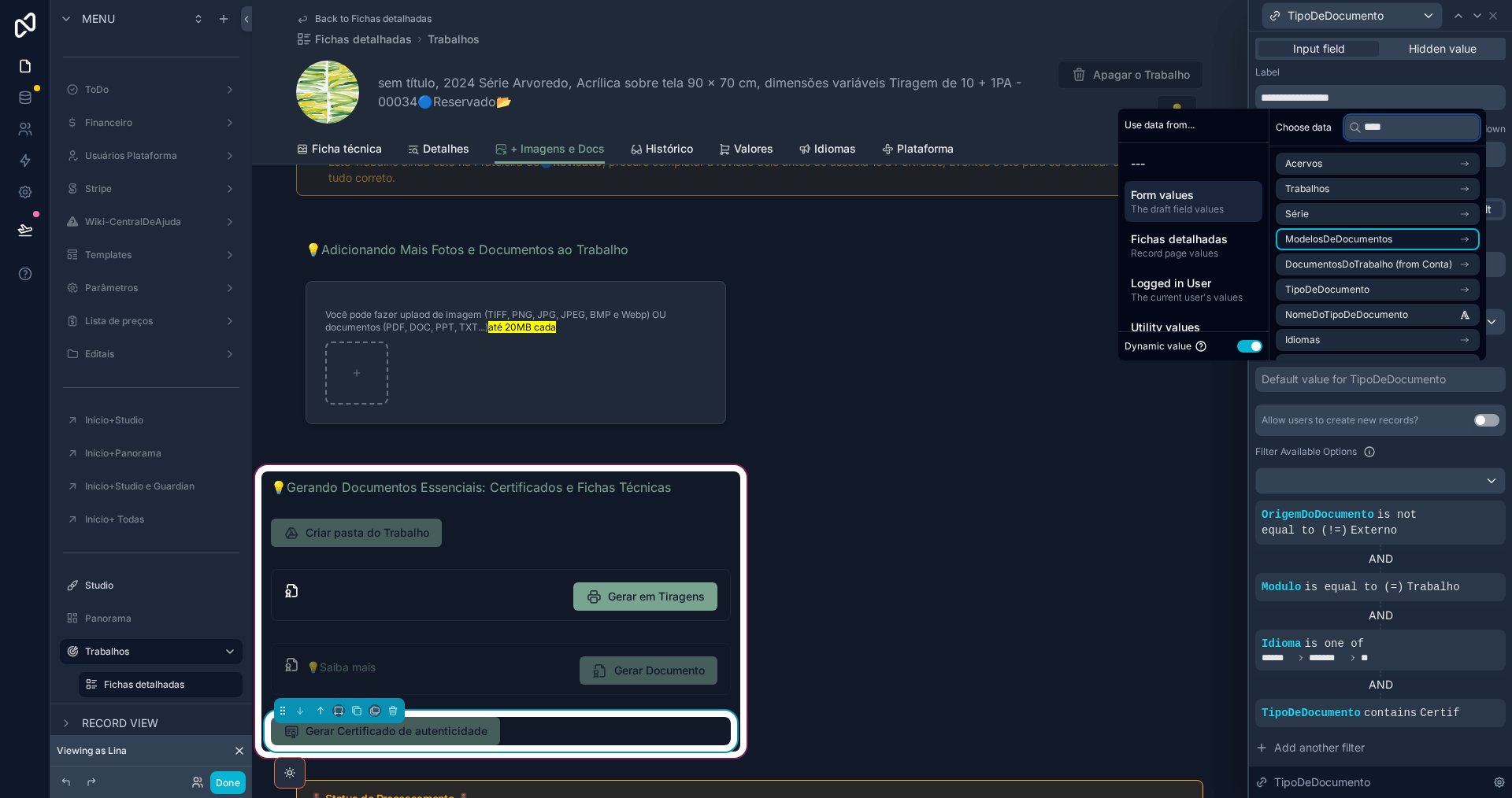
type input "****"
click at [1426, 241] on li "ModelosDeDocumentos" at bounding box center [1377, 238] width 204 height 22
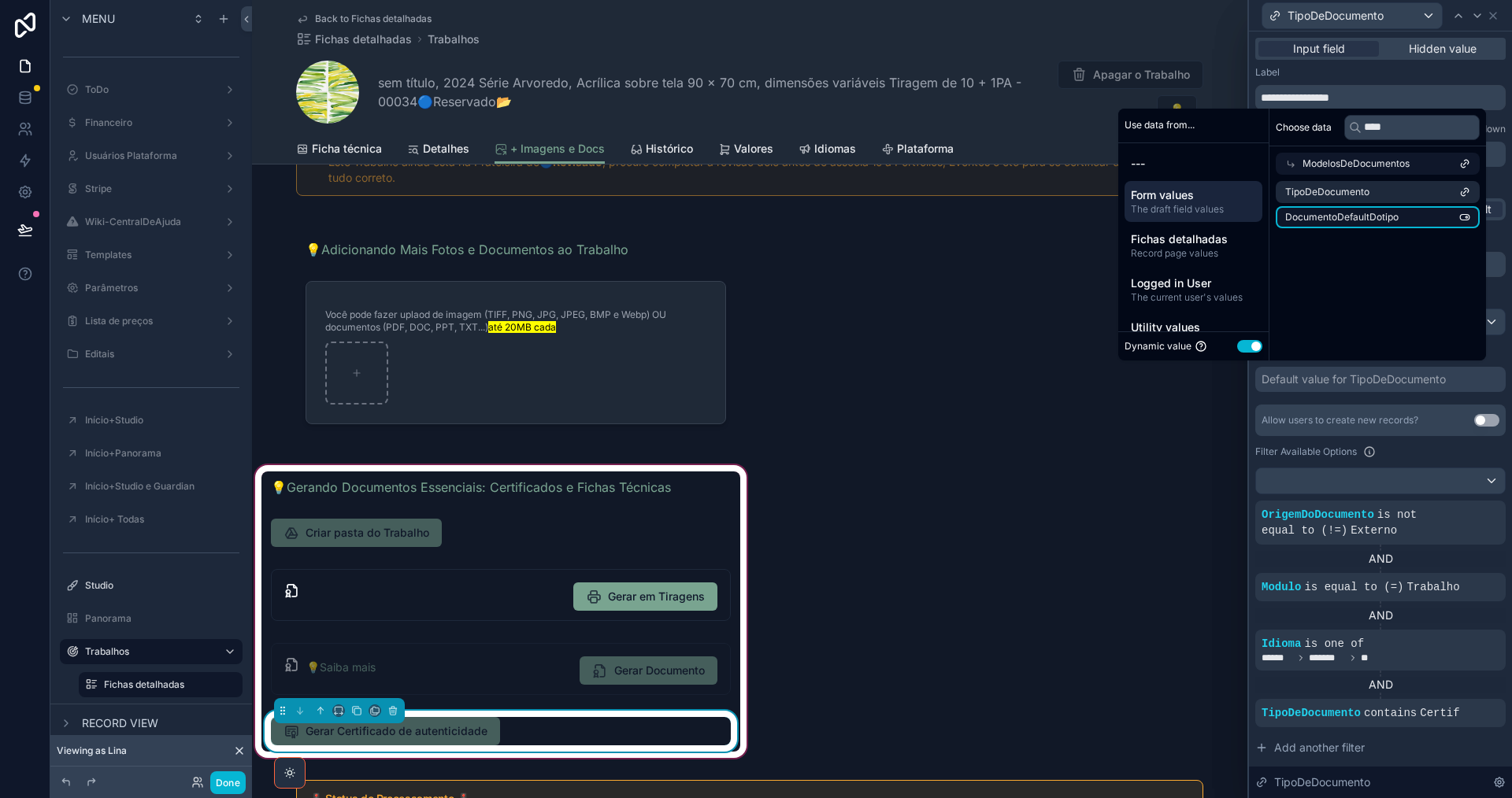
click at [1444, 217] on li "DocumentoDefaultDotipo" at bounding box center [1377, 217] width 204 height 22
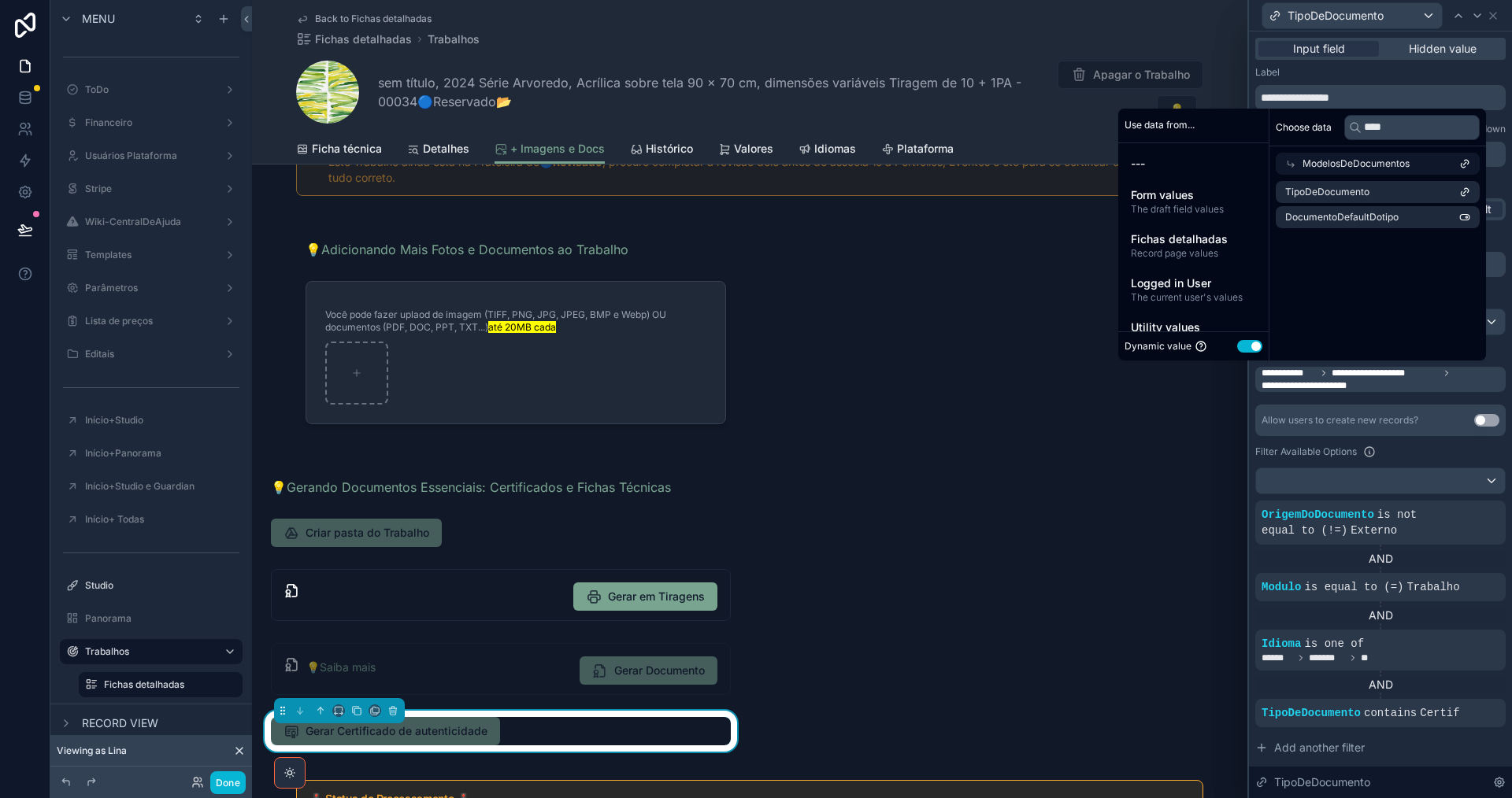
click at [1494, 293] on div "**********" at bounding box center [1380, 501] width 263 height 939
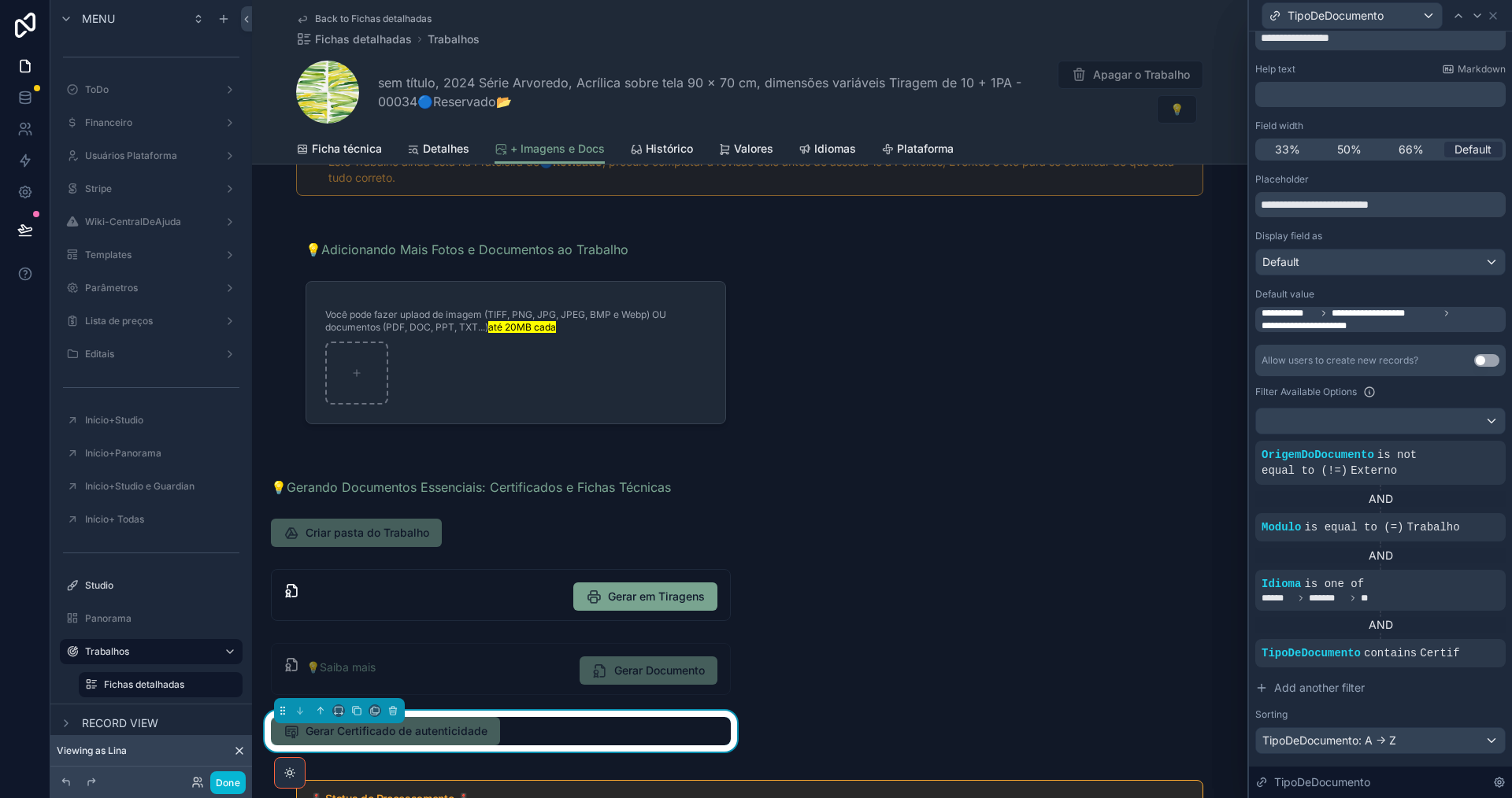
scroll to position [157, 0]
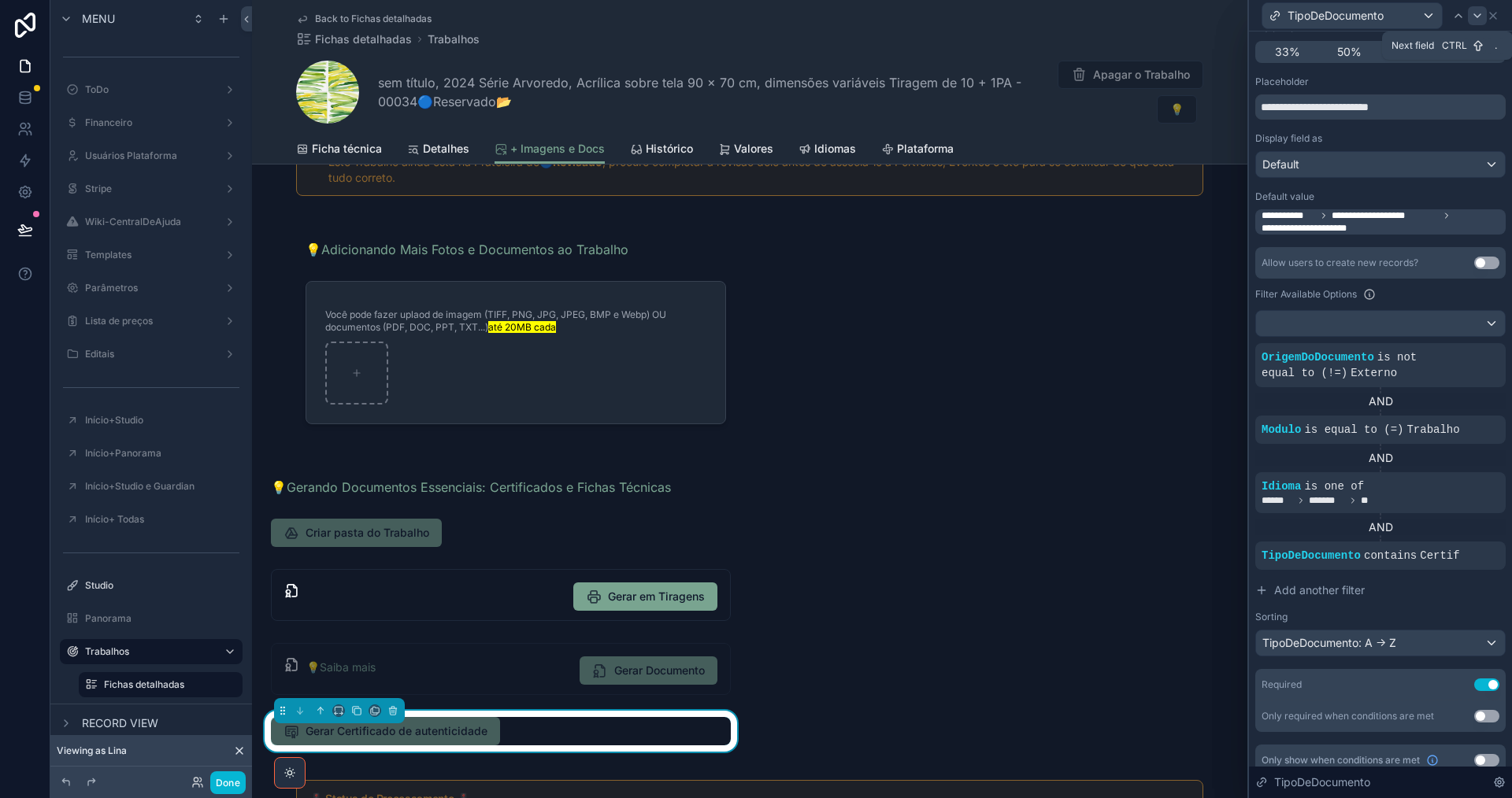
click at [1476, 18] on icon at bounding box center [1477, 16] width 12 height 12
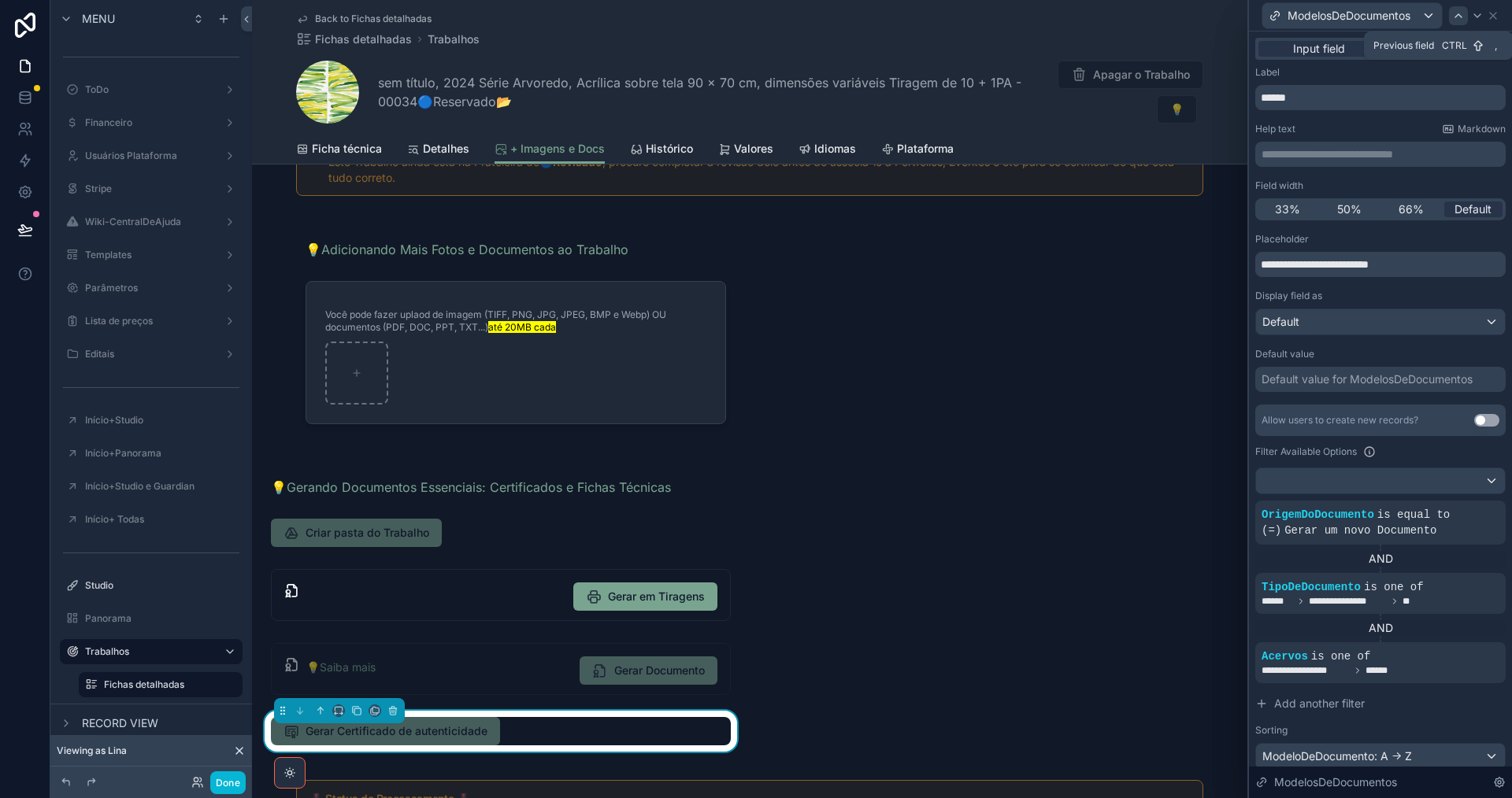
click at [1455, 17] on icon at bounding box center [1458, 16] width 6 height 3
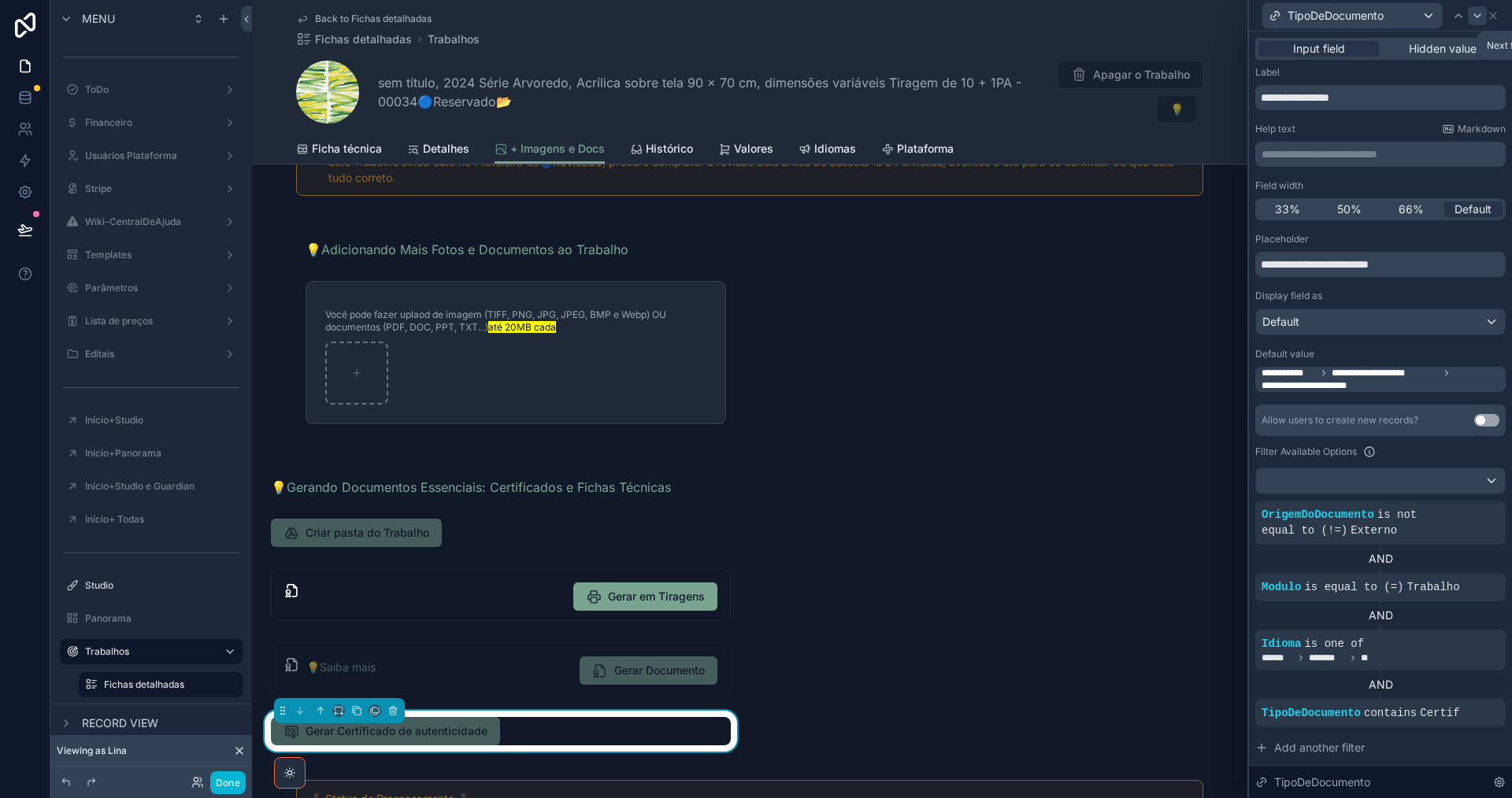
click at [1479, 17] on icon at bounding box center [1477, 16] width 12 height 12
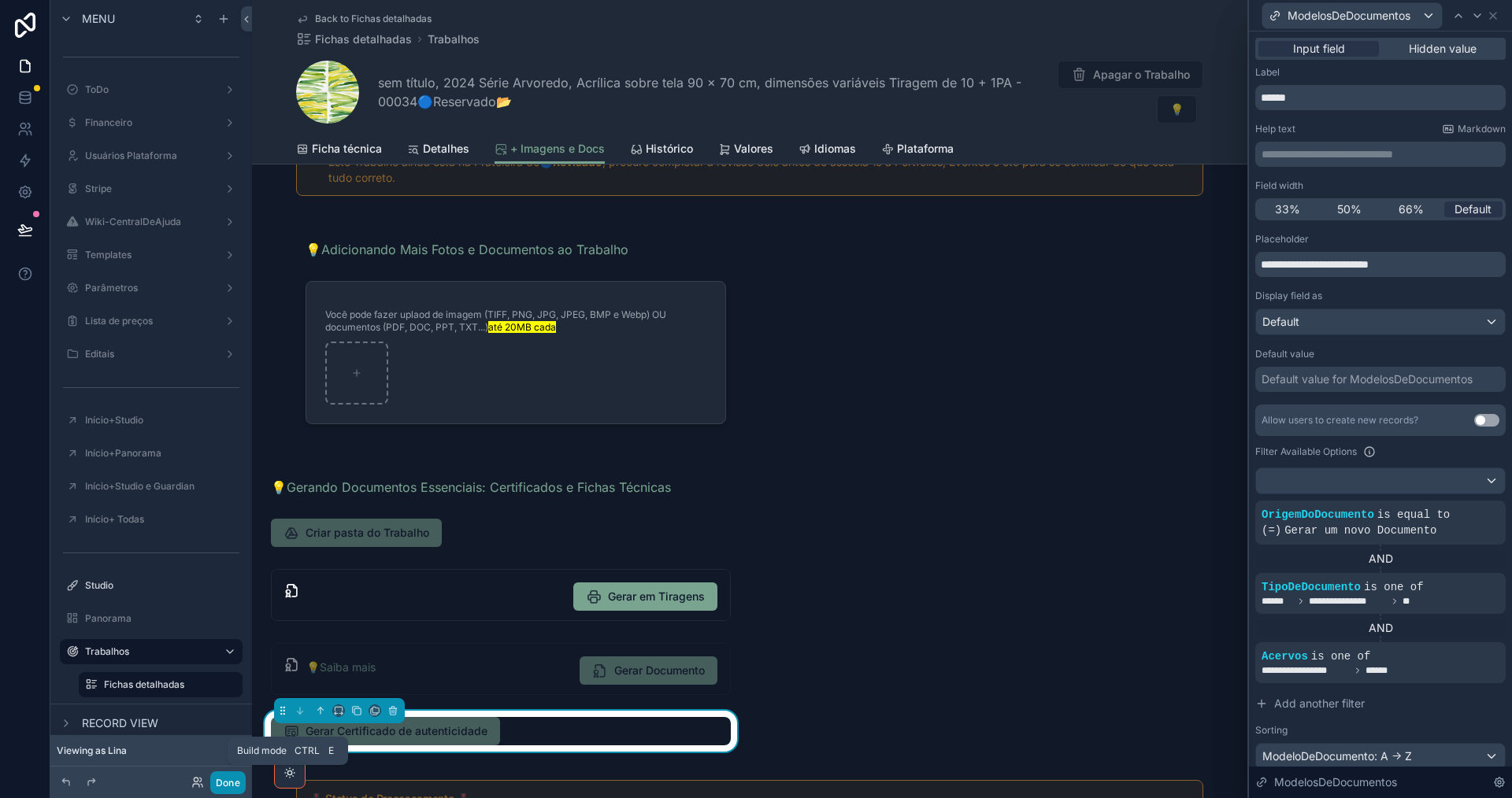
click at [226, 779] on button "Done" at bounding box center [228, 782] width 36 height 23
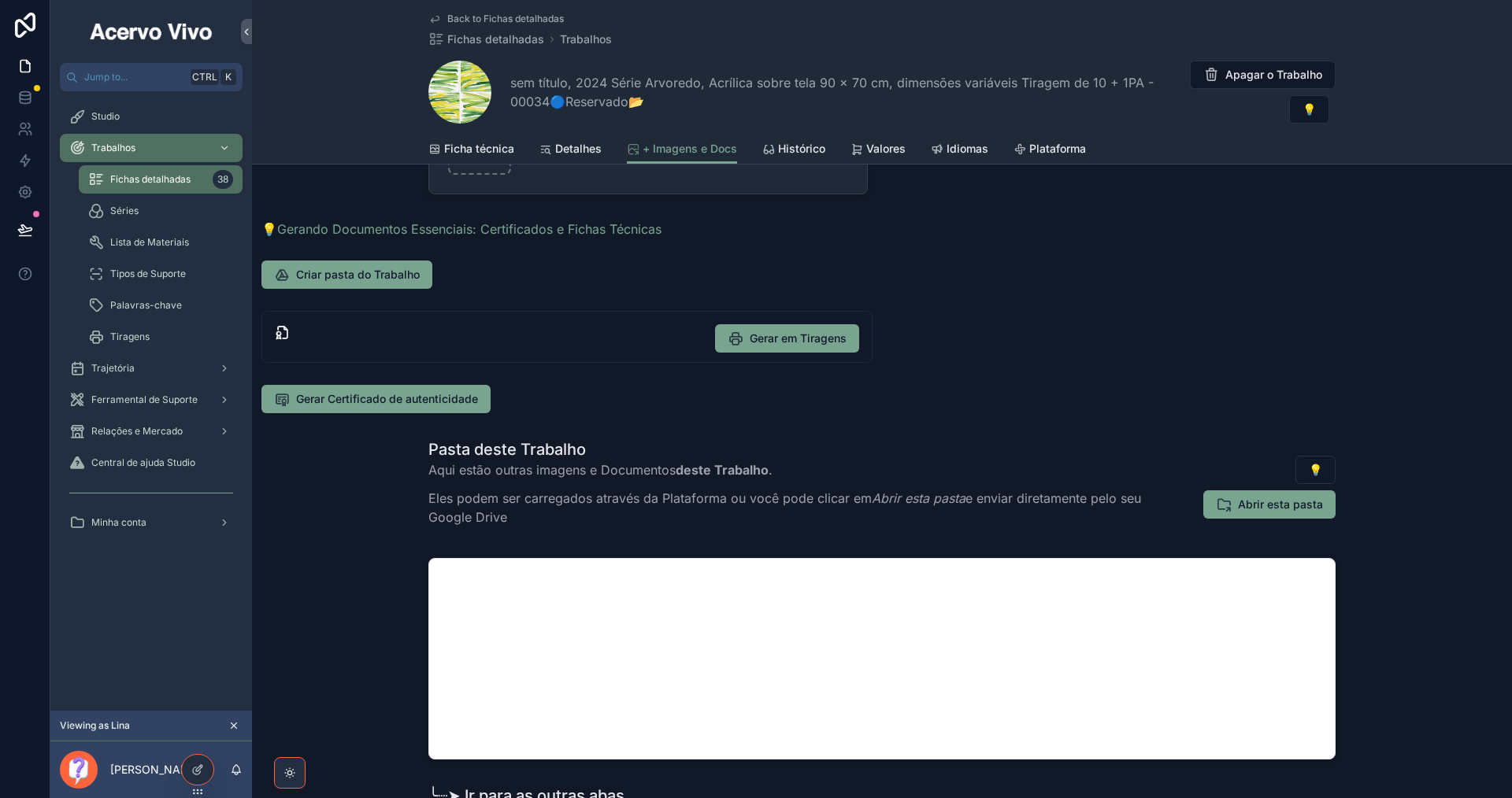
scroll to position [394, 0]
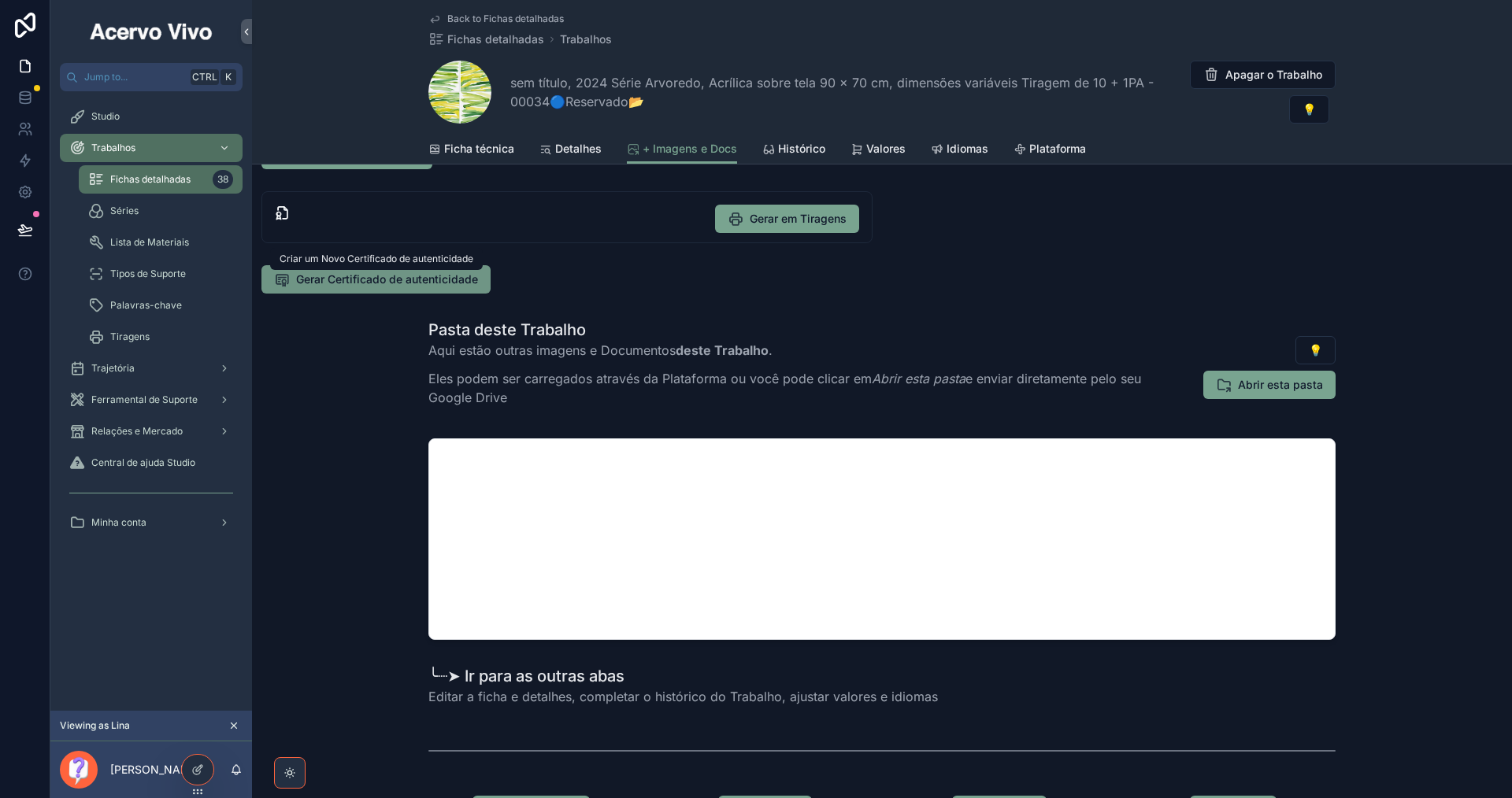
click at [438, 273] on span "Gerar Certificado de autenticidade" at bounding box center [387, 279] width 182 height 16
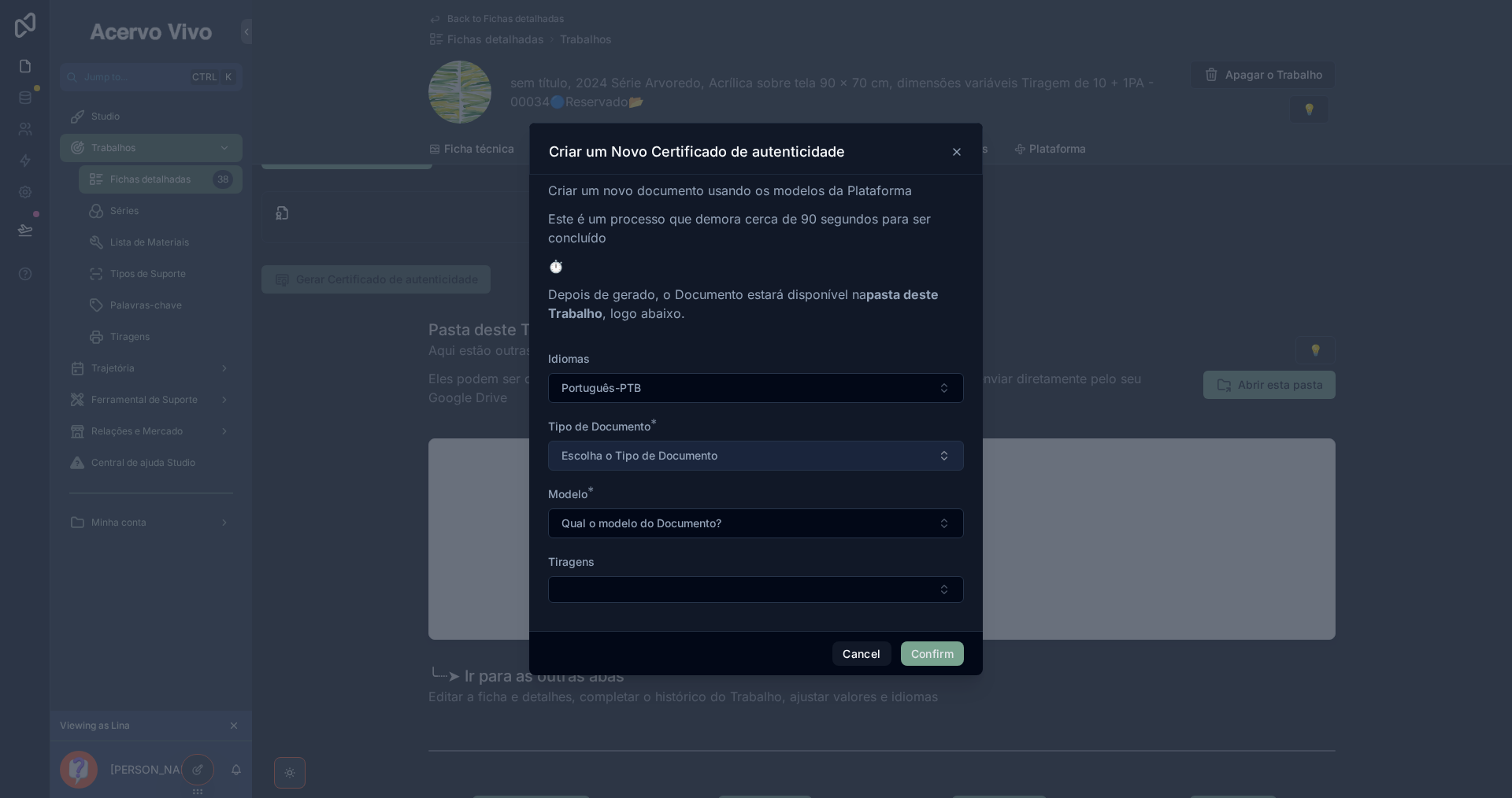
click at [697, 445] on button "Escolha o Tipo de Documento" at bounding box center [756, 456] width 416 height 30
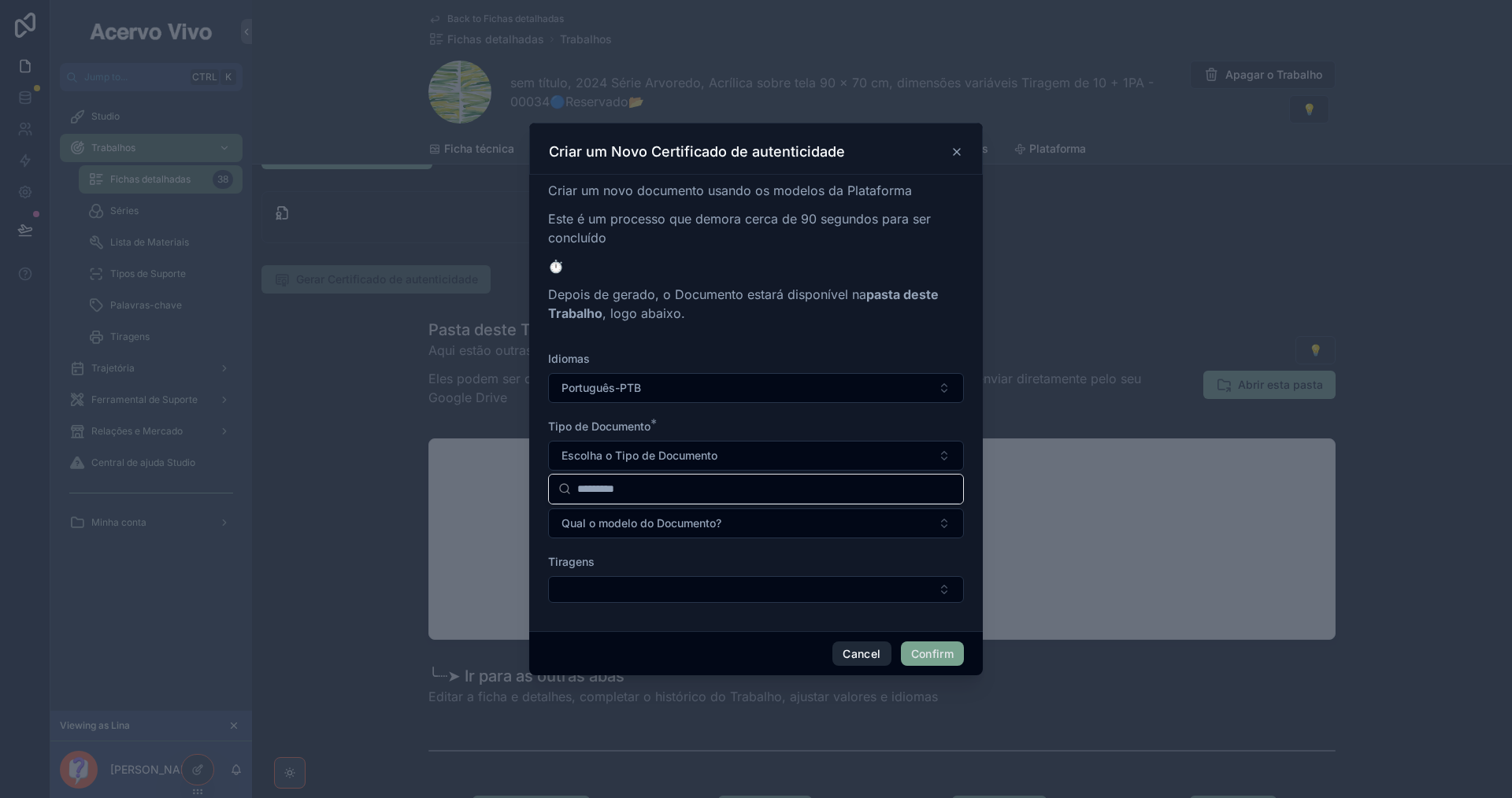
click at [859, 653] on button "Cancel" at bounding box center [861, 654] width 59 height 25
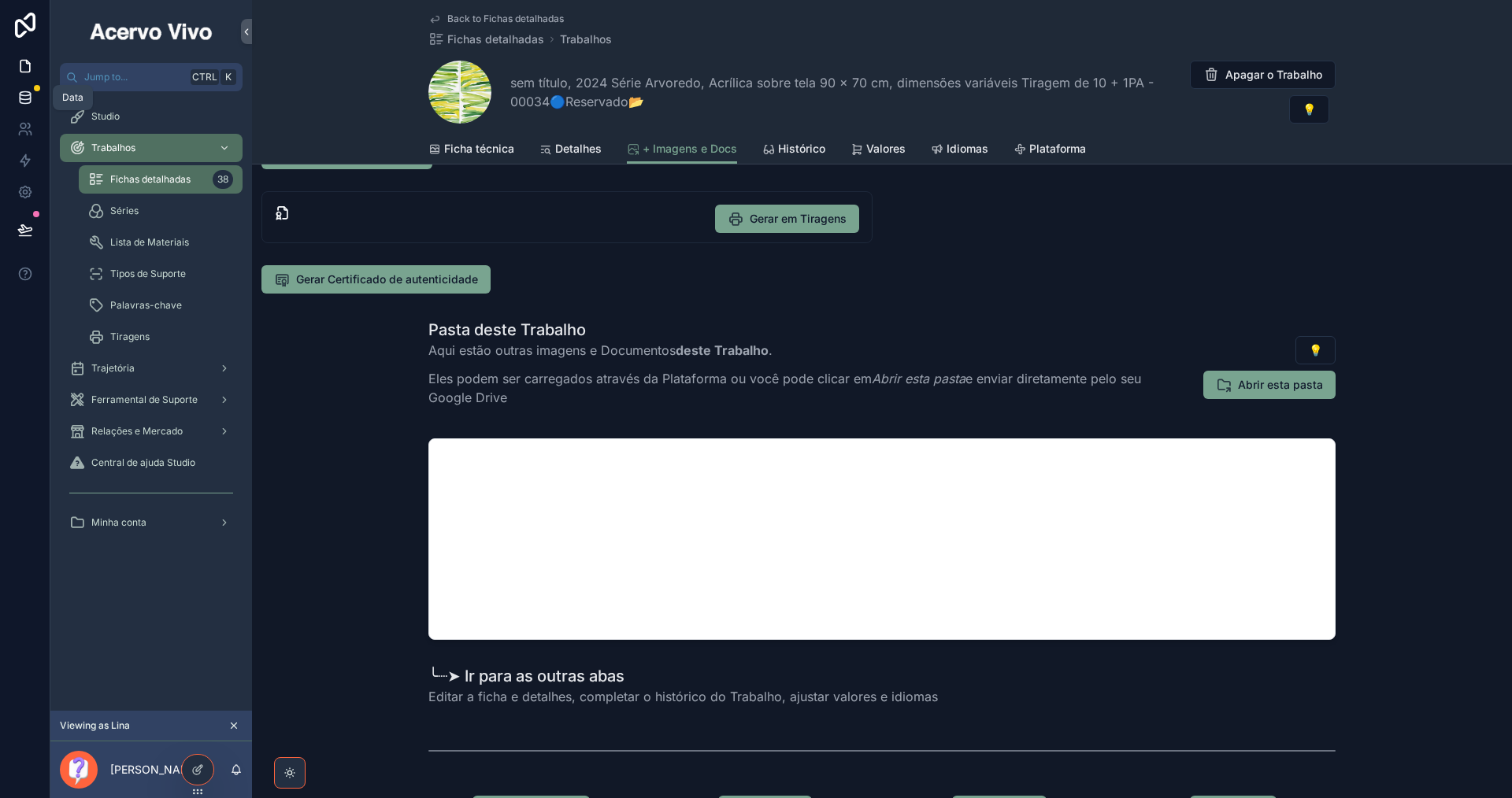
click at [28, 96] on icon at bounding box center [25, 93] width 10 height 4
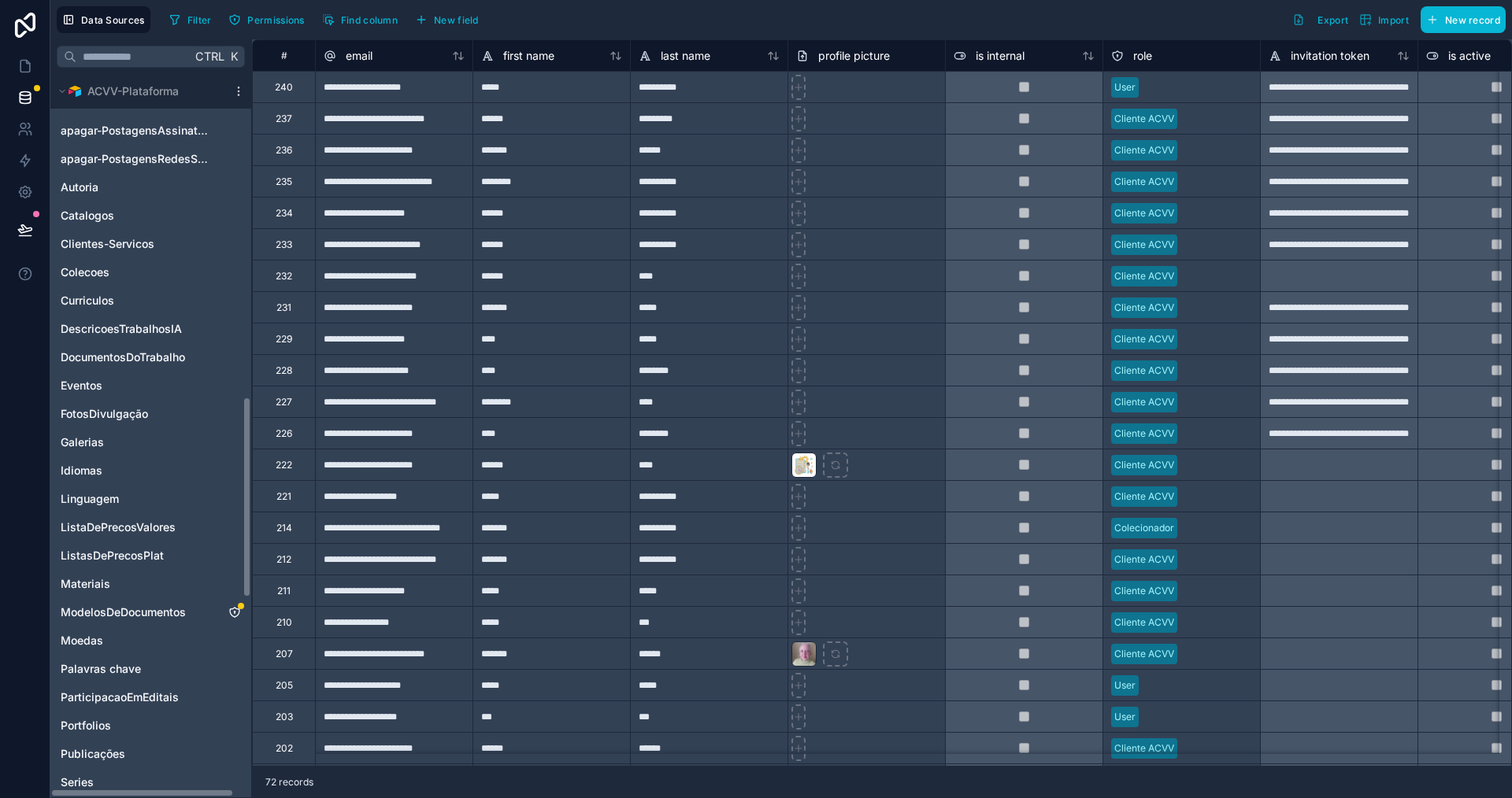
scroll to position [1259, 0]
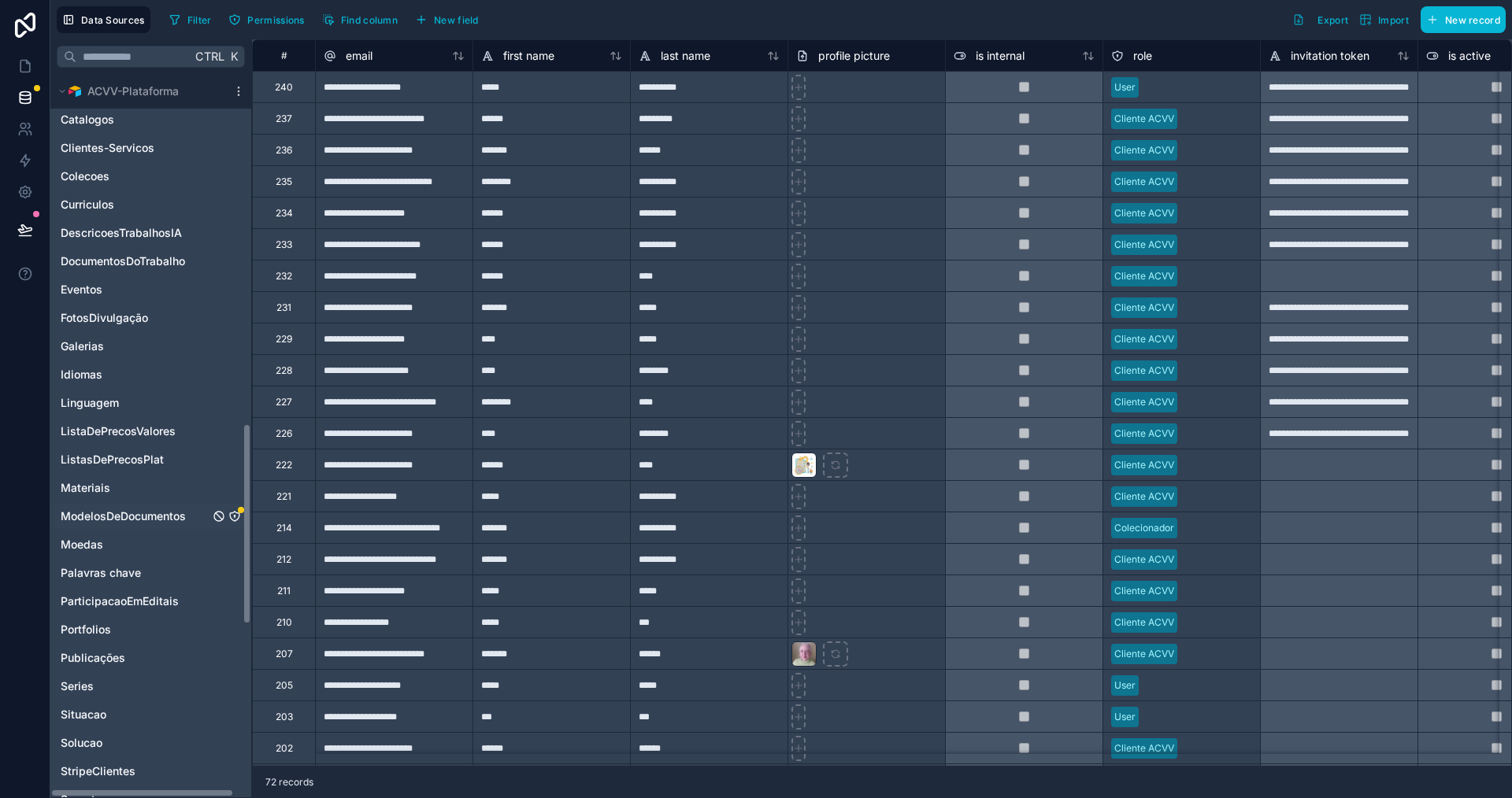
click at [234, 515] on icon "ModelosDeDocumentos" at bounding box center [234, 515] width 1 height 1
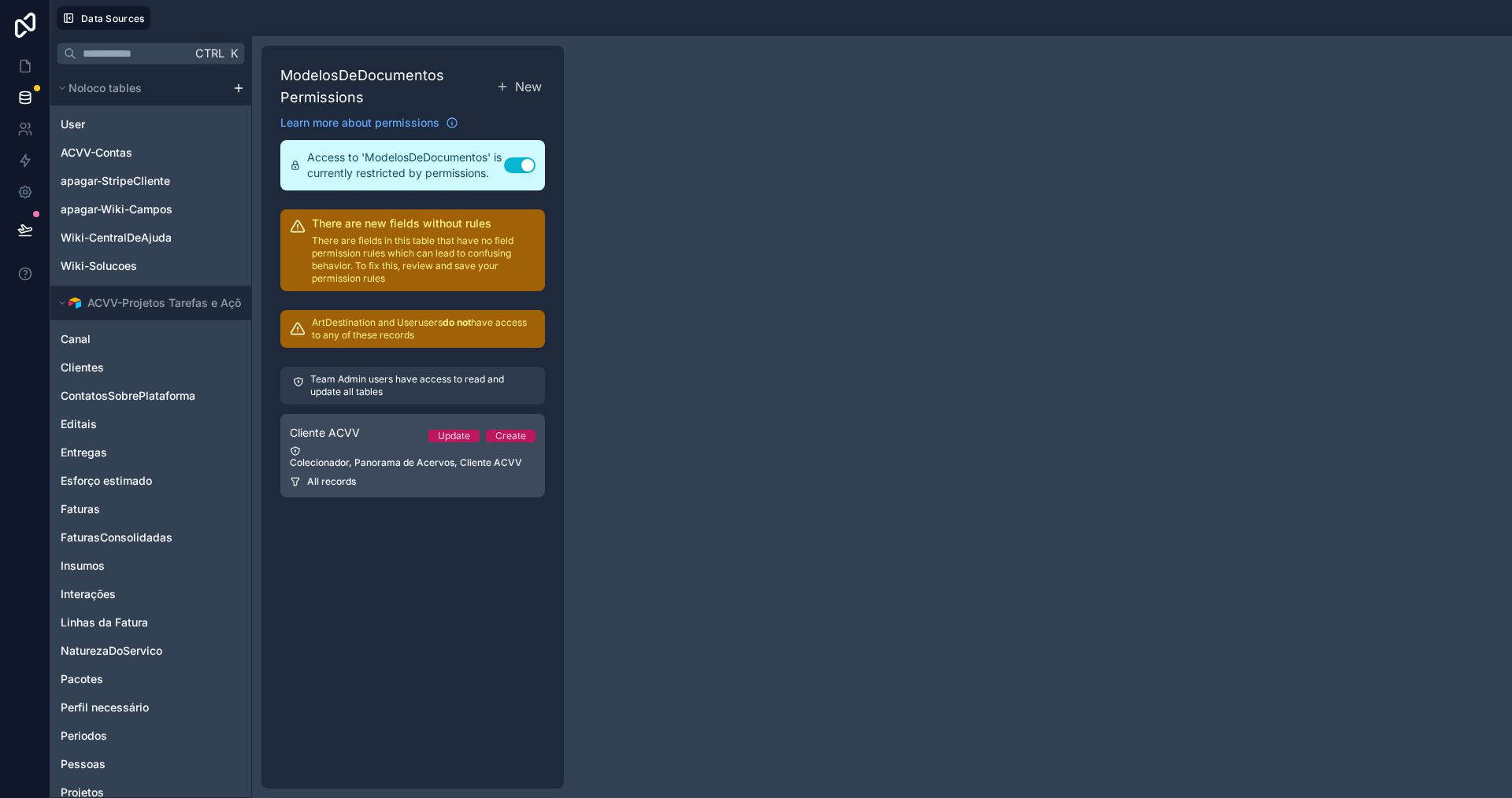
click at [376, 451] on div "Colecionador, Panorama de Acervos, Cliente ACVV" at bounding box center [412, 457] width 245 height 24
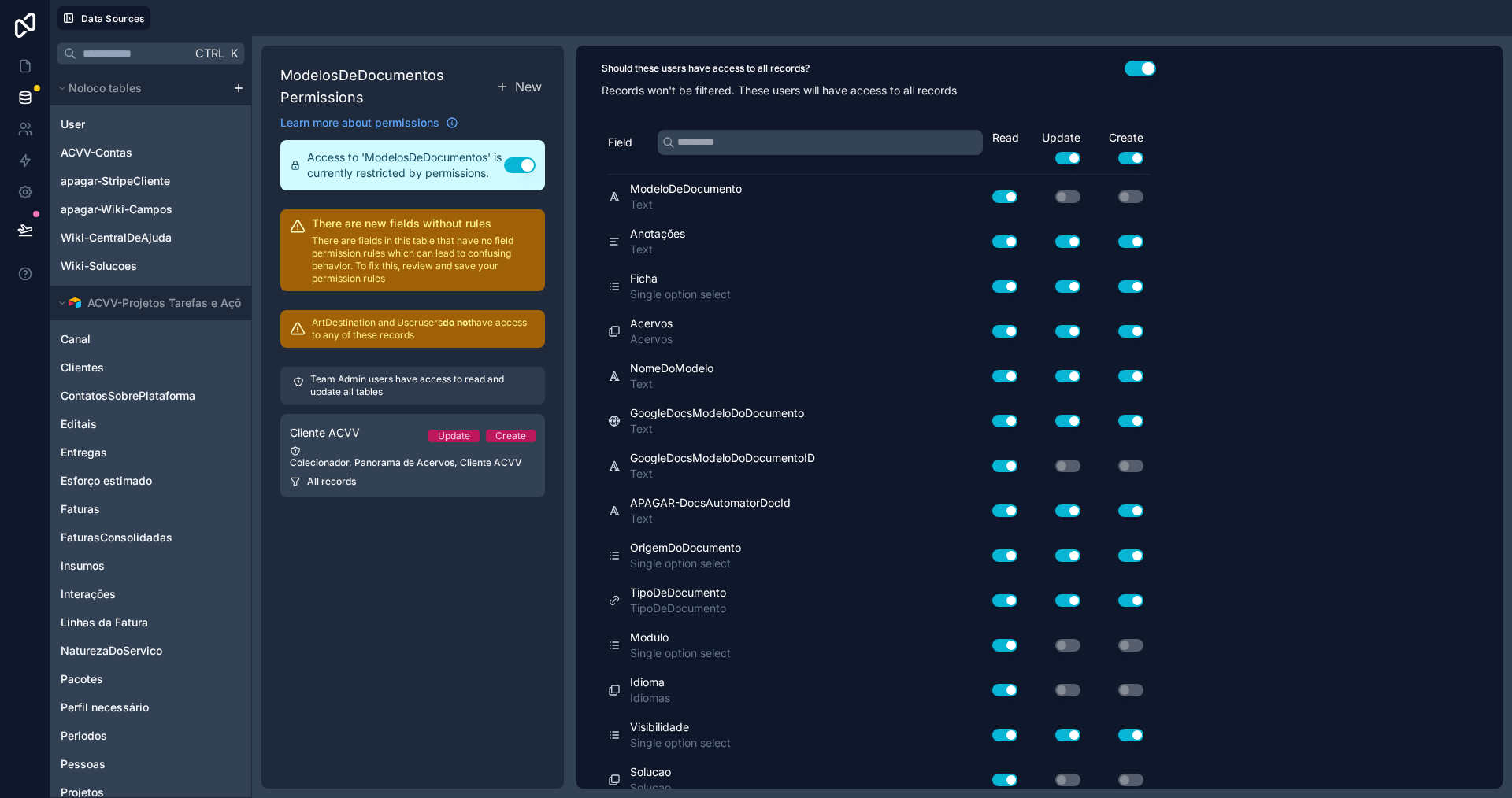
scroll to position [394, 0]
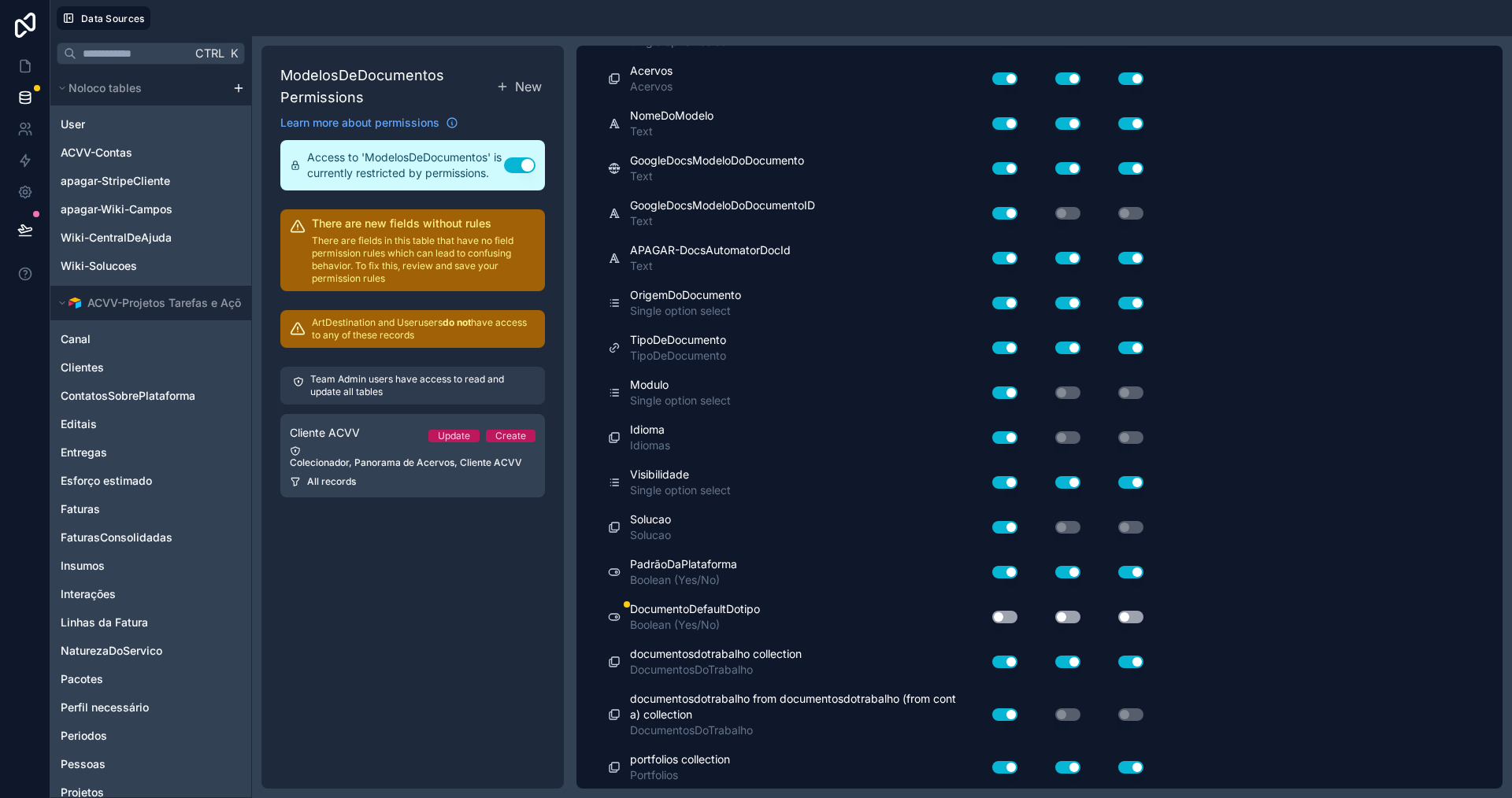
click at [1011, 615] on button "Use setting" at bounding box center [1005, 617] width 25 height 12
click at [1070, 621] on button "Use setting" at bounding box center [1067, 617] width 25 height 12
click at [1139, 620] on button "Use setting" at bounding box center [1130, 617] width 25 height 12
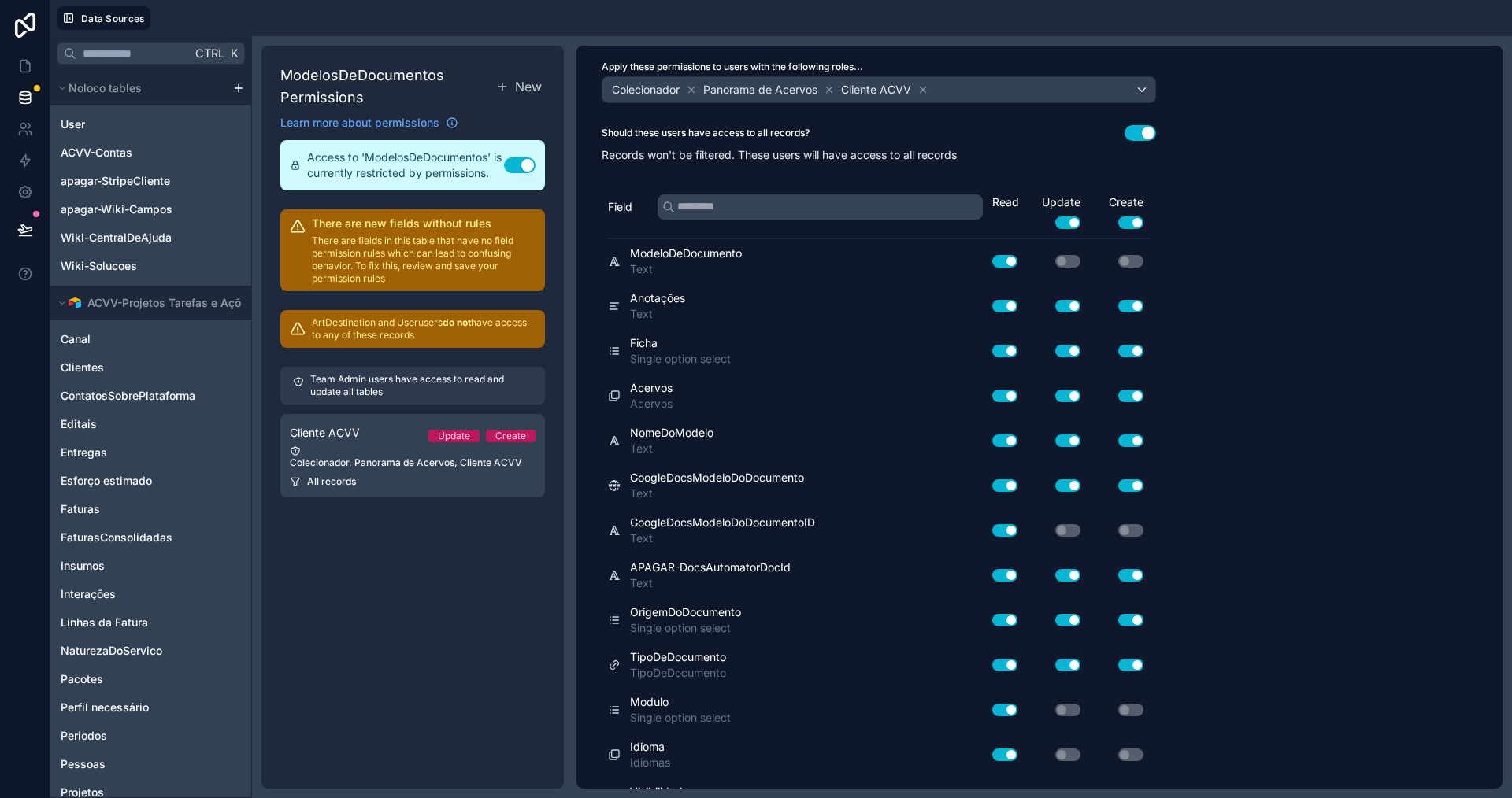
scroll to position [0, 0]
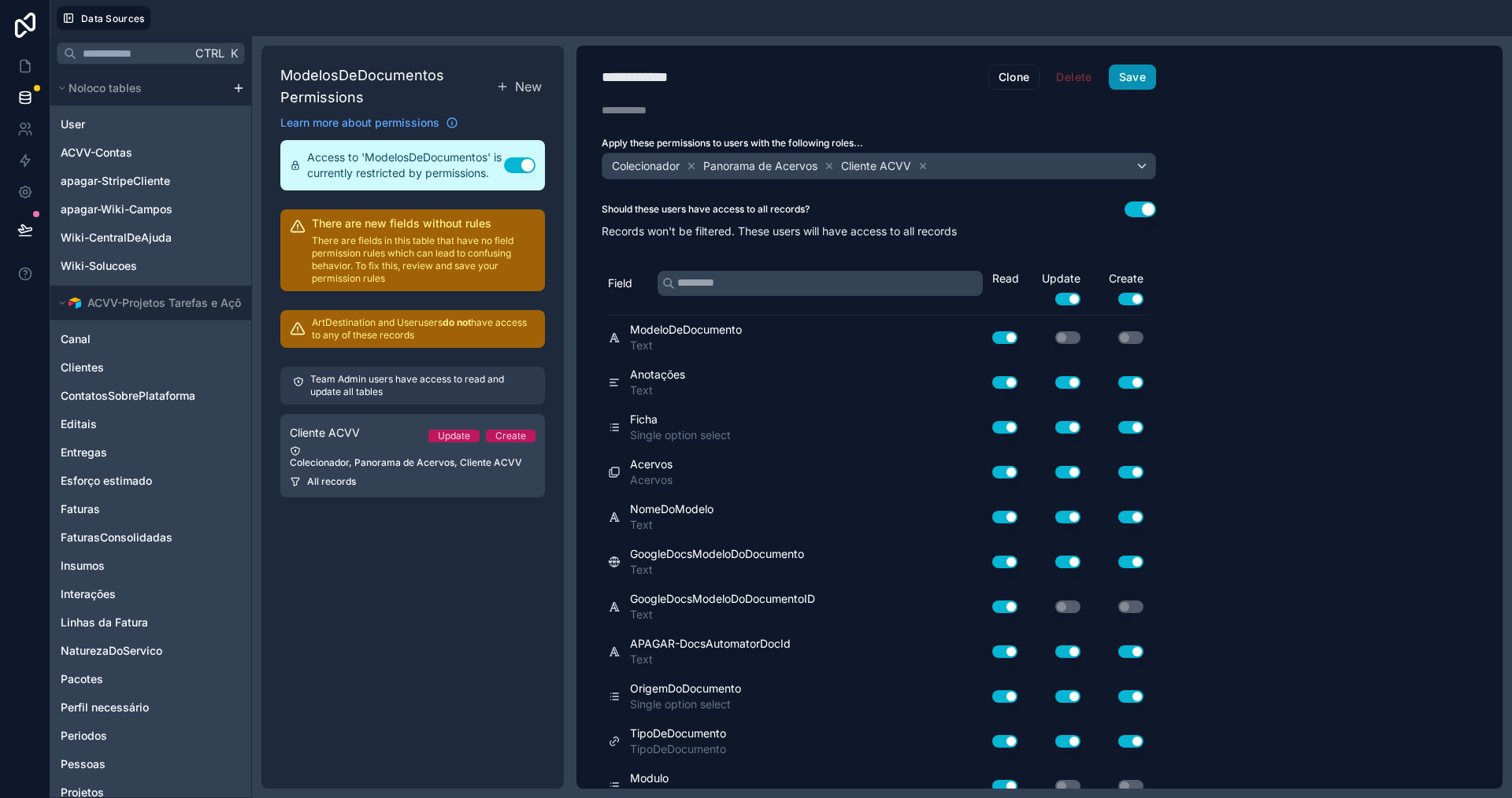
click at [1143, 66] on button "Save" at bounding box center [1132, 77] width 47 height 25
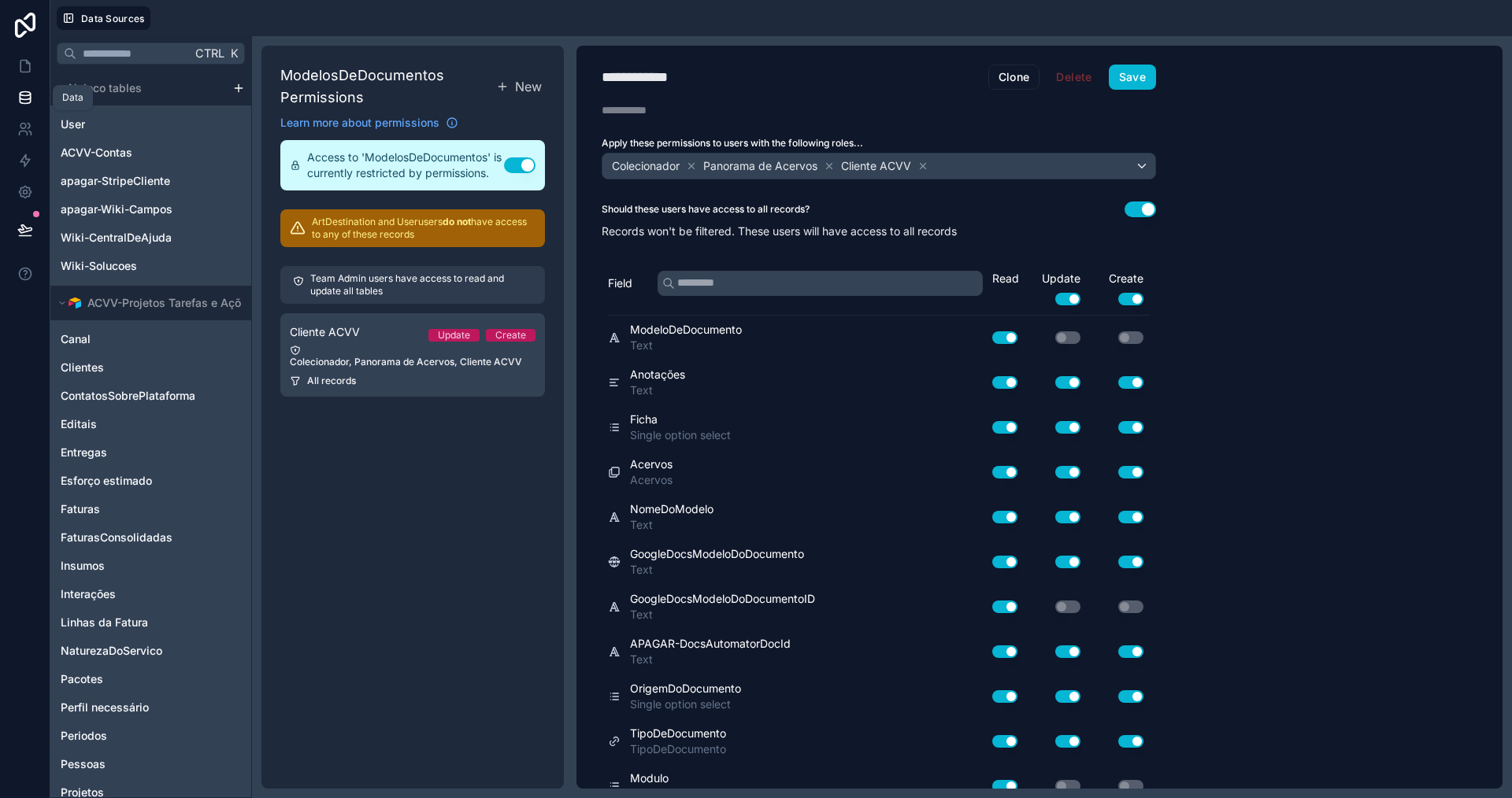
click at [23, 93] on icon at bounding box center [25, 98] width 16 height 16
click at [20, 65] on icon at bounding box center [24, 66] width 10 height 12
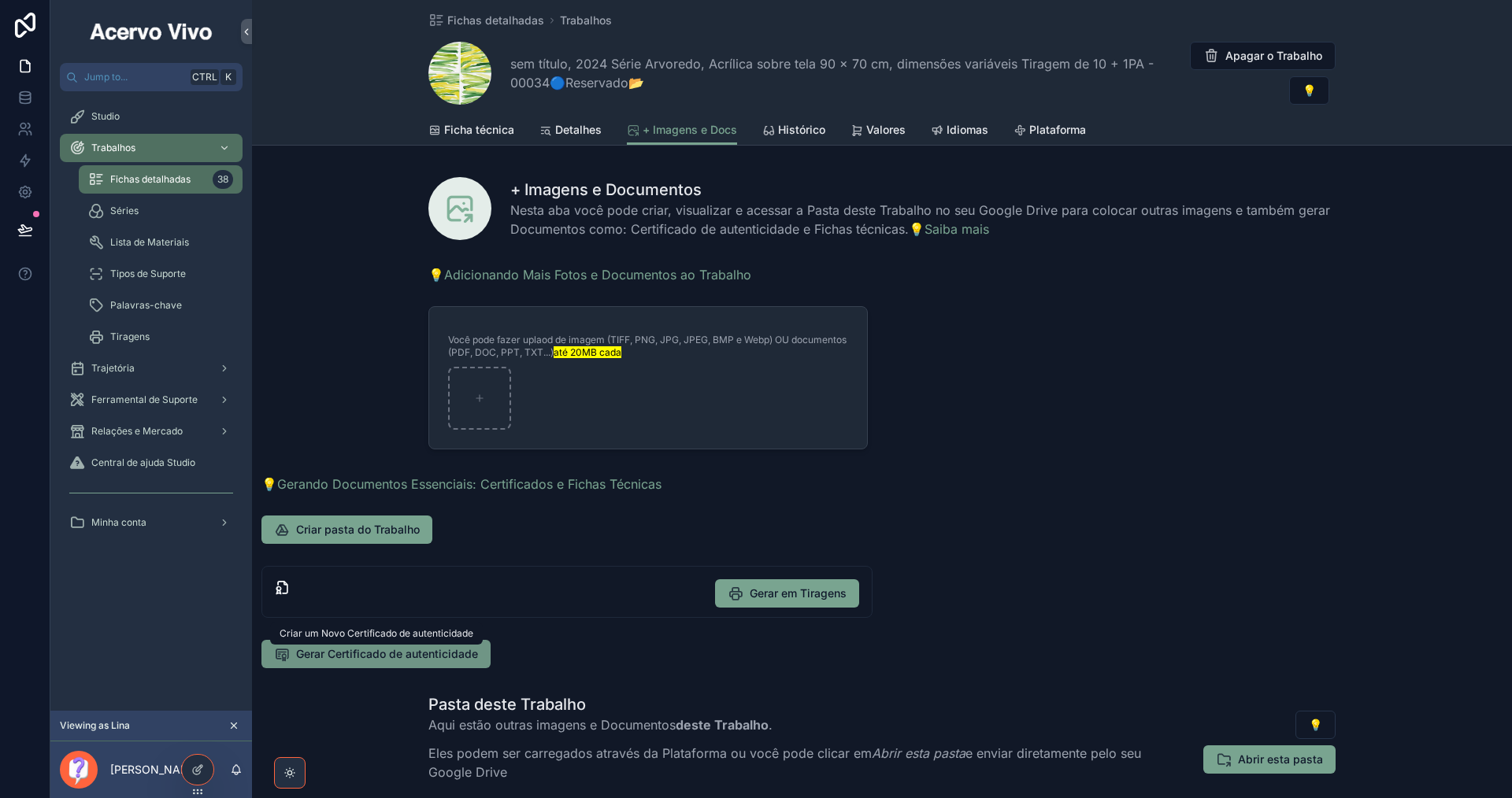
click at [435, 660] on span "Gerar Certificado de autenticidade" at bounding box center [387, 654] width 182 height 16
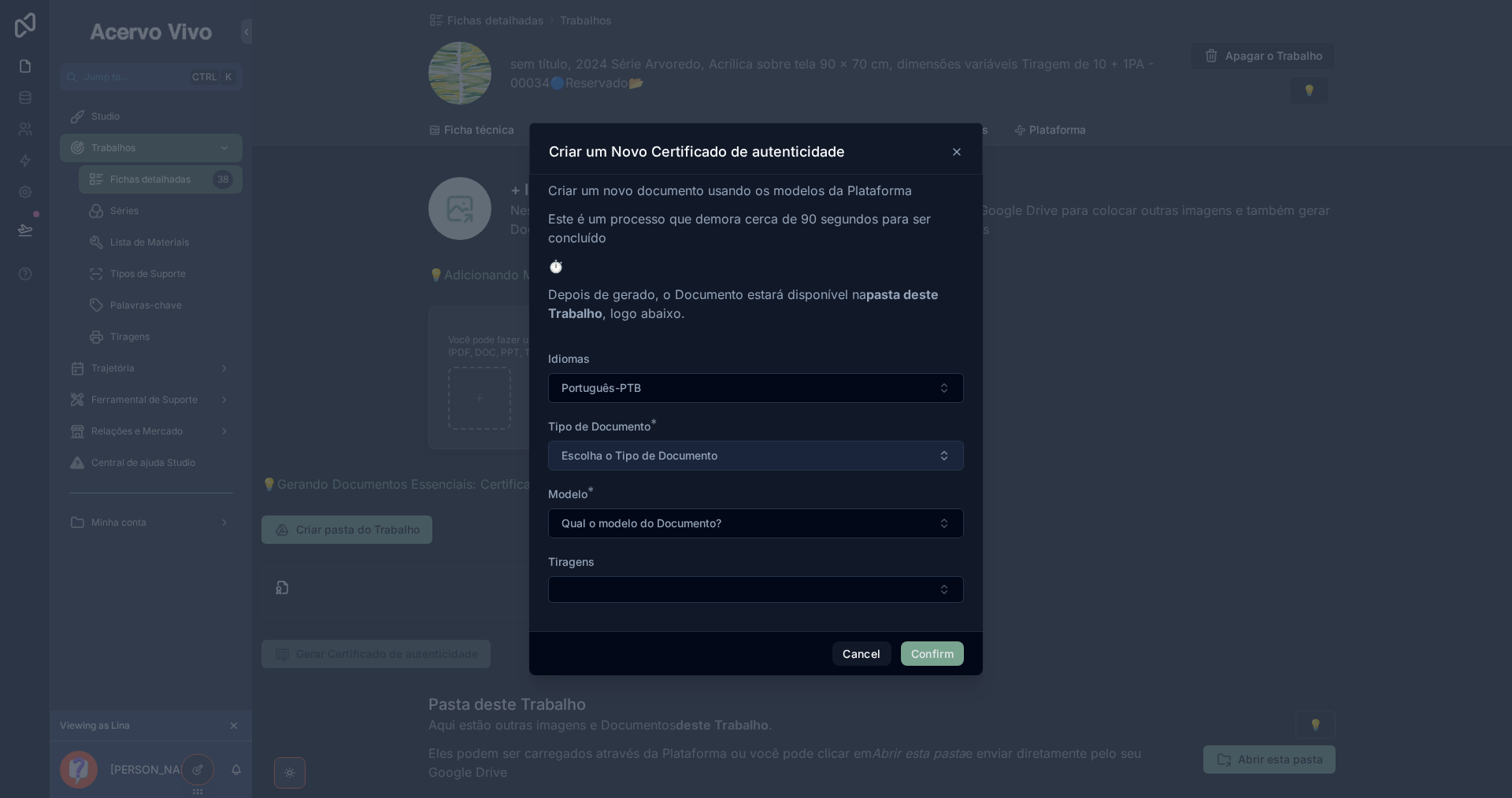
click at [796, 455] on button "Escolha o Tipo de Documento" at bounding box center [756, 456] width 416 height 30
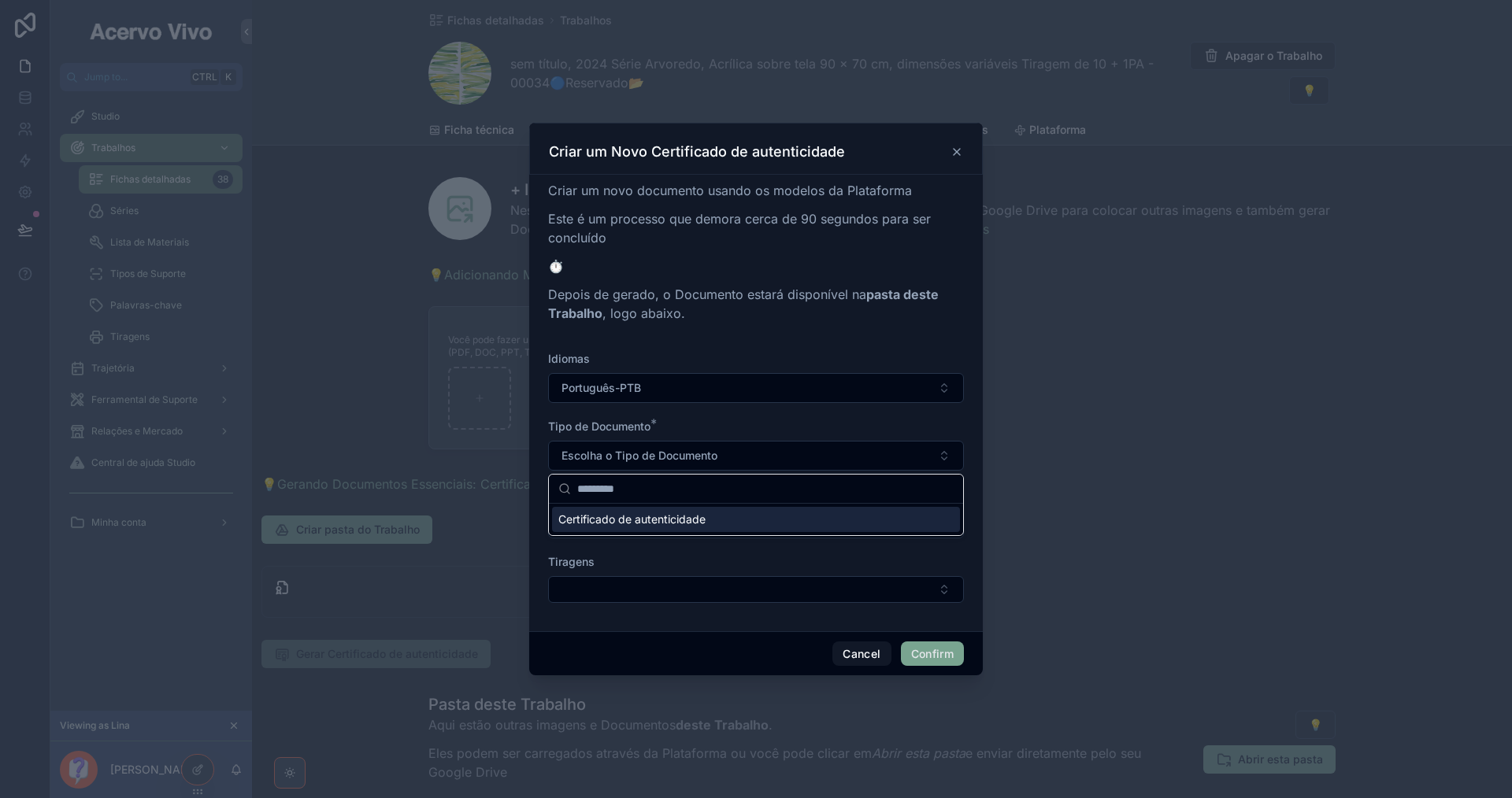
click at [797, 515] on div "Certificado de autenticidade" at bounding box center [756, 519] width 408 height 25
click at [797, 520] on button "Qual o modelo do Documento?" at bounding box center [756, 523] width 416 height 30
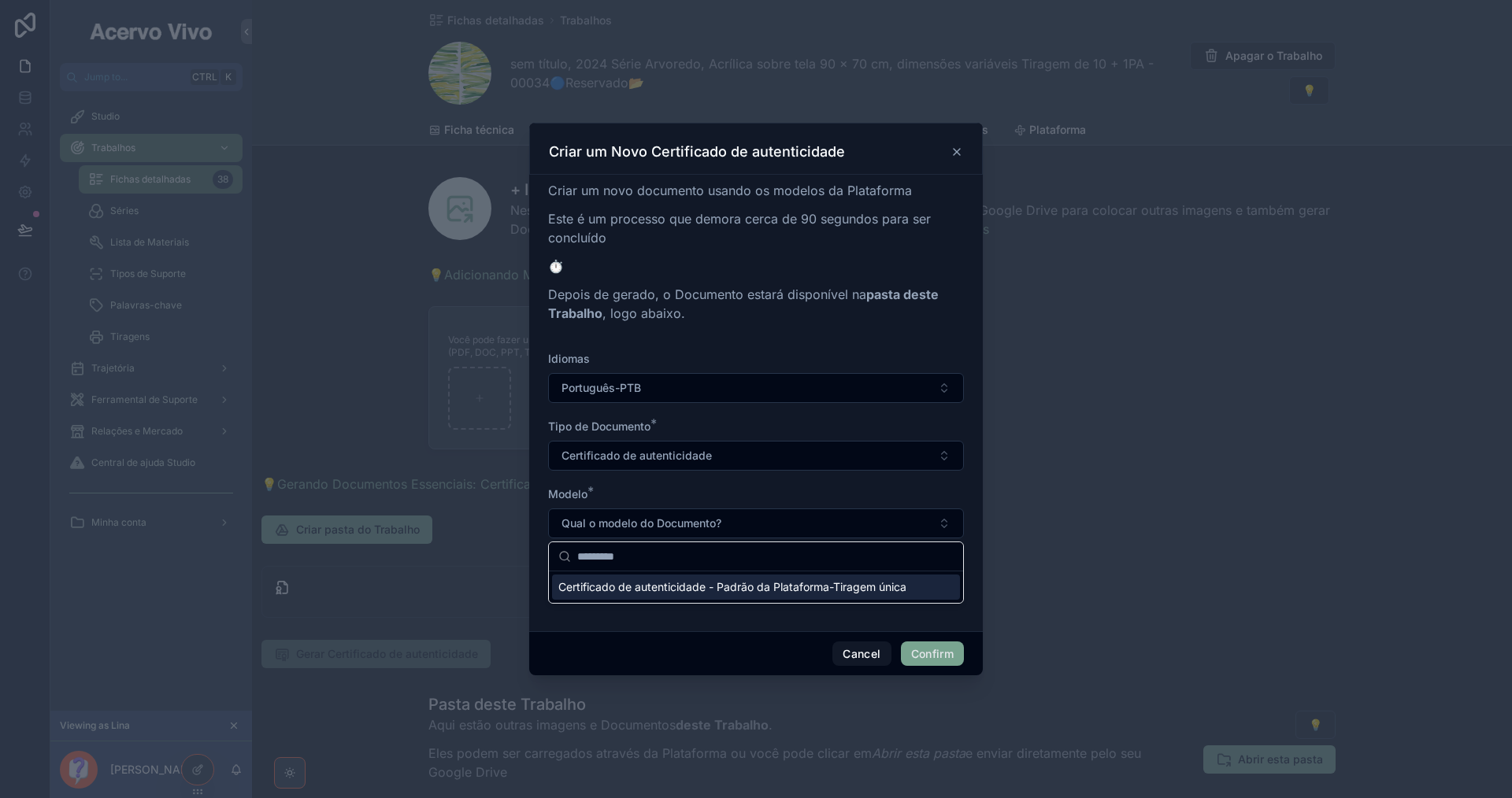
click at [801, 595] on div "Certificado de autenticidade - Padrão da Plataforma-Tiragem única" at bounding box center [756, 587] width 408 height 25
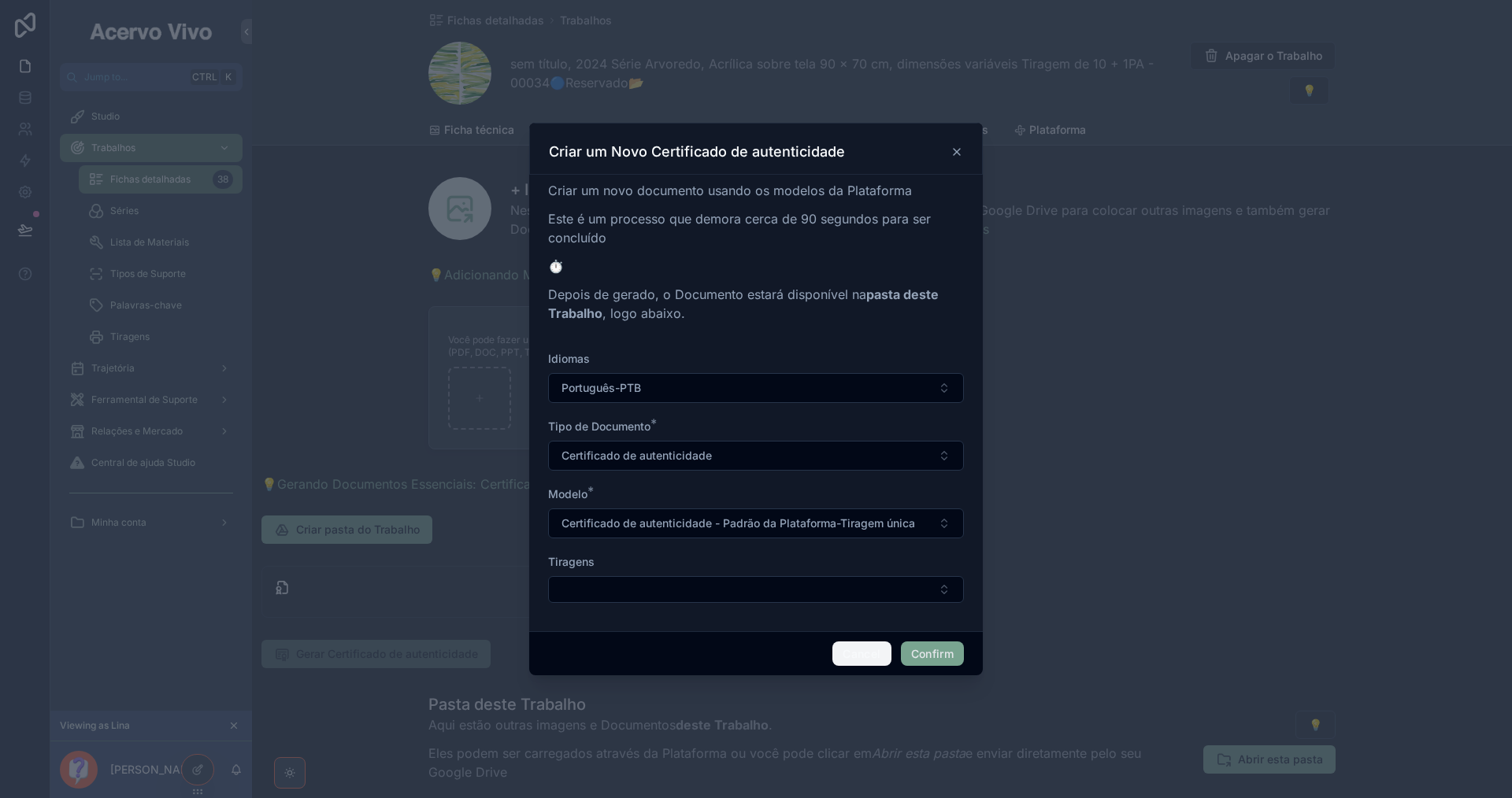
click at [853, 653] on button "Cancel" at bounding box center [861, 654] width 59 height 25
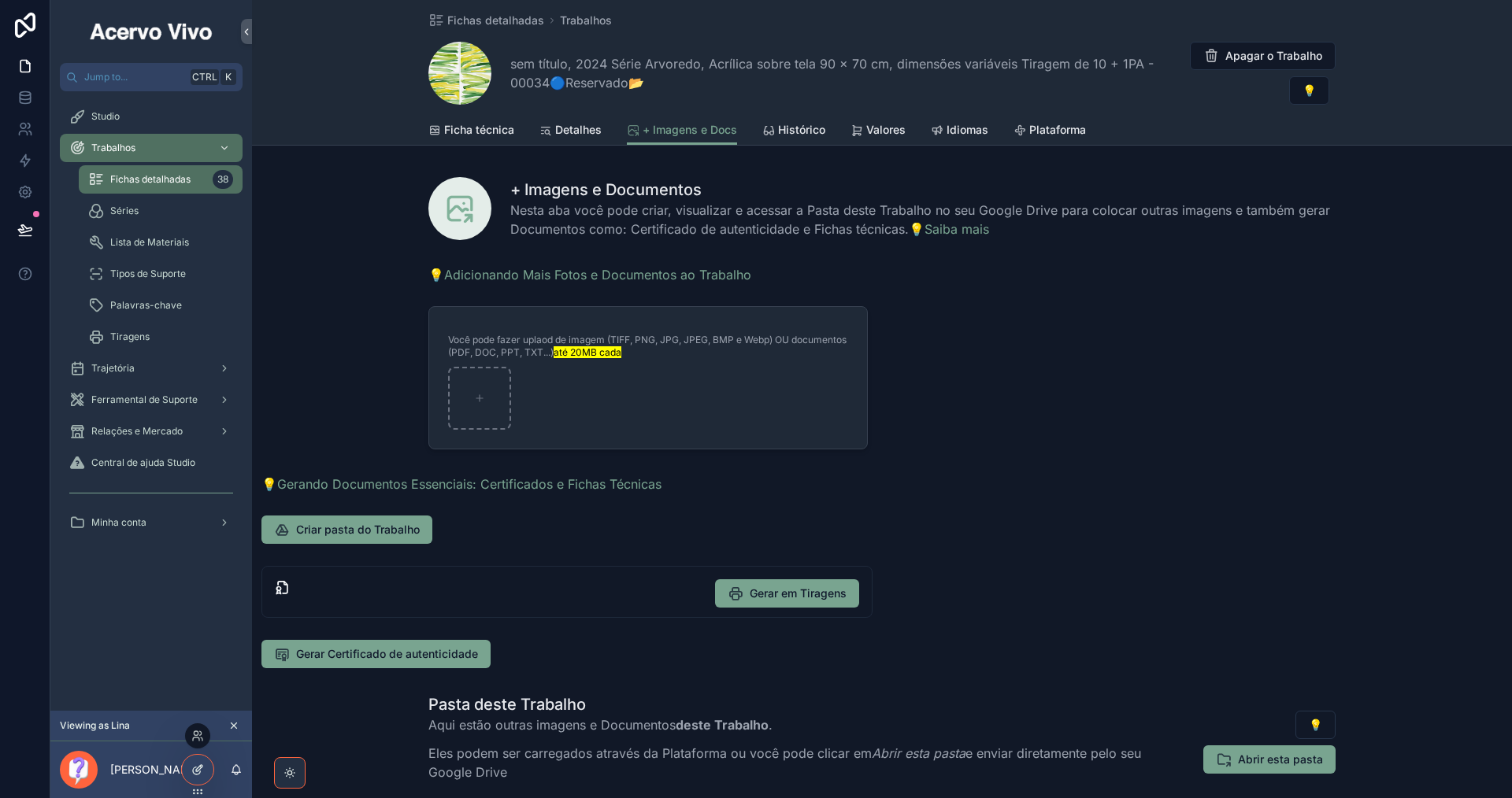
click at [193, 766] on icon at bounding box center [197, 769] width 12 height 12
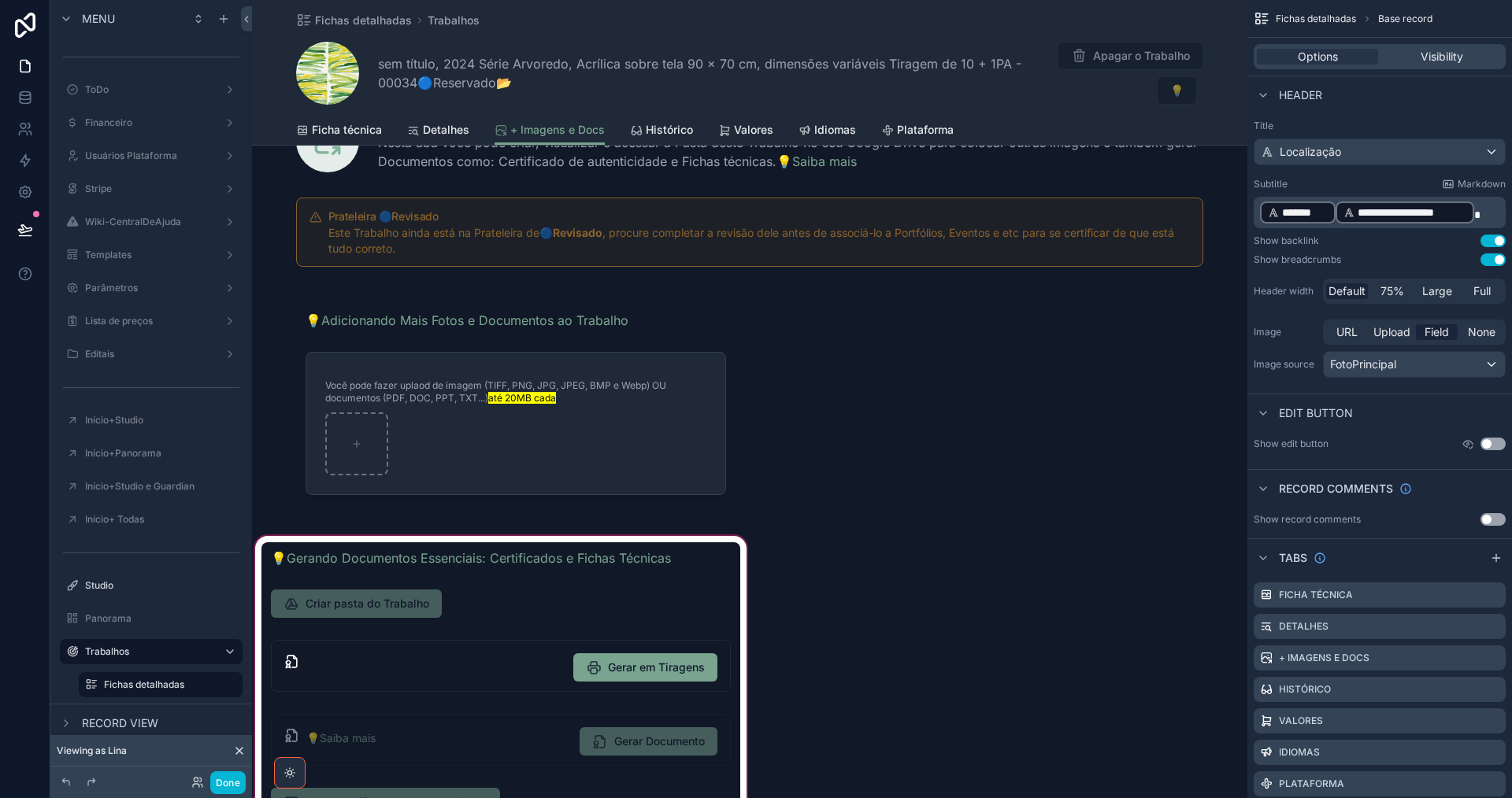
scroll to position [157, 0]
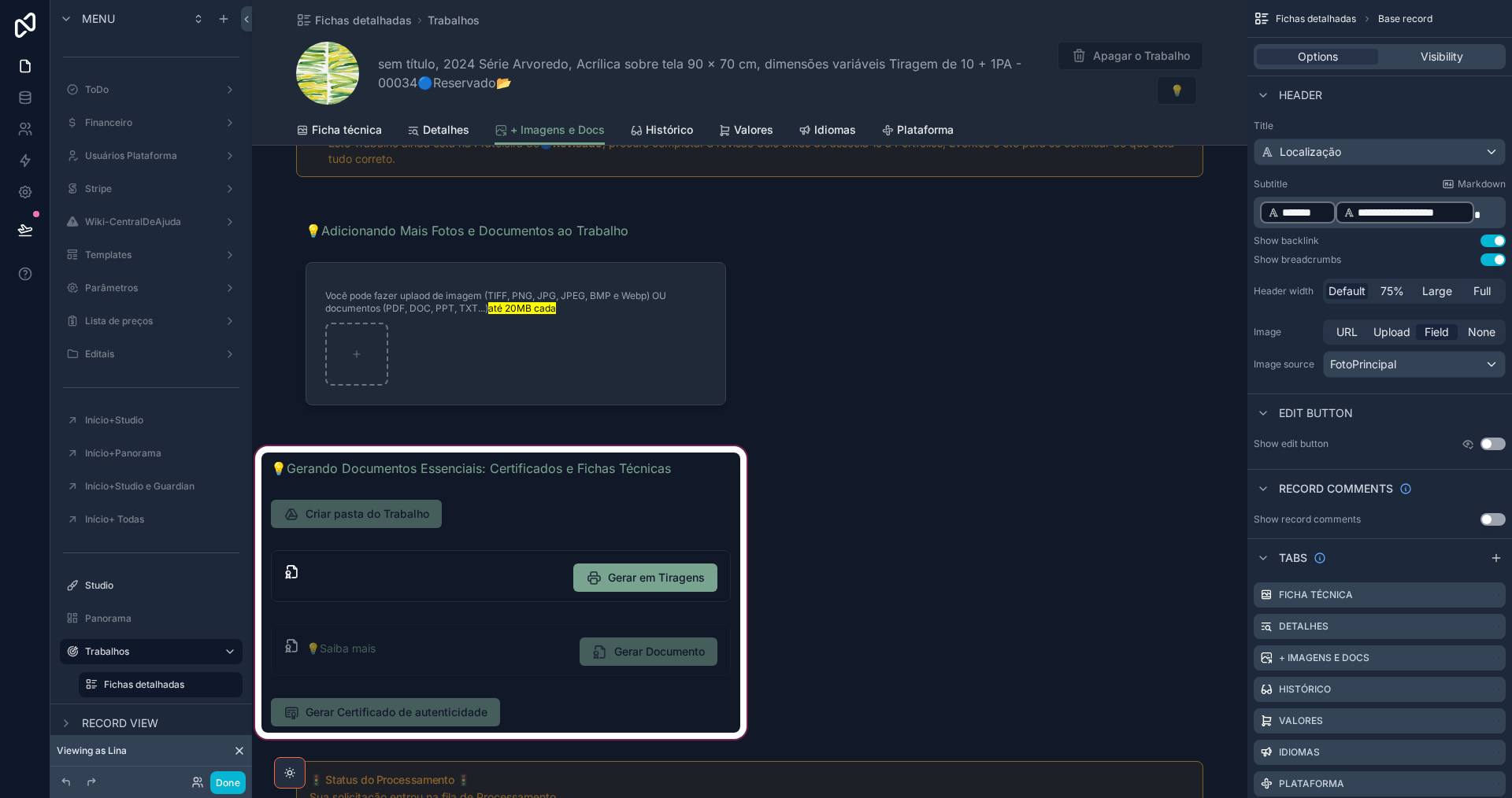
click at [523, 707] on div "scrollable content" at bounding box center [501, 593] width 498 height 299
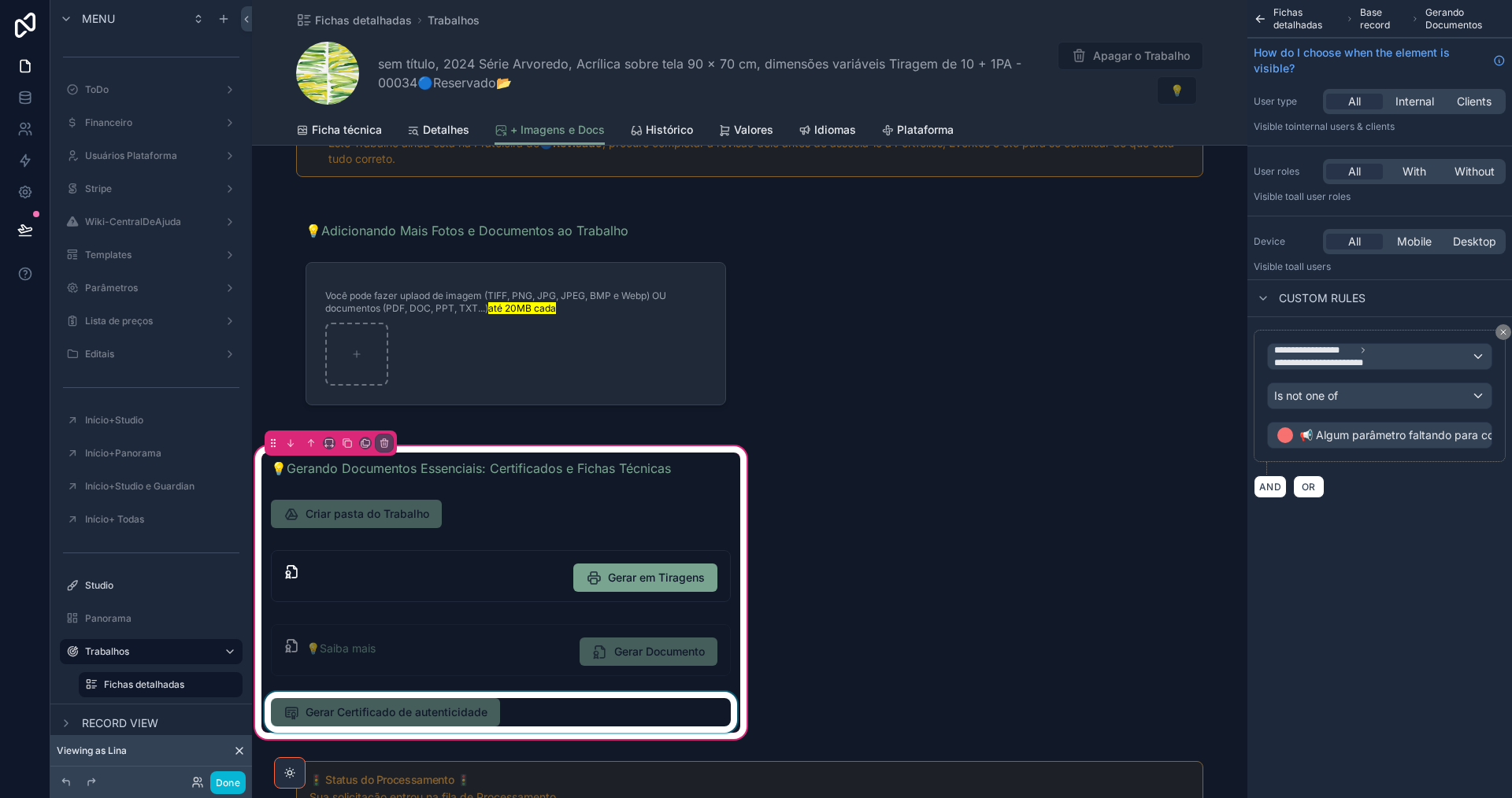
click at [514, 710] on div "scrollable content" at bounding box center [501, 712] width 479 height 41
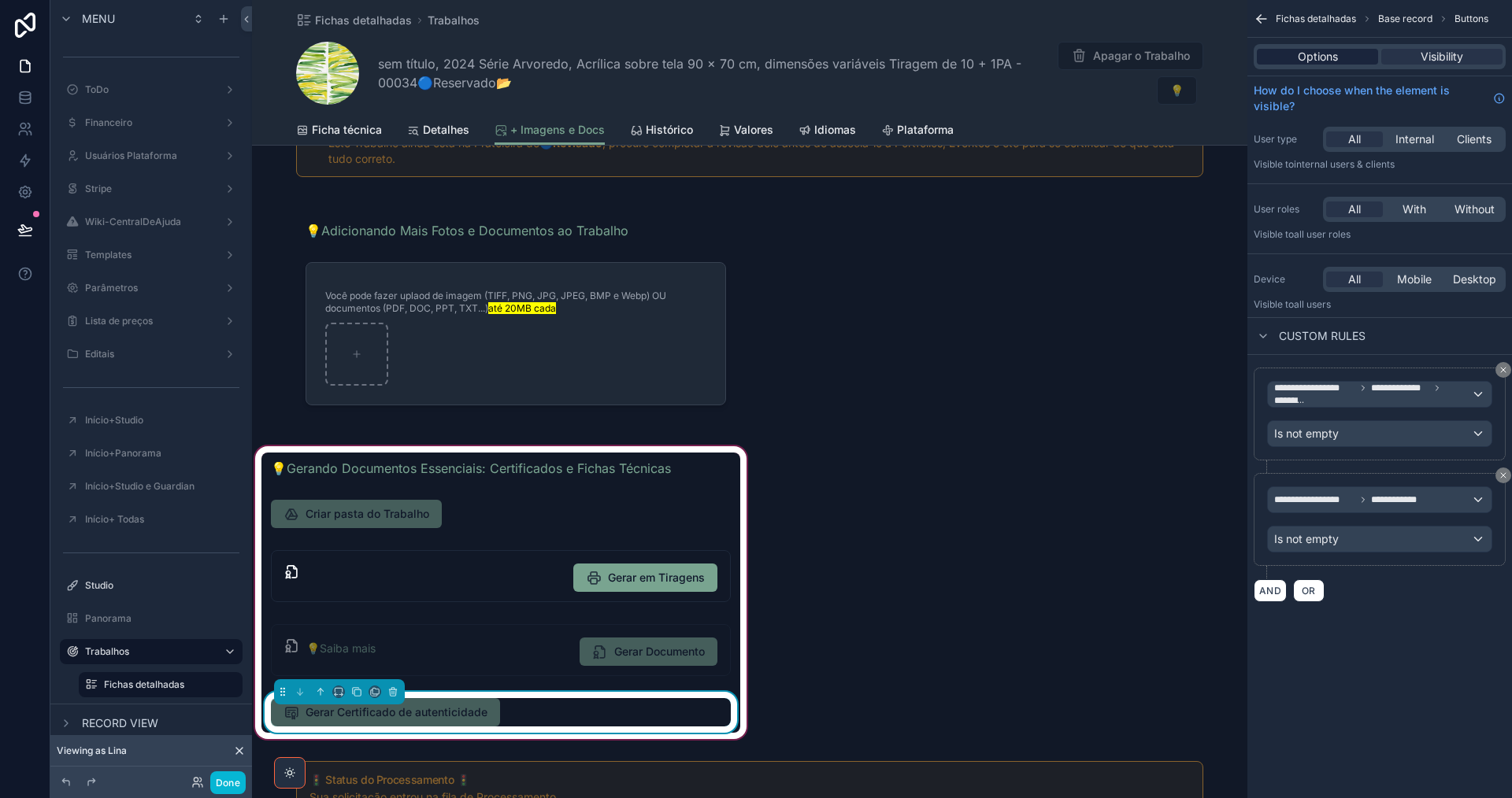
click at [1323, 60] on span "Options" at bounding box center [1318, 57] width 40 height 16
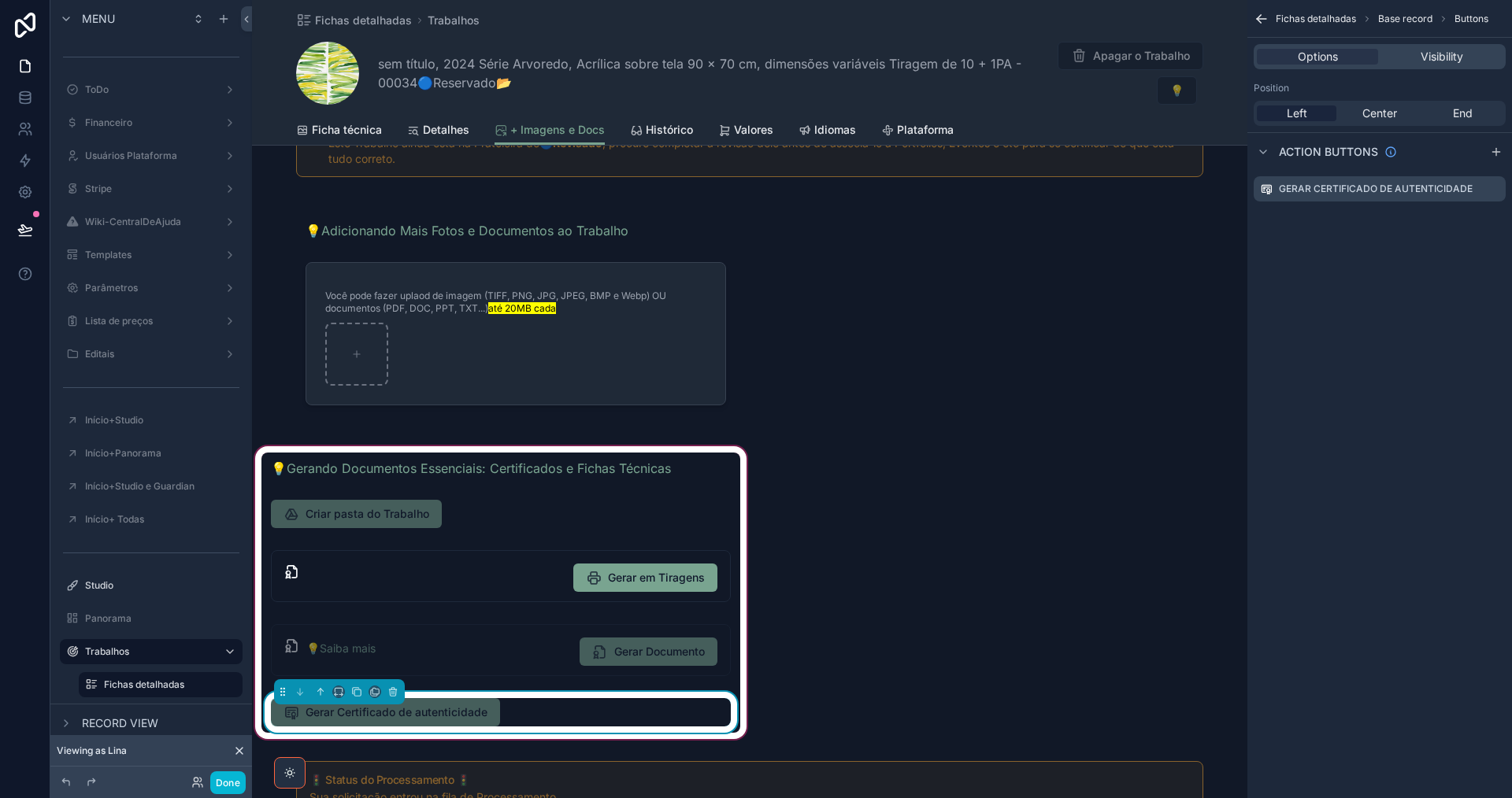
drag, startPoint x: 1492, startPoint y: 186, endPoint x: 1498, endPoint y: 261, distance: 75.2
click at [0, 0] on icon "scrollable content" at bounding box center [0, 0] width 0 height 0
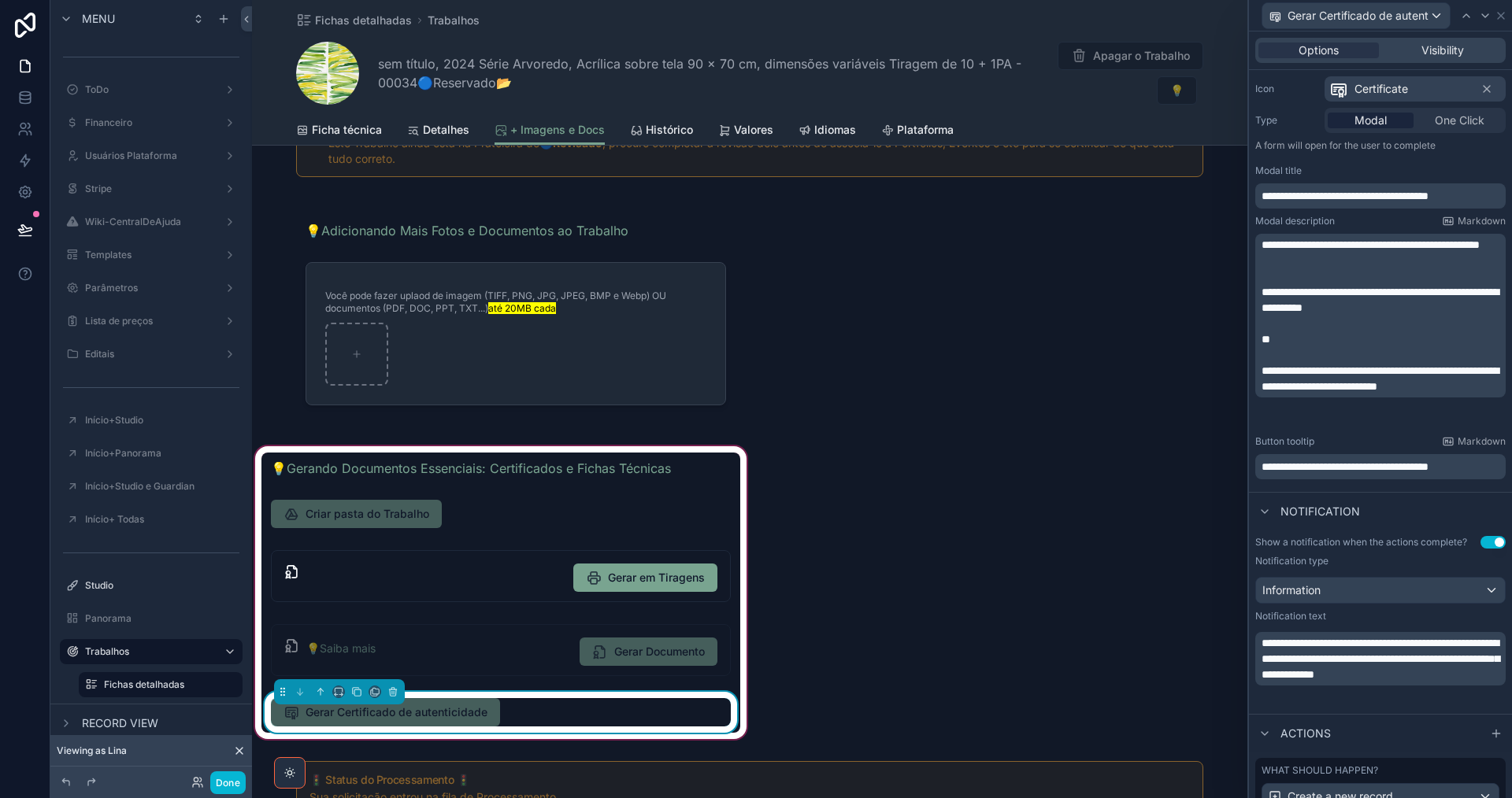
scroll to position [394, 0]
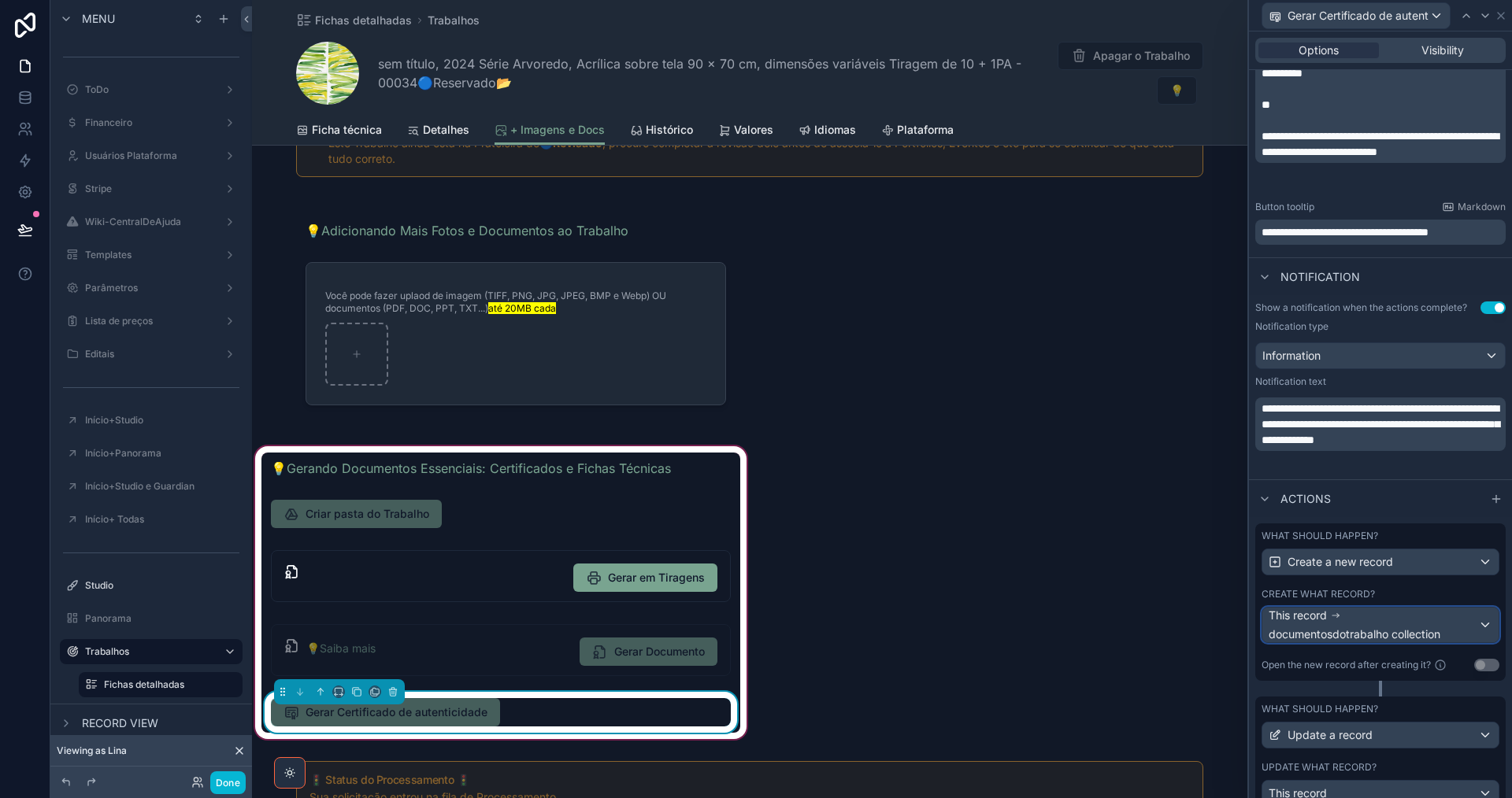
click at [1406, 622] on div "This record documentosdotrabalho collection" at bounding box center [1373, 625] width 210 height 35
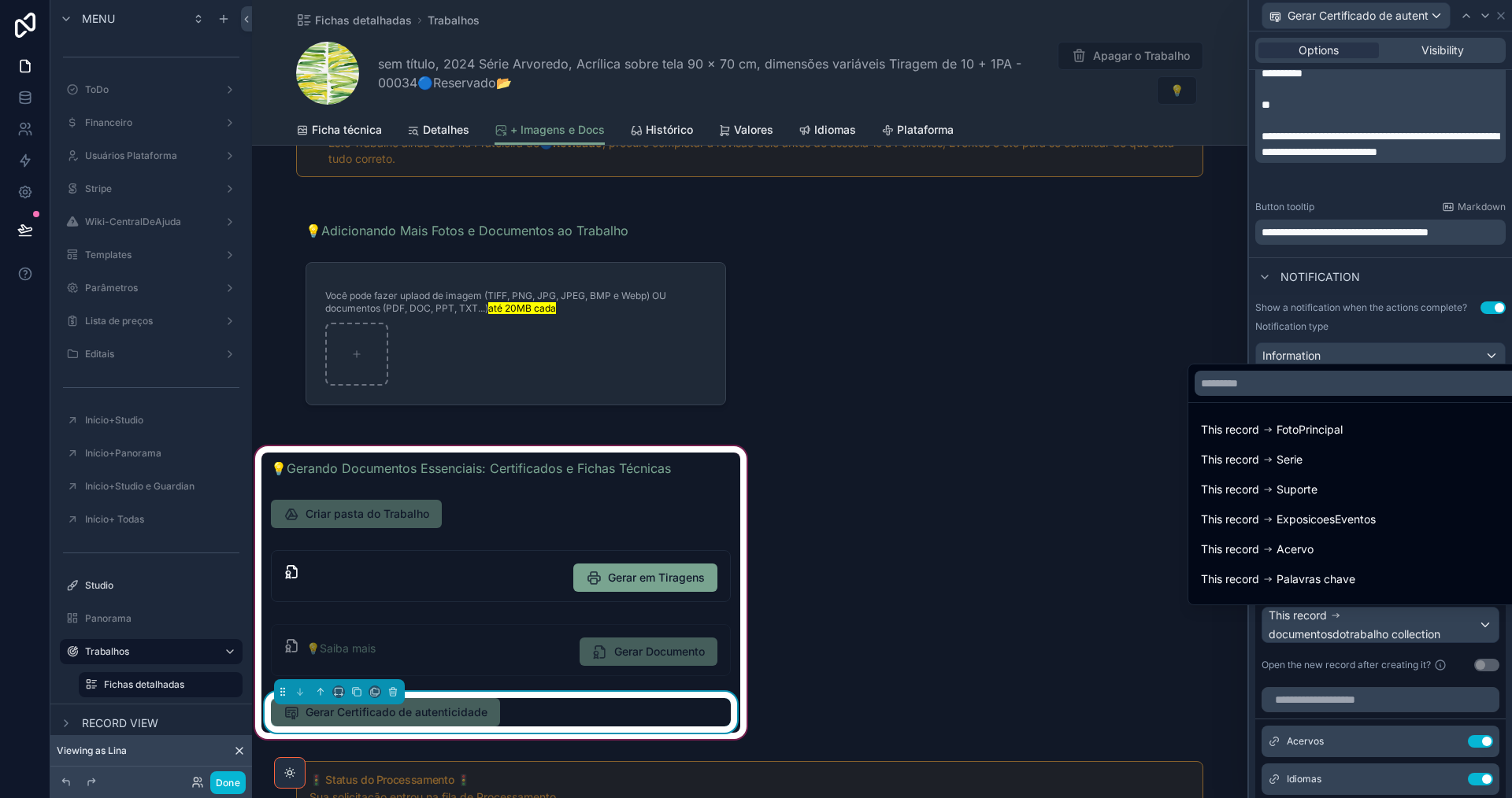
click at [1406, 622] on div at bounding box center [1380, 399] width 263 height 798
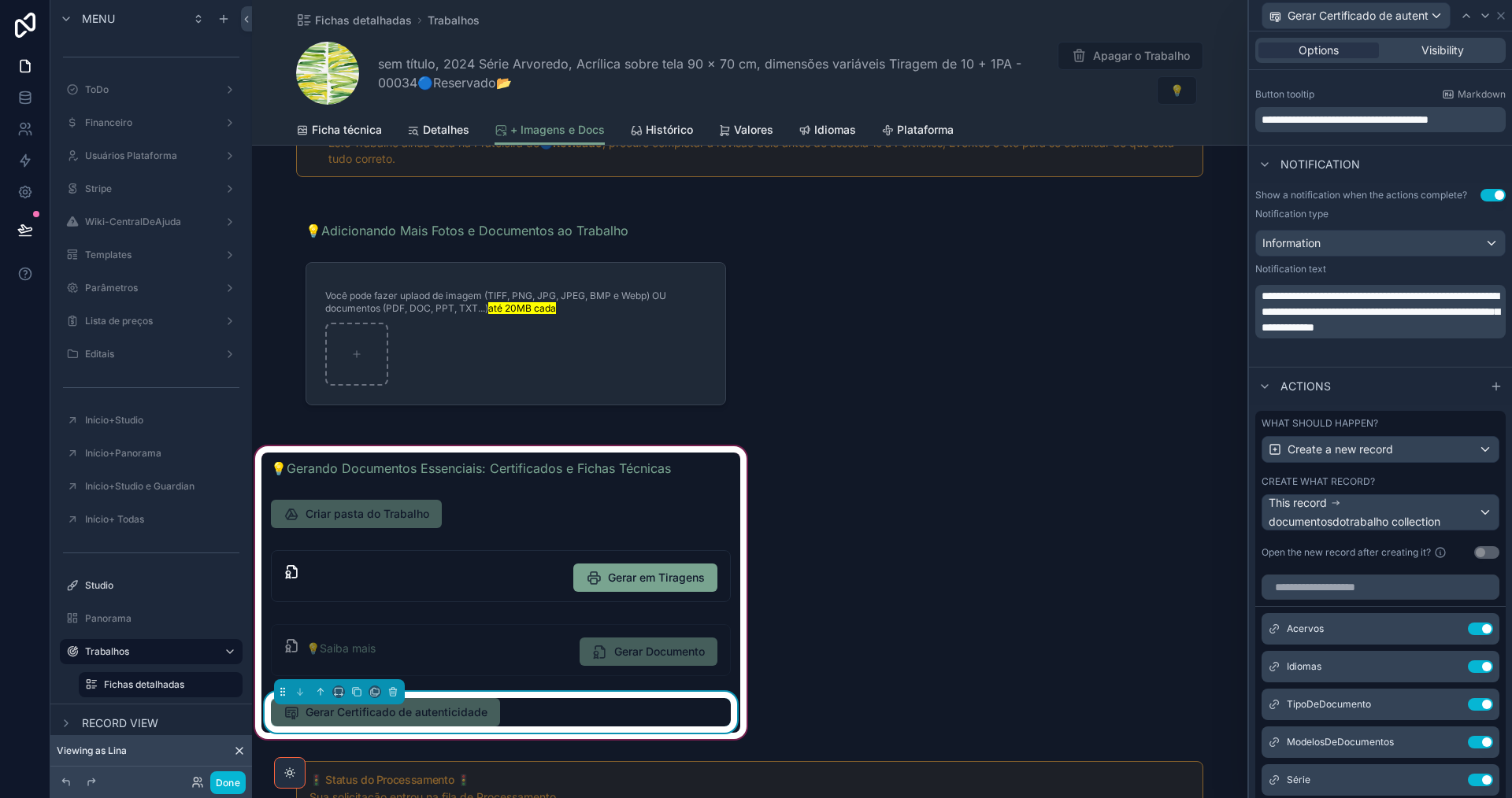
scroll to position [708, 0]
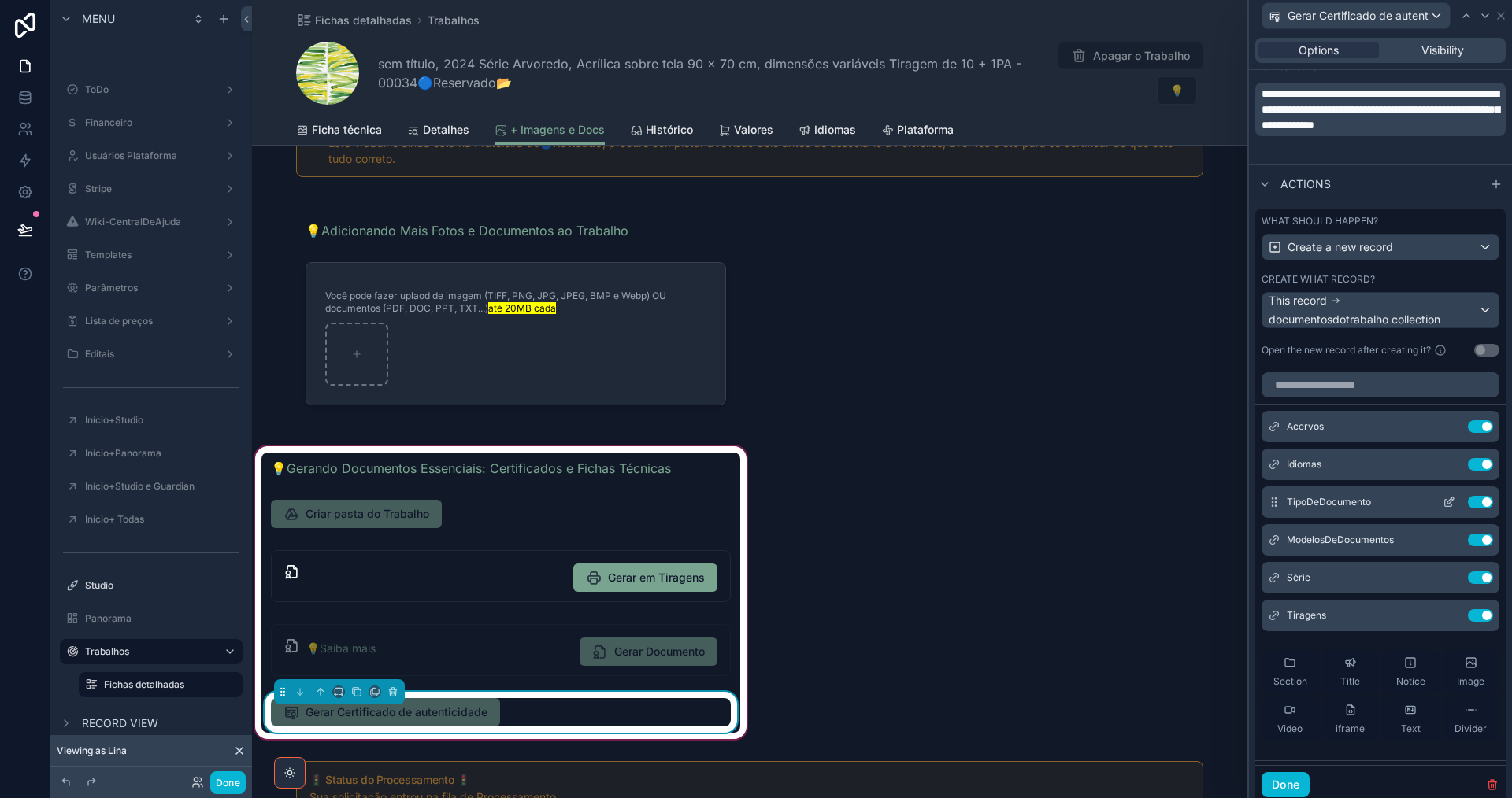
click at [1451, 499] on icon at bounding box center [1452, 499] width 2 height 2
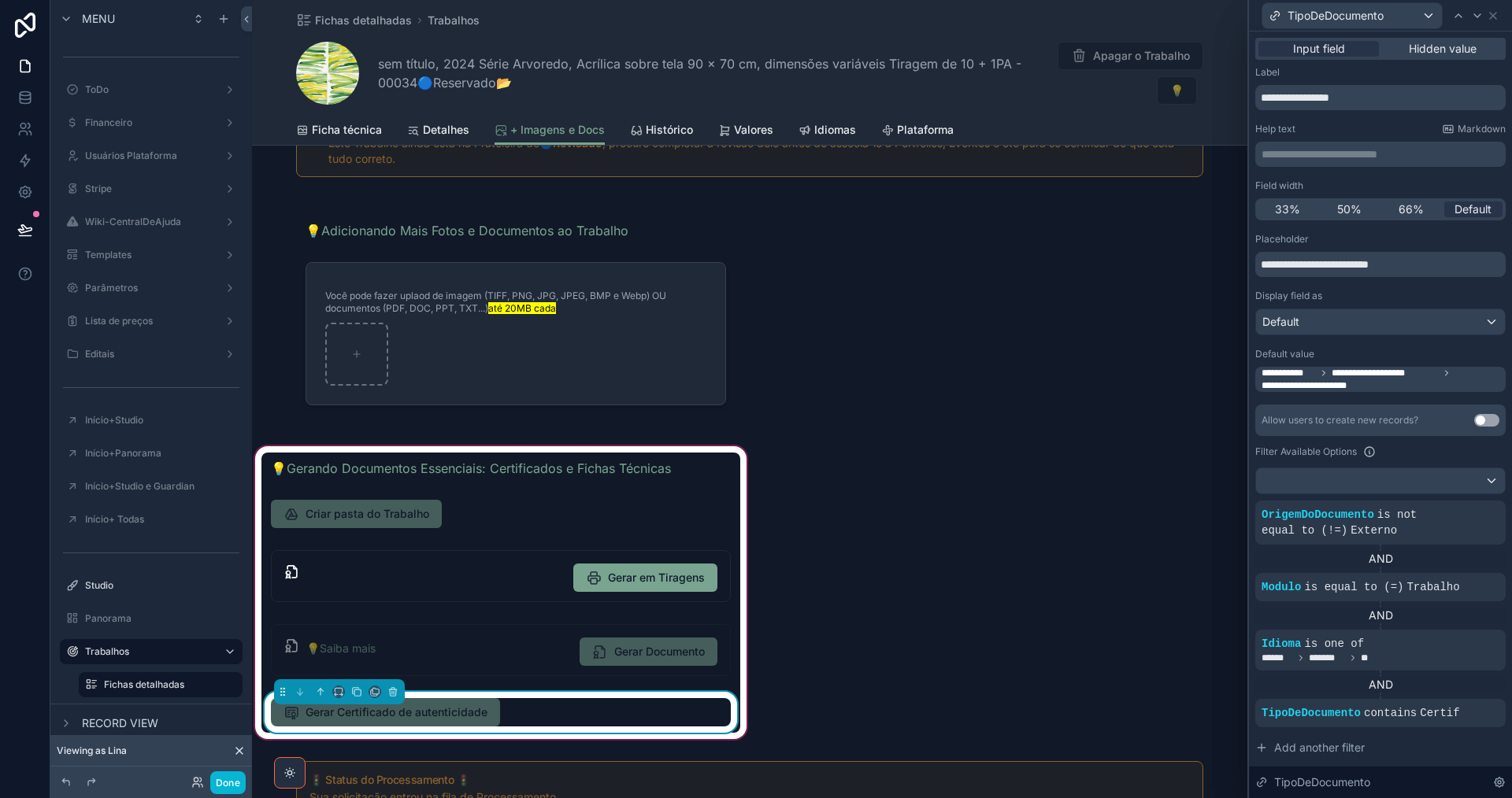
click at [1396, 375] on span "**********" at bounding box center [1384, 373] width 107 height 12
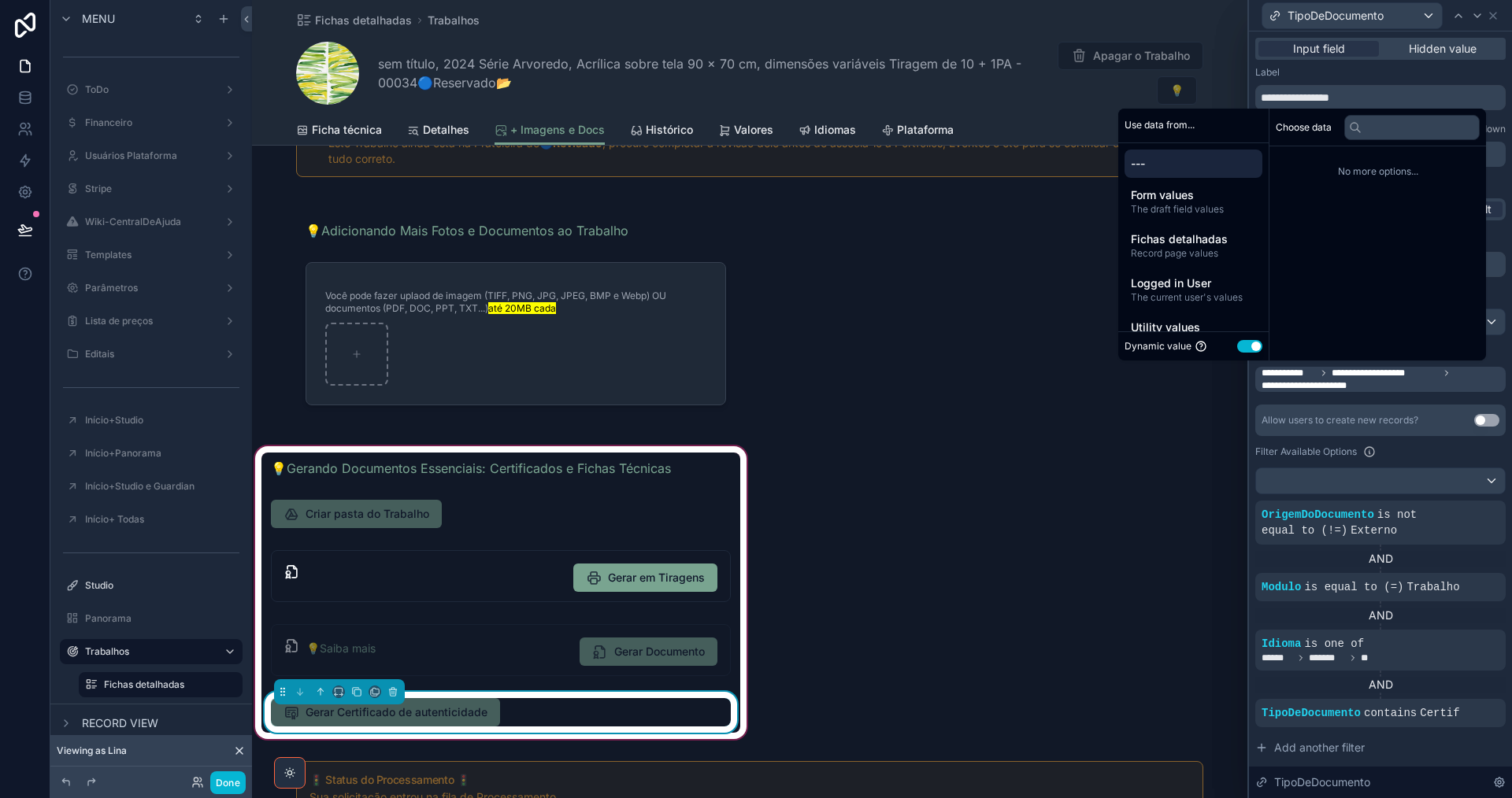
click at [1237, 346] on button "Use setting" at bounding box center [1249, 346] width 25 height 12
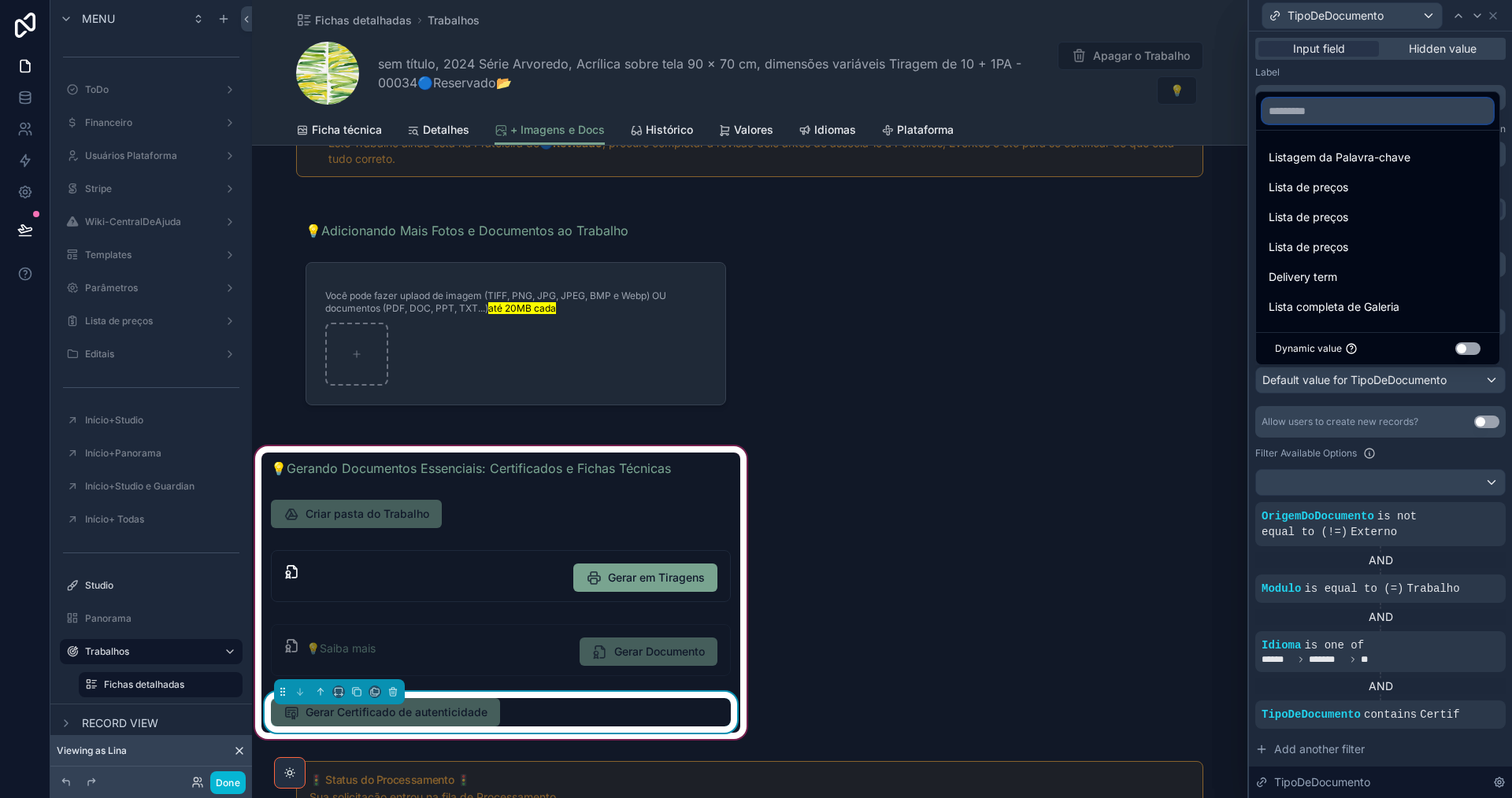
click at [1396, 115] on input "text" at bounding box center [1377, 111] width 231 height 25
type input "****"
click at [1487, 108] on icon "button" at bounding box center [1480, 111] width 14 height 14
click at [1481, 347] on button "Use setting" at bounding box center [1467, 348] width 25 height 12
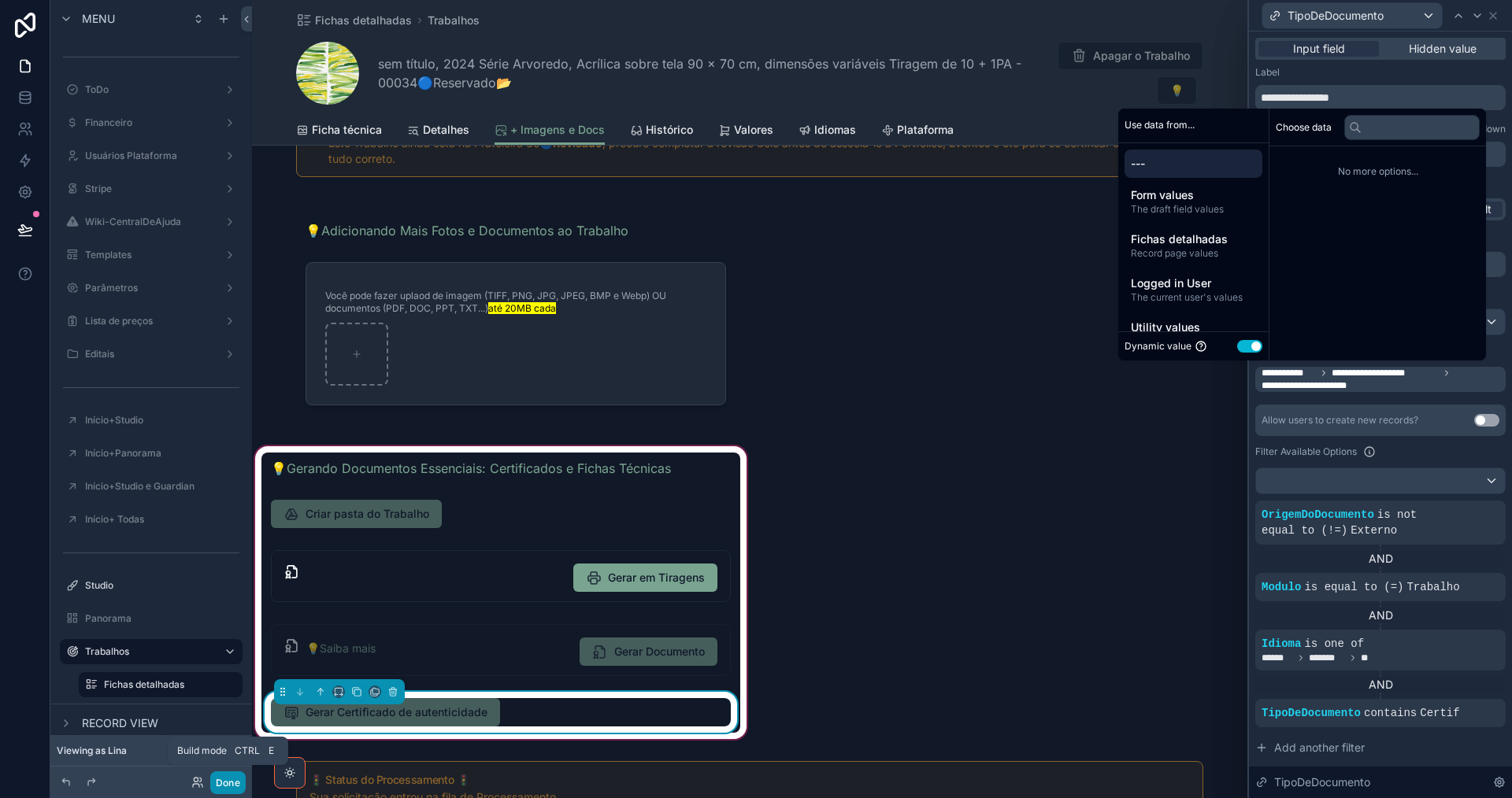
click at [225, 785] on button "Done" at bounding box center [228, 782] width 36 height 23
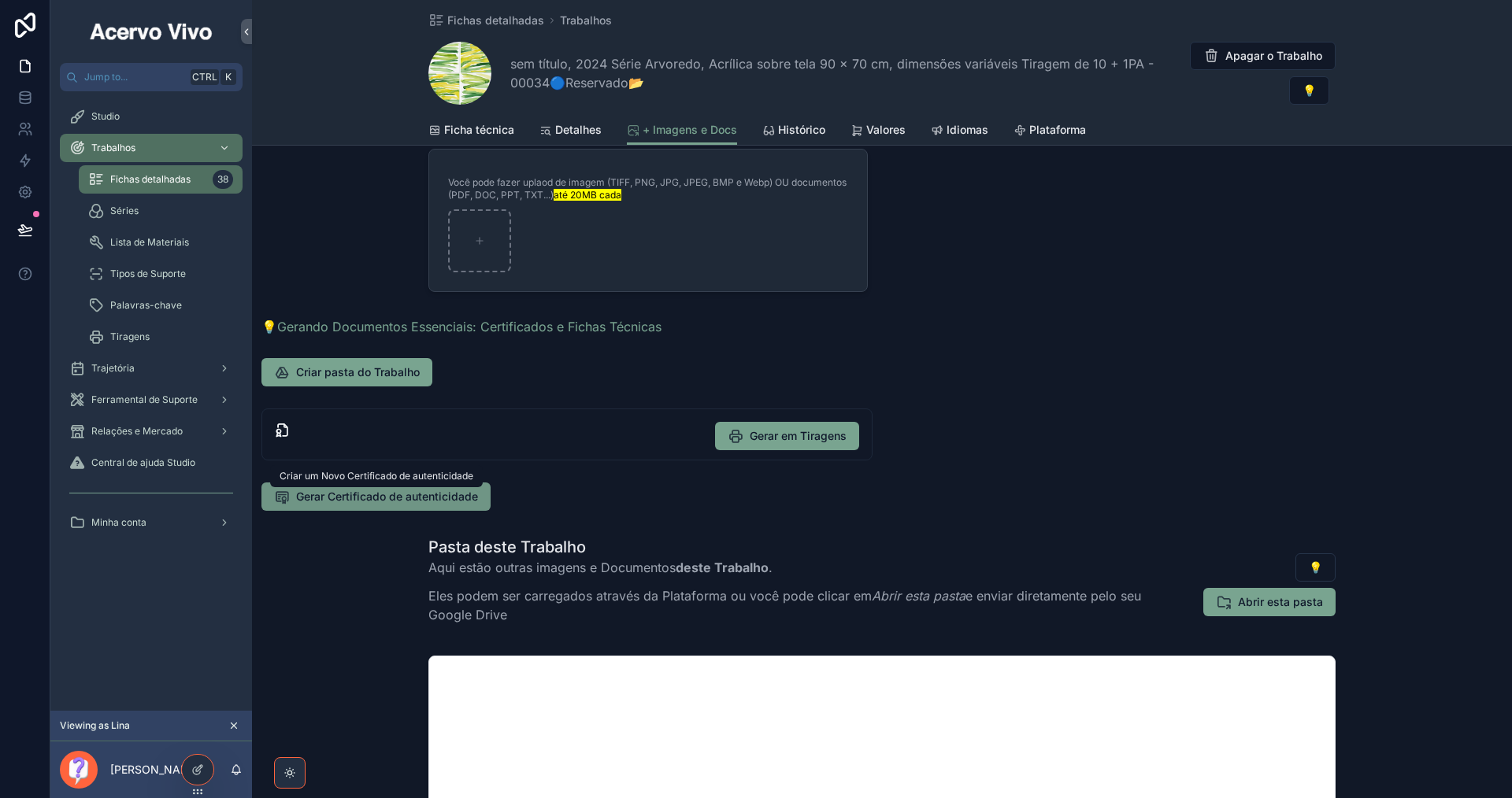
click at [388, 498] on span "Gerar Certificado de autenticidade" at bounding box center [387, 497] width 182 height 16
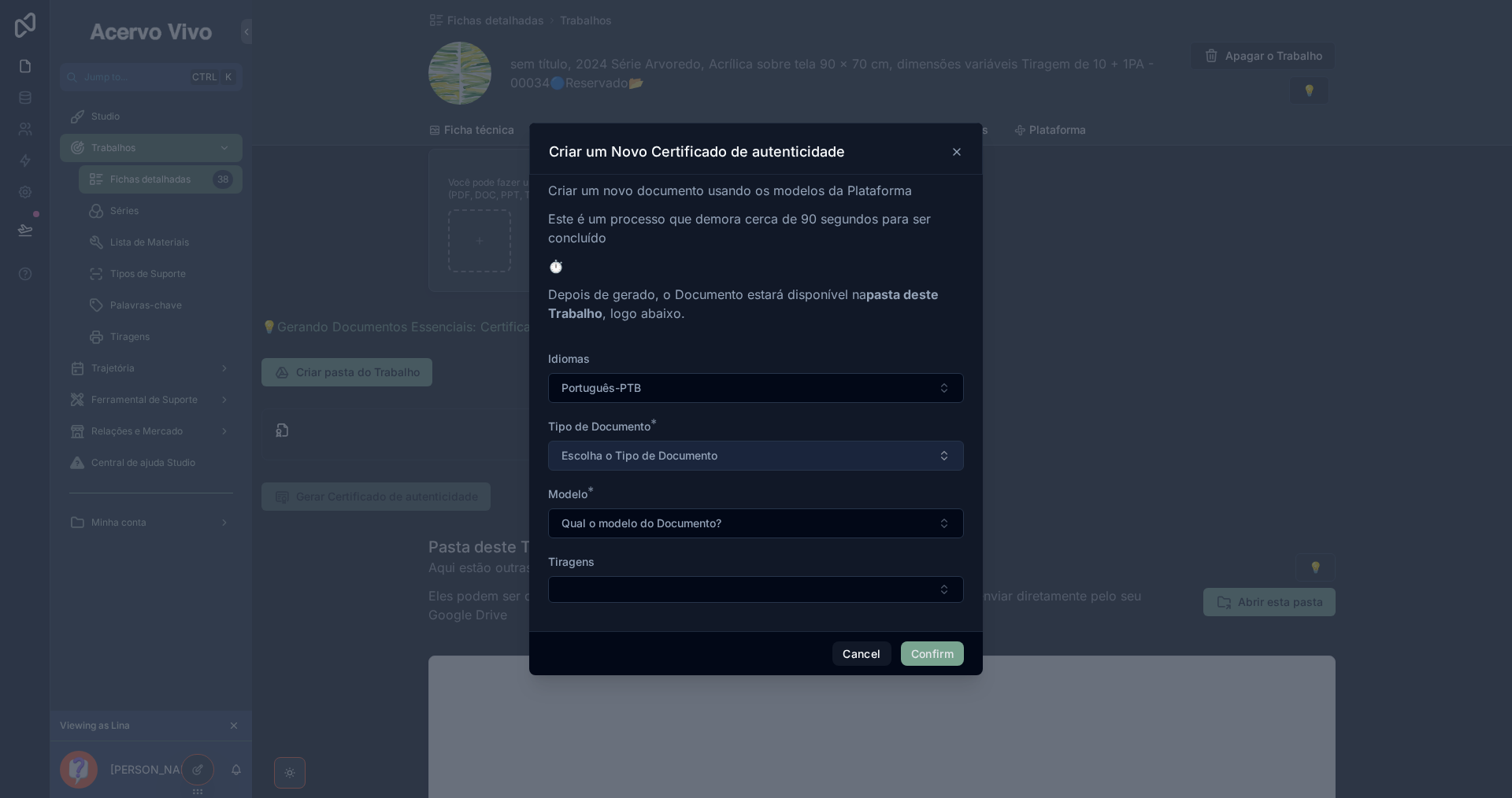
click at [763, 457] on button "Escolha o Tipo de Documento" at bounding box center [756, 456] width 416 height 30
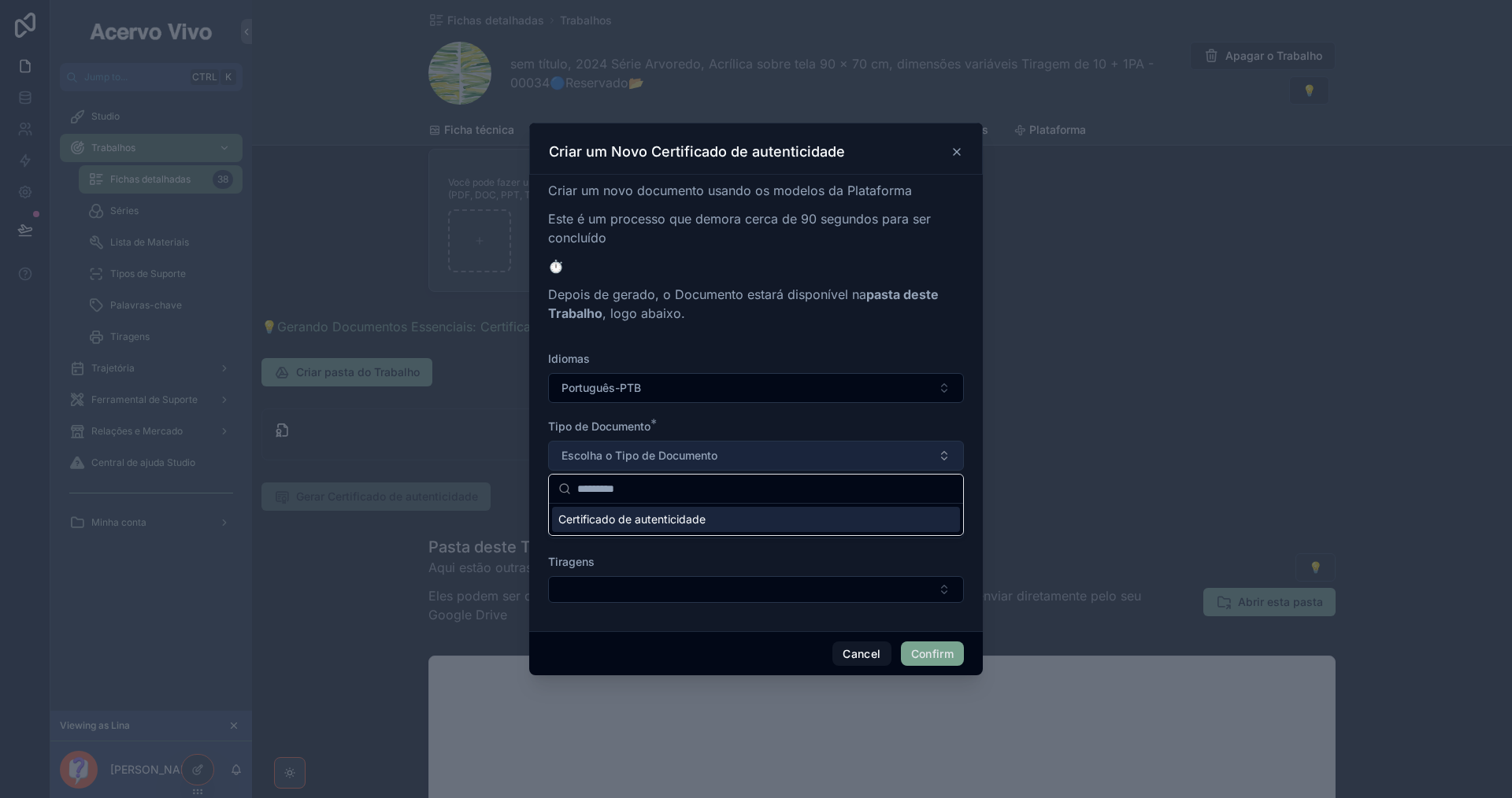
click at [765, 456] on button "Escolha o Tipo de Documento" at bounding box center [756, 456] width 416 height 30
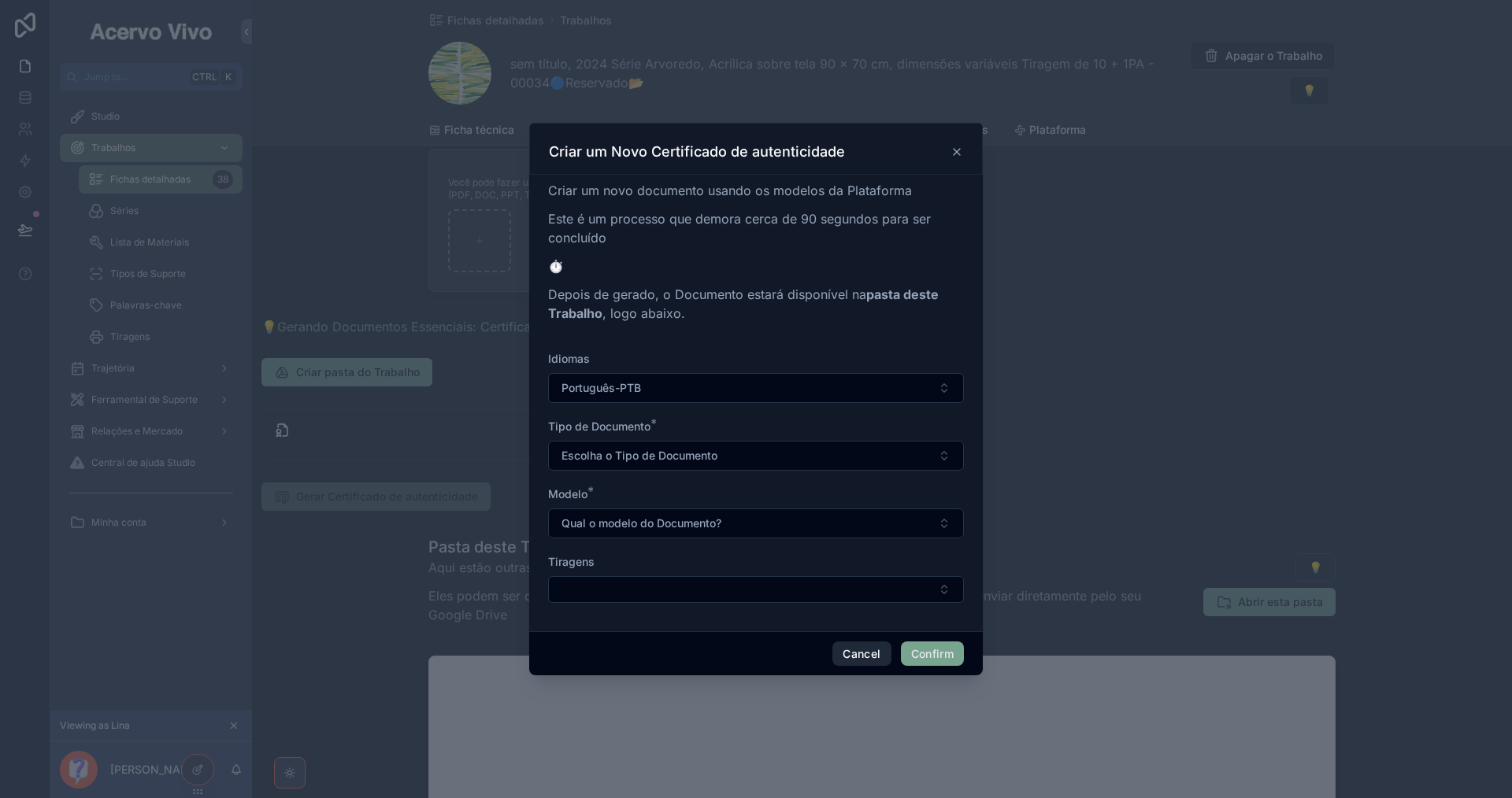
click at [859, 650] on button "Cancel" at bounding box center [861, 654] width 59 height 25
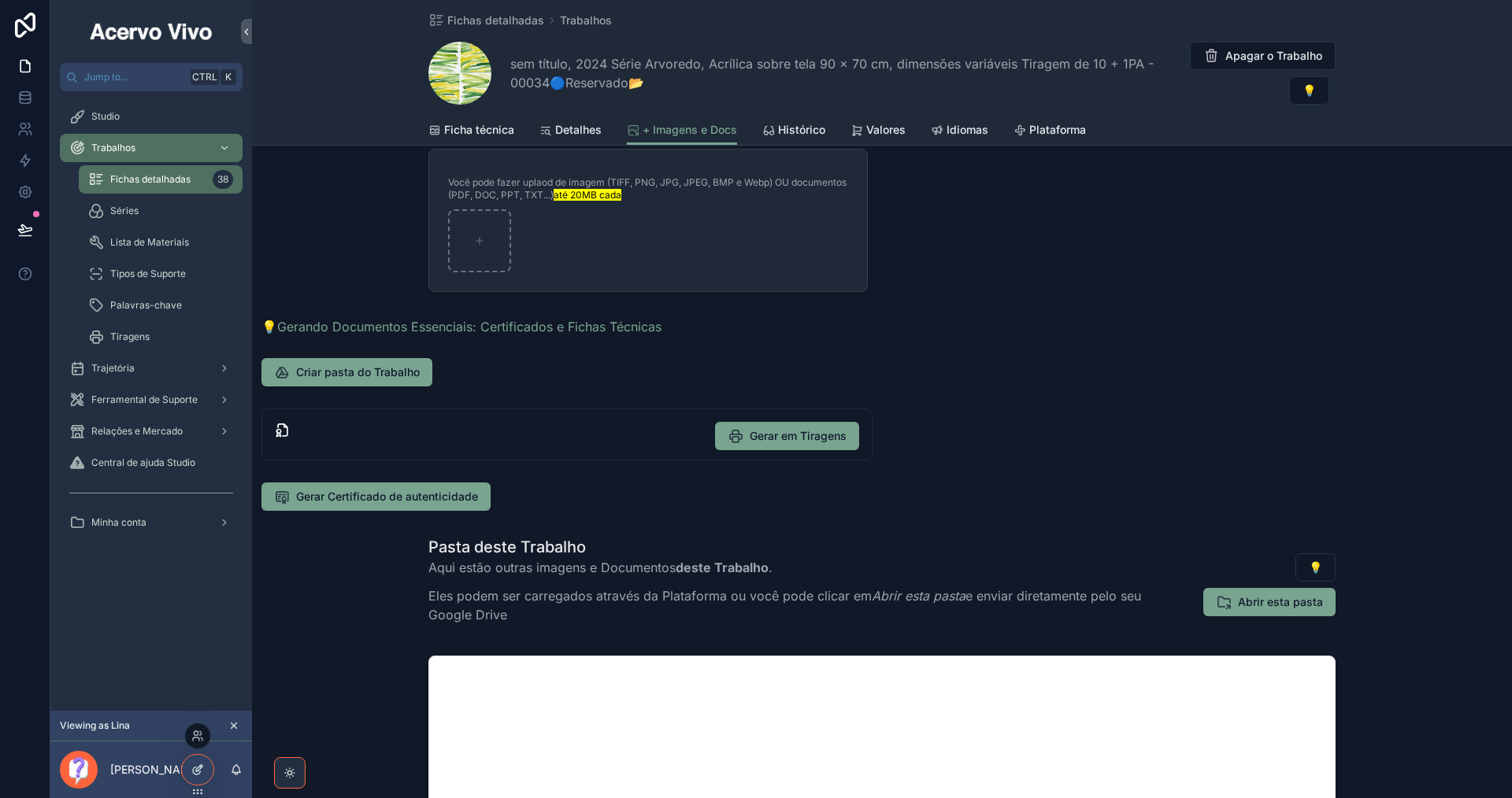
click at [195, 775] on icon at bounding box center [197, 769] width 12 height 12
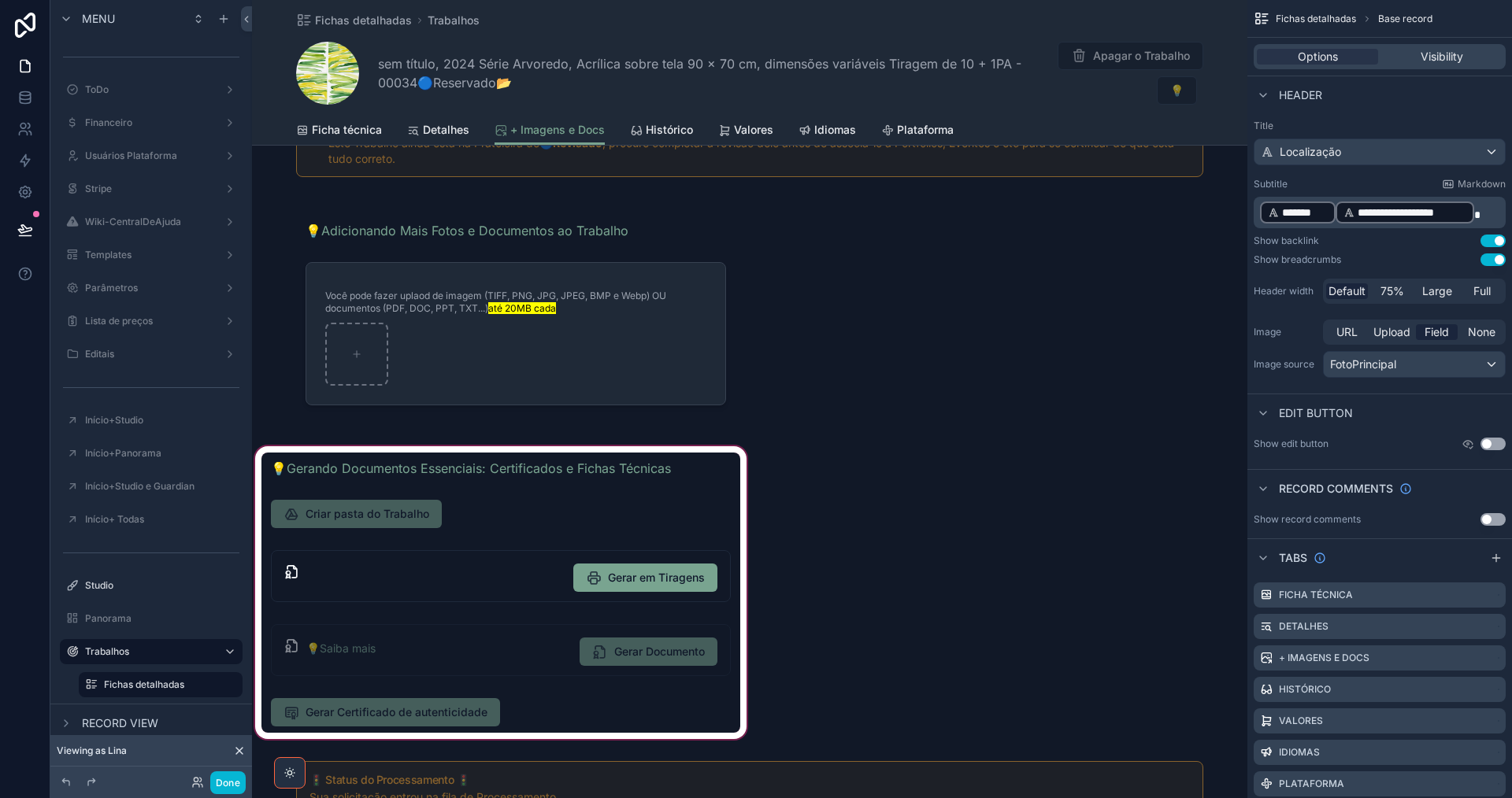
click at [628, 706] on div "scrollable content" at bounding box center [501, 593] width 498 height 299
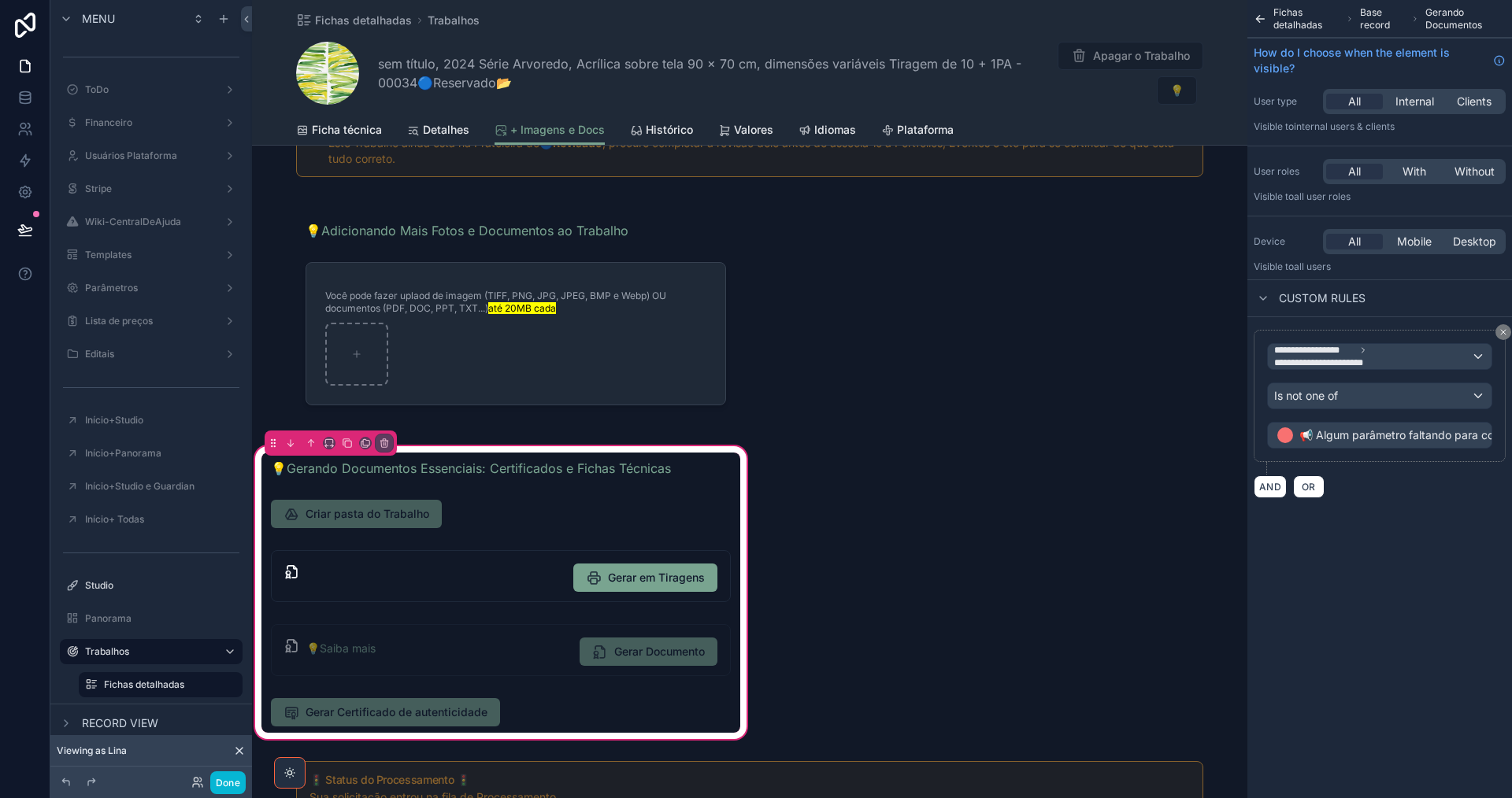
drag, startPoint x: 628, startPoint y: 706, endPoint x: 799, endPoint y: 689, distance: 171.8
click at [629, 705] on div "scrollable content" at bounding box center [501, 712] width 479 height 41
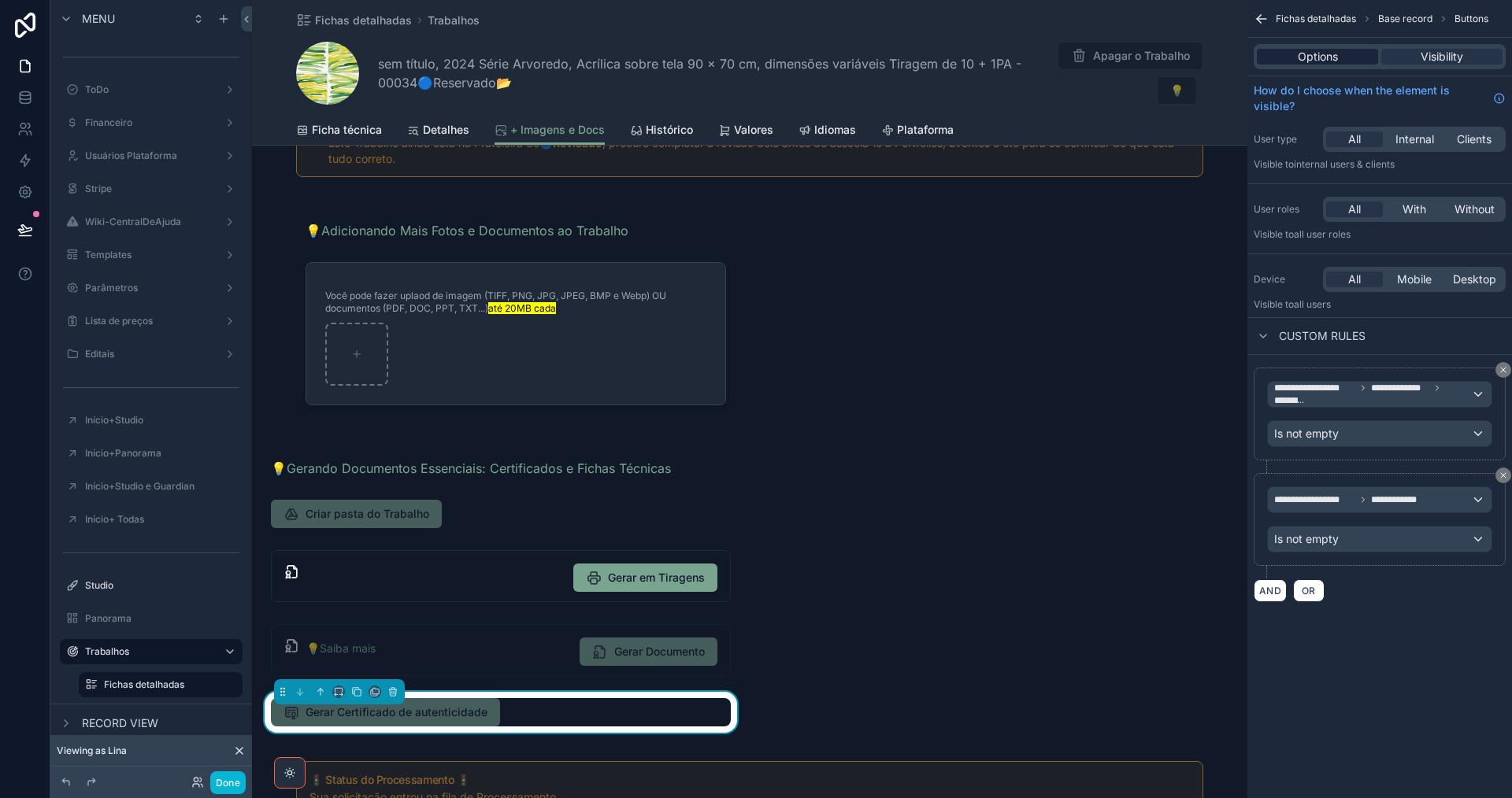
click at [1329, 55] on span "Options" at bounding box center [1318, 57] width 40 height 16
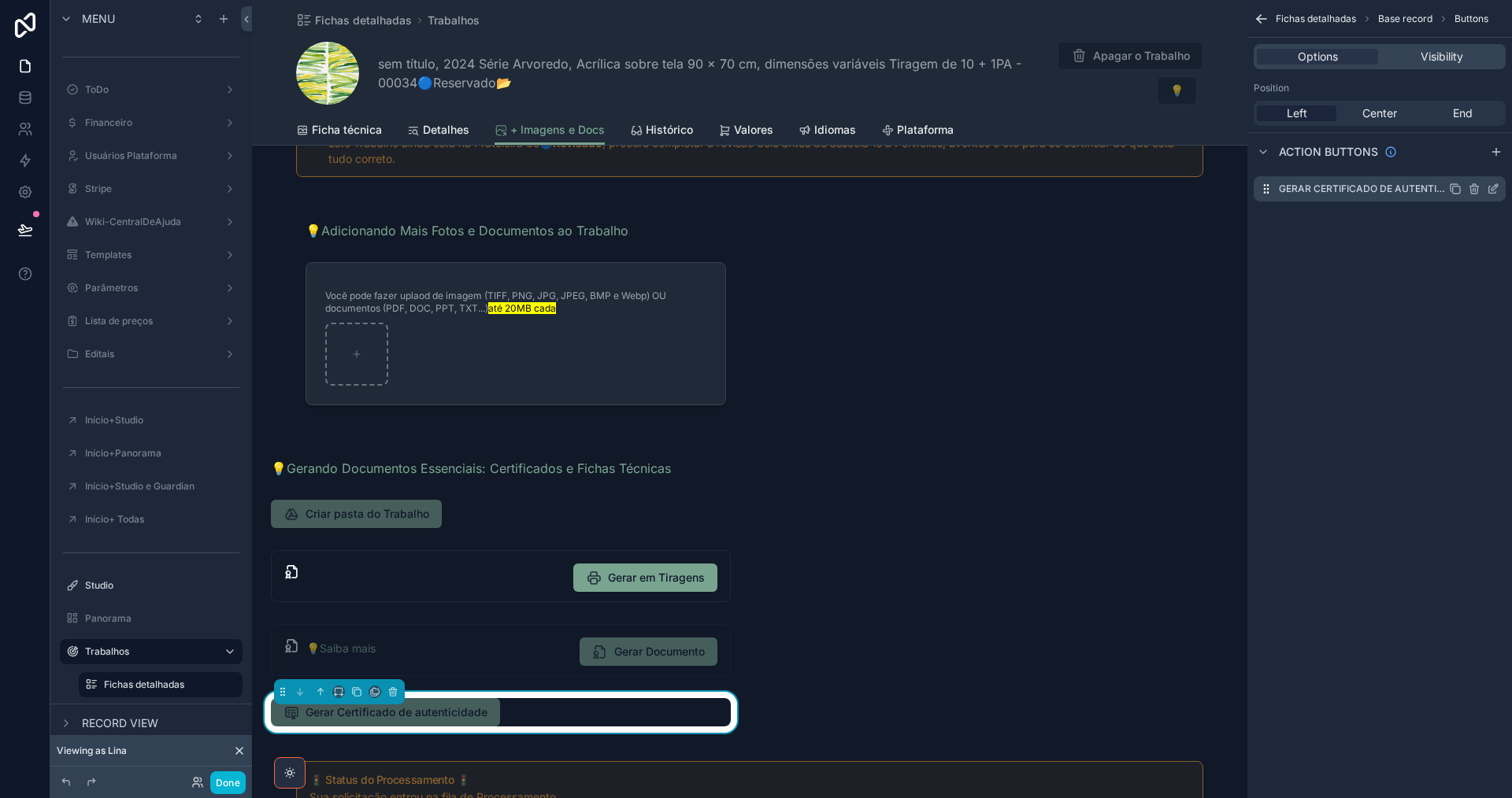
click at [1496, 189] on icon "scrollable content" at bounding box center [1493, 189] width 12 height 12
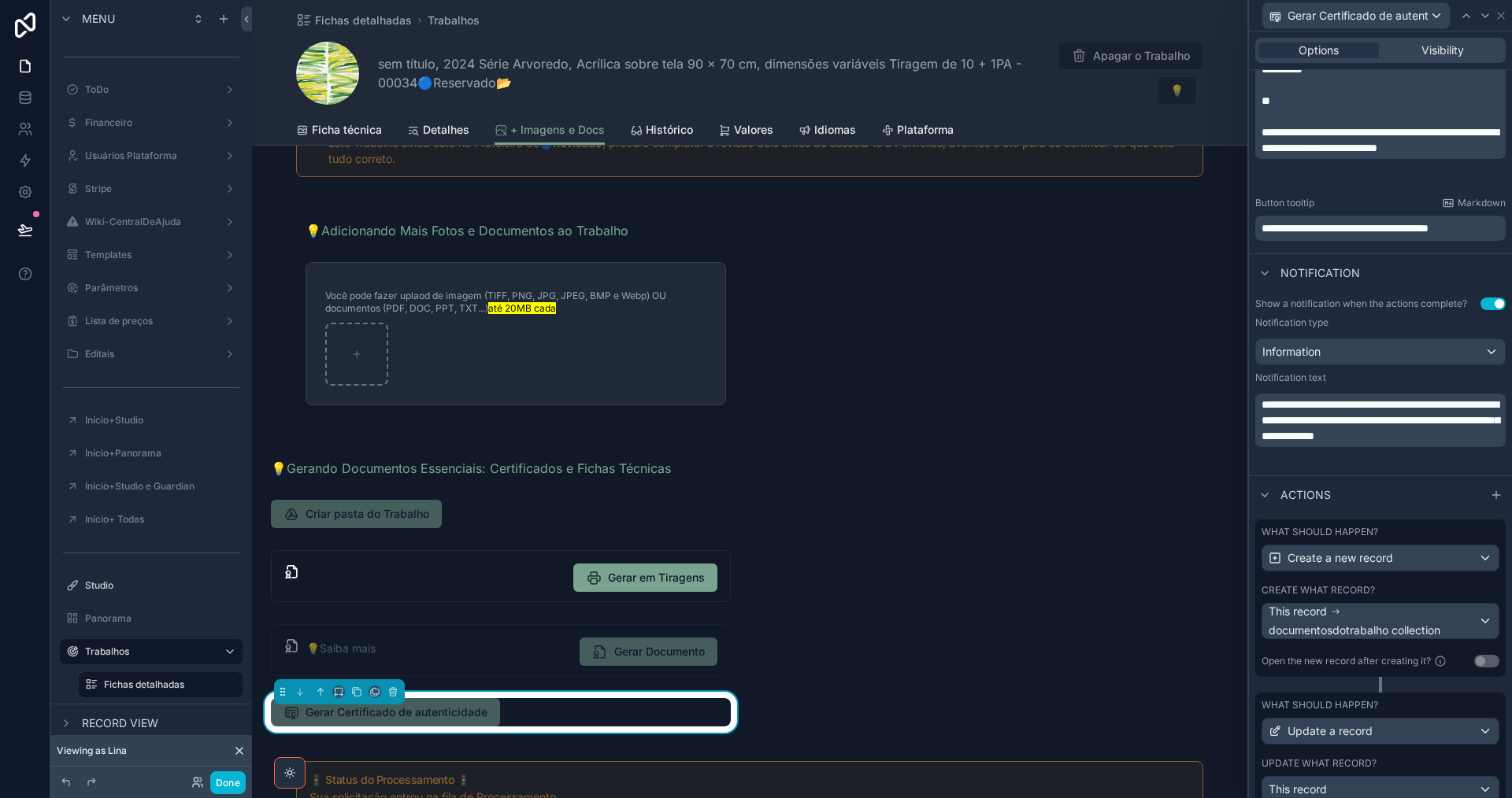
scroll to position [456, 0]
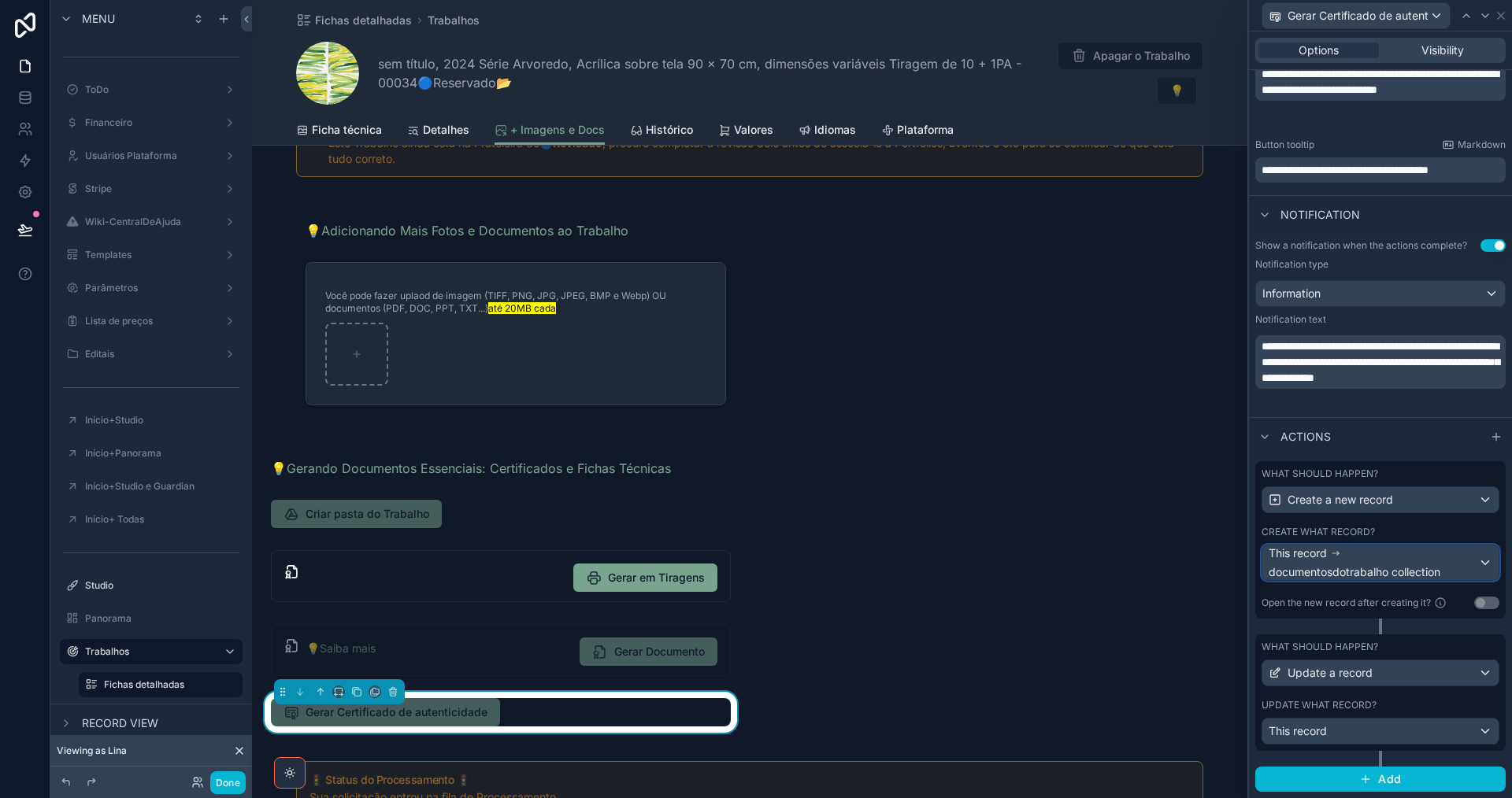
click at [1400, 557] on div "This record documentosdotrabalho collection" at bounding box center [1373, 563] width 210 height 35
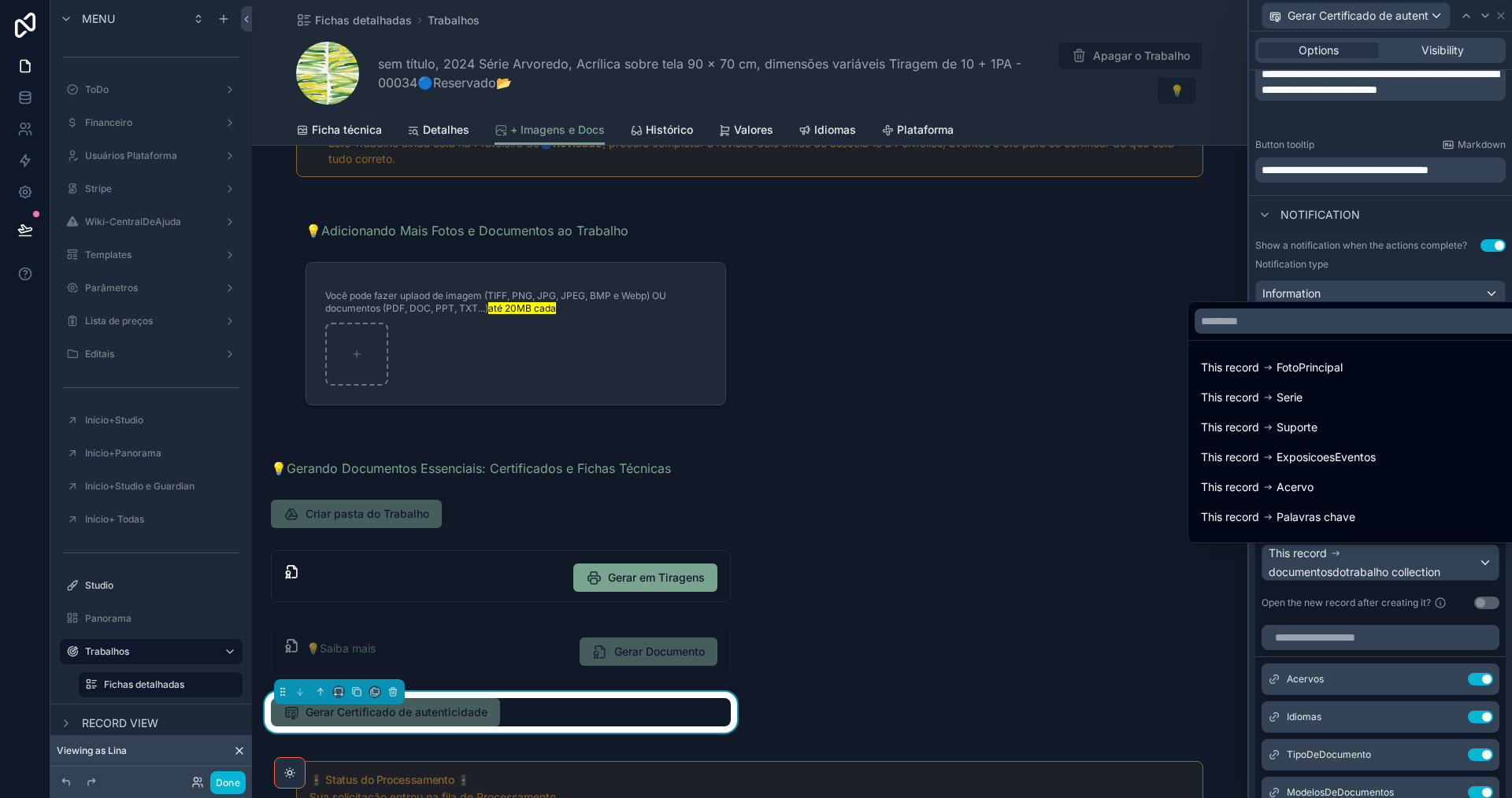
click at [1400, 557] on div at bounding box center [1380, 399] width 263 height 798
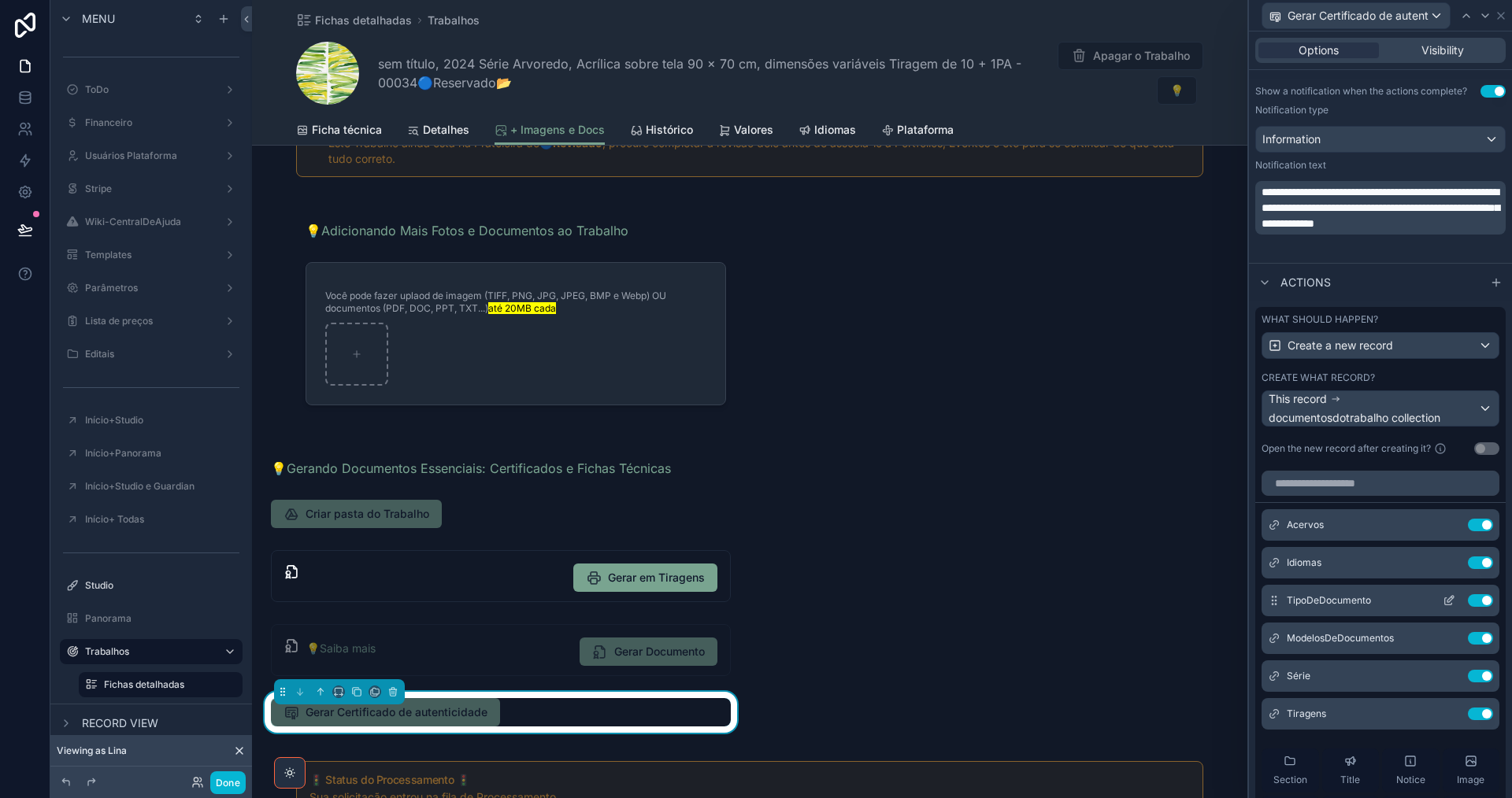
scroll to position [613, 0]
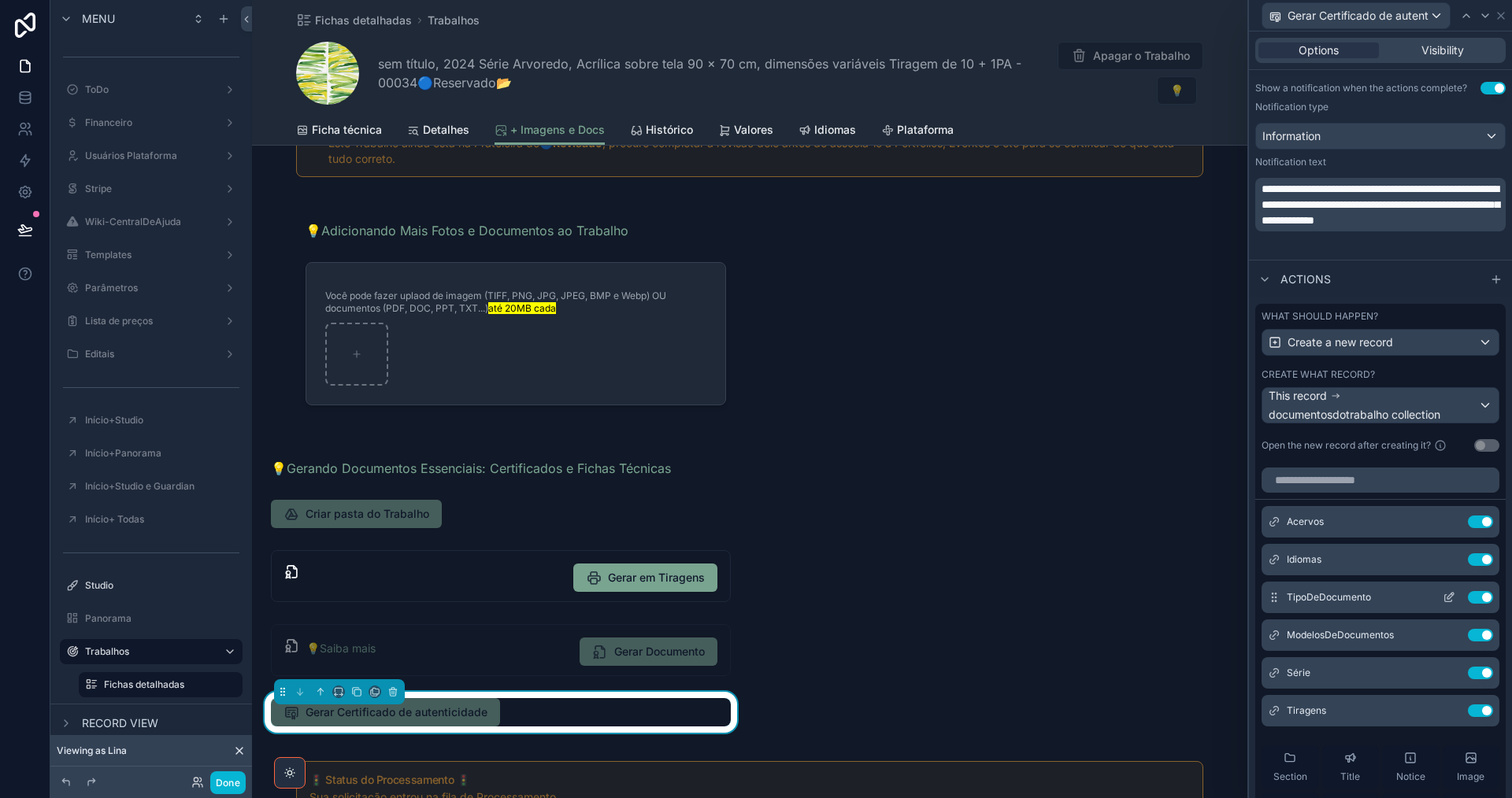
click at [1443, 592] on icon at bounding box center [1449, 597] width 12 height 12
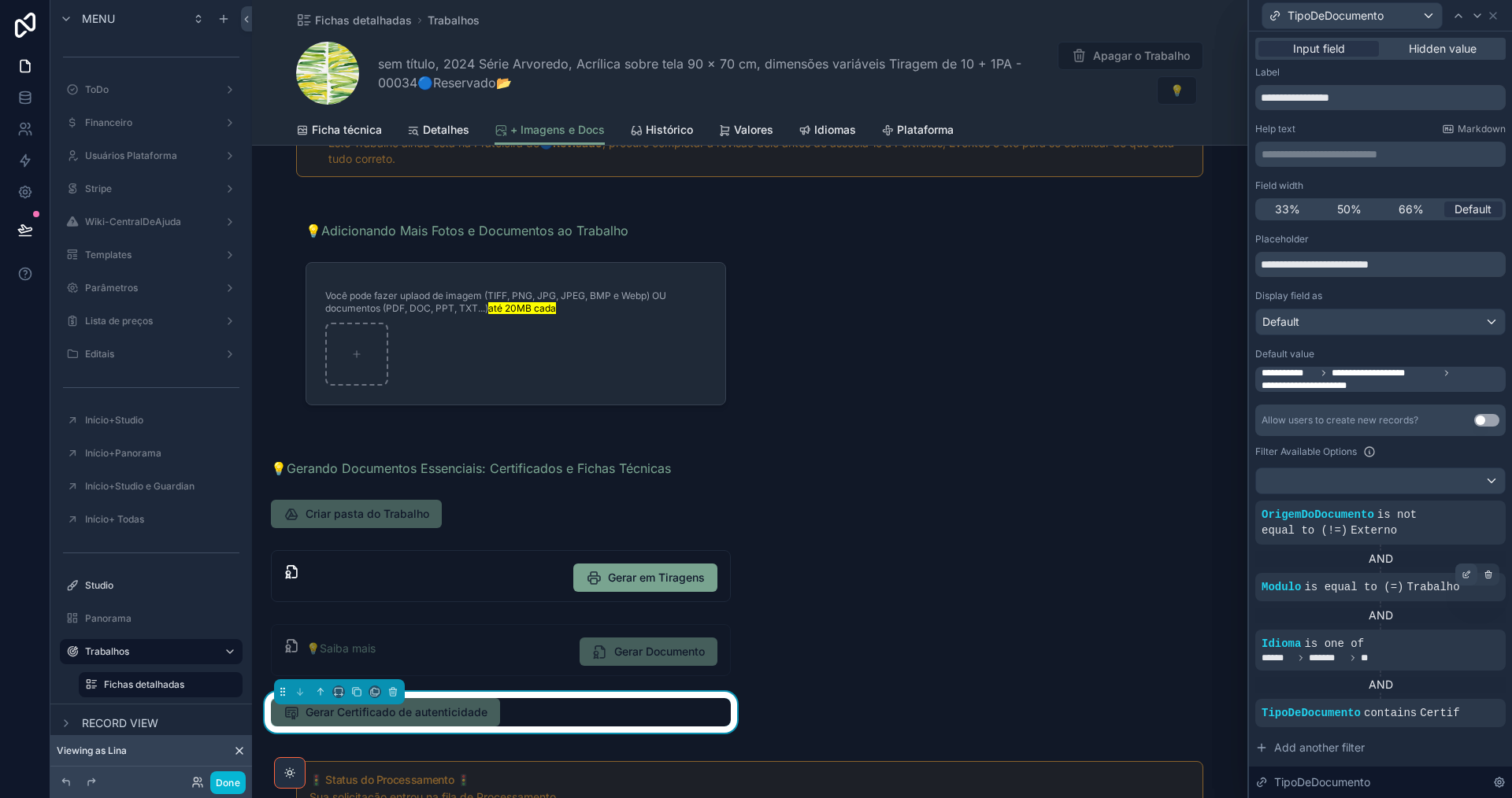
click at [1461, 571] on icon at bounding box center [1466, 574] width 10 height 10
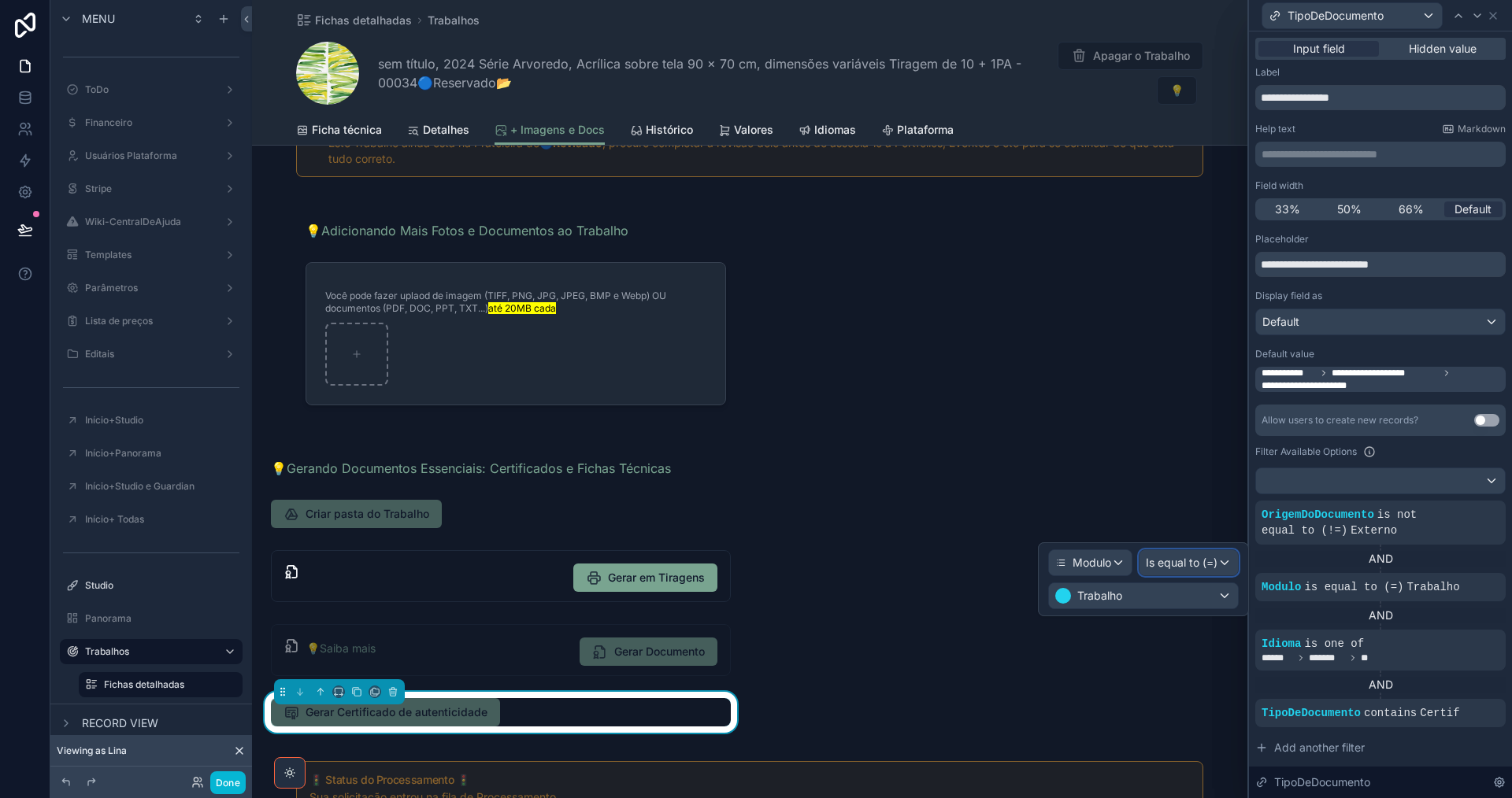
click at [1182, 563] on span "Is equal to (=)" at bounding box center [1182, 563] width 72 height 16
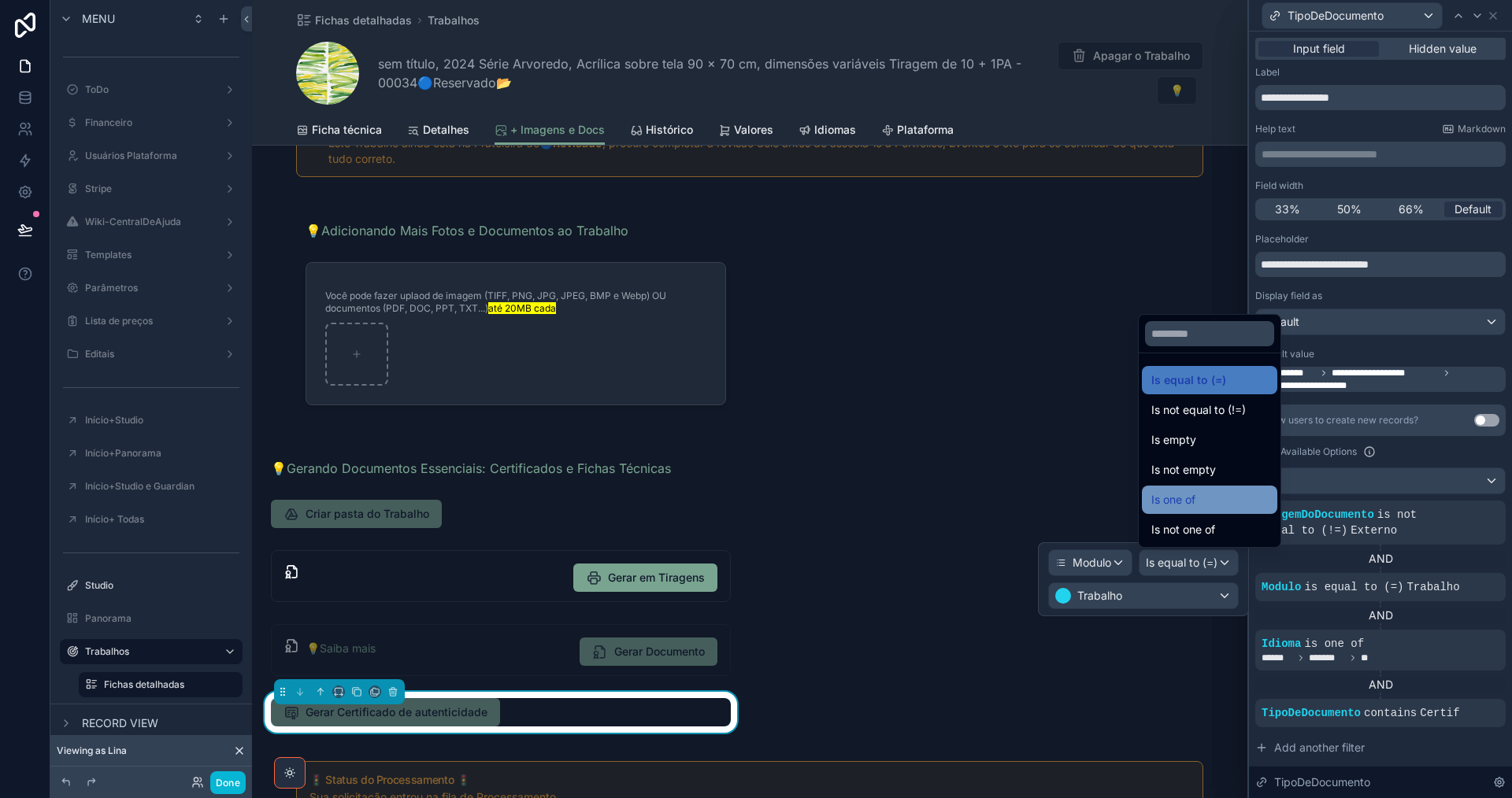
click at [1195, 504] on span "Is one of" at bounding box center [1173, 500] width 44 height 19
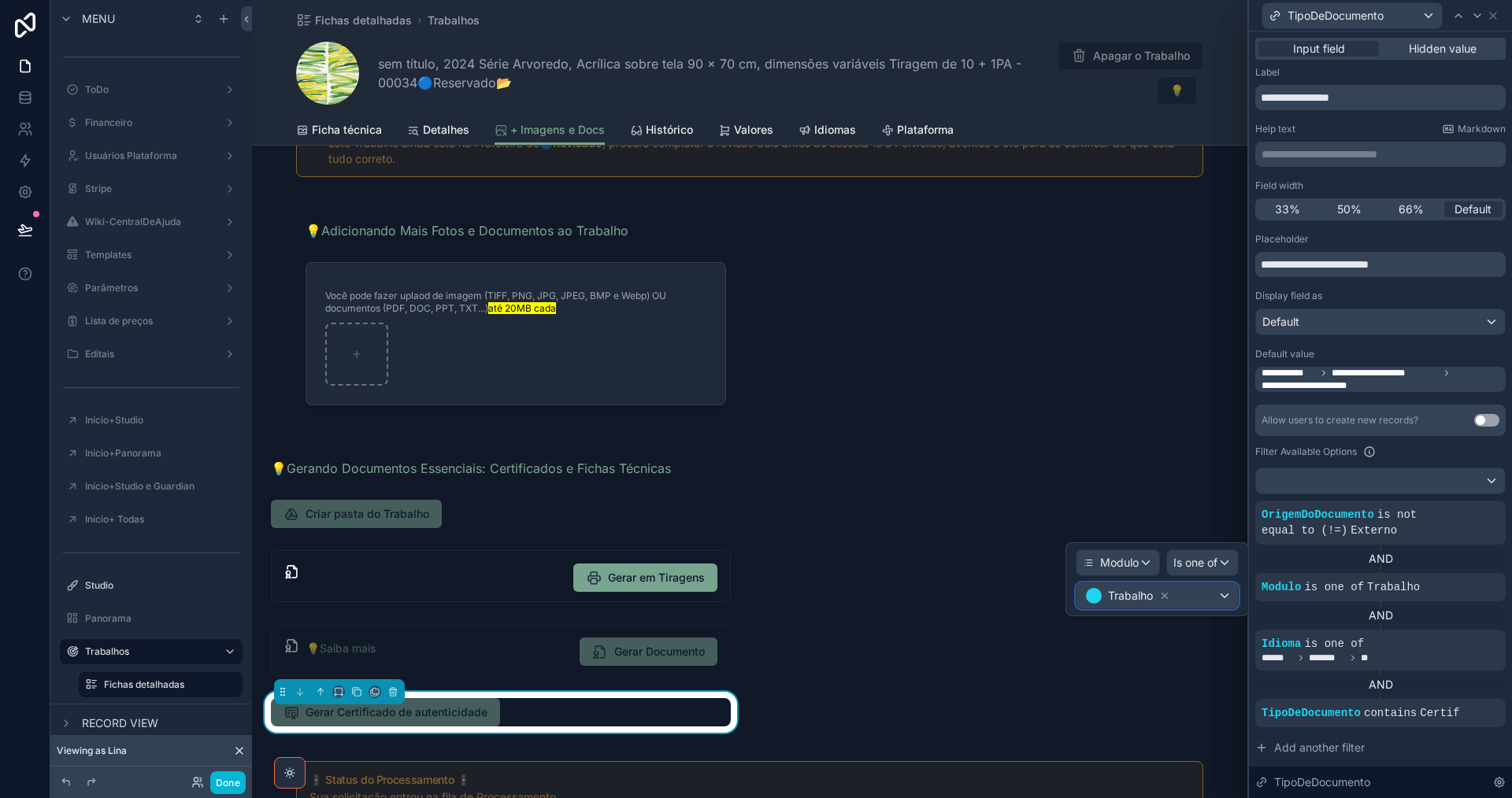
click at [1184, 599] on div "Trabalho" at bounding box center [1156, 595] width 162 height 25
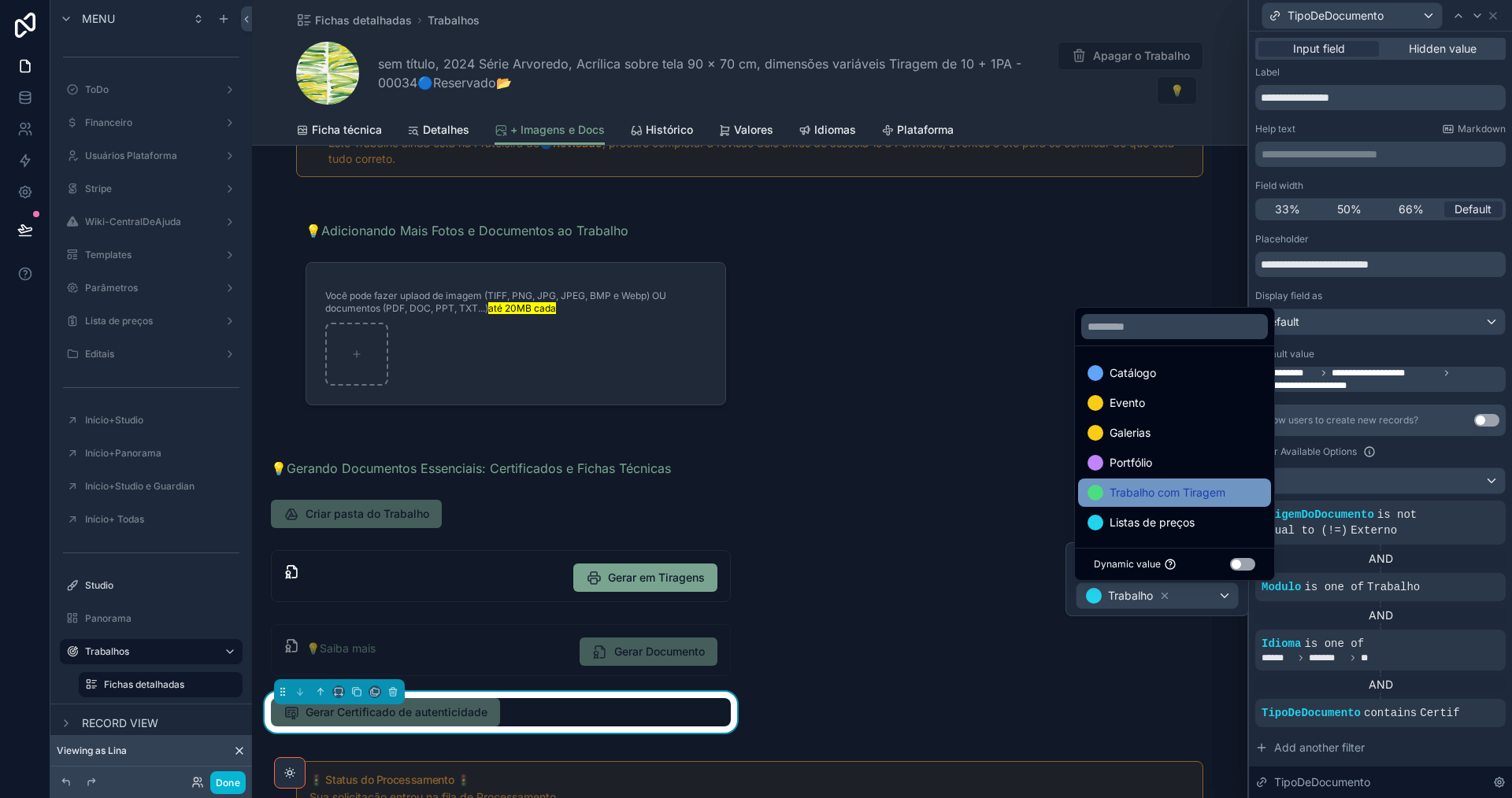
click at [1210, 499] on span "Trabalho com Tiragem" at bounding box center [1167, 493] width 116 height 19
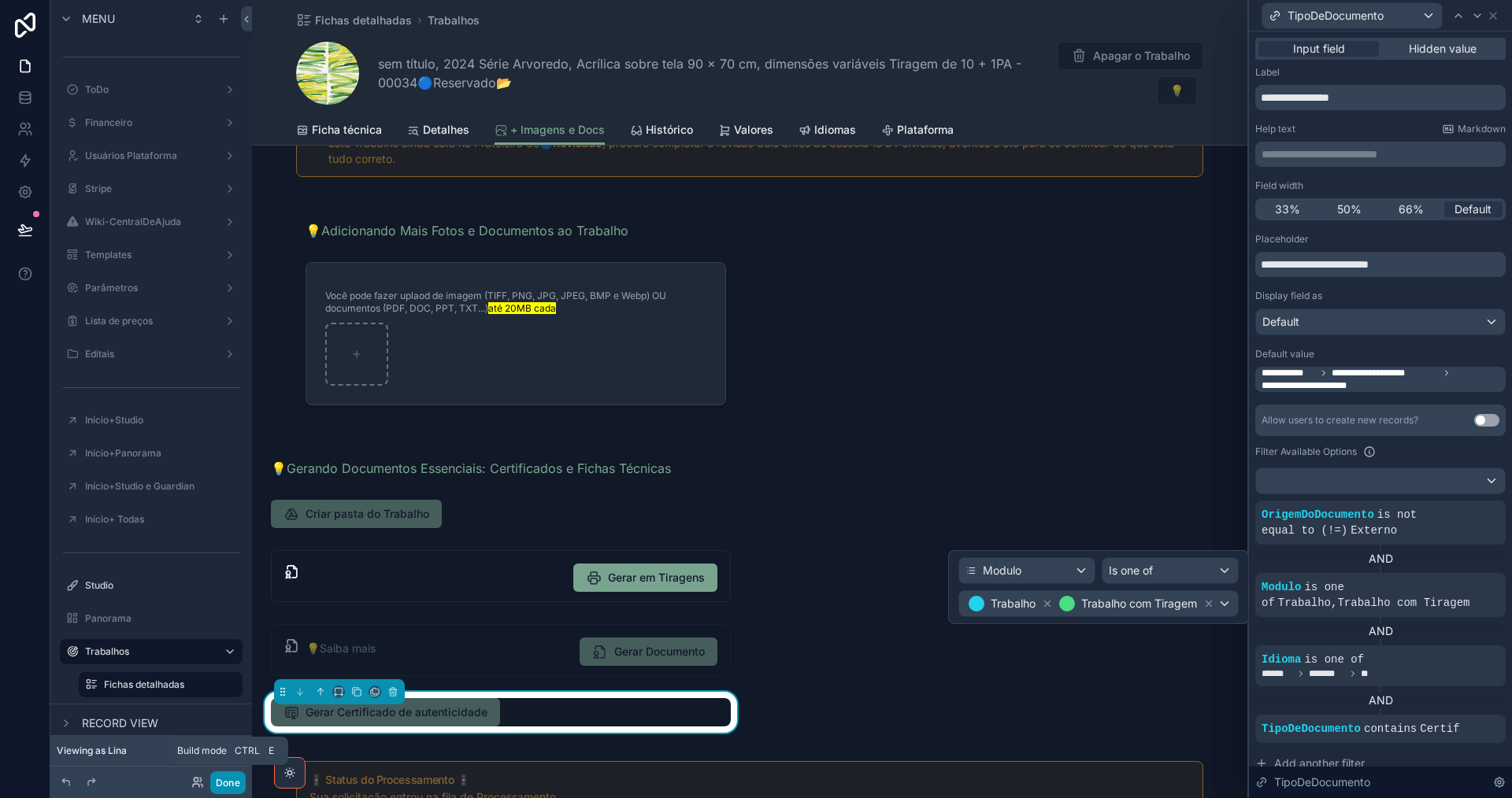
click at [232, 782] on button "Done" at bounding box center [228, 782] width 36 height 23
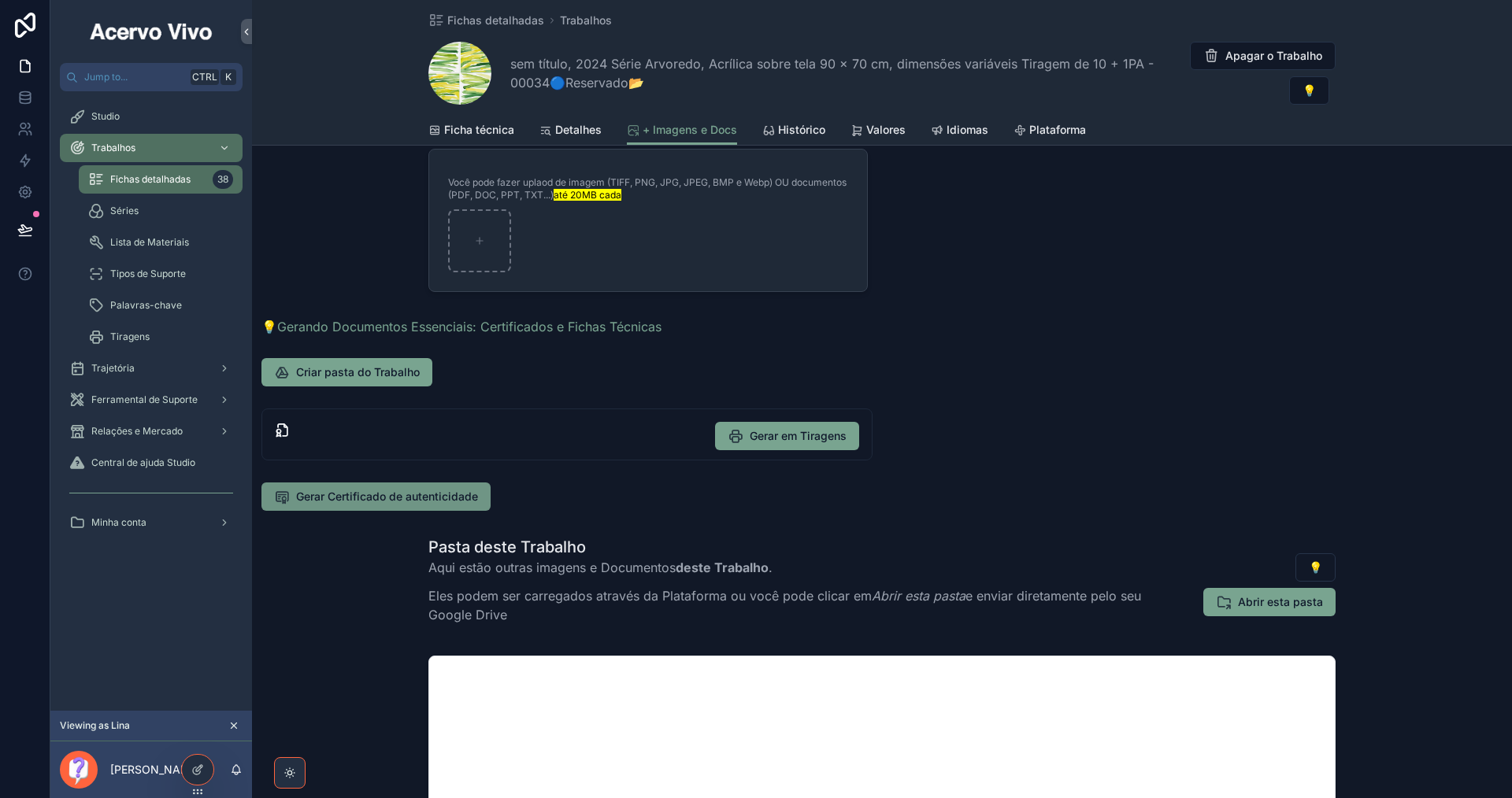
click at [420, 504] on span "Gerar Certificado de autenticidade" at bounding box center [387, 497] width 182 height 16
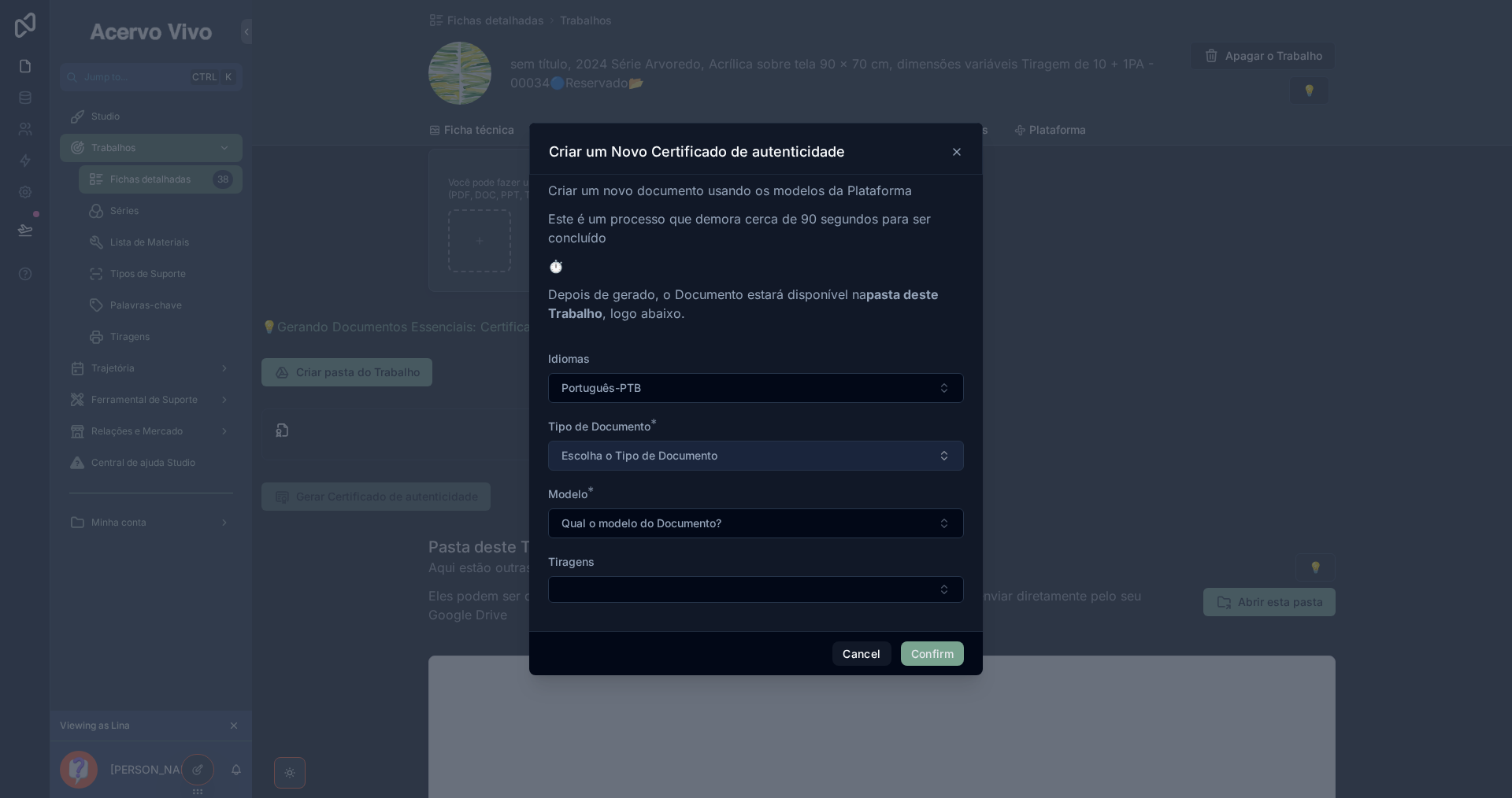
click at [770, 450] on button "Escolha o Tipo de Documento" at bounding box center [756, 456] width 416 height 30
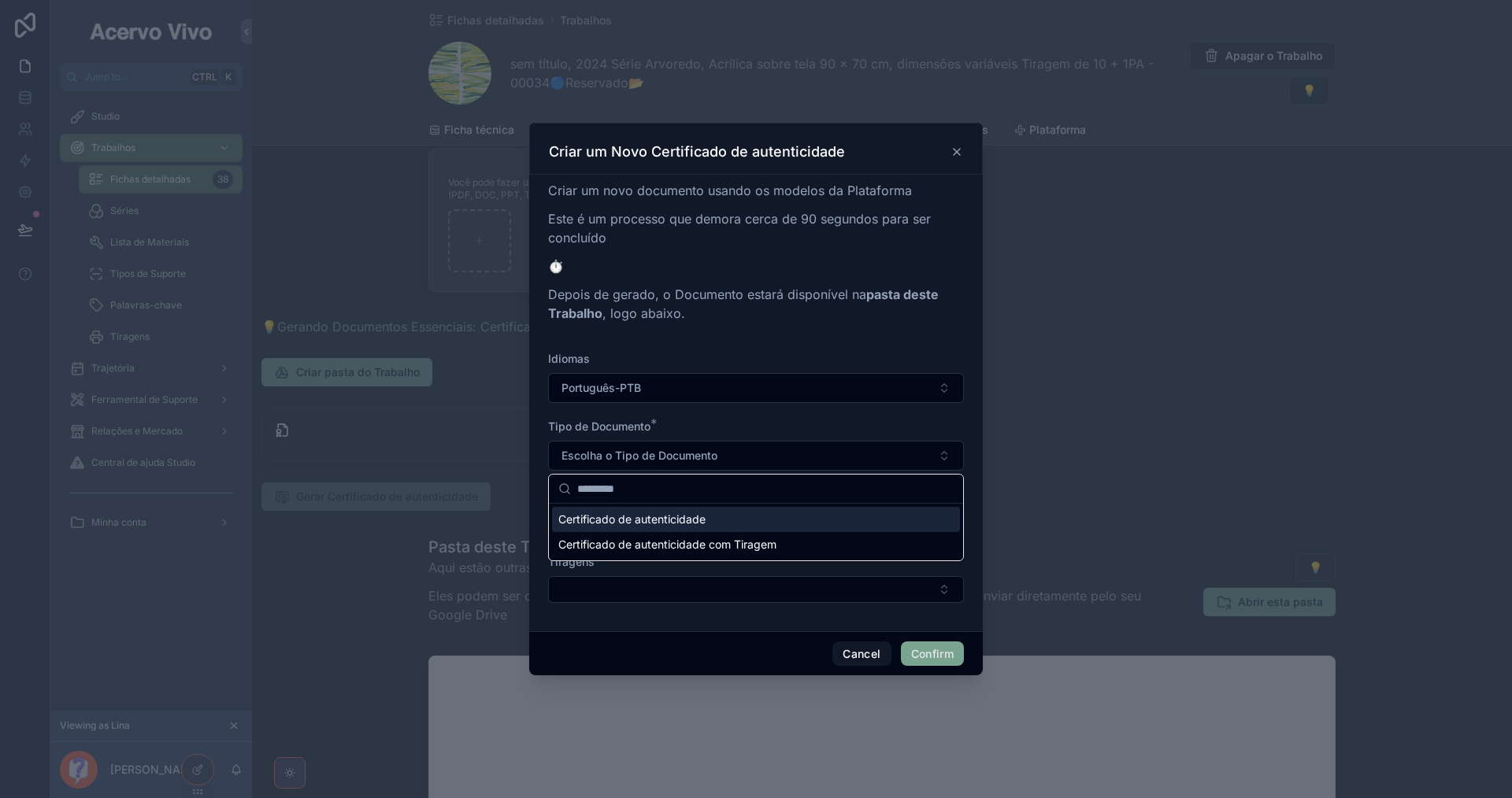
click at [798, 522] on div "Certificado de autenticidade" at bounding box center [756, 519] width 408 height 25
click at [799, 519] on button "Qual o modelo do Documento?" at bounding box center [756, 523] width 416 height 30
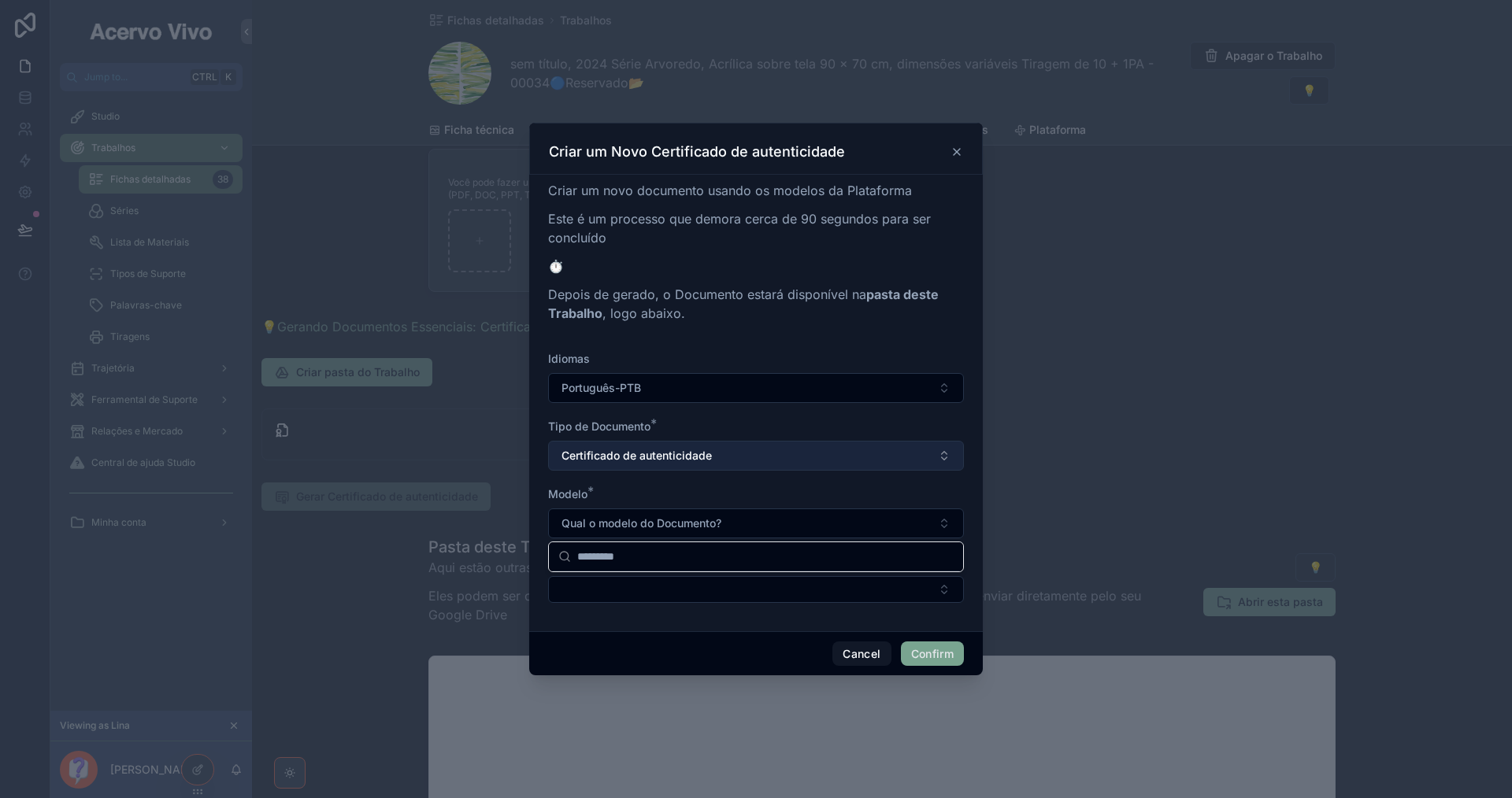
click at [778, 451] on button "Certificado de autenticidade" at bounding box center [756, 456] width 416 height 30
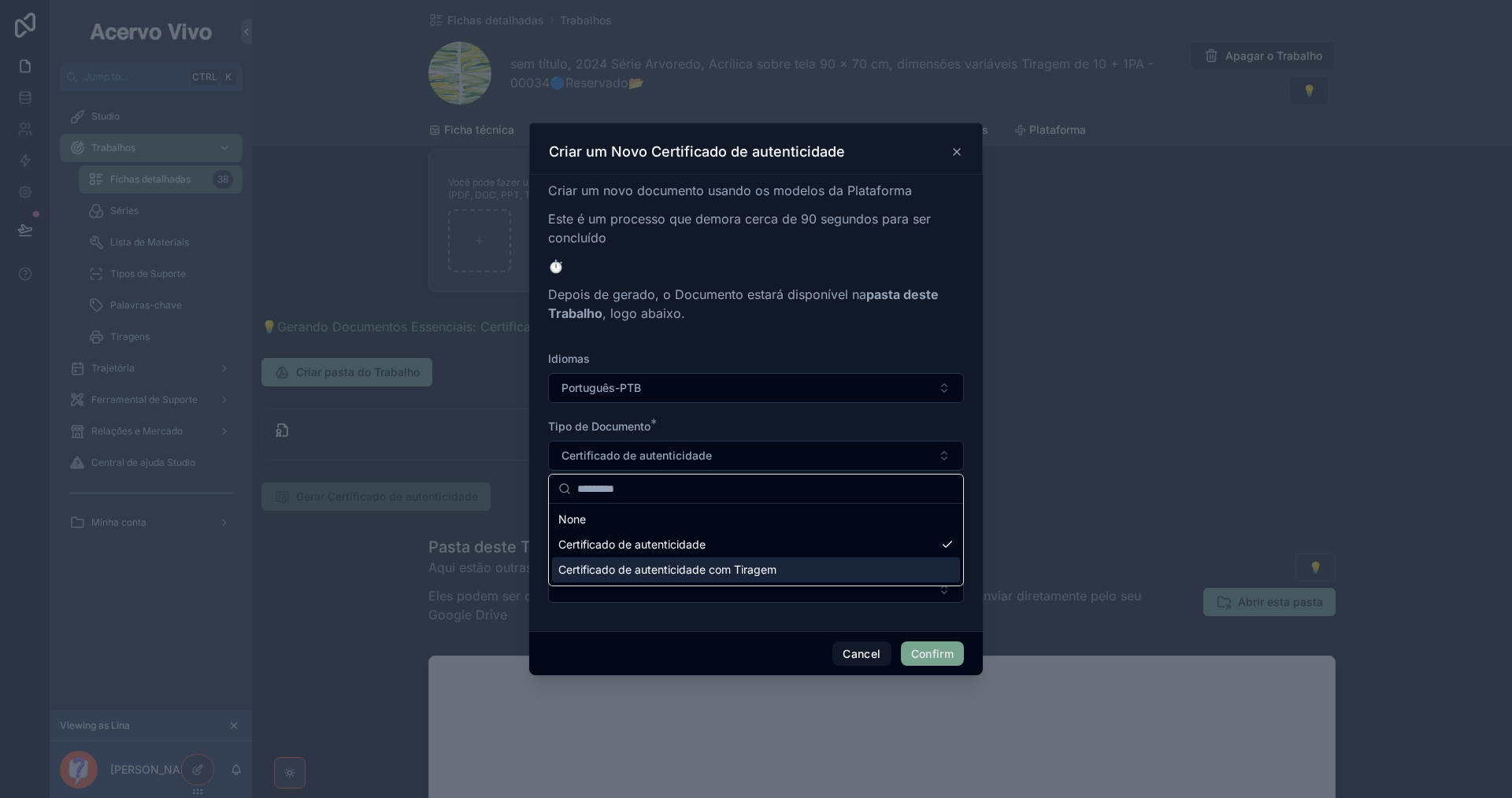
click at [772, 564] on span "Certificado de autenticidade com Tiragem" at bounding box center [667, 570] width 218 height 16
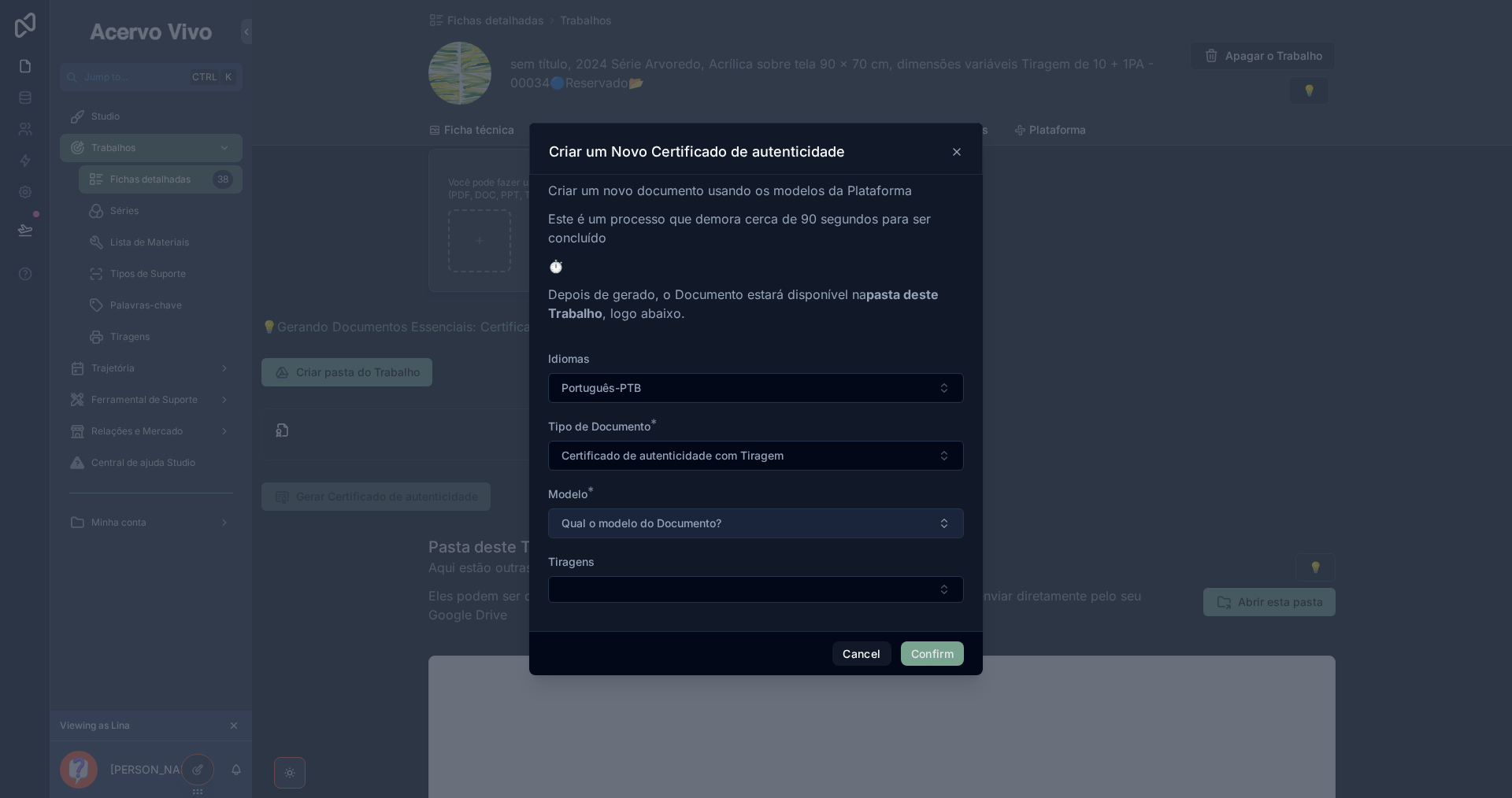
click at [813, 523] on button "Qual o modelo do Documento?" at bounding box center [756, 523] width 416 height 30
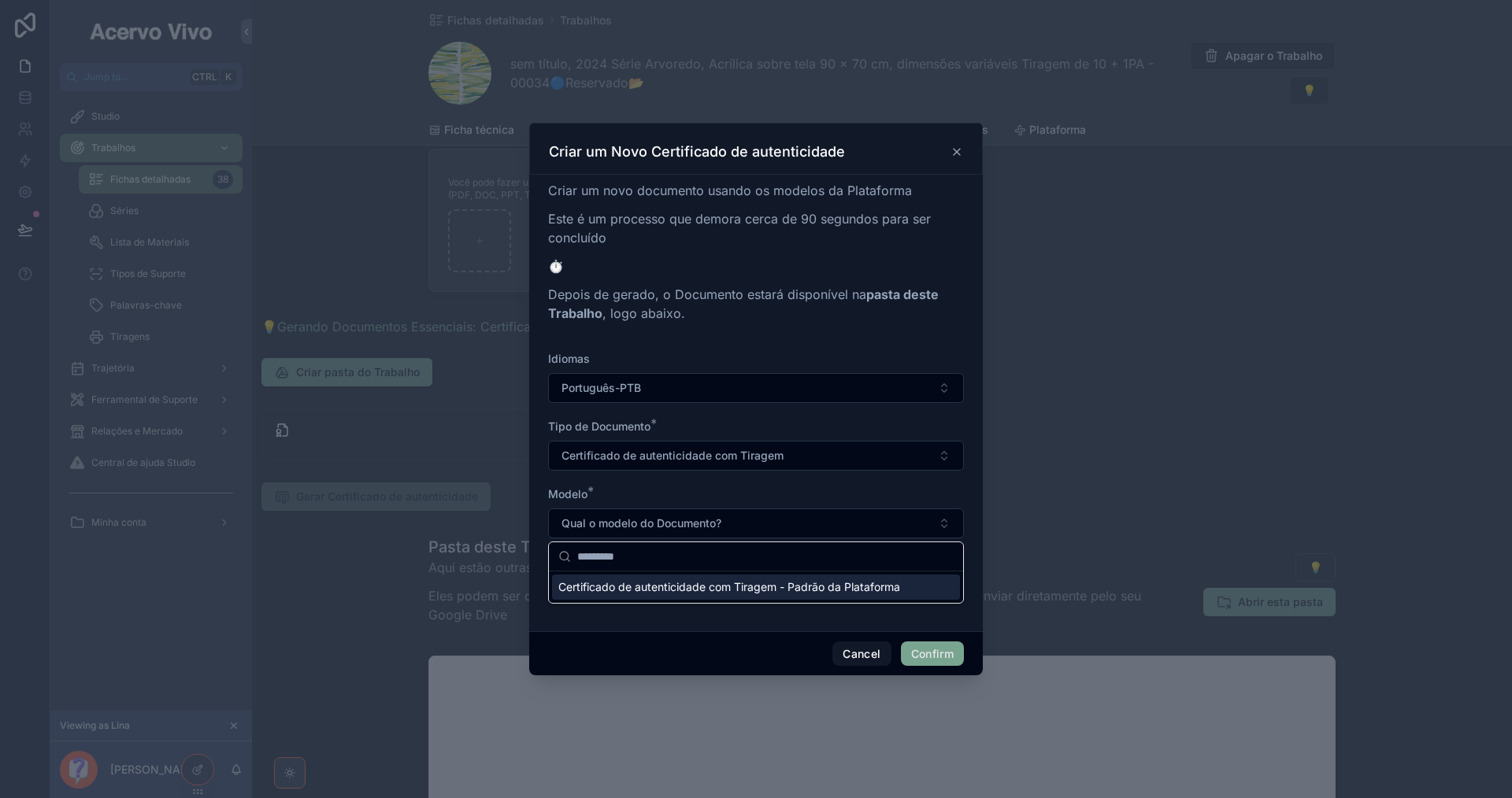
click at [807, 591] on span "Certificado de autenticidade com Tiragem - Padrão da Plataforma" at bounding box center [728, 588] width 342 height 16
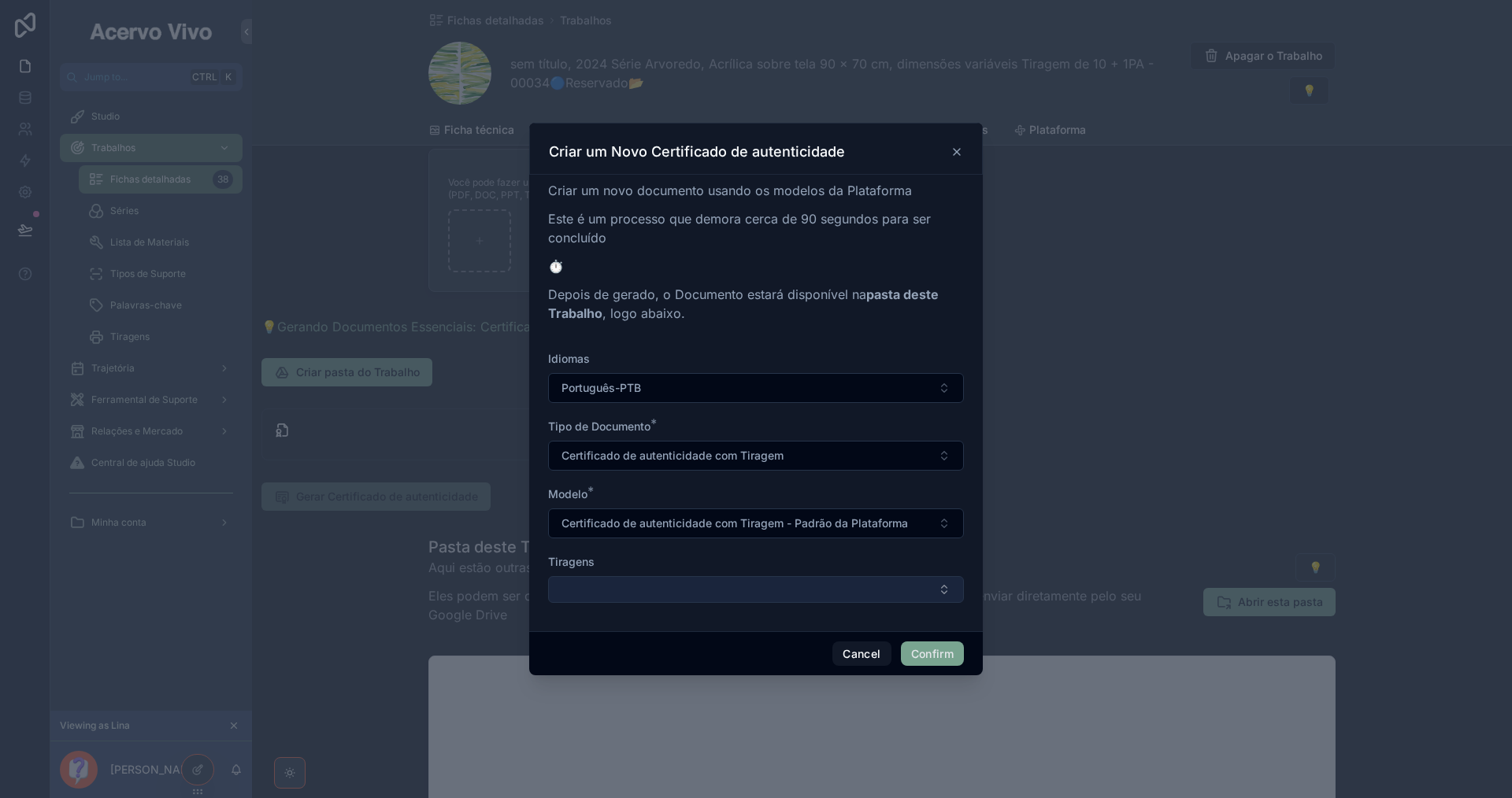
click at [811, 588] on button "Select Button" at bounding box center [756, 589] width 416 height 27
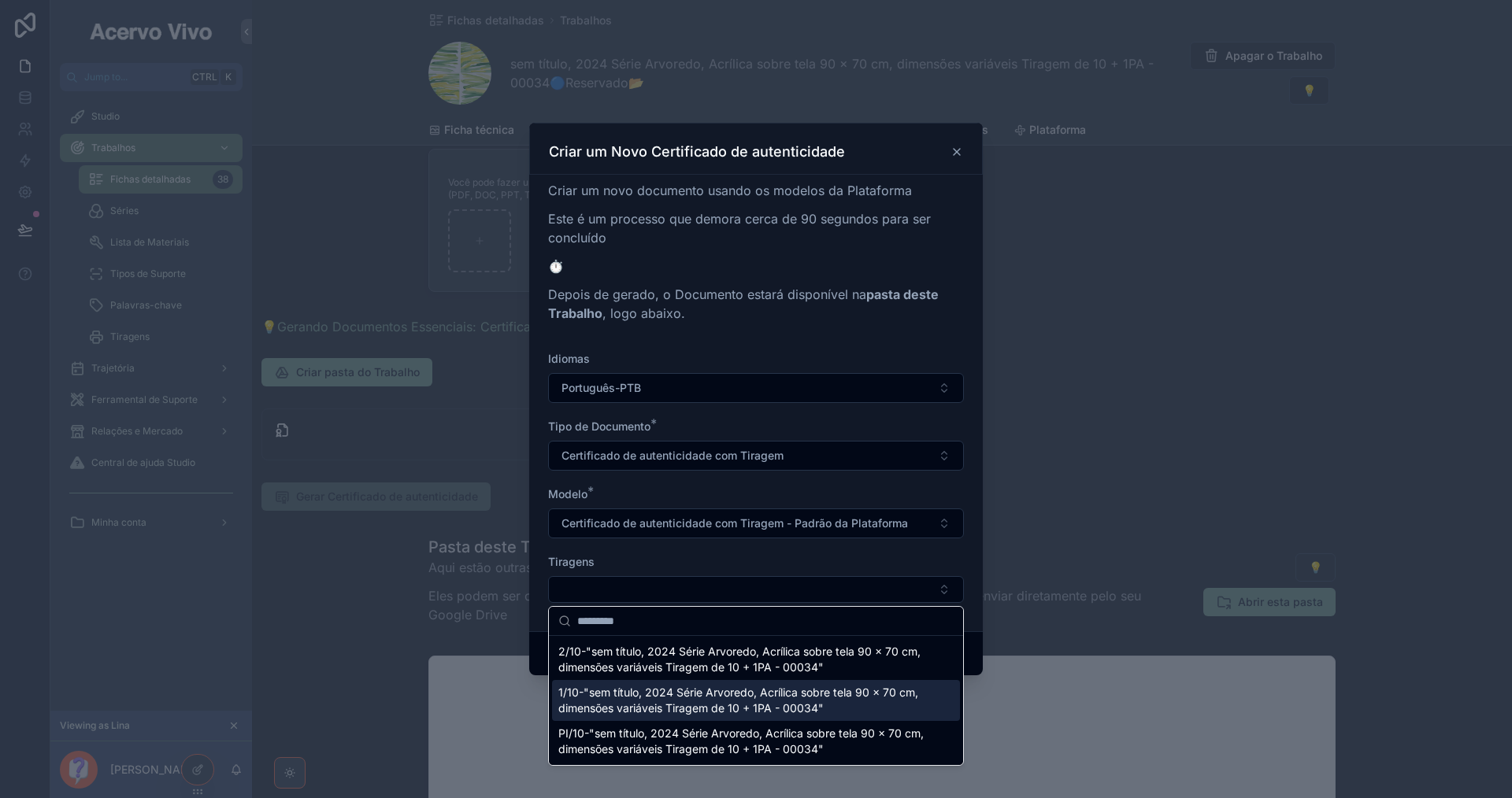
click at [826, 710] on span "1/10-"sem título, 2024 Série Arvoredo, Acrílica sobre tela 90 x 70 cm, dimensõe…" at bounding box center [746, 700] width 376 height 31
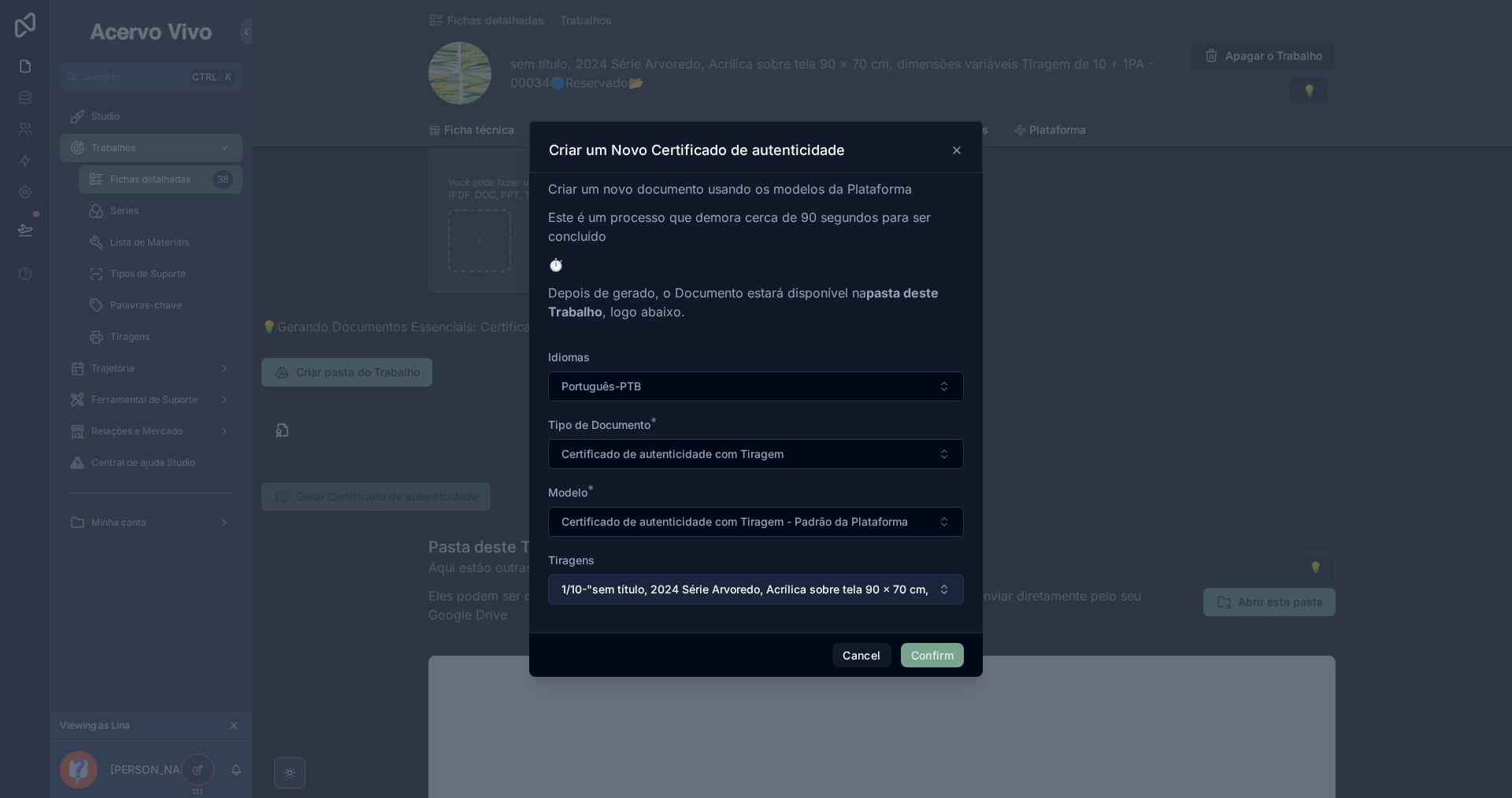
click at [756, 589] on span "1/10-"sem título, 2024 Série Arvoredo, Acrílica sobre tela 90 x 70 cm, dimensõe…" at bounding box center [747, 589] width 370 height 16
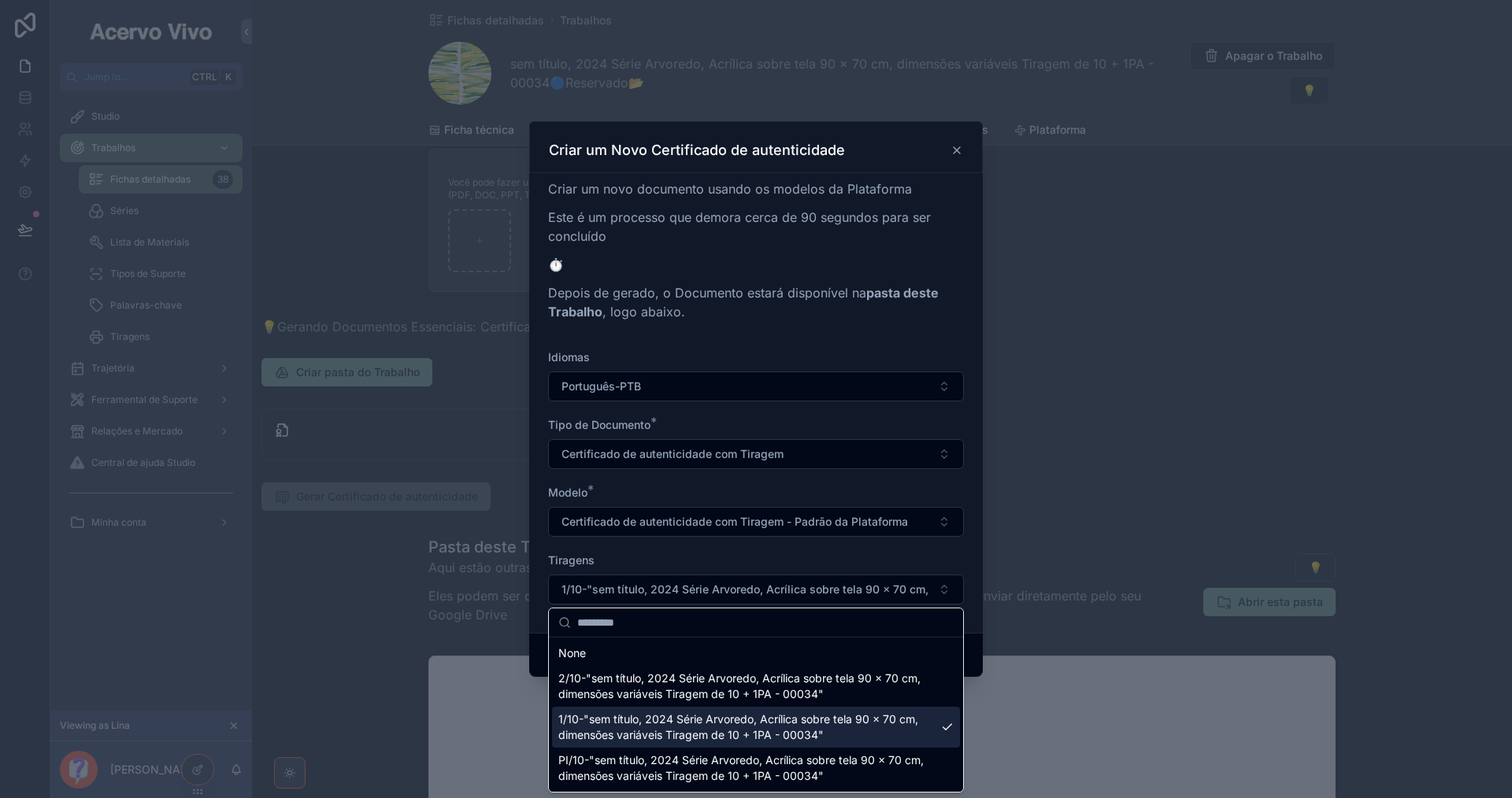
click at [866, 719] on span "1/10-"sem título, 2024 Série Arvoredo, Acrílica sobre tela 90 x 70 cm, dimensõe…" at bounding box center [746, 727] width 376 height 31
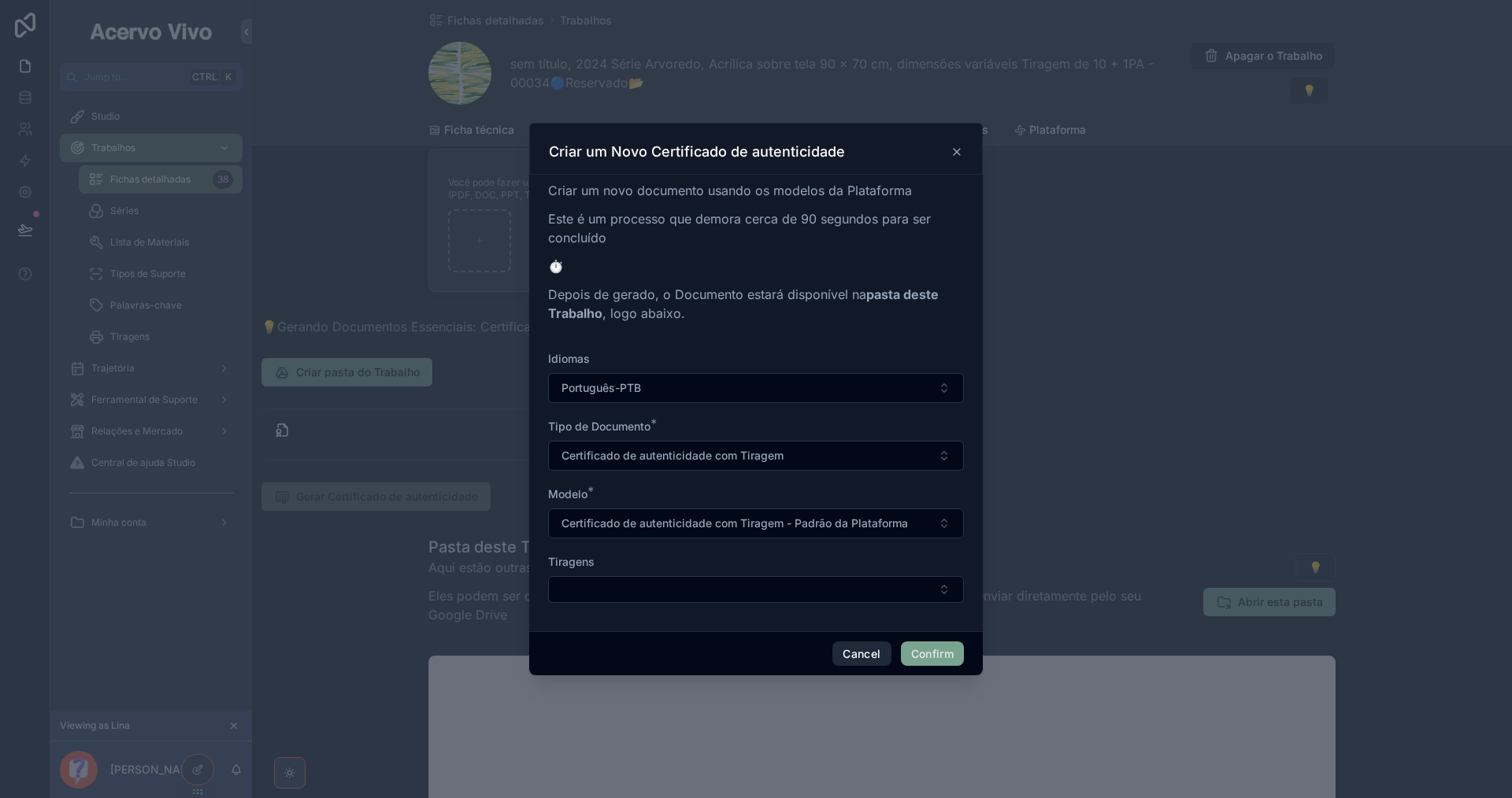
click at [852, 655] on button "Cancel" at bounding box center [861, 654] width 59 height 25
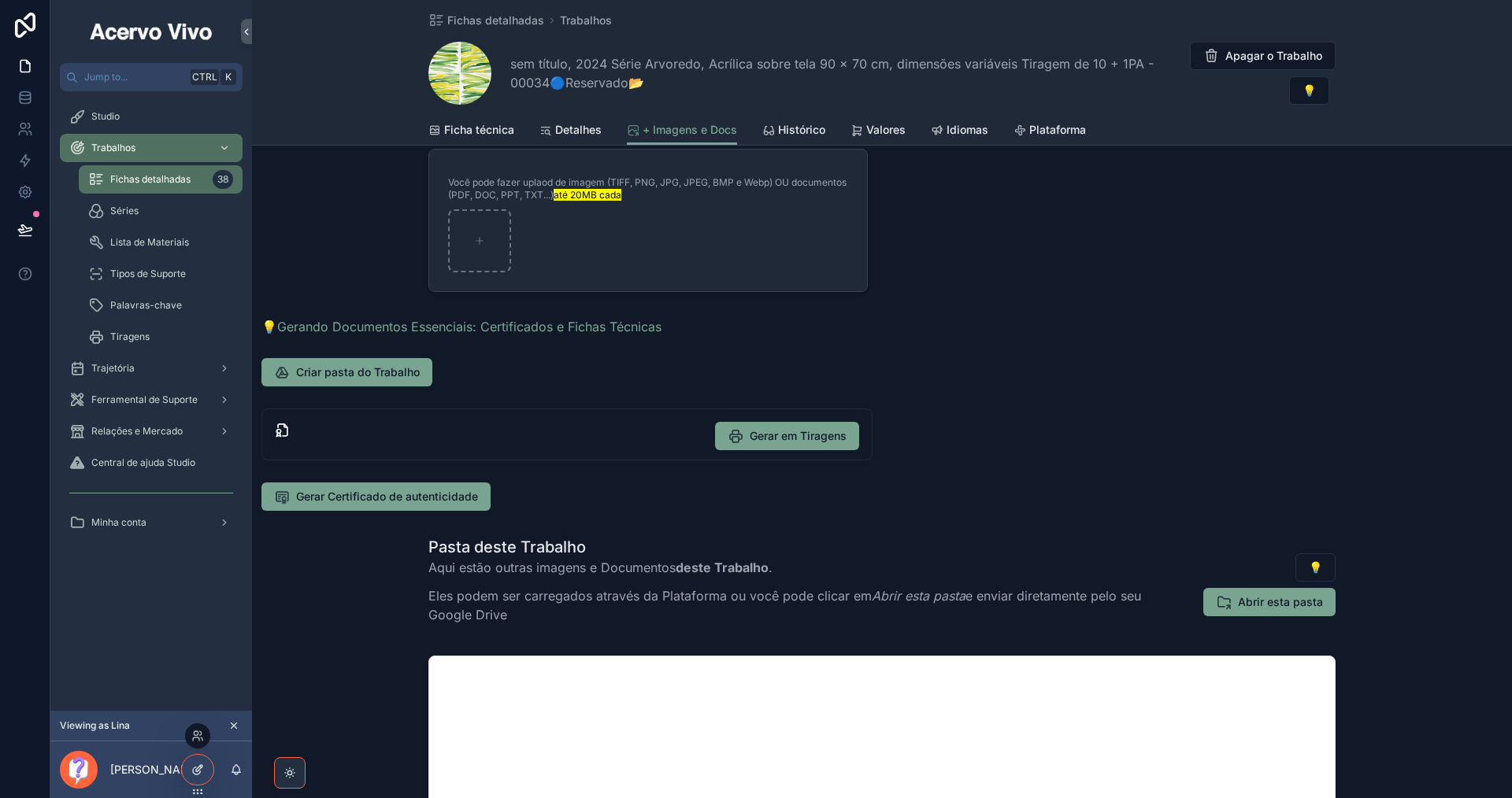
click at [204, 770] on div at bounding box center [197, 770] width 31 height 30
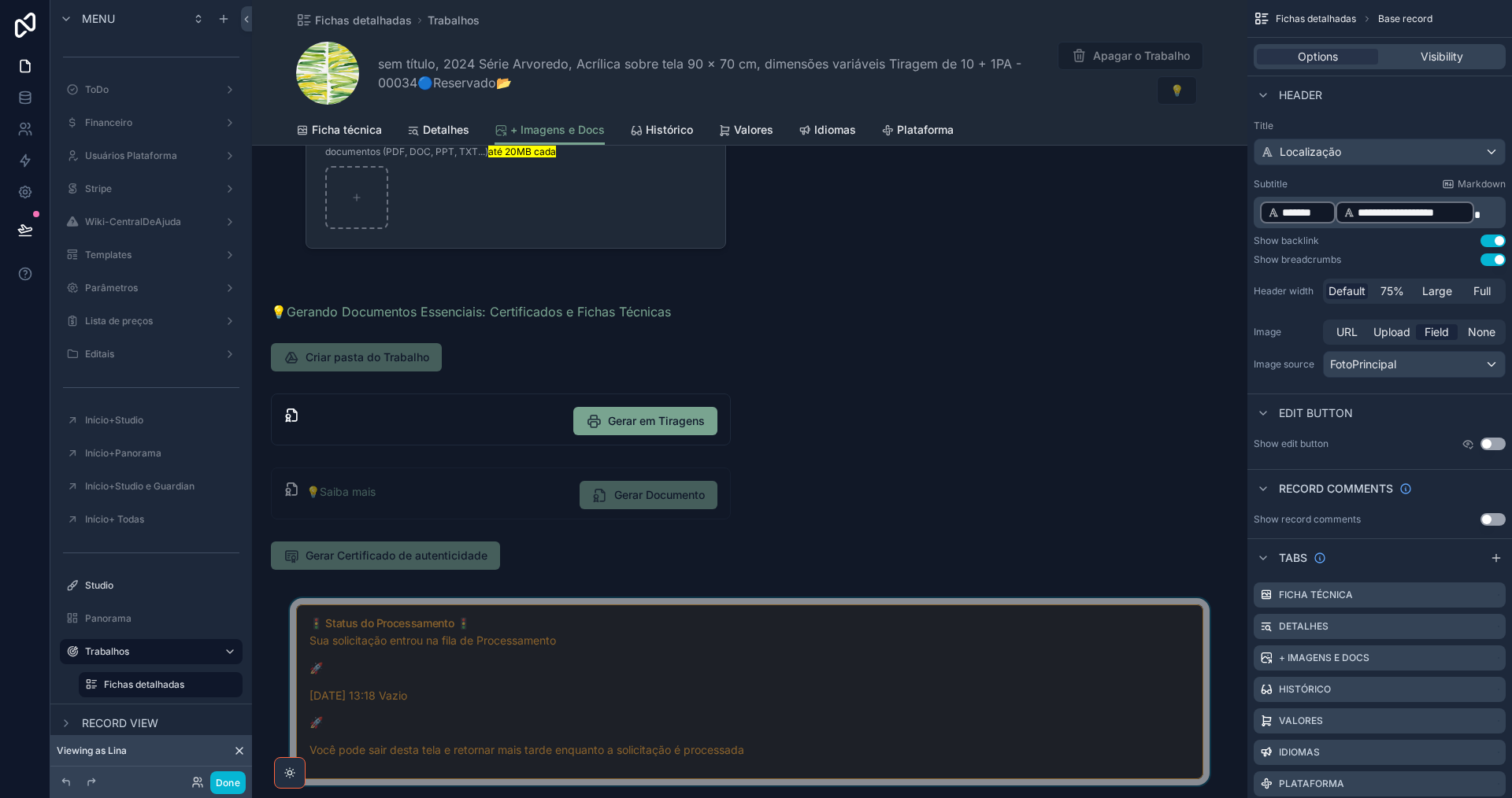
scroll to position [315, 0]
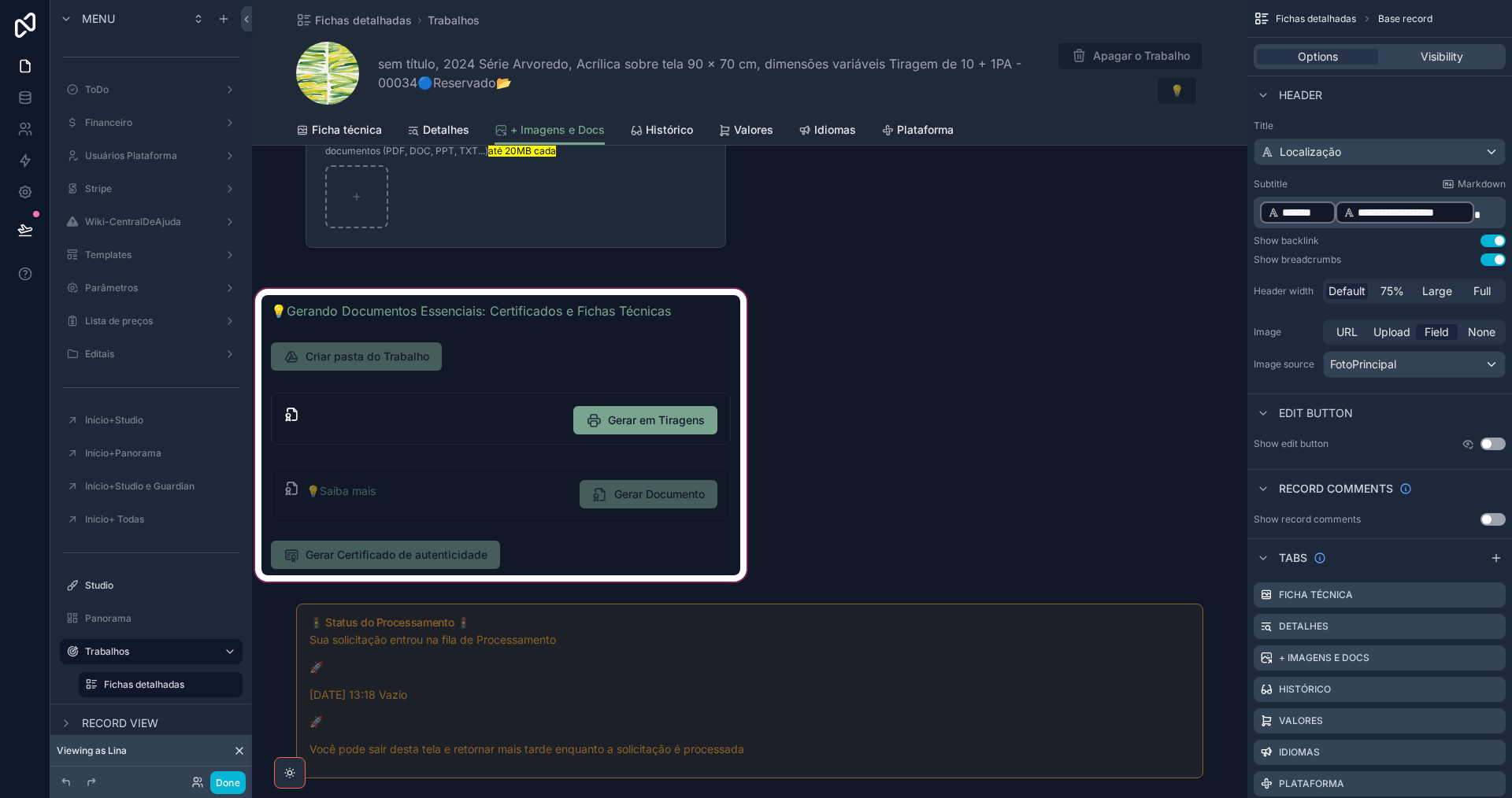
click at [593, 553] on div "scrollable content" at bounding box center [501, 435] width 498 height 299
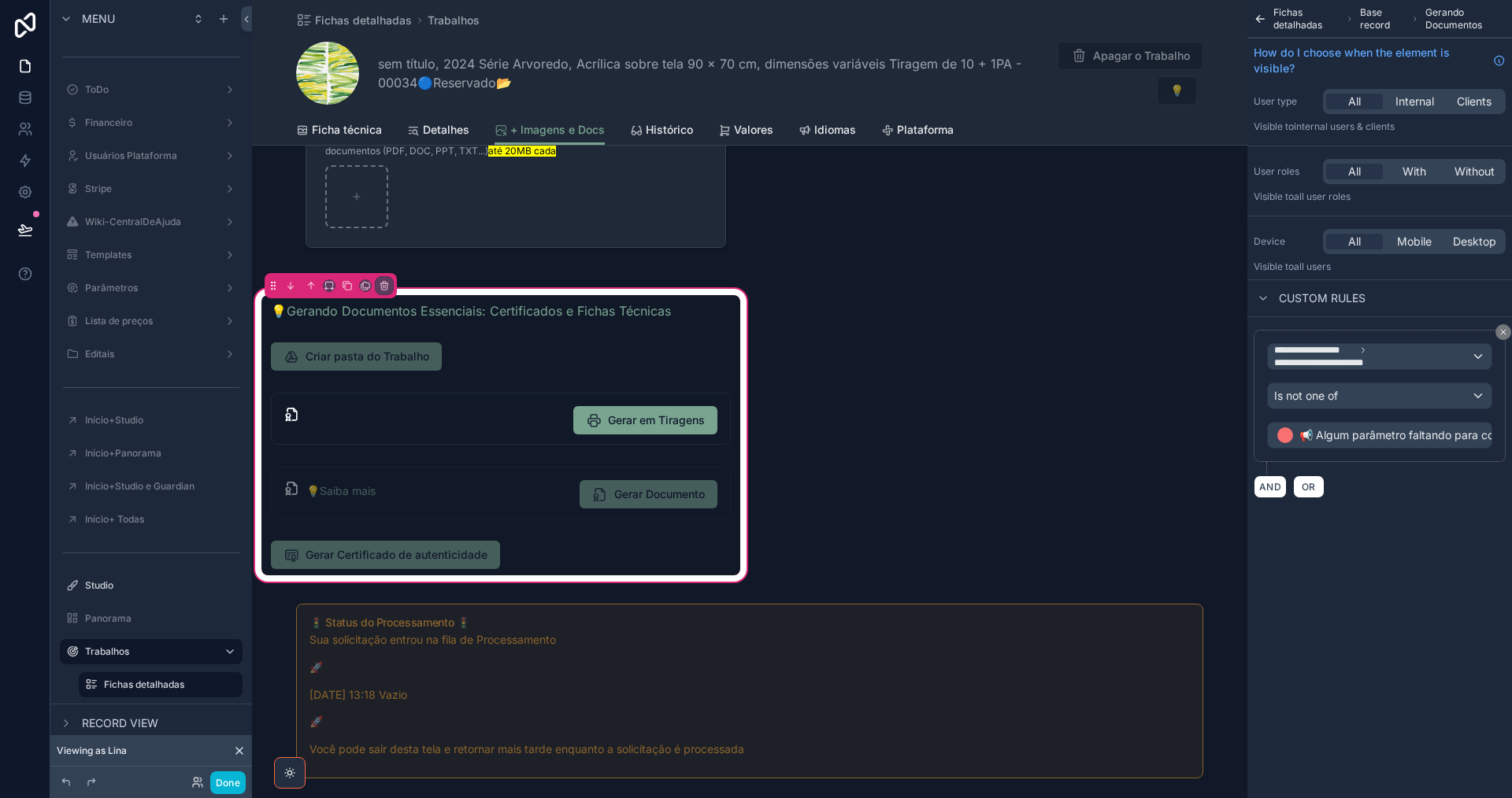
click at [593, 553] on div "scrollable content" at bounding box center [501, 554] width 479 height 41
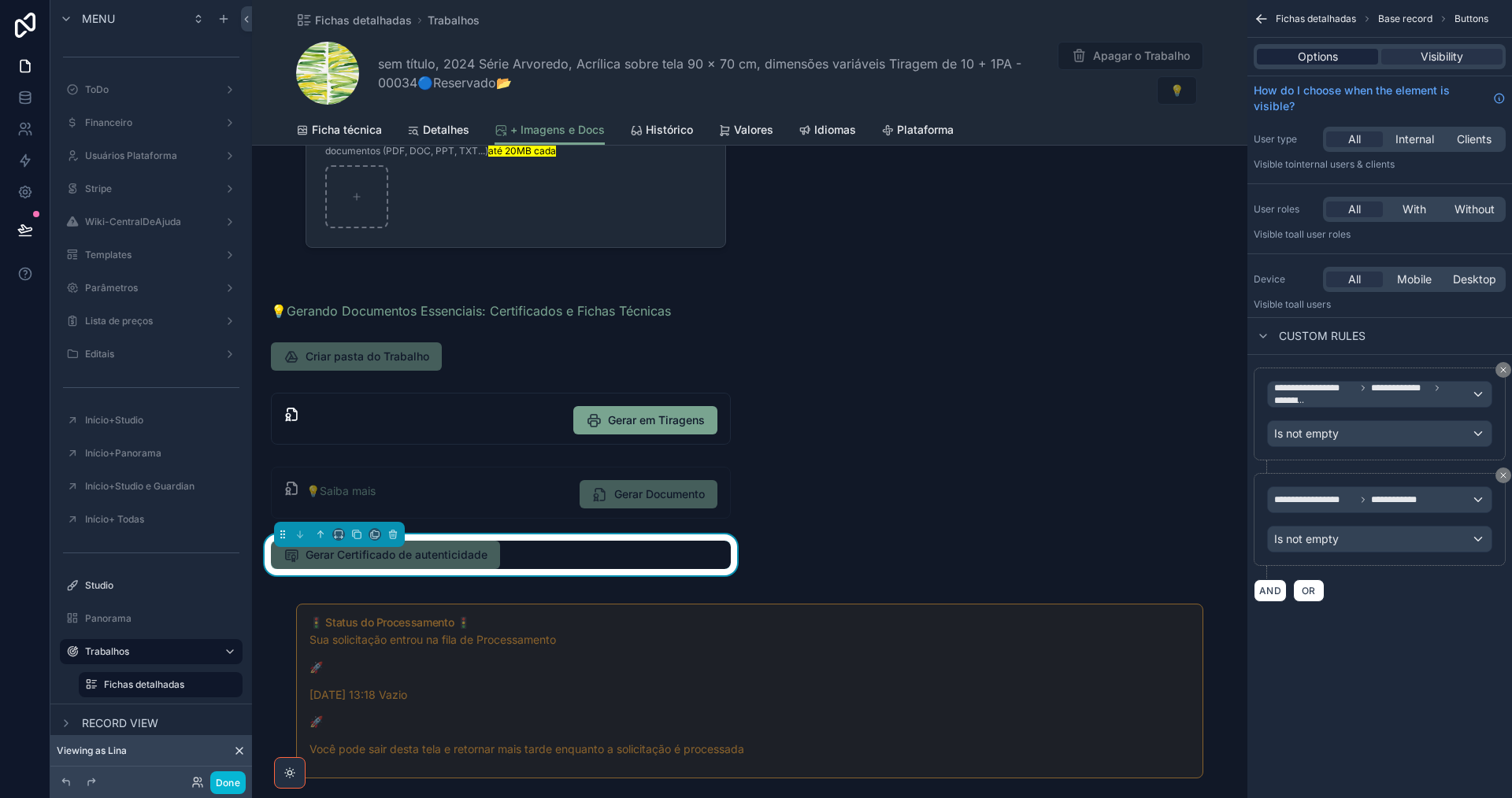
click at [1323, 52] on span "Options" at bounding box center [1318, 57] width 40 height 16
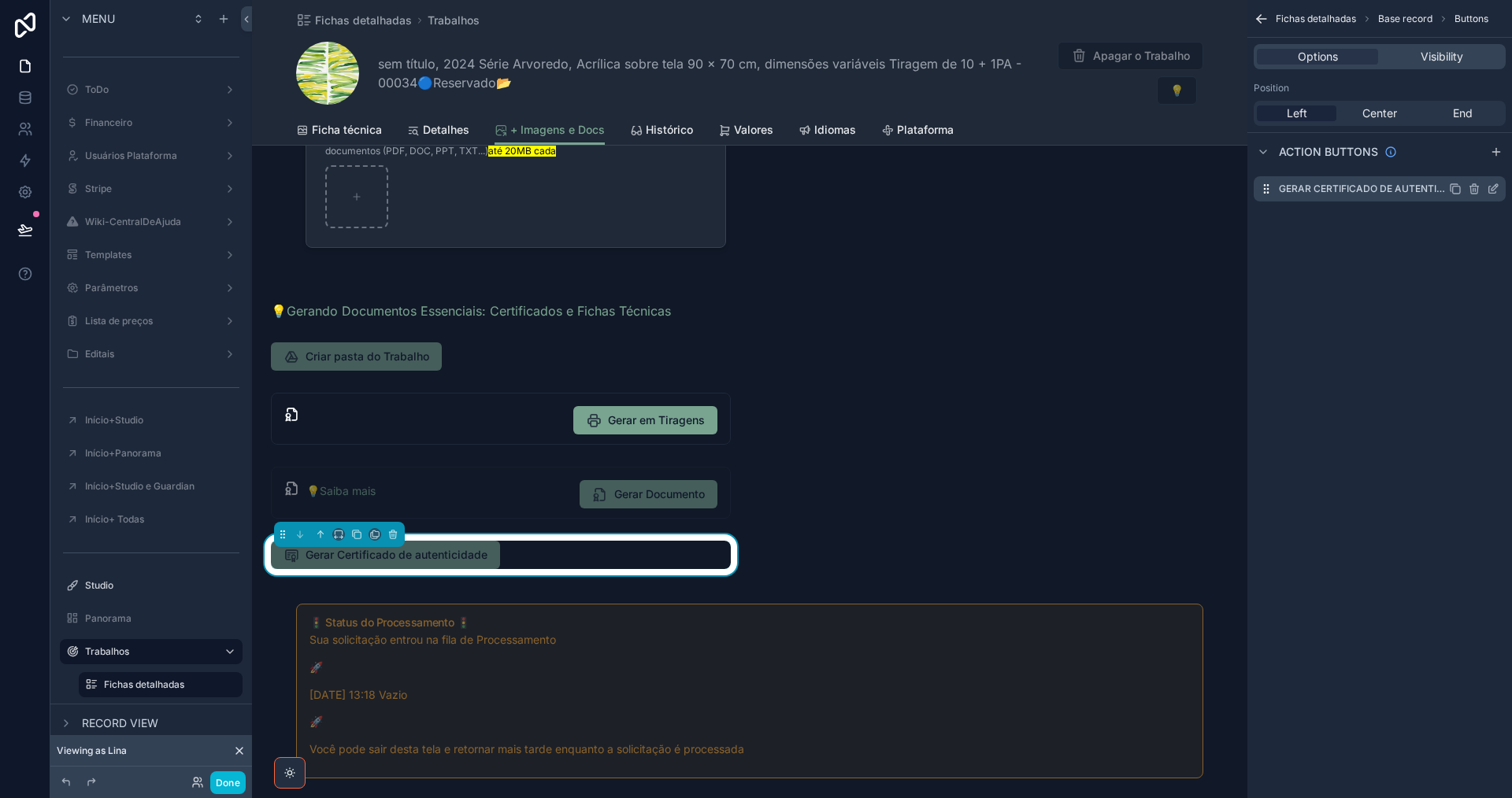
click at [1492, 191] on icon "scrollable content" at bounding box center [1493, 189] width 12 height 12
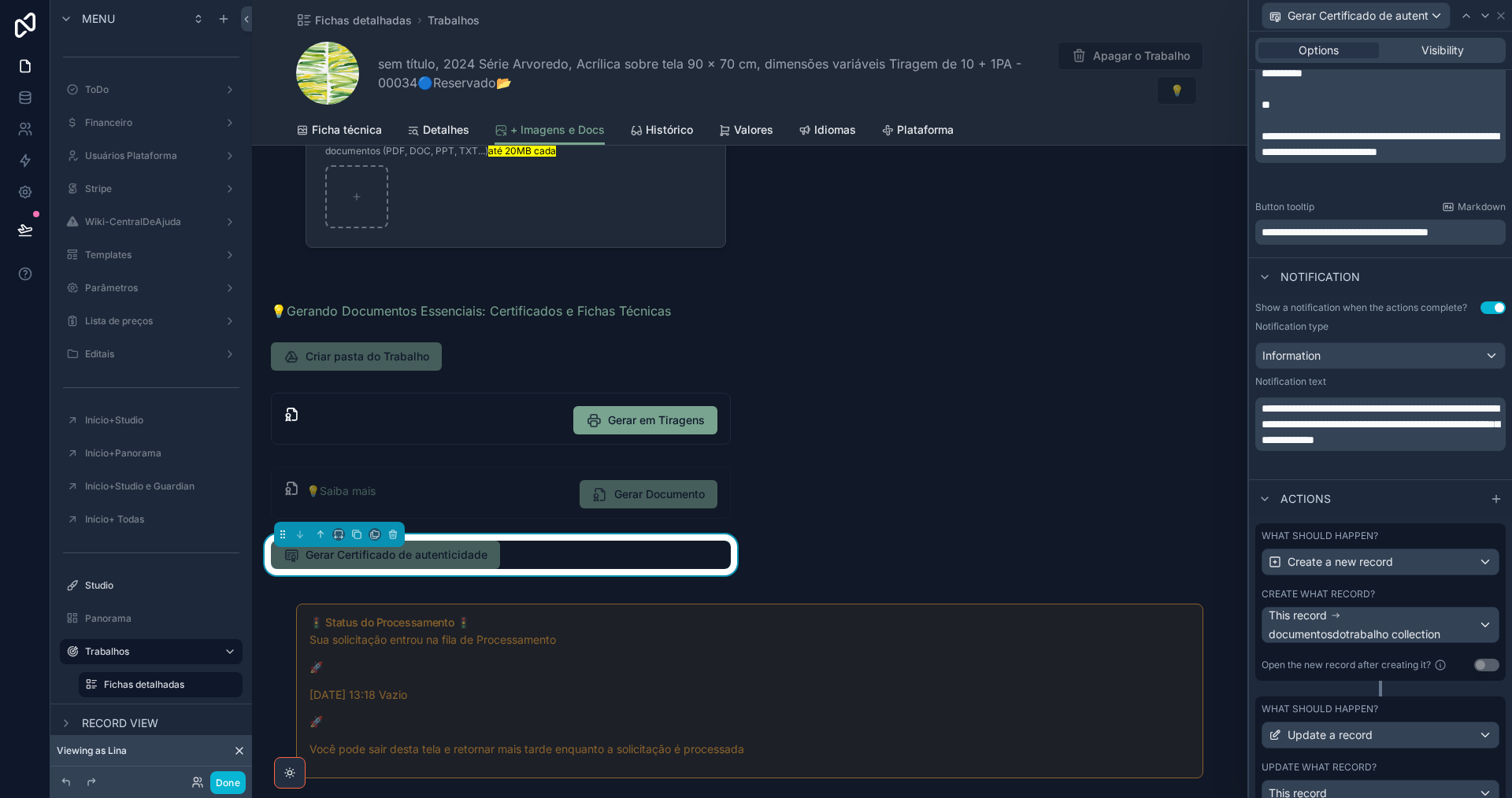
scroll to position [456, 0]
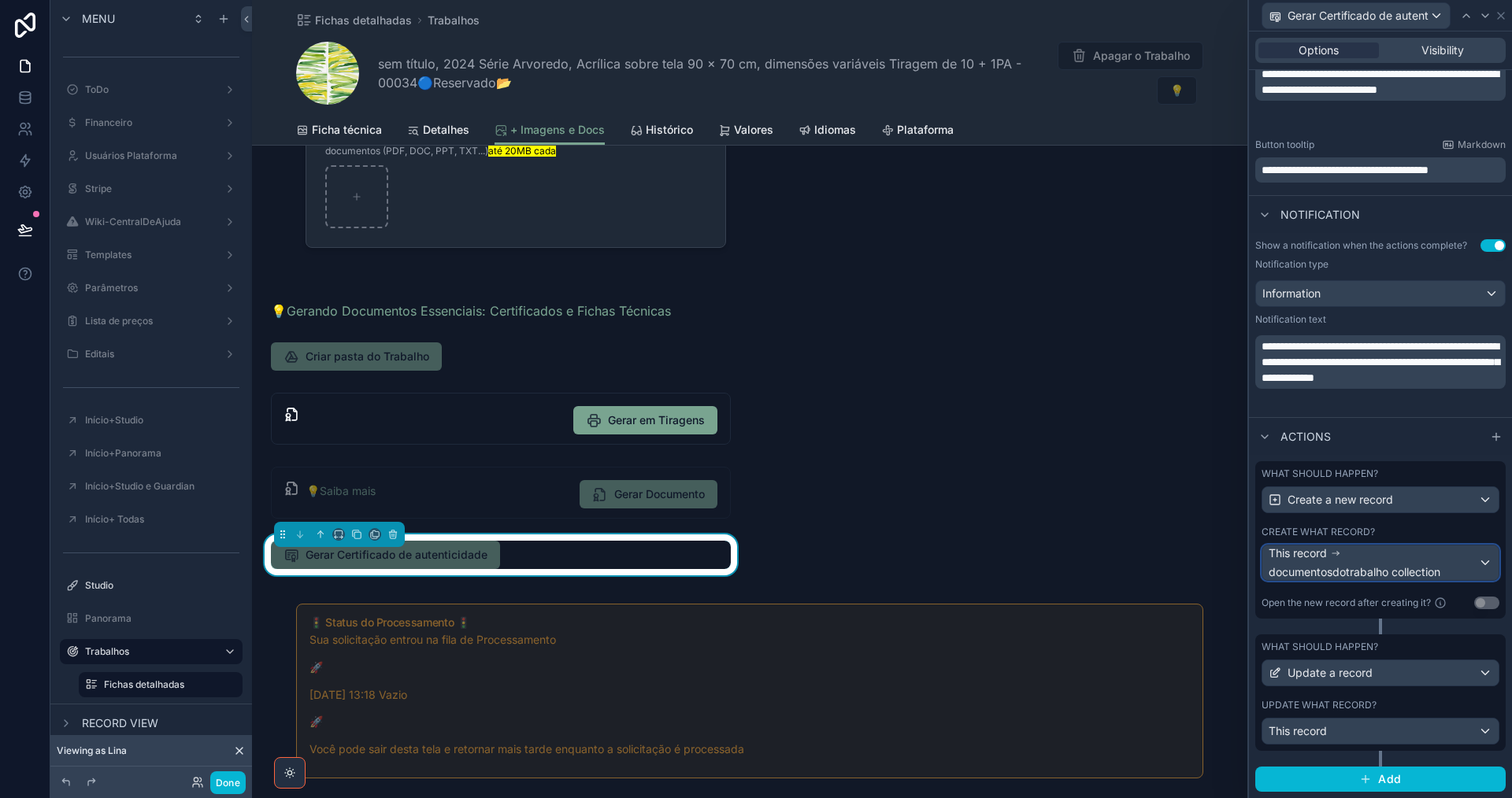
click at [1391, 562] on div "This record documentosdotrabalho collection" at bounding box center [1373, 563] width 210 height 35
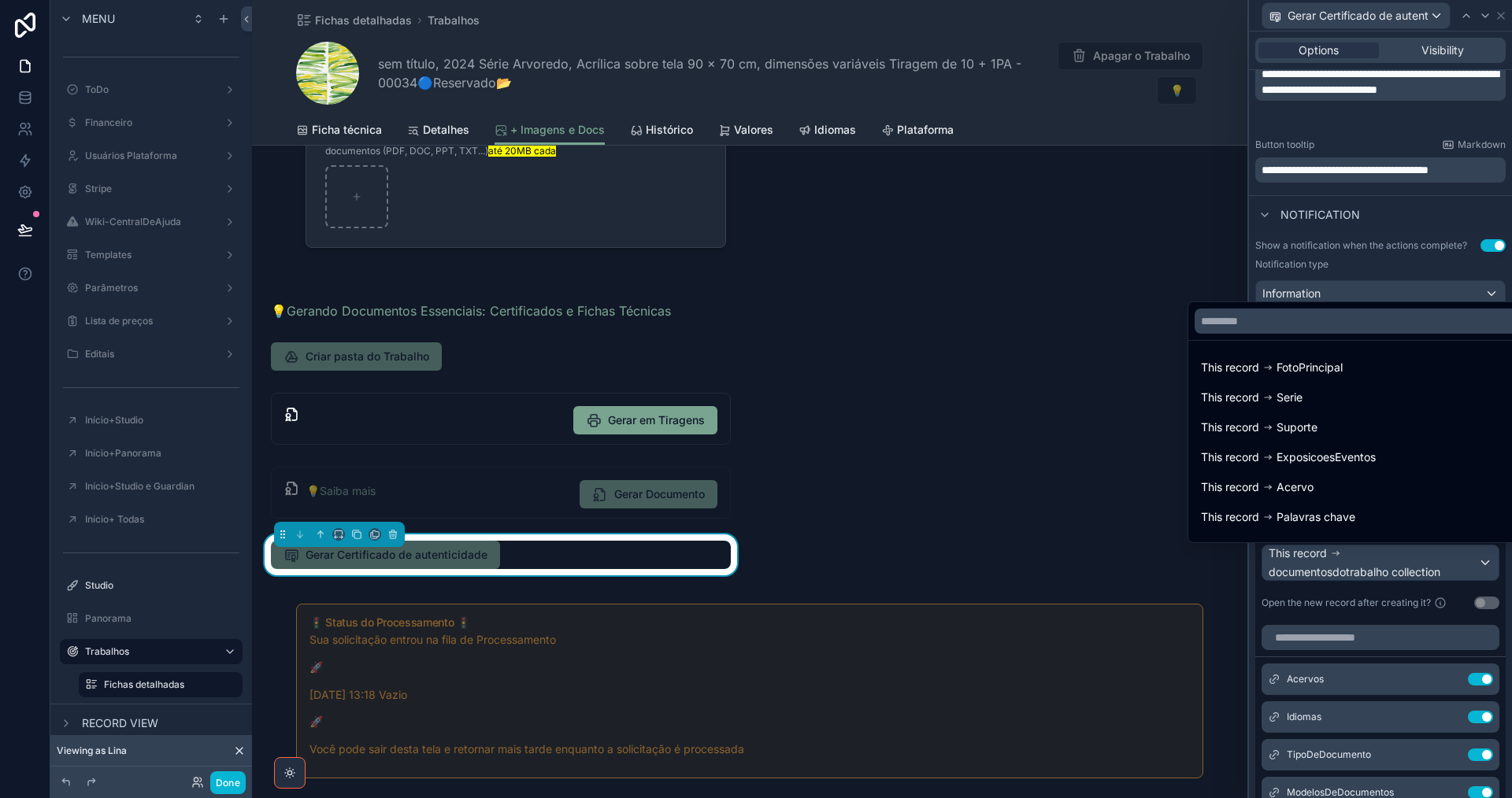
click at [1391, 561] on div at bounding box center [1380, 399] width 263 height 798
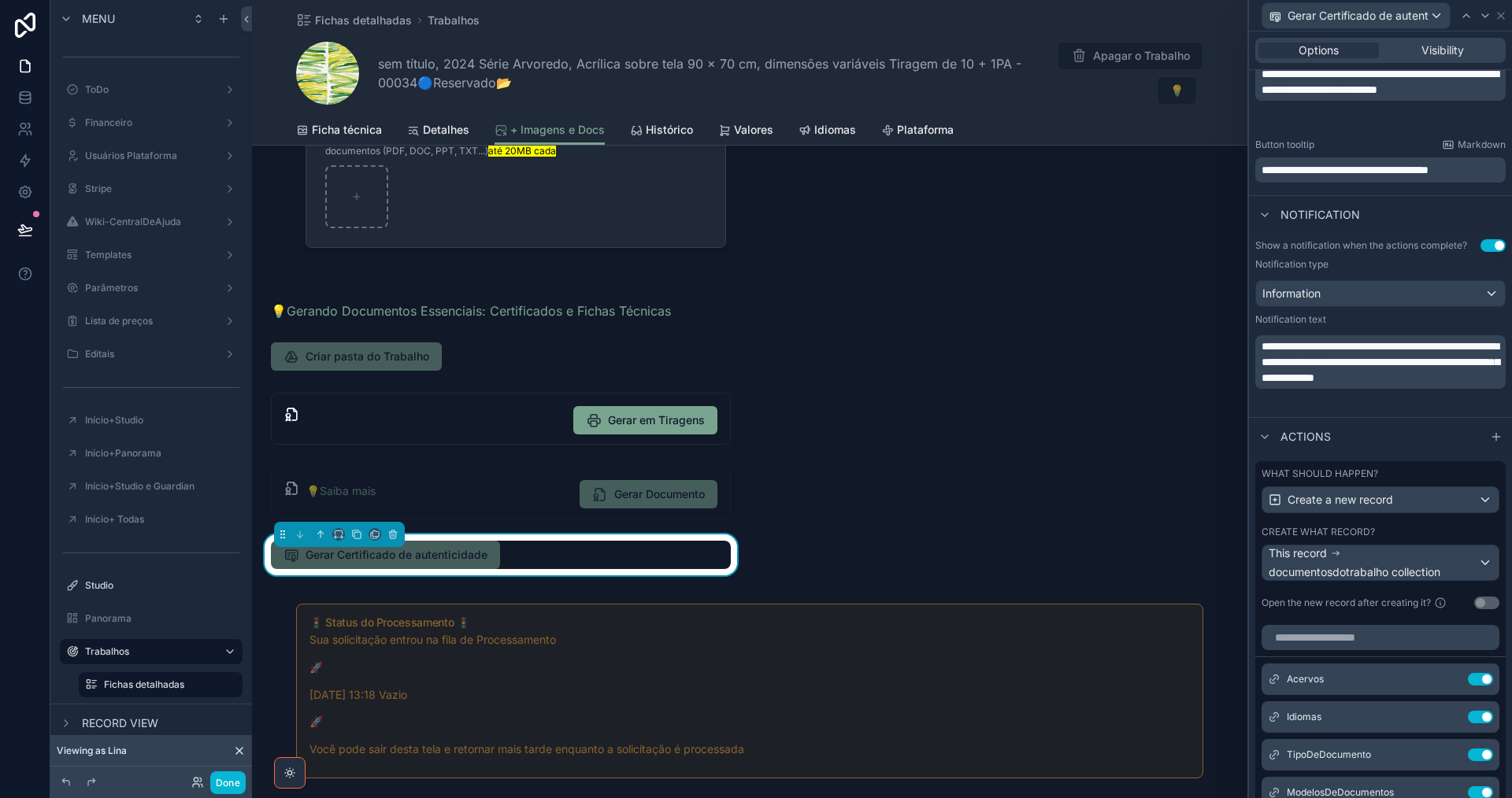
scroll to position [691, 0]
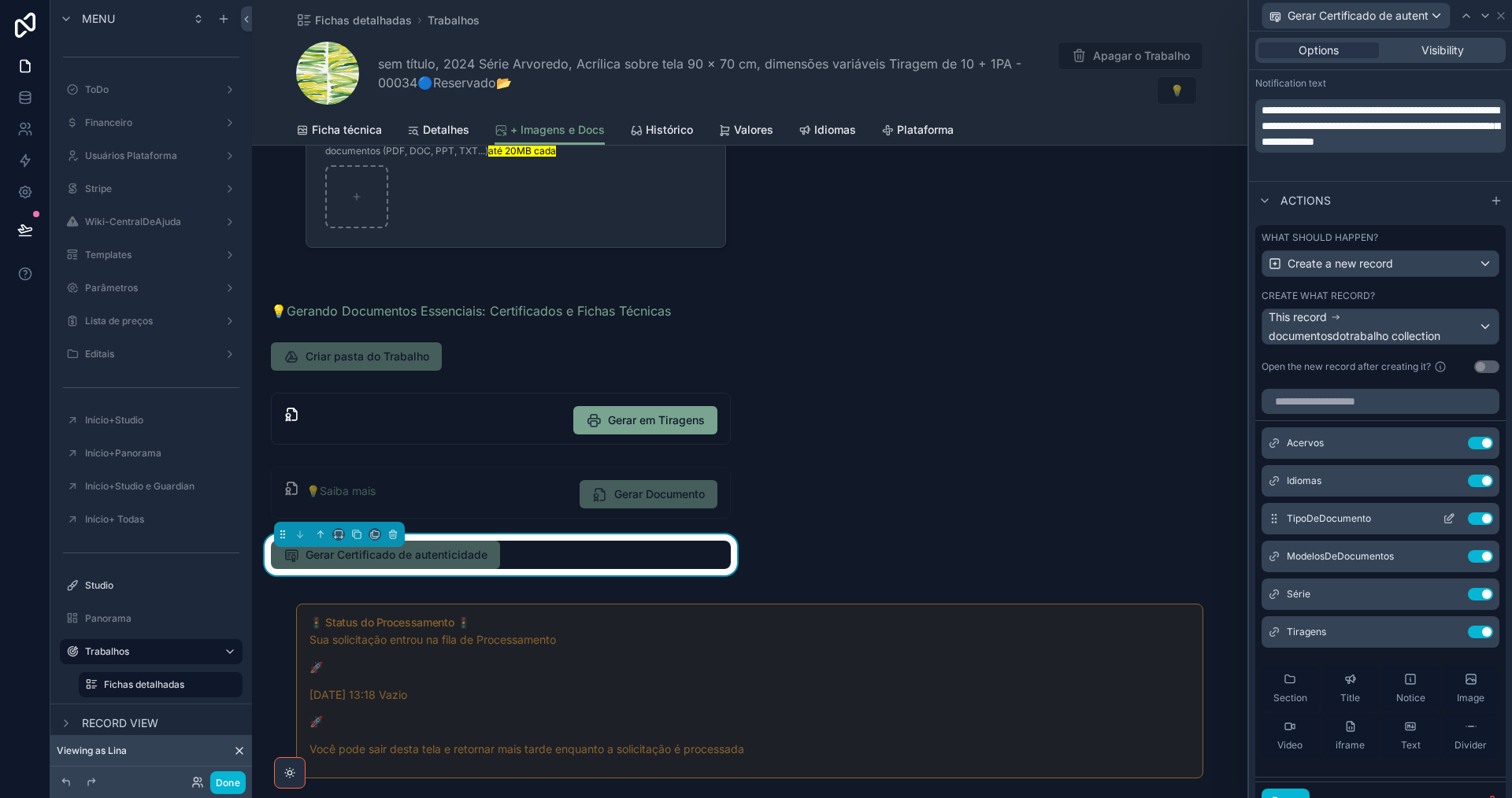
click at [1443, 520] on icon at bounding box center [1449, 519] width 12 height 12
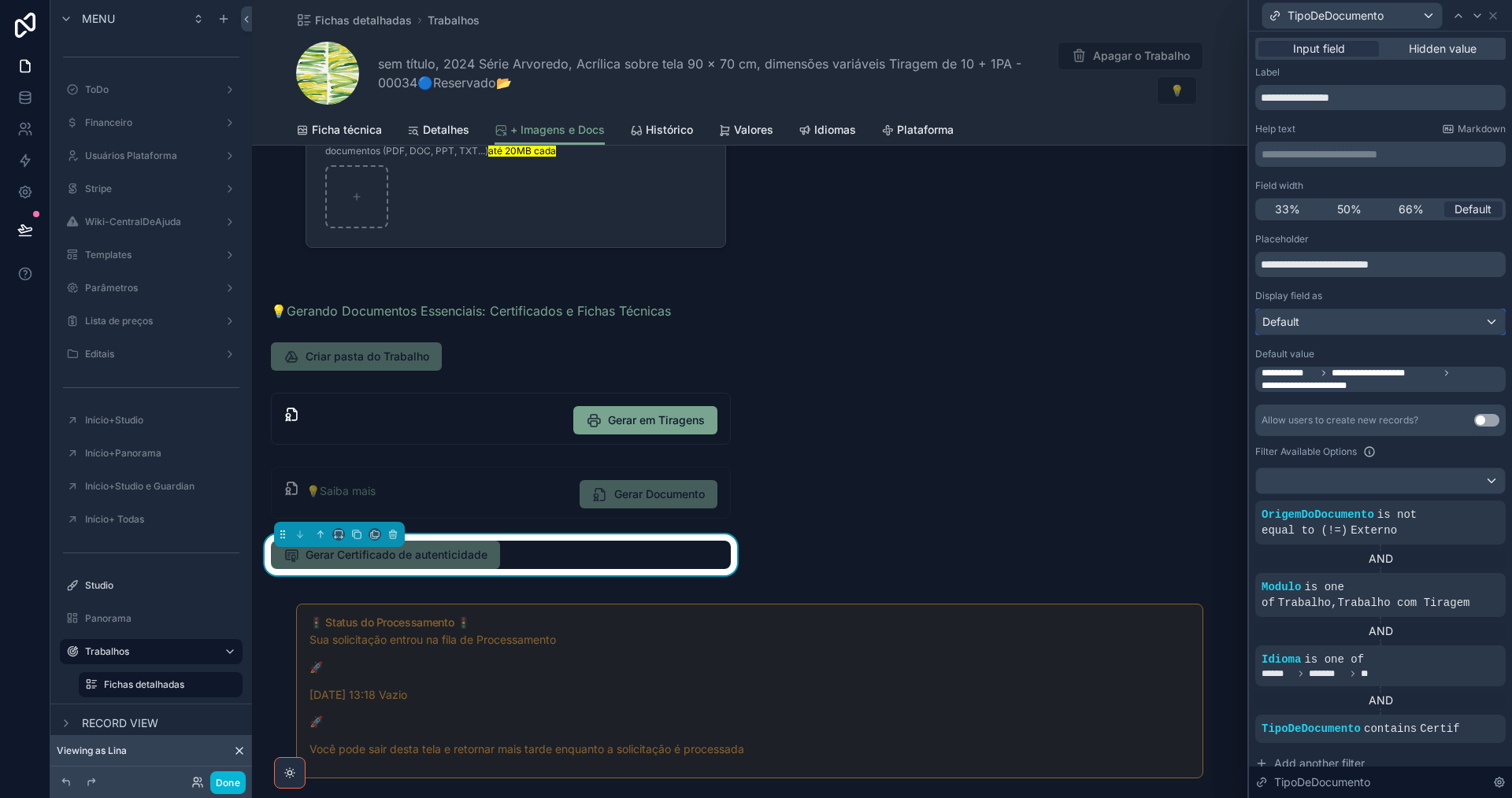
click at [1443, 321] on div "Default" at bounding box center [1380, 321] width 249 height 25
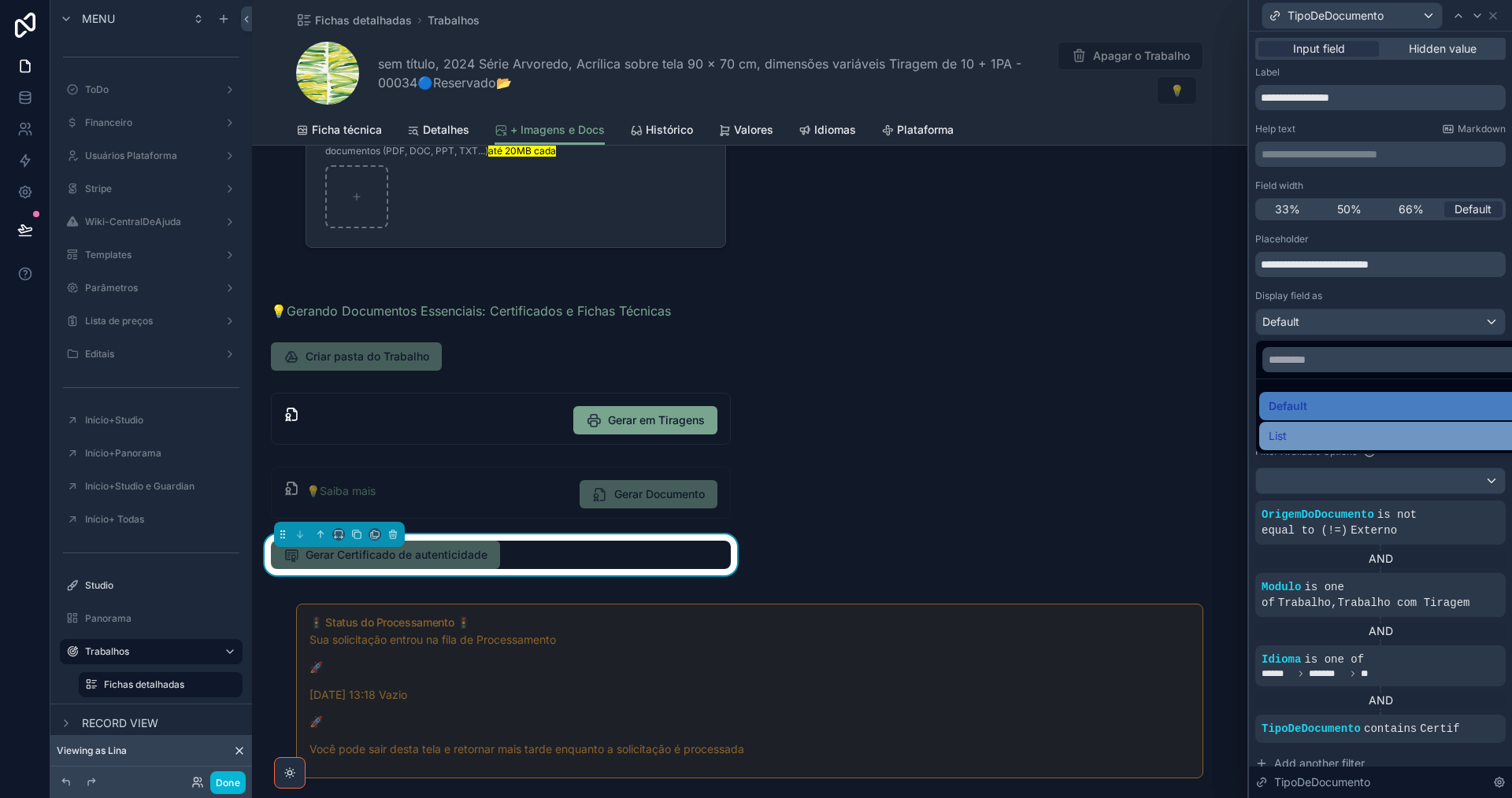
click at [1410, 433] on div "List" at bounding box center [1392, 437] width 248 height 19
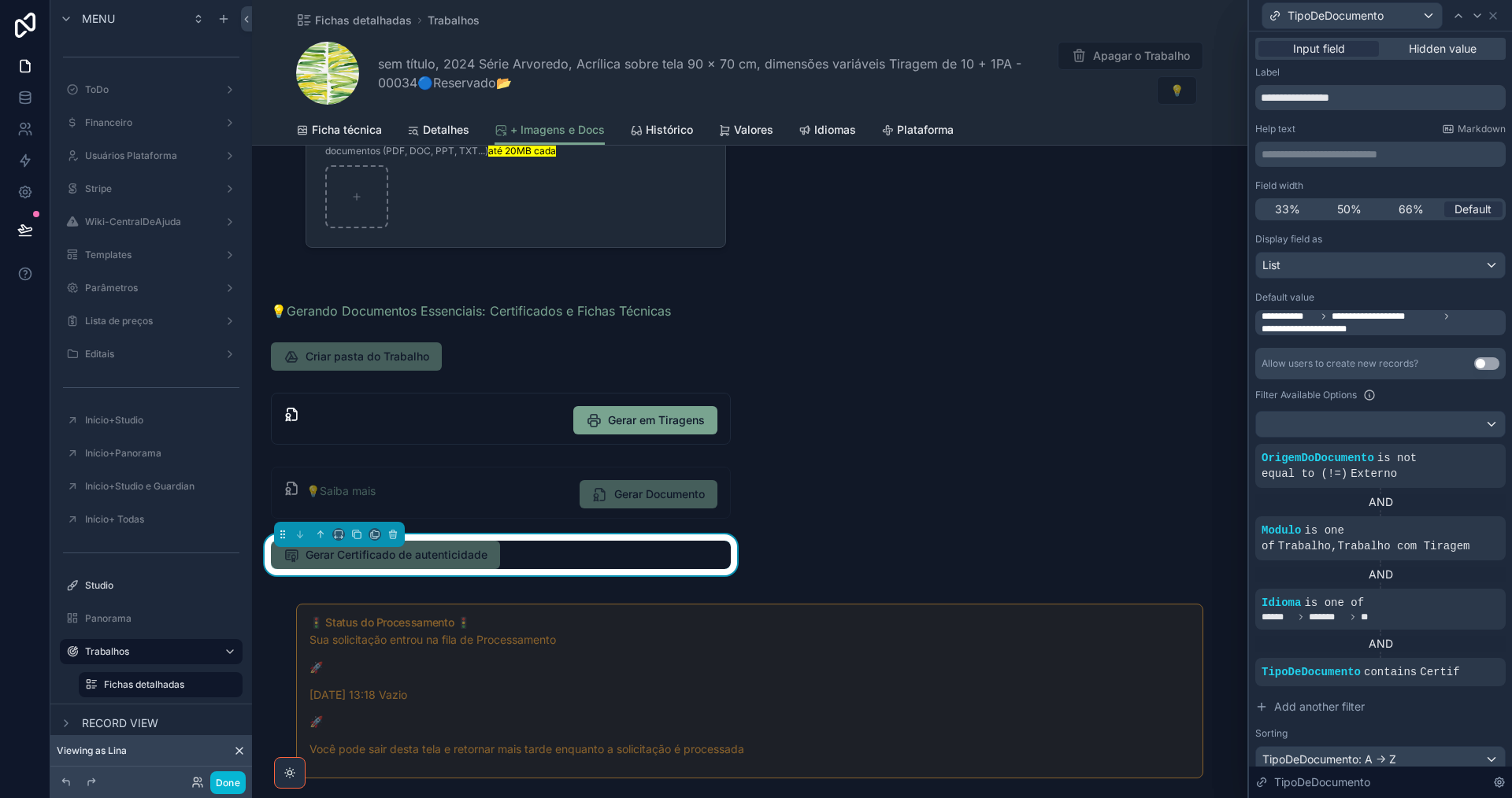
click at [1371, 317] on span "**********" at bounding box center [1384, 316] width 107 height 12
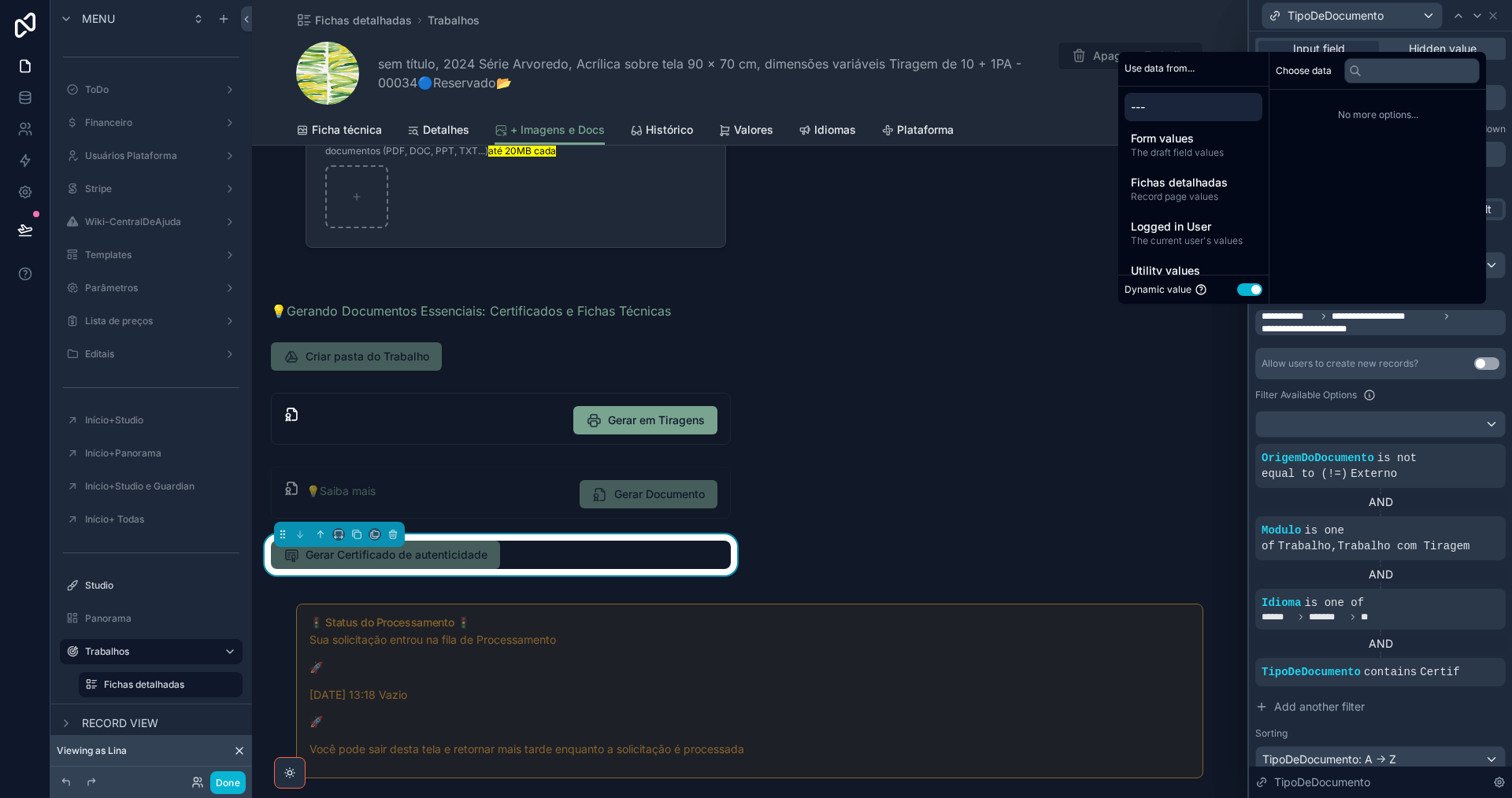
click at [1450, 342] on div "**********" at bounding box center [1380, 540] width 251 height 616
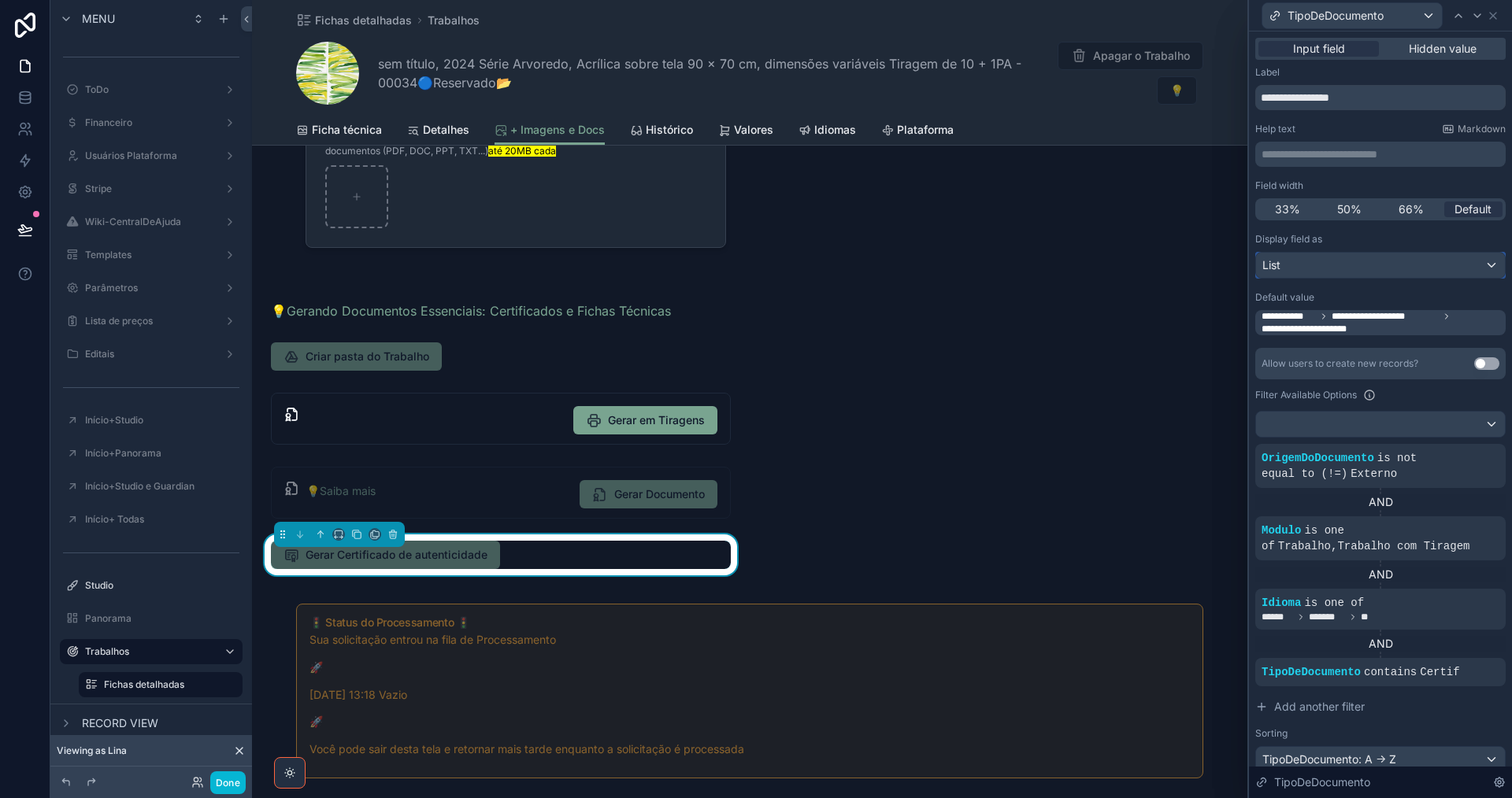
click at [1443, 265] on div "List" at bounding box center [1380, 265] width 249 height 25
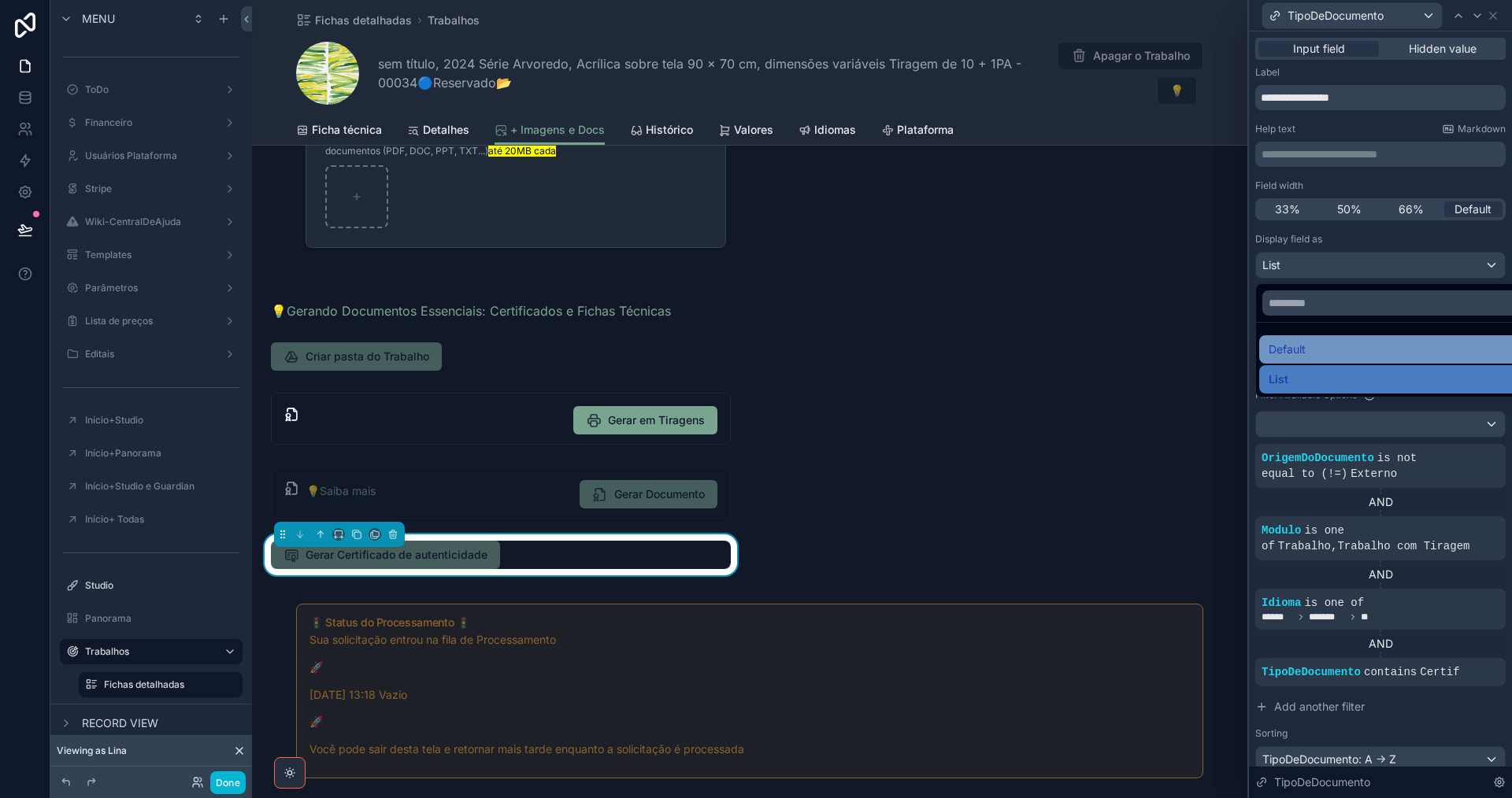
click at [1395, 347] on div "Default" at bounding box center [1392, 349] width 248 height 19
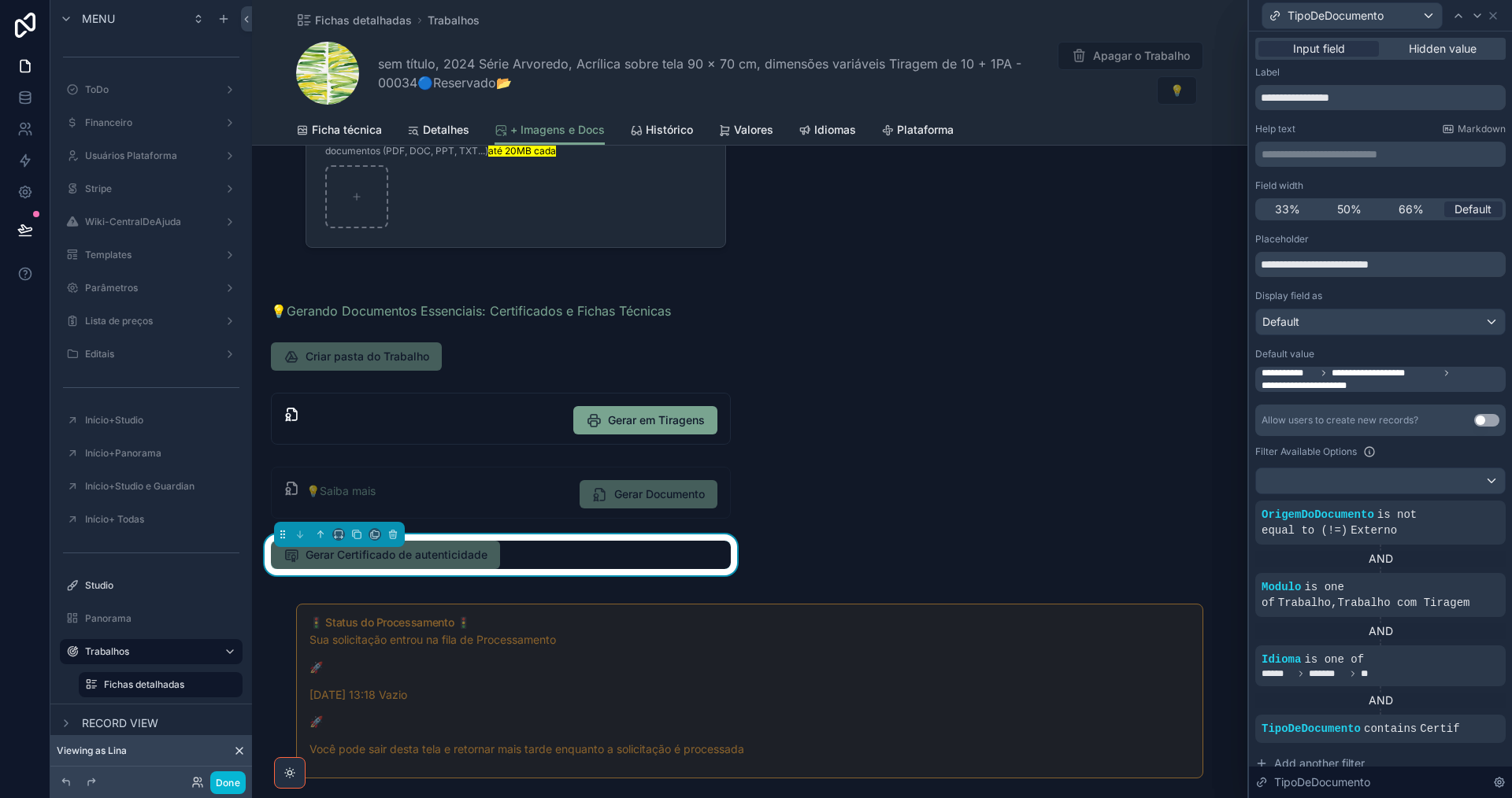
scroll to position [79, 0]
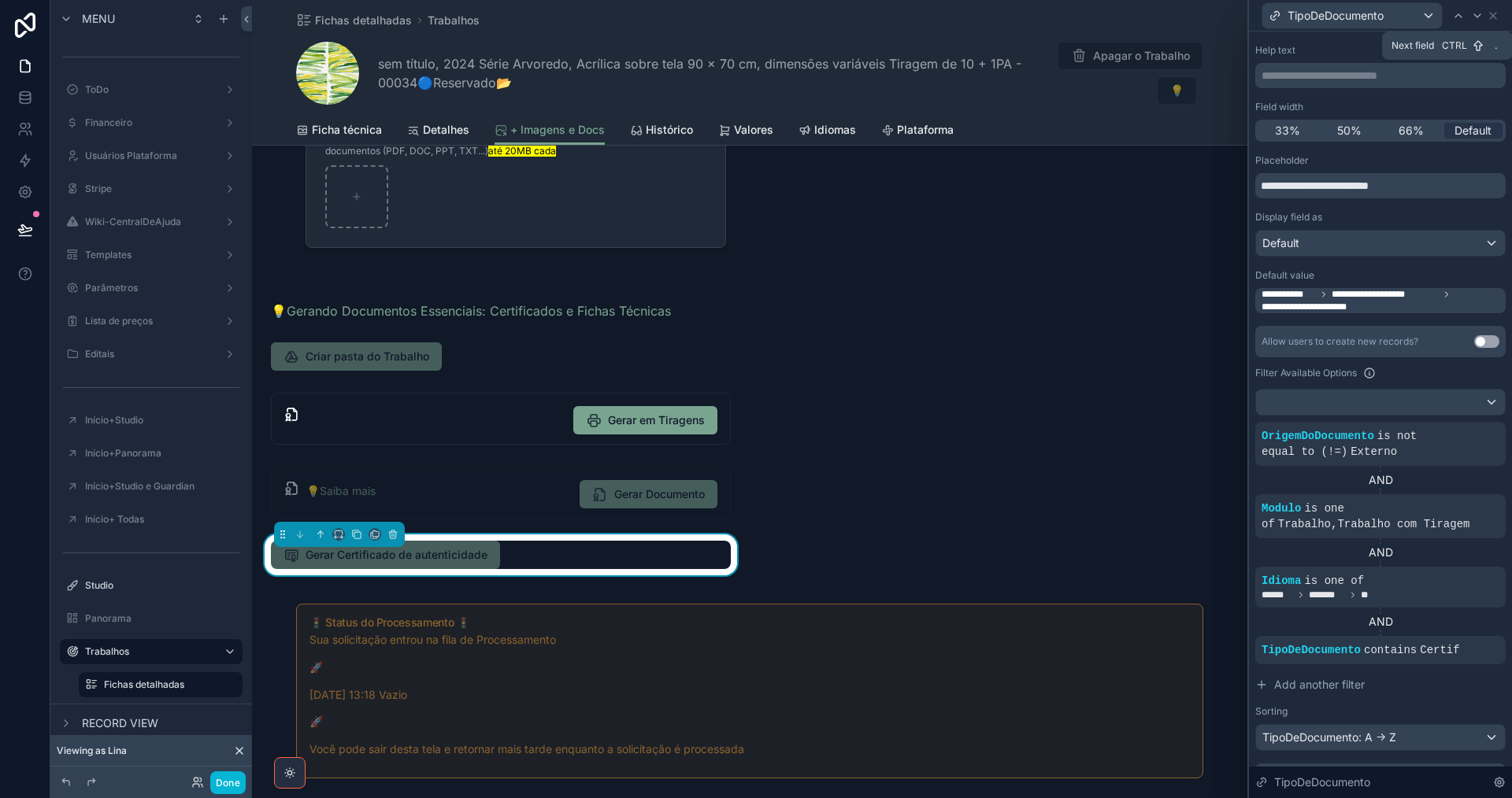
click at [1480, 10] on icon at bounding box center [1477, 16] width 12 height 12
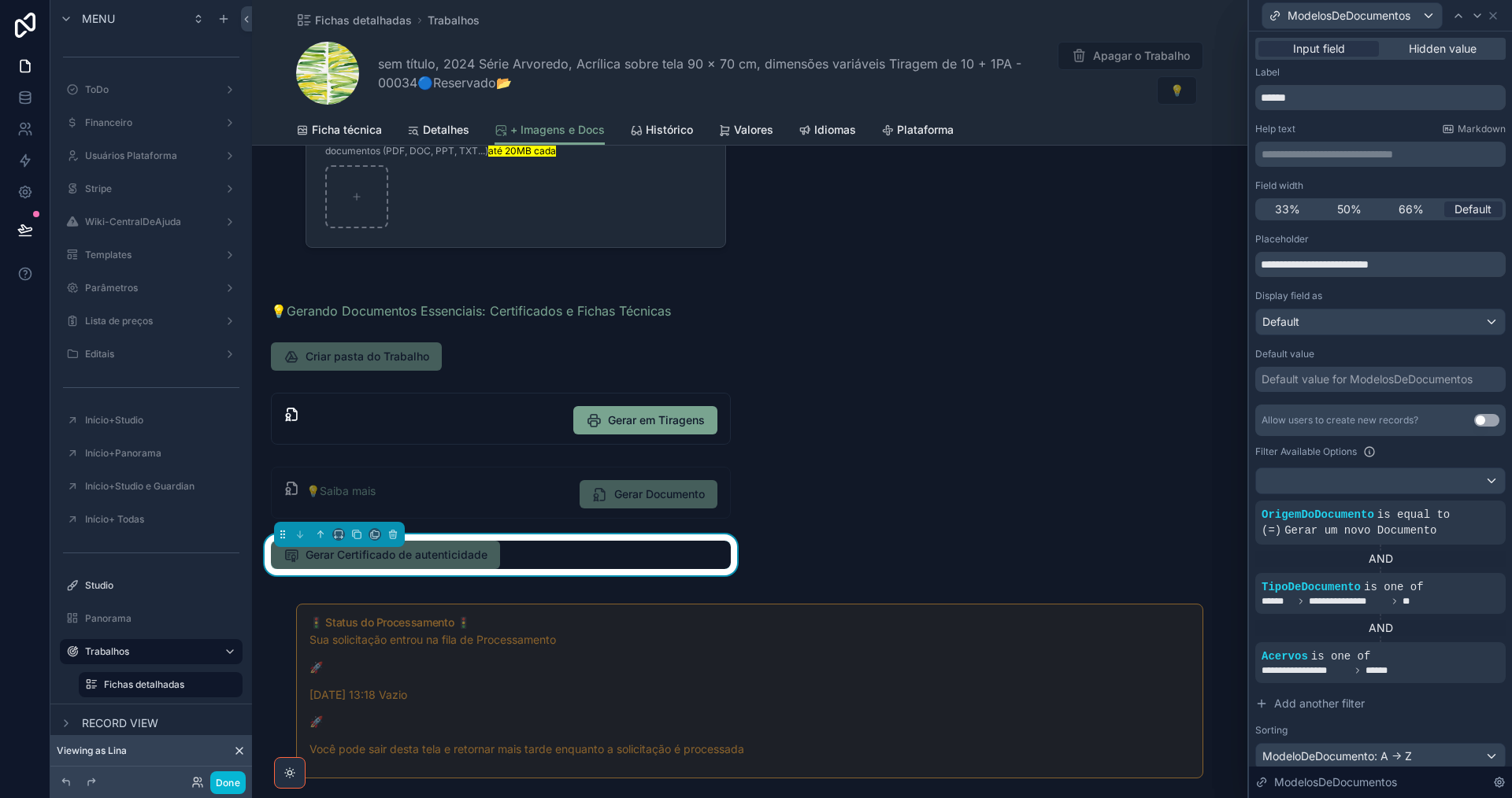
click at [1433, 380] on div "Default value for ModelosDeDocumentos" at bounding box center [1367, 380] width 211 height 16
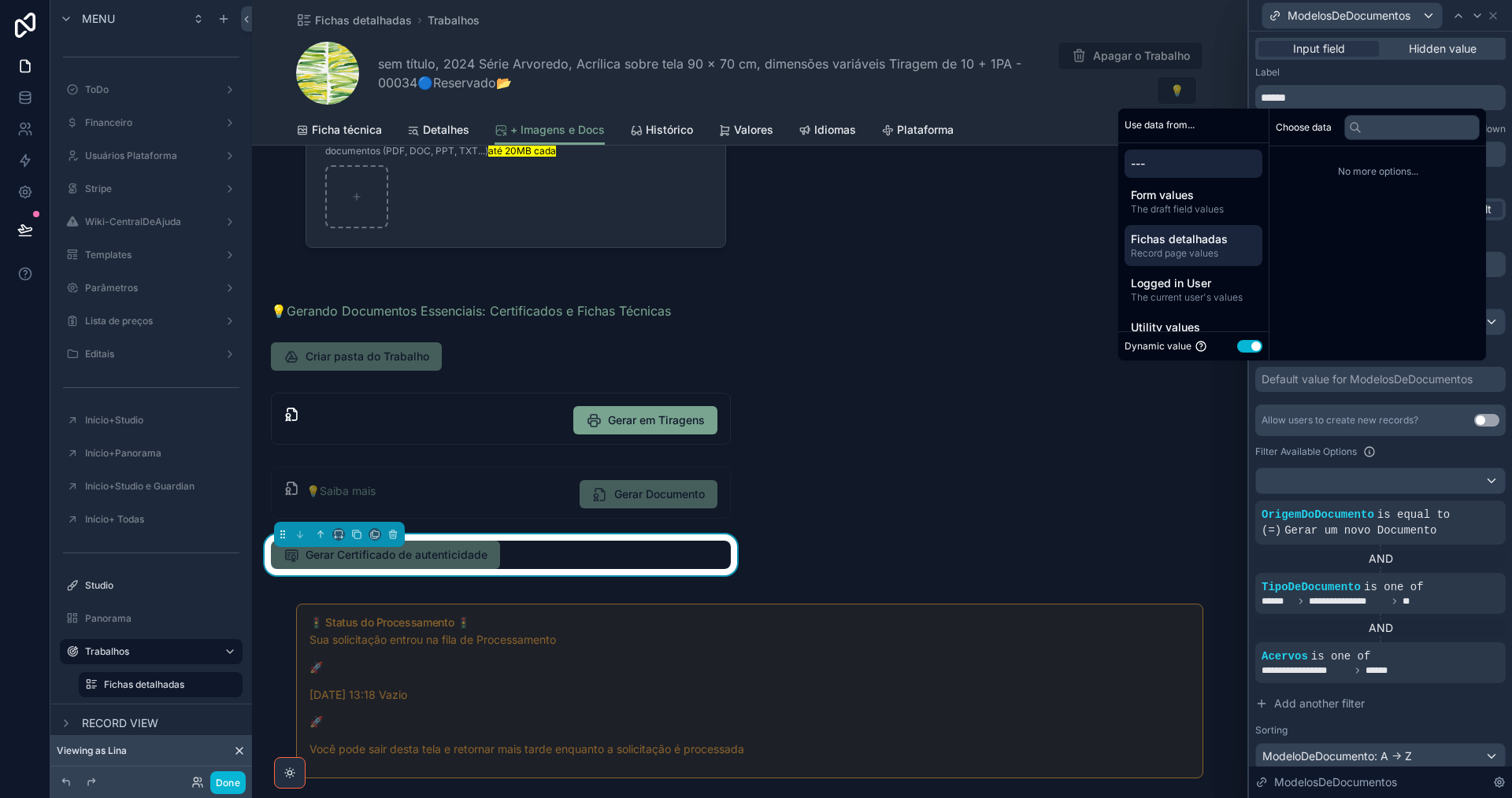
click at [1195, 247] on span "Record page values" at bounding box center [1193, 253] width 125 height 12
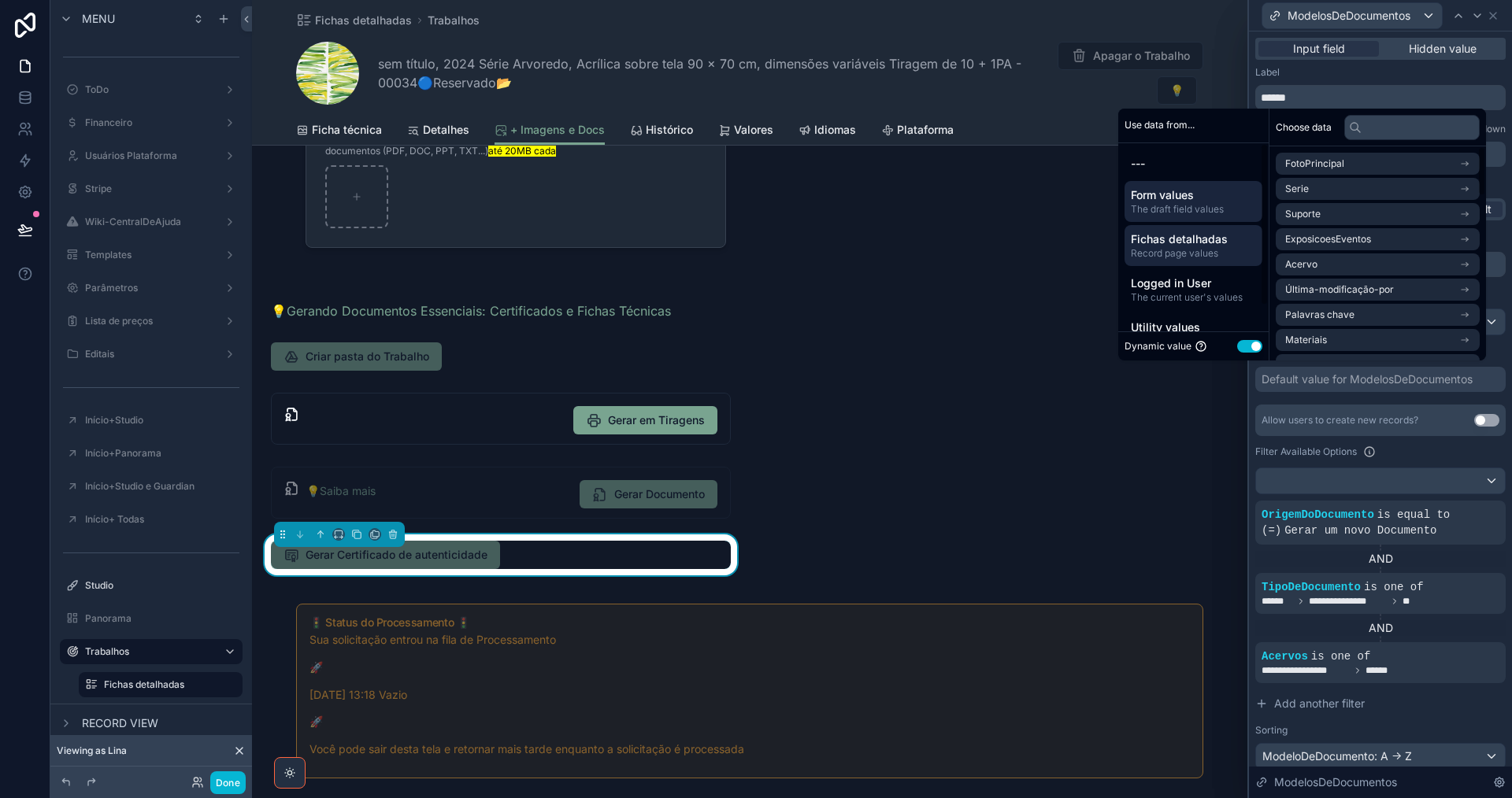
click at [1167, 198] on span "Form values" at bounding box center [1193, 196] width 125 height 16
click at [1467, 455] on div "Filter Available Options" at bounding box center [1380, 452] width 251 height 19
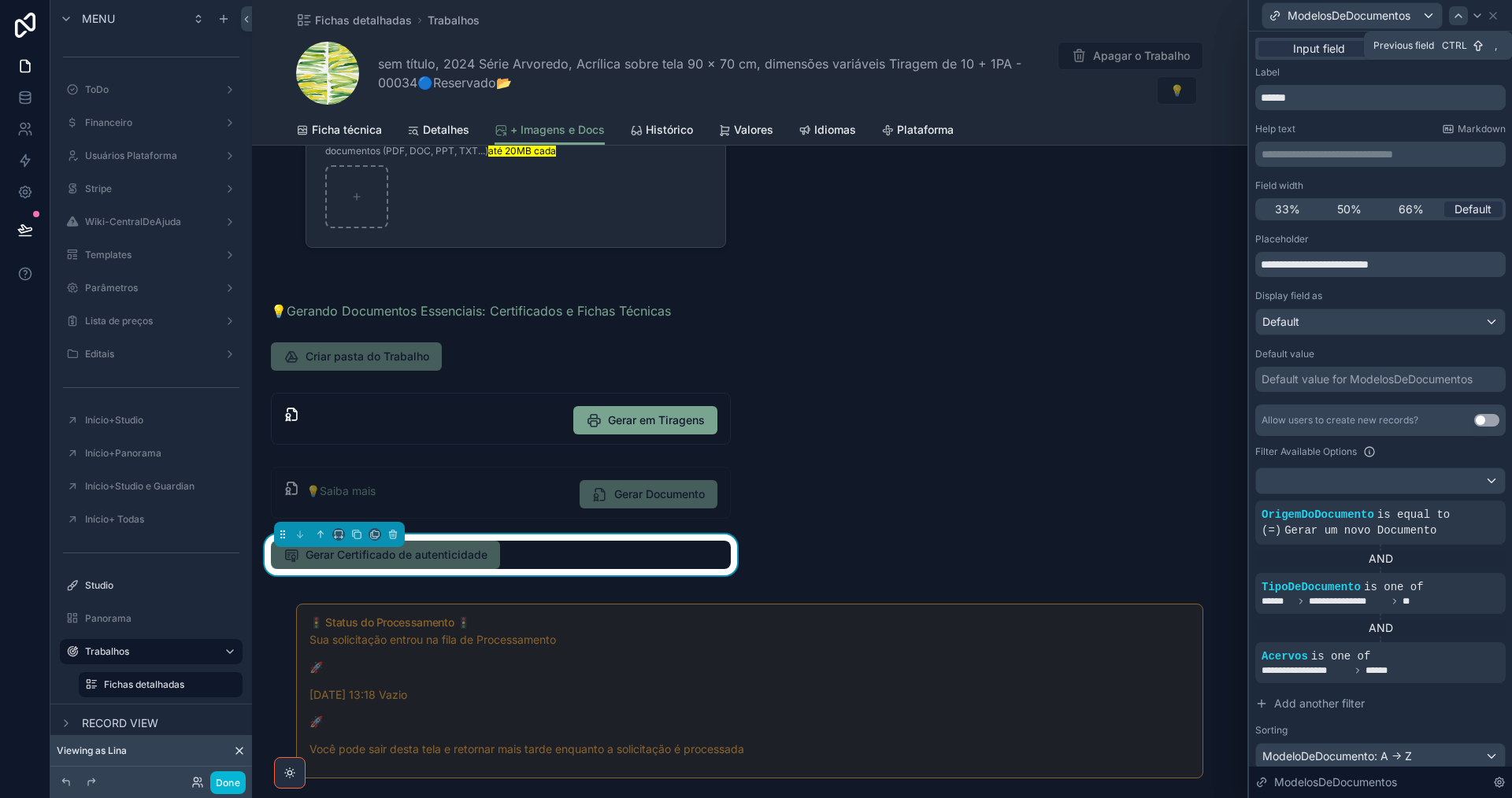
click at [1458, 15] on icon at bounding box center [1458, 16] width 6 height 3
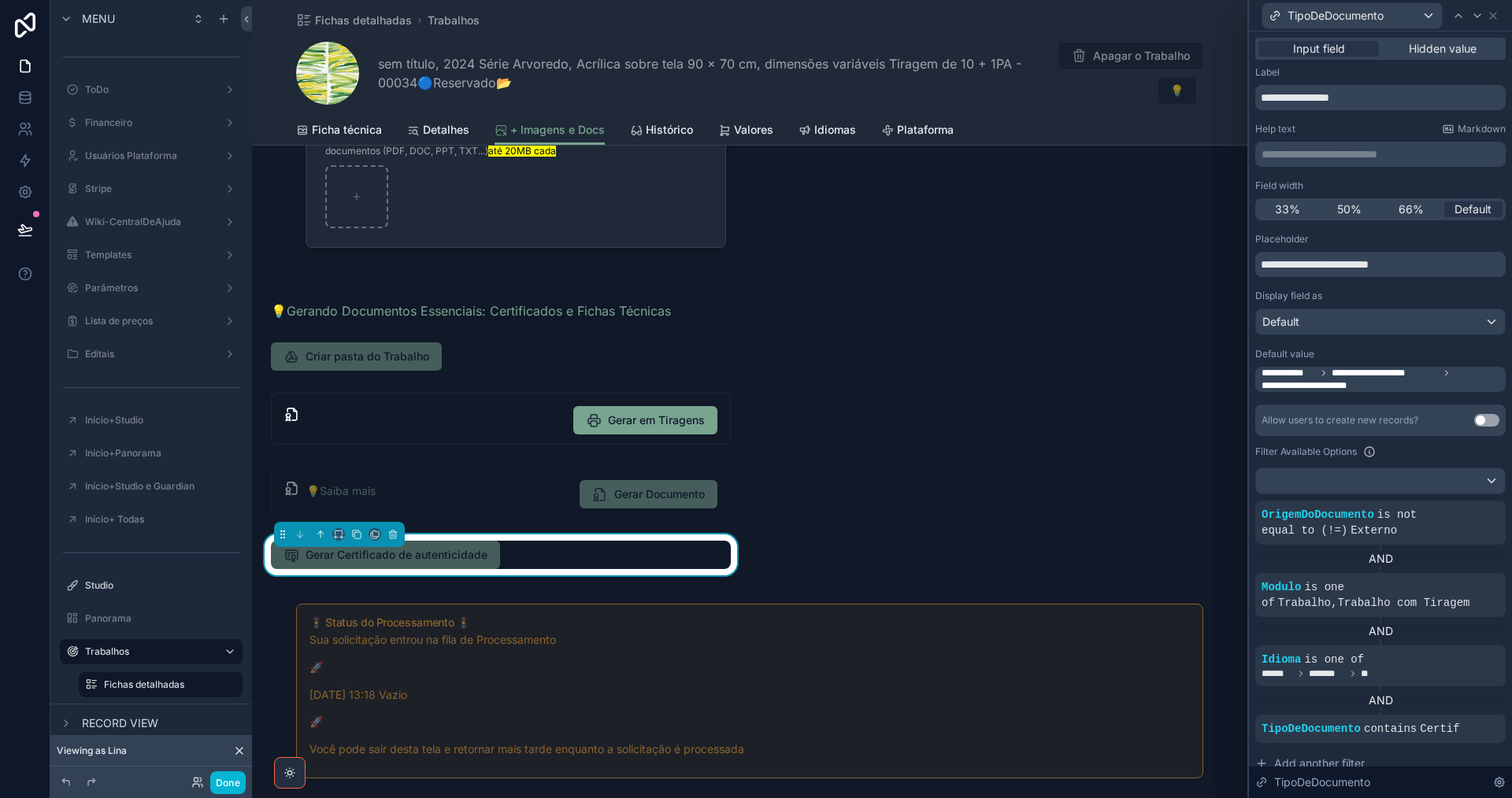
click at [1464, 382] on div "**********" at bounding box center [756, 399] width 1512 height 798
click at [1459, 381] on span "**********" at bounding box center [1382, 379] width 241 height 25
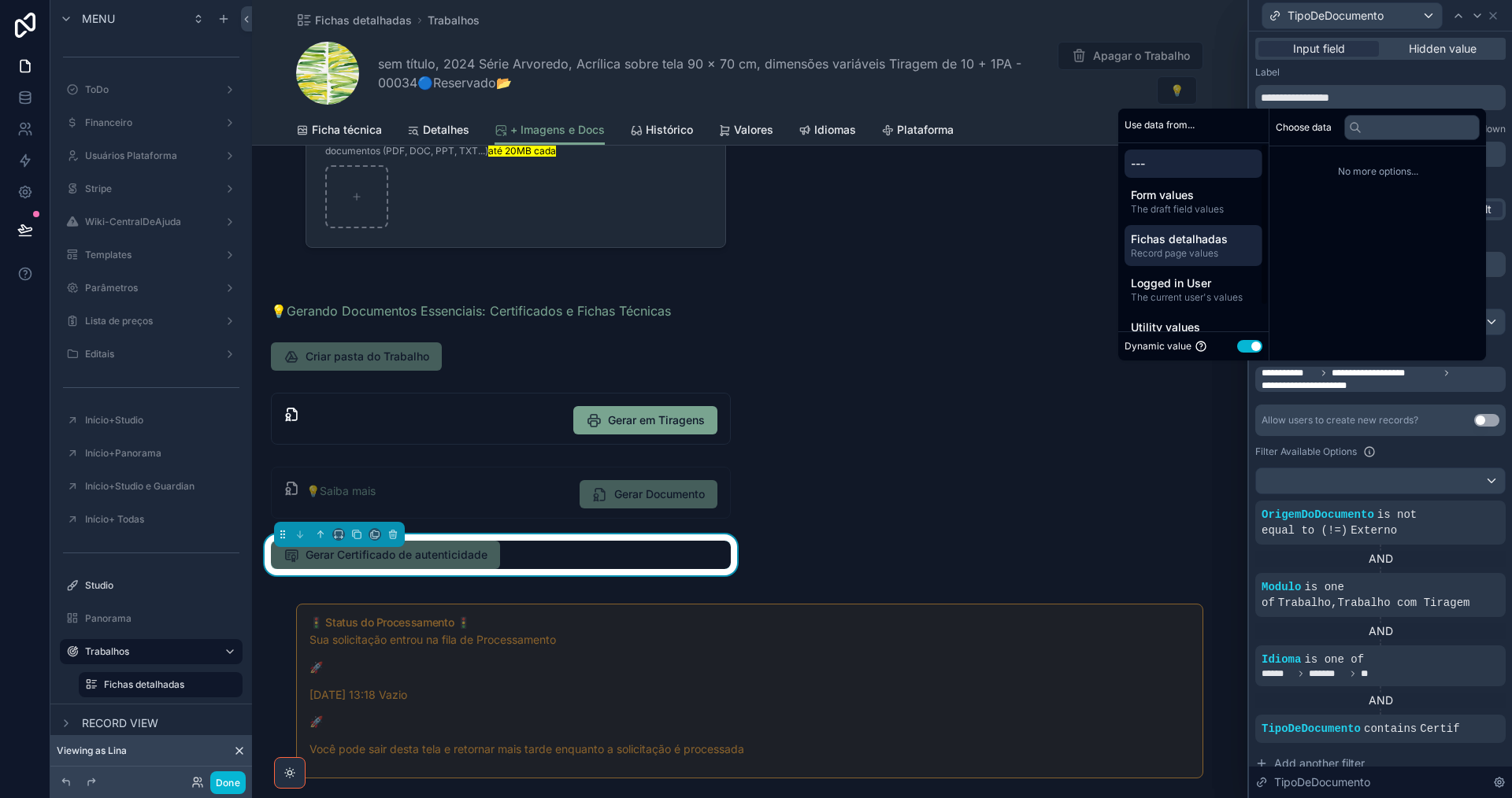
click at [1195, 251] on span "Record page values" at bounding box center [1193, 253] width 125 height 12
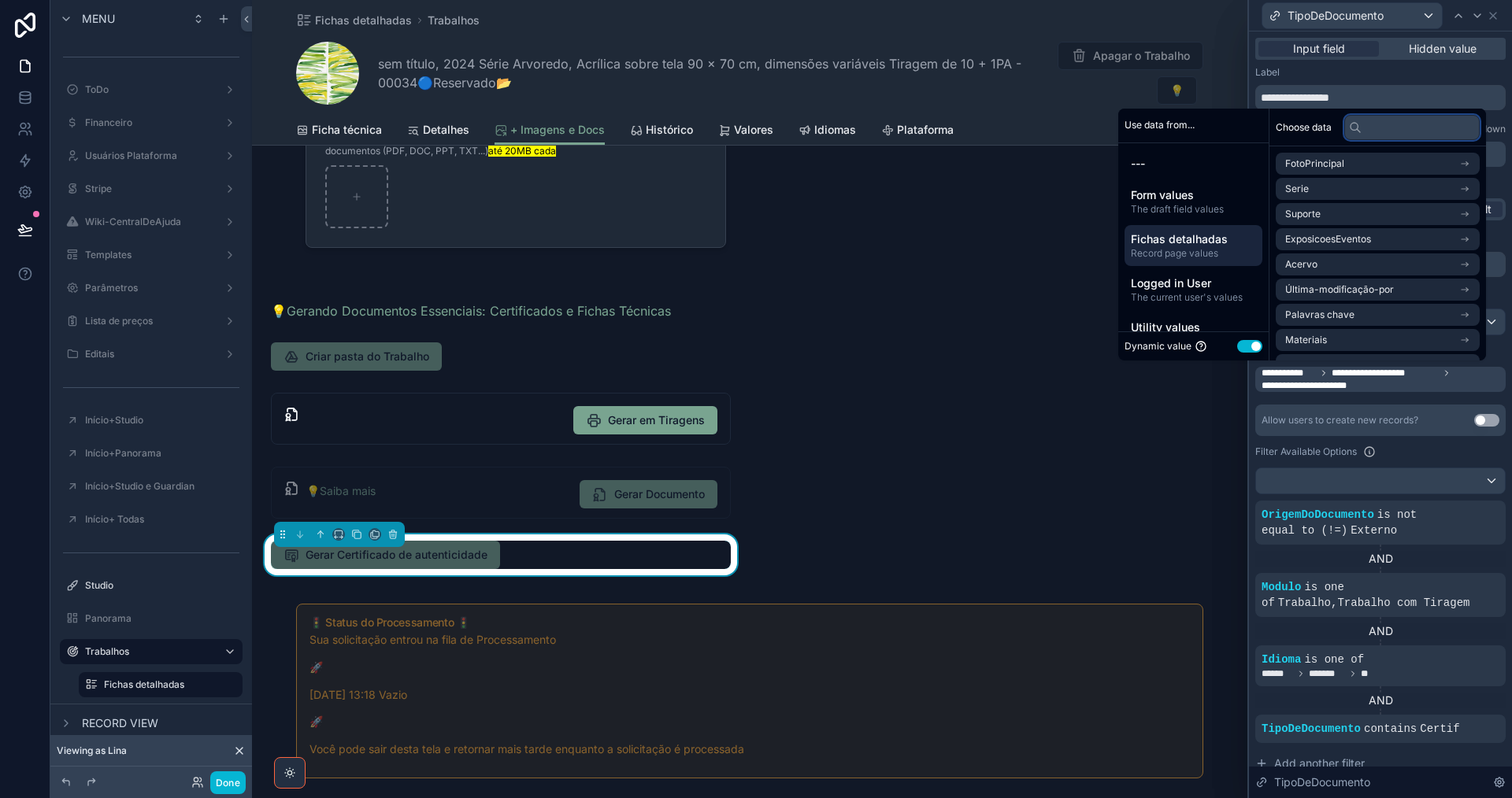
click at [1360, 133] on input "text" at bounding box center [1412, 127] width 135 height 25
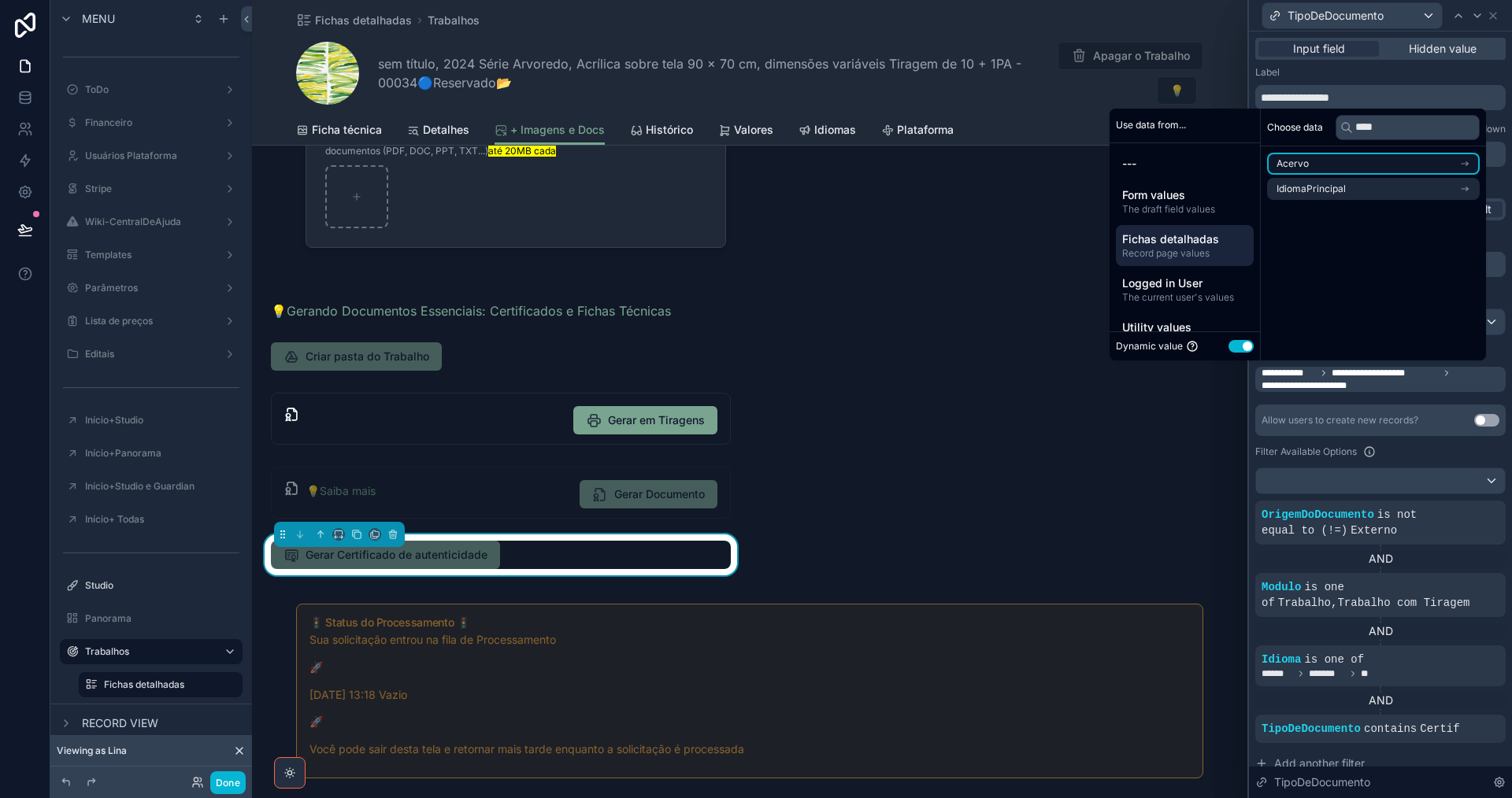
click at [1389, 164] on li "Acervo" at bounding box center [1373, 163] width 212 height 22
click at [1395, 190] on span "modelosdedocumentos collection" at bounding box center [1350, 192] width 149 height 12
drag, startPoint x: 1391, startPoint y: 129, endPoint x: 1343, endPoint y: 124, distance: 48.3
click at [1343, 124] on div "****" at bounding box center [1407, 127] width 144 height 25
type input "*******"
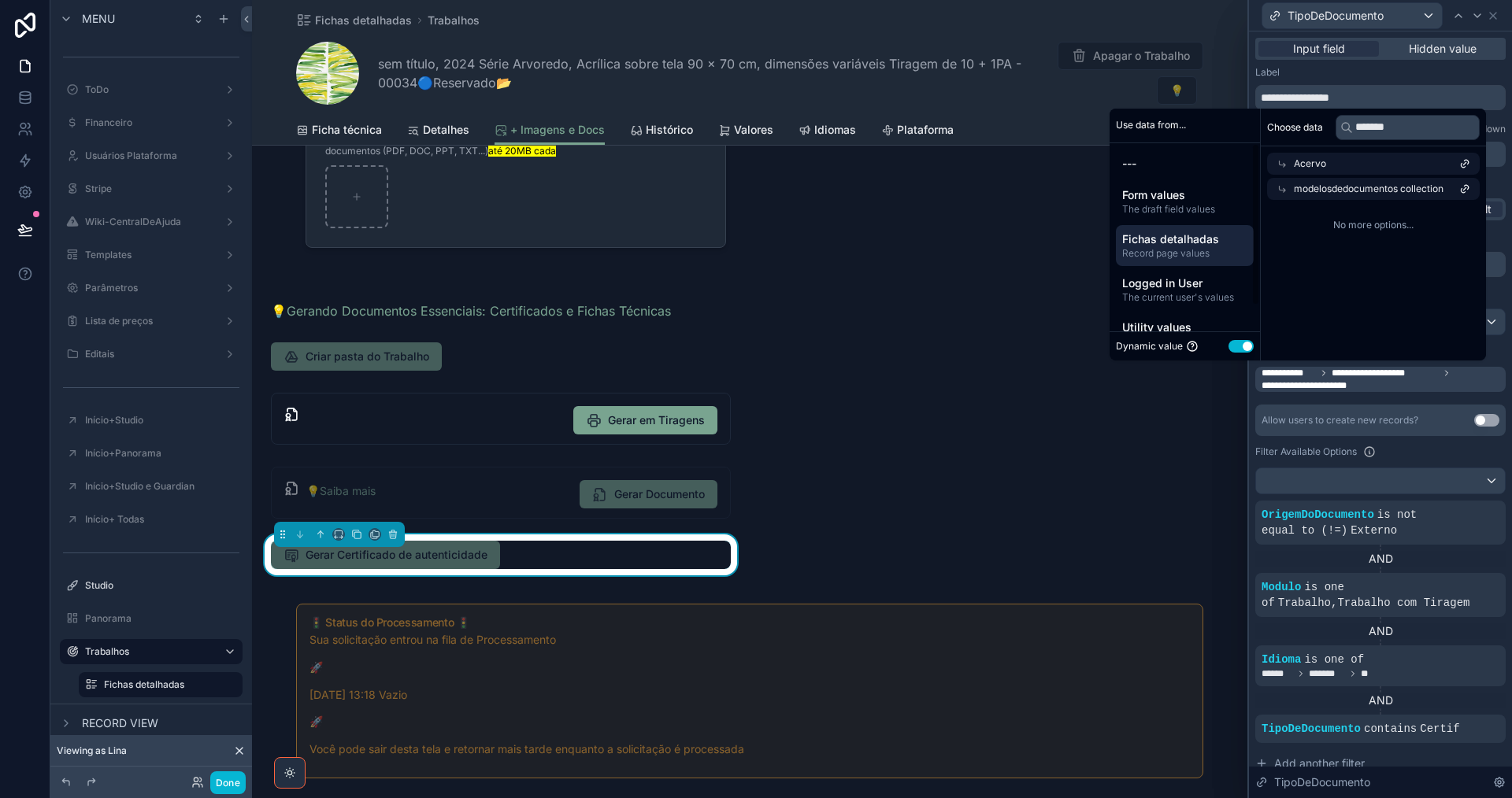
click at [1165, 252] on span "Record page values" at bounding box center [1184, 253] width 125 height 12
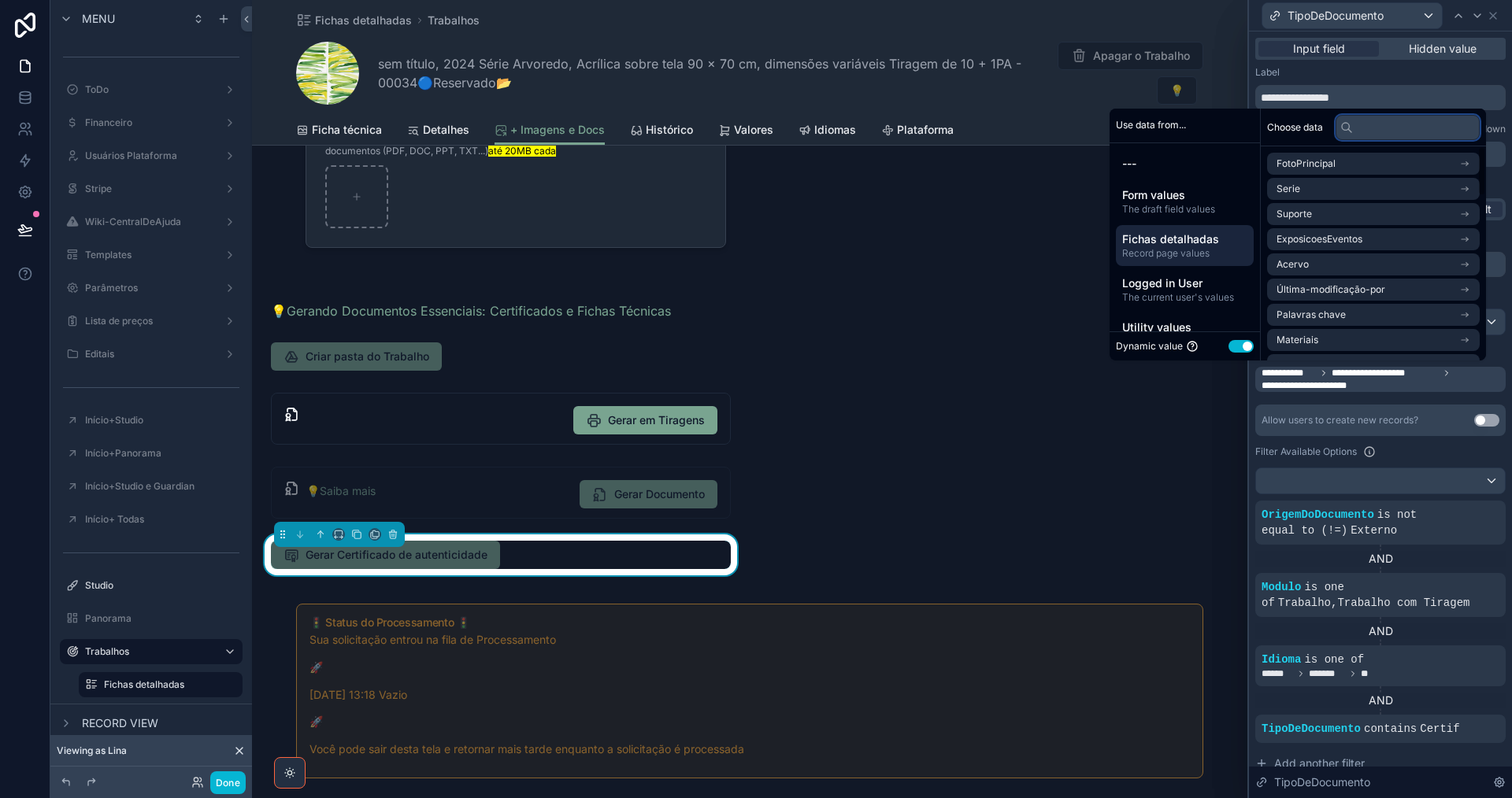
click at [1410, 133] on input "text" at bounding box center [1407, 127] width 144 height 25
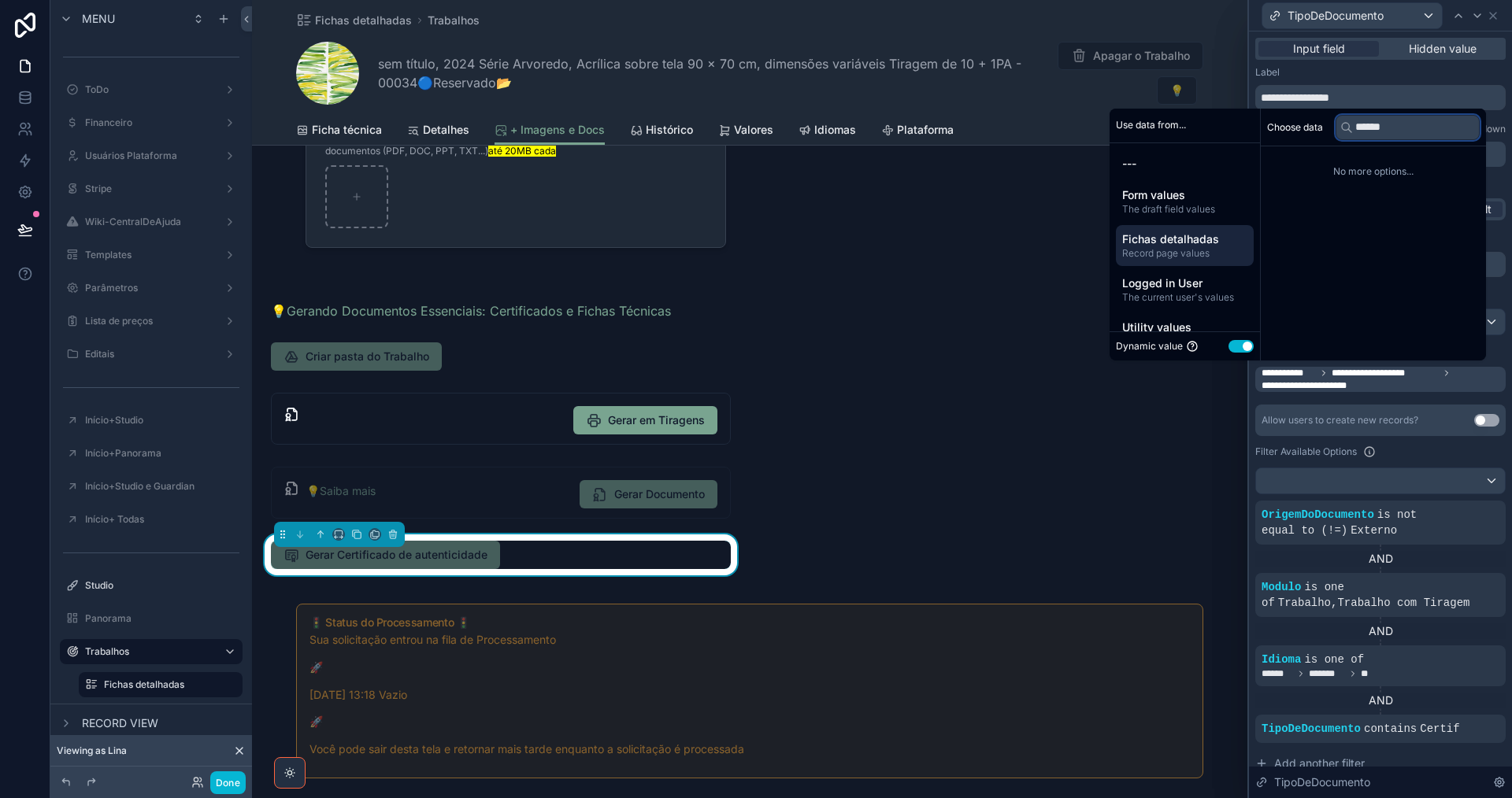
type input "*******"
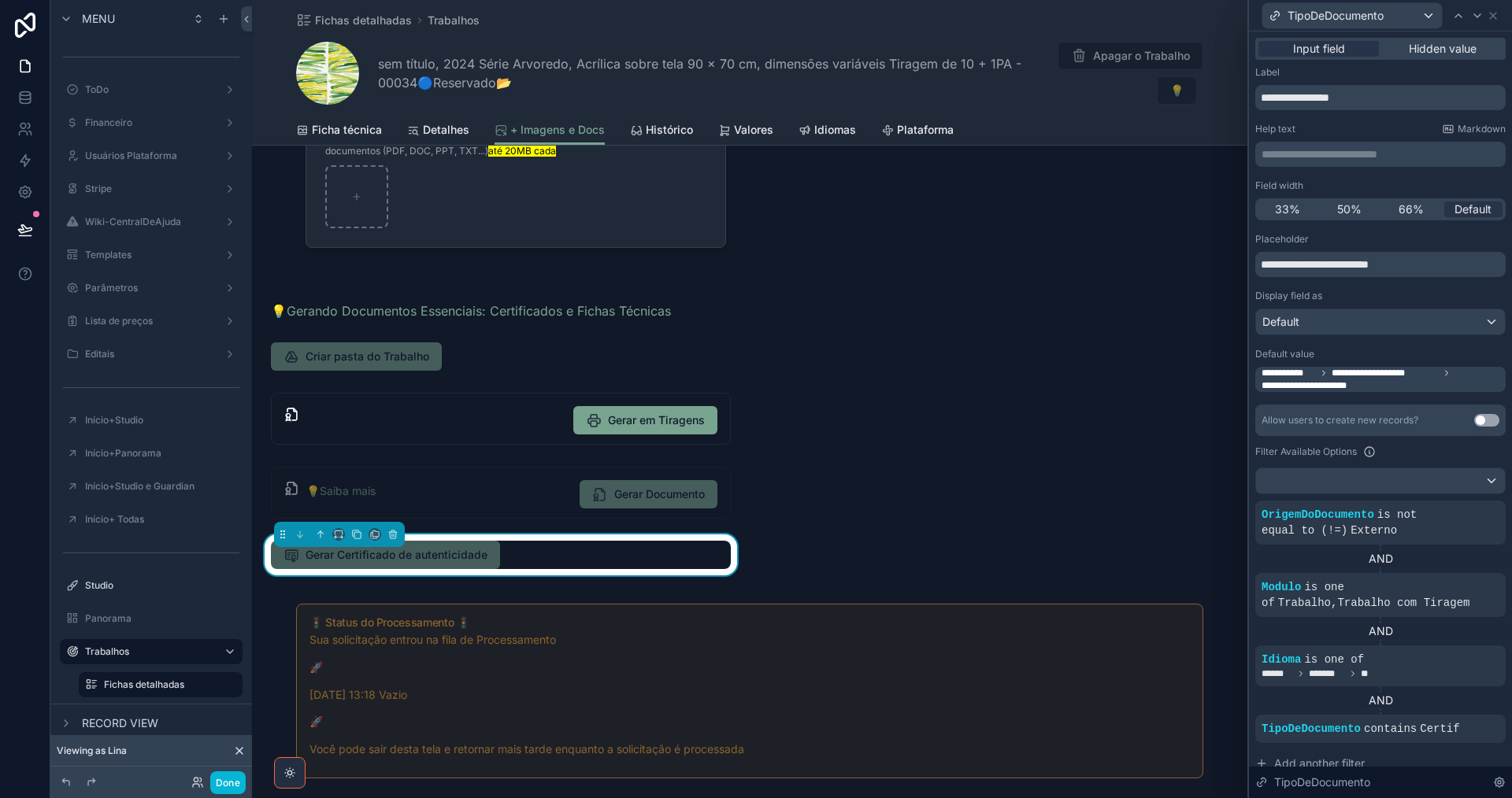
click at [1004, 385] on div "+ Imagens e Documentos Nesta aba você pode criar, visualizar e acessar a Pasta …" at bounding box center [749, 657] width 995 height 1614
drag, startPoint x: 1493, startPoint y: 10, endPoint x: 1330, endPoint y: 116, distance: 194.4
click at [1492, 10] on icon at bounding box center [1493, 16] width 12 height 12
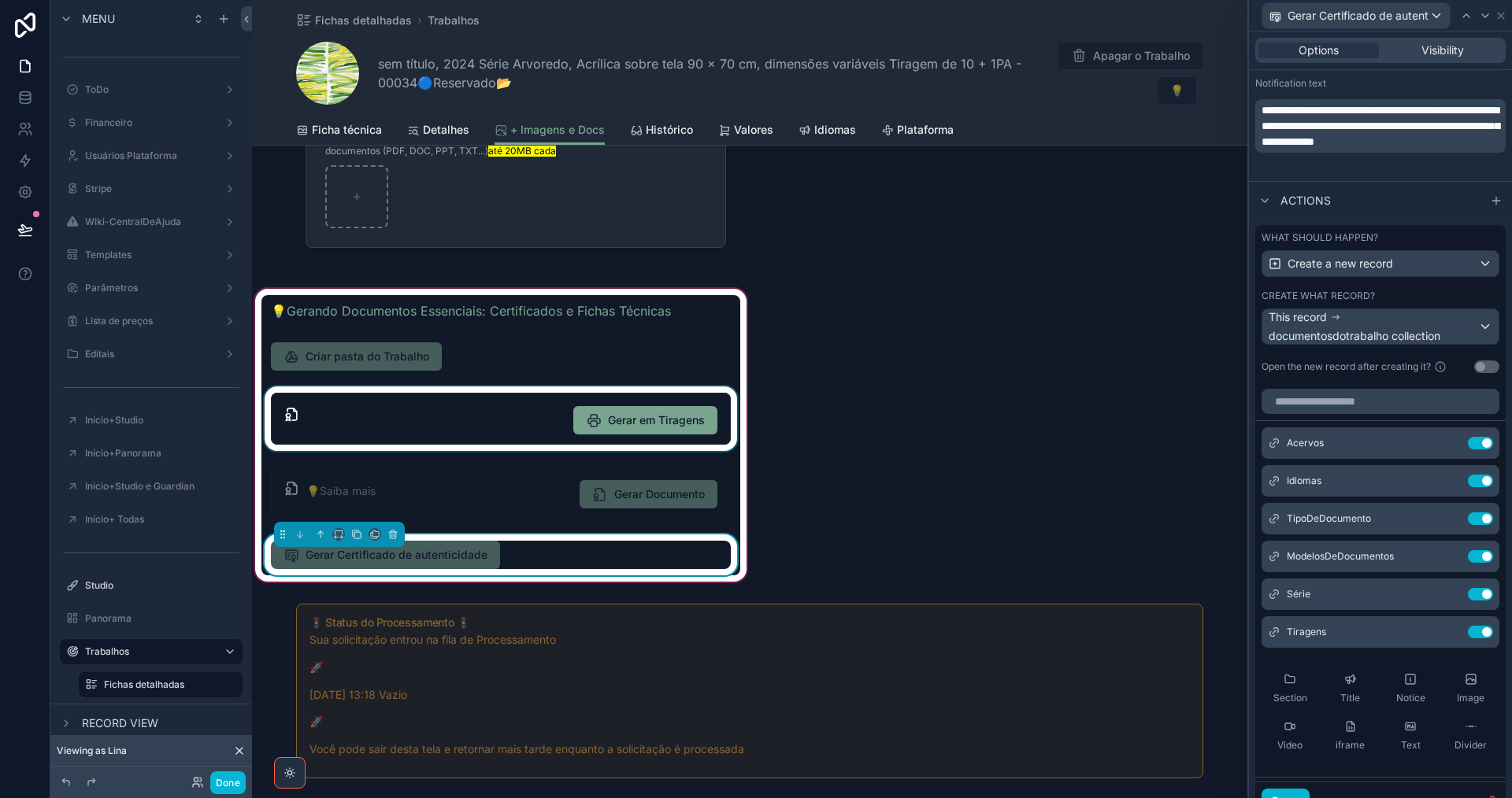
click at [522, 423] on div "scrollable content" at bounding box center [501, 419] width 479 height 65
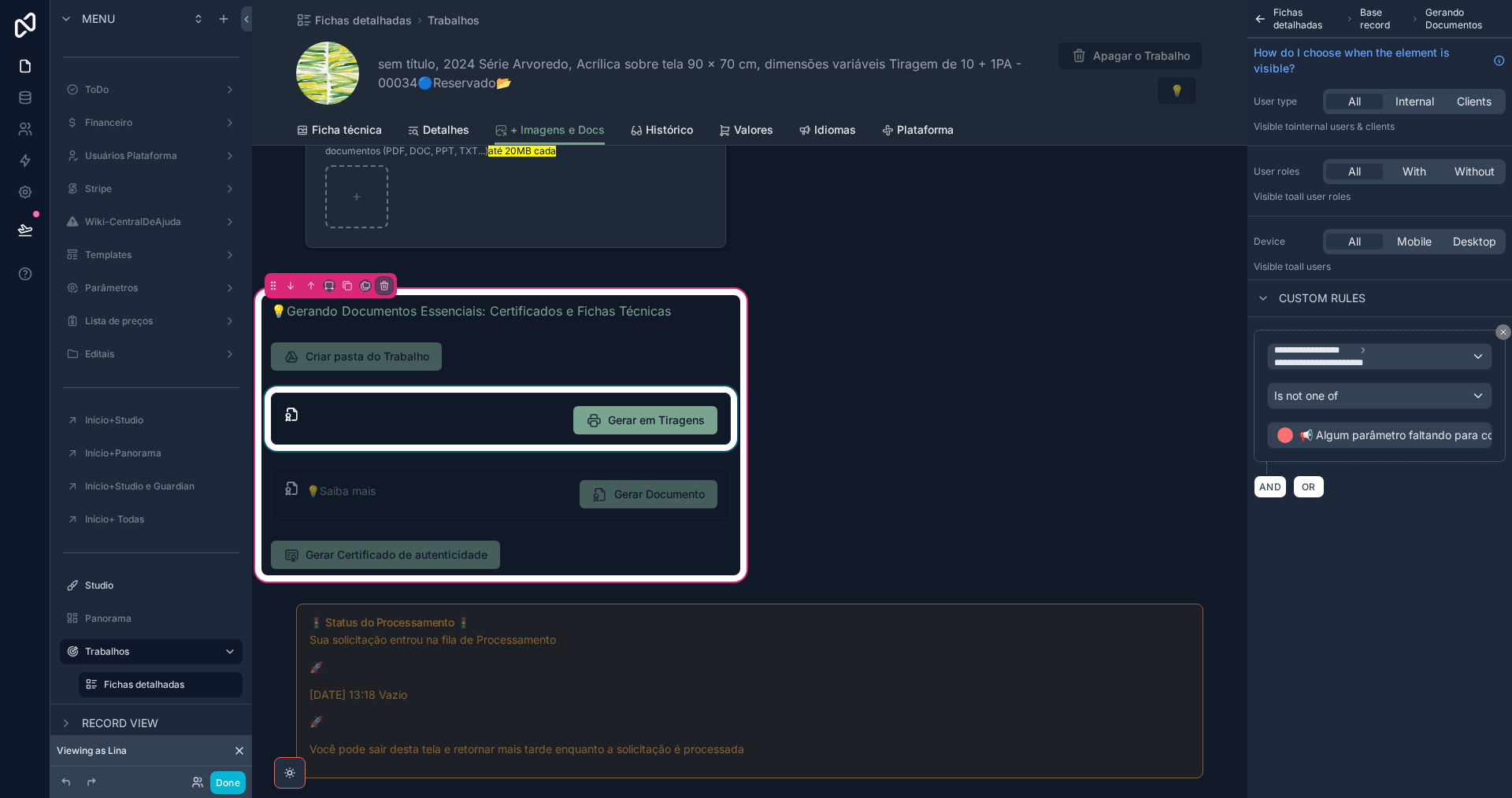
click at [518, 418] on div "scrollable content" at bounding box center [501, 419] width 479 height 65
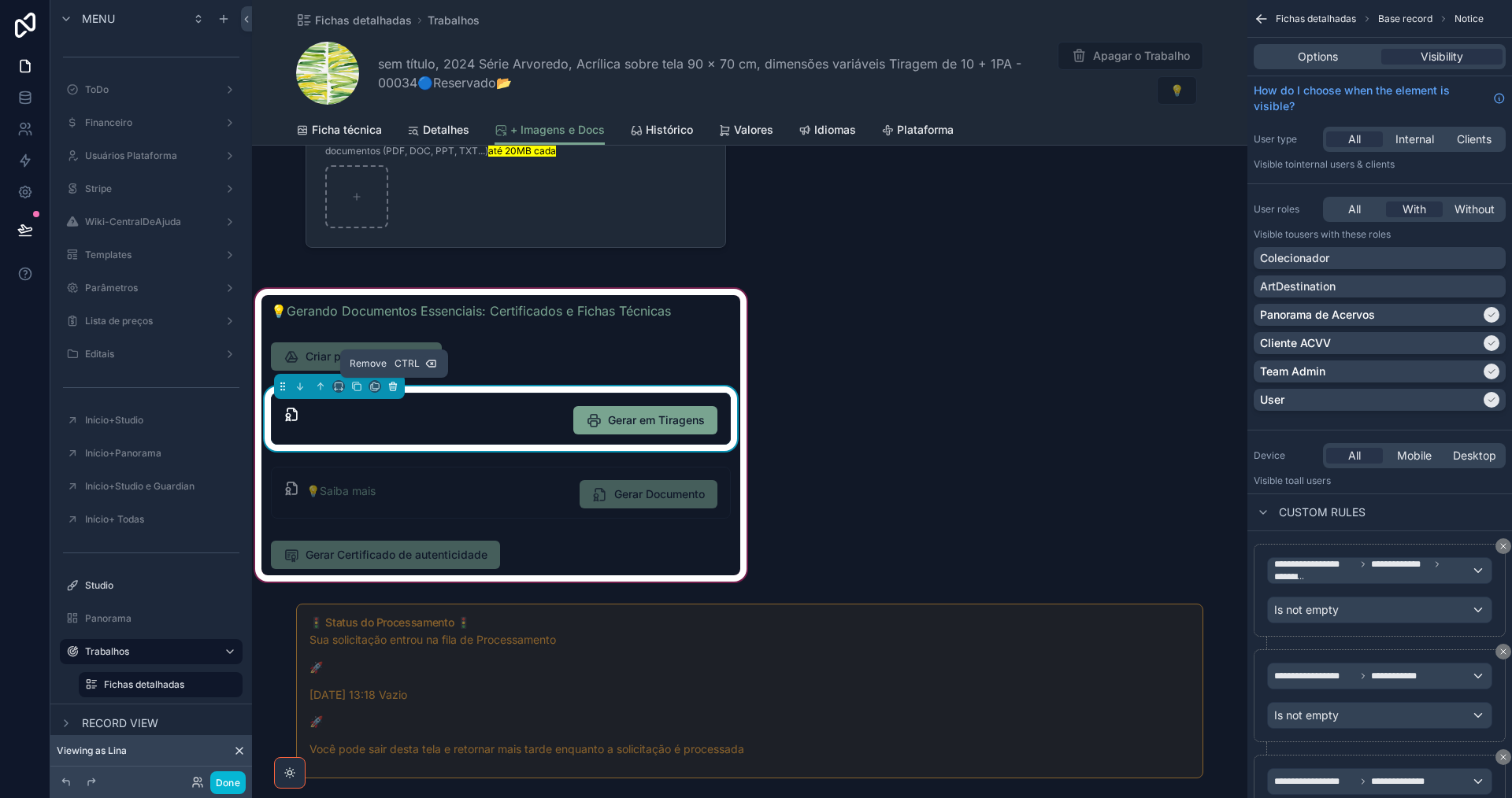
click at [395, 390] on icon "scrollable content" at bounding box center [392, 387] width 6 height 6
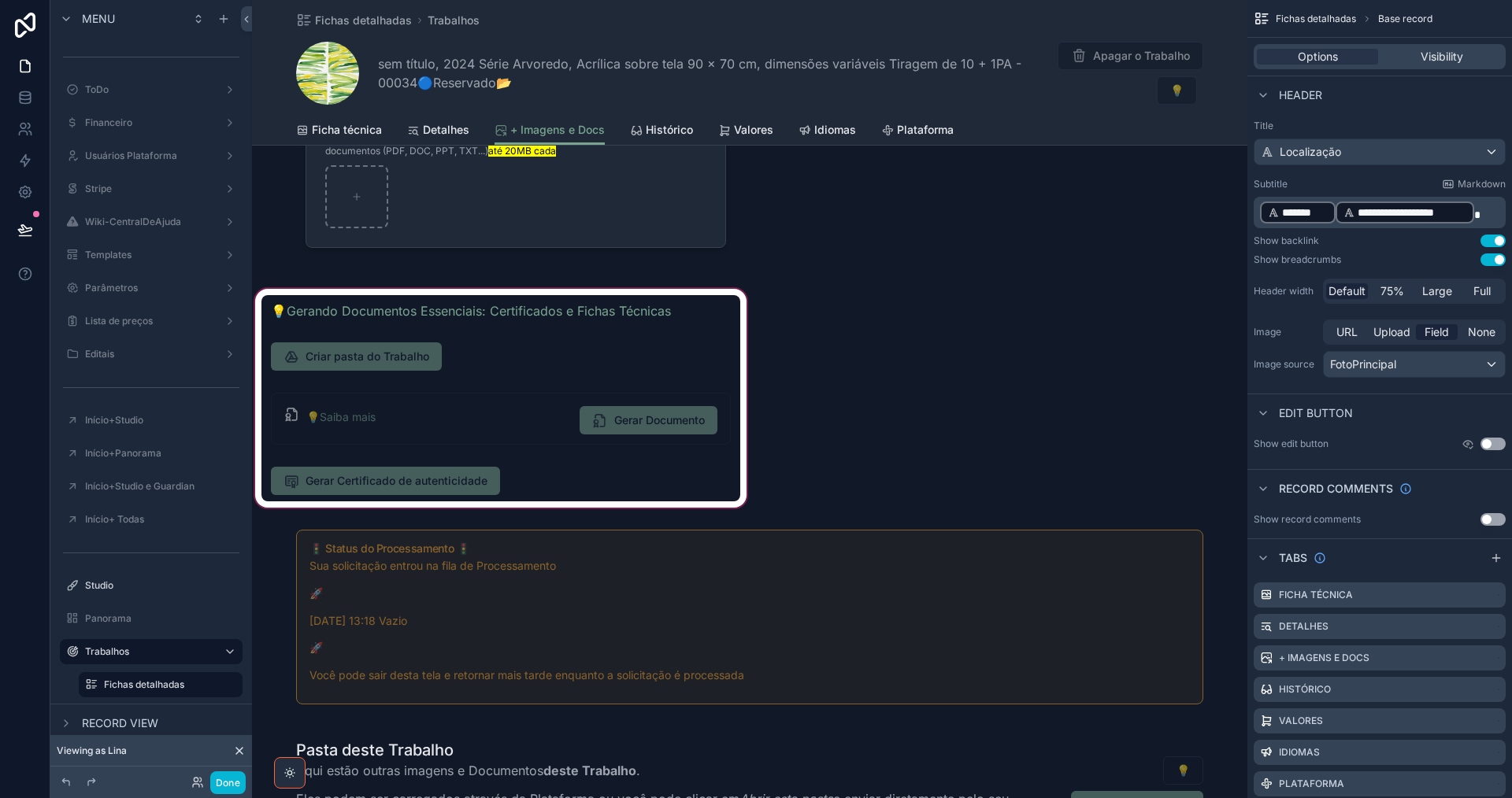
click at [604, 459] on div "scrollable content" at bounding box center [501, 398] width 498 height 225
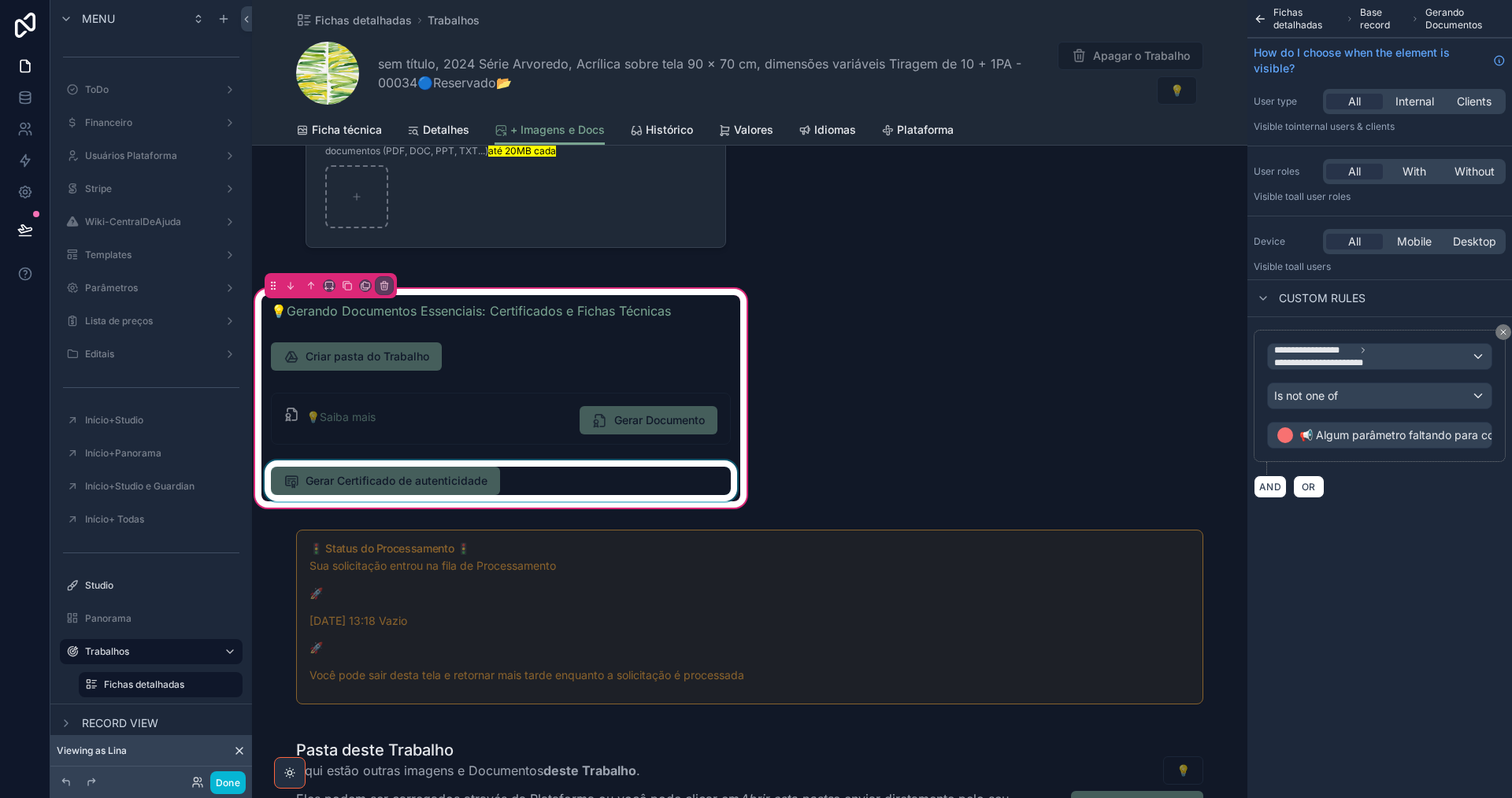
click at [563, 480] on div "scrollable content" at bounding box center [501, 480] width 479 height 41
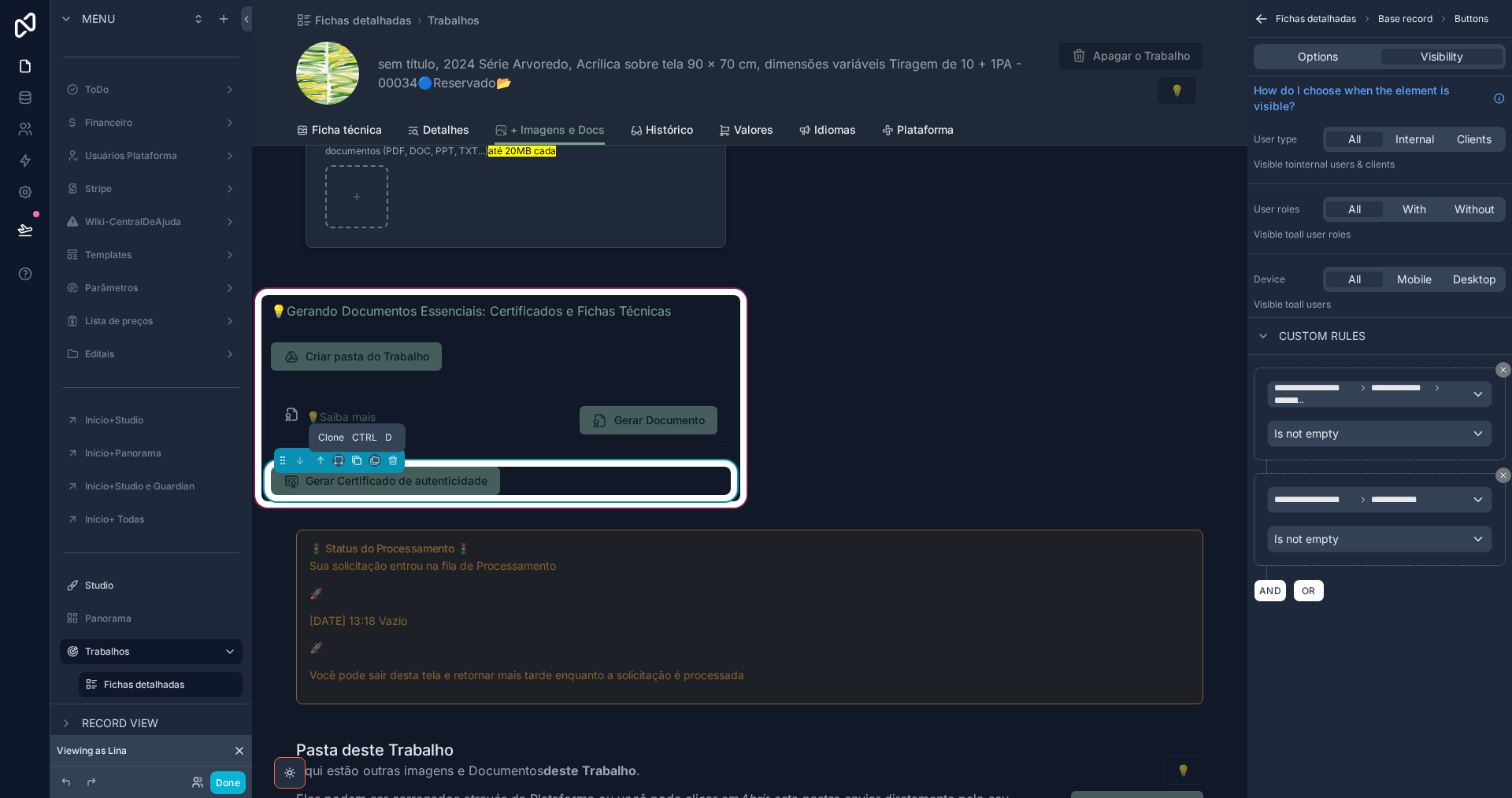
click at [357, 459] on icon "scrollable content" at bounding box center [356, 460] width 11 height 11
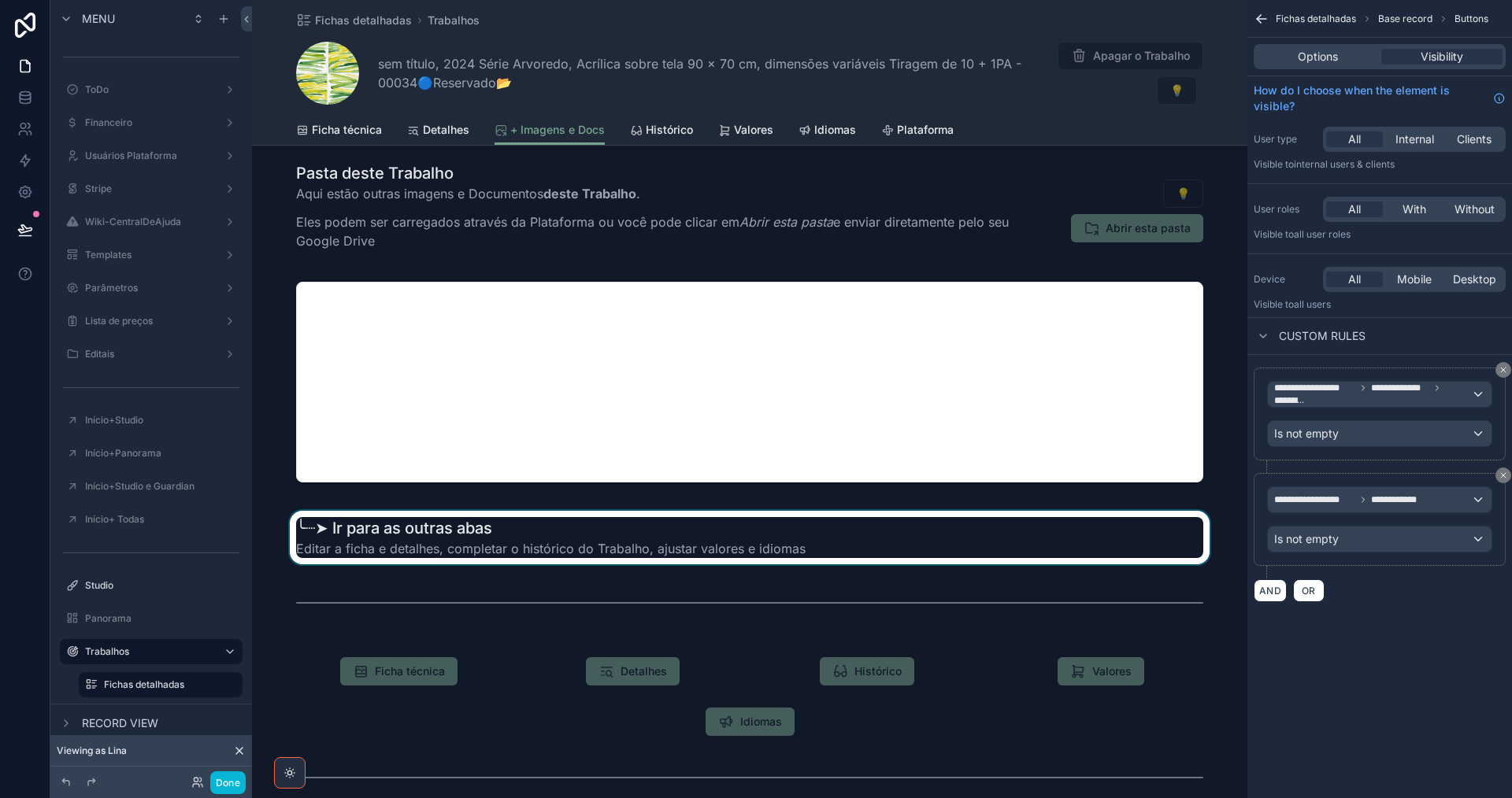
scroll to position [1023, 0]
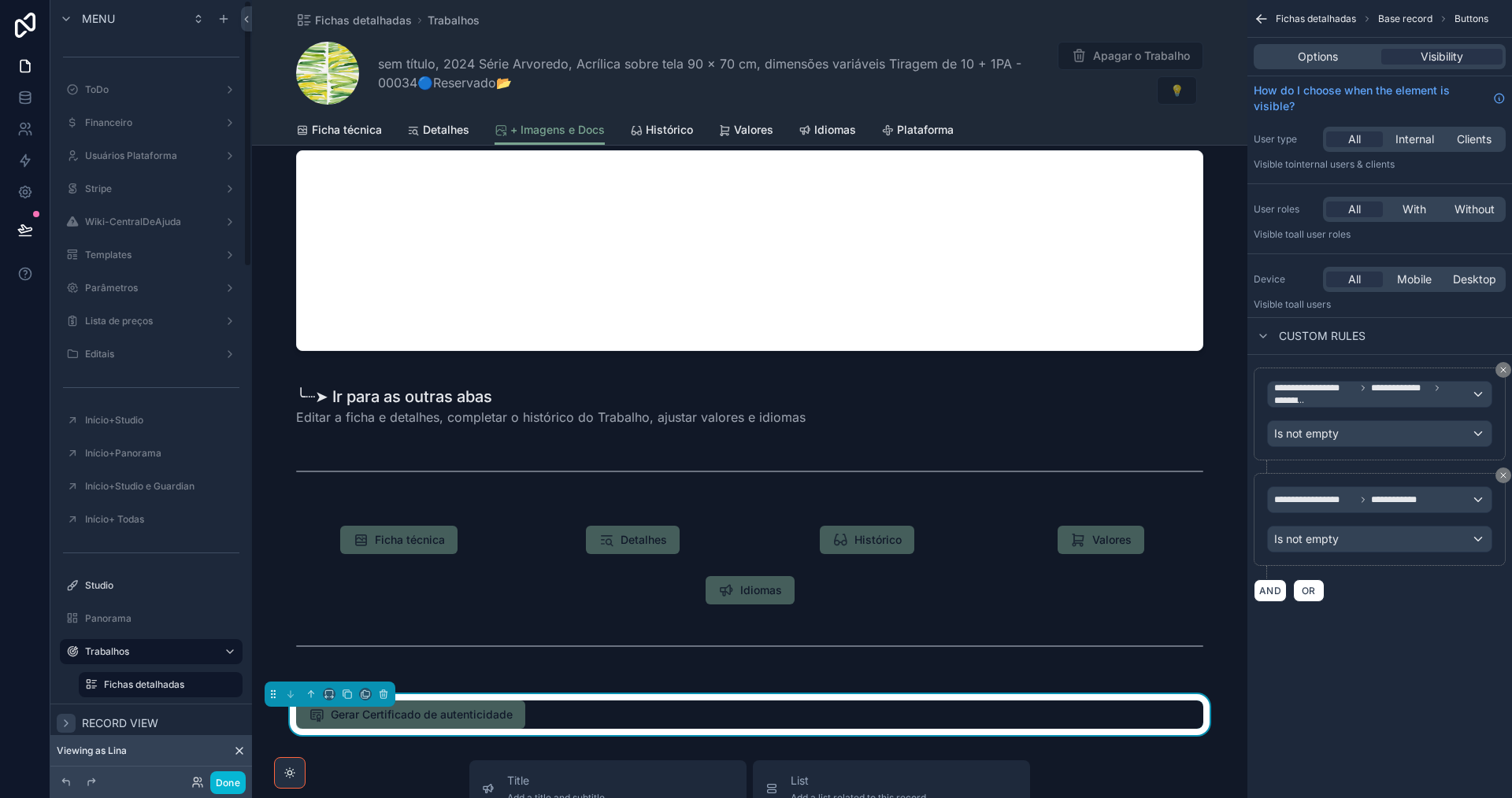
click at [64, 721] on icon "scrollable content" at bounding box center [66, 723] width 12 height 12
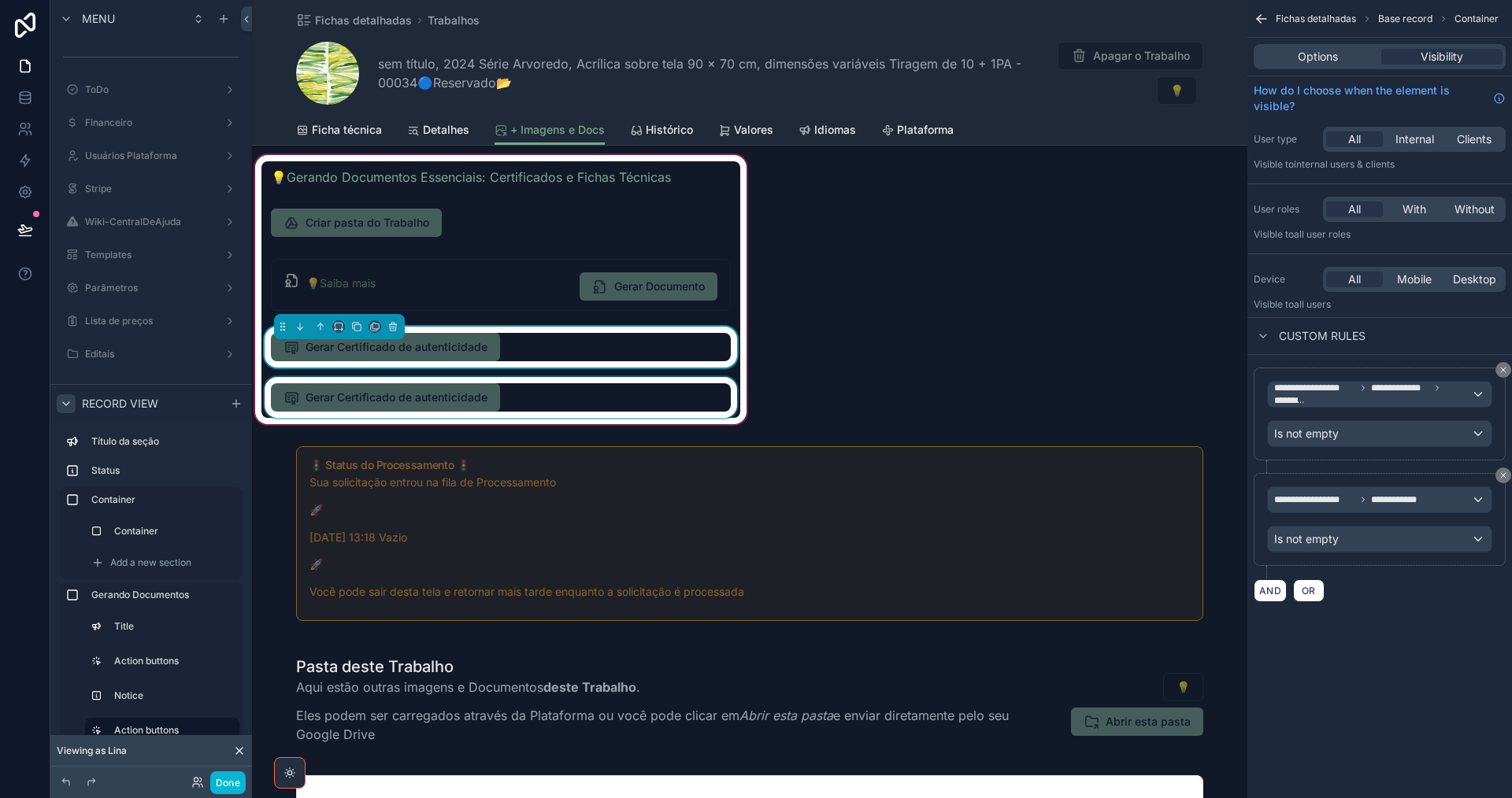
scroll to position [315, 0]
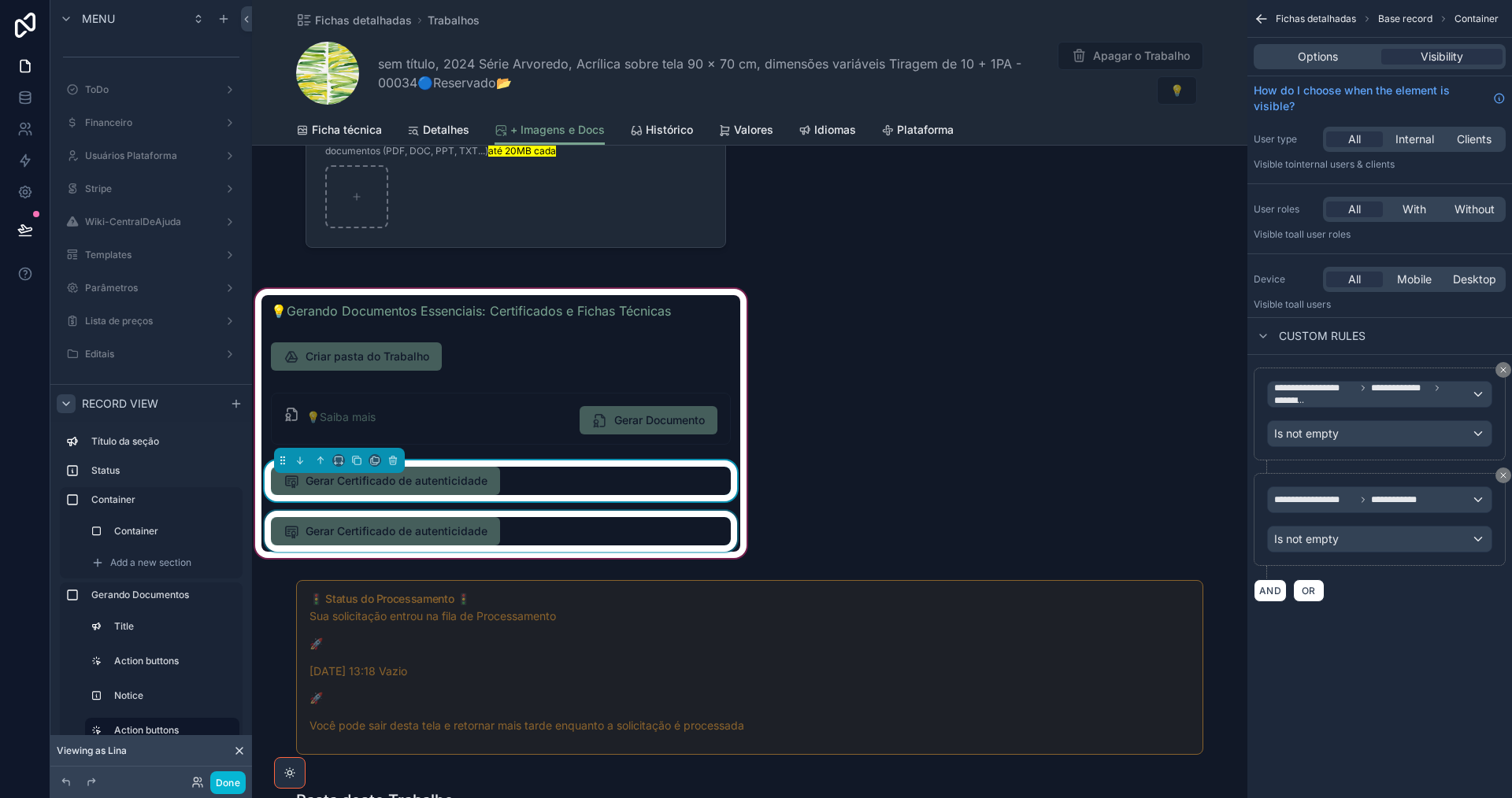
click at [592, 529] on div "scrollable content" at bounding box center [501, 531] width 479 height 41
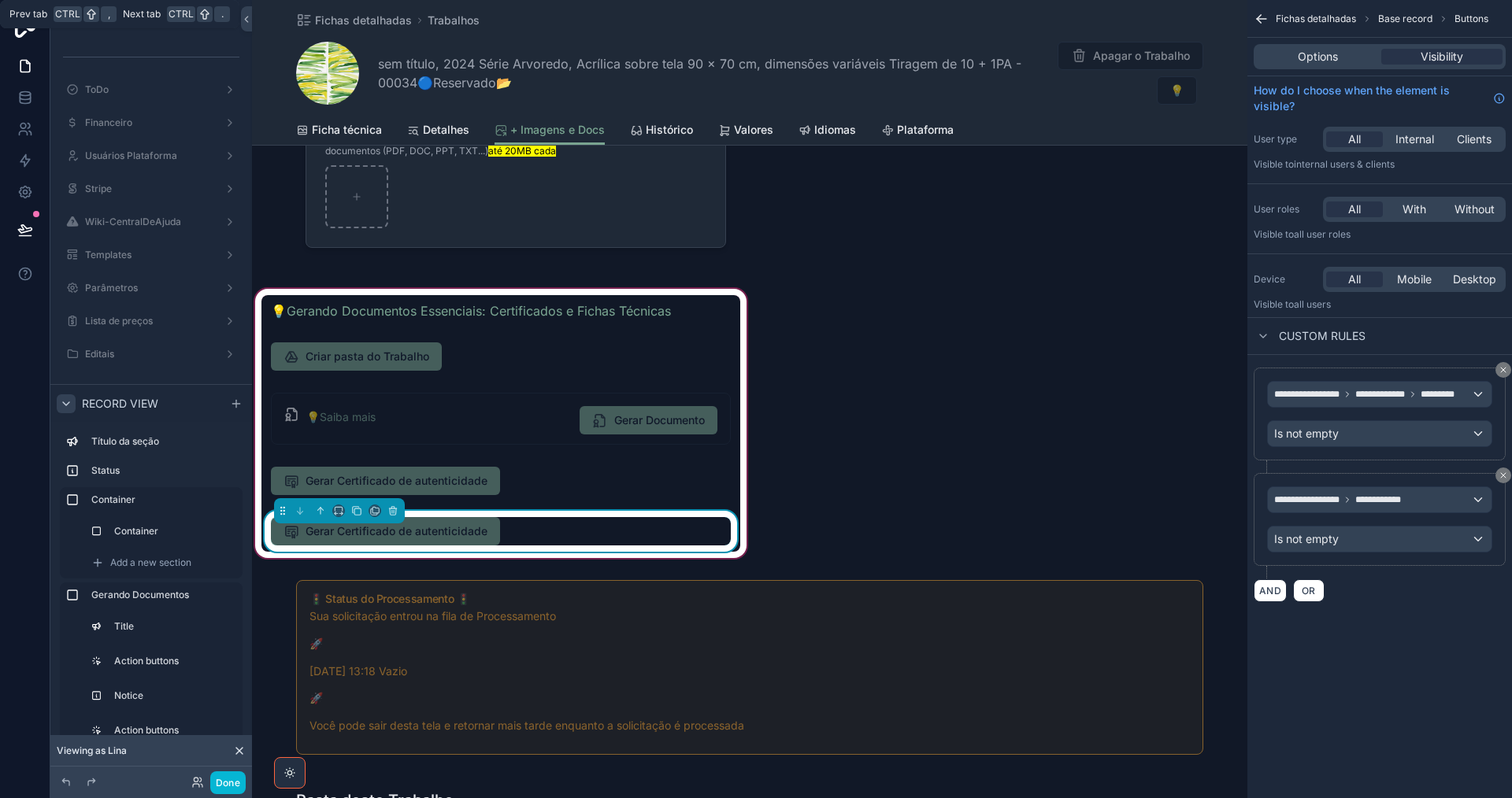
click at [1336, 48] on div "Options Visibility" at bounding box center [1379, 56] width 252 height 25
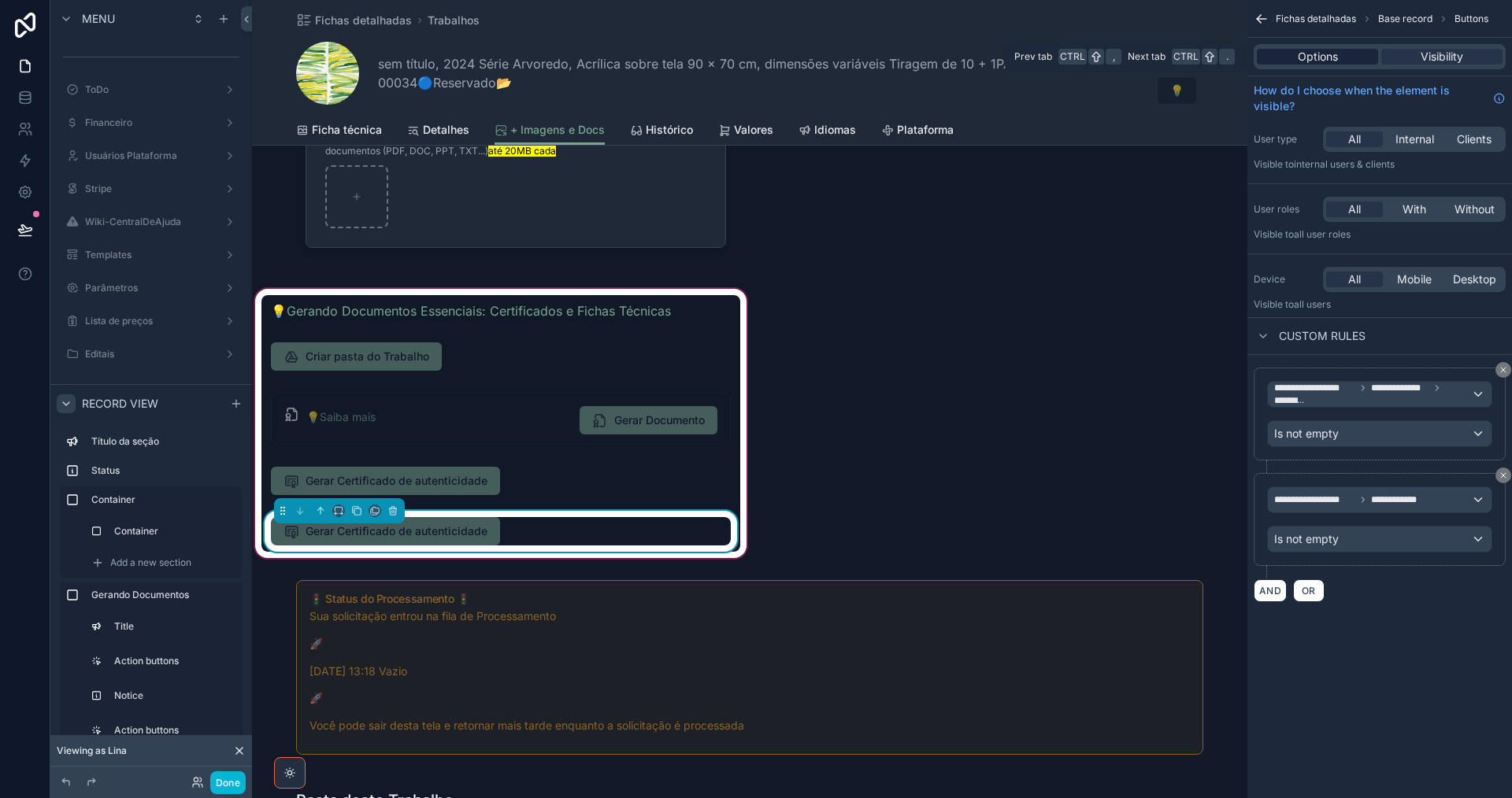
click at [1334, 52] on span "Options" at bounding box center [1318, 57] width 40 height 16
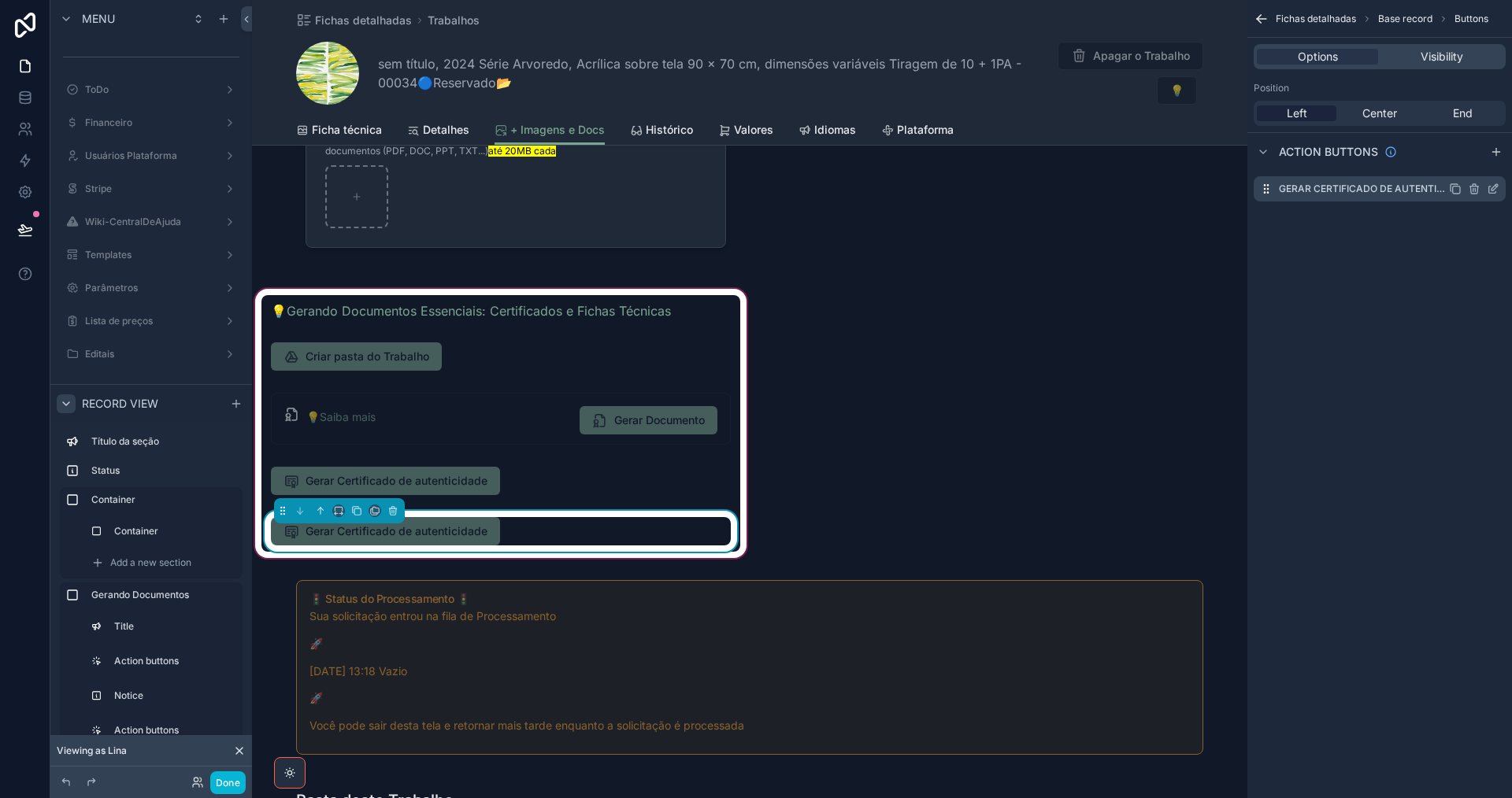
click at [1497, 189] on icon "scrollable content" at bounding box center [1493, 189] width 12 height 12
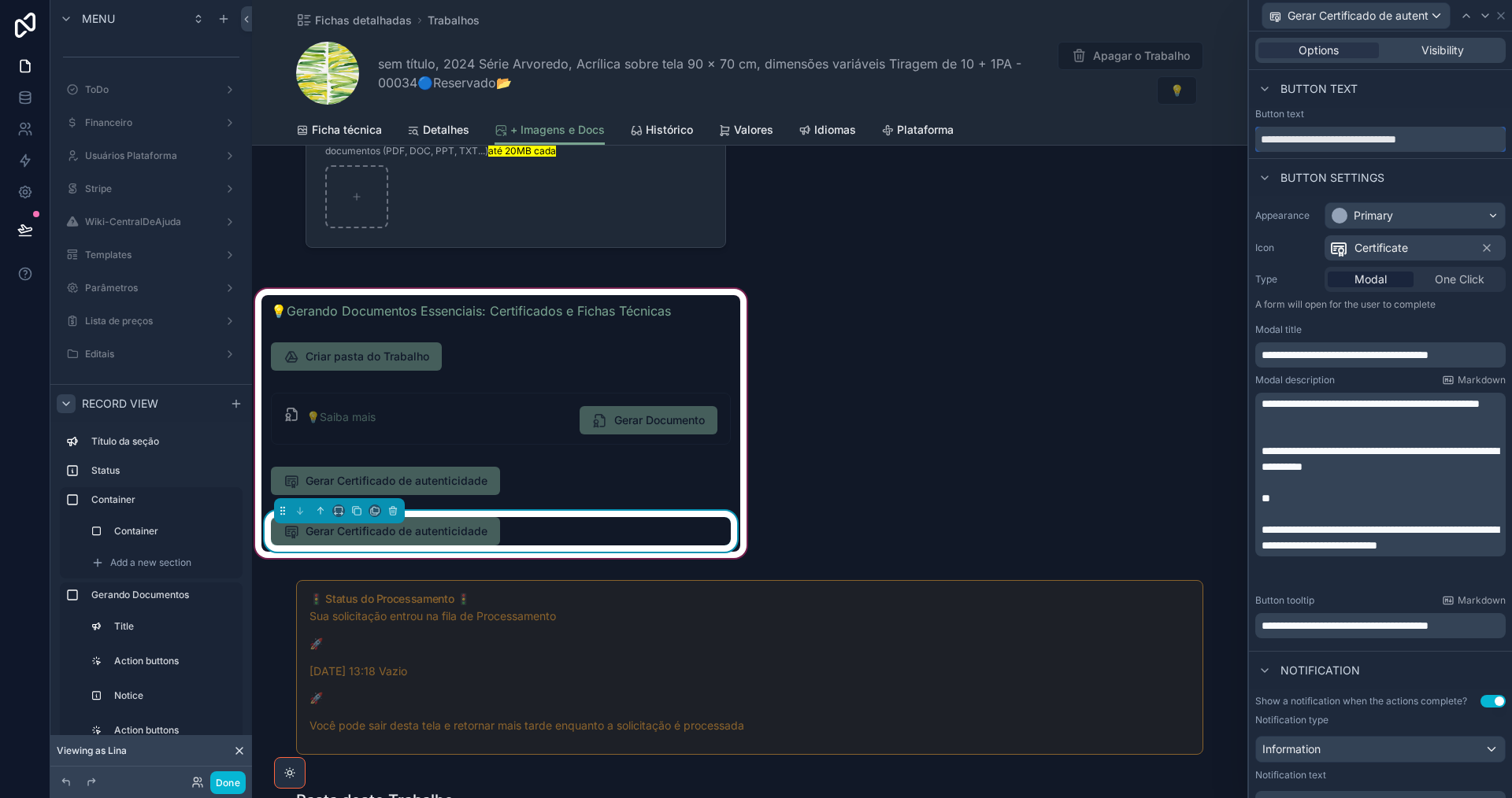
drag, startPoint x: 1293, startPoint y: 135, endPoint x: 1552, endPoint y: 134, distance: 259.0
click at [1511, 134] on html "**********" at bounding box center [756, 399] width 1512 height 798
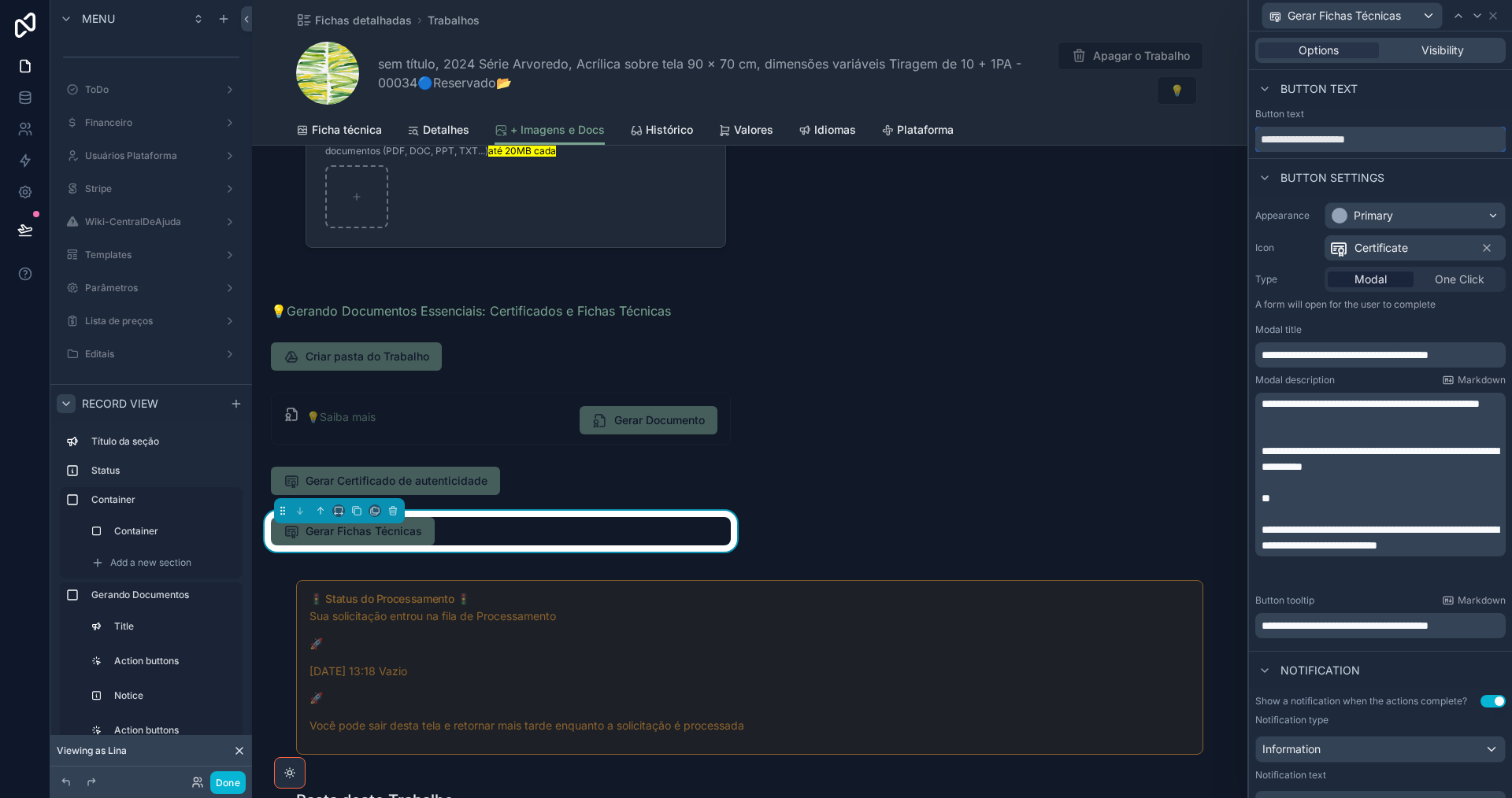
type input "**********"
click at [1481, 247] on icon at bounding box center [1487, 248] width 12 height 12
click at [1351, 249] on span "Select an icon" at bounding box center [1365, 248] width 72 height 16
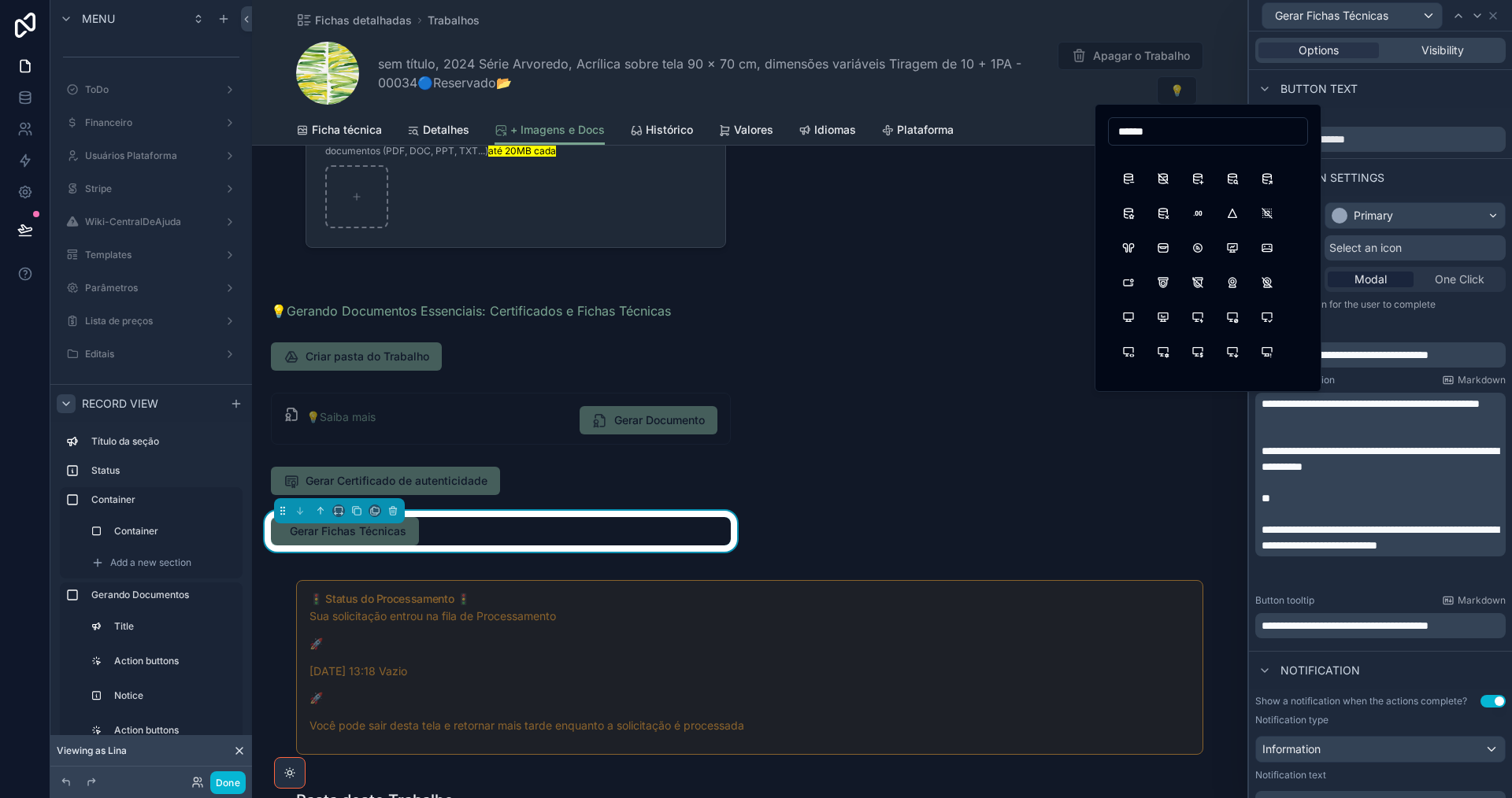
scroll to position [551, 0]
type input "*"
type input "*****"
click at [1163, 363] on button "CheckupList" at bounding box center [1163, 361] width 28 height 28
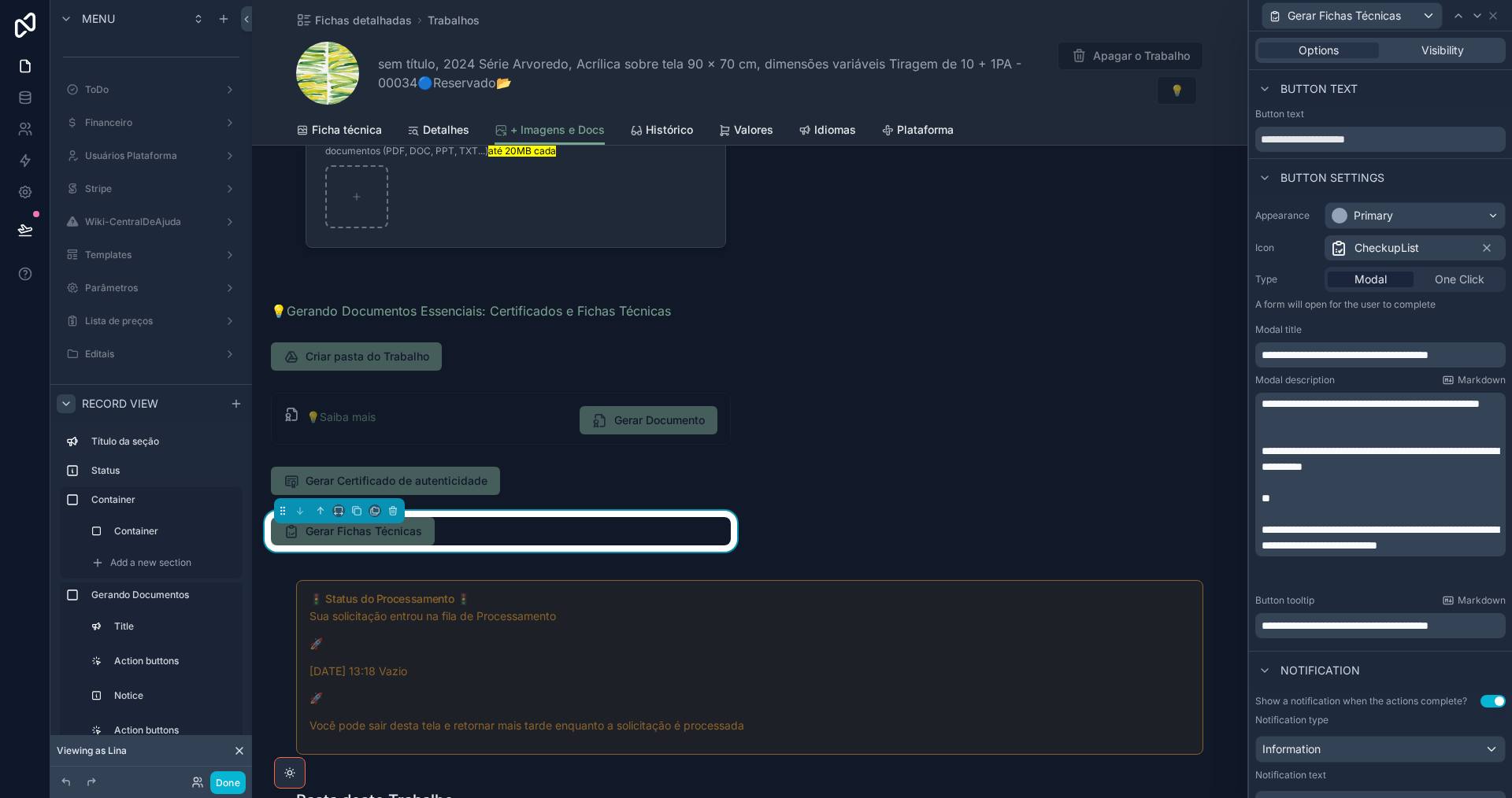
click at [1379, 244] on span "CheckupList" at bounding box center [1387, 248] width 65 height 16
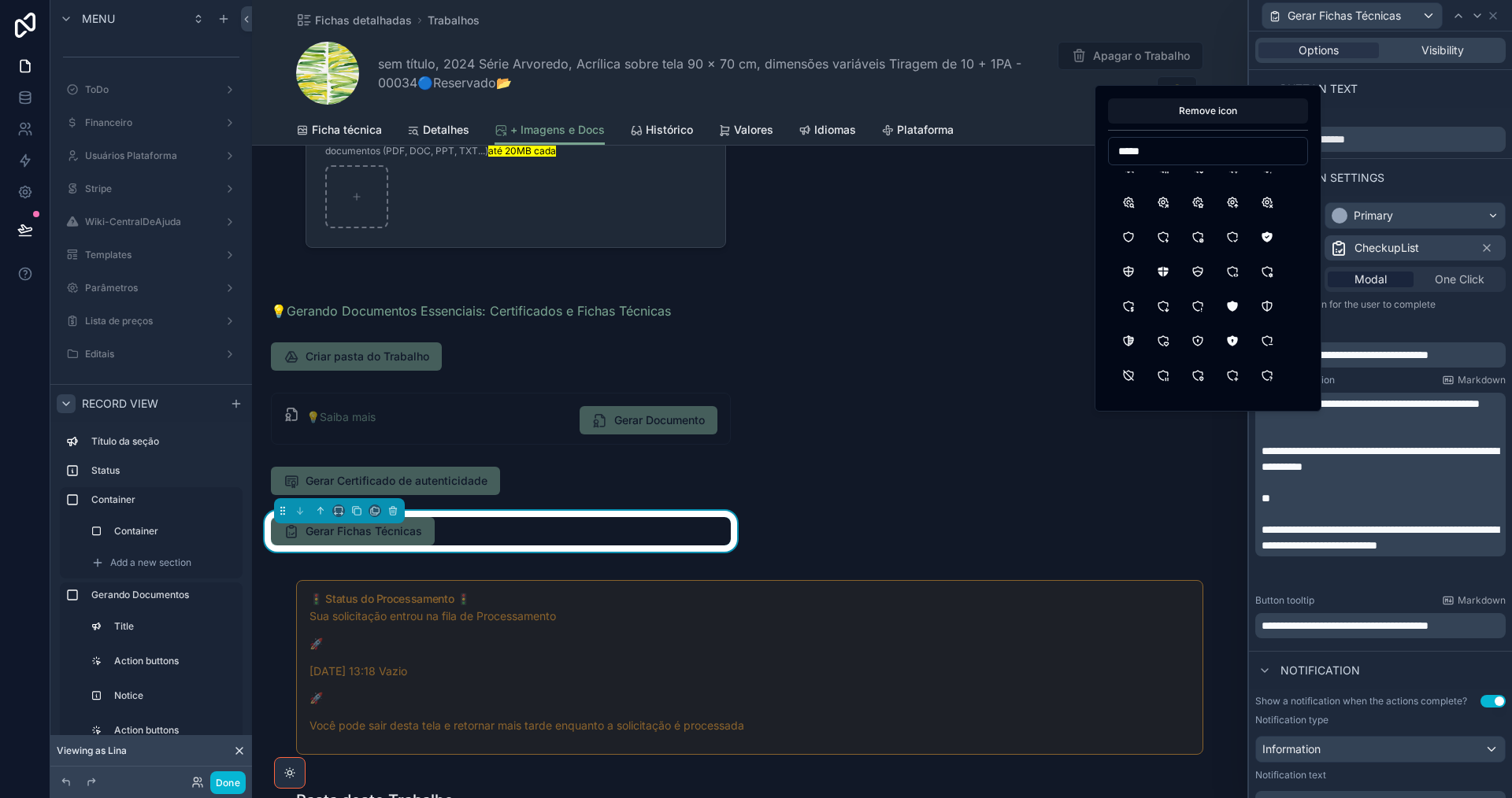
scroll to position [157, 0]
type input "*"
type input "***"
click at [1166, 188] on button "FileTypePdf" at bounding box center [1163, 186] width 28 height 28
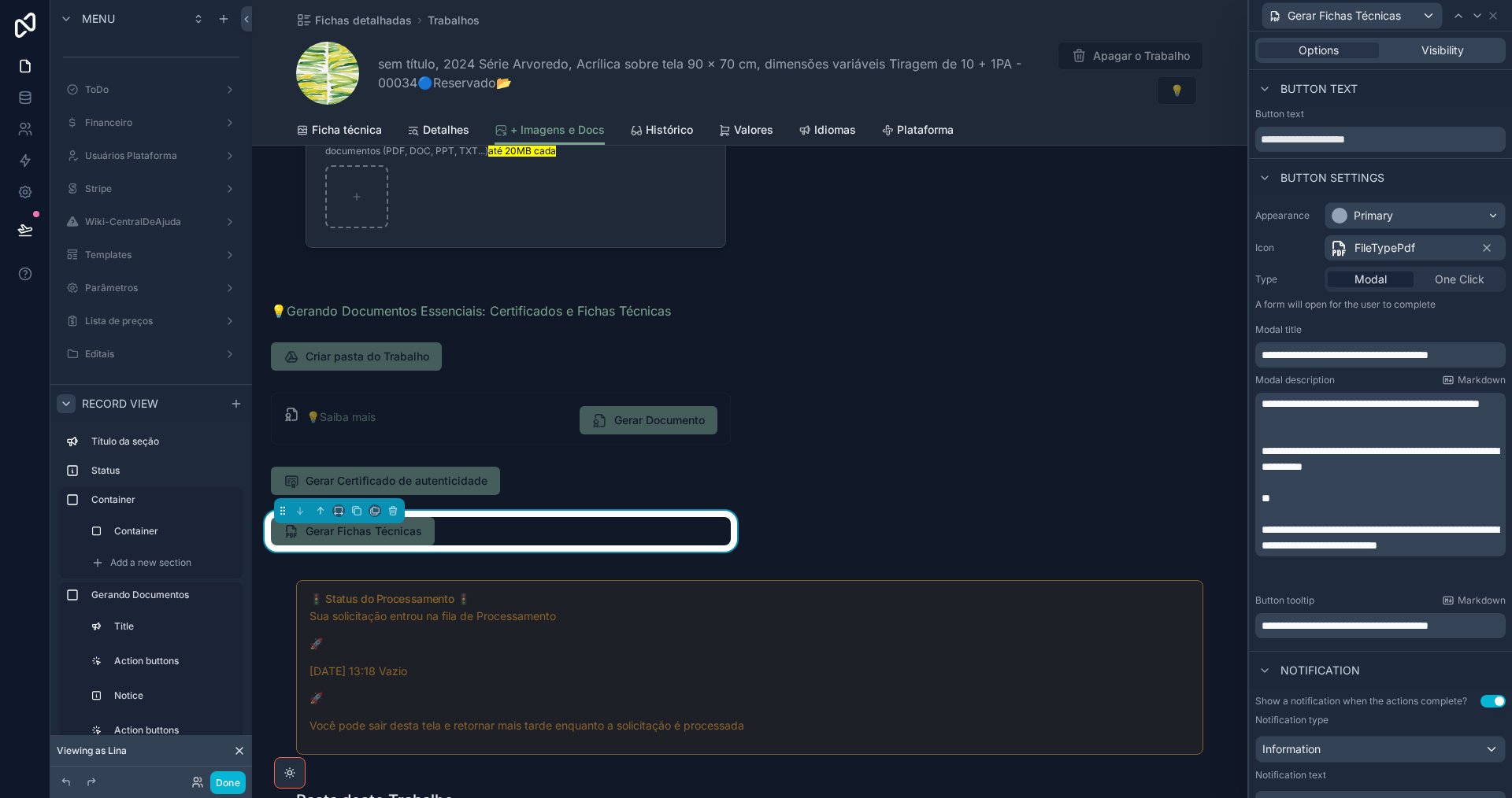
click at [1304, 354] on span "**********" at bounding box center [1344, 354] width 167 height 11
click at [1398, 411] on p "**********" at bounding box center [1382, 403] width 241 height 16
click at [1486, 351] on p "**********" at bounding box center [1382, 355] width 241 height 16
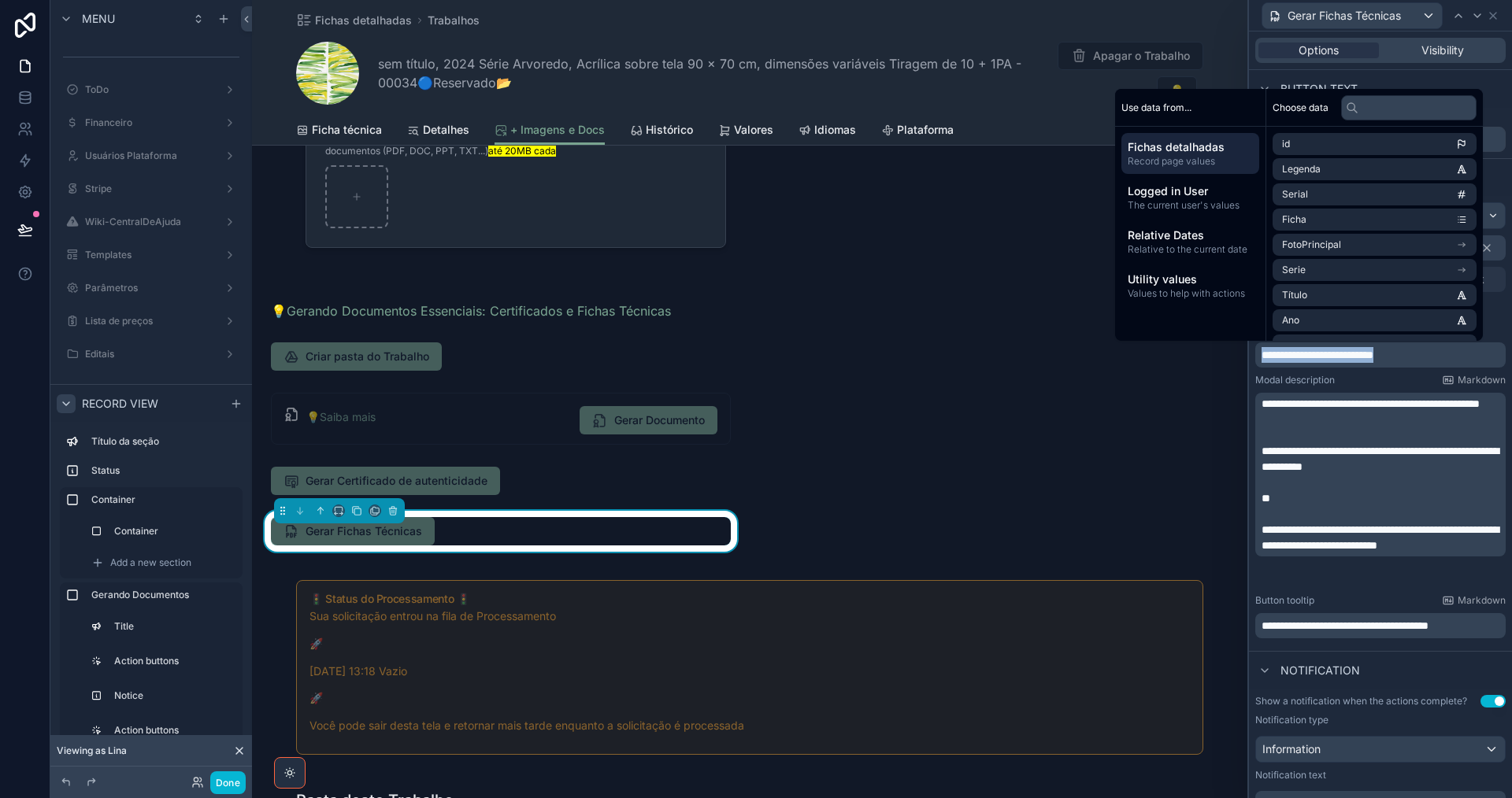
copy span "**********"
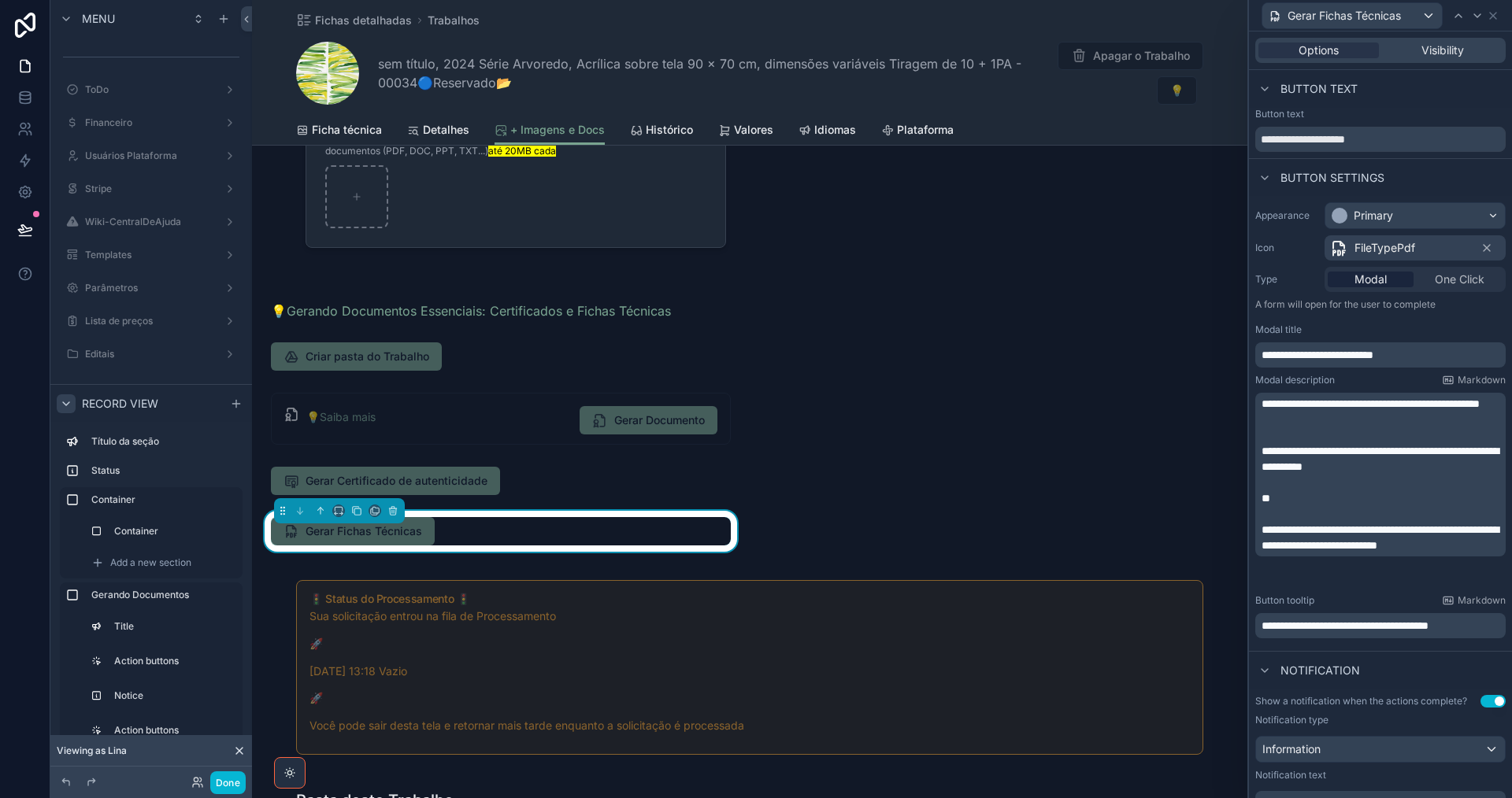
click at [1297, 622] on span "**********" at bounding box center [1344, 625] width 167 height 11
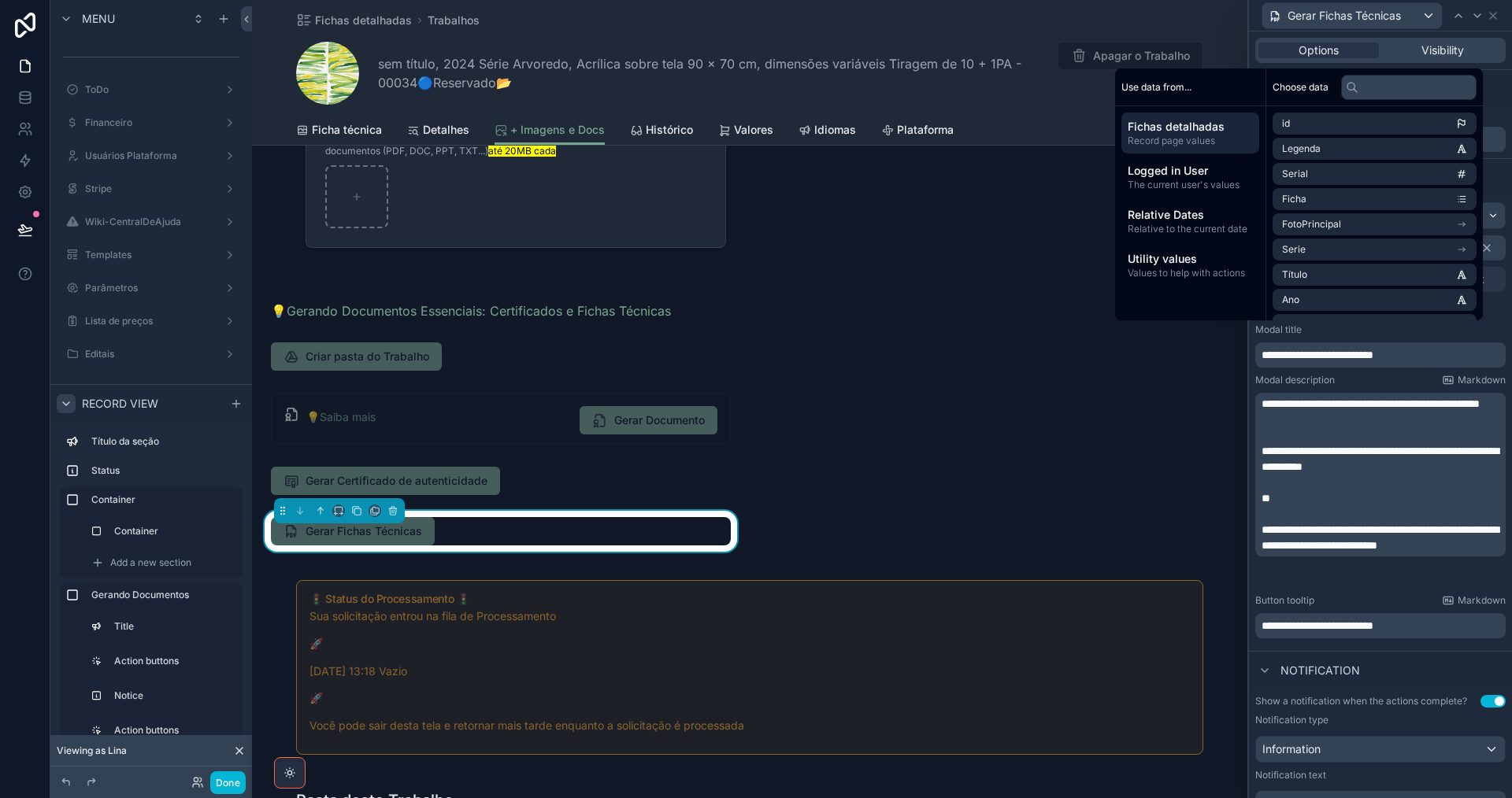
scroll to position [456, 0]
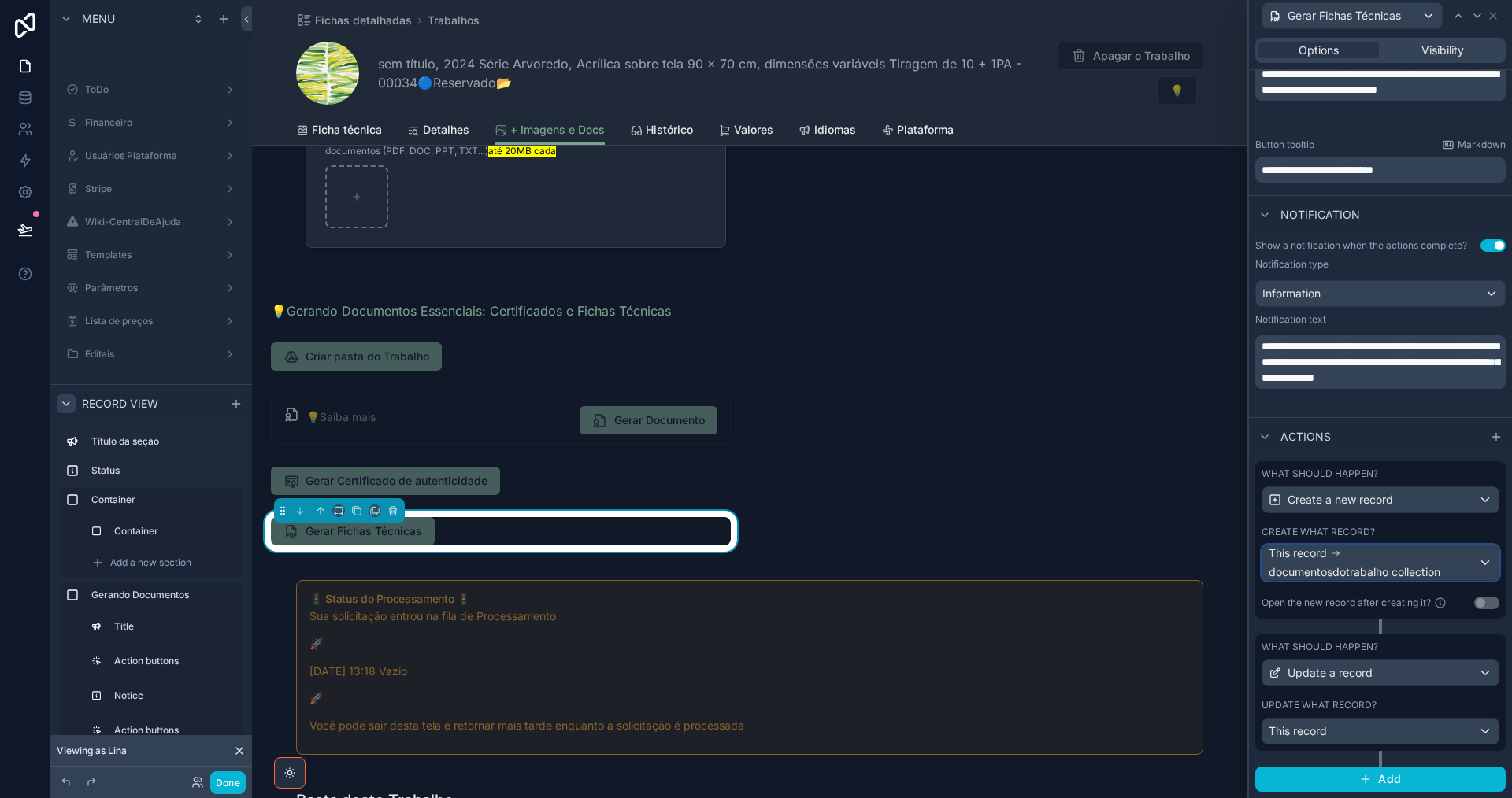
click at [1415, 568] on span "documentosdotrabalho collection" at bounding box center [1354, 572] width 172 height 16
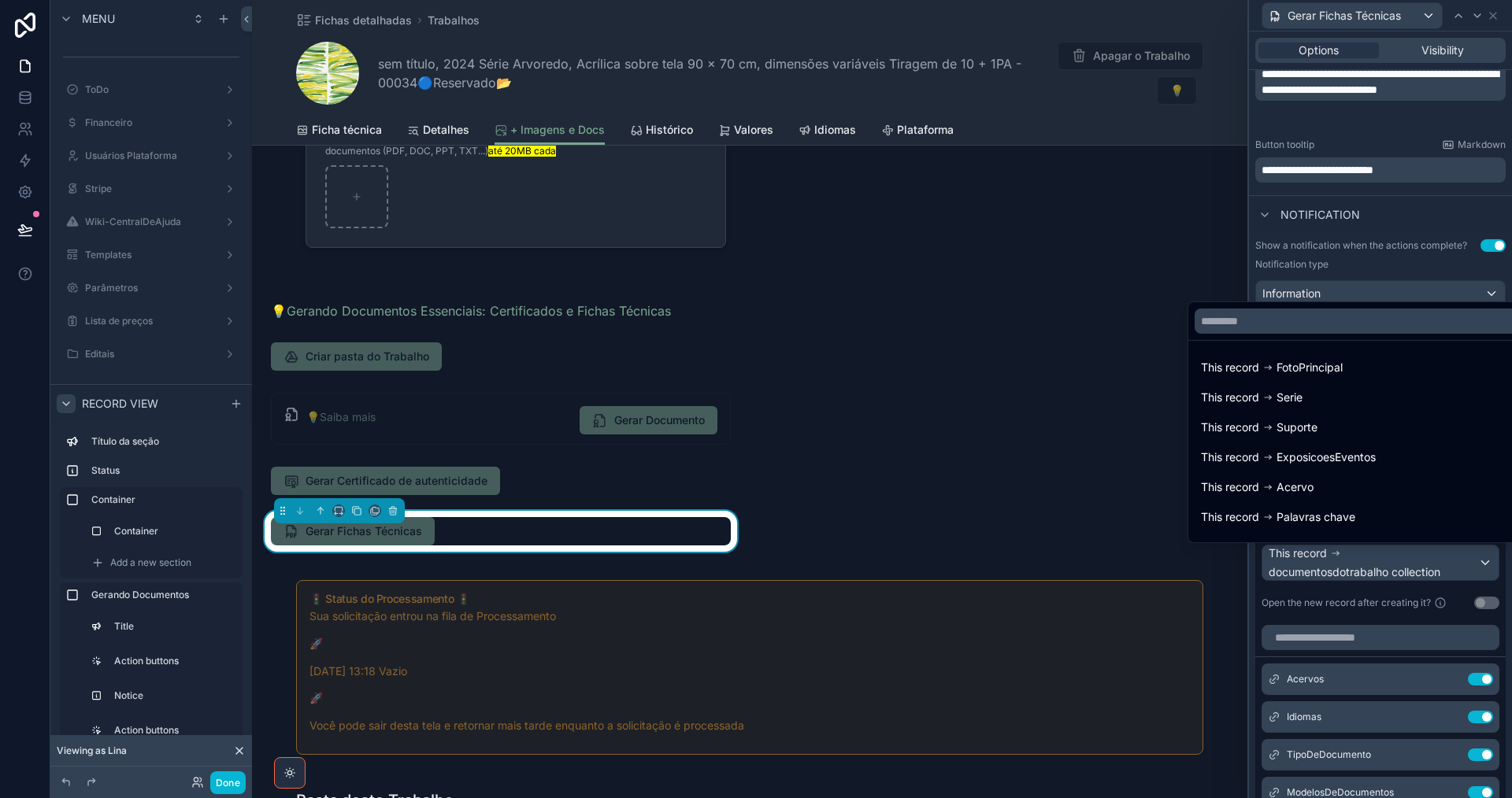
click at [1415, 568] on div at bounding box center [1380, 399] width 263 height 798
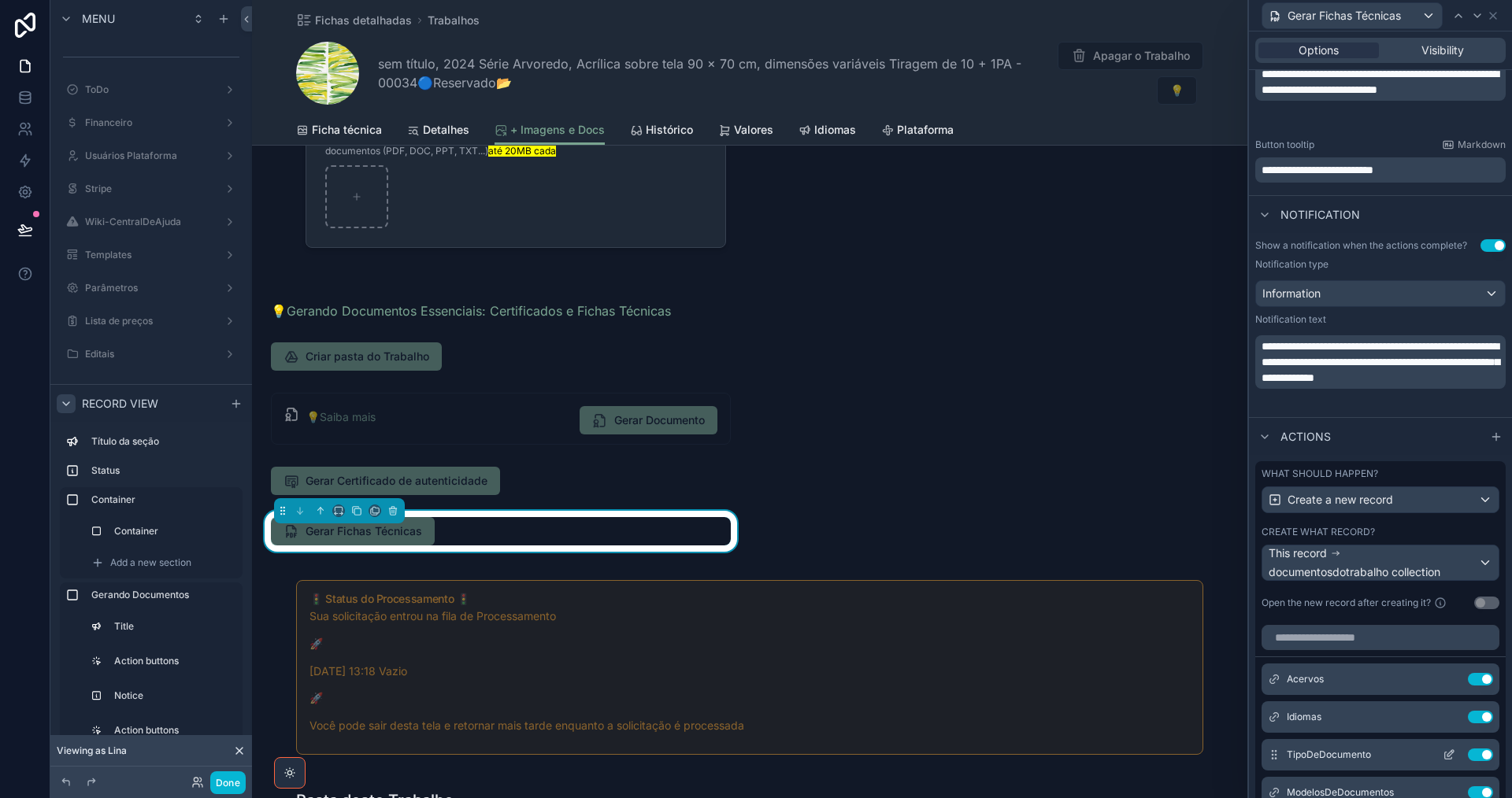
click at [1443, 755] on icon at bounding box center [1449, 754] width 12 height 12
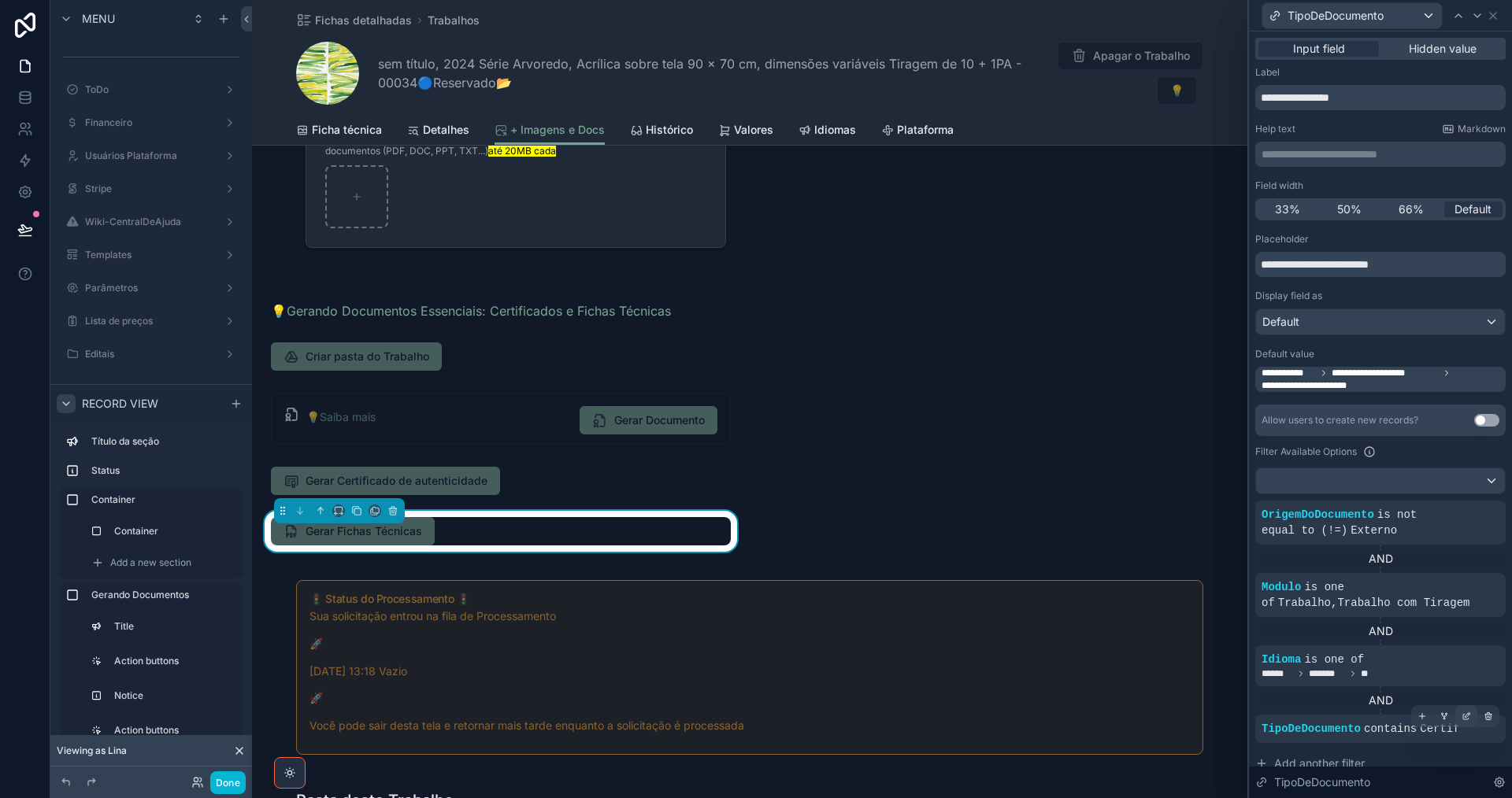
click at [1461, 717] on icon at bounding box center [1466, 716] width 10 height 10
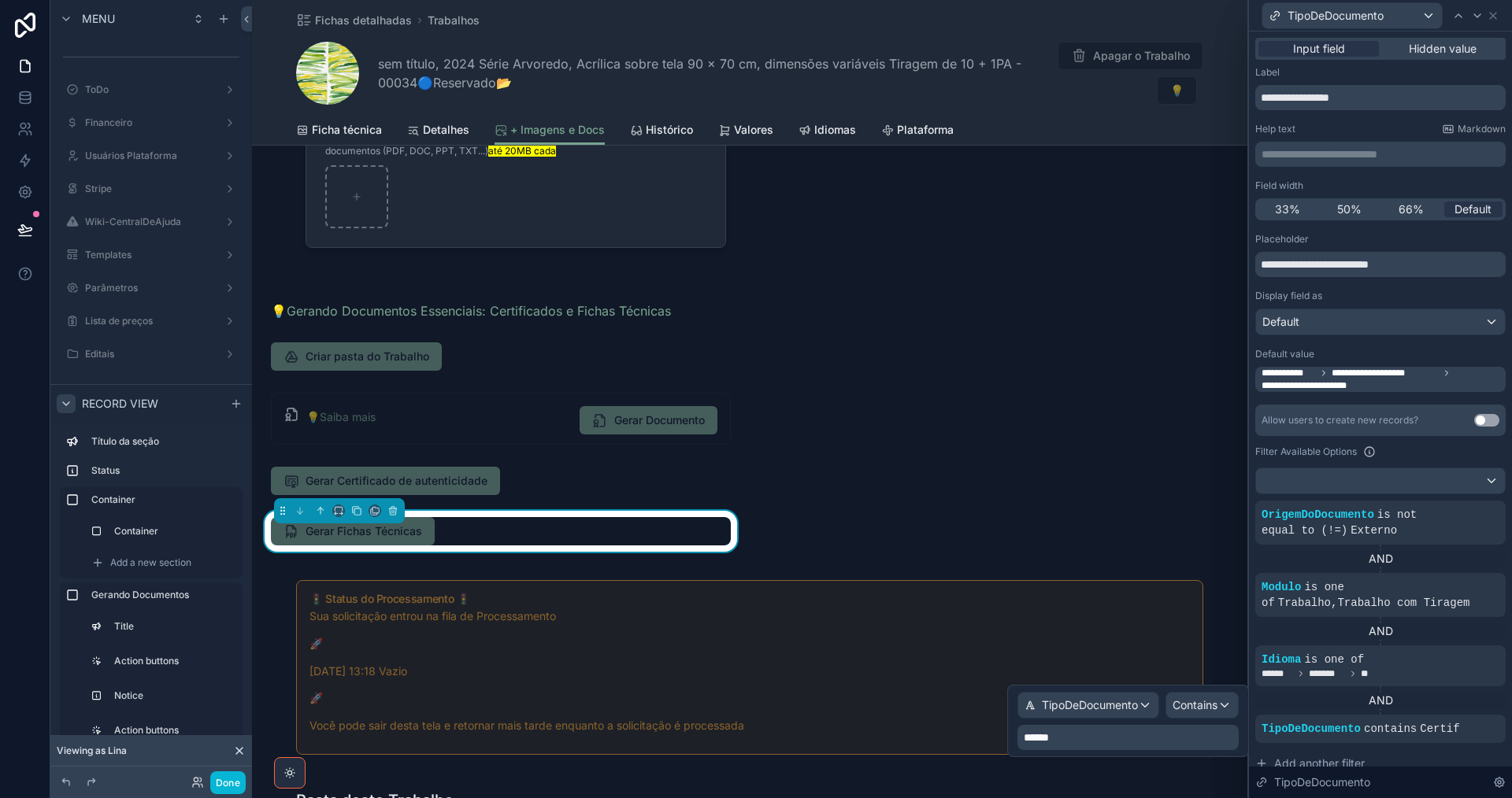
click at [1137, 738] on p "******" at bounding box center [1129, 738] width 212 height 16
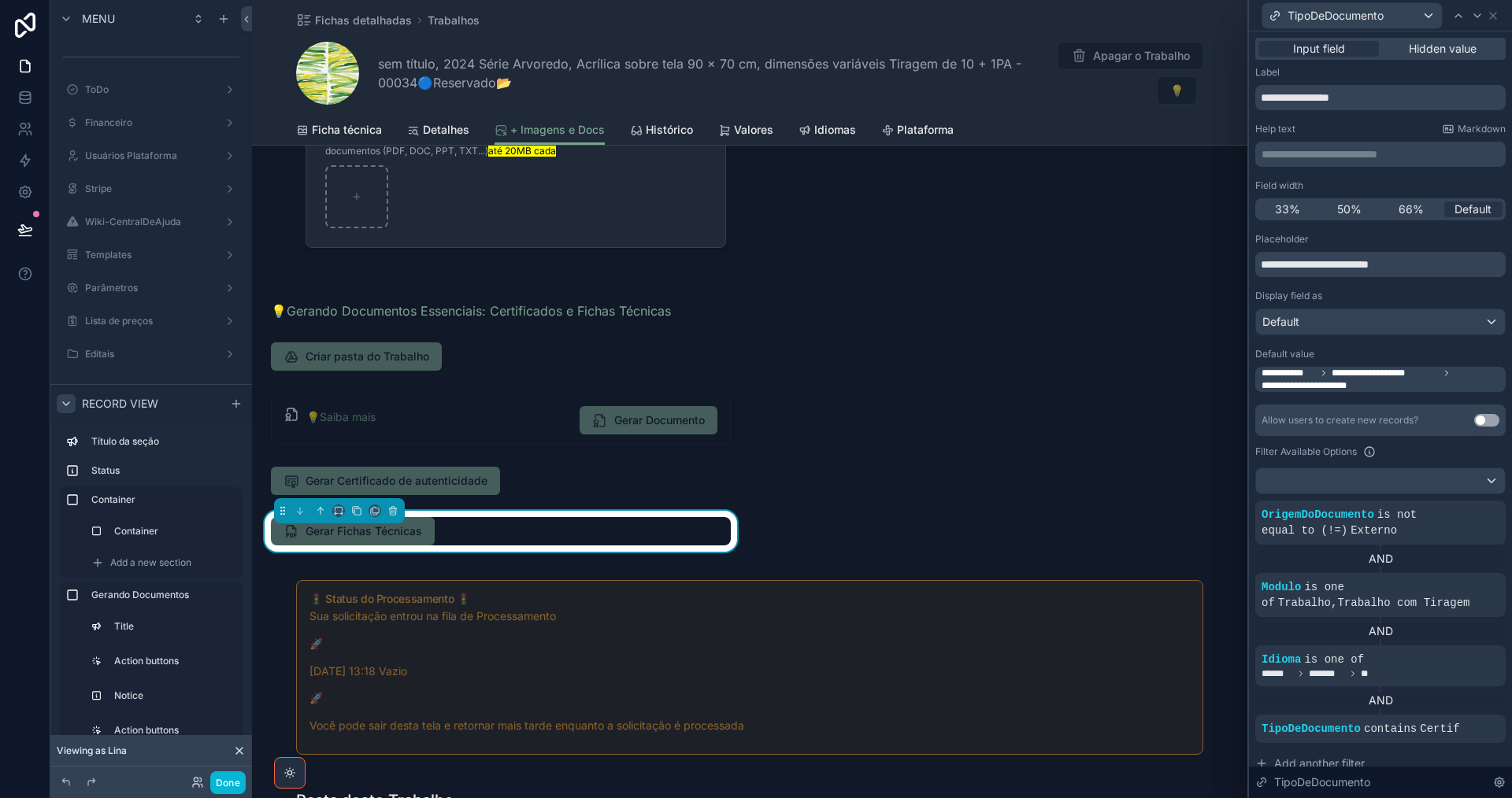
click at [1419, 559] on div "AND" at bounding box center [1380, 559] width 251 height 16
click at [1461, 719] on icon at bounding box center [1466, 716] width 10 height 10
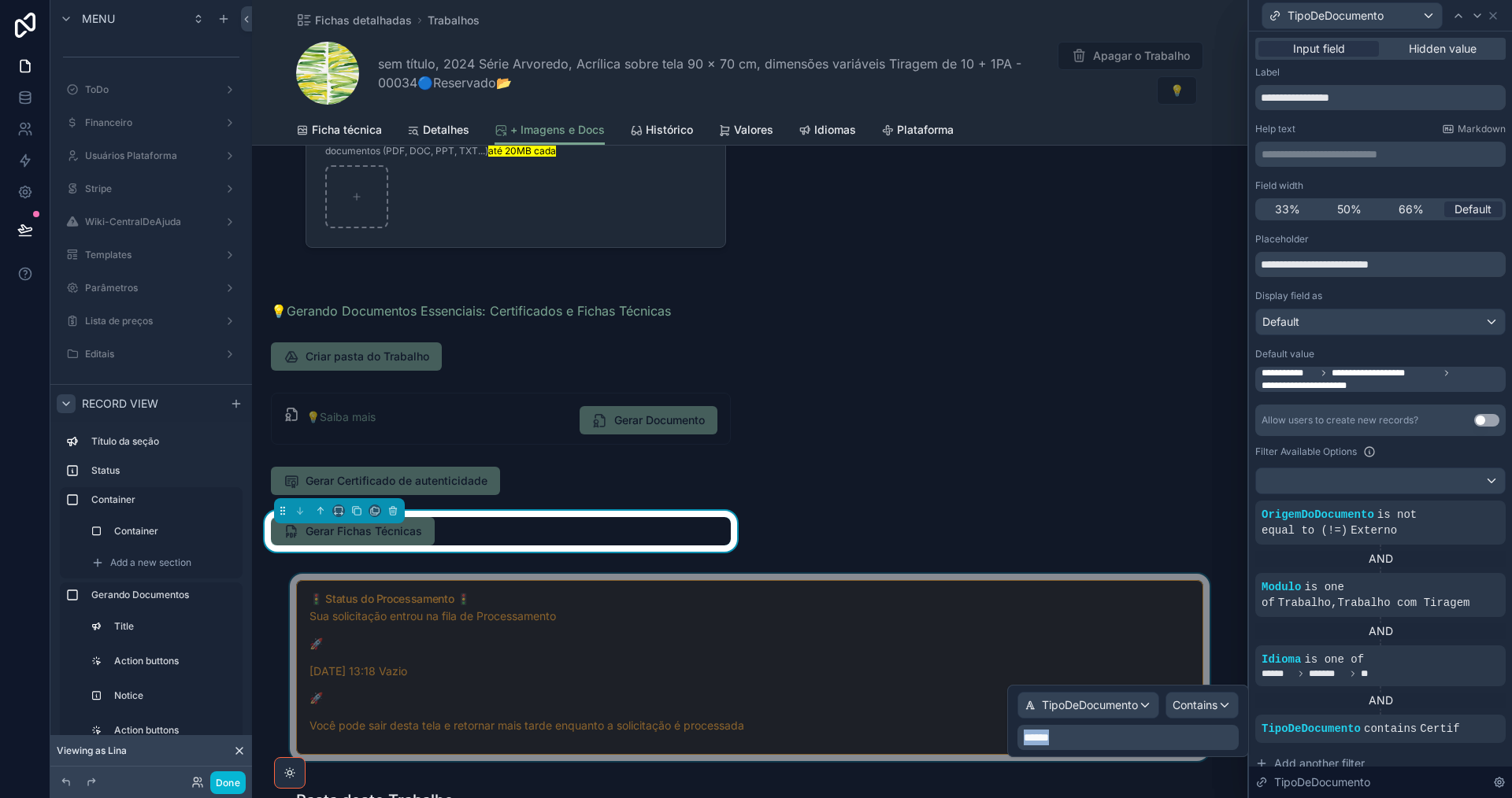
drag, startPoint x: 1083, startPoint y: 740, endPoint x: 970, endPoint y: 737, distance: 113.0
click at [970, 737] on div "**********" at bounding box center [756, 399] width 1512 height 798
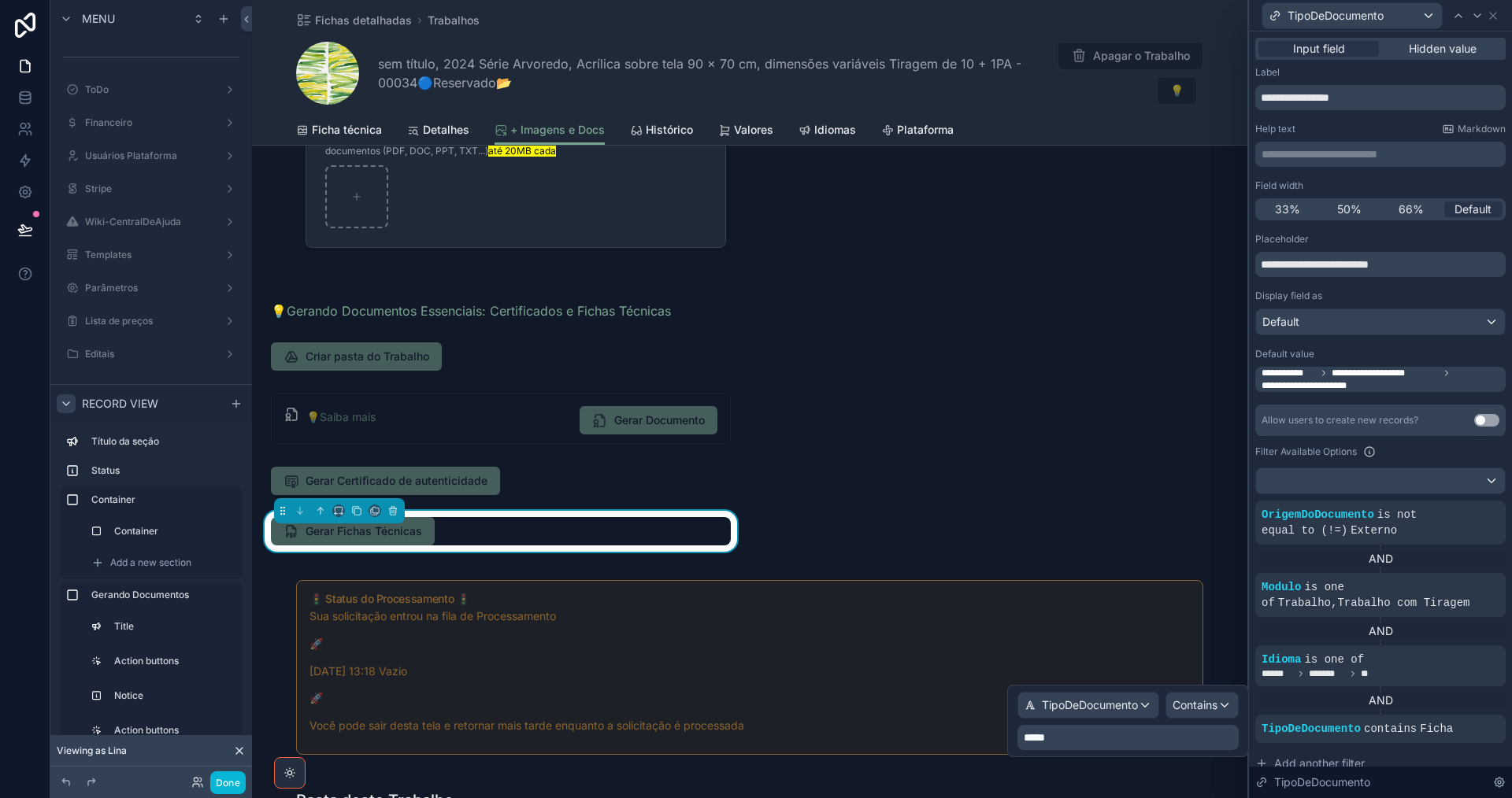
click at [1042, 532] on div "+ Imagens e Documentos Nesta aba você pode criar, visualizar e acessar a Pasta …" at bounding box center [749, 645] width 995 height 1591
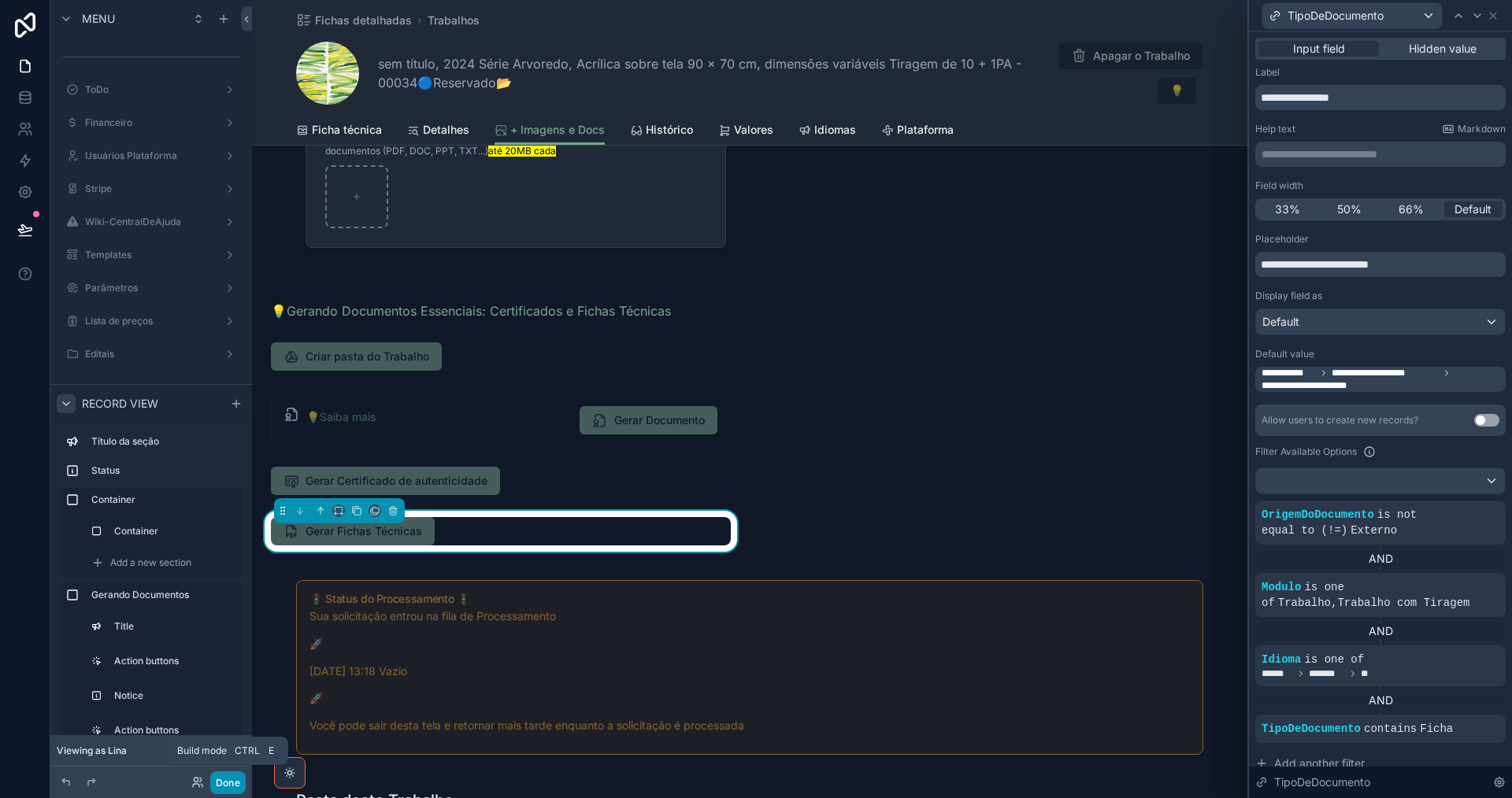
click at [229, 788] on button "Done" at bounding box center [228, 782] width 36 height 23
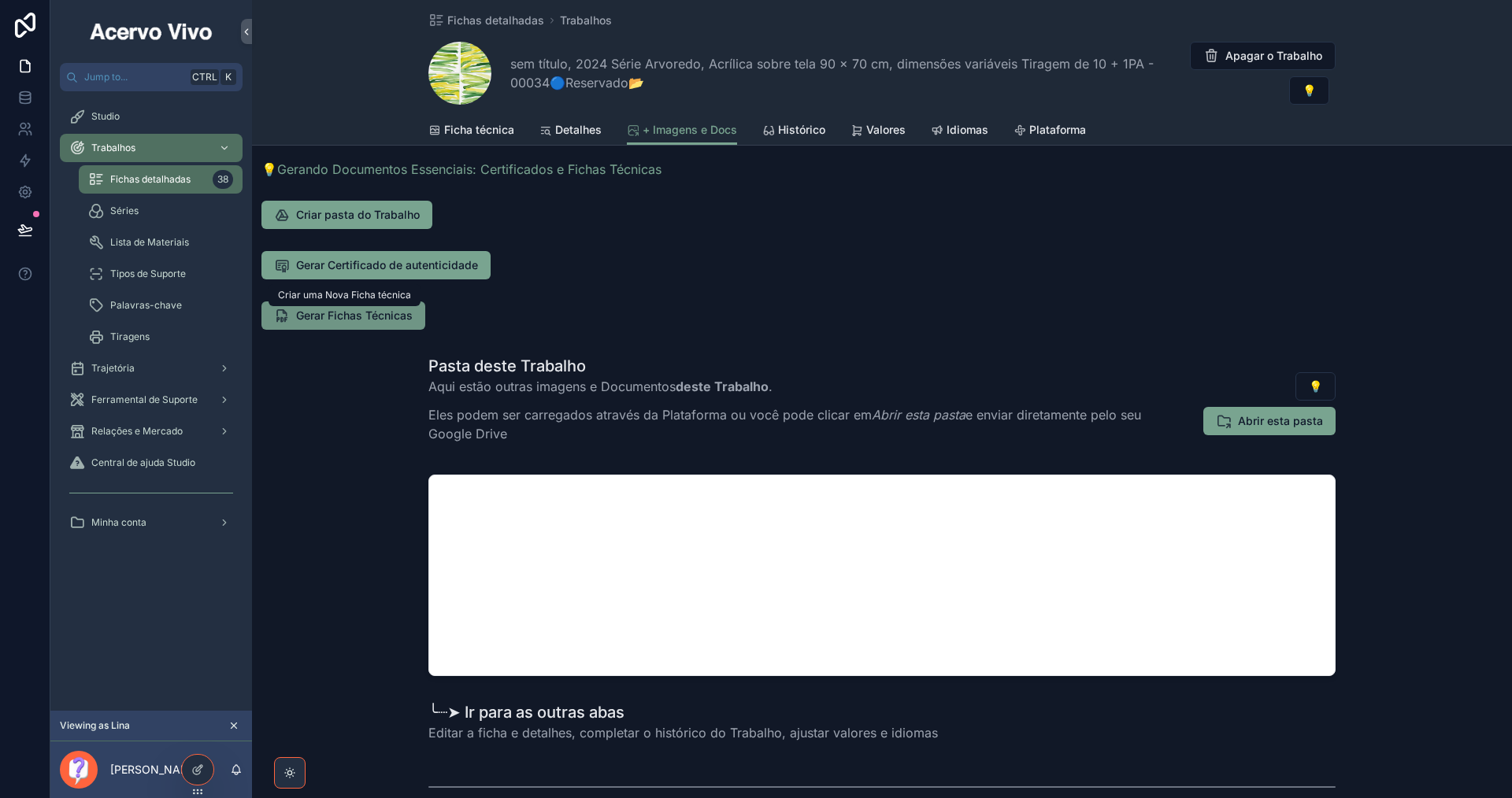
click at [340, 322] on span "Gerar Fichas Técnicas" at bounding box center [354, 315] width 116 height 16
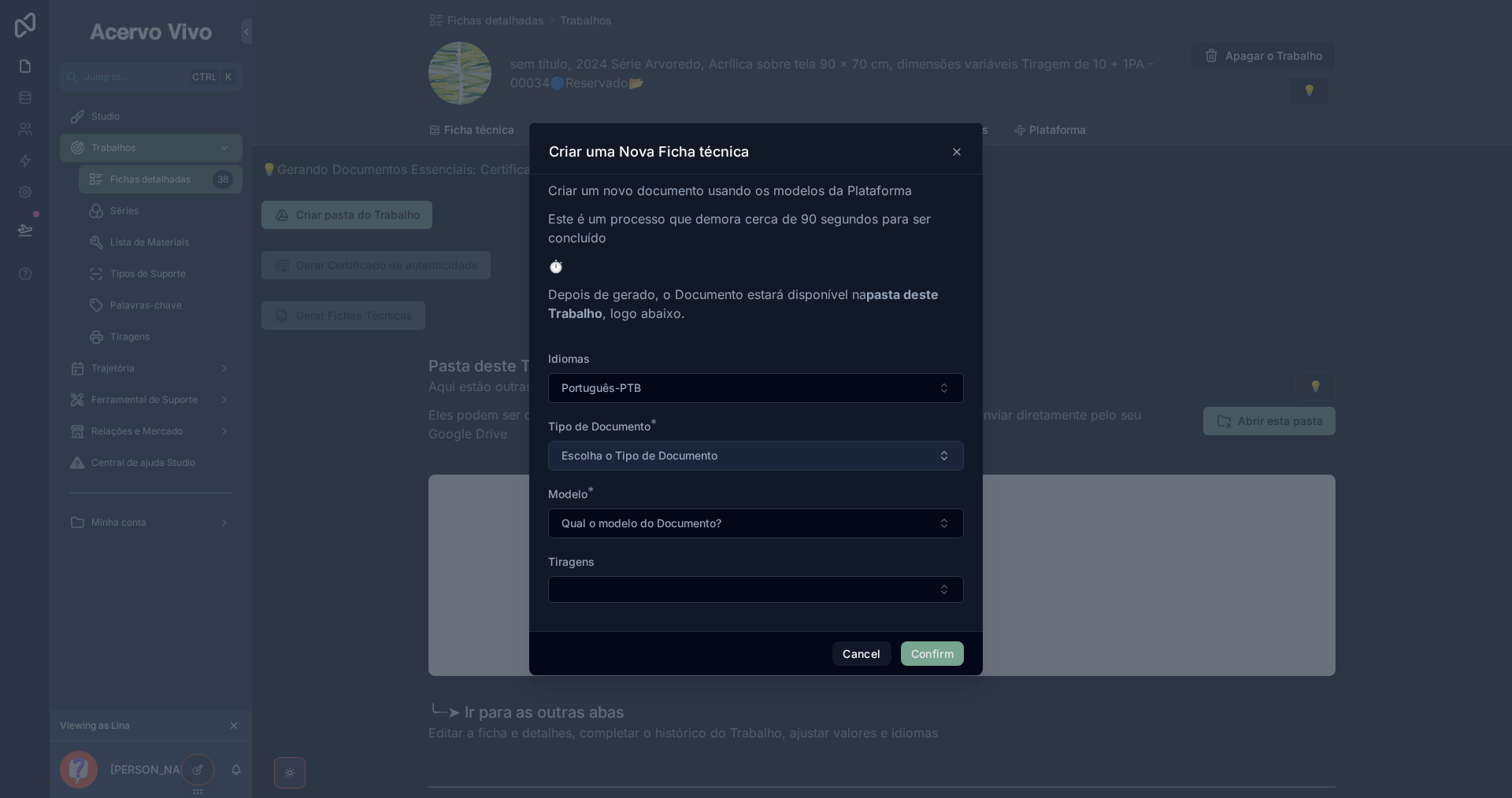
click at [743, 451] on button "Escolha o Tipo de Documento" at bounding box center [756, 456] width 416 height 30
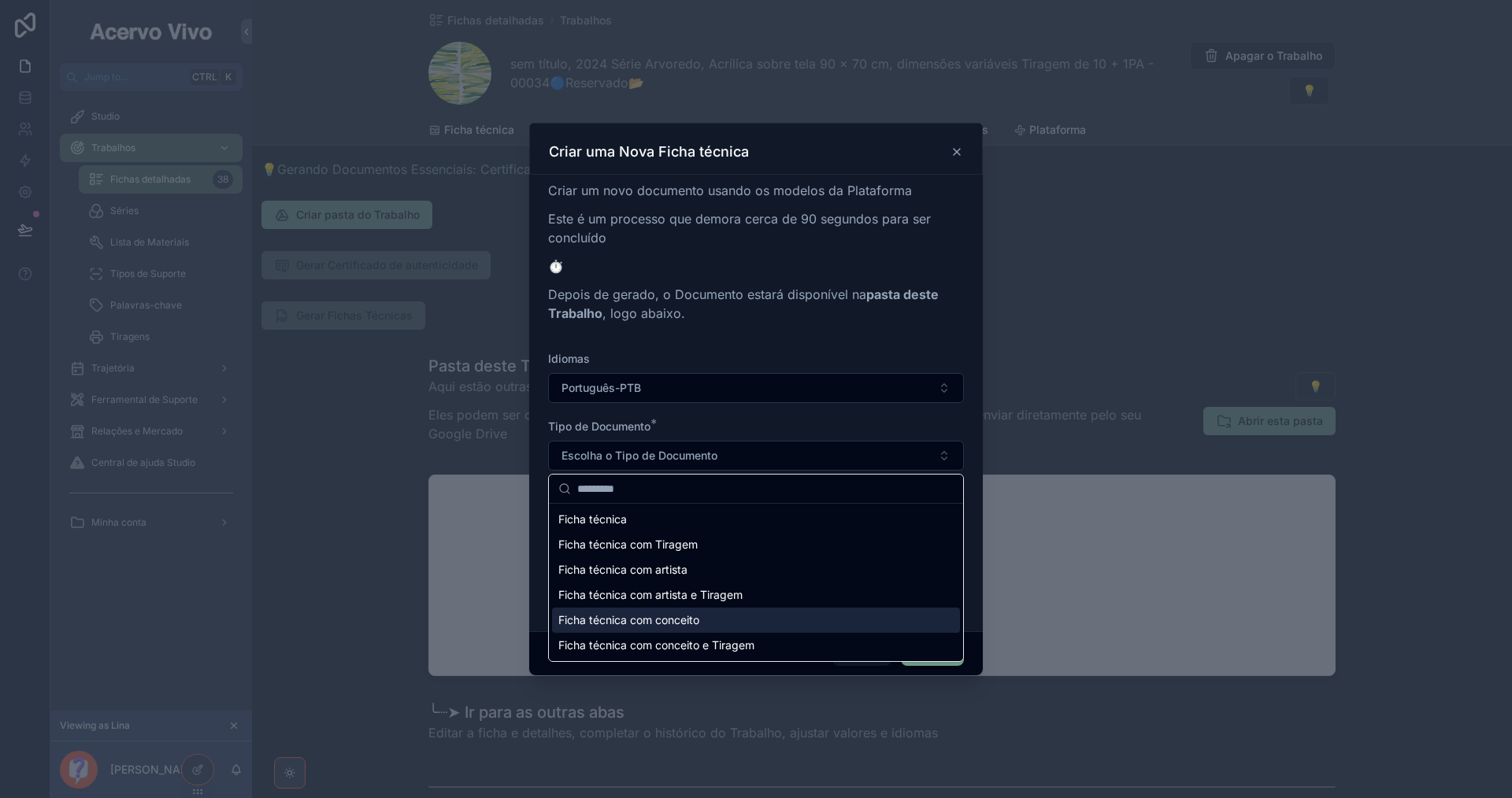
click at [800, 619] on div "Ficha técnica com conceito" at bounding box center [756, 620] width 408 height 25
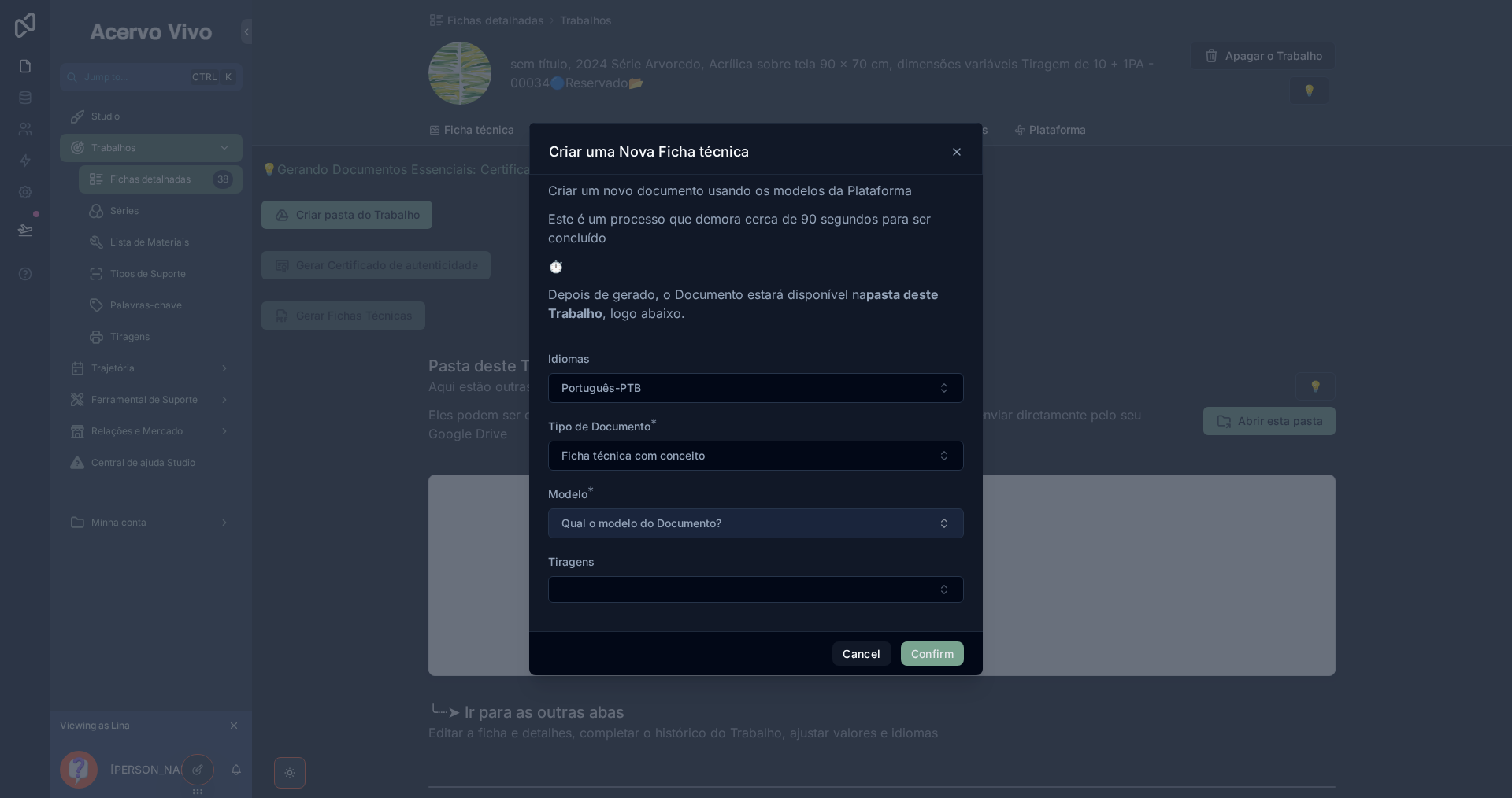
click at [777, 531] on button "Qual o modelo do Documento?" at bounding box center [756, 523] width 416 height 30
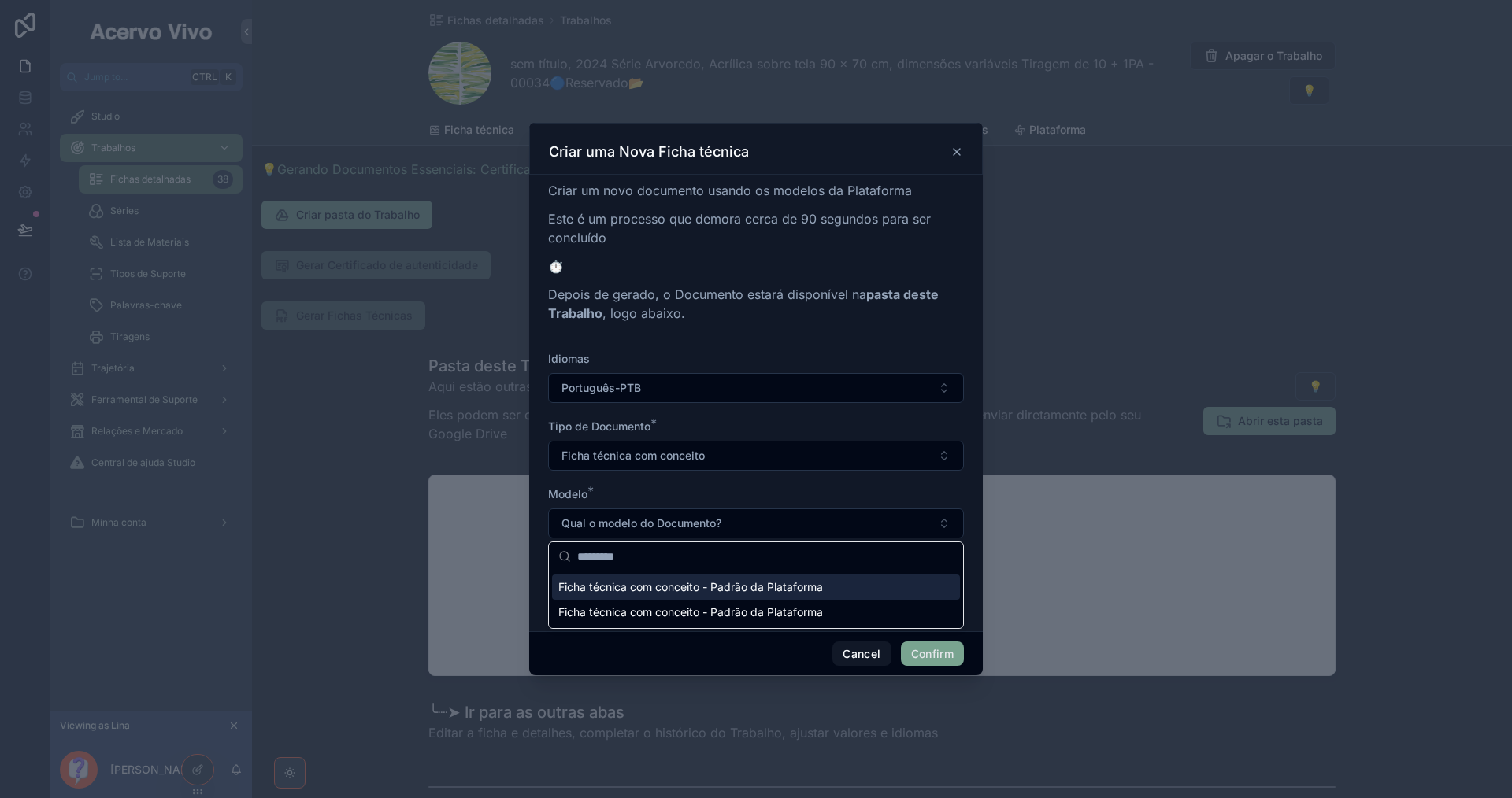
click at [796, 588] on span "Ficha técnica com conceito - Padrão da Plataforma" at bounding box center [690, 588] width 265 height 16
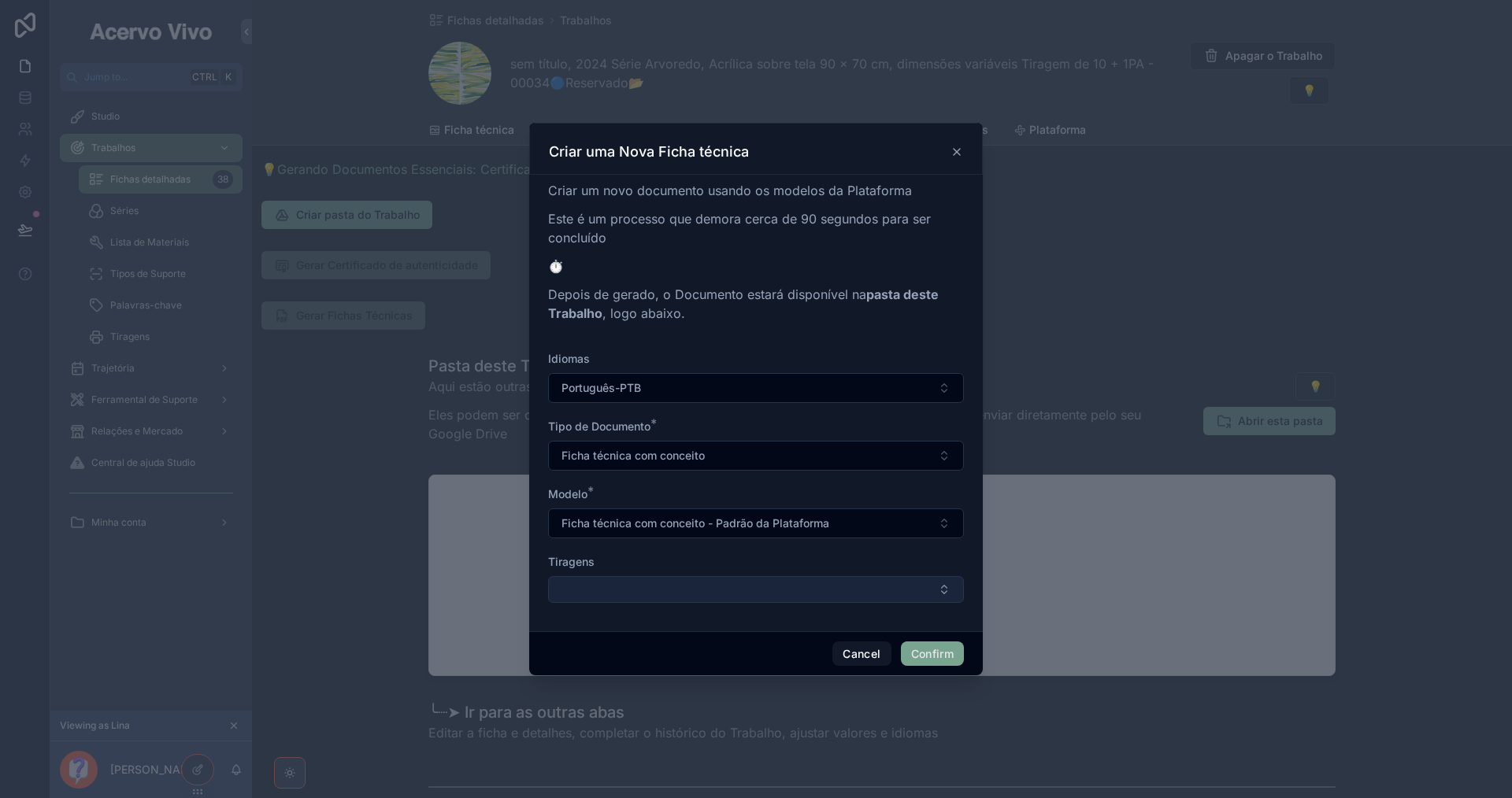
click at [801, 585] on button "Select Button" at bounding box center [756, 589] width 416 height 27
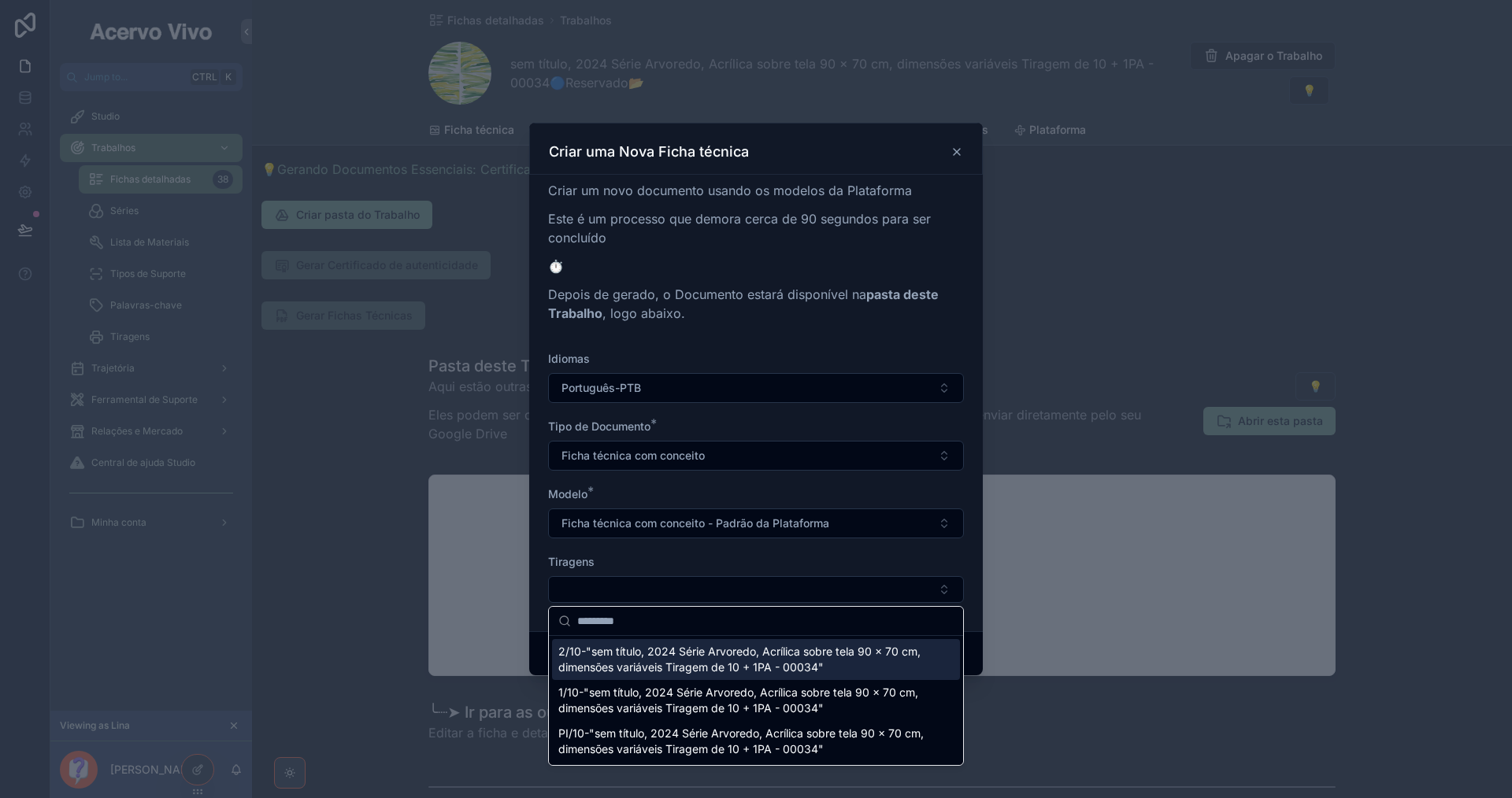
click at [812, 659] on span "2/10-"sem título, 2024 Série Arvoredo, Acrílica sobre tela 90 x 70 cm, dimensõe…" at bounding box center [746, 659] width 376 height 31
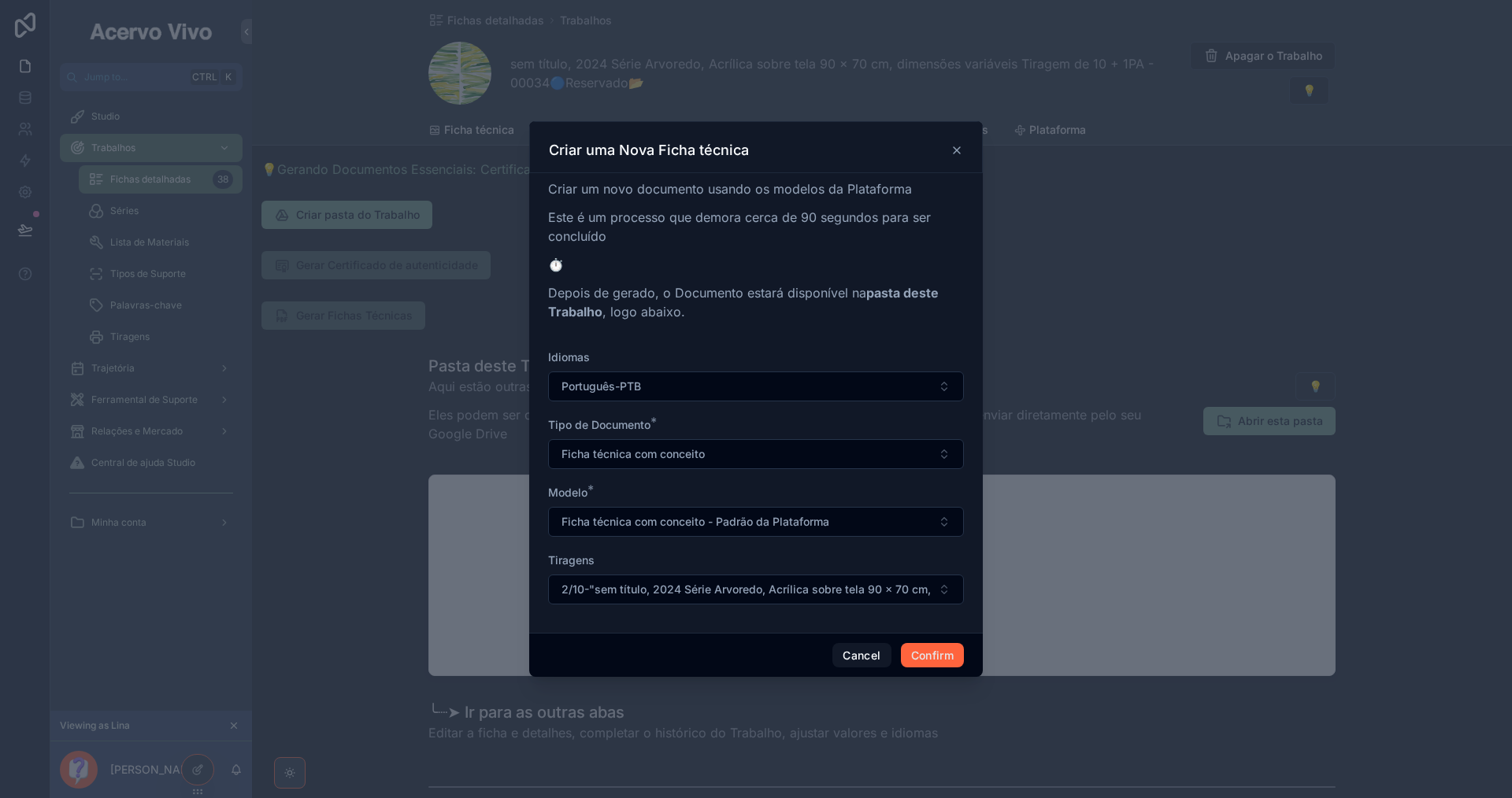
click at [930, 657] on button "Confirm" at bounding box center [932, 656] width 63 height 25
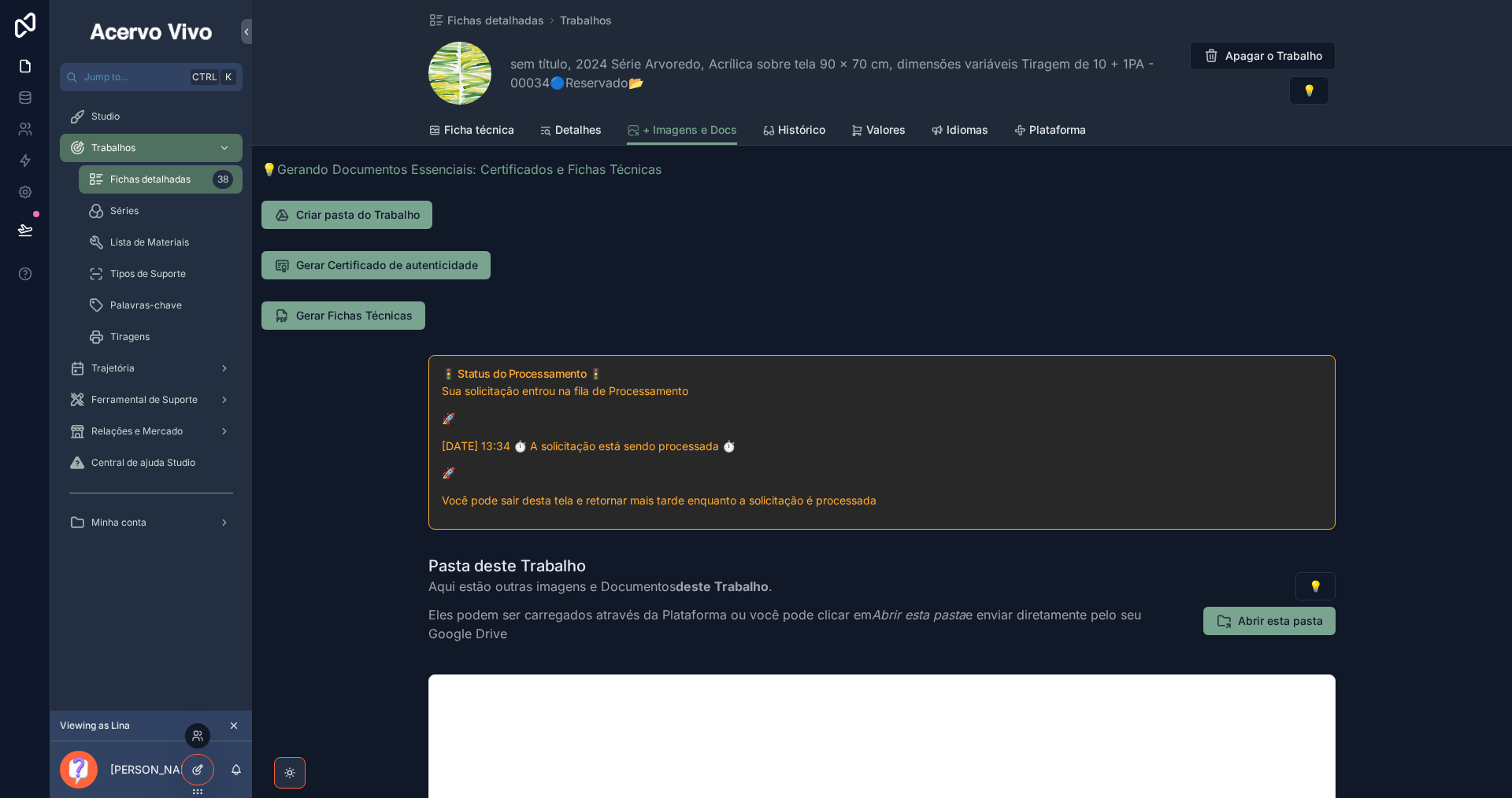
click at [197, 775] on icon at bounding box center [197, 769] width 12 height 12
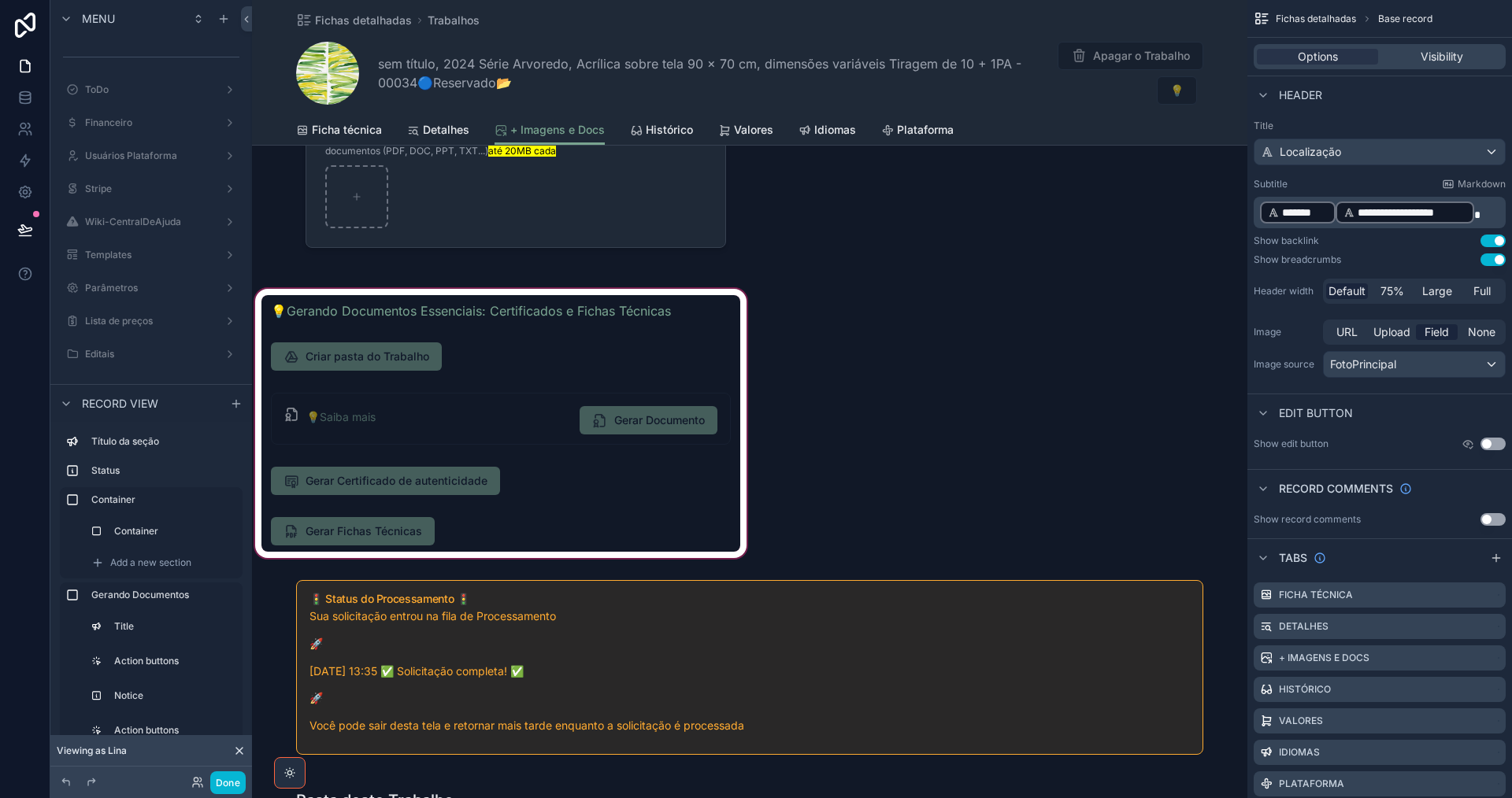
click at [547, 478] on div "scrollable content" at bounding box center [501, 423] width 498 height 276
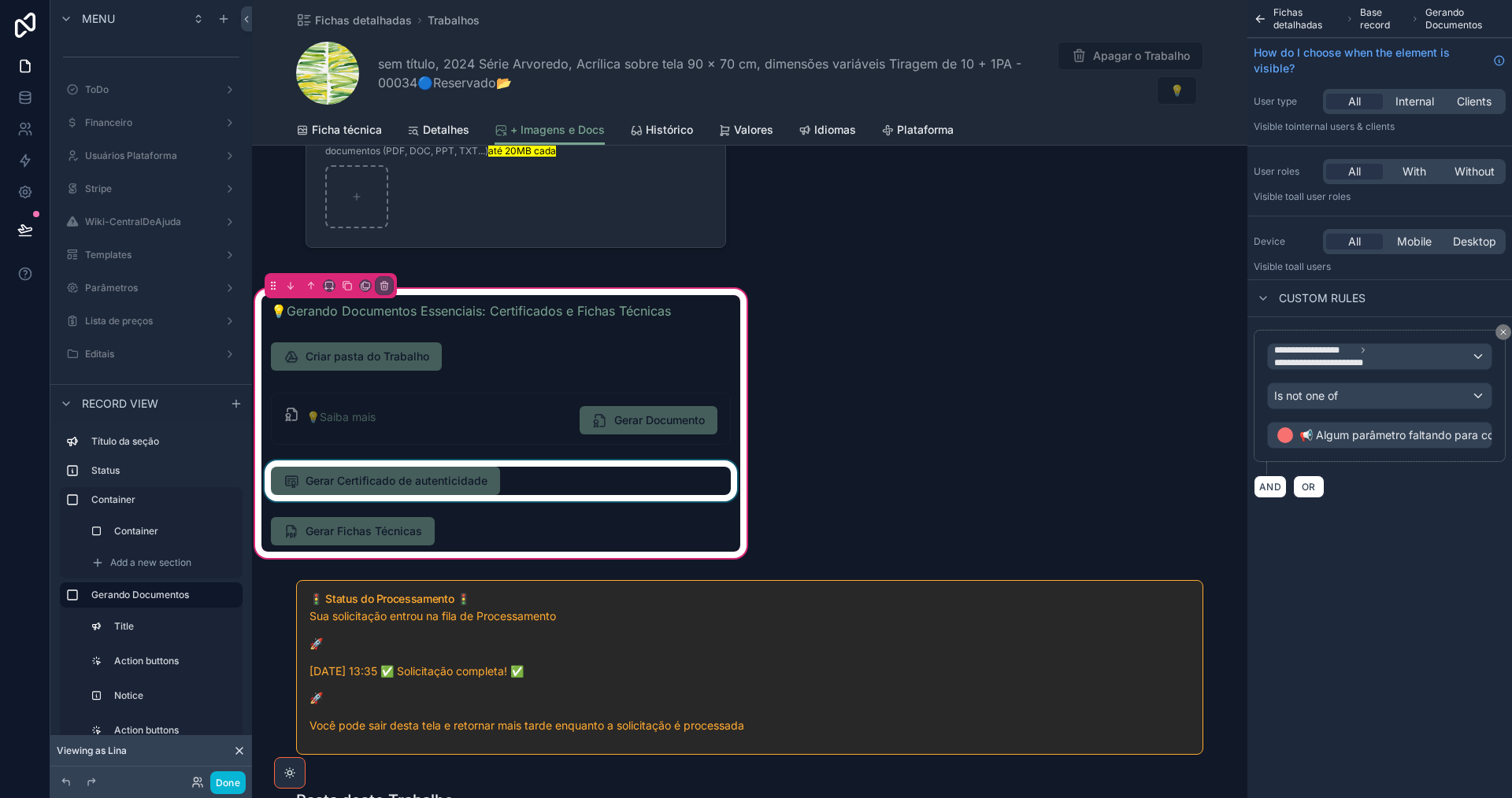
click at [546, 478] on div "scrollable content" at bounding box center [501, 480] width 479 height 41
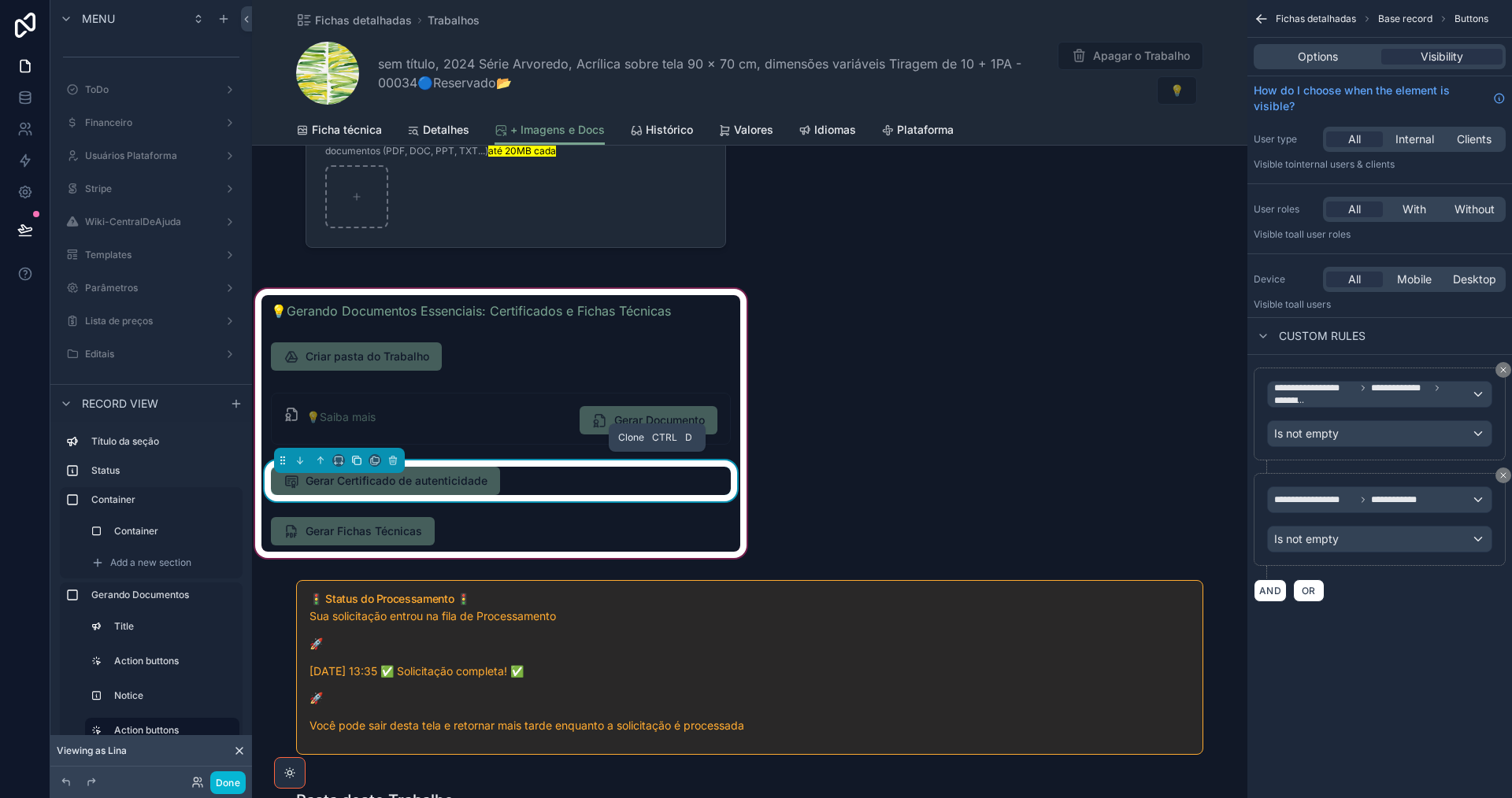
click at [362, 458] on icon "scrollable content" at bounding box center [356, 460] width 11 height 11
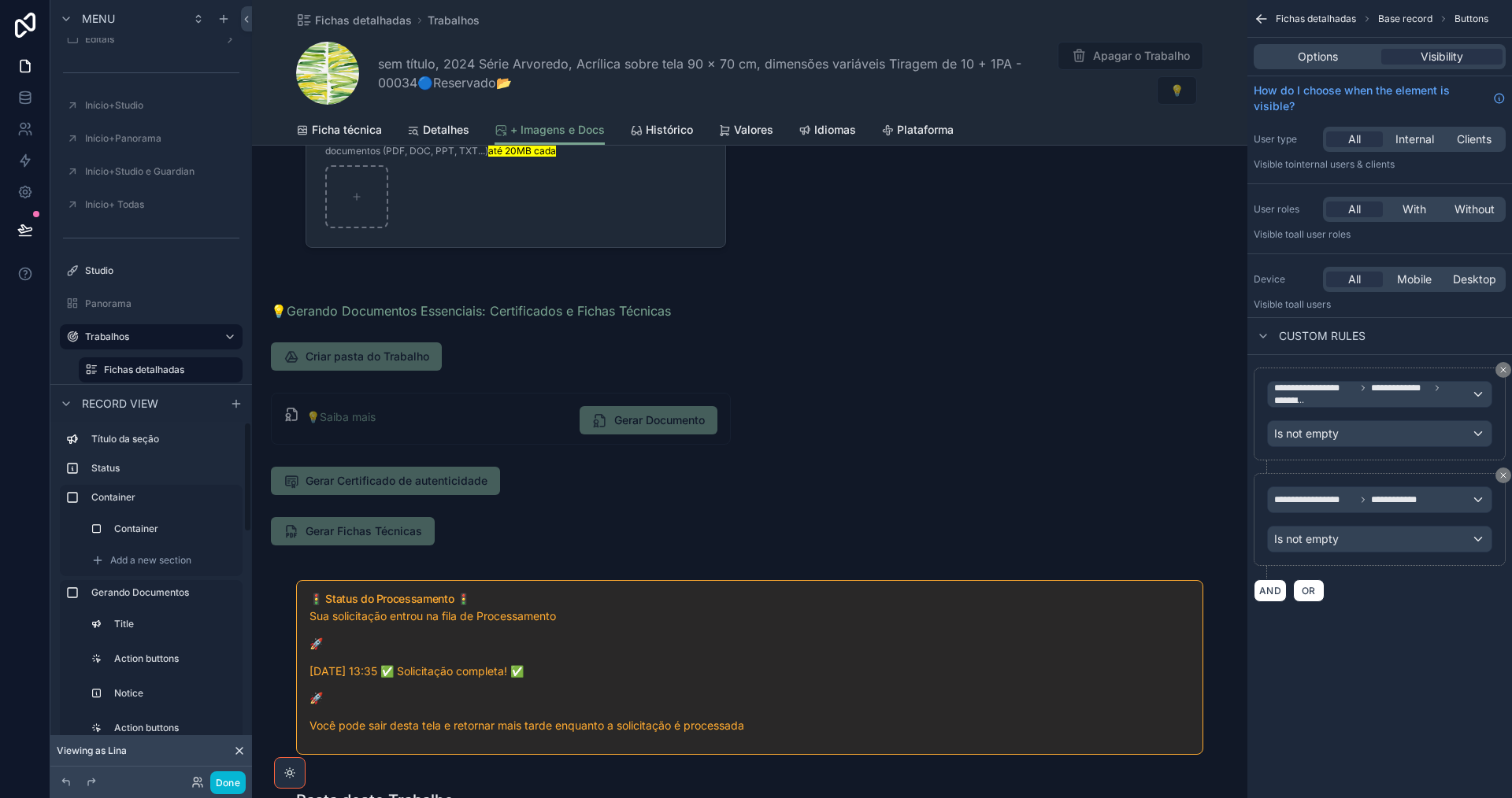
scroll to position [0, 0]
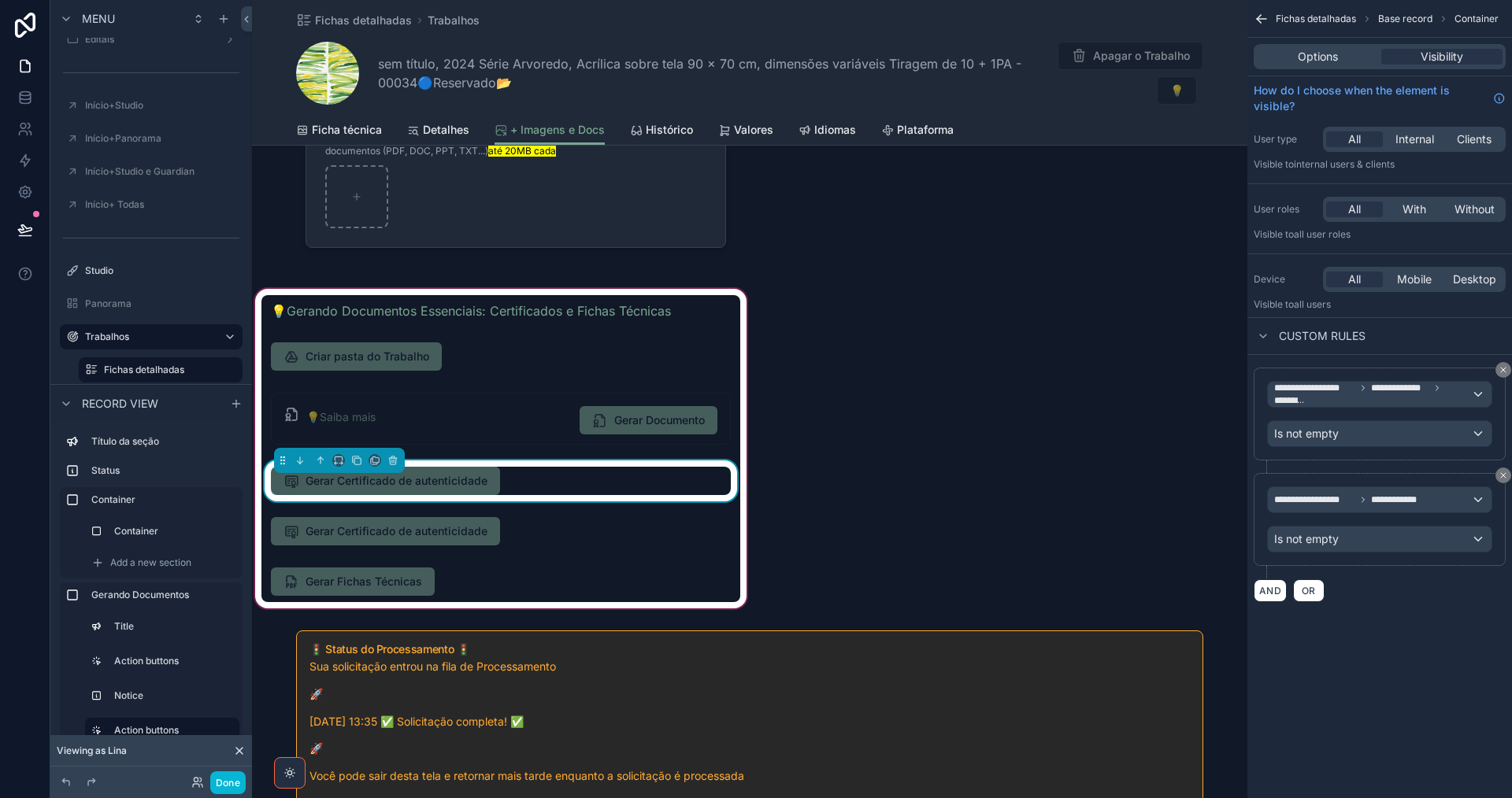
click at [665, 482] on div "Gerar Certificado de autenticidade" at bounding box center [501, 481] width 459 height 28
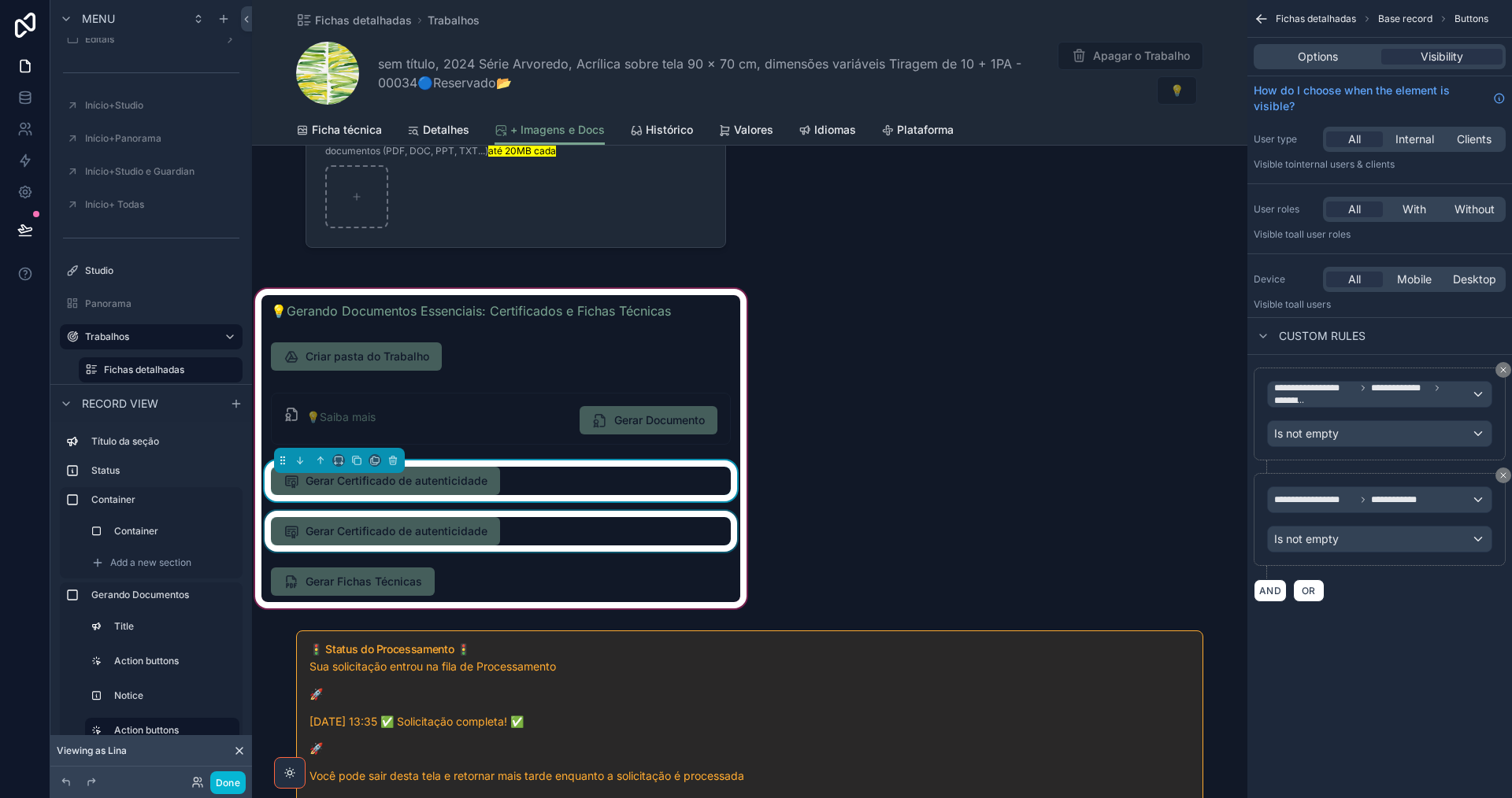
click at [558, 530] on div "scrollable content" at bounding box center [501, 531] width 479 height 41
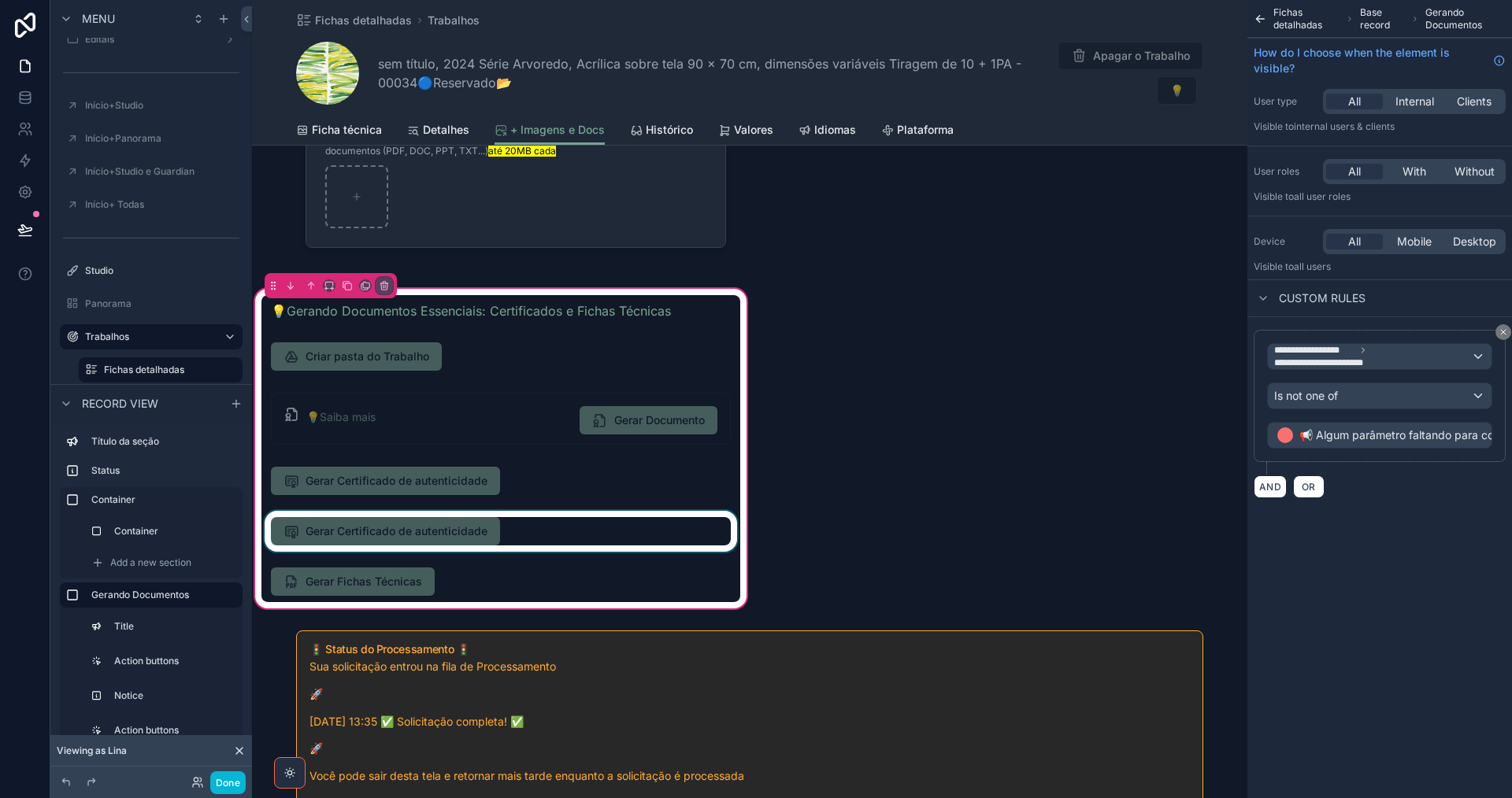
click at [554, 531] on div "scrollable content" at bounding box center [501, 531] width 479 height 41
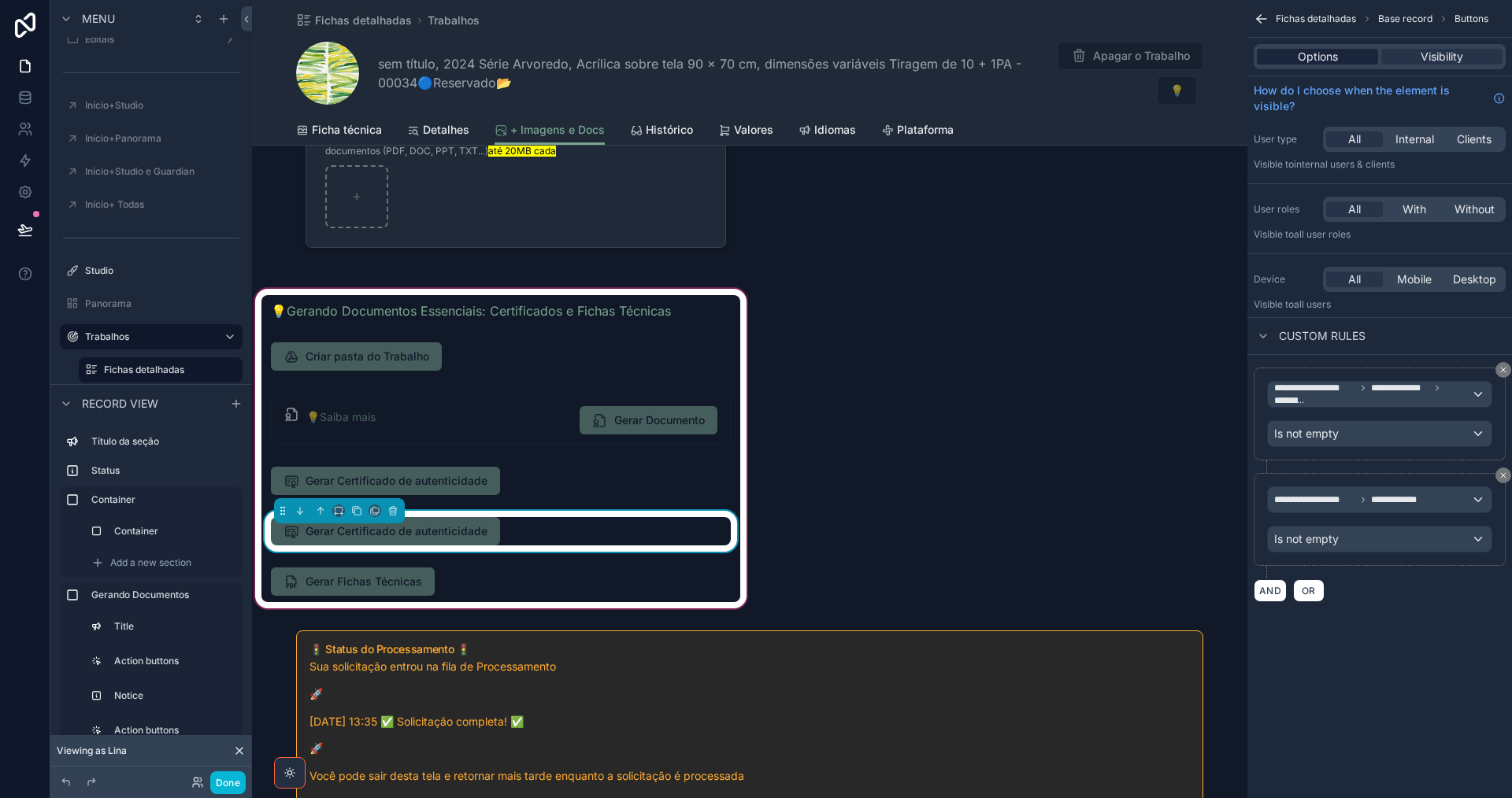
click at [1327, 56] on span "Options" at bounding box center [1318, 57] width 40 height 16
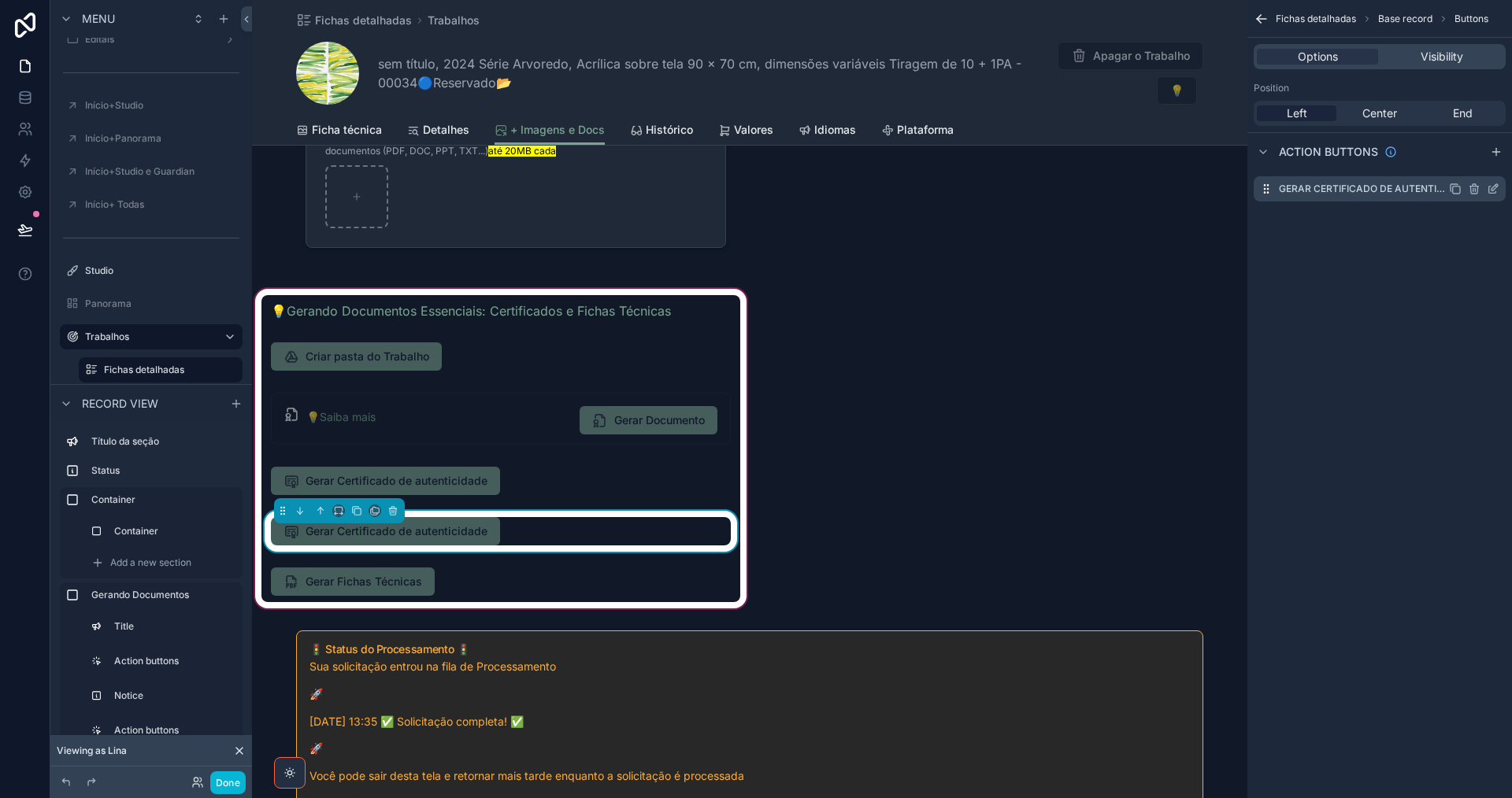
click at [1493, 188] on icon "scrollable content" at bounding box center [1493, 189] width 12 height 12
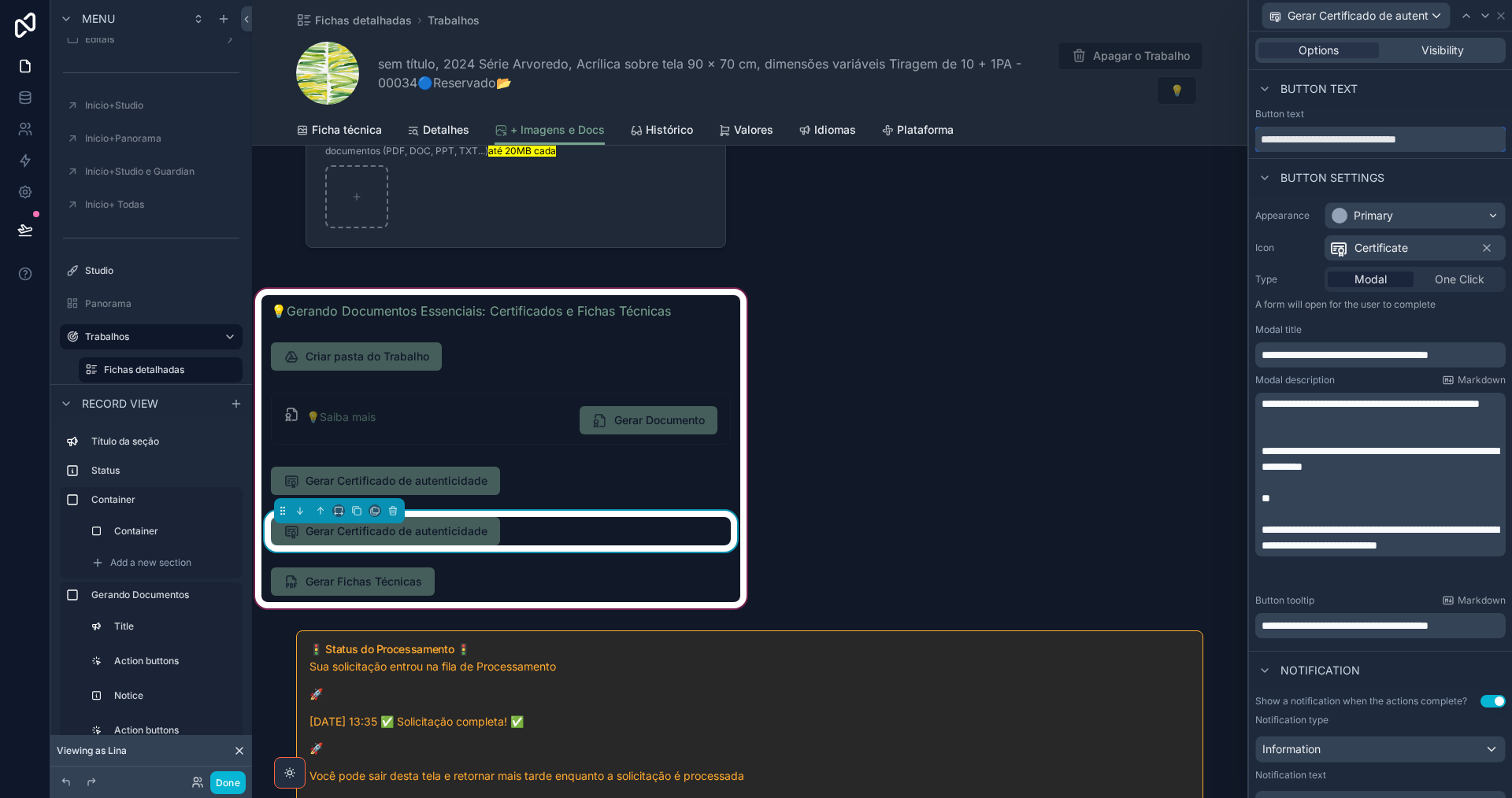
click at [1462, 140] on input "**********" at bounding box center [1380, 139] width 251 height 25
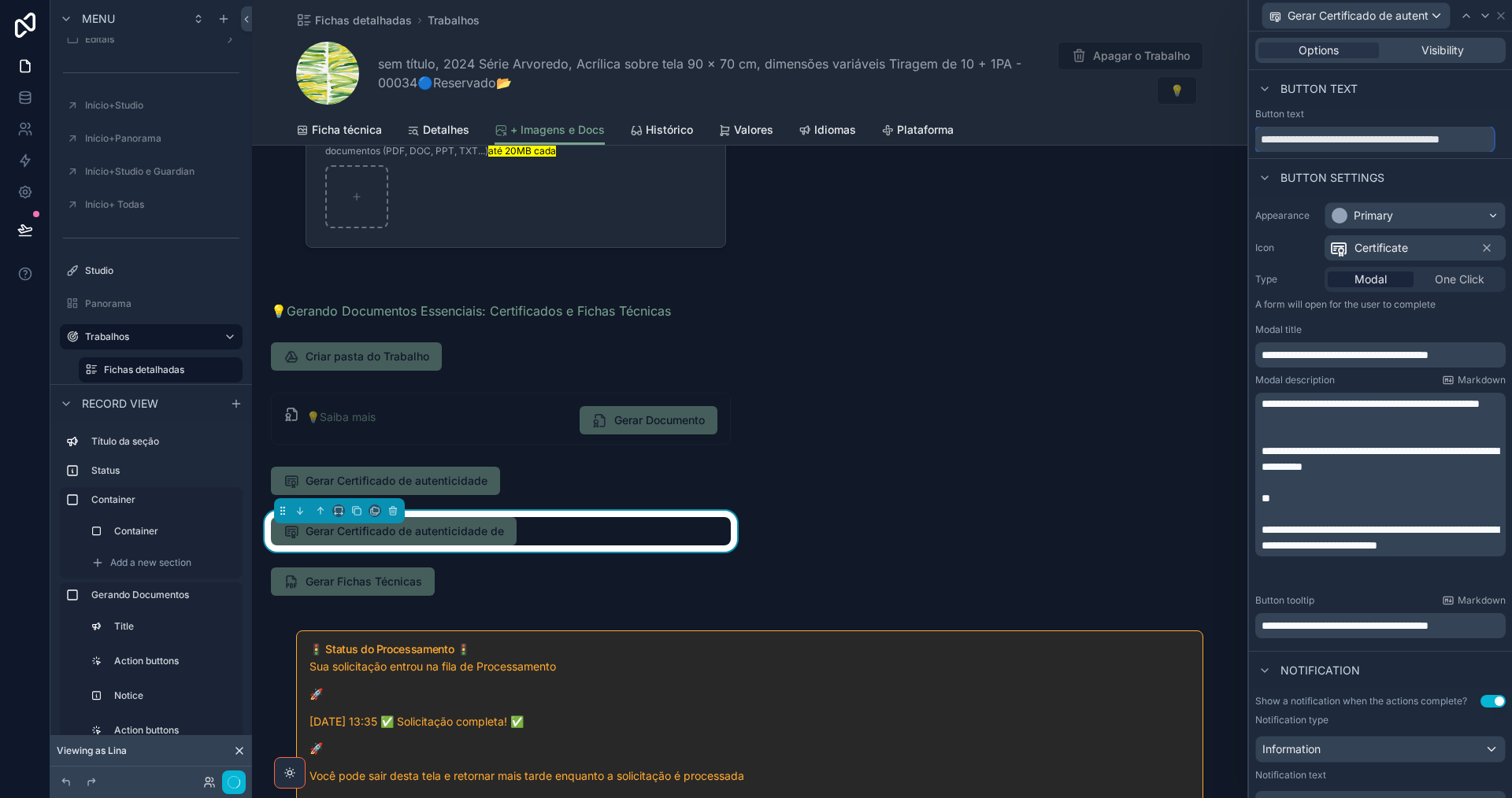
scroll to position [0, 14]
type input "**********"
click at [1440, 103] on div "Button text" at bounding box center [1380, 88] width 263 height 38
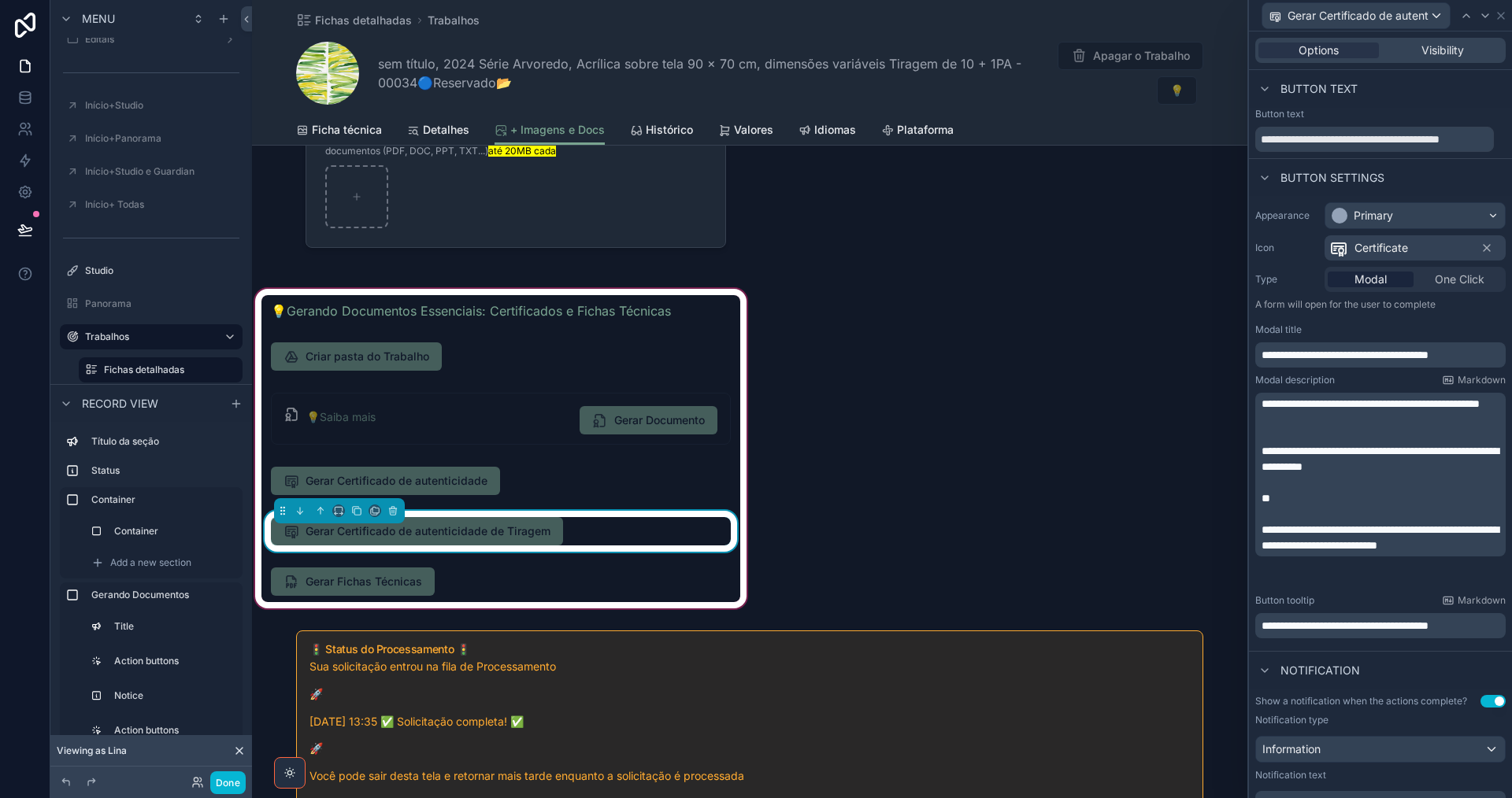
click at [630, 534] on div "Gerar Certificado de autenticidade de Tiragem" at bounding box center [501, 531] width 459 height 28
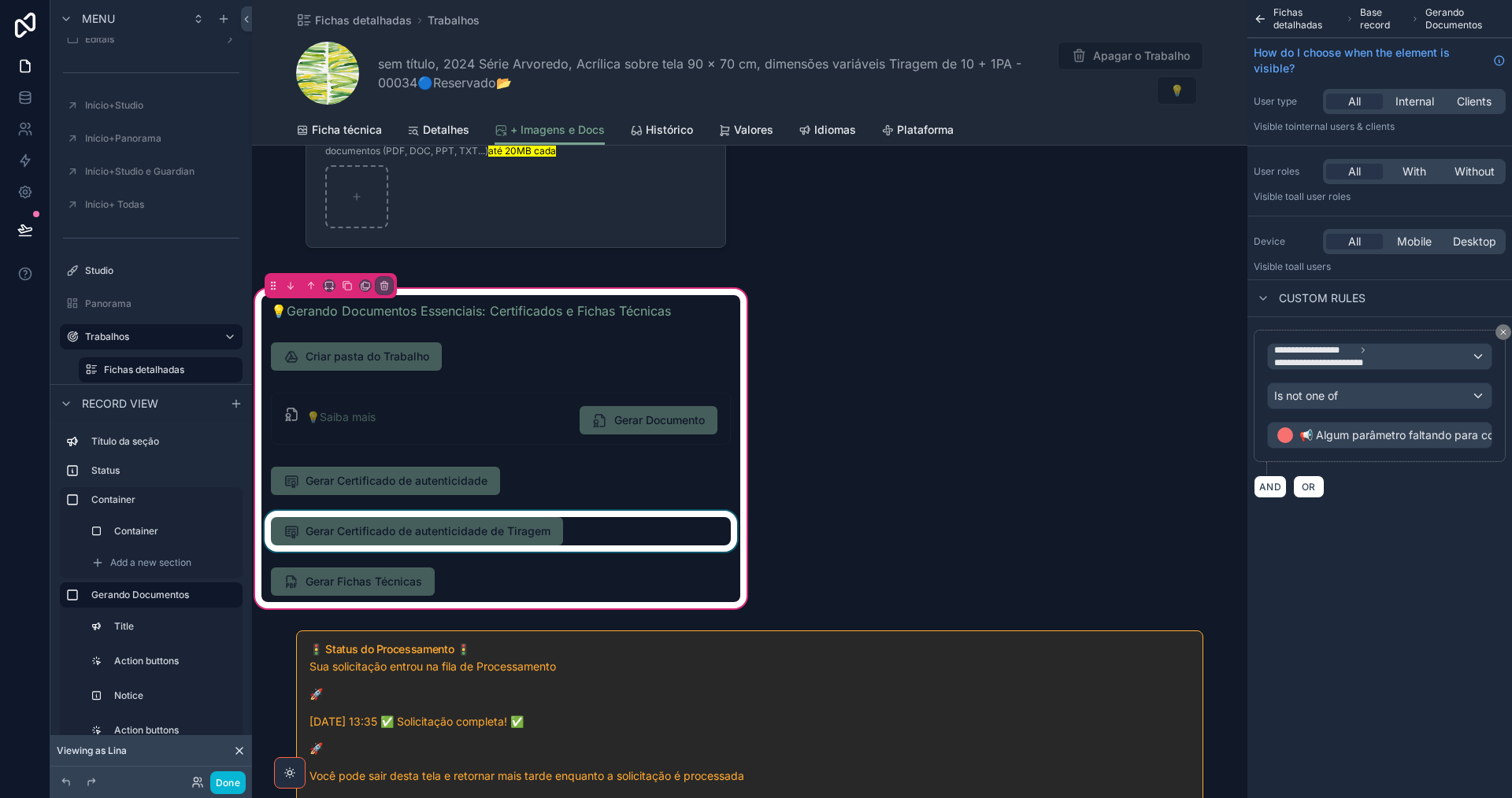
click at [635, 525] on div "scrollable content" at bounding box center [501, 531] width 479 height 41
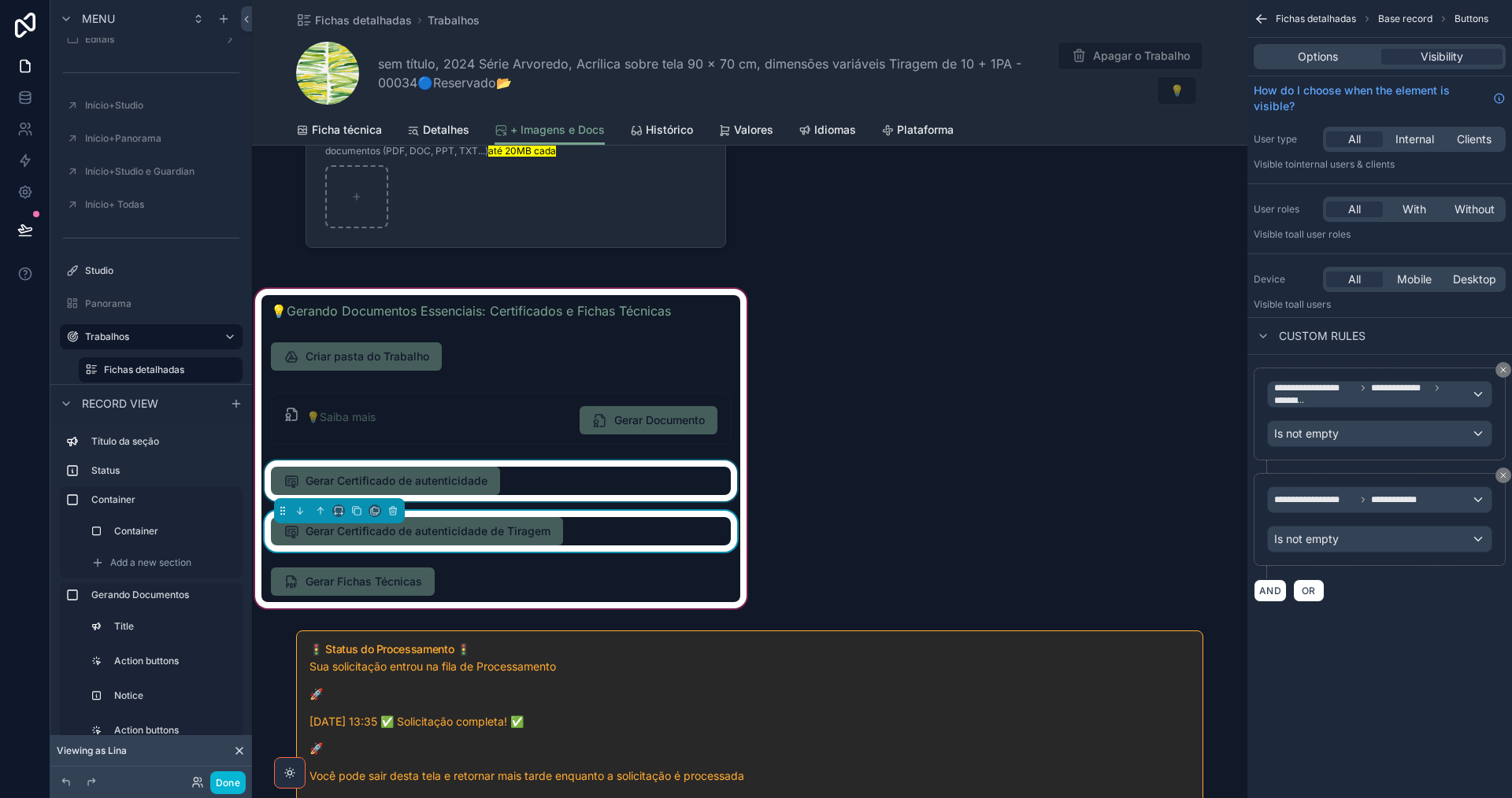
click at [655, 483] on div "scrollable content" at bounding box center [501, 480] width 479 height 41
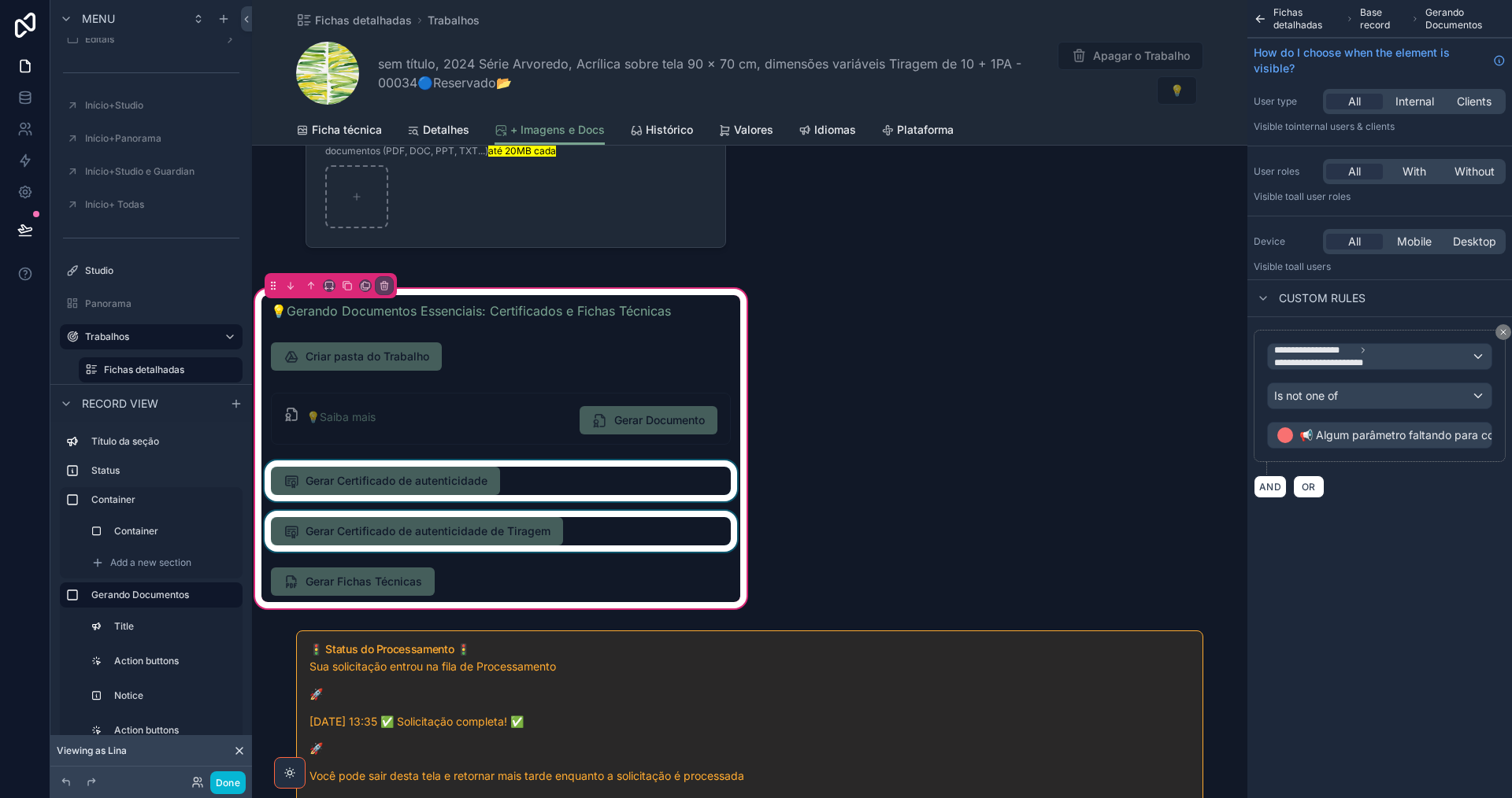
click at [605, 480] on div "scrollable content" at bounding box center [501, 480] width 479 height 41
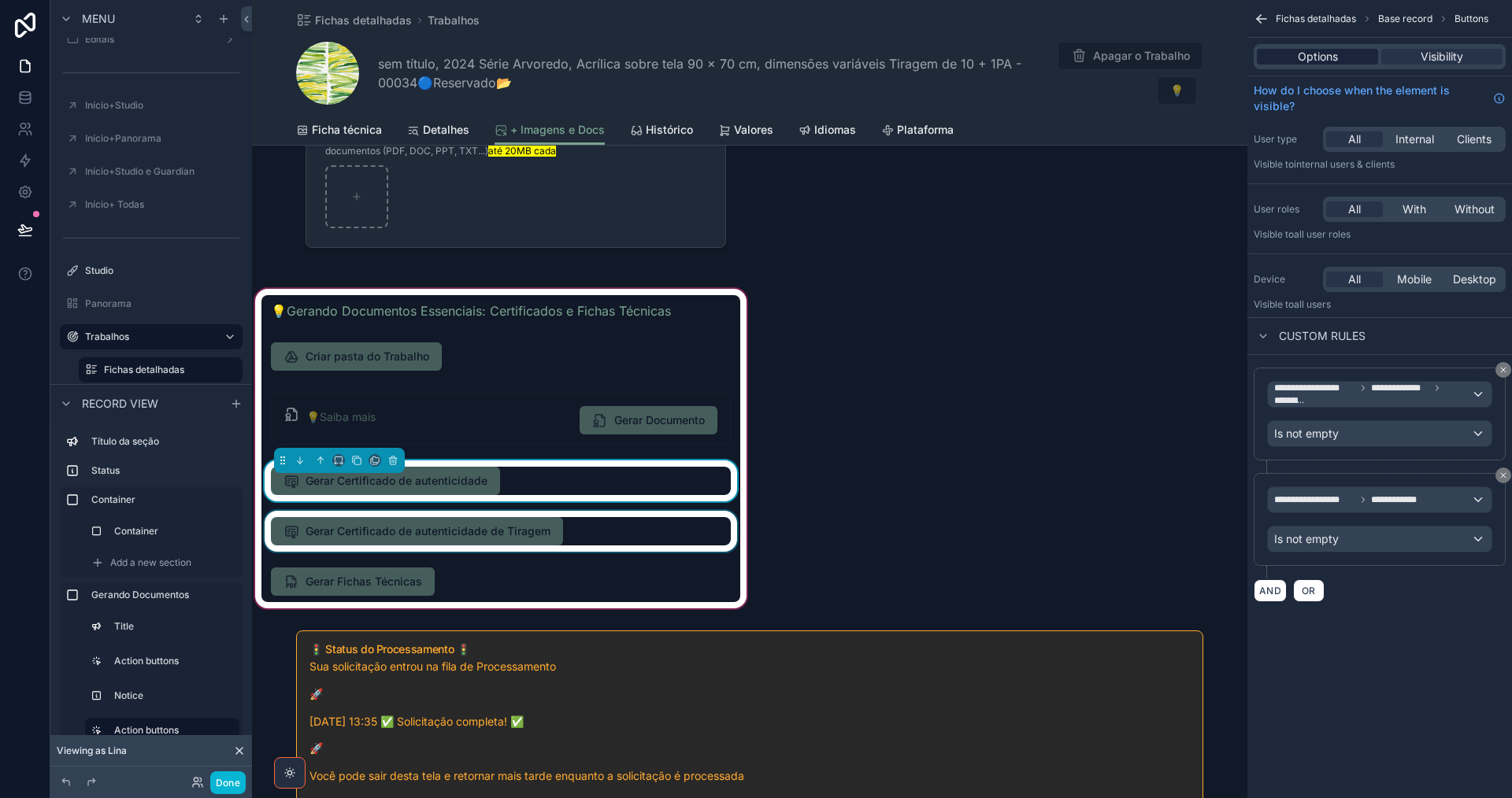
click at [1296, 53] on div "Options" at bounding box center [1317, 57] width 121 height 16
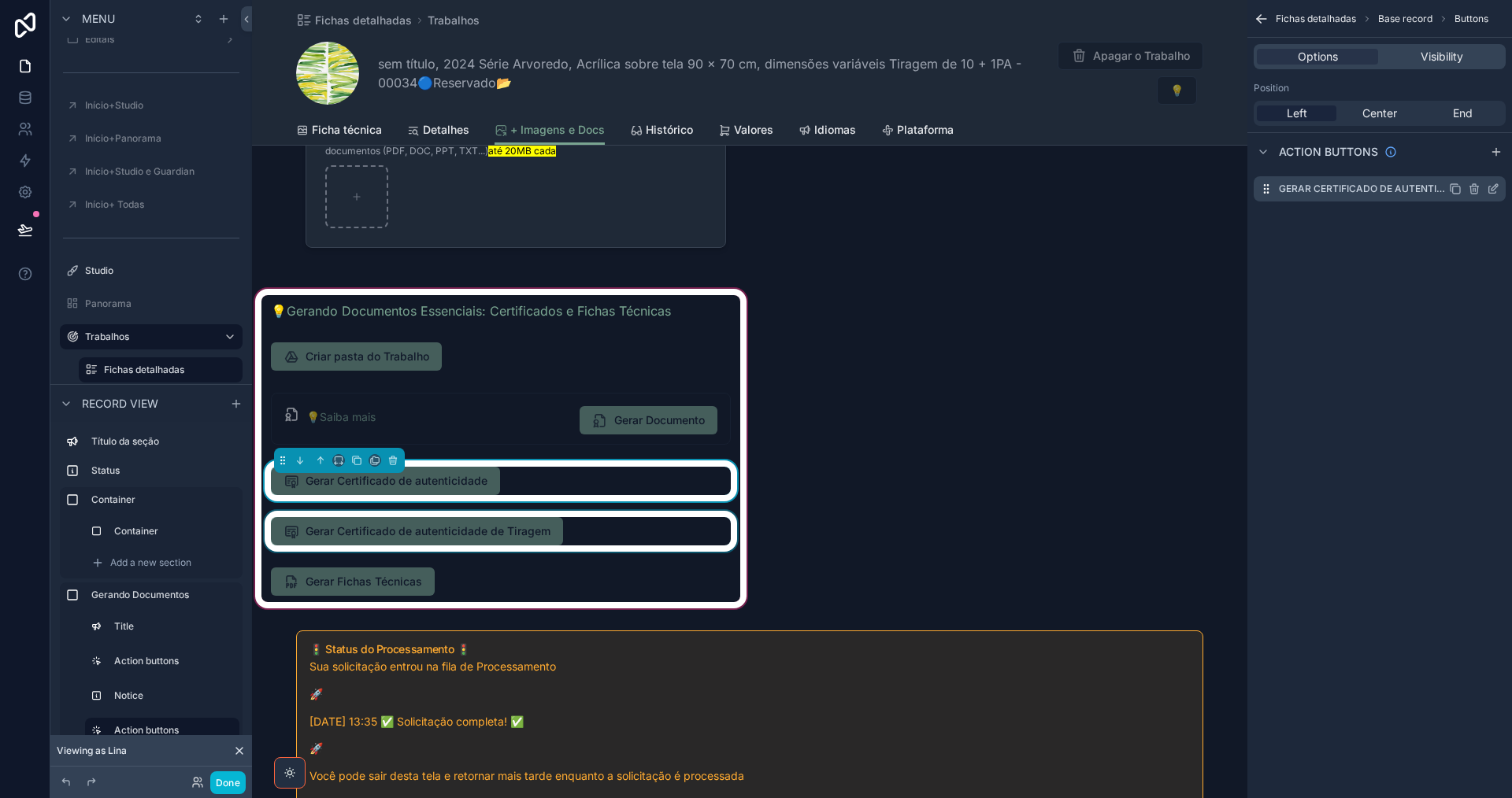
click at [1495, 188] on icon "scrollable content" at bounding box center [1493, 189] width 12 height 12
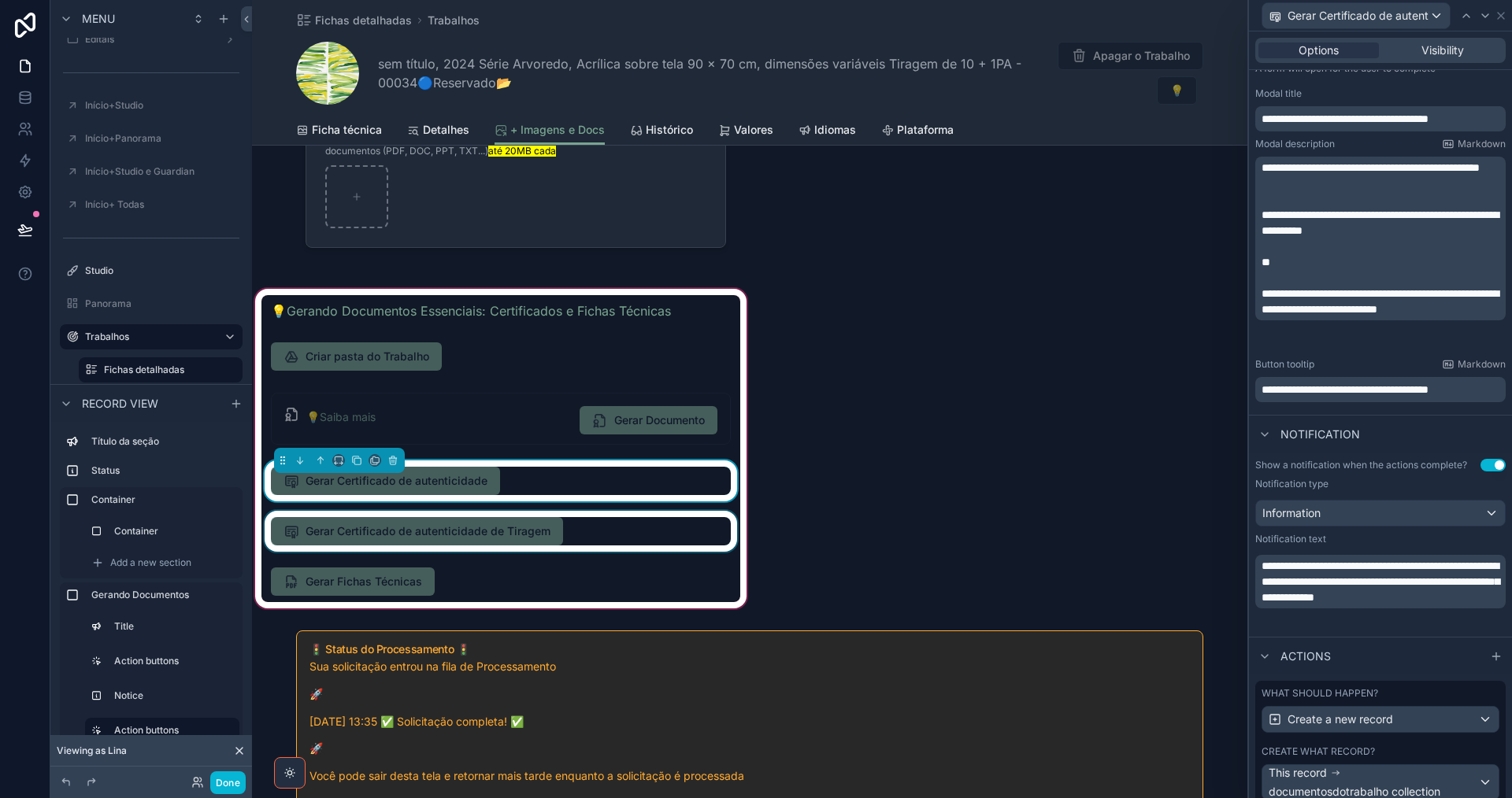
scroll to position [456, 0]
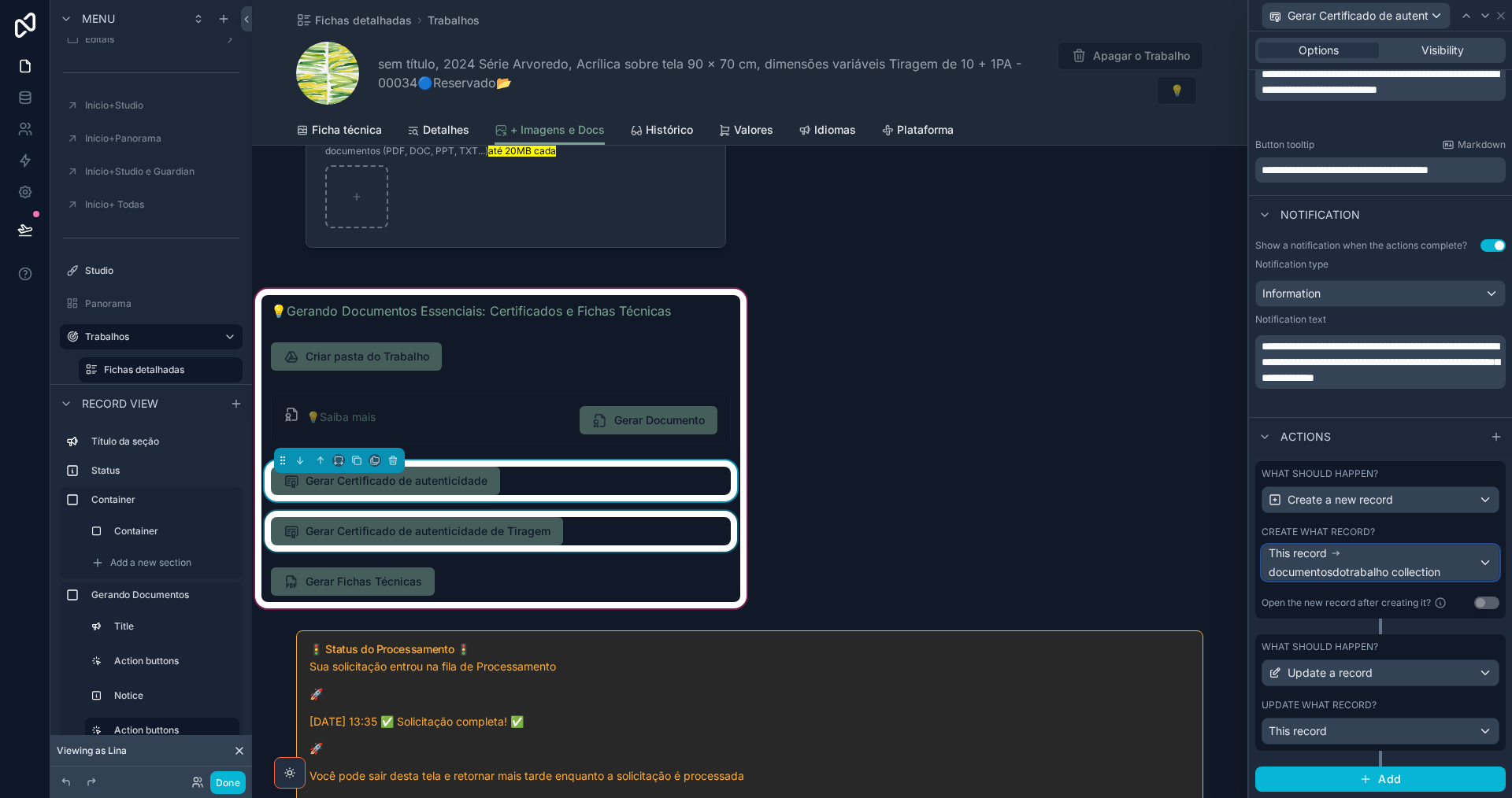
click at [1426, 567] on span "documentosdotrabalho collection" at bounding box center [1354, 572] width 172 height 16
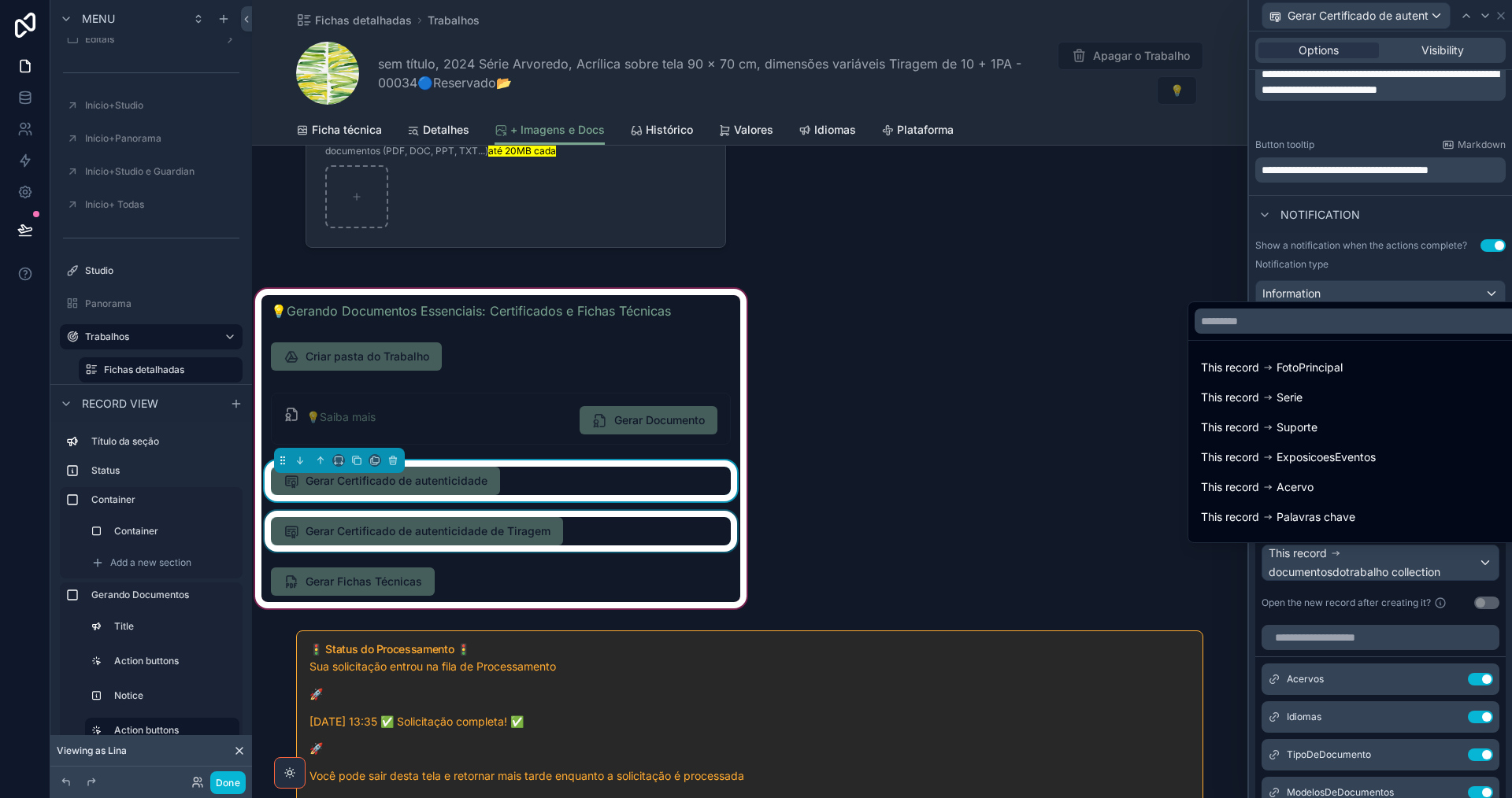
click at [1423, 567] on div at bounding box center [1380, 399] width 263 height 798
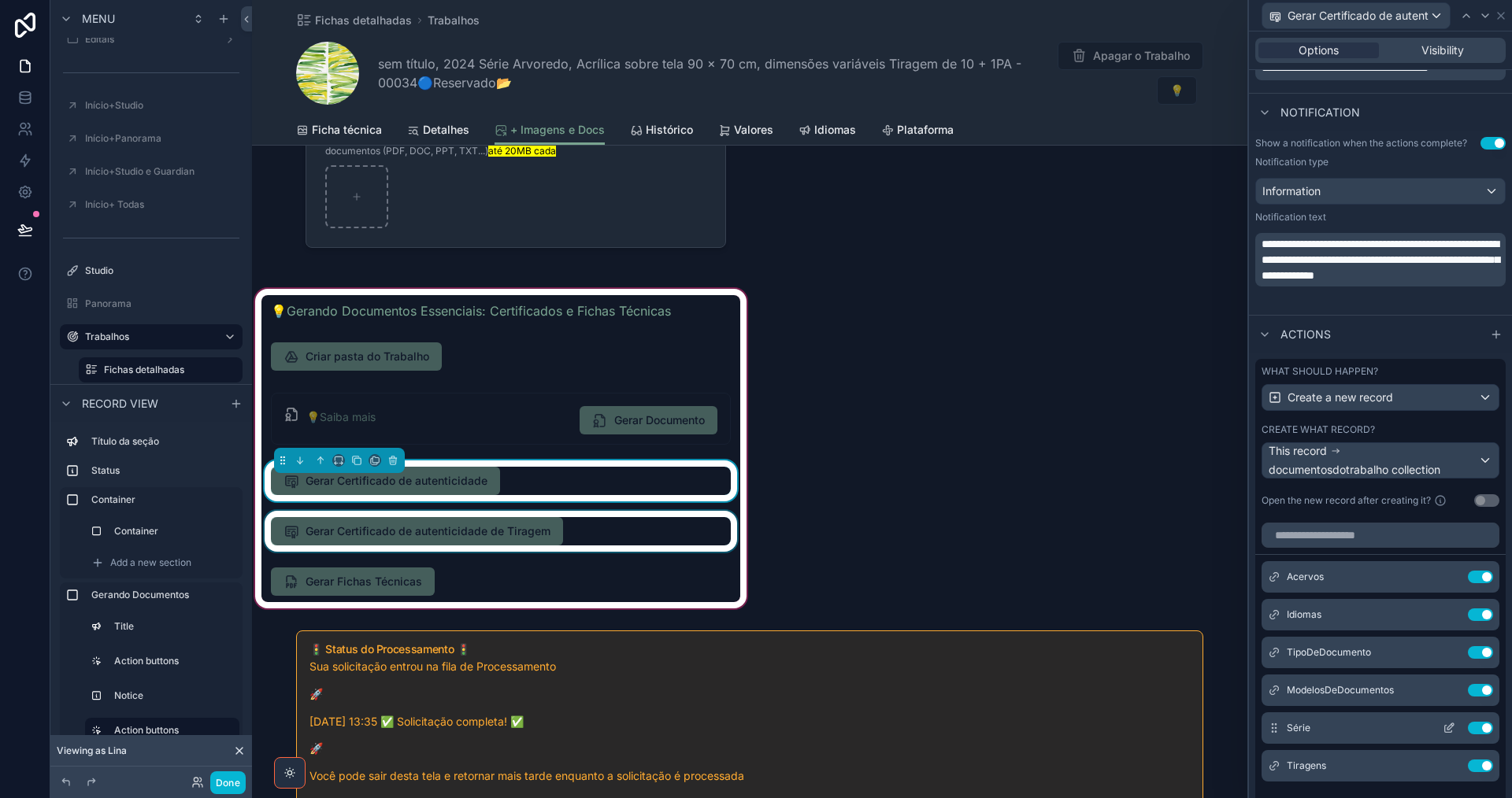
scroll to position [691, 0]
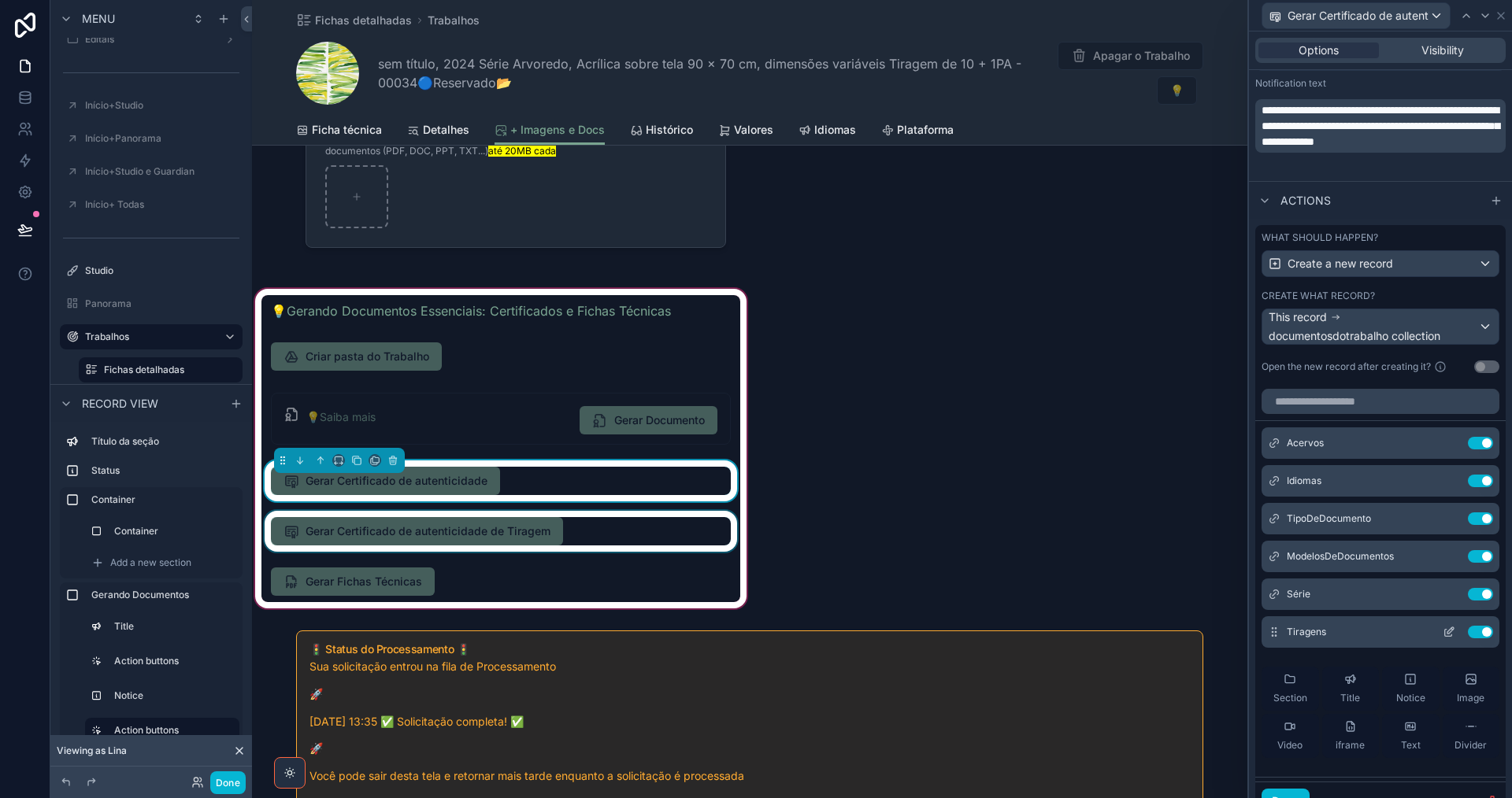
click at [1467, 635] on button "Use setting" at bounding box center [1480, 632] width 25 height 12
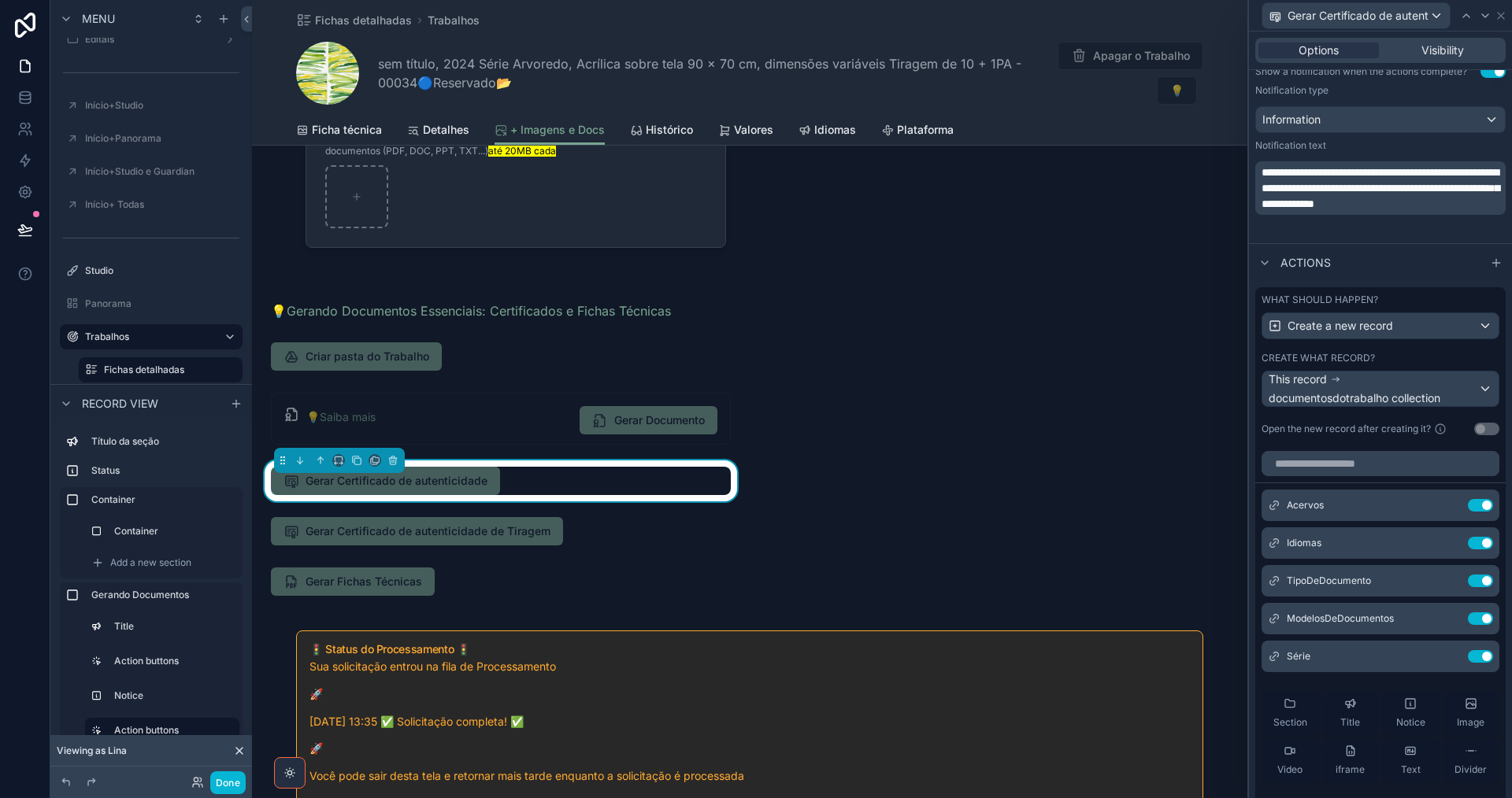
scroll to position [708, 0]
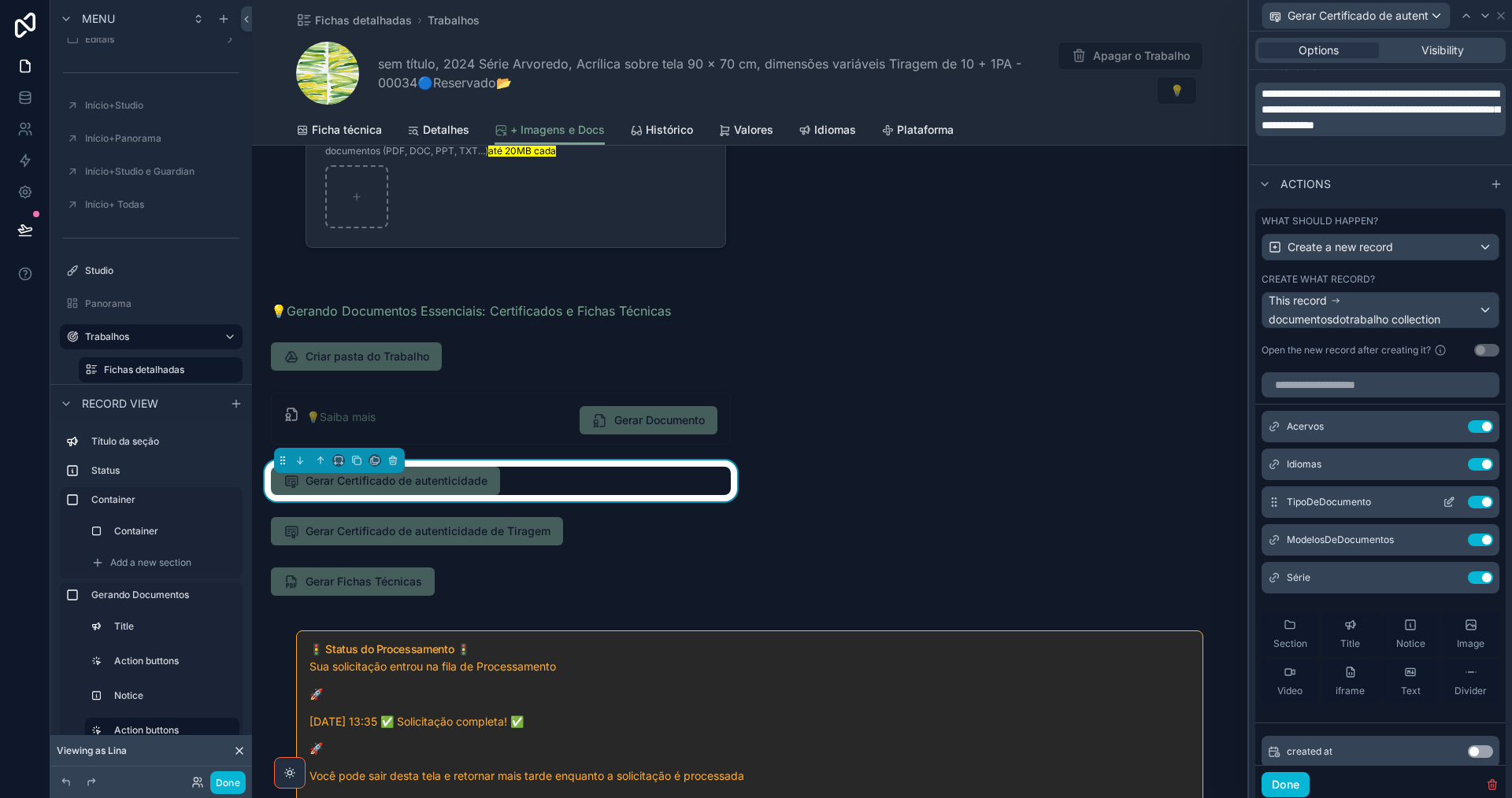
click at [1443, 504] on icon at bounding box center [1449, 502] width 12 height 12
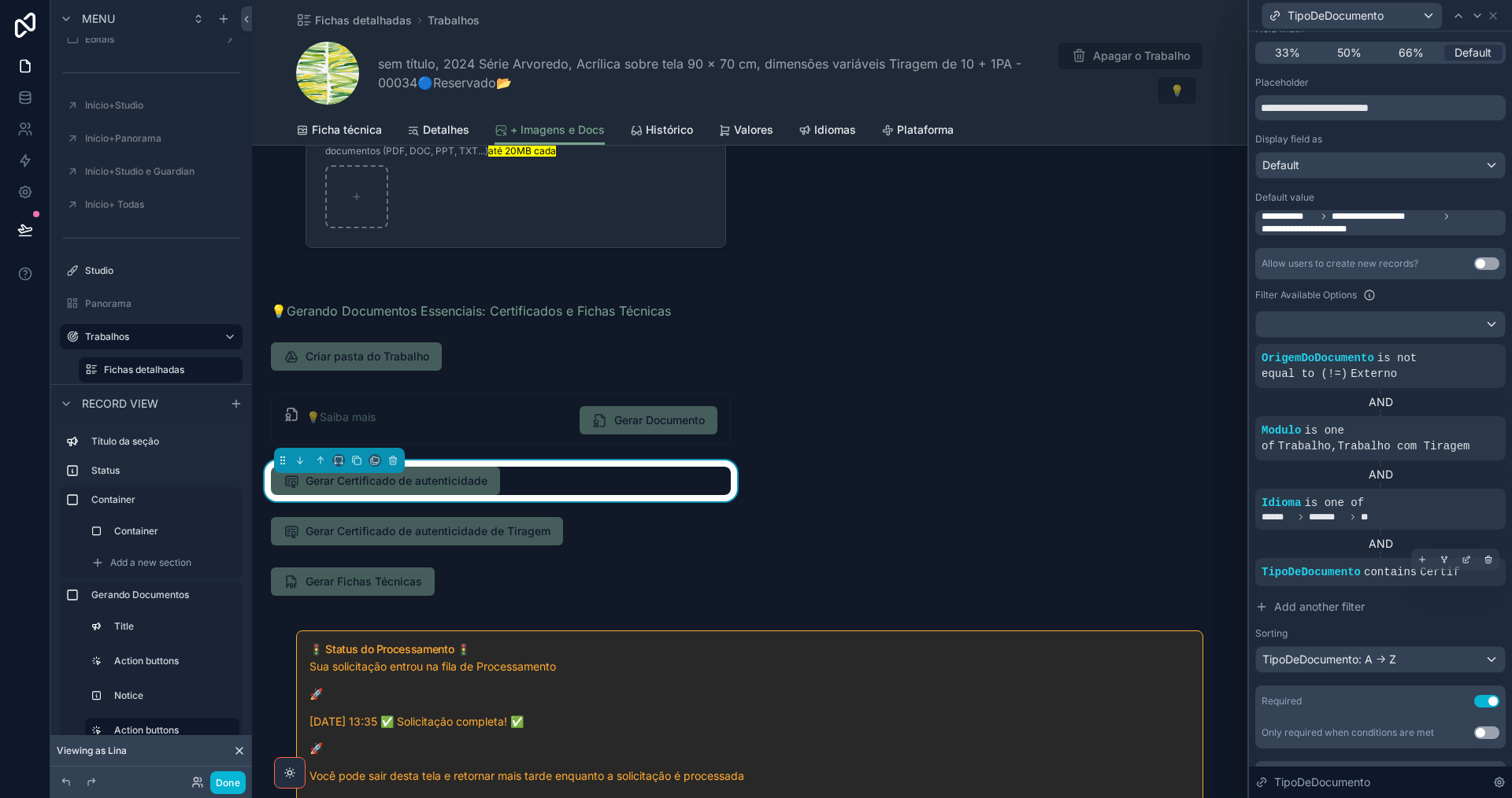
scroll to position [157, 0]
click at [1418, 560] on icon at bounding box center [1422, 559] width 10 height 10
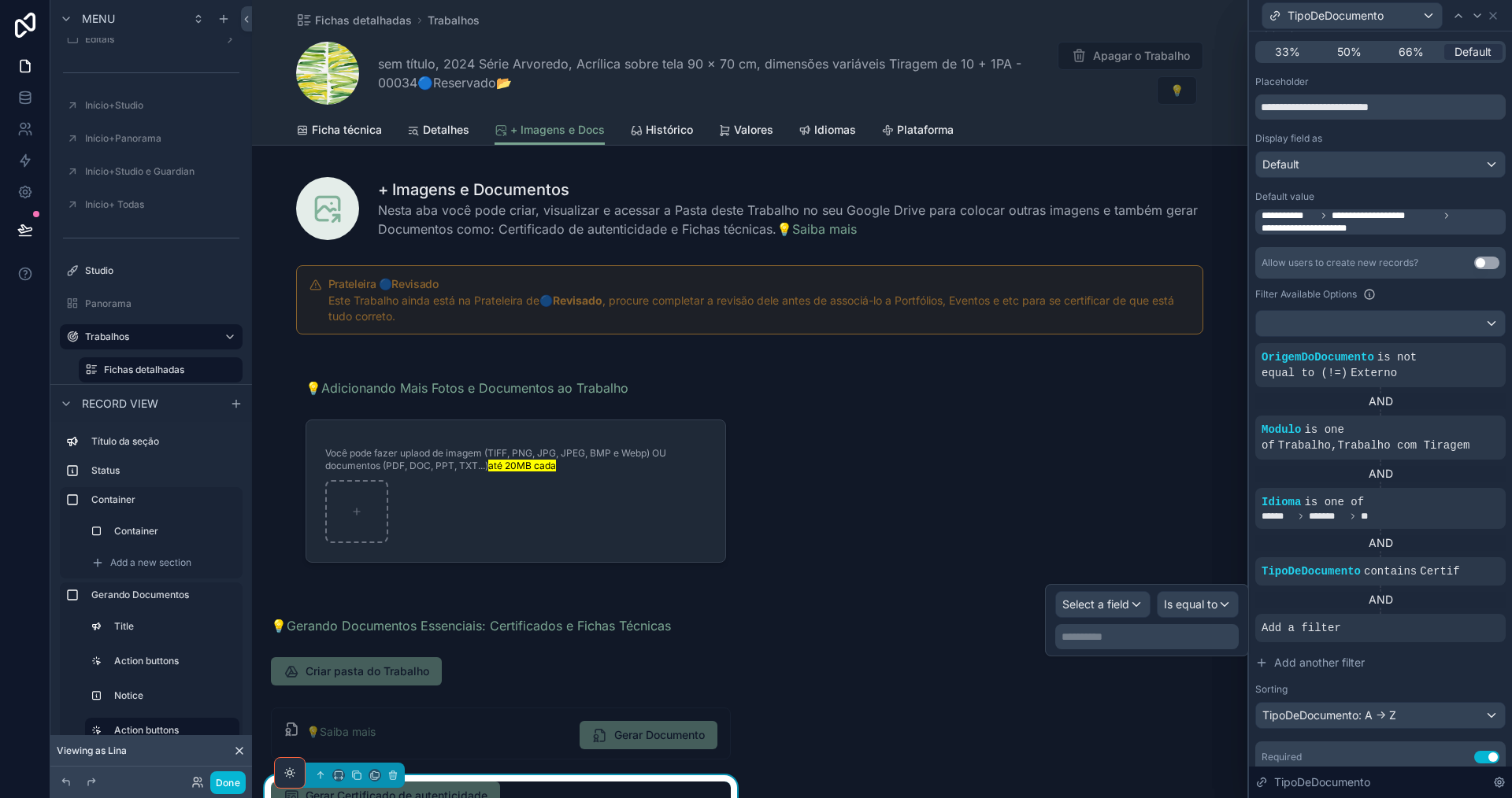
scroll to position [315, 0]
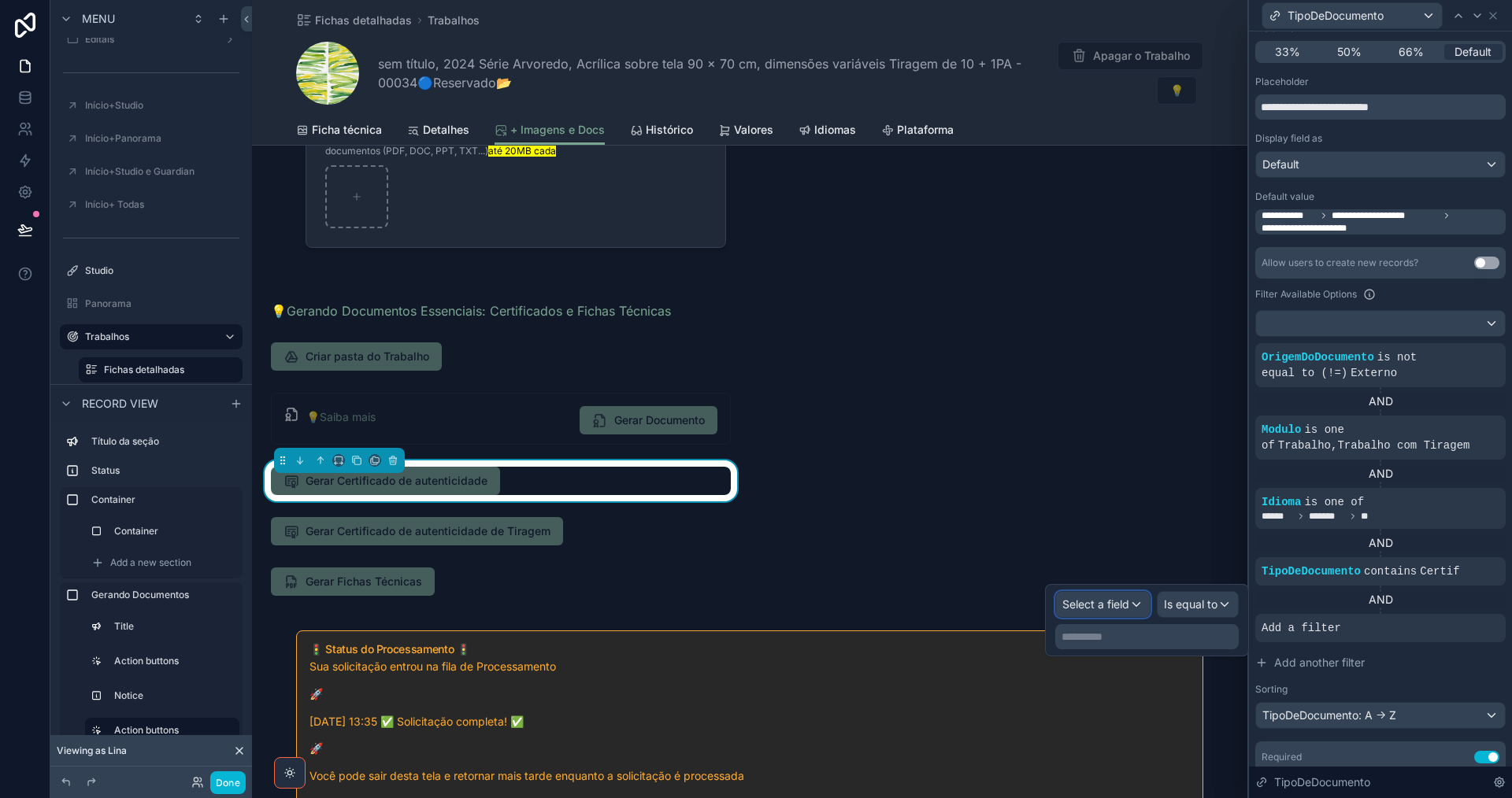
click at [1091, 607] on span "Select a field" at bounding box center [1095, 603] width 67 height 13
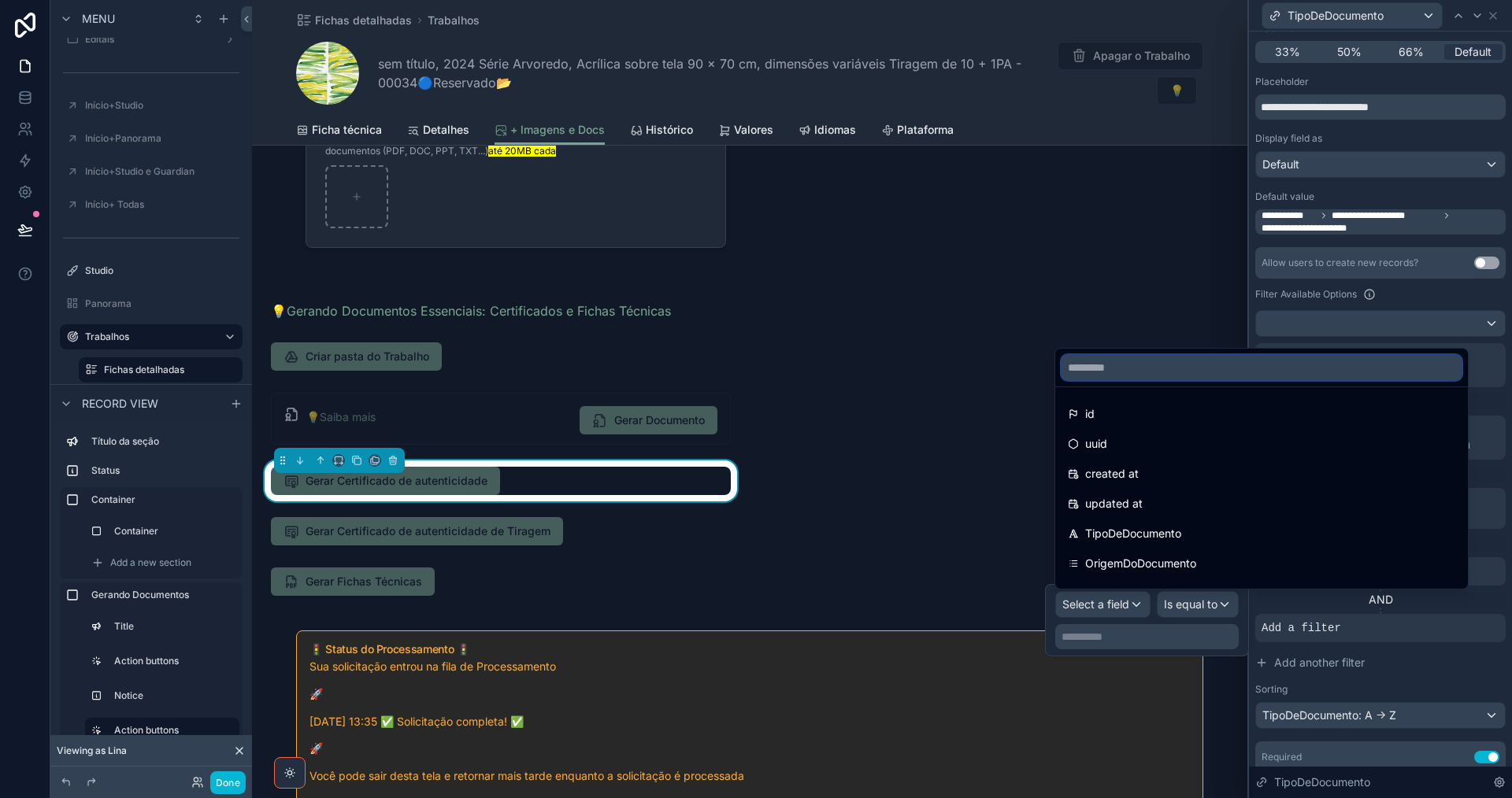
click at [1171, 371] on input "text" at bounding box center [1261, 368] width 400 height 25
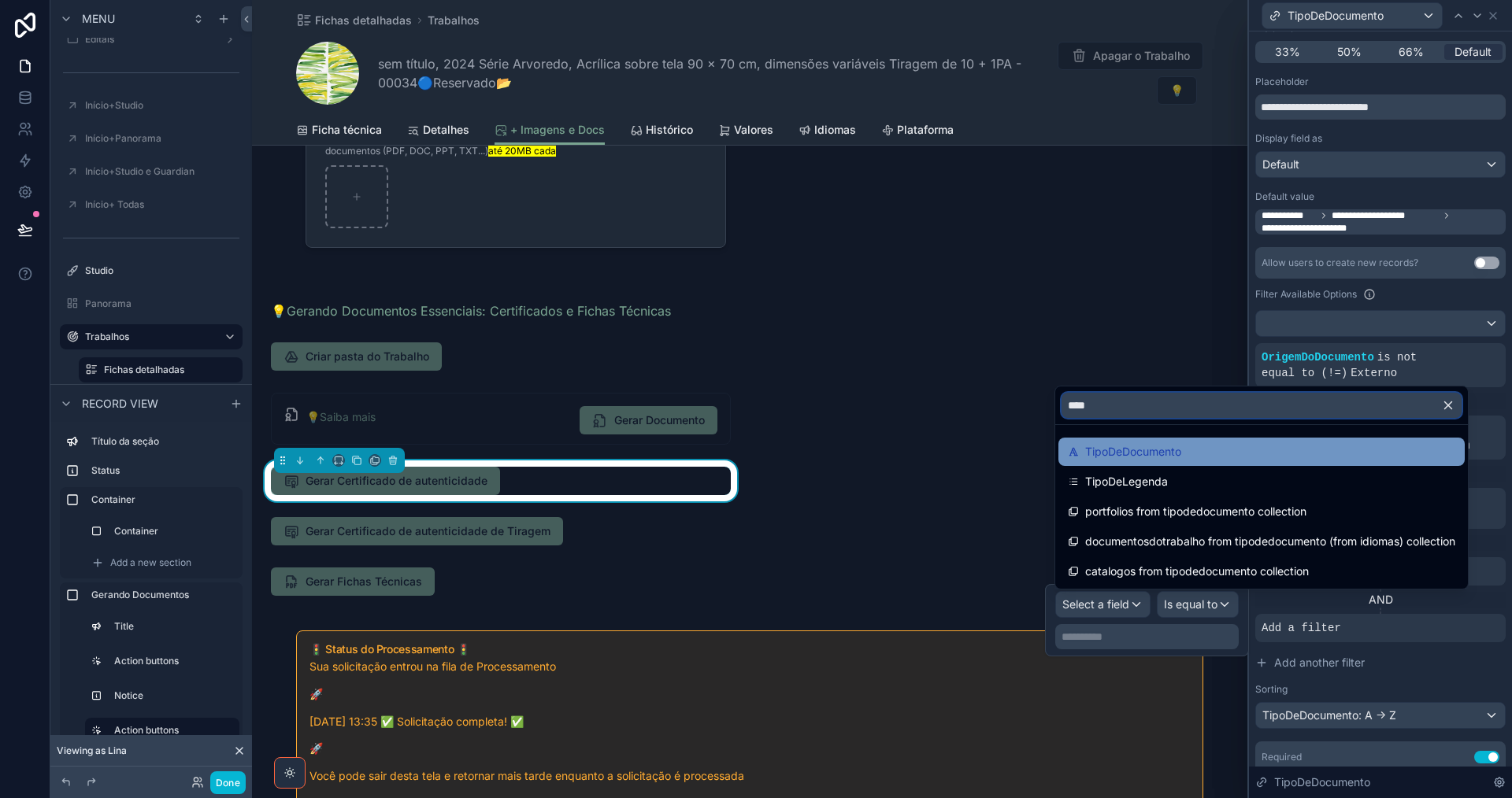
type input "****"
click at [1205, 459] on div "TipoDeDocumento" at bounding box center [1261, 452] width 388 height 19
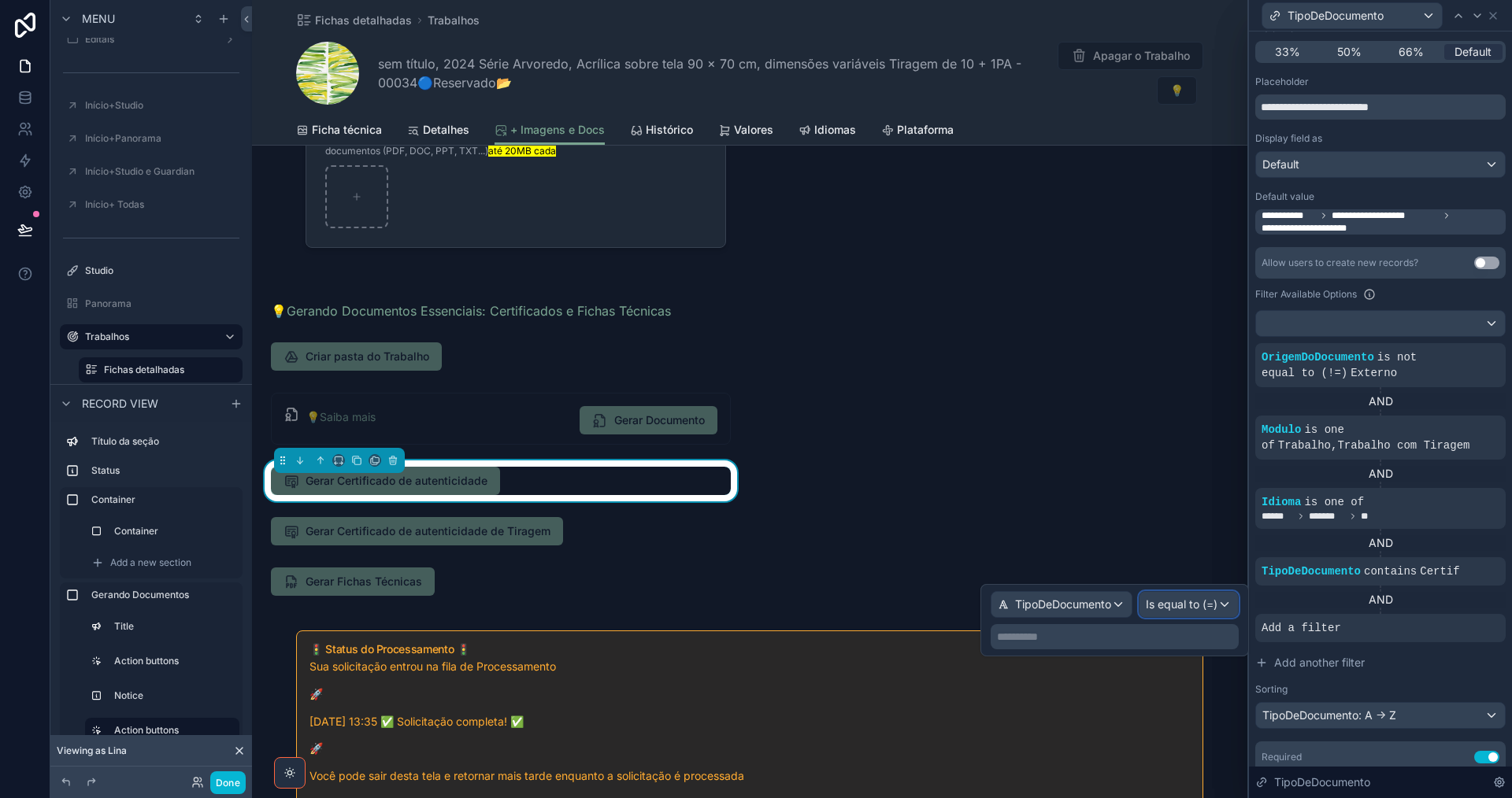
click at [1208, 613] on div "Is equal to (=)" at bounding box center [1188, 604] width 99 height 25
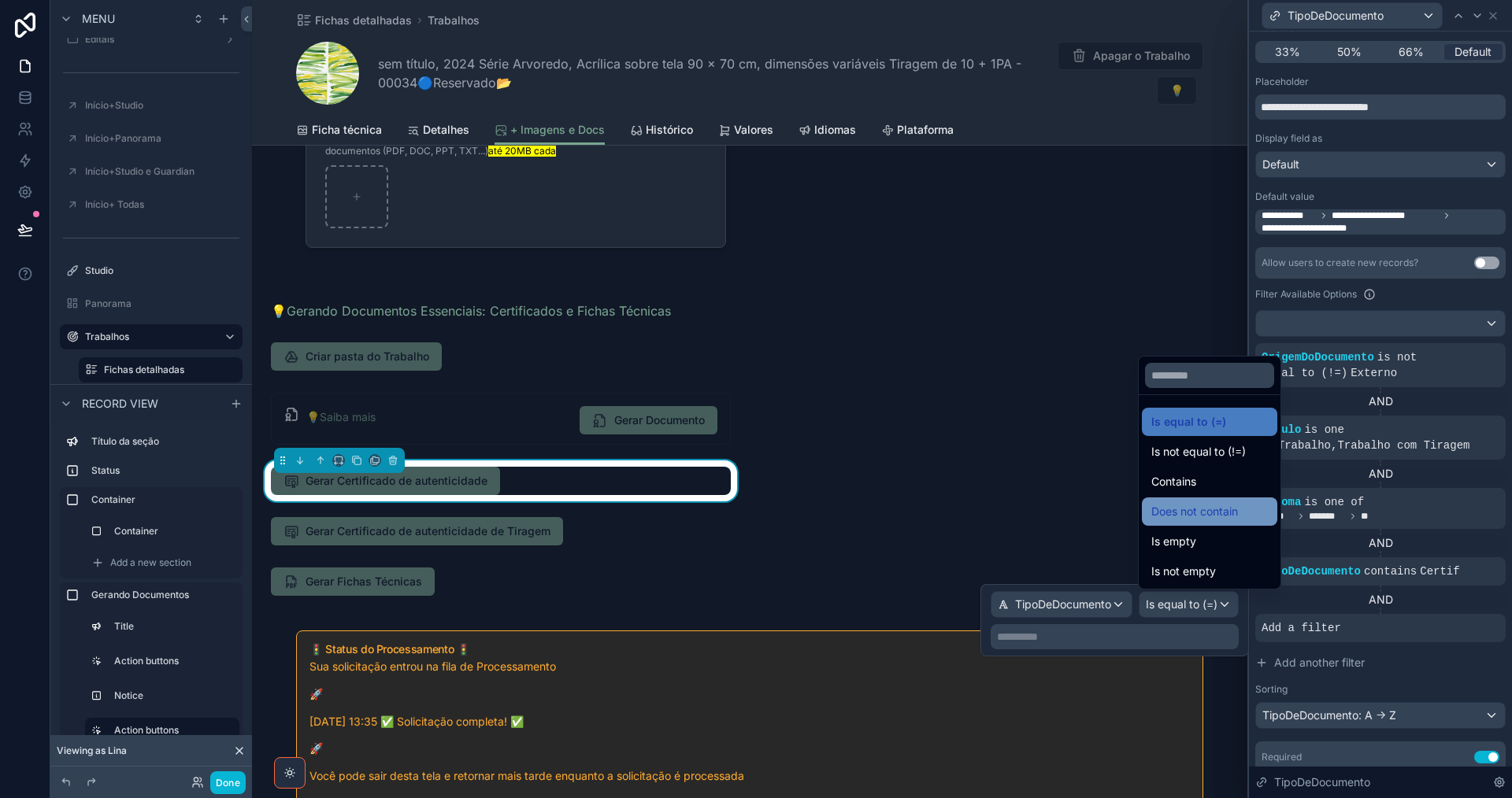
click at [1233, 514] on span "Does not contain" at bounding box center [1194, 512] width 86 height 19
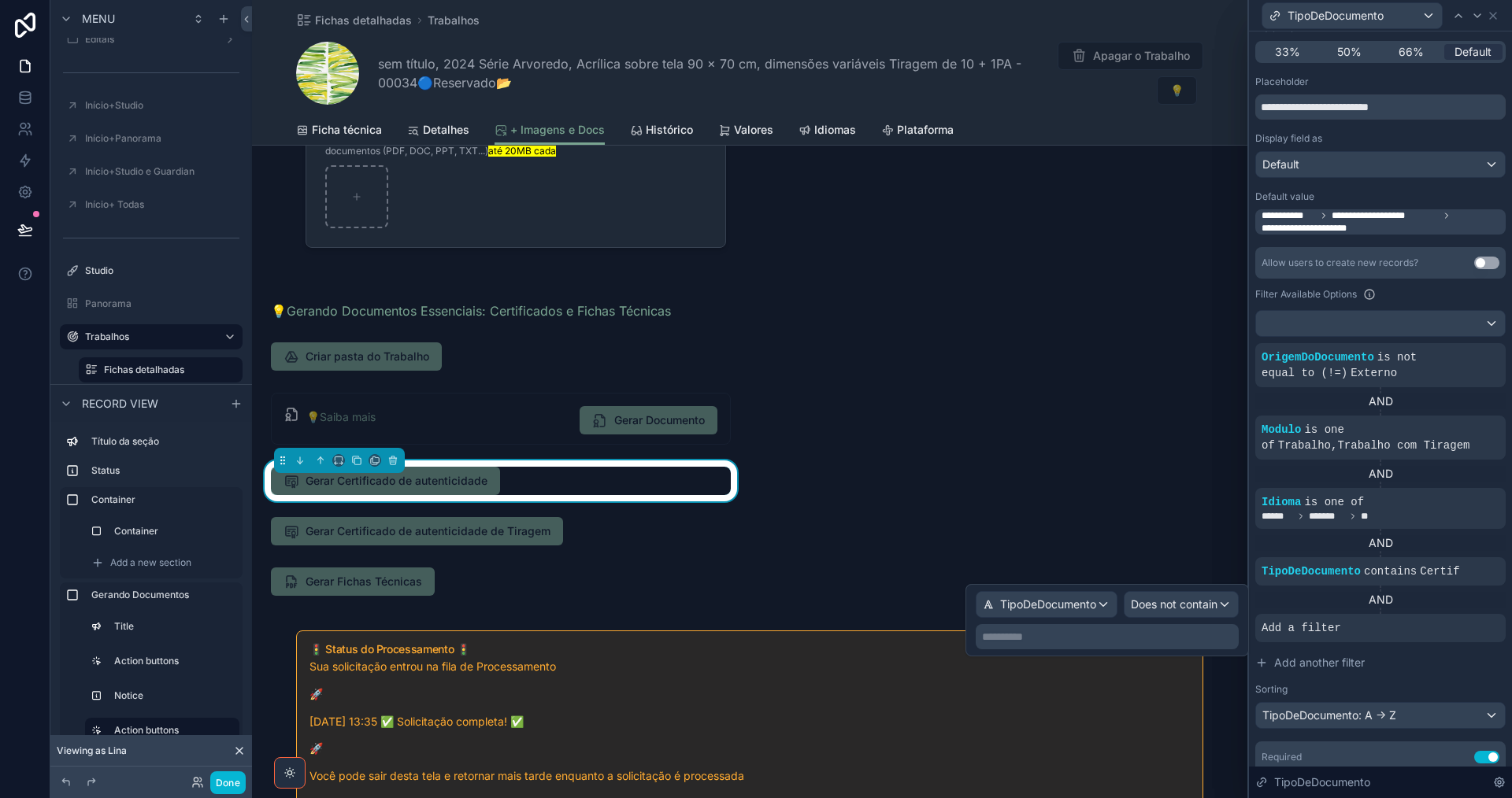
click at [1184, 638] on p "**********" at bounding box center [1108, 636] width 253 height 16
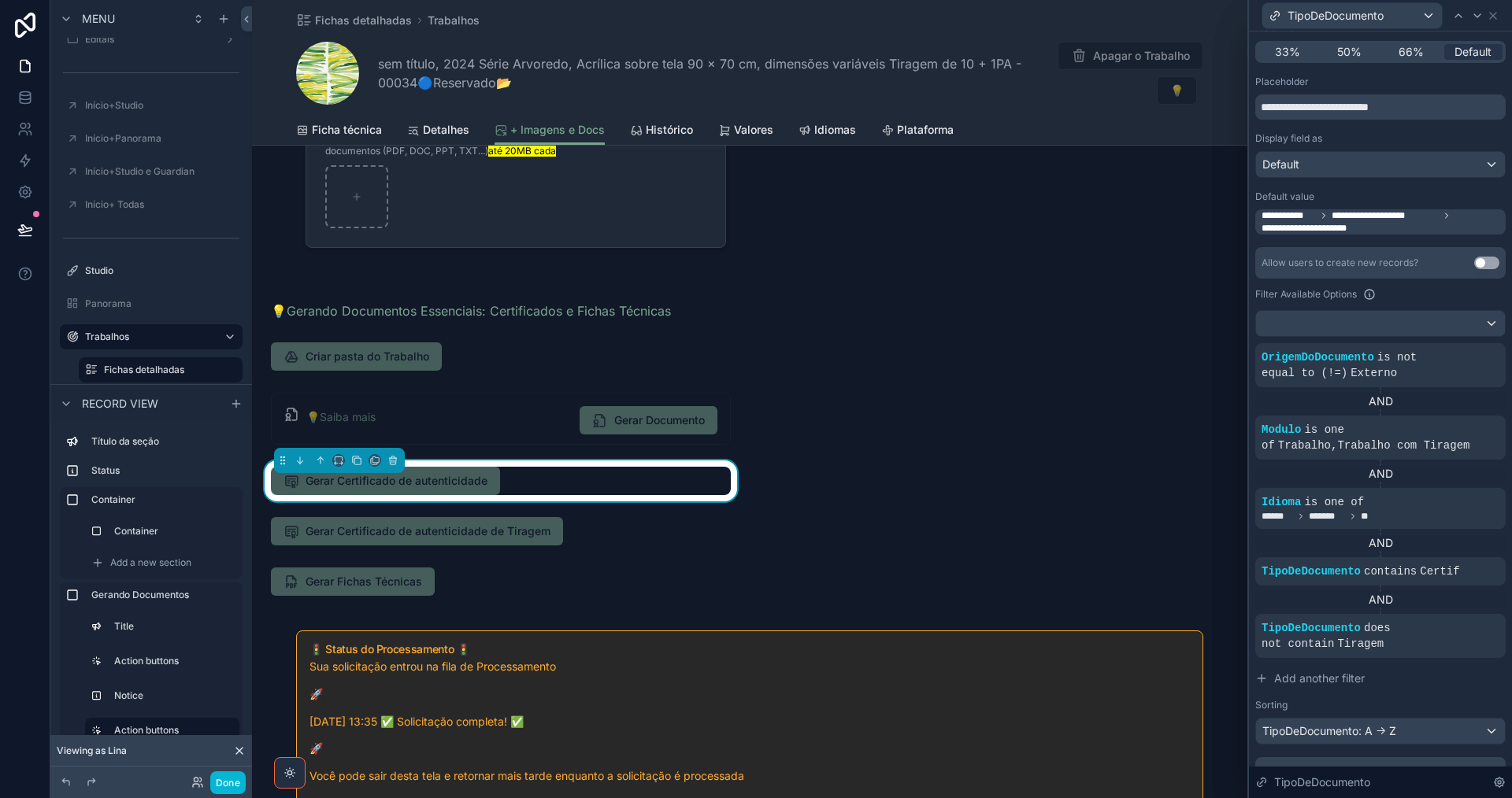
click at [829, 549] on div "+ Imagens e Documentos Nesta aba você pode criar, visualizar e acessar a Pasta …" at bounding box center [749, 671] width 995 height 1641
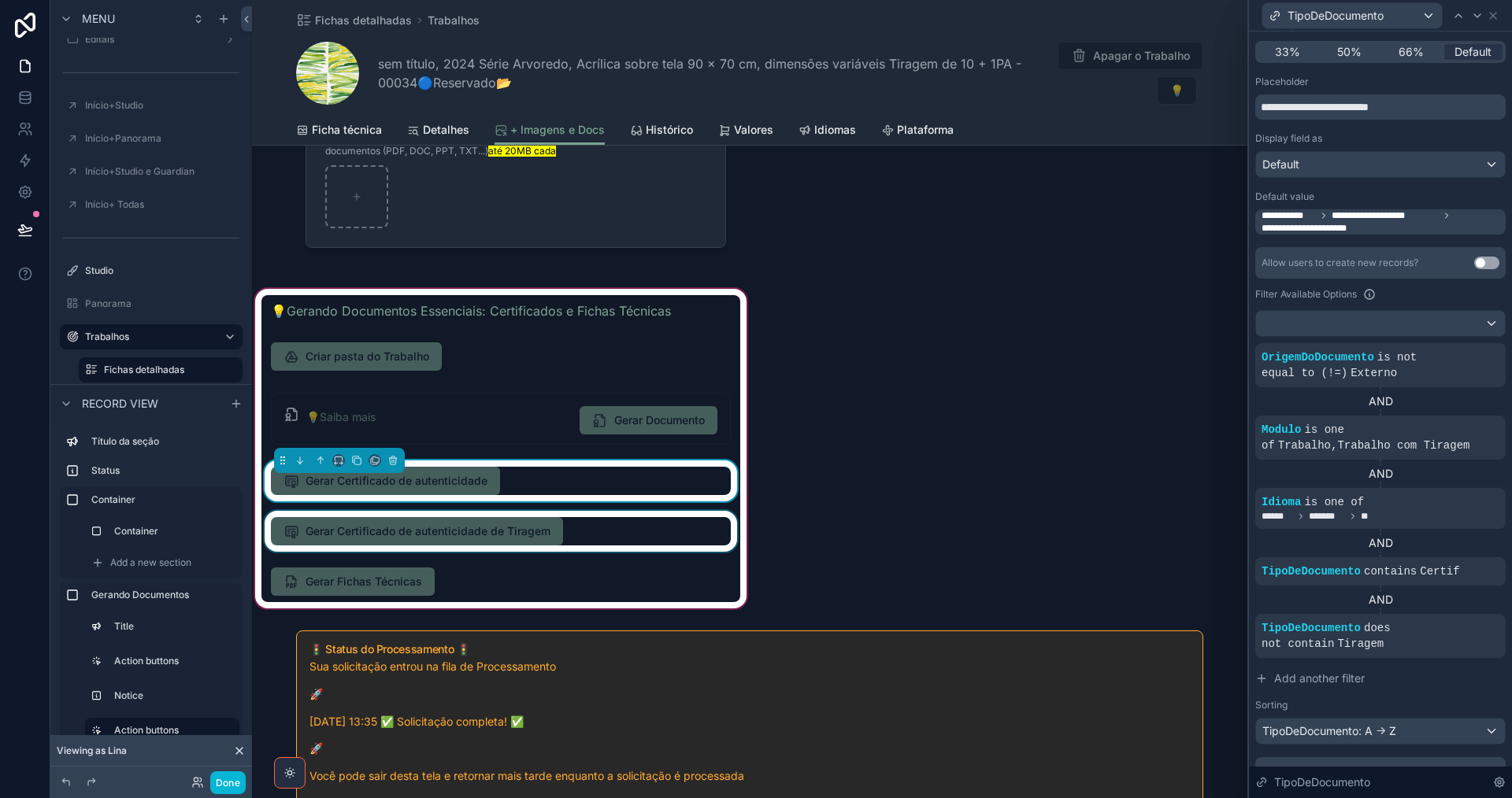
click at [604, 531] on div "scrollable content" at bounding box center [501, 531] width 479 height 41
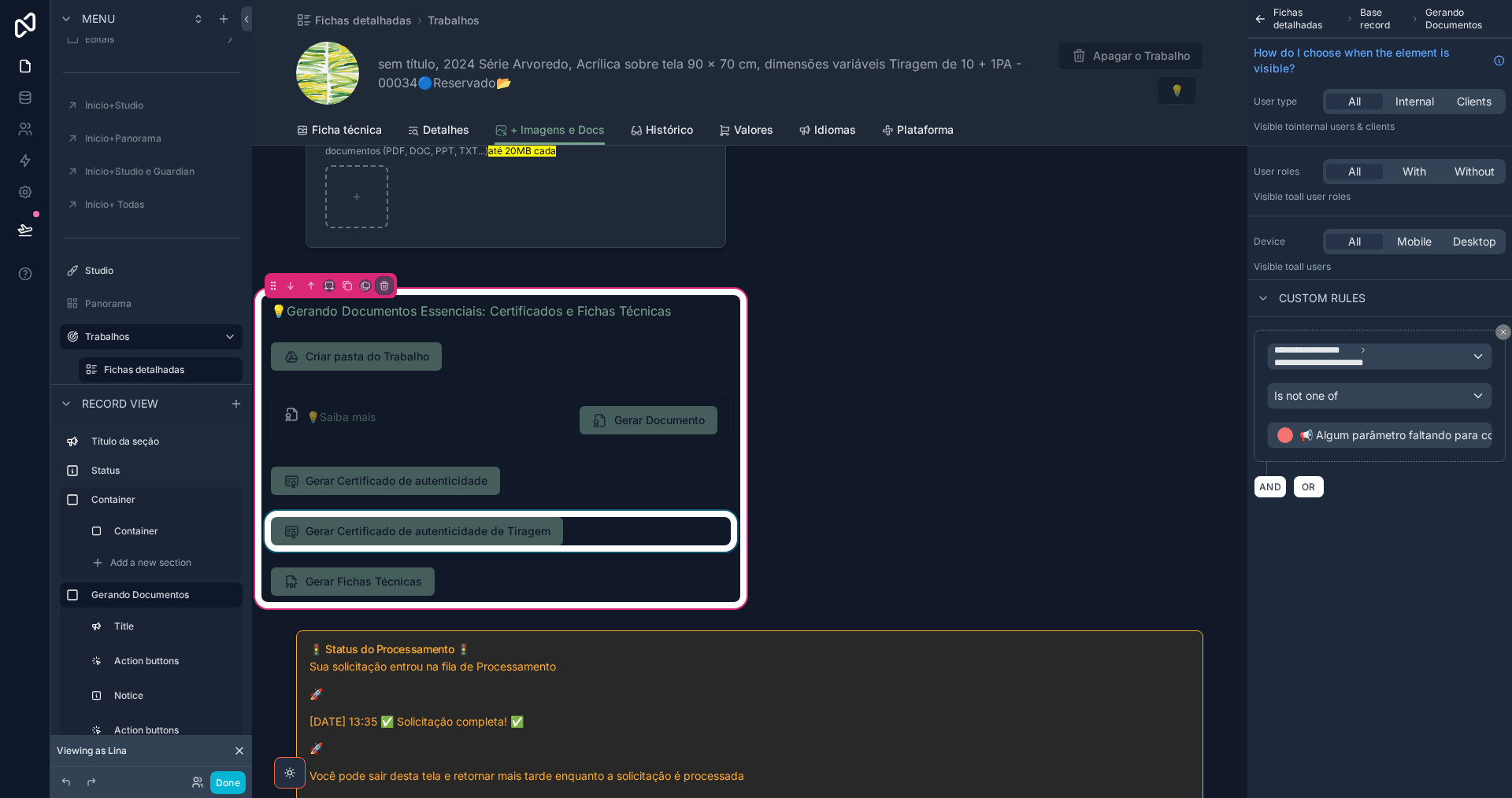
click at [611, 528] on div "scrollable content" at bounding box center [501, 531] width 479 height 41
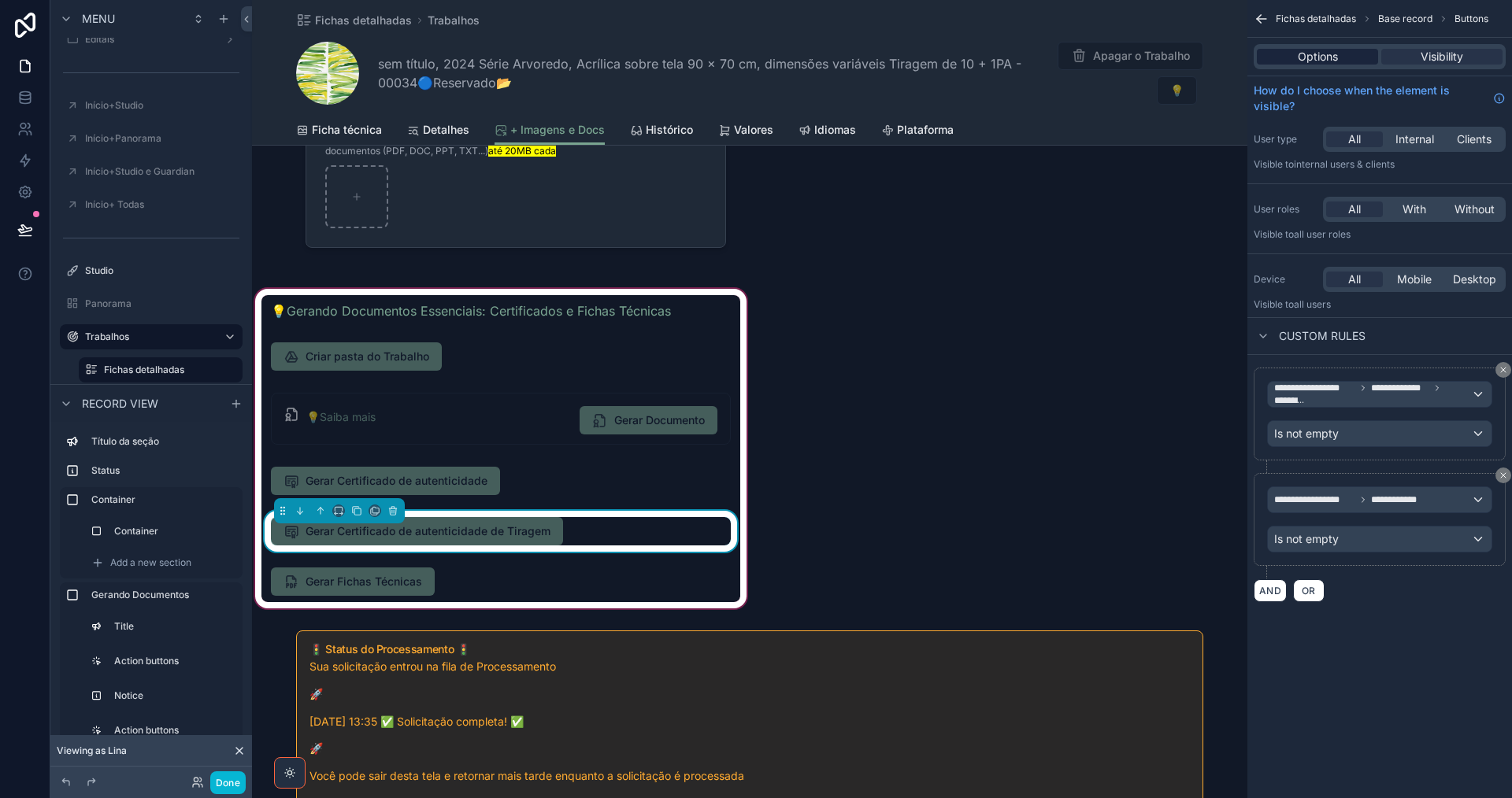
click at [1302, 55] on span "Options" at bounding box center [1318, 57] width 40 height 16
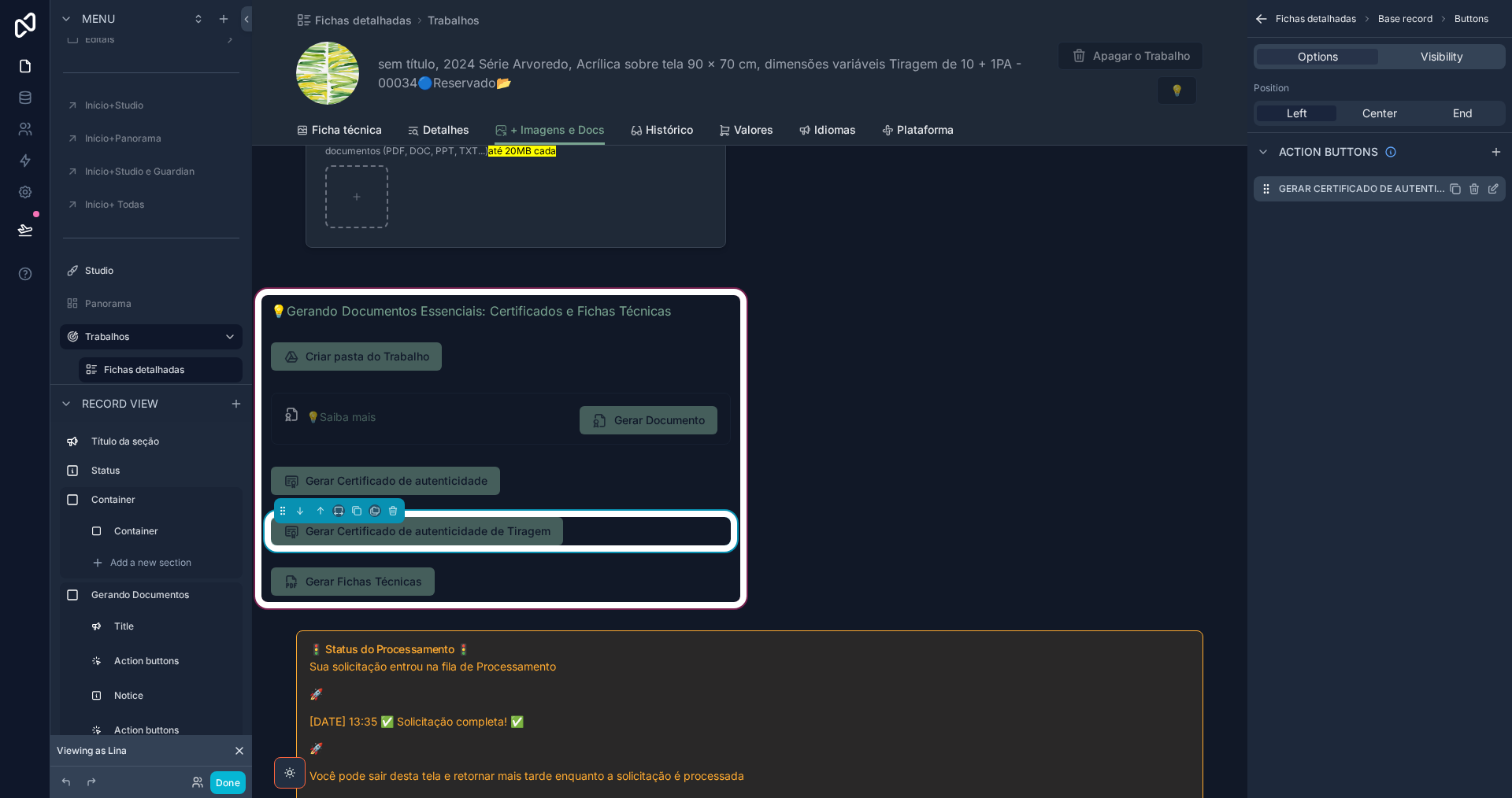
click at [1495, 188] on icon "scrollable content" at bounding box center [1493, 189] width 12 height 12
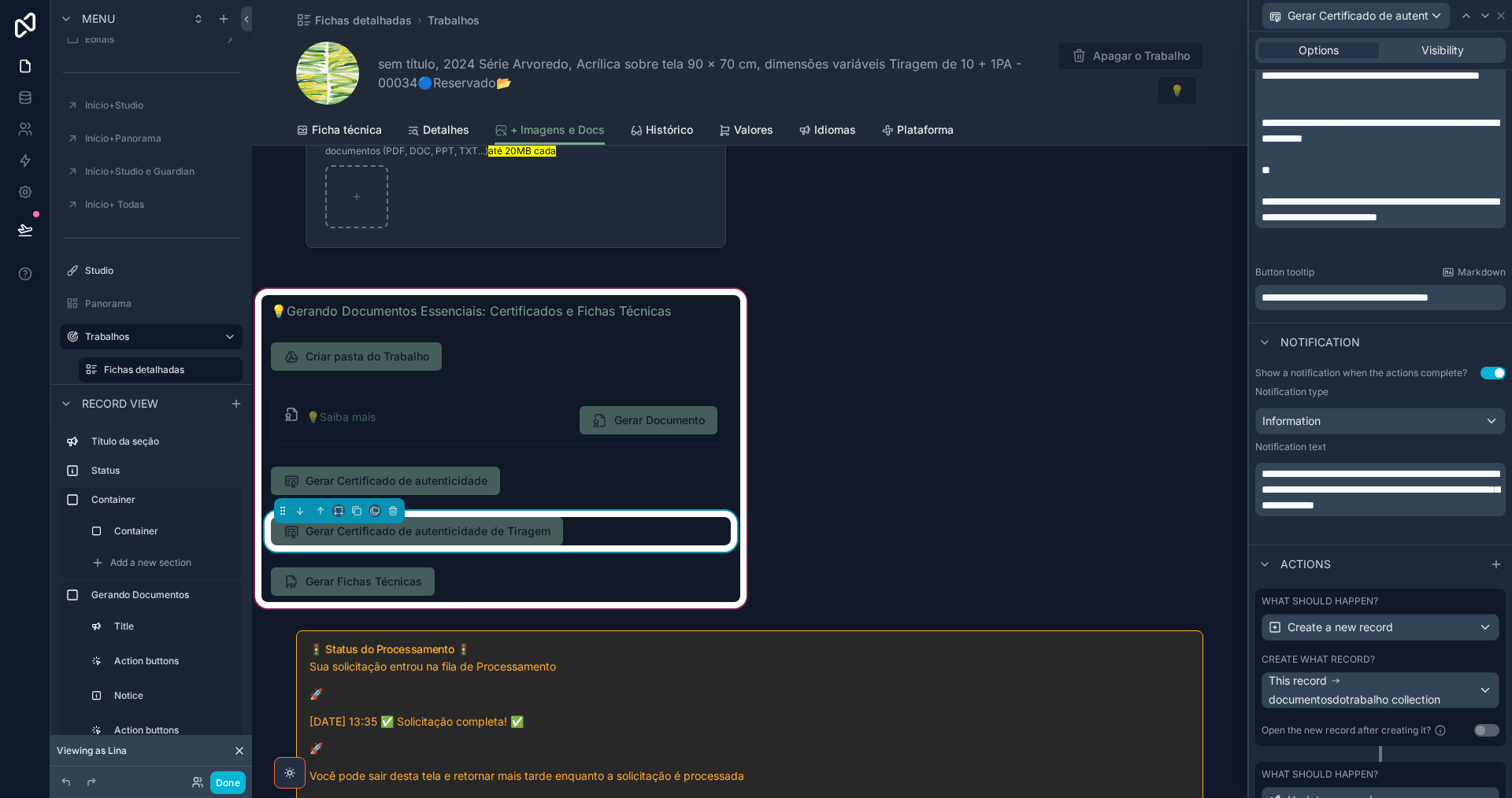
scroll to position [456, 0]
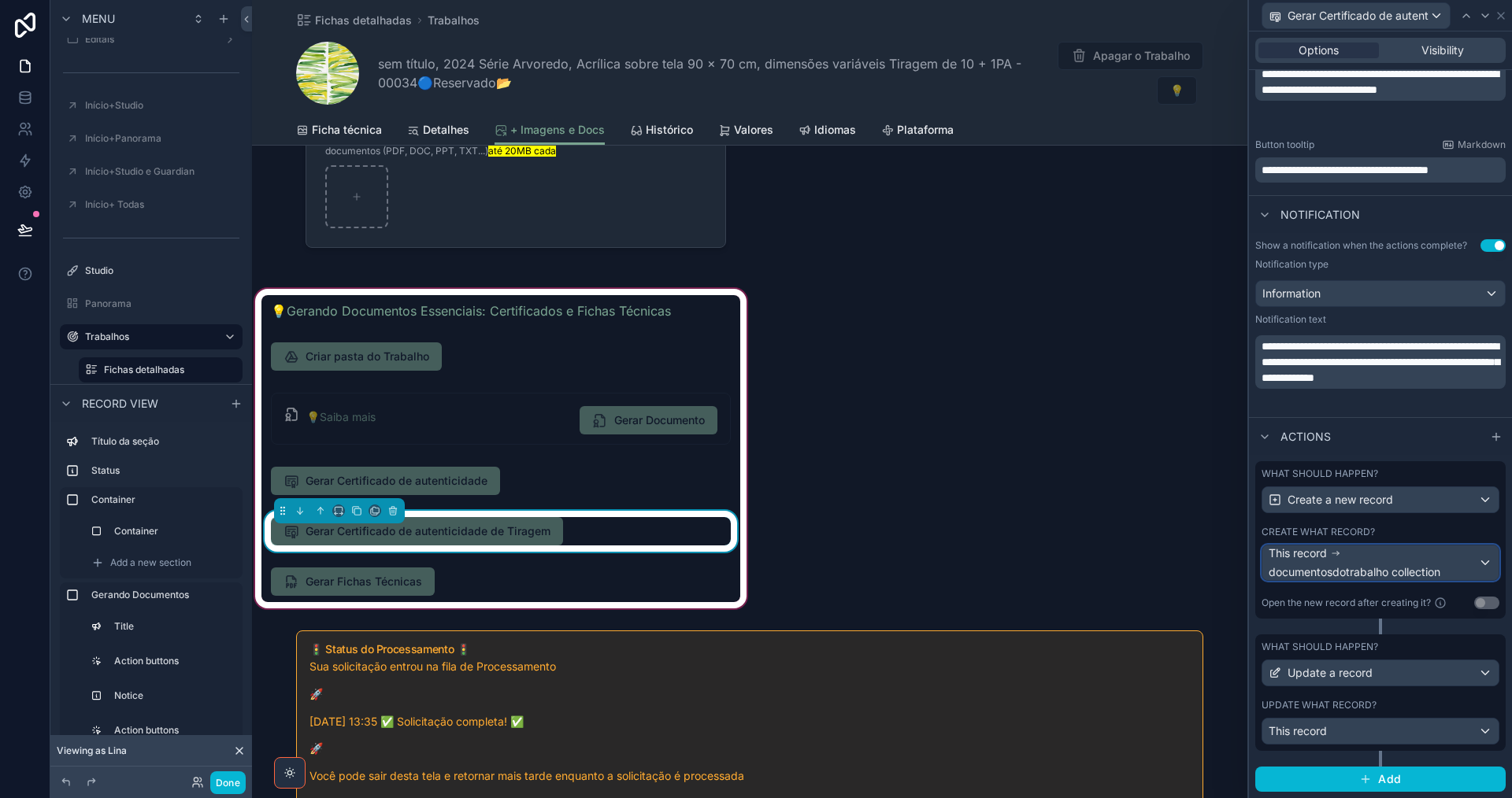
click at [1386, 558] on div "This record documentosdotrabalho collection" at bounding box center [1373, 563] width 210 height 35
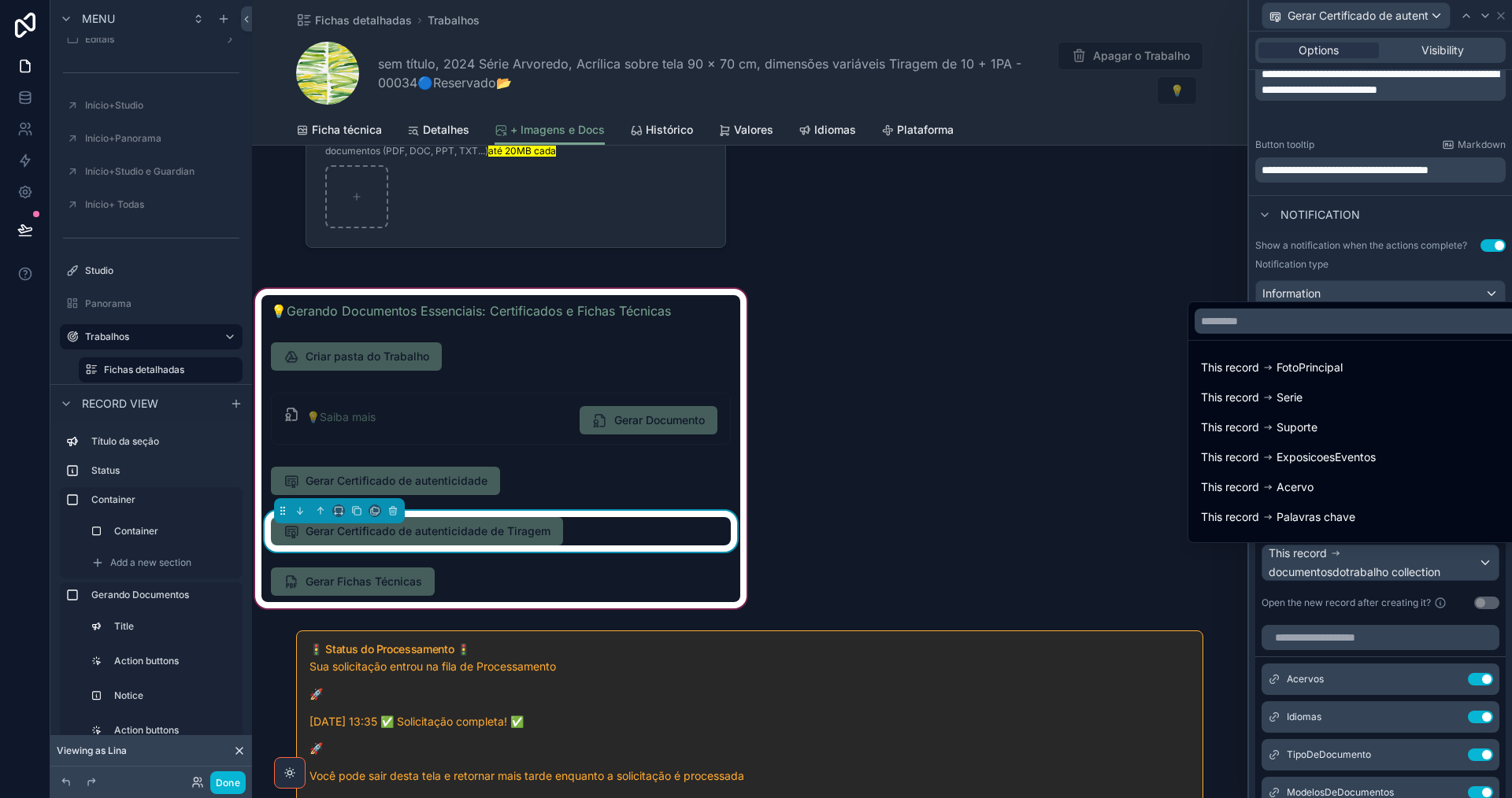
click at [1386, 558] on div at bounding box center [1380, 399] width 263 height 798
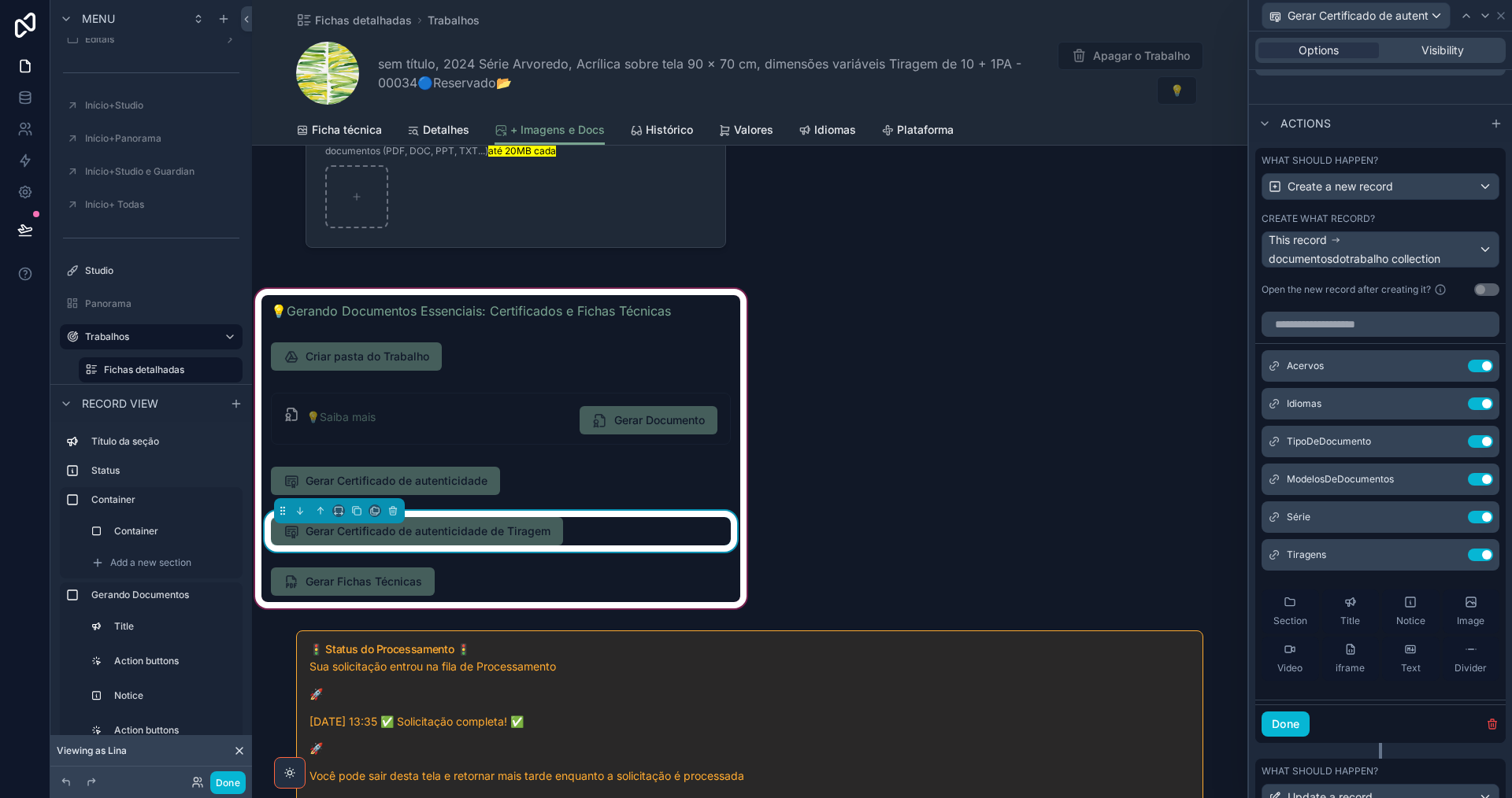
scroll to position [771, 0]
click at [1447, 436] on icon at bounding box center [1450, 438] width 6 height 6
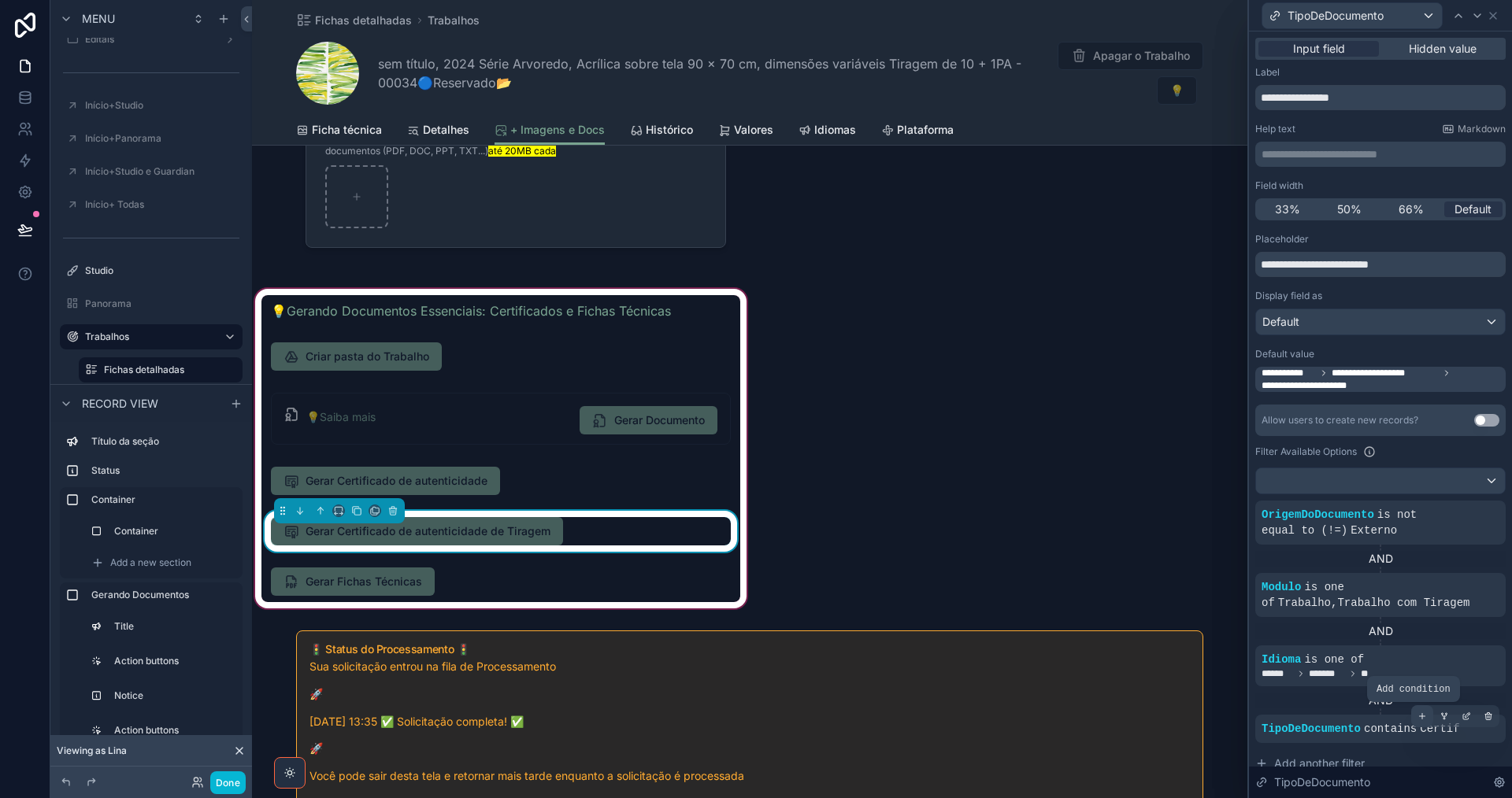
click at [1418, 718] on icon at bounding box center [1422, 716] width 10 height 10
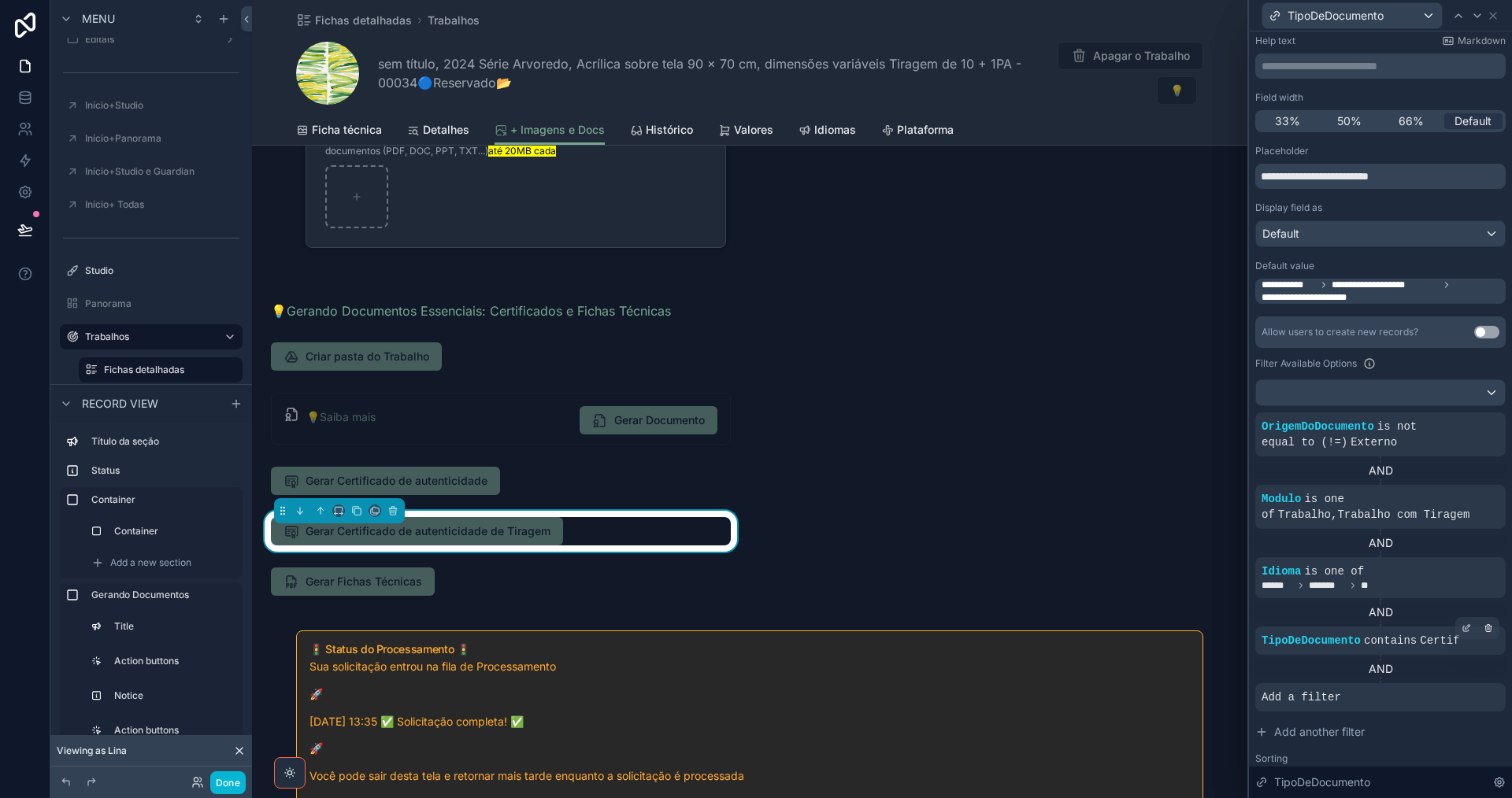
scroll to position [157, 0]
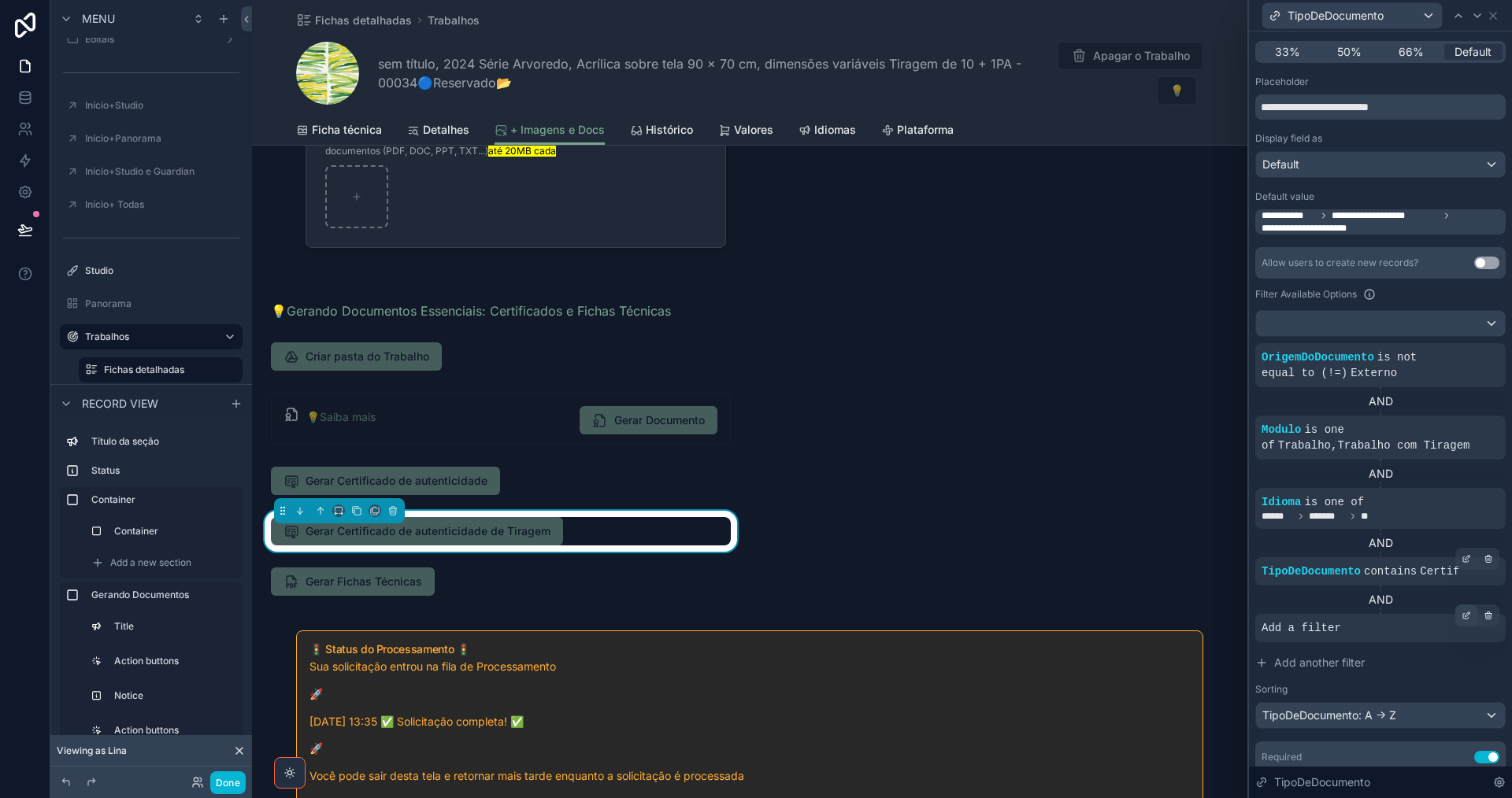
click at [1461, 616] on icon at bounding box center [1466, 616] width 10 height 10
click at [1086, 607] on span "Select a field" at bounding box center [1095, 603] width 67 height 13
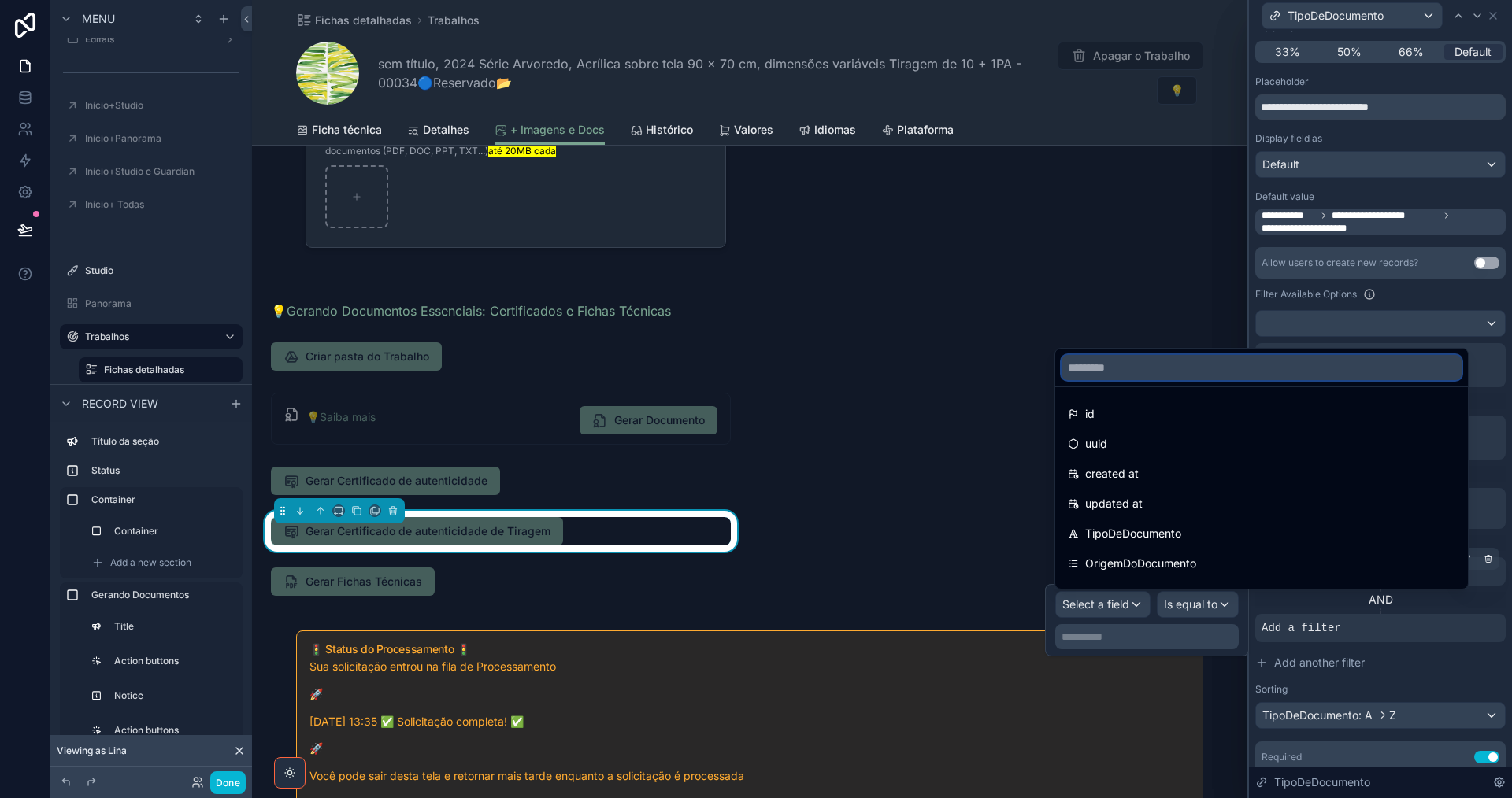
click at [1162, 373] on input "text" at bounding box center [1261, 368] width 400 height 25
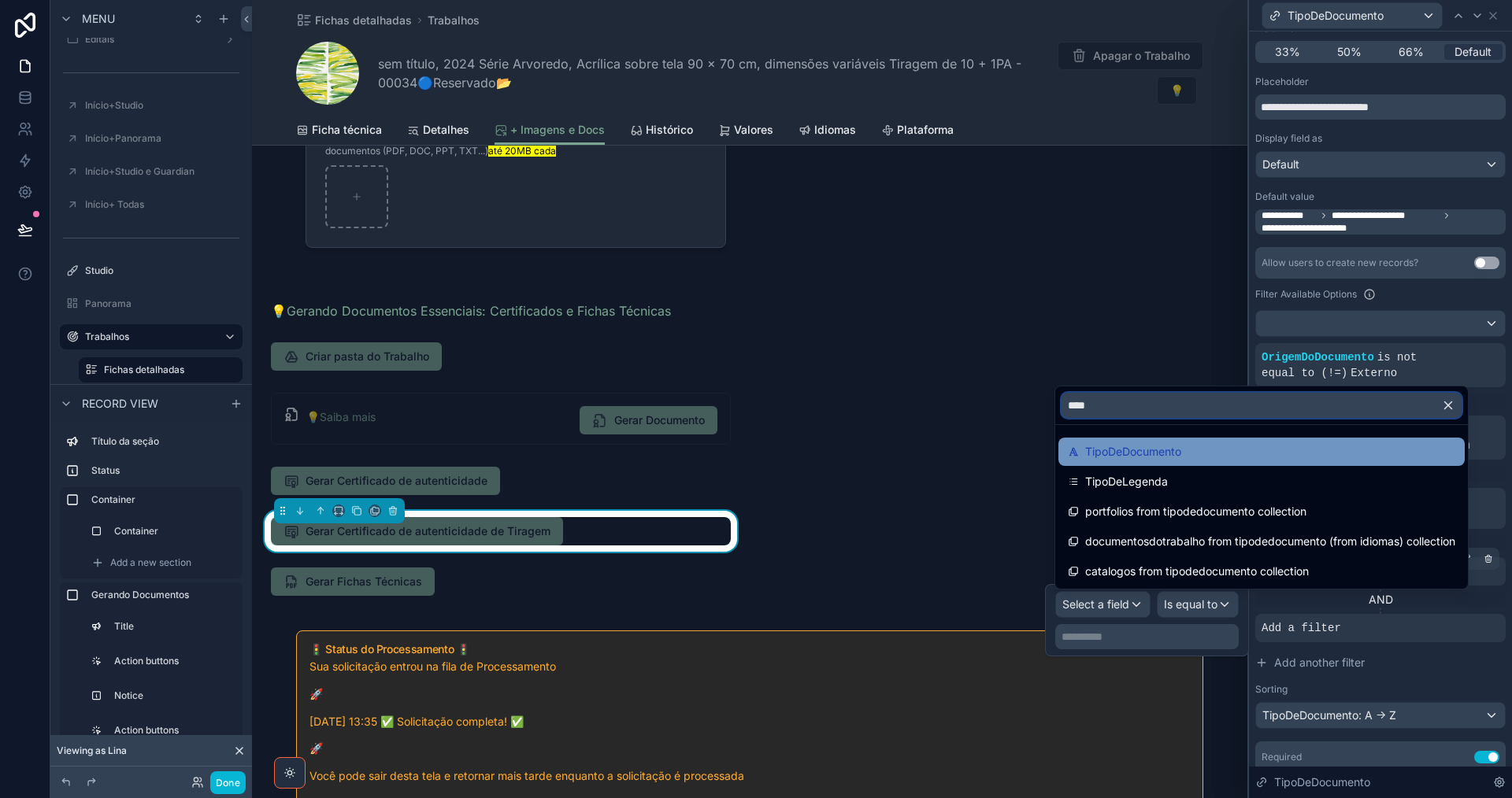
type input "****"
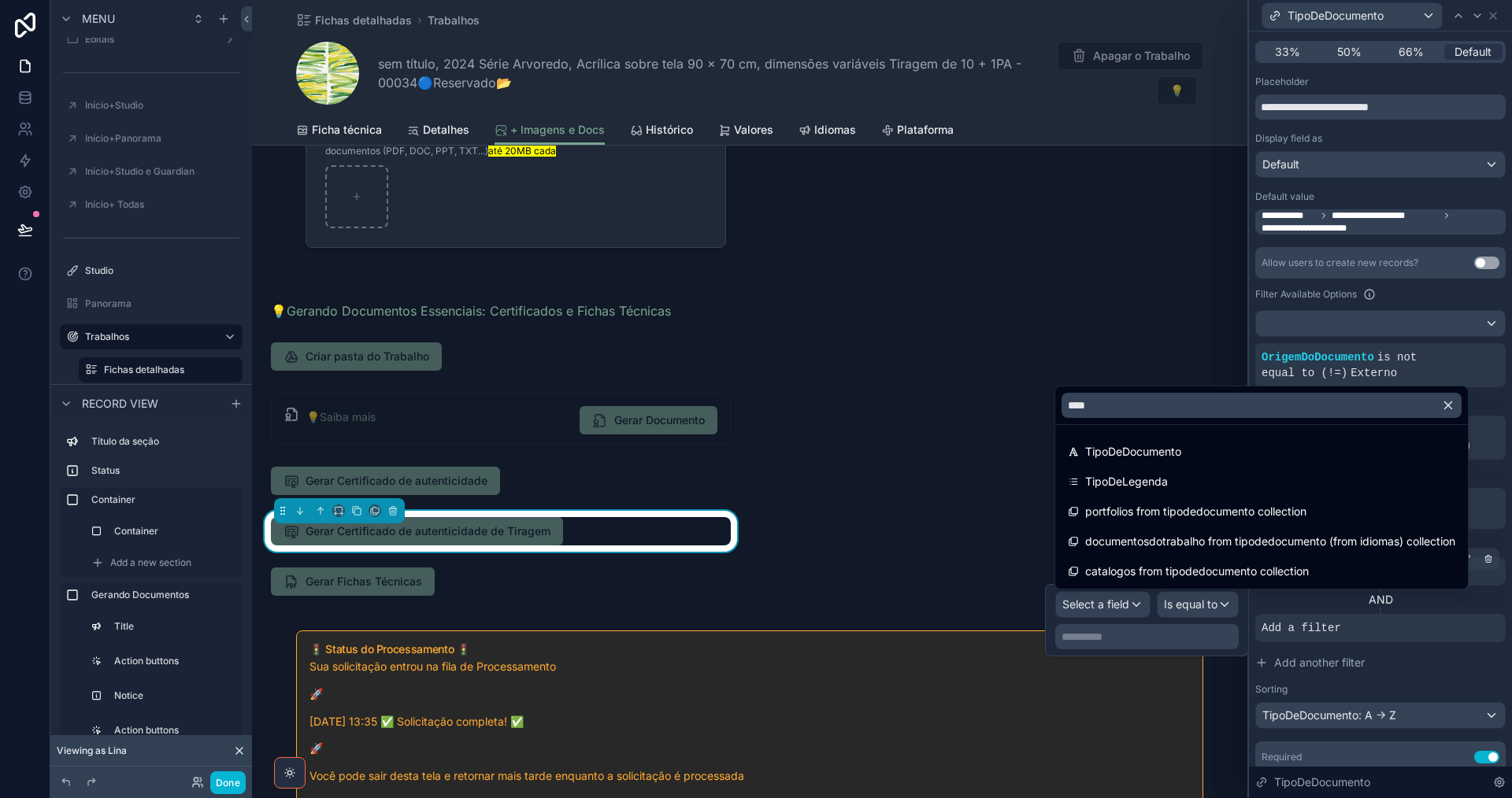
drag, startPoint x: 1163, startPoint y: 447, endPoint x: 1197, endPoint y: 627, distance: 183.2
click at [1163, 448] on span "TipoDeDocumento" at bounding box center [1133, 452] width 96 height 19
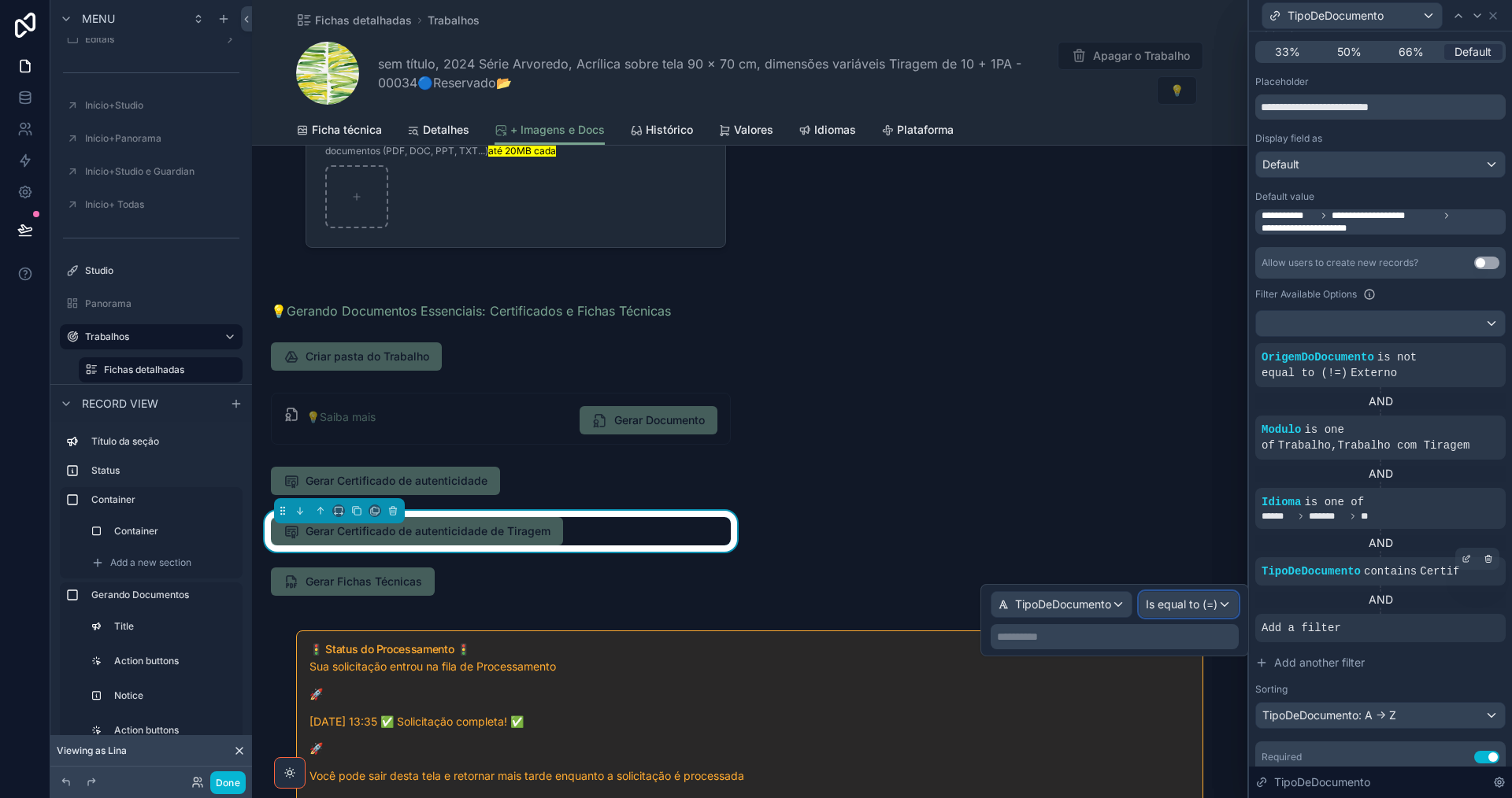
click at [1193, 606] on span "Is equal to (=)" at bounding box center [1182, 604] width 72 height 16
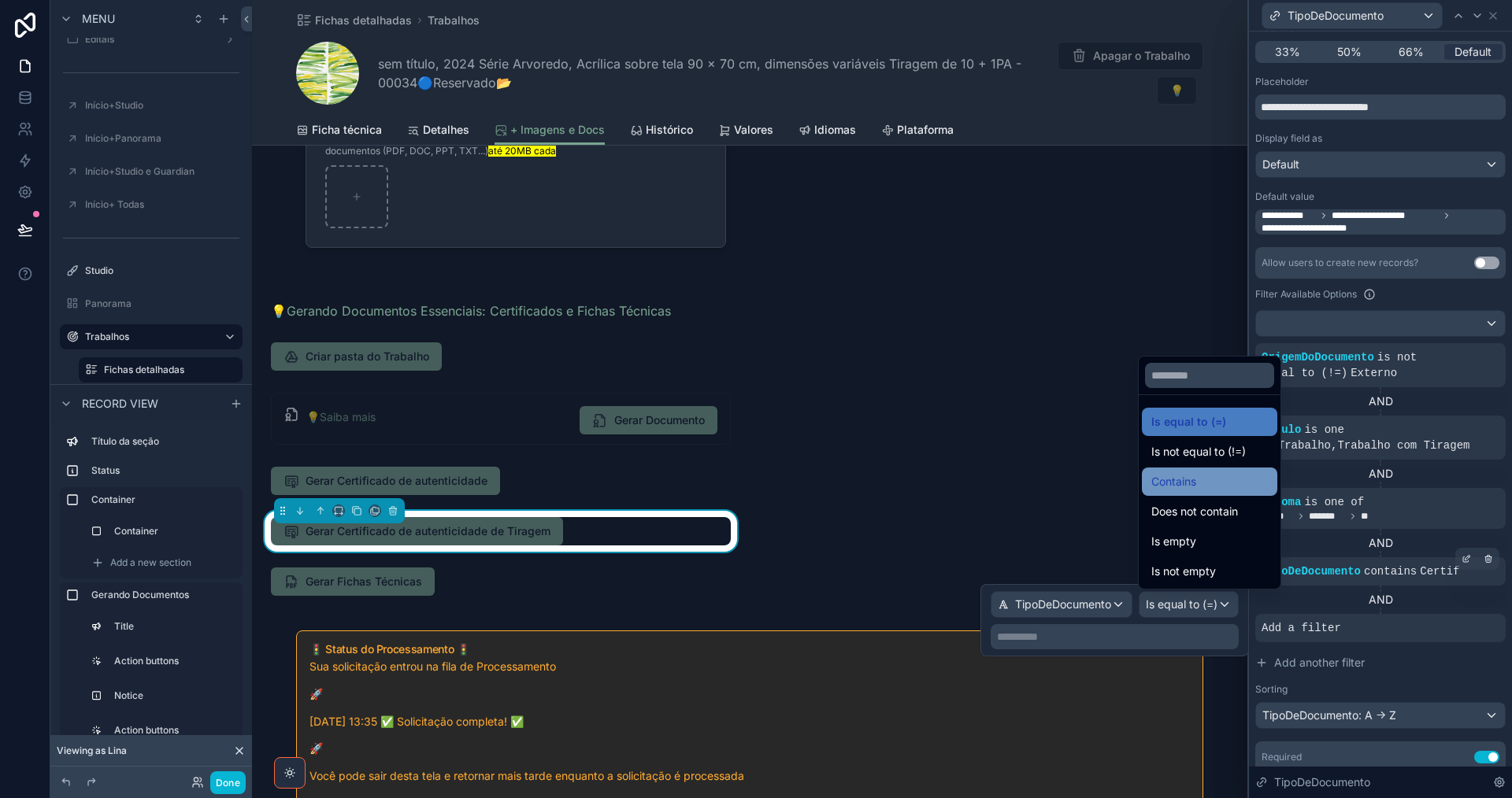
click at [1198, 480] on div "Contains" at bounding box center [1209, 482] width 116 height 19
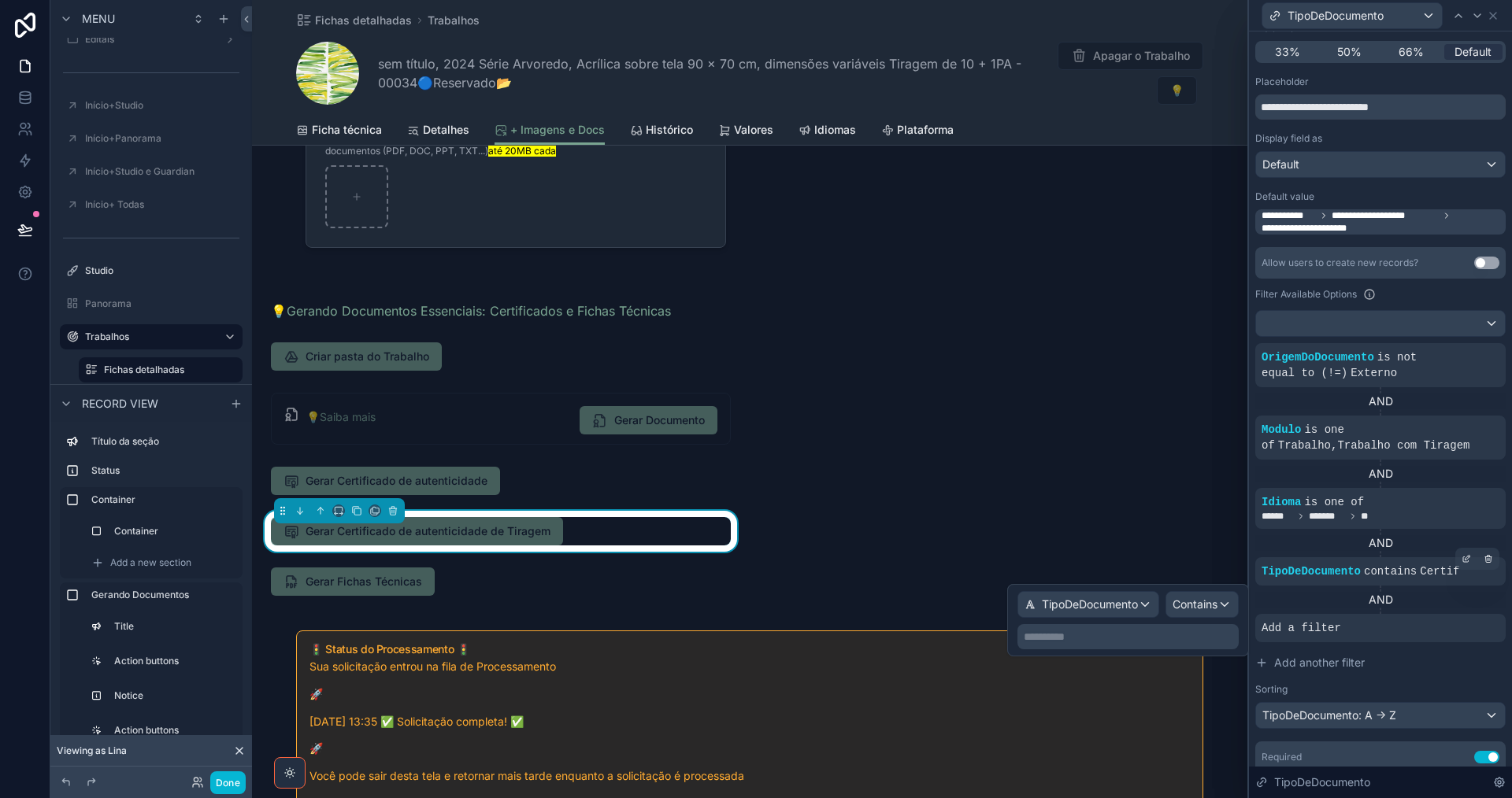
click at [1103, 635] on p "**********" at bounding box center [1129, 636] width 212 height 16
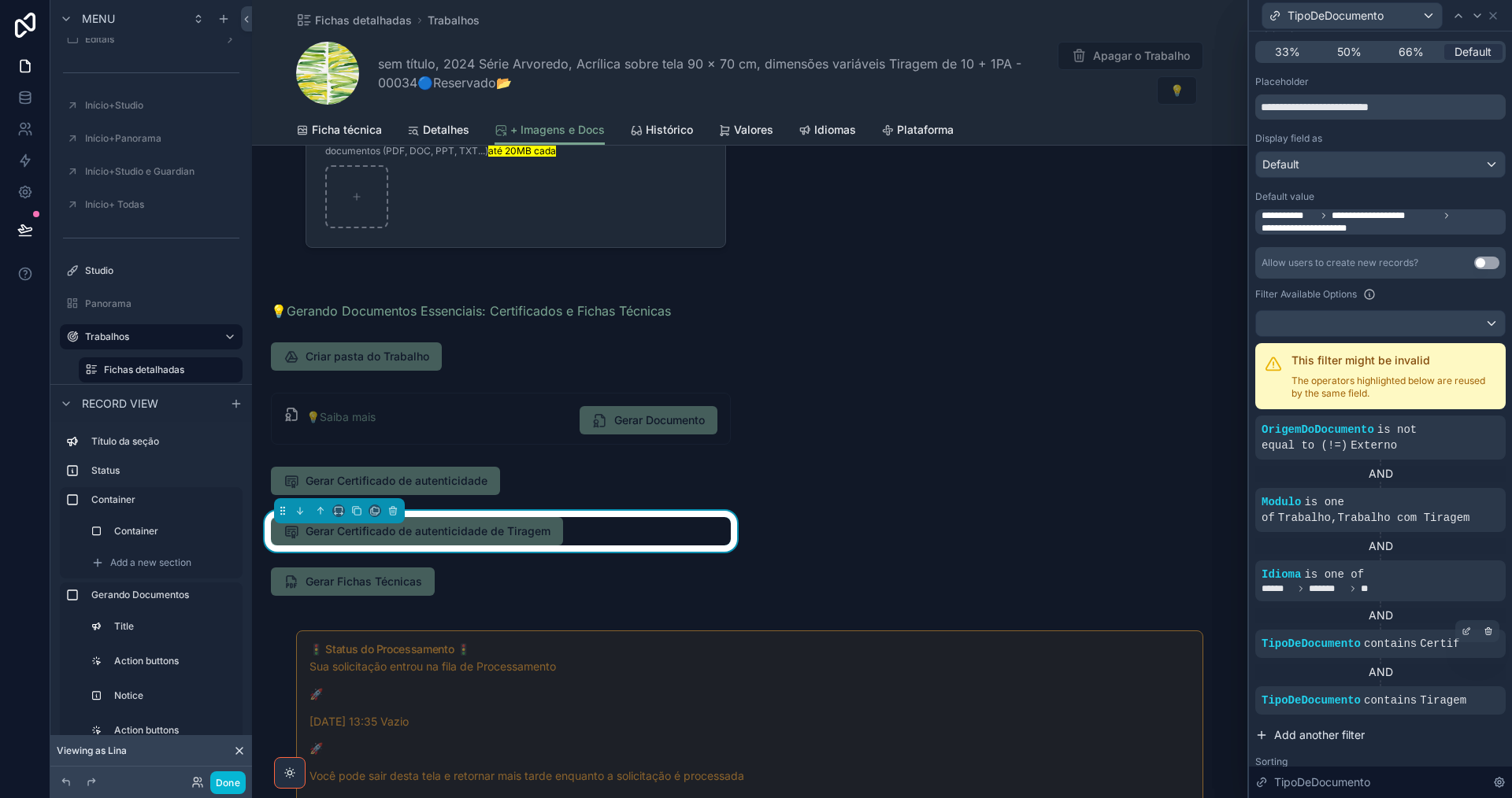
click at [1461, 732] on button "Add another filter" at bounding box center [1380, 735] width 251 height 28
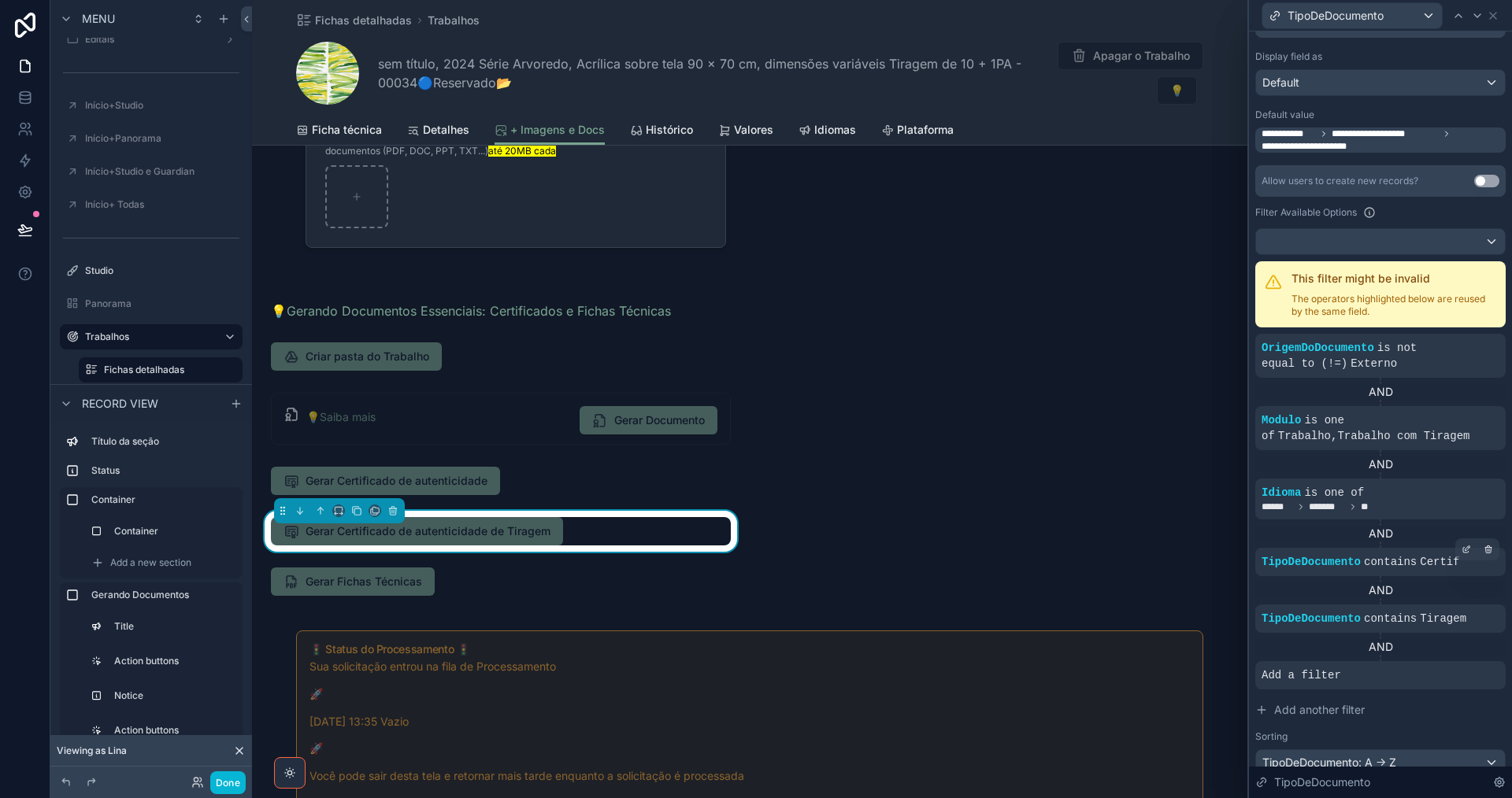
scroll to position [315, 0]
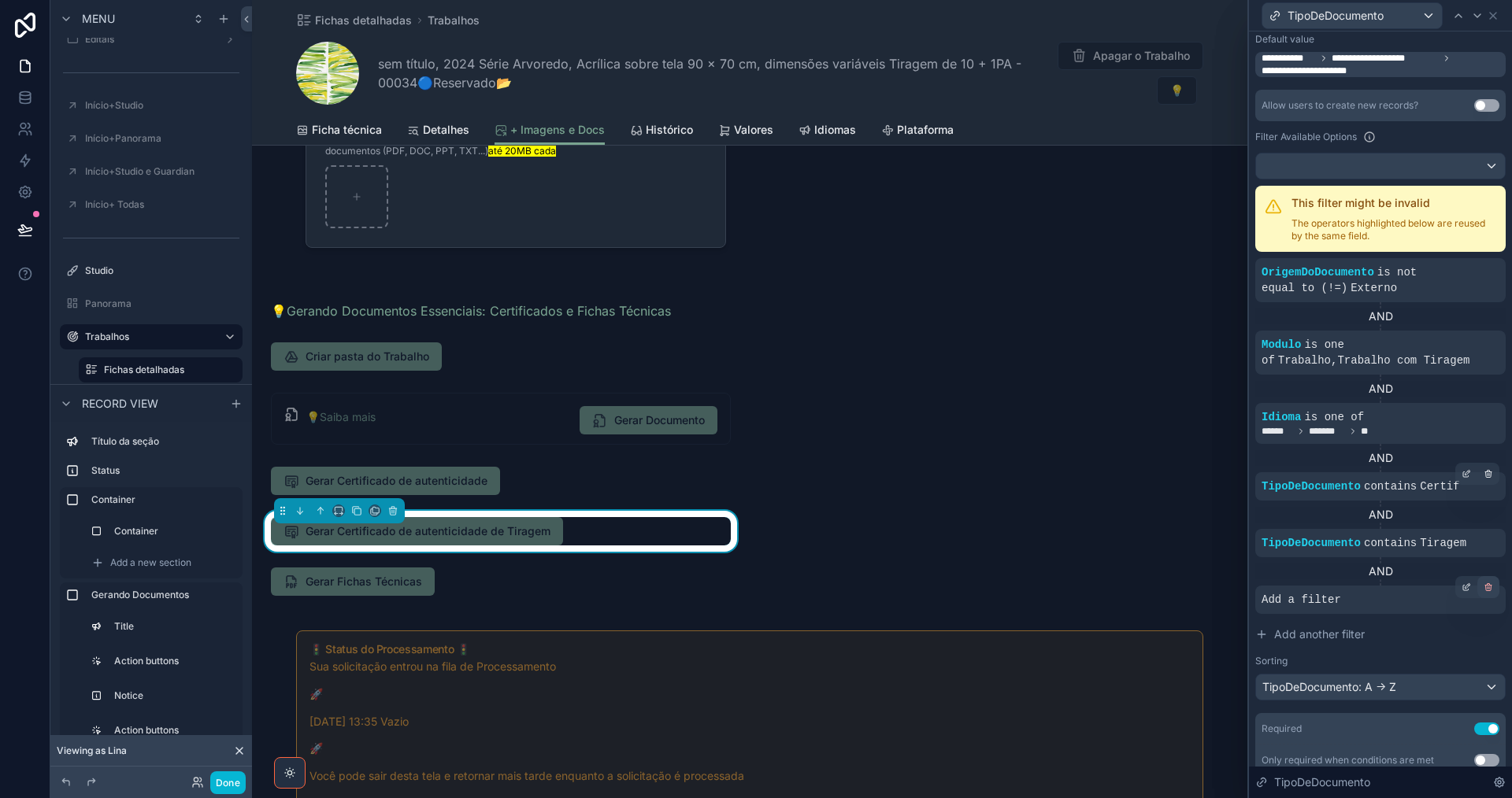
click at [1483, 586] on icon at bounding box center [1488, 587] width 10 height 10
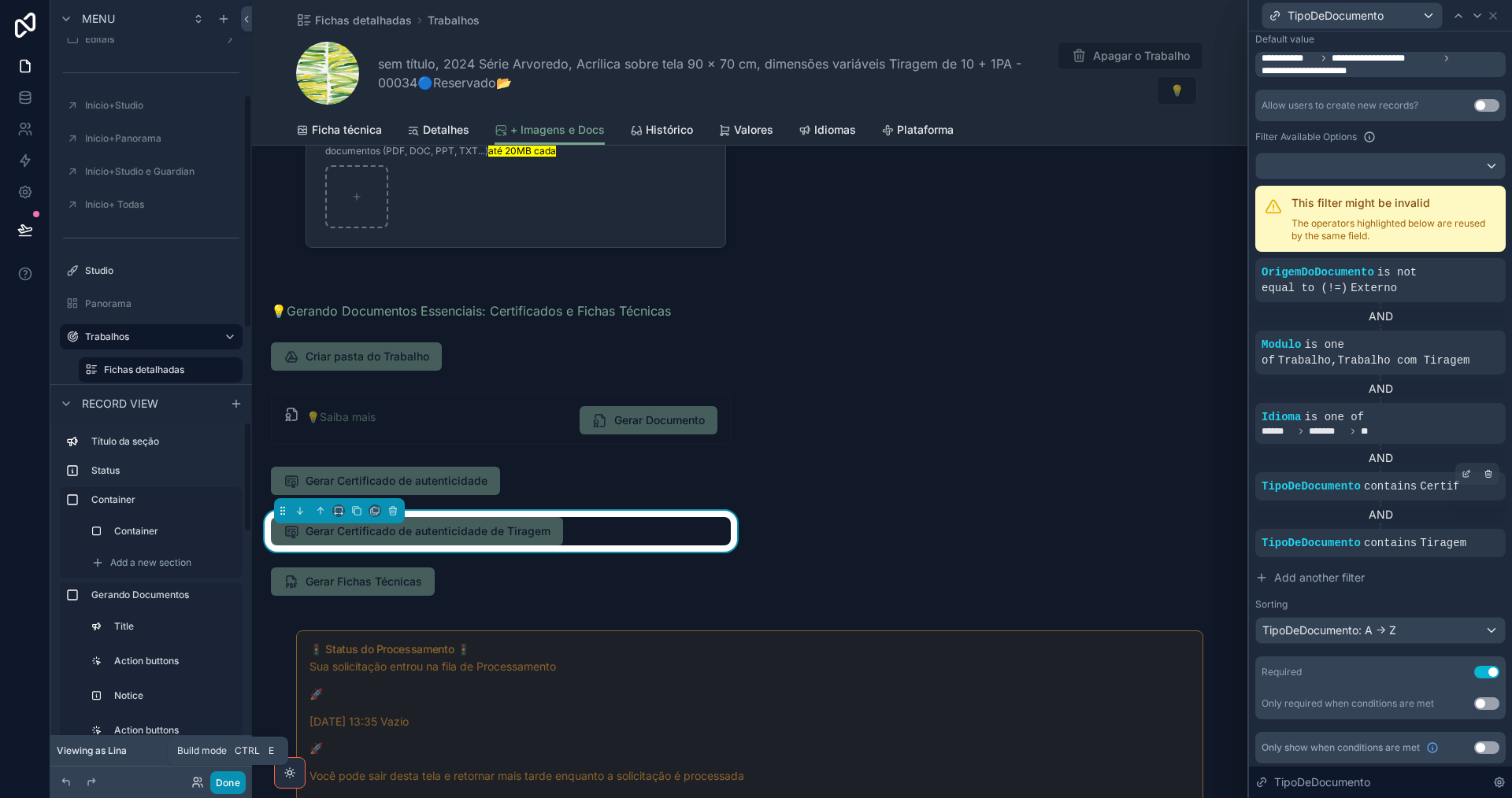
click at [231, 789] on button "Done" at bounding box center [228, 782] width 36 height 23
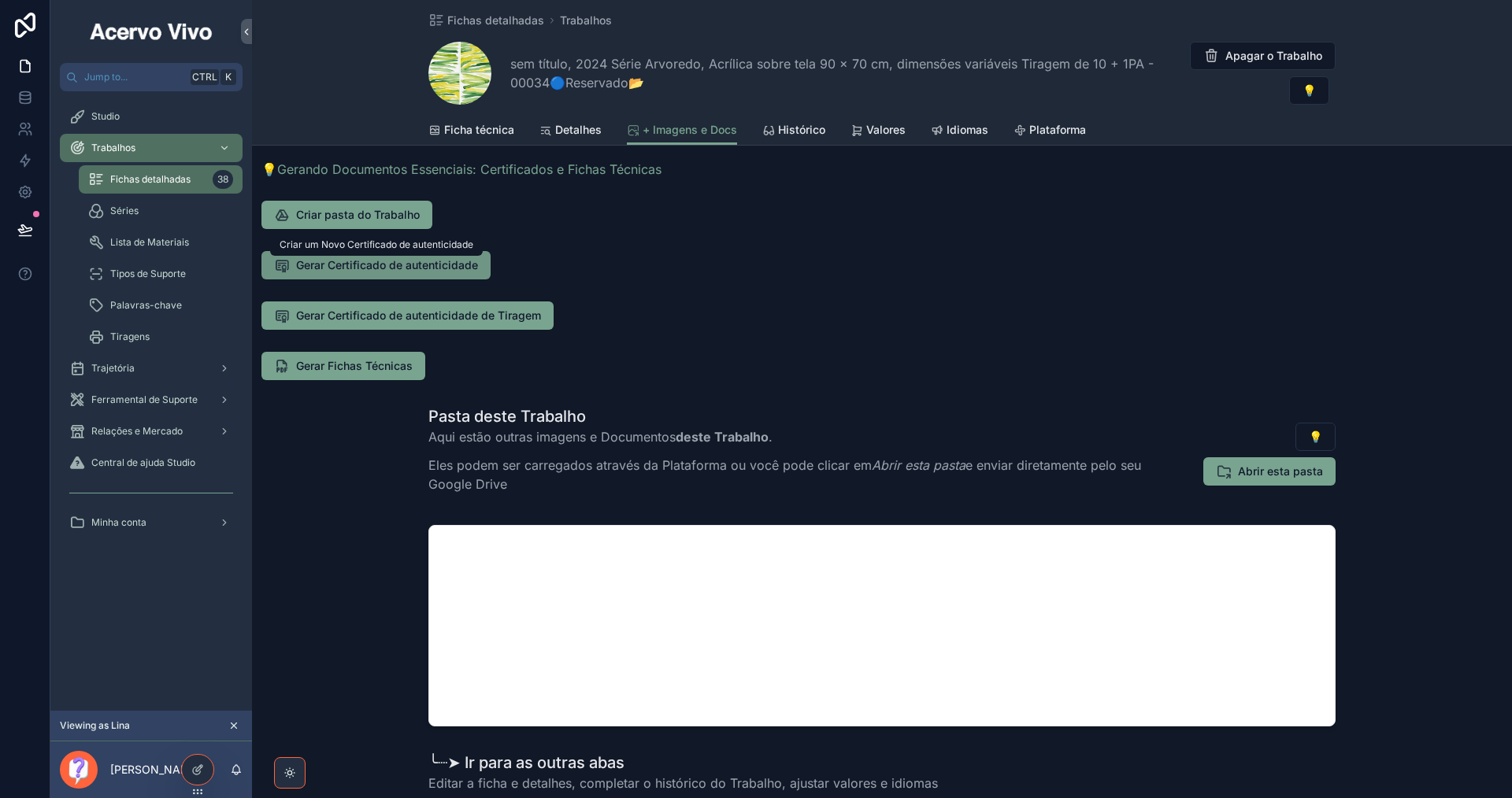
click at [365, 268] on span "Gerar Certificado de autenticidade" at bounding box center [387, 265] width 182 height 16
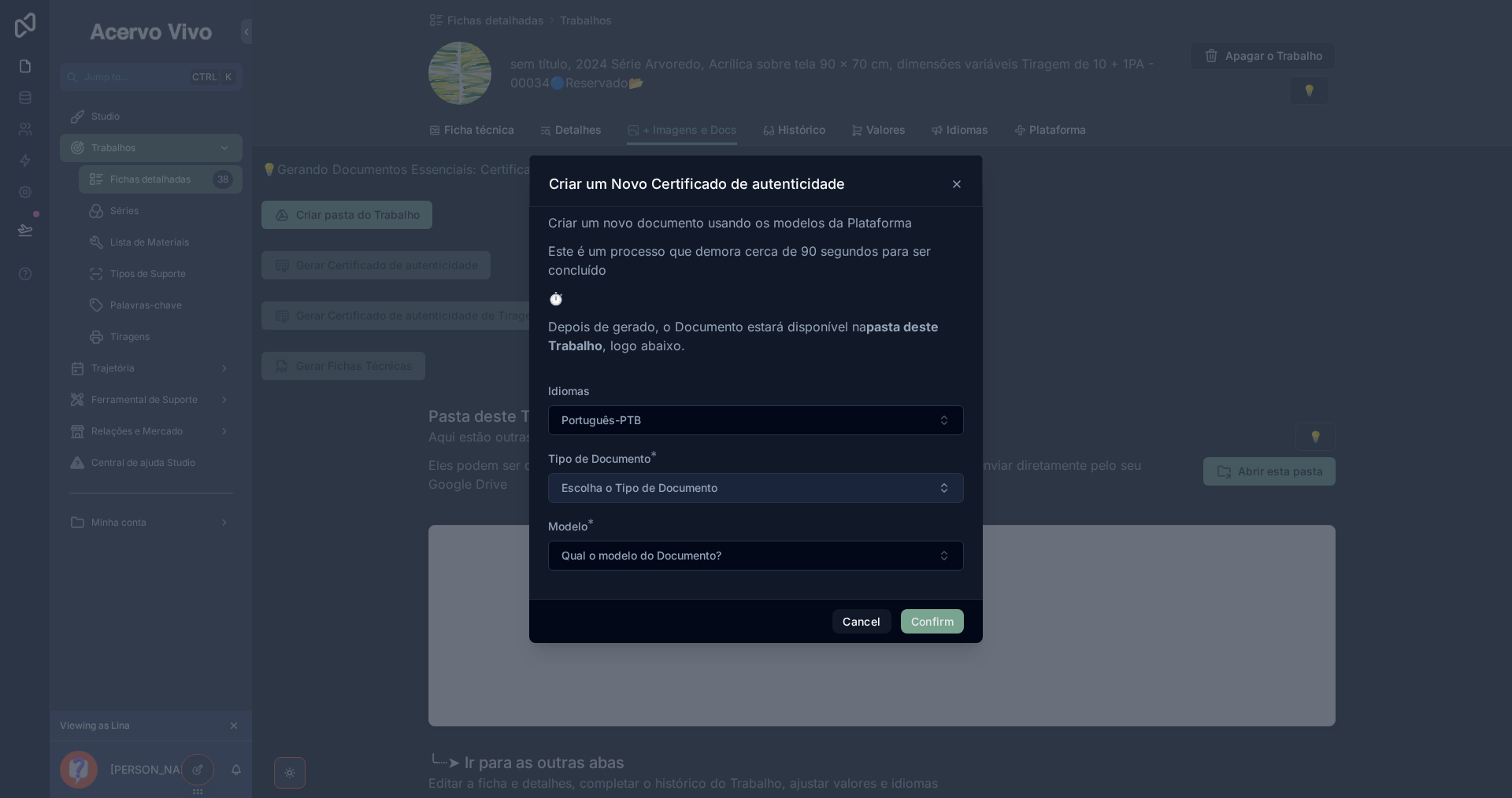
click at [780, 483] on button "Escolha o Tipo de Documento" at bounding box center [756, 488] width 416 height 30
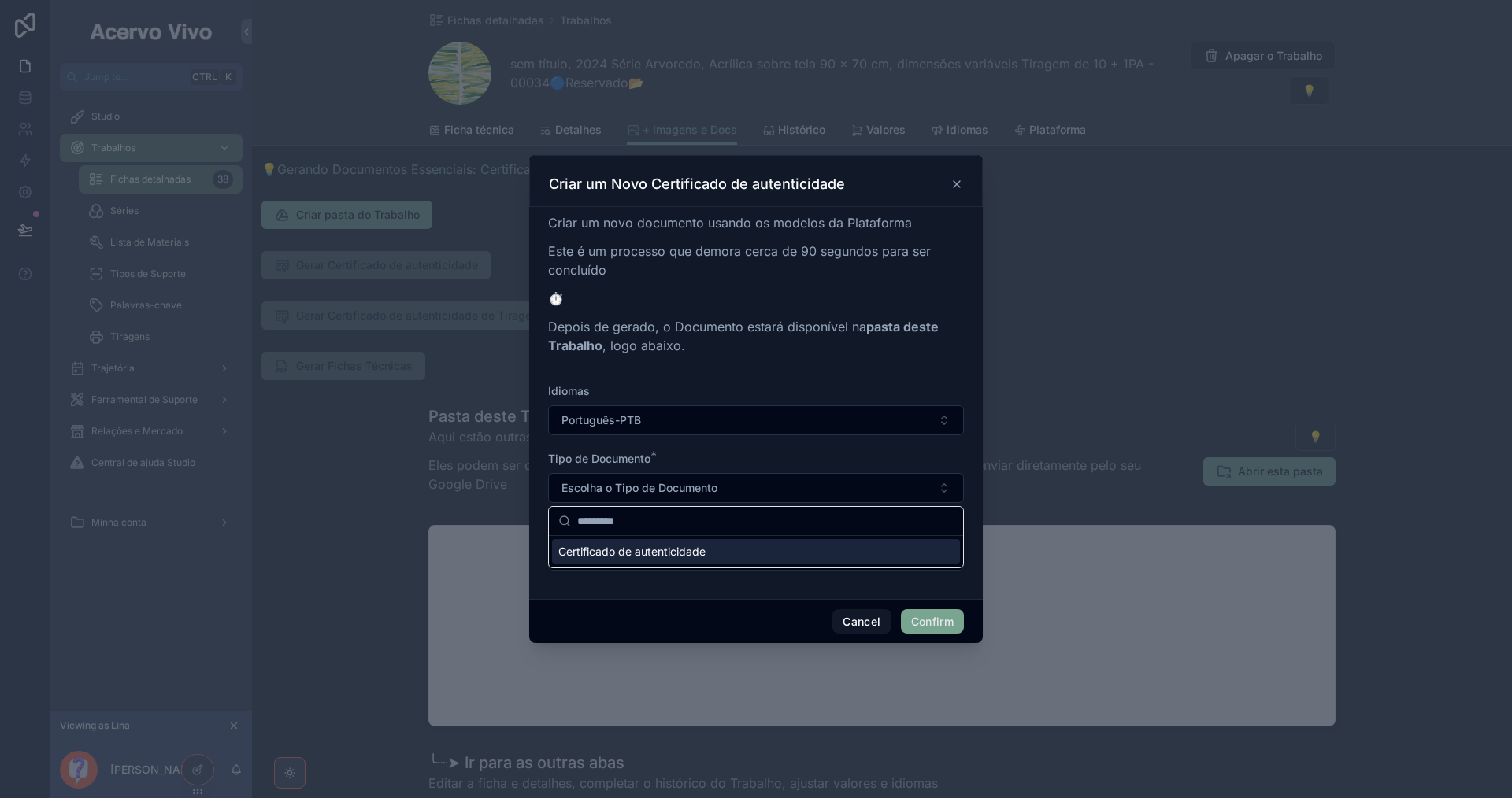
click at [773, 547] on div "Certificado de autenticidade" at bounding box center [756, 552] width 408 height 25
click at [774, 550] on button "Qual o modelo do Documento?" at bounding box center [756, 555] width 416 height 30
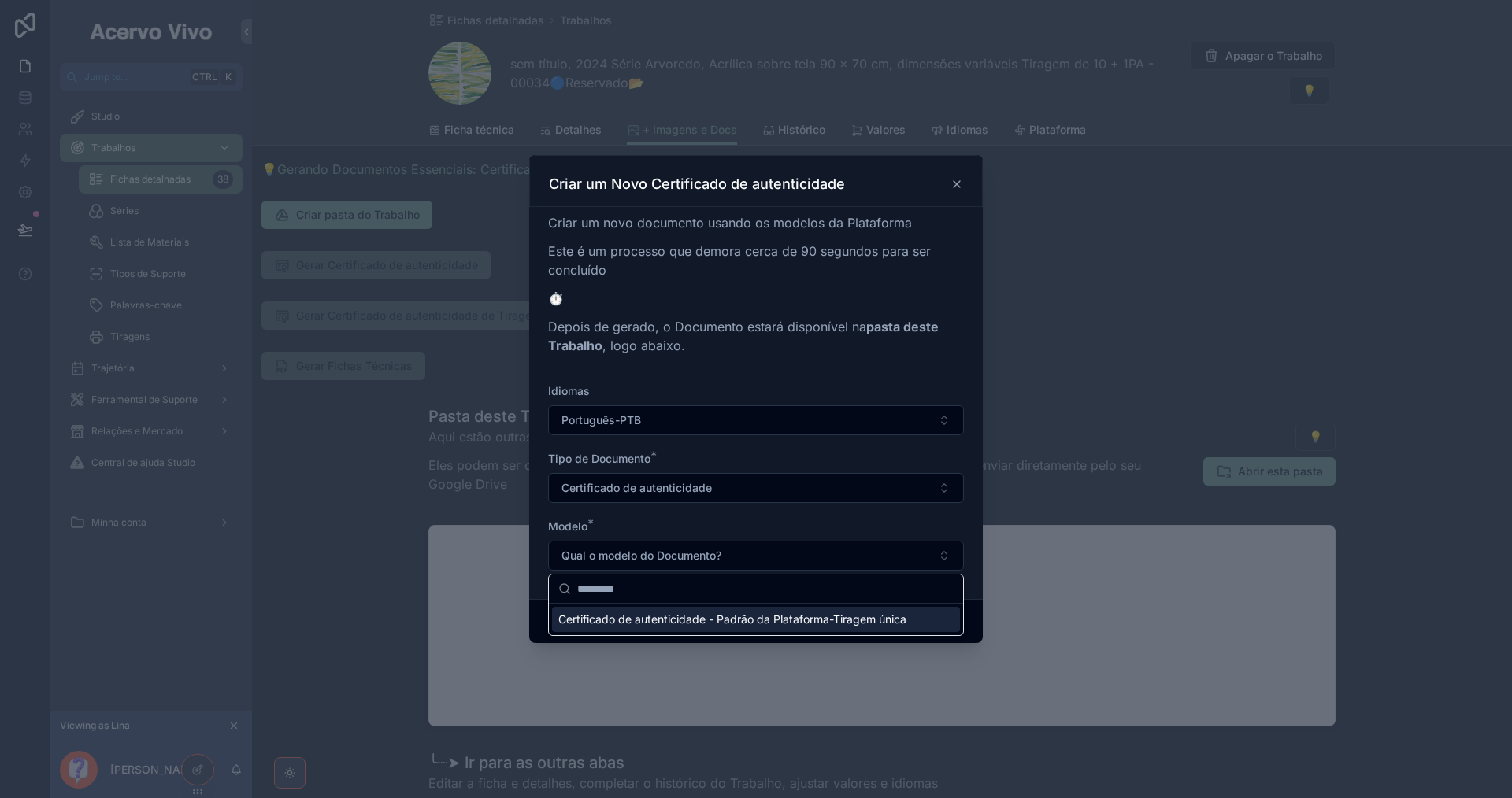
click at [788, 521] on div "Modelo *" at bounding box center [756, 526] width 416 height 16
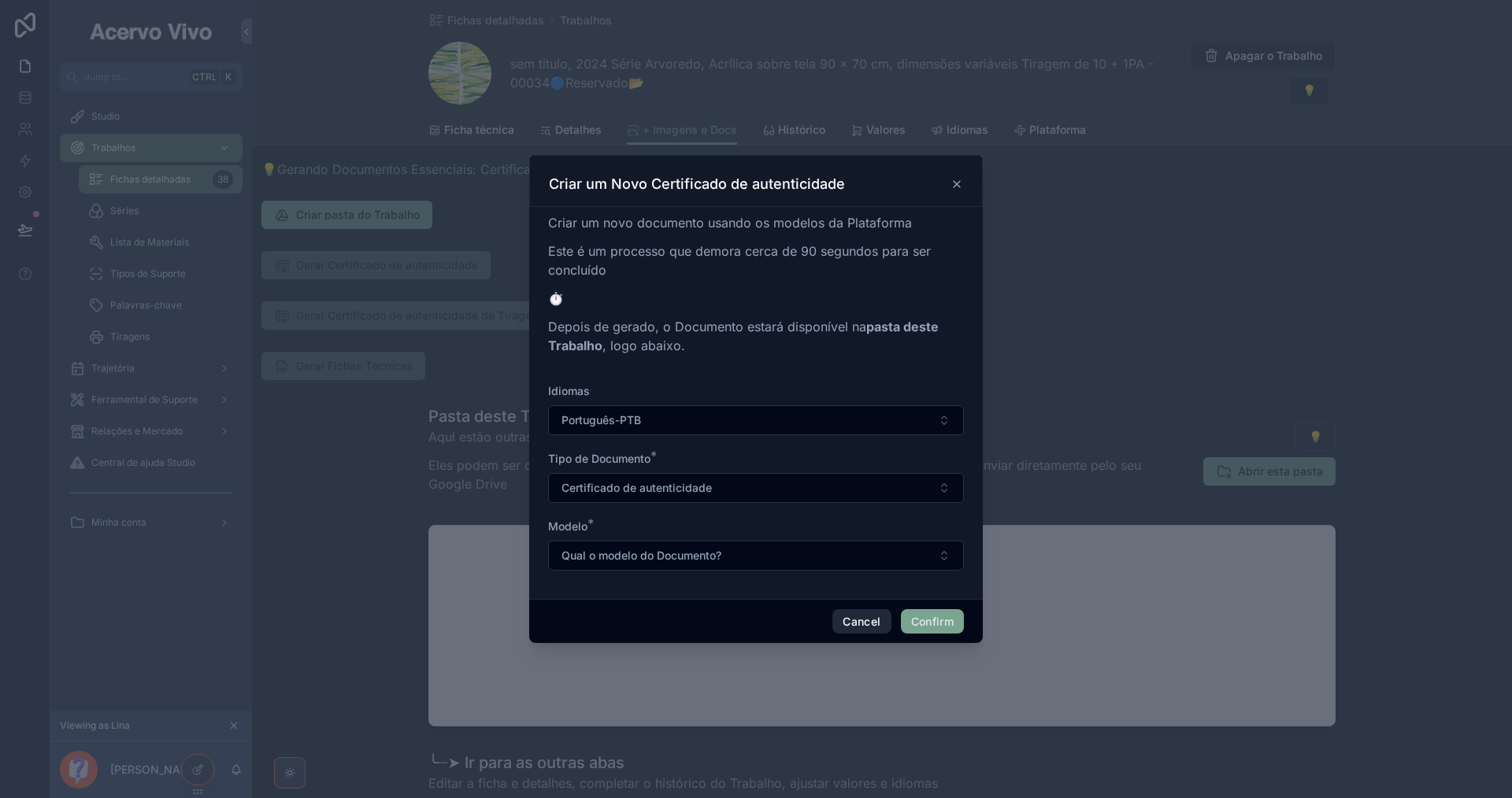
click at [866, 626] on button "Cancel" at bounding box center [861, 622] width 59 height 25
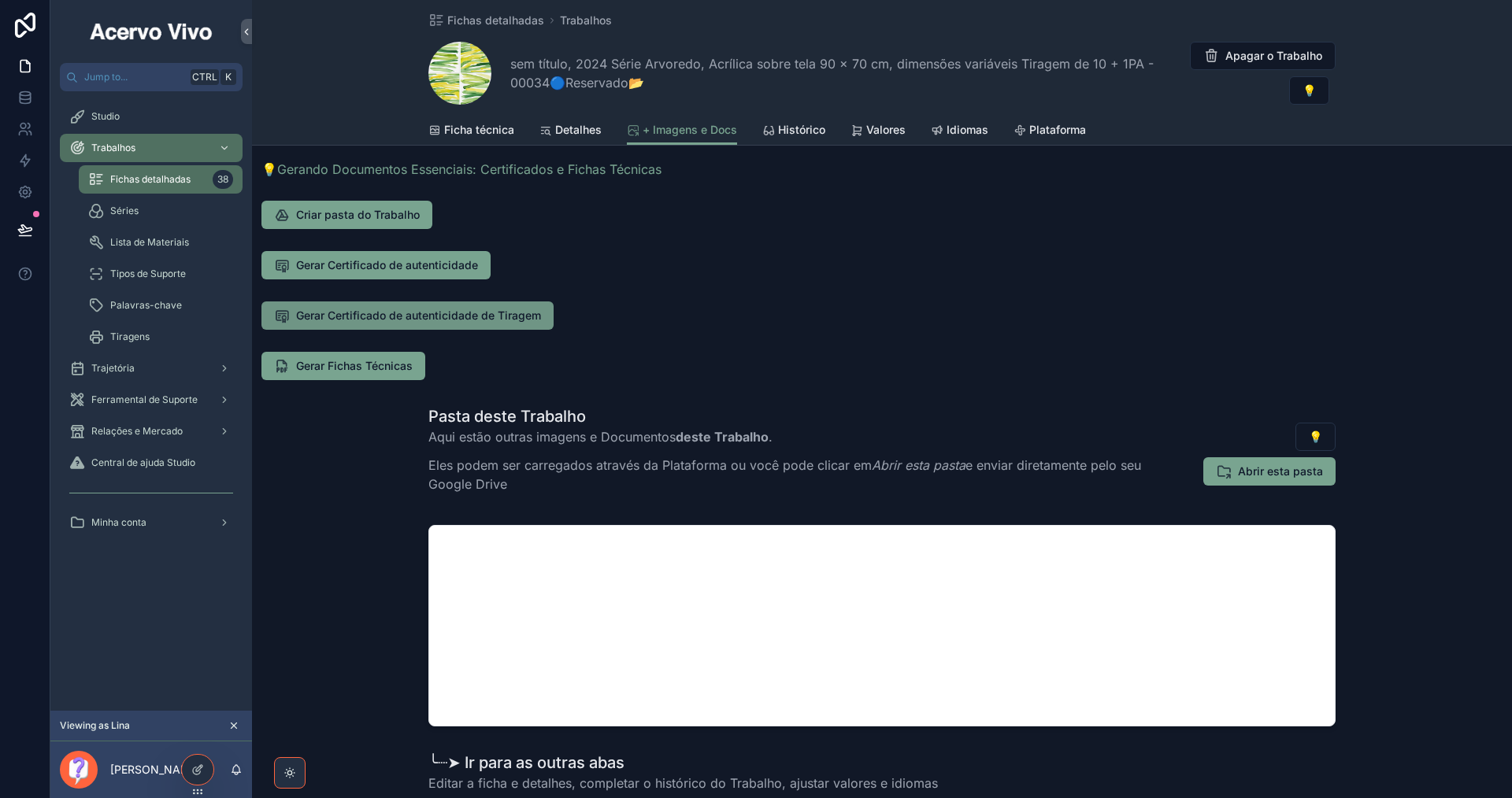
click at [449, 314] on span "Gerar Certificado de autenticidade de Tiragem" at bounding box center [418, 315] width 245 height 16
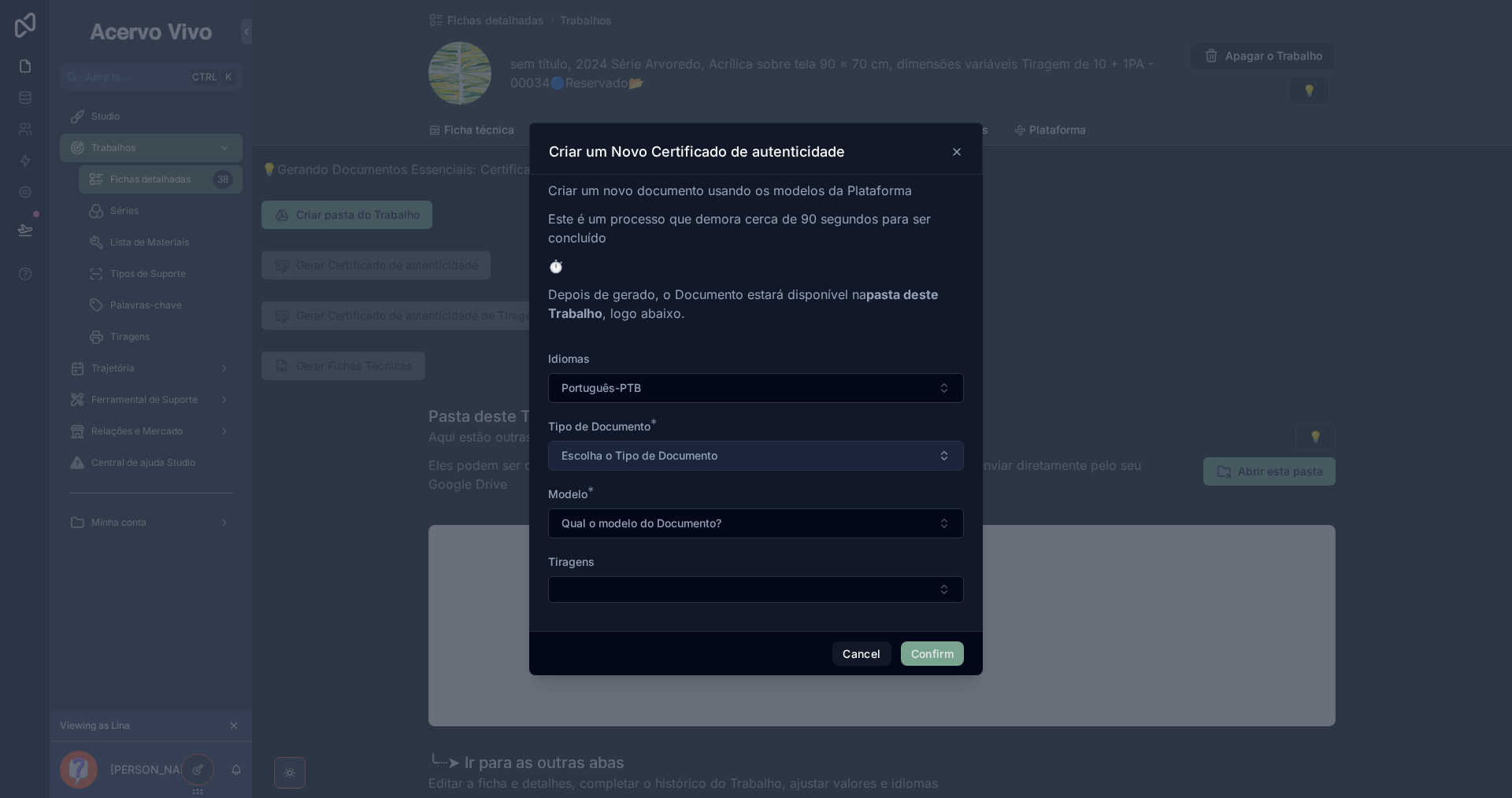
click at [660, 462] on span "Escolha o Tipo de Documento" at bounding box center [639, 456] width 155 height 16
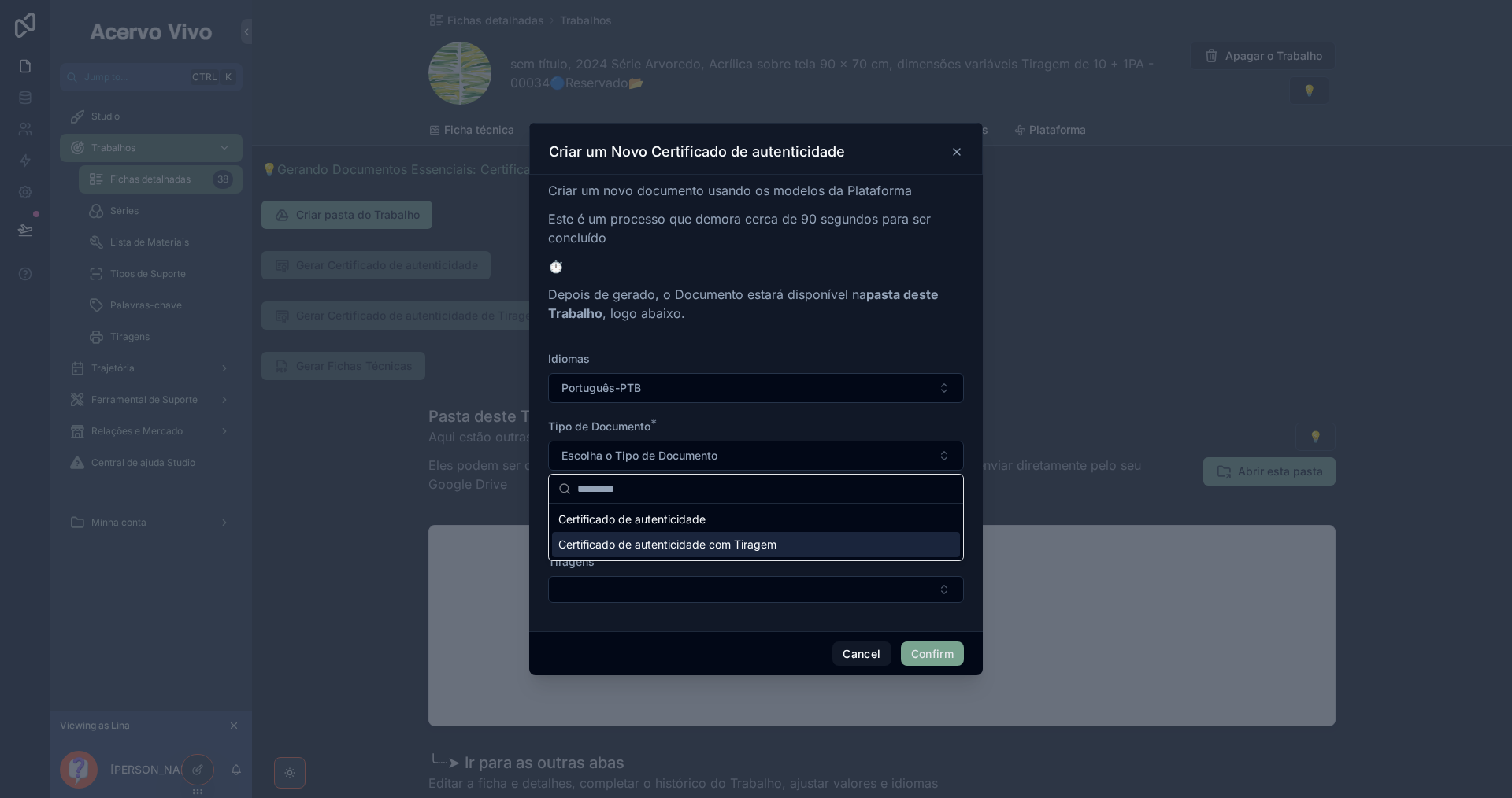
click at [670, 552] on span "Certificado de autenticidade com Tiragem" at bounding box center [667, 545] width 218 height 16
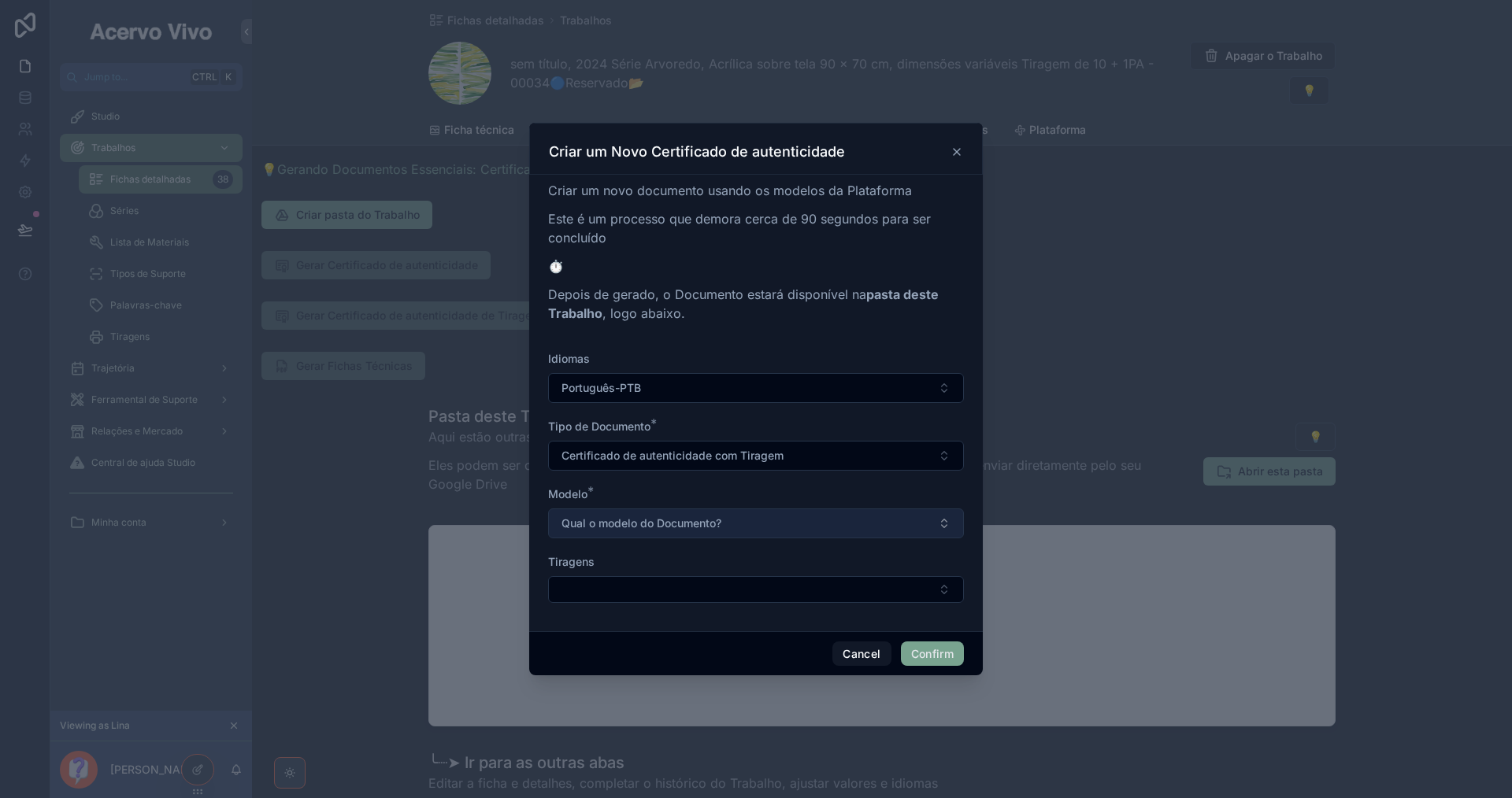
click at [667, 528] on span "Qual o modelo do Documento?" at bounding box center [641, 523] width 160 height 16
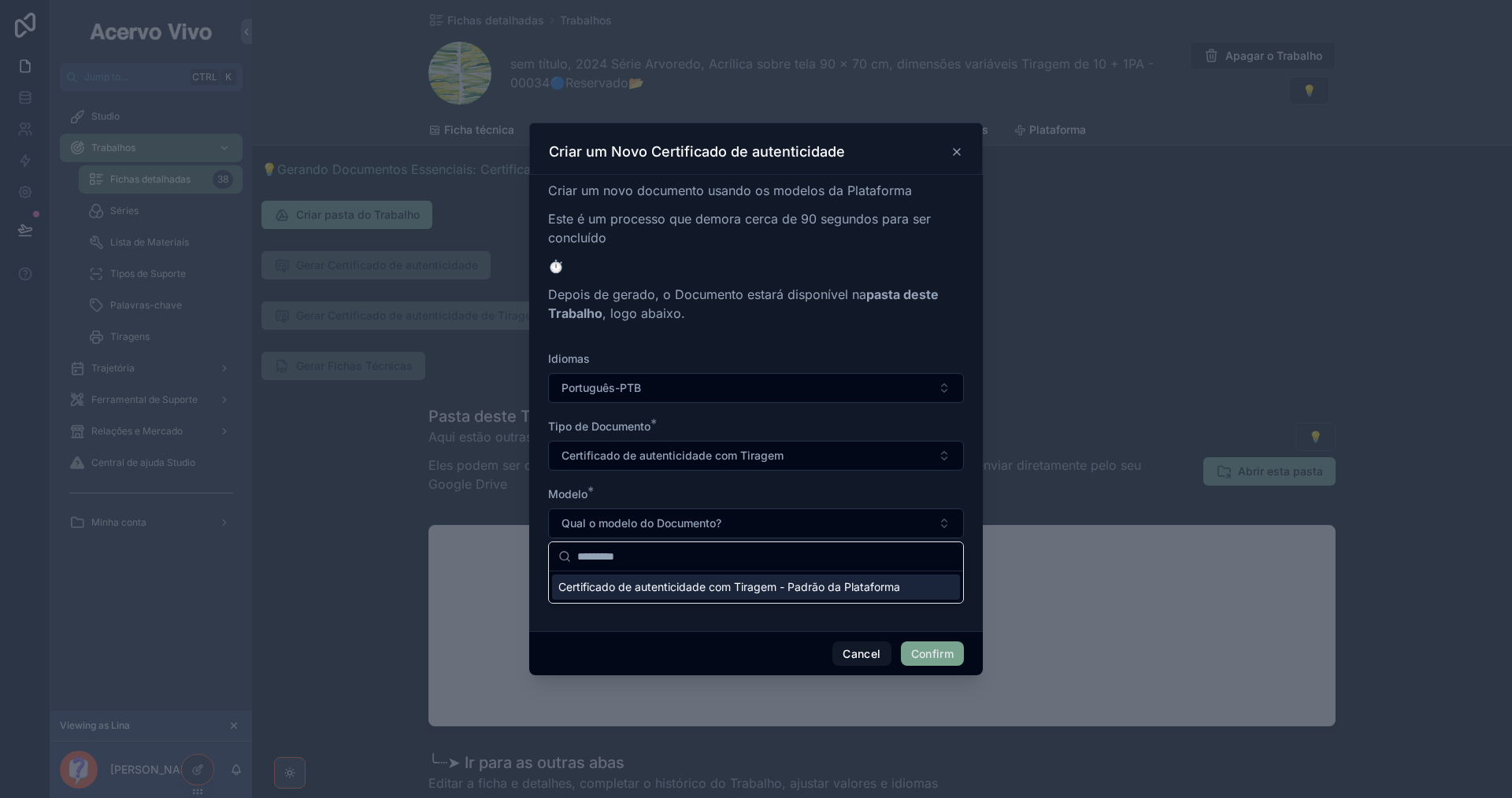
click at [681, 585] on span "Certificado de autenticidade com Tiragem - Padrão da Plataforma" at bounding box center [728, 588] width 342 height 16
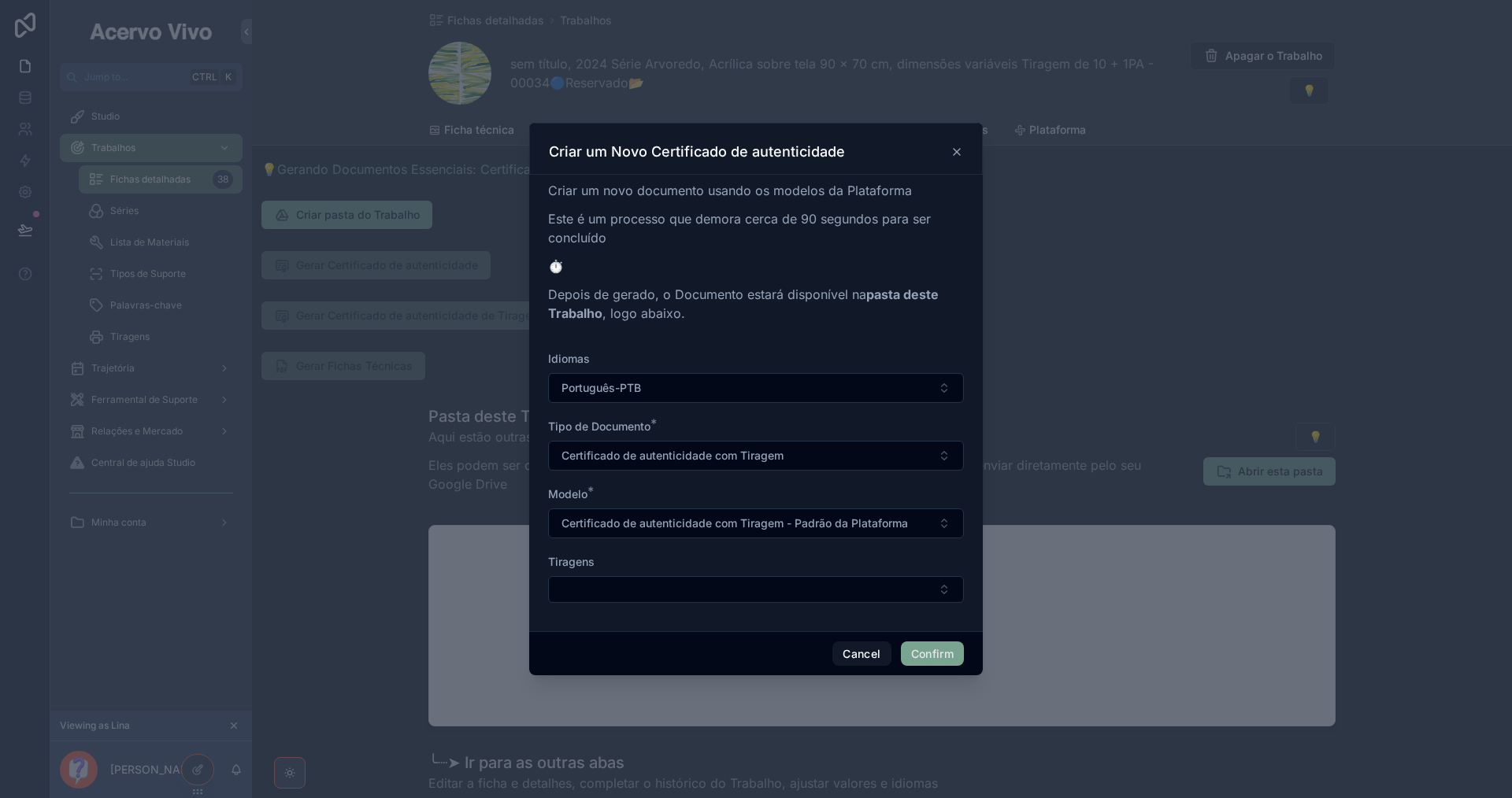
click at [681, 585] on button "Select Button" at bounding box center [756, 589] width 416 height 27
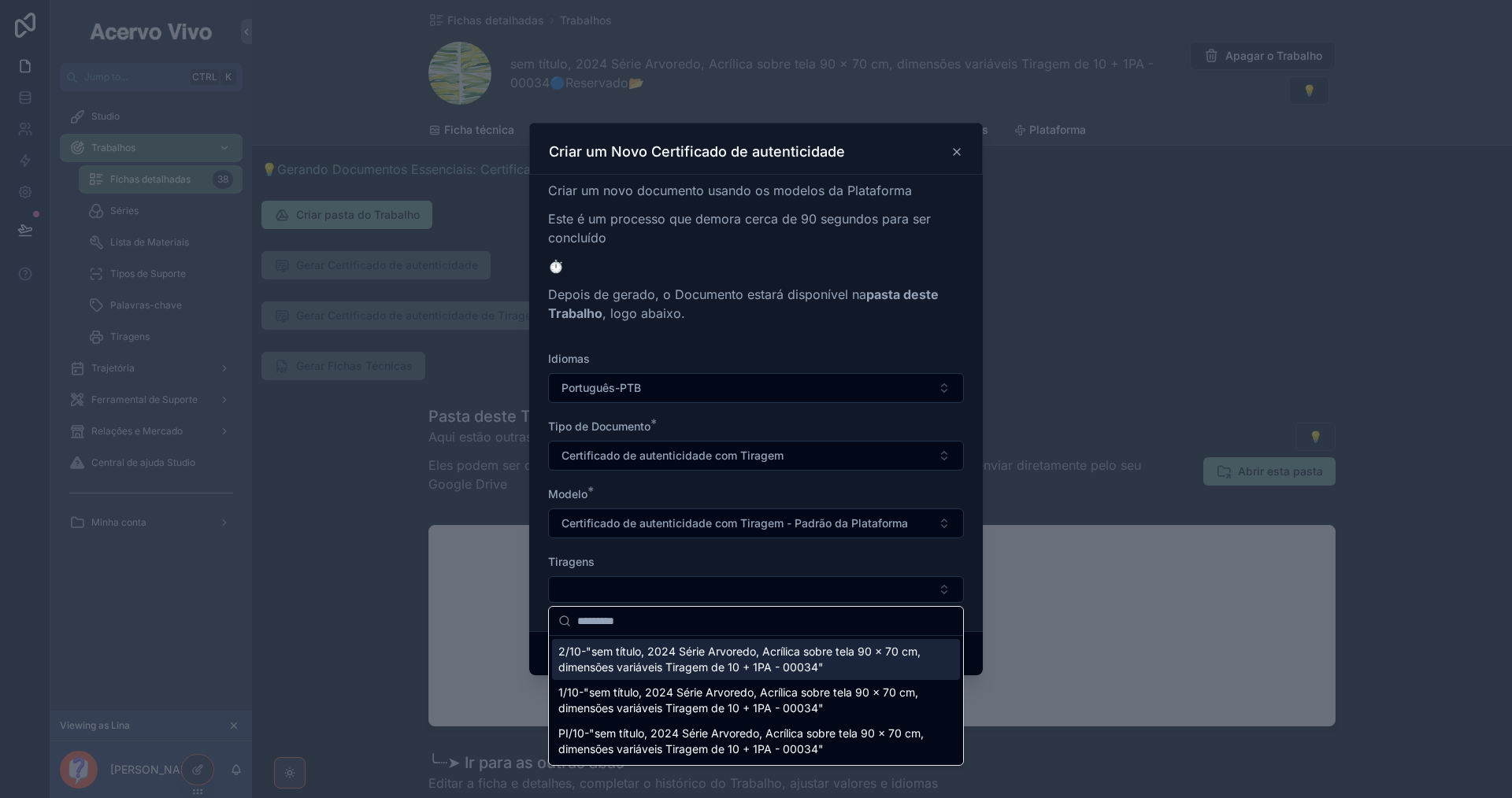
click at [681, 585] on button "Select Button" at bounding box center [756, 589] width 416 height 27
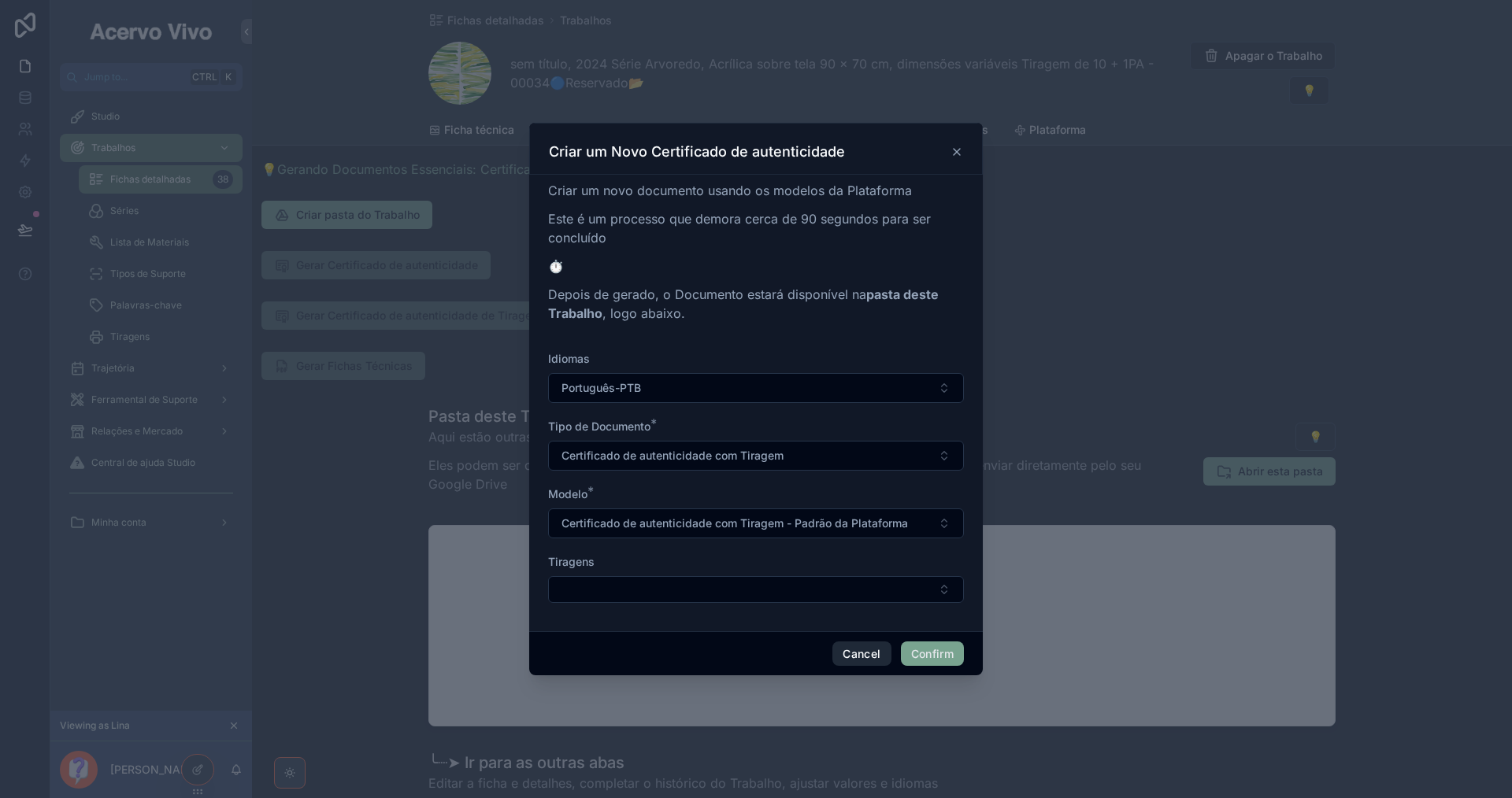
click at [857, 654] on button "Cancel" at bounding box center [861, 654] width 59 height 25
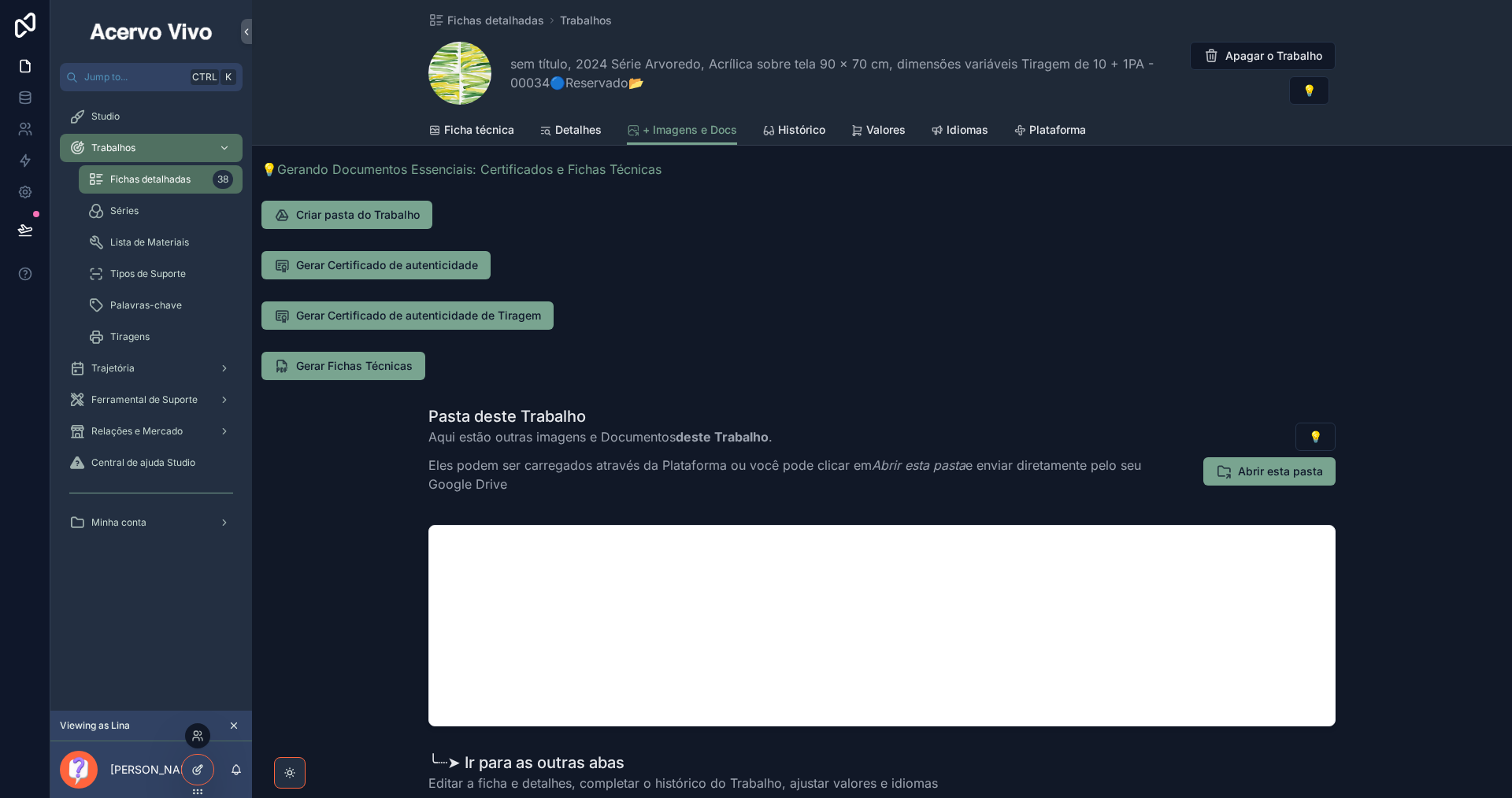
click at [193, 774] on icon at bounding box center [197, 769] width 12 height 12
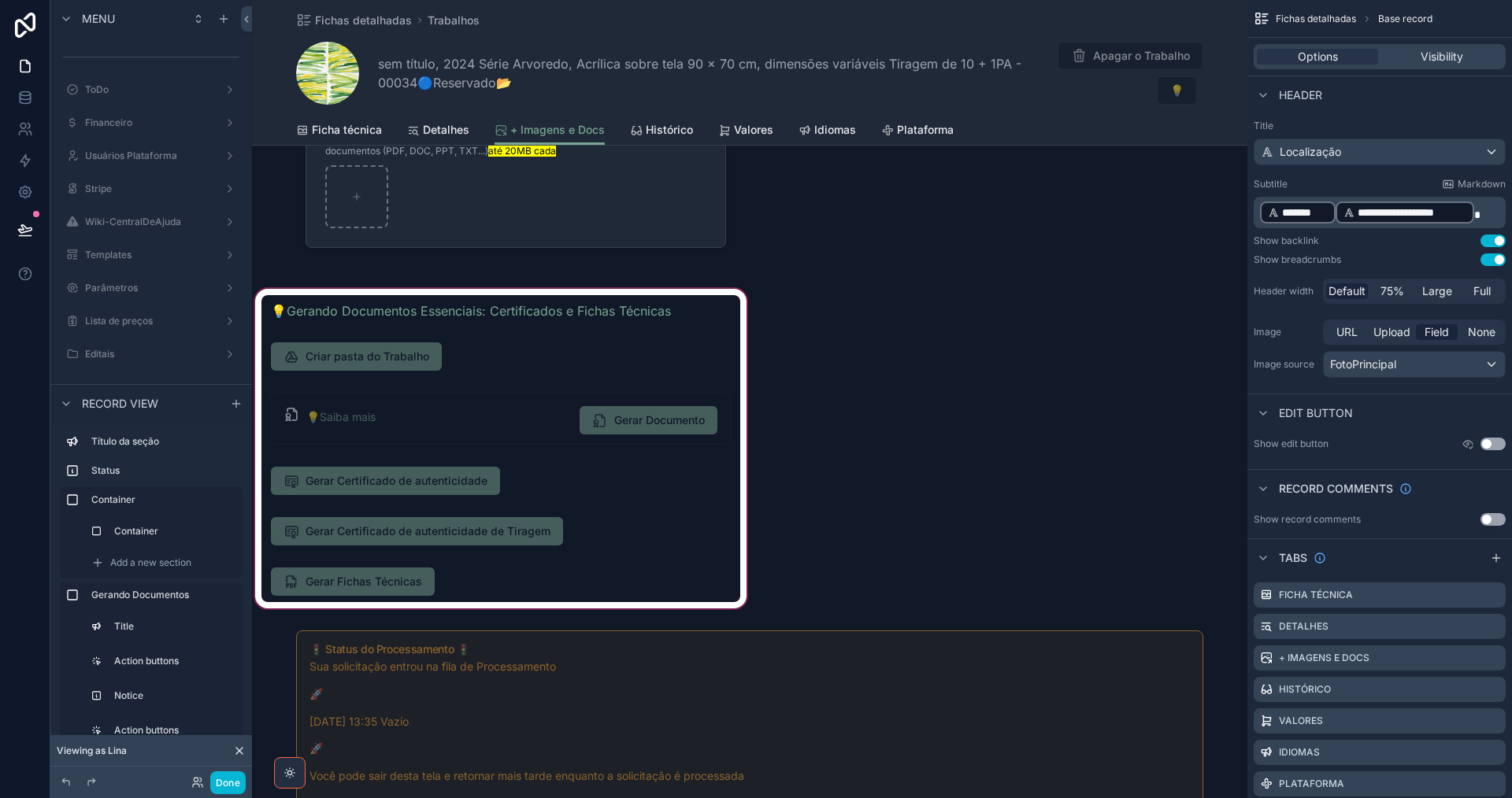
click at [640, 520] on div "scrollable content" at bounding box center [501, 448] width 498 height 326
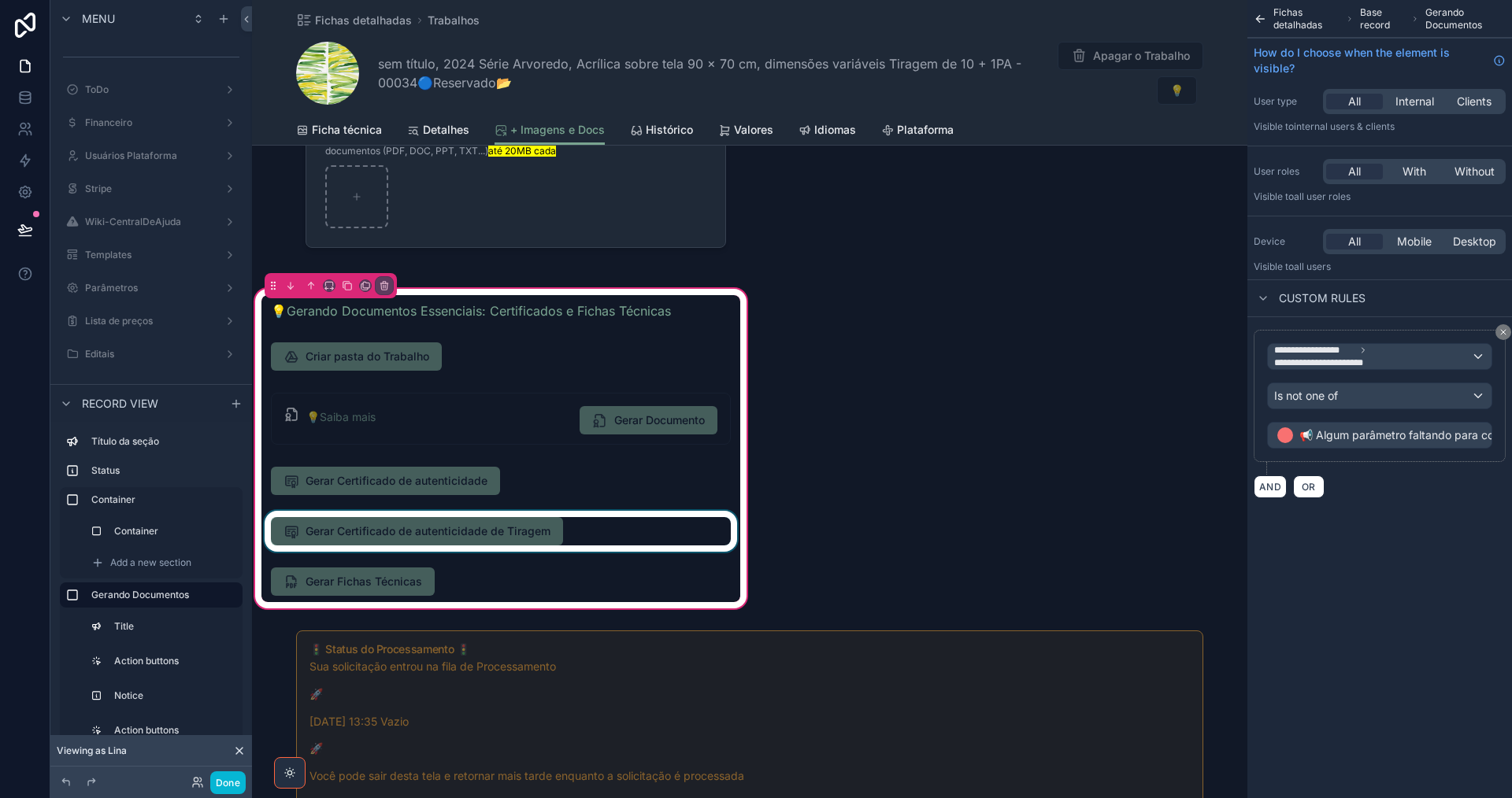
click at [633, 536] on div "scrollable content" at bounding box center [501, 531] width 479 height 41
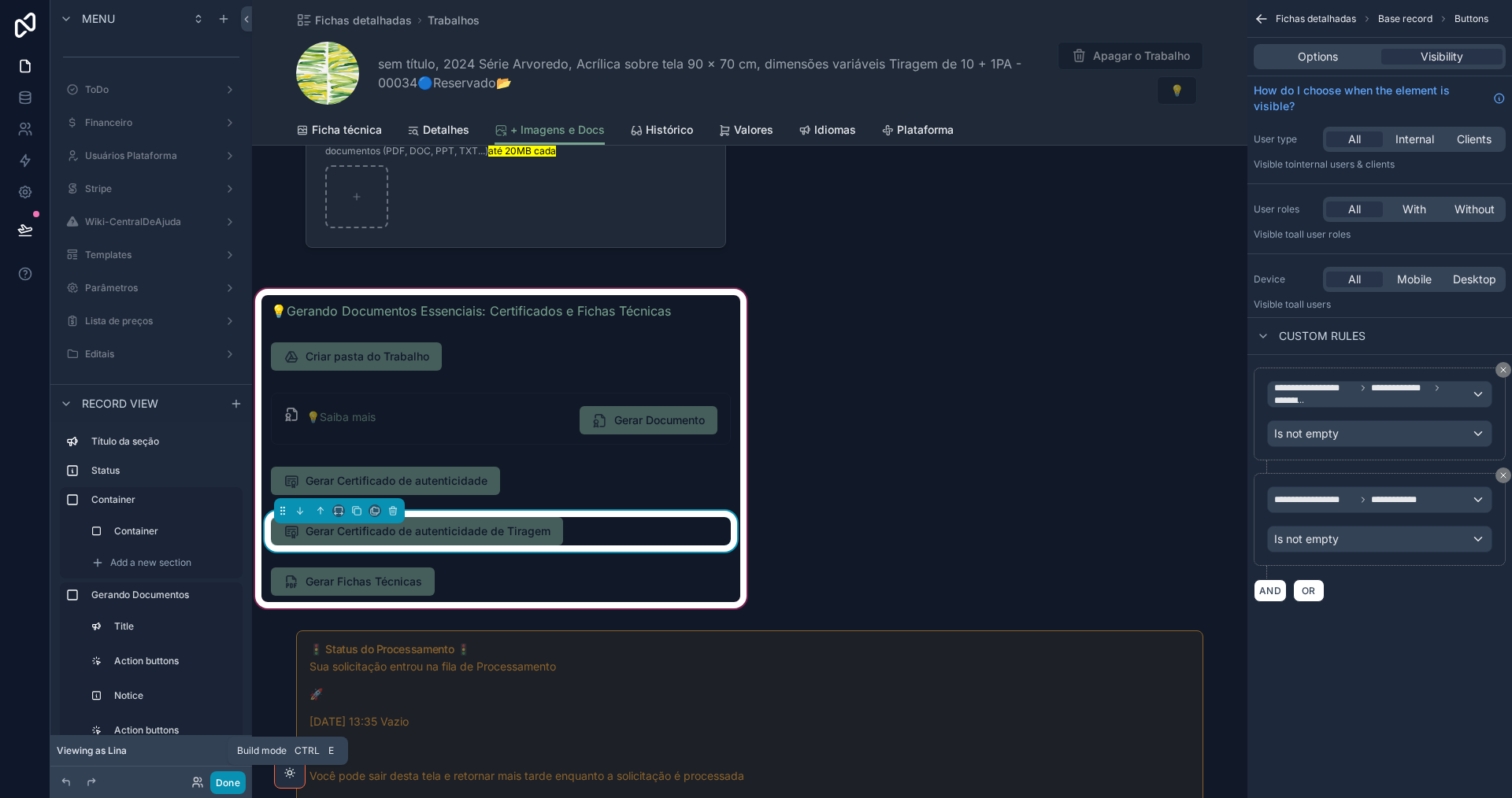
click at [230, 784] on button "Done" at bounding box center [228, 782] width 36 height 23
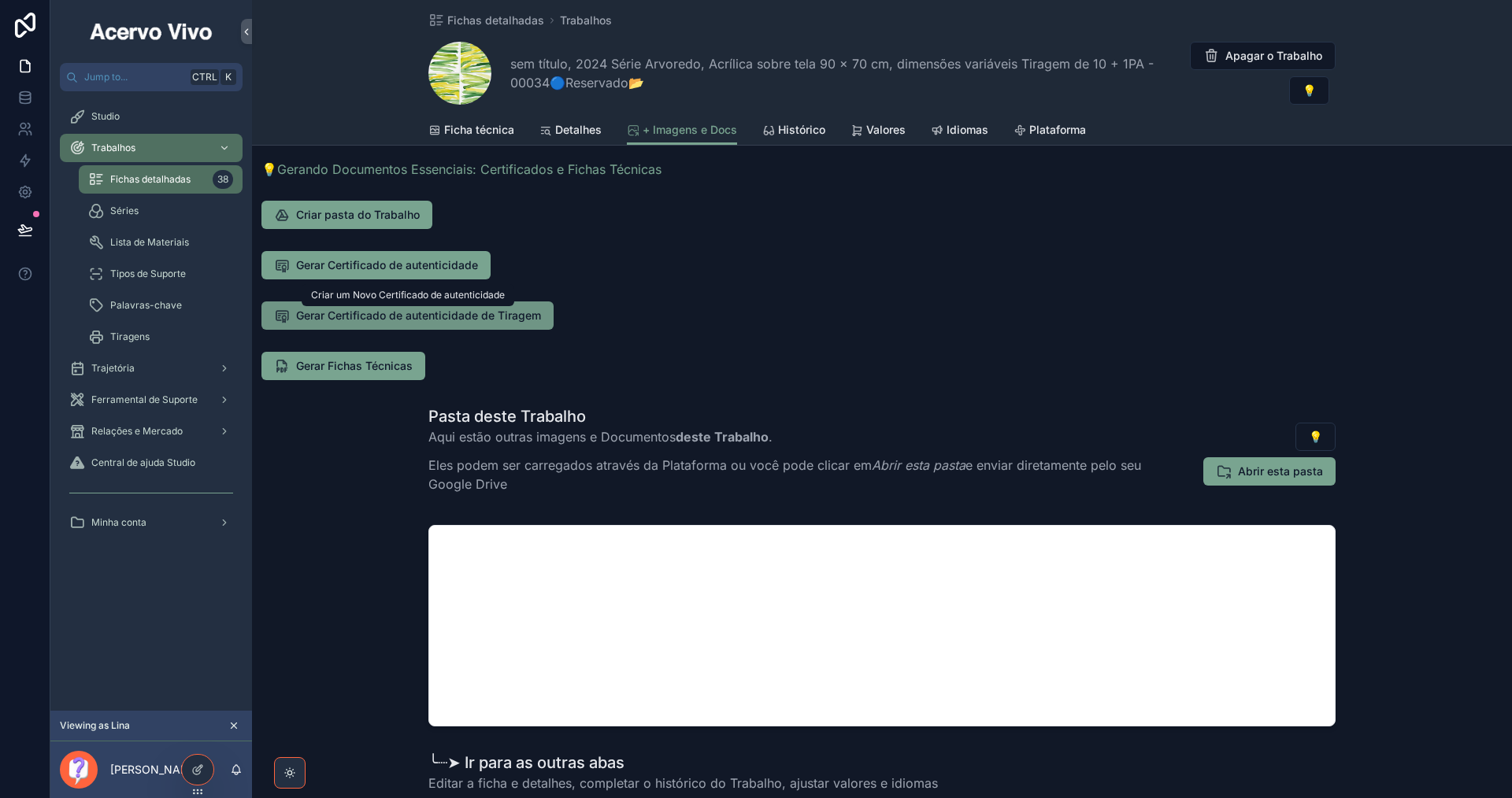
click at [382, 306] on div "Jump to... Ctrl K Studio Trabalhos Fichas detalhadas 38 Séries Lista de Materia…" at bounding box center [781, 399] width 1461 height 798
click at [508, 312] on span "Gerar Certificado de autenticidade de Tiragem" at bounding box center [418, 315] width 245 height 16
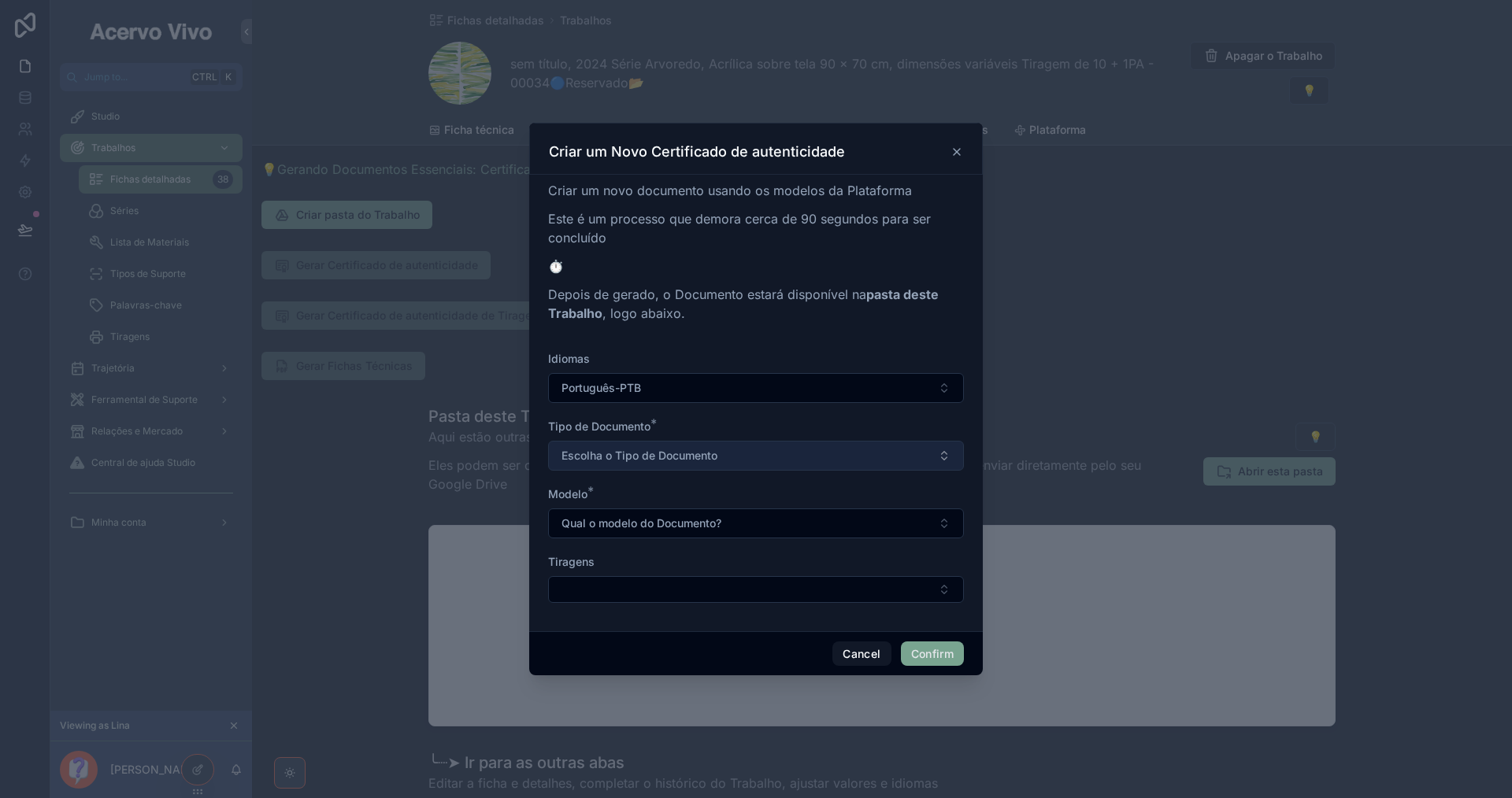
click at [693, 460] on span "Escolha o Tipo de Documento" at bounding box center [639, 456] width 155 height 16
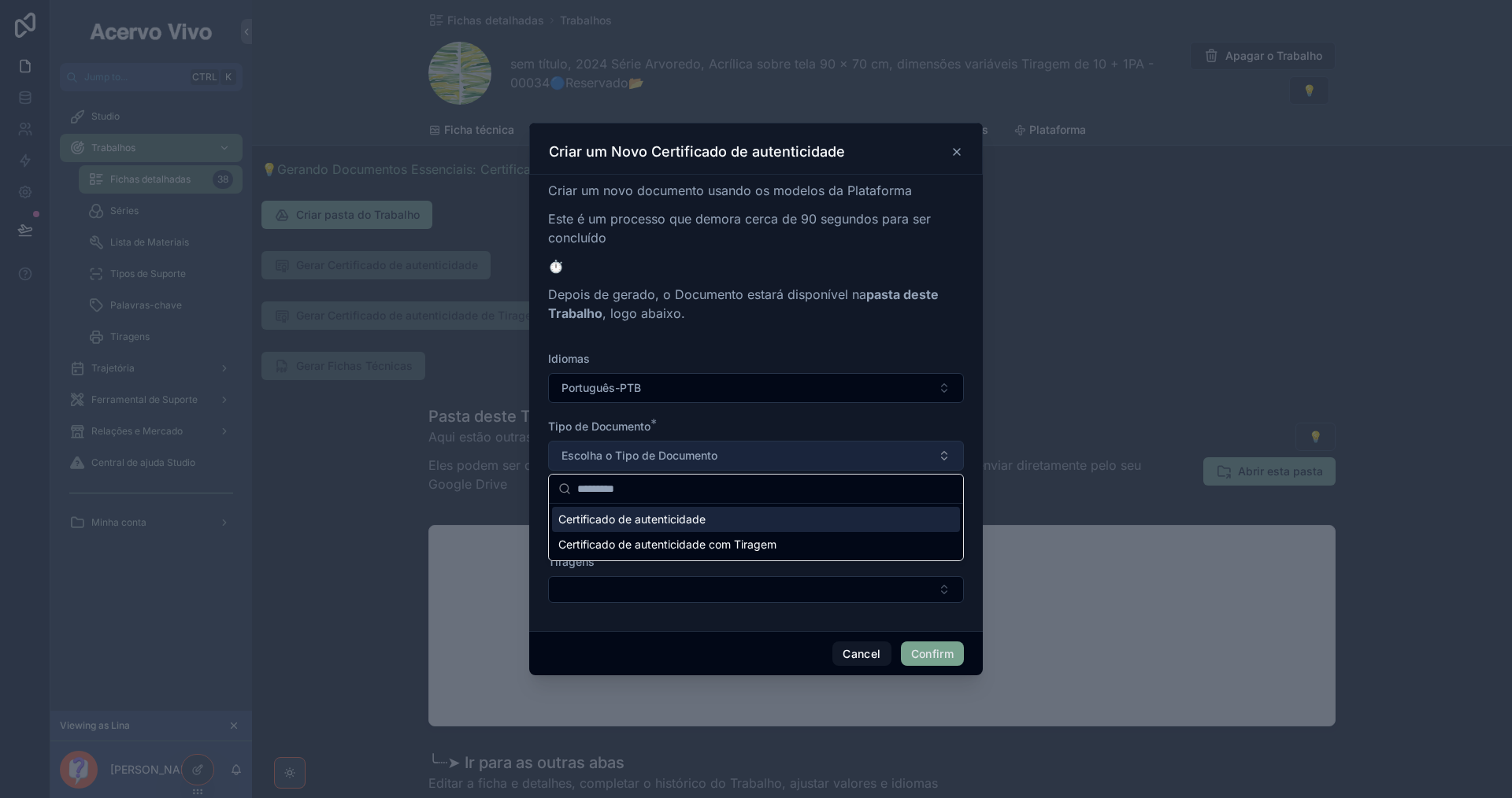
click at [694, 459] on span "Escolha o Tipo de Documento" at bounding box center [639, 456] width 155 height 16
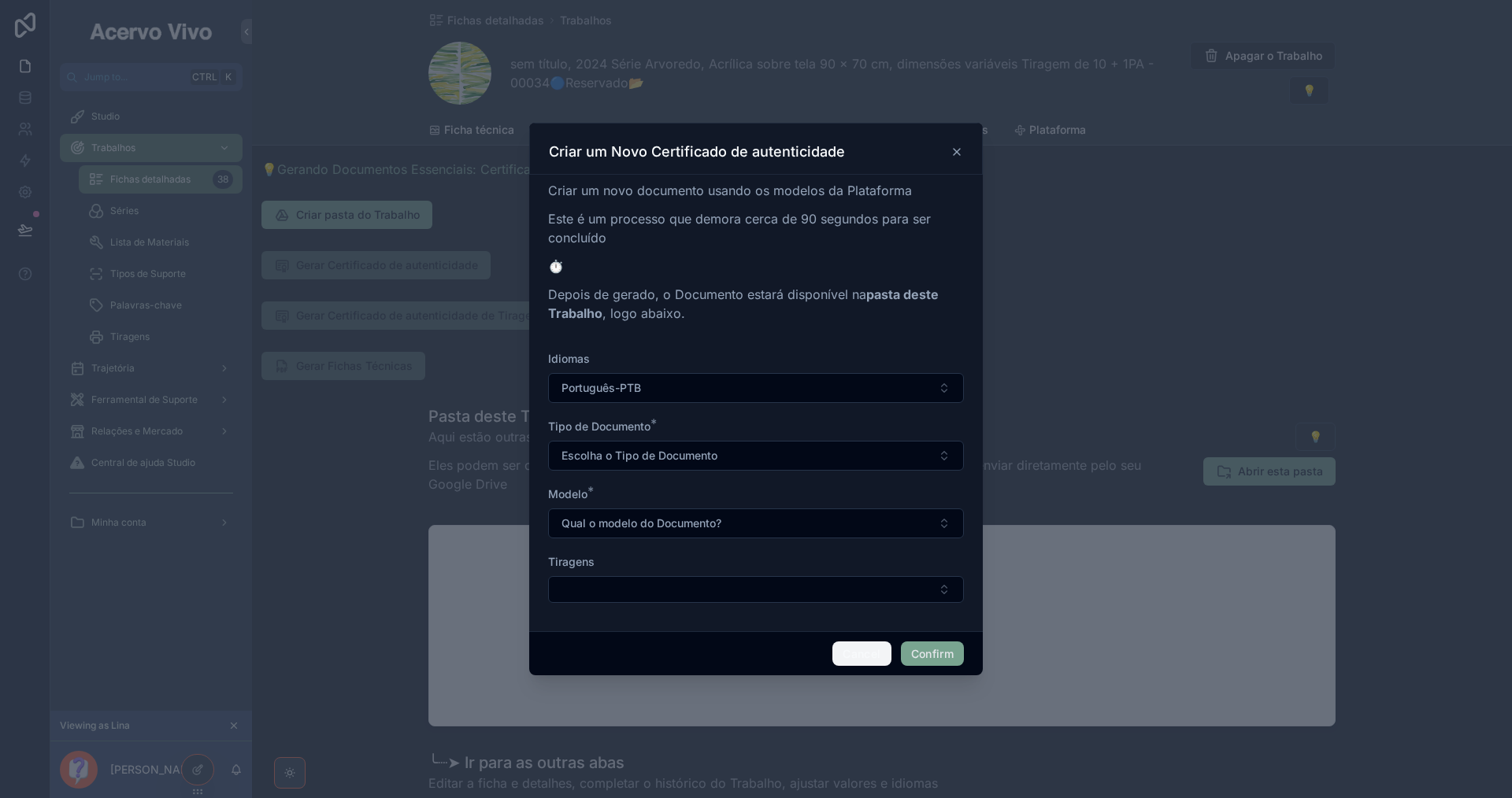
click at [858, 654] on button "Cancel" at bounding box center [861, 654] width 59 height 25
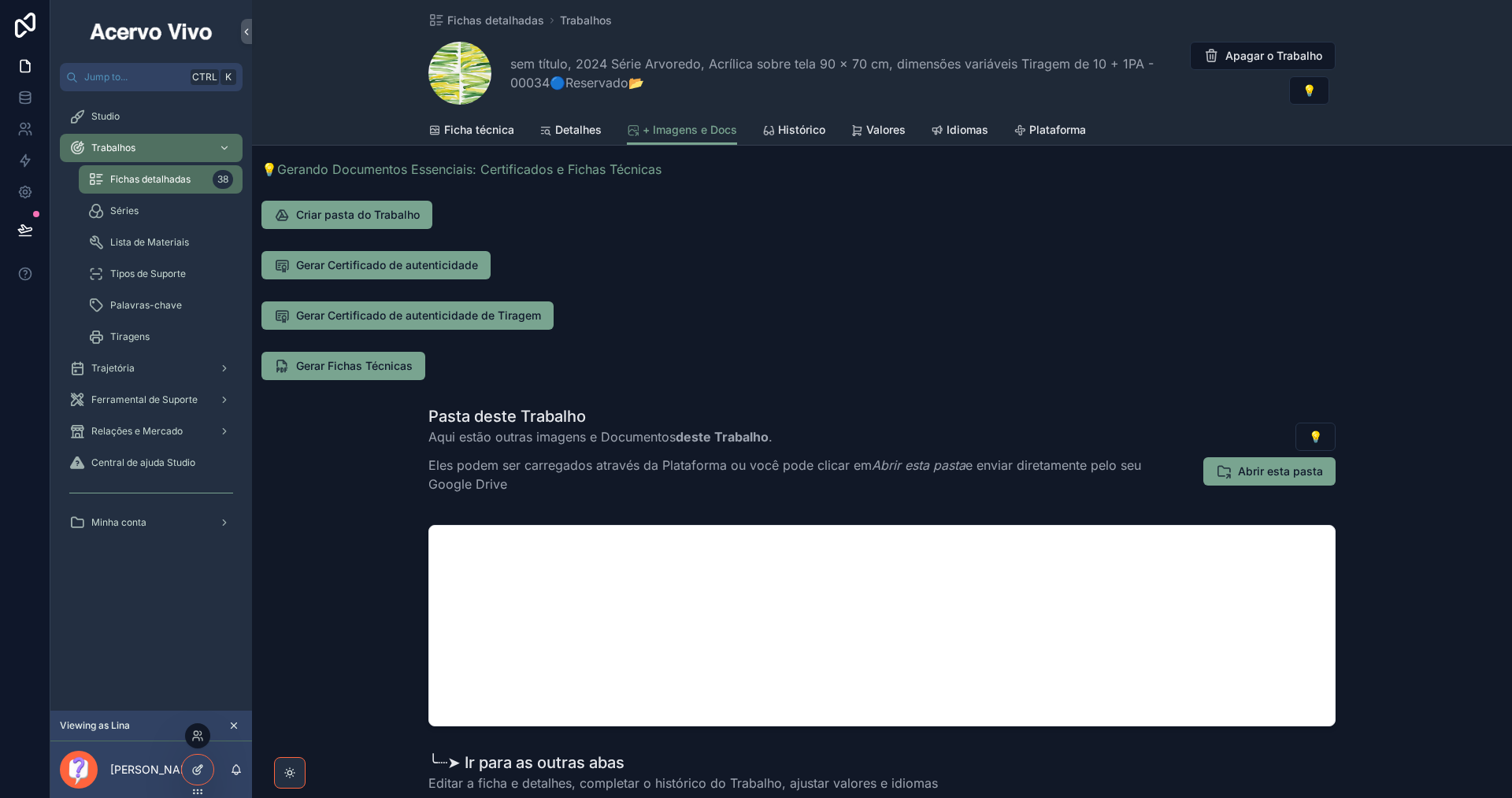
click at [195, 773] on icon at bounding box center [197, 769] width 12 height 12
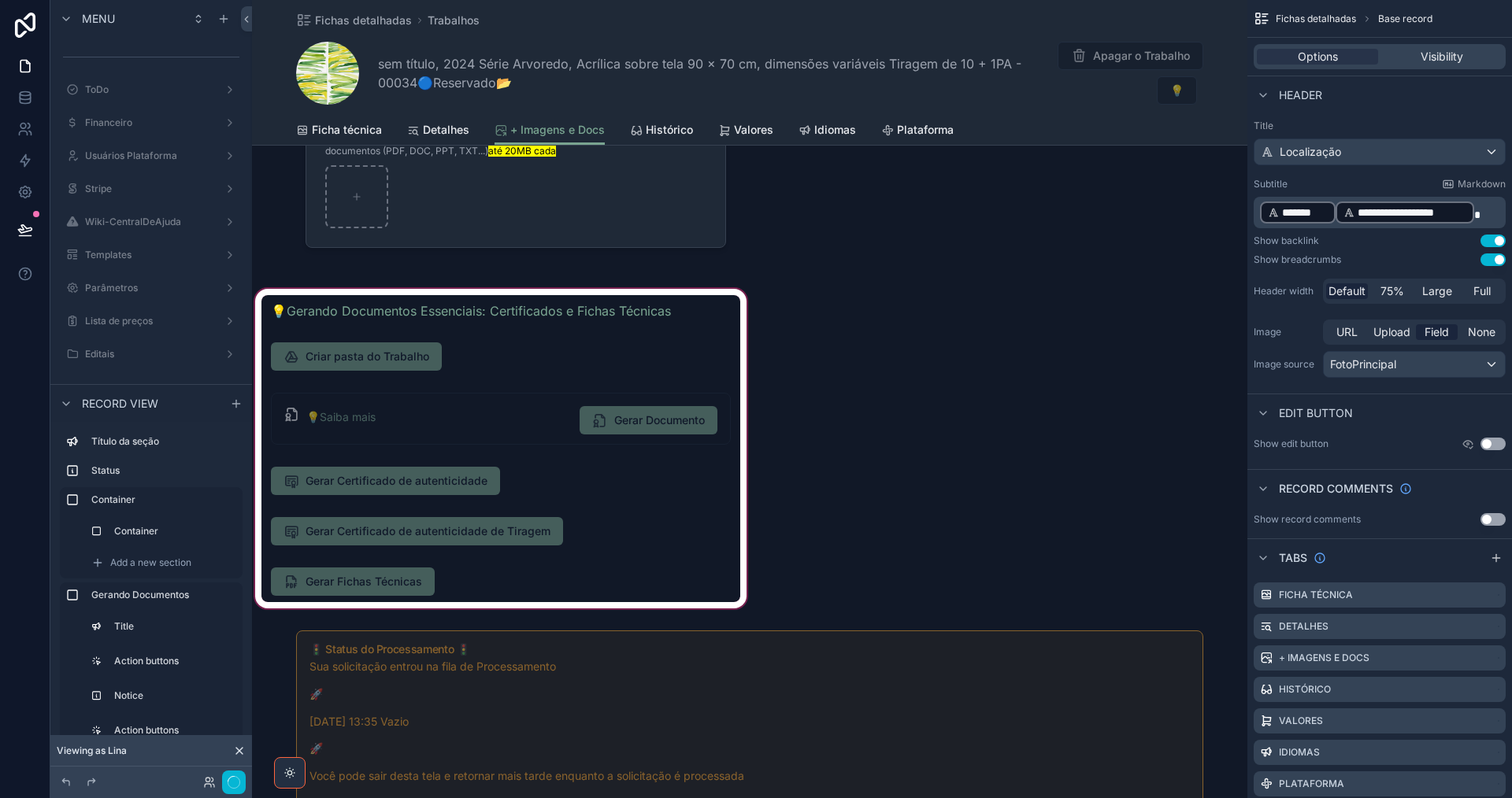
click at [731, 530] on div "scrollable content" at bounding box center [501, 448] width 498 height 326
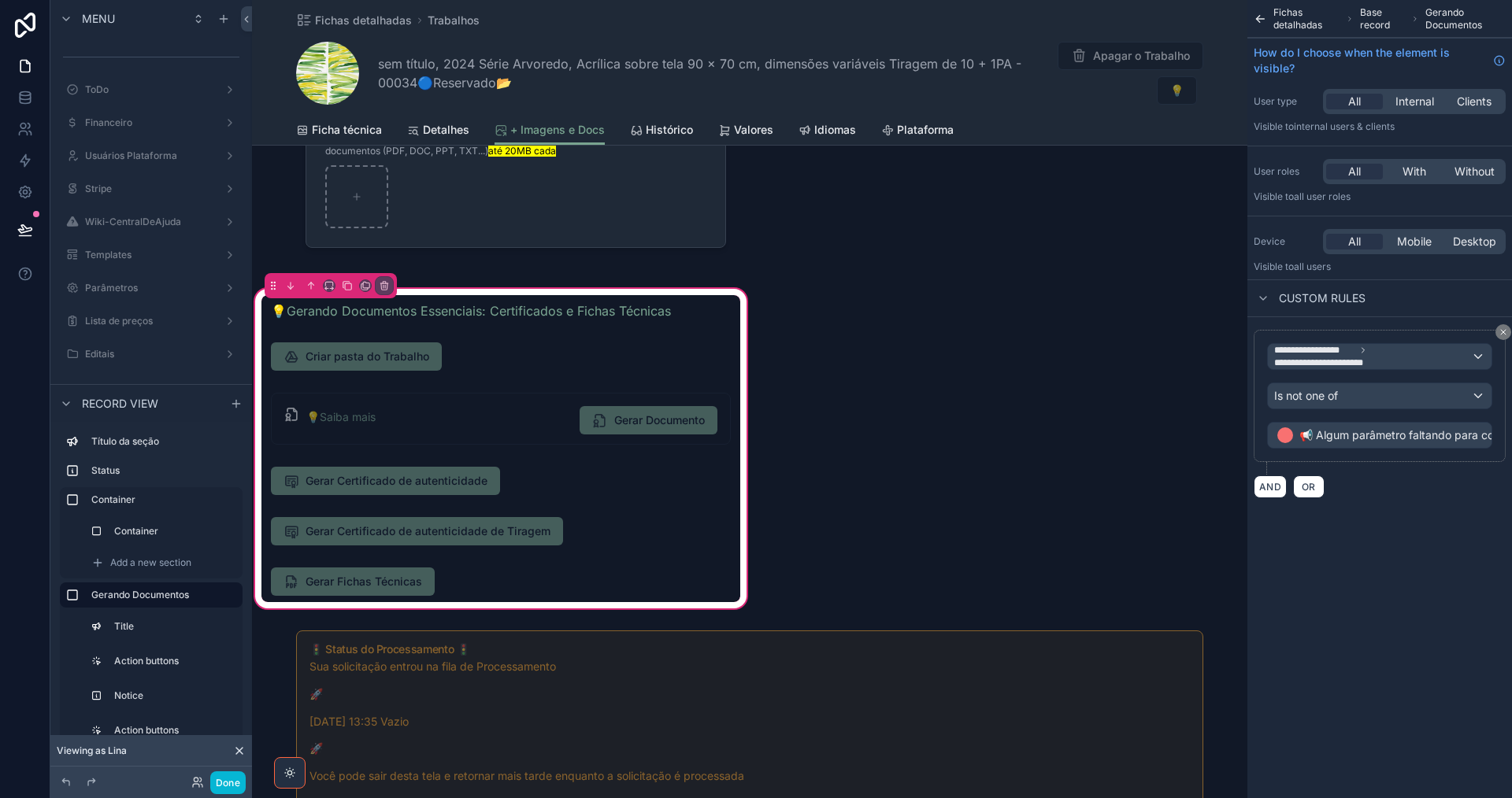
click at [682, 534] on div "scrollable content" at bounding box center [501, 531] width 479 height 41
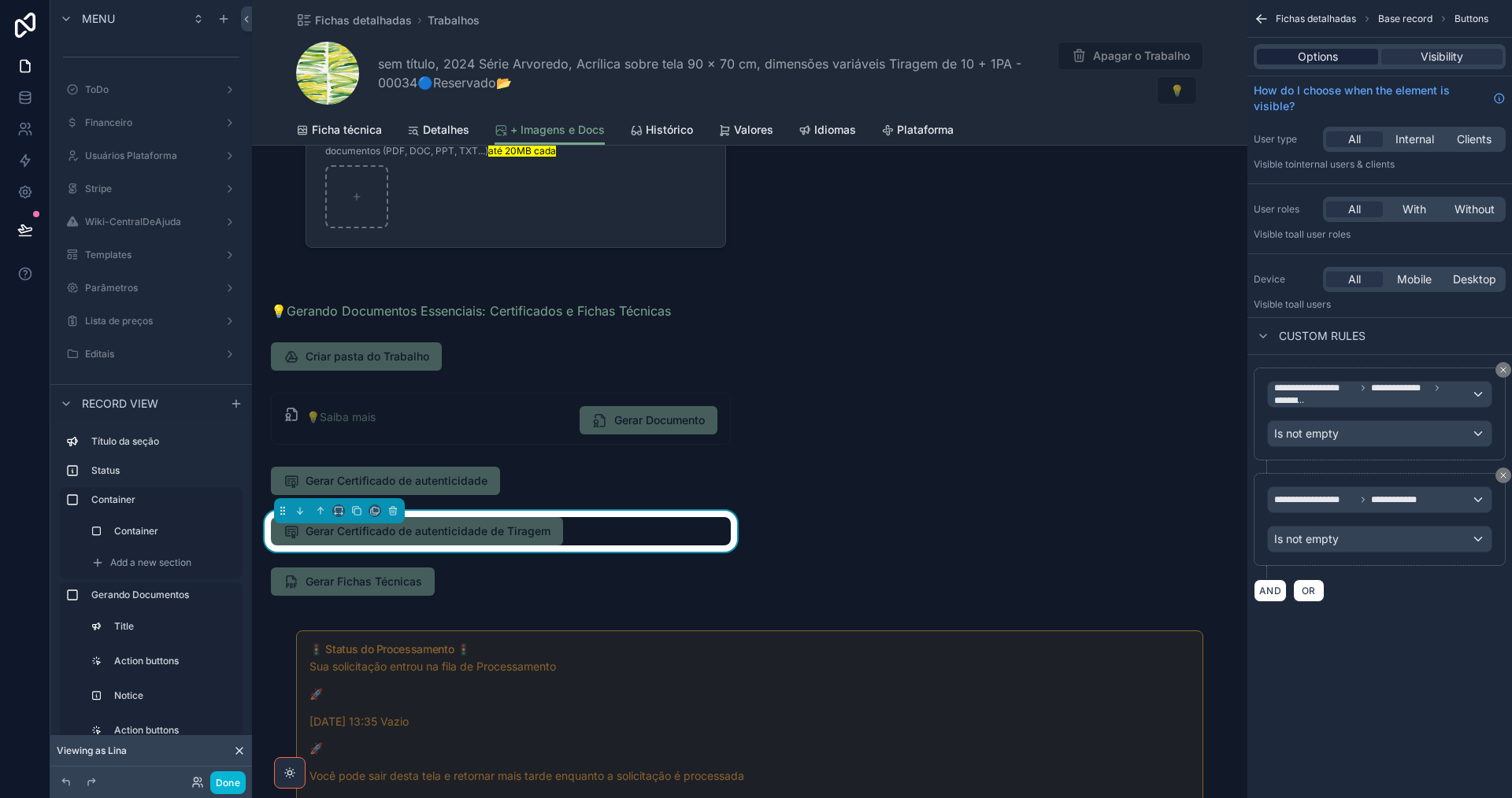
click at [1311, 61] on span "Options" at bounding box center [1318, 57] width 40 height 16
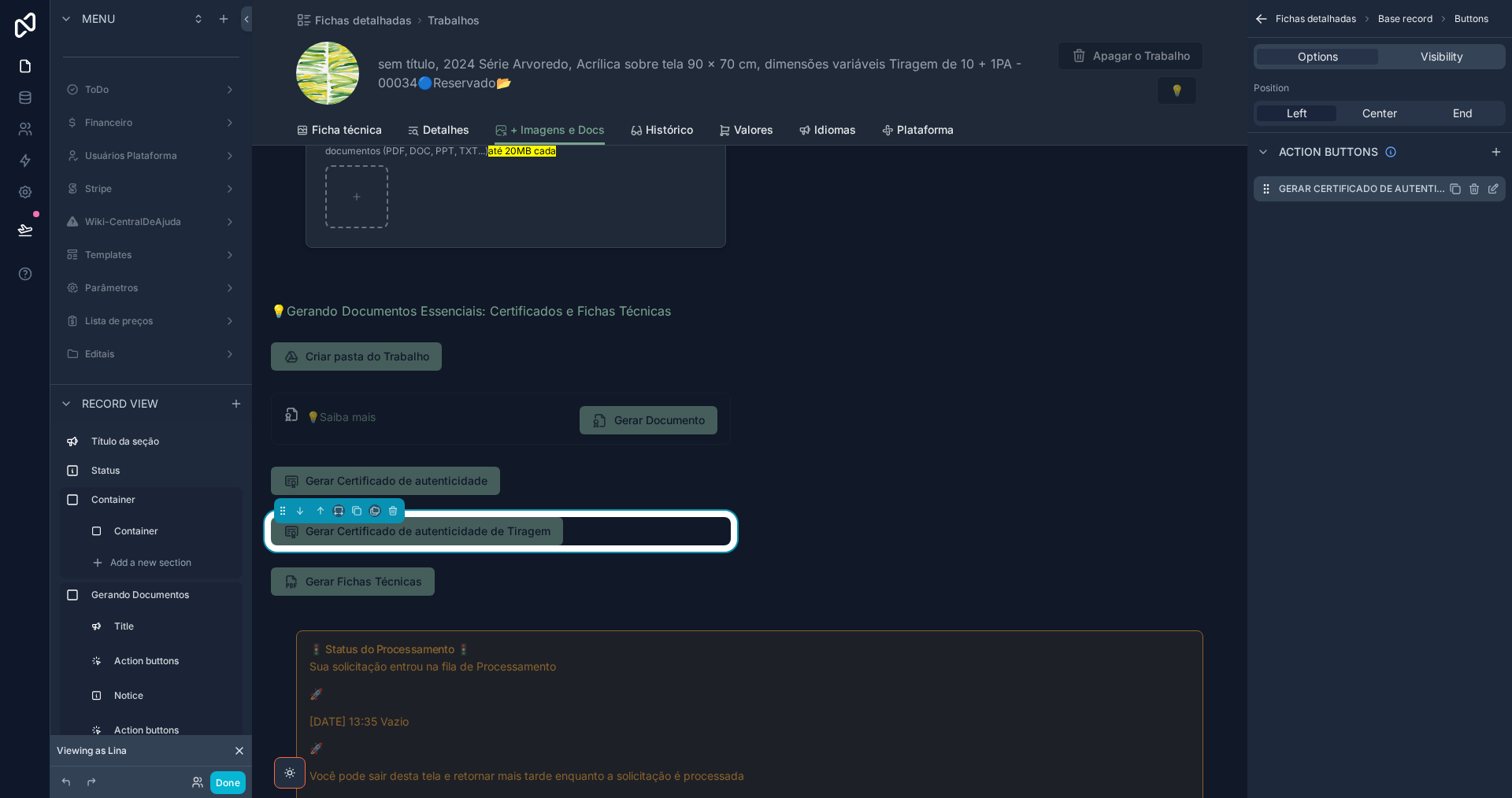
click at [1494, 187] on icon "scrollable content" at bounding box center [1494, 187] width 6 height 6
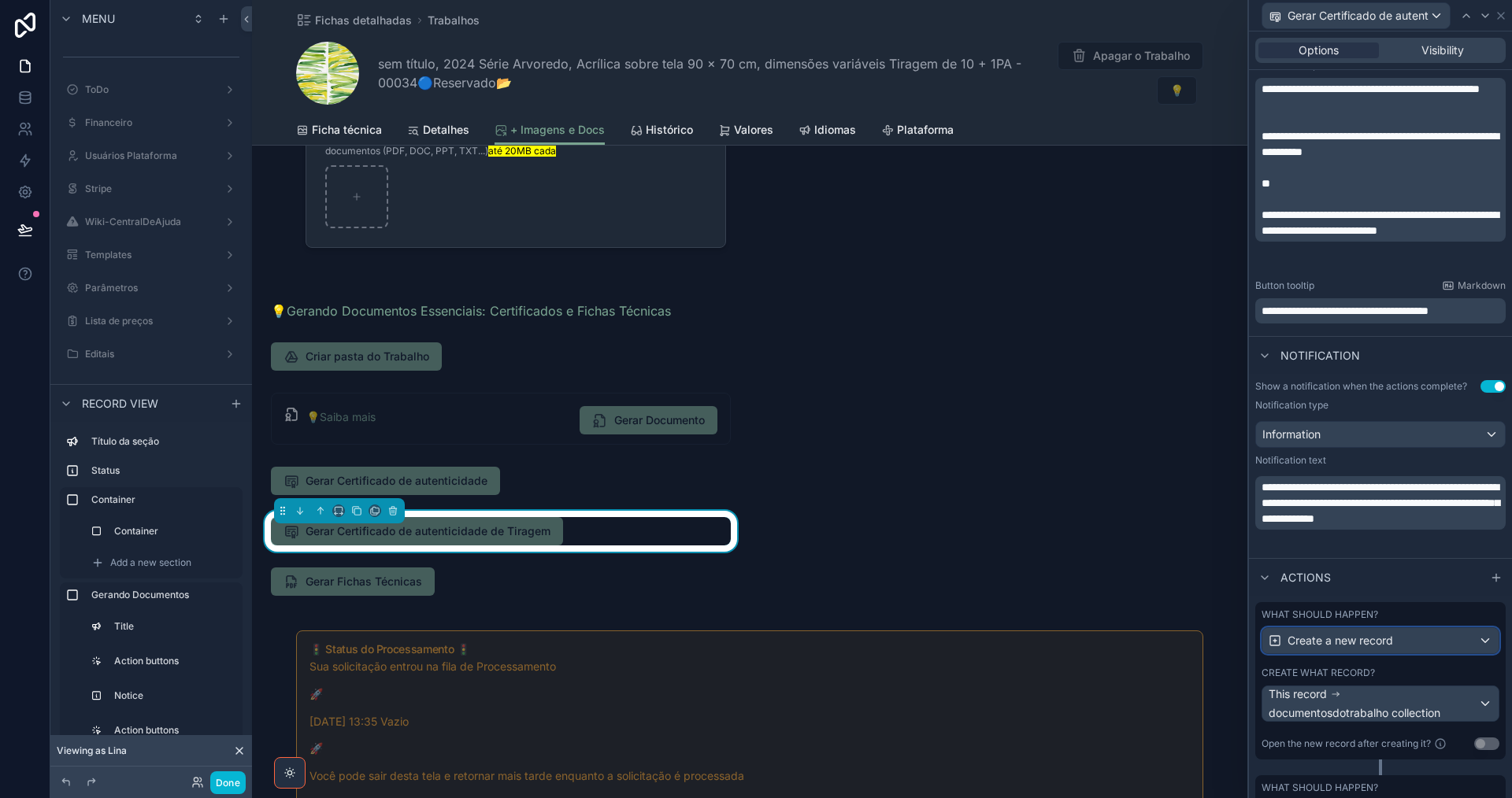
click at [1407, 645] on div "Create a new record" at bounding box center [1380, 640] width 236 height 25
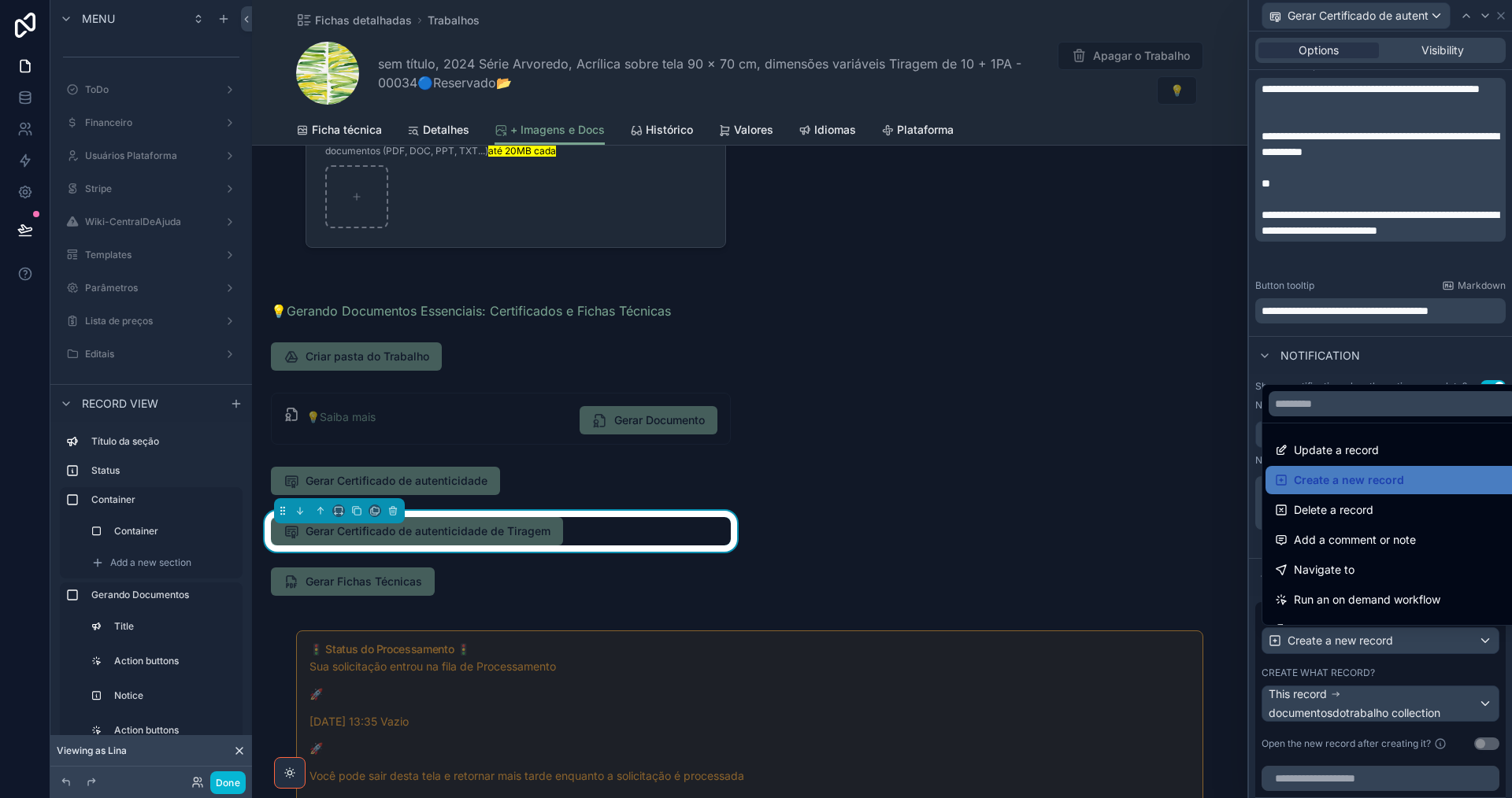
click at [1407, 644] on div at bounding box center [1380, 399] width 263 height 798
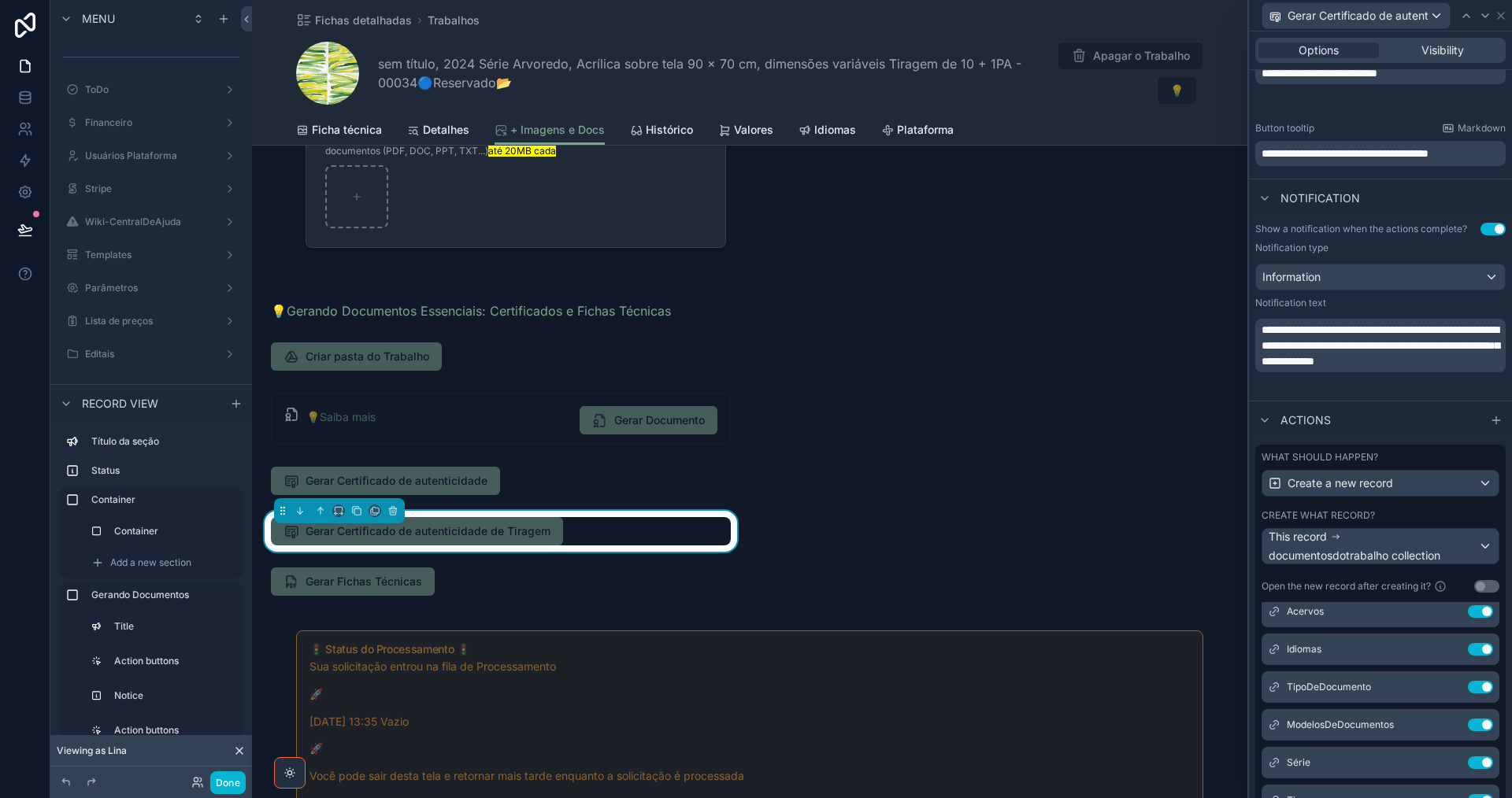
scroll to position [79, 0]
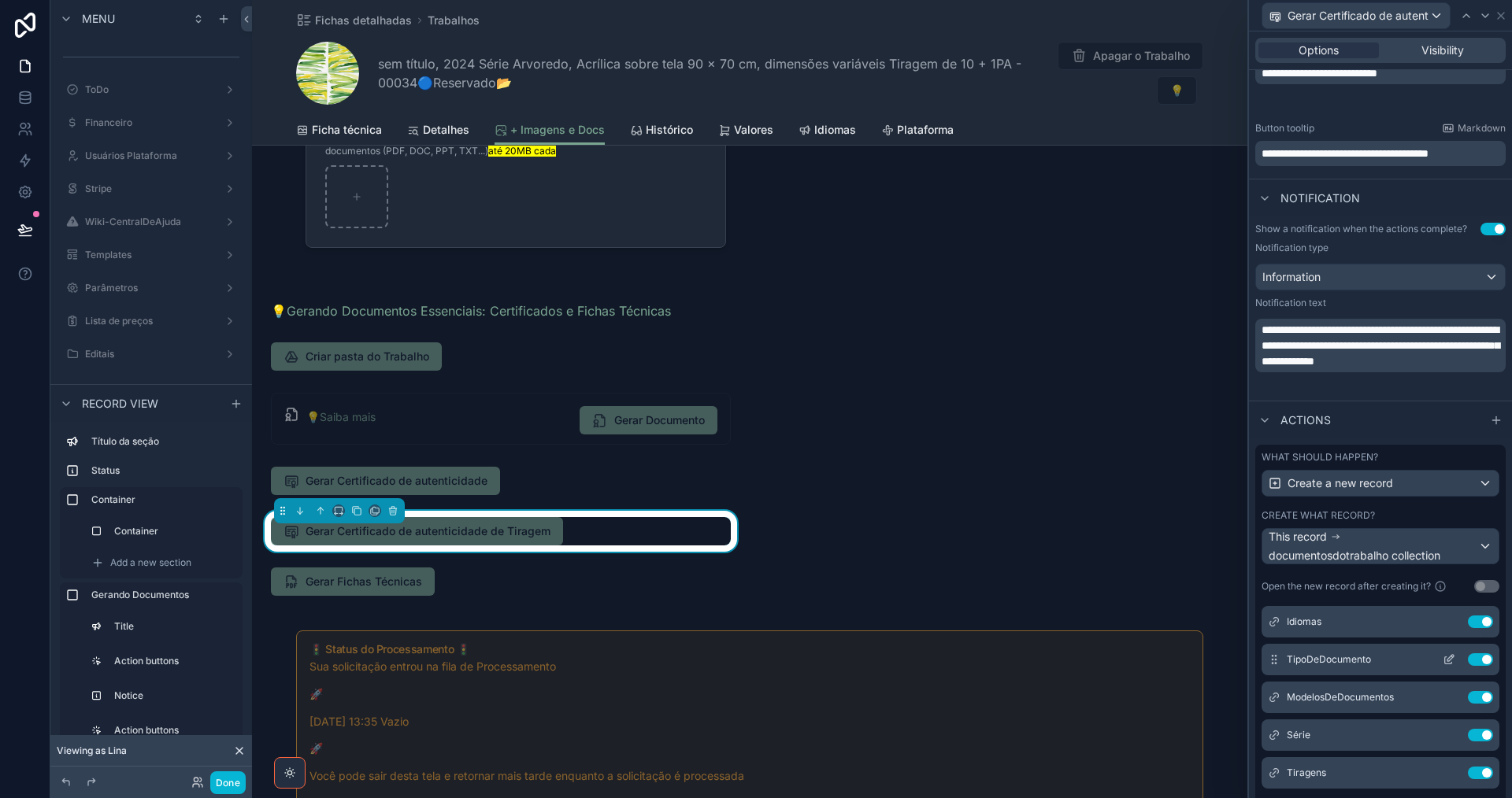
click at [1443, 662] on icon at bounding box center [1449, 659] width 12 height 12
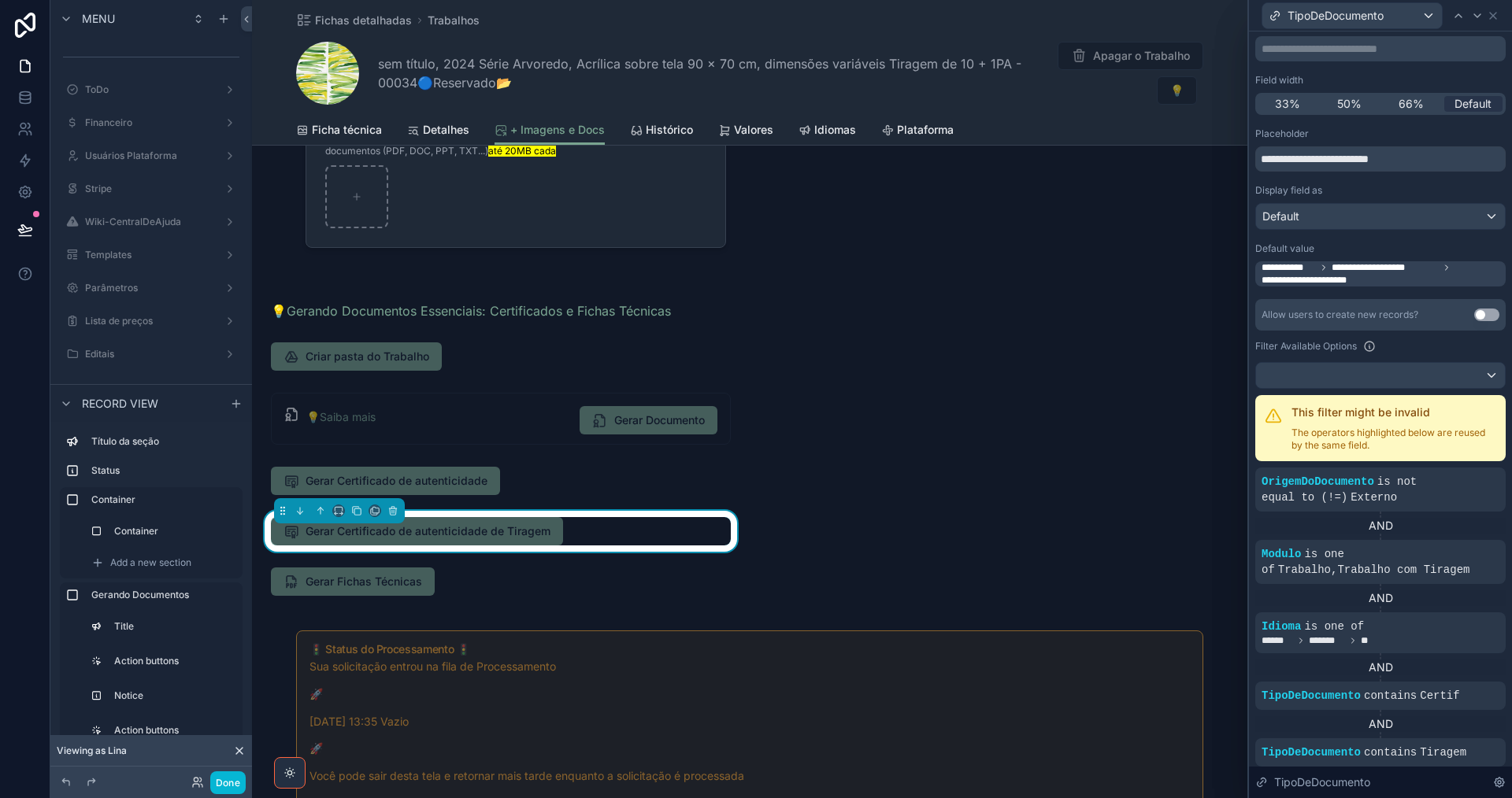
scroll to position [236, 0]
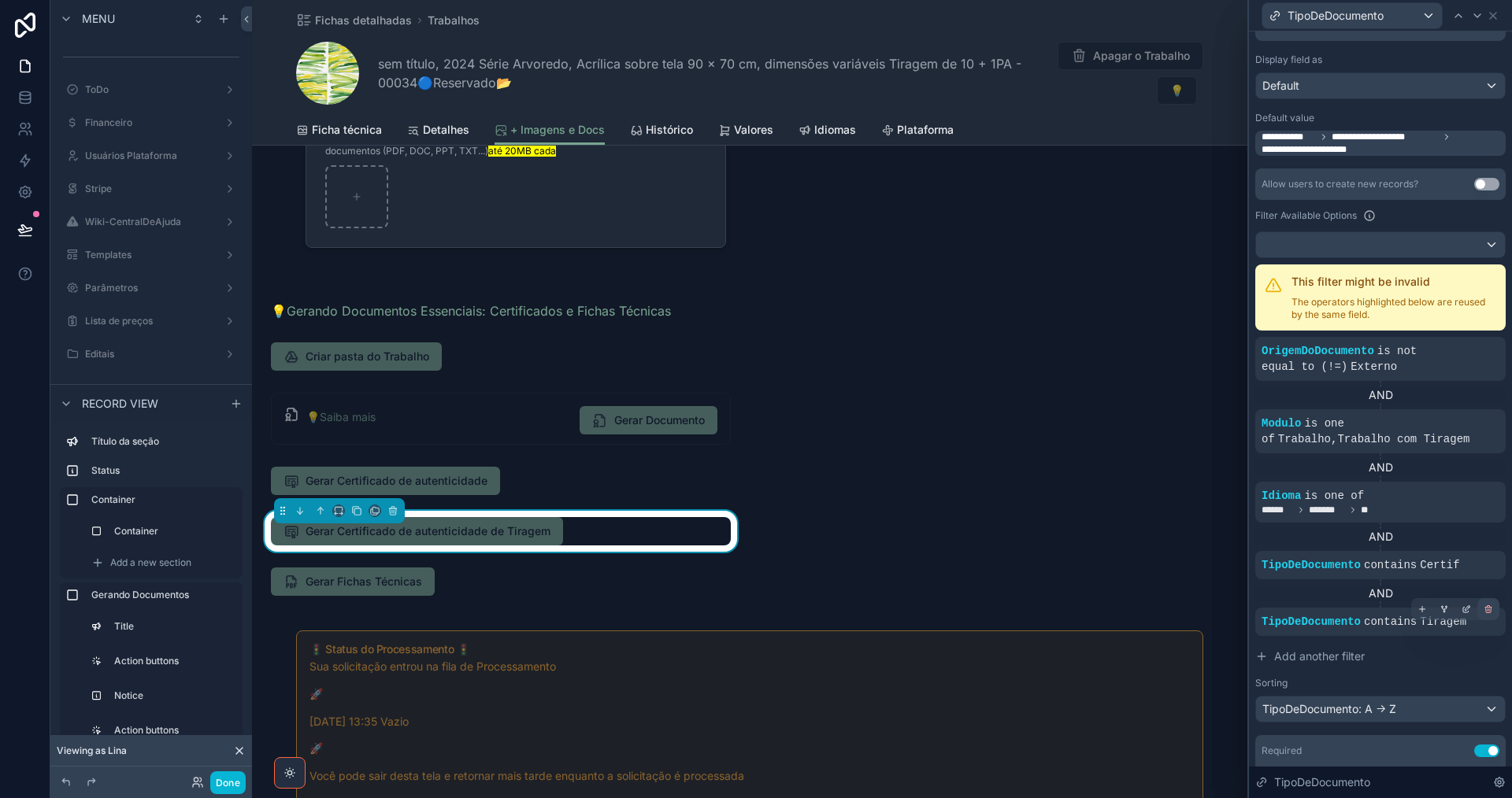
click at [1483, 611] on icon at bounding box center [1488, 609] width 10 height 10
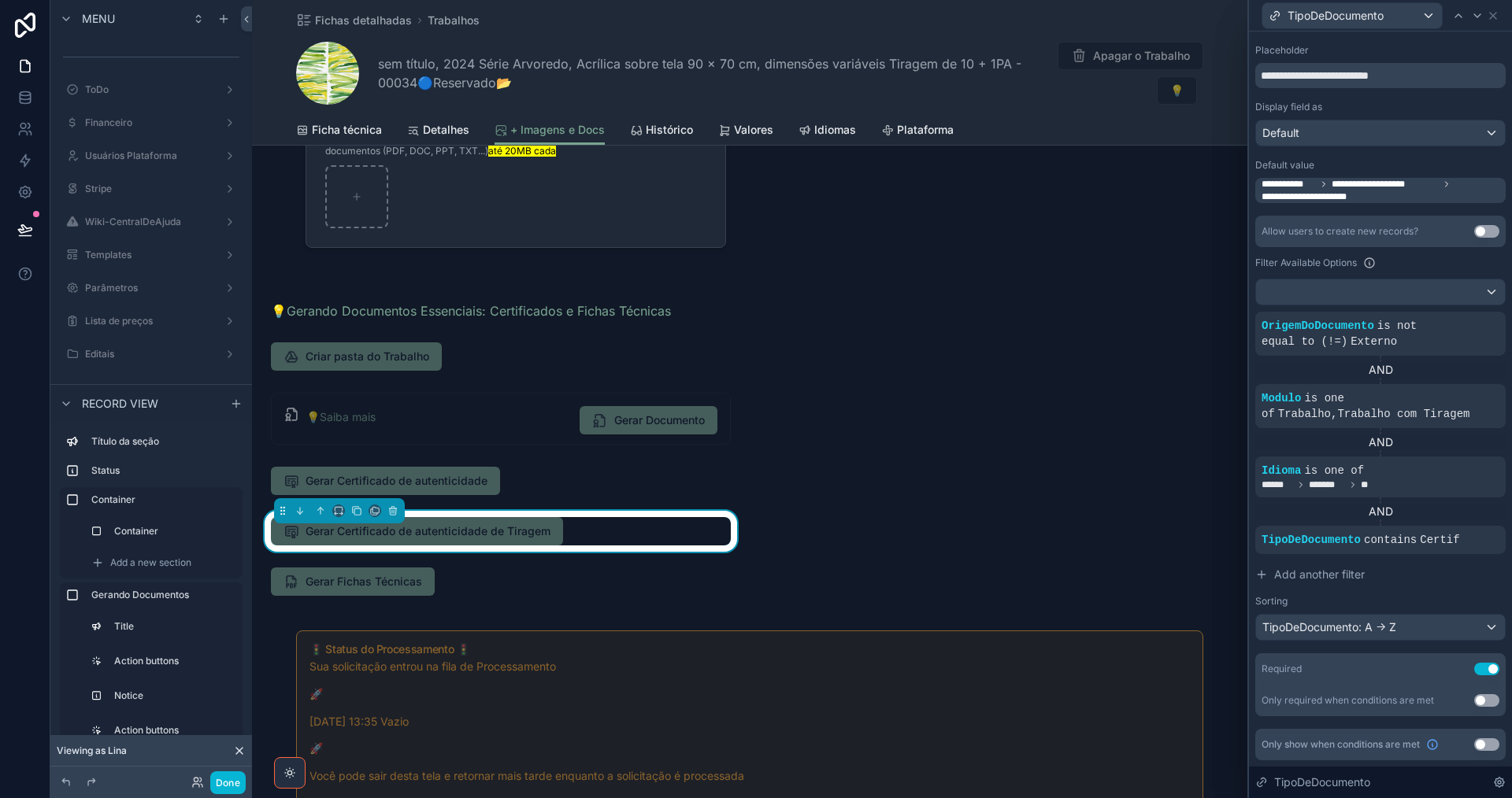
scroll to position [189, 0]
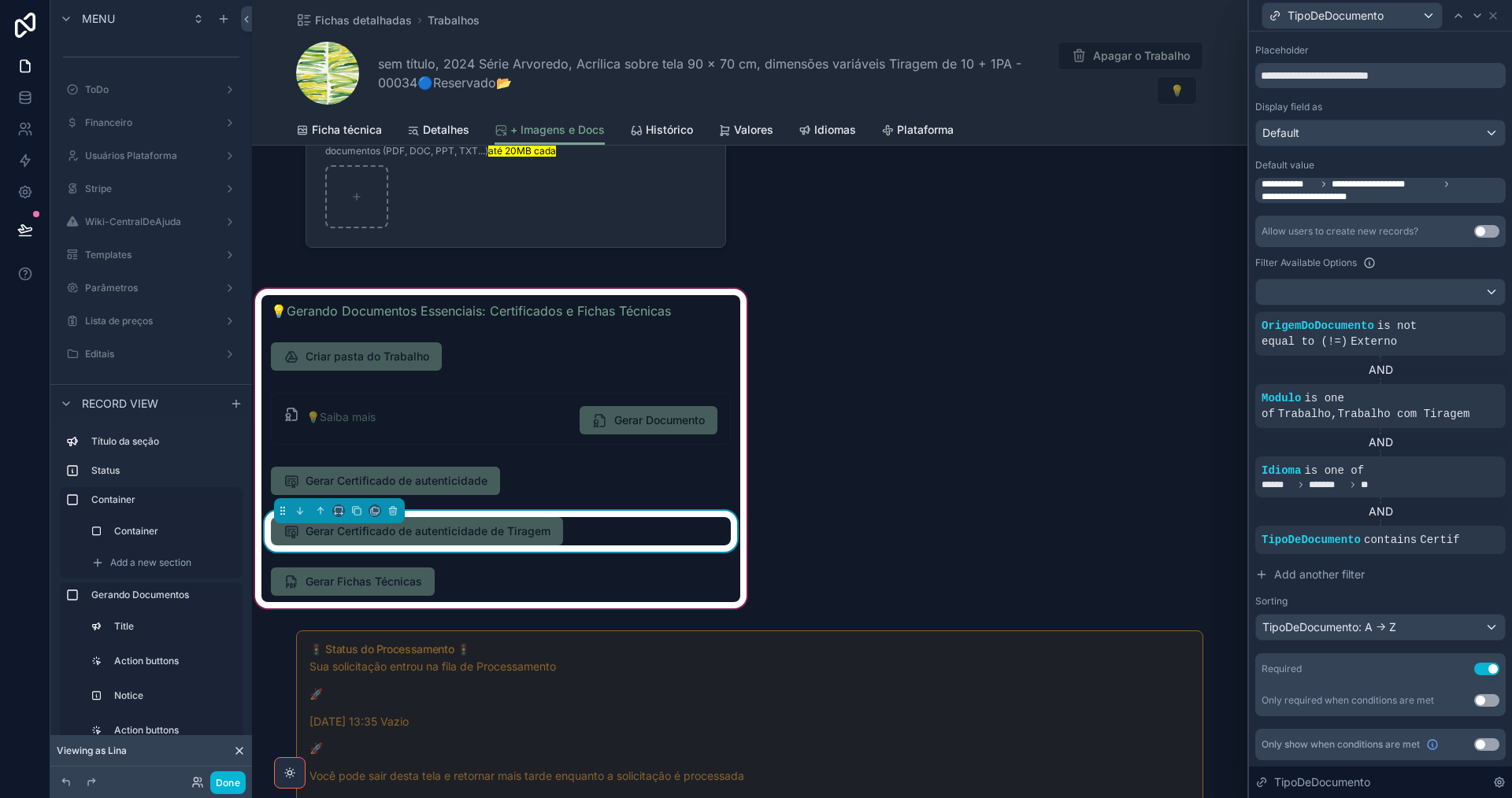
click at [653, 531] on div "Gerar Certificado de autenticidade de Tiragem" at bounding box center [501, 531] width 459 height 28
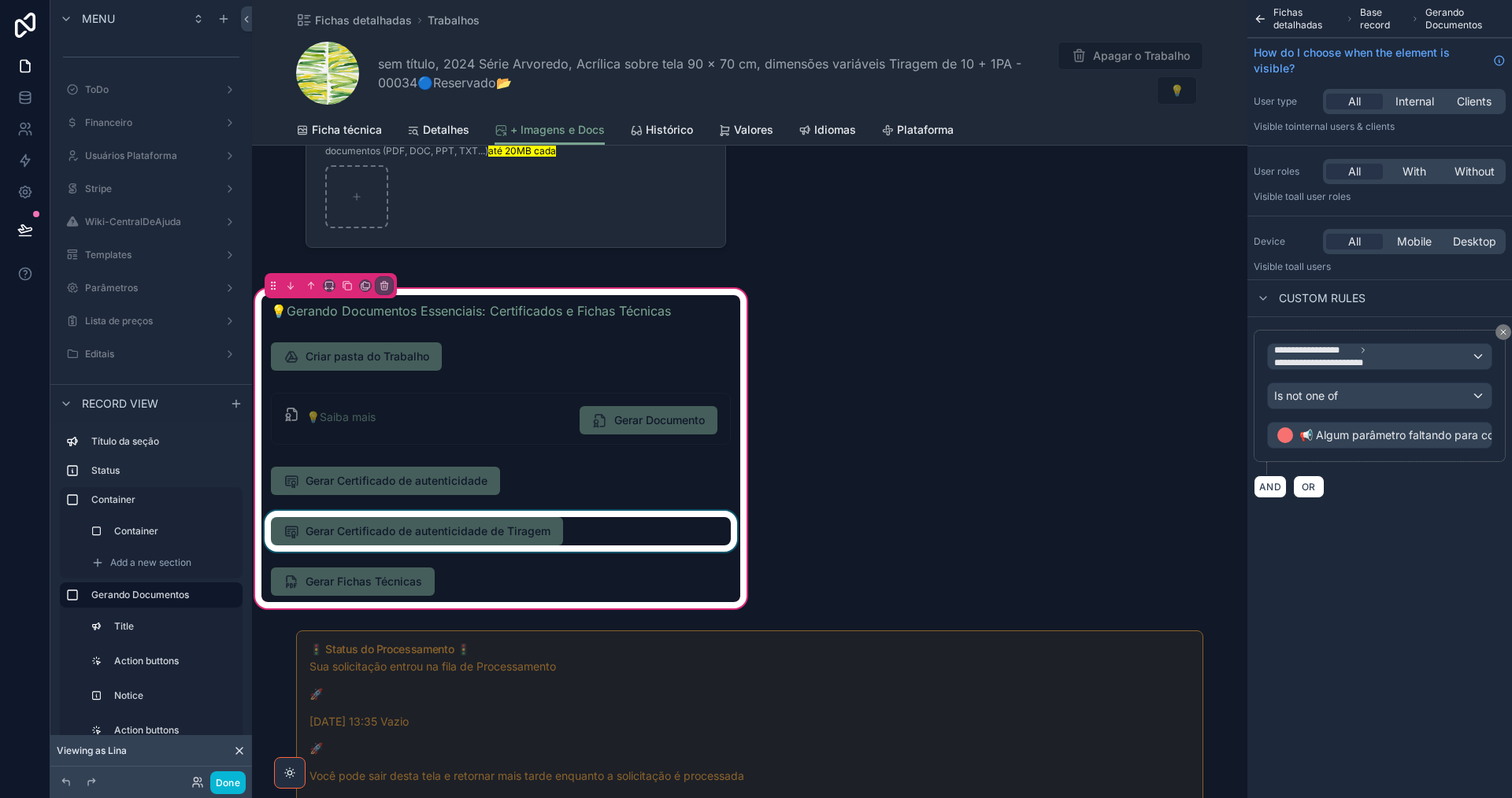
click at [634, 537] on div "scrollable content" at bounding box center [501, 531] width 479 height 41
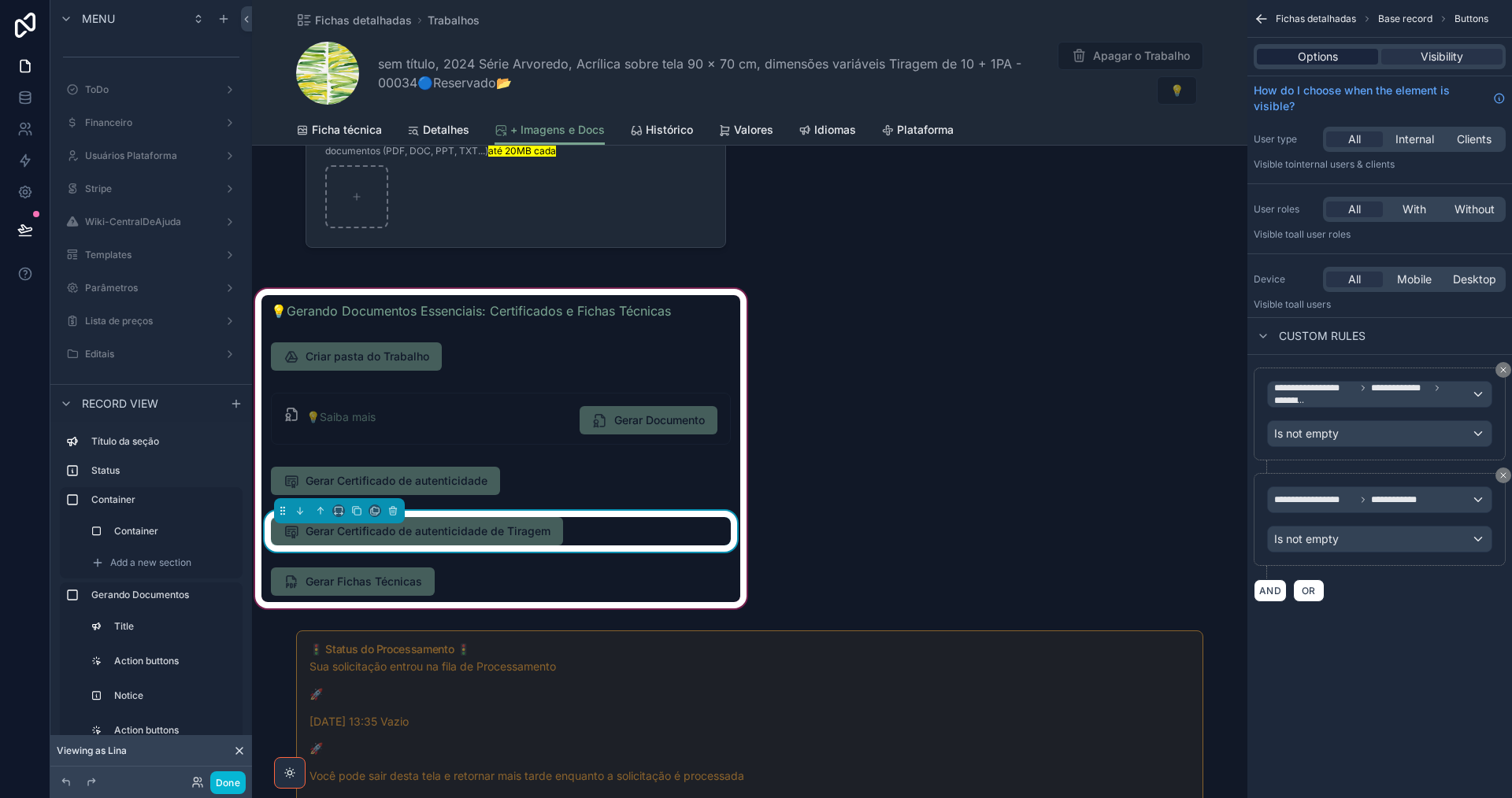
click at [1298, 56] on span "Options" at bounding box center [1318, 57] width 40 height 16
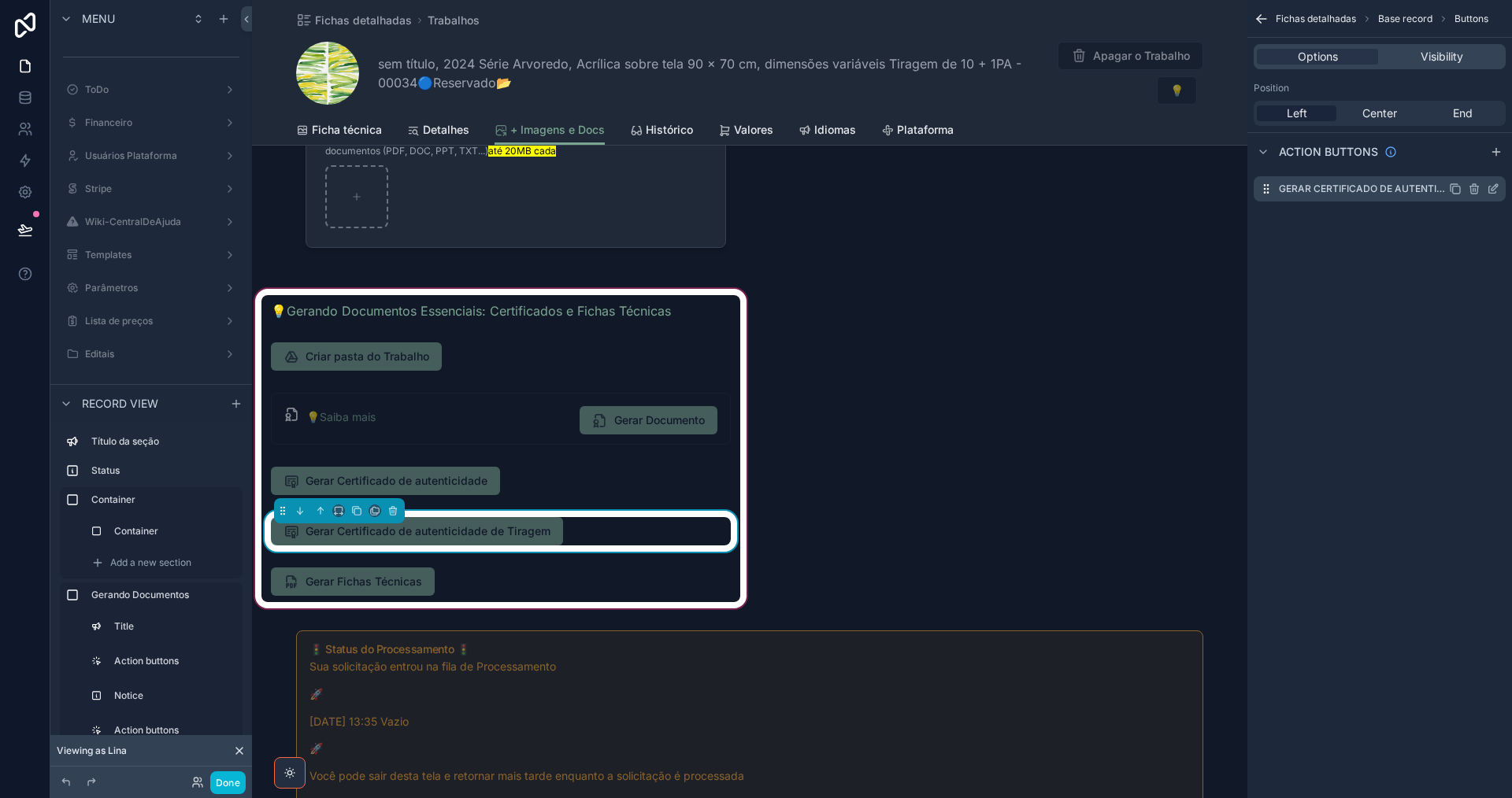
click at [1492, 190] on icon "scrollable content" at bounding box center [1494, 187] width 6 height 6
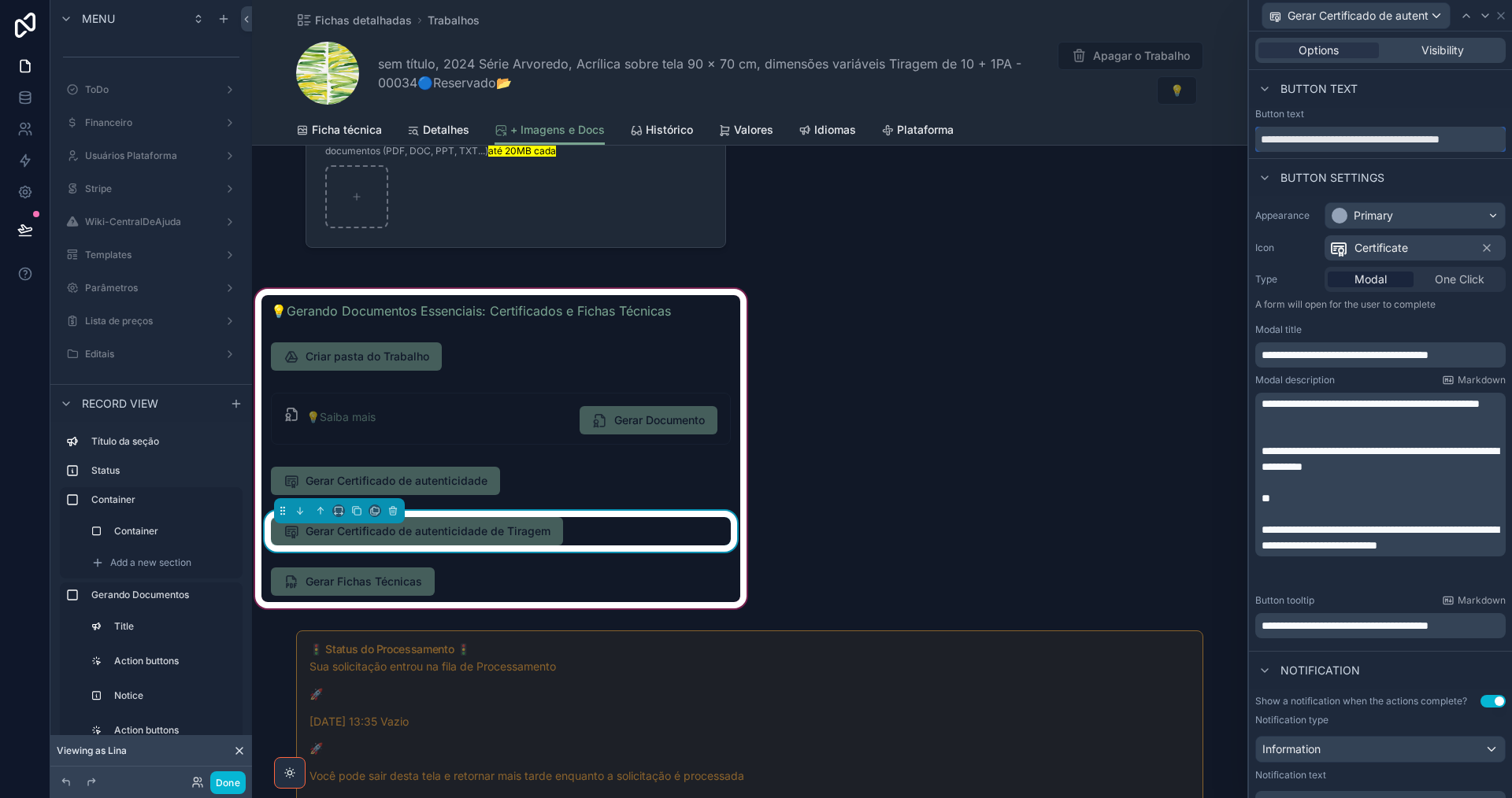
click at [1451, 140] on input "**********" at bounding box center [1380, 139] width 251 height 25
click at [1450, 140] on input "**********" at bounding box center [1380, 139] width 251 height 25
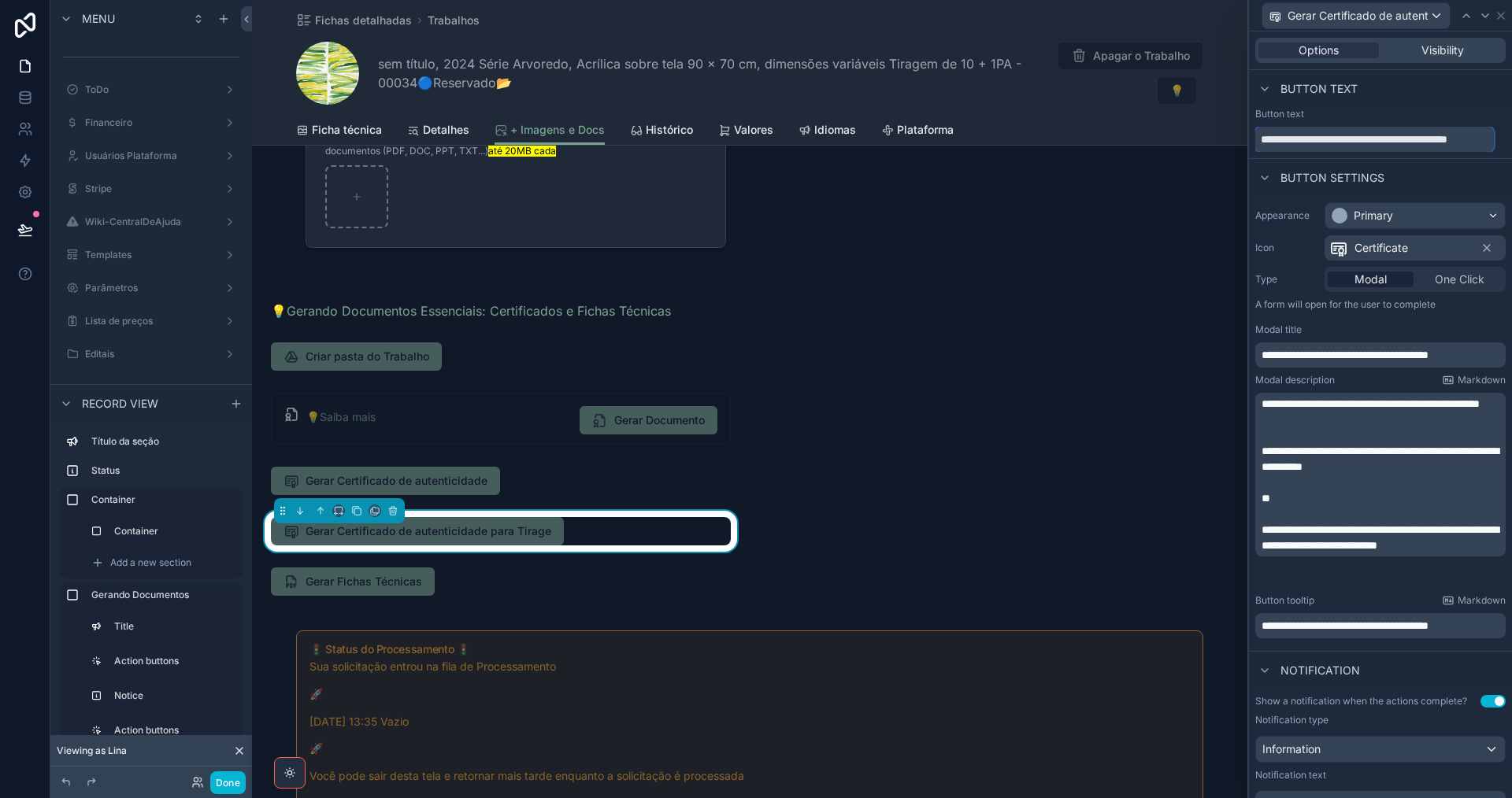
scroll to position [0, 21]
type input "**********"
click at [1462, 108] on div "Button text" at bounding box center [1380, 114] width 251 height 12
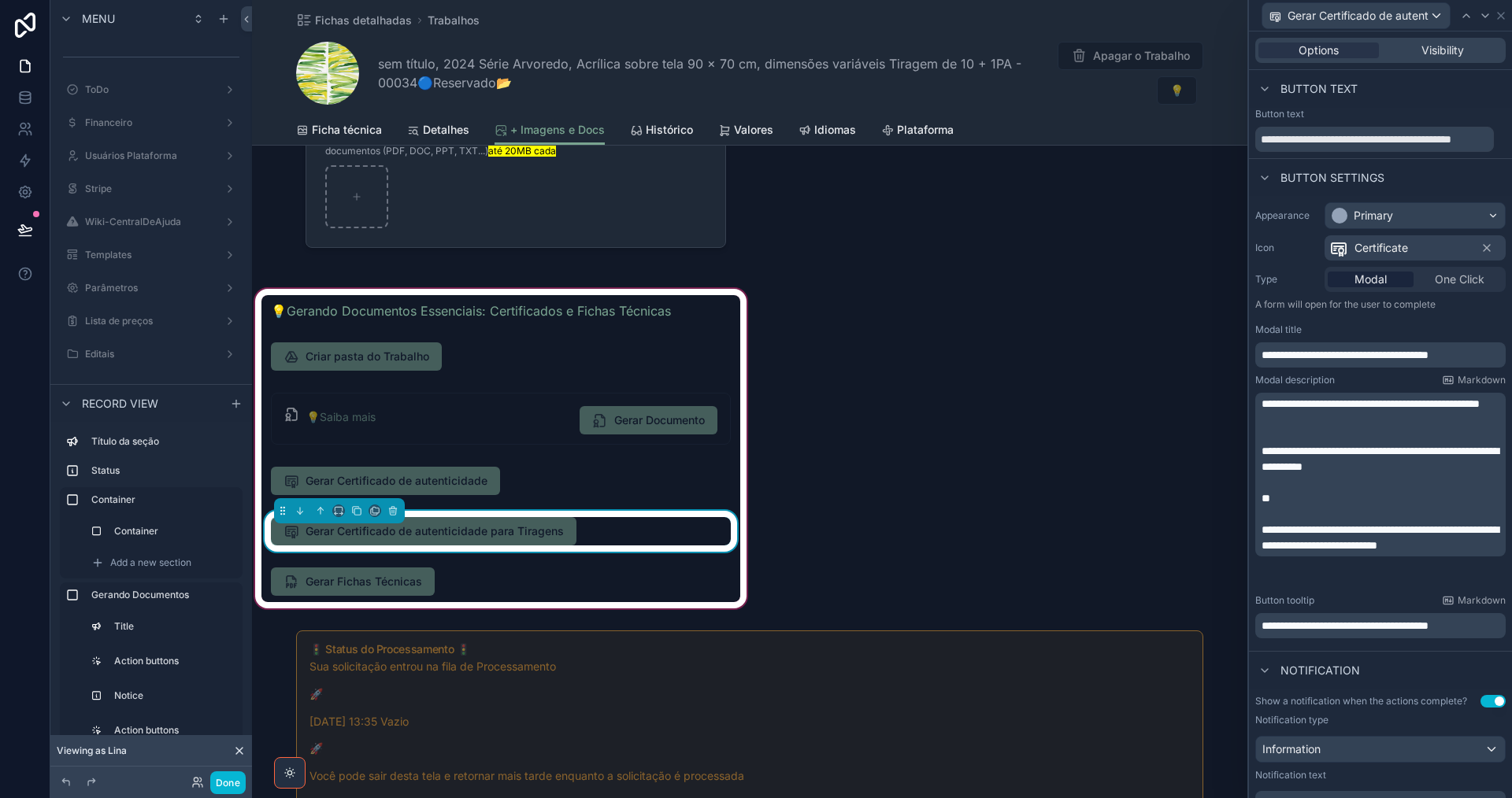
click at [670, 526] on div "Gerar Certificado de autenticidade para Tiragens" at bounding box center [501, 531] width 459 height 28
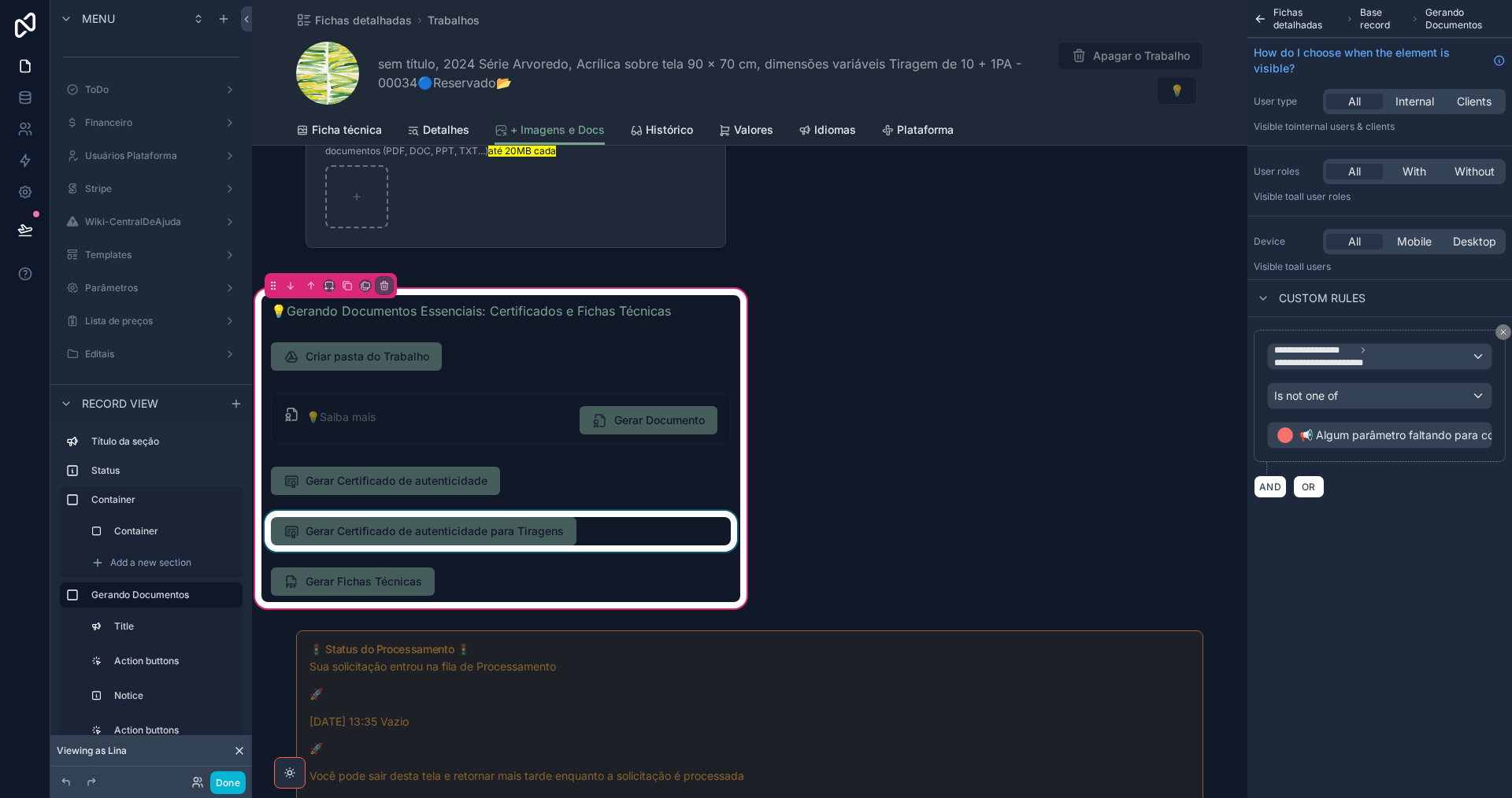
click at [611, 521] on div "scrollable content" at bounding box center [501, 531] width 479 height 41
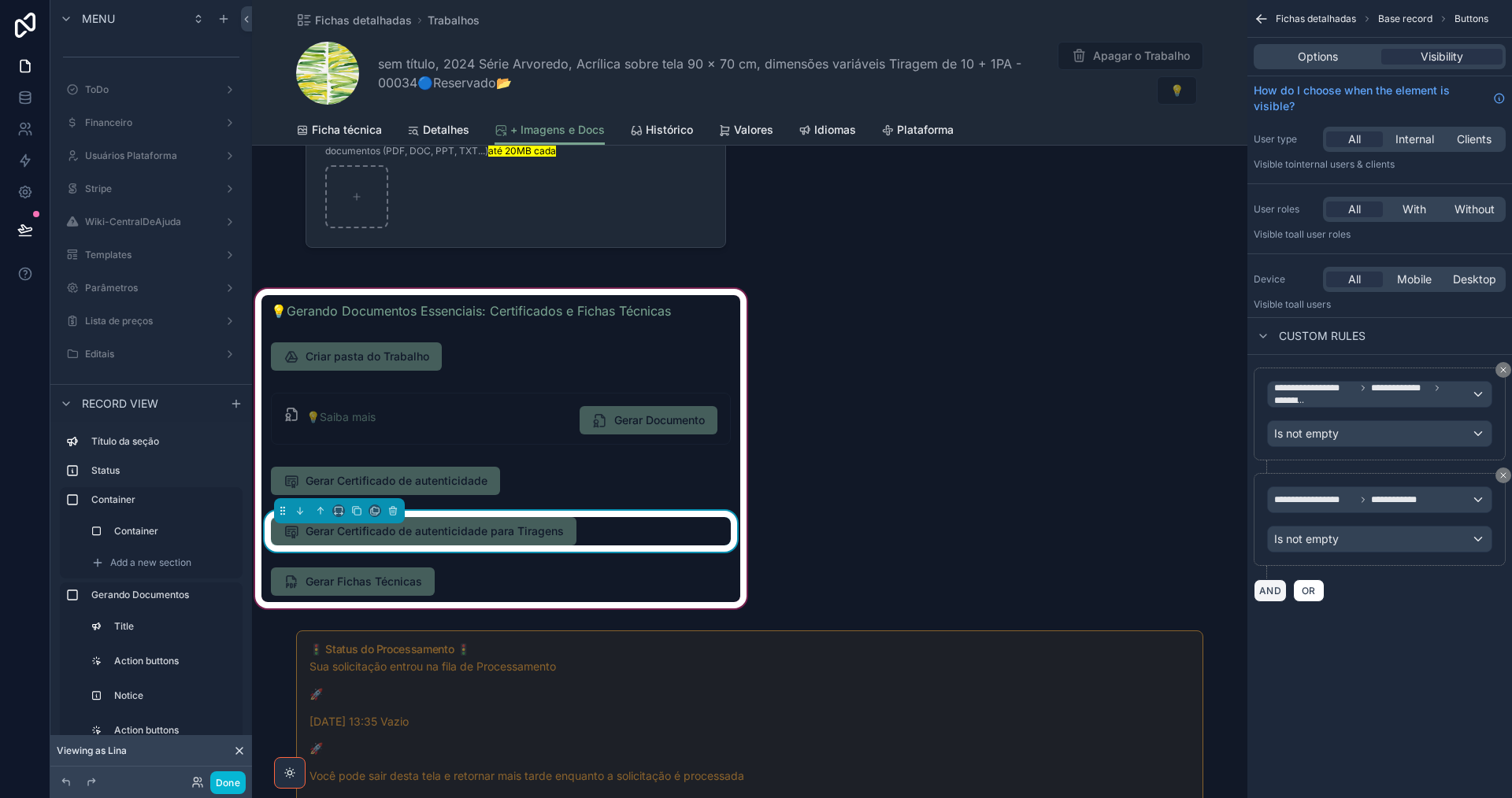
click at [1275, 588] on button "AND" at bounding box center [1270, 591] width 33 height 23
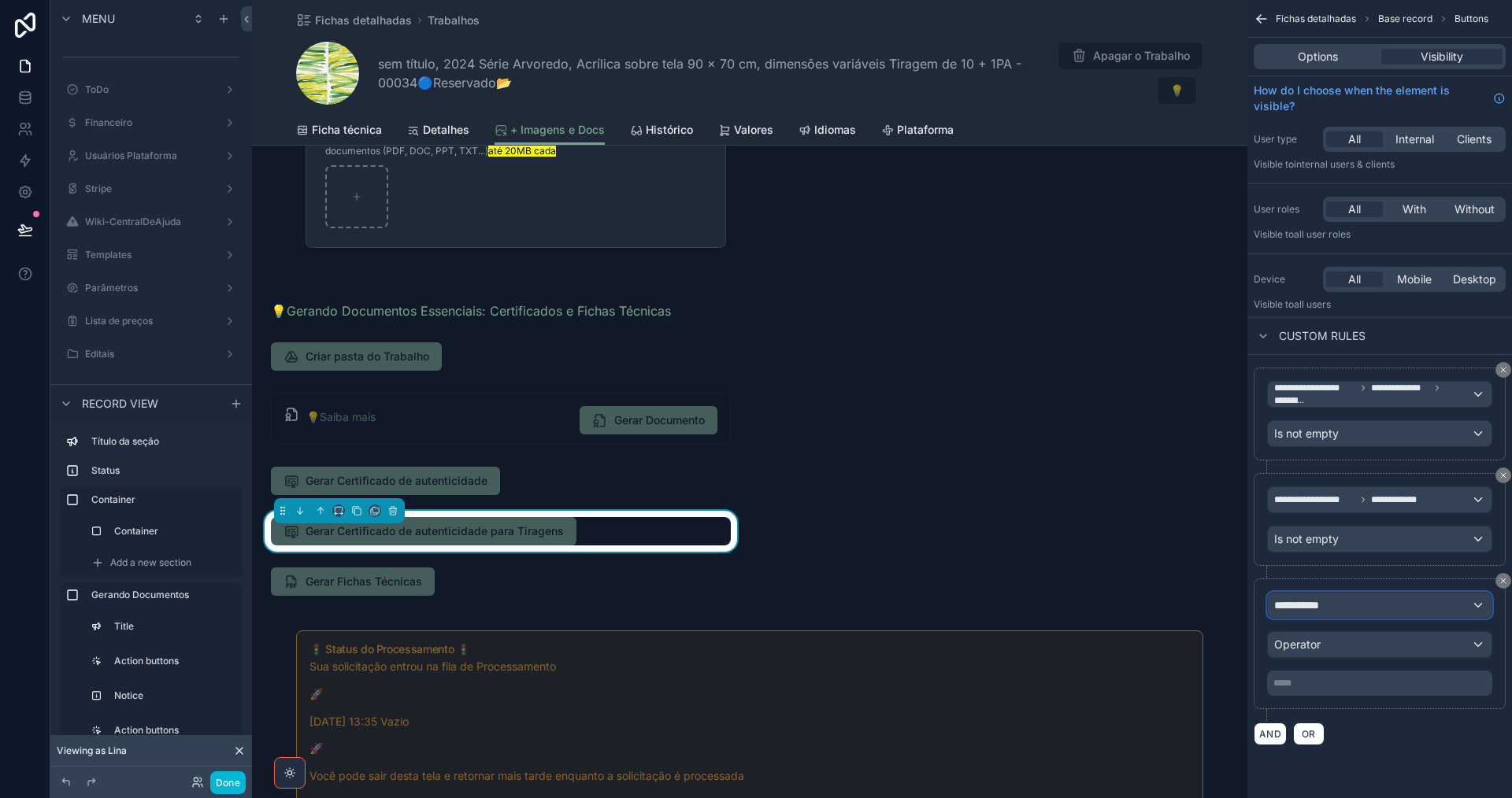
click at [1341, 606] on div "**********" at bounding box center [1379, 605] width 224 height 25
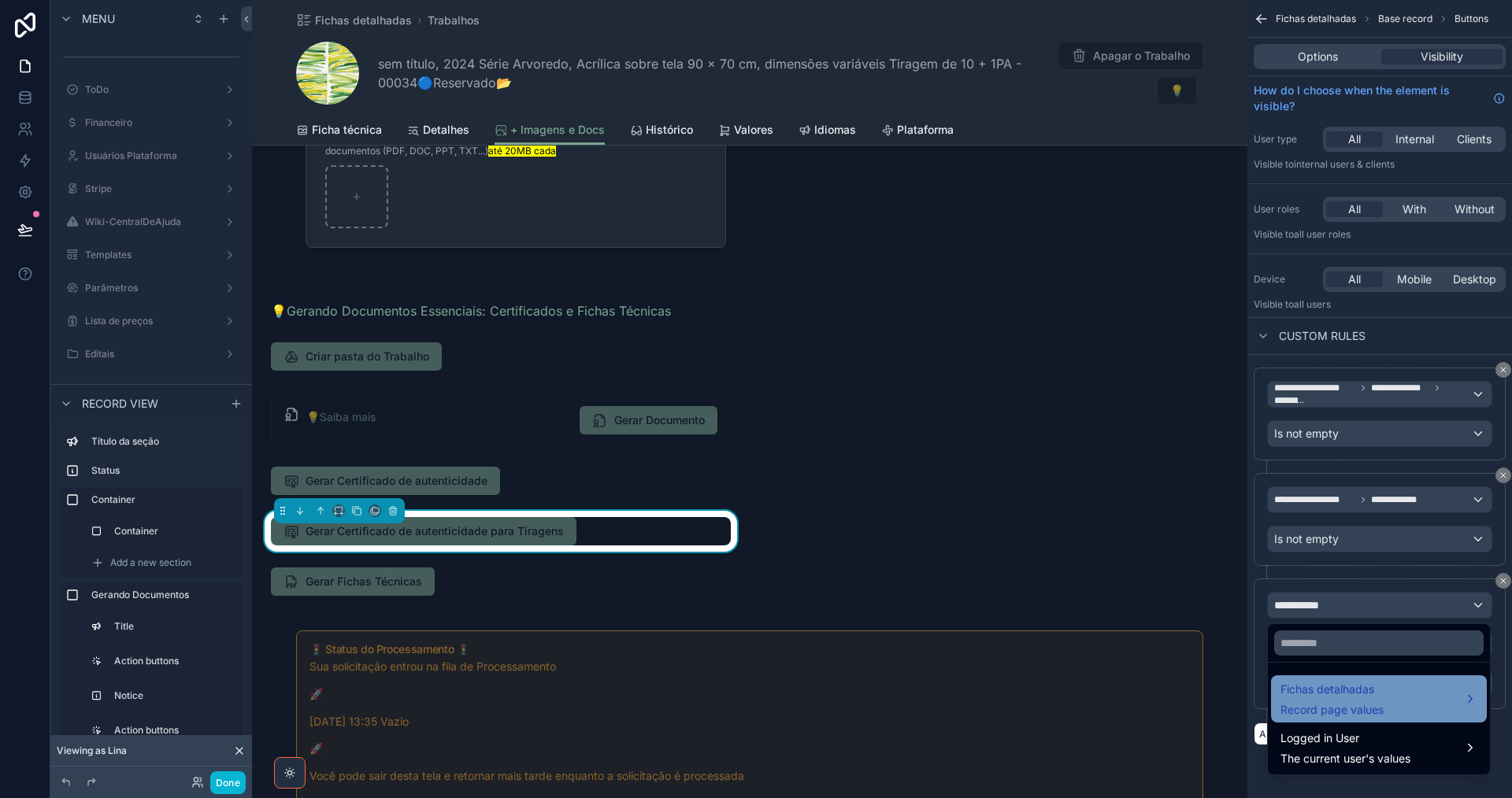
click at [1368, 717] on span "Record page values" at bounding box center [1332, 710] width 103 height 16
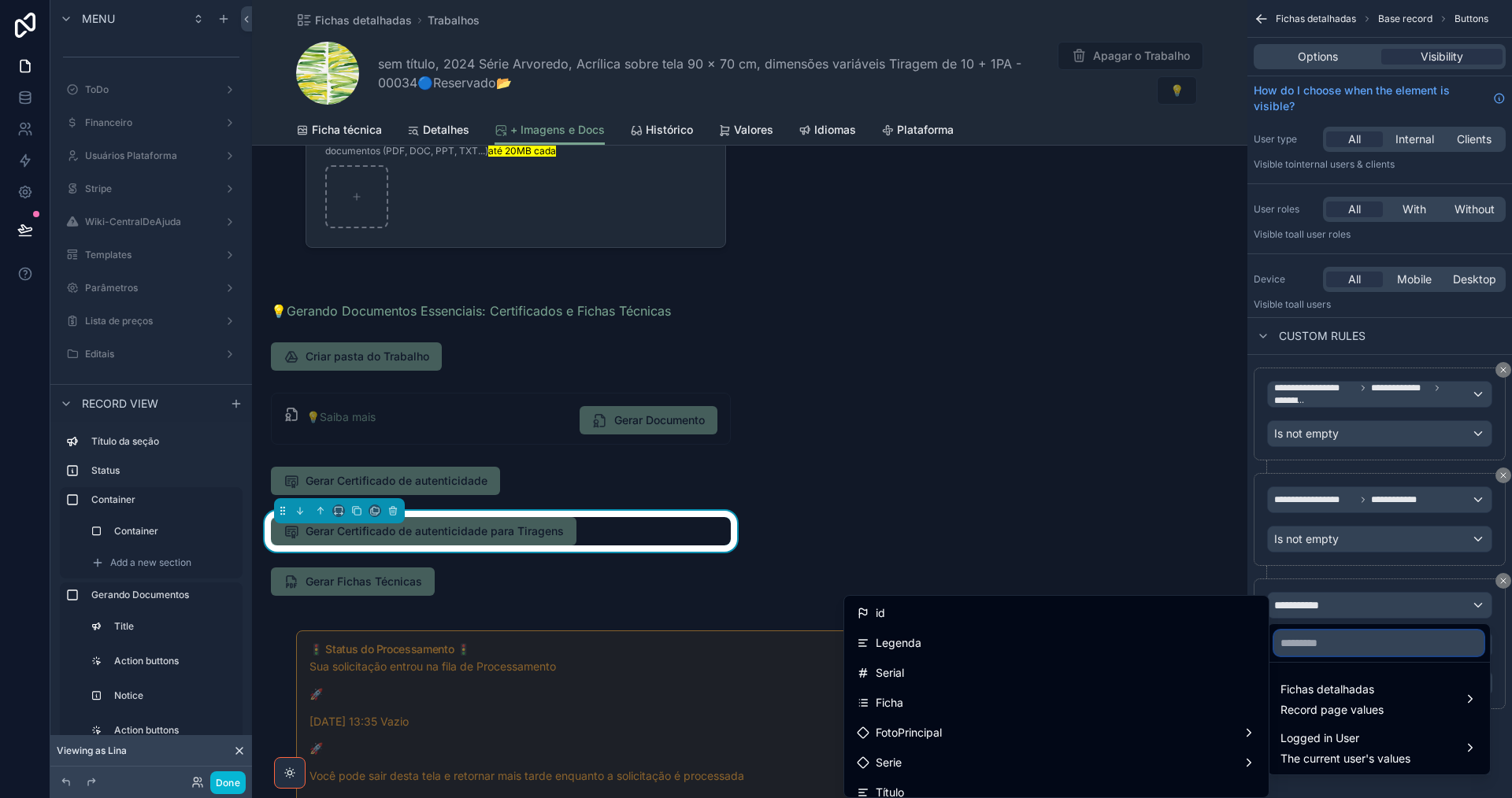
click at [1349, 649] on input "text" at bounding box center [1379, 643] width 210 height 25
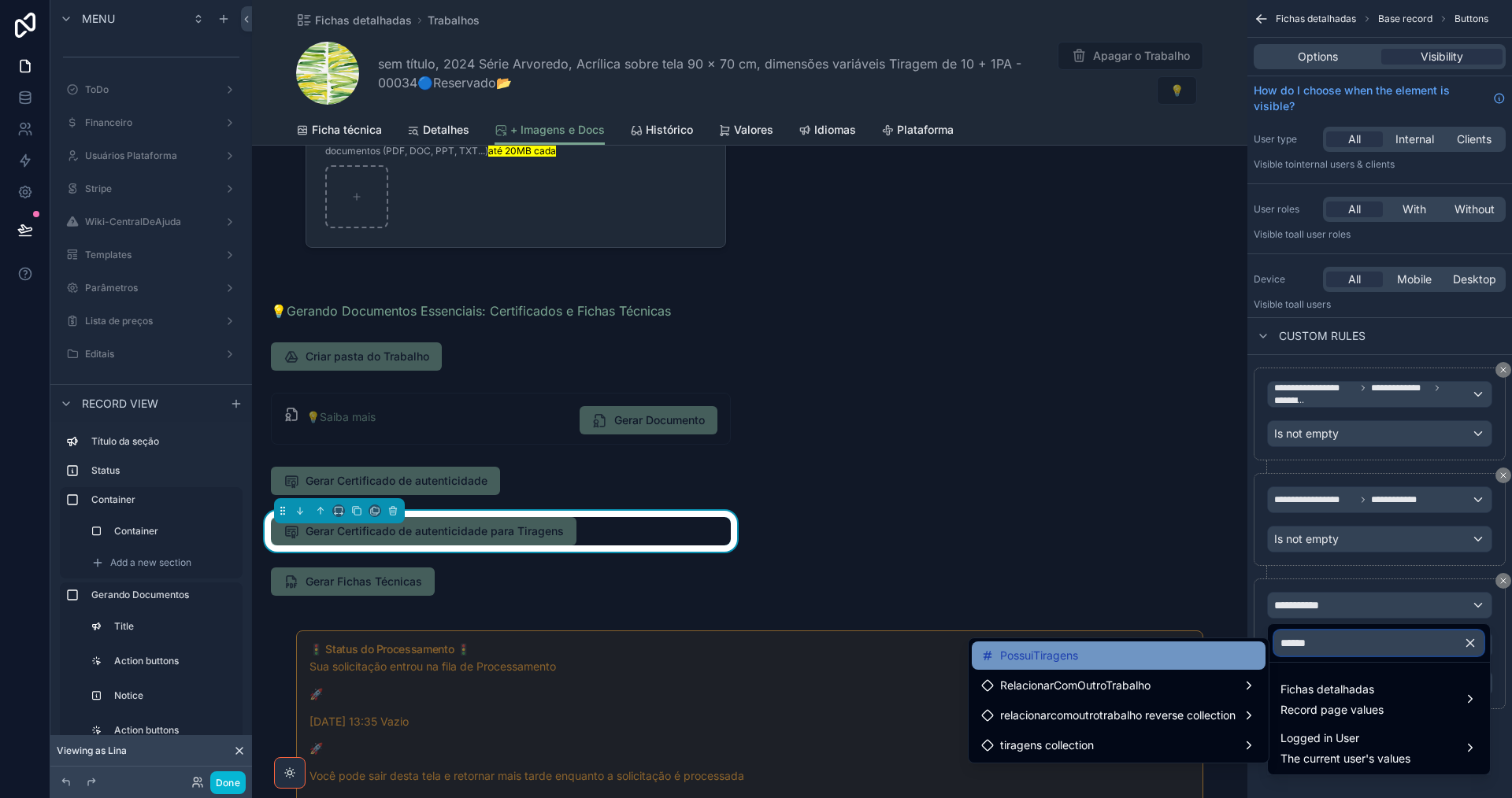
type input "******"
click at [1183, 654] on div "PossuiTiragens" at bounding box center [1118, 656] width 275 height 19
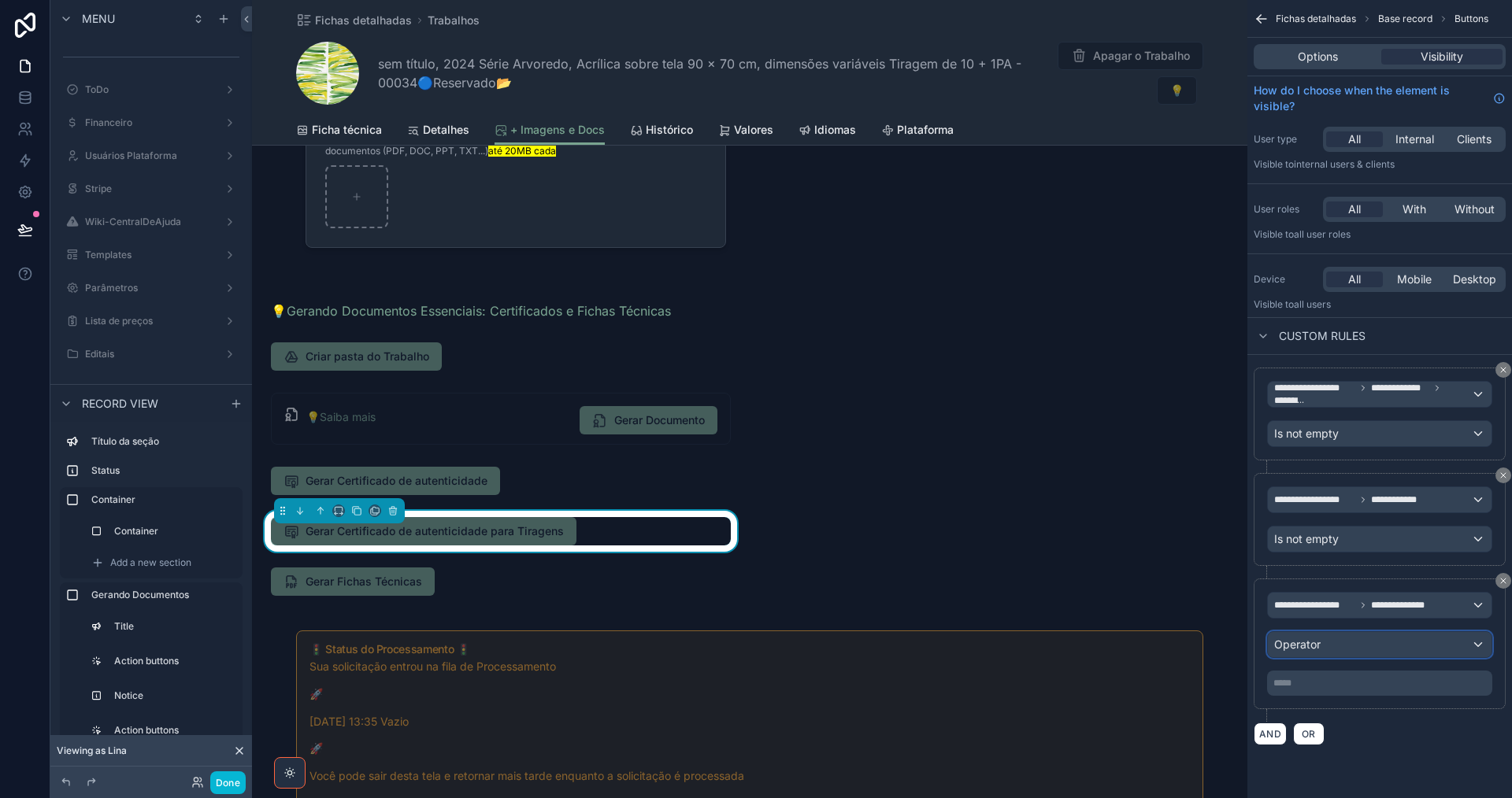
click at [1390, 631] on button "Operator" at bounding box center [1380, 644] width 225 height 27
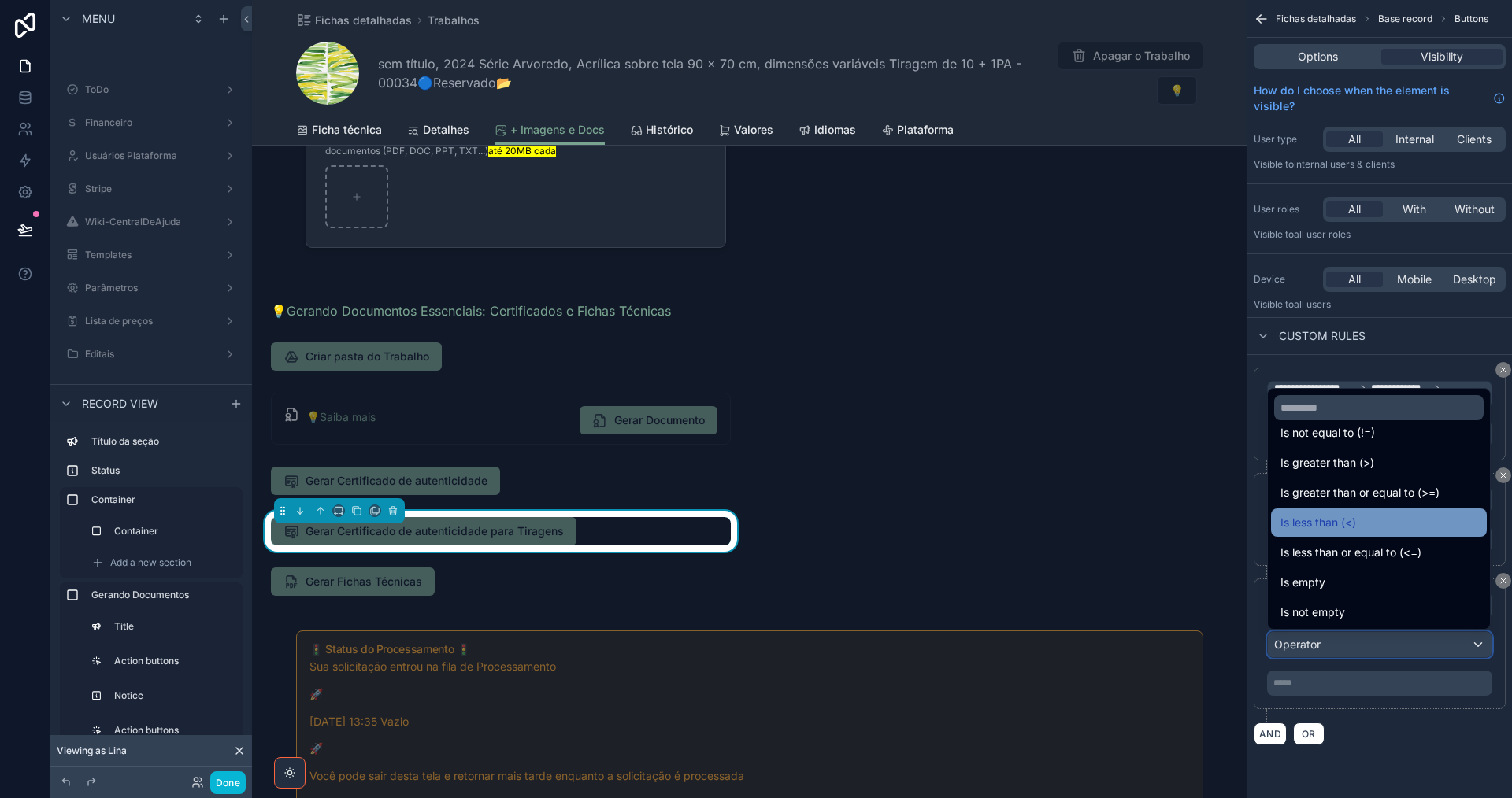
scroll to position [79, 0]
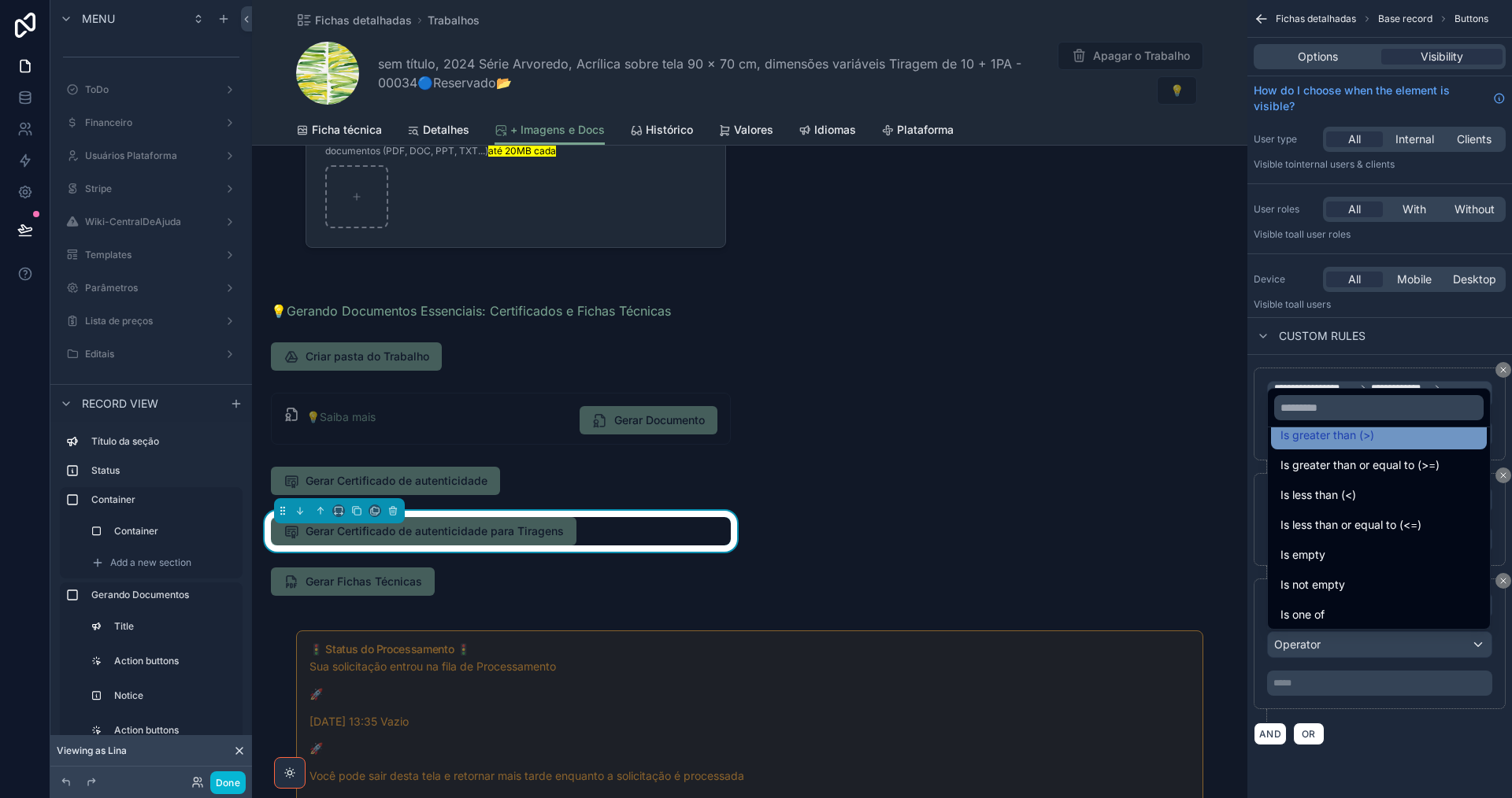
click at [1370, 446] on div "Is greater than (>)" at bounding box center [1378, 435] width 216 height 28
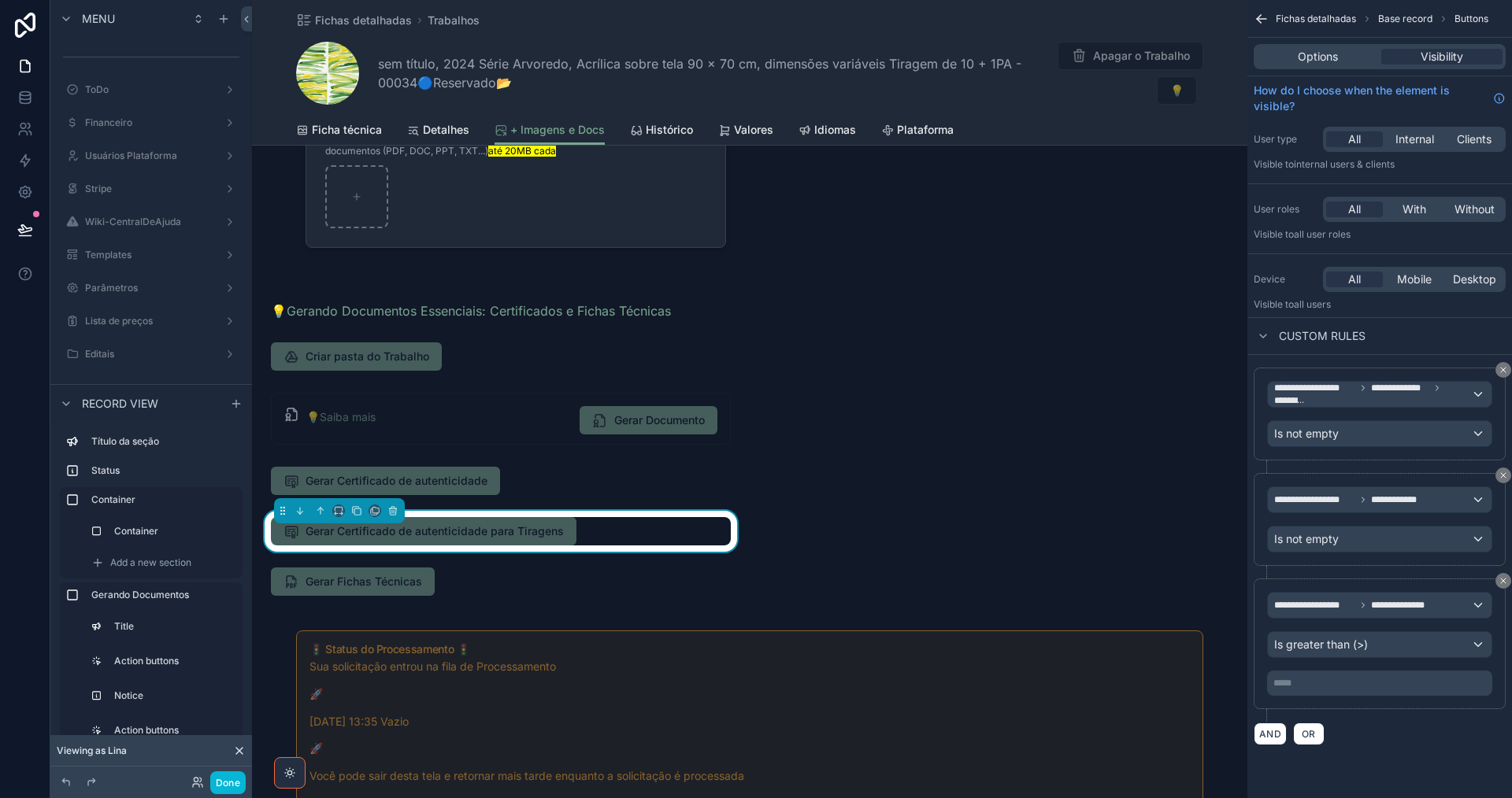
click at [1353, 683] on p "***** ﻿" at bounding box center [1381, 683] width 216 height 12
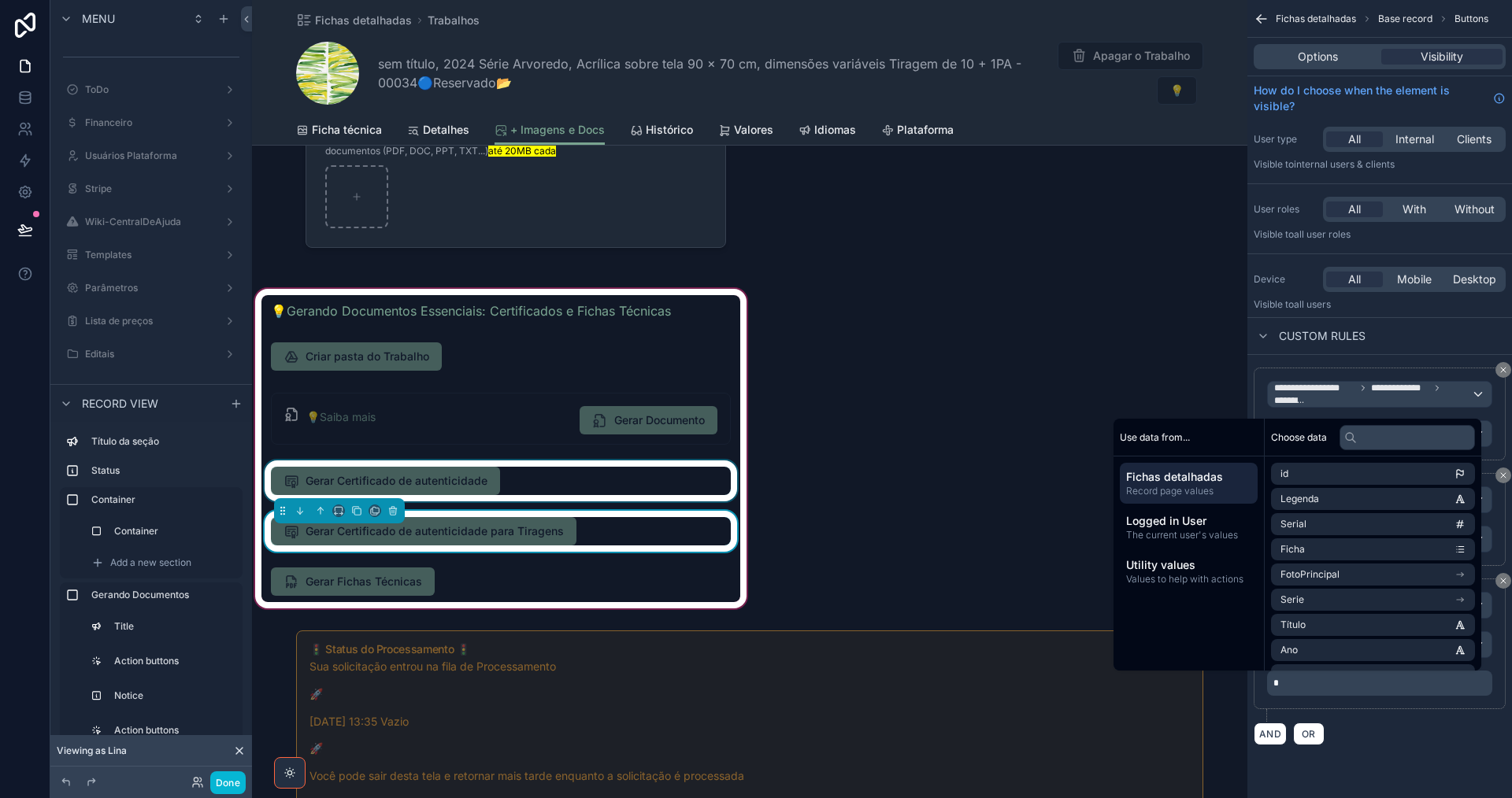
click at [621, 473] on div "scrollable content" at bounding box center [501, 480] width 479 height 41
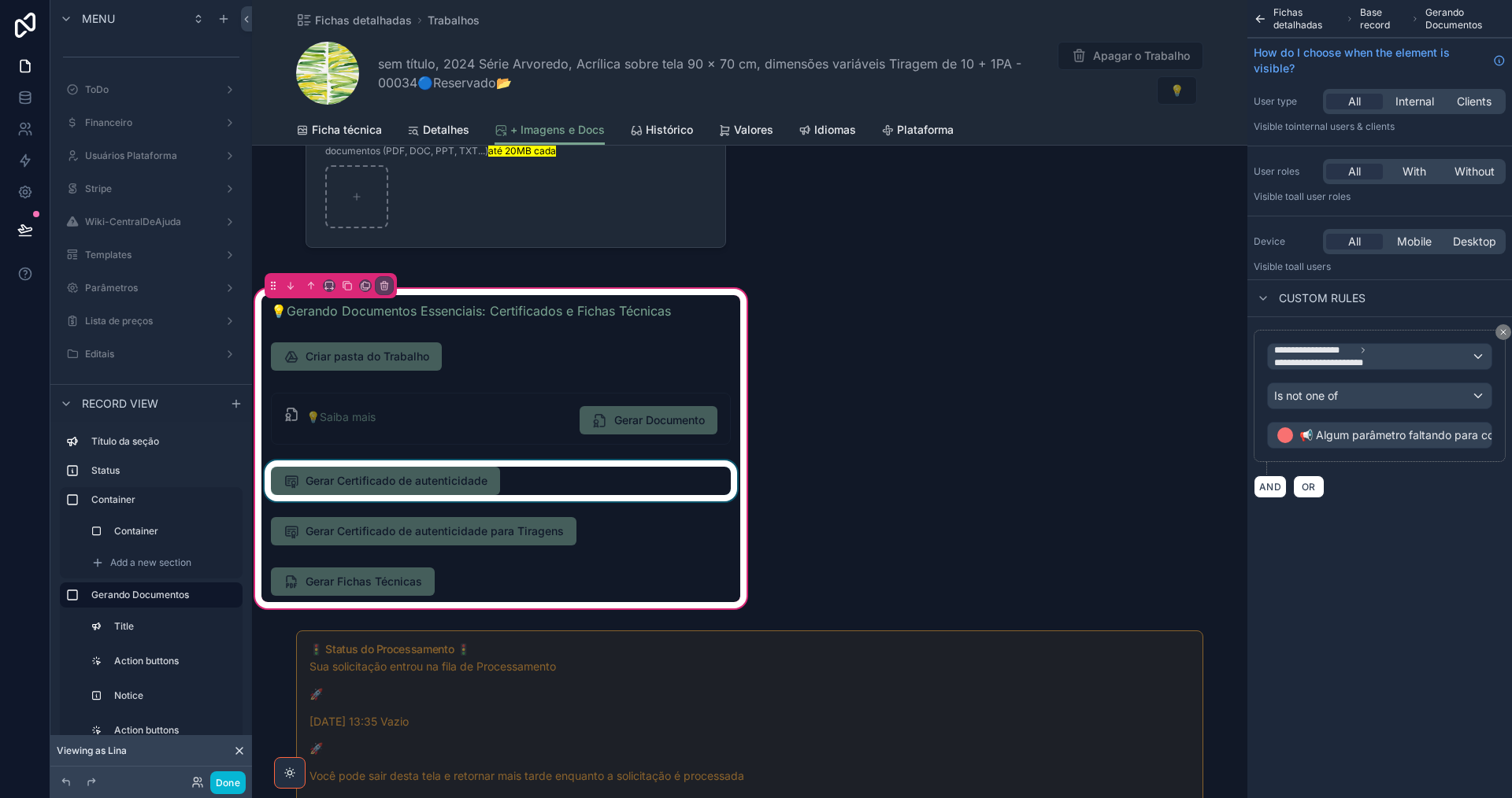
click at [627, 470] on div "scrollable content" at bounding box center [501, 480] width 479 height 41
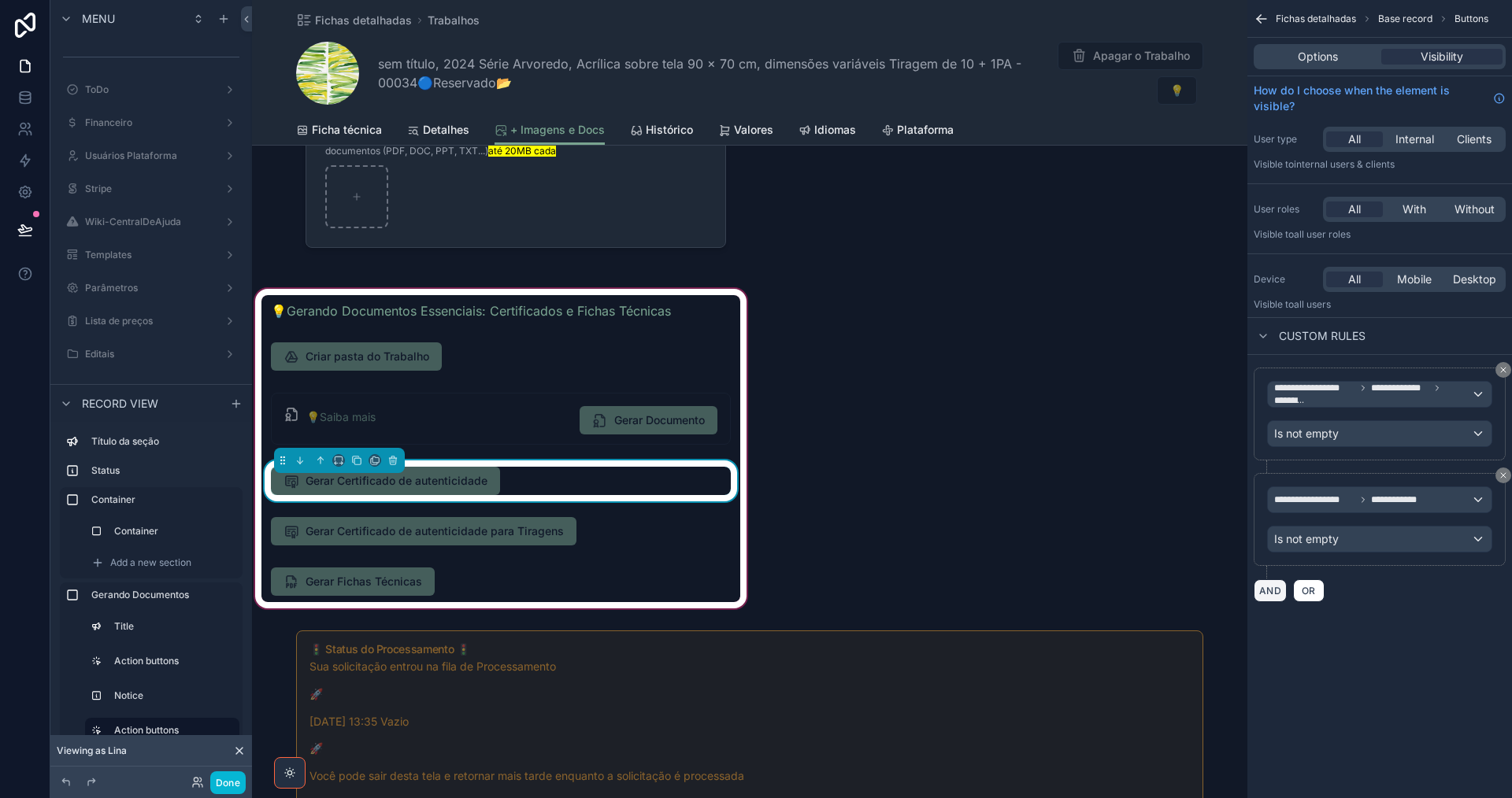
click at [1275, 588] on button "AND" at bounding box center [1270, 591] width 33 height 23
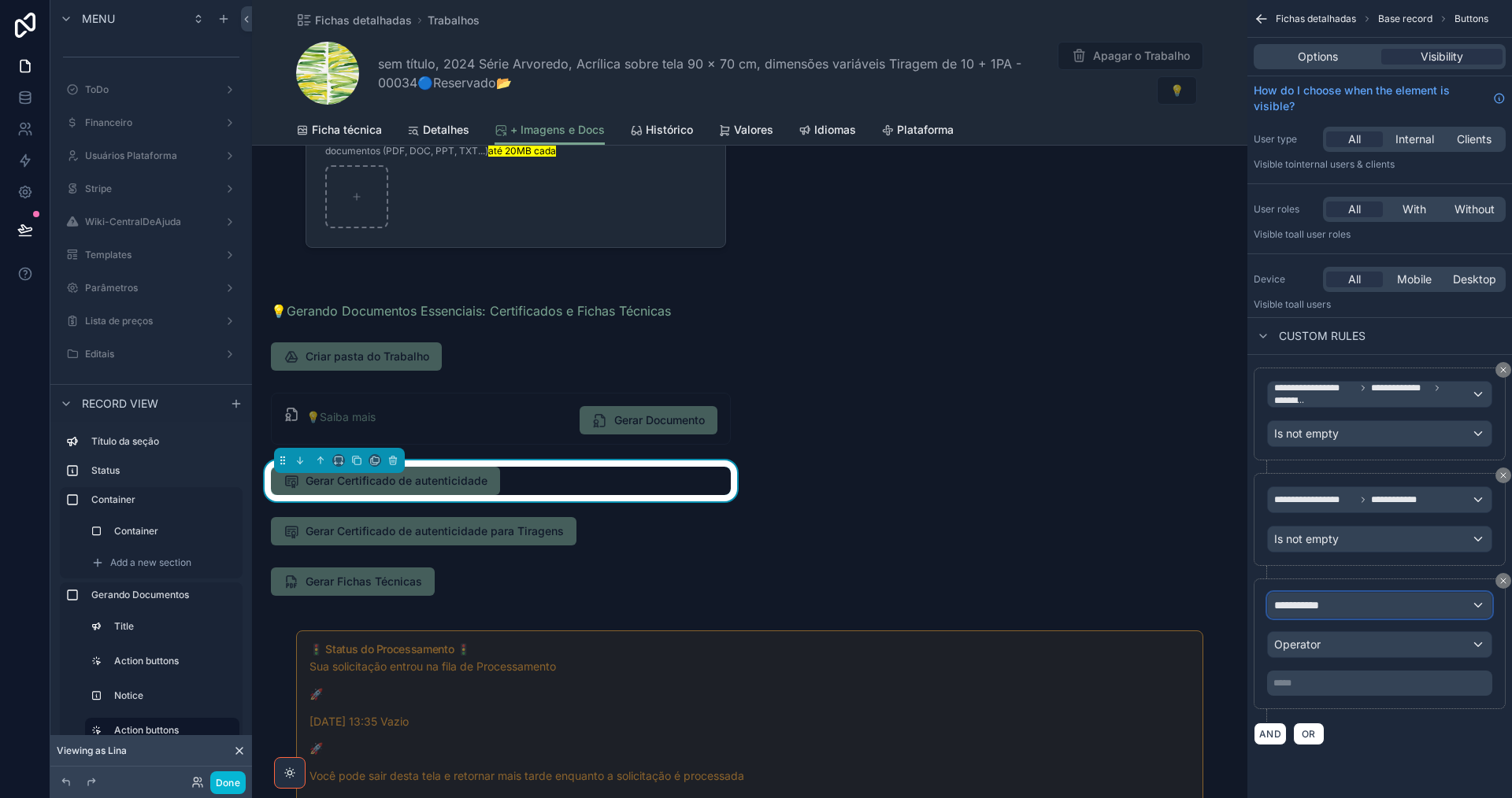
click at [1312, 603] on span "**********" at bounding box center [1303, 605] width 59 height 16
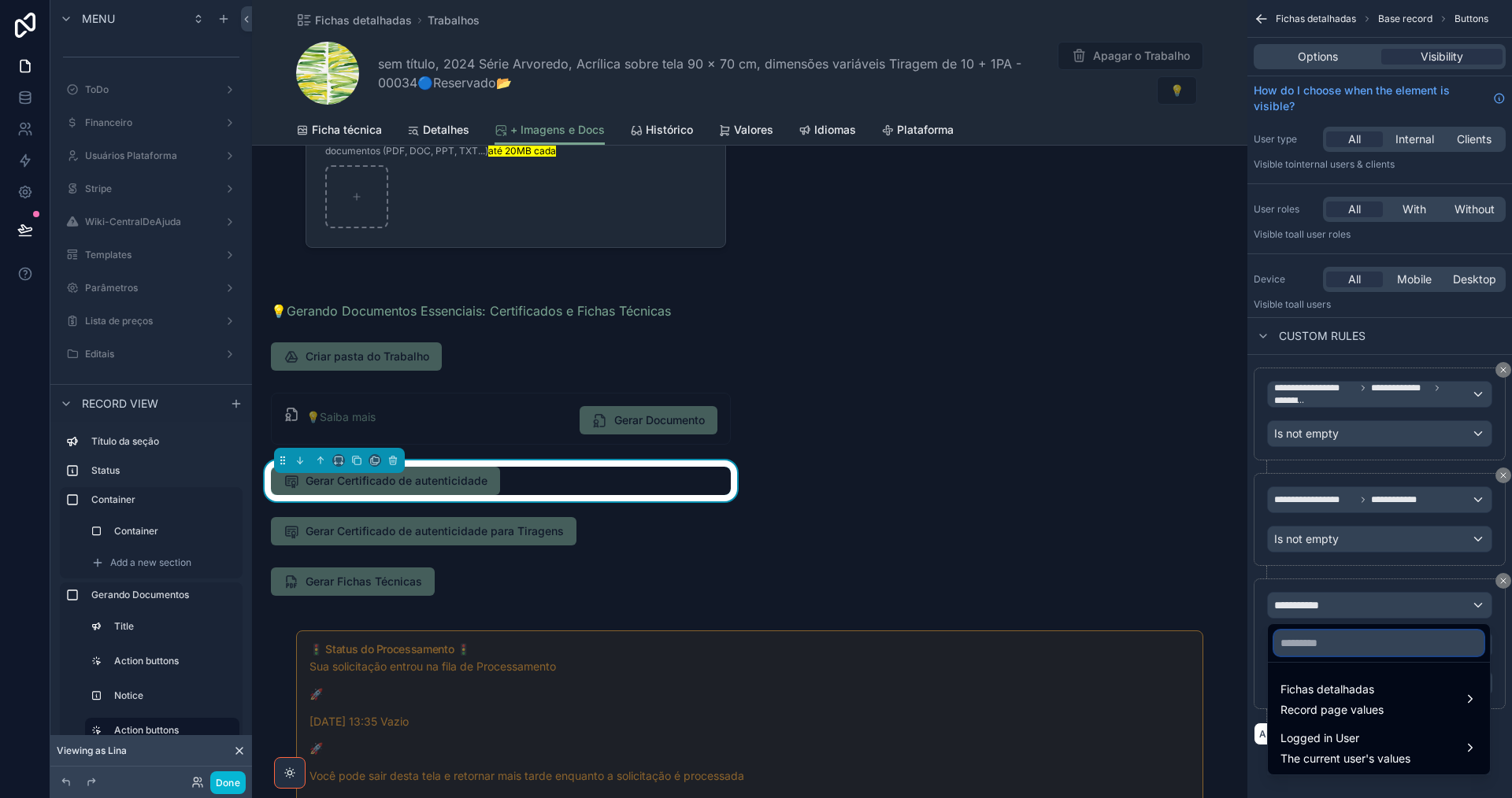
click at [1323, 643] on input "text" at bounding box center [1379, 643] width 210 height 25
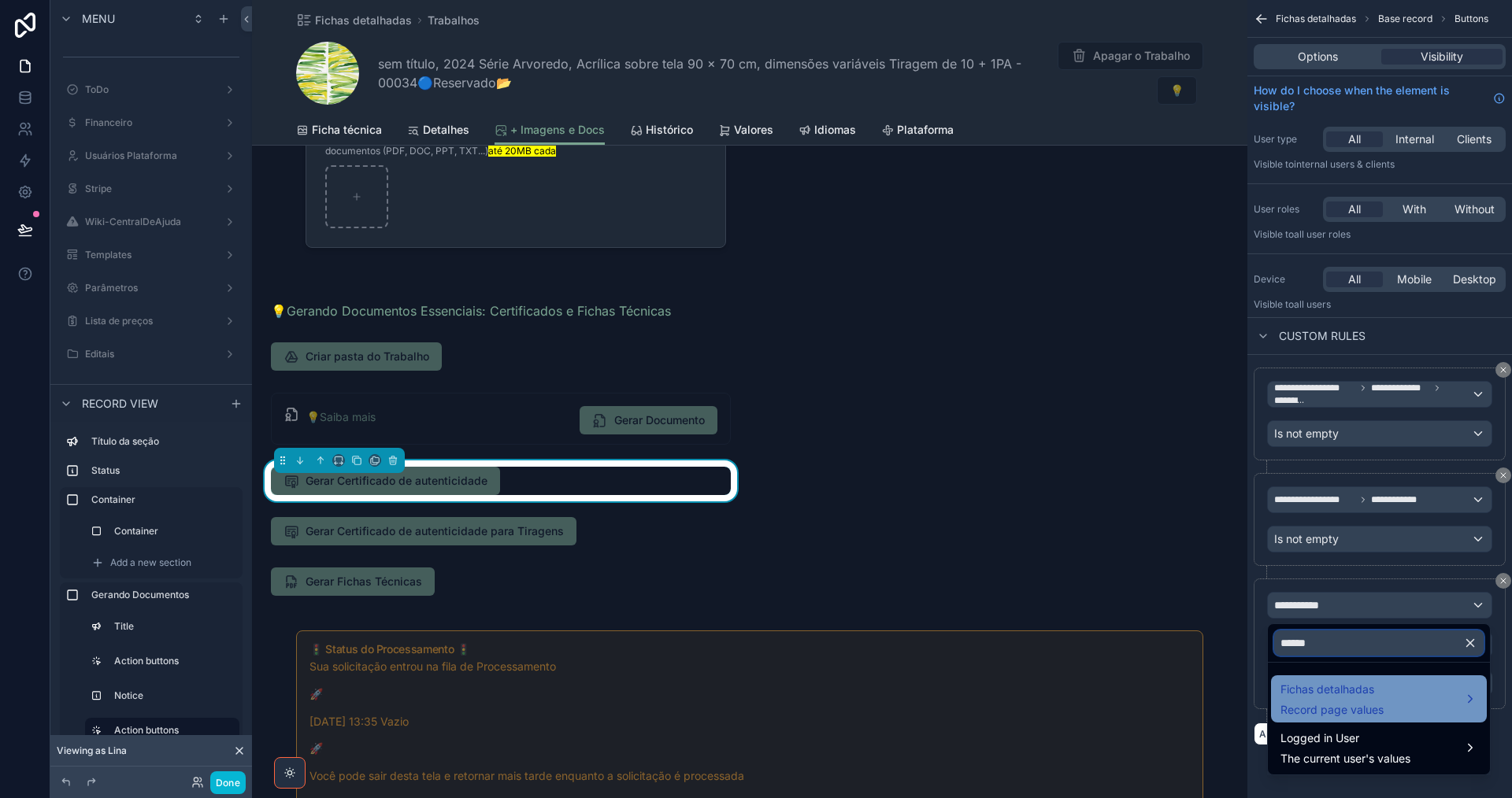
type input "******"
click at [1367, 691] on span "Fichas detalhadas" at bounding box center [1332, 690] width 103 height 19
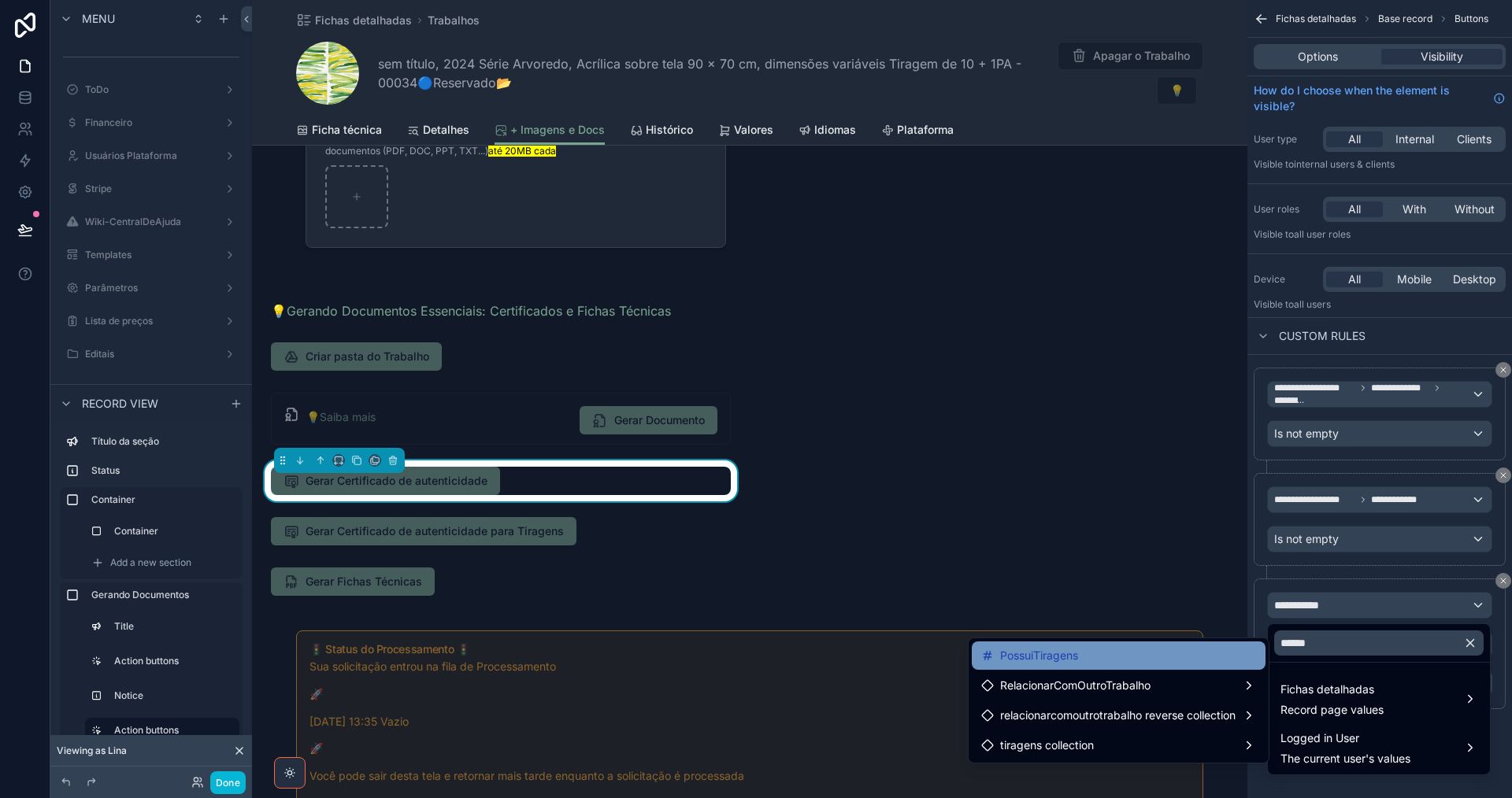
click at [1171, 667] on div "PossuiTiragens" at bounding box center [1118, 656] width 293 height 28
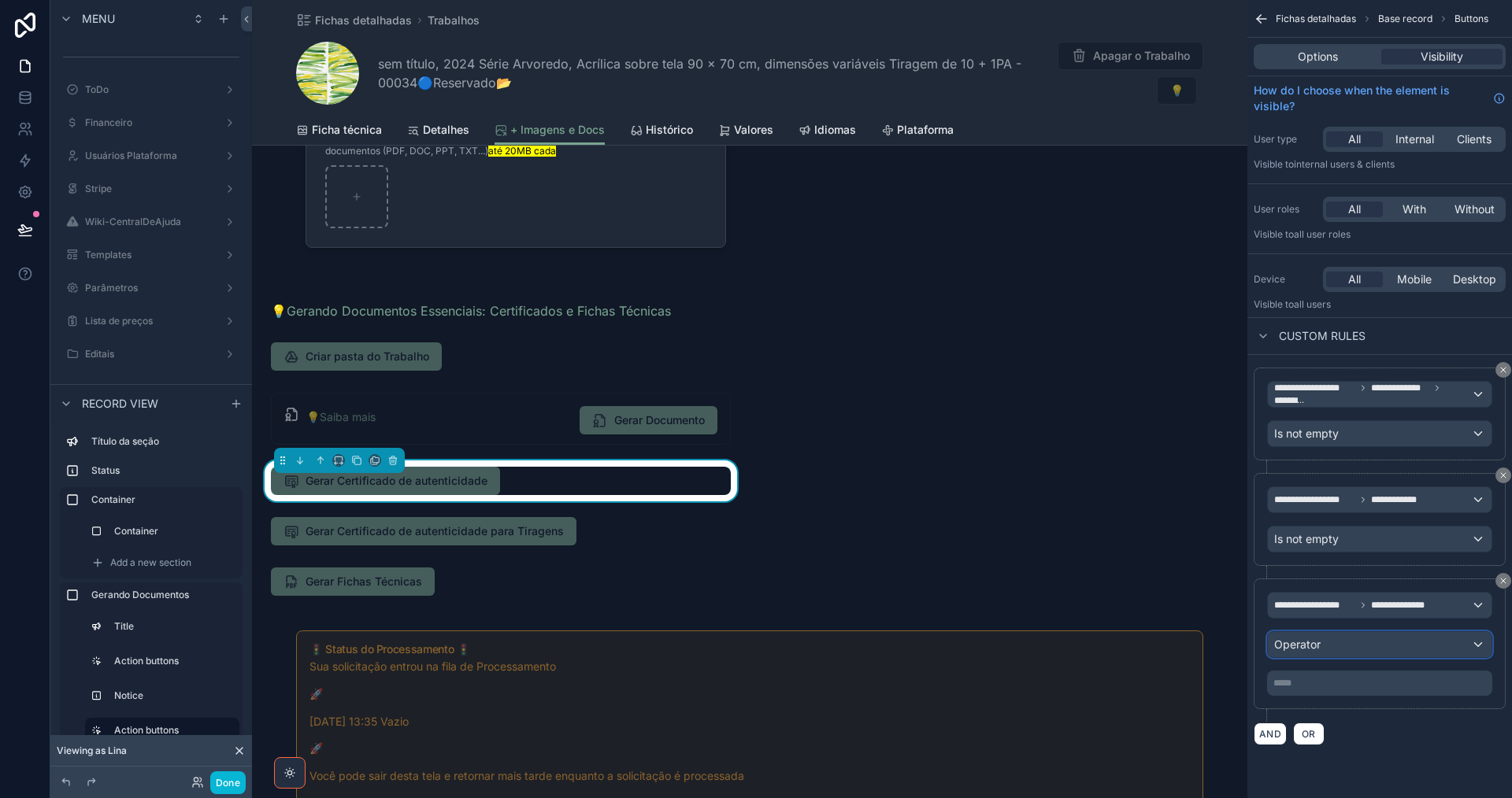
click at [1359, 643] on div "Operator" at bounding box center [1379, 644] width 224 height 25
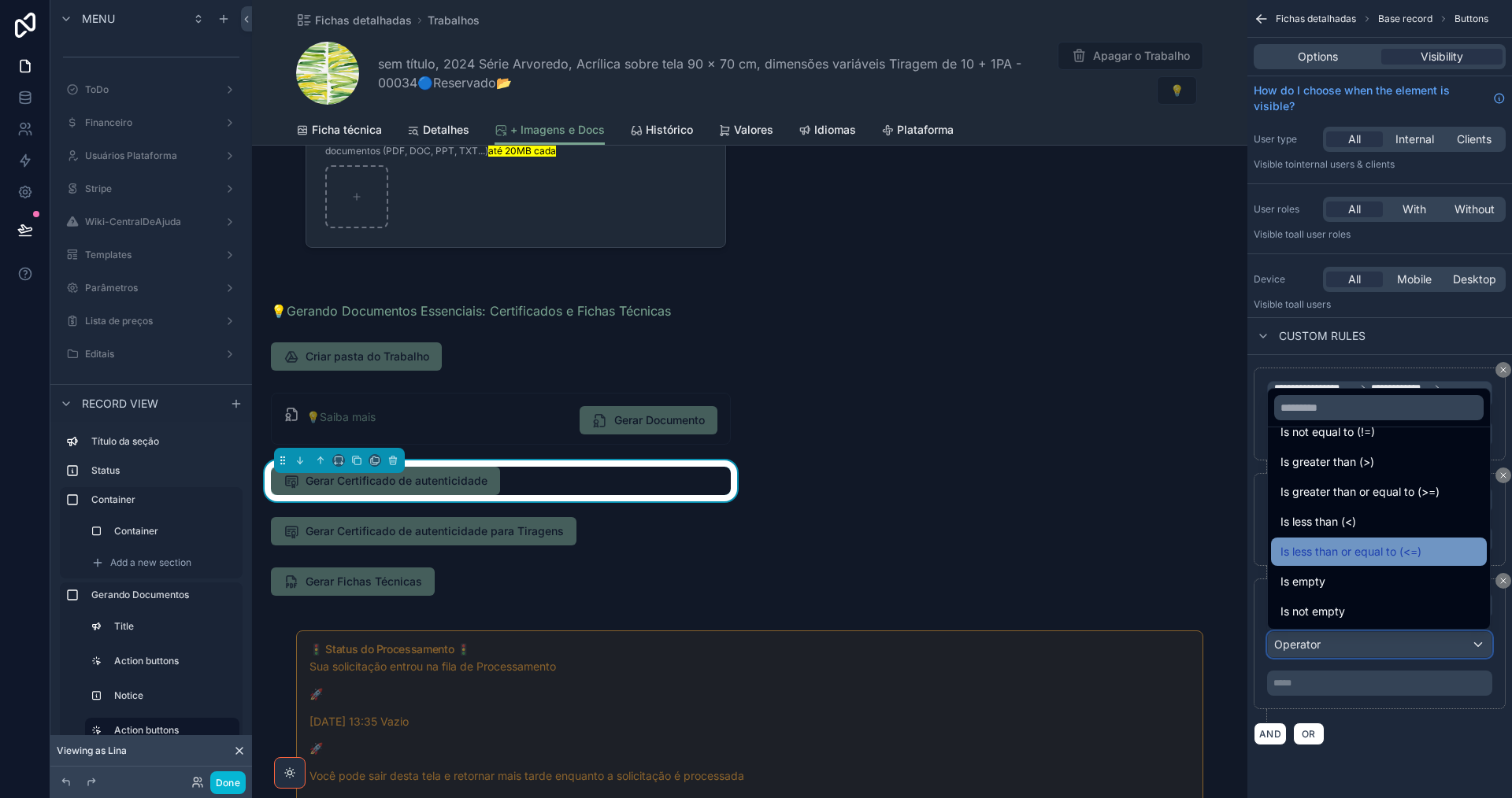
scroll to position [112, 0]
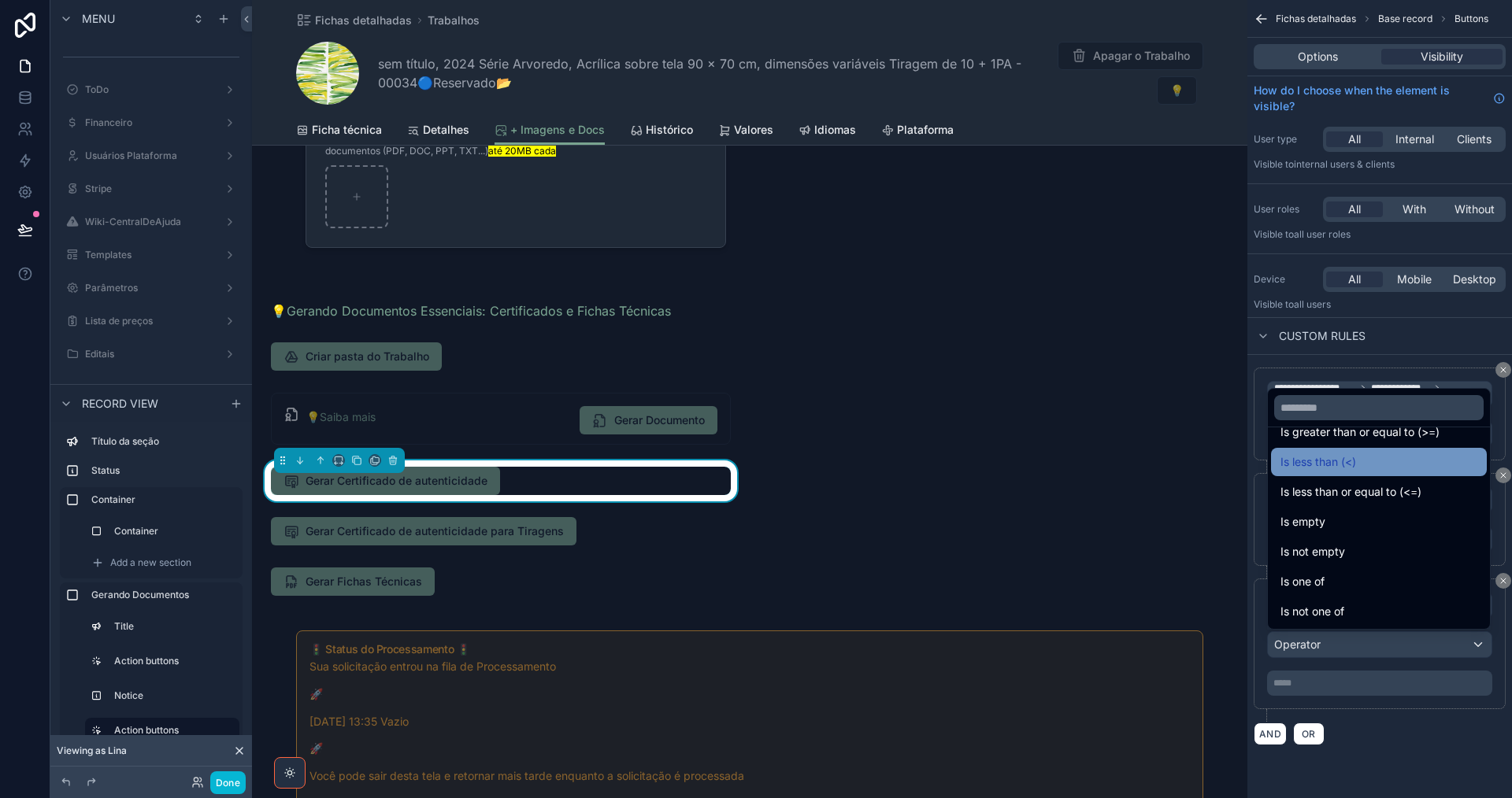
click at [1391, 470] on div "Is less than (<)" at bounding box center [1378, 462] width 197 height 19
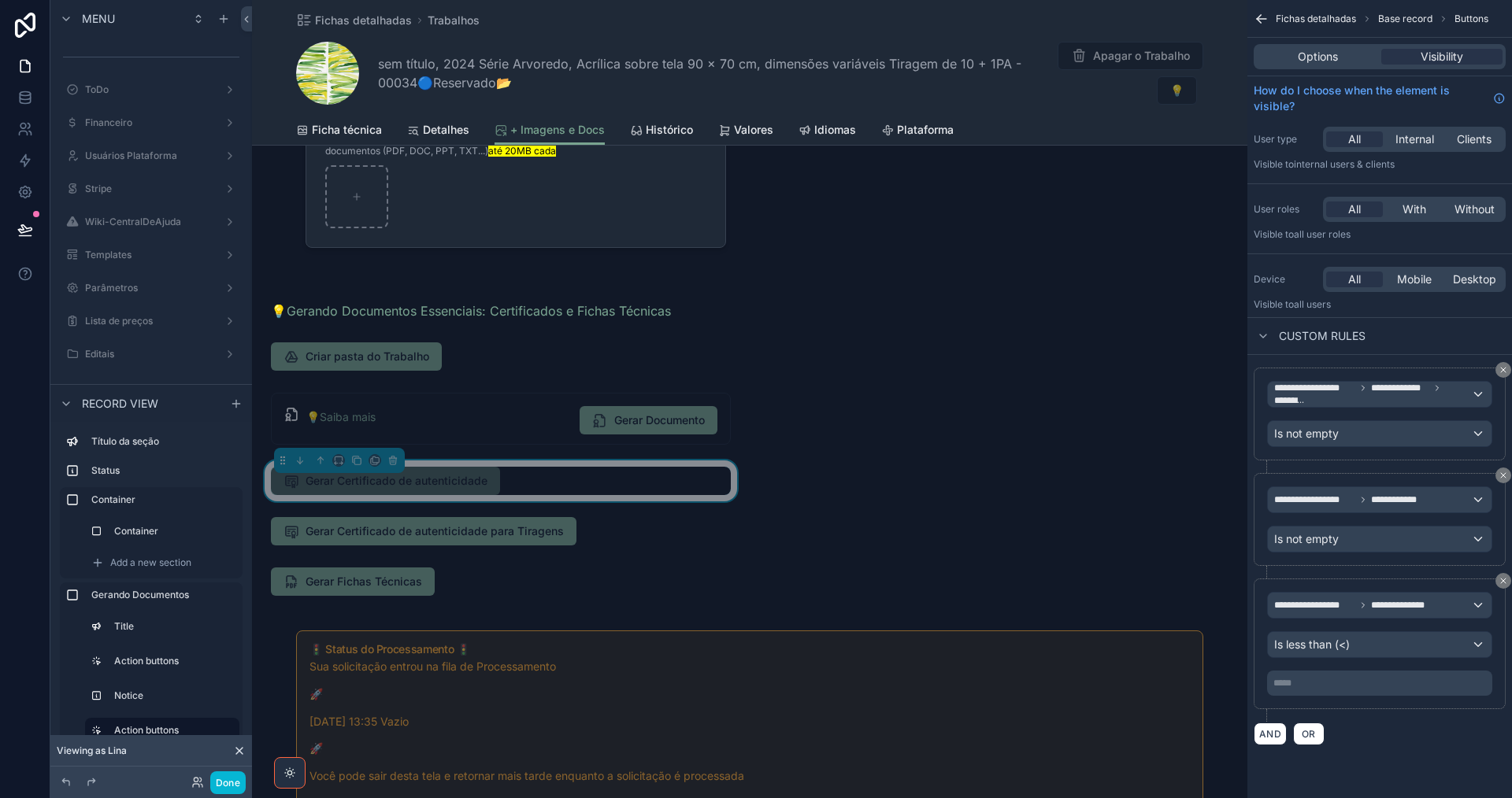
click at [1355, 681] on p "***** ﻿" at bounding box center [1381, 683] width 216 height 12
click at [1360, 747] on div "**********" at bounding box center [1379, 557] width 265 height 403
click at [230, 787] on button "Done" at bounding box center [228, 782] width 36 height 23
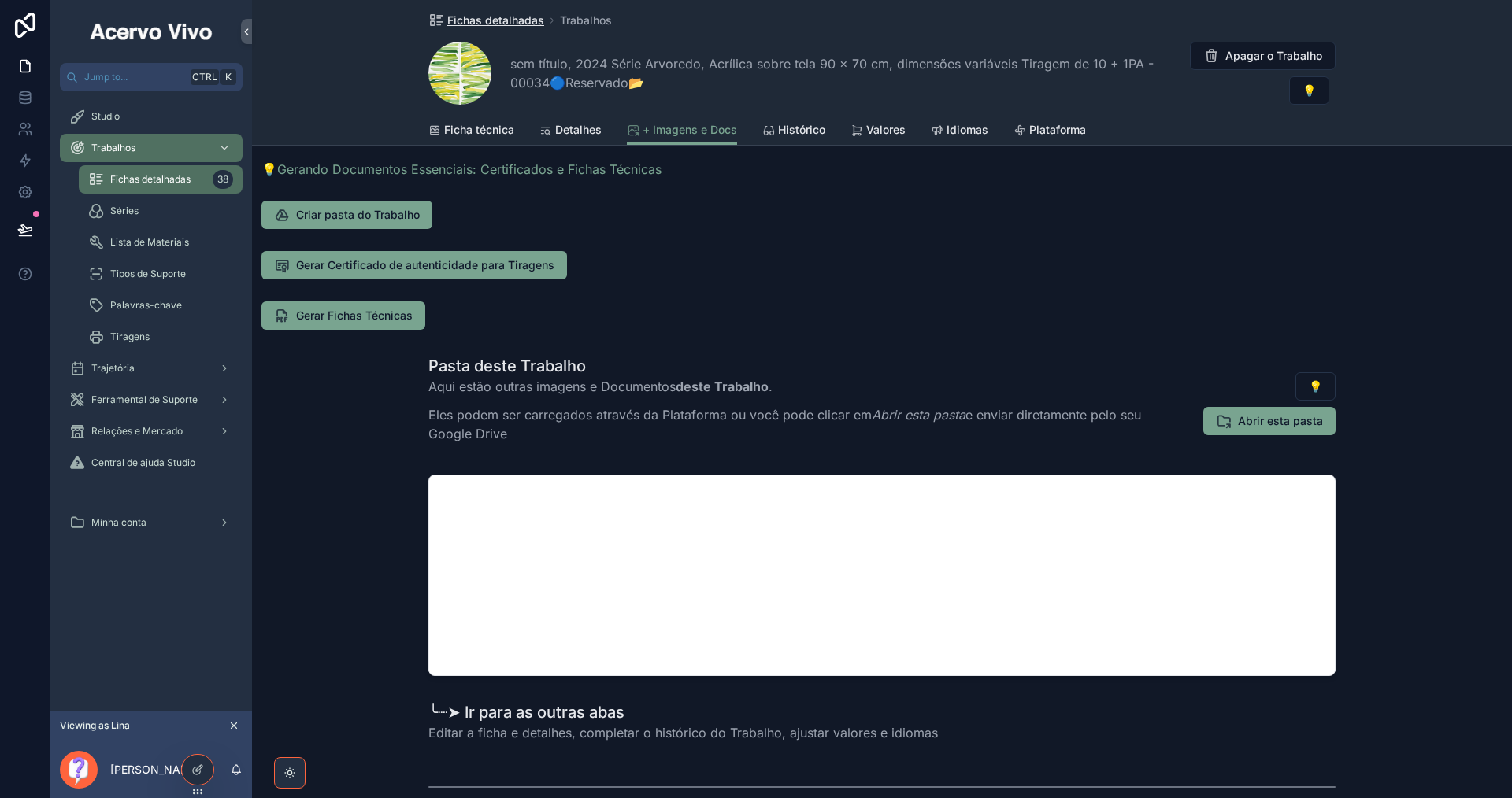
click at [472, 24] on span "Fichas detalhadas" at bounding box center [495, 20] width 97 height 16
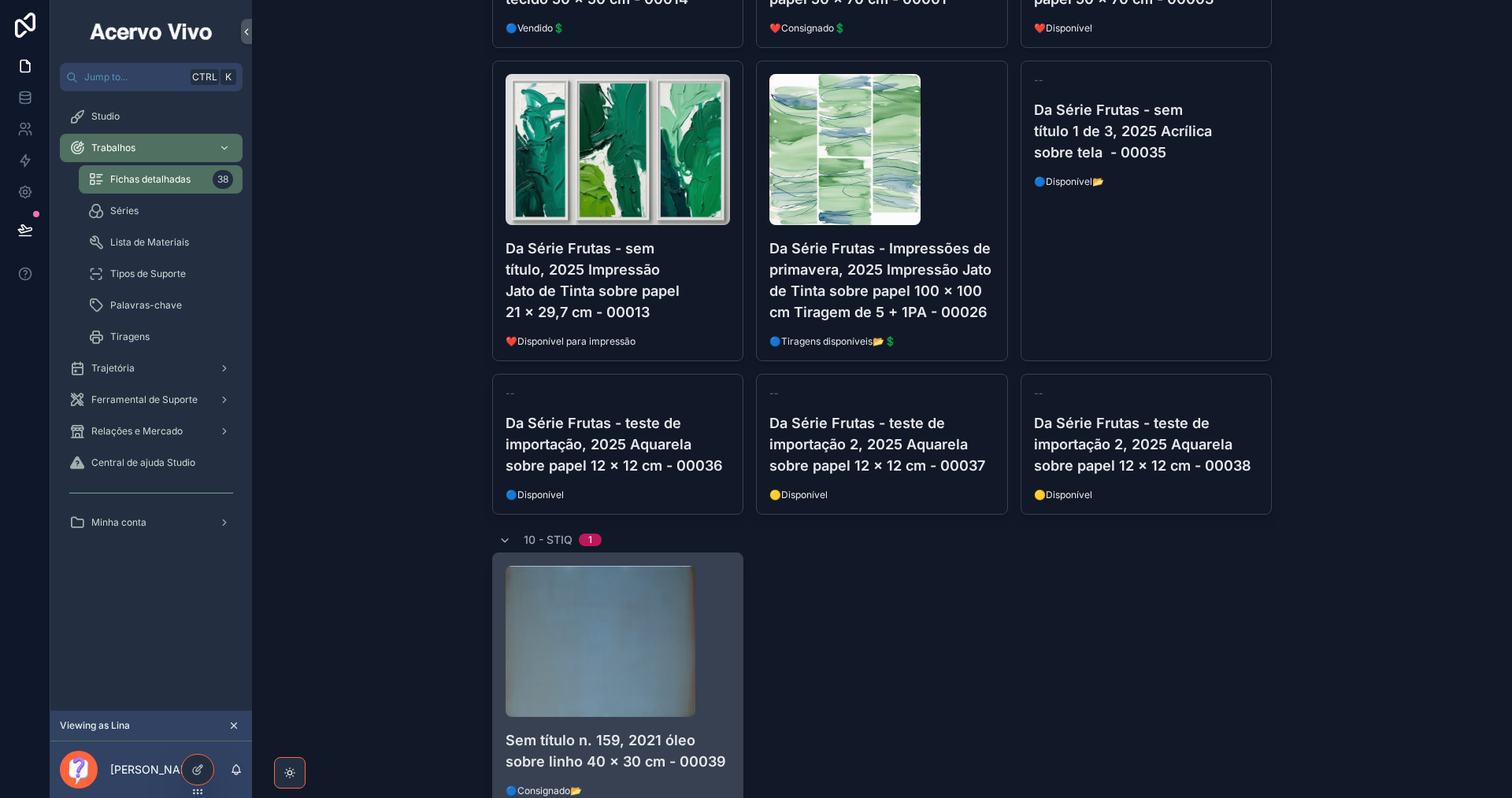
scroll to position [4250, 0]
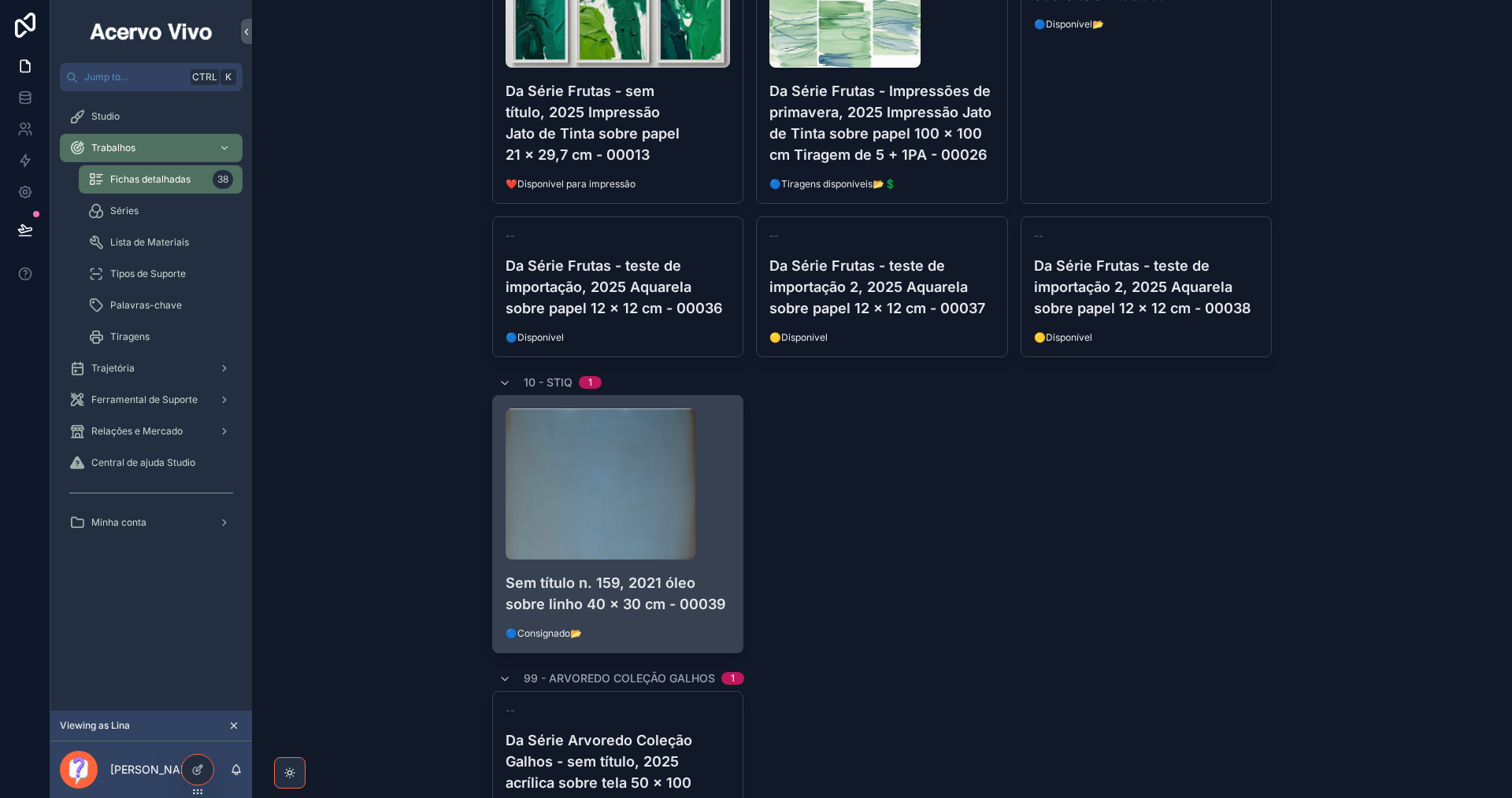
click at [715, 561] on div "Sem título n. 159, 2021 óleo sobre linho 40 x 30 cm - 00039 🔵Consignado📂" at bounding box center [618, 524] width 251 height 257
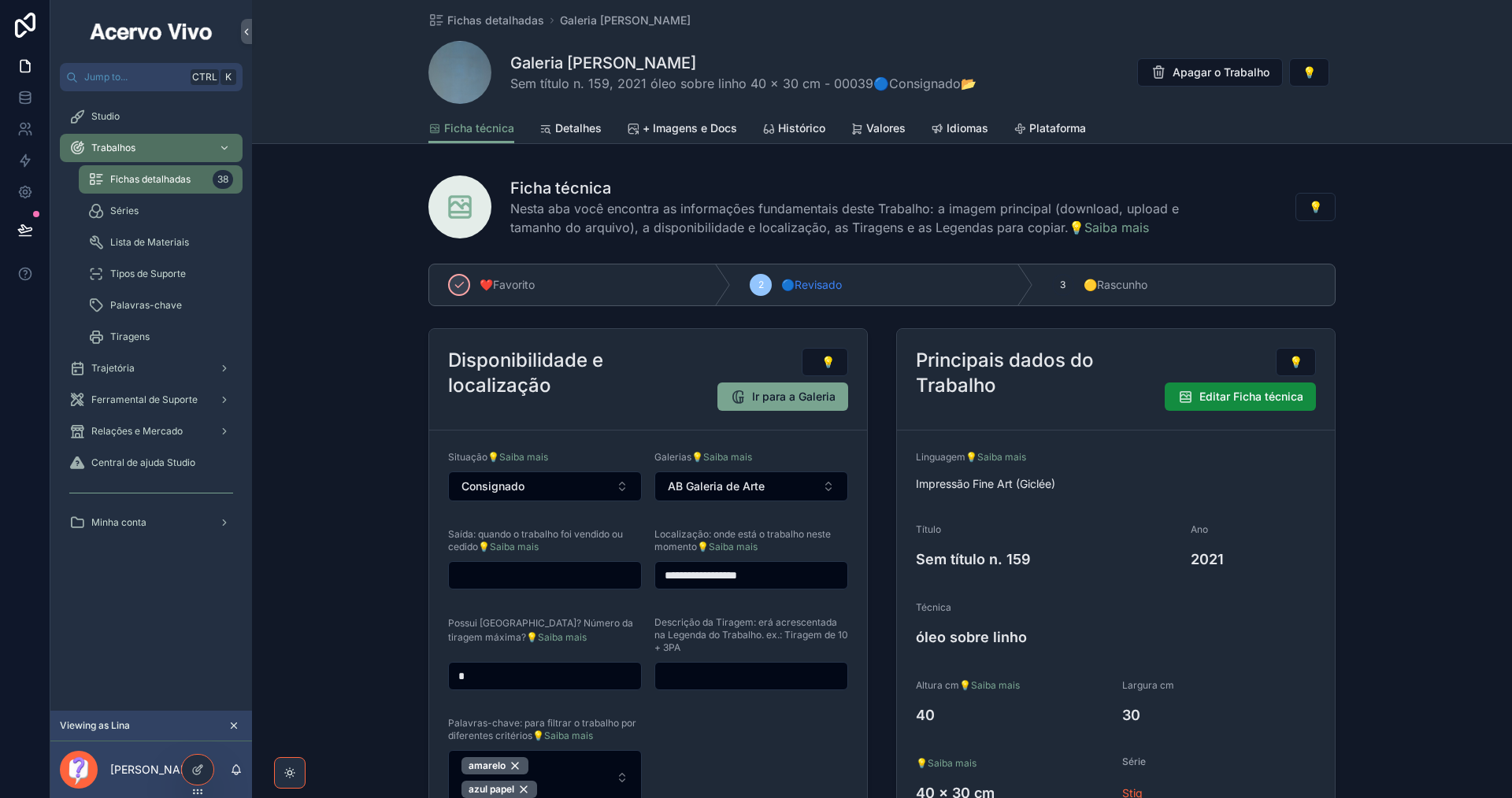
drag, startPoint x: 459, startPoint y: 675, endPoint x: 406, endPoint y: 683, distance: 53.6
click at [406, 683] on div "**********" at bounding box center [881, 591] width 1260 height 668
type input "*"
click at [659, 127] on span "+ Imagens e Docs" at bounding box center [690, 128] width 94 height 16
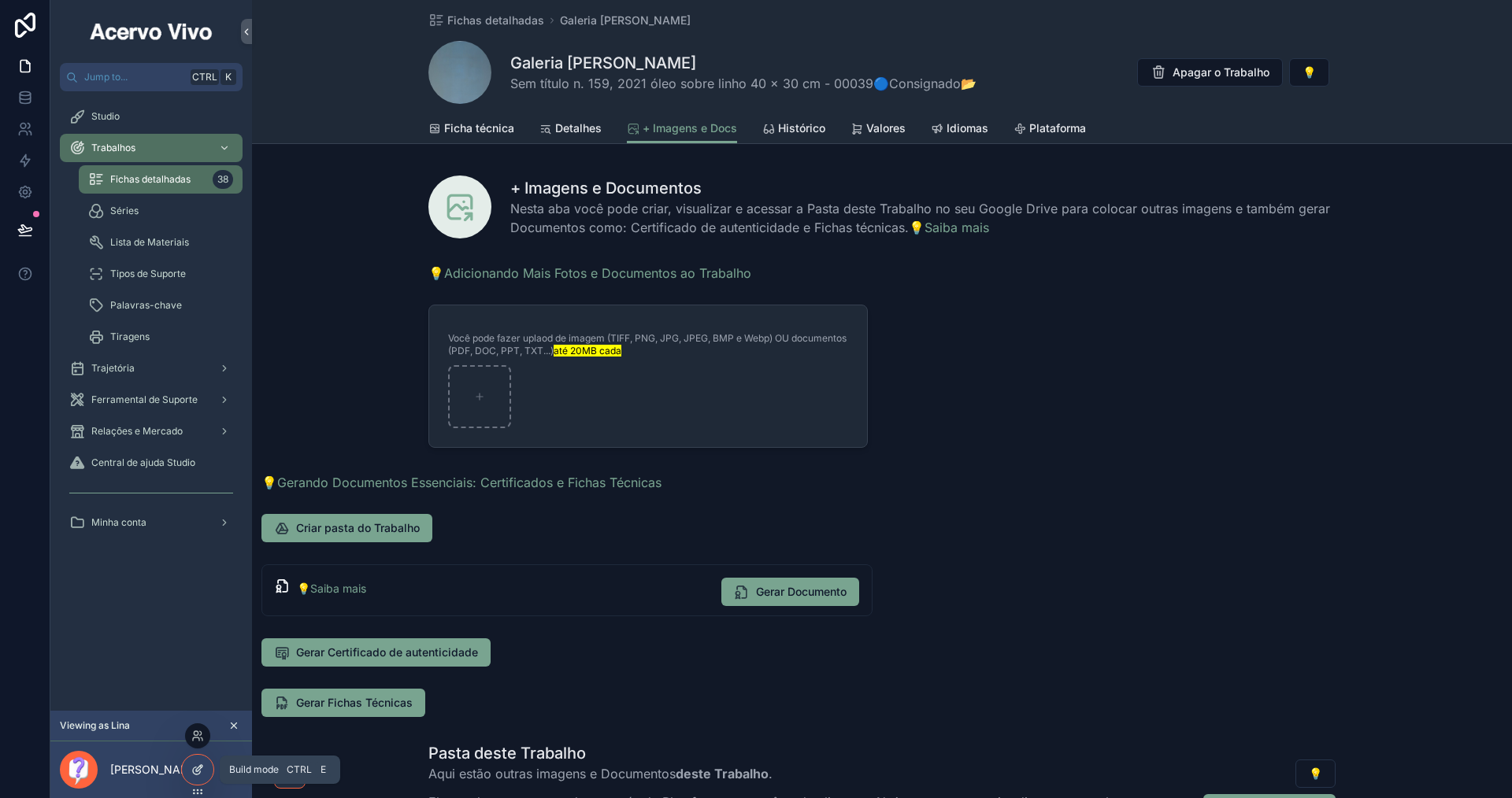
click at [198, 772] on icon at bounding box center [197, 769] width 12 height 12
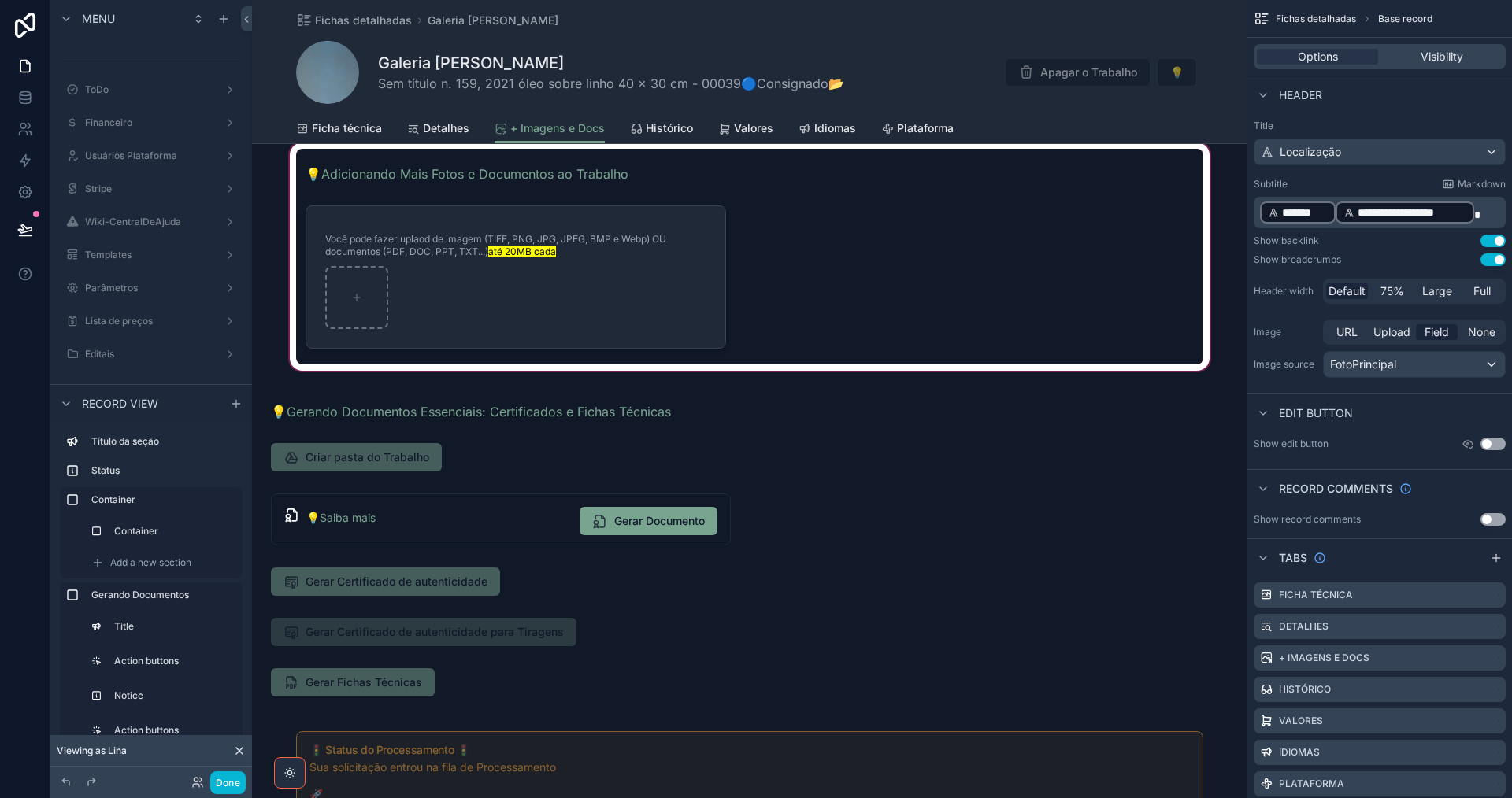
scroll to position [236, 0]
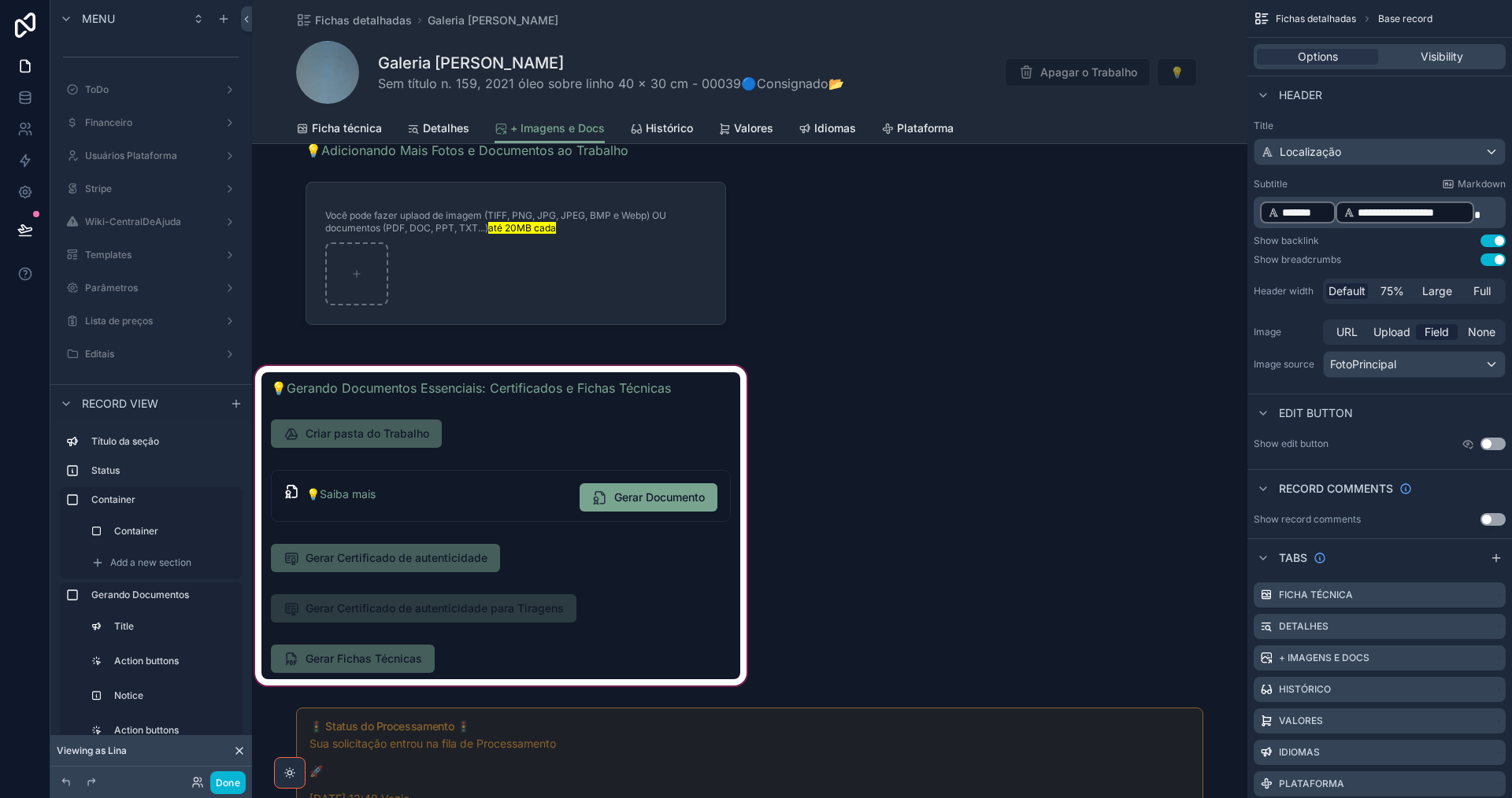
click at [448, 650] on div "scrollable content" at bounding box center [501, 526] width 498 height 326
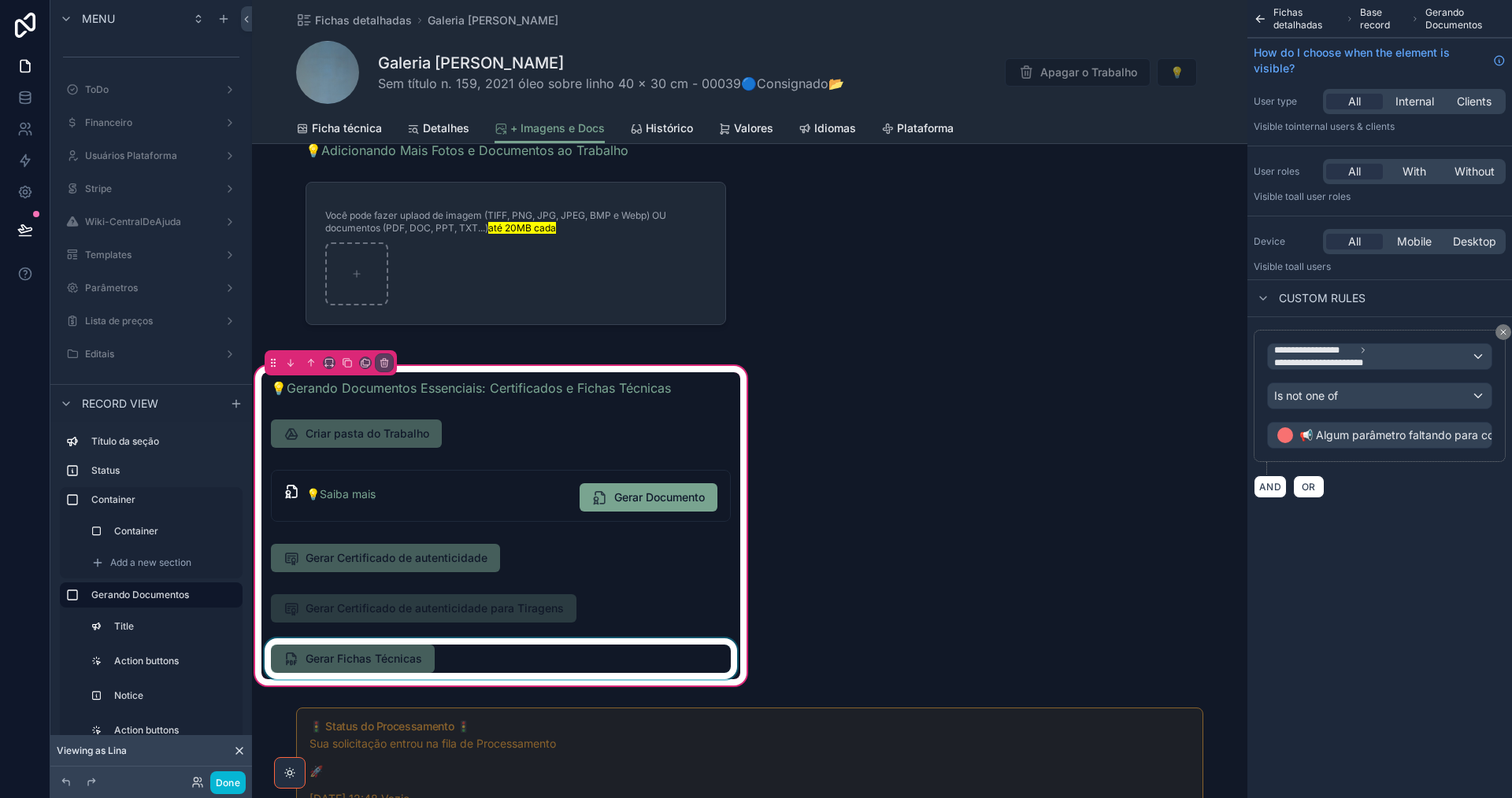
drag, startPoint x: 452, startPoint y: 655, endPoint x: 628, endPoint y: 657, distance: 176.0
click at [452, 655] on div "scrollable content" at bounding box center [501, 658] width 479 height 41
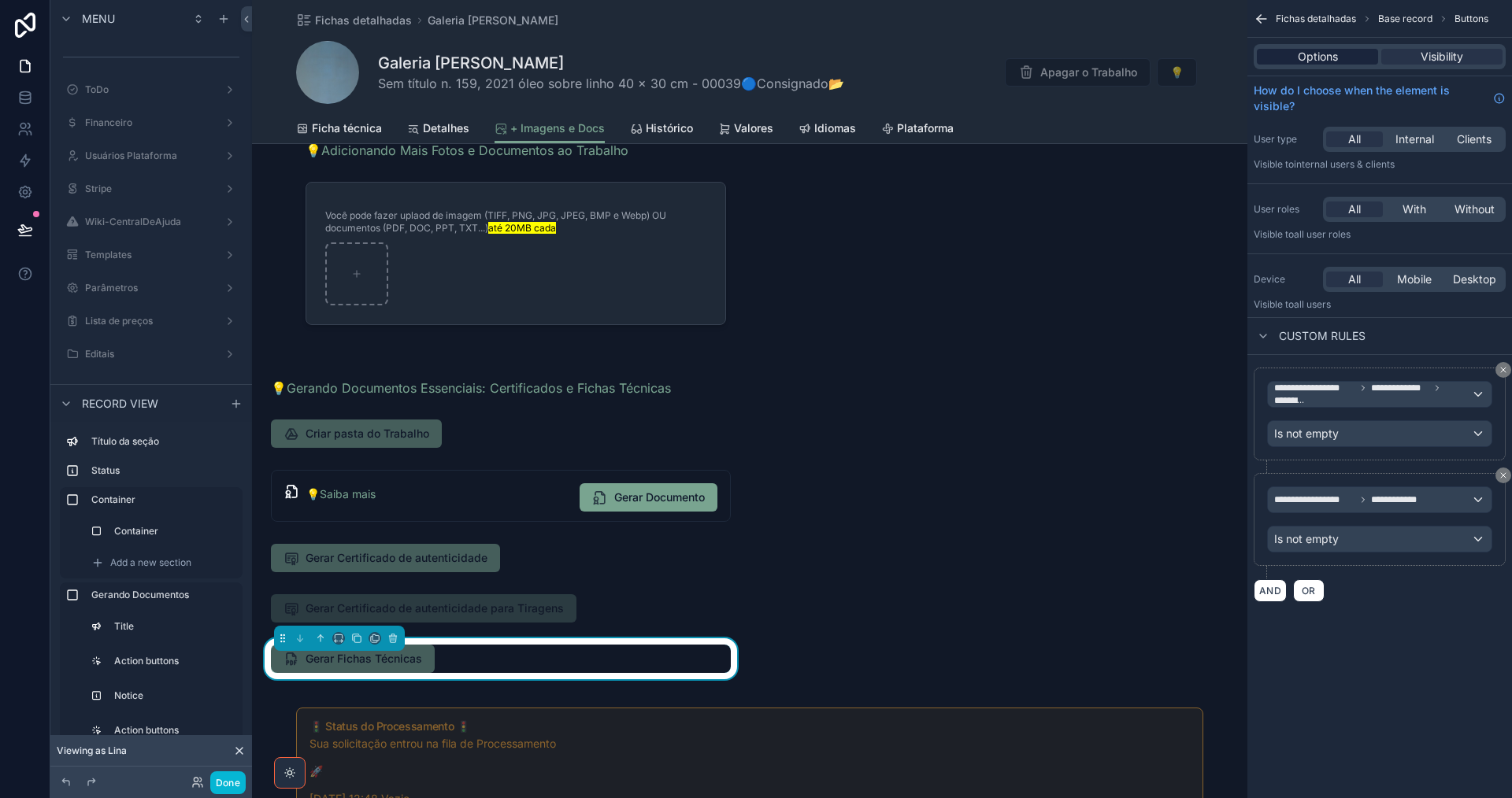
click at [1322, 60] on span "Options" at bounding box center [1318, 57] width 40 height 16
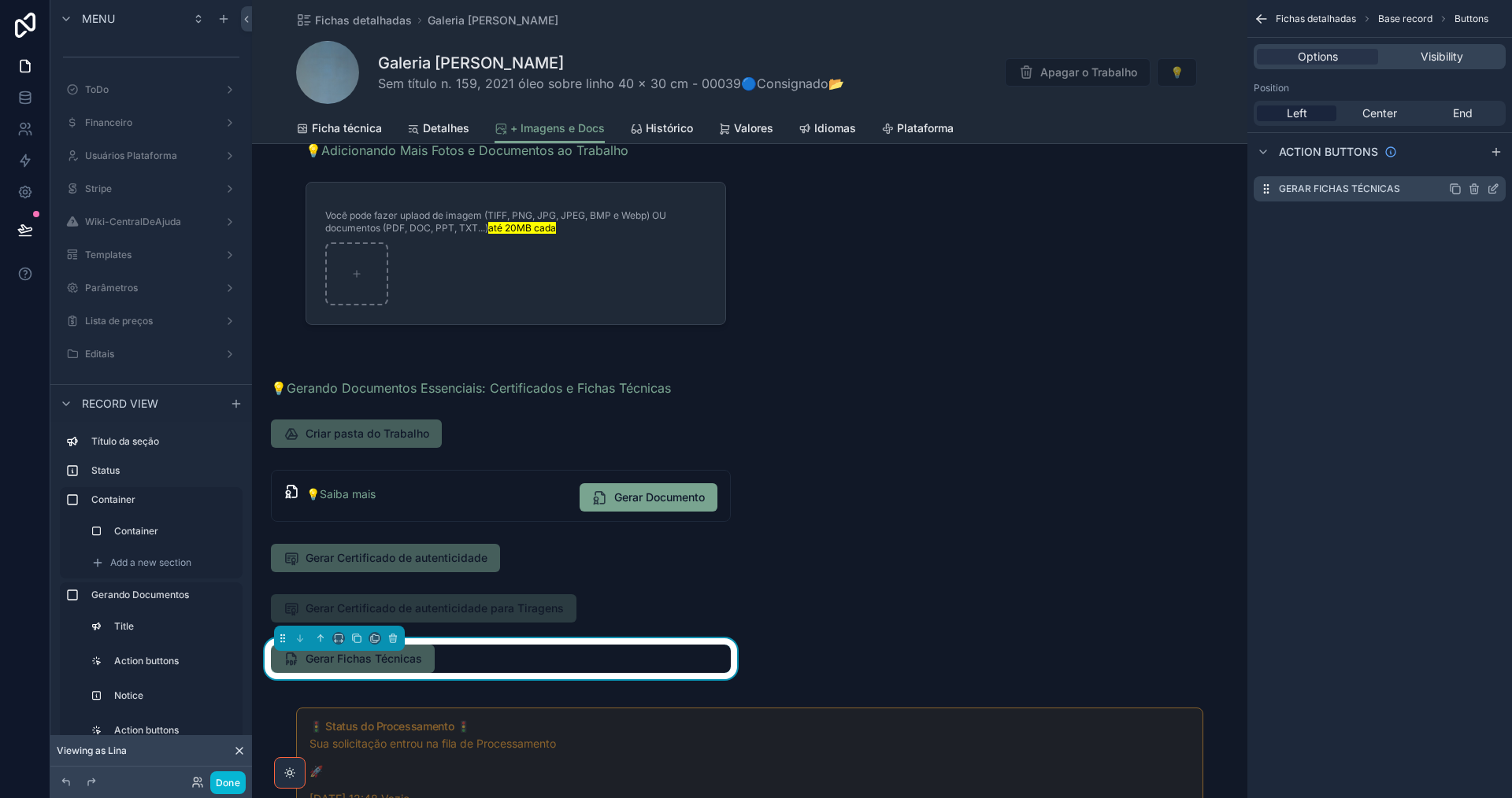
click at [1491, 187] on icon "scrollable content" at bounding box center [1493, 189] width 12 height 12
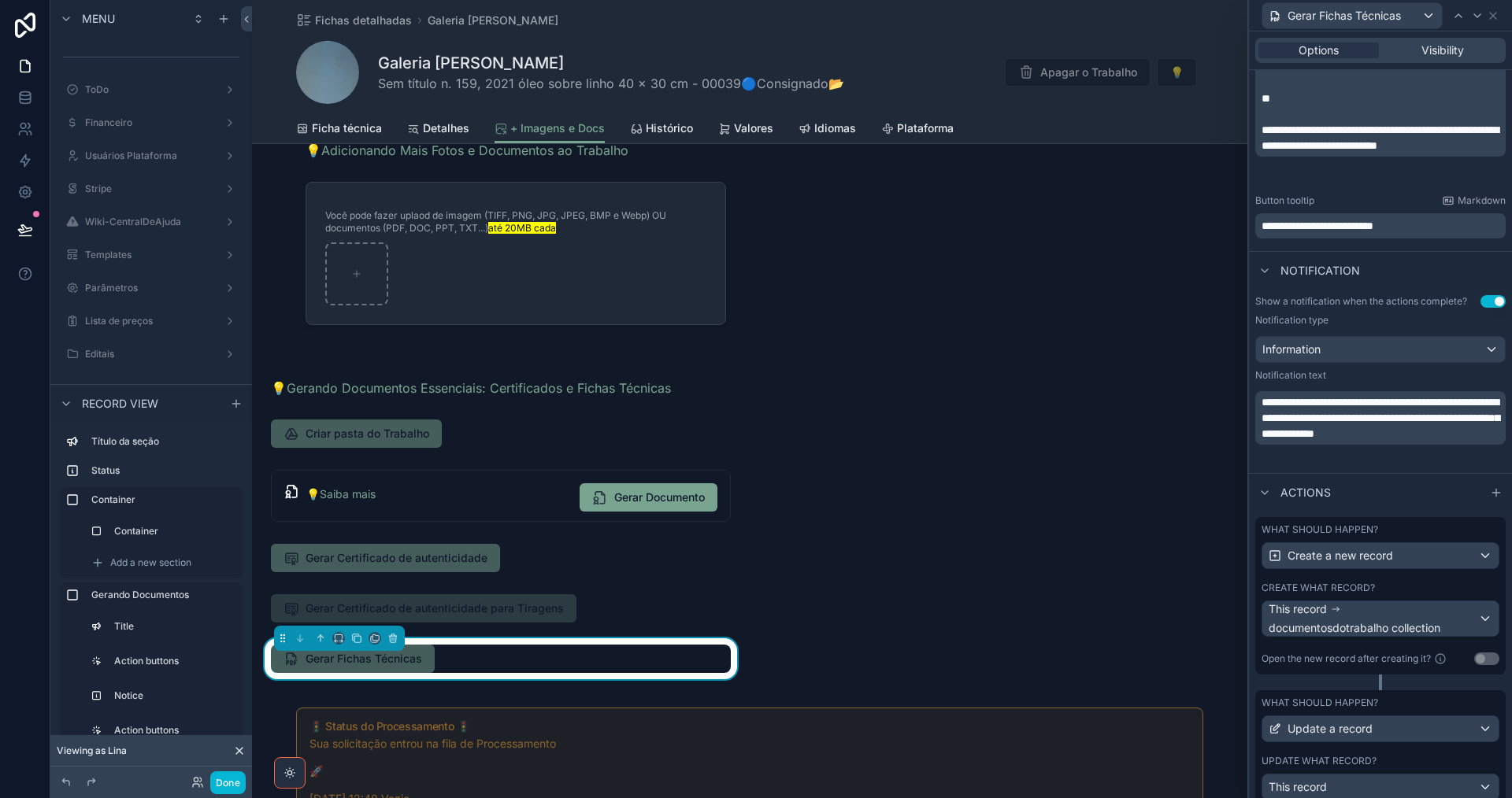
scroll to position [456, 0]
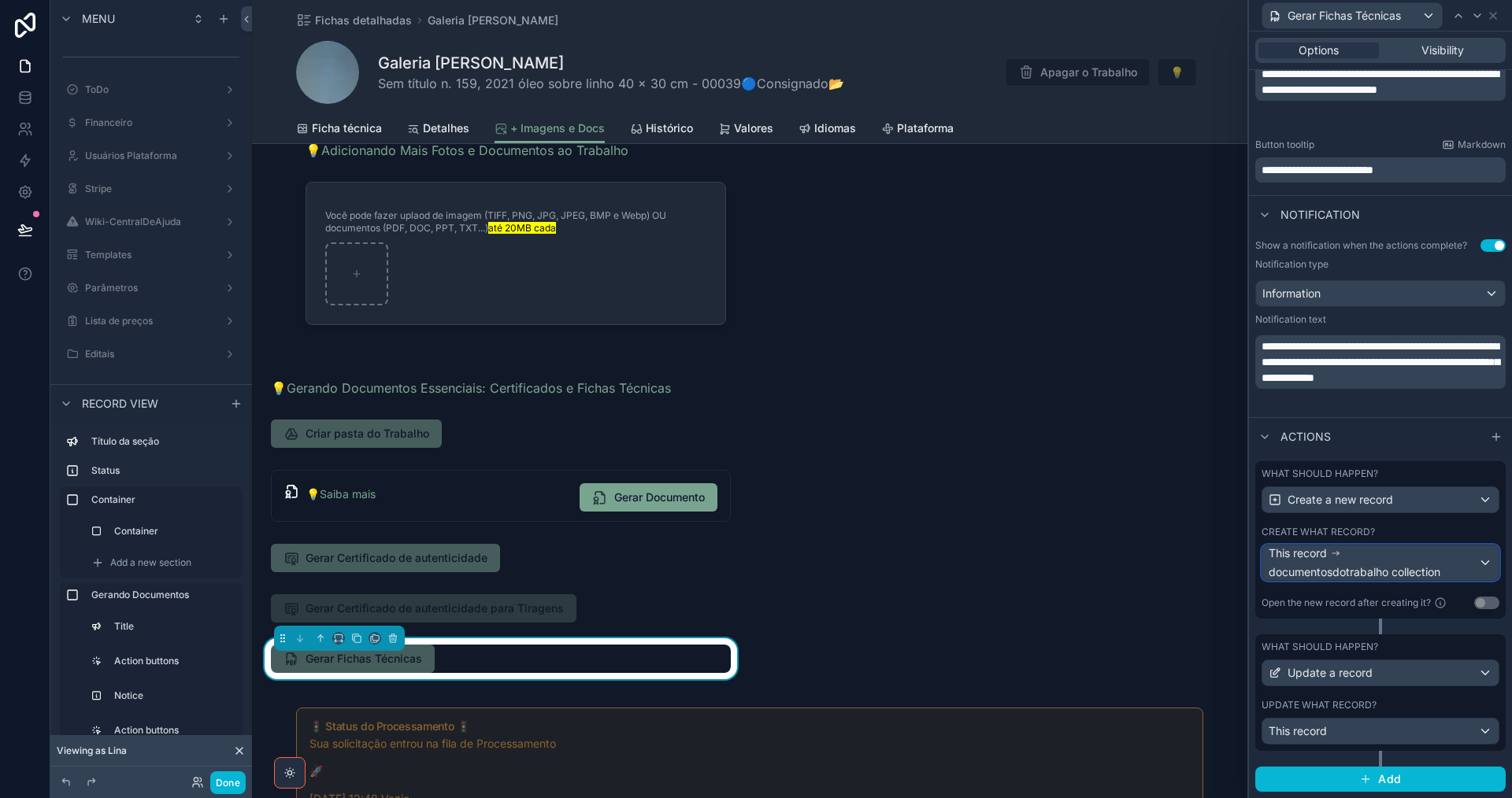
click at [1413, 557] on div "This record documentosdotrabalho collection" at bounding box center [1373, 563] width 210 height 35
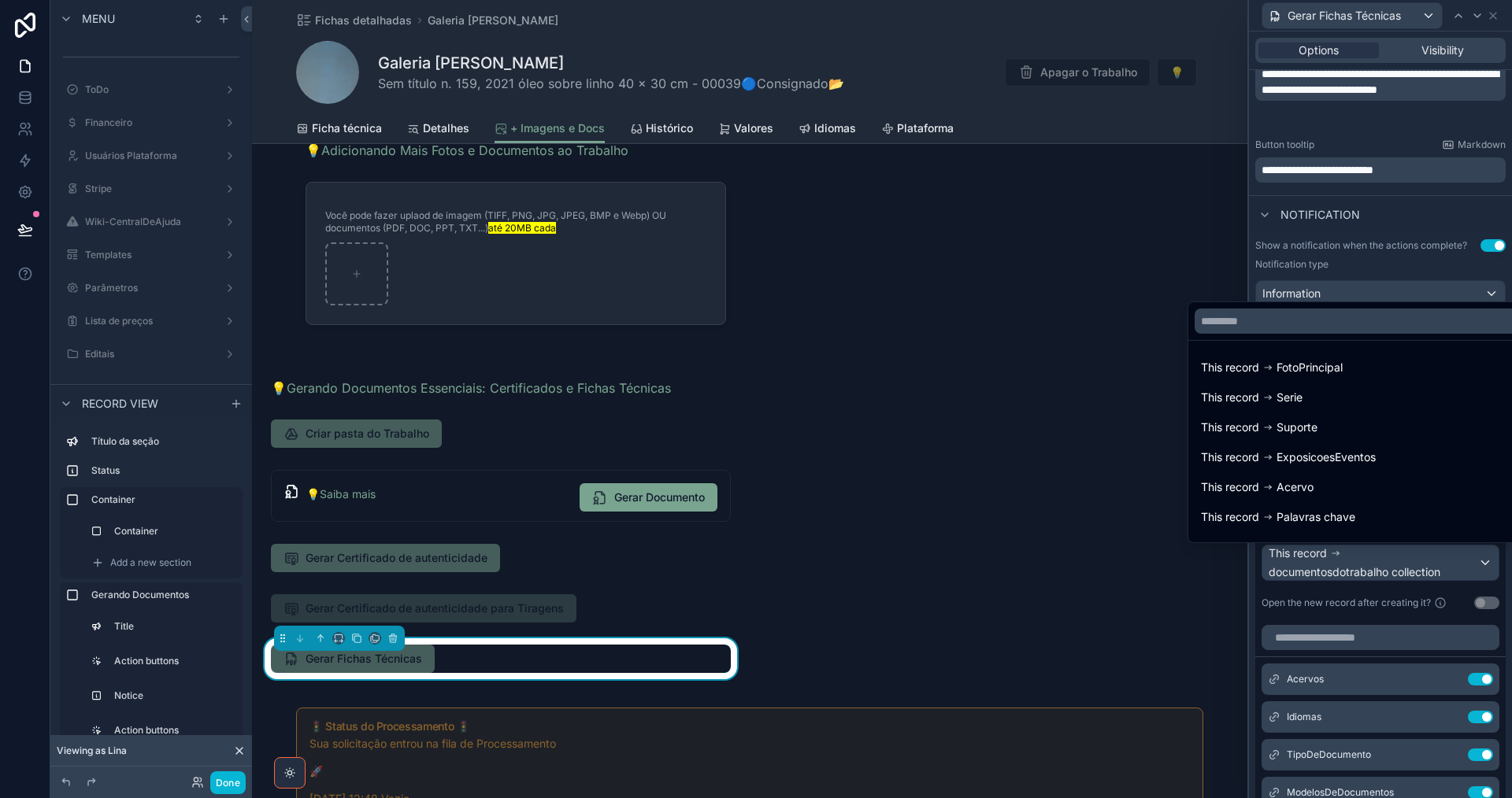
click at [1413, 557] on div at bounding box center [1380, 399] width 263 height 798
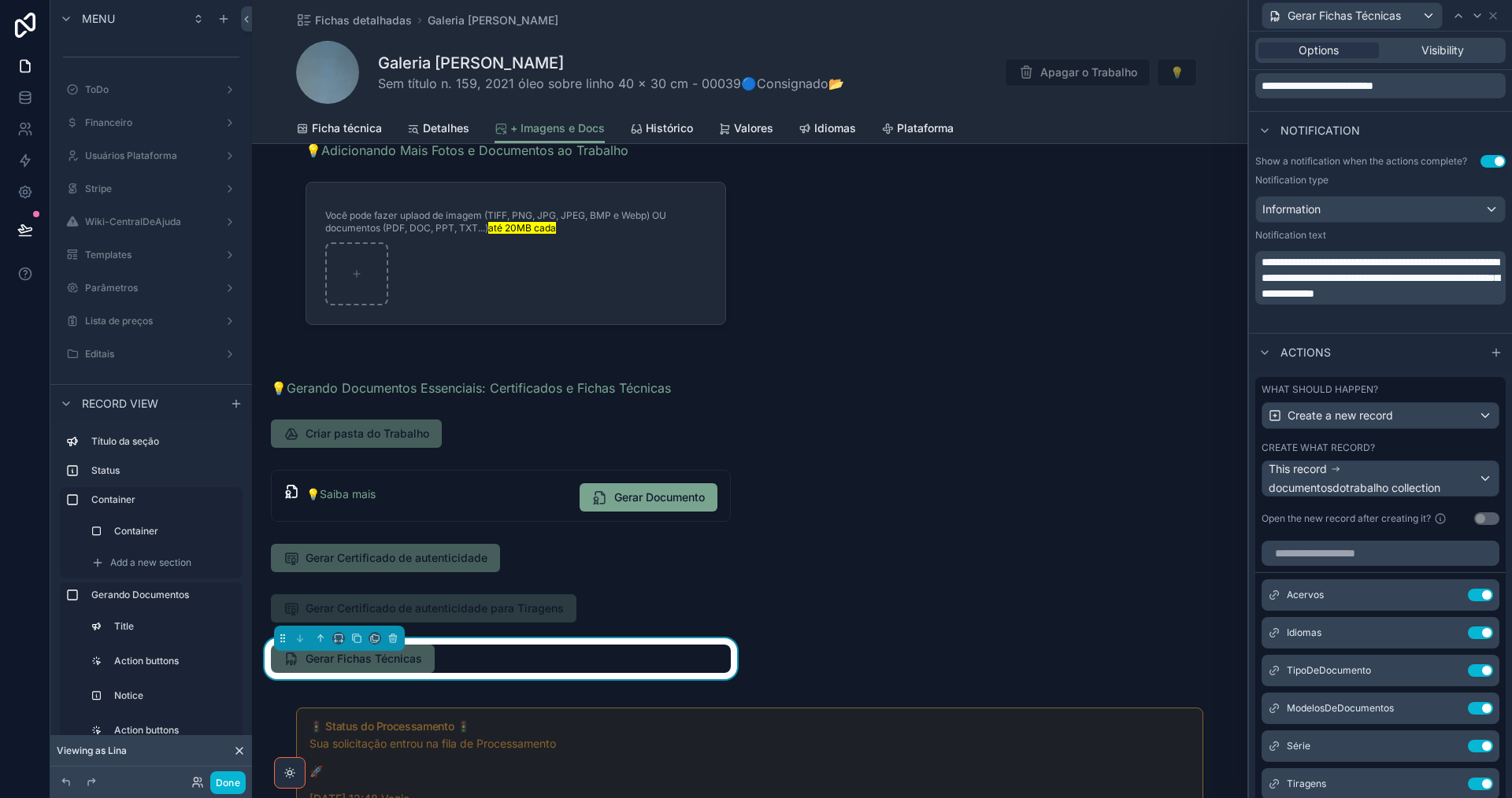
scroll to position [691, 0]
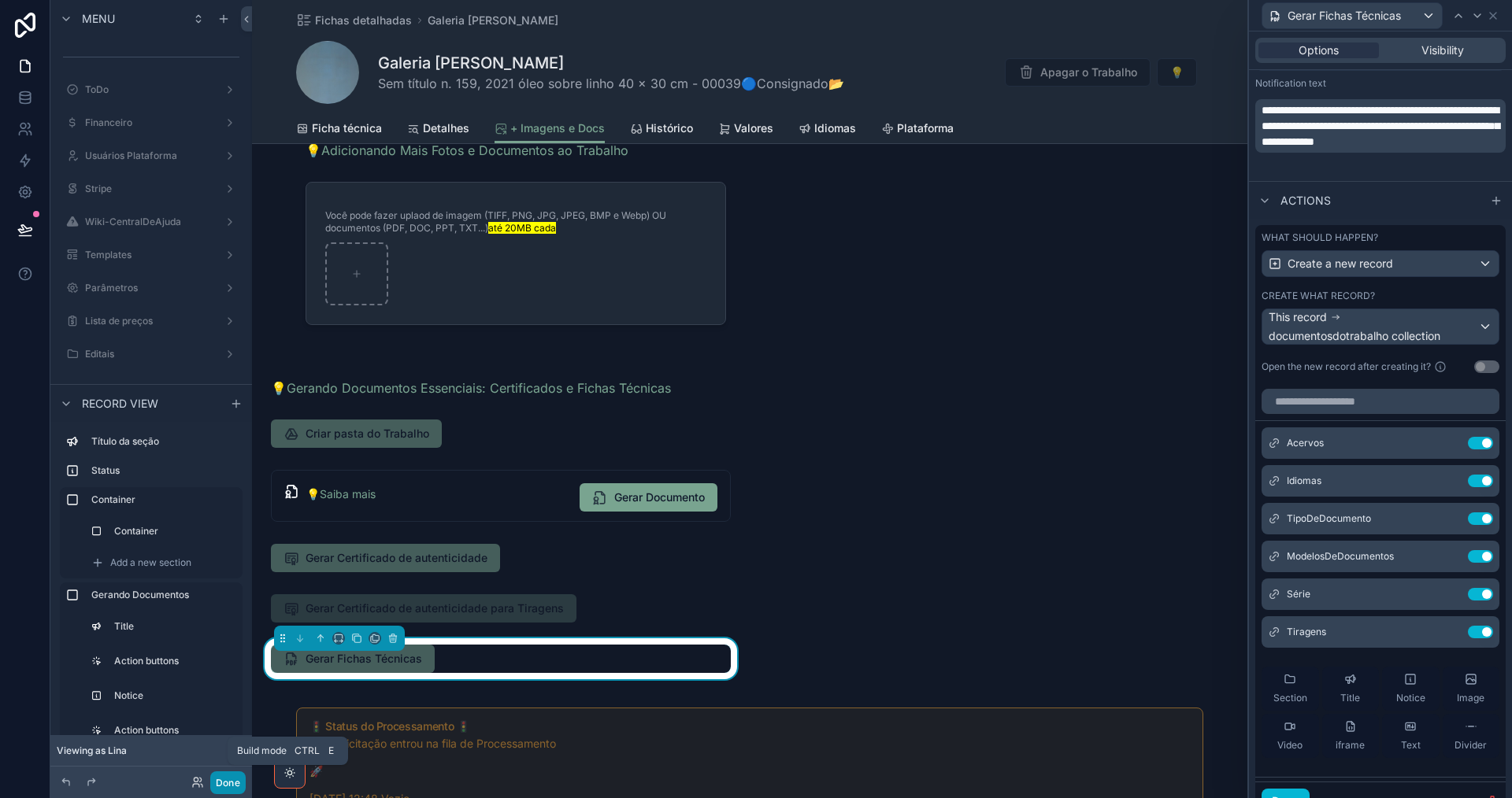
click at [229, 788] on button "Done" at bounding box center [228, 782] width 36 height 23
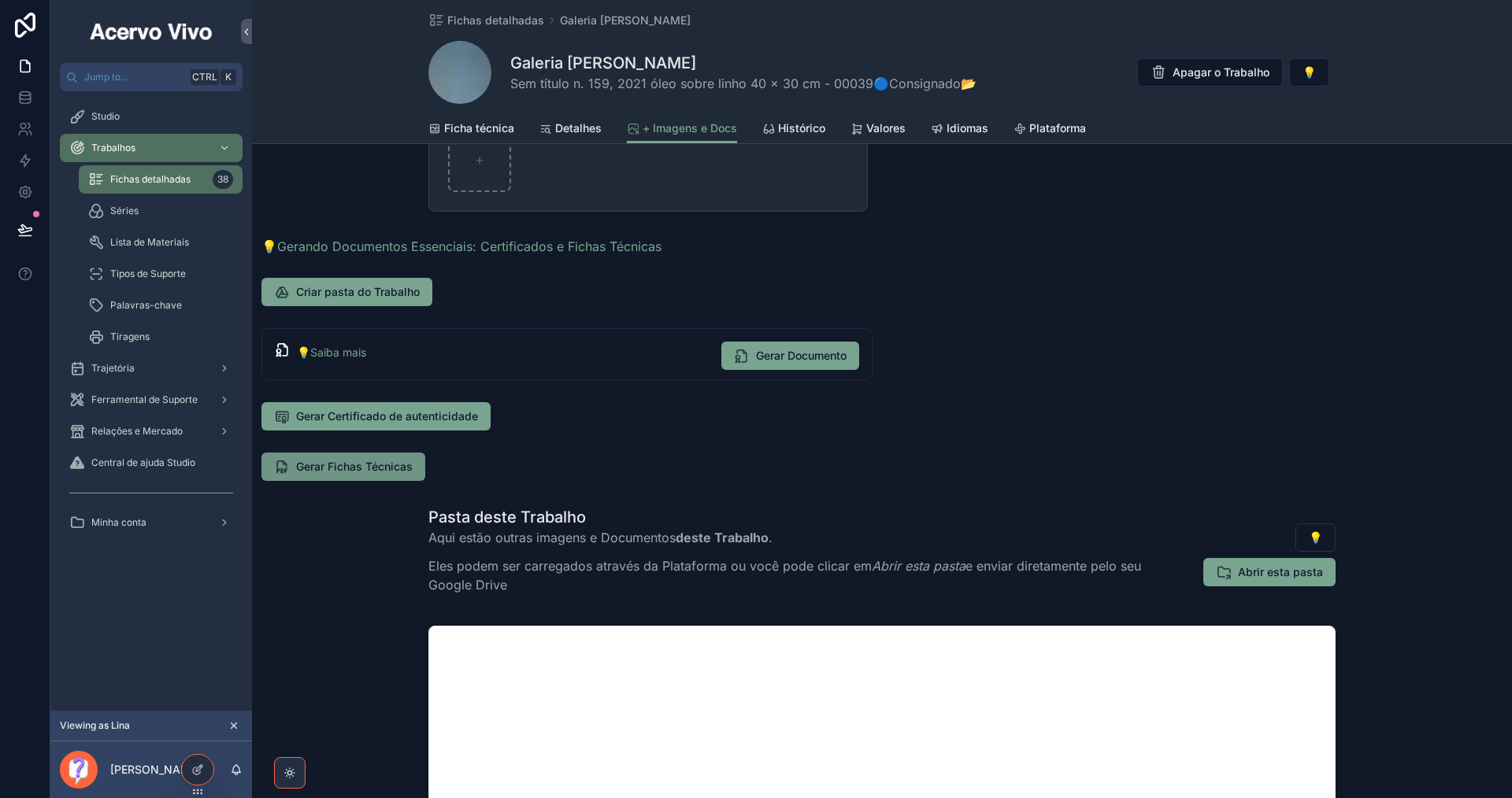
click at [344, 465] on span "Gerar Fichas Técnicas" at bounding box center [354, 467] width 116 height 16
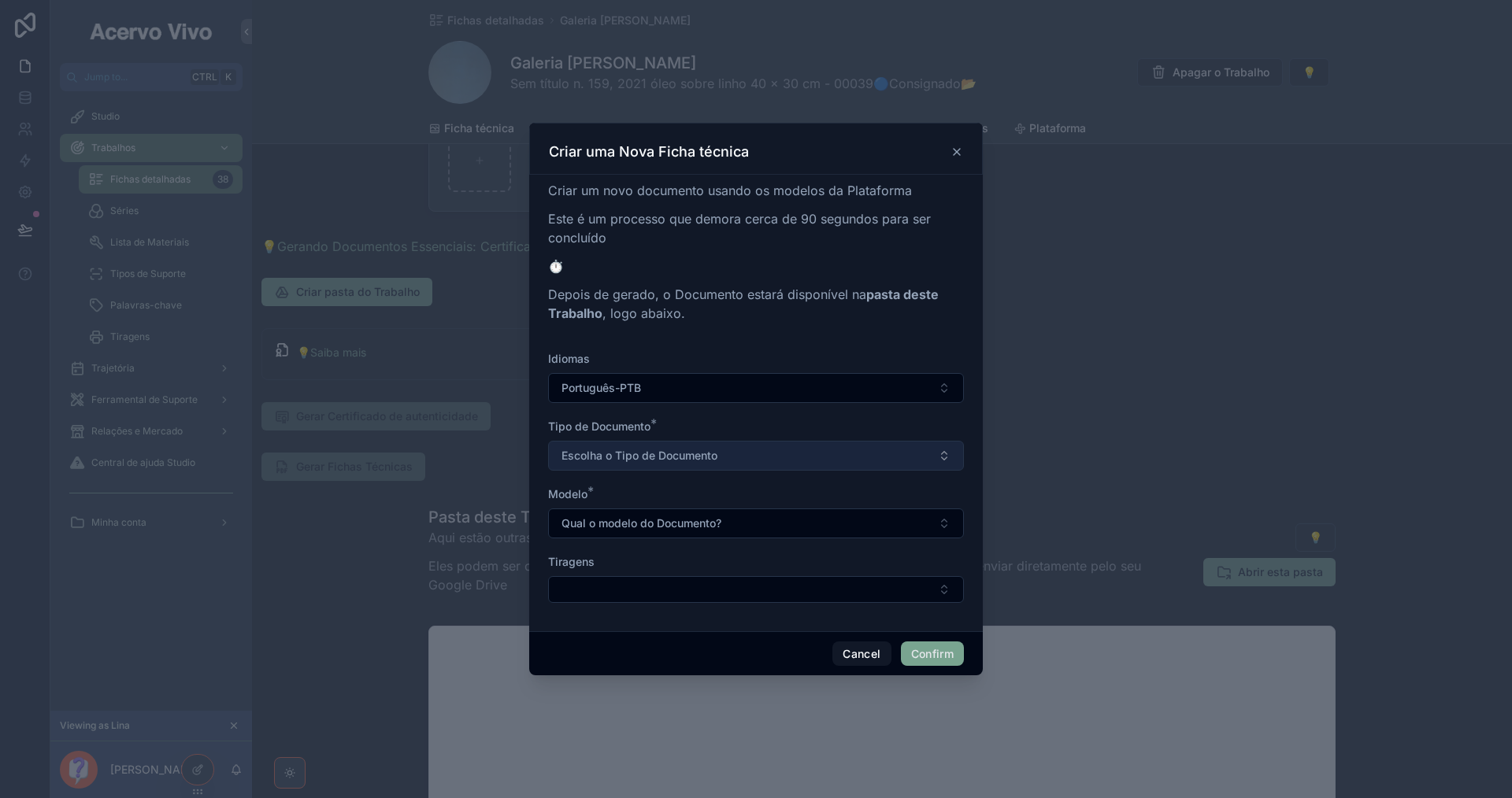
click at [662, 464] on button "Escolha o Tipo de Documento" at bounding box center [756, 456] width 416 height 30
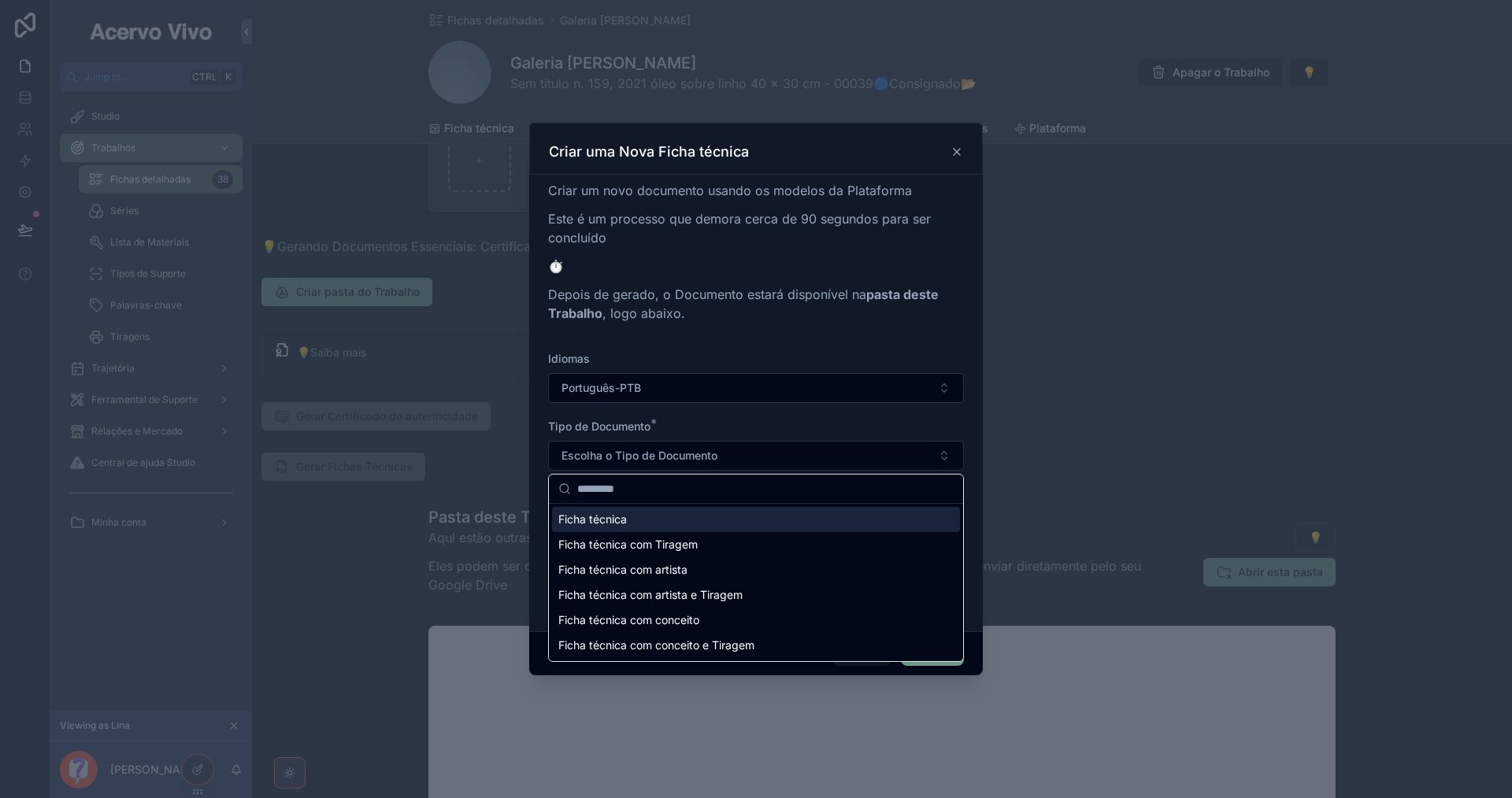
click at [330, 656] on div at bounding box center [756, 399] width 1512 height 798
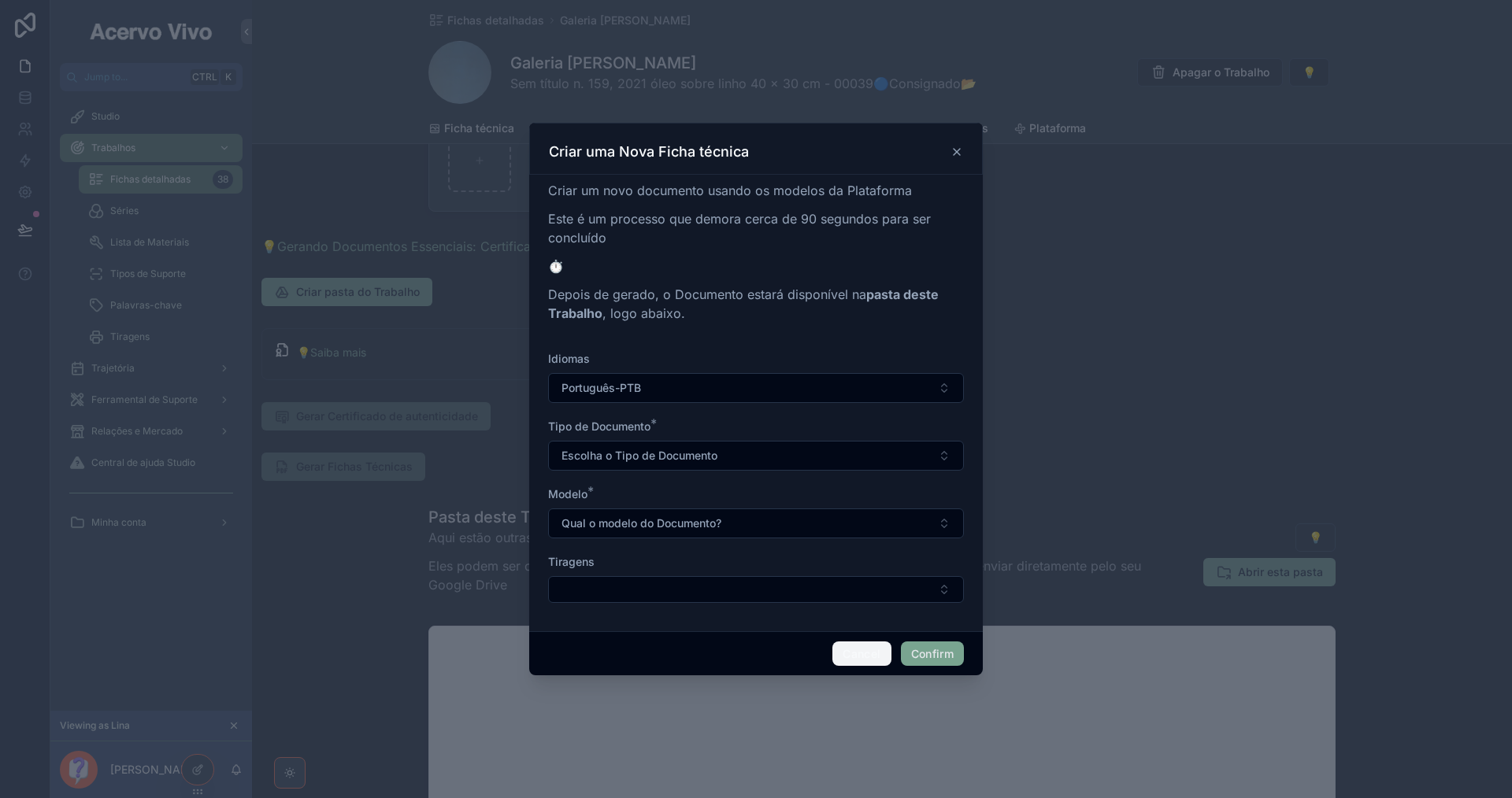
click at [866, 654] on button "Cancel" at bounding box center [861, 654] width 59 height 25
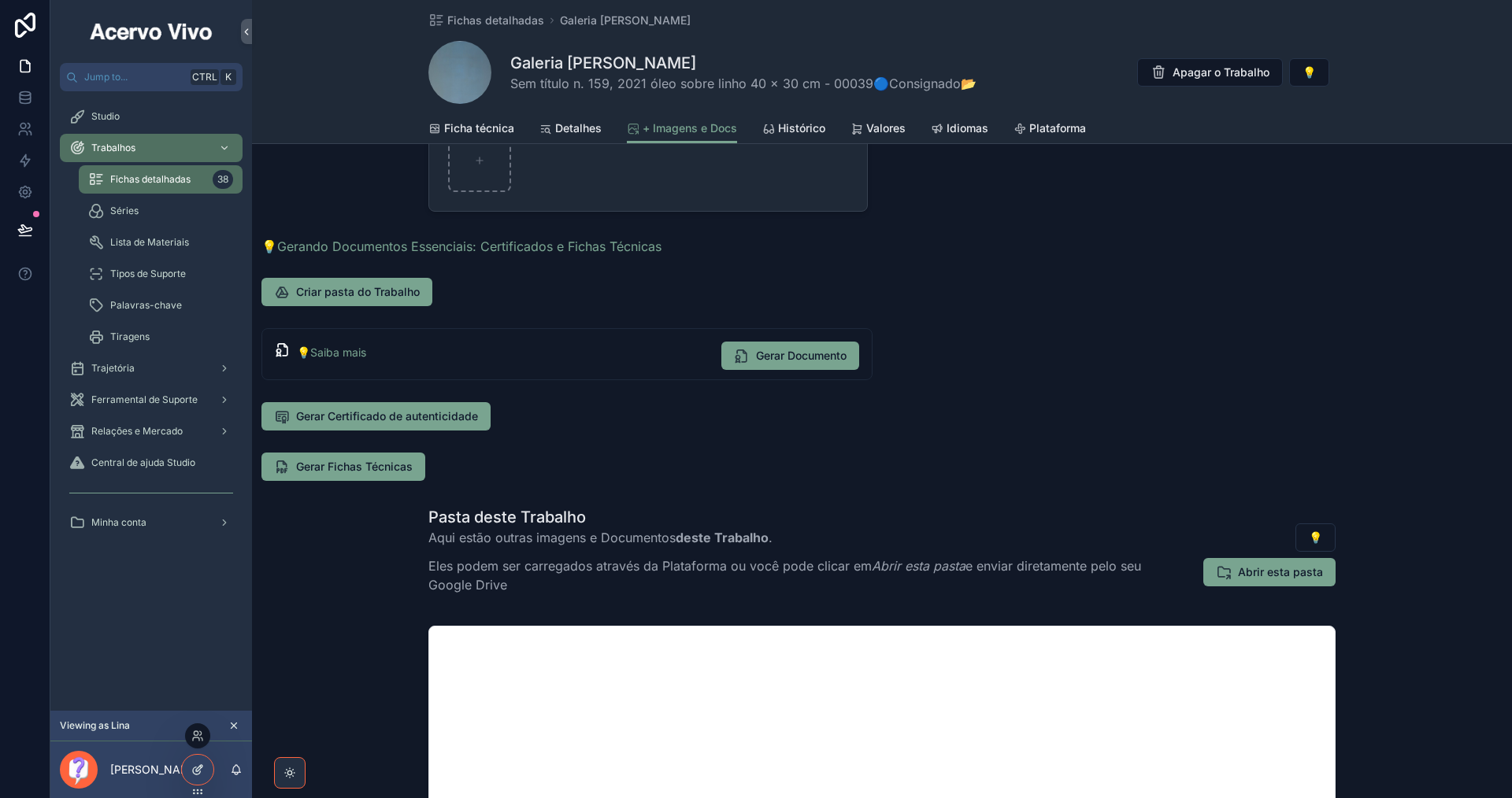
click at [191, 768] on icon at bounding box center [197, 769] width 12 height 12
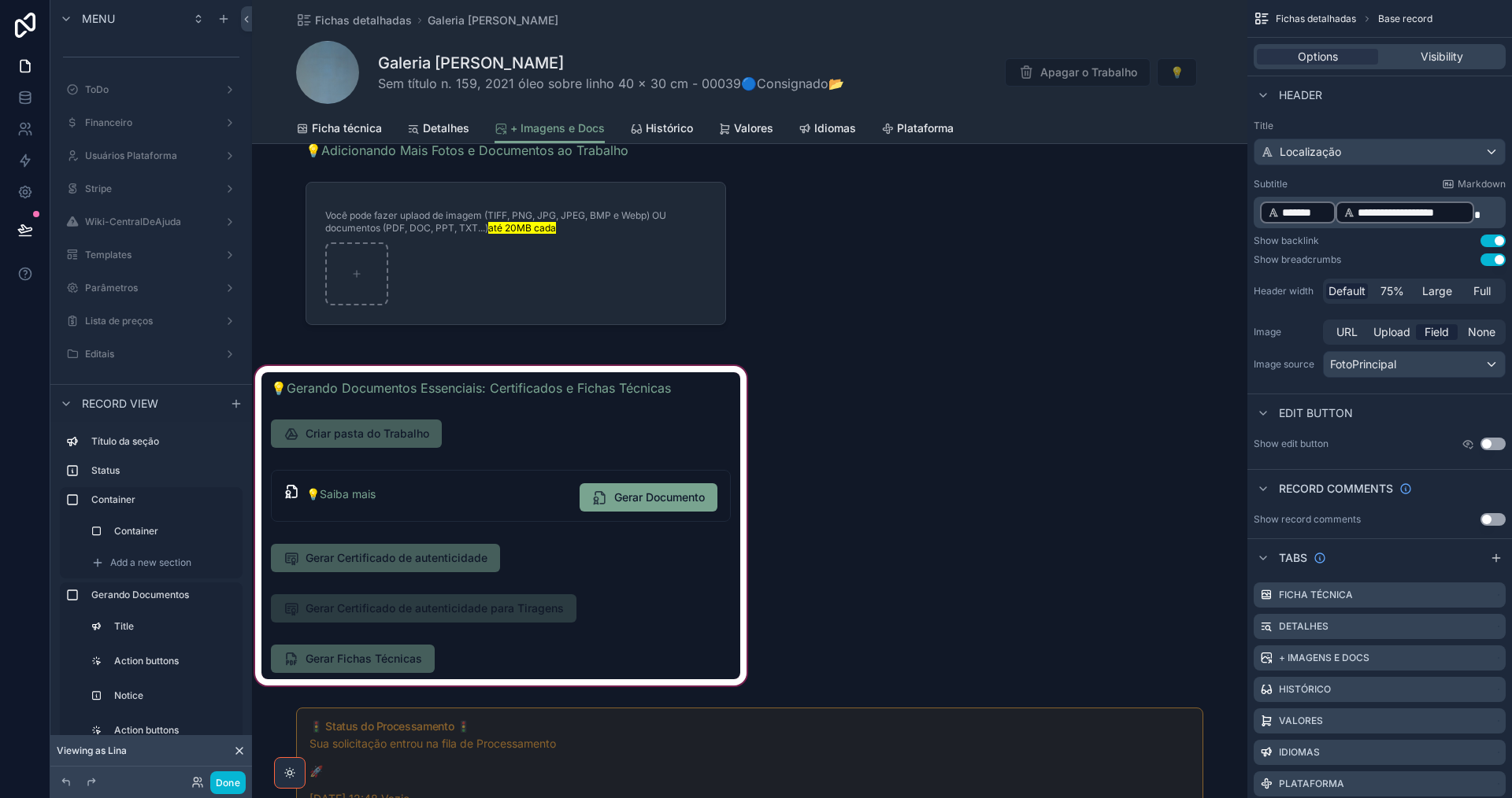
click at [521, 659] on div "scrollable content" at bounding box center [501, 526] width 498 height 326
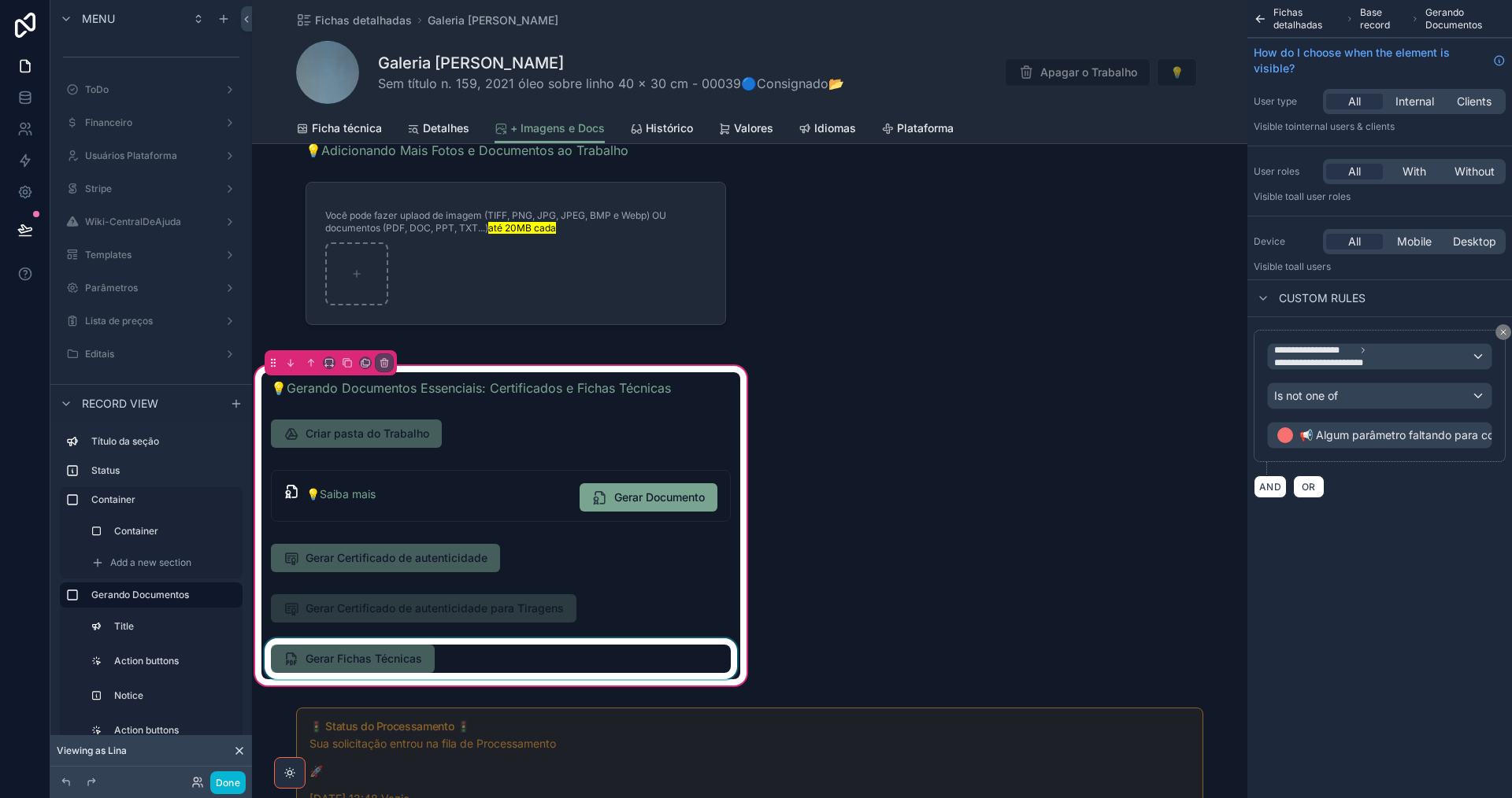
click at [493, 656] on div "scrollable content" at bounding box center [501, 658] width 479 height 41
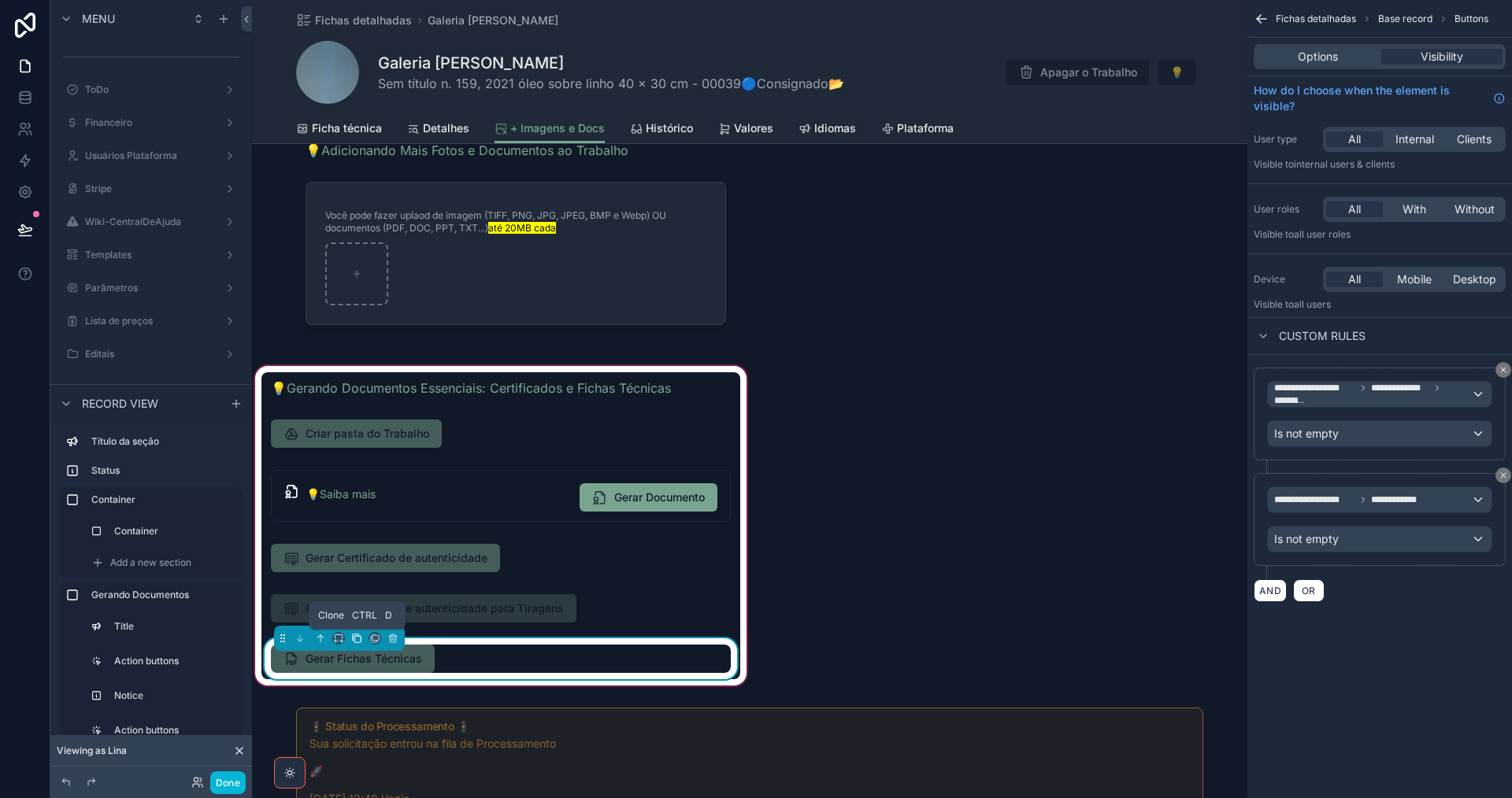
click at [357, 639] on icon "scrollable content" at bounding box center [356, 638] width 11 height 11
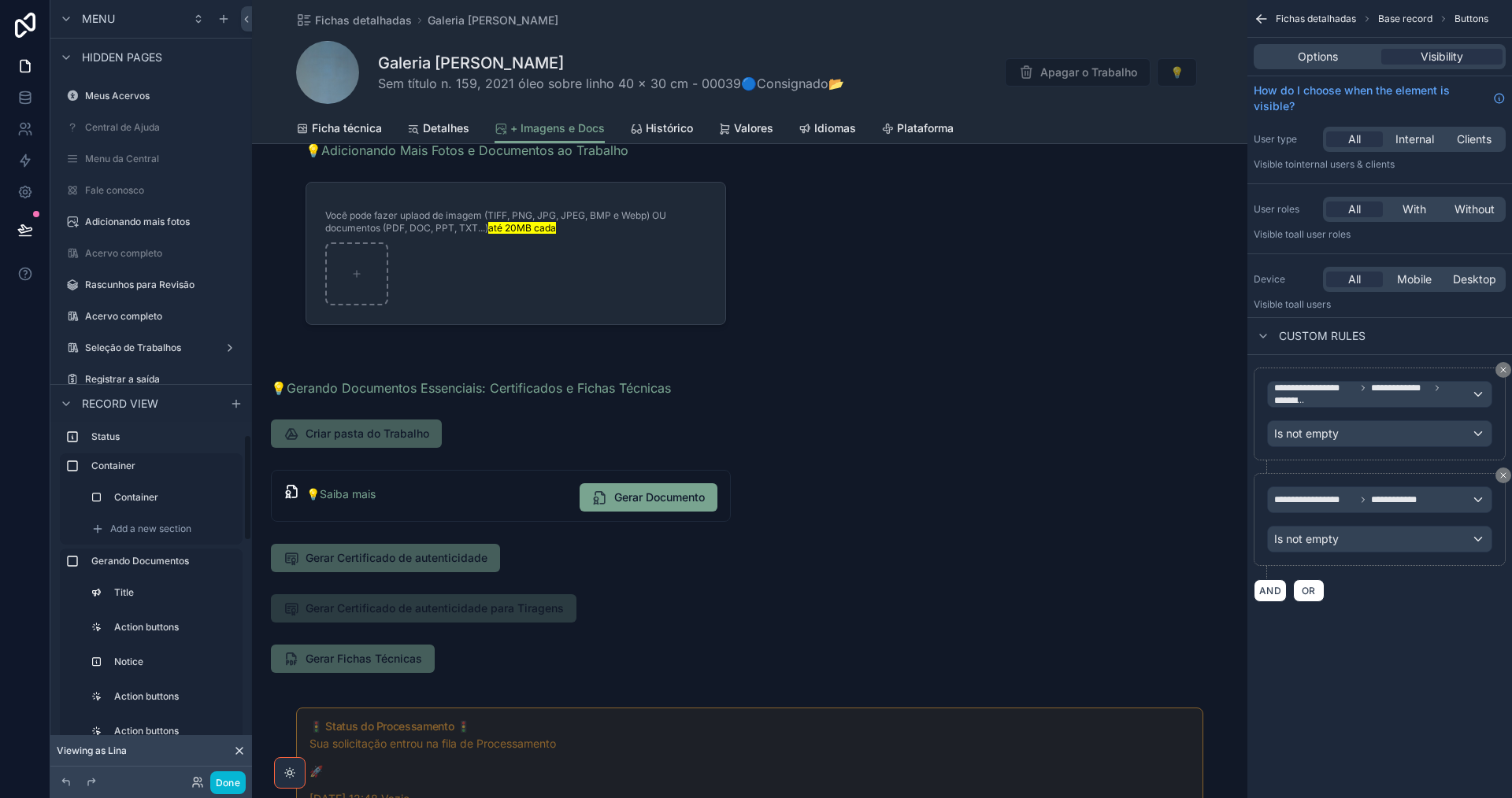
scroll to position [79, 0]
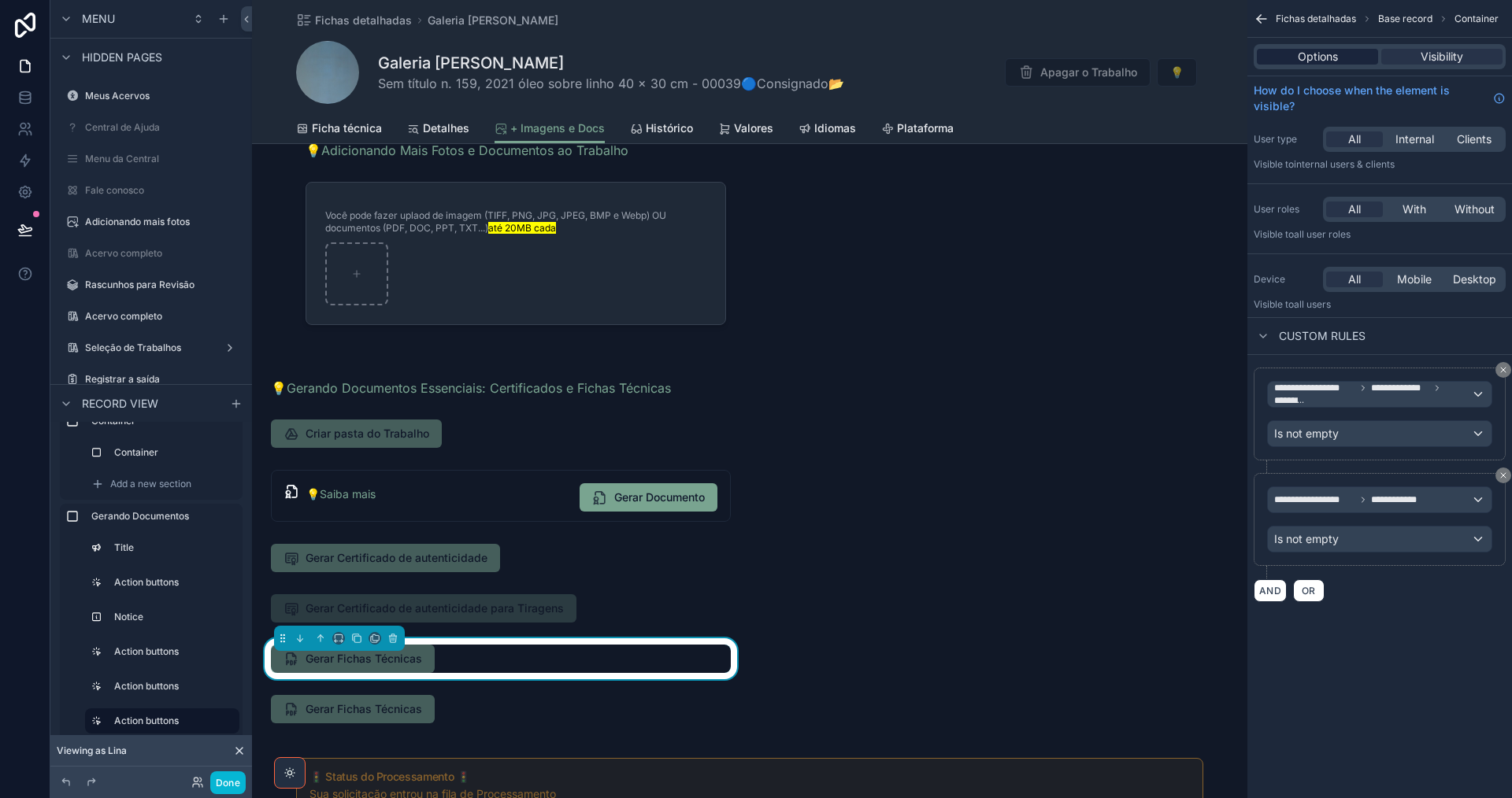
click at [1323, 50] on span "Options" at bounding box center [1318, 57] width 40 height 16
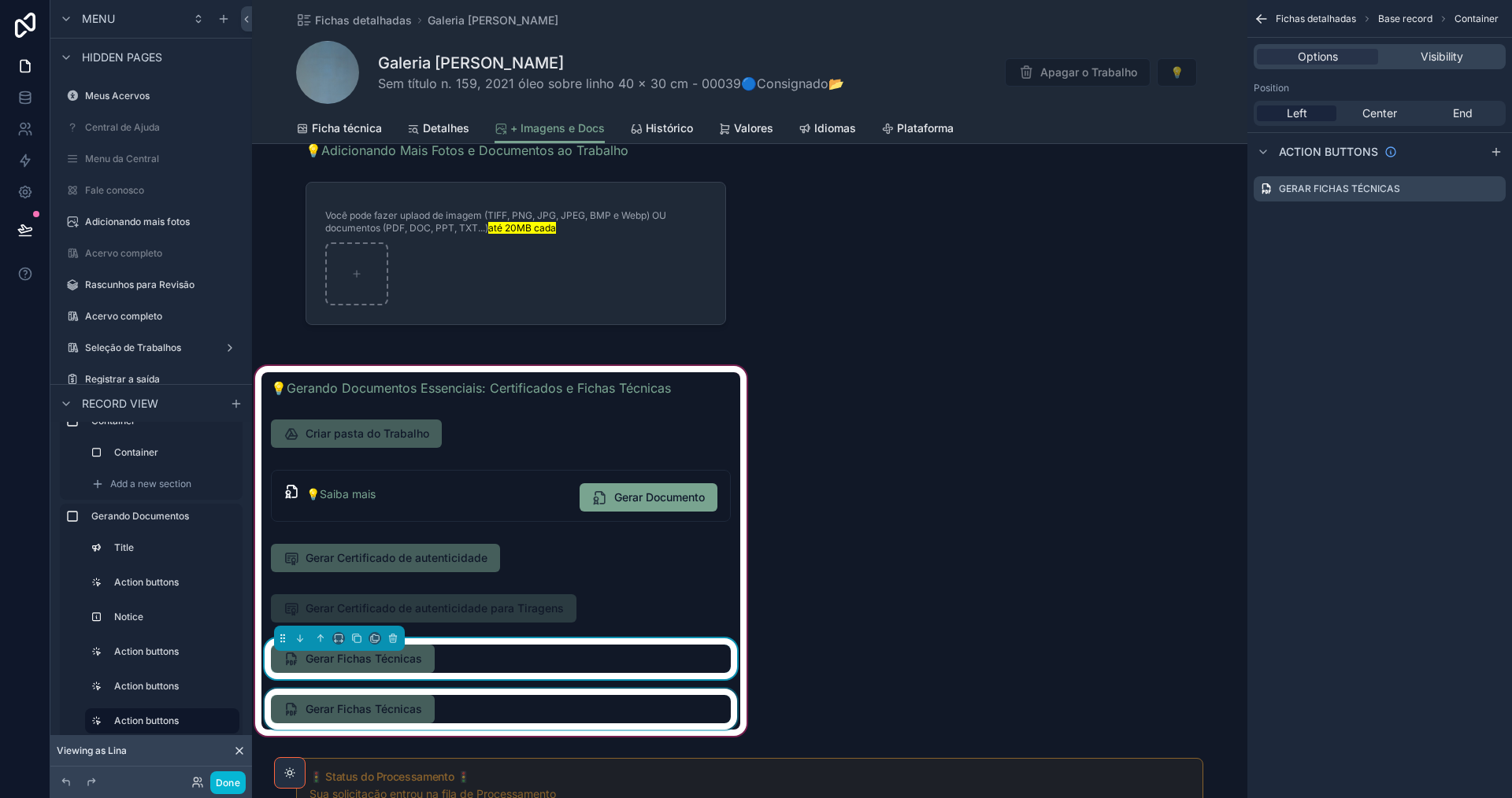
click at [544, 718] on div "scrollable content" at bounding box center [501, 709] width 479 height 41
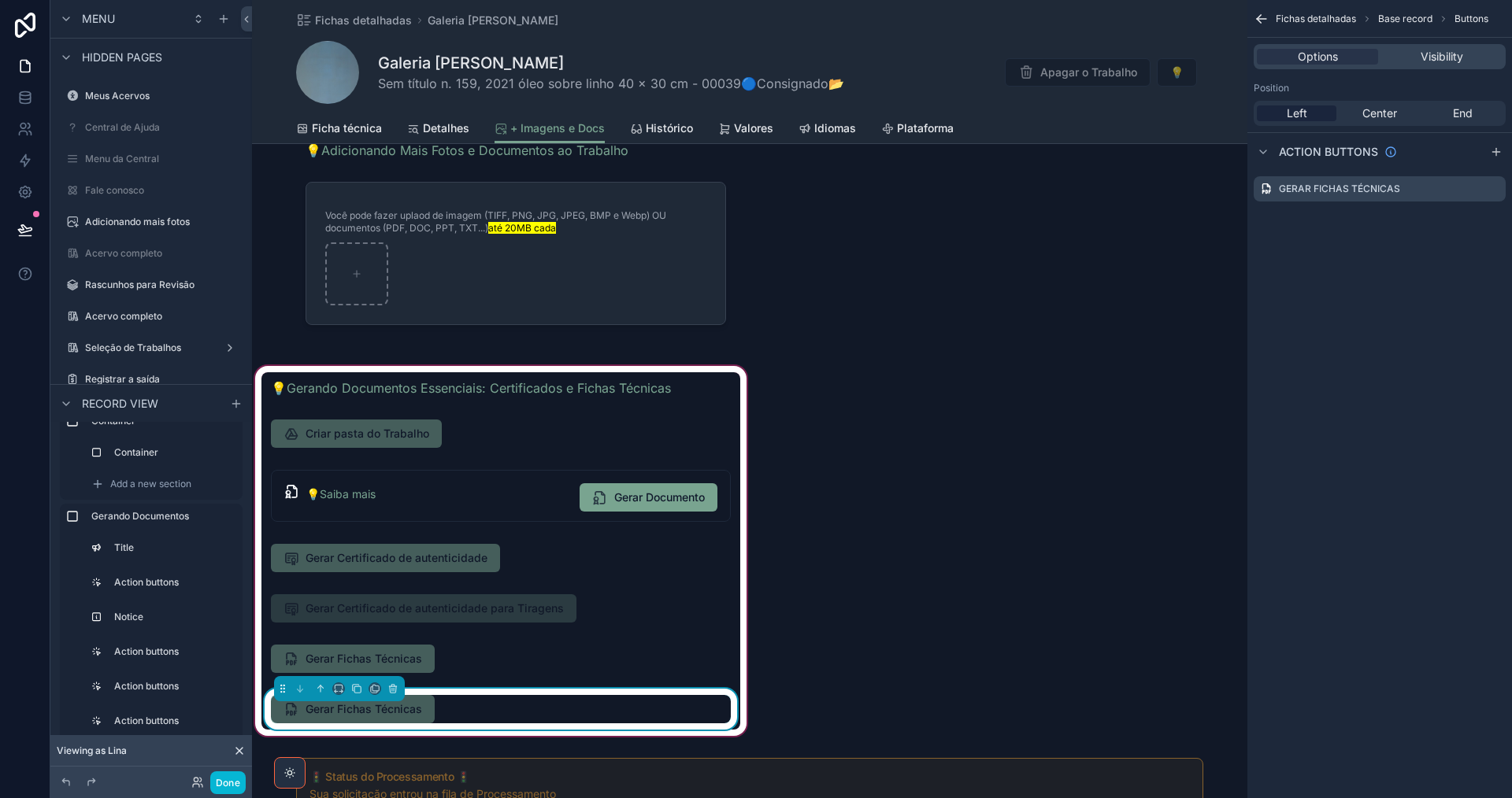
click at [543, 712] on div "Gerar Fichas Técnicas" at bounding box center [501, 709] width 459 height 28
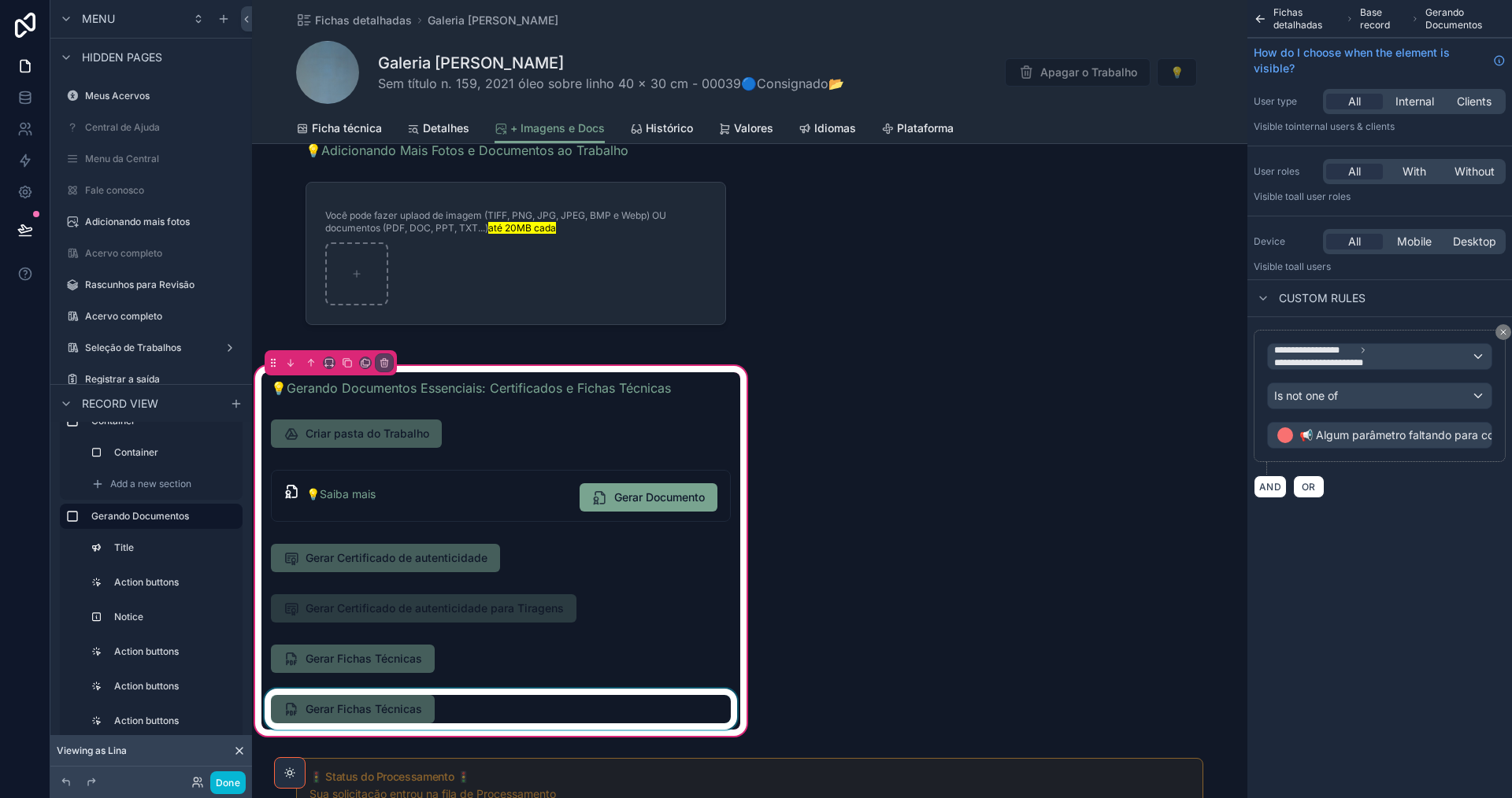
click at [535, 698] on div "scrollable content" at bounding box center [501, 709] width 479 height 41
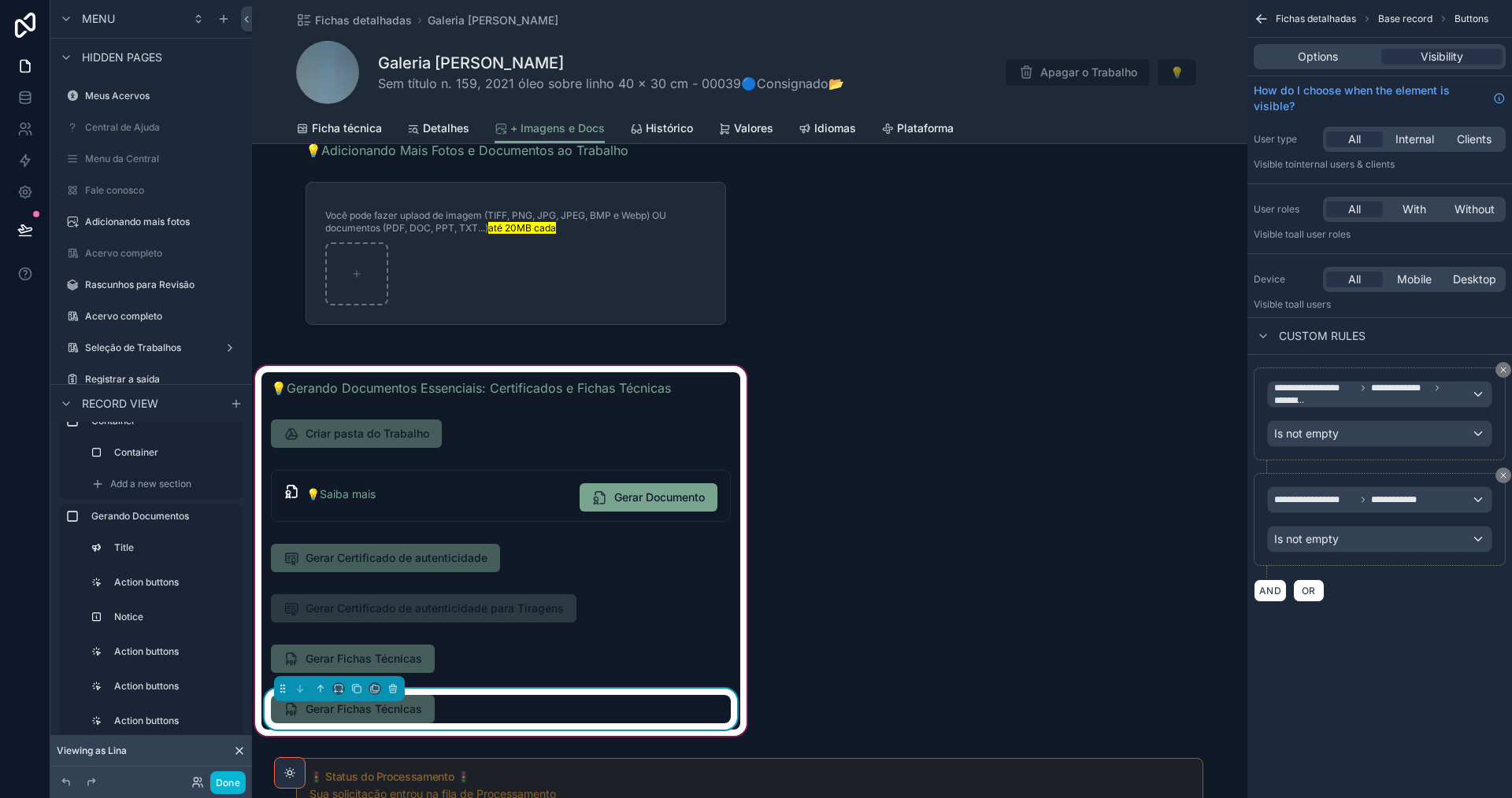
click at [539, 704] on div "Gerar Fichas Técnicas" at bounding box center [501, 709] width 459 height 28
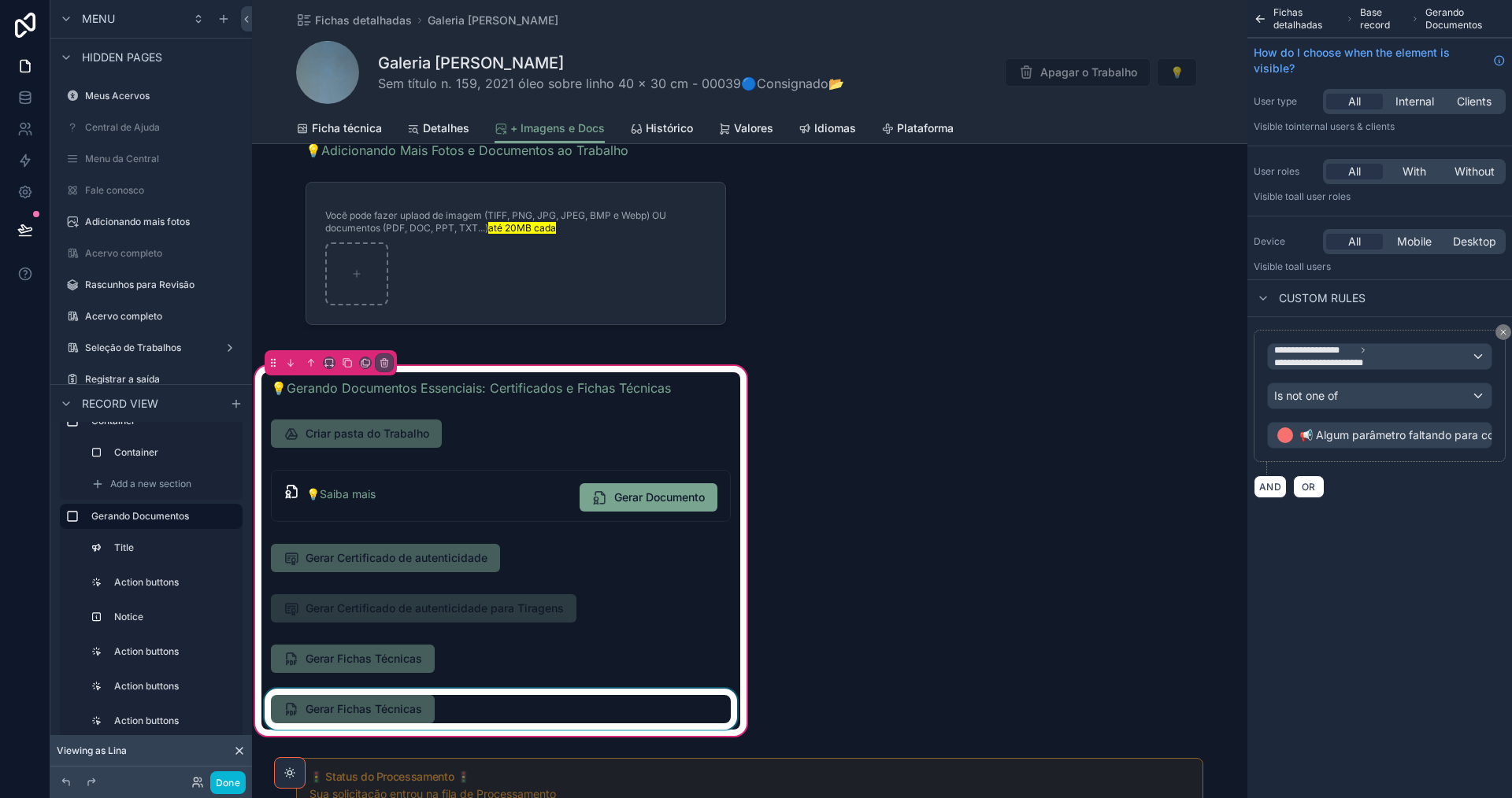
click at [609, 708] on div "scrollable content" at bounding box center [501, 709] width 479 height 41
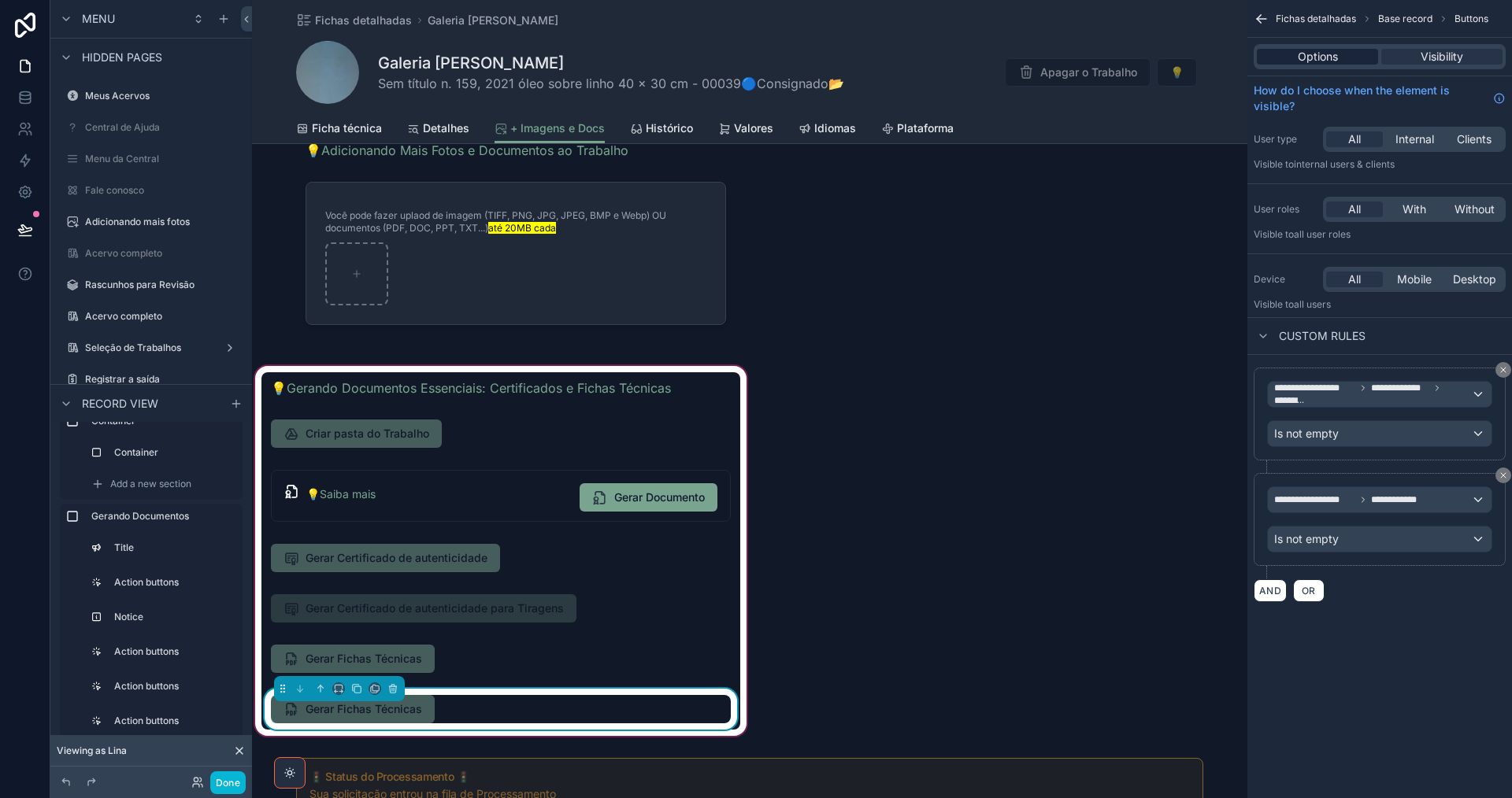
click at [1315, 54] on span "Options" at bounding box center [1318, 57] width 40 height 16
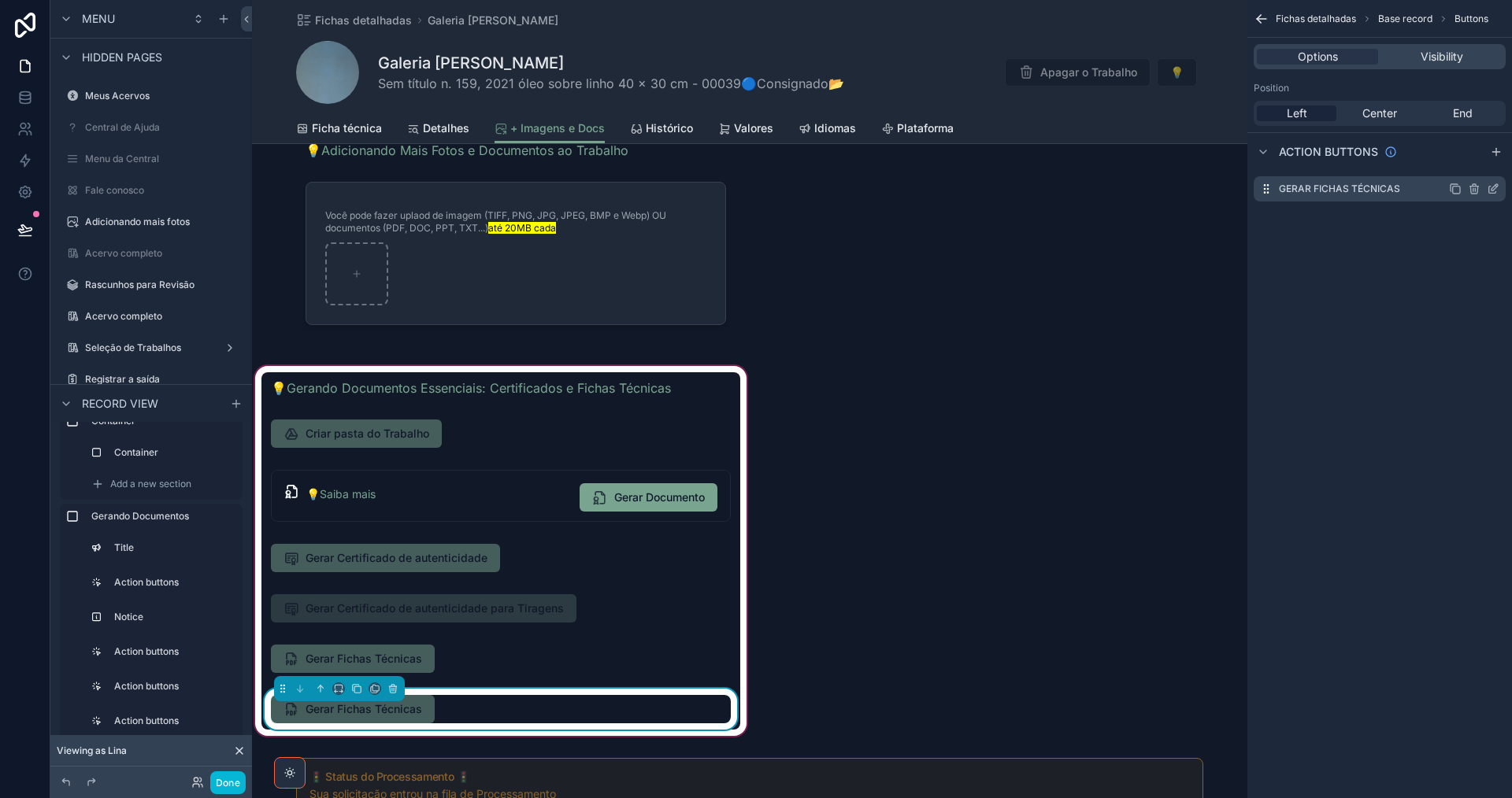
click at [1495, 188] on icon "scrollable content" at bounding box center [1493, 189] width 12 height 12
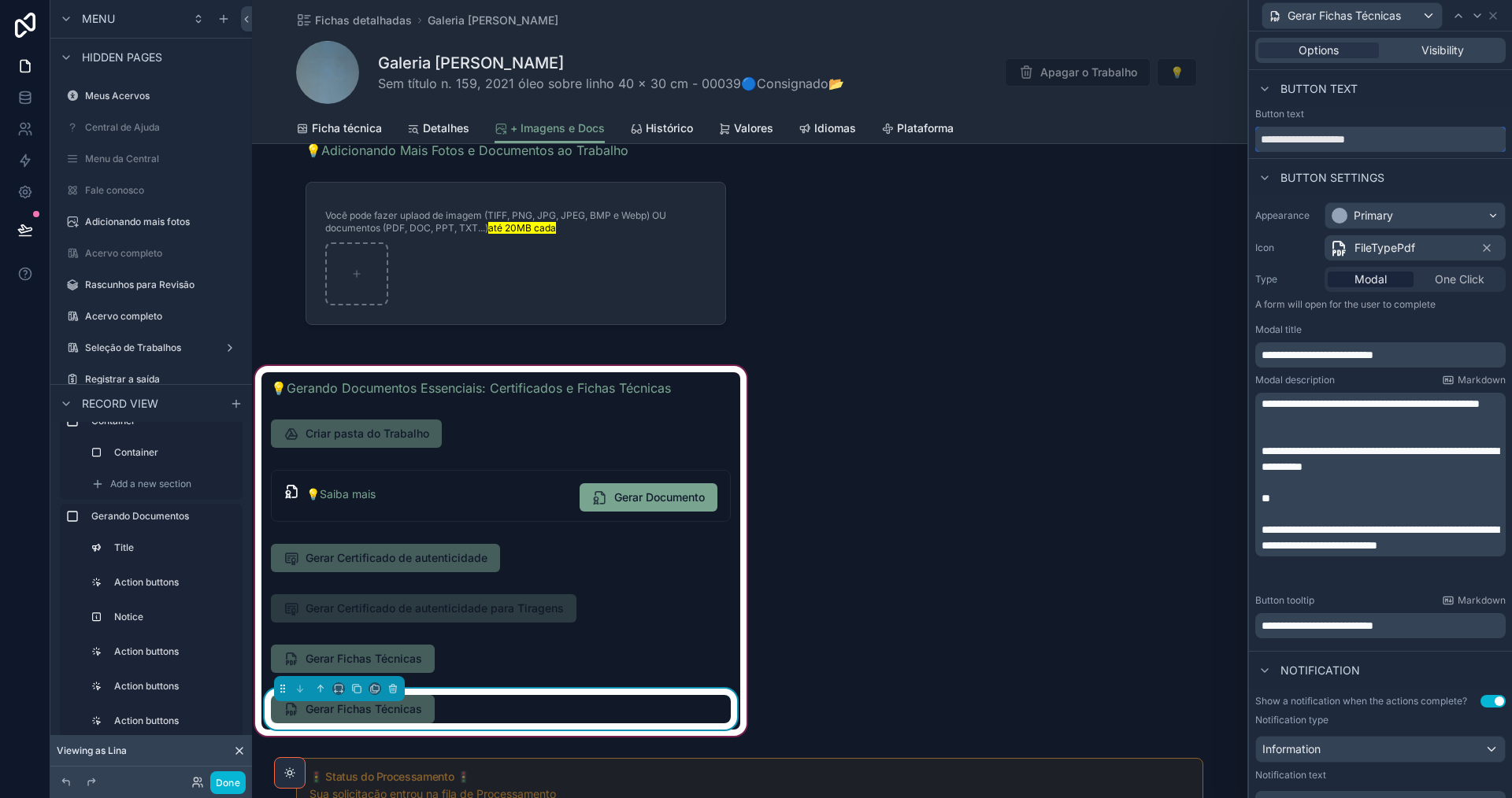
click at [1405, 143] on input "**********" at bounding box center [1380, 139] width 251 height 25
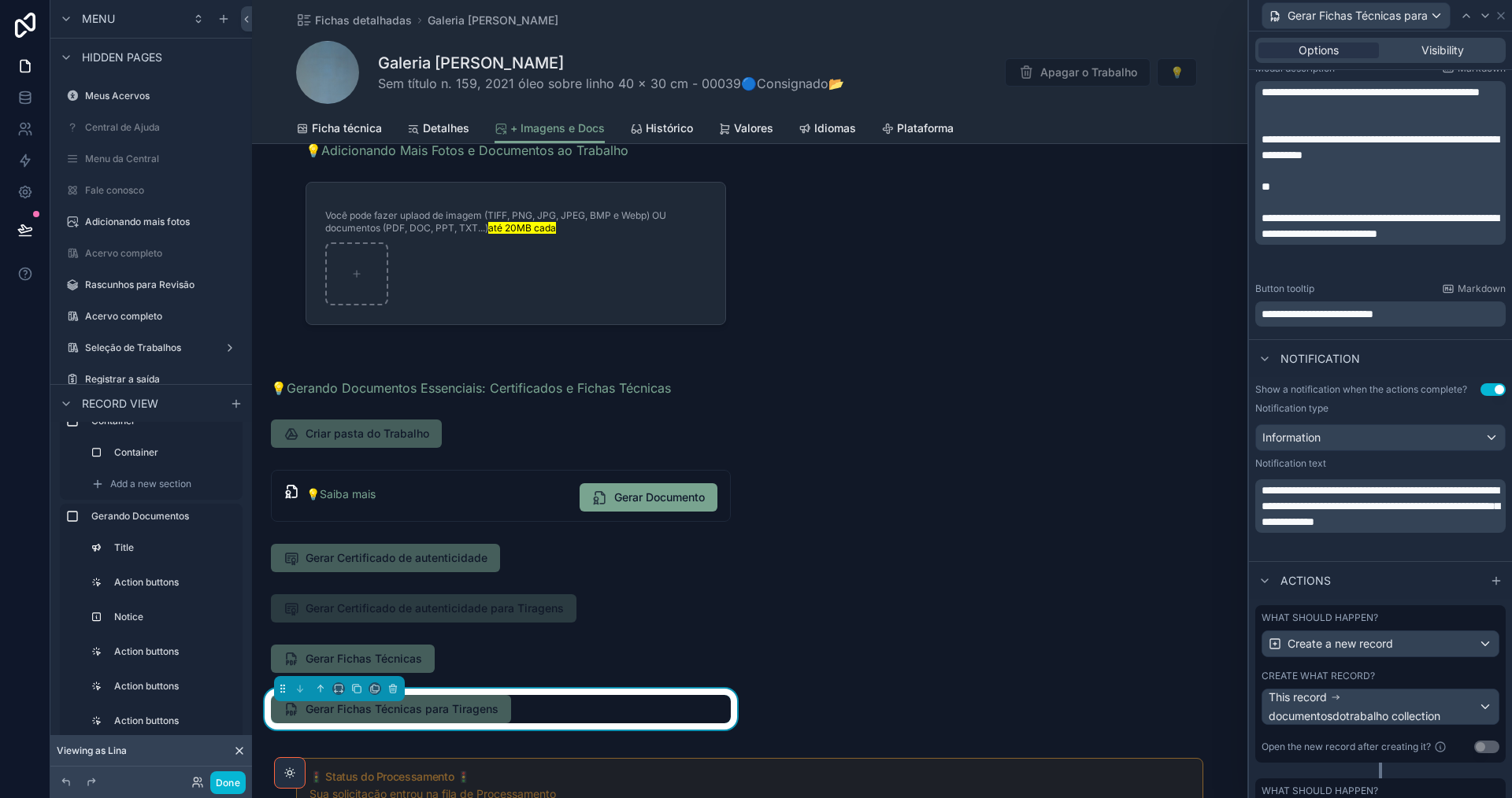
scroll to position [456, 0]
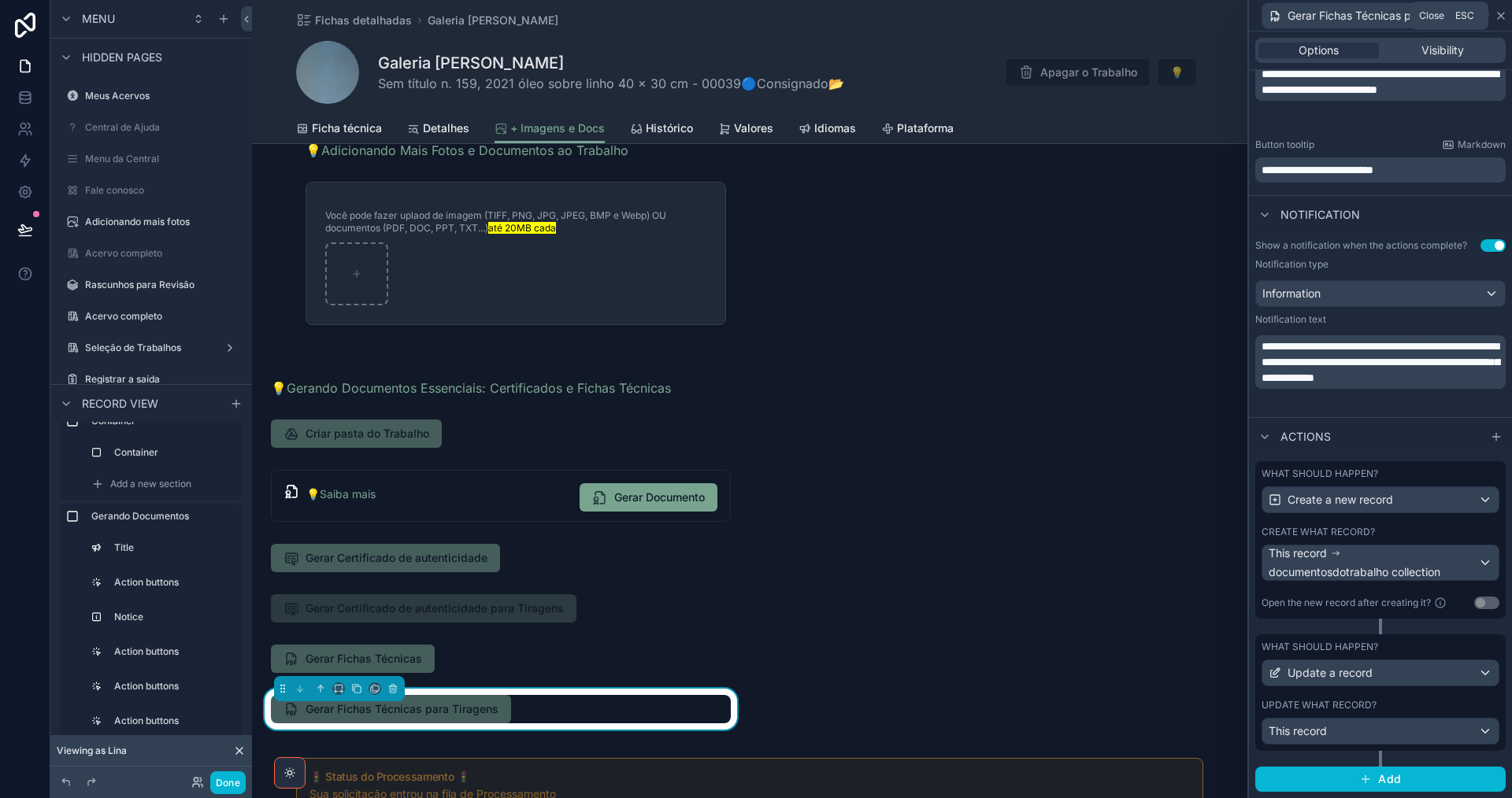
type input "**********"
drag, startPoint x: 1502, startPoint y: 10, endPoint x: 1444, endPoint y: 94, distance: 102.1
click at [1502, 10] on icon at bounding box center [1501, 16] width 12 height 12
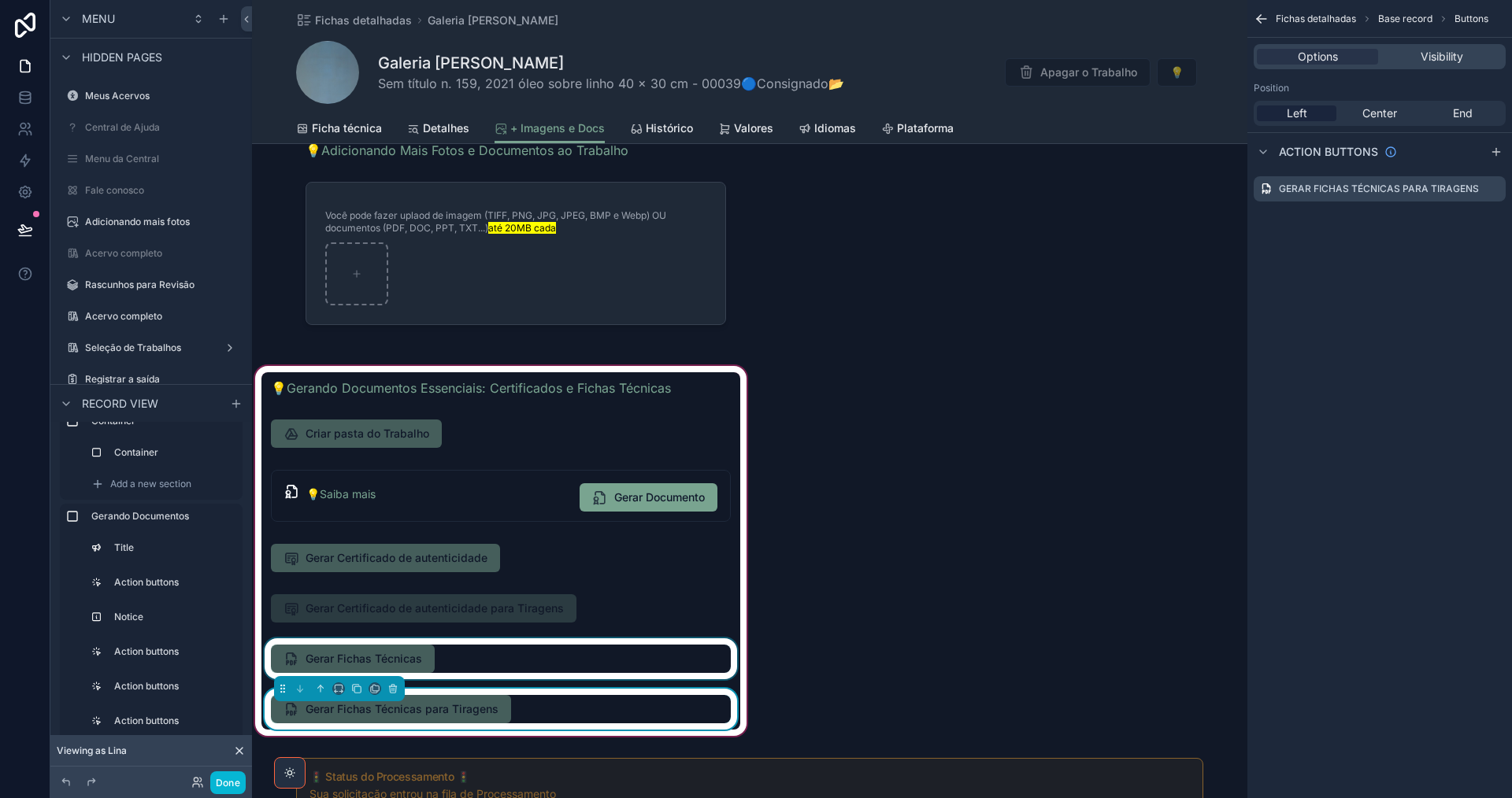
click at [581, 646] on div "scrollable content" at bounding box center [501, 658] width 479 height 41
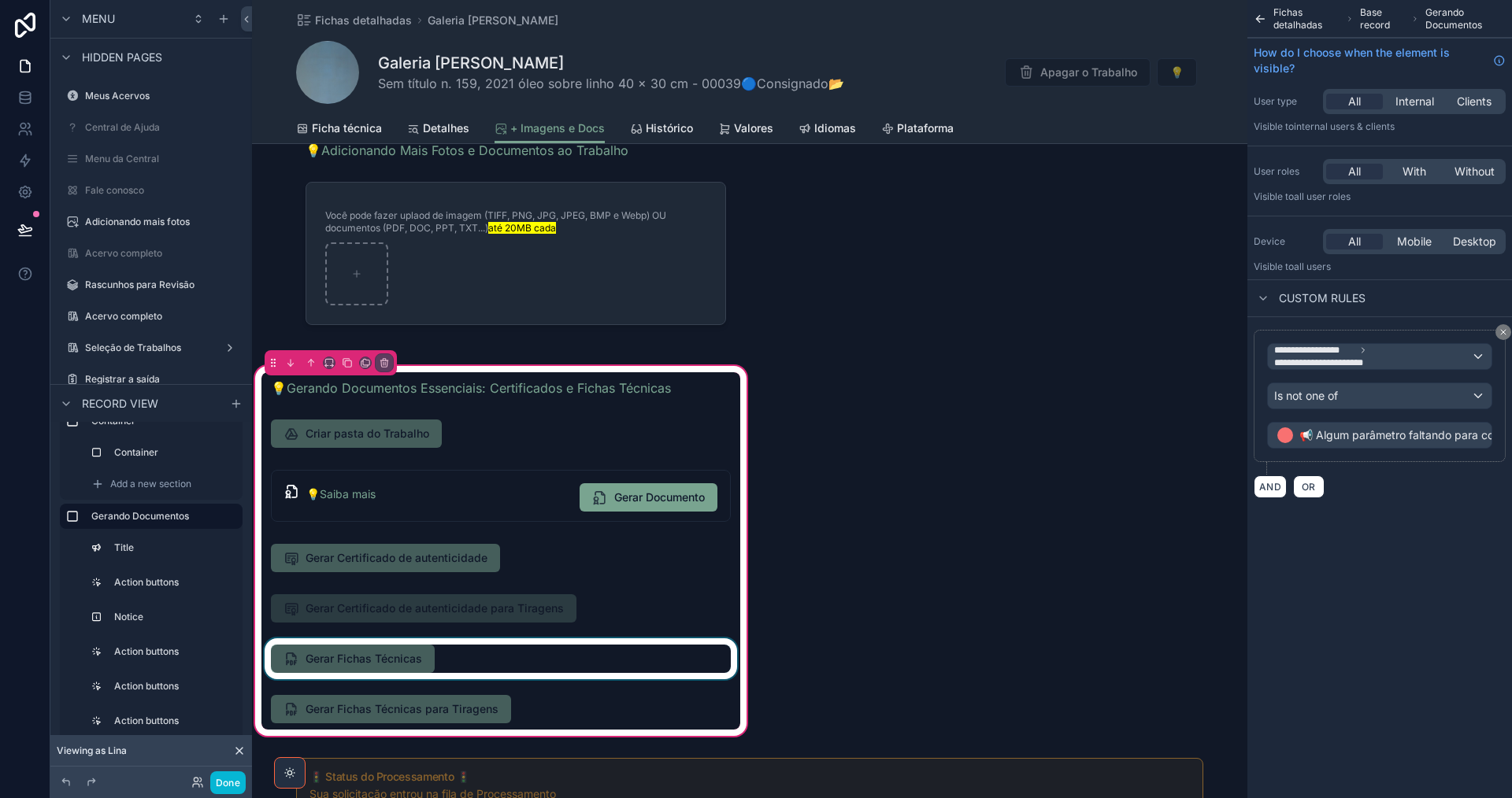
click at [550, 666] on div "scrollable content" at bounding box center [501, 658] width 479 height 41
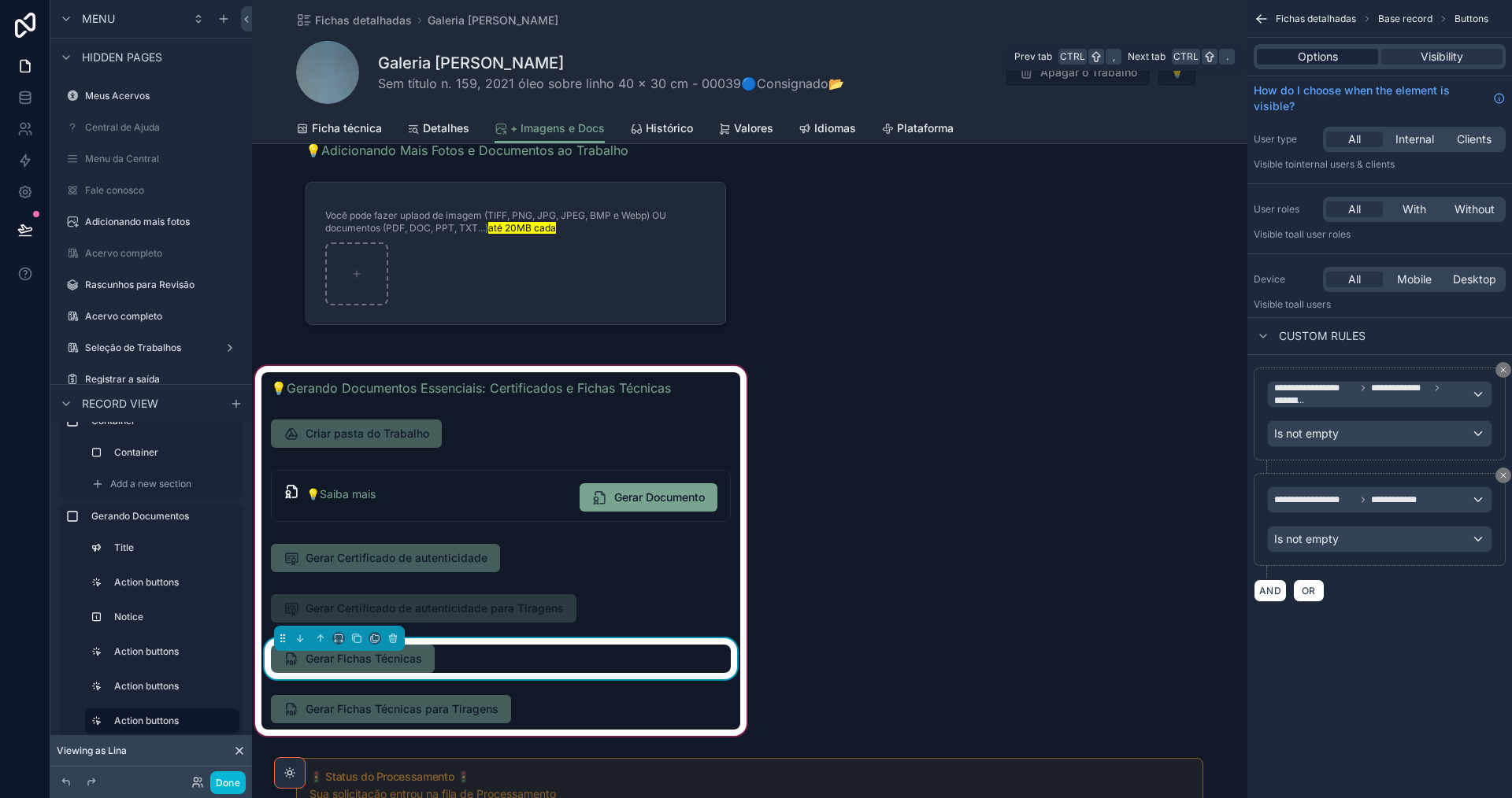
click at [1295, 51] on div "Options" at bounding box center [1317, 57] width 121 height 16
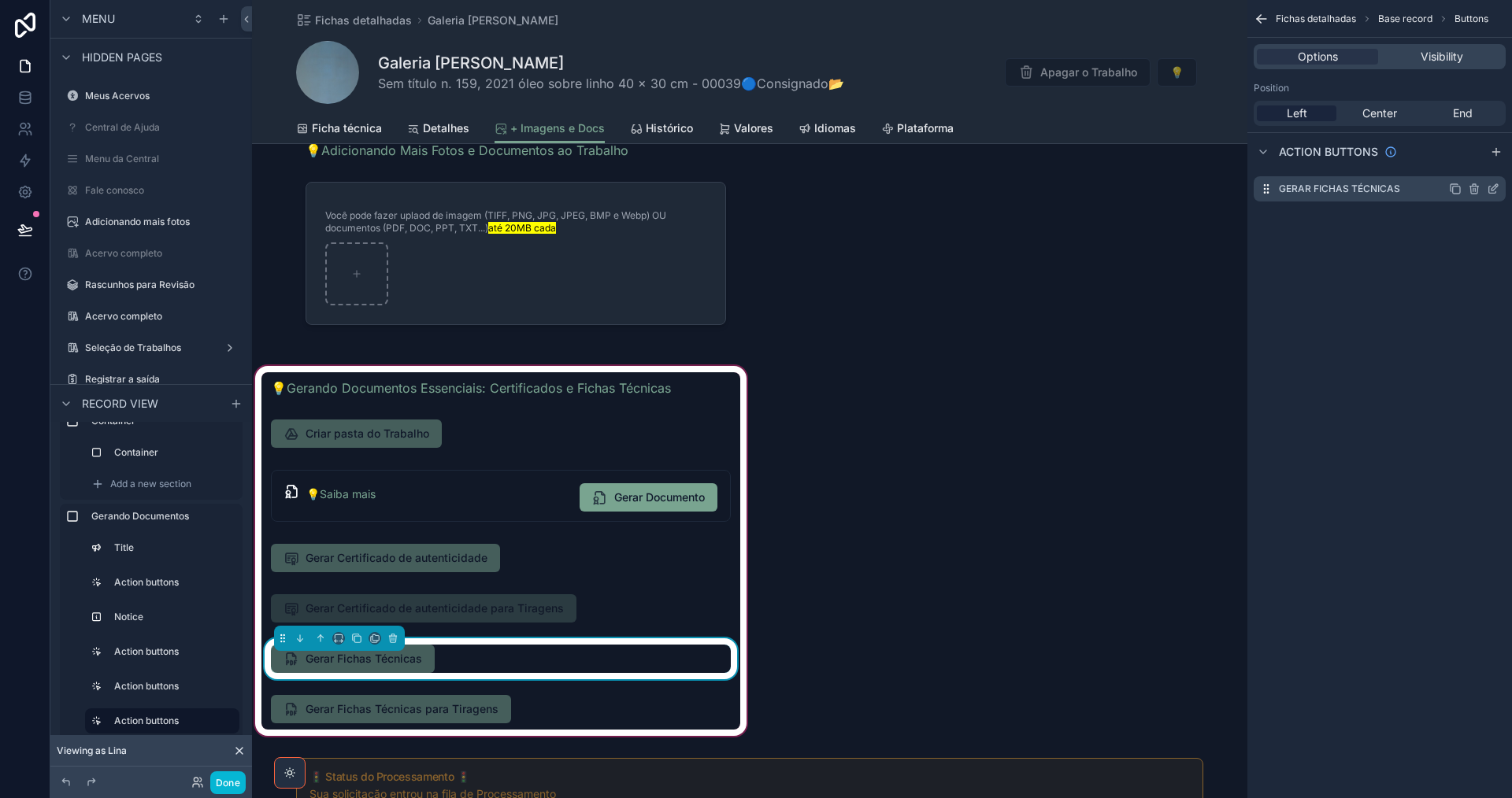
click at [1492, 190] on icon "scrollable content" at bounding box center [1494, 187] width 6 height 6
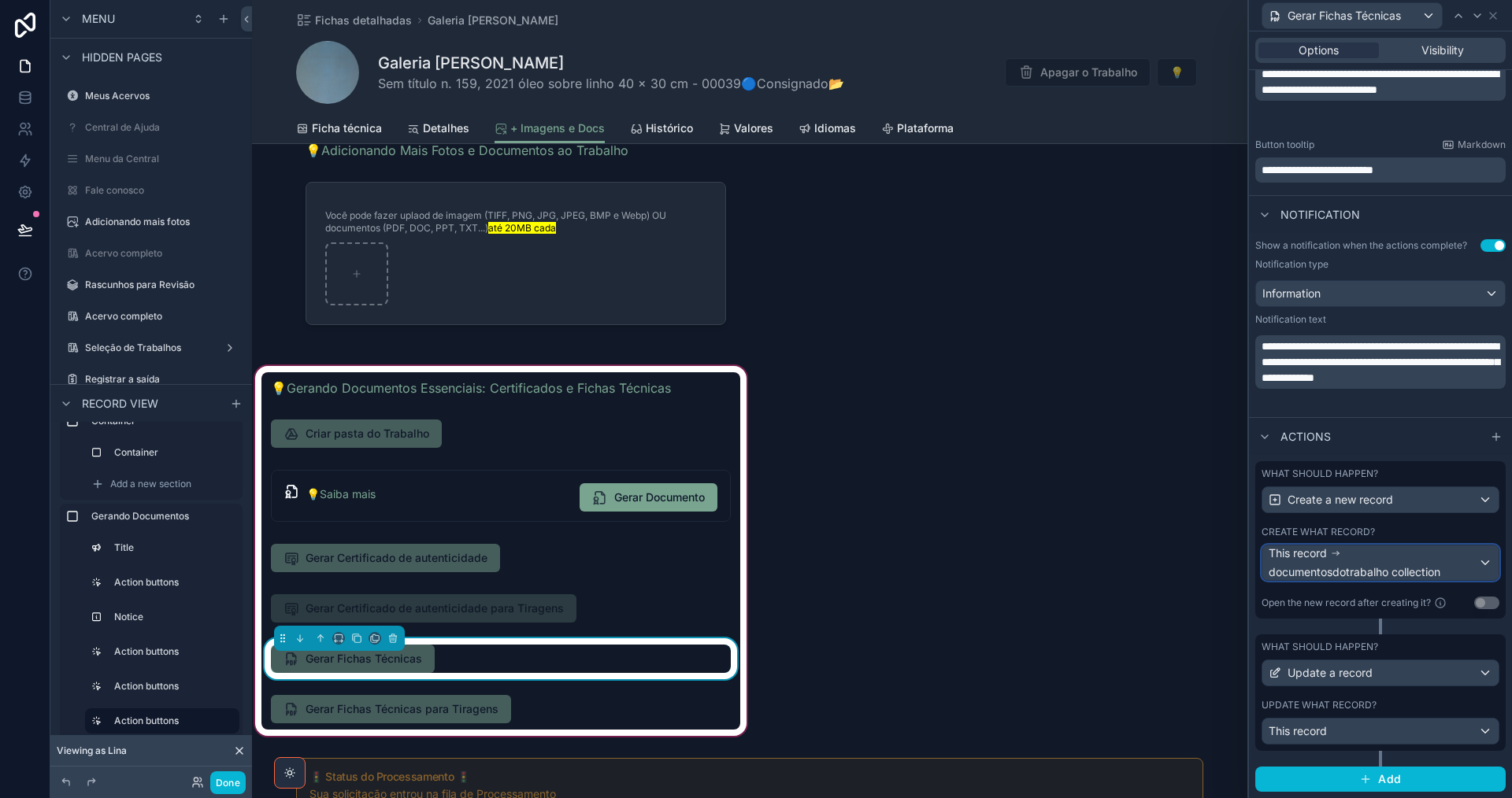
click at [1415, 571] on span "documentosdotrabalho collection" at bounding box center [1354, 572] width 172 height 16
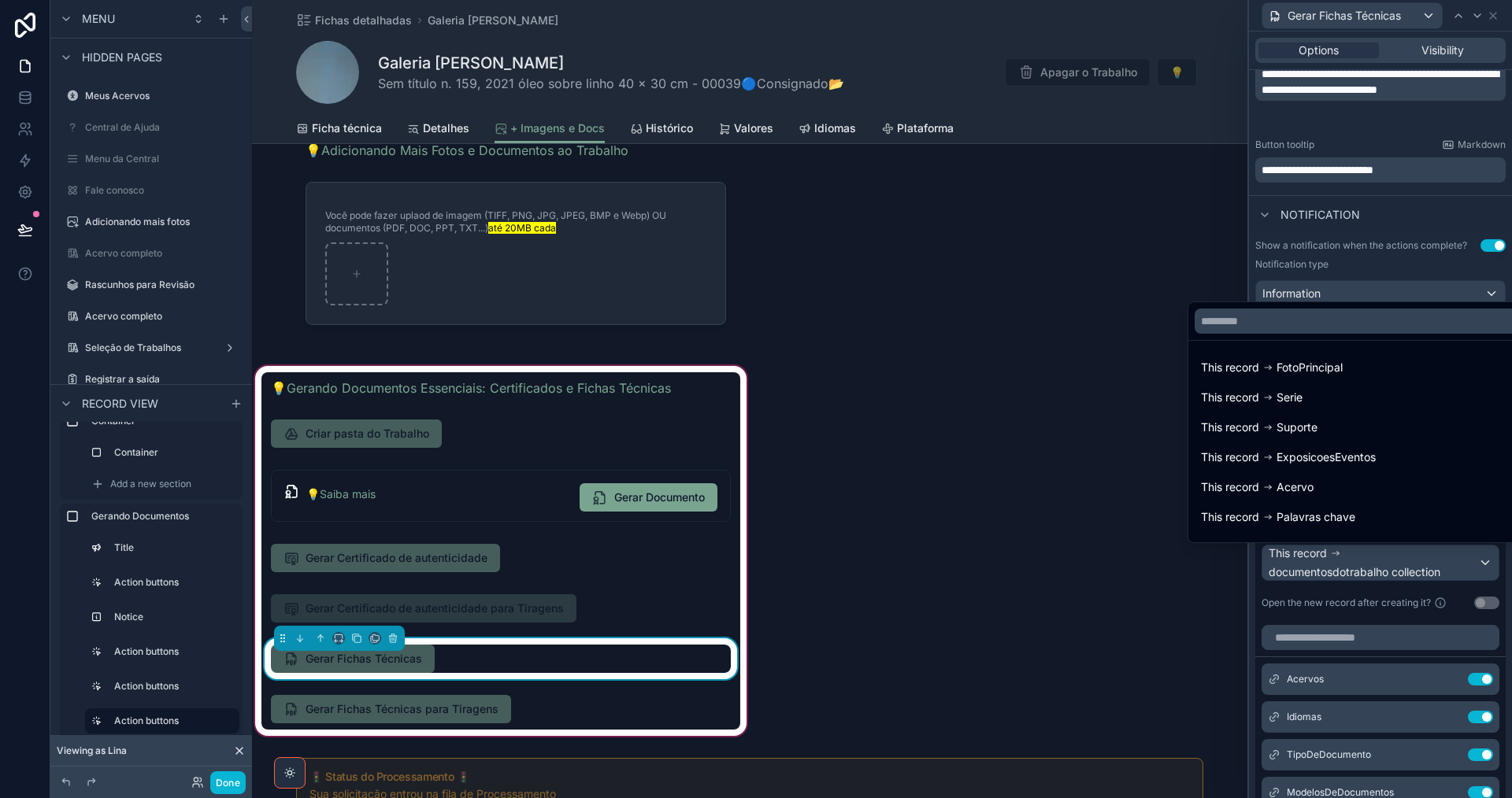
click at [1414, 571] on div at bounding box center [1380, 399] width 263 height 798
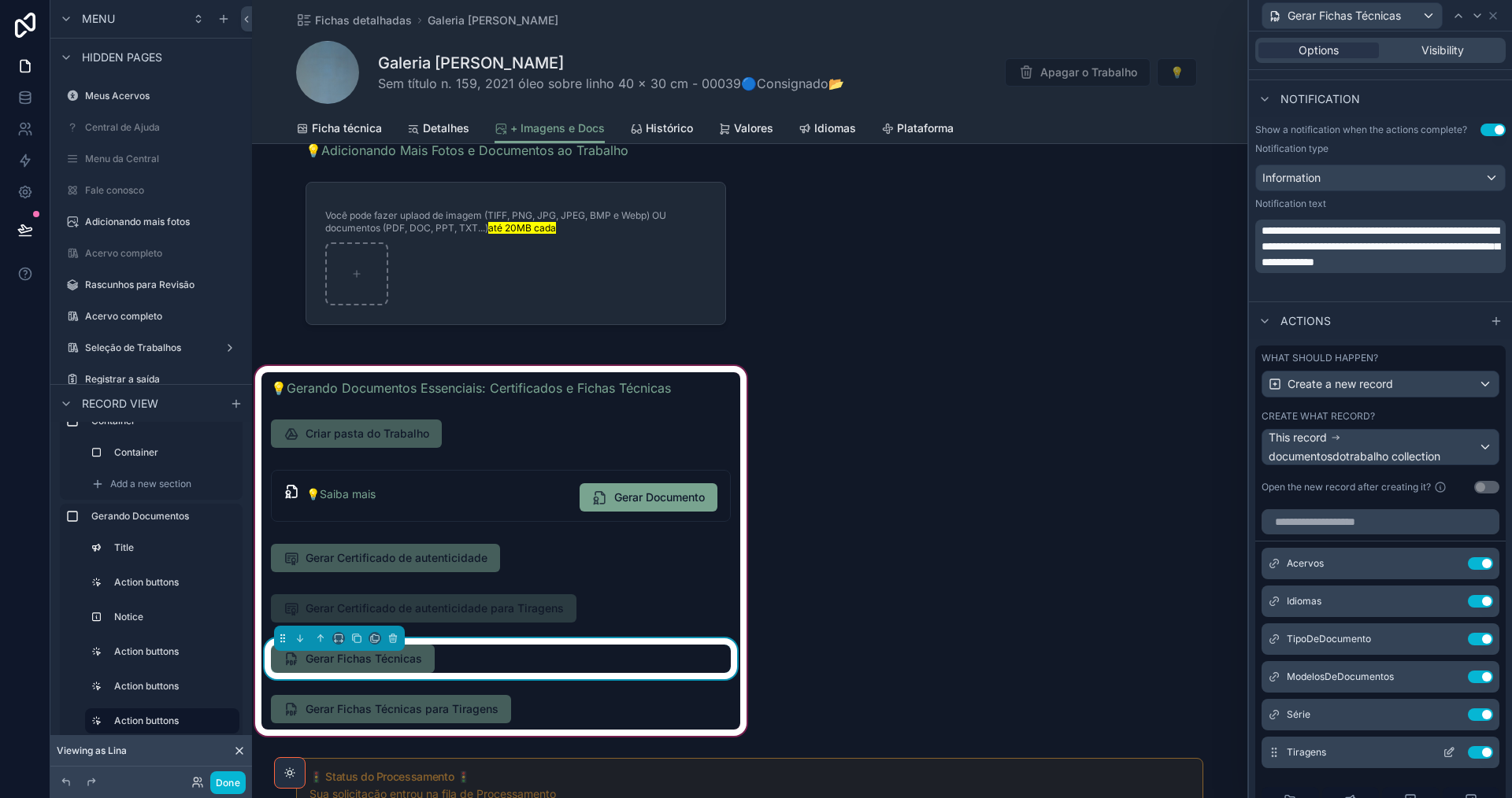
scroll to position [771, 0]
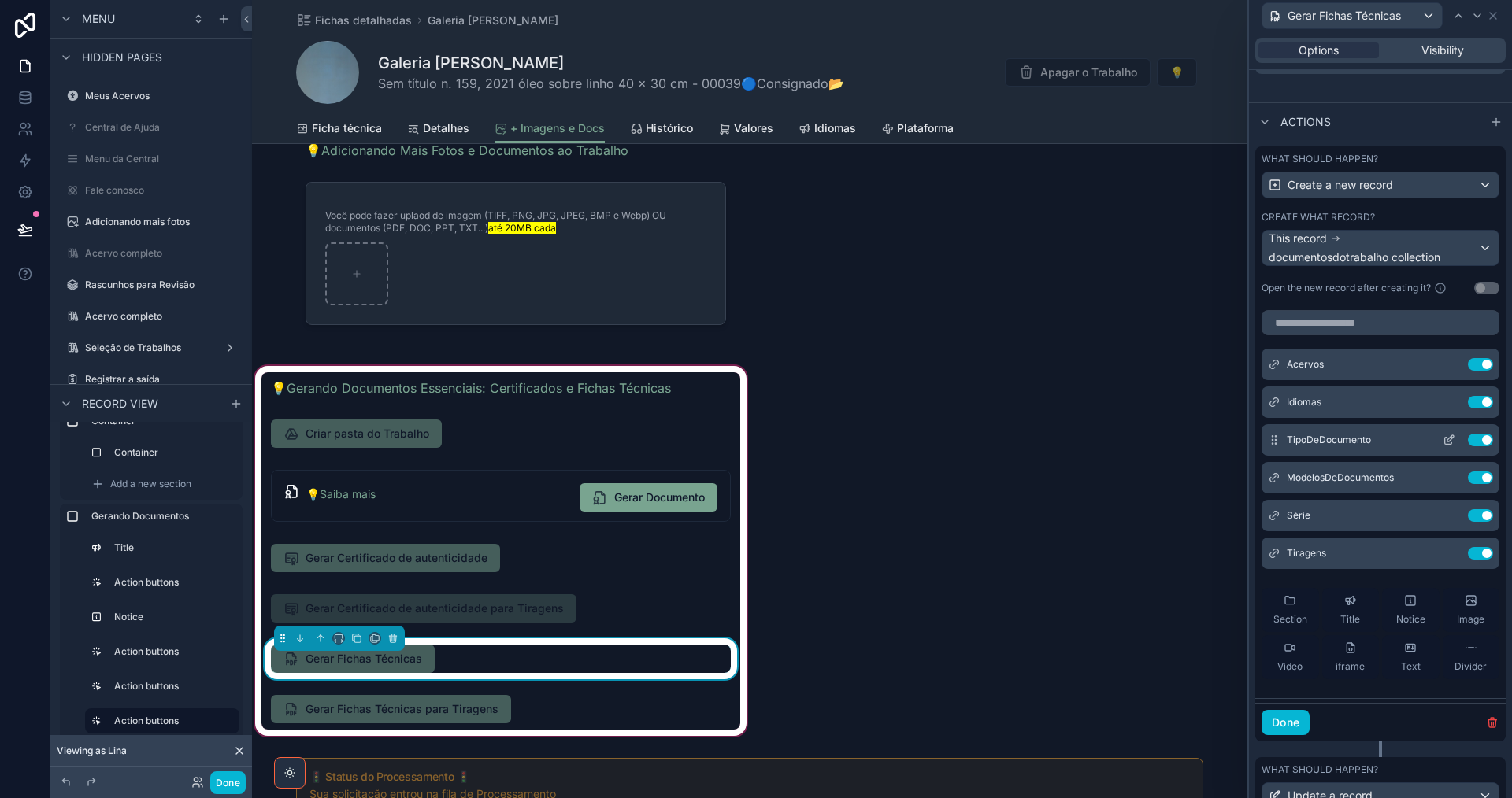
click at [1447, 436] on icon at bounding box center [1450, 438] width 6 height 6
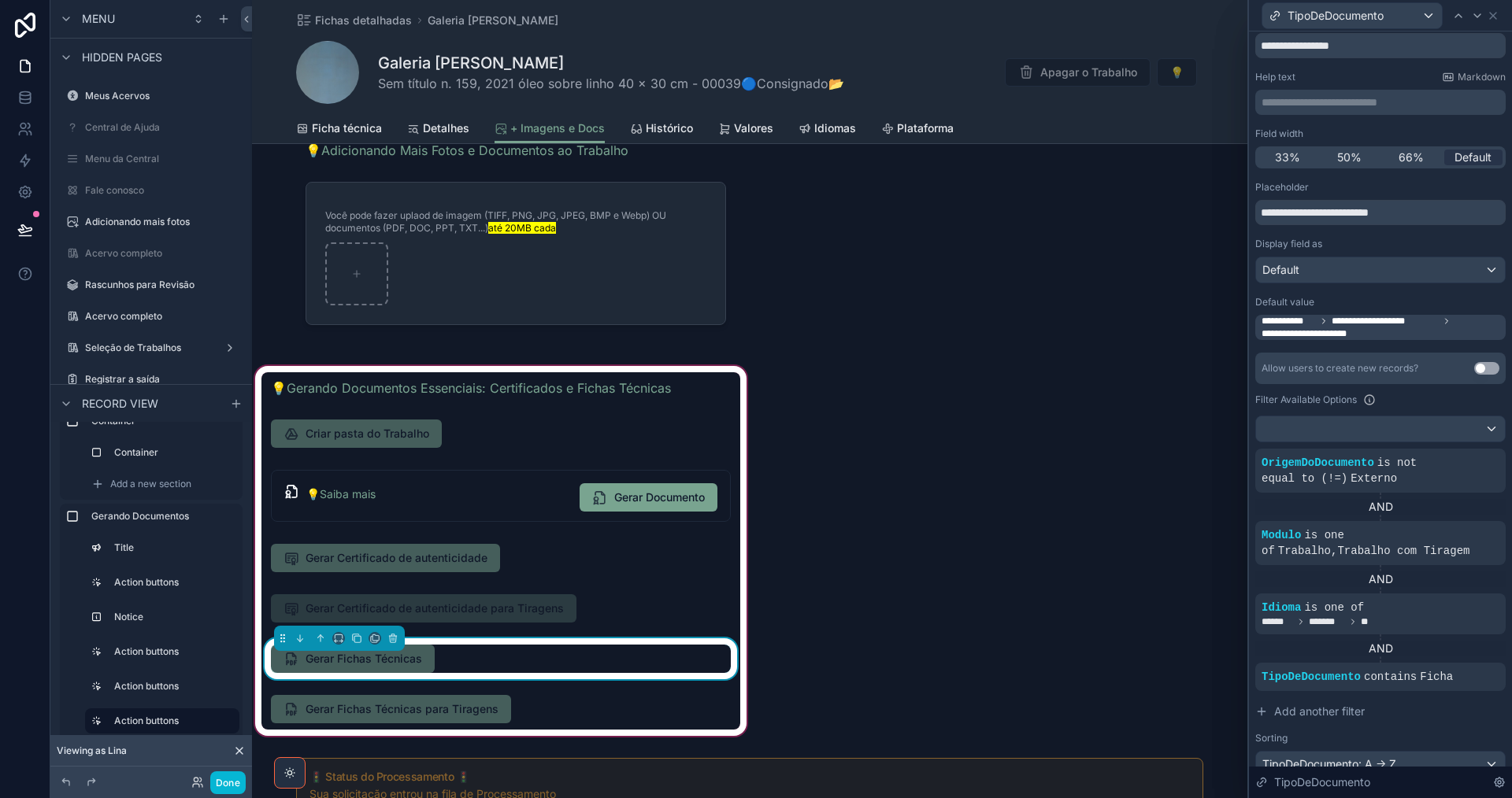
scroll to position [79, 0]
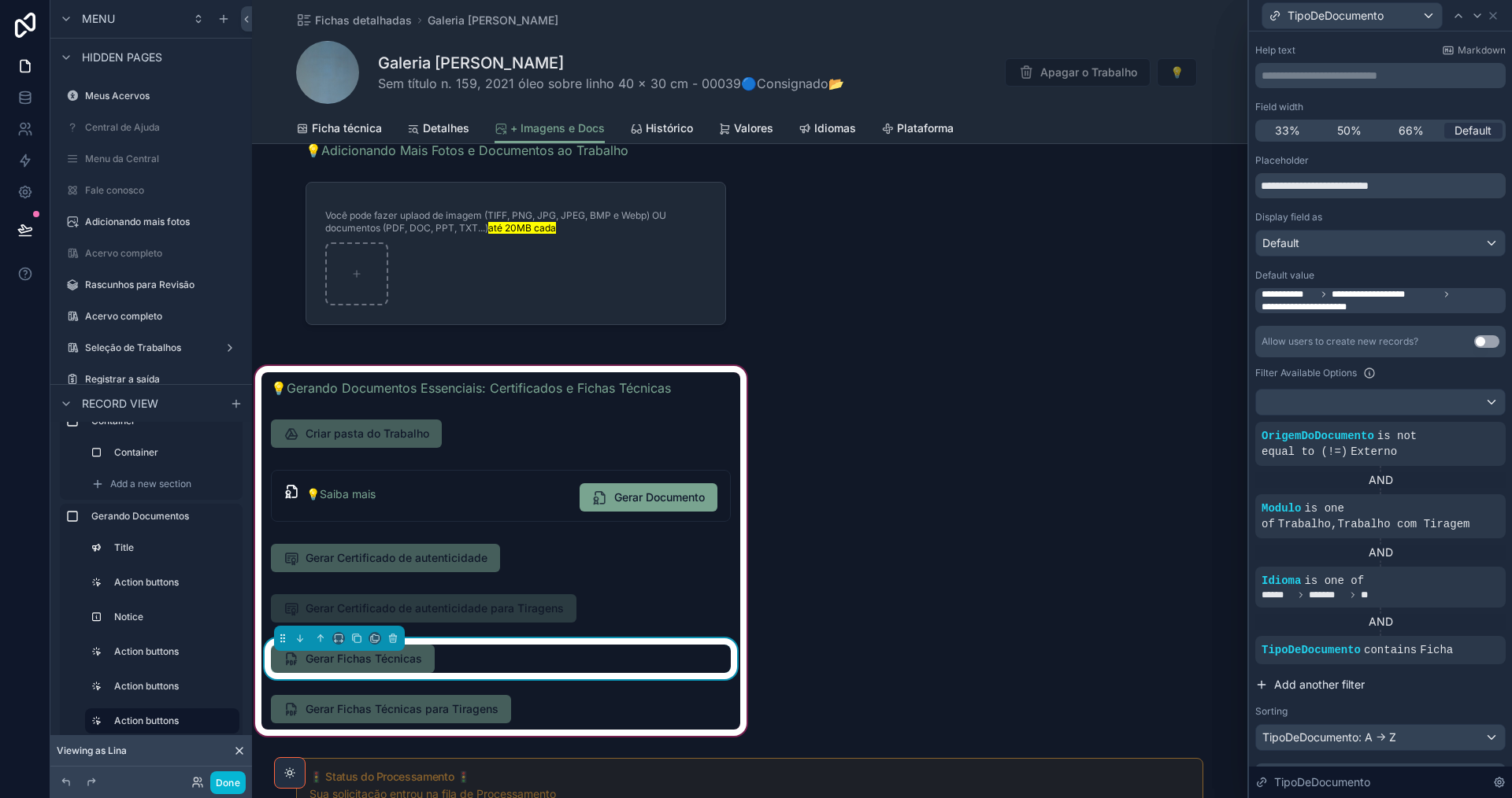
click at [1329, 686] on span "Add another filter" at bounding box center [1320, 684] width 91 height 16
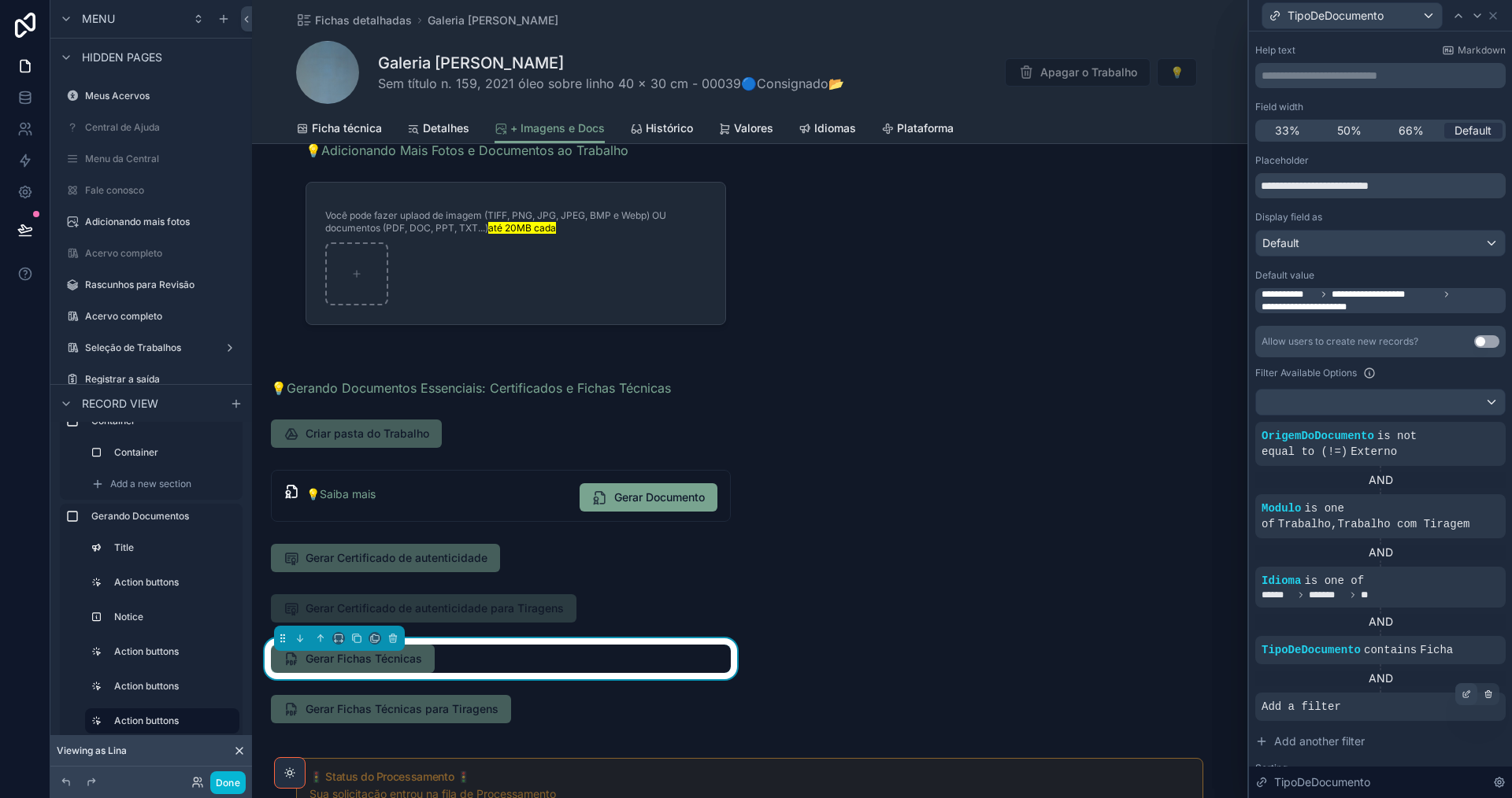
click at [1466, 695] on icon at bounding box center [1467, 692] width 4 height 4
click at [1111, 684] on span "Select a field" at bounding box center [1095, 682] width 67 height 13
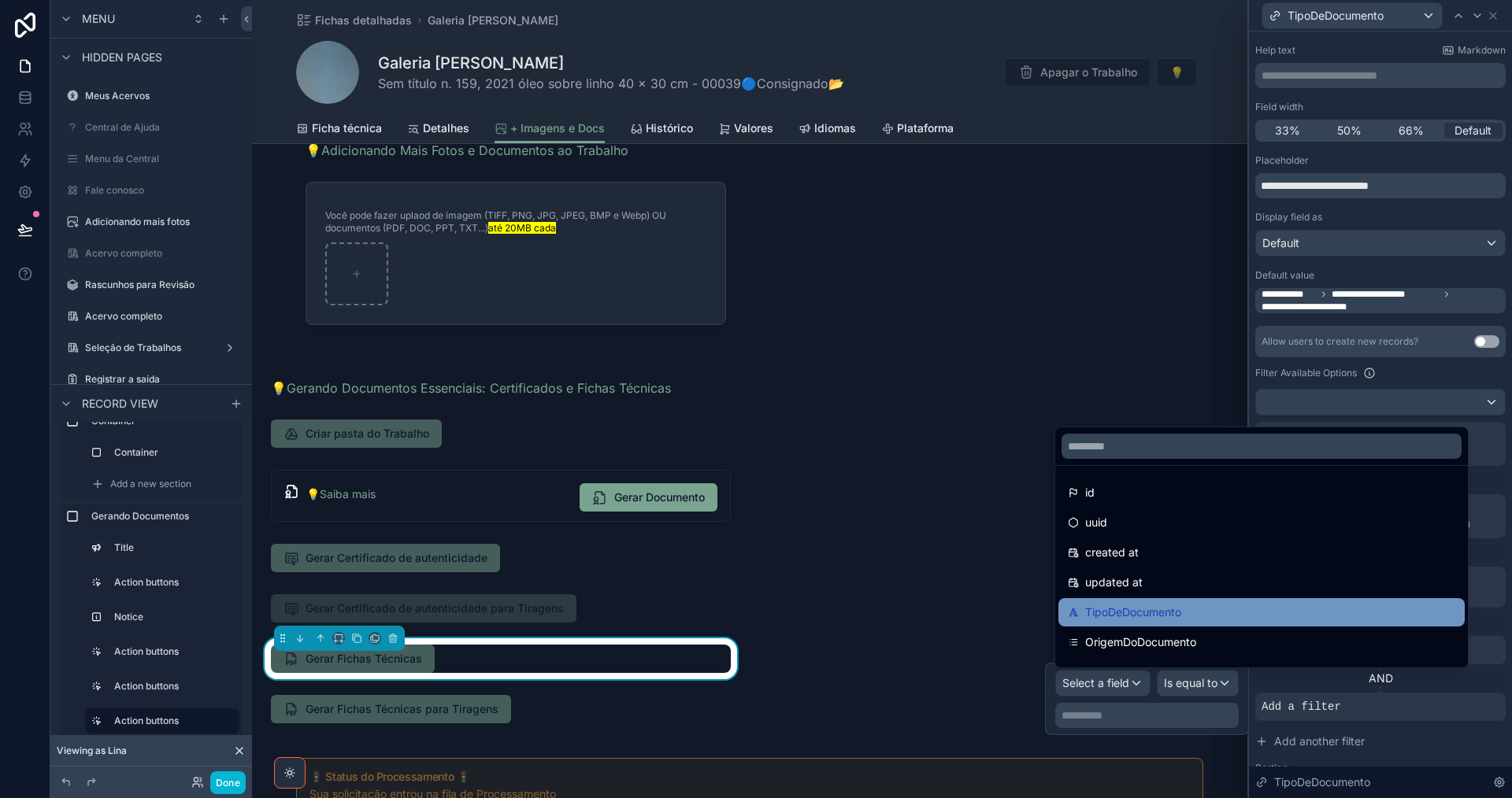
click at [1143, 620] on span "TipoDeDocumento" at bounding box center [1133, 613] width 96 height 19
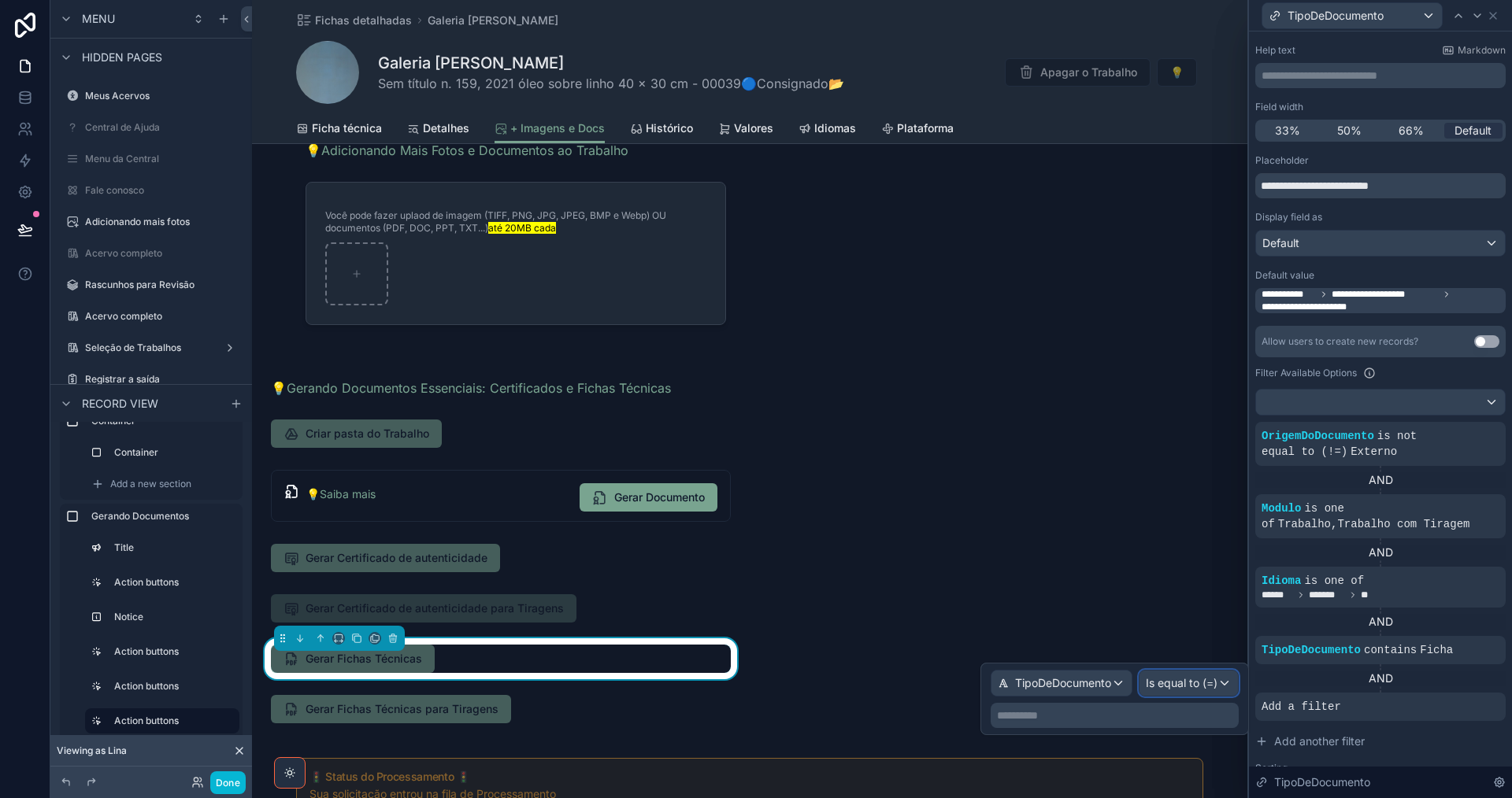
click at [1209, 686] on span "Is equal to (=)" at bounding box center [1182, 683] width 72 height 16
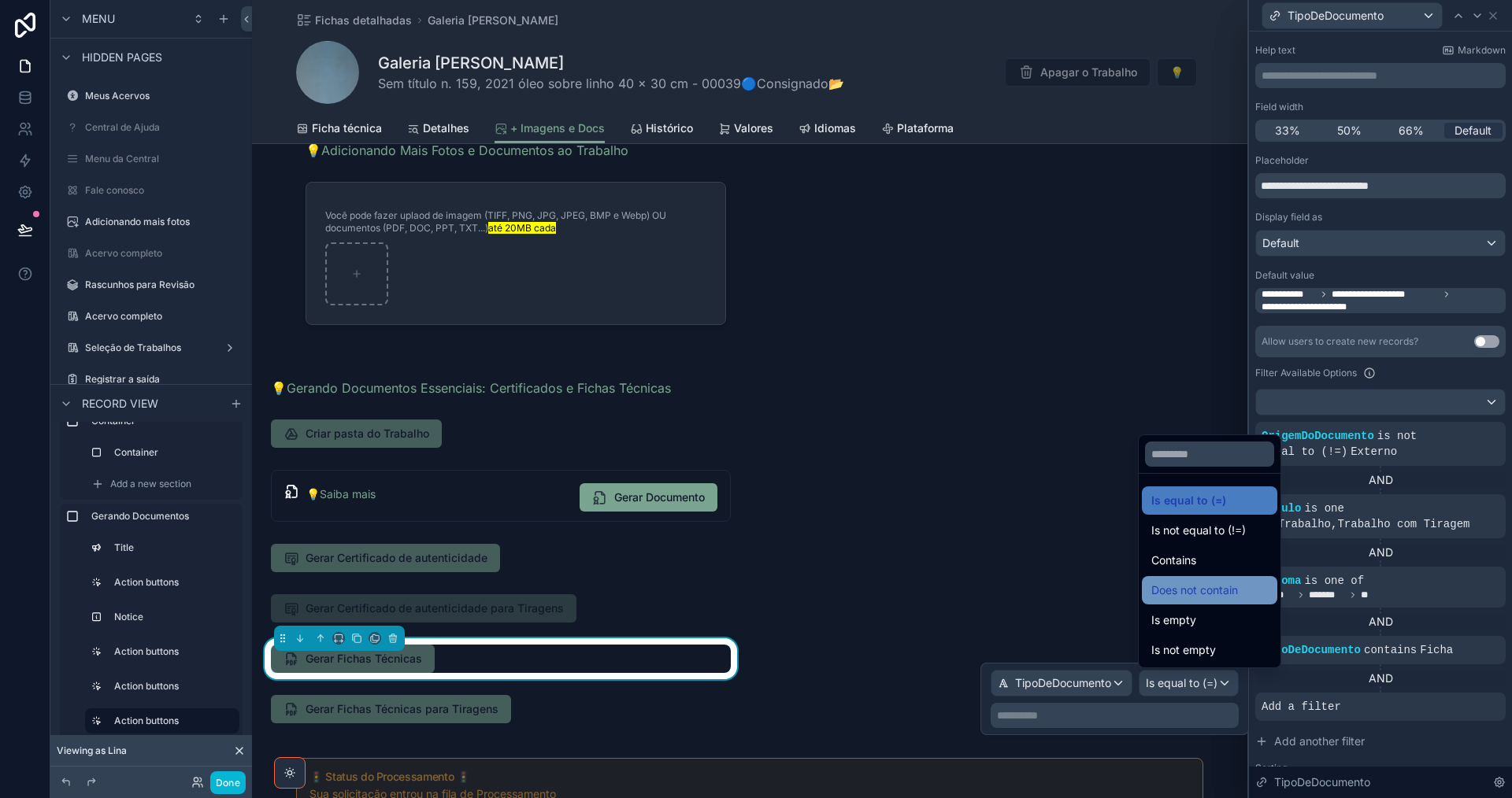
click at [1208, 592] on span "Does not contain" at bounding box center [1194, 590] width 86 height 19
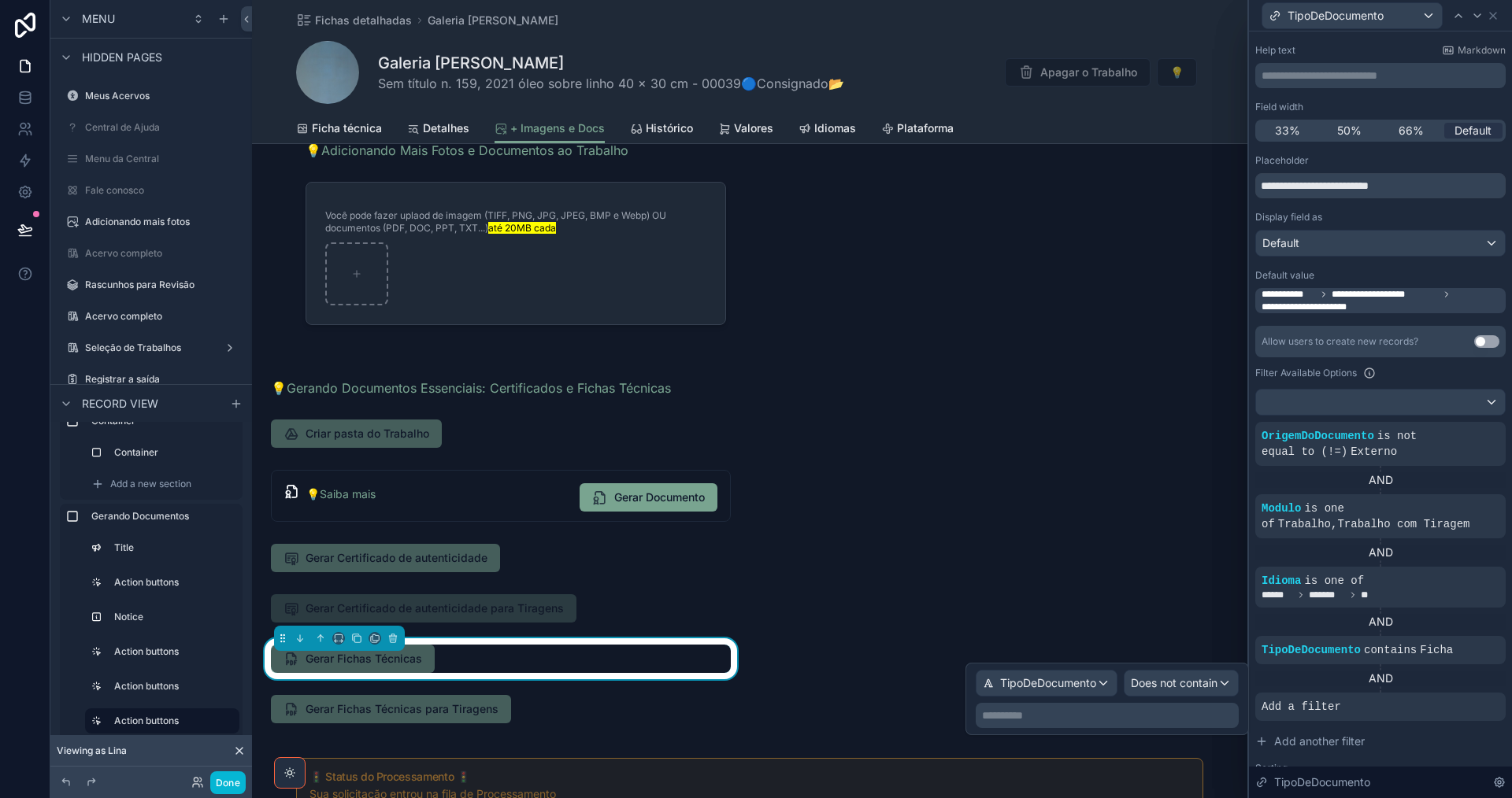
click at [1114, 719] on p "**********" at bounding box center [1108, 715] width 253 height 16
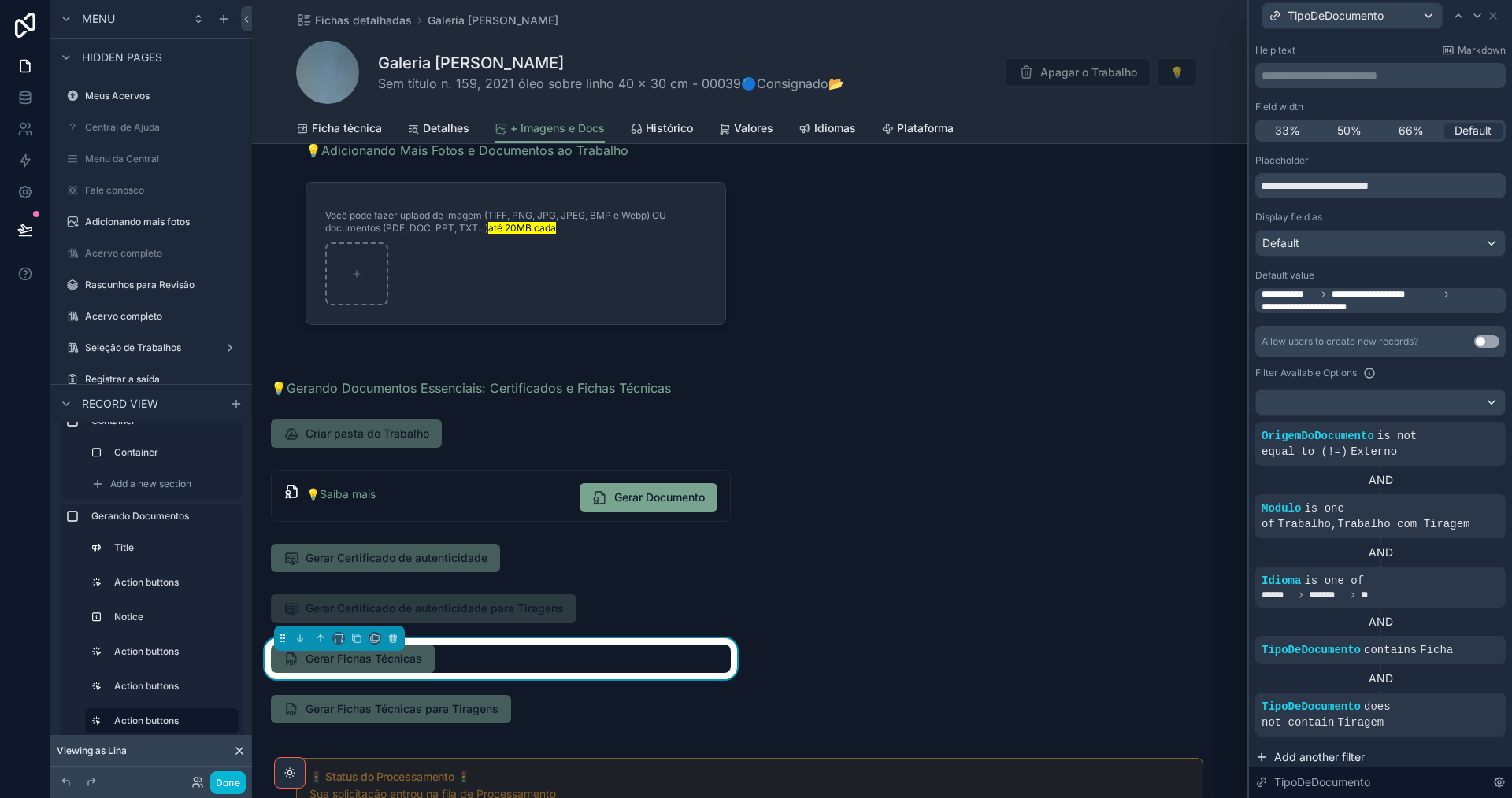
click at [1342, 755] on span "Add another filter" at bounding box center [1320, 757] width 91 height 16
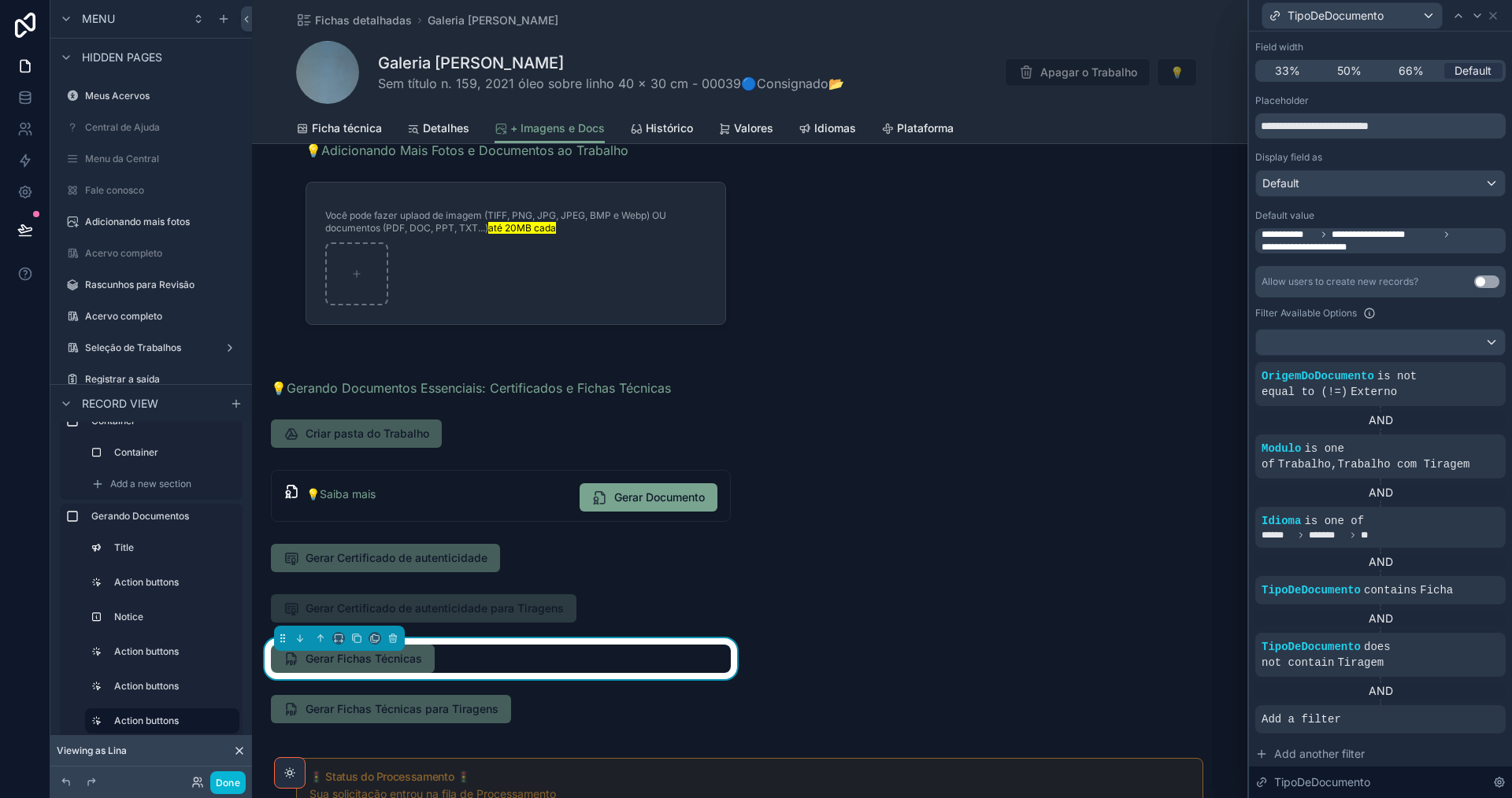
scroll to position [236, 0]
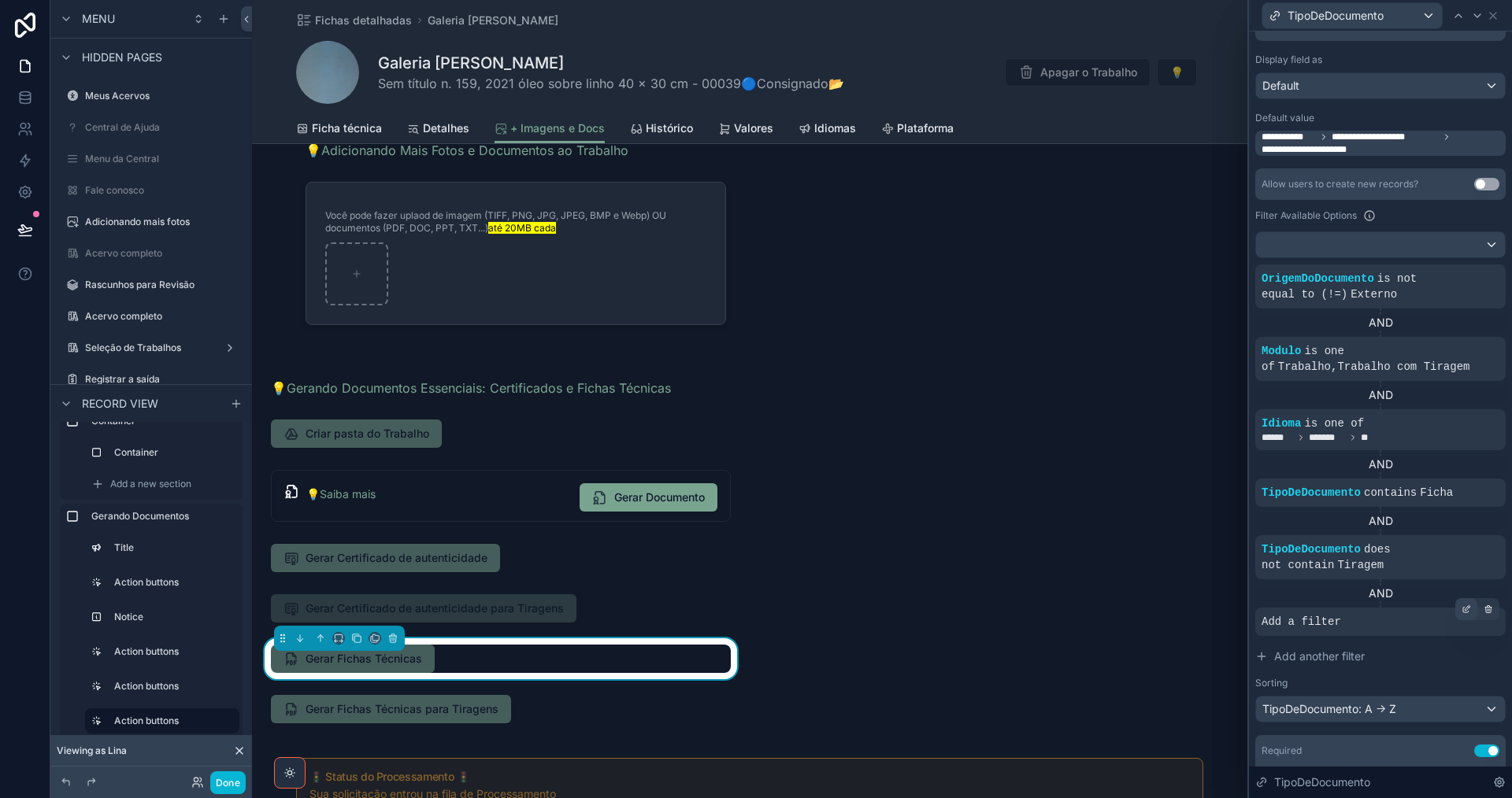
click at [1463, 610] on icon at bounding box center [1466, 610] width 5 height 5
click at [1083, 603] on span "Select a field" at bounding box center [1095, 597] width 67 height 13
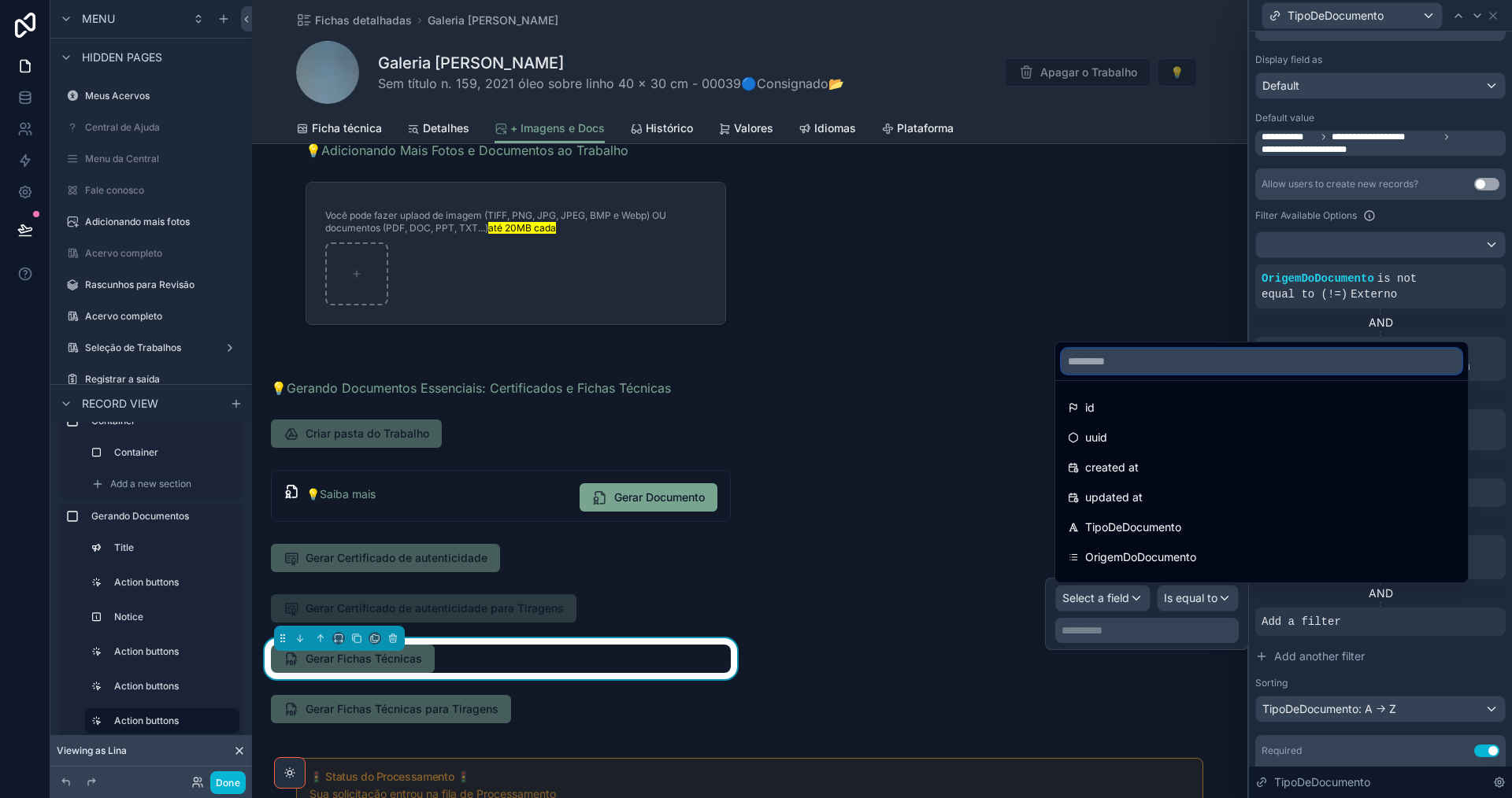
click at [1161, 360] on input "text" at bounding box center [1261, 361] width 400 height 25
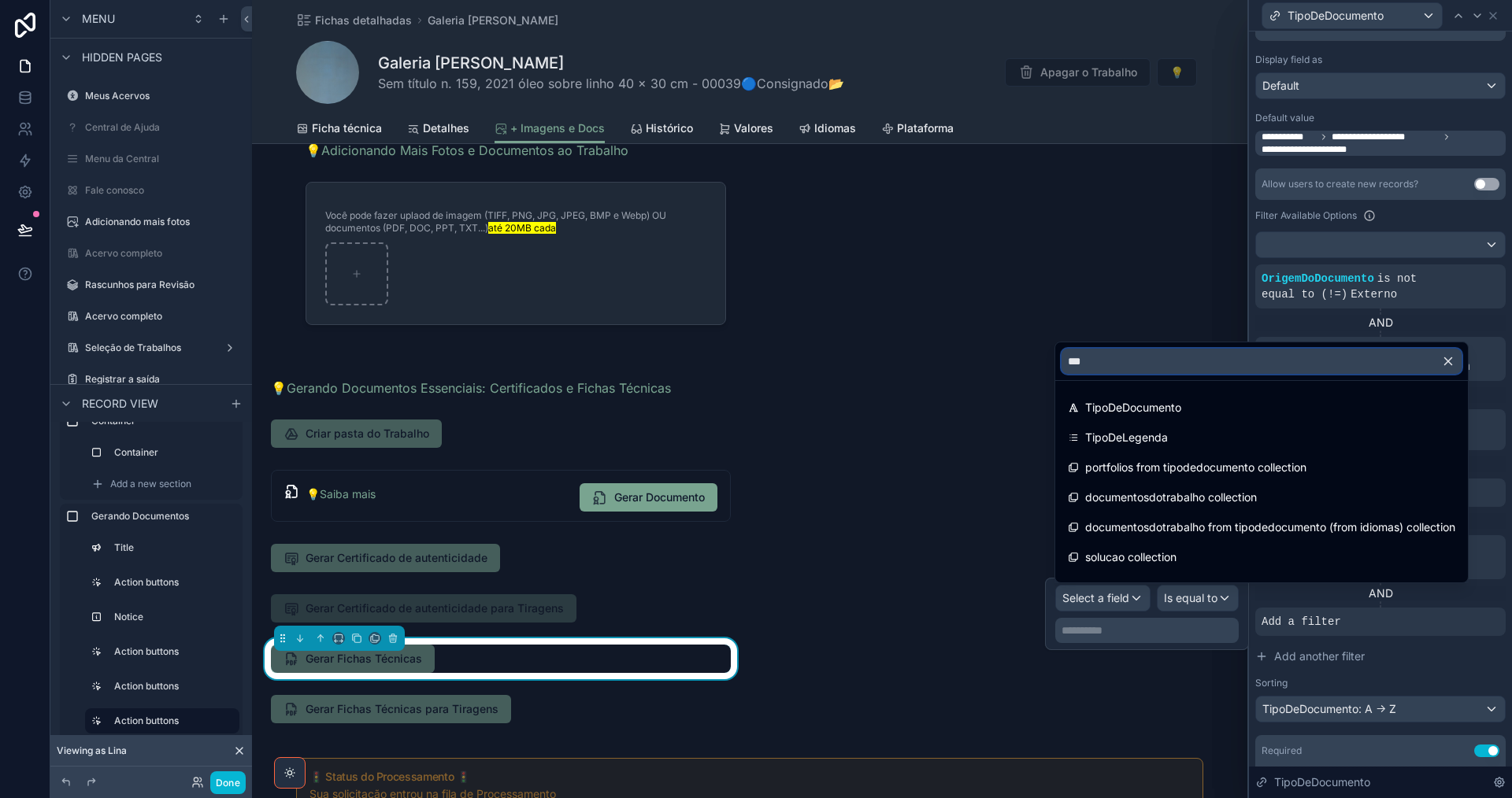
type input "****"
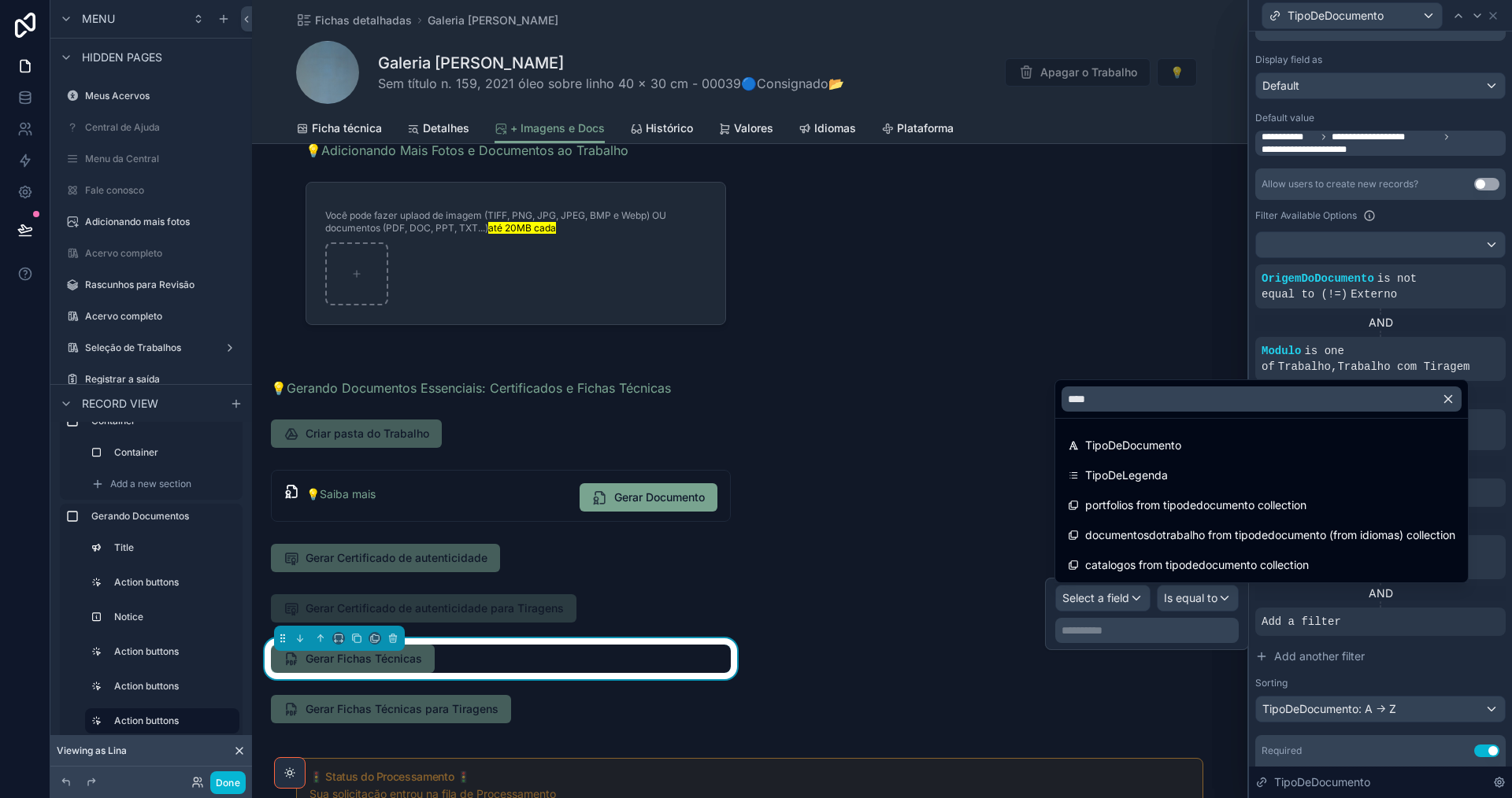
click at [1192, 439] on div "TipoDeDocumento" at bounding box center [1261, 445] width 388 height 19
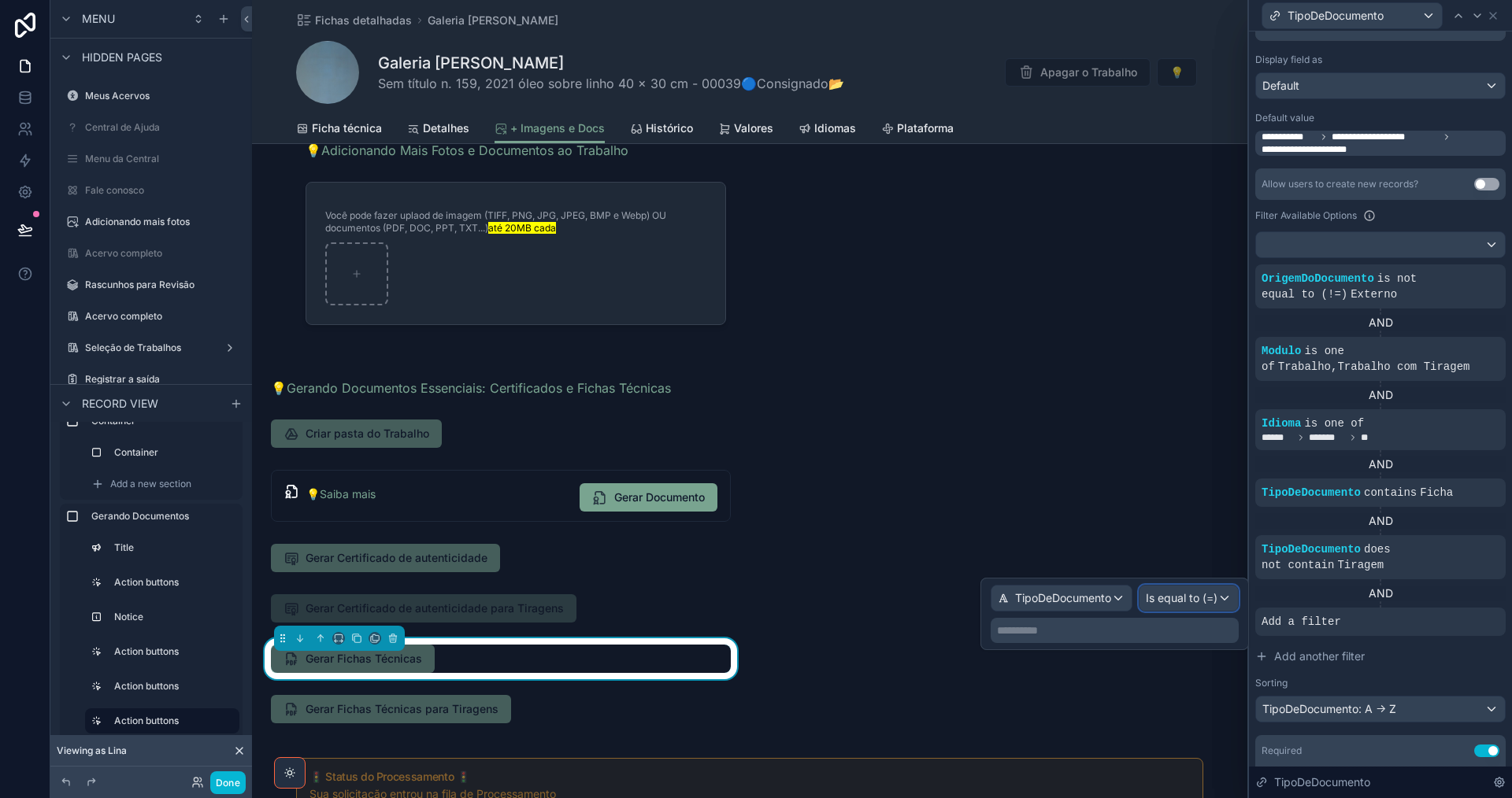
click at [1189, 596] on span "Is equal to (=)" at bounding box center [1182, 598] width 72 height 16
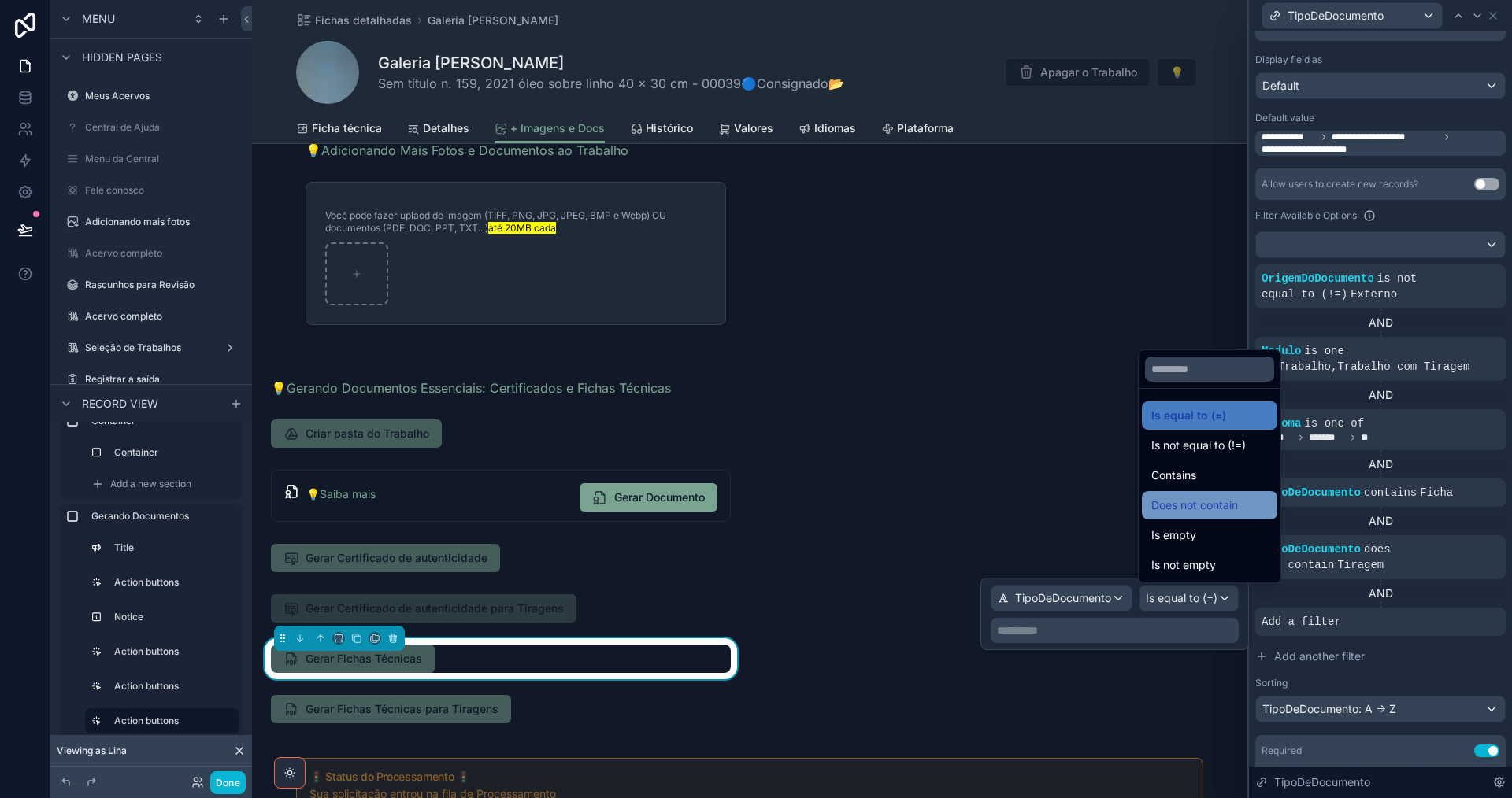
click at [1233, 511] on span "Does not contain" at bounding box center [1194, 506] width 86 height 19
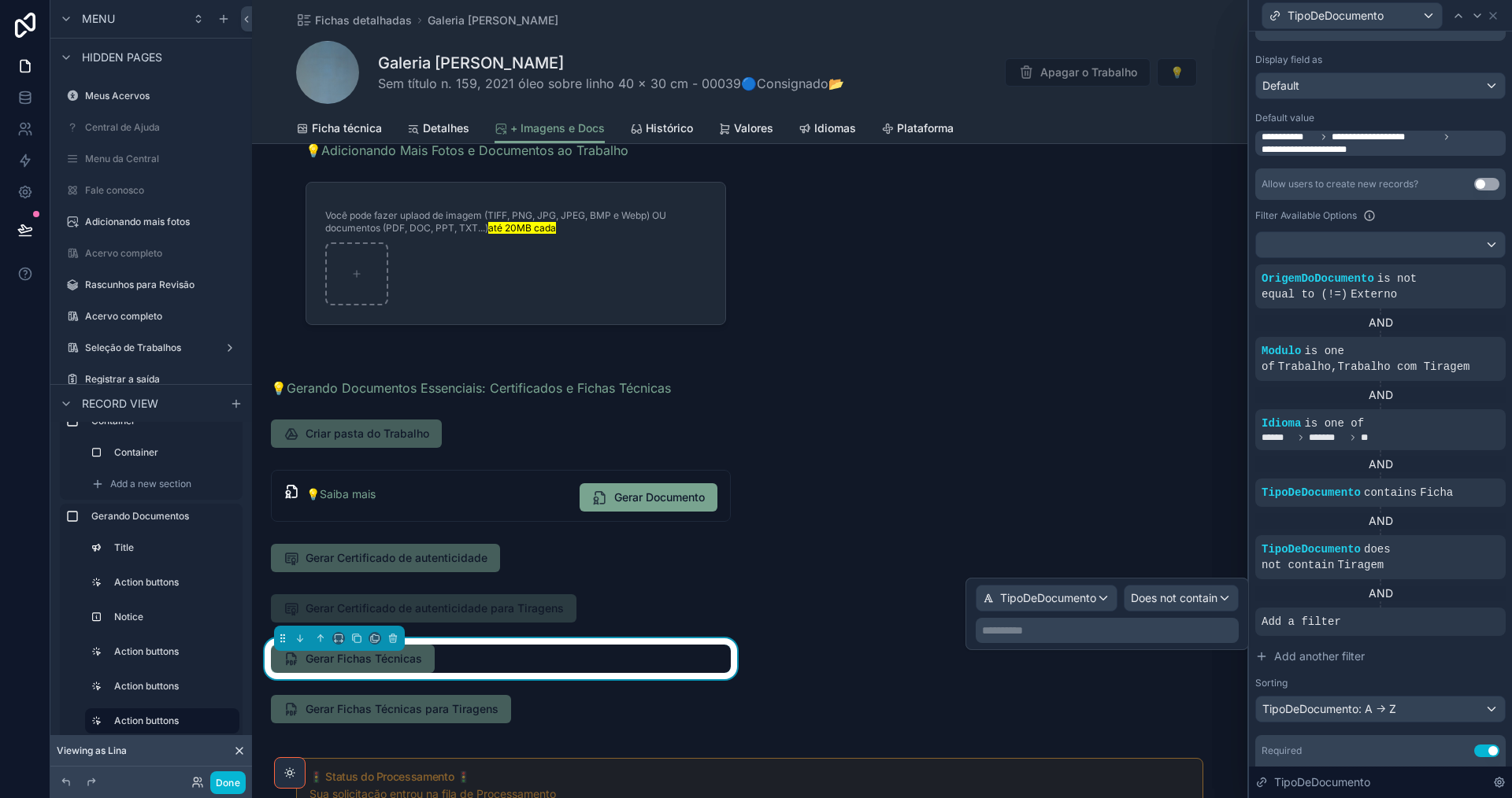
click at [1417, 582] on div "AND" at bounding box center [1380, 594] width 251 height 28
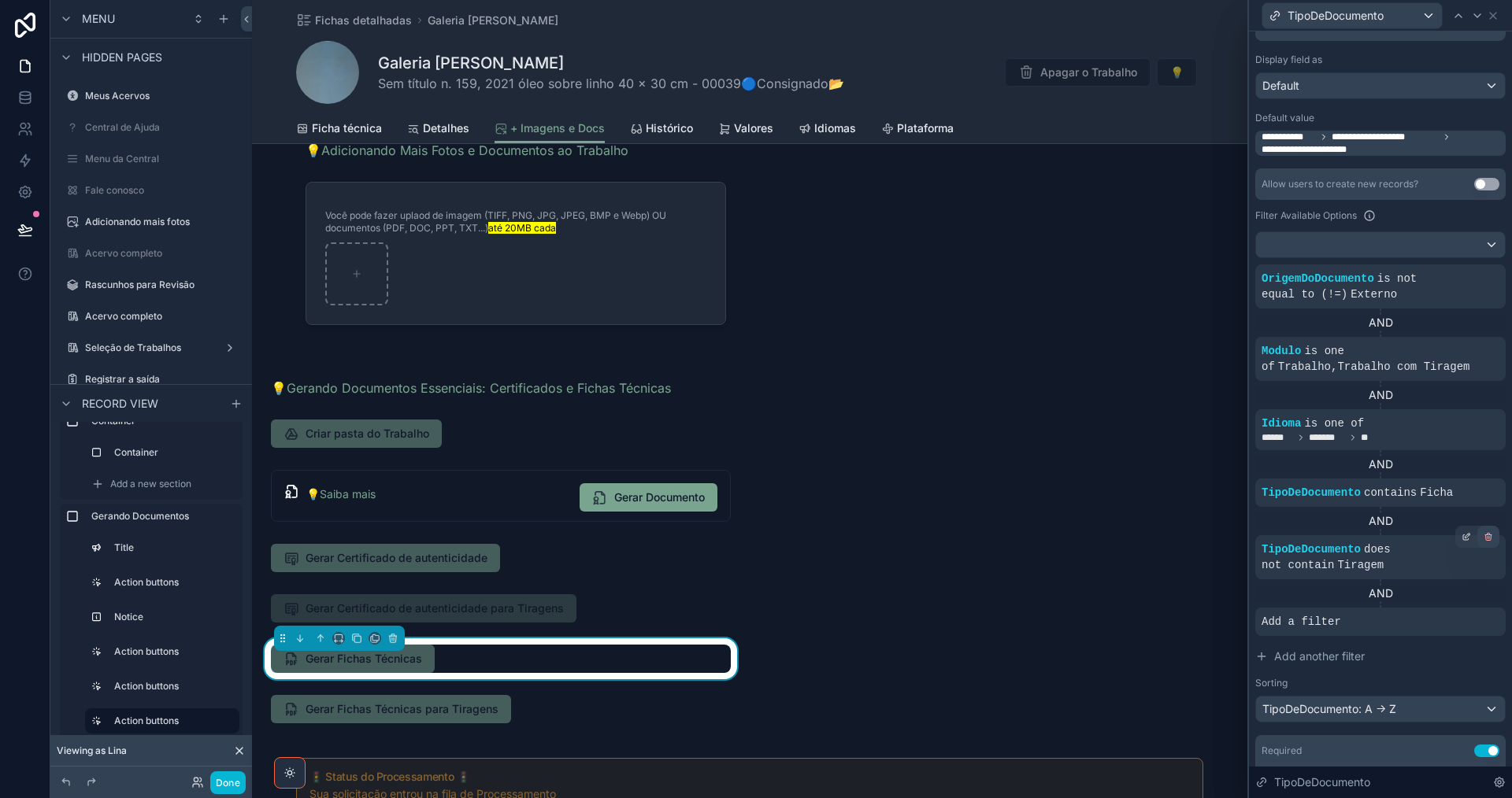
click at [1486, 536] on icon at bounding box center [1488, 538] width 5 height 5
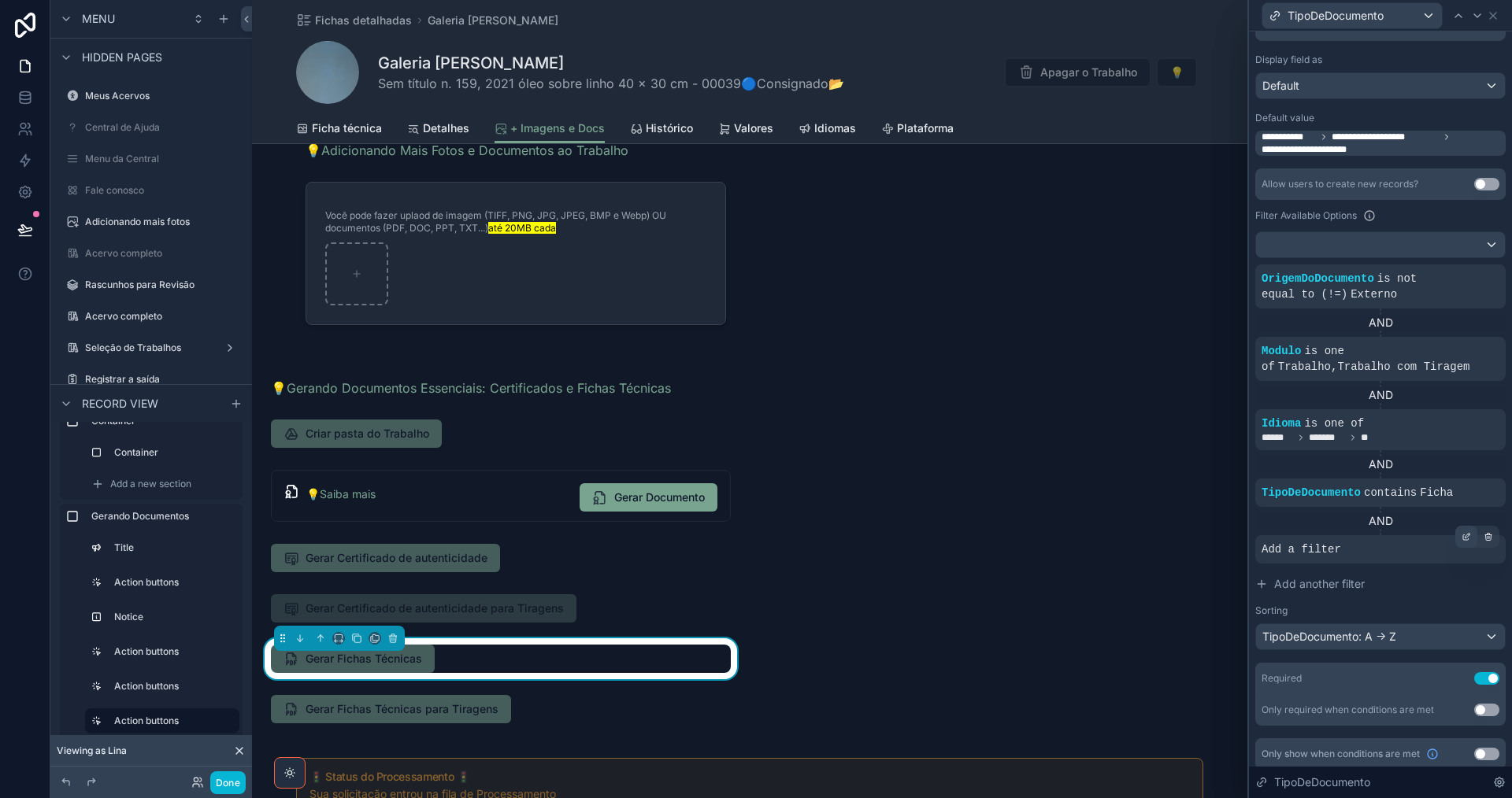
click at [1466, 538] on icon at bounding box center [1467, 534] width 4 height 4
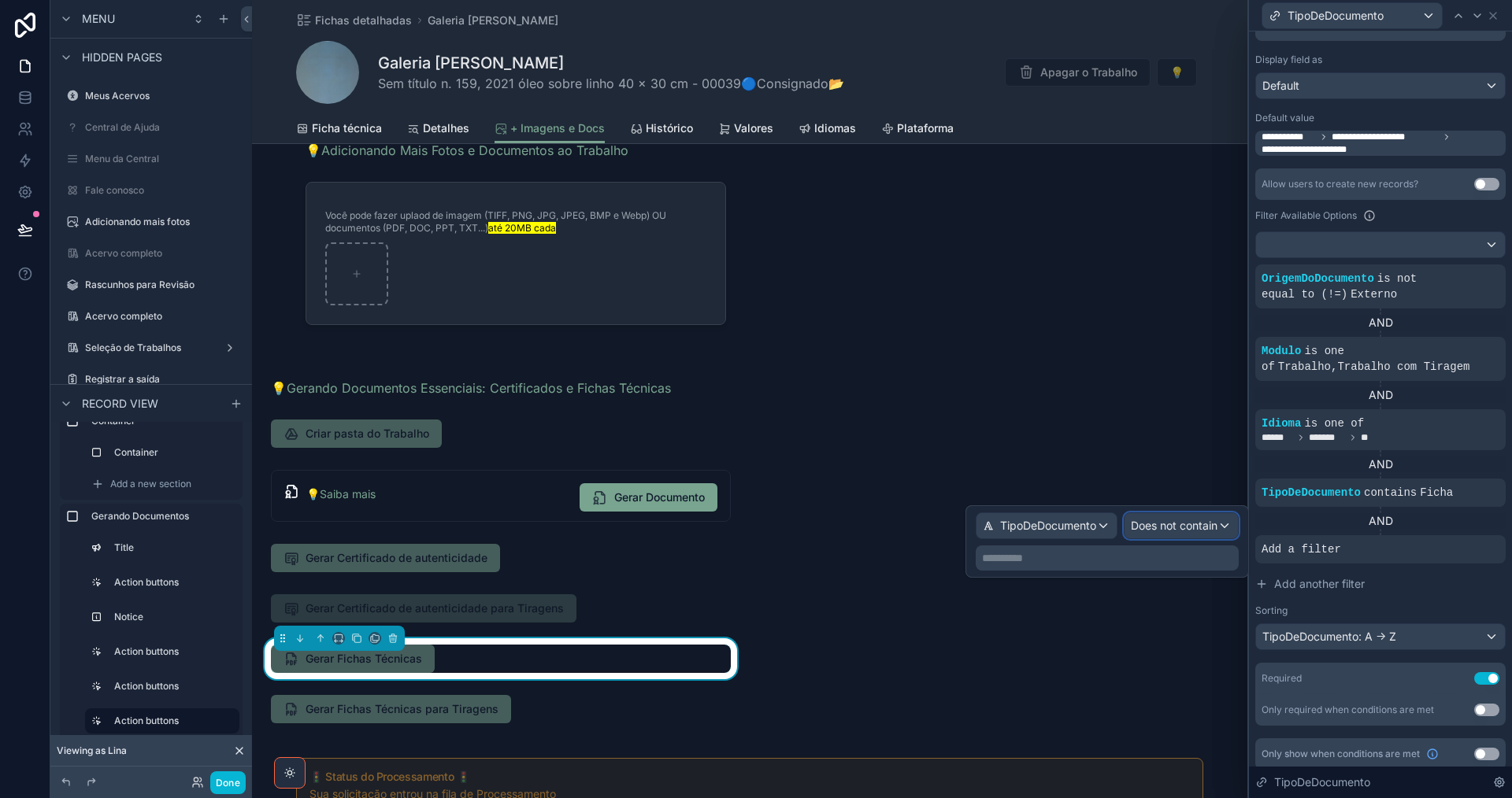
click at [1184, 526] on span "Does not contain" at bounding box center [1174, 526] width 86 height 16
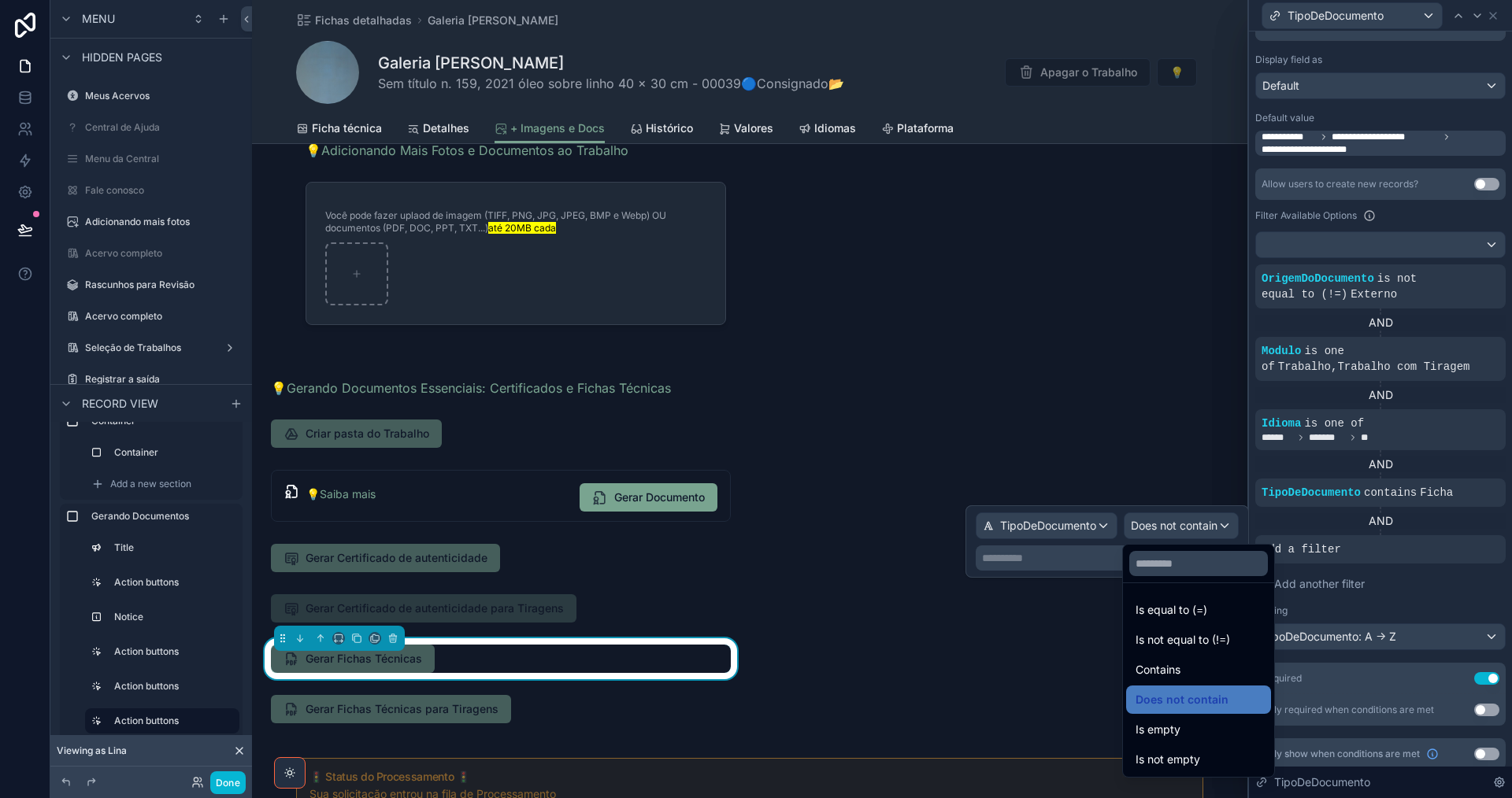
click at [1087, 526] on div at bounding box center [1107, 541] width 284 height 72
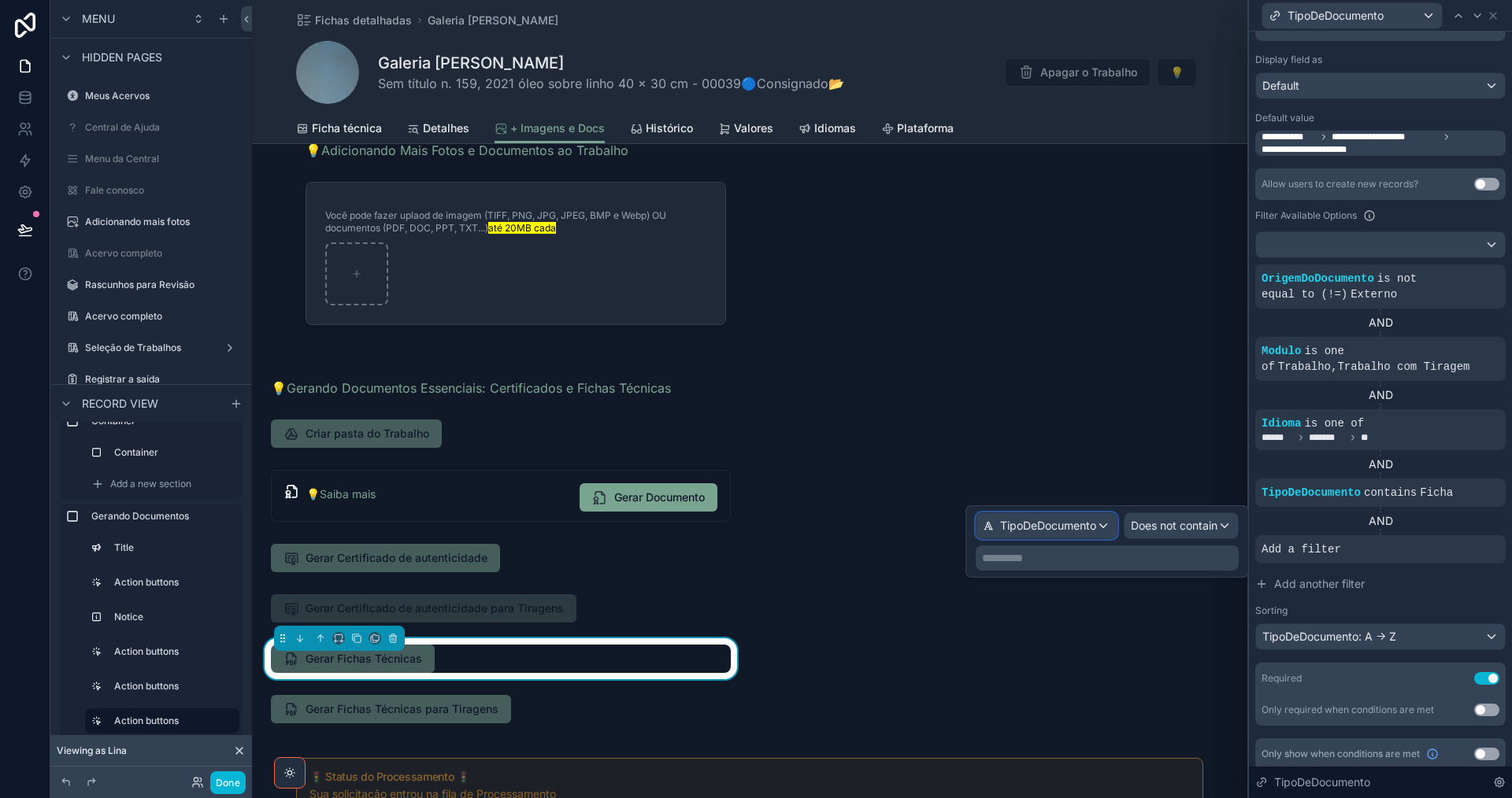
click at [1086, 526] on span "TipoDeDocumento" at bounding box center [1048, 526] width 96 height 16
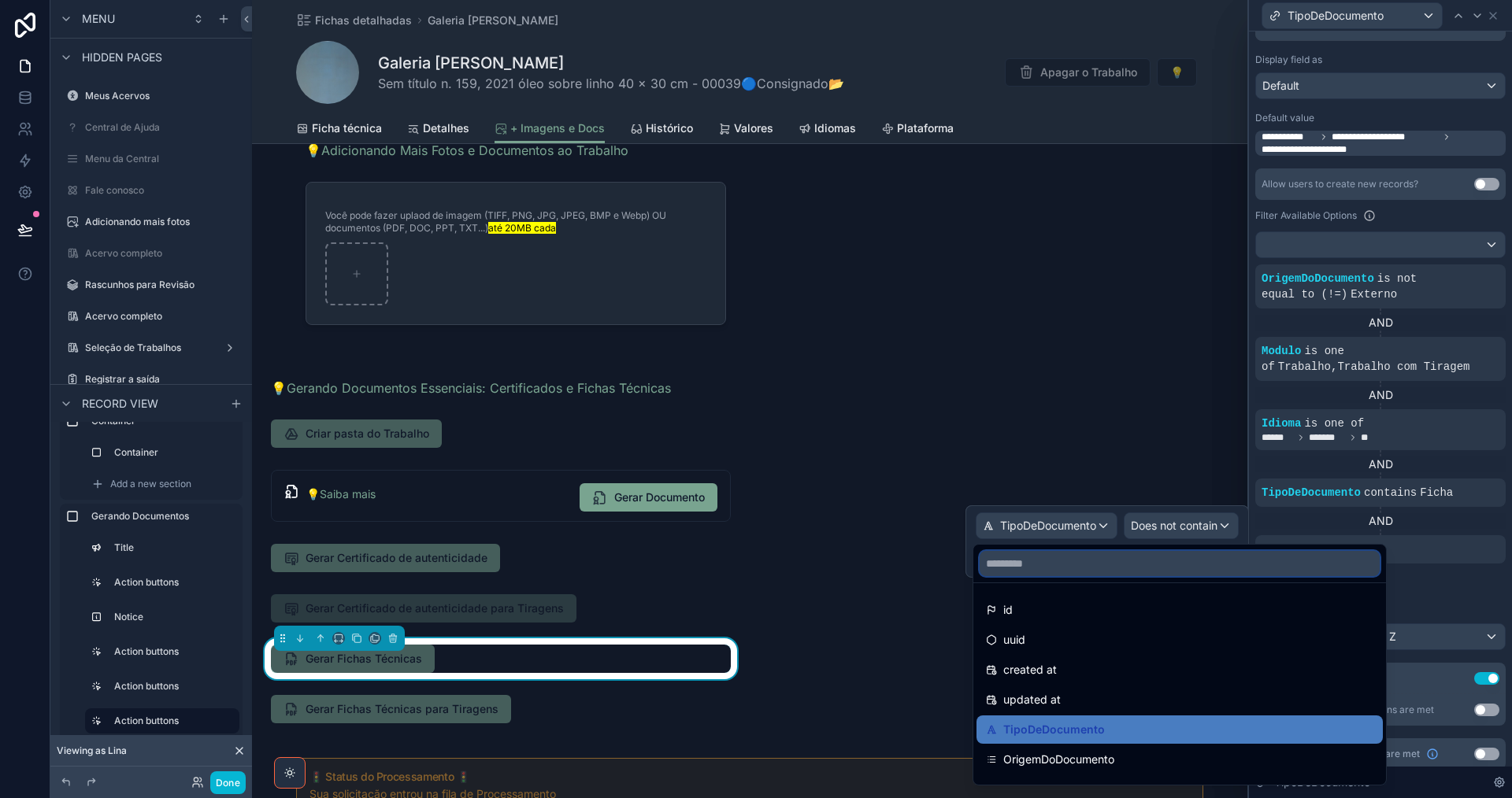
click at [1089, 563] on input "text" at bounding box center [1179, 563] width 400 height 25
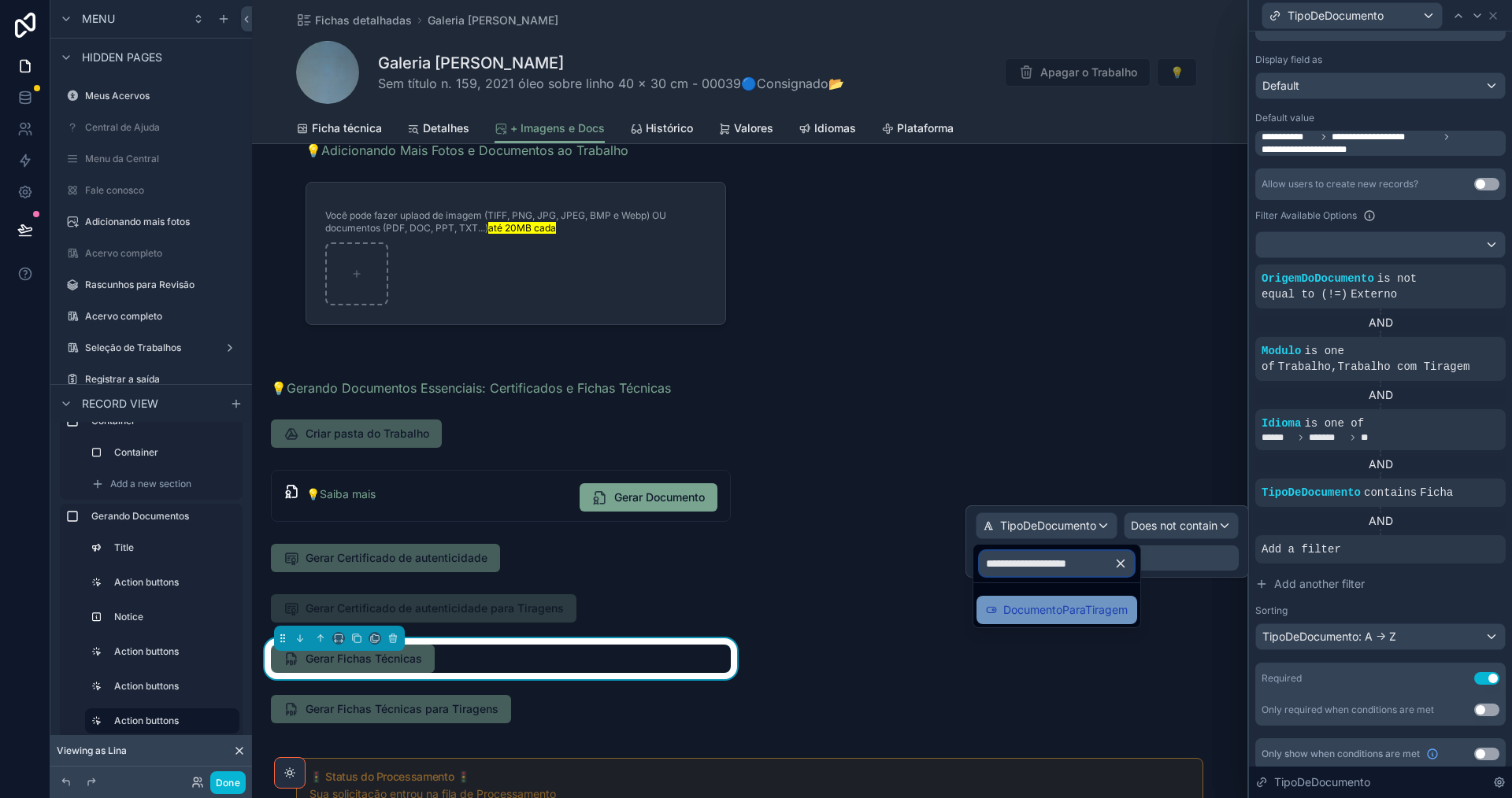
type input "**********"
click at [1054, 619] on div "DocumentoParaTiragem" at bounding box center [1057, 609] width 161 height 28
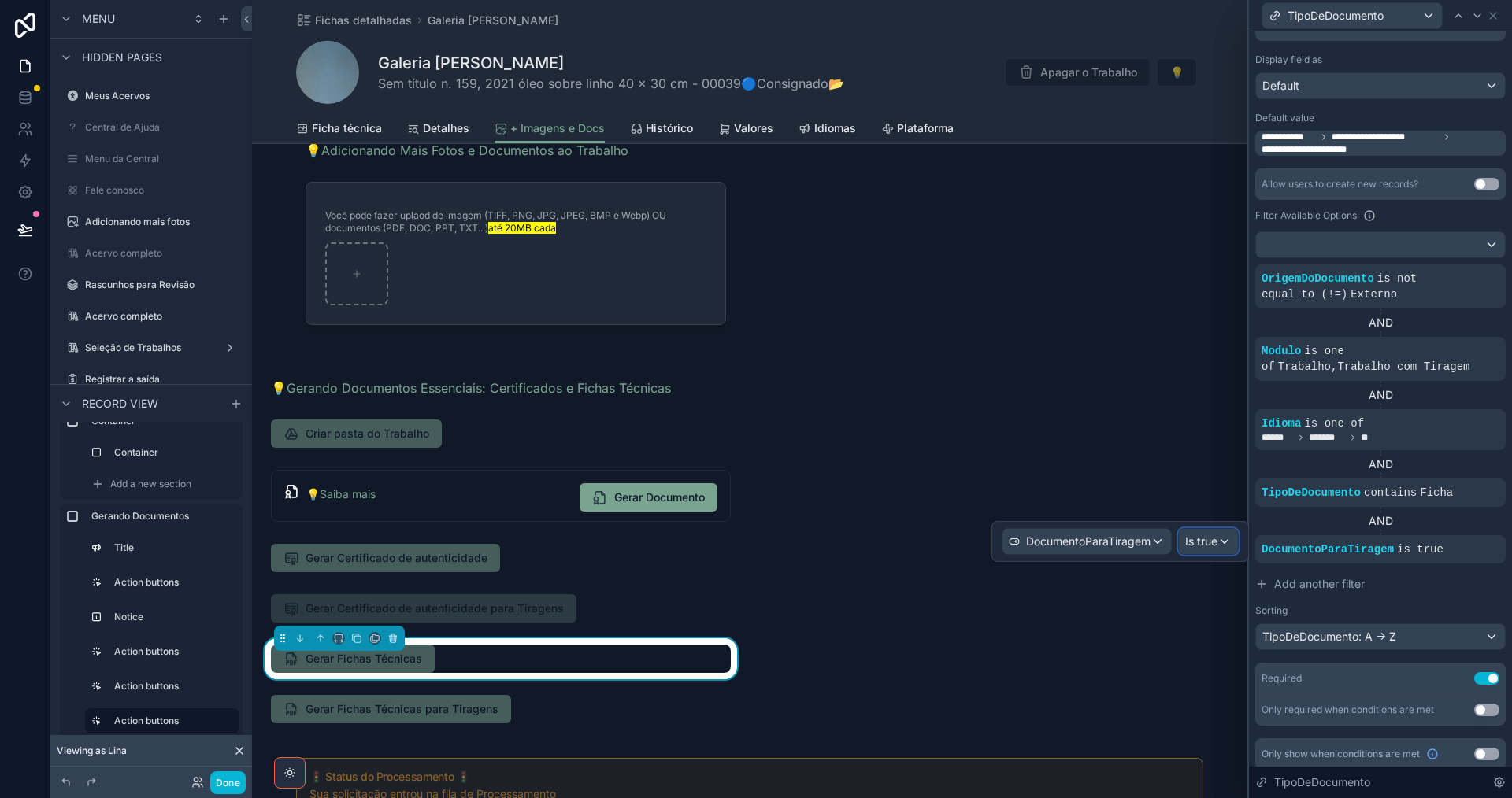
click at [1197, 545] on span "Is true" at bounding box center [1201, 541] width 32 height 16
click at [1221, 666] on div "Is false" at bounding box center [1249, 656] width 135 height 28
click at [26, 100] on icon at bounding box center [25, 96] width 10 height 6
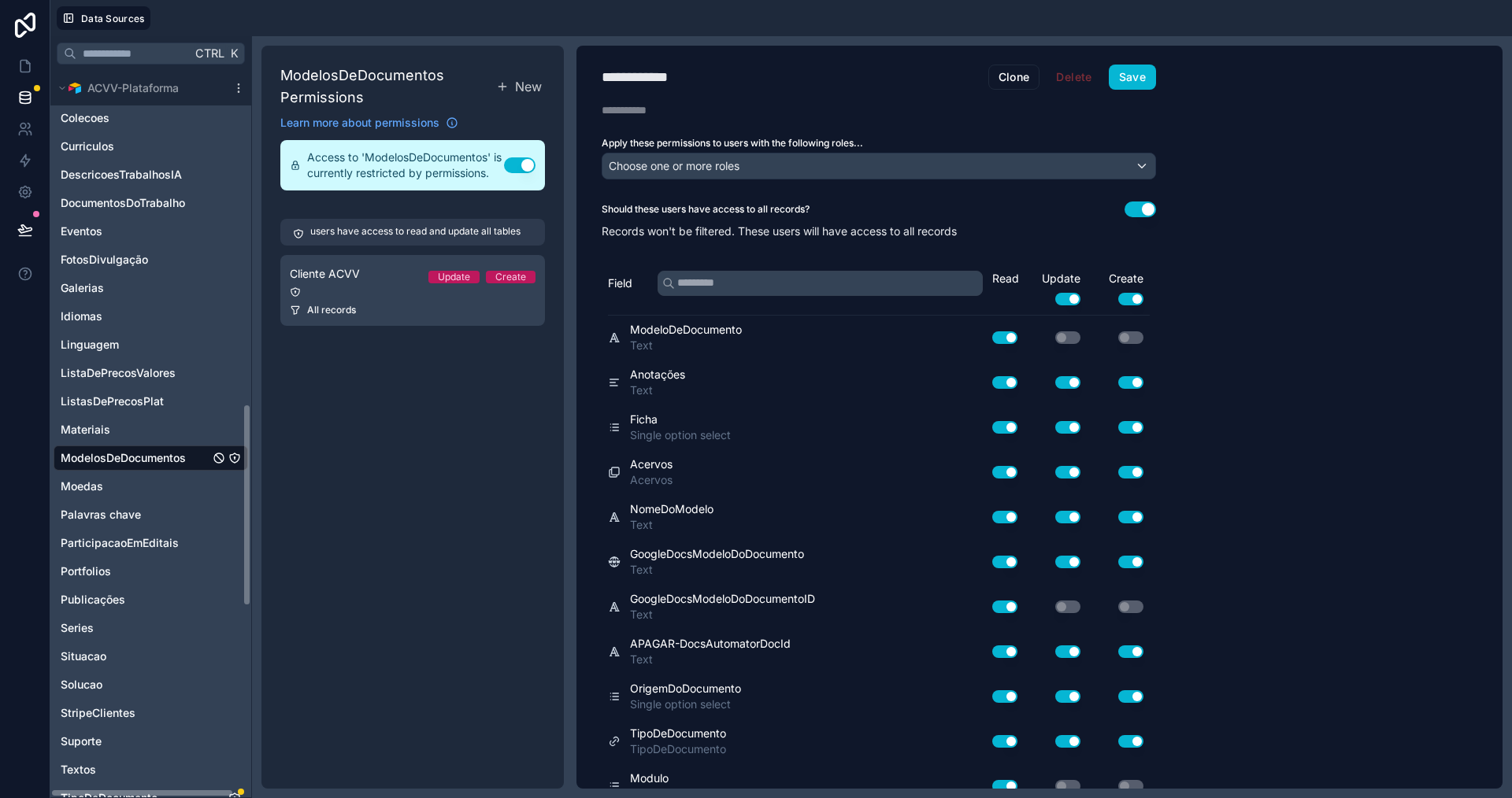
scroll to position [1496, 0]
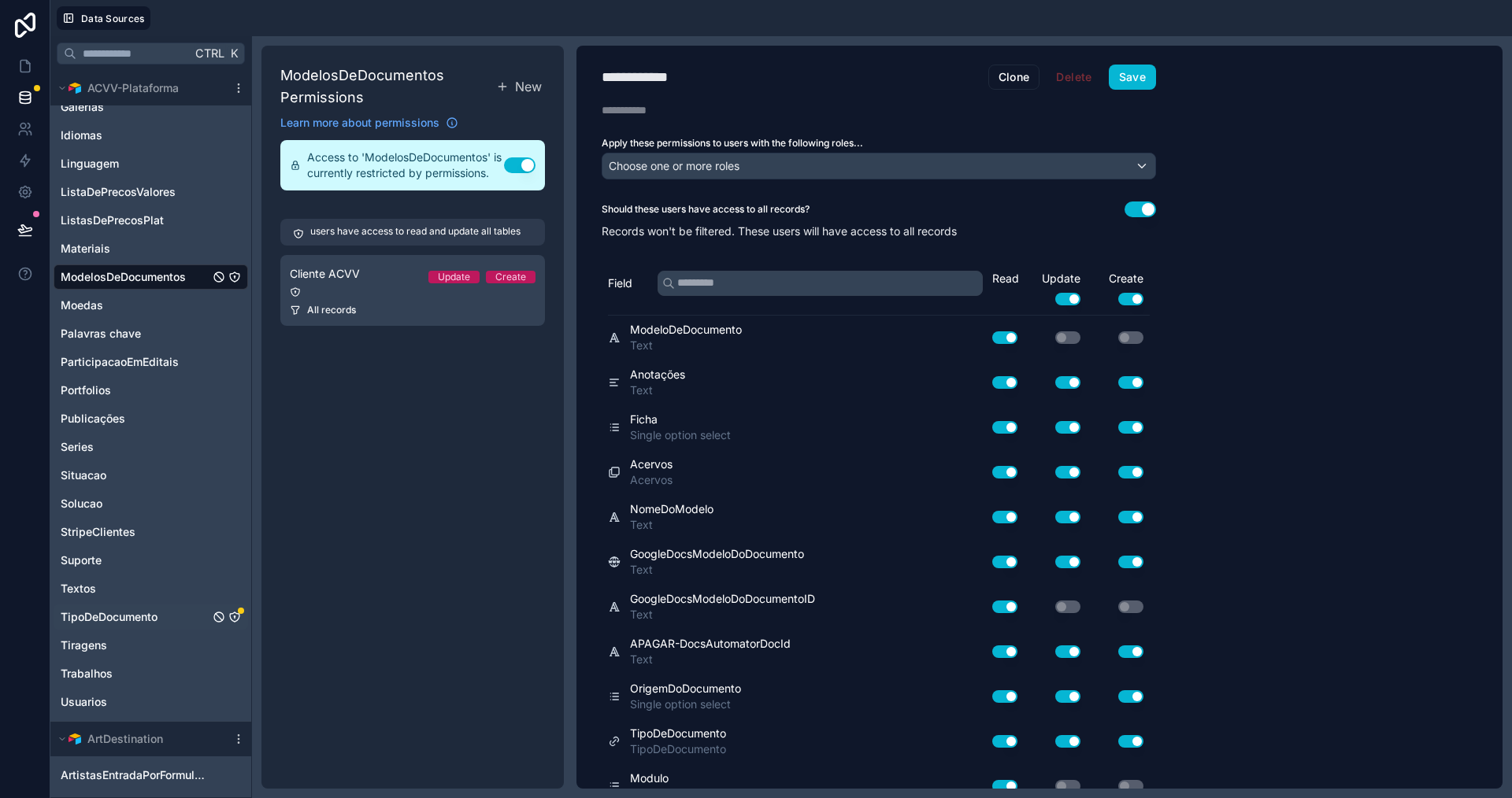
click at [234, 613] on icon "TipoDeDocumento" at bounding box center [234, 616] width 10 height 10
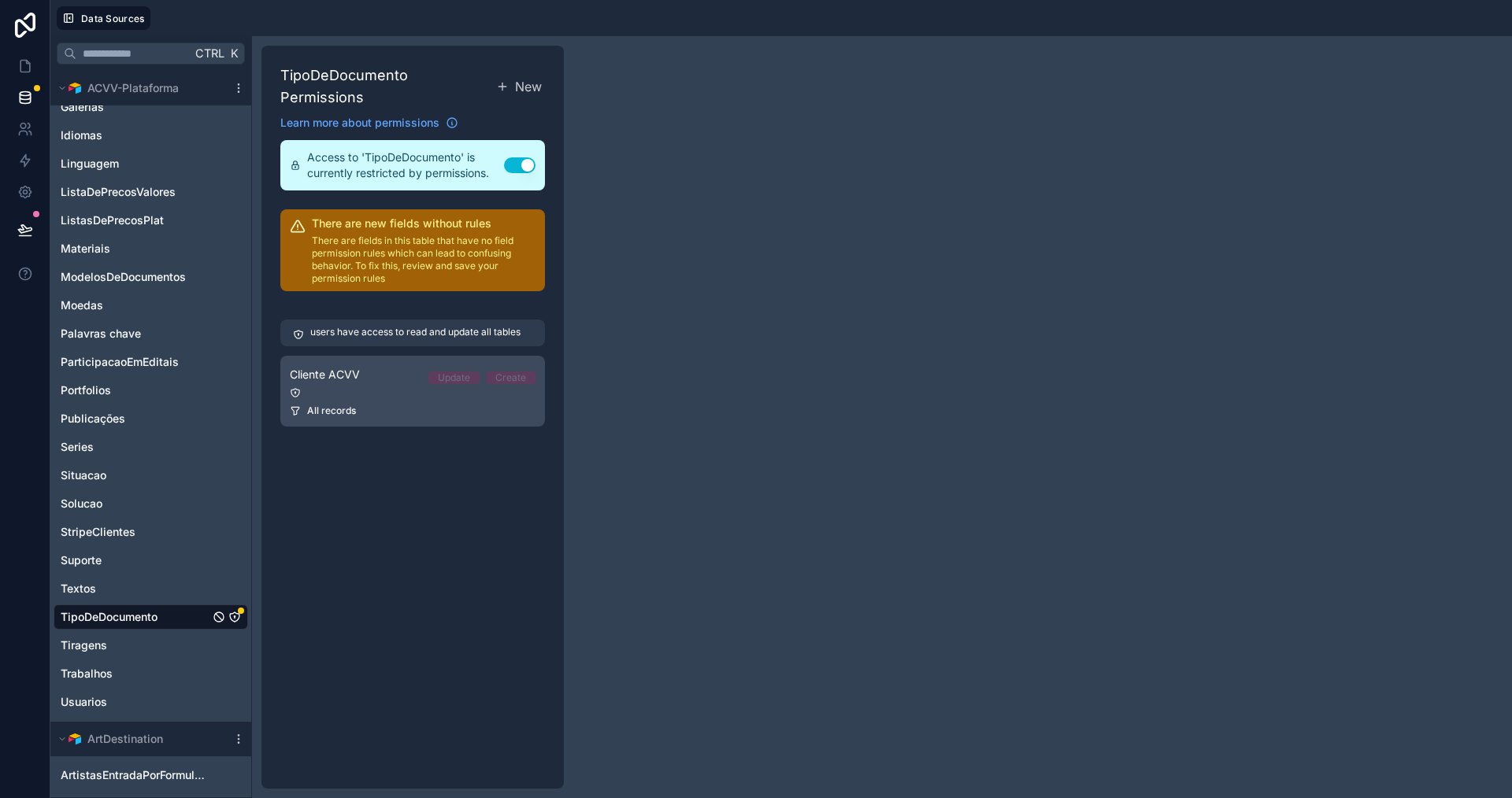
click at [395, 365] on div "Cliente ACVV Update Create" at bounding box center [412, 375] width 245 height 19
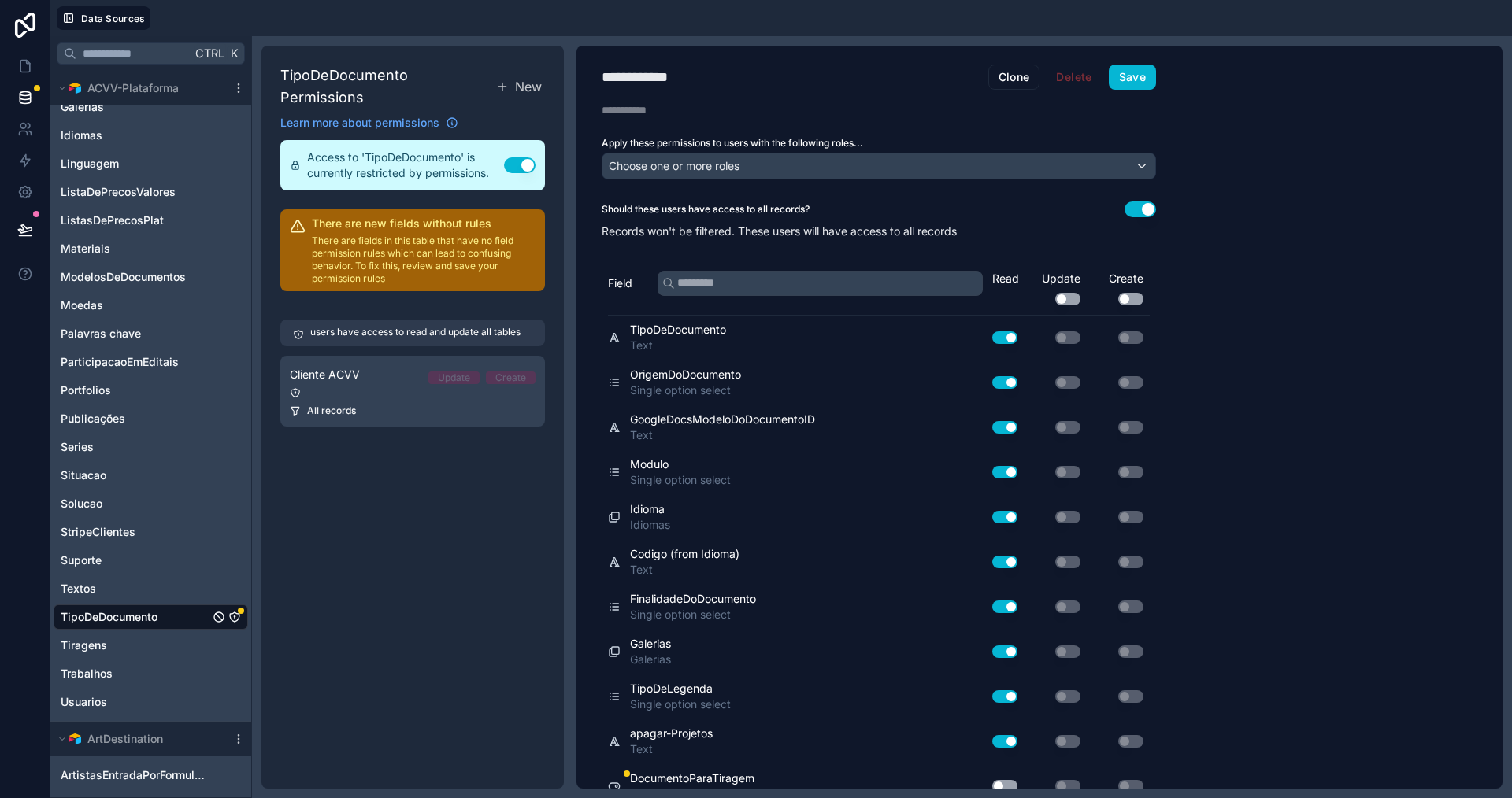
scroll to position [306, 0]
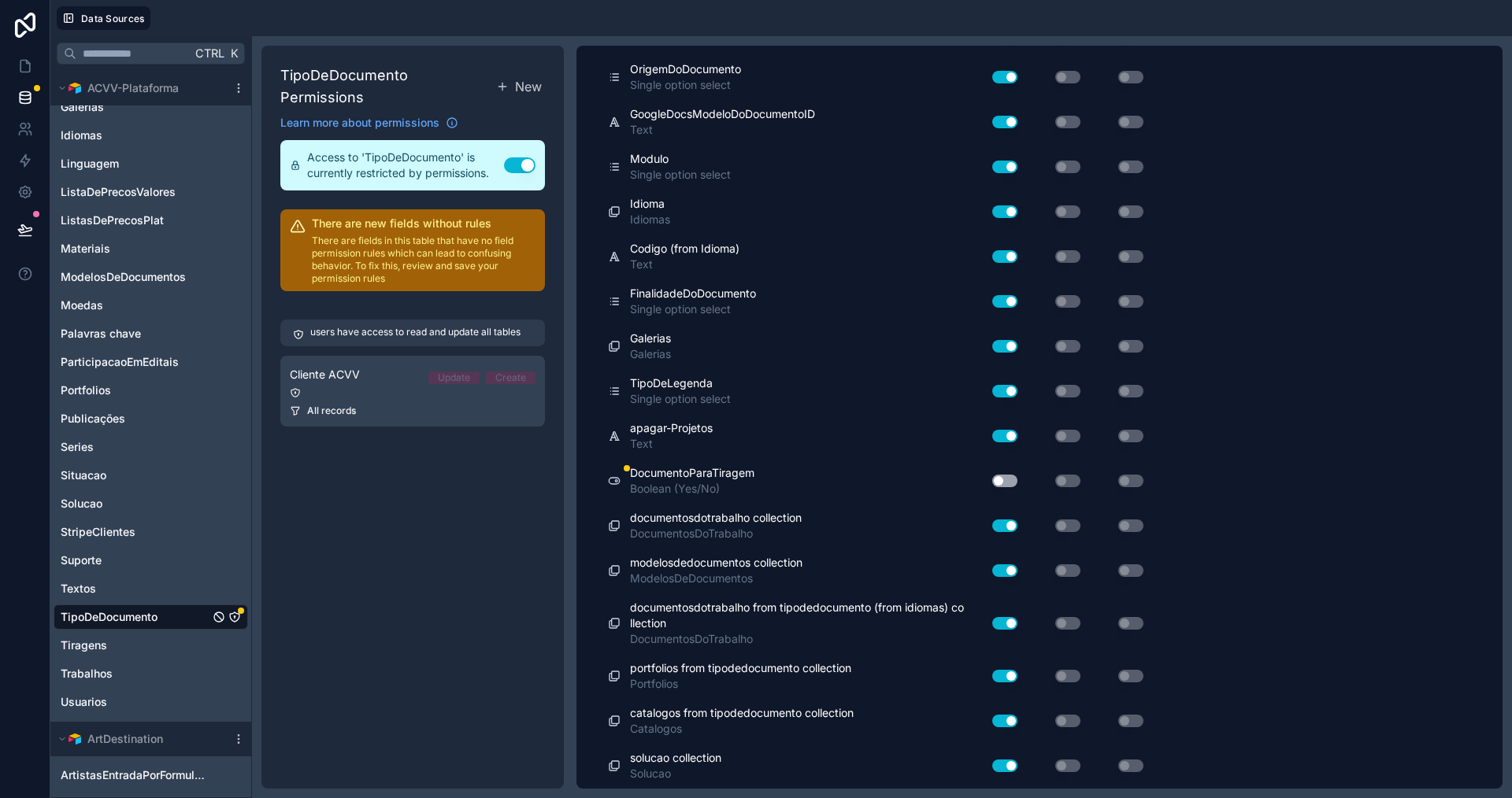
click at [1011, 481] on button "Use setting" at bounding box center [1005, 481] width 25 height 12
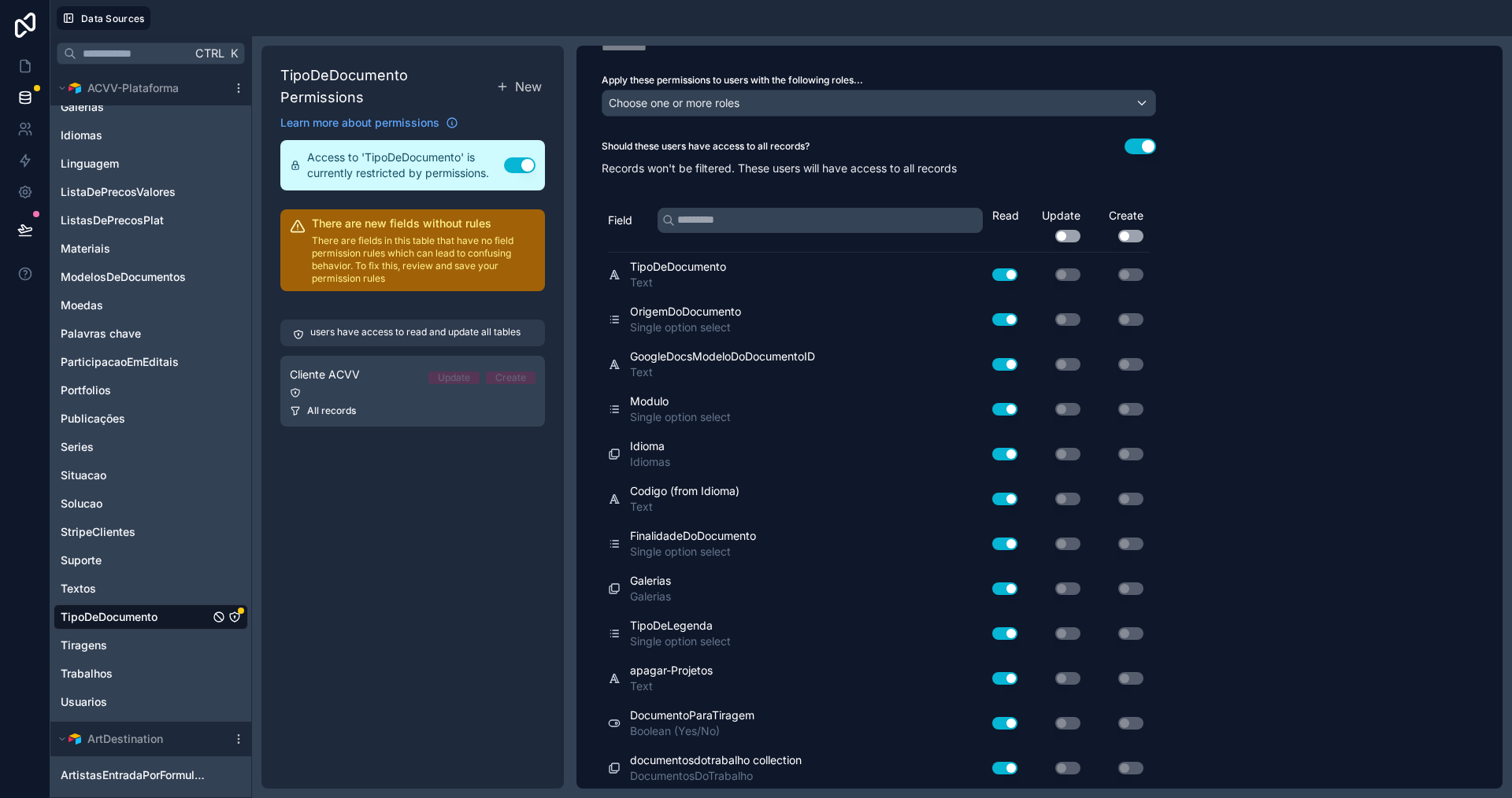
scroll to position [0, 0]
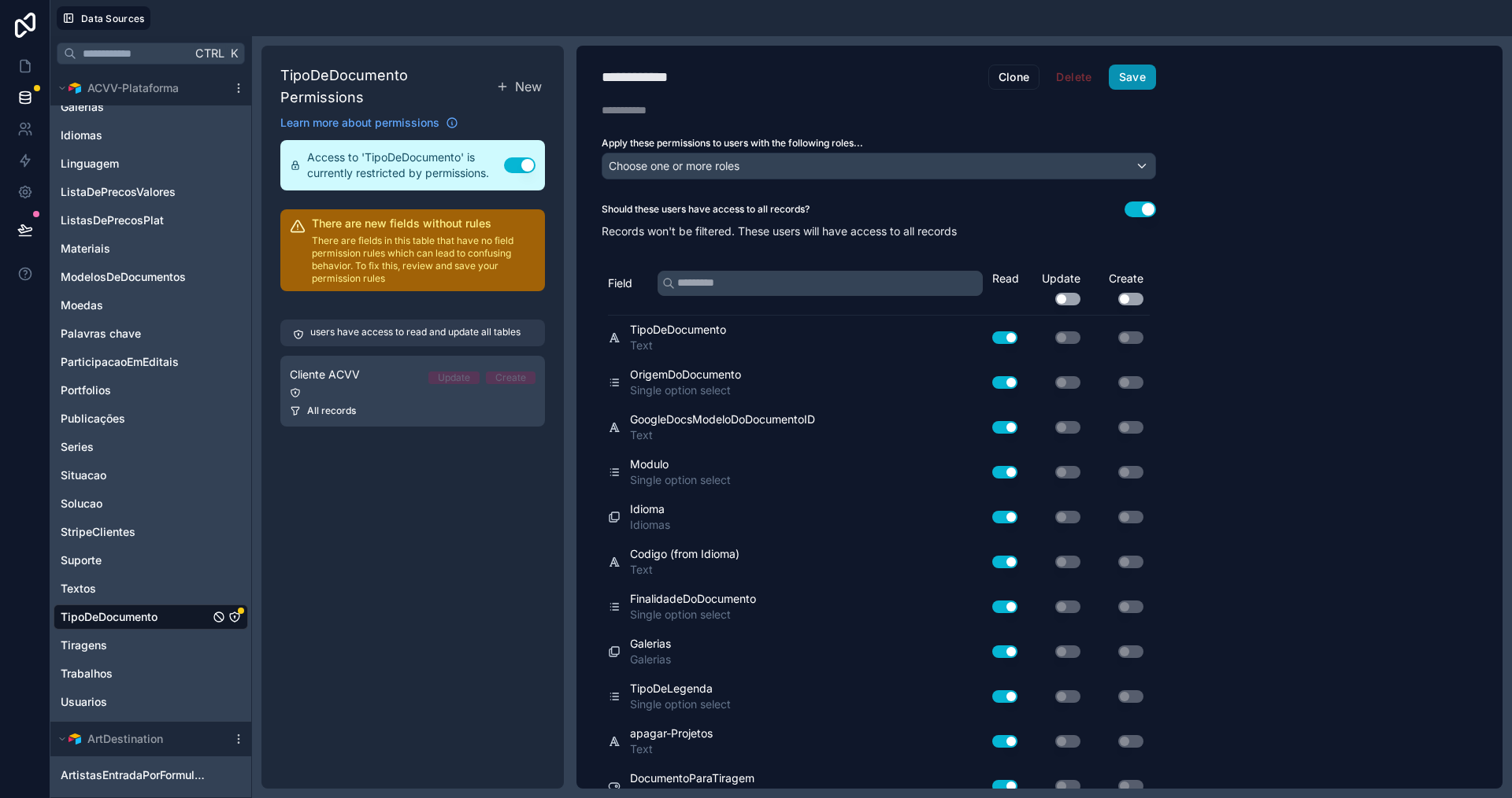
click at [1132, 85] on button "Save" at bounding box center [1132, 77] width 47 height 25
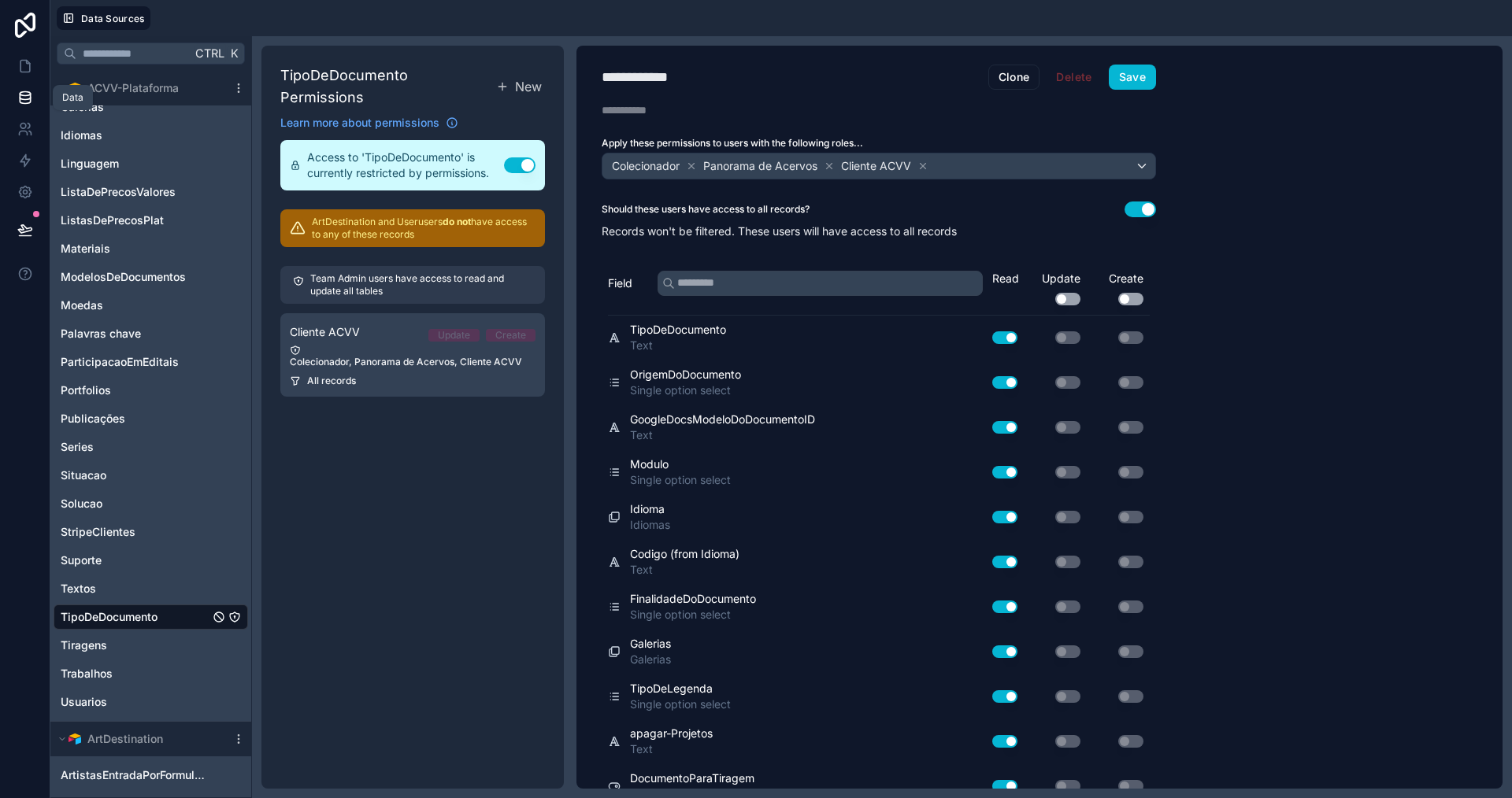
click at [26, 95] on icon at bounding box center [25, 93] width 10 height 4
click at [20, 100] on icon at bounding box center [25, 100] width 10 height 6
click at [30, 65] on icon at bounding box center [24, 66] width 10 height 12
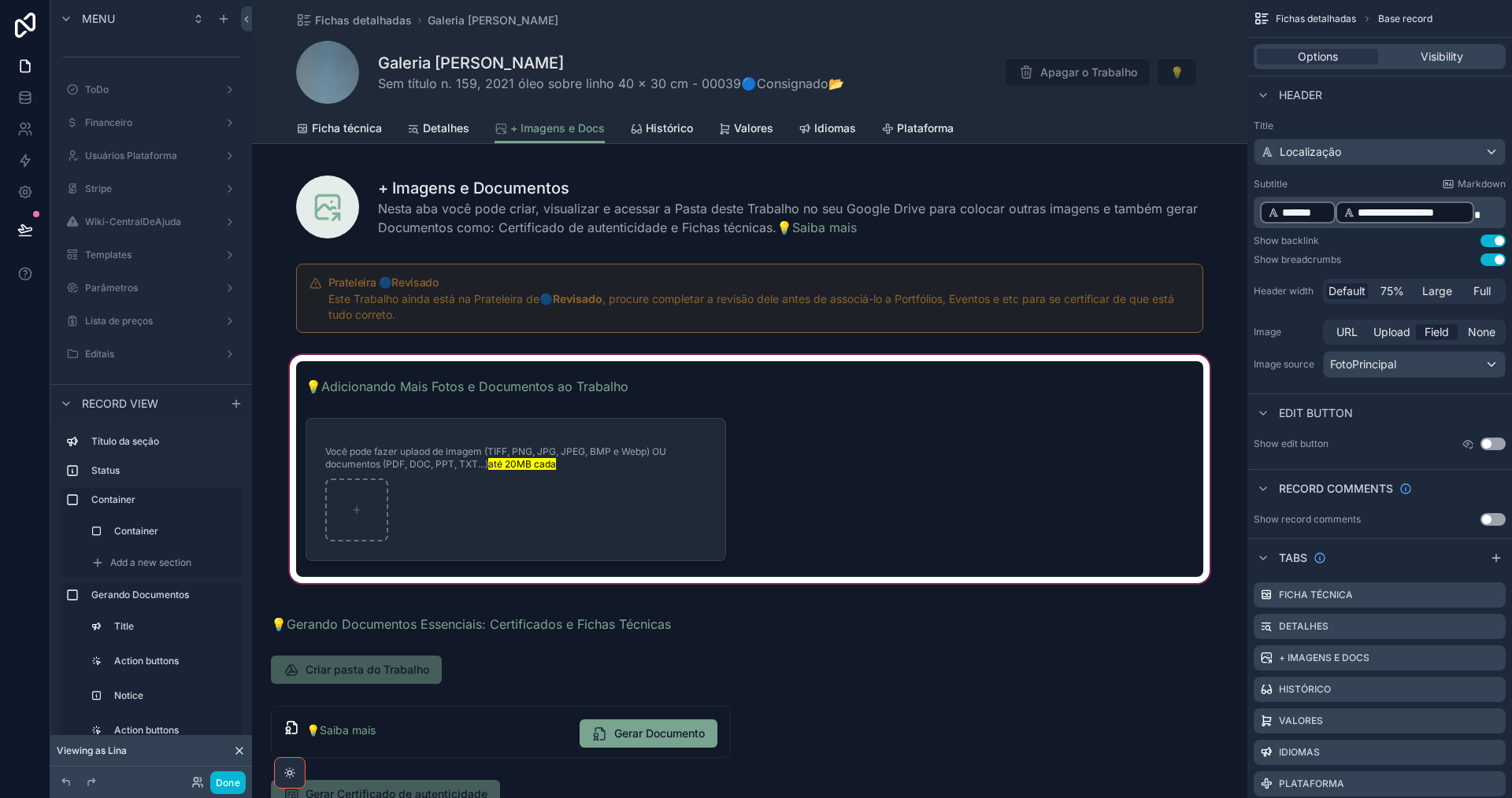
scroll to position [394, 0]
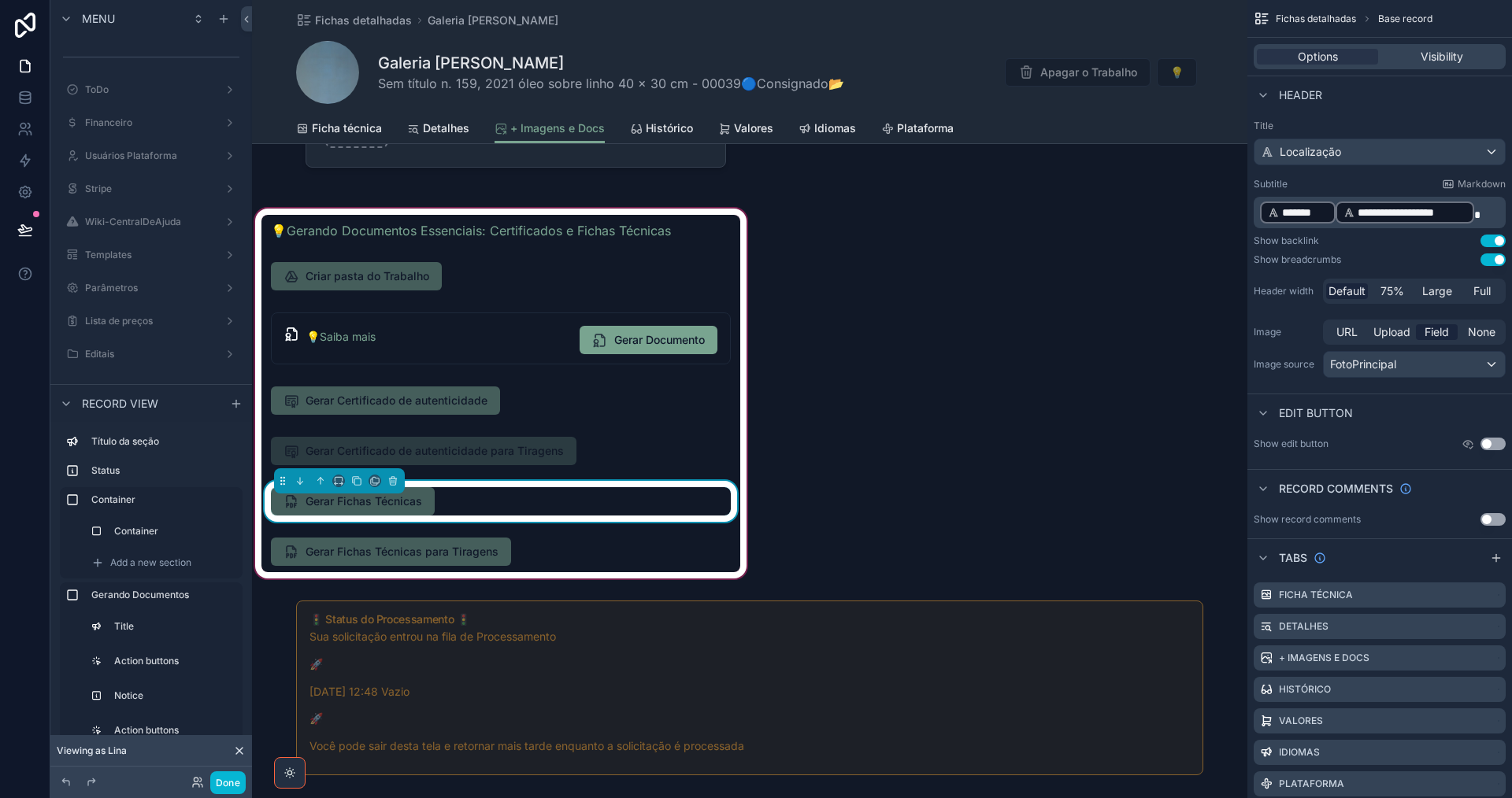
click at [629, 506] on div "Gerar Fichas Técnicas" at bounding box center [501, 501] width 459 height 28
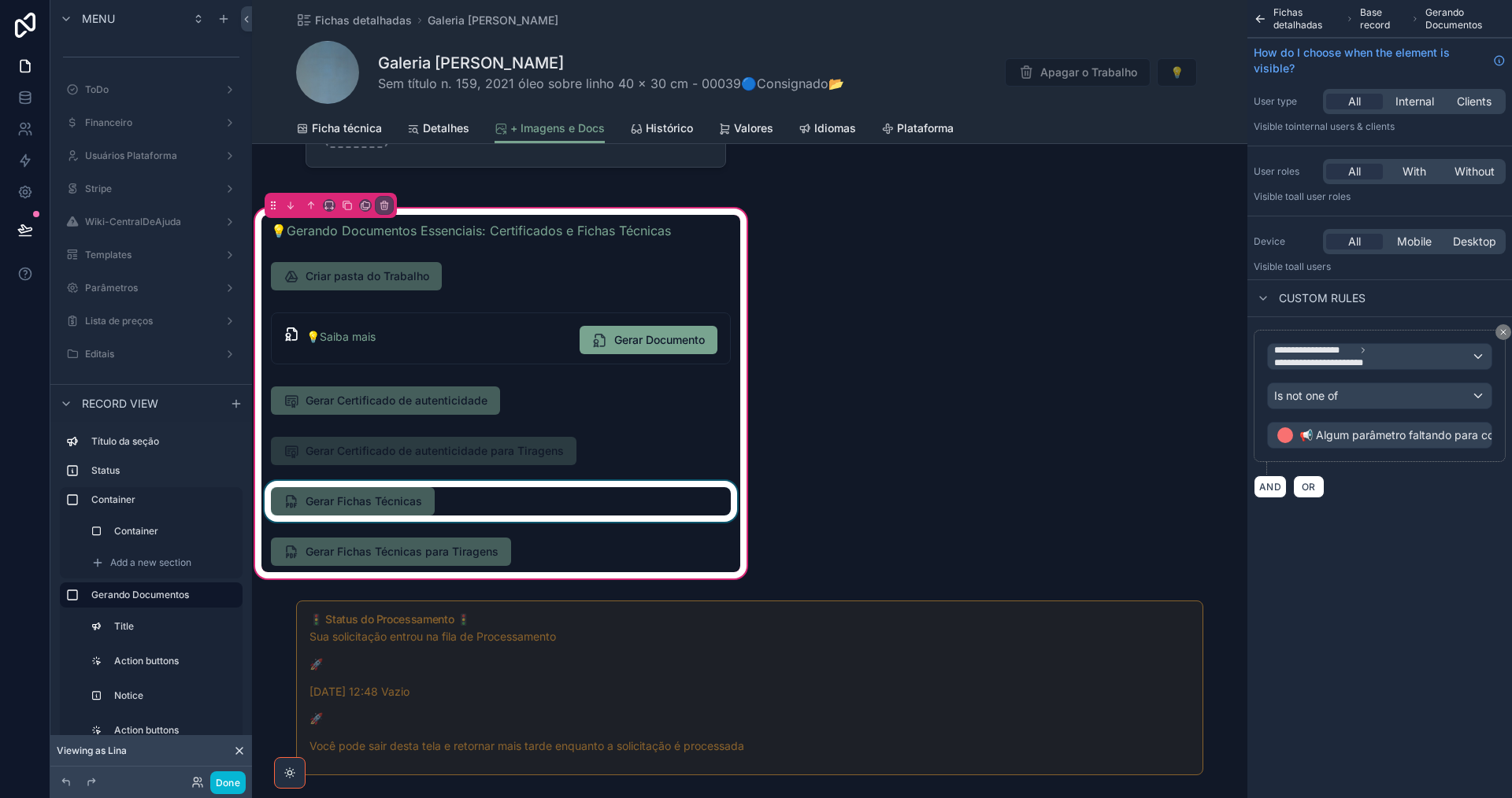
click at [520, 505] on div "scrollable content" at bounding box center [501, 501] width 479 height 41
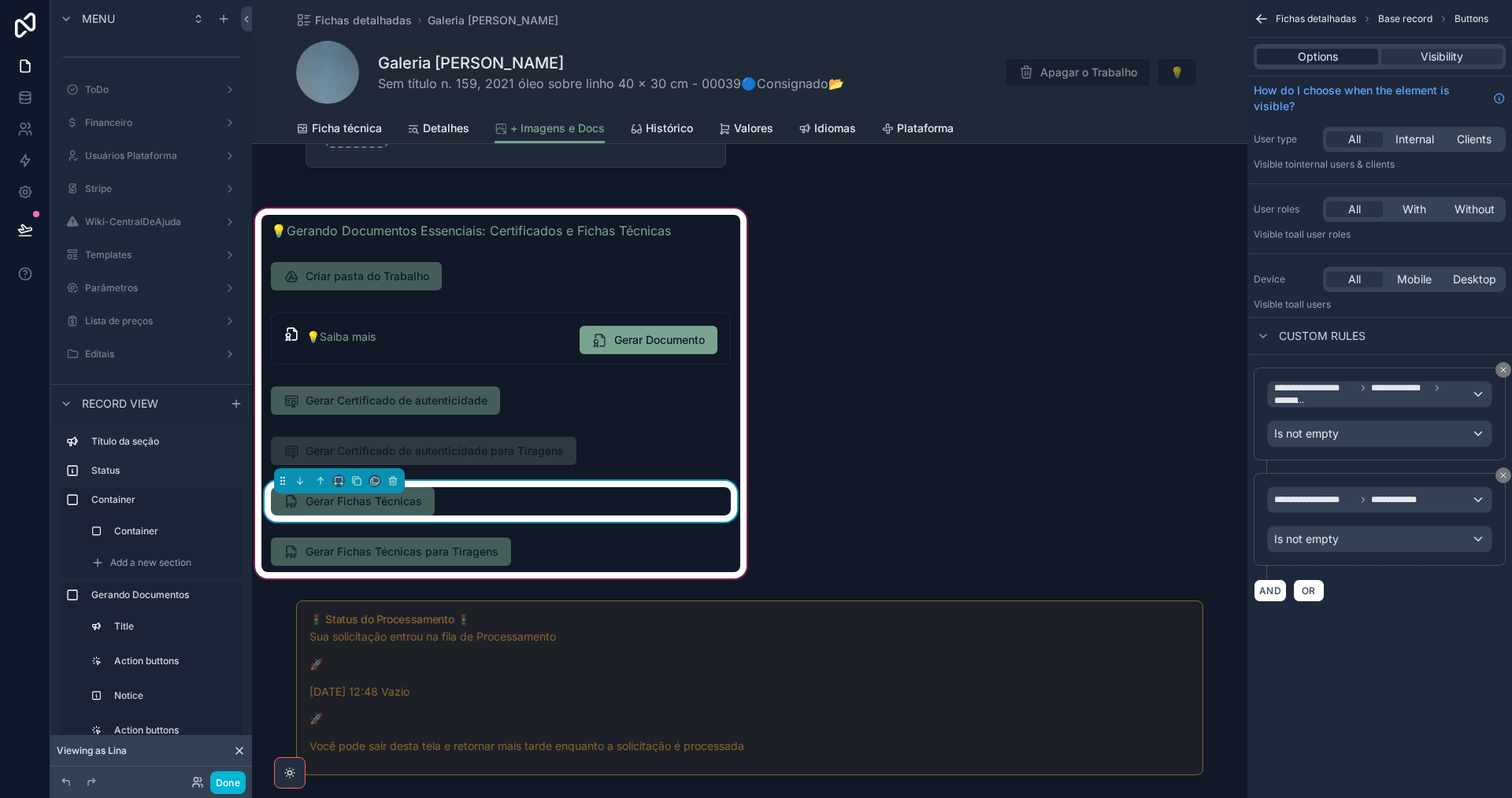
click at [1307, 63] on span "Options" at bounding box center [1318, 57] width 40 height 16
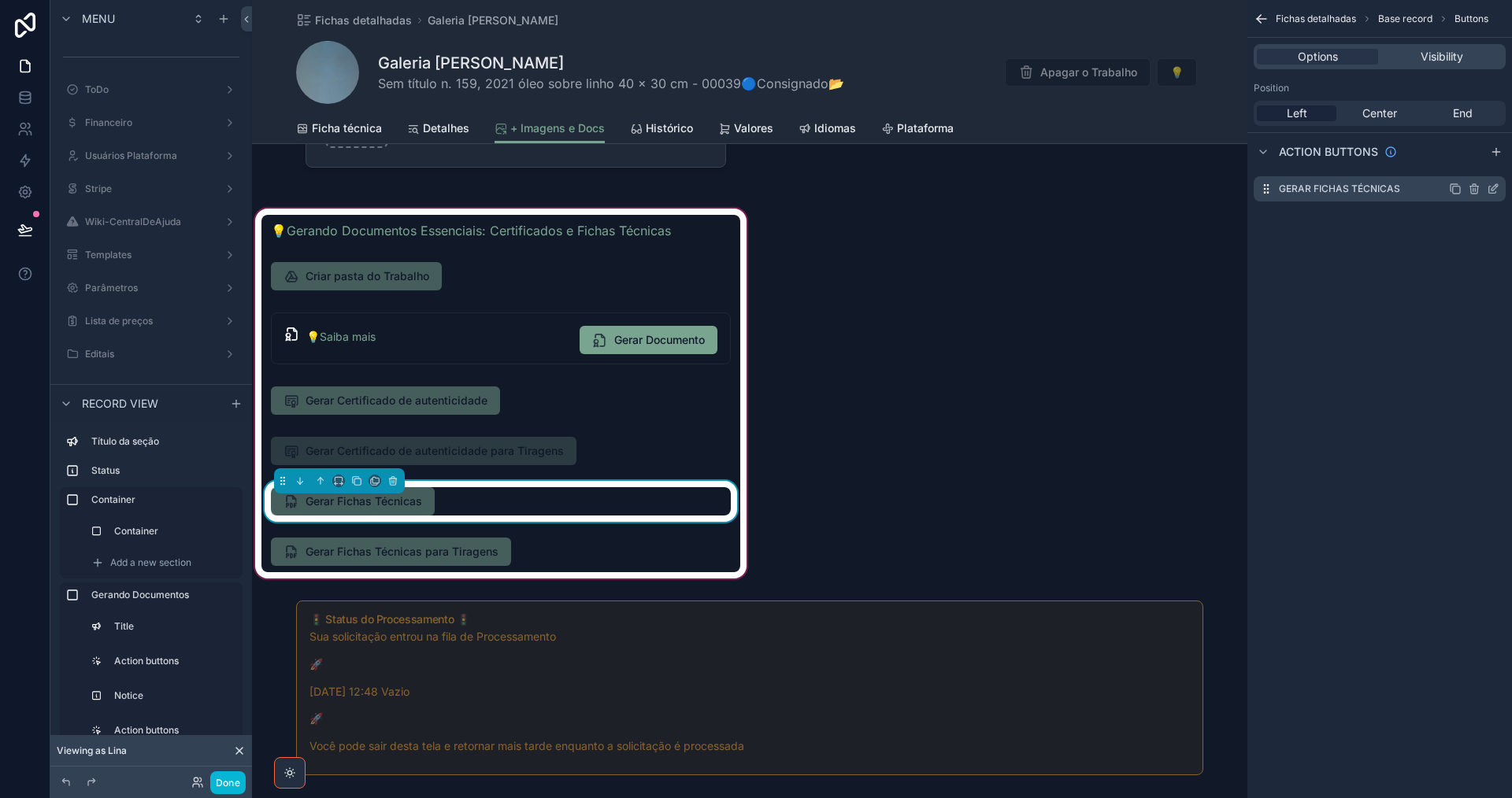
drag, startPoint x: 1491, startPoint y: 187, endPoint x: 1491, endPoint y: 200, distance: 13.0
click at [1492, 188] on icon "scrollable content" at bounding box center [1493, 189] width 12 height 12
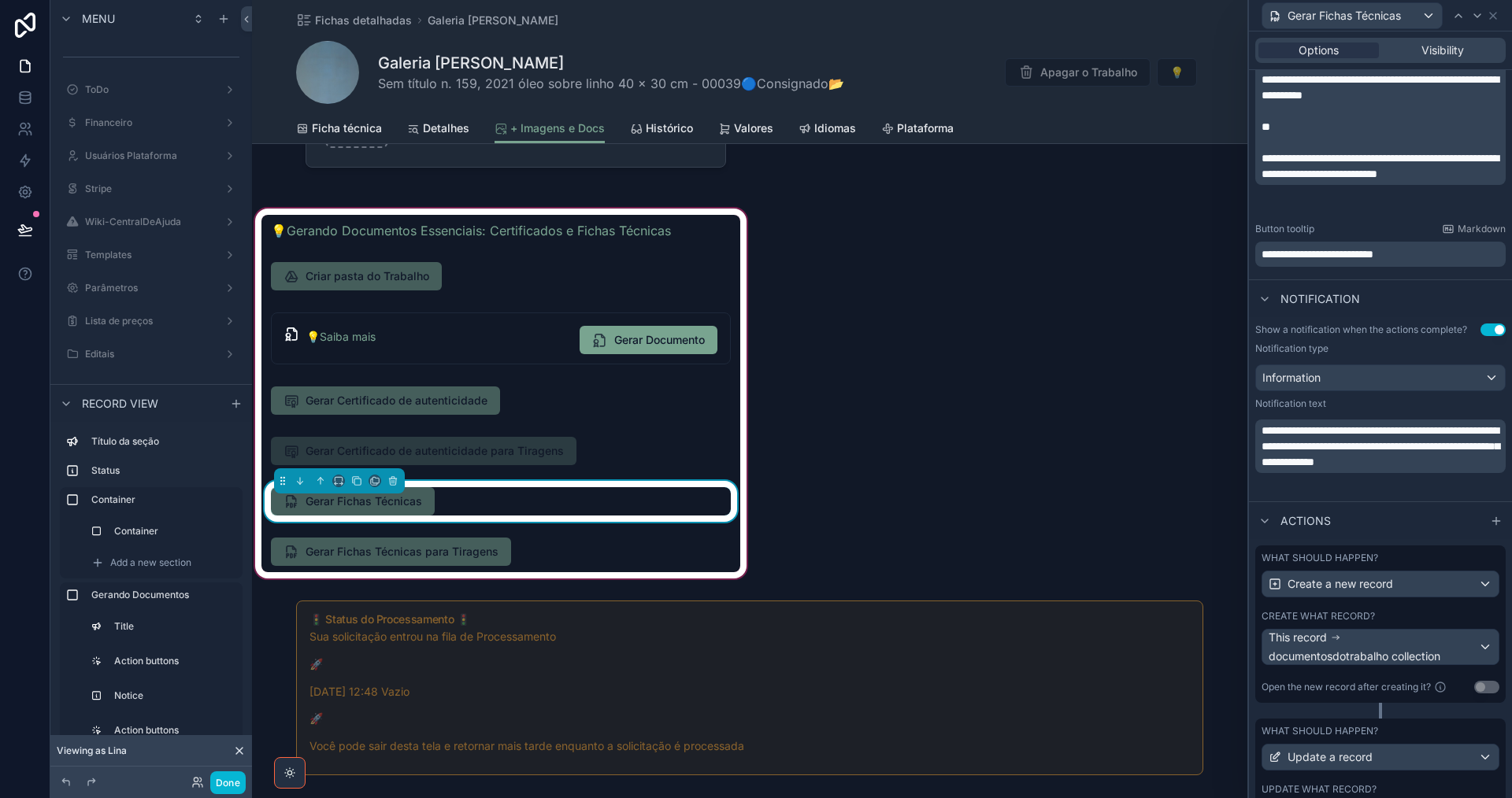
scroll to position [456, 0]
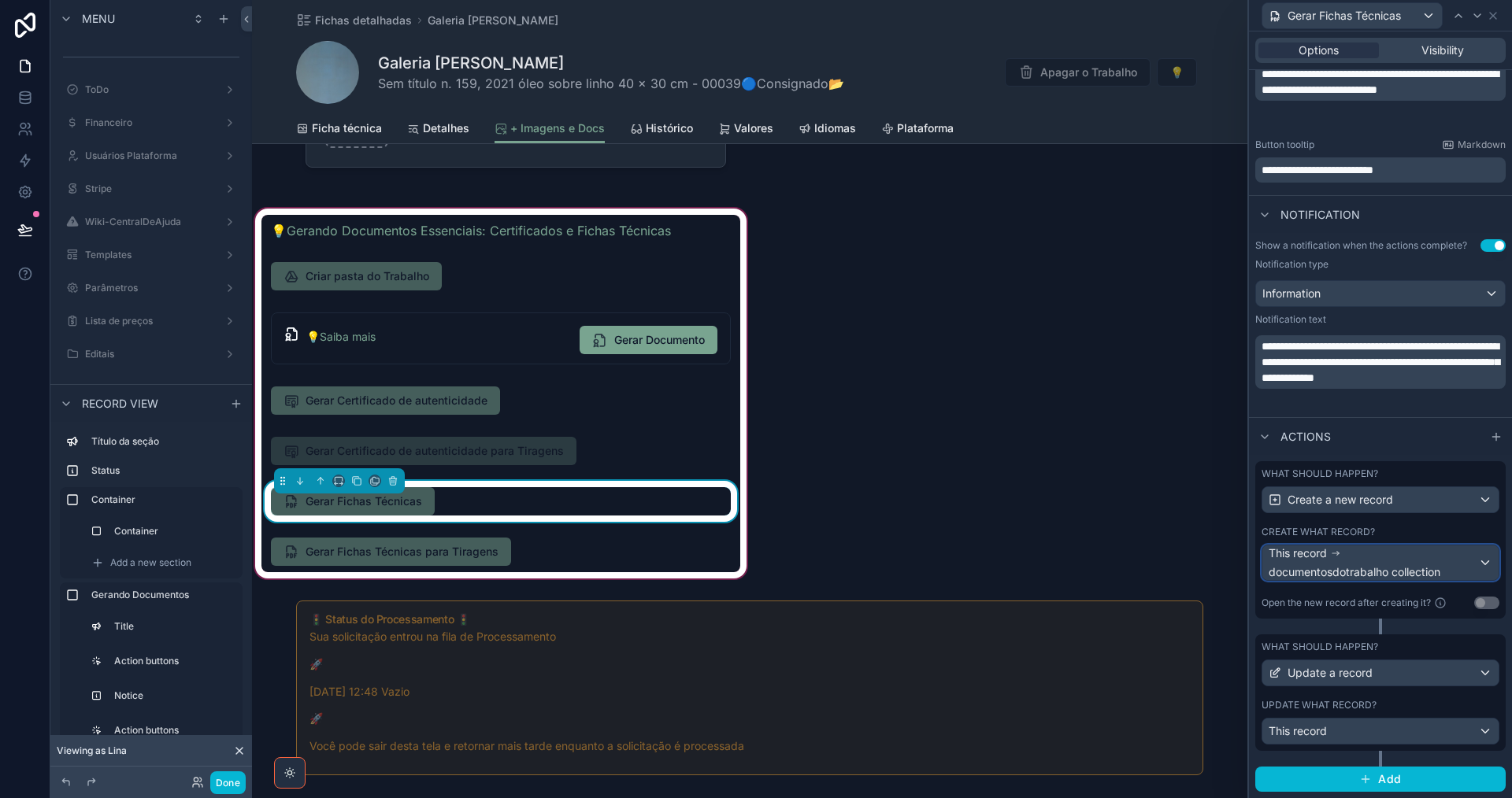
click at [1428, 561] on div "This record documentosdotrabalho collection" at bounding box center [1373, 563] width 210 height 35
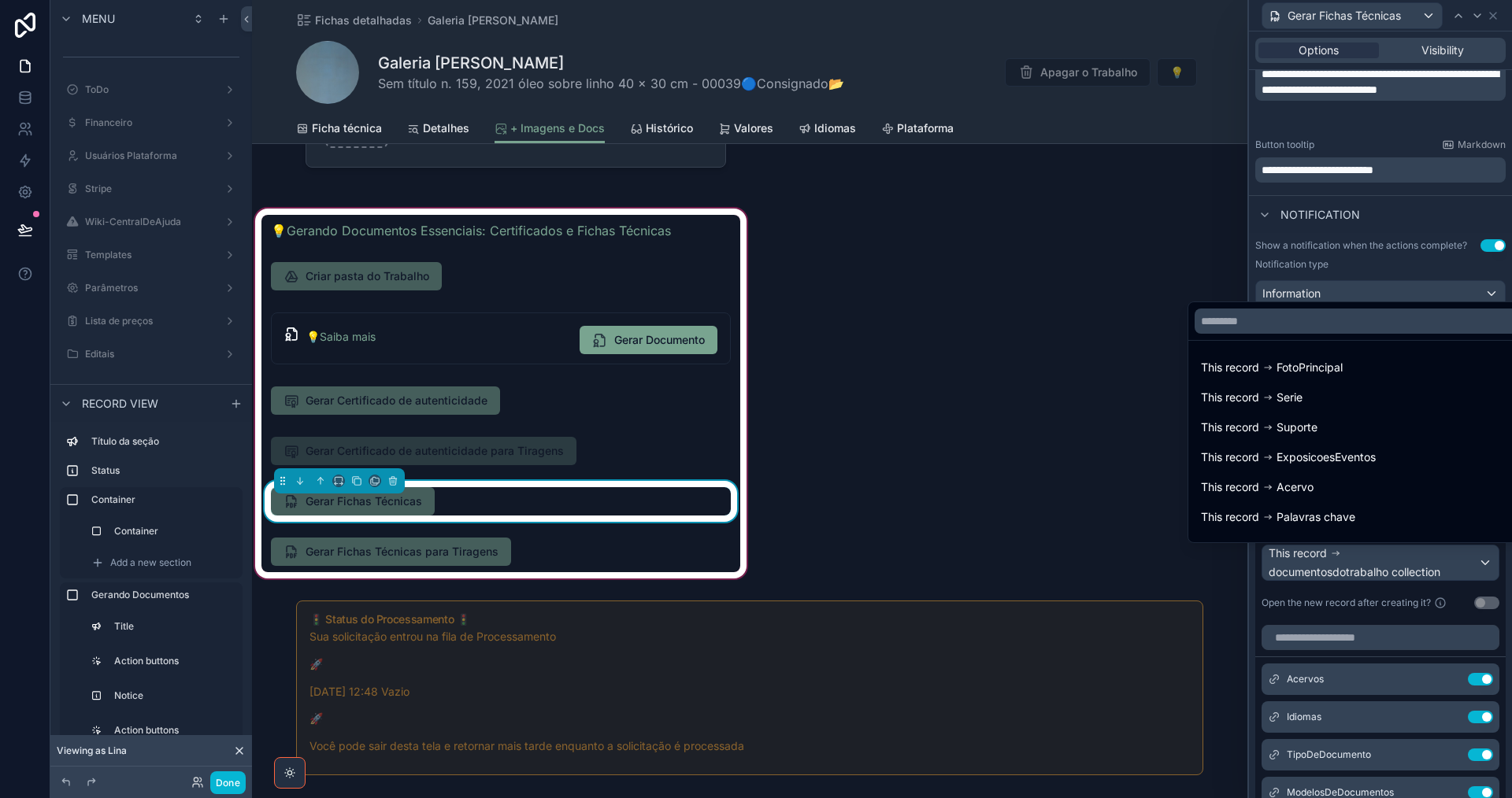
click at [1426, 563] on div at bounding box center [1380, 399] width 263 height 798
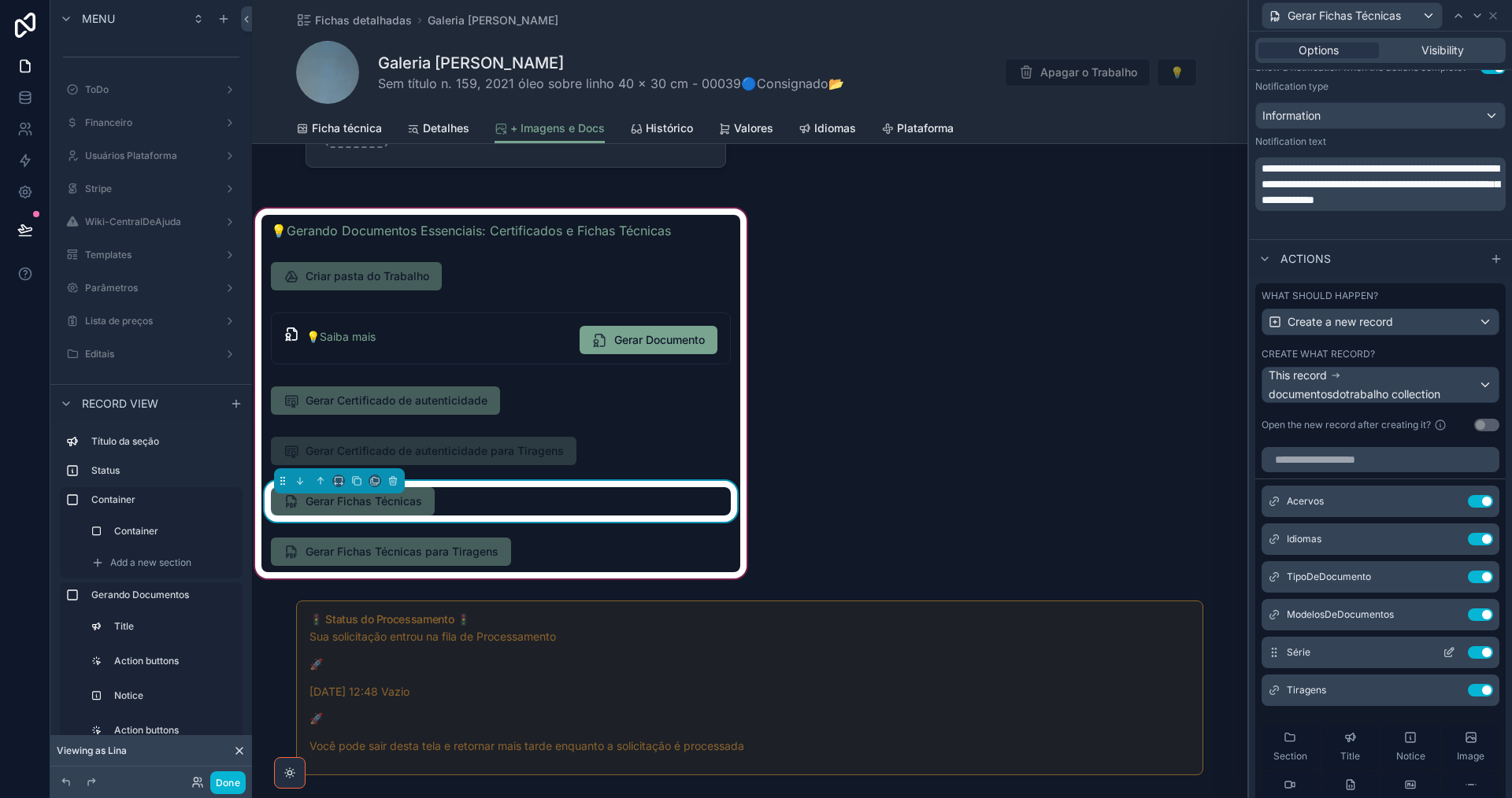
scroll to position [850, 0]
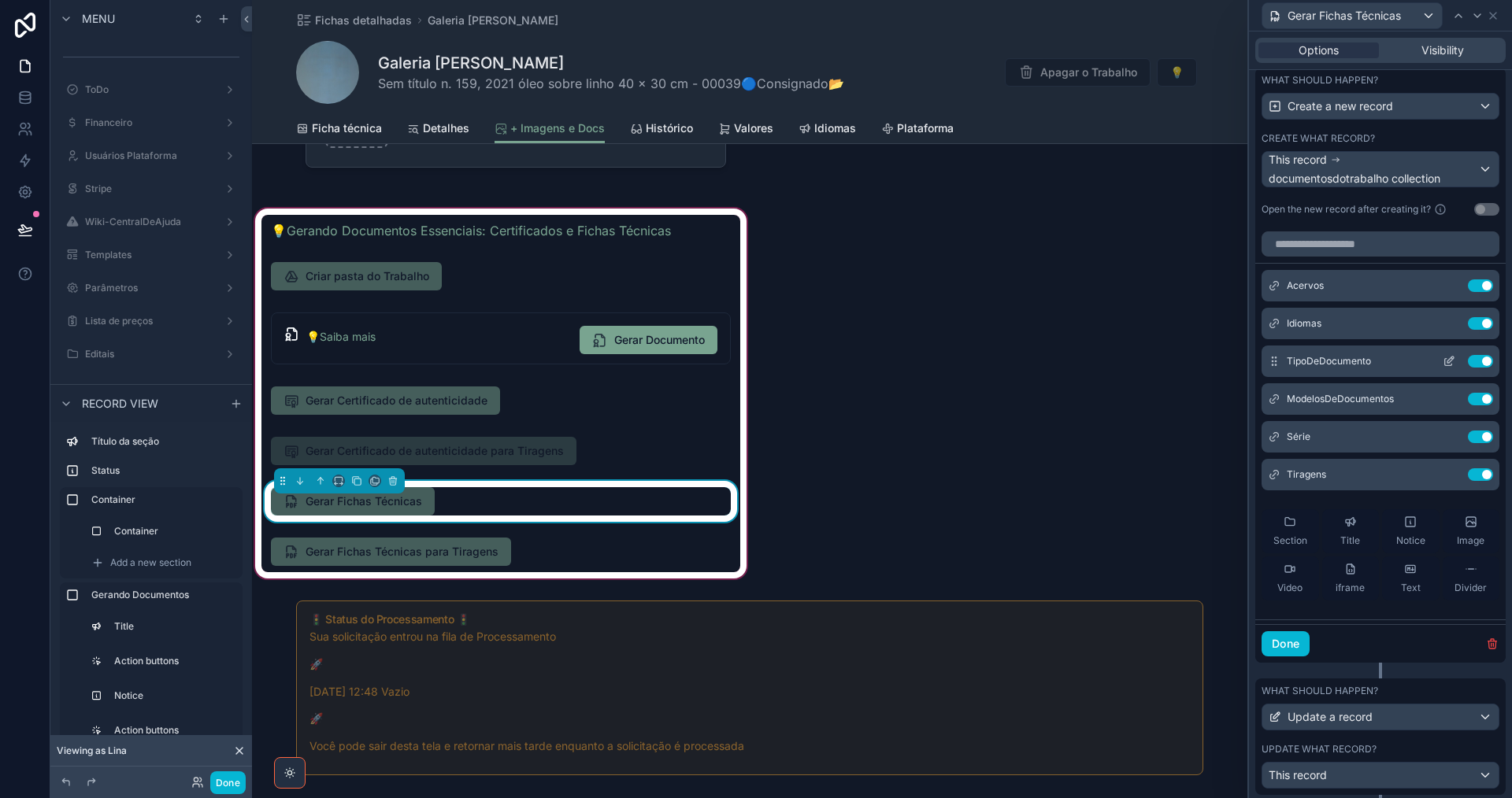
click at [1443, 359] on icon at bounding box center [1449, 361] width 12 height 12
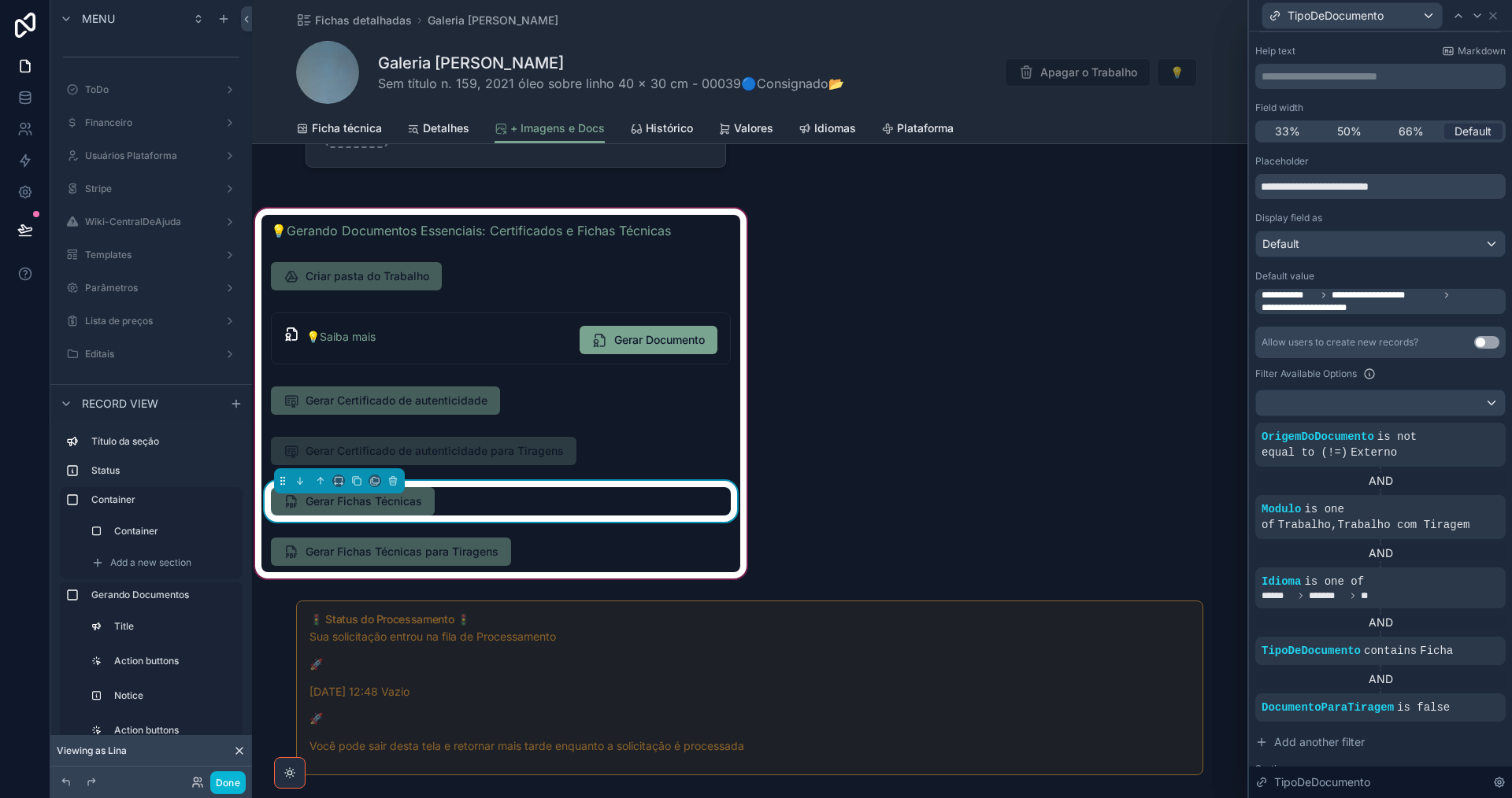
scroll to position [79, 0]
click at [1461, 499] on icon at bounding box center [1466, 496] width 10 height 10
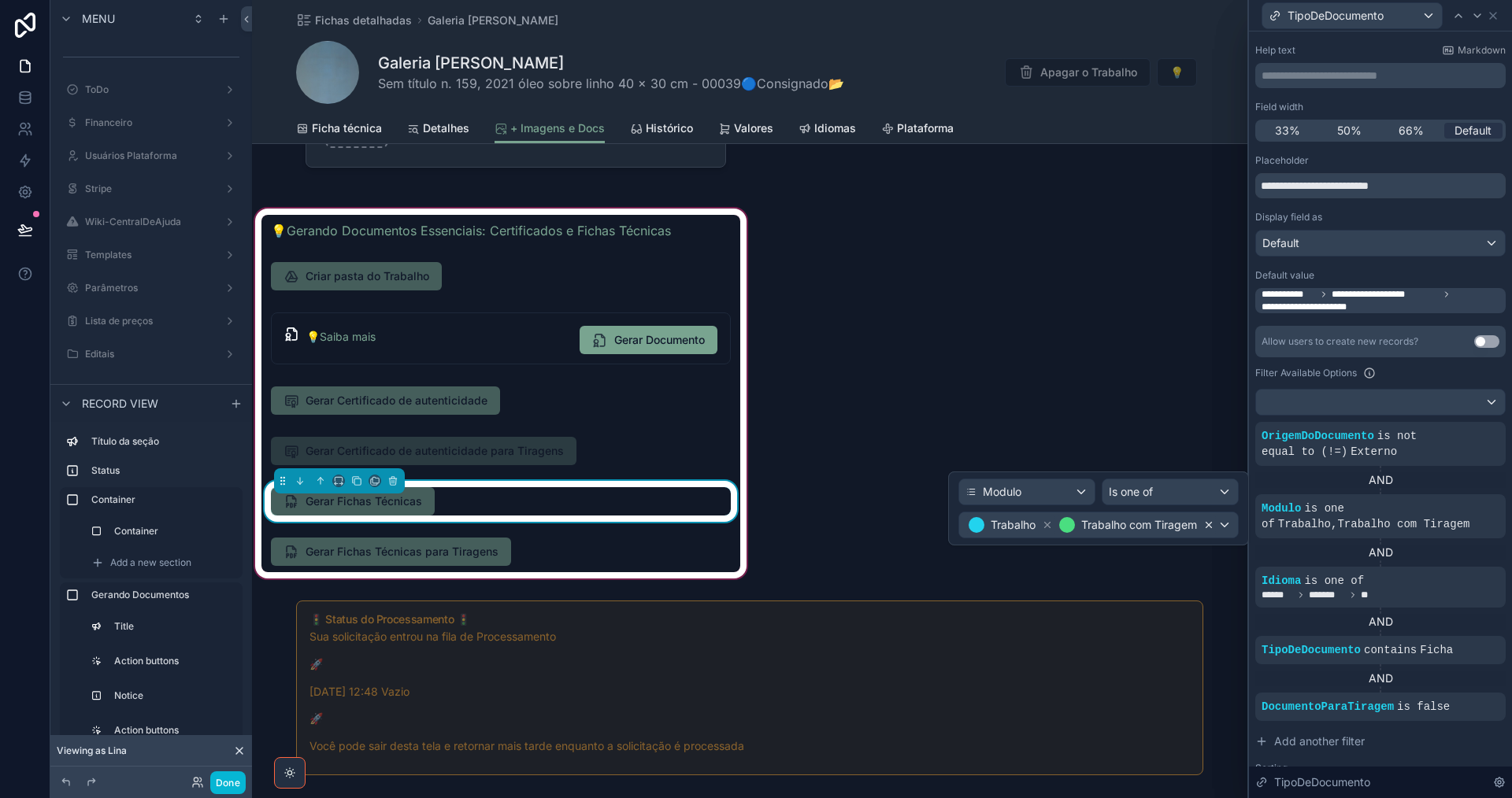
click at [1209, 525] on icon at bounding box center [1209, 526] width 5 height 5
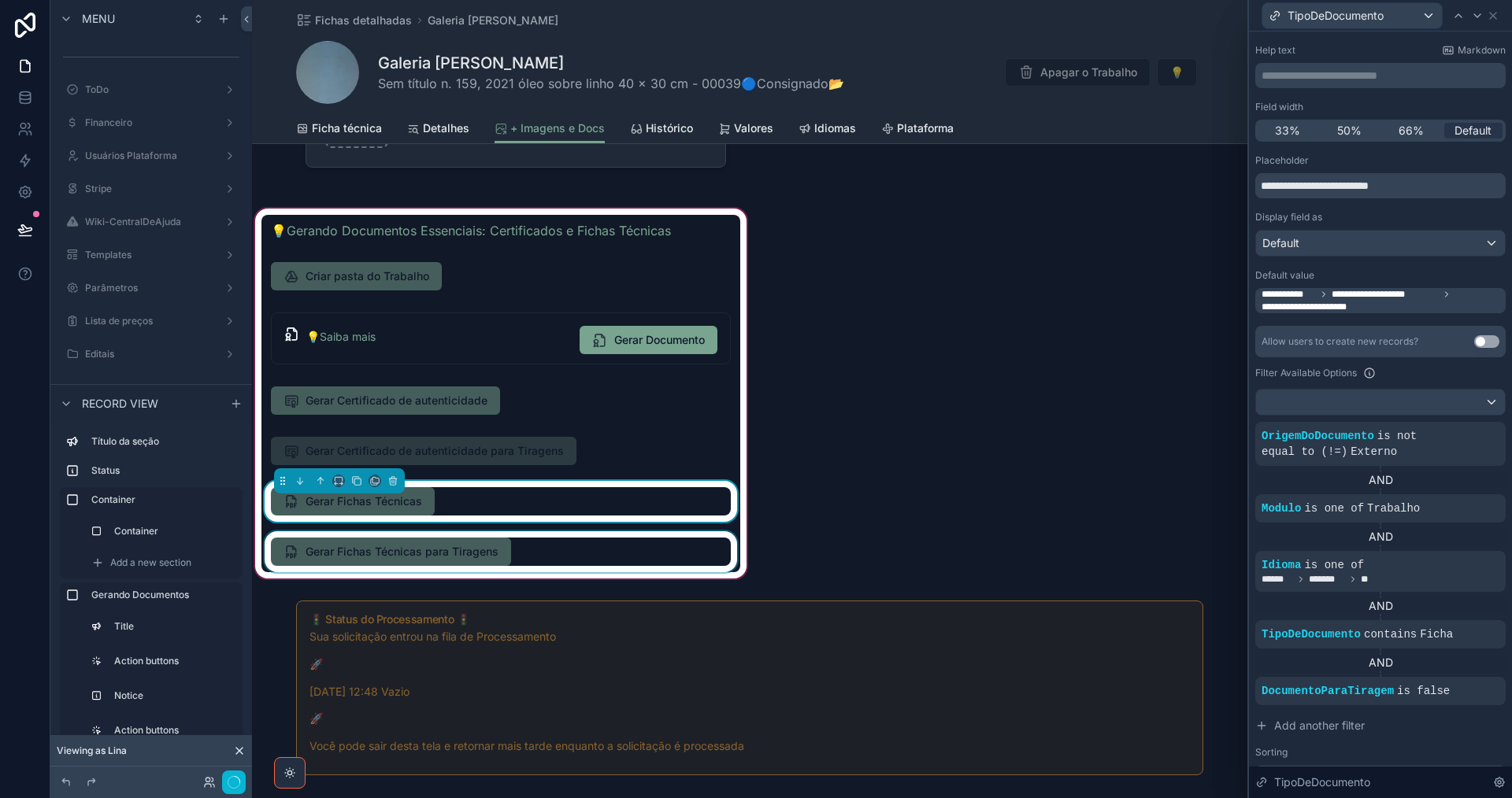
click at [554, 541] on div "scrollable content" at bounding box center [501, 552] width 479 height 41
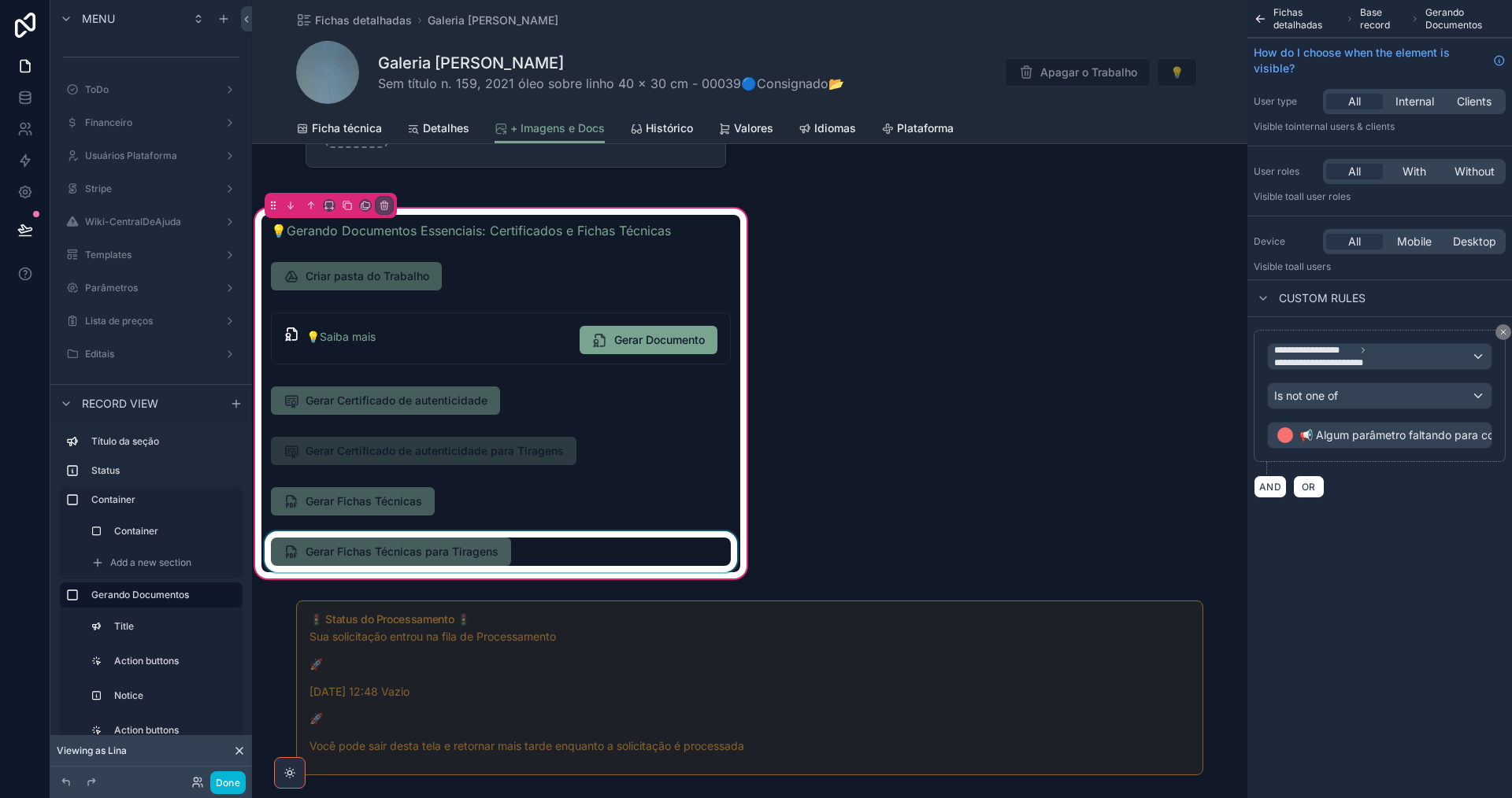
click at [554, 547] on div "scrollable content" at bounding box center [501, 552] width 479 height 41
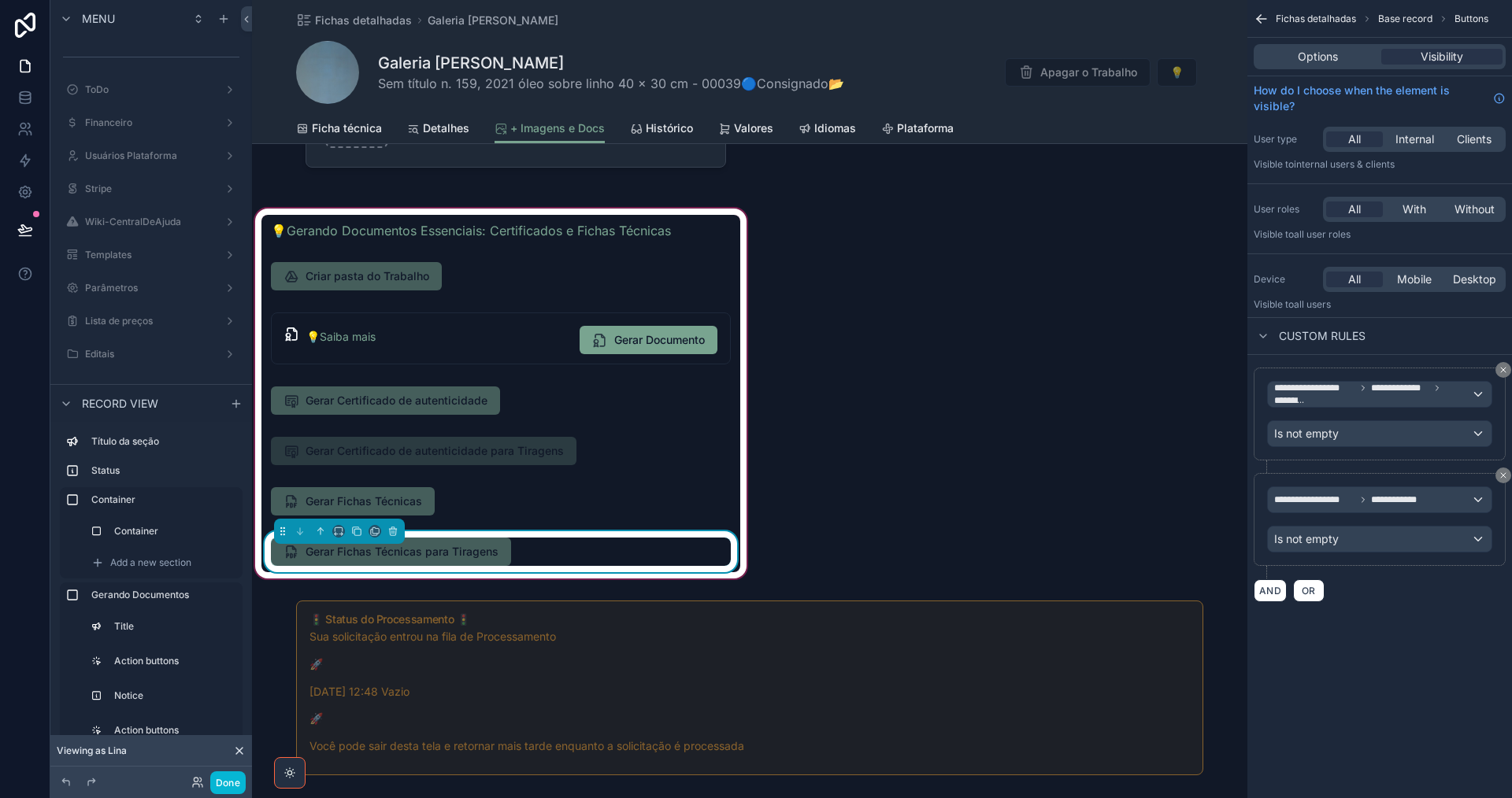
click at [601, 545] on div "Gerar Fichas Técnicas para Tiragens" at bounding box center [501, 552] width 459 height 28
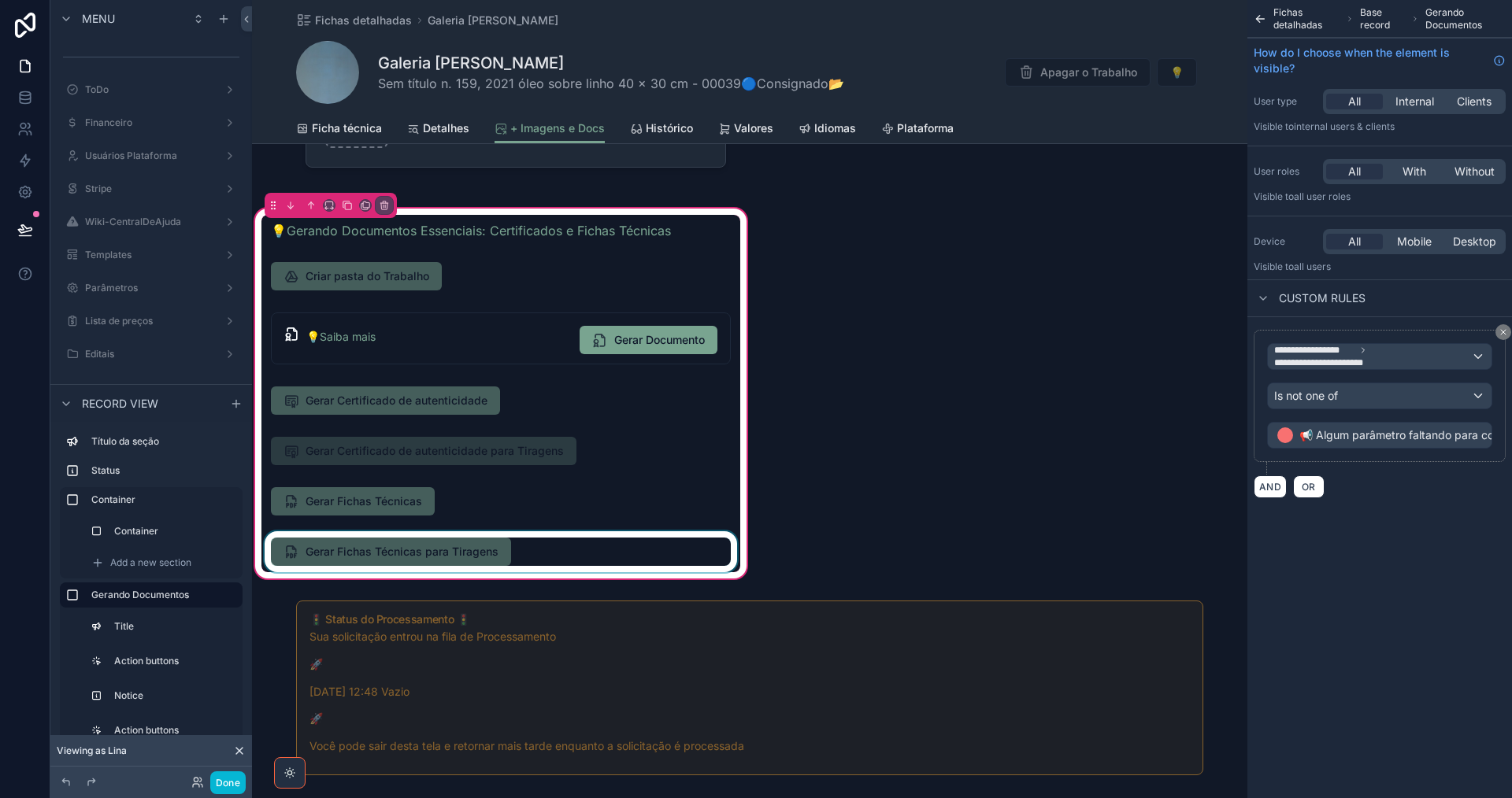
click at [553, 546] on div "scrollable content" at bounding box center [501, 552] width 479 height 41
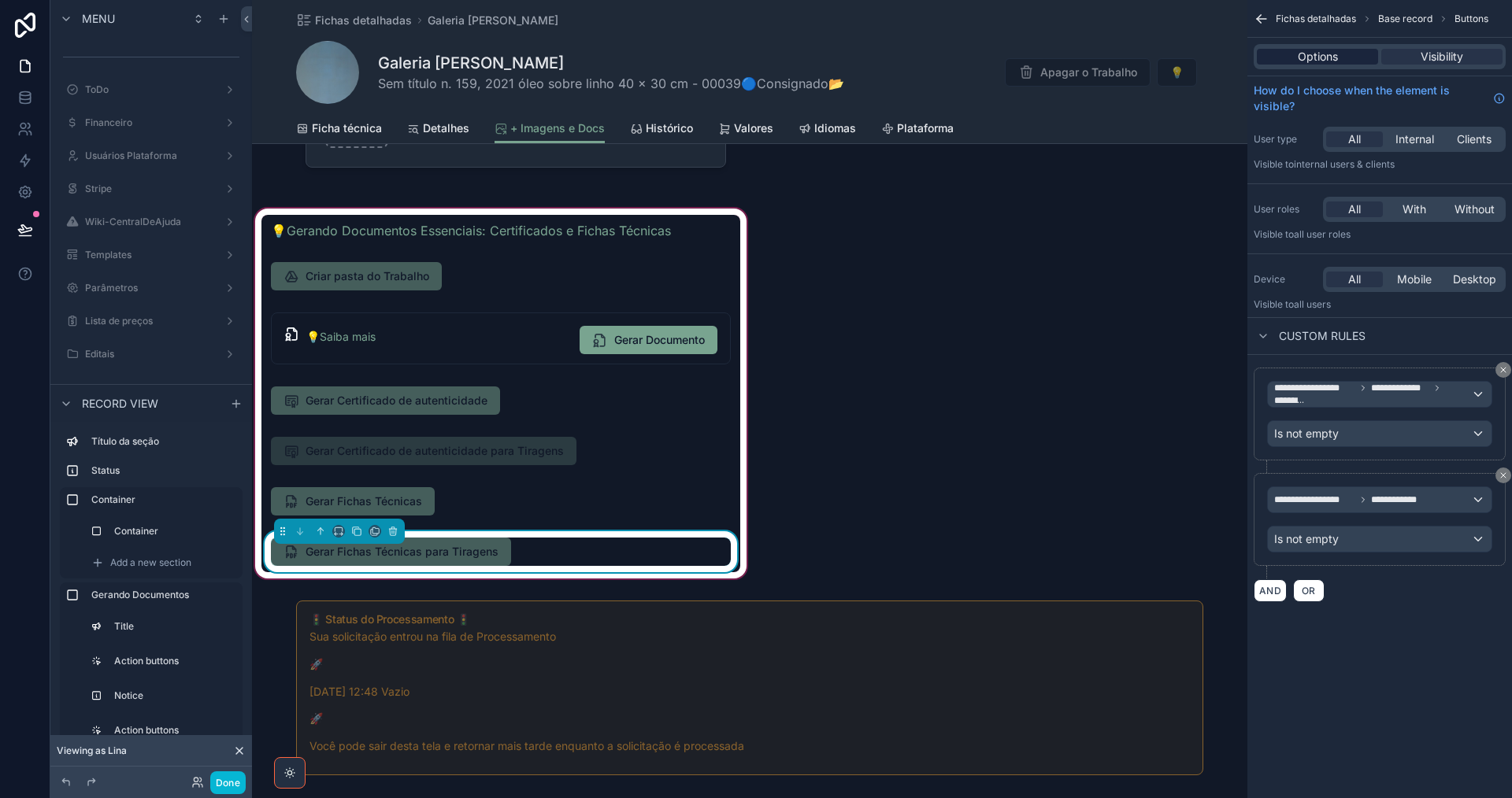
click at [1321, 58] on span "Options" at bounding box center [1318, 57] width 40 height 16
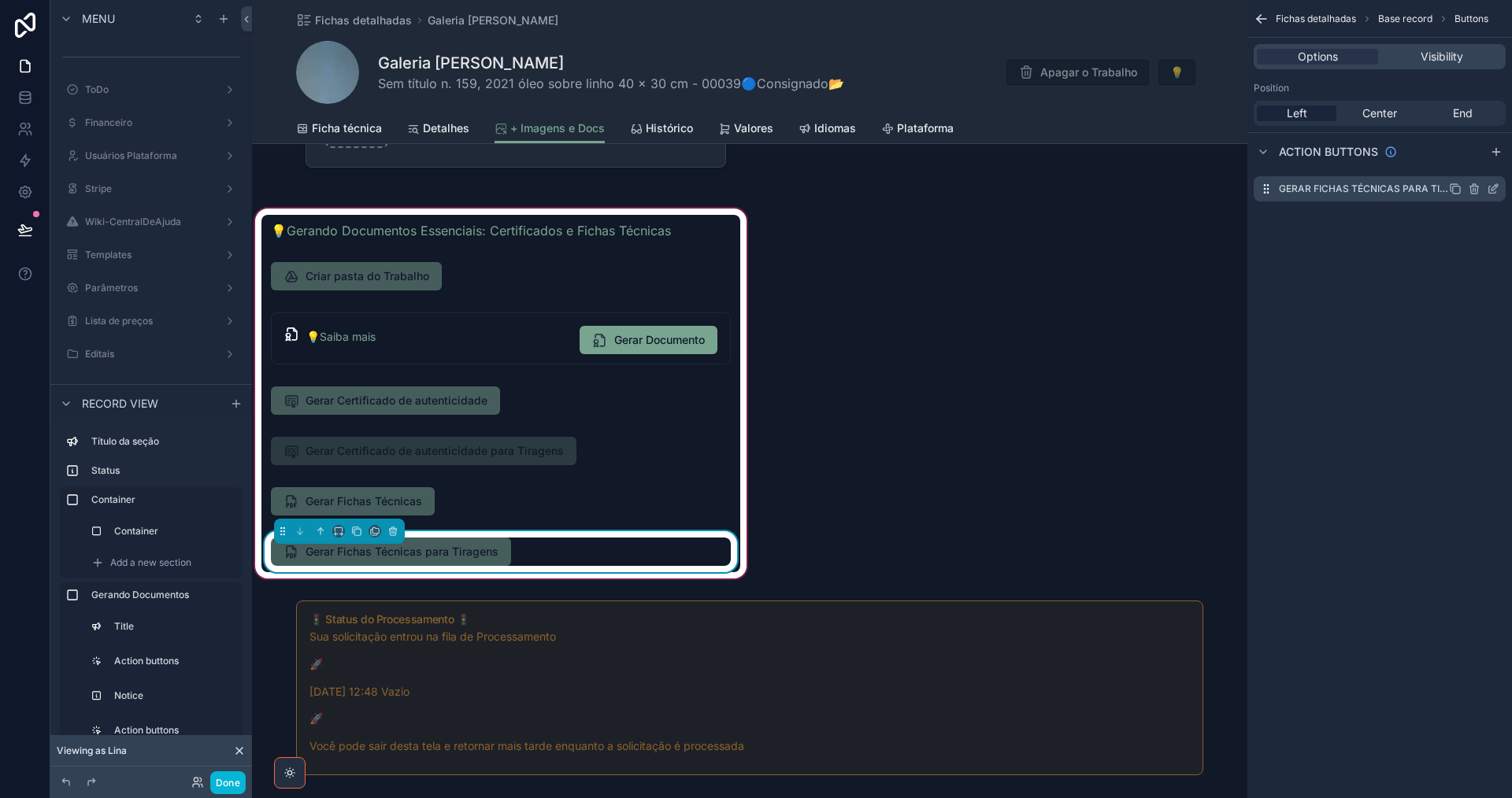
click at [1491, 187] on icon "scrollable content" at bounding box center [1493, 190] width 7 height 7
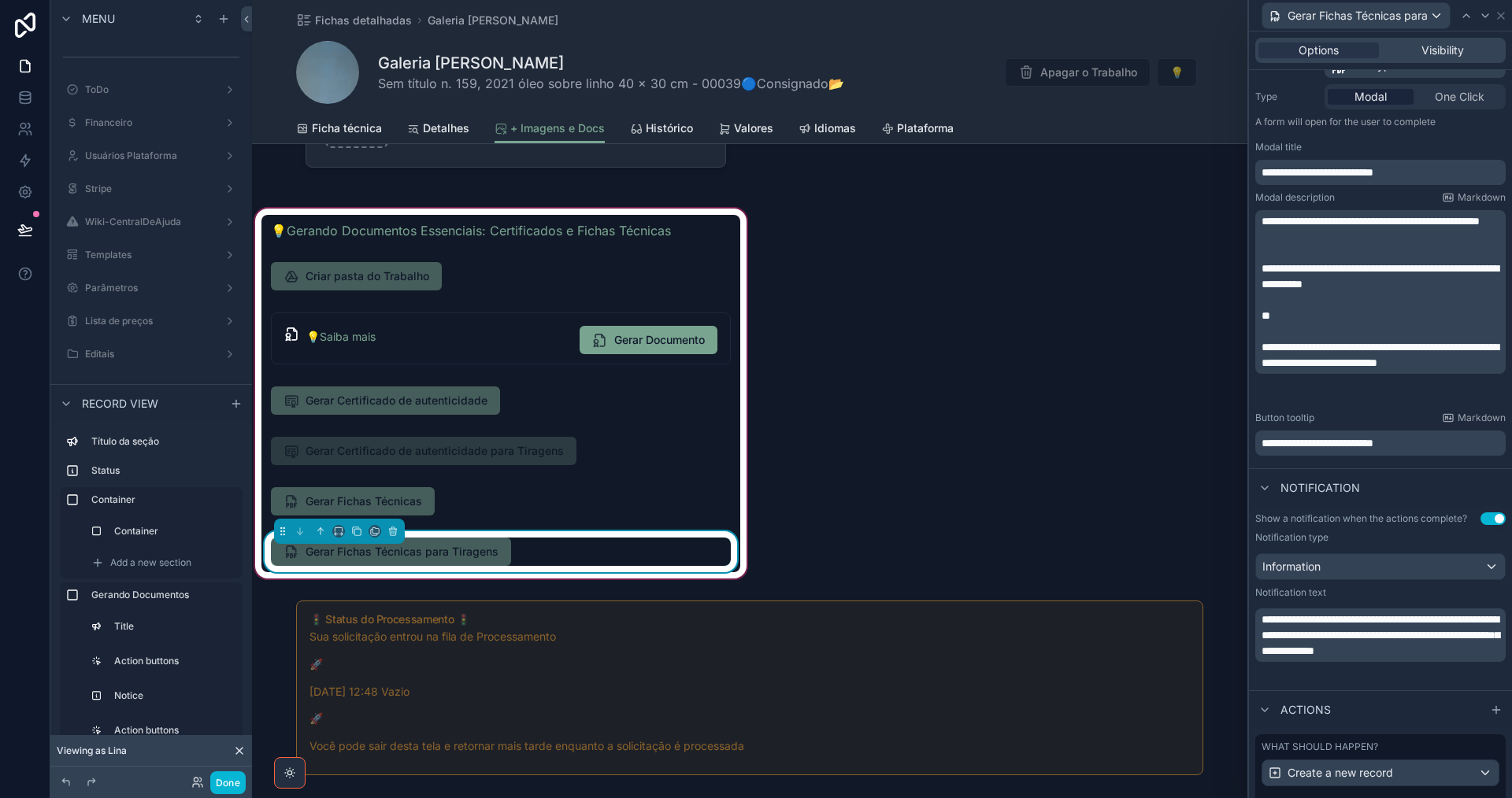
scroll to position [315, 0]
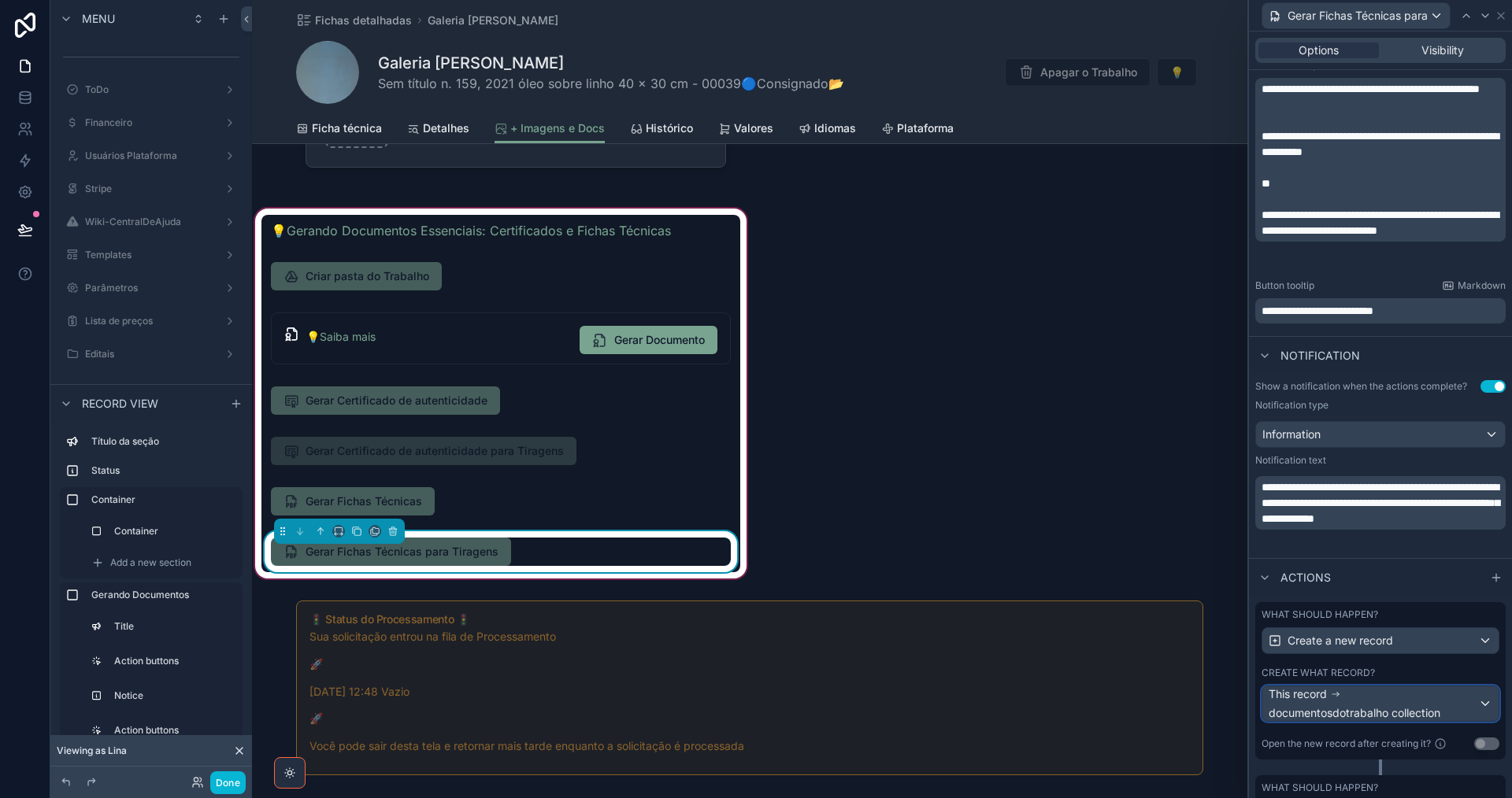
click at [1434, 696] on div "This record documentosdotrabalho collection" at bounding box center [1373, 704] width 210 height 35
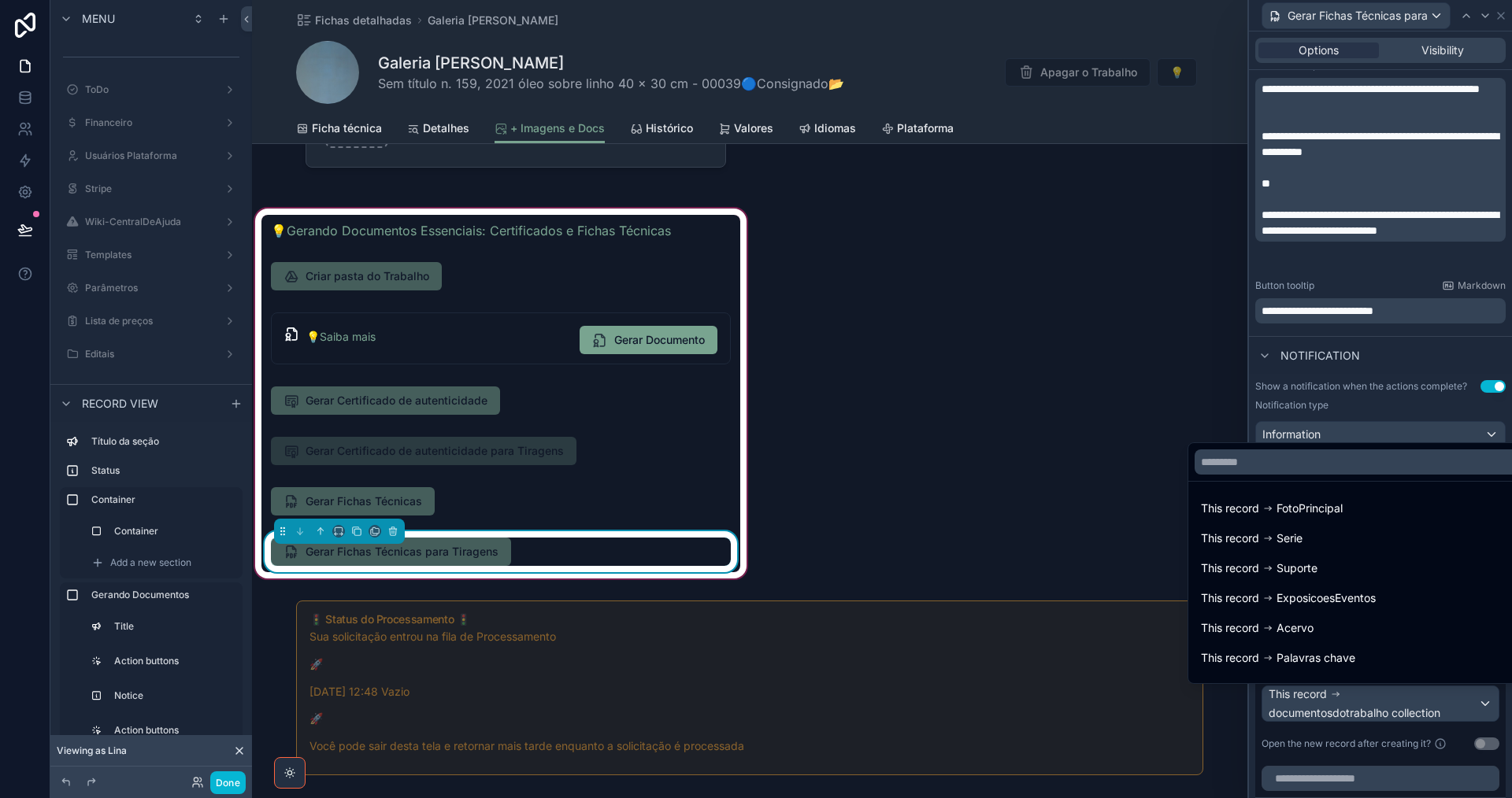
click at [1434, 697] on div at bounding box center [1380, 399] width 263 height 798
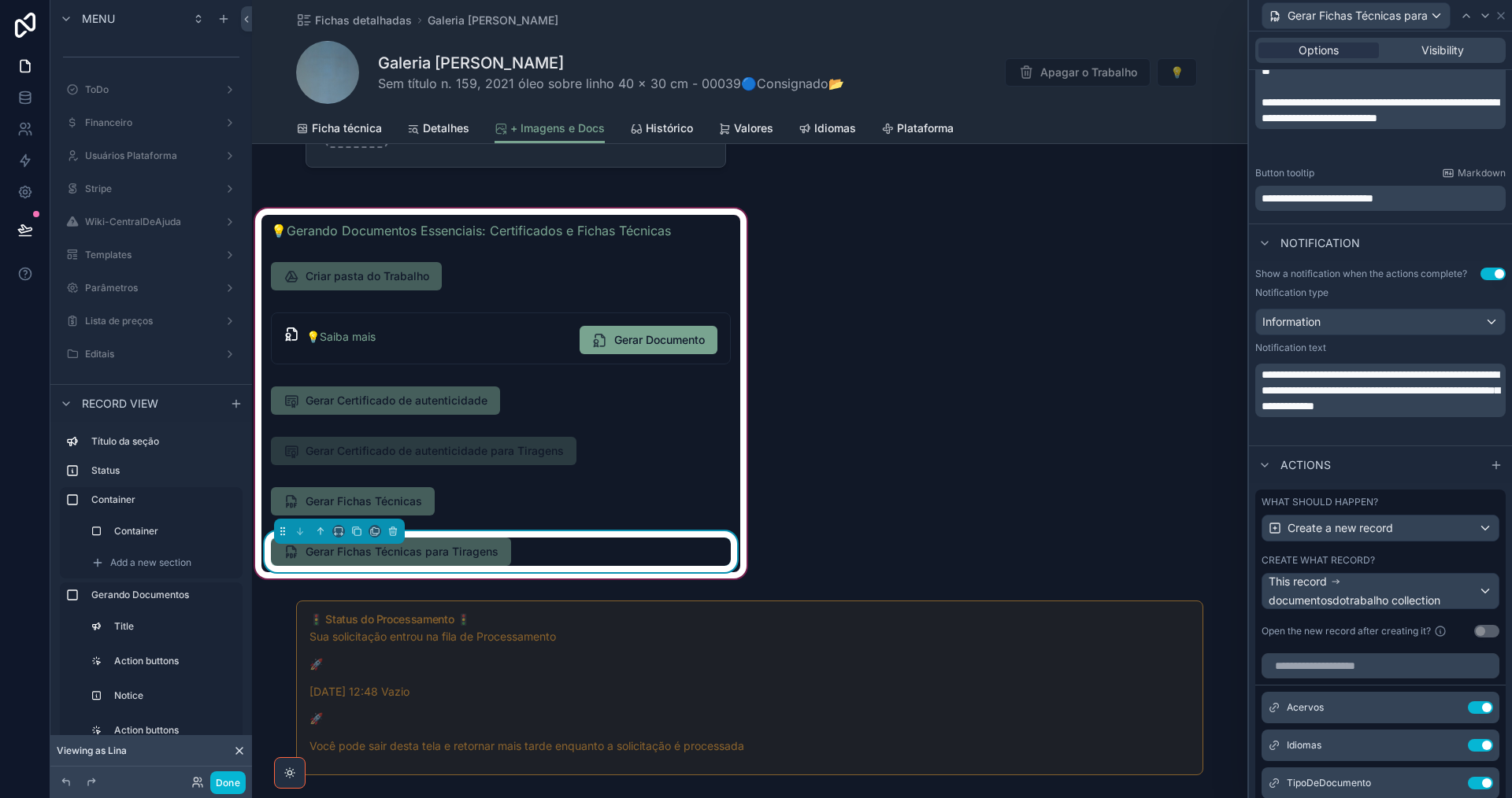
scroll to position [629, 0]
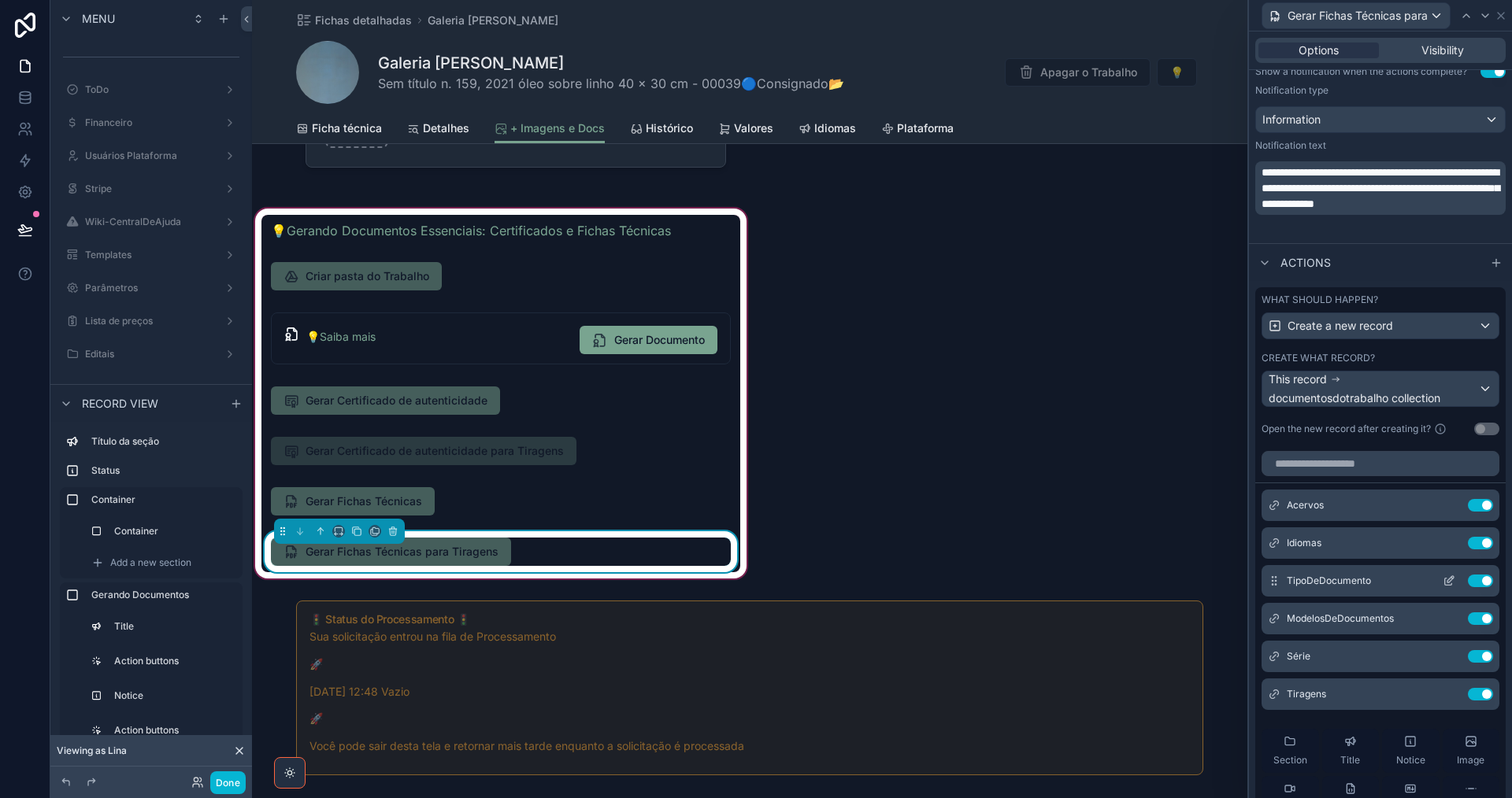
click at [1443, 580] on icon at bounding box center [1449, 581] width 12 height 12
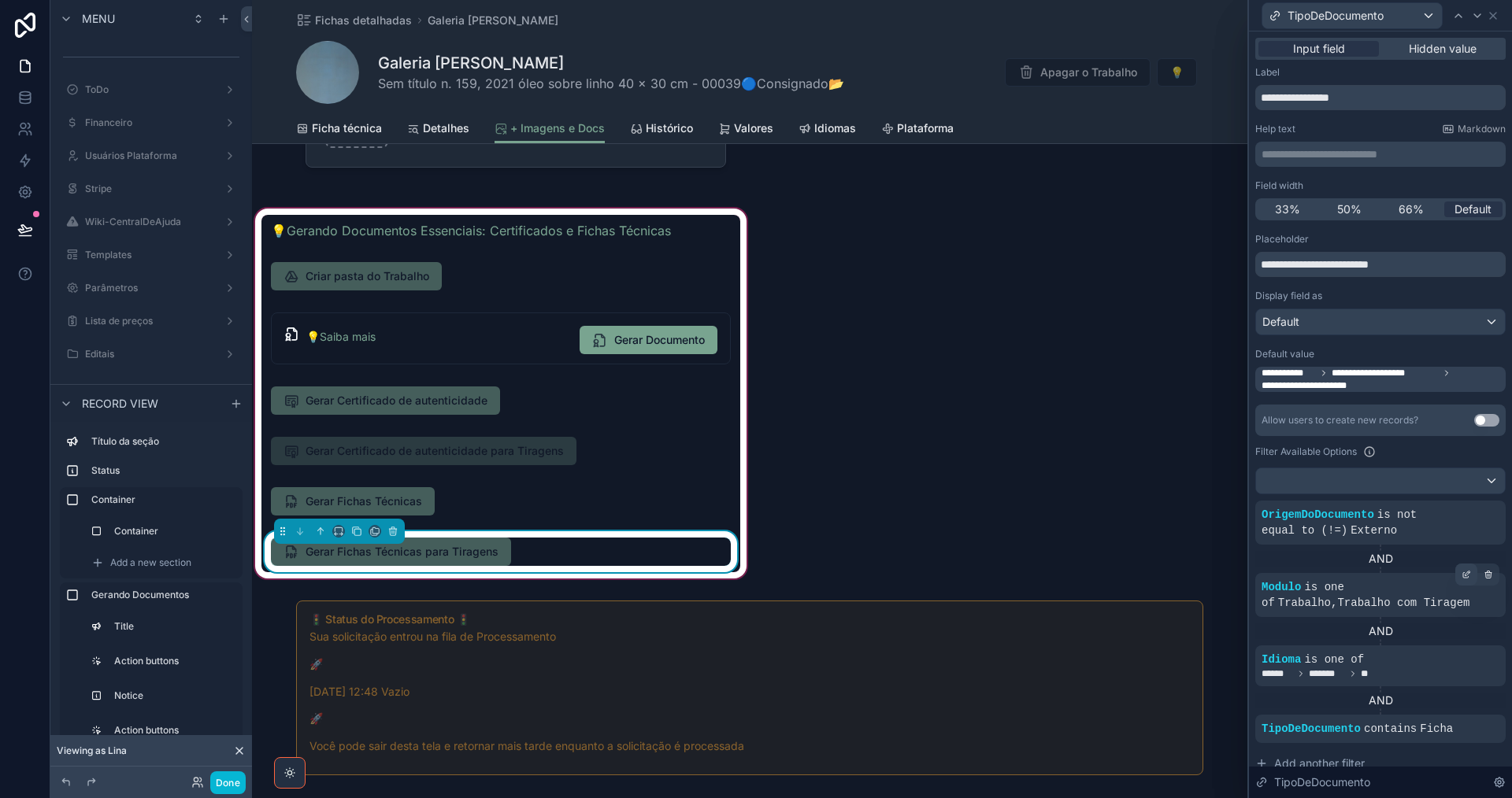
click at [1466, 574] on icon at bounding box center [1467, 573] width 4 height 4
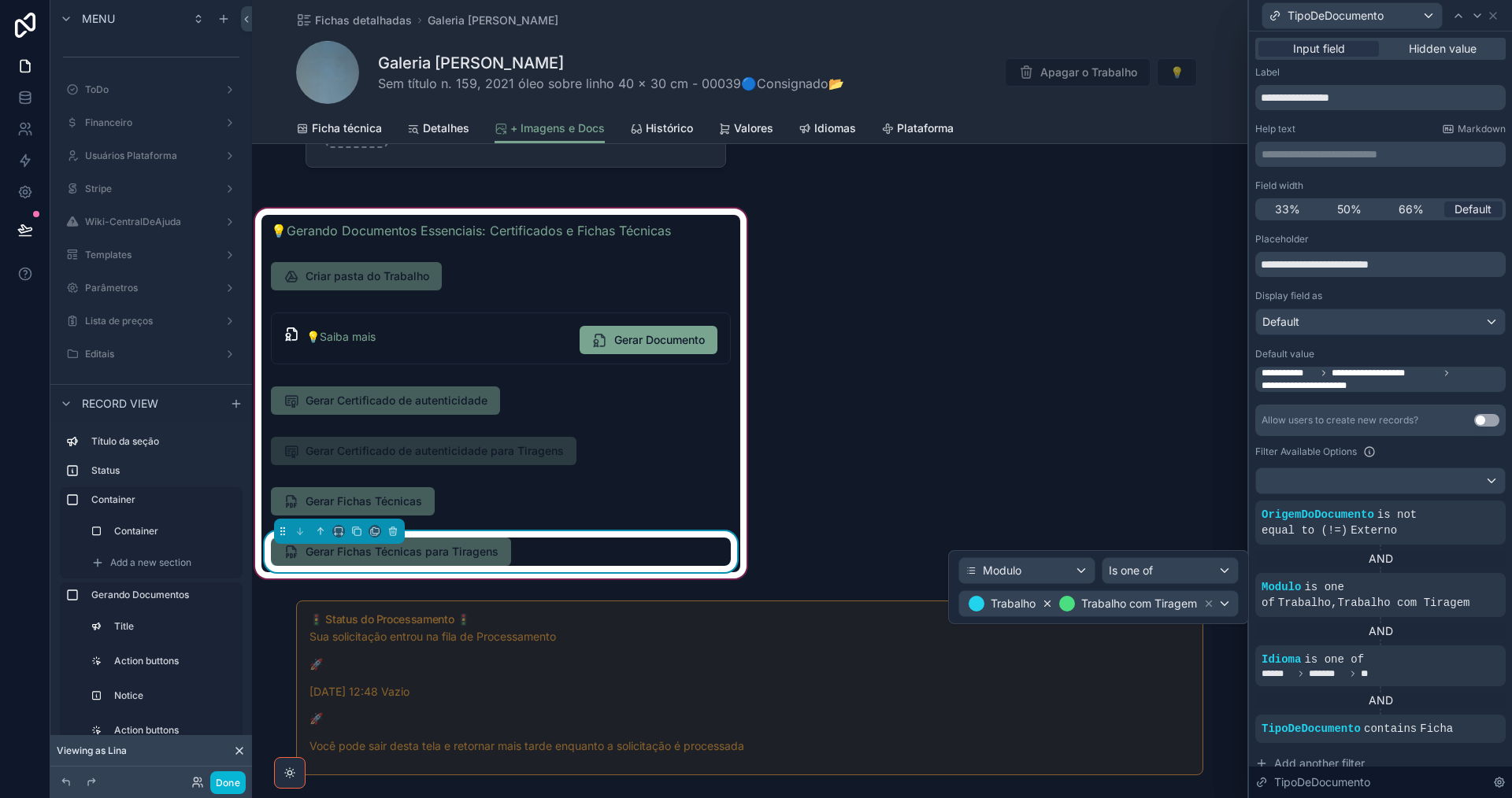
click at [1046, 606] on icon at bounding box center [1047, 603] width 11 height 11
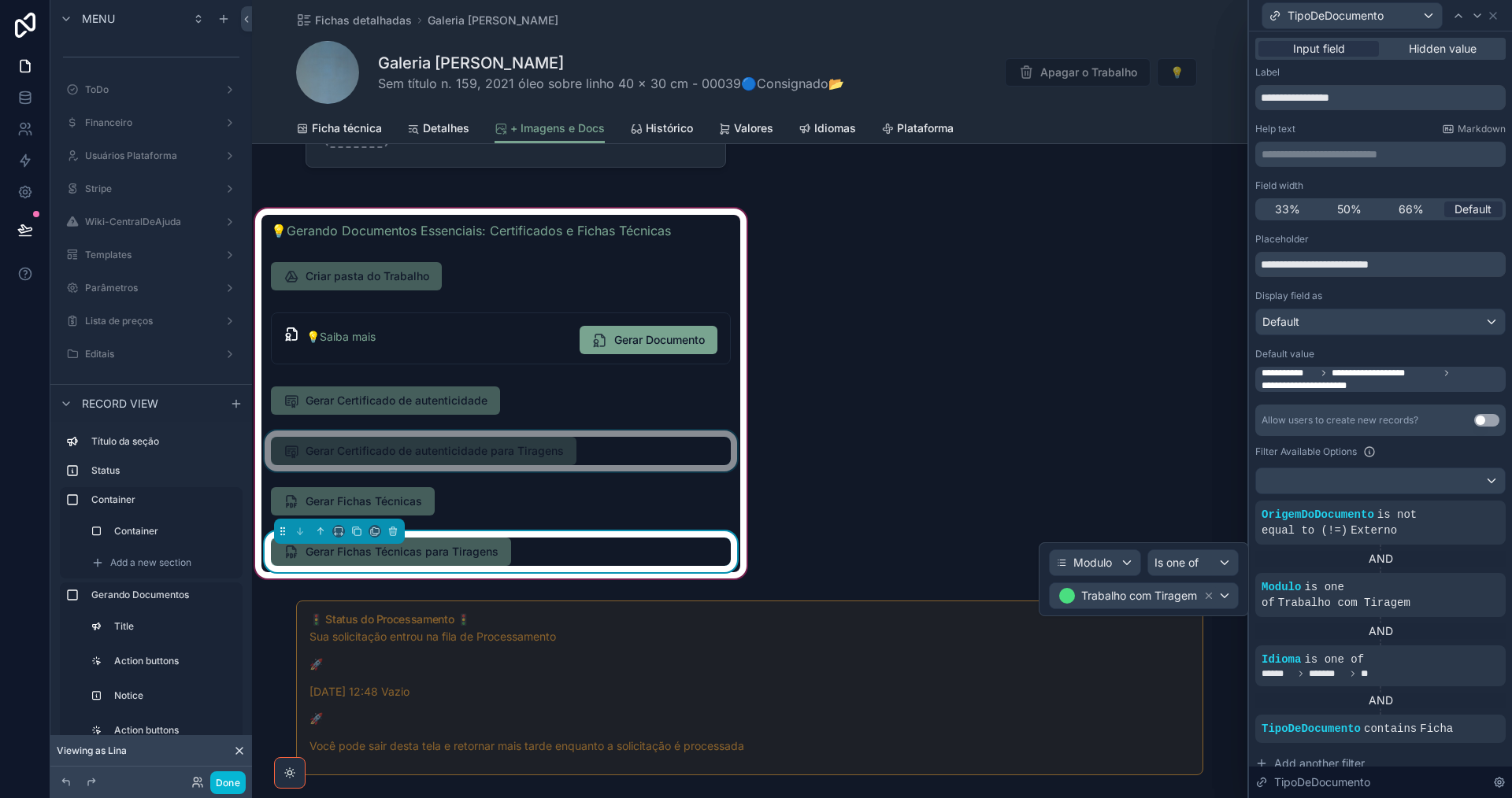
click at [626, 447] on div "scrollable content" at bounding box center [501, 451] width 479 height 41
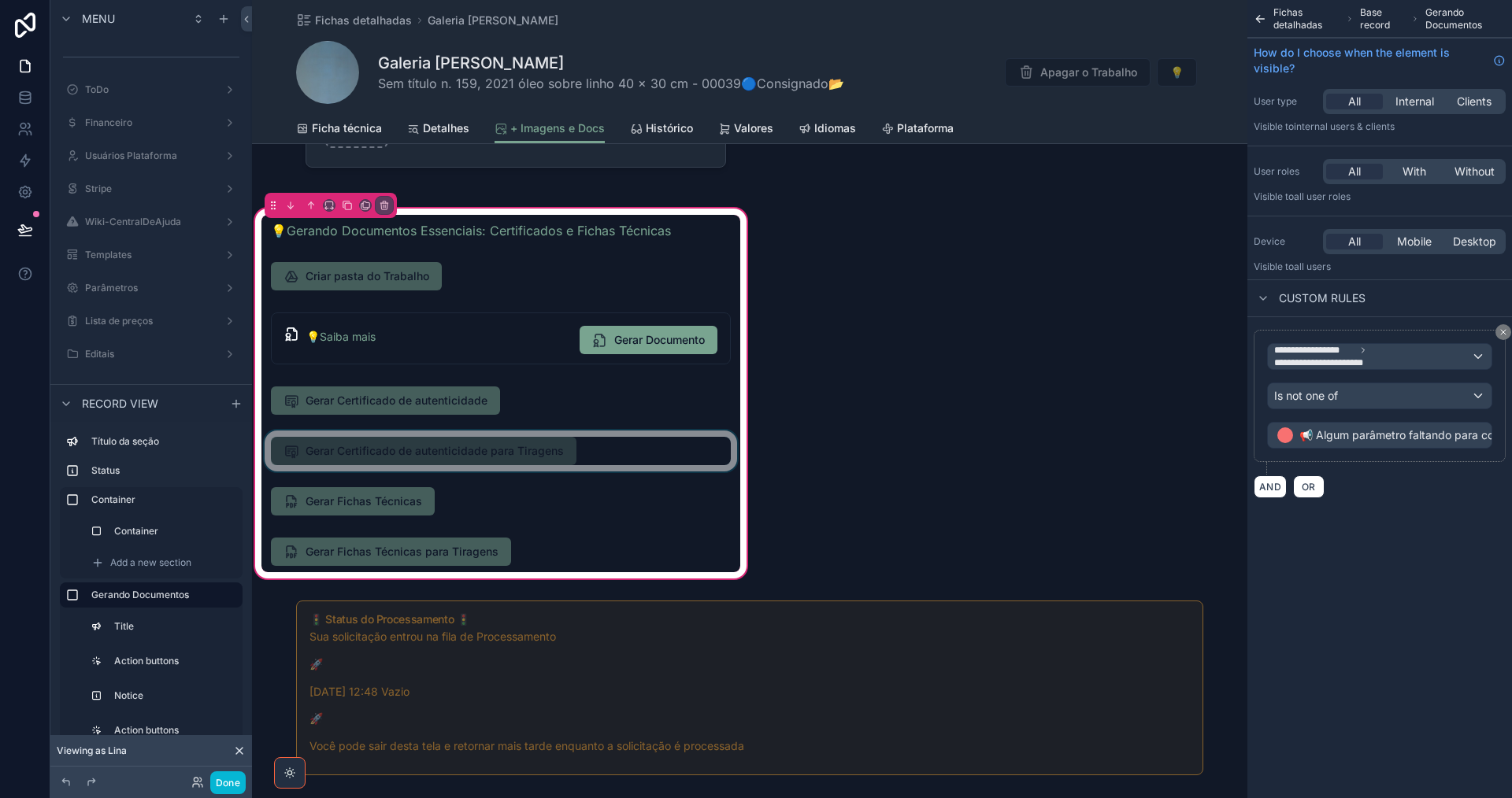
click at [626, 447] on div "scrollable content" at bounding box center [501, 451] width 479 height 41
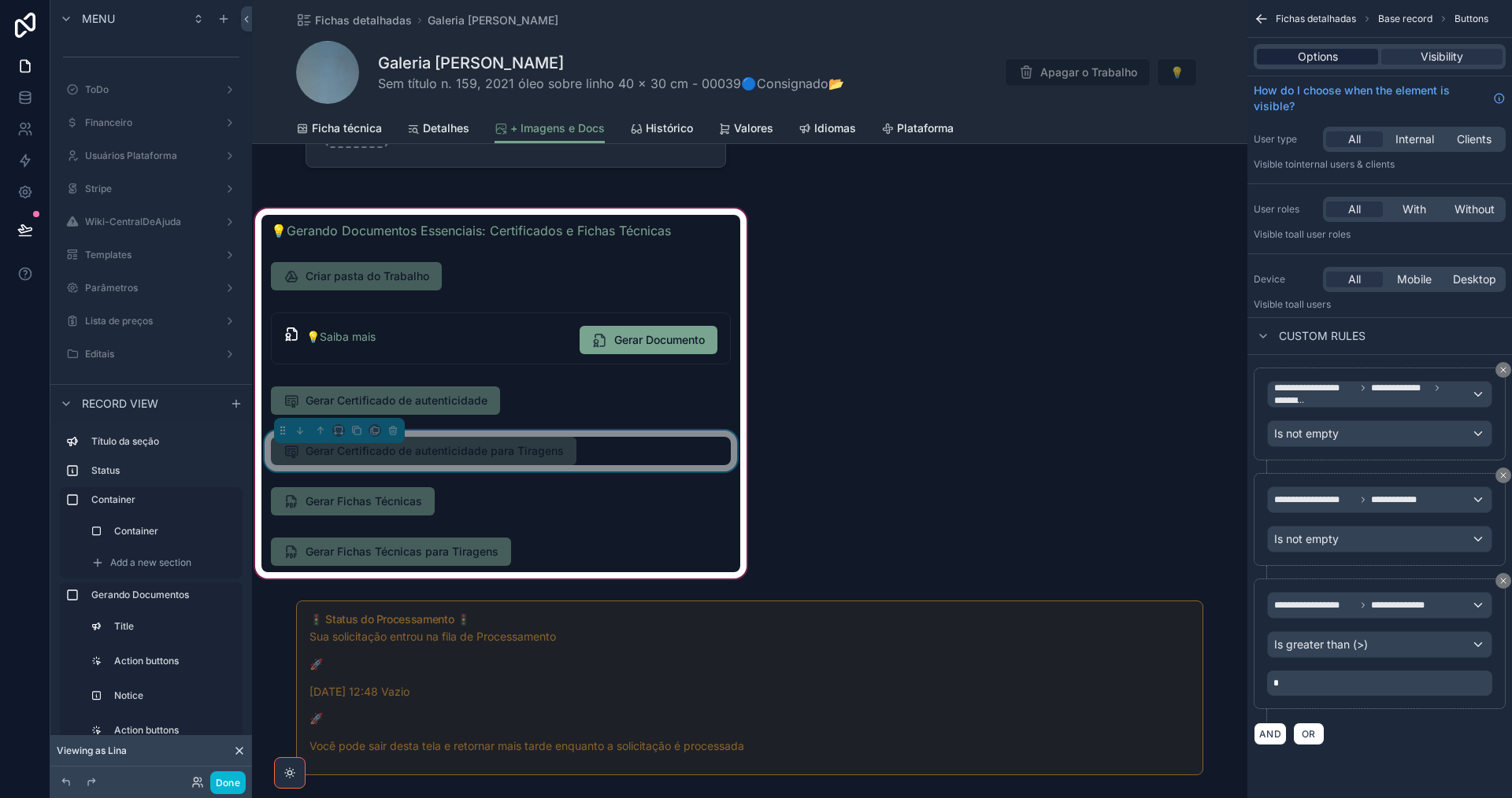
click at [1337, 60] on span "Options" at bounding box center [1318, 57] width 40 height 16
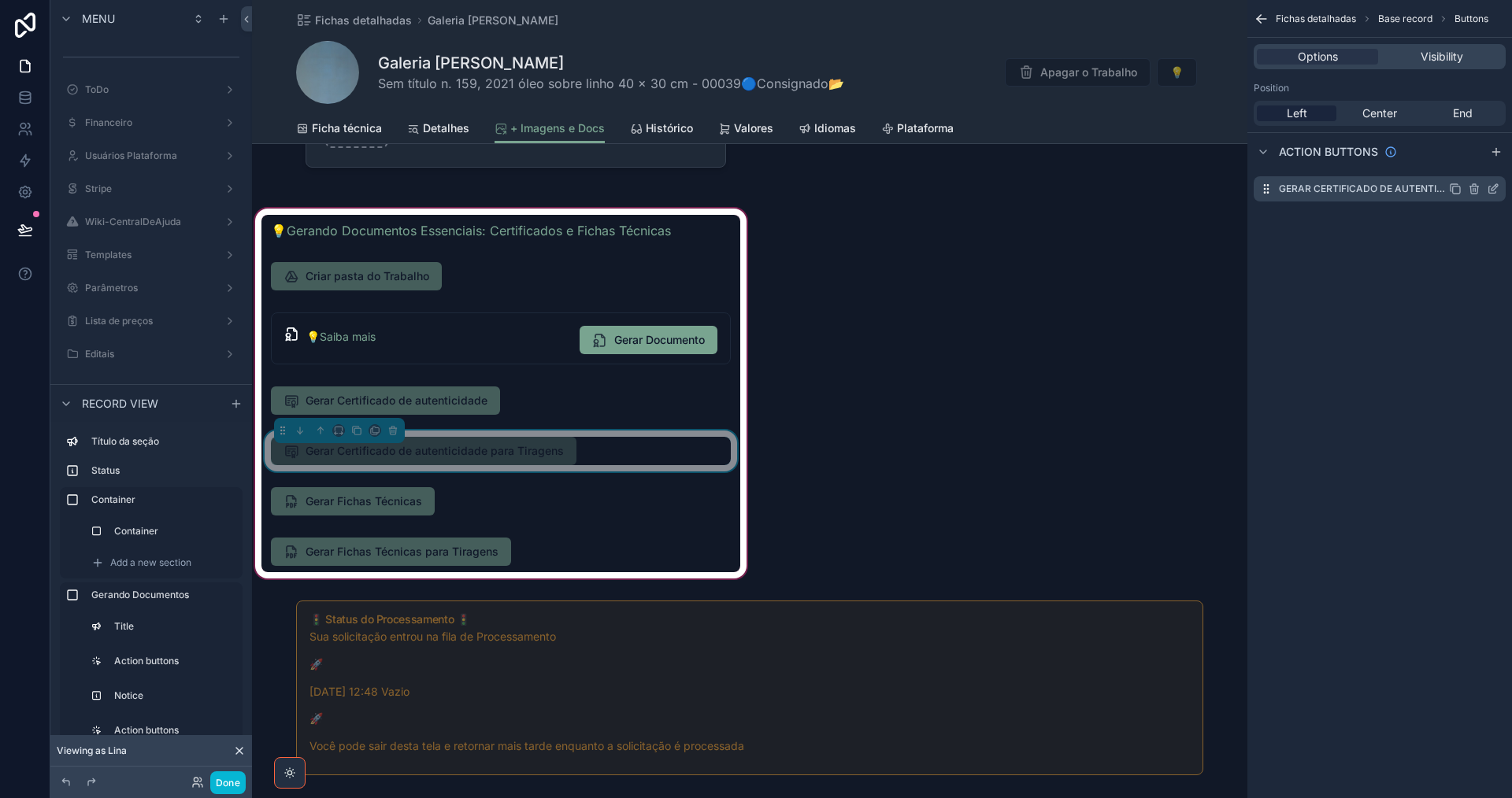
click at [1491, 183] on icon "scrollable content" at bounding box center [1493, 189] width 12 height 12
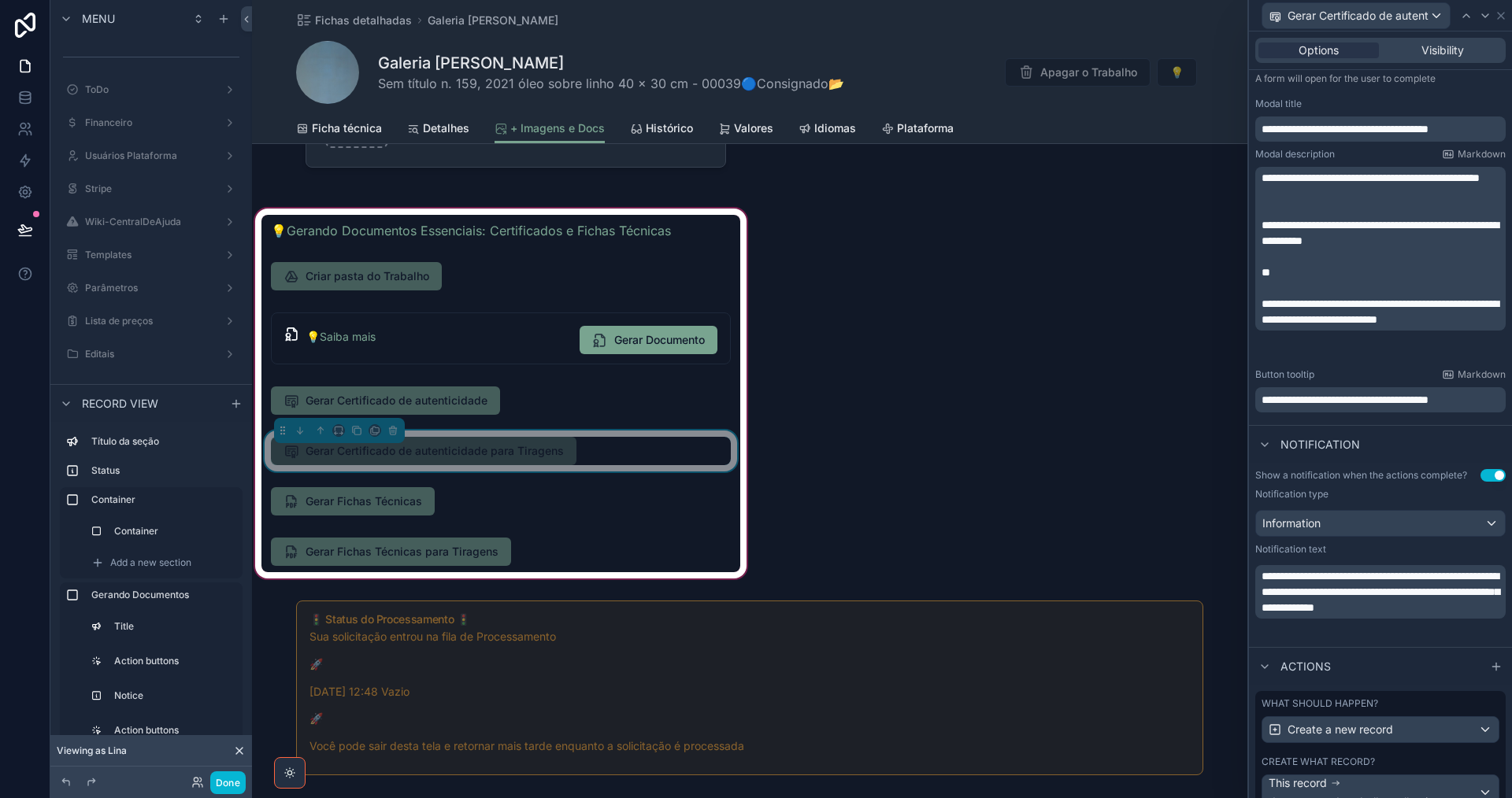
scroll to position [394, 0]
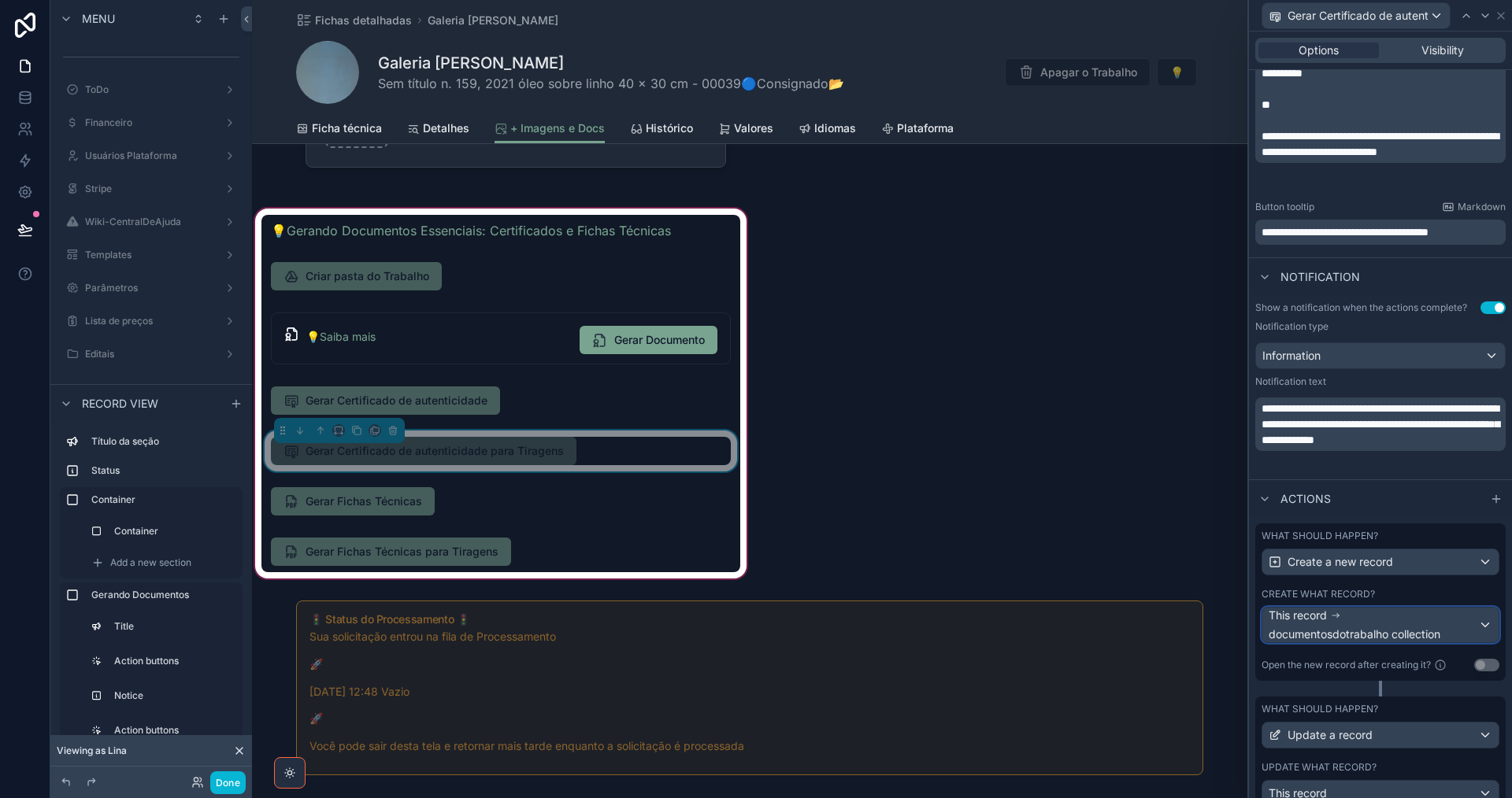
click at [1422, 621] on div "This record documentosdotrabalho collection" at bounding box center [1373, 625] width 210 height 35
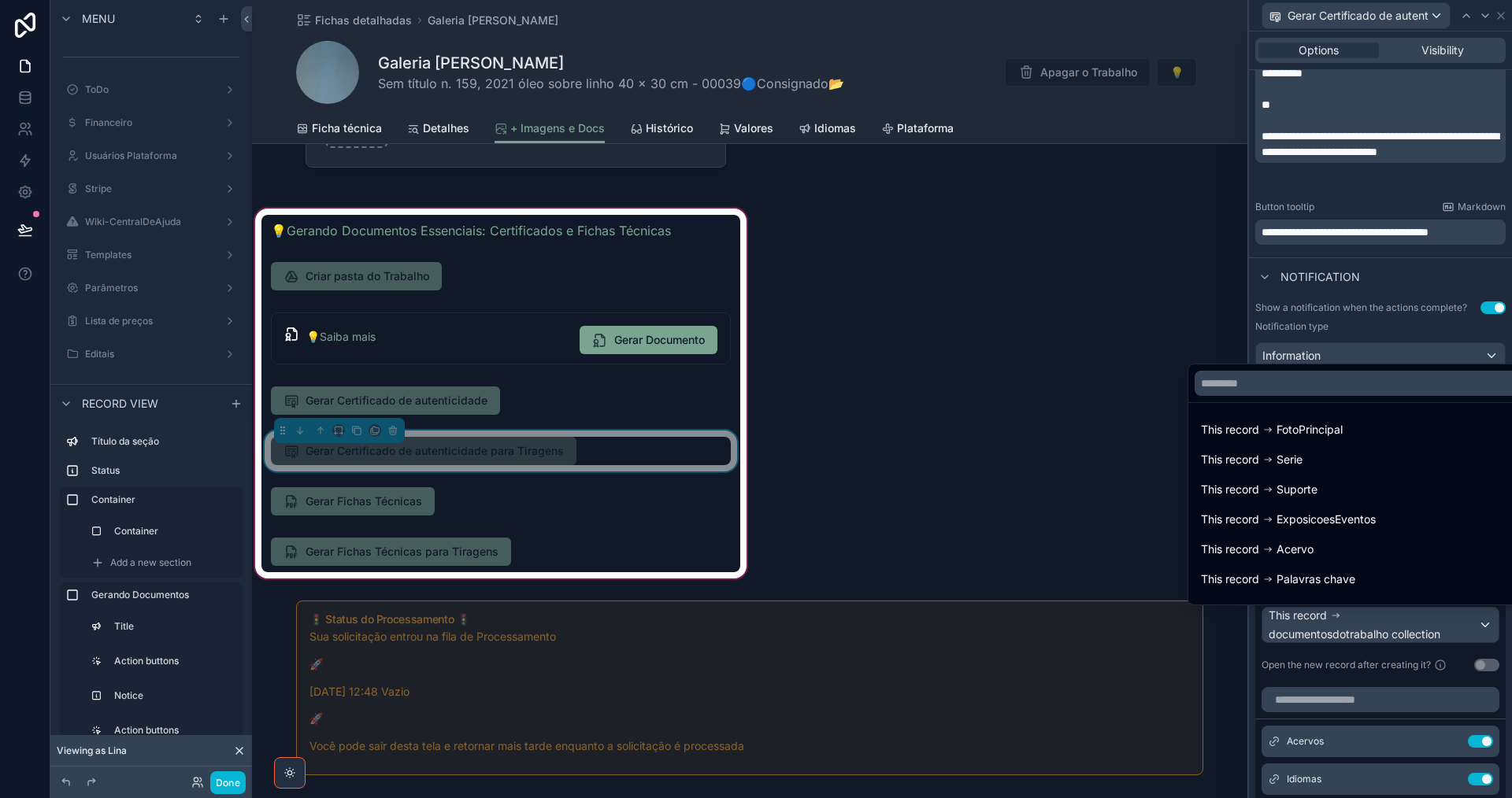
click at [1422, 621] on div at bounding box center [1380, 399] width 263 height 798
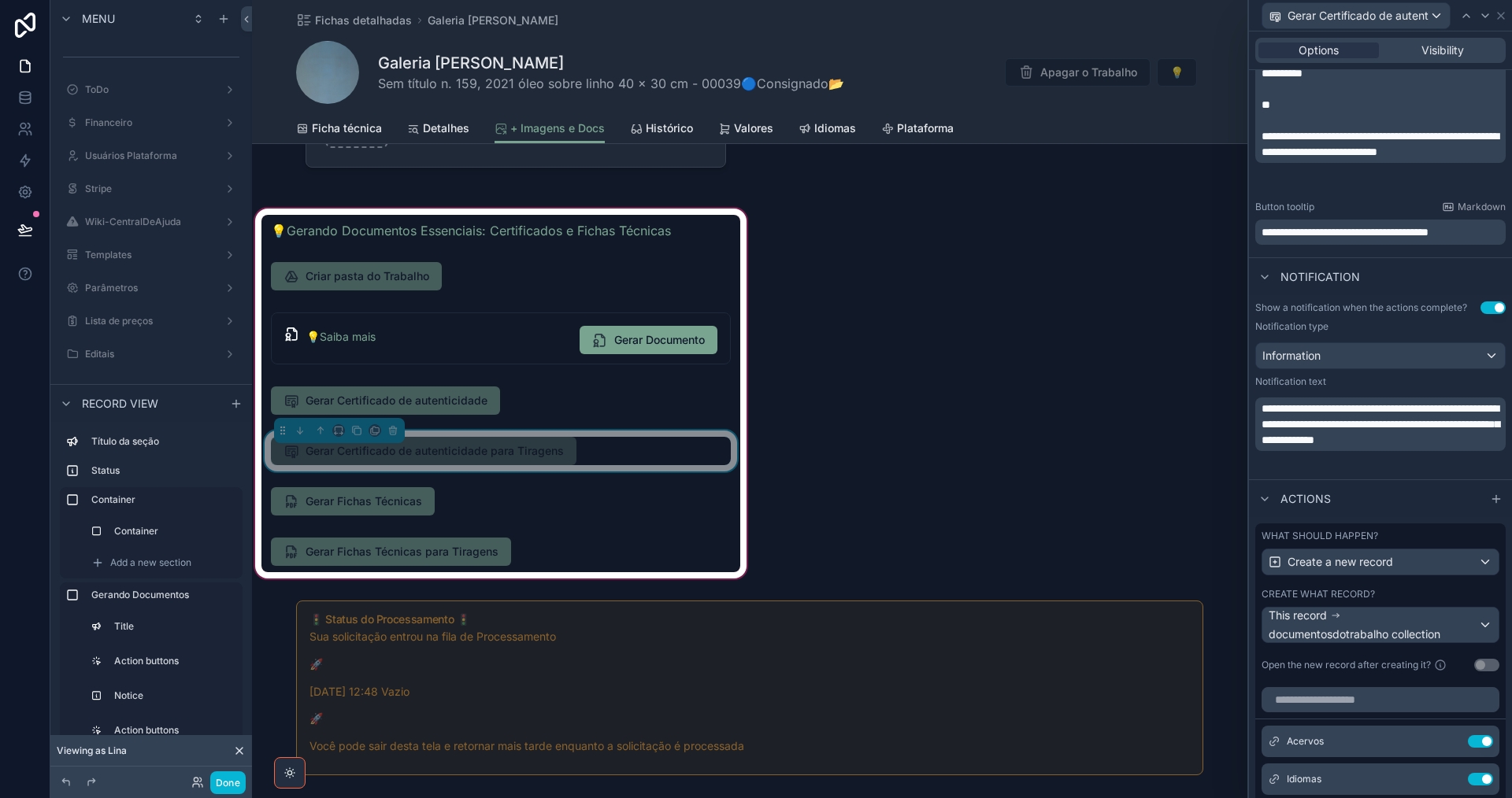
scroll to position [787, 0]
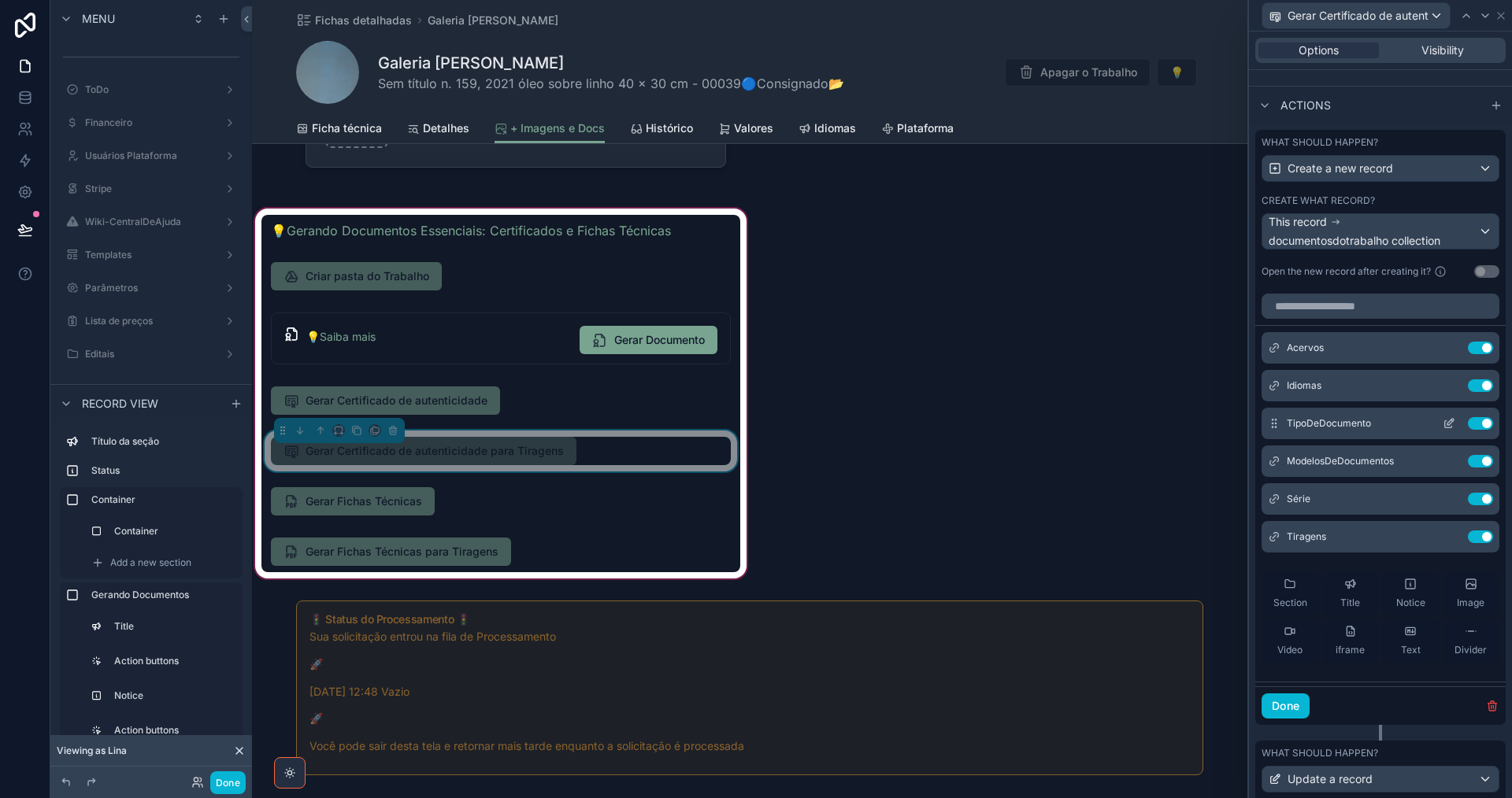
click at [1443, 423] on icon at bounding box center [1449, 423] width 12 height 12
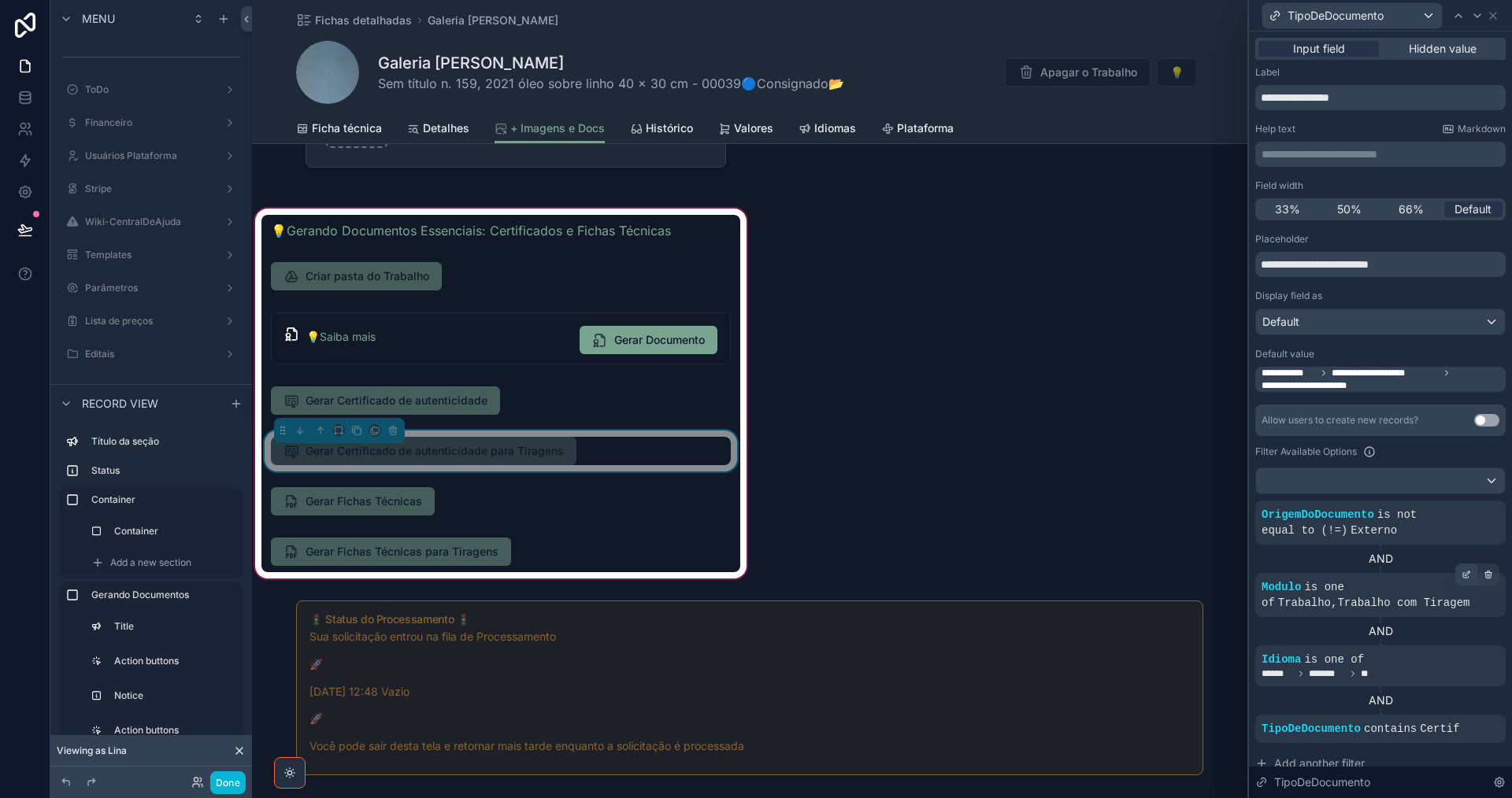
click at [1461, 572] on icon at bounding box center [1466, 574] width 10 height 10
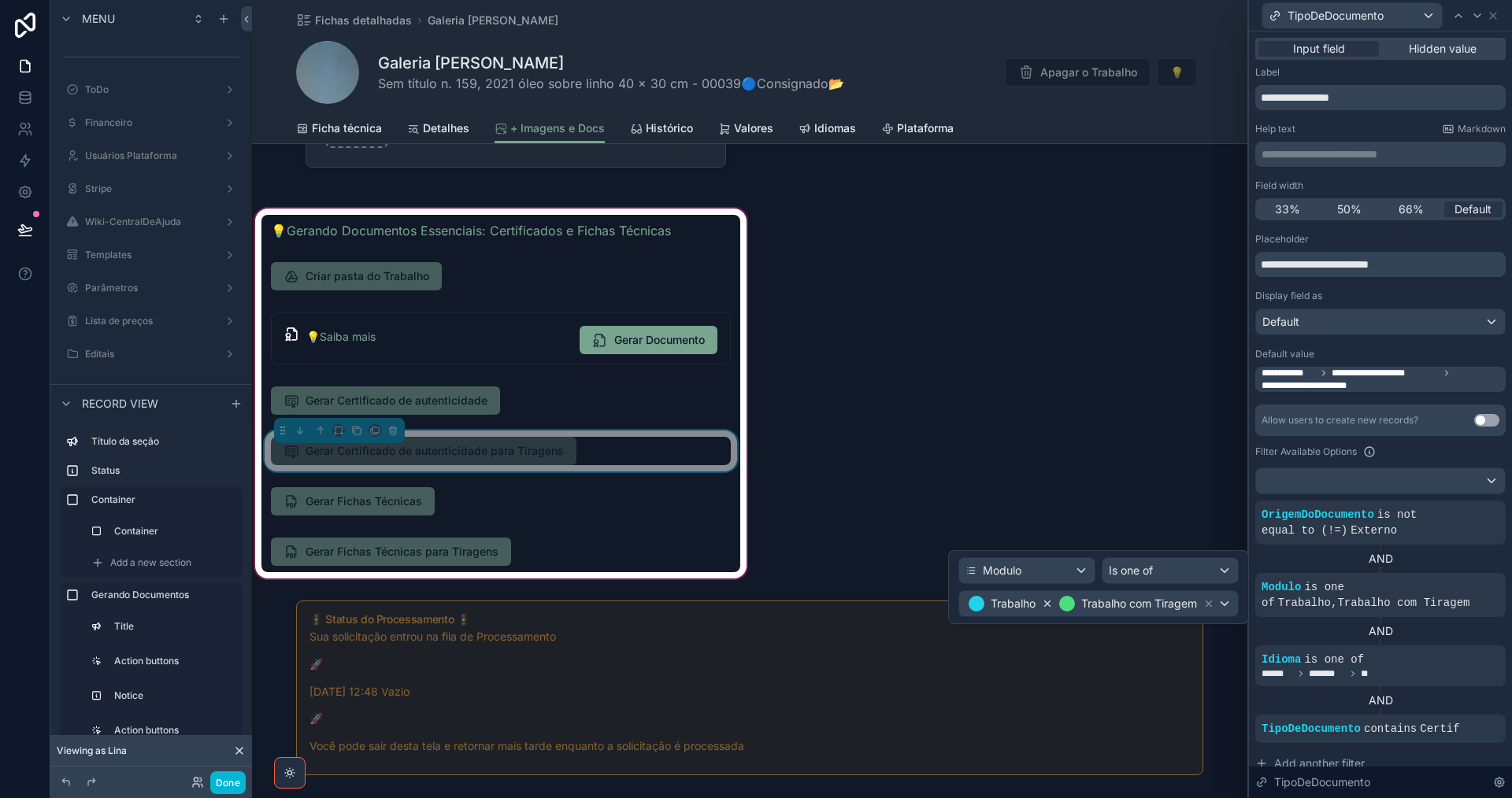
click at [1049, 604] on icon at bounding box center [1047, 603] width 11 height 11
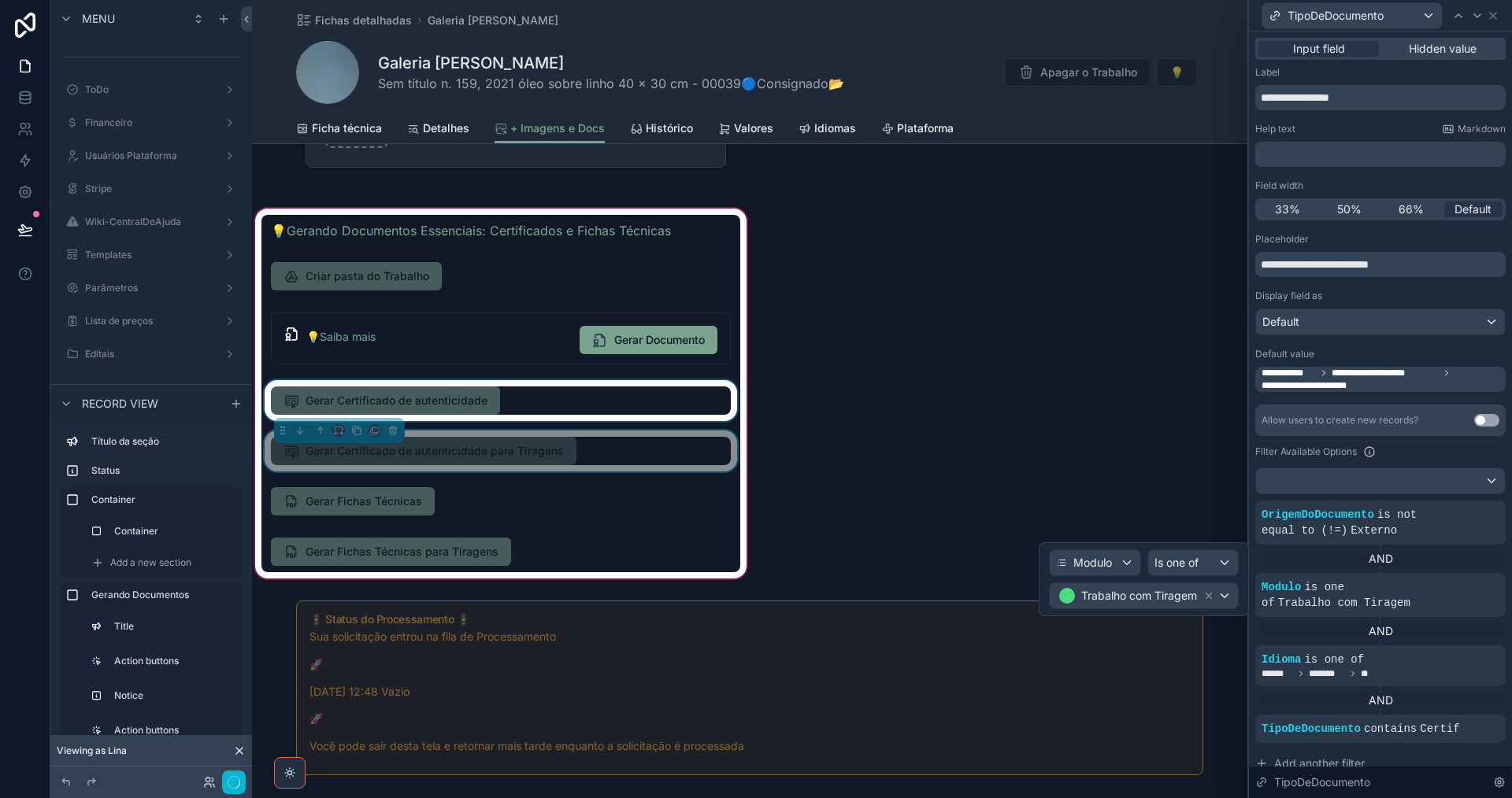
click at [596, 401] on div "scrollable content" at bounding box center [501, 400] width 479 height 41
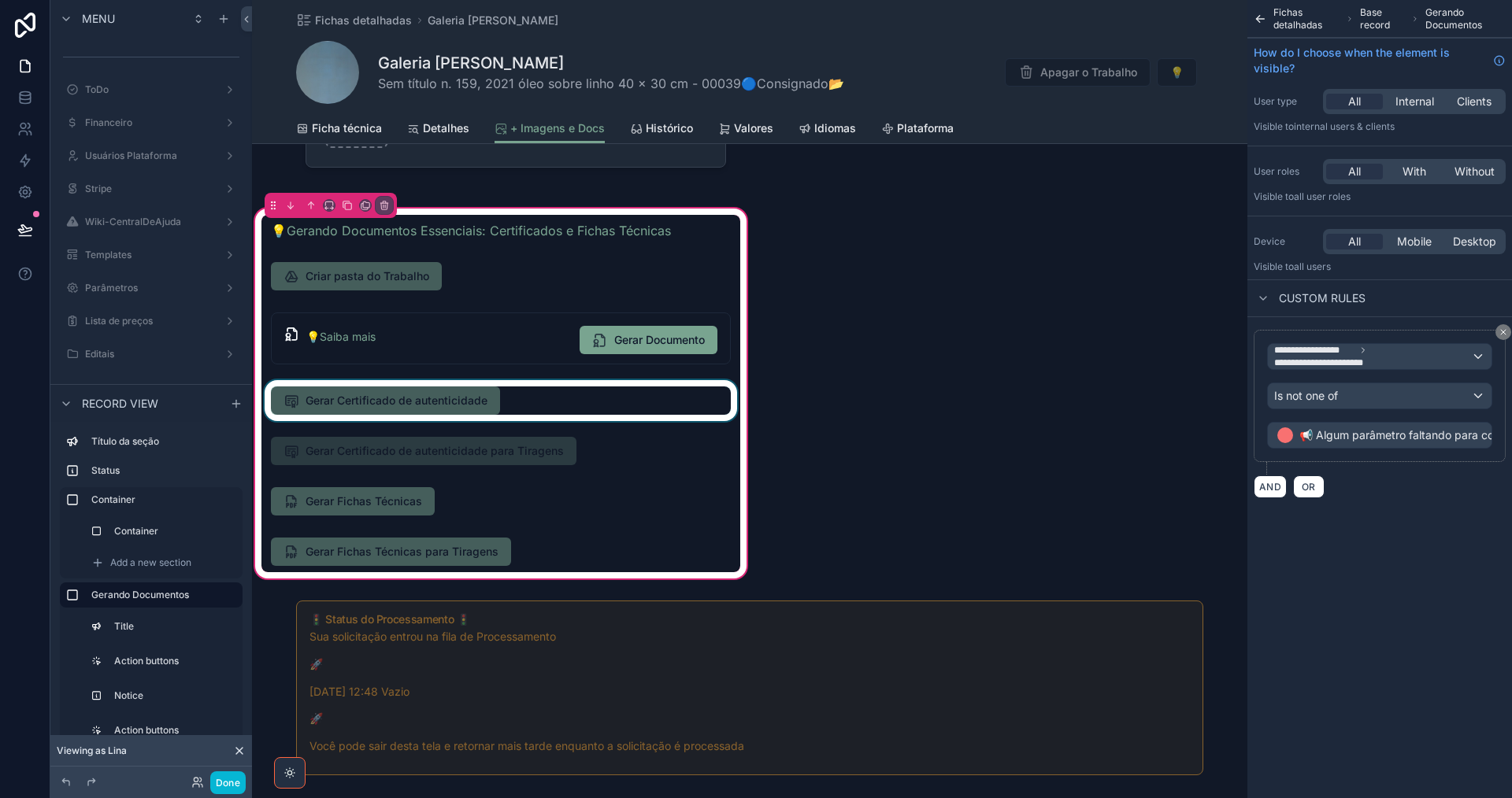
click at [593, 397] on div "scrollable content" at bounding box center [501, 400] width 479 height 41
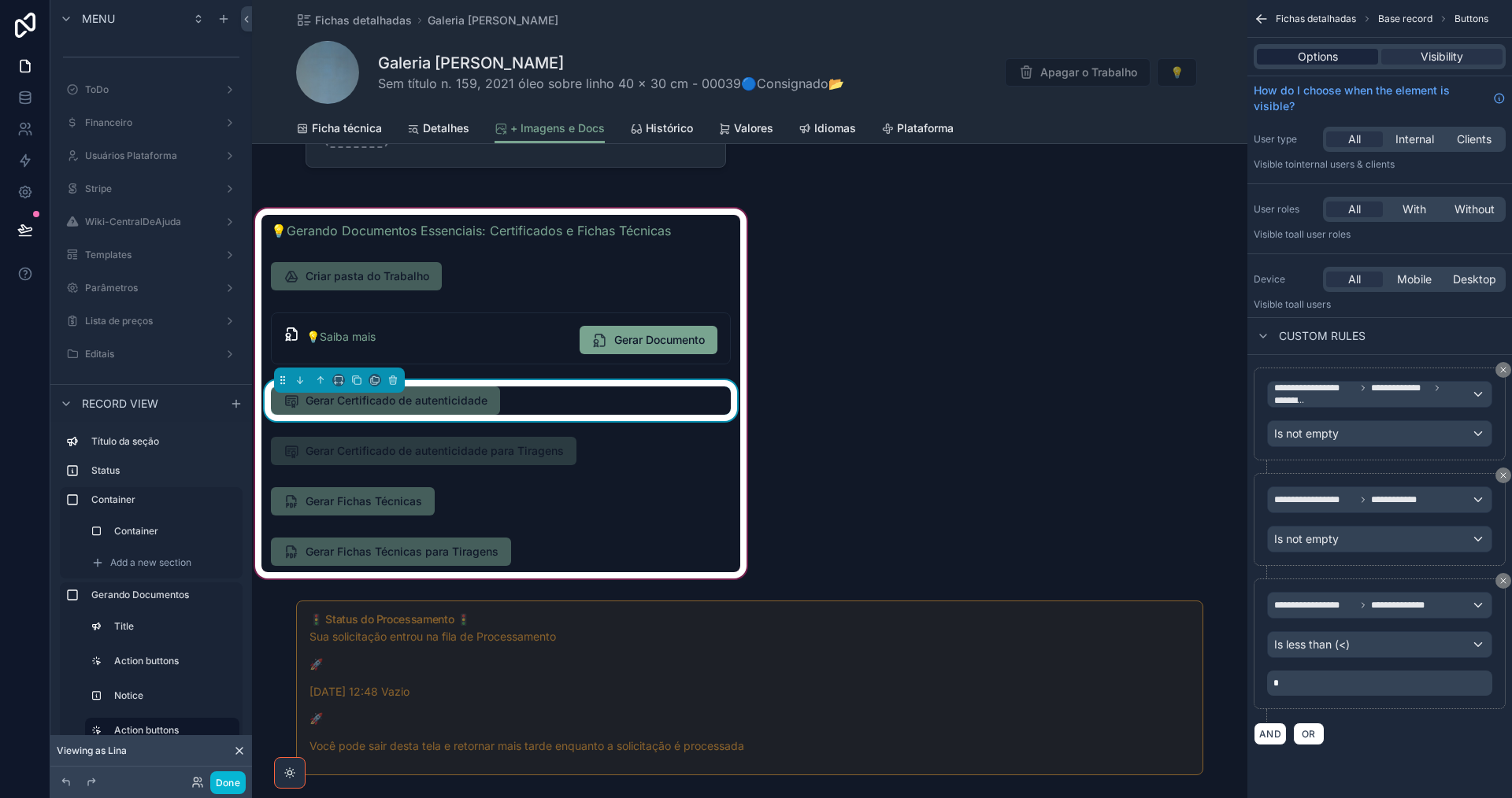
click at [1313, 54] on span "Options" at bounding box center [1318, 57] width 40 height 16
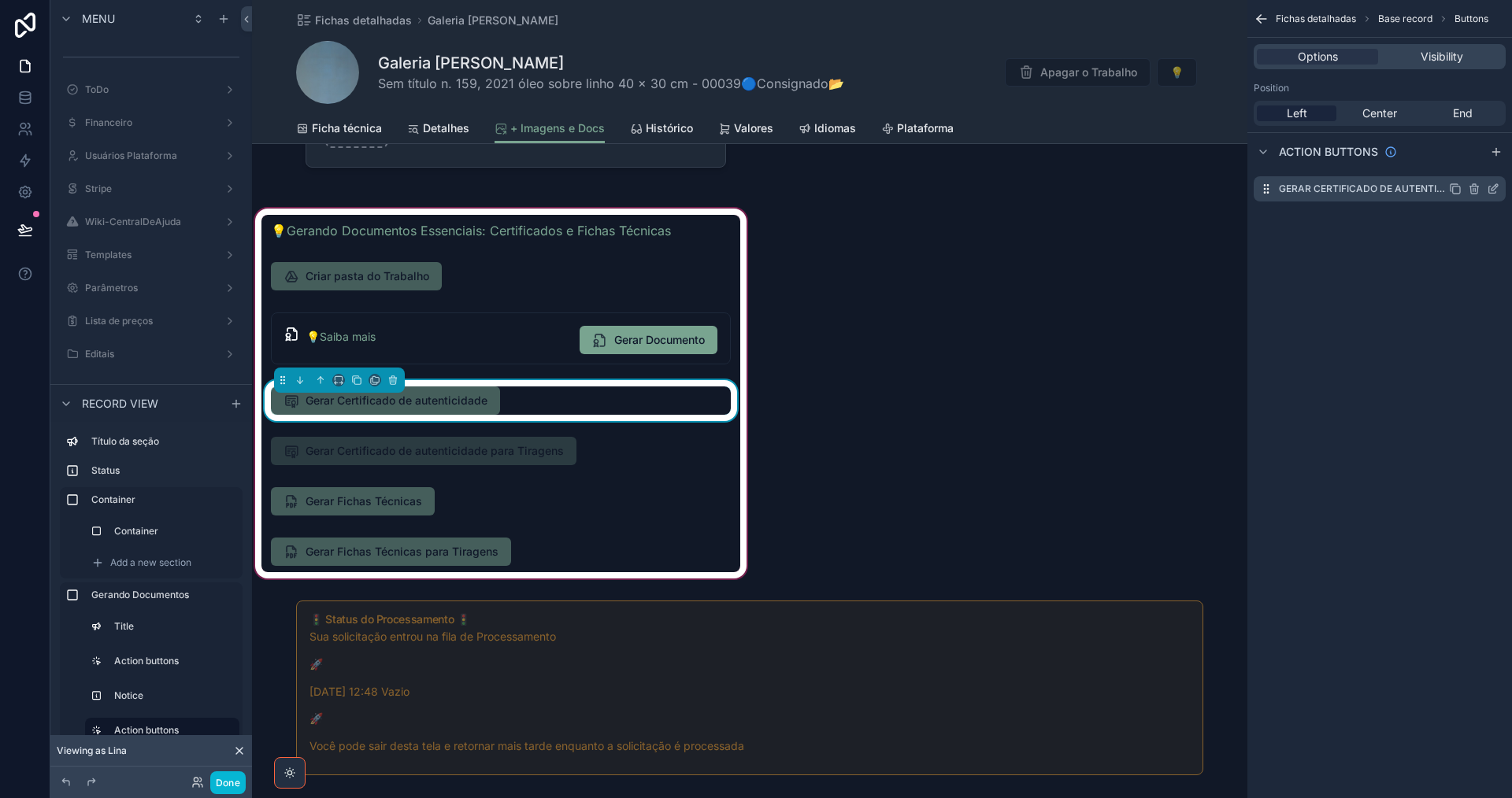
click at [1492, 183] on icon "scrollable content" at bounding box center [1493, 189] width 12 height 12
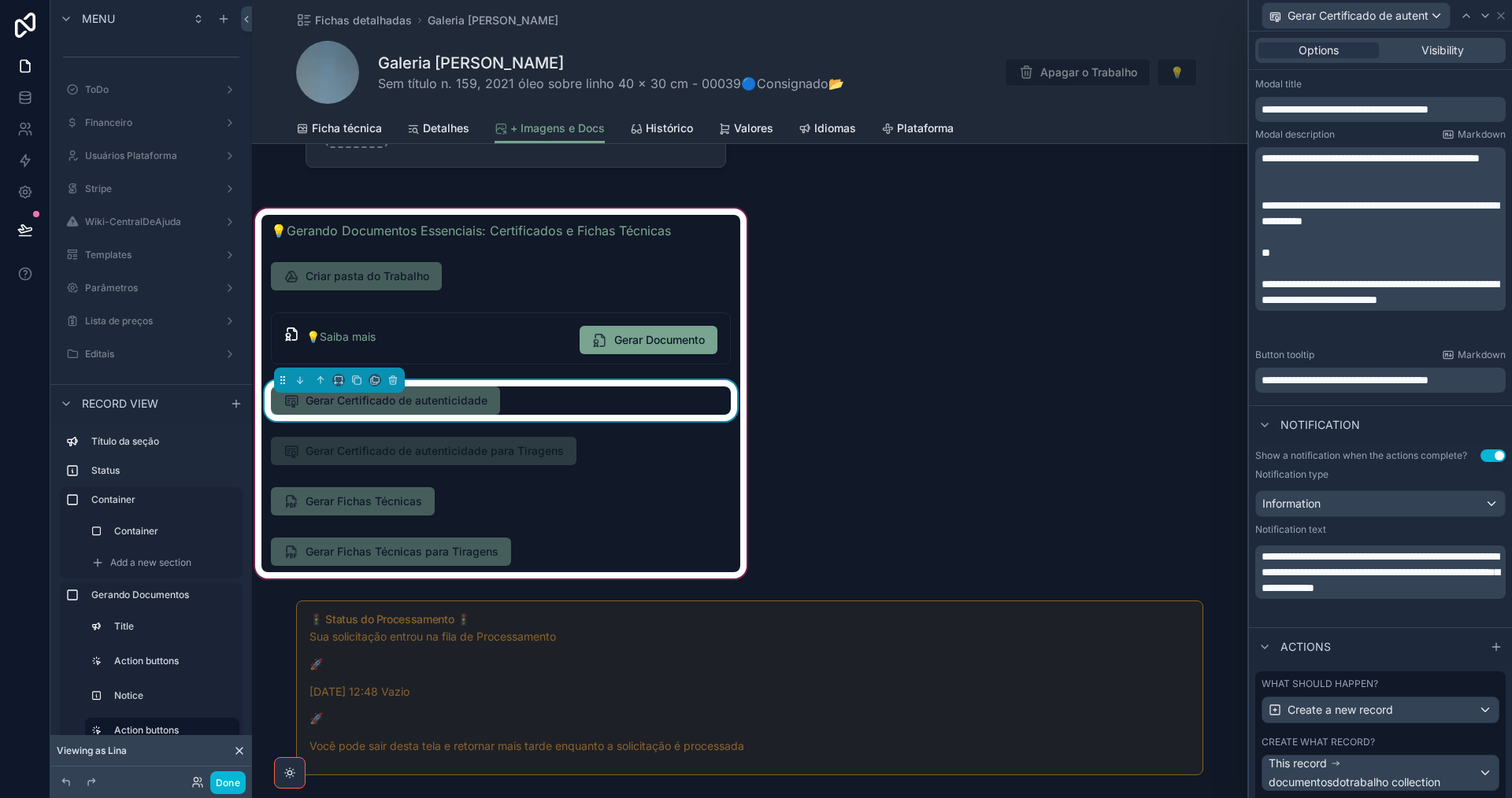
scroll to position [394, 0]
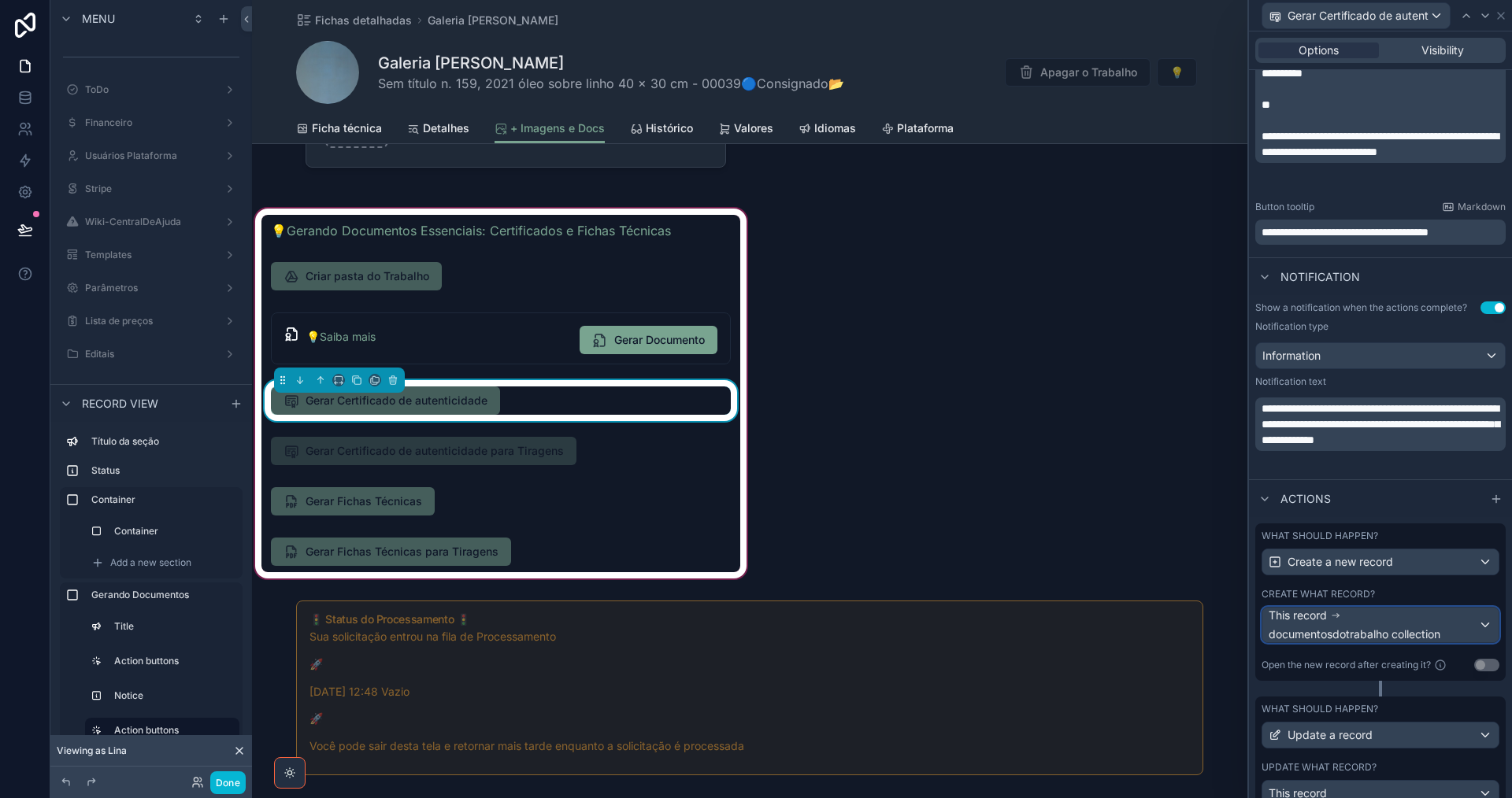
click at [1391, 623] on div "This record documentosdotrabalho collection" at bounding box center [1373, 625] width 210 height 35
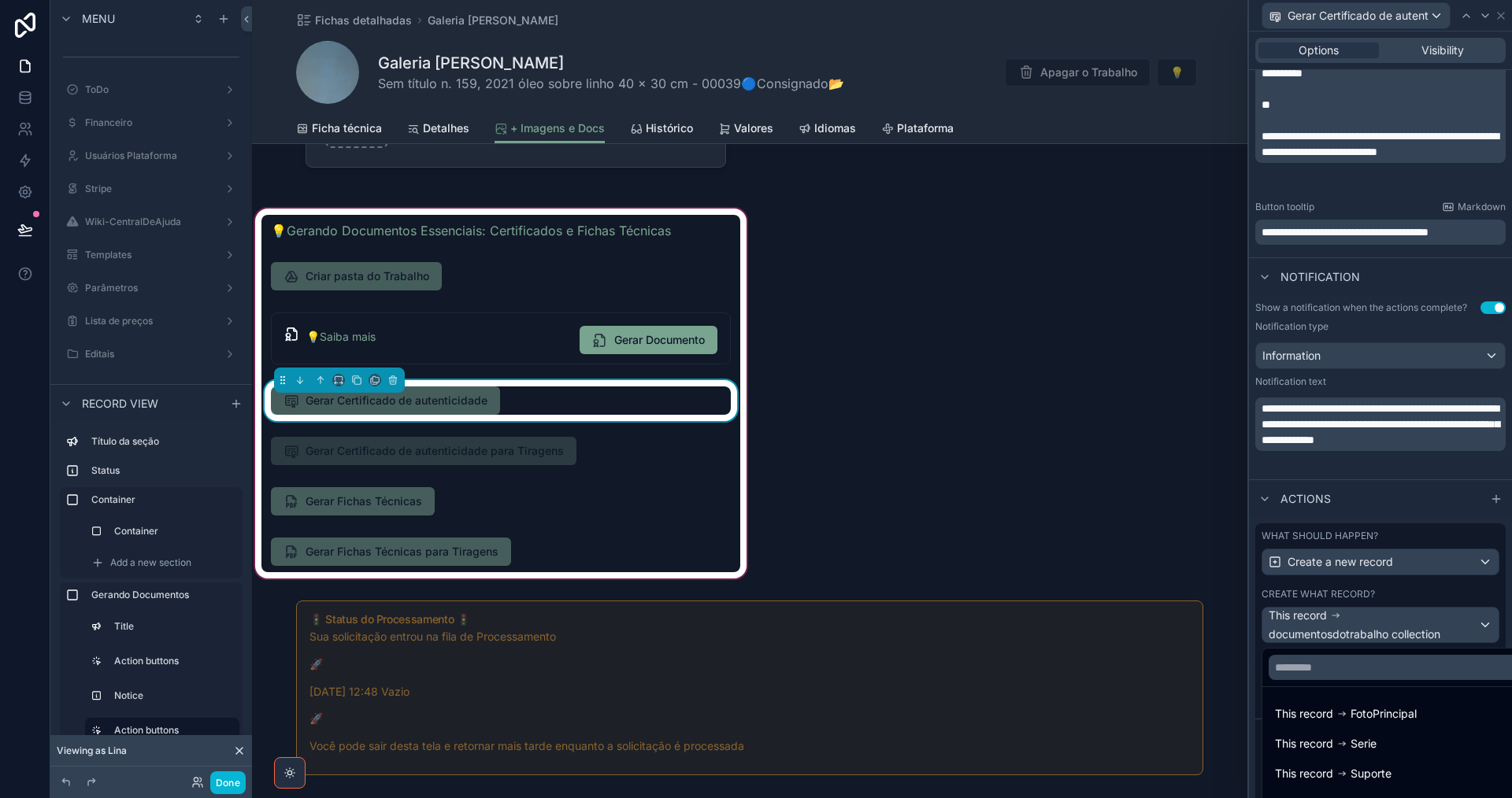
click at [1391, 623] on div at bounding box center [1380, 399] width 263 height 798
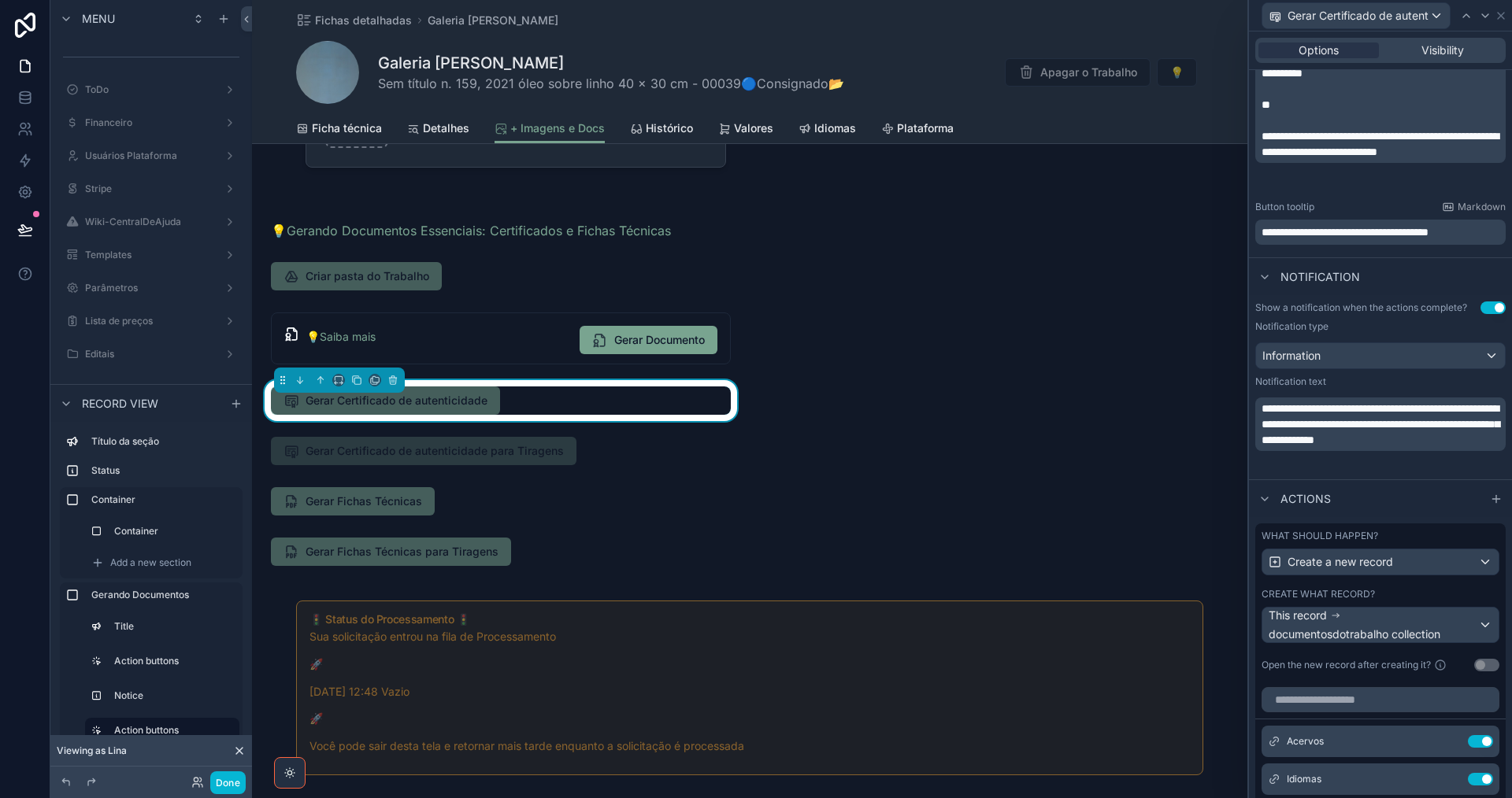
scroll to position [629, 0]
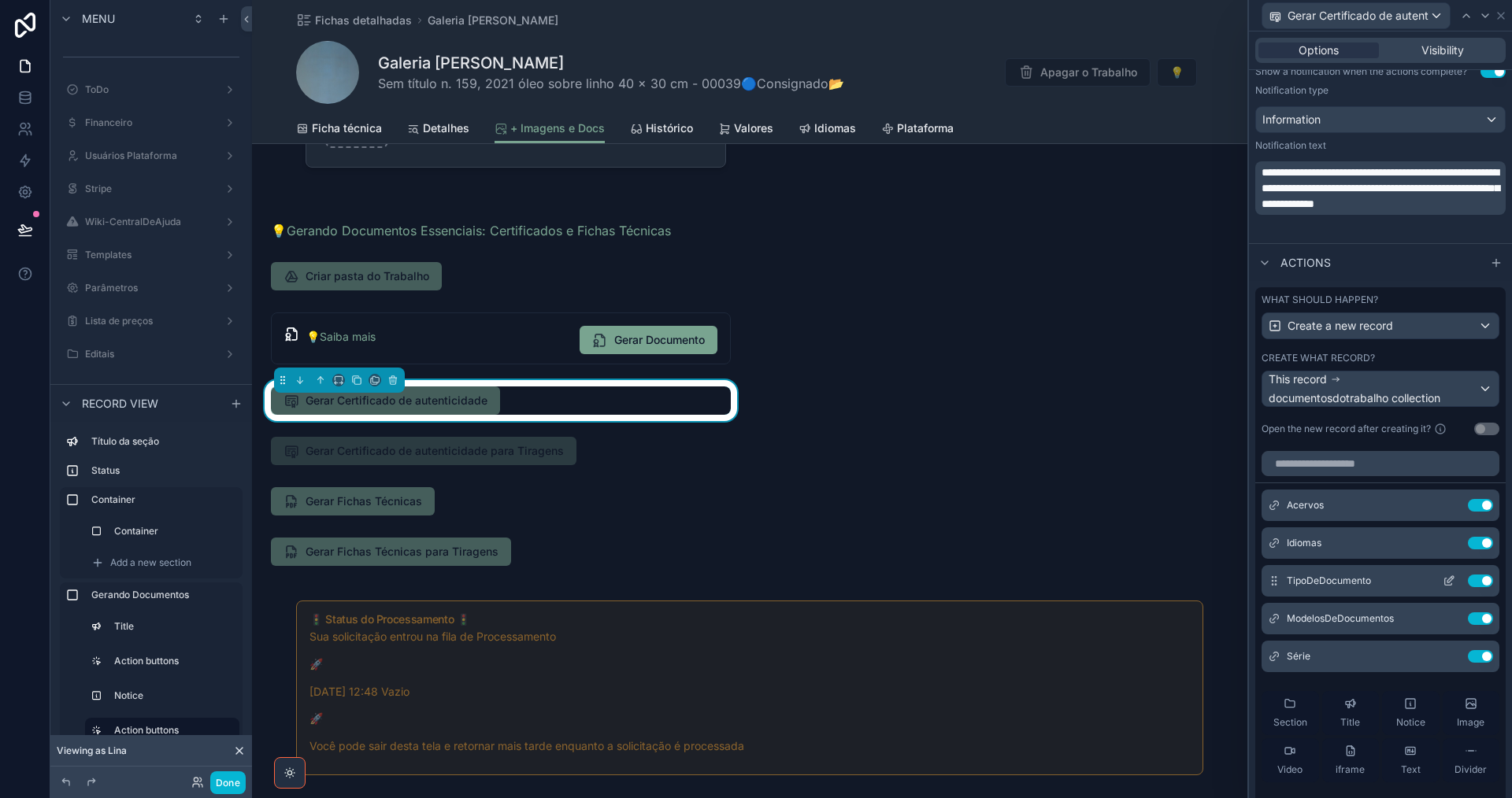
click at [1443, 581] on icon at bounding box center [1449, 581] width 12 height 12
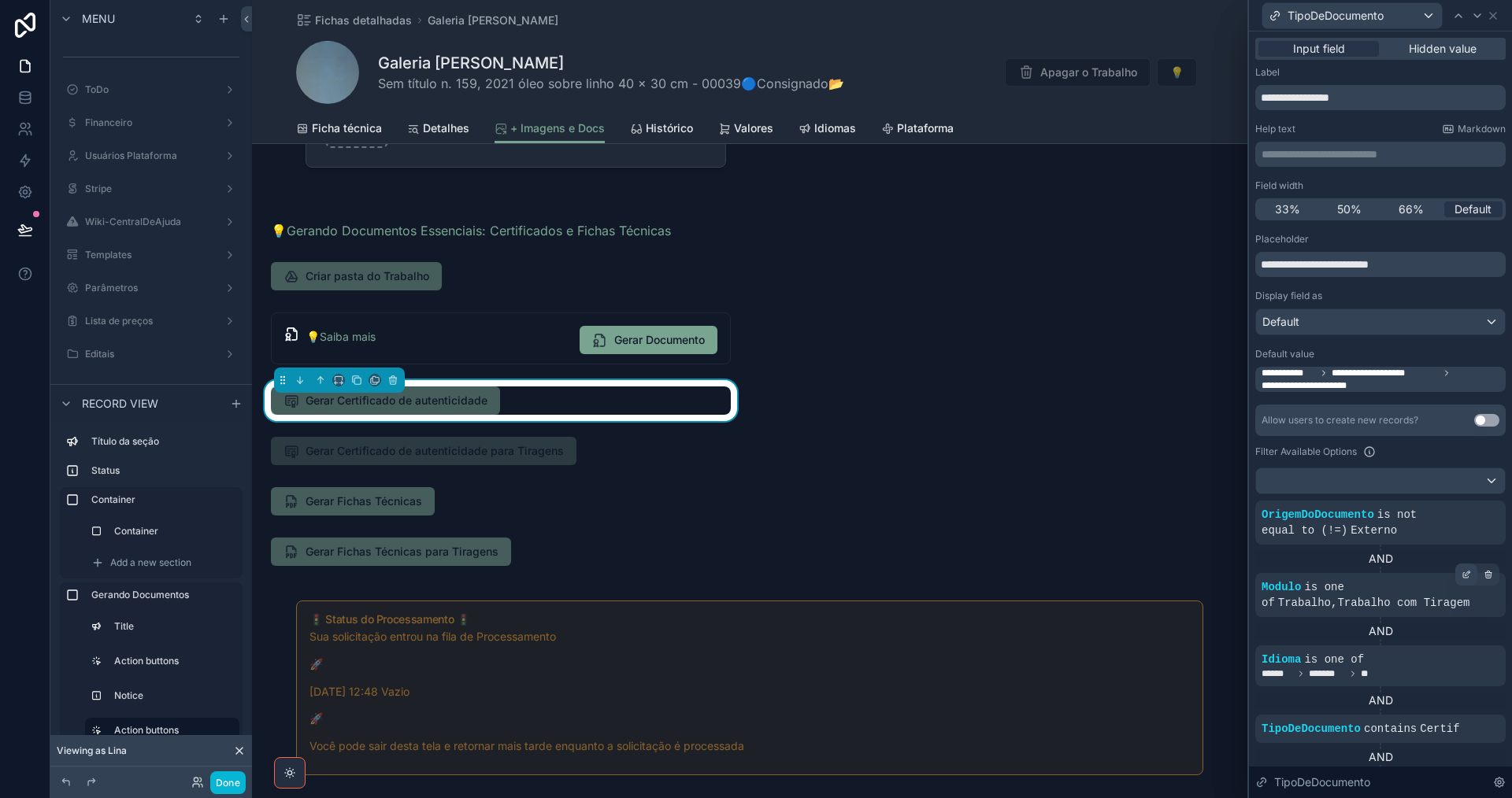
click at [1461, 574] on icon at bounding box center [1466, 574] width 10 height 10
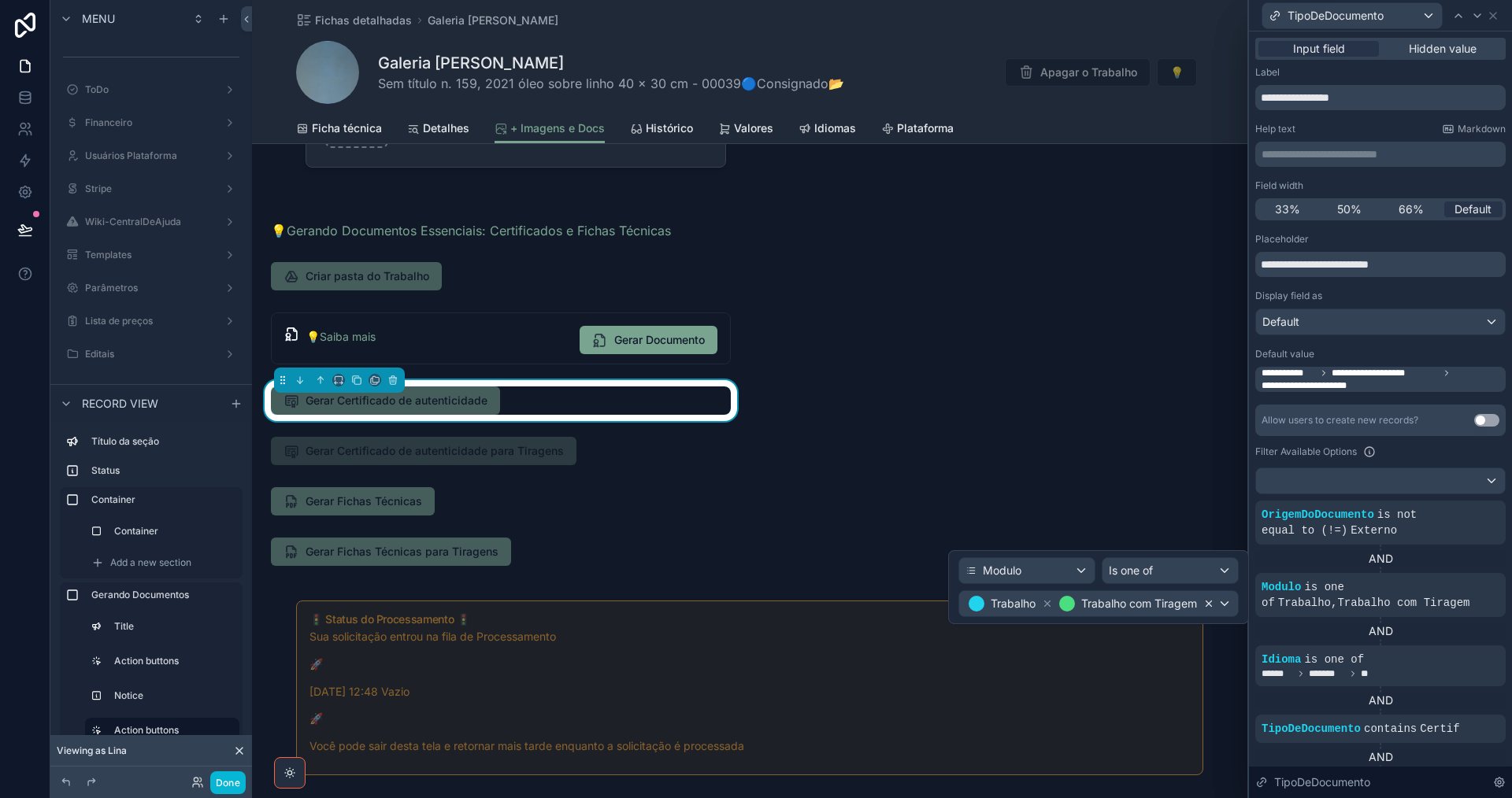
click at [1207, 602] on icon at bounding box center [1208, 603] width 11 height 11
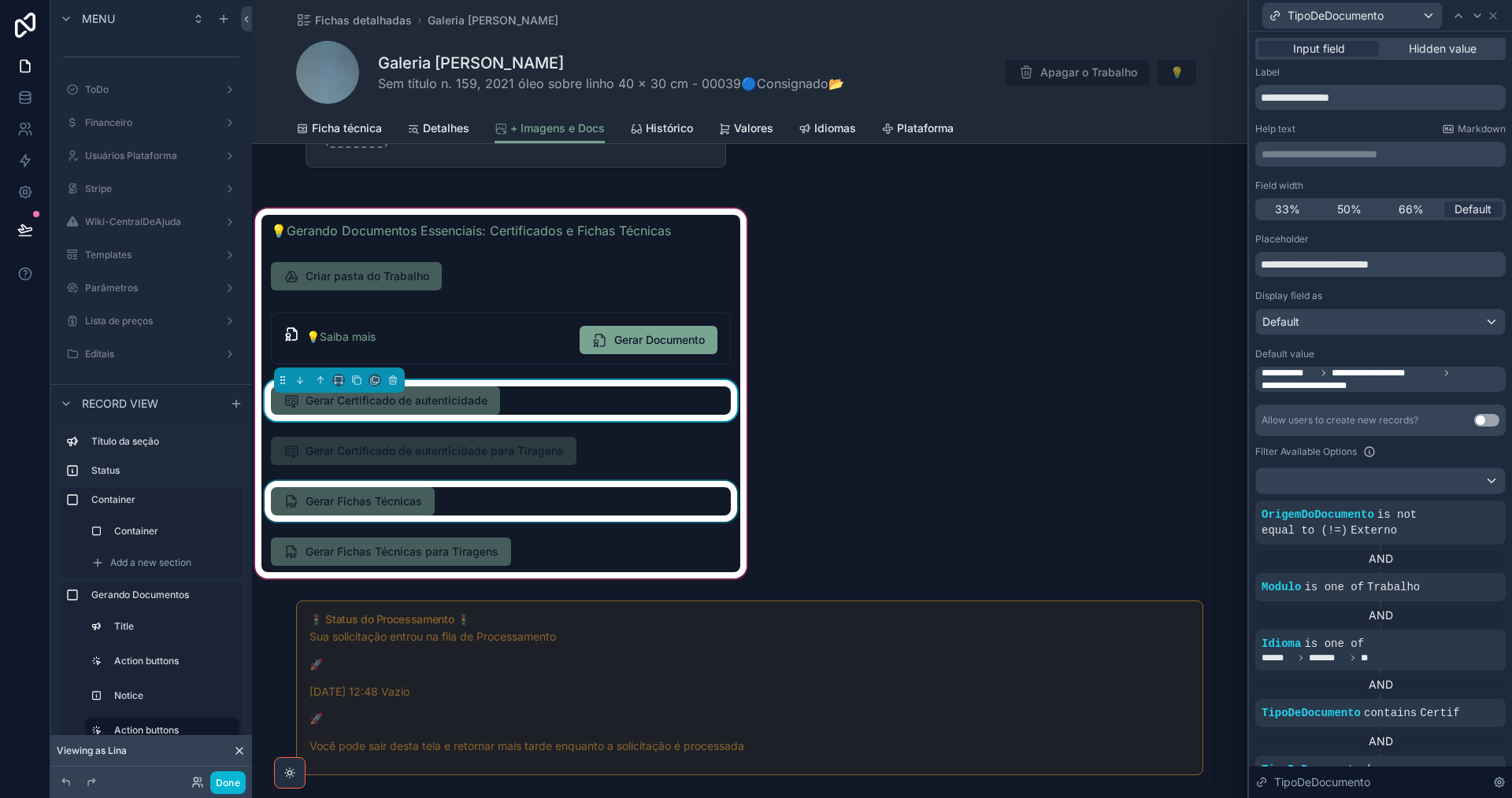
click at [527, 508] on div "scrollable content" at bounding box center [501, 501] width 479 height 41
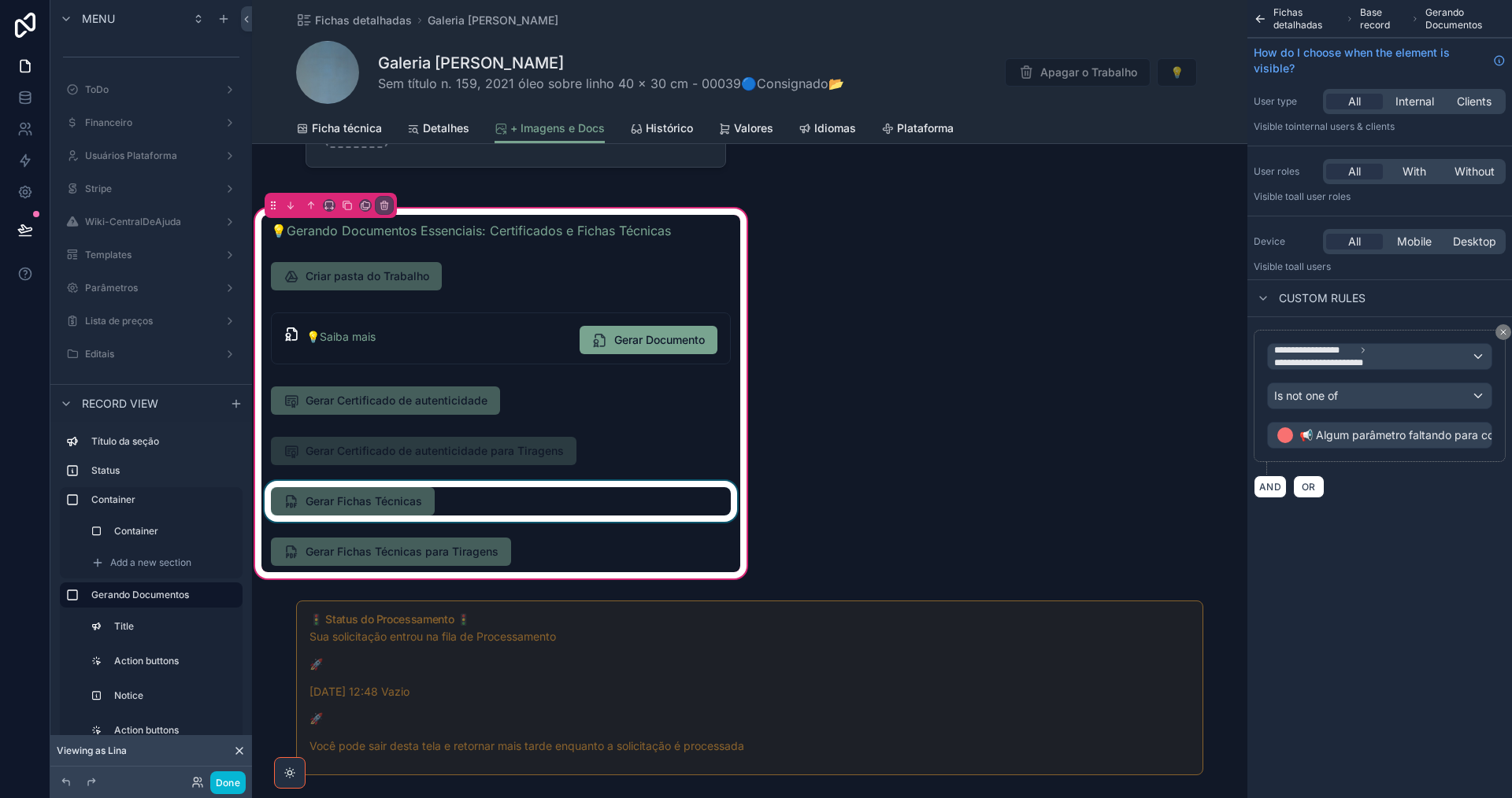
click at [526, 506] on div "scrollable content" at bounding box center [501, 501] width 479 height 41
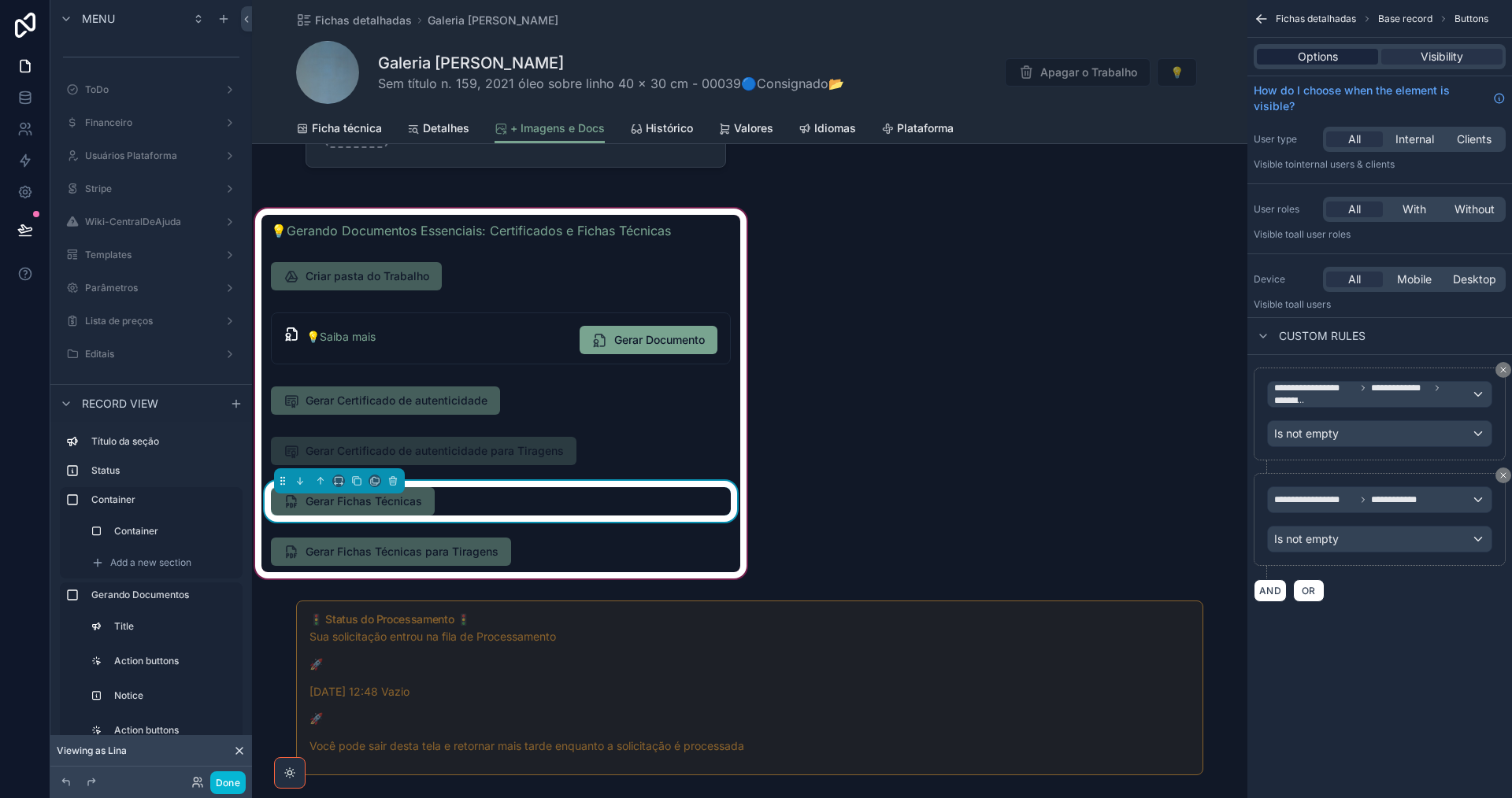
drag, startPoint x: 1308, startPoint y: 49, endPoint x: 1305, endPoint y: 58, distance: 9.5
click at [1308, 50] on span "Options" at bounding box center [1318, 57] width 40 height 16
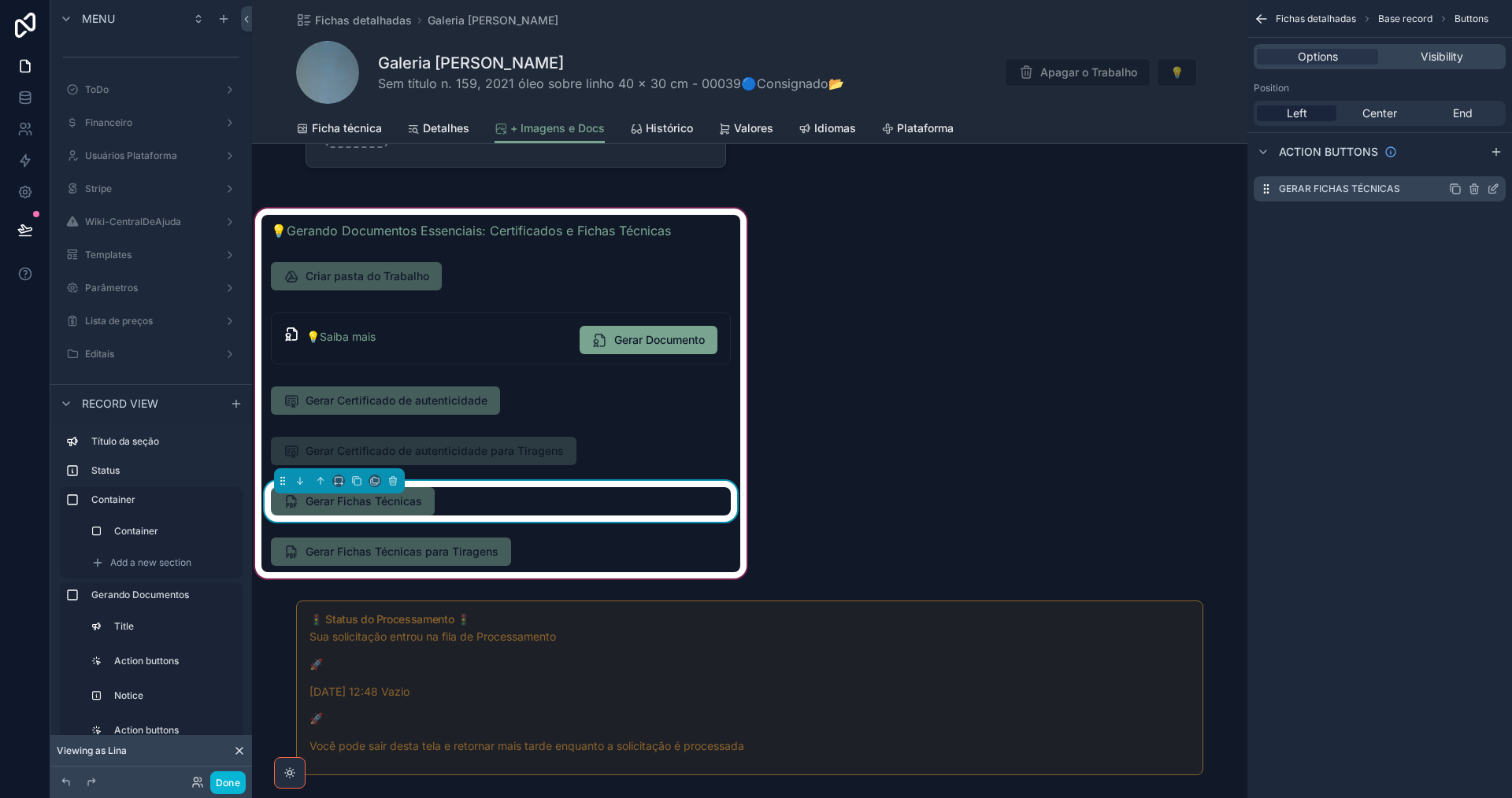
click at [1491, 187] on icon "scrollable content" at bounding box center [1493, 189] width 12 height 12
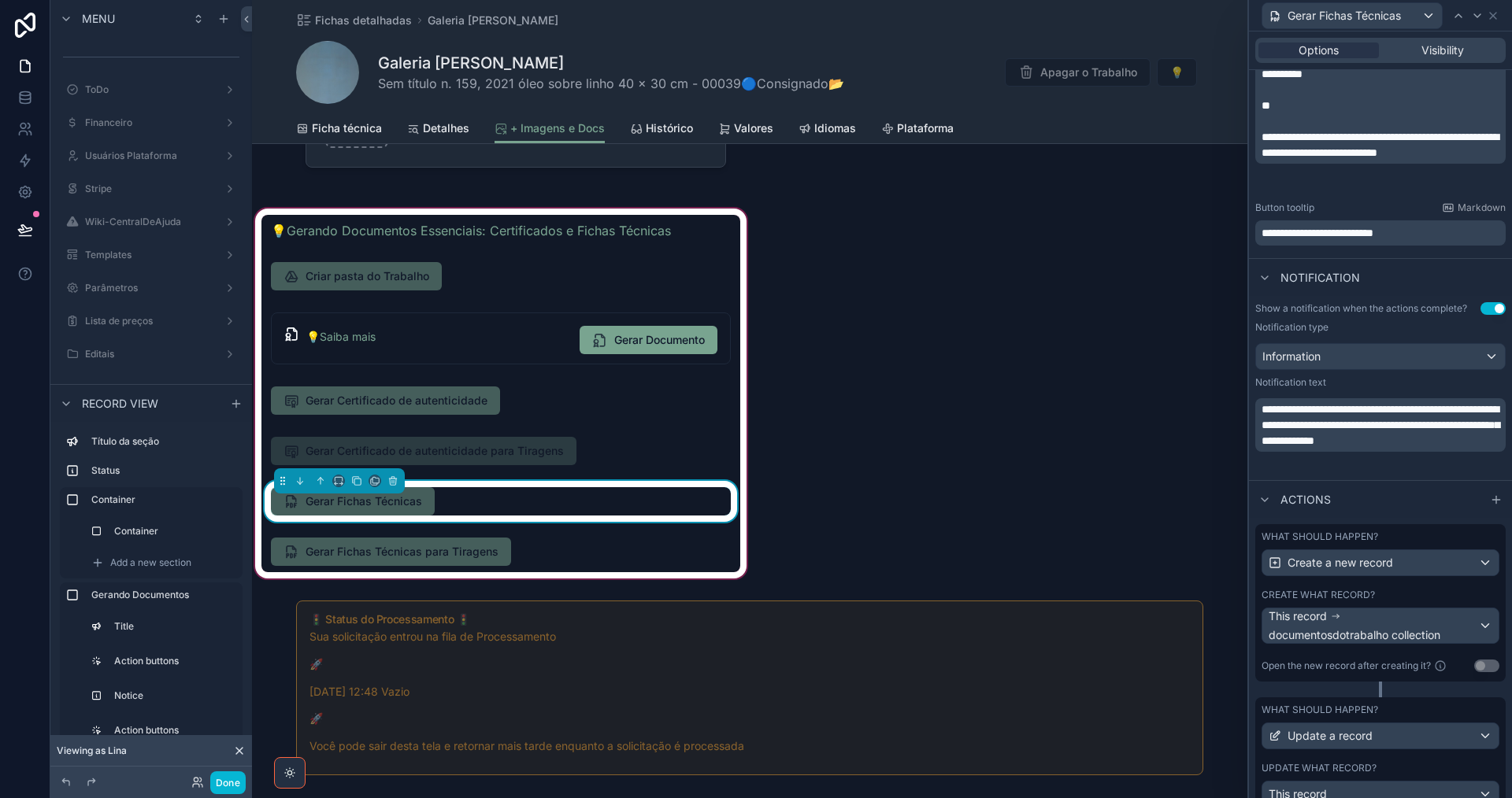
scroll to position [394, 0]
click at [1398, 614] on div "This record documentosdotrabalho collection" at bounding box center [1373, 625] width 210 height 35
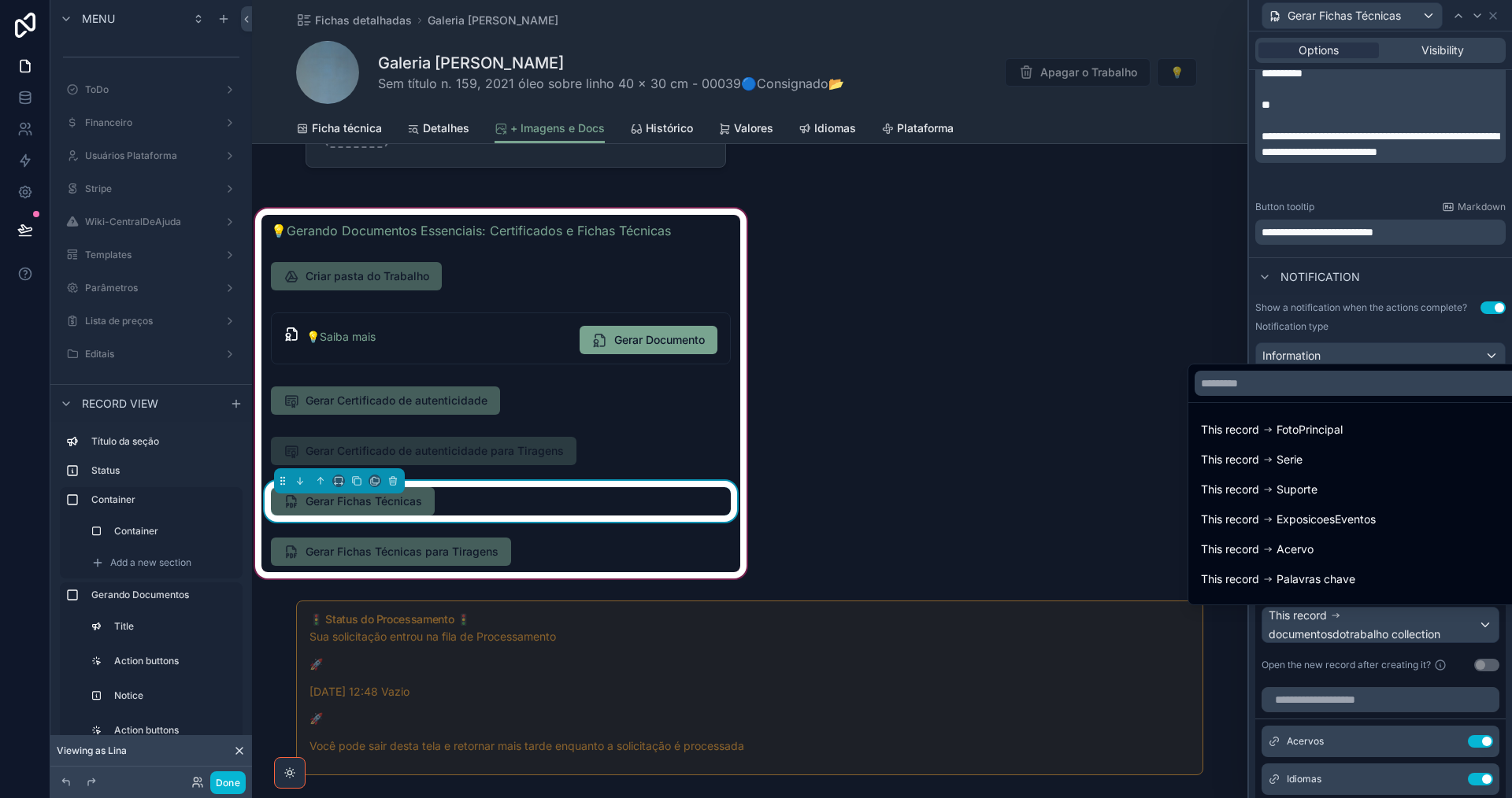
click at [1398, 614] on div at bounding box center [1380, 399] width 263 height 798
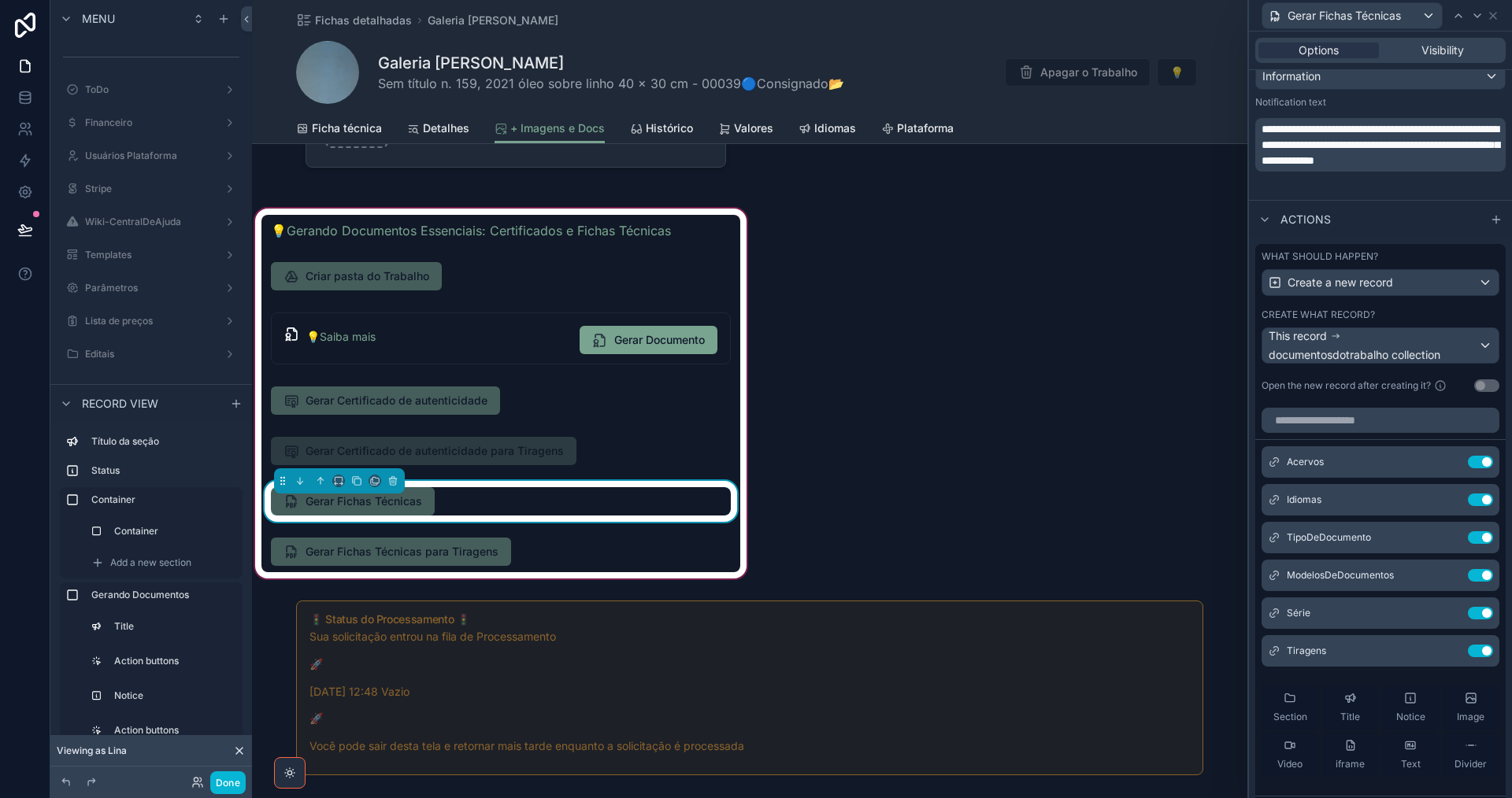
scroll to position [708, 0]
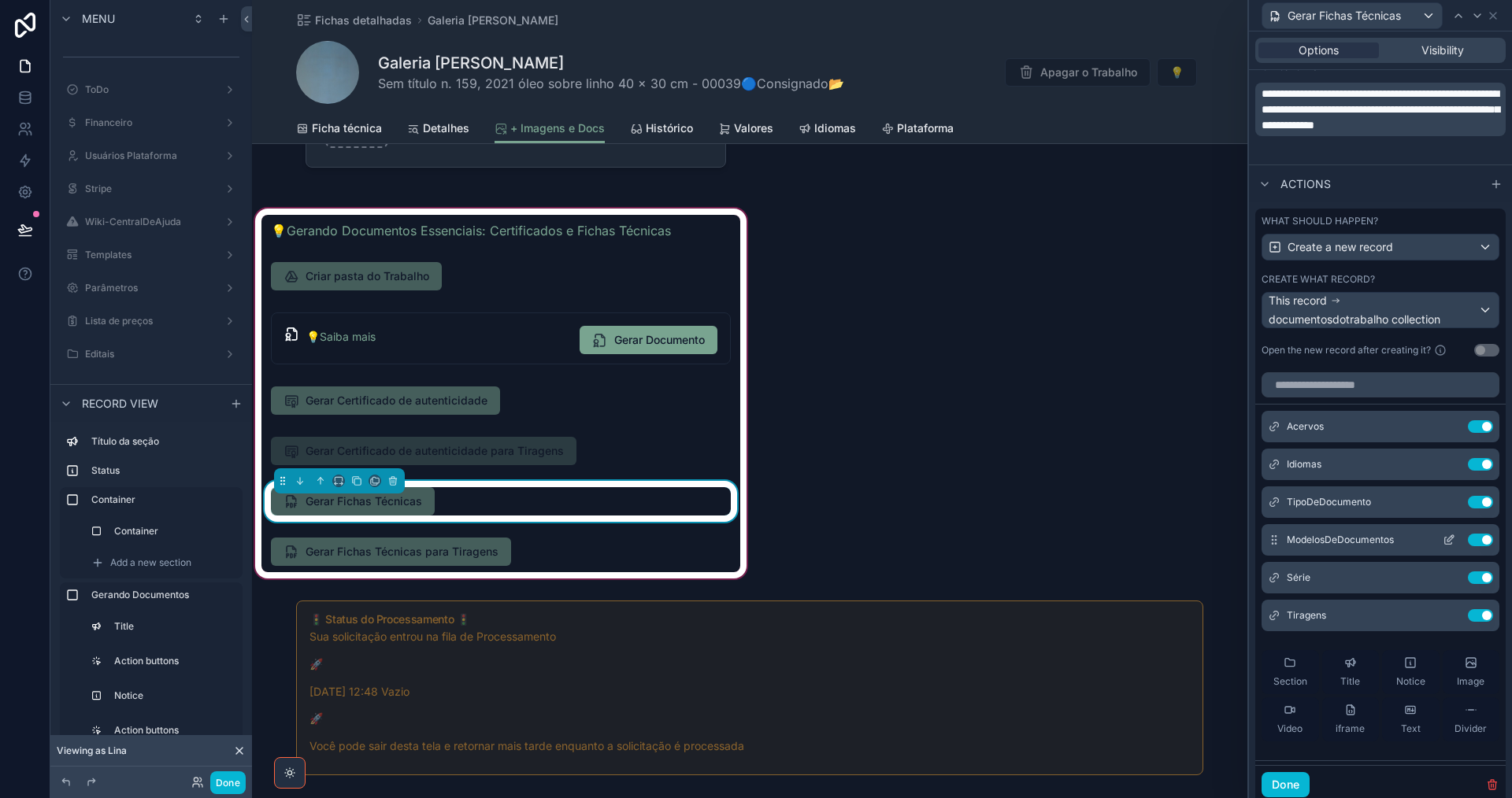
drag, startPoint x: 1455, startPoint y: 612, endPoint x: 1438, endPoint y: 526, distance: 87.7
click at [1467, 612] on button "Use setting" at bounding box center [1480, 616] width 25 height 12
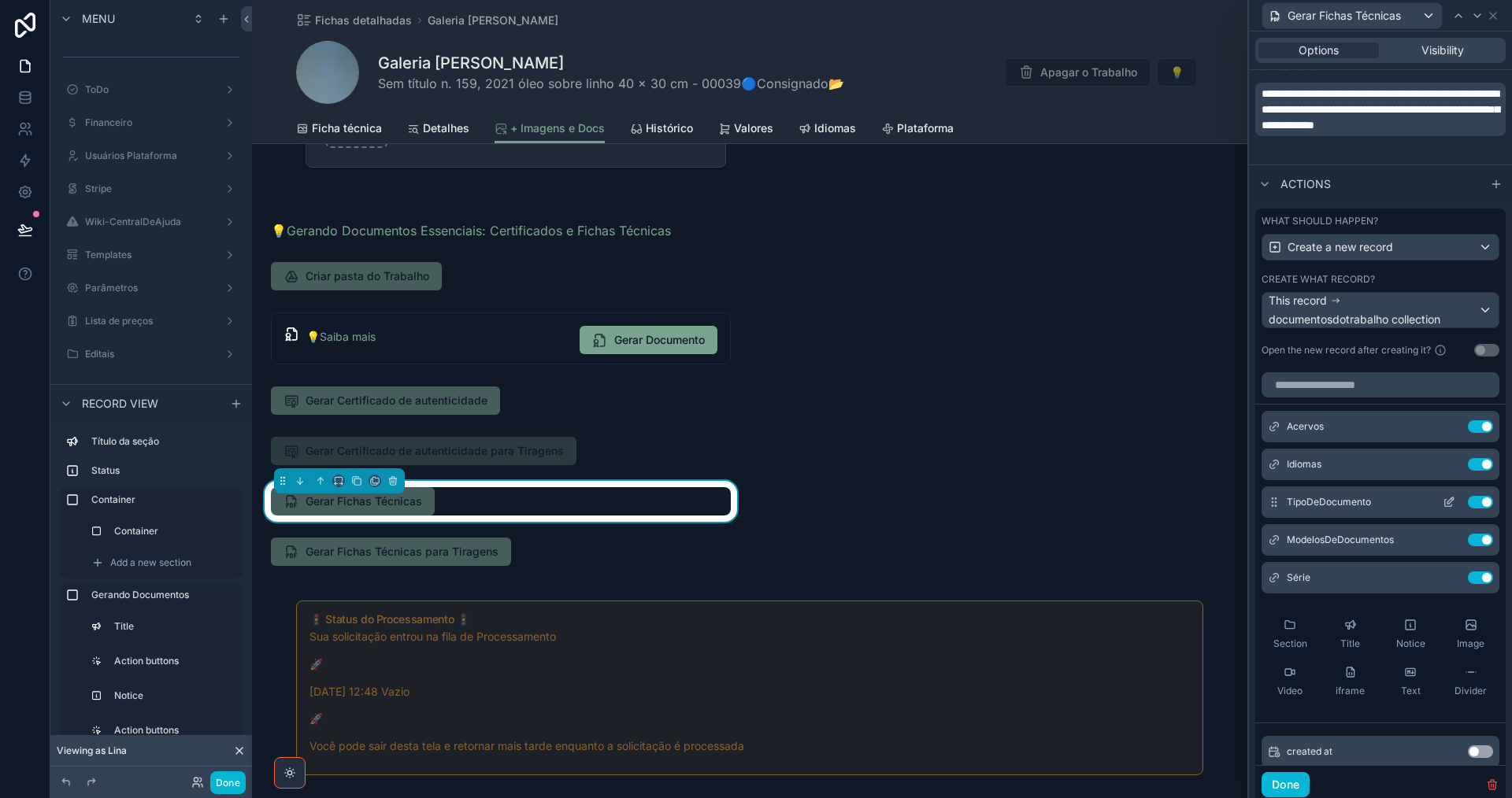
click at [1443, 503] on icon at bounding box center [1449, 502] width 12 height 12
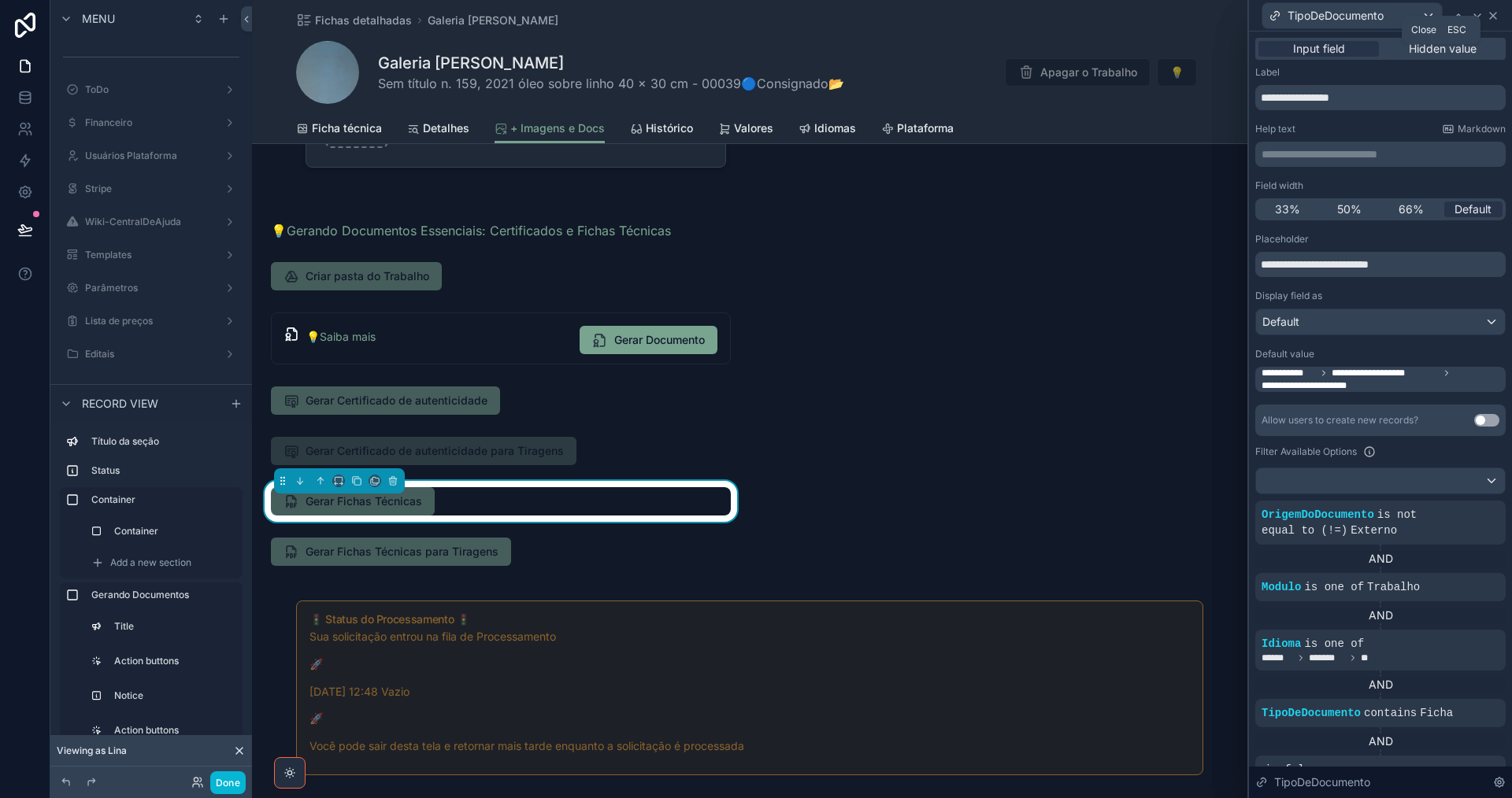
click at [1492, 11] on icon at bounding box center [1493, 16] width 12 height 12
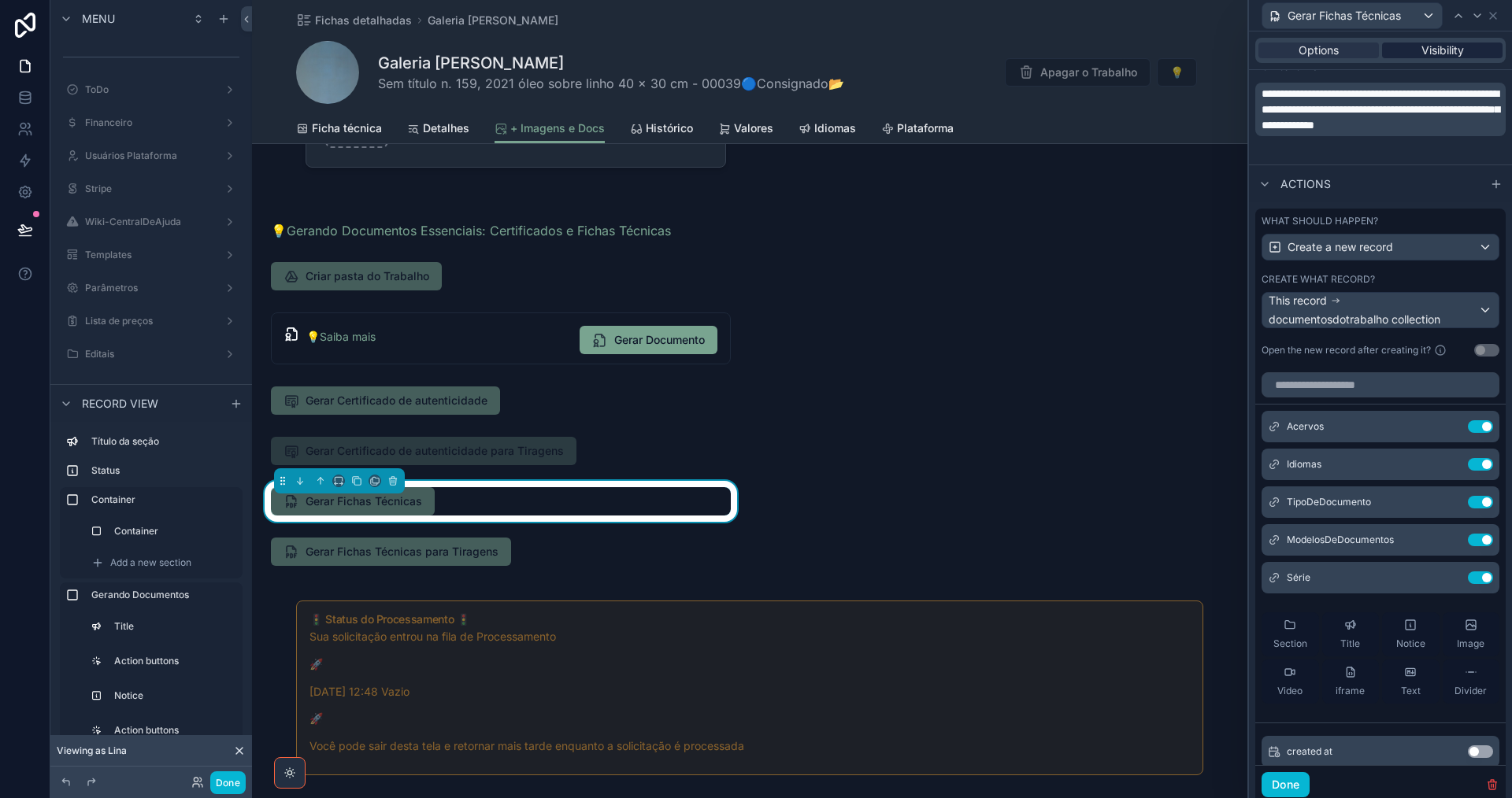
drag, startPoint x: 1471, startPoint y: 52, endPoint x: 1467, endPoint y: 61, distance: 9.8
click at [1470, 52] on div "Visibility" at bounding box center [1442, 51] width 121 height 16
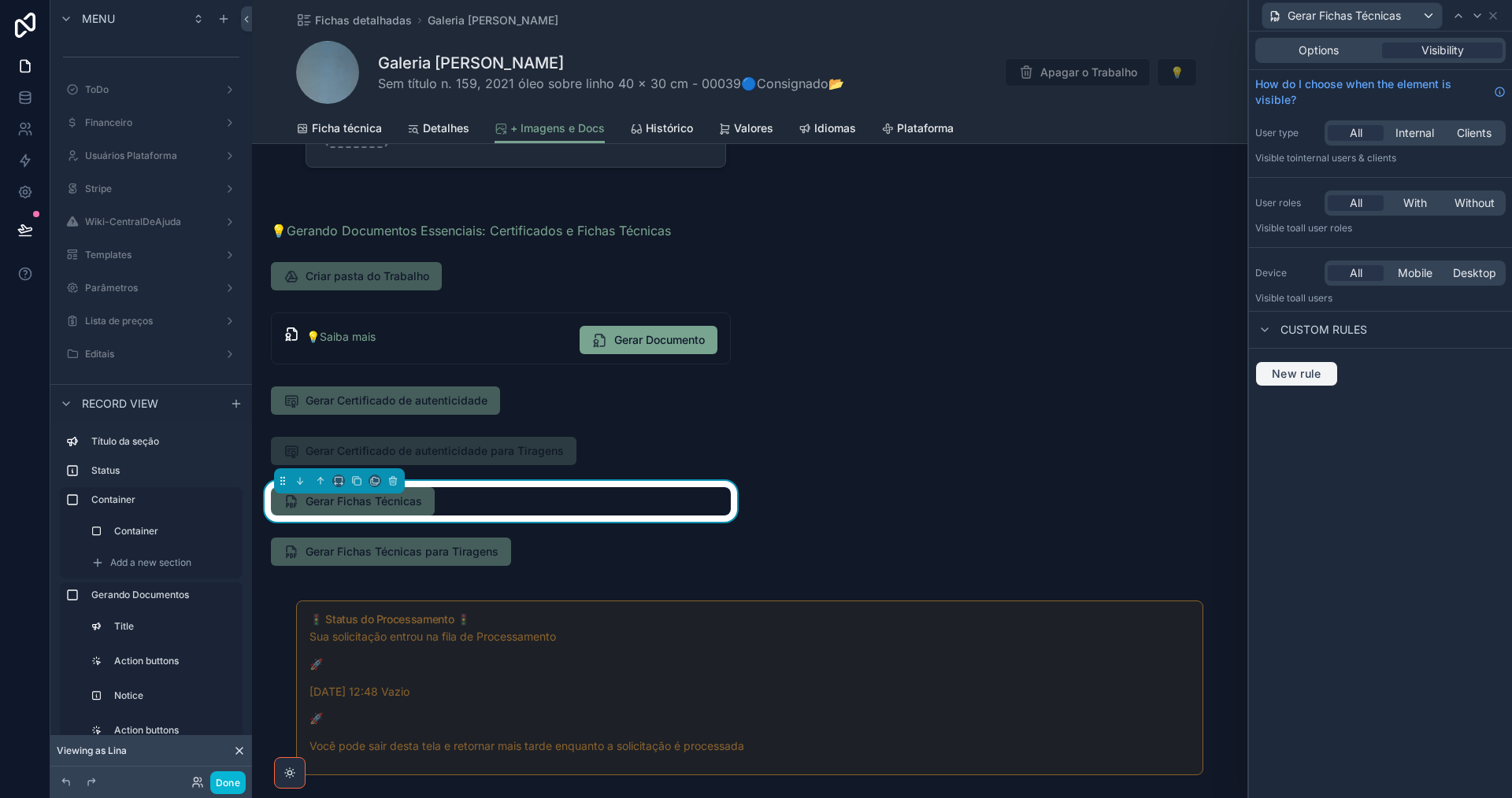
click at [1313, 367] on span "New rule" at bounding box center [1296, 374] width 62 height 14
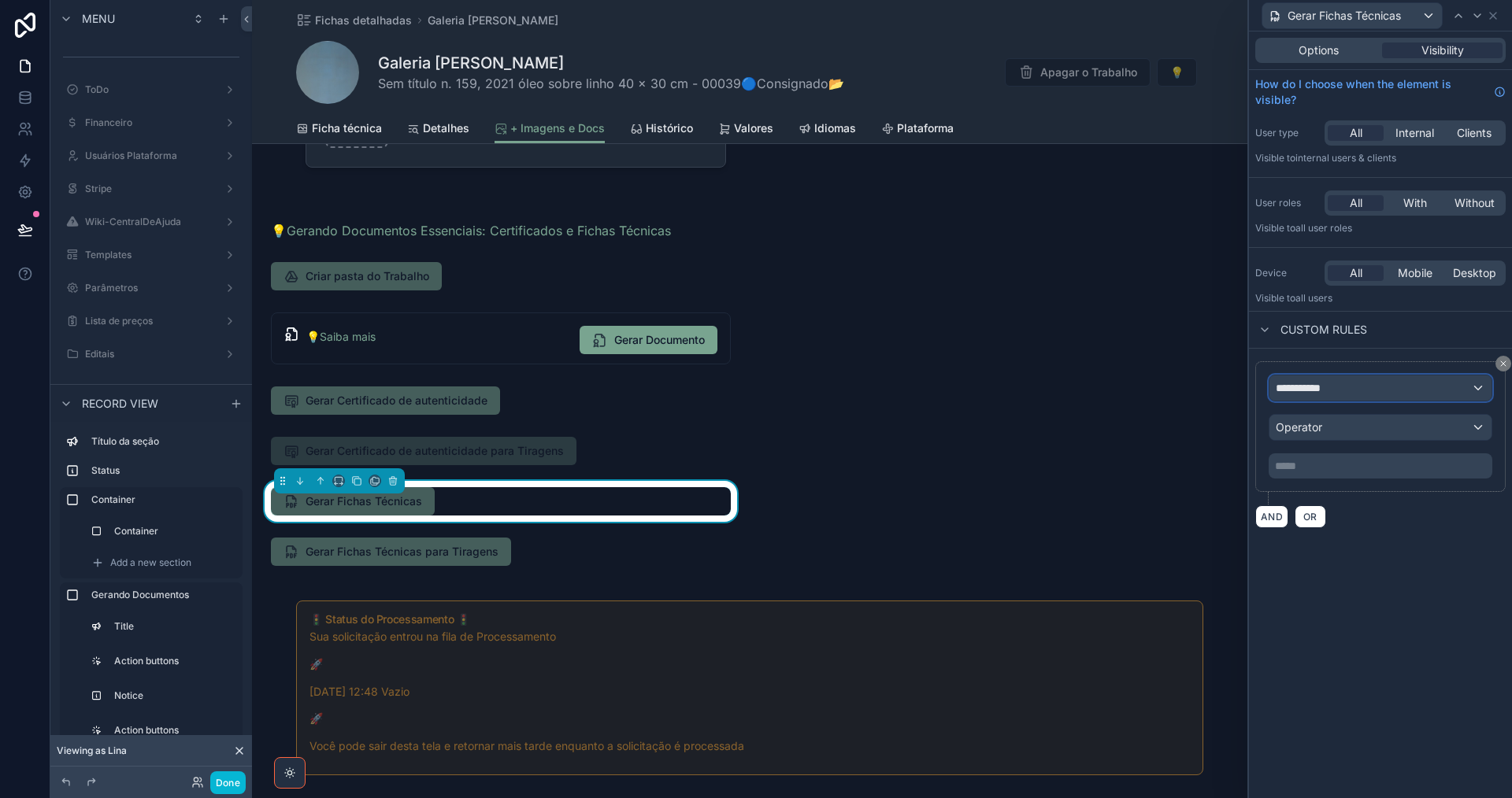
click at [1465, 388] on div "**********" at bounding box center [1380, 388] width 222 height 25
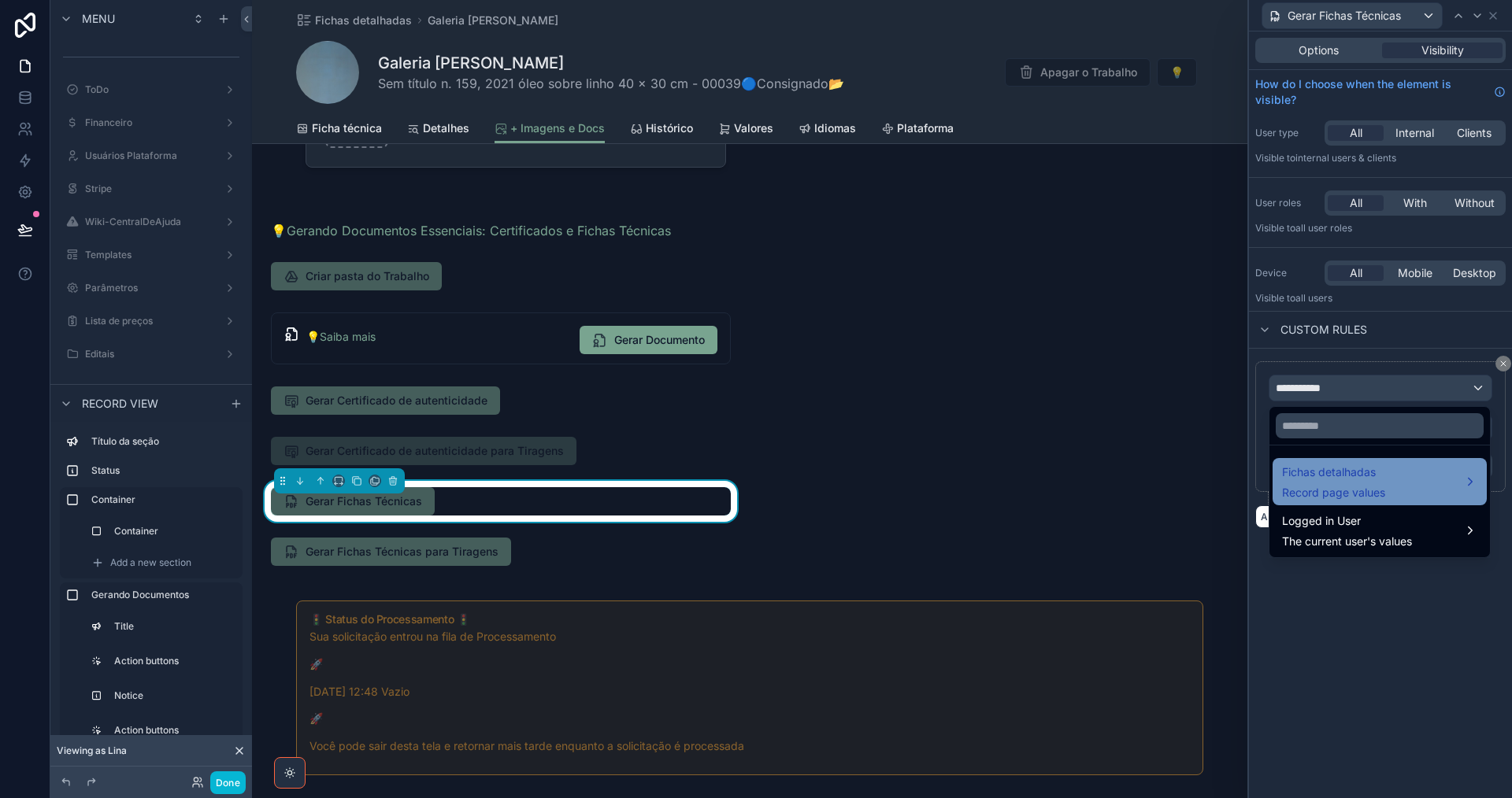
click at [1371, 476] on span "Fichas detalhadas" at bounding box center [1334, 472] width 103 height 19
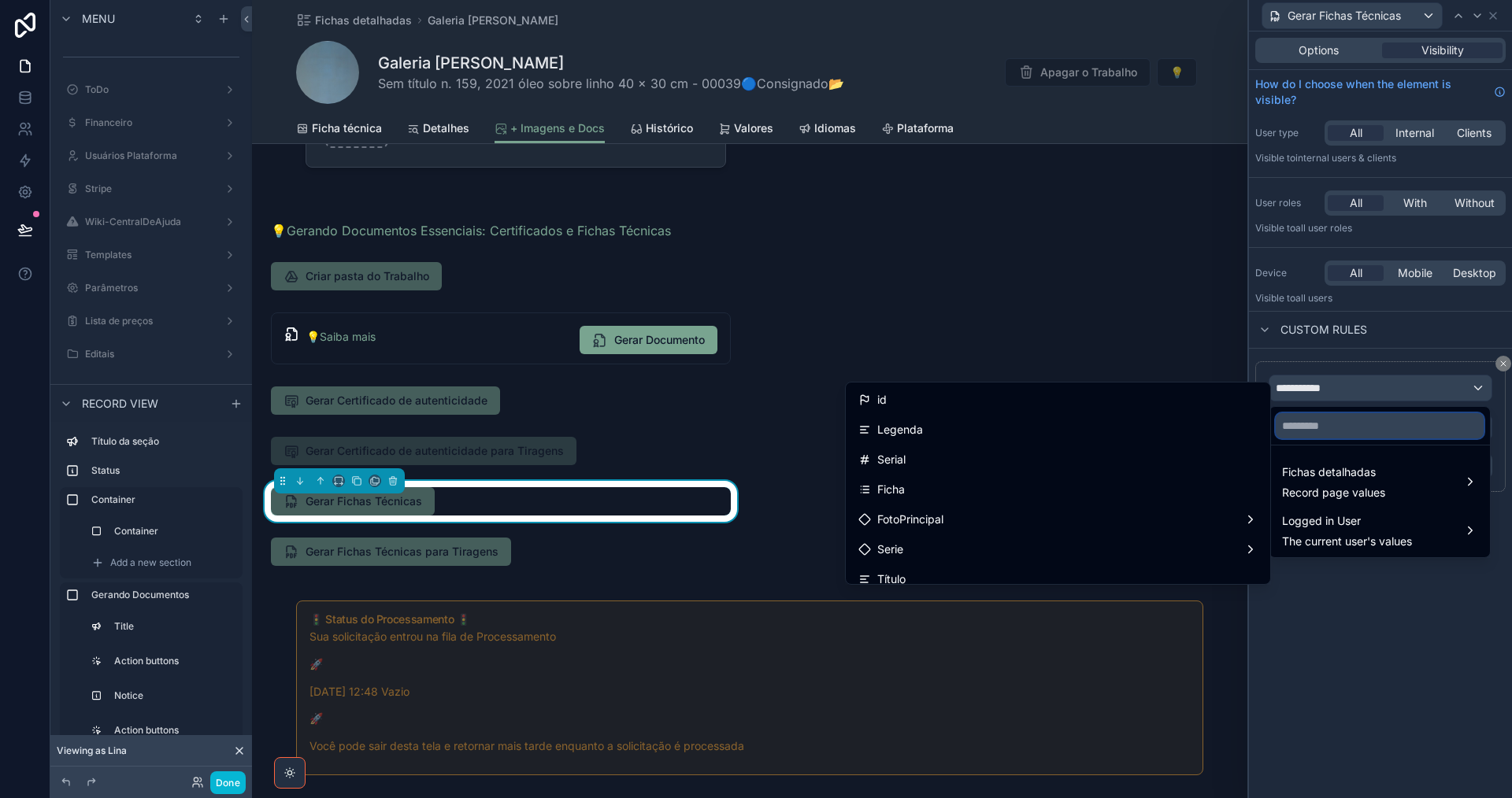
click at [1332, 423] on input "text" at bounding box center [1379, 425] width 208 height 25
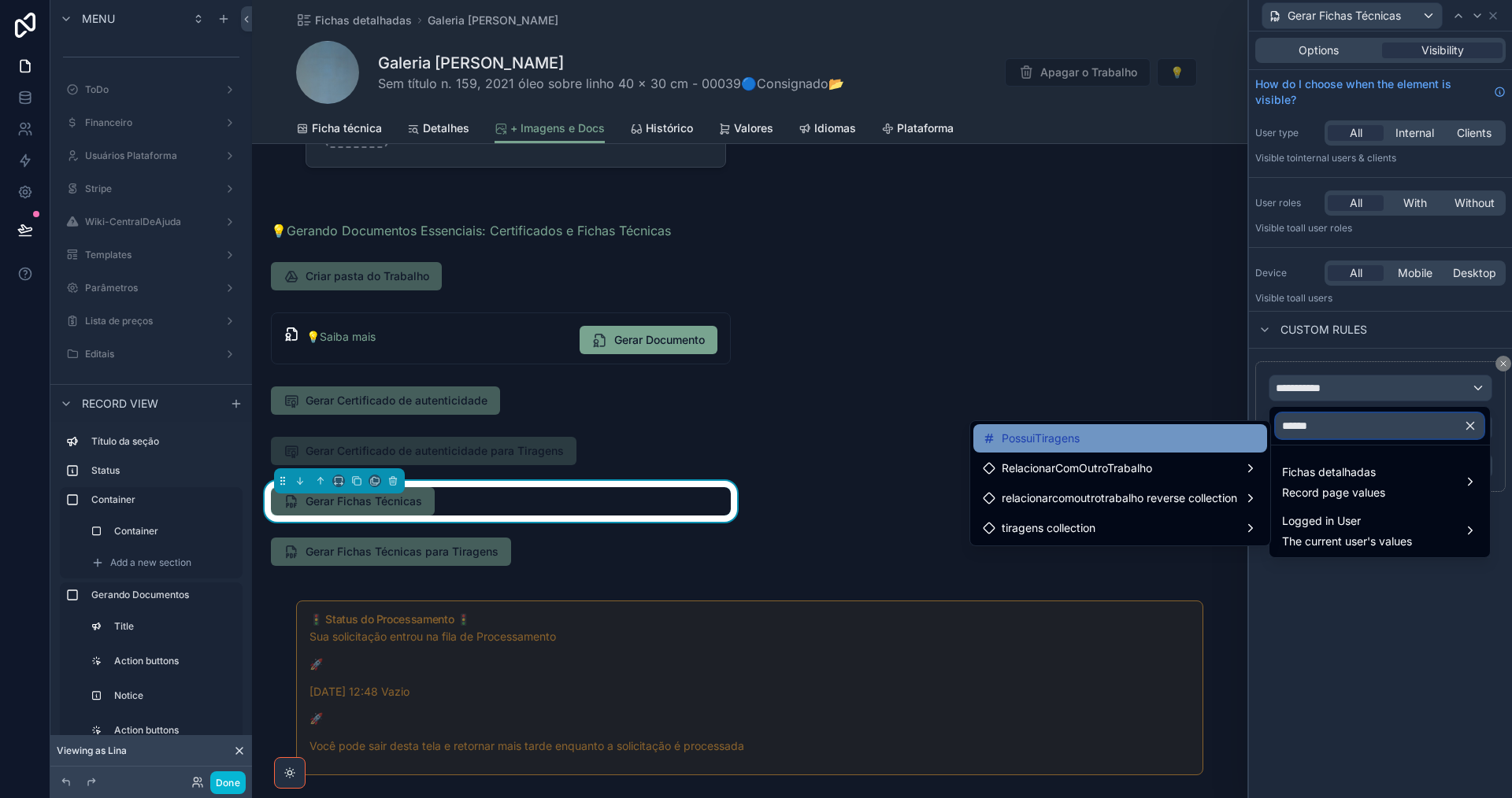
type input "******"
click at [1061, 447] on span "PossuiTiragens" at bounding box center [1040, 438] width 78 height 19
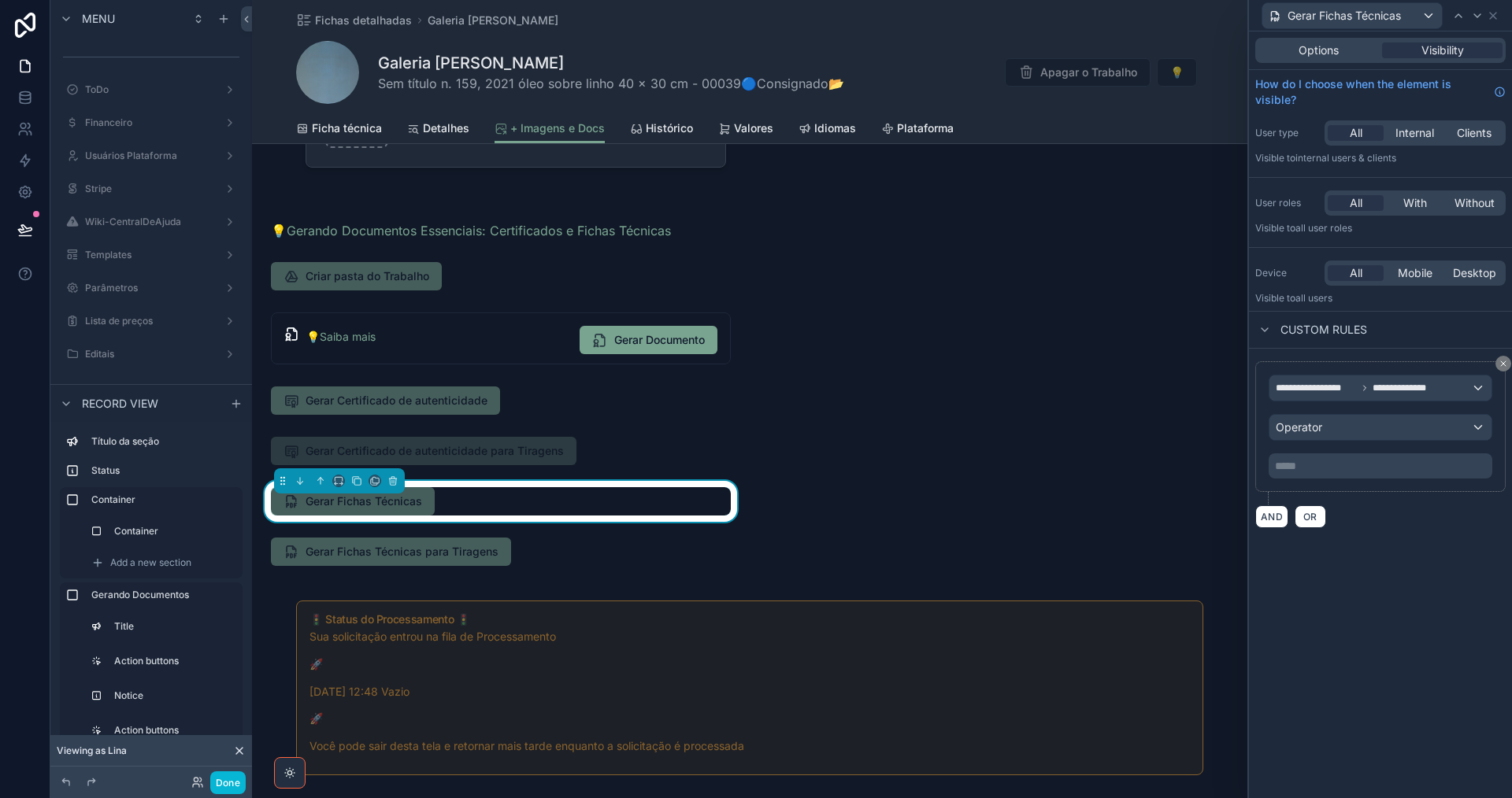
click at [1357, 464] on p "***** ﻿" at bounding box center [1382, 466] width 214 height 16
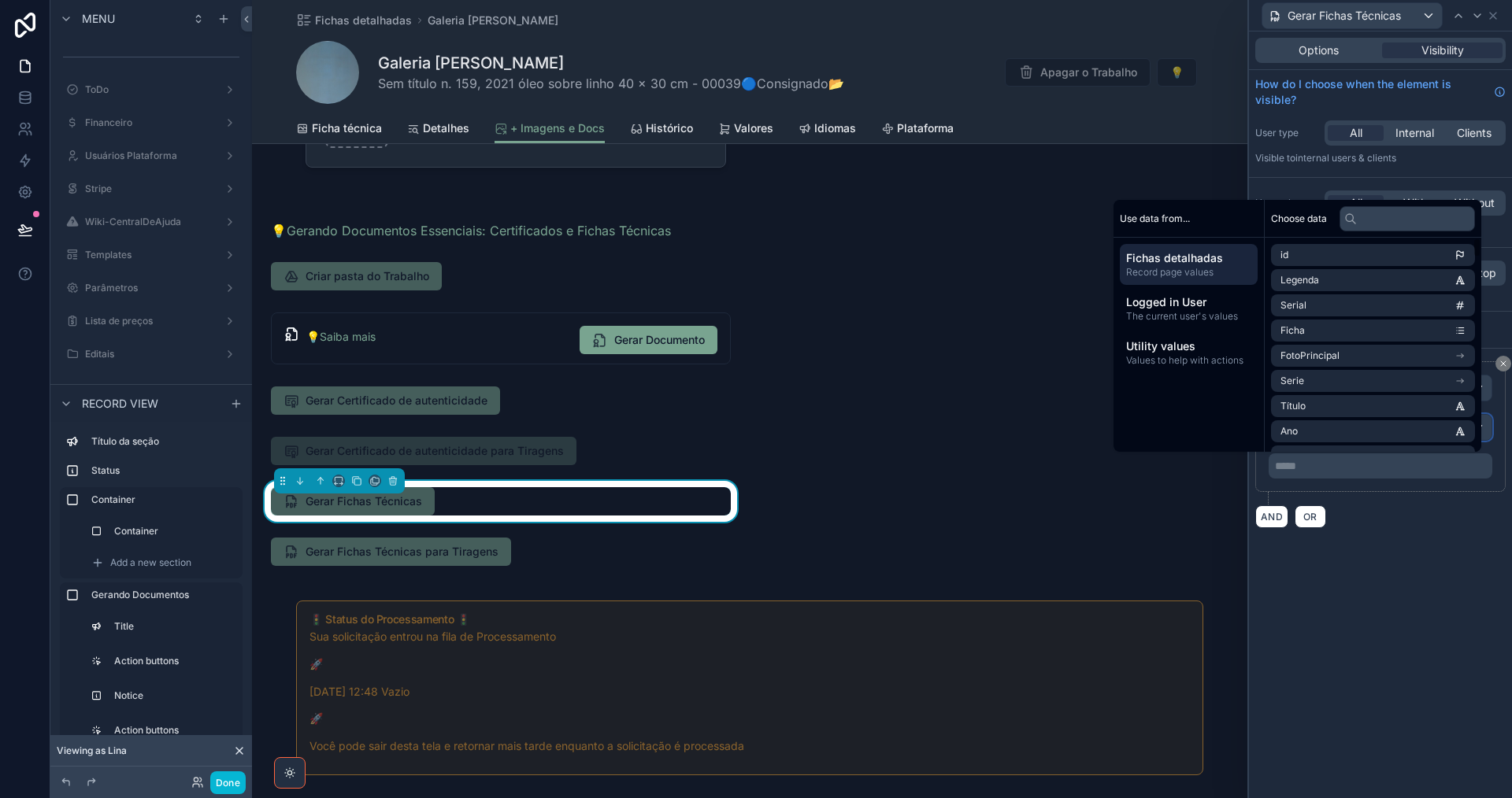
click at [1488, 429] on div "Operator" at bounding box center [1380, 427] width 222 height 25
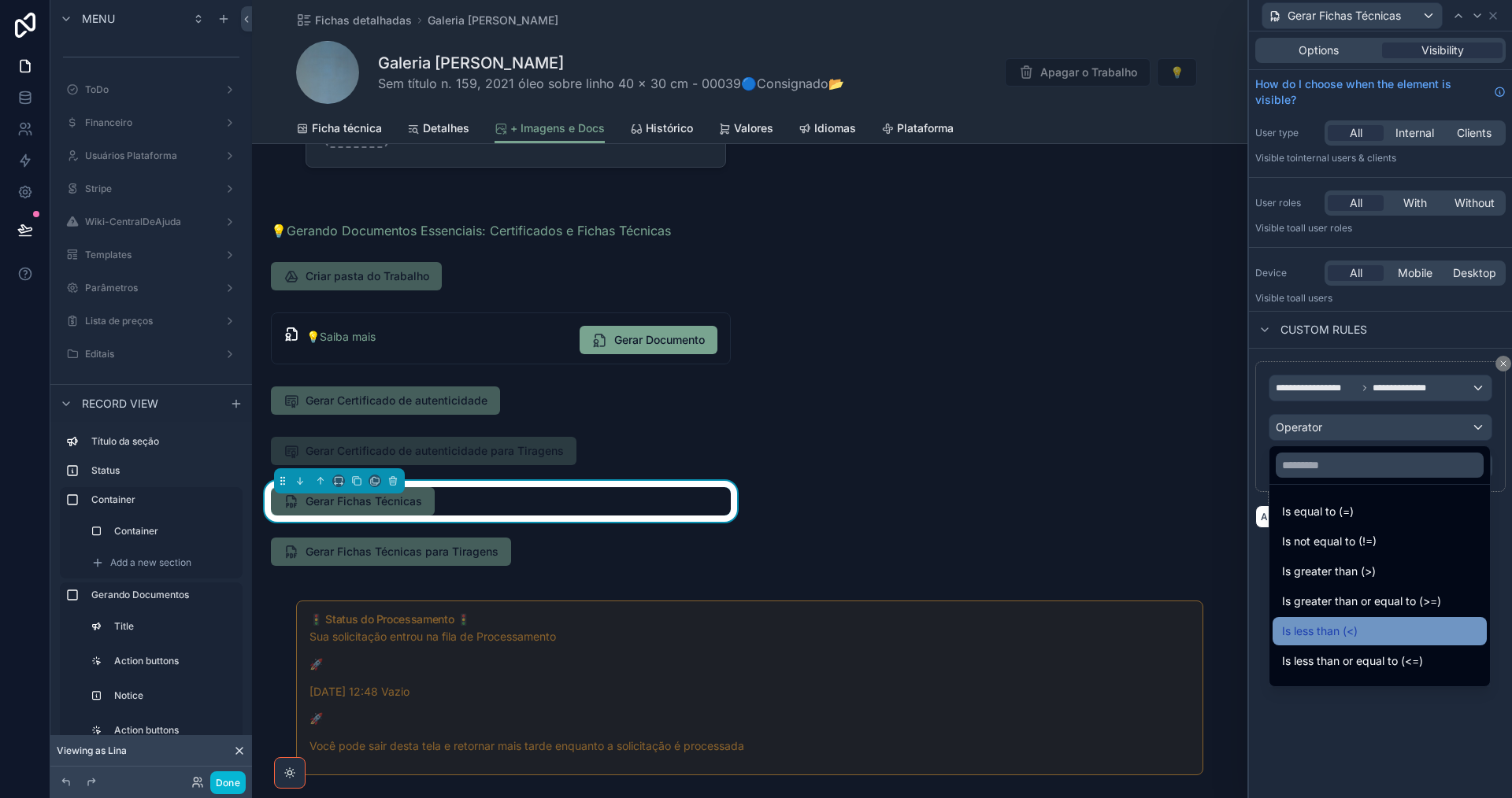
click at [1397, 634] on div "Is less than (<)" at bounding box center [1380, 631] width 196 height 19
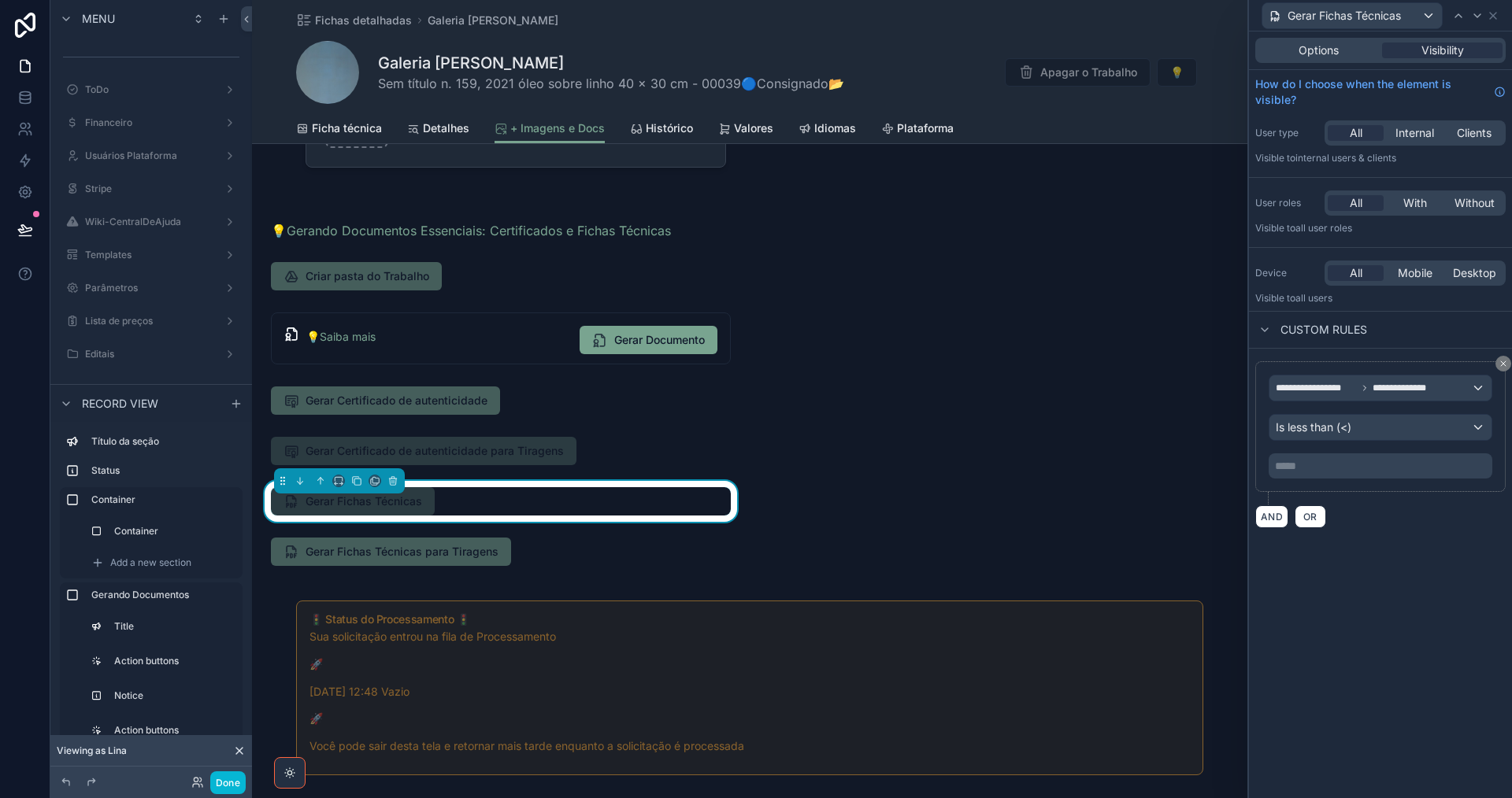
click at [1360, 465] on p "***** ﻿" at bounding box center [1382, 466] width 214 height 16
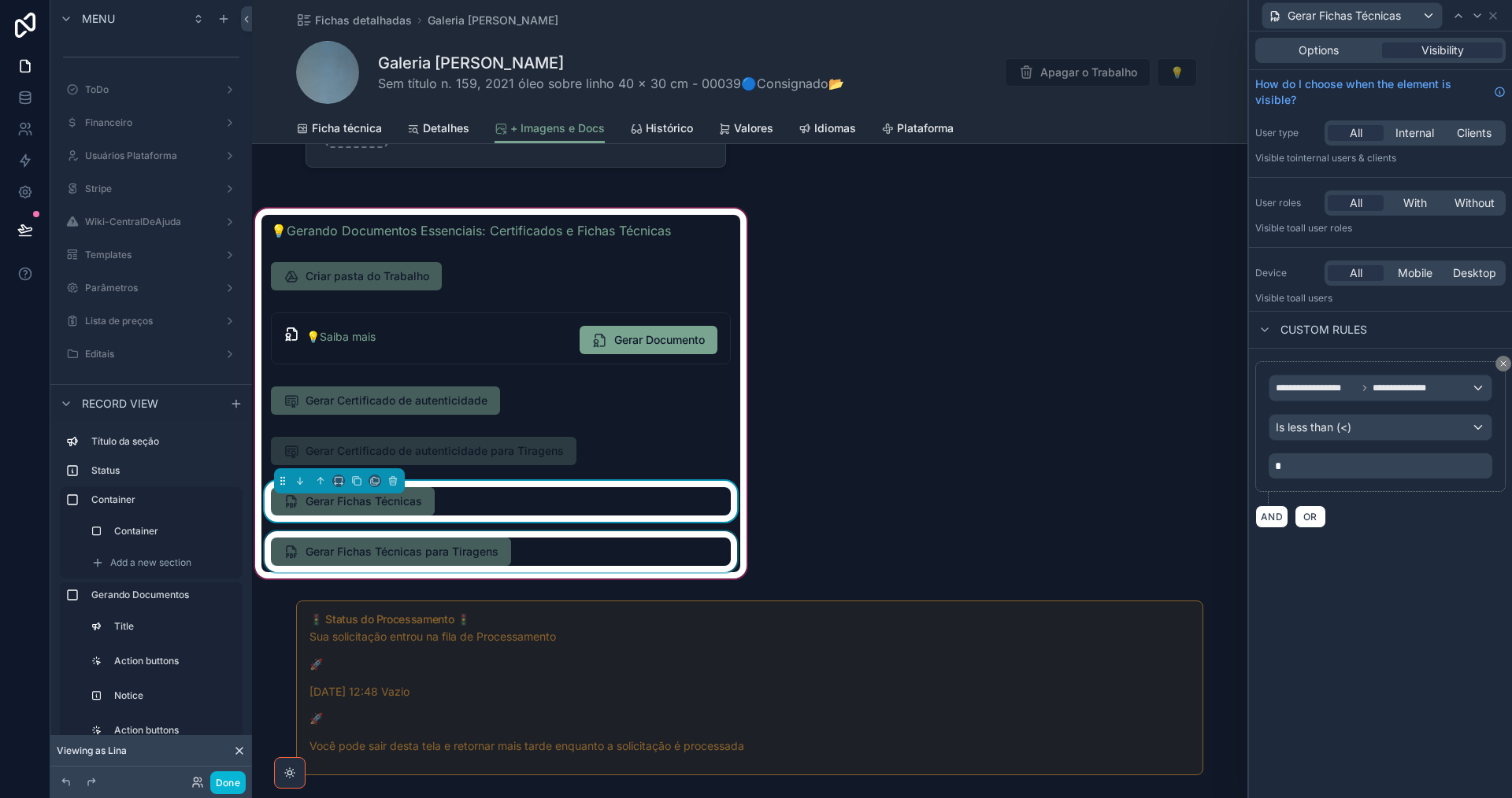
click at [532, 554] on div "scrollable content" at bounding box center [501, 552] width 479 height 41
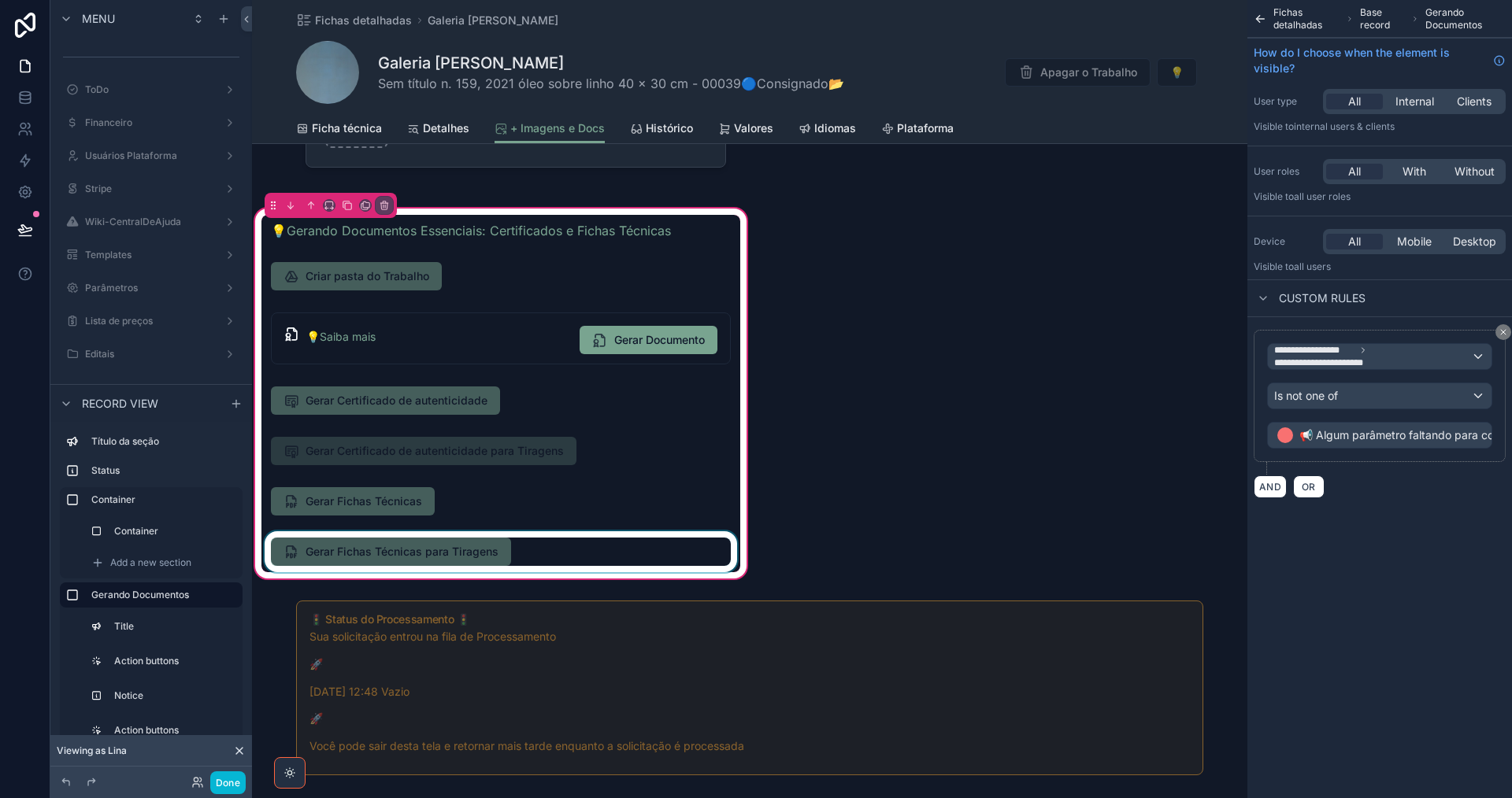
click at [550, 548] on div "scrollable content" at bounding box center [501, 552] width 479 height 41
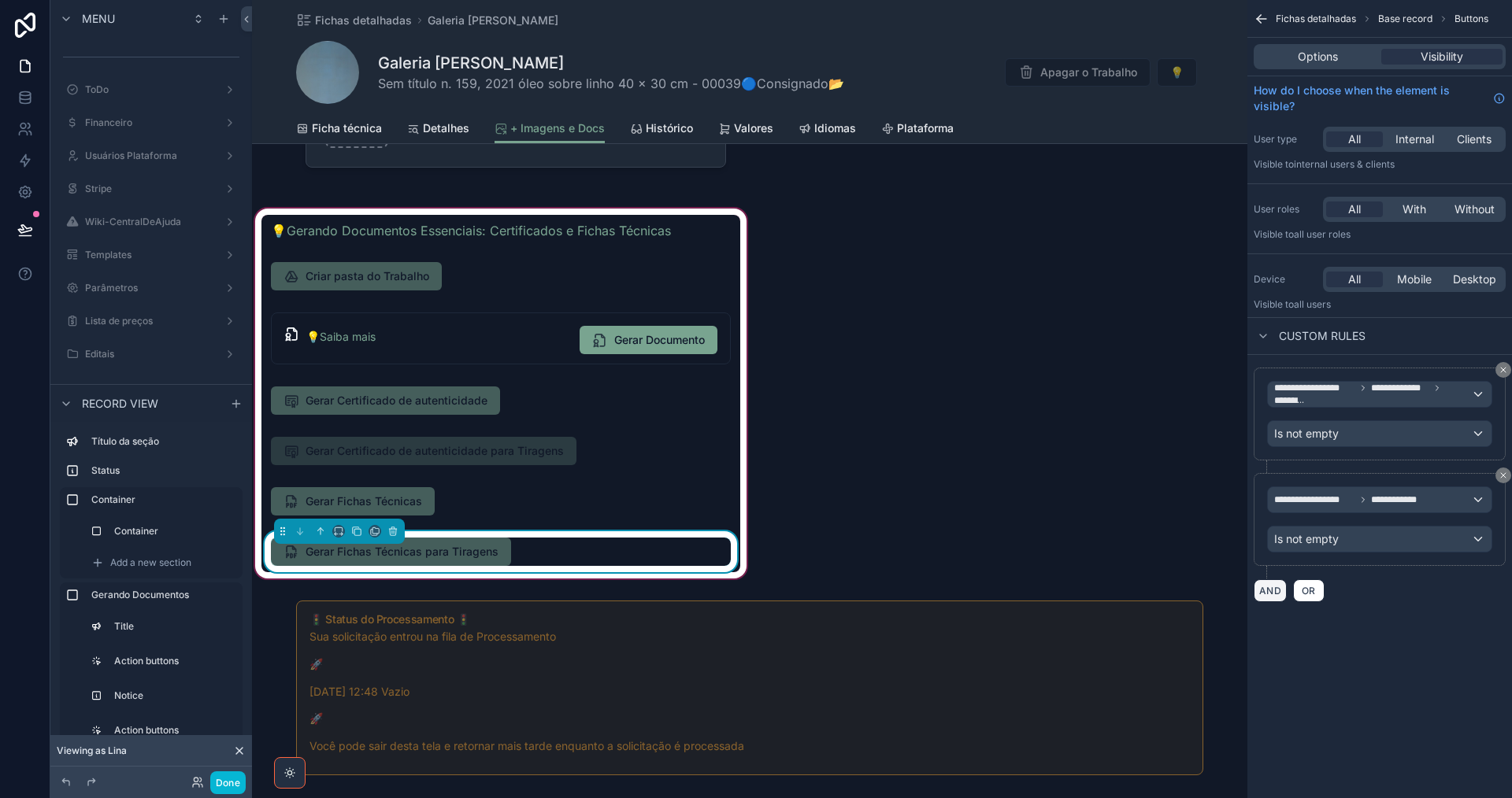
click at [1268, 592] on button "AND" at bounding box center [1270, 591] width 33 height 23
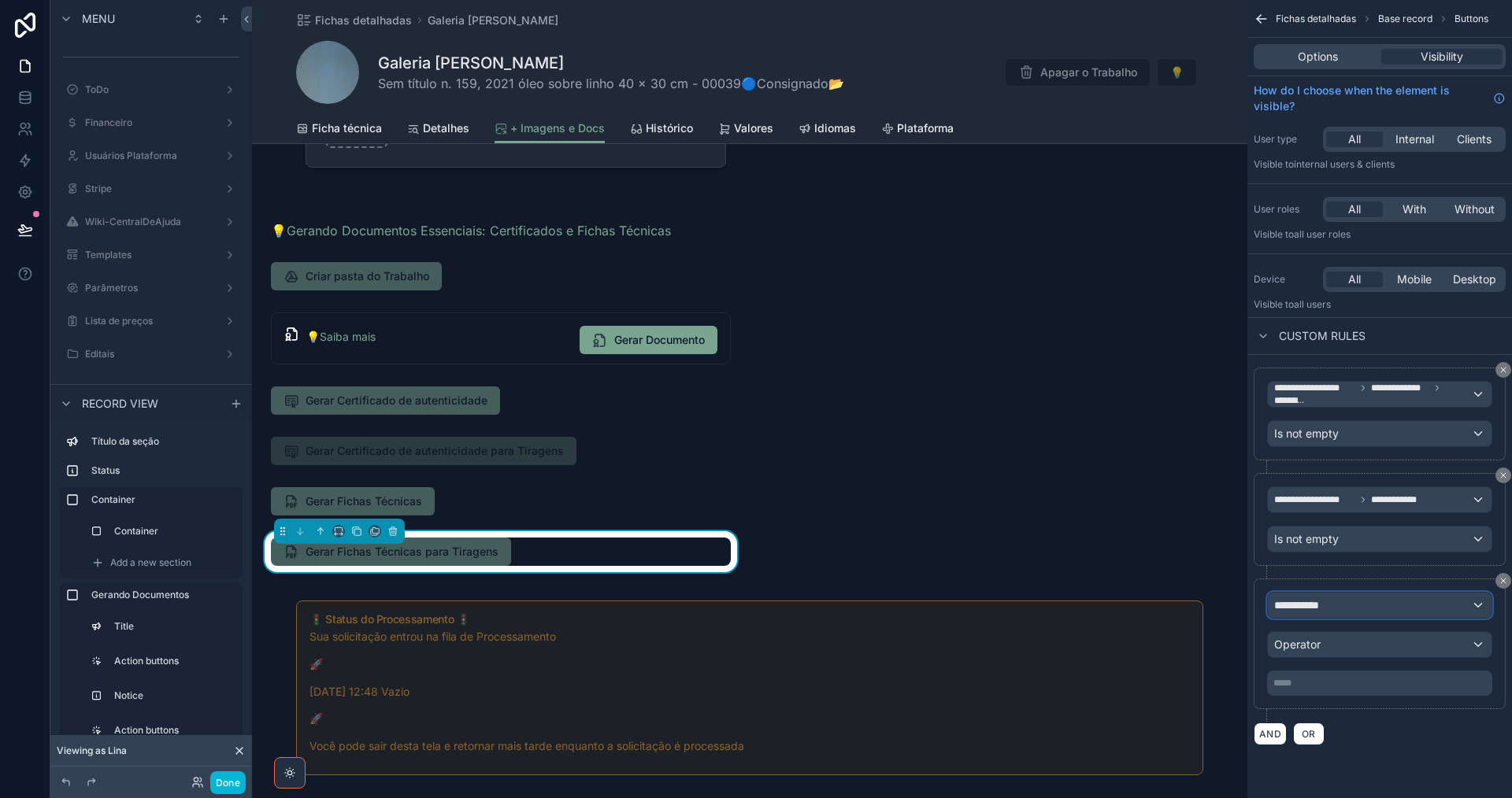
click at [1308, 615] on div "**********" at bounding box center [1379, 605] width 224 height 25
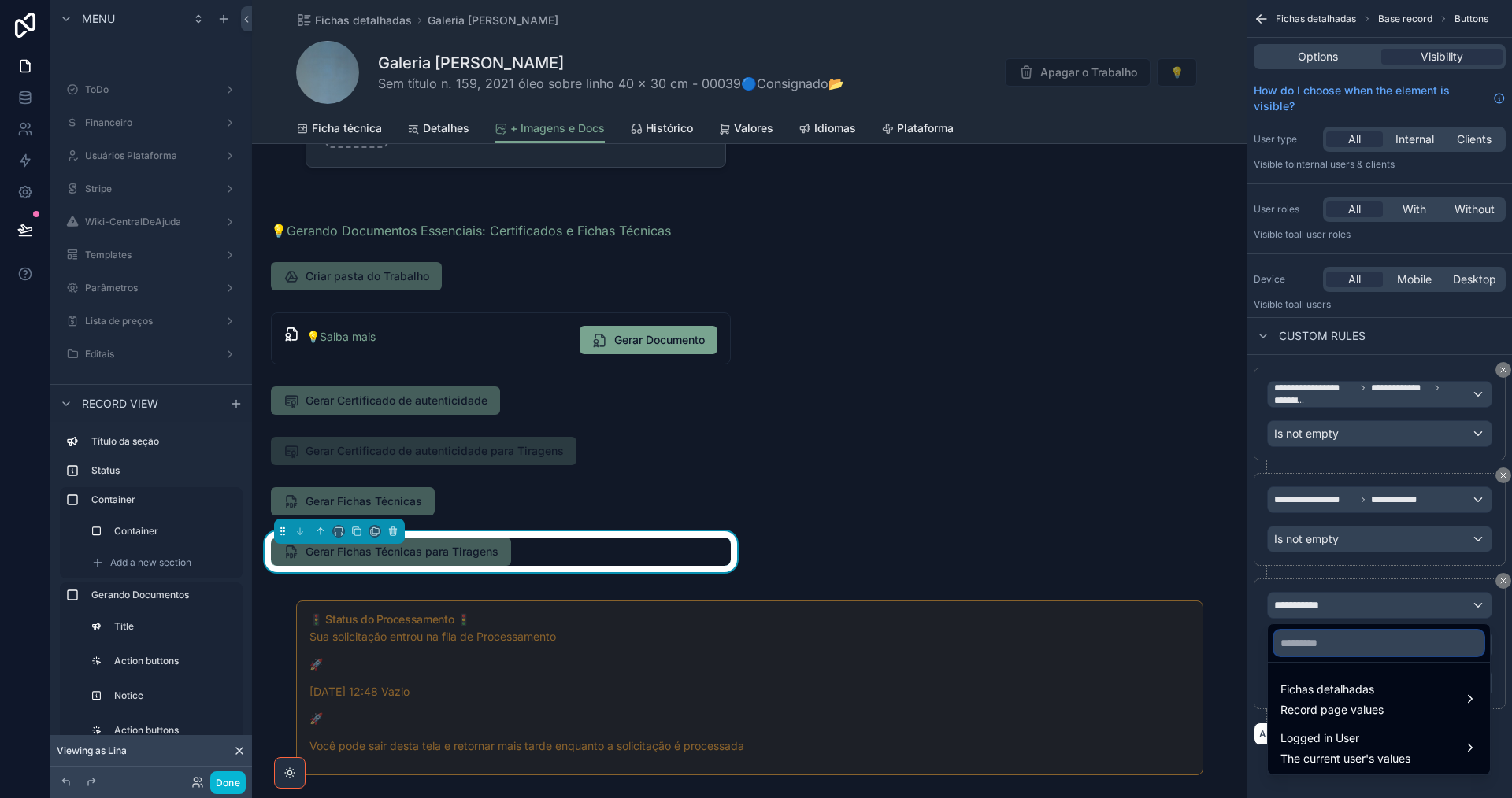
click at [1332, 644] on input "text" at bounding box center [1379, 643] width 210 height 25
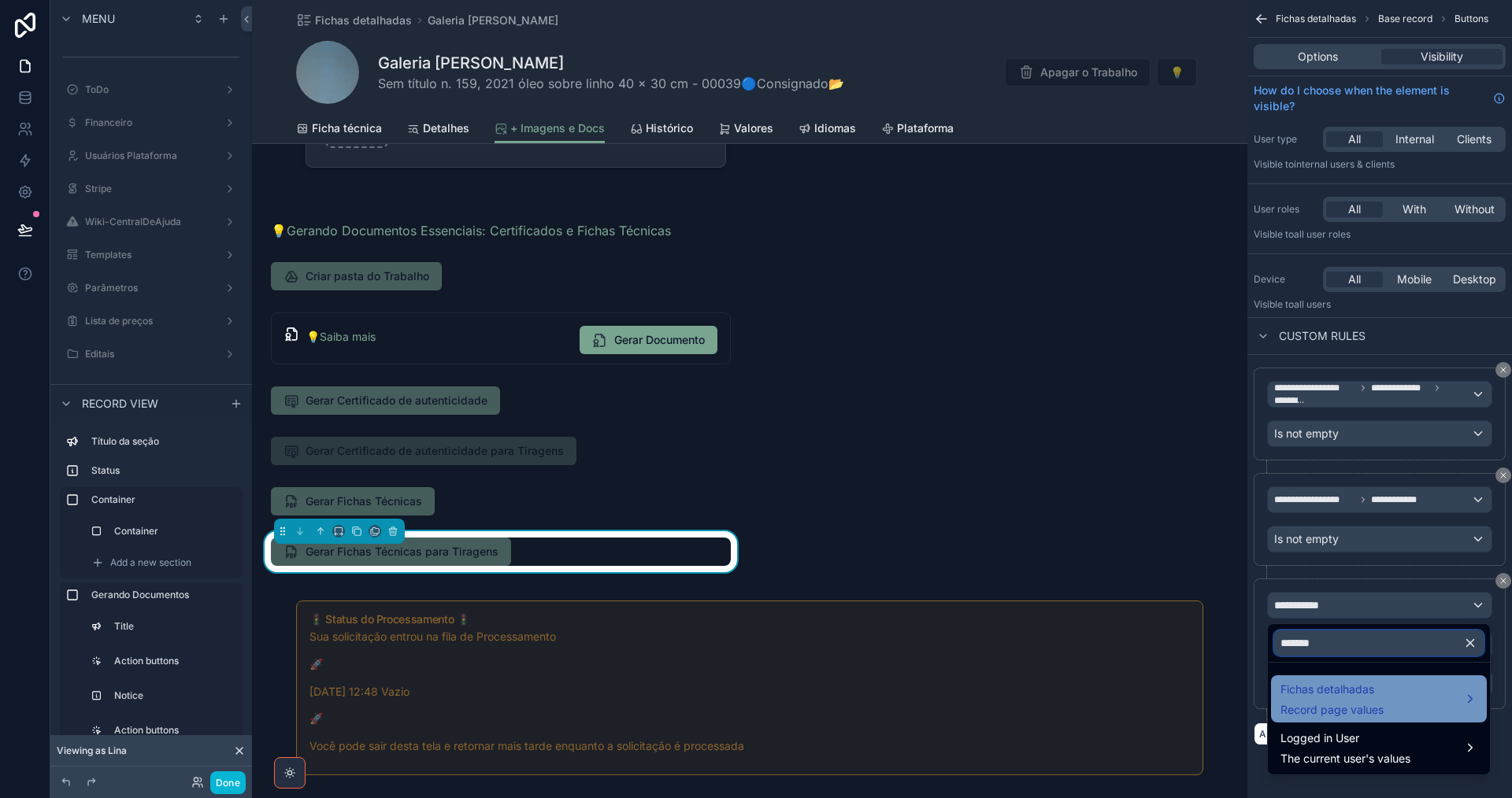
type input "*******"
click at [1338, 691] on span "Fichas detalhadas" at bounding box center [1332, 690] width 103 height 19
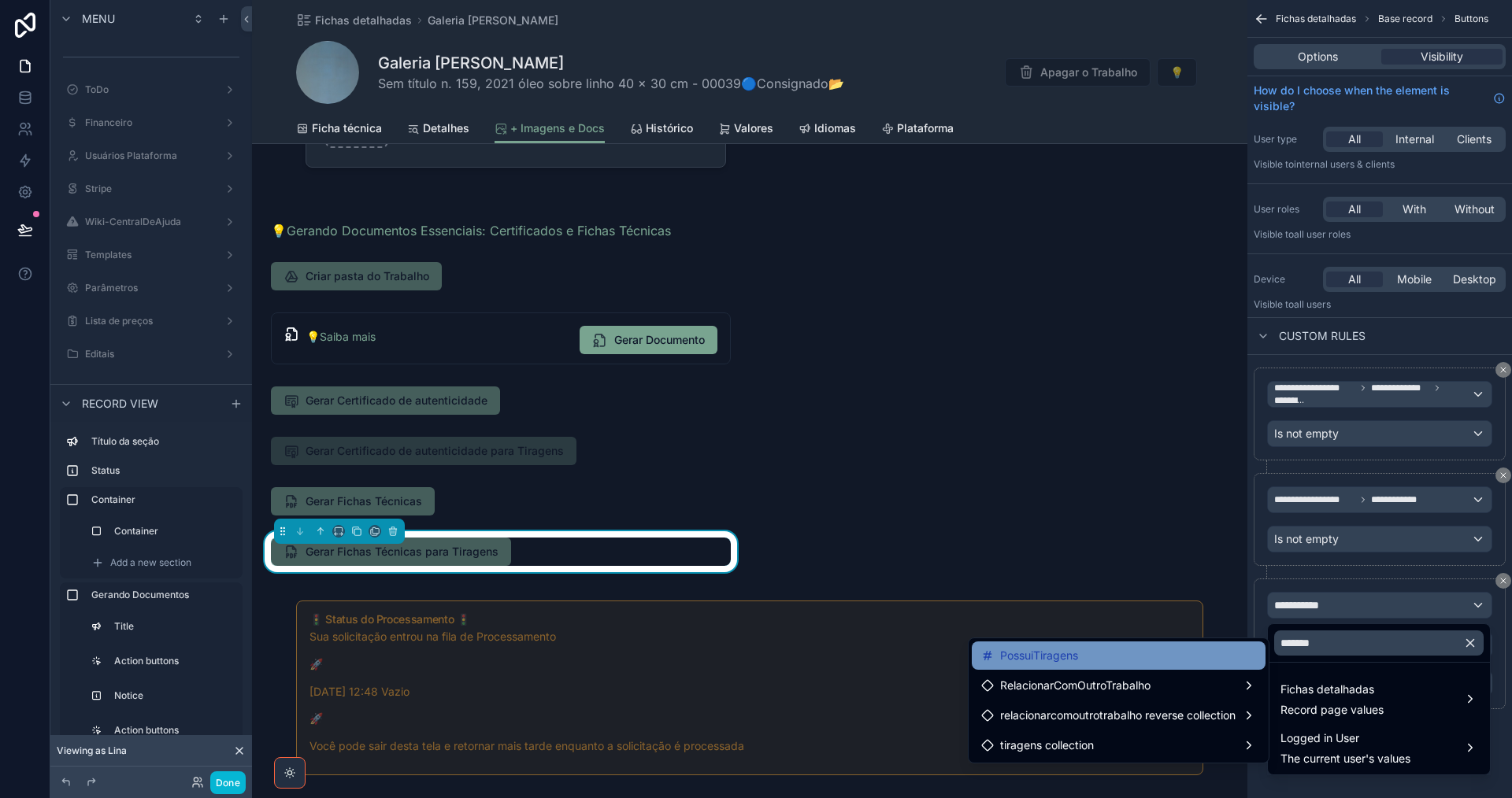
click at [1145, 662] on div "PossuiTiragens" at bounding box center [1118, 656] width 275 height 19
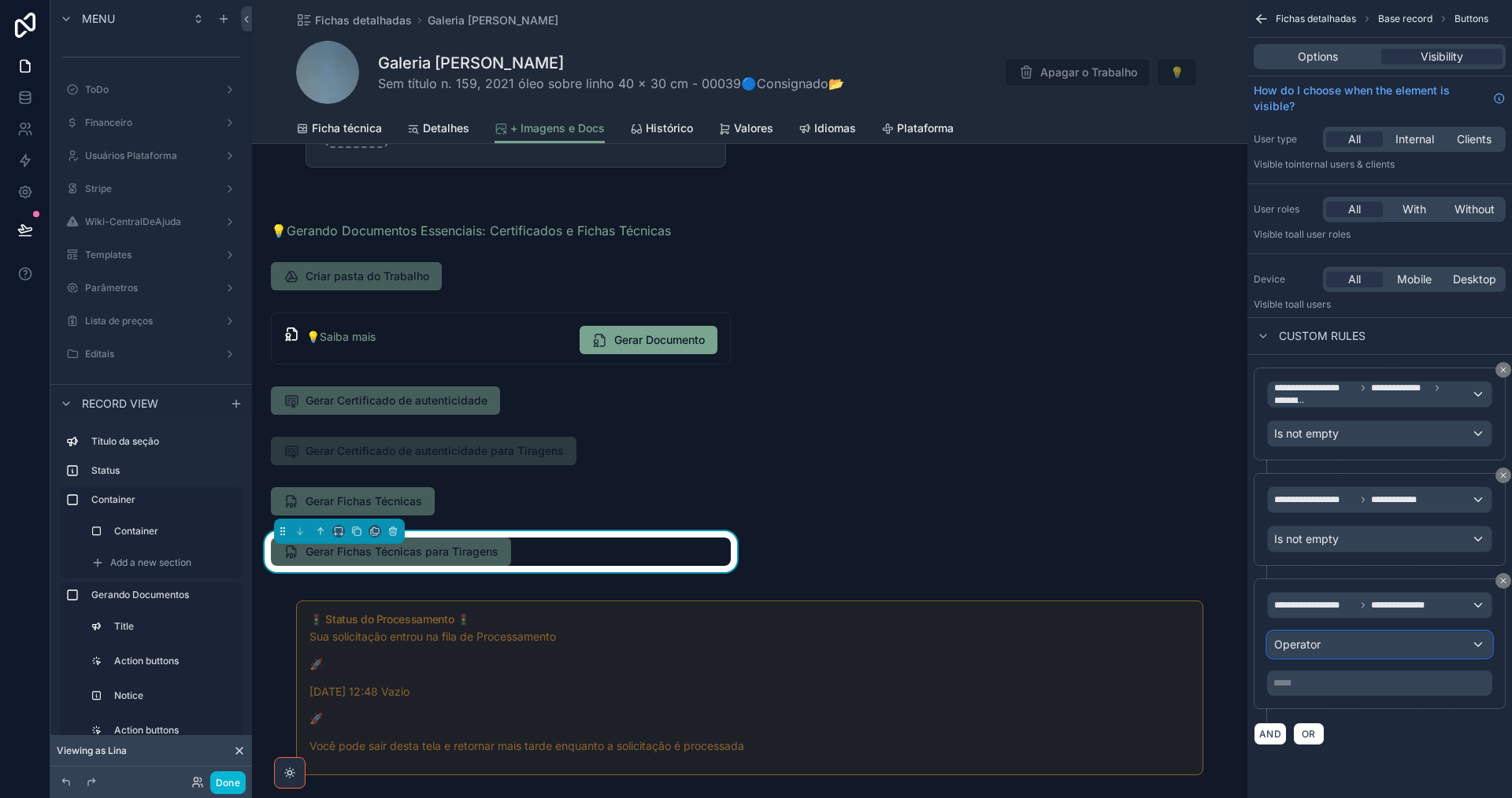
click at [1333, 650] on div "Operator" at bounding box center [1379, 644] width 224 height 25
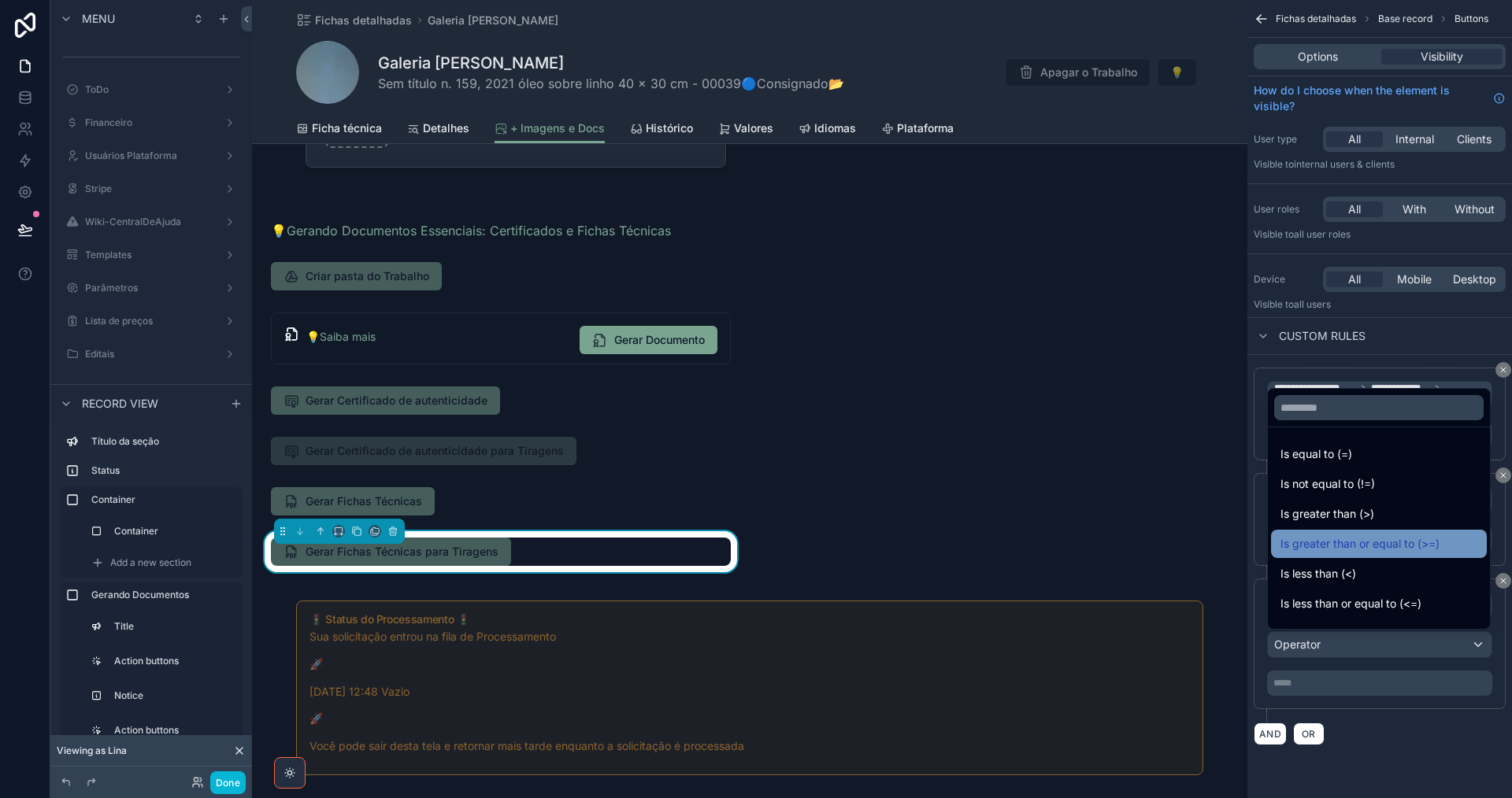
click at [1359, 537] on span "Is greater than or equal to (>=)" at bounding box center [1360, 544] width 159 height 19
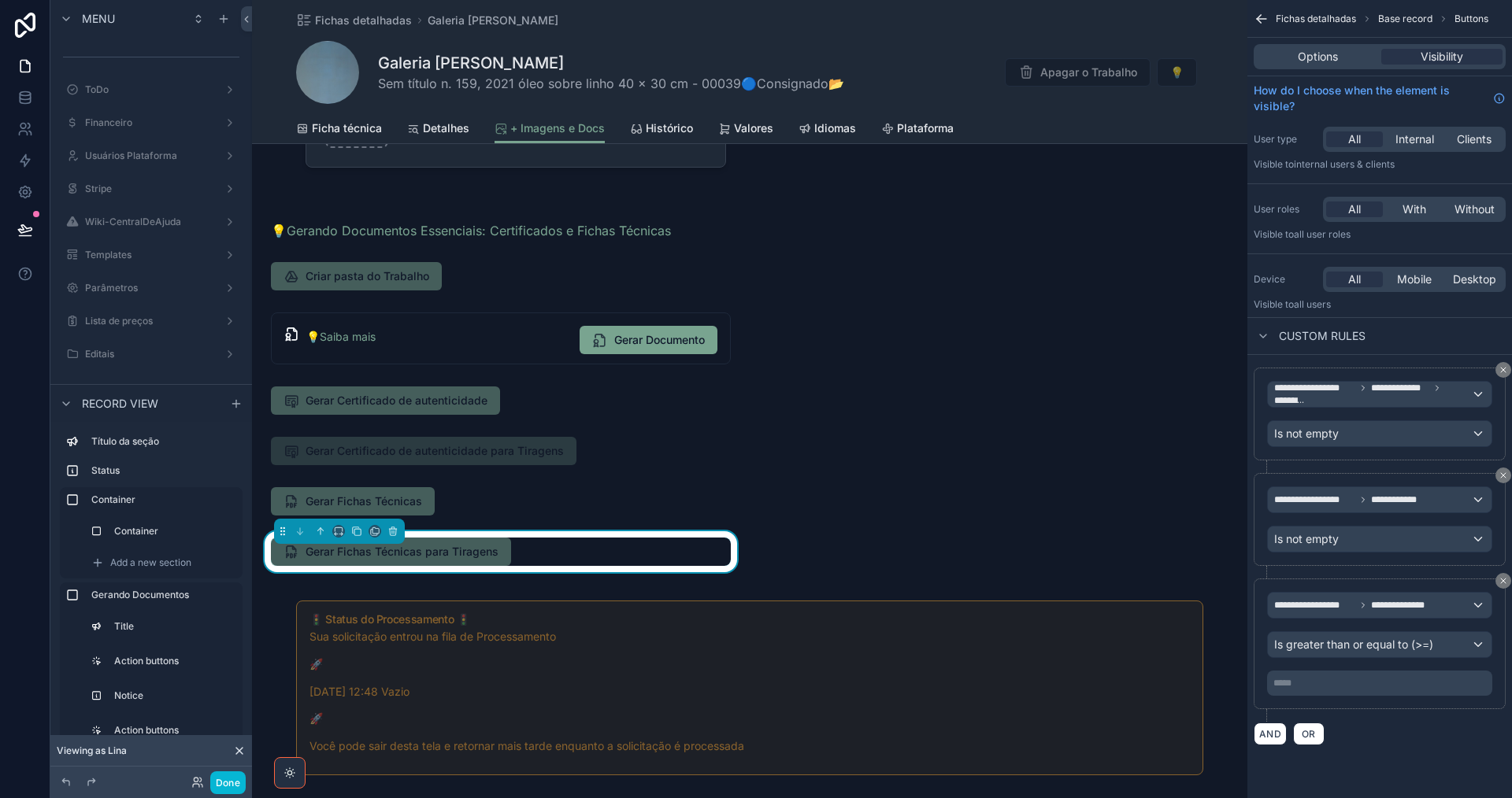
click at [1344, 686] on p "***** ﻿" at bounding box center [1381, 683] width 216 height 12
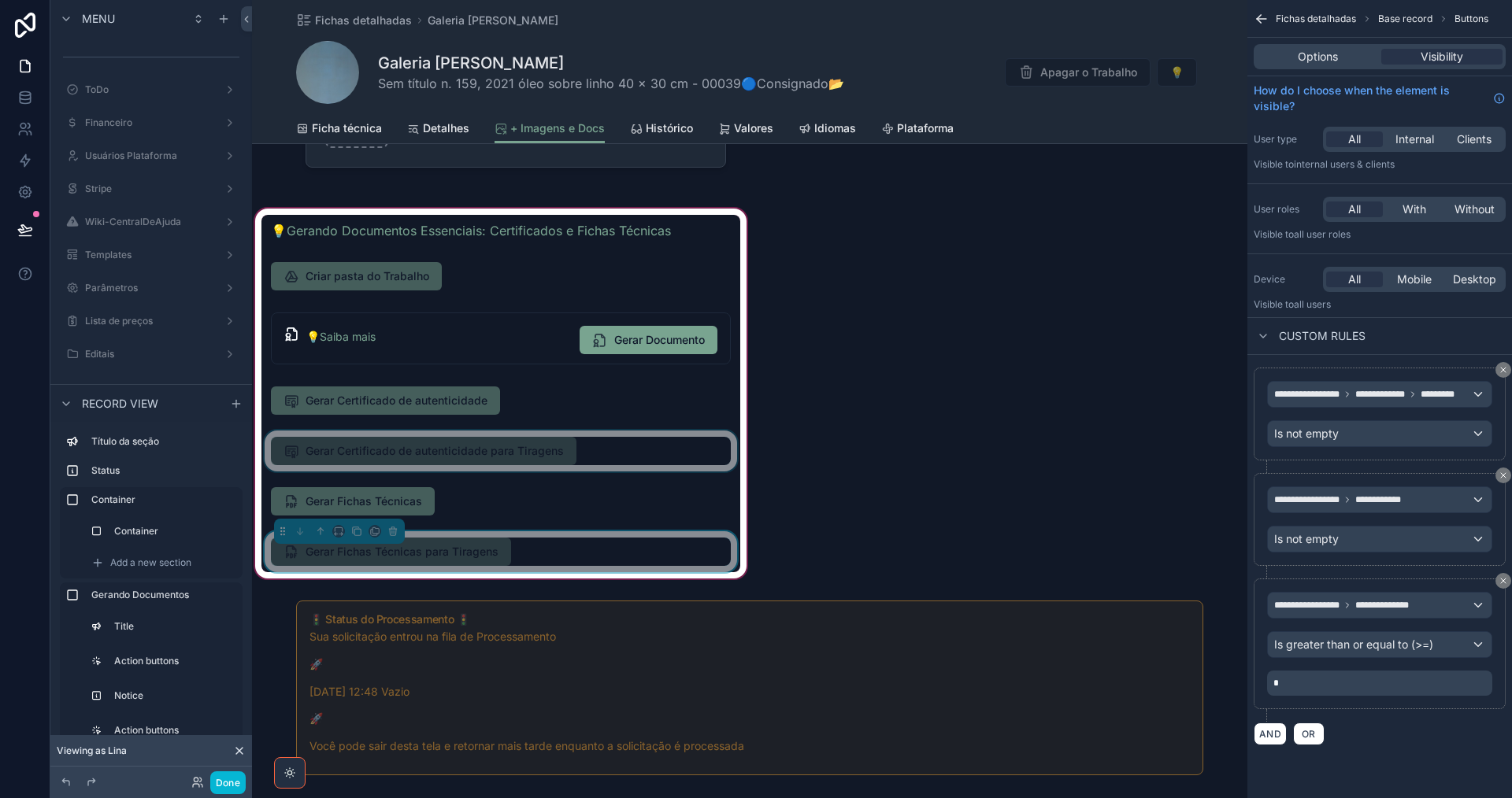
click at [604, 451] on div "scrollable content" at bounding box center [501, 451] width 479 height 41
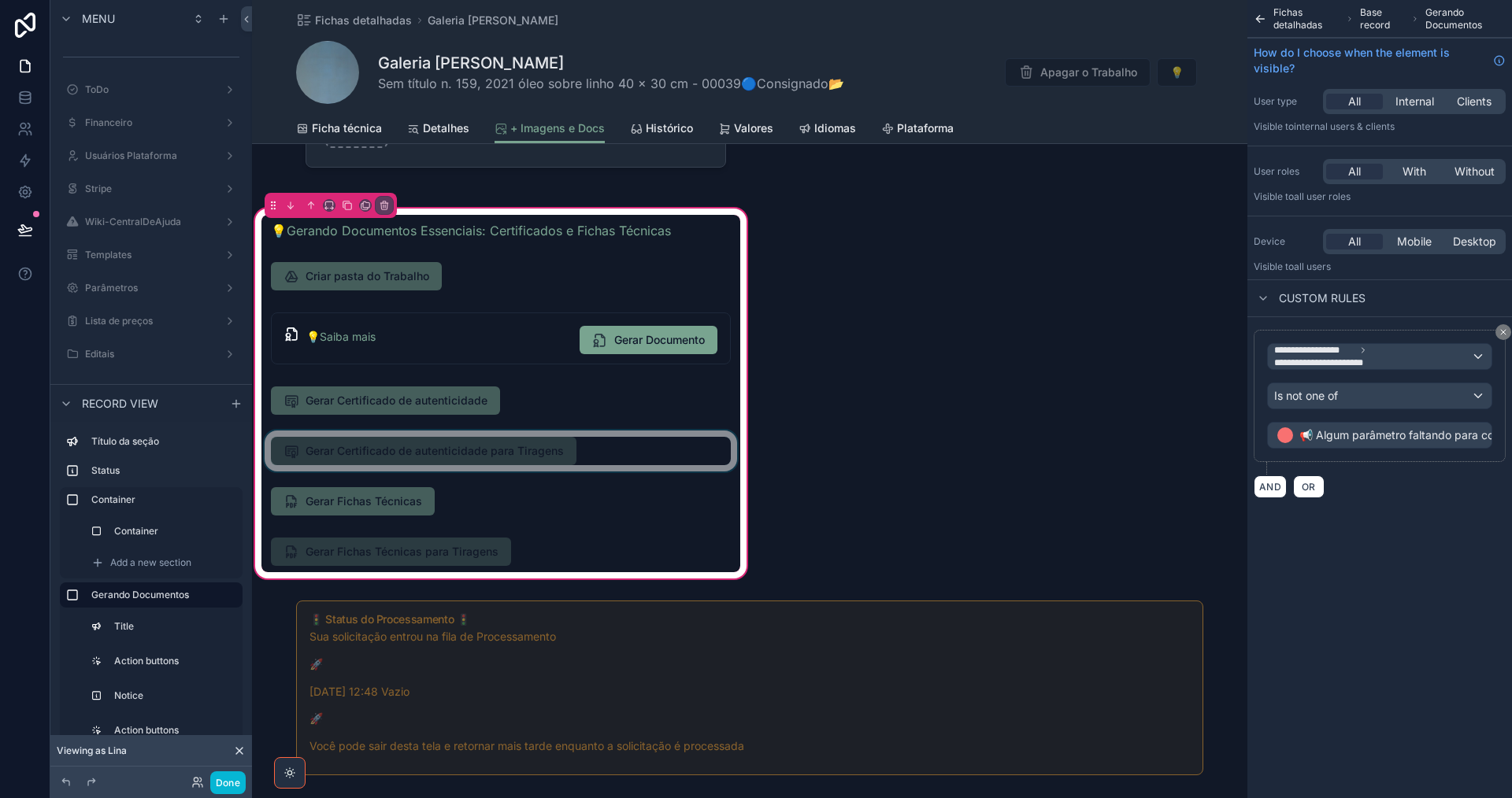
click at [603, 451] on div "scrollable content" at bounding box center [501, 451] width 479 height 41
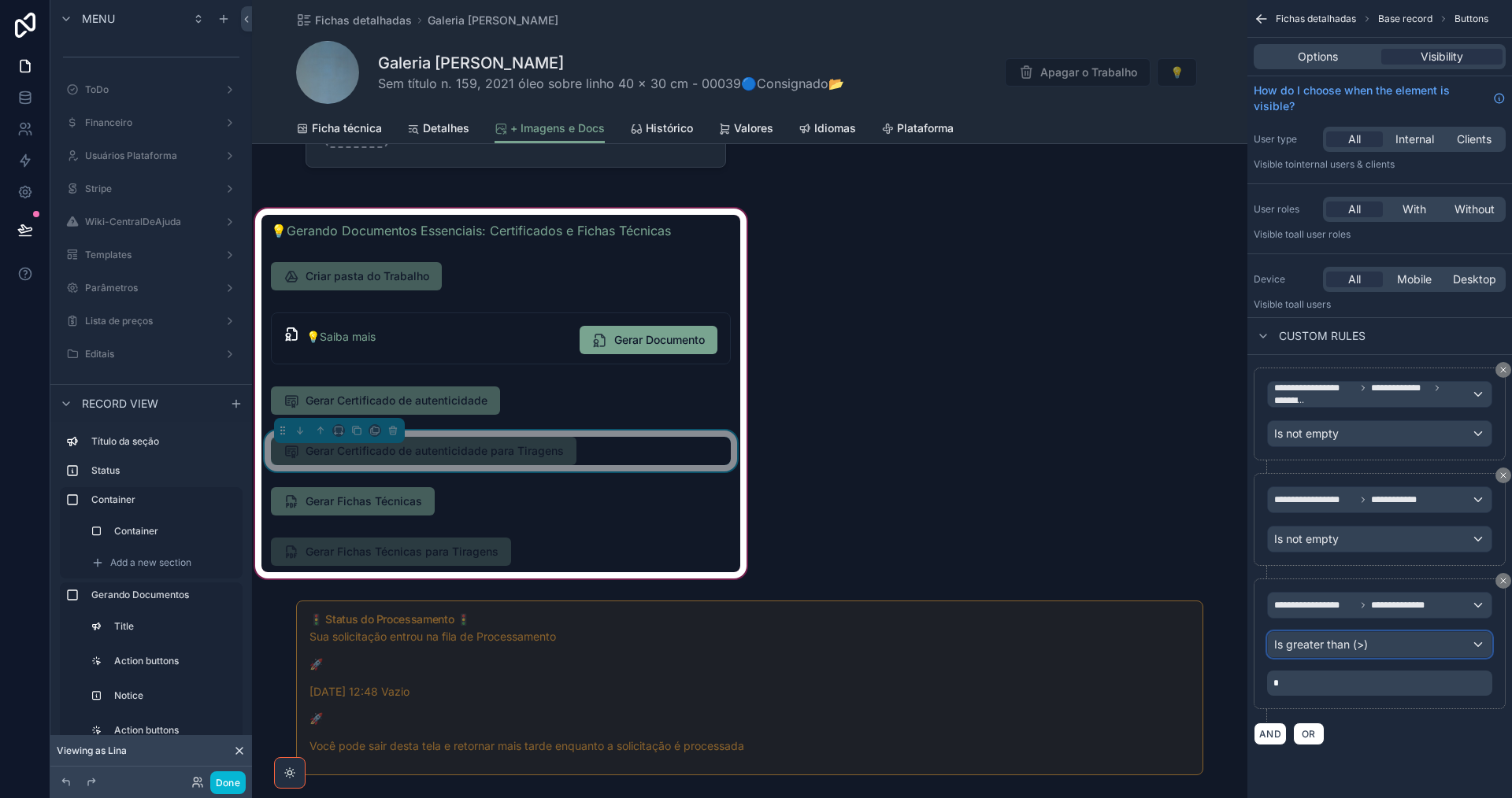
click at [1403, 636] on div "Is greater than (>)" at bounding box center [1379, 644] width 224 height 25
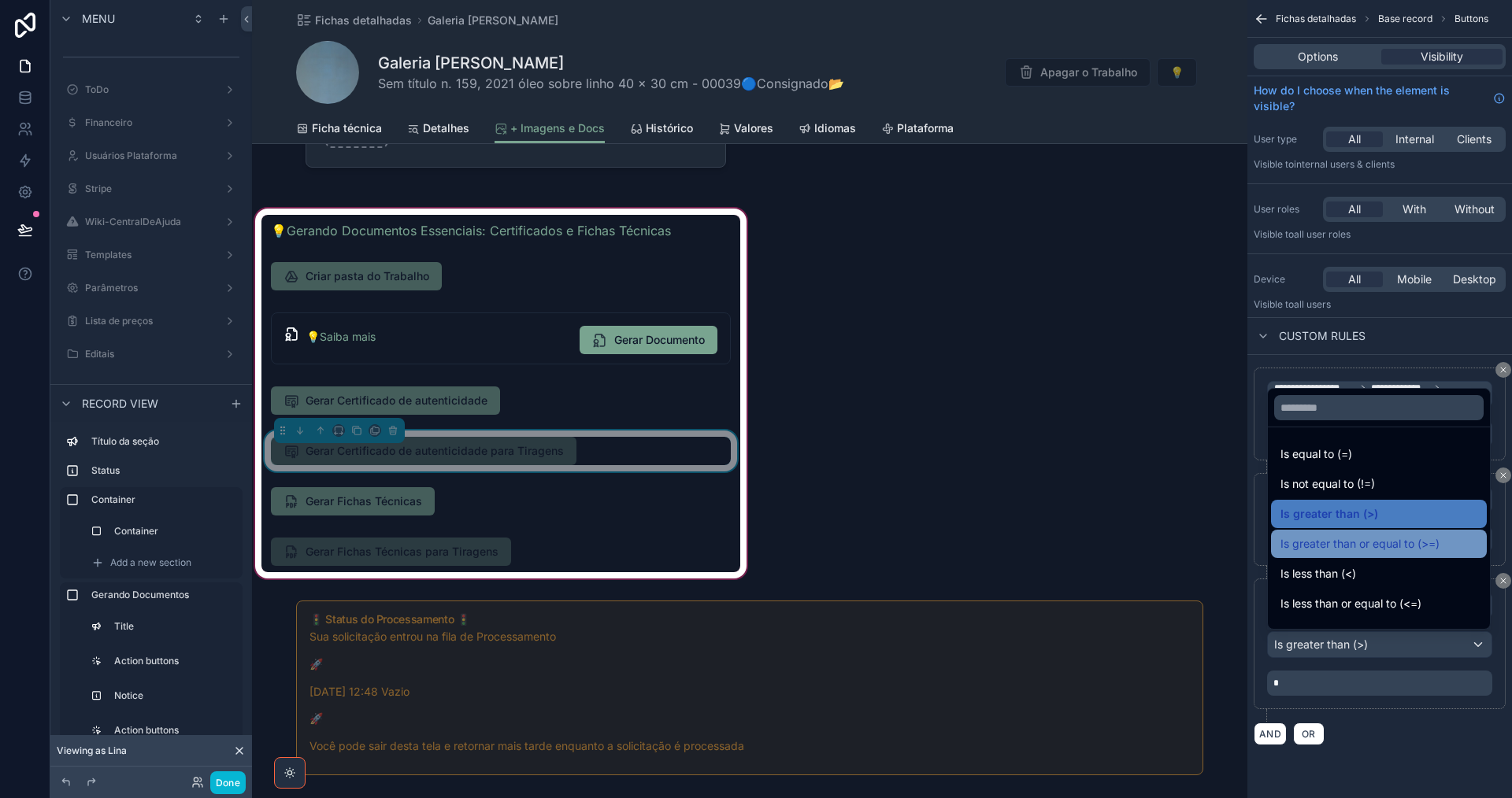
click at [1404, 543] on span "Is greater than or equal to (>=)" at bounding box center [1360, 544] width 159 height 19
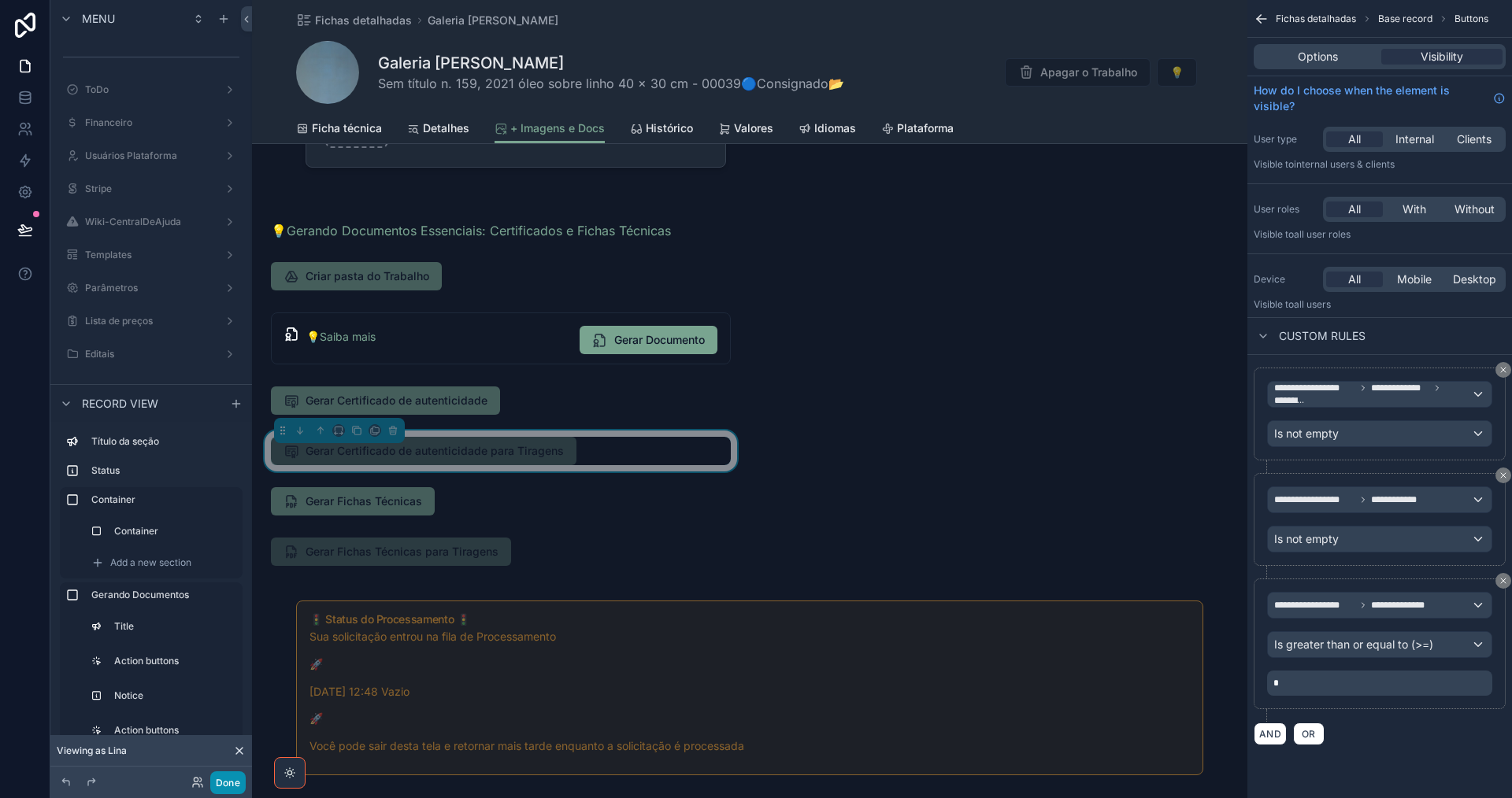
click at [229, 784] on button "Done" at bounding box center [228, 782] width 36 height 23
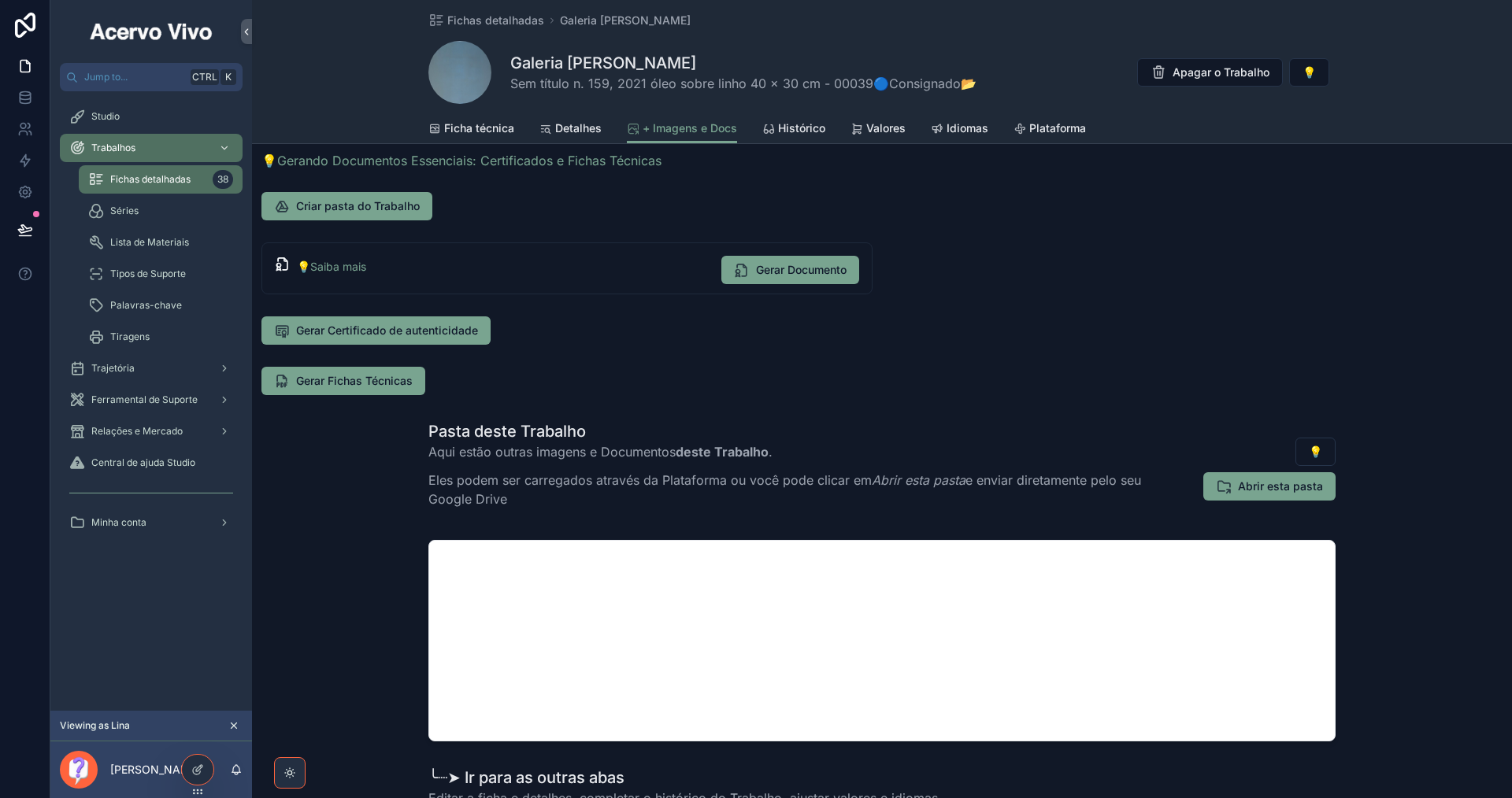
scroll to position [236, 0]
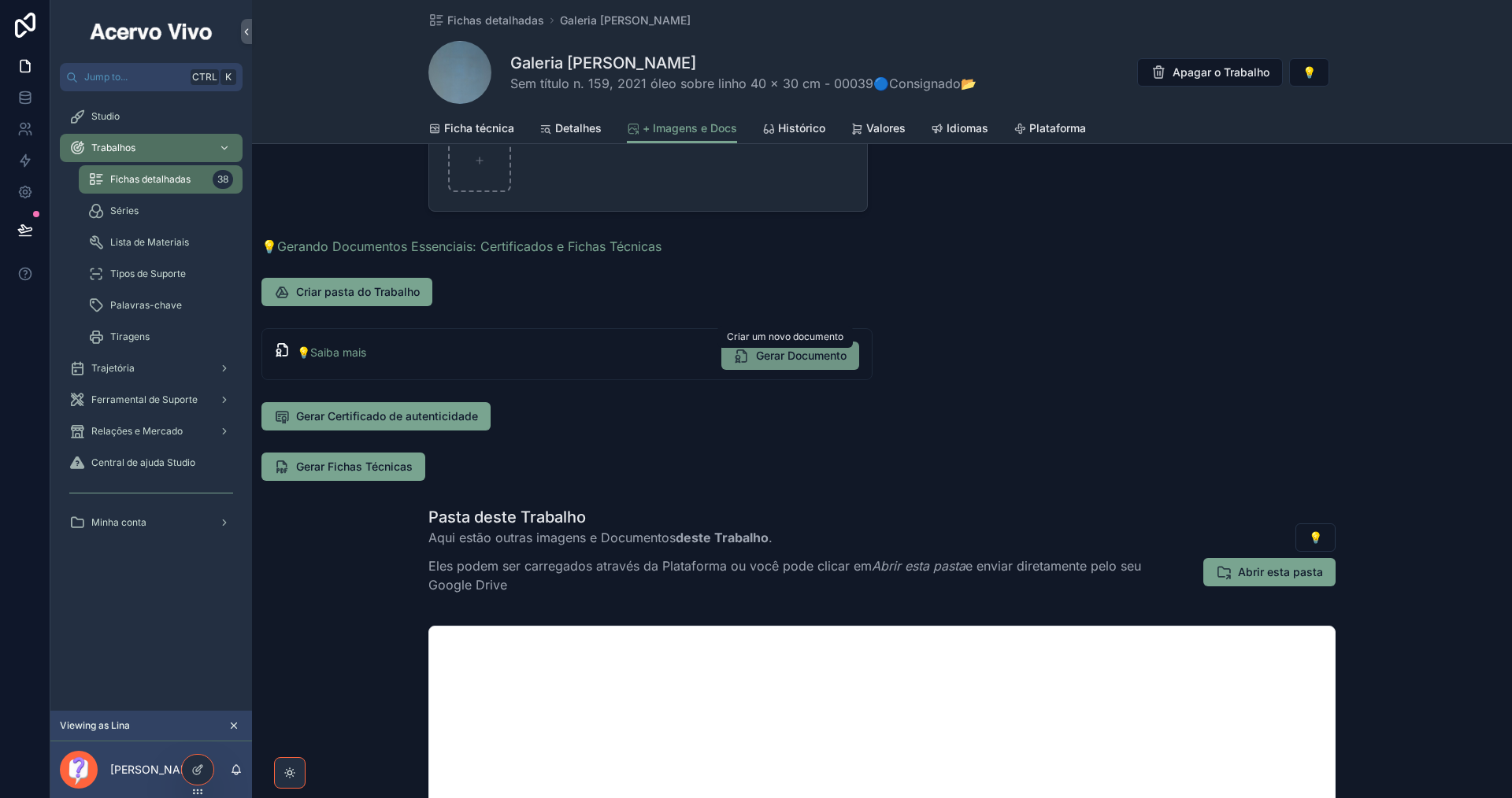
click at [812, 355] on span "Gerar Documento" at bounding box center [801, 355] width 91 height 16
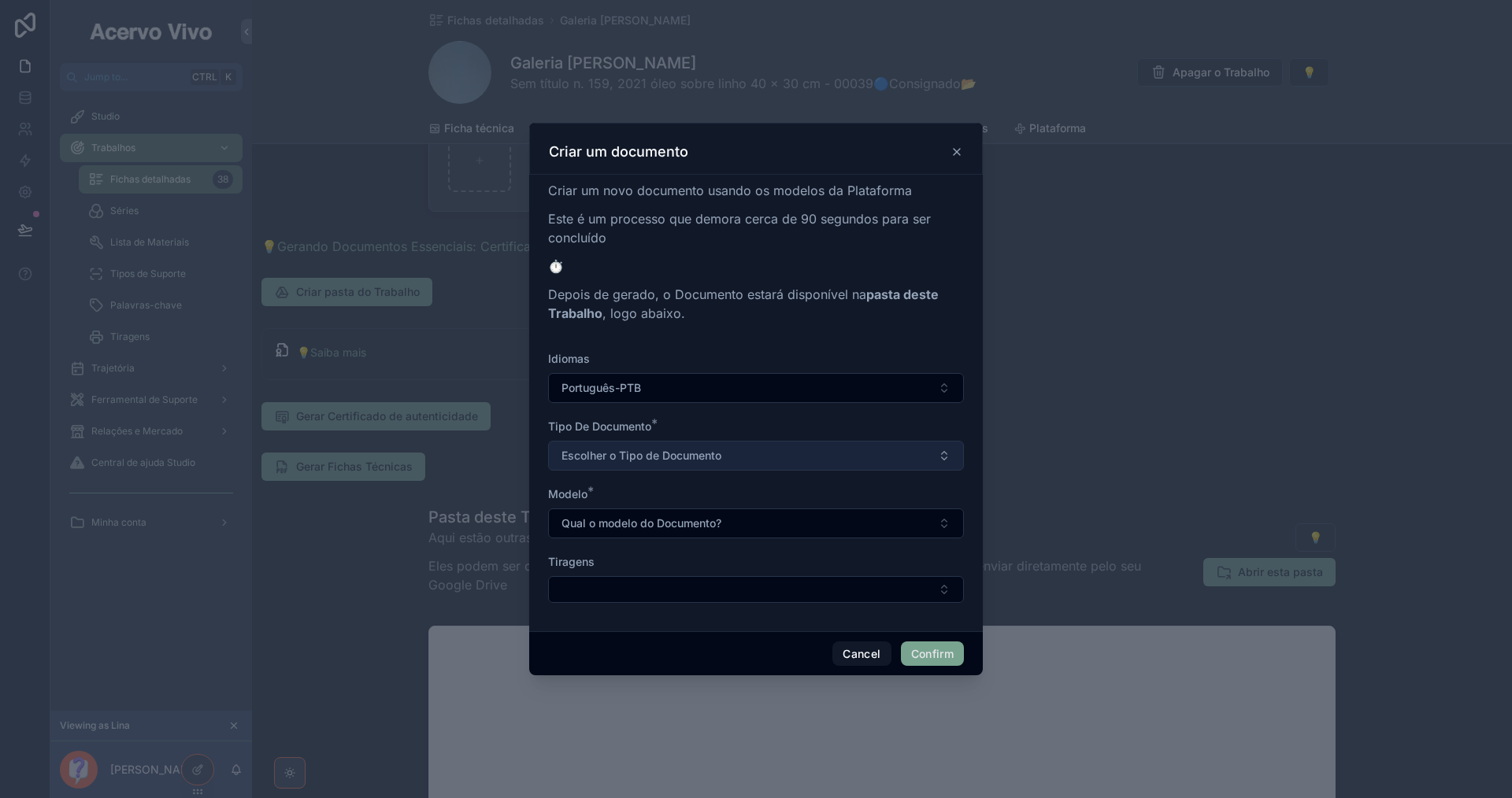
click at [796, 456] on button "Escolher o Tipo de Documento" at bounding box center [756, 456] width 416 height 30
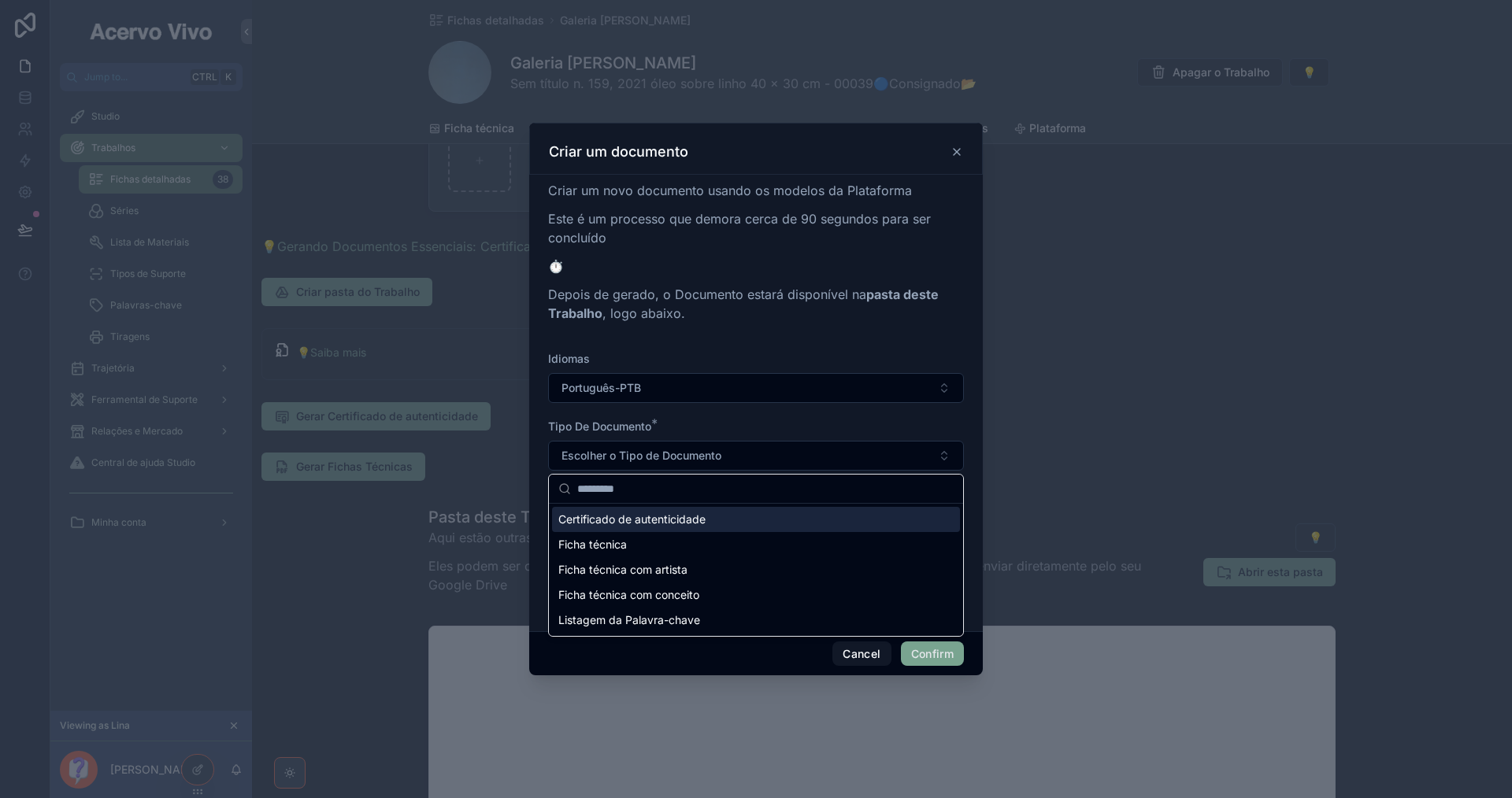
click at [806, 422] on div "Tipo De Documento *" at bounding box center [756, 427] width 416 height 16
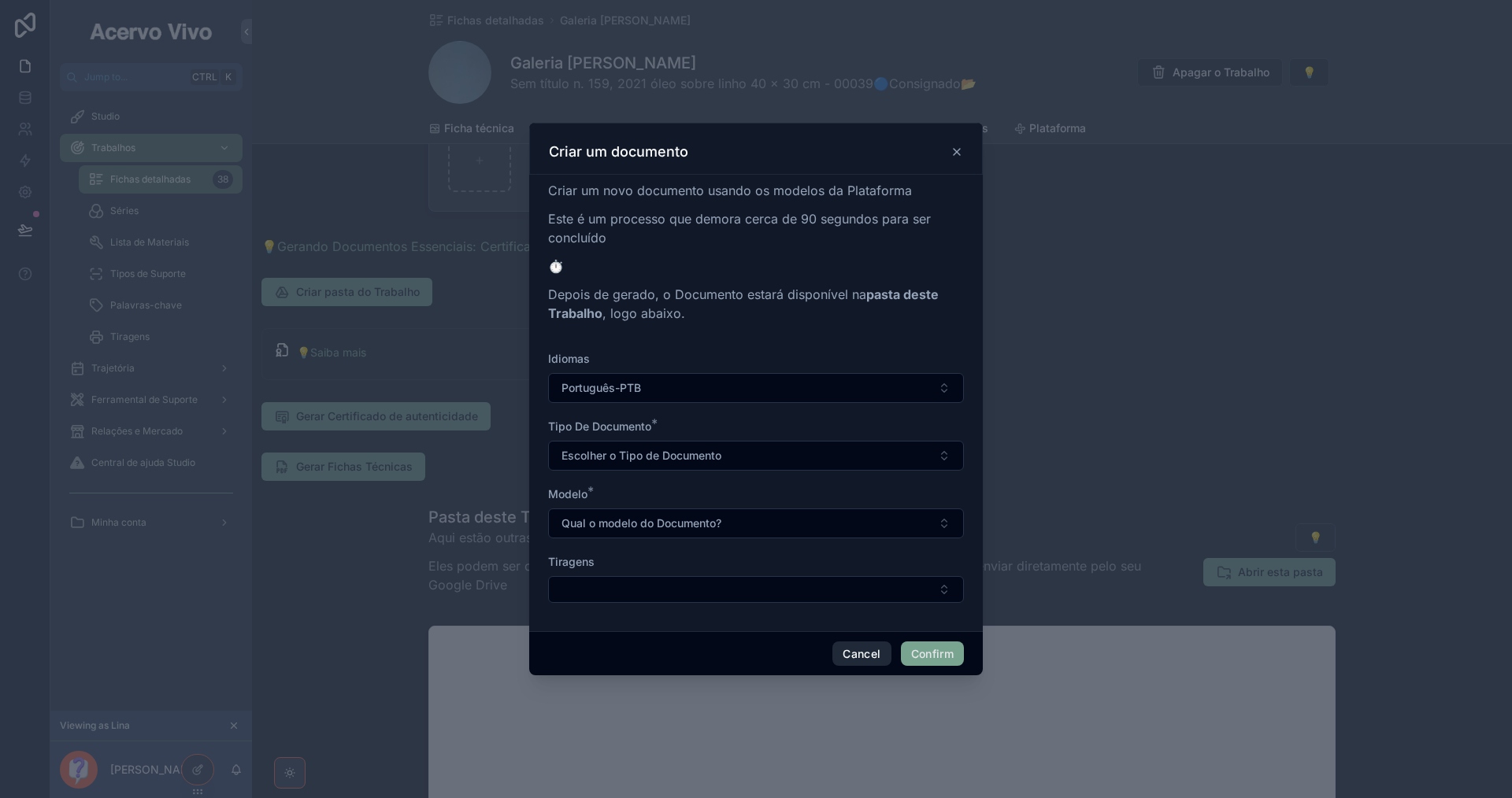
click at [867, 651] on button "Cancel" at bounding box center [861, 654] width 59 height 25
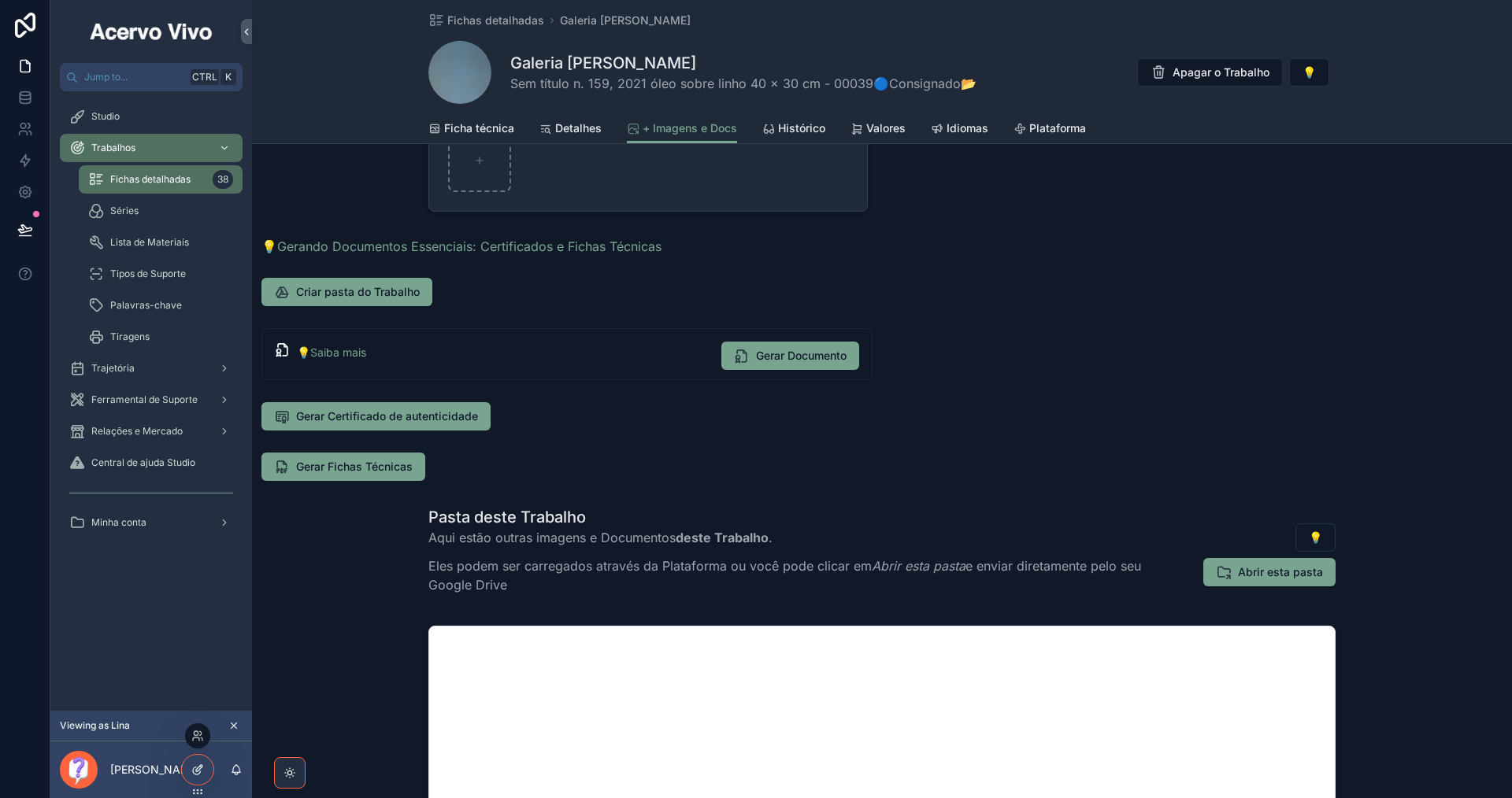
click at [197, 777] on div at bounding box center [197, 770] width 31 height 30
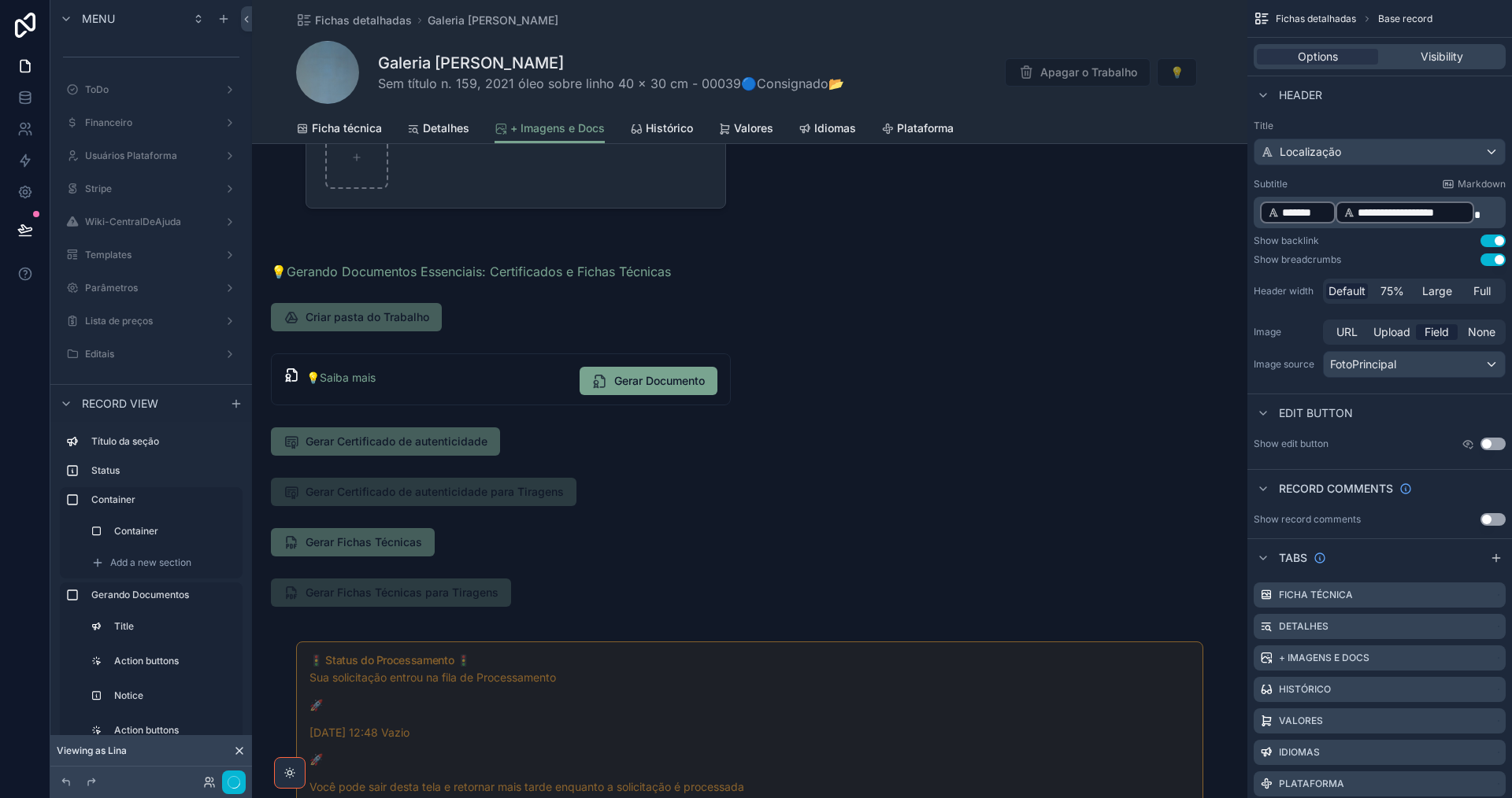
scroll to position [472, 0]
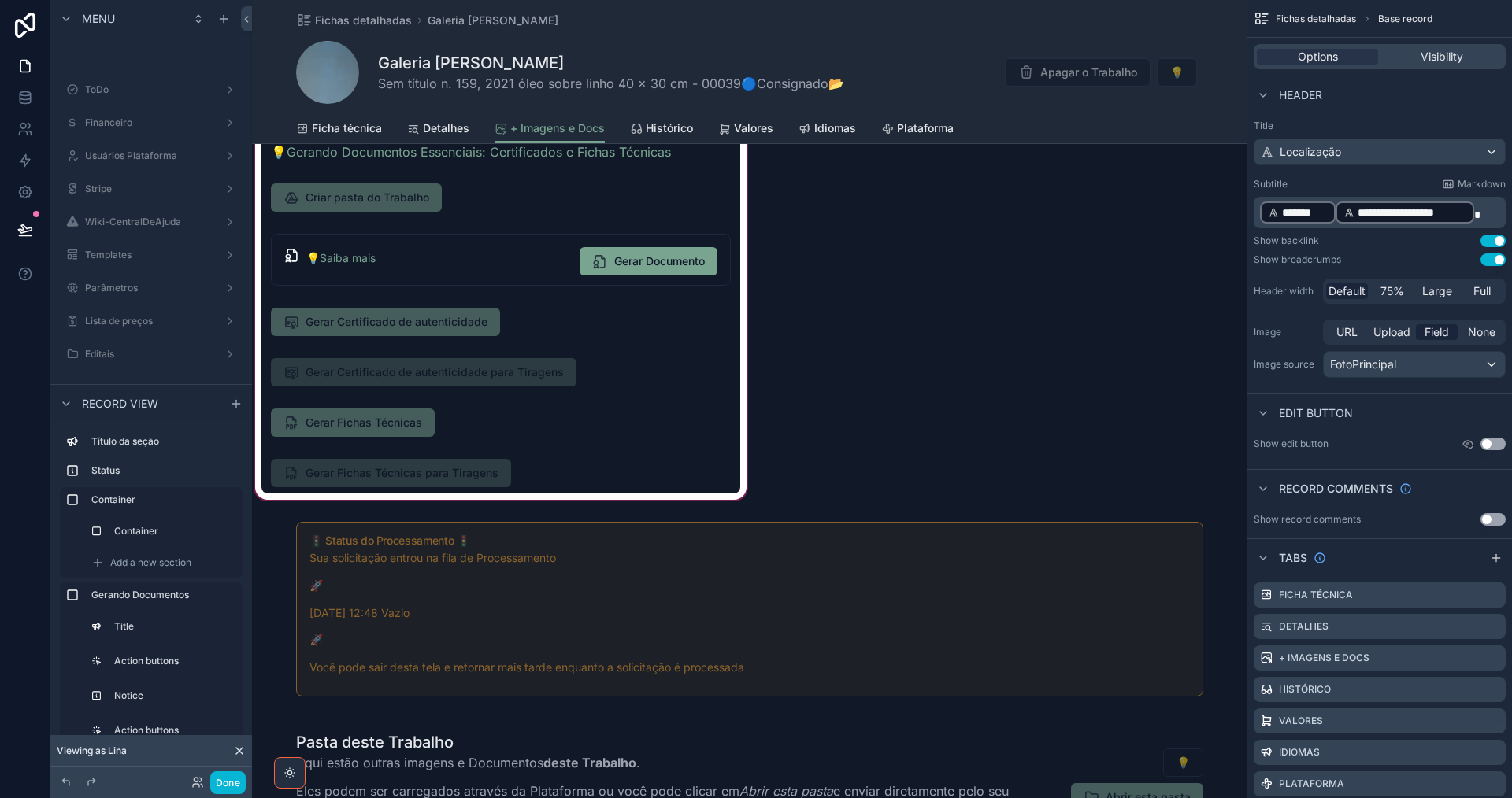
click at [538, 423] on div "scrollable content" at bounding box center [501, 314] width 498 height 376
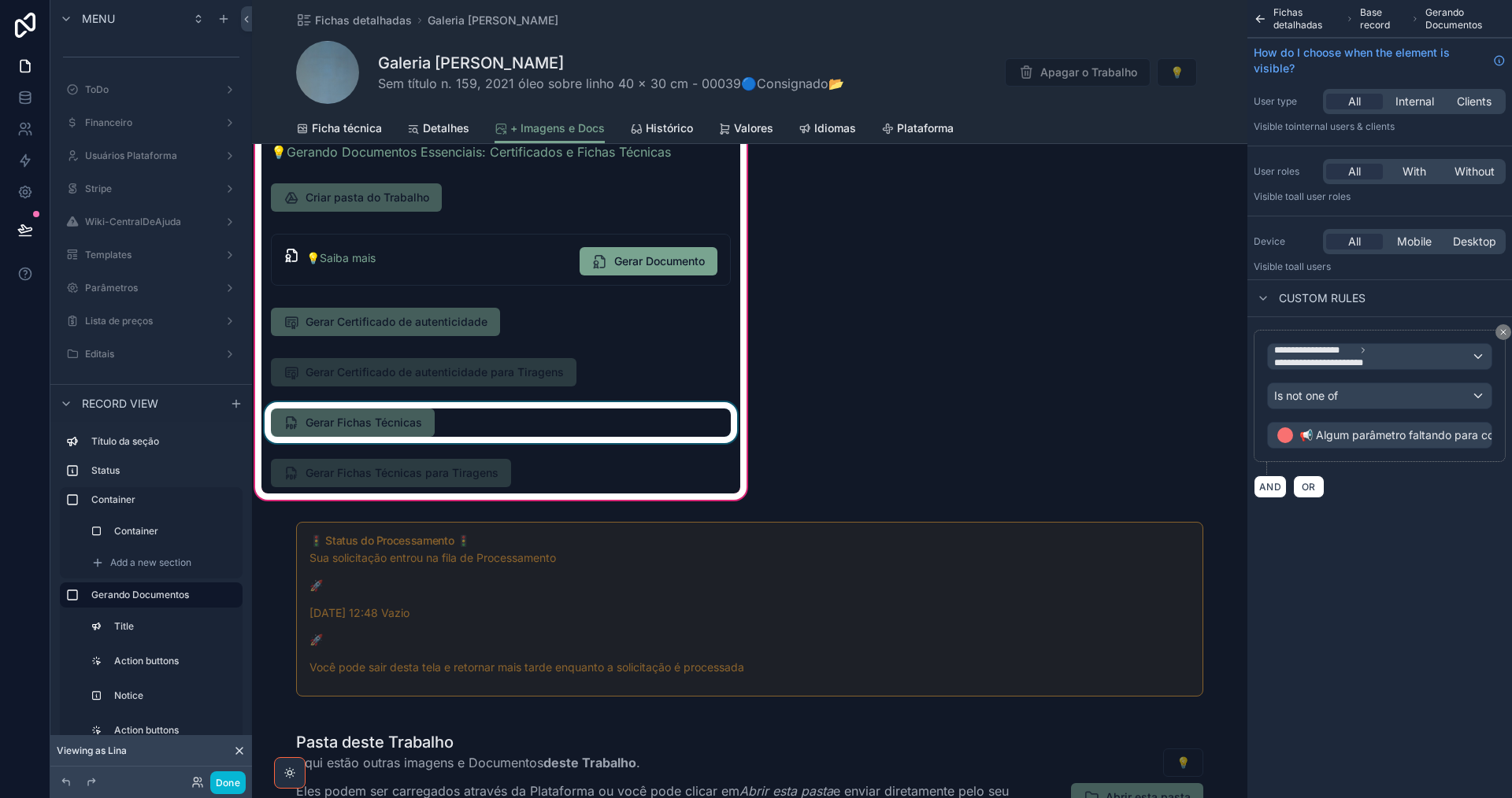
click at [528, 423] on div "scrollable content" at bounding box center [501, 423] width 479 height 41
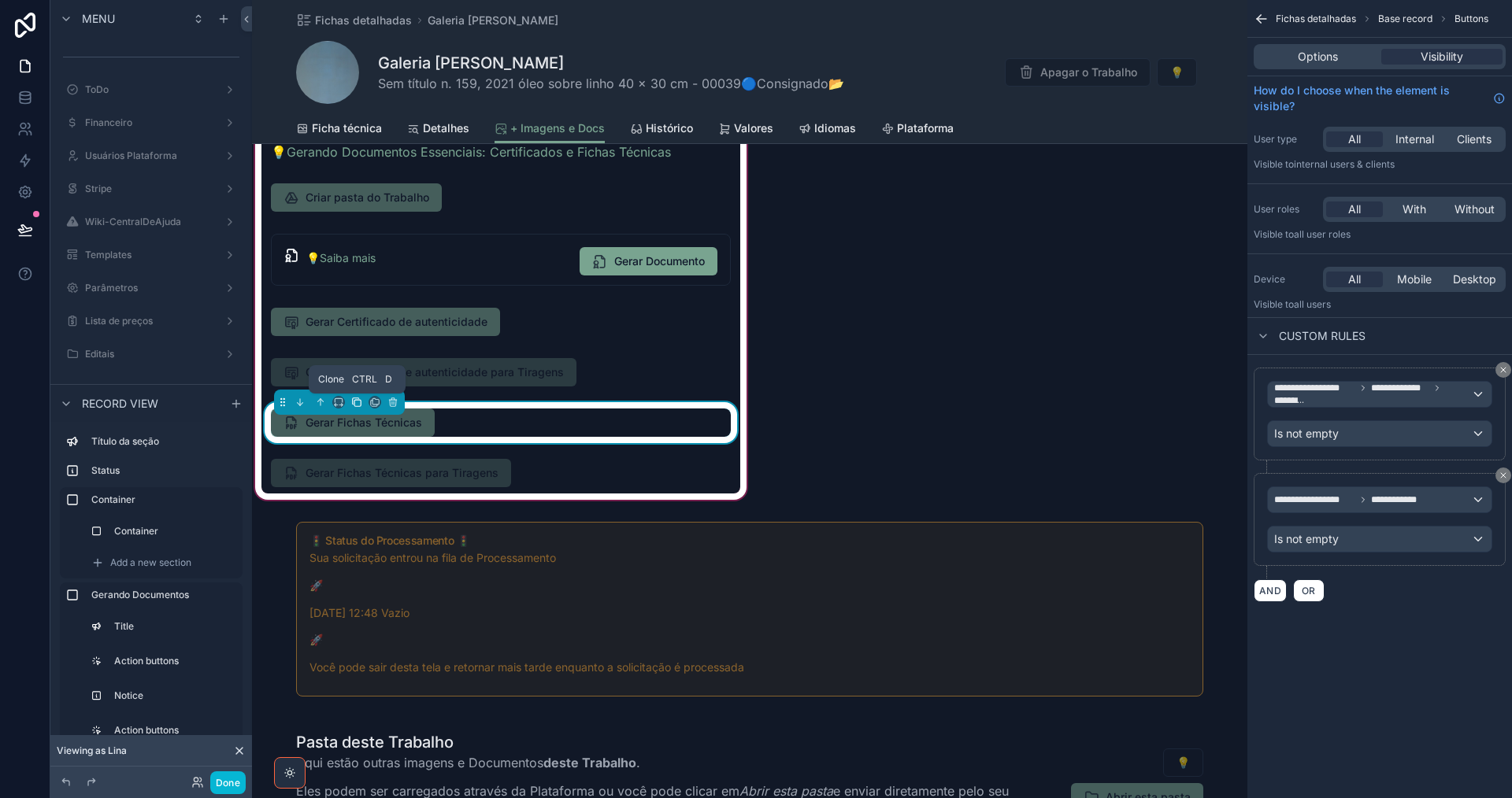
click at [355, 403] on icon "scrollable content" at bounding box center [357, 402] width 6 height 6
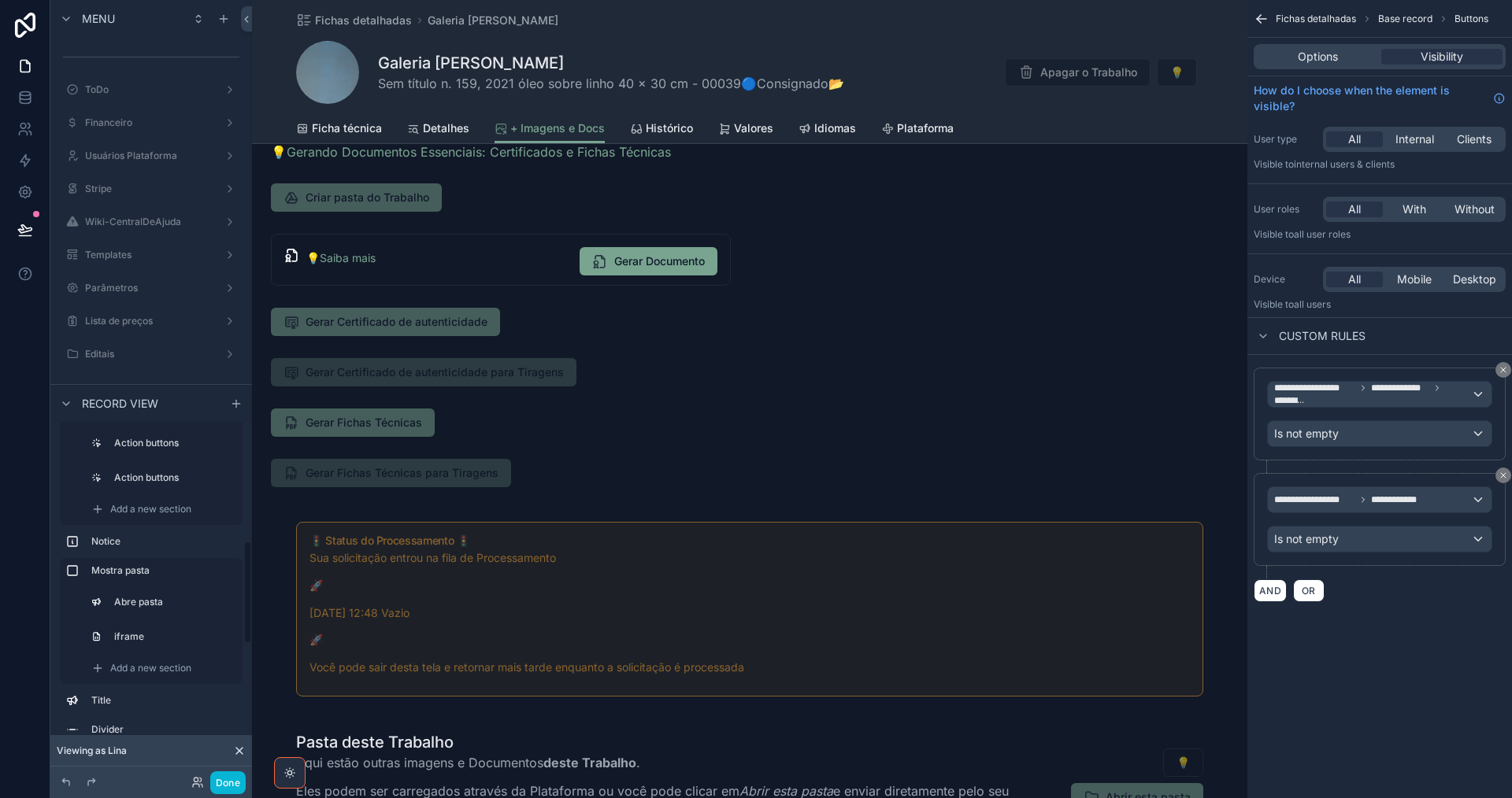
scroll to position [339, 0]
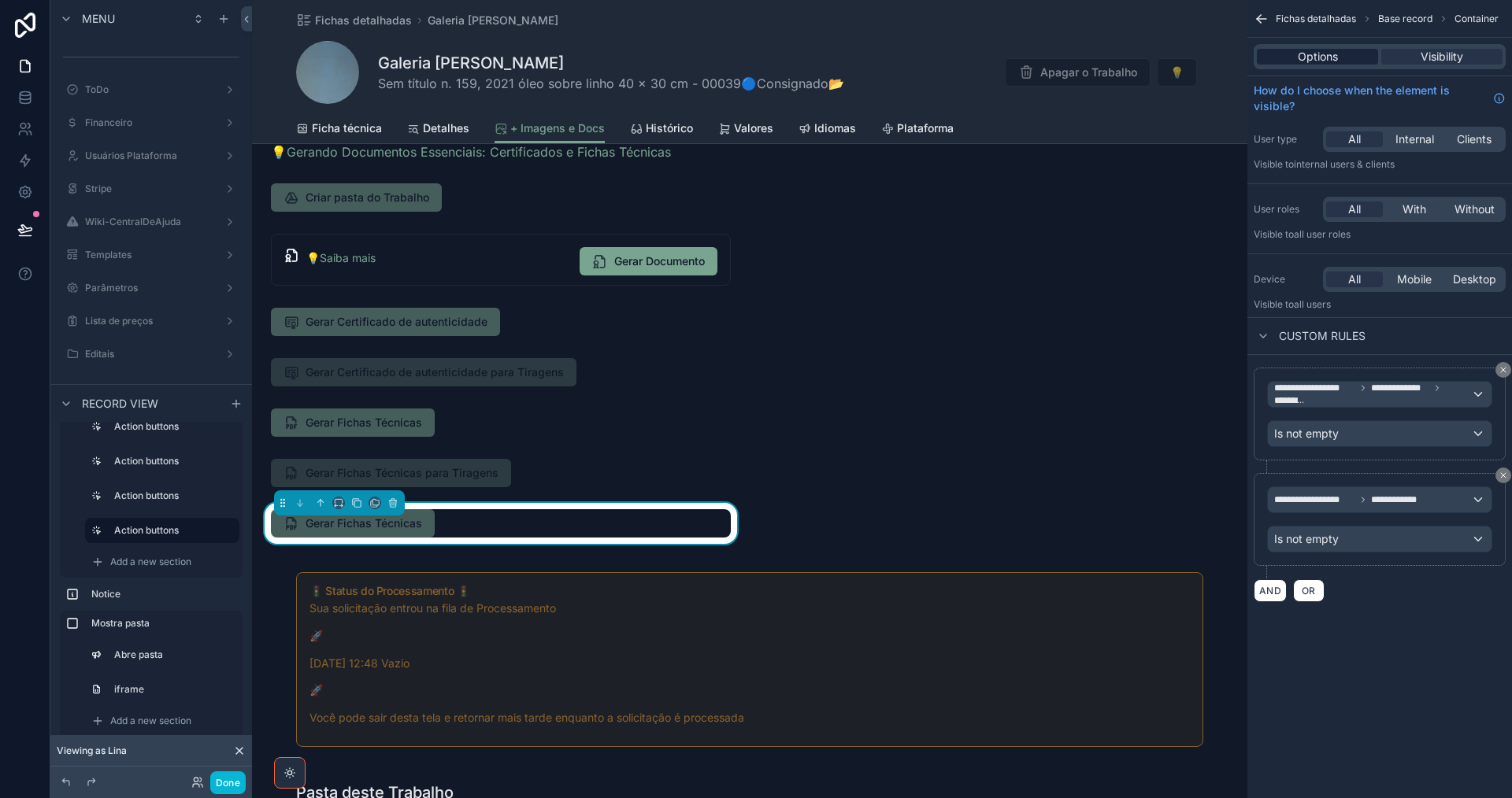
click at [1339, 60] on div "Options" at bounding box center [1317, 57] width 121 height 16
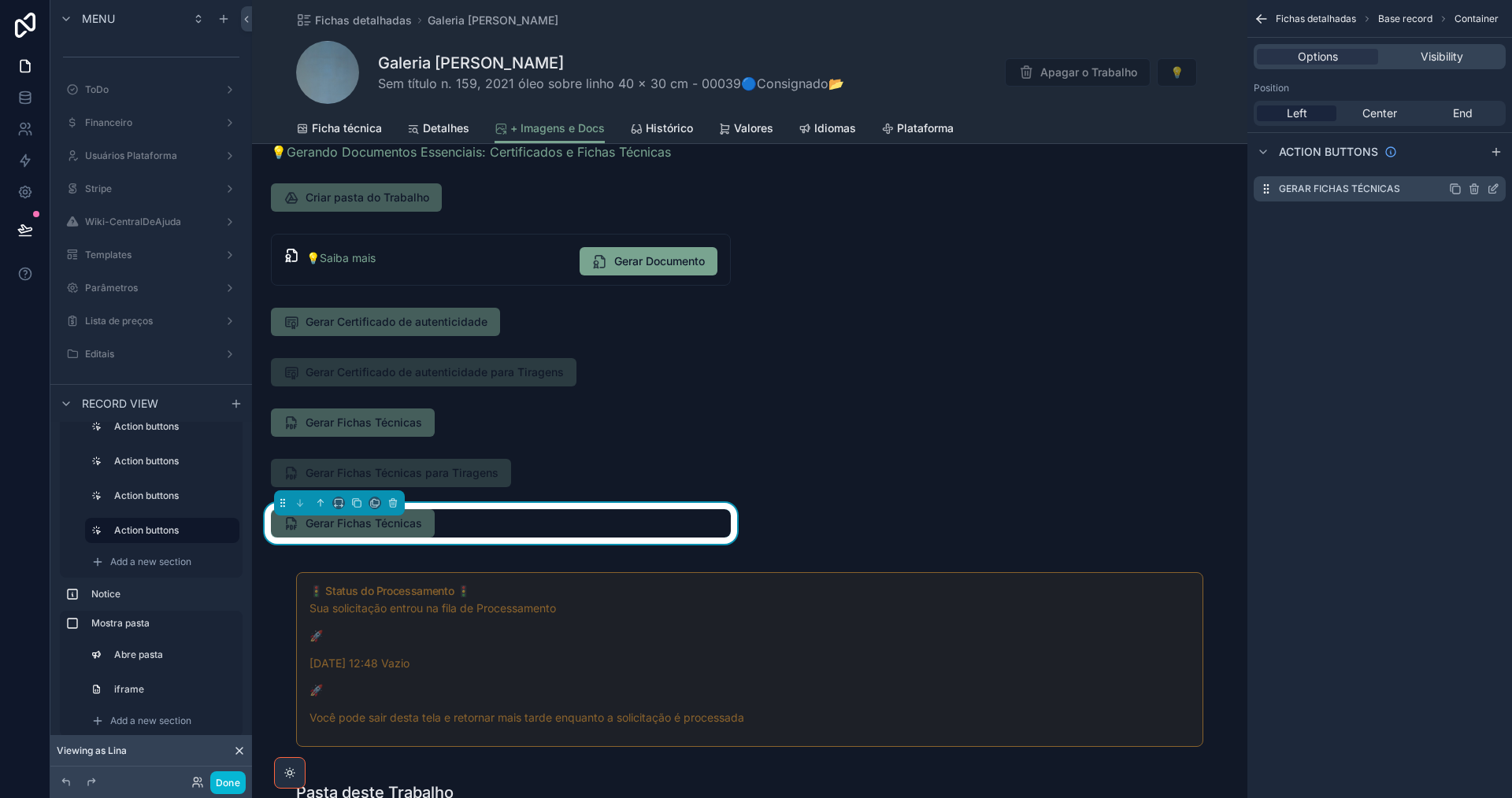
click at [1493, 191] on icon "scrollable content" at bounding box center [1493, 189] width 12 height 12
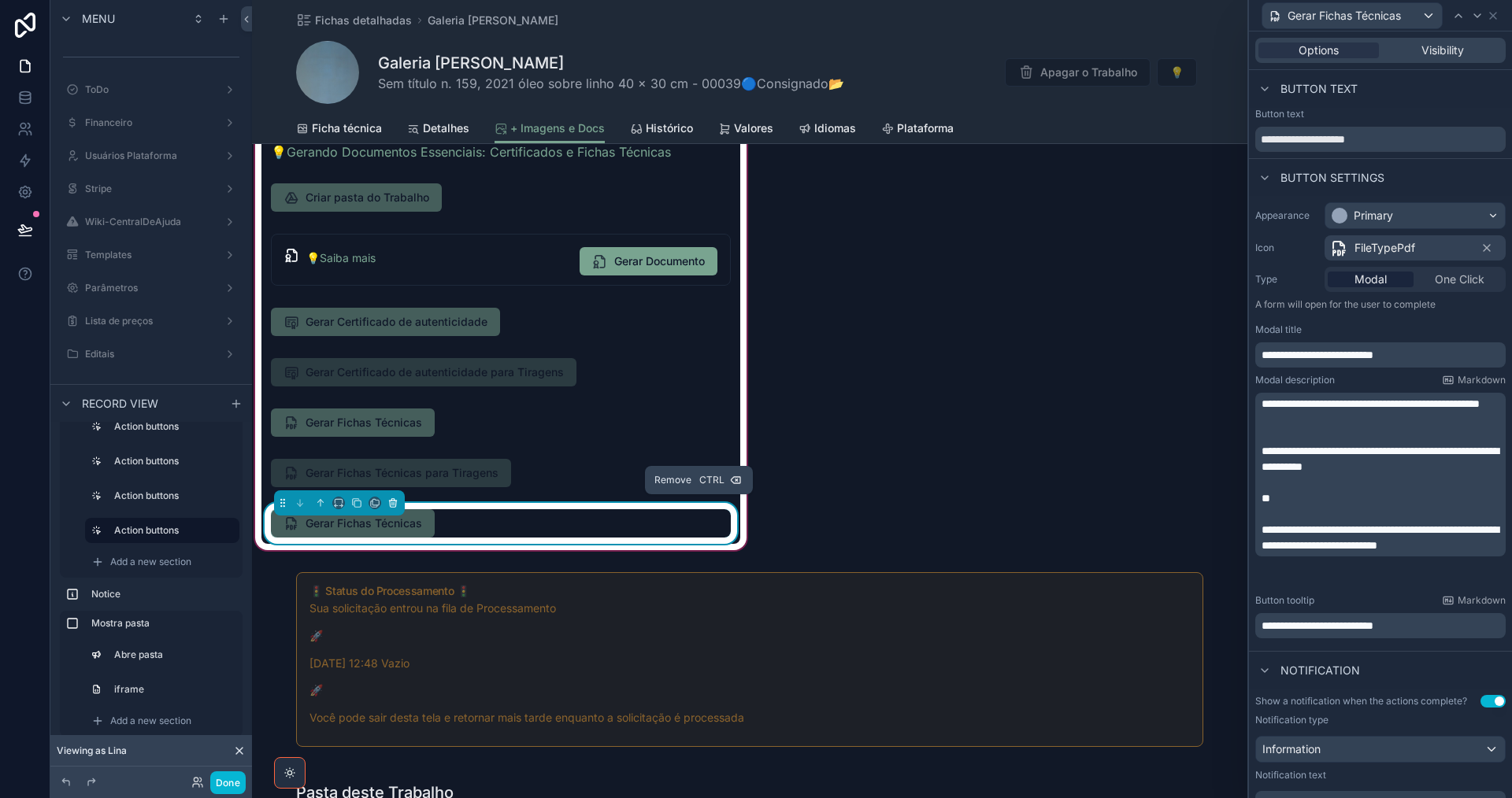
click at [392, 502] on icon "scrollable content" at bounding box center [392, 504] width 0 height 3
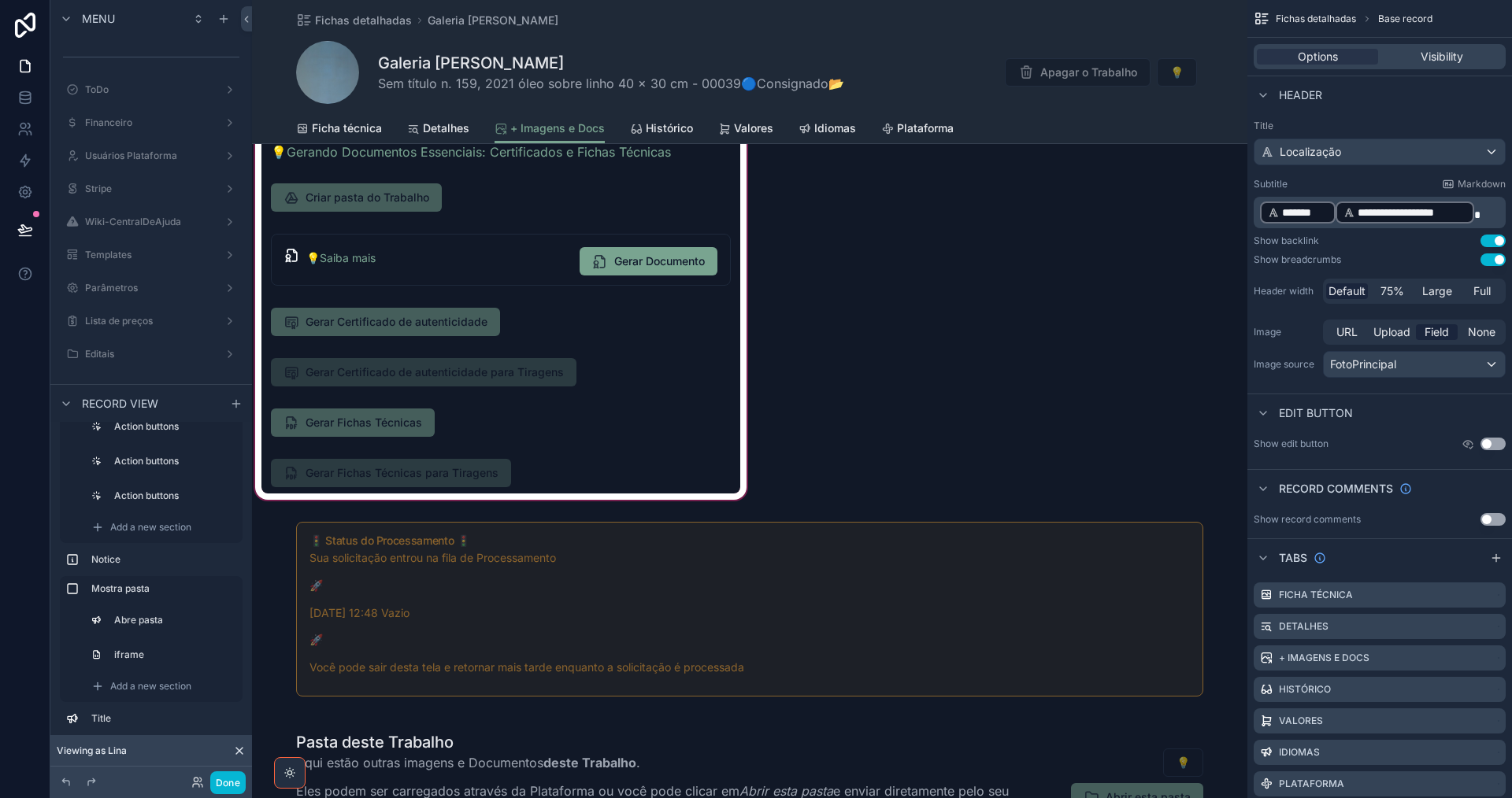
click at [456, 261] on div "scrollable content" at bounding box center [501, 314] width 498 height 376
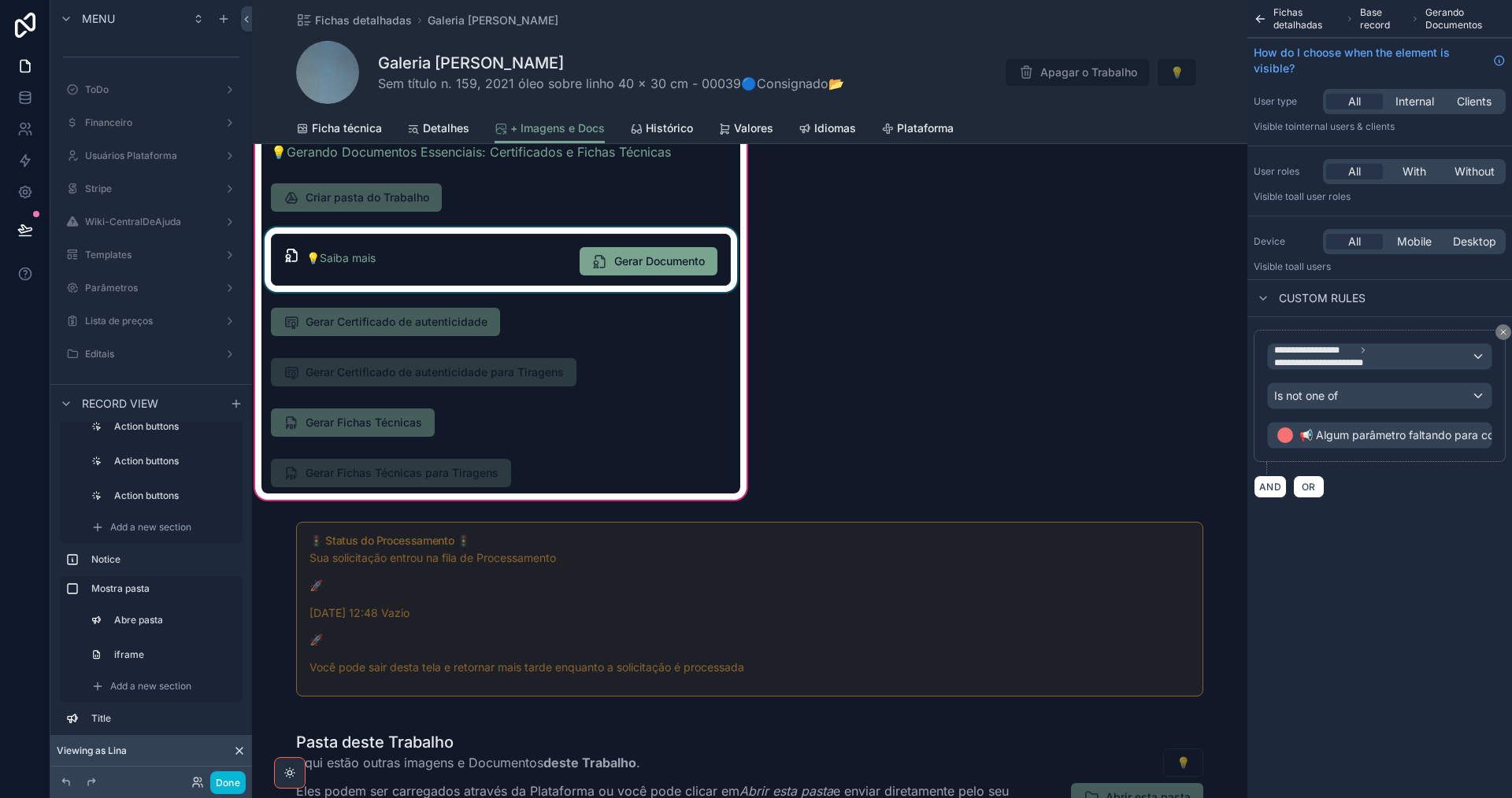
click at [456, 260] on div "scrollable content" at bounding box center [501, 260] width 479 height 65
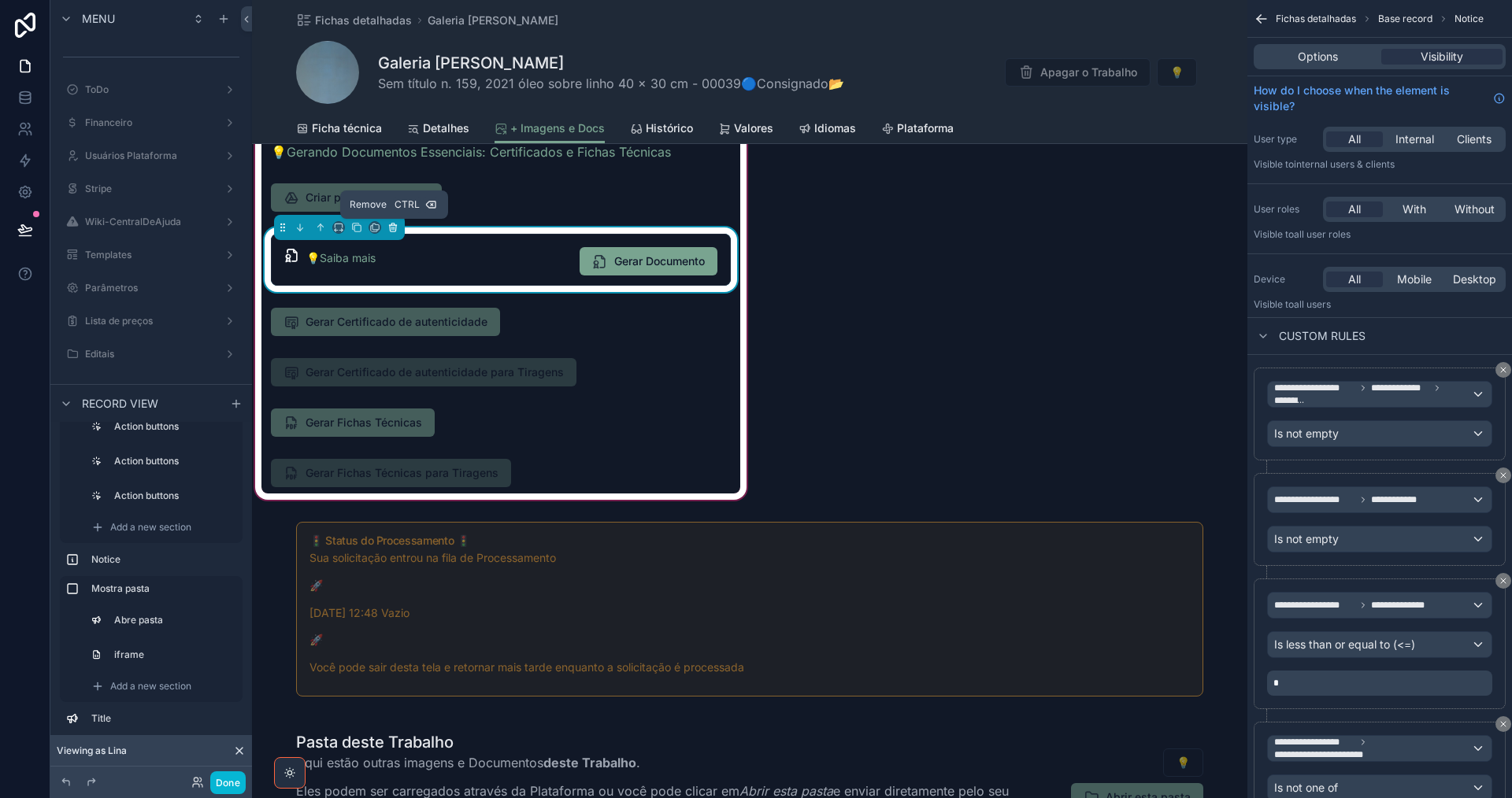
click at [394, 230] on icon "scrollable content" at bounding box center [394, 229] width 0 height 3
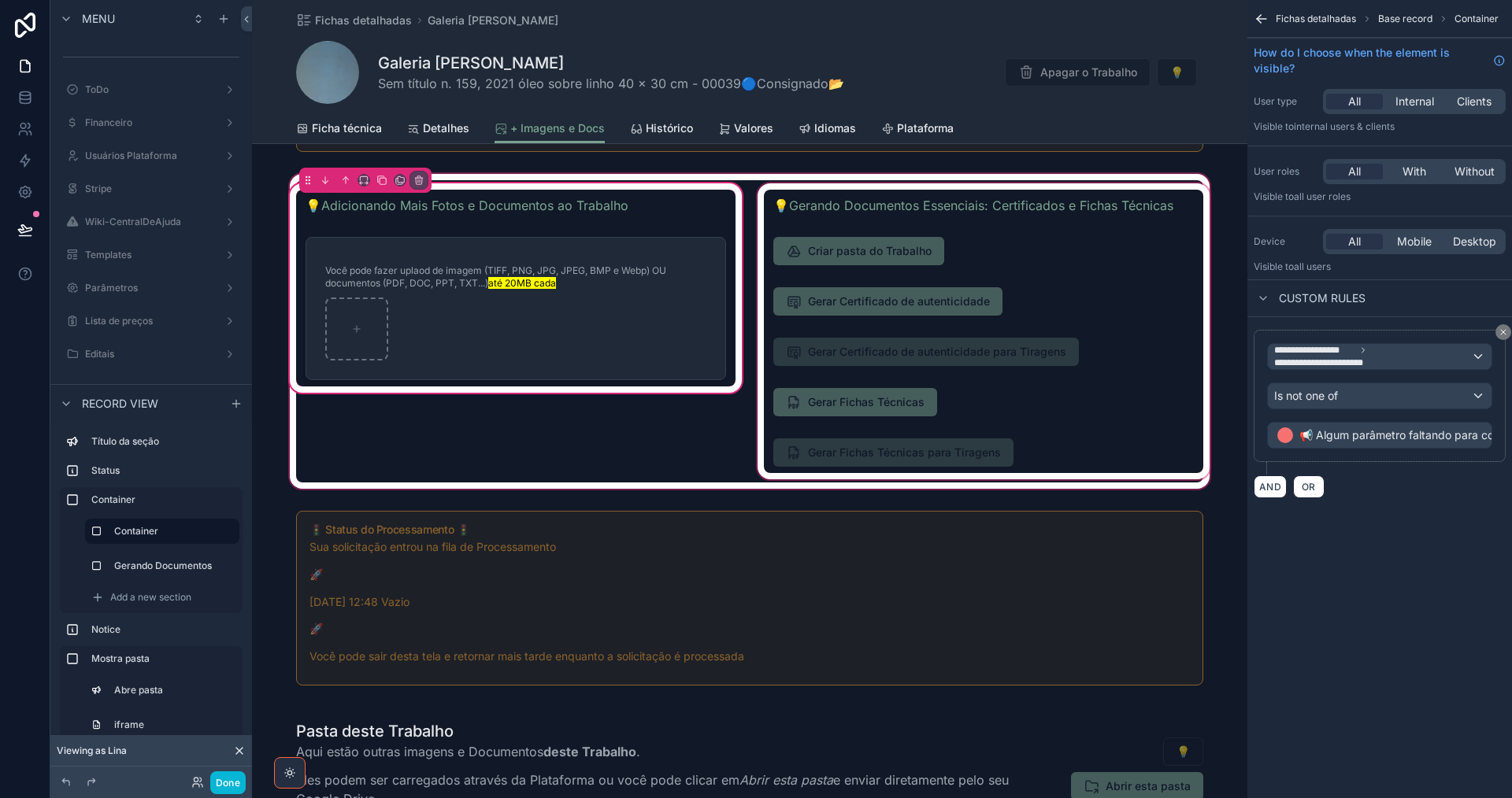
scroll to position [157, 0]
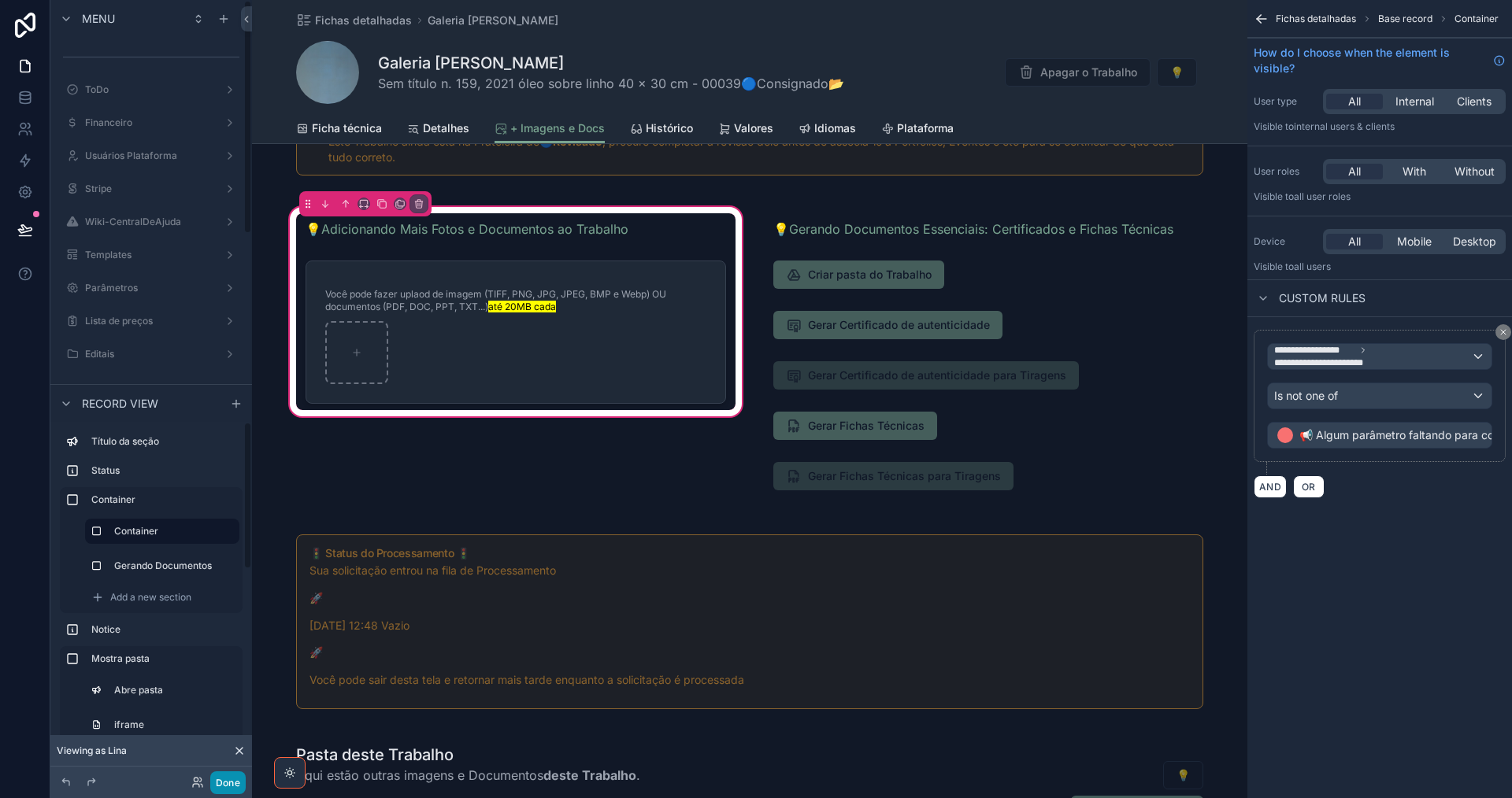
click at [224, 779] on button "Done" at bounding box center [228, 782] width 36 height 23
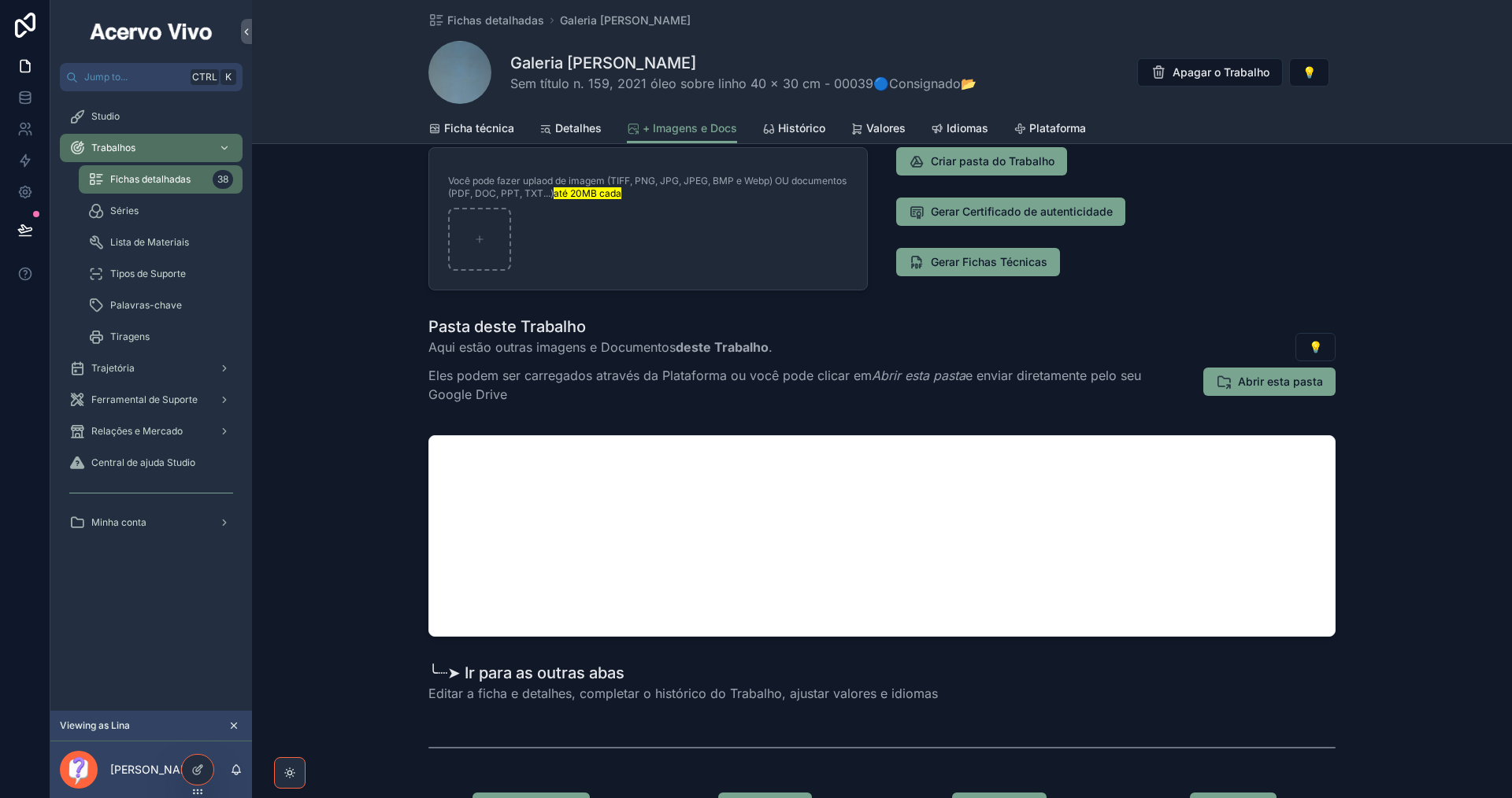
scroll to position [0, 0]
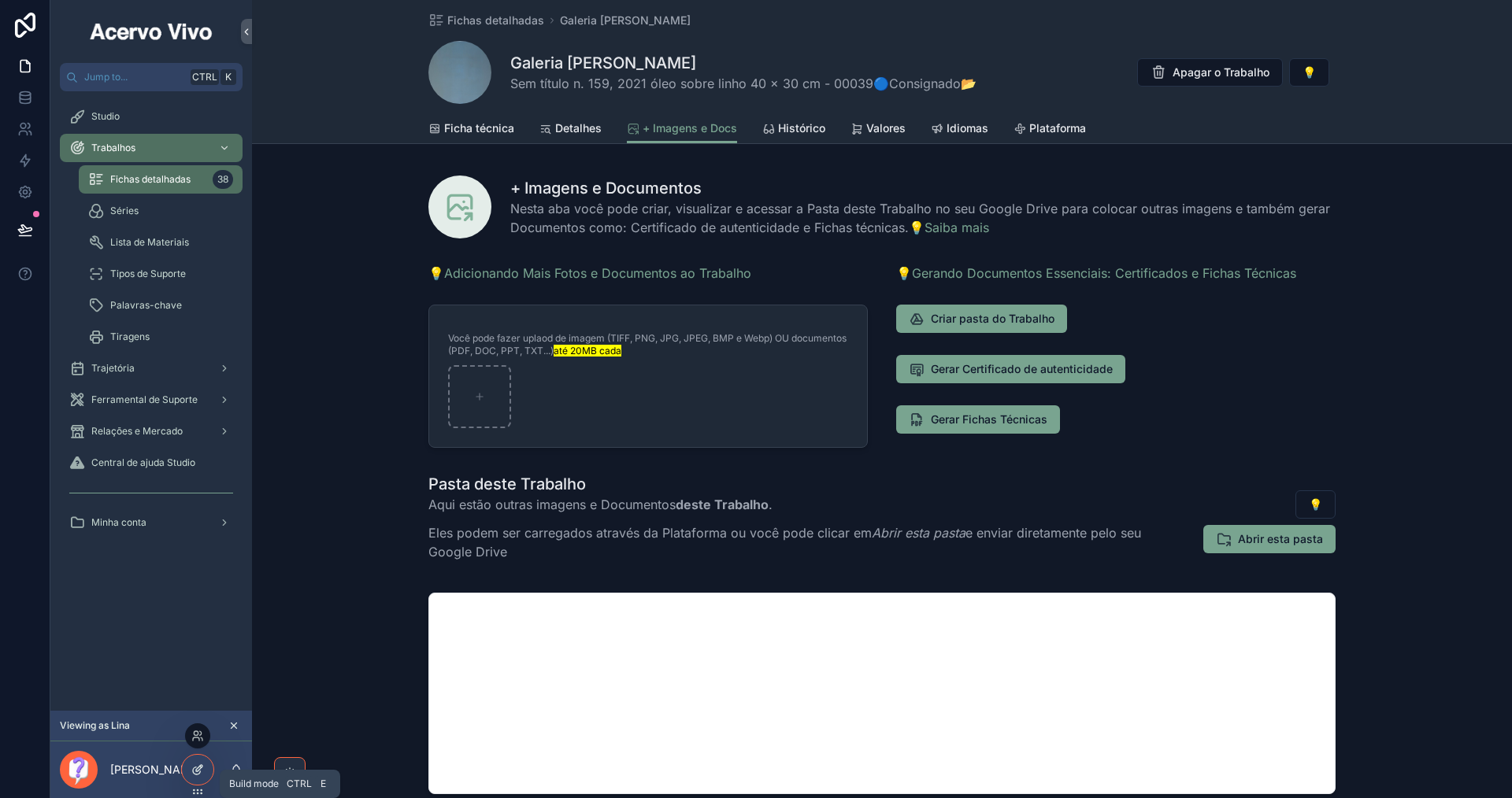
click at [207, 772] on div at bounding box center [197, 770] width 31 height 30
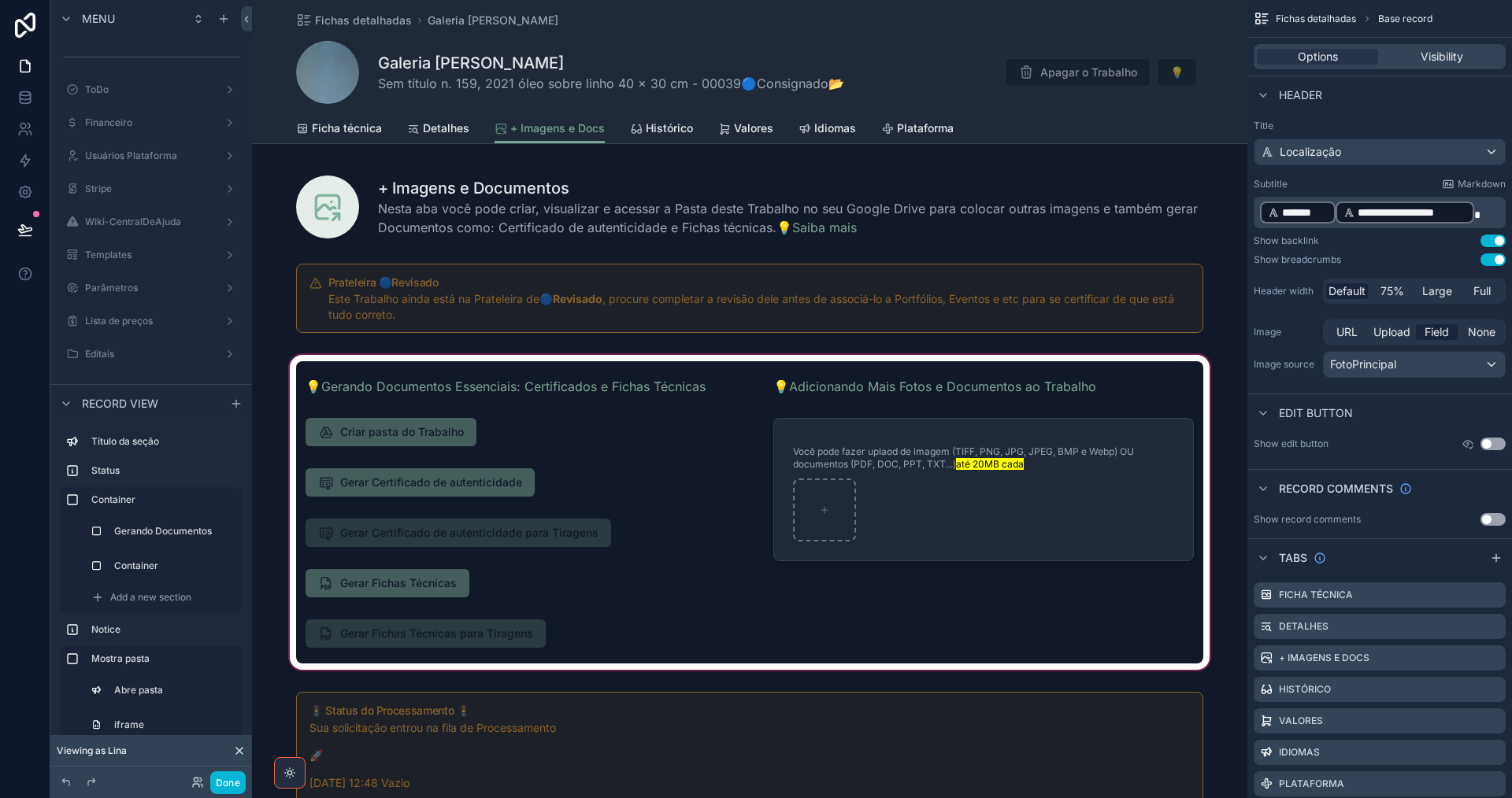
click at [449, 438] on div "scrollable content" at bounding box center [749, 513] width 995 height 321
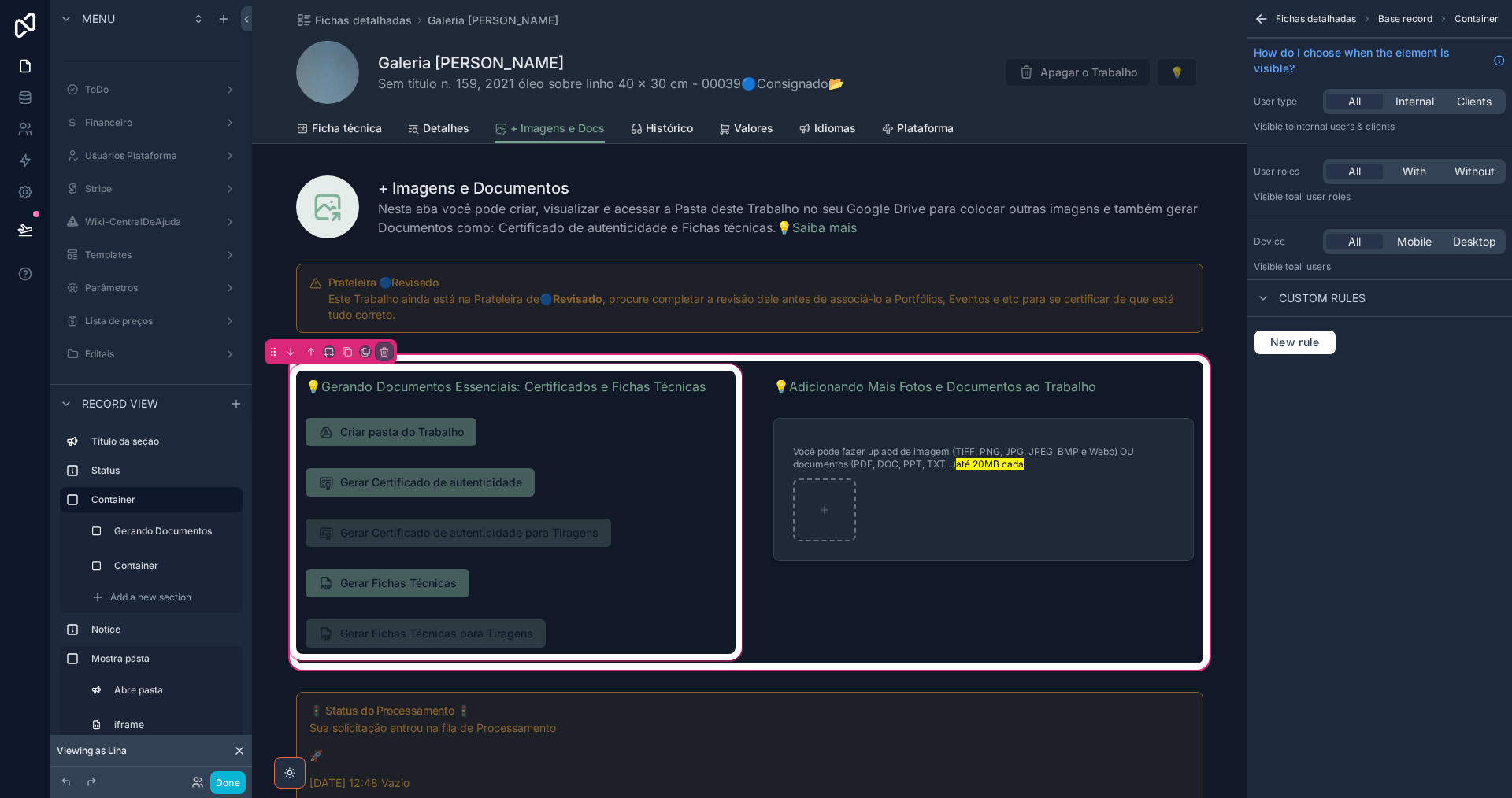
click at [448, 438] on div "scrollable content" at bounding box center [515, 513] width 459 height 302
click at [453, 429] on div "scrollable content" at bounding box center [515, 513] width 459 height 302
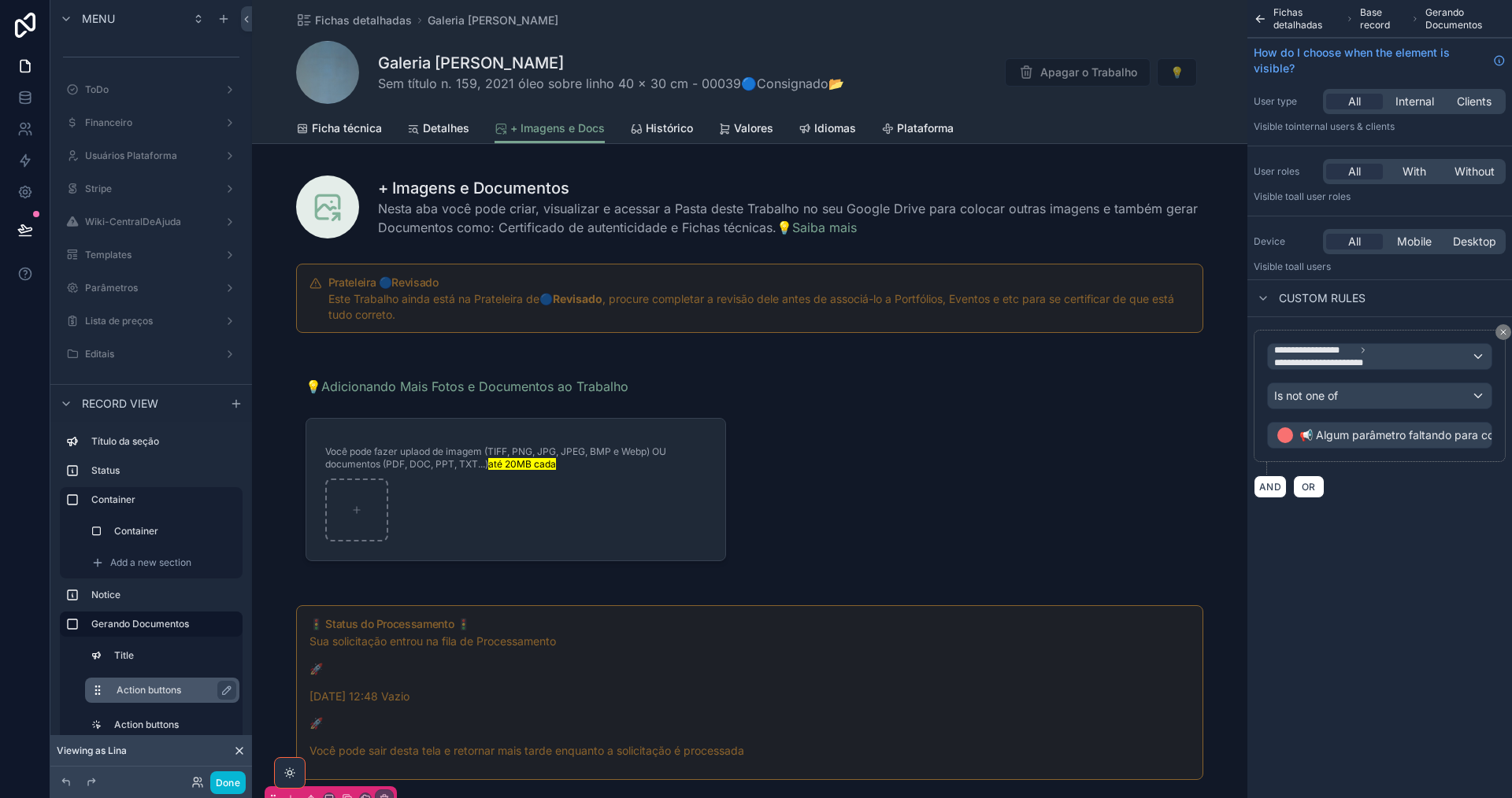
click at [160, 691] on label "Action buttons" at bounding box center [171, 690] width 110 height 12
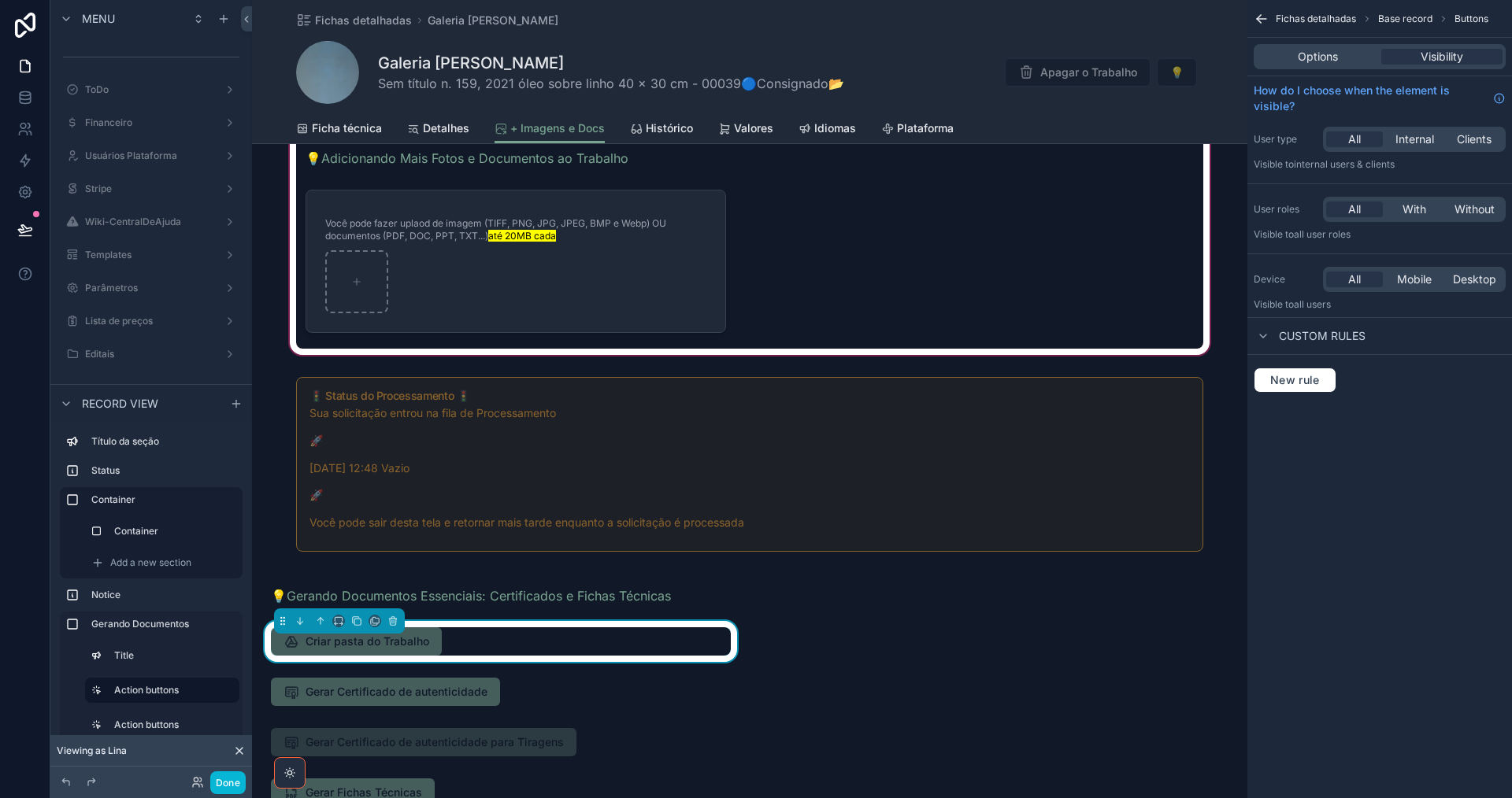
scroll to position [394, 0]
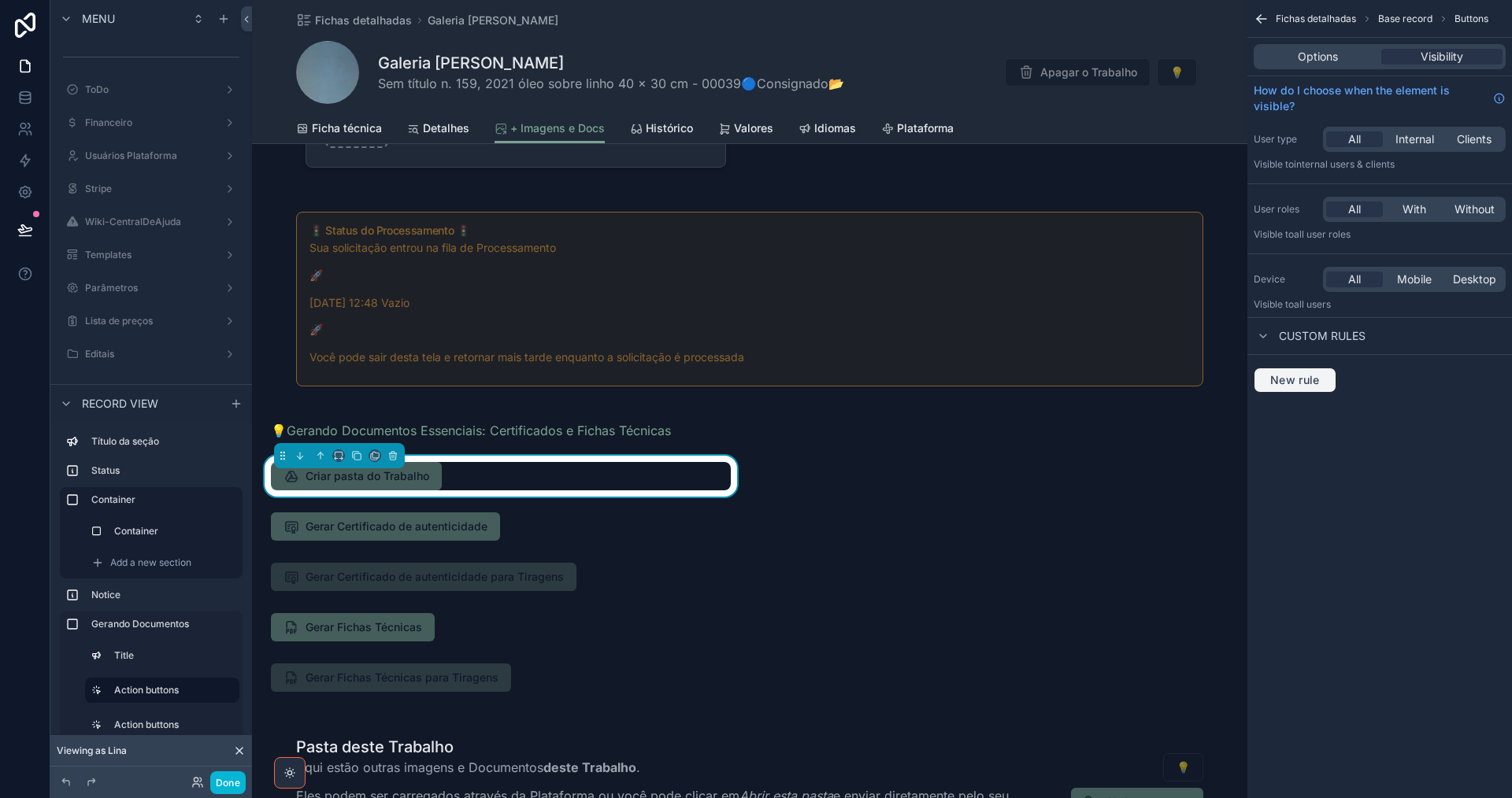
click at [1308, 381] on span "New rule" at bounding box center [1295, 380] width 62 height 14
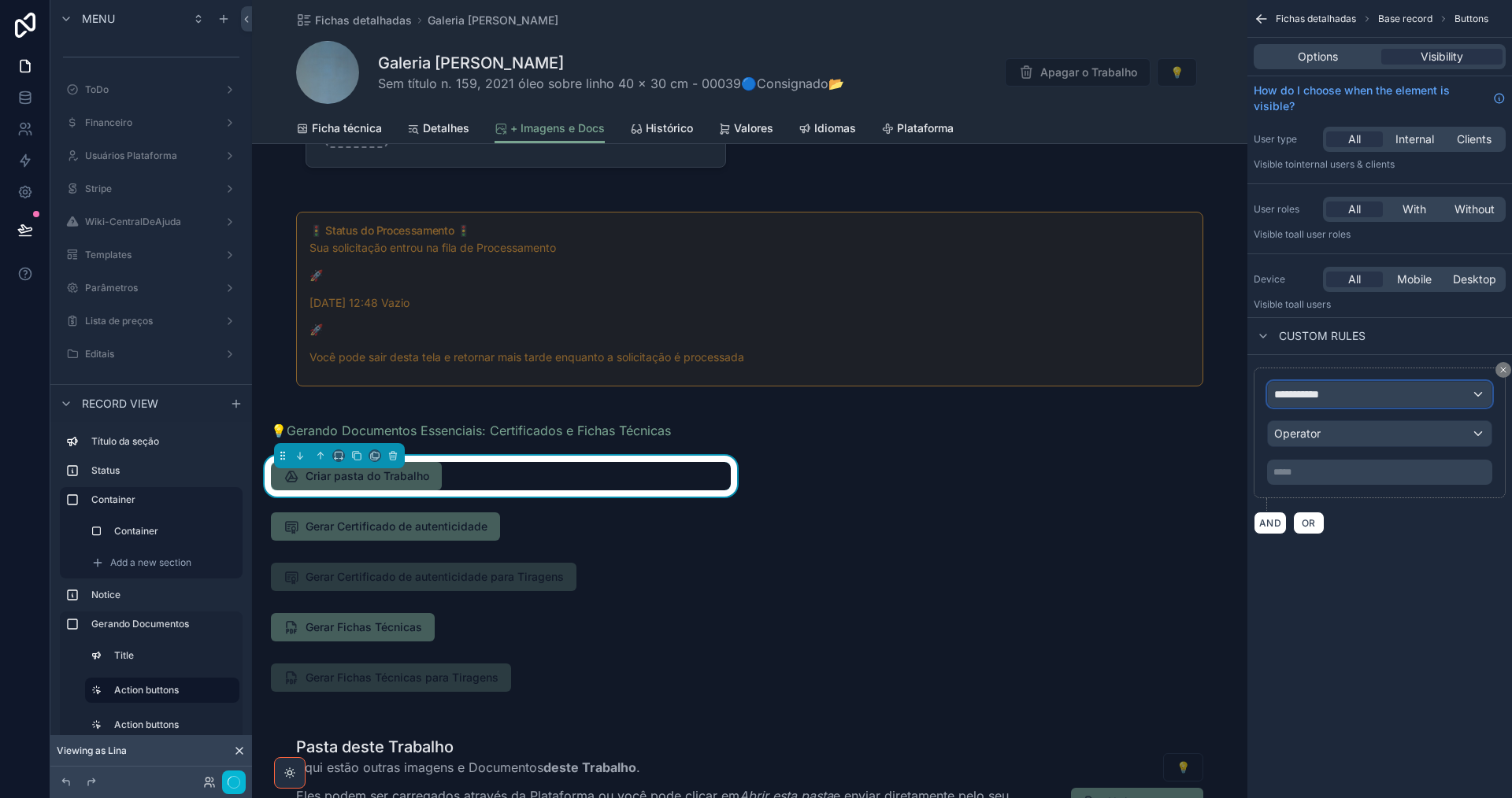
click at [1339, 397] on div "**********" at bounding box center [1379, 394] width 224 height 25
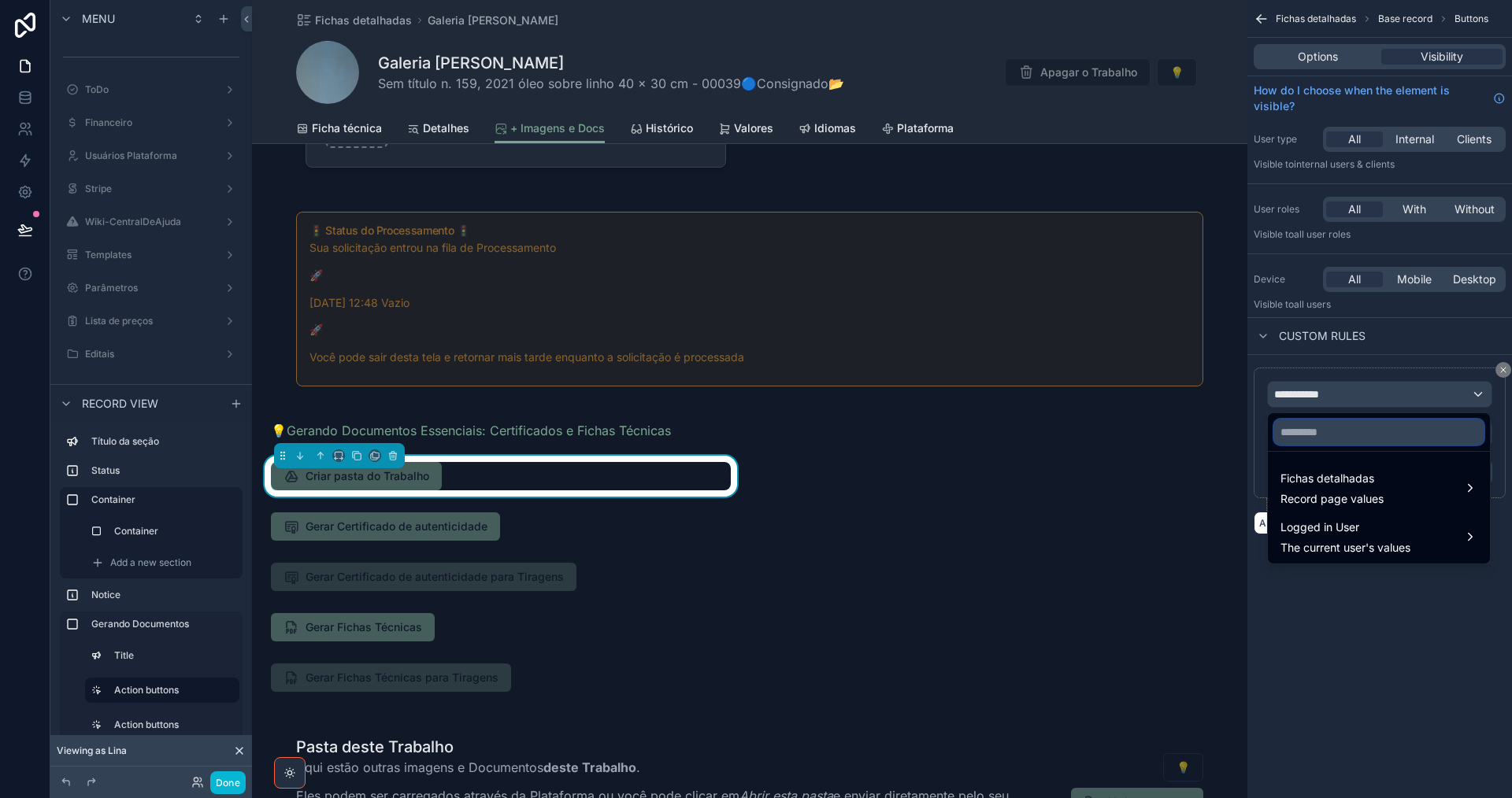
click at [1332, 436] on input "text" at bounding box center [1379, 431] width 210 height 25
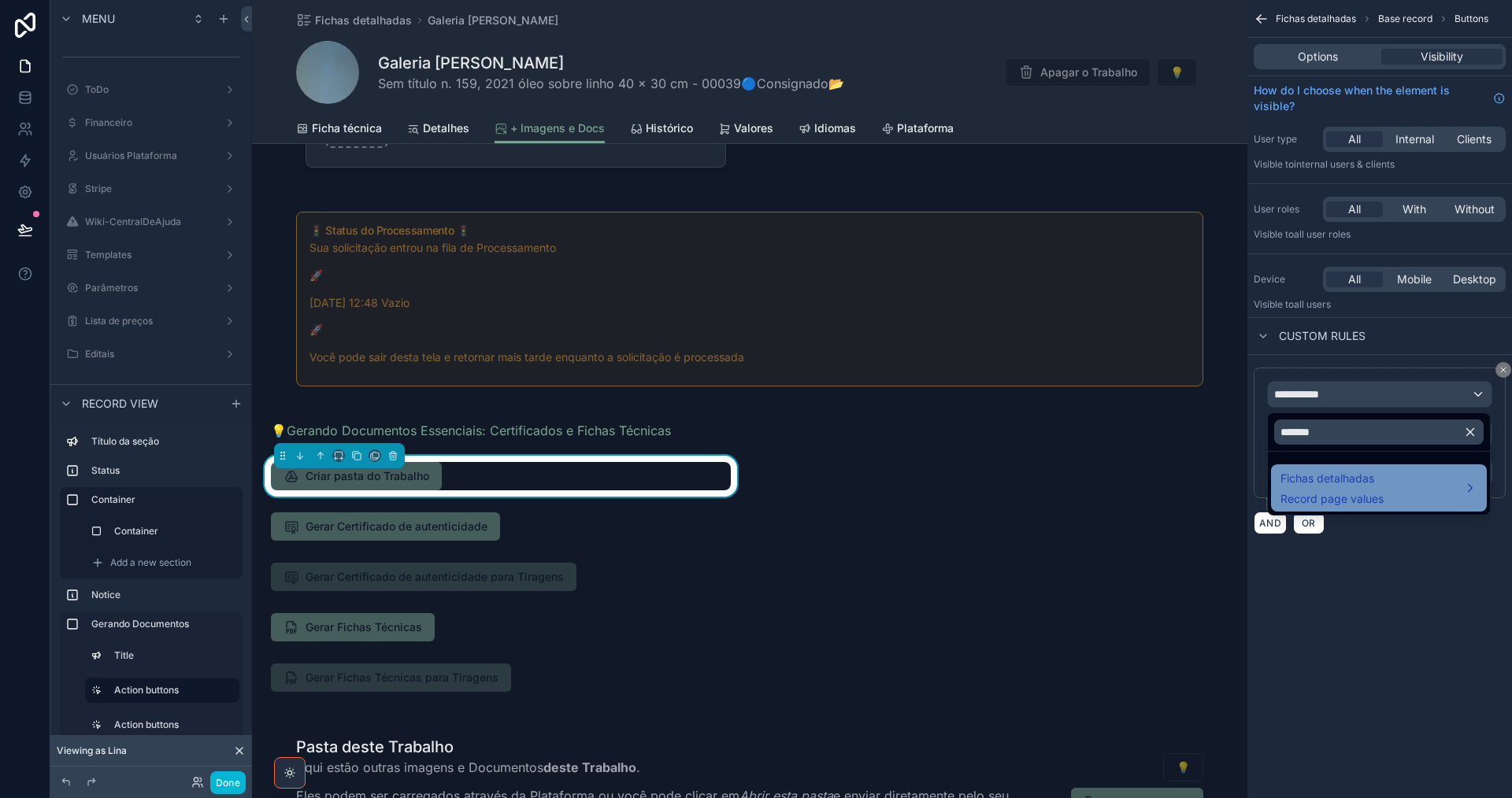
click at [1354, 481] on span "Fichas detalhadas" at bounding box center [1332, 478] width 103 height 19
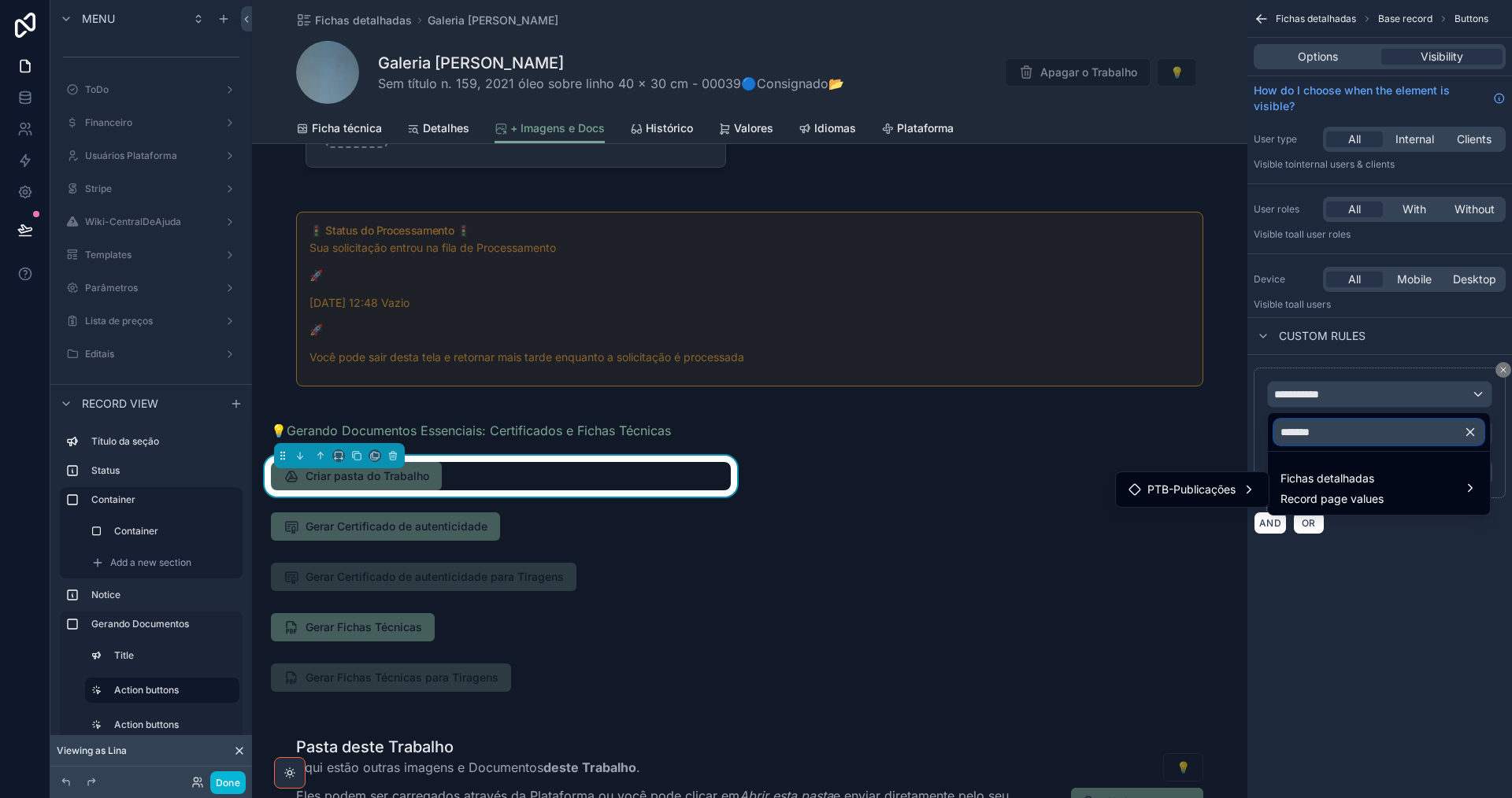
drag, startPoint x: 1341, startPoint y: 434, endPoint x: 1239, endPoint y: 442, distance: 102.3
click at [1240, 442] on div "******* Fichas detalhadas Record page values PTB-Publicações Menu ToDo Financei…" at bounding box center [756, 399] width 1512 height 798
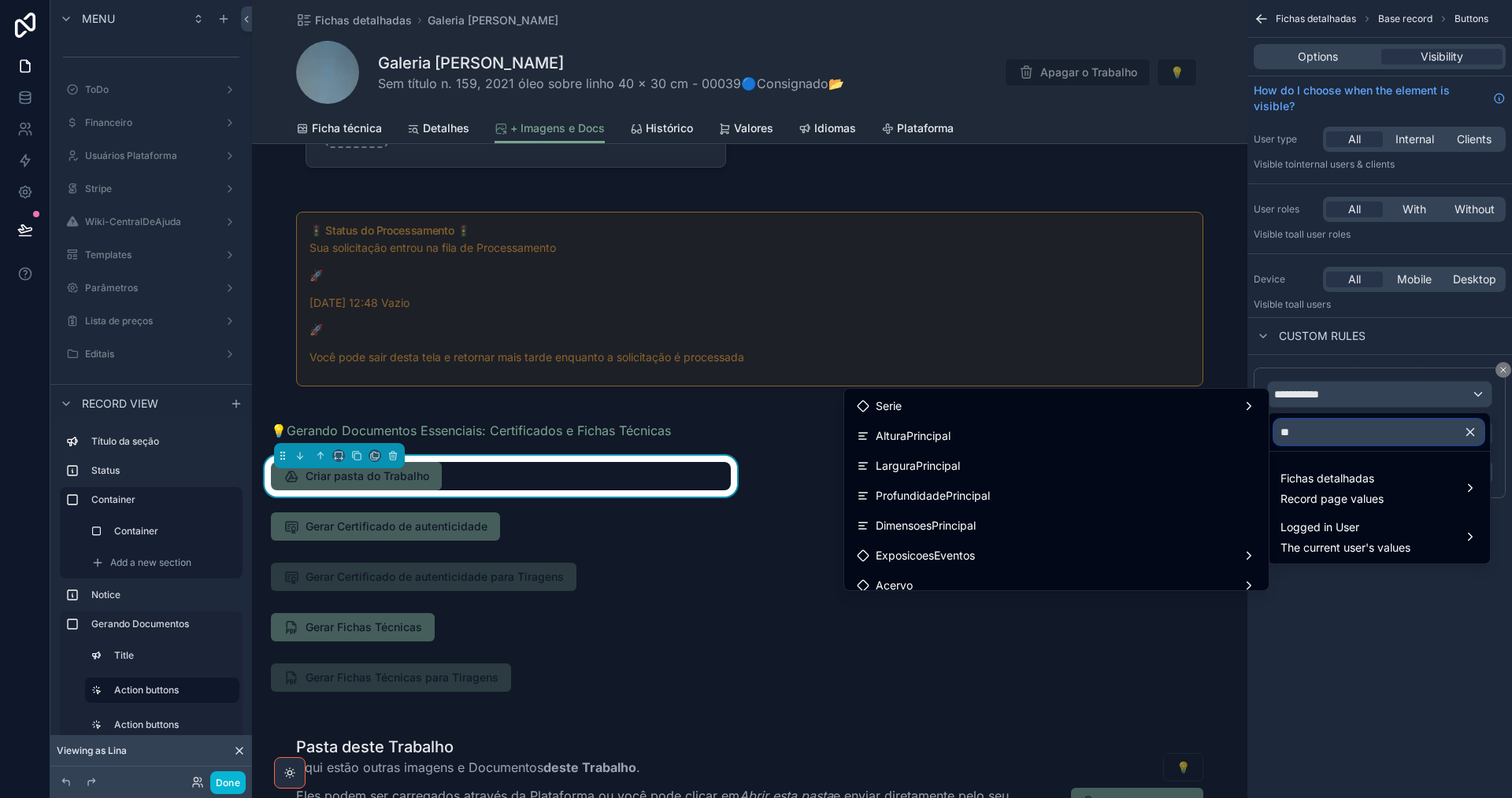
type input "*"
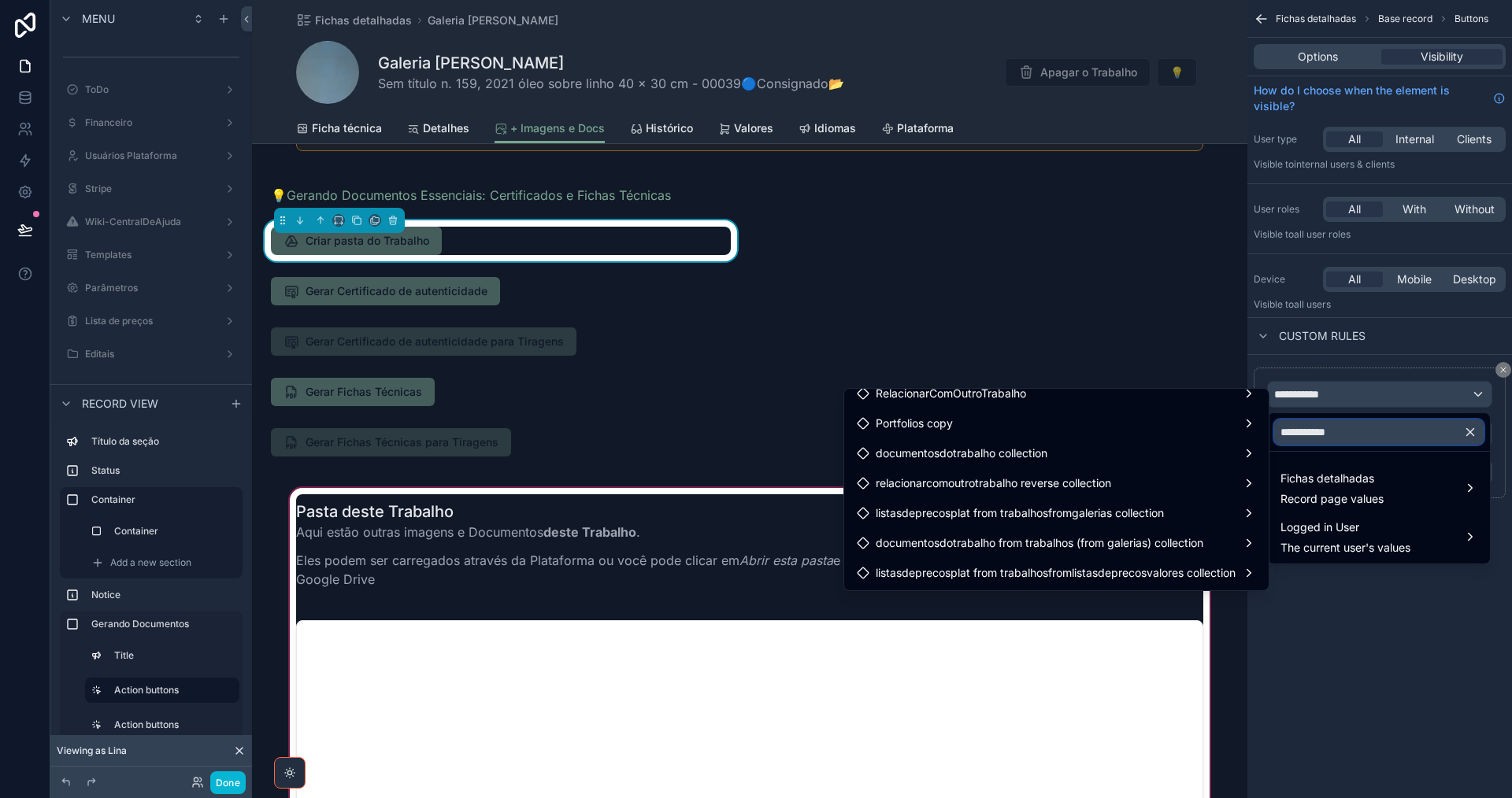
scroll to position [629, 0]
type input "**********"
click at [732, 507] on div "scrollable content" at bounding box center [749, 660] width 995 height 353
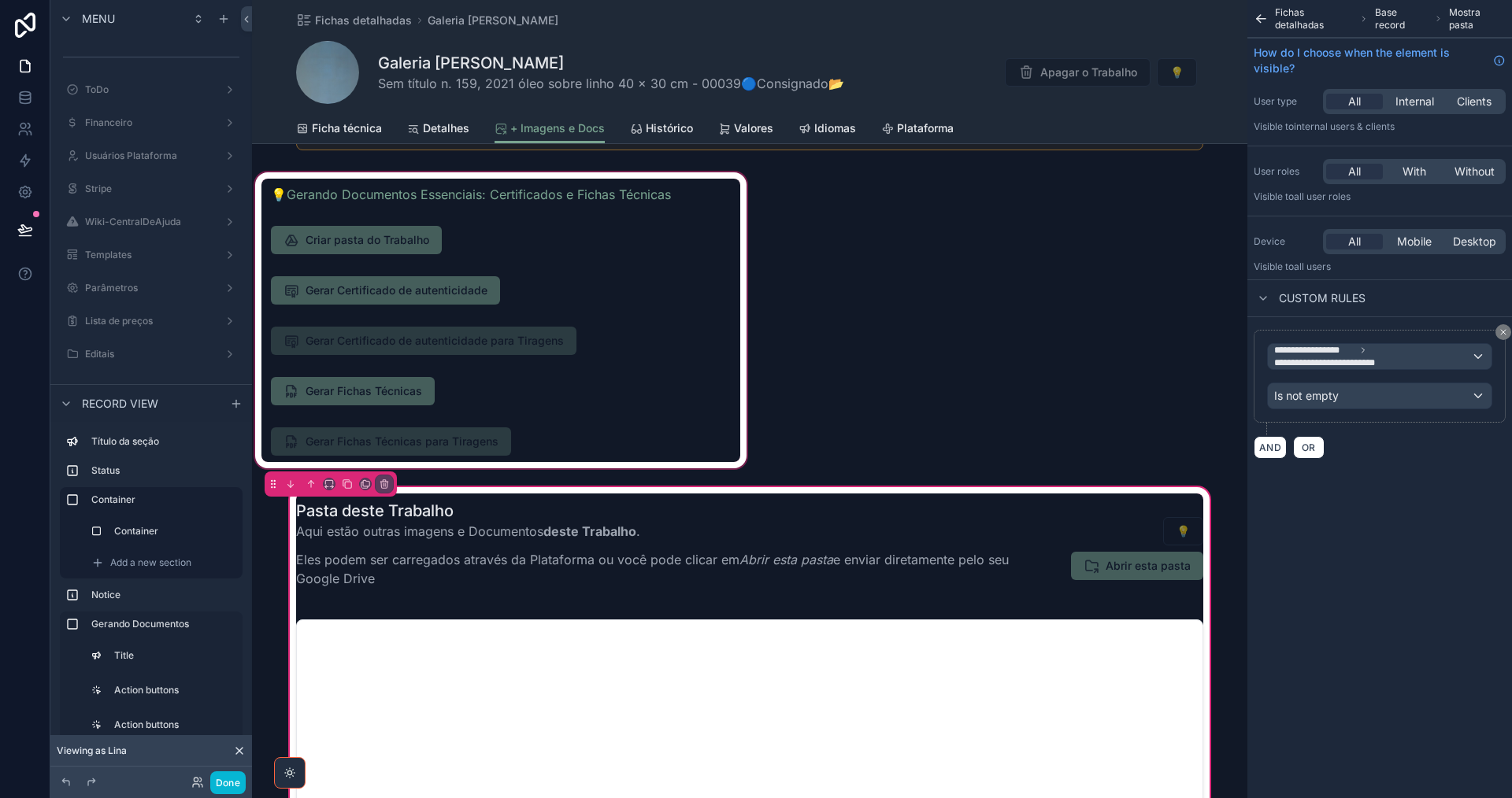
click at [563, 265] on div "scrollable content" at bounding box center [501, 320] width 498 height 302
click at [543, 231] on div "scrollable content" at bounding box center [501, 320] width 498 height 302
click at [433, 230] on div "scrollable content" at bounding box center [501, 320] width 498 height 302
click at [427, 245] on div "scrollable content" at bounding box center [501, 320] width 498 height 302
click at [492, 228] on div "scrollable content" at bounding box center [501, 320] width 498 height 302
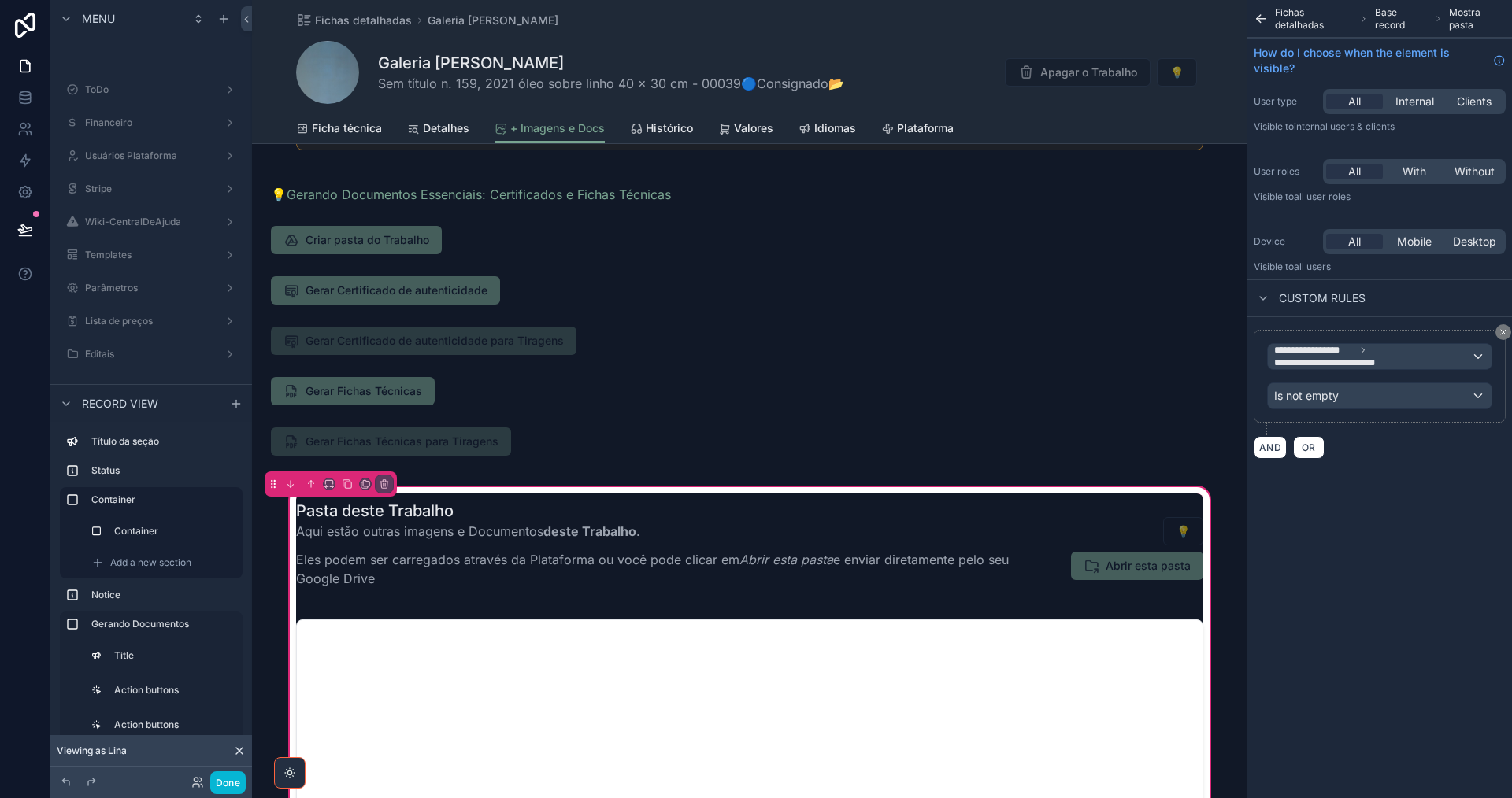
click at [904, 251] on div "+ Imagens e Documentos Nesta aba você pode criar, visualizar e acessar a Pasta …" at bounding box center [749, 341] width 995 height 1618
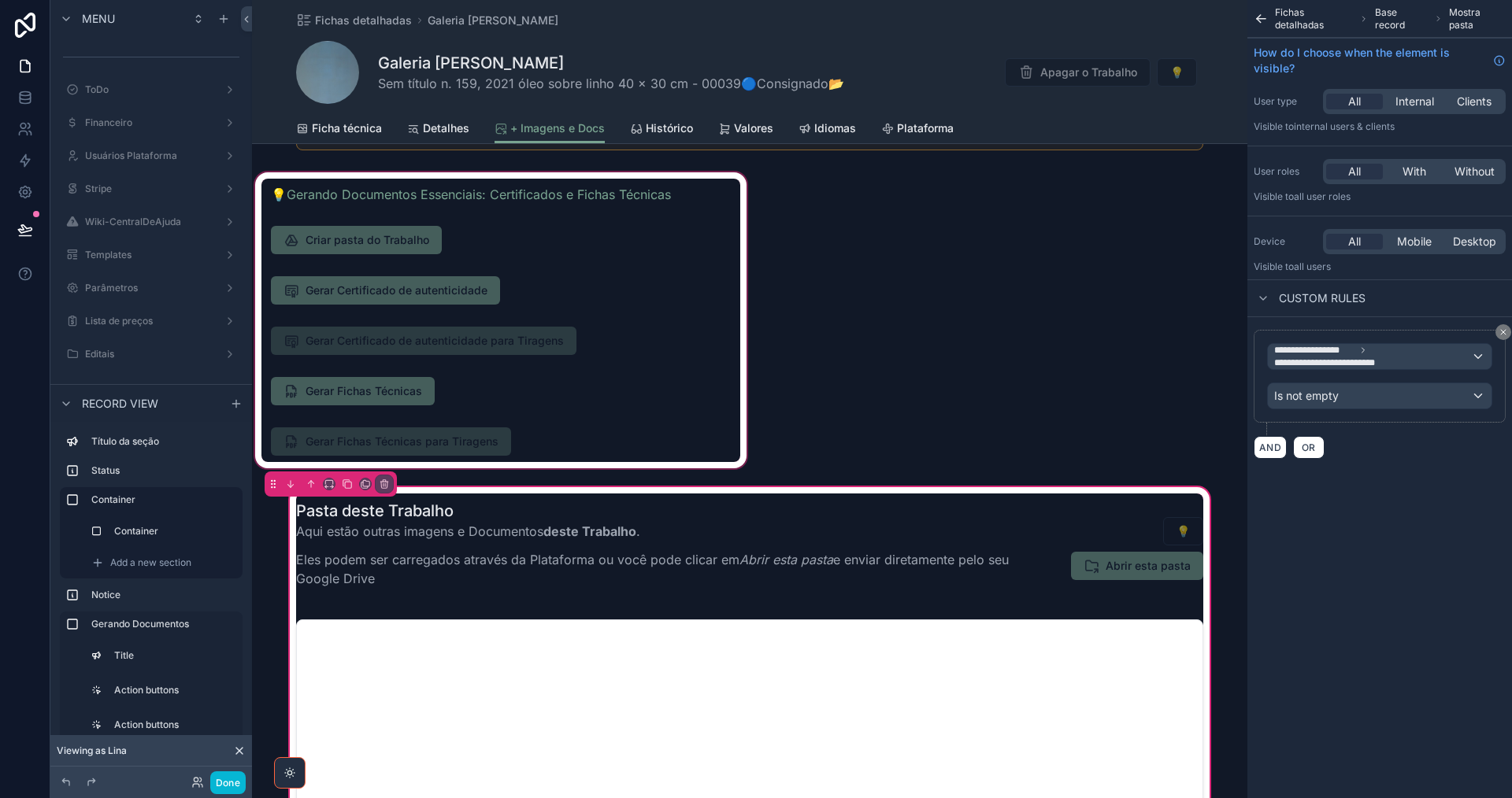
click at [485, 264] on div "scrollable content" at bounding box center [501, 320] width 498 height 302
click at [478, 240] on div "scrollable content" at bounding box center [501, 320] width 498 height 302
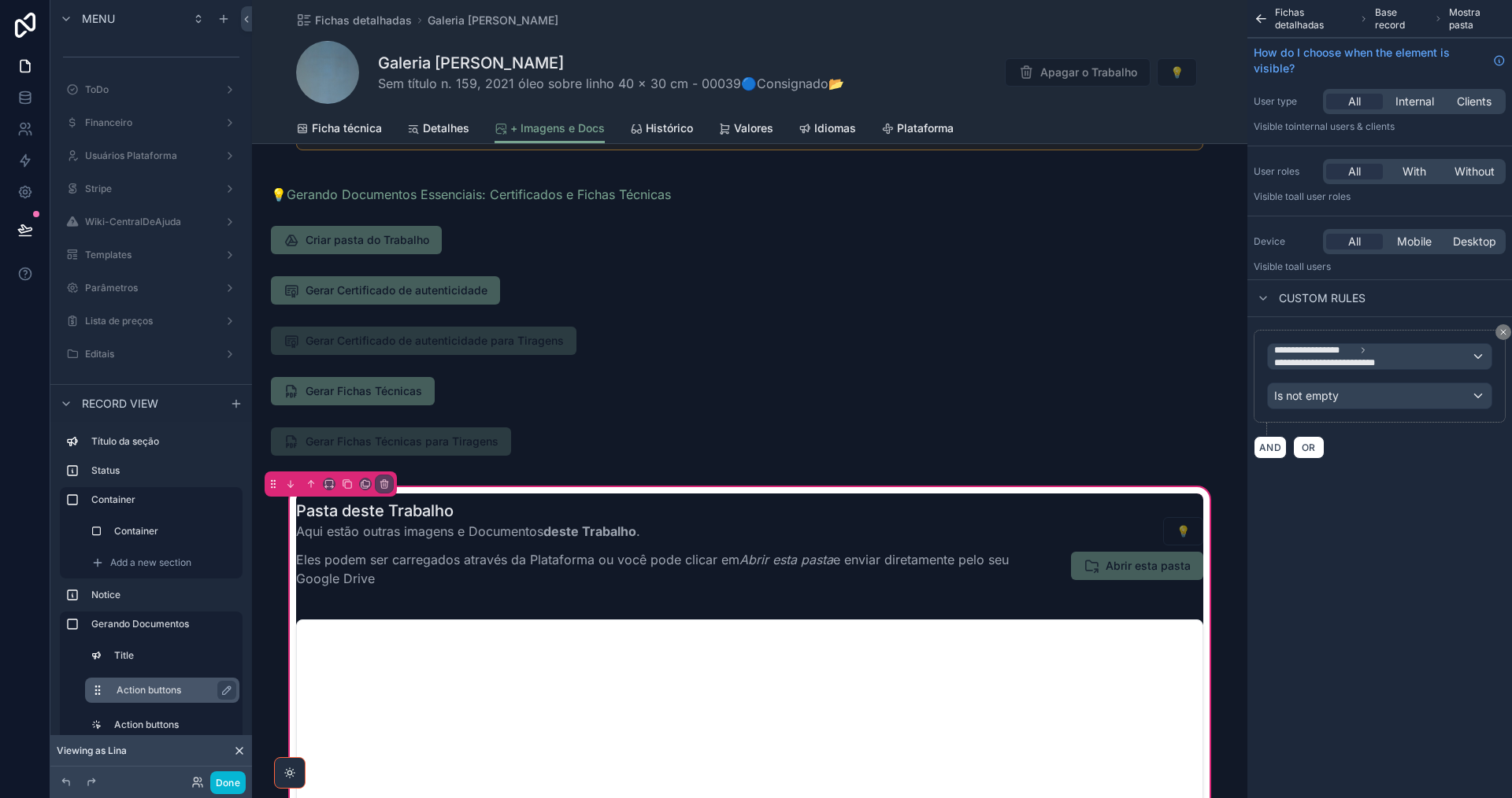
click at [148, 695] on label "Action buttons" at bounding box center [171, 690] width 110 height 12
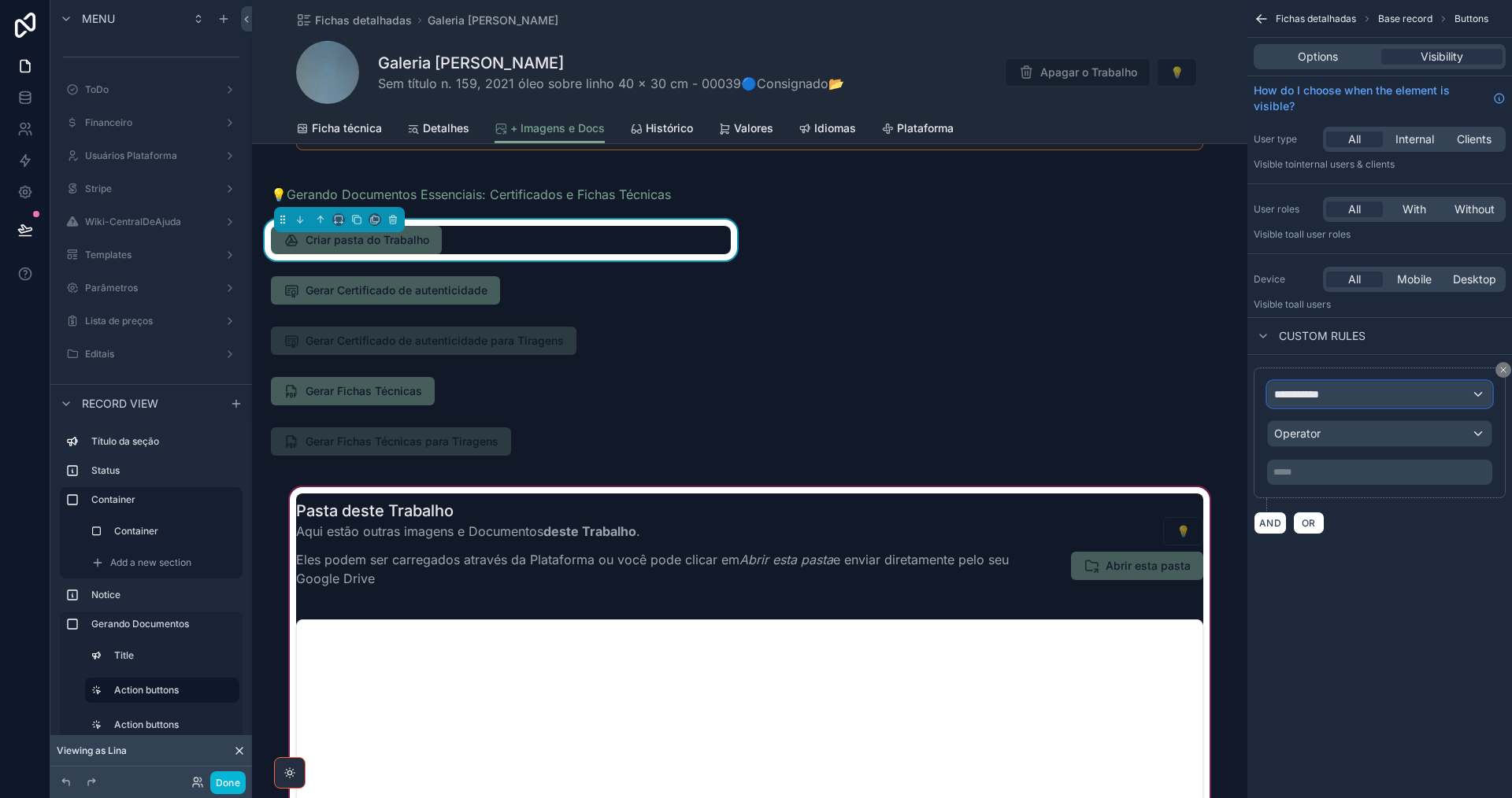
click at [1351, 396] on div "**********" at bounding box center [1379, 394] width 224 height 25
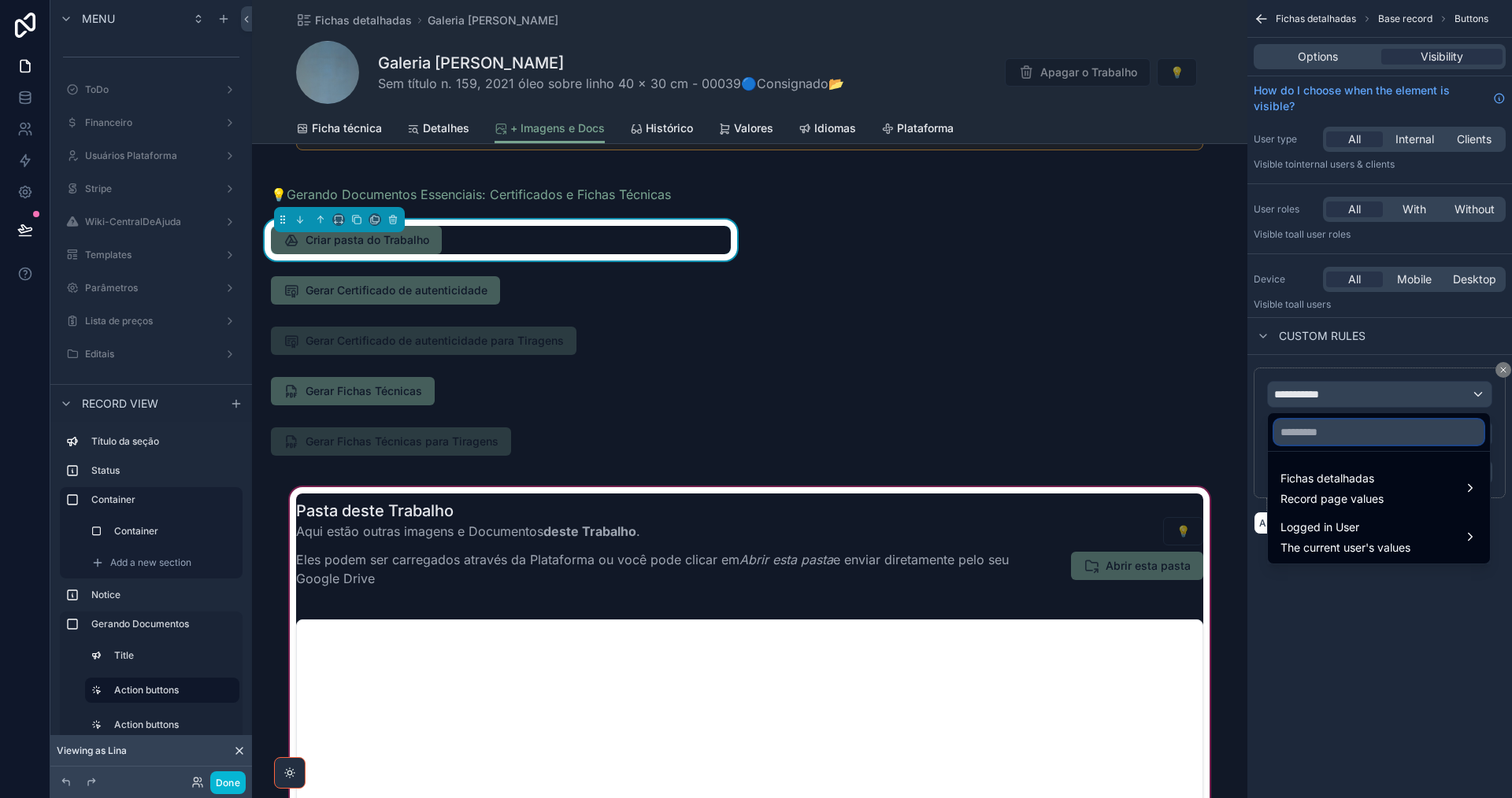
click at [1336, 437] on input "text" at bounding box center [1379, 431] width 210 height 25
type input "*********"
click at [1357, 475] on span "Fichas detalhadas" at bounding box center [1332, 478] width 103 height 19
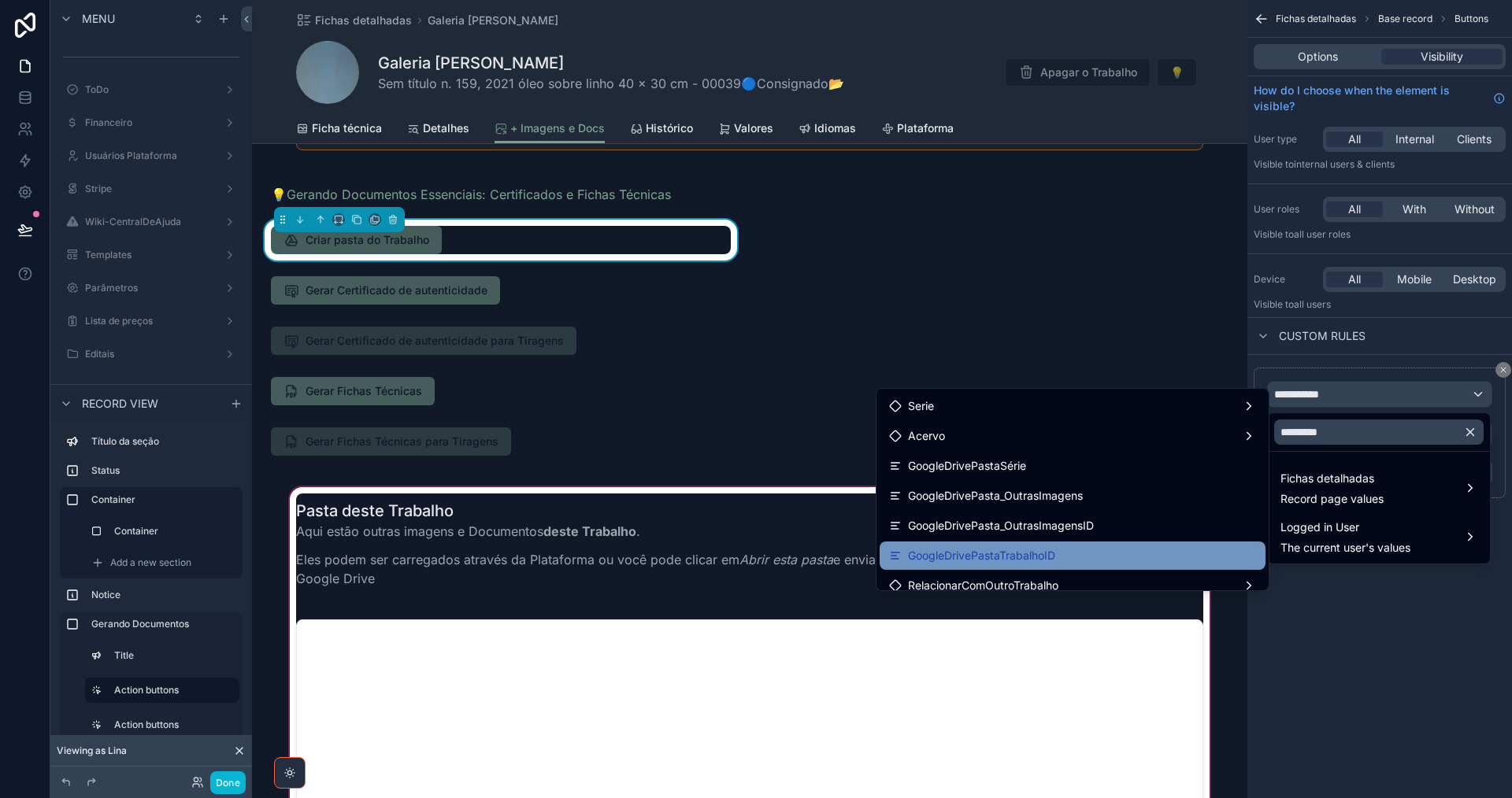
click at [1177, 552] on div "GoogleDrivePastaTrabalhoID" at bounding box center [1073, 556] width 367 height 19
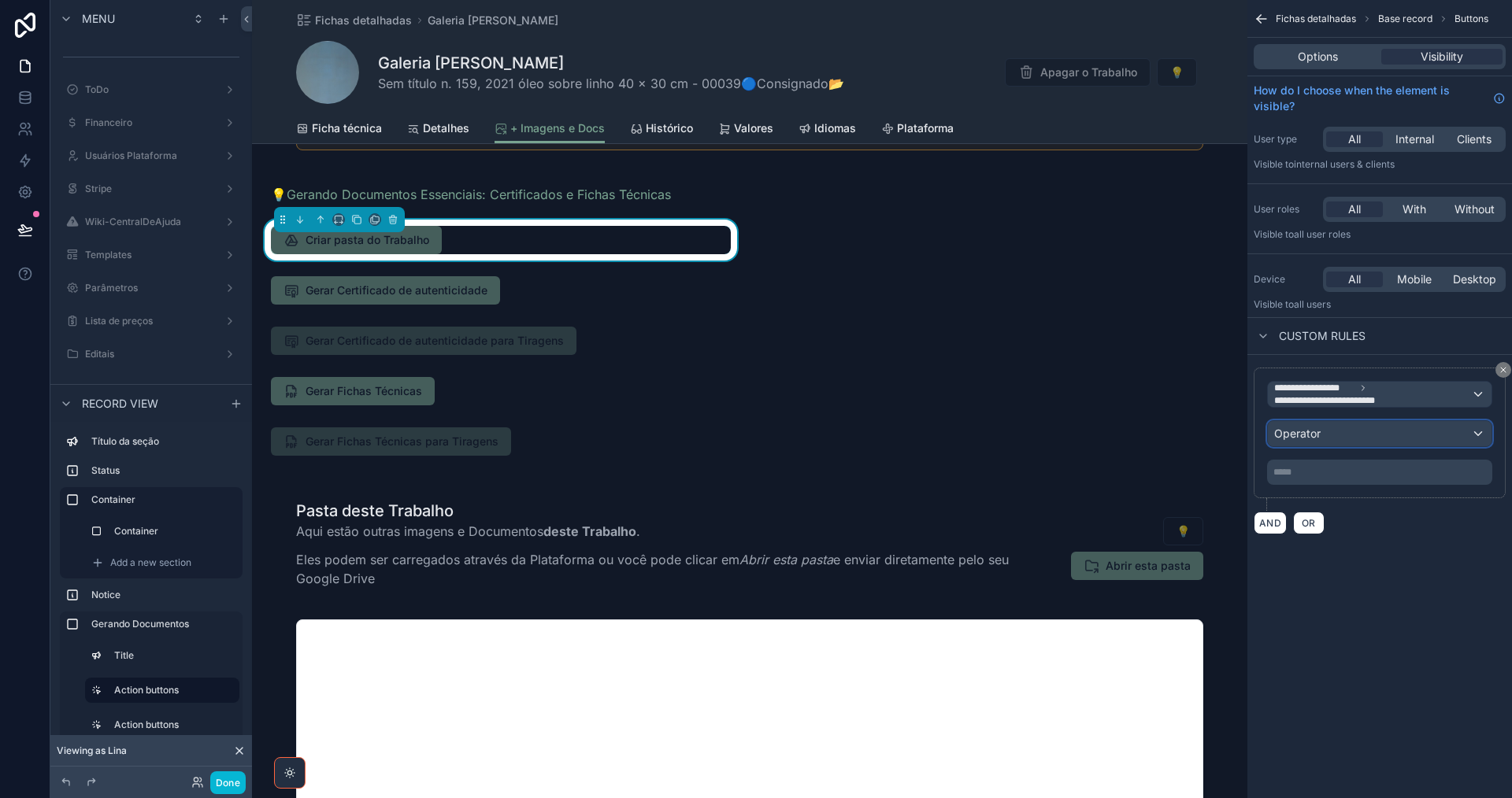
click at [1379, 432] on div "Operator" at bounding box center [1379, 433] width 224 height 25
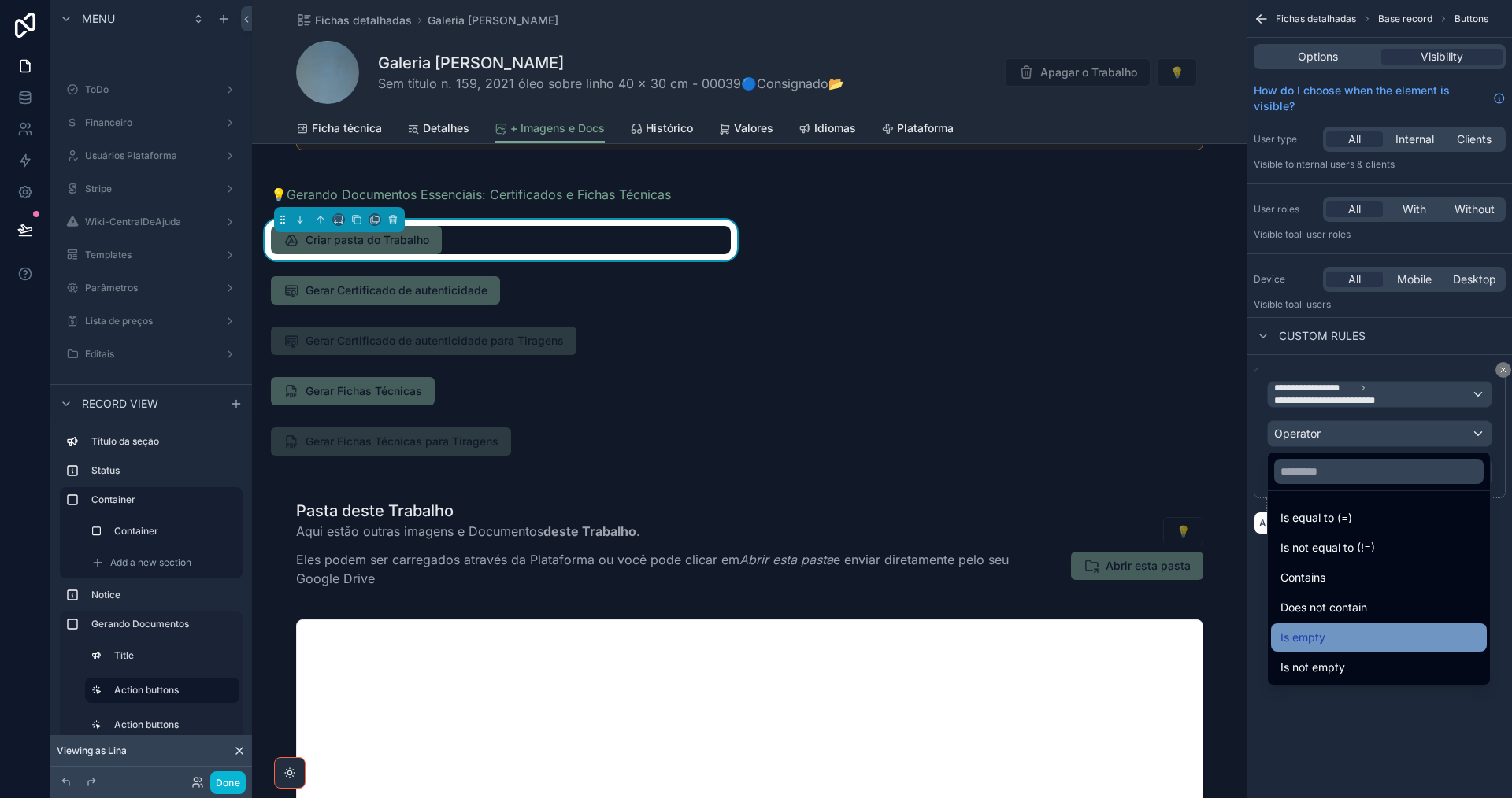
click at [1347, 637] on div "Is empty" at bounding box center [1378, 637] width 197 height 19
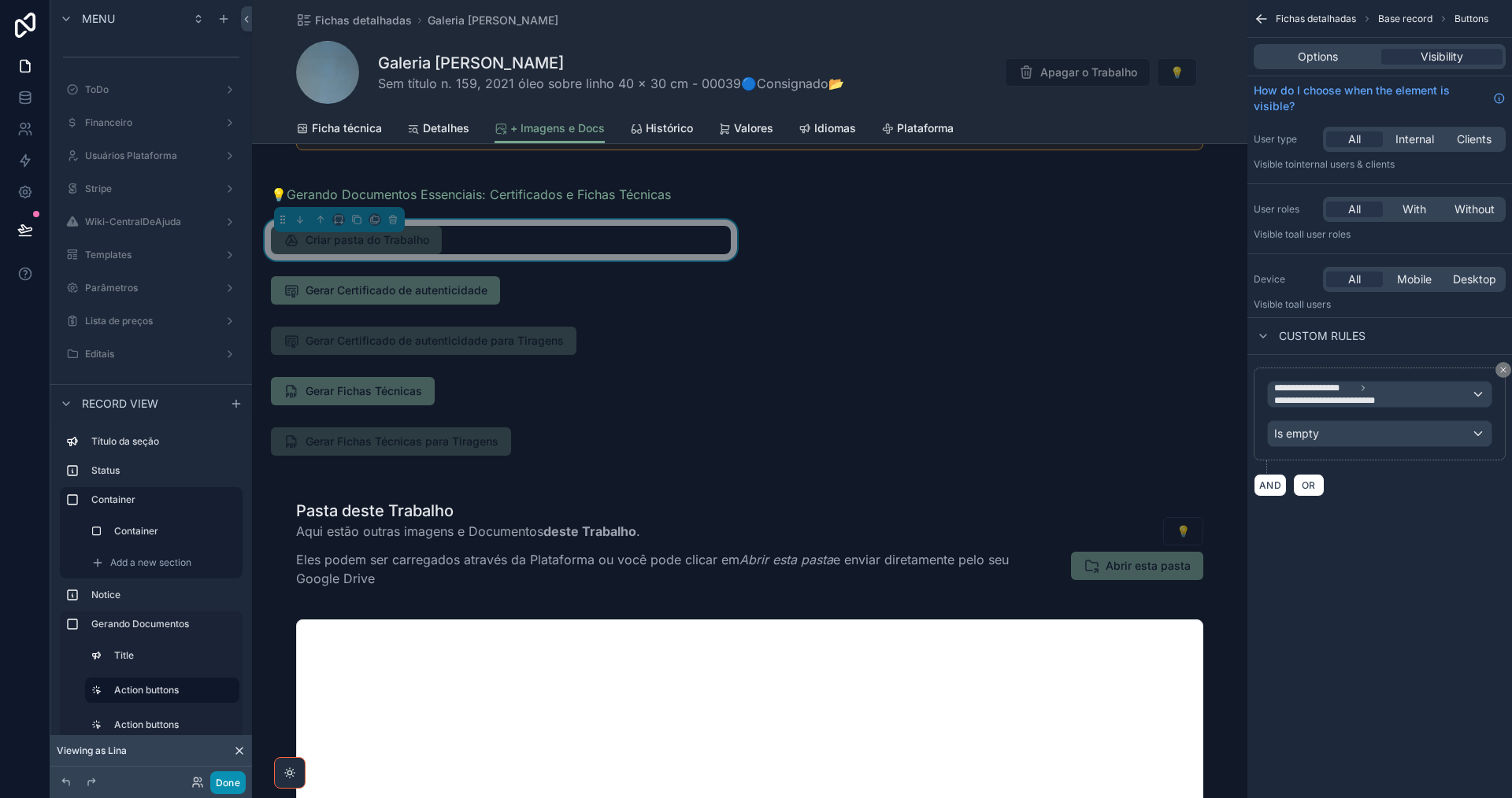
click at [228, 787] on button "Done" at bounding box center [228, 782] width 36 height 23
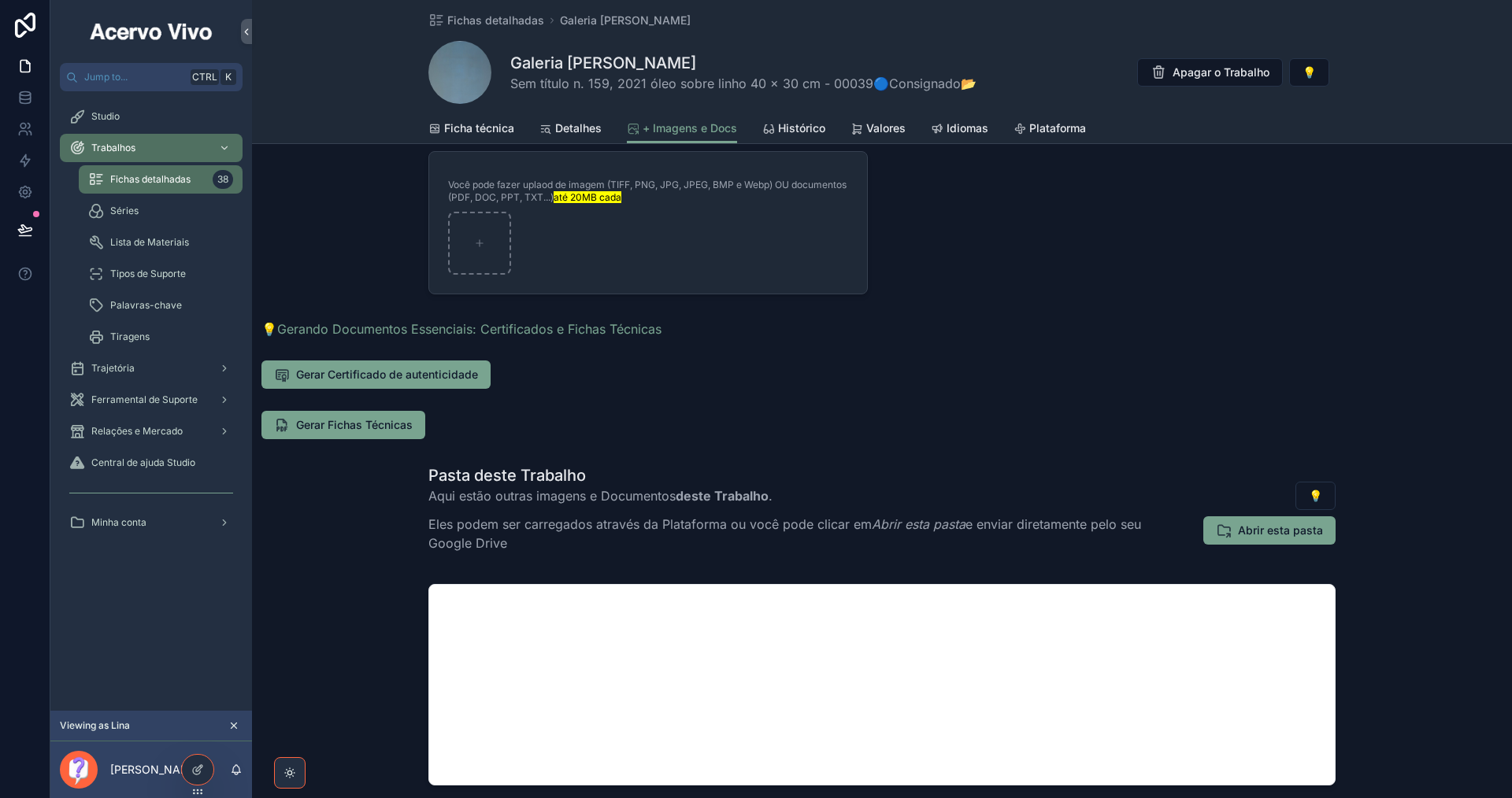
scroll to position [150, 0]
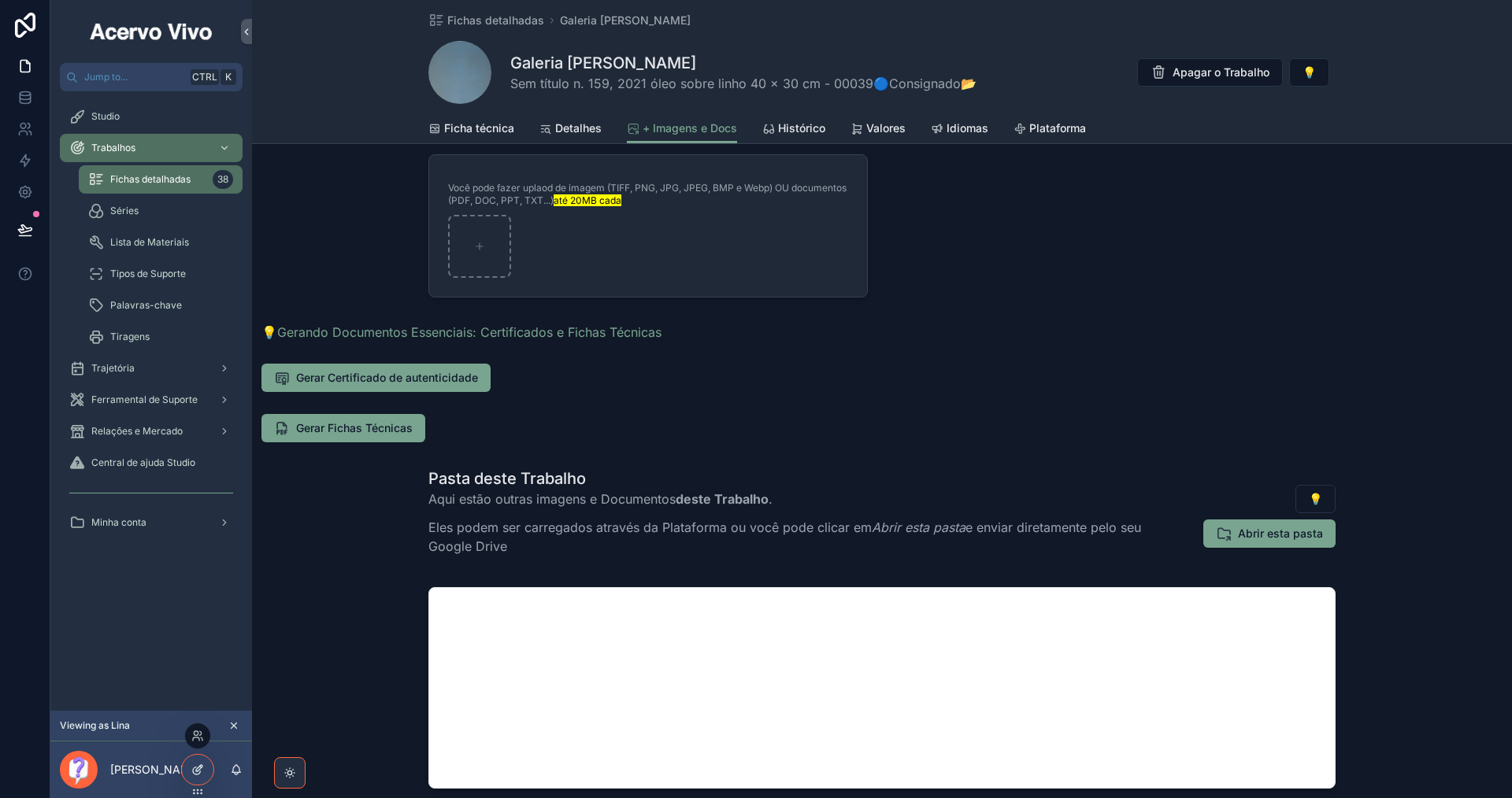
click at [191, 775] on div at bounding box center [197, 770] width 31 height 30
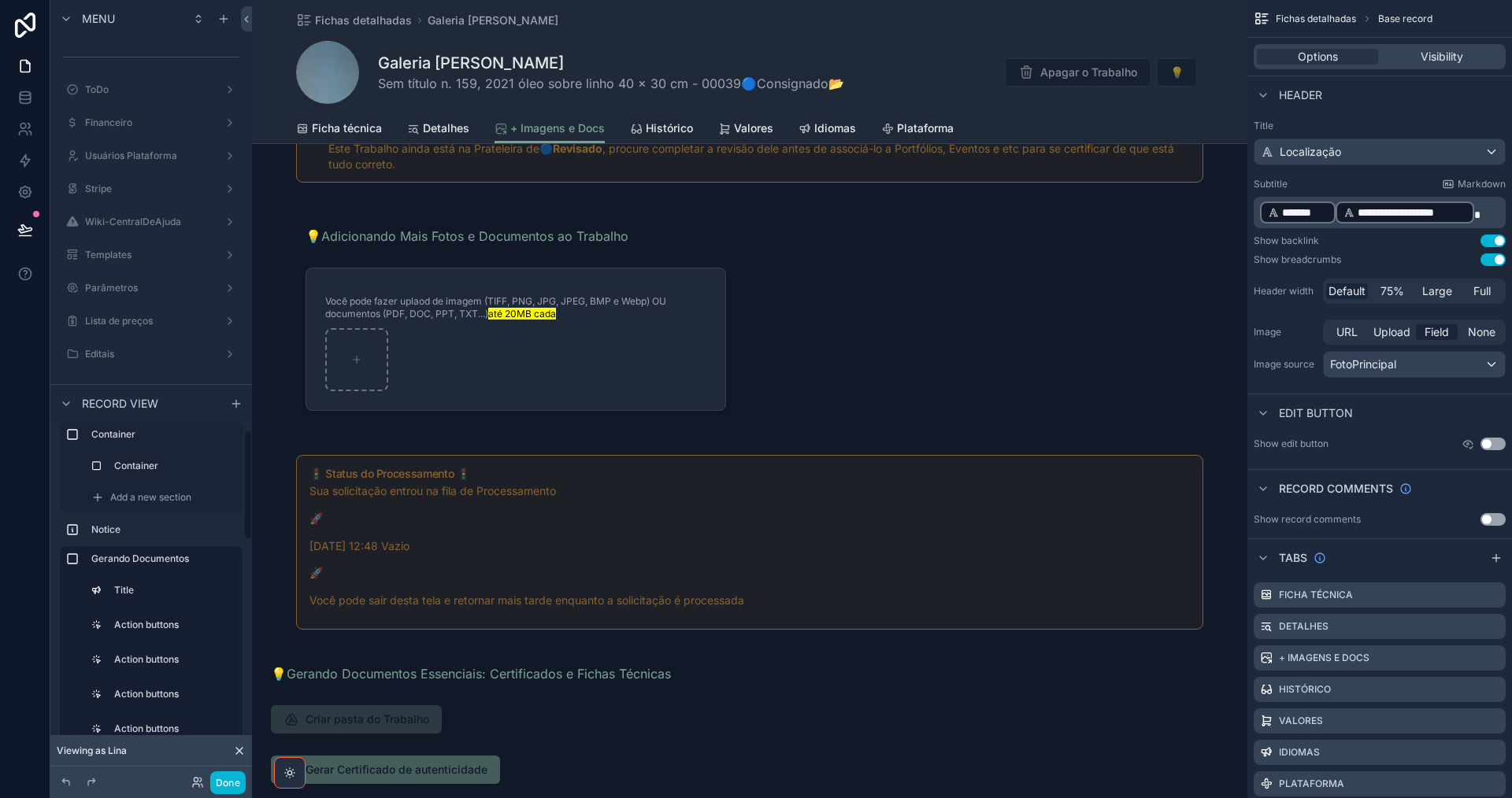
scroll to position [0, 0]
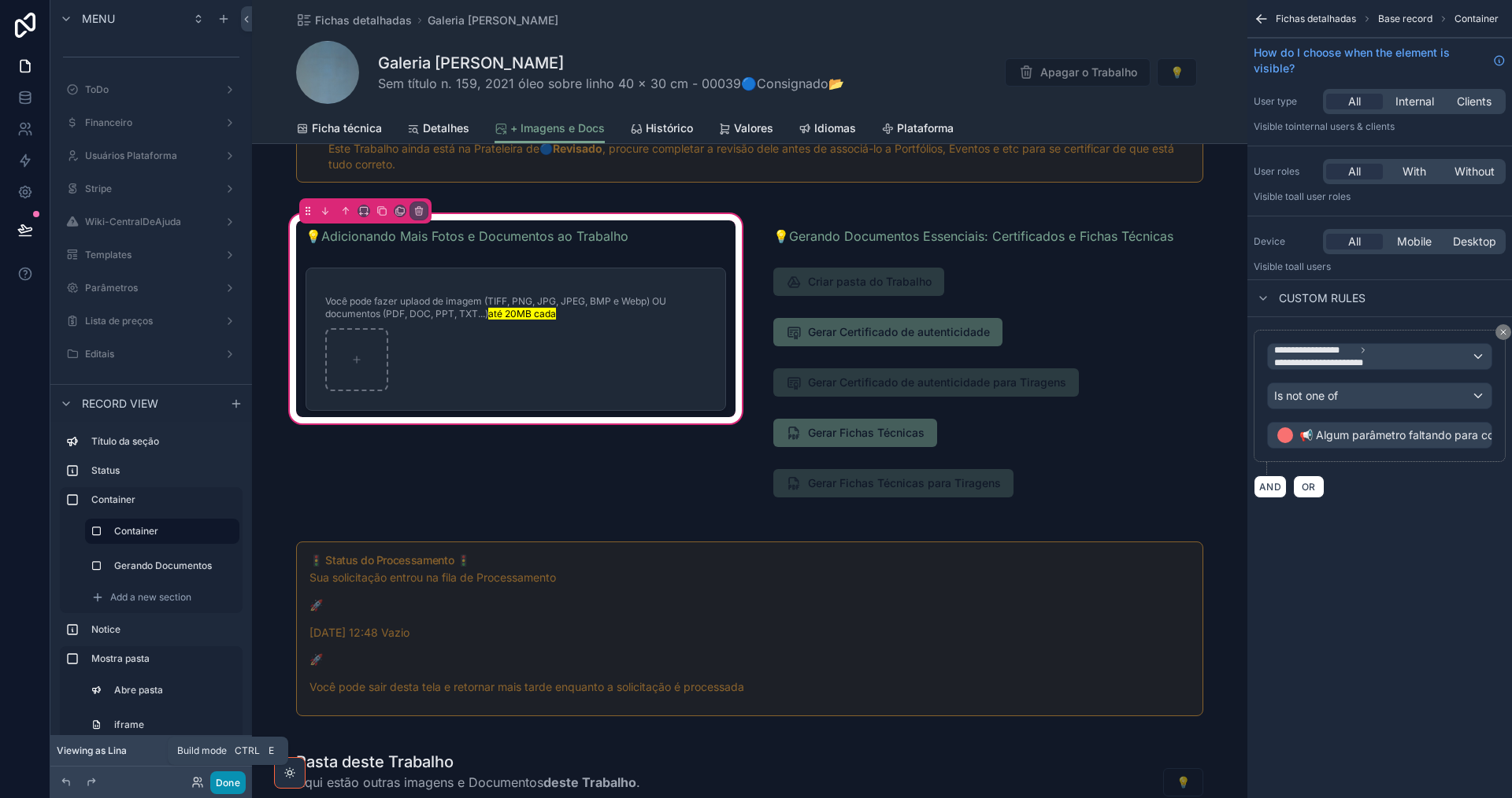
click at [228, 780] on button "Done" at bounding box center [228, 782] width 36 height 23
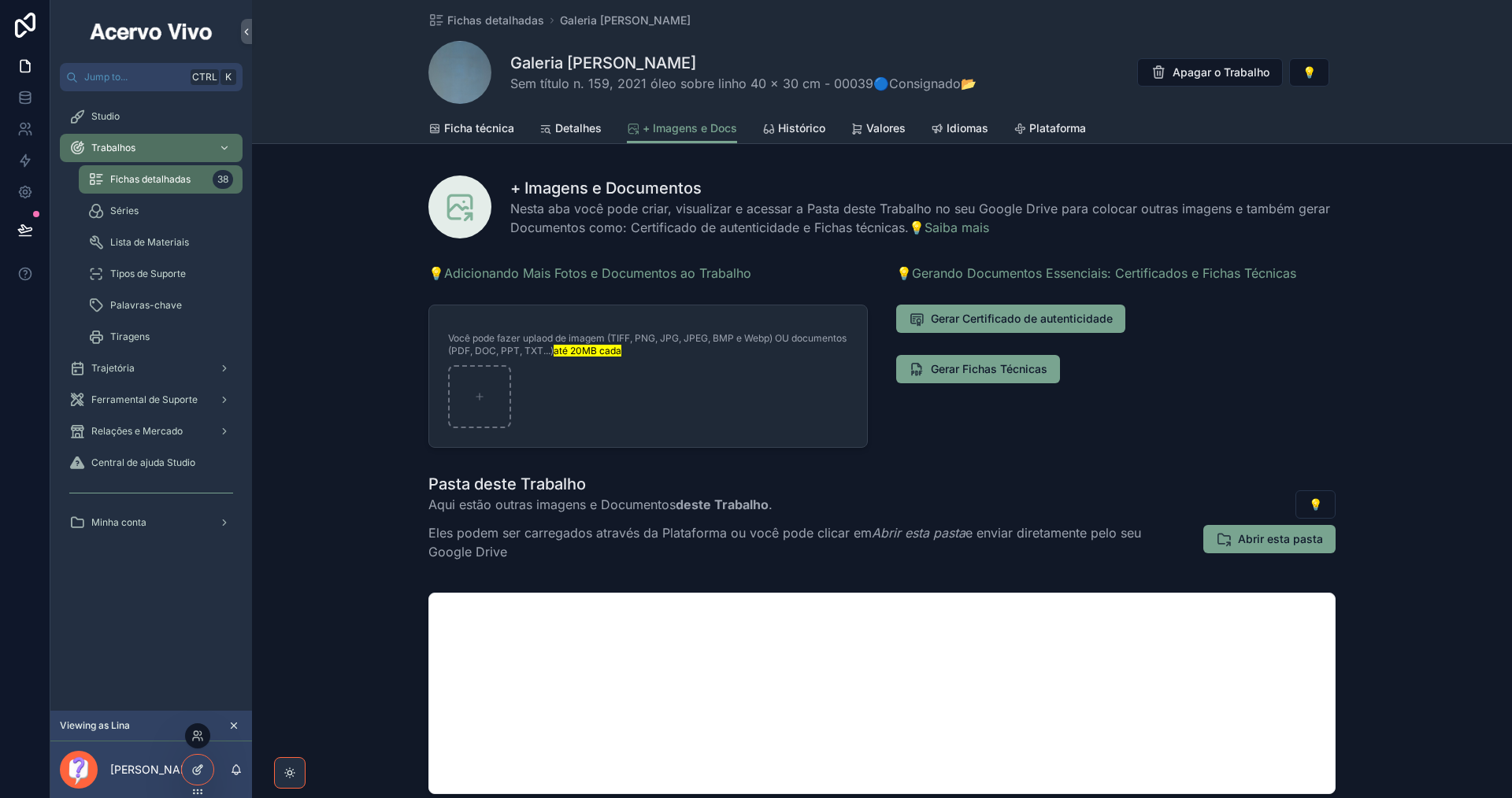
click at [194, 771] on icon at bounding box center [197, 769] width 12 height 12
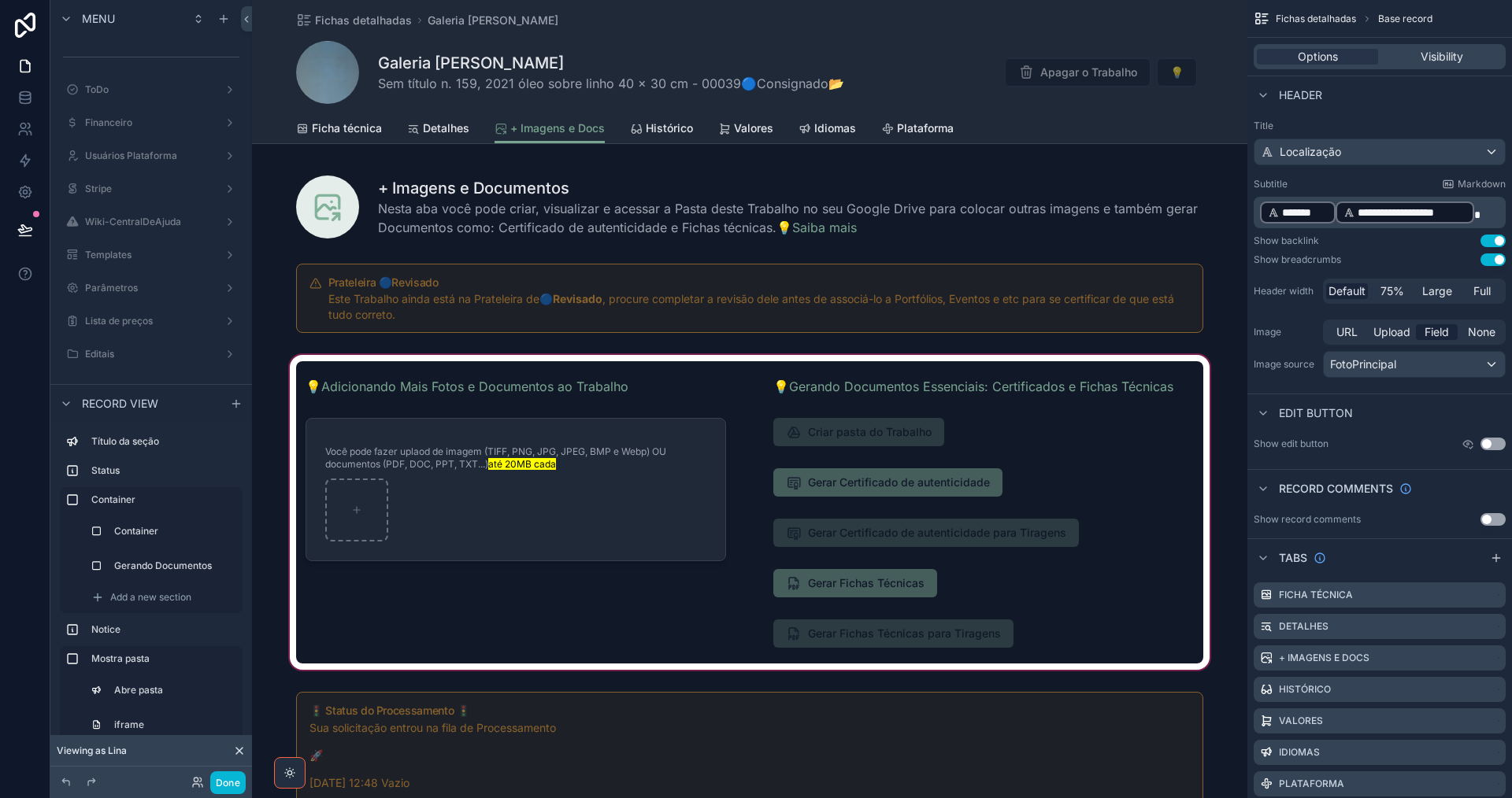
click at [893, 581] on div "scrollable content" at bounding box center [749, 513] width 995 height 321
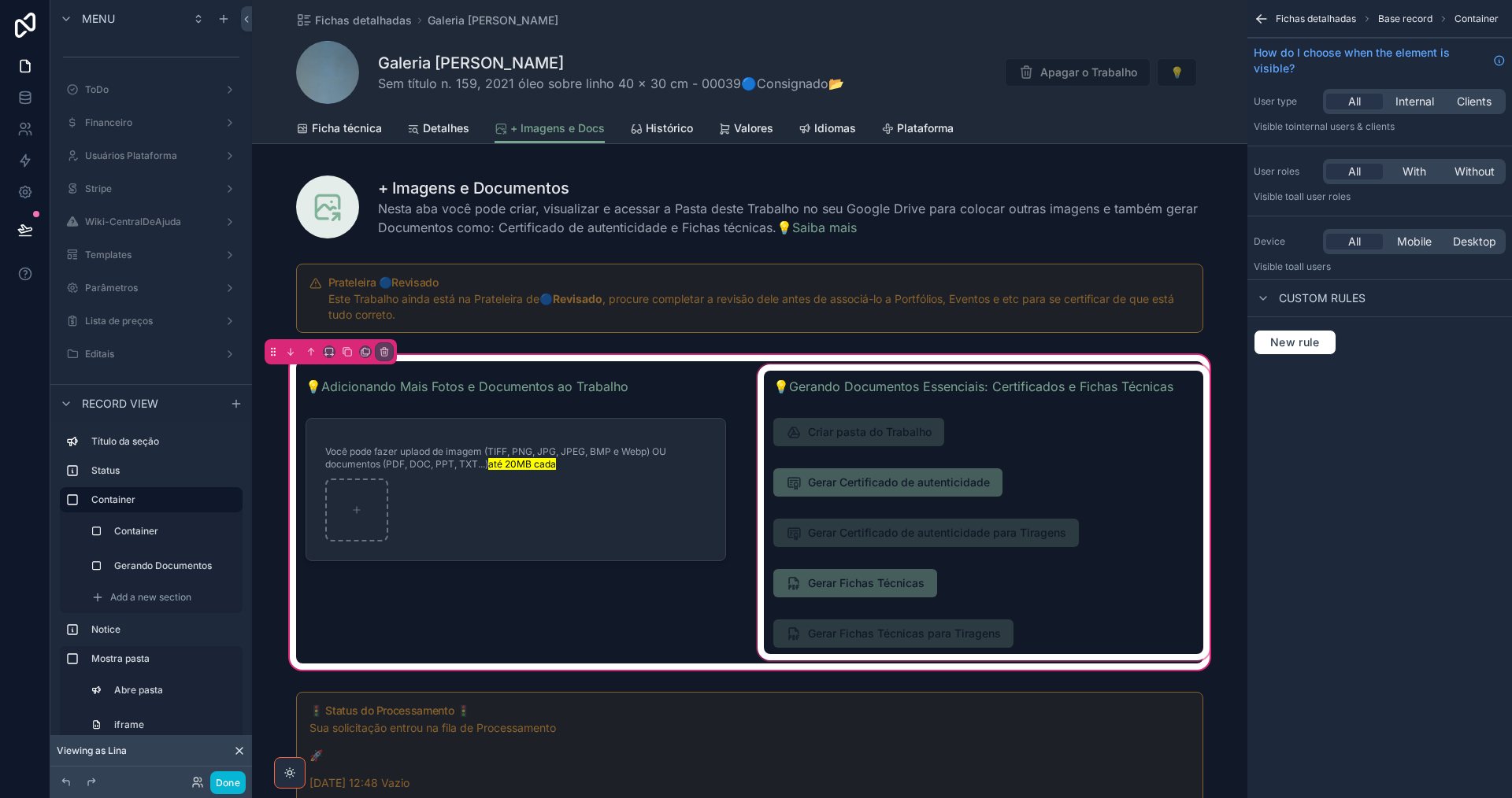
click at [964, 581] on div "scrollable content" at bounding box center [984, 513] width 459 height 302
click at [975, 581] on div "scrollable content" at bounding box center [984, 513] width 459 height 302
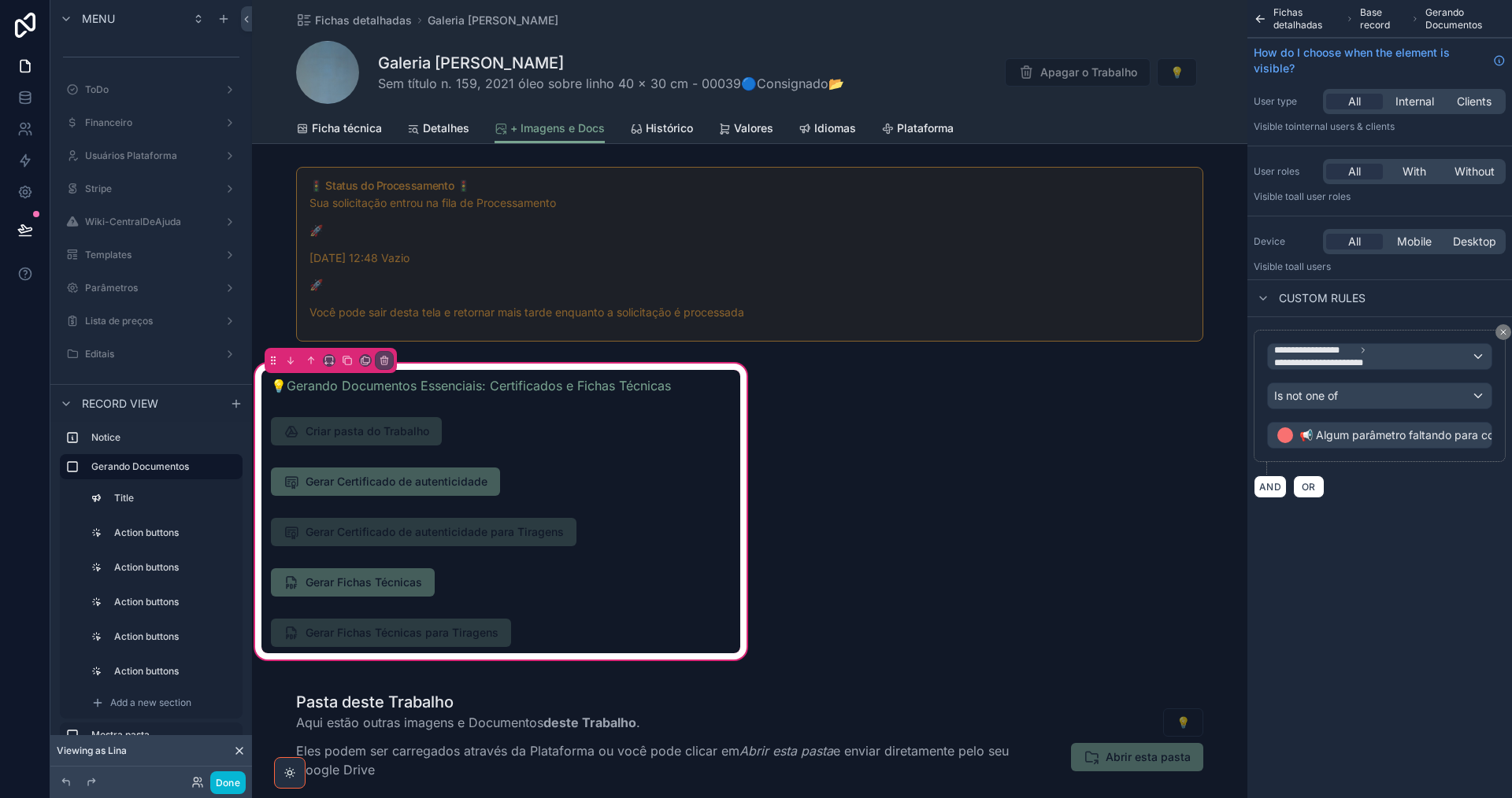
scroll to position [629, 0]
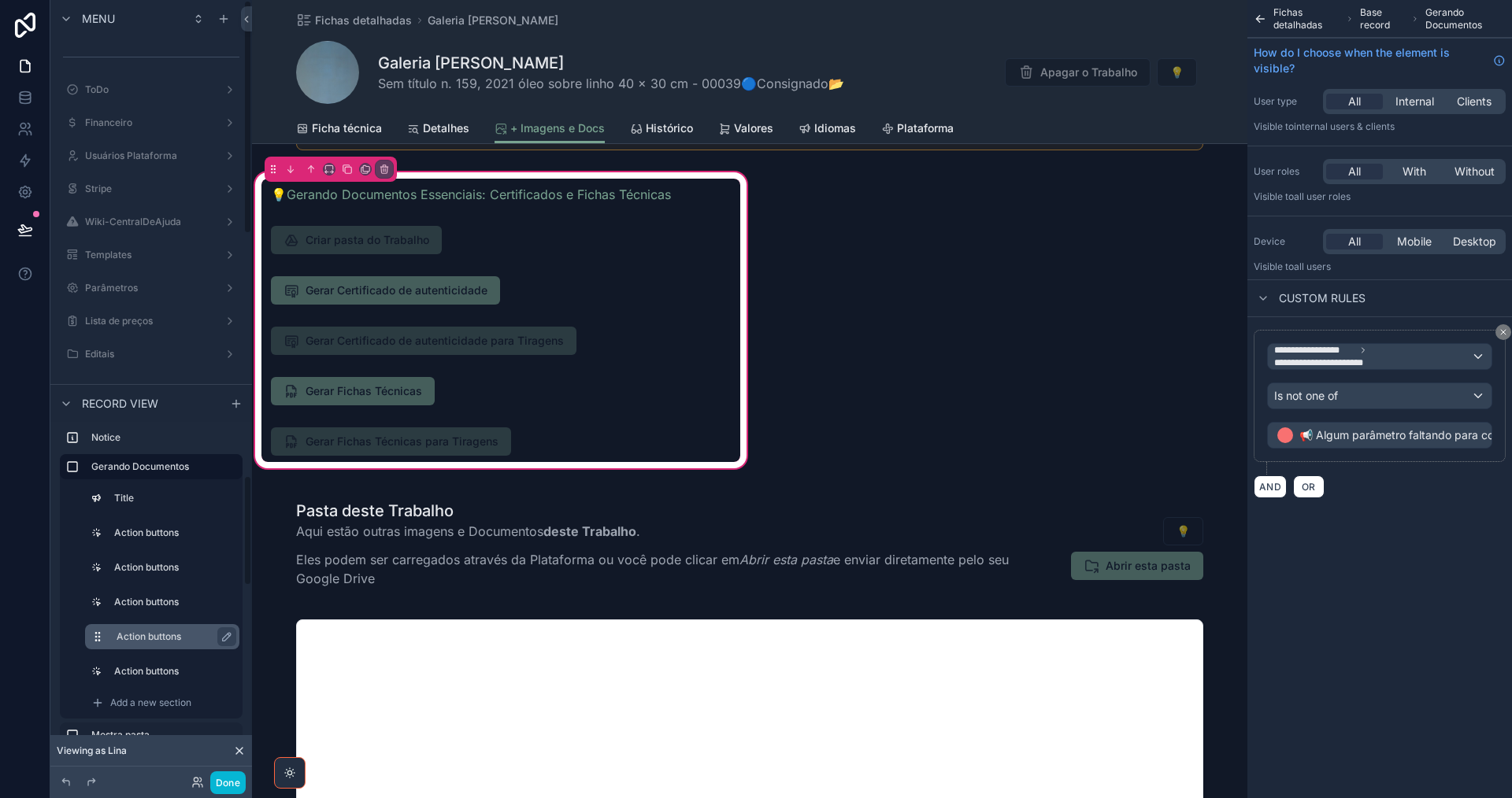
click at [147, 636] on label "Action buttons" at bounding box center [171, 636] width 110 height 12
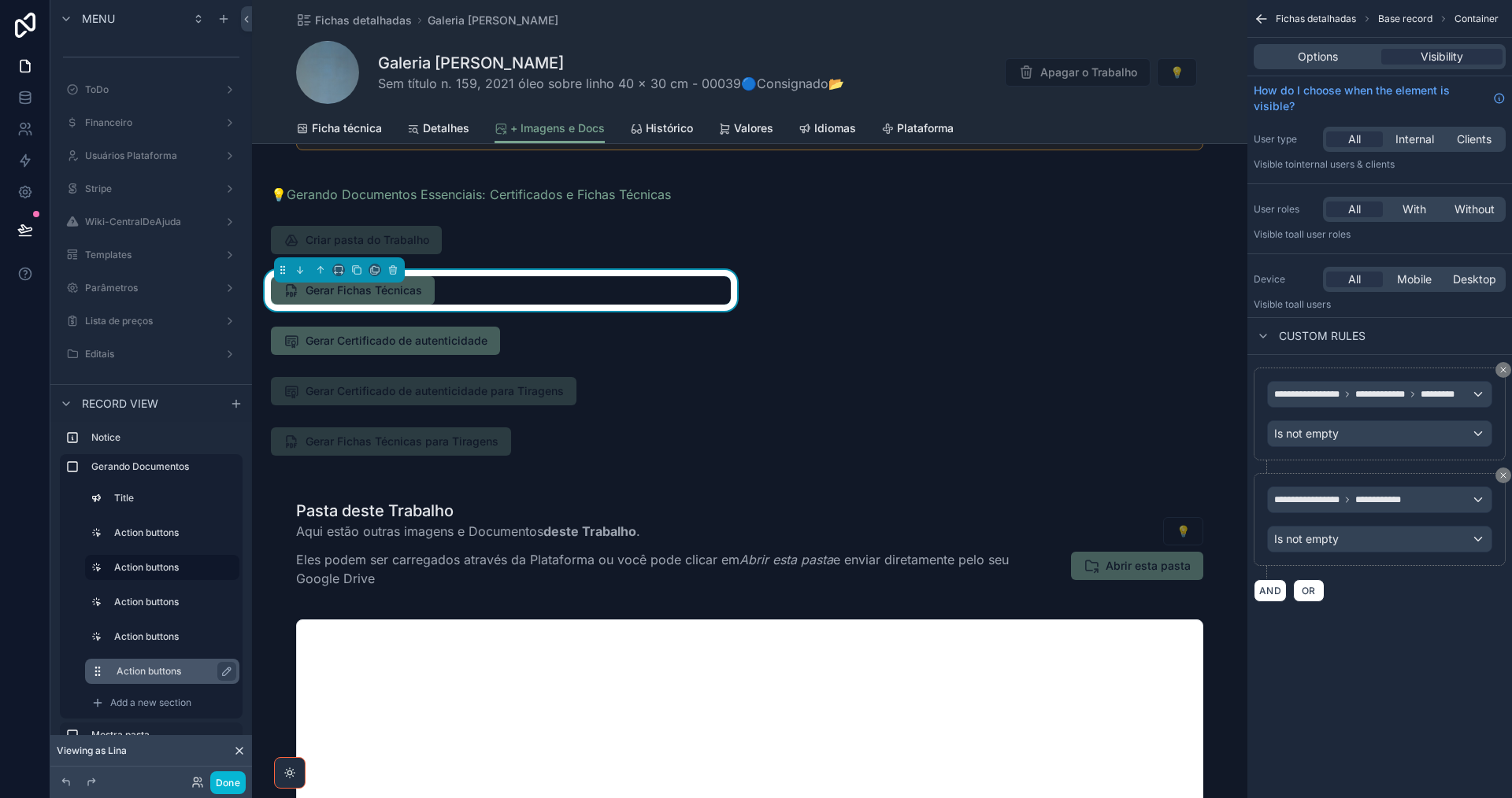
click at [95, 672] on icon "scrollable content" at bounding box center [95, 671] width 1 height 1
click at [100, 668] on icon "scrollable content" at bounding box center [99, 667] width 1 height 1
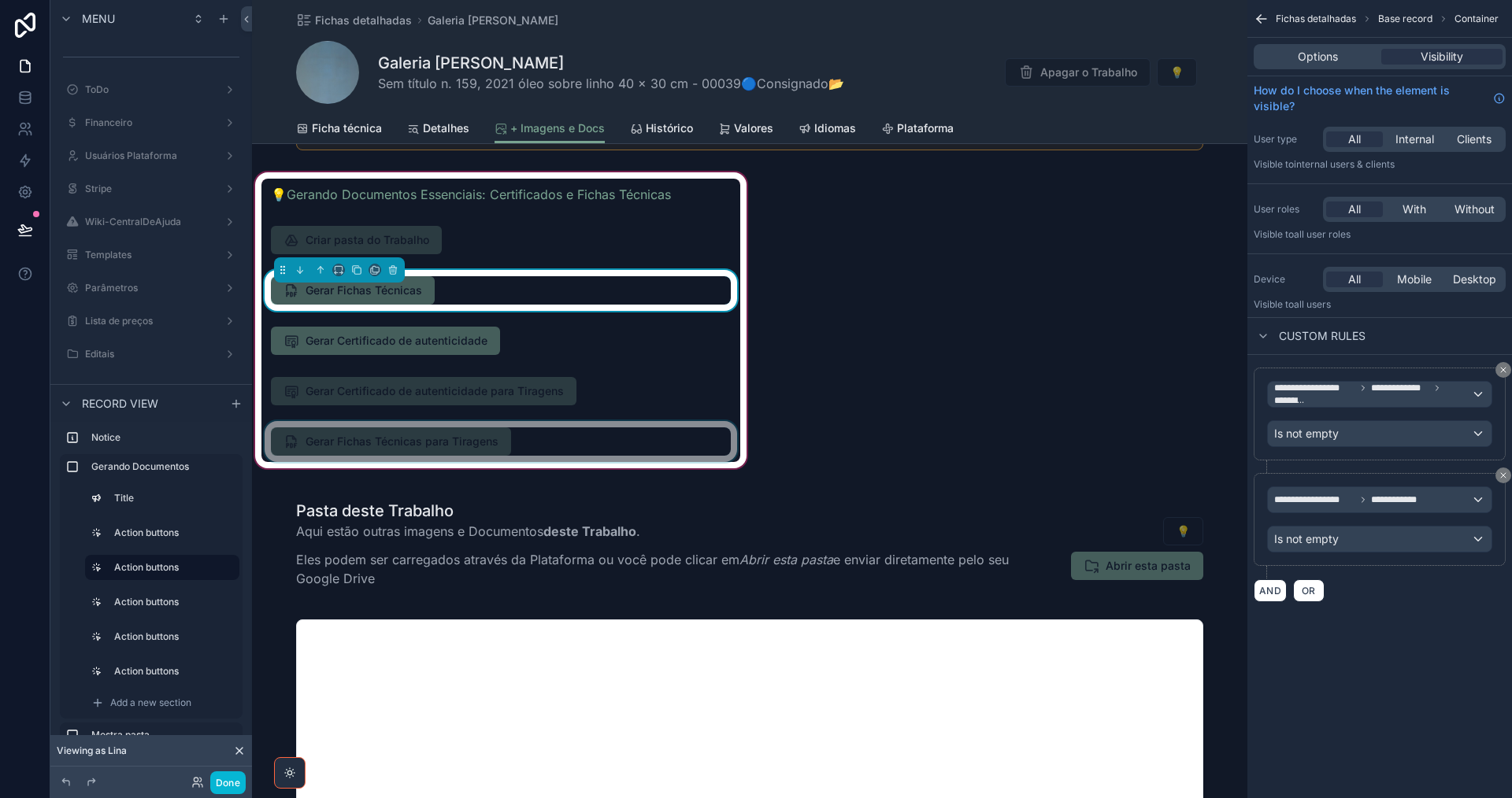
click at [619, 434] on div "scrollable content" at bounding box center [501, 441] width 479 height 41
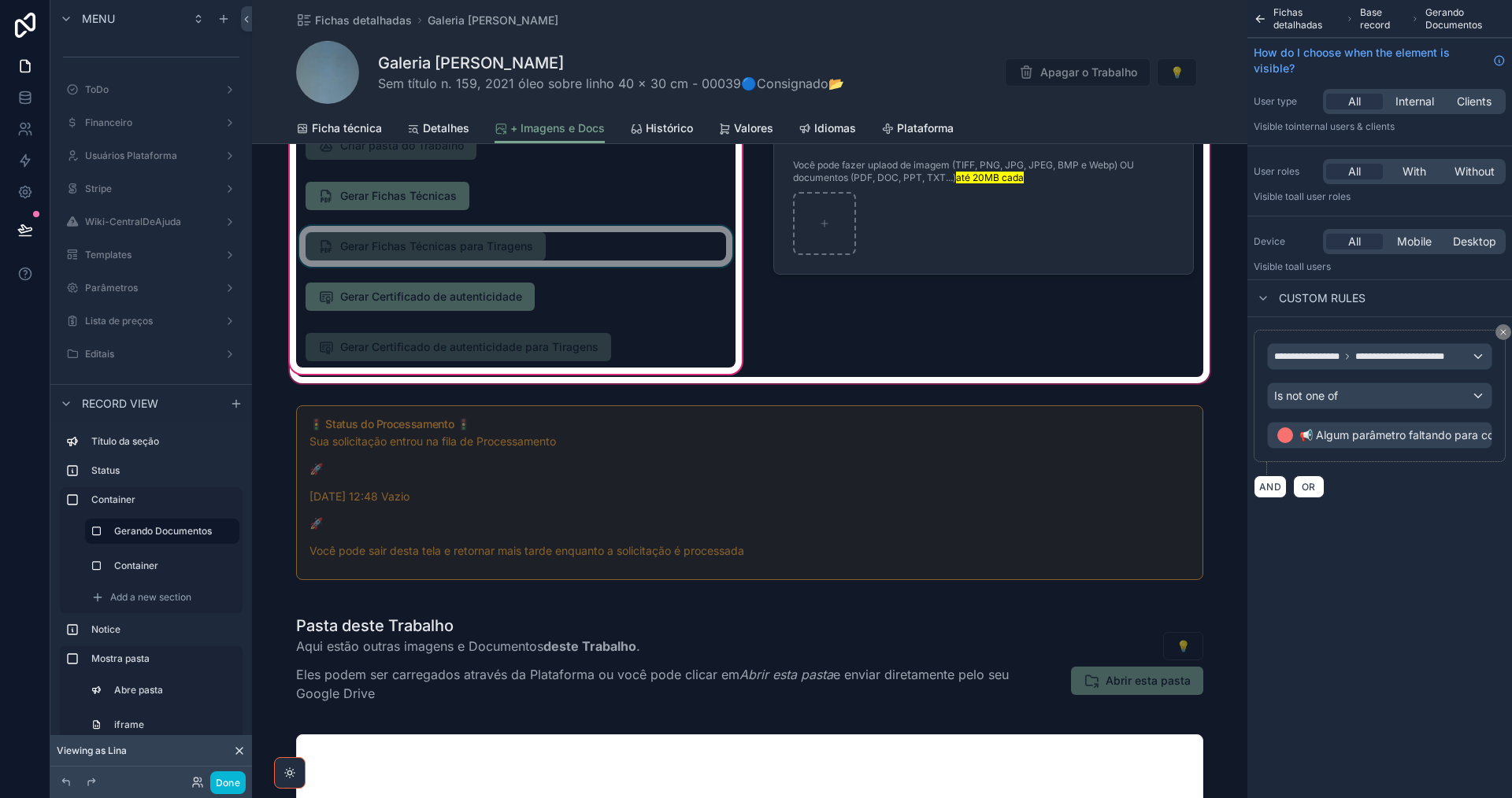
scroll to position [157, 0]
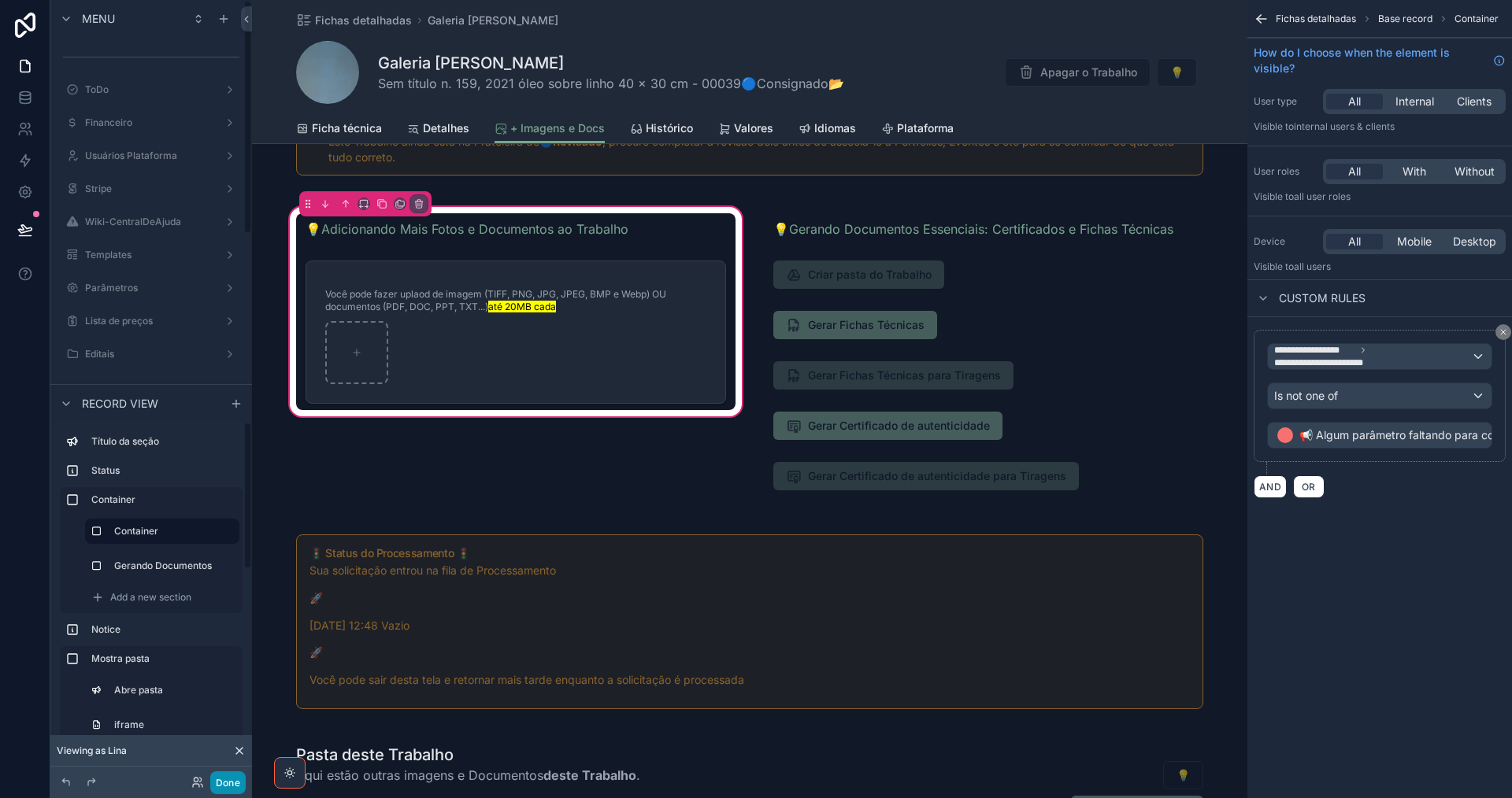
click at [224, 787] on button "Done" at bounding box center [228, 782] width 36 height 23
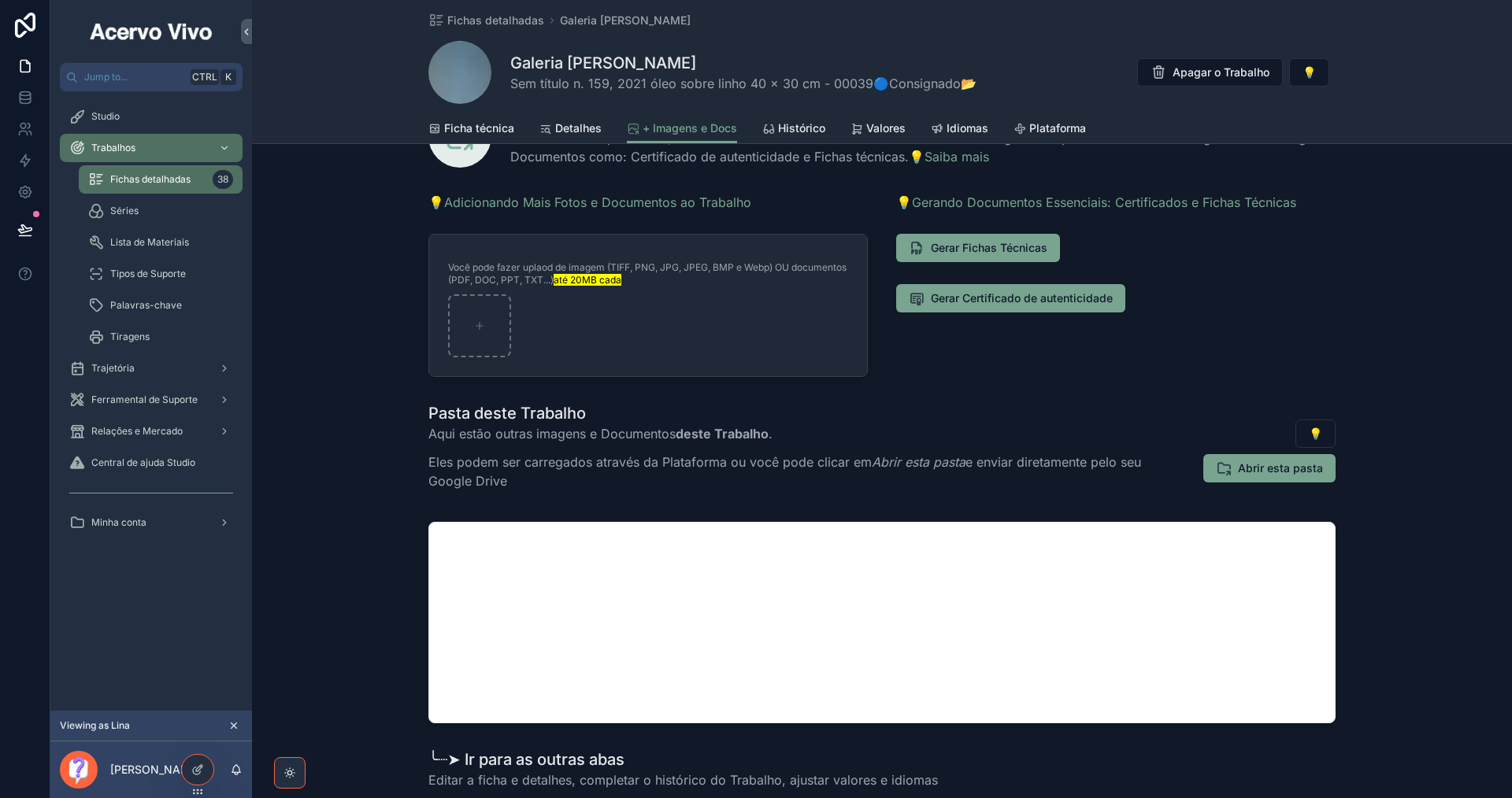
scroll to position [0, 0]
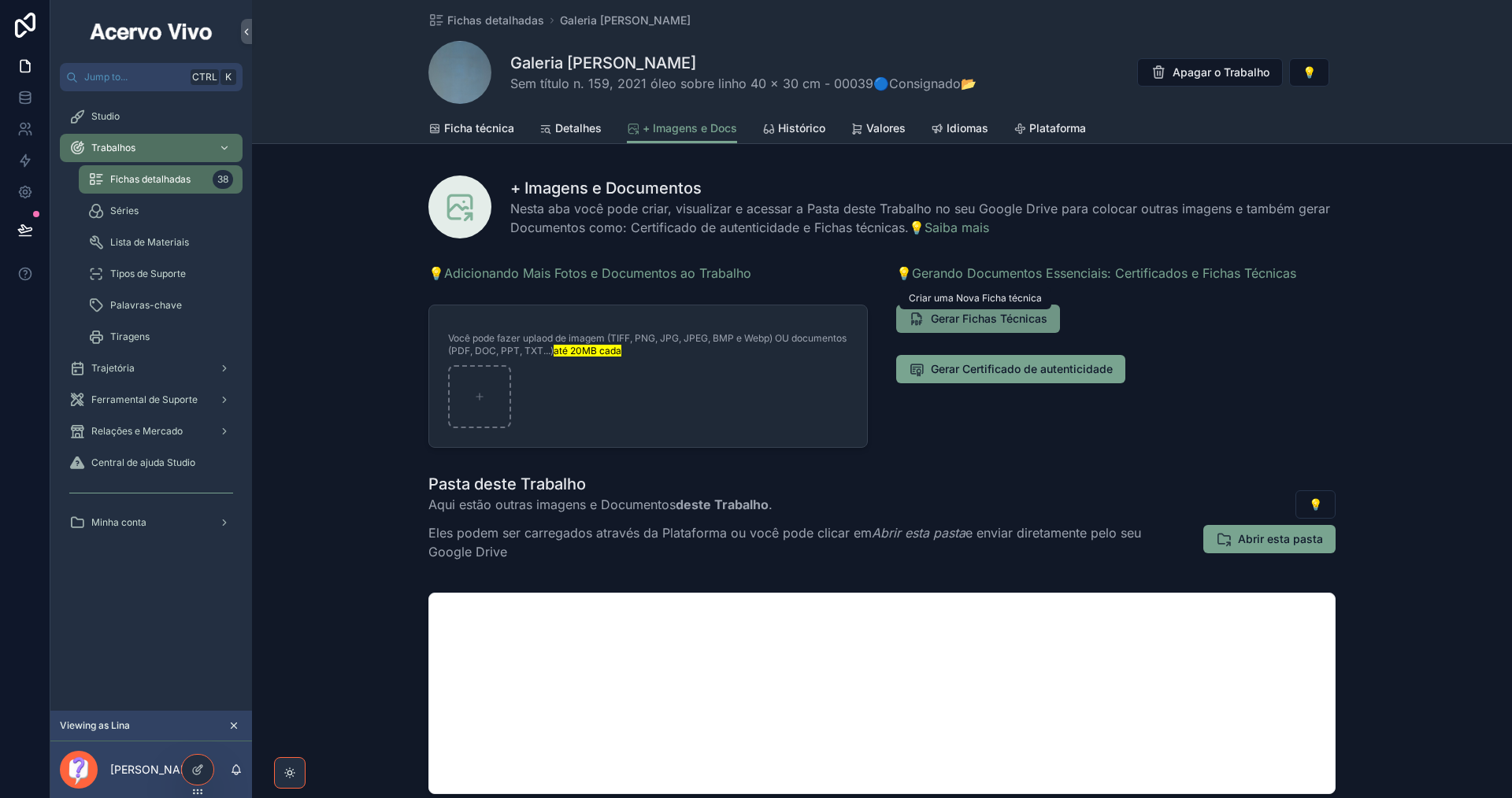
click at [1021, 313] on span "Gerar Fichas Técnicas" at bounding box center [989, 319] width 116 height 16
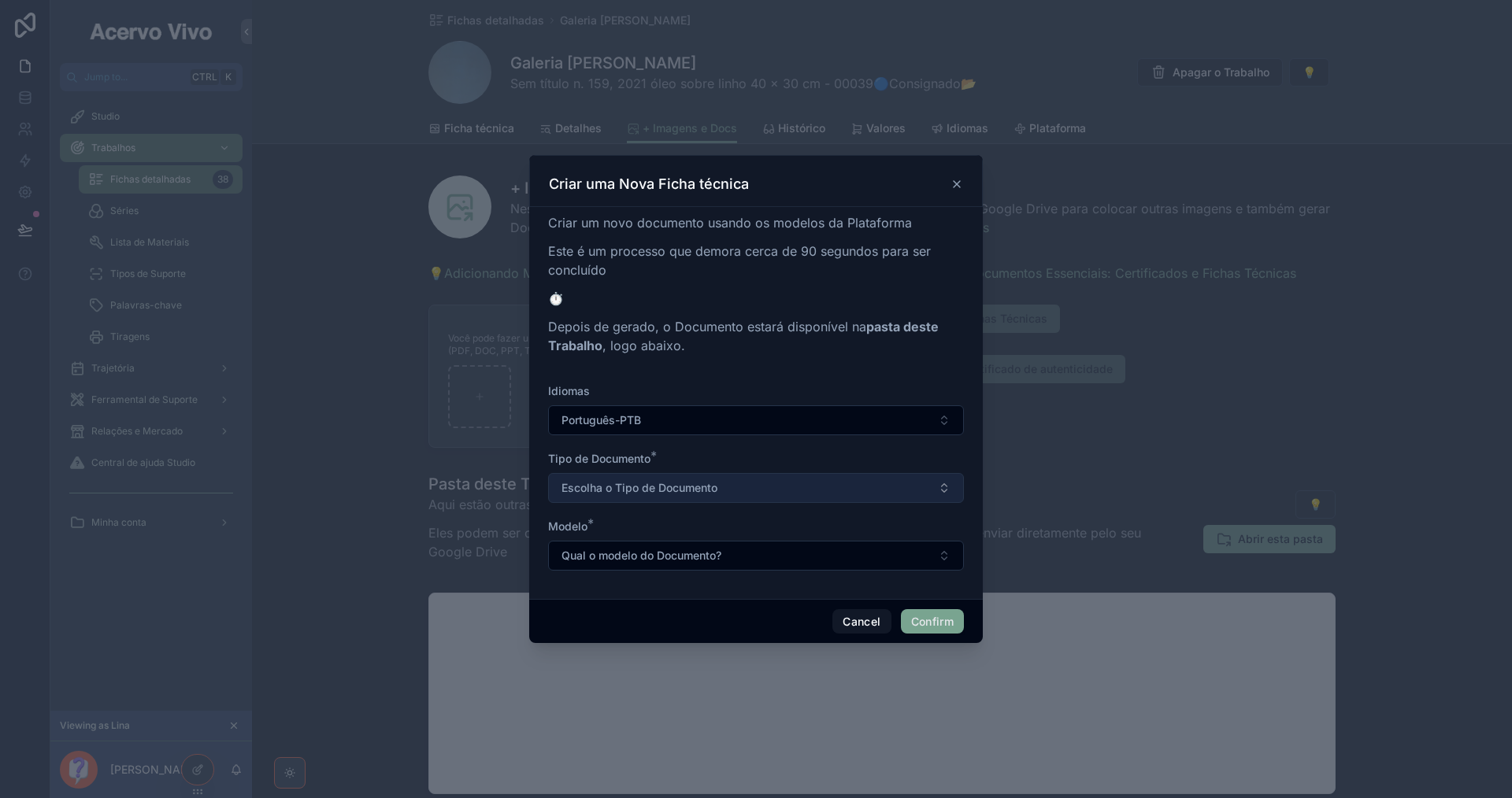
click at [796, 494] on button "Escolha o Tipo de Documento" at bounding box center [756, 488] width 416 height 30
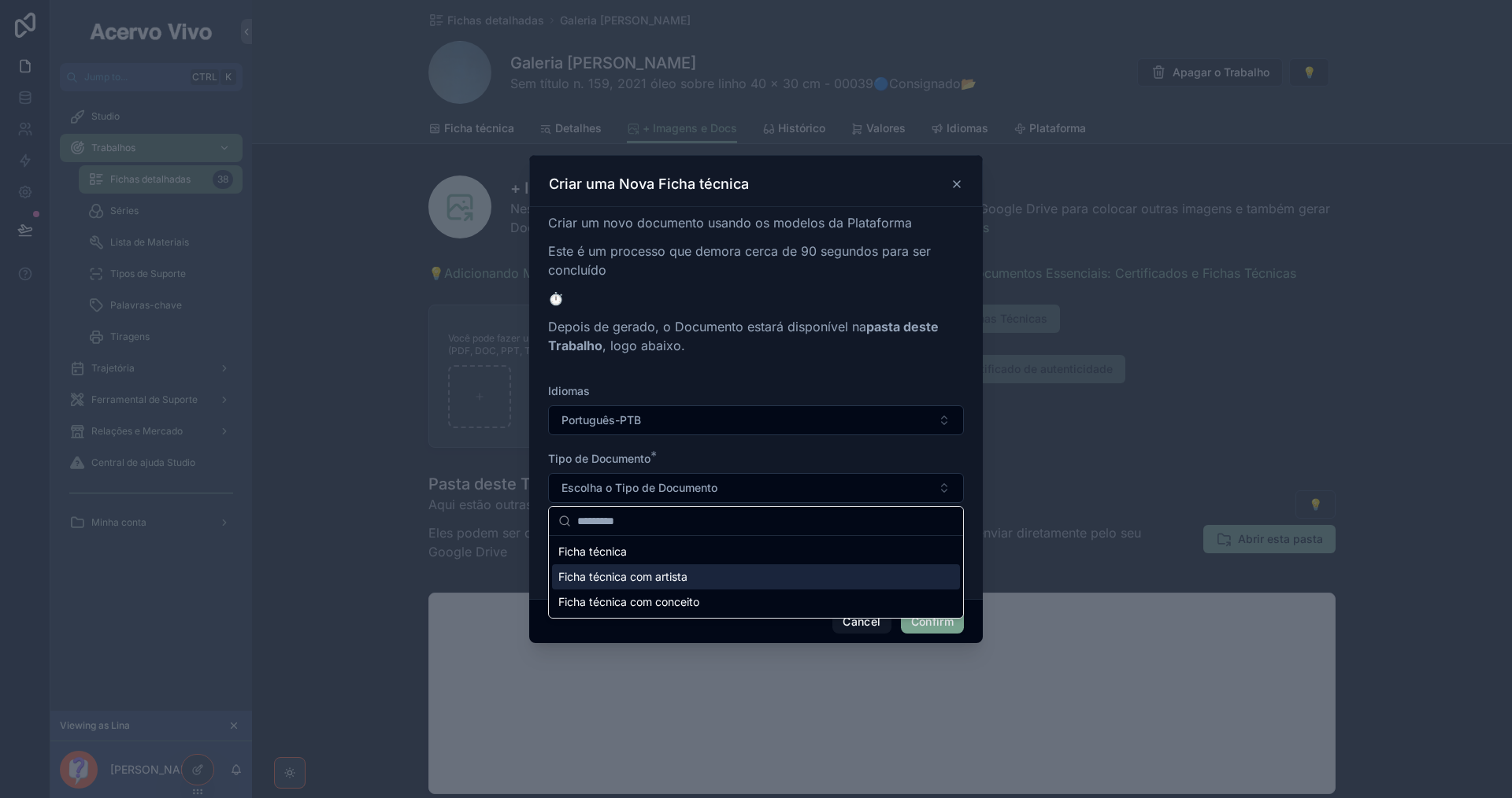
click at [767, 576] on div "Ficha técnica com artista" at bounding box center [756, 576] width 408 height 25
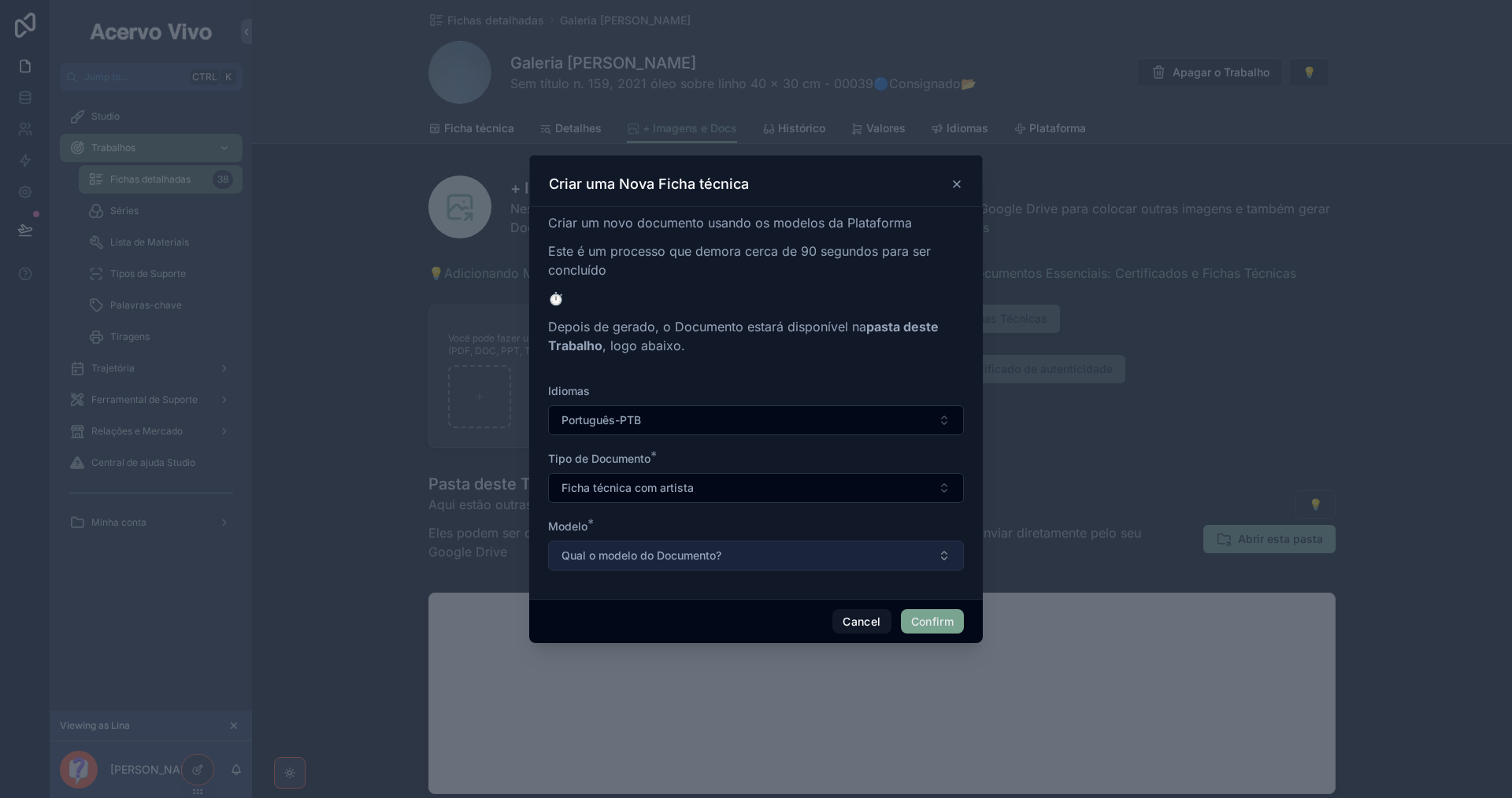
click at [778, 552] on button "Qual o modelo do Documento?" at bounding box center [756, 555] width 416 height 30
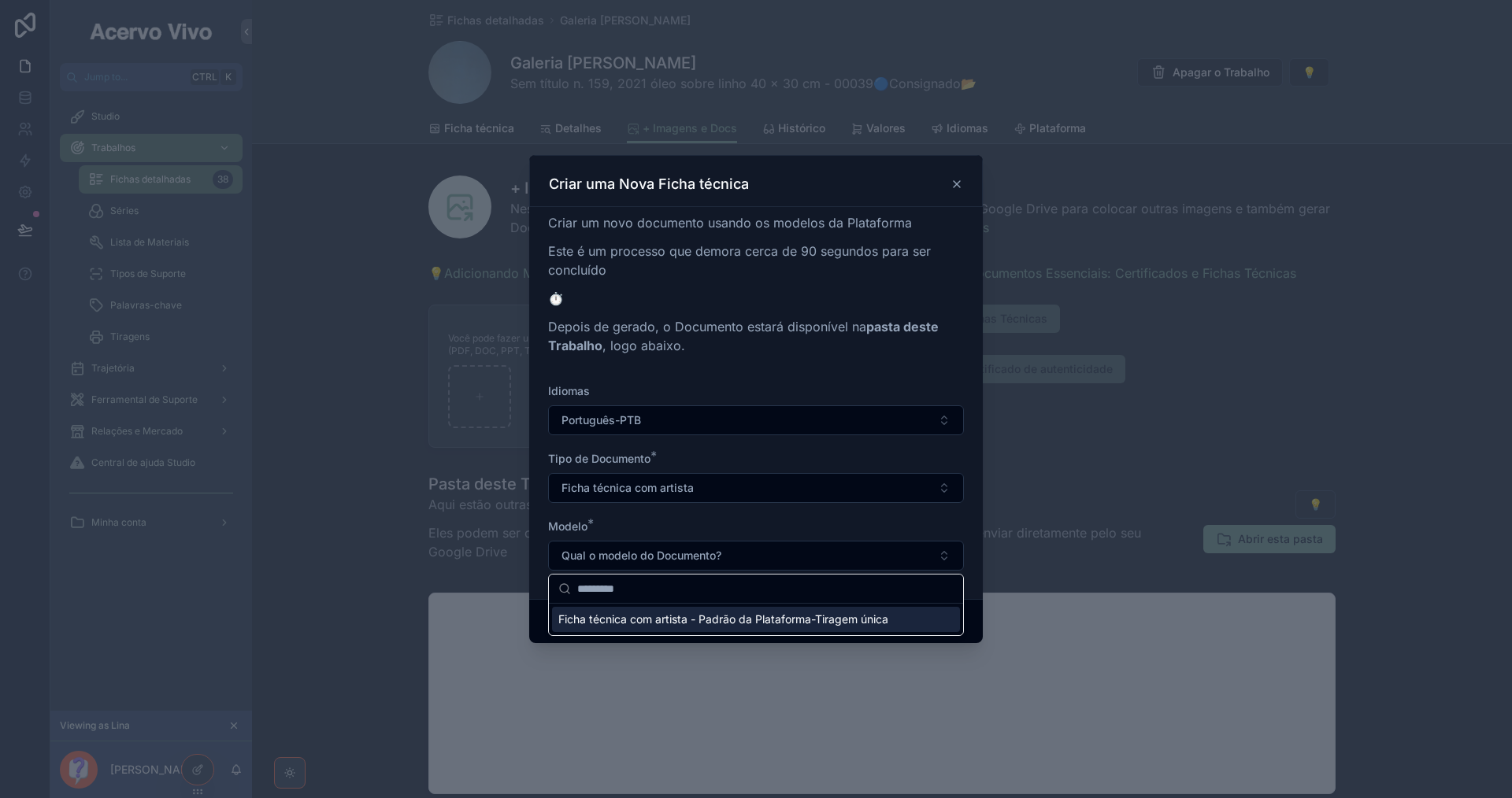
click at [774, 616] on span "Ficha técnica com artista - Padrão da Plataforma-Tiragem única" at bounding box center [723, 619] width 330 height 16
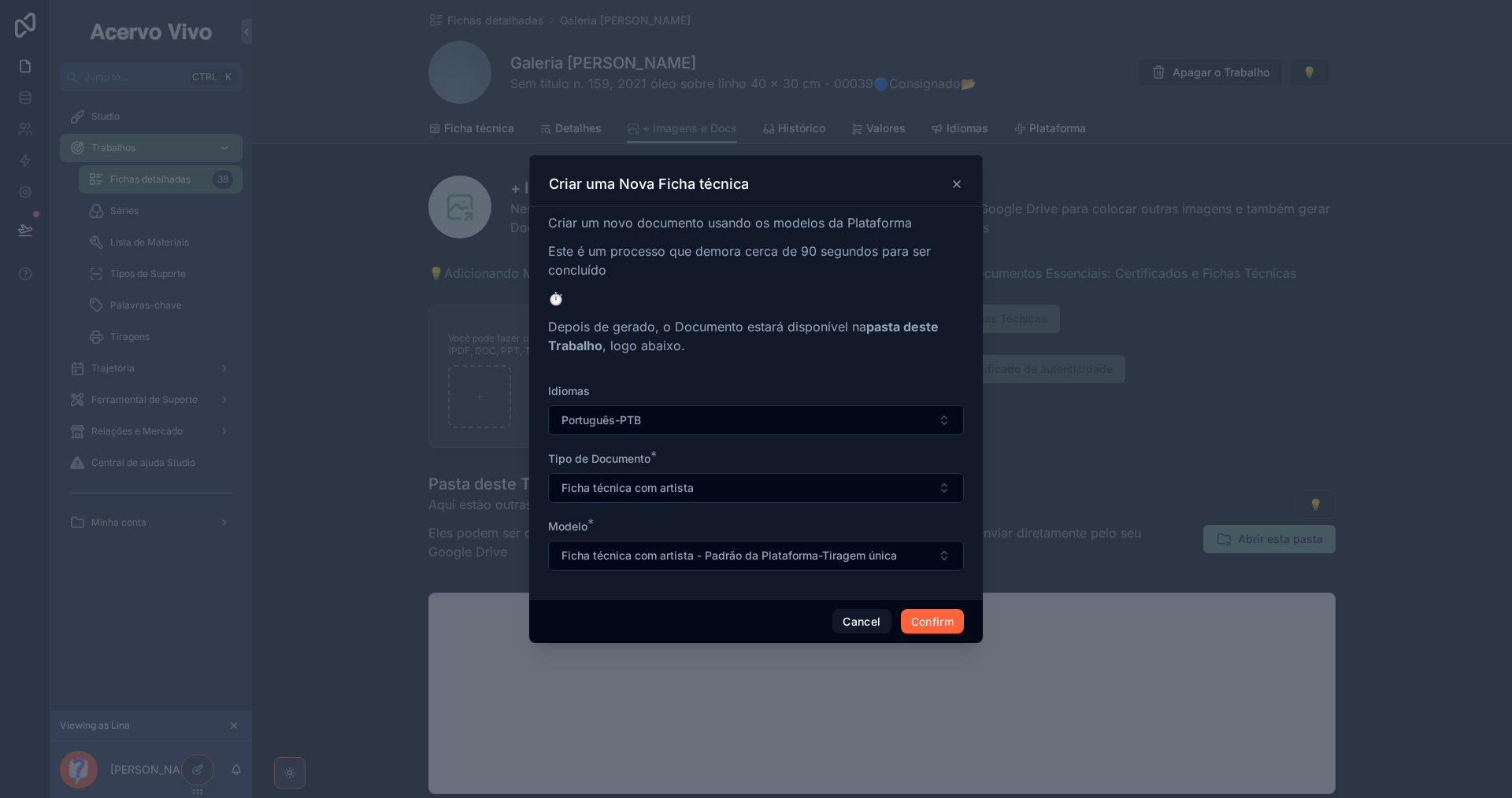
click at [939, 625] on button "Confirm" at bounding box center [932, 622] width 63 height 25
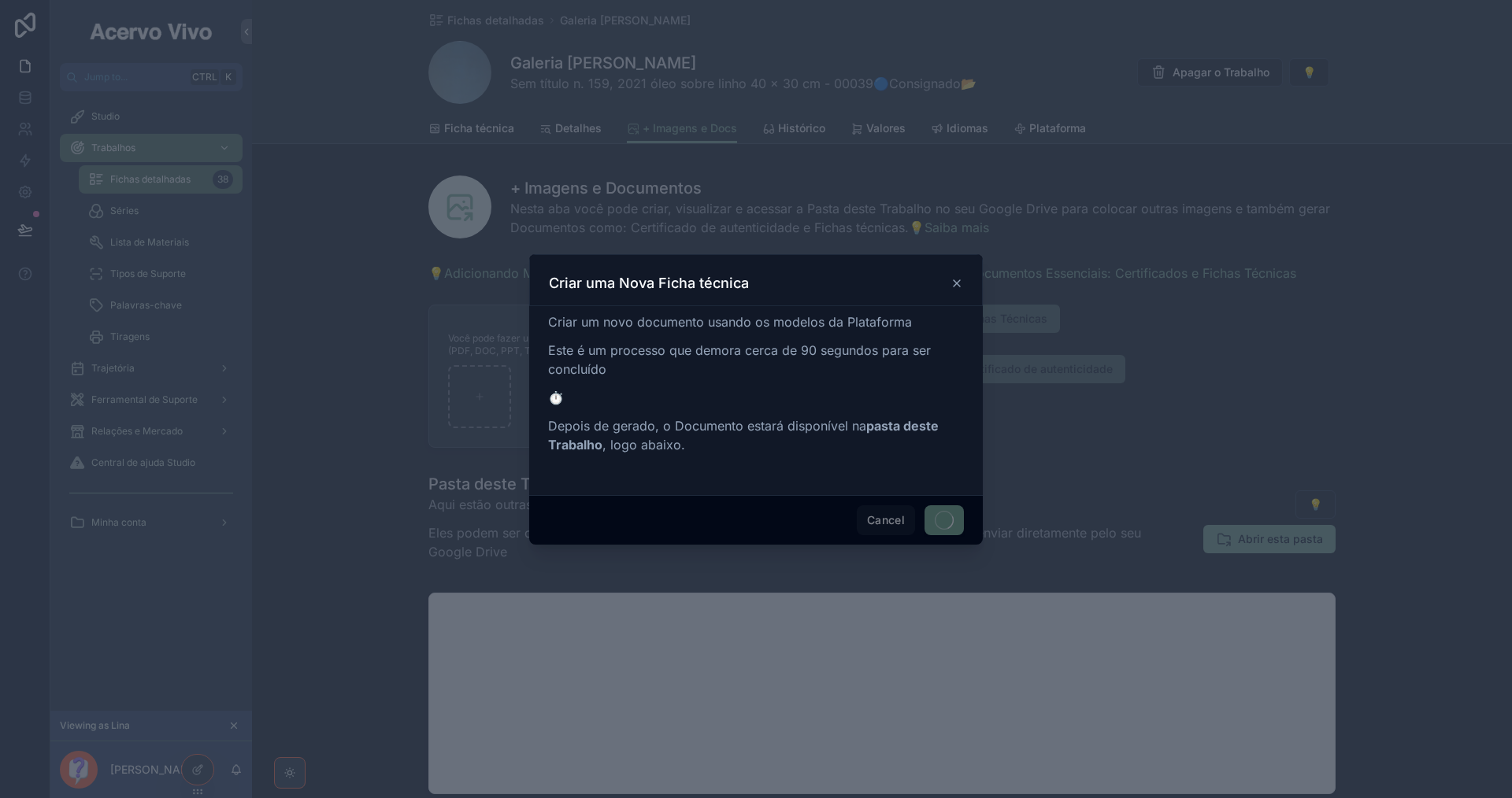
click at [884, 524] on span "Cancel" at bounding box center [886, 520] width 59 height 30
click at [956, 279] on icon at bounding box center [956, 283] width 12 height 12
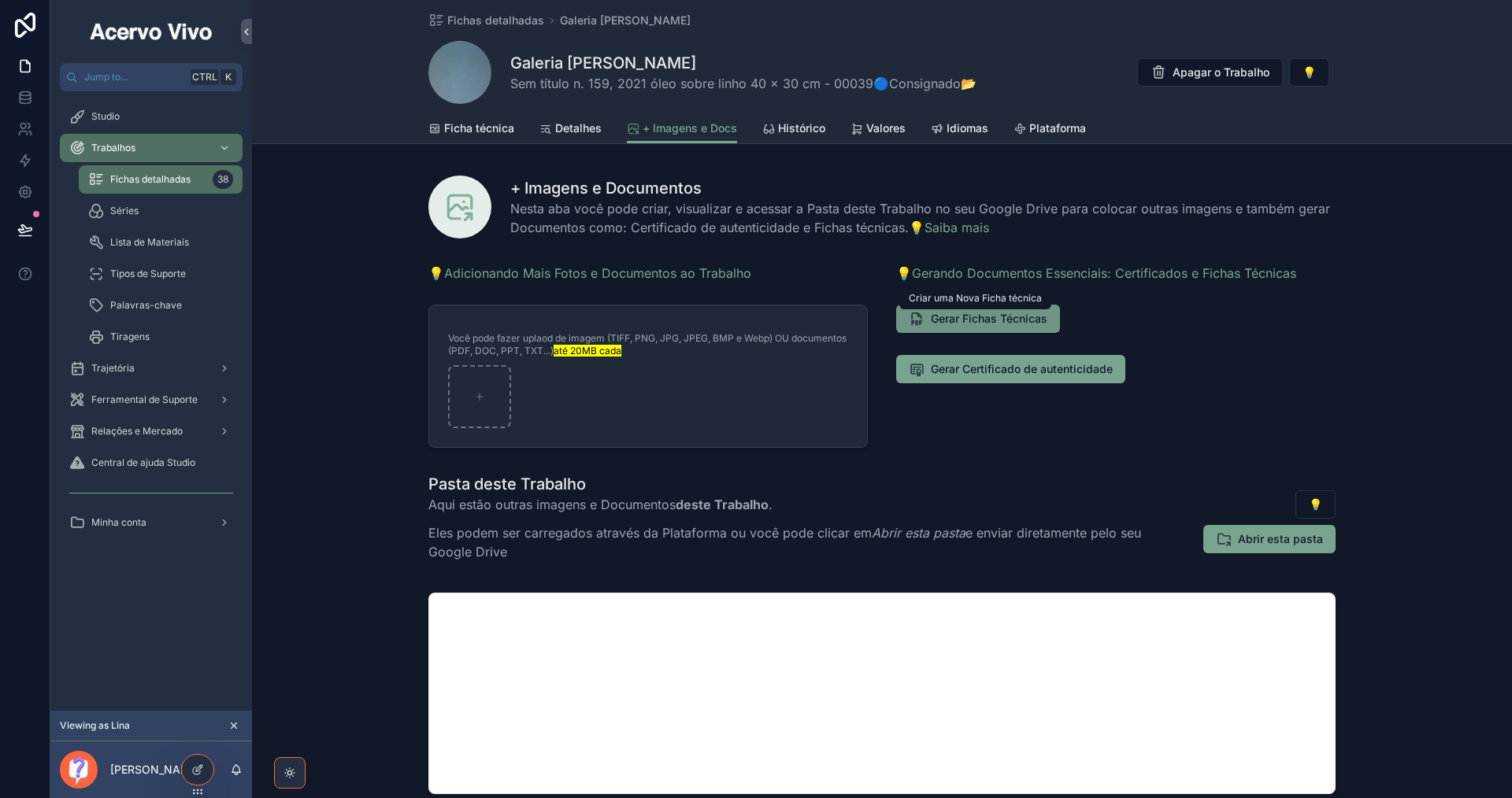
click at [988, 317] on span "Gerar Fichas Técnicas" at bounding box center [989, 319] width 116 height 16
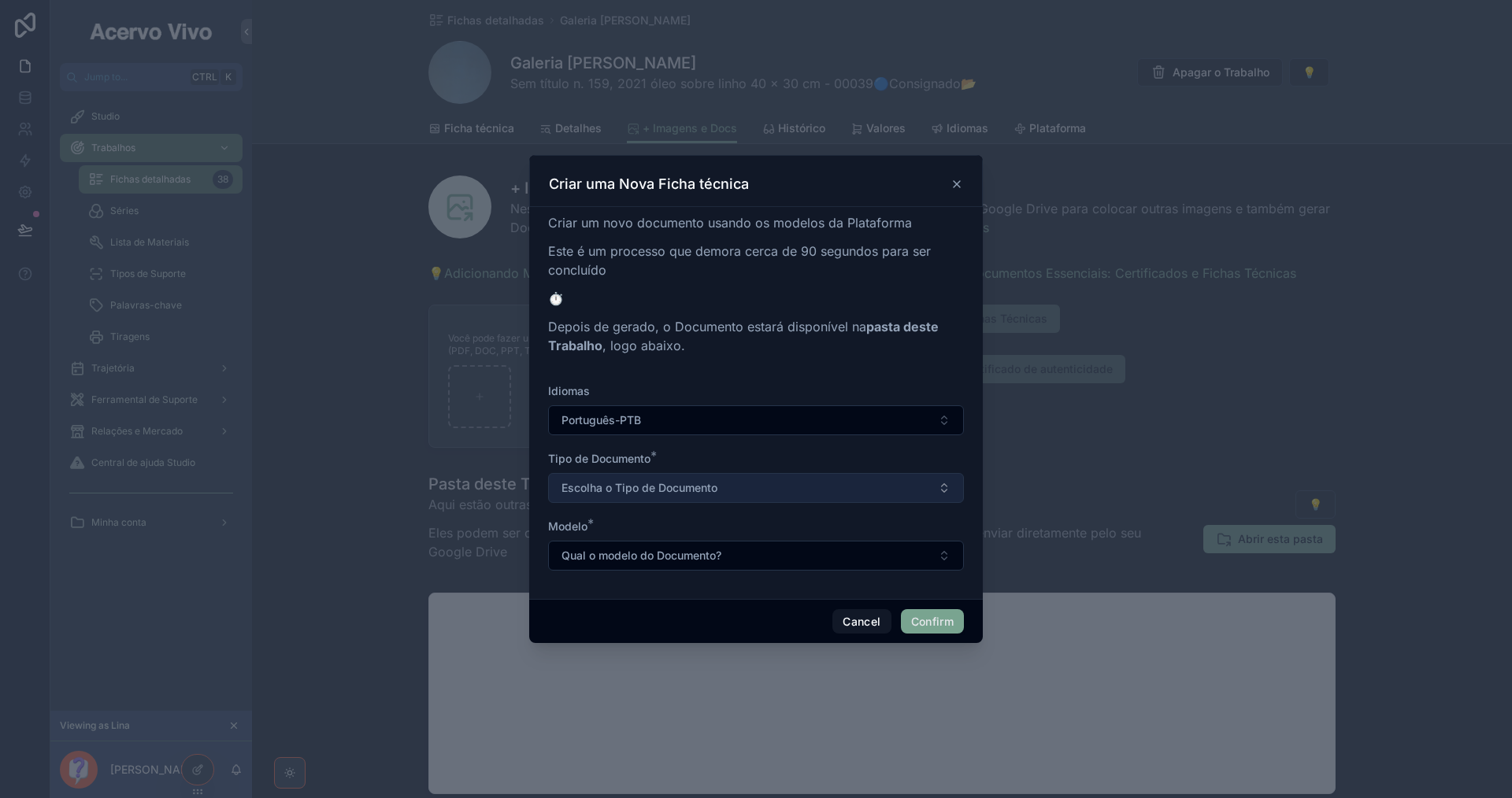
click at [763, 487] on button "Escolha o Tipo de Documento" at bounding box center [756, 488] width 416 height 30
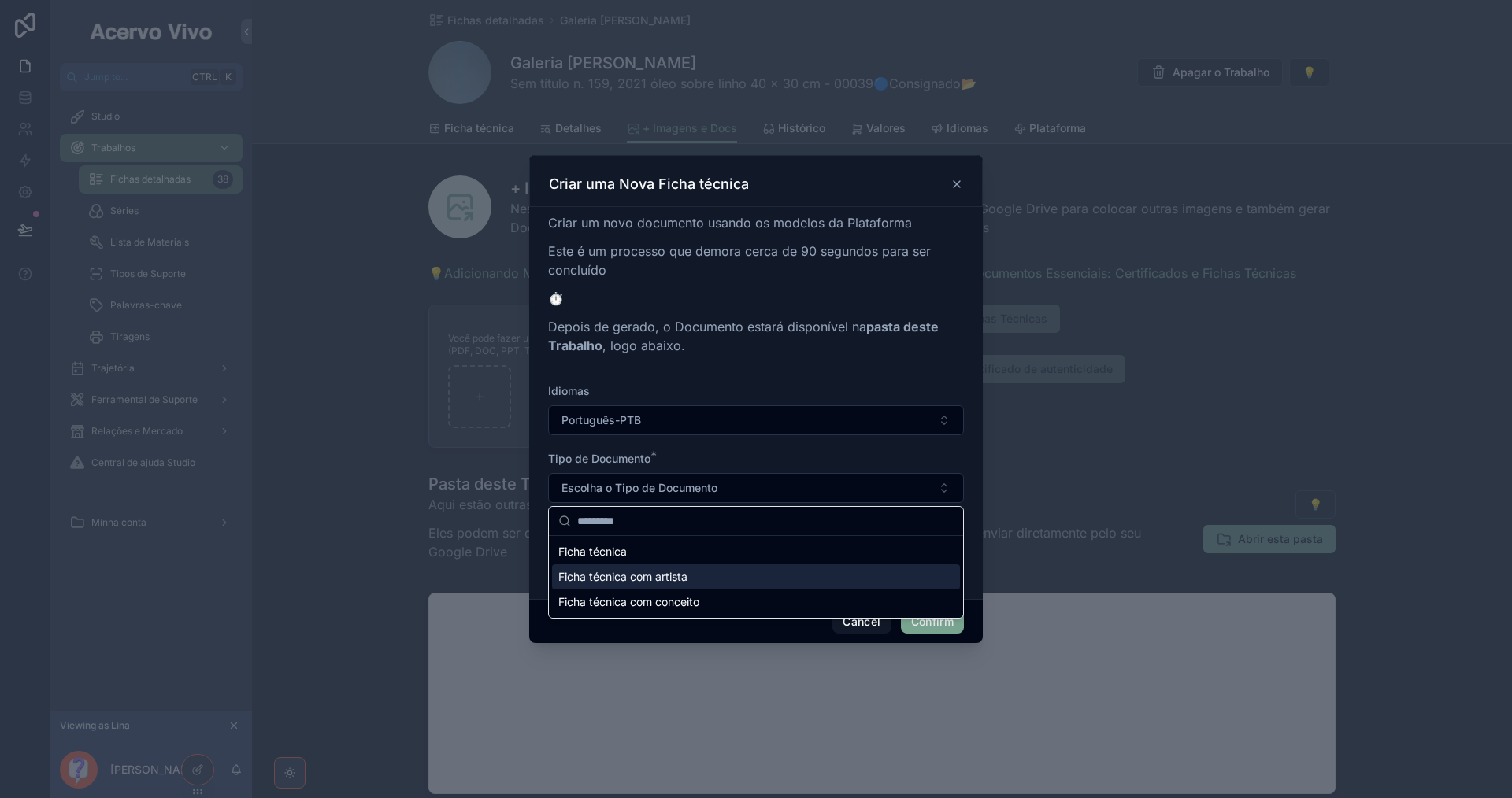
click at [731, 569] on div "Ficha técnica com artista" at bounding box center [756, 576] width 408 height 25
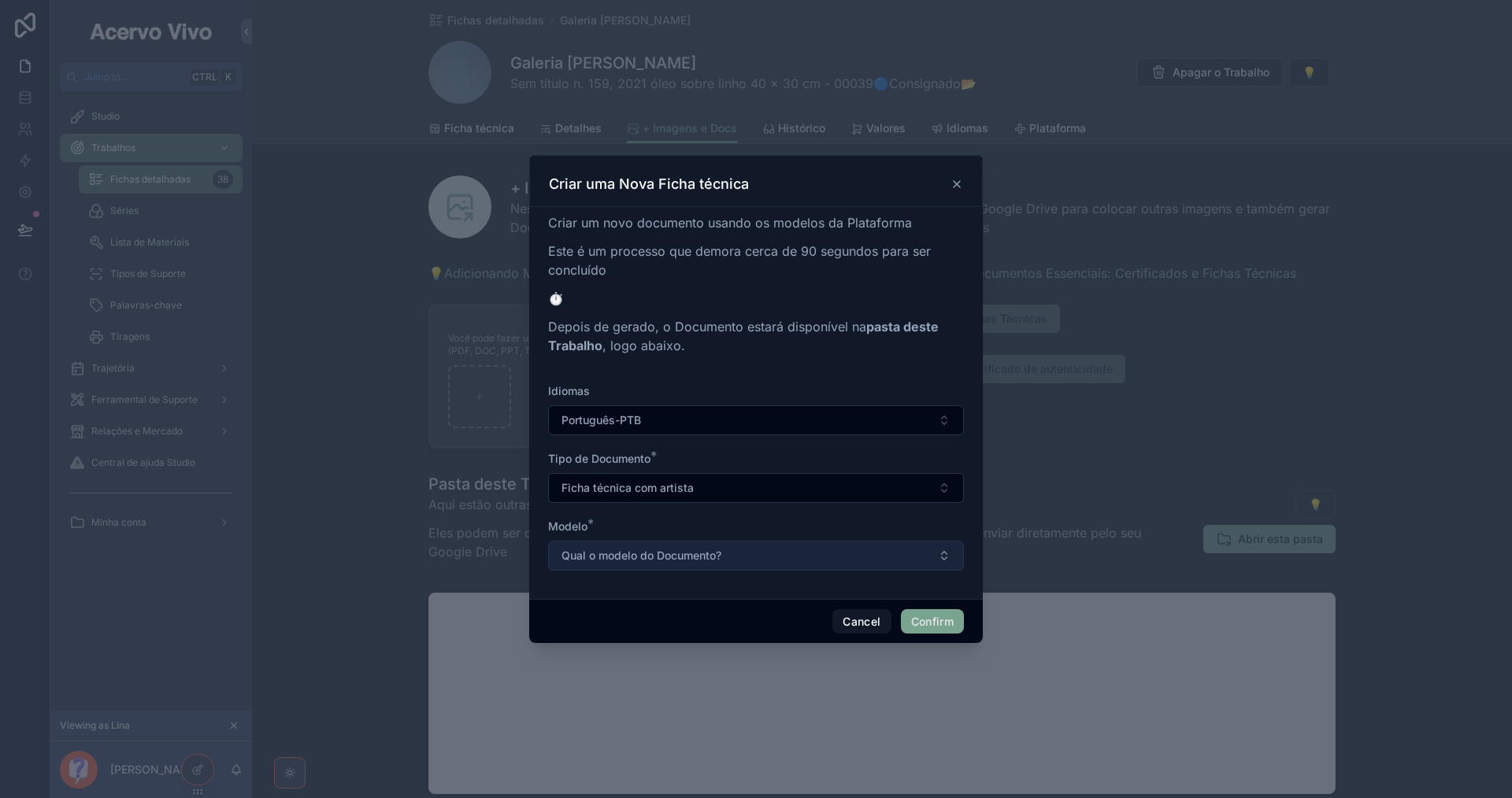
click at [734, 547] on button "Qual o modelo do Documento?" at bounding box center [756, 555] width 416 height 30
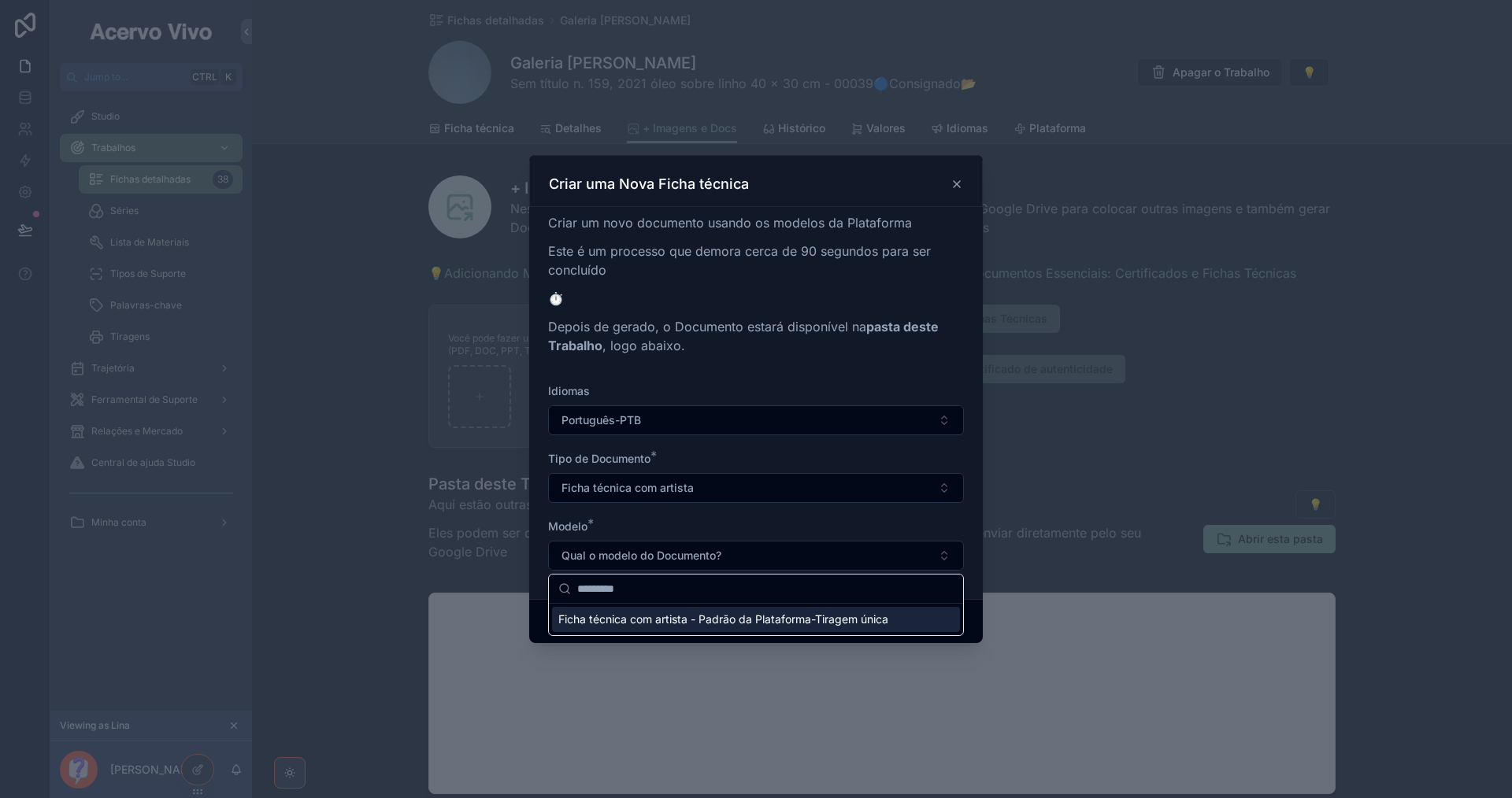
click at [735, 623] on span "Ficha técnica com artista - Padrão da Plataforma-Tiragem única" at bounding box center [723, 619] width 330 height 16
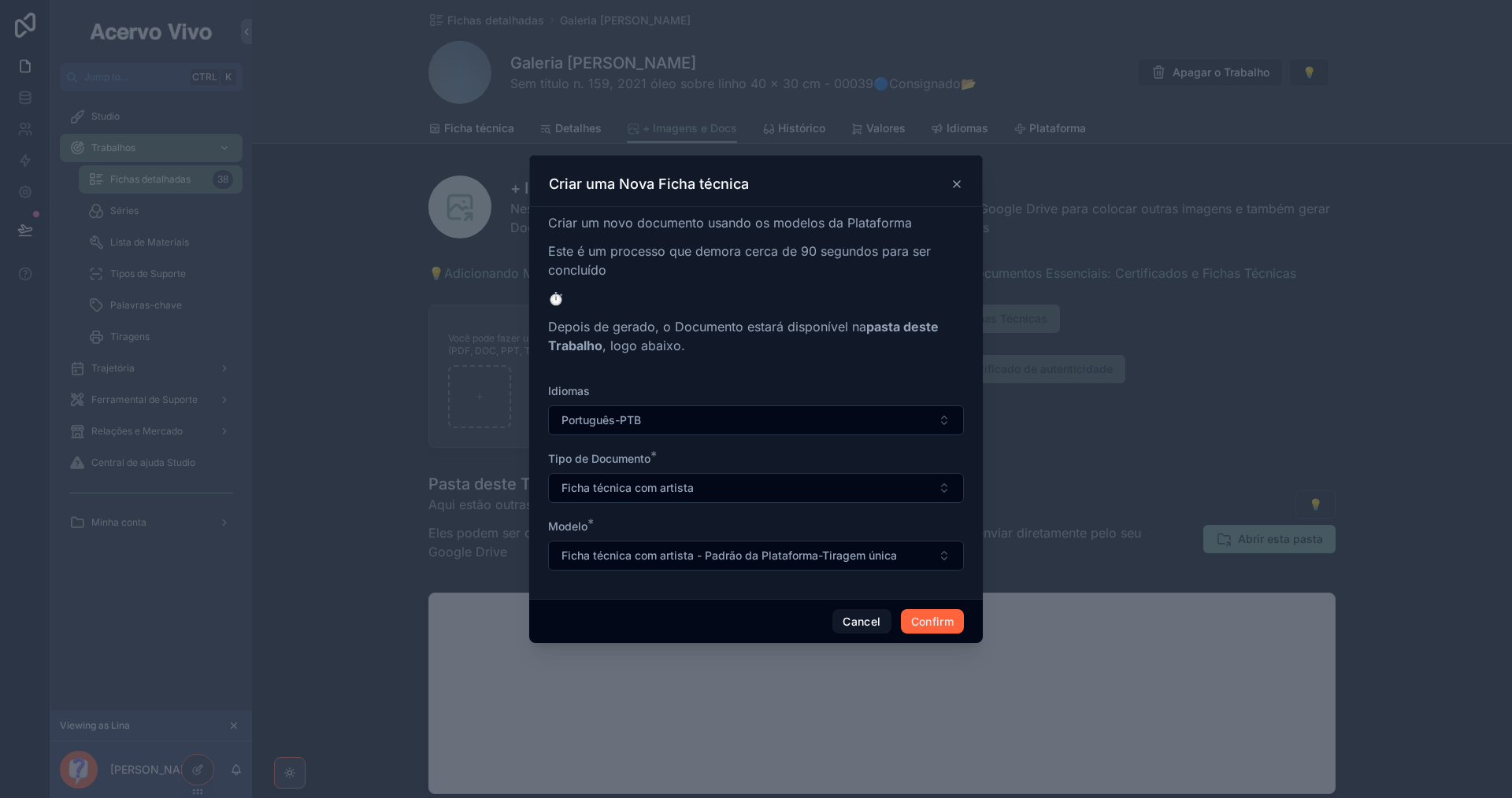
click at [924, 621] on button "Confirm" at bounding box center [932, 622] width 63 height 25
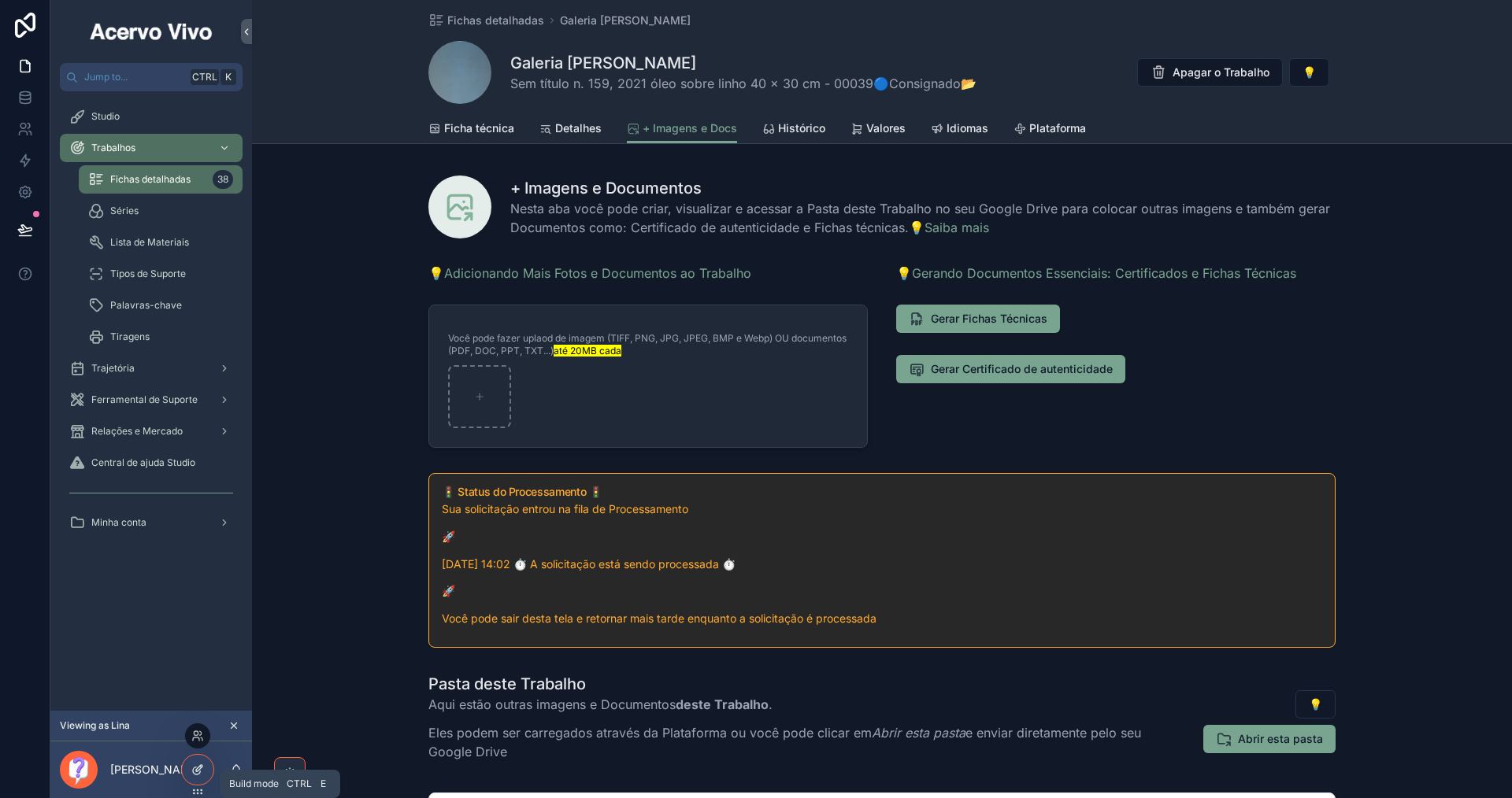
click at [190, 782] on div at bounding box center [197, 770] width 31 height 30
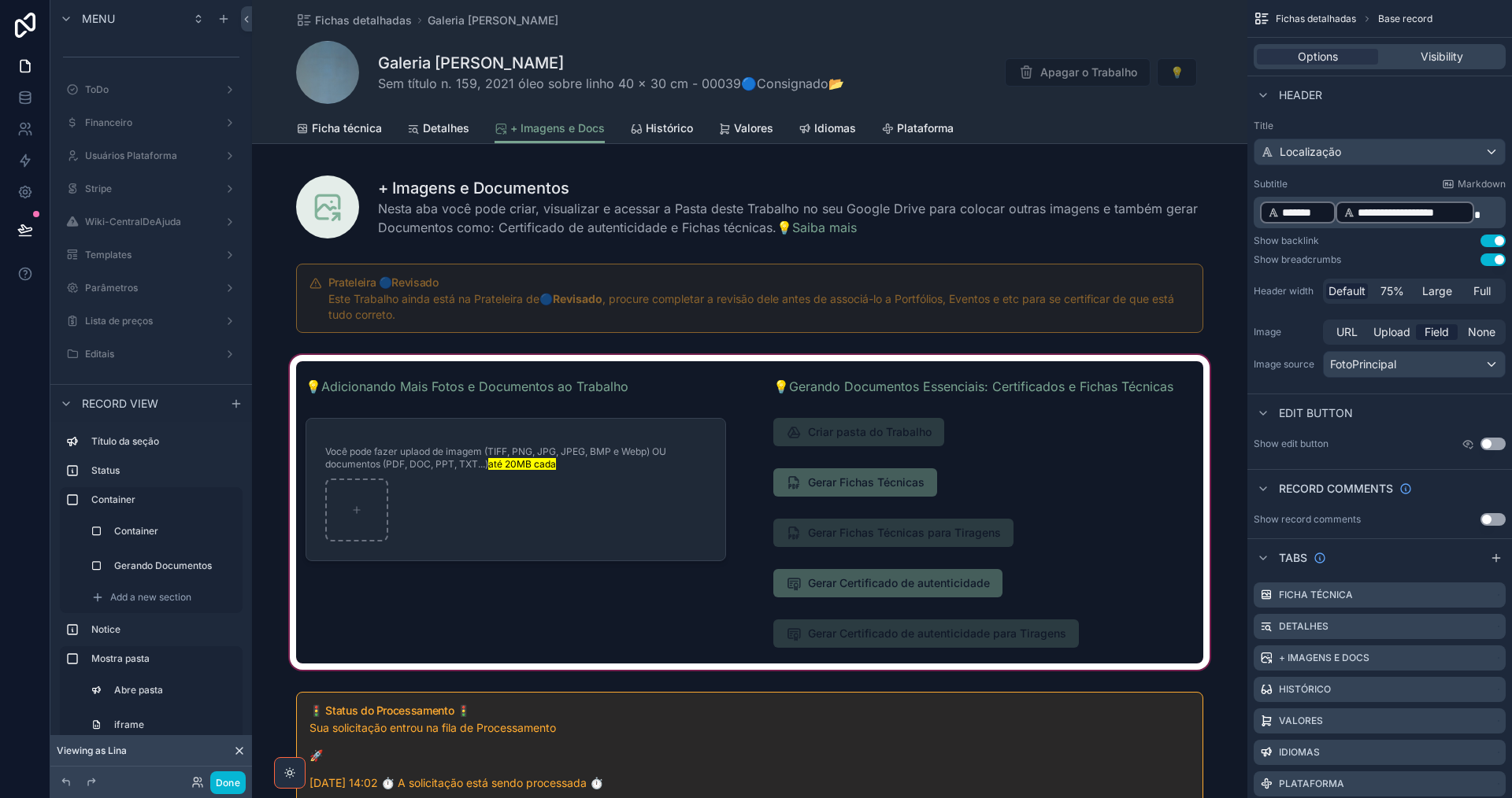
click at [994, 483] on div "scrollable content" at bounding box center [749, 513] width 995 height 321
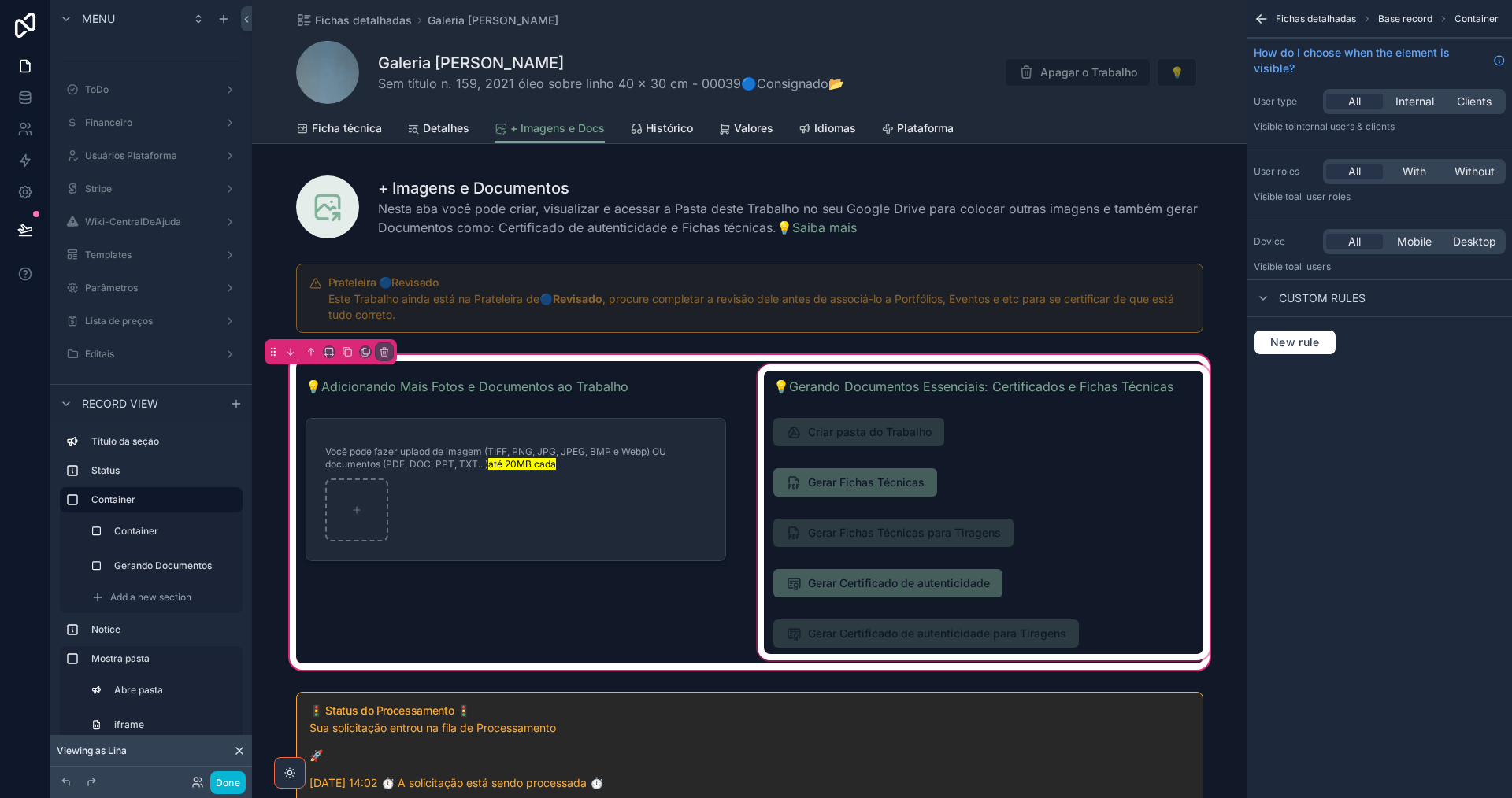
click at [956, 485] on div "scrollable content" at bounding box center [984, 513] width 459 height 302
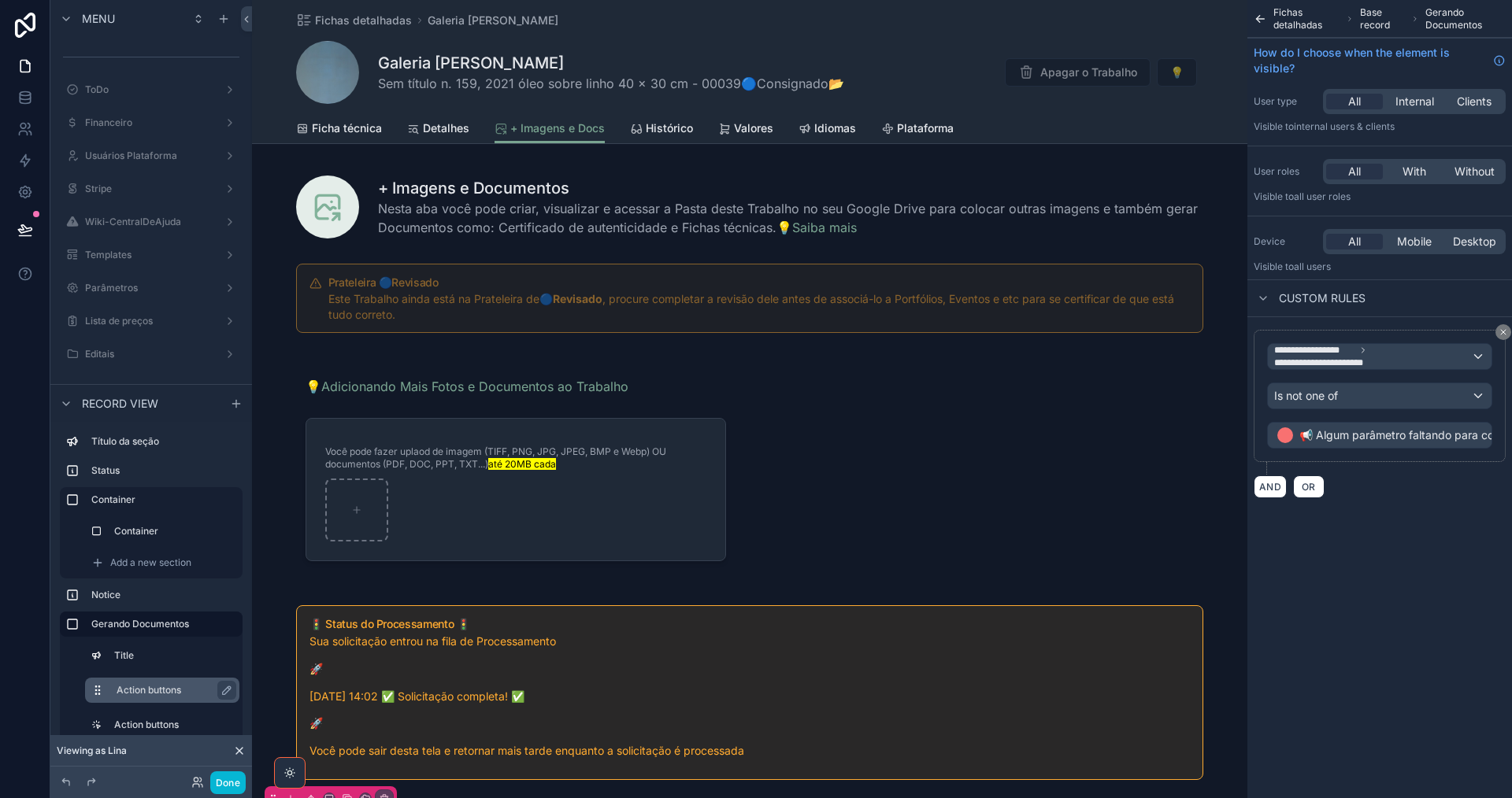
click at [146, 679] on div "Action buttons" at bounding box center [162, 690] width 155 height 25
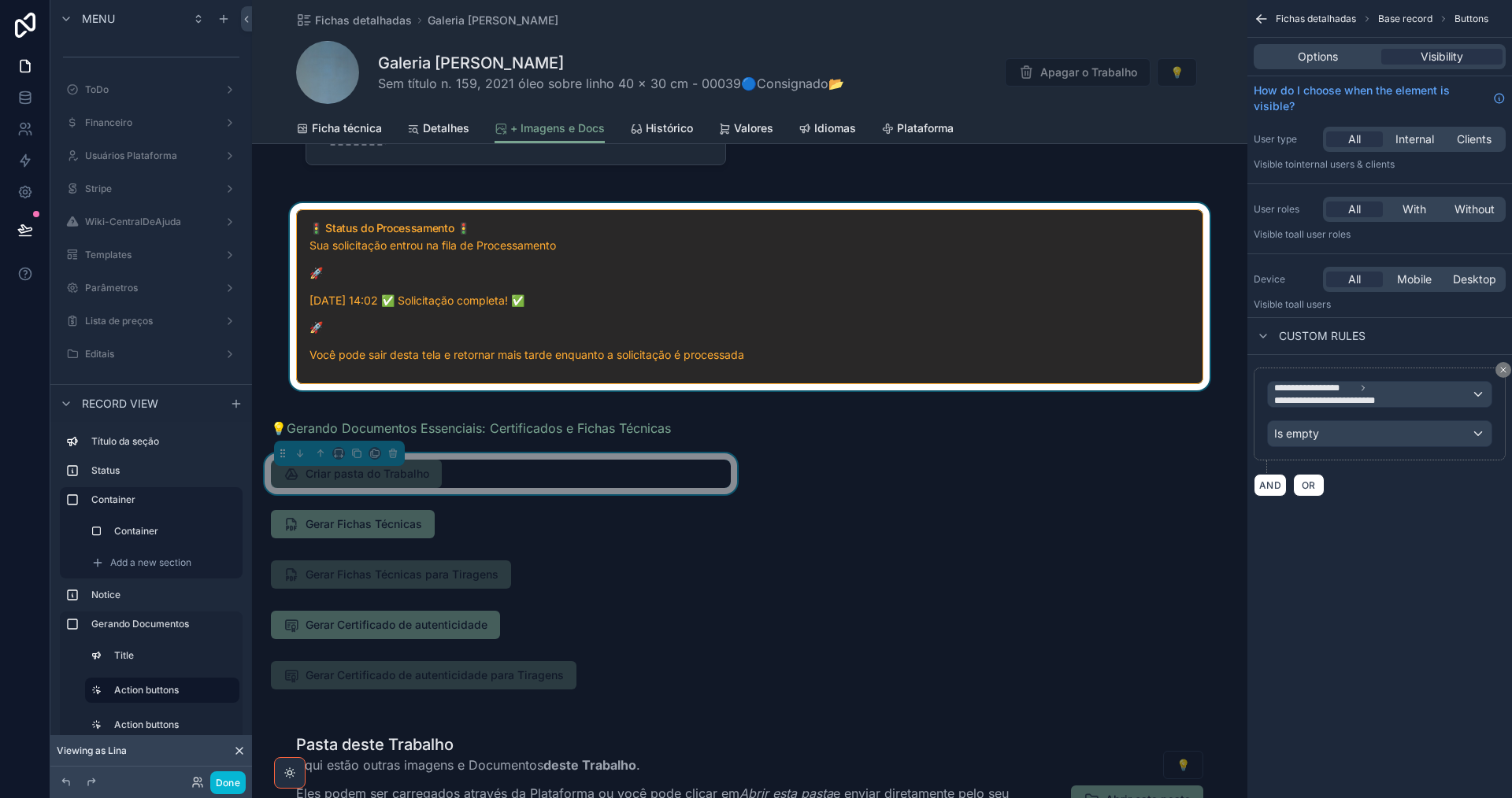
scroll to position [629, 0]
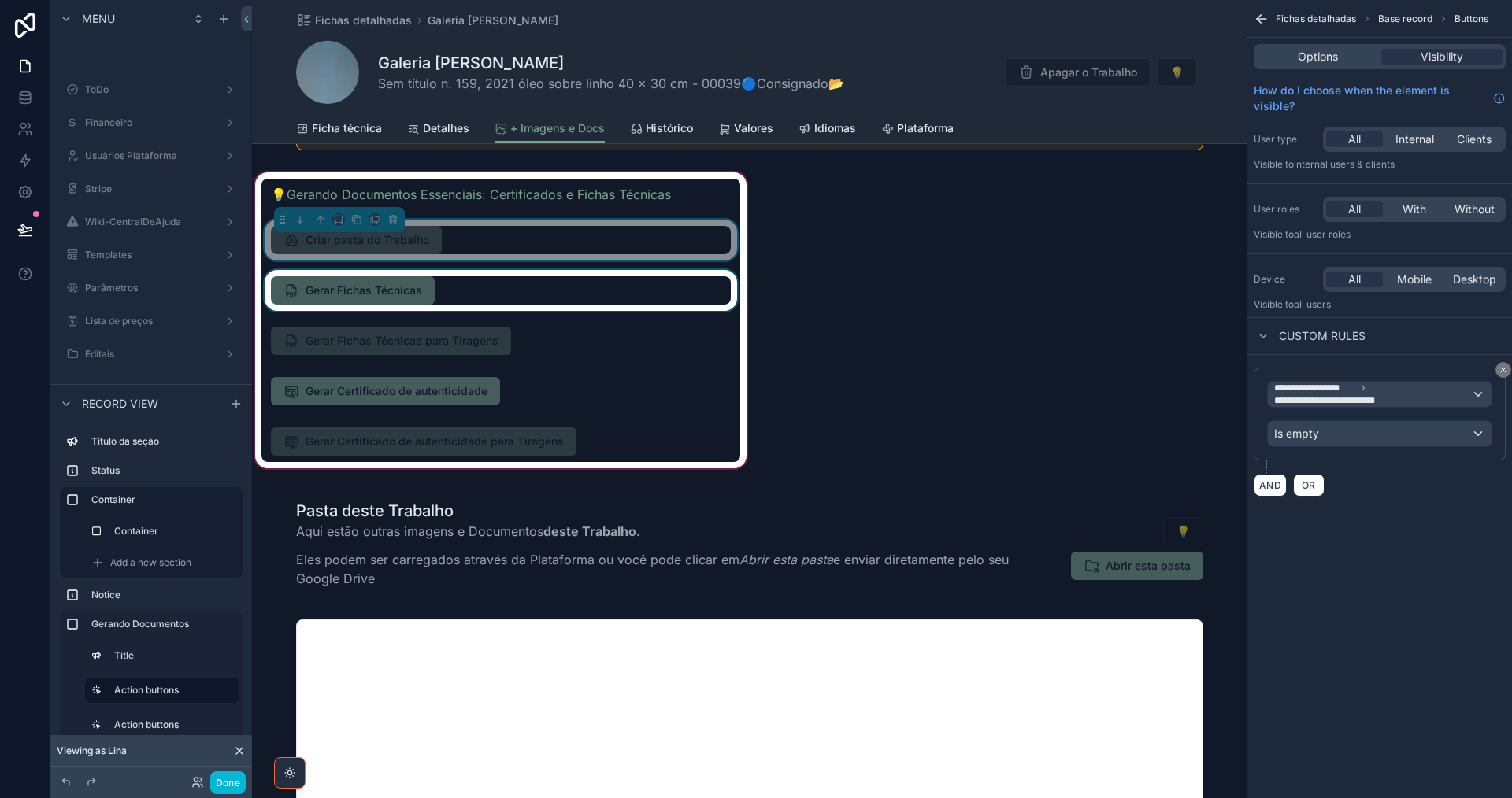
click at [506, 291] on div "scrollable content" at bounding box center [501, 290] width 479 height 41
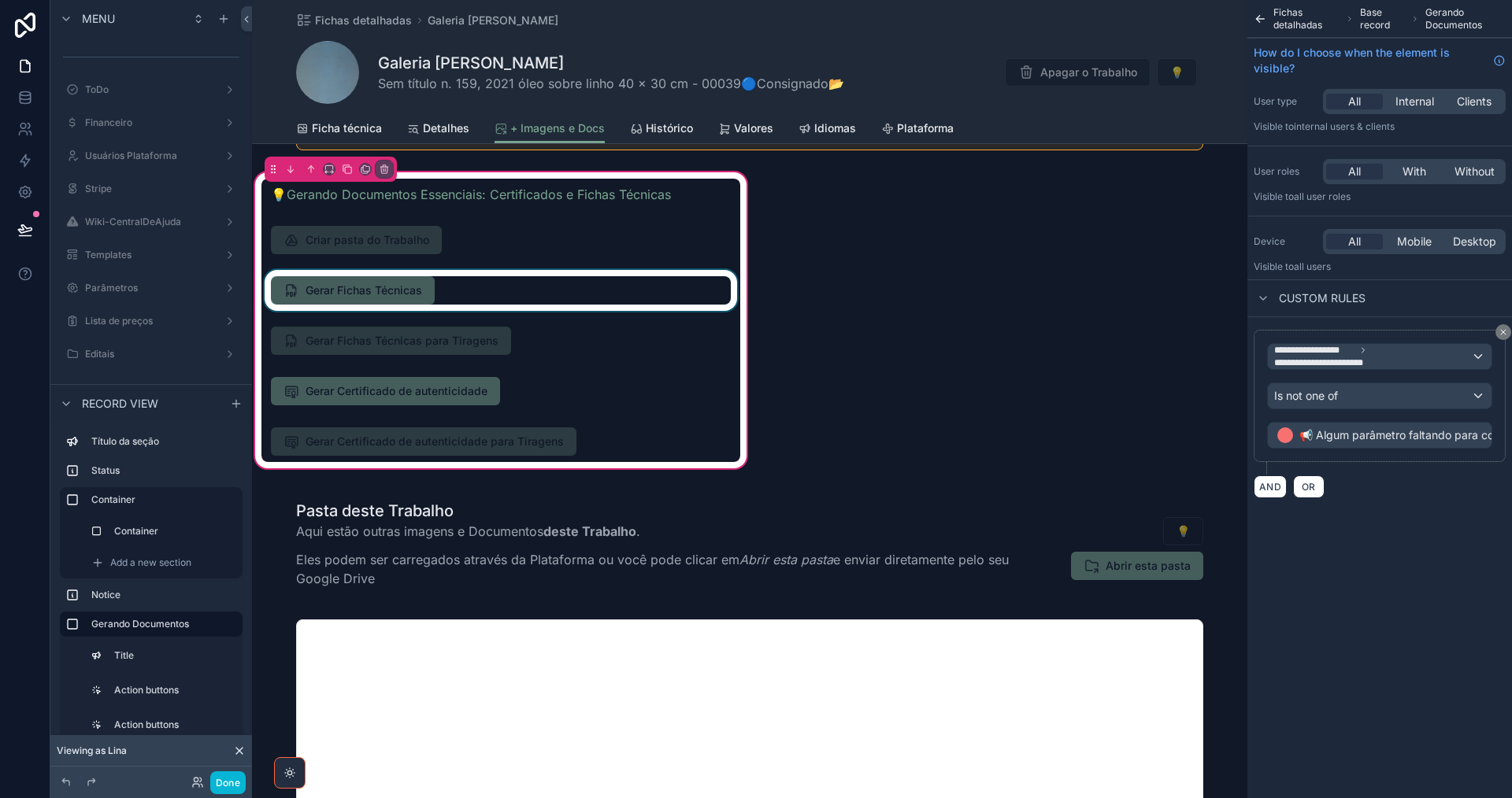
click at [590, 285] on div "scrollable content" at bounding box center [501, 290] width 479 height 41
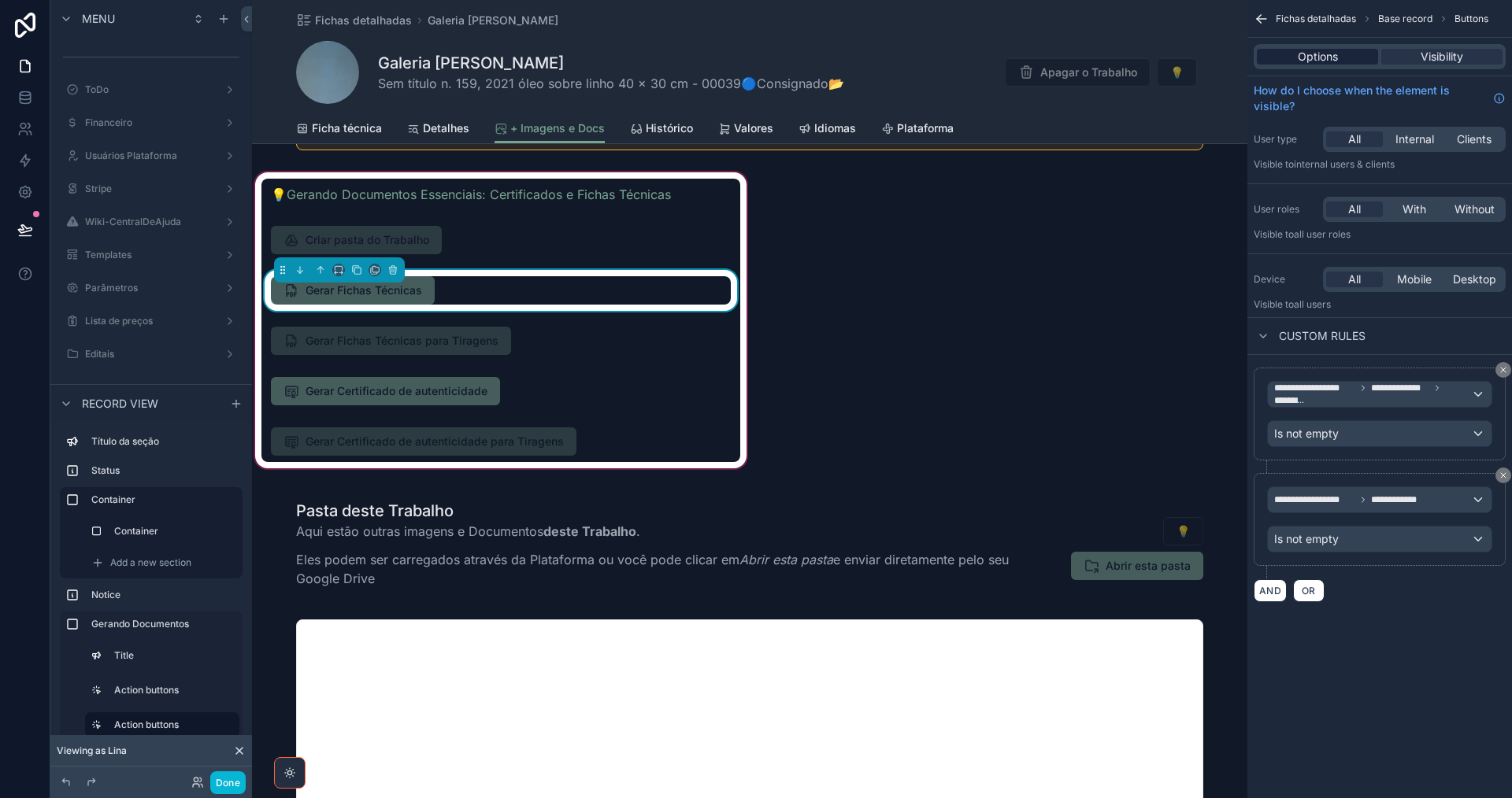
click at [1300, 64] on span "Options" at bounding box center [1318, 57] width 40 height 16
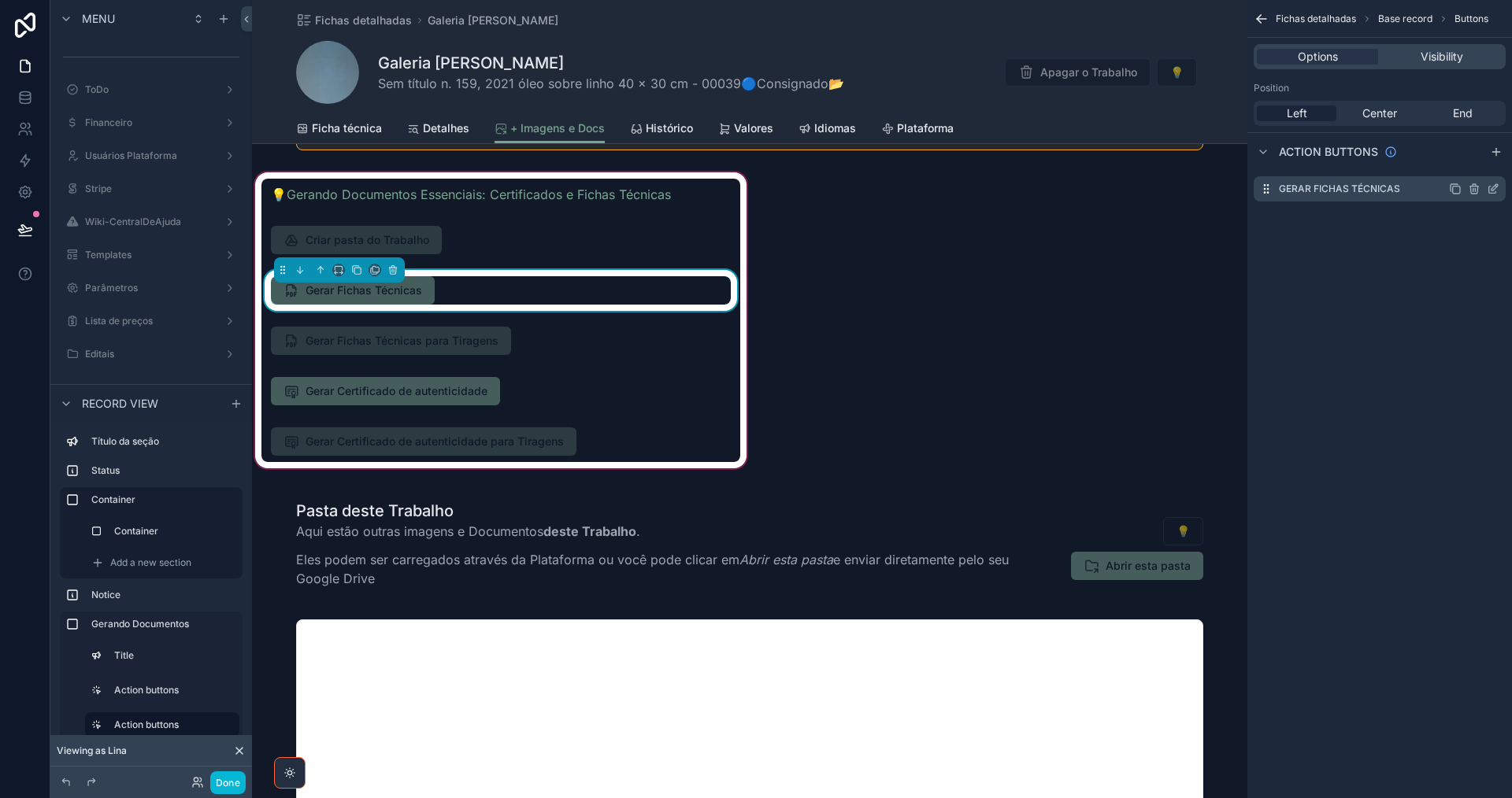
click at [1491, 187] on icon "scrollable content" at bounding box center [1493, 189] width 12 height 12
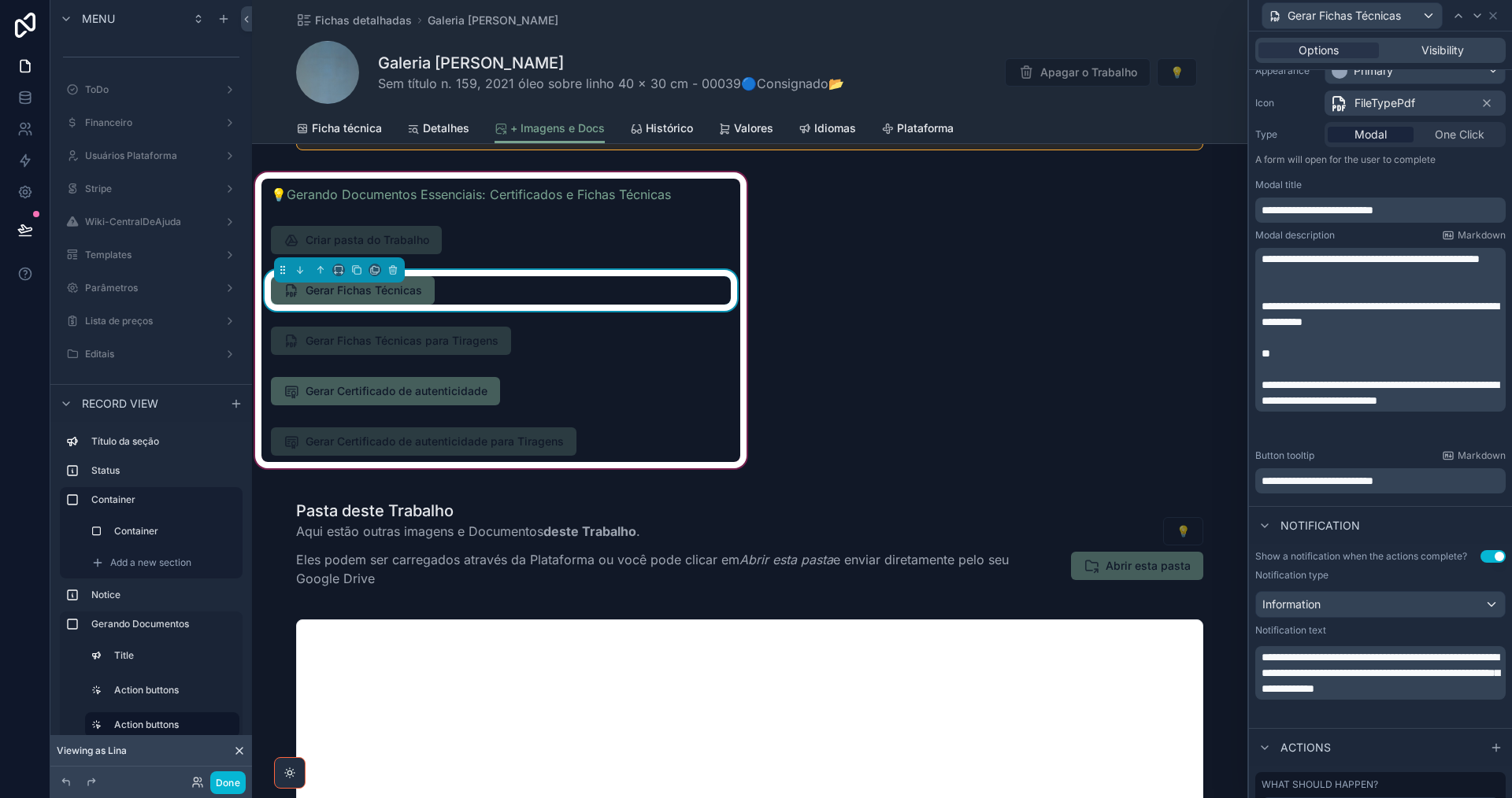
scroll to position [394, 0]
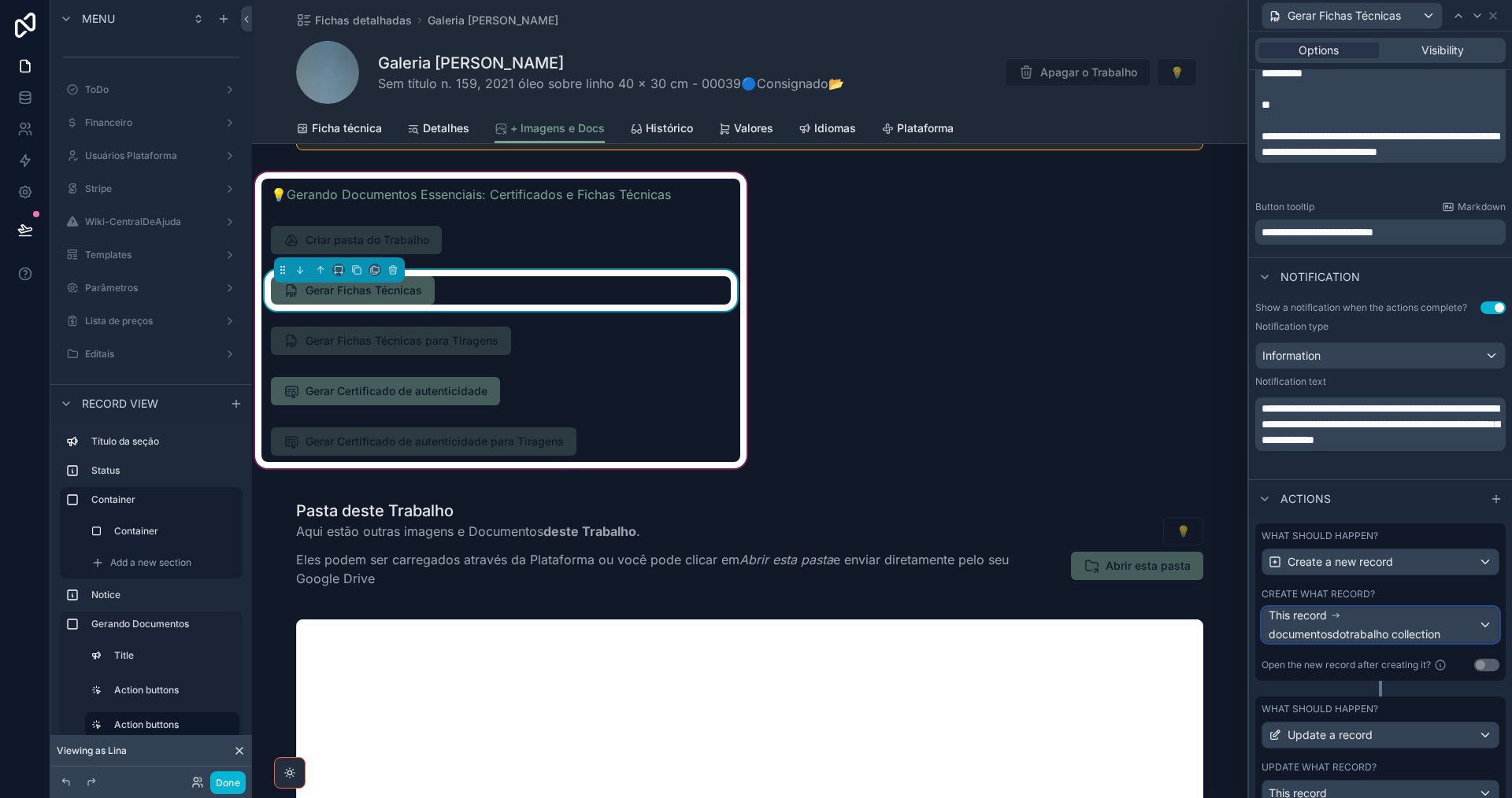
click at [1389, 617] on div "This record documentosdotrabalho collection" at bounding box center [1373, 625] width 210 height 35
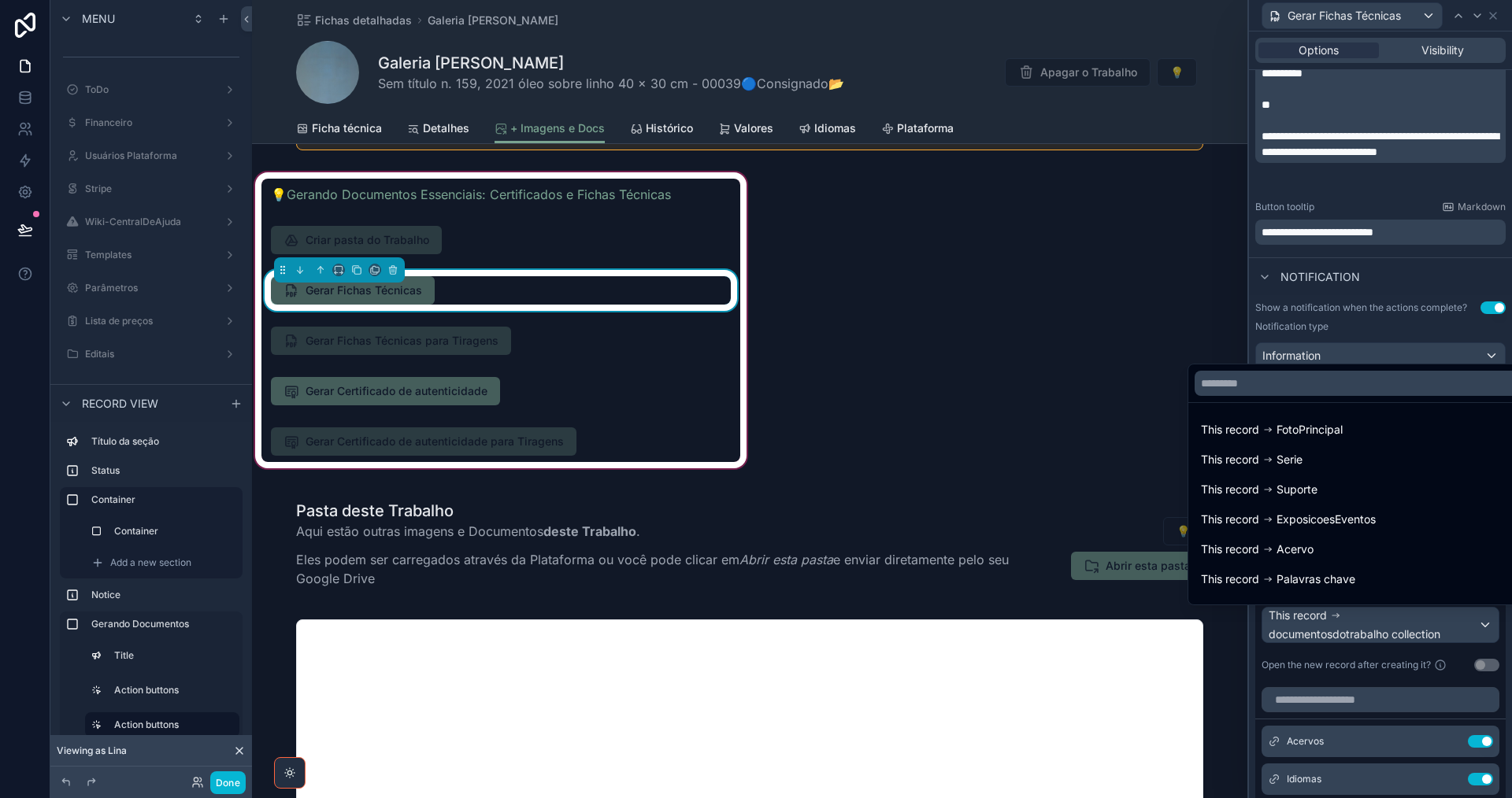
click at [1389, 617] on div at bounding box center [1380, 399] width 263 height 798
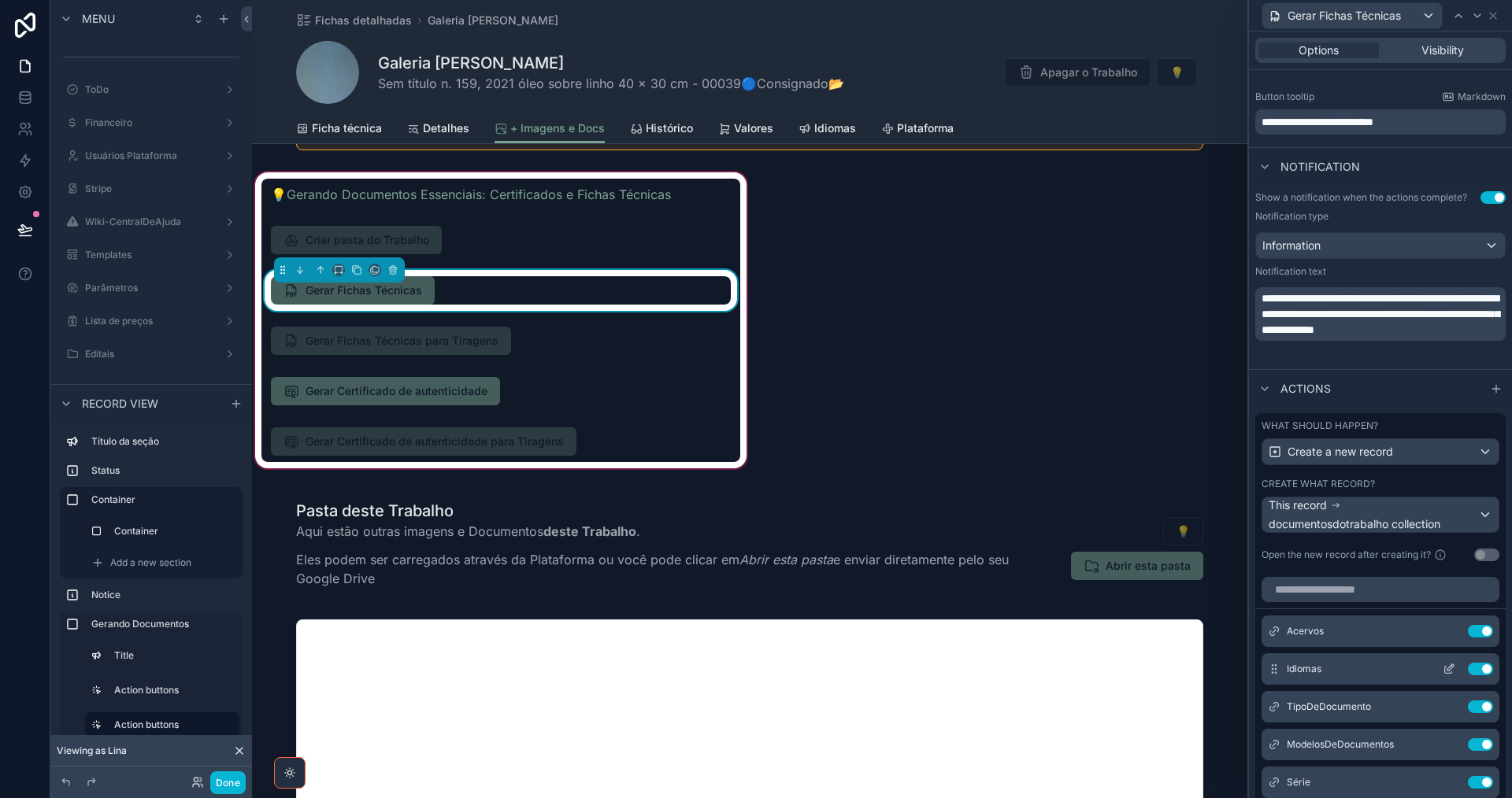
scroll to position [629, 0]
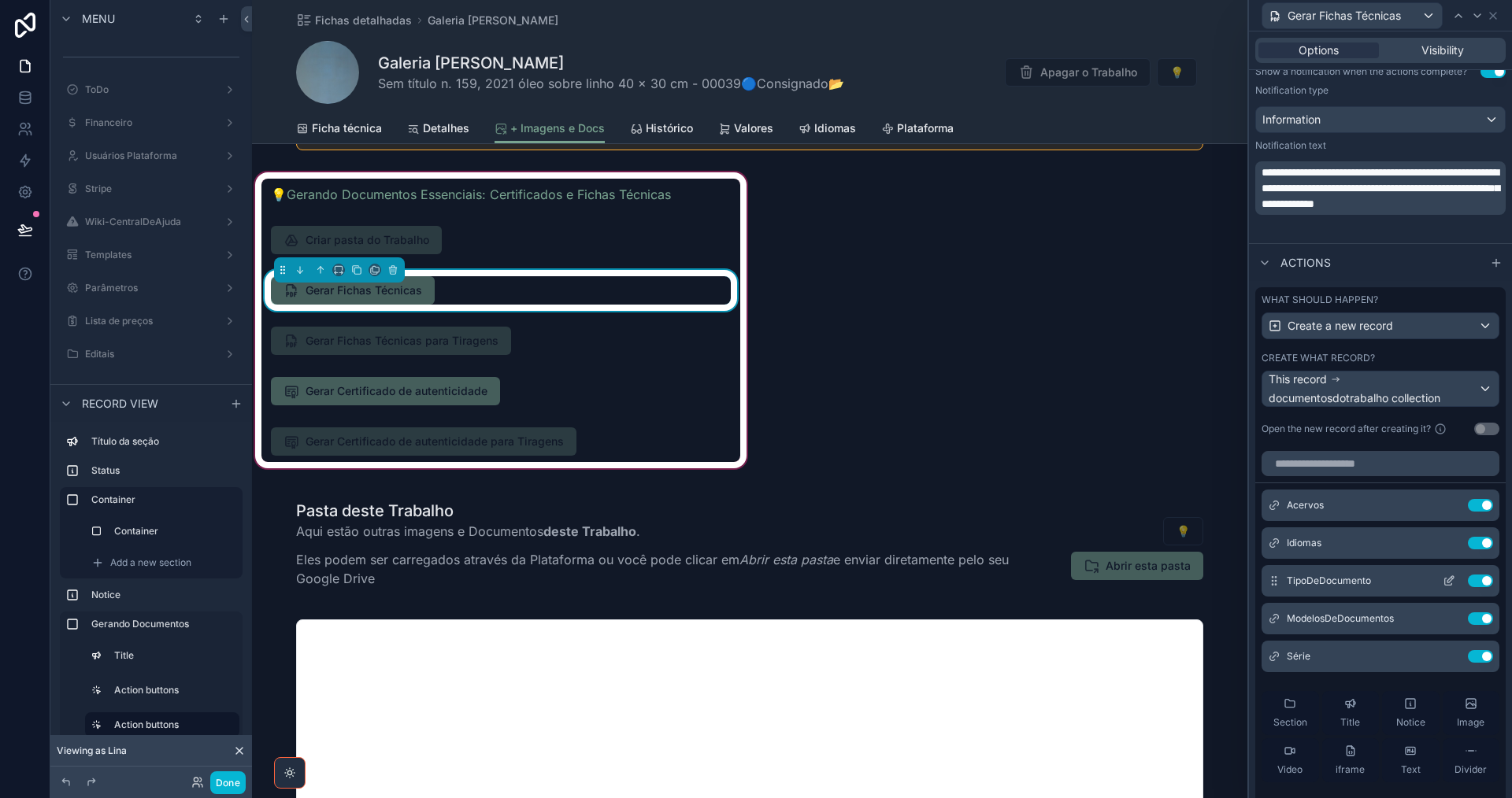
click at [1443, 578] on icon at bounding box center [1449, 581] width 12 height 12
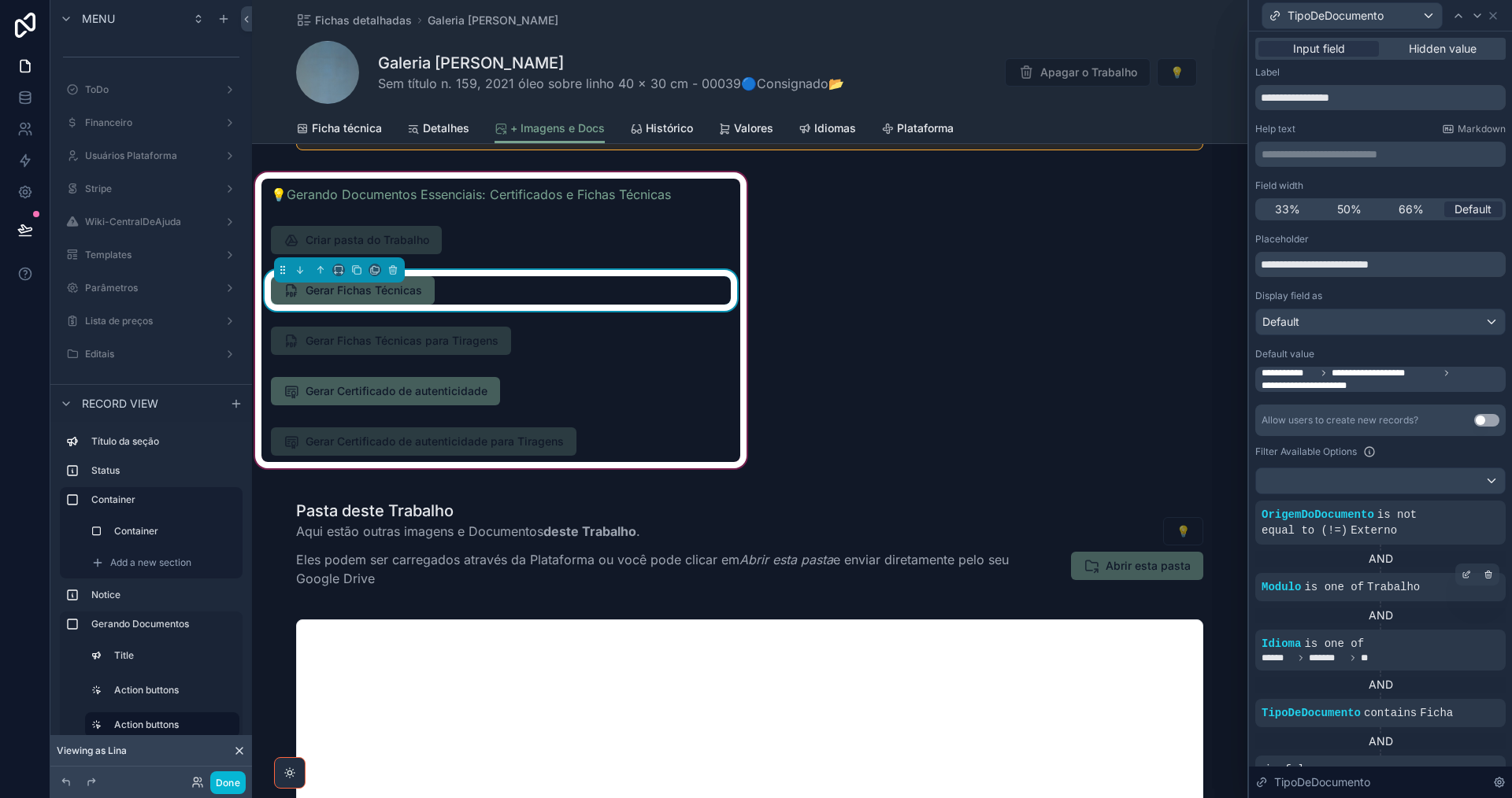
scroll to position [157, 0]
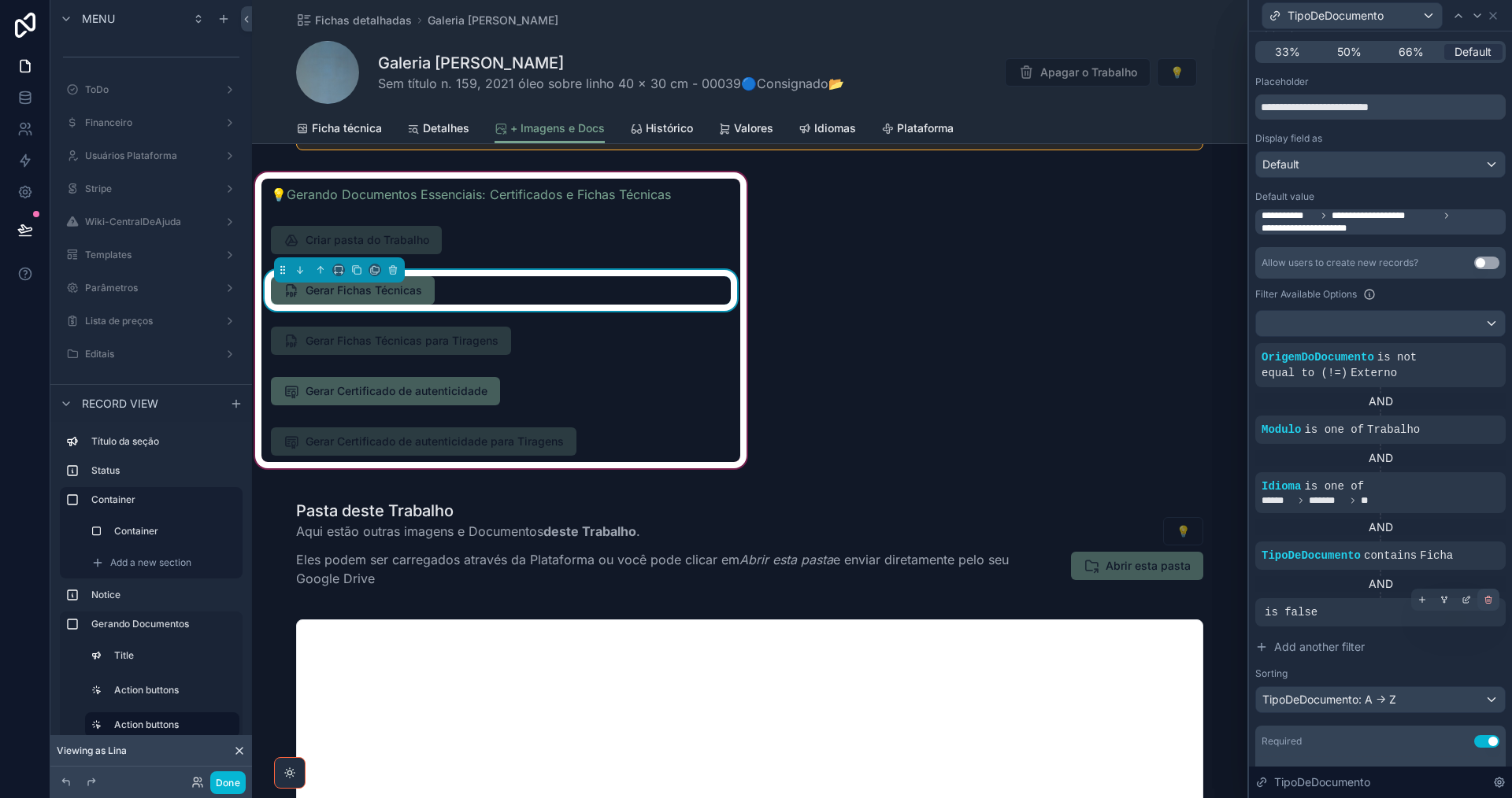
click at [1483, 600] on icon at bounding box center [1488, 600] width 10 height 10
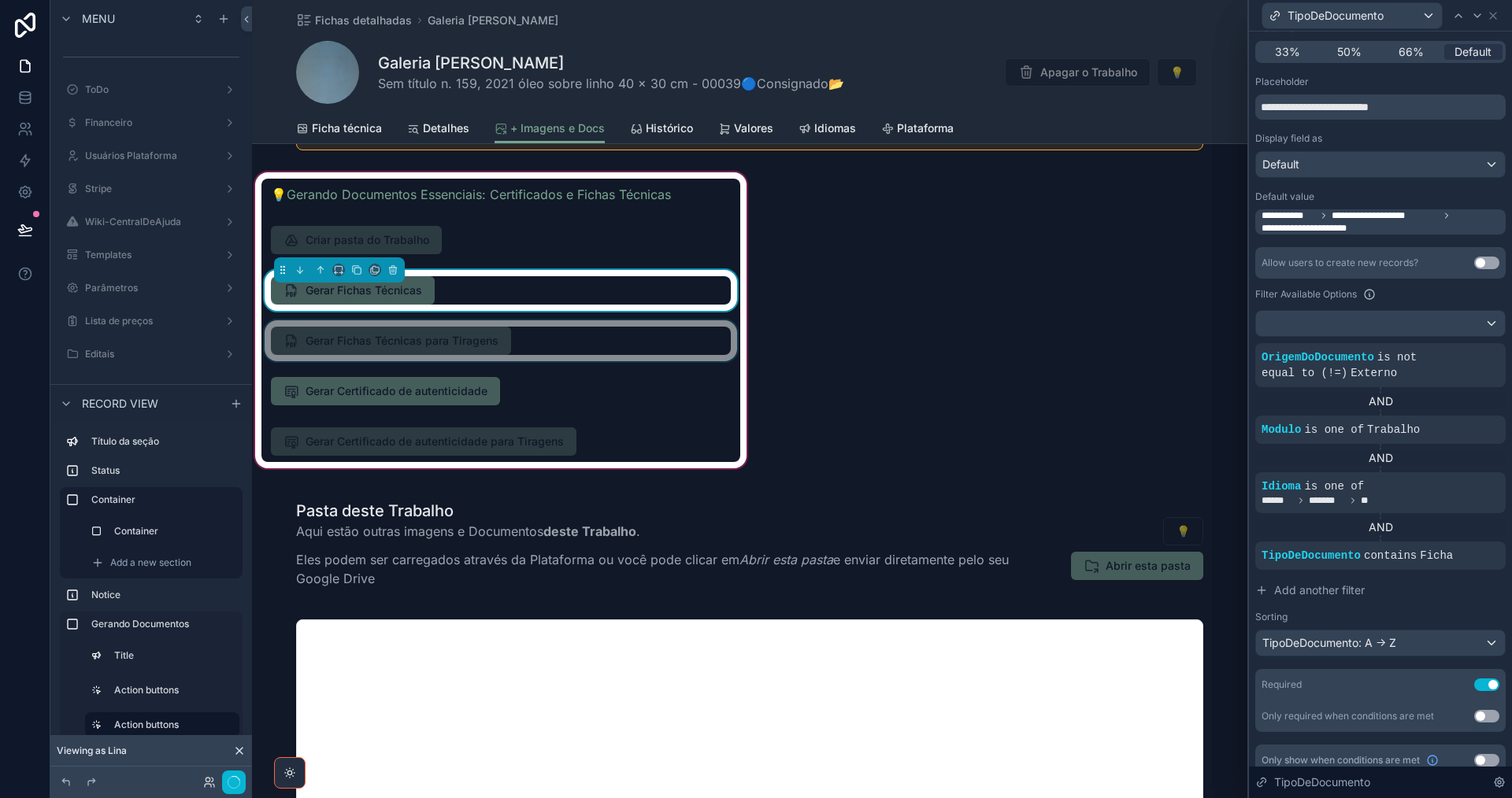
click at [529, 344] on div "scrollable content" at bounding box center [501, 341] width 479 height 41
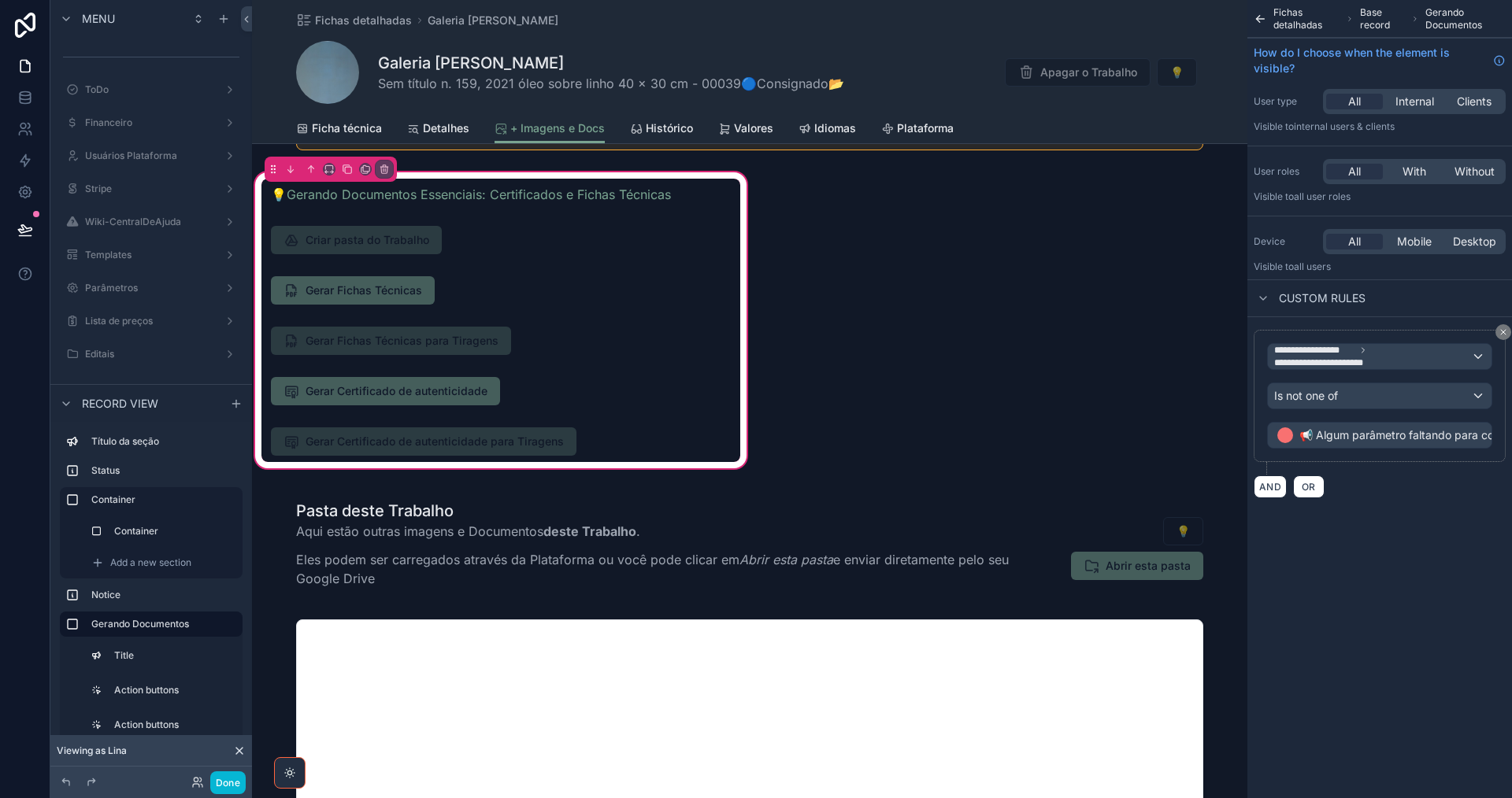
drag, startPoint x: 532, startPoint y: 341, endPoint x: 724, endPoint y: 313, distance: 194.0
click at [534, 341] on div "scrollable content" at bounding box center [501, 341] width 479 height 41
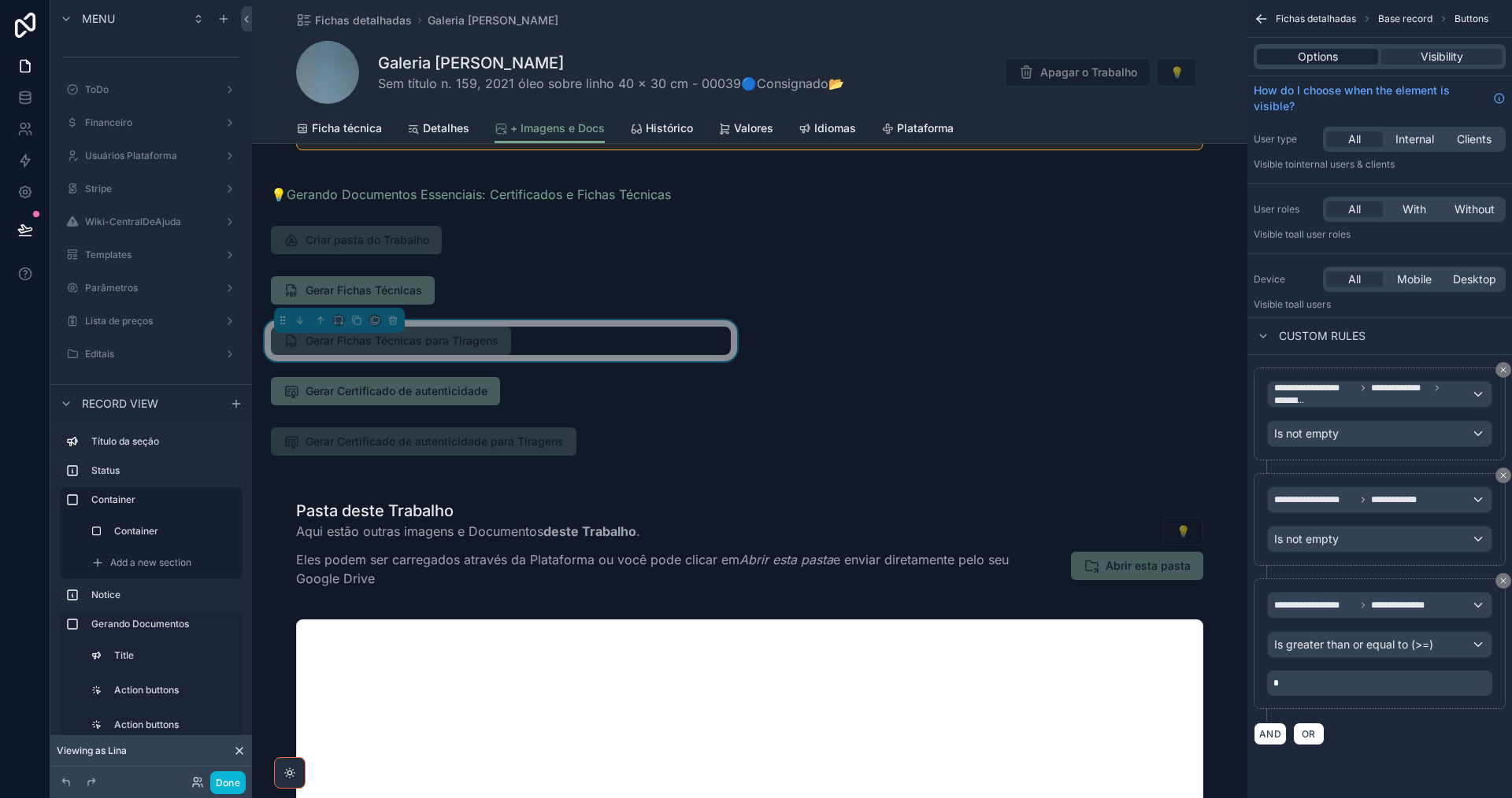
click at [1322, 59] on span "Options" at bounding box center [1318, 57] width 40 height 16
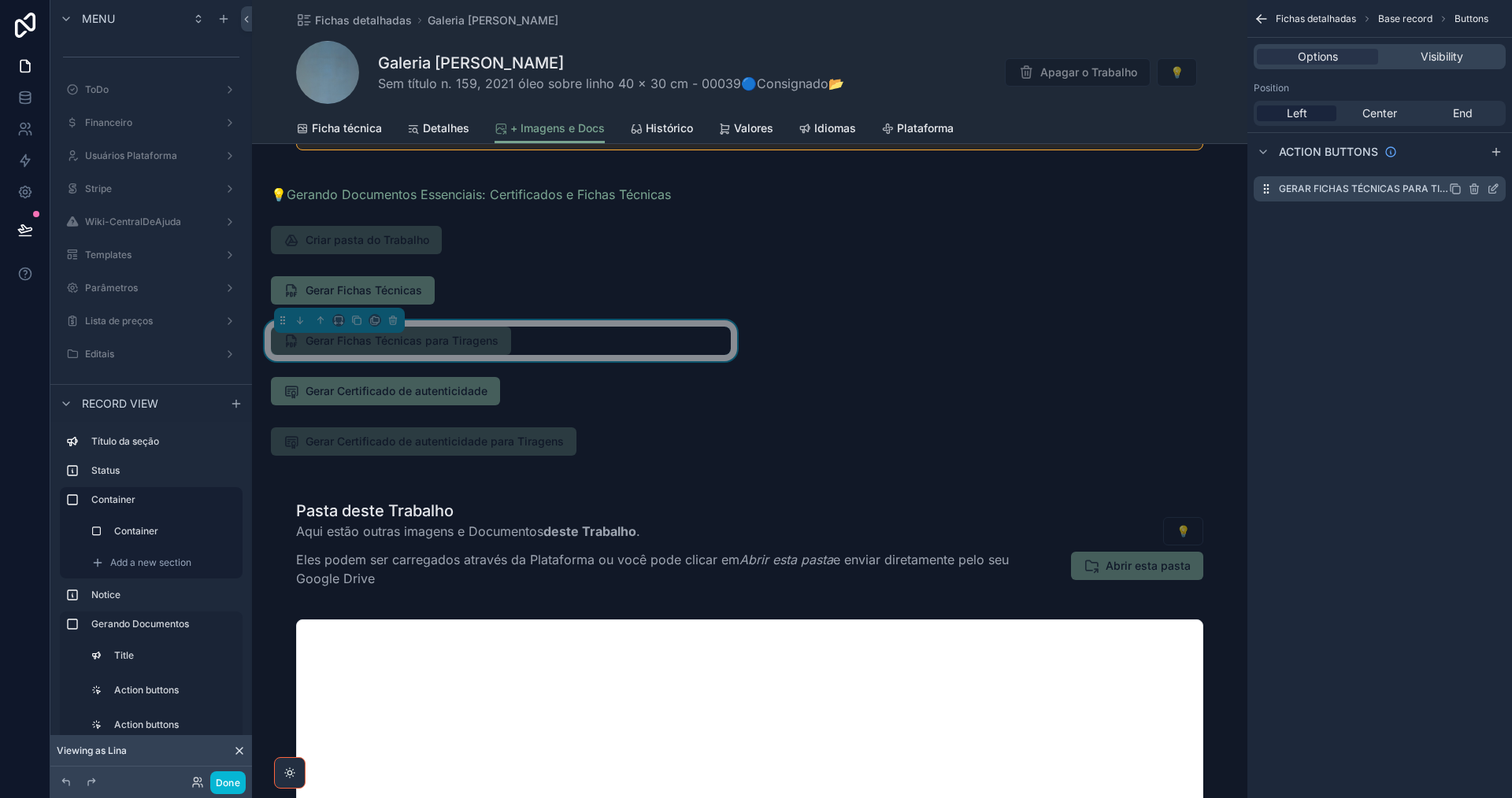
click at [1491, 188] on icon "scrollable content" at bounding box center [1493, 189] width 12 height 12
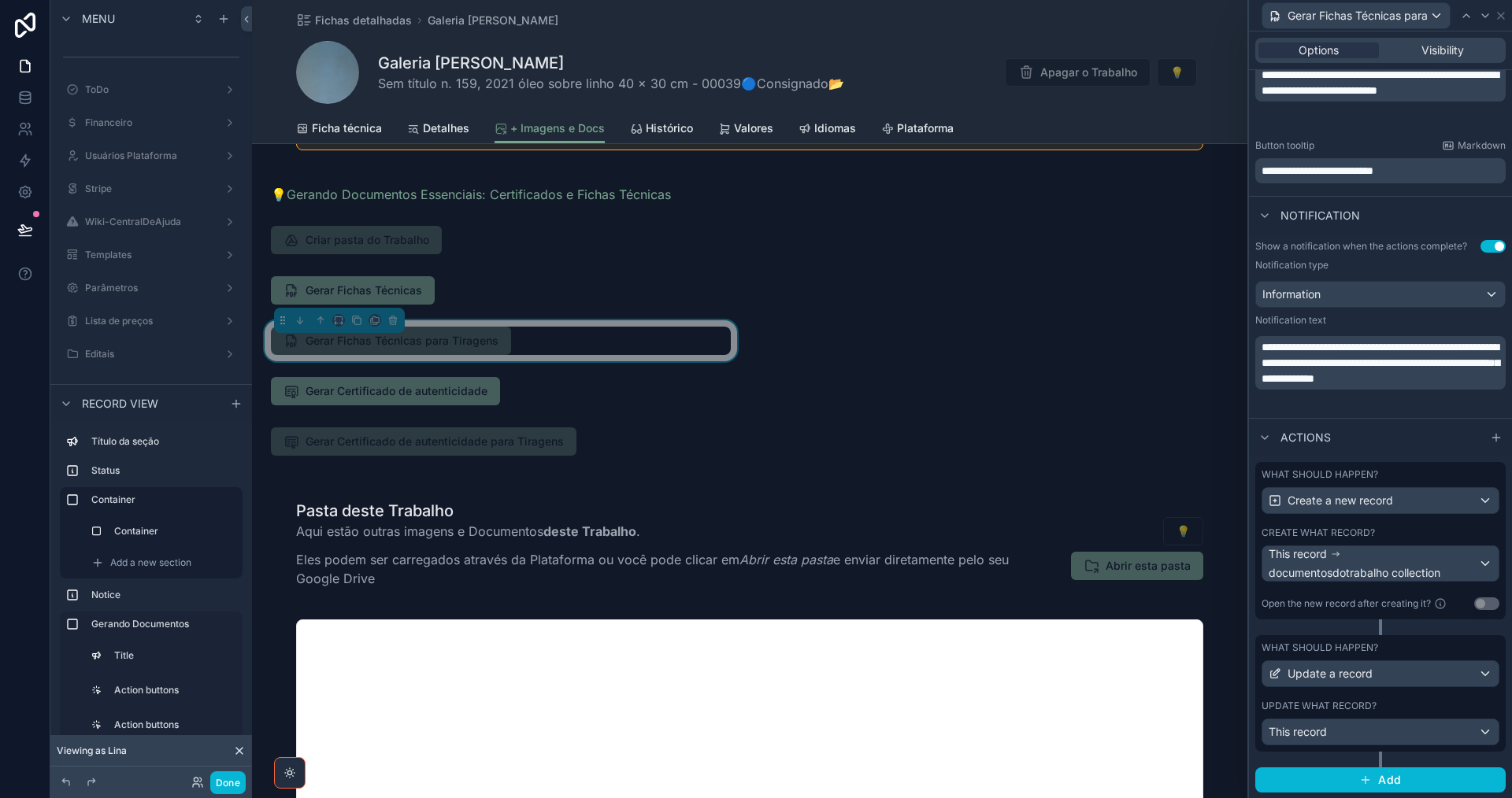
scroll to position [456, 0]
click at [1421, 556] on div "This record documentosdotrabalho collection" at bounding box center [1373, 563] width 210 height 35
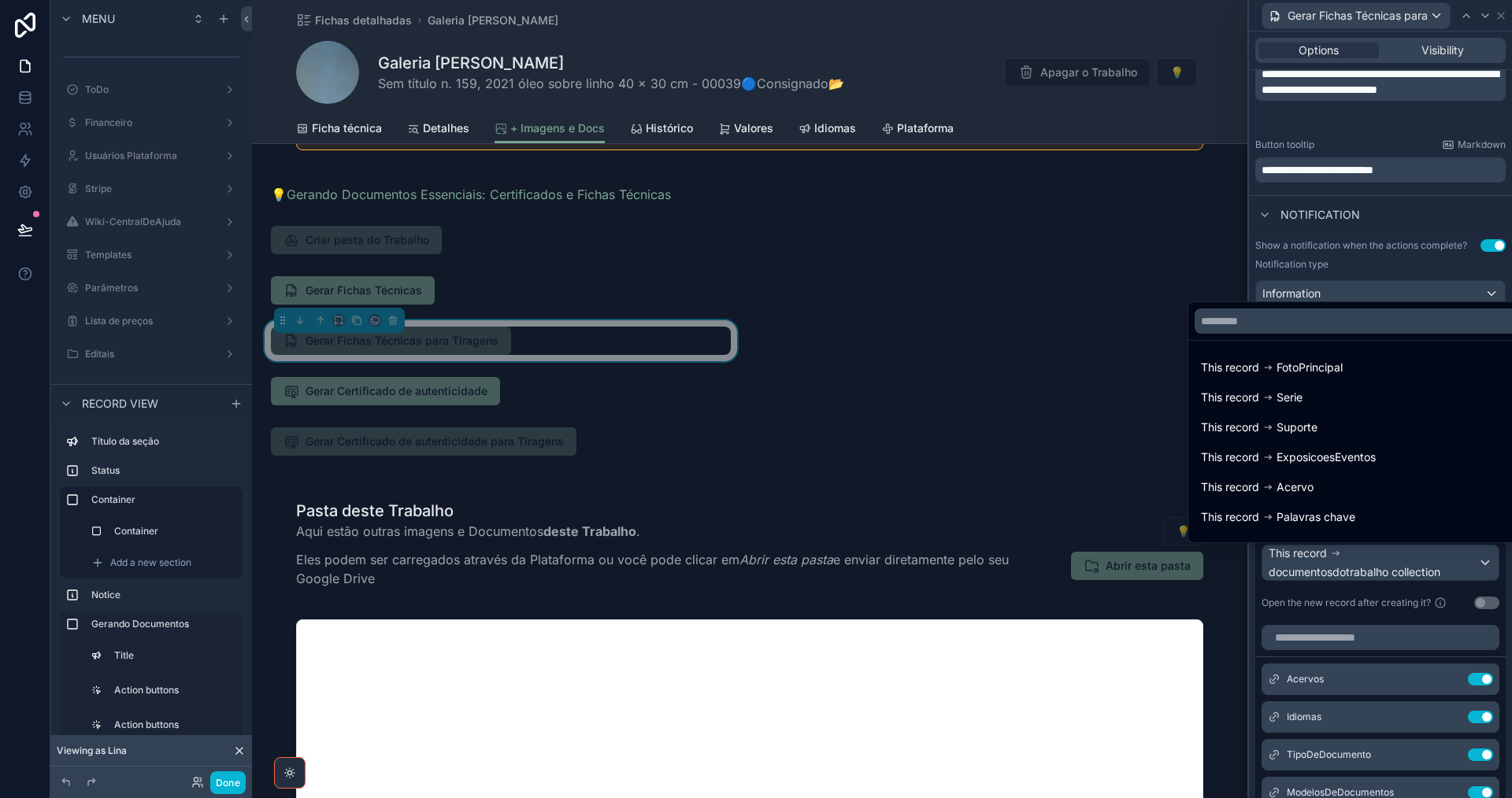
click at [1421, 556] on div at bounding box center [1380, 399] width 263 height 798
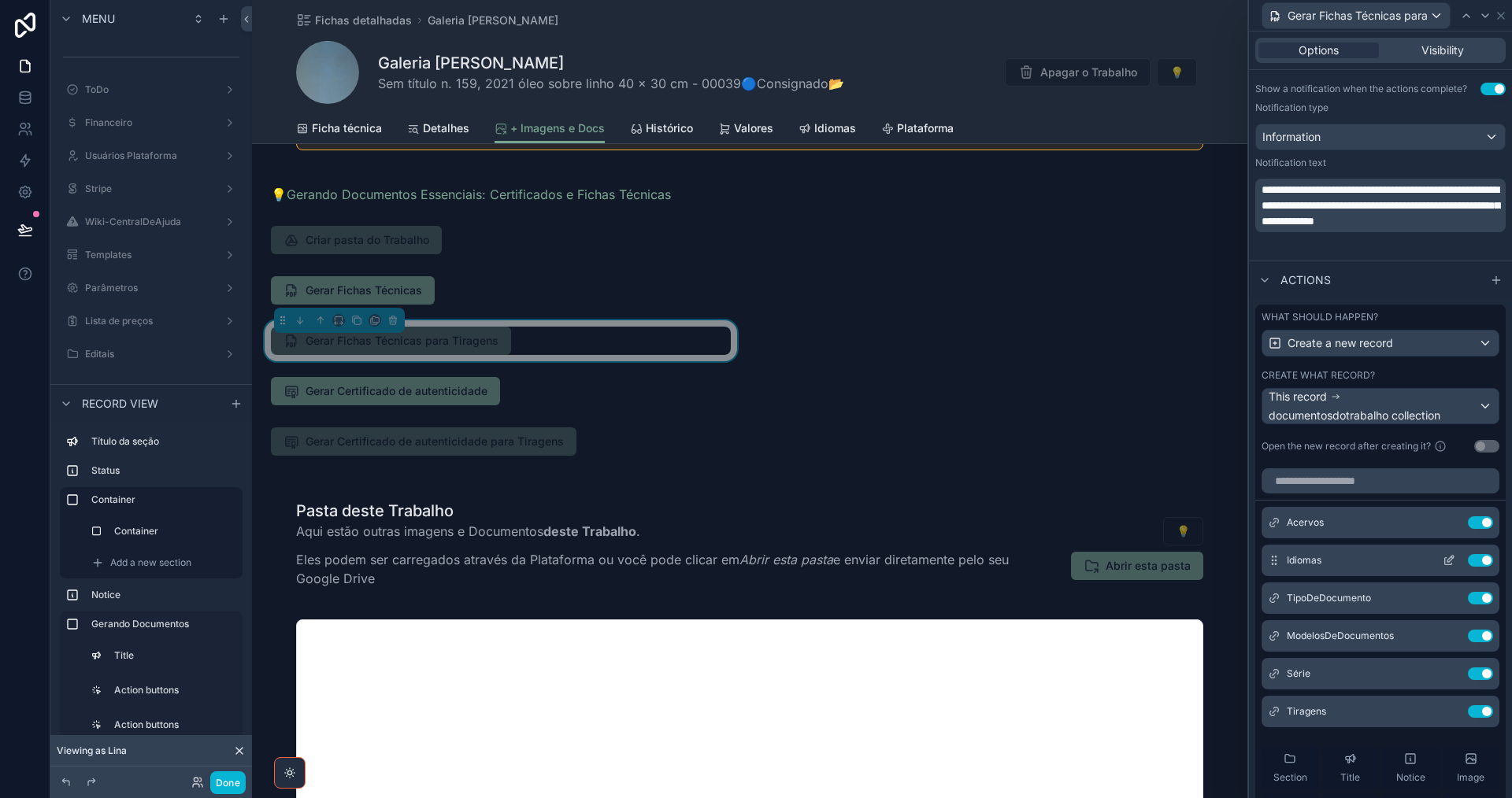
scroll to position [613, 0]
click at [1443, 597] on icon at bounding box center [1449, 597] width 12 height 12
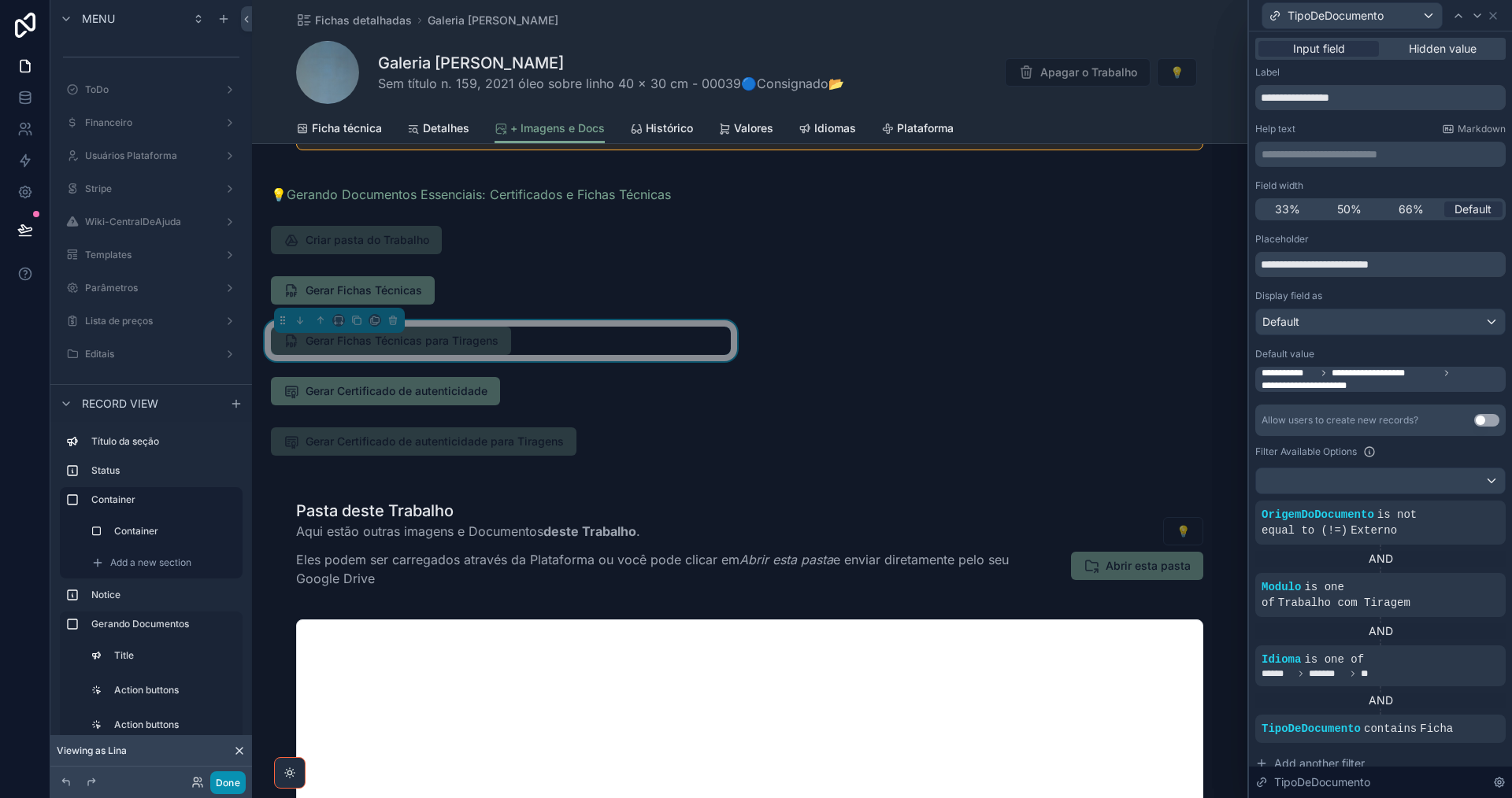
click at [230, 786] on button "Done" at bounding box center [228, 782] width 36 height 23
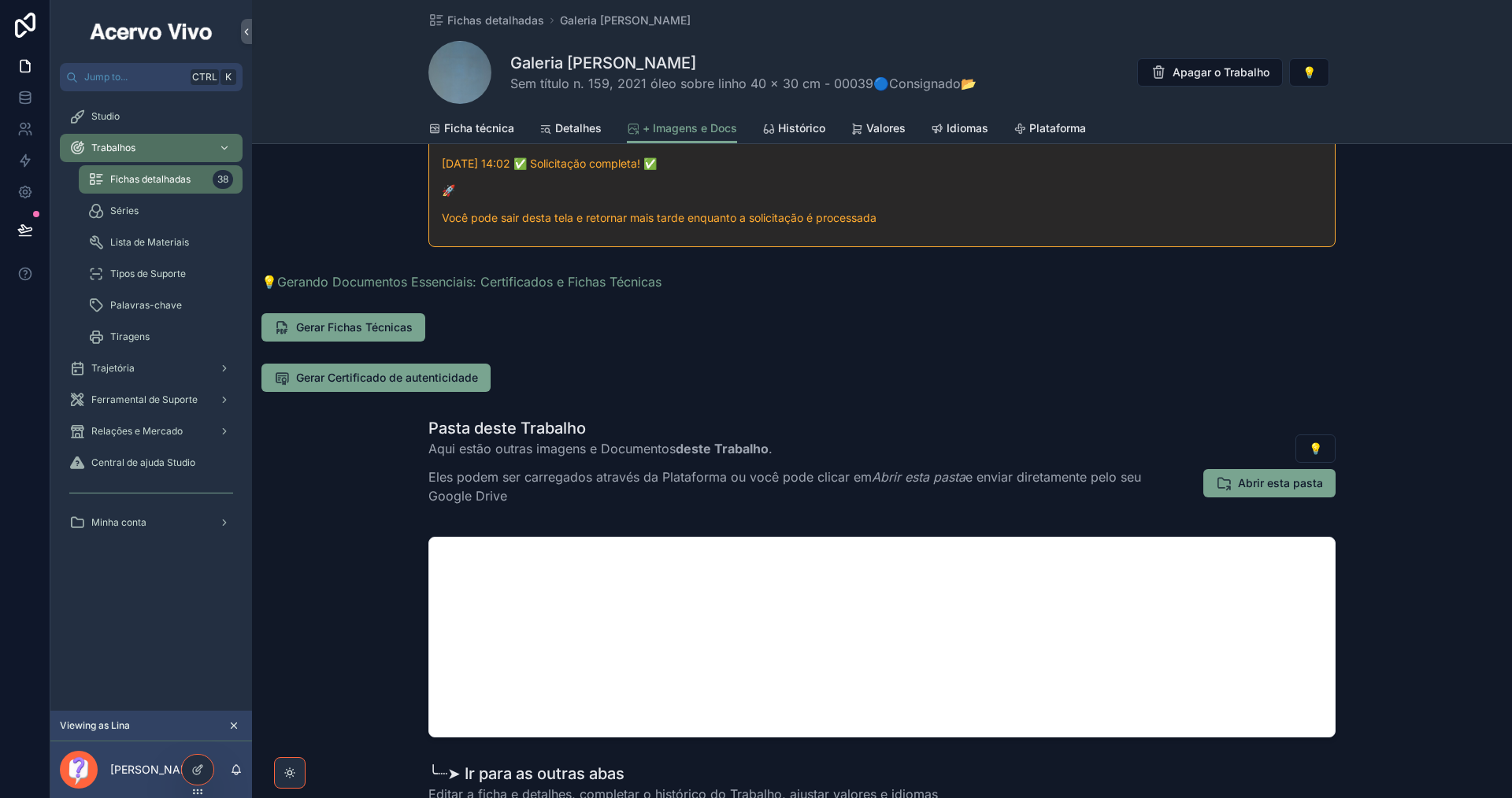
scroll to position [394, 0]
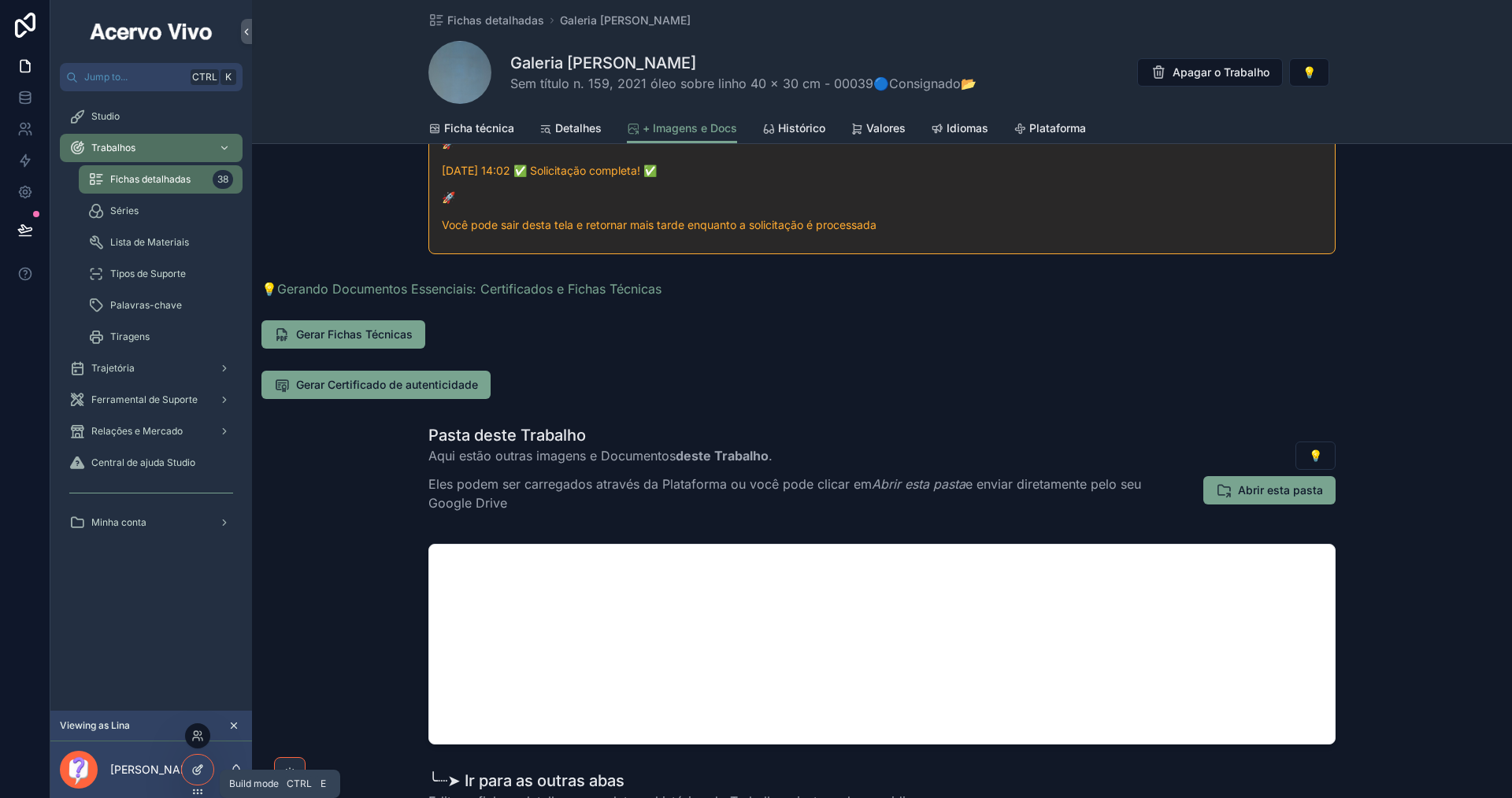
click at [201, 775] on div at bounding box center [197, 770] width 31 height 30
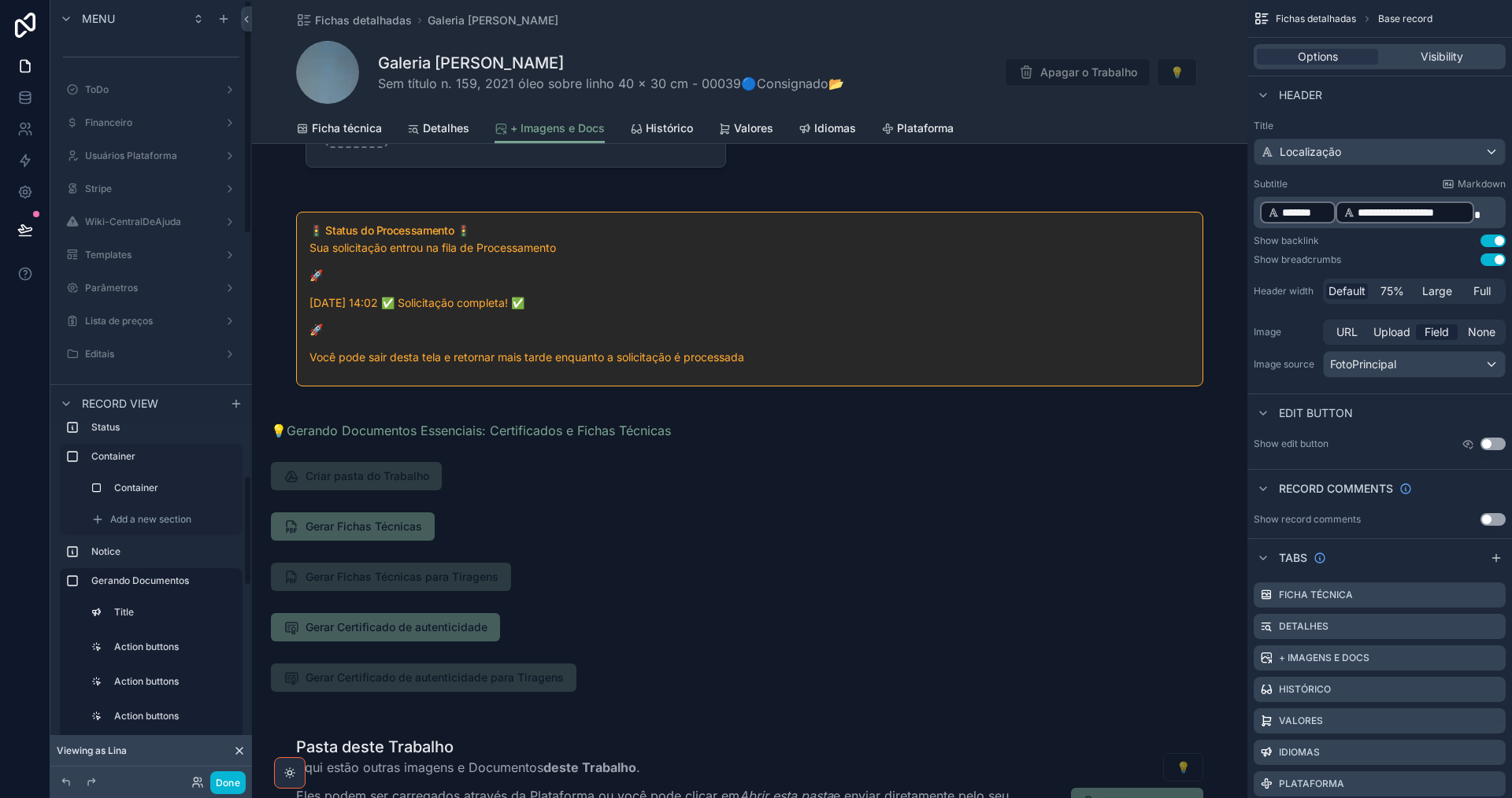
scroll to position [0, 0]
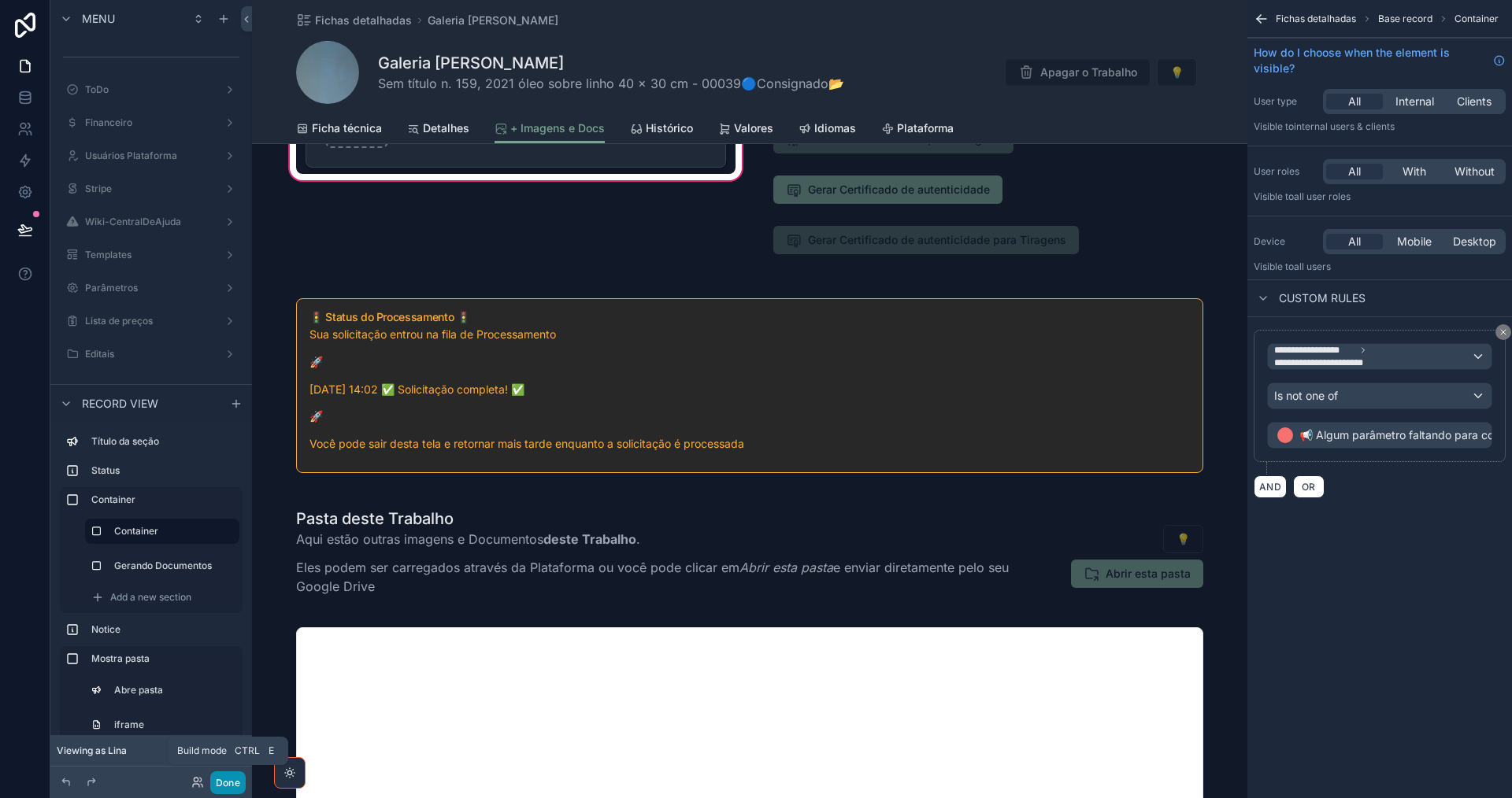
click at [231, 786] on button "Done" at bounding box center [228, 782] width 36 height 23
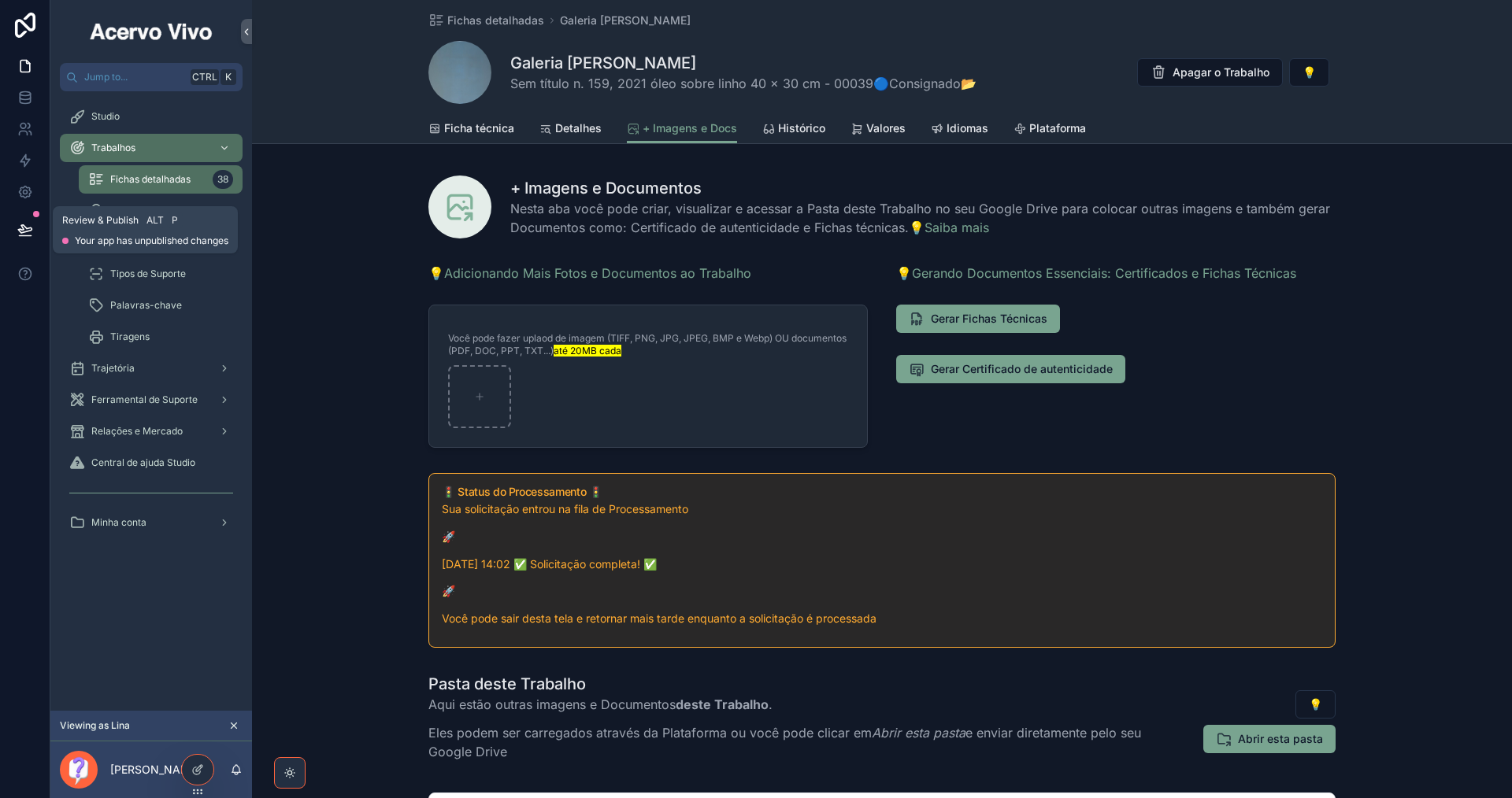
click at [28, 236] on icon at bounding box center [25, 236] width 12 height 0
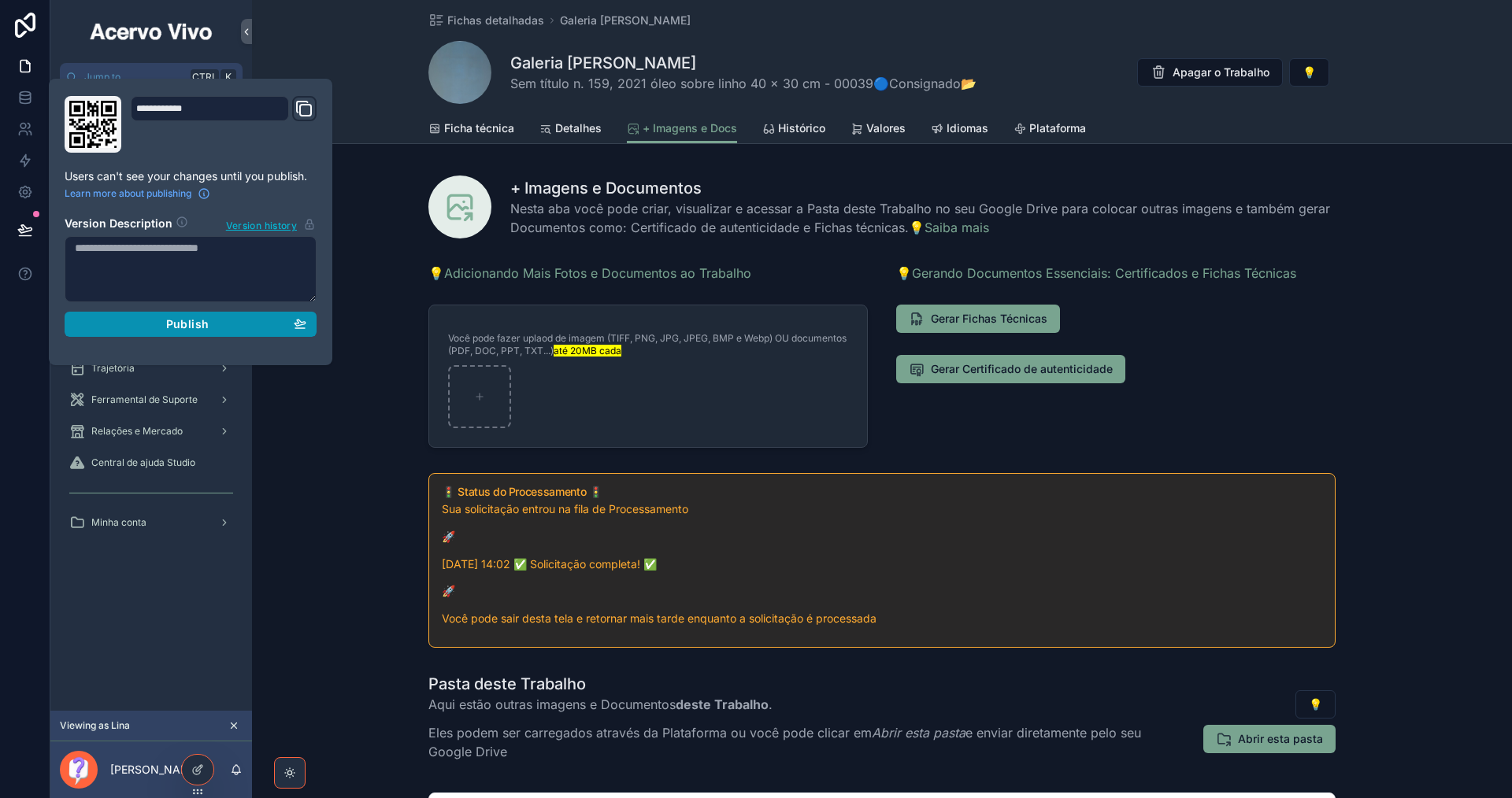
click at [313, 331] on button "Publish" at bounding box center [190, 324] width 252 height 25
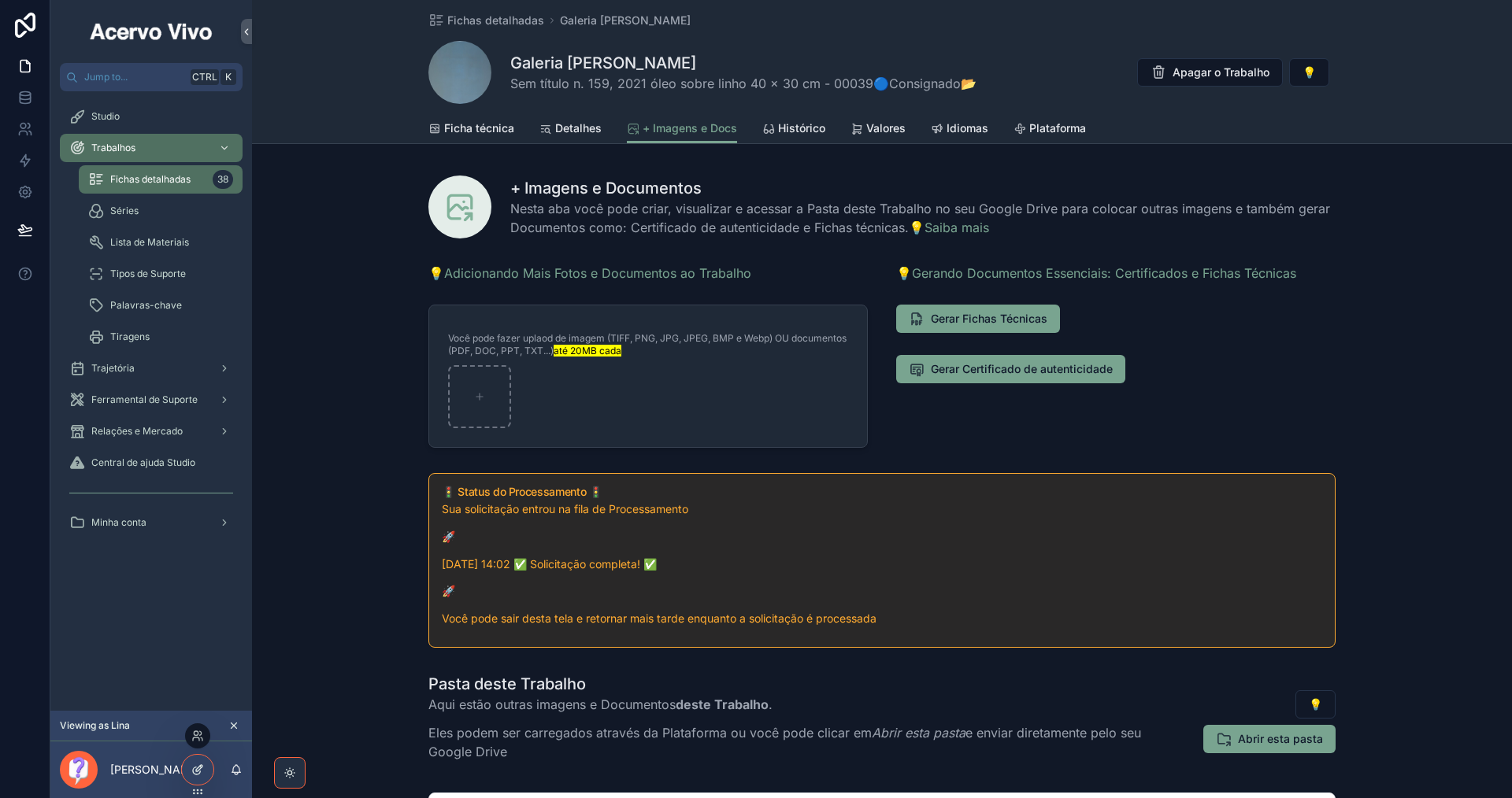
click at [202, 768] on icon at bounding box center [197, 769] width 12 height 12
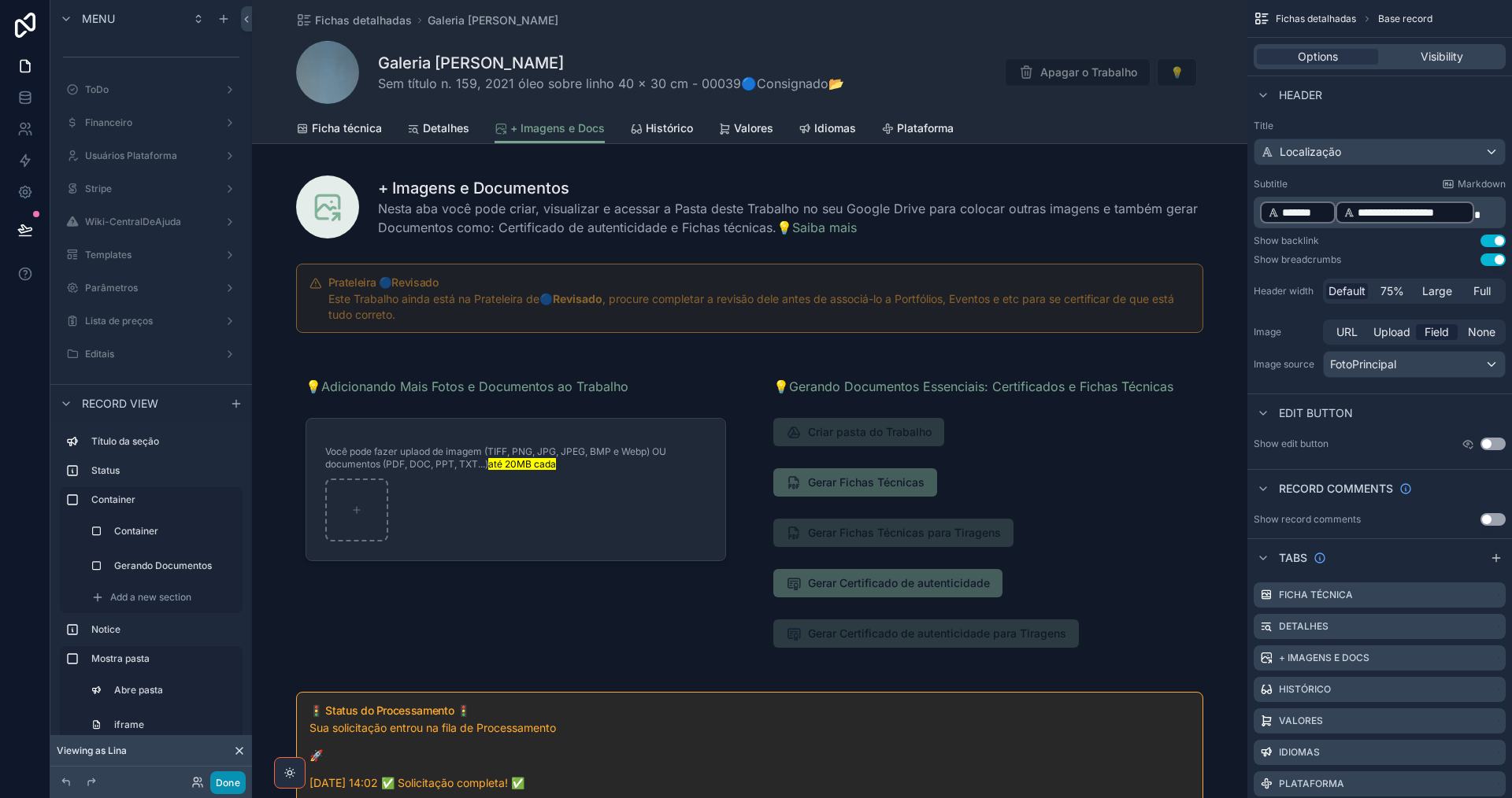
click at [232, 780] on button "Done" at bounding box center [228, 782] width 36 height 23
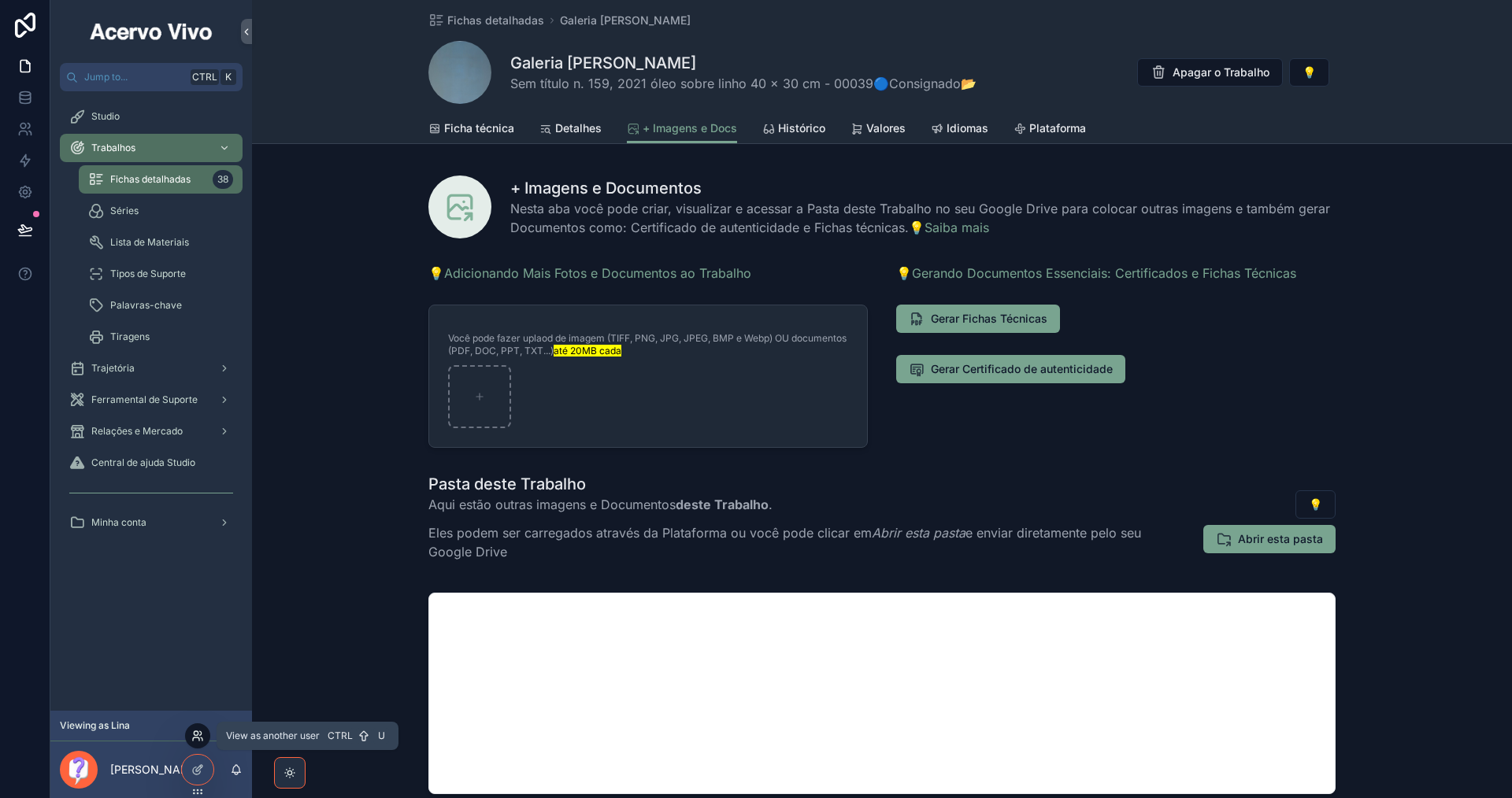
click at [200, 733] on icon at bounding box center [197, 736] width 12 height 12
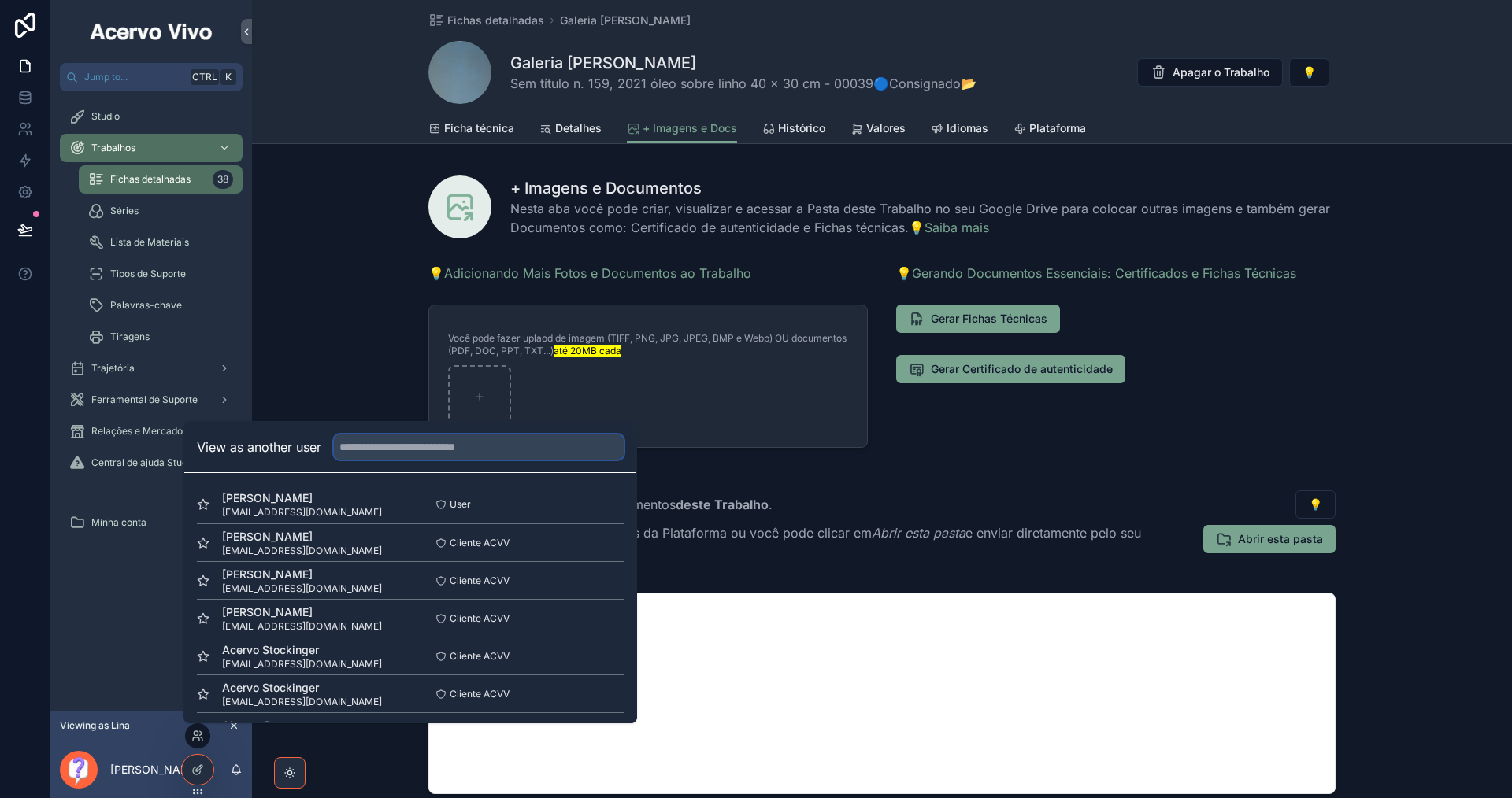
click at [411, 445] on input "text" at bounding box center [479, 447] width 290 height 25
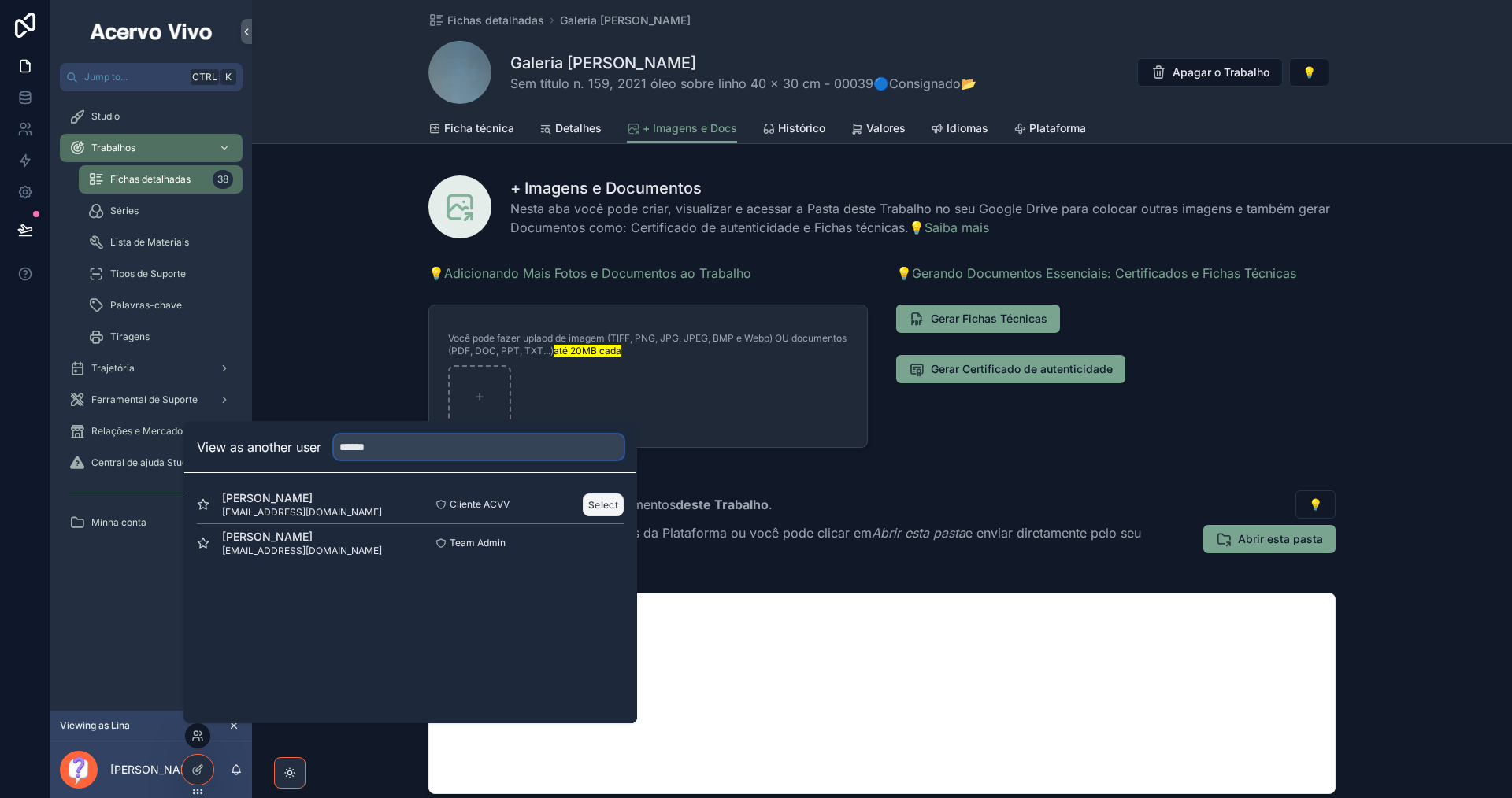
type input "******"
click at [598, 506] on button "Select" at bounding box center [603, 505] width 41 height 23
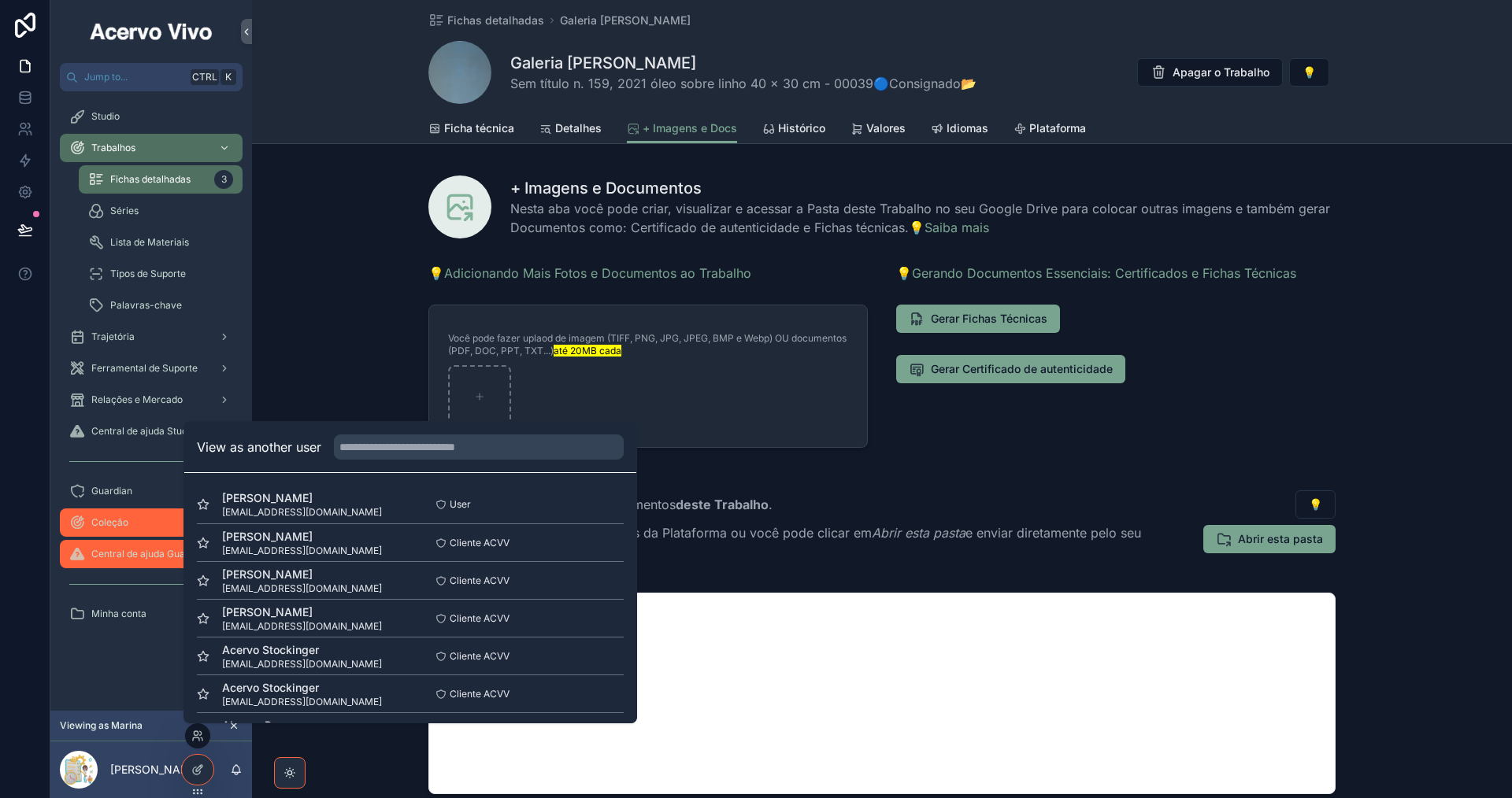
click at [111, 533] on div "Coleção" at bounding box center [151, 522] width 164 height 25
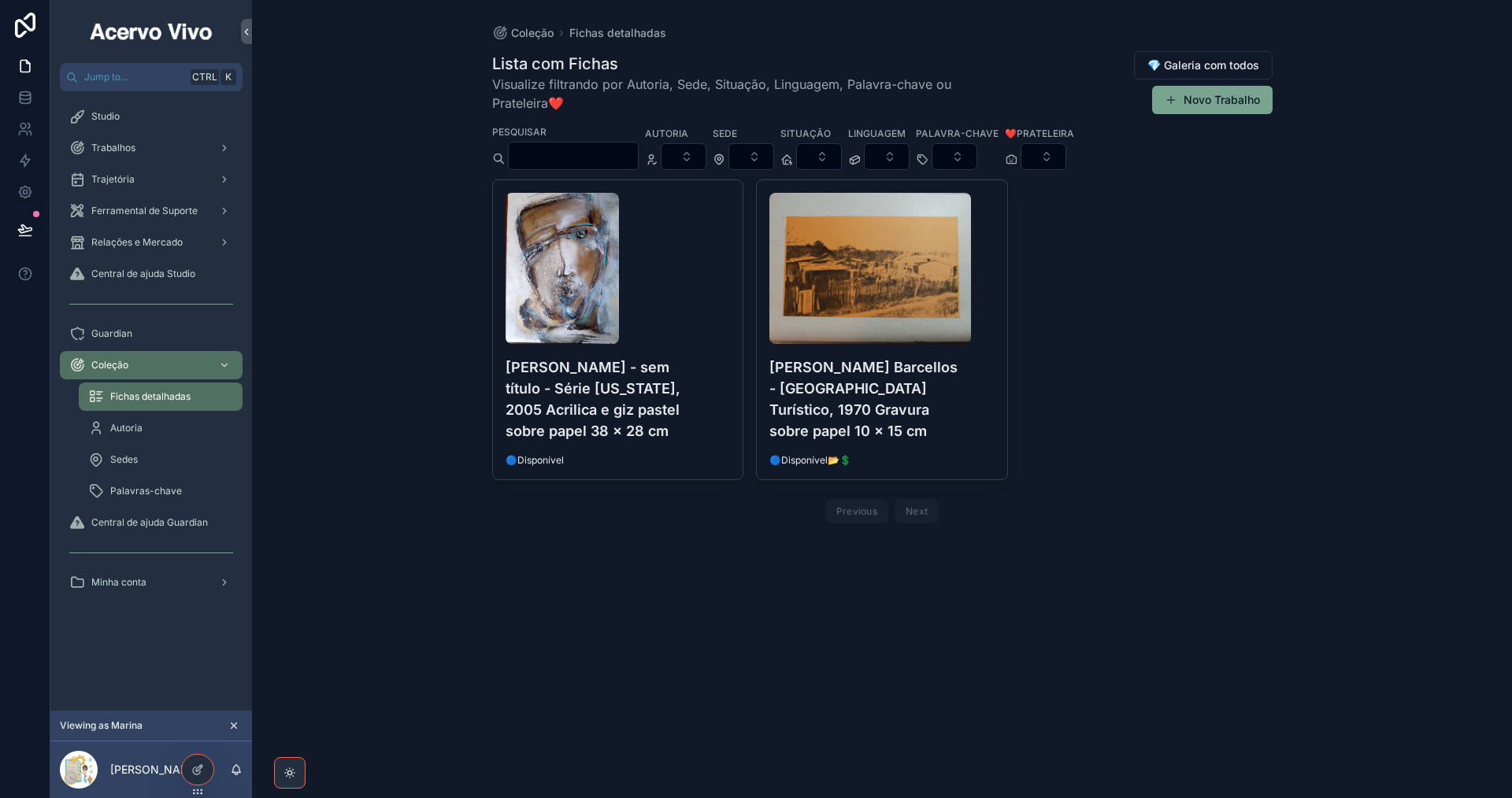
click at [940, 405] on h4 "[PERSON_NAME] Barcellos - [GEOGRAPHIC_DATA] Turístico, 1970 Gravura sobre papel…" at bounding box center [882, 398] width 225 height 85
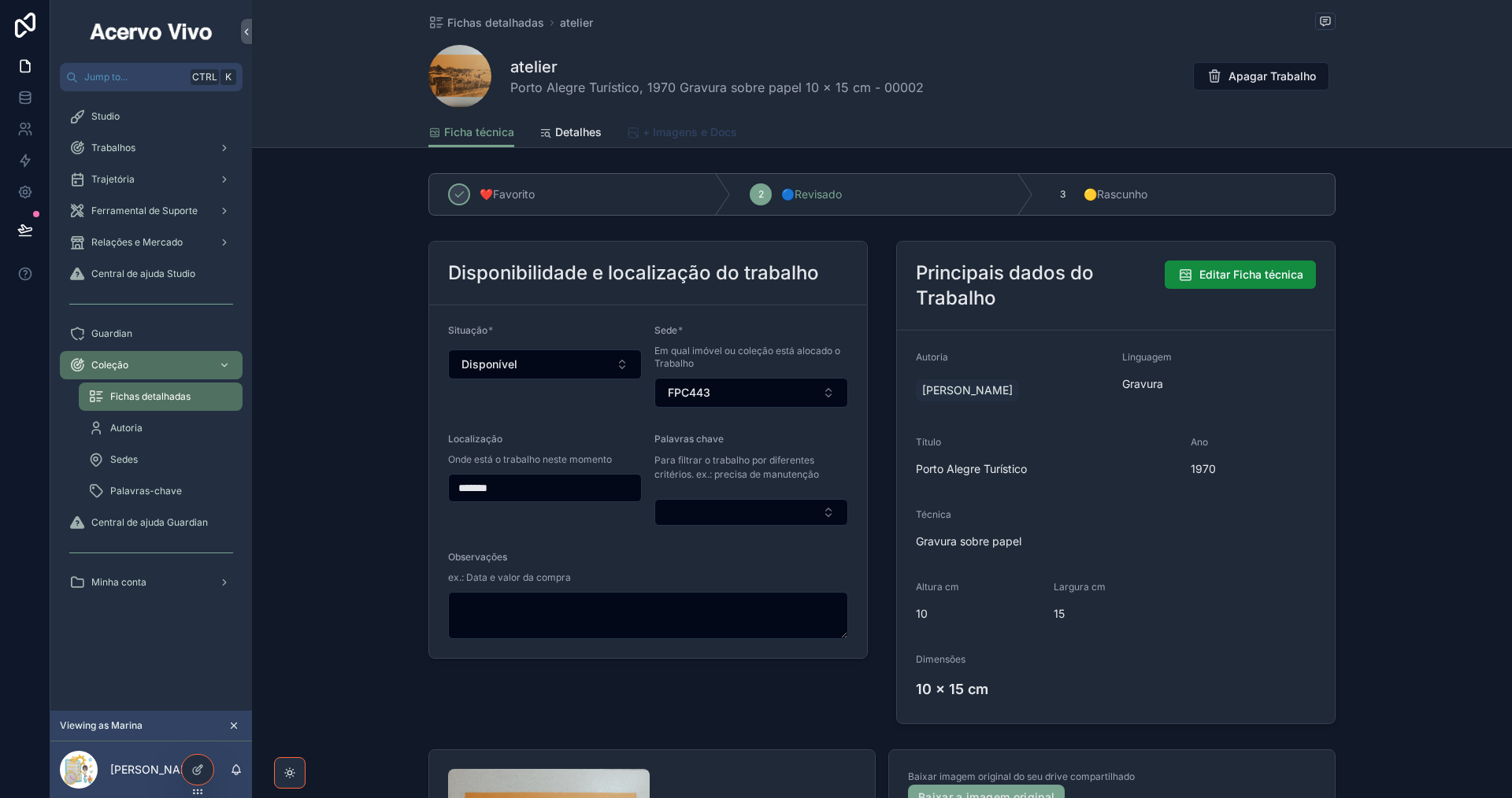
click at [673, 136] on span "+ Imagens e Docs" at bounding box center [690, 132] width 94 height 16
